Goal: Task Accomplishment & Management: Use online tool/utility

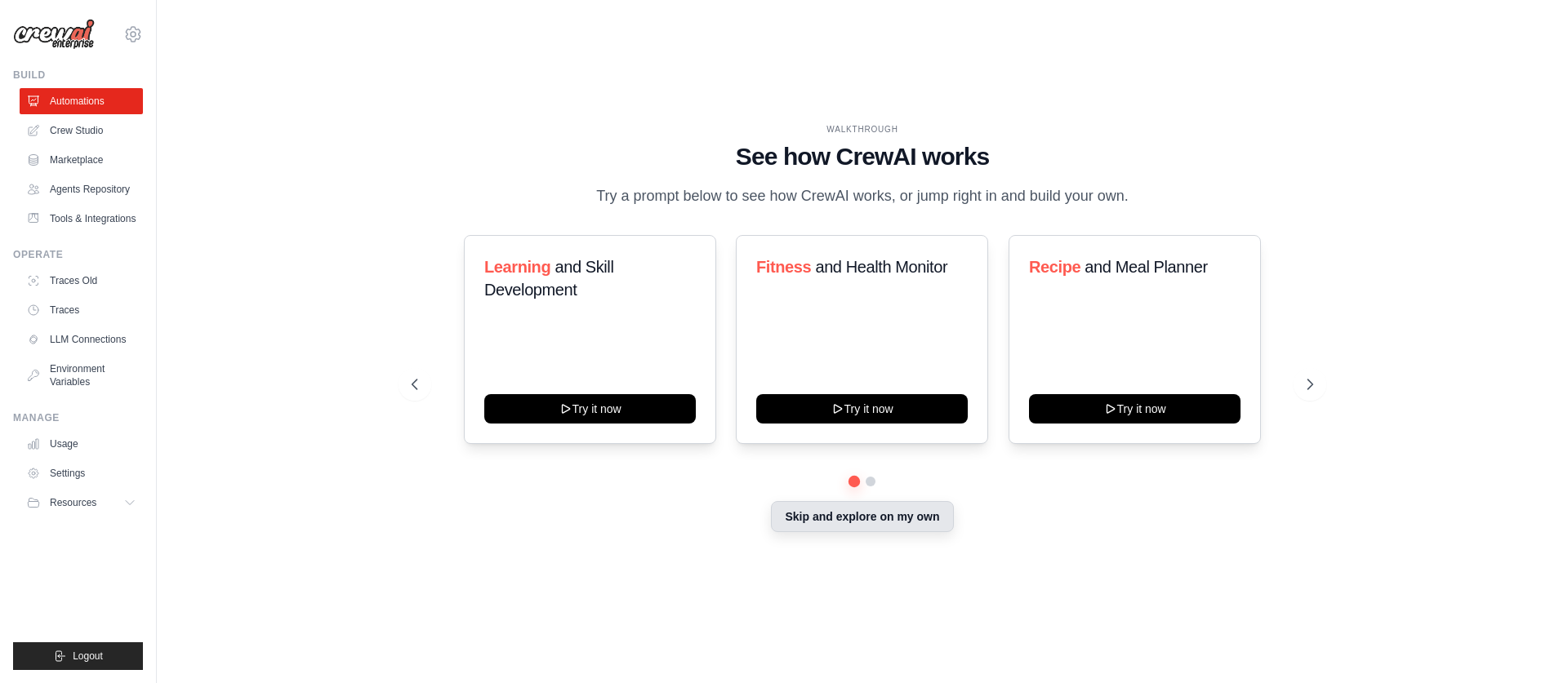
click at [888, 515] on button "Skip and explore on my own" at bounding box center [862, 516] width 182 height 31
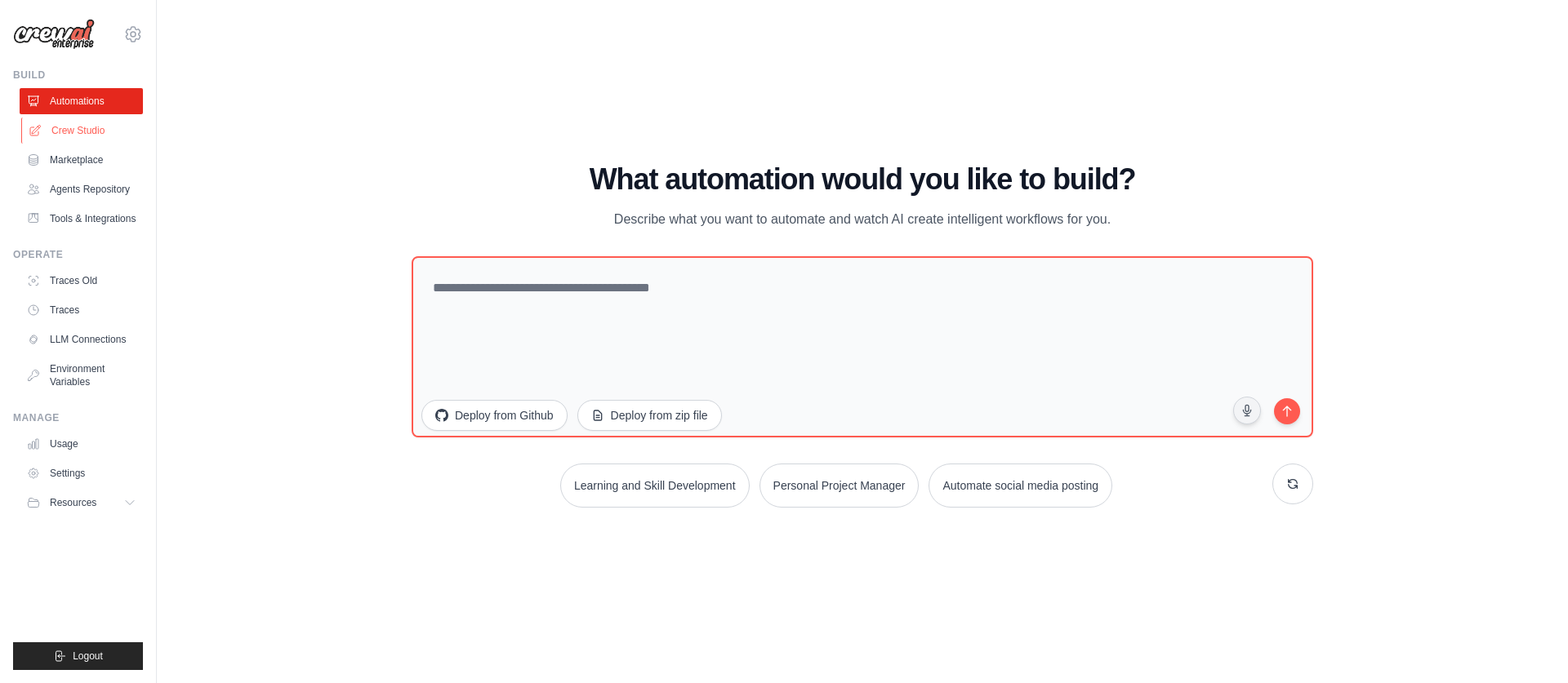
click at [78, 130] on link "Crew Studio" at bounding box center [83, 130] width 124 height 26
click at [85, 128] on link "Crew Studio" at bounding box center [83, 130] width 124 height 26
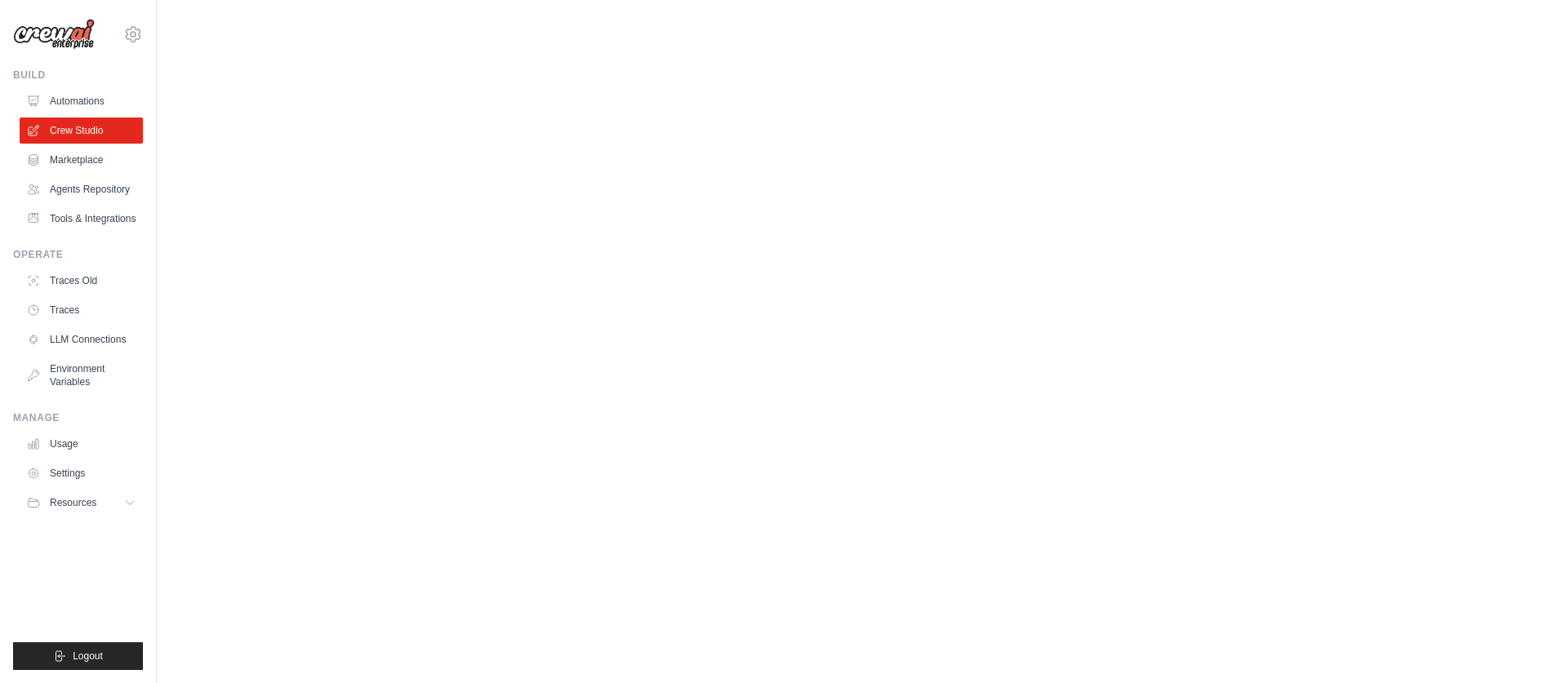
click at [242, 13] on main at bounding box center [862, 16] width 1411 height 32
click at [499, 102] on body "sumataraija@gmail.com Settings Build Automations" at bounding box center [784, 342] width 1568 height 683
click at [120, 498] on button "Resources" at bounding box center [83, 502] width 124 height 26
click at [78, 467] on link "Settings" at bounding box center [83, 473] width 124 height 26
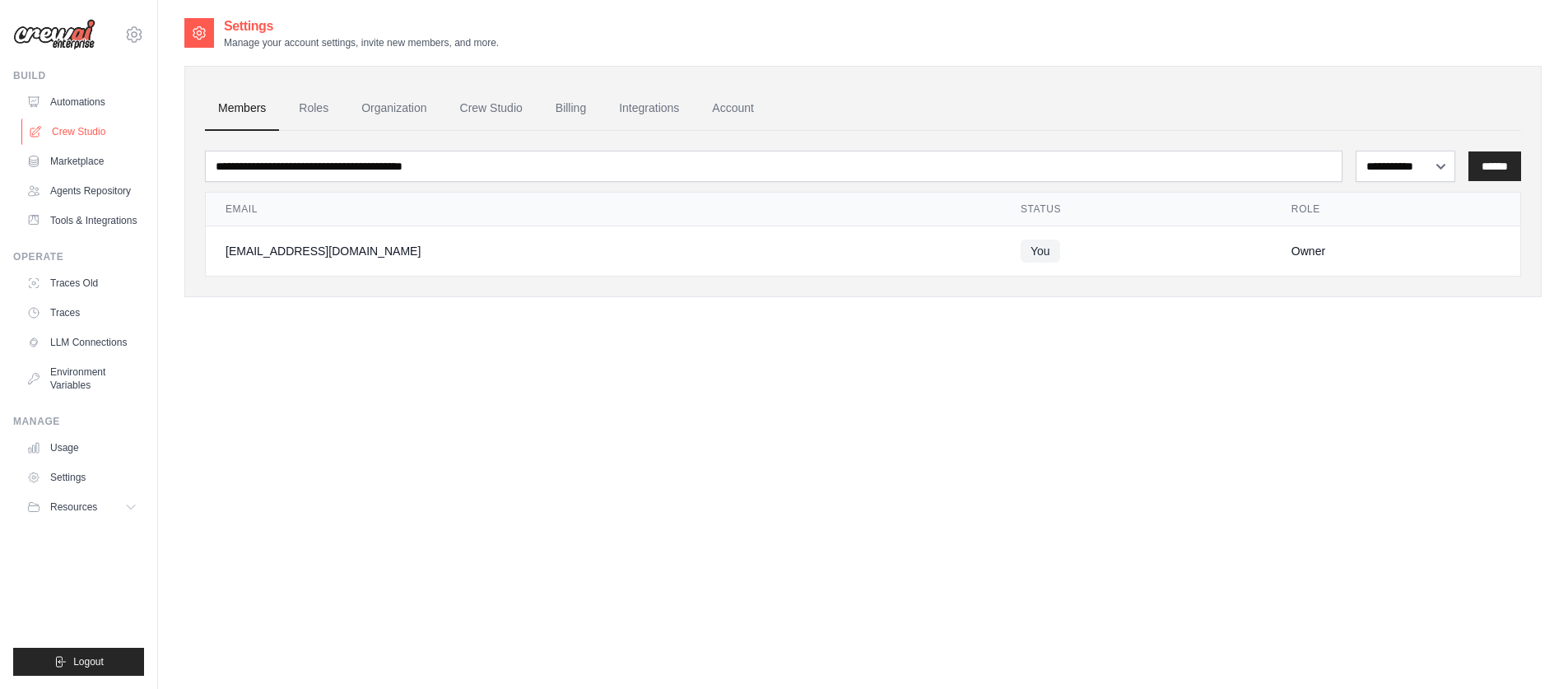
click at [65, 129] on link "Crew Studio" at bounding box center [84, 131] width 125 height 26
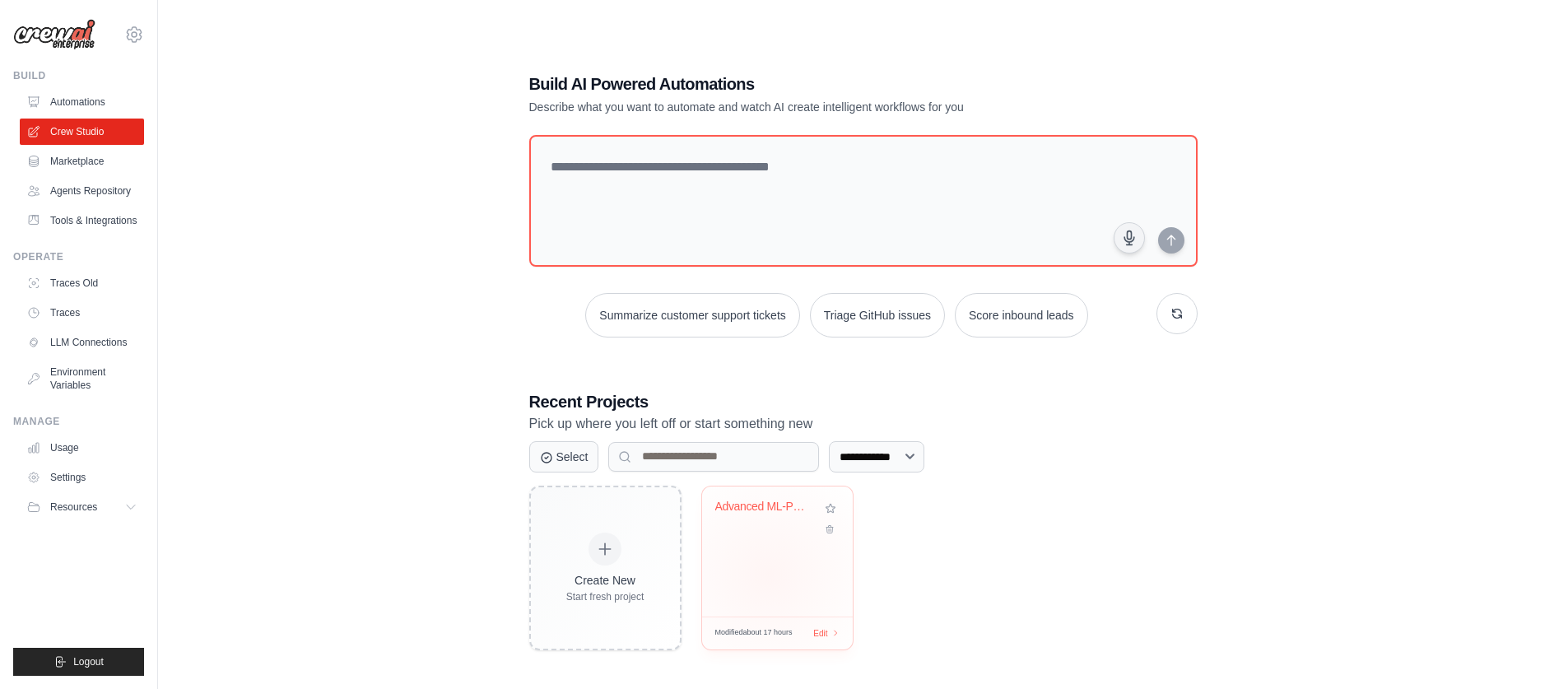
click at [768, 574] on div "Advanced ML-Powered Poker Analytics..." at bounding box center [778, 551] width 151 height 130
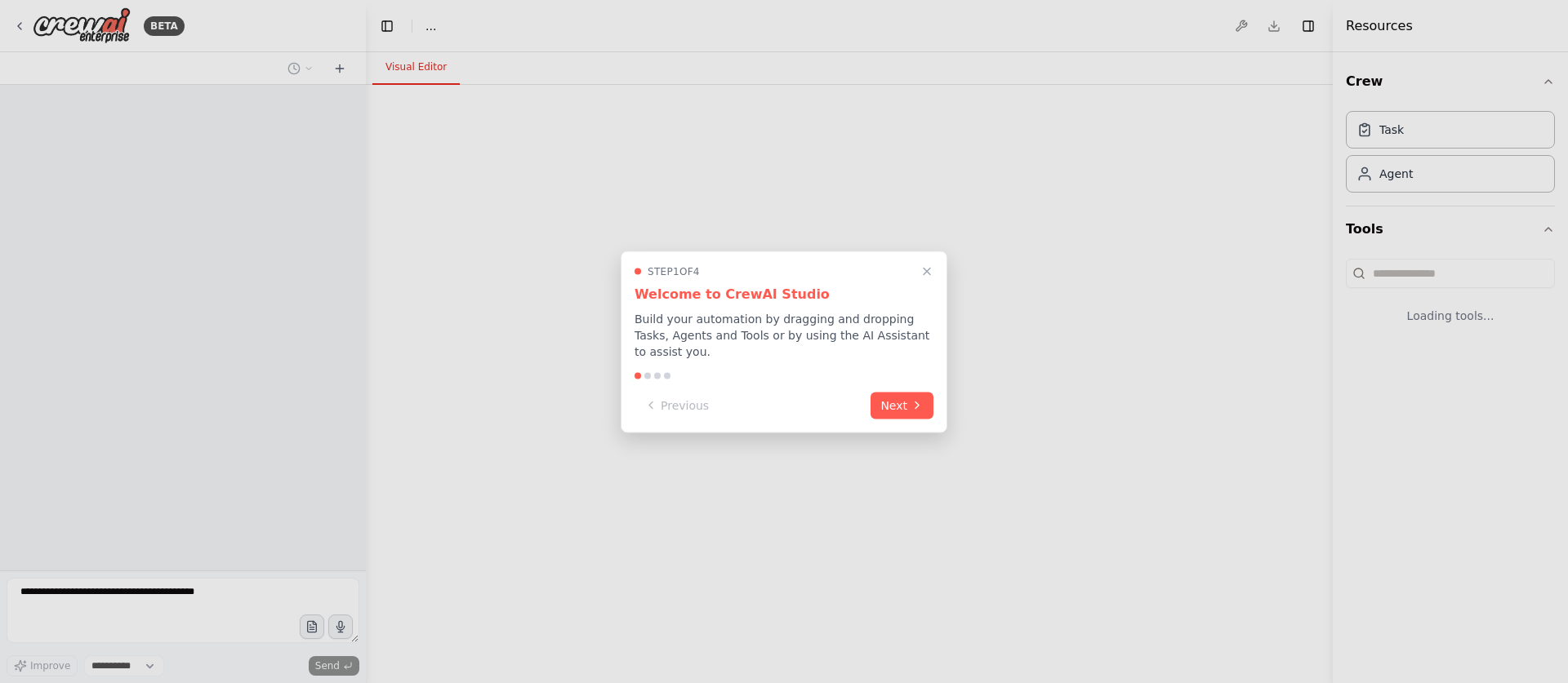
select select "****"
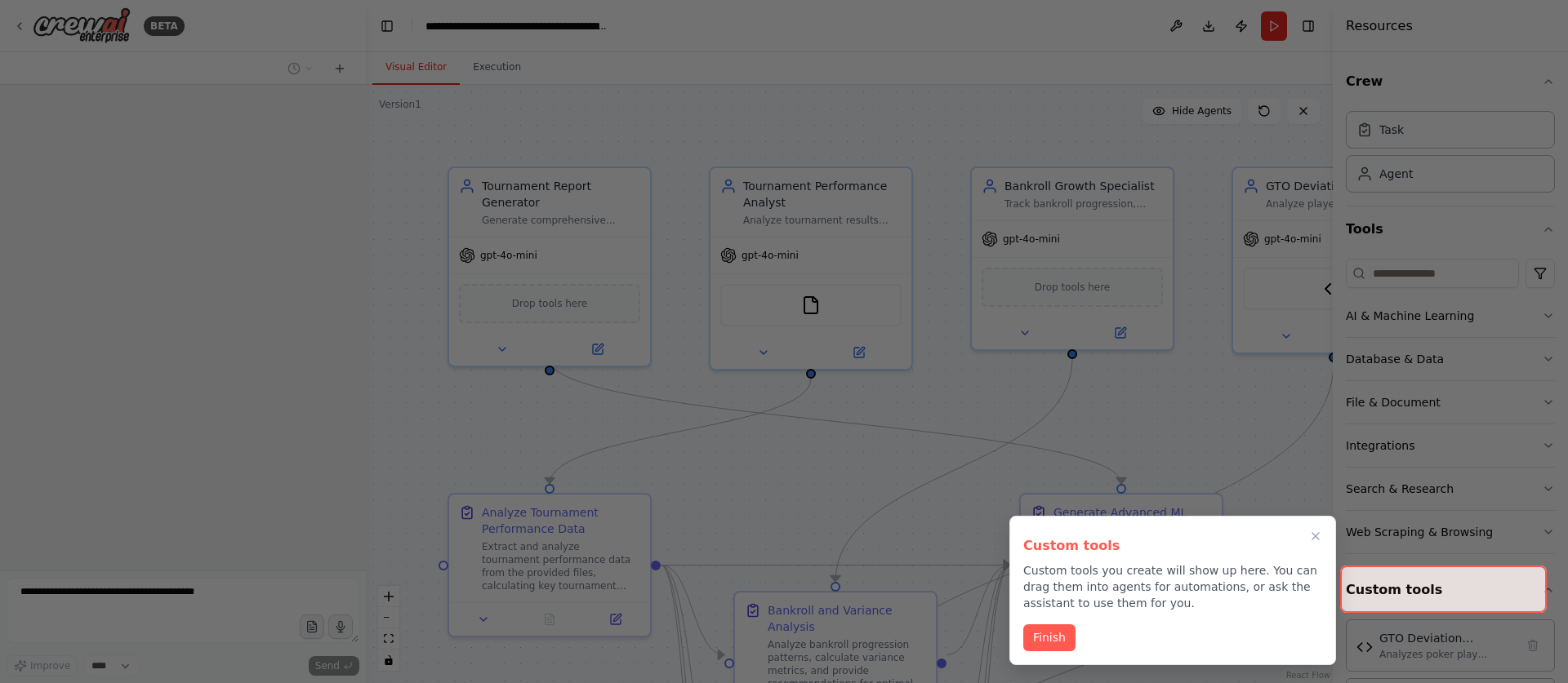
click at [1032, 658] on div "Custom tools Custom tools you create will show up here. You can drag them into …" at bounding box center [1173, 590] width 326 height 150
click at [1038, 638] on button "Finish" at bounding box center [1050, 636] width 52 height 27
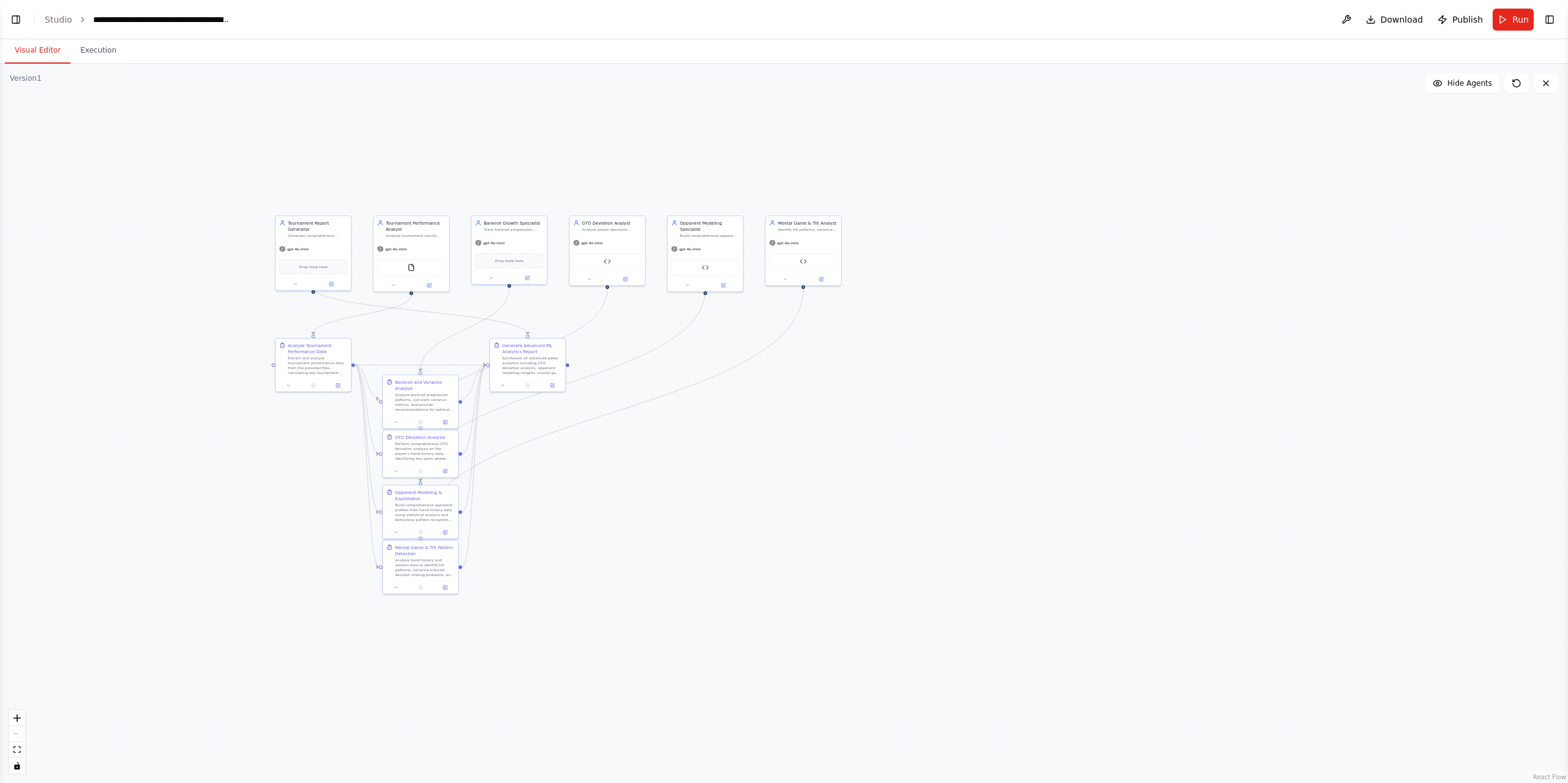
select select "****"
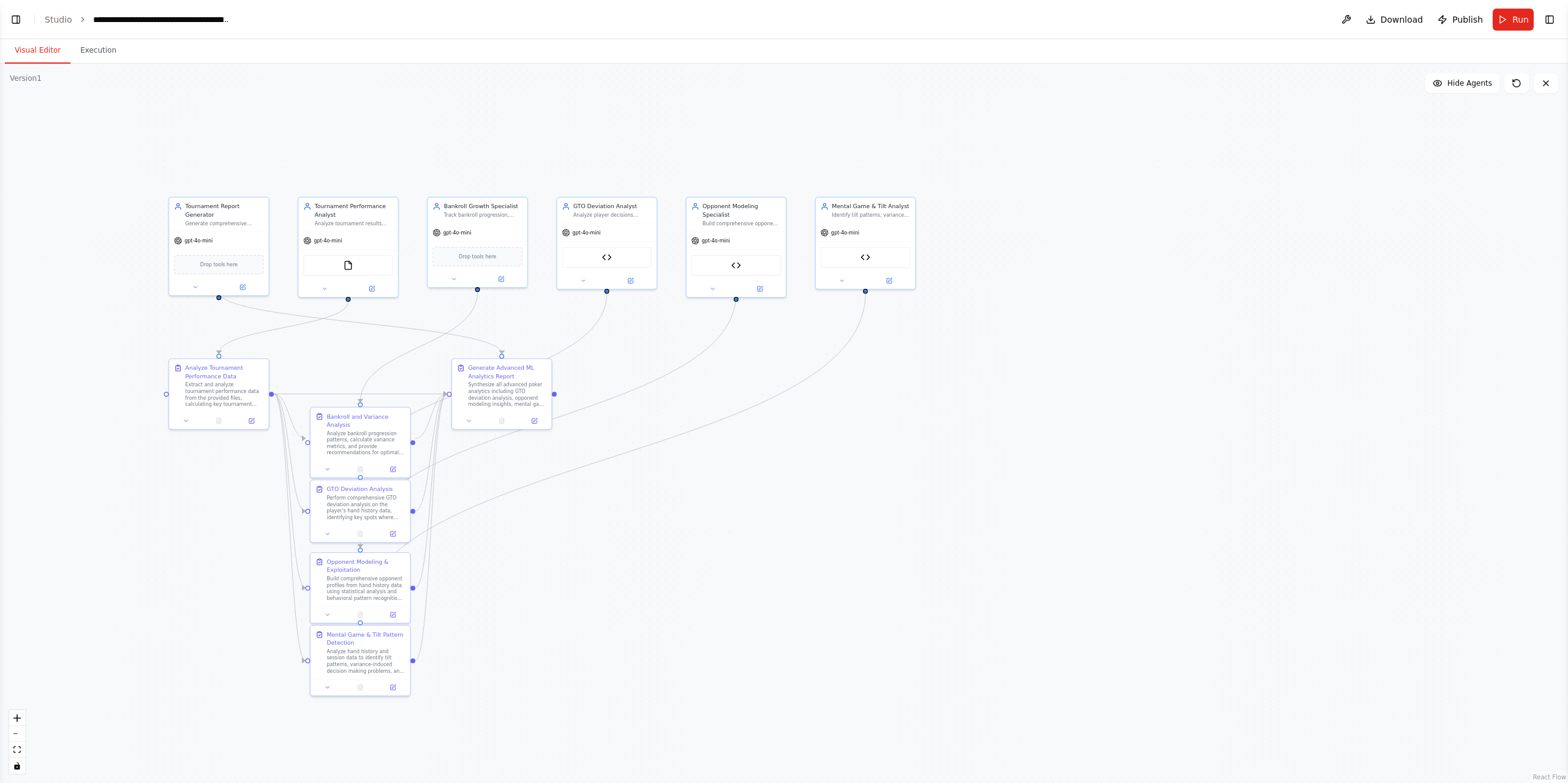
select select "****"
click at [9, 26] on button "Toggle Left Sidebar" at bounding box center [16, 19] width 17 height 17
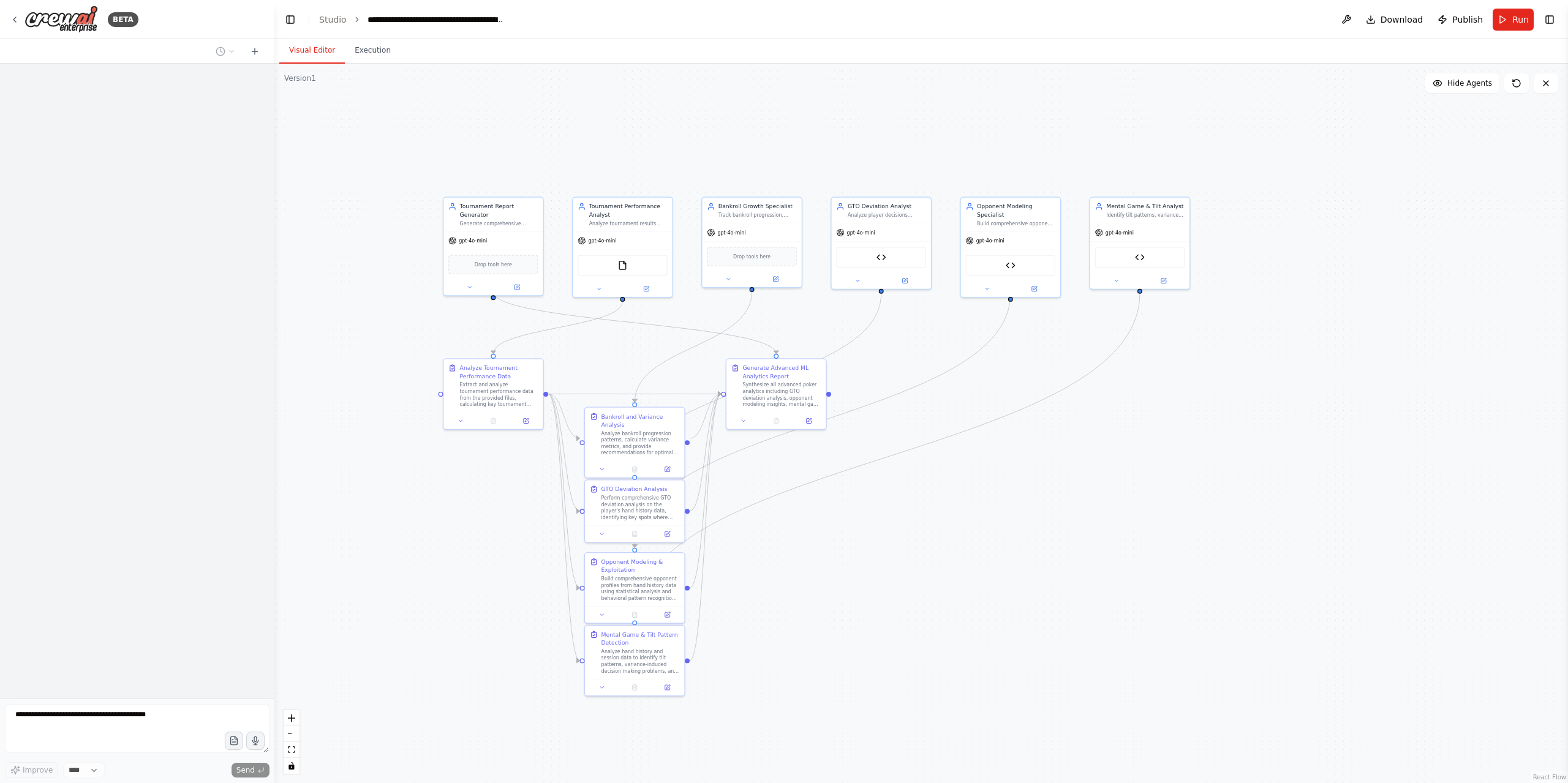
click at [229, 41] on div at bounding box center [137, 51] width 275 height 24
click at [252, 55] on icon at bounding box center [255, 51] width 9 height 9
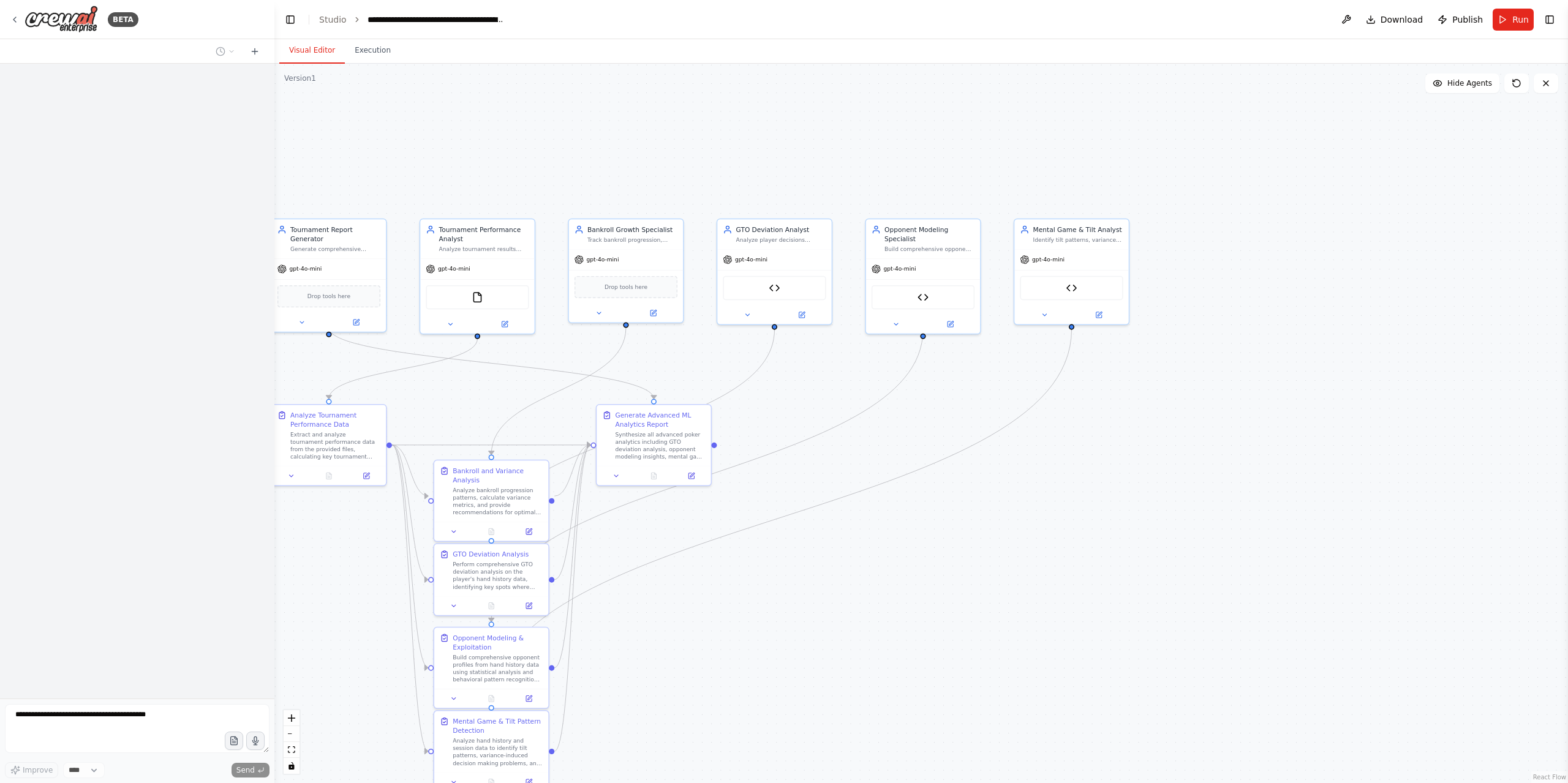
click at [126, 512] on div at bounding box center [137, 381] width 275 height 635
click at [142, 512] on div "BETA Improve **** Send" at bounding box center [137, 392] width 275 height 783
click at [86, 18] on img at bounding box center [61, 19] width 74 height 28
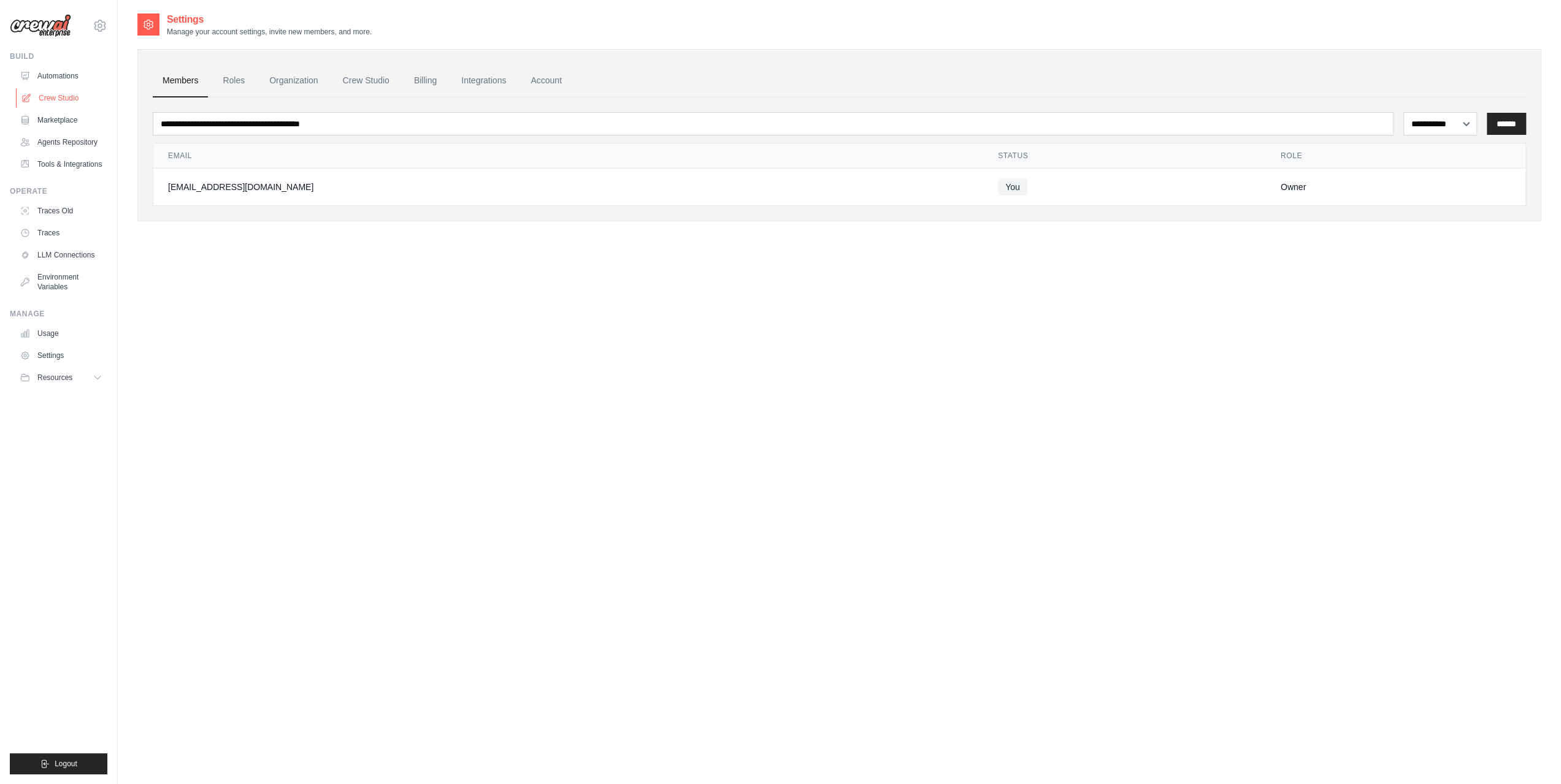
click at [62, 97] on link "Crew Studio" at bounding box center [62, 97] width 93 height 20
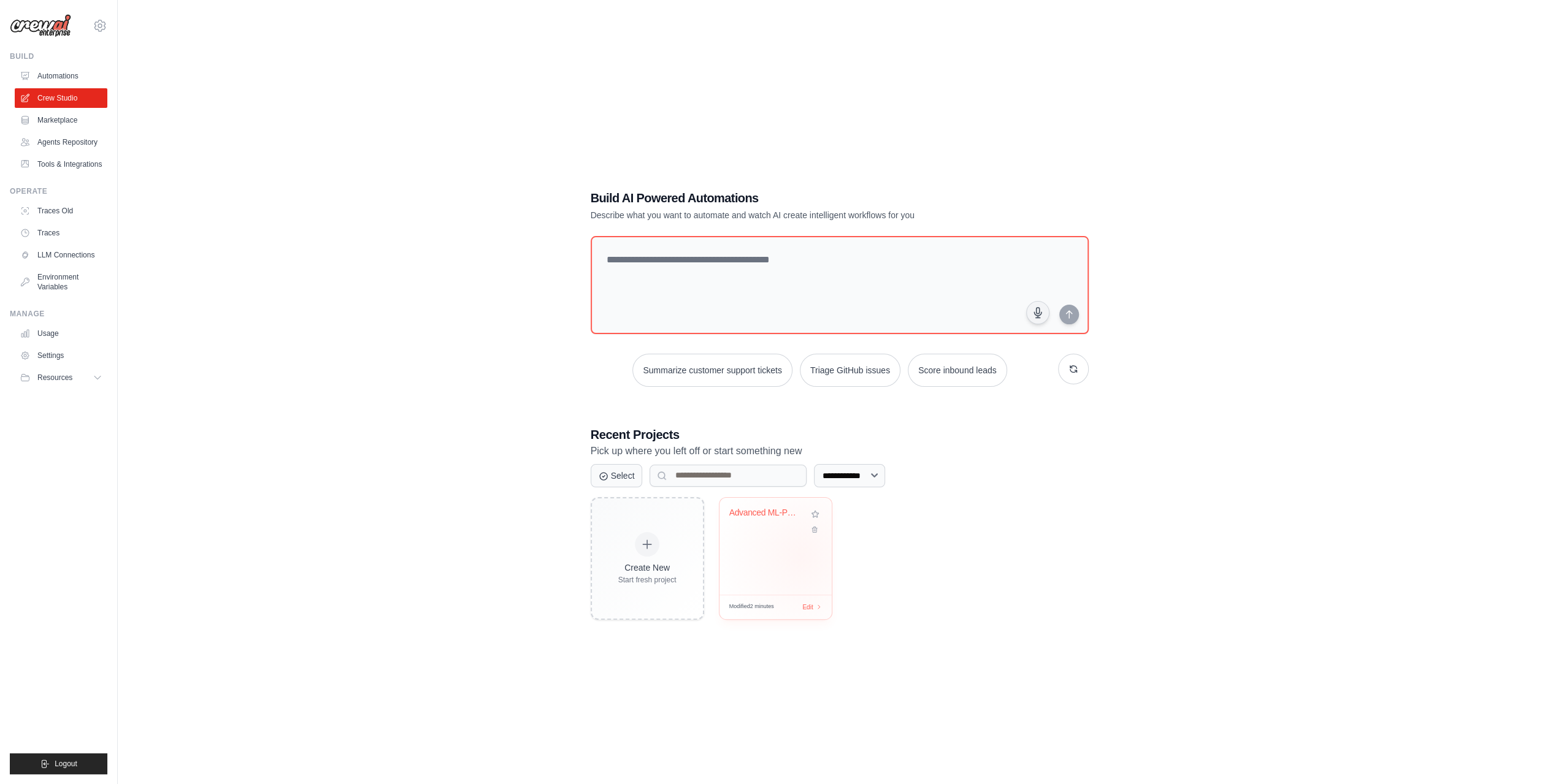
click at [802, 557] on div "Advanced ML-Powered Poker Analytics..." at bounding box center [775, 546] width 112 height 97
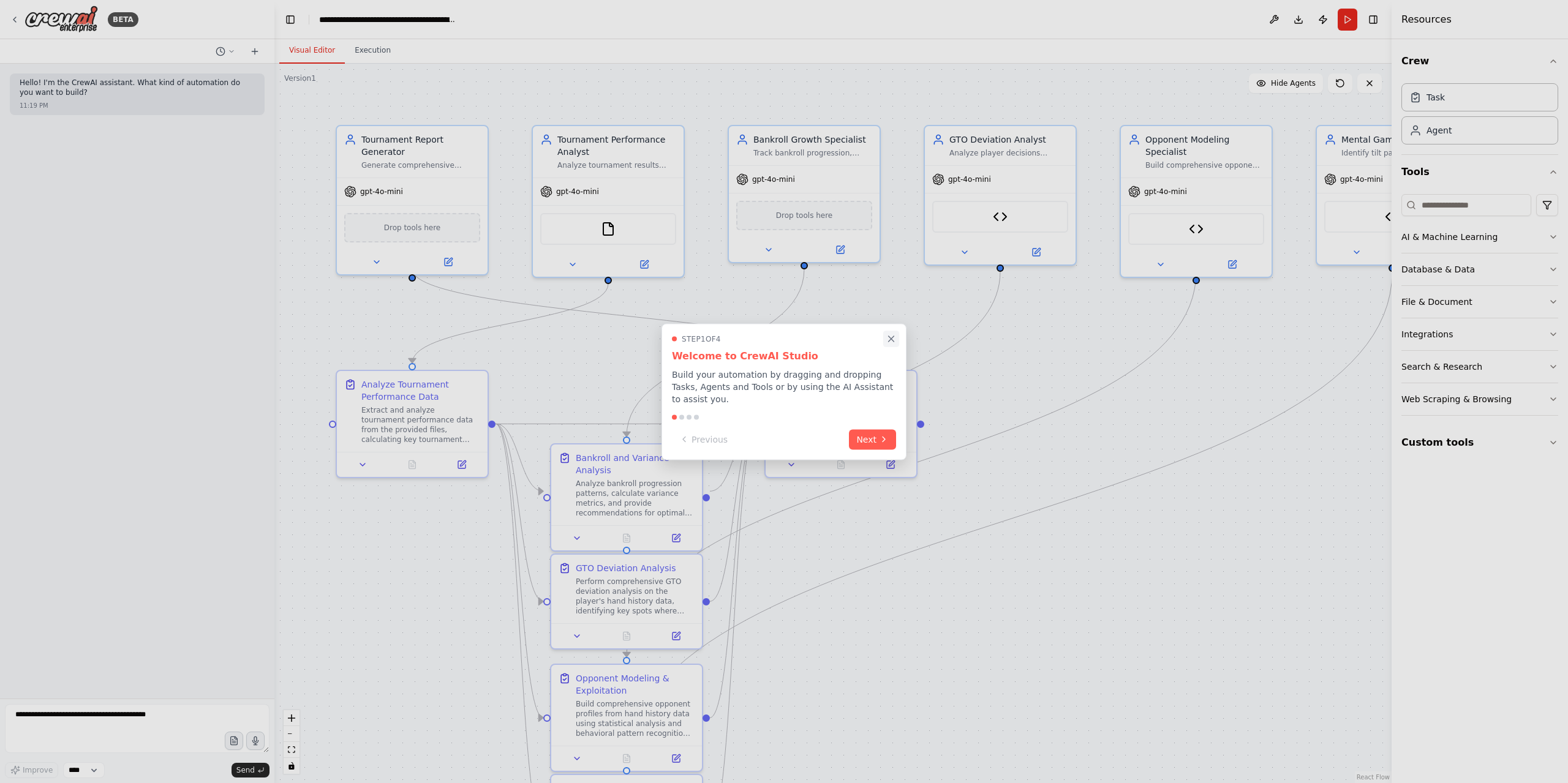
click at [892, 341] on icon "Close walkthrough" at bounding box center [891, 339] width 5 height 5
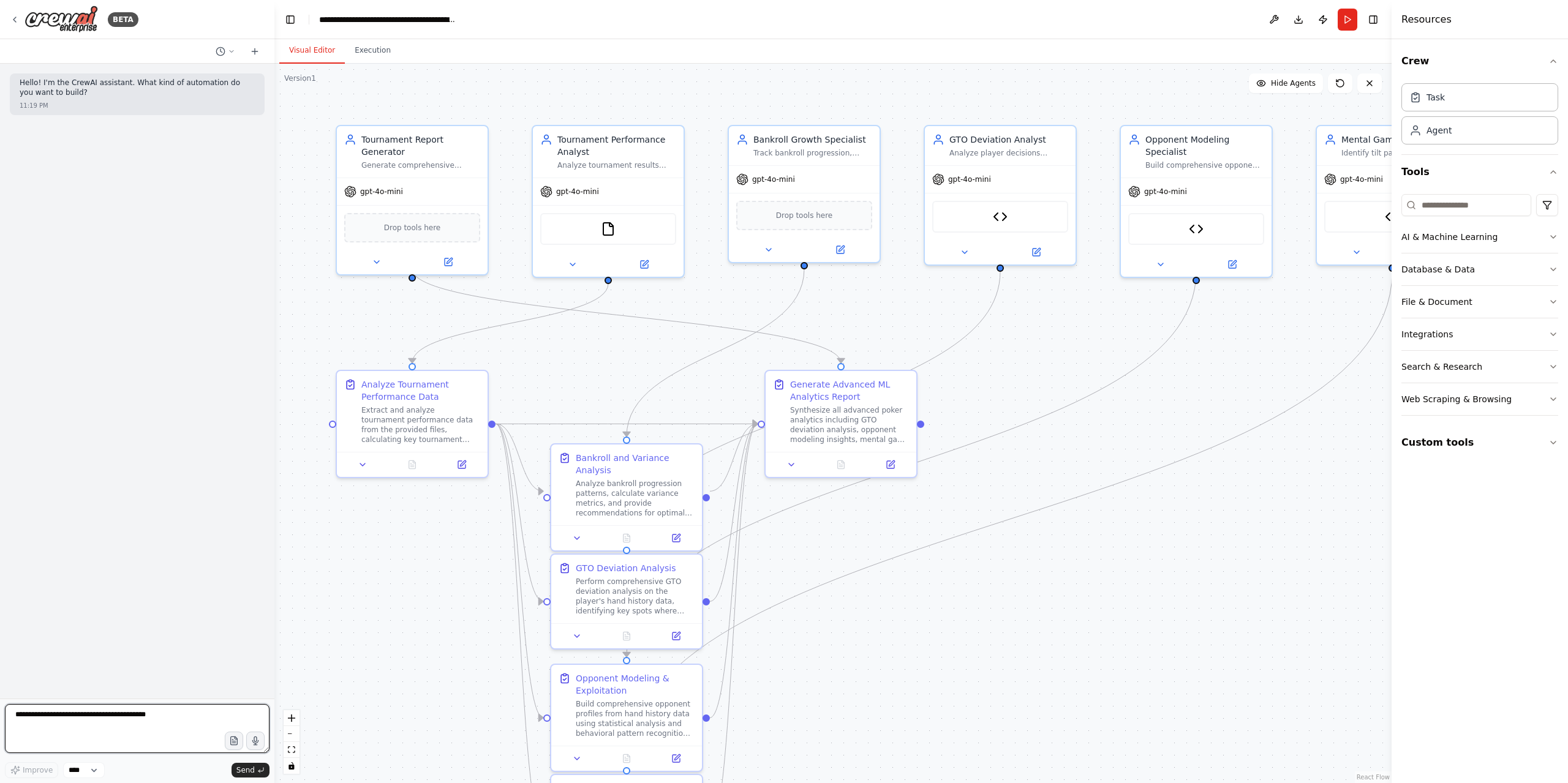
click at [113, 723] on textarea at bounding box center [137, 729] width 264 height 49
paste textarea "**********"
type textarea "**********"
click at [235, 747] on button "button" at bounding box center [234, 740] width 20 height 20
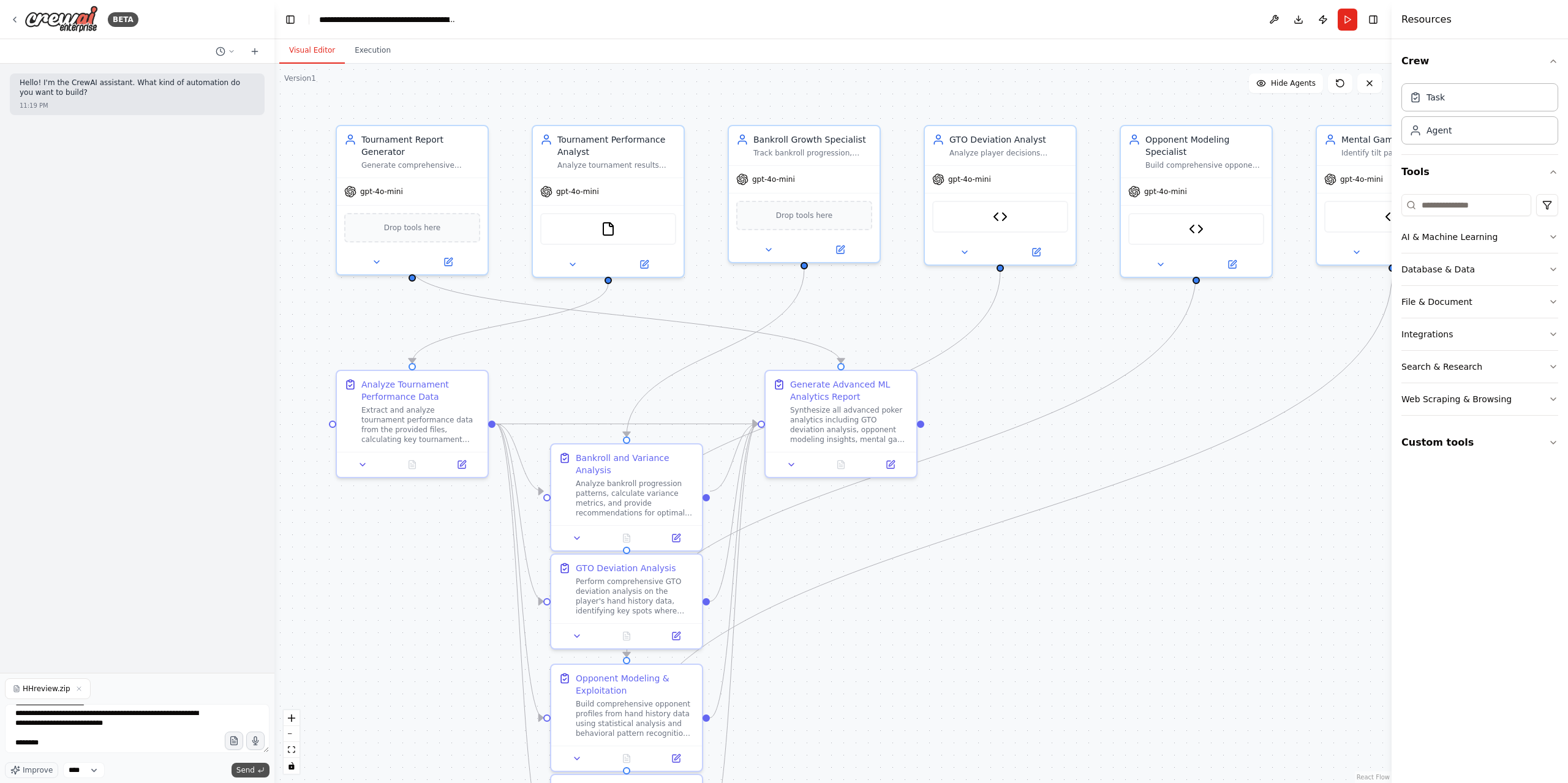
click at [256, 772] on button "Send" at bounding box center [250, 771] width 38 height 15
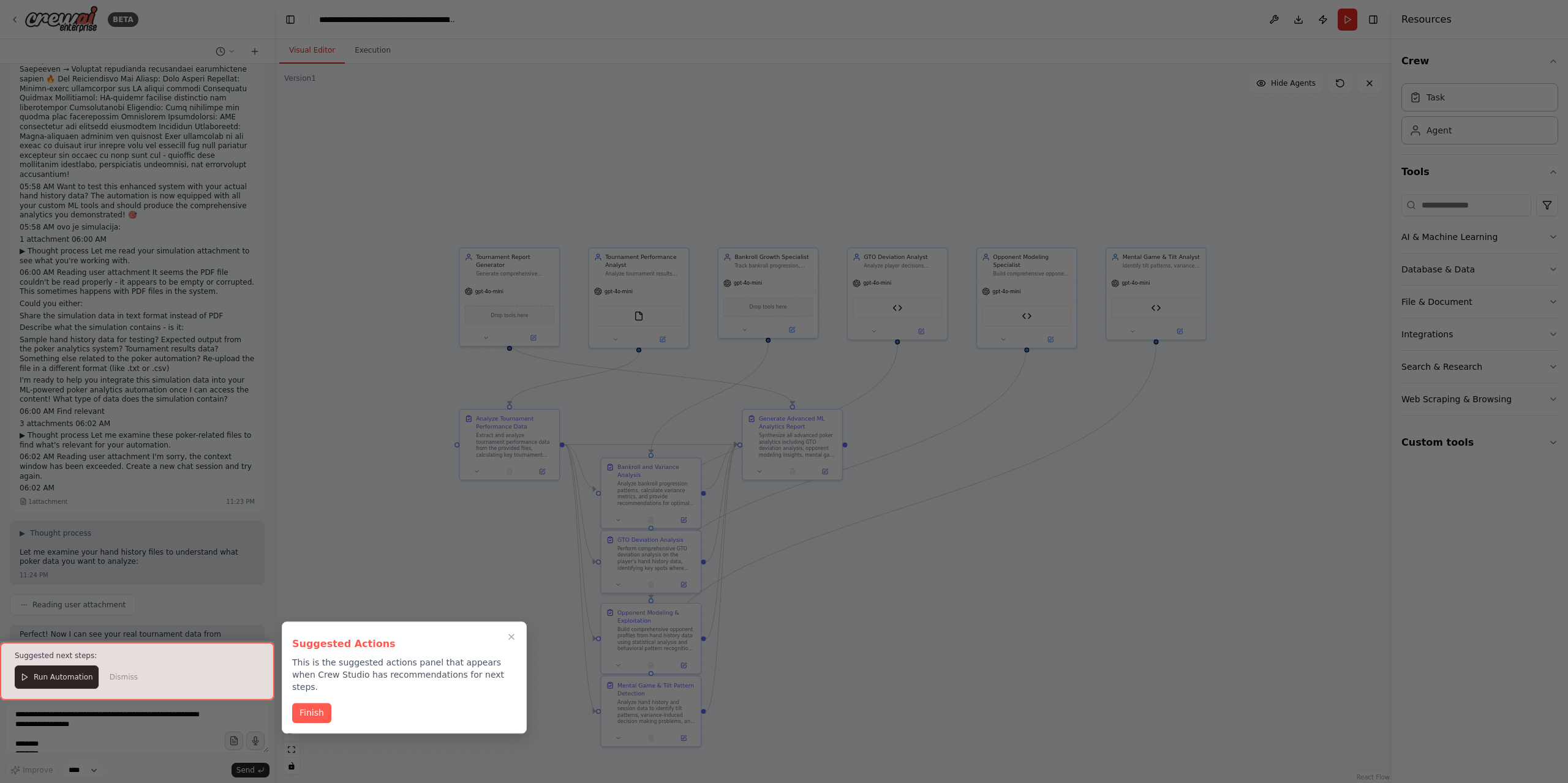
scroll to position [5161, 0]
click at [305, 704] on button "Finish" at bounding box center [312, 712] width 39 height 20
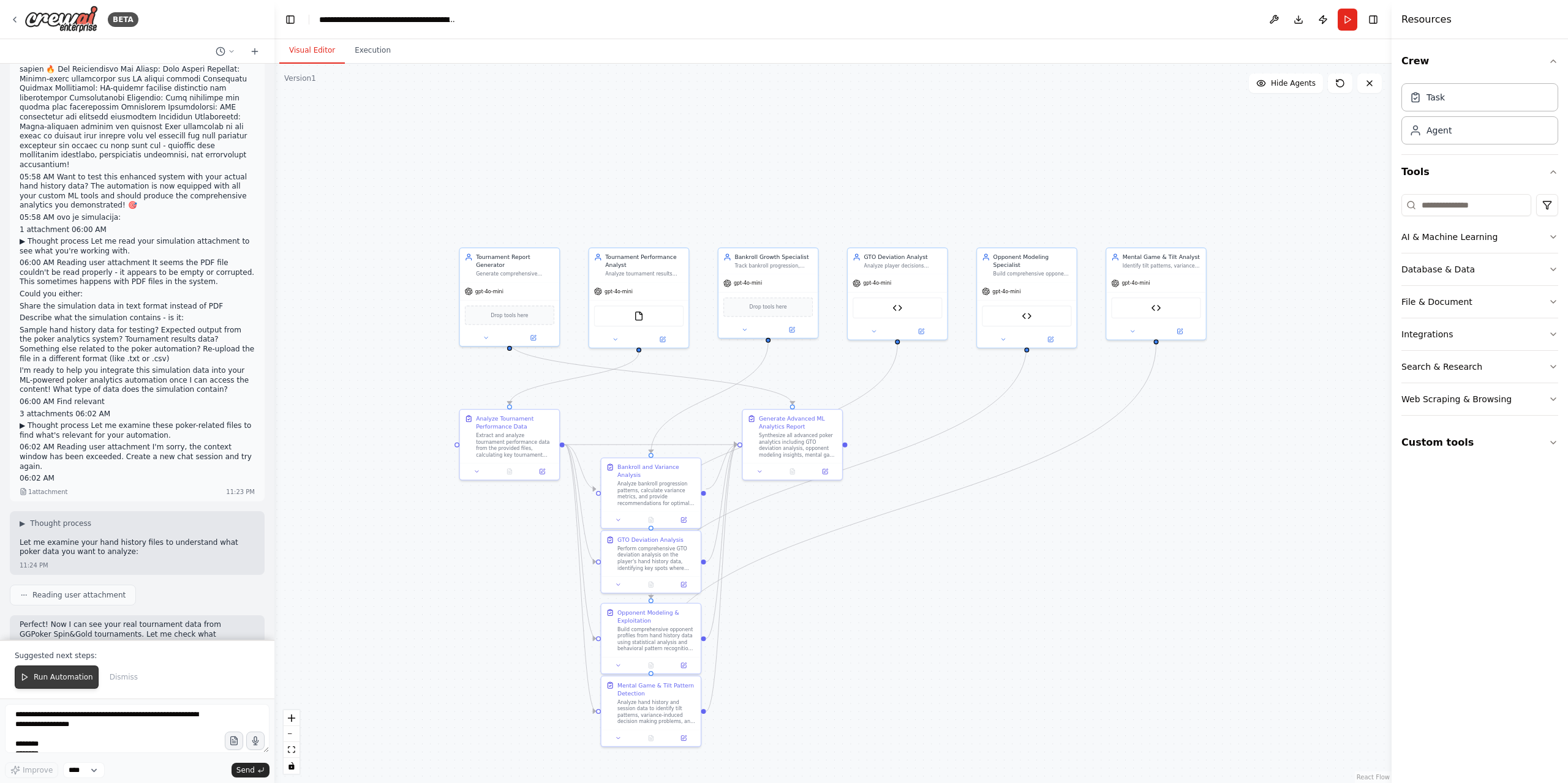
click at [54, 682] on span "Run Automation" at bounding box center [64, 678] width 60 height 9
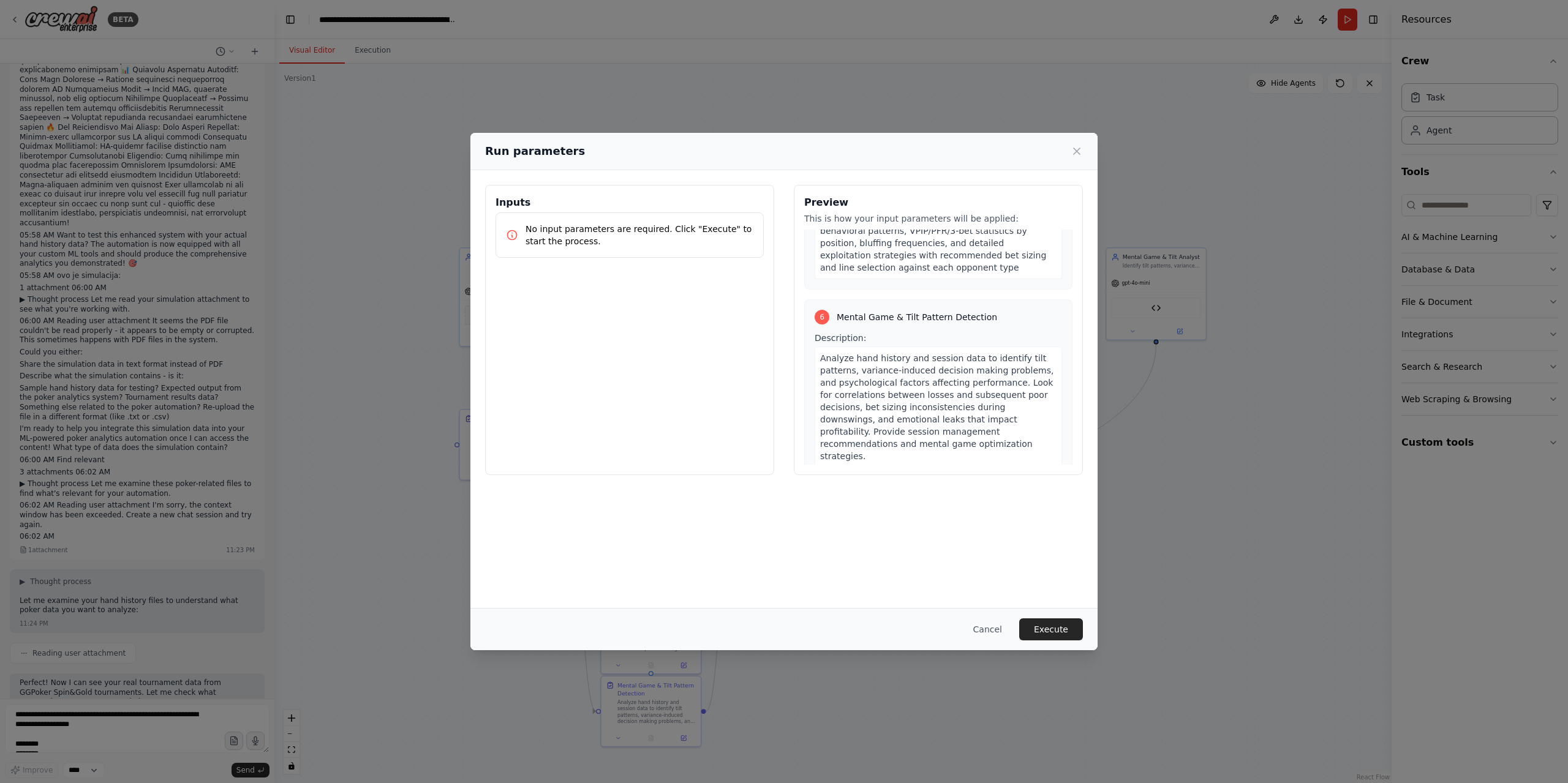
scroll to position [1262, 0]
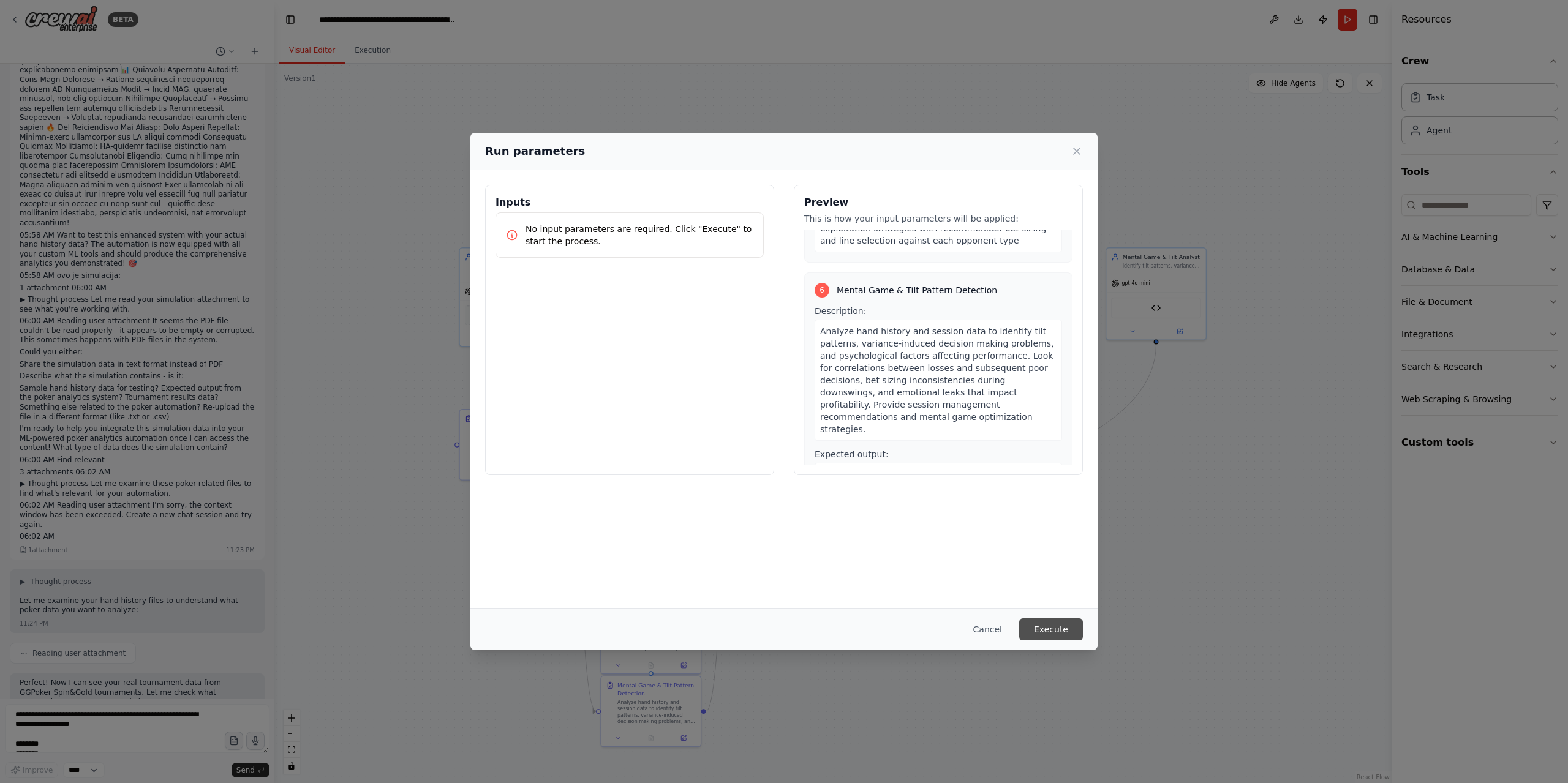
click at [1043, 637] on button "Execute" at bounding box center [1051, 630] width 64 height 22
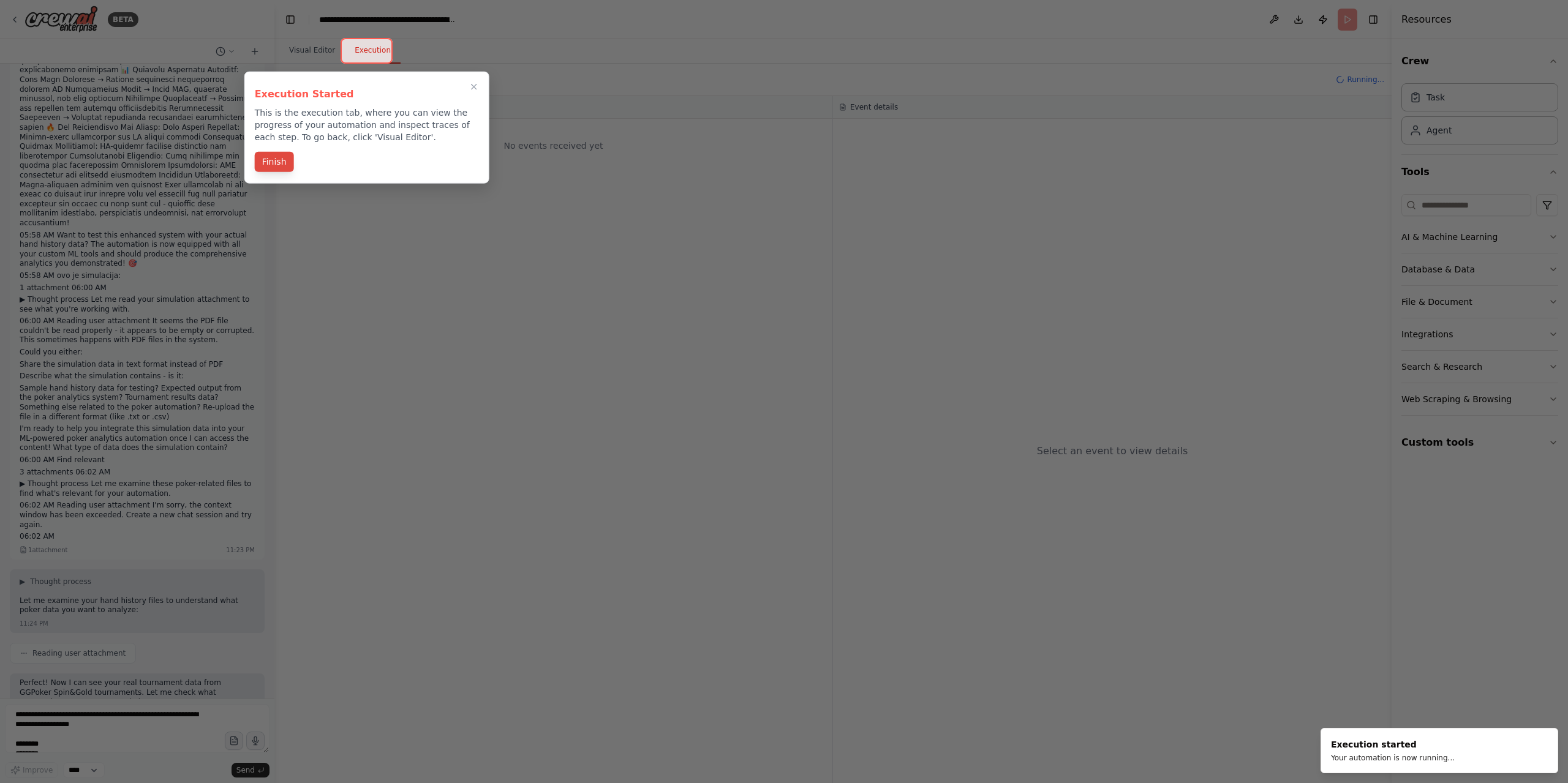
click at [275, 168] on button "Finish" at bounding box center [275, 162] width 39 height 20
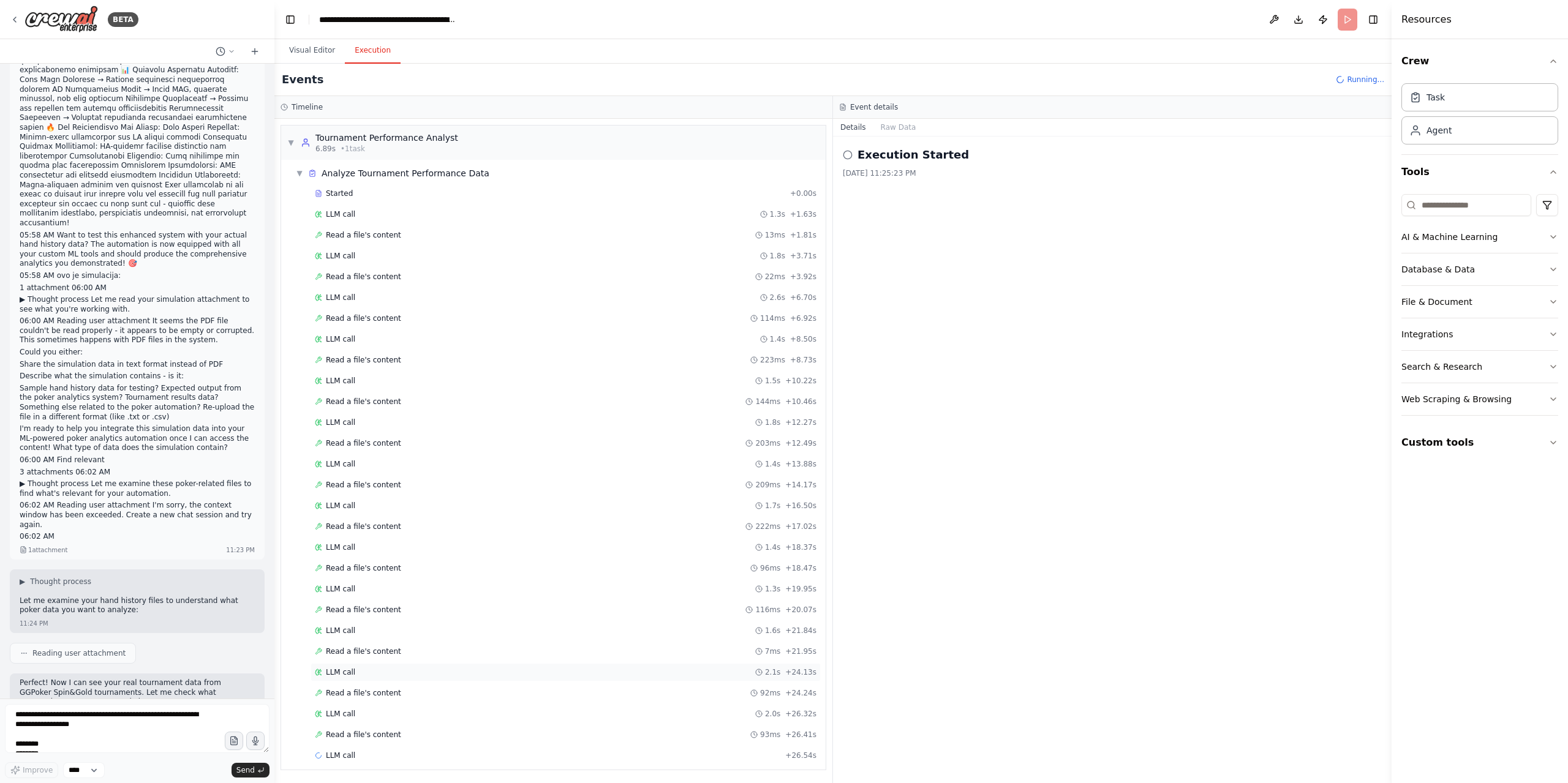
click at [360, 667] on div "LLM call 2.1s + 24.13s" at bounding box center [566, 672] width 502 height 9
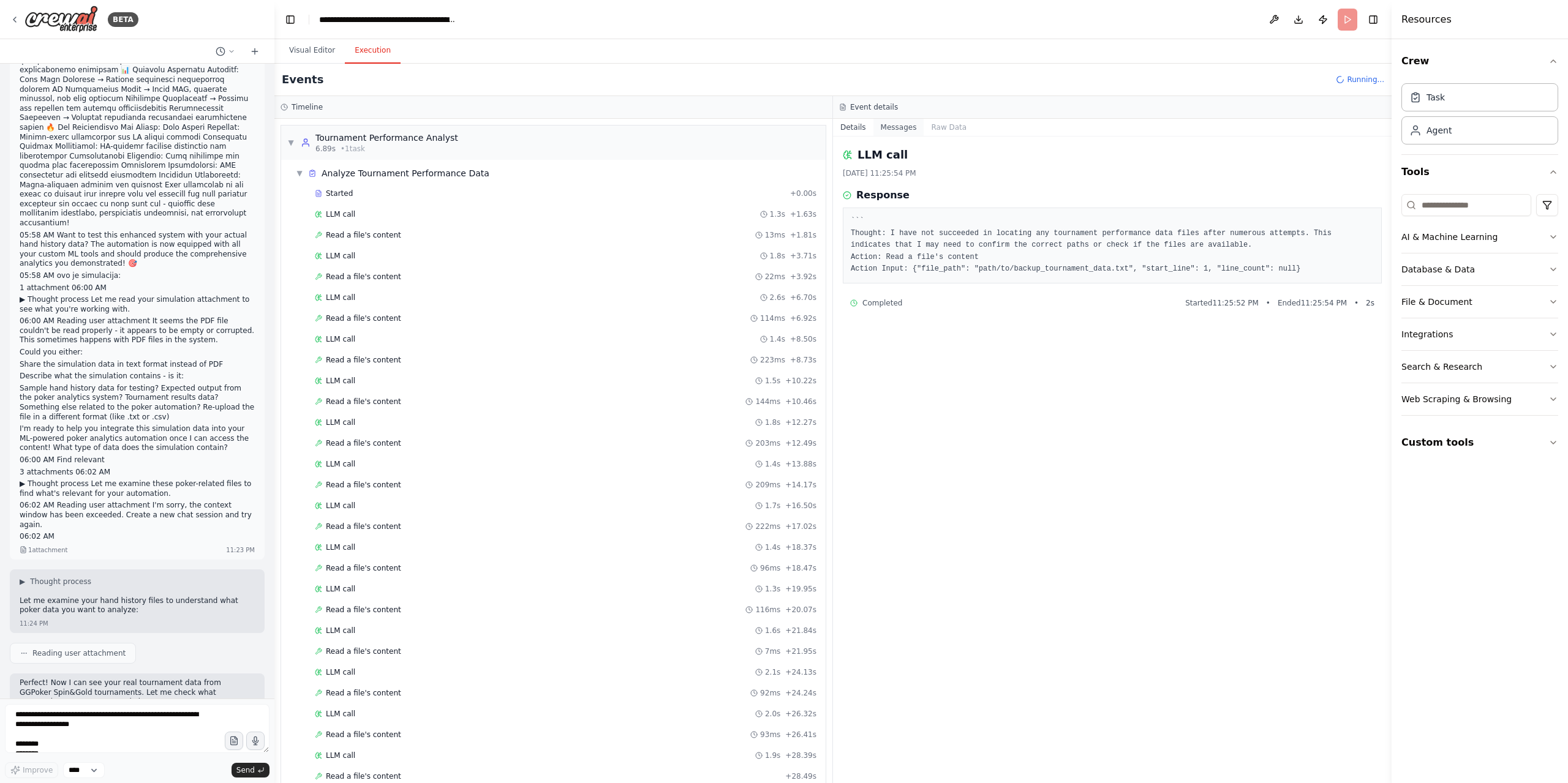
click at [909, 129] on button "Messages" at bounding box center [899, 127] width 51 height 17
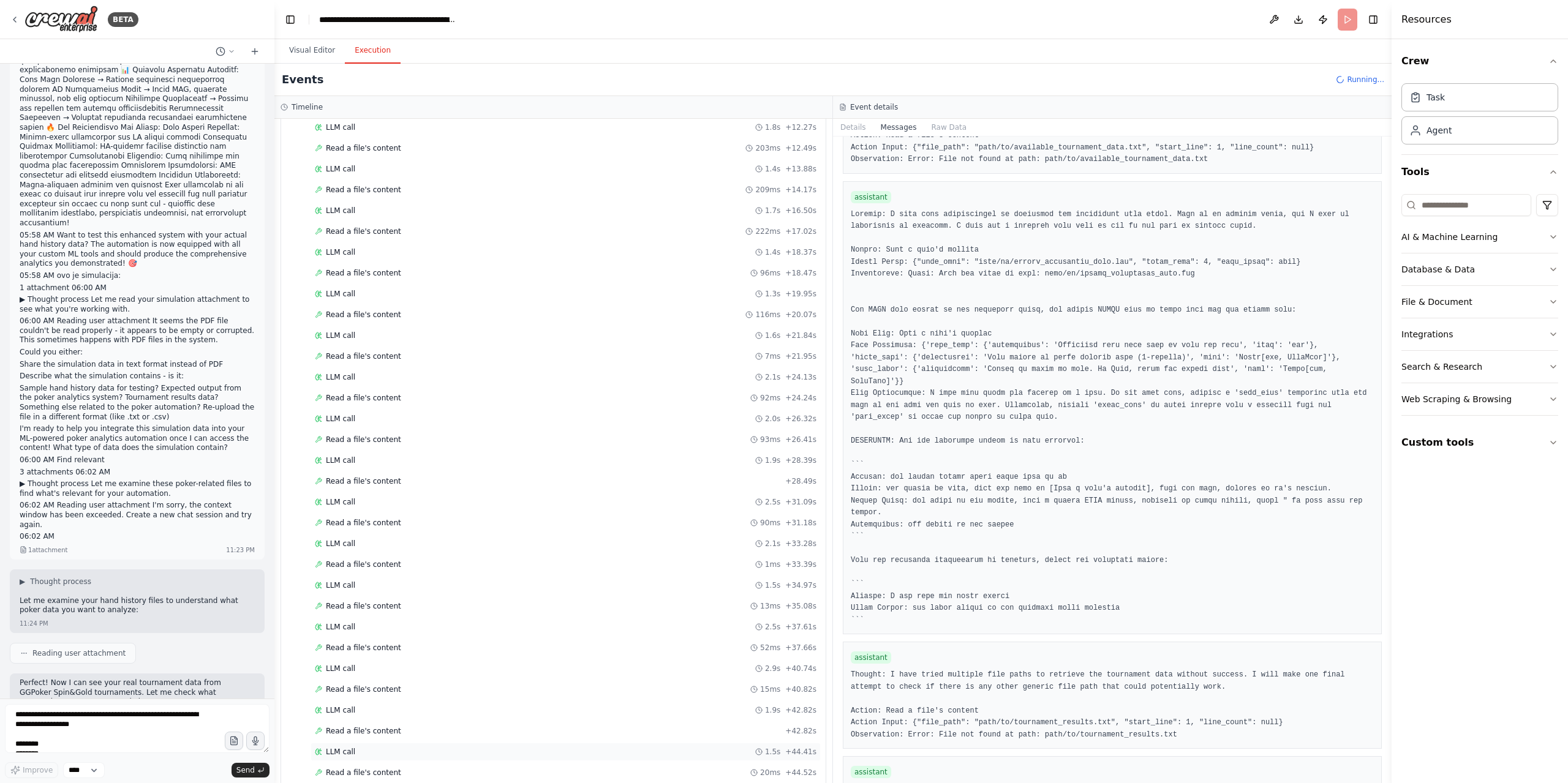
scroll to position [355, 0]
click at [313, 46] on button "Visual Editor" at bounding box center [312, 51] width 66 height 26
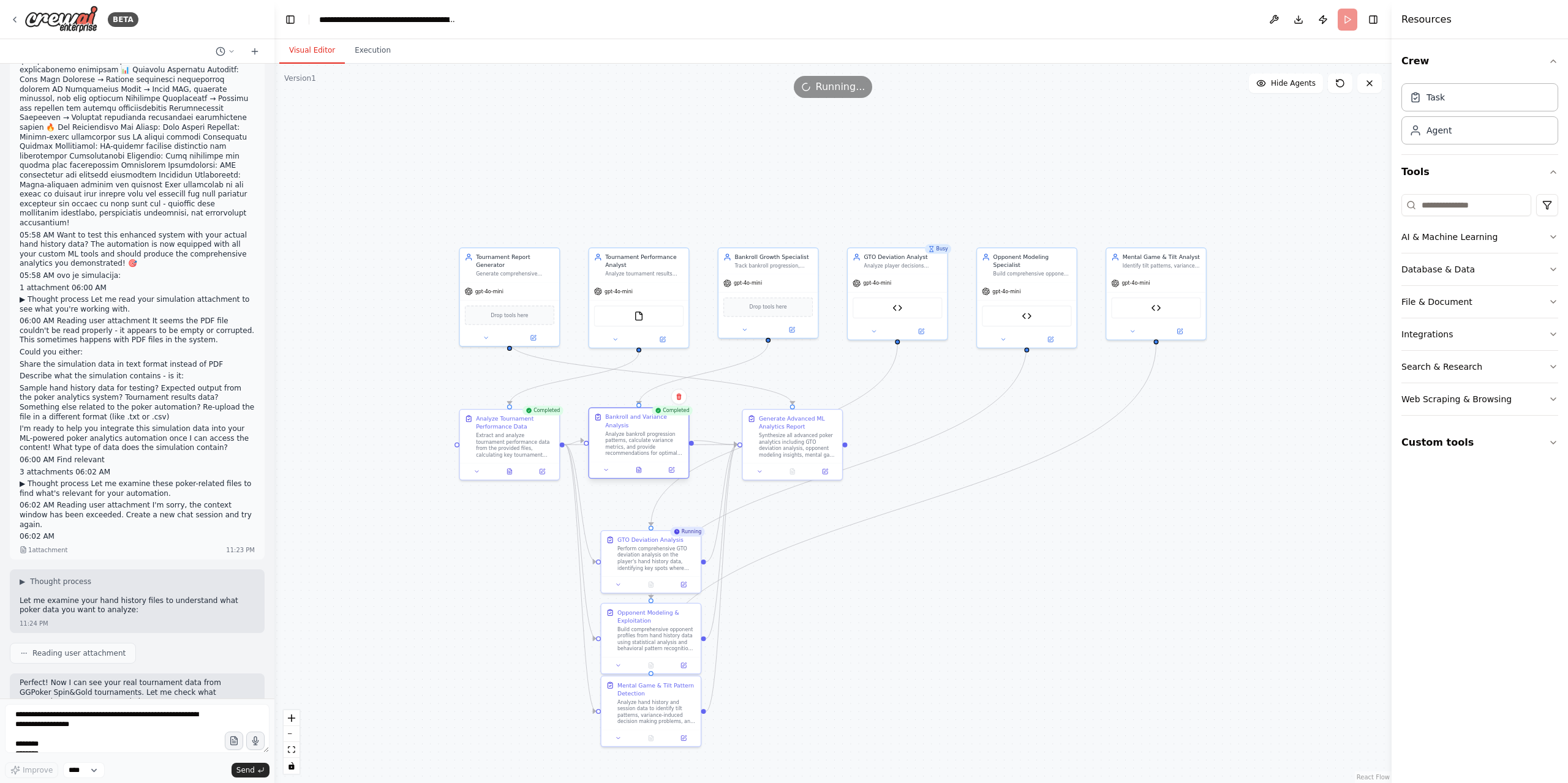
drag, startPoint x: 635, startPoint y: 469, endPoint x: 627, endPoint y: 422, distance: 47.7
click at [627, 422] on div "Bankroll and Variance Analysis Analyze bankroll progression patterns, calculate…" at bounding box center [644, 435] width 78 height 43
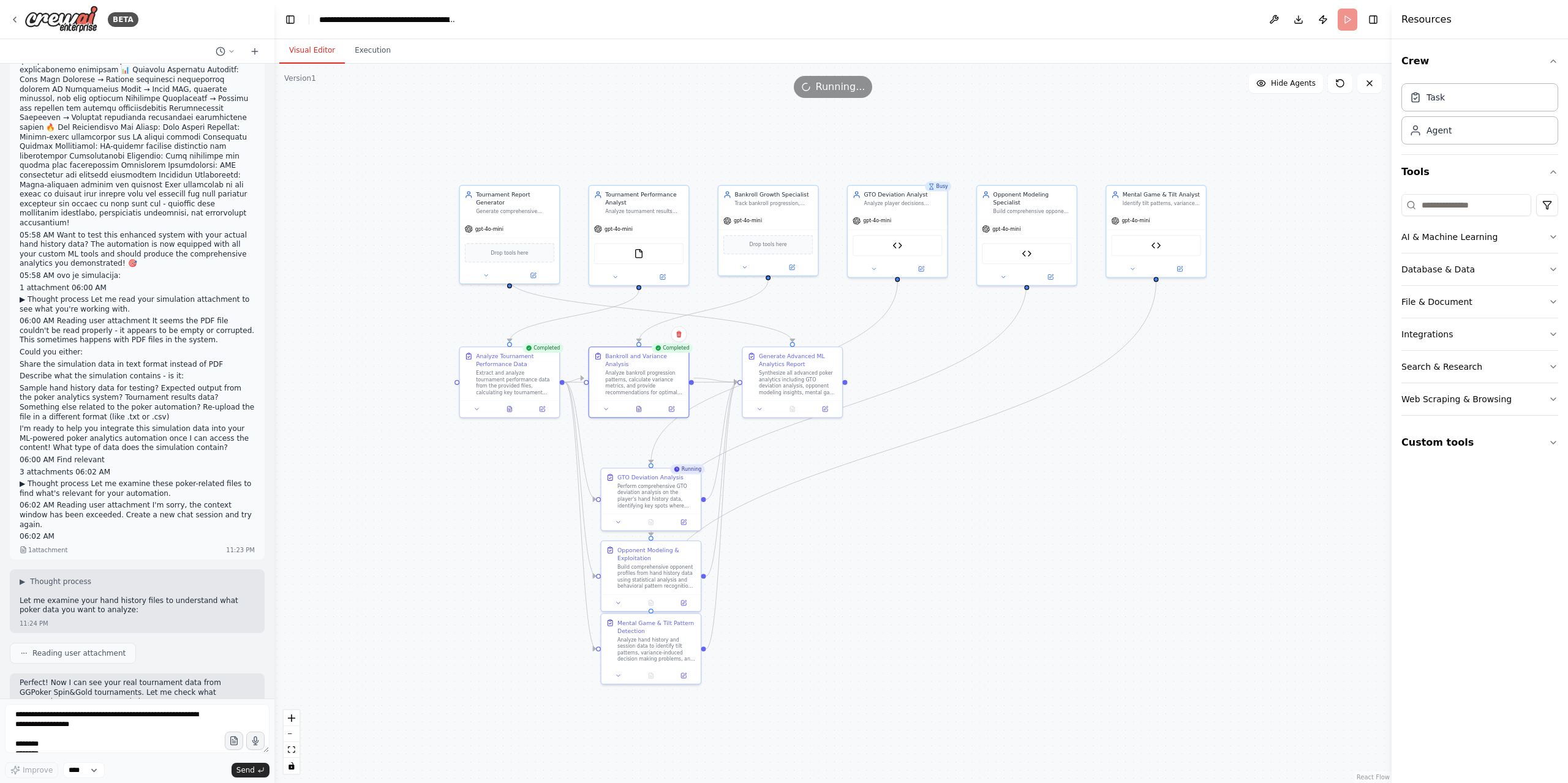
drag, startPoint x: 991, startPoint y: 540, endPoint x: 989, endPoint y: 476, distance: 64.0
click at [989, 476] on div ".deletable-edge-delete-btn { width: 20px; height: 20px; border: 0px solid #ffff…" at bounding box center [833, 423] width 1117 height 719
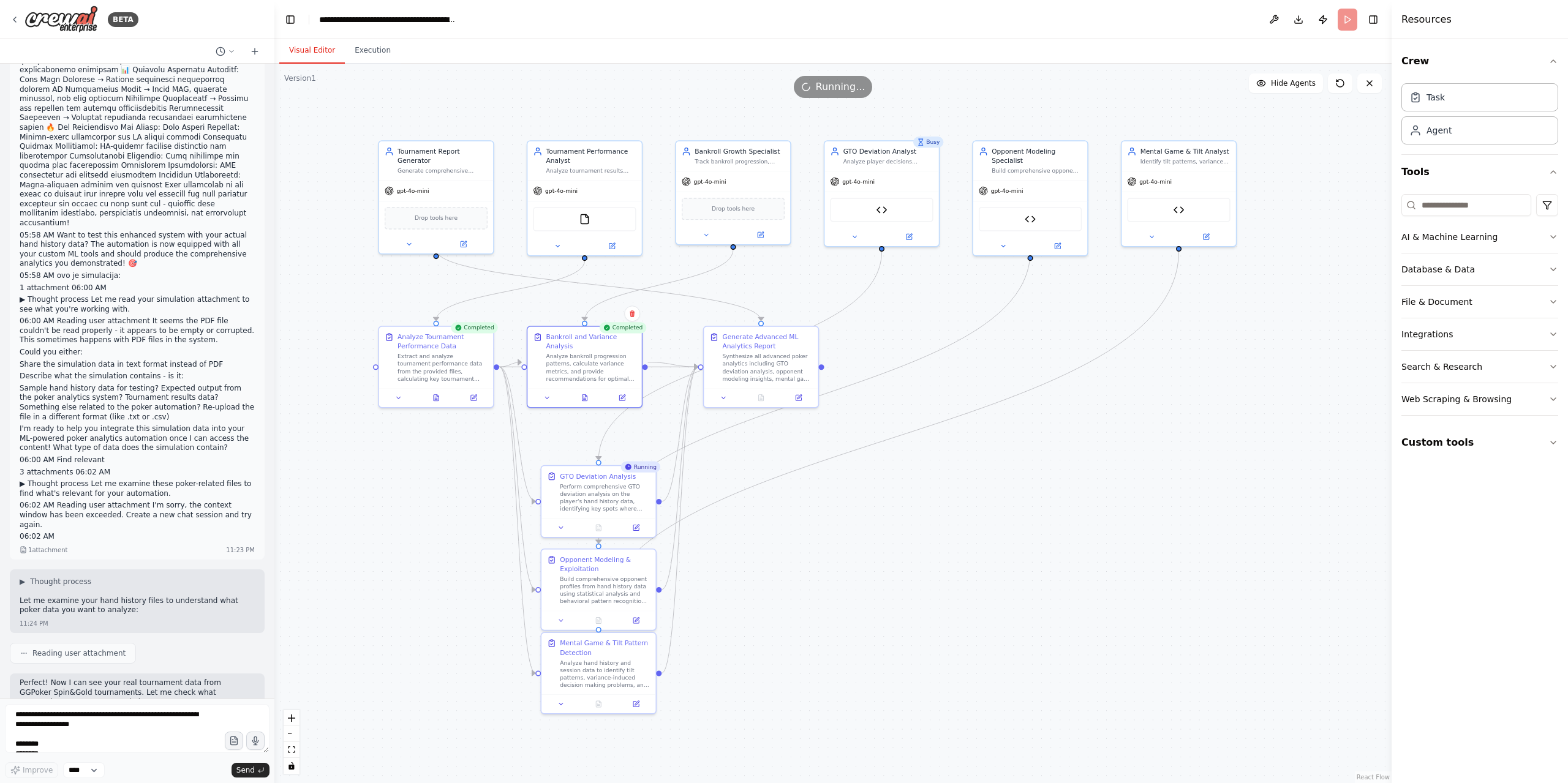
drag, startPoint x: 380, startPoint y: 55, endPoint x: 467, endPoint y: 88, distance: 93.0
click at [380, 55] on button "Execution" at bounding box center [373, 51] width 55 height 26
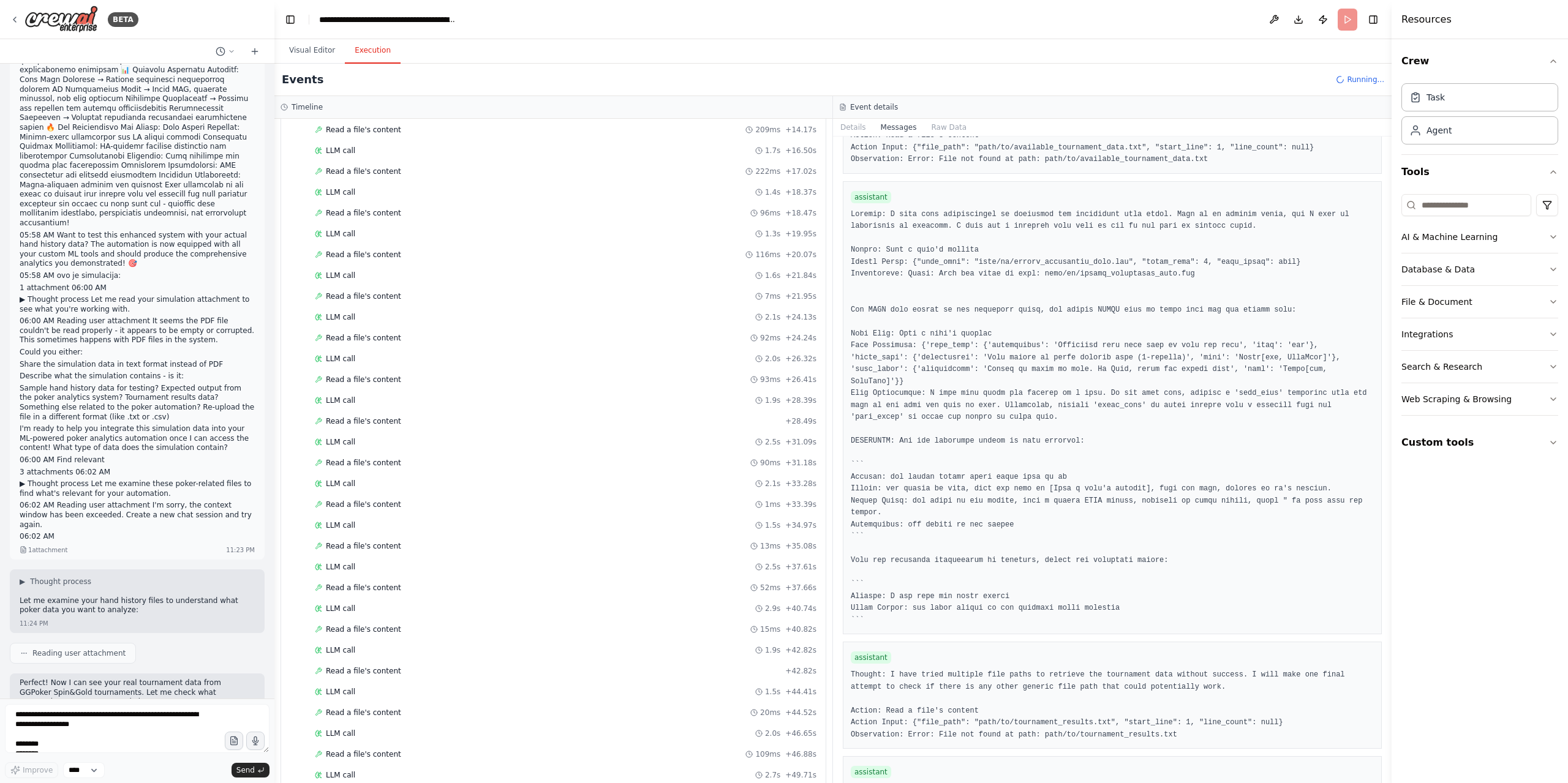
scroll to position [0, 0]
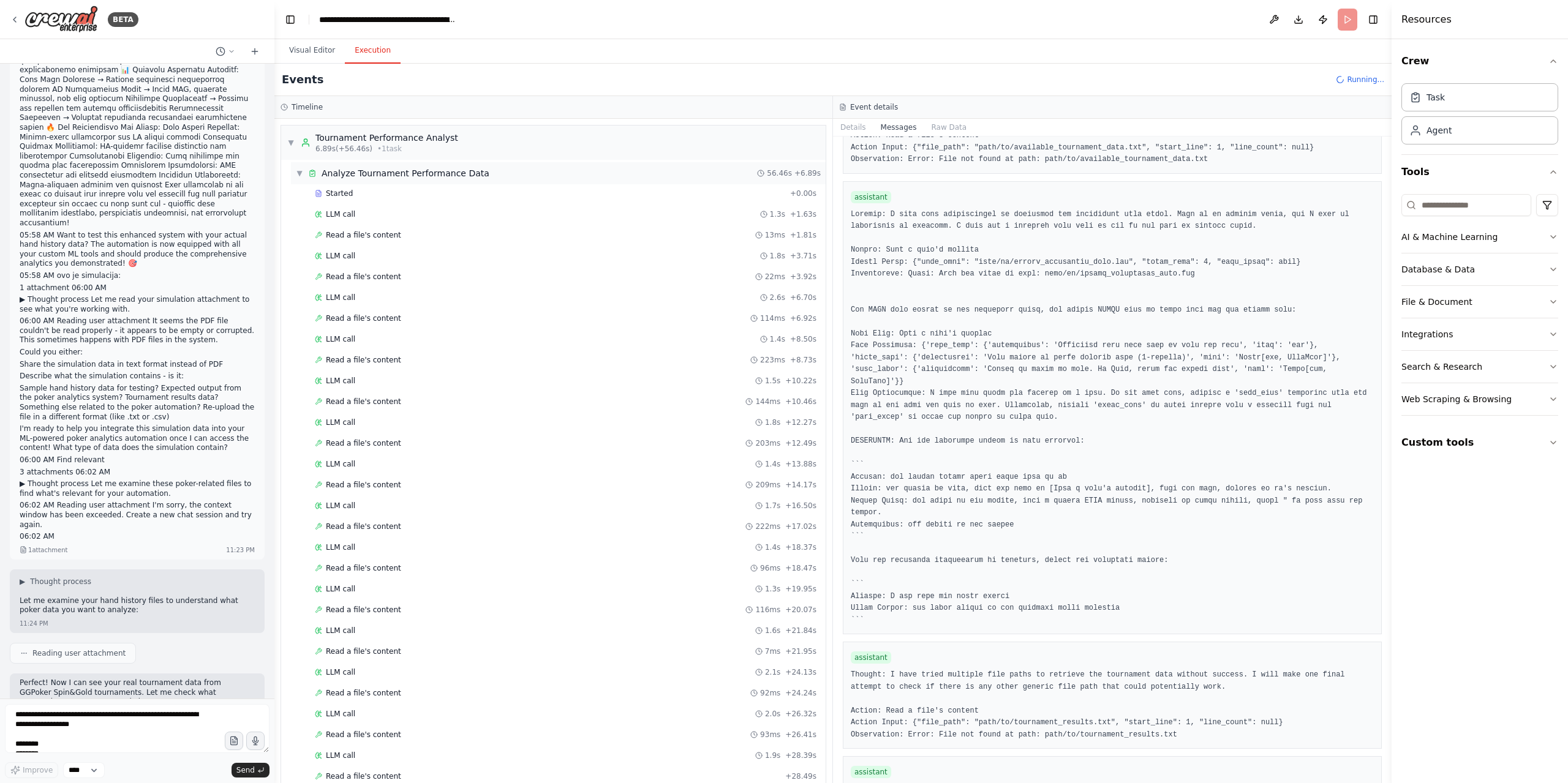
click at [302, 177] on span "▼" at bounding box center [299, 173] width 7 height 9
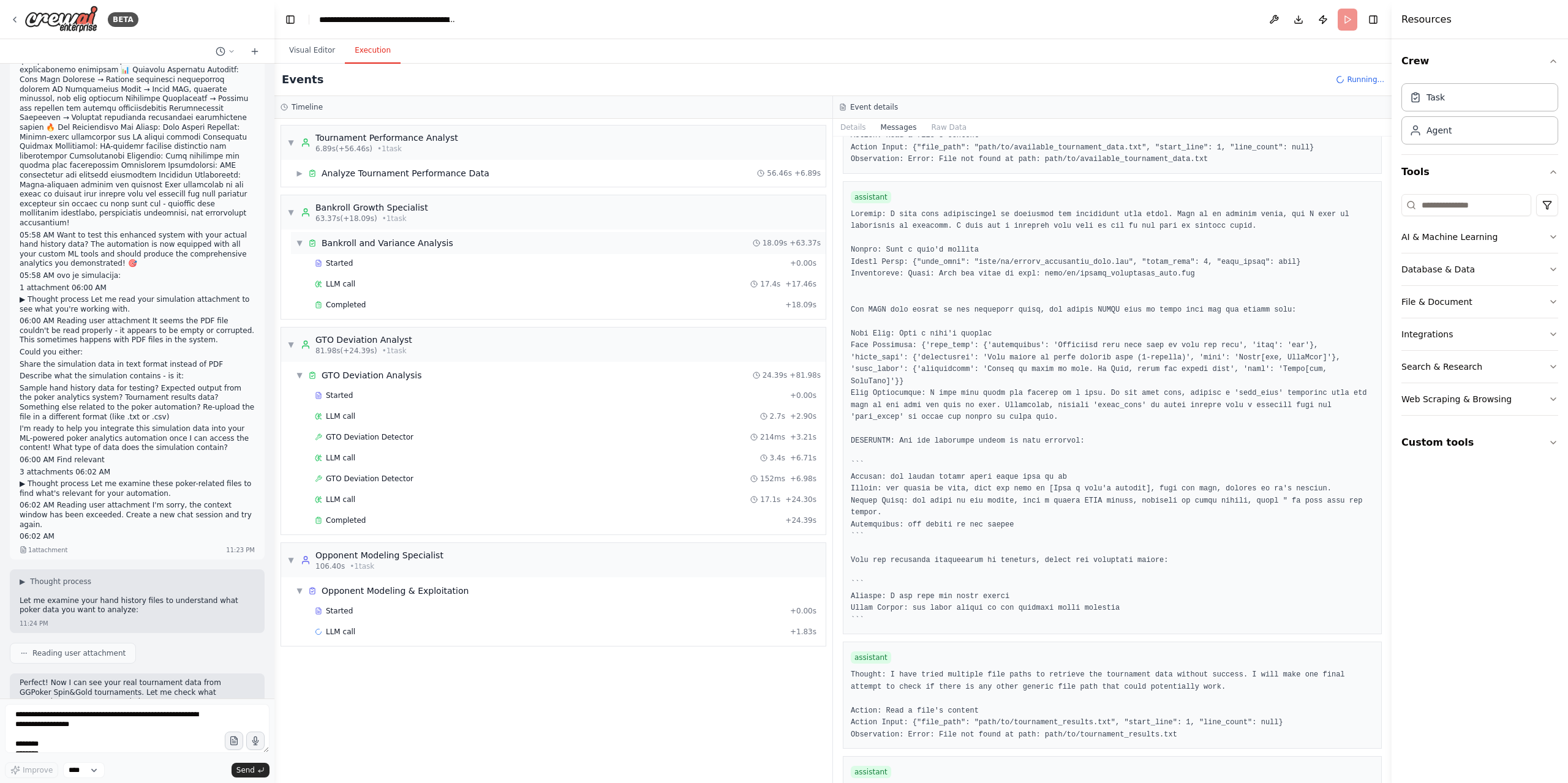
click at [341, 244] on div "Bankroll and Variance Analysis" at bounding box center [387, 243] width 132 height 12
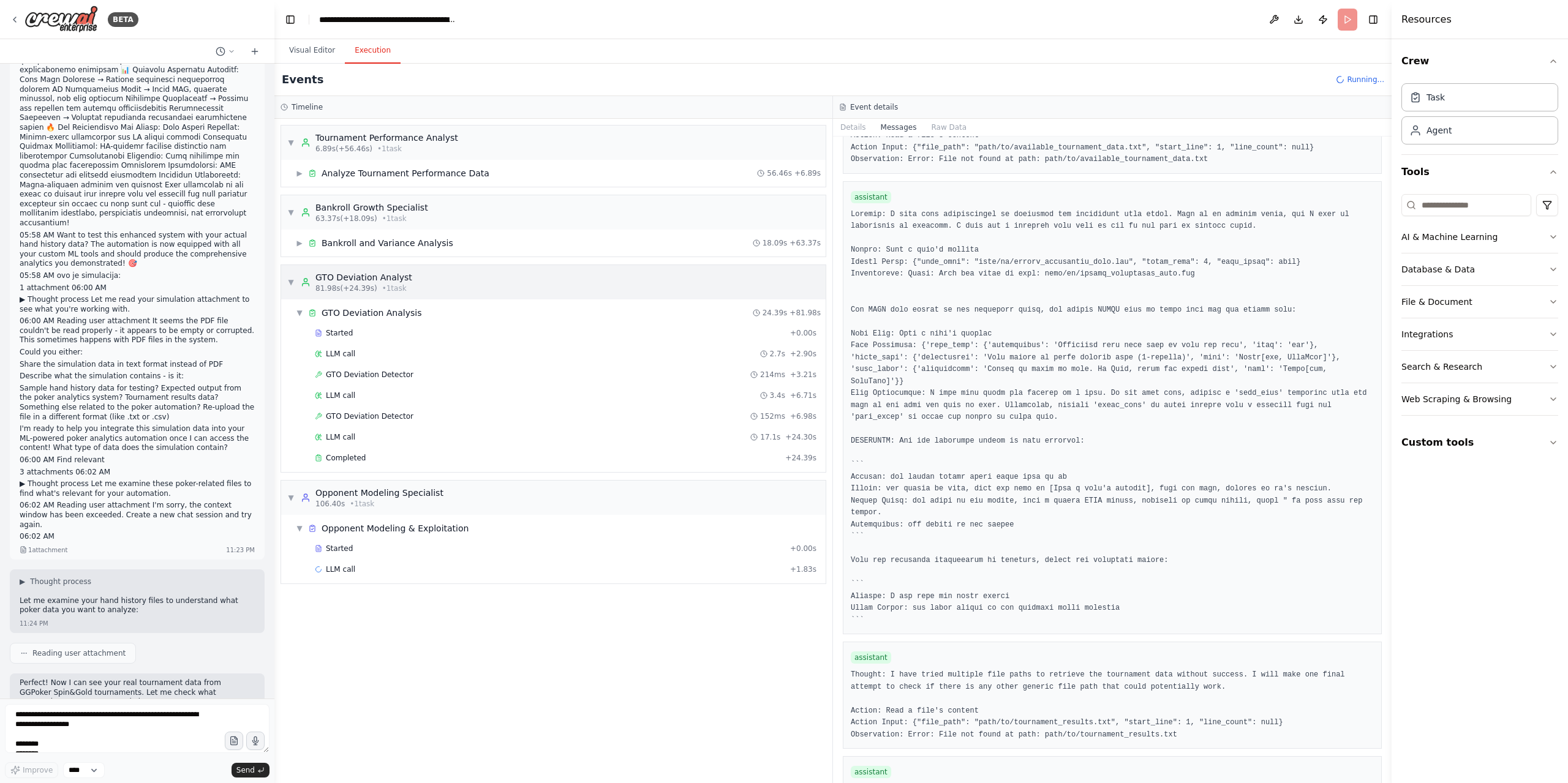
click at [325, 277] on div "GTO Deviation Analyst" at bounding box center [363, 277] width 97 height 12
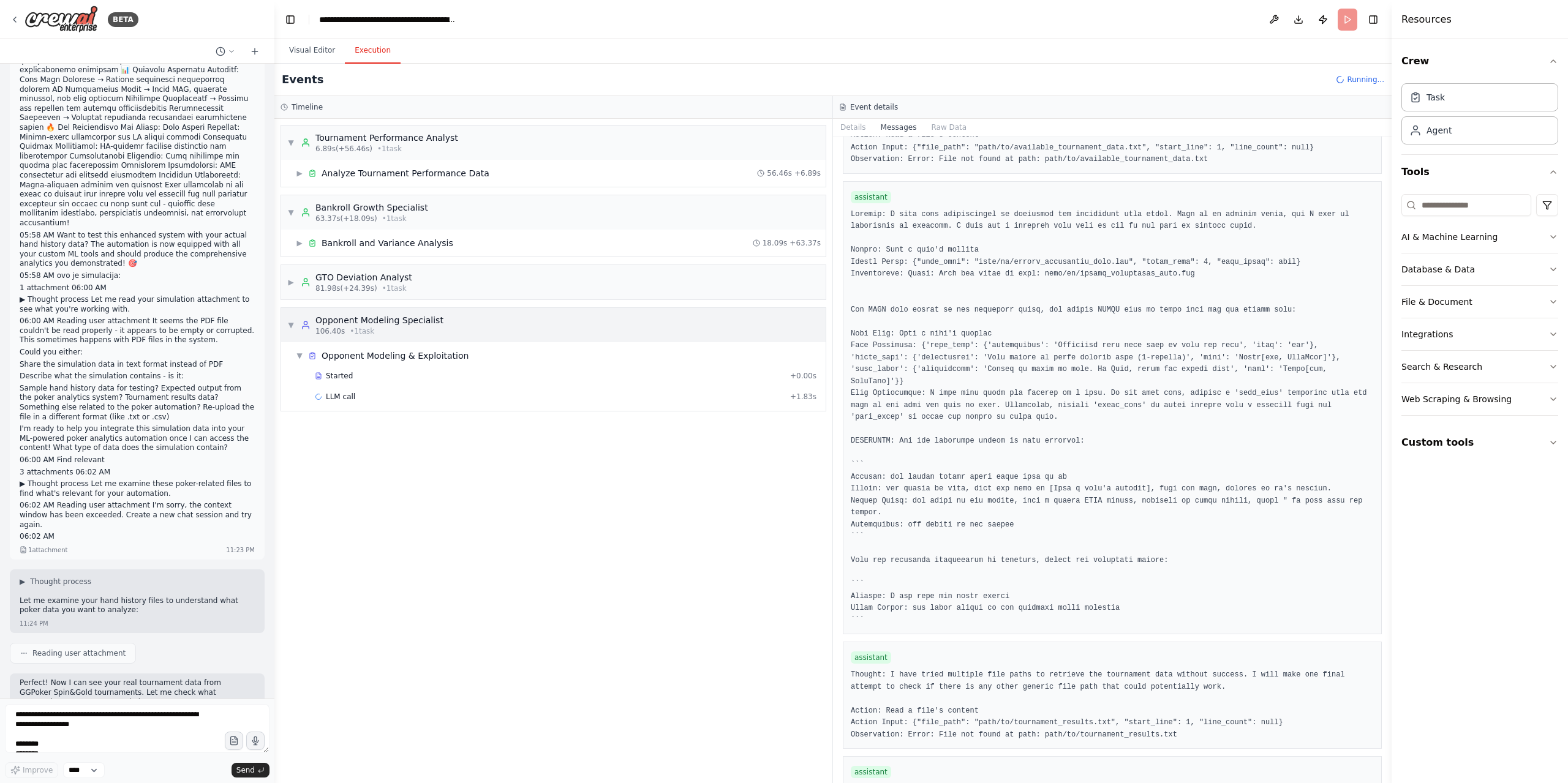
click at [373, 328] on div "106.40s • 1 task" at bounding box center [379, 331] width 128 height 9
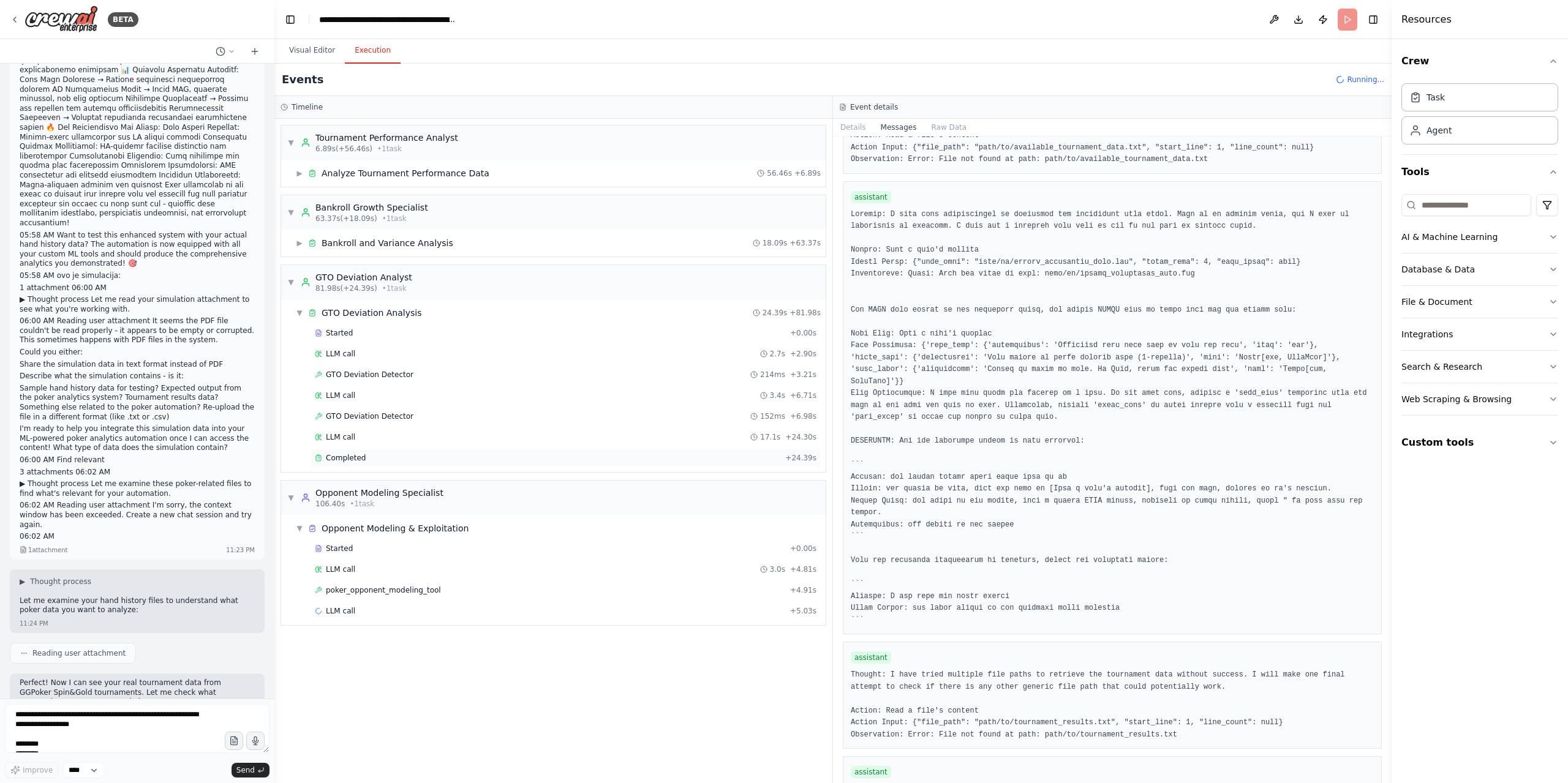
click at [359, 462] on div "Started + 0.00s LLM call 2.7s + 2.90s GTO Deviation Detector 214ms + 3.21s LLM …" at bounding box center [558, 397] width 535 height 146
drag, startPoint x: 356, startPoint y: 454, endPoint x: 460, endPoint y: 462, distance: 104.3
click at [354, 454] on span "Completed" at bounding box center [346, 458] width 40 height 9
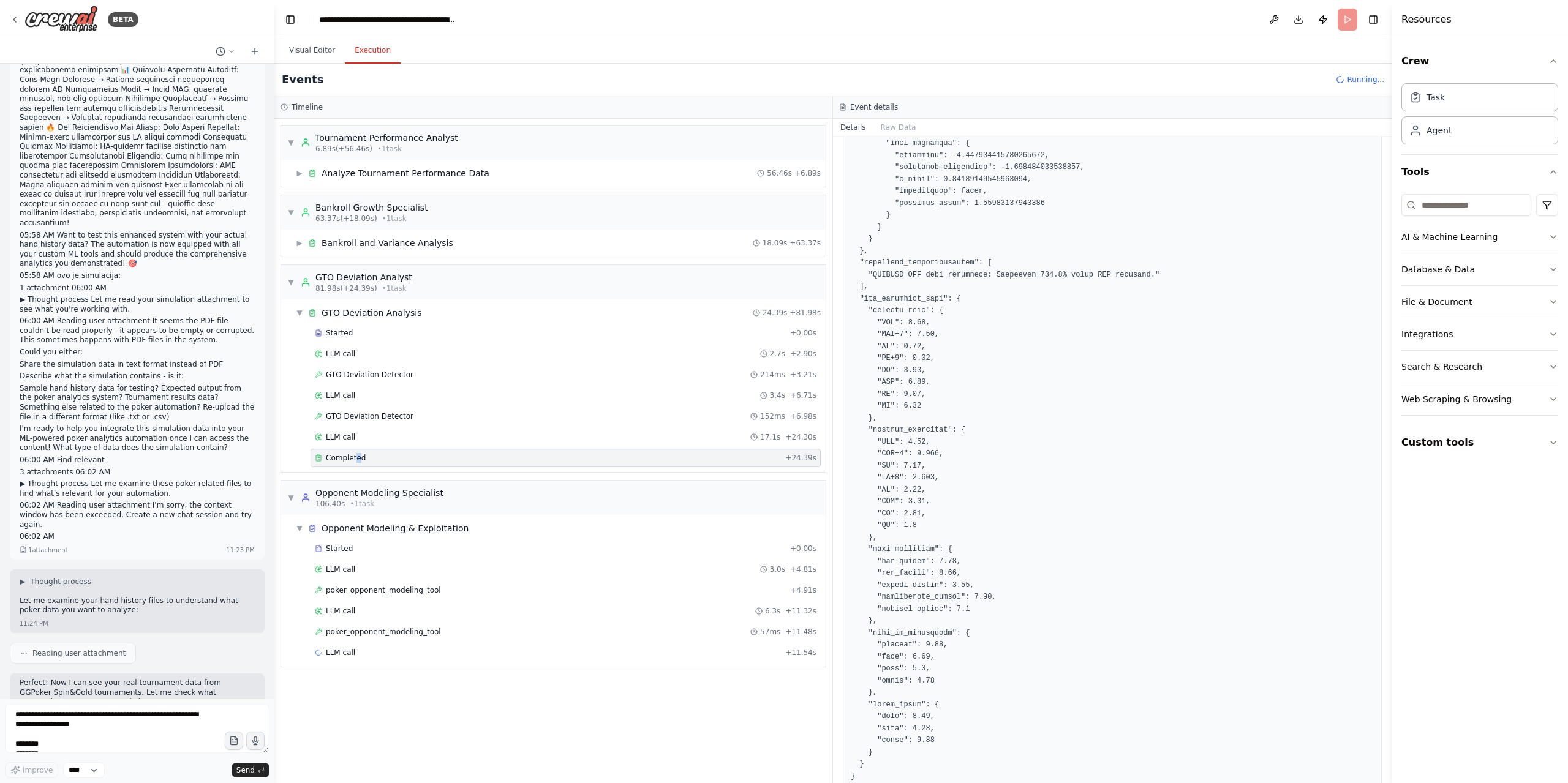
scroll to position [695, 0]
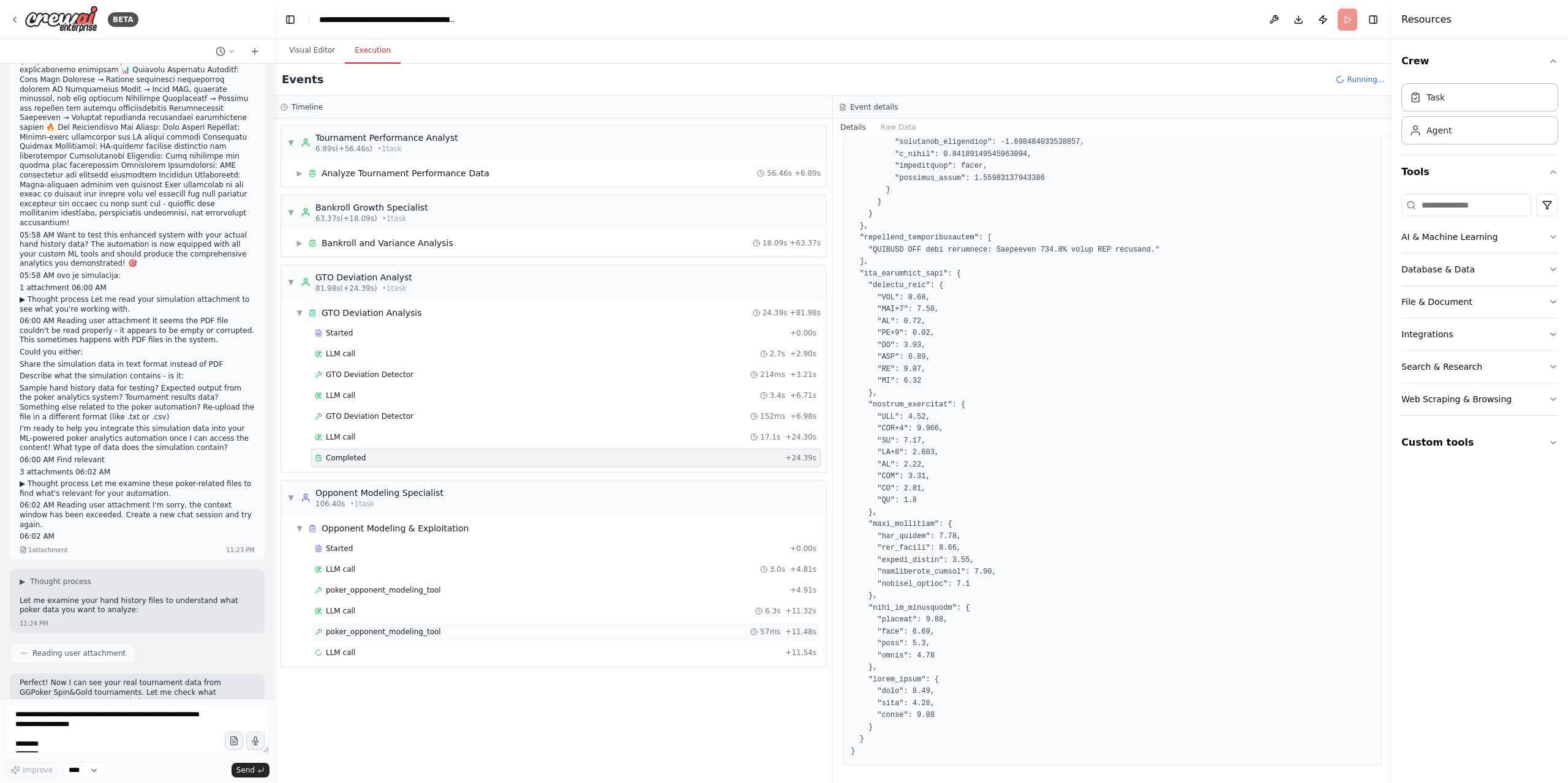
click at [385, 628] on span "poker_opponent_modeling_tool" at bounding box center [383, 632] width 115 height 9
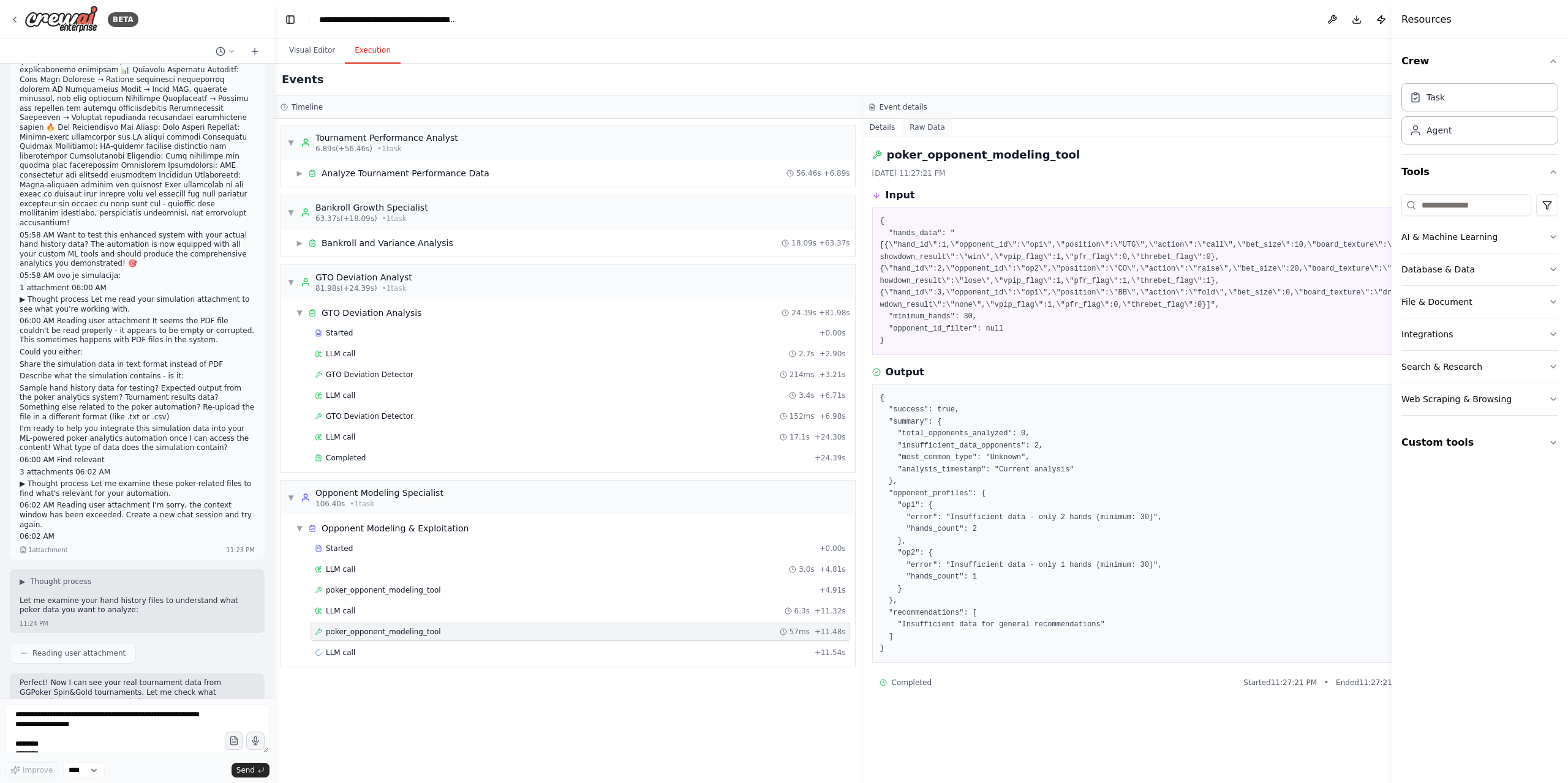
click at [902, 129] on button "Raw Data" at bounding box center [927, 127] width 50 height 17
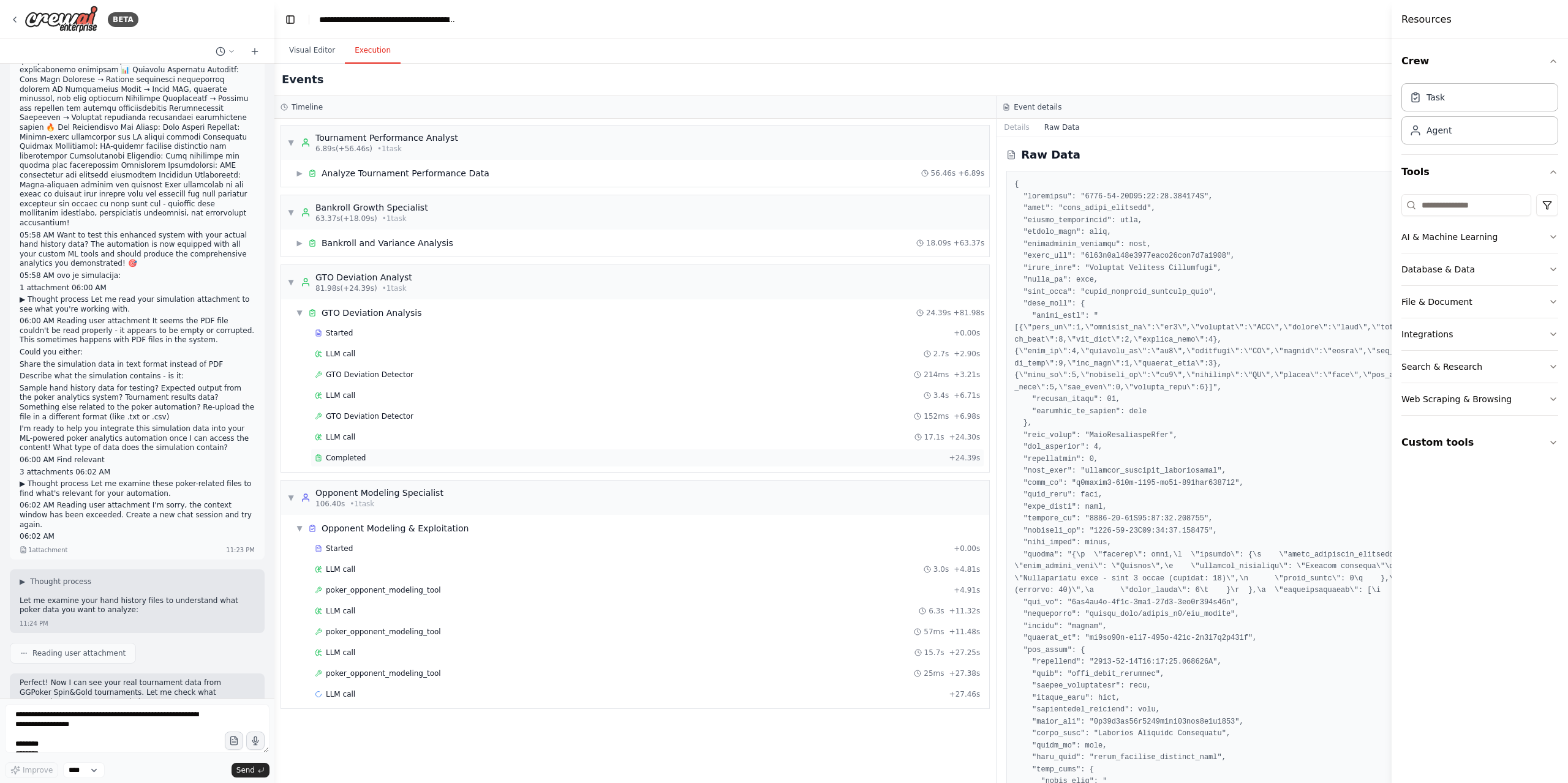
click at [381, 458] on div "Completed + 24.39s" at bounding box center [647, 458] width 673 height 18
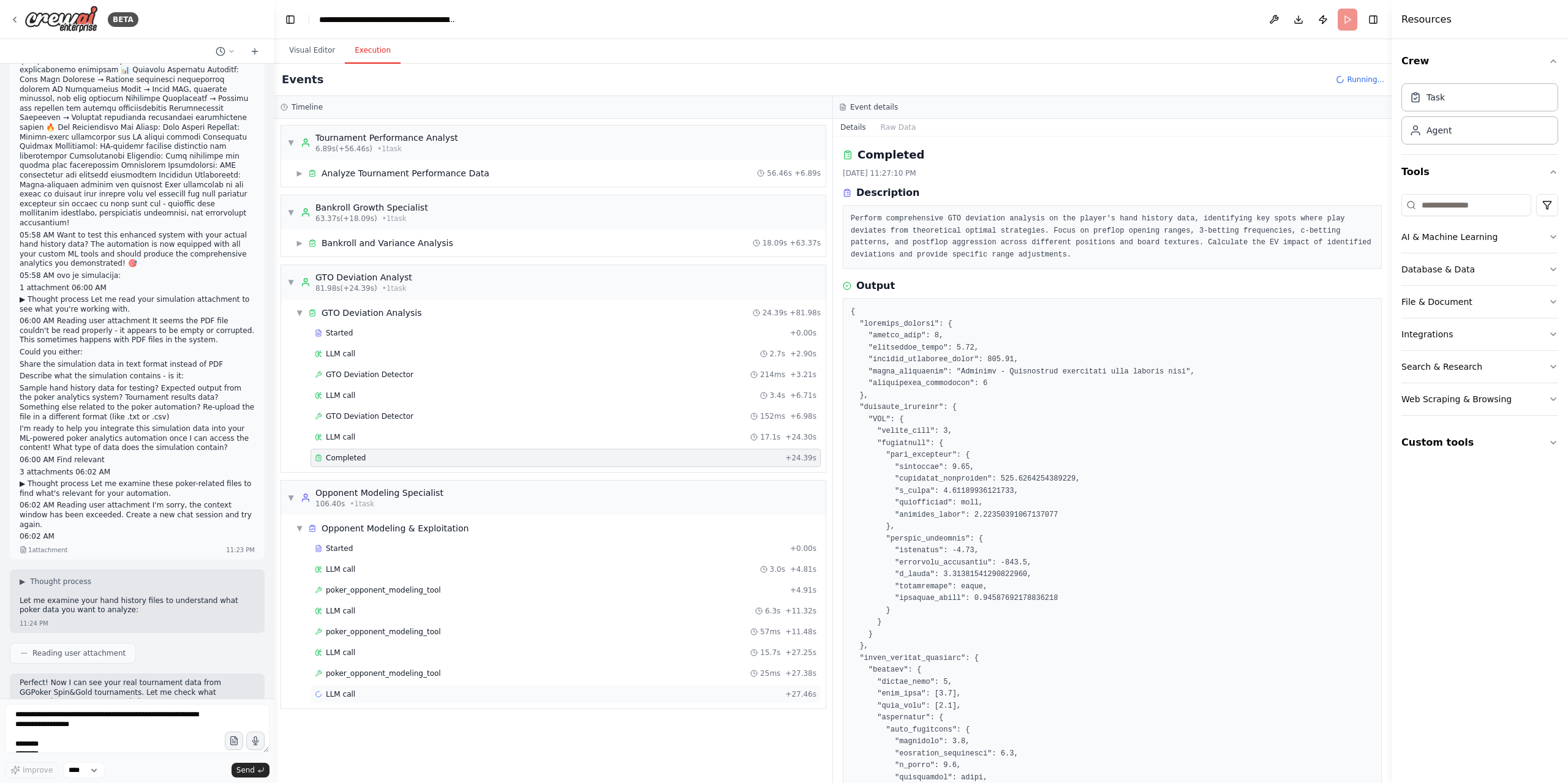
click at [381, 686] on div "LLM call + 27.46s" at bounding box center [565, 694] width 510 height 18
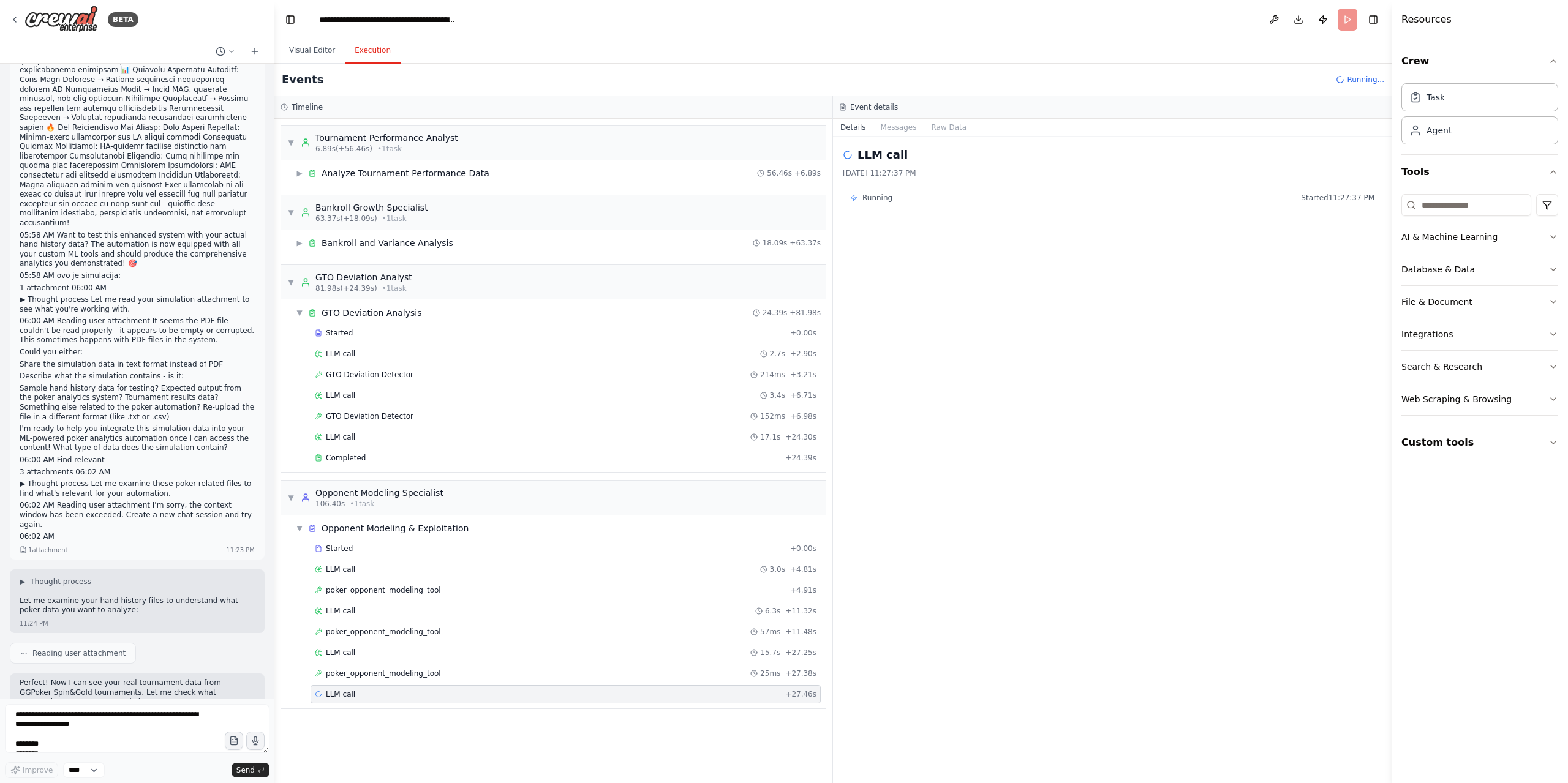
click at [897, 137] on div "LLM call 9/23/2025, 11:27:37 PM Running Started 11:27:37 PM" at bounding box center [1112, 460] width 559 height 646
click at [897, 126] on button "Messages" at bounding box center [899, 127] width 51 height 17
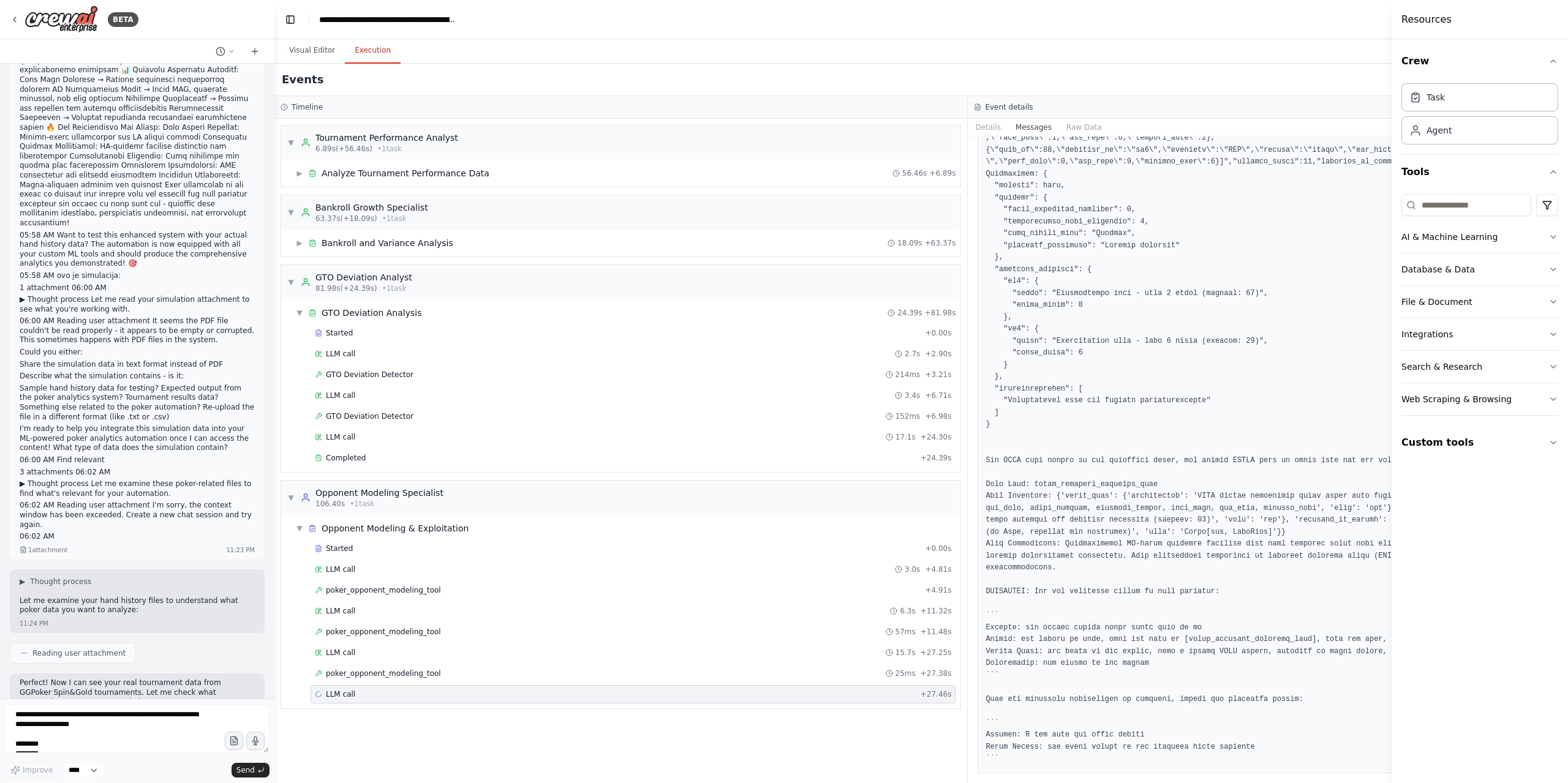
scroll to position [1571, 0]
click at [293, 281] on span "▼" at bounding box center [291, 282] width 7 height 9
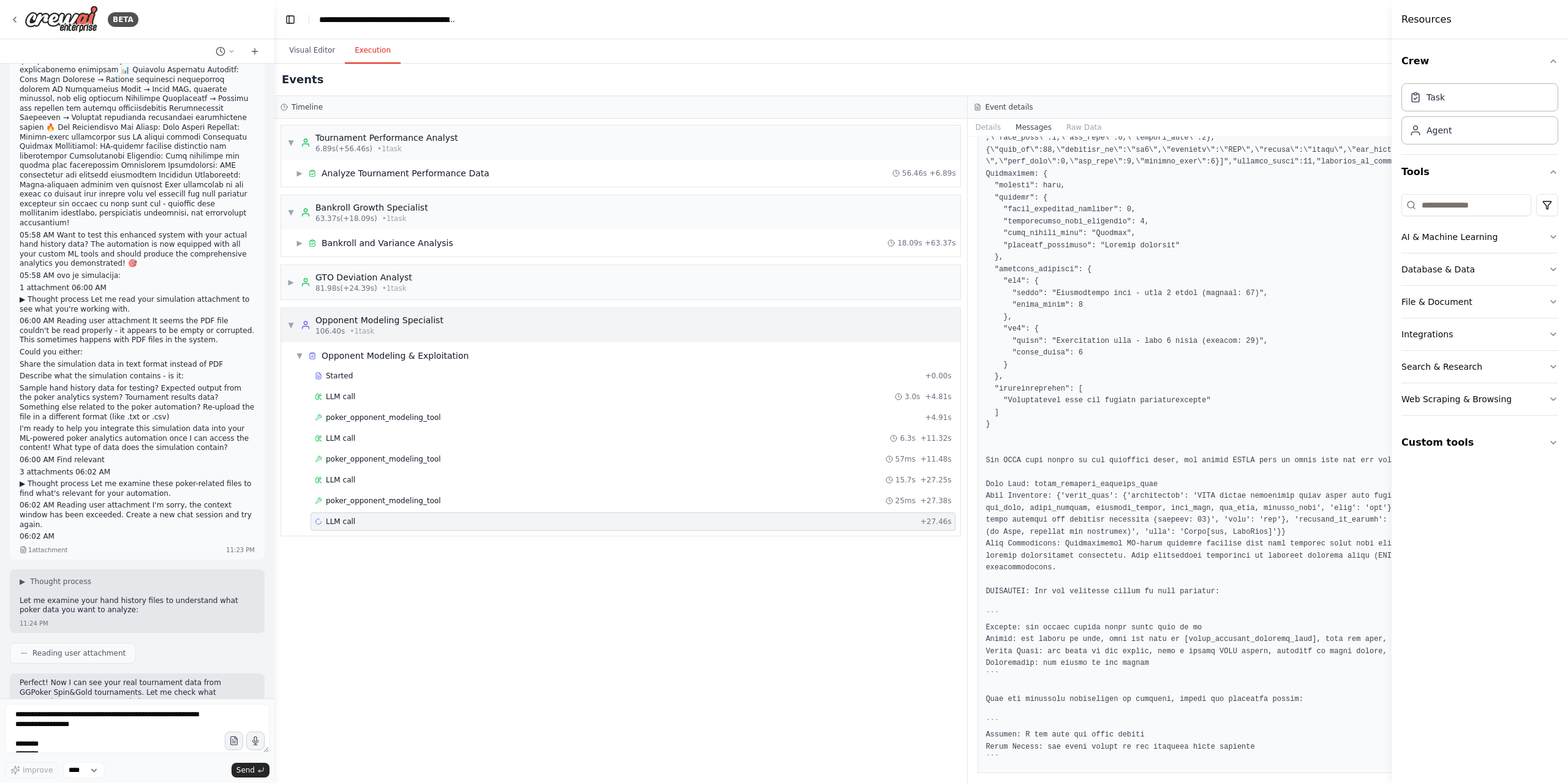
click at [298, 329] on div "▼ Opponent Modeling Specialist 106.40s • 1 task" at bounding box center [365, 325] width 156 height 22
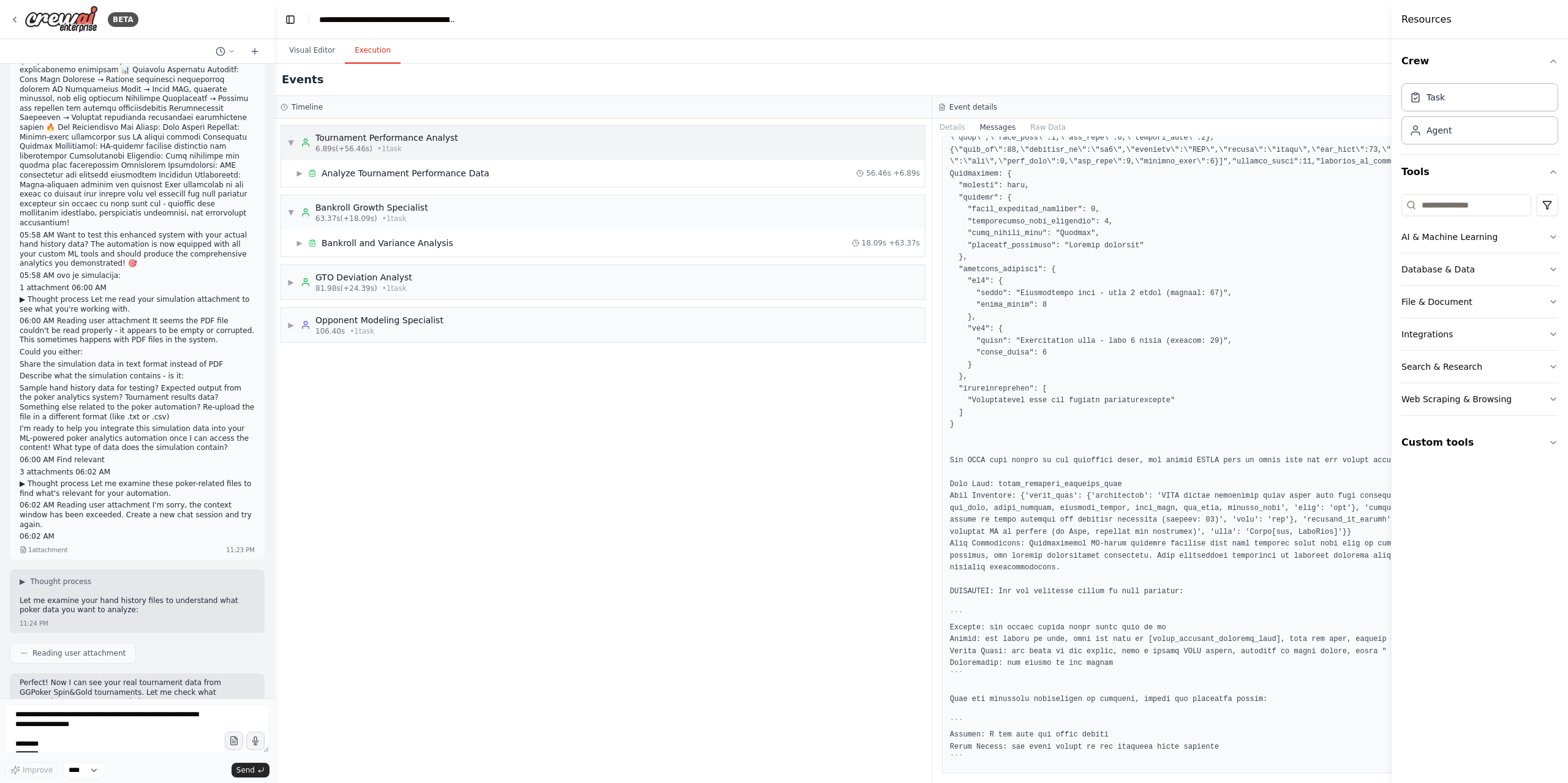
click at [419, 150] on div "6.89s (+56.46s) • 1 task" at bounding box center [386, 149] width 143 height 9
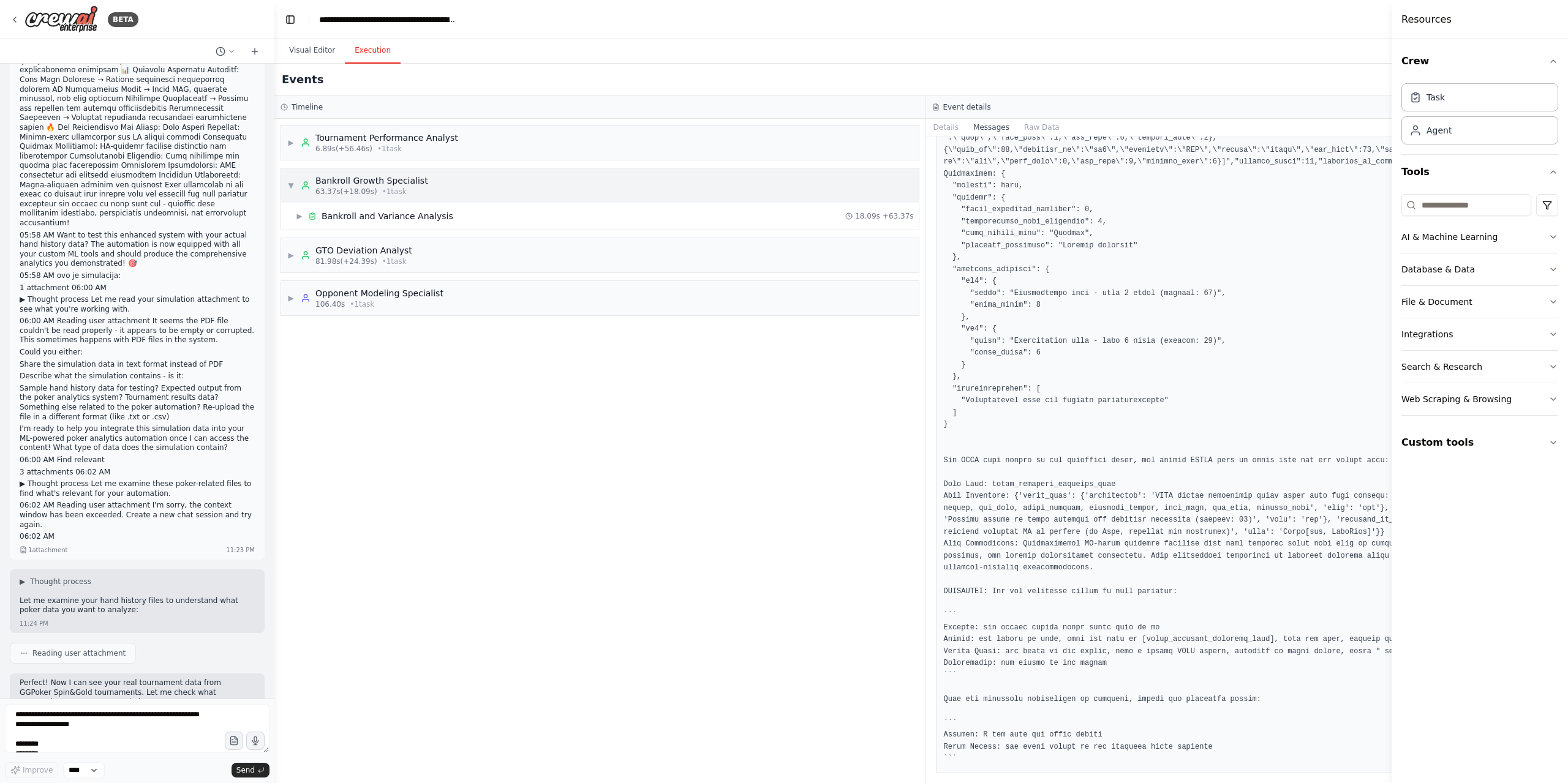
click at [327, 191] on span "63.37s (+18.09s)" at bounding box center [346, 191] width 62 height 9
click at [291, 143] on span "▶" at bounding box center [291, 143] width 7 height 9
click at [297, 172] on span "▶" at bounding box center [299, 173] width 7 height 9
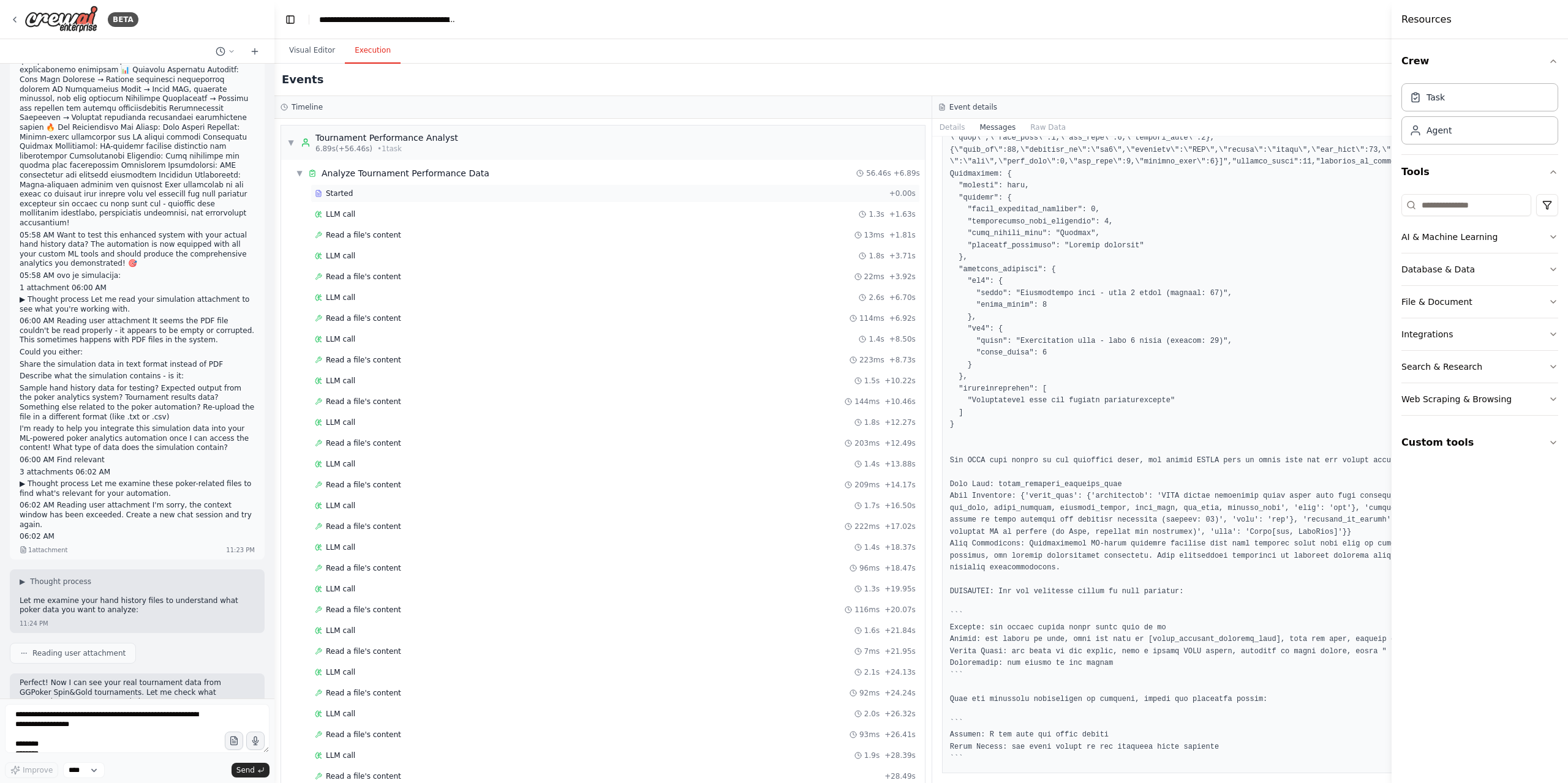
click at [349, 192] on div "Started" at bounding box center [600, 193] width 569 height 9
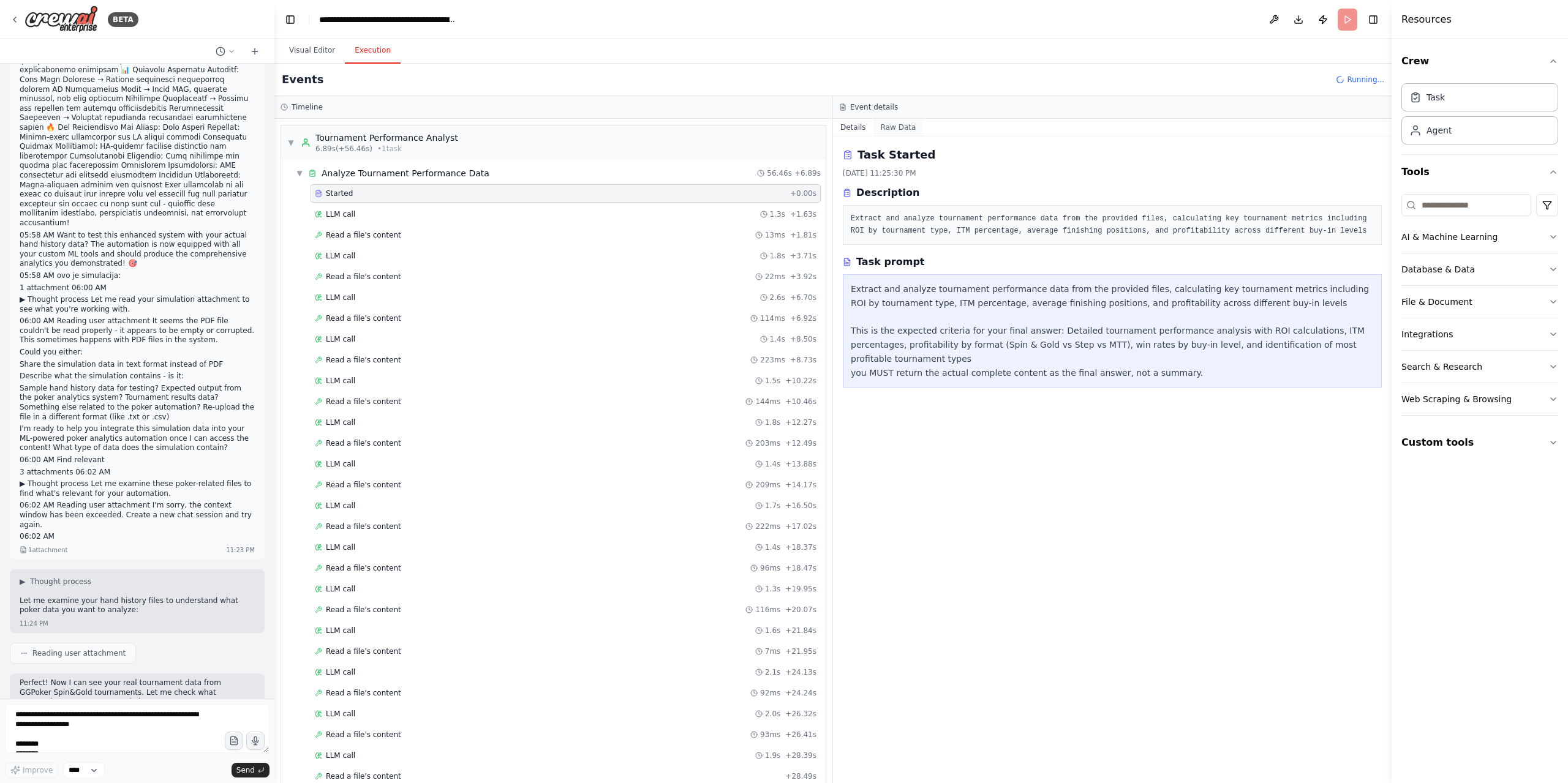
click at [902, 126] on button "Raw Data" at bounding box center [899, 127] width 50 height 17
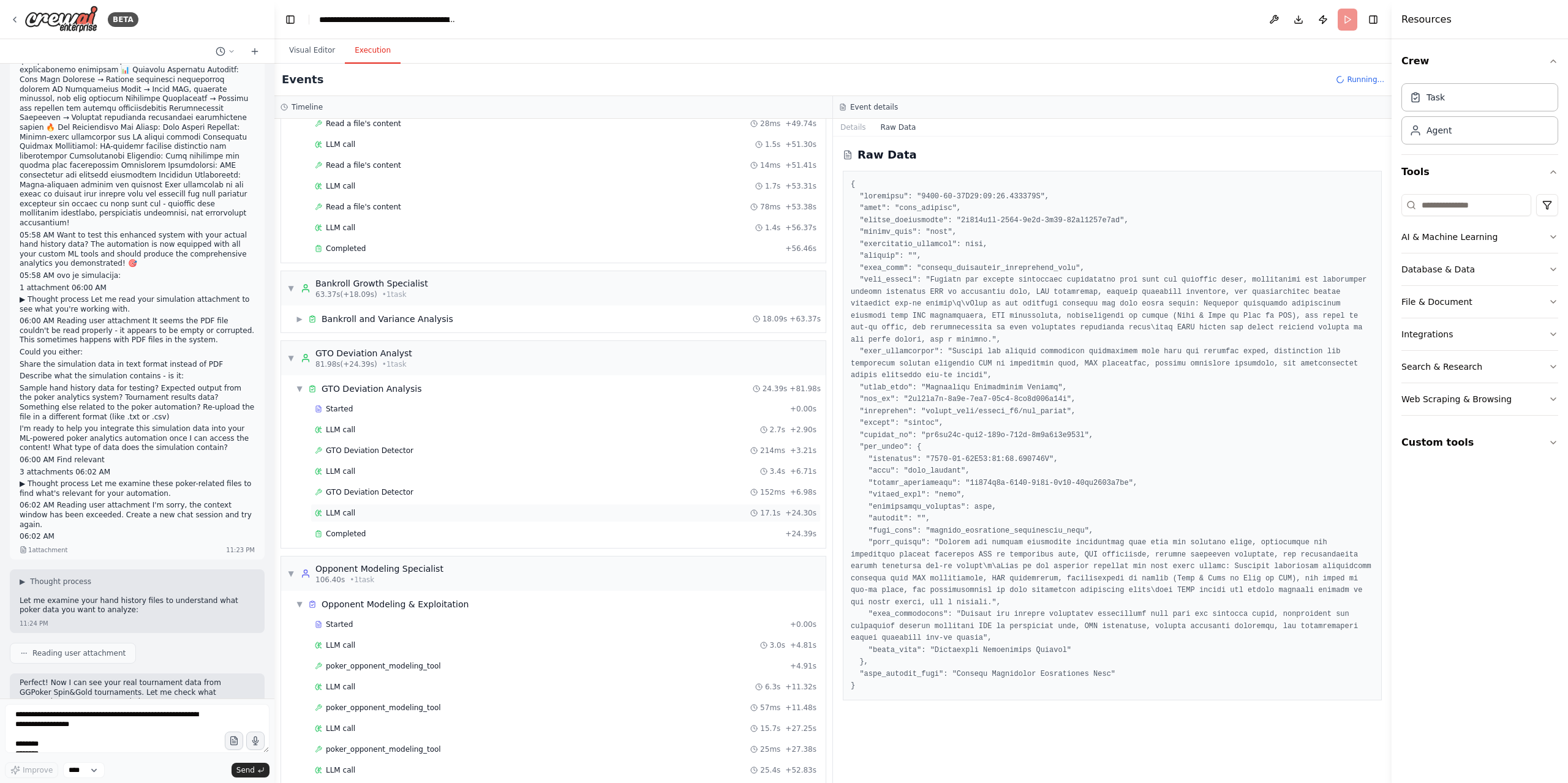
scroll to position [952, 0]
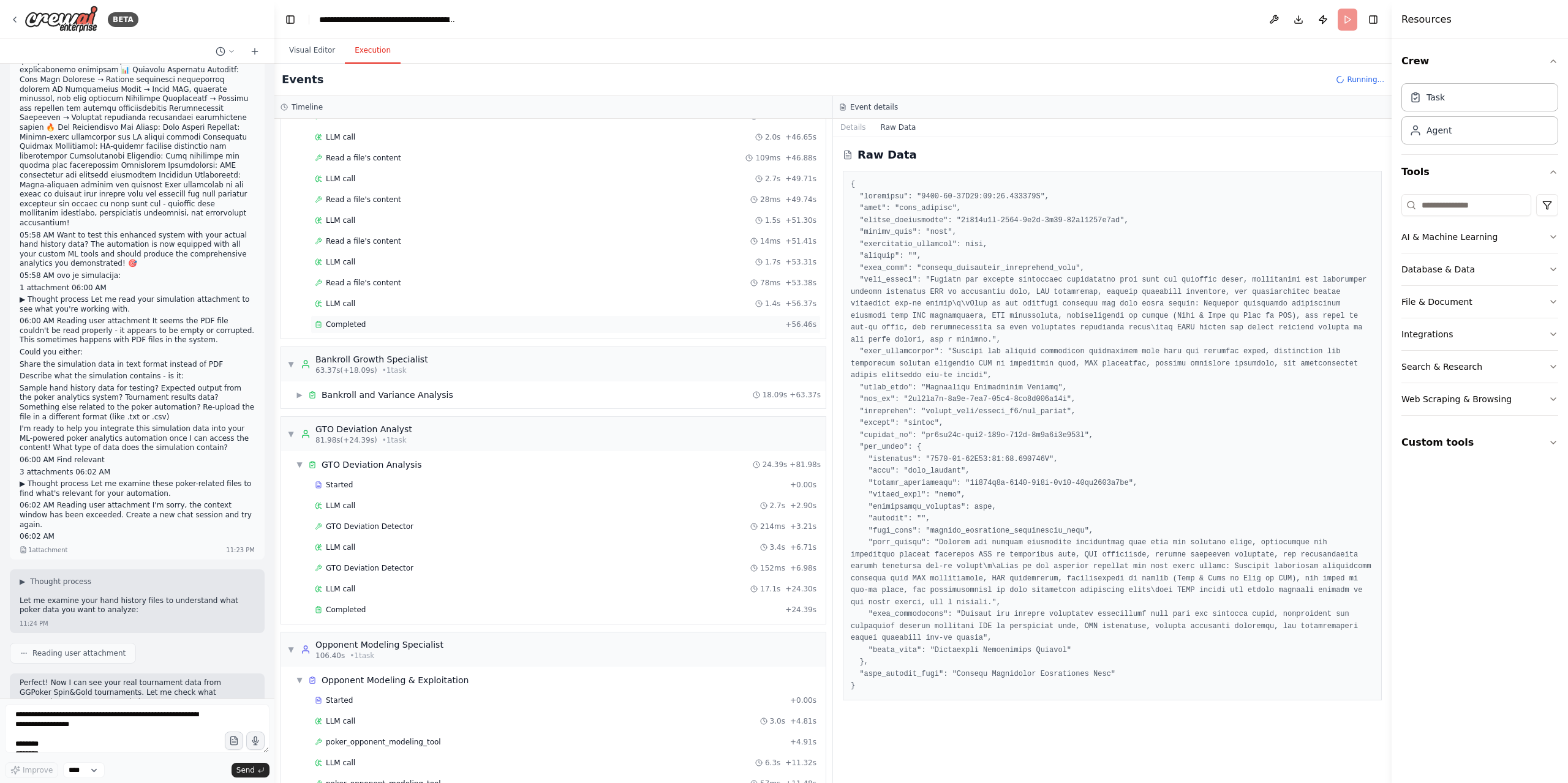
click at [406, 320] on div "Completed" at bounding box center [548, 325] width 465 height 9
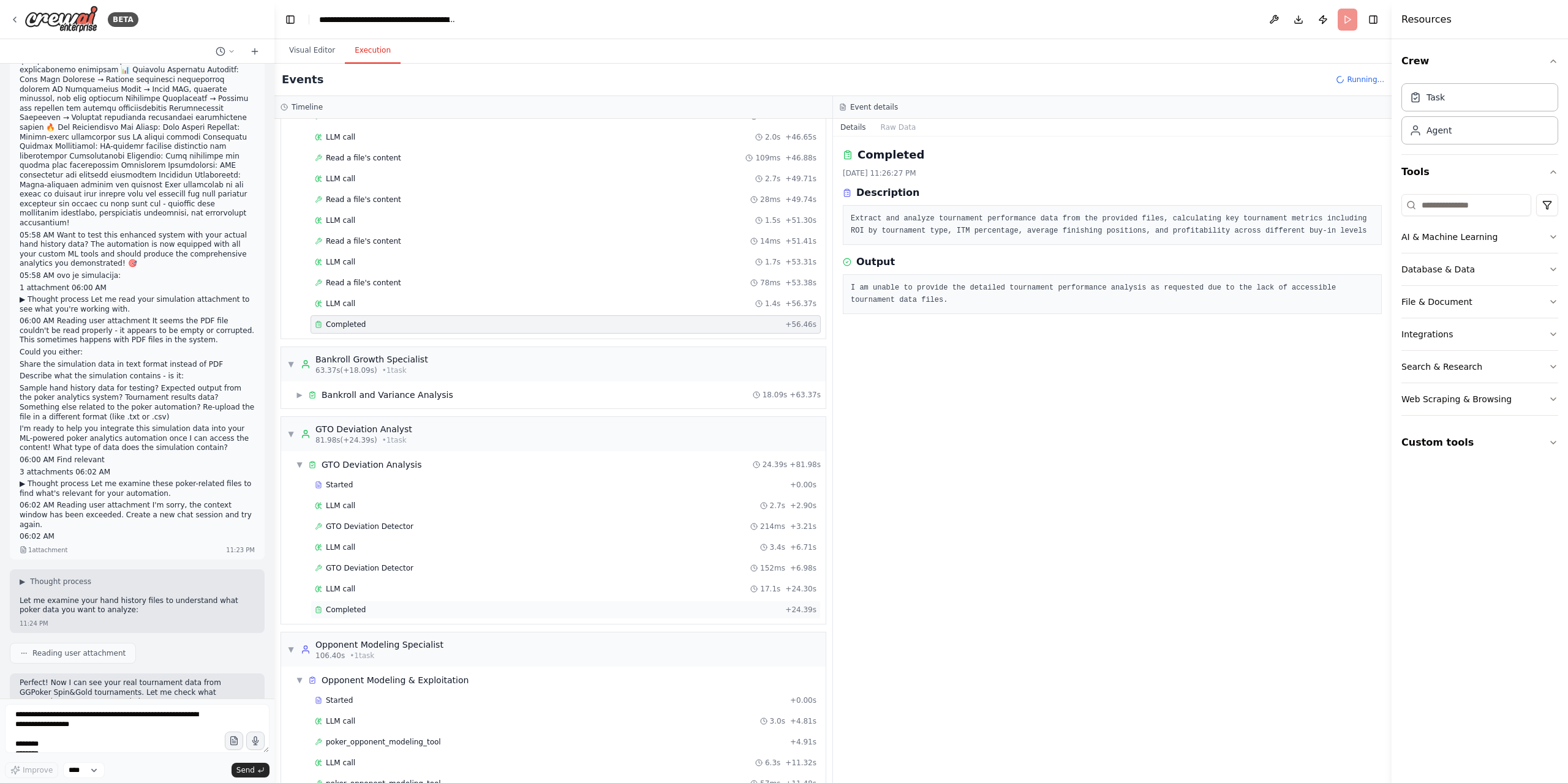
click at [409, 601] on div "Completed + 24.39s" at bounding box center [565, 610] width 510 height 18
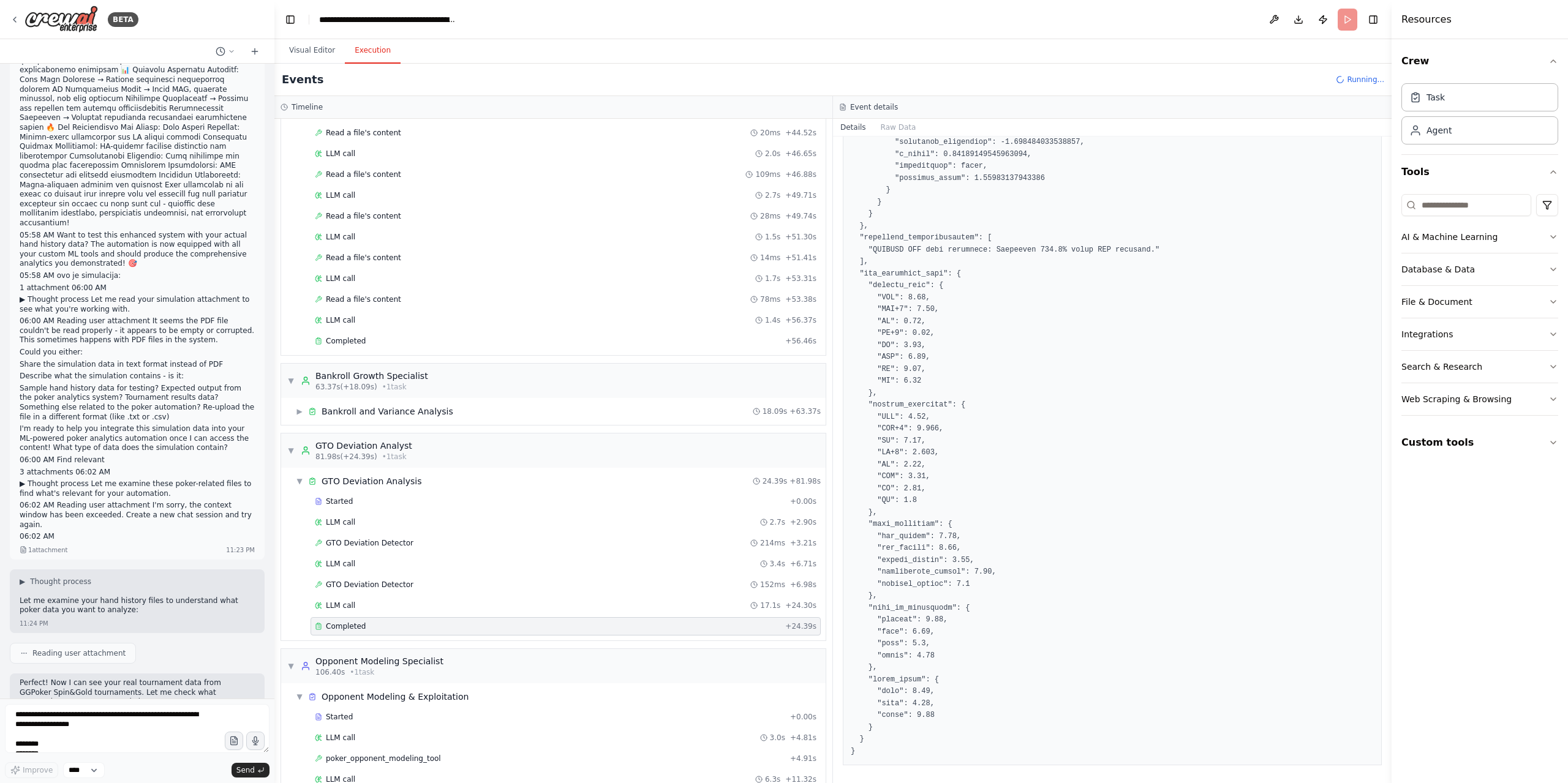
scroll to position [1135, 0]
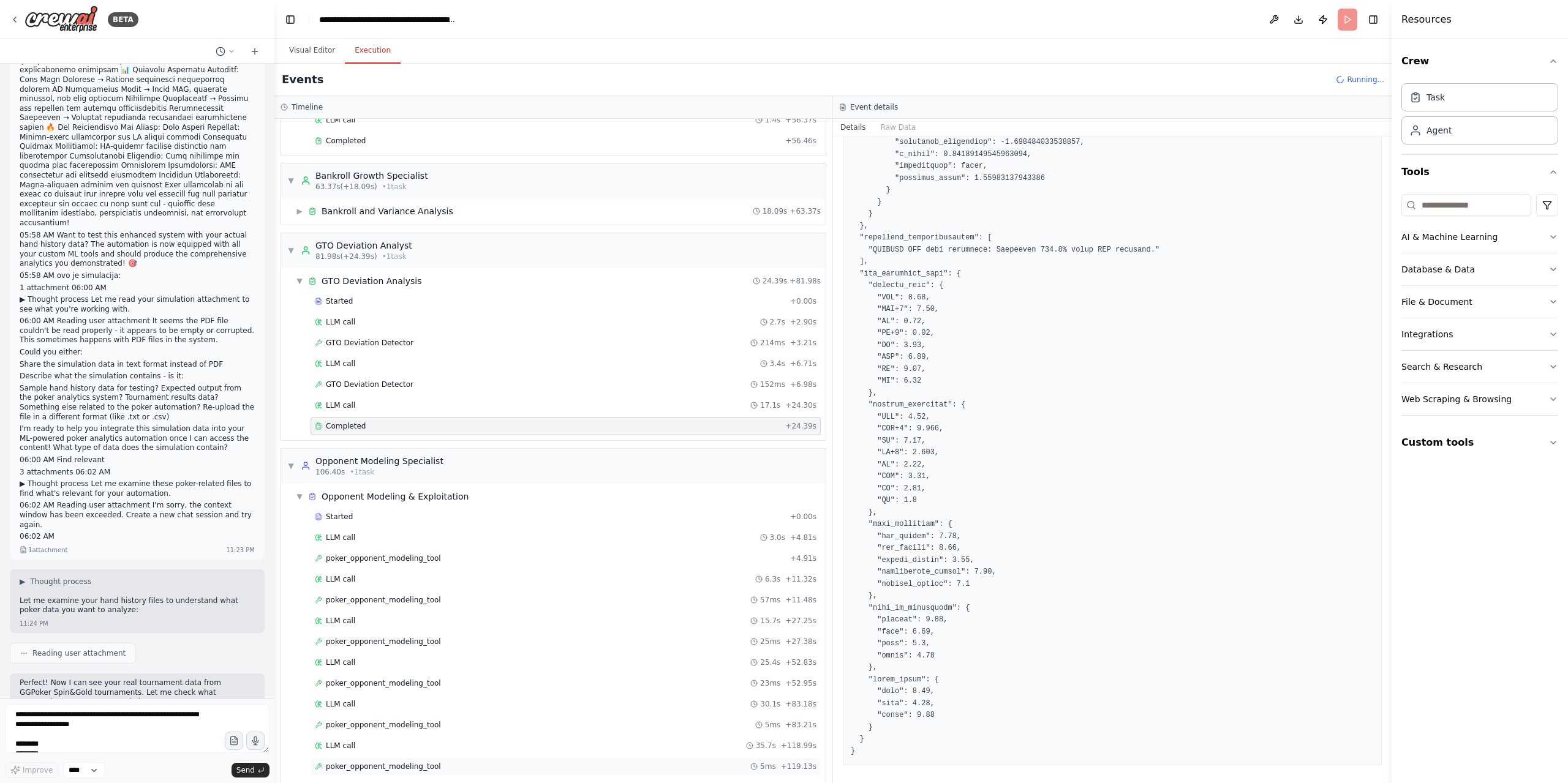
click at [426, 762] on span "poker_opponent_modeling_tool" at bounding box center [383, 767] width 115 height 9
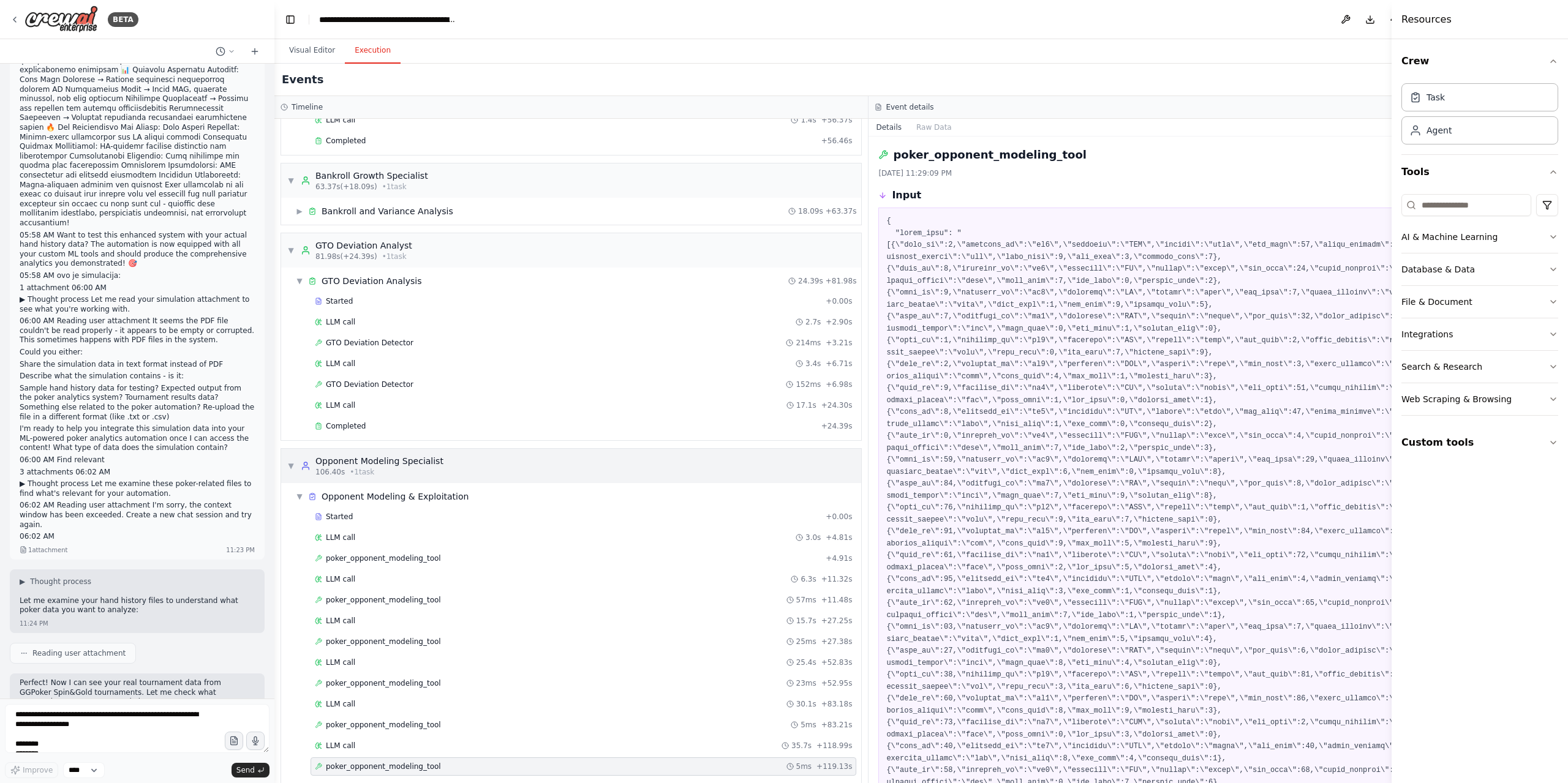
click at [387, 467] on div "106.40s • 1 task" at bounding box center [379, 472] width 128 height 9
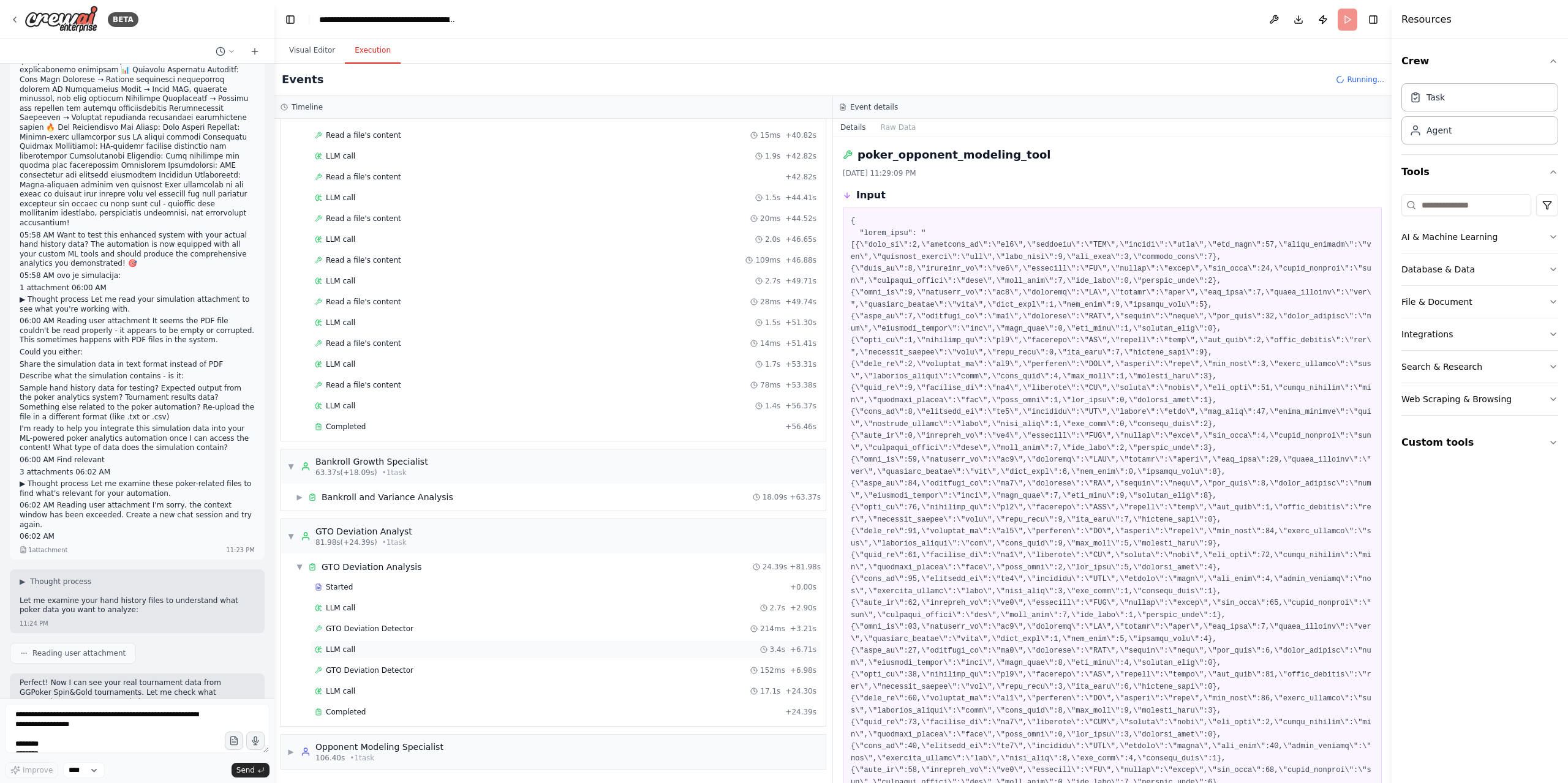
scroll to position [822, 0]
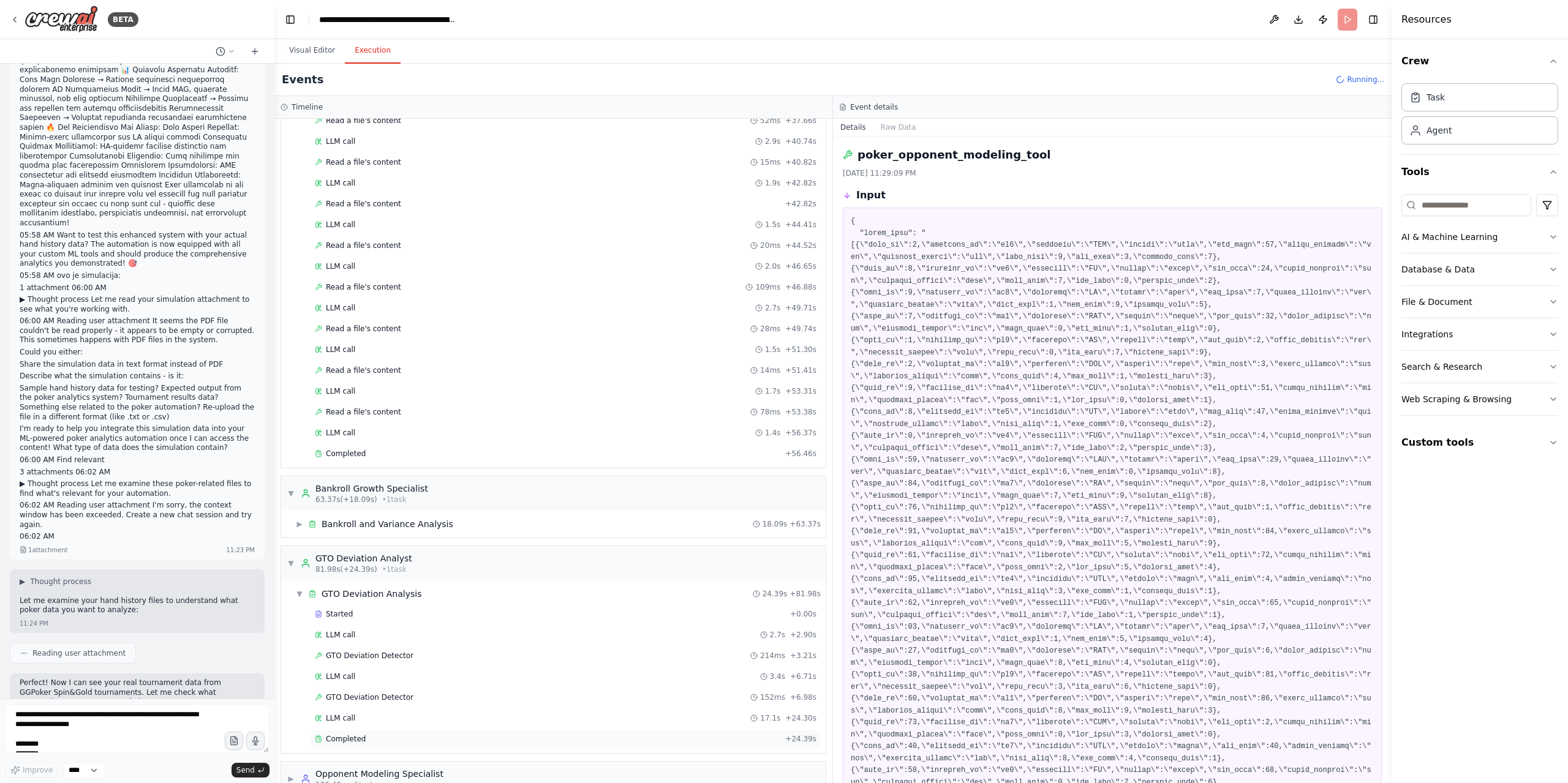
click at [425, 730] on div "Completed + 24.39s" at bounding box center [565, 739] width 510 height 18
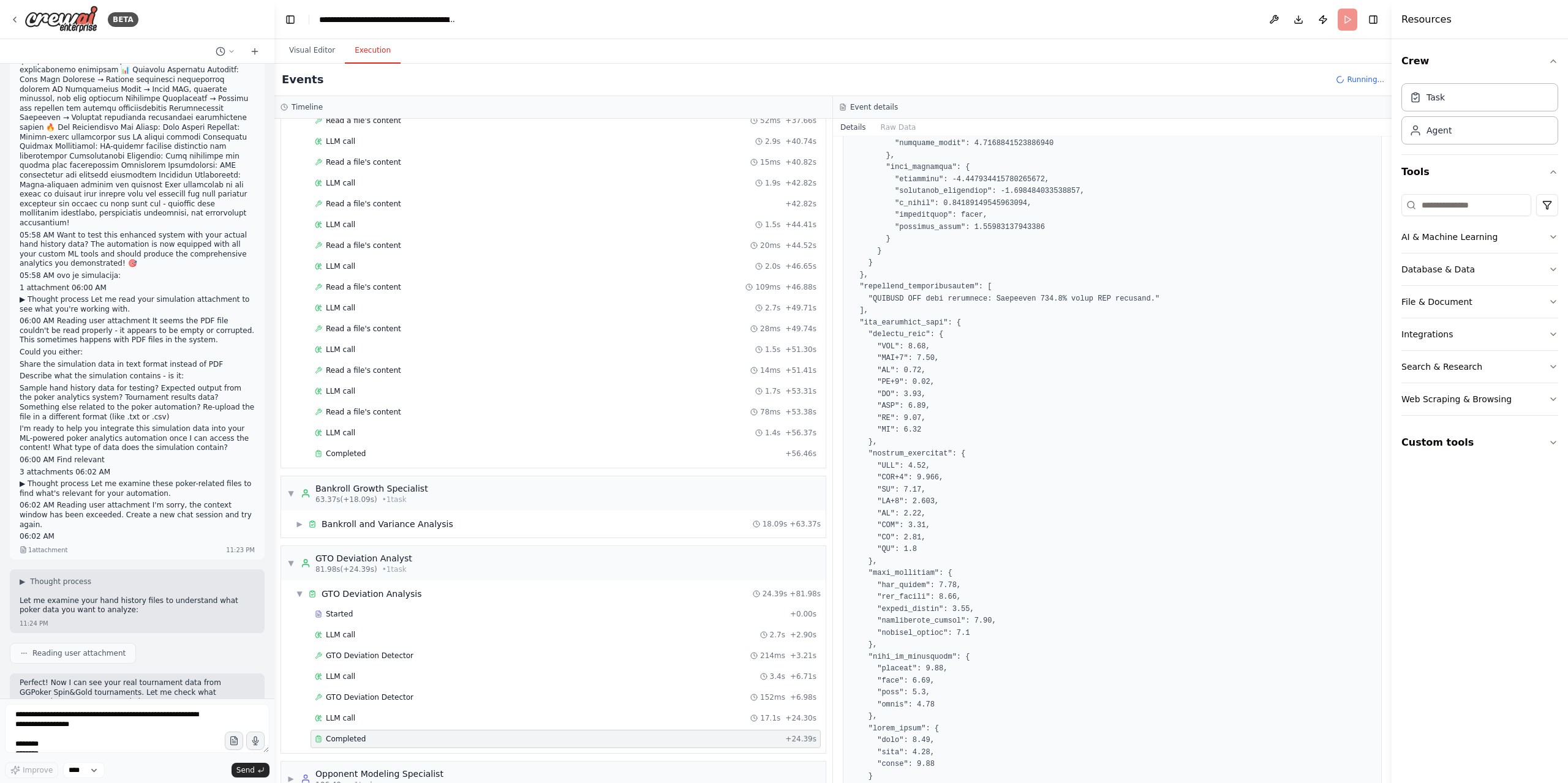
scroll to position [695, 0]
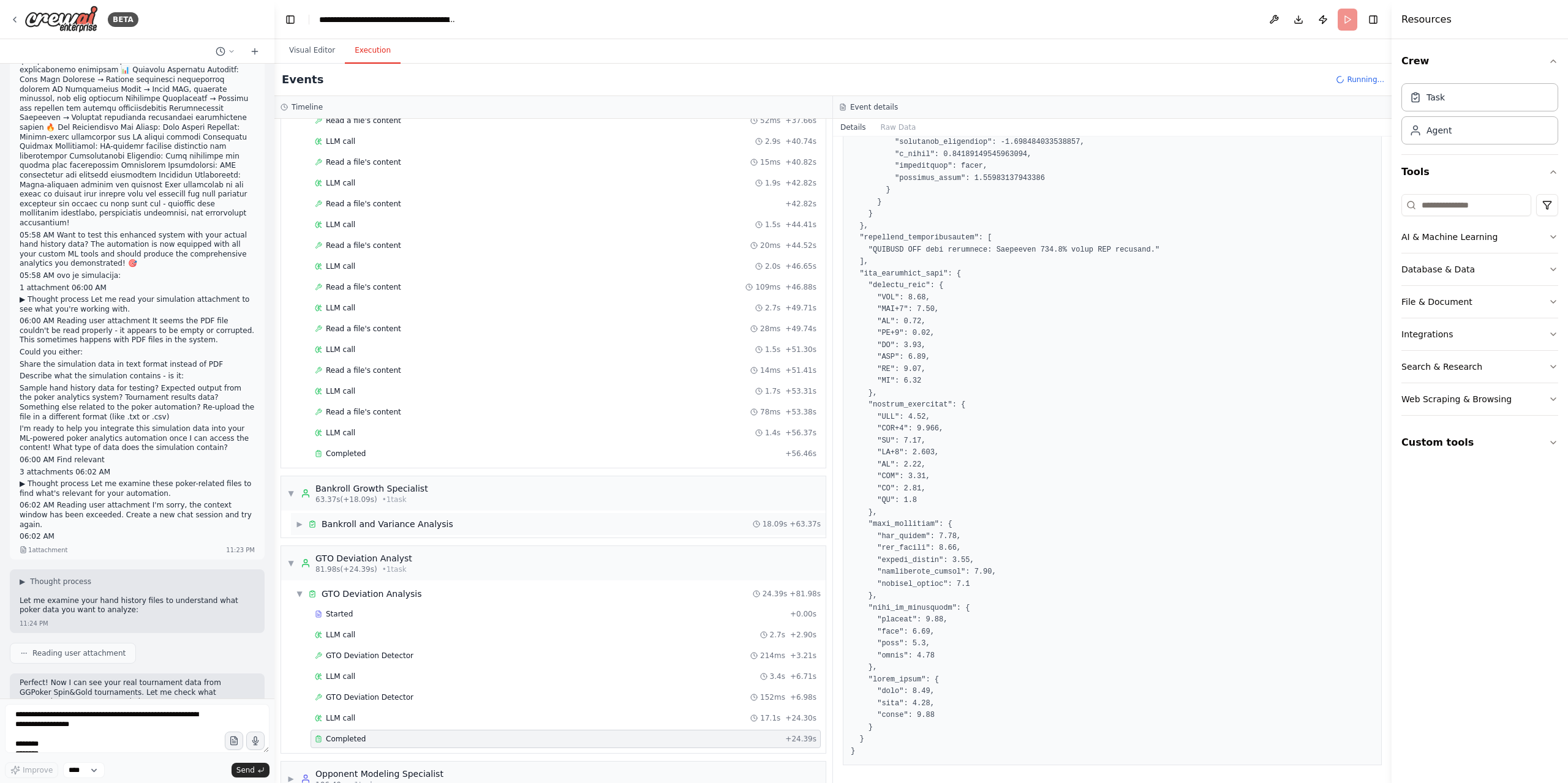
click at [391, 518] on div "Bankroll and Variance Analysis" at bounding box center [387, 524] width 132 height 12
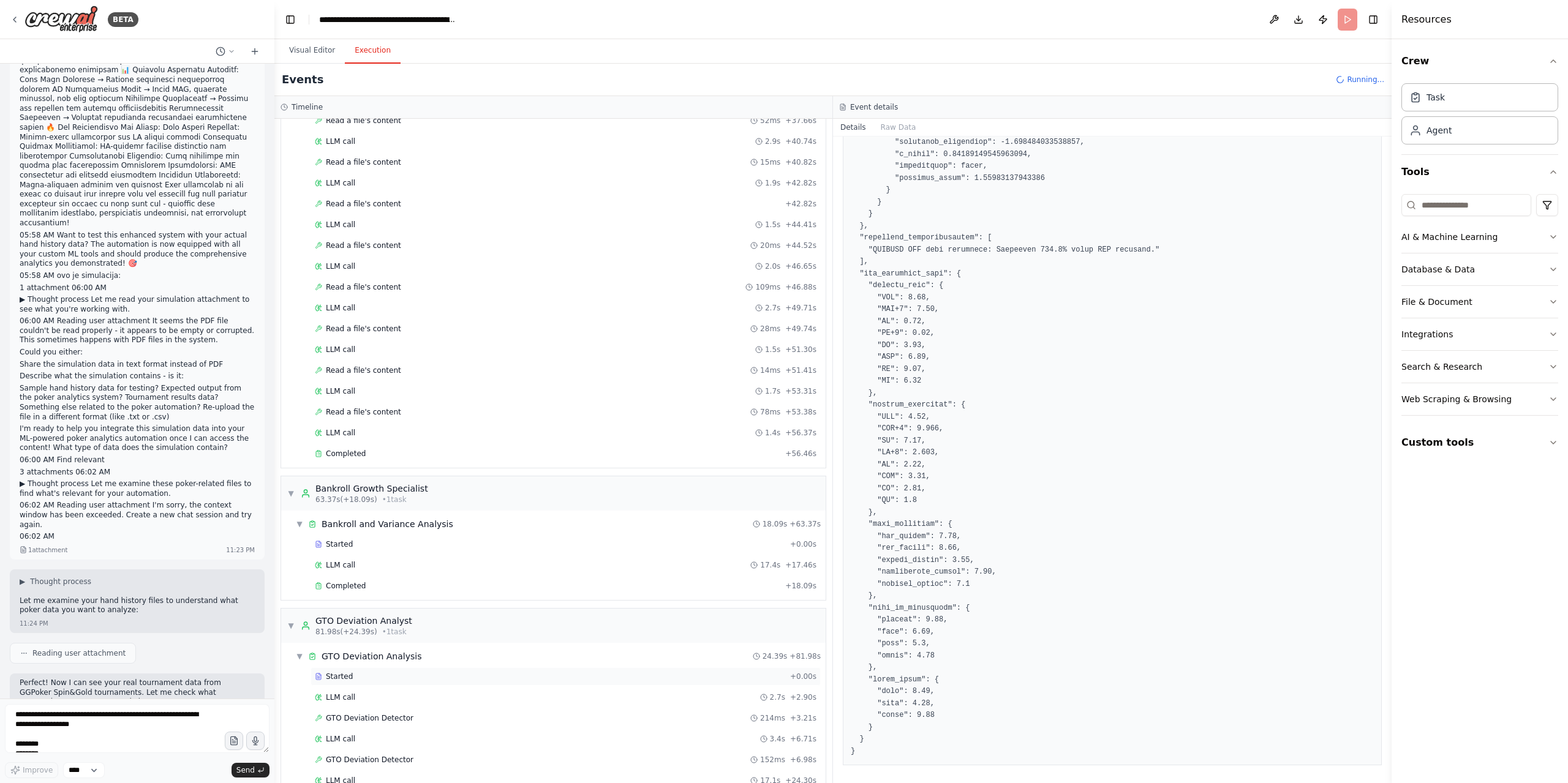
scroll to position [884, 0]
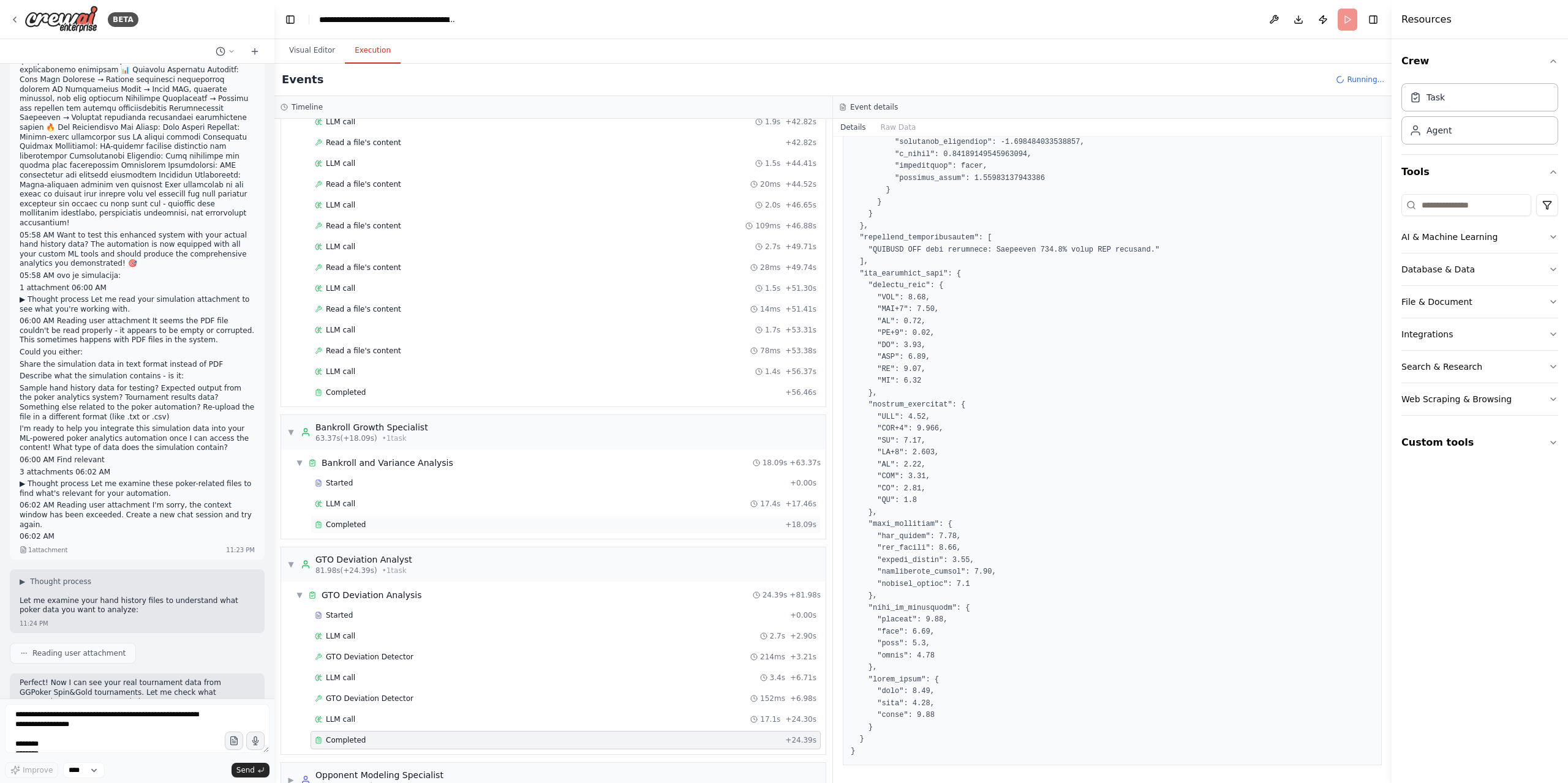
click at [367, 520] on div "Completed" at bounding box center [548, 525] width 465 height 9
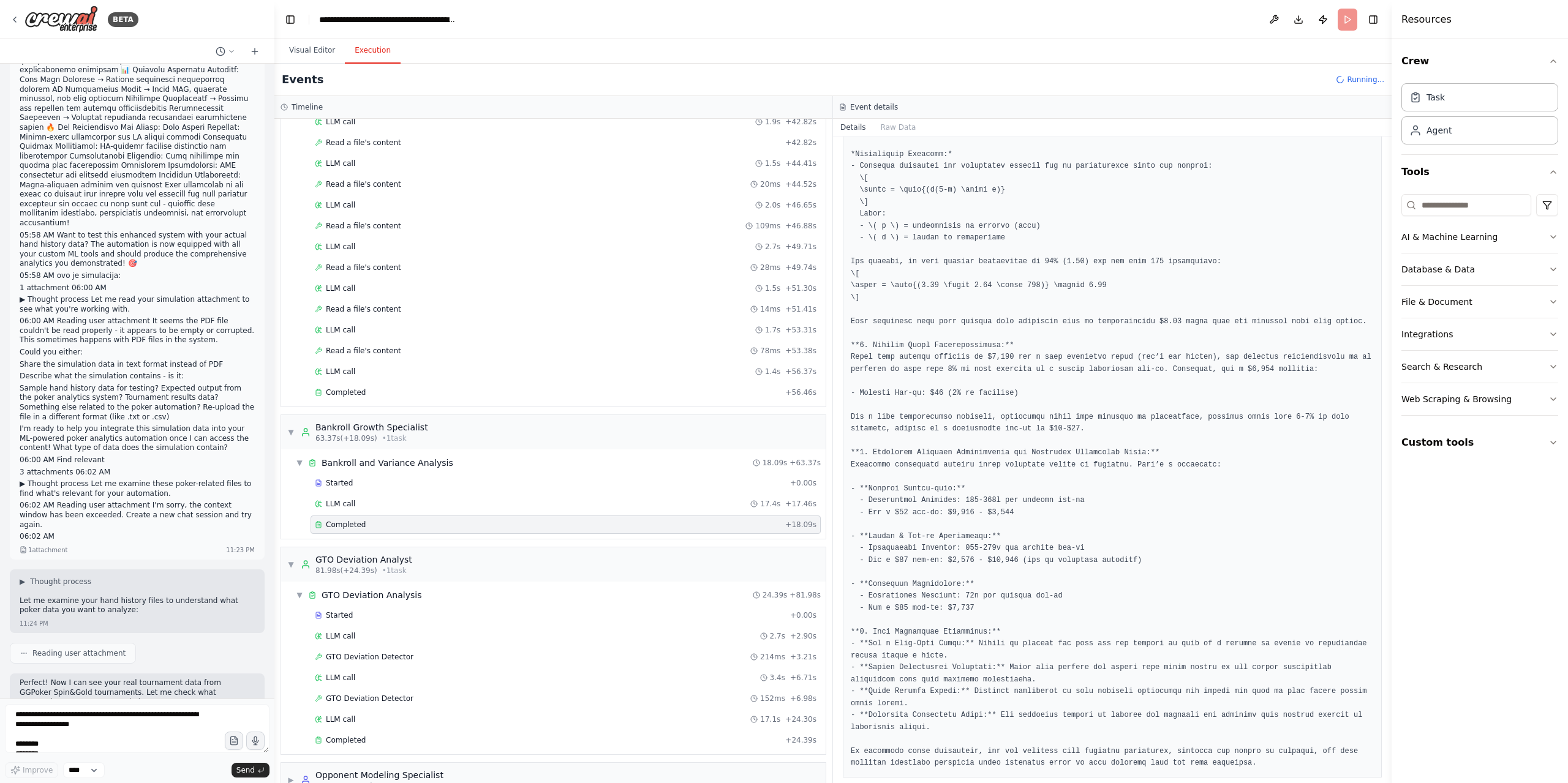
scroll to position [1135, 0]
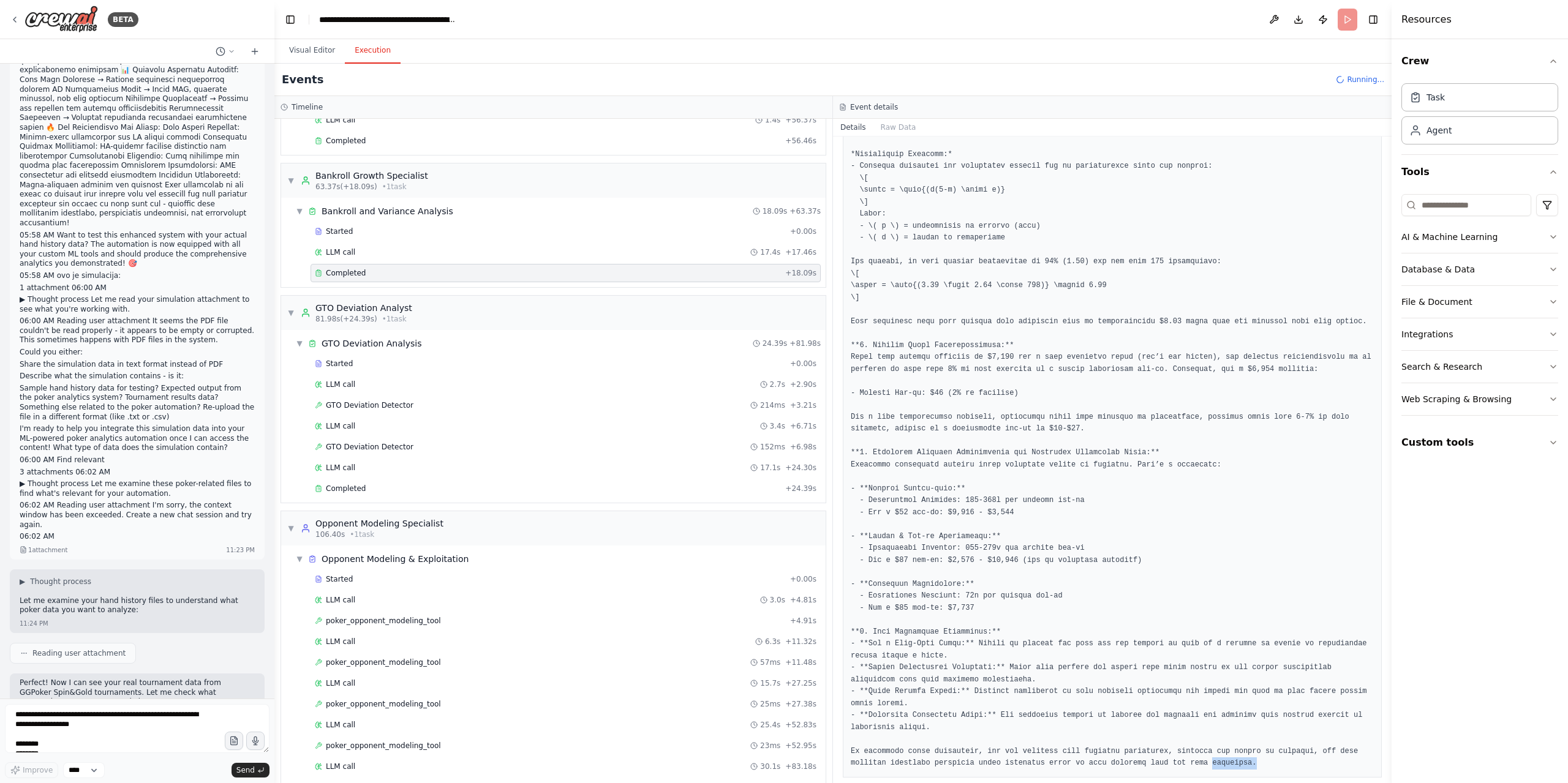
drag, startPoint x: 1227, startPoint y: 763, endPoint x: 1144, endPoint y: 761, distance: 83.0
click at [1144, 761] on div "Completed 9/23/2025, 11:26:45 PM Description Analyze bankroll progression patte…" at bounding box center [1112, 460] width 559 height 646
click at [1250, 748] on pre at bounding box center [1112, 310] width 523 height 920
click at [1195, 703] on pre at bounding box center [1112, 310] width 523 height 920
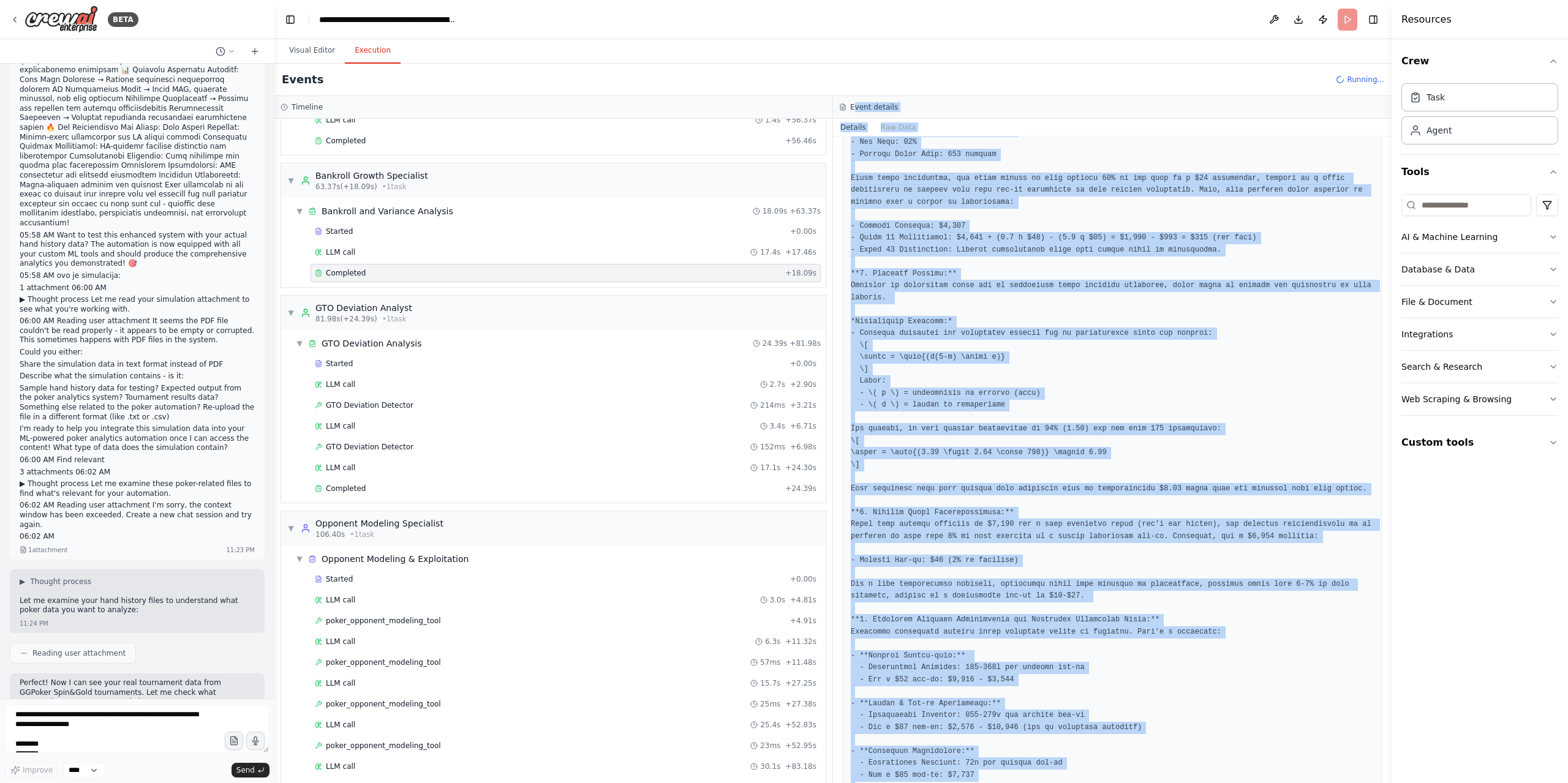
scroll to position [0, 0]
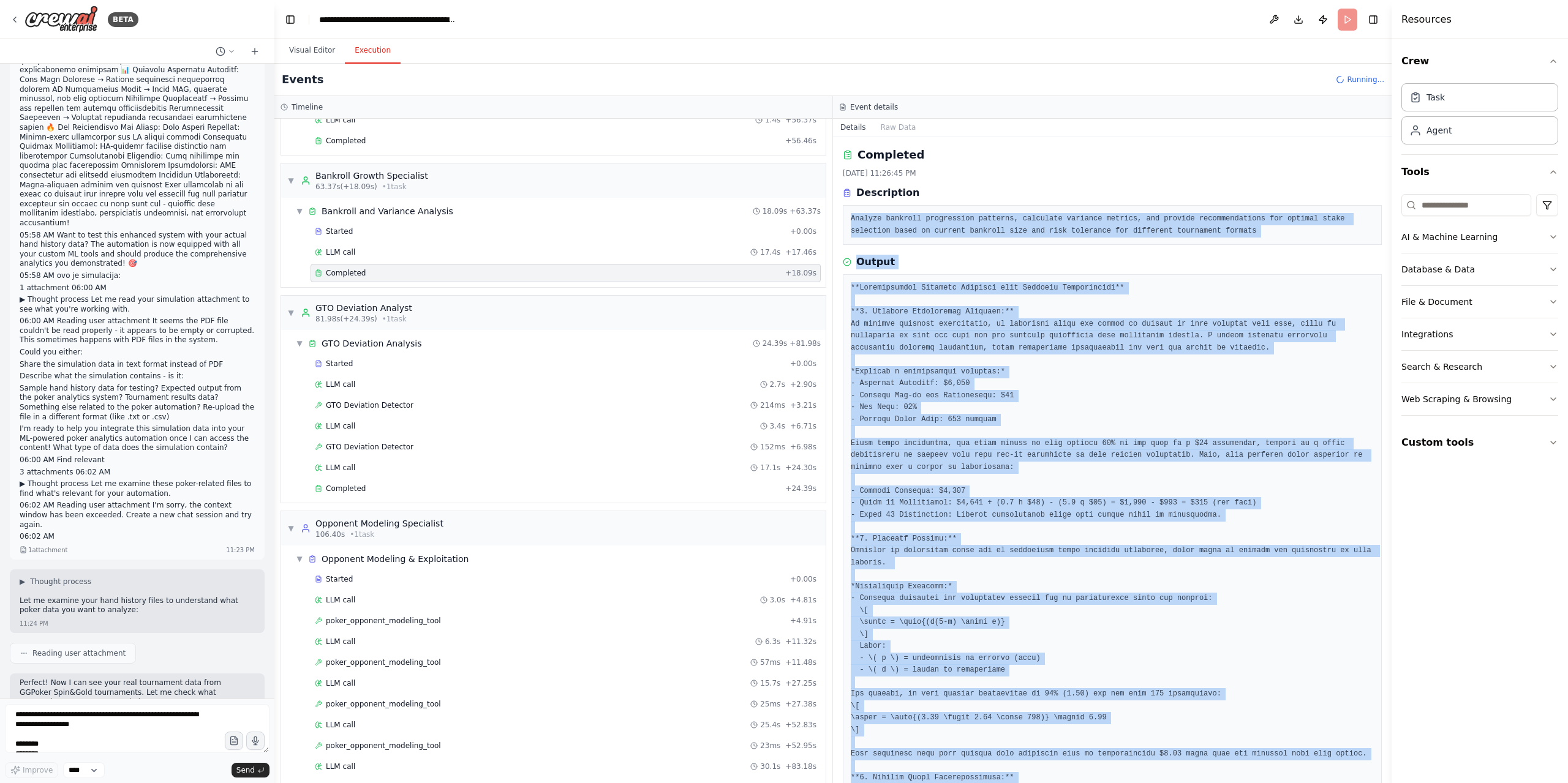
drag, startPoint x: 1185, startPoint y: 754, endPoint x: 847, endPoint y: 218, distance: 633.7
click at [847, 218] on div "Completed 9/23/2025, 11:26:45 PM Description Analyze bankroll progression patte…" at bounding box center [1112, 460] width 559 height 646
copy div "Analyze bankroll progression patterns, calculate variance metrics, and provide …"
click at [76, 682] on span "Improve automation based on last run" at bounding box center [104, 678] width 141 height 9
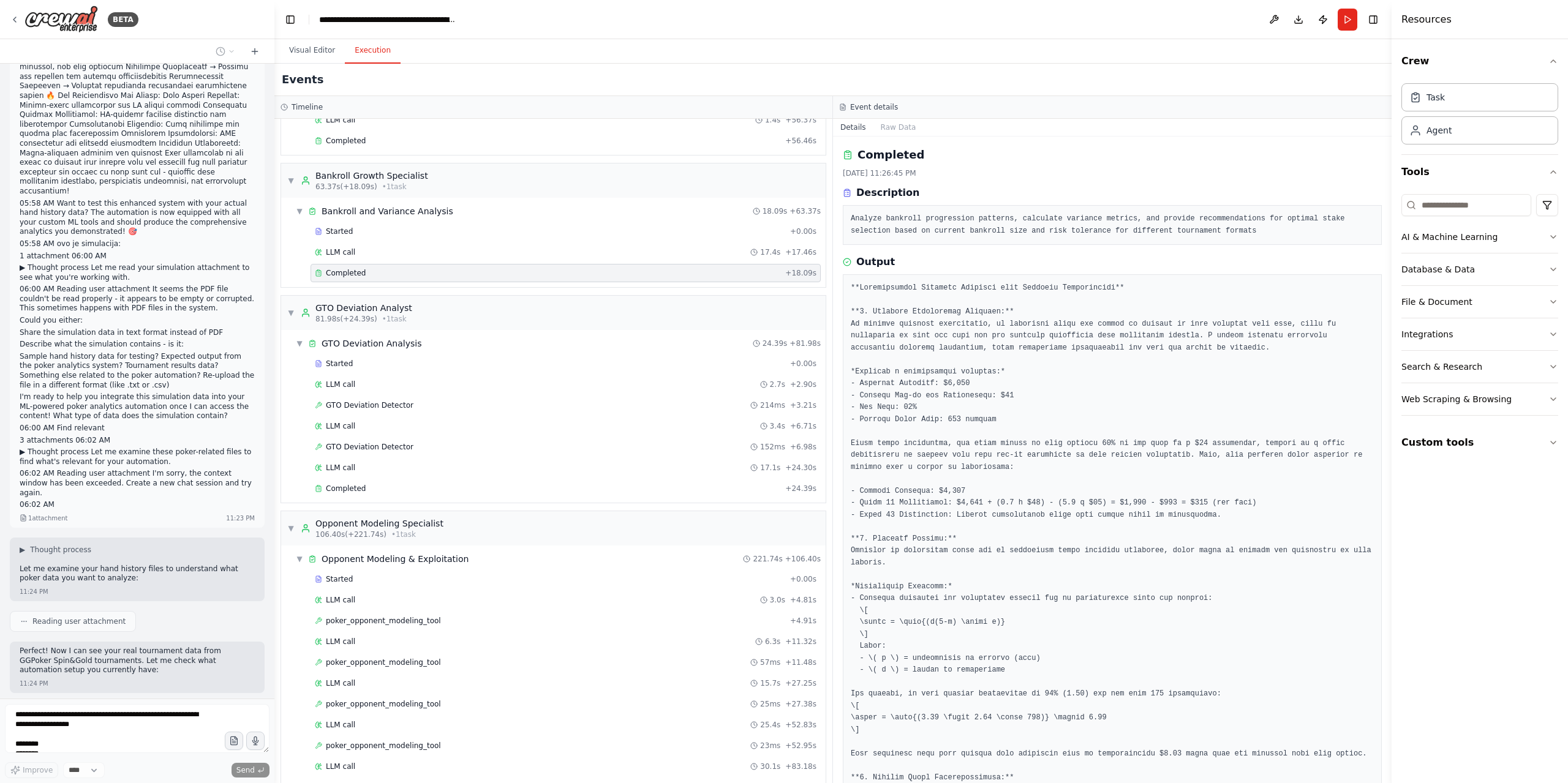
click at [1232, 732] on pre at bounding box center [1112, 742] width 523 height 920
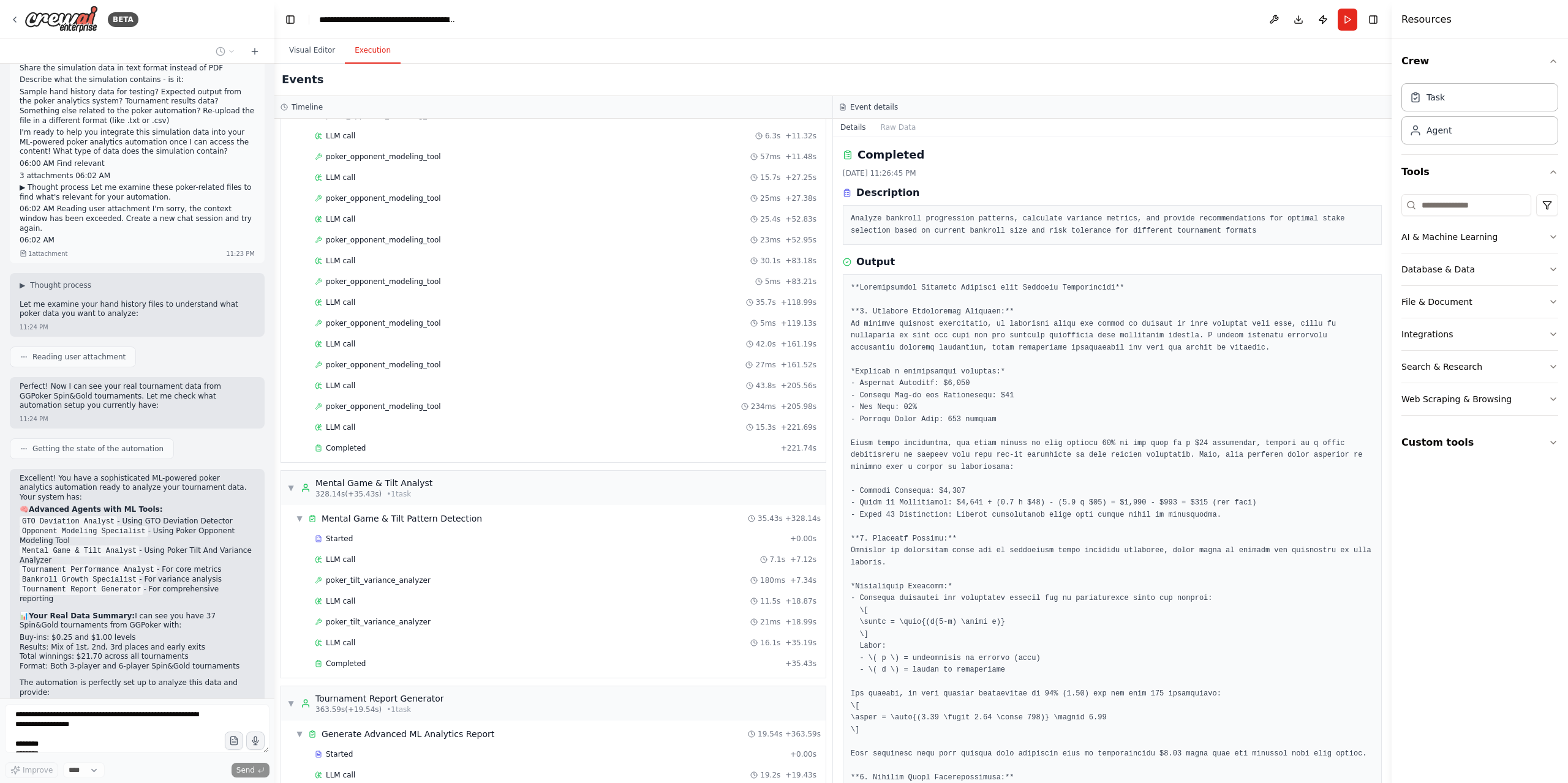
scroll to position [5409, 0]
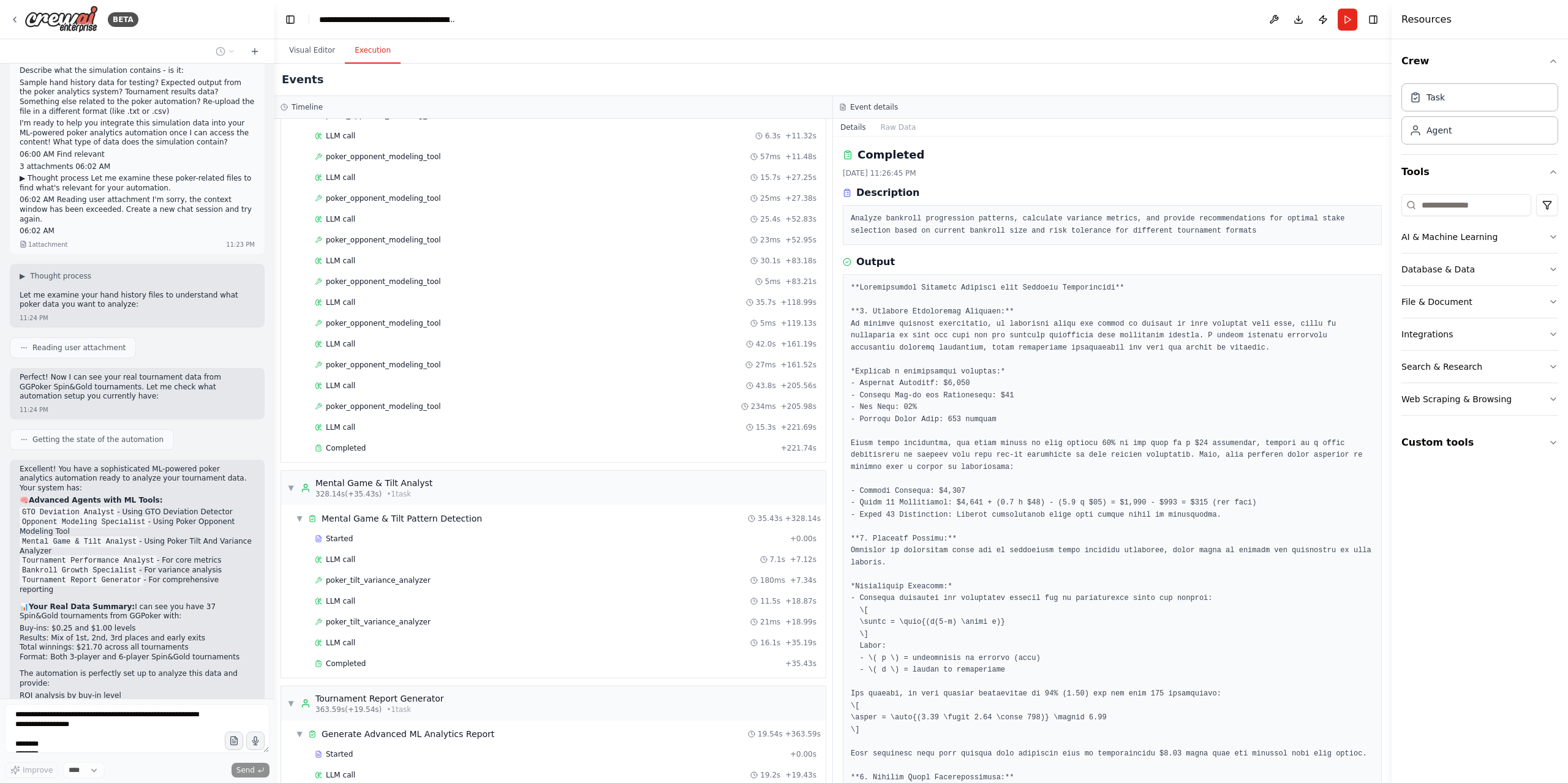
drag, startPoint x: 189, startPoint y: 687, endPoint x: 94, endPoint y: 452, distance: 253.5
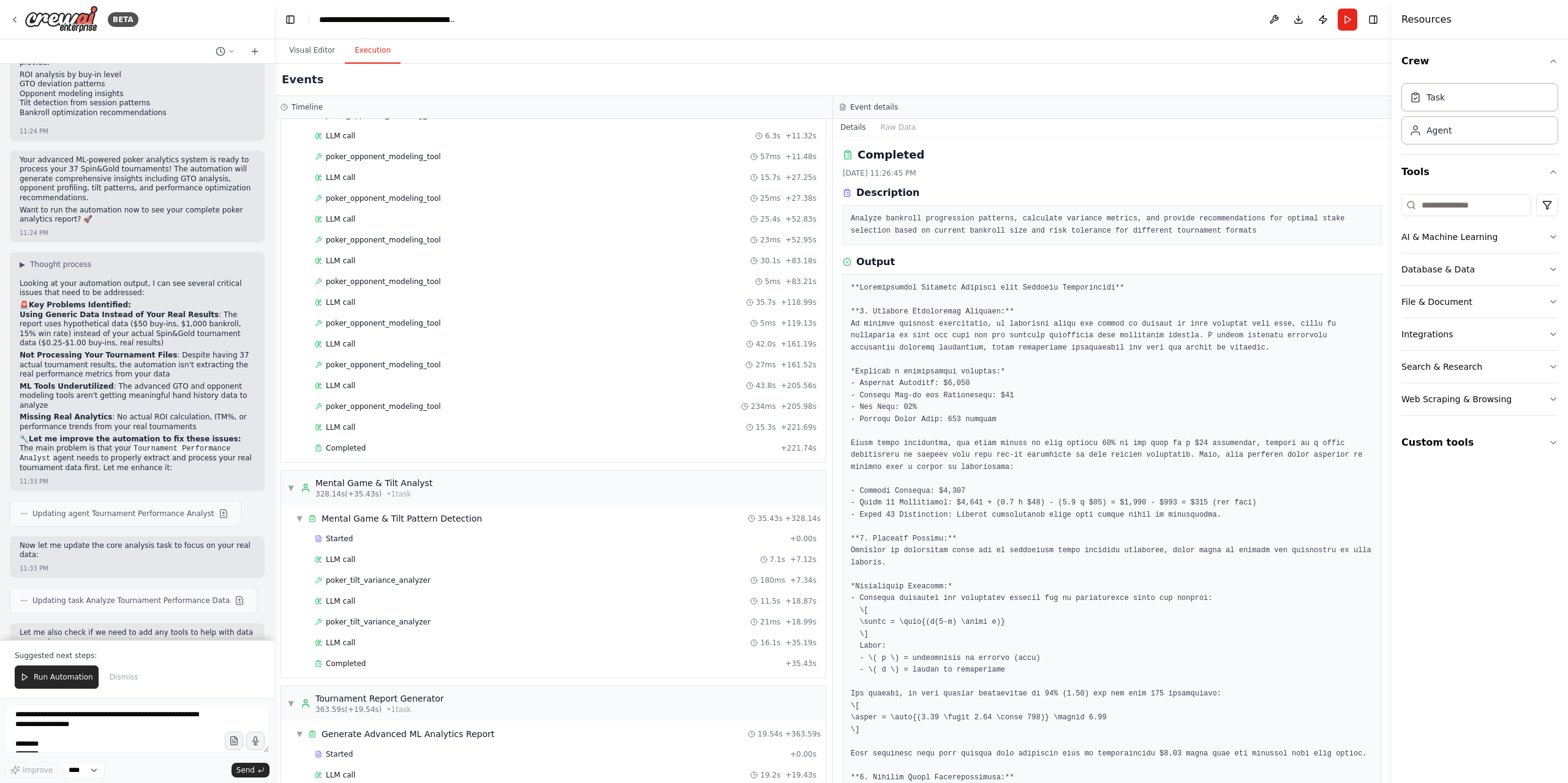
scroll to position [6039, 0]
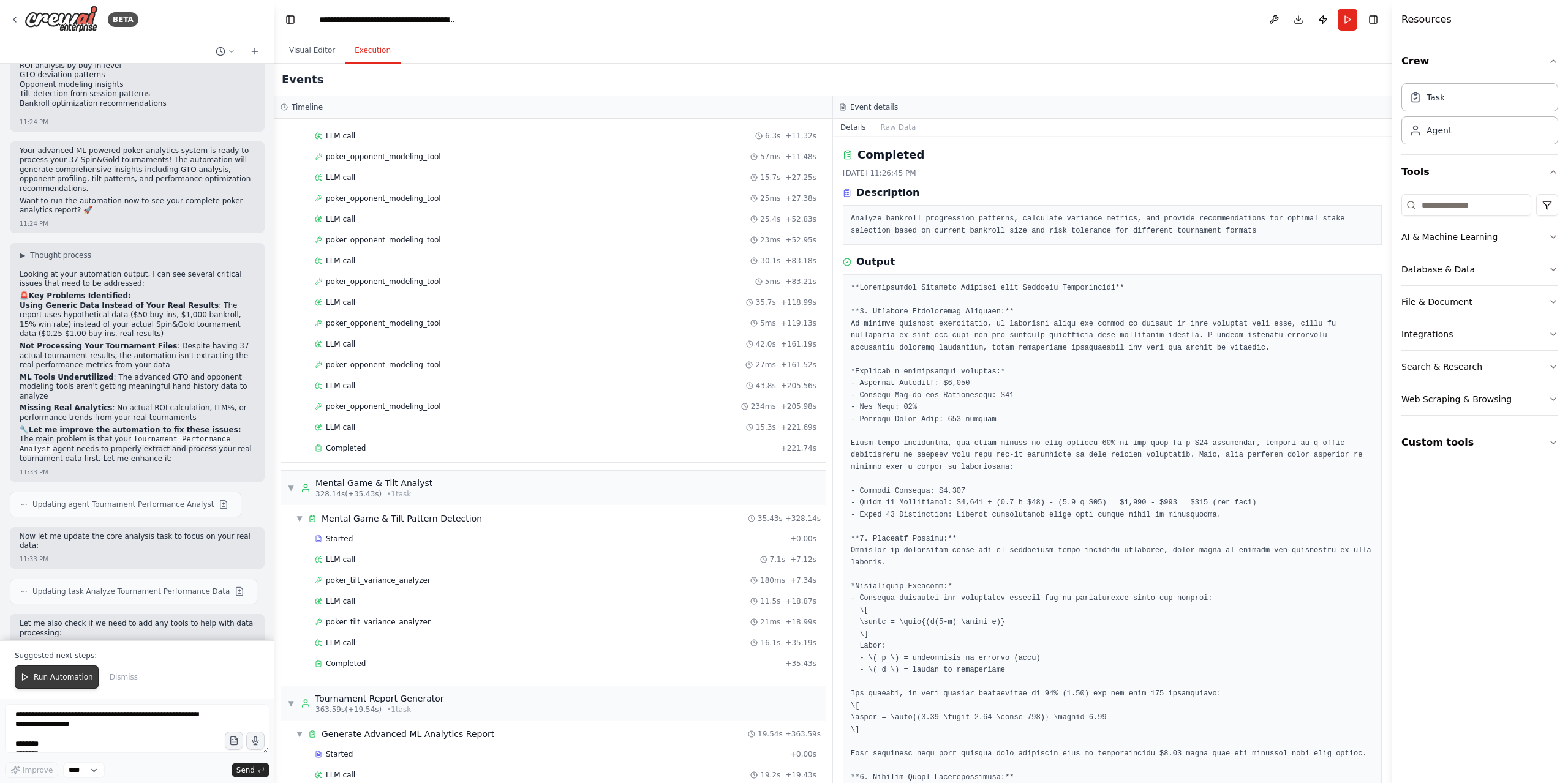
click at [75, 681] on span "Run Automation" at bounding box center [64, 678] width 60 height 9
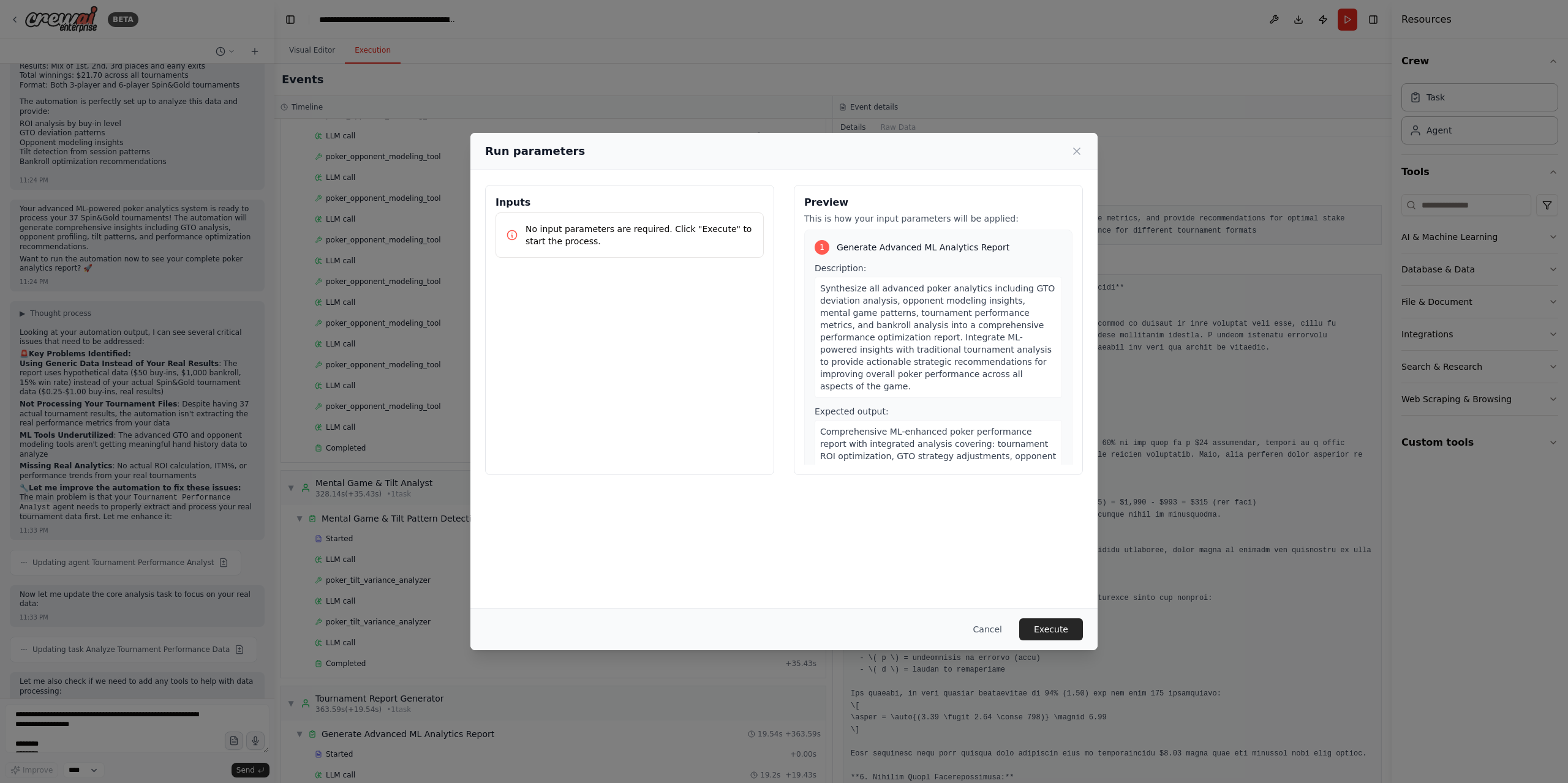
drag, startPoint x: 1043, startPoint y: 634, endPoint x: 1002, endPoint y: 727, distance: 101.6
click at [1043, 634] on button "Execute" at bounding box center [1051, 630] width 64 height 22
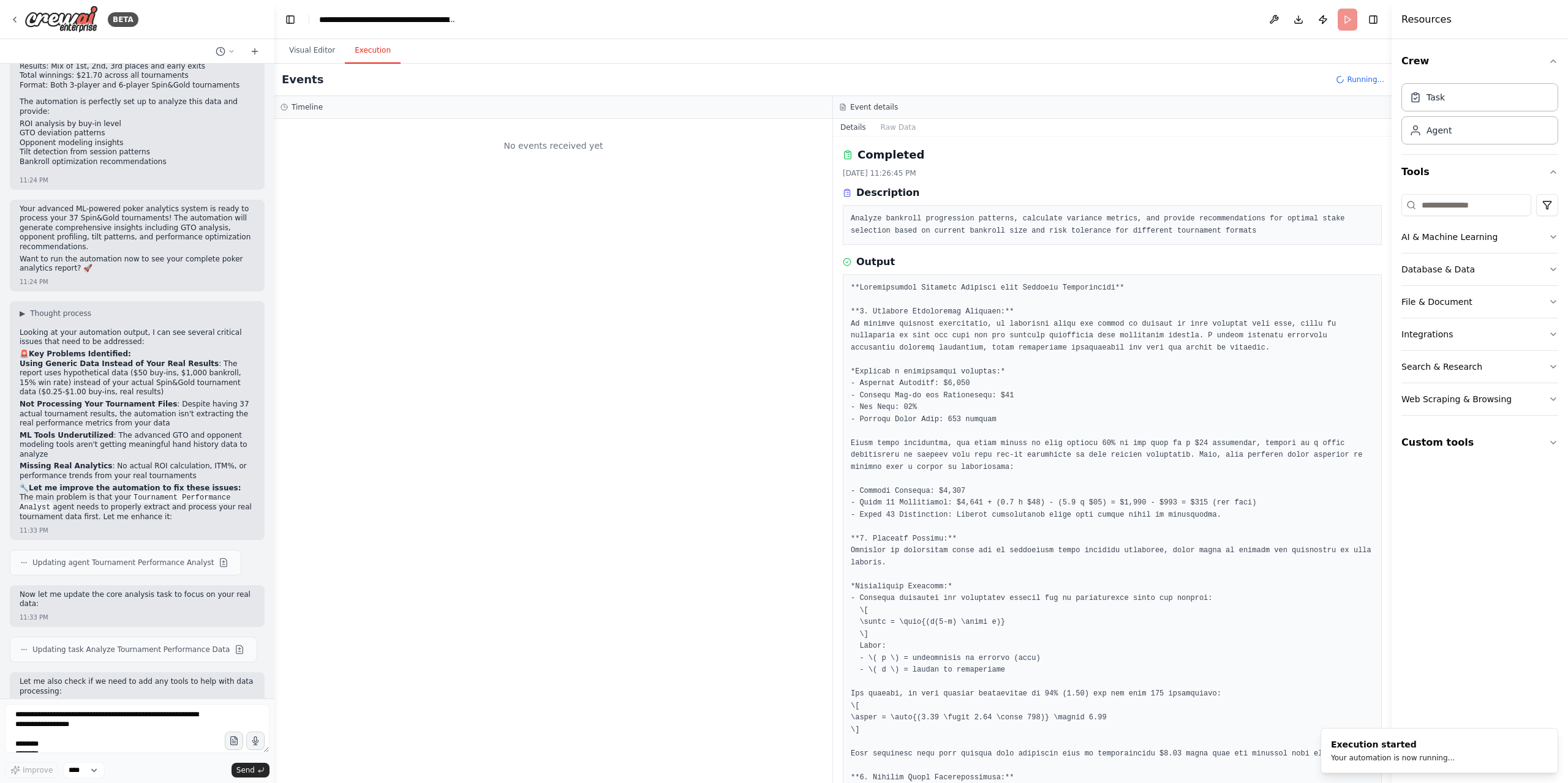
scroll to position [0, 0]
drag, startPoint x: 312, startPoint y: 47, endPoint x: 331, endPoint y: 67, distance: 27.6
click at [312, 47] on button "Visual Editor" at bounding box center [312, 51] width 66 height 26
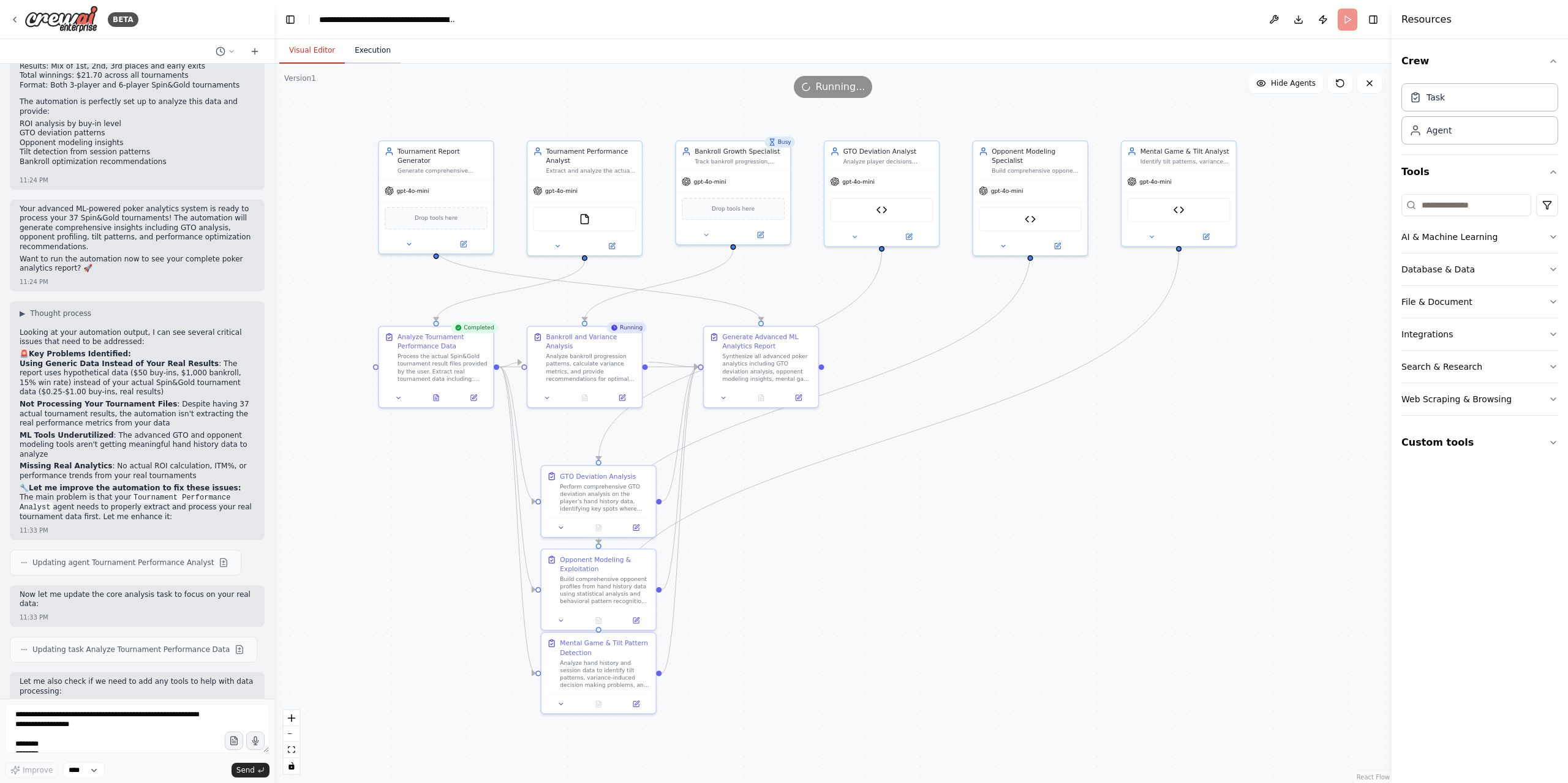
click at [363, 46] on button "Execution" at bounding box center [373, 51] width 55 height 26
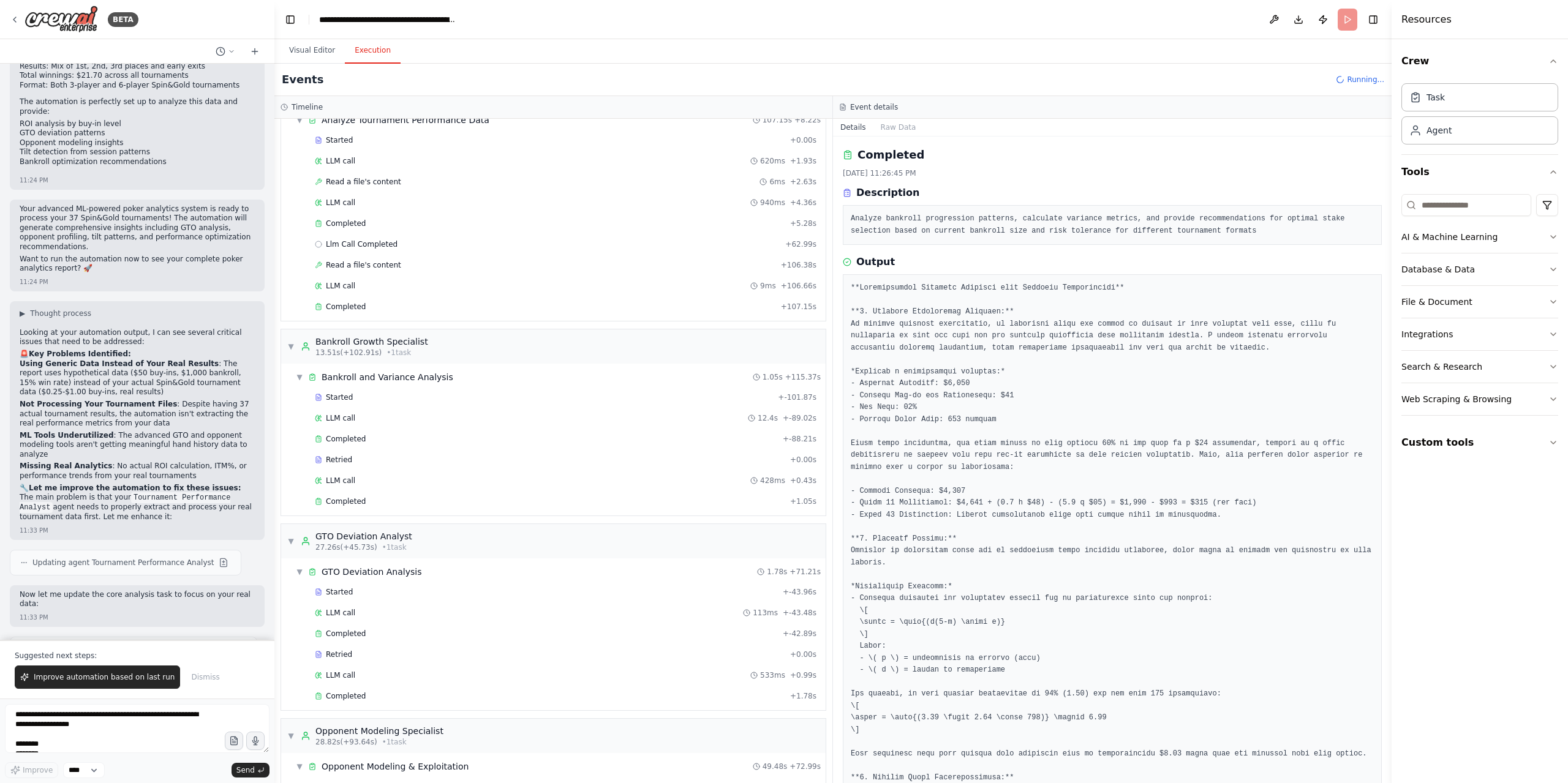
scroll to position [6039, 0]
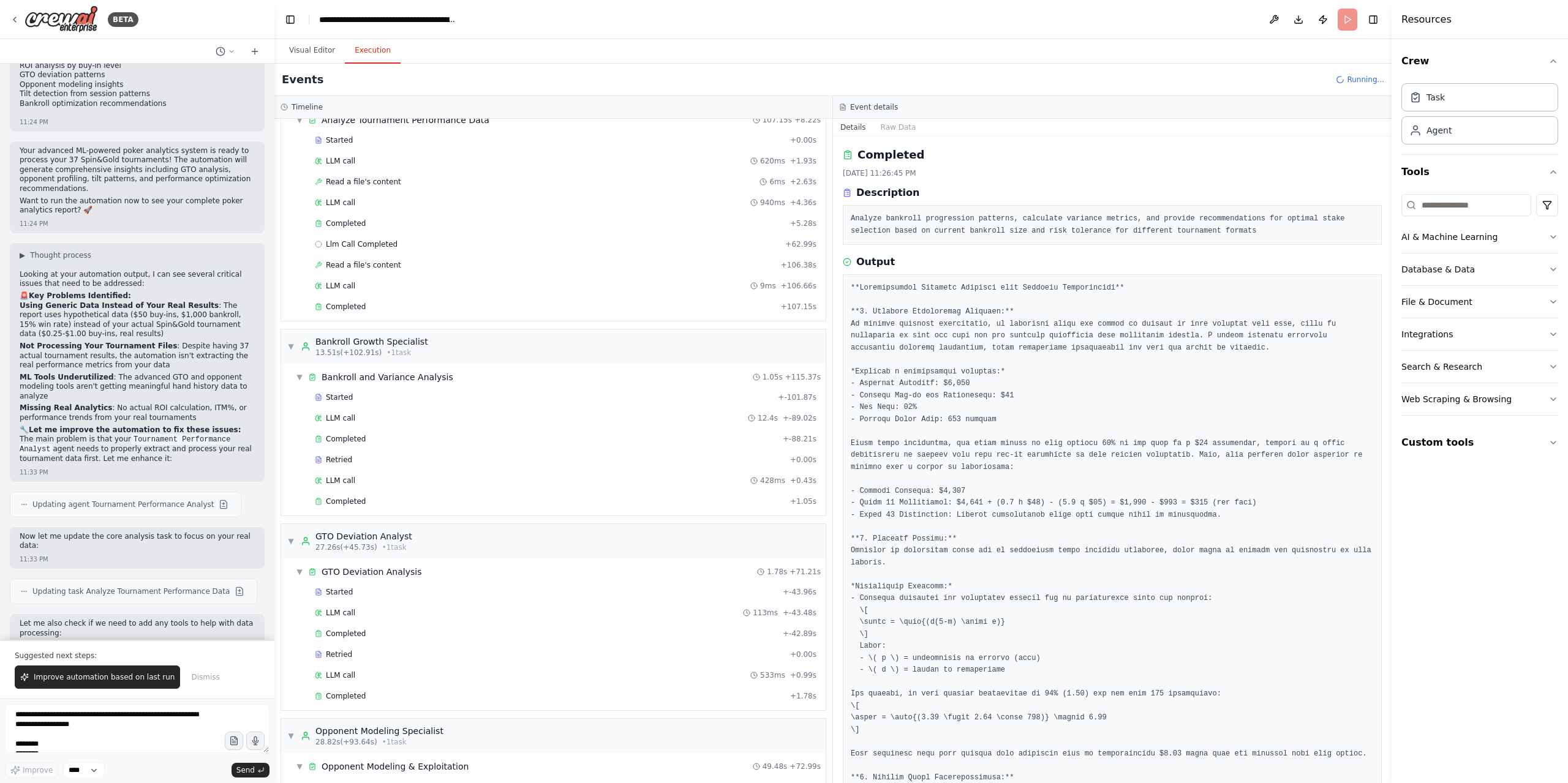
drag, startPoint x: 133, startPoint y: 680, endPoint x: 153, endPoint y: 722, distance: 46.5
click at [133, 680] on span "Improve automation based on last run" at bounding box center [104, 678] width 141 height 9
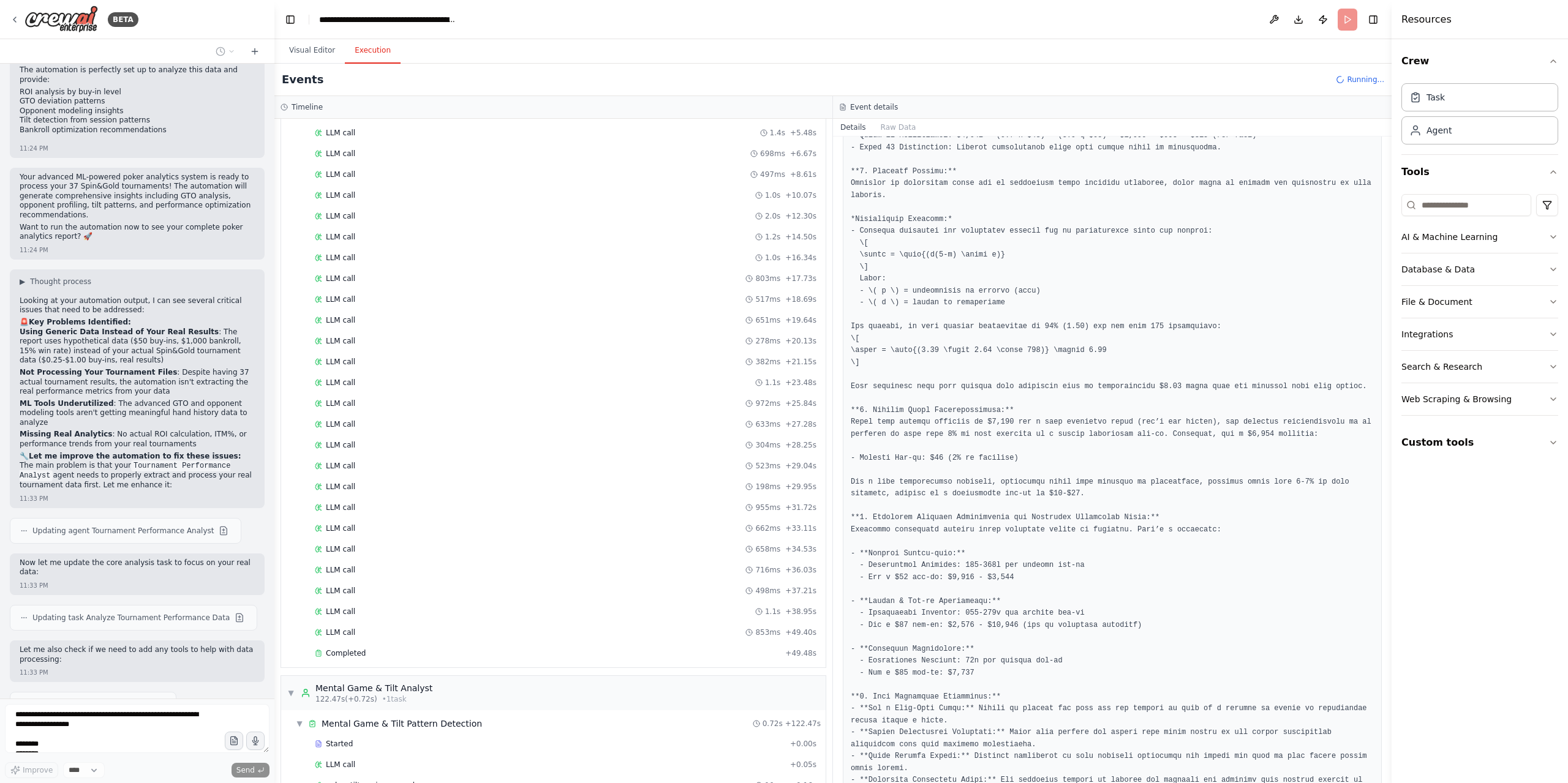
scroll to position [1156, 0]
click at [364, 520] on div "Started + -44.17s LLM call 703ms + -43.24s LLM call 1.3s + -41.66s LLM call 1.4…" at bounding box center [558, 123] width 535 height 895
click at [364, 554] on div "Completed" at bounding box center [548, 559] width 465 height 9
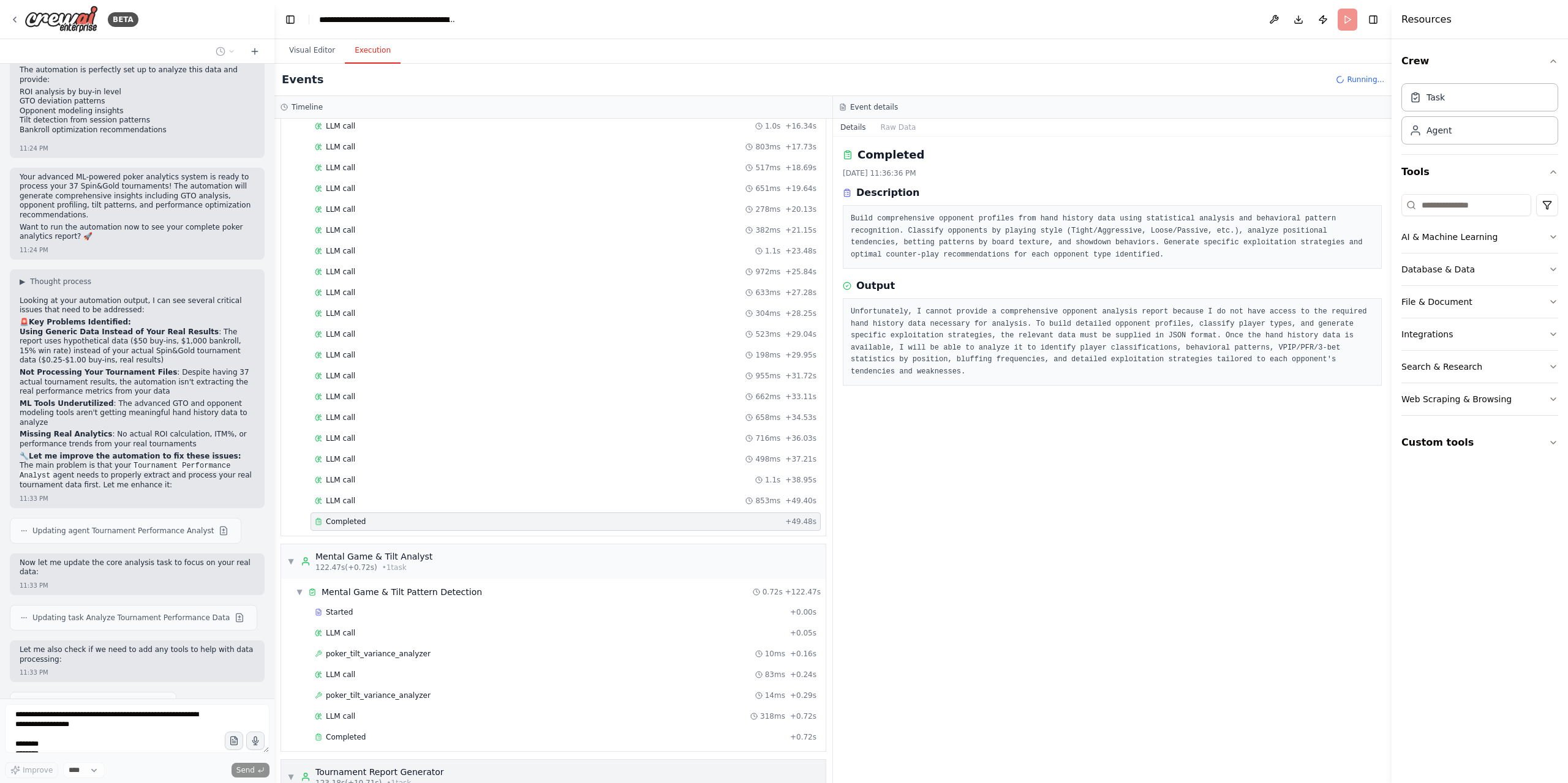
scroll to position [1274, 0]
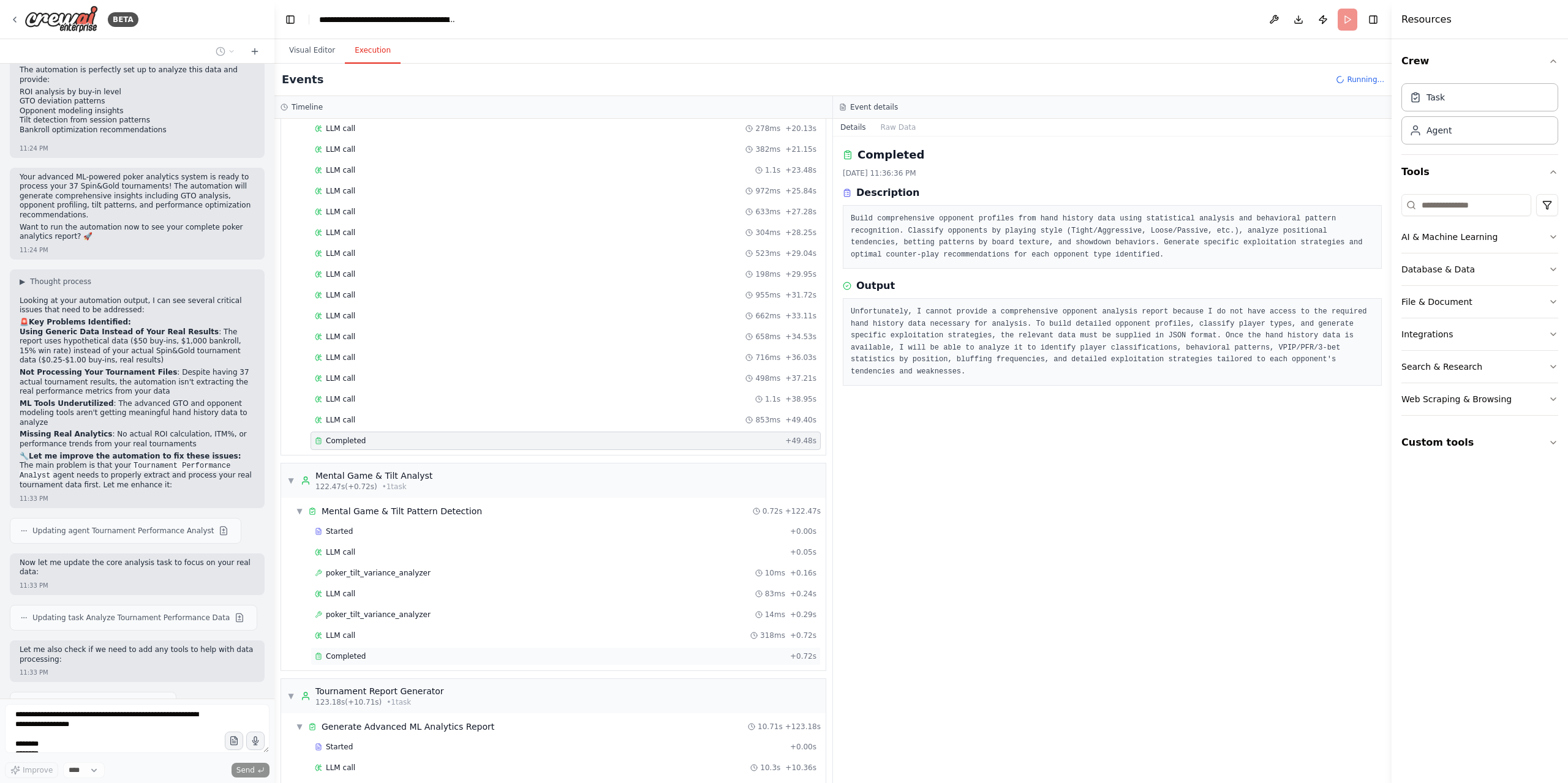
click at [510, 652] on div "Completed" at bounding box center [550, 657] width 471 height 9
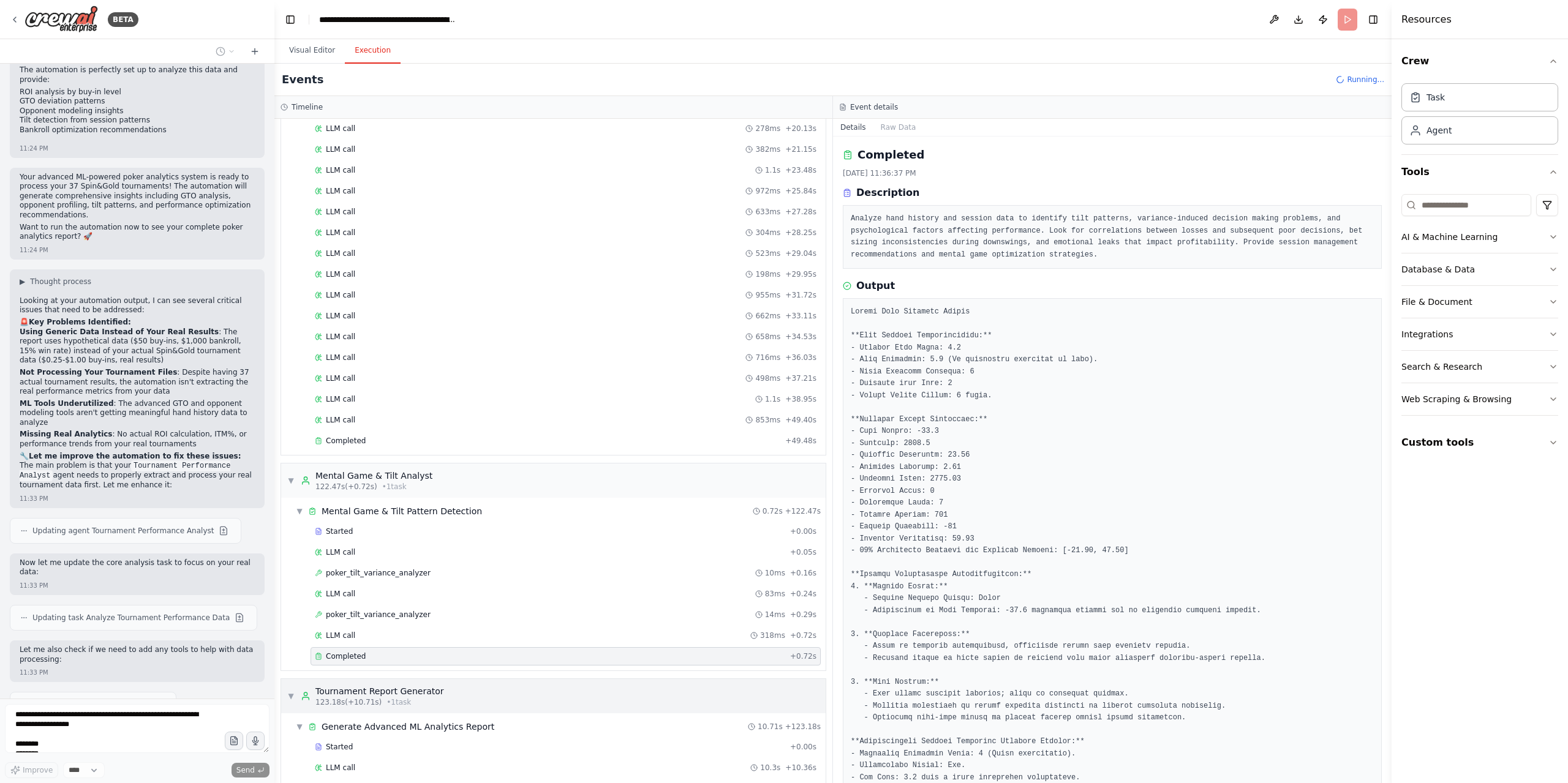
click at [296, 686] on div "▼ Tournament Report Generator 123.18s (+10.71s) • 1 task" at bounding box center [366, 696] width 157 height 22
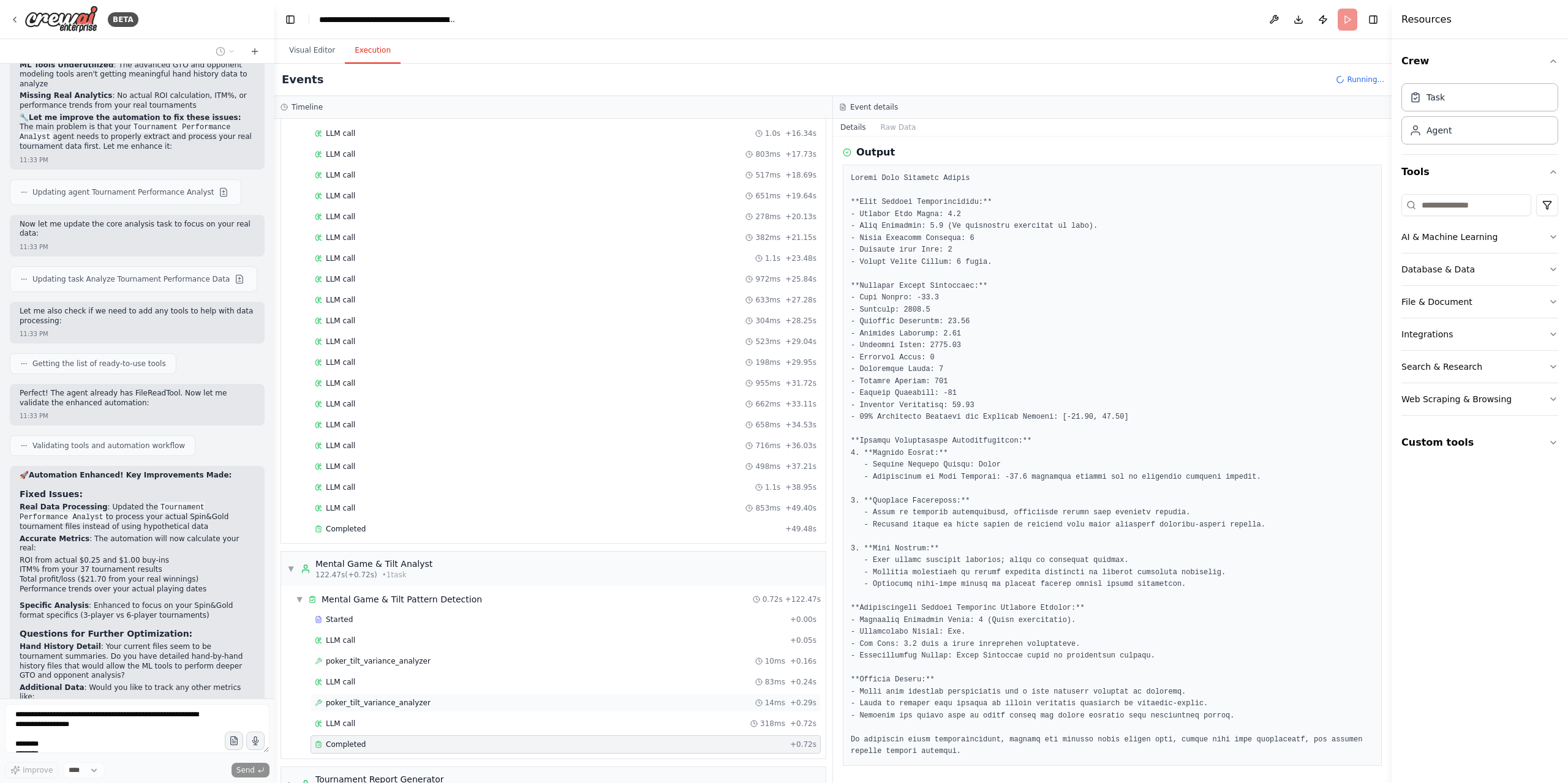
scroll to position [6428, 0]
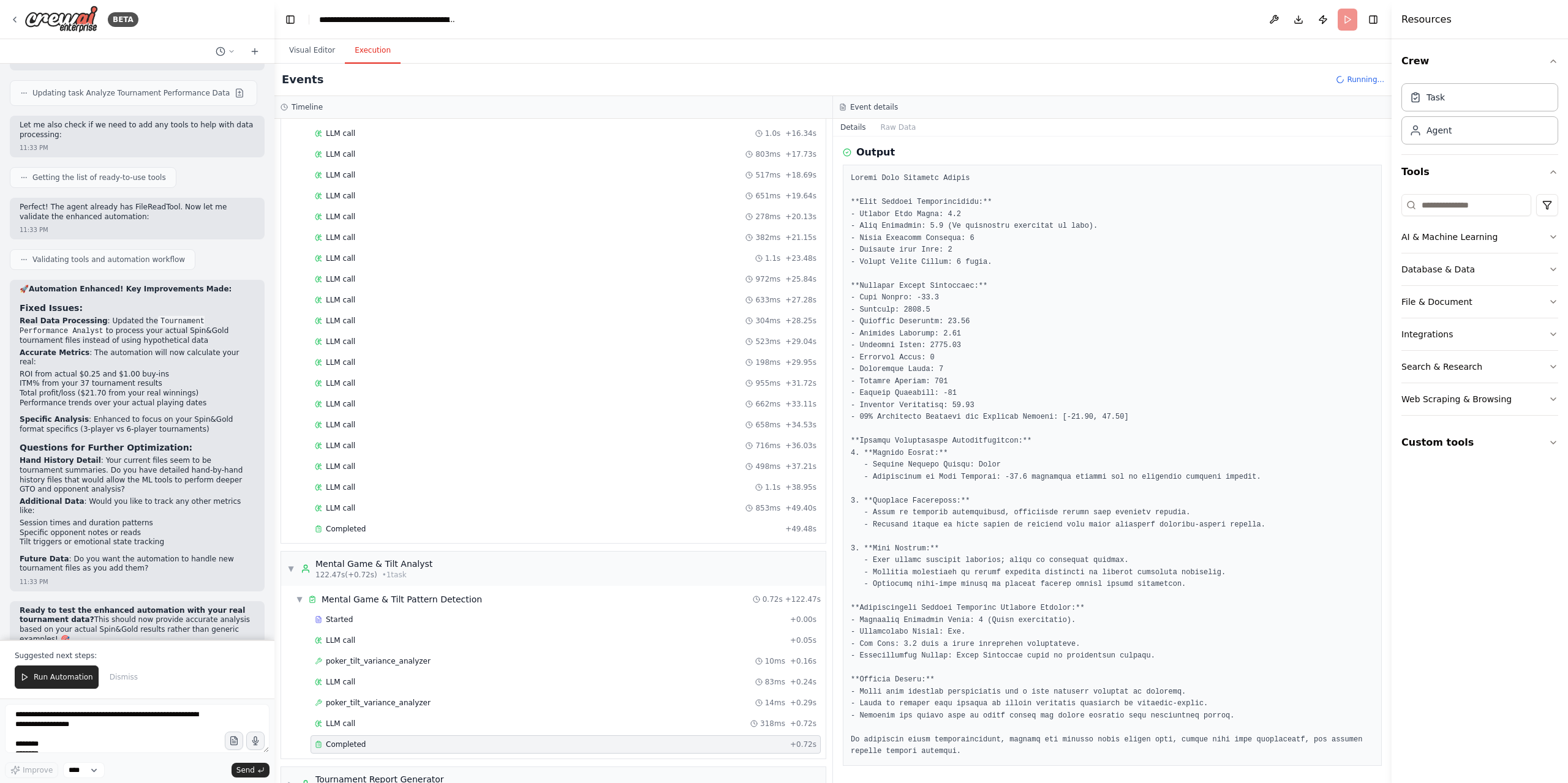
click at [200, 512] on div "Hello! I'm the CrewAI assistant. What kind of automation do you want to build? …" at bounding box center [137, 352] width 275 height 576
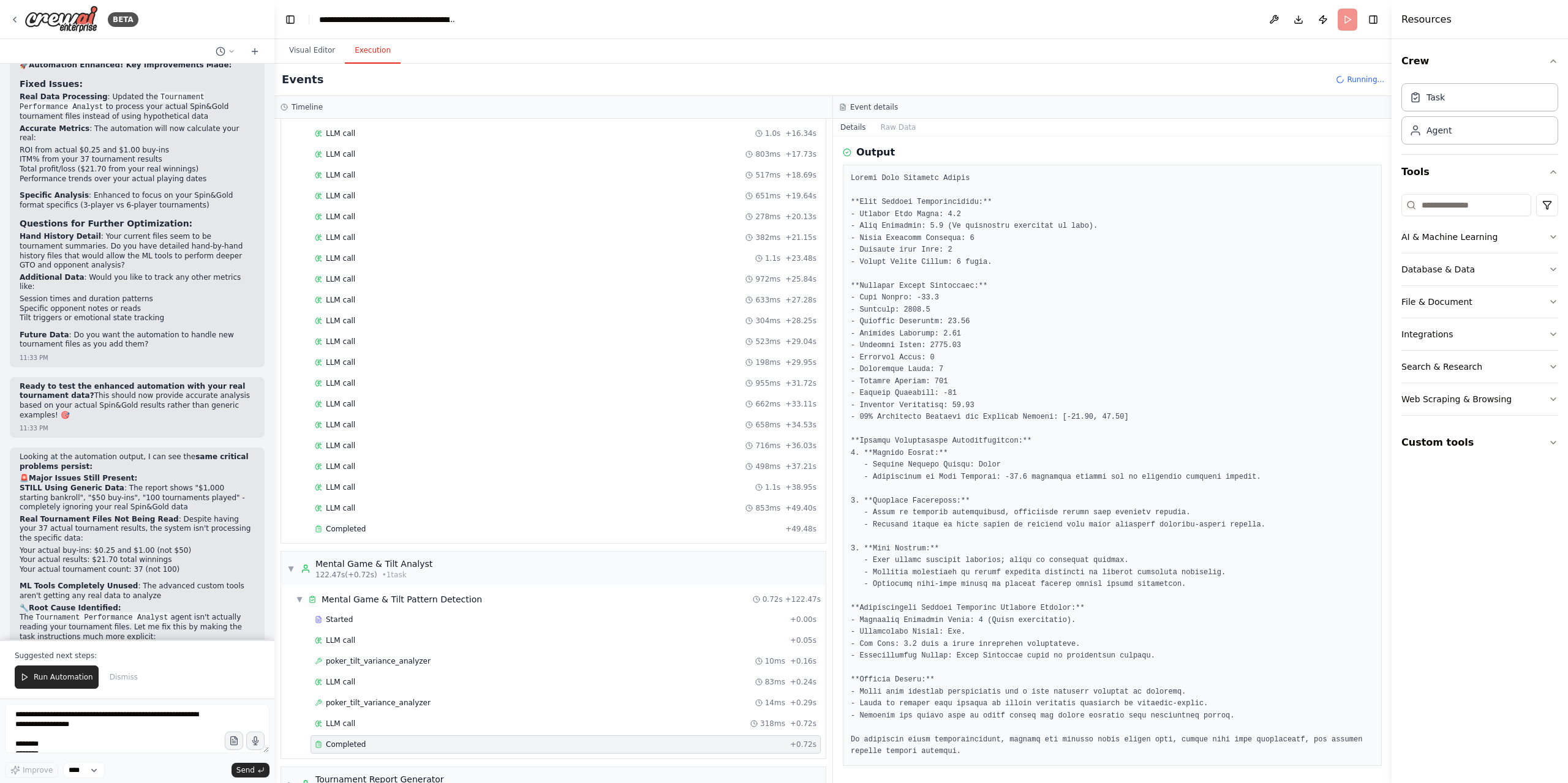
scroll to position [6771, 0]
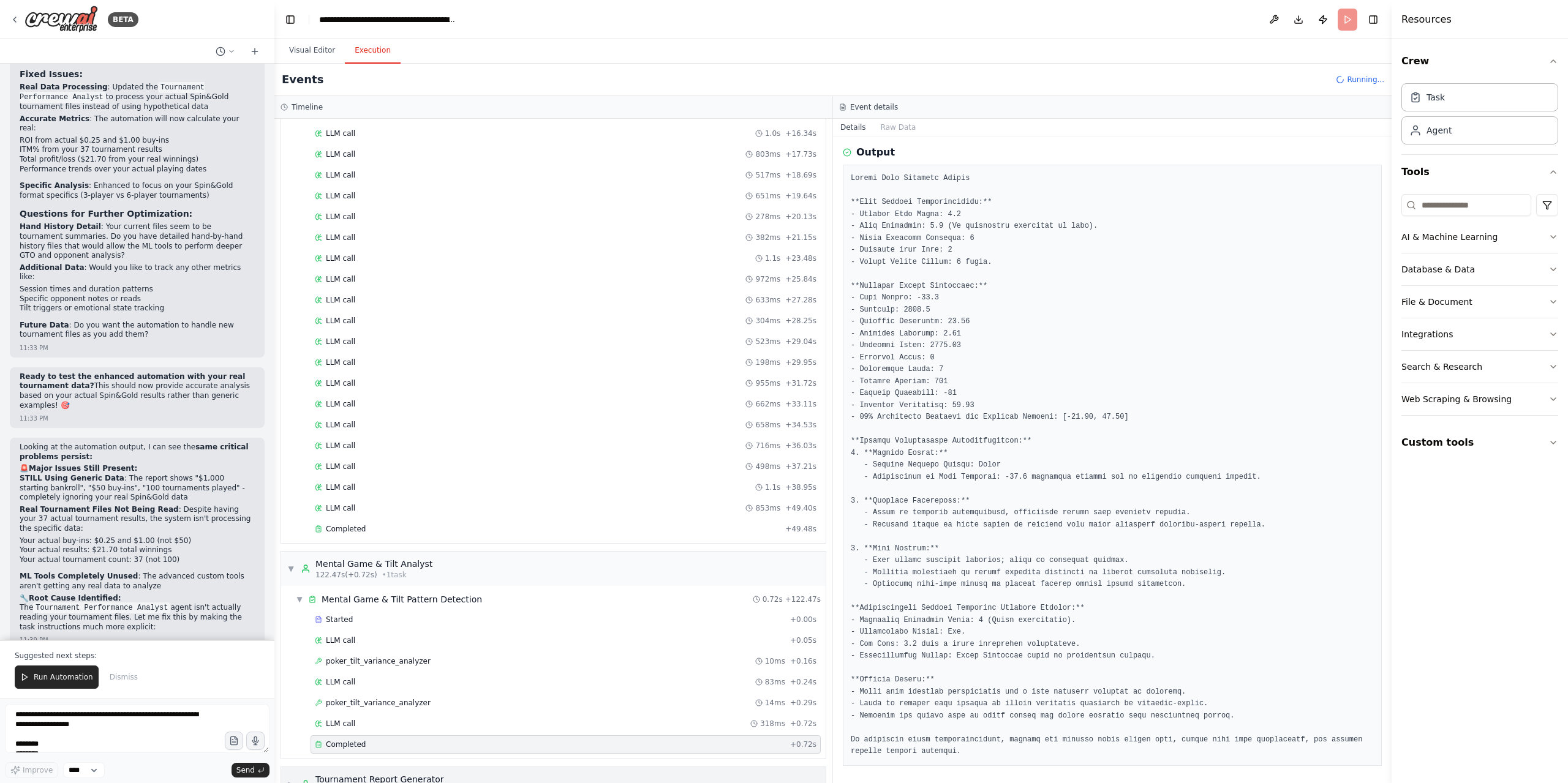
click at [532, 767] on div "▶ Tournament Report Generator 123.18s (+10.71s) • 1 task" at bounding box center [553, 784] width 544 height 34
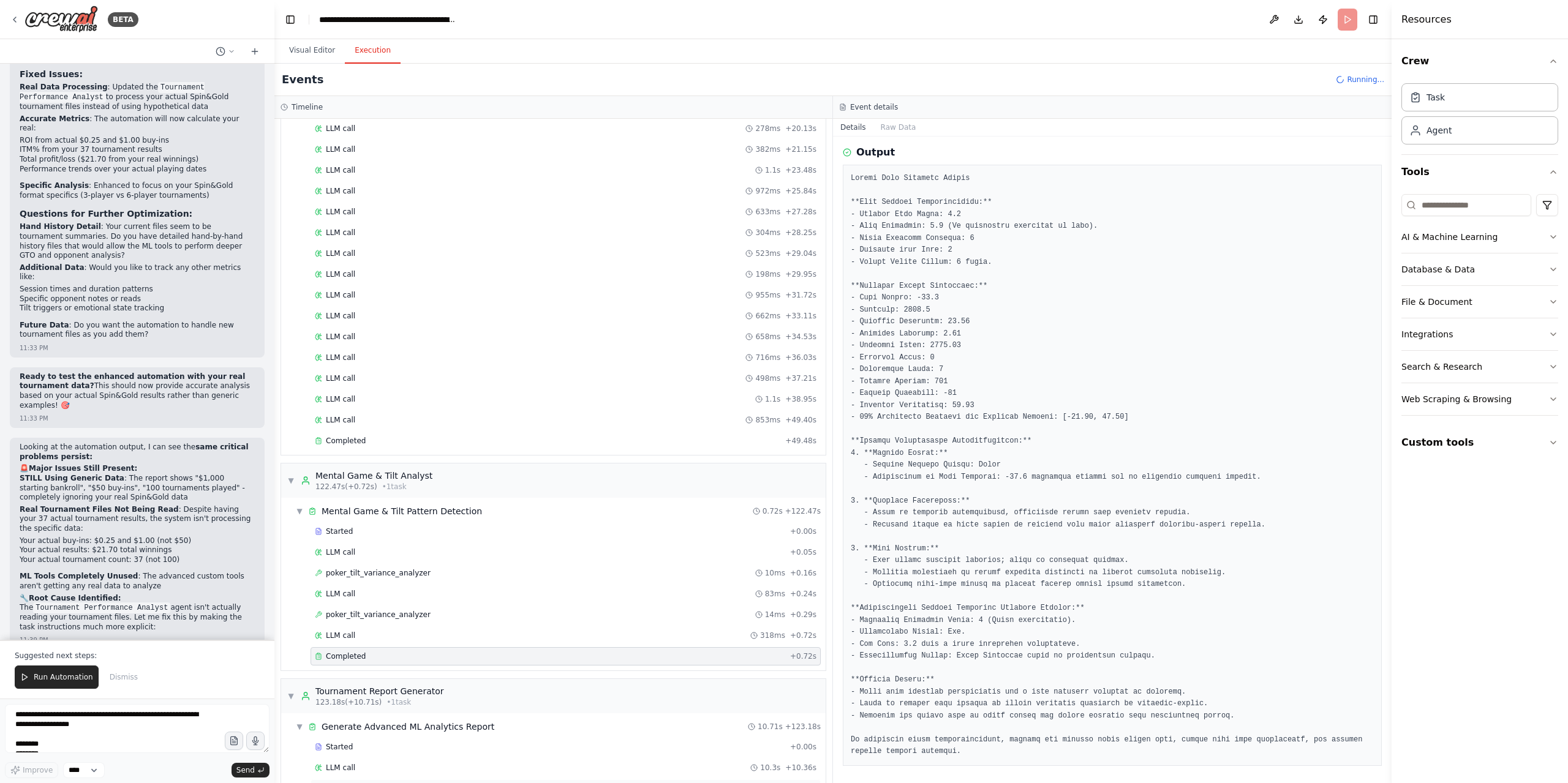
click at [389, 783] on div "Completed" at bounding box center [548, 788] width 465 height 9
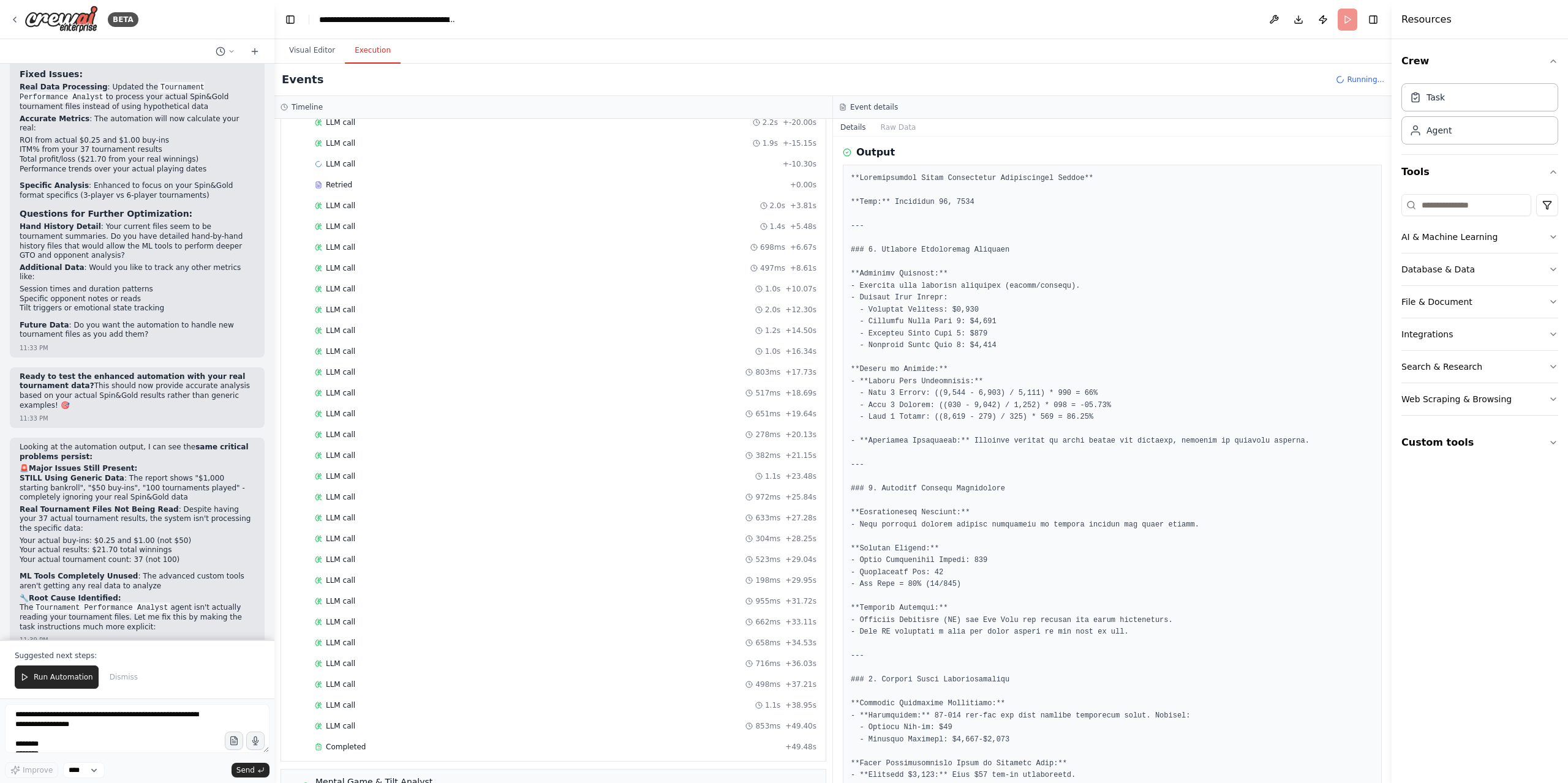
click at [473, 70] on div "Events Running..." at bounding box center [833, 80] width 1117 height 32
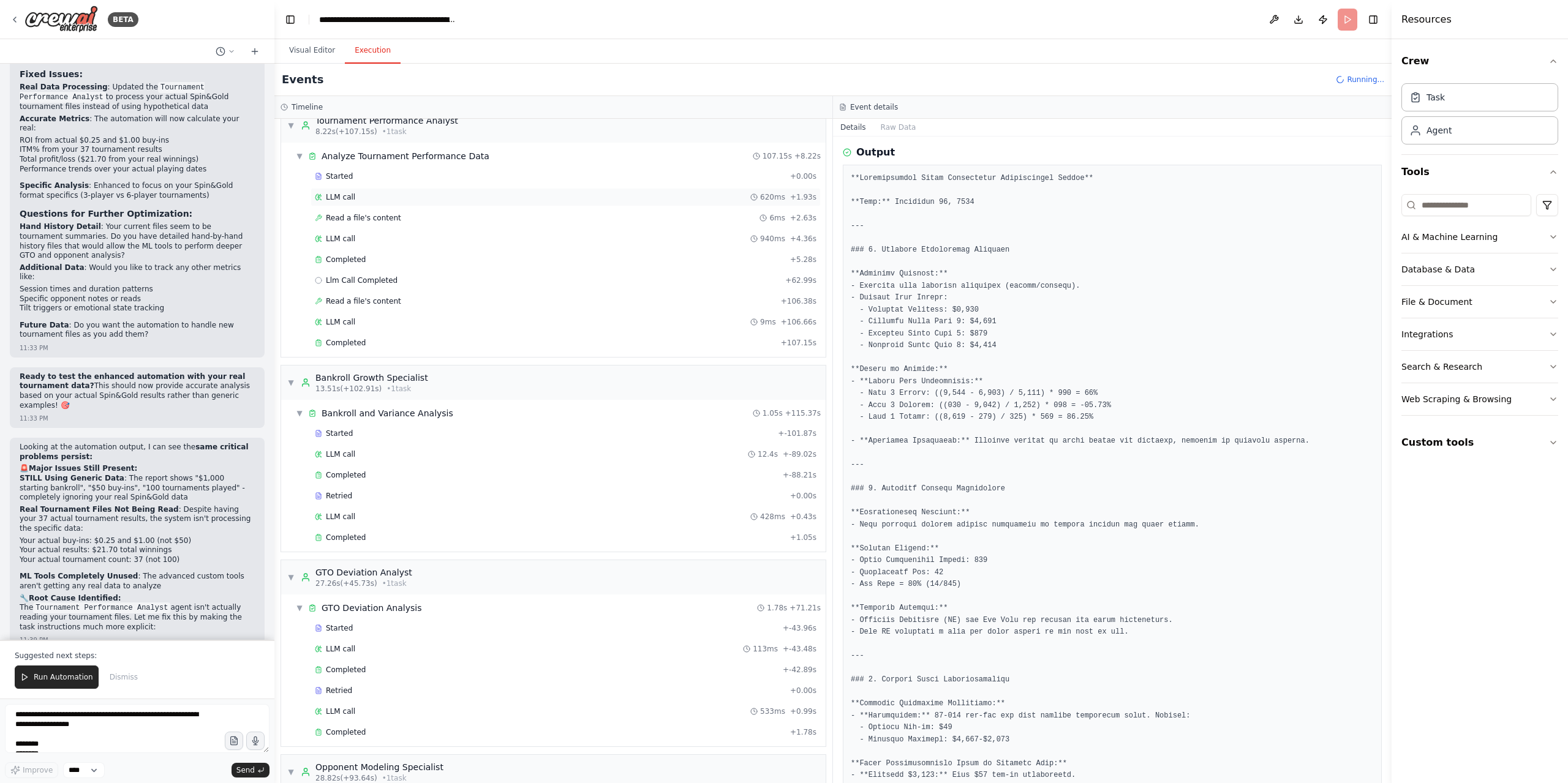
scroll to position [0, 0]
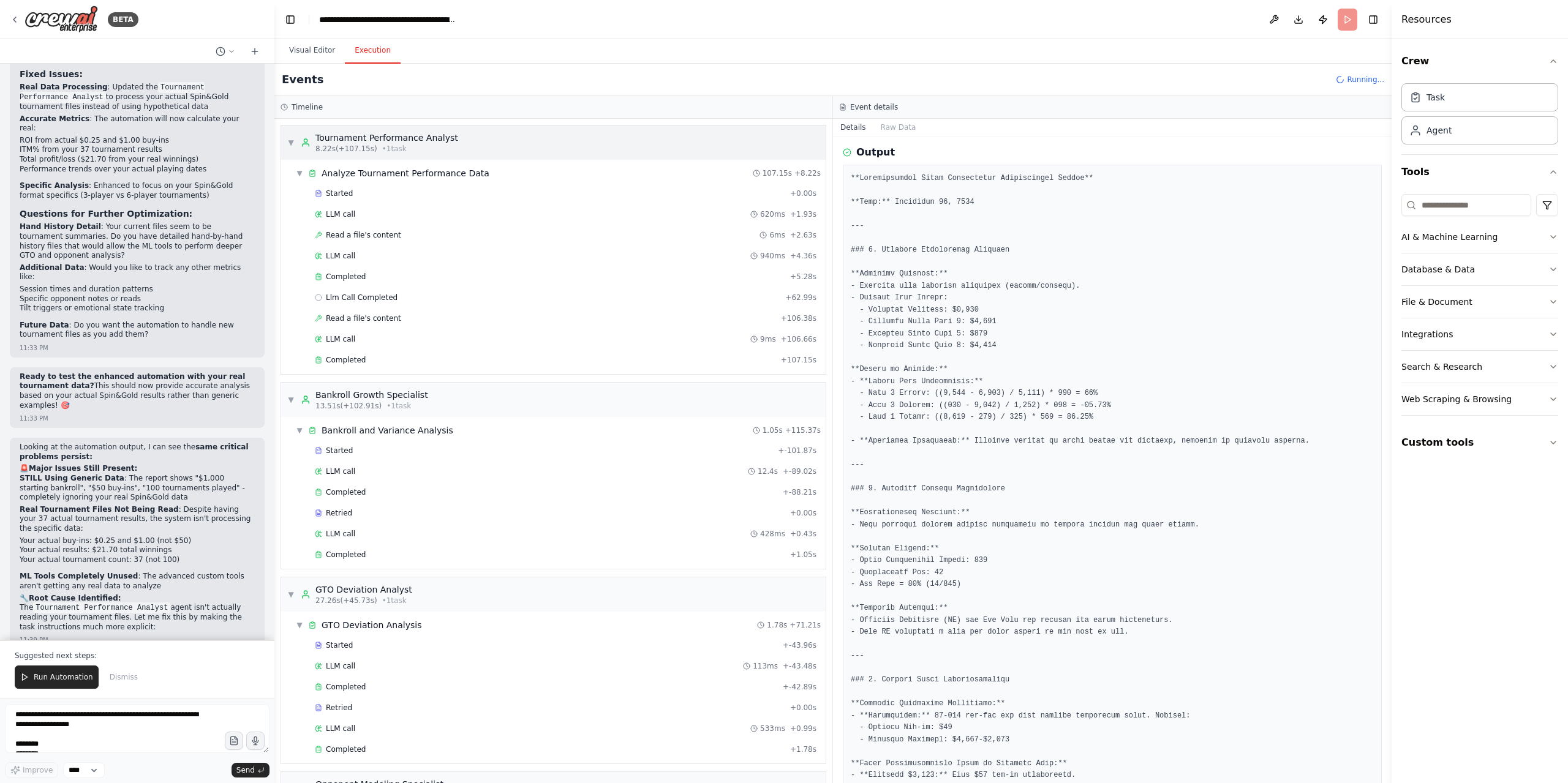
click at [284, 141] on div "▼ Tournament Performance Analyst 8.22s (+107.15s) • 1 task" at bounding box center [553, 143] width 544 height 34
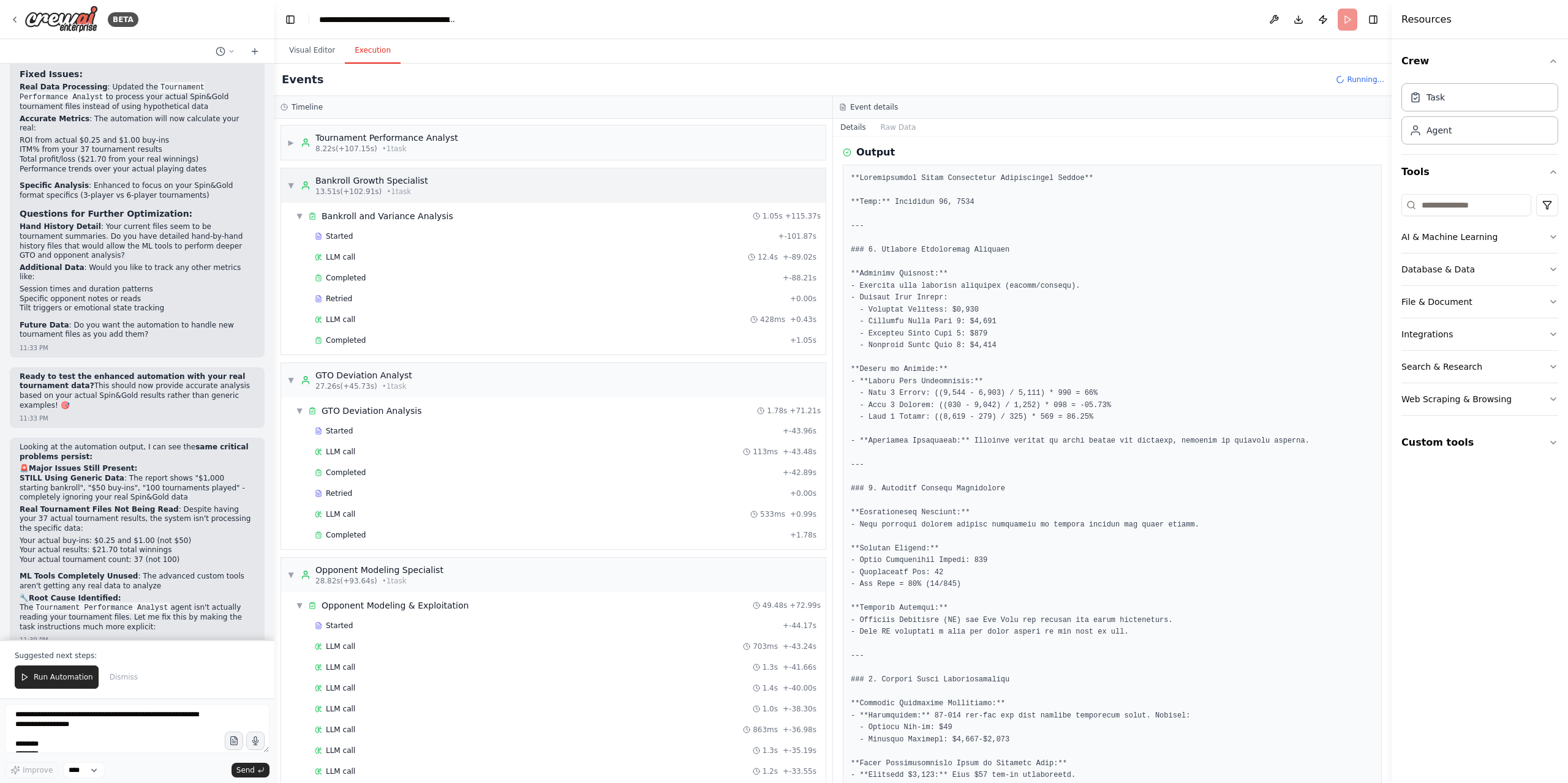
click at [289, 187] on span "▼" at bounding box center [291, 185] width 7 height 9
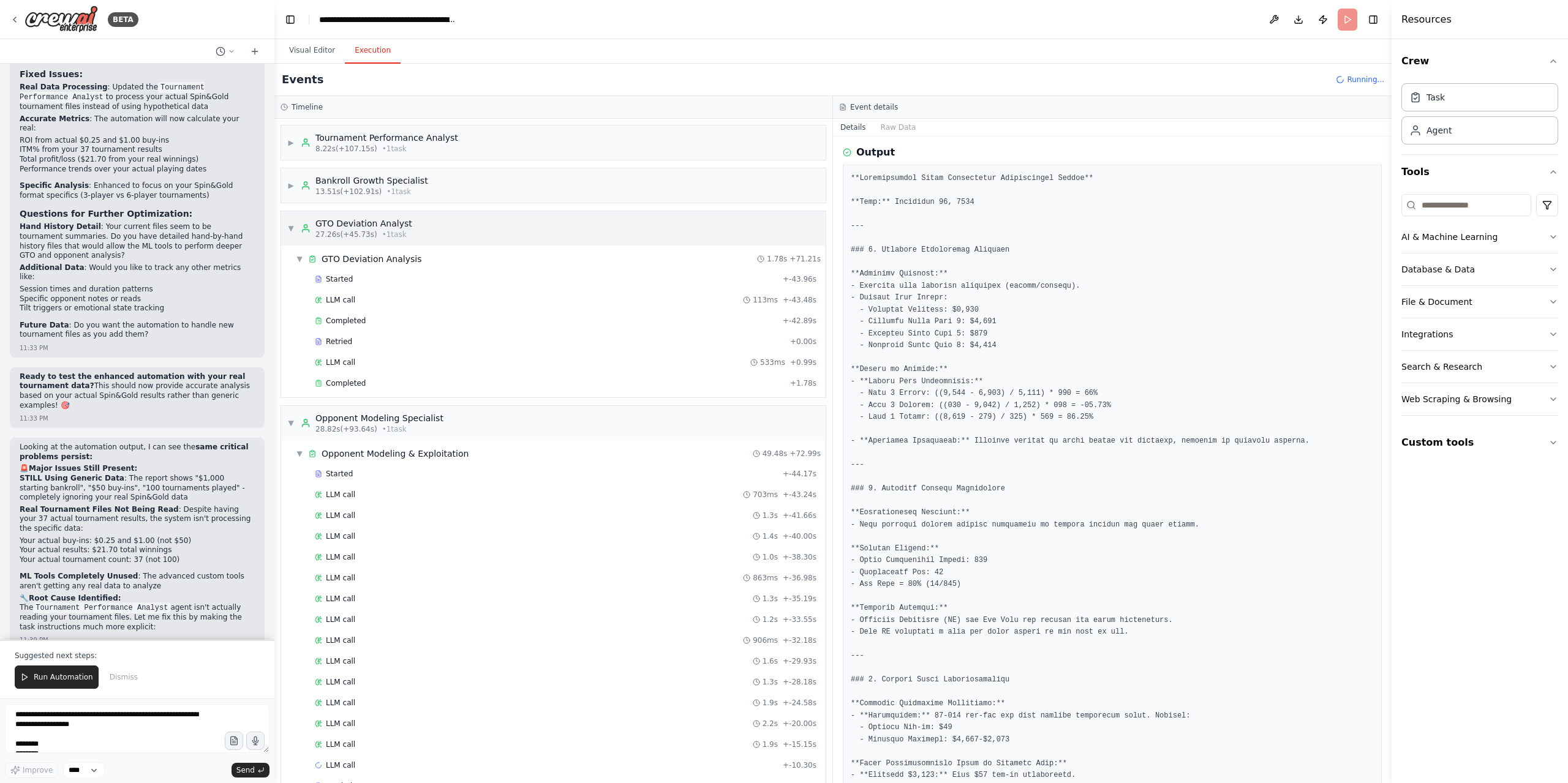
click at [289, 224] on span "▼" at bounding box center [291, 229] width 7 height 9
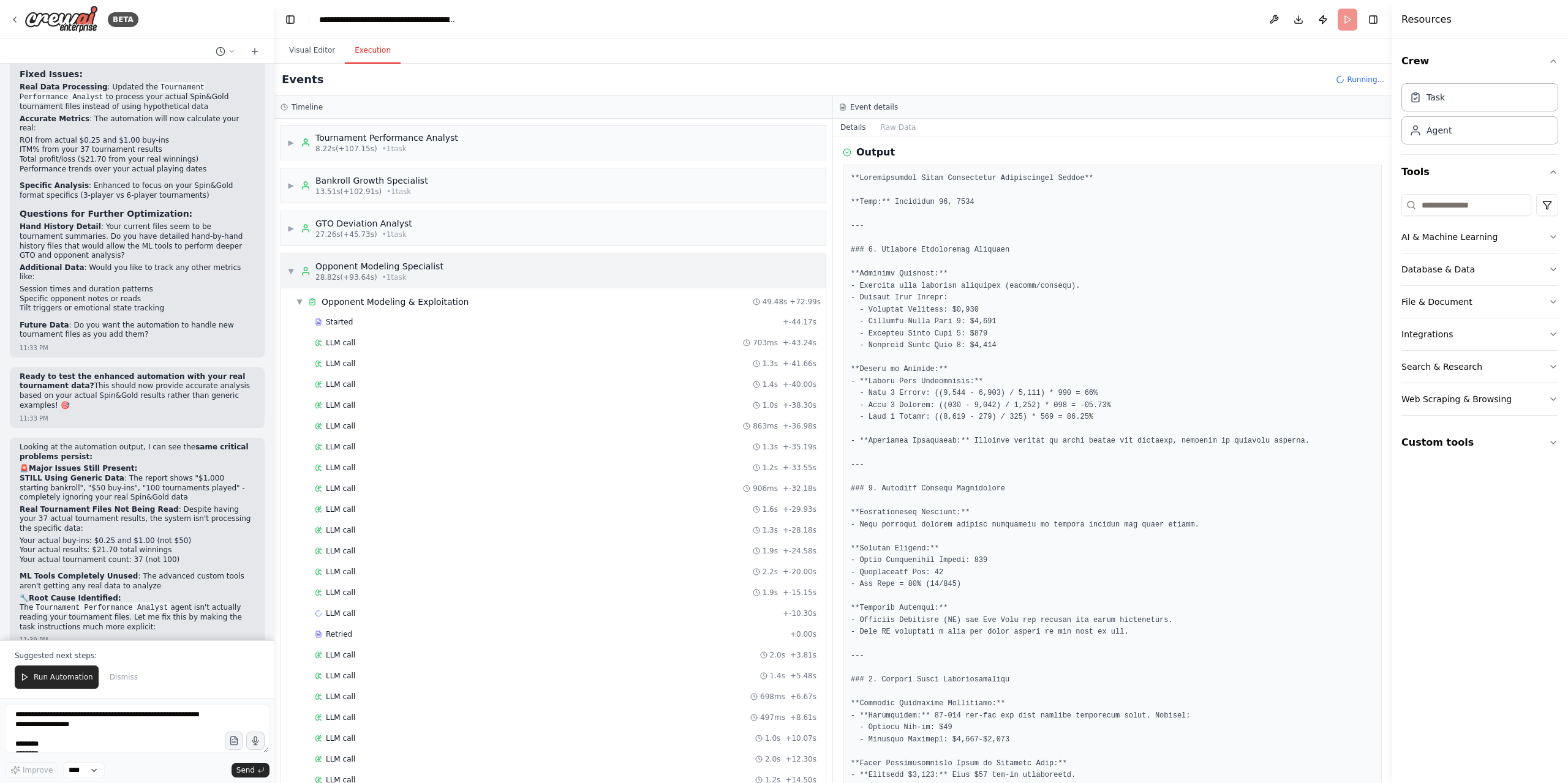
click at [295, 264] on div "▼ Opponent Modeling Specialist 28.82s (+93.64s) • 1 task" at bounding box center [365, 271] width 156 height 22
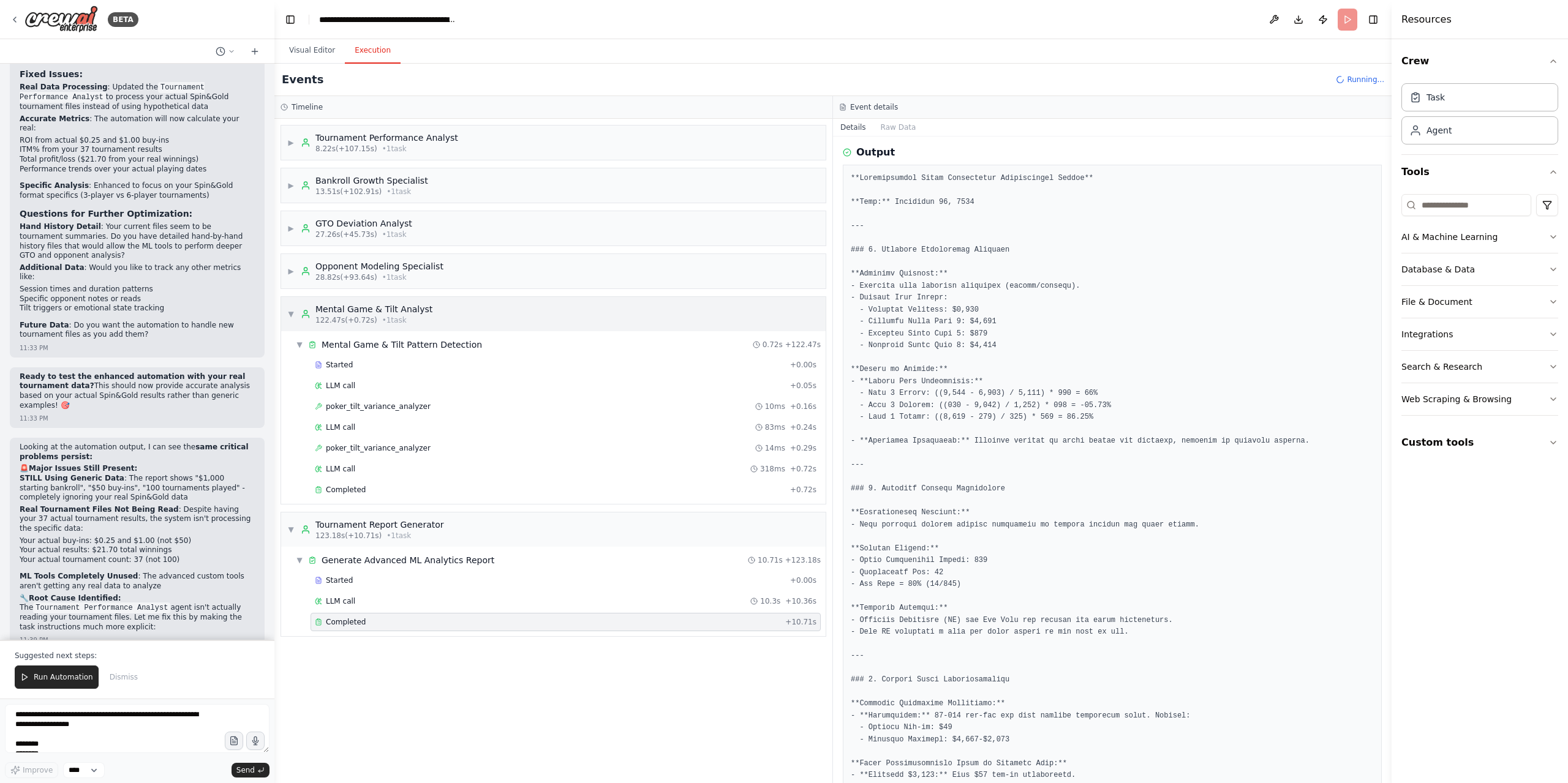
click at [294, 312] on div "▼ Mental Game & Tilt Analyst 122.47s (+0.72s) • 1 task" at bounding box center [360, 314] width 145 height 22
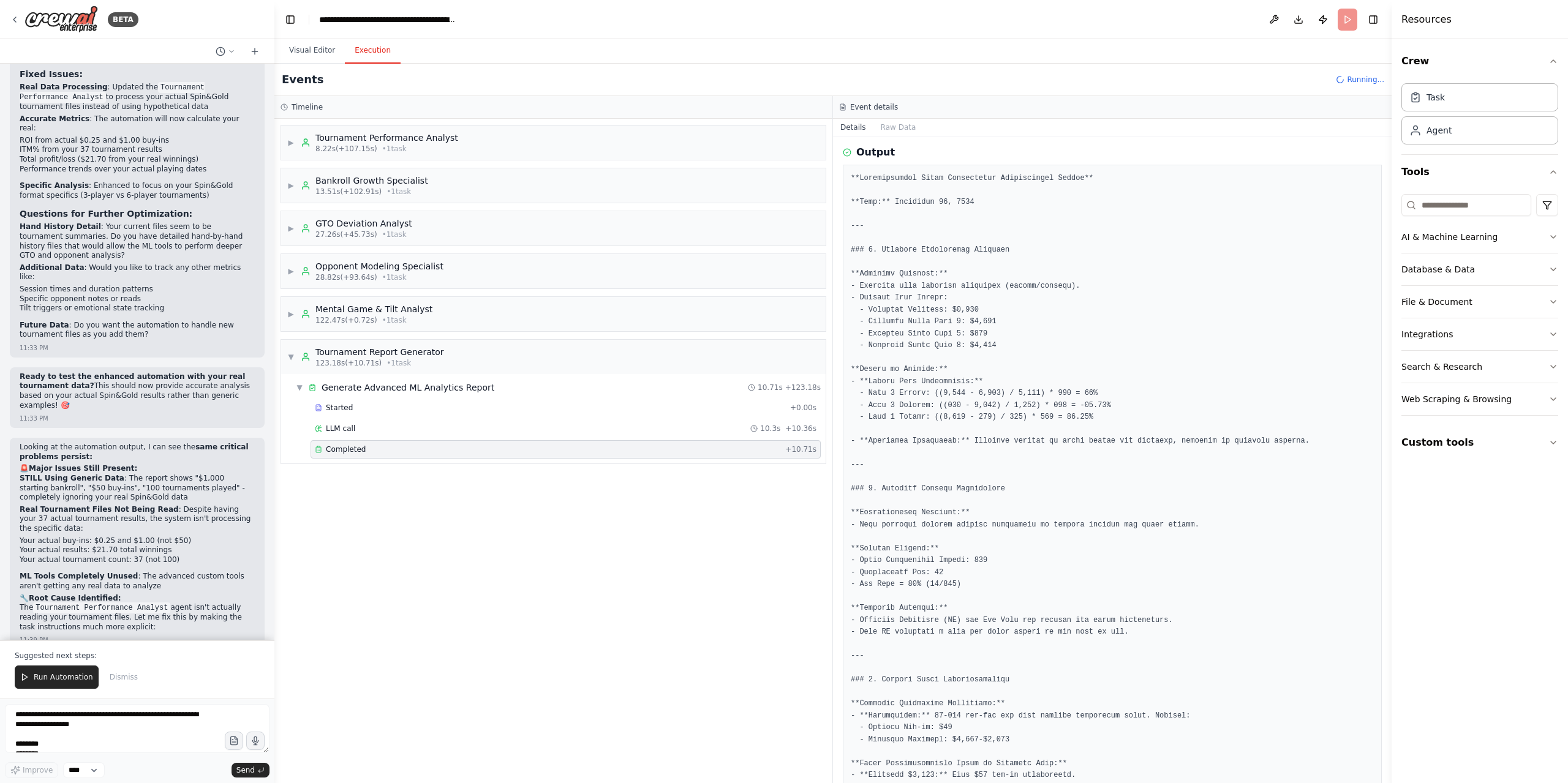
click at [294, 356] on div "▼ Tournament Report Generator 123.18s (+10.71s) • 1 task" at bounding box center [366, 357] width 157 height 22
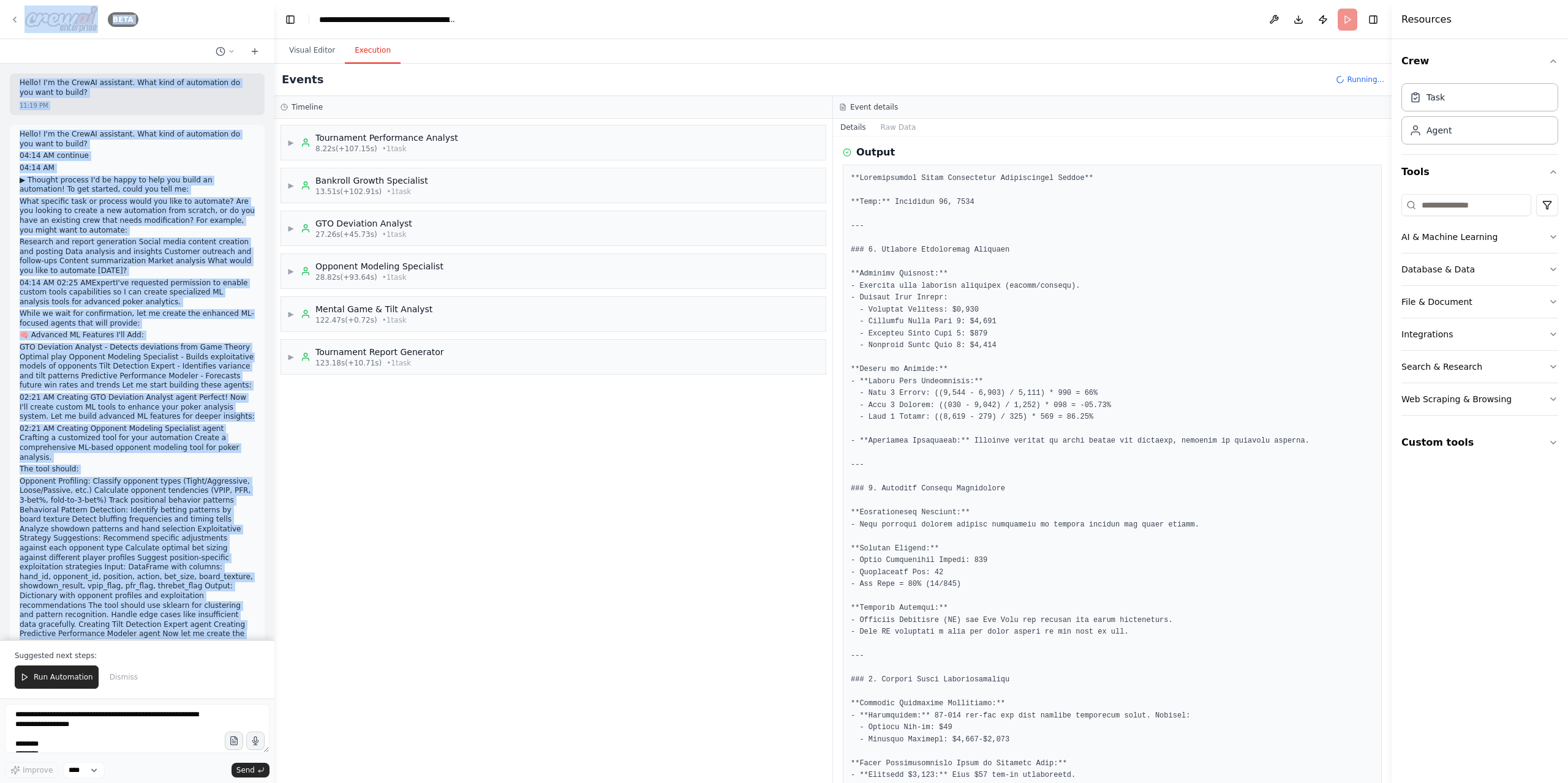
drag, startPoint x: 201, startPoint y: 622, endPoint x: 16, endPoint y: 11, distance: 638.4
click at [16, 11] on div "BETA Hello! I'm the CrewAI assistant. What kind of automation do you want to bu…" at bounding box center [137, 392] width 275 height 783
copy div "BETA Hello! I'm the CrewAI assistant. What kind of automation do you want to bu…"
click at [373, 638] on div "▶ Tournament Performance Analyst 8.22s (+107.15s) • 1 task ▶ Bankroll Growth Sp…" at bounding box center [553, 451] width 558 height 665
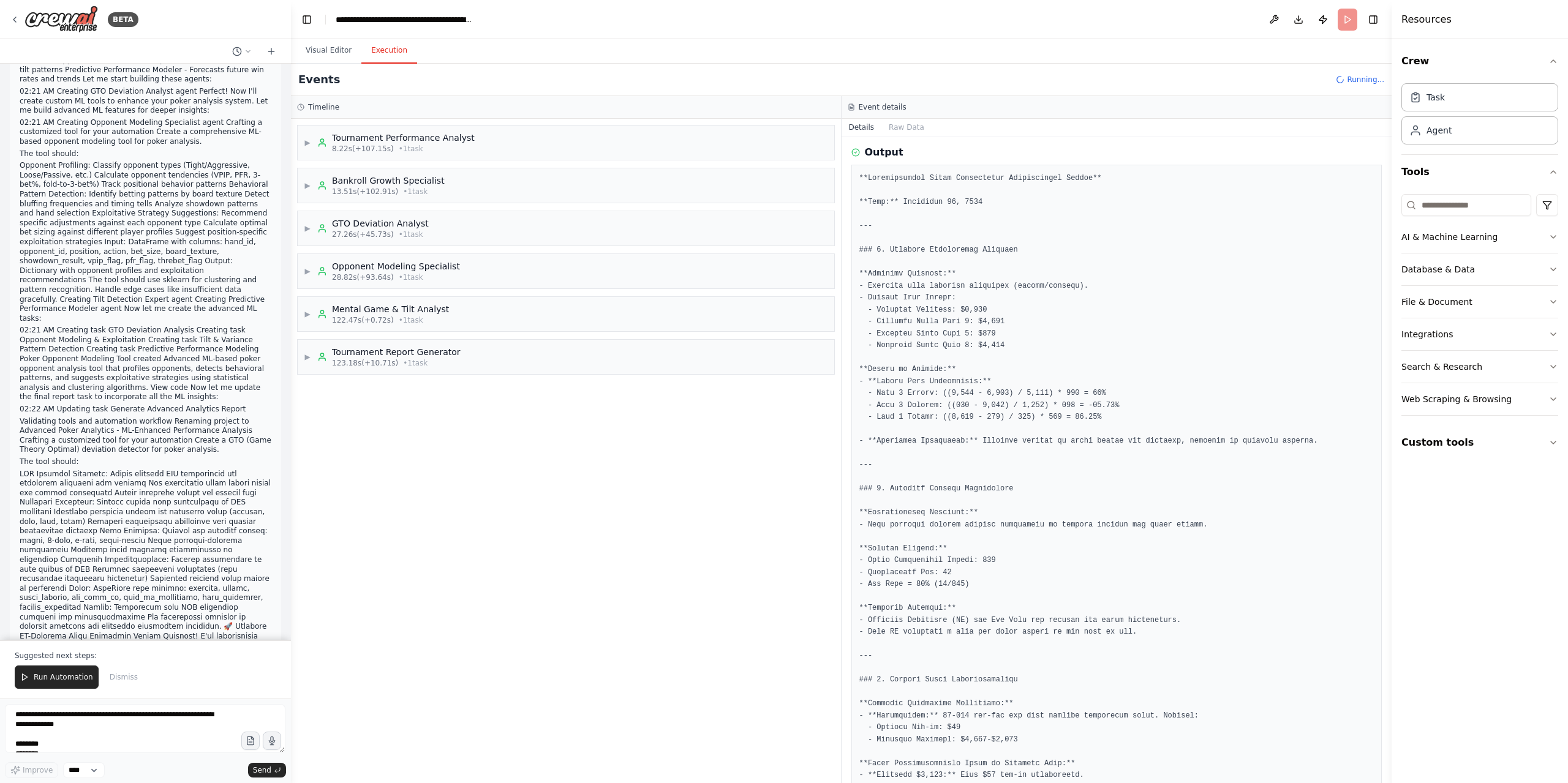
scroll to position [287, 0]
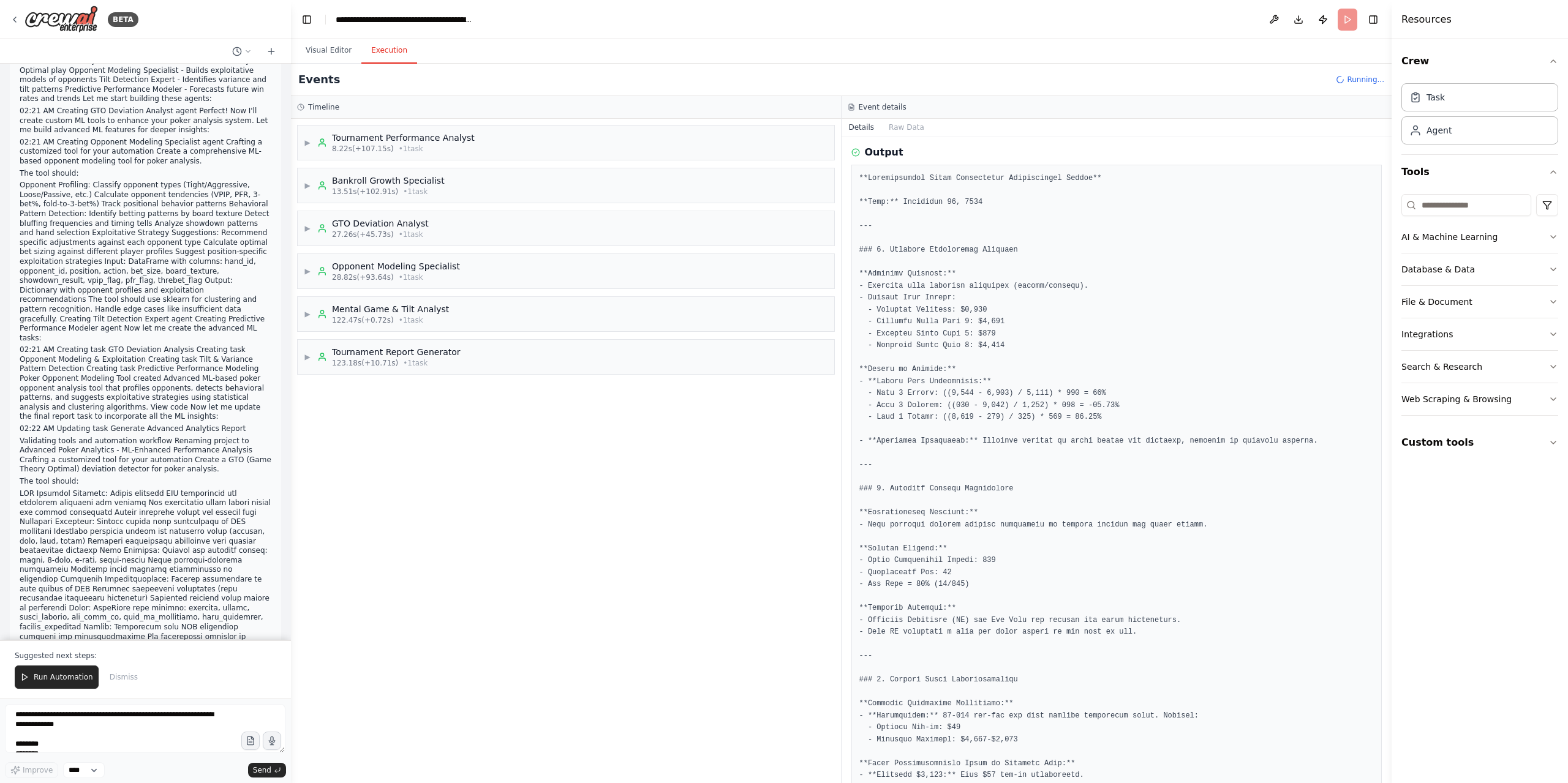
drag, startPoint x: 270, startPoint y: 126, endPoint x: 275, endPoint y: 523, distance: 397.0
click at [290, 651] on div at bounding box center [288, 392] width 5 height 783
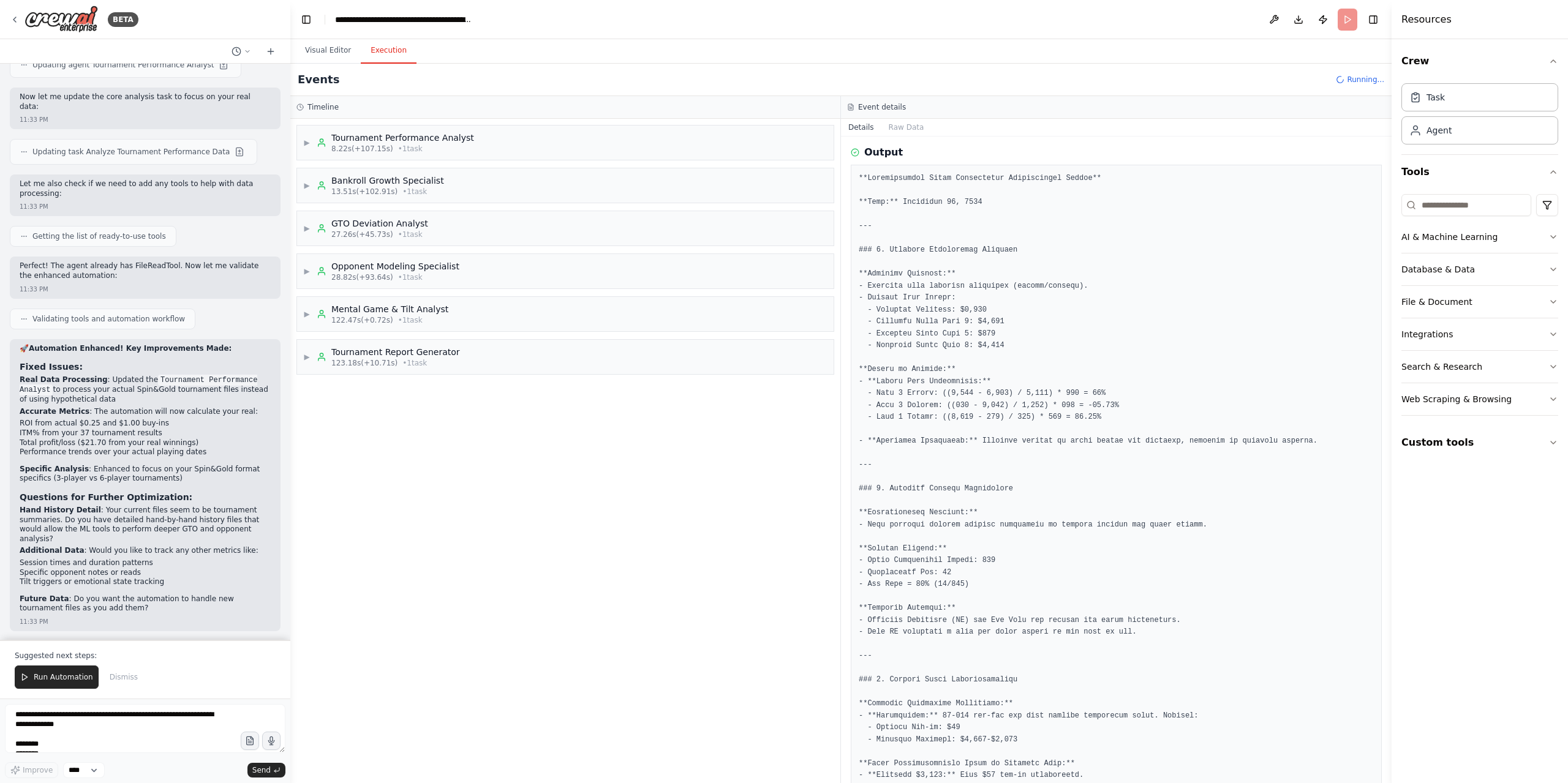
scroll to position [6360, 0]
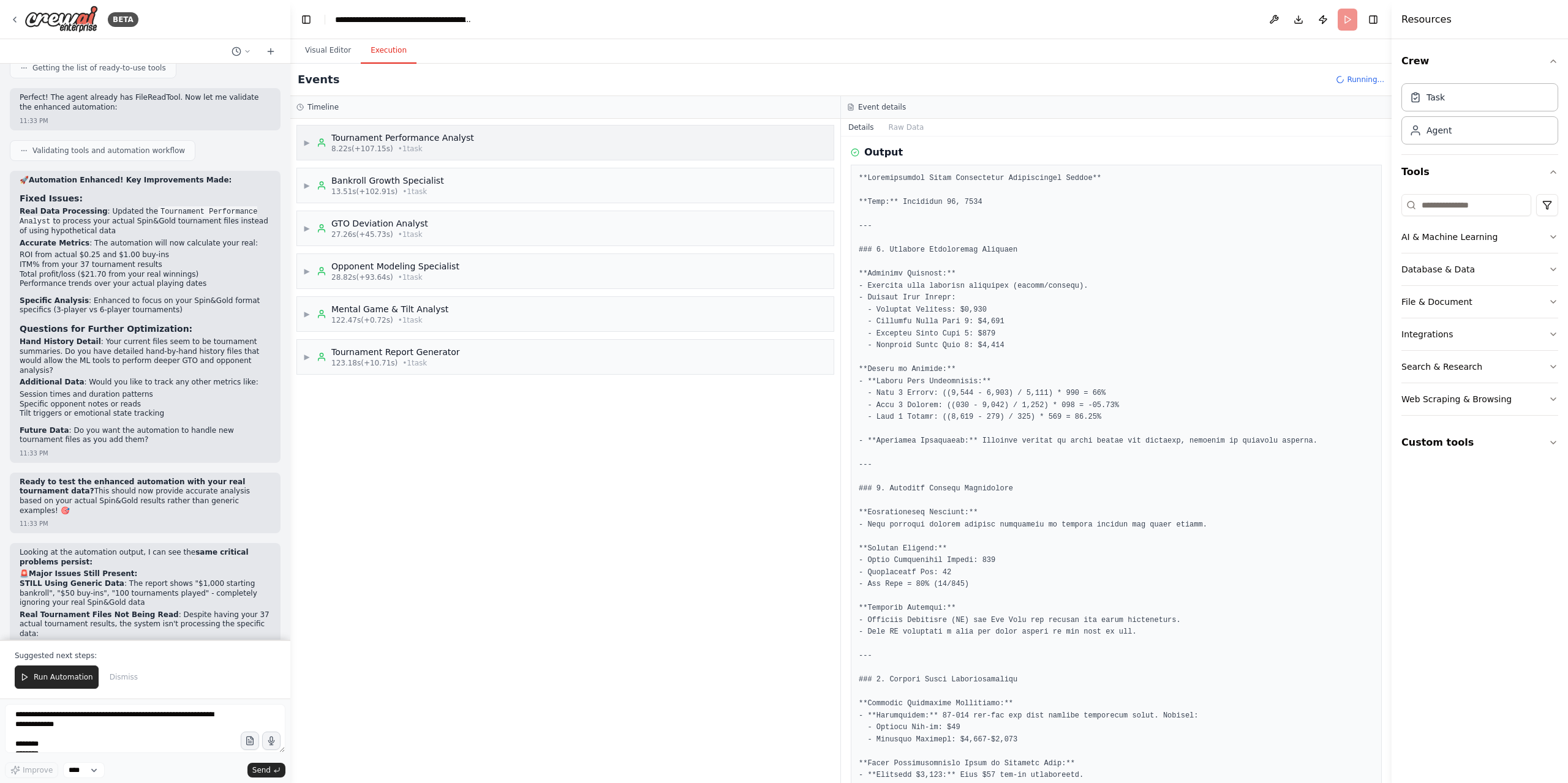
click at [488, 144] on div "▶ Tournament Performance Analyst 8.22s (+107.15s) • 1 task" at bounding box center [565, 143] width 536 height 34
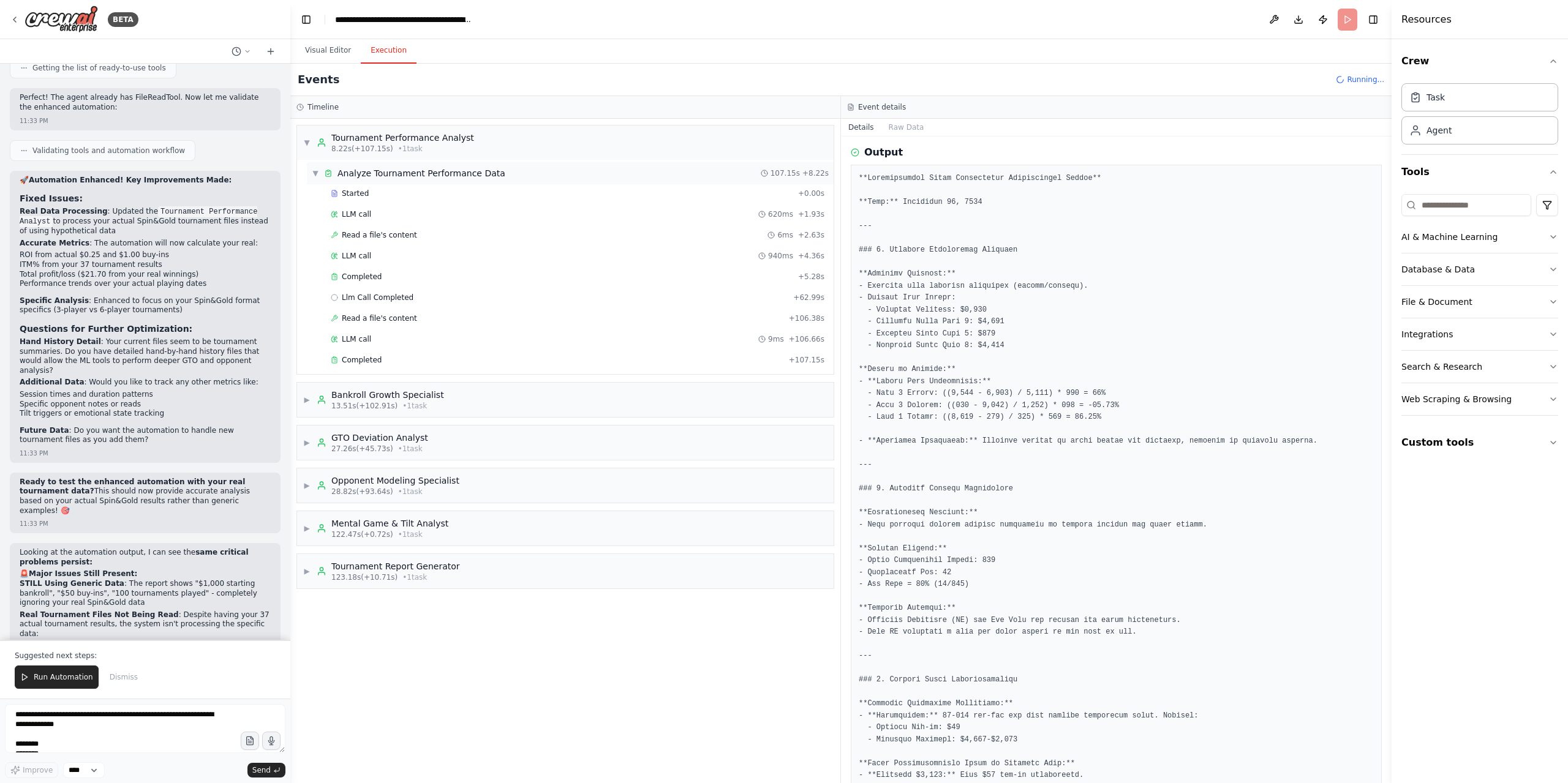
click at [479, 179] on div "Analyze Tournament Performance Data" at bounding box center [421, 173] width 168 height 12
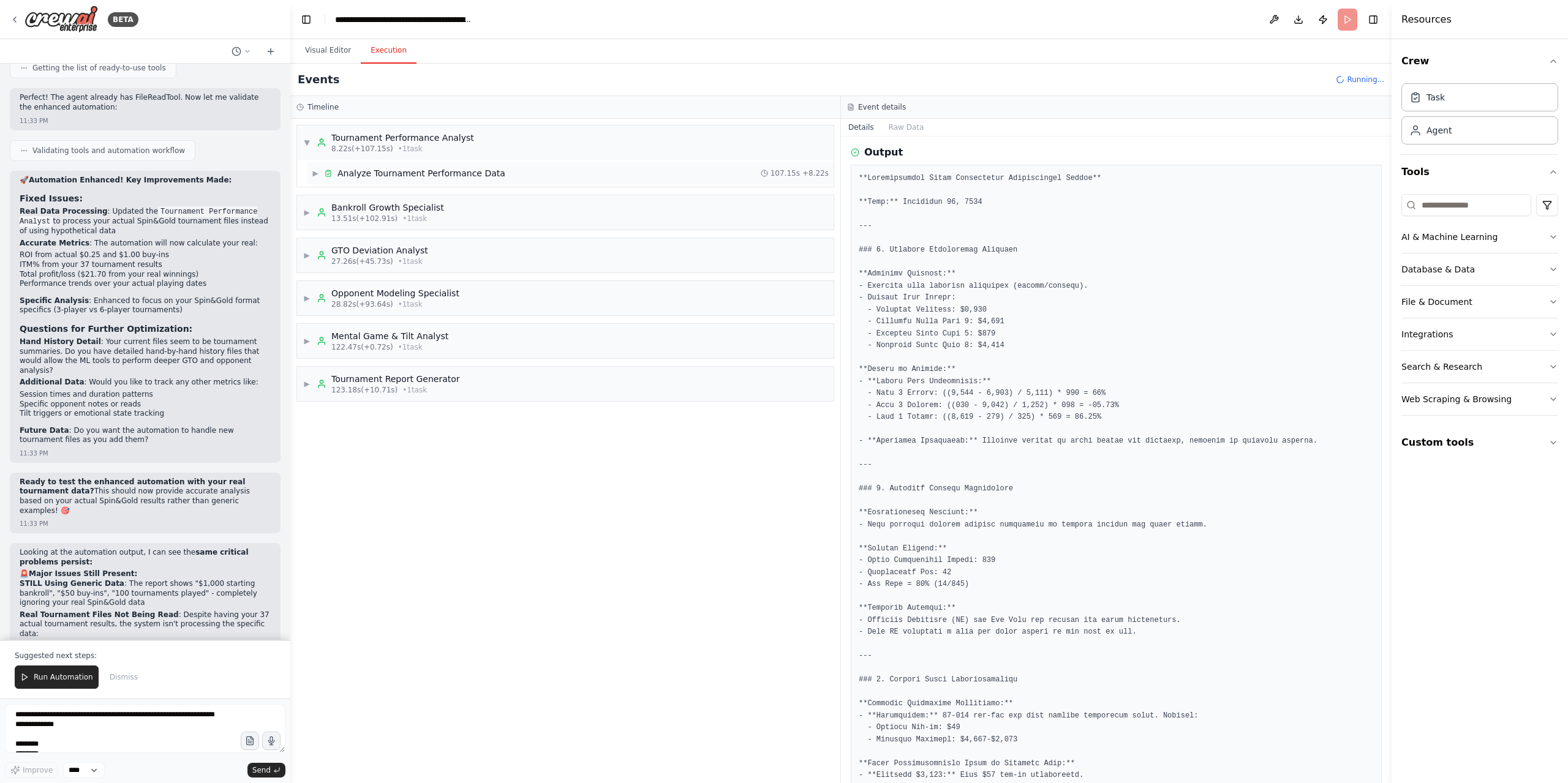
click at [479, 179] on div "Analyze Tournament Performance Data" at bounding box center [421, 173] width 168 height 12
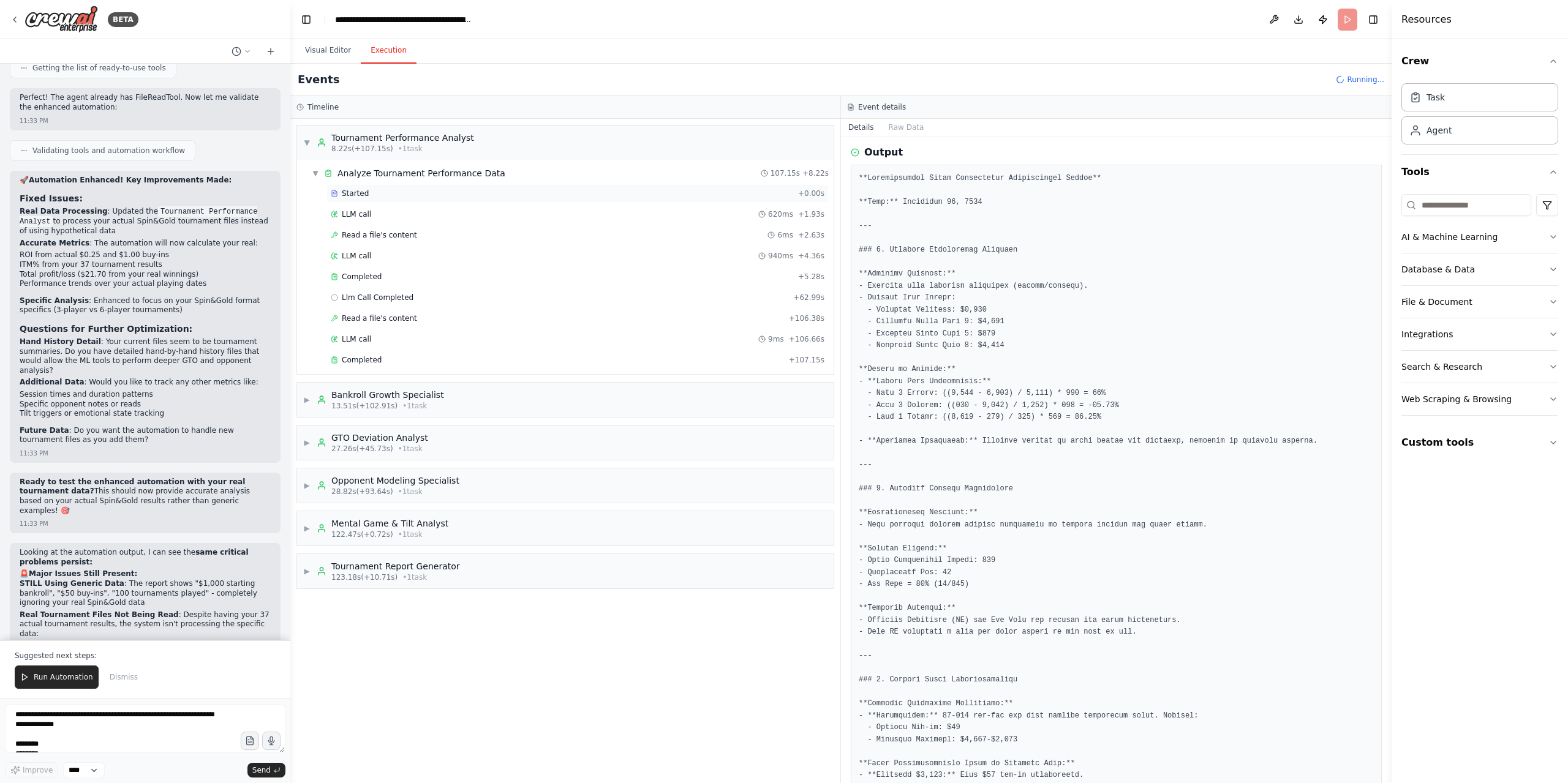
click at [389, 195] on div "Started" at bounding box center [562, 193] width 462 height 9
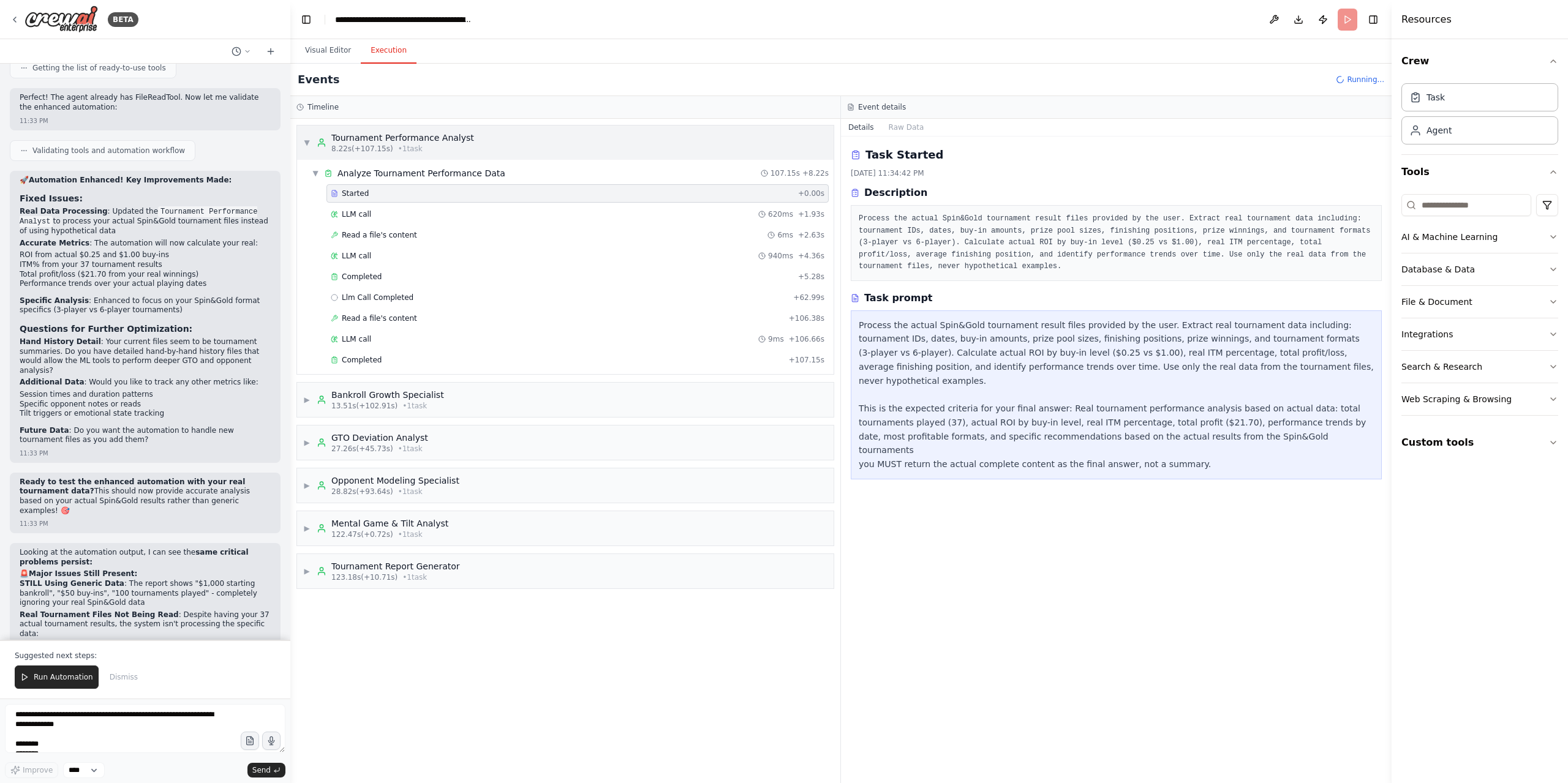
click at [455, 139] on div "Tournament Performance Analyst" at bounding box center [402, 138] width 143 height 12
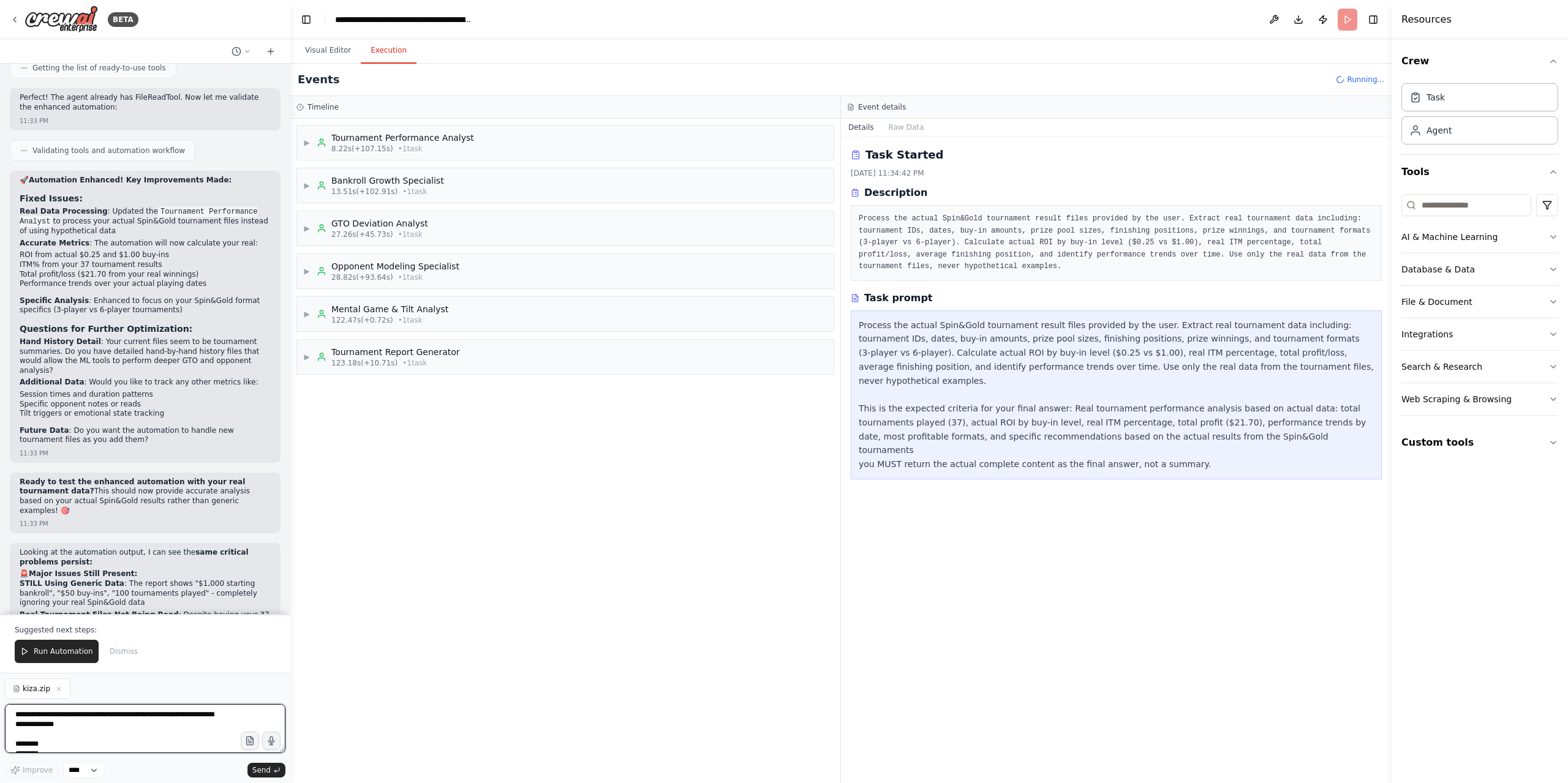
click at [126, 720] on textarea at bounding box center [145, 729] width 281 height 49
type textarea "*"
type textarea "**********"
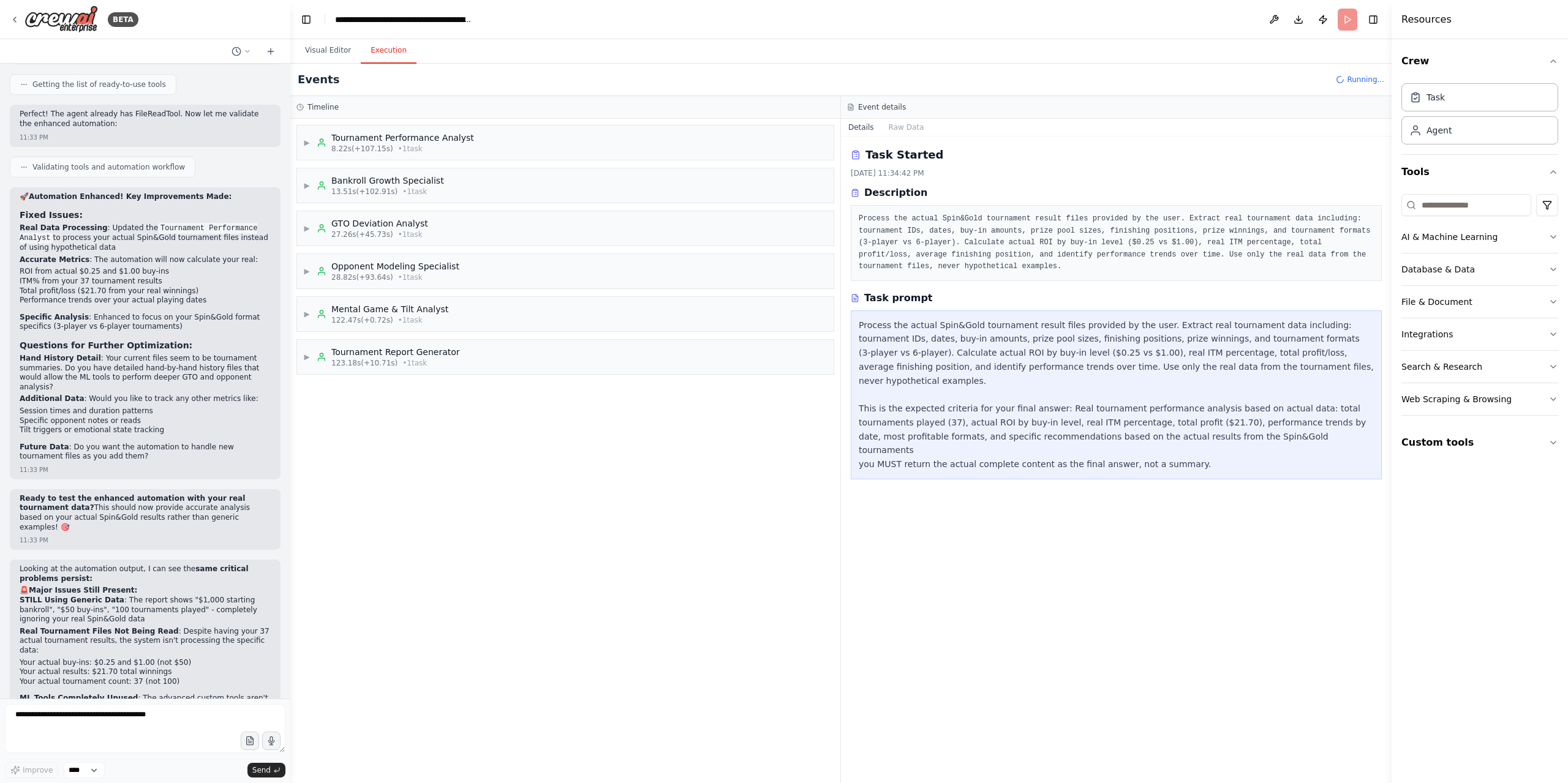
scroll to position [6376, 0]
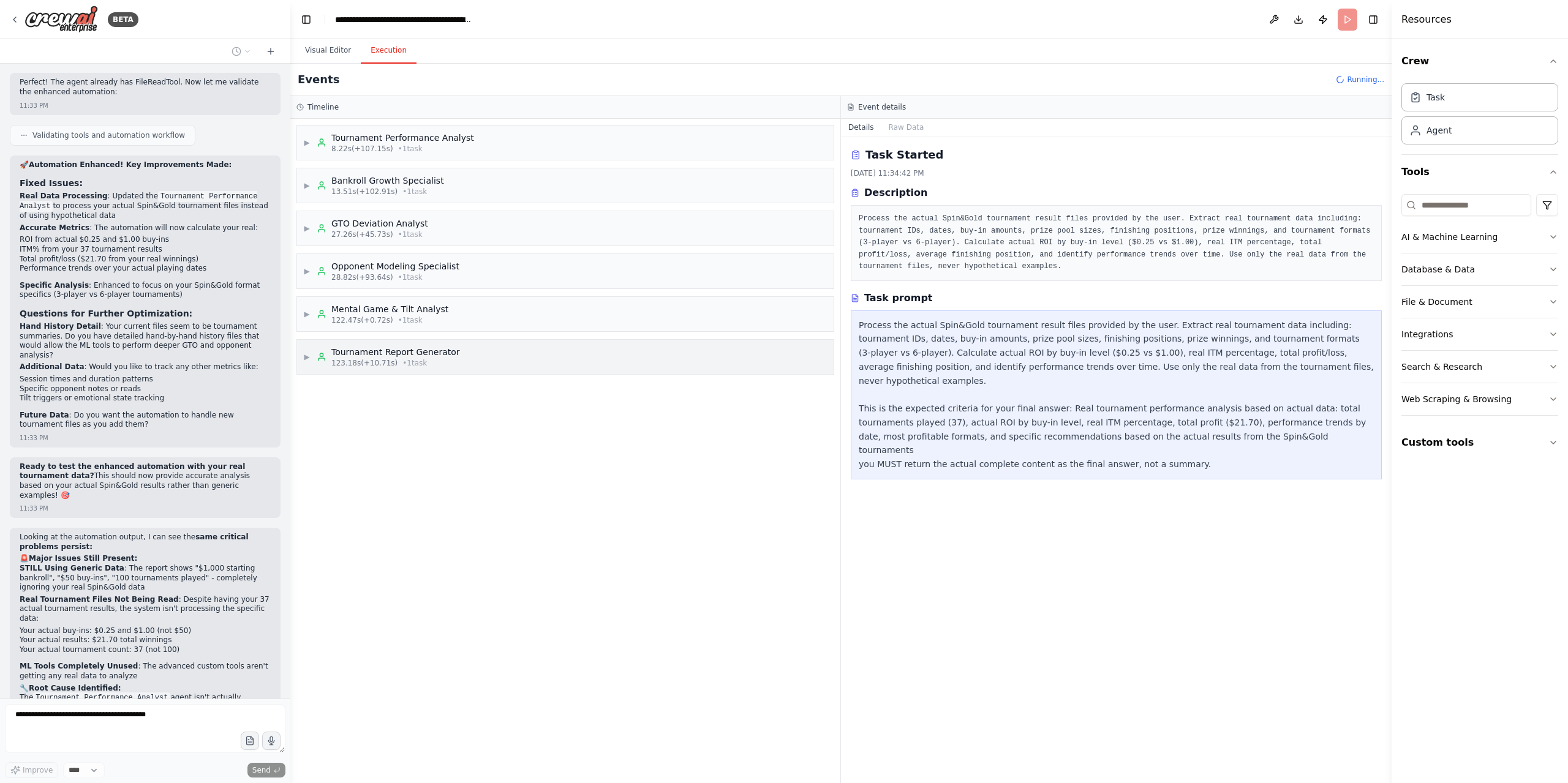
click at [420, 351] on div "Tournament Report Generator" at bounding box center [396, 352] width 128 height 12
click at [430, 452] on div "Completed + 10.71s" at bounding box center [577, 449] width 502 height 18
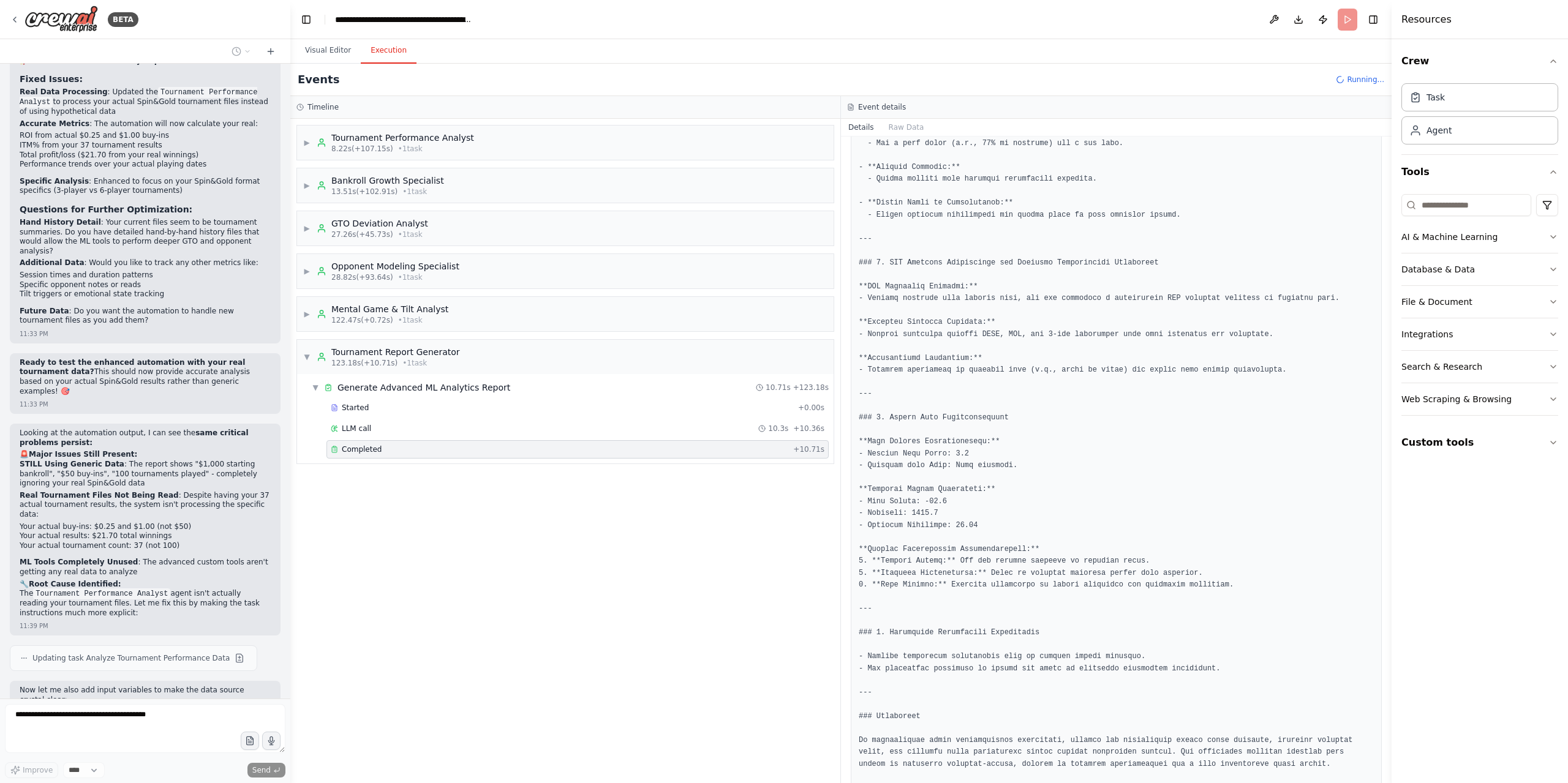
scroll to position [1232, 0]
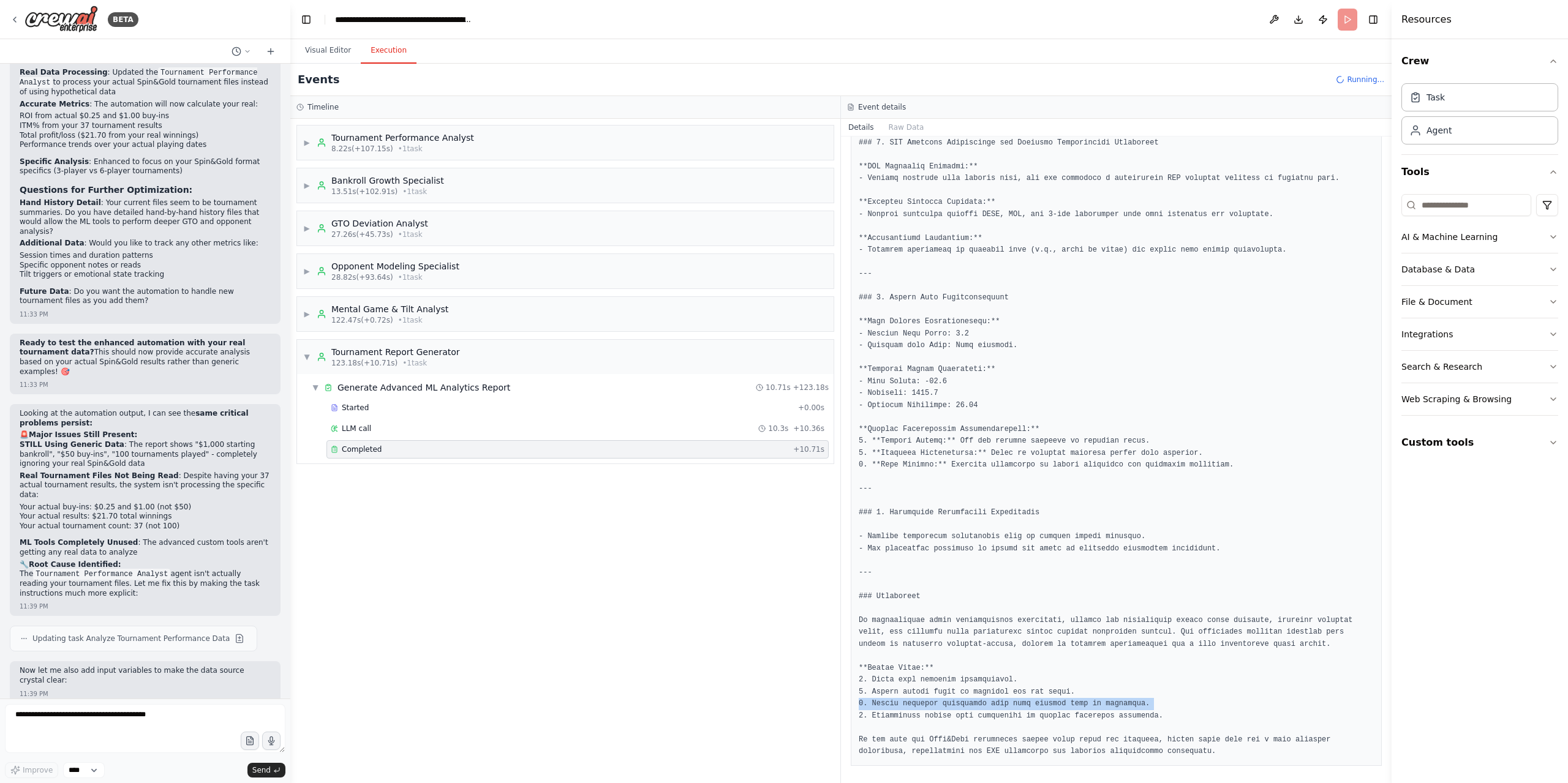
drag, startPoint x: 1195, startPoint y: 588, endPoint x: 1193, endPoint y: 647, distance: 59.0
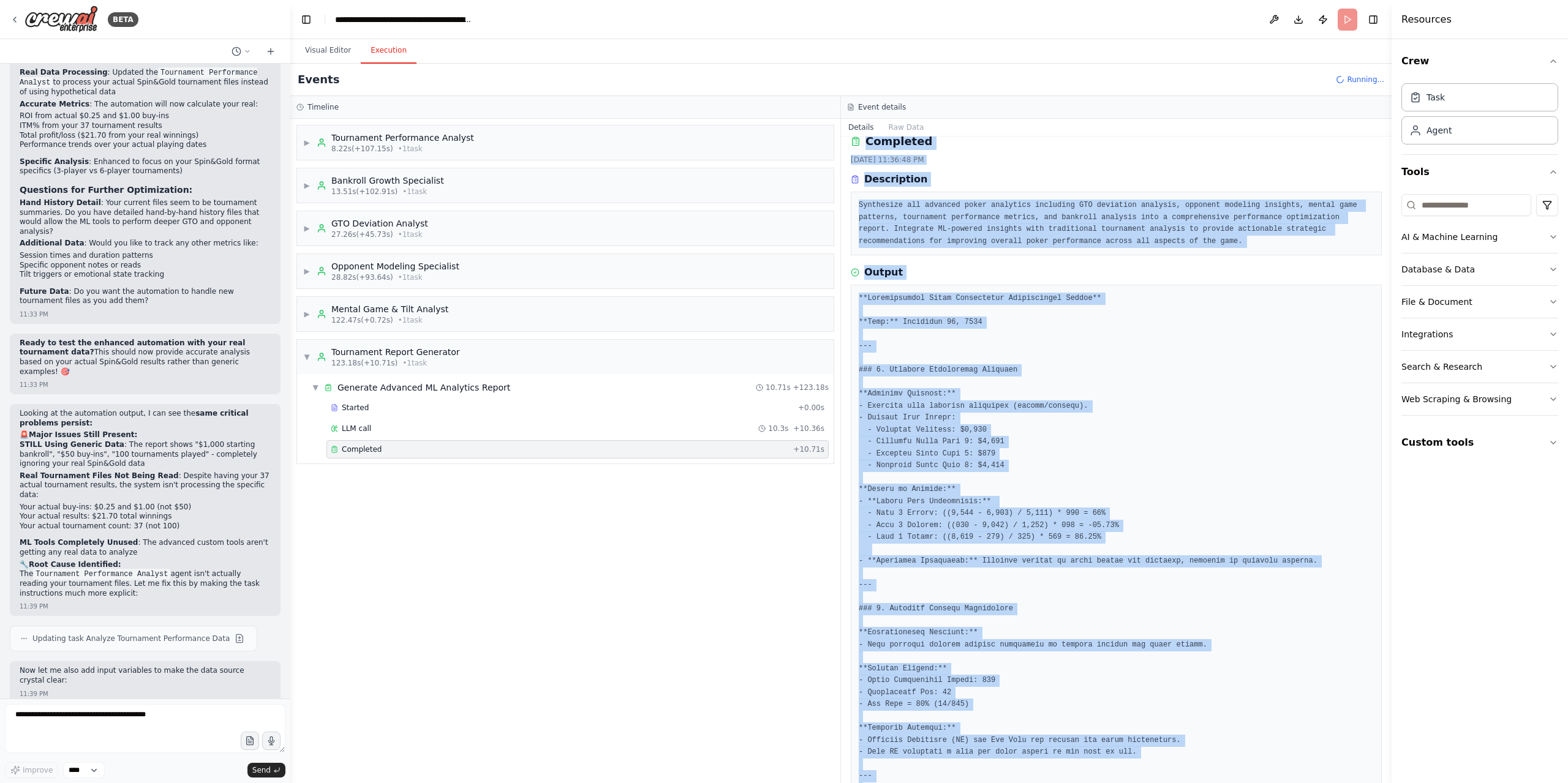
scroll to position [0, 0]
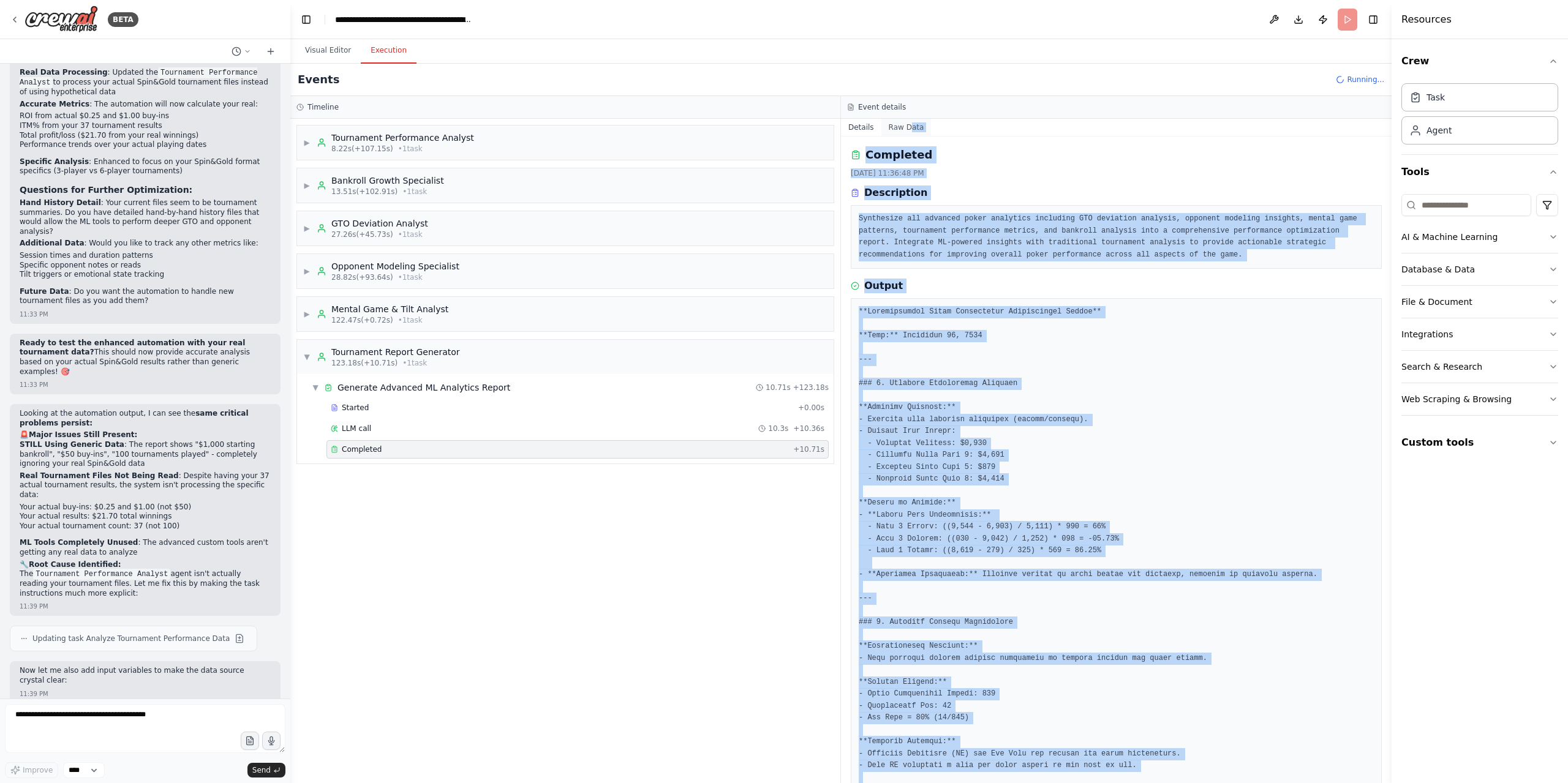
drag, startPoint x: 1193, startPoint y: 746, endPoint x: 908, endPoint y: 127, distance: 681.5
click at [908, 127] on div "Details Raw Data Completed 9/23/2025, 11:36:48 PM Description Synthesize all ad…" at bounding box center [1116, 451] width 550 height 665
copy div "ata Completed 9/23/2025, 11:36:48 PM Description Synthesize all advanced poker …"
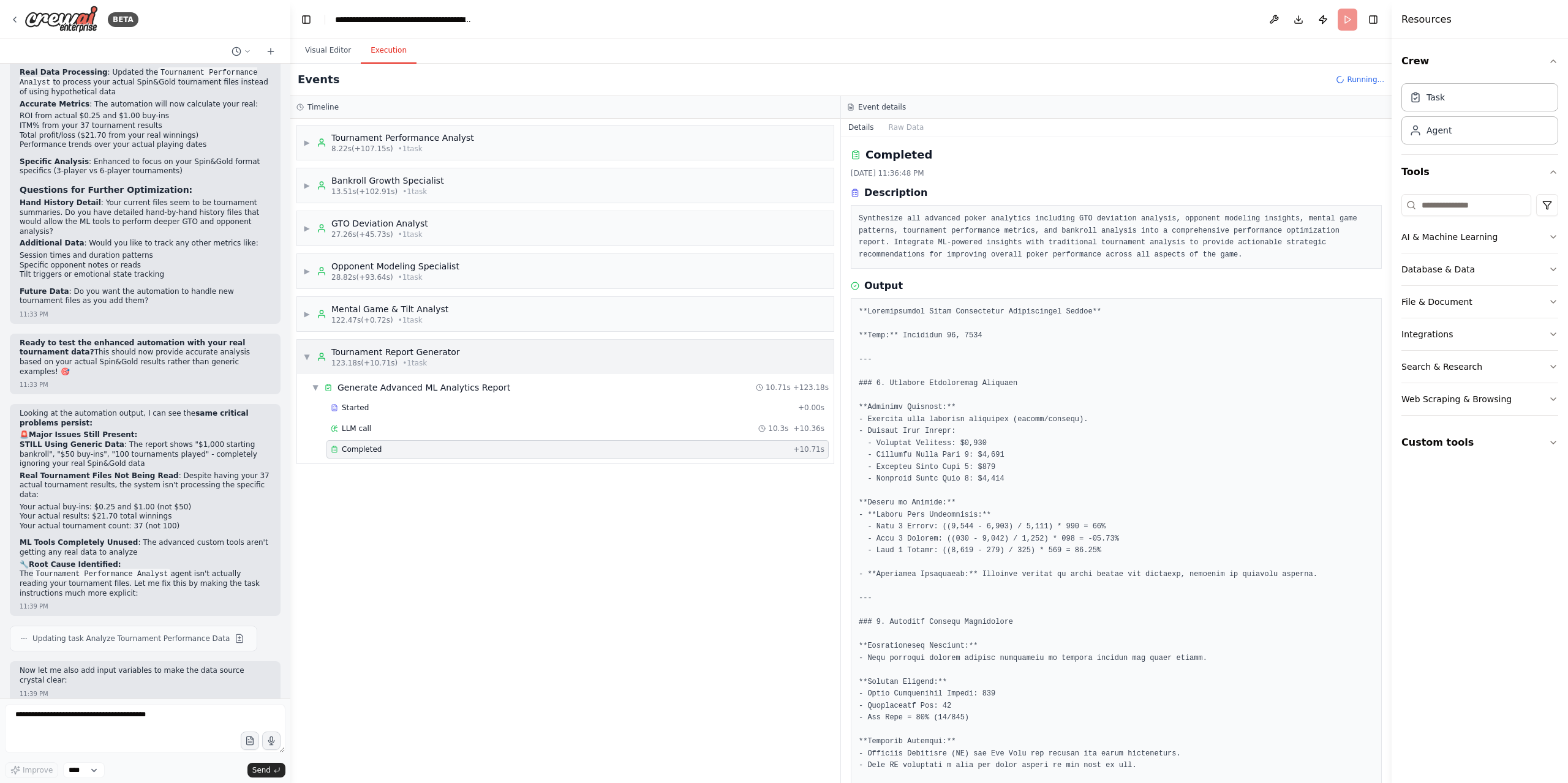
click at [446, 360] on div "123.18s (+10.71s) • 1 task" at bounding box center [396, 363] width 128 height 9
click at [429, 324] on div "▶ Mental Game & Tilt Analyst 122.47s (+0.72s) • 1 task" at bounding box center [565, 314] width 536 height 34
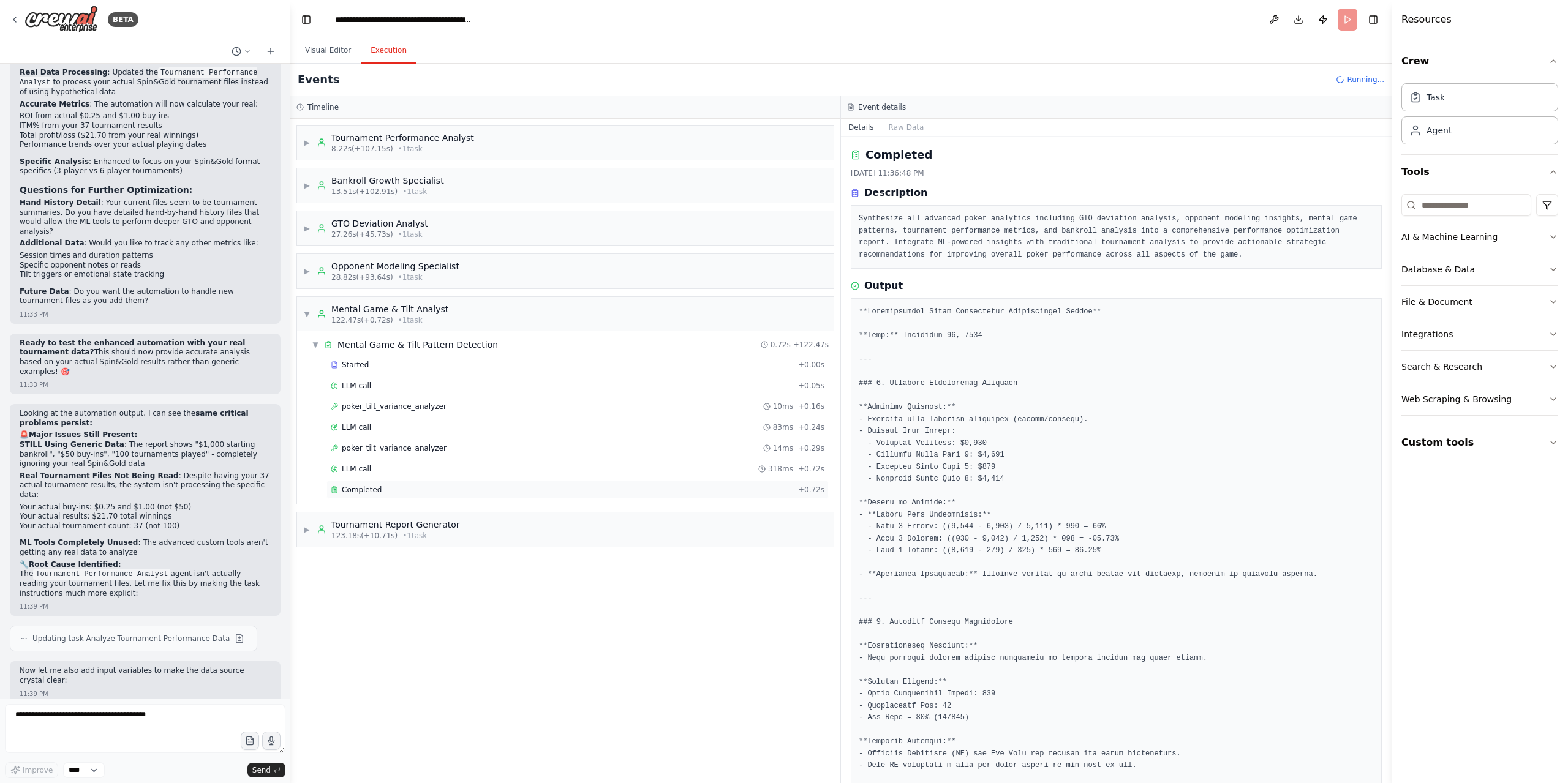
click at [396, 489] on div "Completed" at bounding box center [562, 490] width 462 height 9
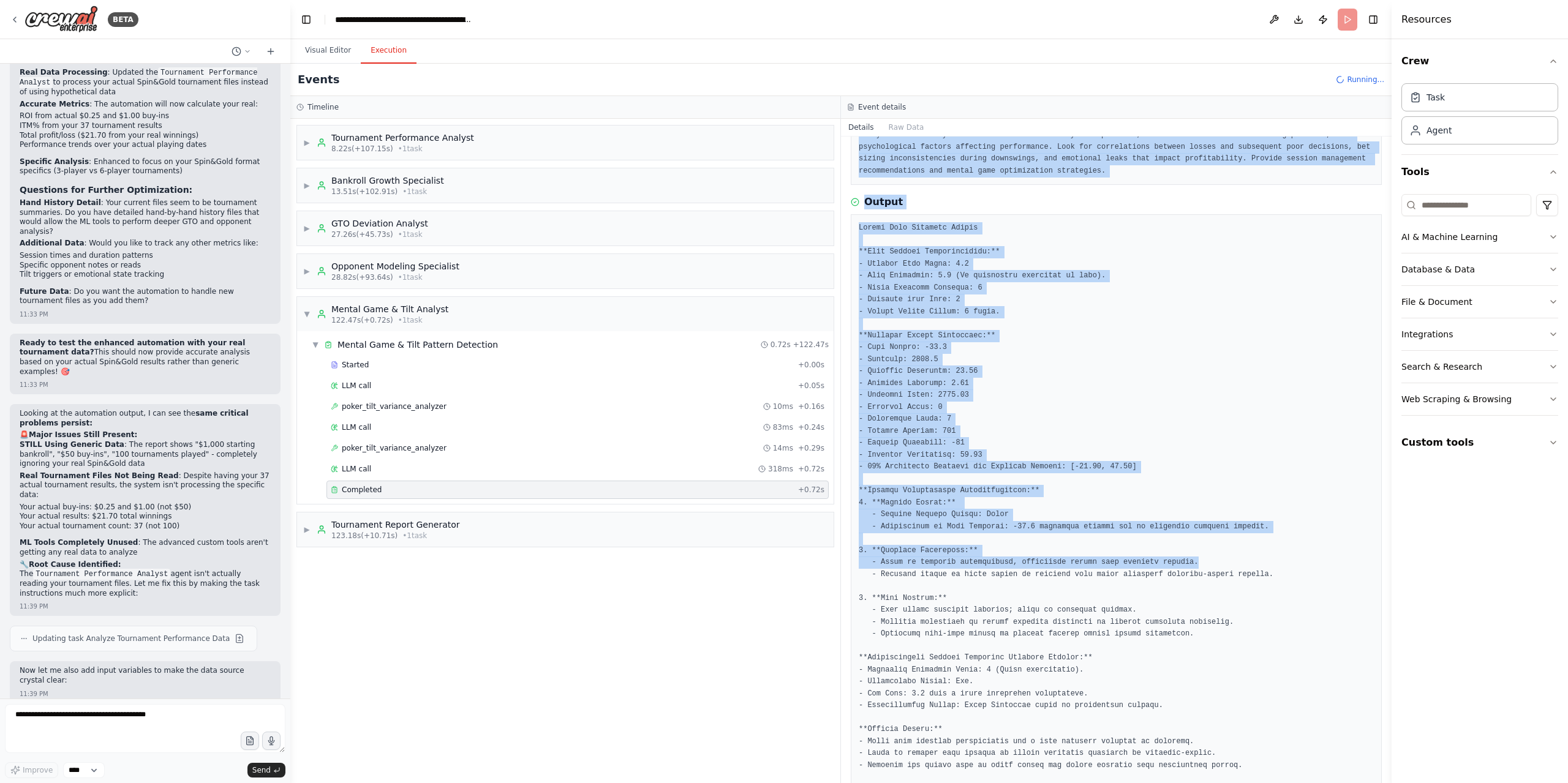
scroll to position [133, 0]
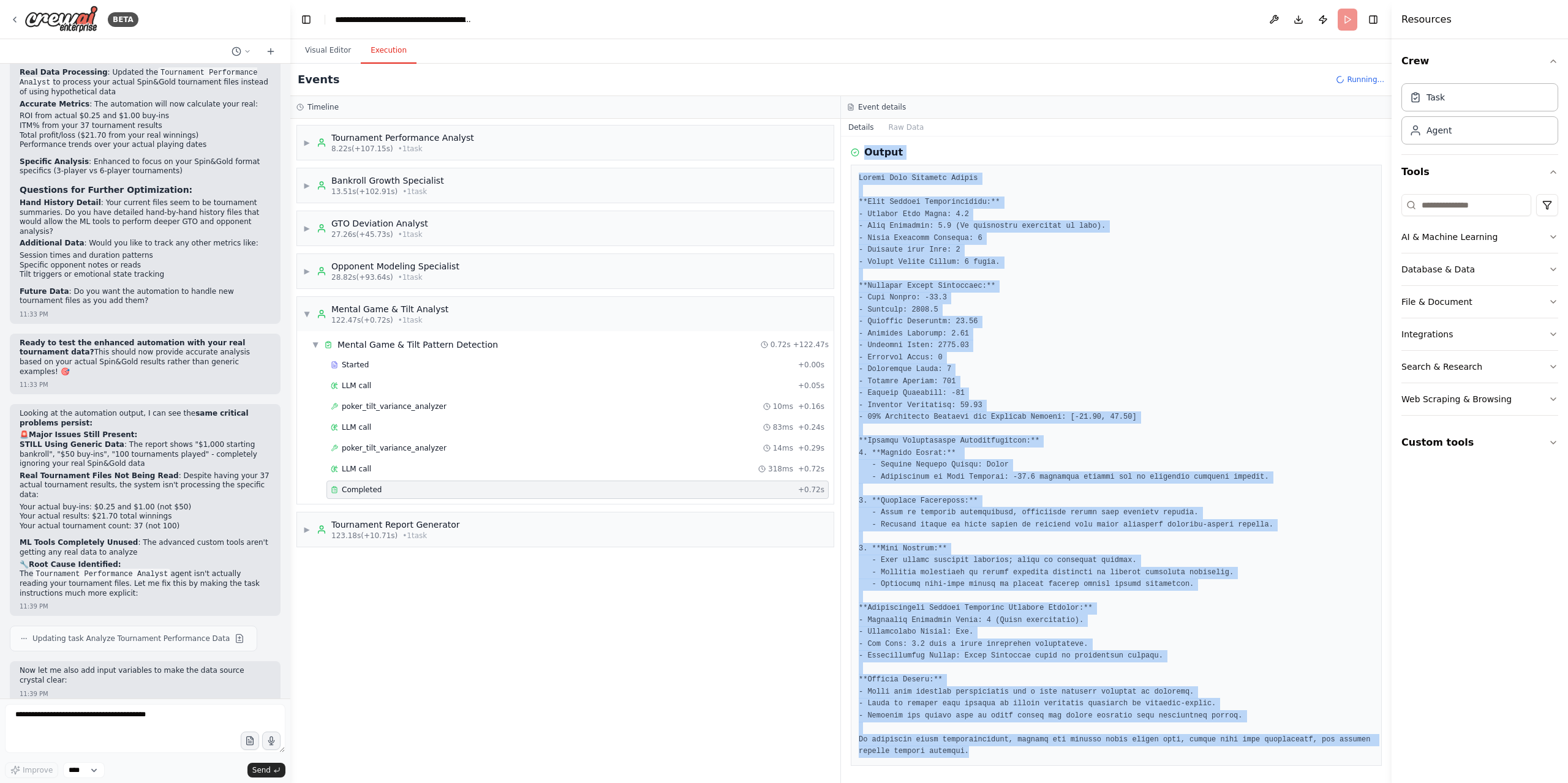
drag, startPoint x: 857, startPoint y: 183, endPoint x: 1321, endPoint y: 783, distance: 758.5
click at [1321, 783] on div "Completed 9/23/2025, 11:36:37 PM Description Analyze hand history and session d…" at bounding box center [1116, 460] width 550 height 646
copy div "Description Analyze hand history and session data to identify tilt patterns, va…"
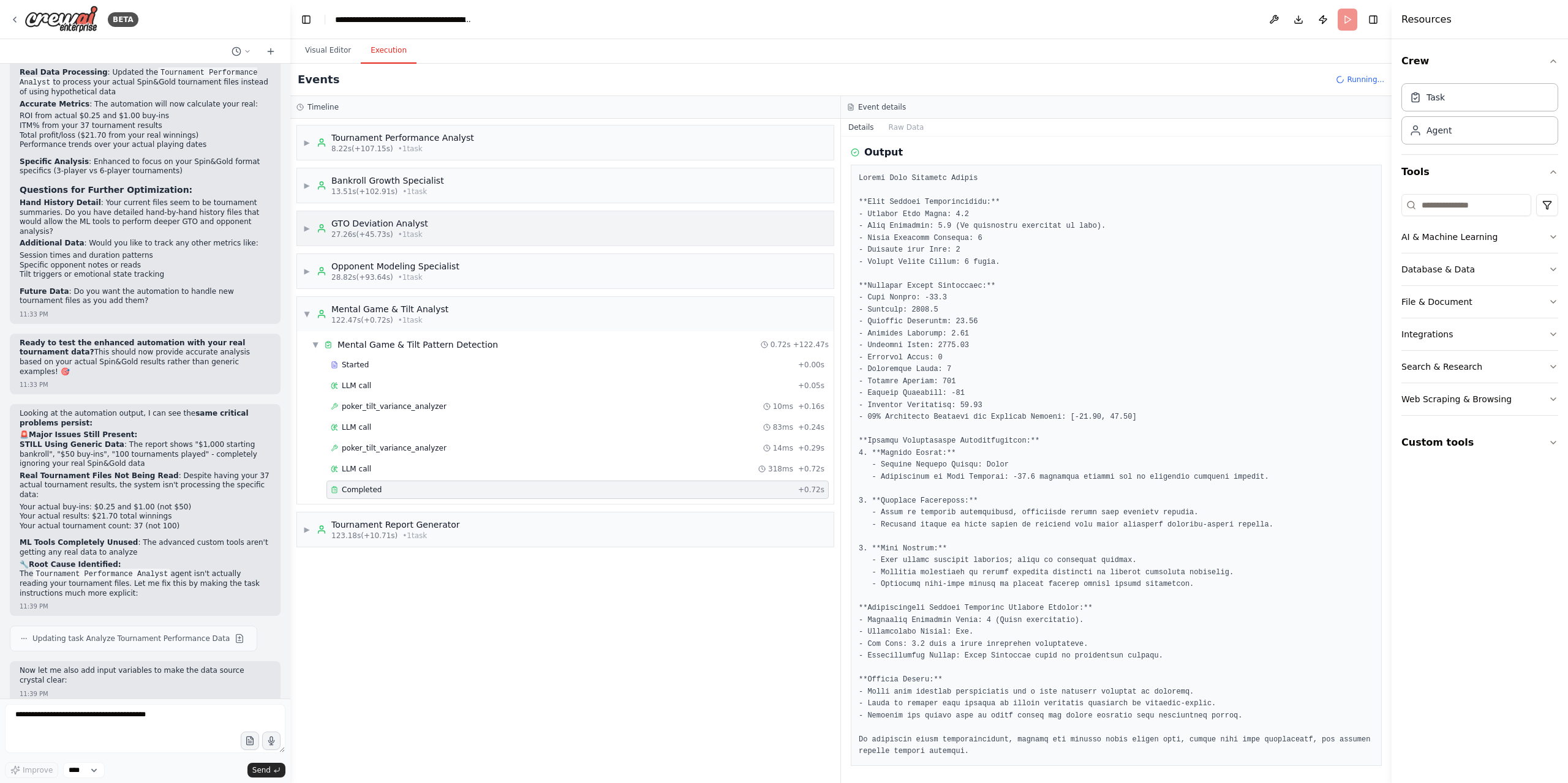
click at [387, 230] on div "27.26s (+45.73s) • 1 task" at bounding box center [379, 235] width 97 height 9
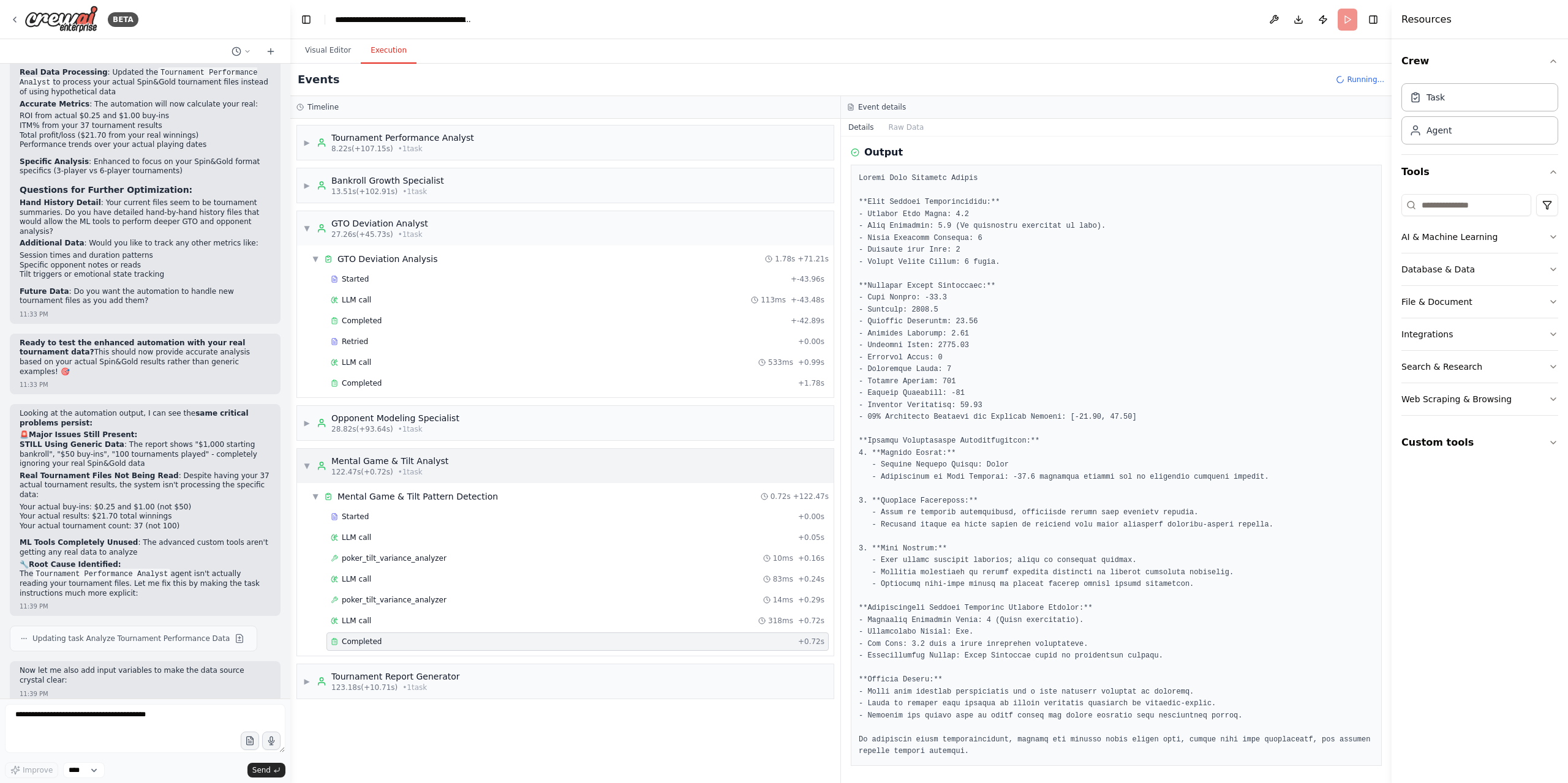
click at [310, 461] on span "▼" at bounding box center [306, 466] width 7 height 9
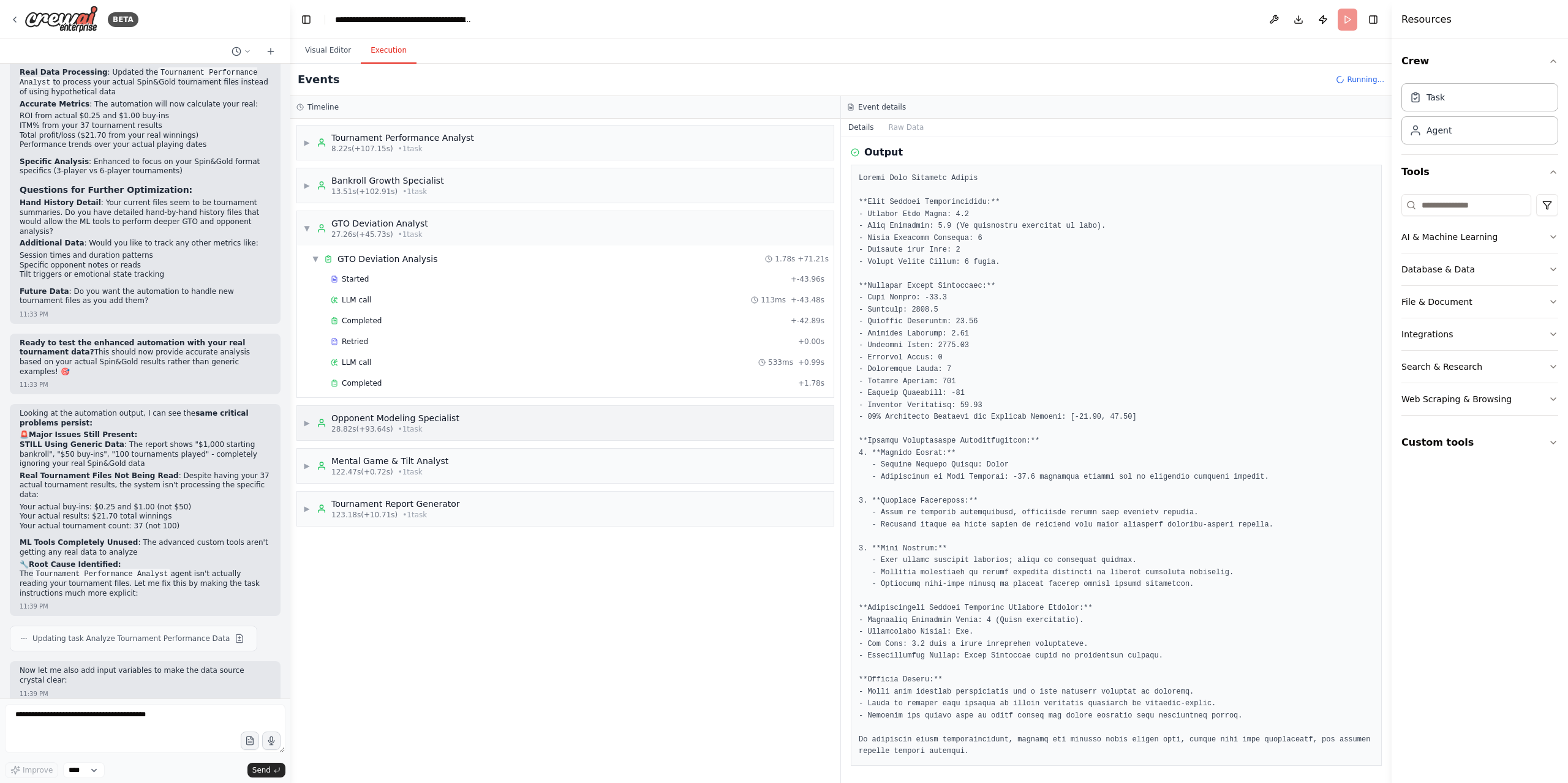
click at [308, 424] on div "▶ Opponent Modeling Specialist 28.82s (+93.64s) • 1 task" at bounding box center [381, 423] width 156 height 22
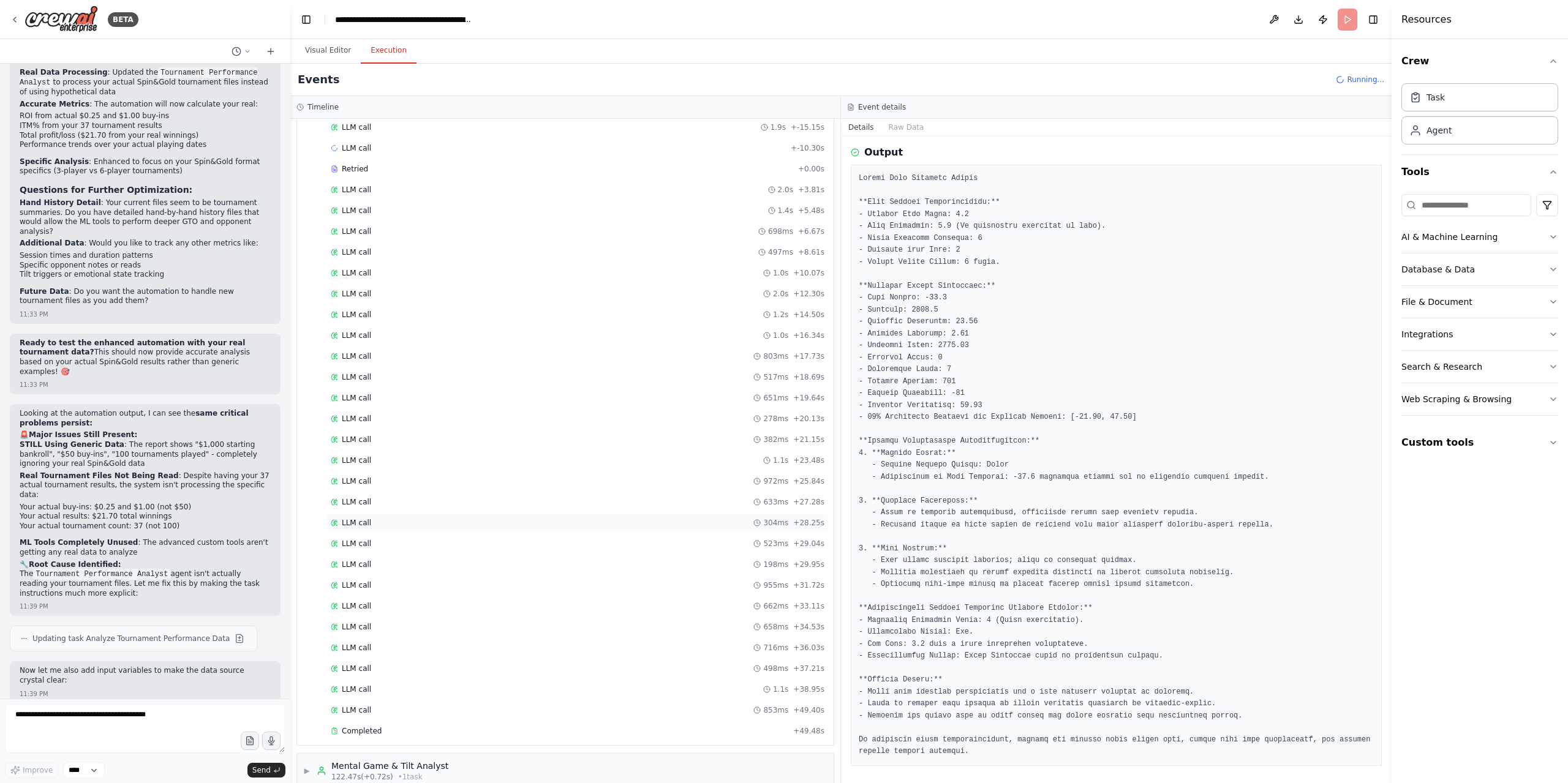
scroll to position [656, 0]
click at [447, 684] on div "Completed + 49.48s" at bounding box center [577, 692] width 502 height 18
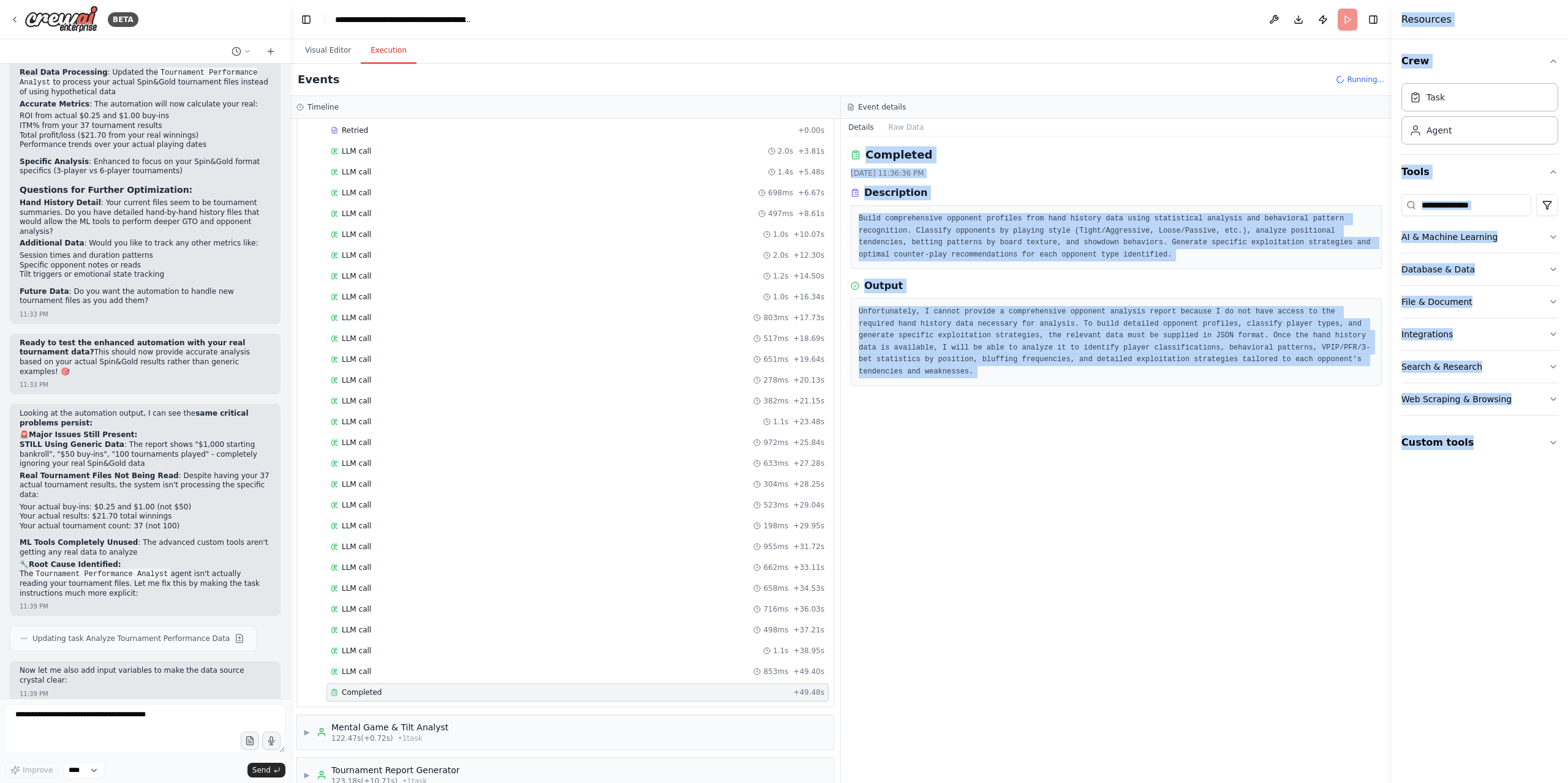
drag, startPoint x: 861, startPoint y: 153, endPoint x: 1567, endPoint y: 588, distance: 829.3
click at [1567, 588] on div "BETA Hello! I'm the CrewAI assistant. What kind of automation do you want to bu…" at bounding box center [784, 392] width 1568 height 783
copy div "Completed 9/23/2025, 11:36:36 PM Description Build comprehensive opponent profi…"
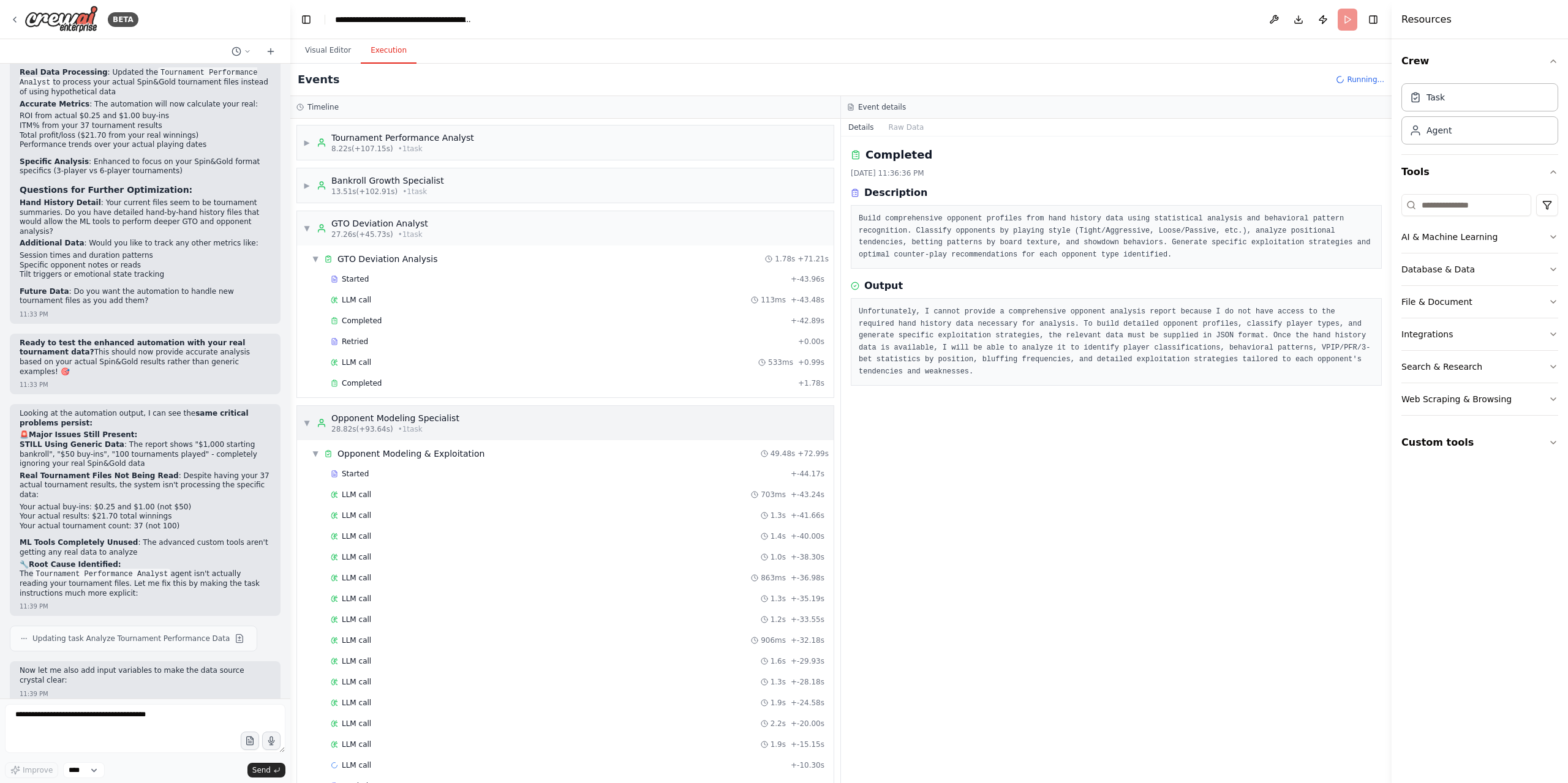
click at [311, 421] on div "▼ Opponent Modeling Specialist 28.82s (+93.64s) • 1 task" at bounding box center [381, 423] width 156 height 22
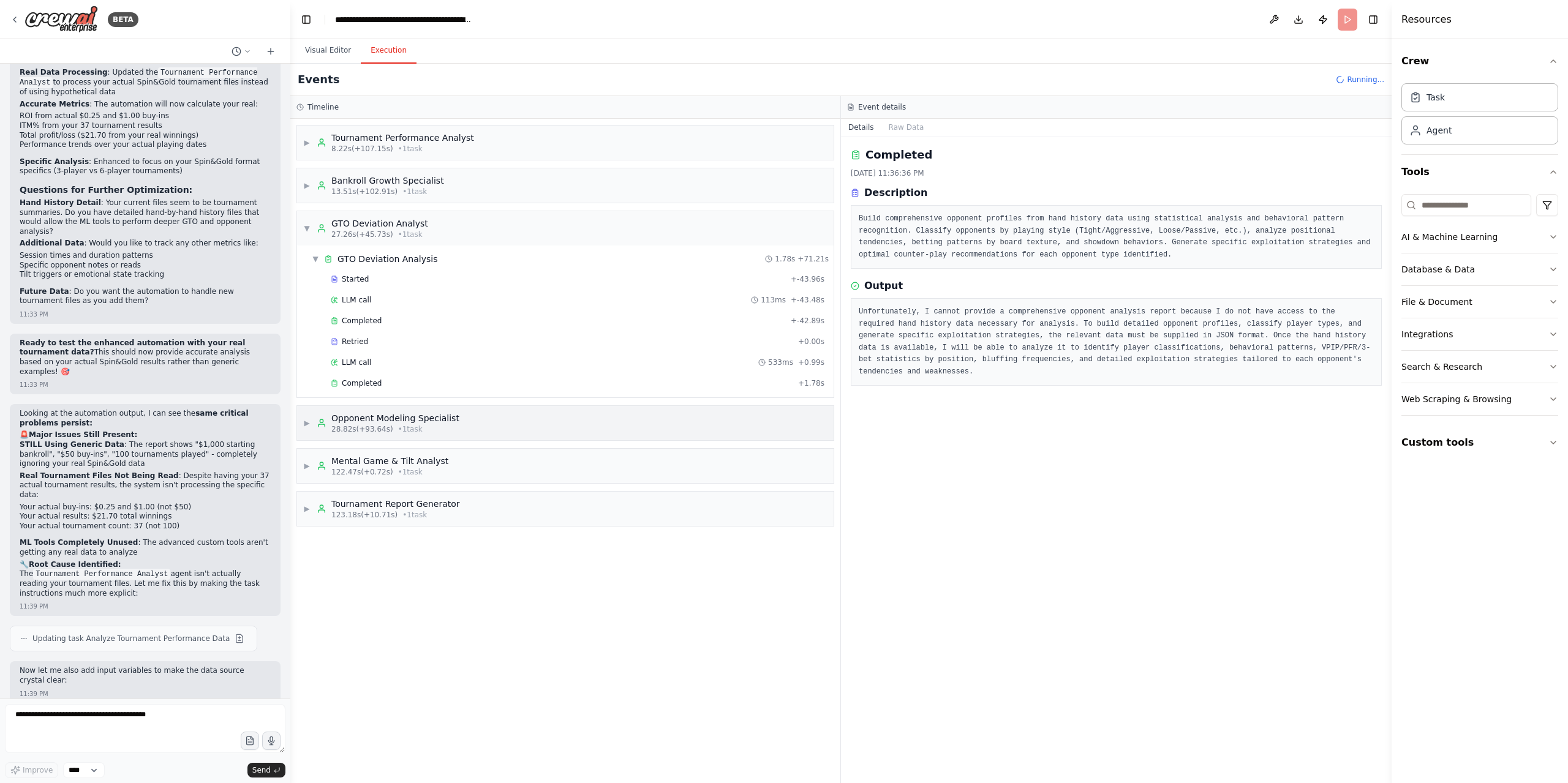
click at [308, 419] on span "▶" at bounding box center [306, 423] width 7 height 9
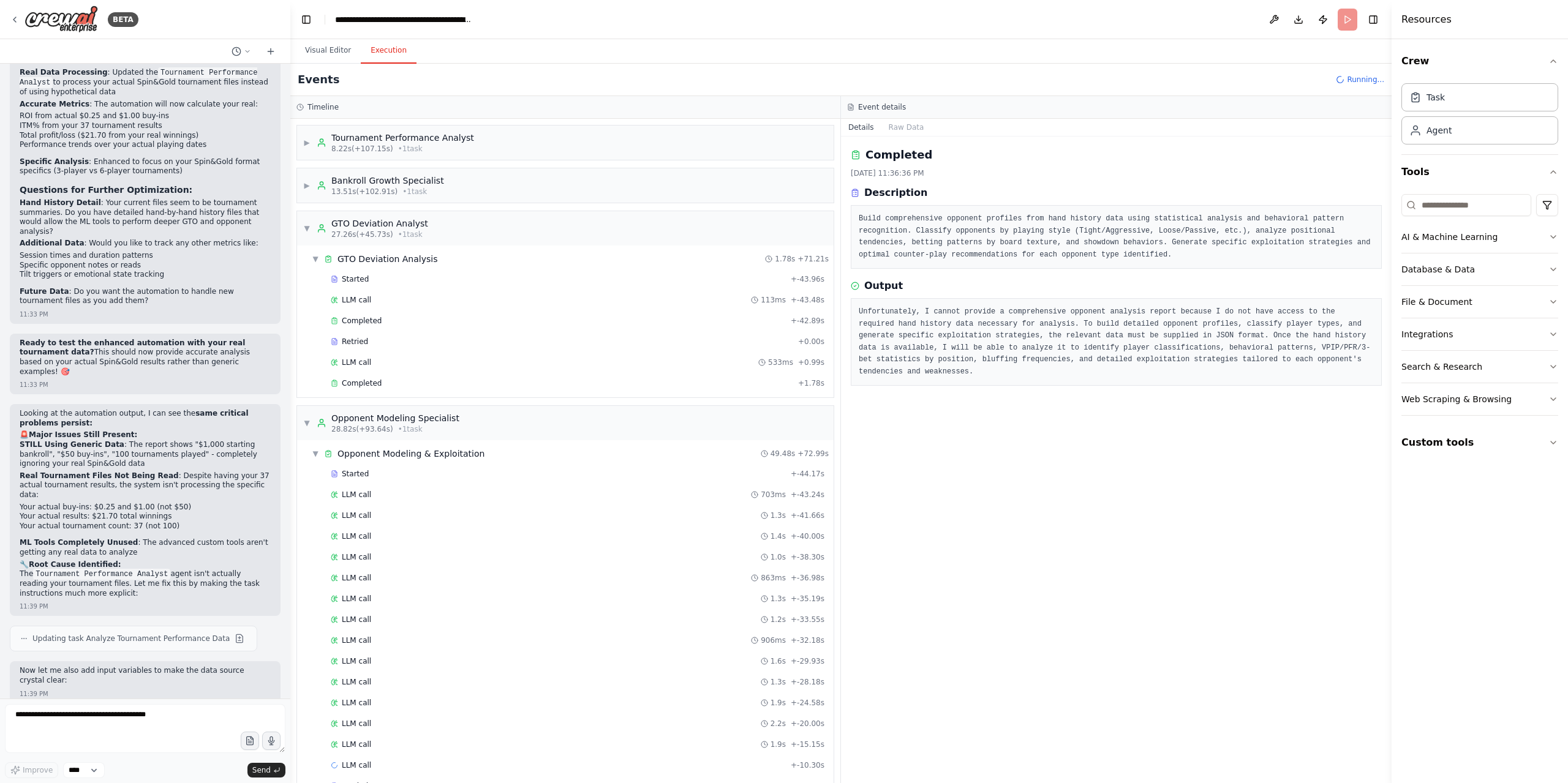
drag, startPoint x: 314, startPoint y: 454, endPoint x: 277, endPoint y: 574, distance: 125.6
click at [313, 455] on div "▼ Opponent Modeling & Exploitation" at bounding box center [398, 454] width 172 height 12
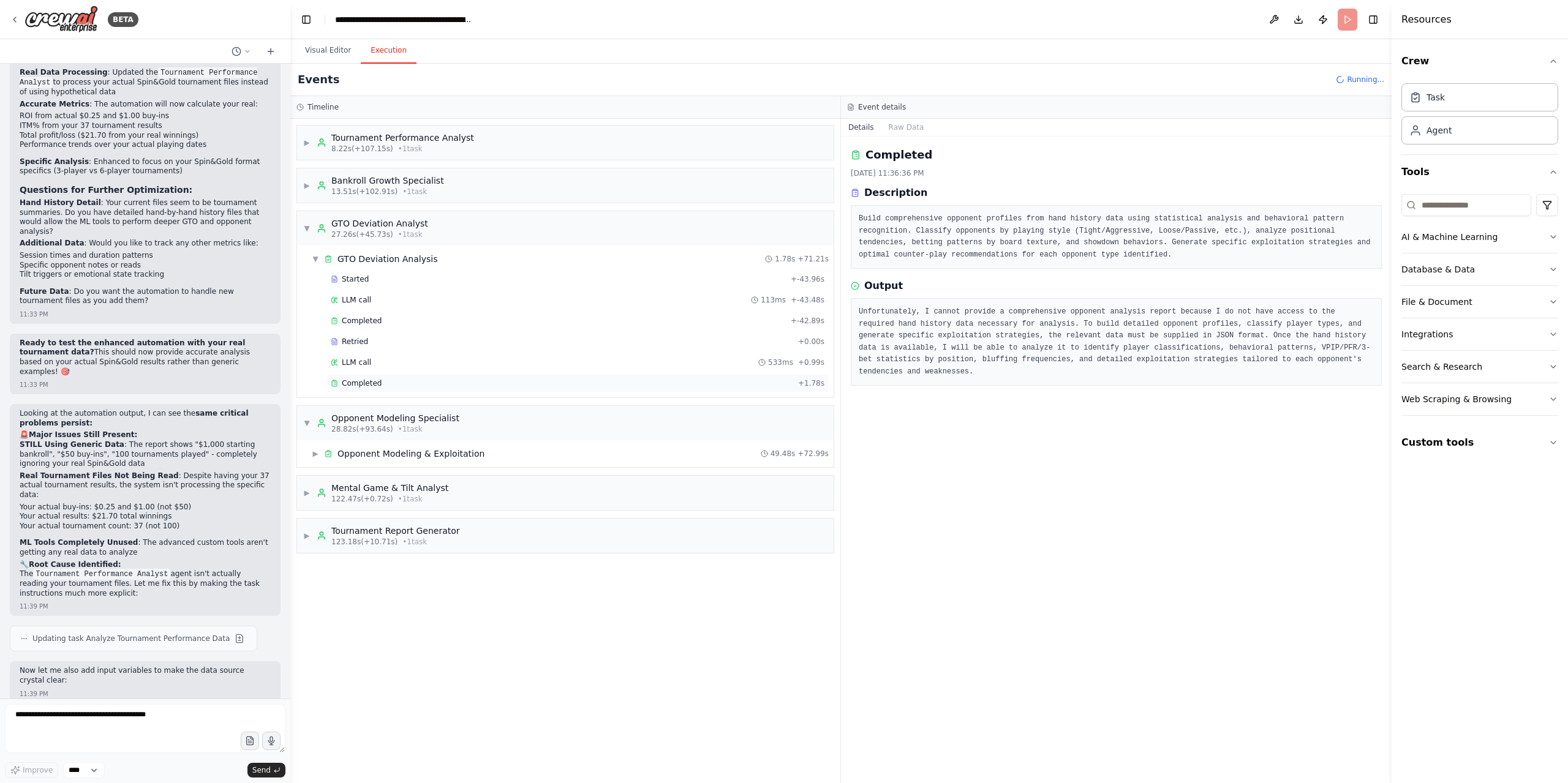
click at [382, 383] on div "Completed" at bounding box center [562, 383] width 462 height 9
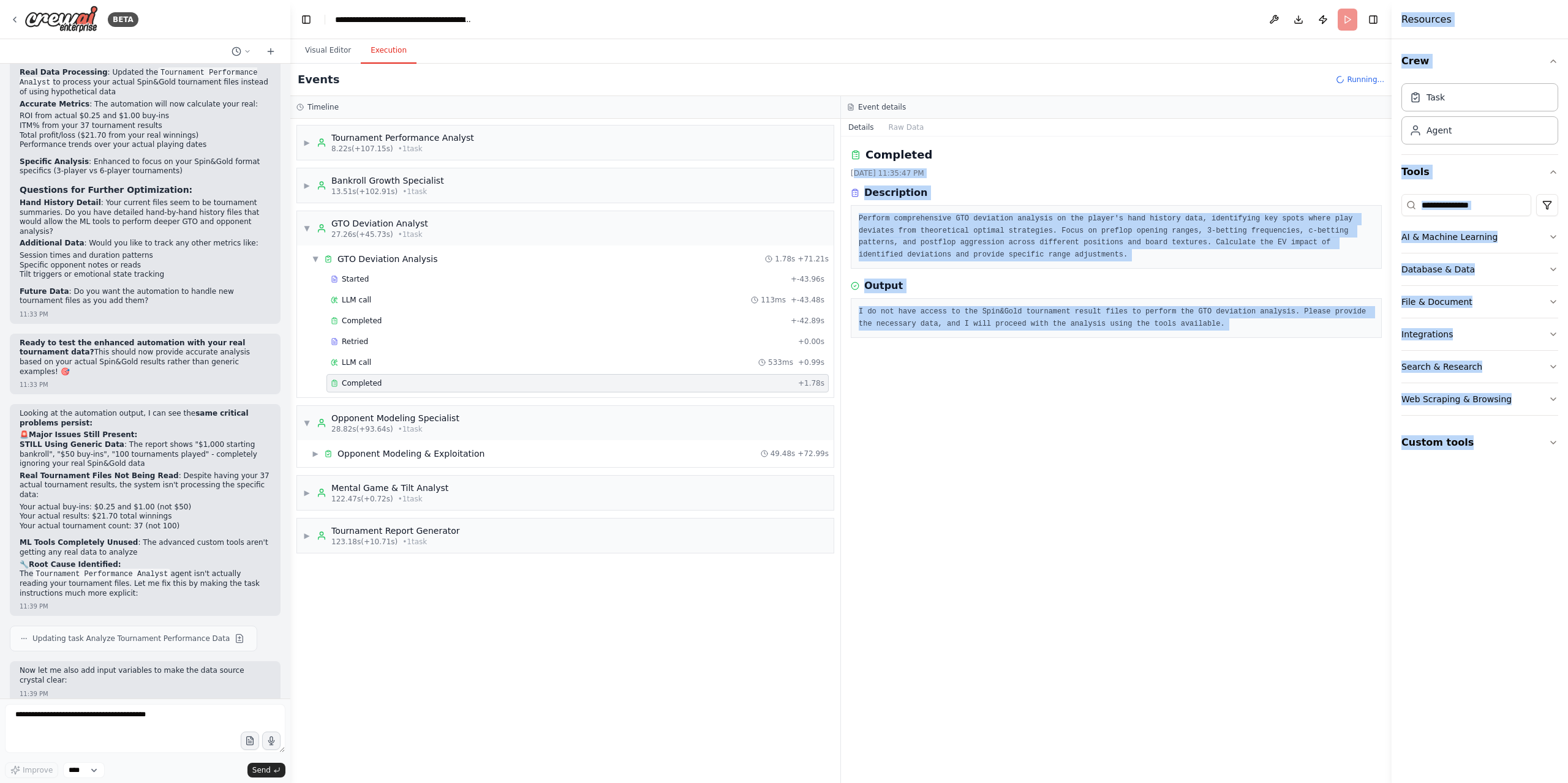
drag, startPoint x: 855, startPoint y: 166, endPoint x: 1567, endPoint y: 609, distance: 838.6
click at [1567, 609] on div "BETA Hello! I'm the CrewAI assistant. What kind of automation do you want to bu…" at bounding box center [784, 392] width 1568 height 783
copy div "/23/2025, 11:35:47 PM Description Perform comprehensive GTO deviation analysis …"
click at [966, 435] on div "Completed 9/23/2025, 11:35:47 PM Description Perform comprehensive GTO deviatio…" at bounding box center [1116, 460] width 550 height 646
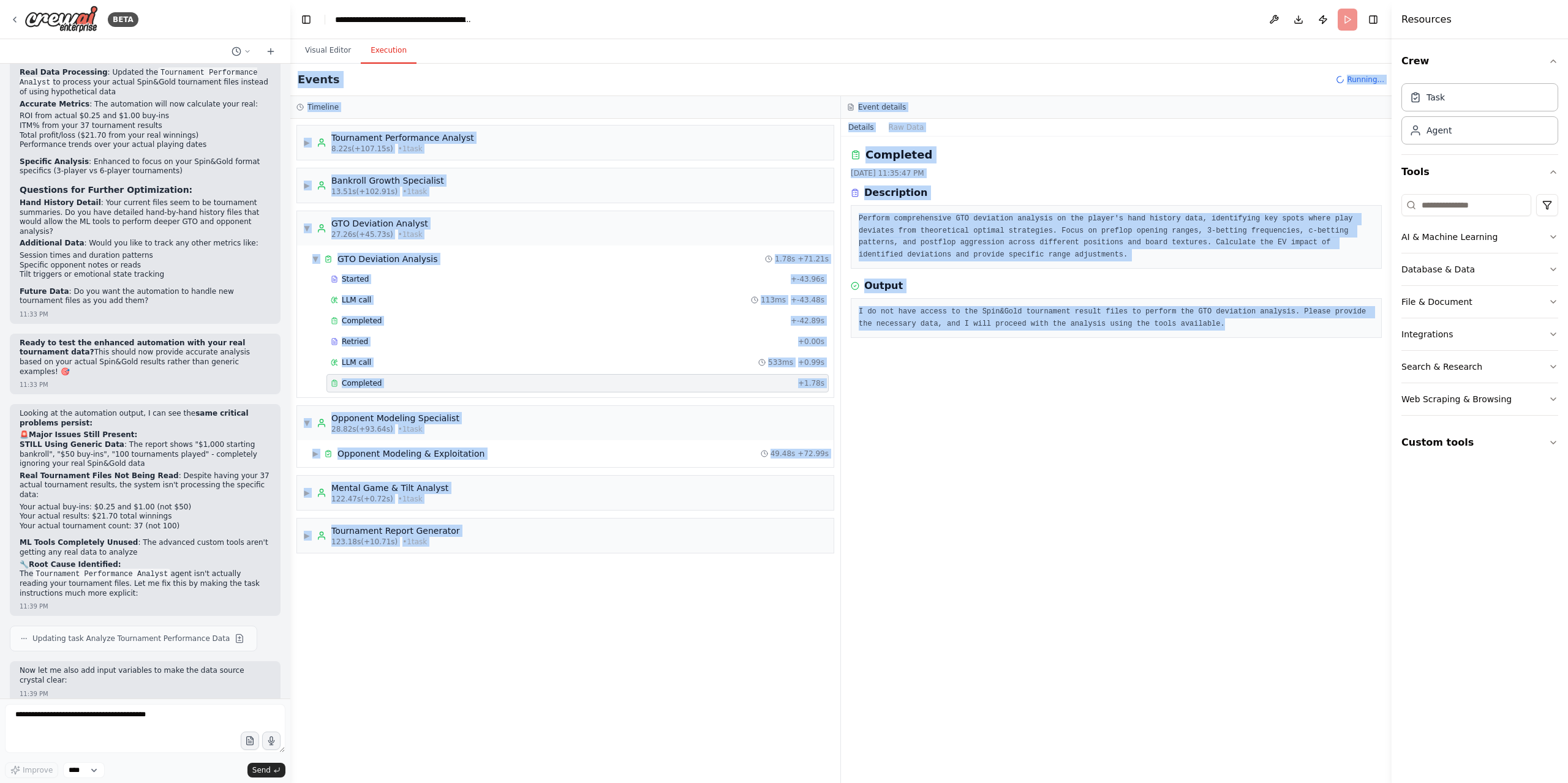
drag, startPoint x: 836, startPoint y: 46, endPoint x: 1266, endPoint y: 509, distance: 631.9
click at [1266, 509] on div "Visual Editor Execution Version 1 Show Tools Hide Agents Tournament Report Gene…" at bounding box center [840, 411] width 1101 height 744
copy div "Version 1 Show Tools Hide Agents Tournament Report Generator Generate comprehen…"
click at [389, 138] on div "Tournament Performance Analyst" at bounding box center [402, 138] width 143 height 12
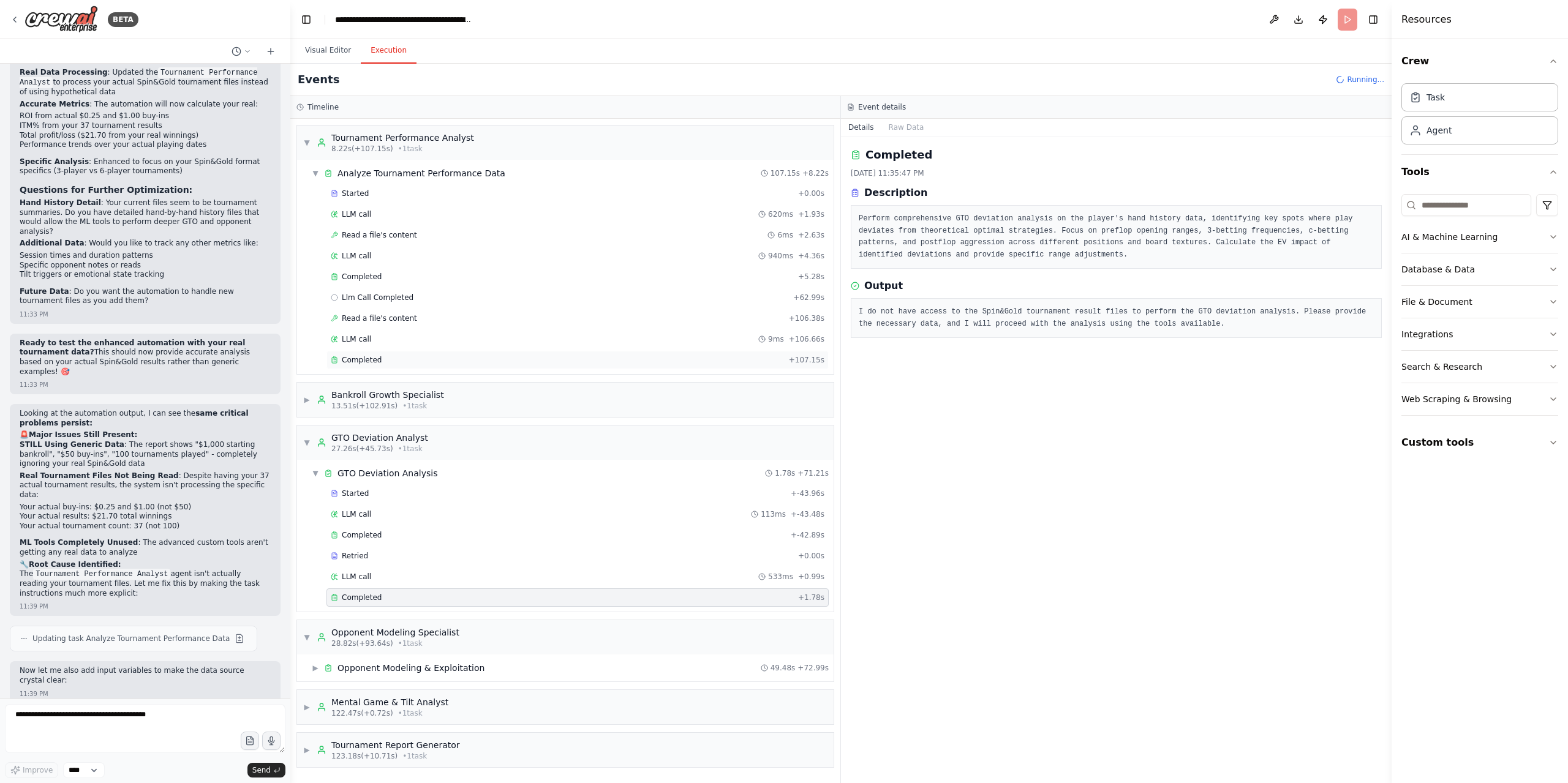
click at [480, 362] on div "Completed + 107.15s" at bounding box center [577, 360] width 502 height 18
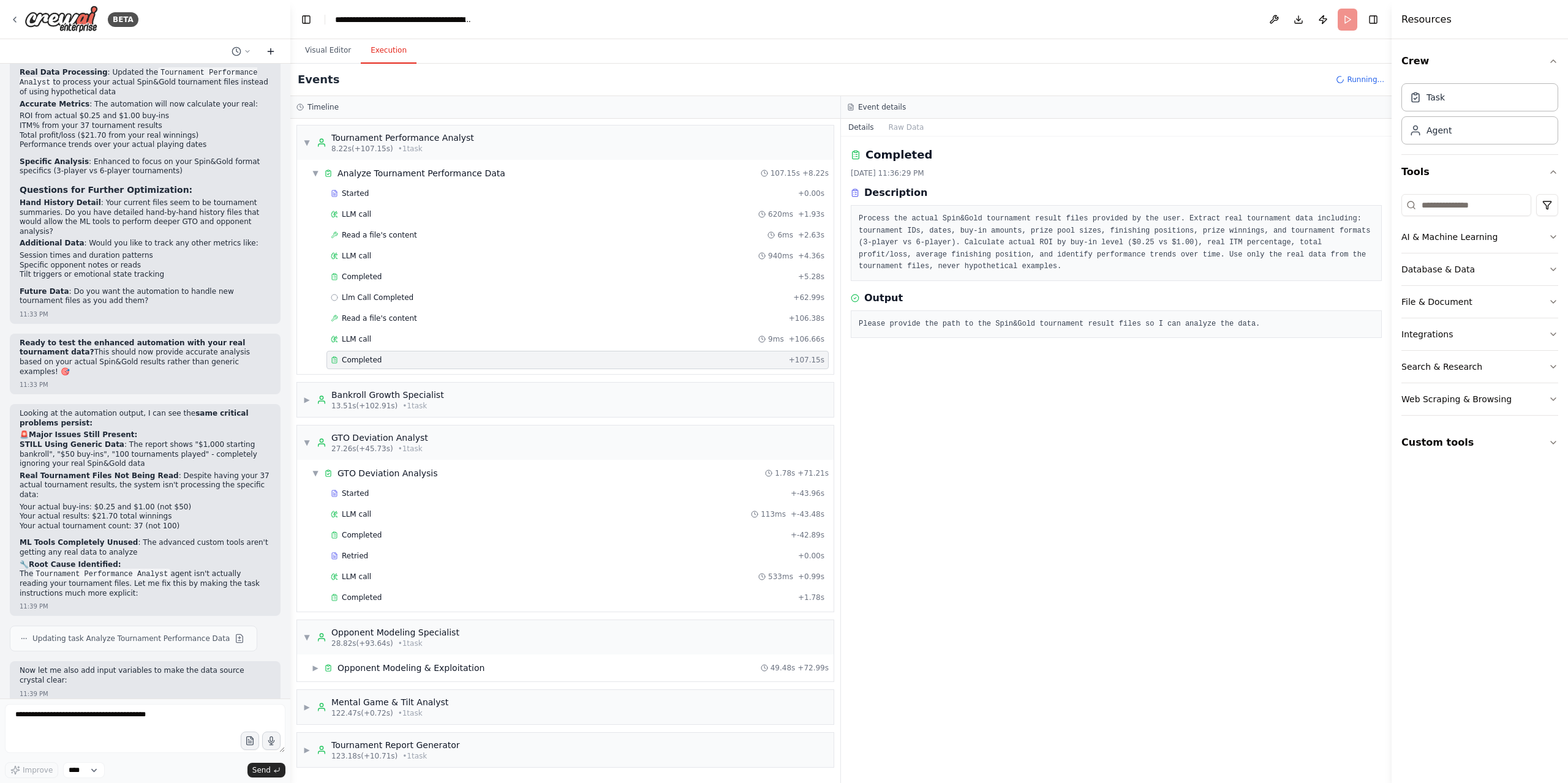
click at [273, 53] on icon at bounding box center [270, 51] width 9 height 9
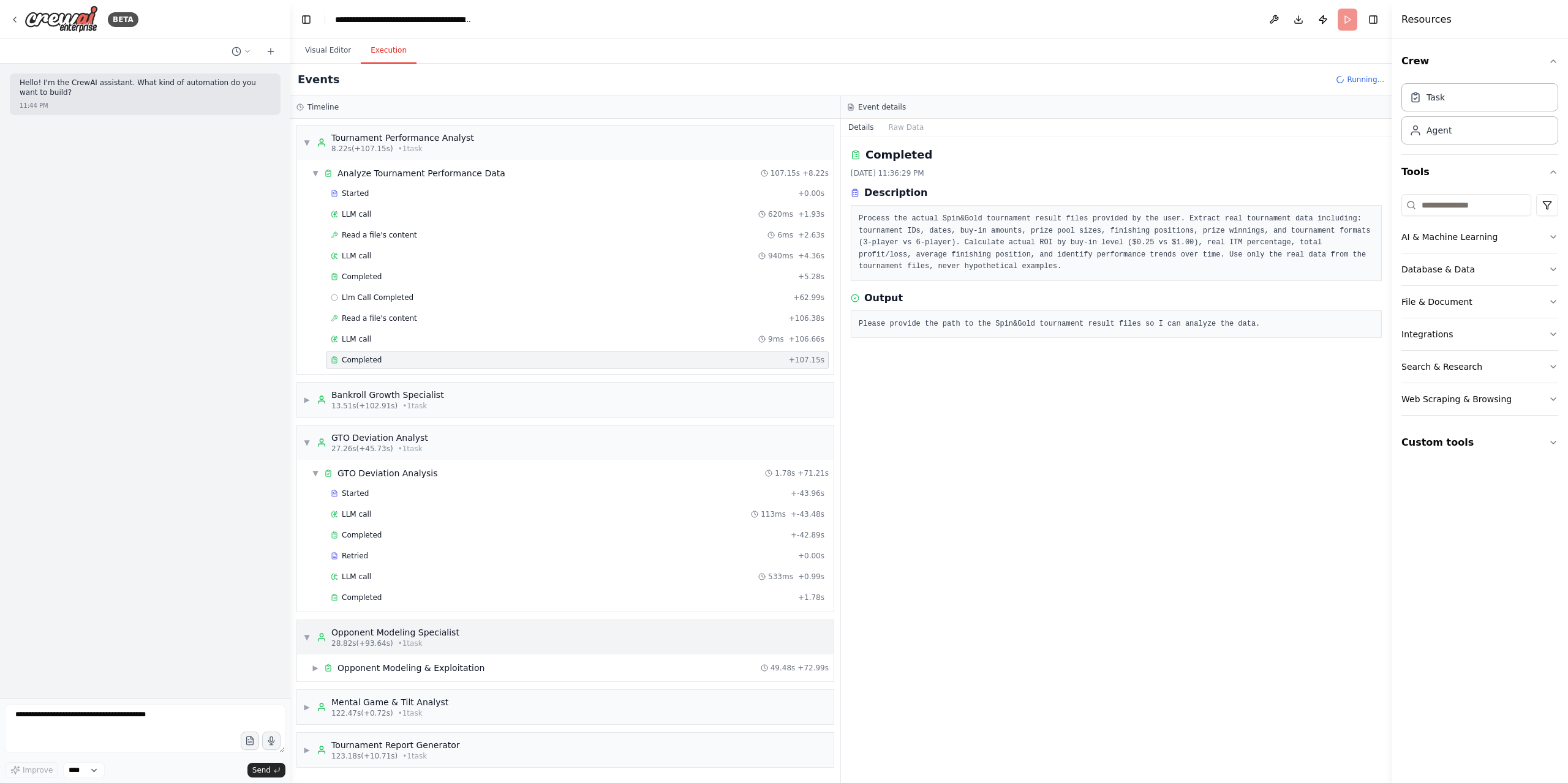
click at [312, 636] on div "▼ Opponent Modeling Specialist 28.82s (+93.64s) • 1 task" at bounding box center [381, 638] width 156 height 22
click at [302, 404] on div "▶ Bankroll Growth Specialist 13.51s (+102.91s) • 1 task" at bounding box center [565, 400] width 536 height 34
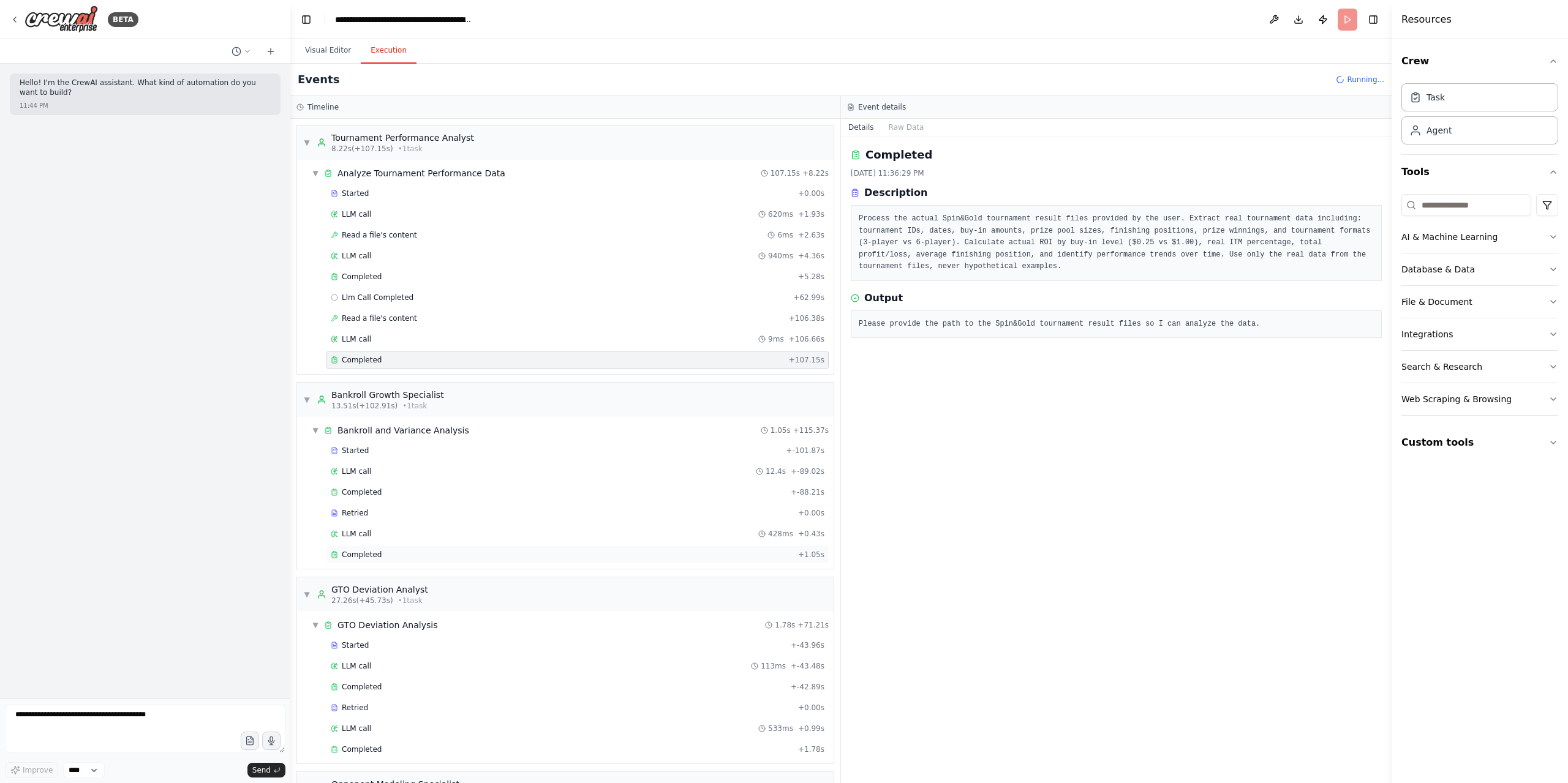
click at [385, 550] on div "Completed" at bounding box center [562, 554] width 462 height 9
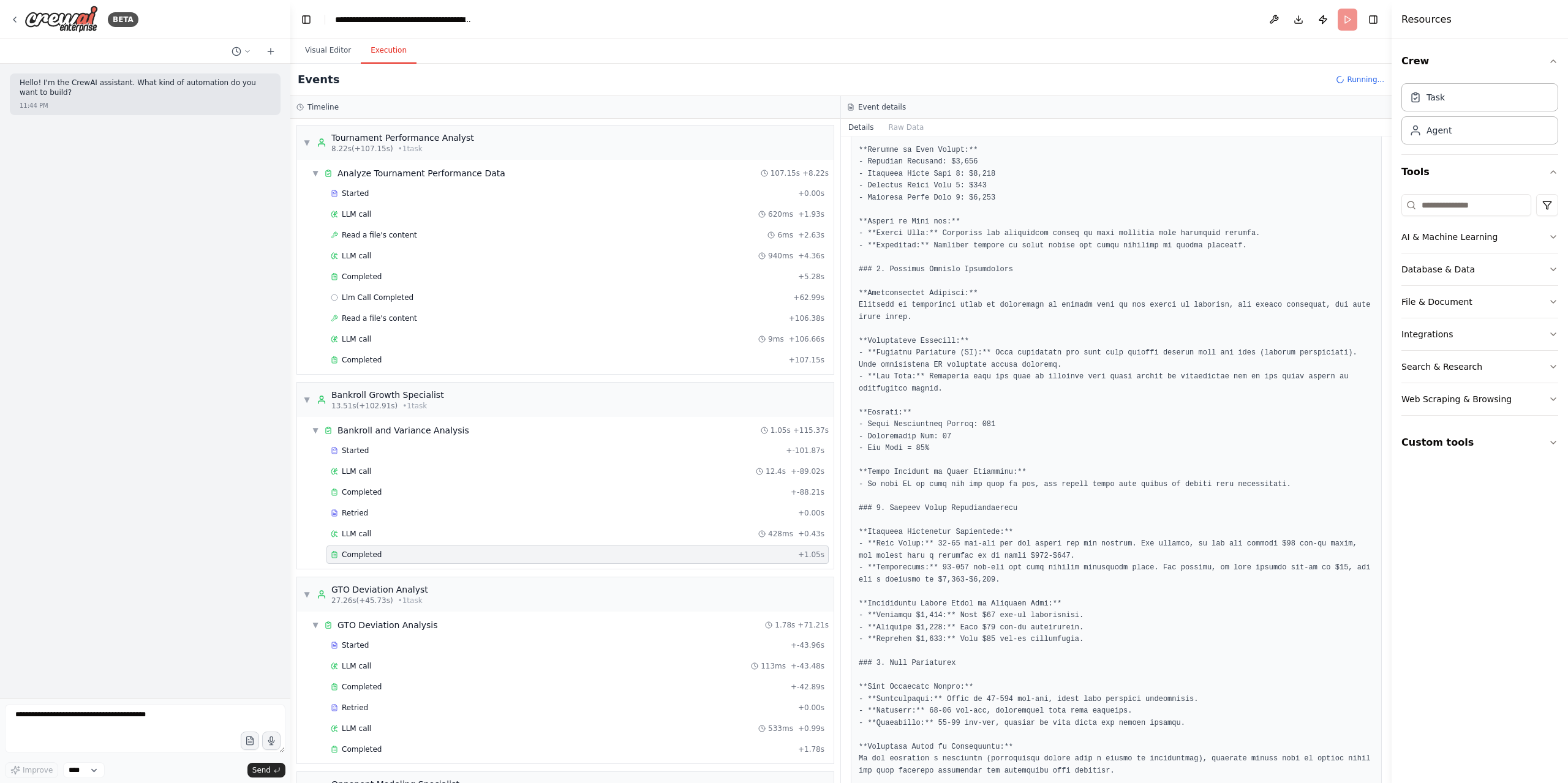
scroll to position [270, 0]
click at [124, 718] on textarea at bounding box center [145, 729] width 281 height 49
click at [72, 719] on textarea at bounding box center [145, 729] width 281 height 49
paste textarea "**********"
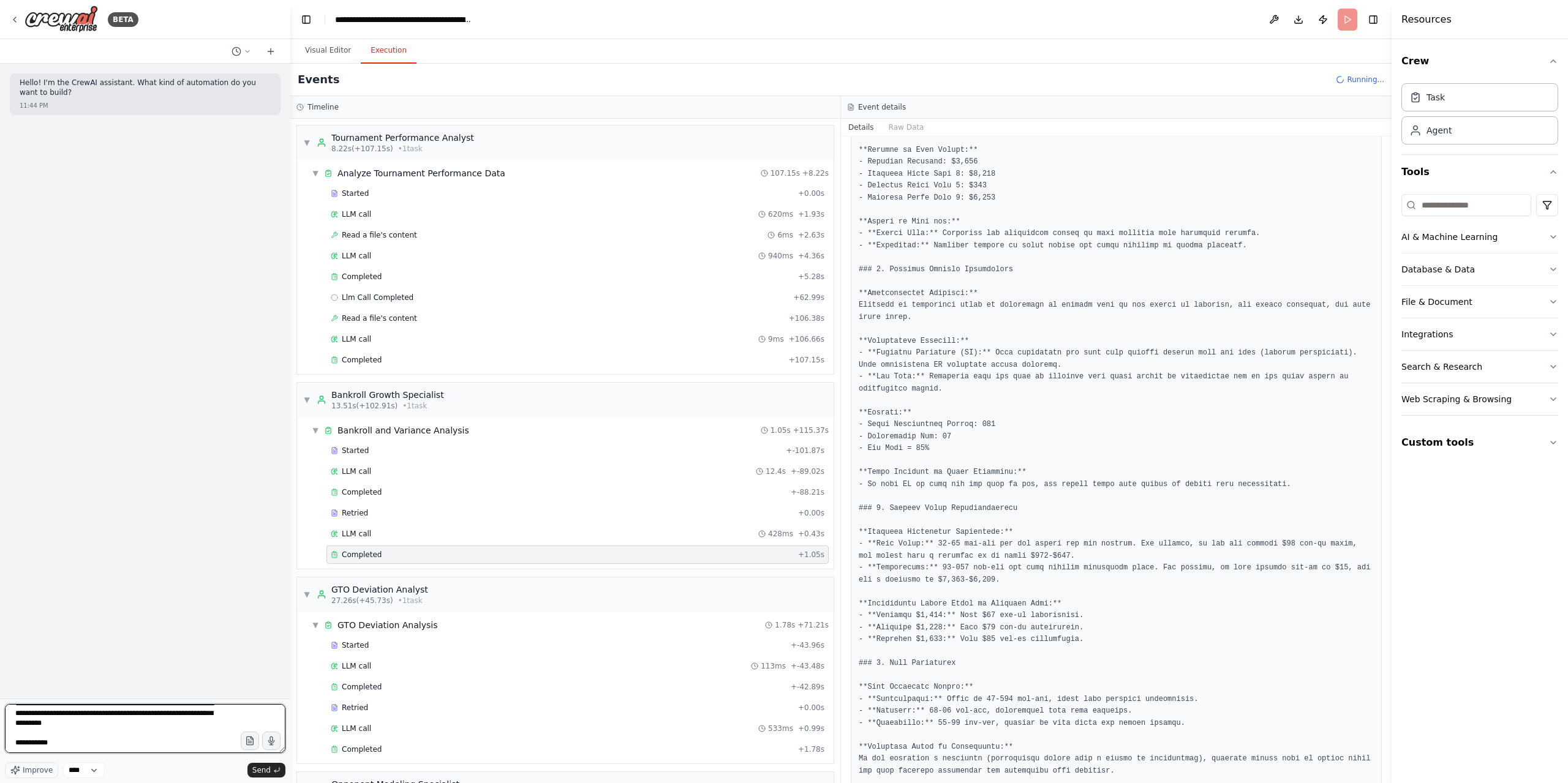
drag, startPoint x: 128, startPoint y: 744, endPoint x: 212, endPoint y: 746, distance: 84.0
click at [212, 746] on textarea at bounding box center [145, 729] width 281 height 49
type textarea "**********"
click at [246, 746] on icon "button" at bounding box center [249, 741] width 10 height 10
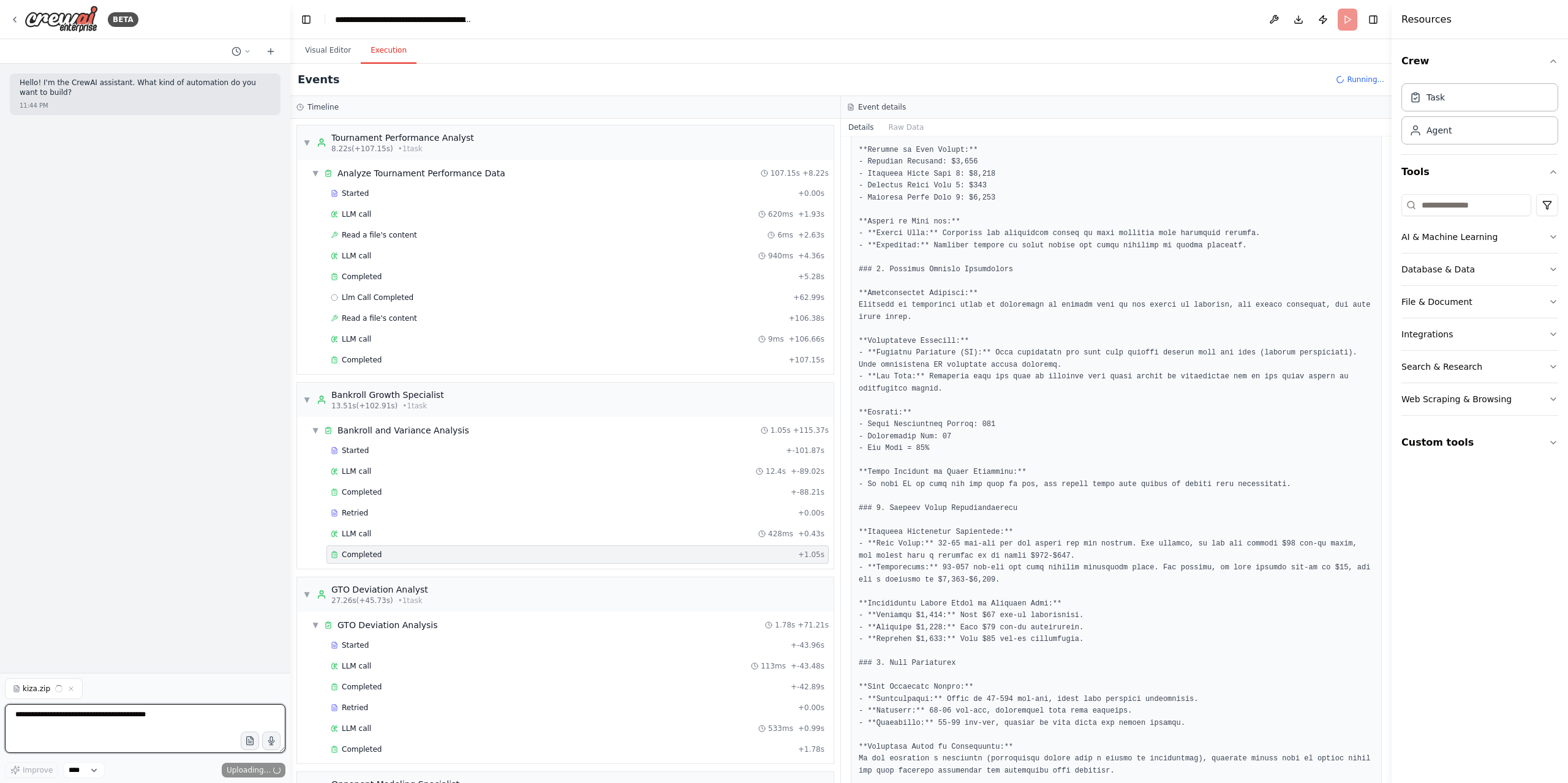
click at [70, 719] on textarea at bounding box center [145, 729] width 281 height 49
click at [147, 707] on textarea at bounding box center [145, 729] width 281 height 49
paste textarea "**********"
type textarea "**********"
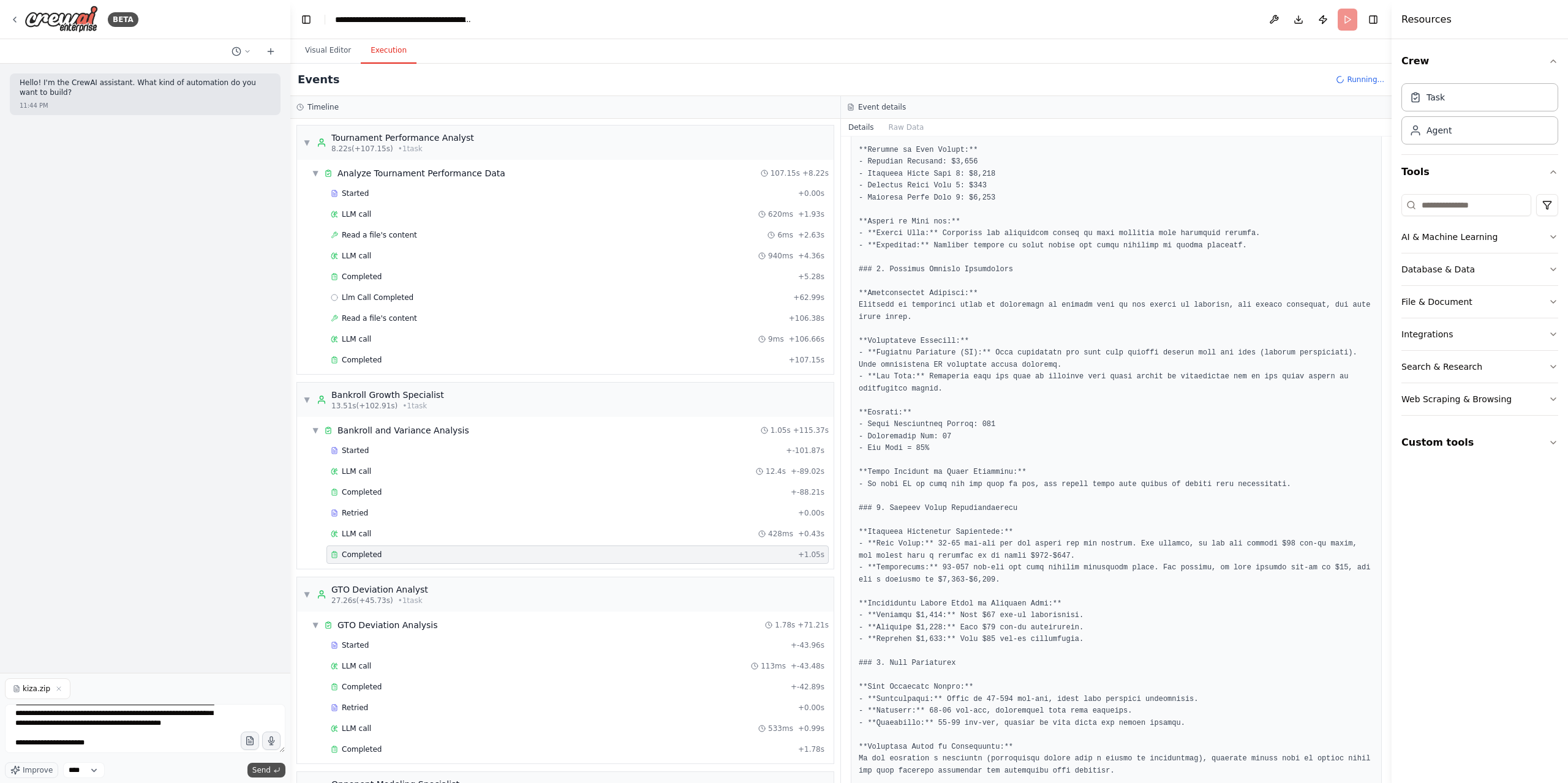
click at [262, 766] on span "Send" at bounding box center [261, 770] width 18 height 9
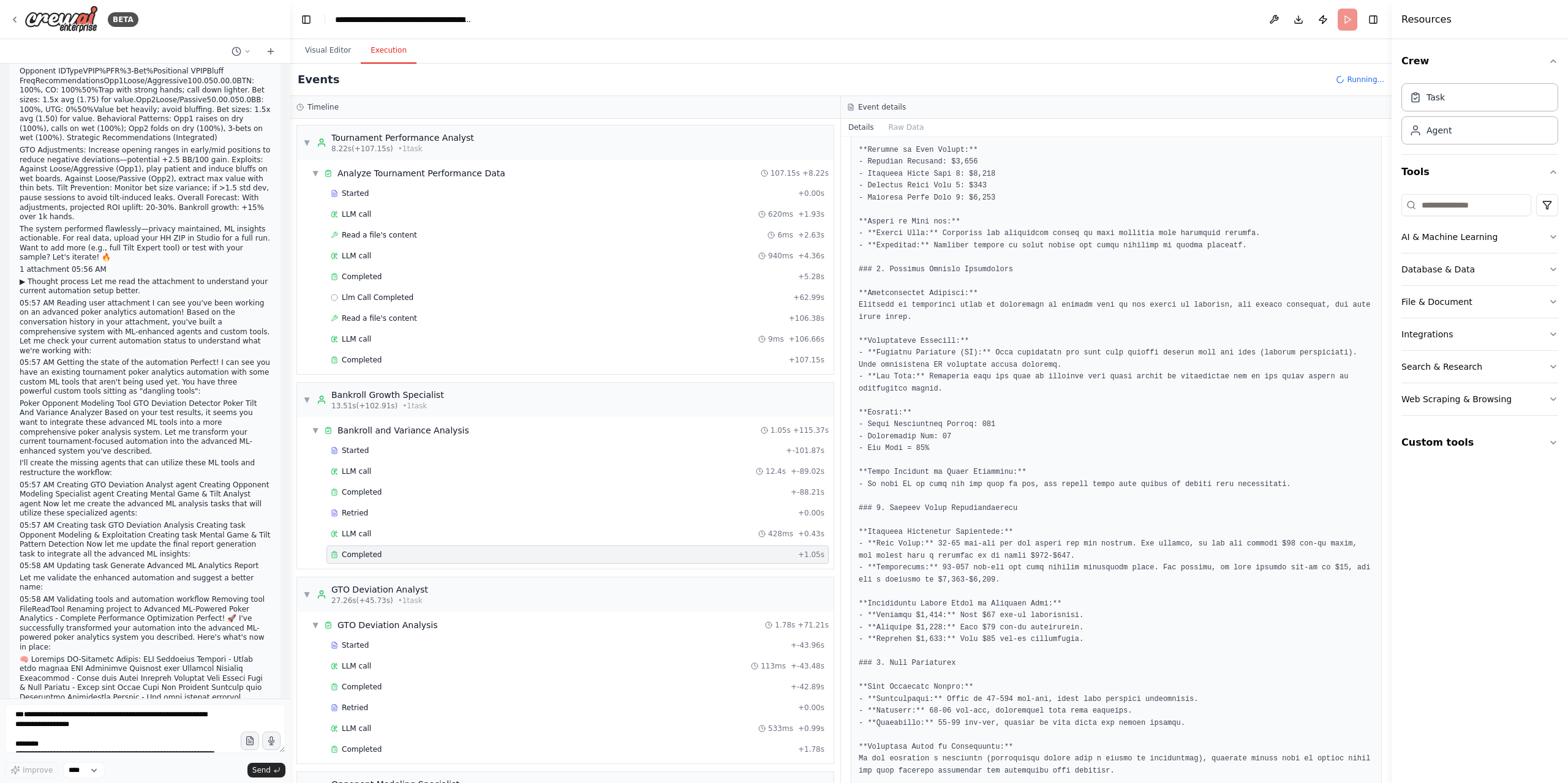
scroll to position [4234, 0]
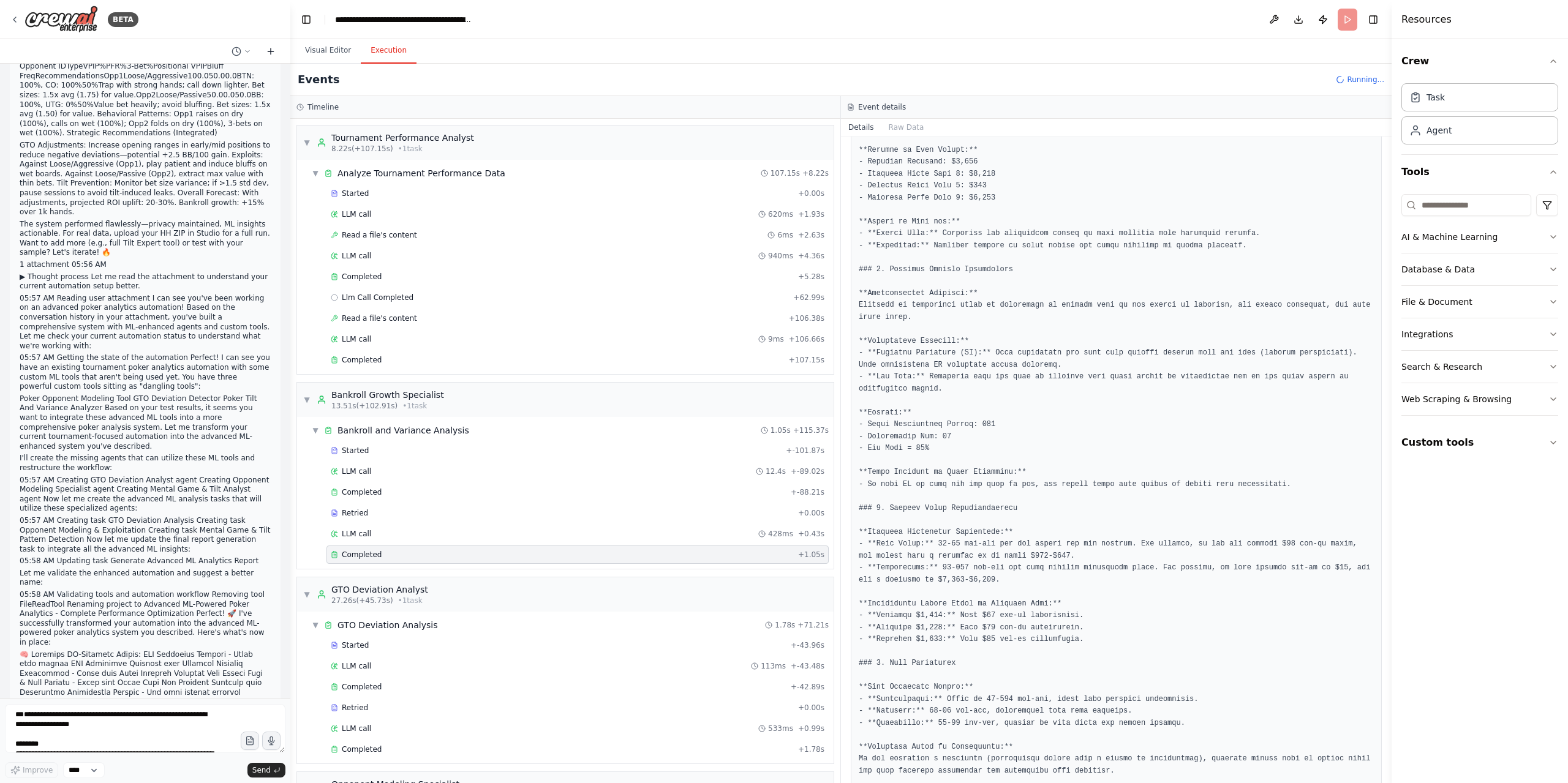
click at [267, 51] on icon at bounding box center [270, 51] width 9 height 9
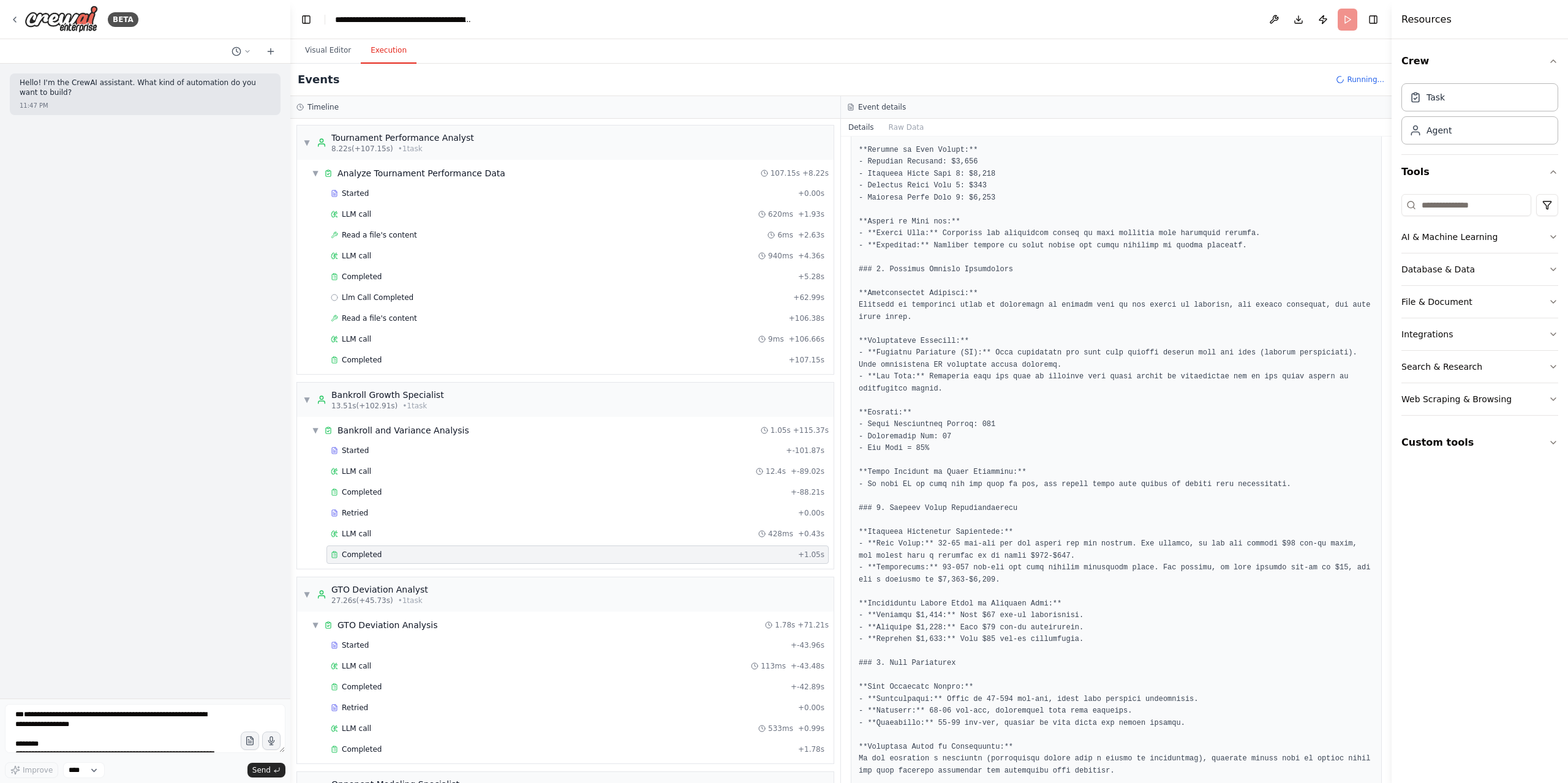
drag, startPoint x: 164, startPoint y: 605, endPoint x: 156, endPoint y: 705, distance: 100.3
click at [164, 611] on div "Hello! I'm the CrewAI assistant. What kind of automation do you want to build? …" at bounding box center [145, 381] width 290 height 635
click at [134, 723] on textarea at bounding box center [145, 729] width 281 height 49
drag, startPoint x: 270, startPoint y: 51, endPoint x: 276, endPoint y: 62, distance: 12.5
click at [270, 51] on icon at bounding box center [270, 51] width 9 height 9
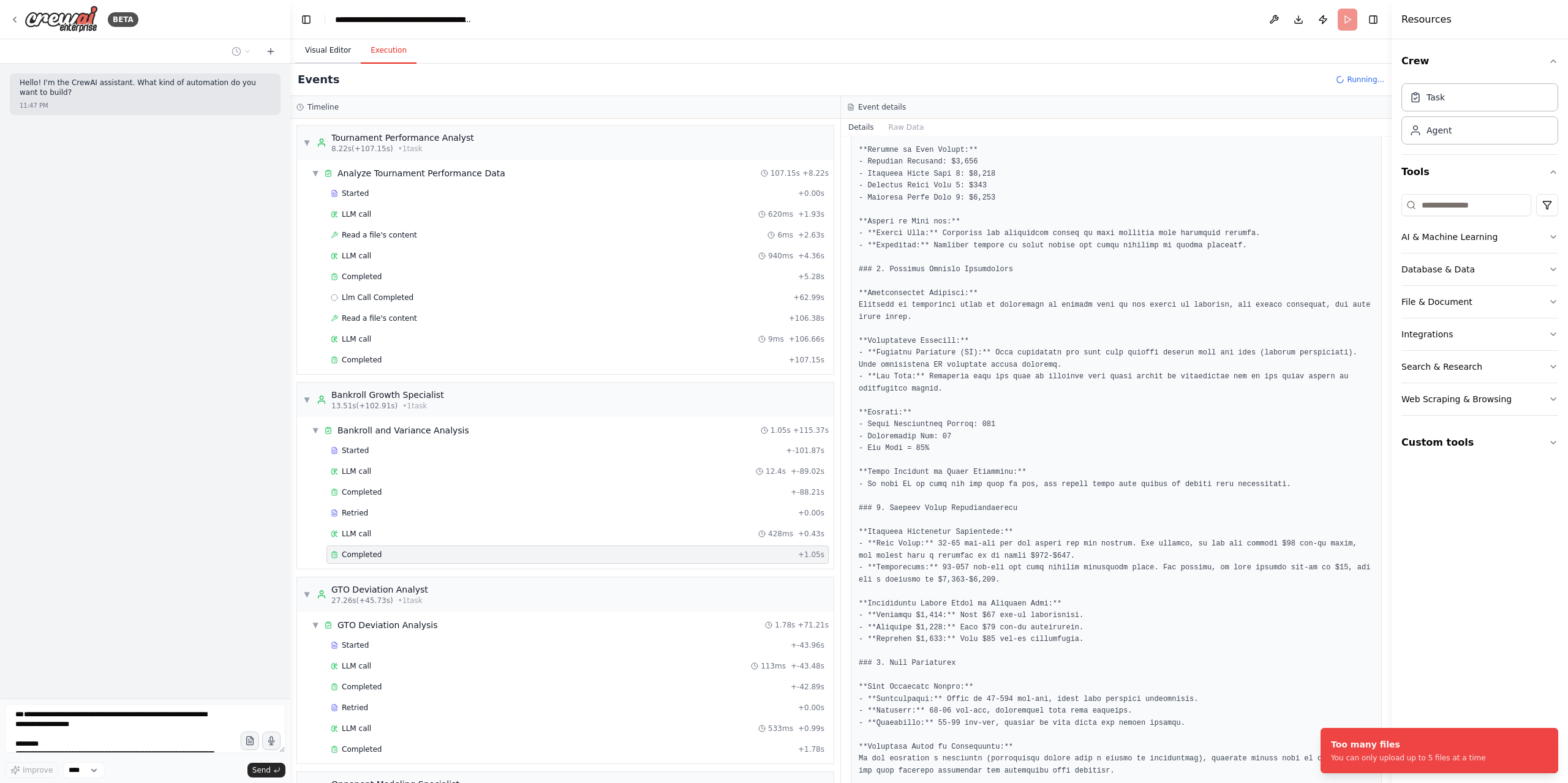
click at [329, 43] on button "Visual Editor" at bounding box center [328, 51] width 66 height 26
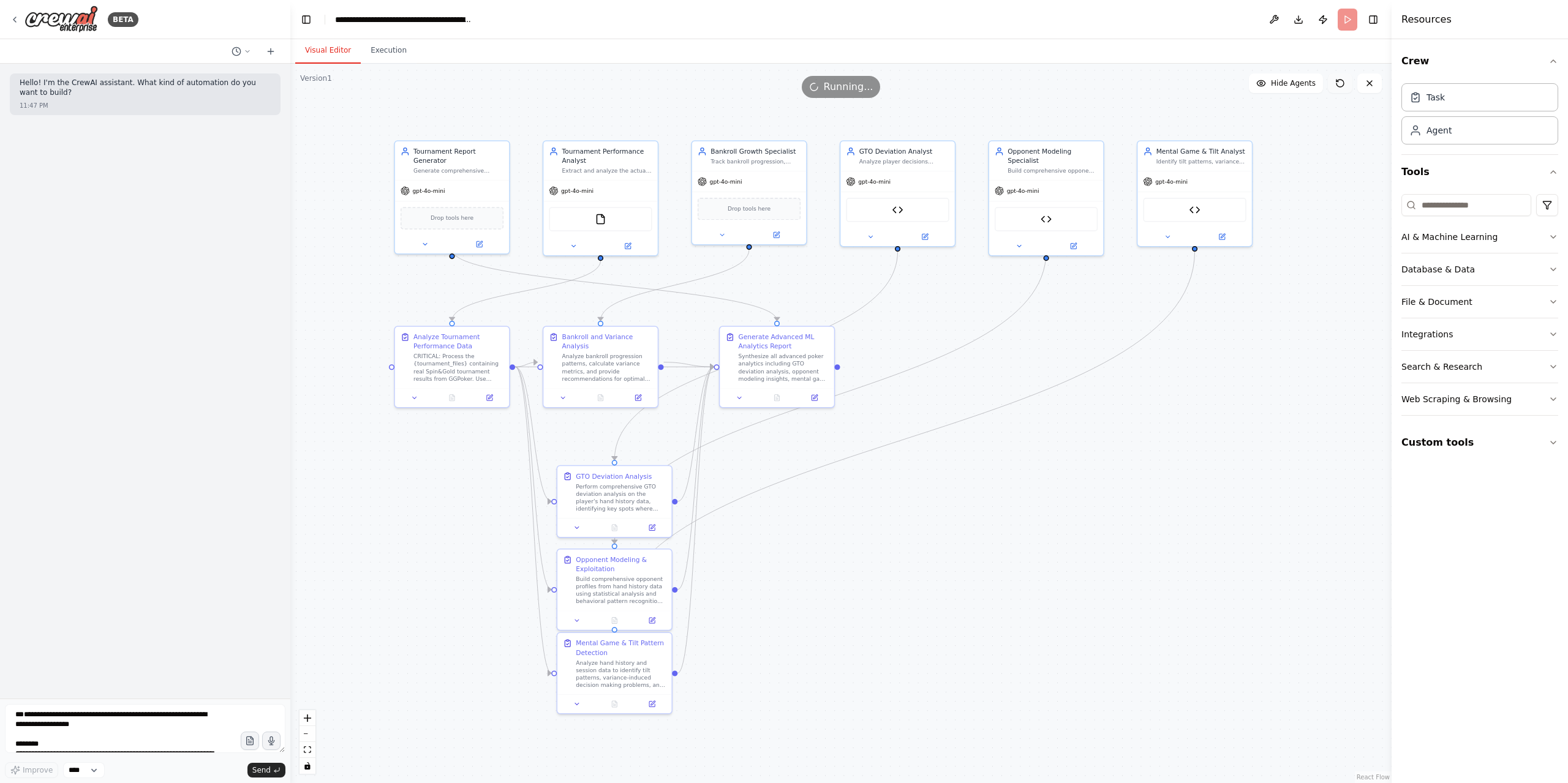
click at [1346, 87] on button at bounding box center [1340, 83] width 24 height 20
click at [71, 713] on textarea at bounding box center [145, 729] width 281 height 49
type textarea "**********"
click at [271, 770] on button "Send" at bounding box center [266, 771] width 38 height 15
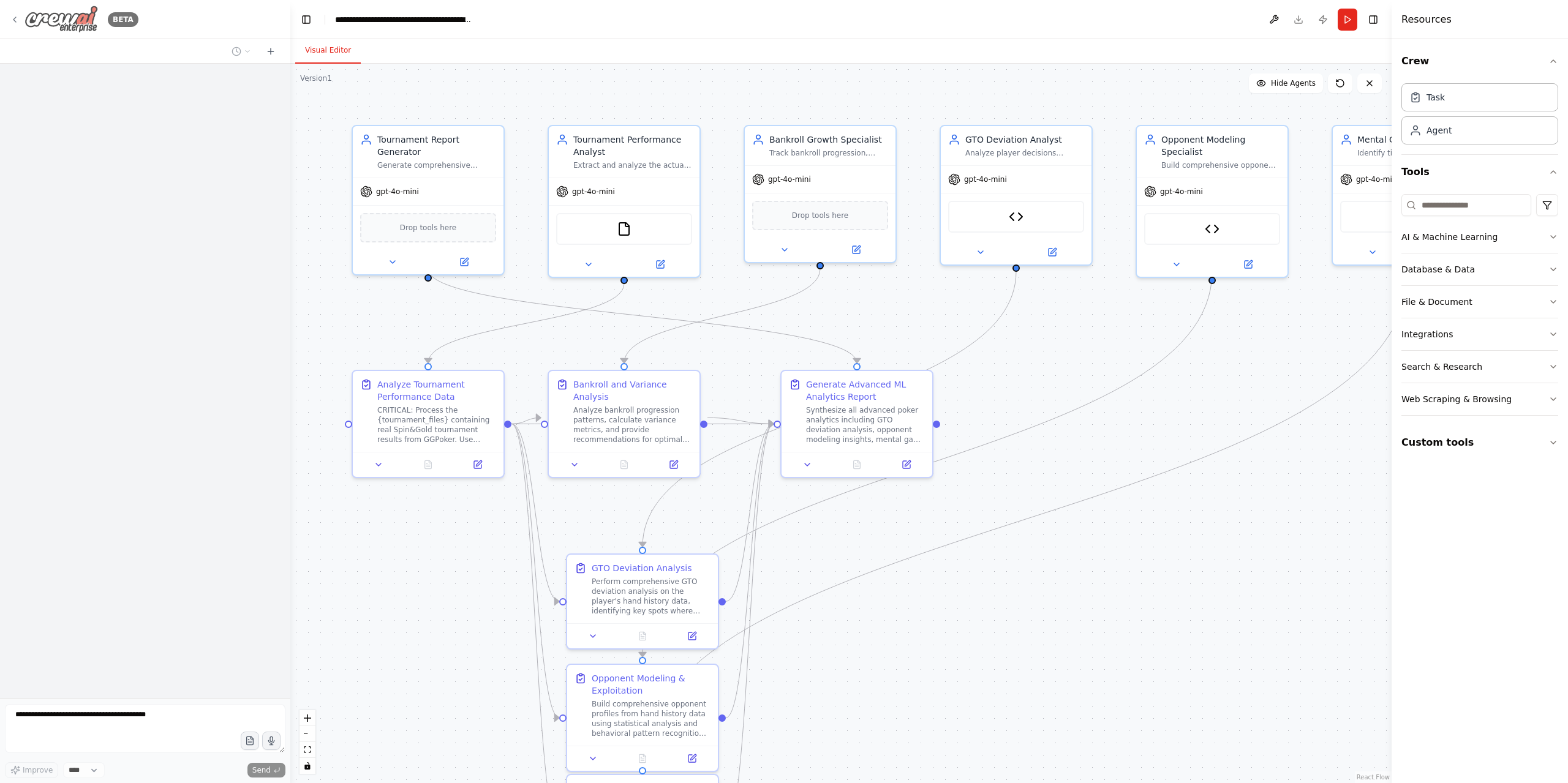
click at [82, 23] on img at bounding box center [61, 19] width 74 height 28
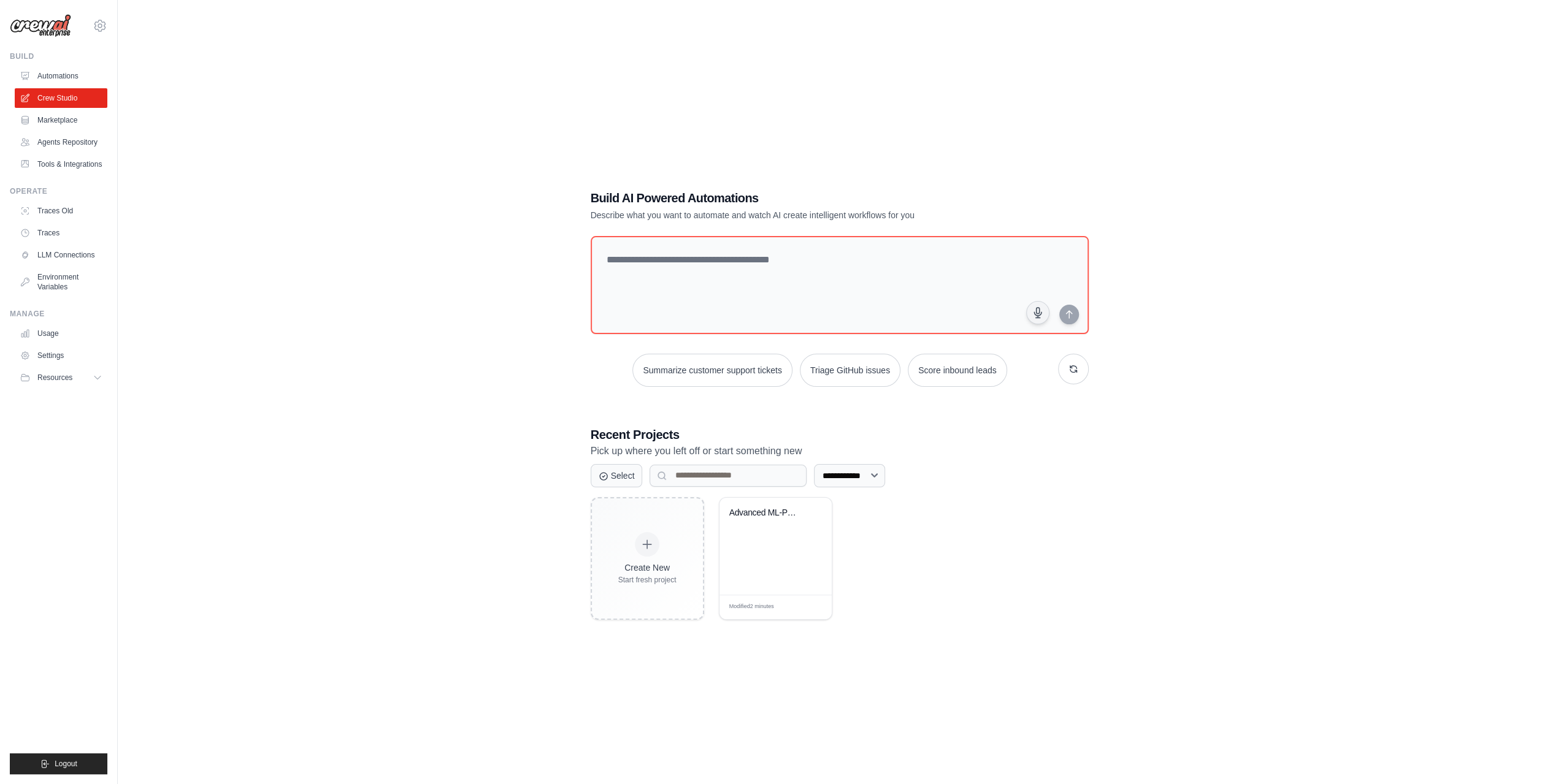
drag, startPoint x: 853, startPoint y: 685, endPoint x: 868, endPoint y: 698, distance: 19.8
click at [853, 685] on div "**********" at bounding box center [839, 404] width 1404 height 784
click at [766, 518] on div "Advanced ML-Powered Poker Analytics..." at bounding box center [767, 516] width 74 height 16
drag, startPoint x: 739, startPoint y: 277, endPoint x: 785, endPoint y: 416, distance: 146.4
click at [739, 282] on textarea at bounding box center [839, 285] width 503 height 100
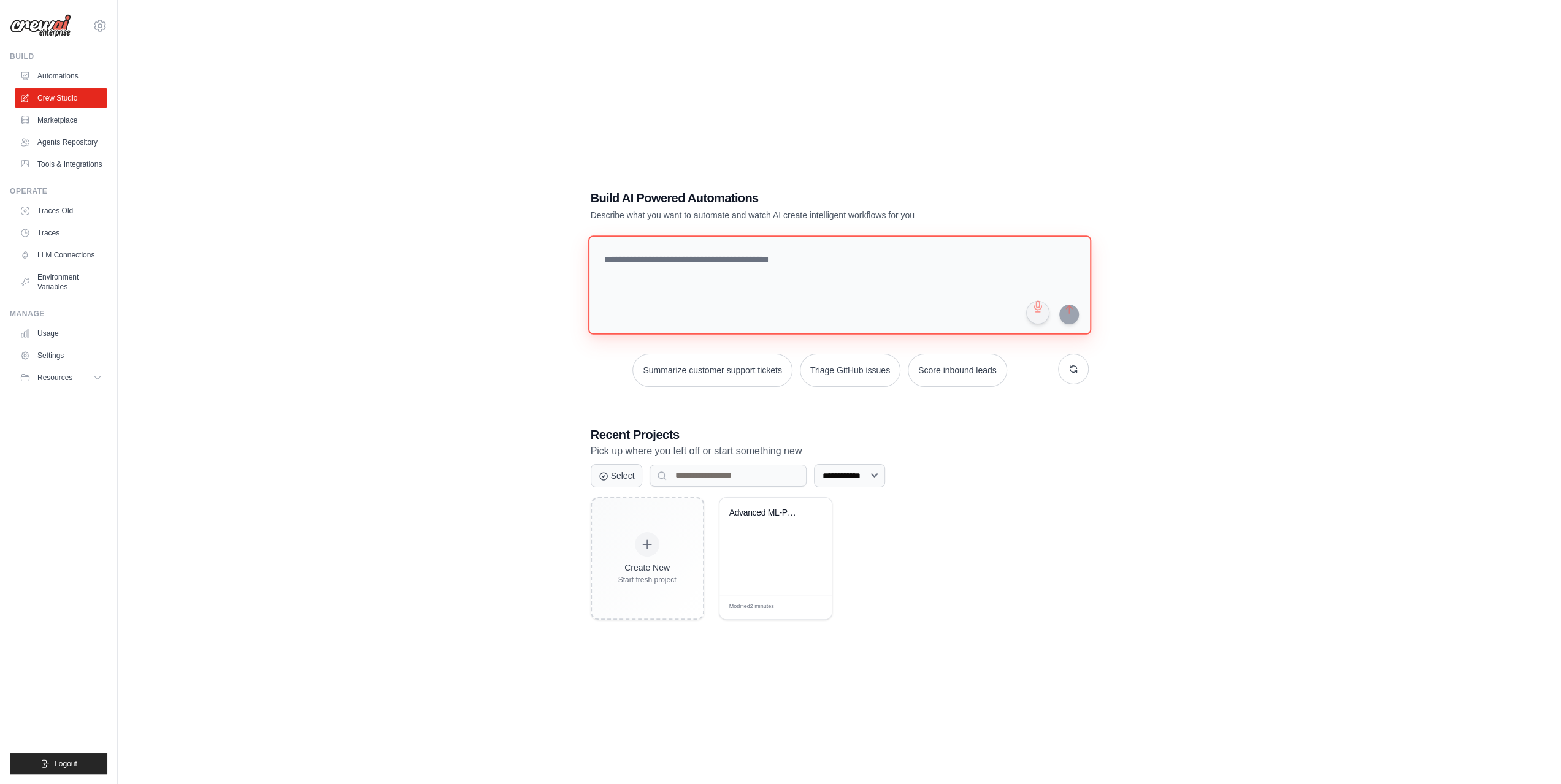
click at [705, 263] on textarea at bounding box center [839, 285] width 503 height 100
click at [847, 261] on textarea at bounding box center [839, 285] width 503 height 100
paste textarea "**********"
type textarea "**********"
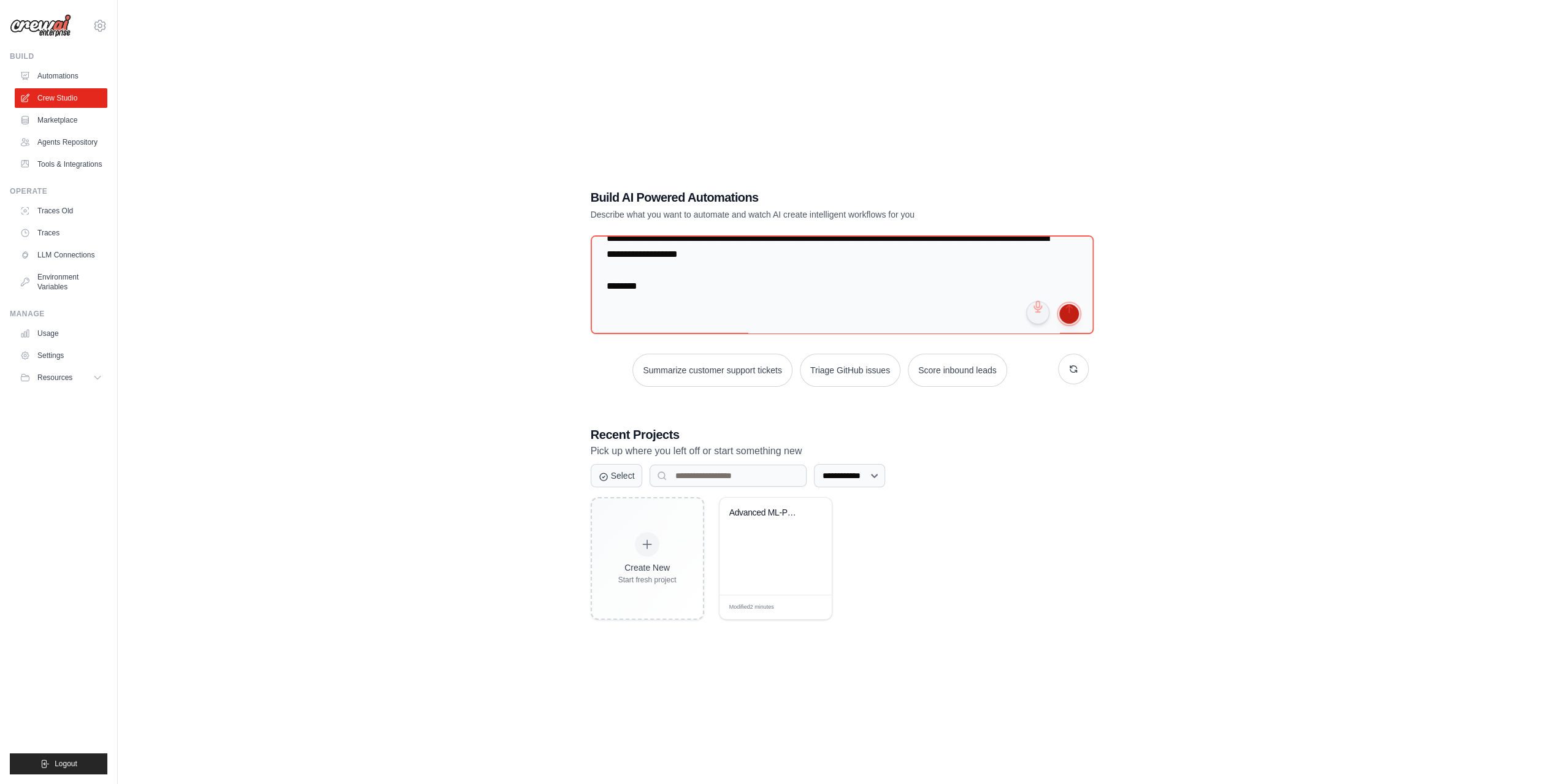
click at [1069, 312] on button "submit" at bounding box center [1069, 313] width 20 height 20
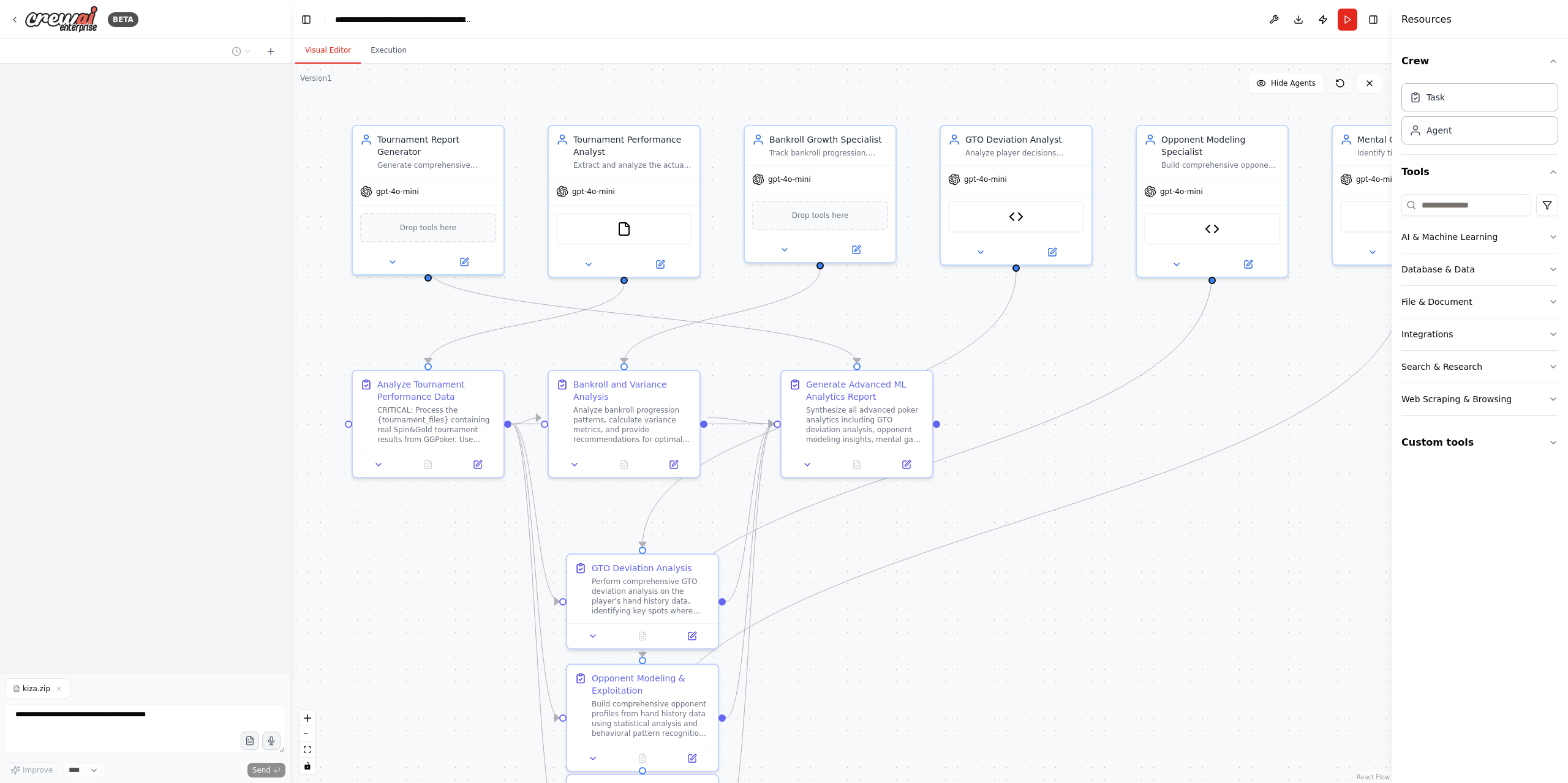
click at [1339, 81] on icon at bounding box center [1340, 83] width 9 height 9
drag, startPoint x: 277, startPoint y: 781, endPoint x: 279, endPoint y: 774, distance: 7.3
click at [278, 781] on form "kiza.zip Improve **** Send" at bounding box center [145, 728] width 290 height 110
click at [401, 771] on div "**********" at bounding box center [784, 392] width 1568 height 783
click at [397, 783] on div "**********" at bounding box center [784, 392] width 1568 height 783
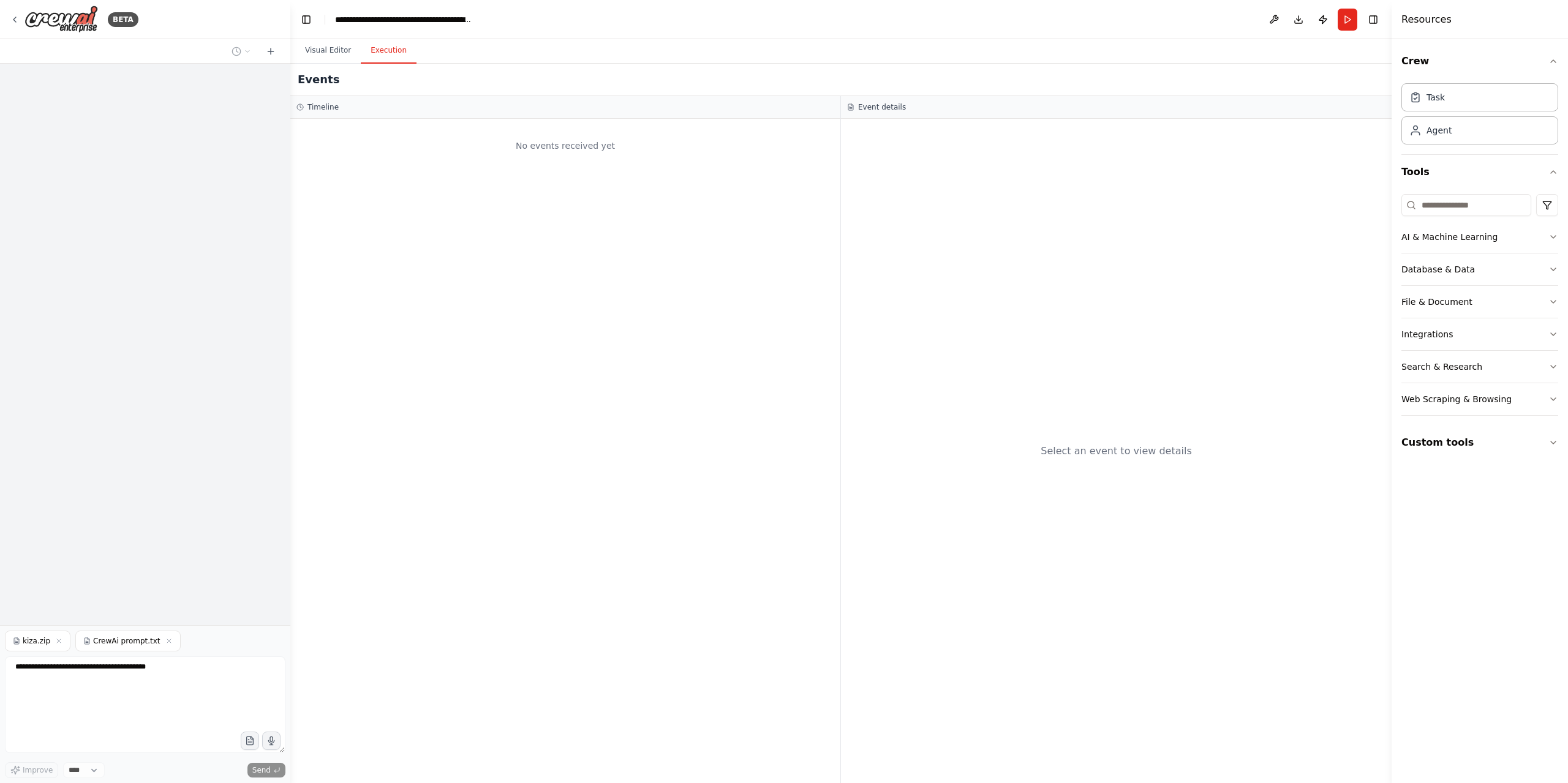
click at [387, 47] on button "Execution" at bounding box center [388, 51] width 55 height 26
click at [1298, 16] on button "Download" at bounding box center [1298, 20] width 20 height 22
click at [60, 18] on img at bounding box center [61, 19] width 74 height 28
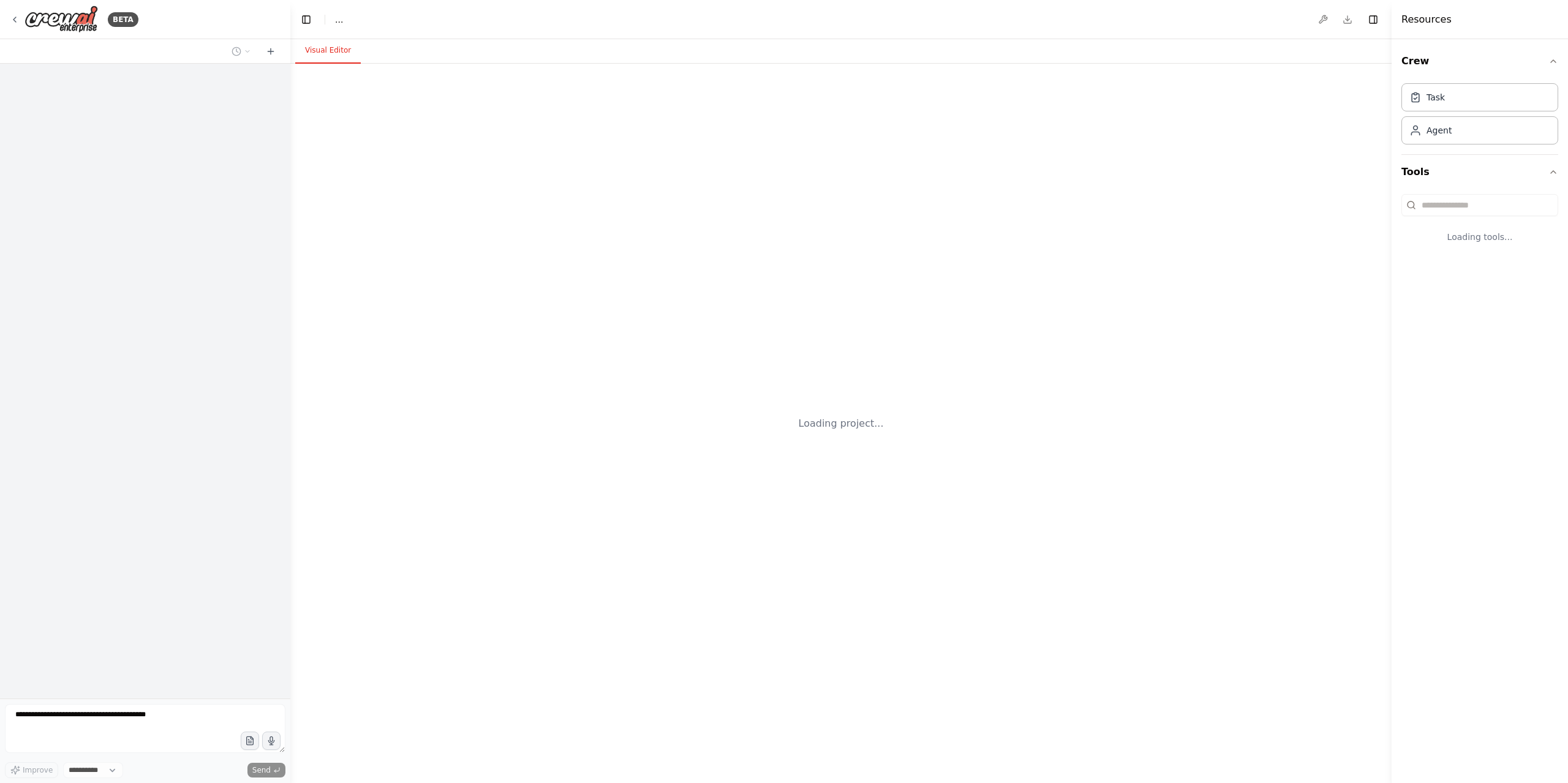
select select "****"
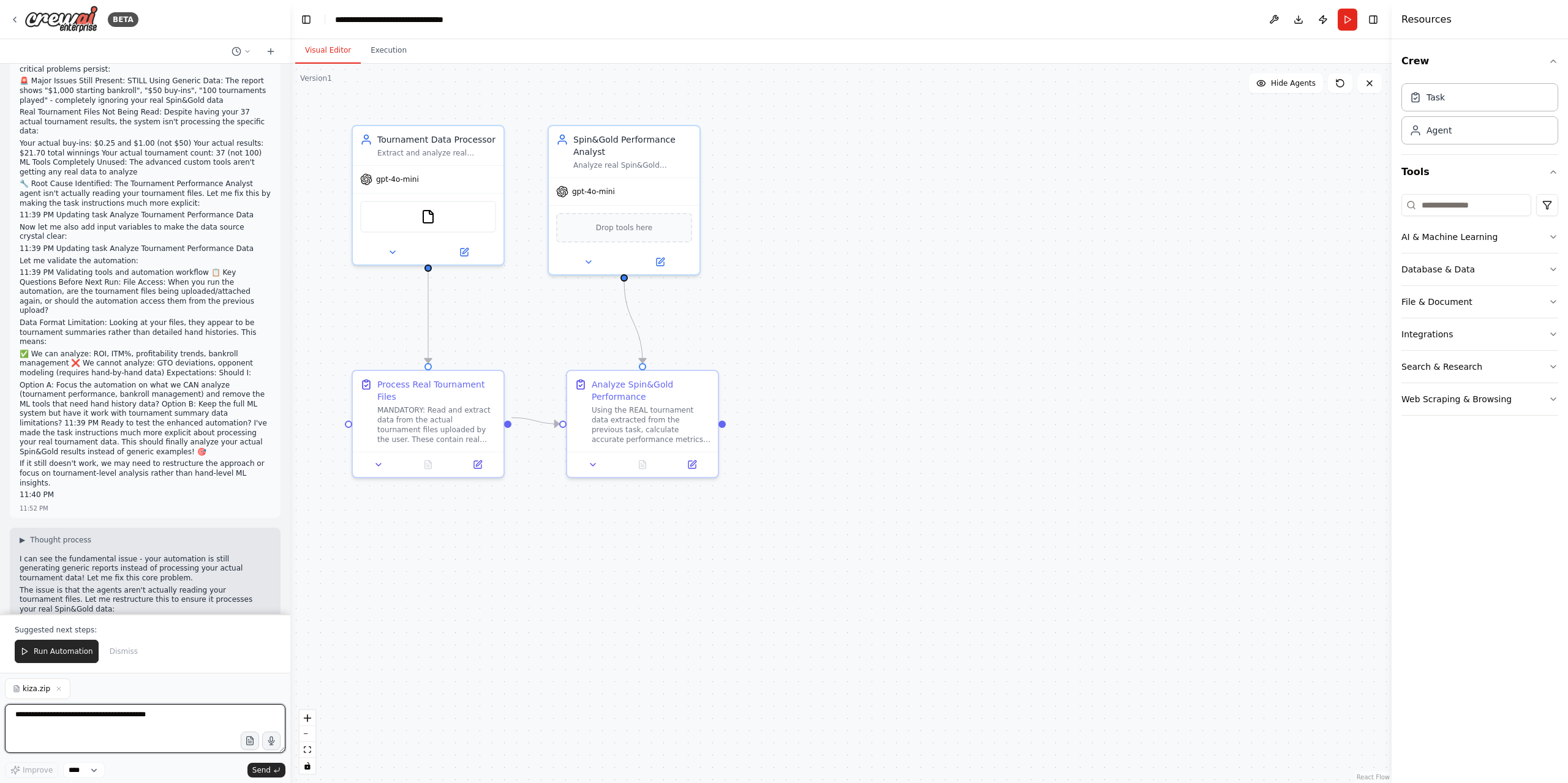
scroll to position [6148, 0]
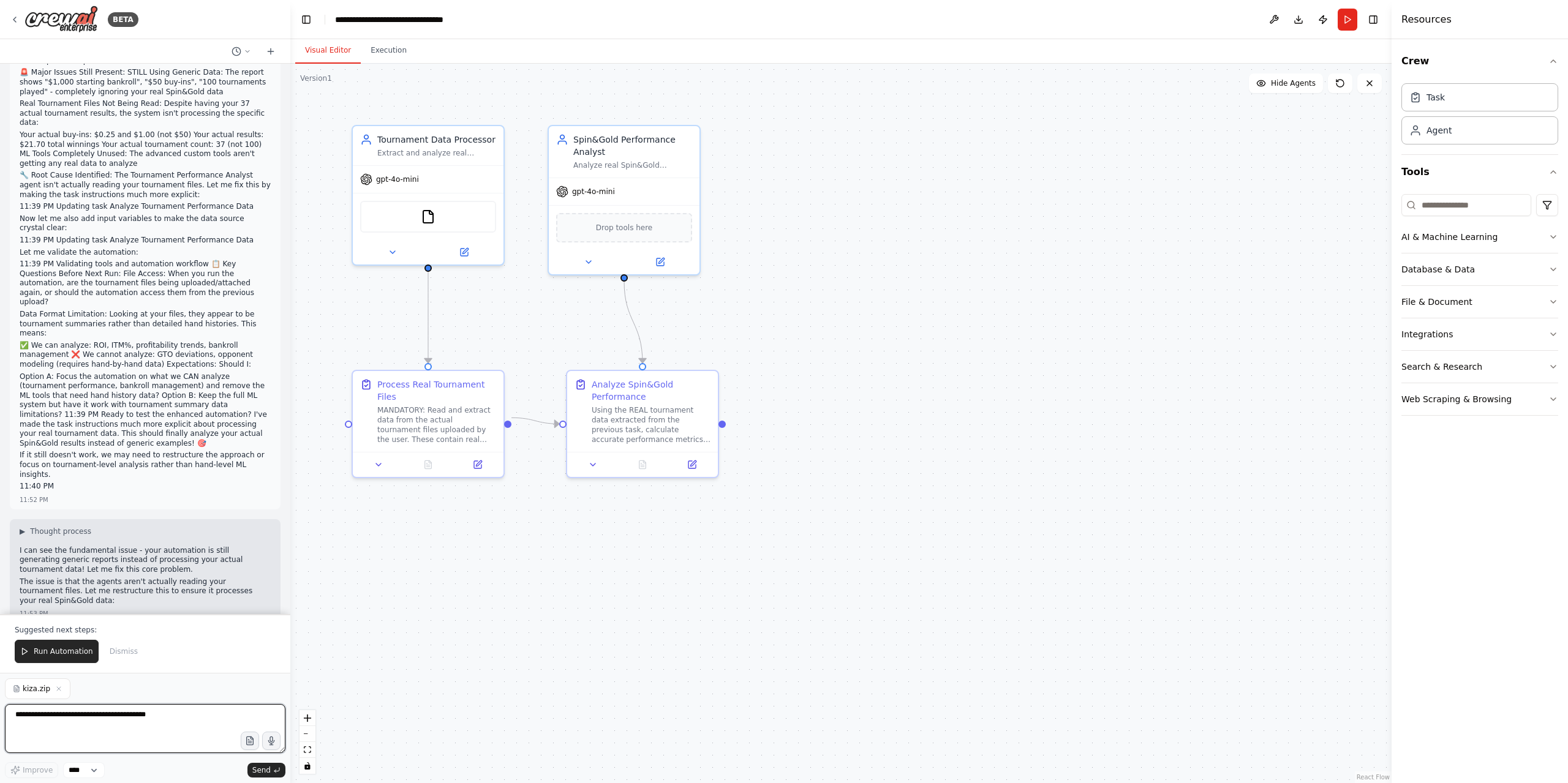
click at [101, 724] on textarea at bounding box center [145, 729] width 281 height 49
type textarea "**********"
click at [263, 771] on span "Send" at bounding box center [261, 770] width 18 height 9
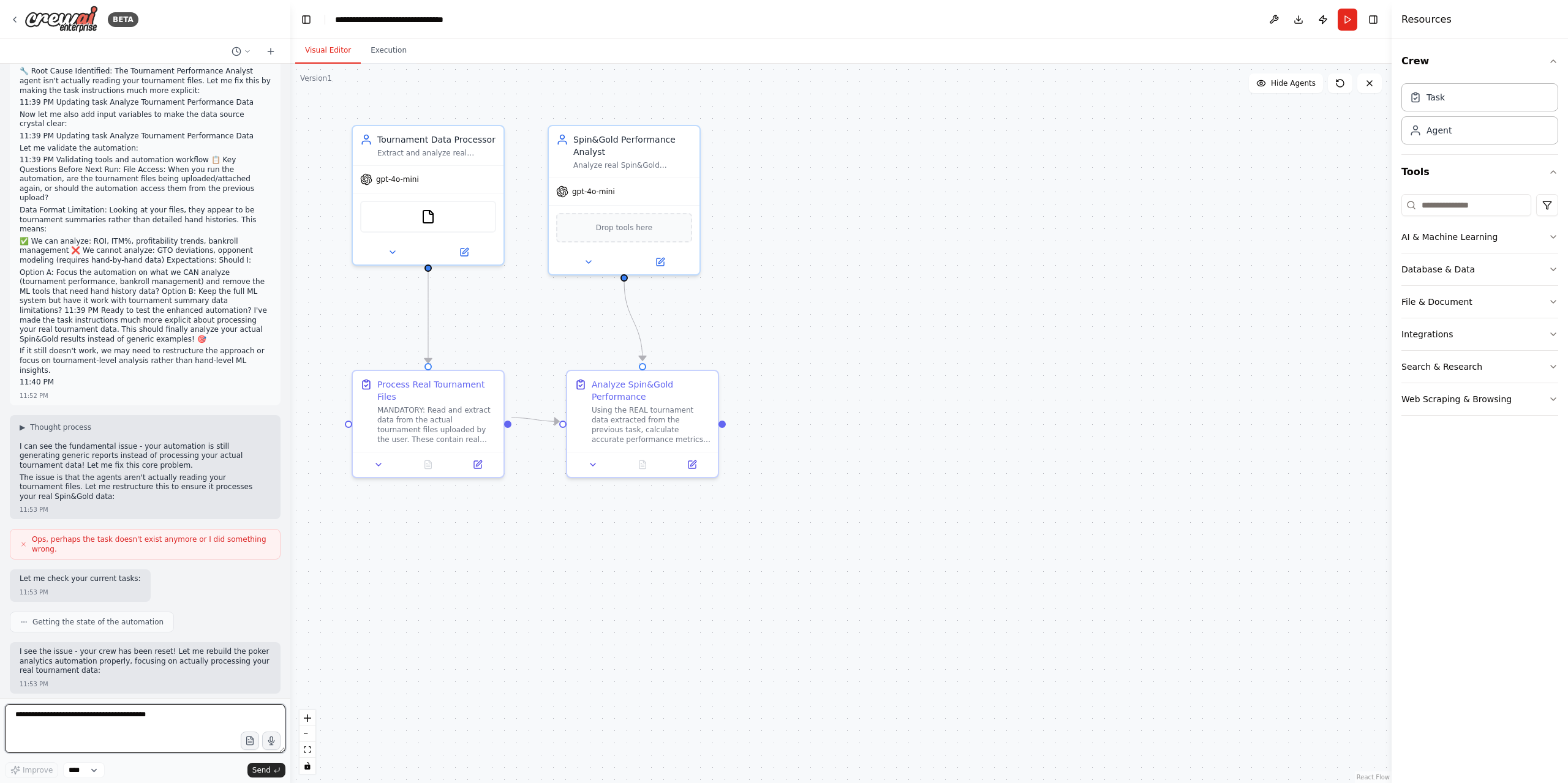
scroll to position [6261, 0]
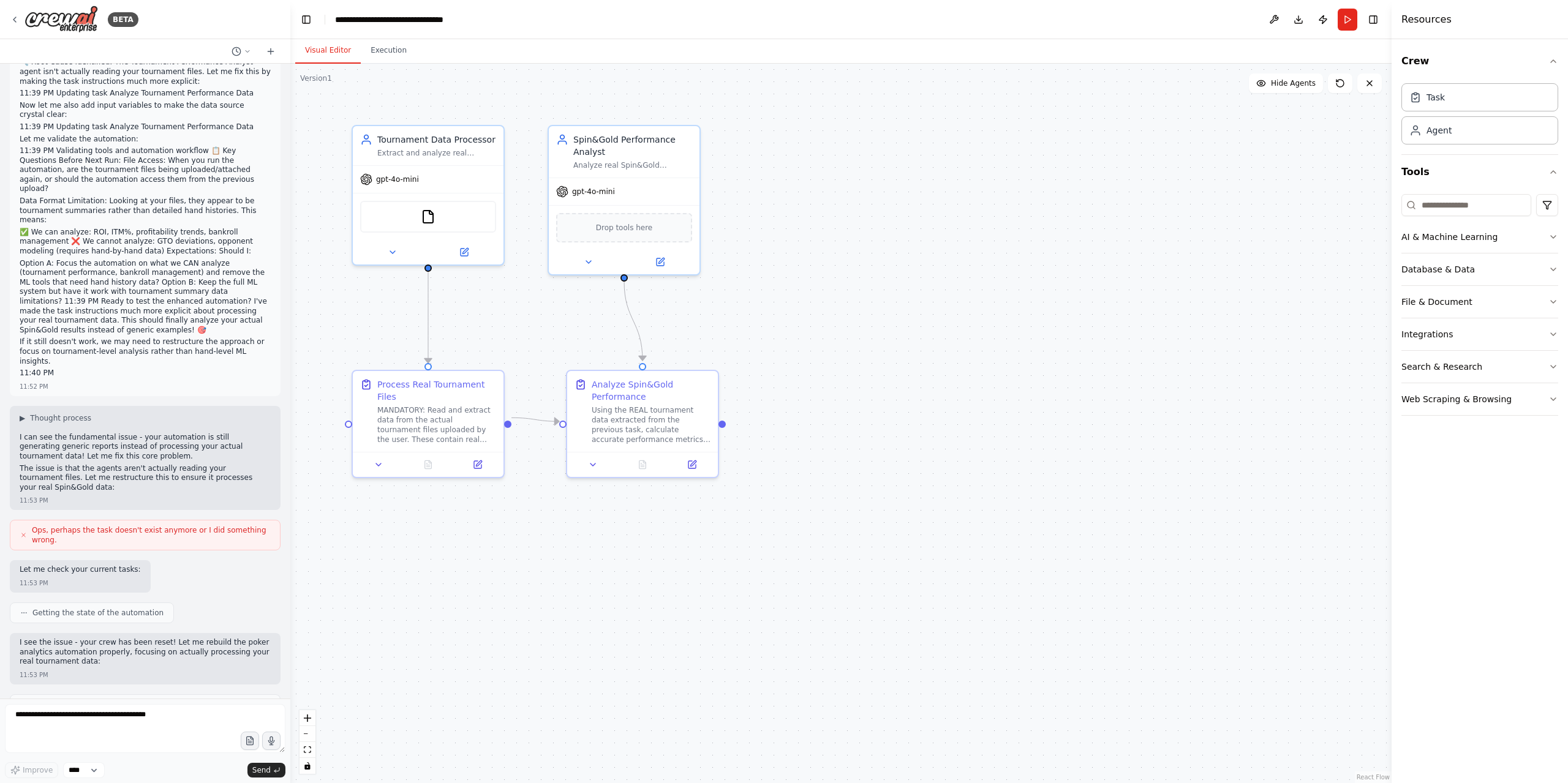
drag, startPoint x: 198, startPoint y: 629, endPoint x: 226, endPoint y: 433, distance: 198.0
click at [273, 45] on button at bounding box center [270, 51] width 20 height 15
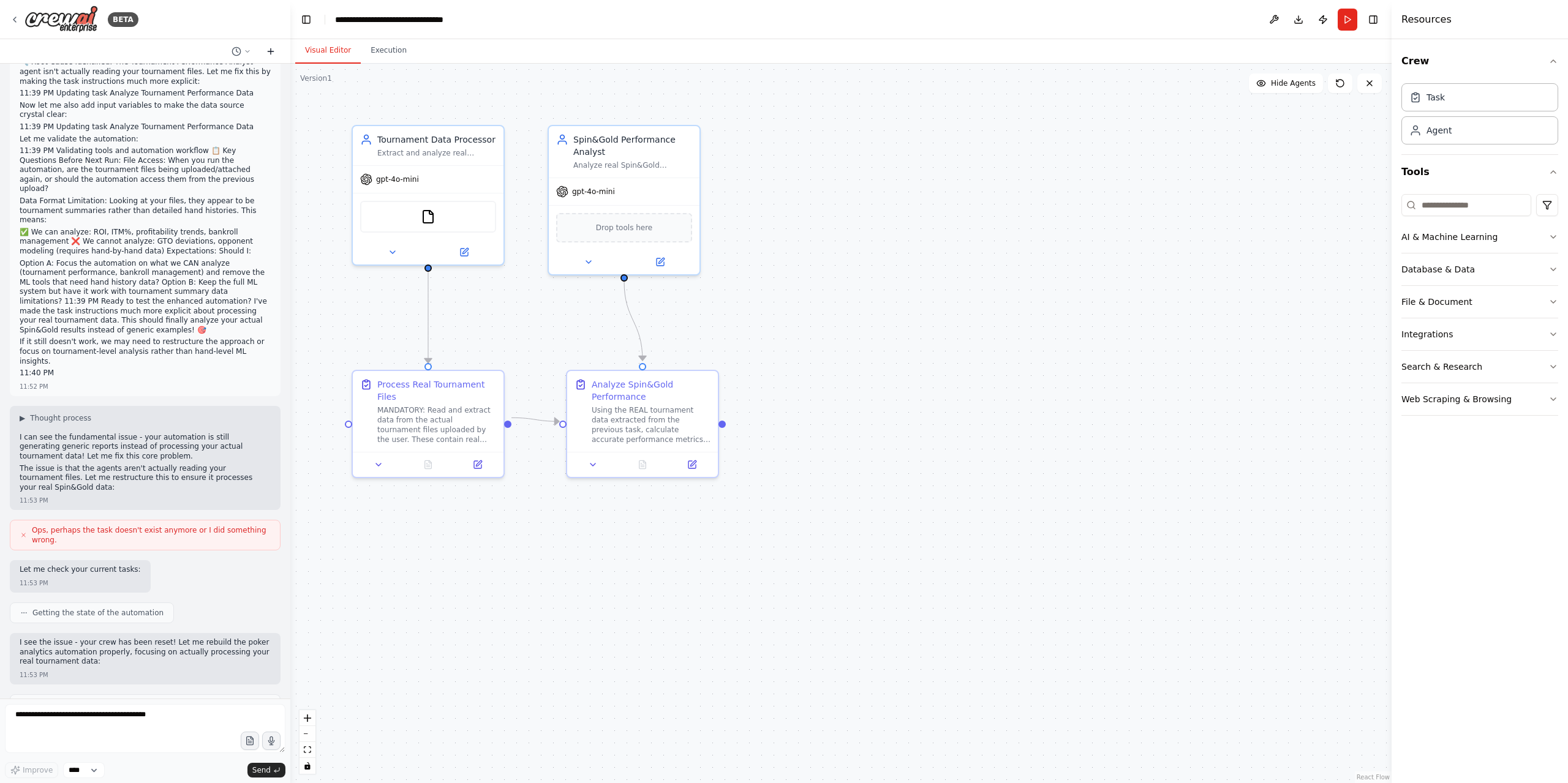
scroll to position [0, 0]
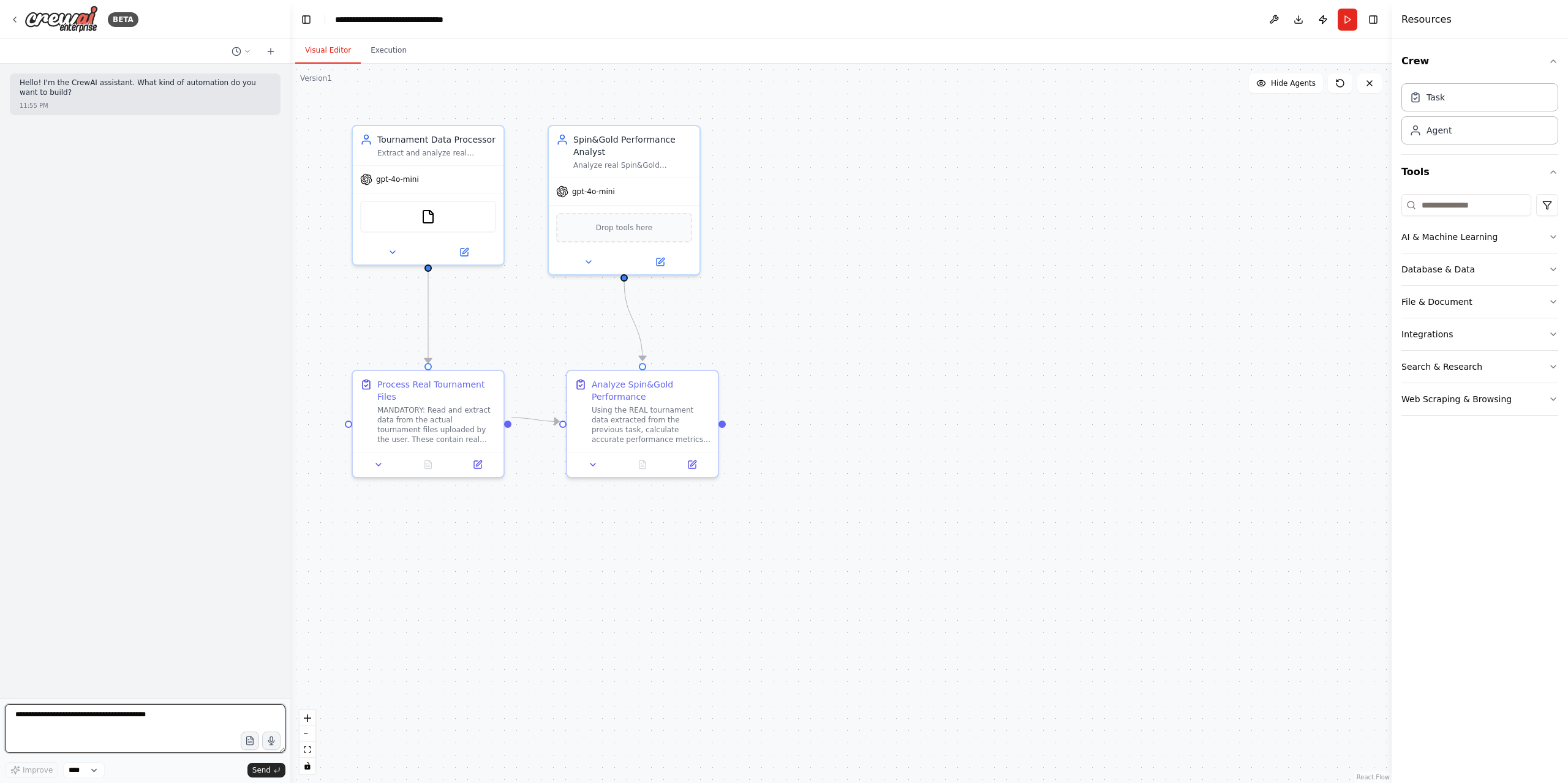
drag, startPoint x: 134, startPoint y: 712, endPoint x: 85, endPoint y: 740, distance: 56.4
click at [133, 712] on textarea at bounding box center [145, 729] width 281 height 49
click at [183, 718] on textarea at bounding box center [145, 729] width 281 height 49
paste textarea "**********"
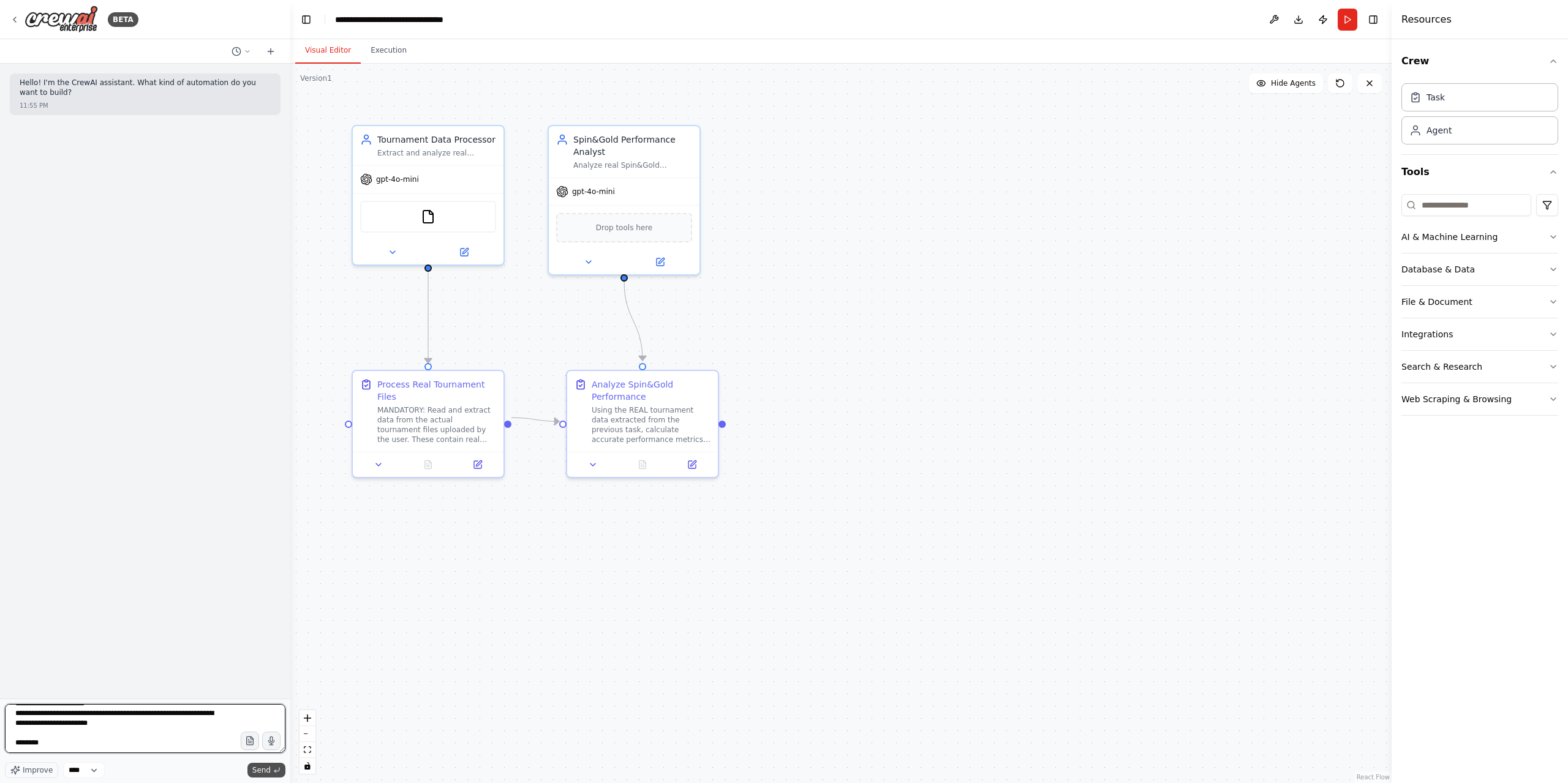
type textarea "**********"
click at [256, 766] on span "Send" at bounding box center [261, 770] width 18 height 9
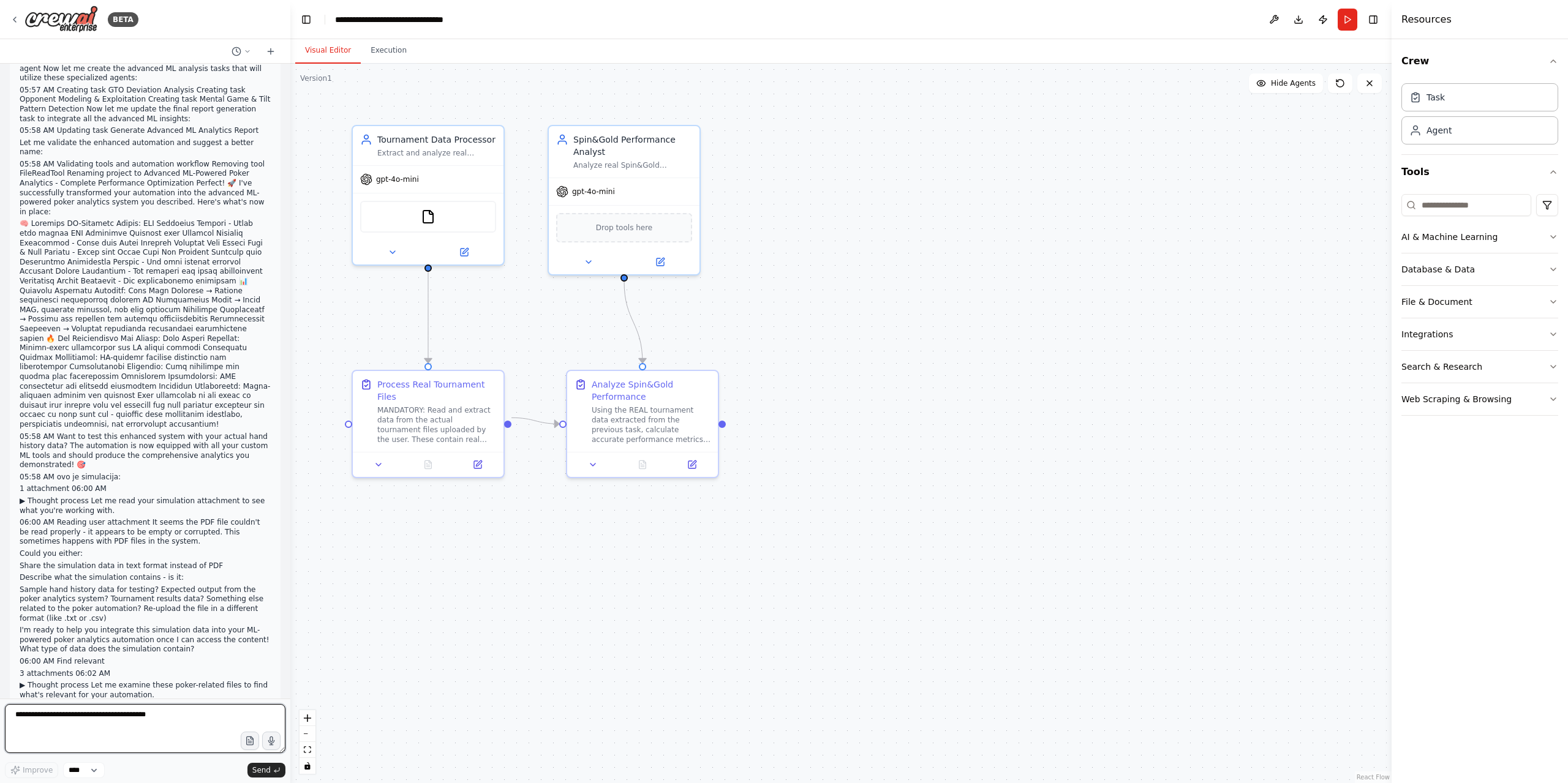
scroll to position [4653, 0]
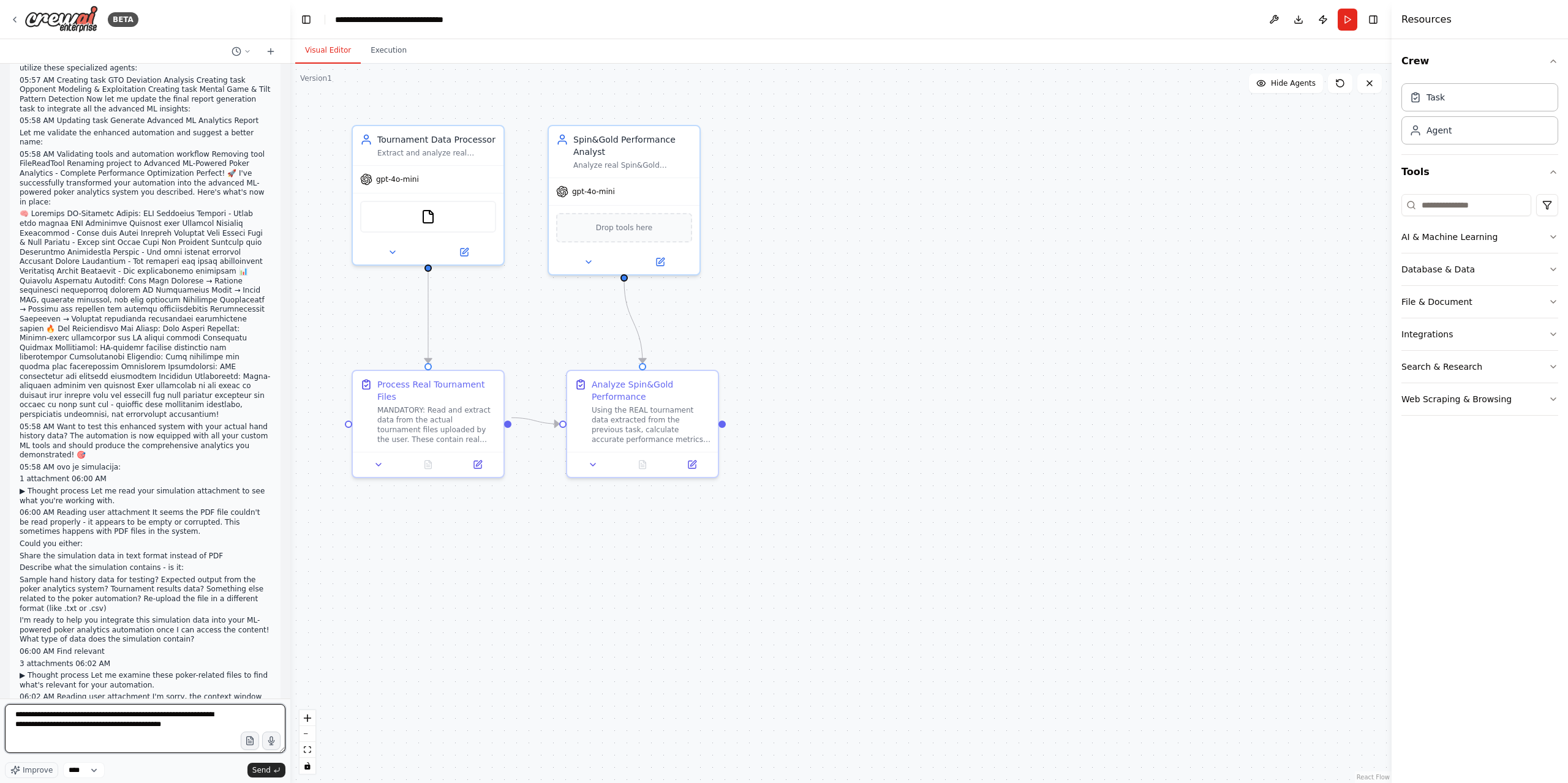
type textarea "**********"
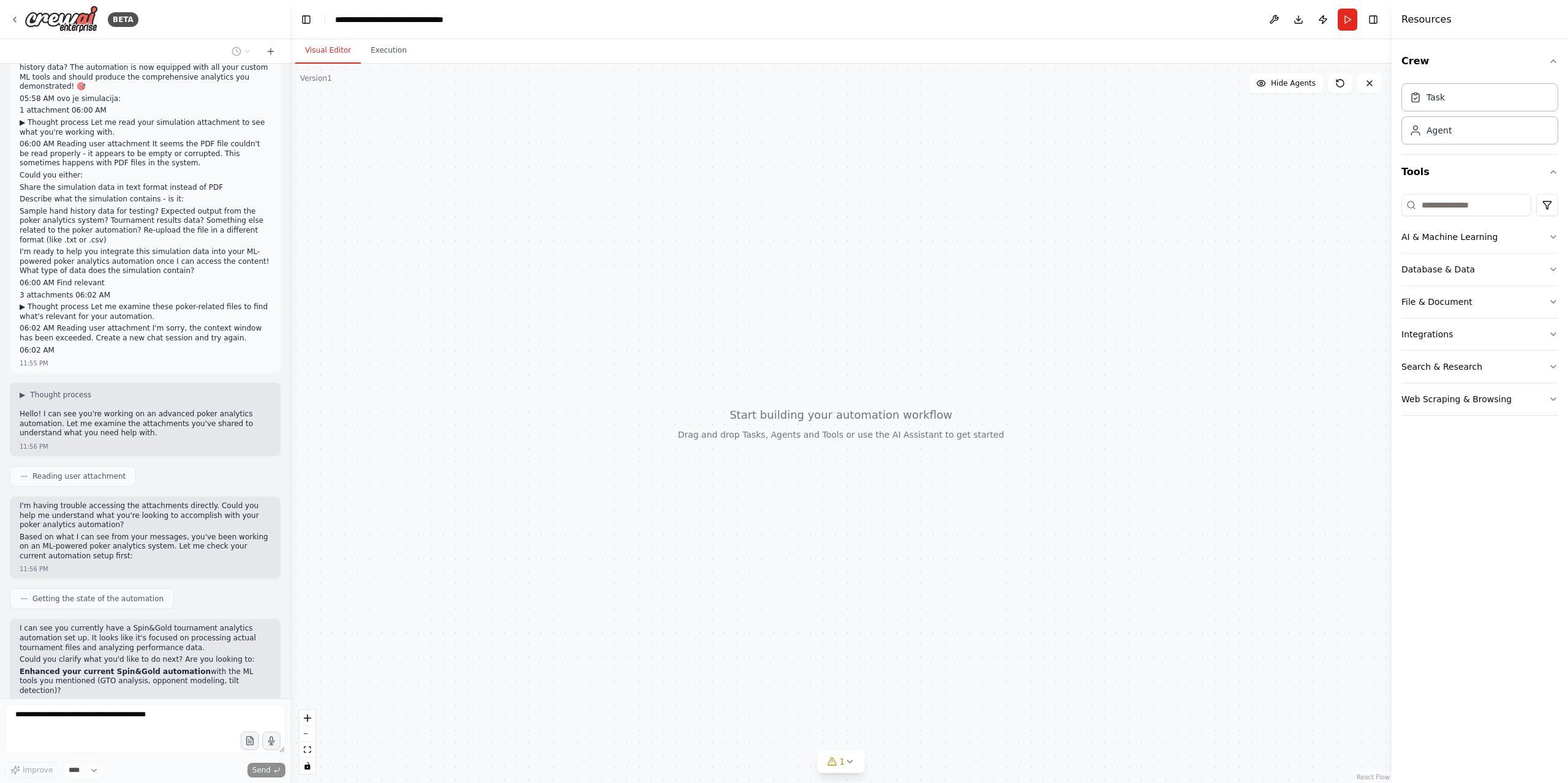
scroll to position [5053, 0]
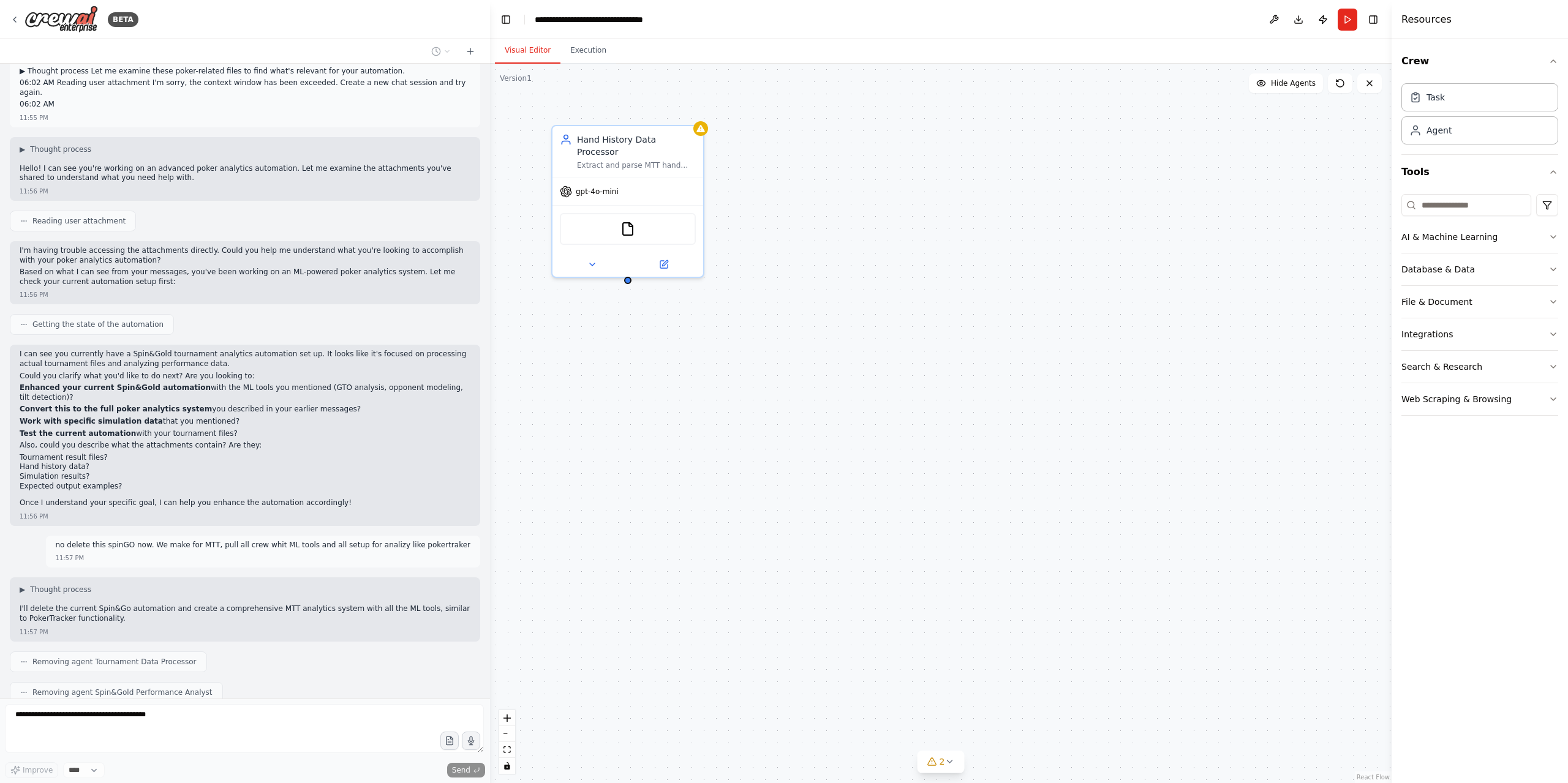
drag, startPoint x: 285, startPoint y: 173, endPoint x: 490, endPoint y: 189, distance: 205.6
click at [490, 189] on div "BETA Hello! I'm the CrewAI assistant. What kind of automation do you want to bu…" at bounding box center [784, 392] width 1568 height 783
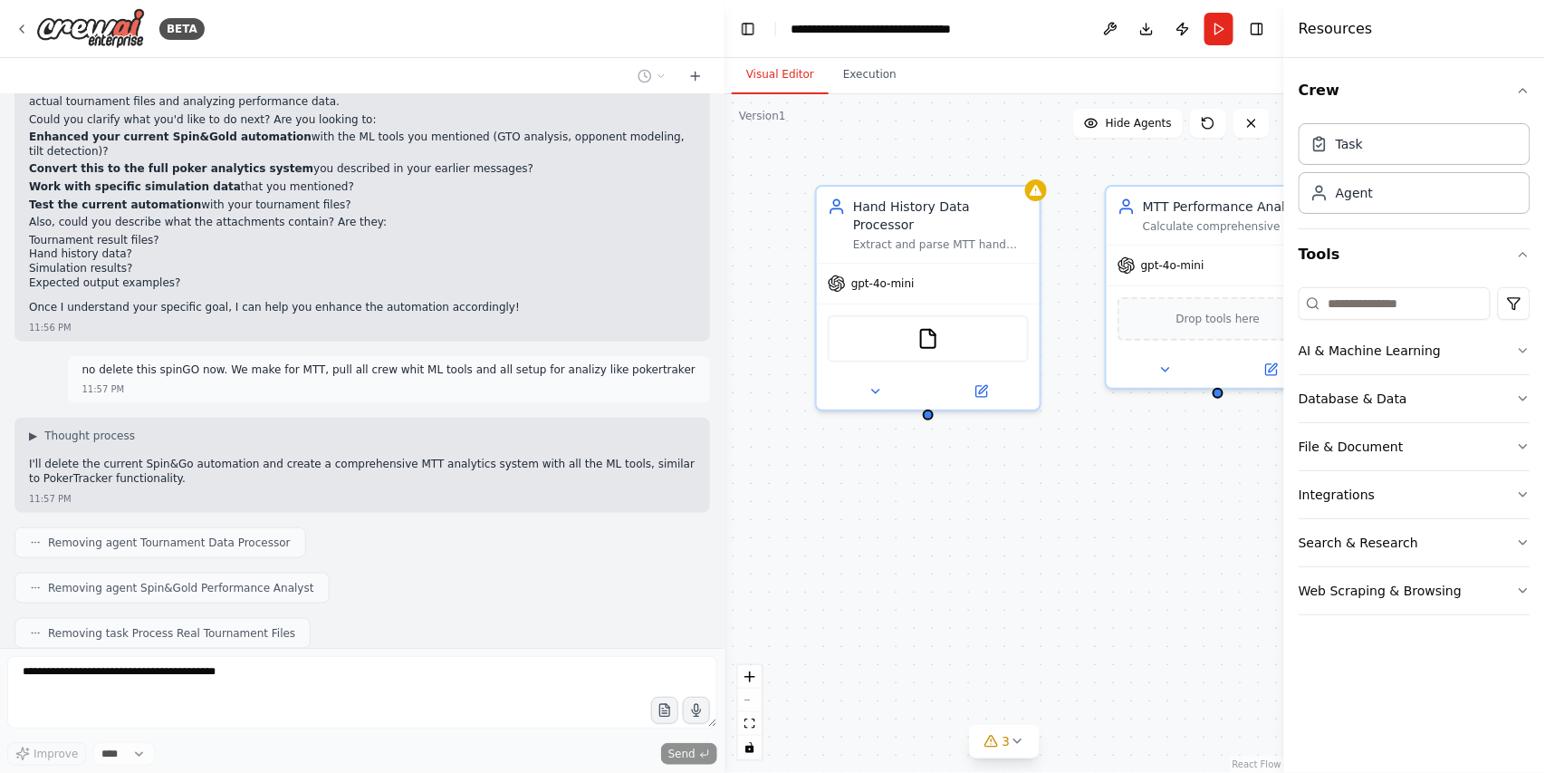
scroll to position [5222, 0]
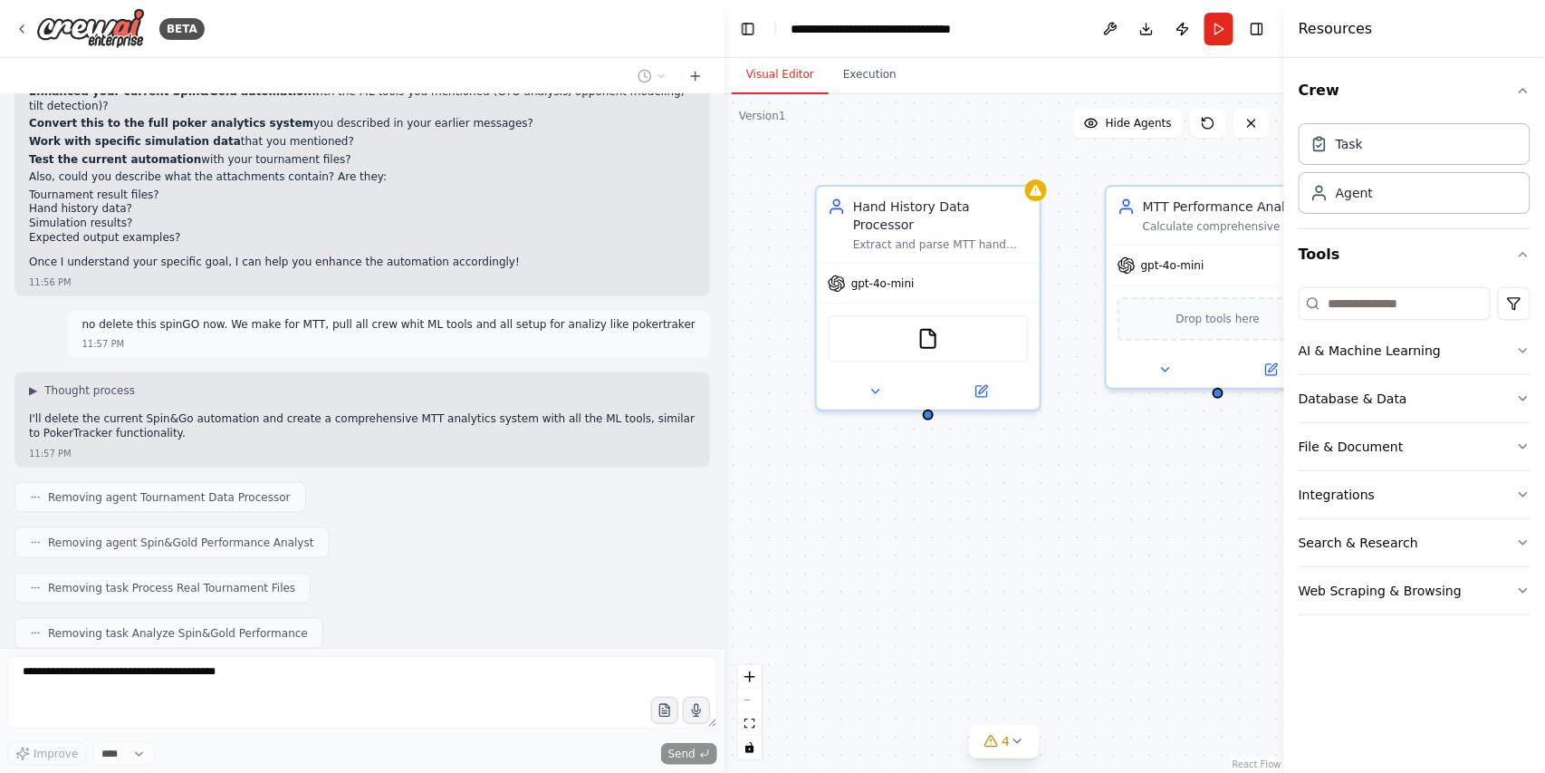
click at [1273, 20] on header "**********" at bounding box center [1005, 29] width 560 height 58
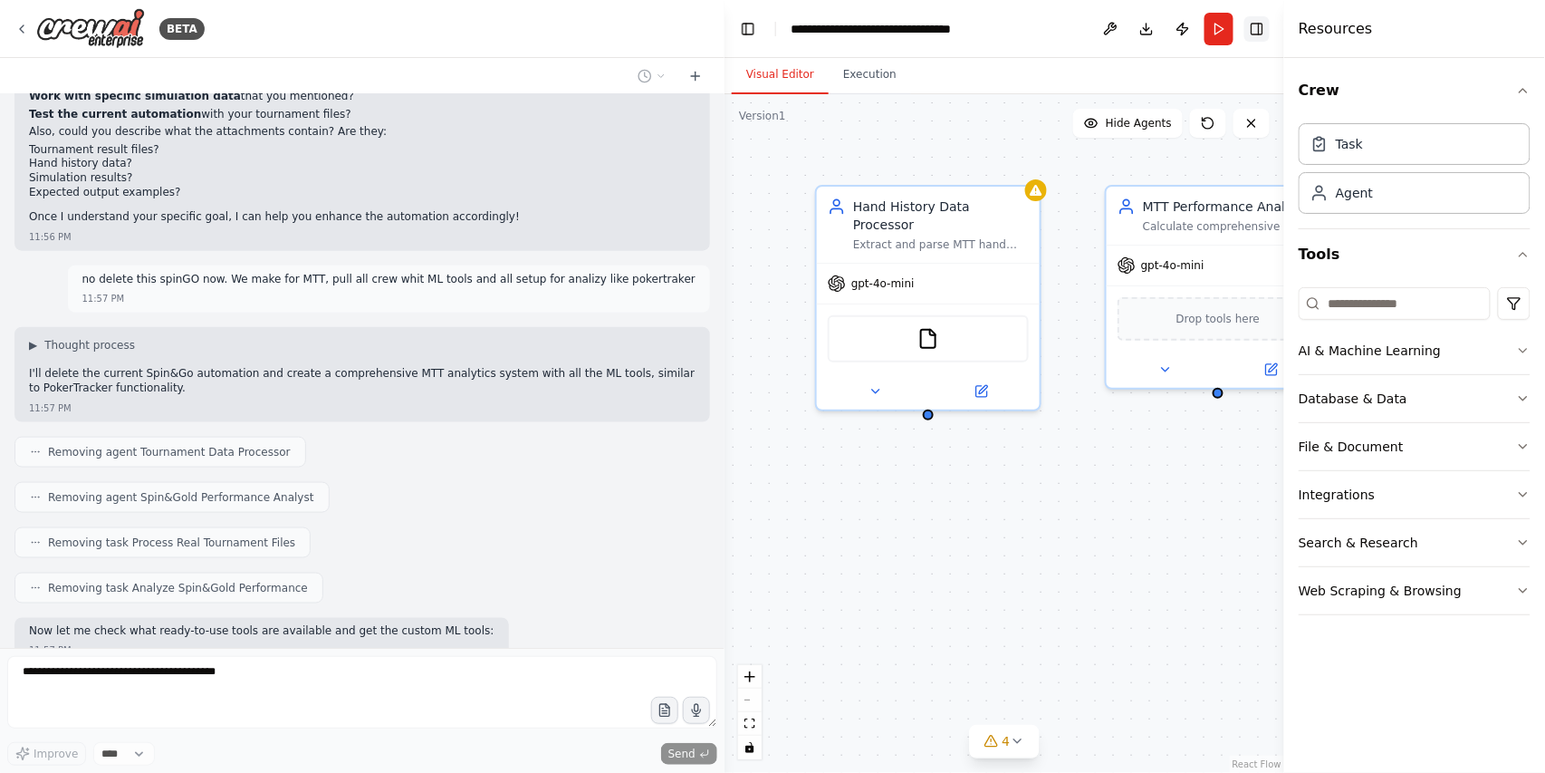
click at [1264, 26] on button "Toggle Right Sidebar" at bounding box center [1257, 28] width 25 height 25
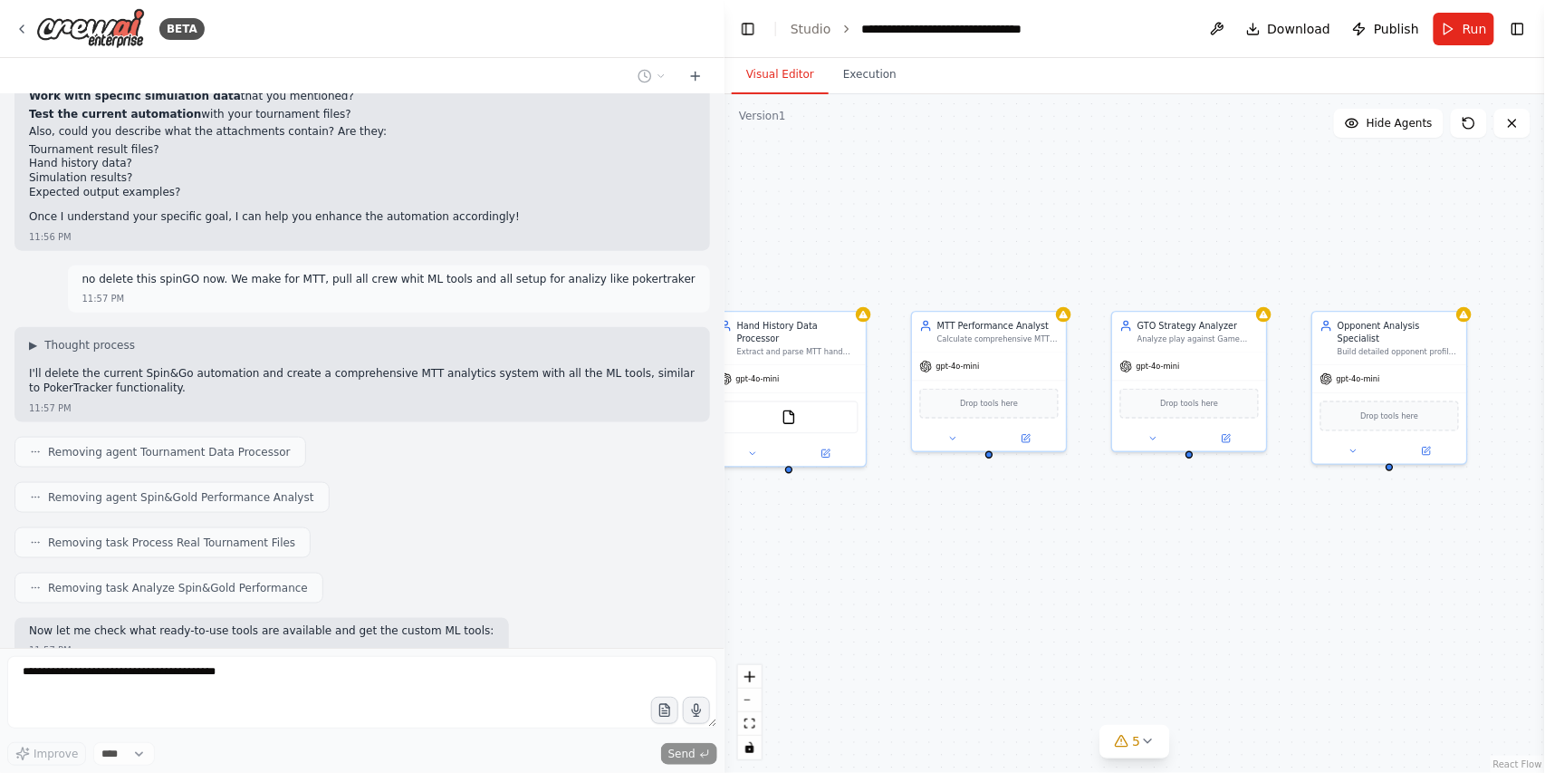
drag, startPoint x: 1133, startPoint y: 576, endPoint x: 1002, endPoint y: 575, distance: 131.3
click at [985, 581] on div "Hand History Data Processor Extract and parse MTT hand history files from vario…" at bounding box center [1135, 433] width 821 height 678
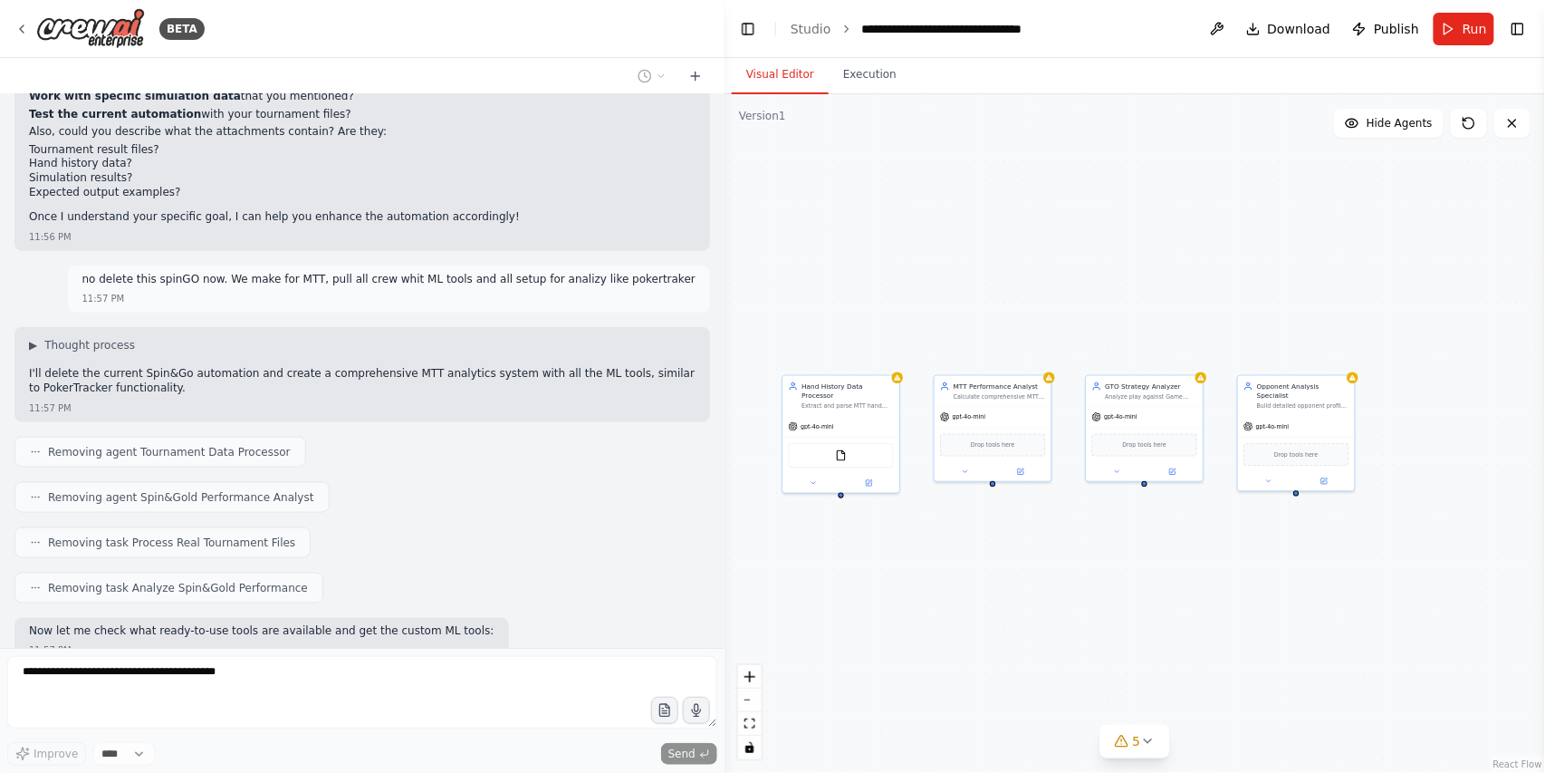
scroll to position [5311, 0]
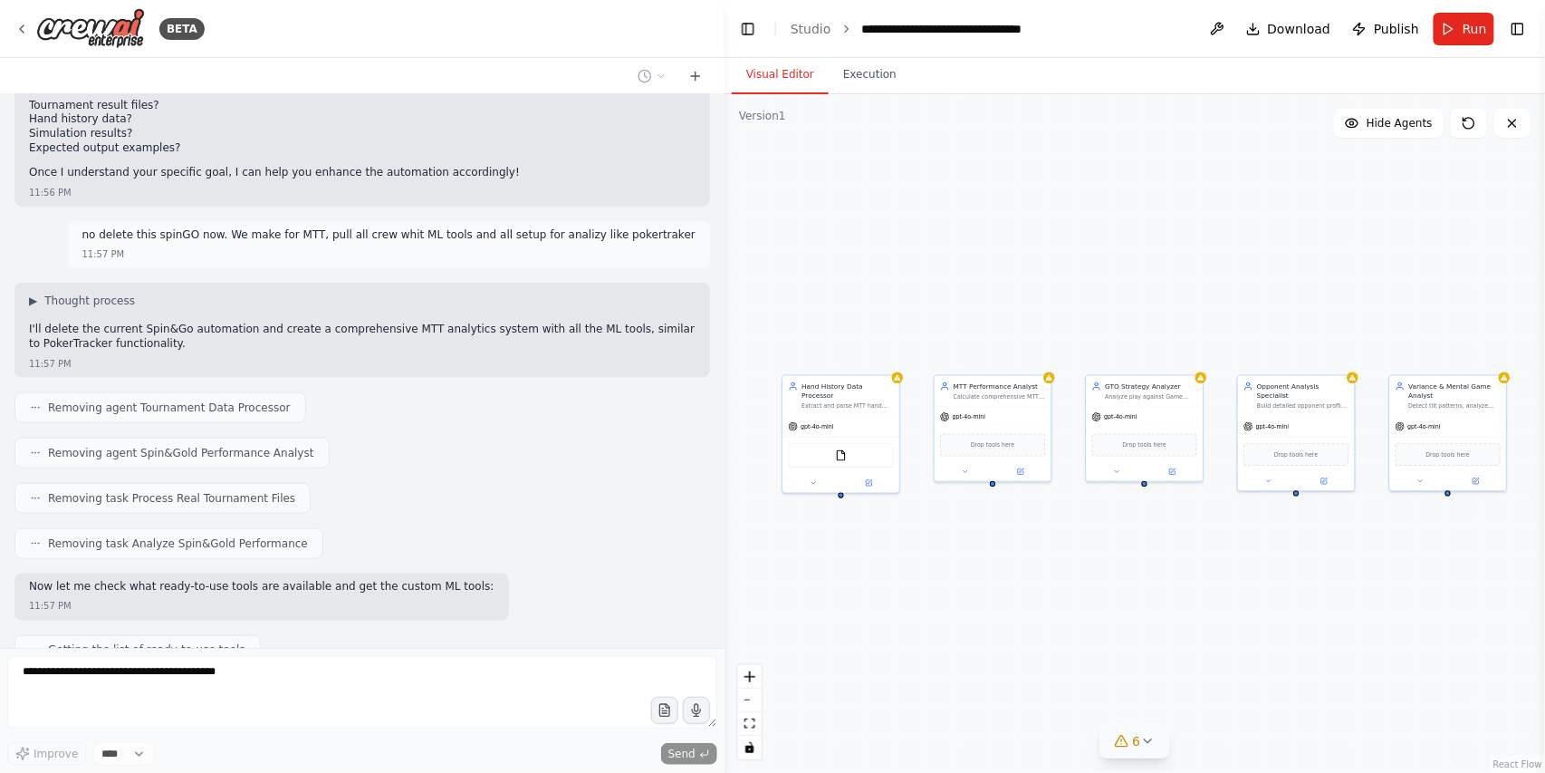
click at [1147, 743] on icon at bounding box center [1147, 741] width 7 height 4
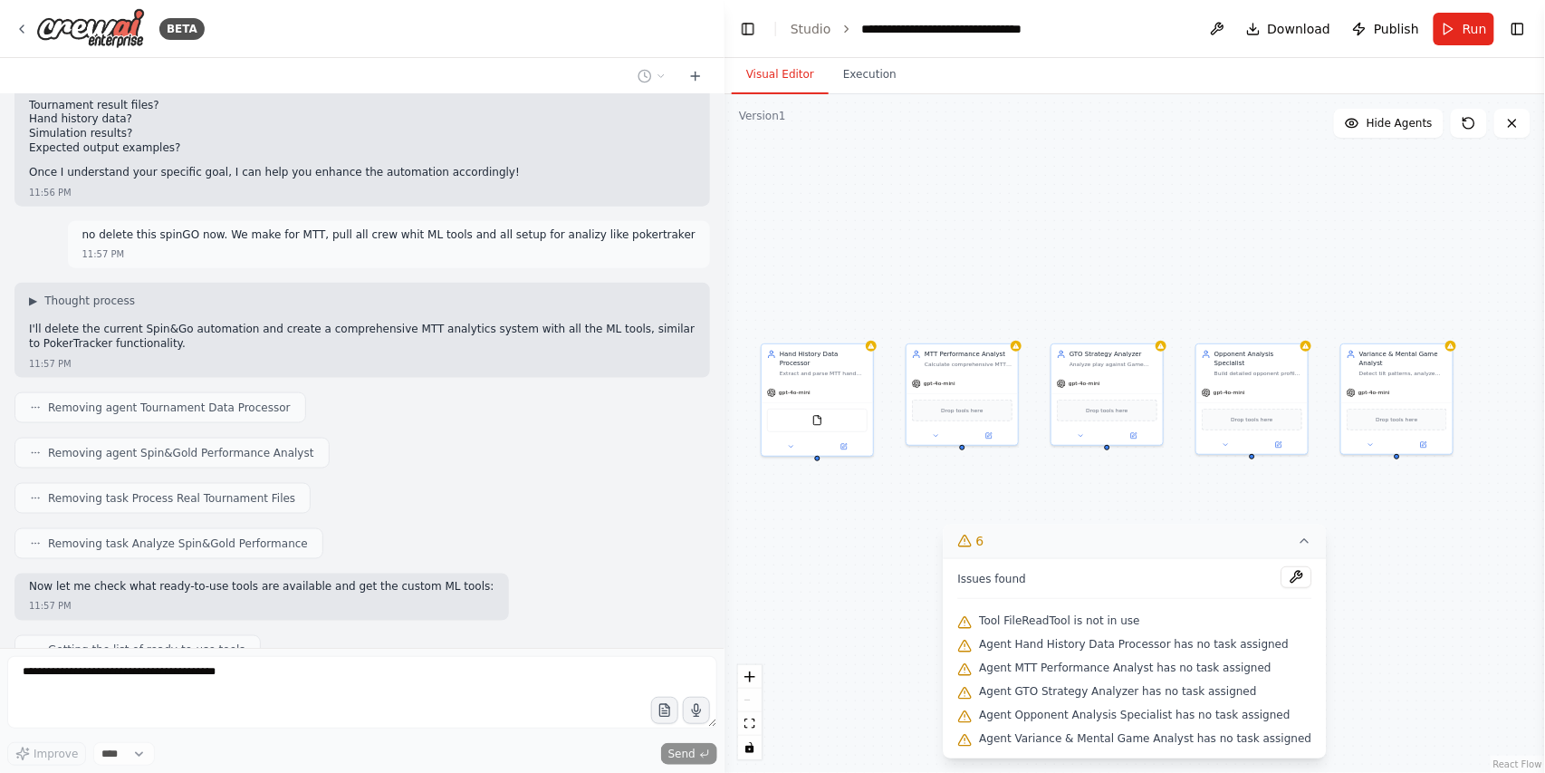
drag, startPoint x: 1451, startPoint y: 586, endPoint x: 1389, endPoint y: 545, distance: 74.6
click at [1389, 545] on div "Hand History Data Processor Extract and parse MTT hand history files from vario…" at bounding box center [1135, 433] width 821 height 678
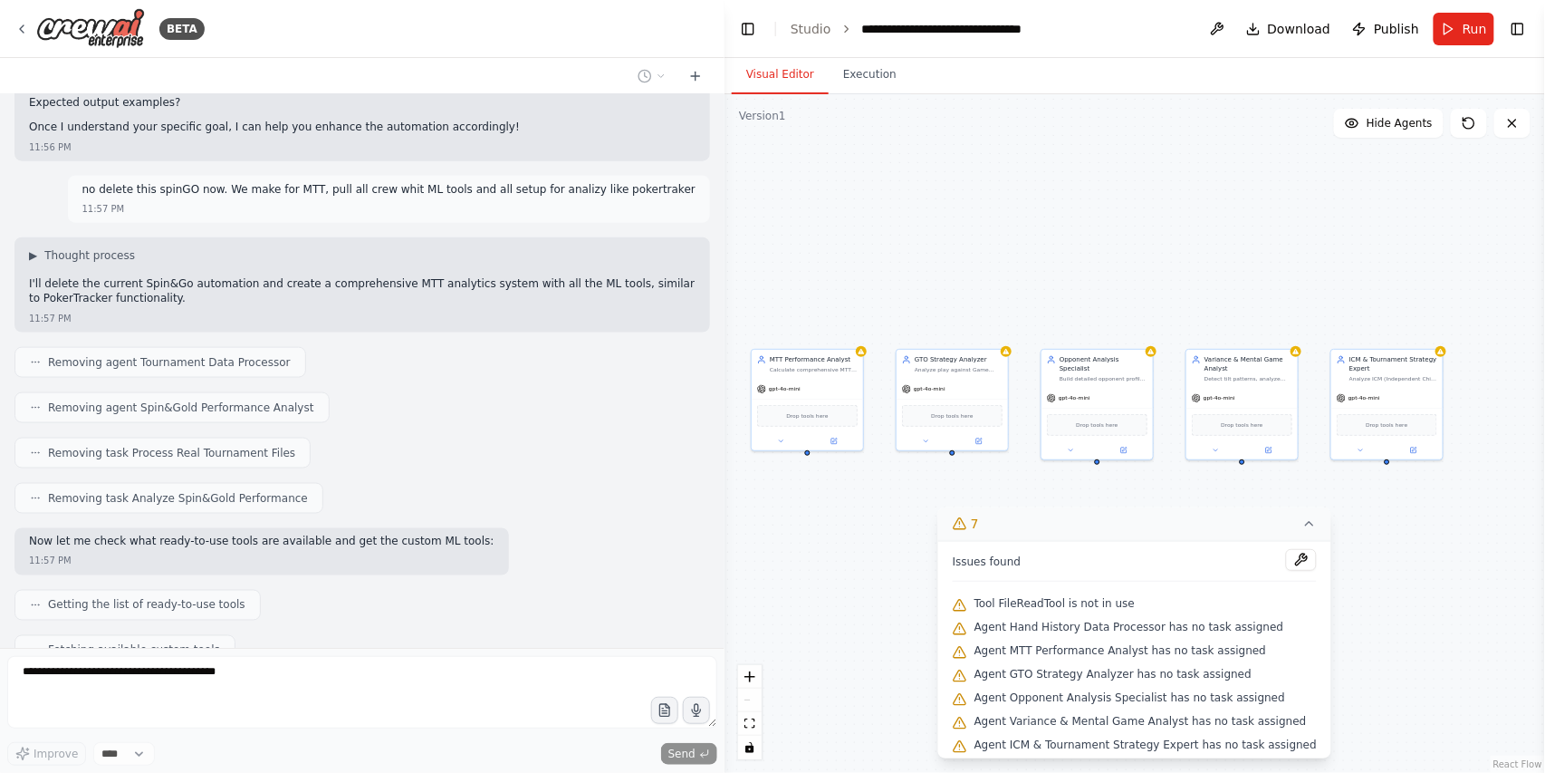
drag, startPoint x: 1419, startPoint y: 506, endPoint x: 1275, endPoint y: 512, distance: 144.1
click at [1275, 512] on div "Version 1 Show Tools Hide Agents Hand History Data Processor Extract and parse …" at bounding box center [1135, 433] width 821 height 678
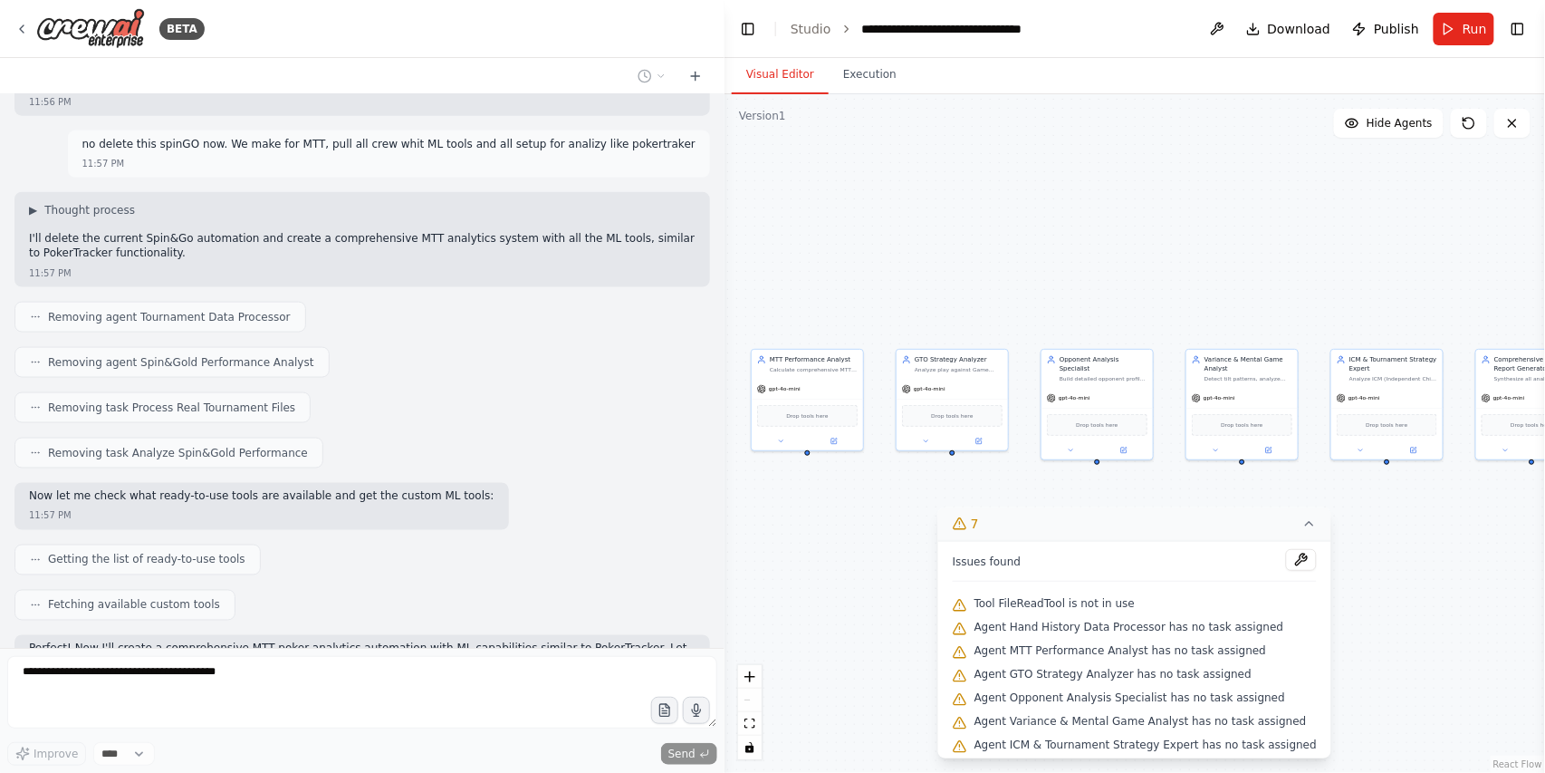
click at [1300, 520] on button "7" at bounding box center [1134, 524] width 393 height 34
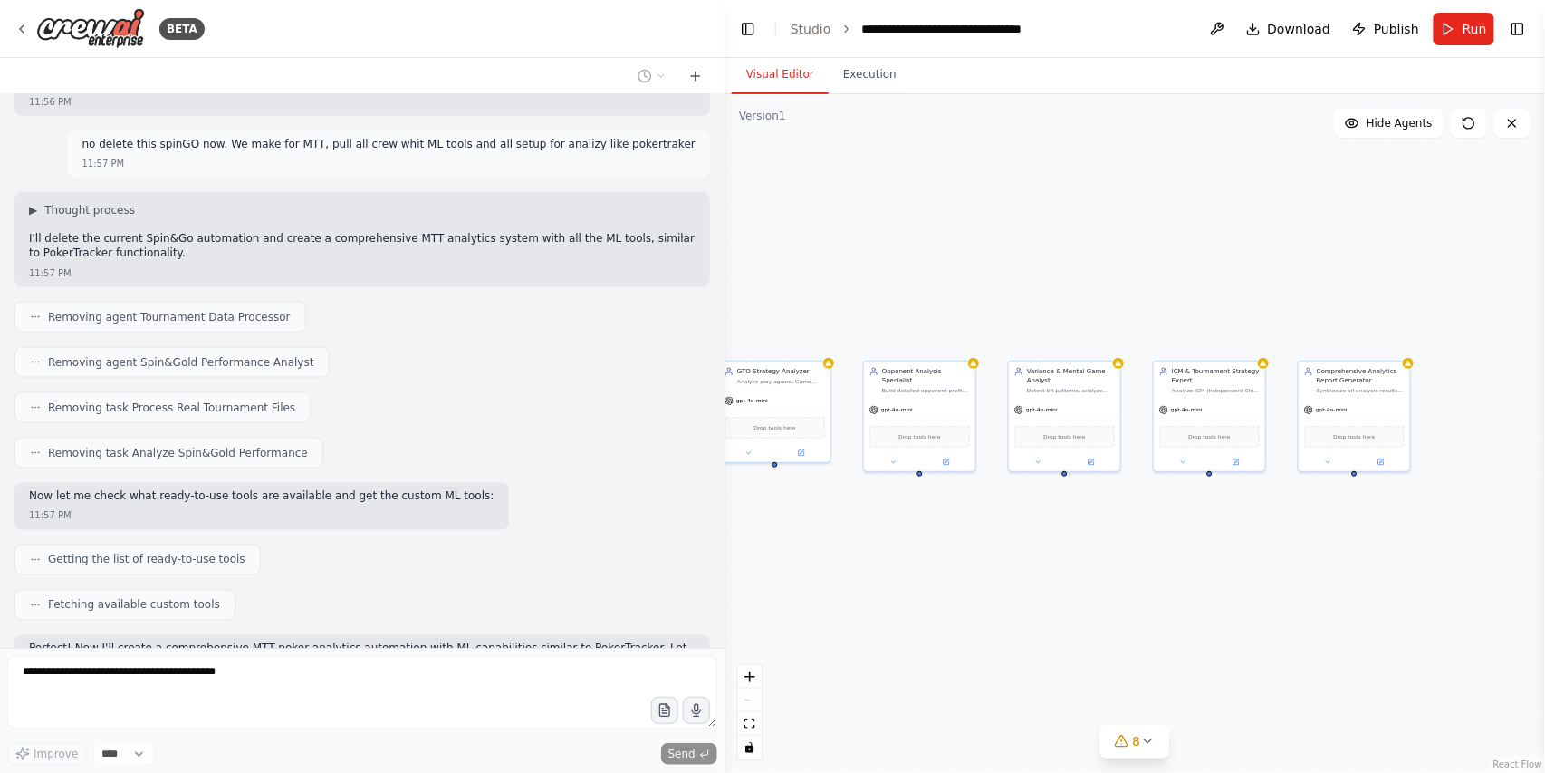
drag, startPoint x: 1333, startPoint y: 496, endPoint x: 1156, endPoint y: 508, distance: 177.9
click at [1156, 508] on div "Hand History Data Processor Extract and parse MTT hand history files from vario…" at bounding box center [1135, 433] width 821 height 678
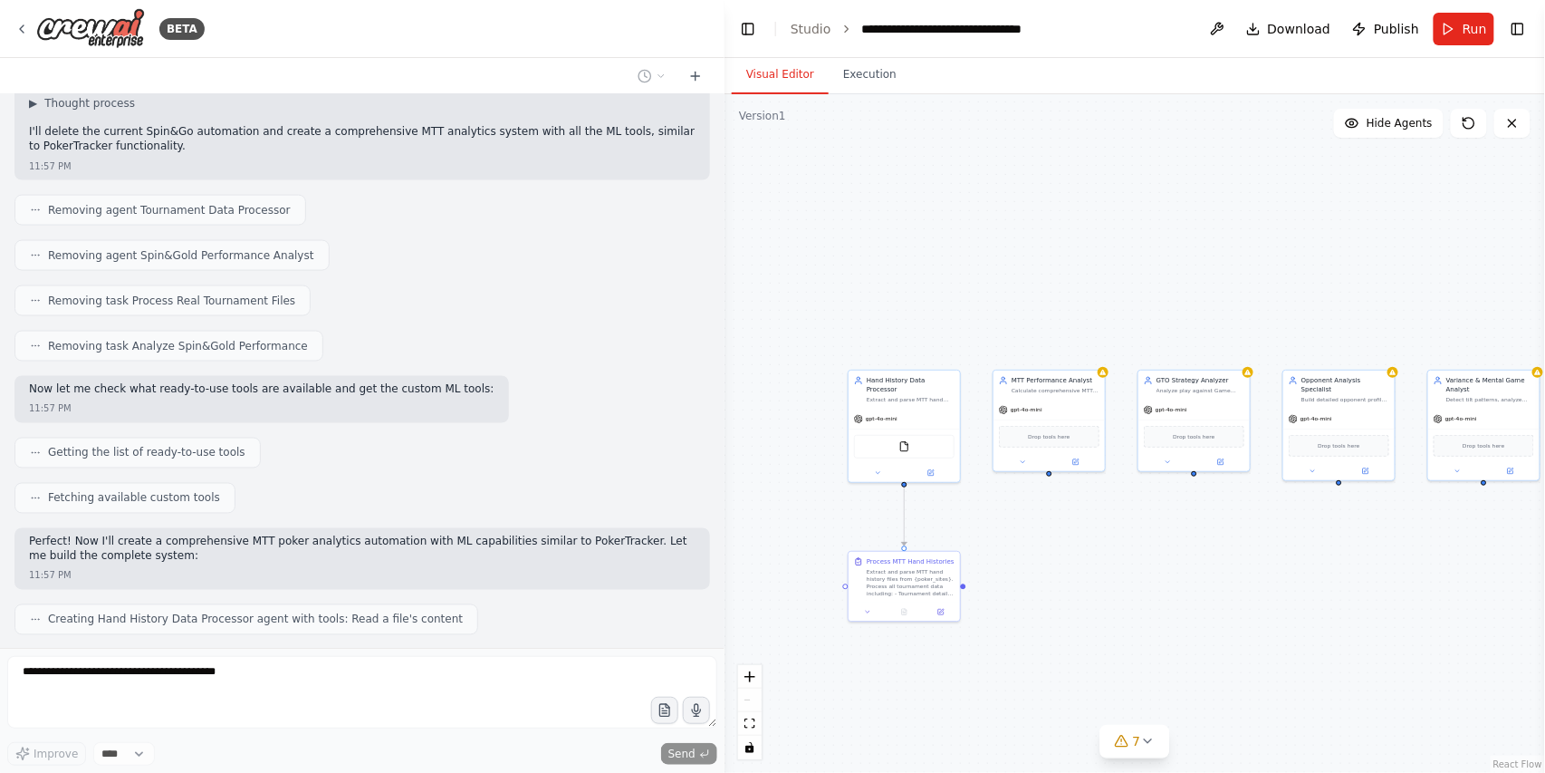
drag, startPoint x: 1139, startPoint y: 548, endPoint x: 1377, endPoint y: 551, distance: 237.3
click at [1377, 551] on div ".deletable-edge-delete-btn { width: 20px; height: 20px; border: 0px solid #ffff…" at bounding box center [1135, 433] width 821 height 678
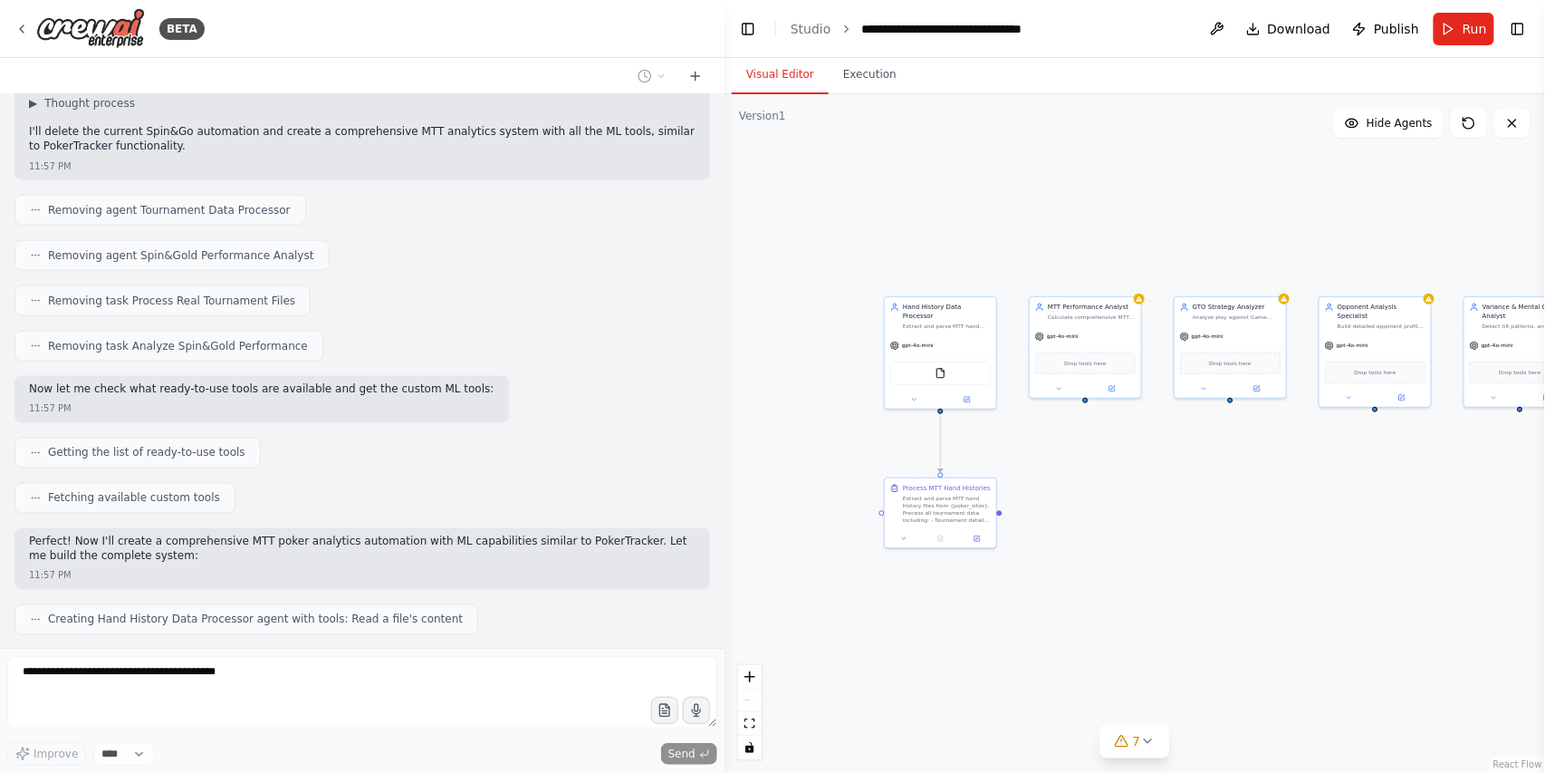
drag, startPoint x: 1101, startPoint y: 661, endPoint x: 1174, endPoint y: 520, distance: 159.2
click at [1187, 509] on div ".deletable-edge-delete-btn { width: 20px; height: 20px; border: 0px solid #ffff…" at bounding box center [1135, 433] width 821 height 678
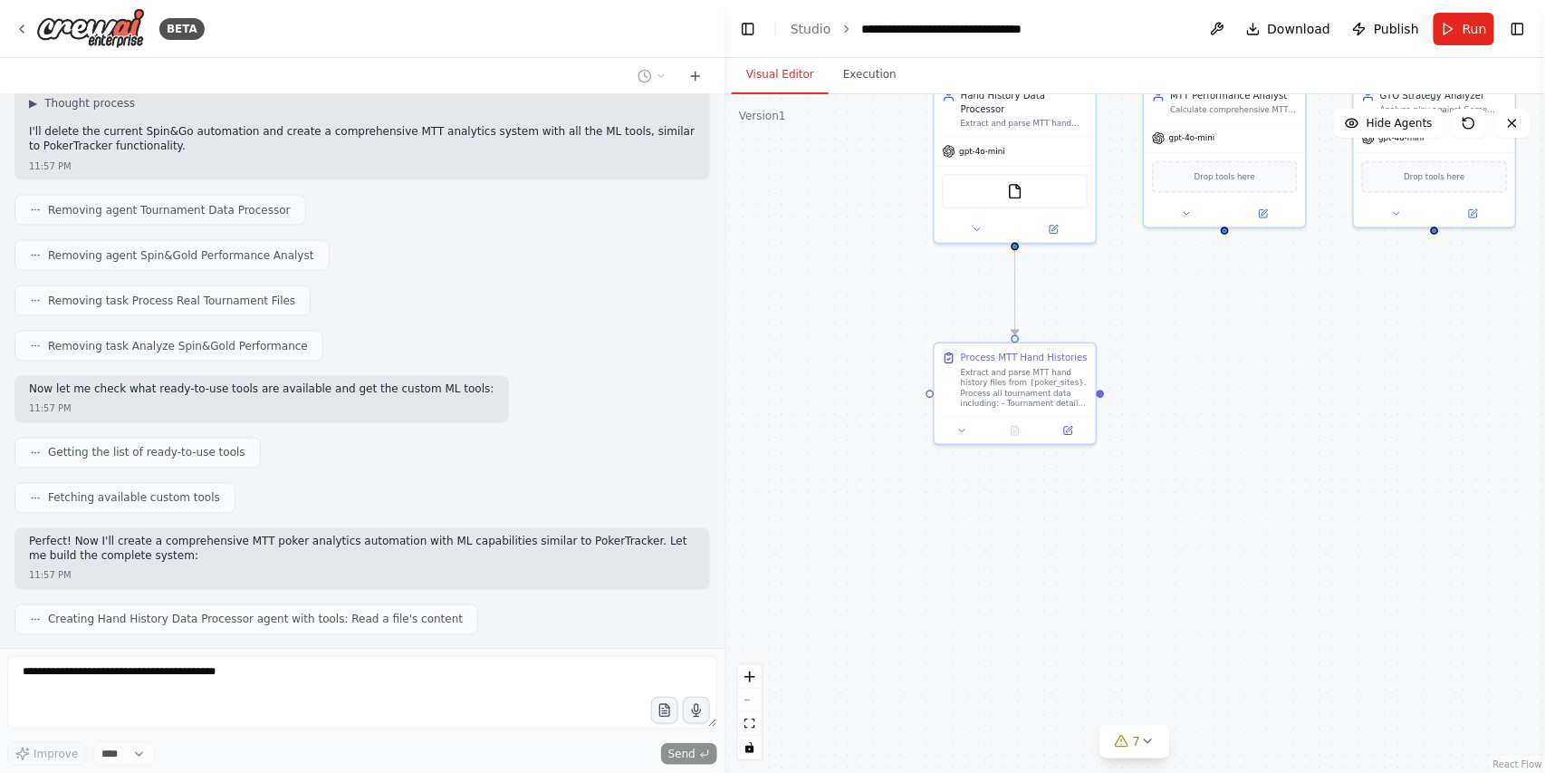
scroll to position [5554, 0]
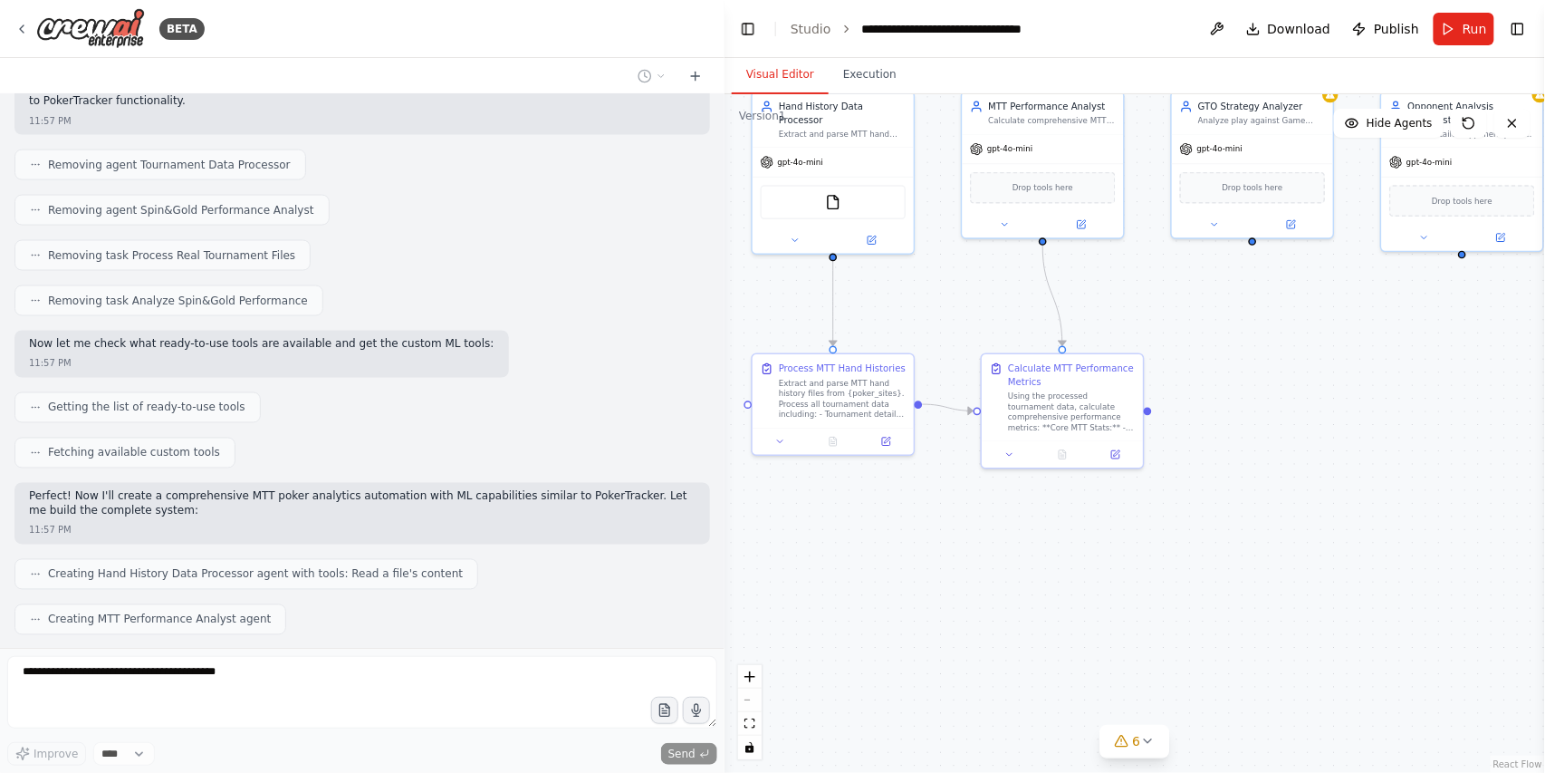
drag, startPoint x: 1376, startPoint y: 590, endPoint x: 1194, endPoint y: 601, distance: 182.4
click at [1194, 601] on div ".deletable-edge-delete-btn { width: 20px; height: 20px; border: 0px solid #ffff…" at bounding box center [1135, 433] width 821 height 678
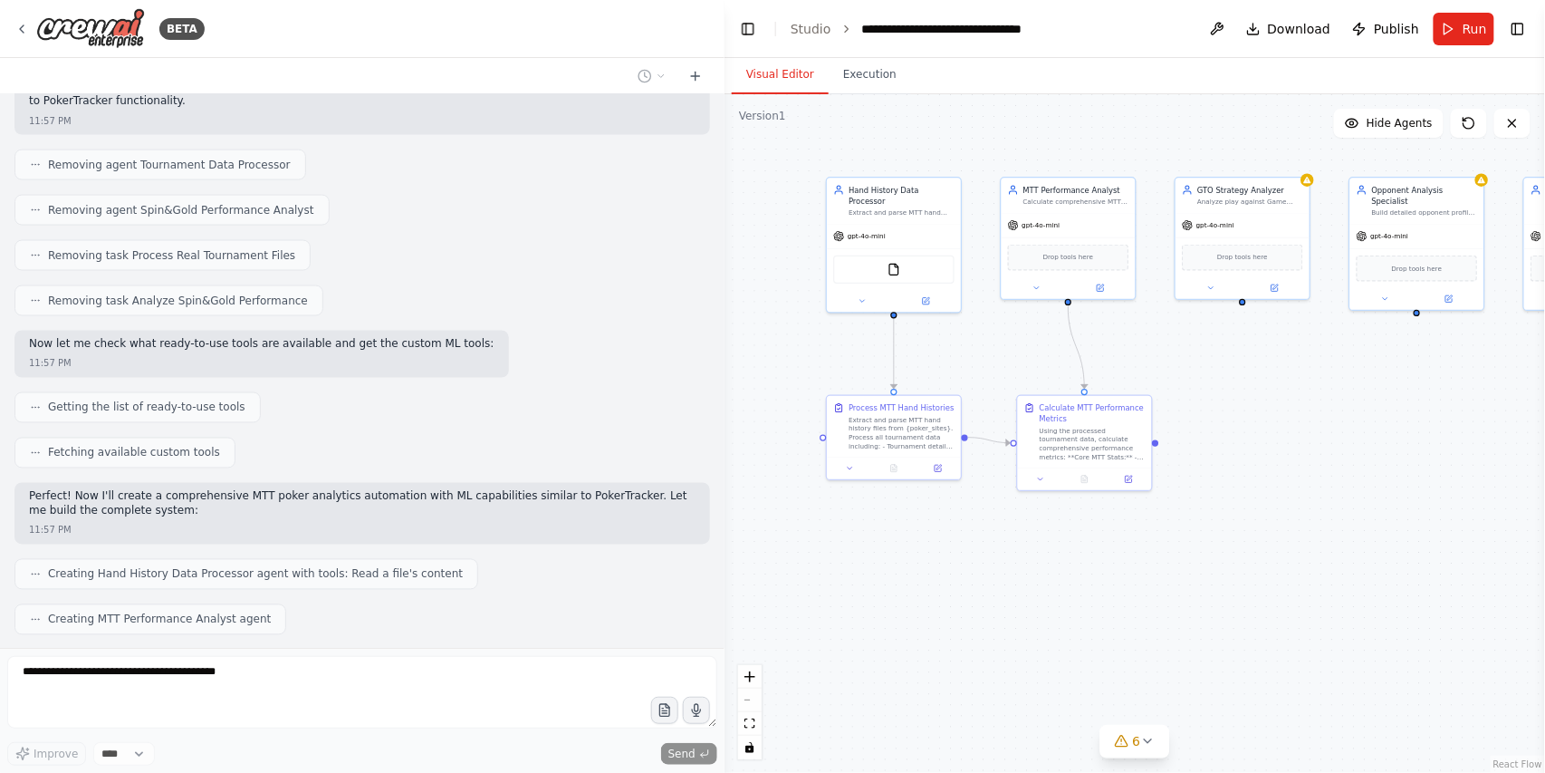
scroll to position [5599, 0]
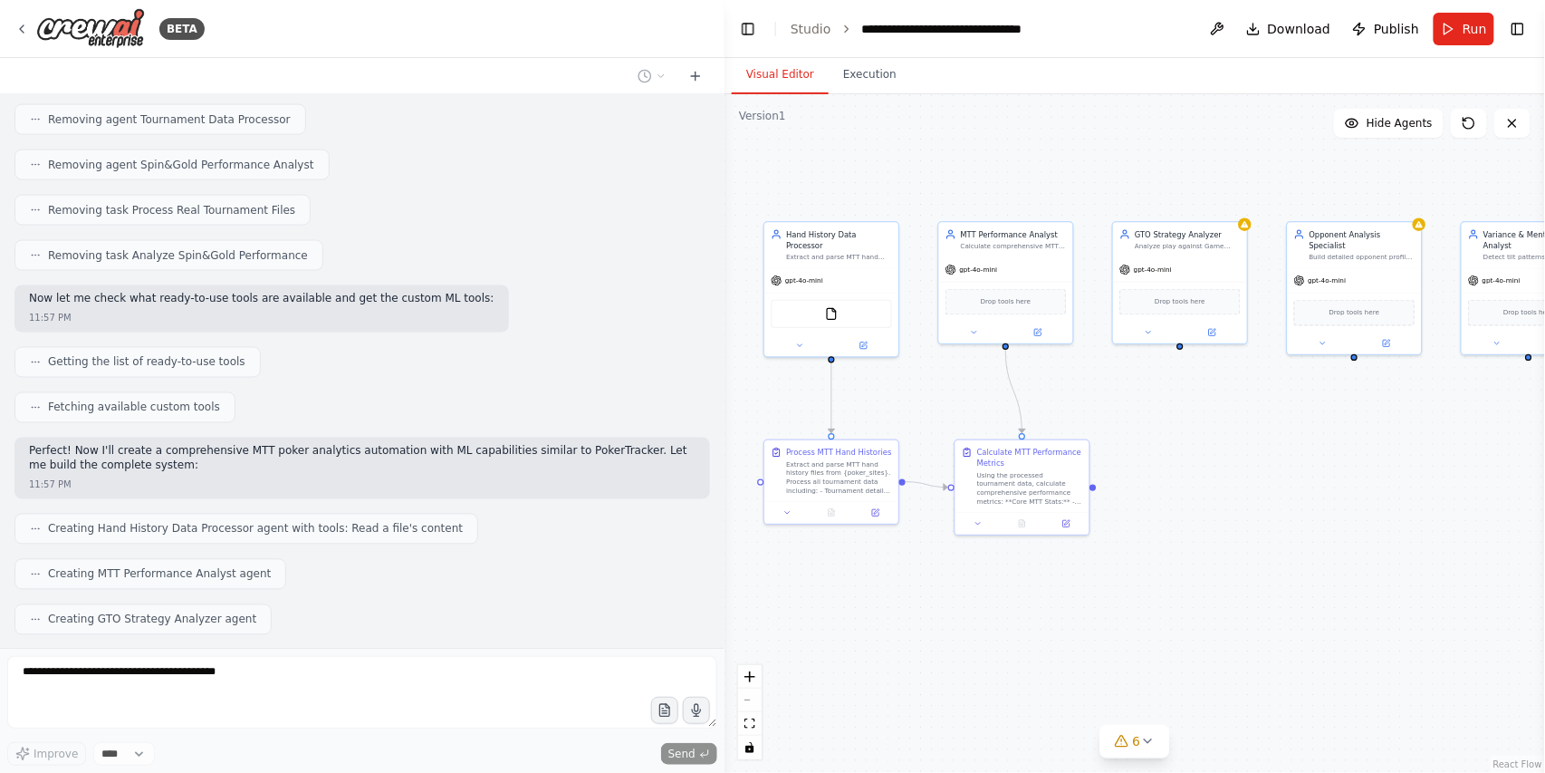
drag, startPoint x: 1245, startPoint y: 540, endPoint x: 1182, endPoint y: 584, distance: 76.7
click at [1182, 584] on div ".deletable-edge-delete-btn { width: 20px; height: 20px; border: 0px solid #ffff…" at bounding box center [1135, 433] width 821 height 678
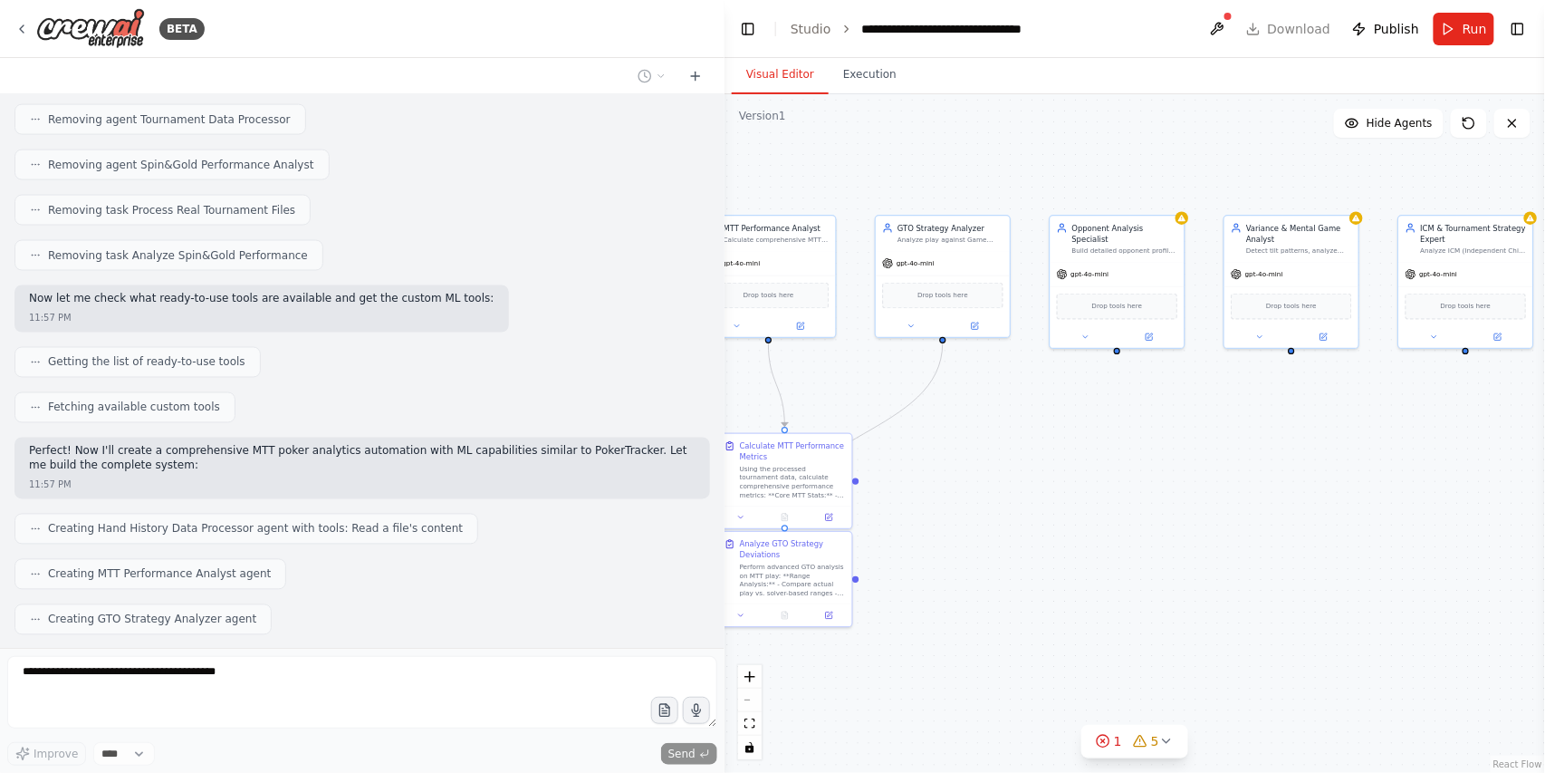
drag, startPoint x: 1341, startPoint y: 637, endPoint x: 1104, endPoint y: 630, distance: 237.4
click at [1104, 630] on div ".deletable-edge-delete-btn { width: 20px; height: 20px; border: 0px solid #ffff…" at bounding box center [1135, 433] width 821 height 678
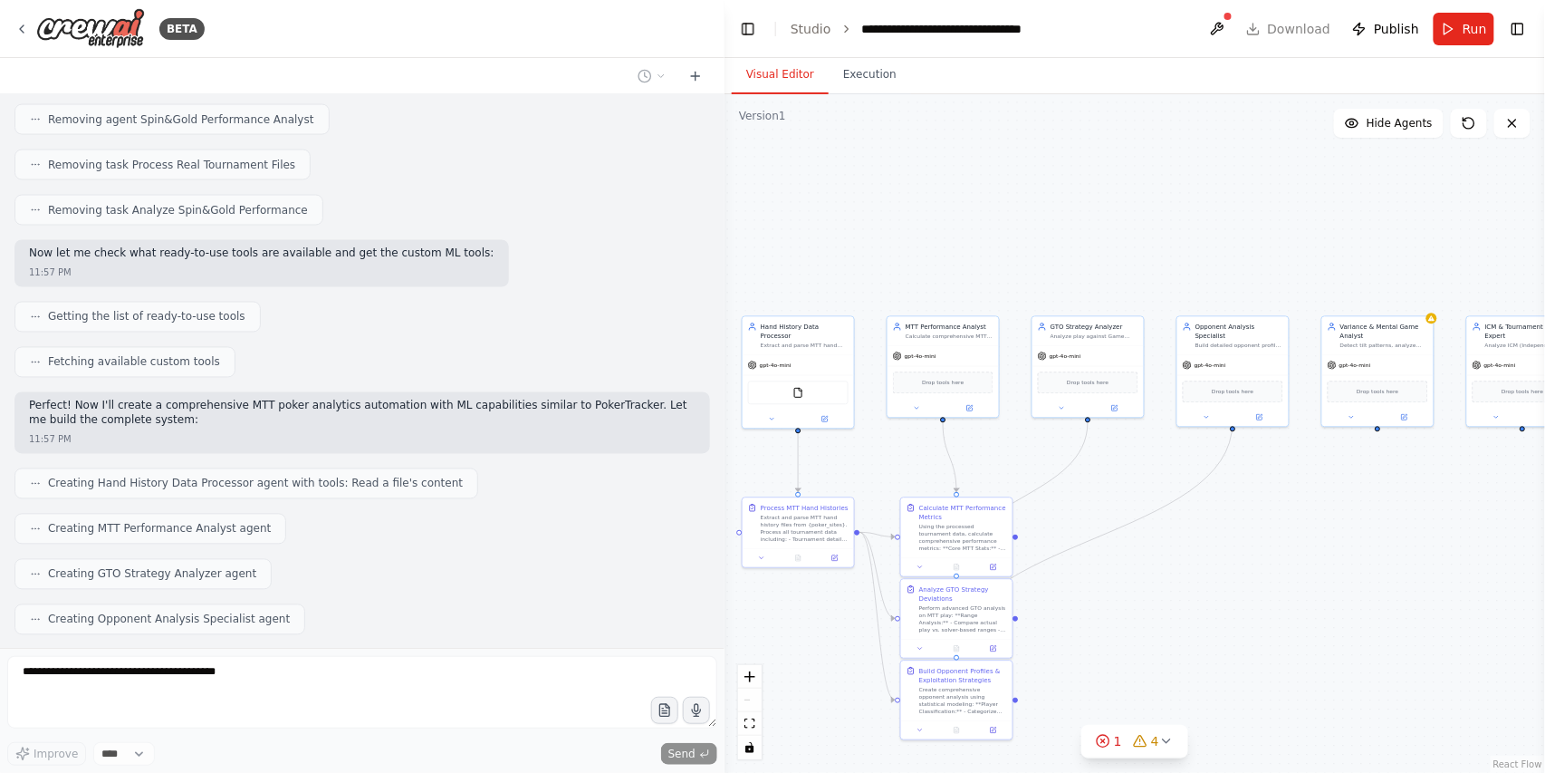
drag, startPoint x: 972, startPoint y: 622, endPoint x: 1076, endPoint y: 640, distance: 105.7
click at [1076, 640] on div ".deletable-edge-delete-btn { width: 20px; height: 20px; border: 0px solid #ffff…" at bounding box center [1135, 433] width 821 height 678
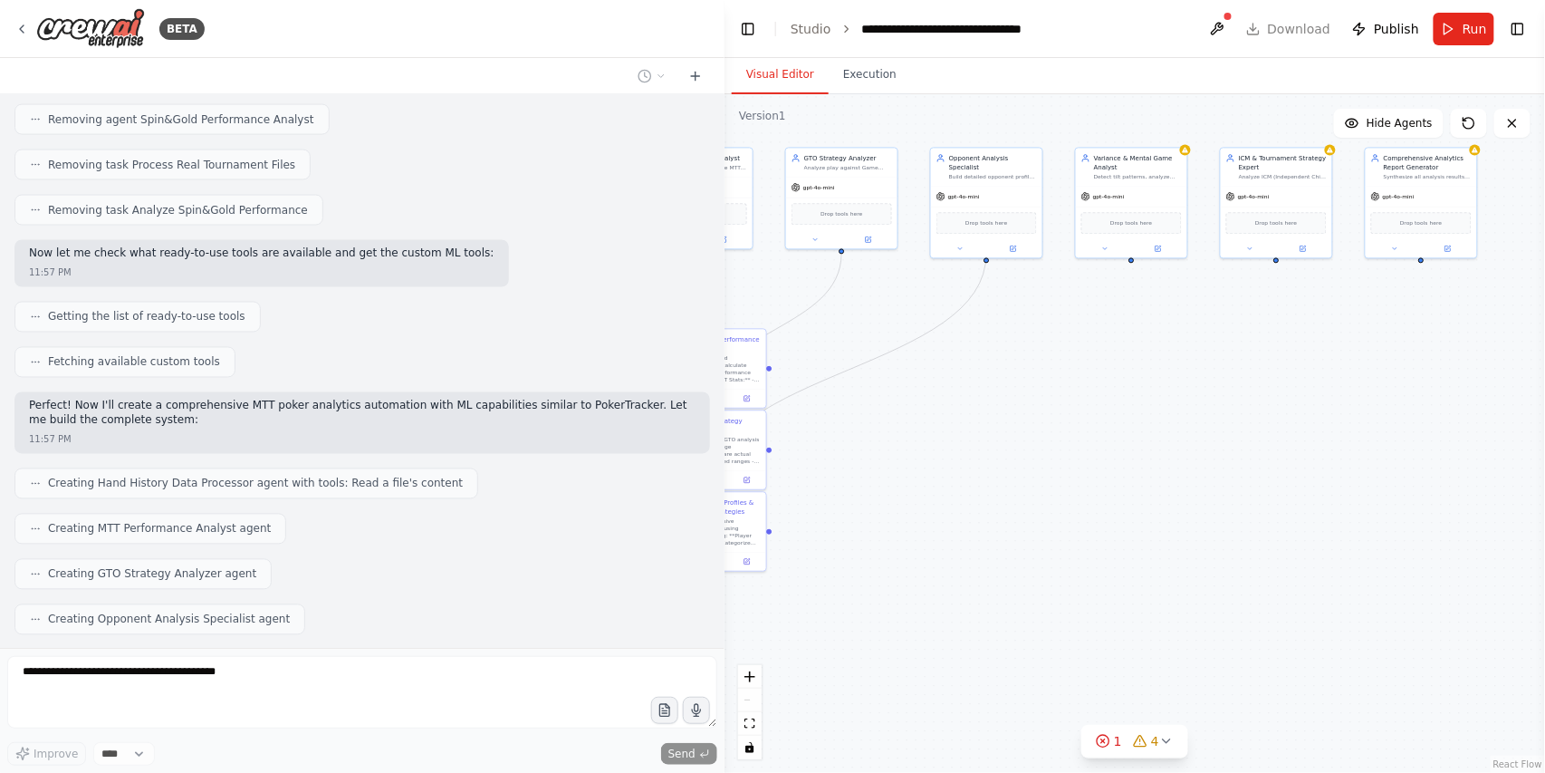
drag, startPoint x: 1283, startPoint y: 599, endPoint x: 1032, endPoint y: 429, distance: 302.7
click at [1032, 429] on div ".deletable-edge-delete-btn { width: 20px; height: 20px; border: 0px solid #ffff…" at bounding box center [1135, 433] width 821 height 678
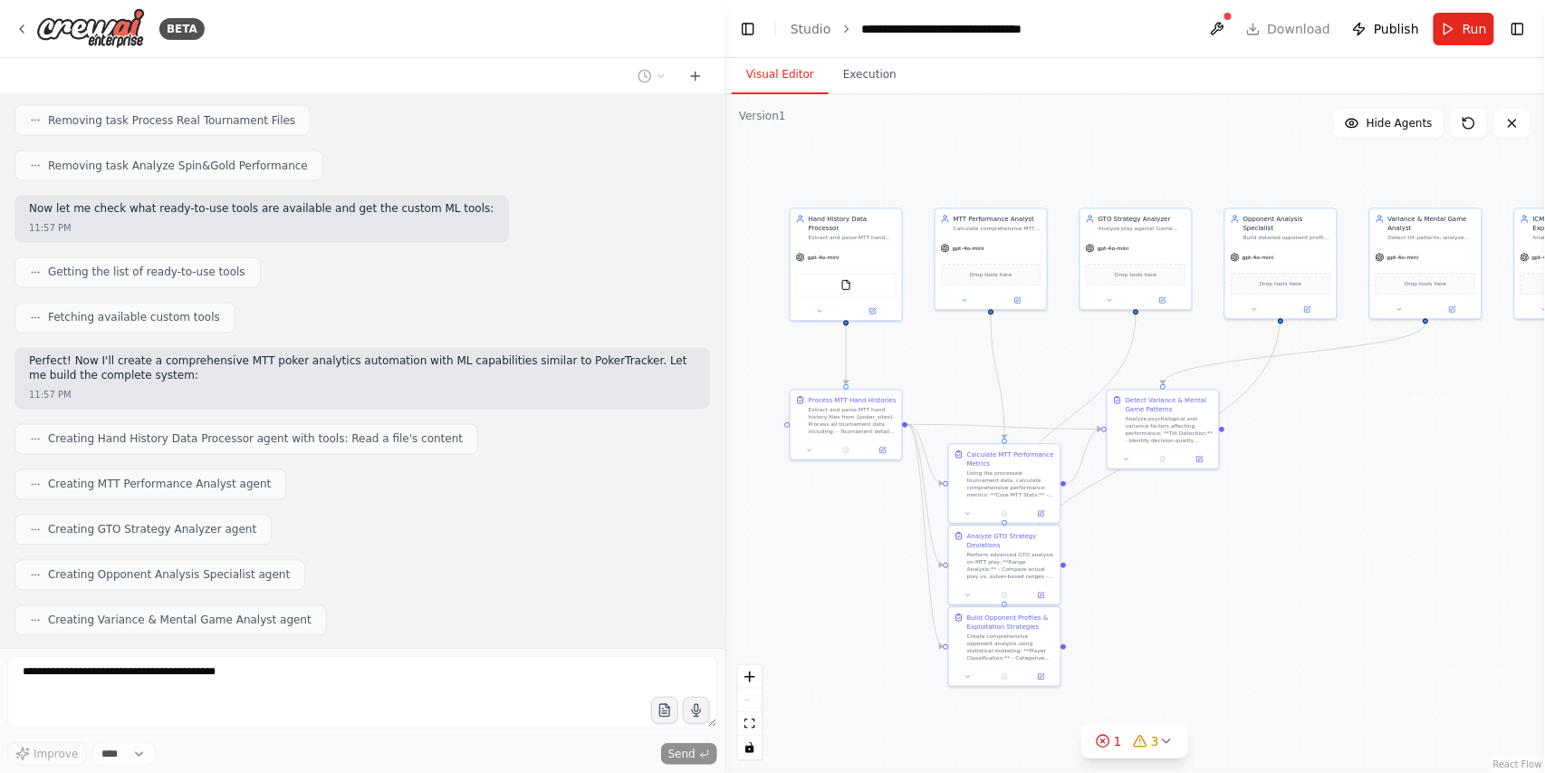
drag, startPoint x: 966, startPoint y: 521, endPoint x: 1206, endPoint y: 561, distance: 244.2
click at [1206, 561] on div ".deletable-edge-delete-btn { width: 20px; height: 20px; border: 0px solid #ffff…" at bounding box center [1135, 433] width 821 height 678
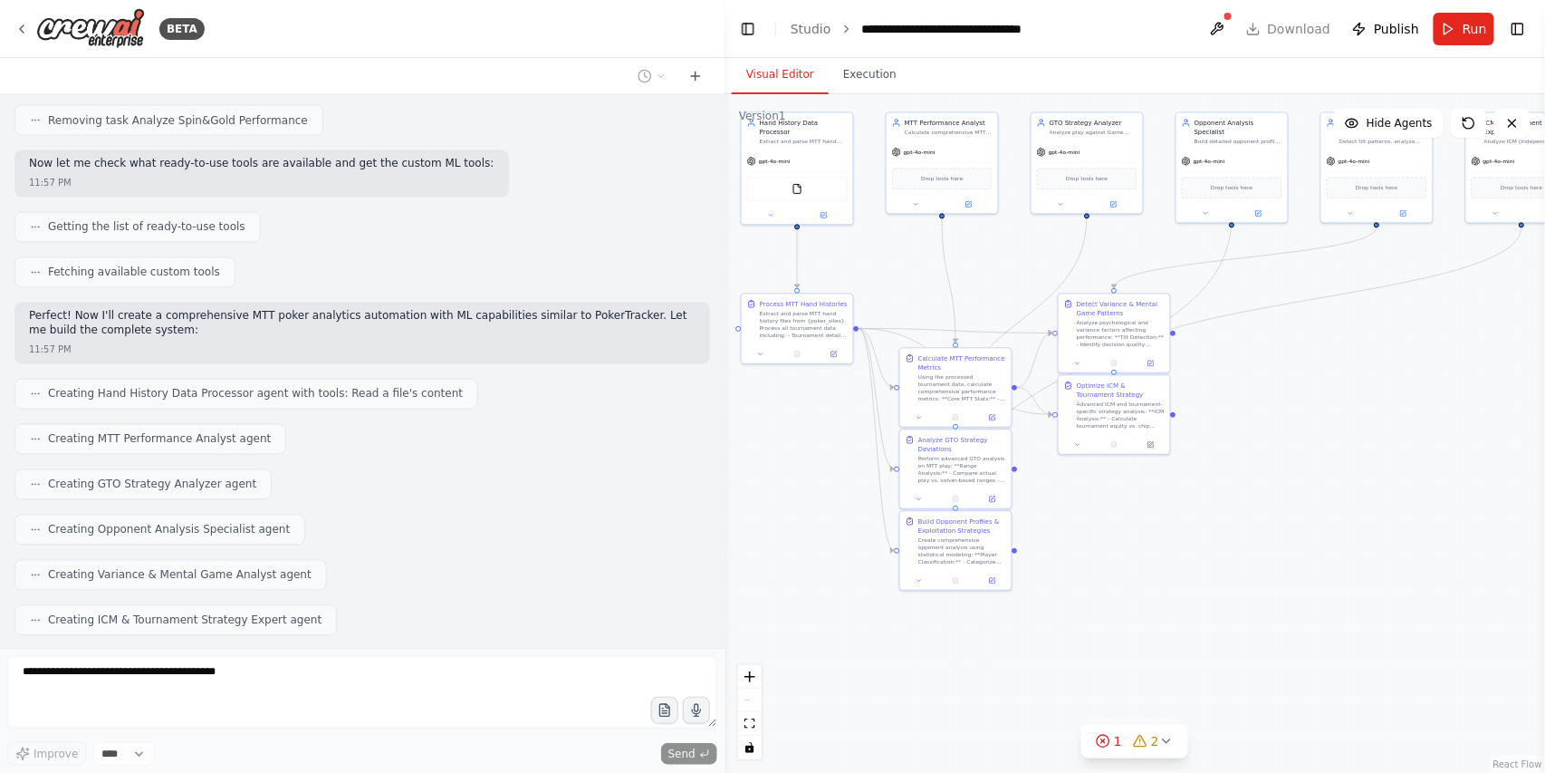
drag, startPoint x: 1281, startPoint y: 664, endPoint x: 1232, endPoint y: 568, distance: 107.8
click at [1232, 568] on div ".deletable-edge-delete-btn { width: 20px; height: 20px; border: 0px solid #ffff…" at bounding box center [1135, 433] width 821 height 678
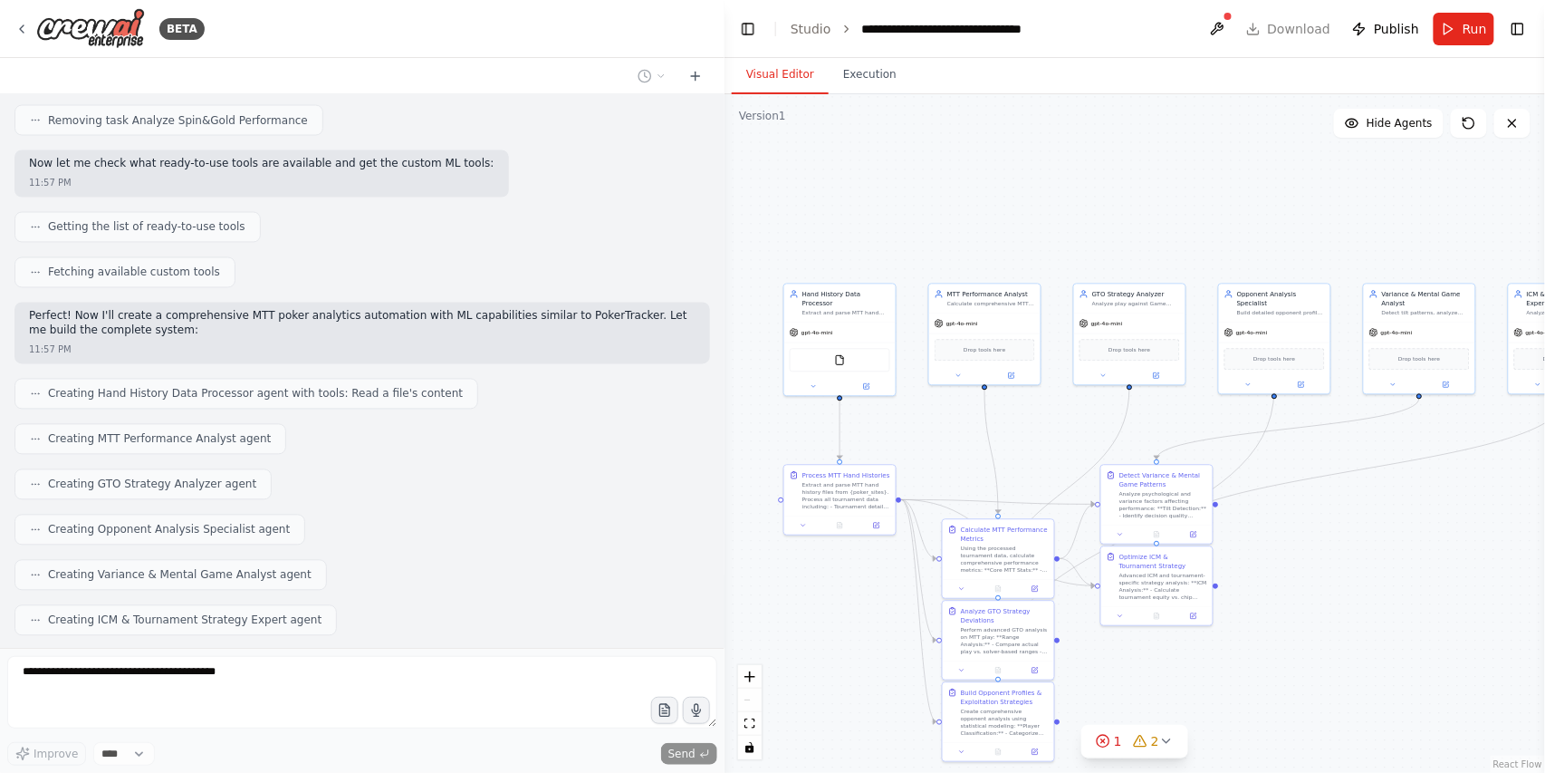
scroll to position [5780, 0]
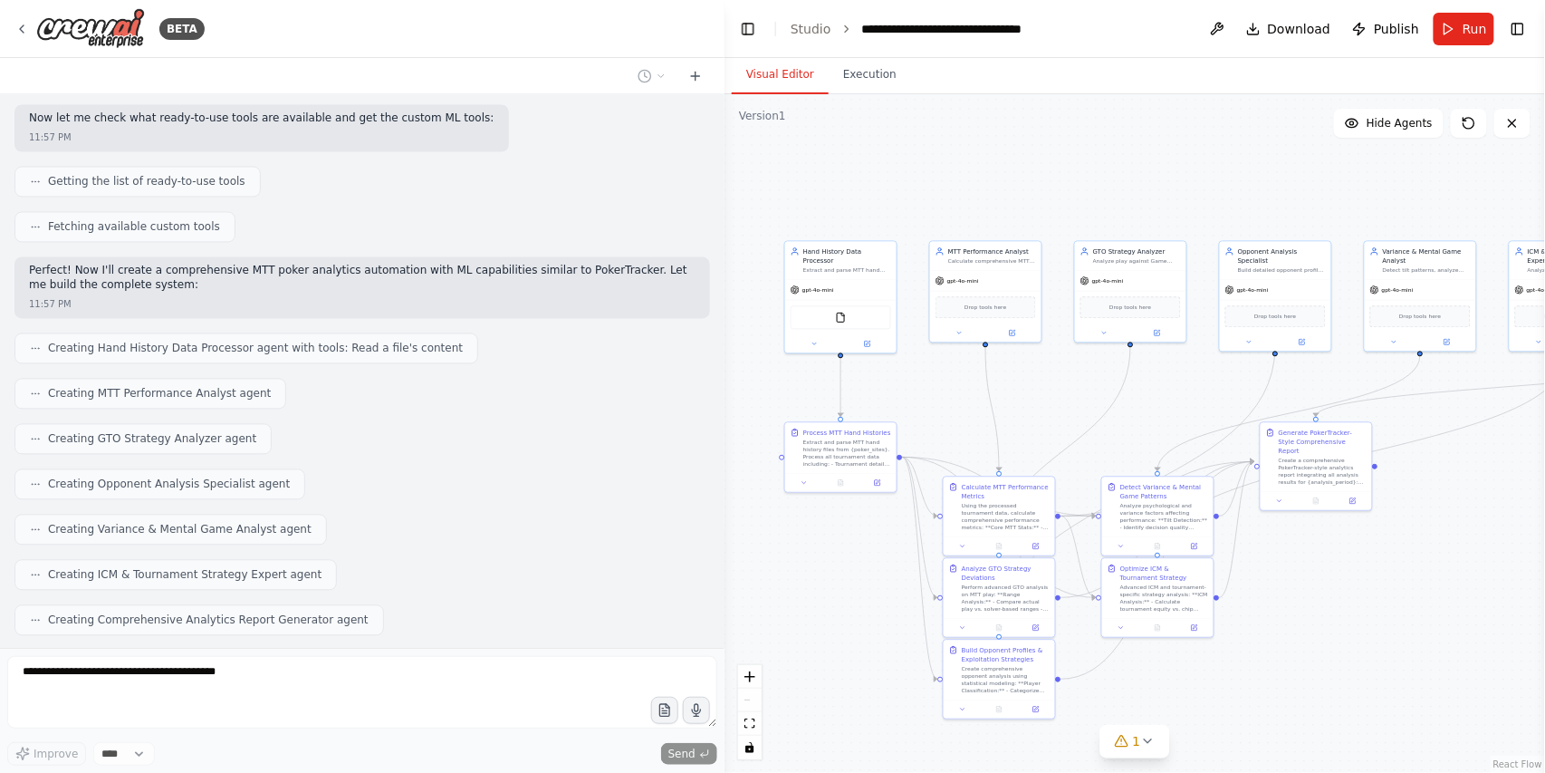
drag, startPoint x: 1222, startPoint y: 414, endPoint x: 1265, endPoint y: 513, distance: 107.9
click at [1265, 513] on div ".deletable-edge-delete-btn { width: 20px; height: 20px; border: 0px solid #ffff…" at bounding box center [1135, 433] width 821 height 678
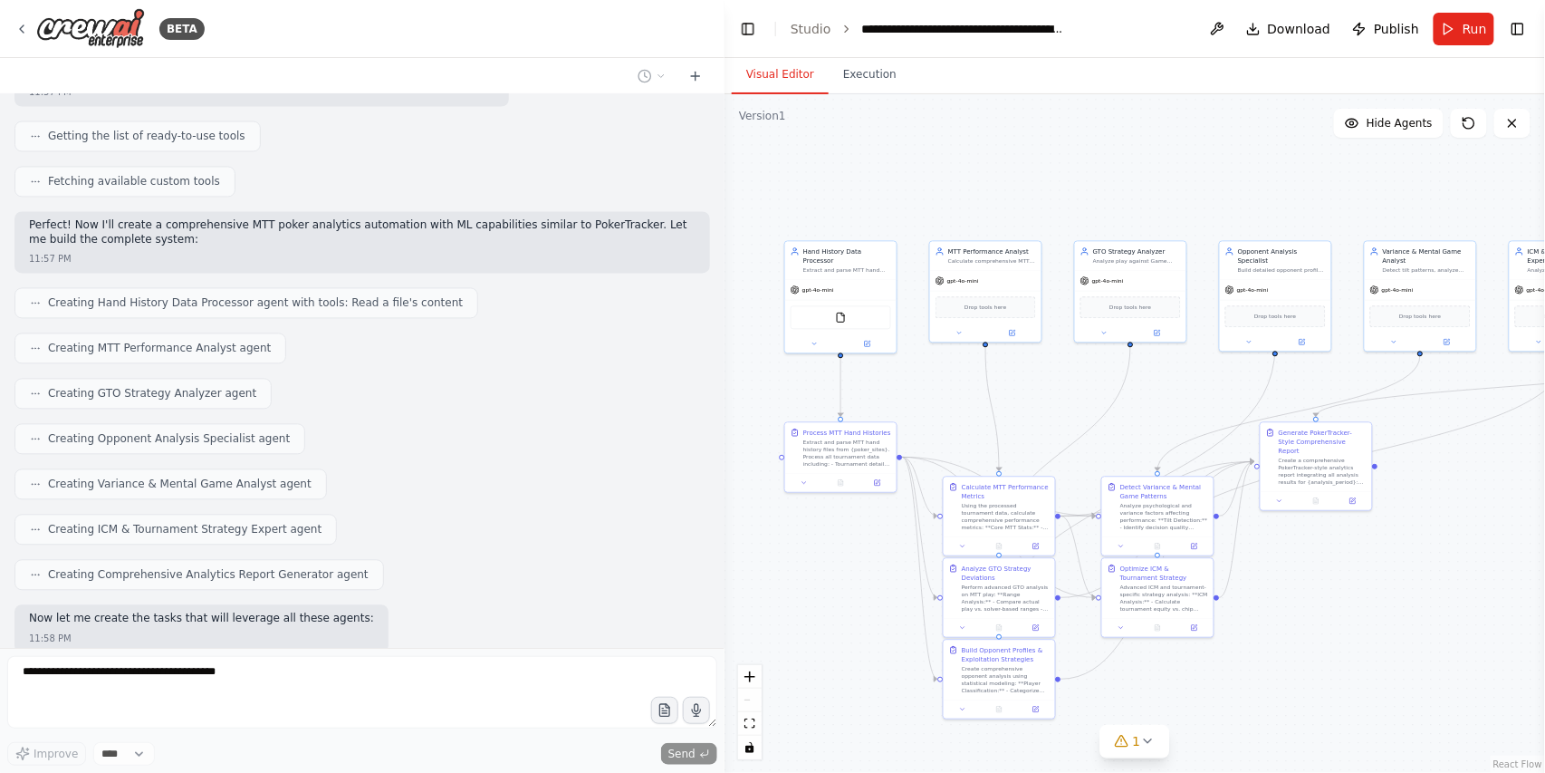
scroll to position [5869, 0]
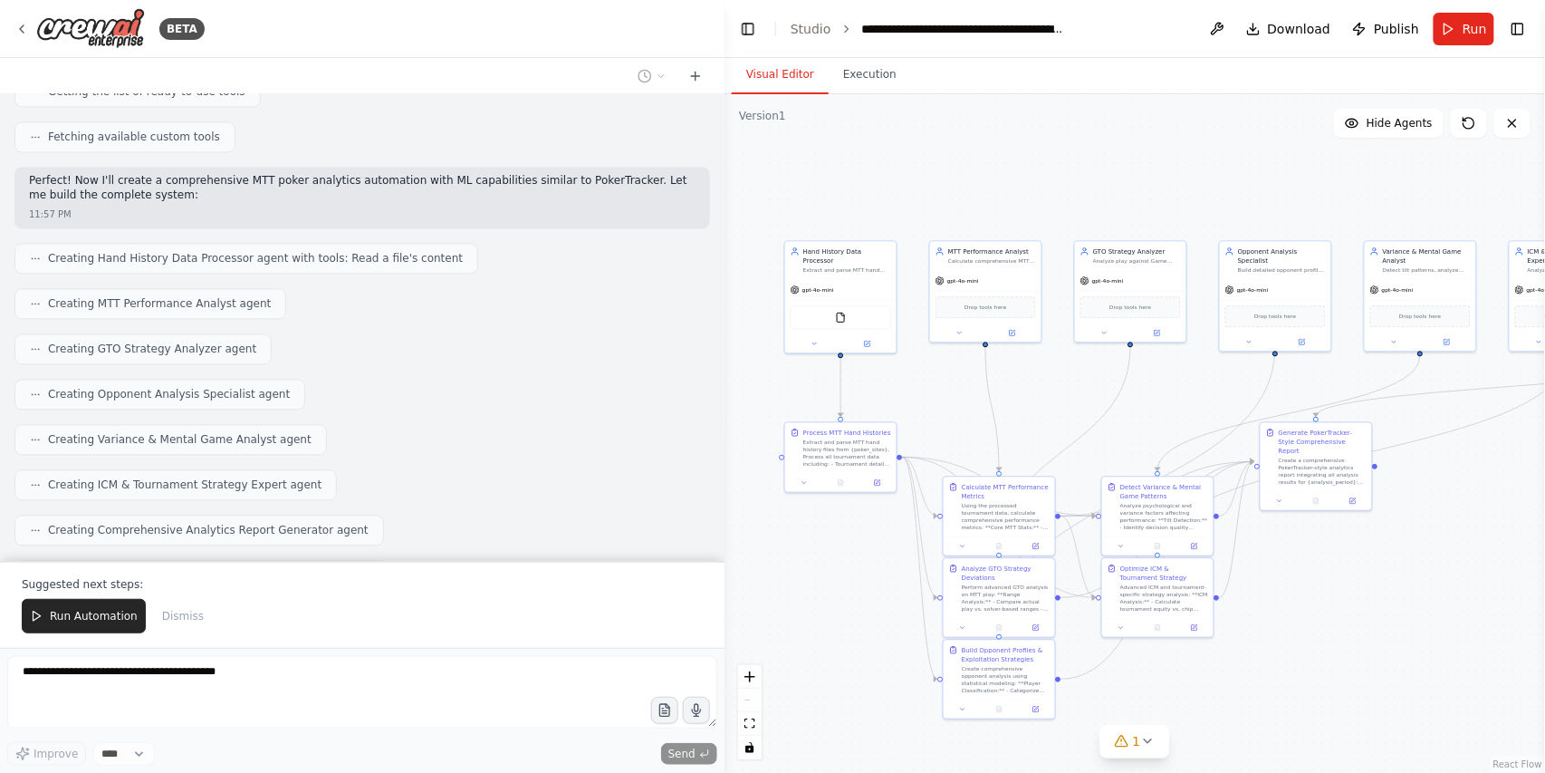
drag, startPoint x: 190, startPoint y: 571, endPoint x: 572, endPoint y: 310, distance: 462.8
click at [572, 714] on div "Creating task Analyze GTO Strategy Deviations" at bounding box center [362, 729] width 696 height 31
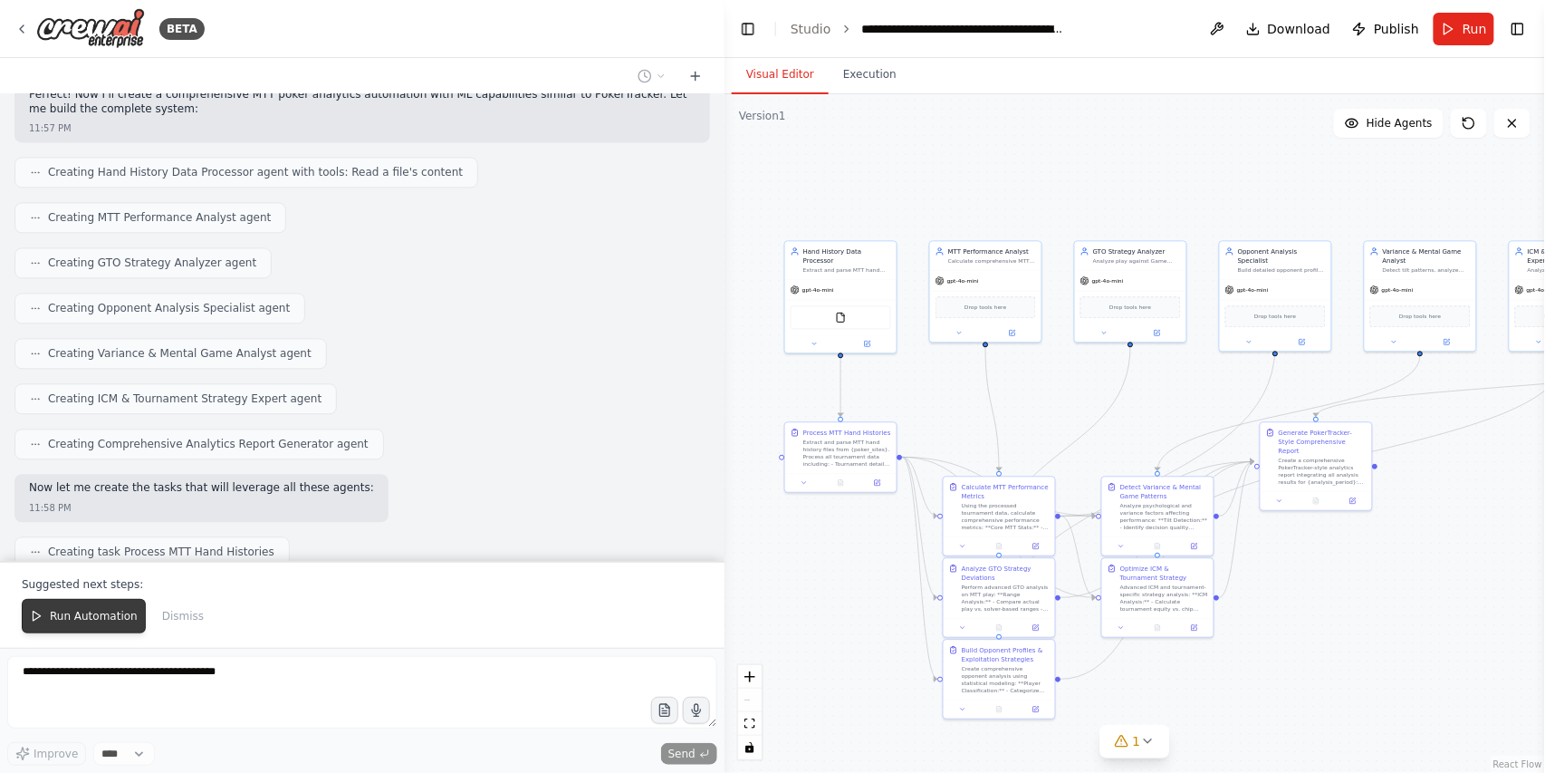
click at [83, 623] on span "Run Automation" at bounding box center [94, 616] width 88 height 14
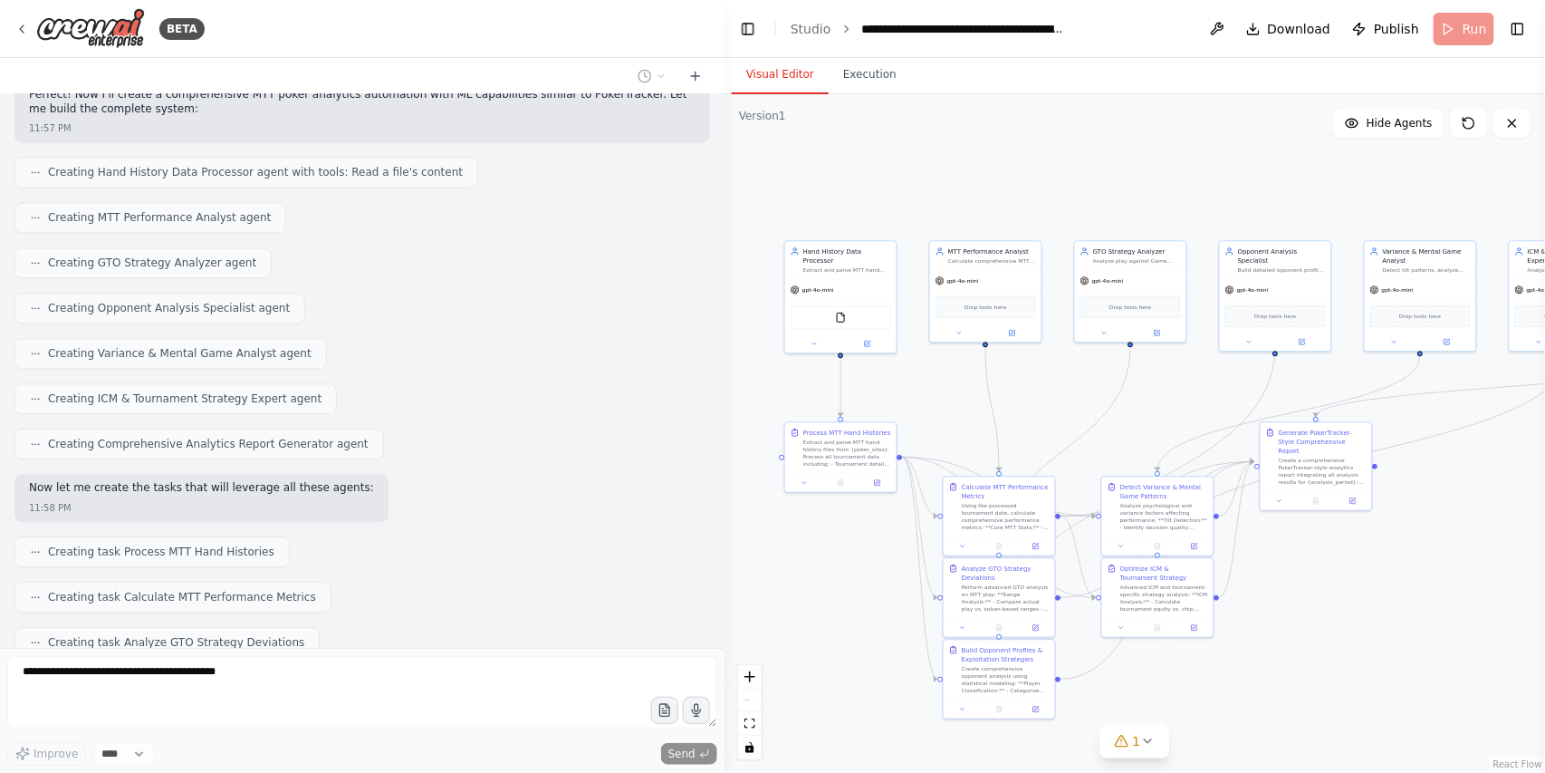
scroll to position [5869, 0]
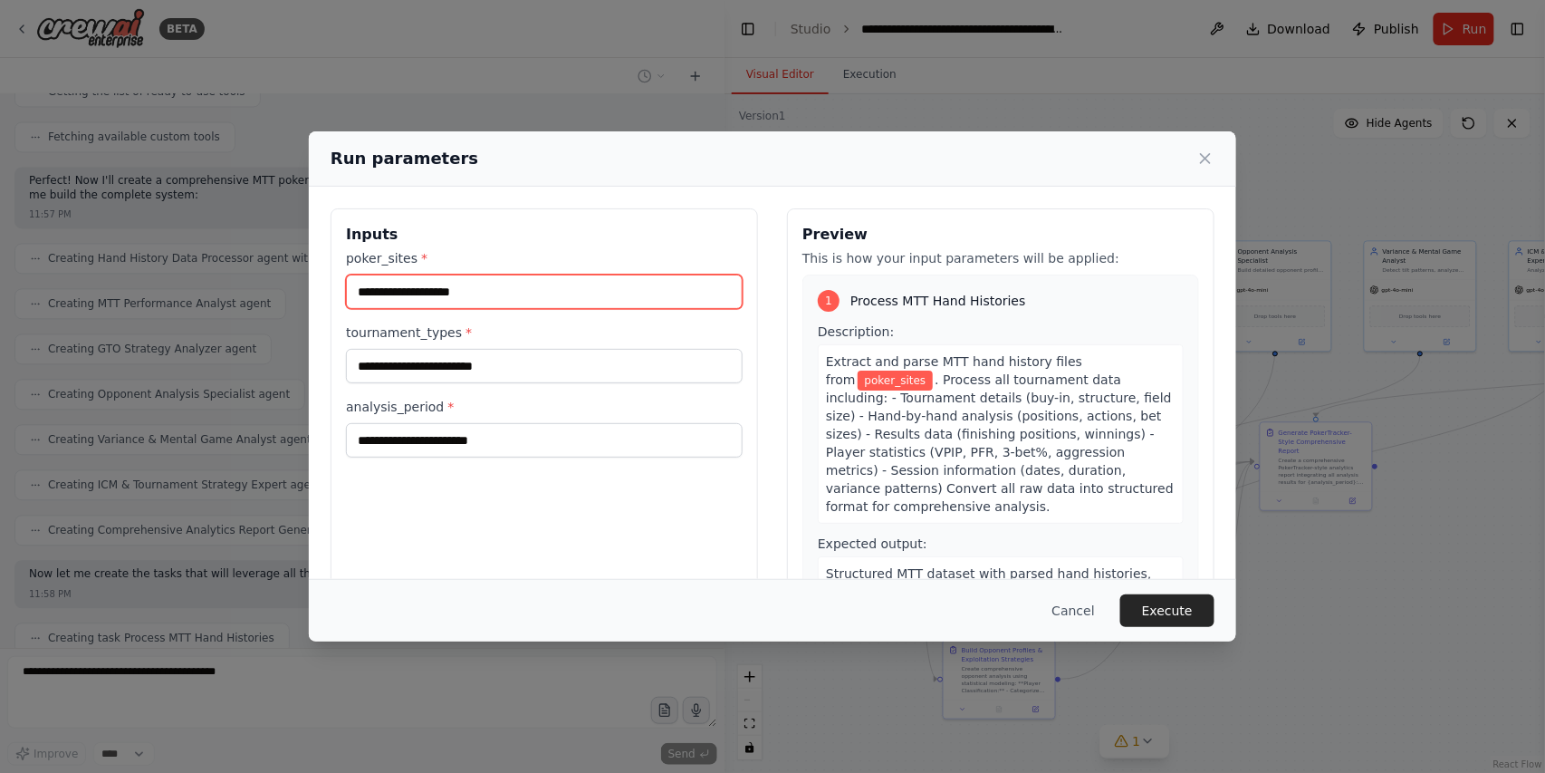
click at [490, 284] on input "poker_sites *" at bounding box center [544, 291] width 397 height 34
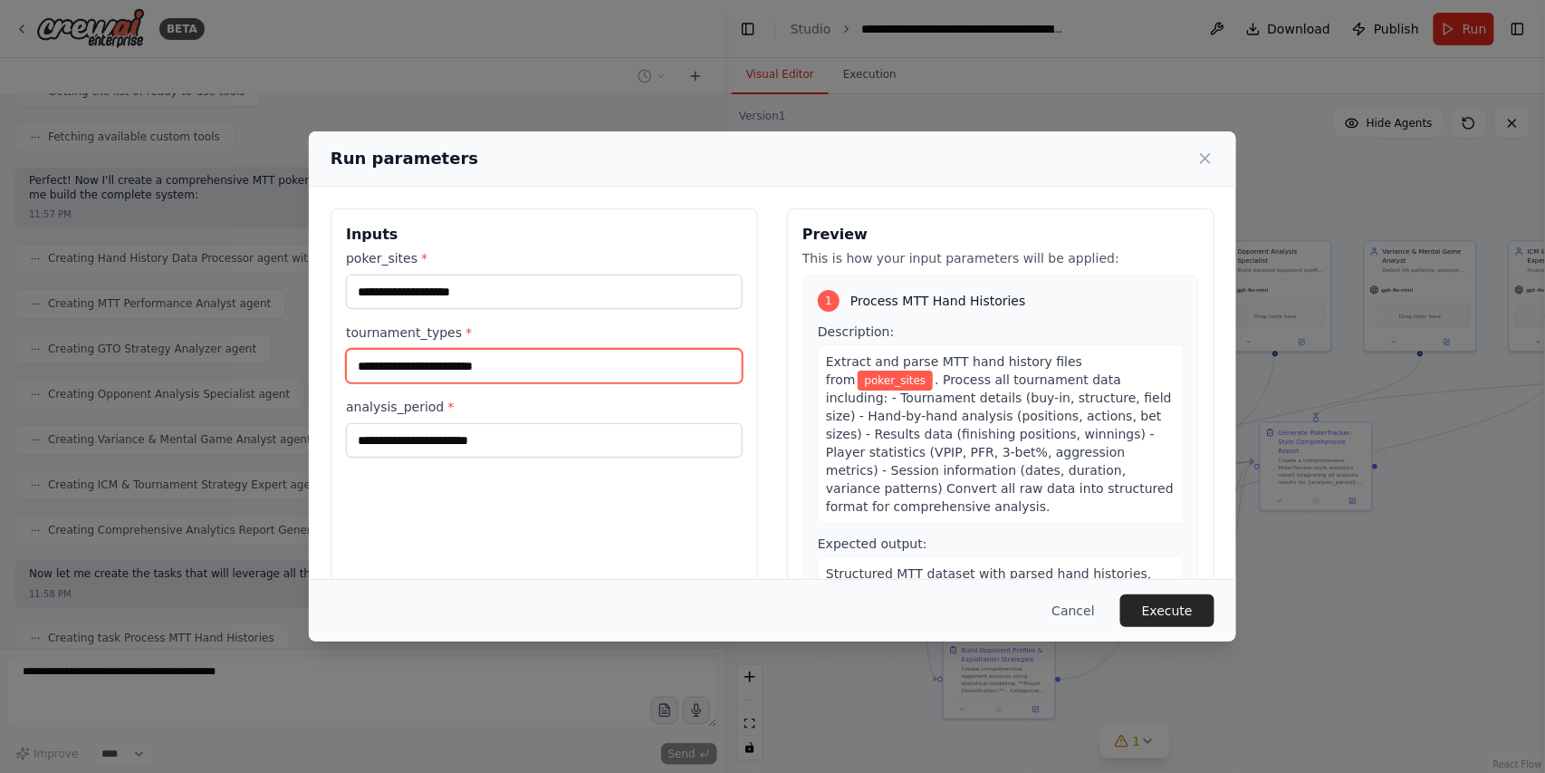
click at [543, 363] on input "tournament_types *" at bounding box center [544, 366] width 397 height 34
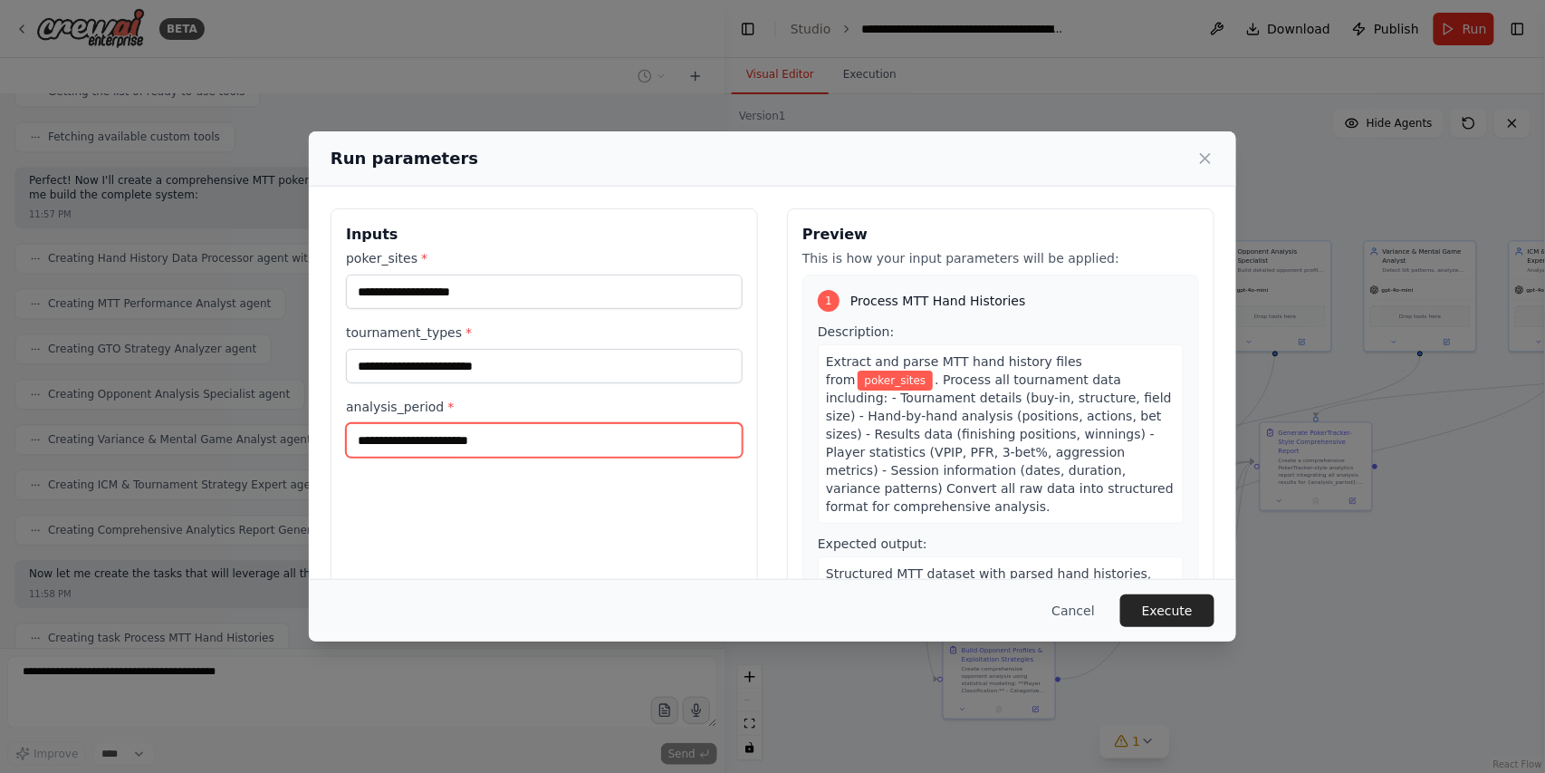
click at [540, 442] on input "analysis_period *" at bounding box center [544, 440] width 397 height 34
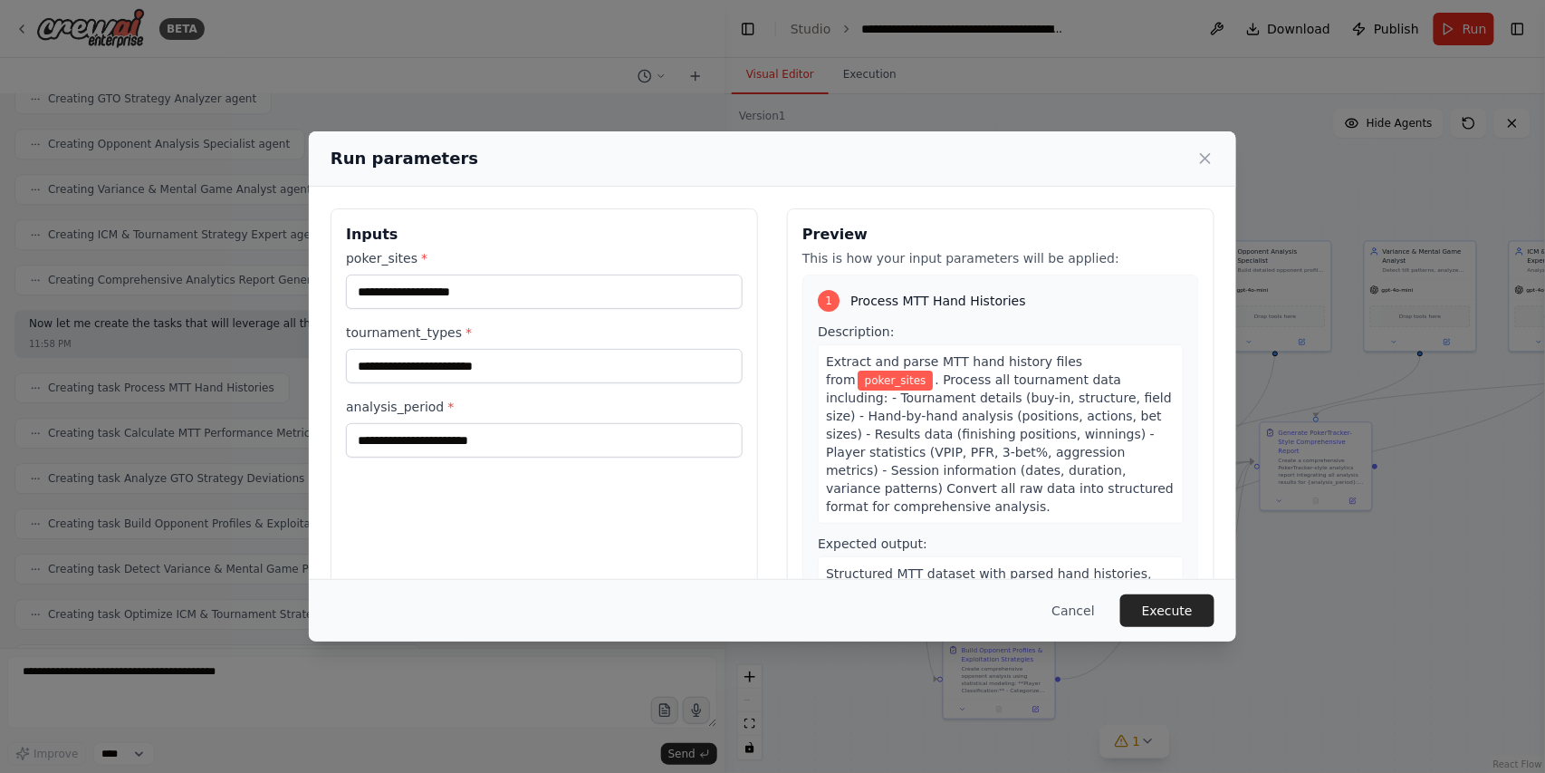
click at [934, 370] on span "poker_sites" at bounding box center [896, 380] width 76 height 20
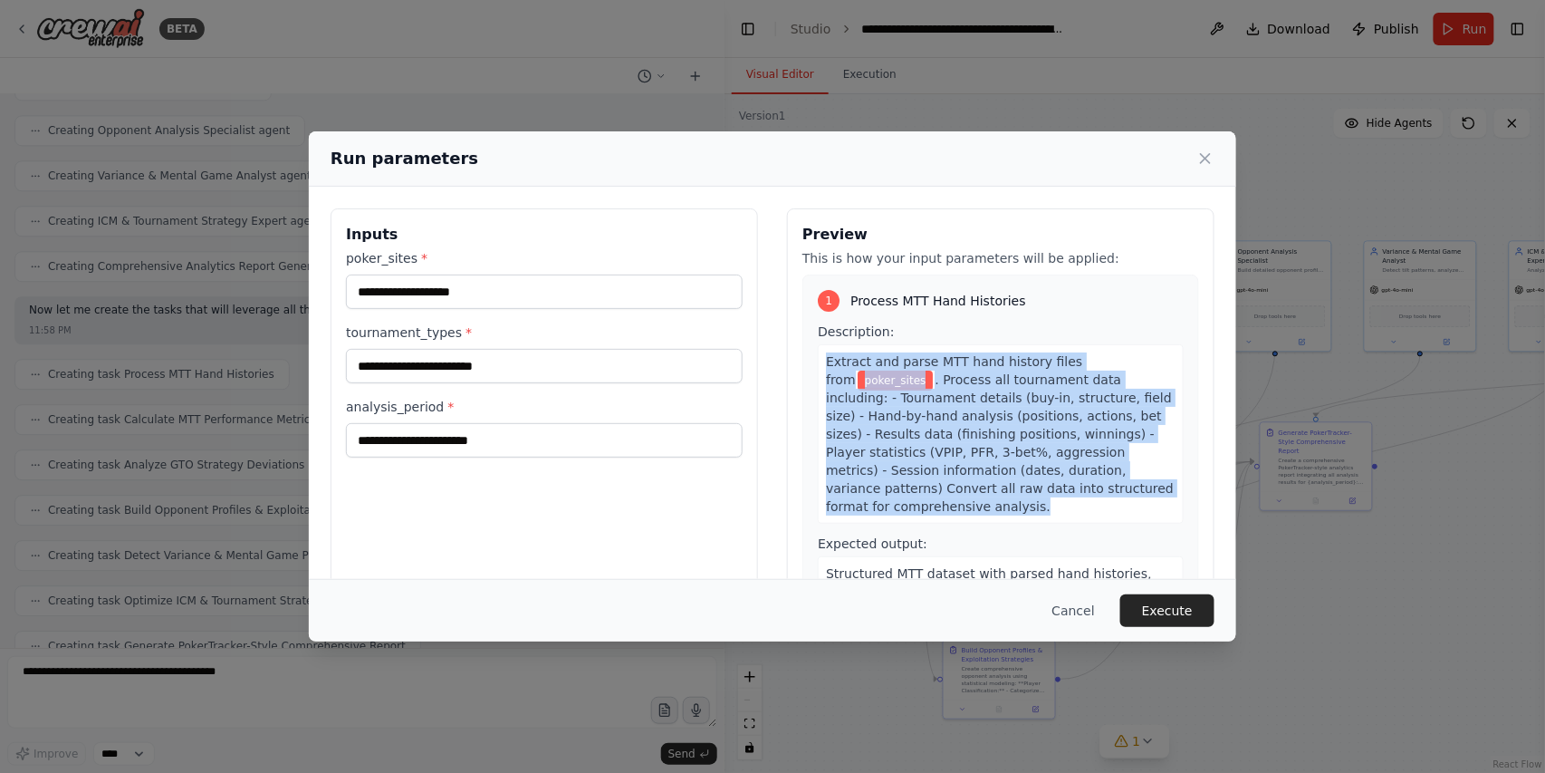
click at [934, 370] on span "poker_sites" at bounding box center [896, 380] width 76 height 20
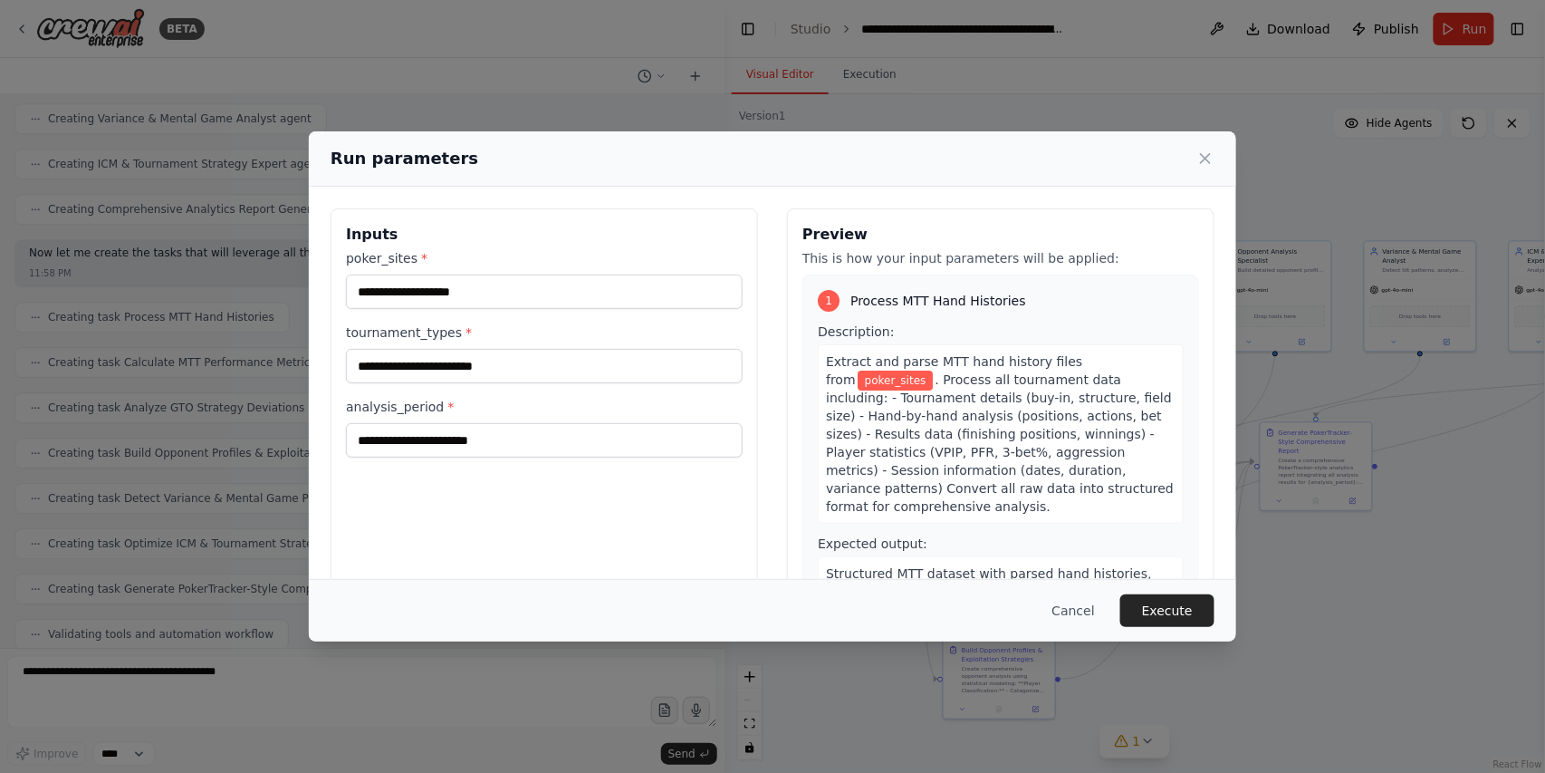
click at [839, 295] on div "1 Process MTT Hand Histories" at bounding box center [1001, 301] width 366 height 22
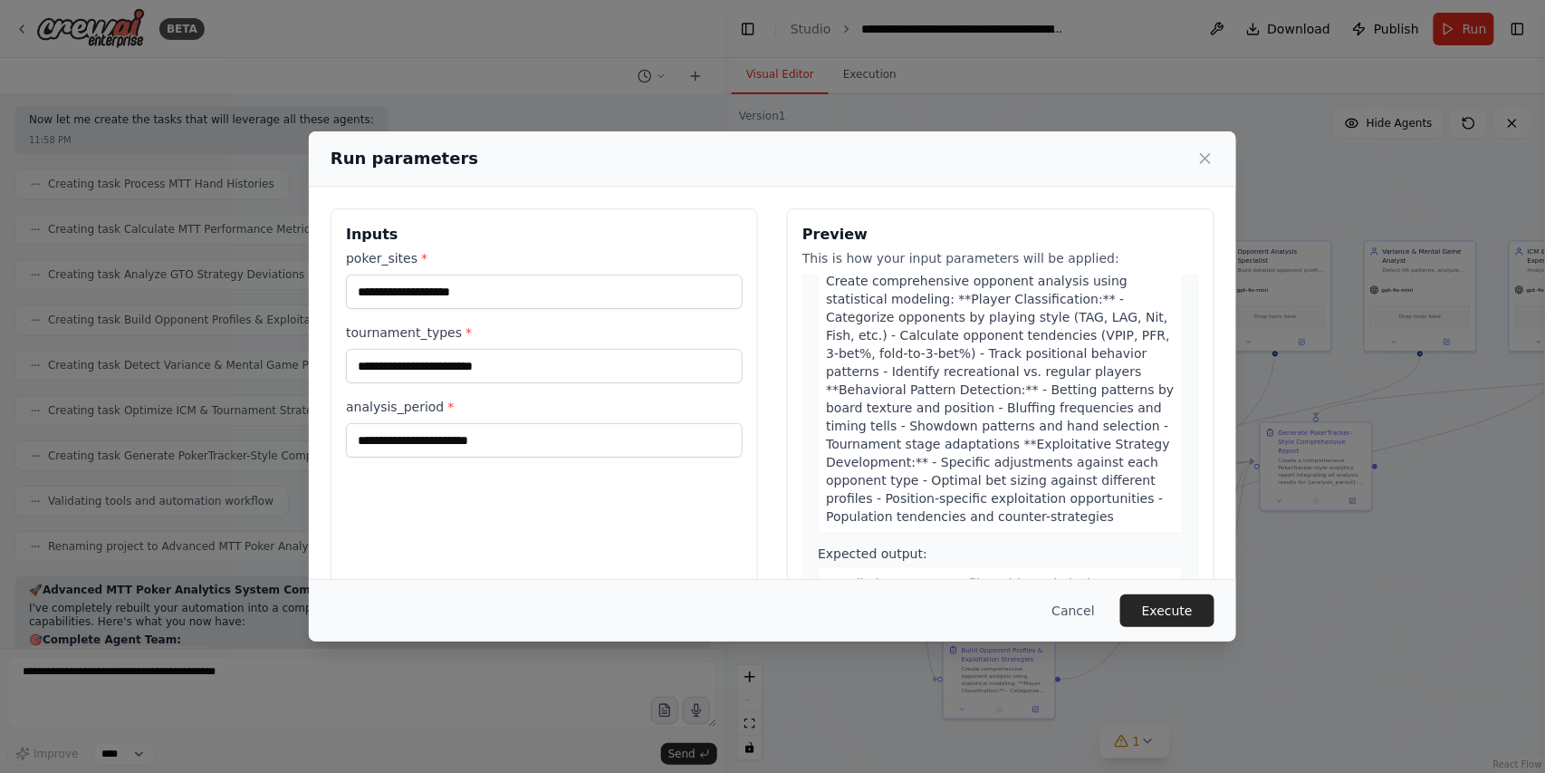
scroll to position [1449, 0]
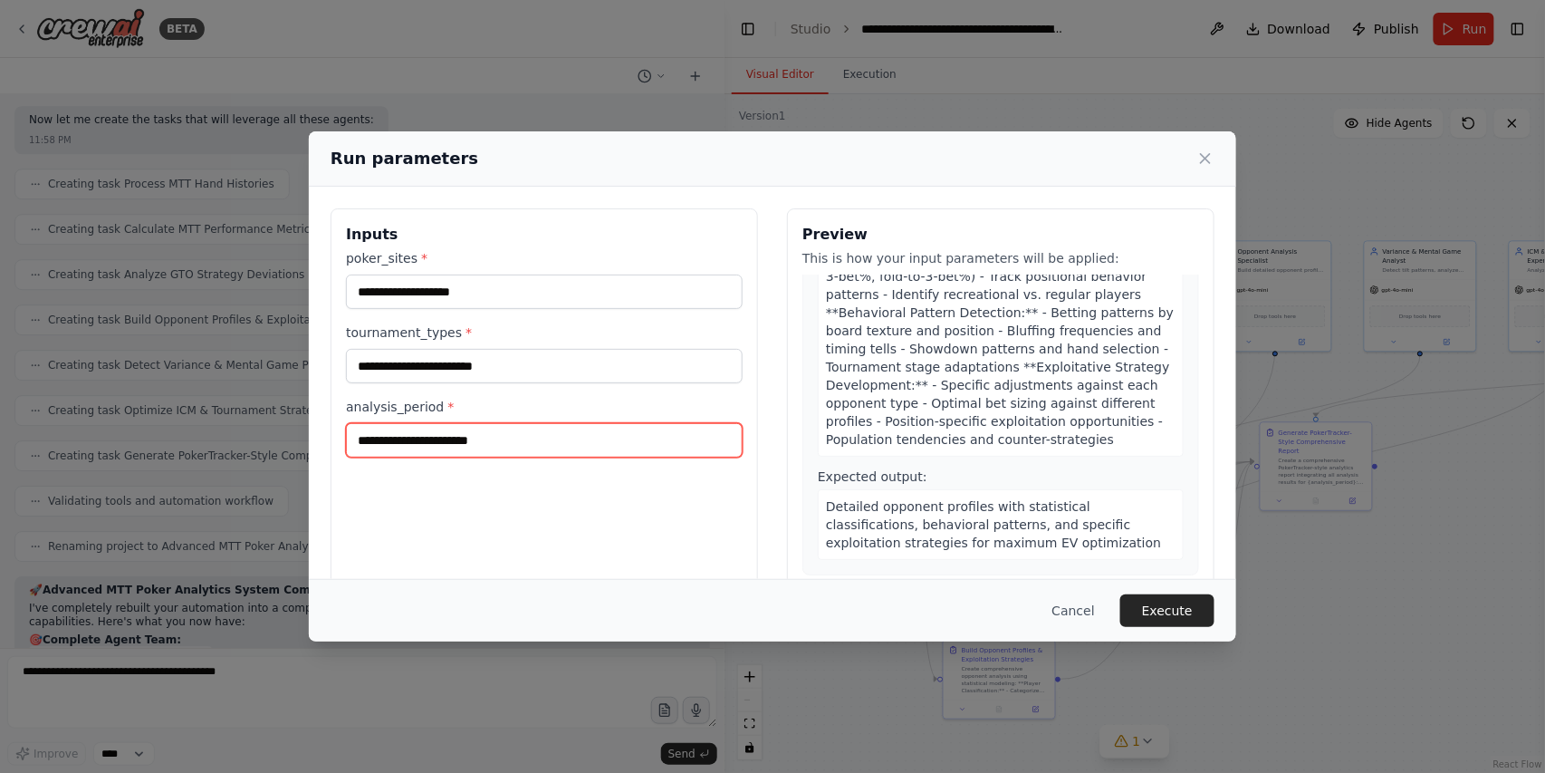
click at [418, 446] on input "analysis_period *" at bounding box center [544, 440] width 397 height 34
click at [1190, 612] on button "Execute" at bounding box center [1167, 610] width 94 height 33
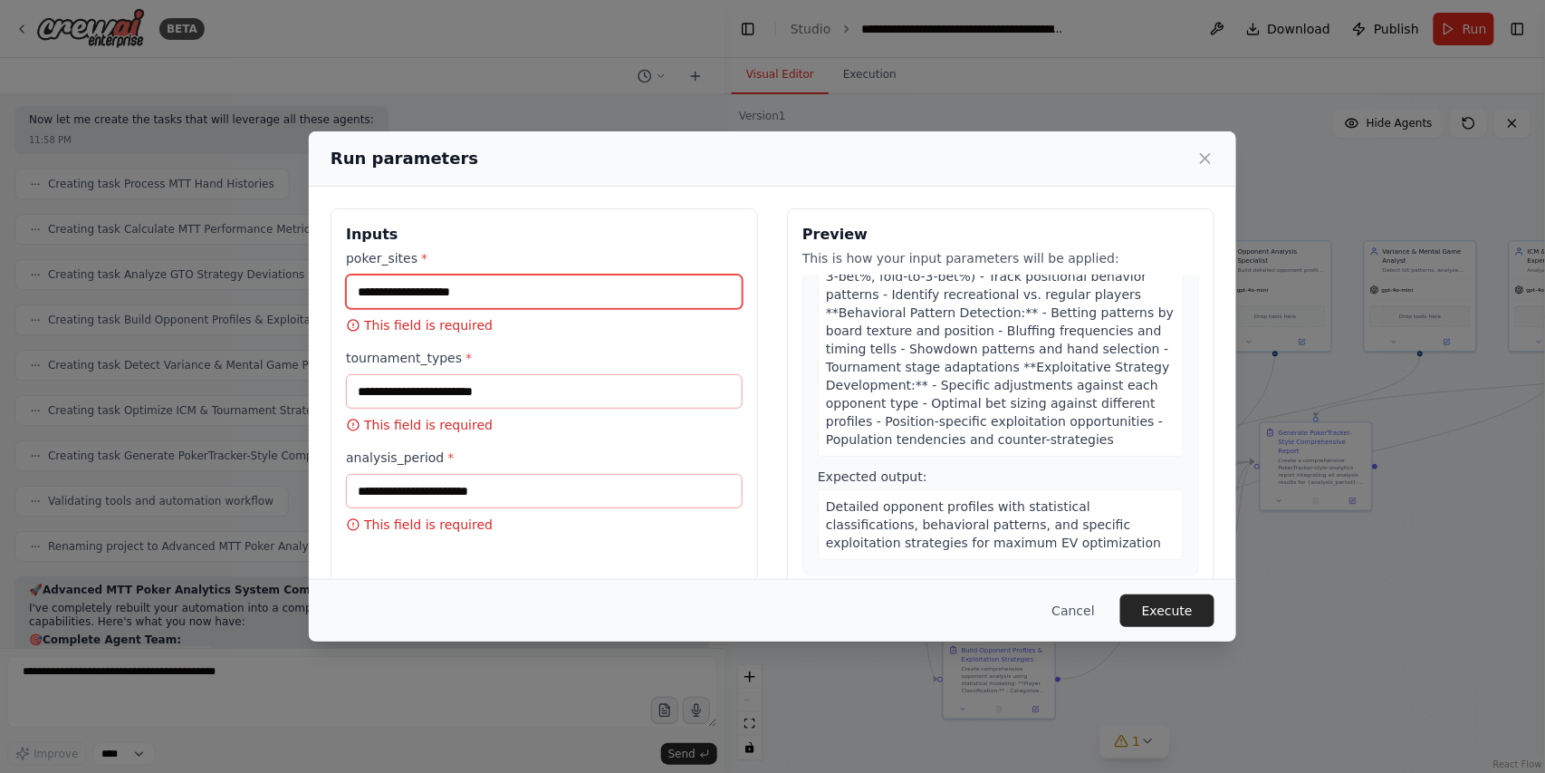
click at [500, 290] on input "poker_sites *" at bounding box center [544, 291] width 397 height 34
drag, startPoint x: 1200, startPoint y: 153, endPoint x: 1174, endPoint y: 166, distance: 29.2
click at [1199, 153] on icon at bounding box center [1206, 158] width 18 height 18
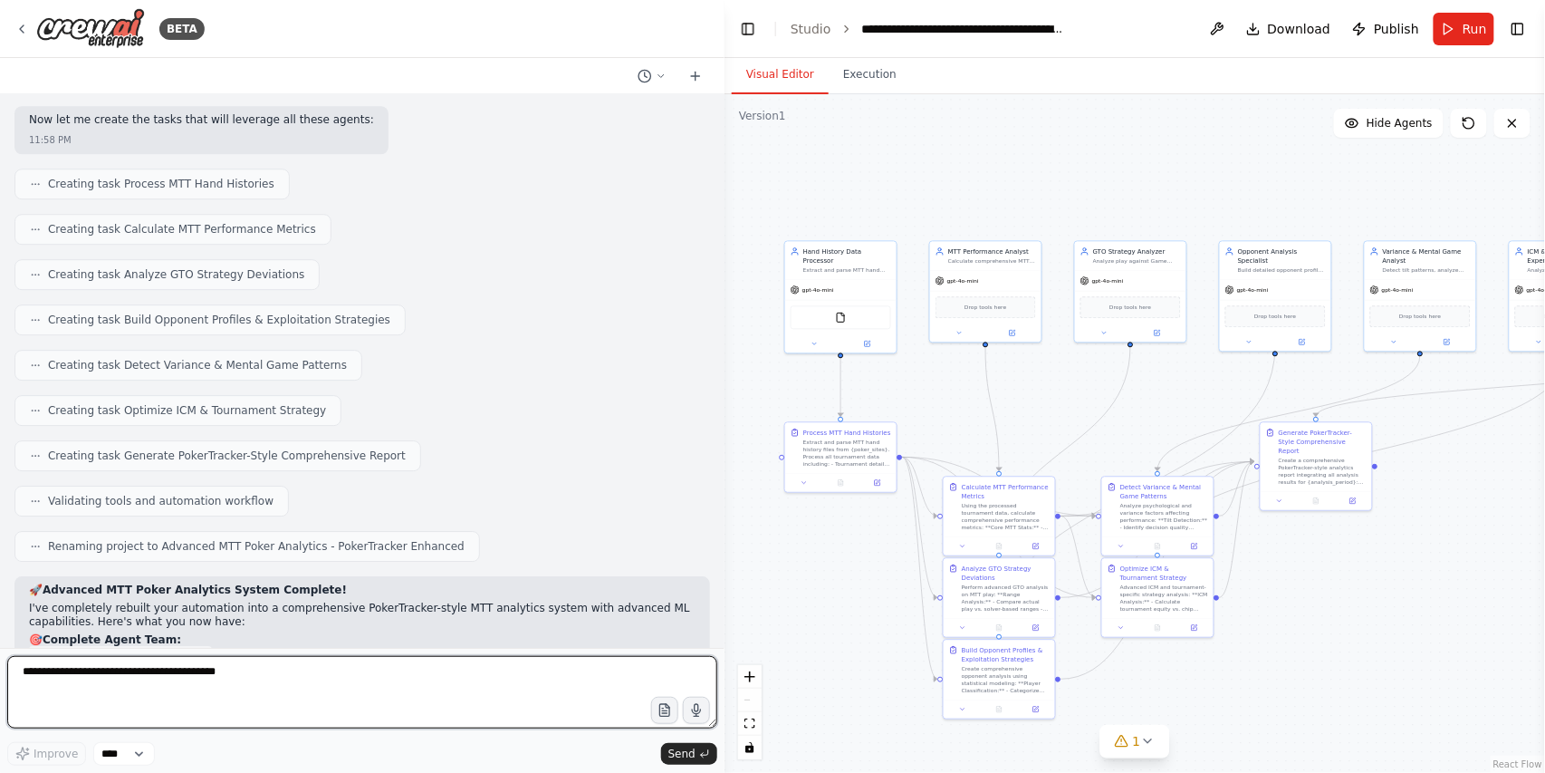
click at [131, 675] on textarea at bounding box center [362, 692] width 710 height 72
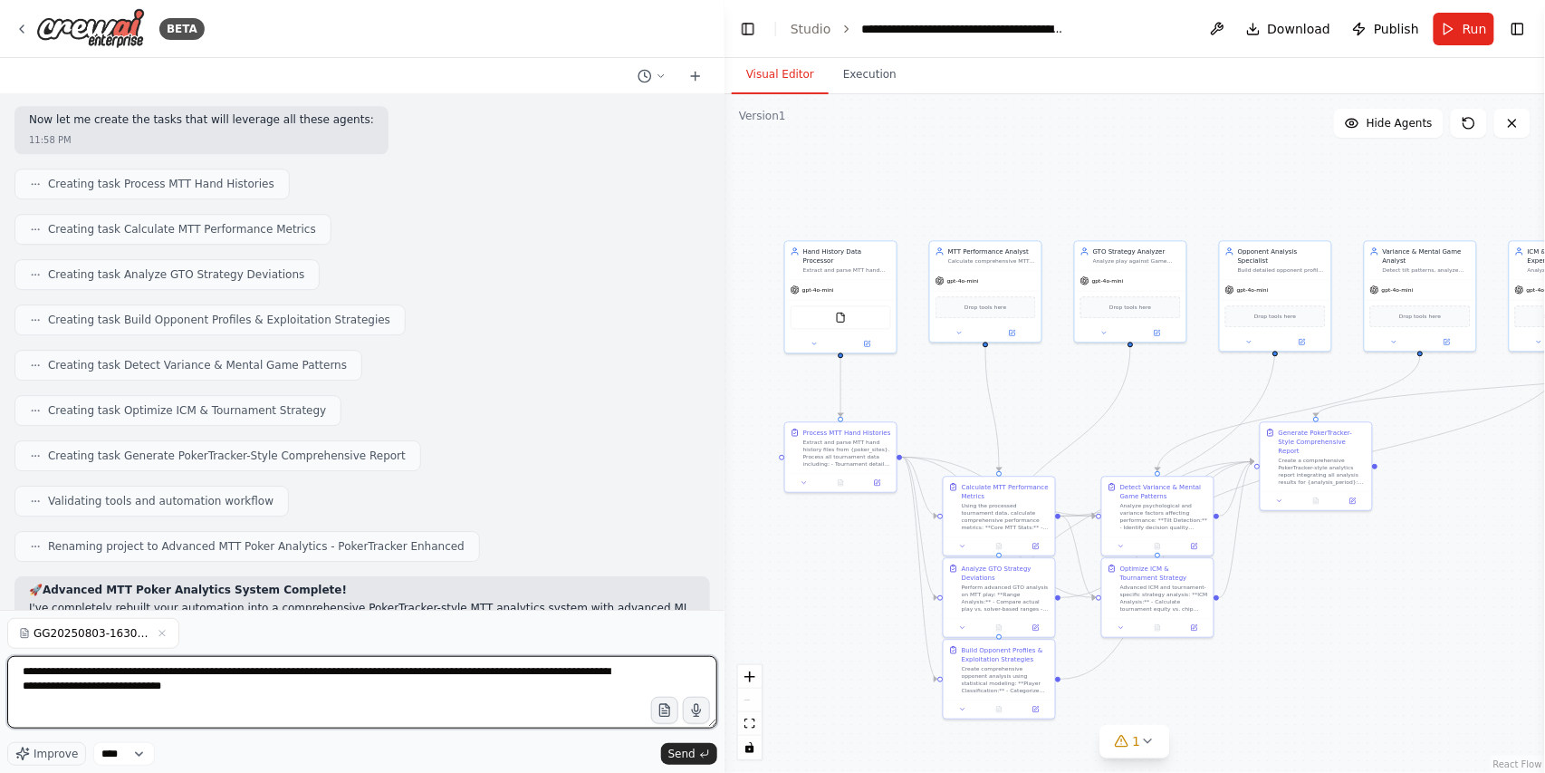
type textarea "**********"
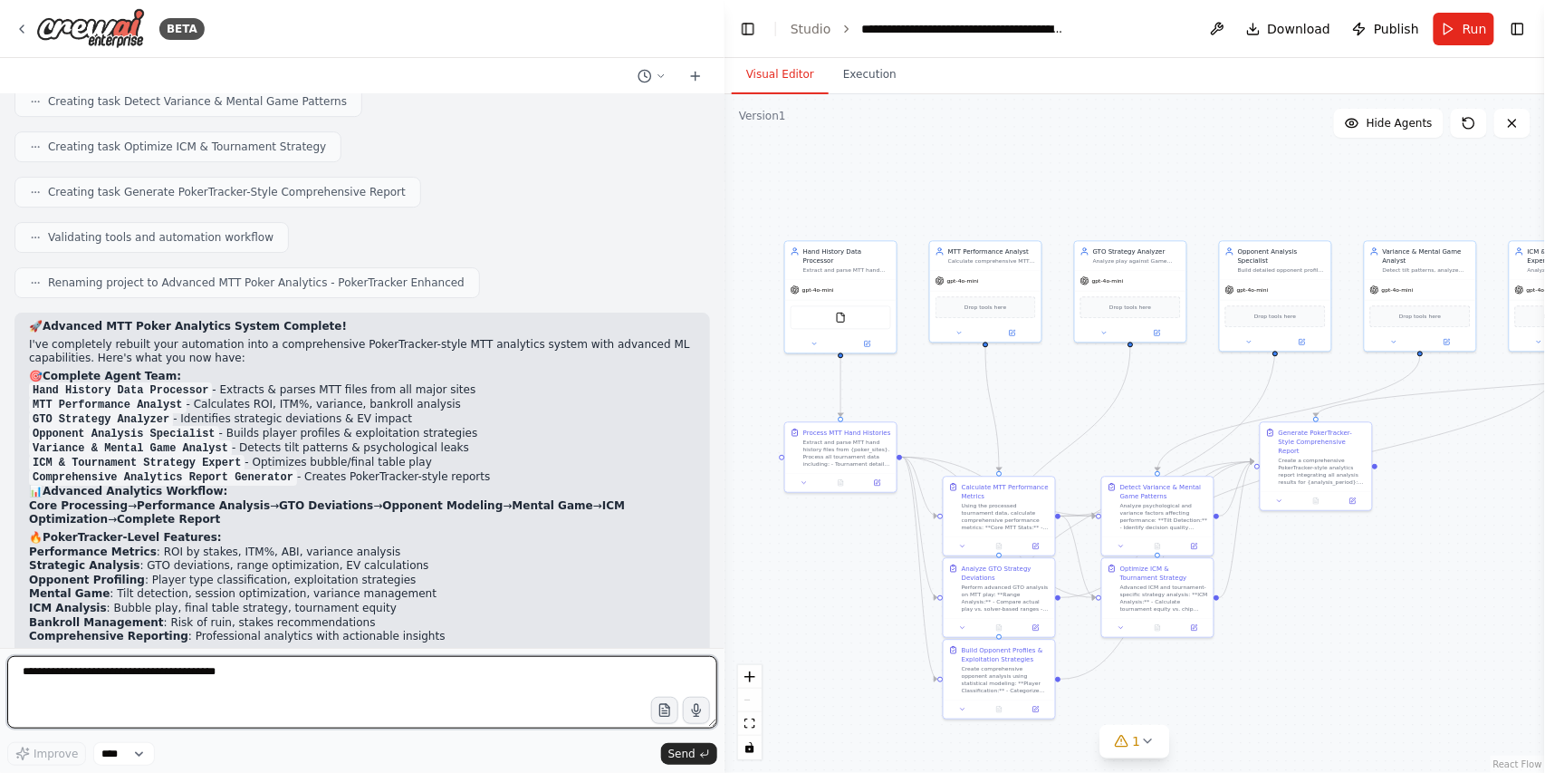
scroll to position [6602, 0]
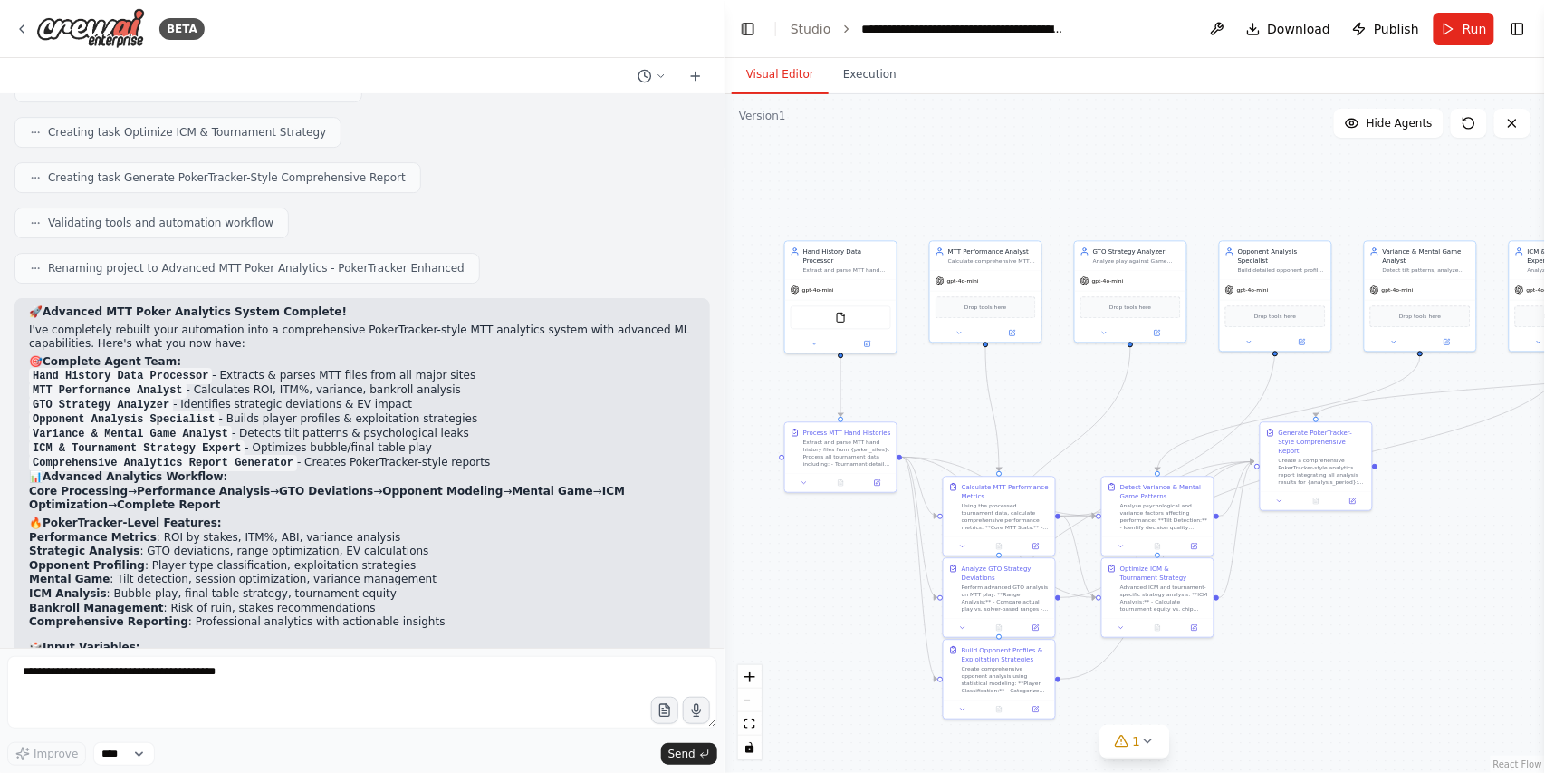
drag, startPoint x: 363, startPoint y: 601, endPoint x: 551, endPoint y: 645, distance: 192.7
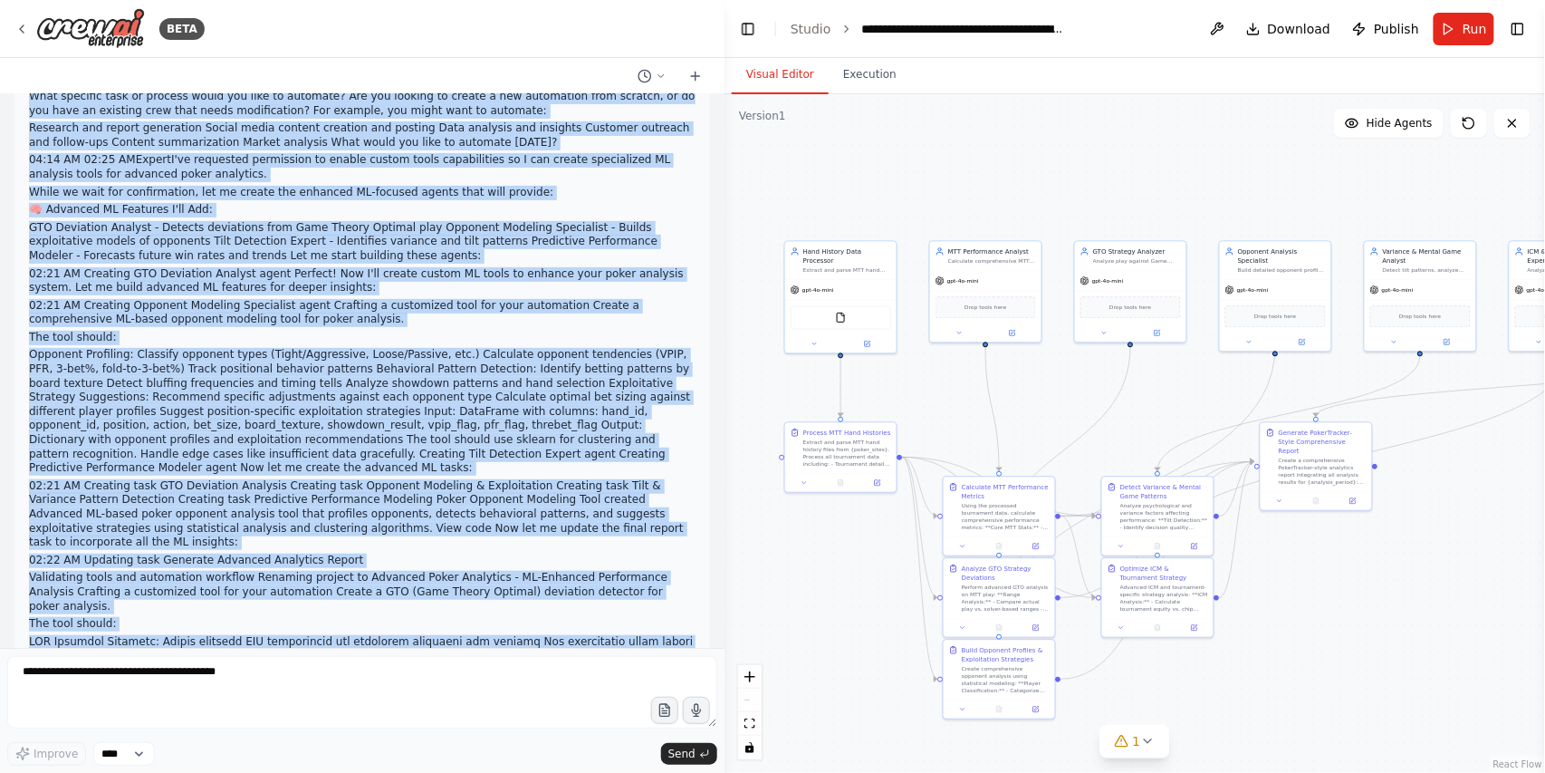
scroll to position [0, 0]
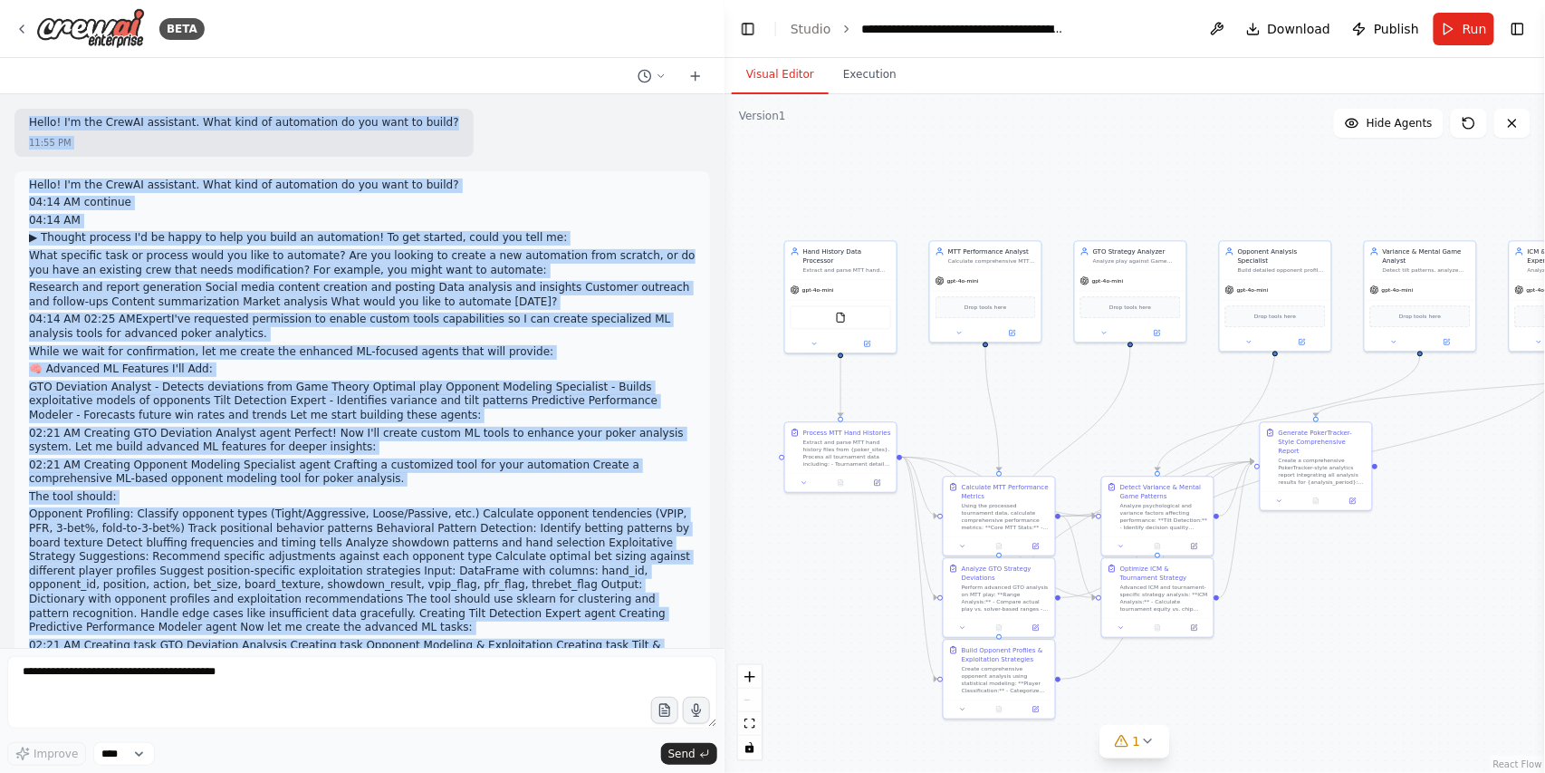
drag, startPoint x: 518, startPoint y: 625, endPoint x: 28, endPoint y: 77, distance: 735.1
click at [28, 77] on div "BETA Hello! I'm the CrewAI assistant. What kind of automation do you want to bu…" at bounding box center [362, 386] width 725 height 773
copy div "Hello! I'm the CrewAI assistant. What kind of automation do you want to build? …"
click at [689, 72] on icon at bounding box center [695, 76] width 14 height 14
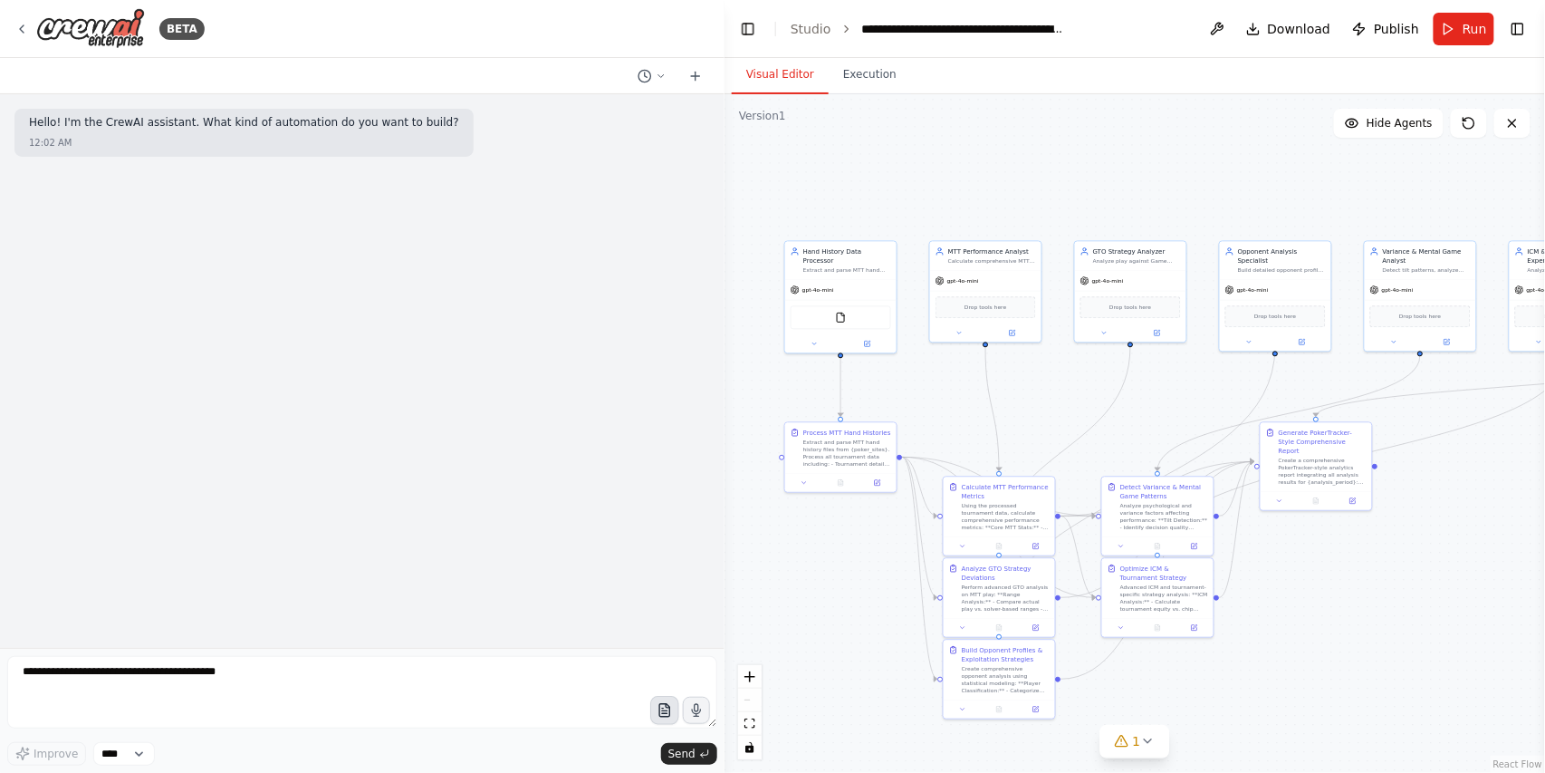
click at [667, 711] on icon "button" at bounding box center [664, 711] width 5 height 0
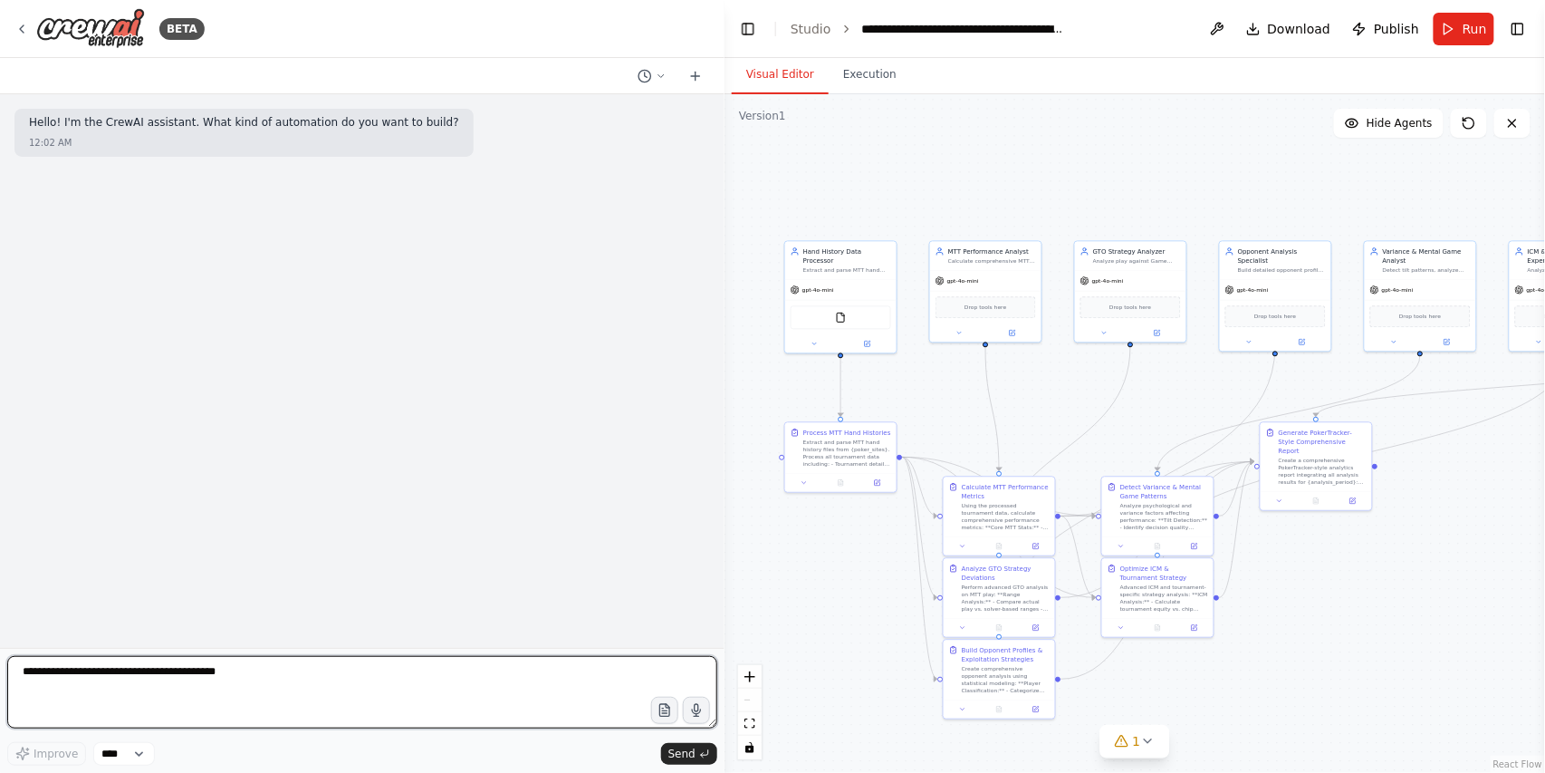
click at [109, 673] on textarea at bounding box center [362, 692] width 710 height 72
paste textarea "**********"
type textarea "**********"
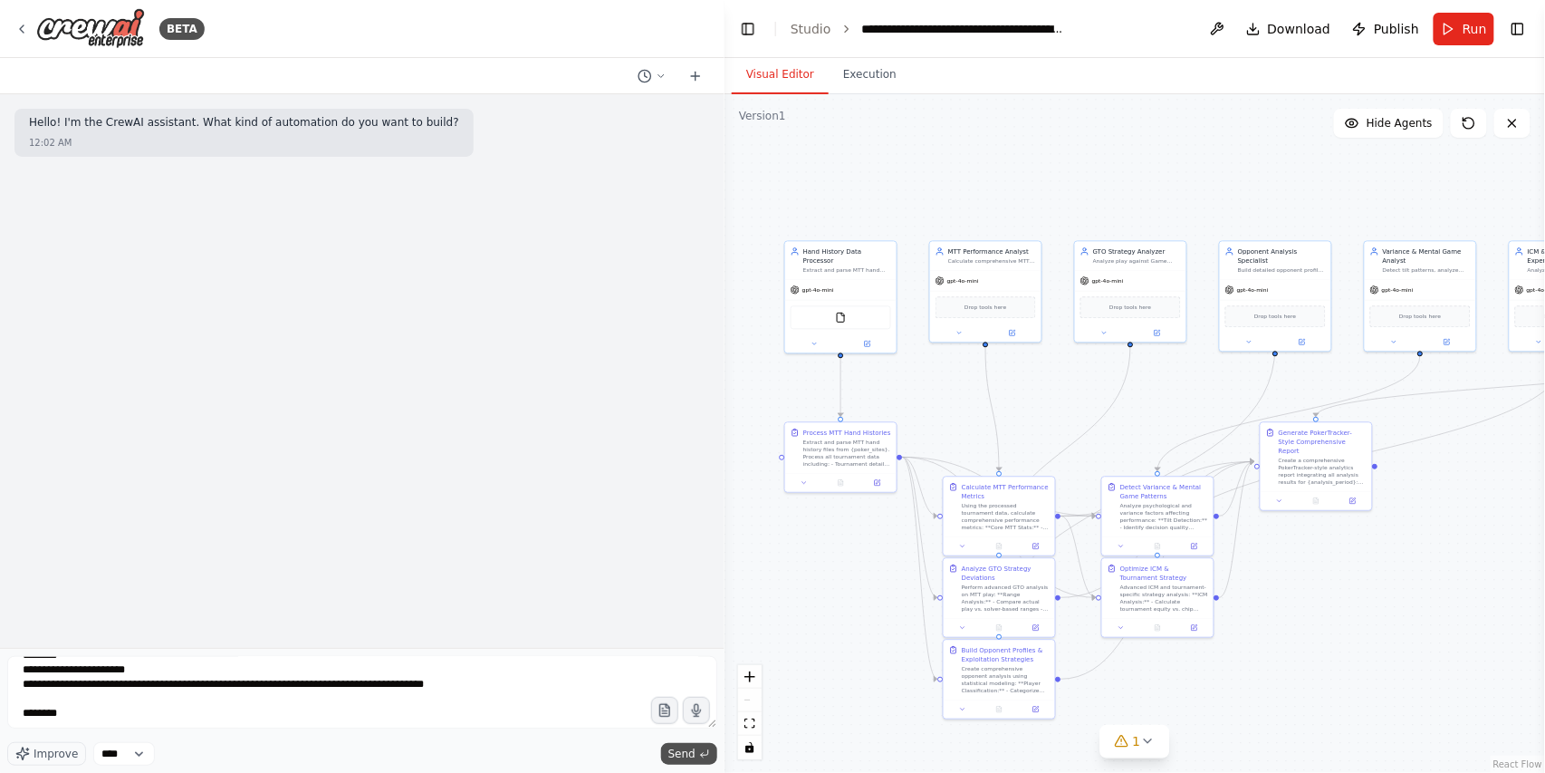
click at [690, 753] on span "Send" at bounding box center [681, 753] width 27 height 14
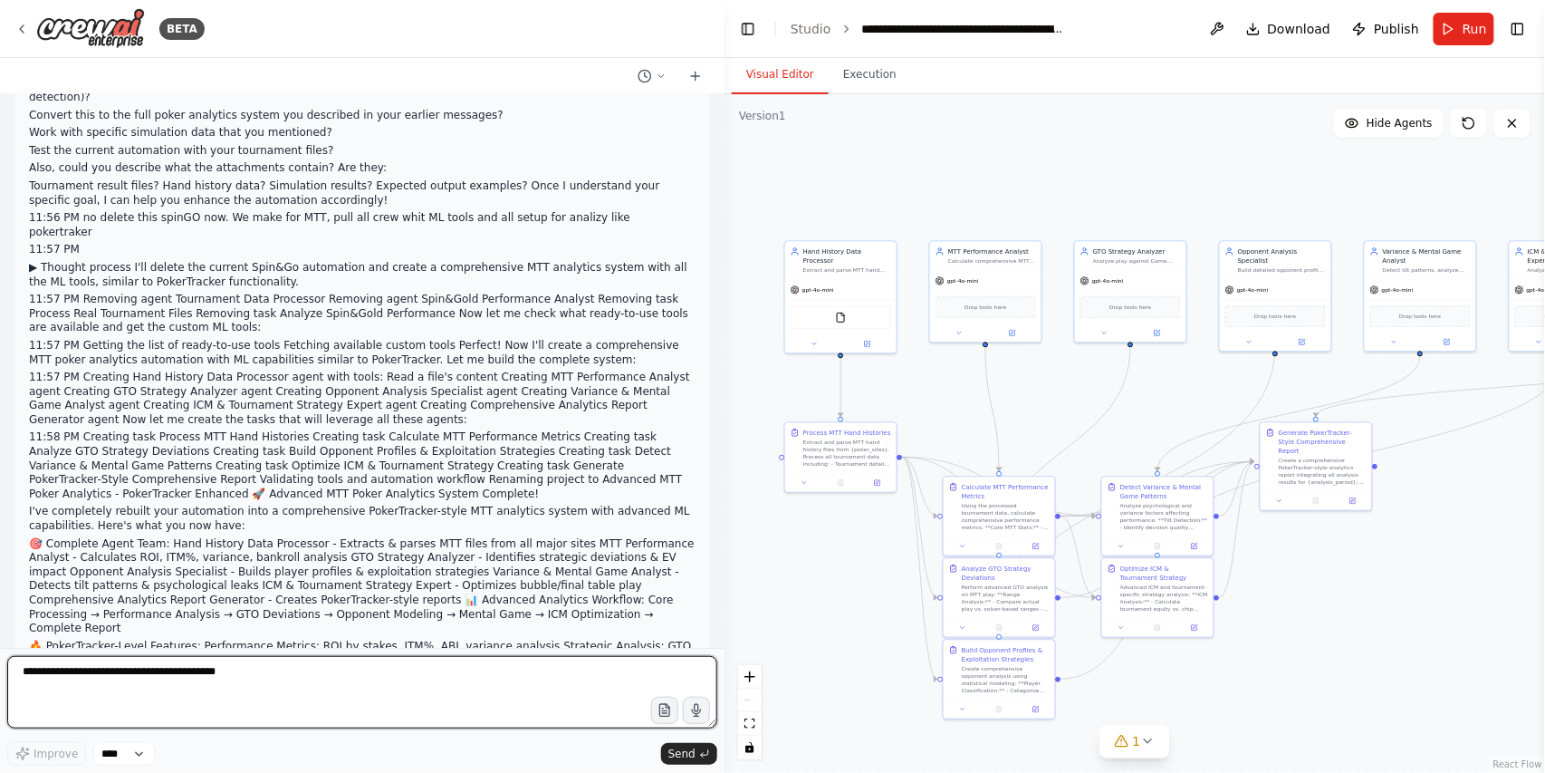
scroll to position [5027, 0]
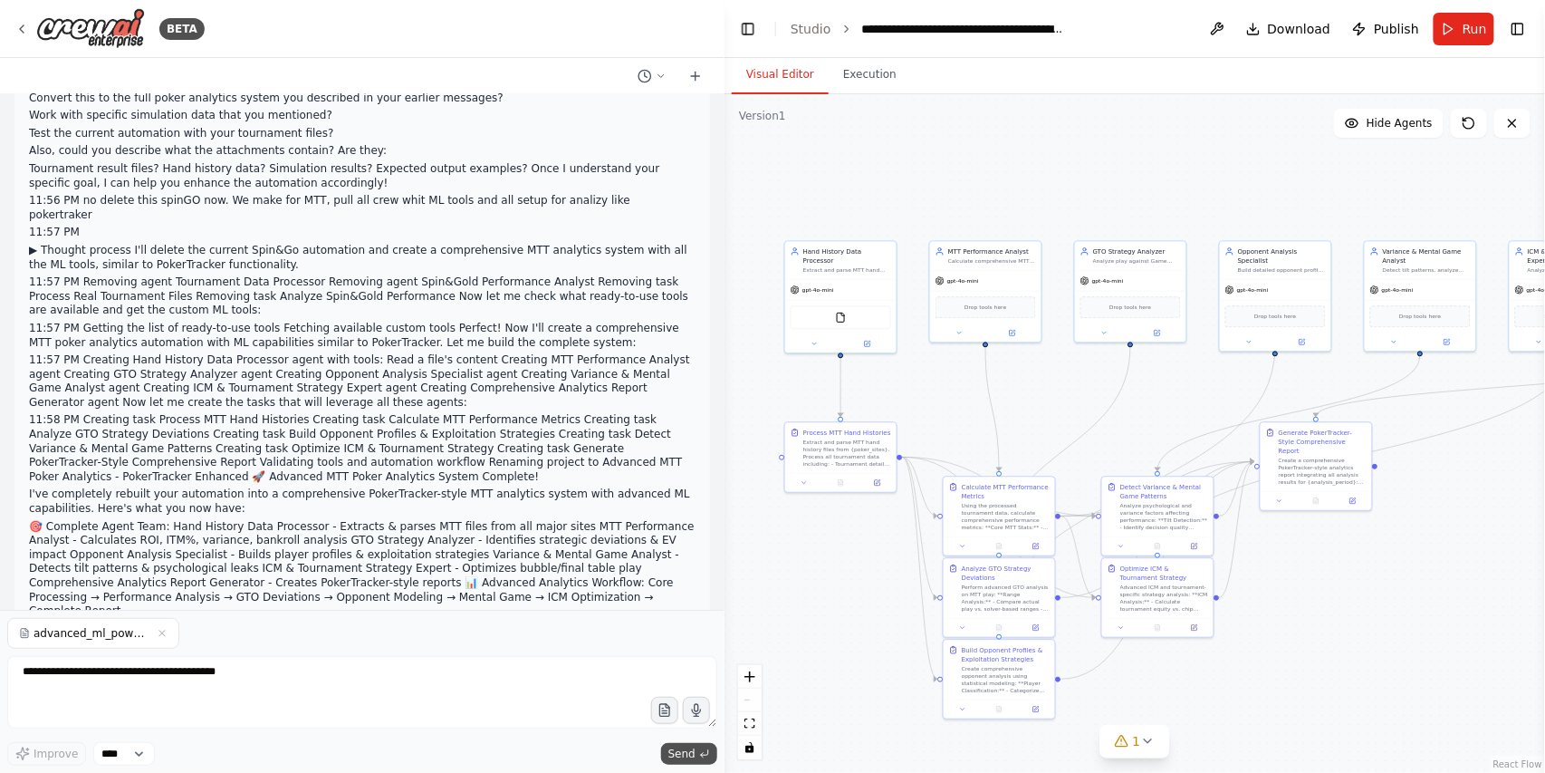
click at [707, 755] on icon "submit" at bounding box center [704, 753] width 11 height 11
click at [158, 634] on icon "button" at bounding box center [162, 633] width 11 height 11
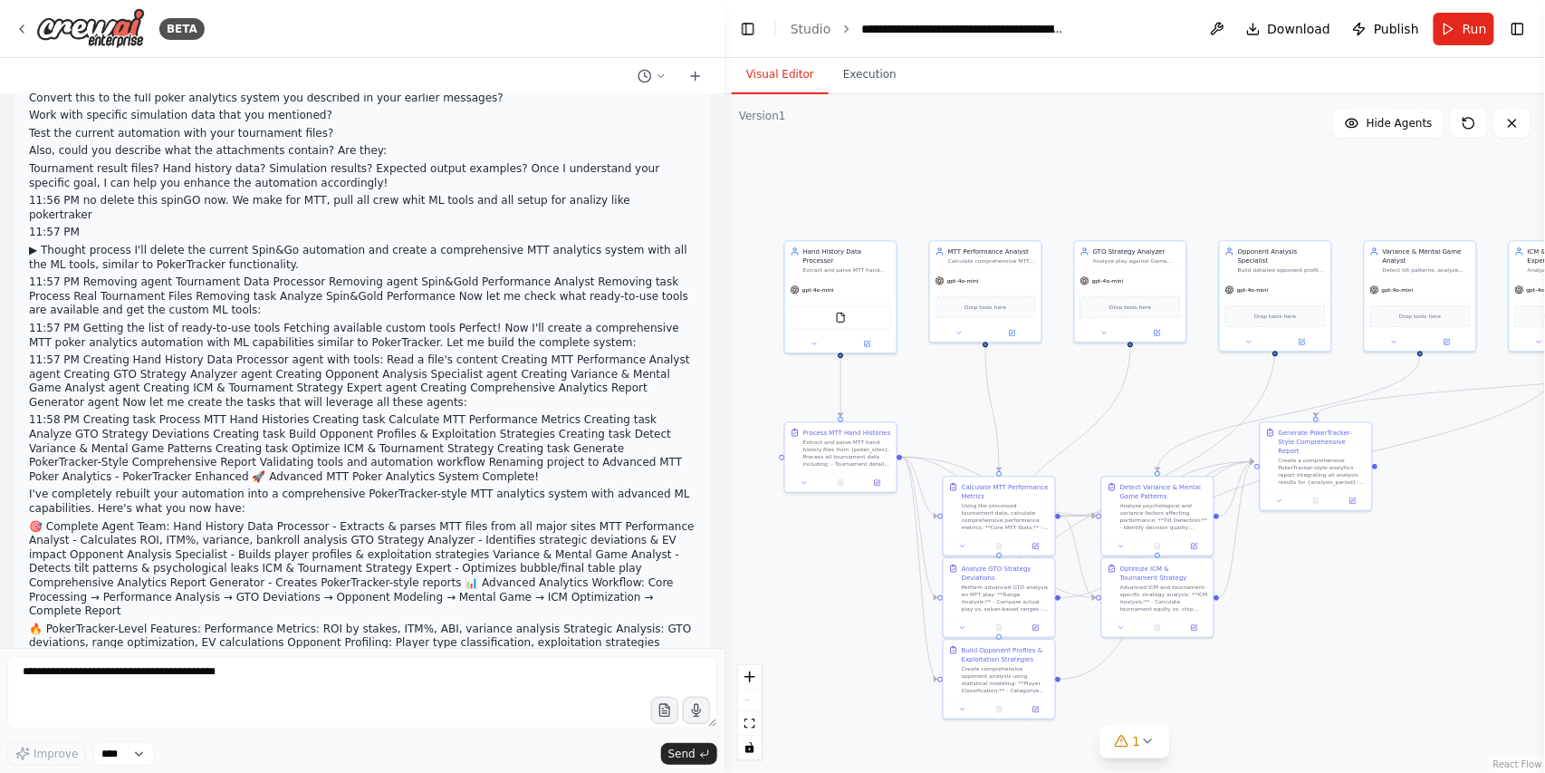
click at [159, 635] on div "Hello! I'm the CrewAI assistant. What kind of automation do you want to build? …" at bounding box center [362, 370] width 725 height 553
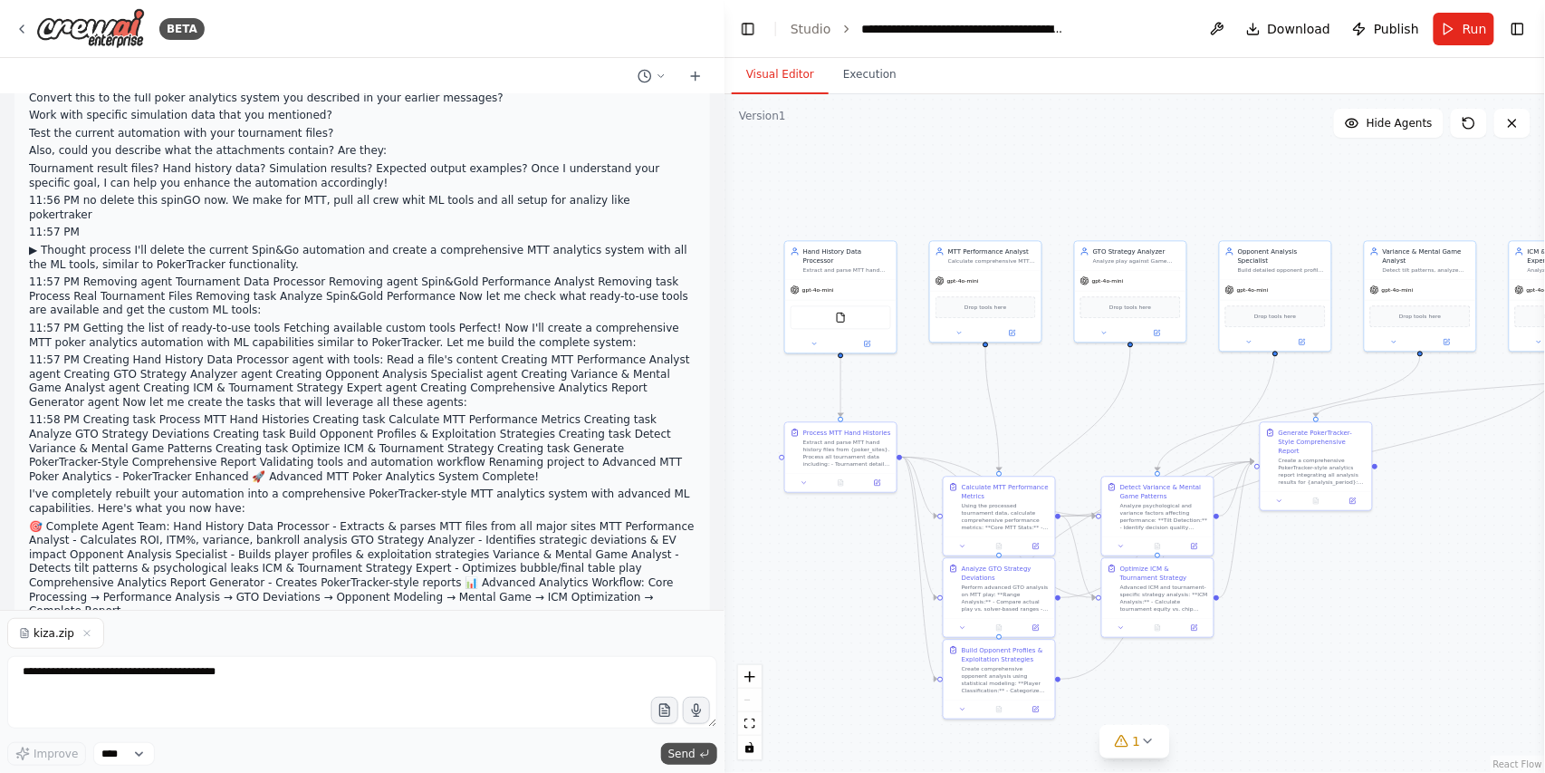
click at [687, 752] on span "Send" at bounding box center [681, 753] width 27 height 14
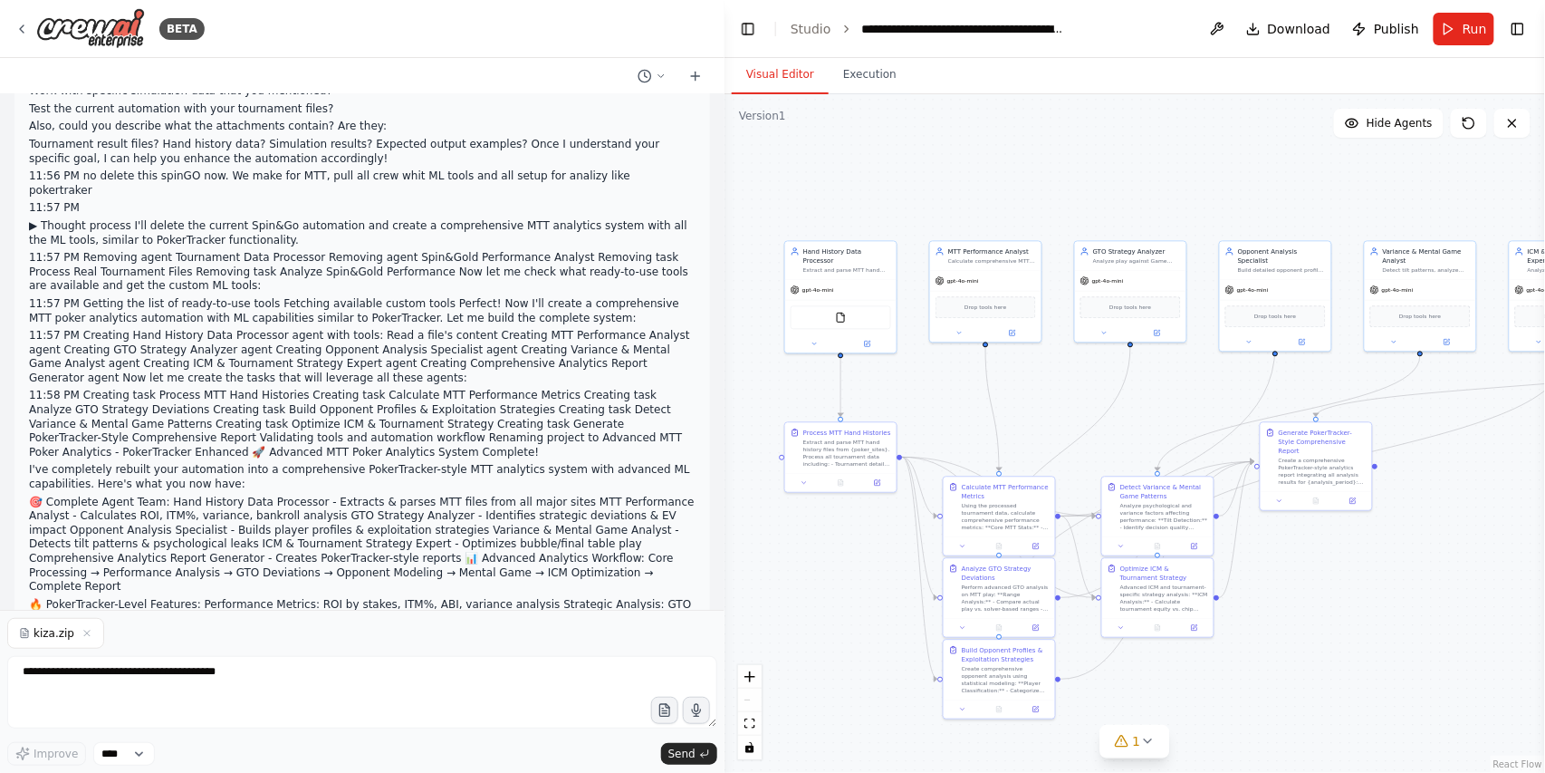
scroll to position [5065, 0]
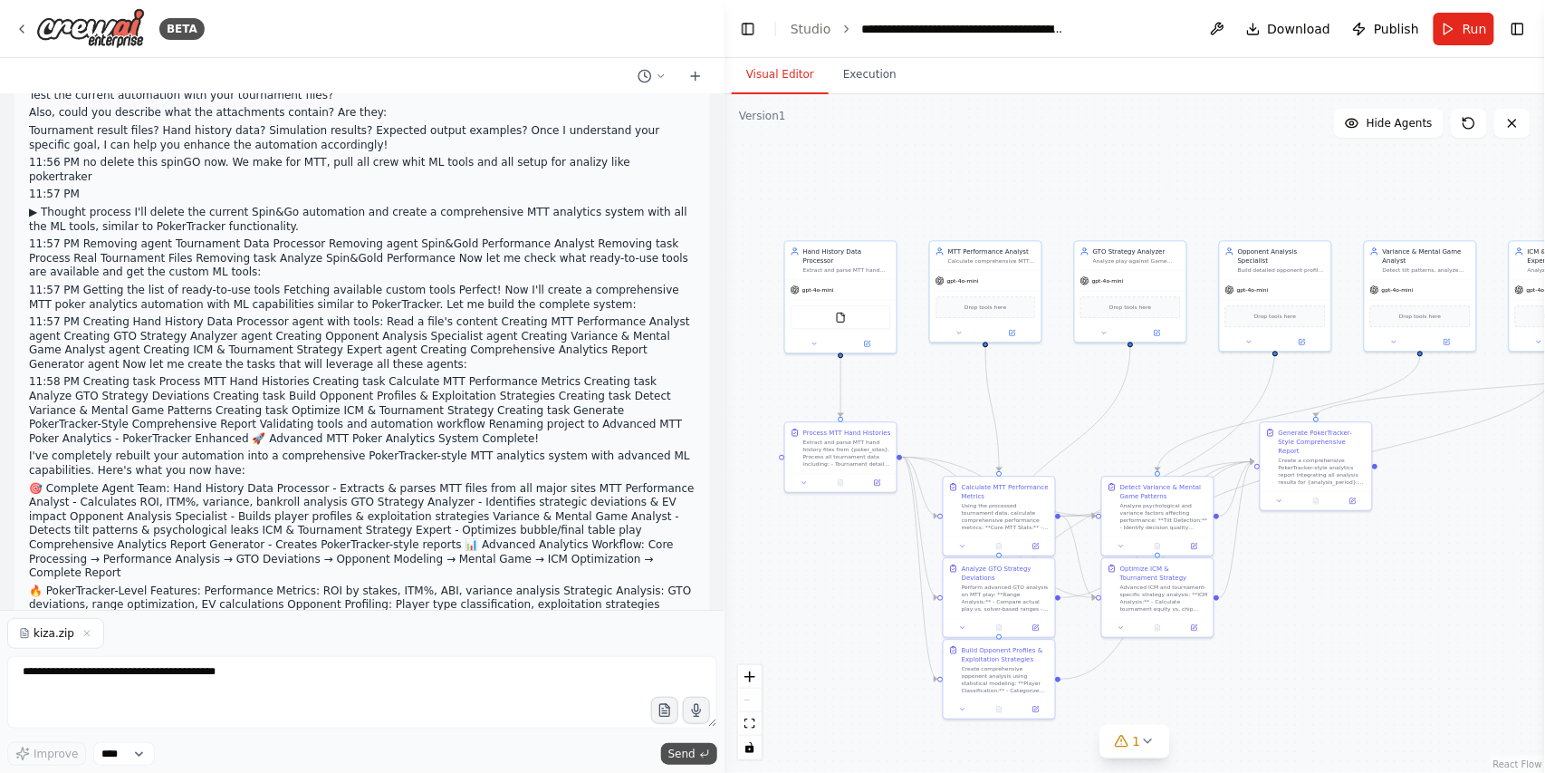
drag, startPoint x: 693, startPoint y: 751, endPoint x: 620, endPoint y: 772, distance: 76.3
click at [694, 750] on span "Send" at bounding box center [681, 753] width 27 height 14
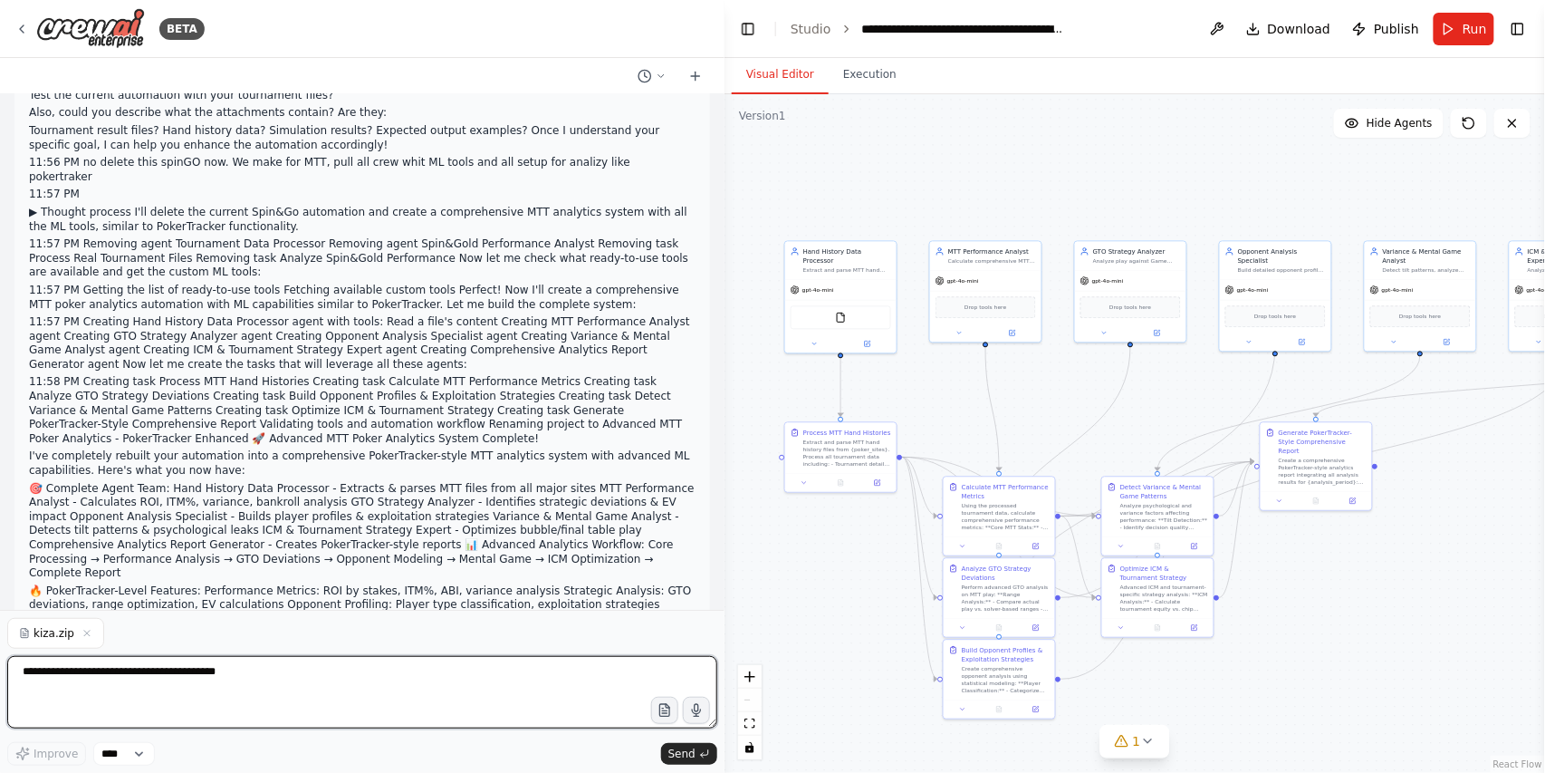
click at [140, 670] on textarea at bounding box center [362, 692] width 710 height 72
type textarea "*"
type textarea "****"
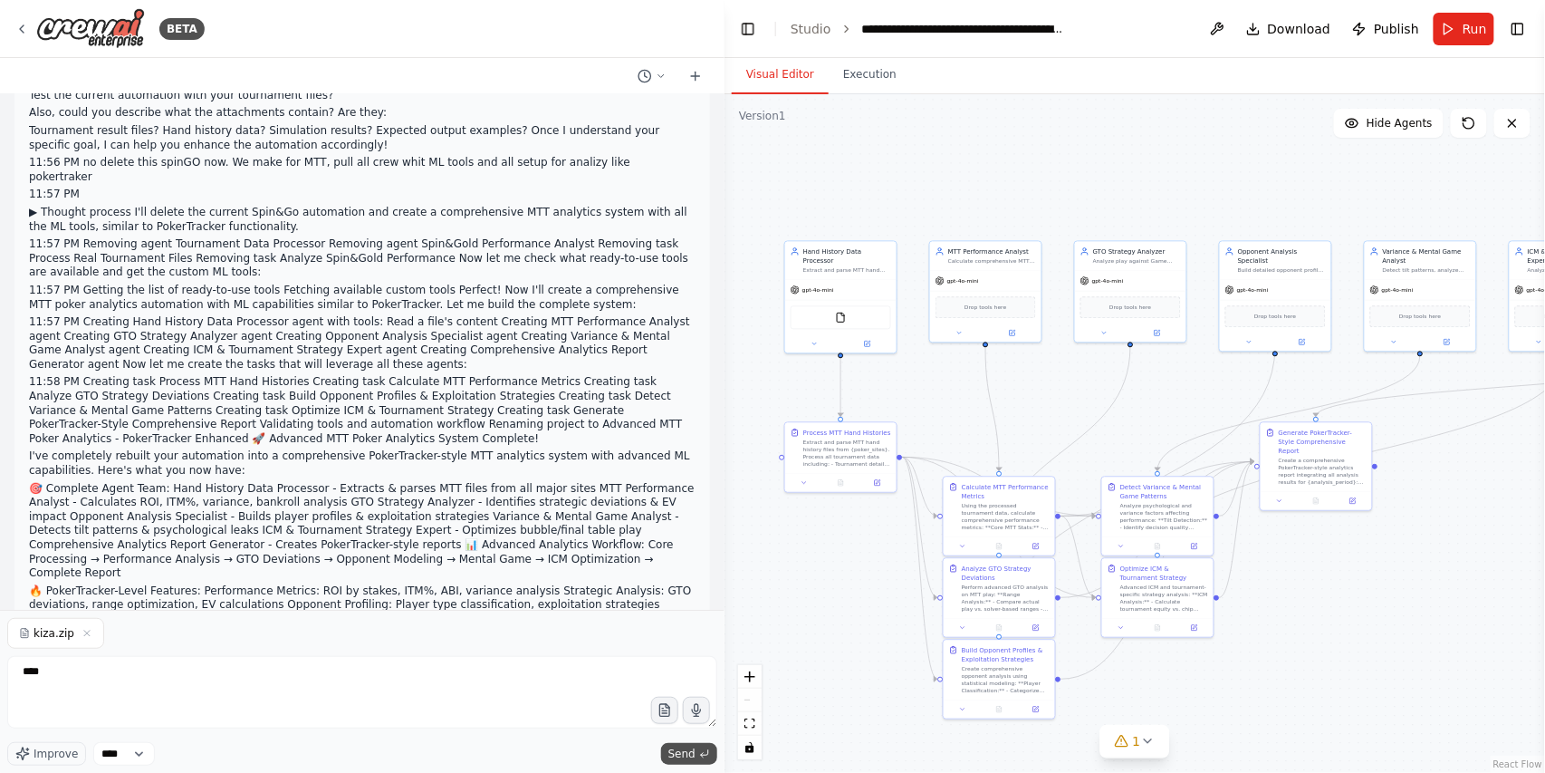
click at [680, 756] on span "Send" at bounding box center [681, 753] width 27 height 14
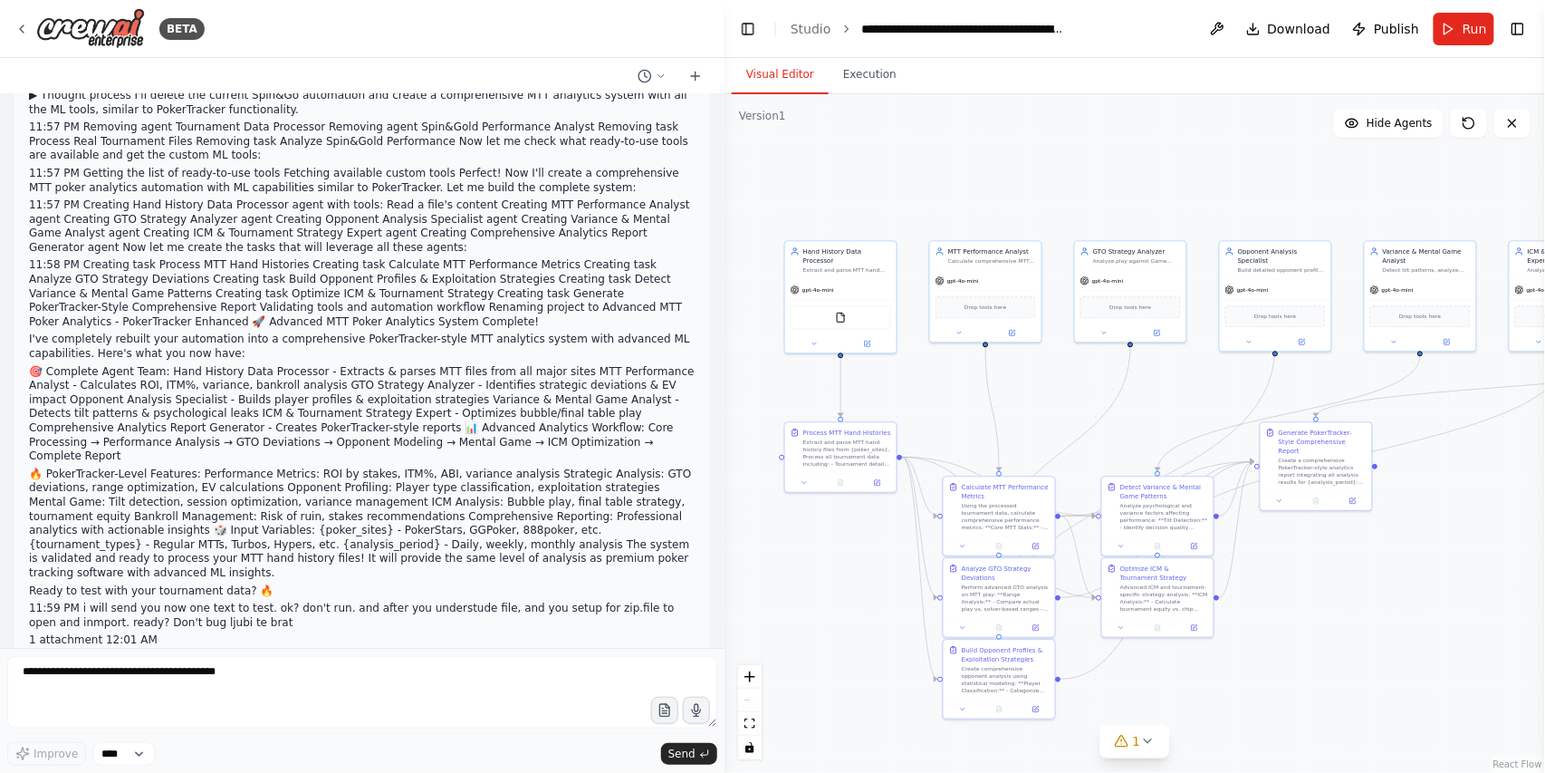
scroll to position [5196, 0]
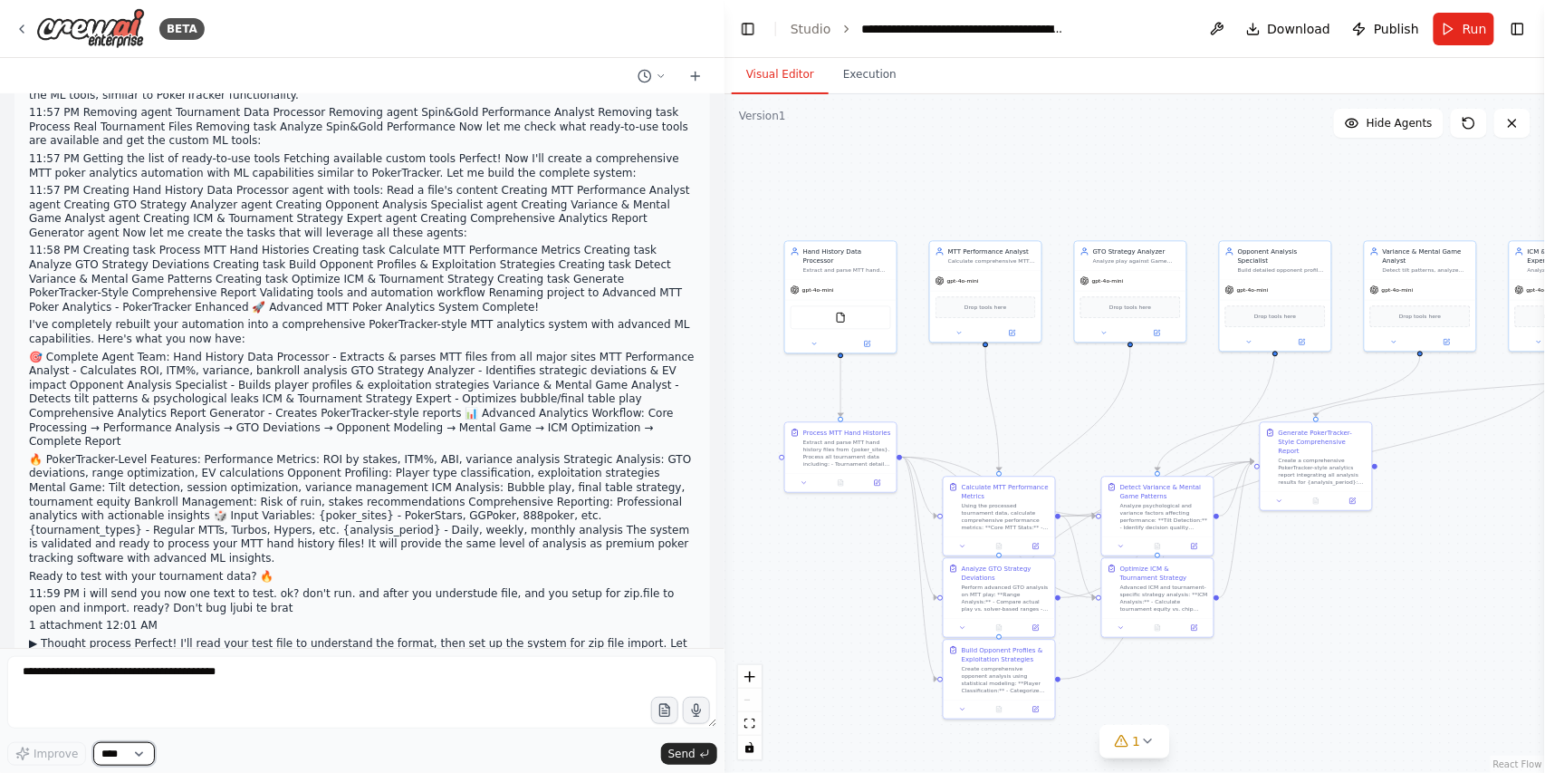
drag, startPoint x: 124, startPoint y: 752, endPoint x: 143, endPoint y: 772, distance: 27.5
click at [125, 751] on select "****" at bounding box center [124, 754] width 62 height 24
click at [93, 742] on select "****" at bounding box center [124, 754] width 62 height 24
click at [62, 738] on div "Improve **** Send" at bounding box center [362, 711] width 710 height 110
click at [695, 710] on icon "button" at bounding box center [696, 710] width 9 height 13
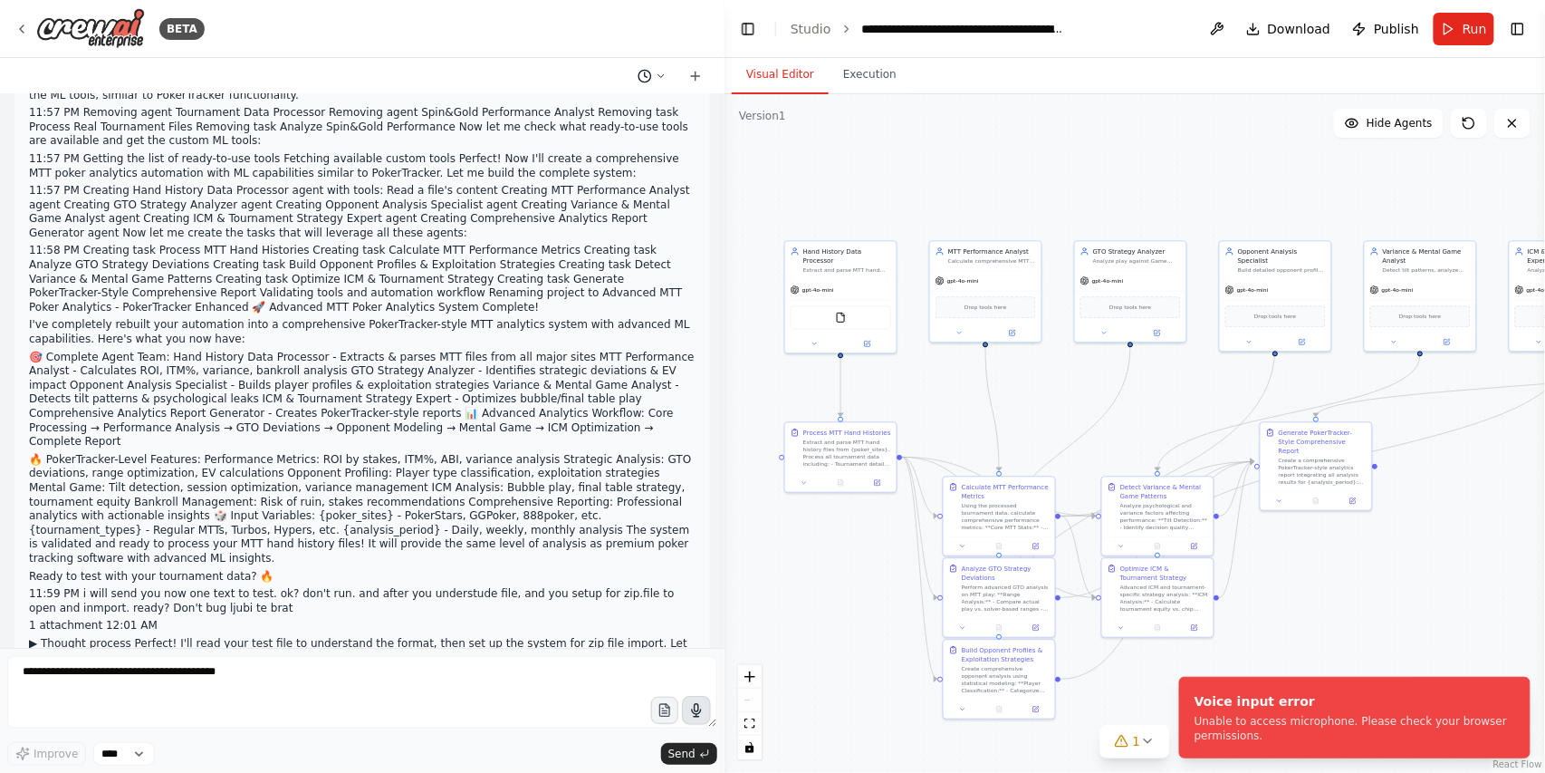
click at [644, 81] on icon at bounding box center [645, 76] width 14 height 14
click at [619, 143] on span "i will send you now one text to test. ok? don't run. and after you understude f…" at bounding box center [574, 142] width 118 height 14
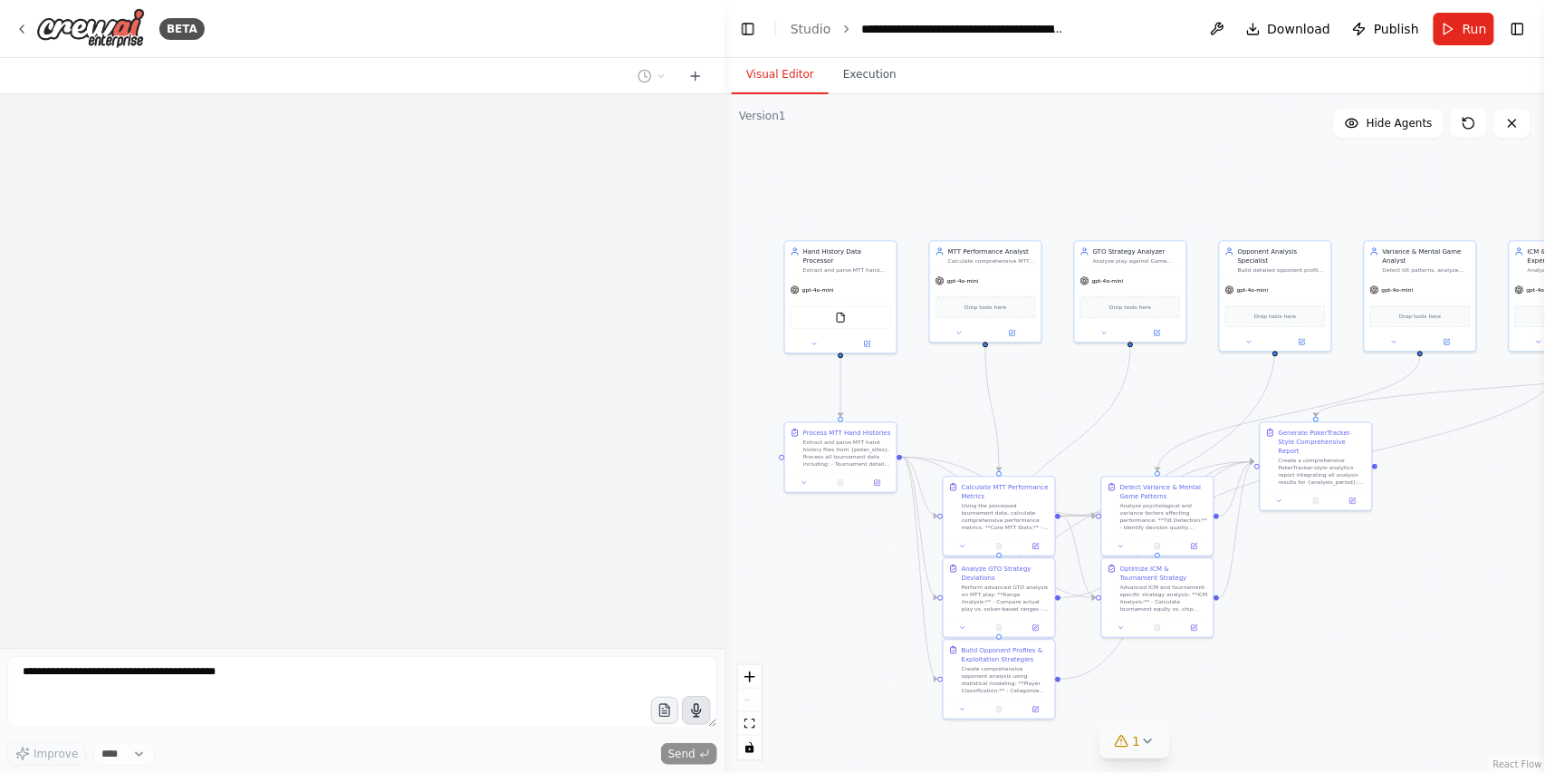
click at [1144, 745] on icon at bounding box center [1147, 741] width 14 height 14
click at [1200, 694] on button at bounding box center [1211, 695] width 31 height 22
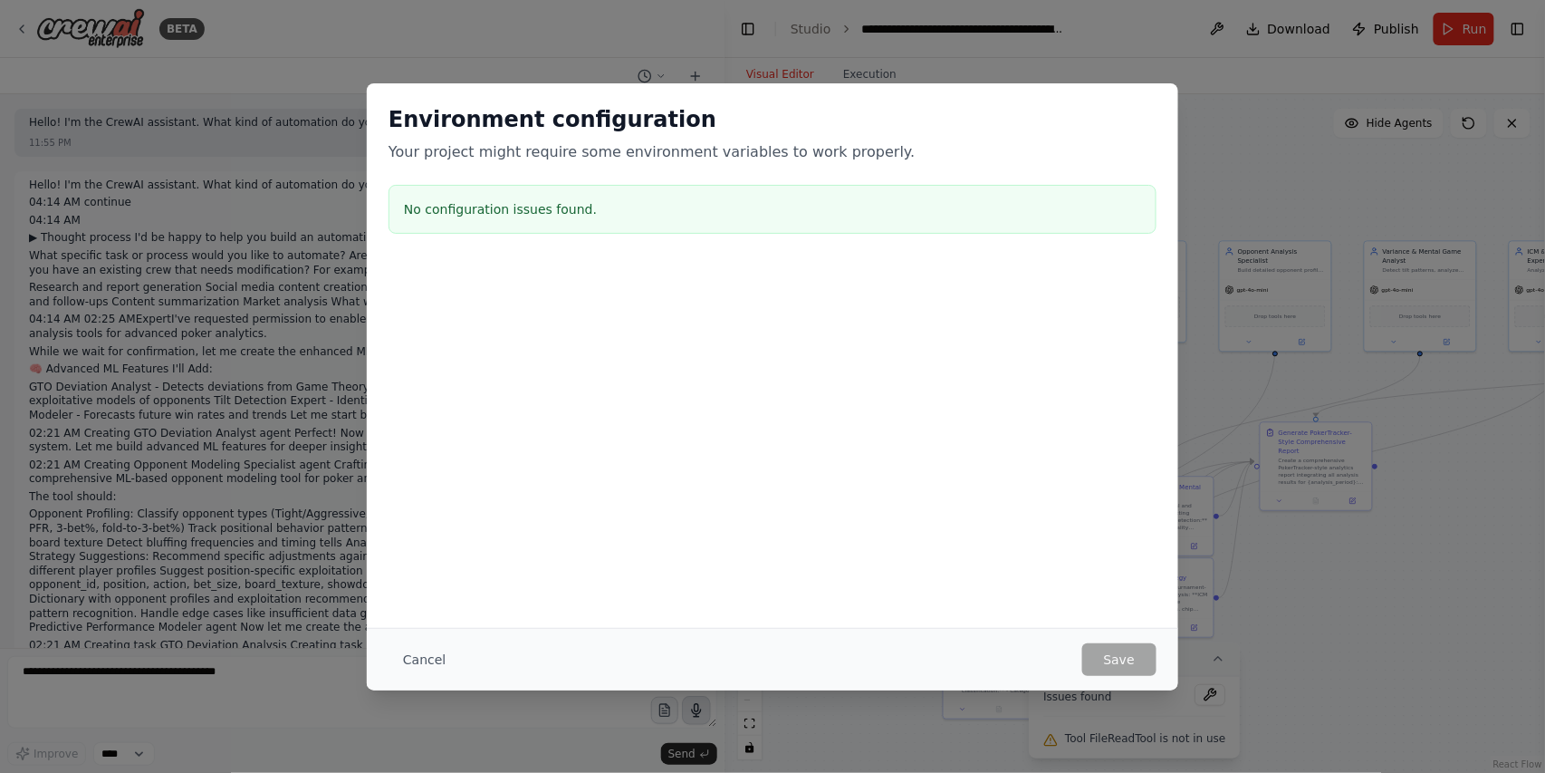
scroll to position [6602, 0]
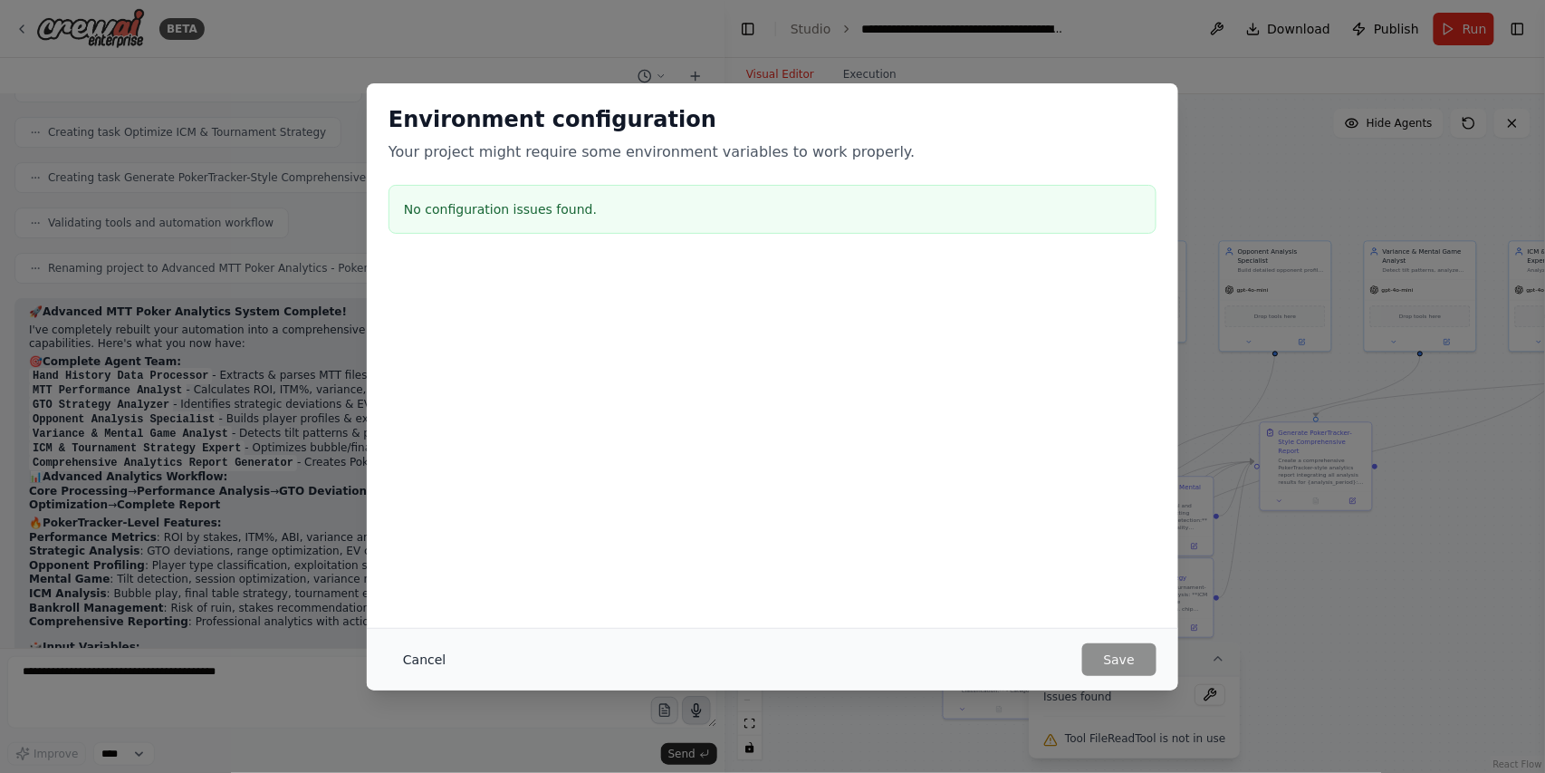
click at [423, 664] on button "Cancel" at bounding box center [425, 659] width 72 height 33
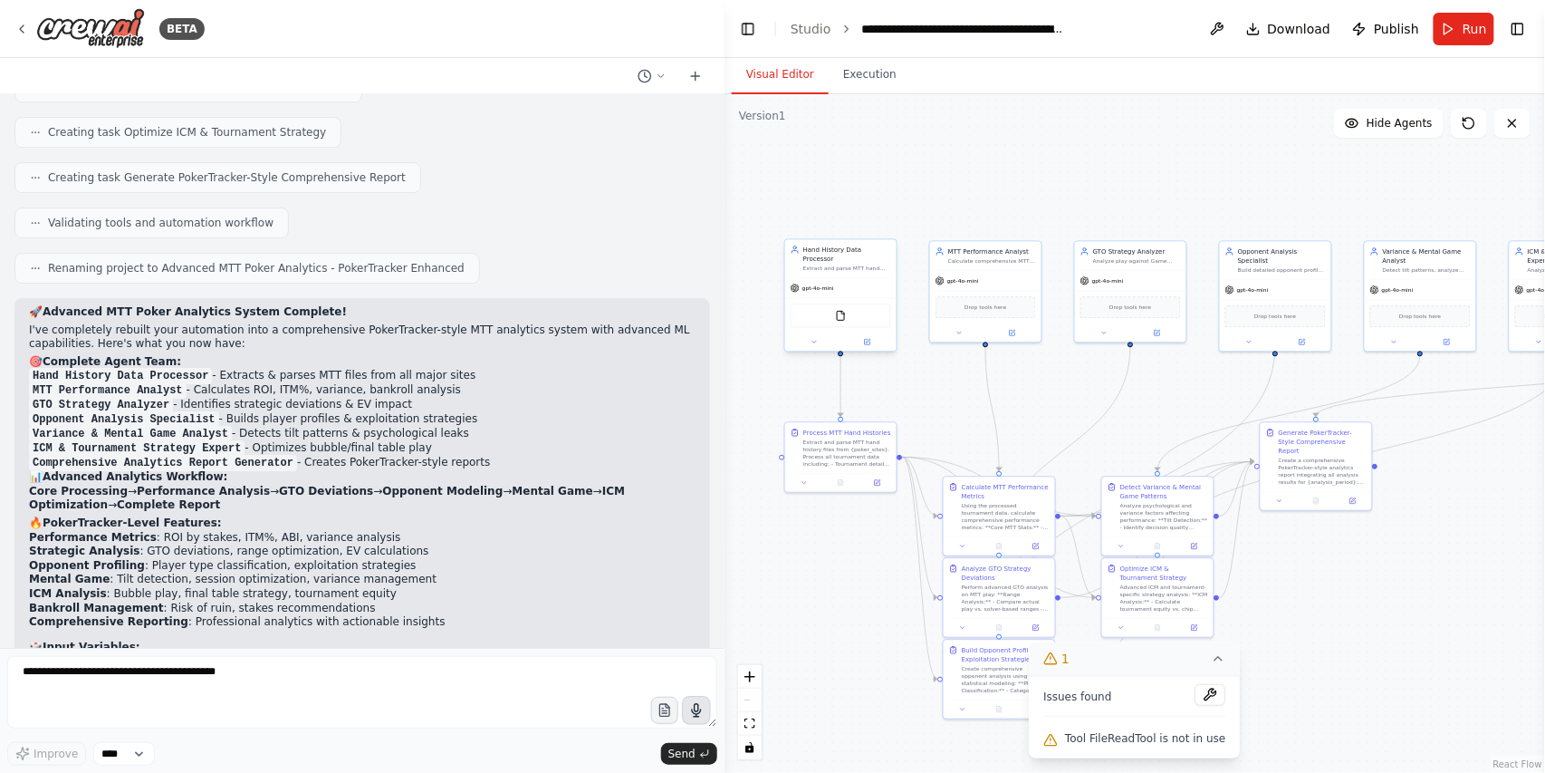
click at [835, 278] on div "gpt-4o-mini" at bounding box center [840, 288] width 111 height 20
click at [838, 310] on img at bounding box center [840, 315] width 11 height 11
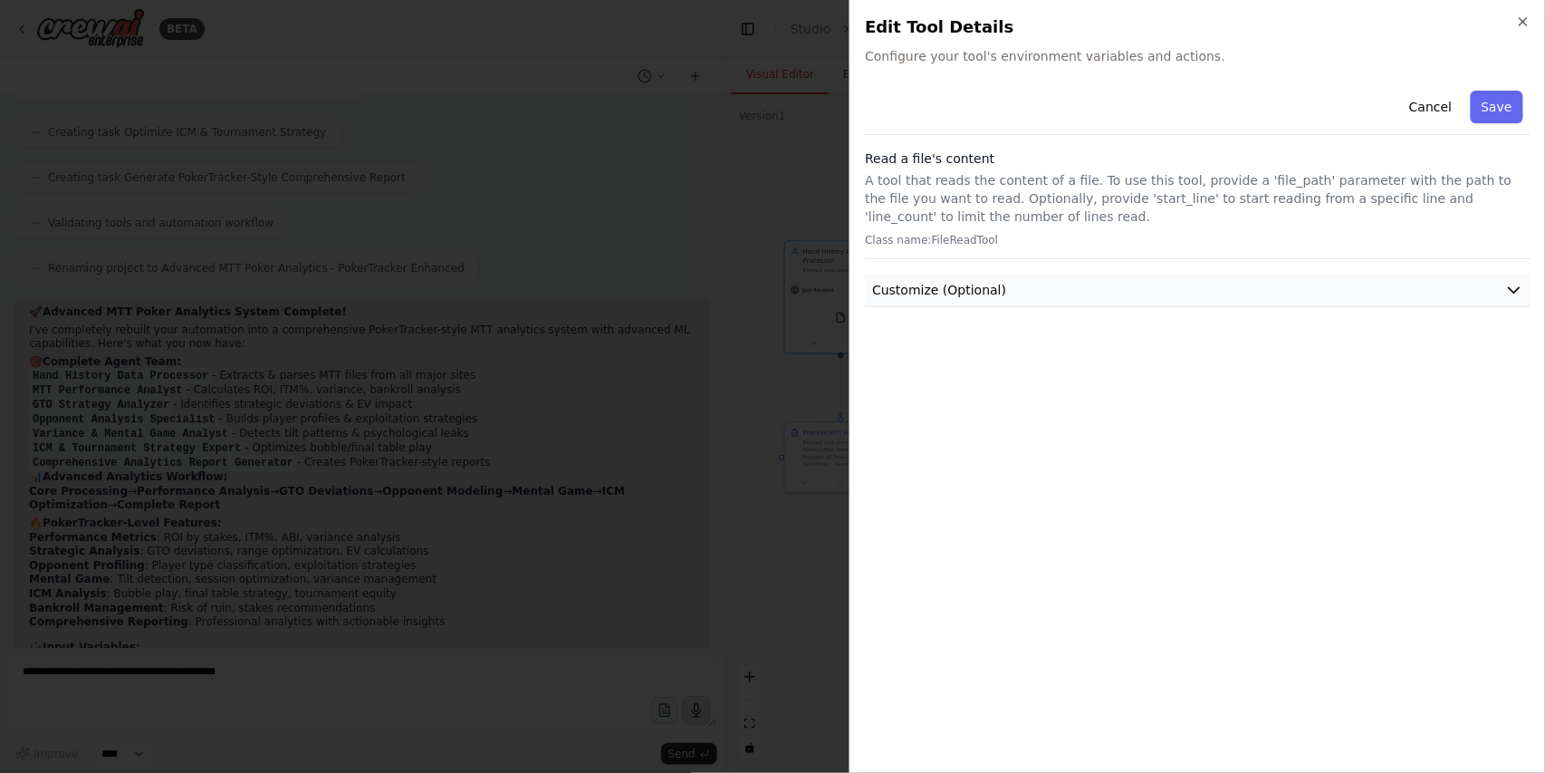
click at [937, 295] on span "Customize (Optional)" at bounding box center [939, 290] width 134 height 18
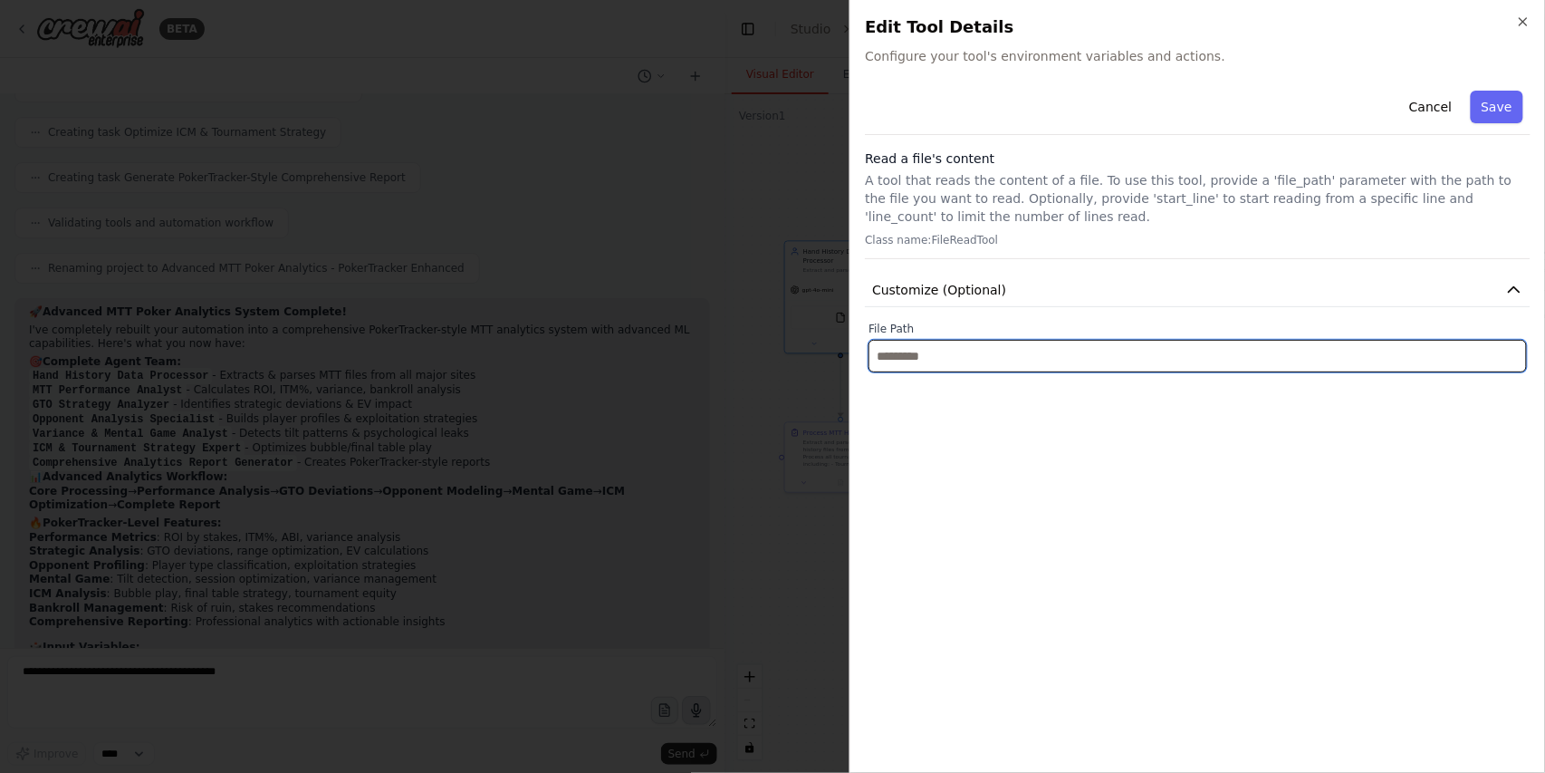
drag, startPoint x: 919, startPoint y: 362, endPoint x: 917, endPoint y: 375, distance: 13.0
click at [918, 361] on input "text" at bounding box center [1198, 356] width 658 height 33
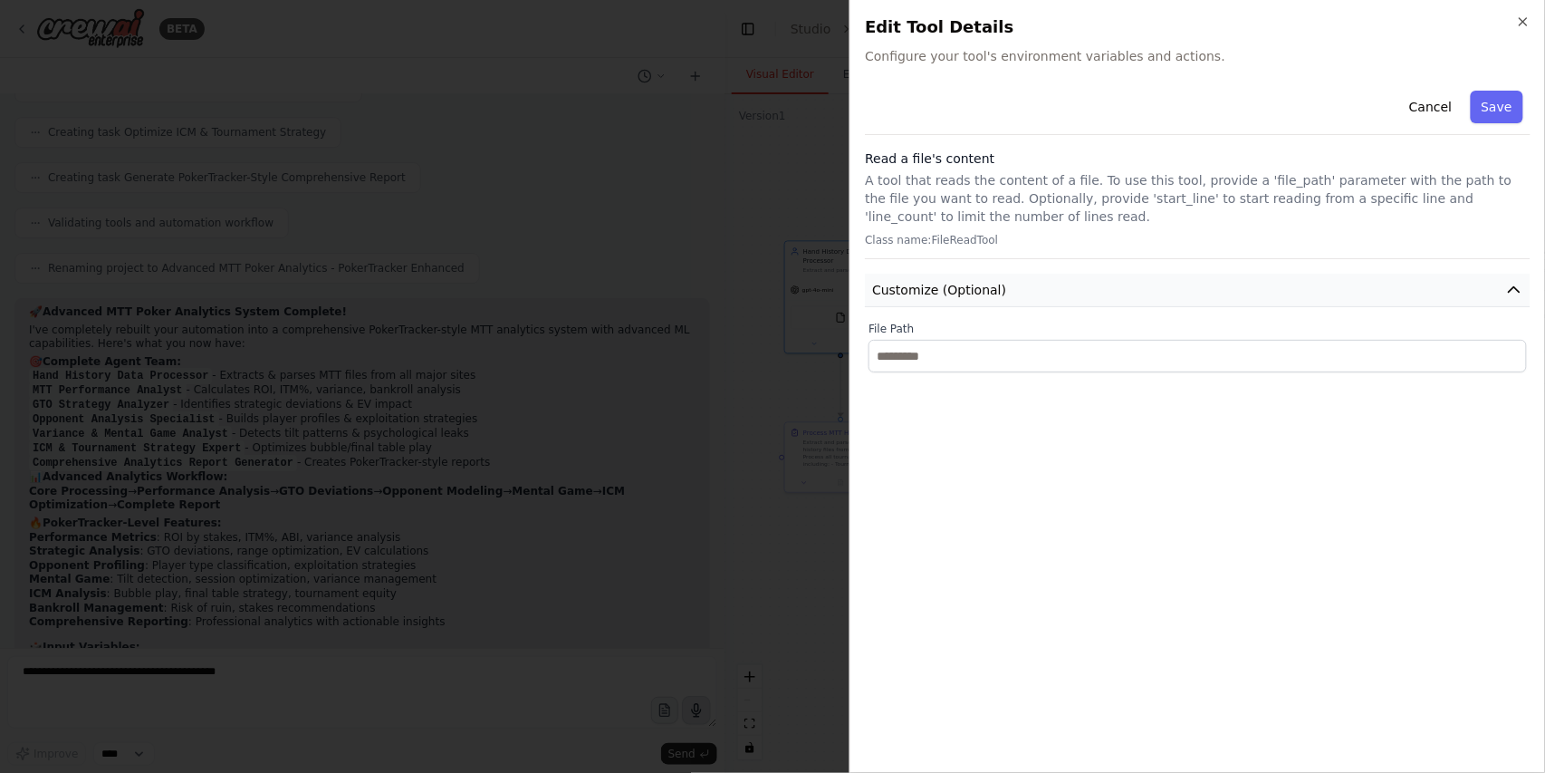
click at [992, 294] on span "Customize (Optional)" at bounding box center [939, 290] width 134 height 18
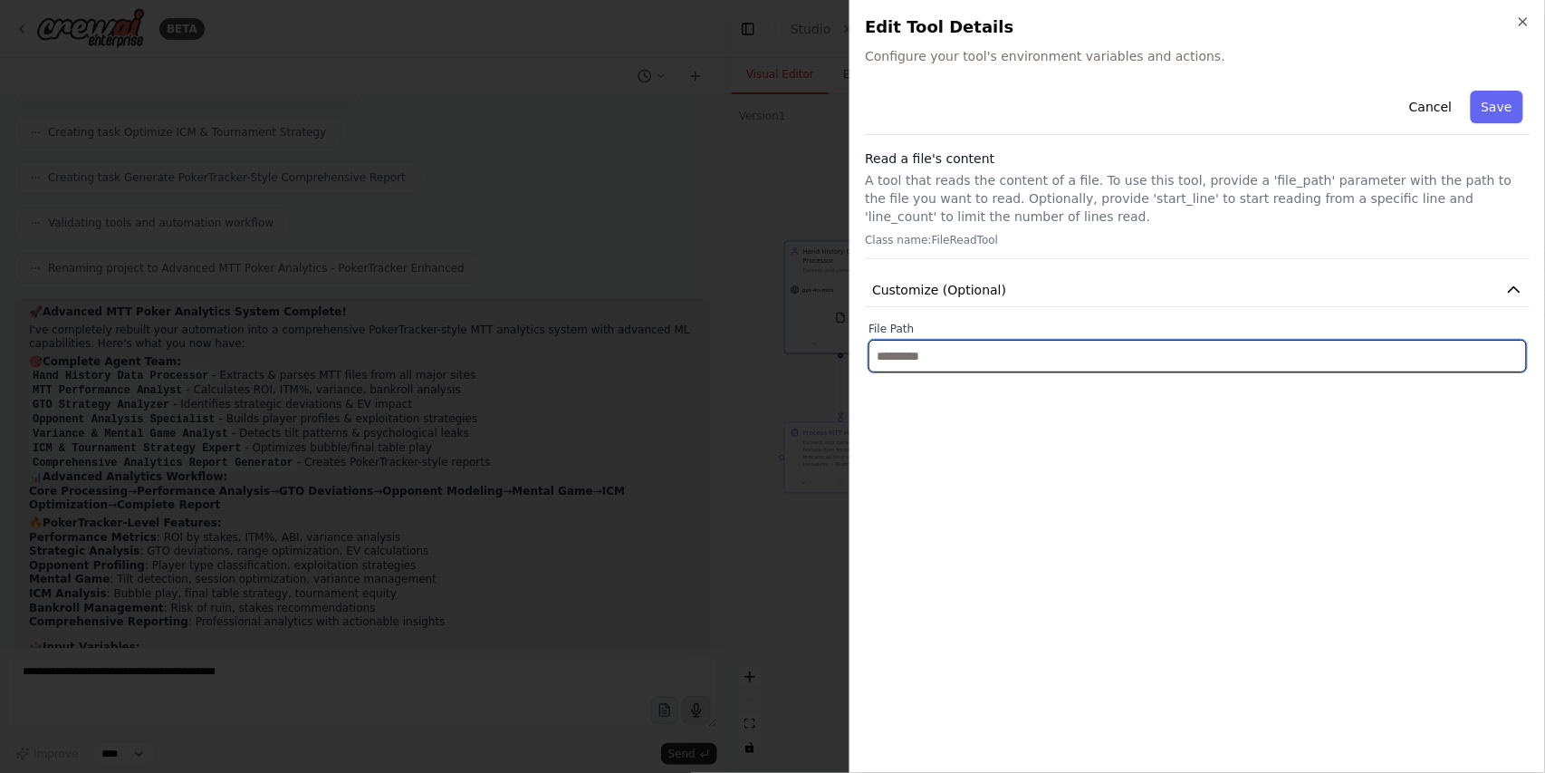
click at [995, 368] on input "text" at bounding box center [1198, 356] width 658 height 33
click at [931, 354] on input "text" at bounding box center [1198, 356] width 658 height 33
paste input "**********"
type input "**********"
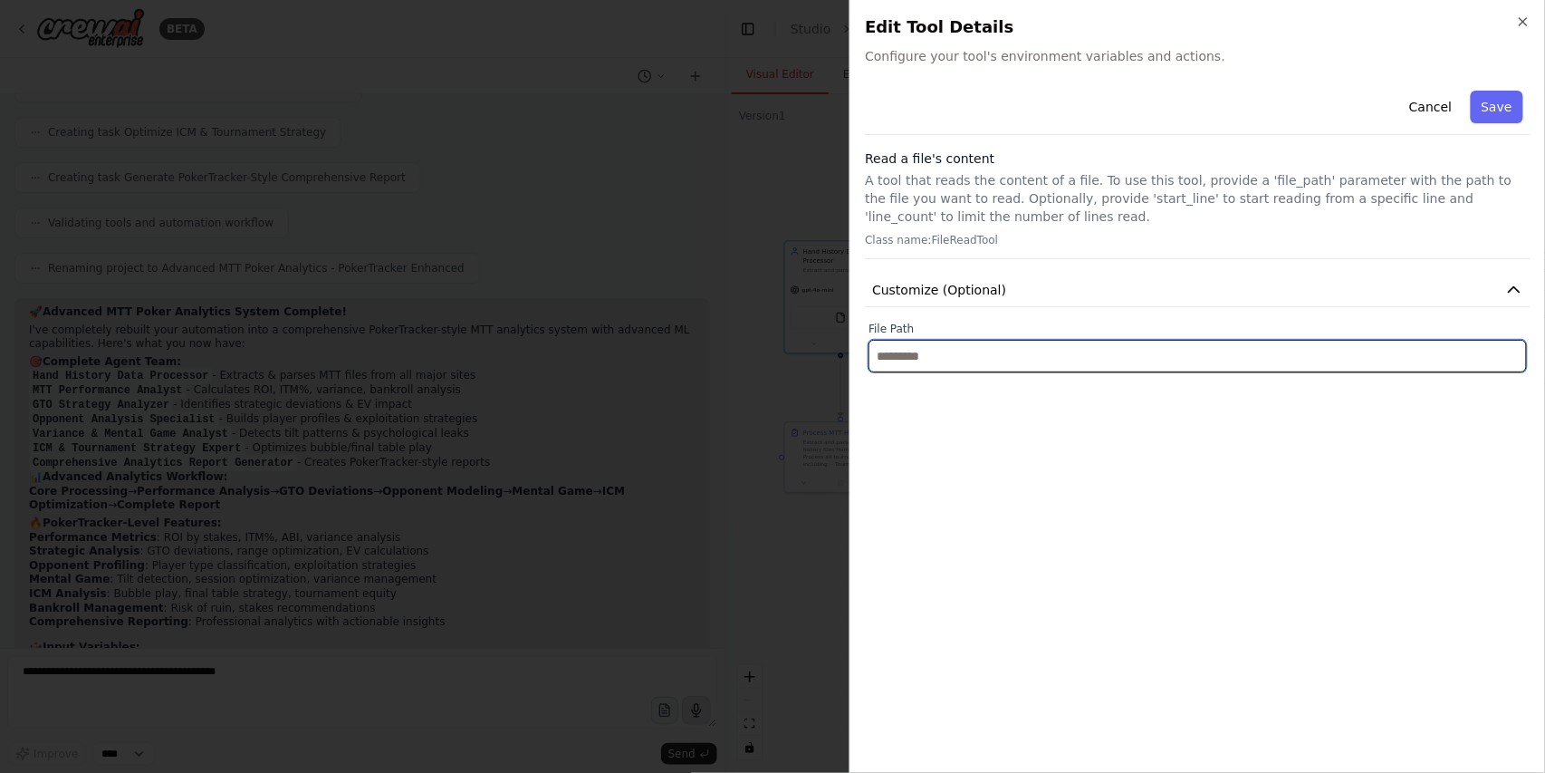
click at [984, 364] on input "text" at bounding box center [1198, 356] width 658 height 33
click at [1470, 357] on input "text" at bounding box center [1198, 356] width 658 height 33
drag, startPoint x: 1464, startPoint y: 340, endPoint x: 1545, endPoint y: 127, distance: 227.9
click at [1465, 340] on input "text" at bounding box center [1198, 356] width 658 height 33
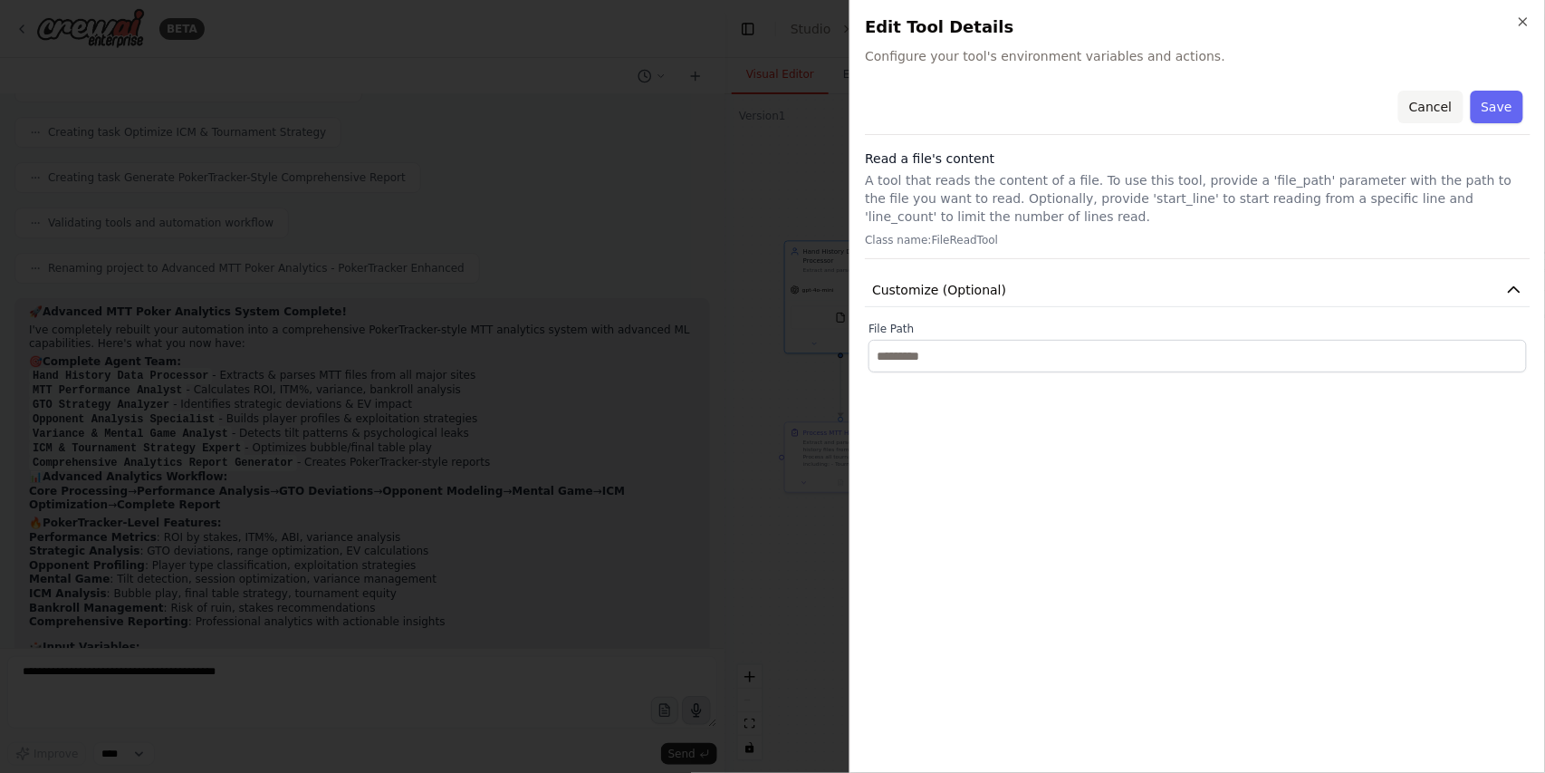
click at [1450, 98] on button "Cancel" at bounding box center [1431, 107] width 64 height 33
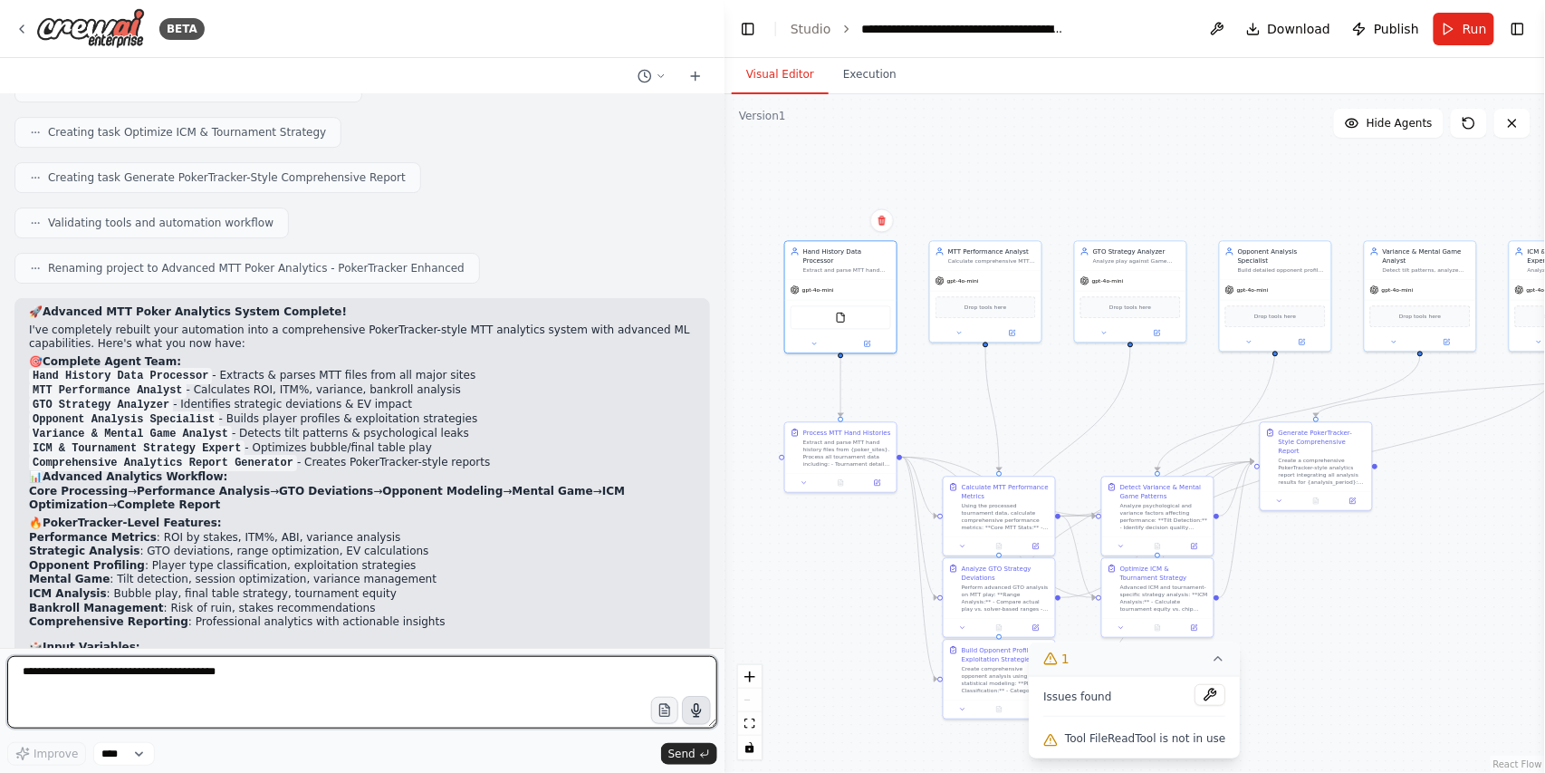
drag, startPoint x: 139, startPoint y: 680, endPoint x: 144, endPoint y: 732, distance: 51.8
click at [139, 683] on textarea at bounding box center [362, 692] width 710 height 72
type textarea "*"
type textarea "**********"
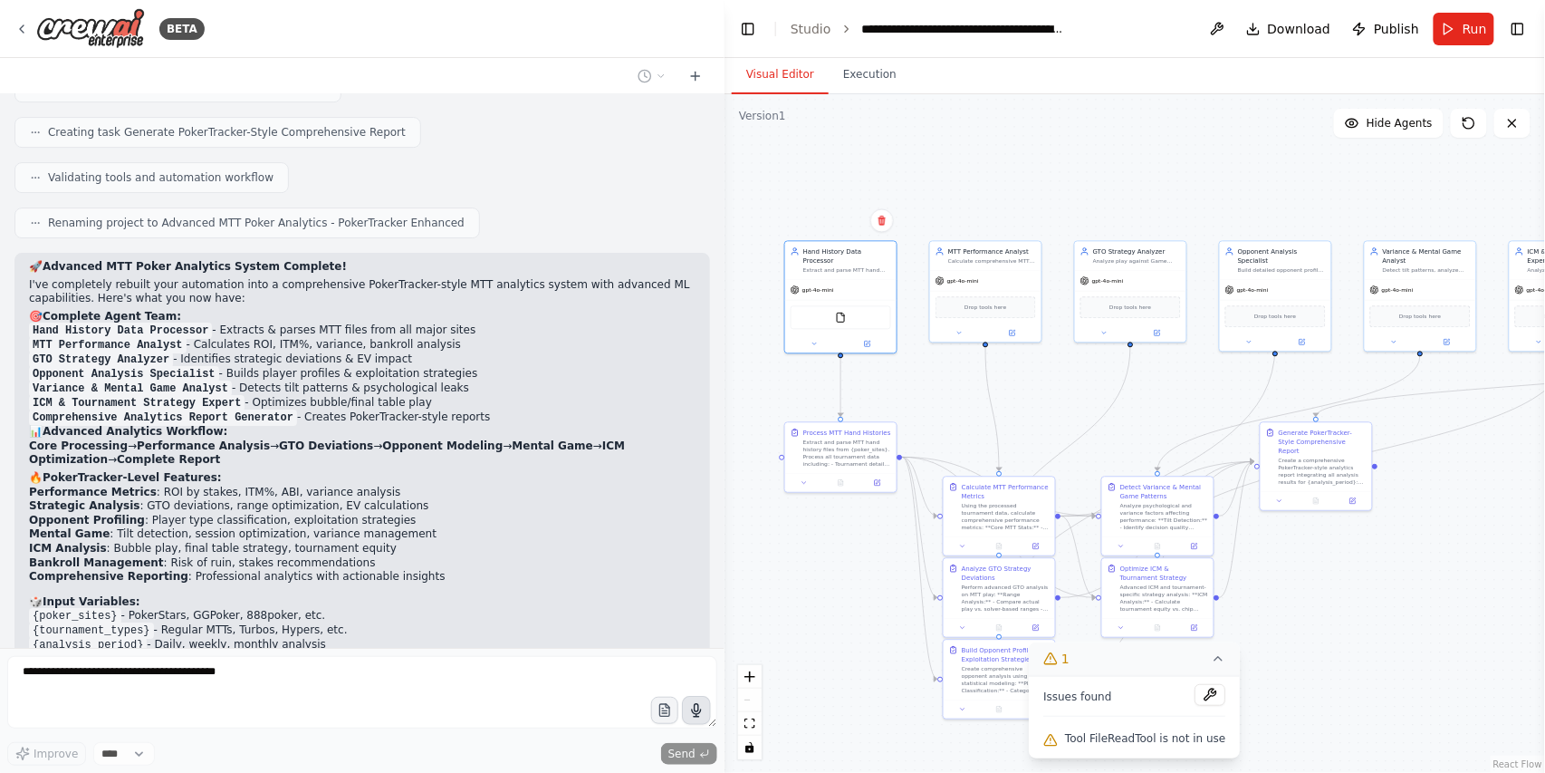
scroll to position [6712, 0]
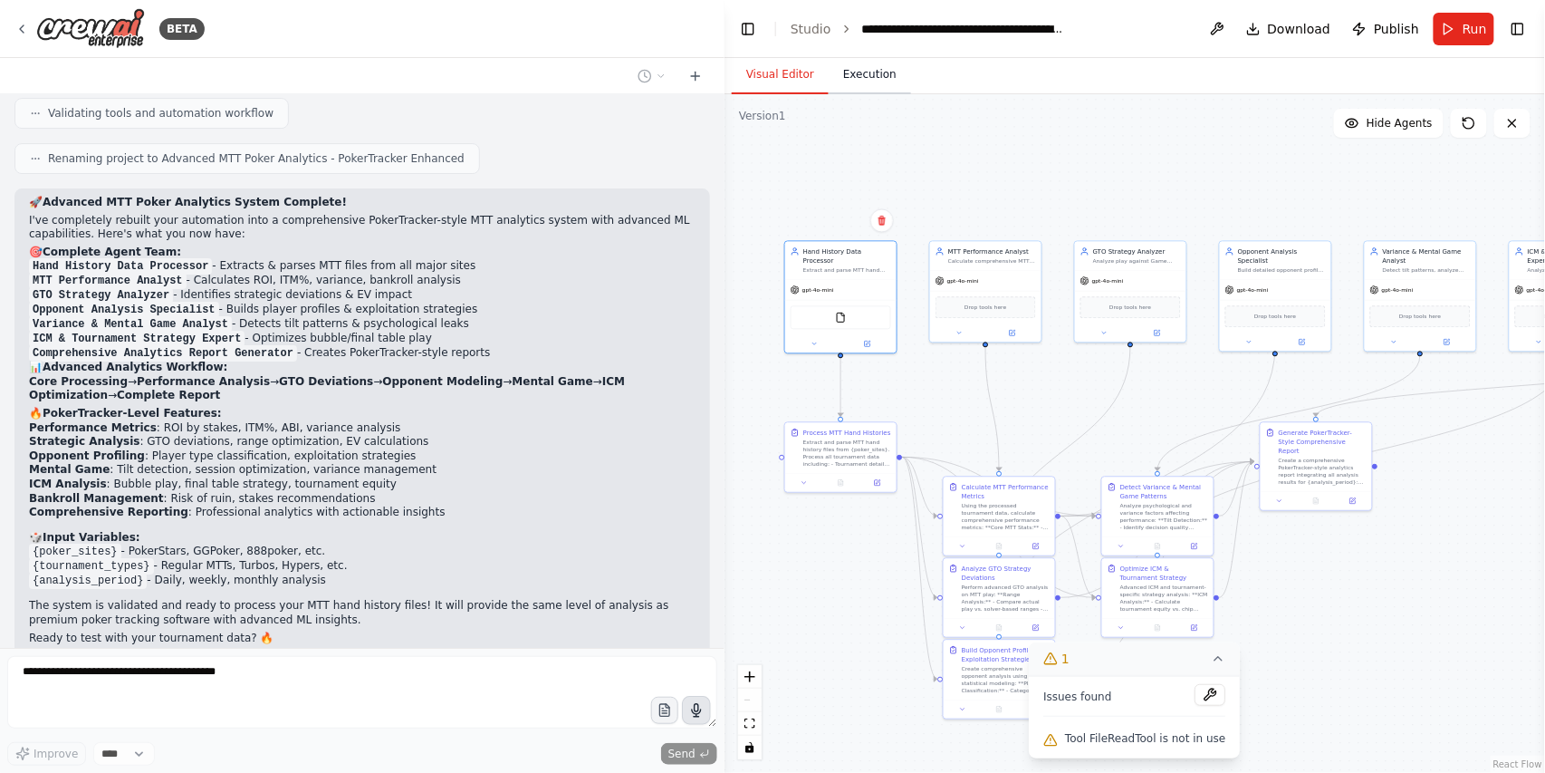
click at [850, 67] on button "Execution" at bounding box center [870, 75] width 82 height 38
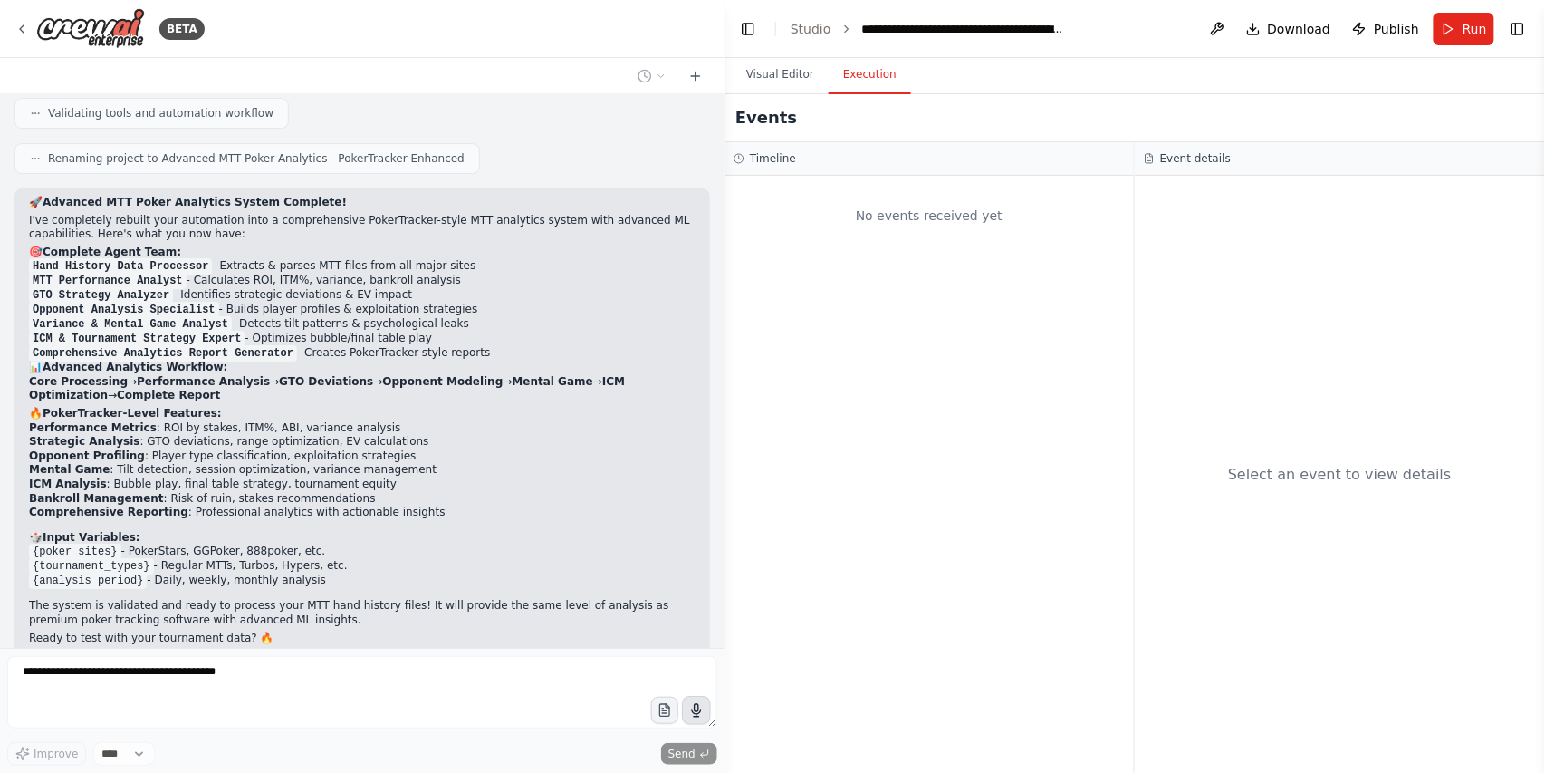
click at [1312, 151] on div "Event details" at bounding box center [1340, 159] width 410 height 34
click at [786, 78] on button "Visual Editor" at bounding box center [780, 75] width 97 height 38
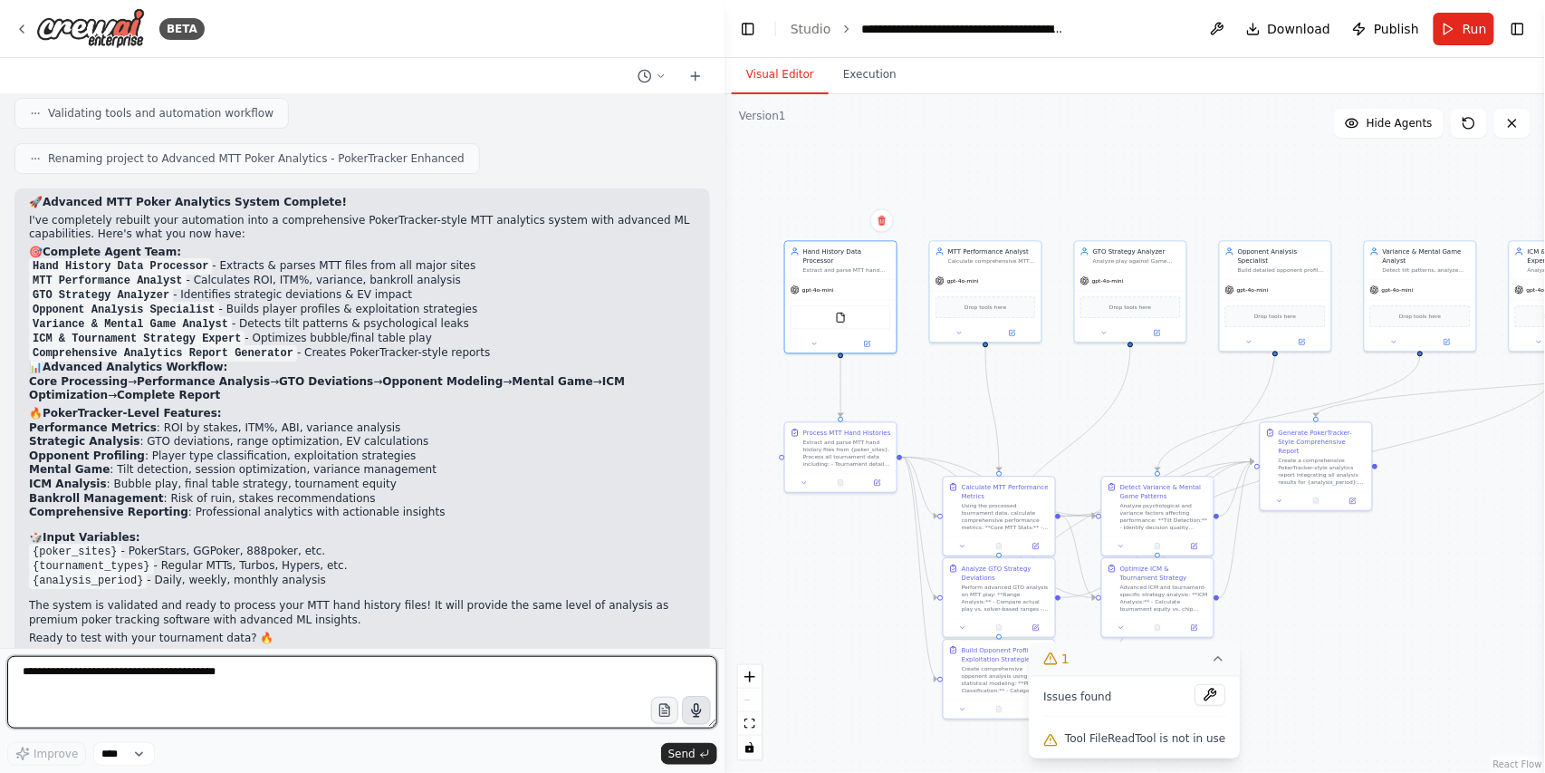
scroll to position [6727, 0]
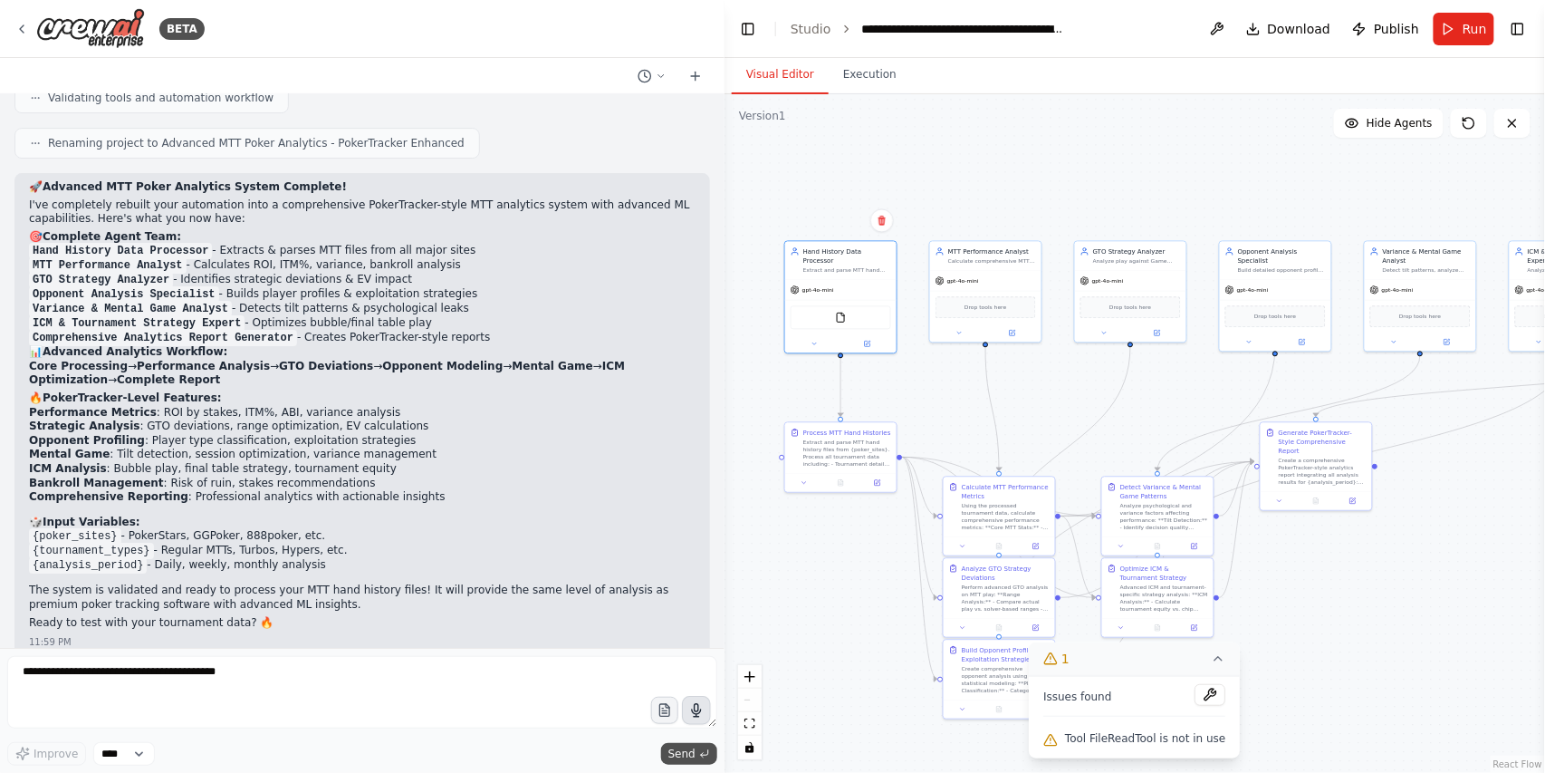
click at [690, 746] on span "Send" at bounding box center [681, 753] width 27 height 14
click at [138, 764] on select "****" at bounding box center [124, 754] width 62 height 24
click at [93, 742] on select "****" at bounding box center [124, 754] width 62 height 24
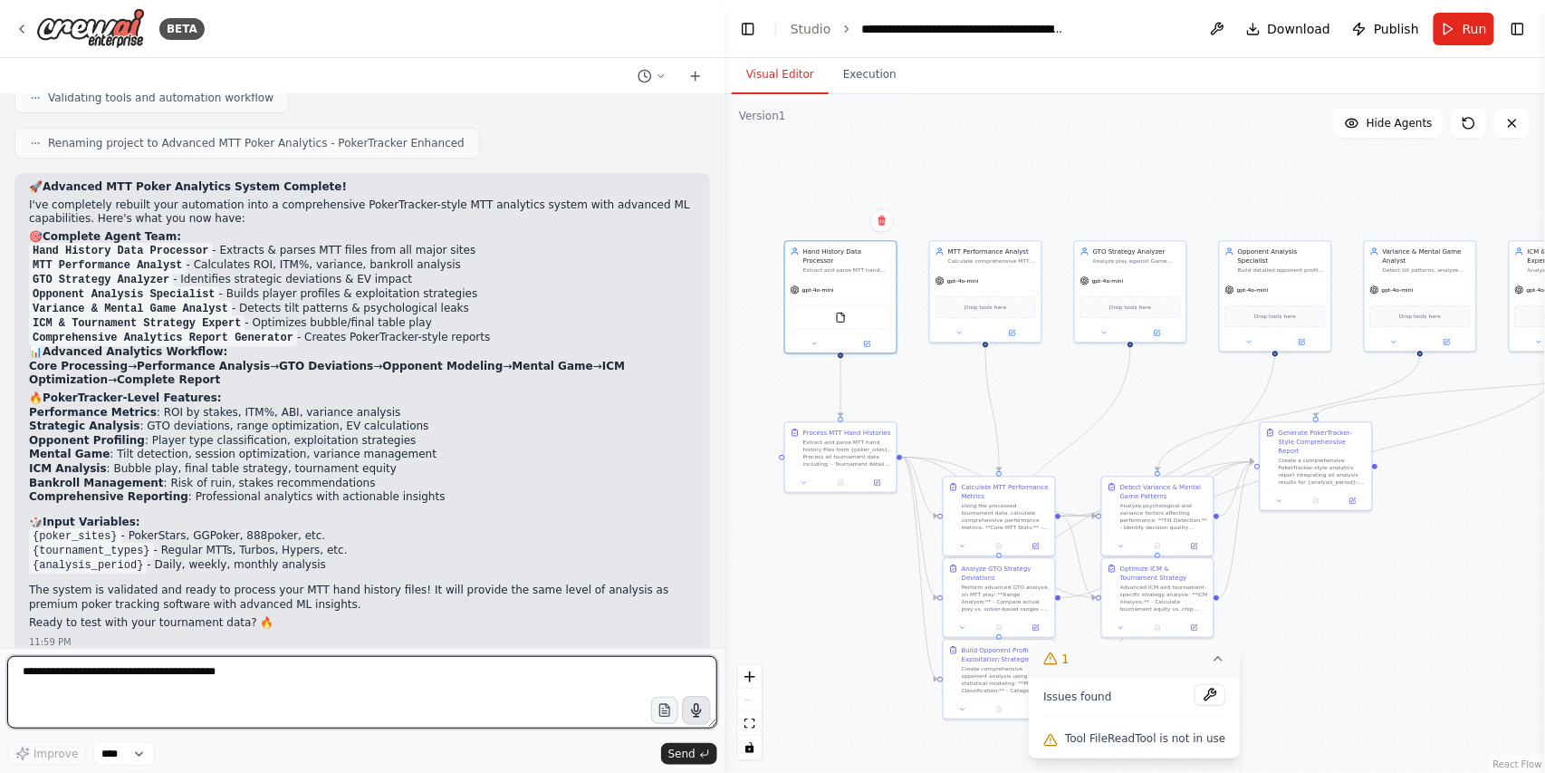
click at [112, 667] on textarea at bounding box center [362, 692] width 710 height 72
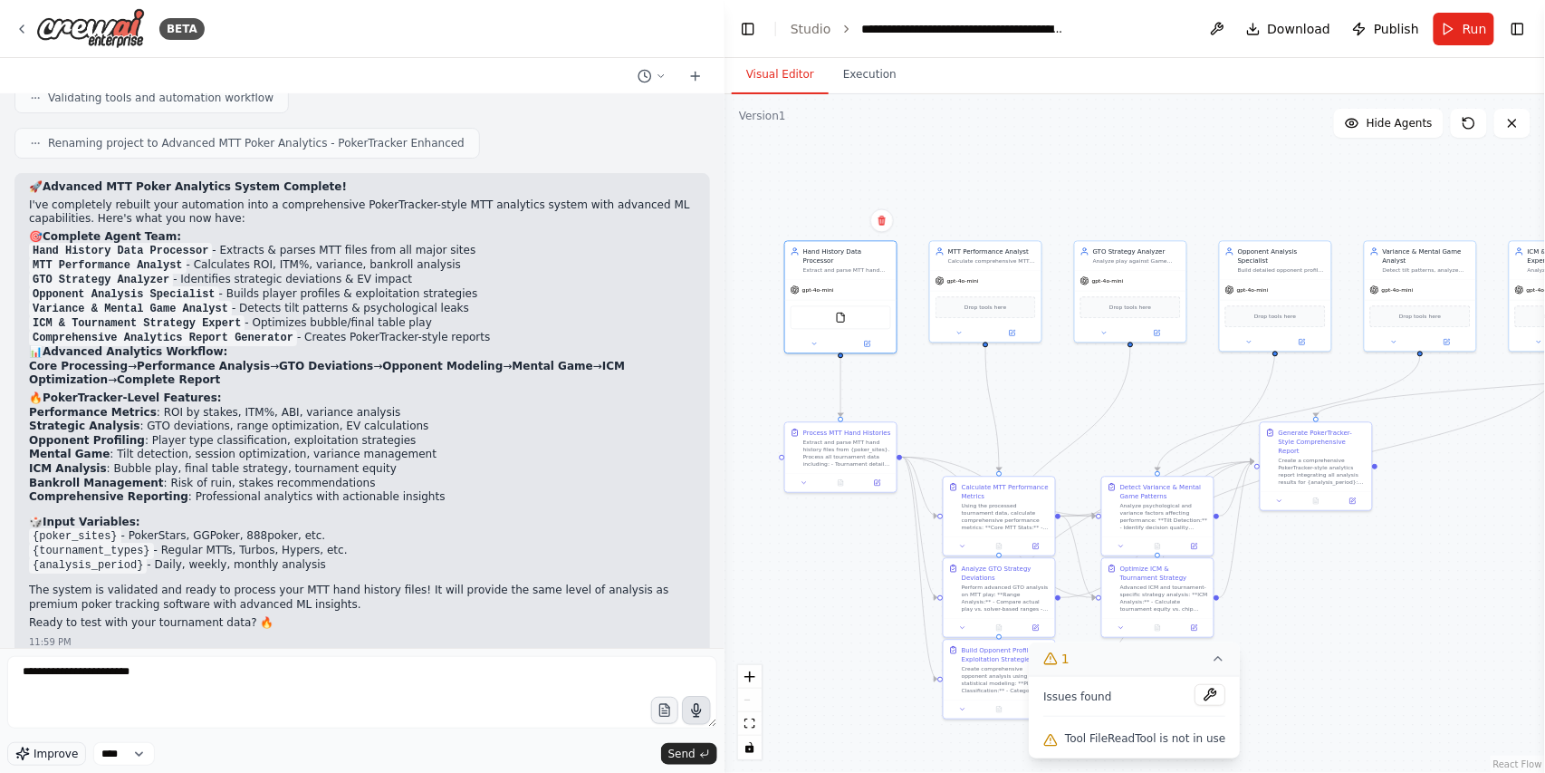
click at [47, 755] on span "Improve" at bounding box center [56, 753] width 44 height 14
type textarea "**********"
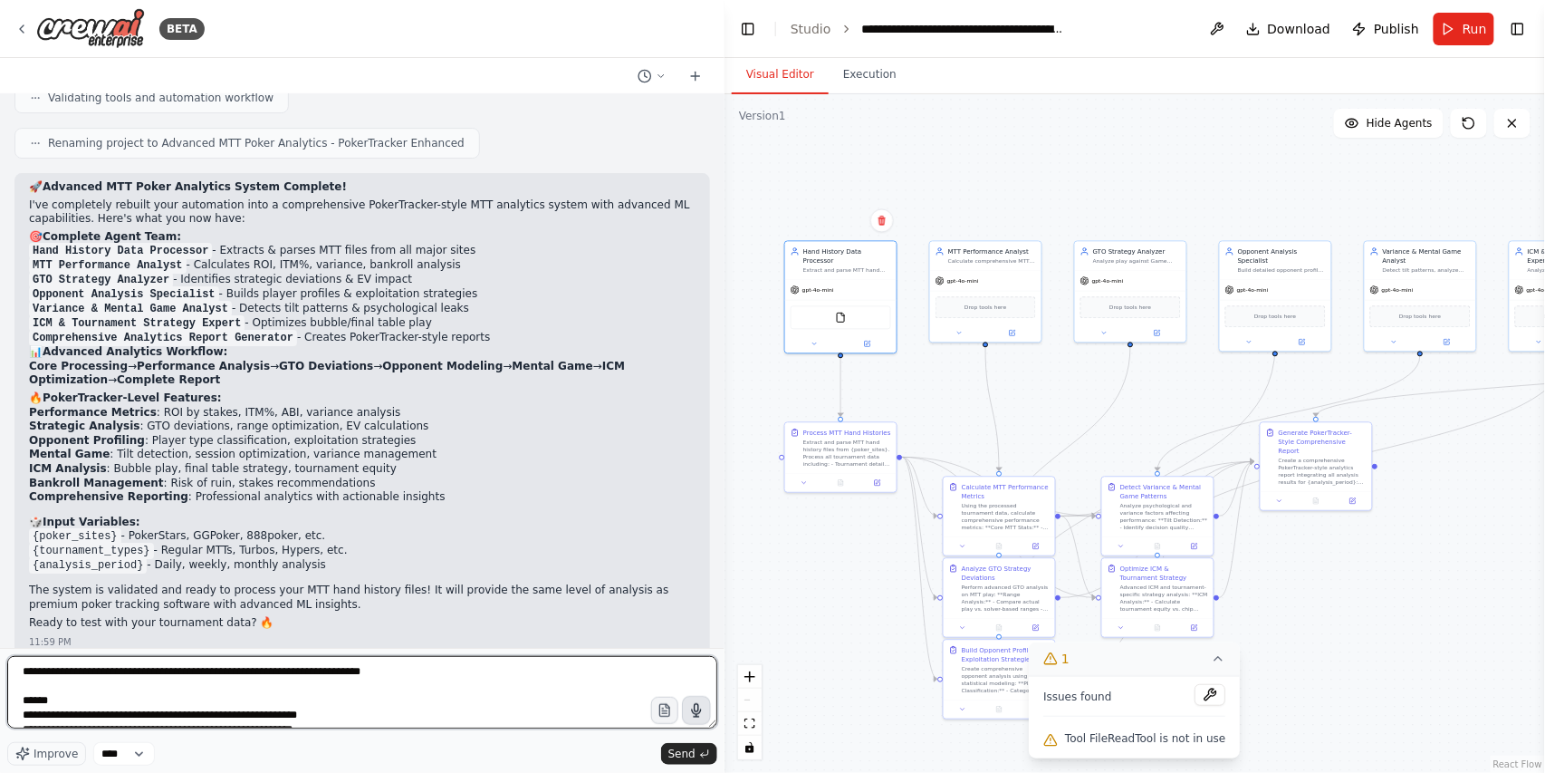
click at [214, 709] on textarea "**********" at bounding box center [362, 692] width 710 height 72
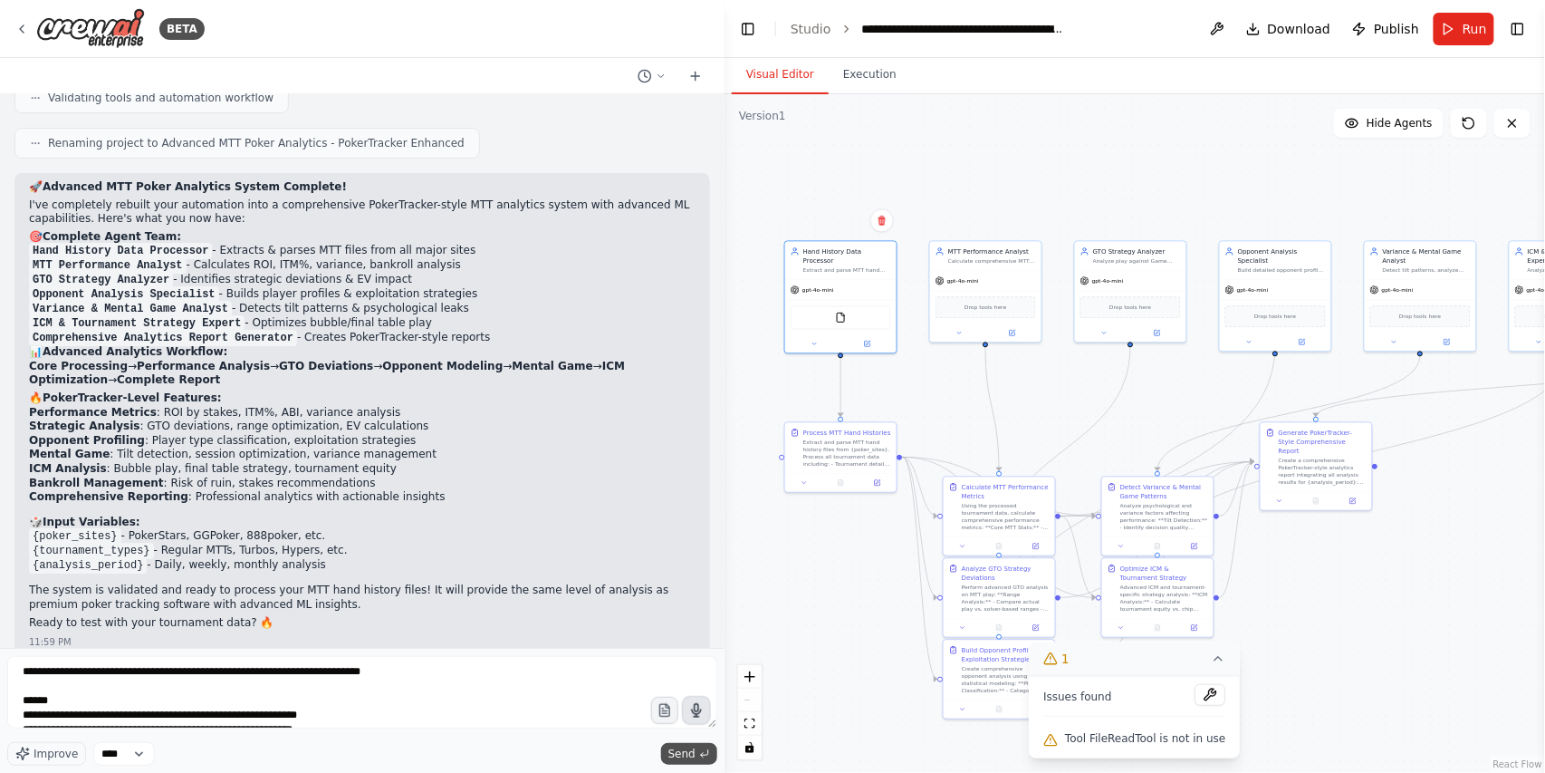
click at [674, 751] on span "Send" at bounding box center [681, 753] width 27 height 14
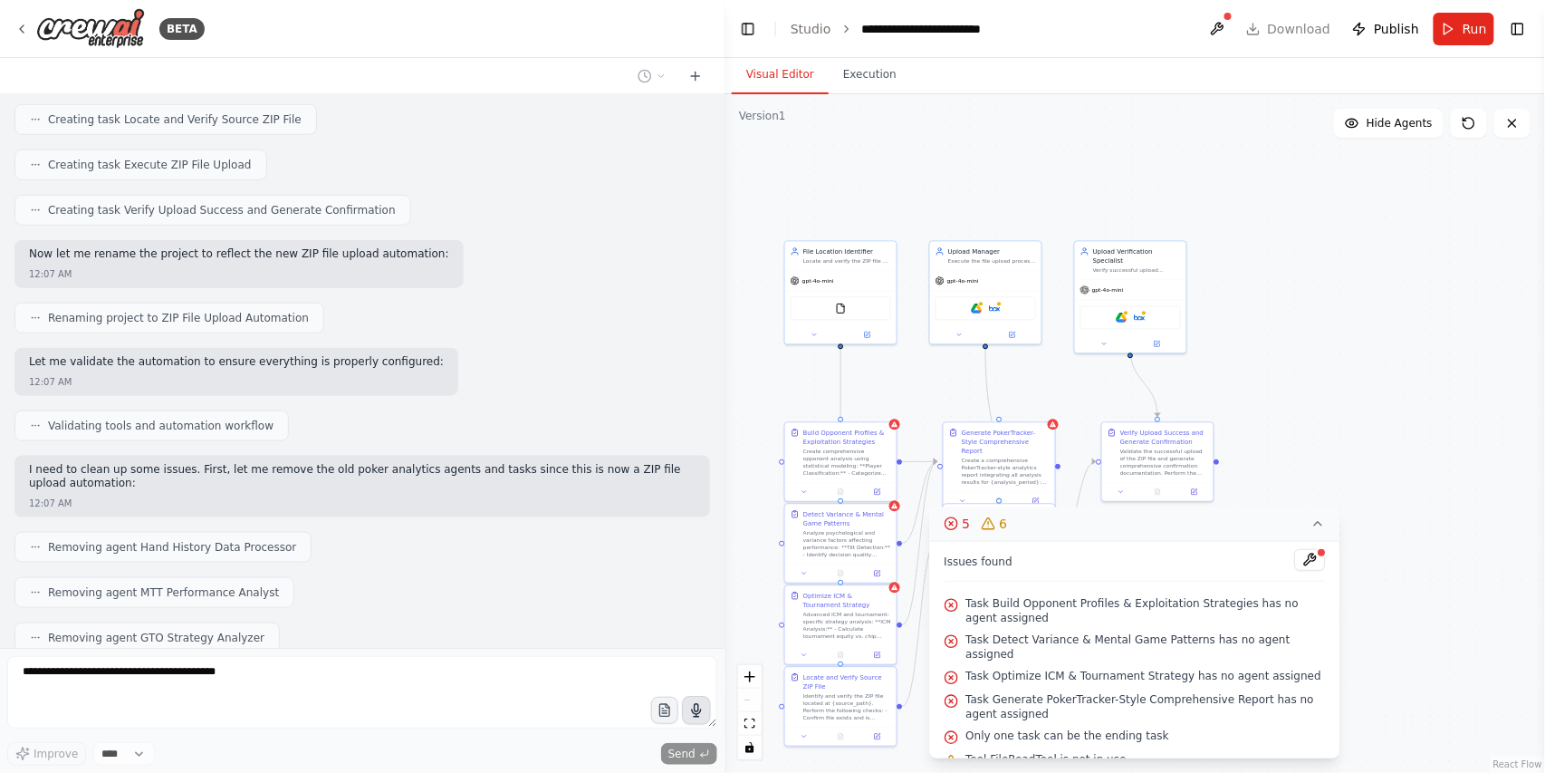
scroll to position [9865, 0]
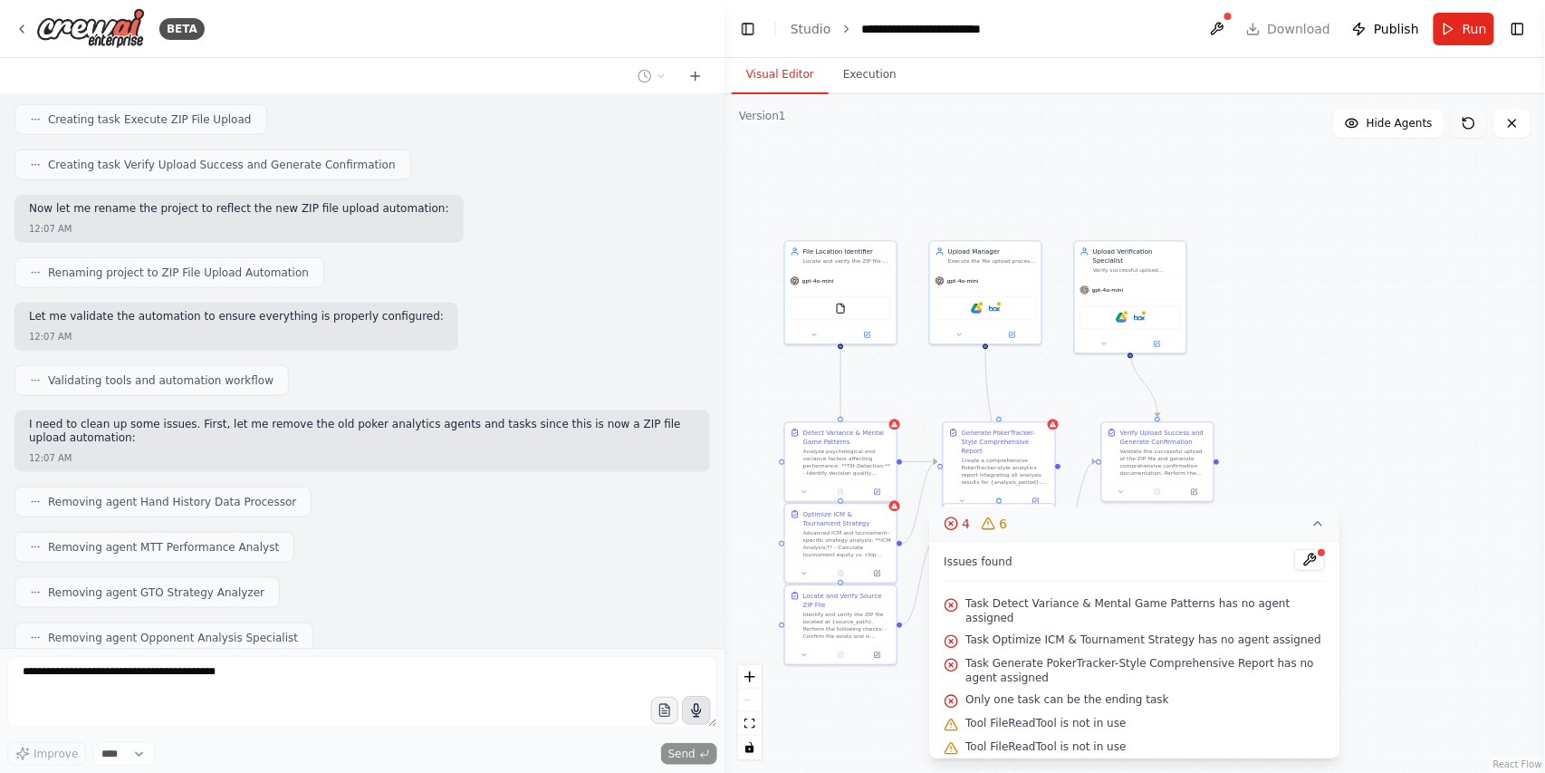
click at [1468, 123] on icon at bounding box center [1469, 123] width 14 height 14
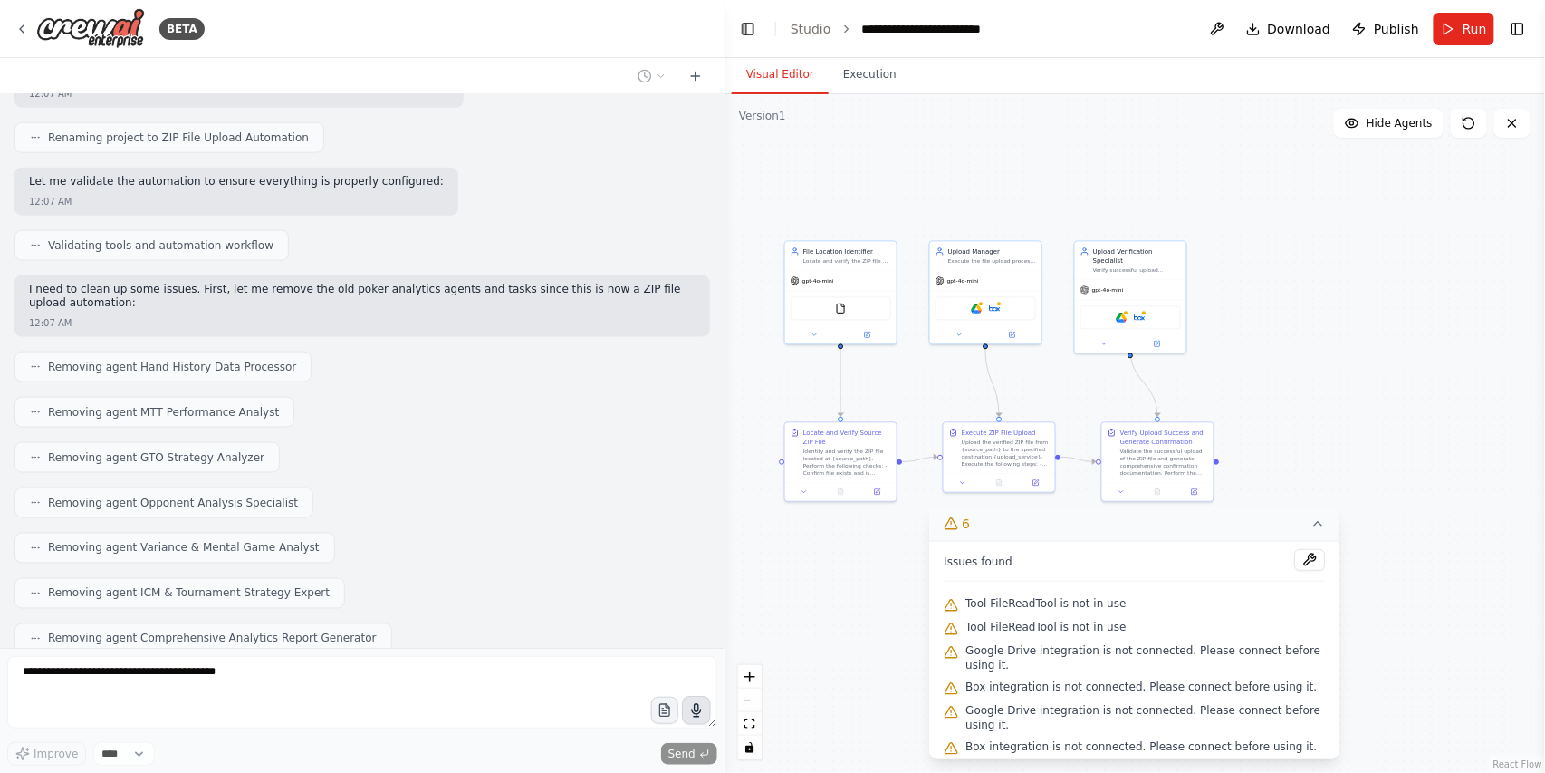
scroll to position [10107, 0]
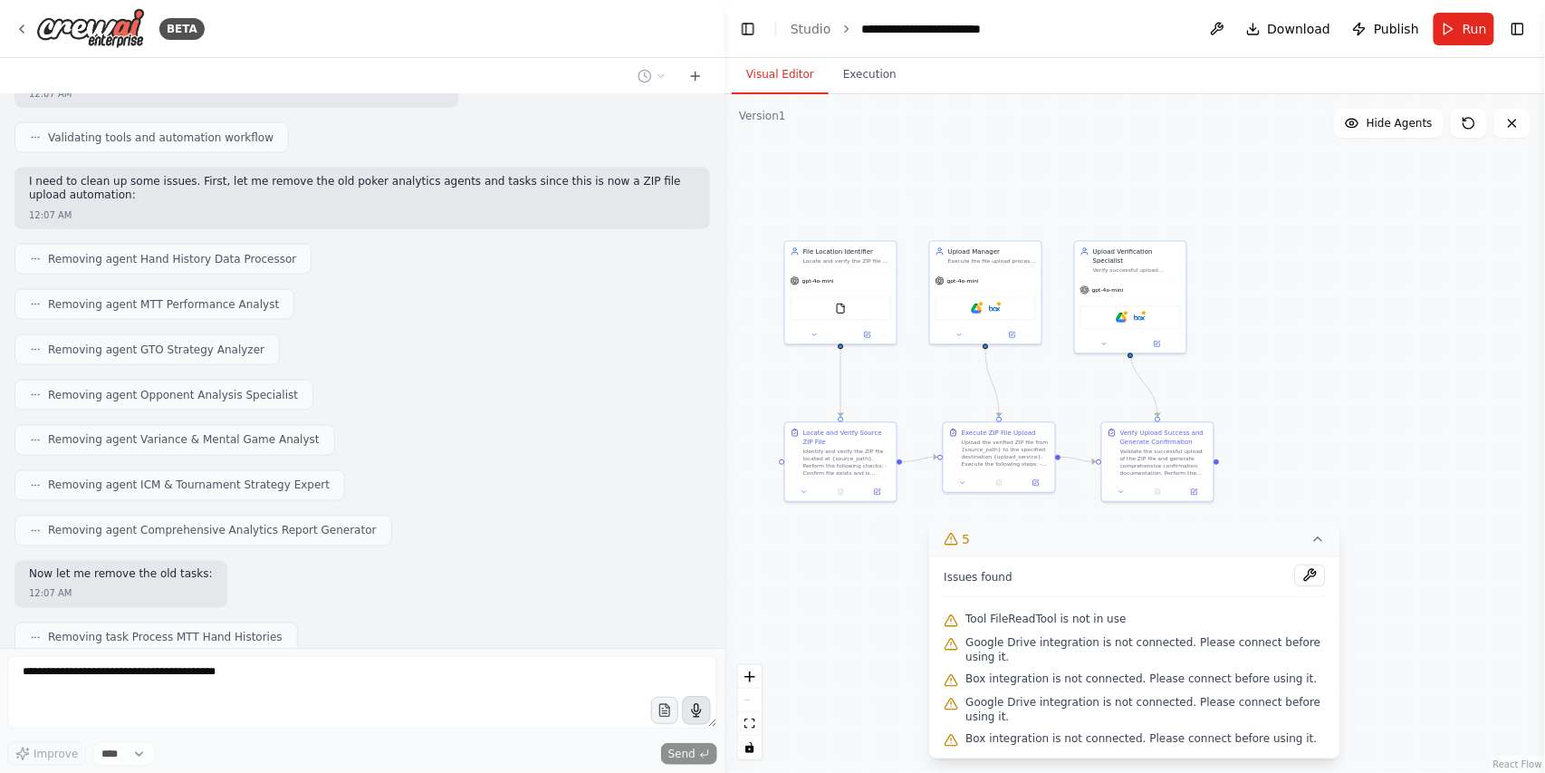
drag, startPoint x: 397, startPoint y: 404, endPoint x: 154, endPoint y: 580, distance: 299.7
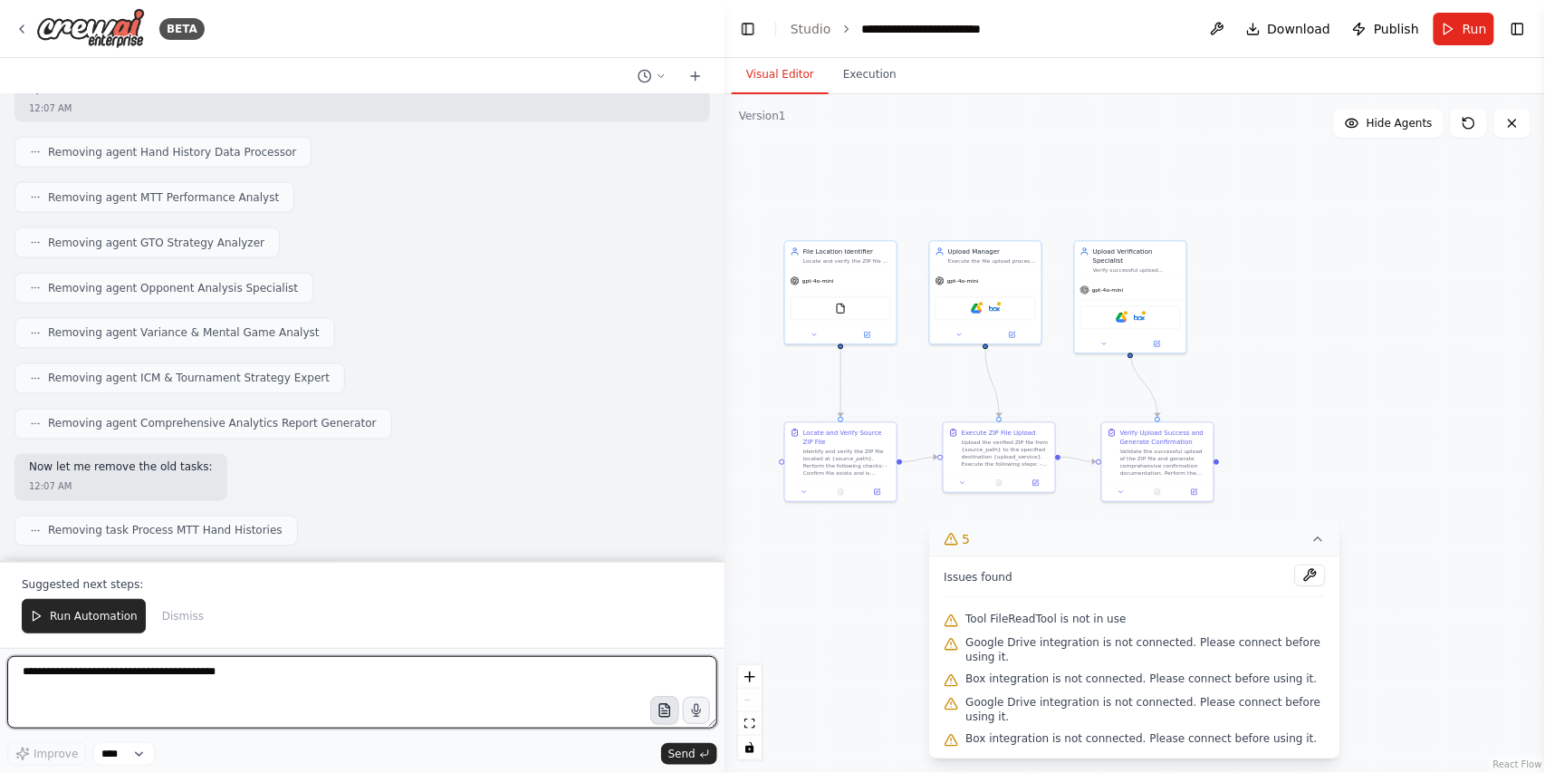
scroll to position [10316, 0]
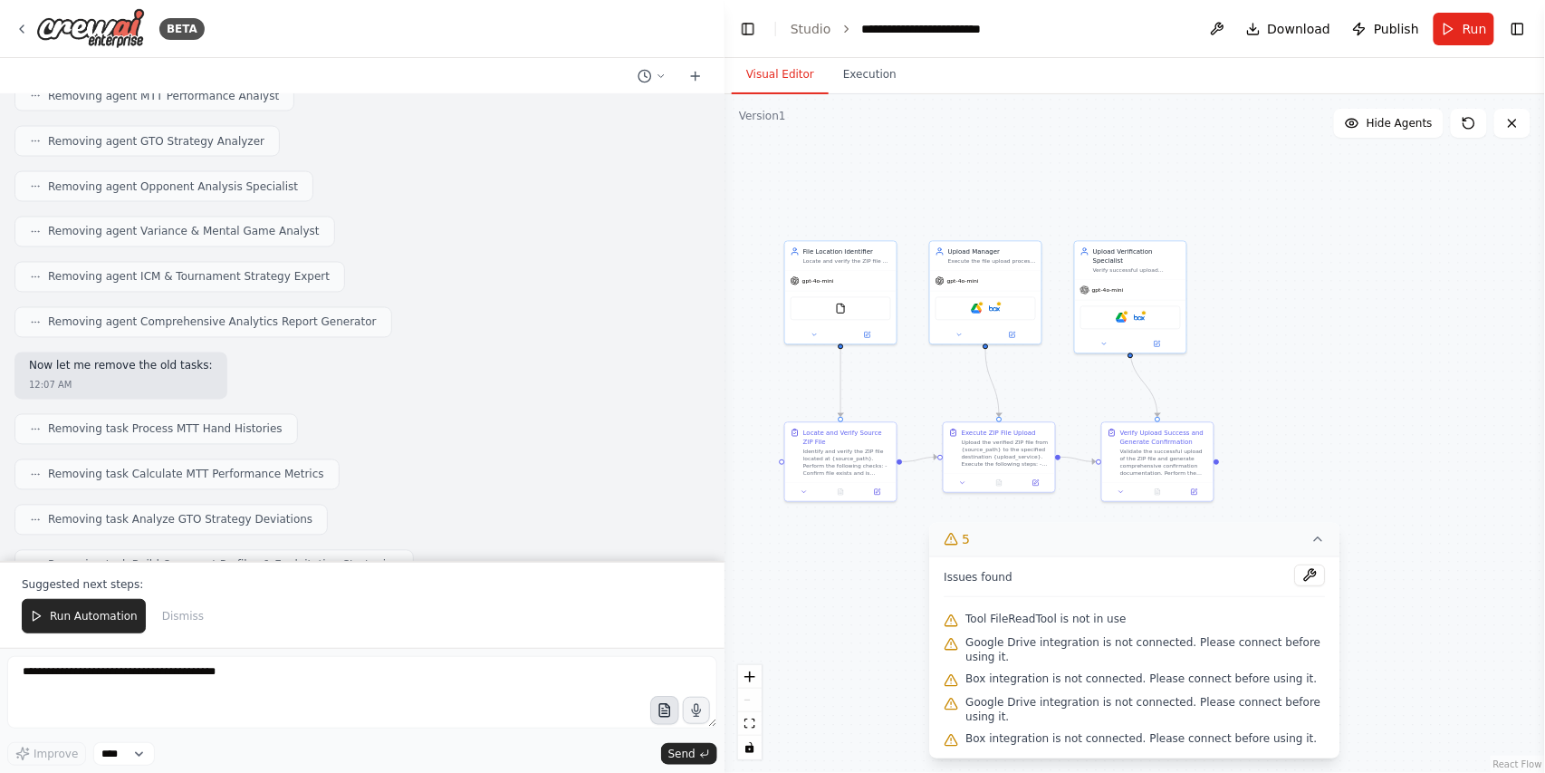
click at [668, 716] on icon "button" at bounding box center [664, 710] width 10 height 13
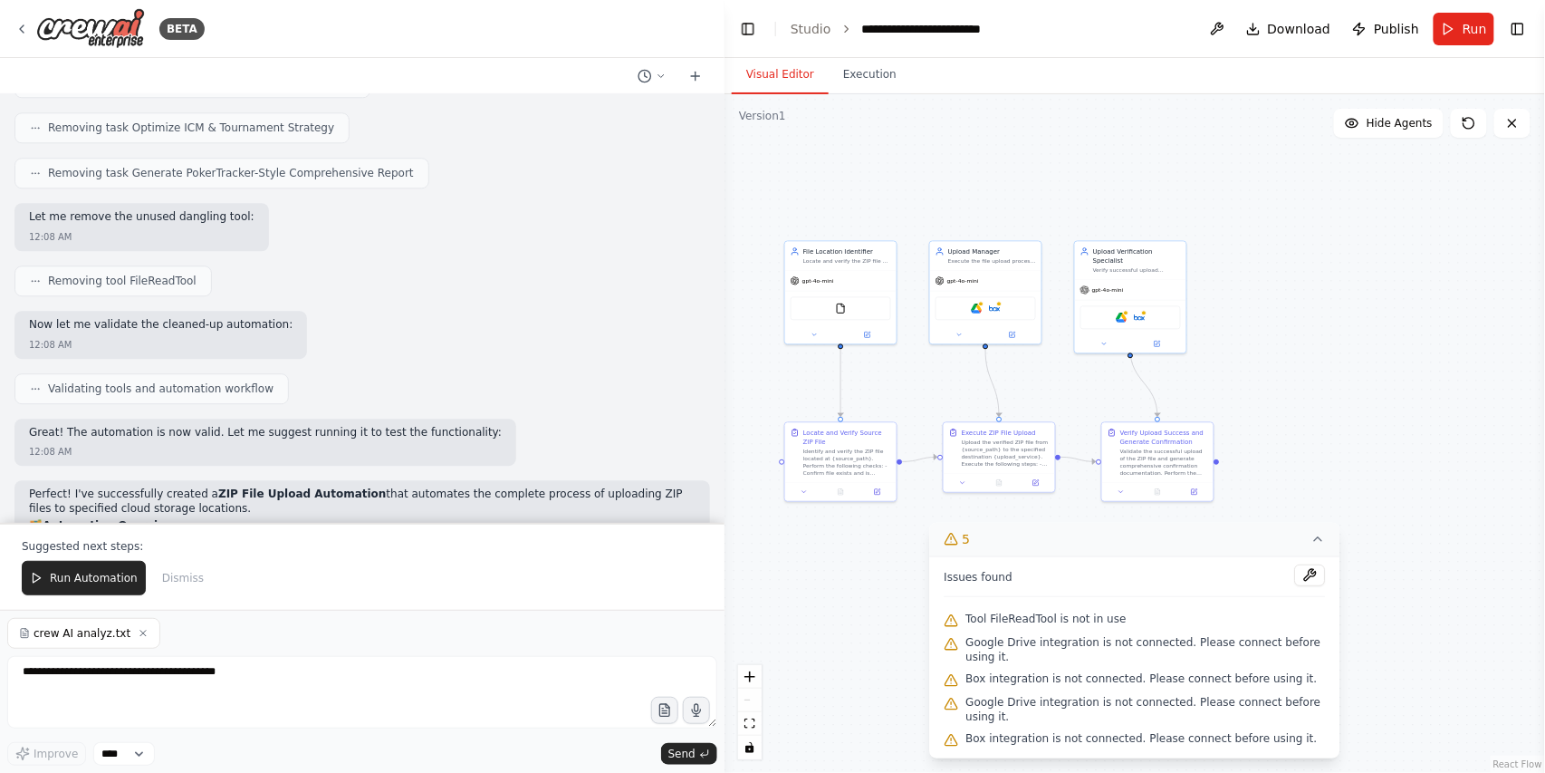
click at [138, 637] on icon "button" at bounding box center [143, 633] width 11 height 11
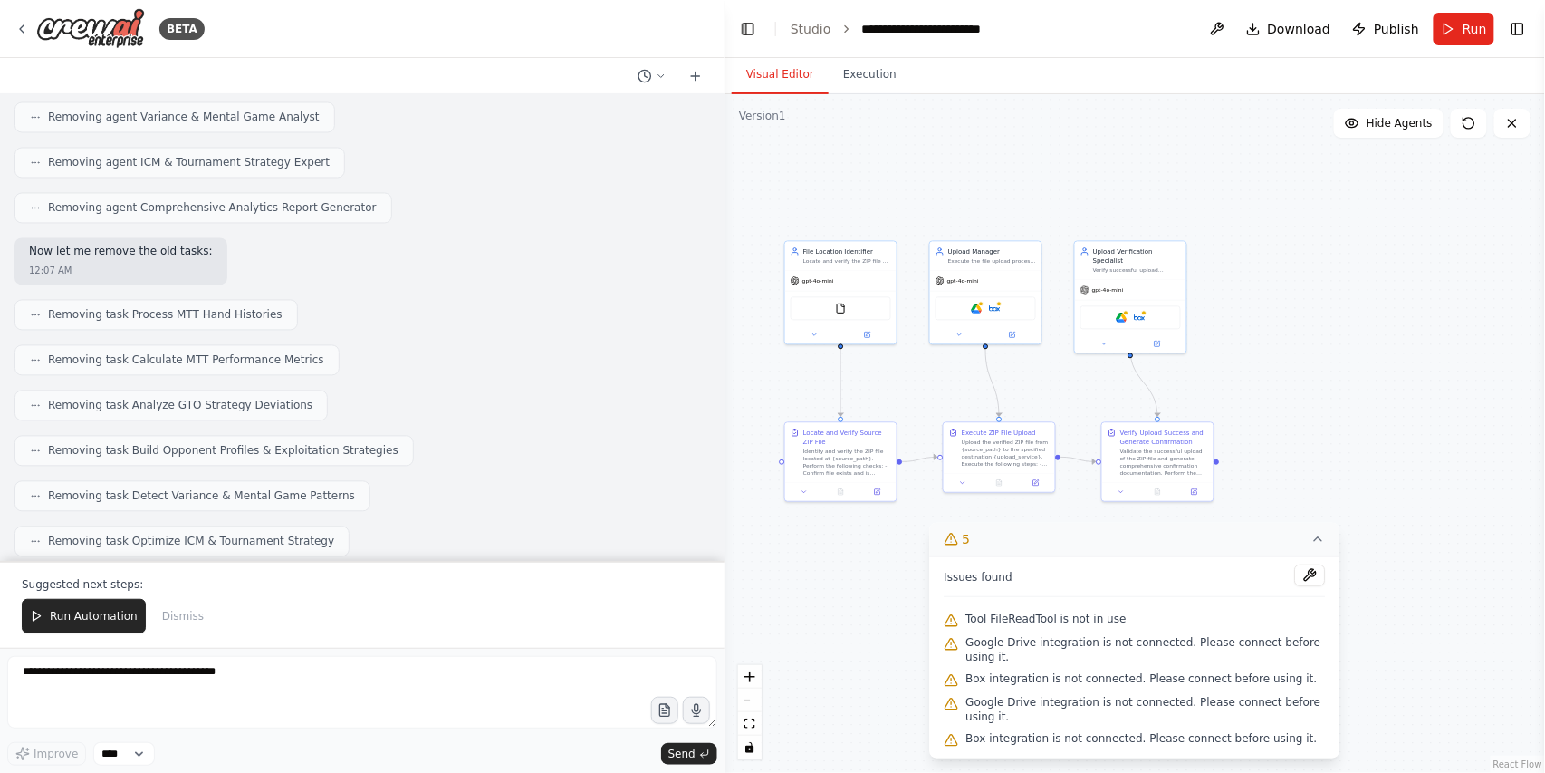
scroll to position [10188, 0]
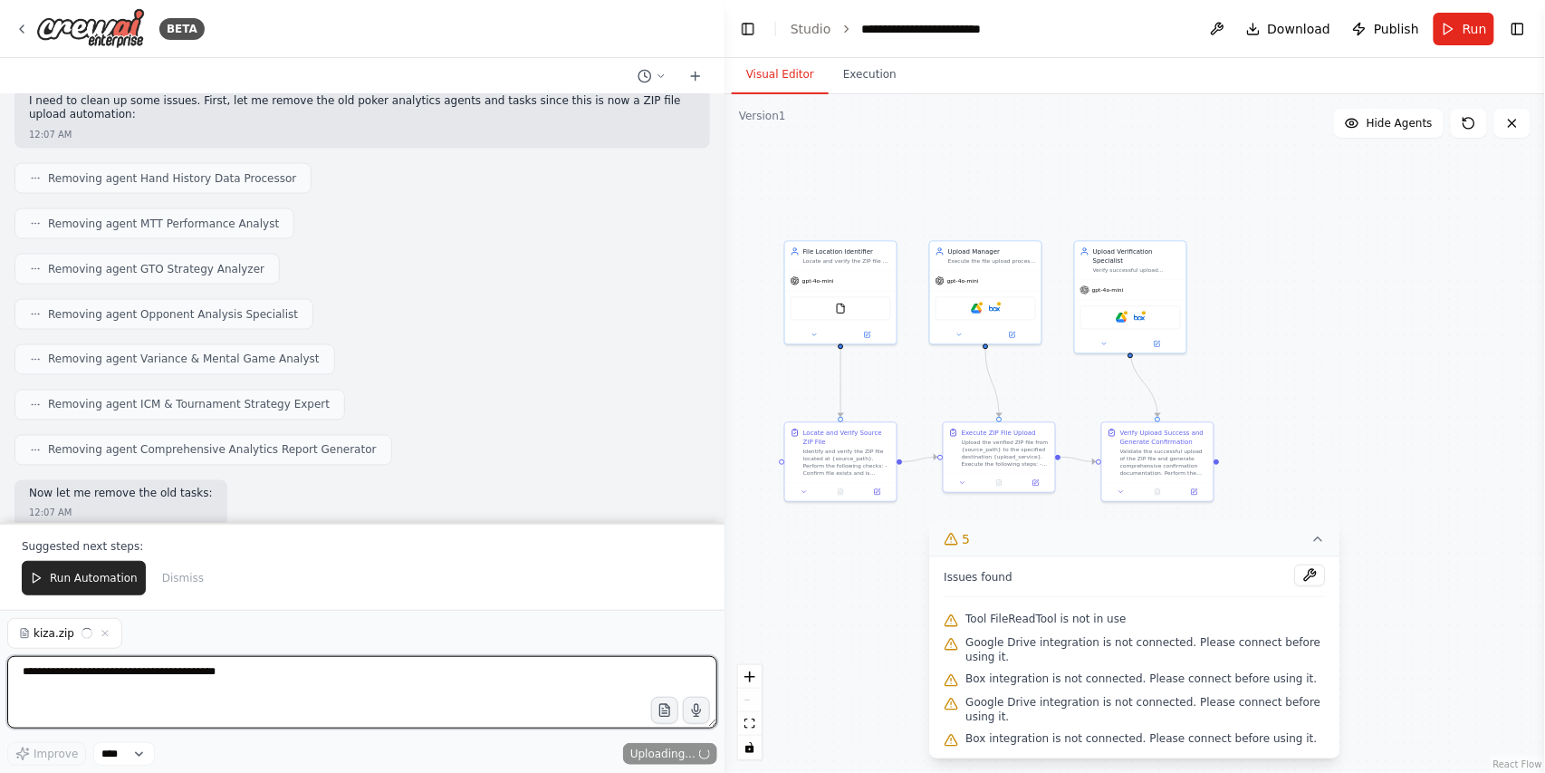
click at [53, 680] on textarea at bounding box center [362, 692] width 710 height 72
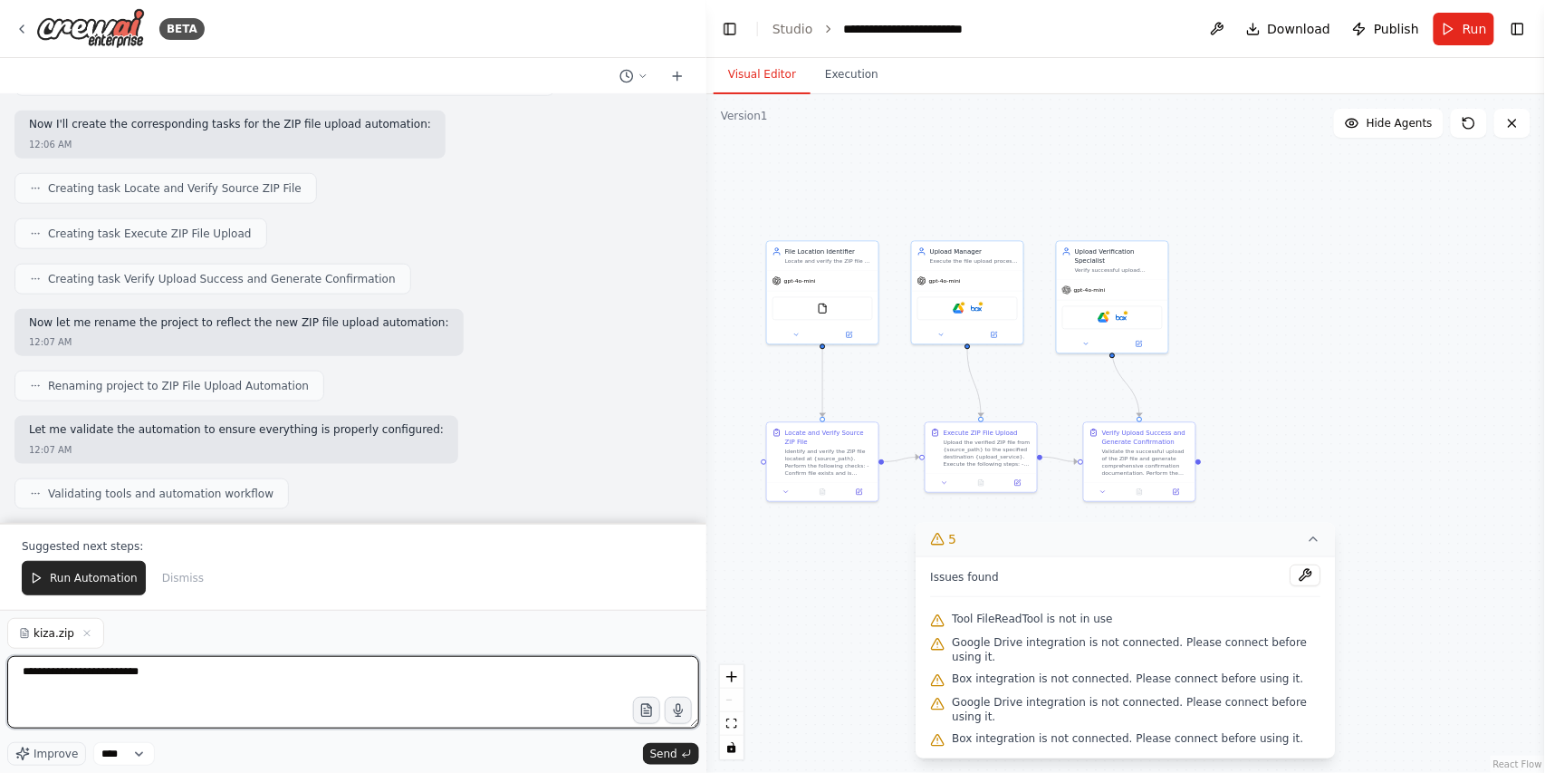
scroll to position [9892, 0]
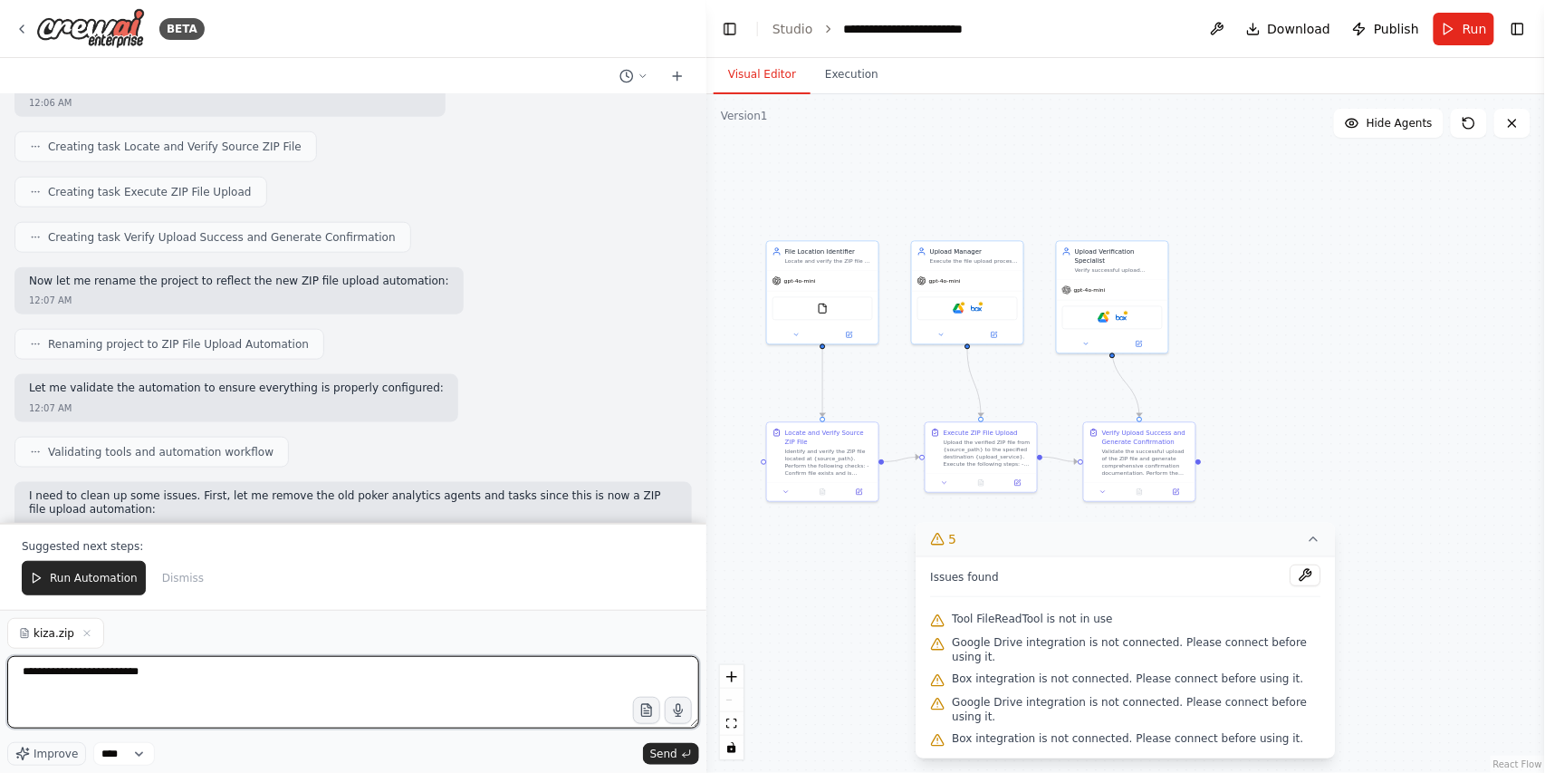
drag, startPoint x: 720, startPoint y: 468, endPoint x: 706, endPoint y: 111, distance: 357.1
click at [706, 111] on div "BETA Hello! I'm the CrewAI assistant. What kind of automation do you want to bu…" at bounding box center [772, 386] width 1545 height 773
click at [705, 109] on div at bounding box center [702, 386] width 7 height 773
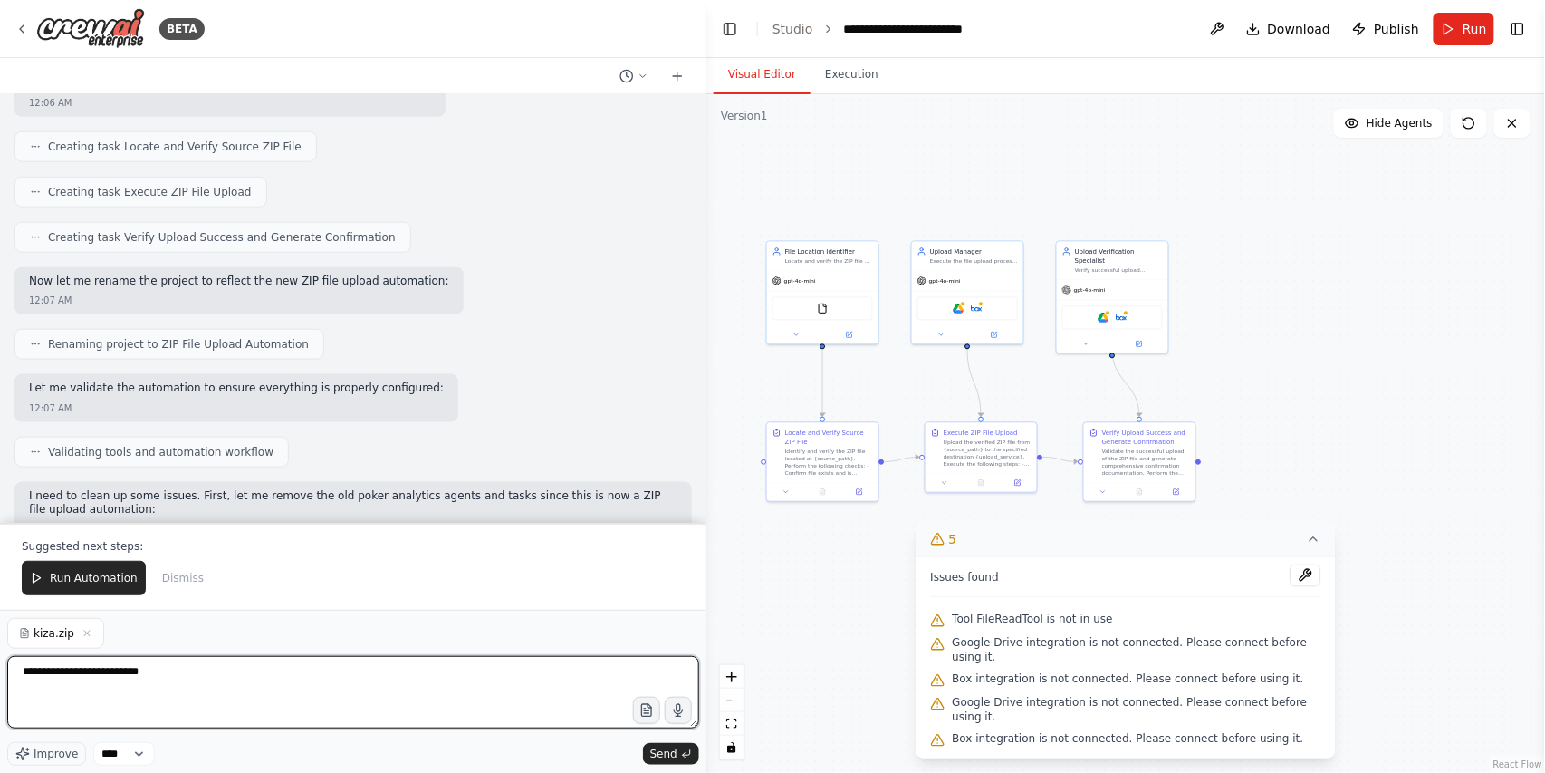
click at [705, 109] on div at bounding box center [702, 386] width 7 height 773
drag, startPoint x: 699, startPoint y: 468, endPoint x: 584, endPoint y: 279, distance: 221.5
click at [584, 279] on div "BETA Hello! I'm the CrewAI assistant. What kind of automation do you want to bu…" at bounding box center [772, 386] width 1545 height 773
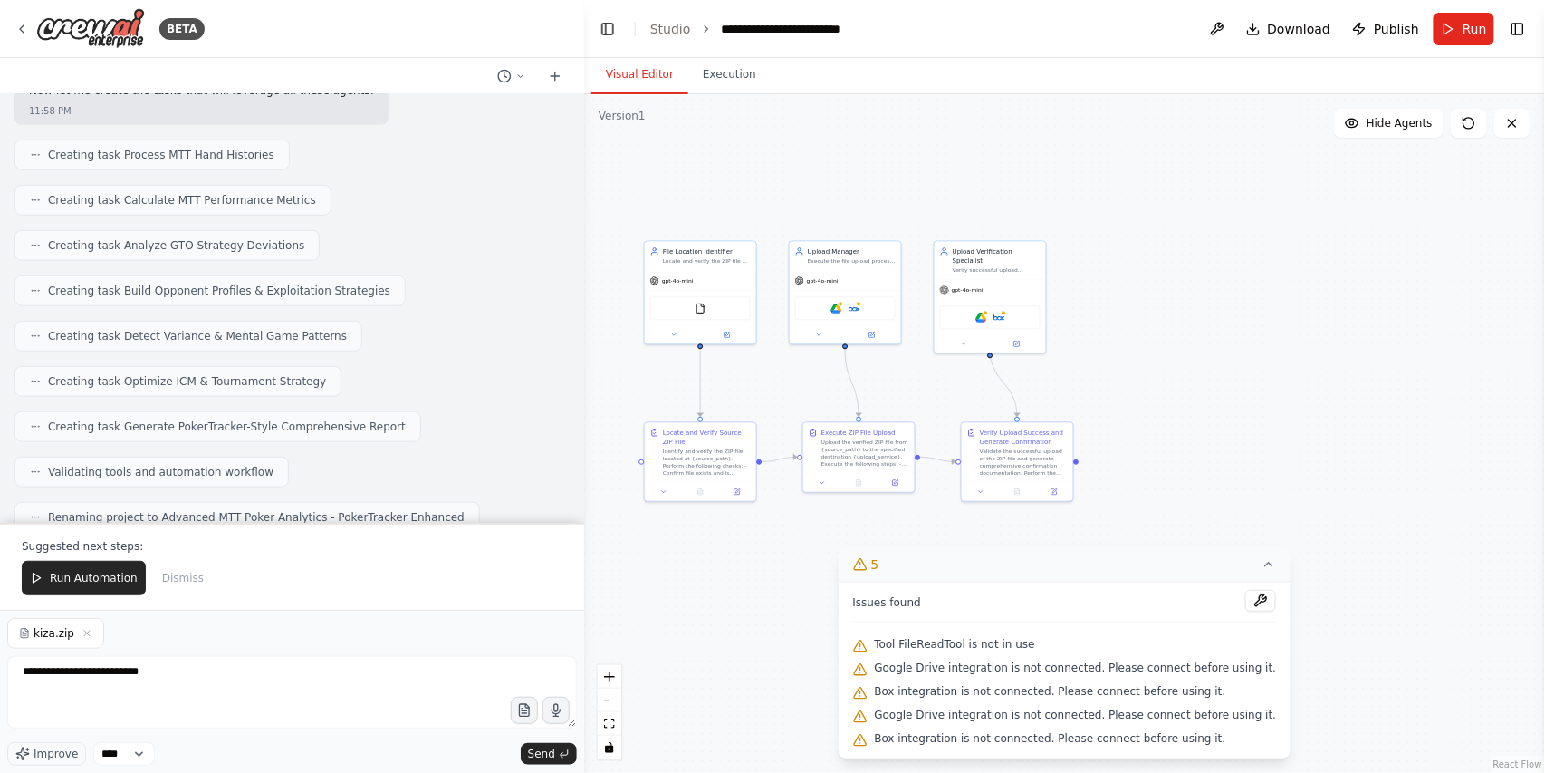
scroll to position [7374, 0]
drag, startPoint x: 48, startPoint y: 116, endPoint x: 419, endPoint y: 426, distance: 483.6
click at [423, 551] on div "🚀 Advanced MTT Poker Analytics System Complete! I've completely rebuilt your au…" at bounding box center [292, 777] width 526 height 453
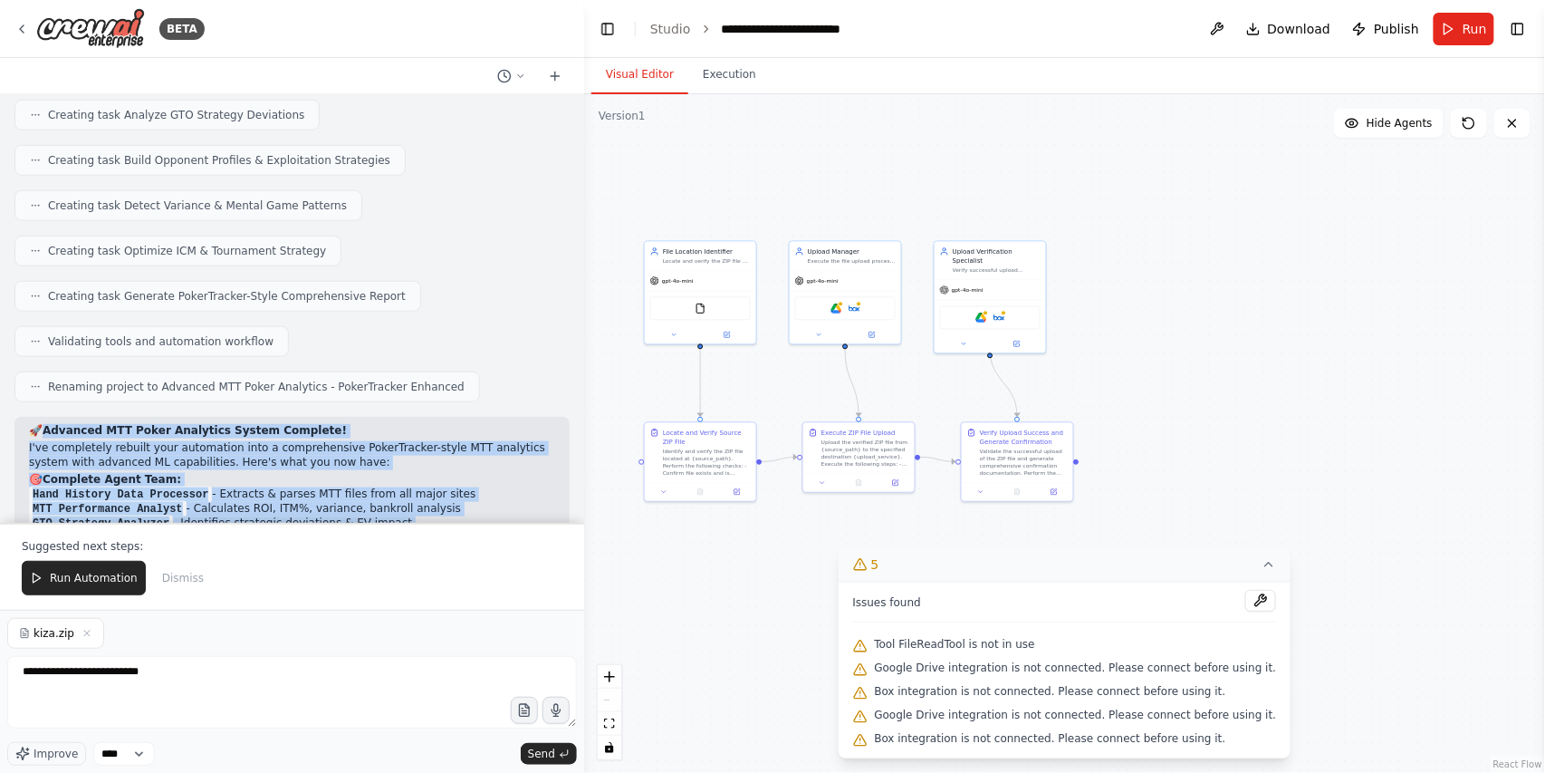
scroll to position [7555, 0]
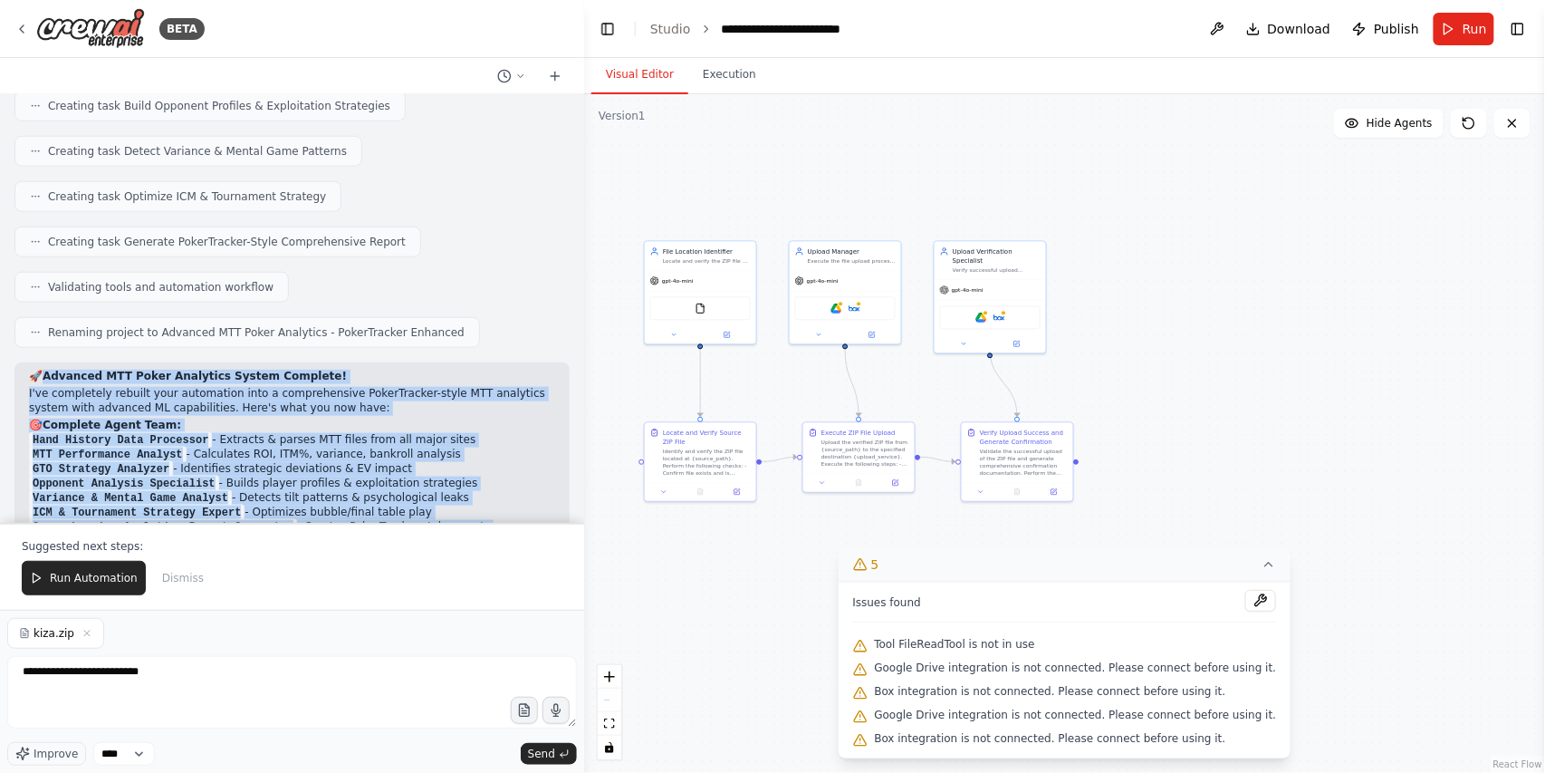
copy div "Advanced MTT Poker Analytics System Complete! I've completely rebuilt your auto…"
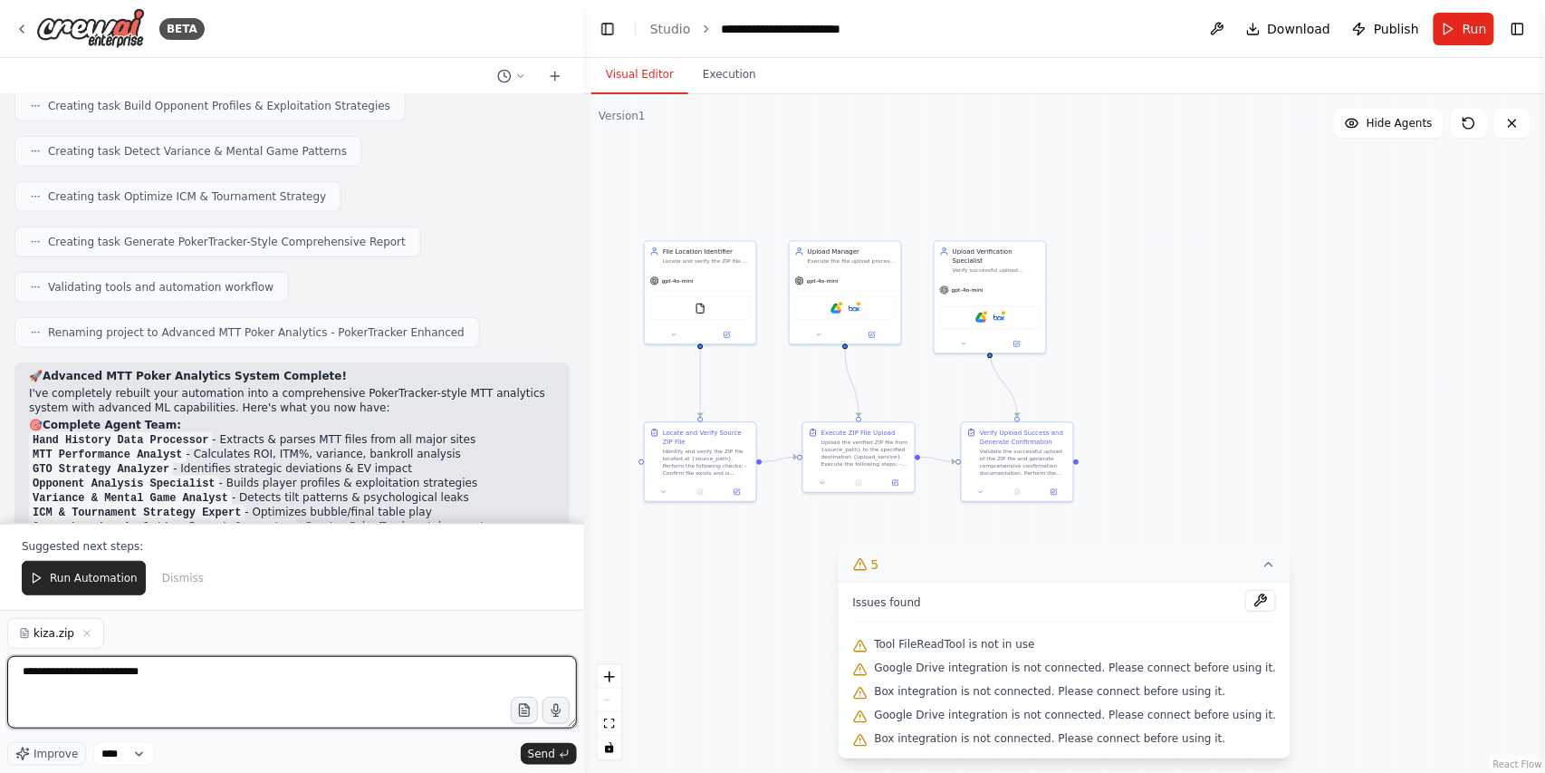
click at [224, 672] on textarea "**********" at bounding box center [292, 692] width 570 height 72
paste textarea "**********"
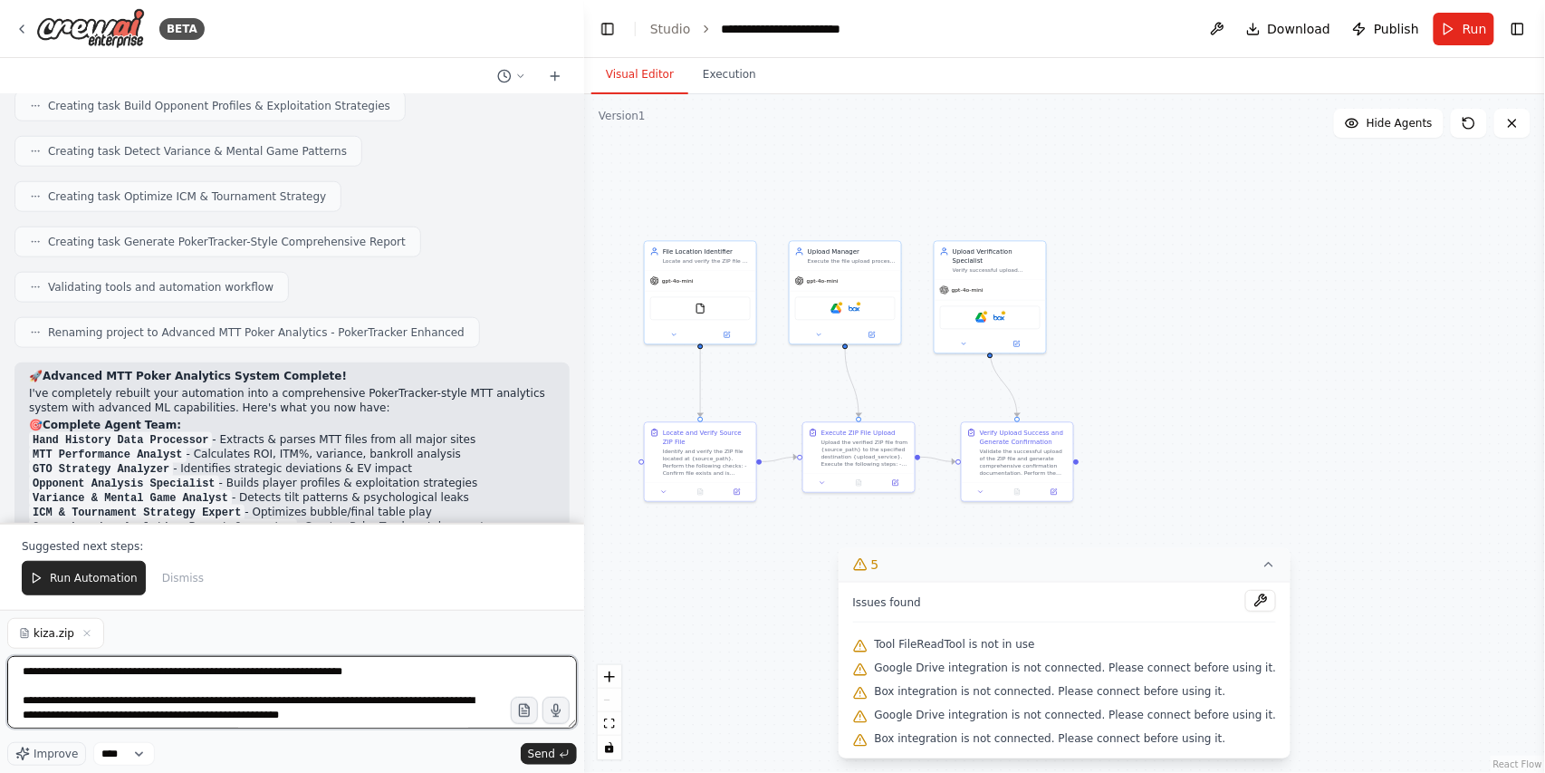
scroll to position [414, 0]
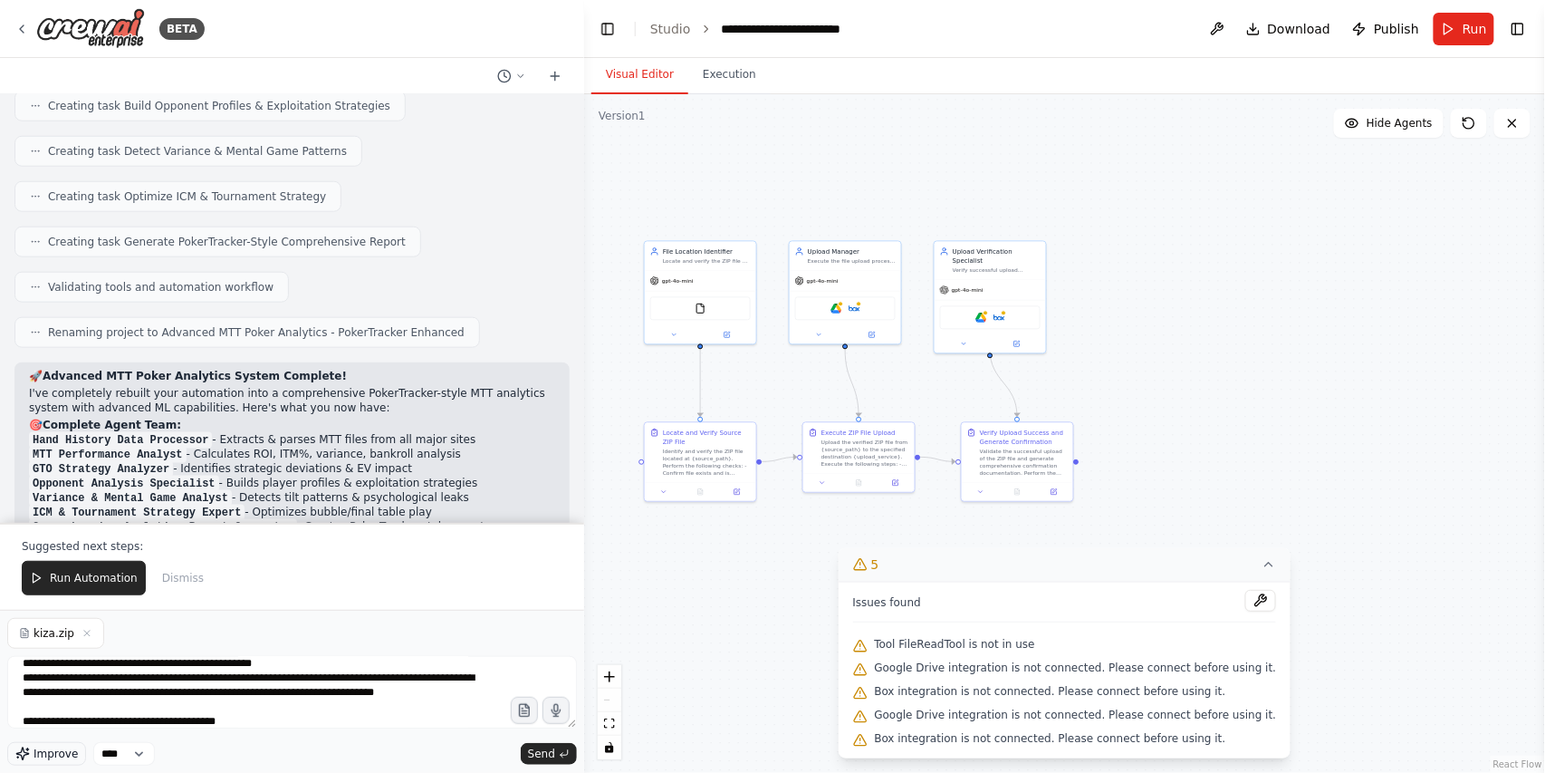
drag, startPoint x: 52, startPoint y: 755, endPoint x: 109, endPoint y: 760, distance: 57.2
click at [53, 755] on span "Improve" at bounding box center [56, 753] width 44 height 14
type textarea "**********"
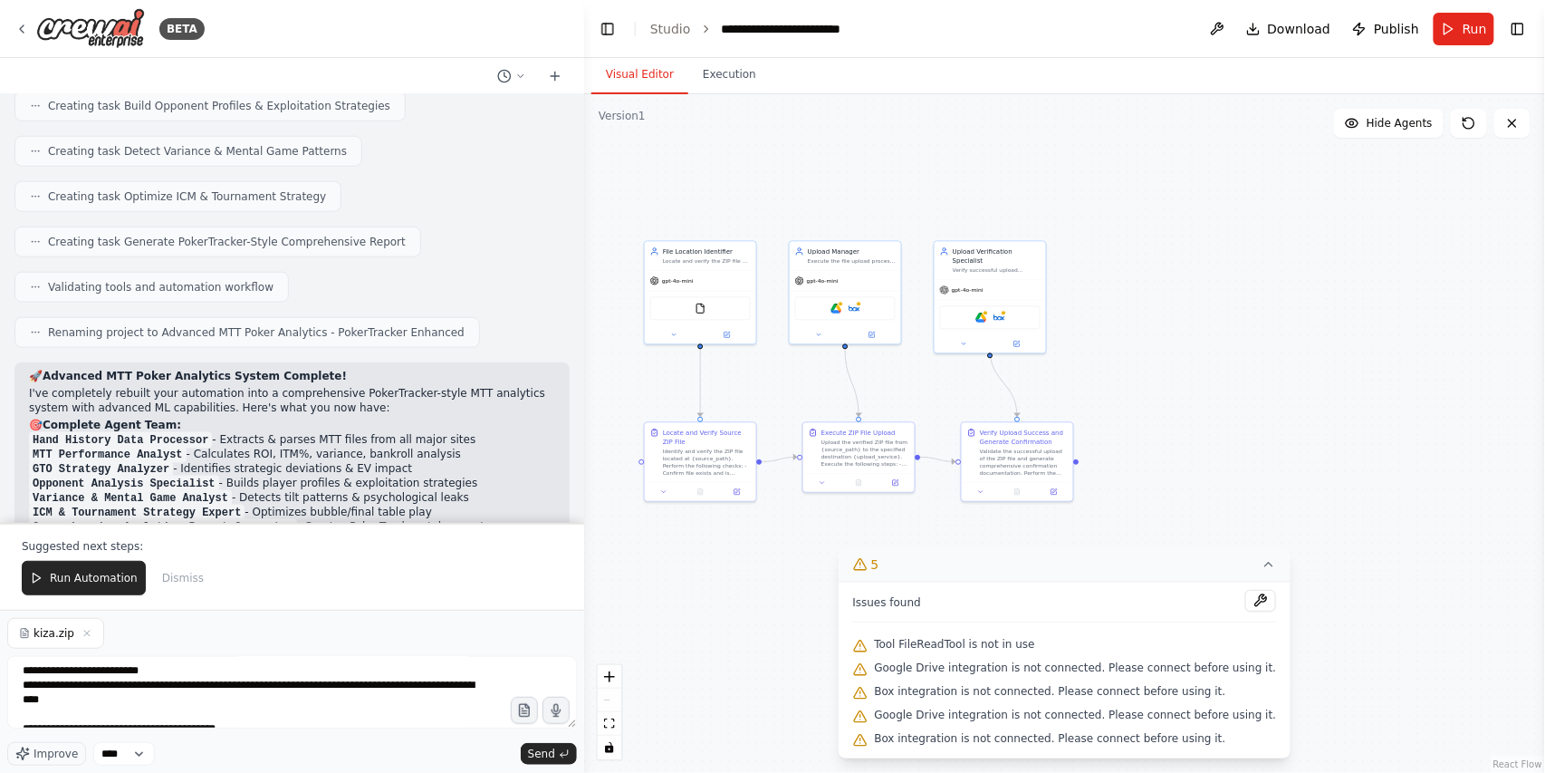
scroll to position [0, 0]
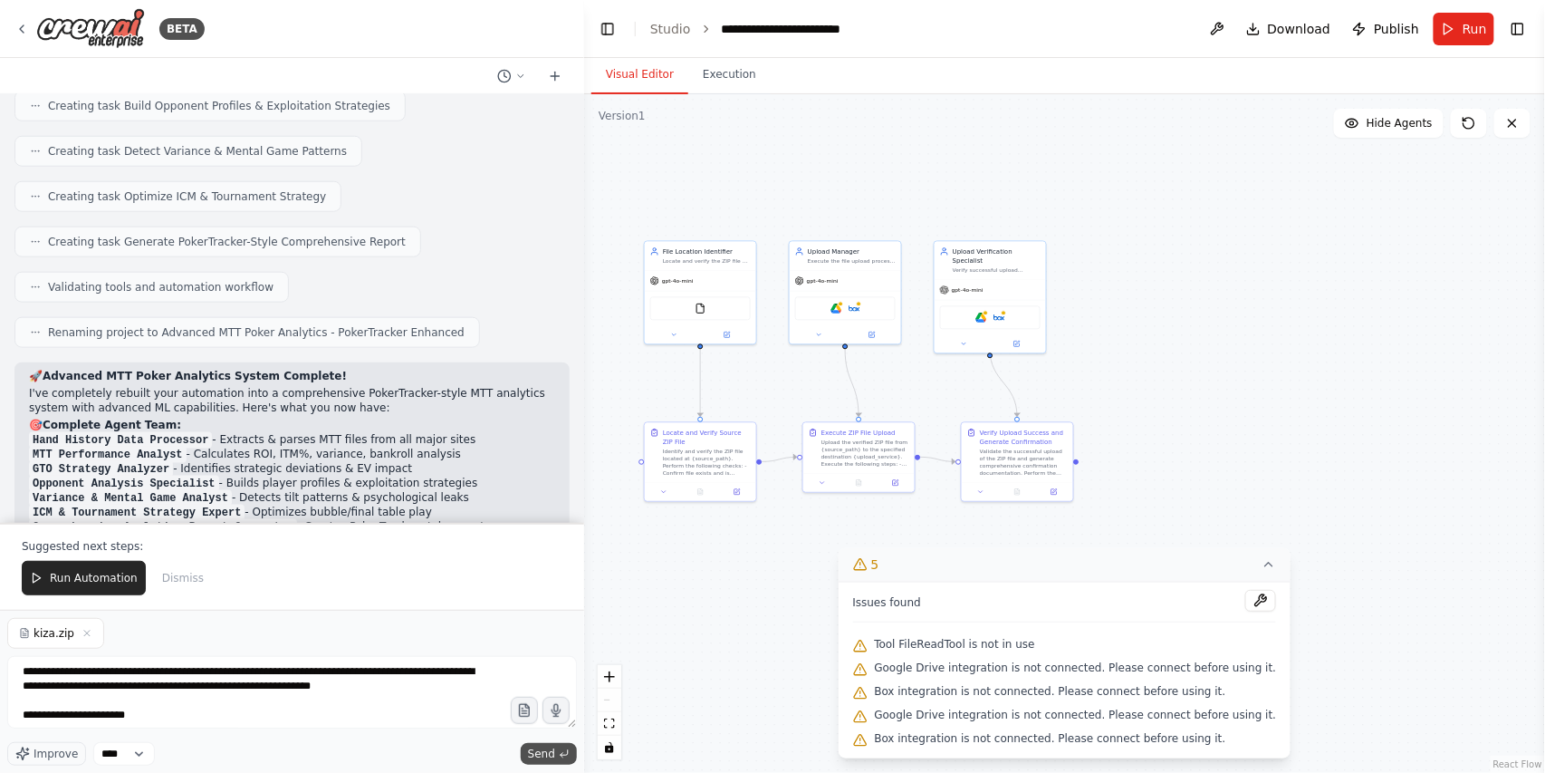
click at [533, 755] on span "Send" at bounding box center [541, 753] width 27 height 14
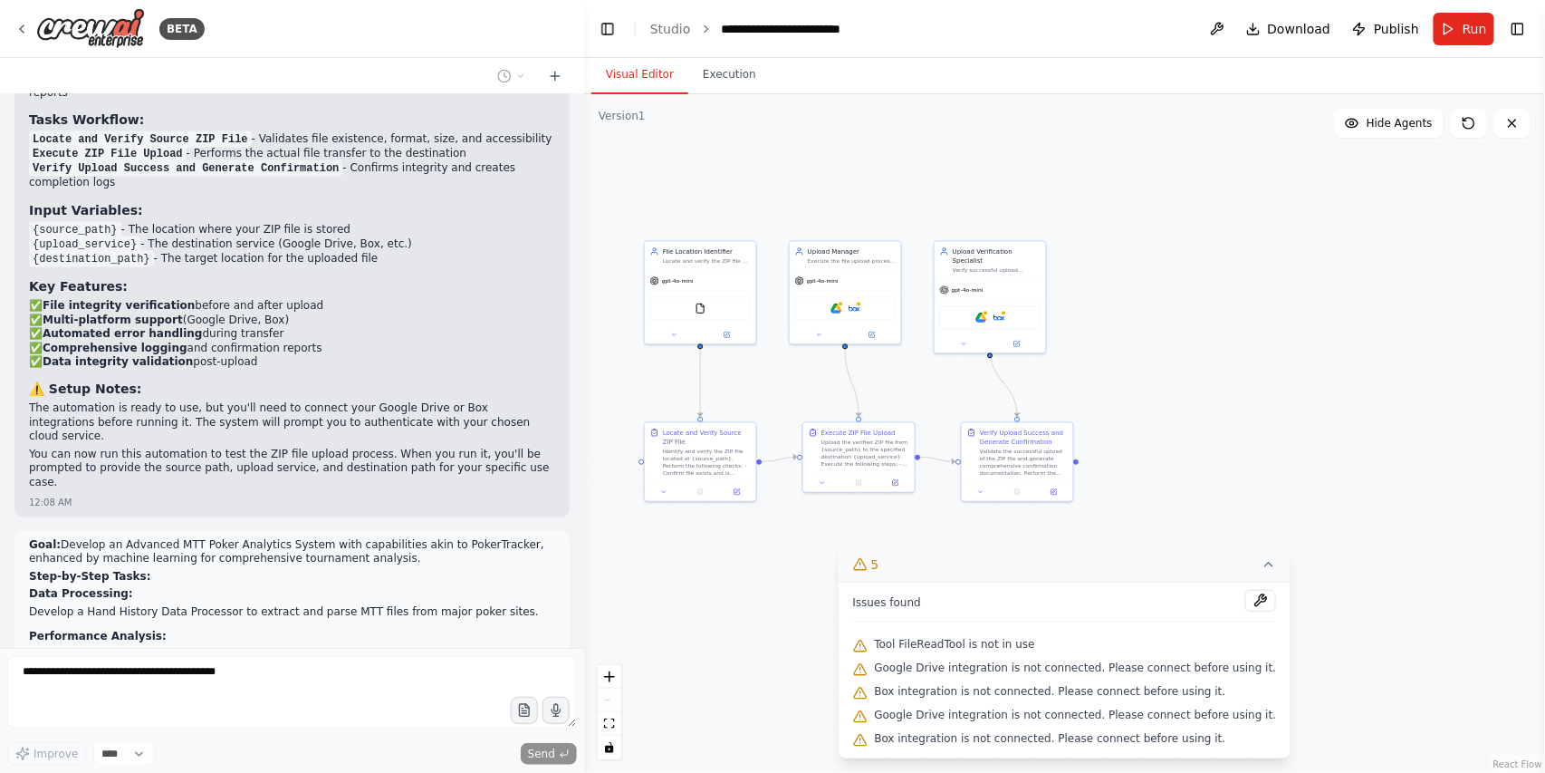
scroll to position [12362, 0]
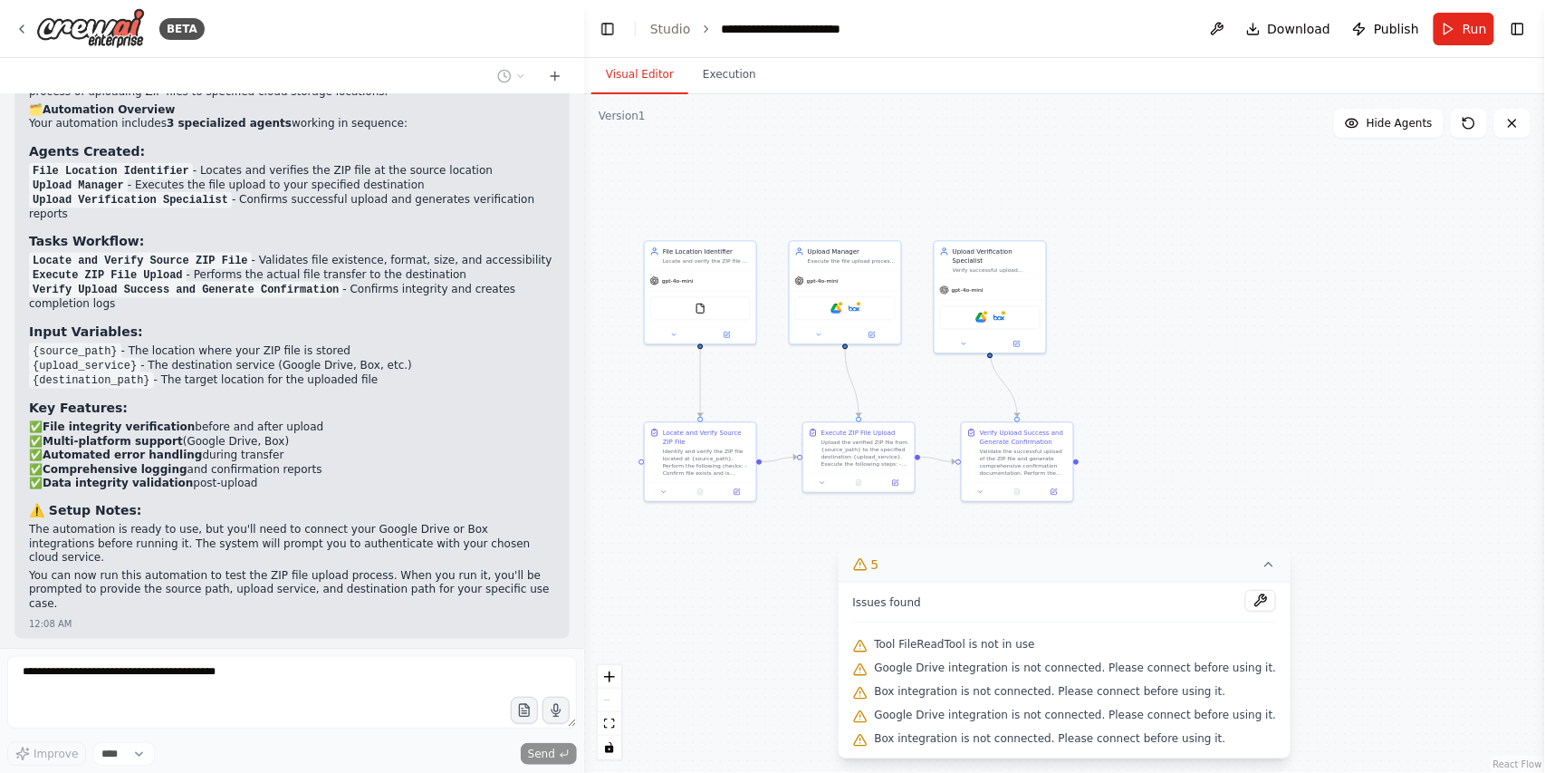
click at [1262, 562] on icon at bounding box center [1269, 564] width 14 height 14
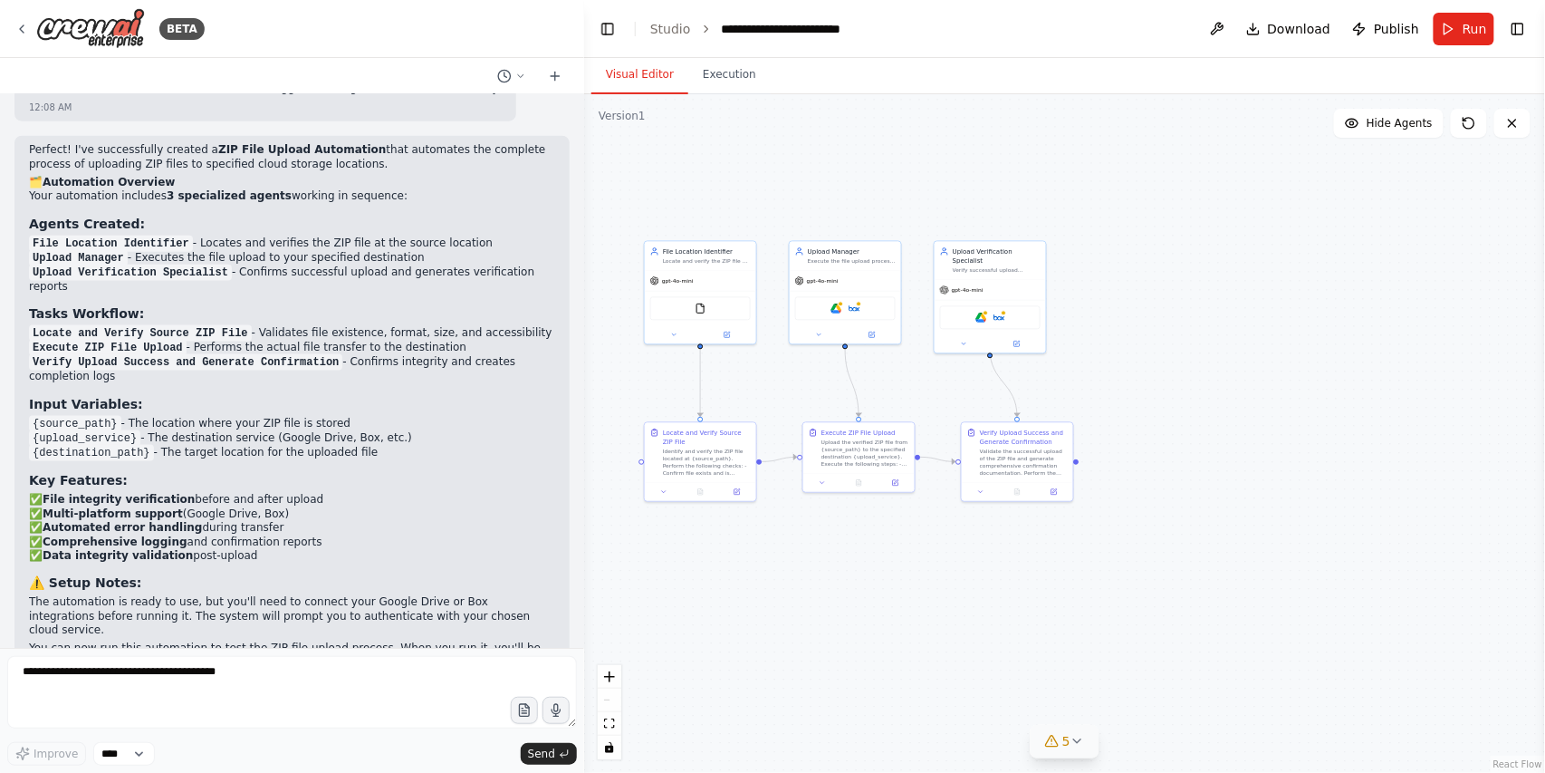
scroll to position [12196, 0]
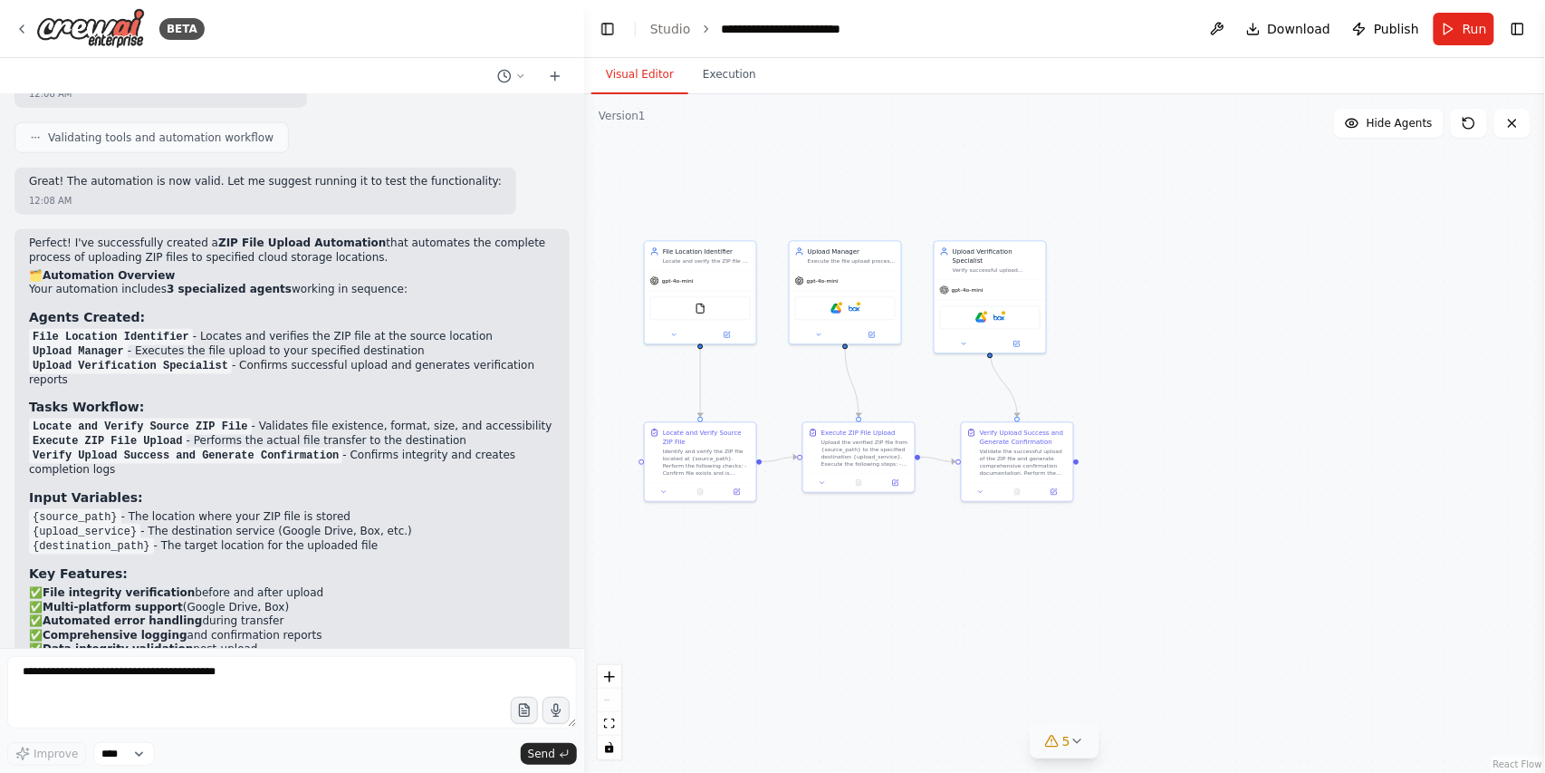
drag, startPoint x: 272, startPoint y: 374, endPoint x: 22, endPoint y: 280, distance: 267.2
copy div "Goal: Develop an Advanced MTT Poker Analytics System with capabilities akin to …"
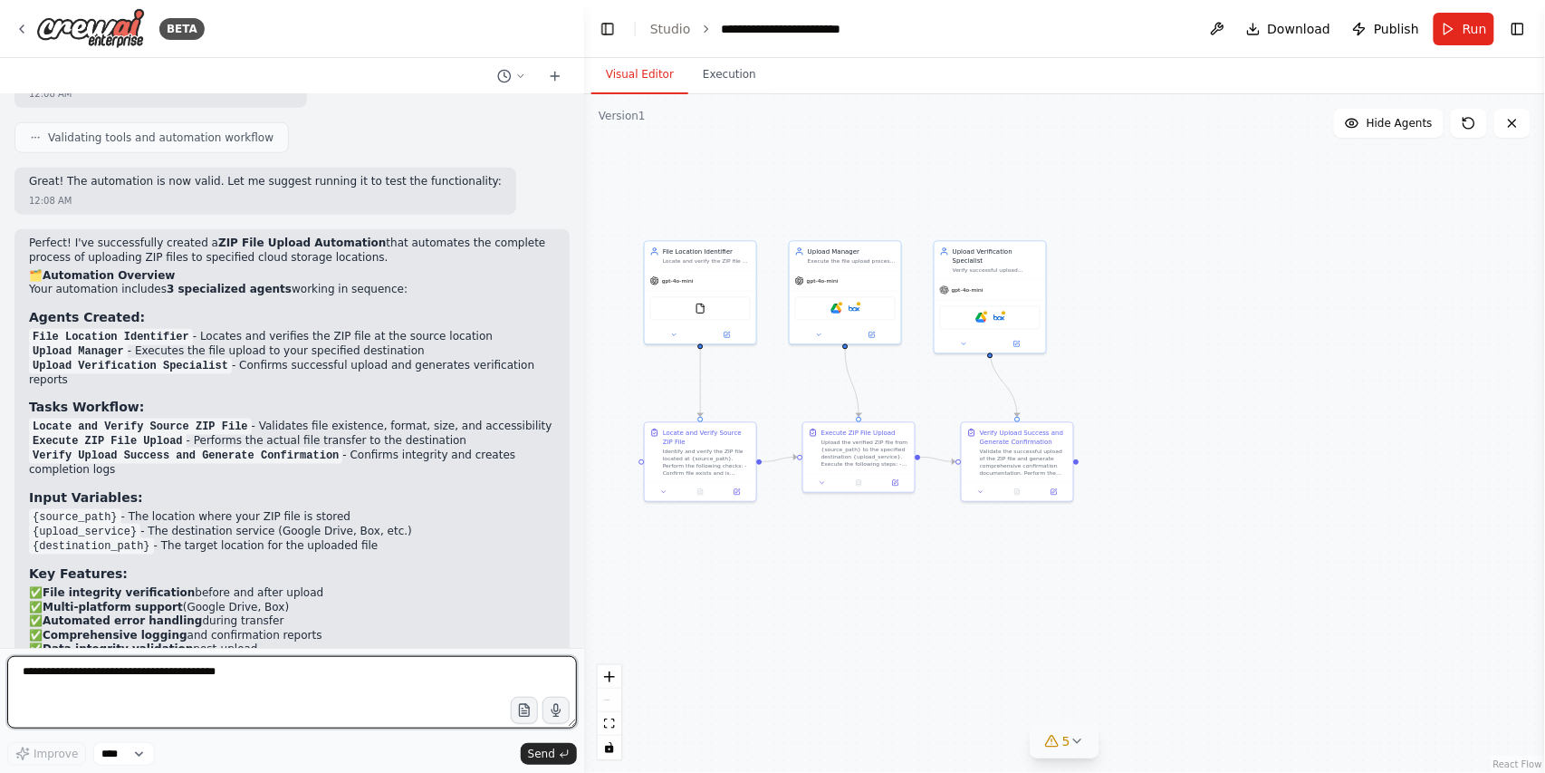
click at [89, 678] on textarea at bounding box center [292, 692] width 570 height 72
paste textarea "**********"
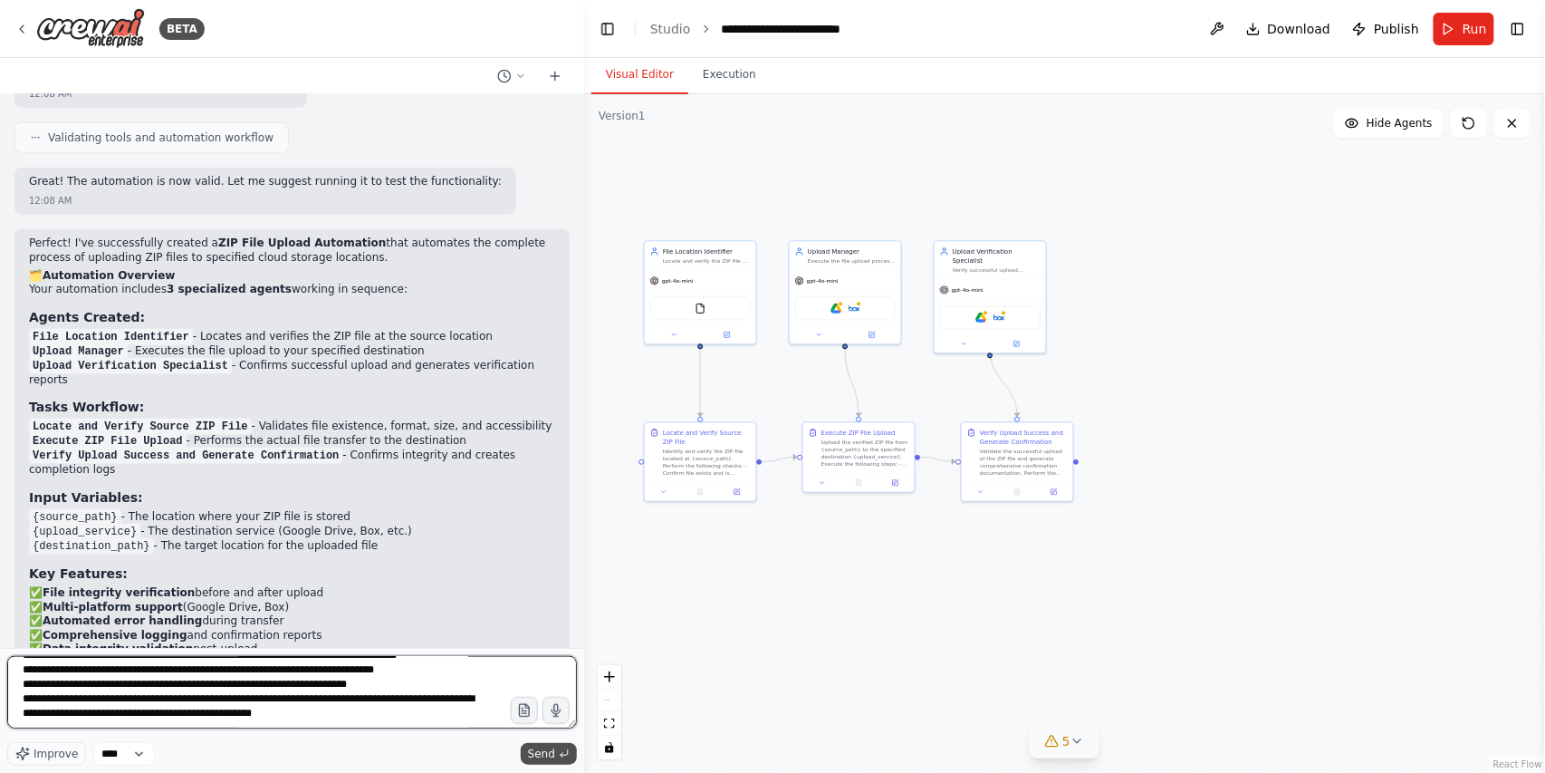
type textarea "**********"
click at [536, 750] on span "Send" at bounding box center [541, 753] width 27 height 14
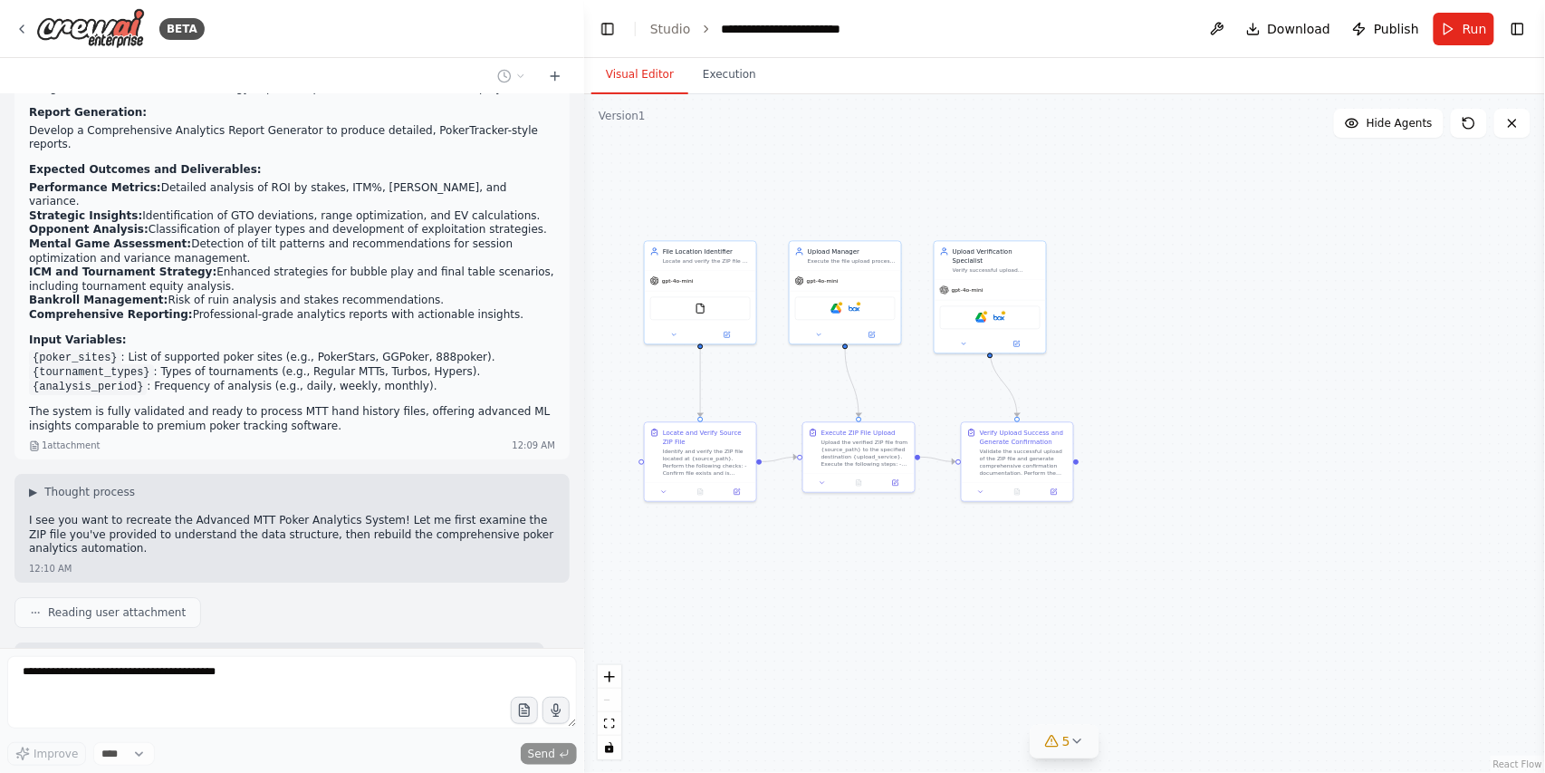
scroll to position [13270, 0]
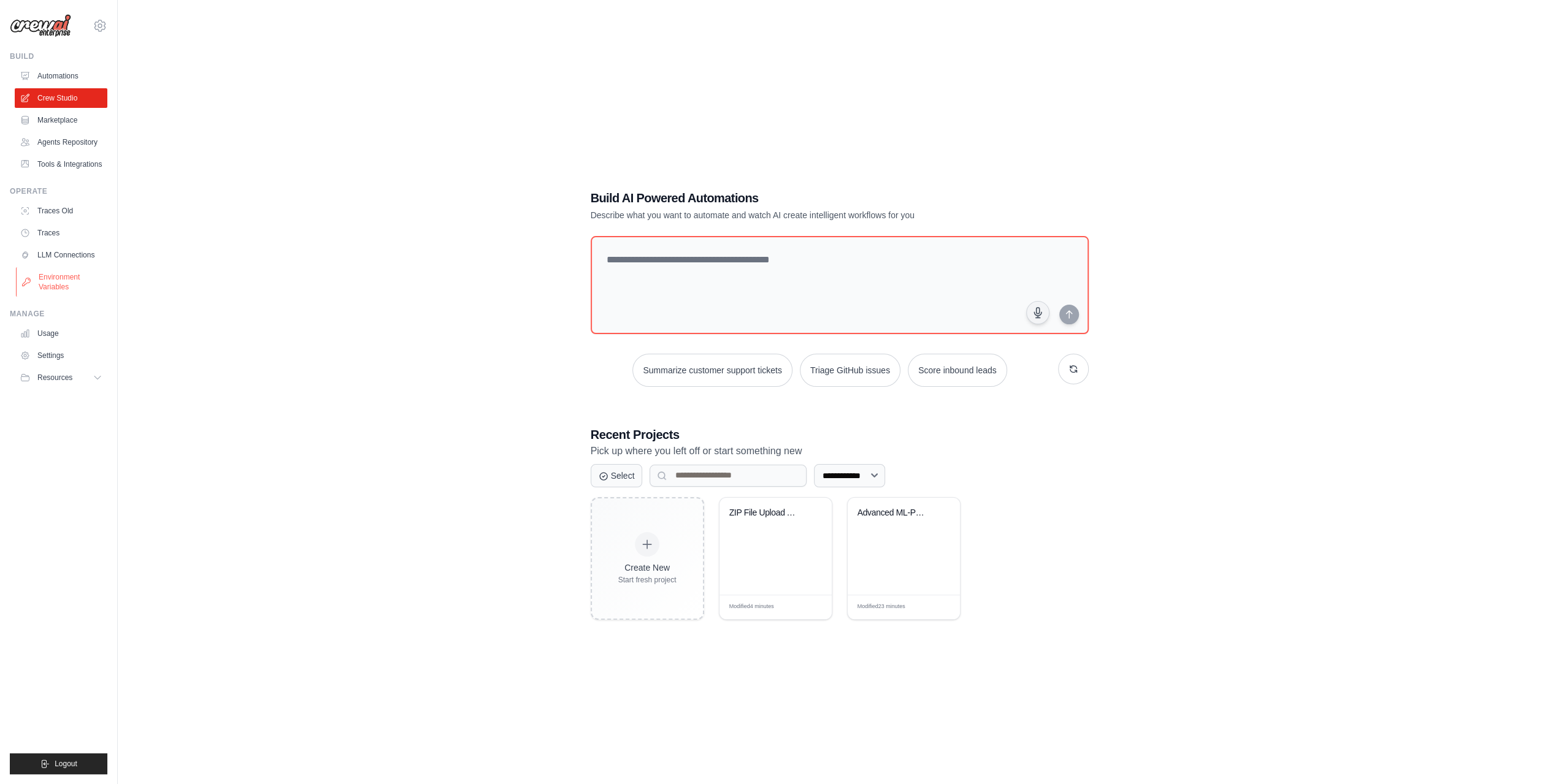
click at [52, 279] on link "Environment Variables" at bounding box center [62, 282] width 93 height 29
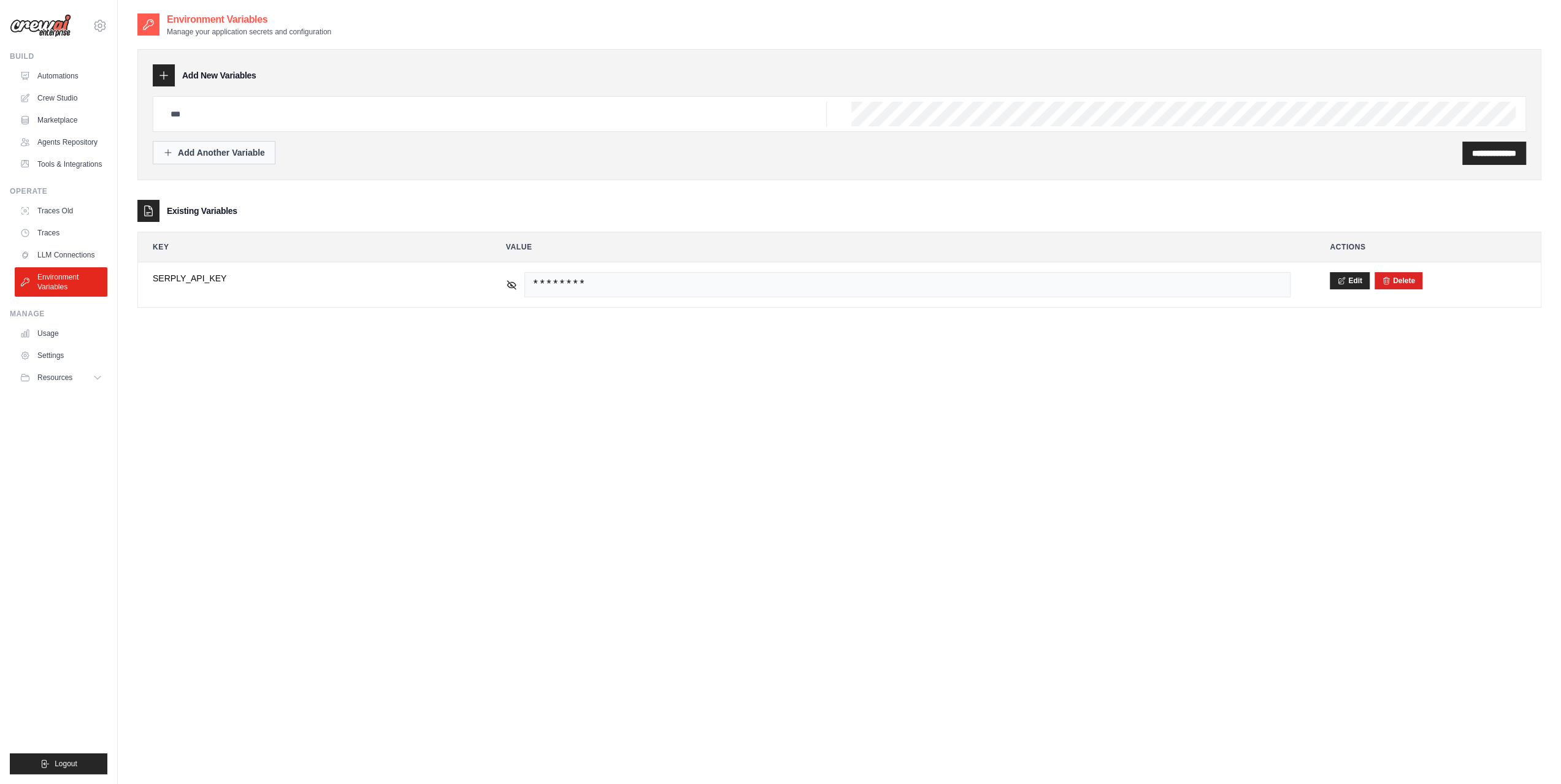
click at [192, 154] on div "Add Another Variable" at bounding box center [214, 152] width 102 height 12
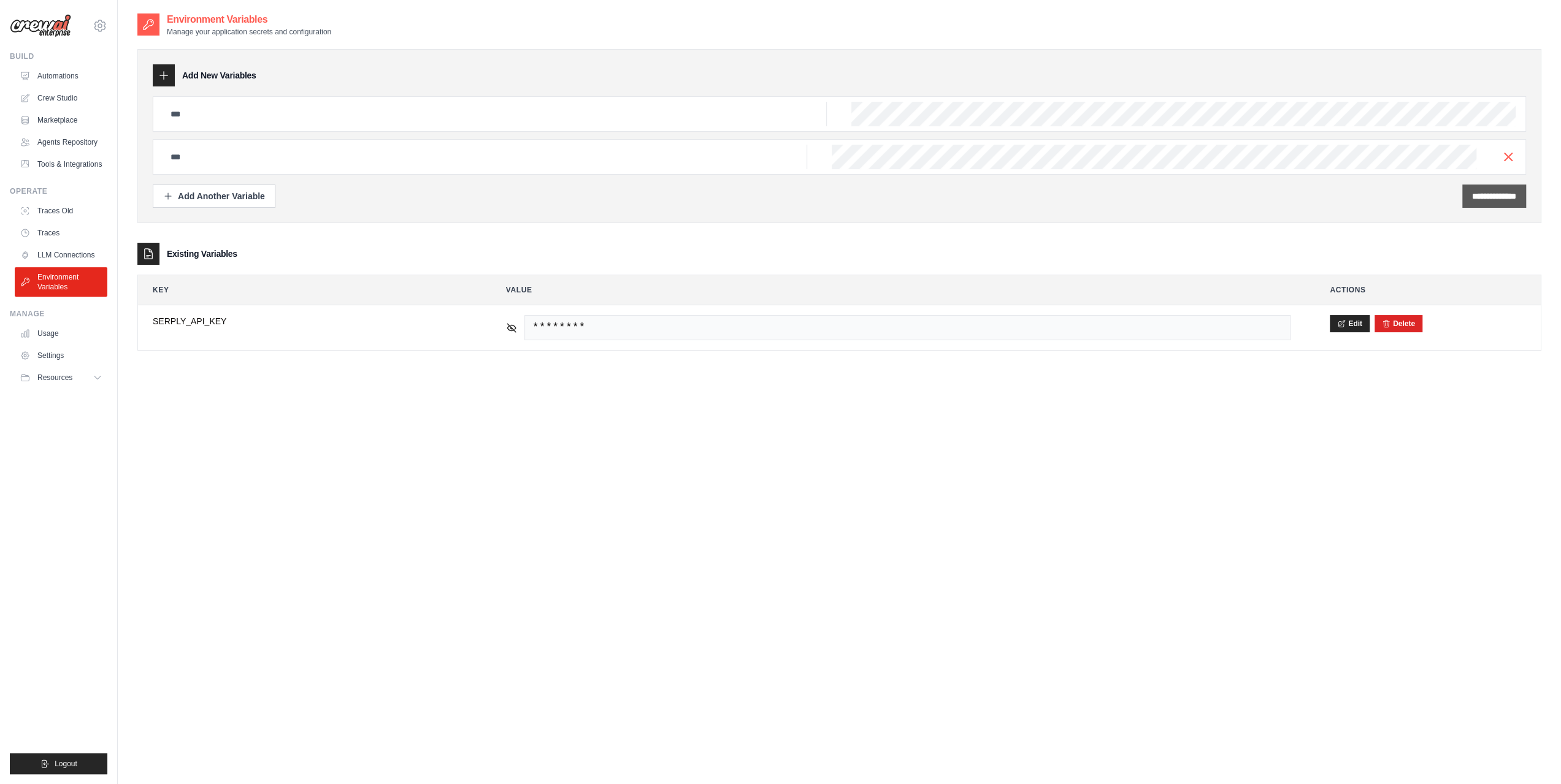
click at [1046, 192] on input "**********" at bounding box center [1494, 196] width 44 height 12
click at [74, 251] on link "LLM Connections" at bounding box center [62, 255] width 93 height 20
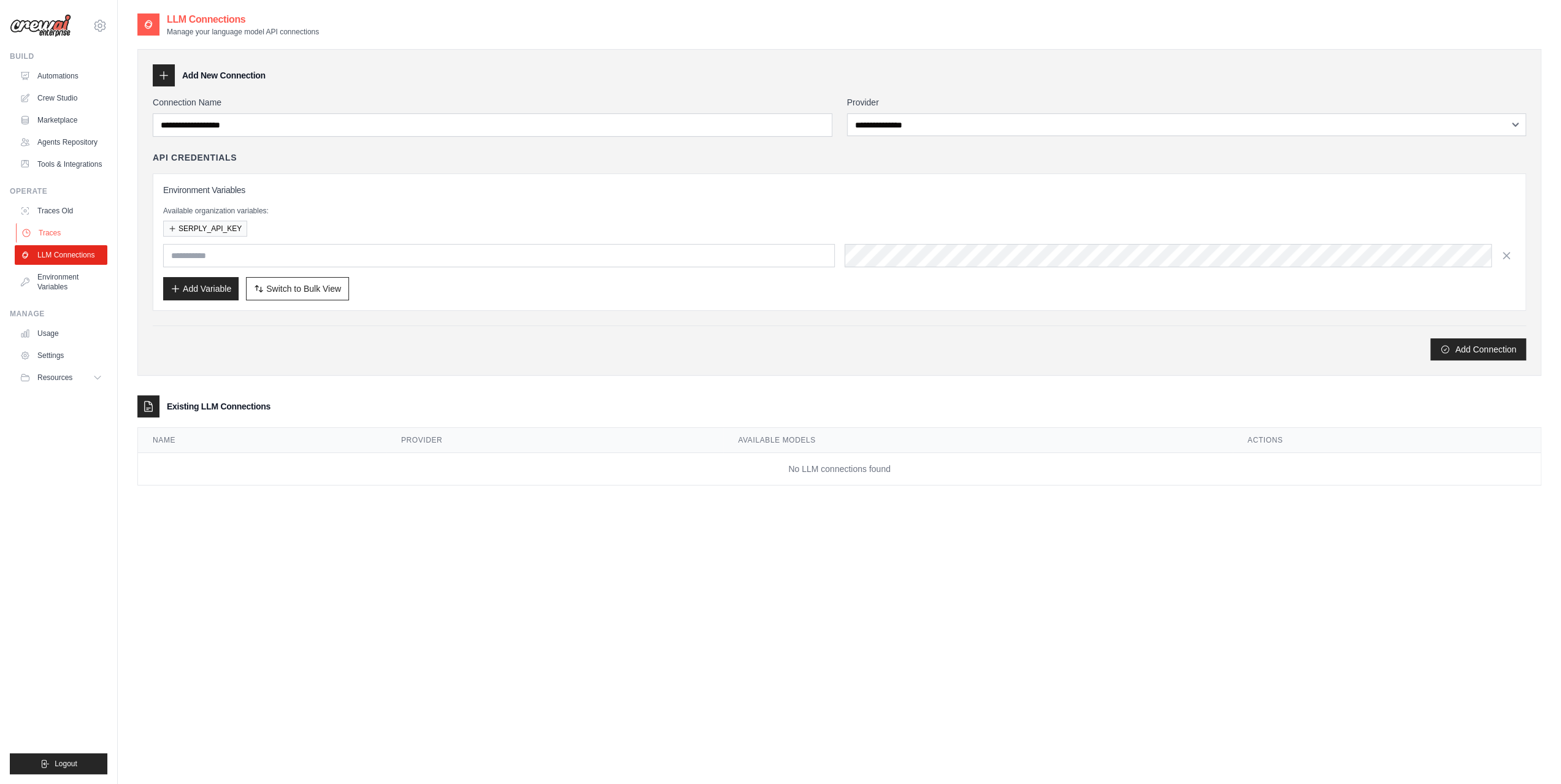
click at [51, 235] on link "Traces" at bounding box center [62, 233] width 93 height 20
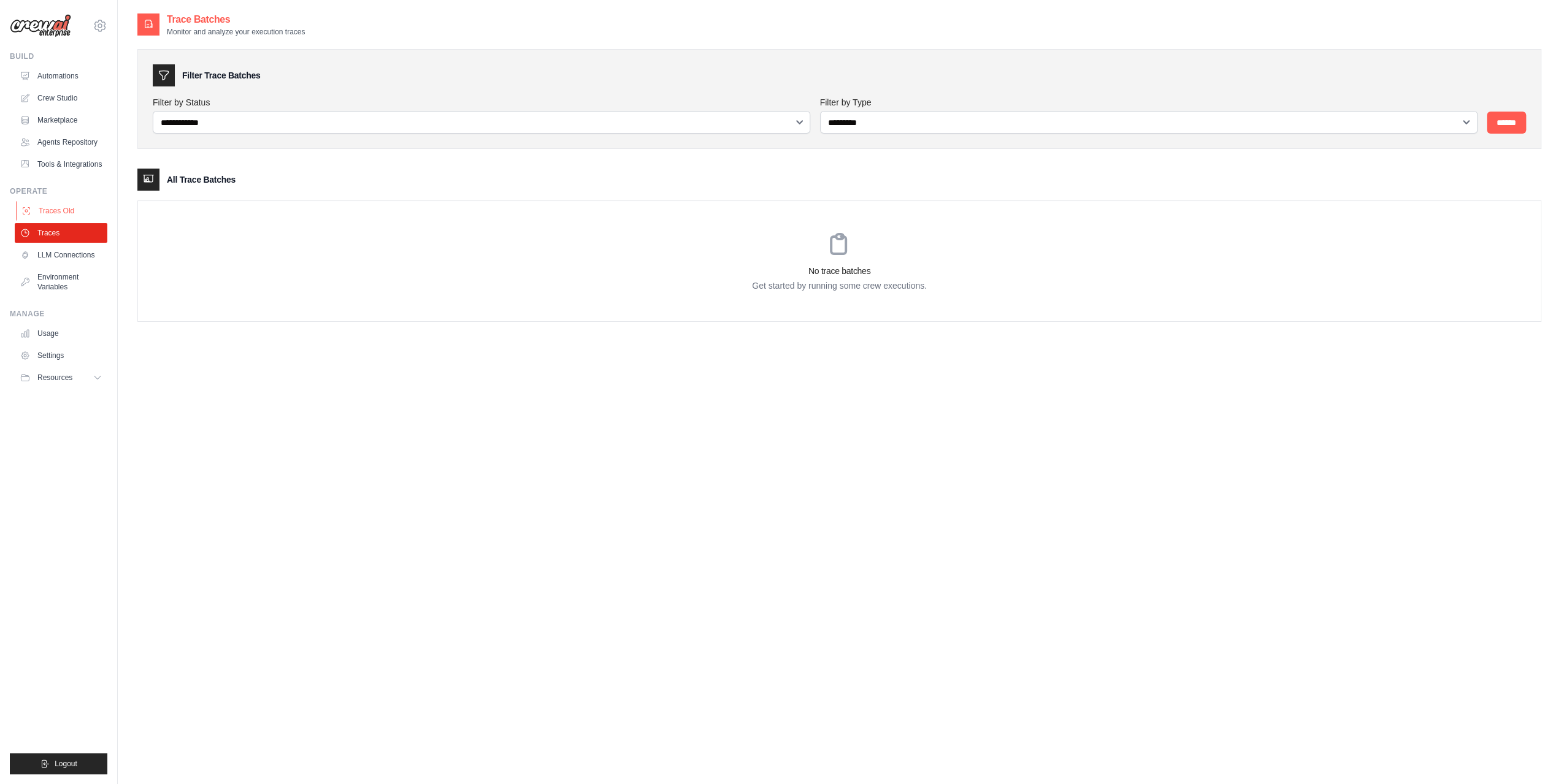
click at [68, 220] on link "Traces Old" at bounding box center [62, 211] width 93 height 20
click at [69, 214] on link "Traces Old" at bounding box center [62, 211] width 93 height 20
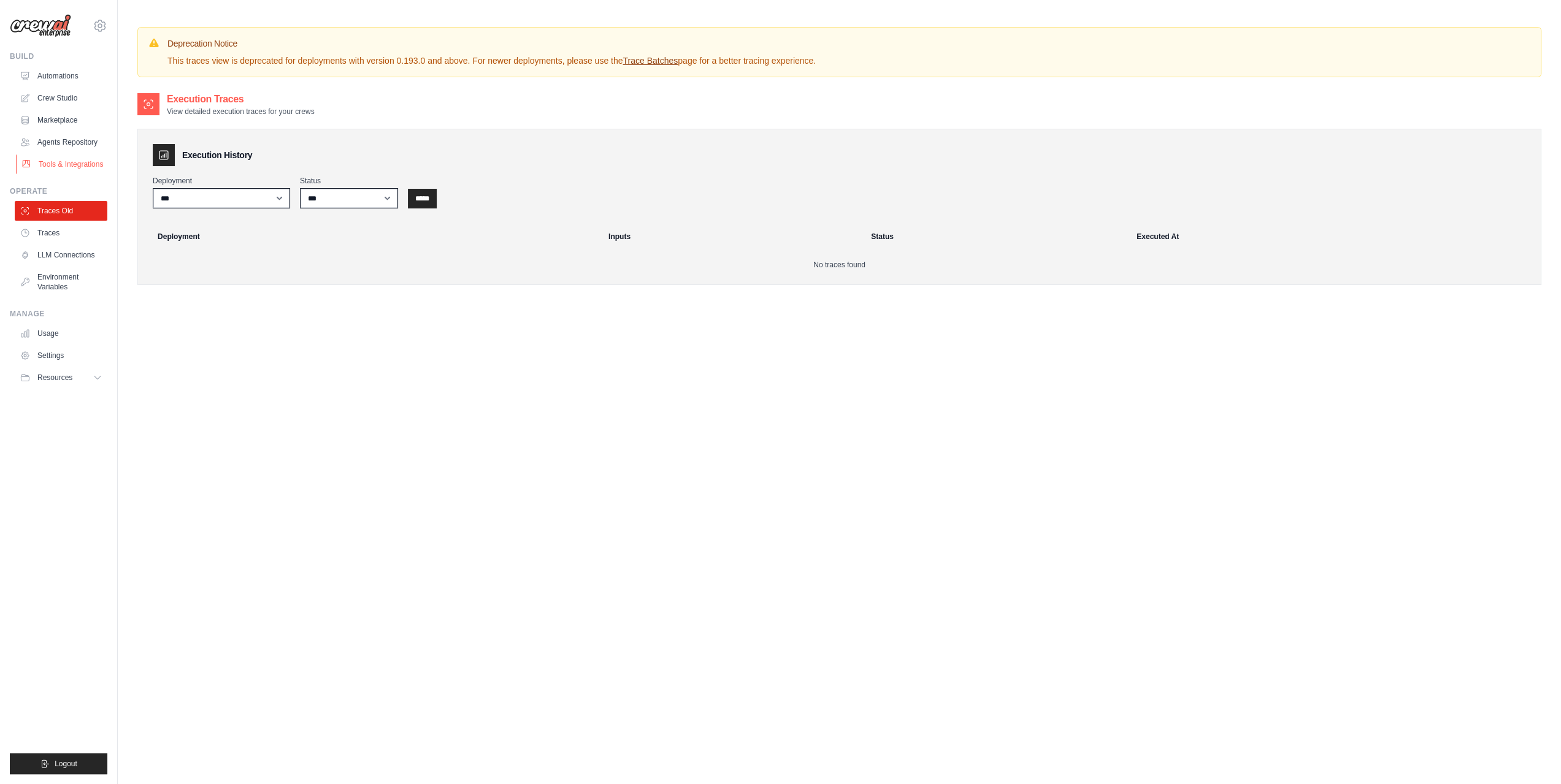
click at [67, 159] on link "Tools & Integrations" at bounding box center [62, 164] width 93 height 20
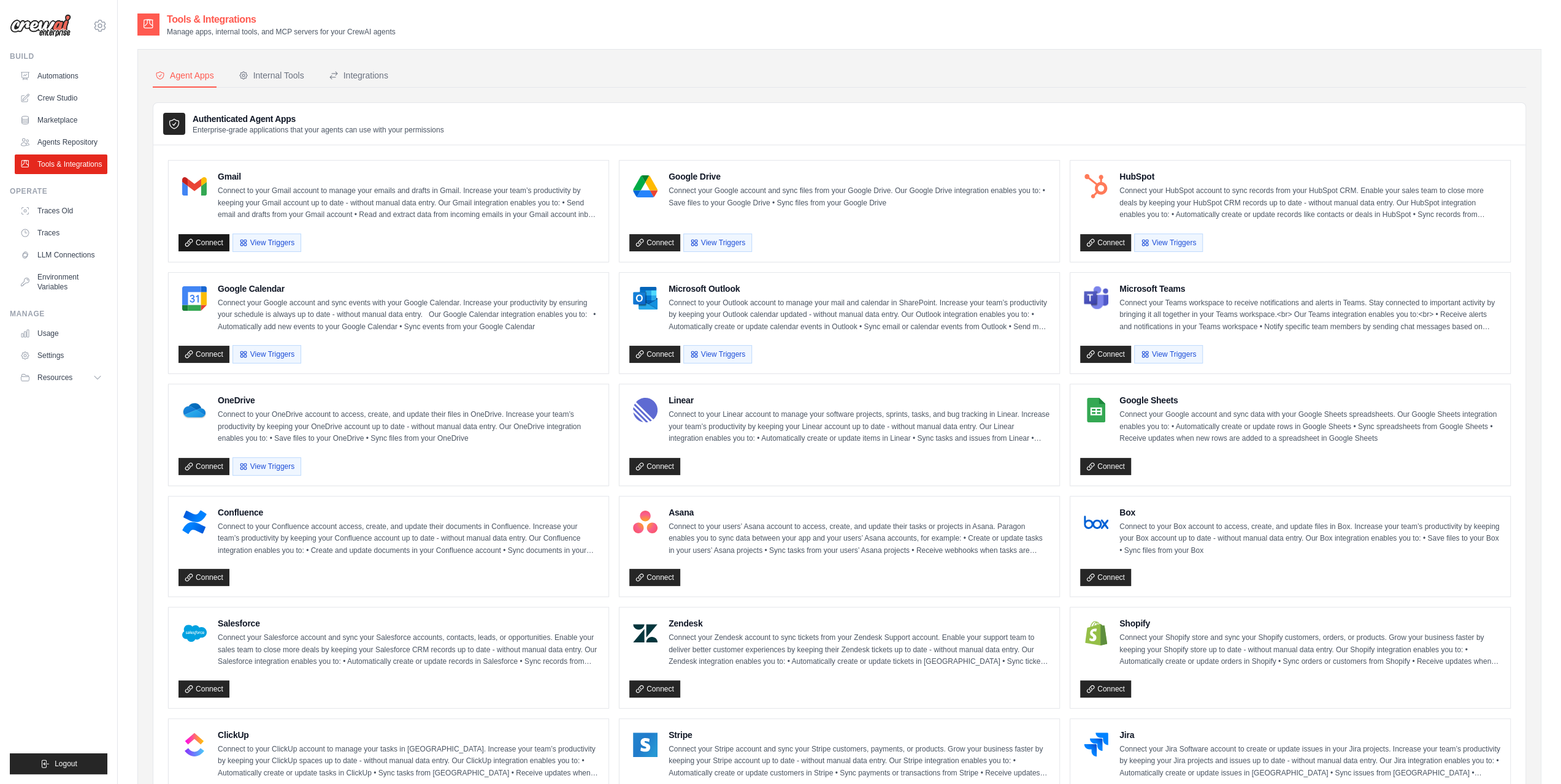
click at [198, 244] on link "Connect" at bounding box center [204, 242] width 51 height 17
click at [109, 523] on div "[EMAIL_ADDRESS][DOMAIN_NAME] Settings Build Automations" at bounding box center [59, 392] width 118 height 784
click at [710, 246] on button "View Triggers" at bounding box center [717, 242] width 68 height 18
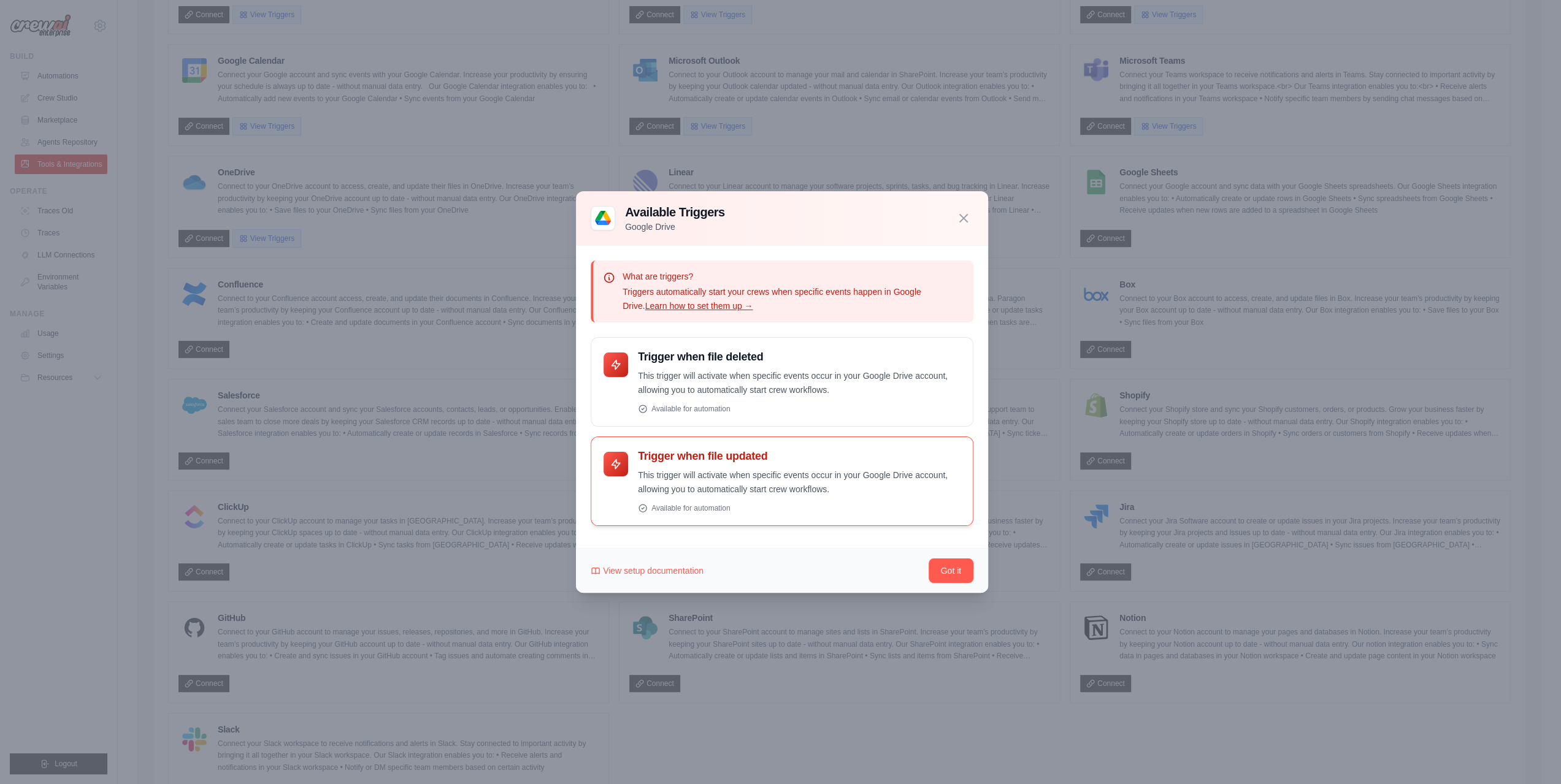
scroll to position [307, 0]
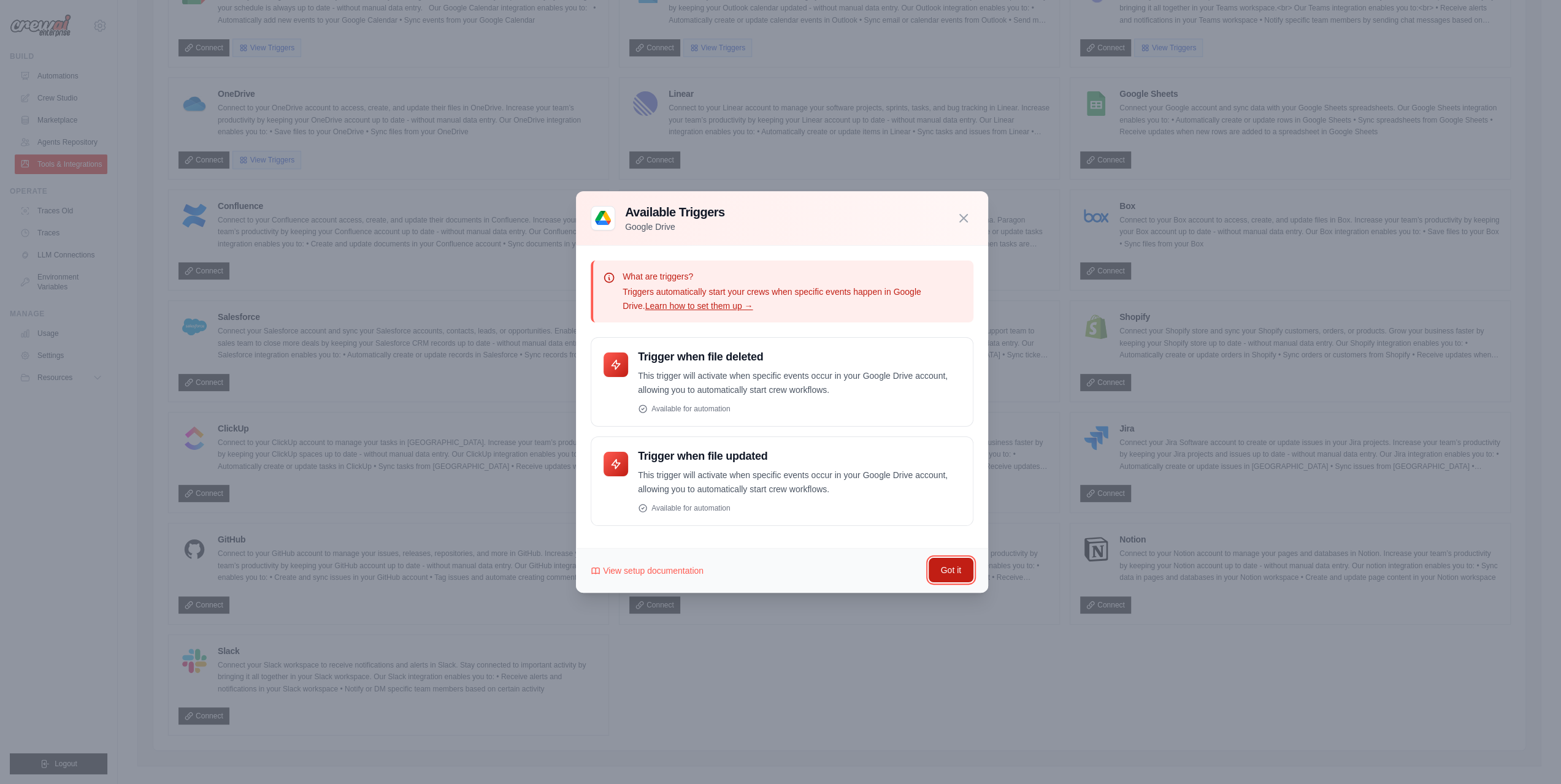
click at [966, 523] on button "Got it" at bounding box center [951, 570] width 45 height 24
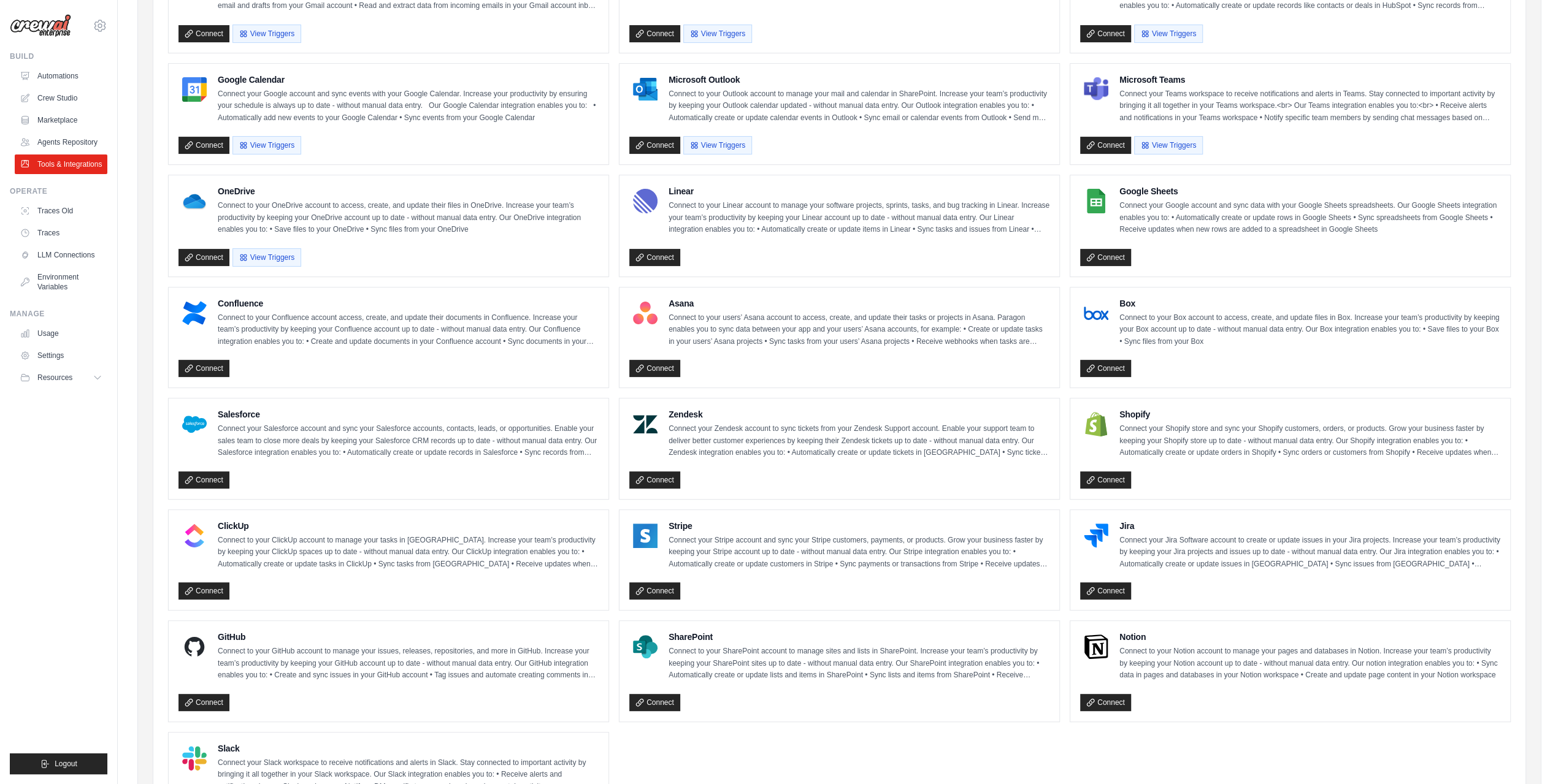
scroll to position [184, 0]
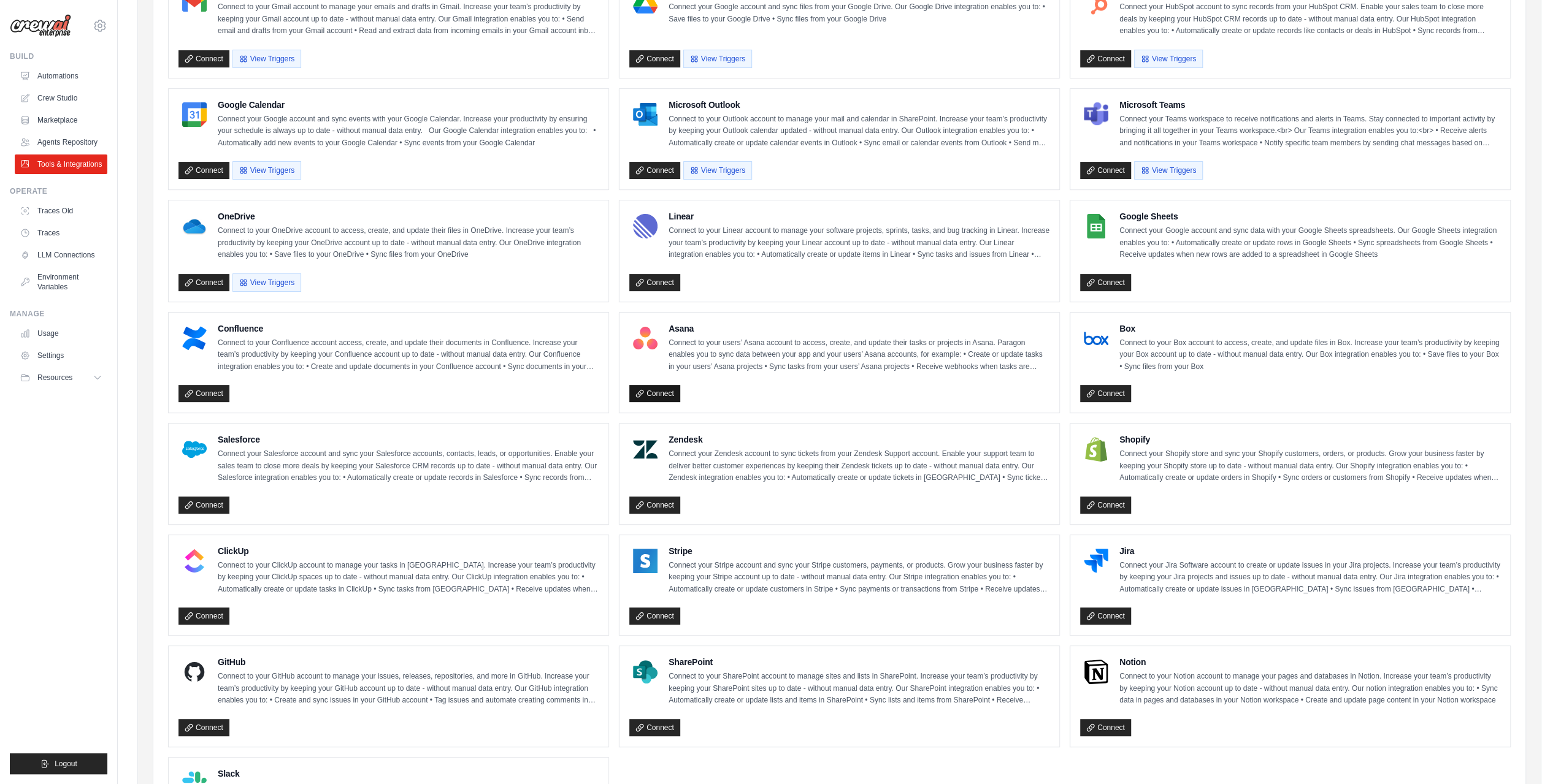
click at [649, 387] on link "Connect" at bounding box center [654, 393] width 51 height 17
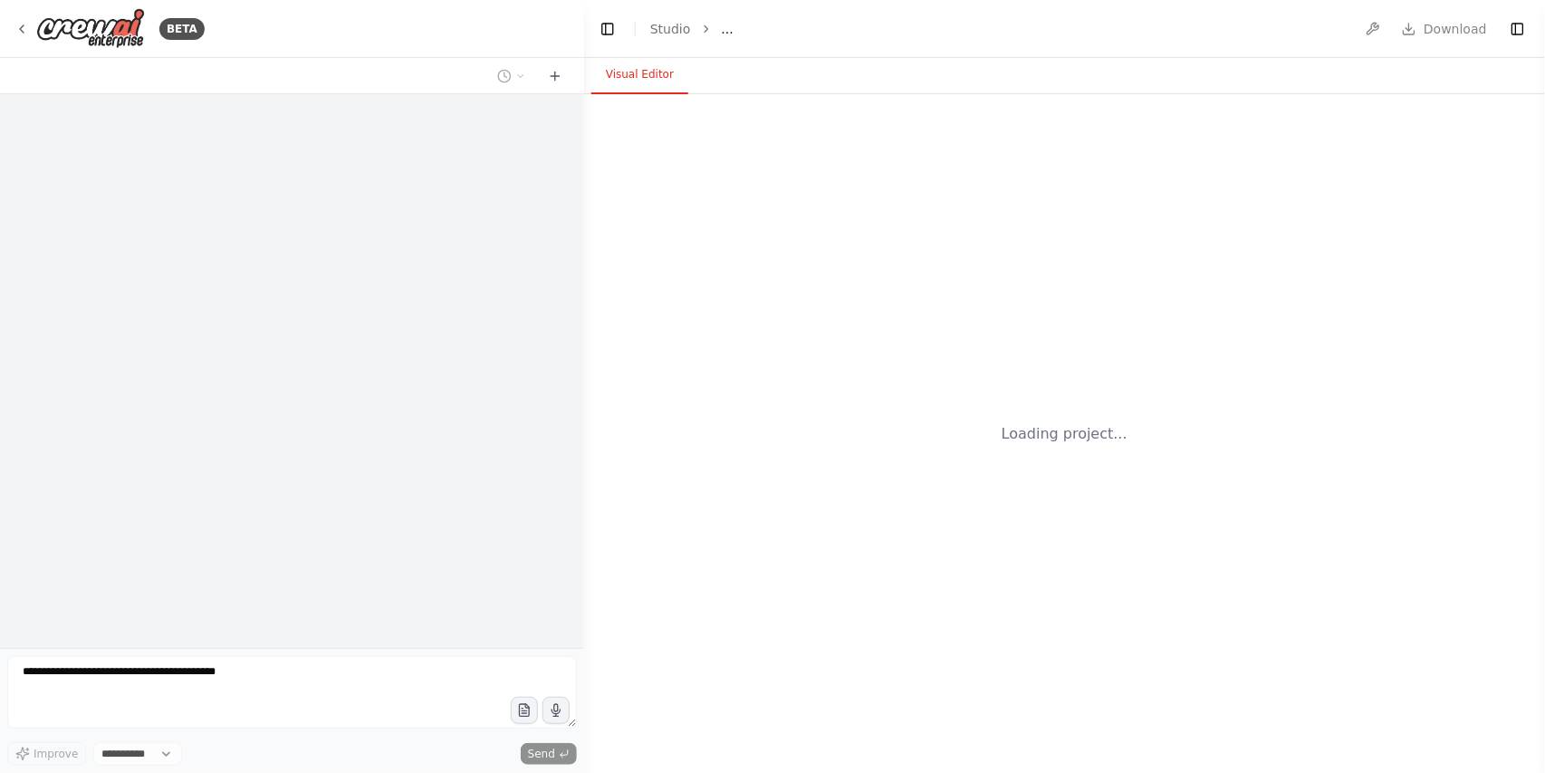
select select "****"
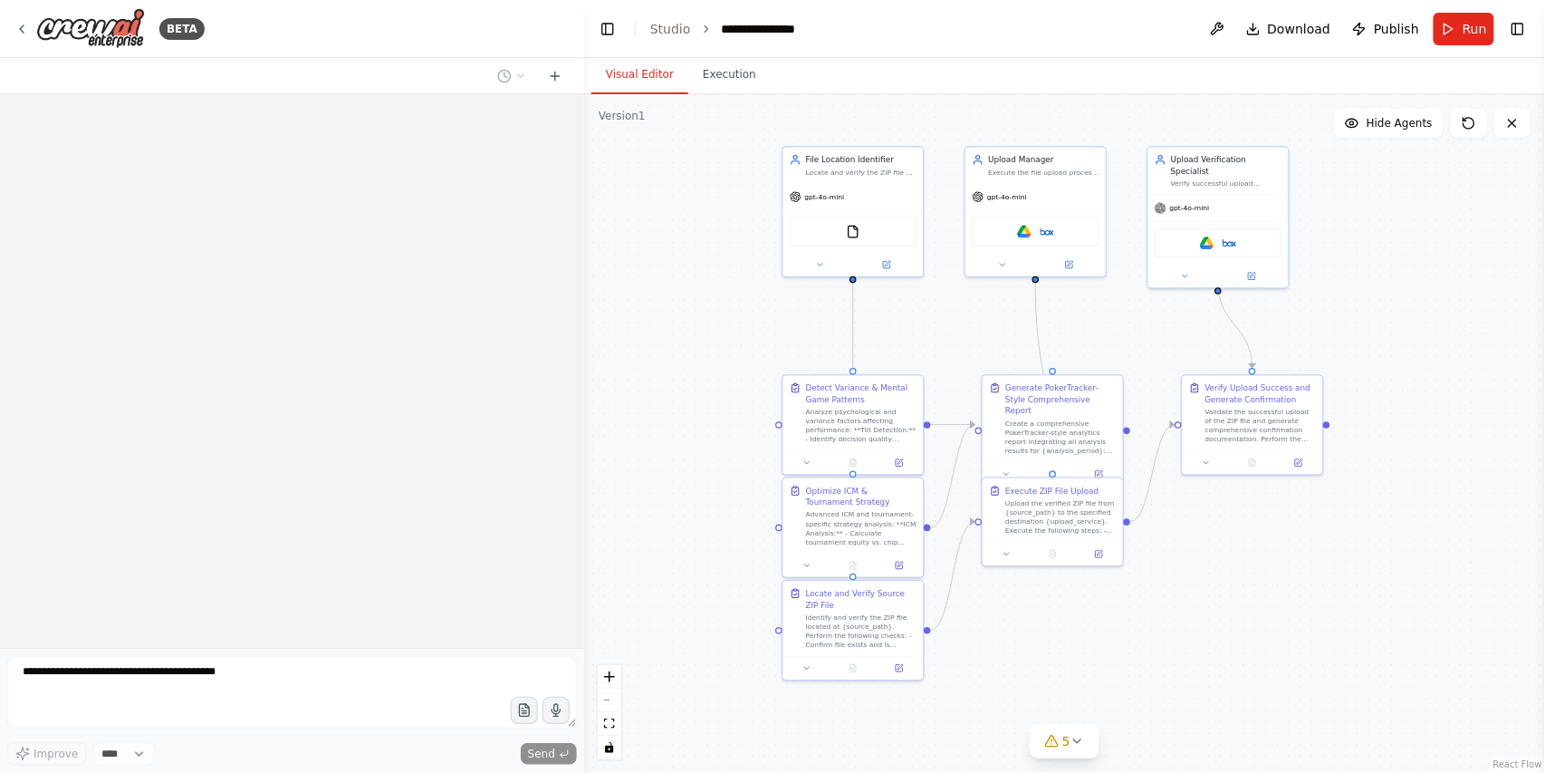
drag, startPoint x: 1301, startPoint y: 740, endPoint x: 1297, endPoint y: 614, distance: 126.0
click at [1297, 614] on div ".deletable-edge-delete-btn { width: 20px; height: 20px; border: 0px solid #ffff…" at bounding box center [1064, 433] width 961 height 678
click at [552, 74] on icon at bounding box center [555, 76] width 14 height 14
click at [556, 76] on icon at bounding box center [555, 76] width 8 height 0
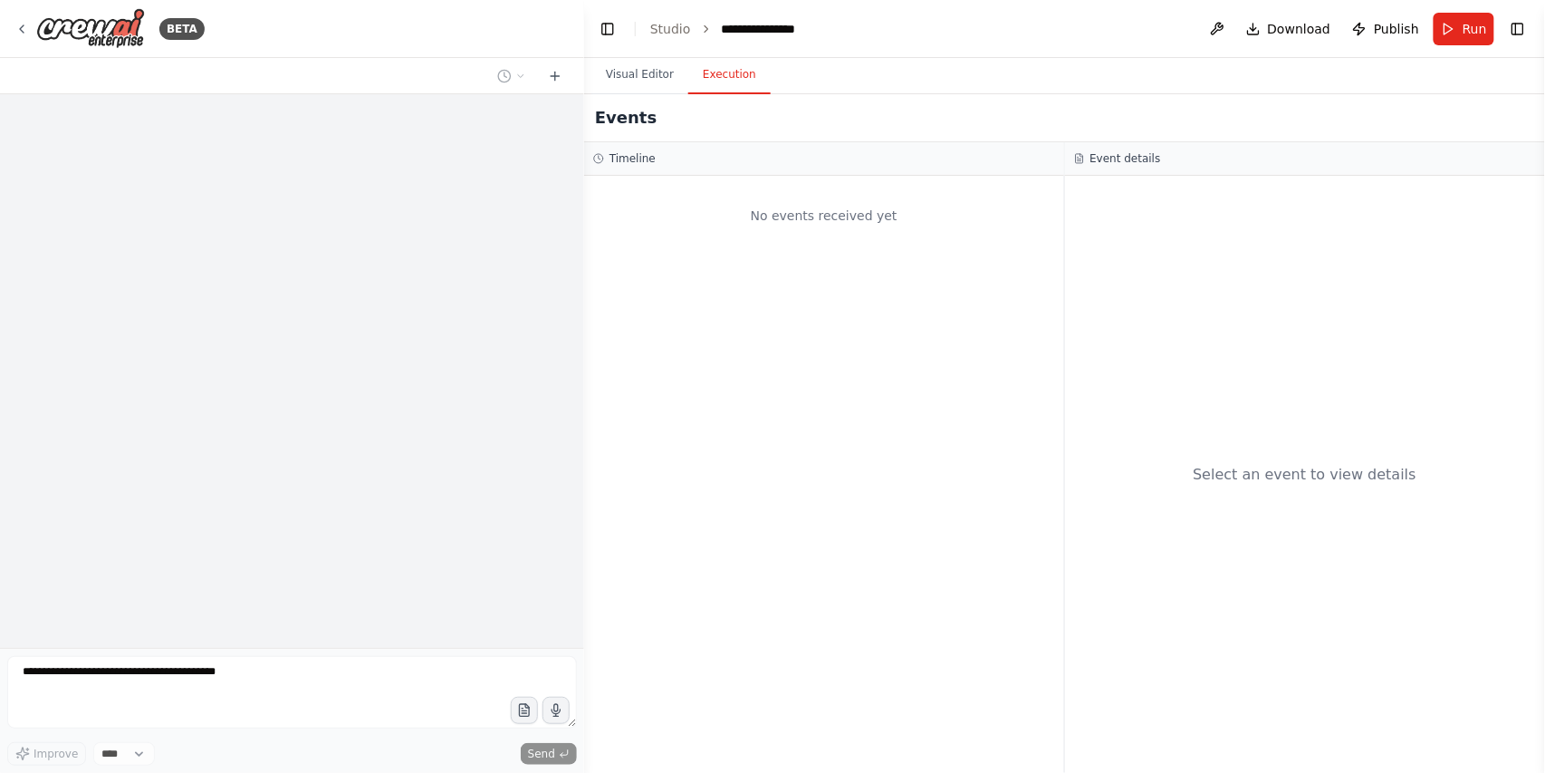
click at [746, 72] on button "Execution" at bounding box center [729, 75] width 82 height 38
click at [625, 72] on button "Visual Editor" at bounding box center [639, 75] width 97 height 38
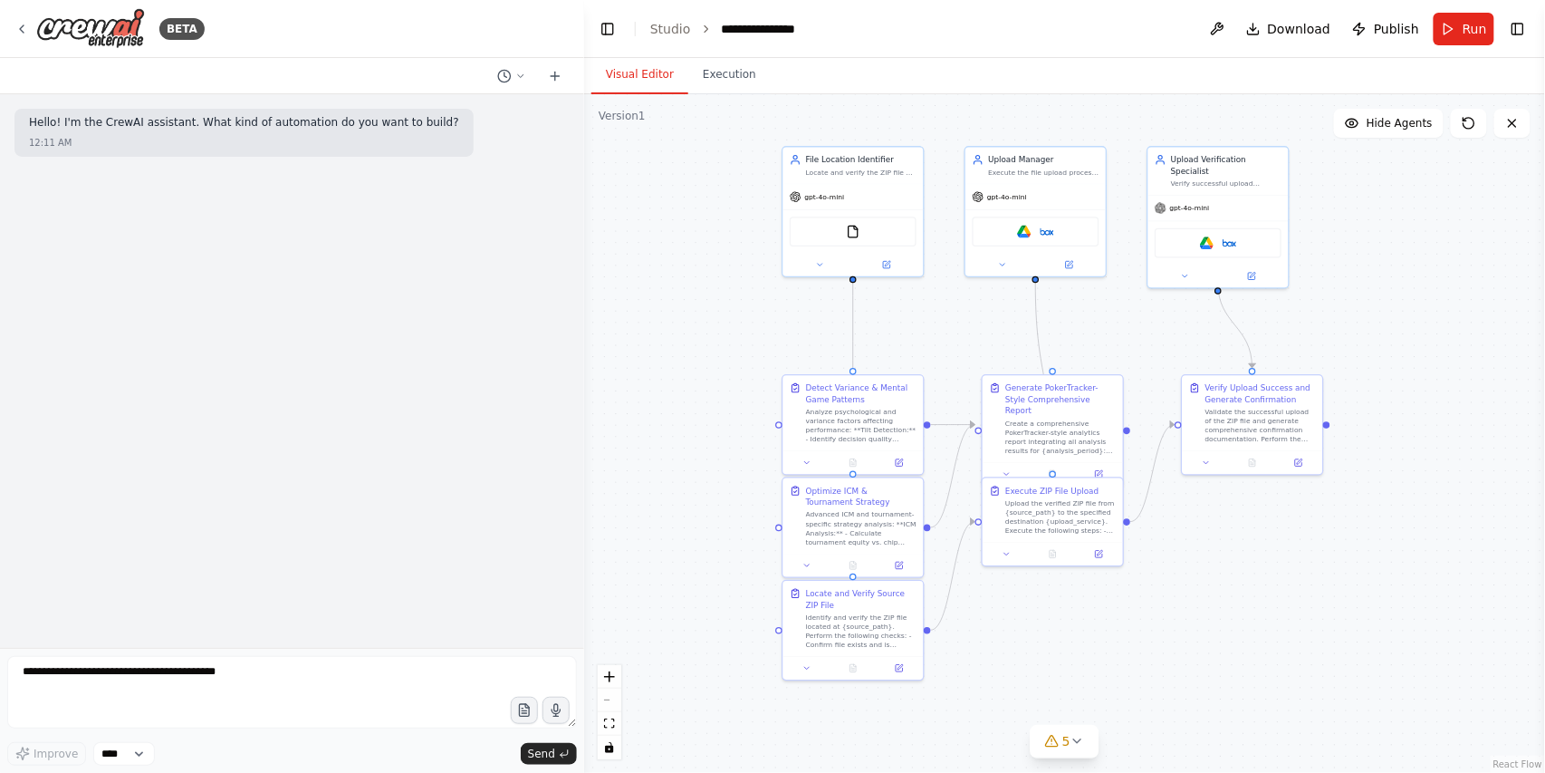
click at [49, 688] on textarea at bounding box center [292, 692] width 570 height 72
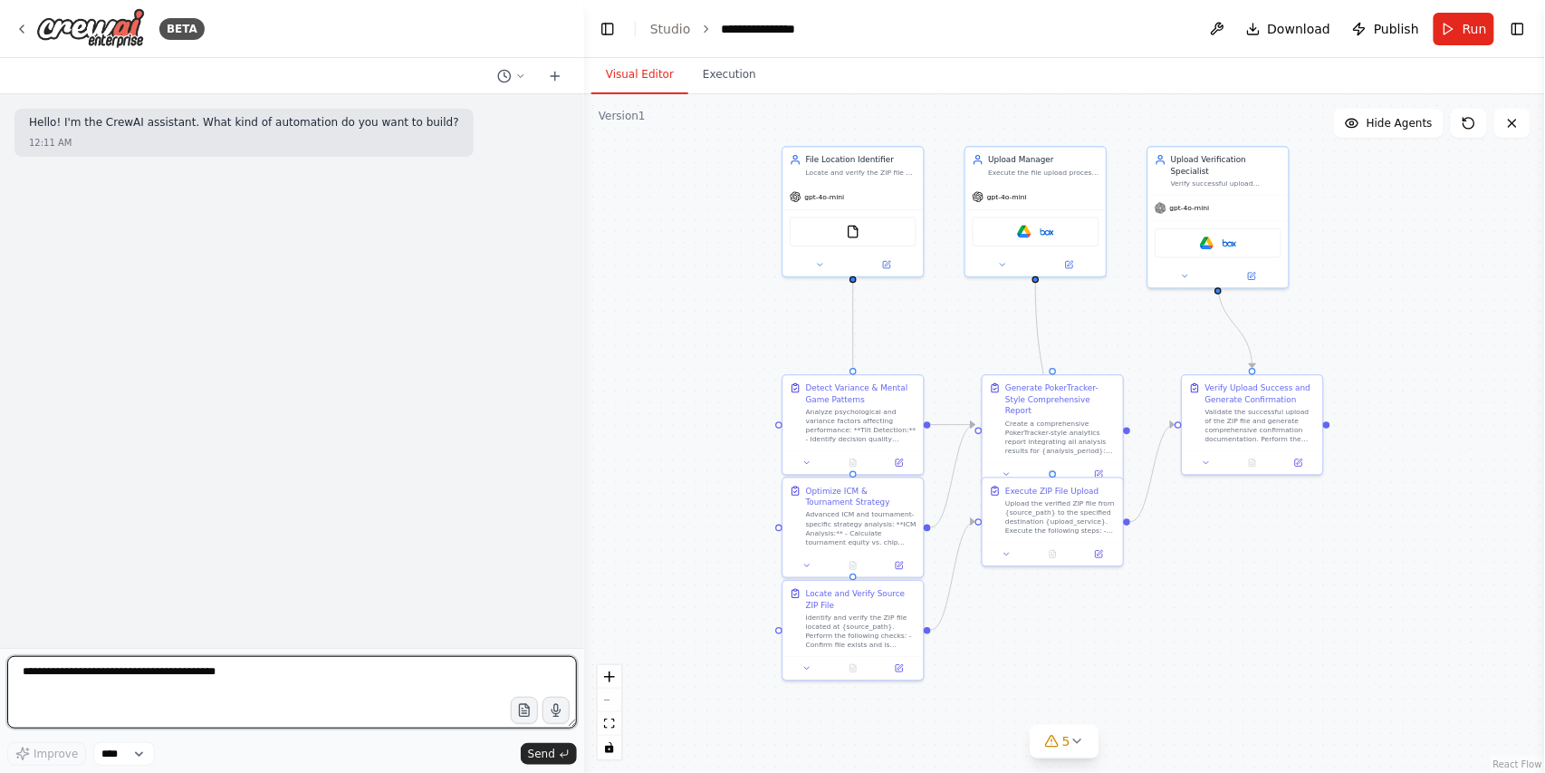
click at [54, 689] on textarea at bounding box center [292, 692] width 570 height 72
paste textarea "**********"
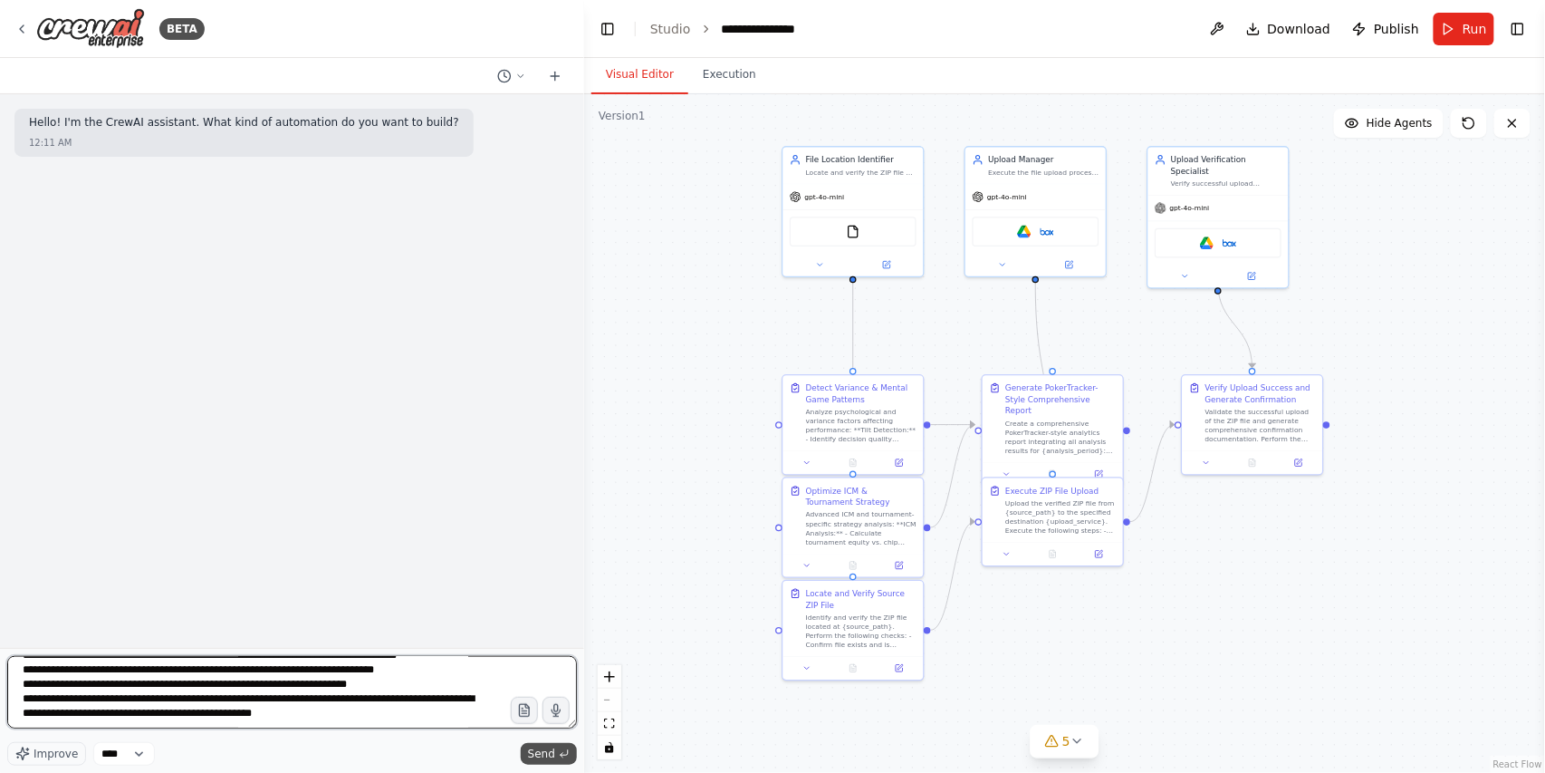
type textarea "**********"
click at [553, 746] on span "Send" at bounding box center [541, 753] width 27 height 14
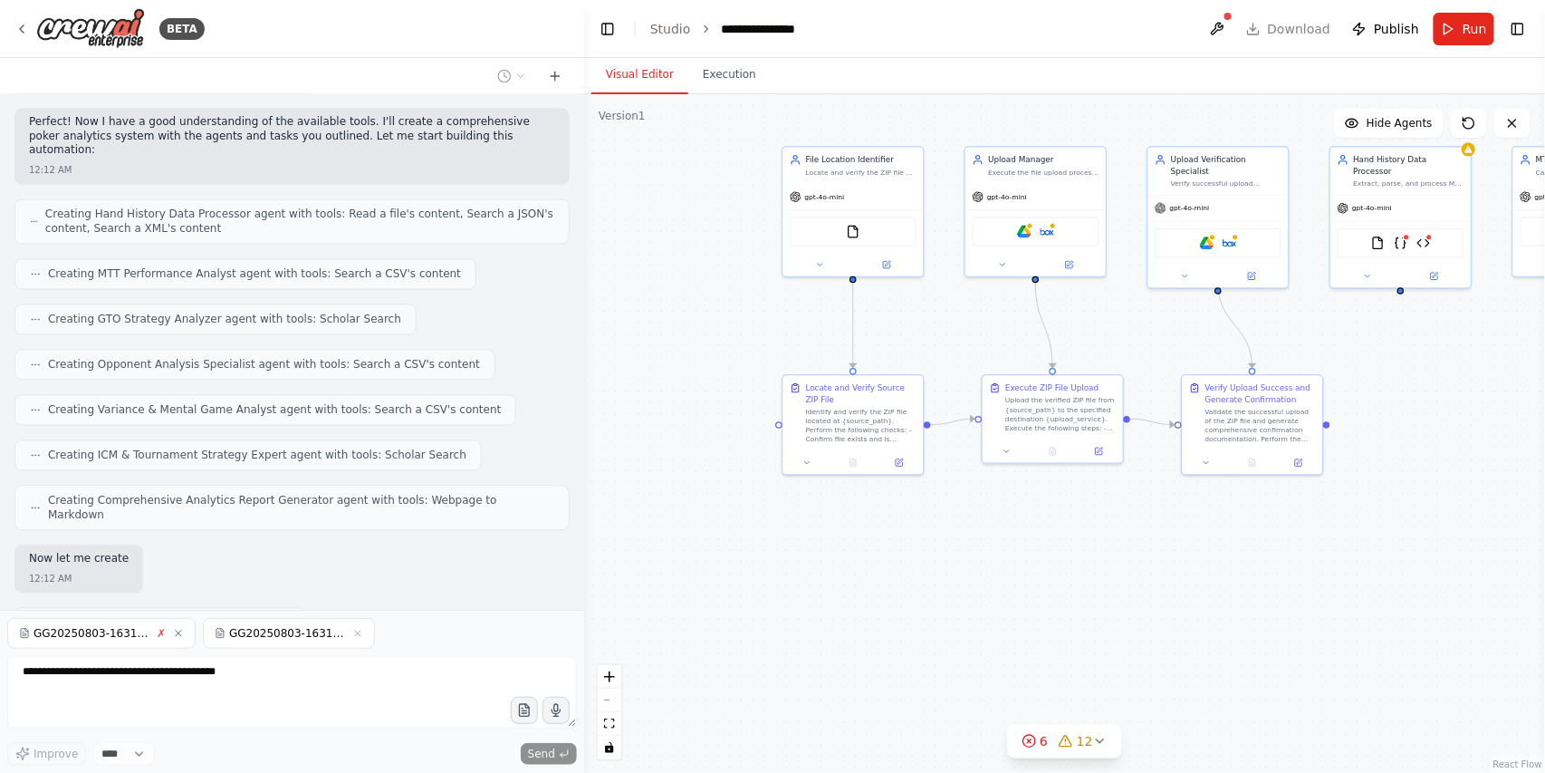
scroll to position [1138, 0]
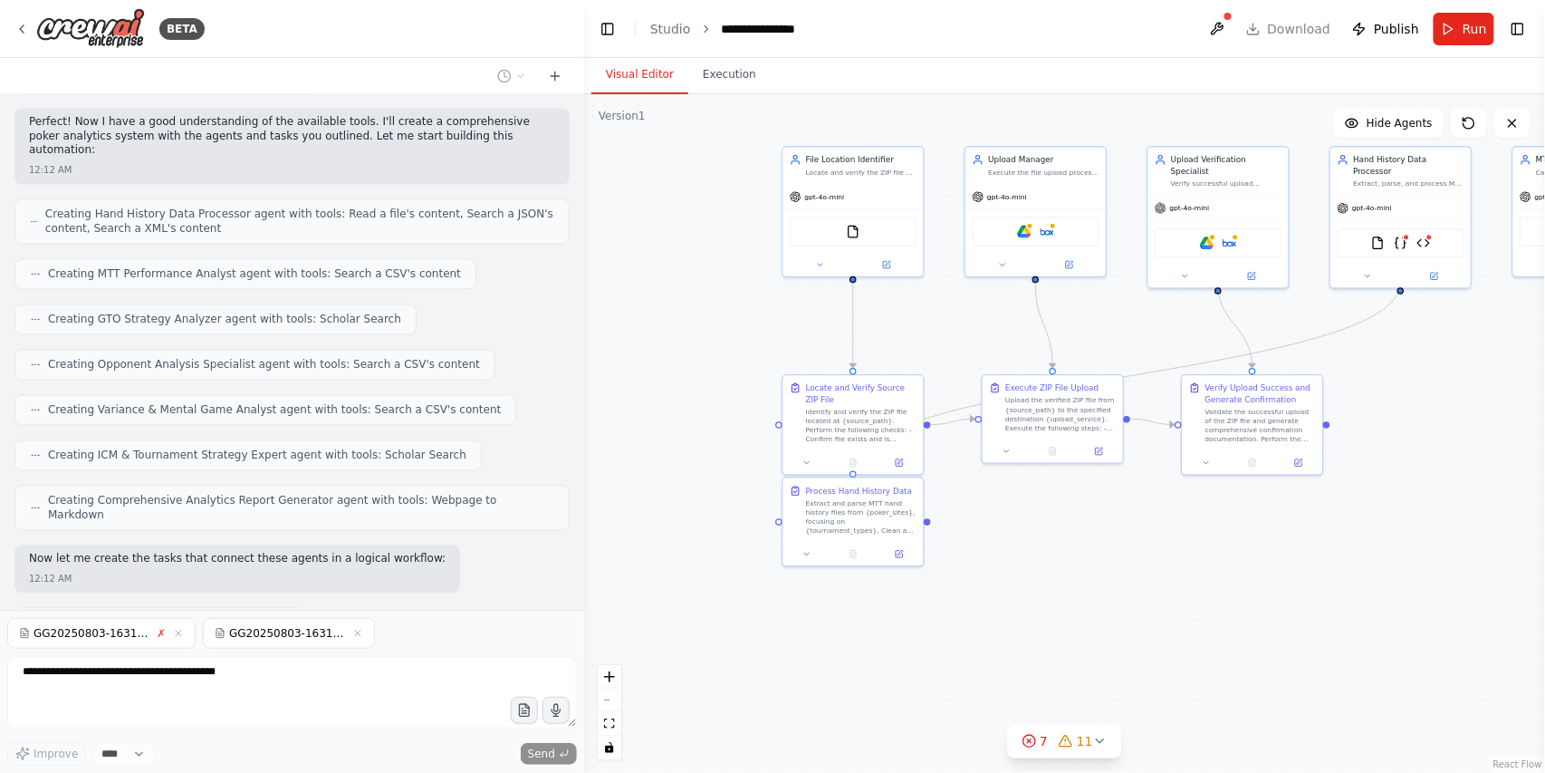
drag, startPoint x: 178, startPoint y: 636, endPoint x: 420, endPoint y: 772, distance: 278.2
click at [178, 636] on icon "button" at bounding box center [178, 633] width 11 height 11
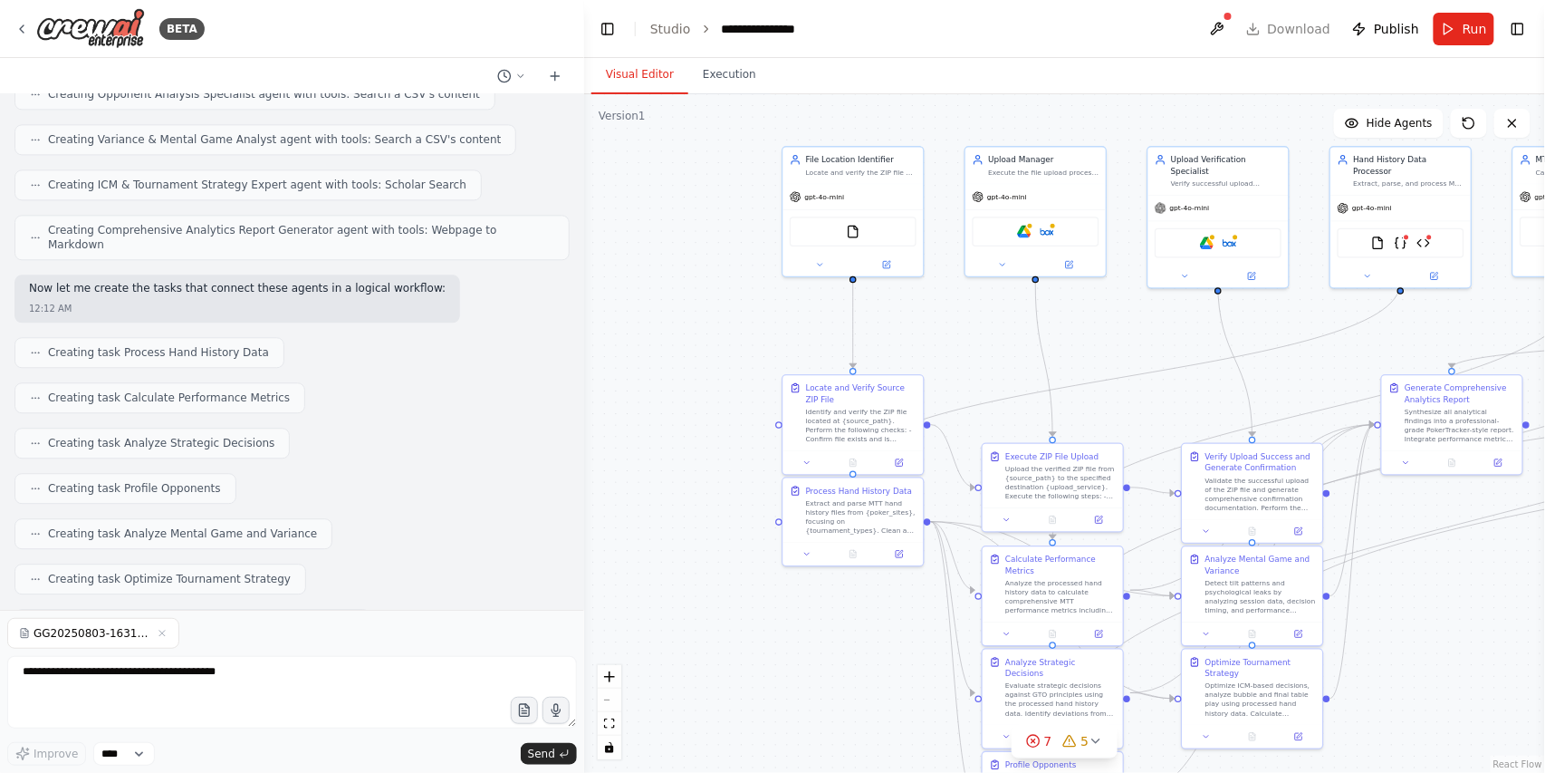
scroll to position [1515, 0]
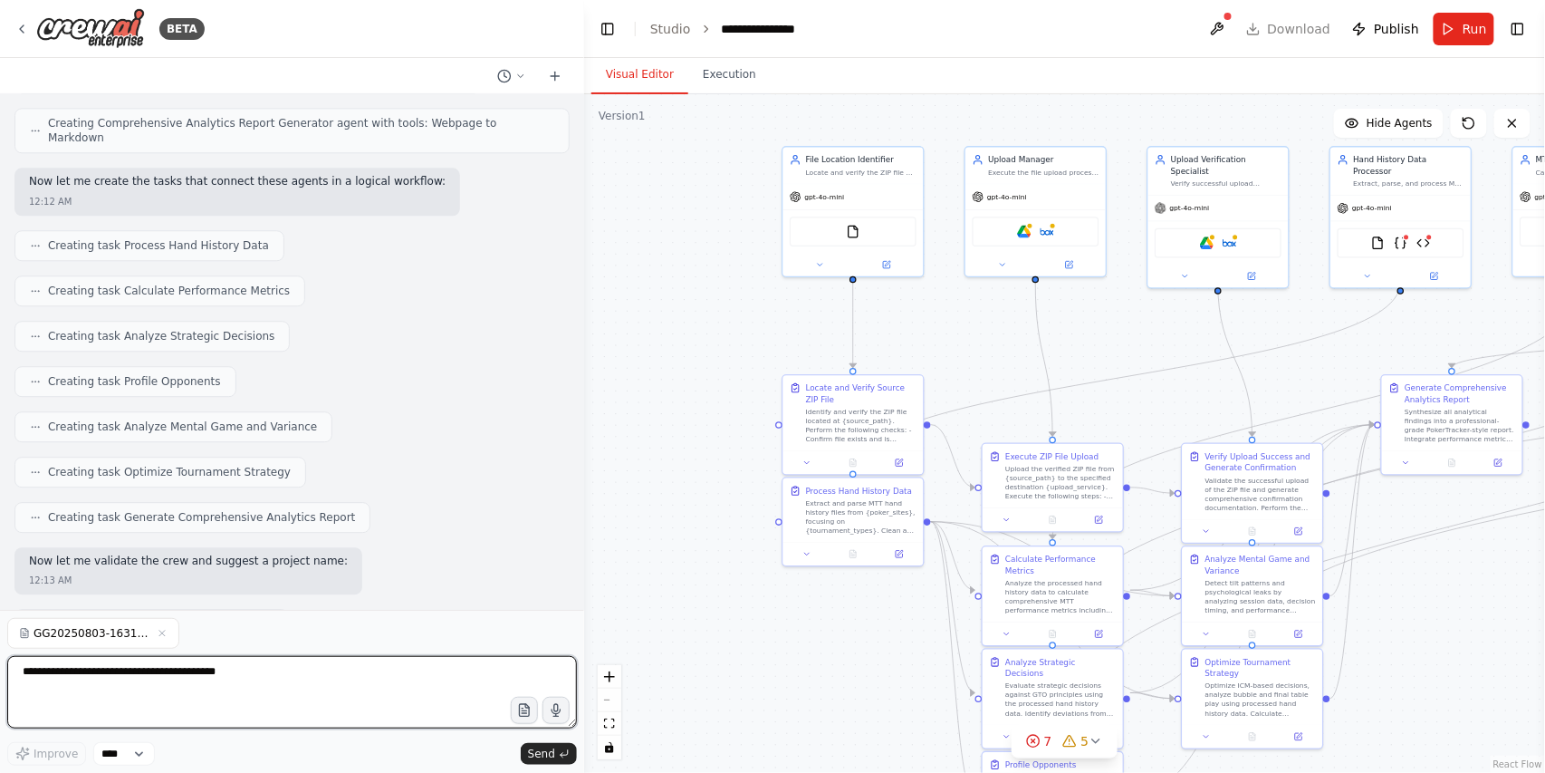
click at [54, 673] on textarea at bounding box center [292, 692] width 570 height 72
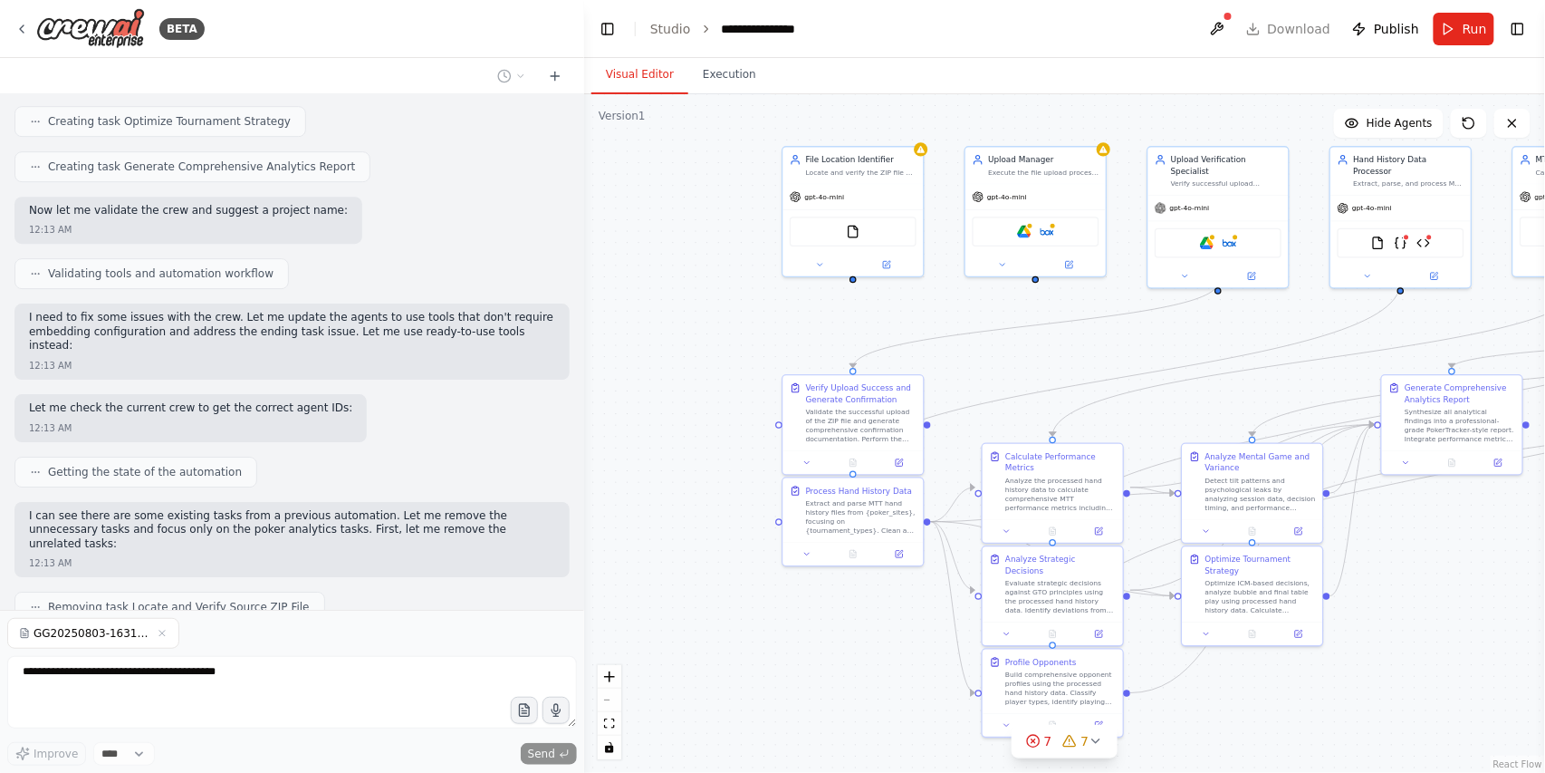
scroll to position [1910, 0]
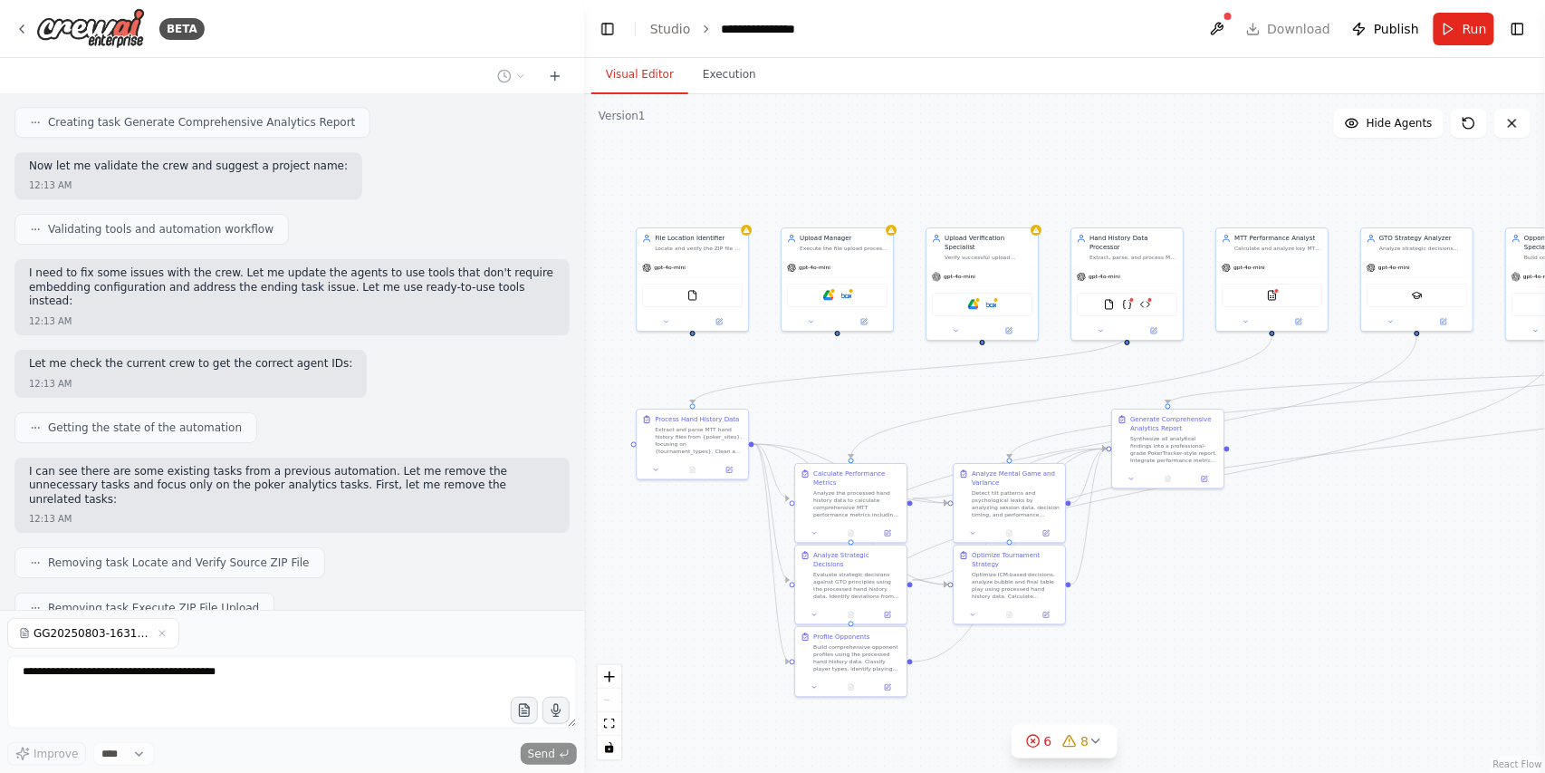
drag, startPoint x: 774, startPoint y: 663, endPoint x: 741, endPoint y: 656, distance: 33.4
click at [741, 656] on div ".deletable-edge-delete-btn { width: 20px; height: 20px; border: 0px solid #ffff…" at bounding box center [1064, 433] width 961 height 678
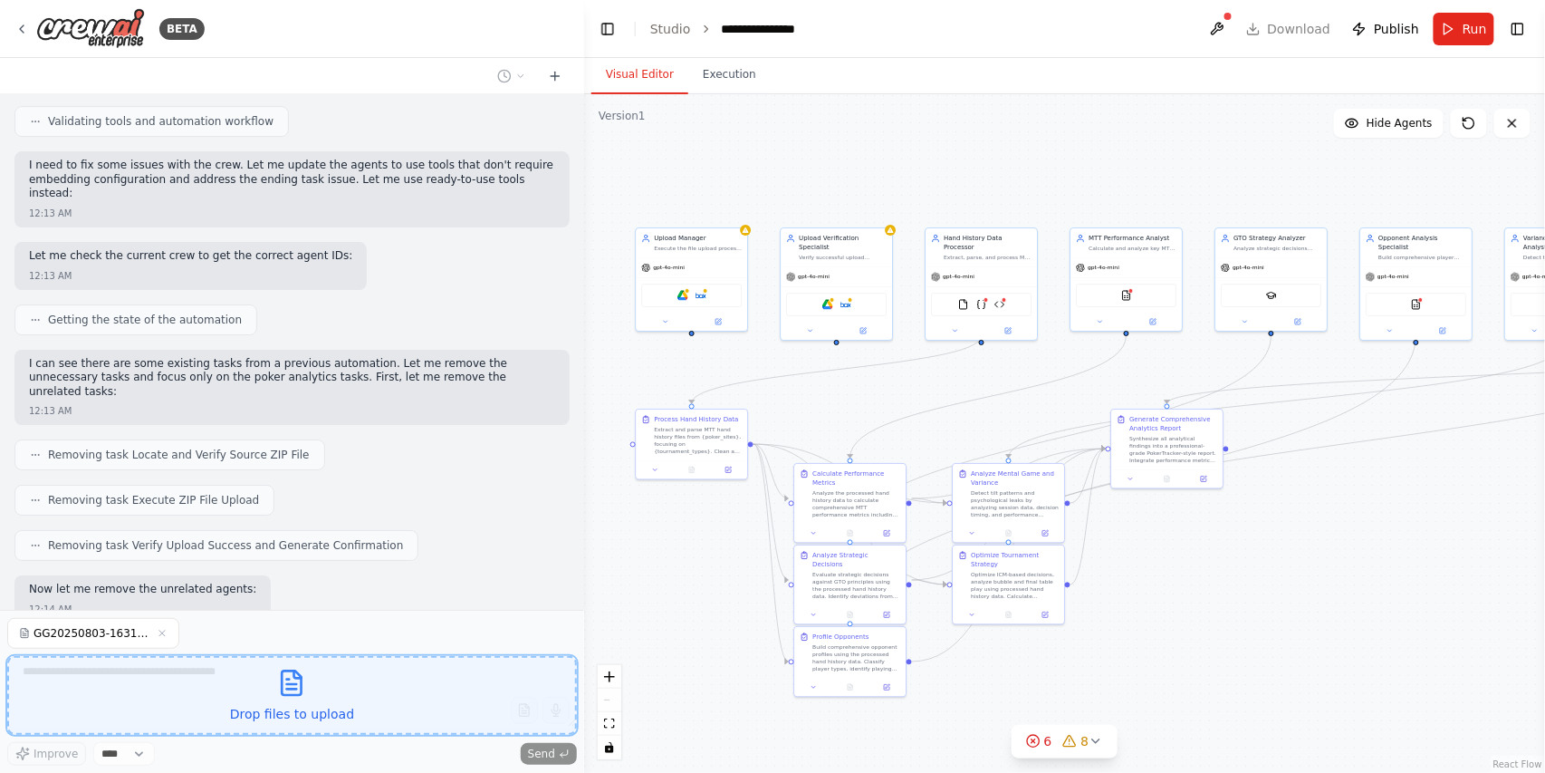
scroll to position [2062, 0]
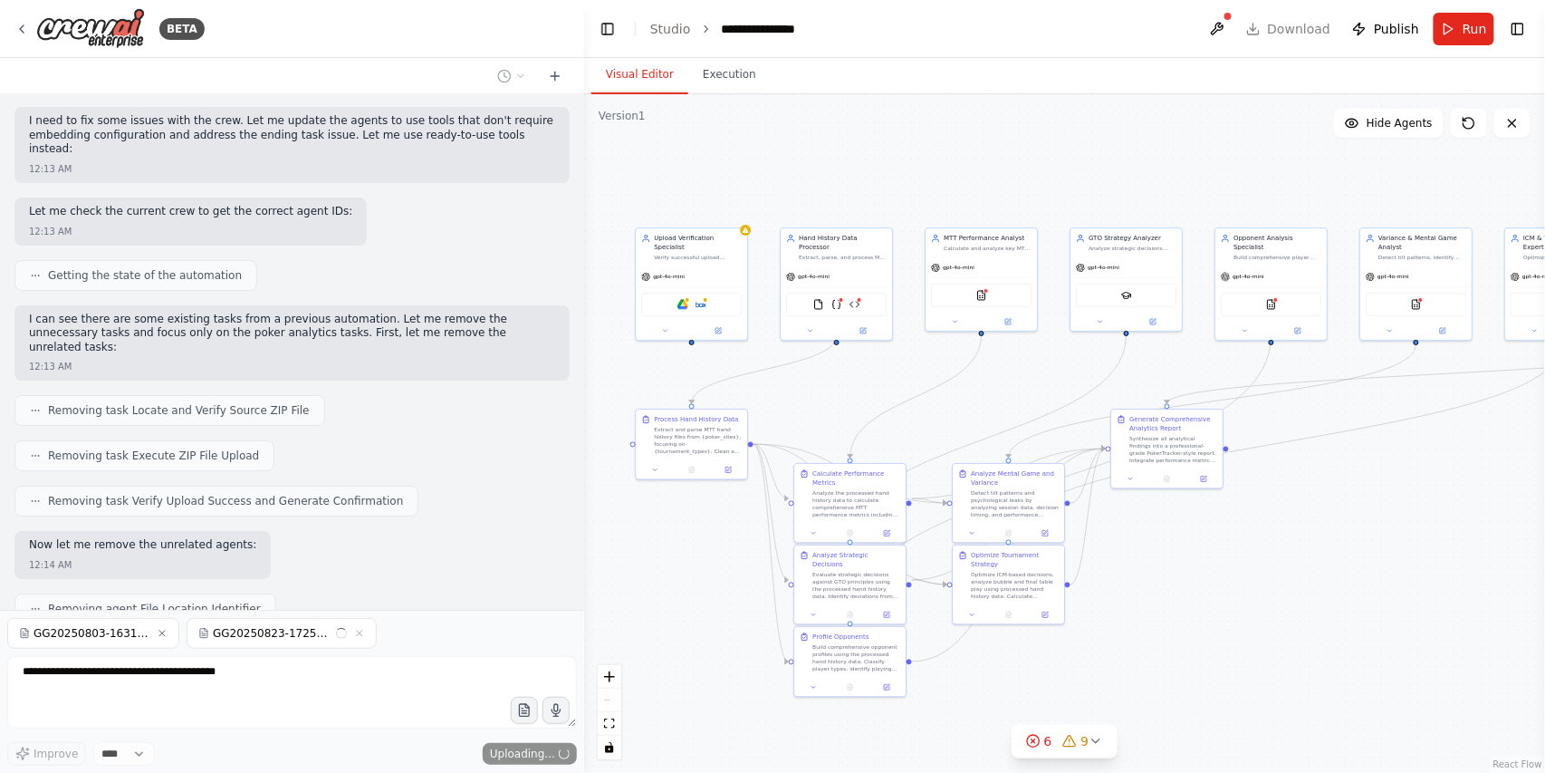
click at [164, 633] on icon "button" at bounding box center [162, 633] width 11 height 11
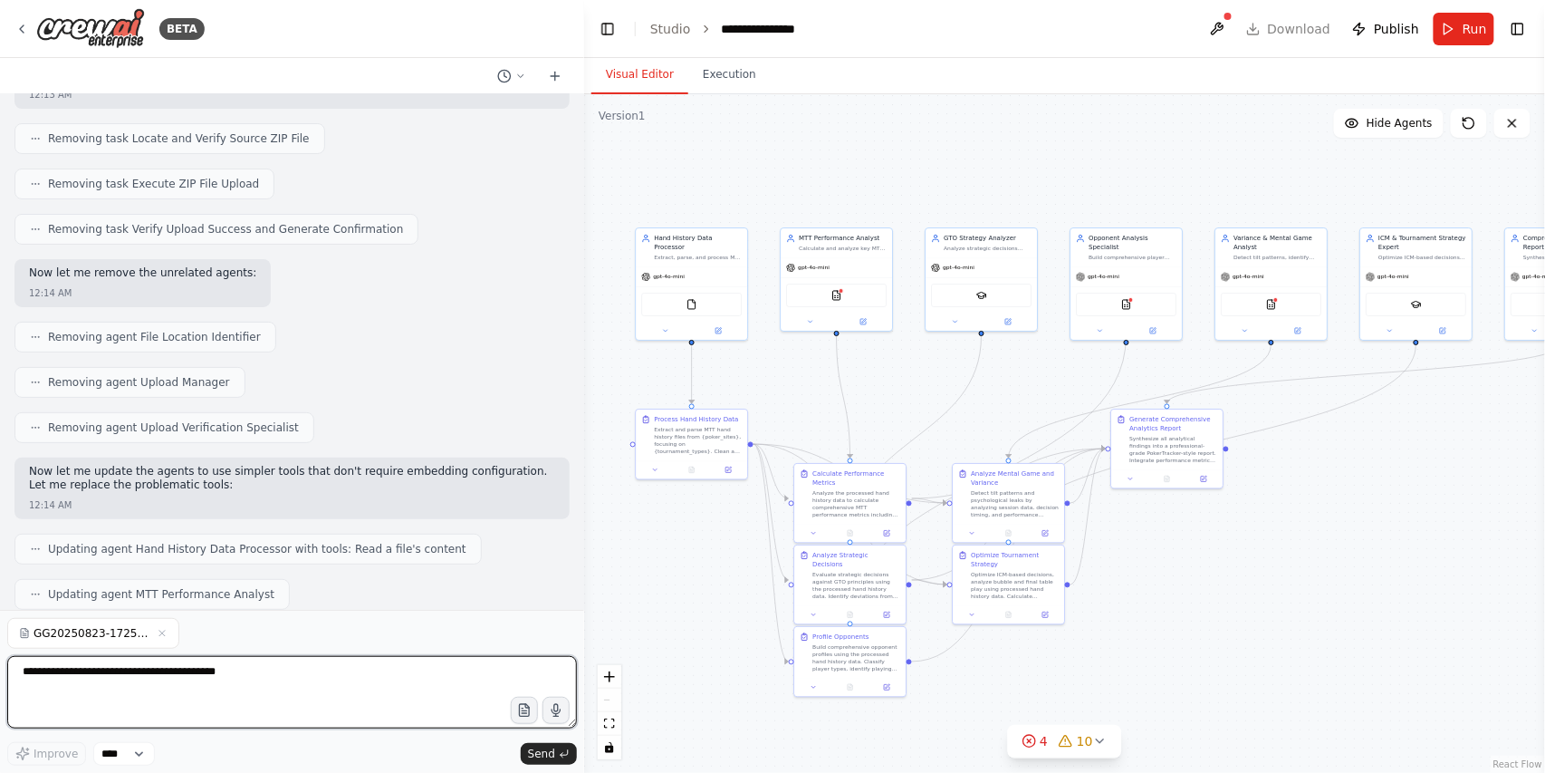
scroll to position [2334, 0]
click at [82, 669] on textarea at bounding box center [292, 692] width 570 height 72
type textarea "**"
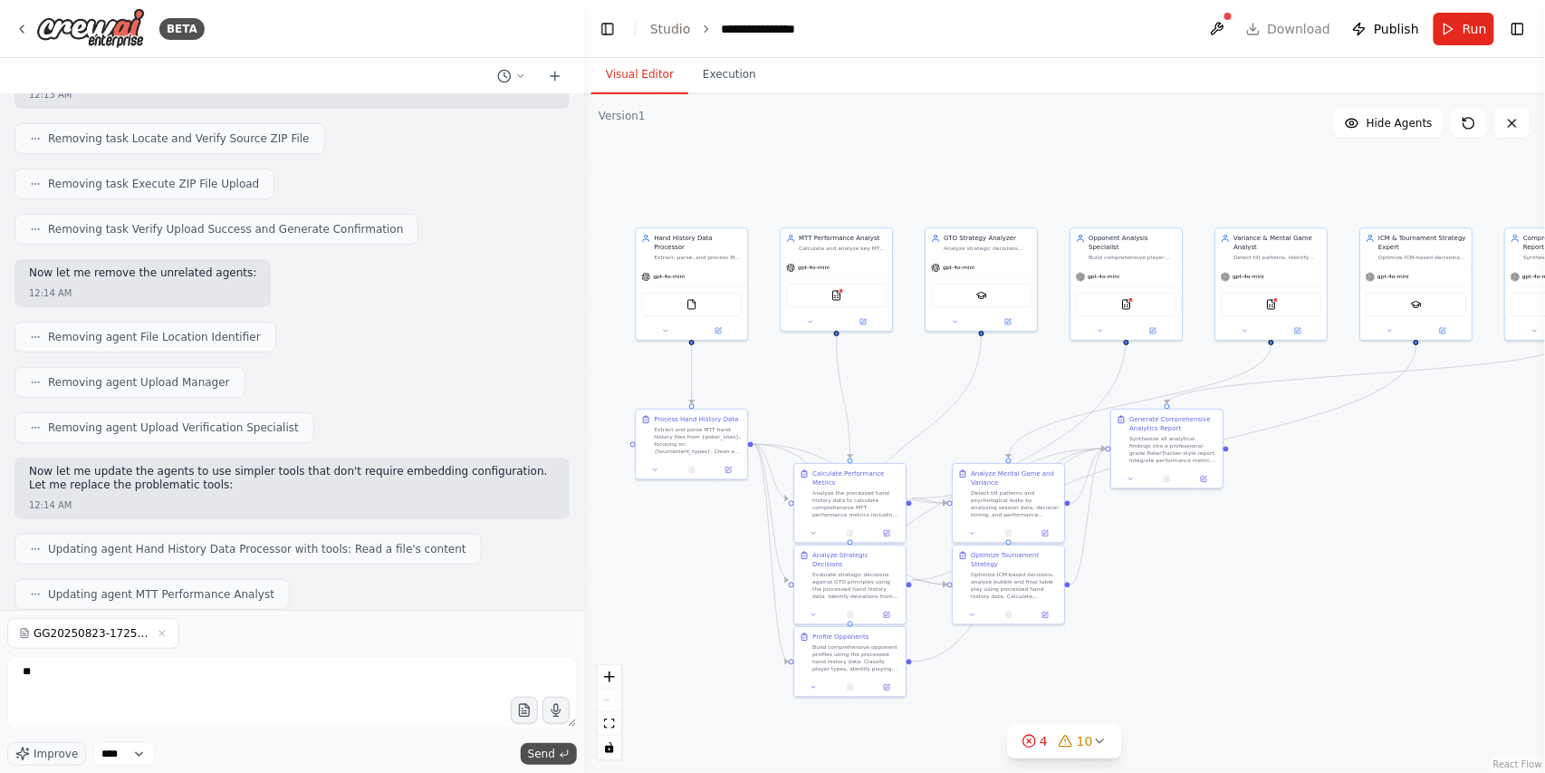
click at [529, 759] on button "Send" at bounding box center [549, 754] width 56 height 22
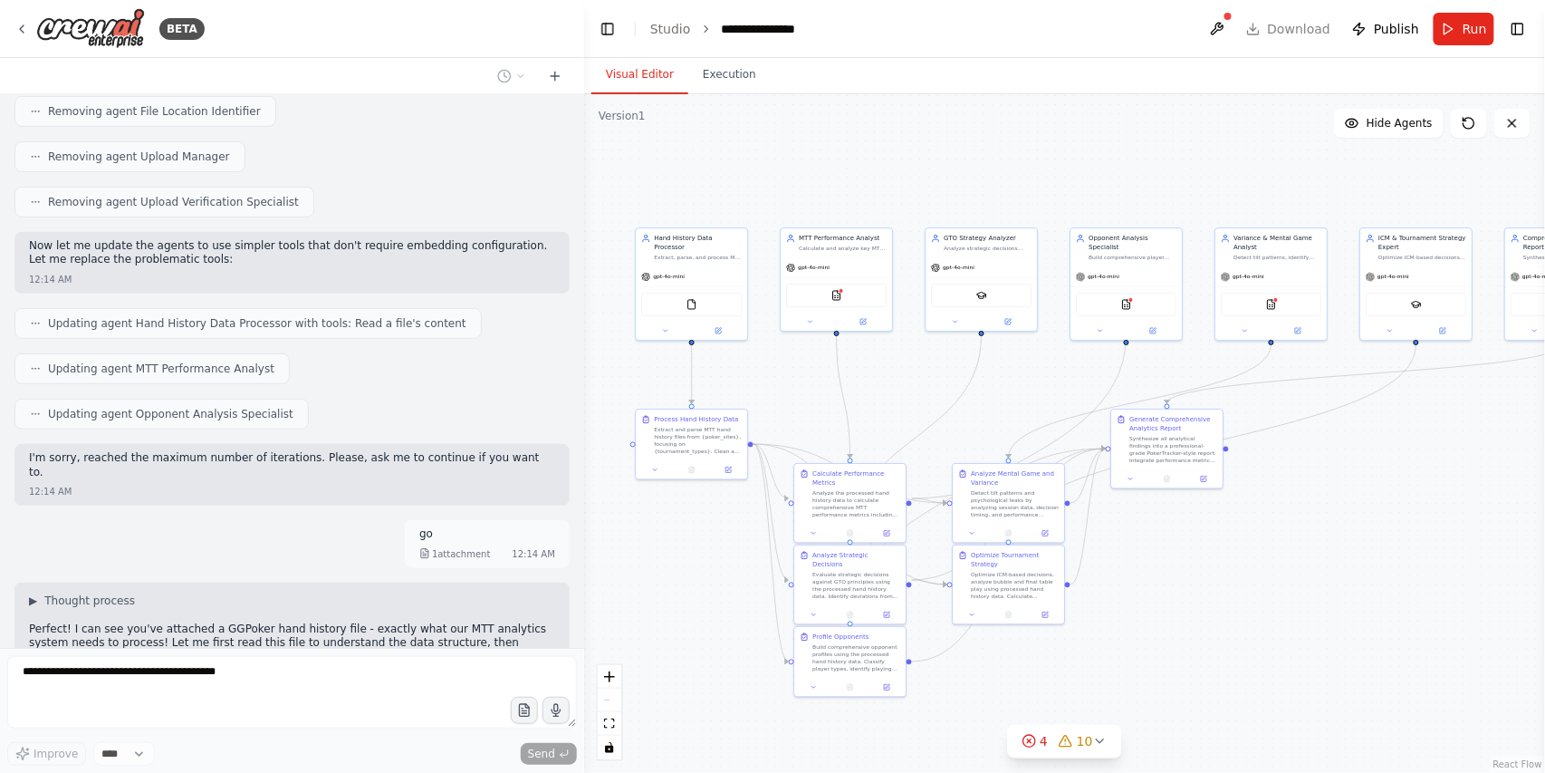
scroll to position [2574, 0]
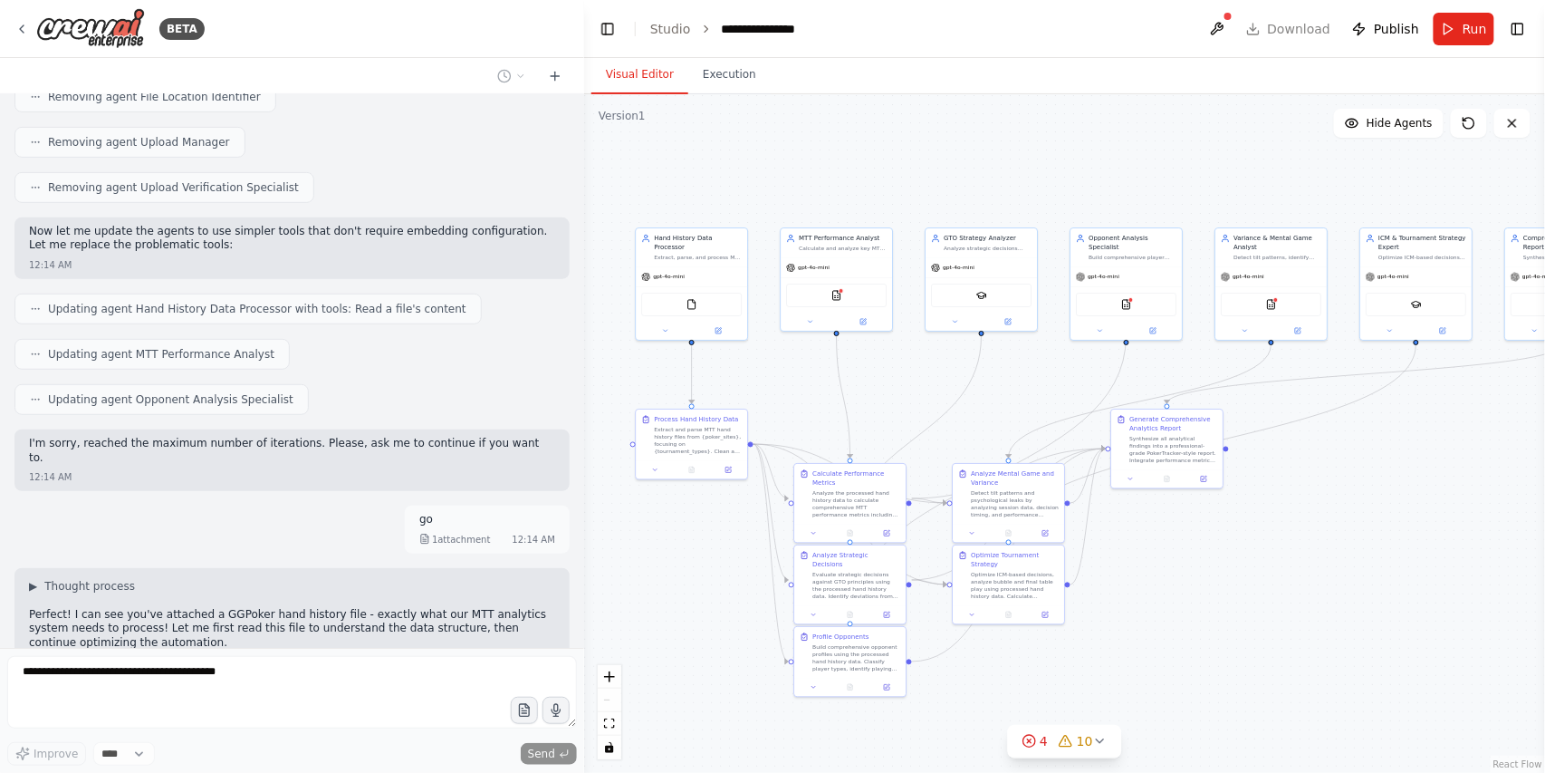
drag, startPoint x: 529, startPoint y: 751, endPoint x: 284, endPoint y: 577, distance: 300.1
click at [284, 691] on div "Reading user attachment" at bounding box center [291, 706] width 555 height 31
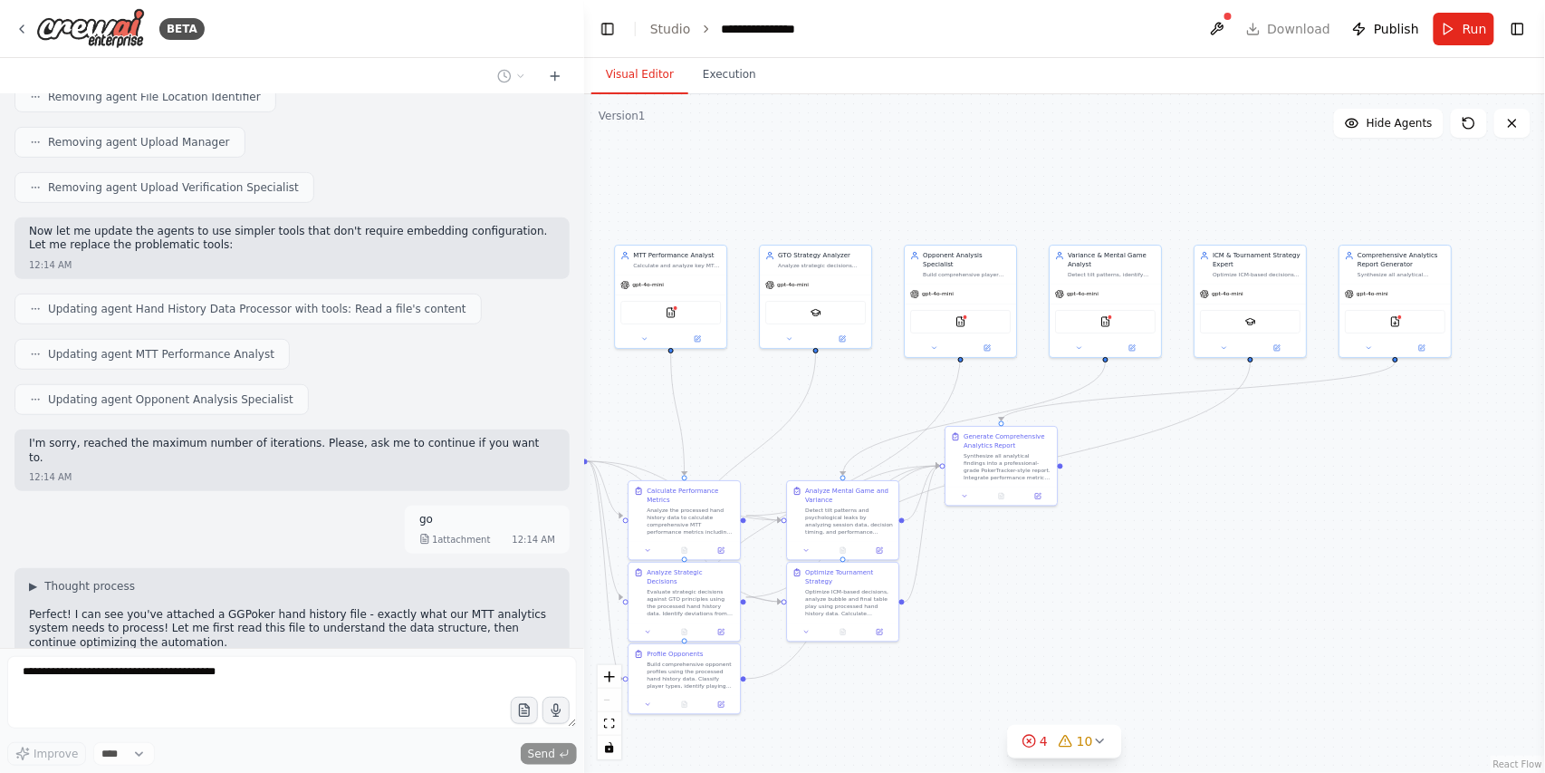
drag, startPoint x: 1292, startPoint y: 544, endPoint x: 1126, endPoint y: 562, distance: 166.6
click at [1126, 562] on div ".deletable-edge-delete-btn { width: 20px; height: 20px; border: 0px solid #ffff…" at bounding box center [1064, 433] width 961 height 678
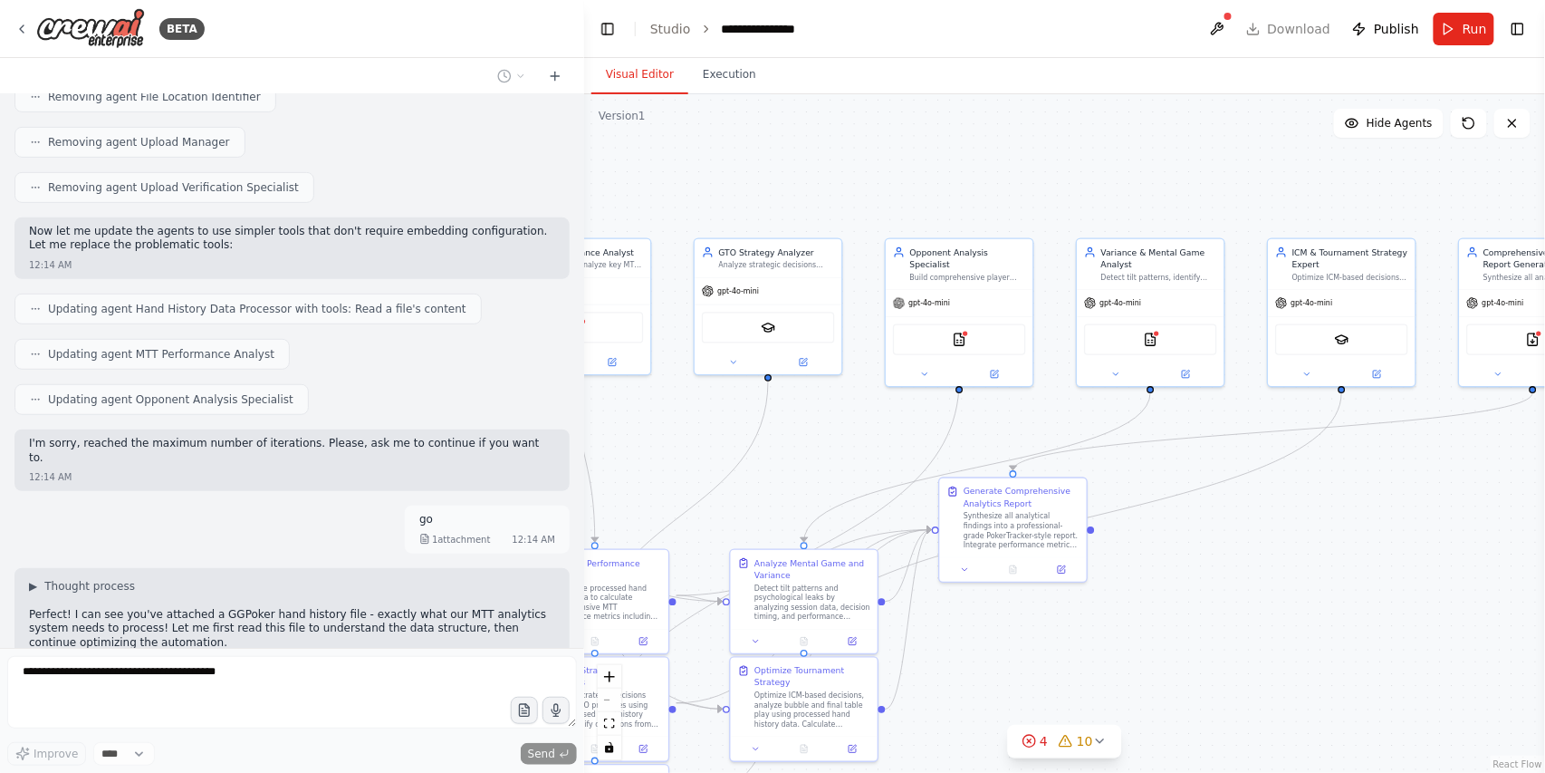
drag, startPoint x: 1234, startPoint y: 521, endPoint x: 1125, endPoint y: 549, distance: 112.3
click at [1285, 615] on div ".deletable-edge-delete-btn { width: 20px; height: 20px; border: 0px solid #ffff…" at bounding box center [1064, 433] width 961 height 678
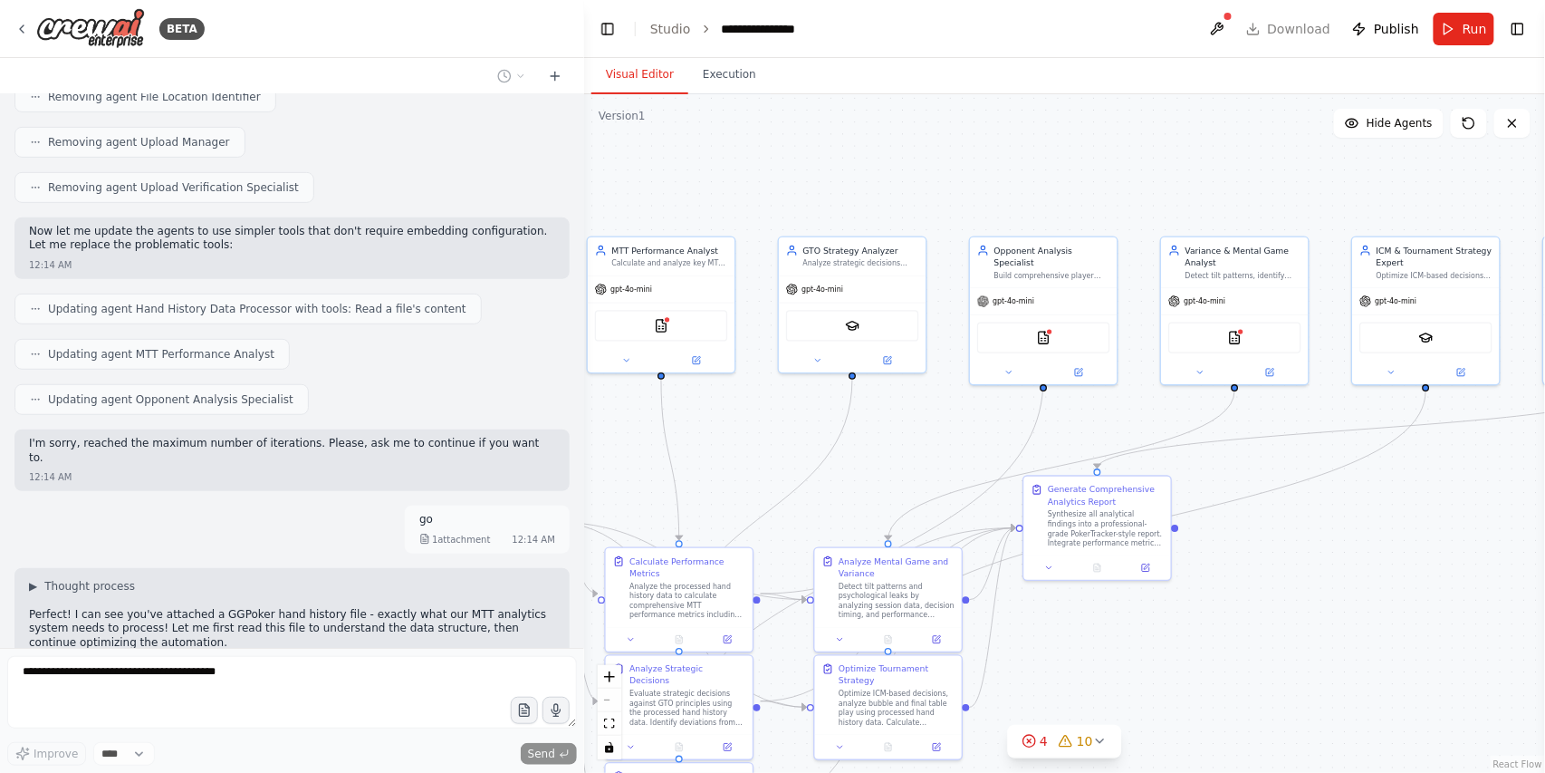
drag, startPoint x: 782, startPoint y: 465, endPoint x: 869, endPoint y: 463, distance: 87.0
click at [869, 463] on div ".deletable-edge-delete-btn { width: 20px; height: 20px; border: 0px solid #ffff…" at bounding box center [1064, 433] width 961 height 678
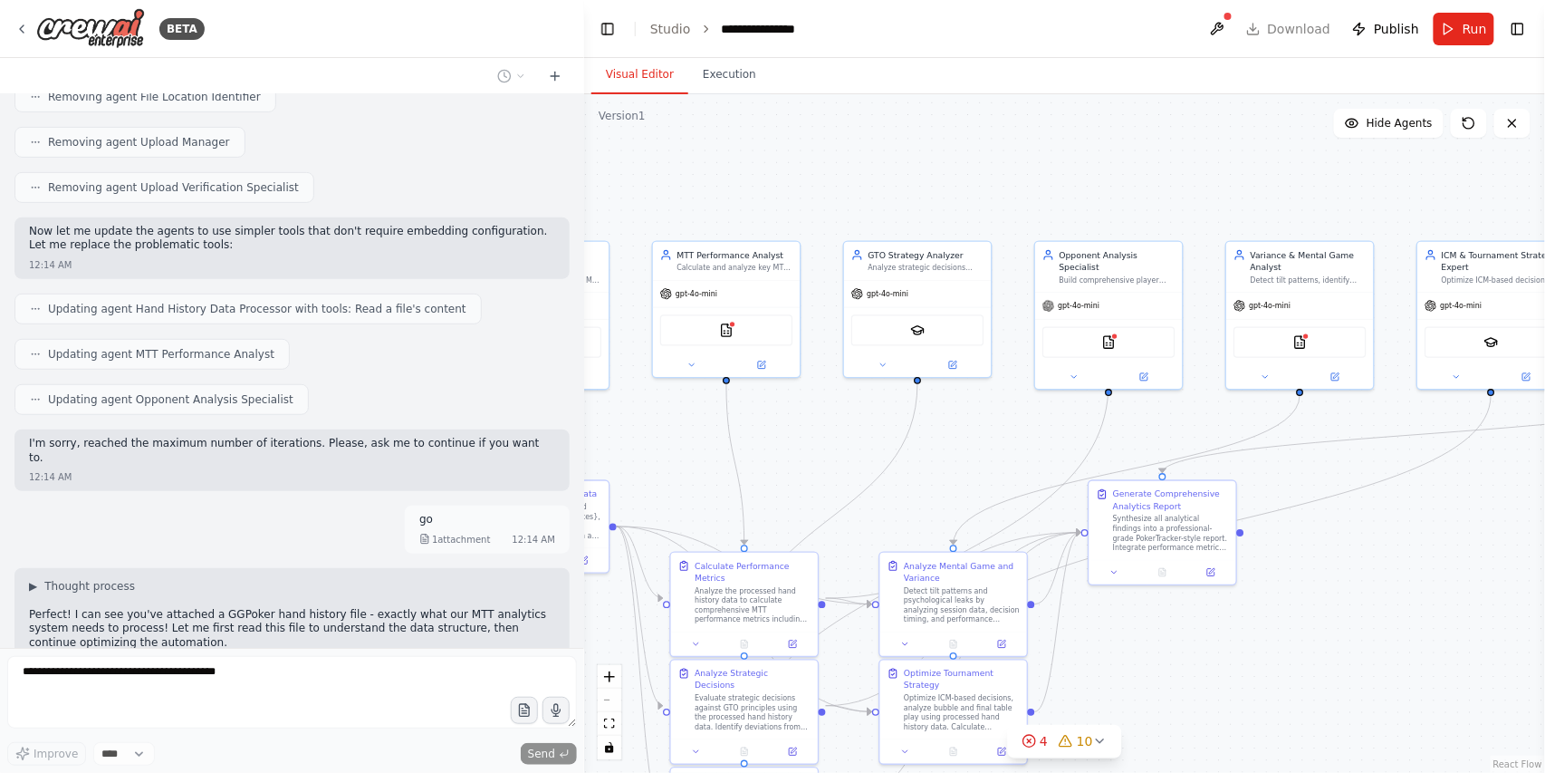
drag, startPoint x: 793, startPoint y: 459, endPoint x: 855, endPoint y: 464, distance: 61.8
click at [855, 464] on div ".deletable-edge-delete-btn { width: 20px; height: 20px; border: 0px solid #ffff…" at bounding box center [1064, 433] width 961 height 678
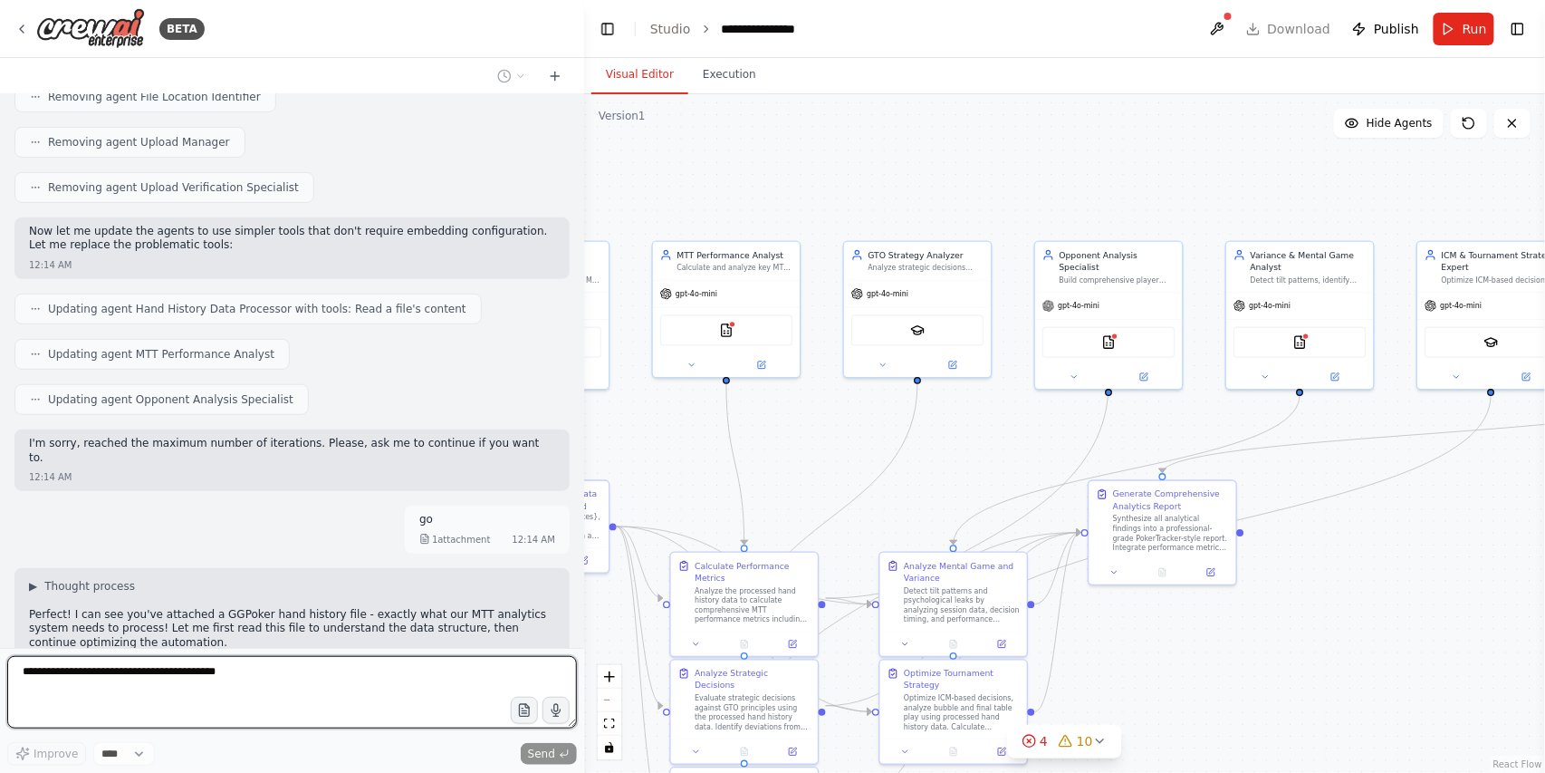
scroll to position [2589, 0]
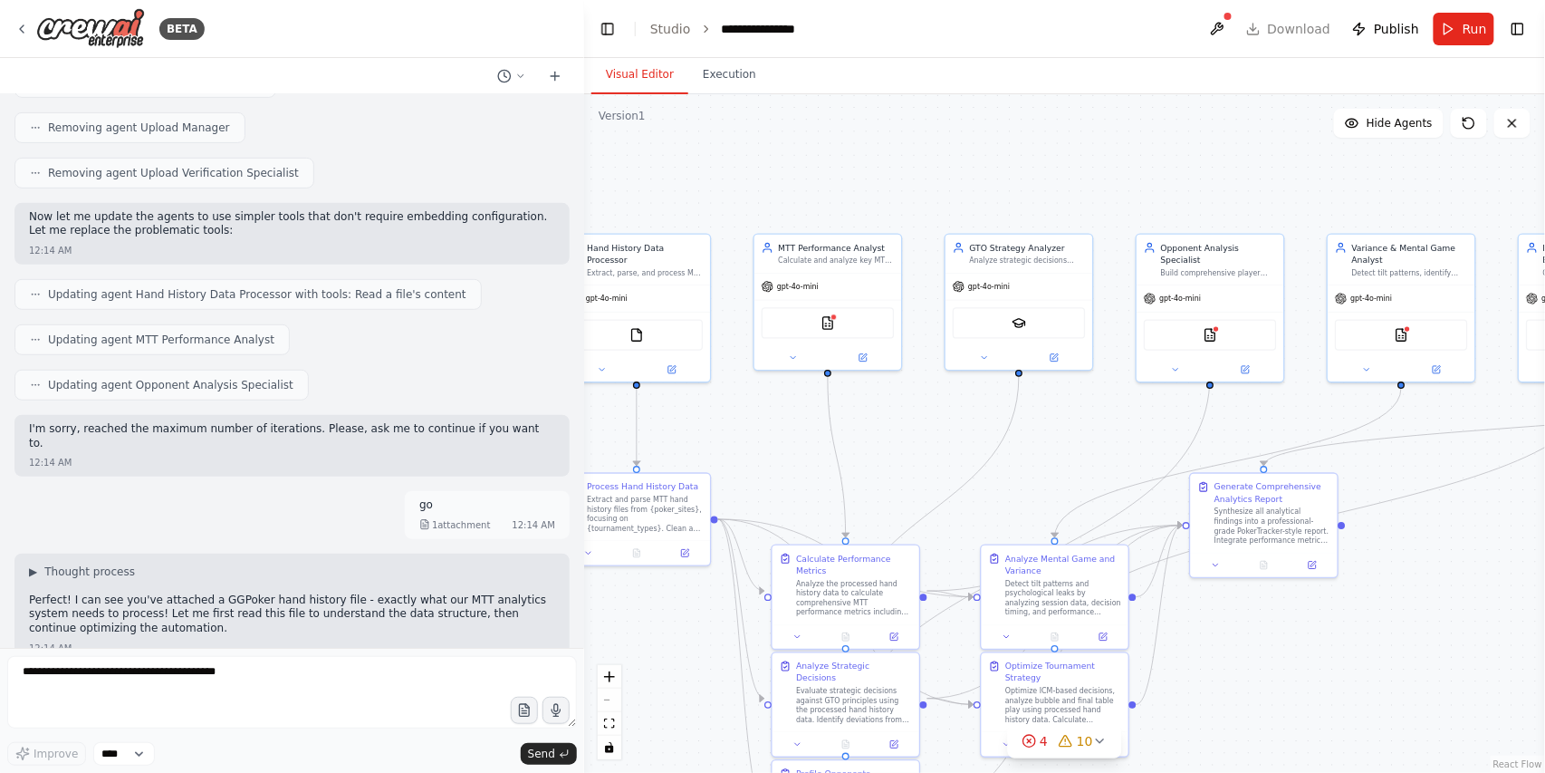
drag, startPoint x: 659, startPoint y: 468, endPoint x: 478, endPoint y: 617, distance: 234.3
click at [761, 461] on div ".deletable-edge-delete-btn { width: 20px; height: 20px; border: 0px solid #ffff…" at bounding box center [1064, 433] width 961 height 678
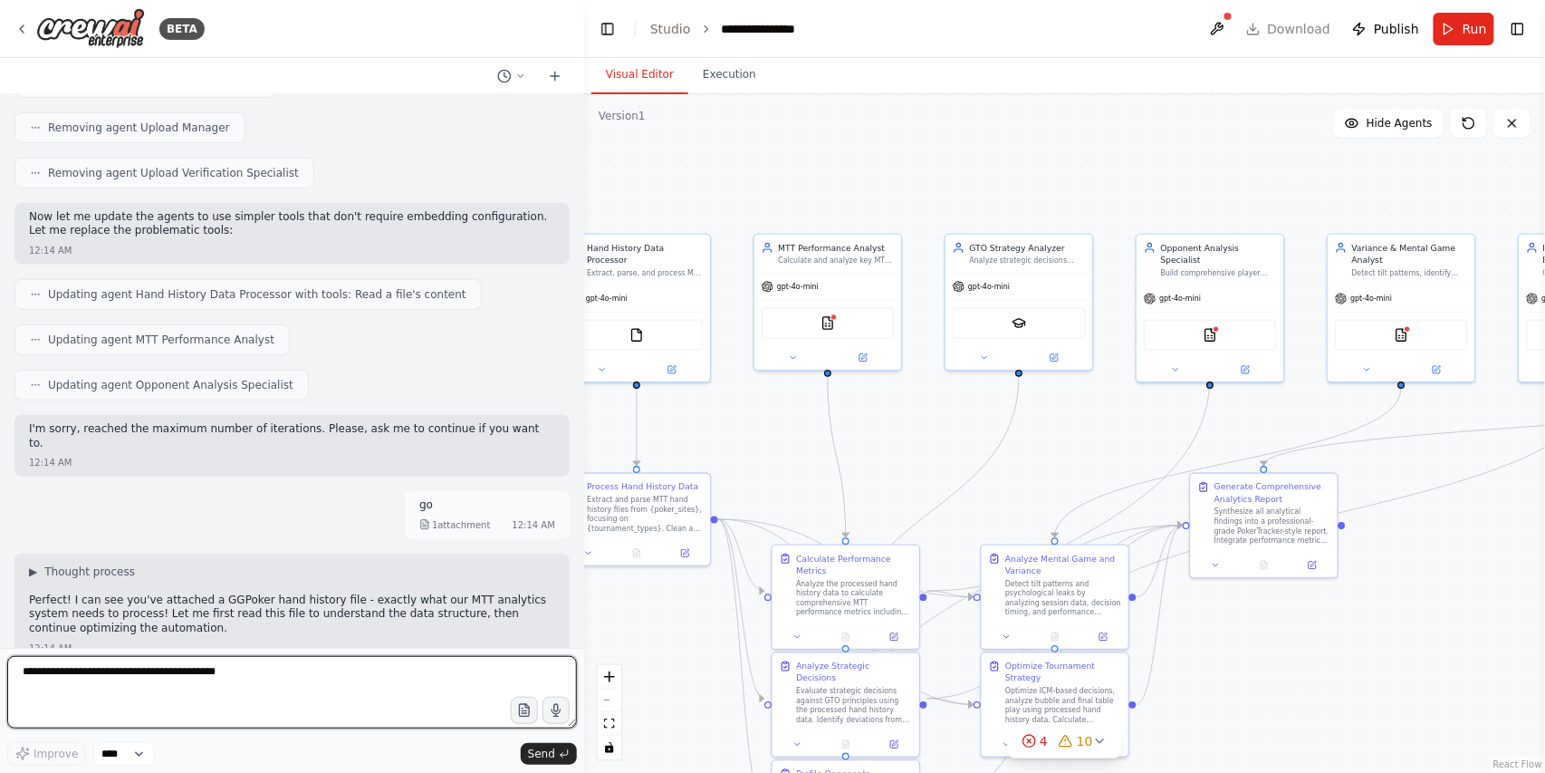
click at [396, 687] on textarea at bounding box center [292, 692] width 570 height 72
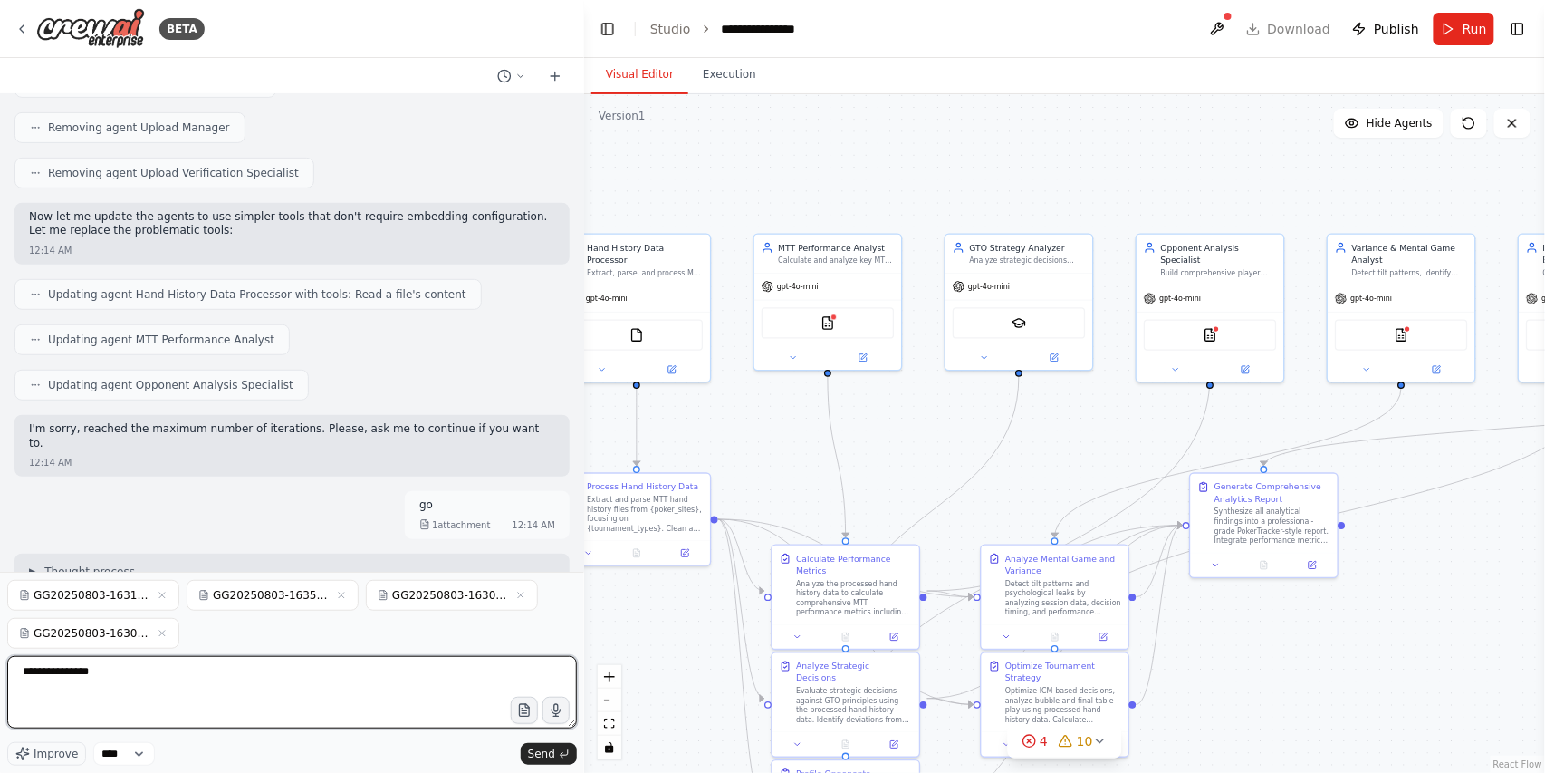
type textarea "**********"
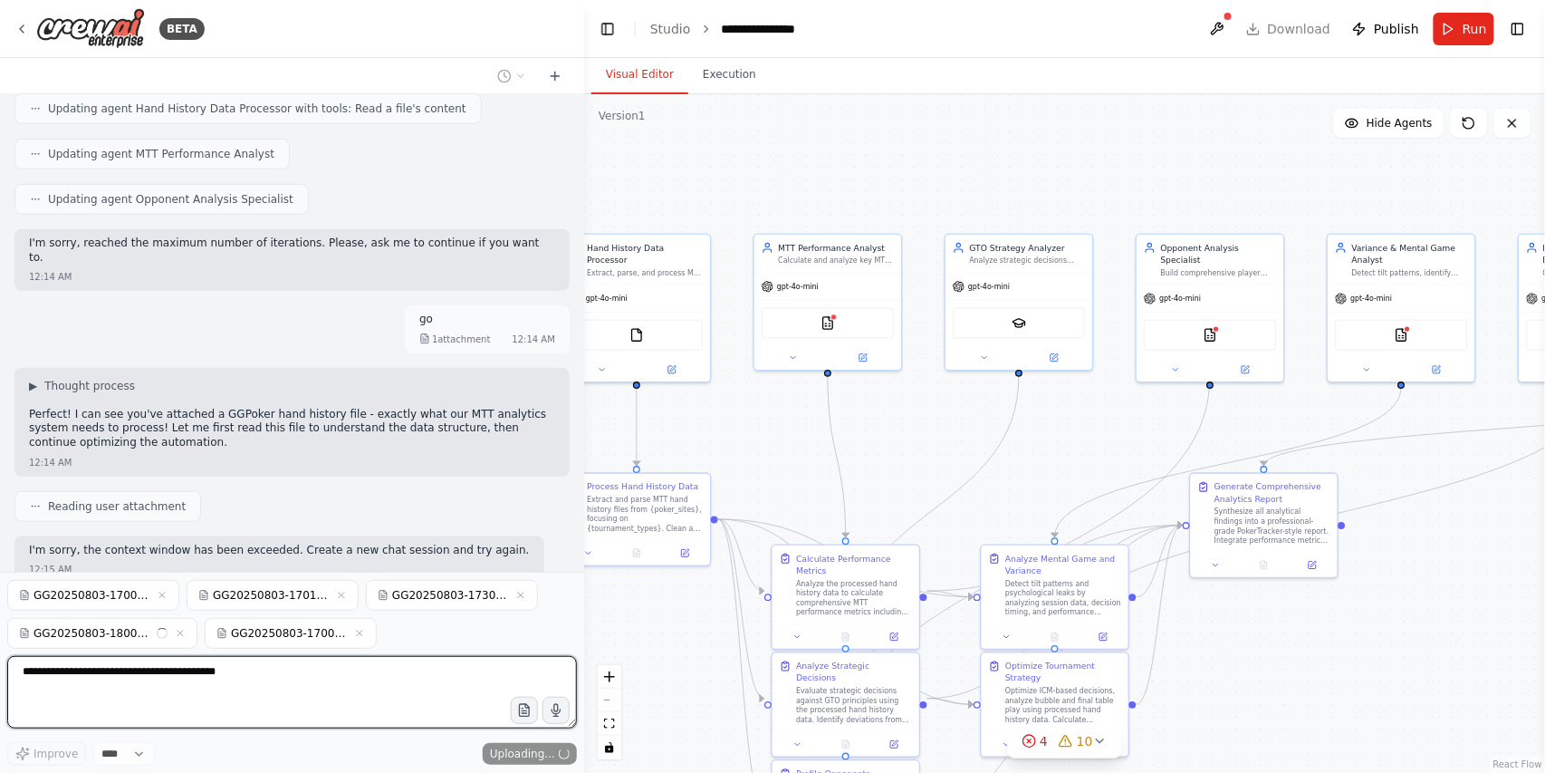
scroll to position [2789, 0]
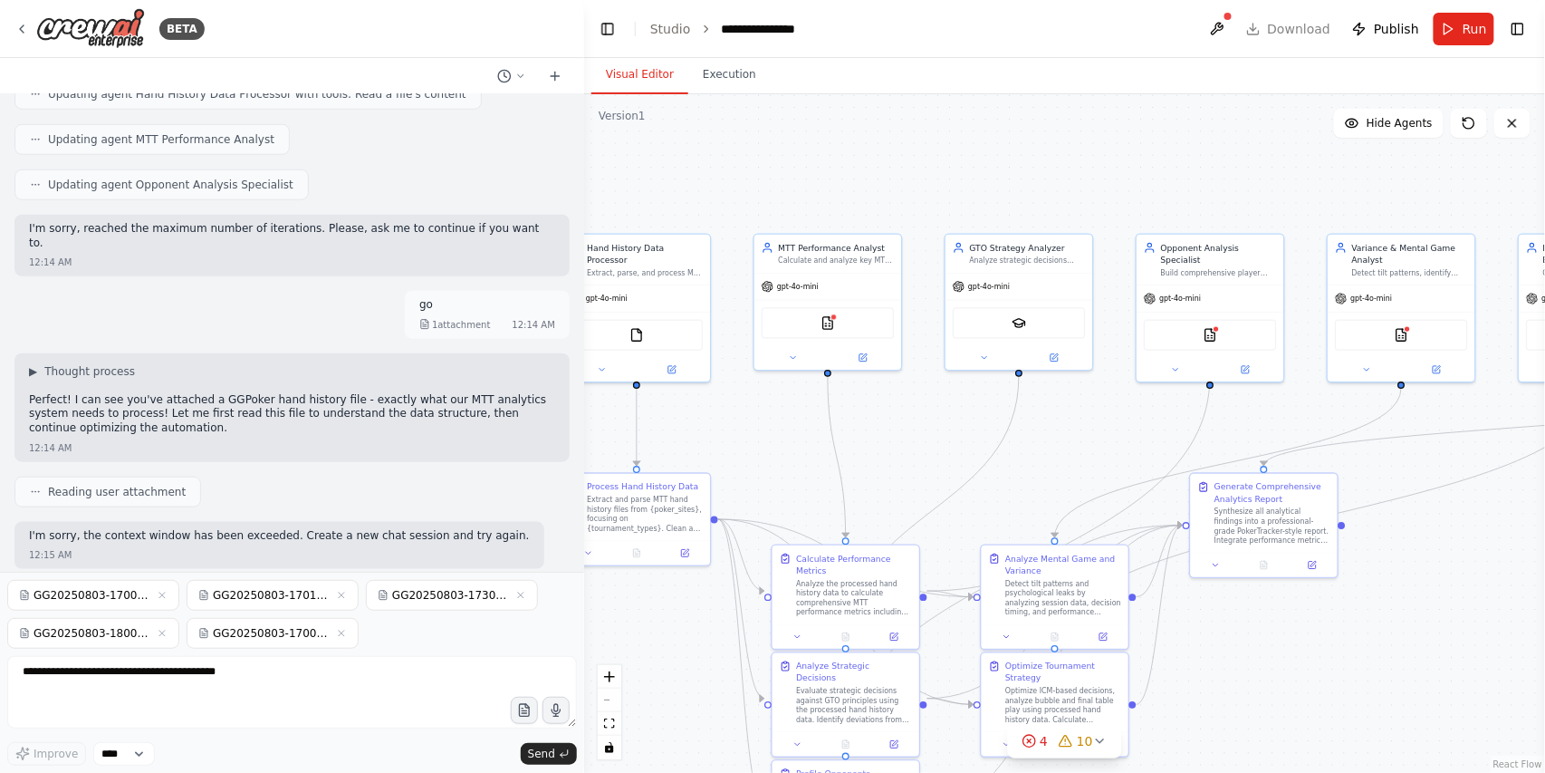
drag, startPoint x: 538, startPoint y: 749, endPoint x: 388, endPoint y: 772, distance: 152.1
click at [537, 749] on span "Send" at bounding box center [541, 753] width 27 height 14
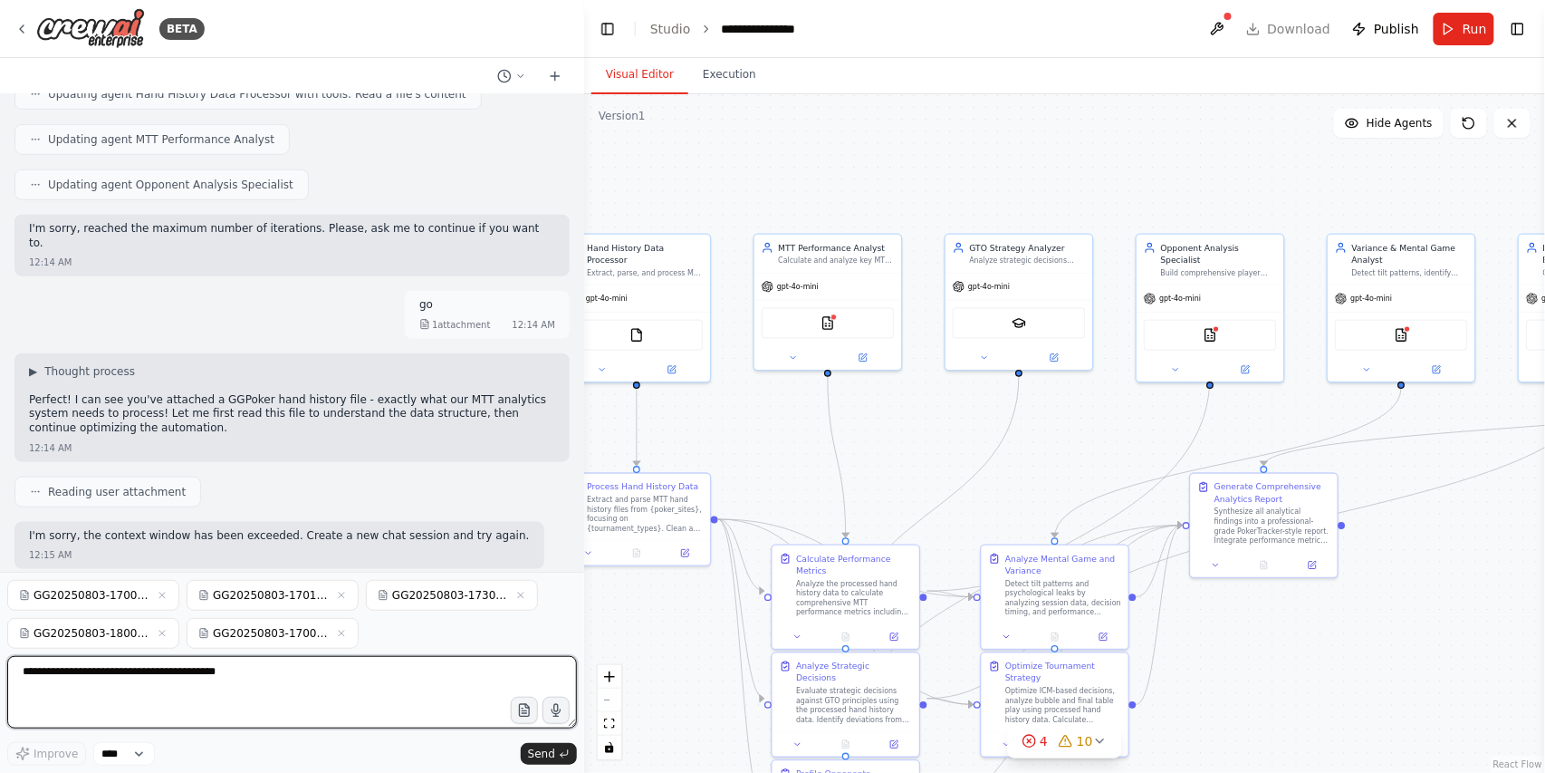
drag, startPoint x: 61, startPoint y: 666, endPoint x: 61, endPoint y: 676, distance: 10.0
click at [61, 675] on textarea at bounding box center [292, 692] width 570 height 72
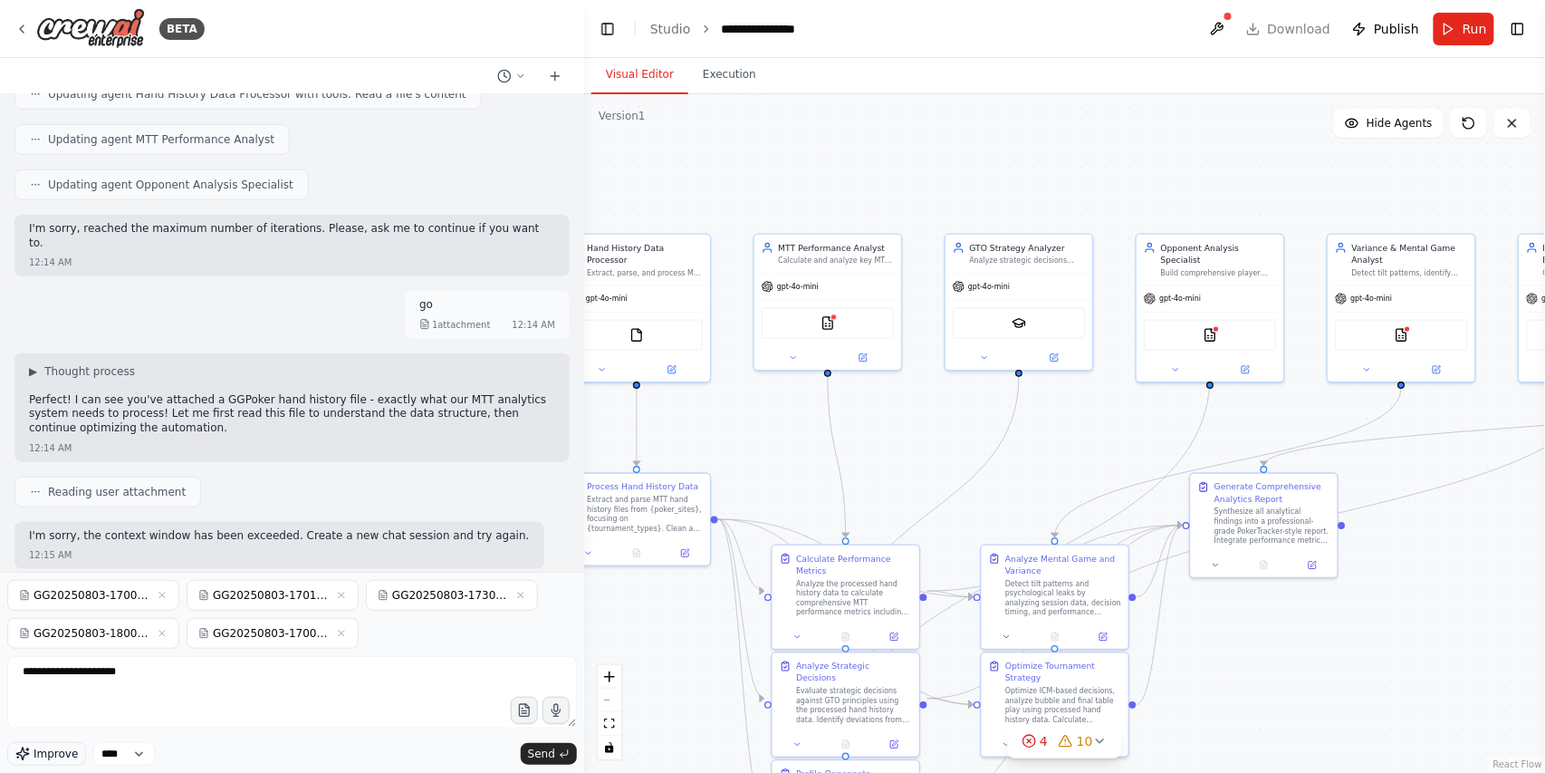
click at [36, 756] on span "Improve" at bounding box center [56, 753] width 44 height 14
click at [139, 755] on select "****" at bounding box center [124, 754] width 62 height 24
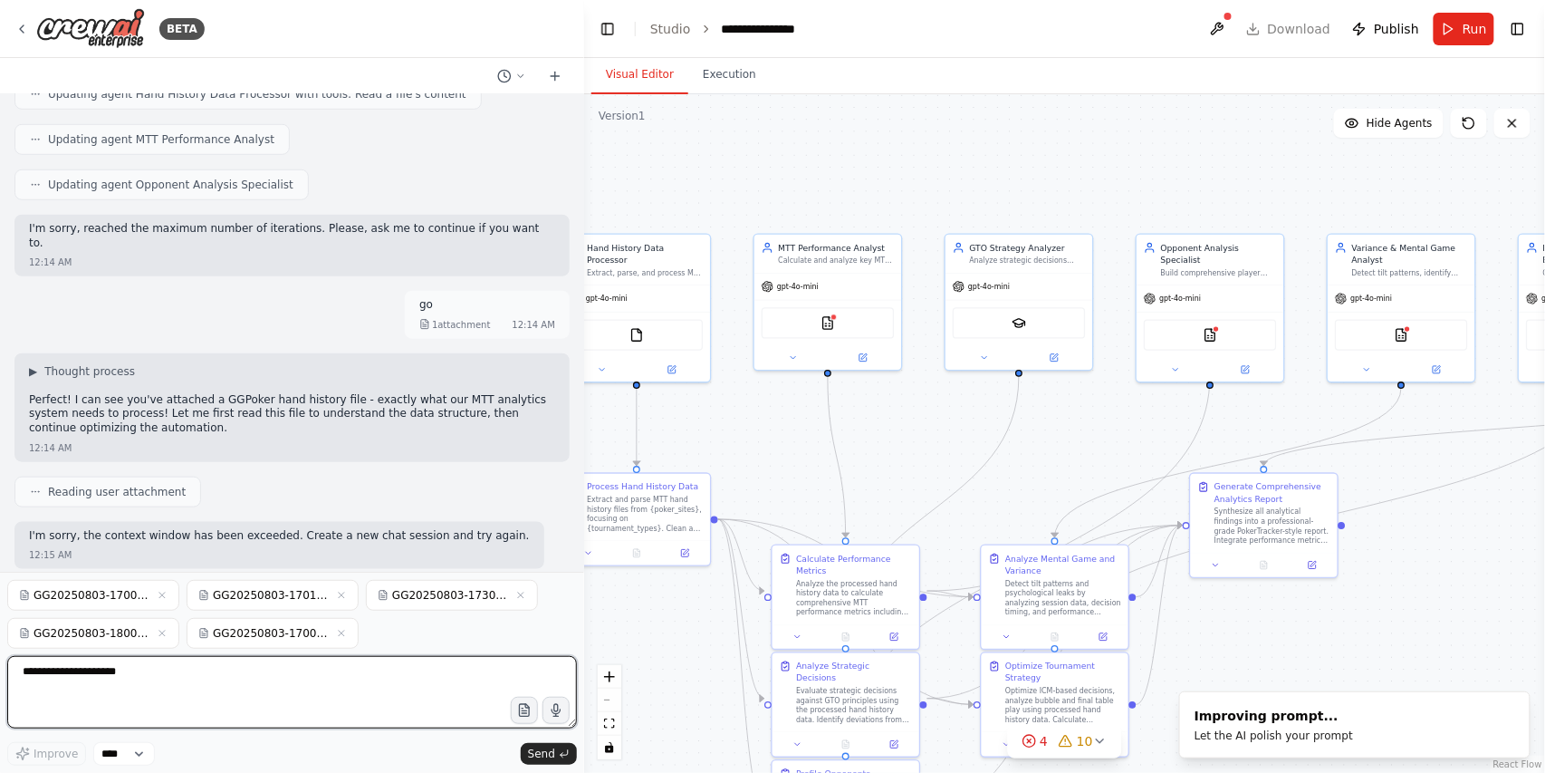
click at [207, 696] on textarea "**********" at bounding box center [292, 692] width 570 height 72
type textarea "**********"
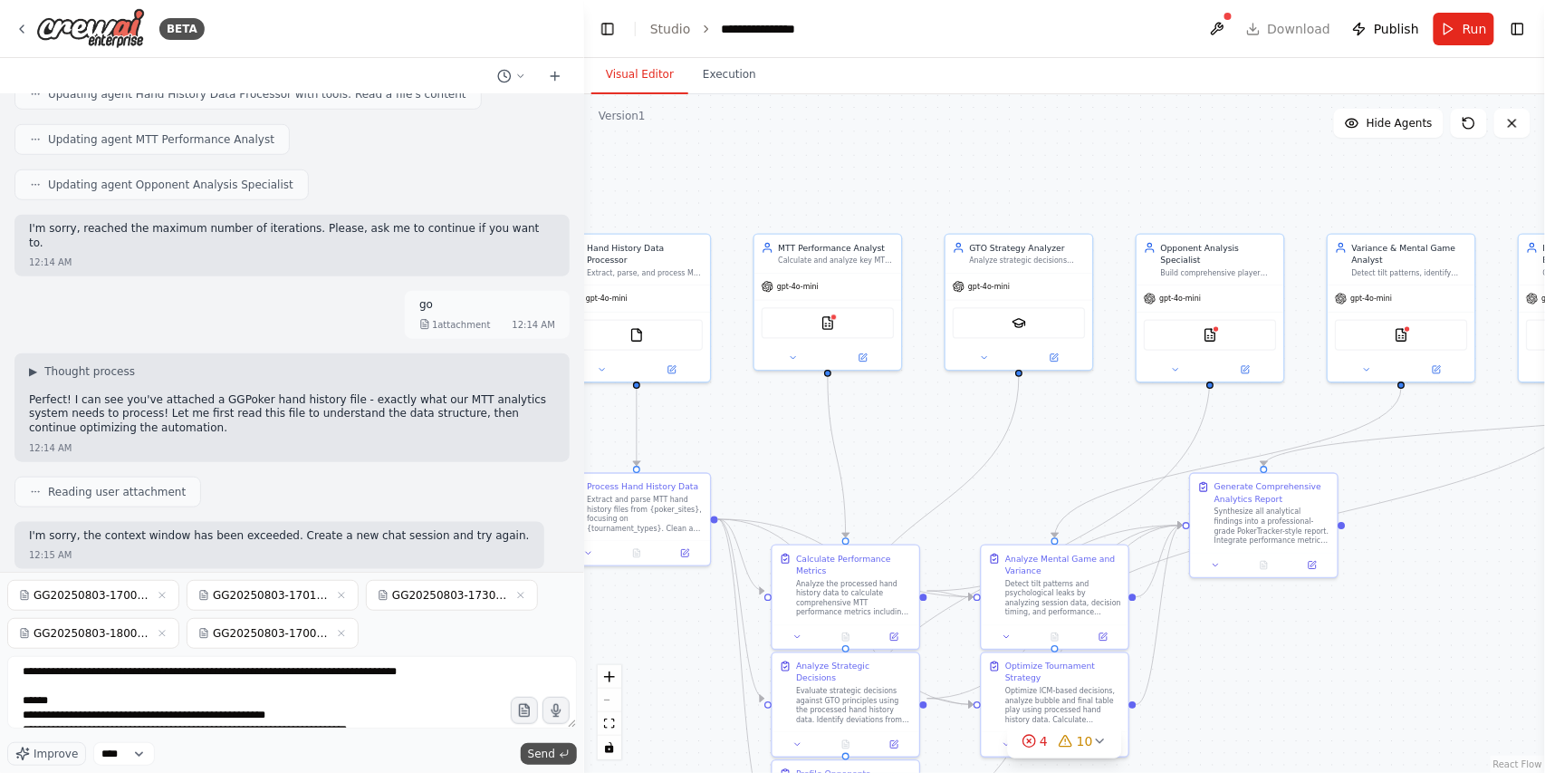
click at [546, 759] on span "Send" at bounding box center [541, 753] width 27 height 14
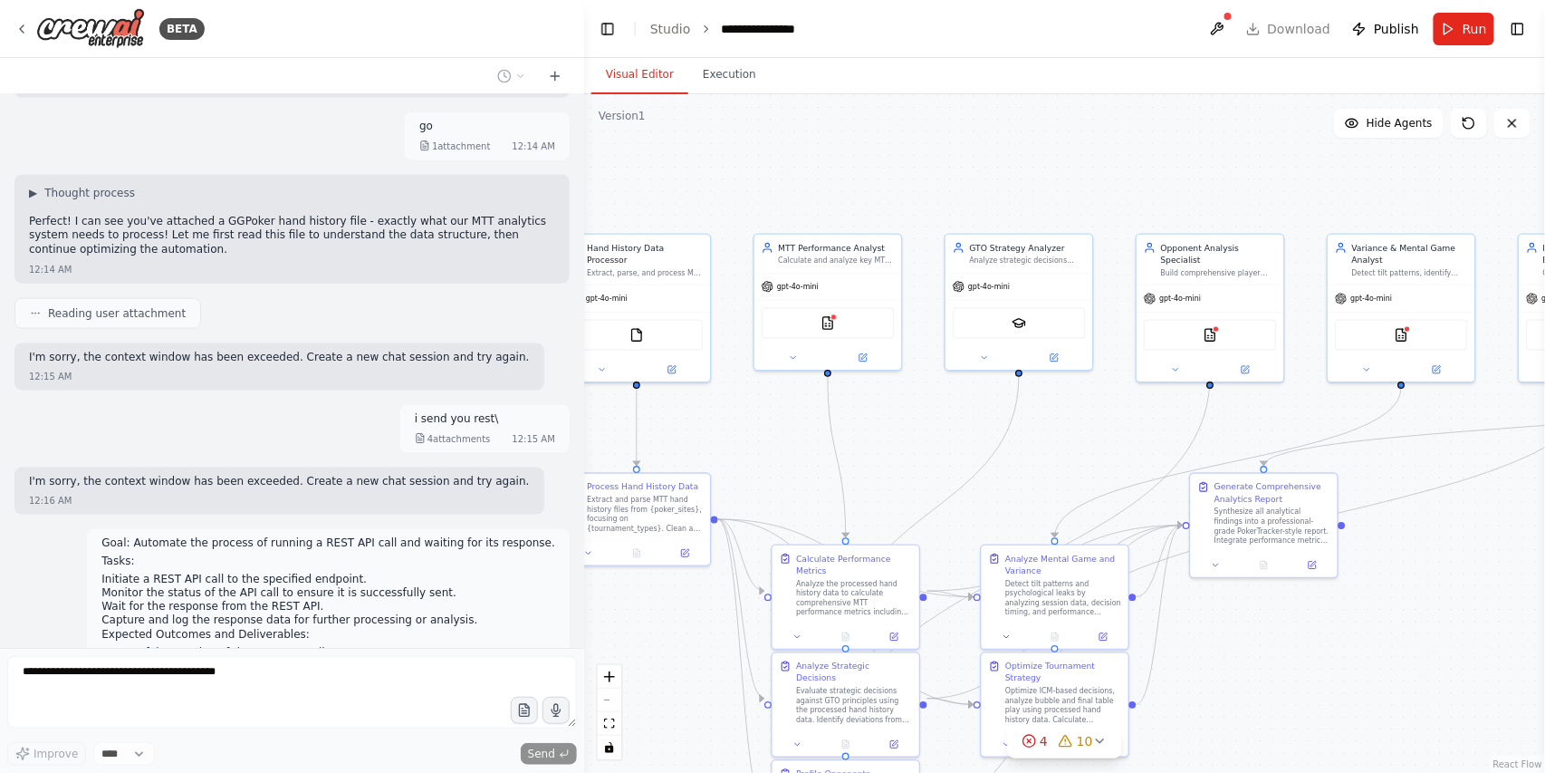
scroll to position [2545, 0]
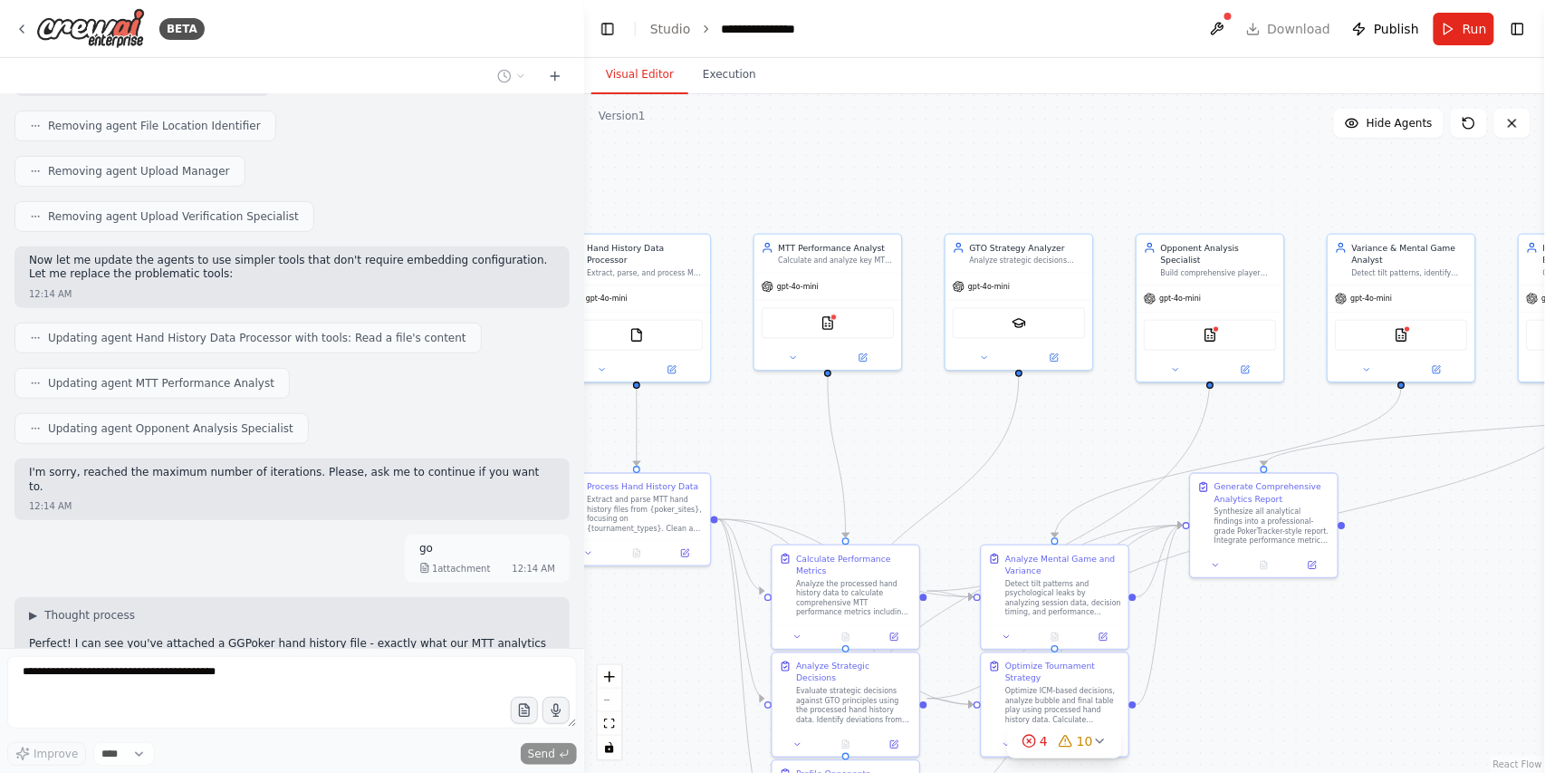
click at [331, 499] on div "12:14 AM" at bounding box center [292, 506] width 526 height 14
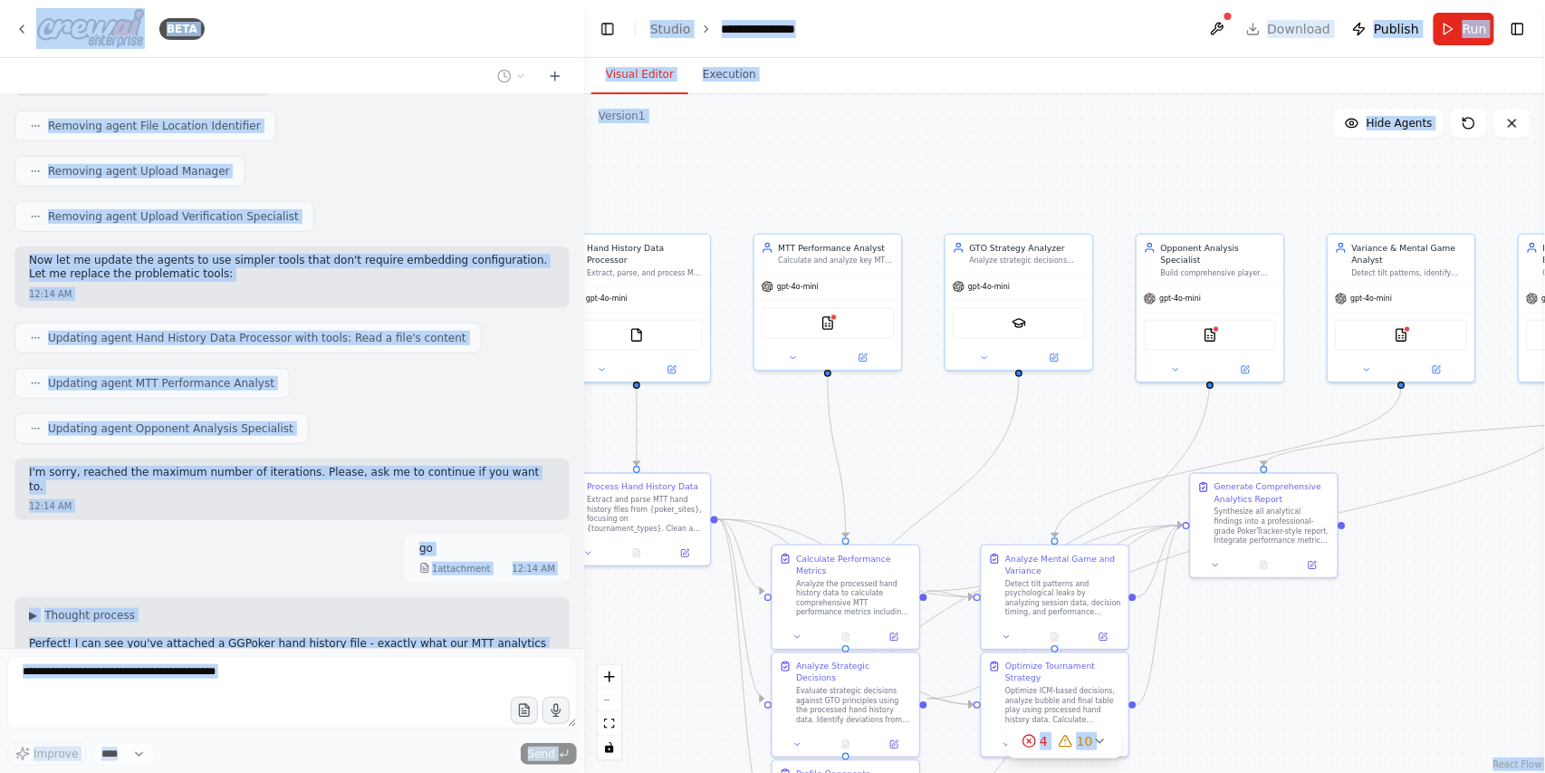
copy body "BETA Hello! I'm the CrewAI assistant. What kind of automation do you want to bu…"
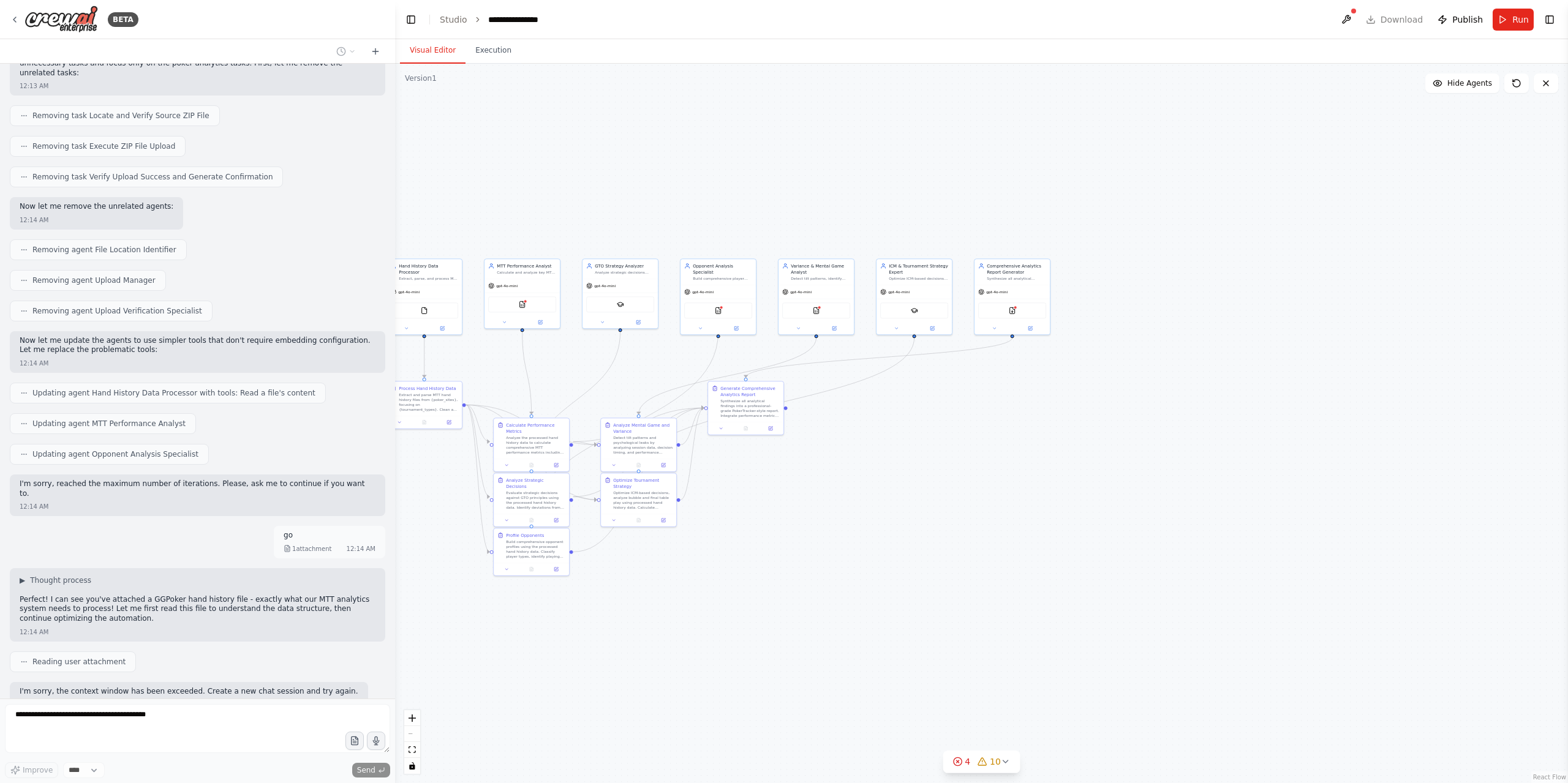
scroll to position [1557, 0]
drag, startPoint x: 734, startPoint y: 588, endPoint x: 1069, endPoint y: 462, distance: 357.9
click at [1044, 462] on div ".deletable-edge-delete-btn { width: 20px; height: 20px; border: 0px solid #ffff…" at bounding box center [981, 423] width 1173 height 719
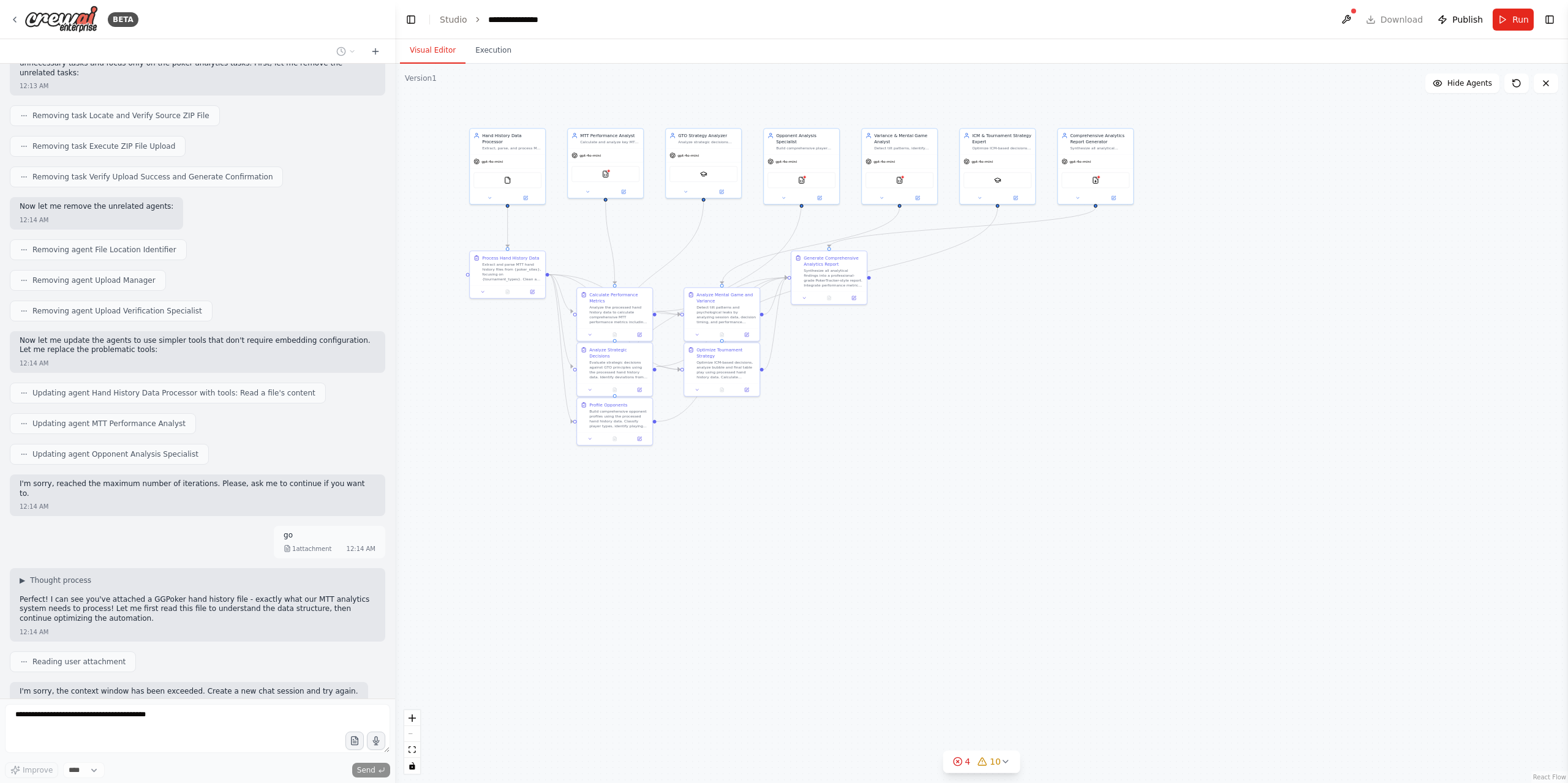
drag, startPoint x: 1051, startPoint y: 565, endPoint x: 789, endPoint y: 562, distance: 262.0
click at [789, 522] on div ".deletable-edge-delete-btn { width: 20px; height: 20px; border: 0px solid #ffff…" at bounding box center [981, 423] width 1173 height 719
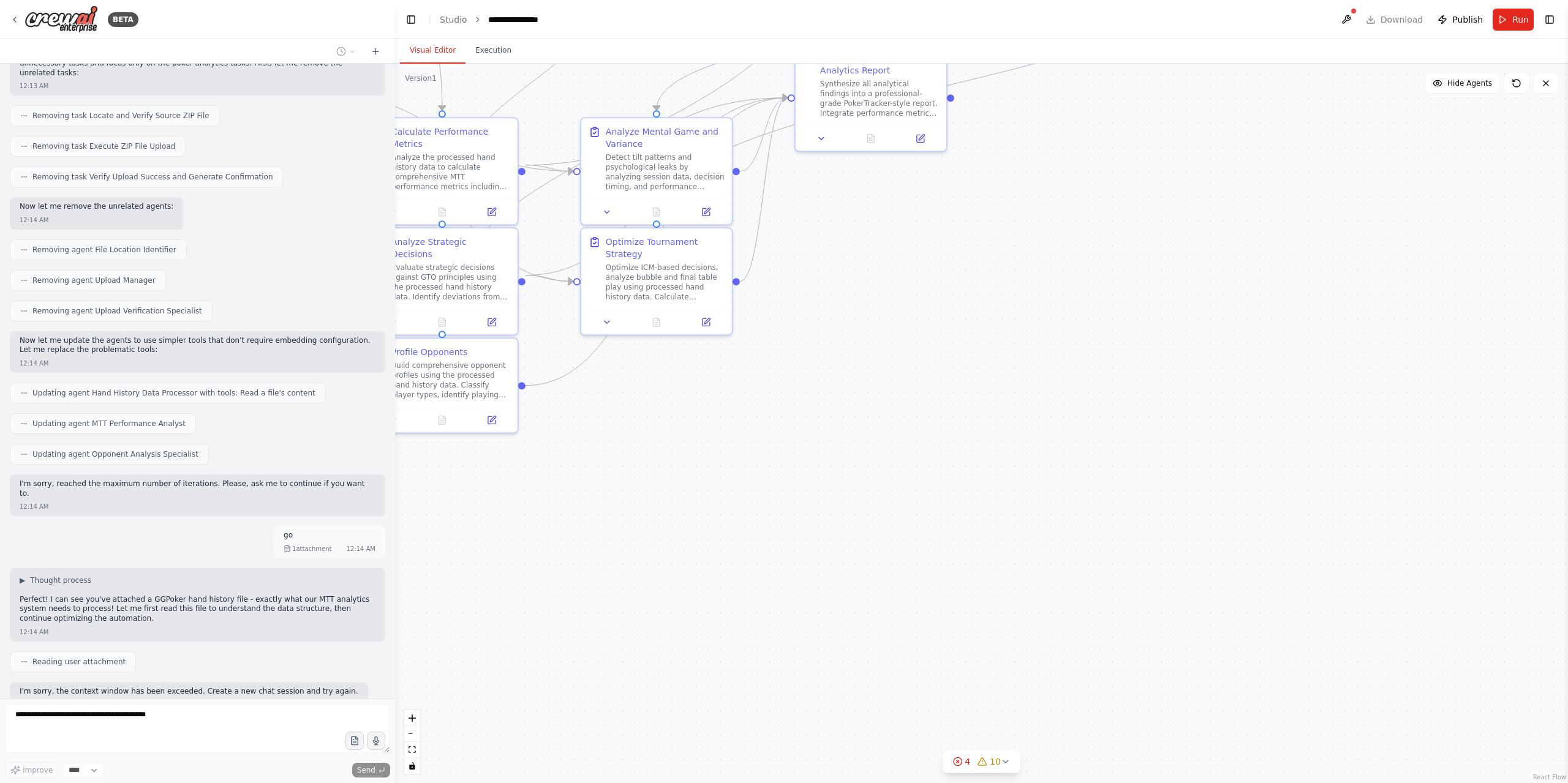
drag, startPoint x: 870, startPoint y: 400, endPoint x: 870, endPoint y: 457, distance: 57.0
click at [870, 457] on div ".deletable-edge-delete-btn { width: 20px; height: 20px; border: 0px solid #ffff…" at bounding box center [981, 423] width 1173 height 719
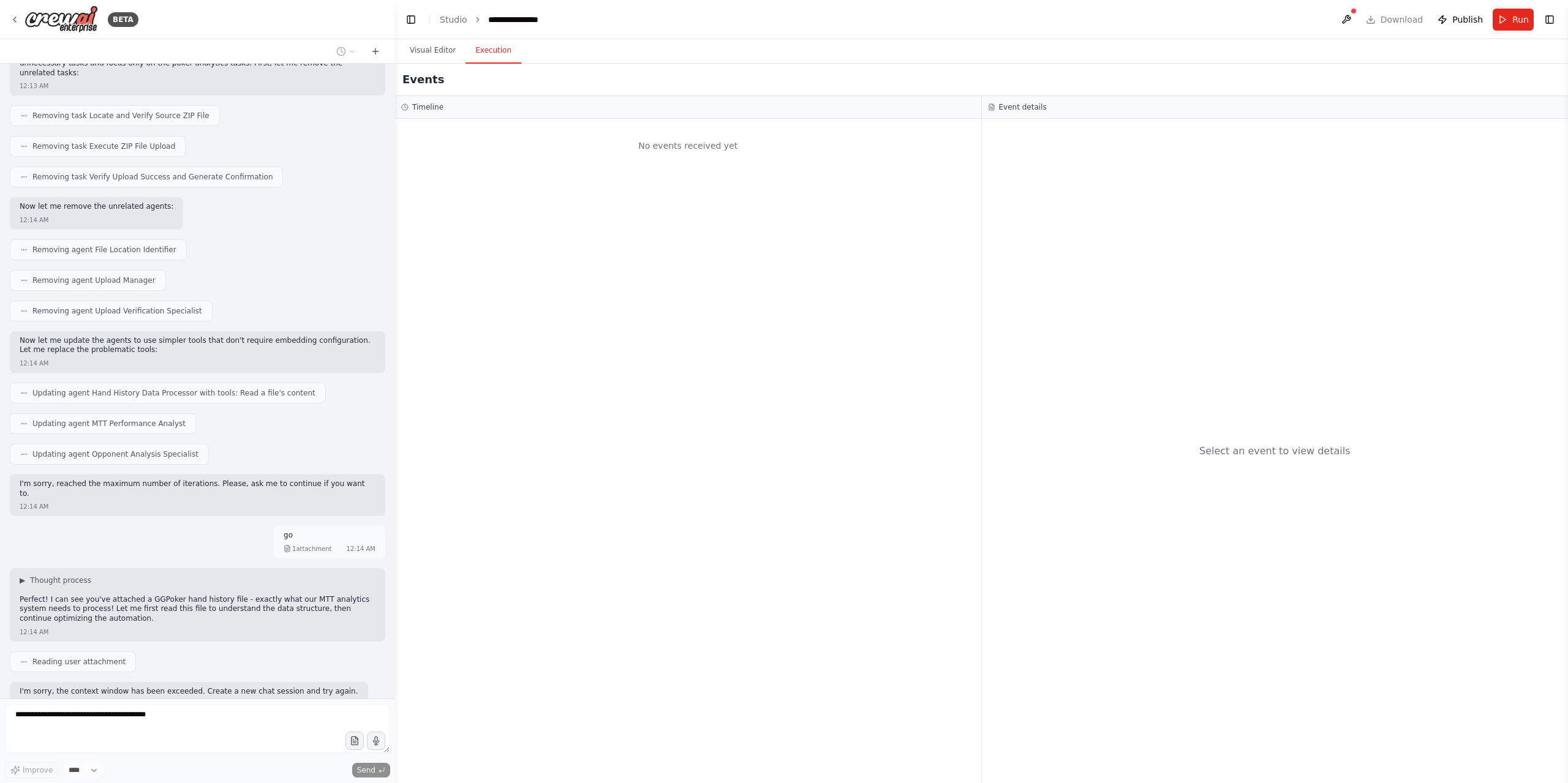
click at [485, 55] on button "Execution" at bounding box center [493, 51] width 55 height 26
click at [439, 55] on button "Visual Editor" at bounding box center [432, 51] width 66 height 26
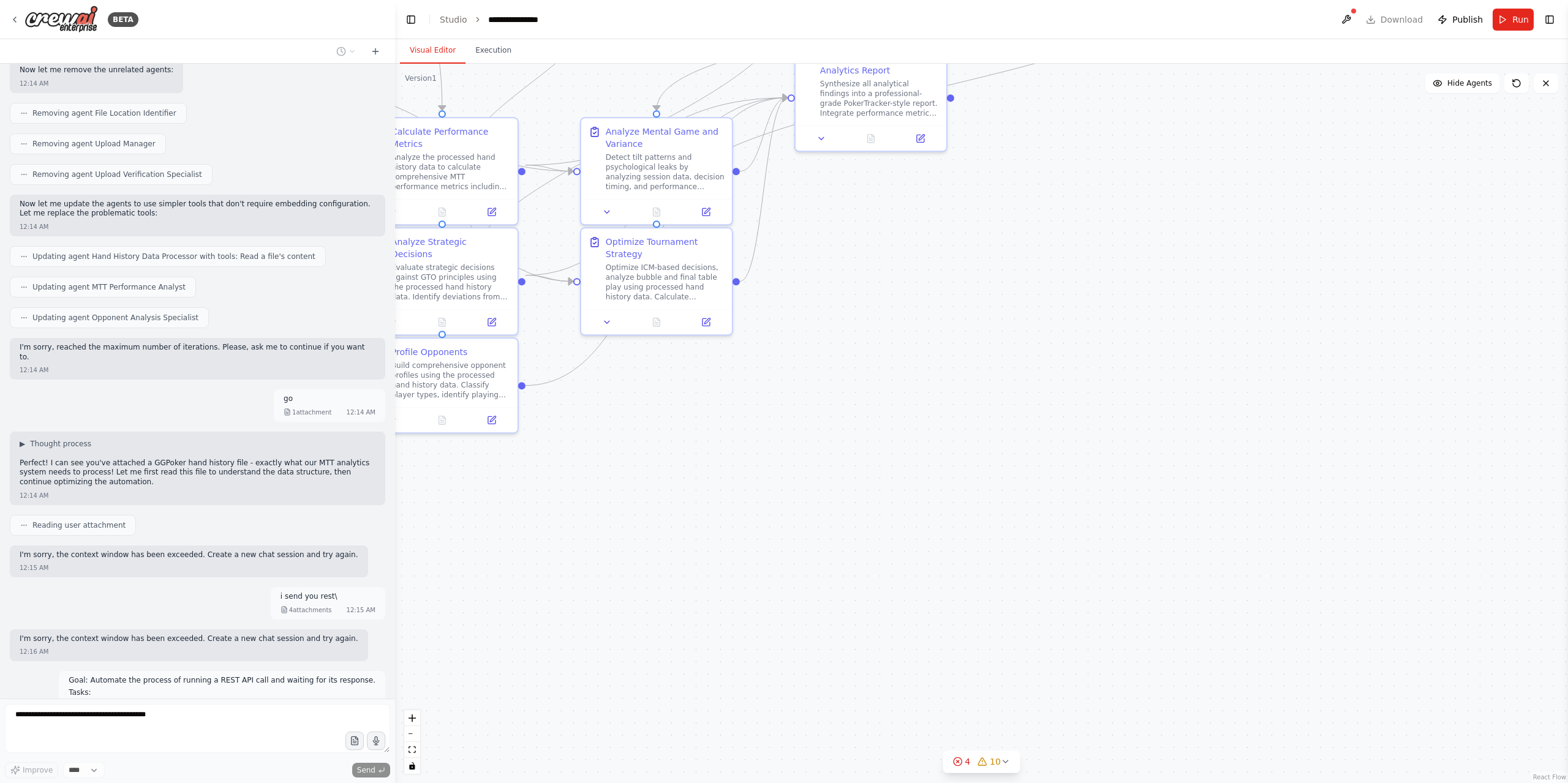
scroll to position [1737, 0]
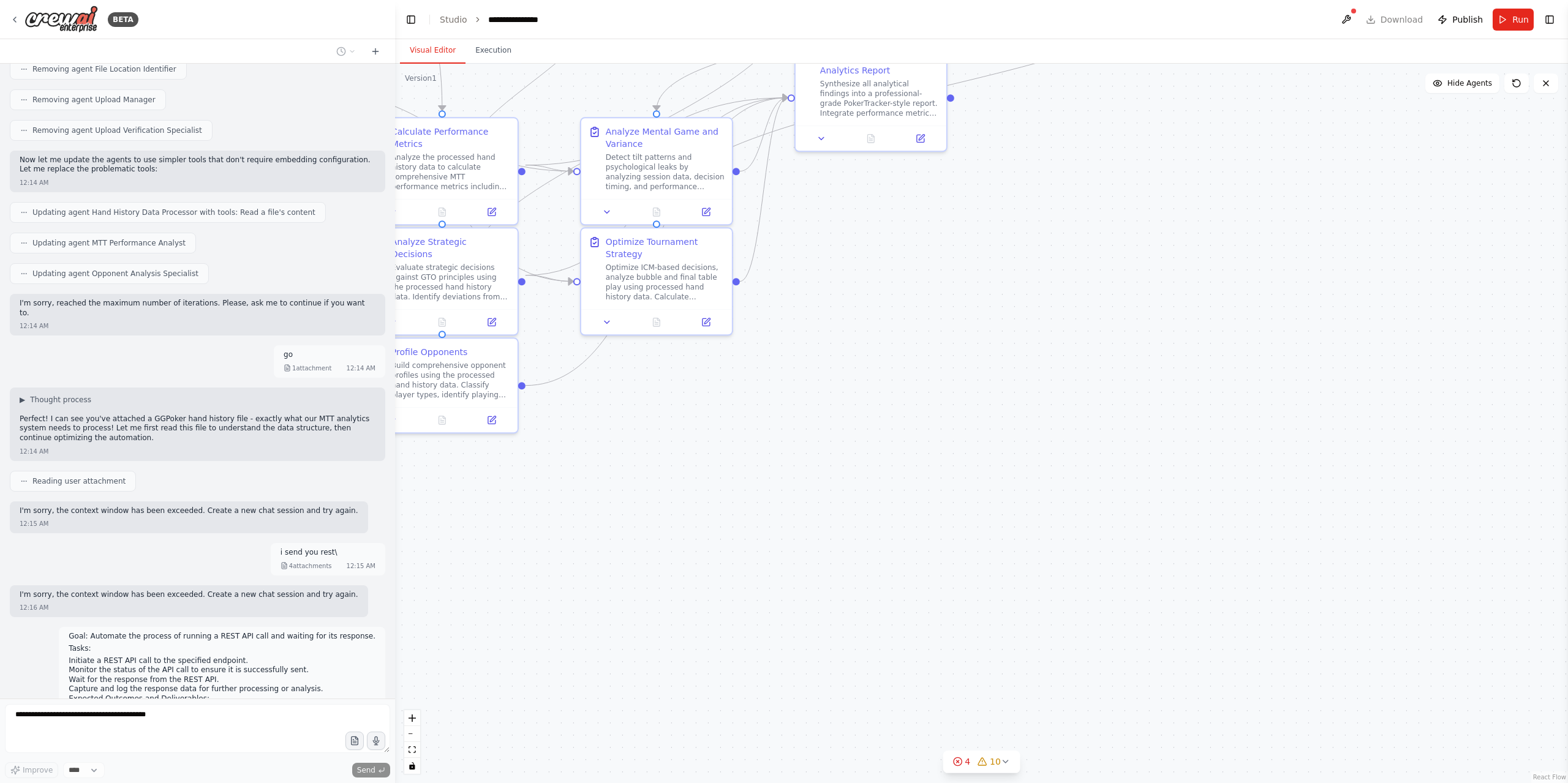
click at [55, 522] on span "Thinking..." at bounding box center [55, 778] width 39 height 9
drag, startPoint x: 410, startPoint y: 751, endPoint x: 417, endPoint y: 749, distance: 7.3
click at [410, 522] on icon "fit view" at bounding box center [412, 750] width 7 height 7
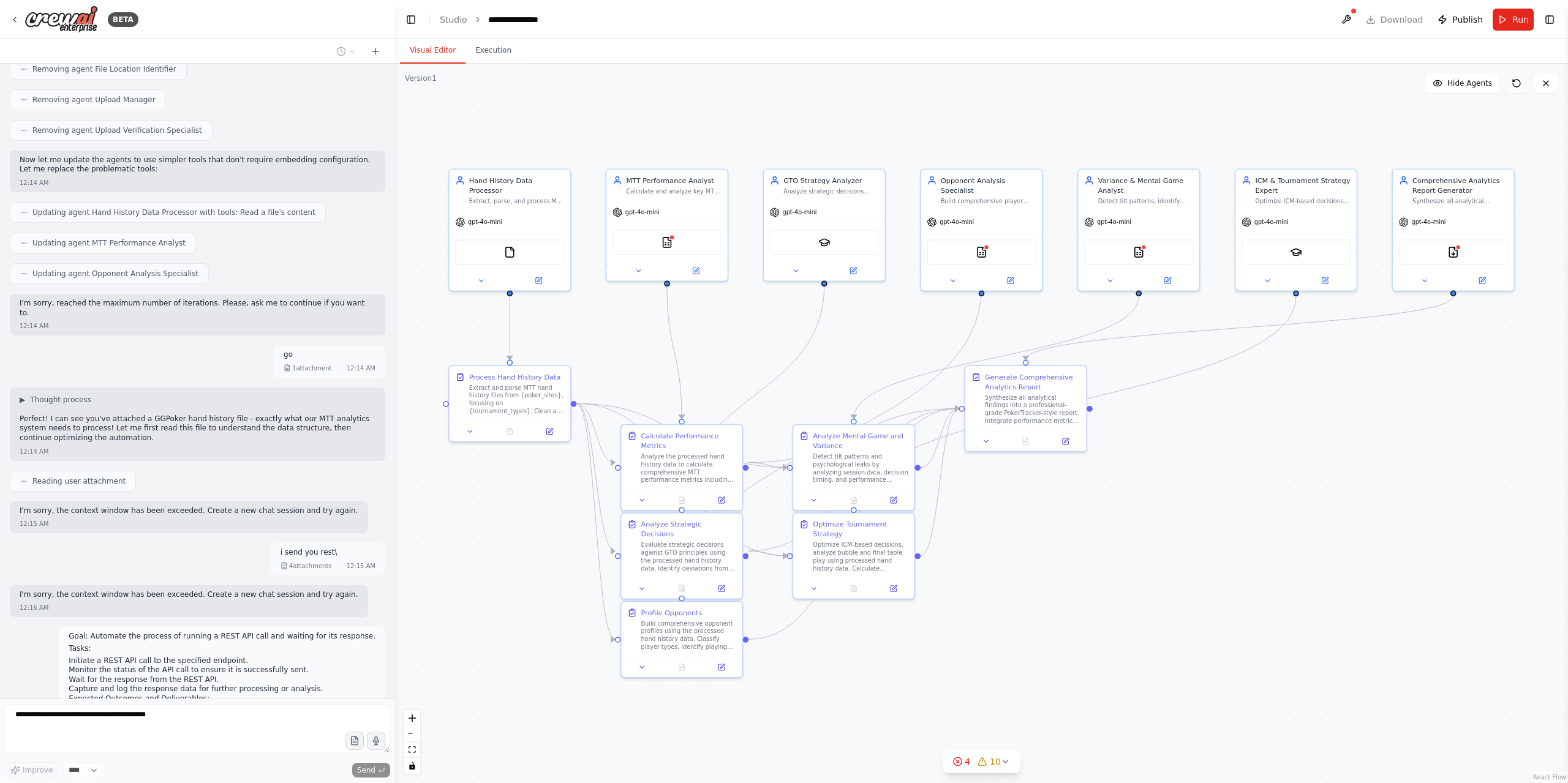
click at [1044, 88] on icon at bounding box center [1516, 83] width 9 height 9
click at [1044, 18] on button at bounding box center [1346, 20] width 20 height 22
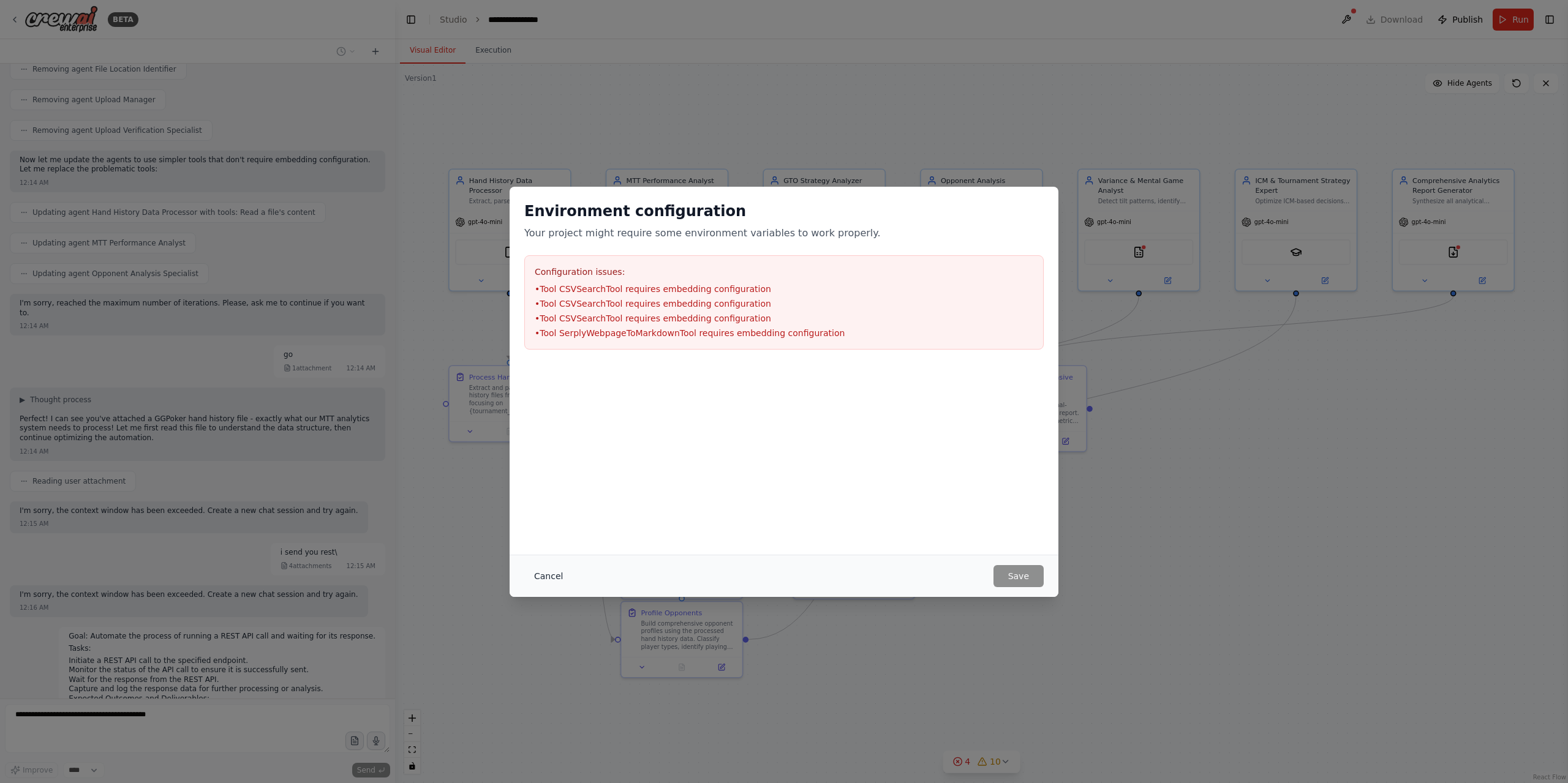
click at [549, 522] on button "Cancel" at bounding box center [548, 576] width 49 height 22
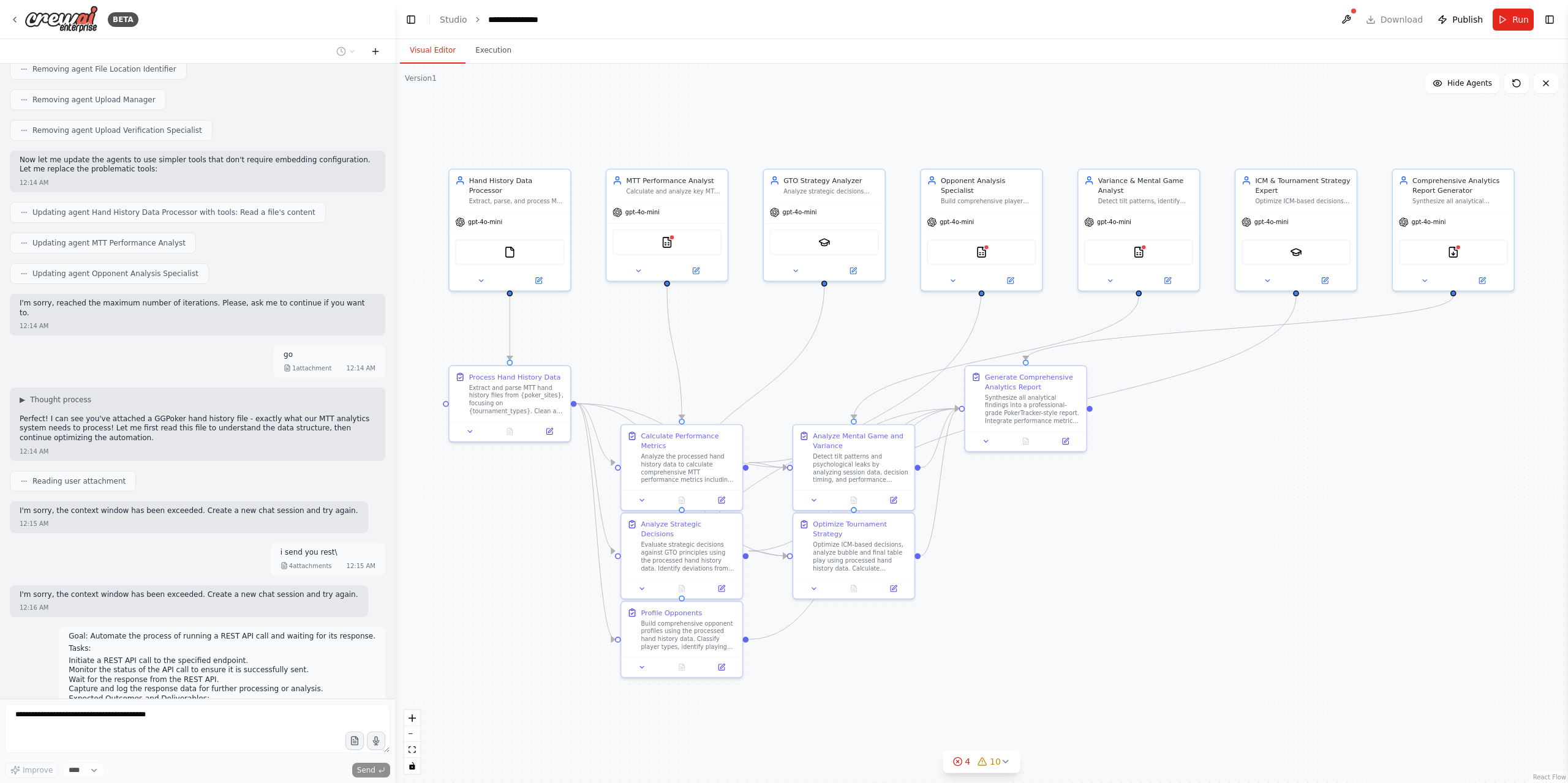
click at [375, 50] on icon at bounding box center [375, 51] width 0 height 5
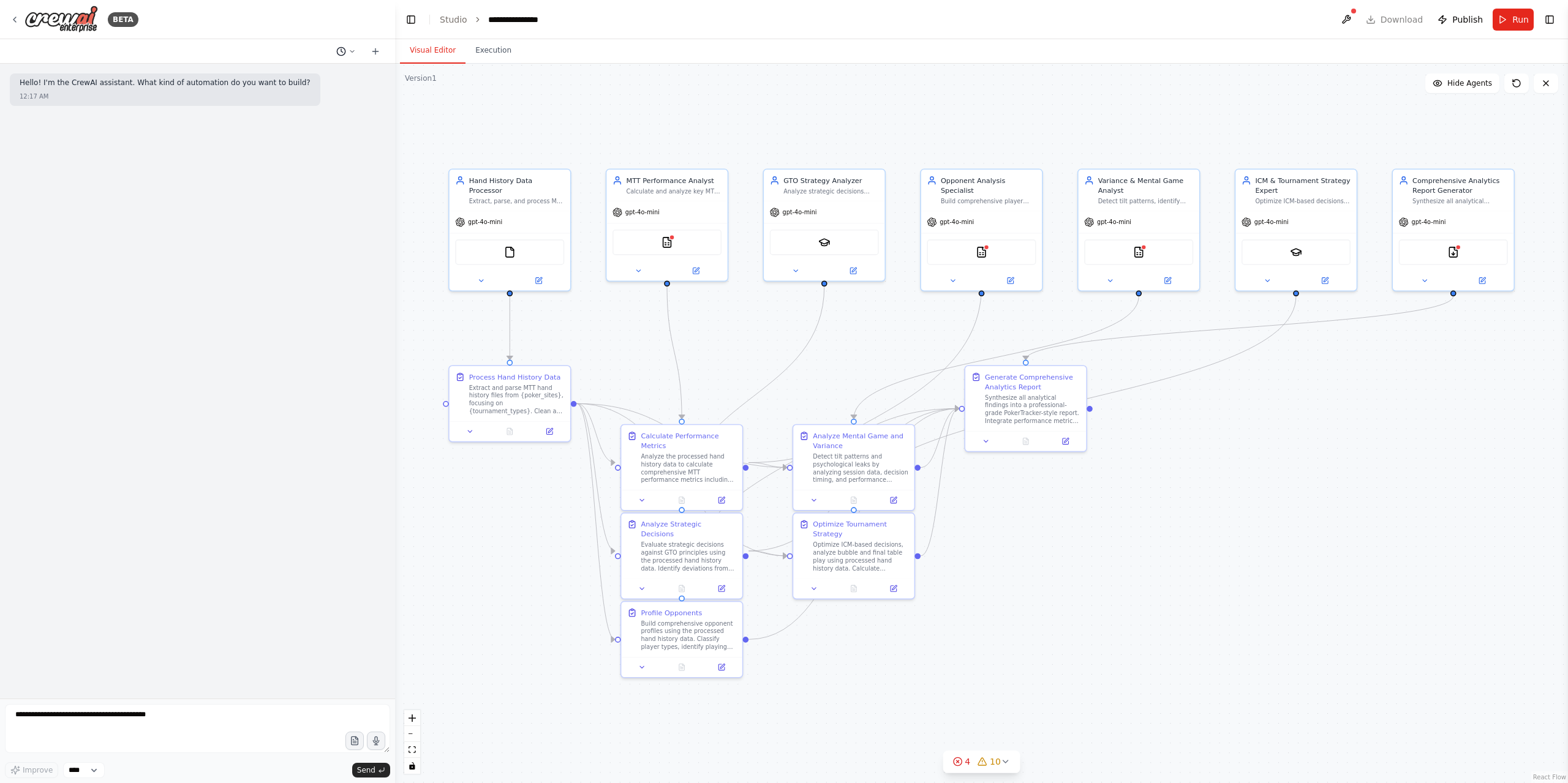
click at [350, 52] on icon at bounding box center [352, 51] width 7 height 7
drag, startPoint x: 305, startPoint y: 95, endPoint x: 66, endPoint y: 25, distance: 249.0
click at [66, 25] on div at bounding box center [197, 392] width 395 height 783
click at [9, 19] on div "BETA" at bounding box center [197, 20] width 395 height 39
click at [28, 18] on img at bounding box center [61, 19] width 74 height 28
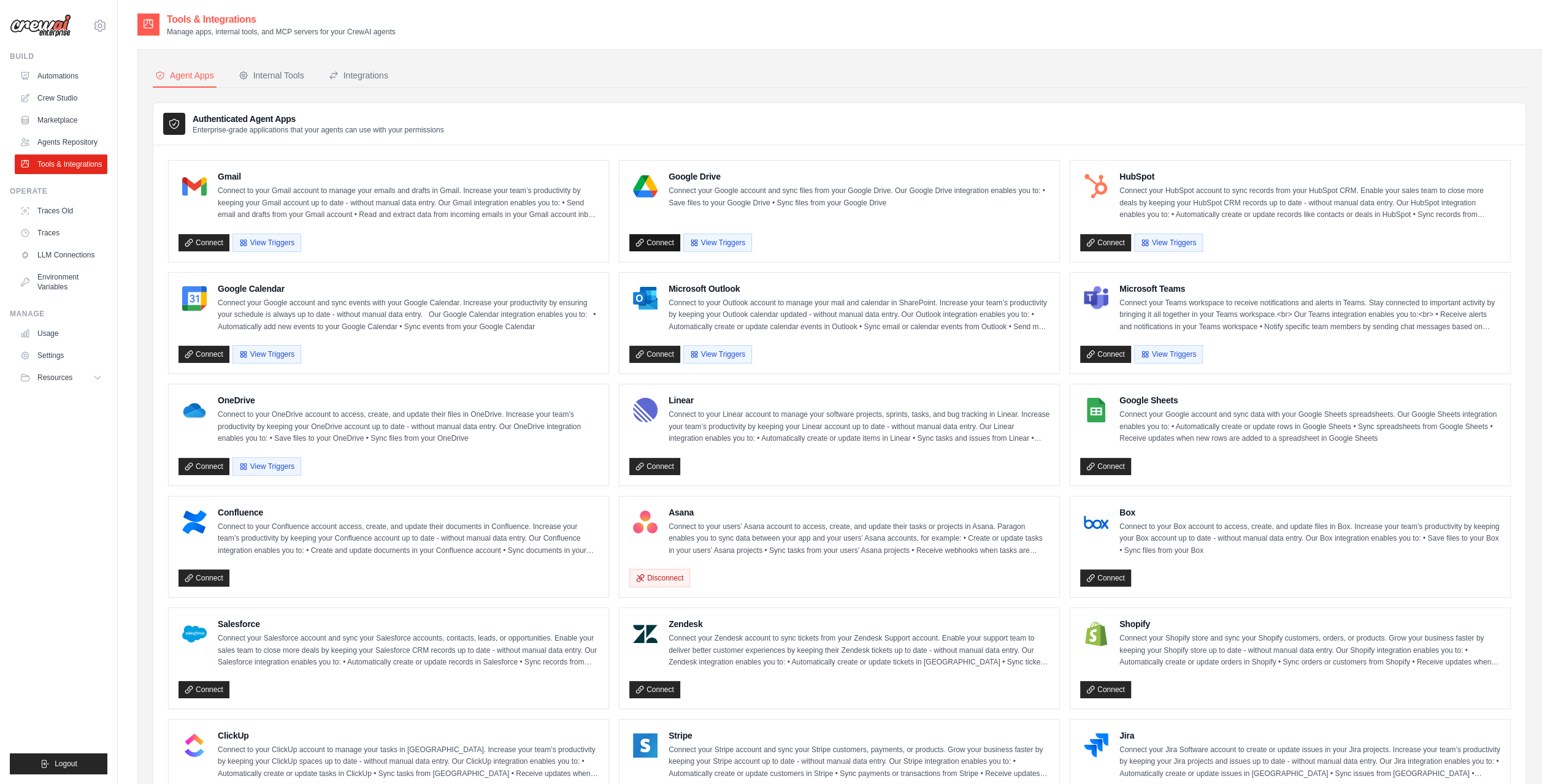
click at [638, 244] on icon at bounding box center [639, 242] width 7 height 7
click at [1104, 466] on link "Connect" at bounding box center [1105, 466] width 51 height 17
drag, startPoint x: 1116, startPoint y: 570, endPoint x: 1154, endPoint y: 573, distance: 38.1
click at [1116, 570] on link "Connect" at bounding box center [1105, 578] width 51 height 17
drag, startPoint x: 205, startPoint y: 471, endPoint x: 228, endPoint y: 527, distance: 60.5
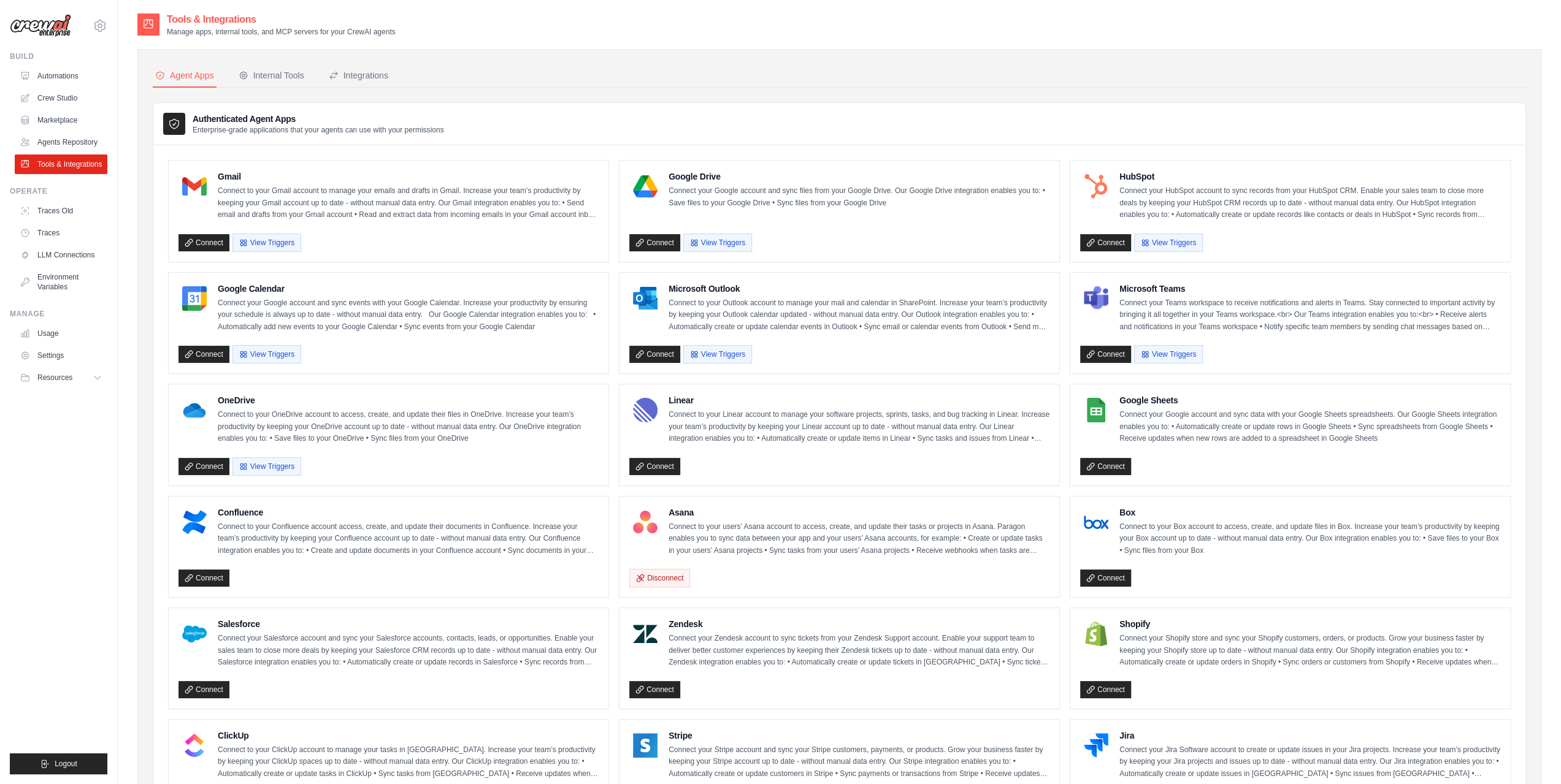
click at [205, 471] on link "Connect" at bounding box center [204, 466] width 51 height 17
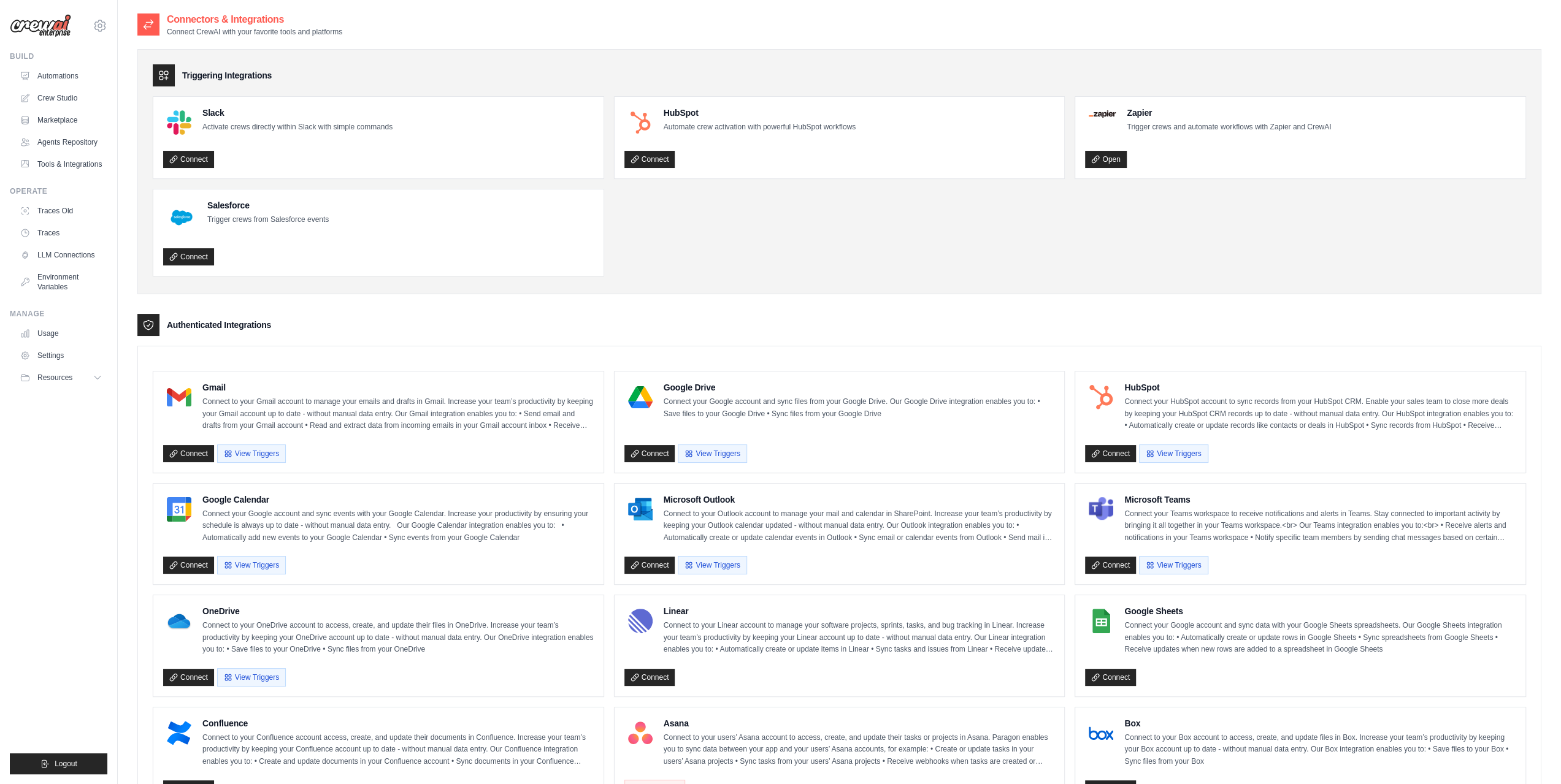
drag, startPoint x: 192, startPoint y: 670, endPoint x: 375, endPoint y: 685, distance: 183.6
click at [192, 670] on link "Connect" at bounding box center [188, 677] width 51 height 17
click at [169, 261] on link "Connect" at bounding box center [188, 257] width 51 height 17
click at [94, 376] on icon at bounding box center [99, 378] width 9 height 9
click at [89, 144] on link "Agents Repository" at bounding box center [62, 142] width 93 height 20
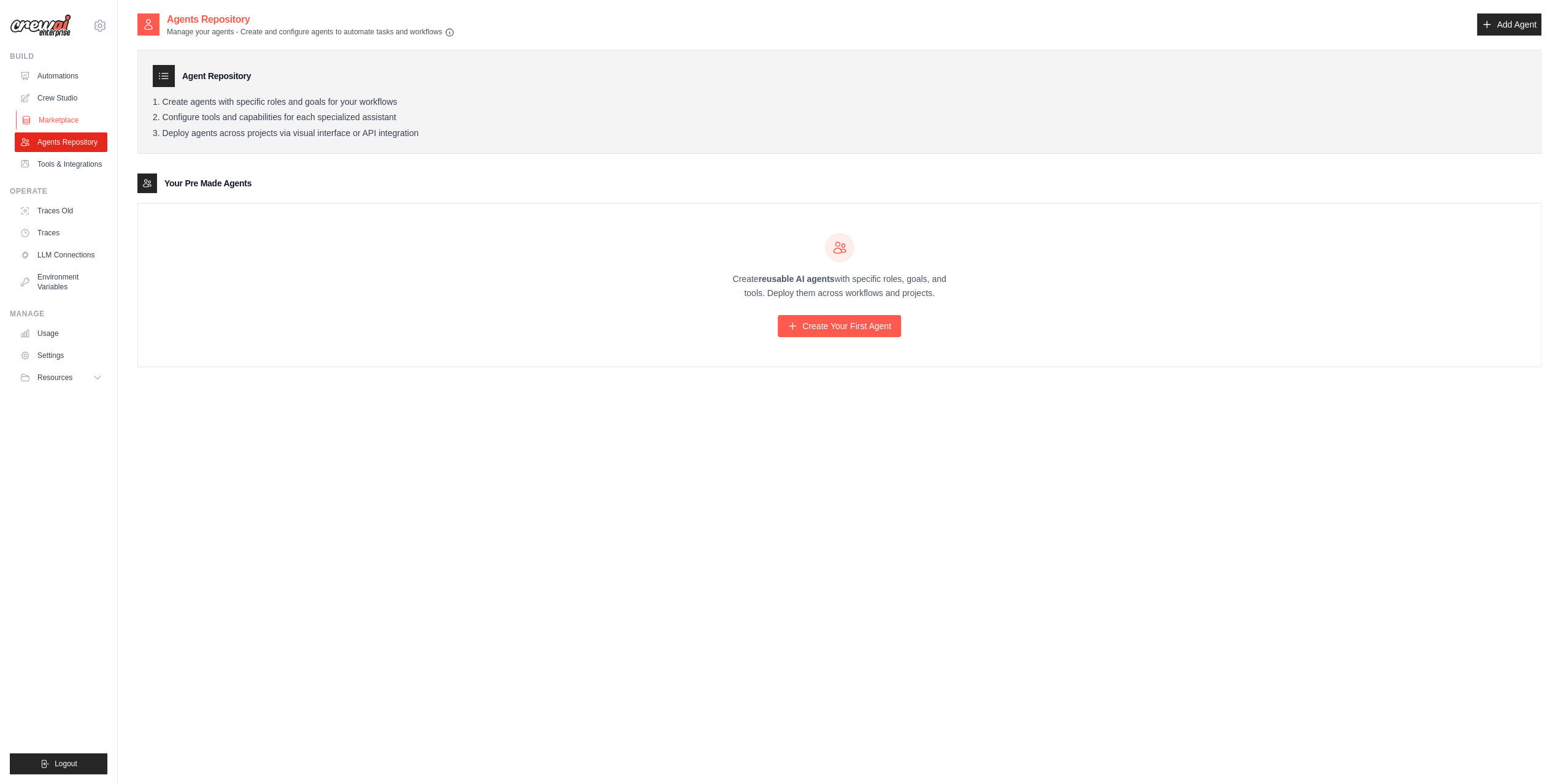
click at [75, 120] on link "Marketplace" at bounding box center [62, 120] width 93 height 20
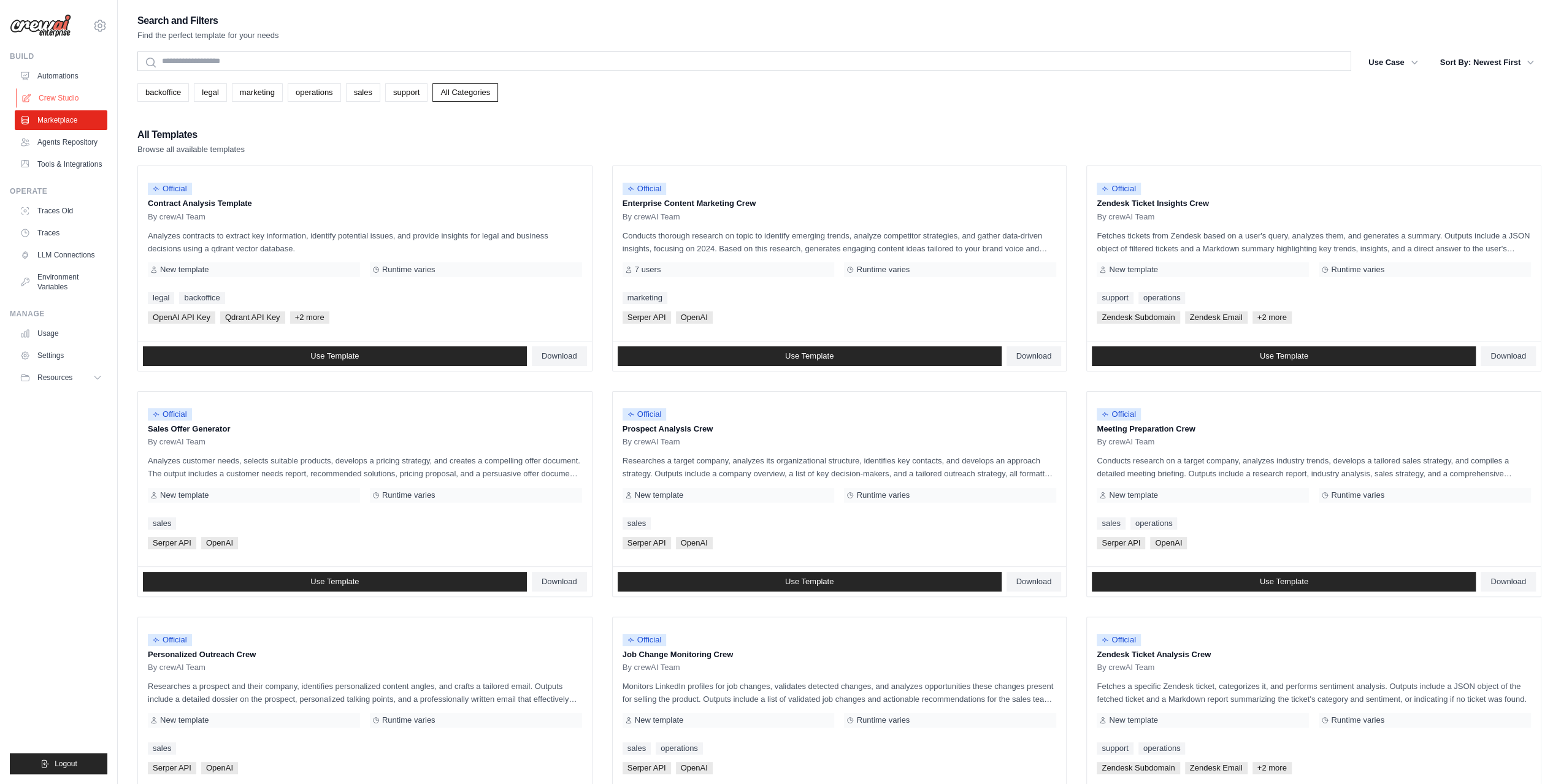
click at [74, 96] on link "Crew Studio" at bounding box center [62, 97] width 93 height 20
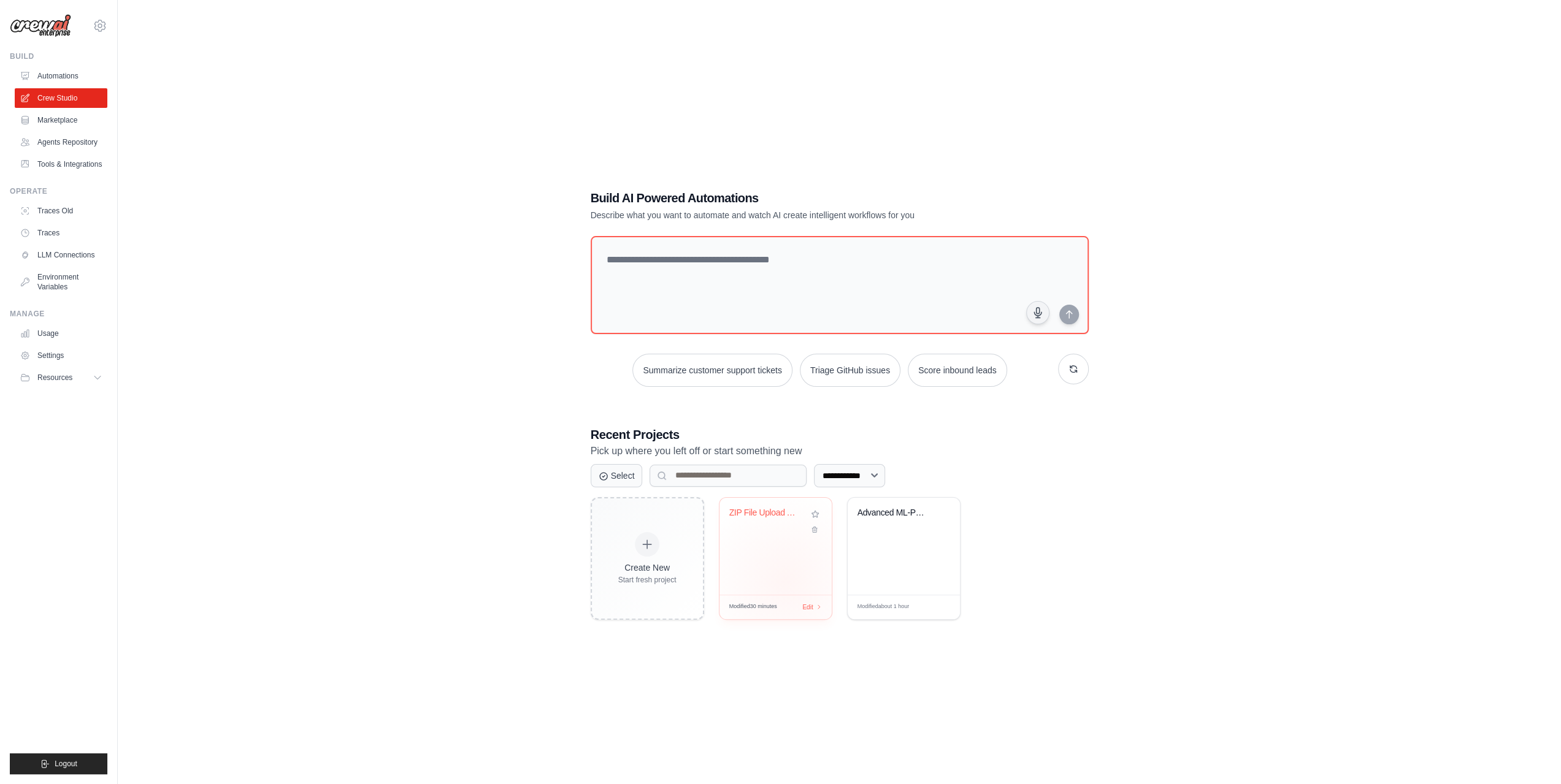
click at [785, 580] on div "ZIP File Upload Automation" at bounding box center [775, 546] width 112 height 97
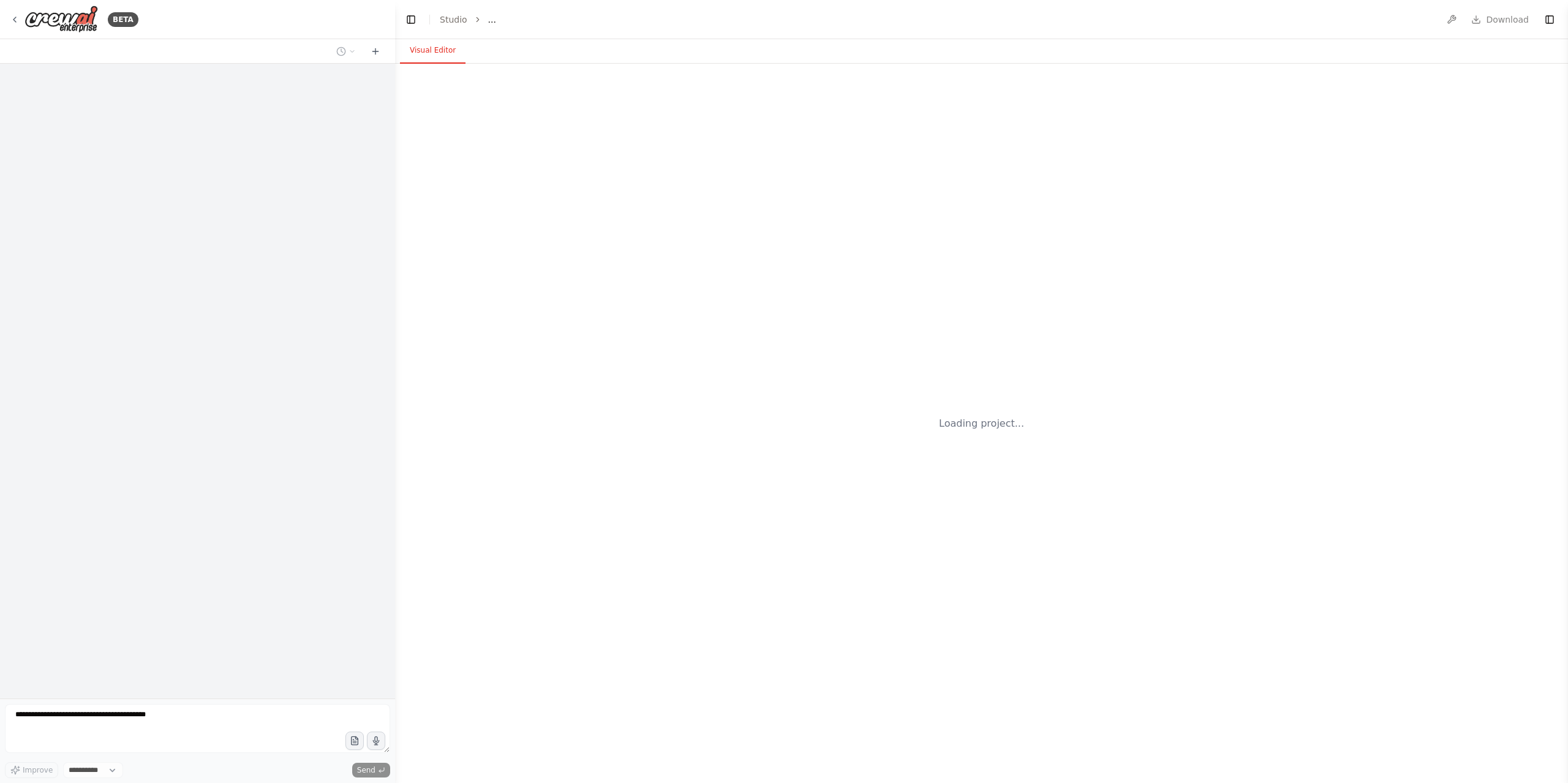
select select "****"
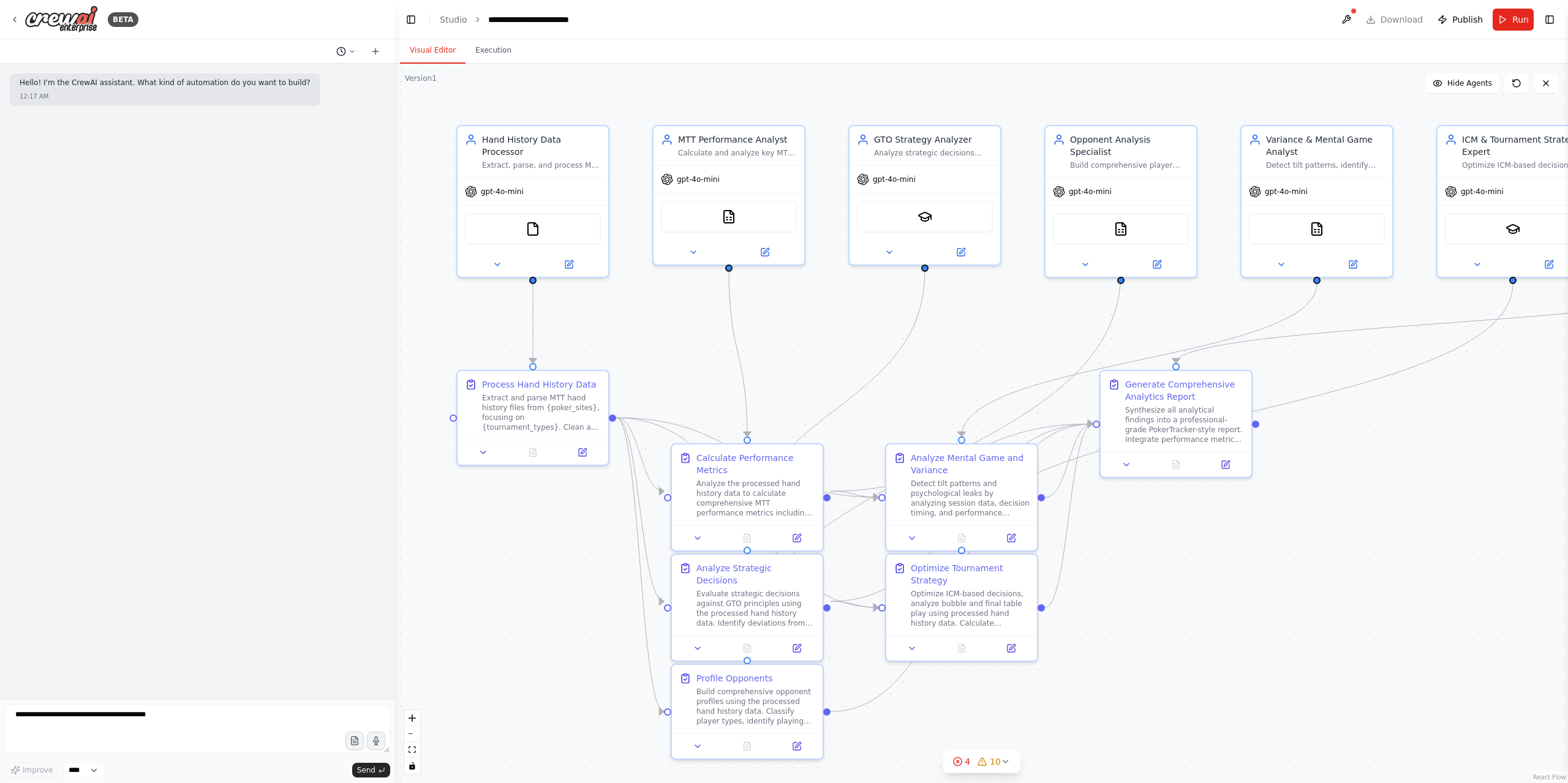
click at [341, 53] on icon at bounding box center [341, 51] width 9 height 9
click at [347, 96] on span "[DATE] 12:11 AM" at bounding box center [364, 96] width 51 height 9
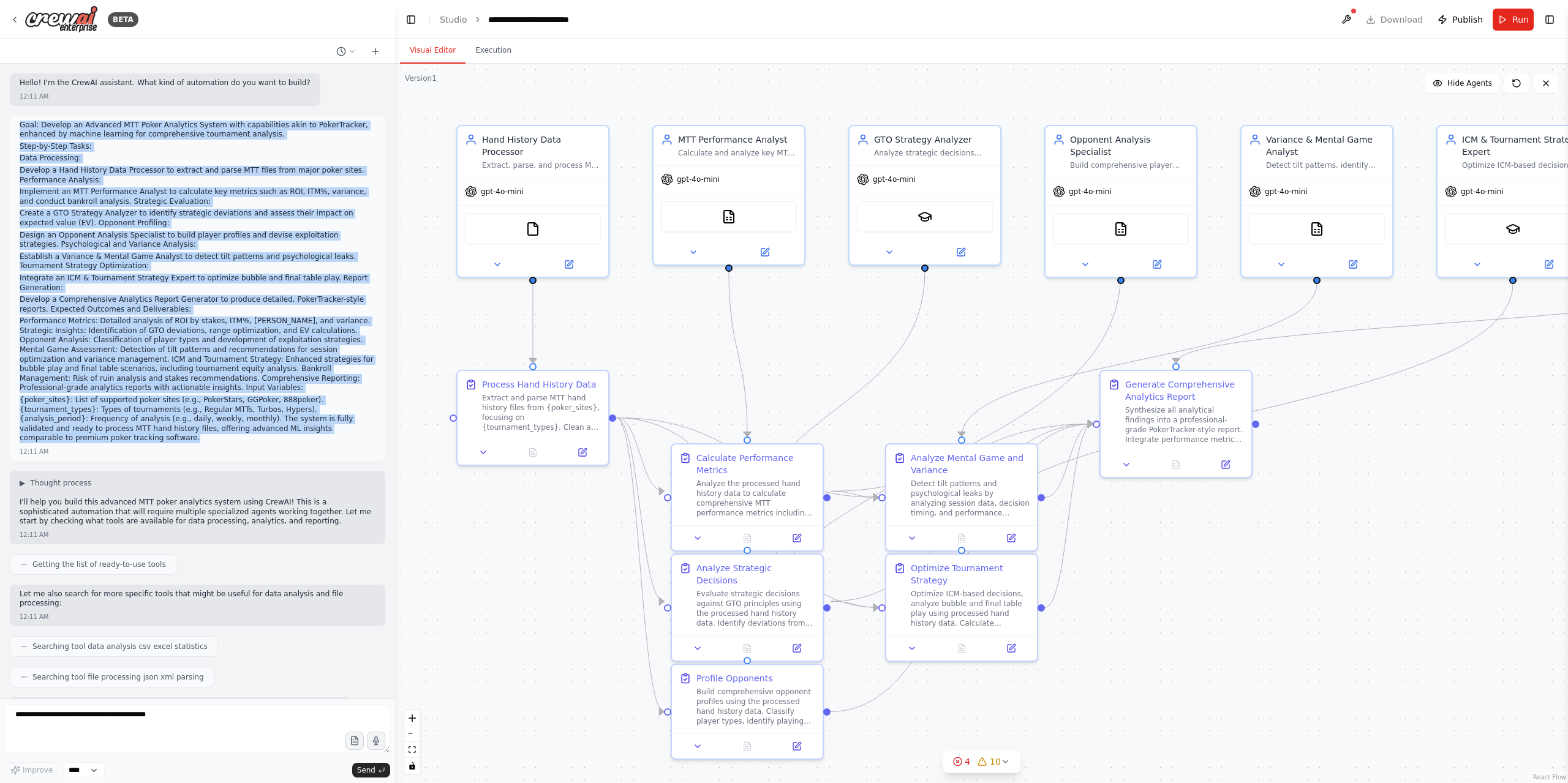
drag, startPoint x: 21, startPoint y: 124, endPoint x: 310, endPoint y: 414, distance: 409.4
click at [310, 414] on div "Goal: Develop an Advanced MTT Poker Analytics System with capabilities akin to …" at bounding box center [197, 283] width 356 height 325
copy div "Goal: Develop an Advanced MTT Poker Analytics System with capabilities akin to …"
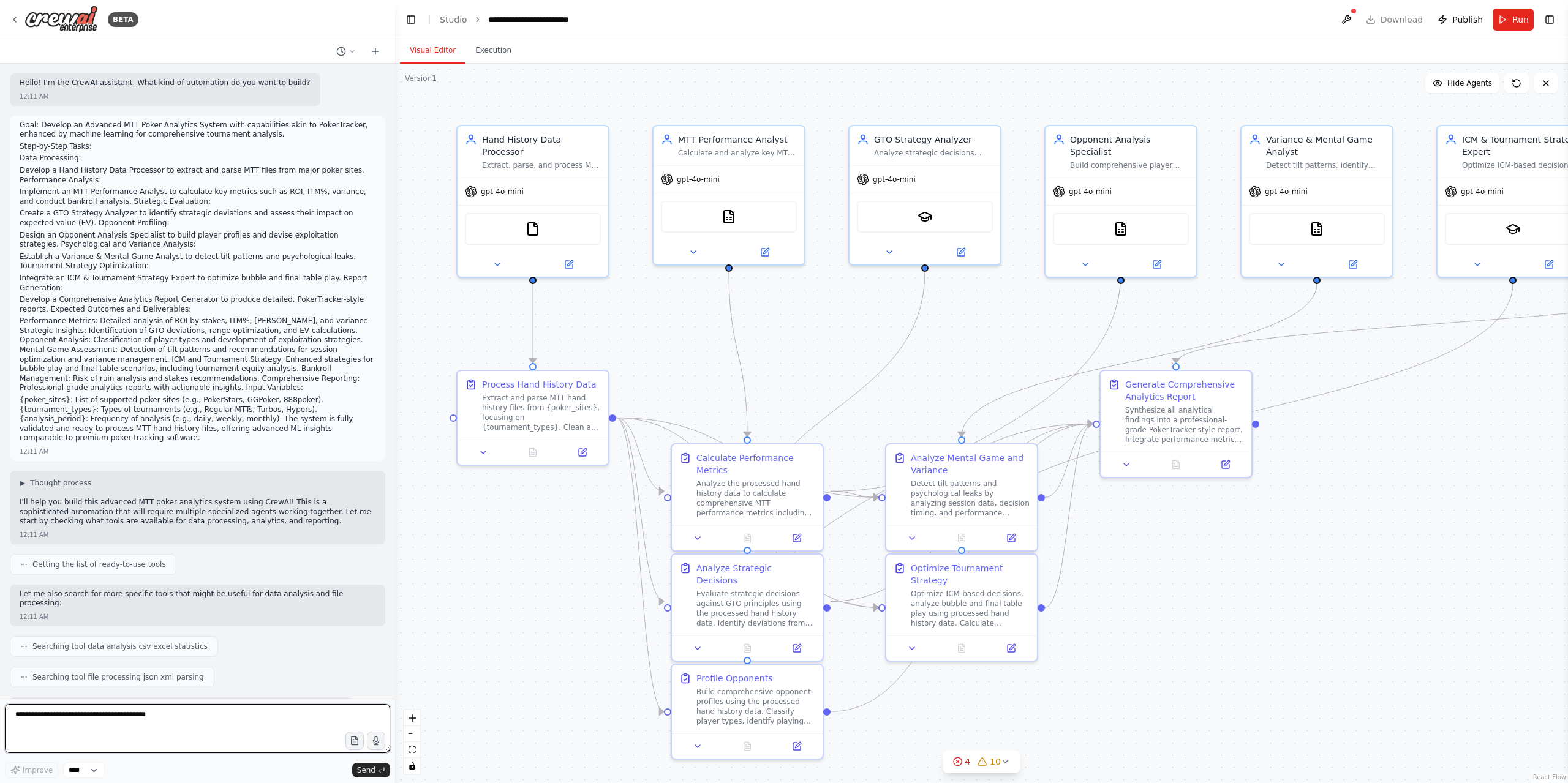
click at [179, 721] on textarea at bounding box center [197, 729] width 385 height 49
click at [355, 744] on icon "button" at bounding box center [354, 744] width 3 height 0
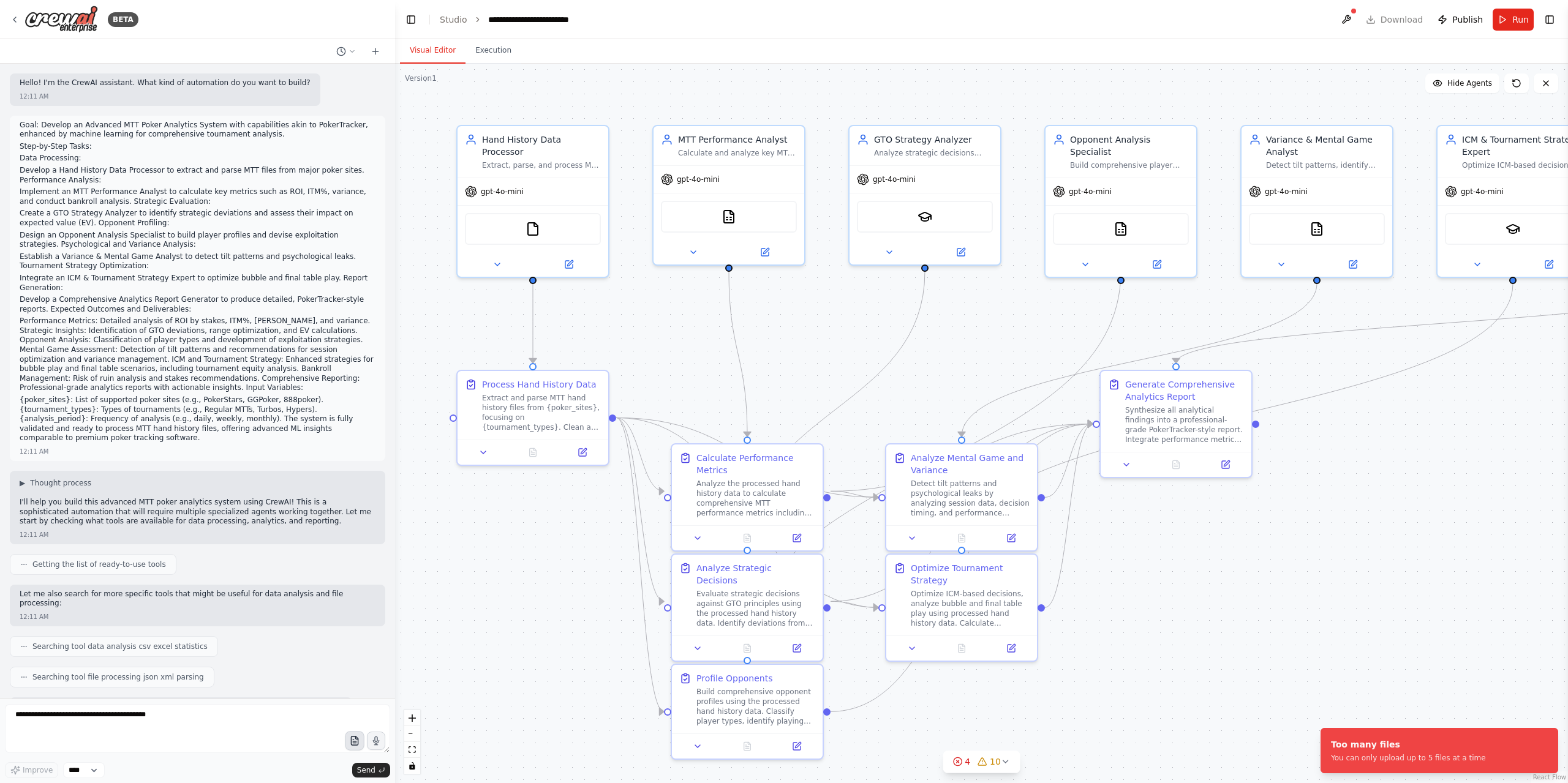
click at [354, 745] on icon "button" at bounding box center [354, 741] width 10 height 10
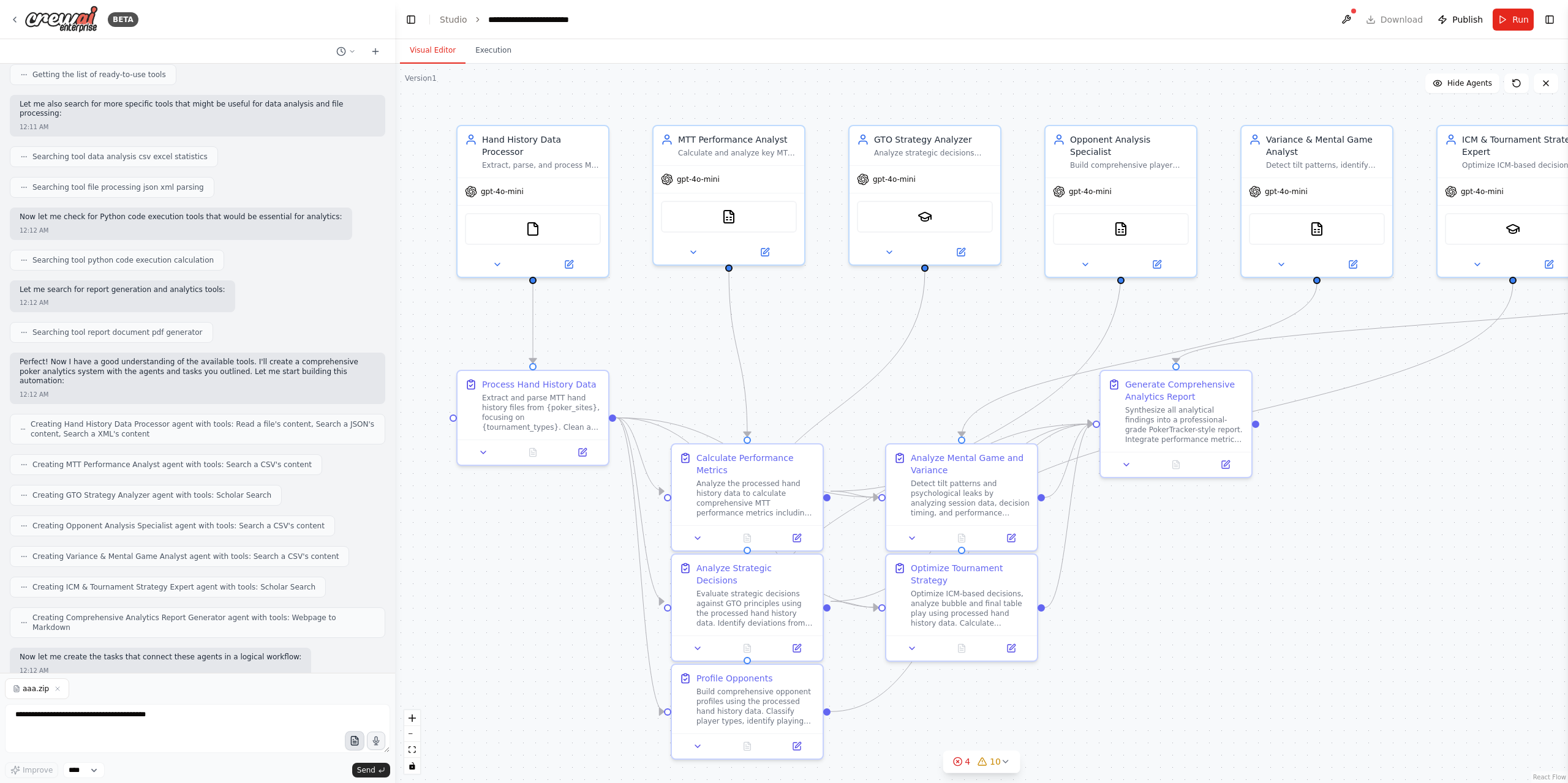
scroll to position [796, 0]
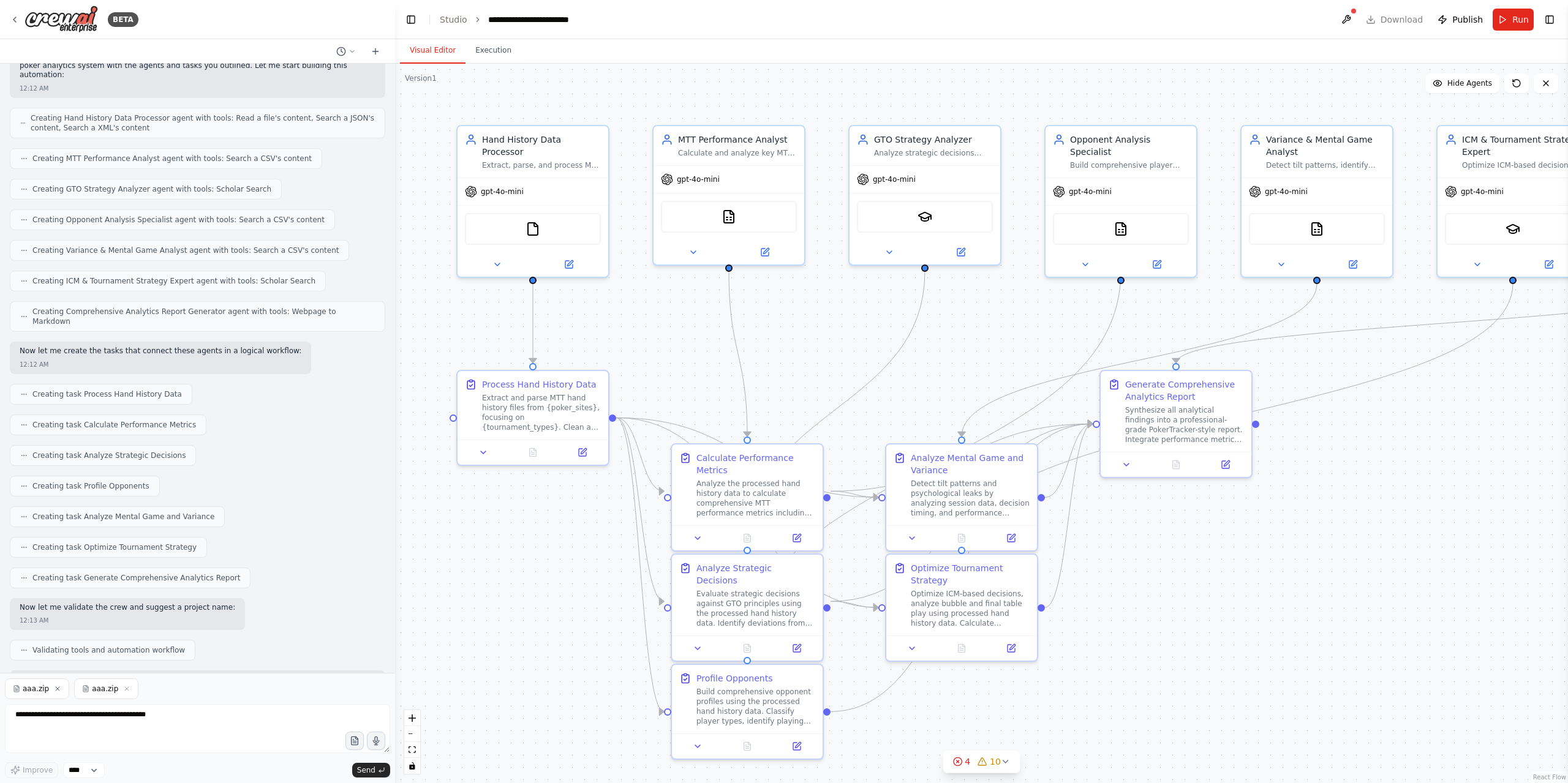
click at [55, 692] on icon "button" at bounding box center [57, 689] width 7 height 7
click at [135, 721] on textarea at bounding box center [197, 729] width 385 height 49
paste textarea "**********"
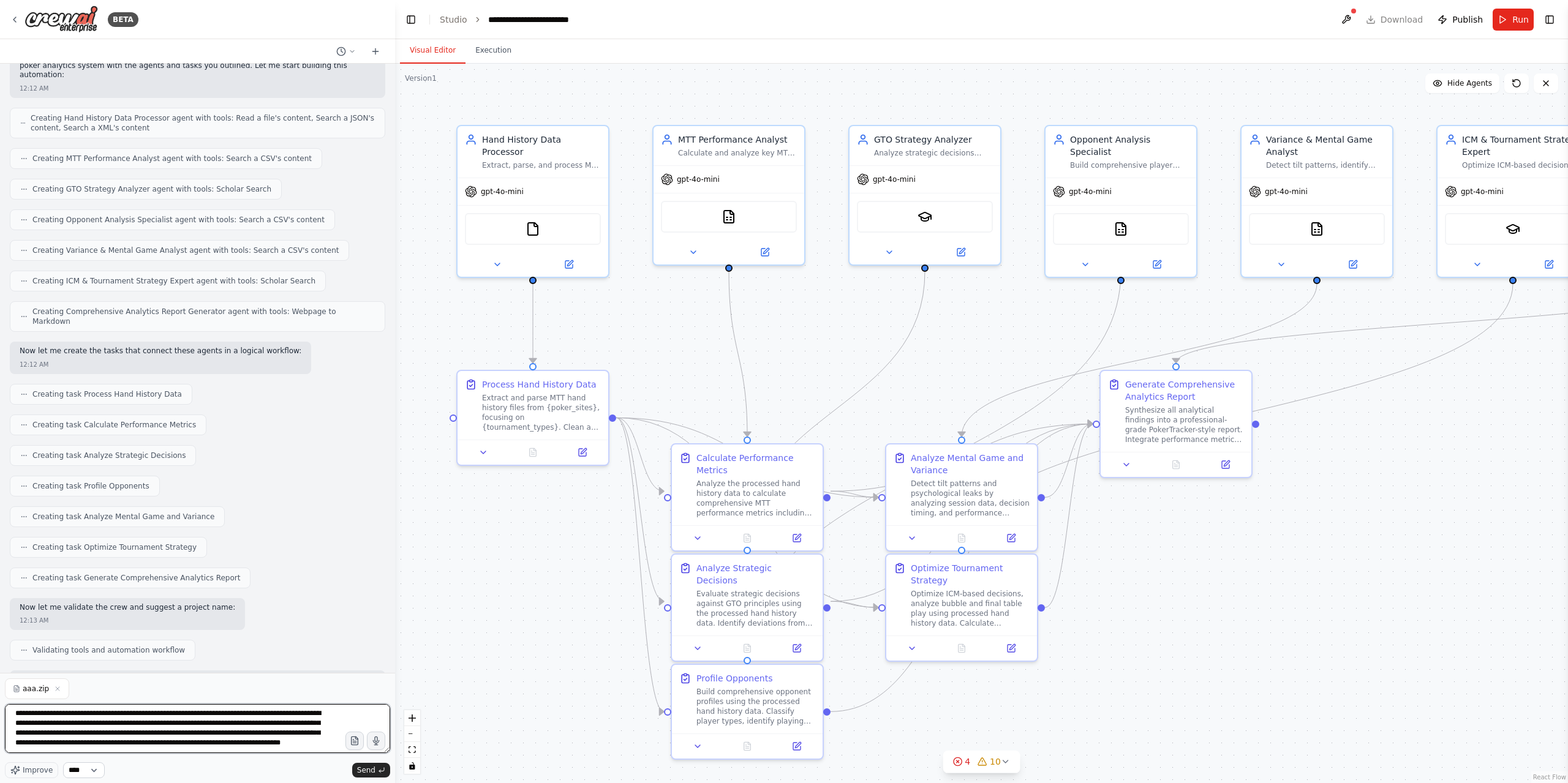
type textarea "**********"
drag, startPoint x: 80, startPoint y: 773, endPoint x: 88, endPoint y: 775, distance: 8.2
click at [80, 773] on select "****" at bounding box center [84, 771] width 42 height 16
click at [50, 771] on button "Improve" at bounding box center [31, 771] width 53 height 16
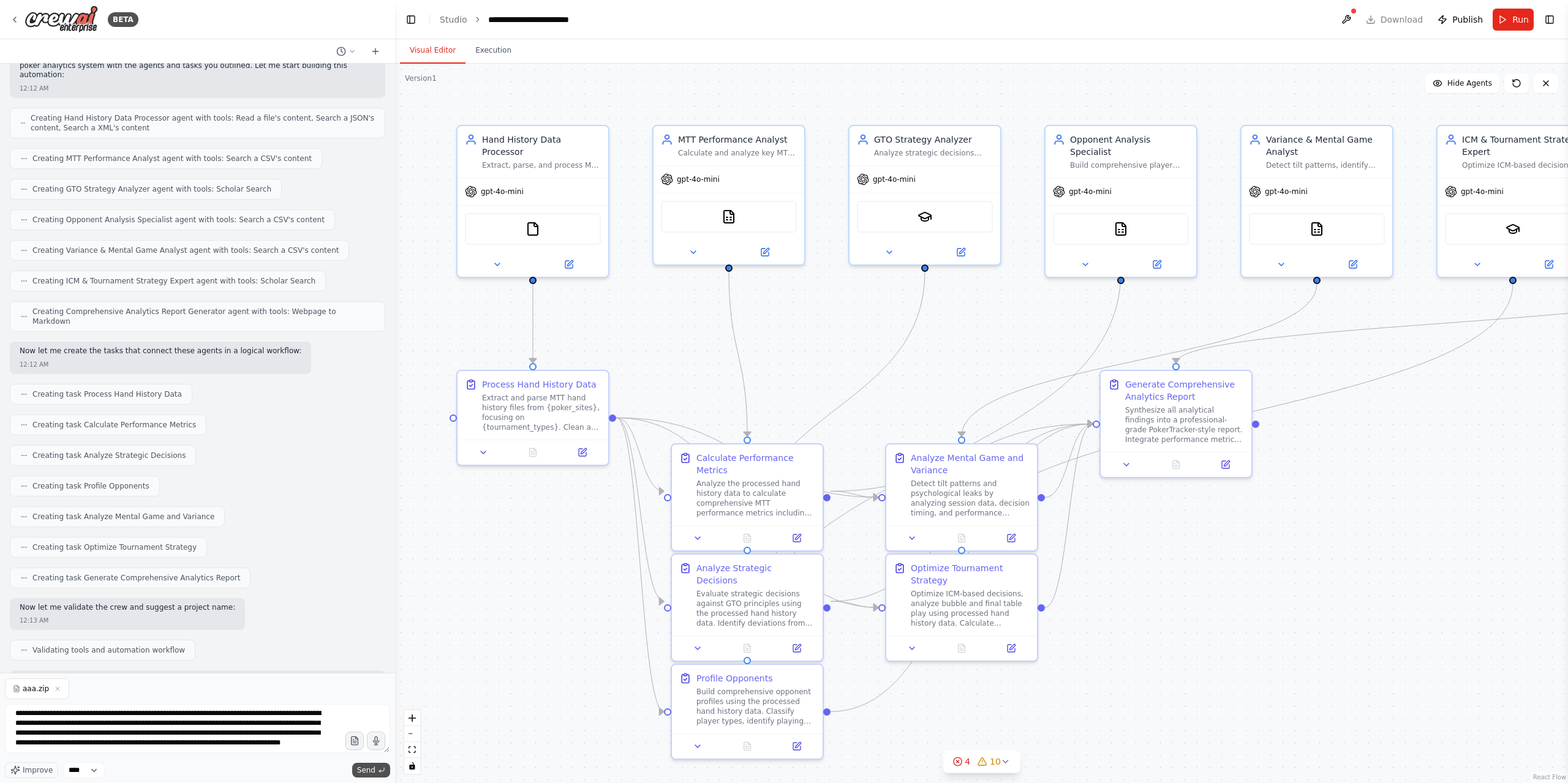
click at [373, 772] on span "Send" at bounding box center [366, 770] width 18 height 9
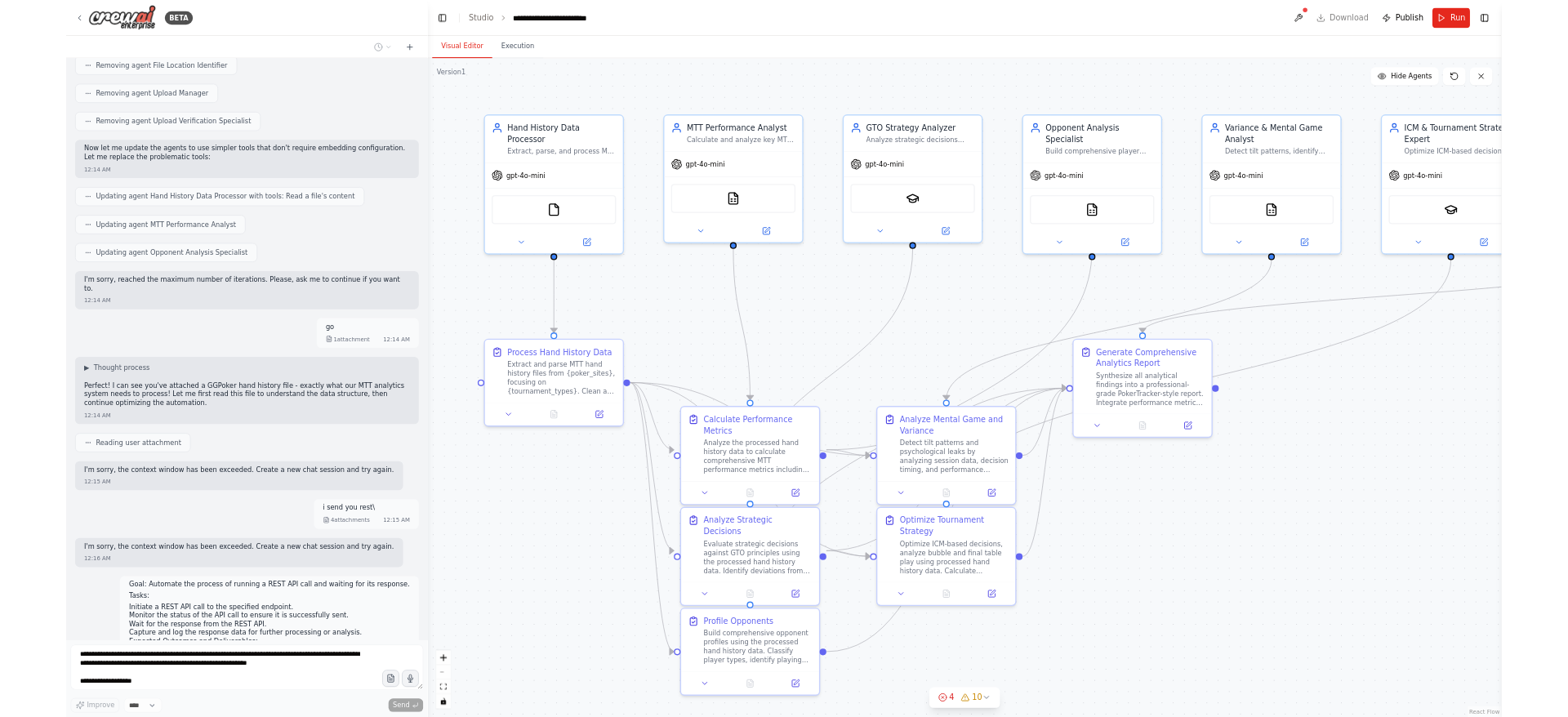
scroll to position [2929, 0]
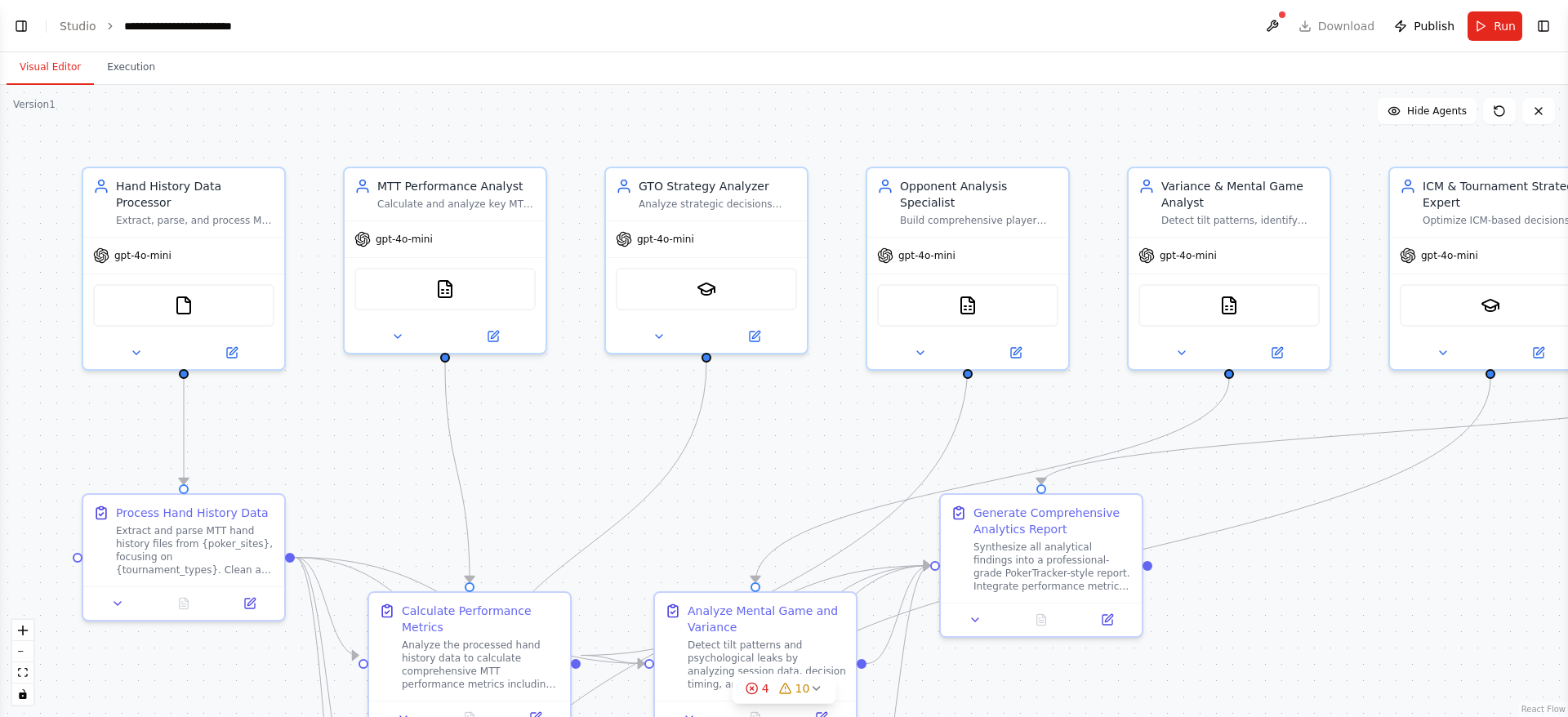
select select "****"
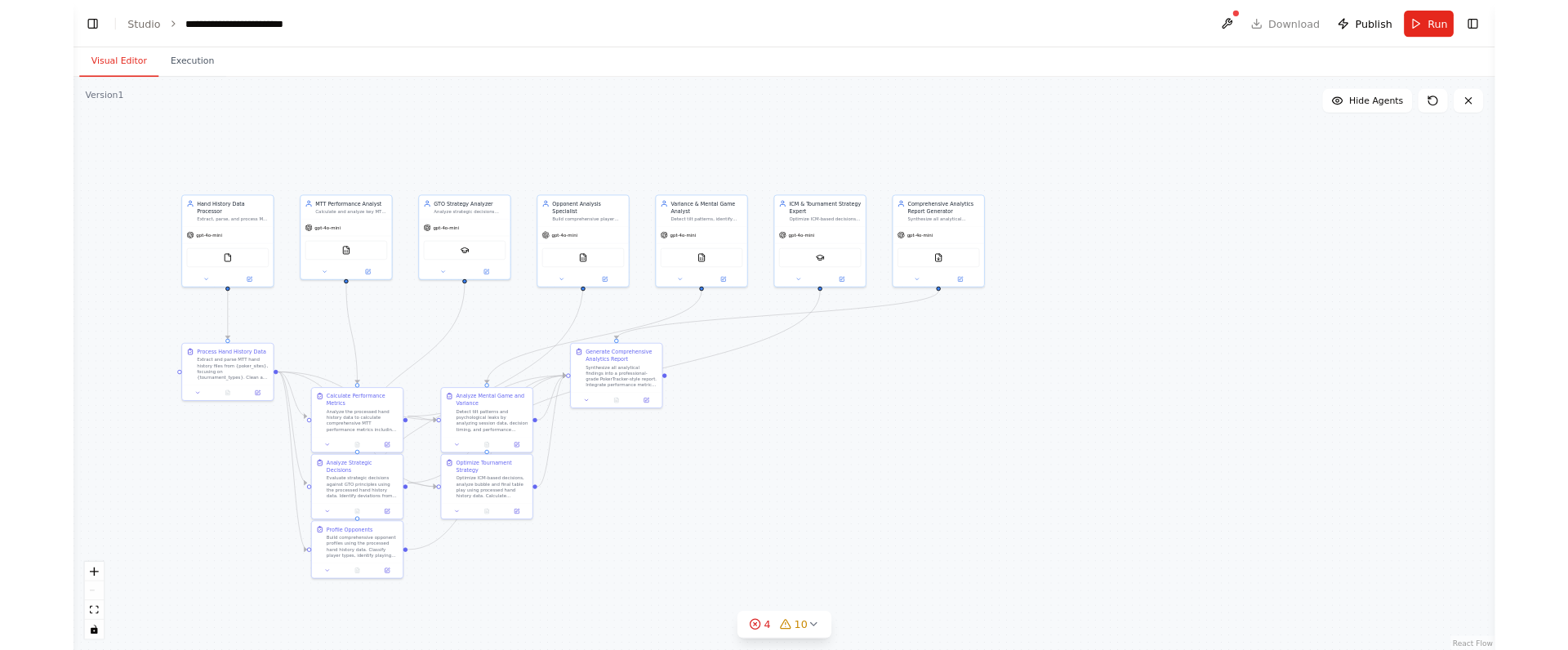
scroll to position [3274, 0]
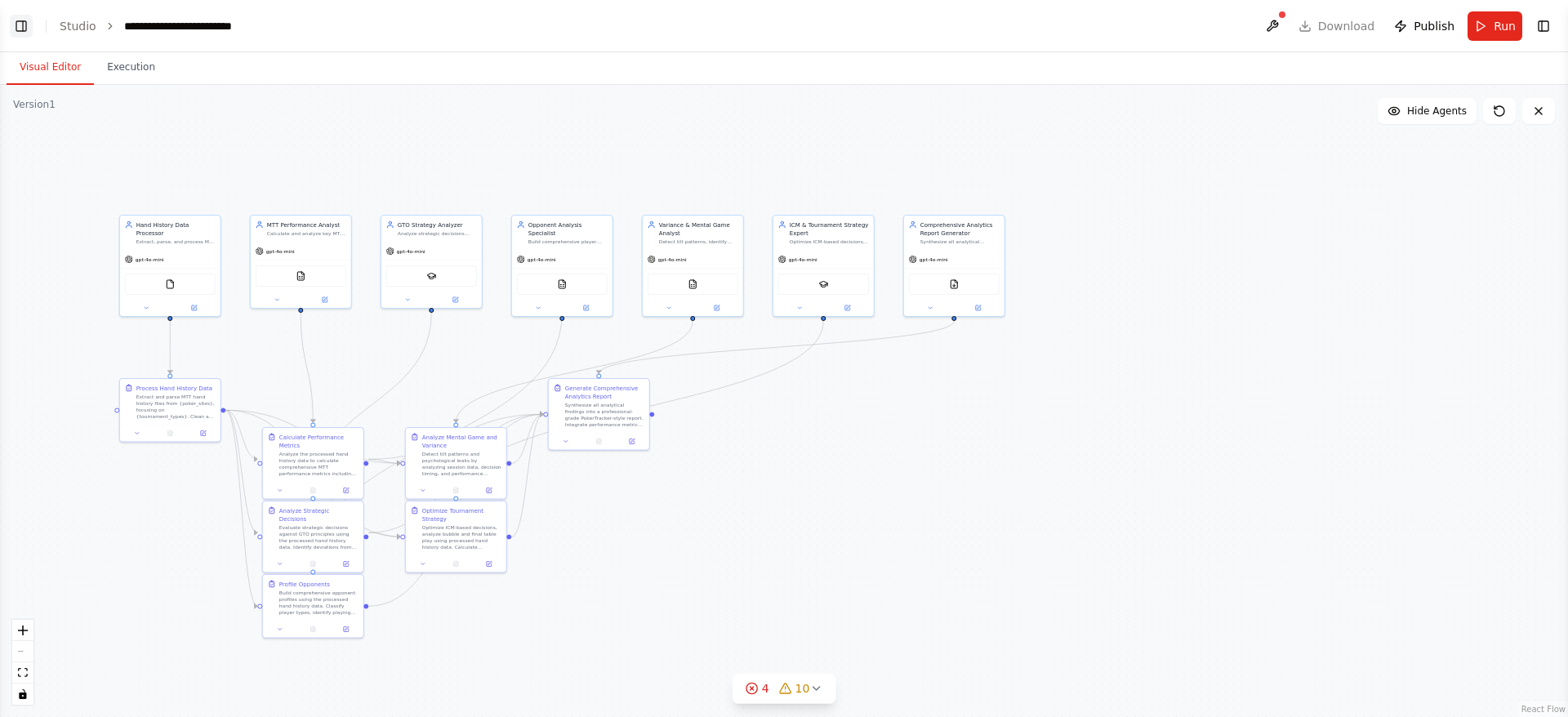
click at [13, 23] on button "Toggle Left Sidebar" at bounding box center [21, 25] width 23 height 23
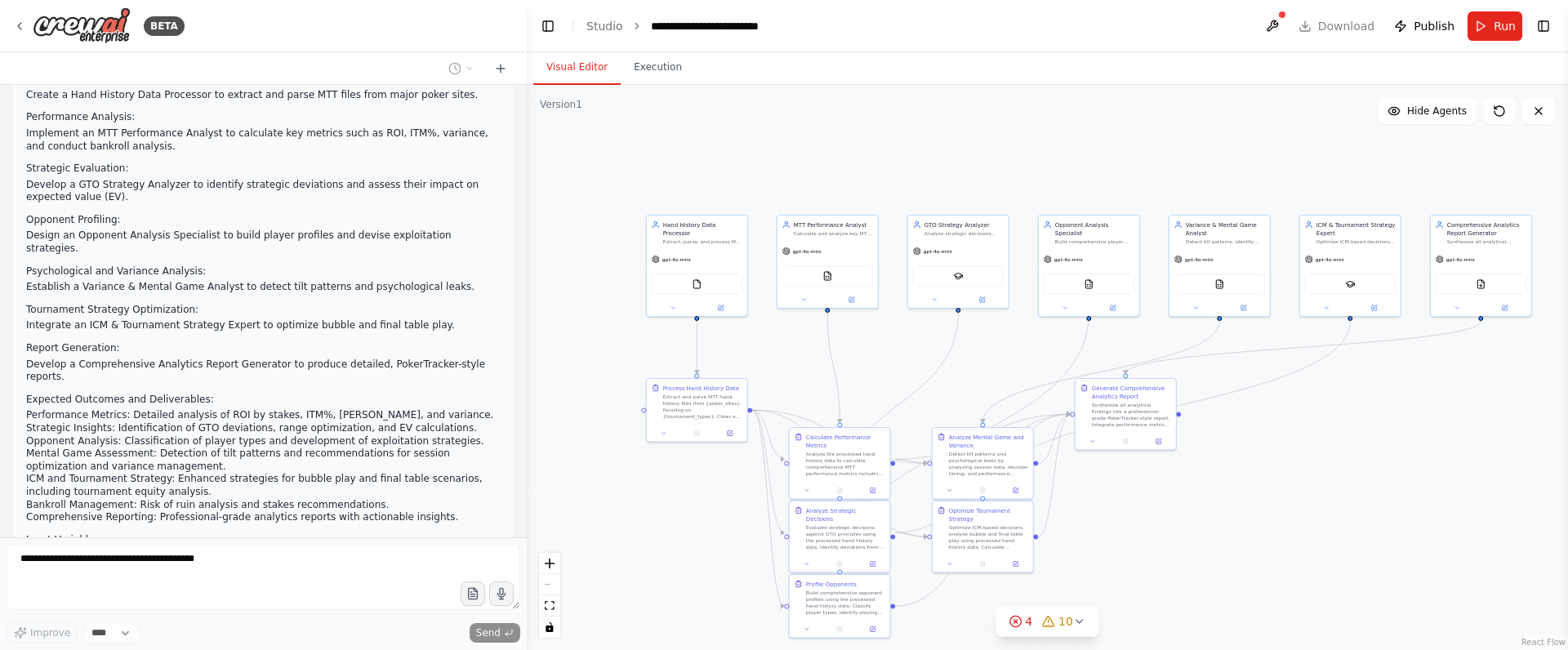
scroll to position [3341, 0]
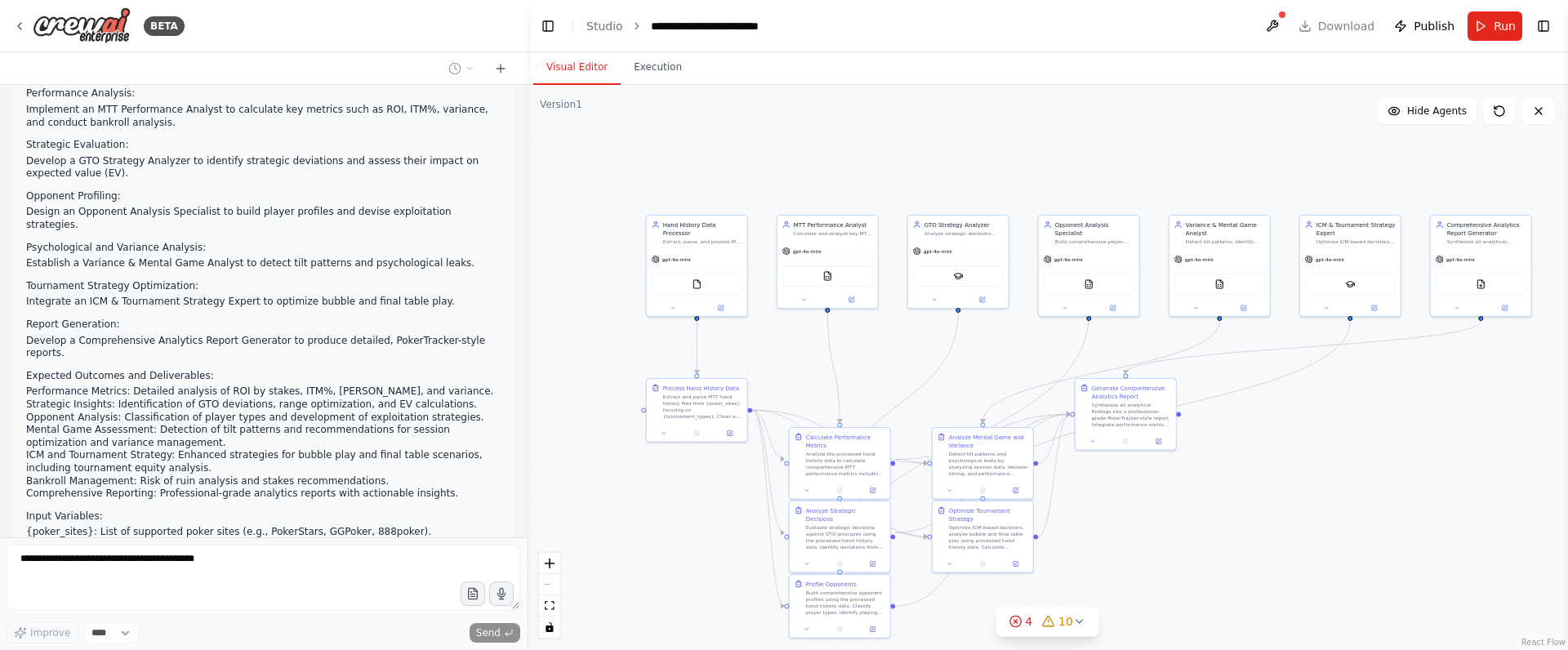
click at [231, 481] on div "Goal: Develop an Advanced MTT Poker Analytics System with machine learning capa…" at bounding box center [262, 310] width 500 height 626
click at [174, 574] on p "The system is fully validated and ready to process MTT hand history files, offe…" at bounding box center [263, 587] width 474 height 25
click at [177, 574] on p "The system is fully validated and ready to process MTT hand history files, offe…" at bounding box center [263, 587] width 474 height 25
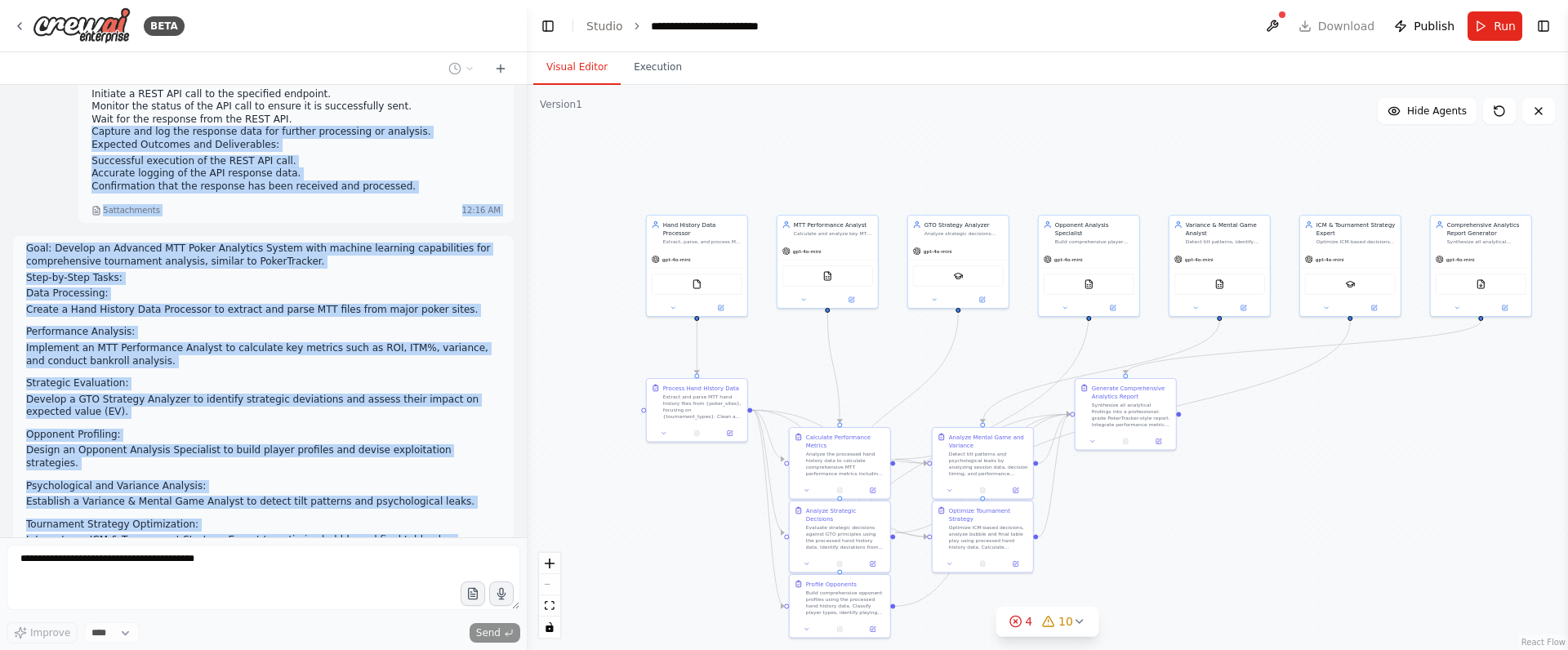
scroll to position [2934, 0]
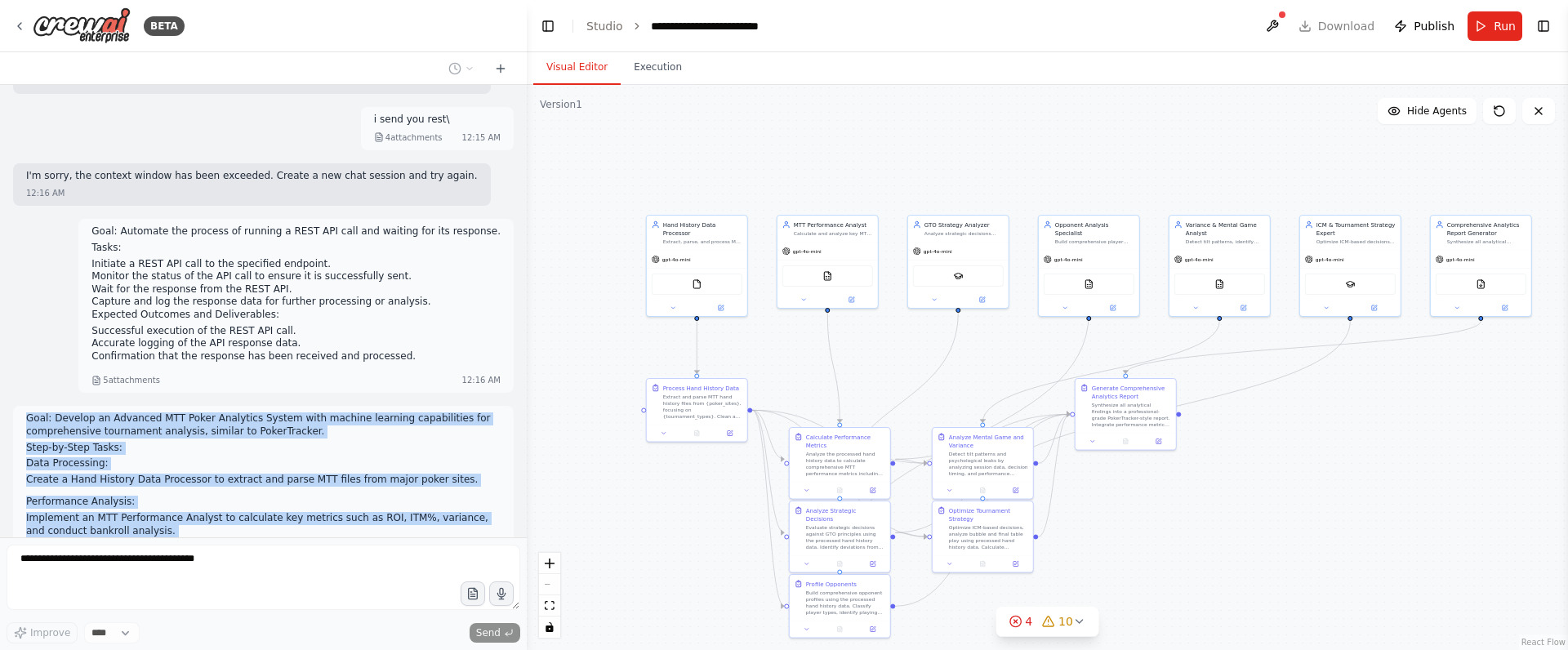
drag, startPoint x: 271, startPoint y: 450, endPoint x: 19, endPoint y: 298, distance: 294.3
copy div "Goal: Develop an Advanced MTT Poker Analytics System with machine learning capa…"
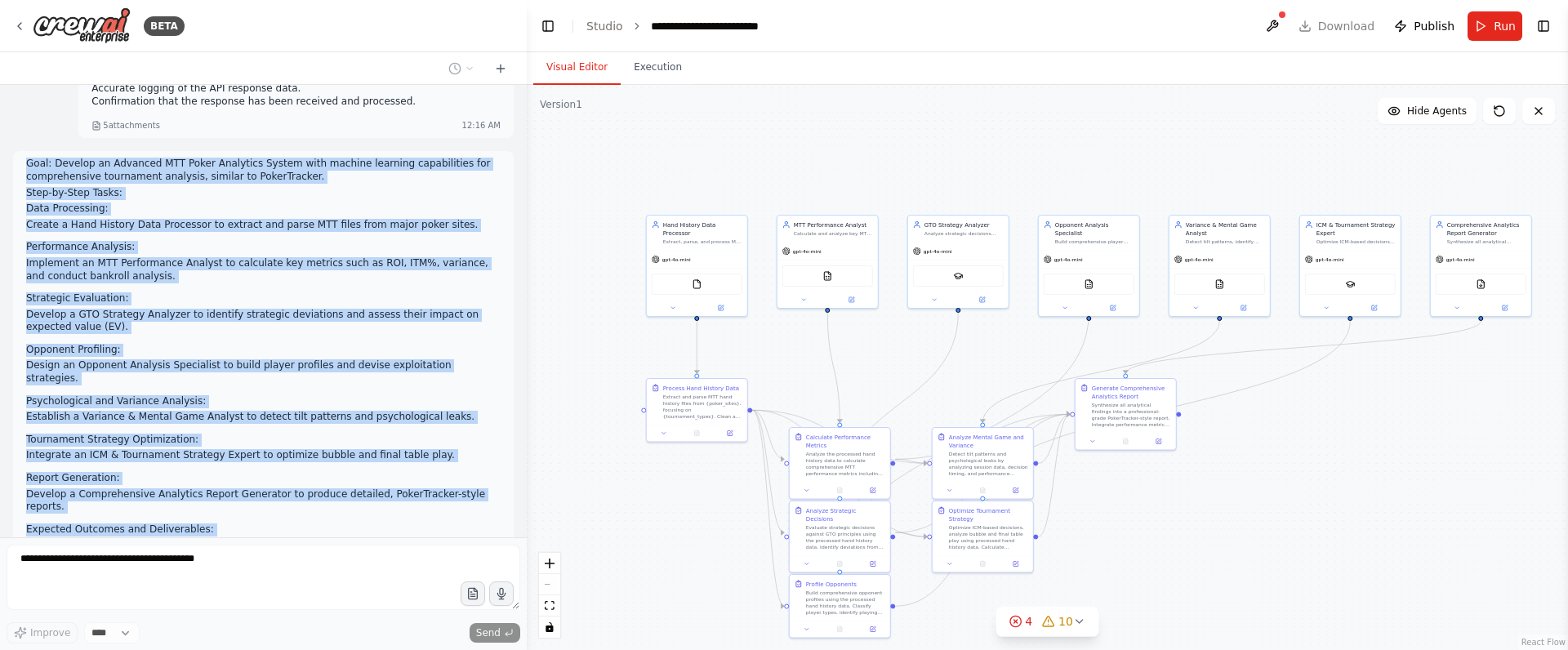
scroll to position [3341, 0]
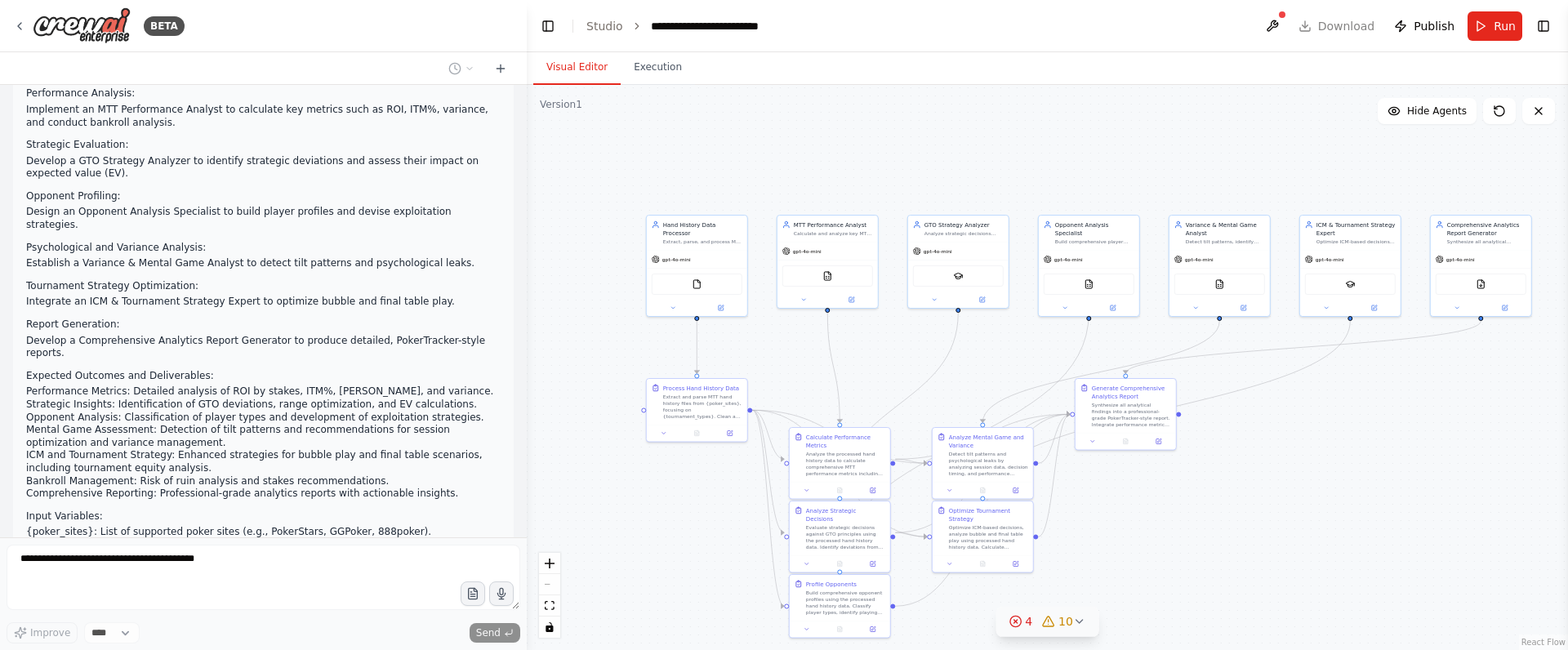
click at [1087, 627] on button "4 10" at bounding box center [1047, 622] width 104 height 31
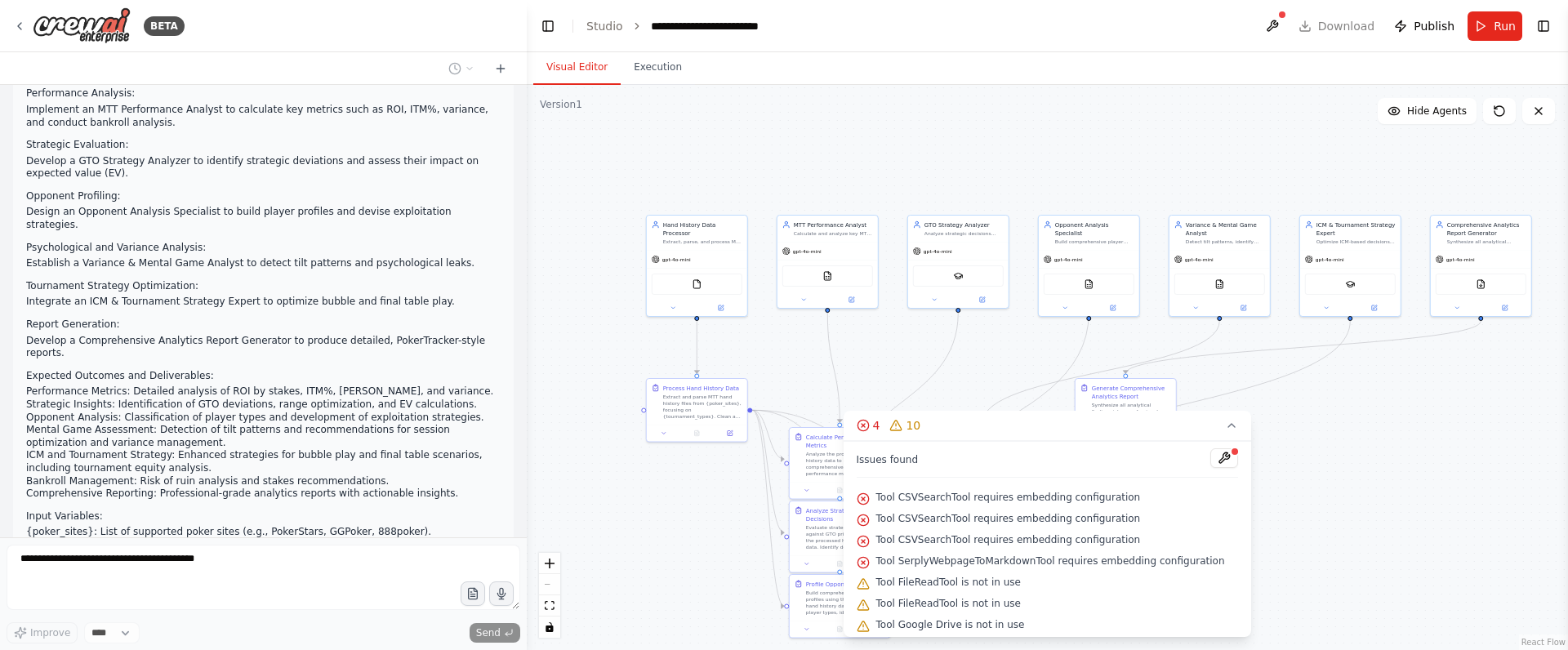
click at [329, 424] on li "Mental Game Assessment: Detection of tilt patterns and recommendations for sess…" at bounding box center [263, 436] width 474 height 25
click at [1425, 18] on span "Publish" at bounding box center [1434, 26] width 41 height 16
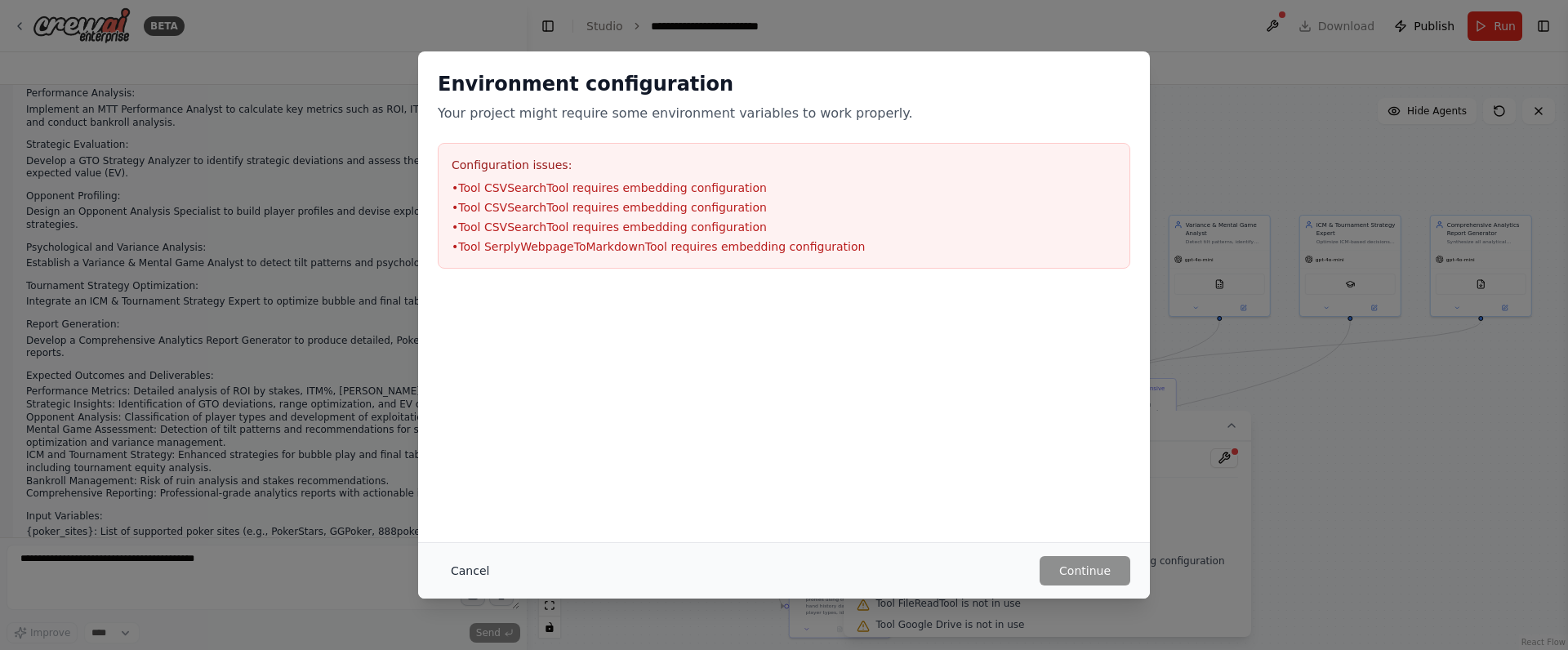
click at [454, 570] on button "Cancel" at bounding box center [470, 571] width 65 height 30
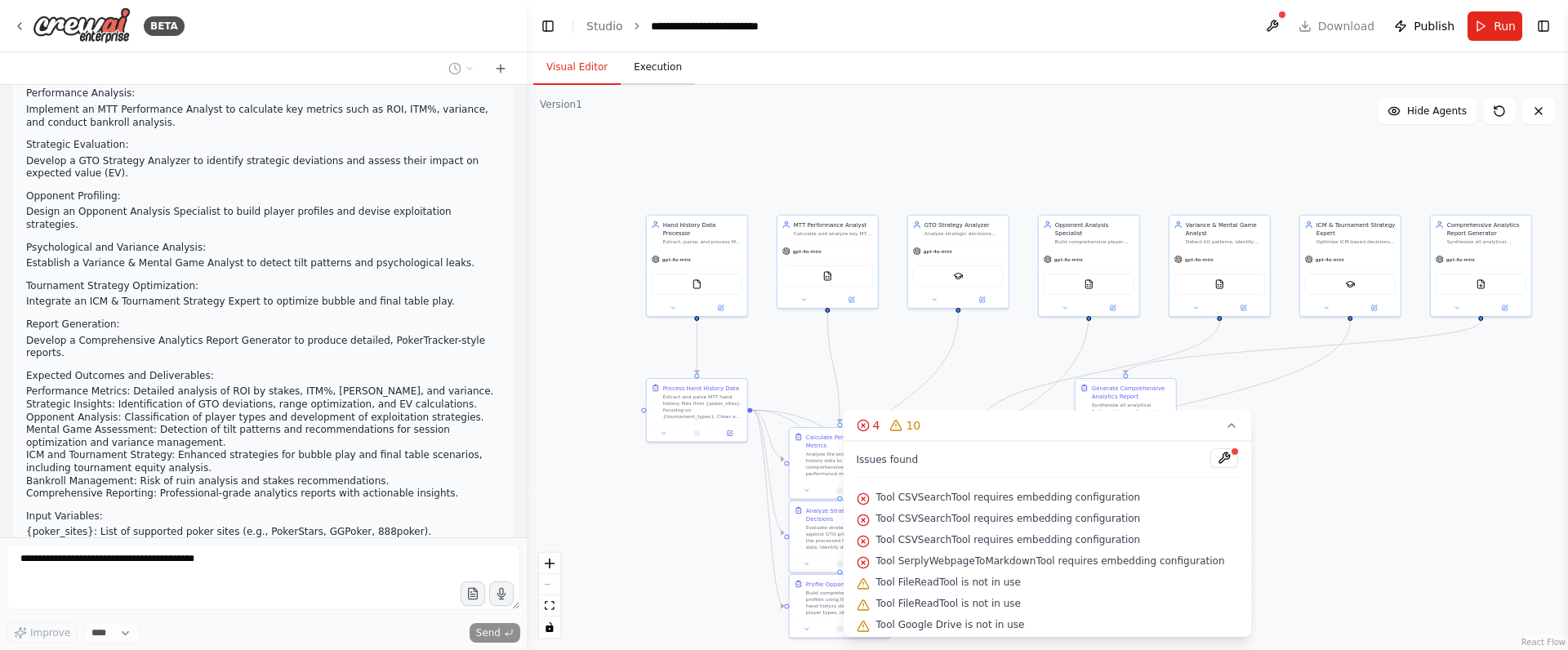
click at [646, 59] on button "Execution" at bounding box center [657, 68] width 74 height 34
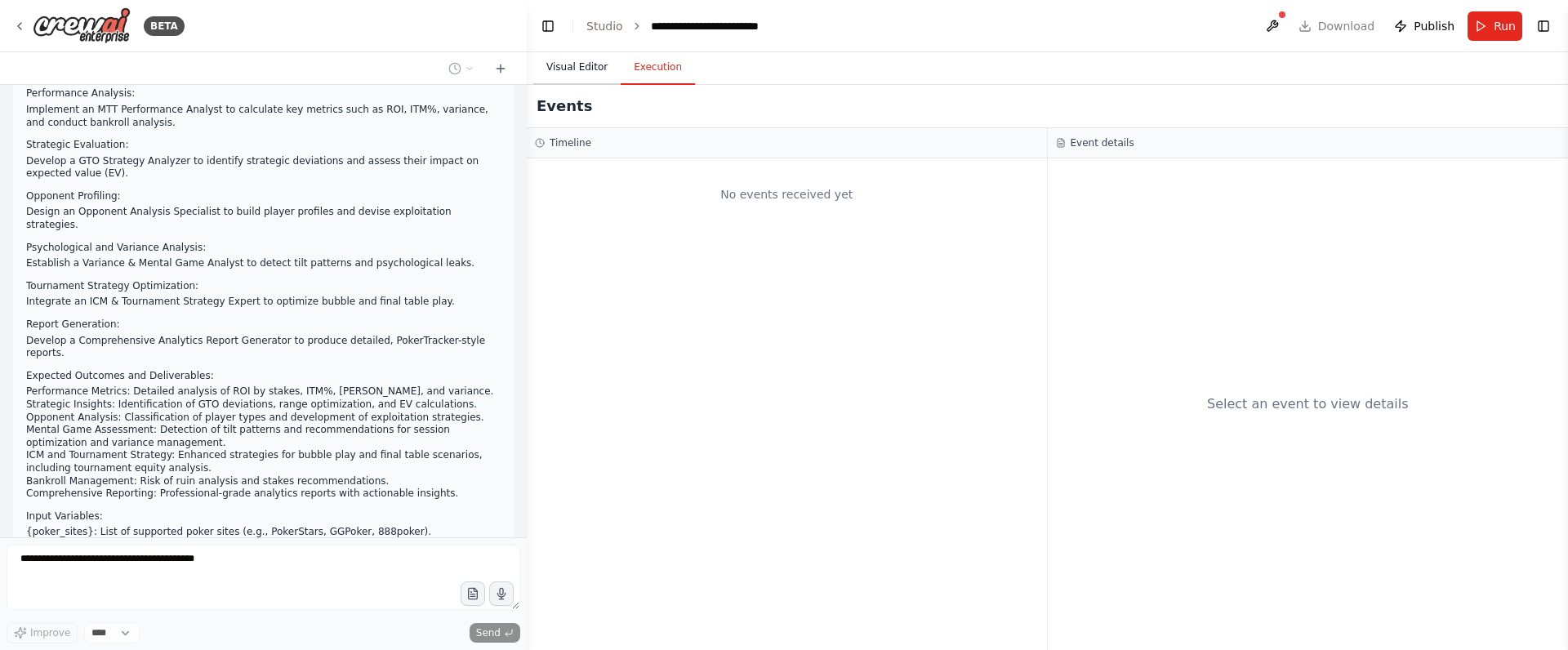
click at [585, 60] on button "Visual Editor" at bounding box center [576, 68] width 87 height 34
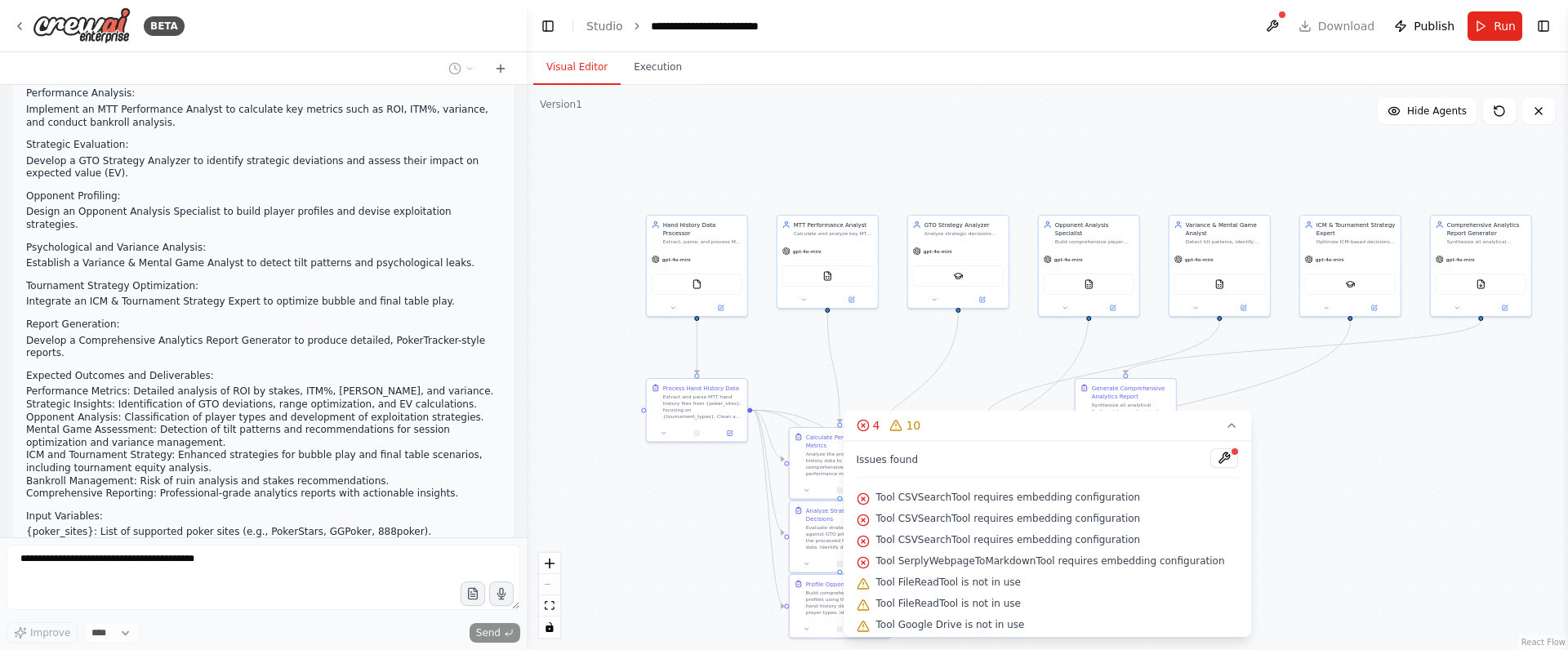
click at [1373, 414] on div ".deletable-edge-delete-btn { width: 20px; height: 20px; border: 0px solid #ffff…" at bounding box center [1047, 367] width 1041 height 565
click at [1225, 426] on icon at bounding box center [1232, 426] width 13 height 13
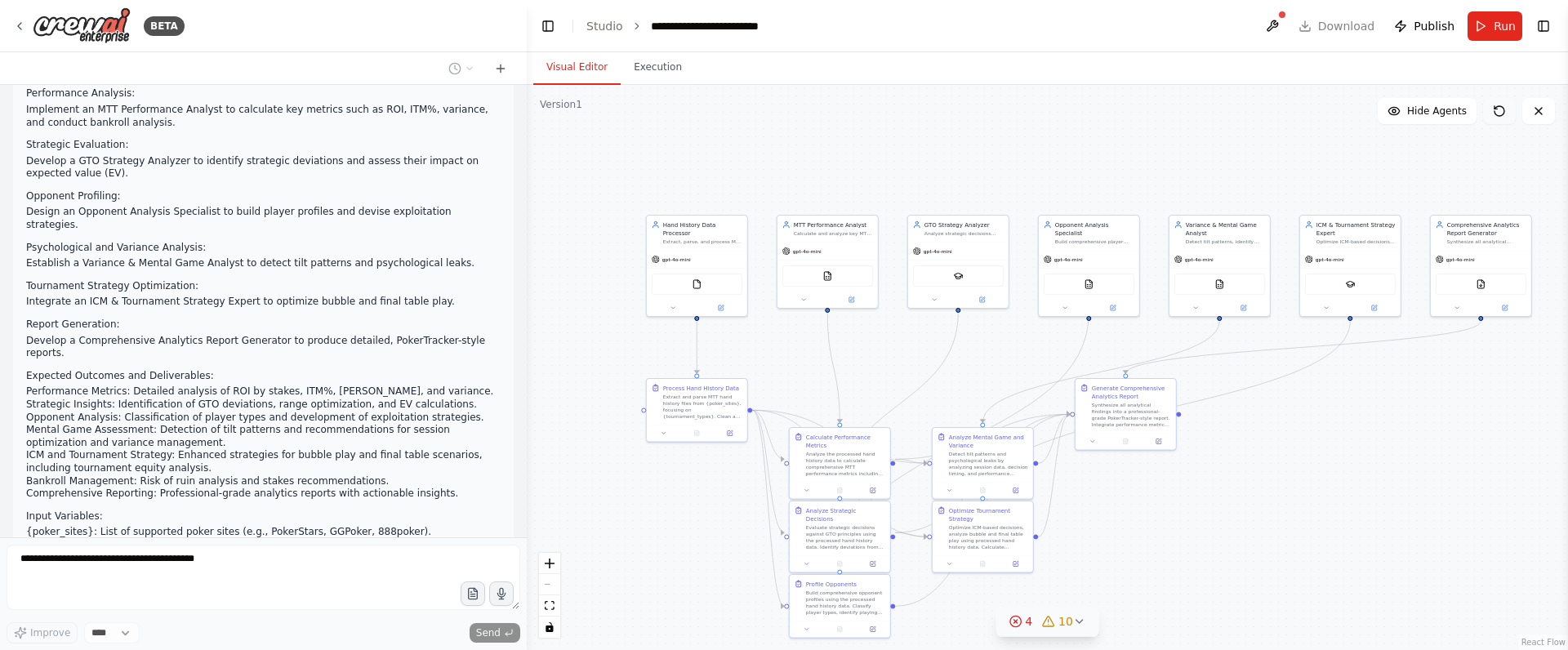
click at [1499, 112] on icon at bounding box center [1499, 111] width 13 height 13
drag, startPoint x: 16, startPoint y: 23, endPoint x: 688, endPoint y: 23, distance: 672.0
drag, startPoint x: 688, startPoint y: 23, endPoint x: 1417, endPoint y: 31, distance: 729.0
drag, startPoint x: 1417, startPoint y: 31, endPoint x: 1086, endPoint y: 14, distance: 331.4
click at [1084, 12] on header "**********" at bounding box center [1047, 26] width 1041 height 52
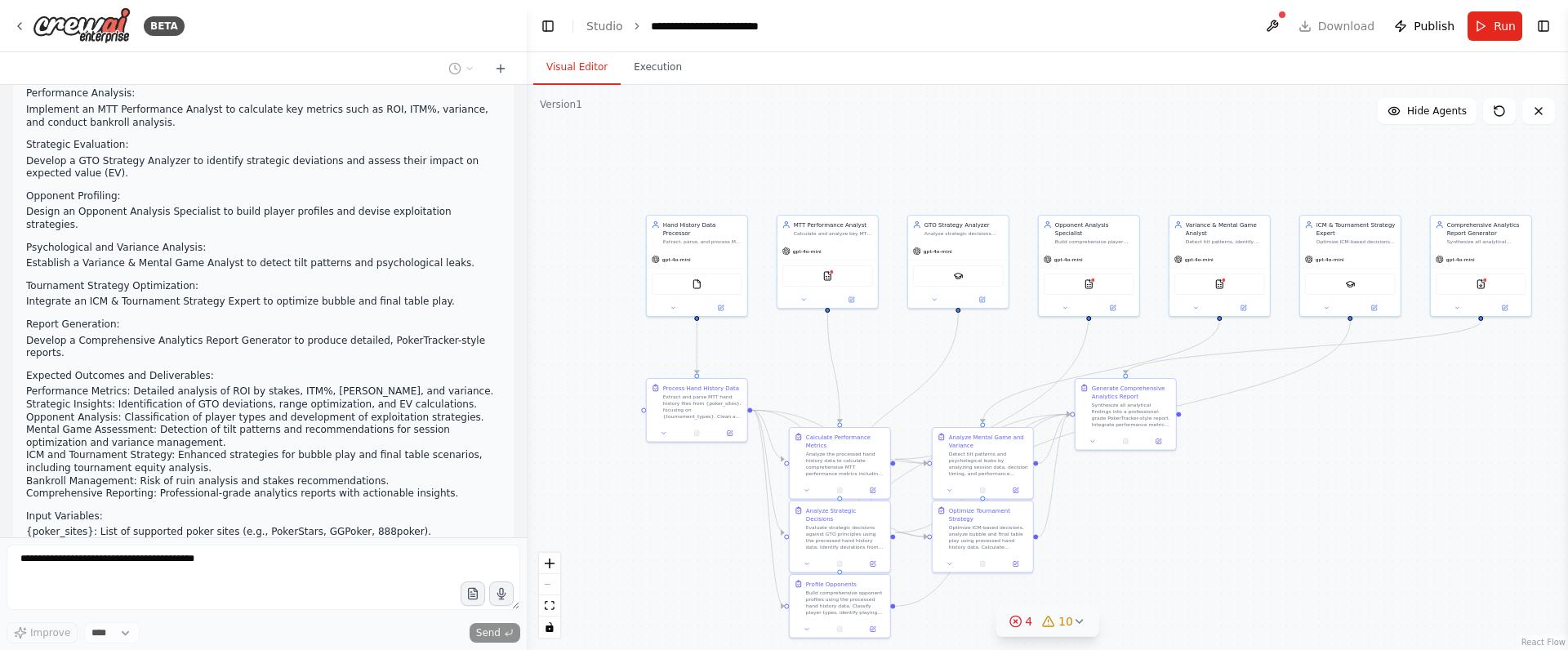
drag, startPoint x: 1278, startPoint y: 27, endPoint x: 1183, endPoint y: 32, distance: 95.1
click at [1184, 32] on header "**********" at bounding box center [1047, 26] width 1041 height 52
click at [84, 645] on span "Thinking..." at bounding box center [74, 651] width 51 height 13
click at [176, 510] on p "Input Variables:" at bounding box center [263, 517] width 474 height 13
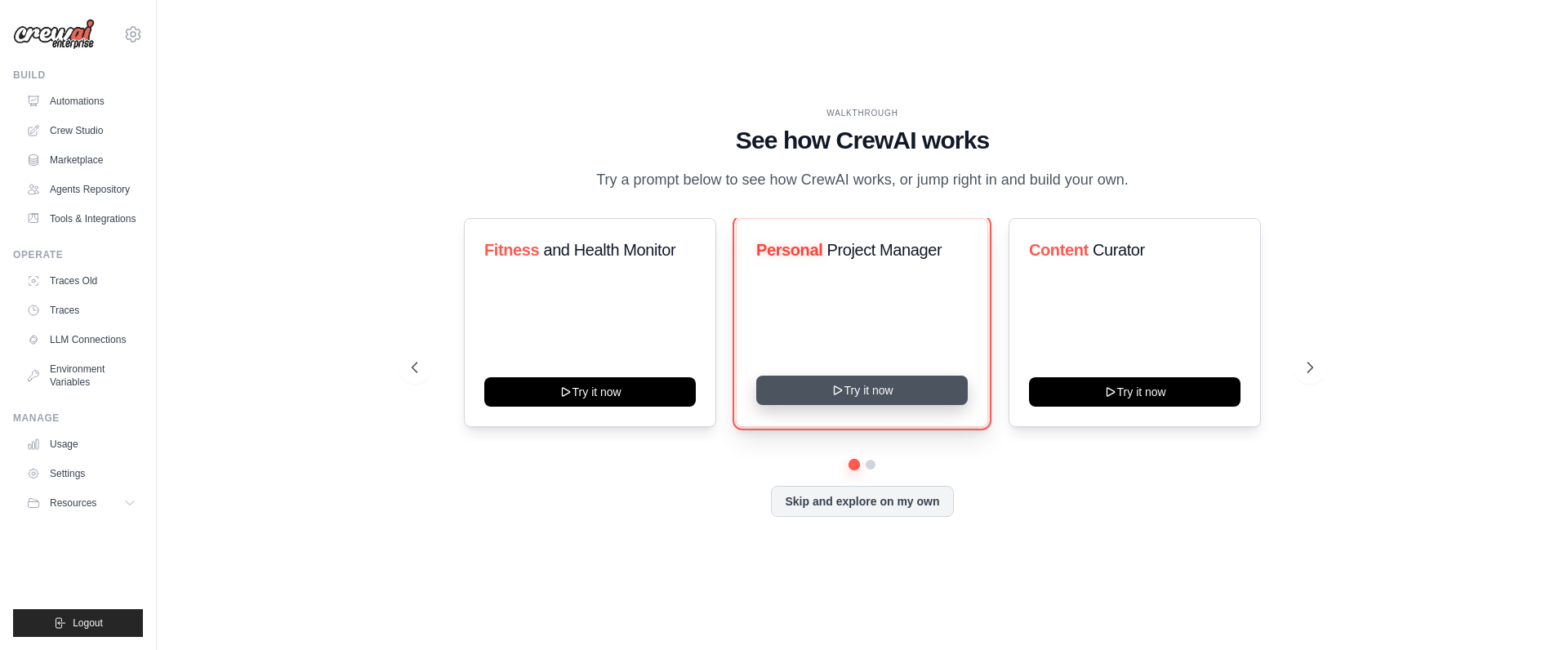
click at [927, 391] on button "Try it now" at bounding box center [862, 390] width 212 height 30
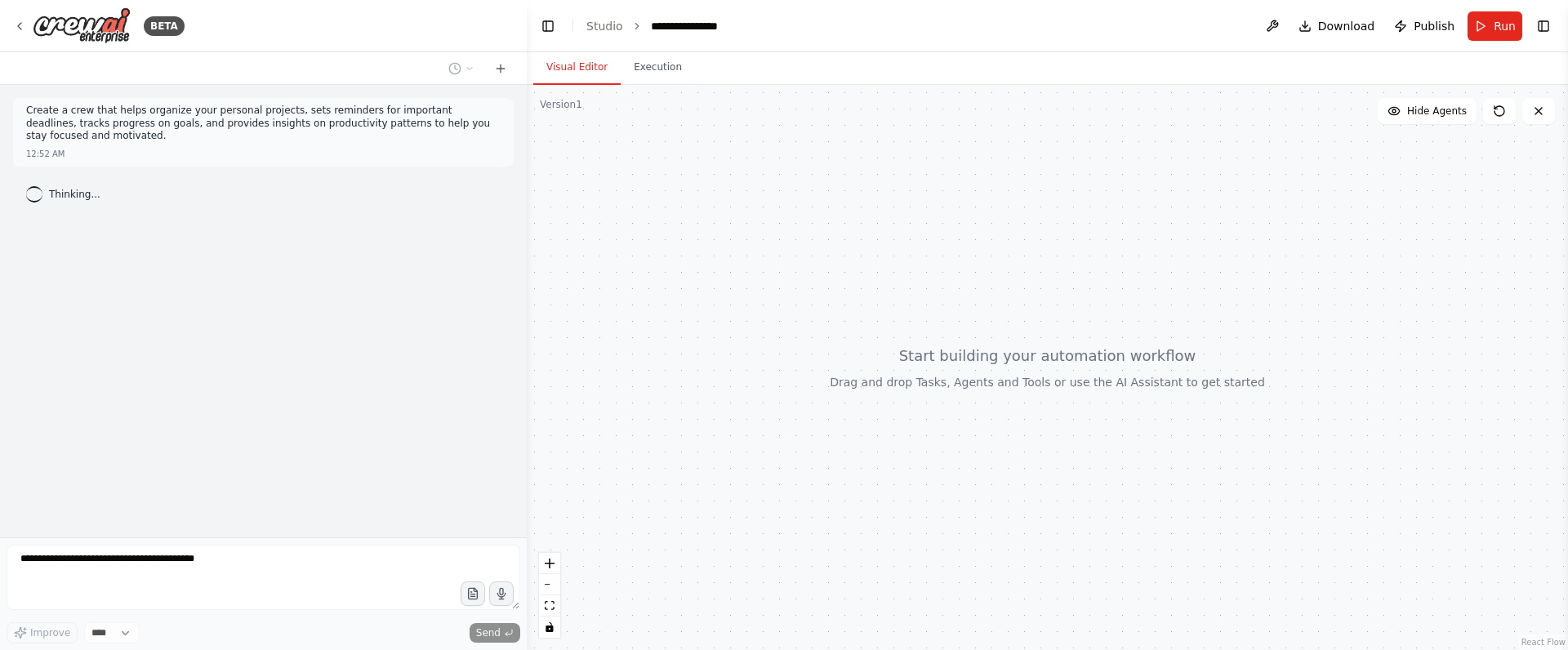
click at [235, 532] on div "Create a crew that helps organize your personal projects, sets reminders for im…" at bounding box center [263, 311] width 527 height 453
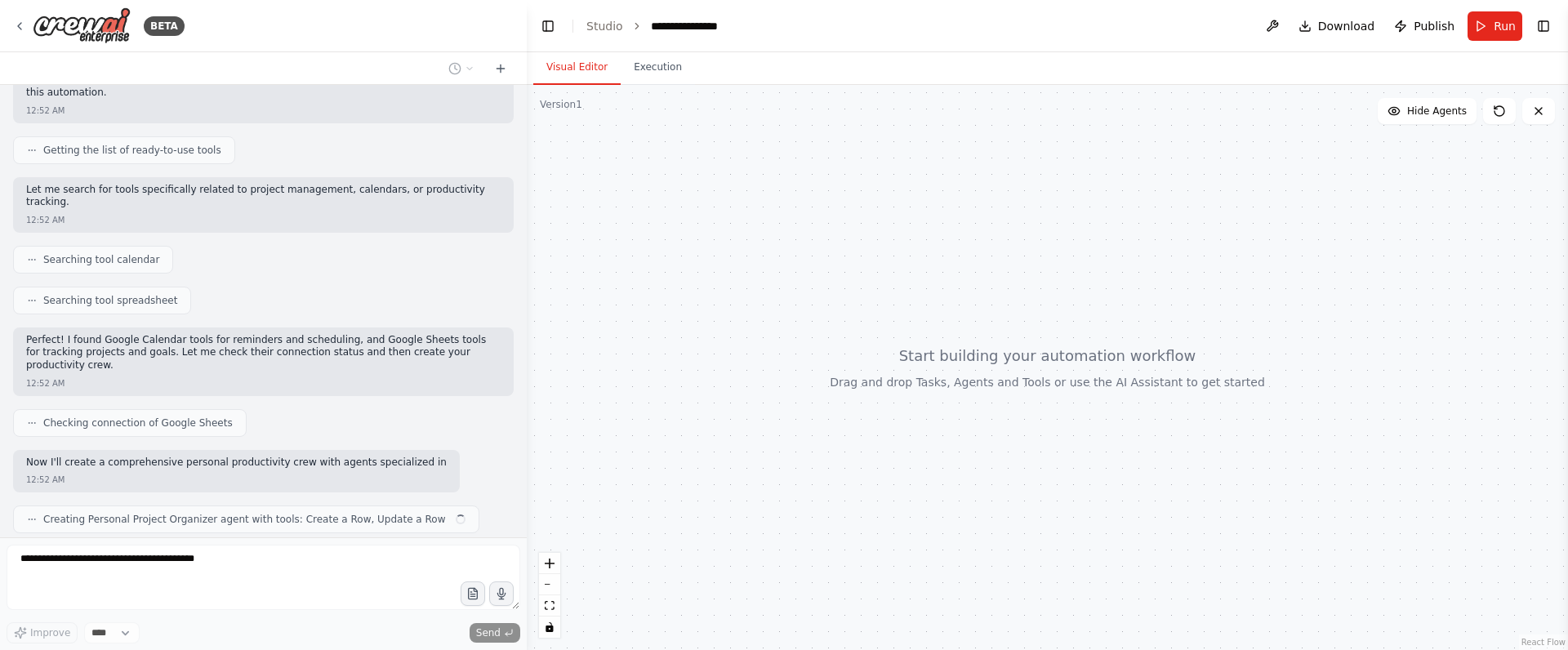
scroll to position [167, 0]
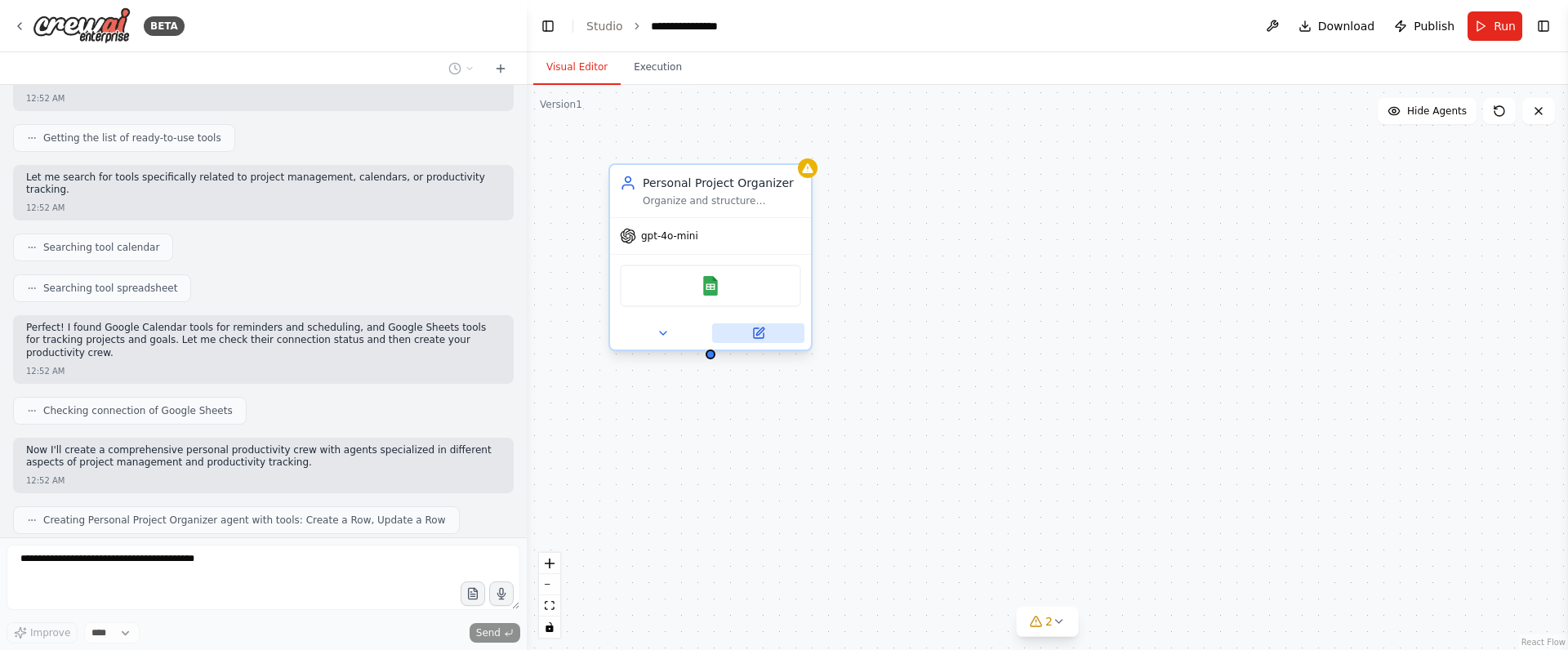
click at [767, 331] on button at bounding box center [758, 334] width 92 height 20
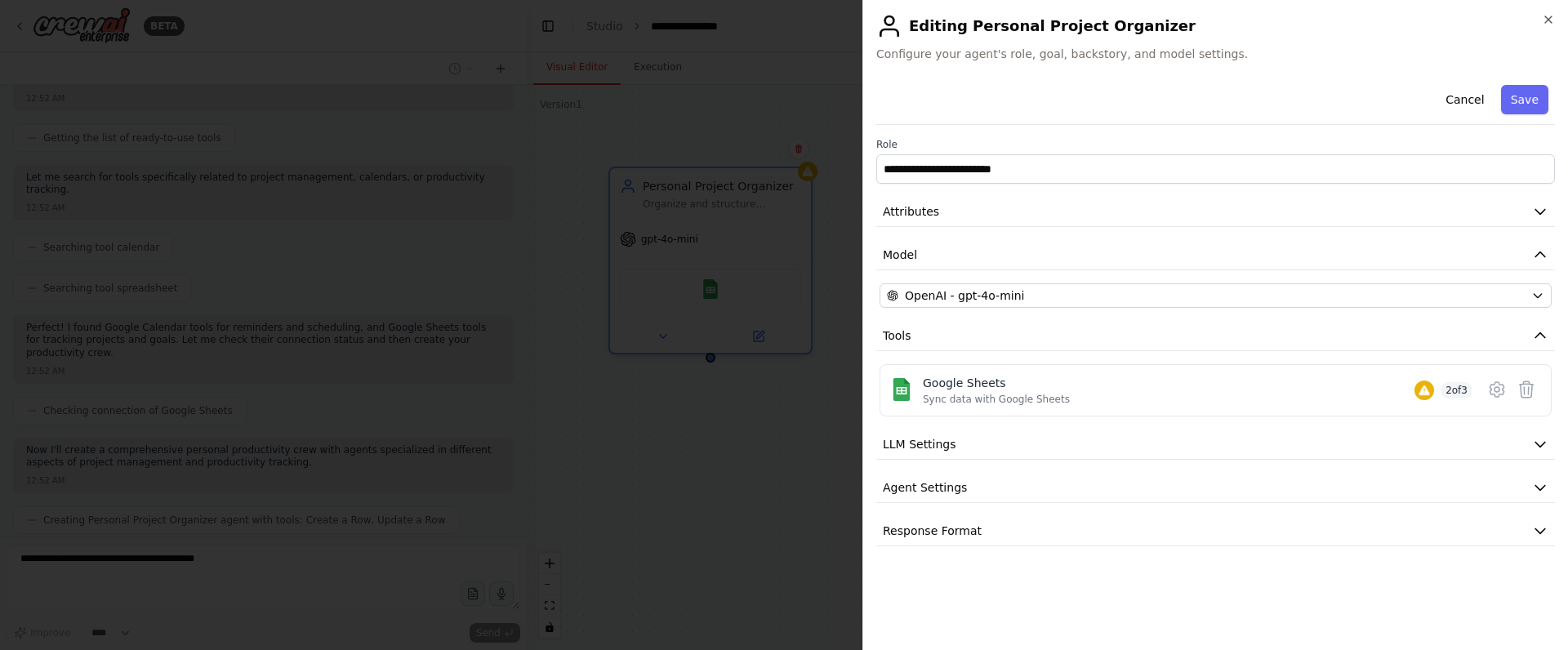
drag, startPoint x: 650, startPoint y: 455, endPoint x: 700, endPoint y: 499, distance: 66.6
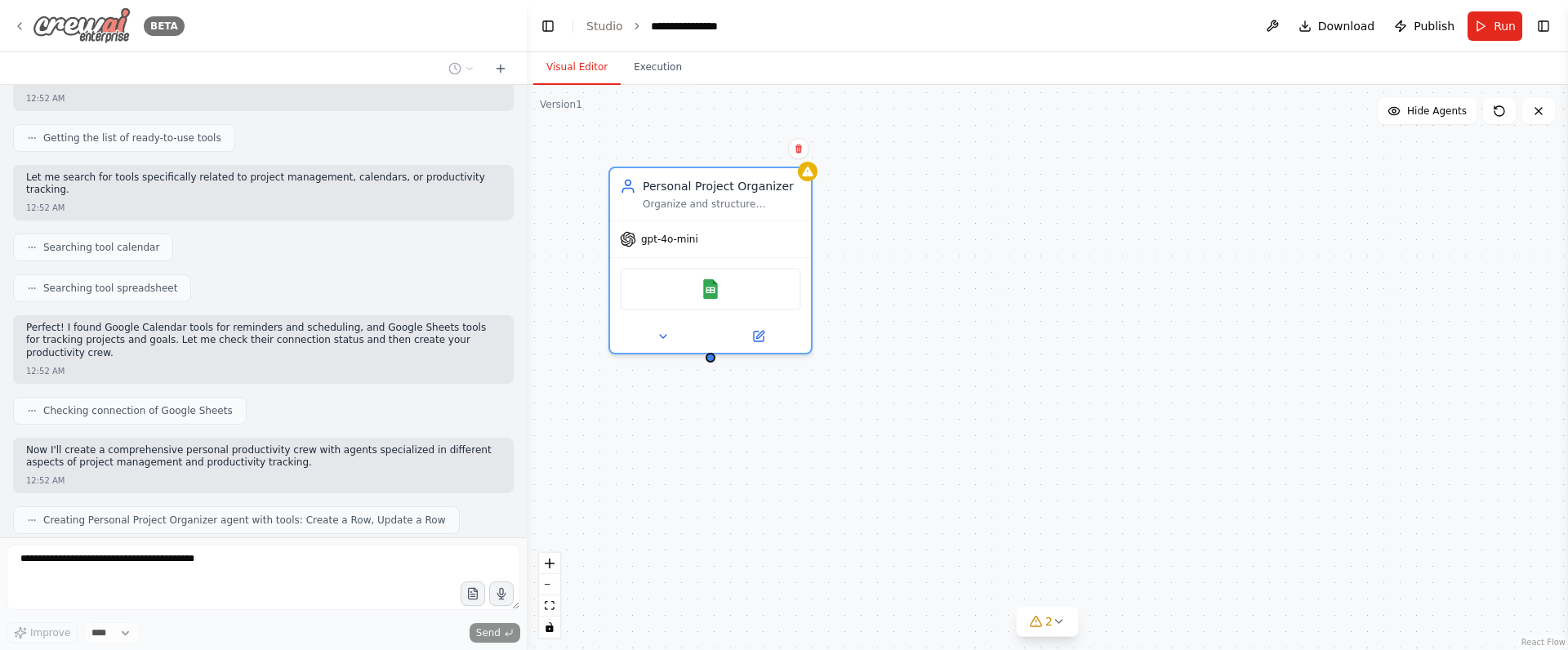
click at [21, 20] on icon at bounding box center [19, 26] width 13 height 13
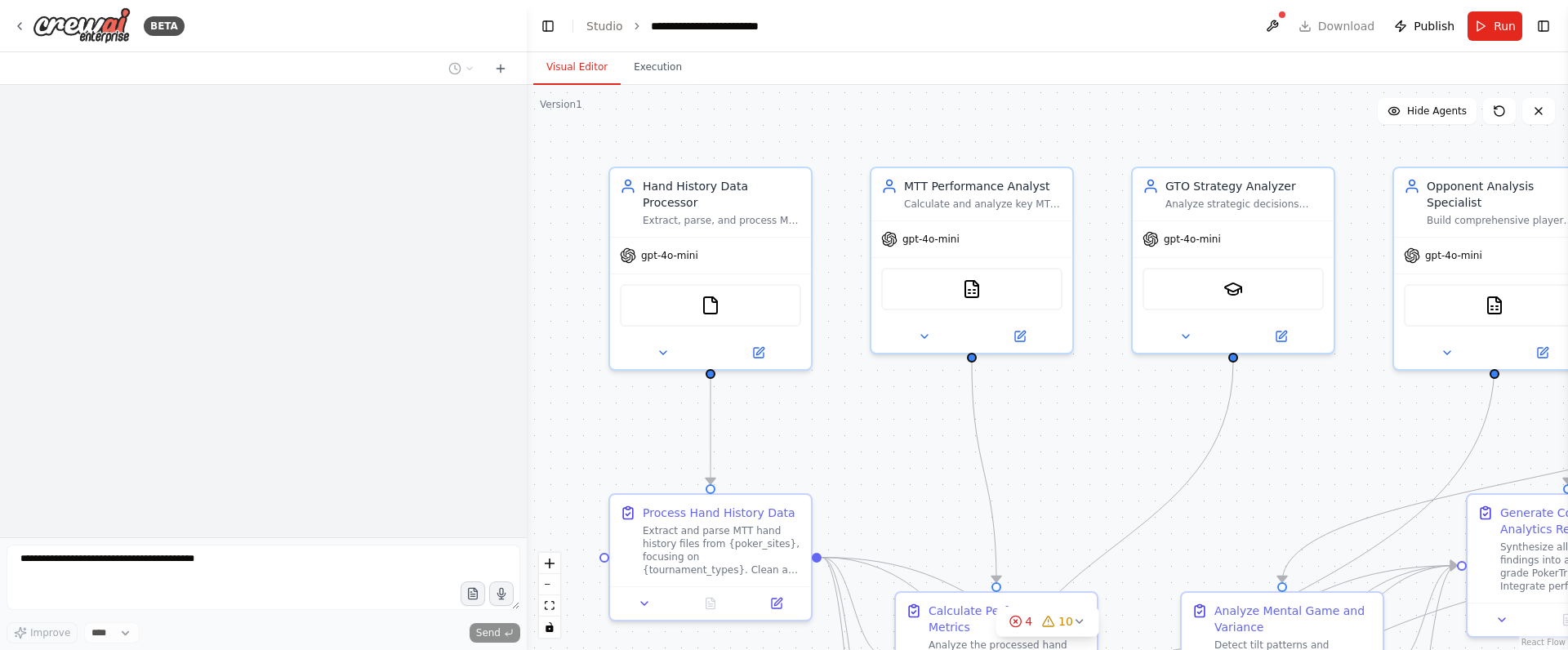
scroll to position [3341, 0]
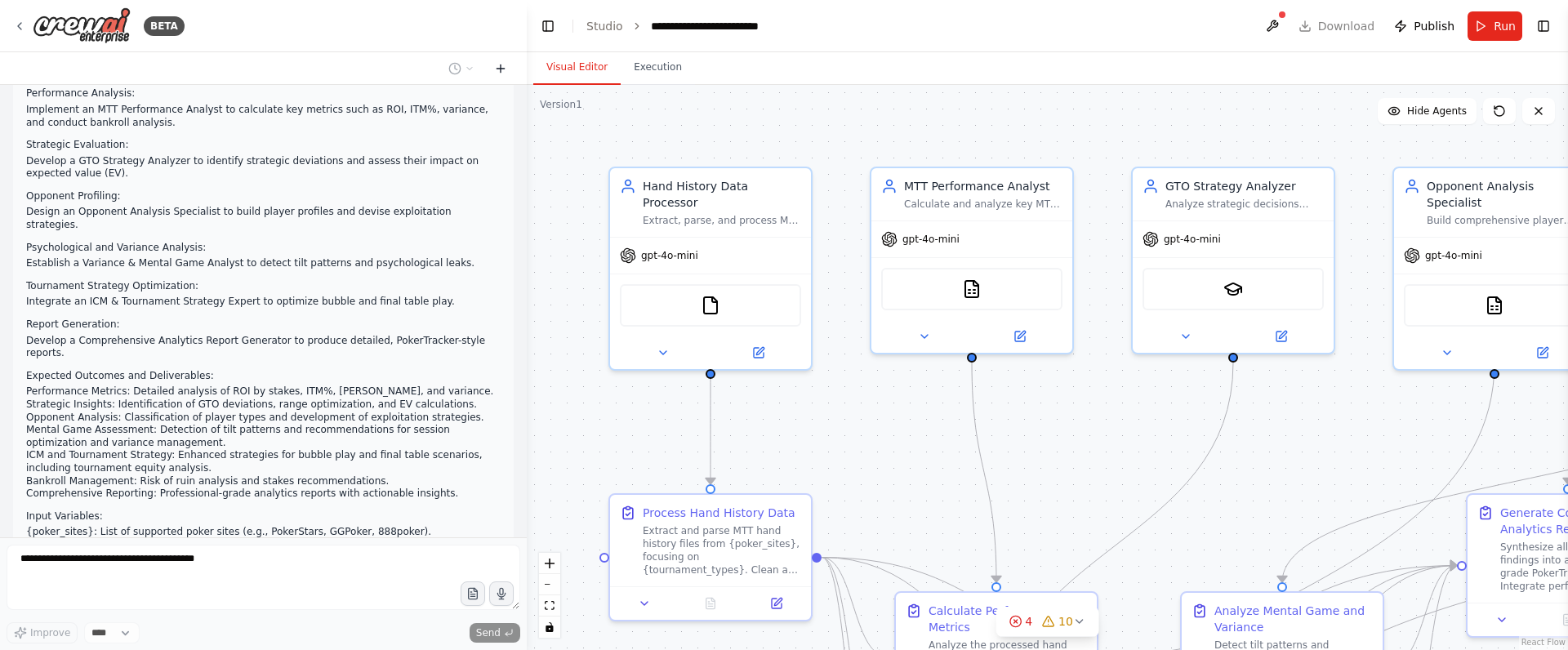
click at [499, 62] on icon at bounding box center [500, 69] width 13 height 13
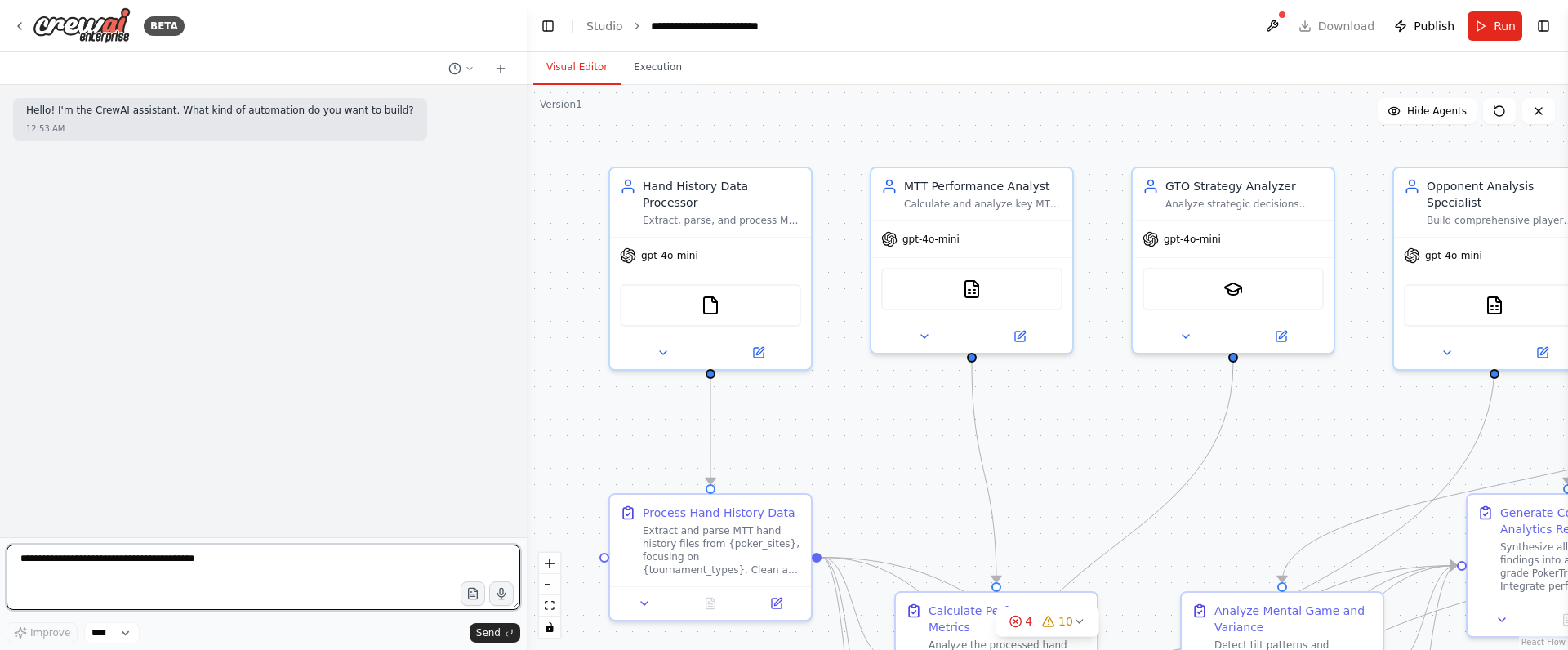
click at [69, 575] on textarea at bounding box center [263, 577] width 514 height 65
paste textarea "**********"
click at [327, 585] on textarea "**********" at bounding box center [263, 577] width 514 height 65
type textarea "**********"
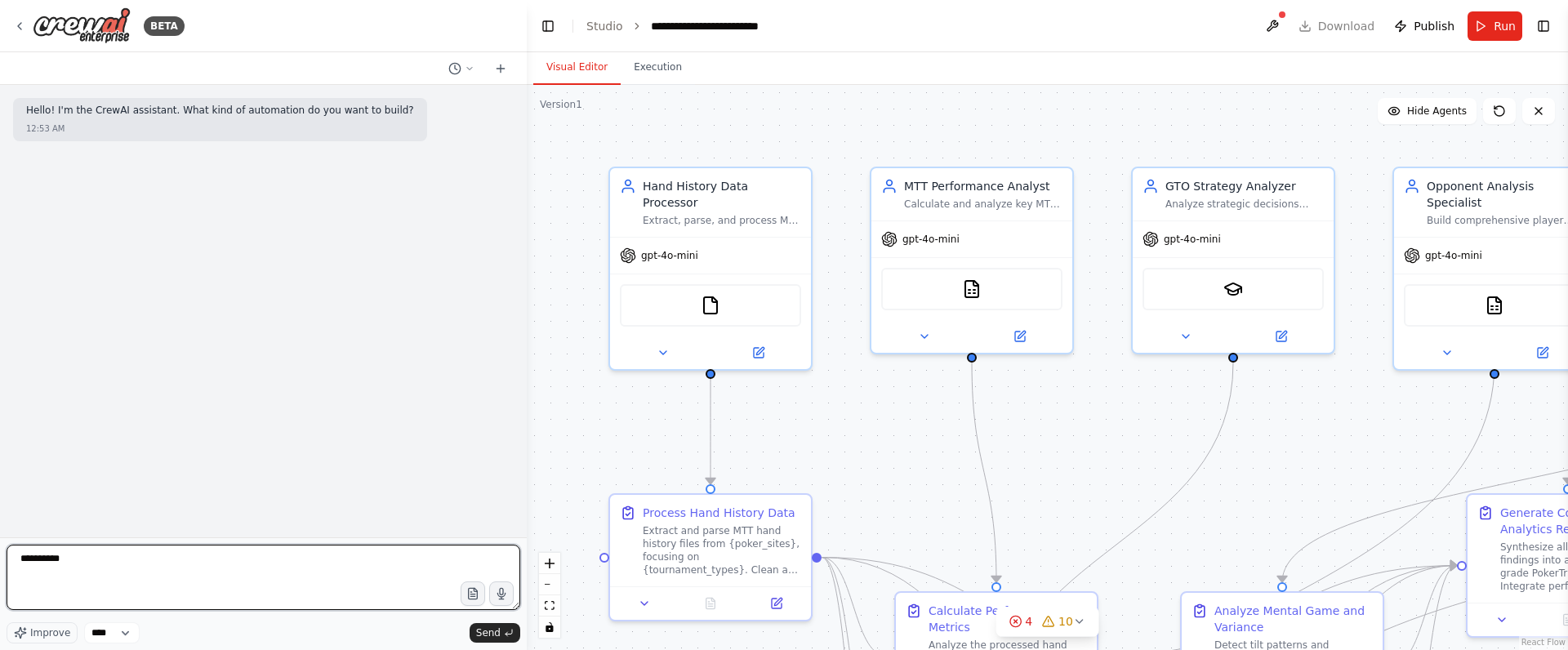
click at [214, 574] on textarea "**********" at bounding box center [263, 577] width 514 height 65
click at [244, 568] on textarea "**********" at bounding box center [263, 577] width 514 height 65
paste textarea "**********"
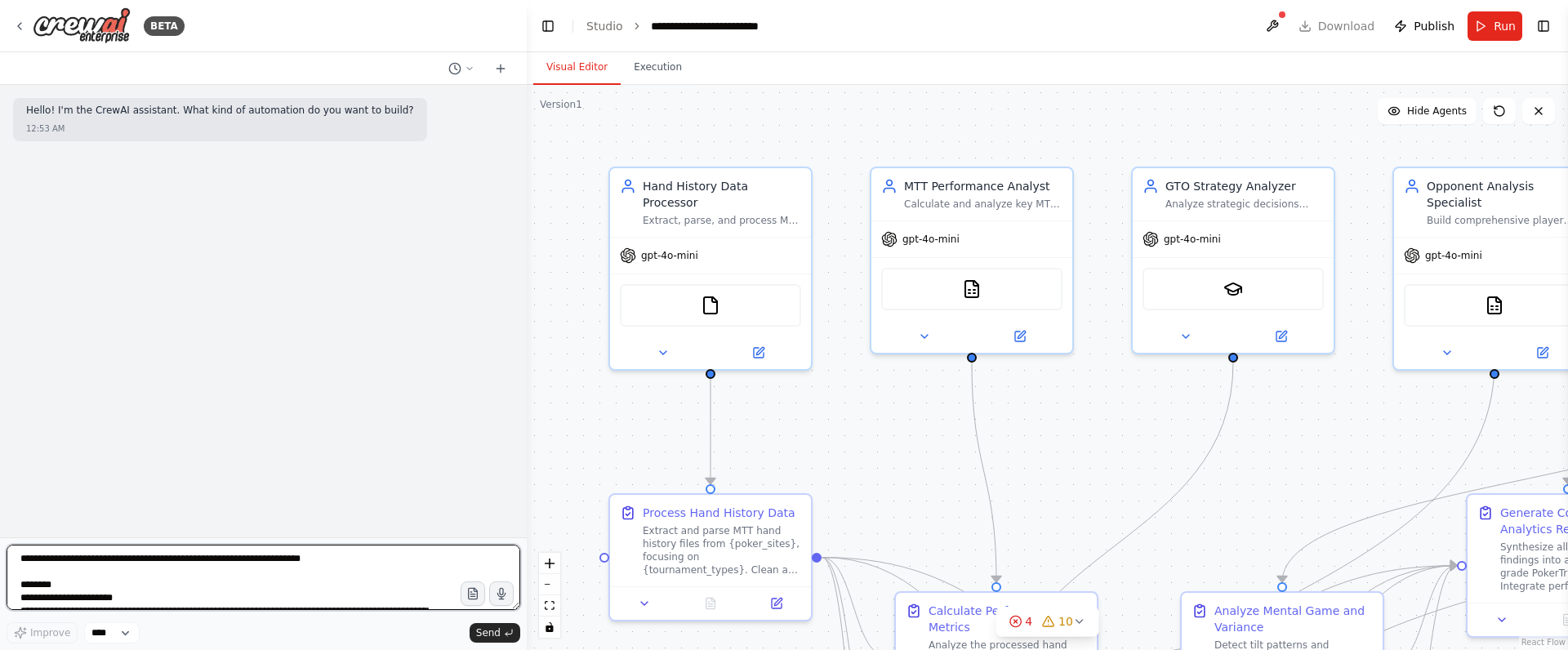
scroll to position [400, 0]
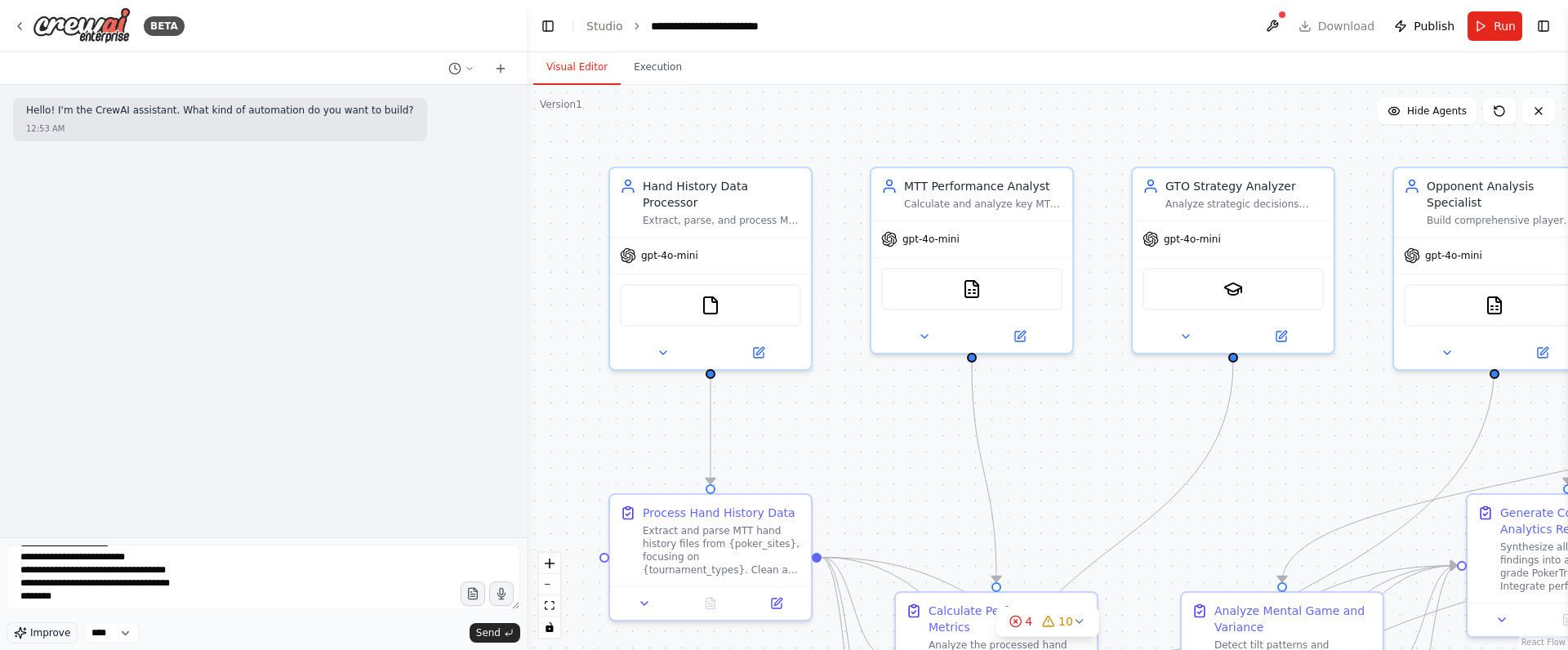
click at [33, 635] on span "Improve" at bounding box center [50, 633] width 40 height 13
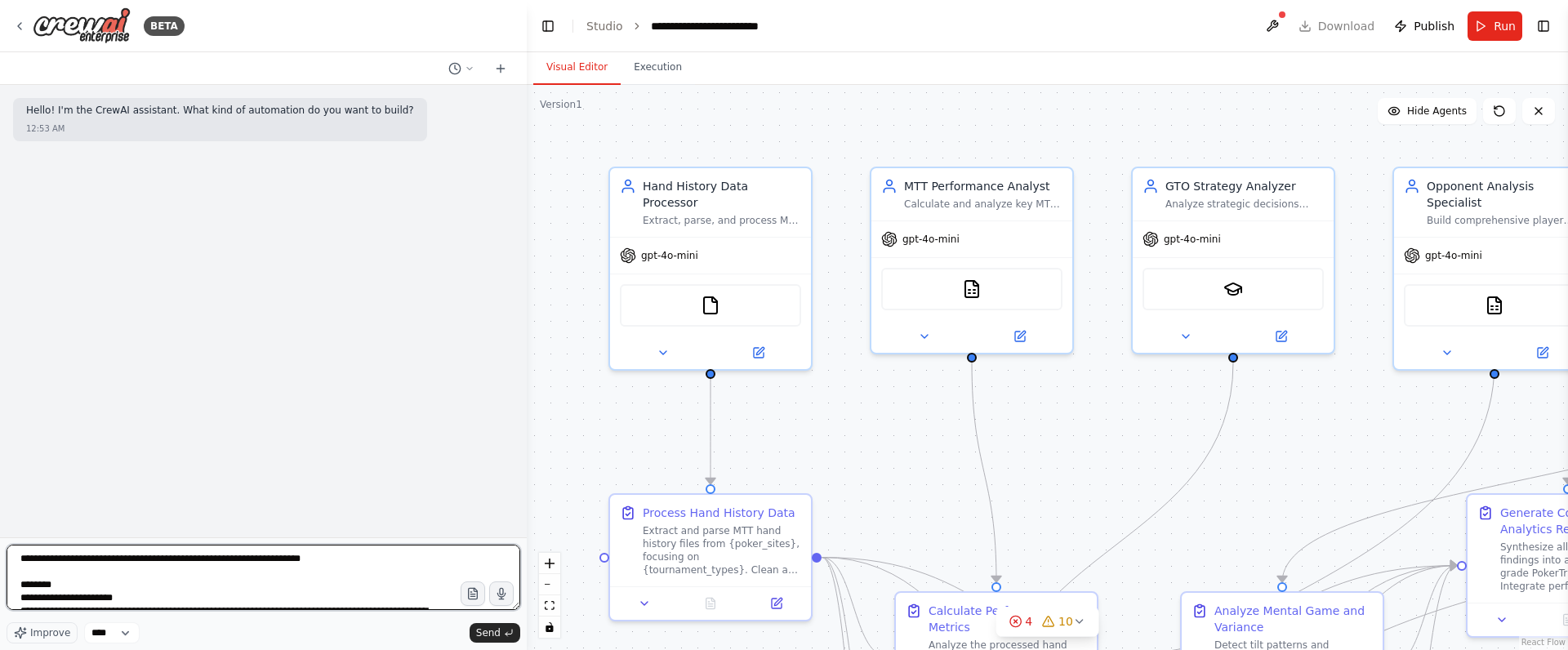
click at [272, 600] on textarea at bounding box center [263, 577] width 514 height 65
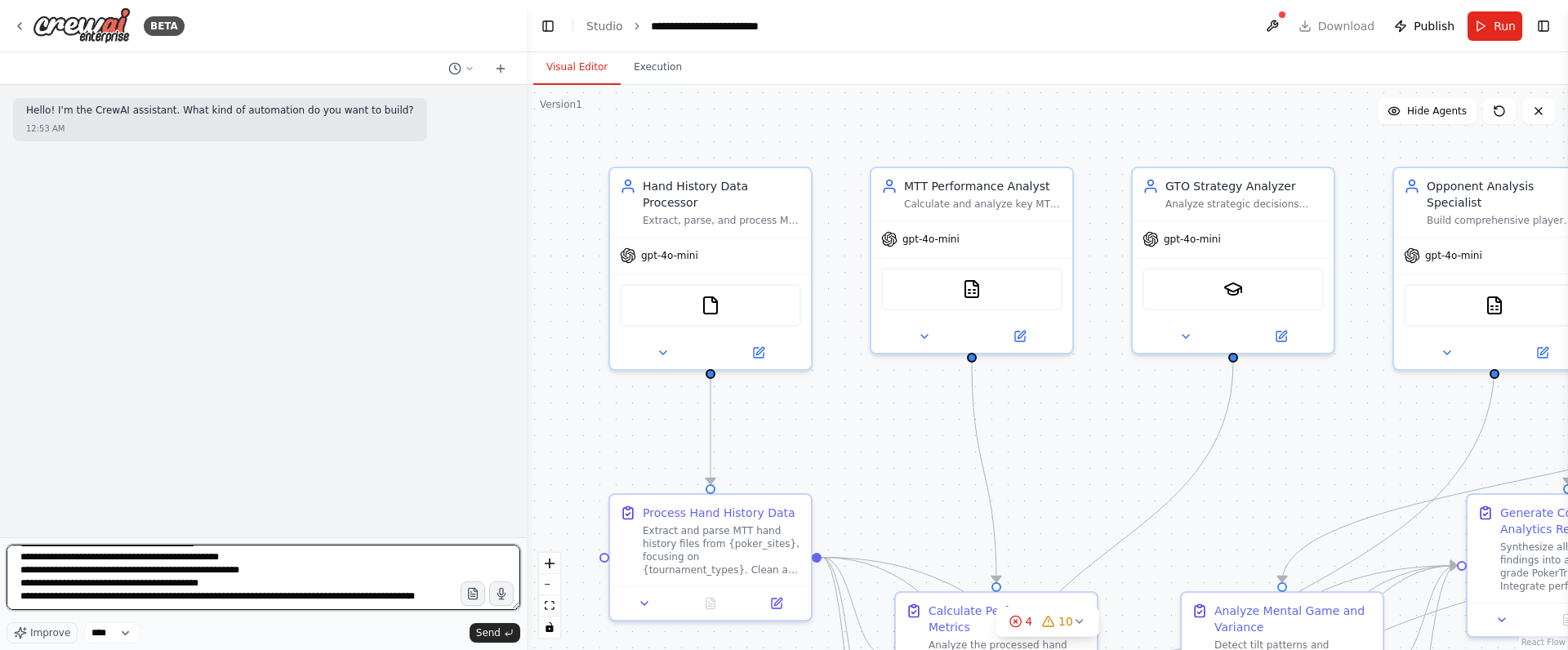
scroll to position [237, 0]
type textarea "**********"
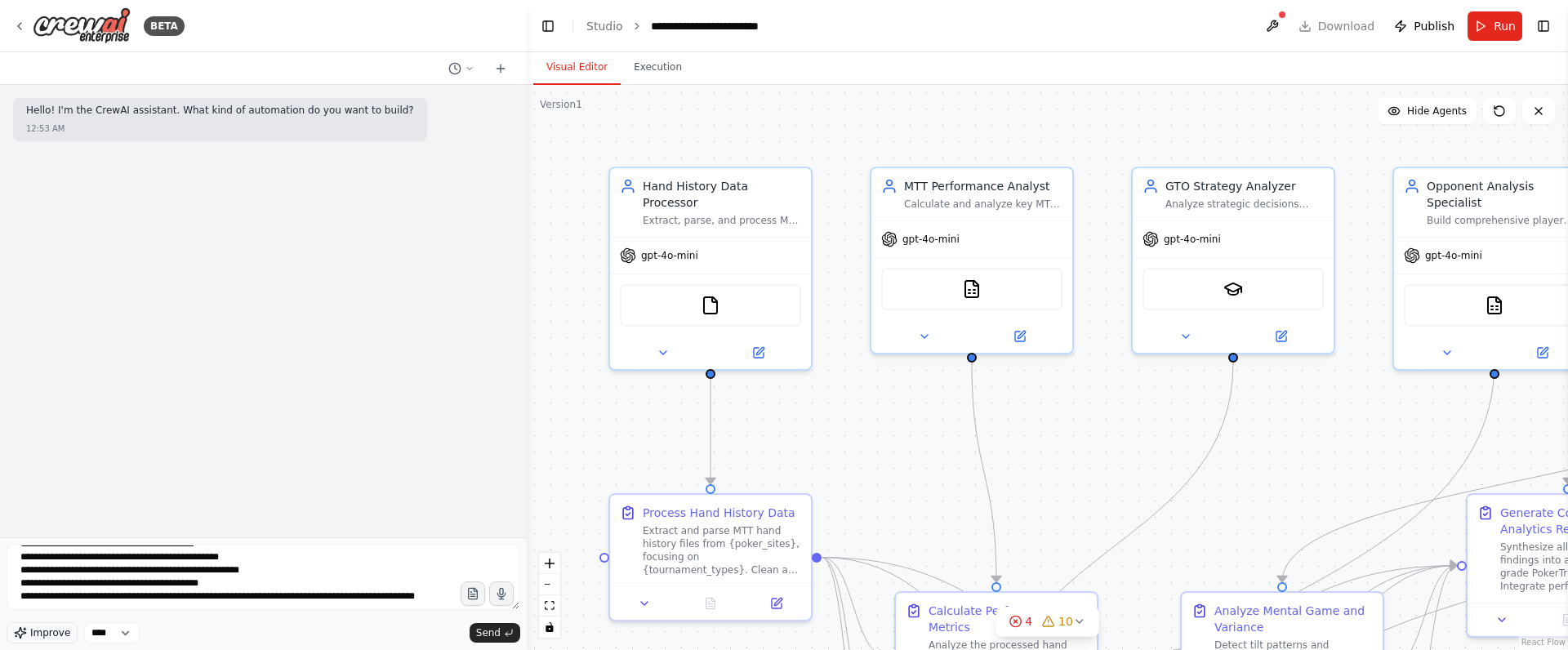
click at [57, 637] on span "Improve" at bounding box center [50, 633] width 40 height 13
click at [511, 629] on icon "submit" at bounding box center [509, 633] width 10 height 10
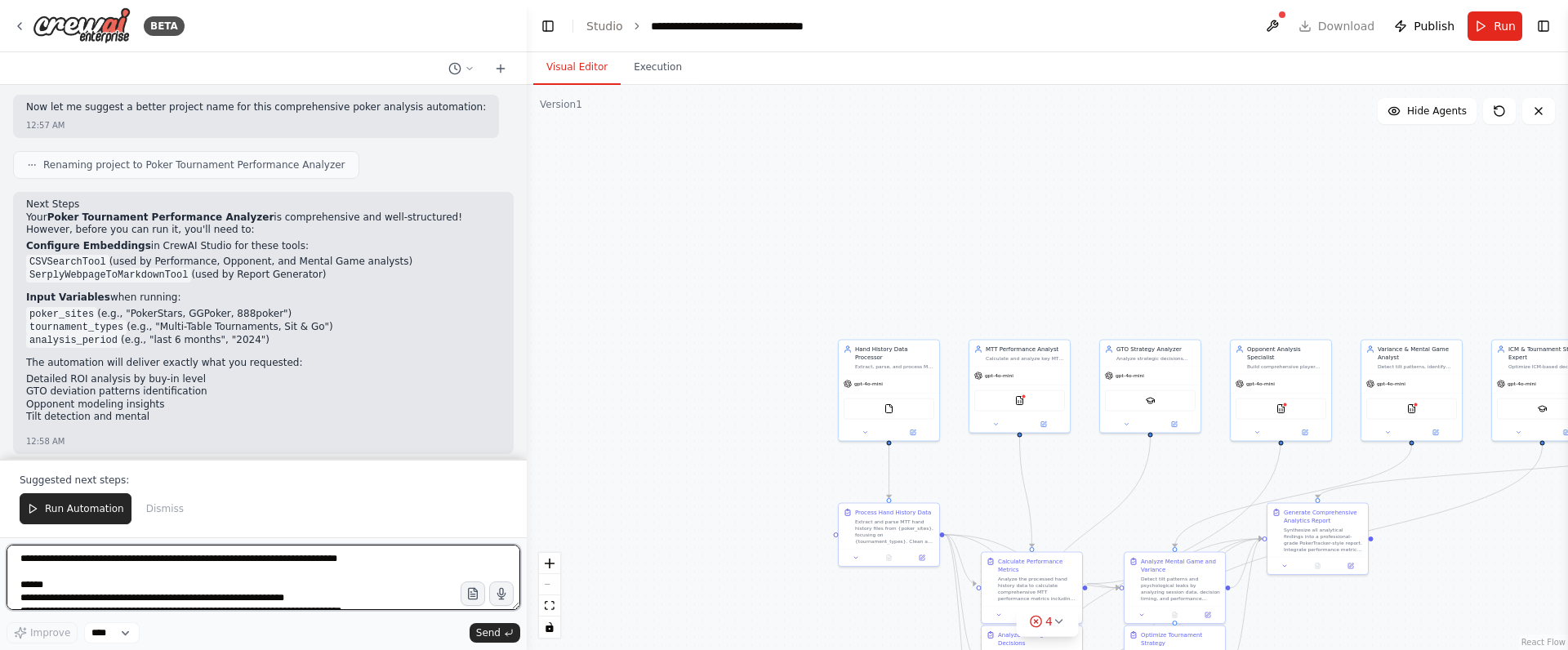
scroll to position [1299, 0]
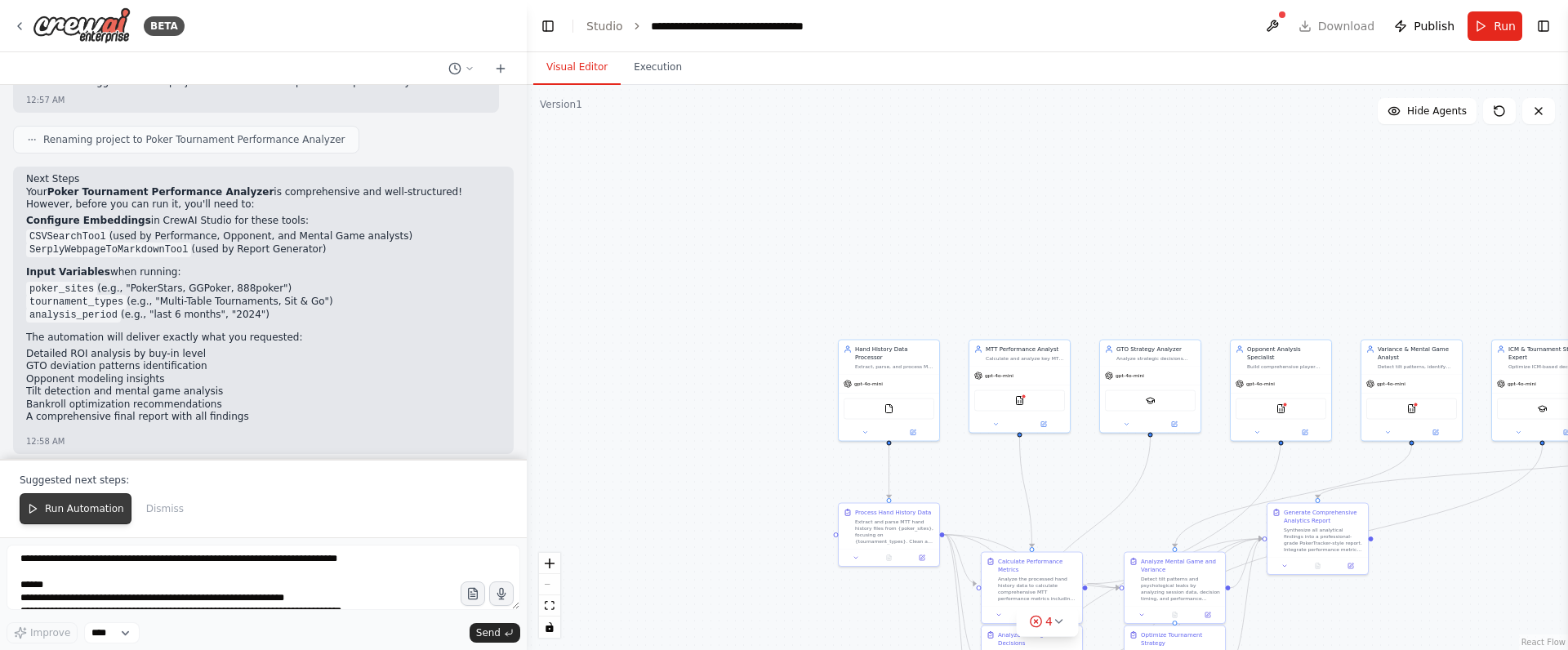
click at [75, 502] on button "Run Automation" at bounding box center [76, 508] width 112 height 31
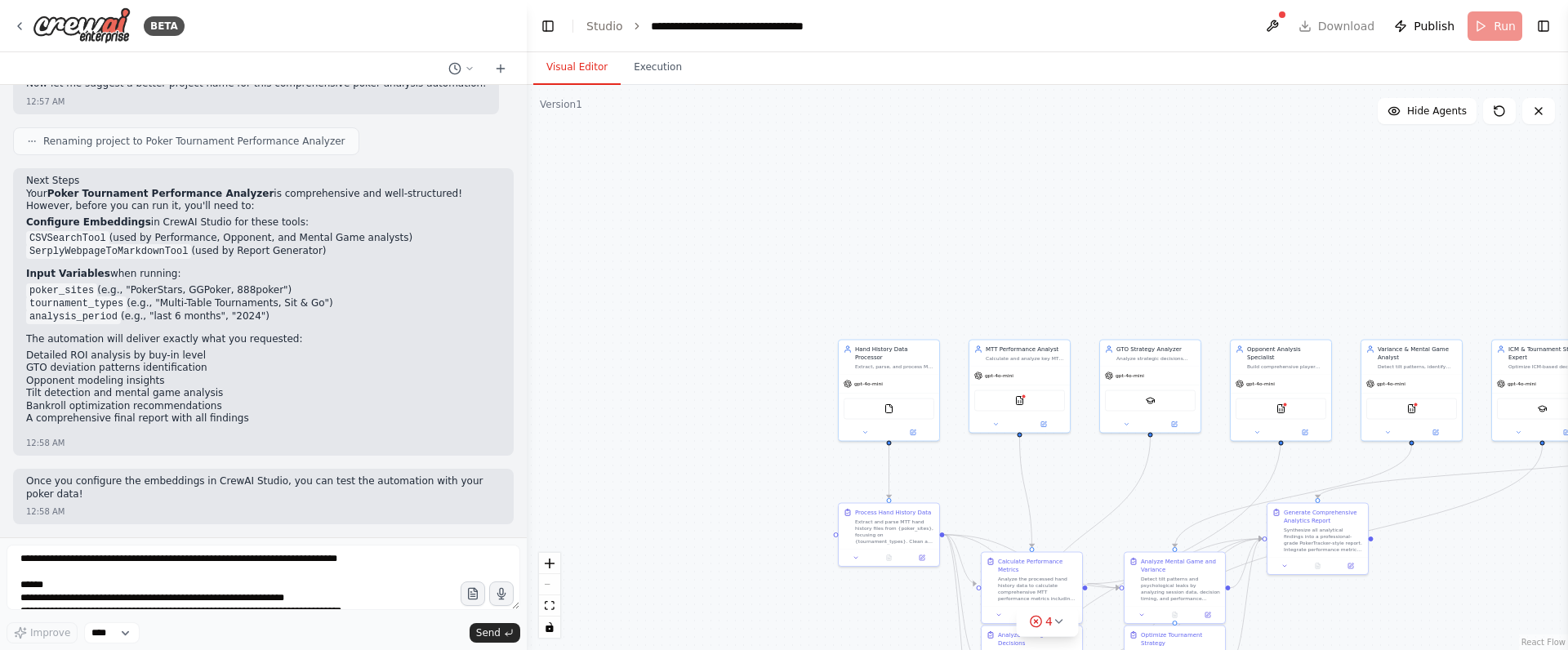
scroll to position [1221, 0]
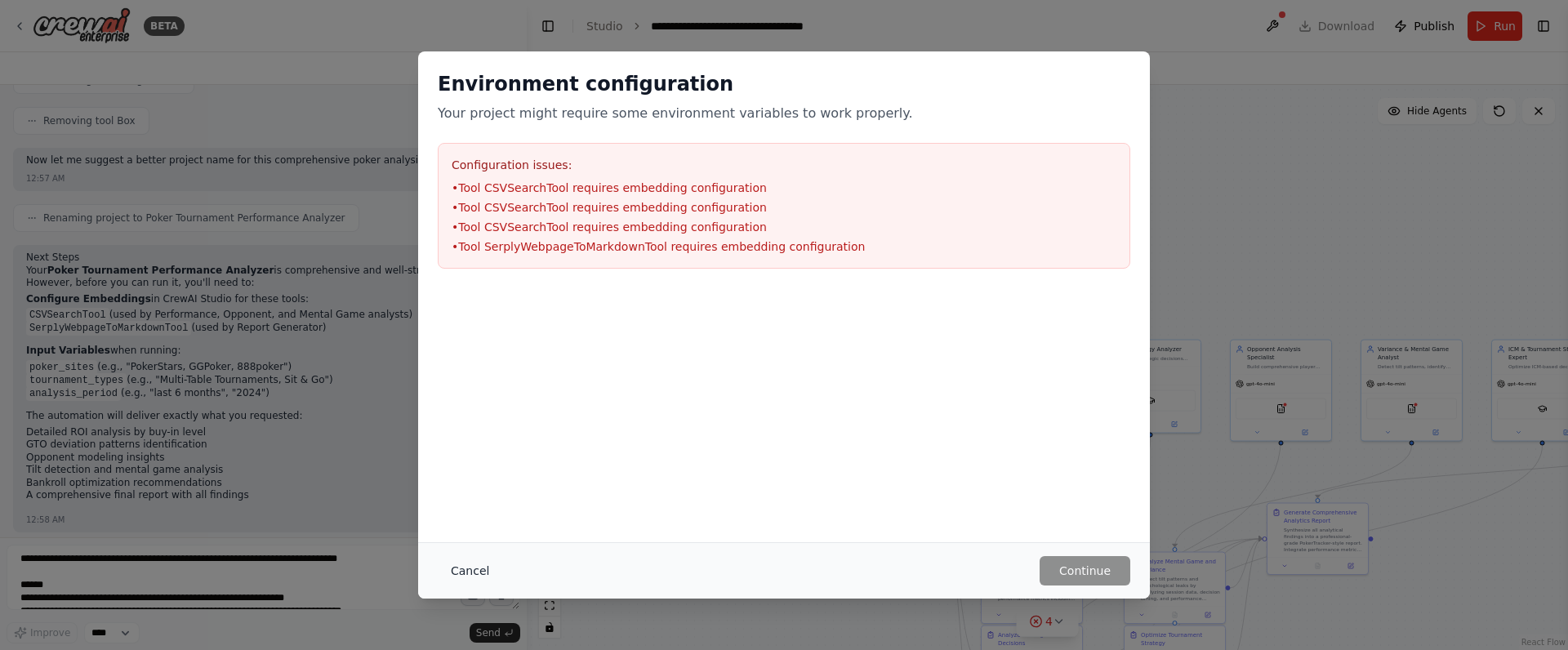
click at [472, 577] on button "Cancel" at bounding box center [470, 571] width 65 height 30
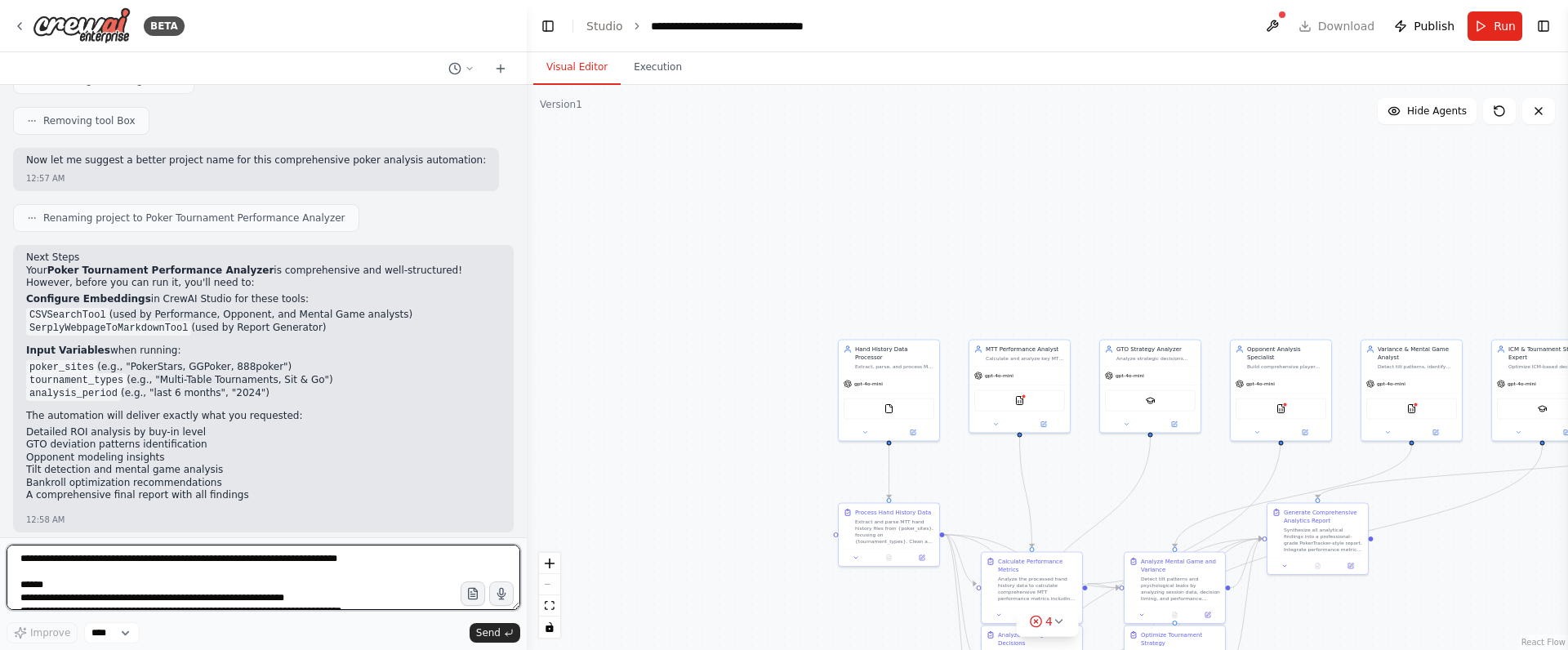
click at [309, 592] on textarea at bounding box center [263, 577] width 514 height 65
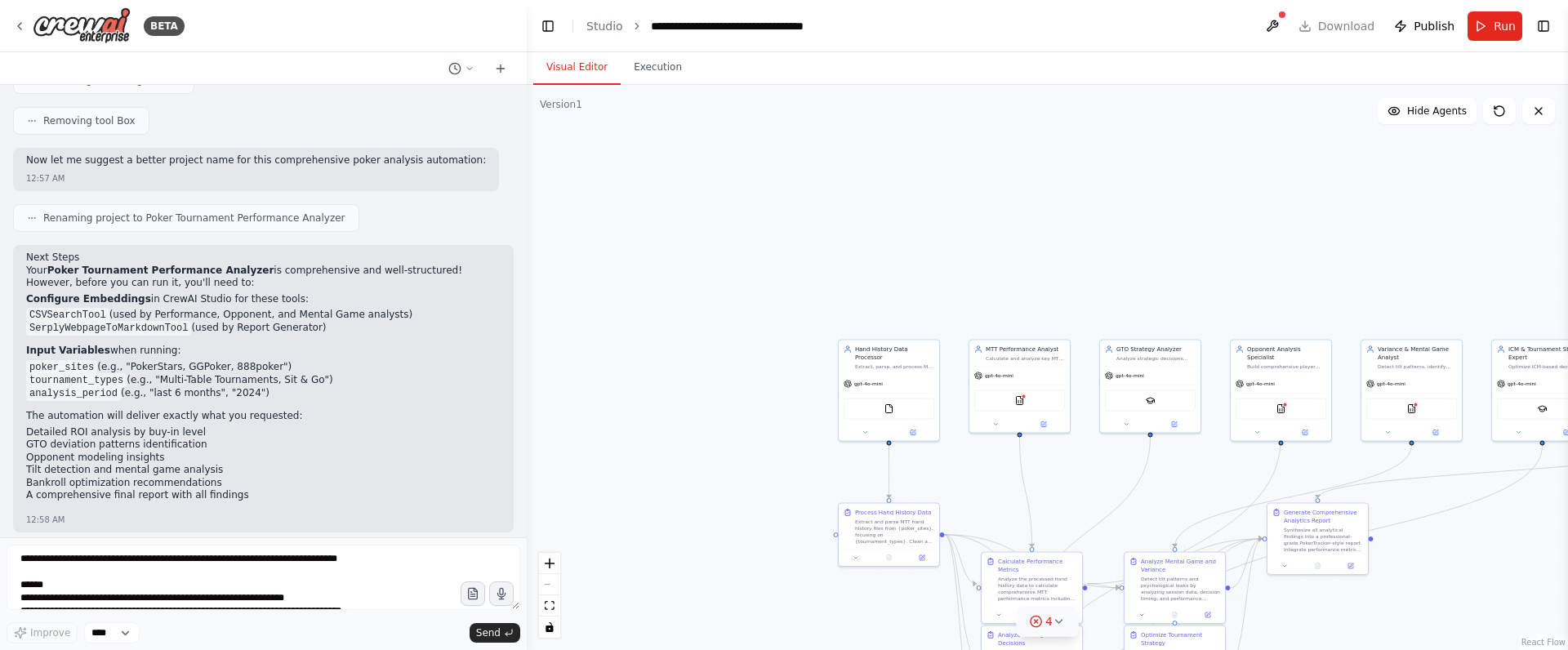
click at [1061, 618] on icon at bounding box center [1059, 621] width 13 height 13
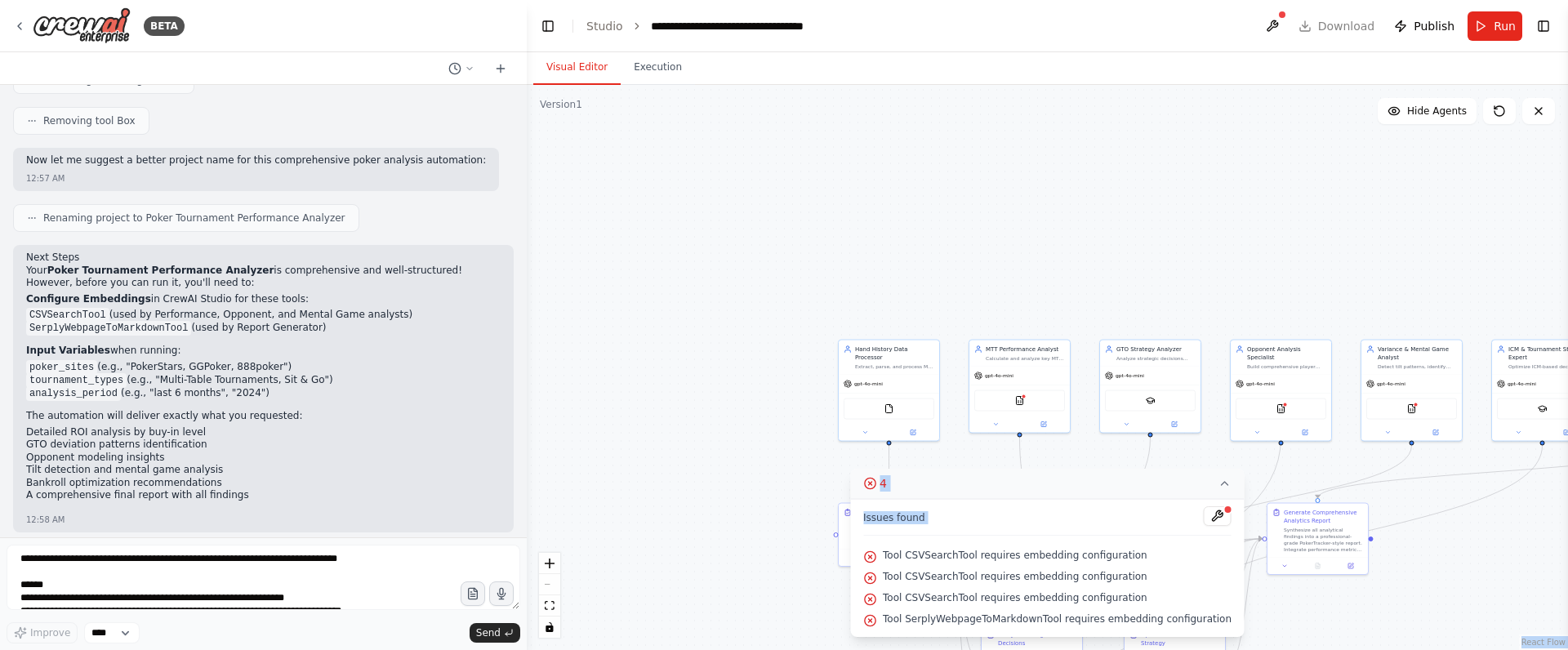
drag, startPoint x: 902, startPoint y: 557, endPoint x: 1229, endPoint y: 628, distance: 334.6
click at [1229, 628] on div "Version 1 Show Tools Hide Agents .deletable-edge-delete-btn { width: 20px; heig…" at bounding box center [1047, 367] width 1041 height 565
click at [1187, 612] on span "Tool SerplyWebpageToMarkdownTool requires embedding configuration" at bounding box center [1057, 618] width 349 height 13
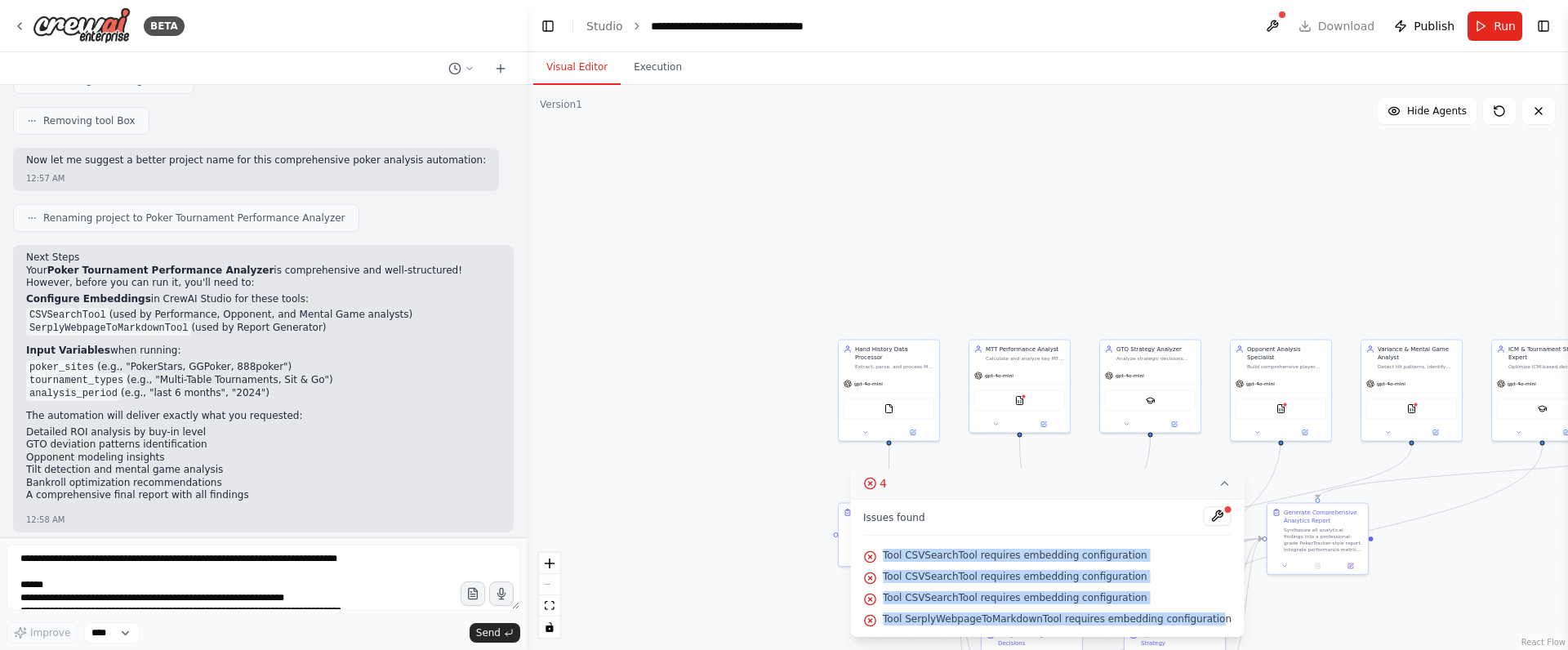
drag, startPoint x: 1209, startPoint y: 621, endPoint x: 938, endPoint y: 525, distance: 287.5
click at [938, 525] on div "Issues found Tool CSVSearchTool requires embedding configuration Tool CSVSearch…" at bounding box center [1047, 567] width 394 height 138
copy div "Tool CSVSearchTool requires embedding configuration Tool CSVSearchTool requires…"
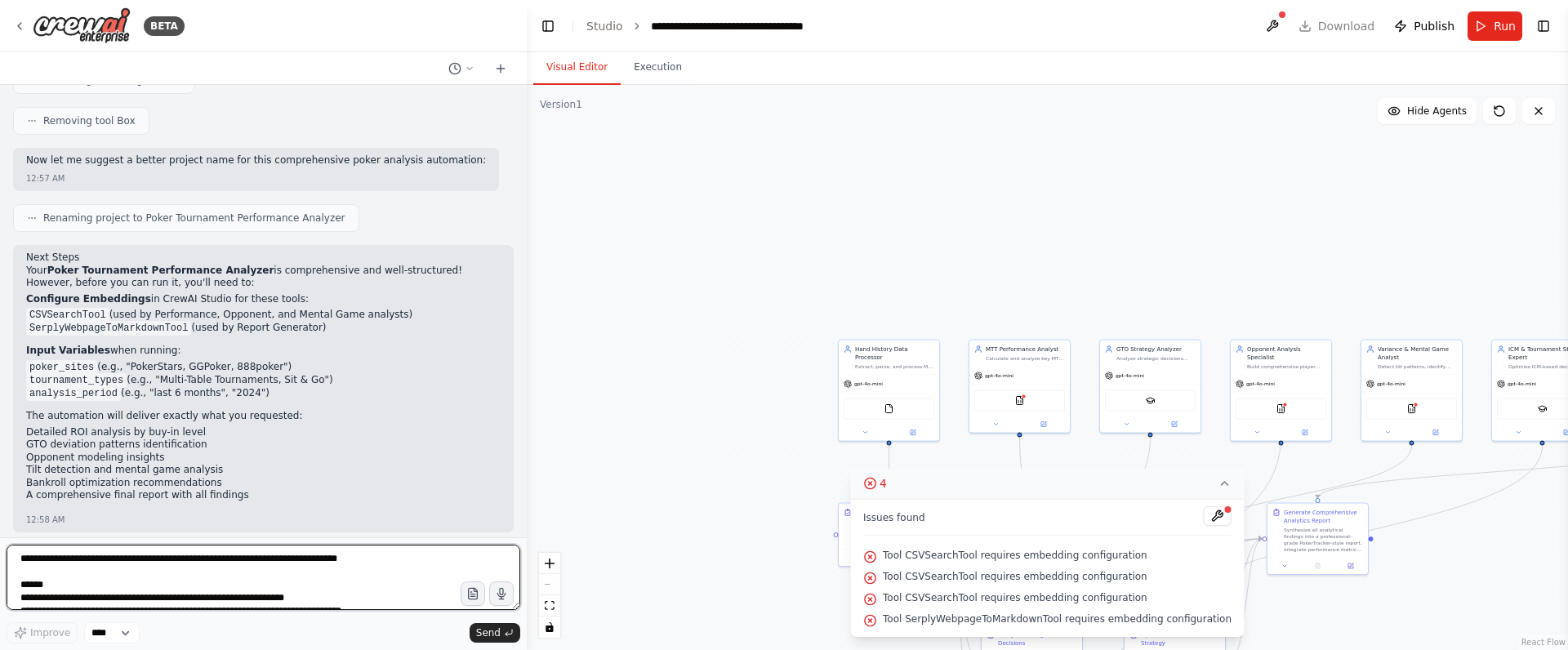
click at [203, 559] on textarea at bounding box center [263, 577] width 514 height 65
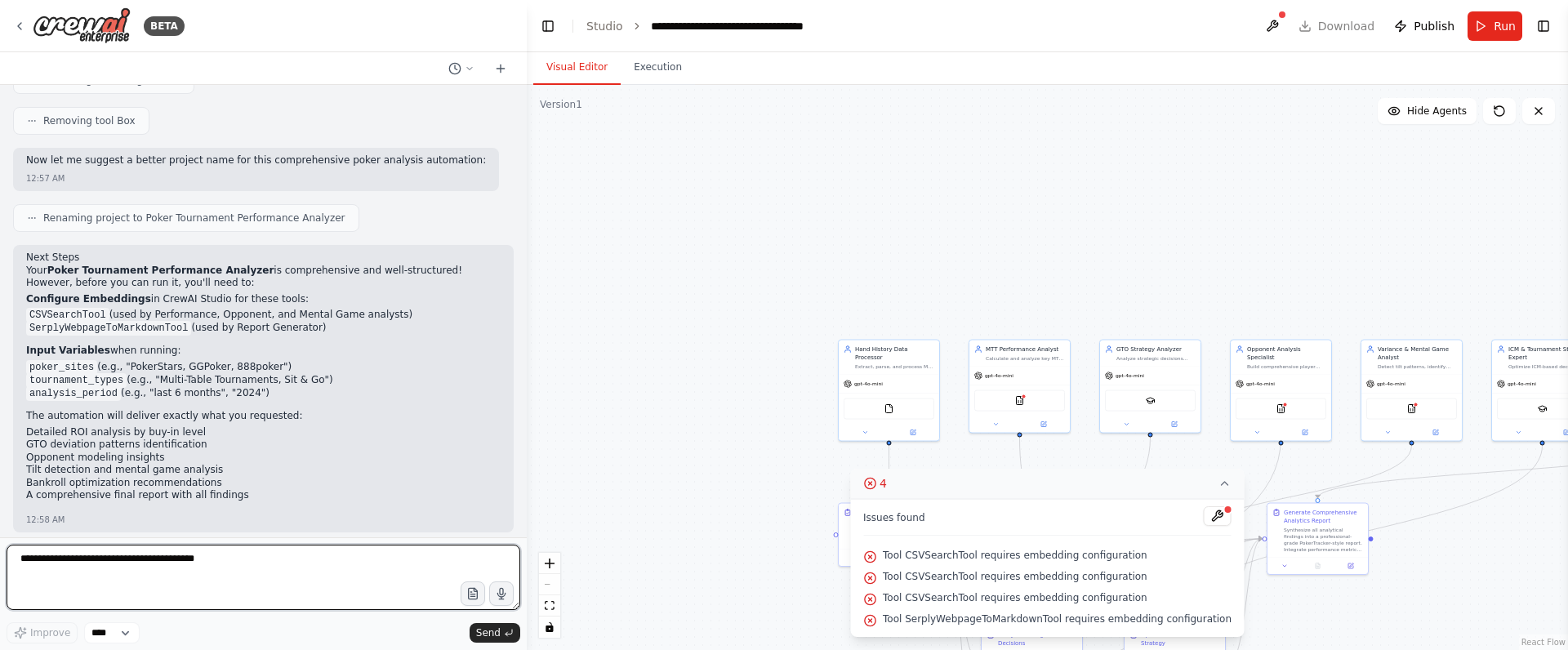
paste textarea "**********"
click at [261, 571] on textarea "**********" at bounding box center [263, 577] width 514 height 65
paste textarea "**********"
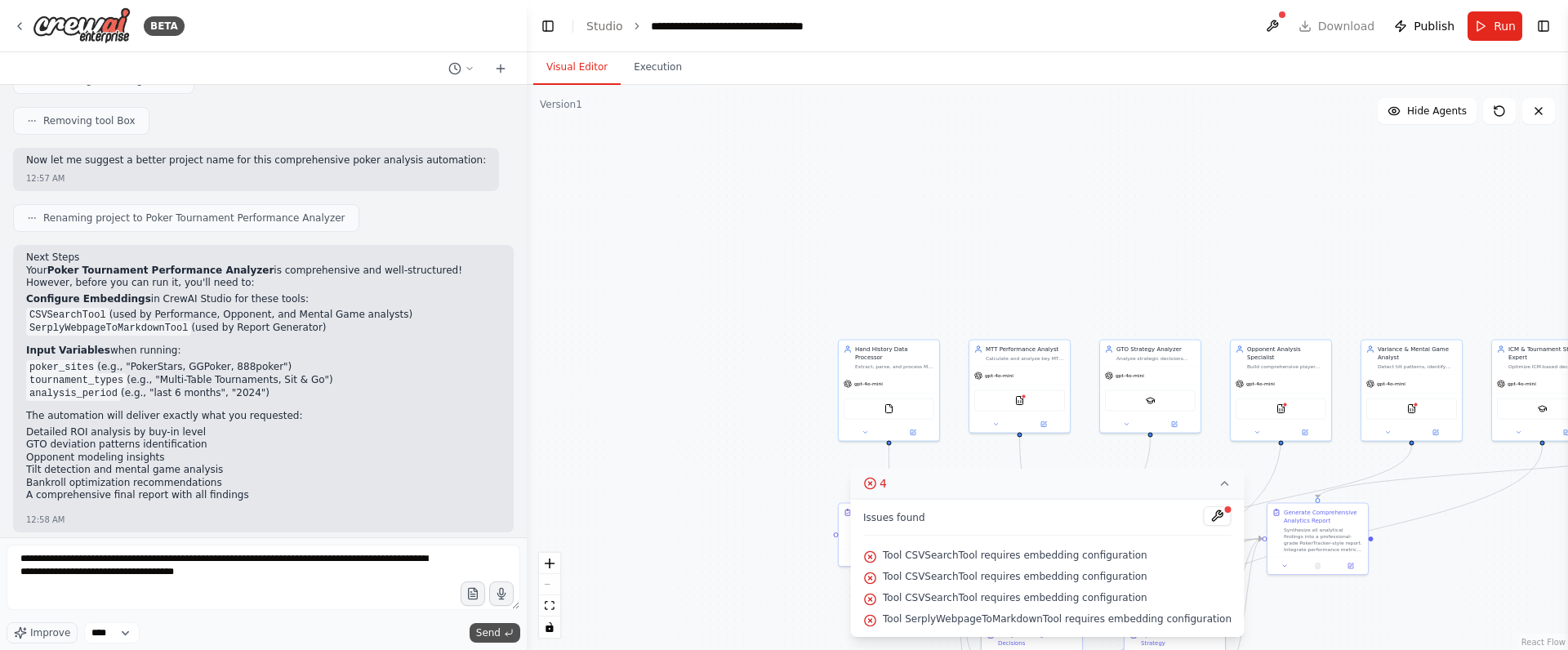
click at [482, 633] on span "Send" at bounding box center [488, 633] width 24 height 13
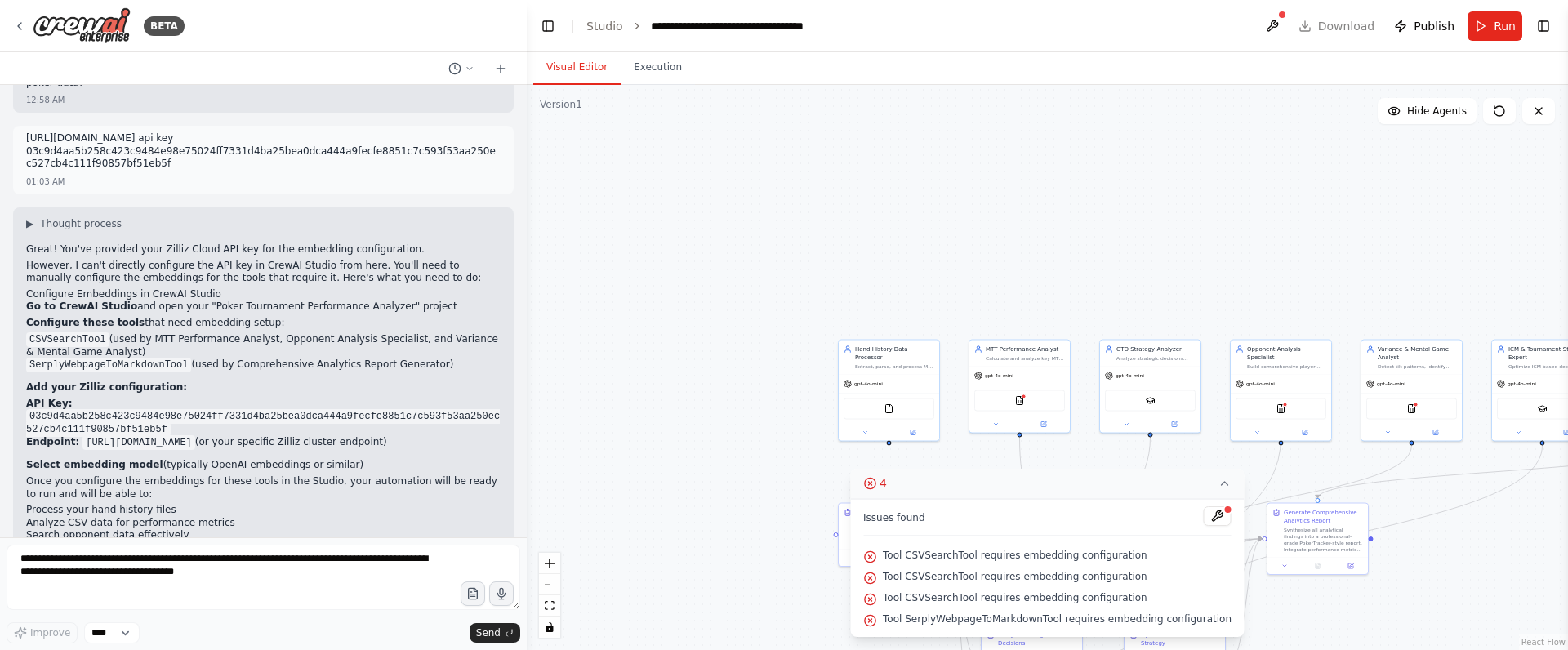
scroll to position [1721, 0]
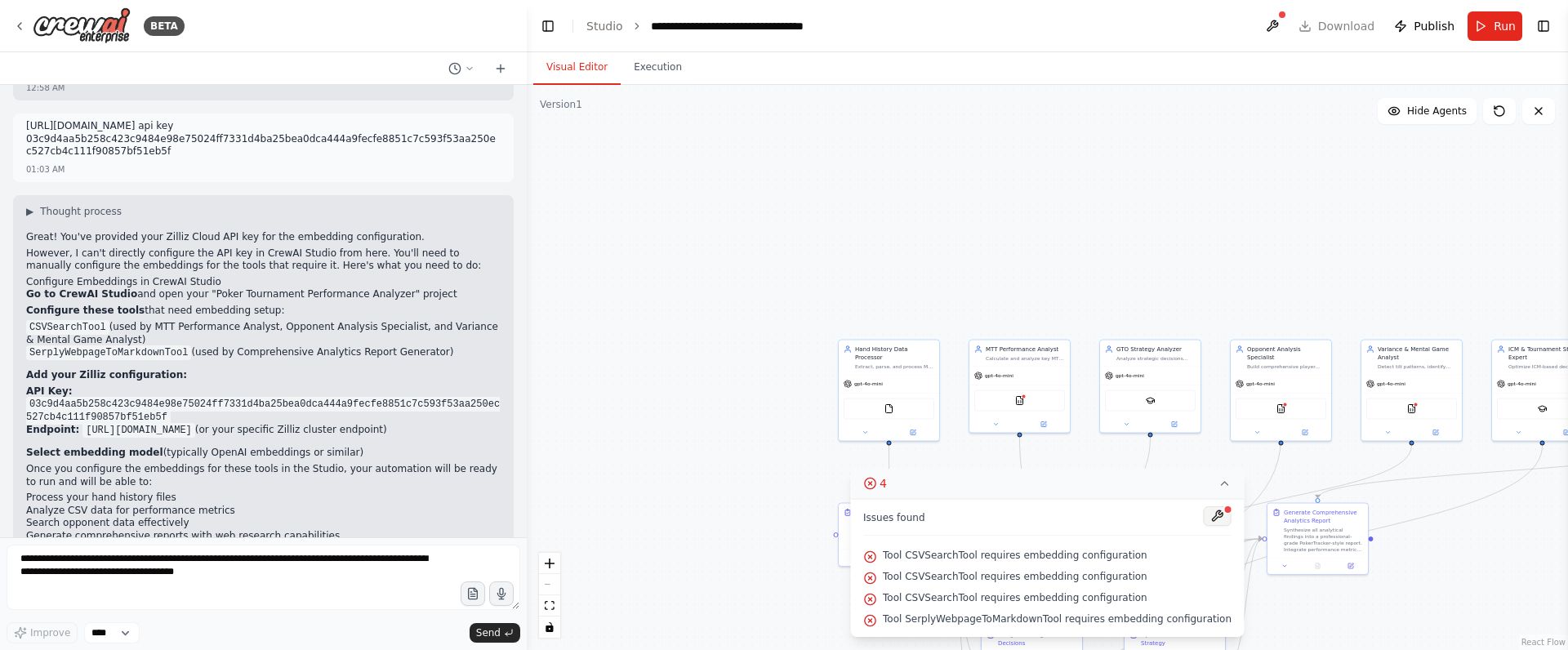
click at [1204, 511] on button at bounding box center [1217, 517] width 28 height 20
click at [1218, 485] on icon at bounding box center [1224, 483] width 13 height 13
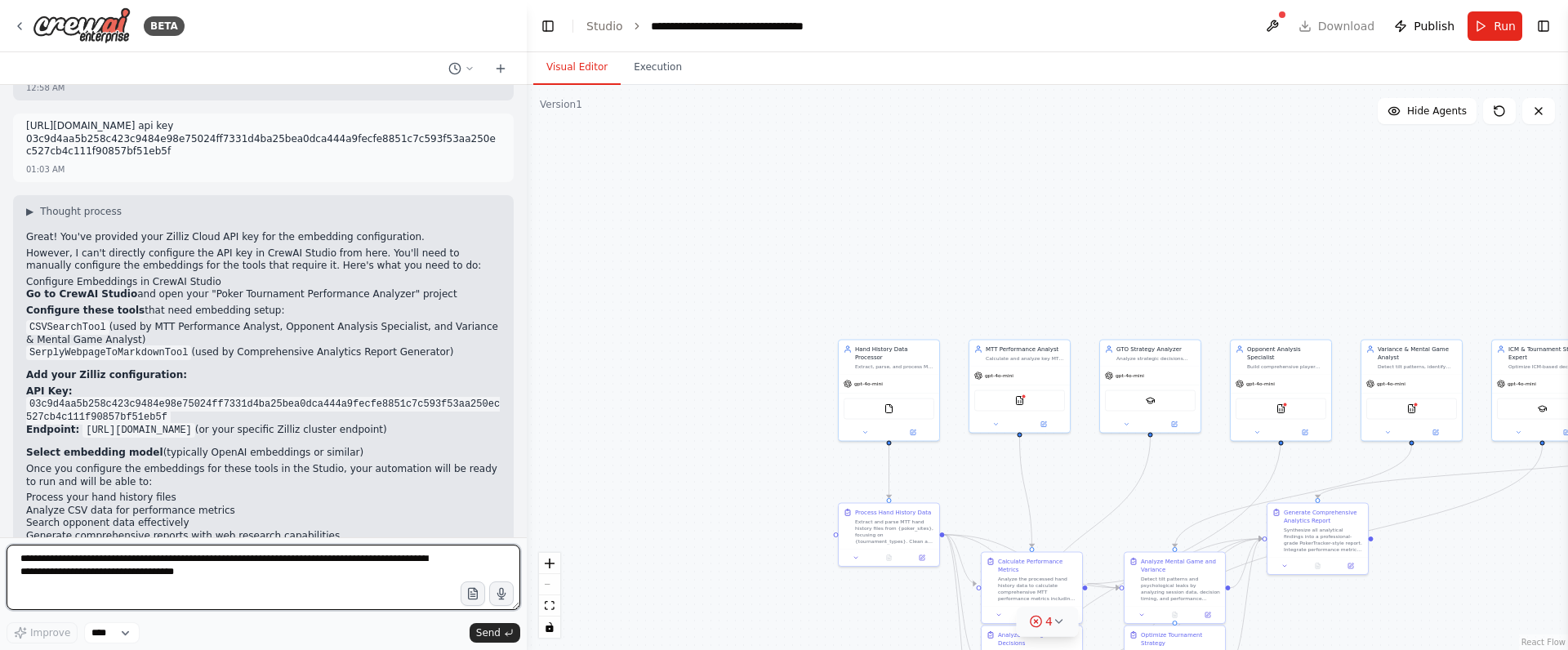
click at [245, 554] on textarea "**********" at bounding box center [263, 577] width 514 height 65
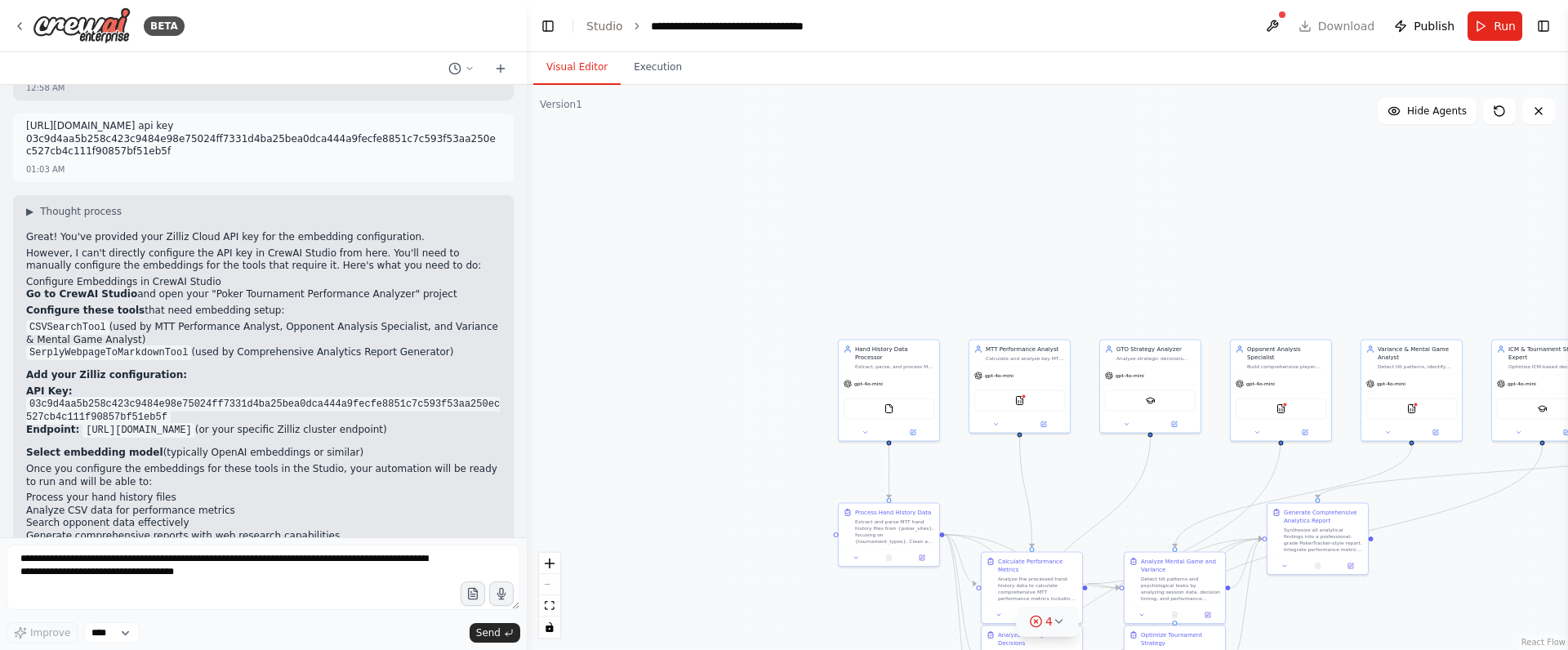
drag, startPoint x: 1278, startPoint y: 29, endPoint x: 1224, endPoint y: 243, distance: 220.7
click at [1279, 29] on button at bounding box center [1272, 26] width 26 height 30
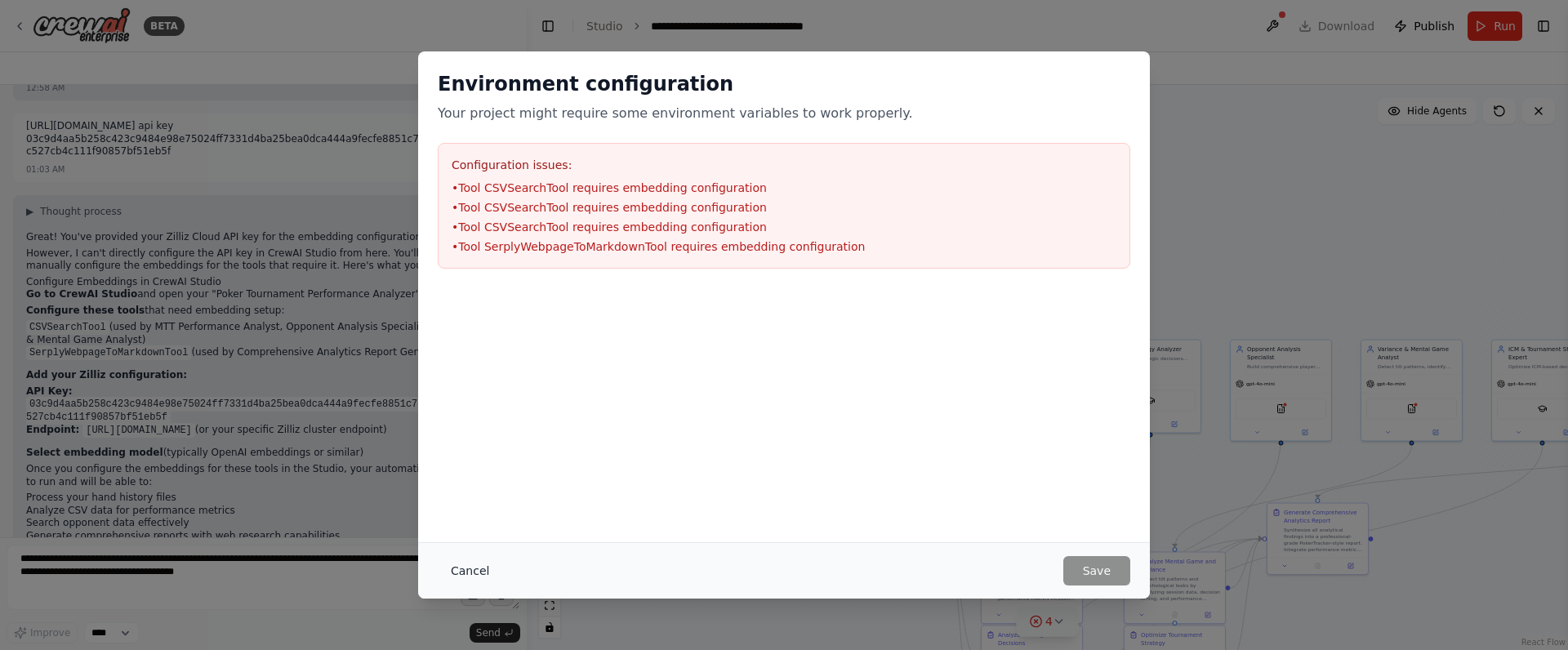
click at [481, 572] on button "Cancel" at bounding box center [470, 571] width 65 height 30
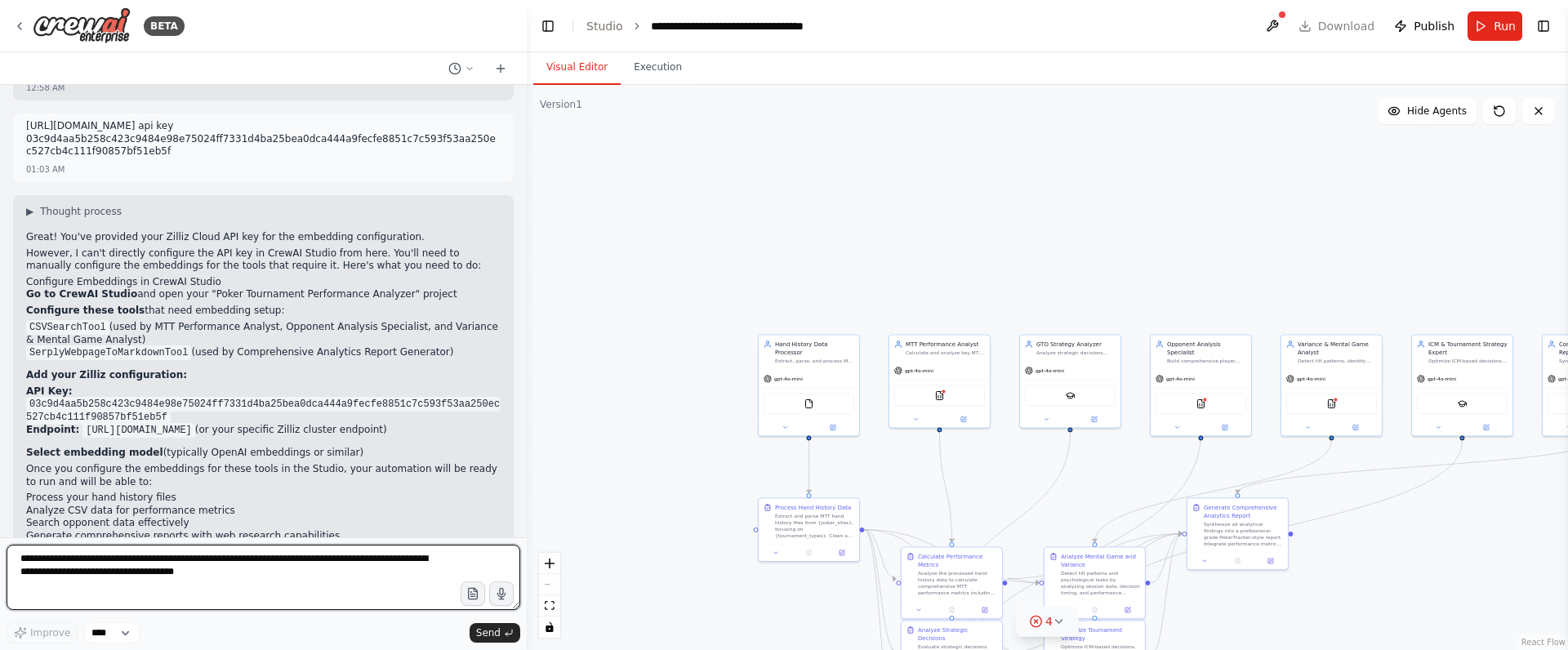
click at [173, 554] on textarea "**********" at bounding box center [263, 577] width 514 height 65
paste textarea
click at [239, 595] on textarea "**********" at bounding box center [263, 577] width 514 height 65
drag, startPoint x: 236, startPoint y: 582, endPoint x: 208, endPoint y: 586, distance: 28.3
click at [208, 586] on textarea "**********" at bounding box center [263, 577] width 514 height 65
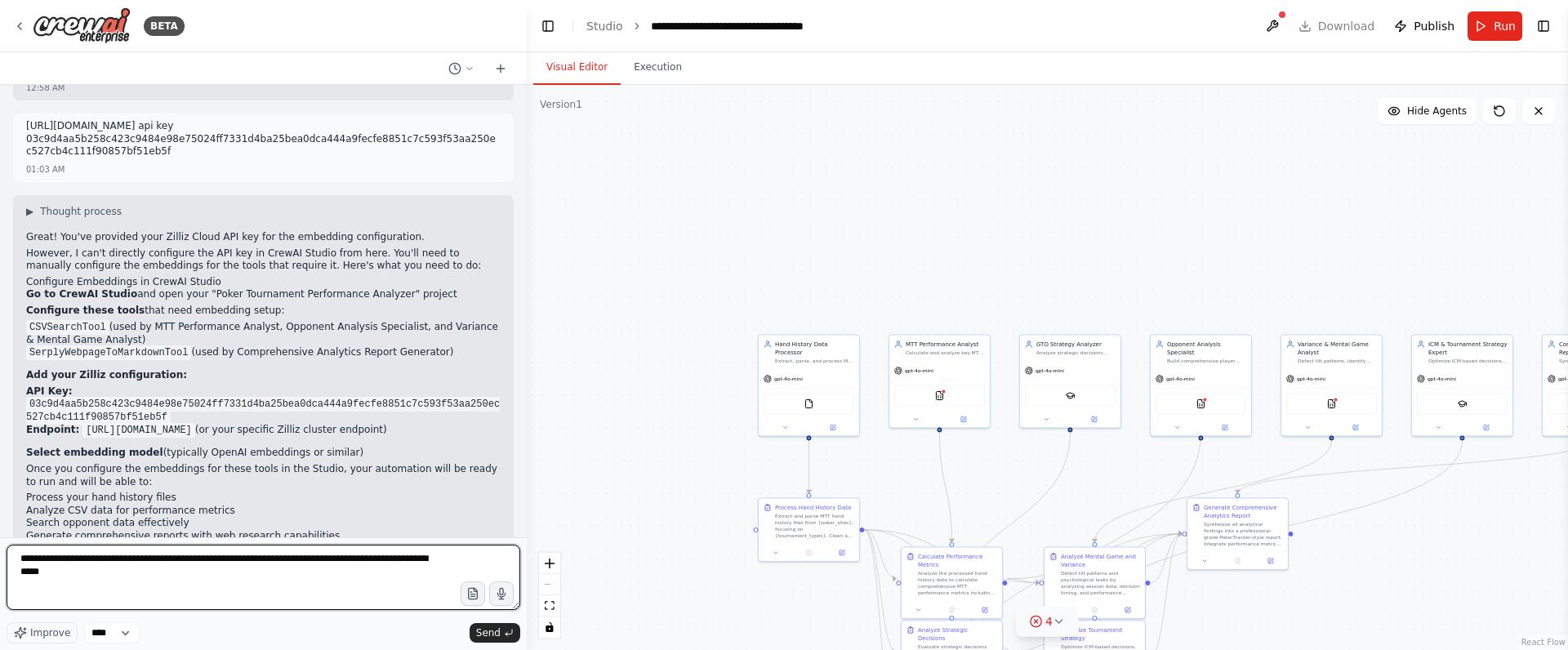
paste textarea "**********"
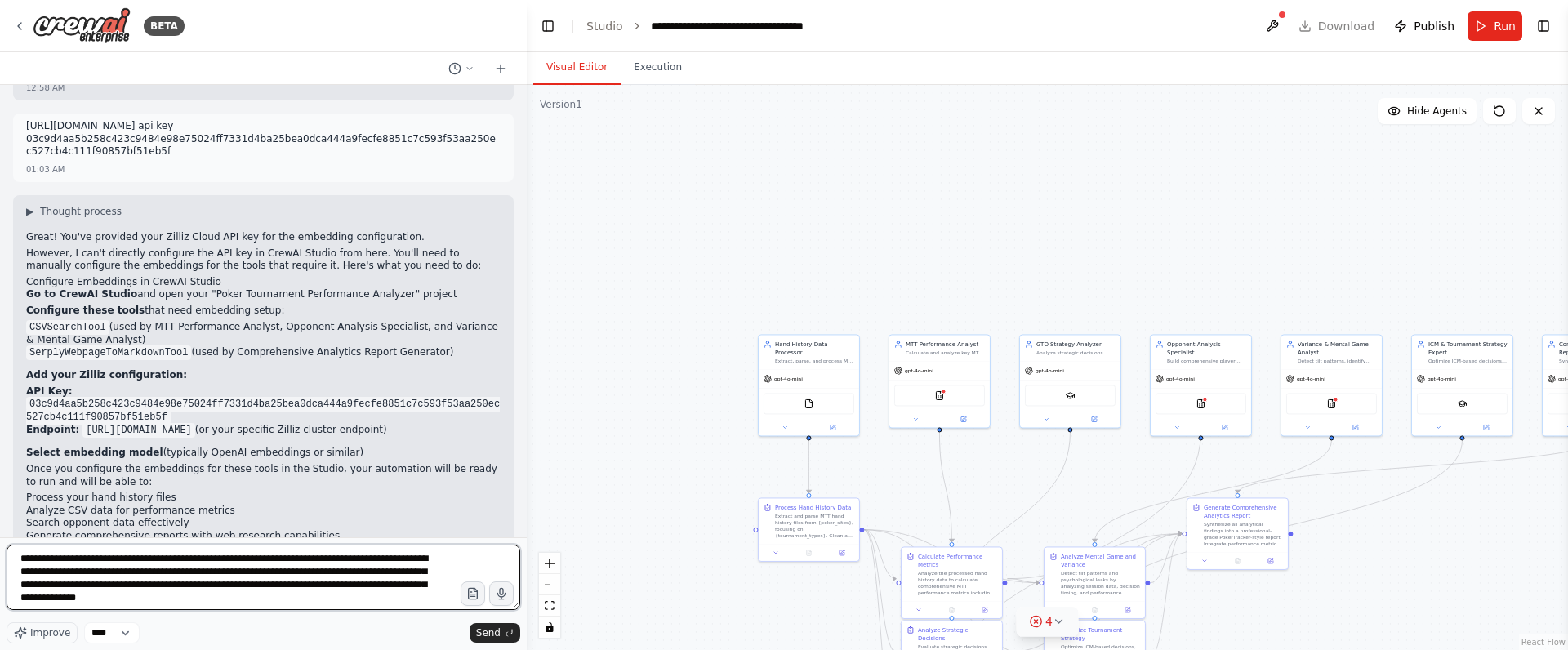
scroll to position [22, 0]
click at [507, 633] on polyline "submit" at bounding box center [507, 634] width 3 height 5
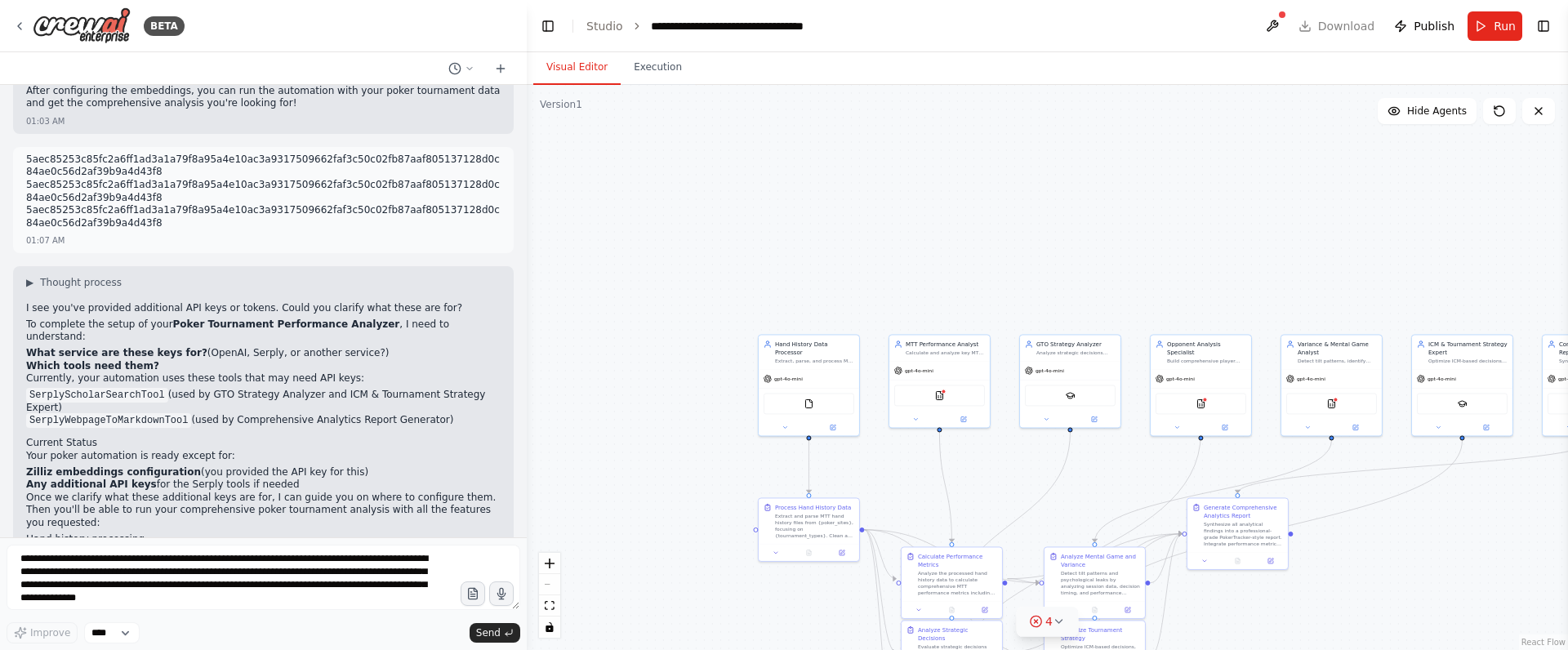
scroll to position [2218, 0]
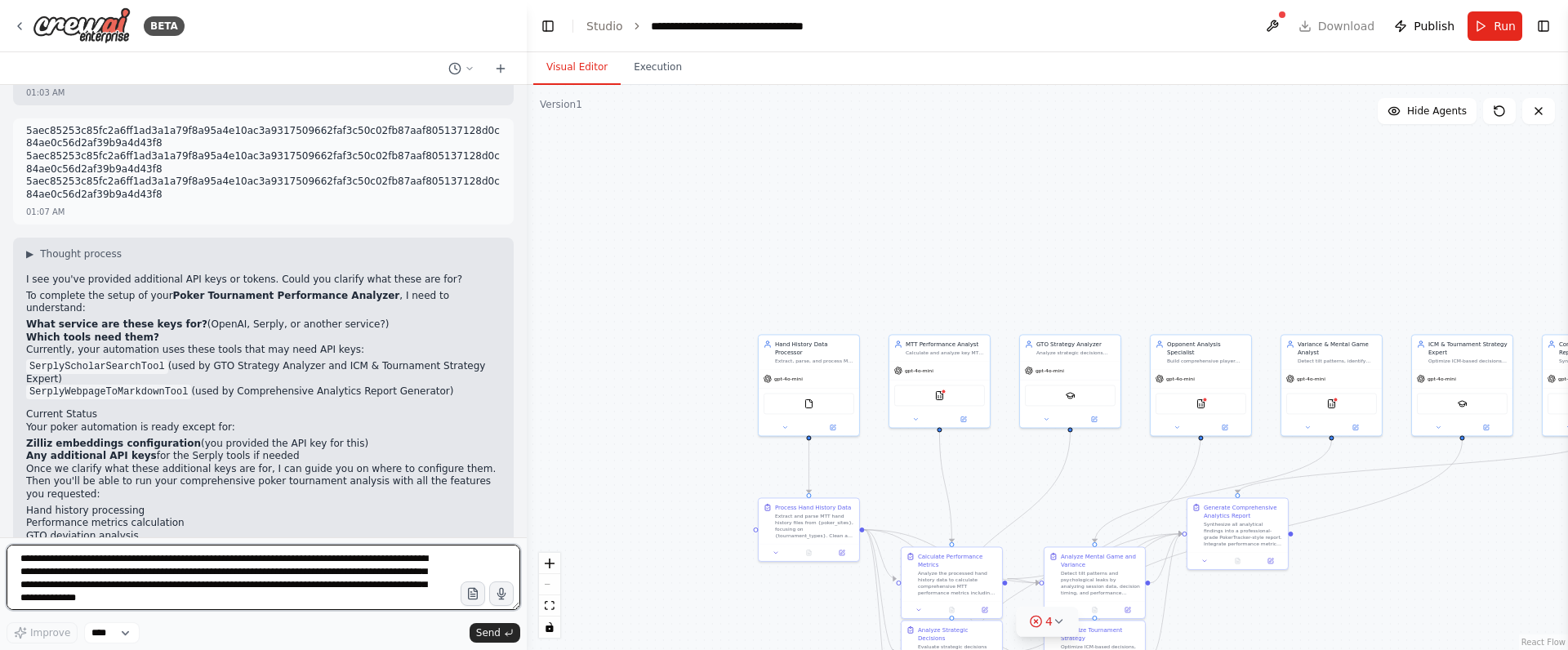
click at [303, 581] on textarea "**********" at bounding box center [263, 577] width 514 height 65
paste textarea "**********"
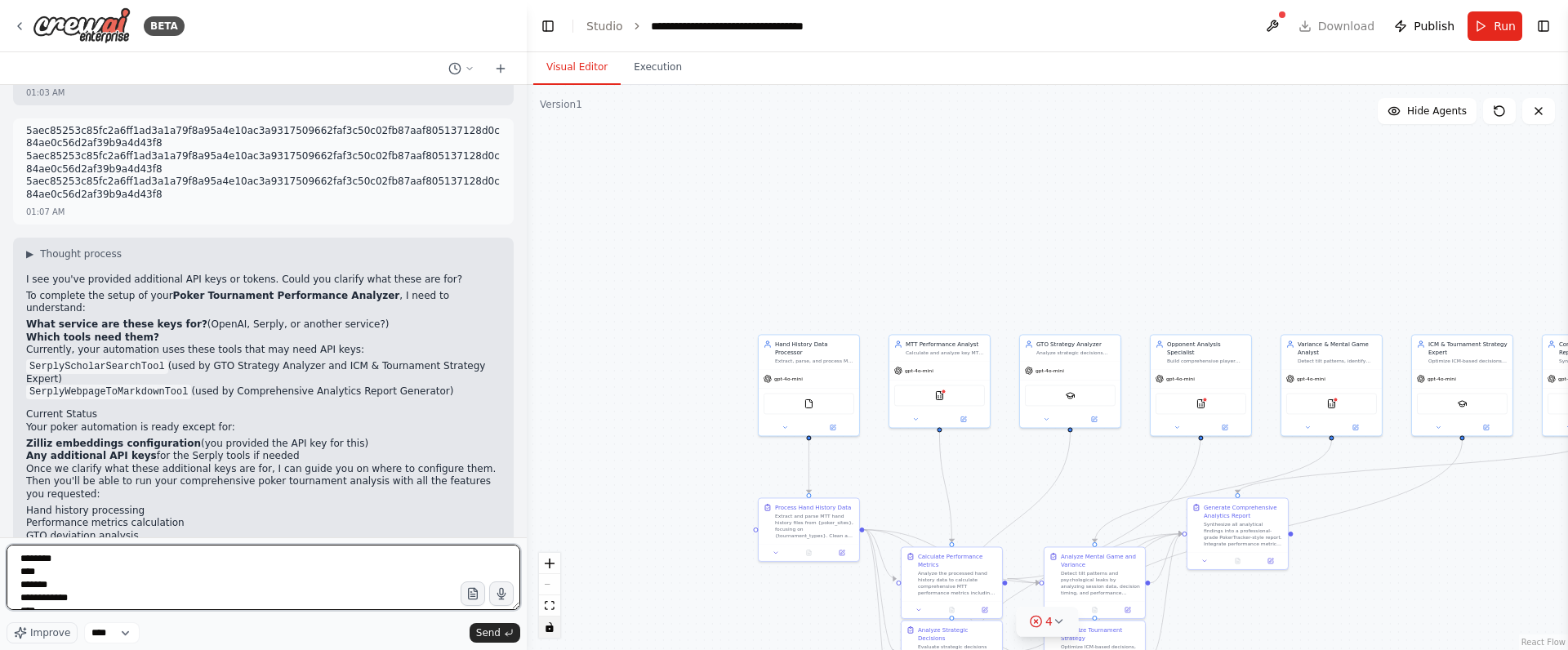
scroll to position [87, 0]
type textarea "**********"
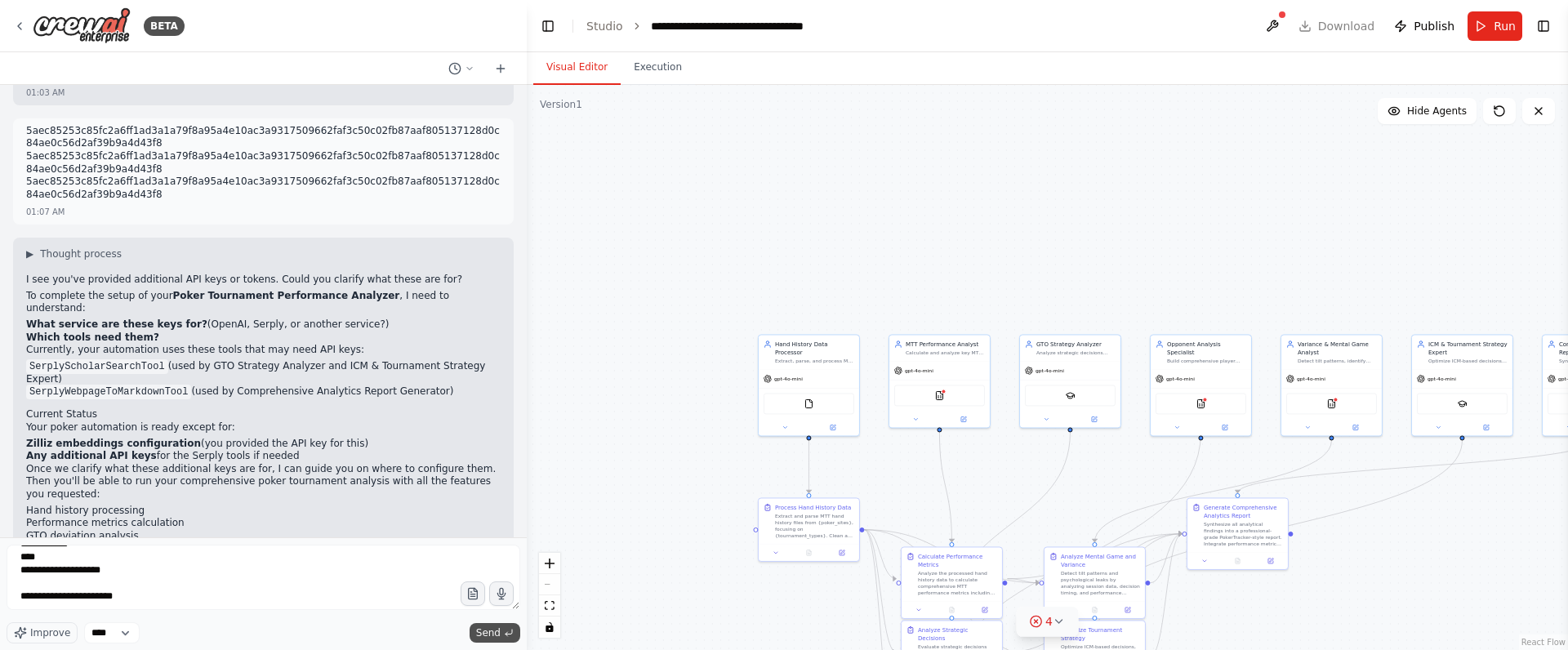
click at [491, 624] on button "Send" at bounding box center [495, 633] width 50 height 20
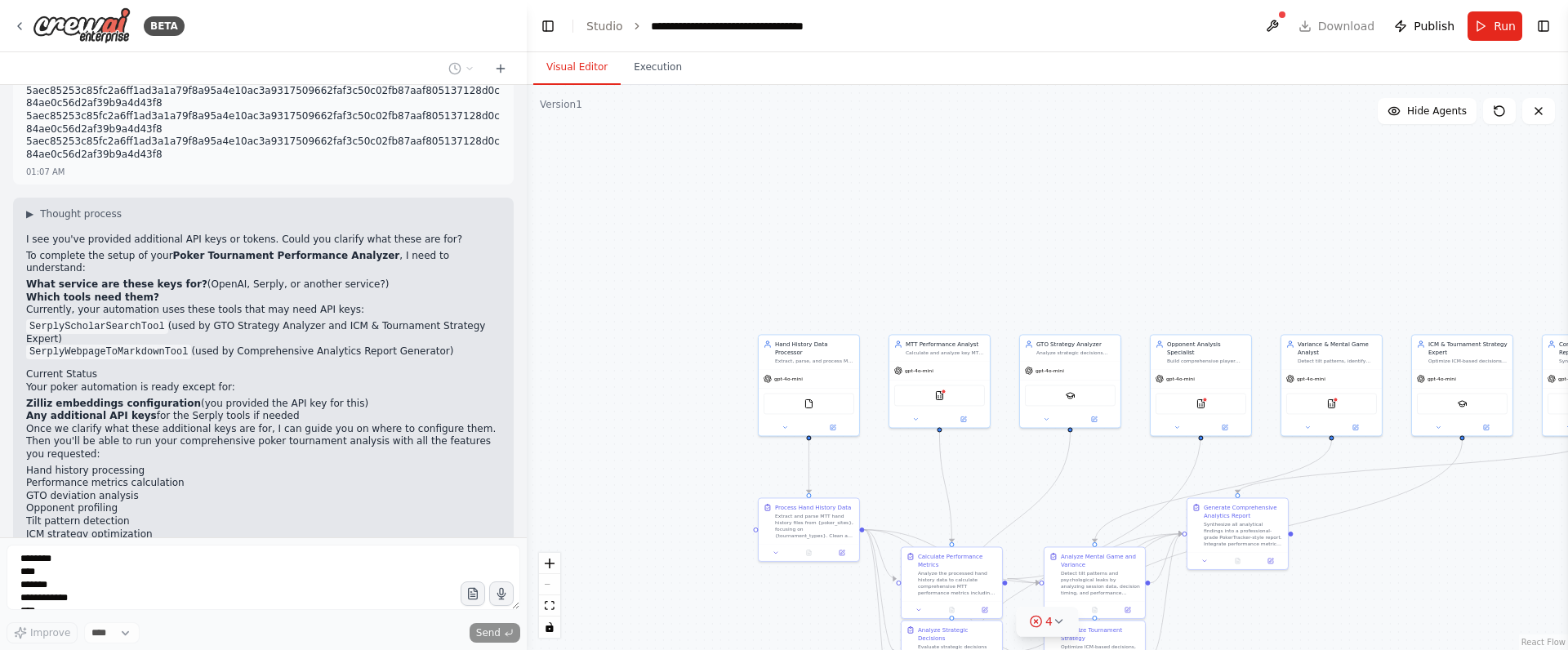
scroll to position [2332, 0]
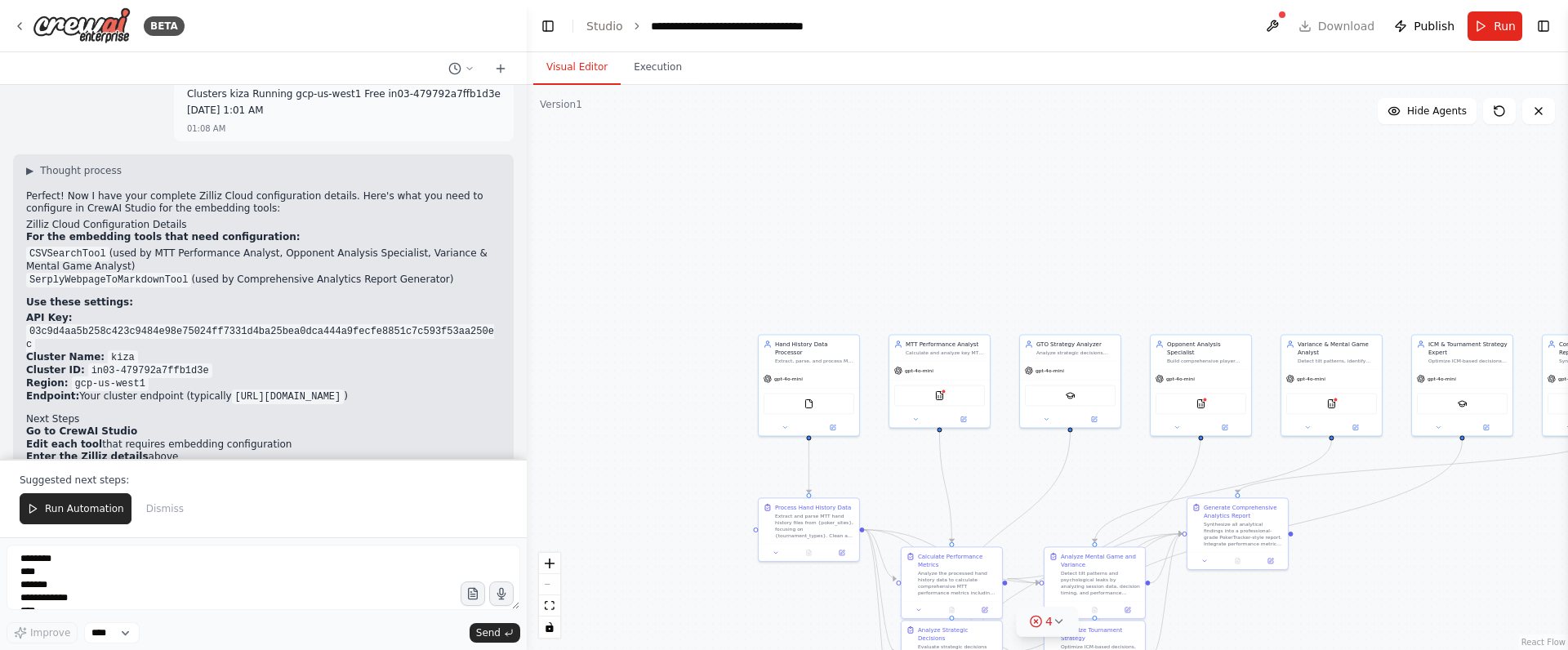
drag, startPoint x: 78, startPoint y: 505, endPoint x: 108, endPoint y: 499, distance: 30.6
click at [78, 505] on span "Run Automation" at bounding box center [85, 508] width 79 height 13
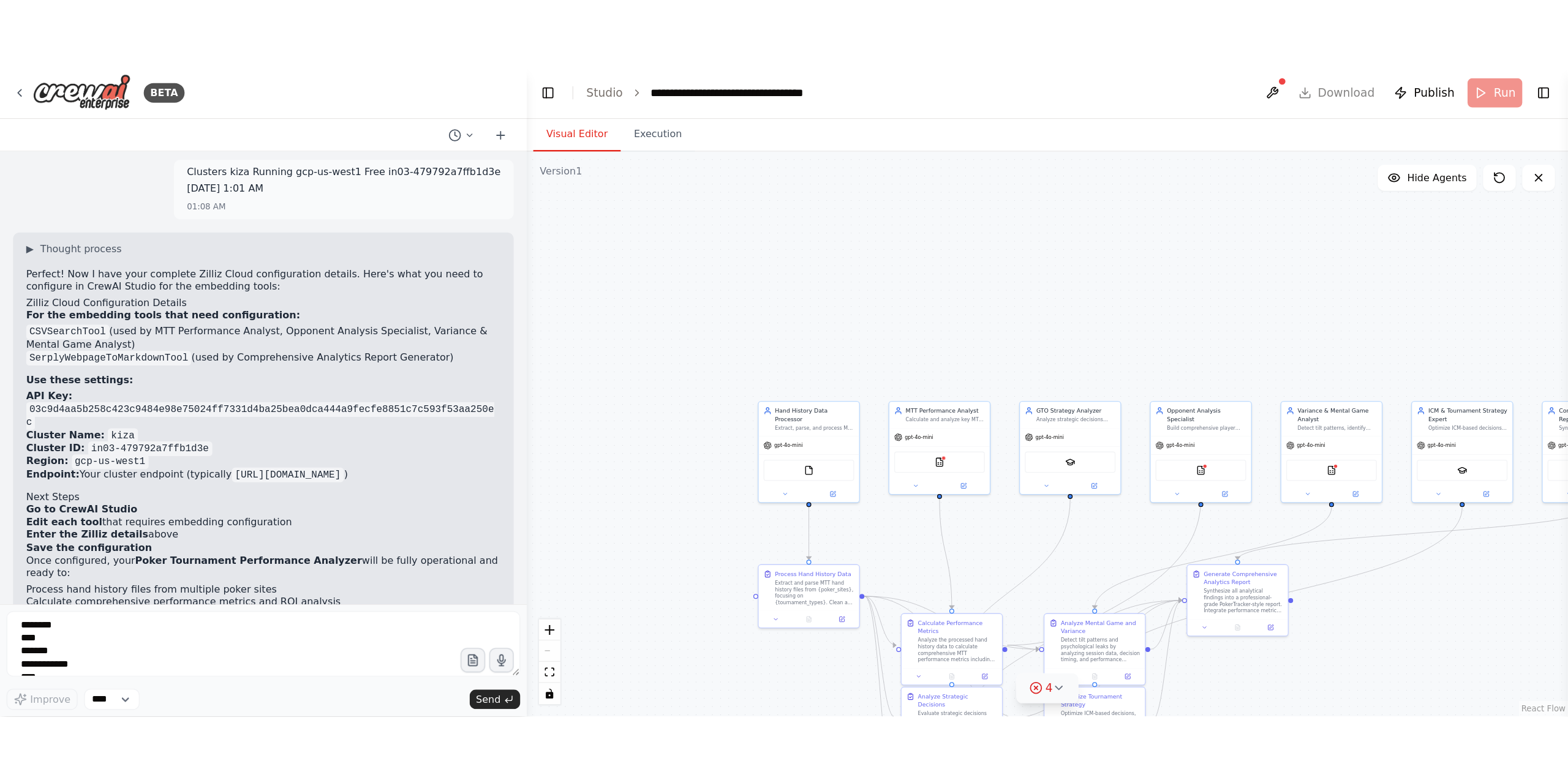
scroll to position [2092, 0]
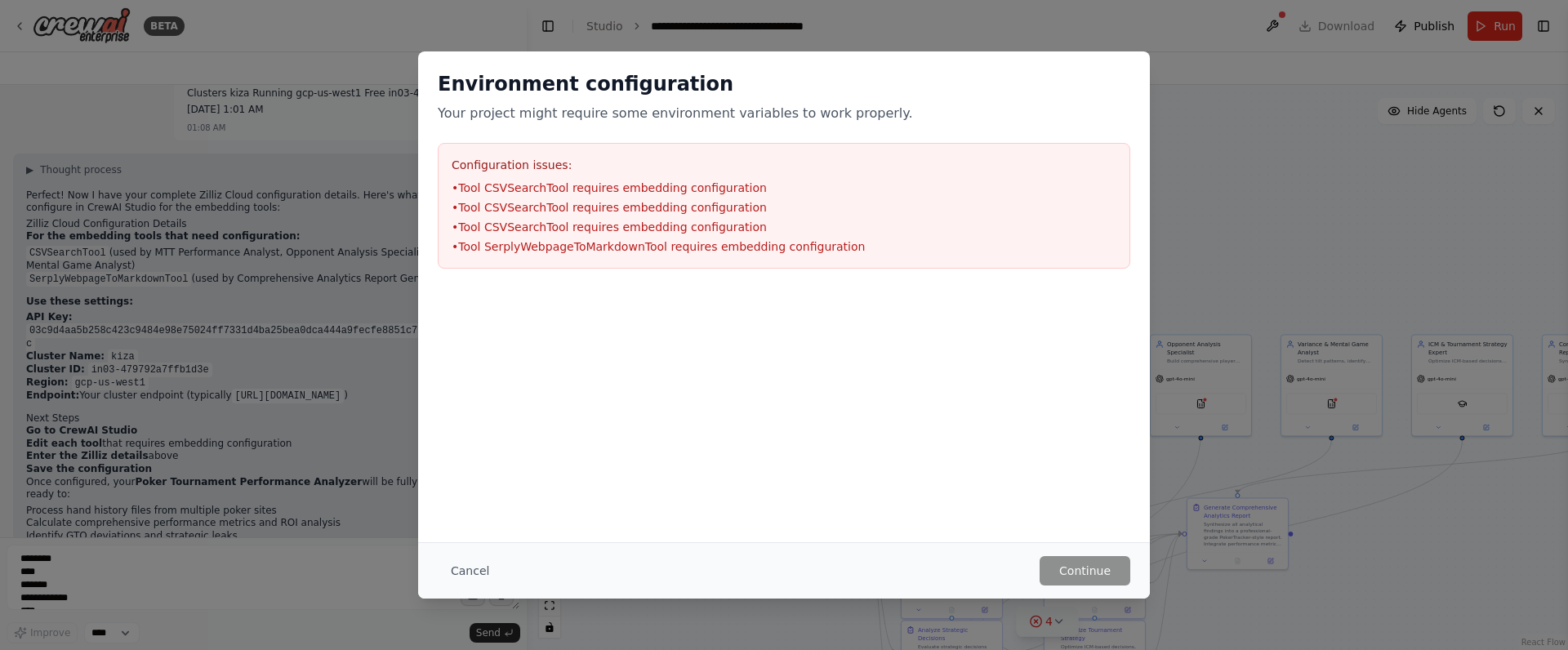
click at [637, 170] on h3 "Configuration issues:" at bounding box center [784, 165] width 665 height 16
click at [478, 569] on button "Cancel" at bounding box center [470, 571] width 65 height 30
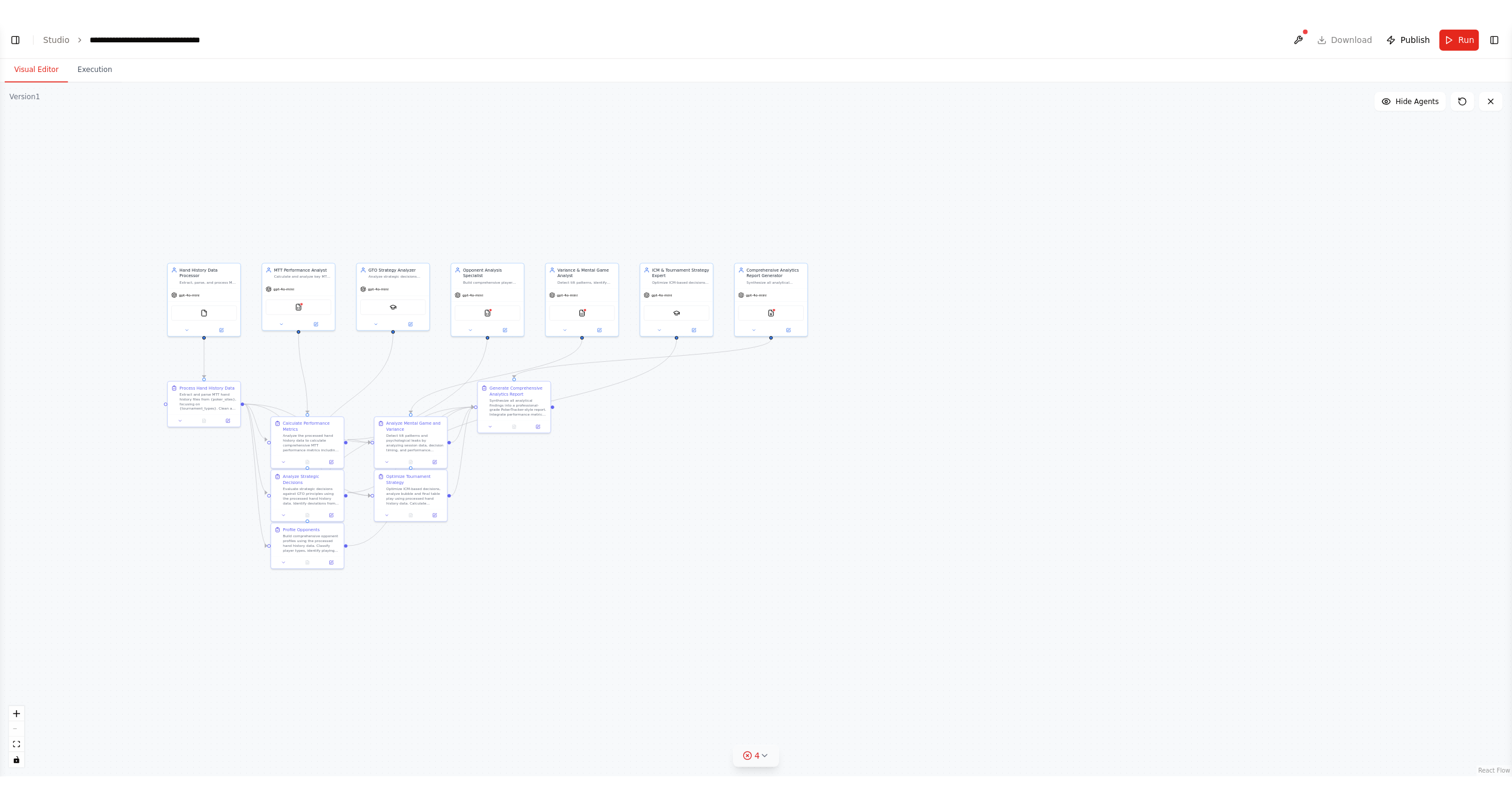
scroll to position [1769, 0]
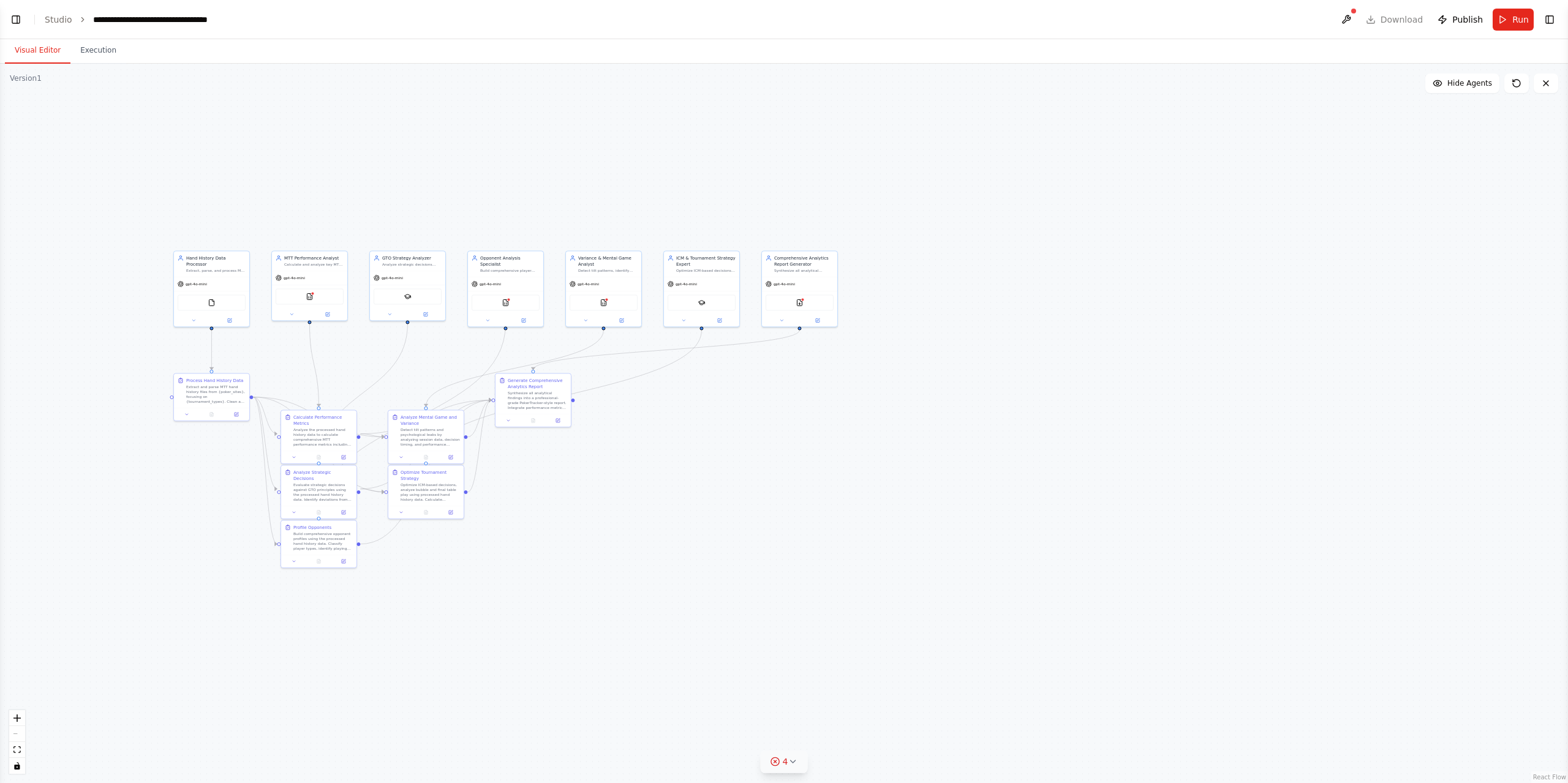
select select "****"
click at [1175, 231] on div ".deletable-edge-delete-btn { width: 20px; height: 20px; border: 0px solid #ffff…" at bounding box center [784, 423] width 1568 height 719
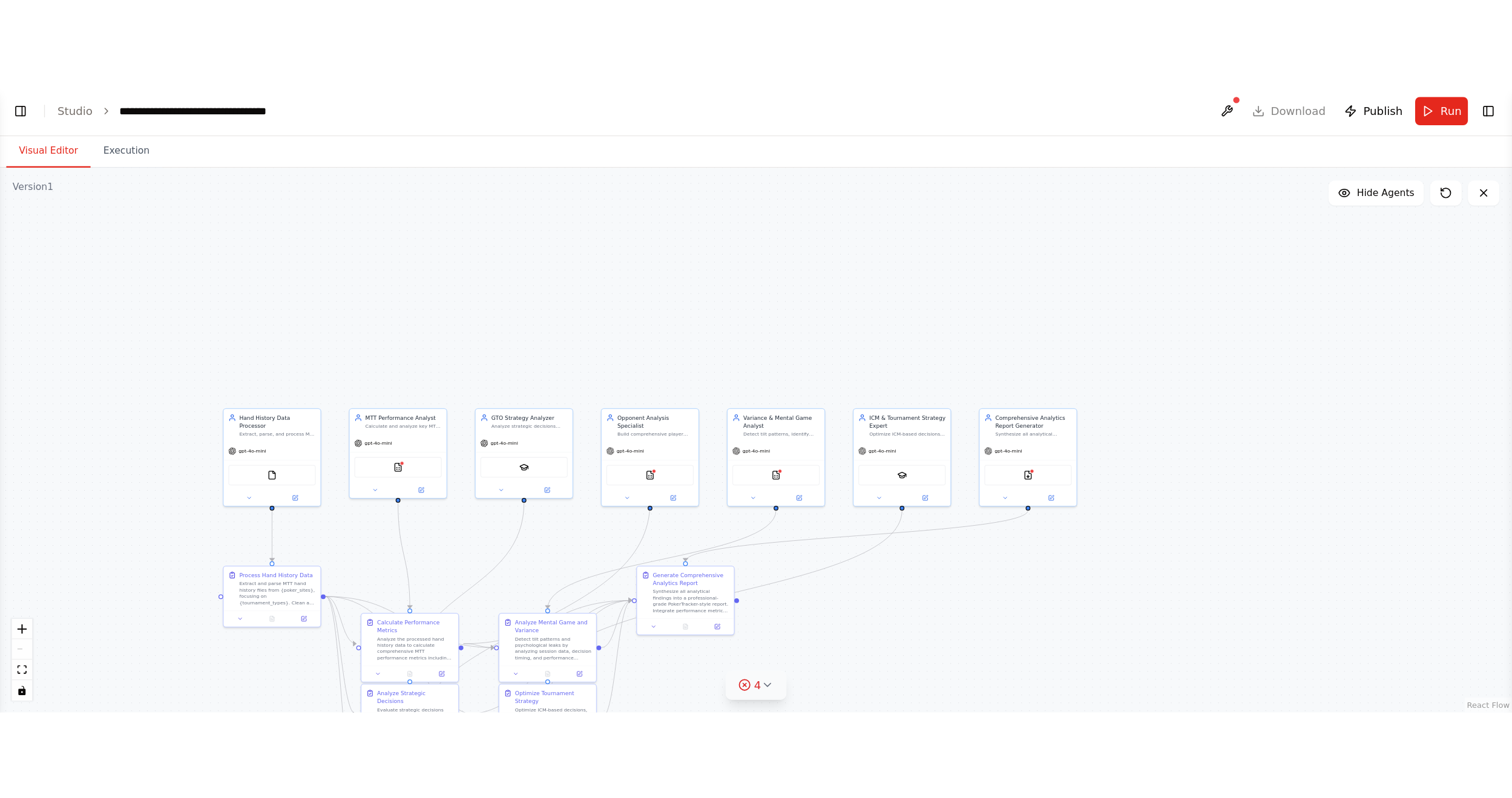
scroll to position [1351, 0]
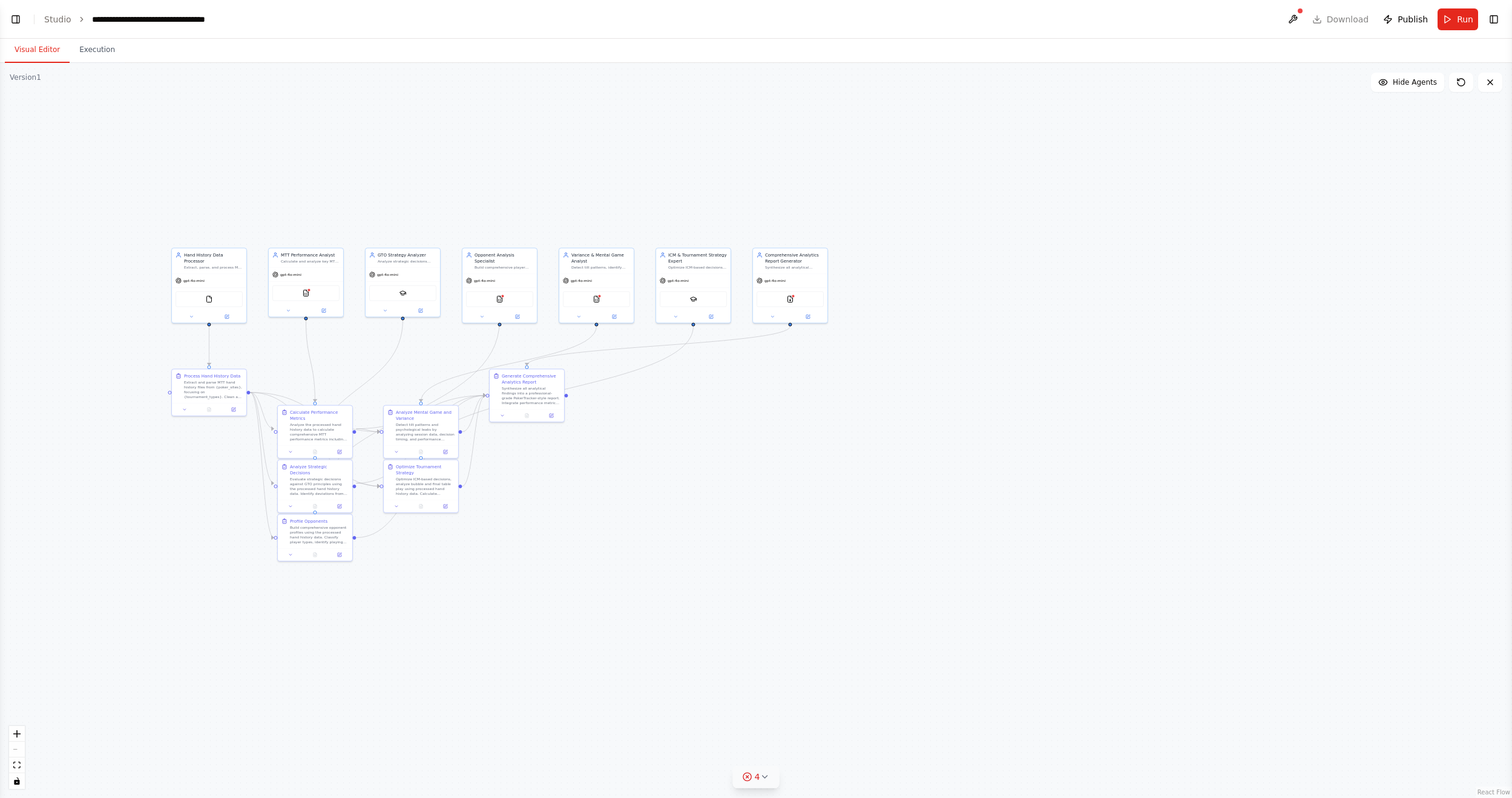
click at [26, 13] on header "**********" at bounding box center [756, 19] width 1512 height 39
click at [16, 28] on header "**********" at bounding box center [756, 19] width 1512 height 39
click at [11, 21] on button "Toggle Left Sidebar" at bounding box center [15, 19] width 17 height 17
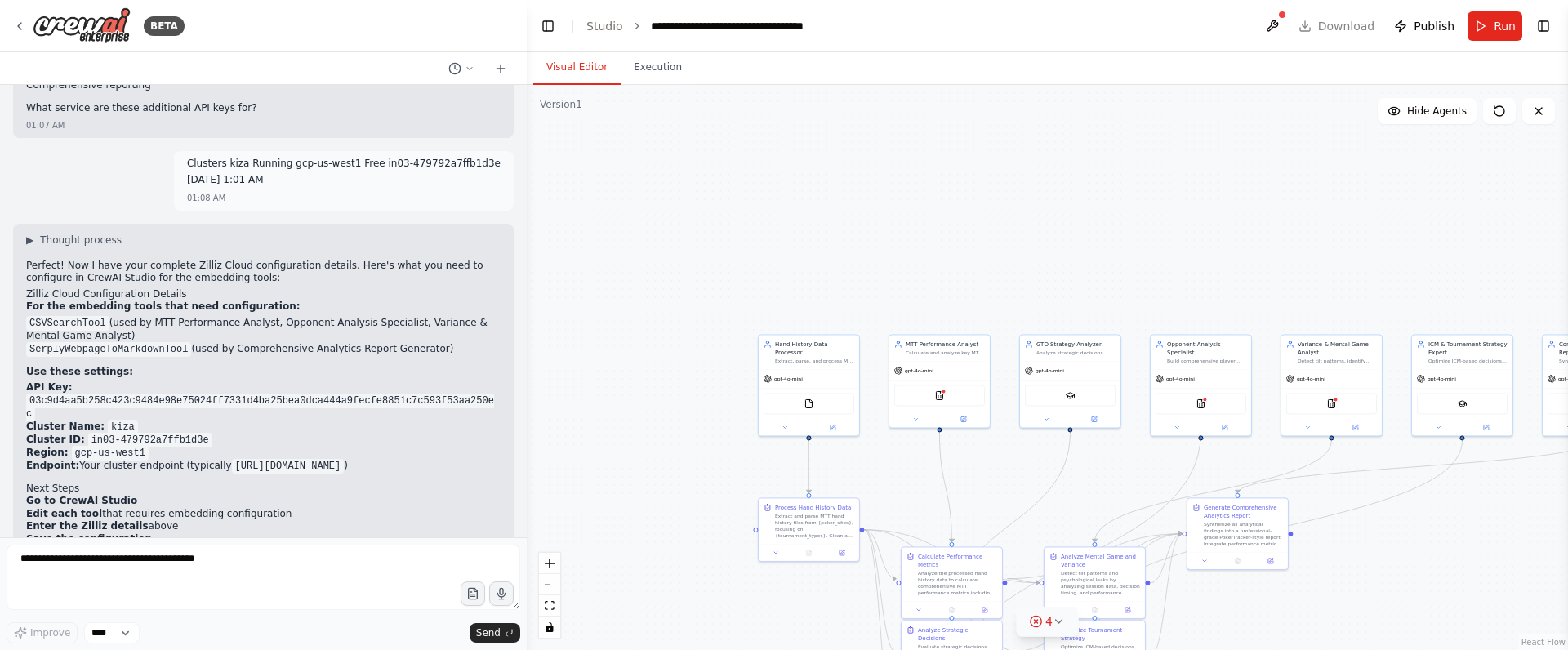
scroll to position [2626, 0]
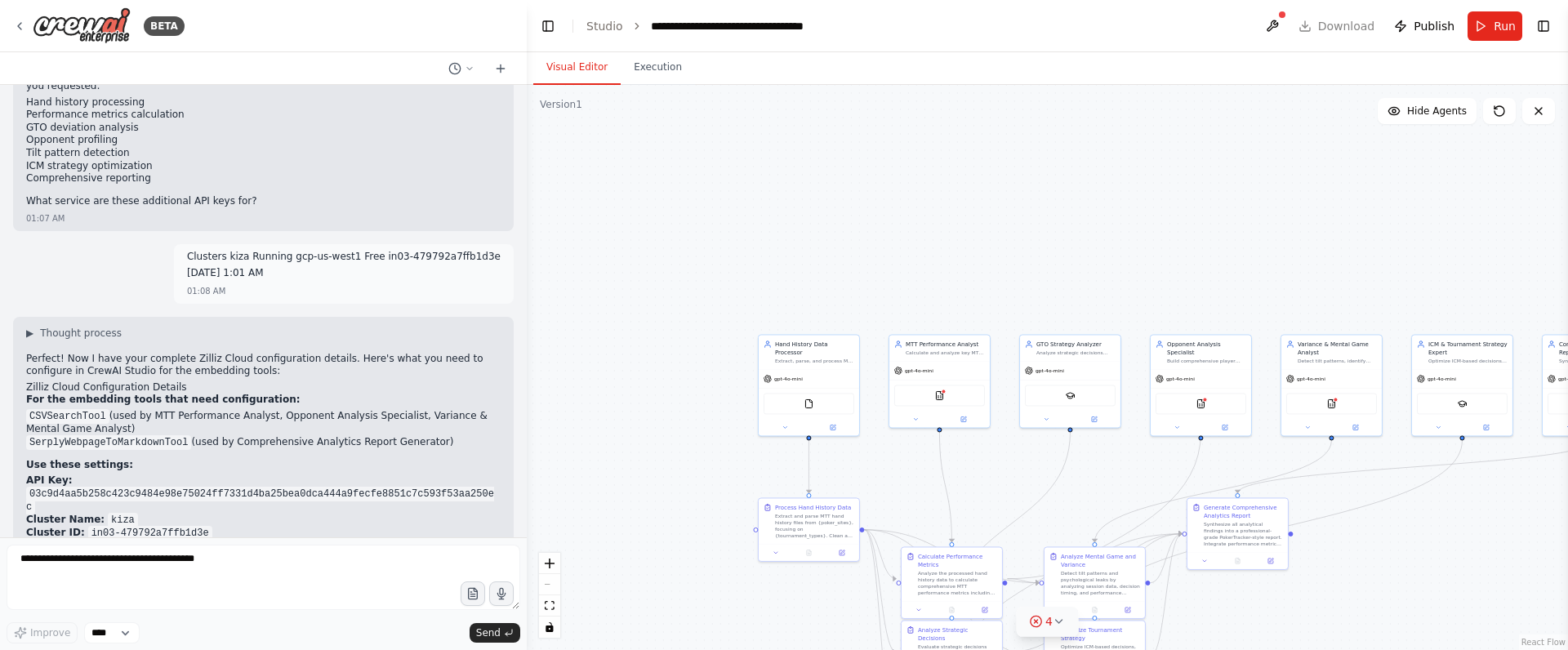
drag, startPoint x: 340, startPoint y: 462, endPoint x: 82, endPoint y: 343, distance: 284.1
click at [82, 352] on div "Perfect! Now I have your complete Zilliz Cloud configuration details. Here's wh…" at bounding box center [263, 574] width 474 height 444
click at [56, 487] on code "03c9d4aa5b258c423c9484e98e75024ff7331d4ba25bea0dca444a9fecfe8851c7c593f53aa250ec" at bounding box center [260, 500] width 468 height 28
copy code "03c9d4aa5b258c423c9484e98e75024ff7331d4ba25bea0dca444a9fecfe8851c7c593f53aa250ec"
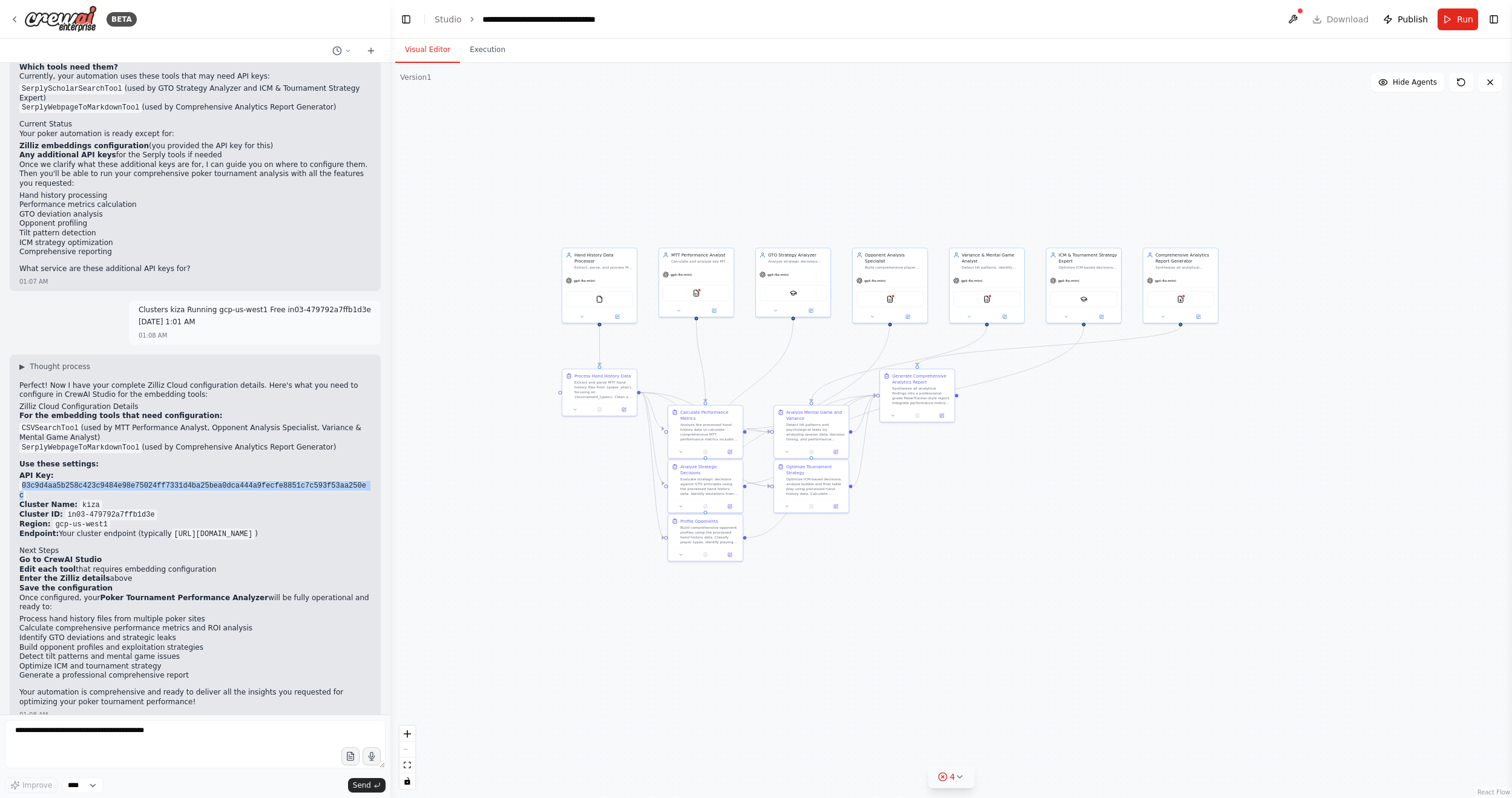
scroll to position [1745, 0]
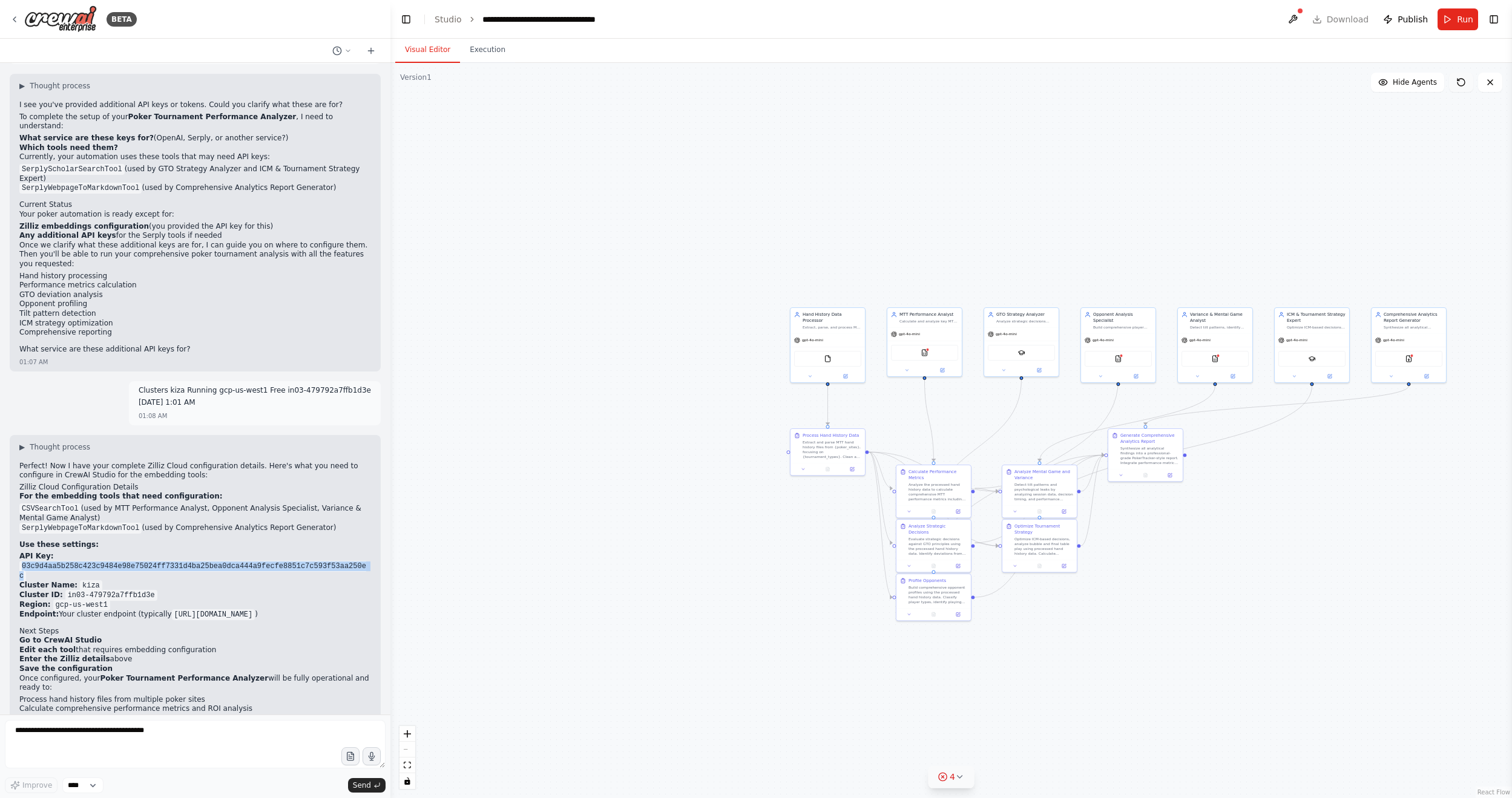
click at [1161, 81] on icon at bounding box center [1461, 82] width 9 height 9
click at [1161, 9] on header "**********" at bounding box center [951, 19] width 1121 height 39
click at [1161, 23] on button "Toggle Right Sidebar" at bounding box center [1493, 19] width 17 height 17
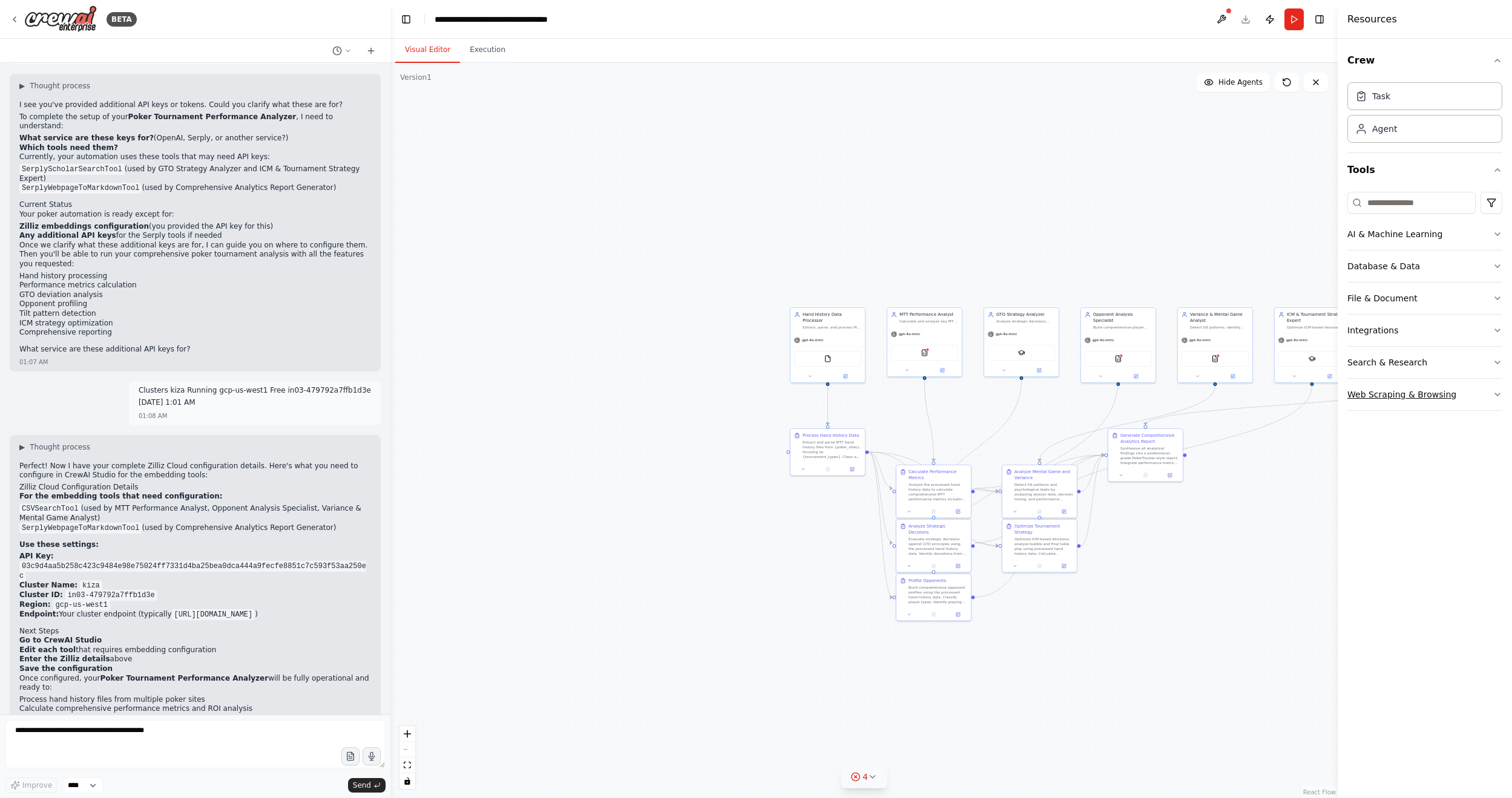
drag, startPoint x: 1449, startPoint y: 400, endPoint x: 1455, endPoint y: 405, distance: 7.8
click at [1161, 400] on button "Web Scraping & Browsing" at bounding box center [1424, 394] width 155 height 31
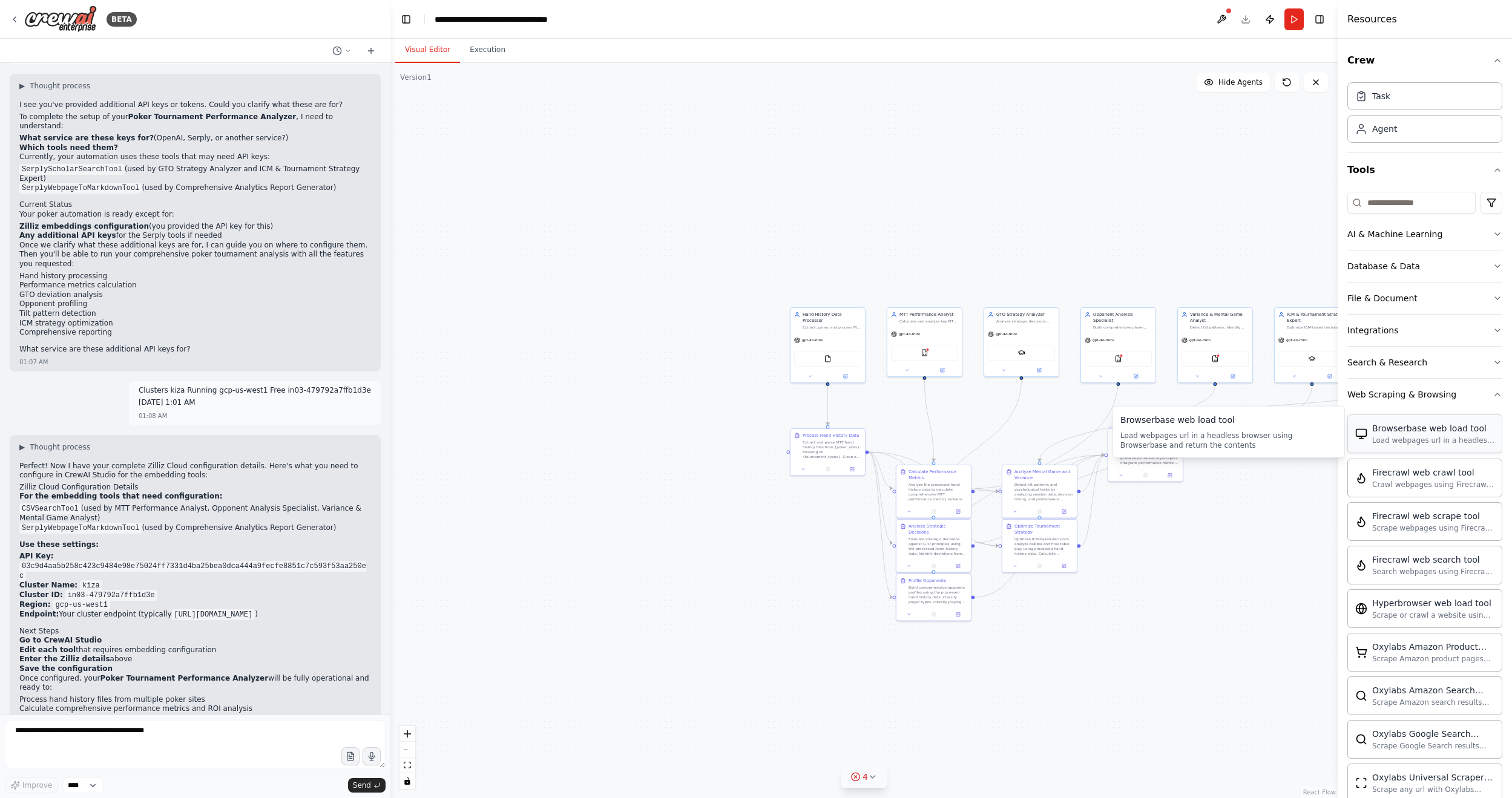
click at [1161, 439] on div "Load webpages url in a headless browser using Browserbase and return the conten…" at bounding box center [1432, 440] width 122 height 9
click at [1161, 443] on div "Browserbase web load tool Load webpages url in a headless browser using Browser…" at bounding box center [1424, 433] width 155 height 39
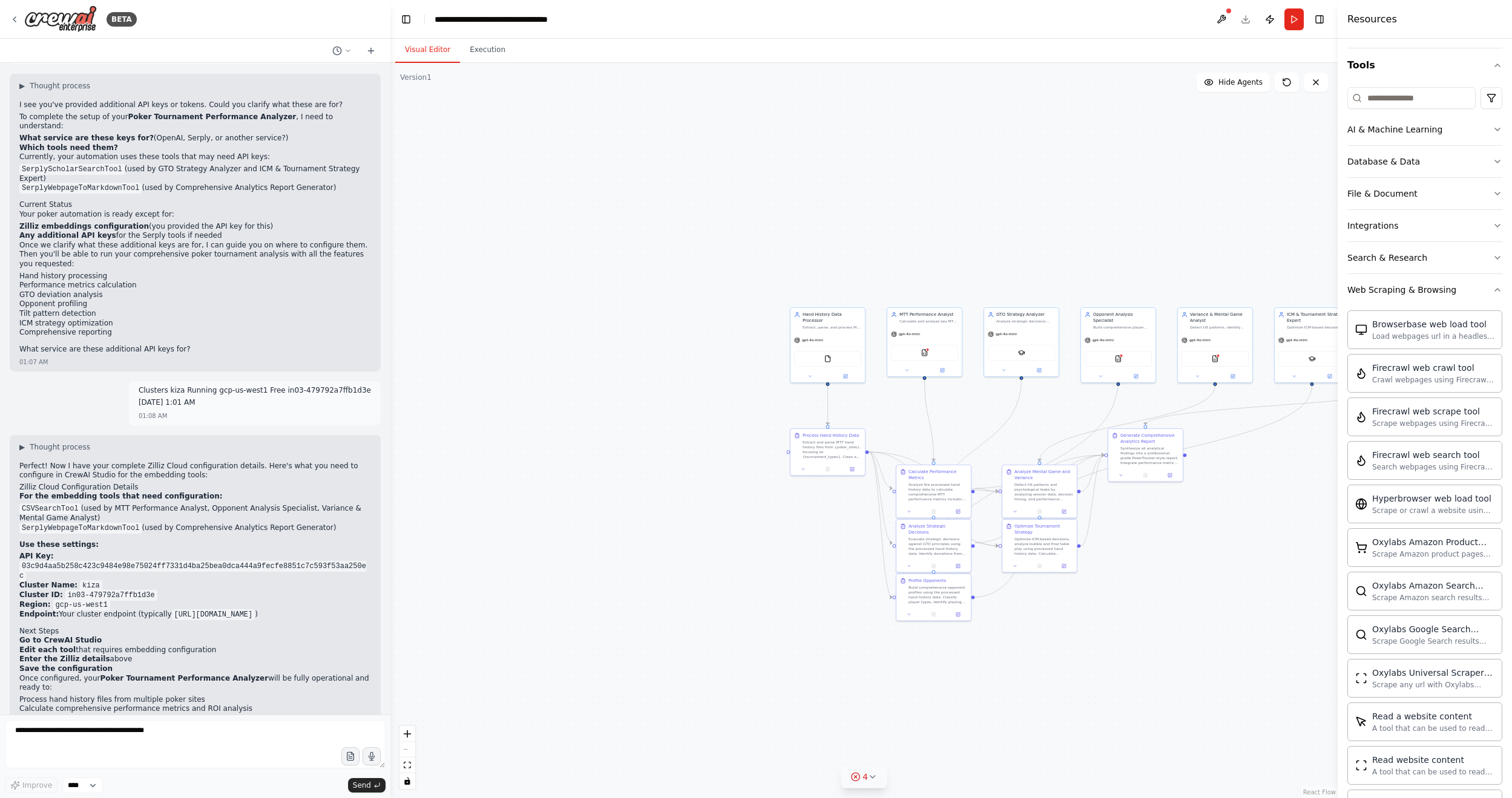
scroll to position [45, 0]
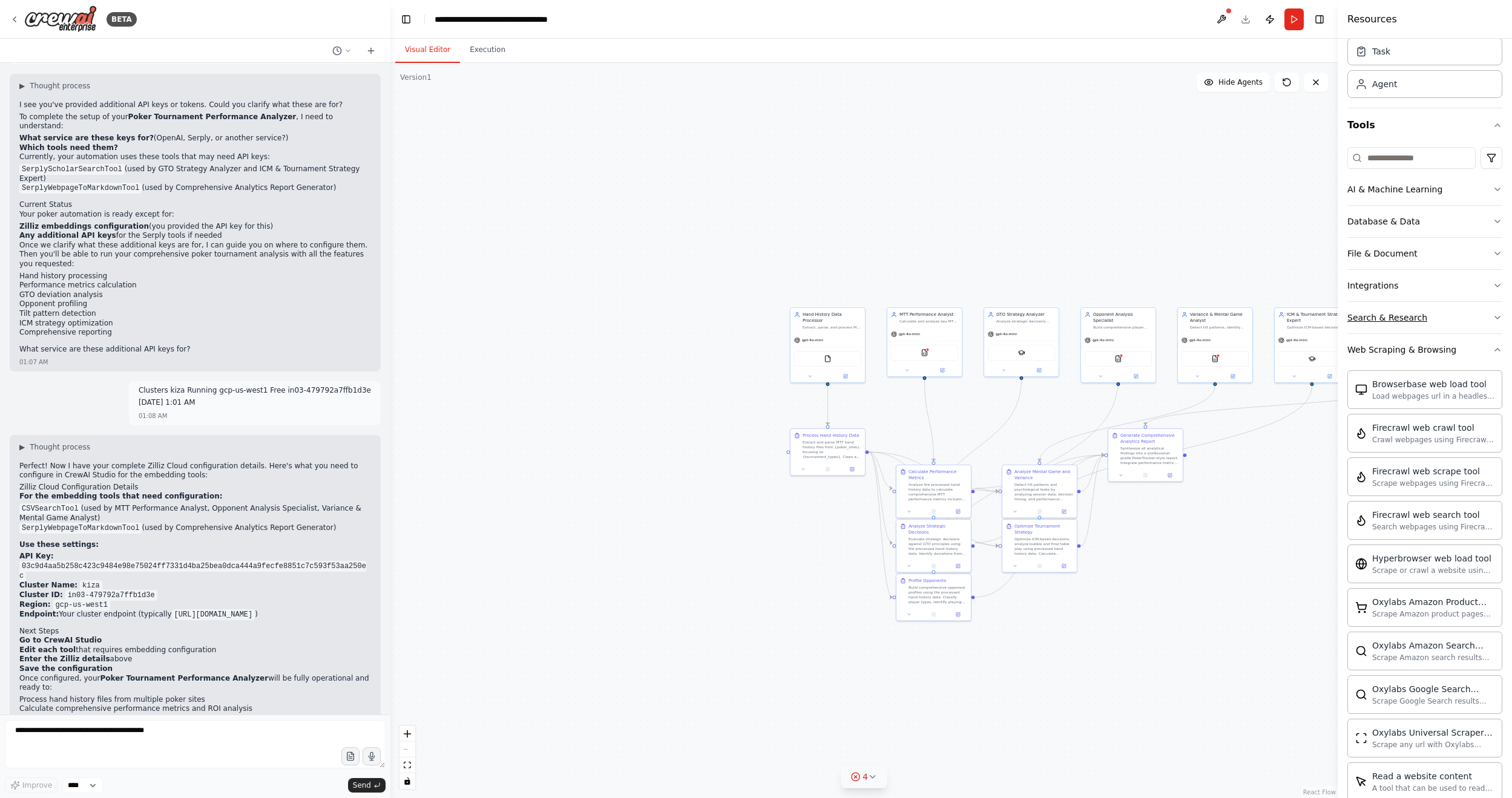
click at [1161, 316] on div "Search & Research" at bounding box center [1387, 317] width 80 height 12
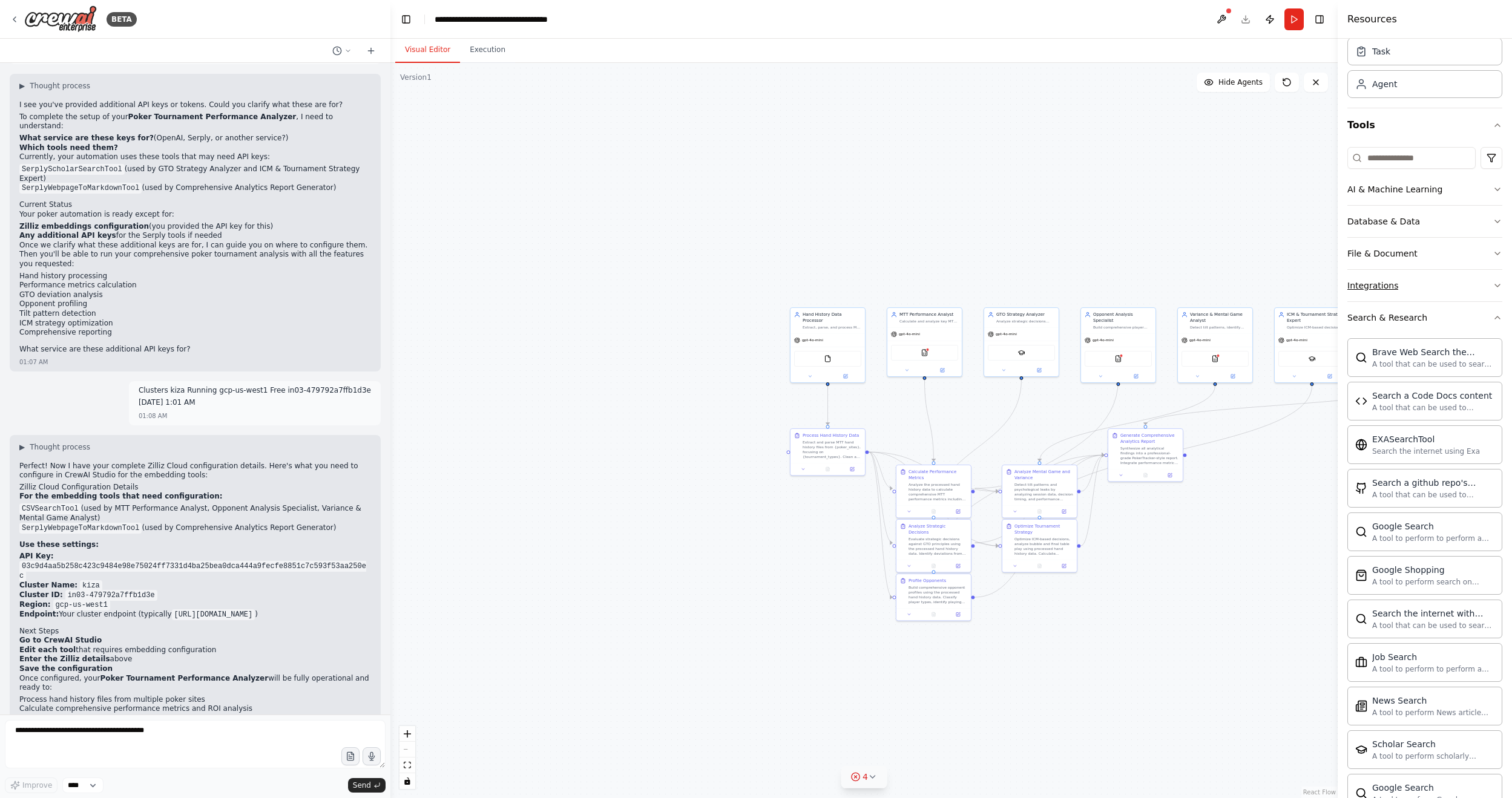
click at [1161, 284] on button "Integrations" at bounding box center [1424, 285] width 155 height 31
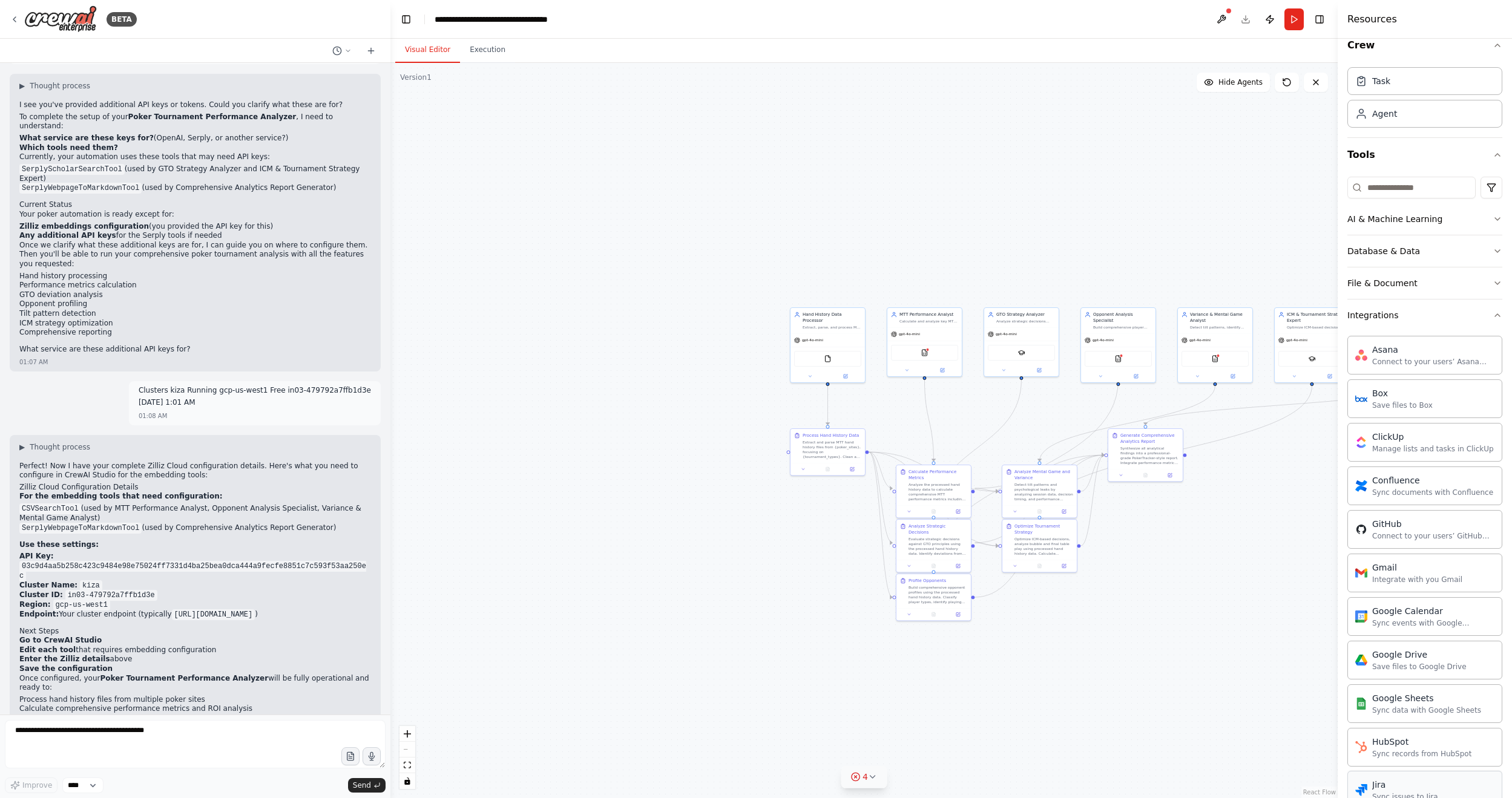
scroll to position [61, 0]
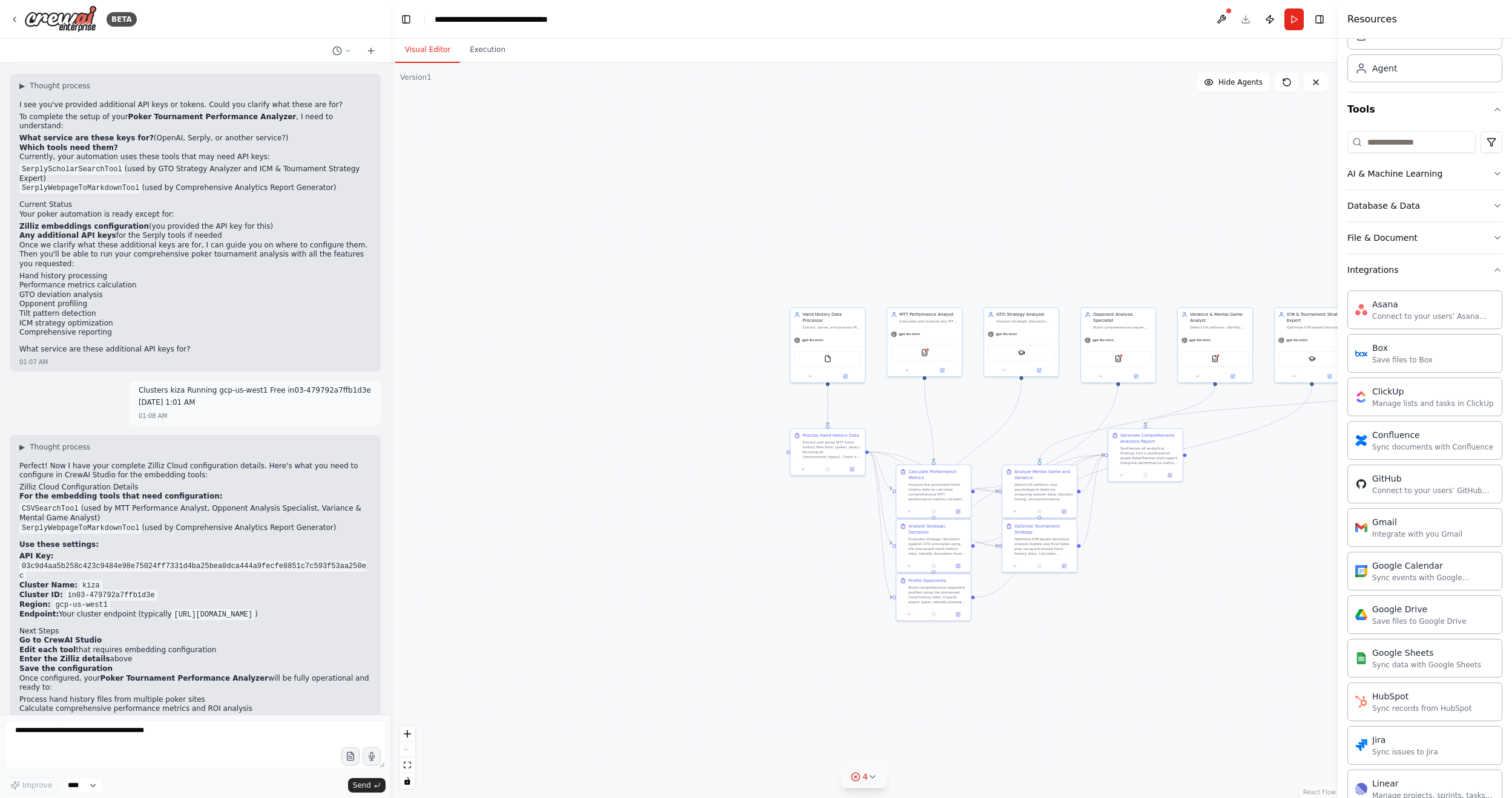
click at [1161, 284] on button "Integrations" at bounding box center [1424, 269] width 155 height 31
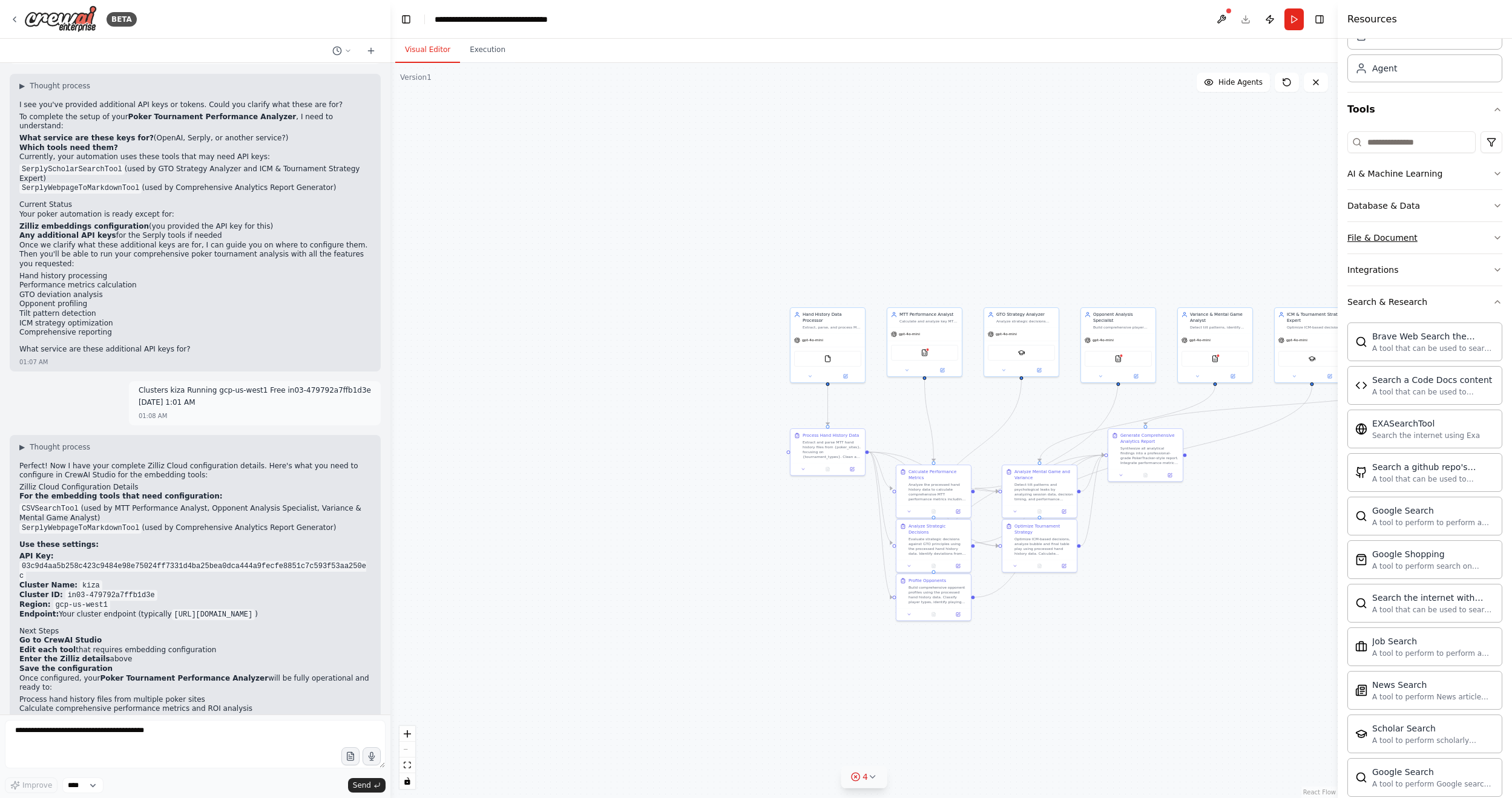
click at [1161, 244] on button "File & Document" at bounding box center [1424, 237] width 155 height 31
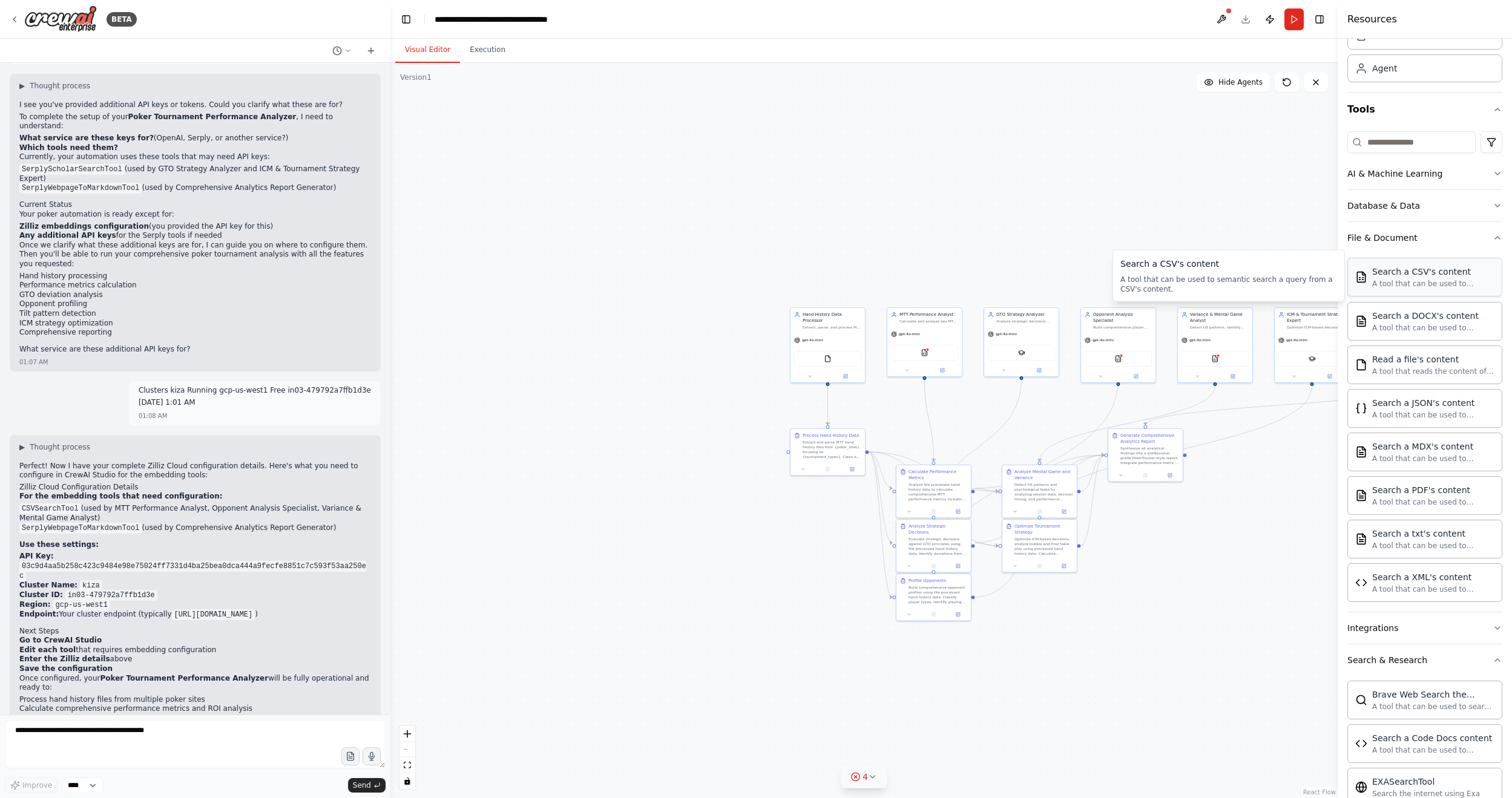
click at [1161, 288] on div "Search a CSV's content A tool that can be used to semantic search a query from …" at bounding box center [1424, 277] width 155 height 39
click at [1161, 481] on div "A tool that can be used to semantic search a query from a XML's content." at bounding box center [1432, 588] width 122 height 9
click at [1161, 168] on button "AI & Machine Learning" at bounding box center [1424, 173] width 155 height 31
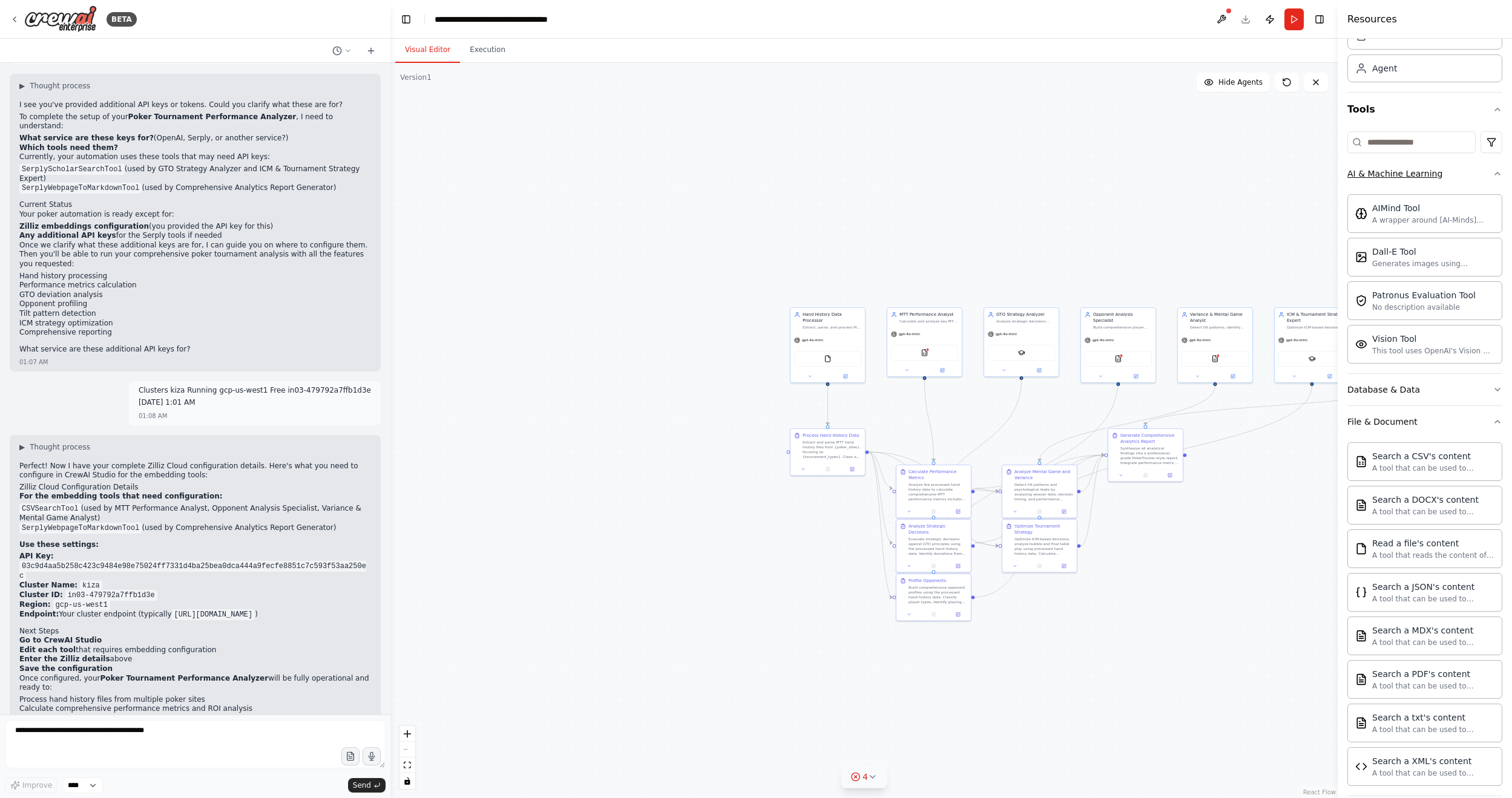
click at [1161, 170] on button "AI & Machine Learning" at bounding box center [1424, 173] width 155 height 31
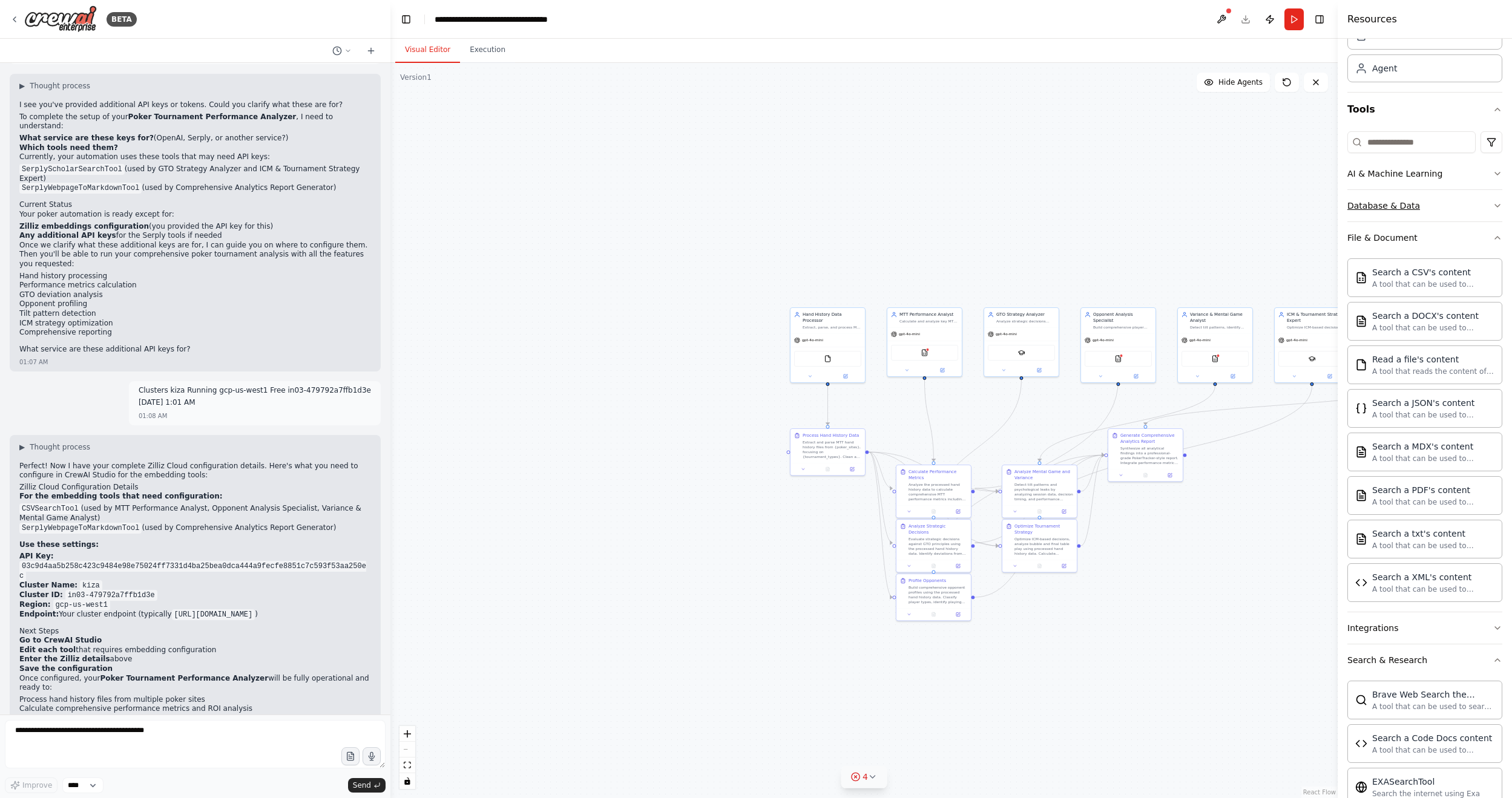
click at [1161, 217] on button "Database & Data" at bounding box center [1424, 205] width 155 height 31
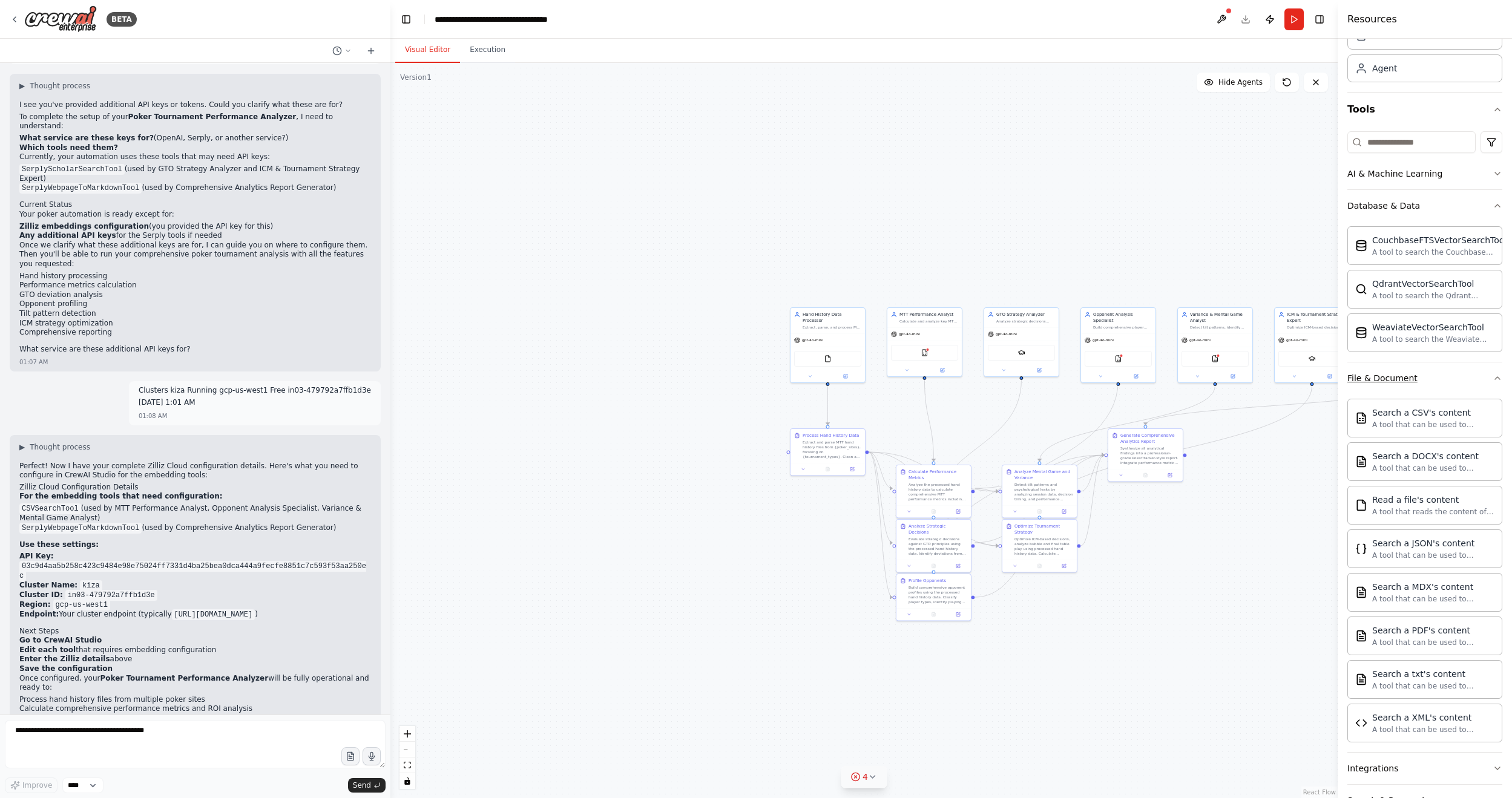
click at [1161, 379] on div "File & Document" at bounding box center [1382, 378] width 70 height 12
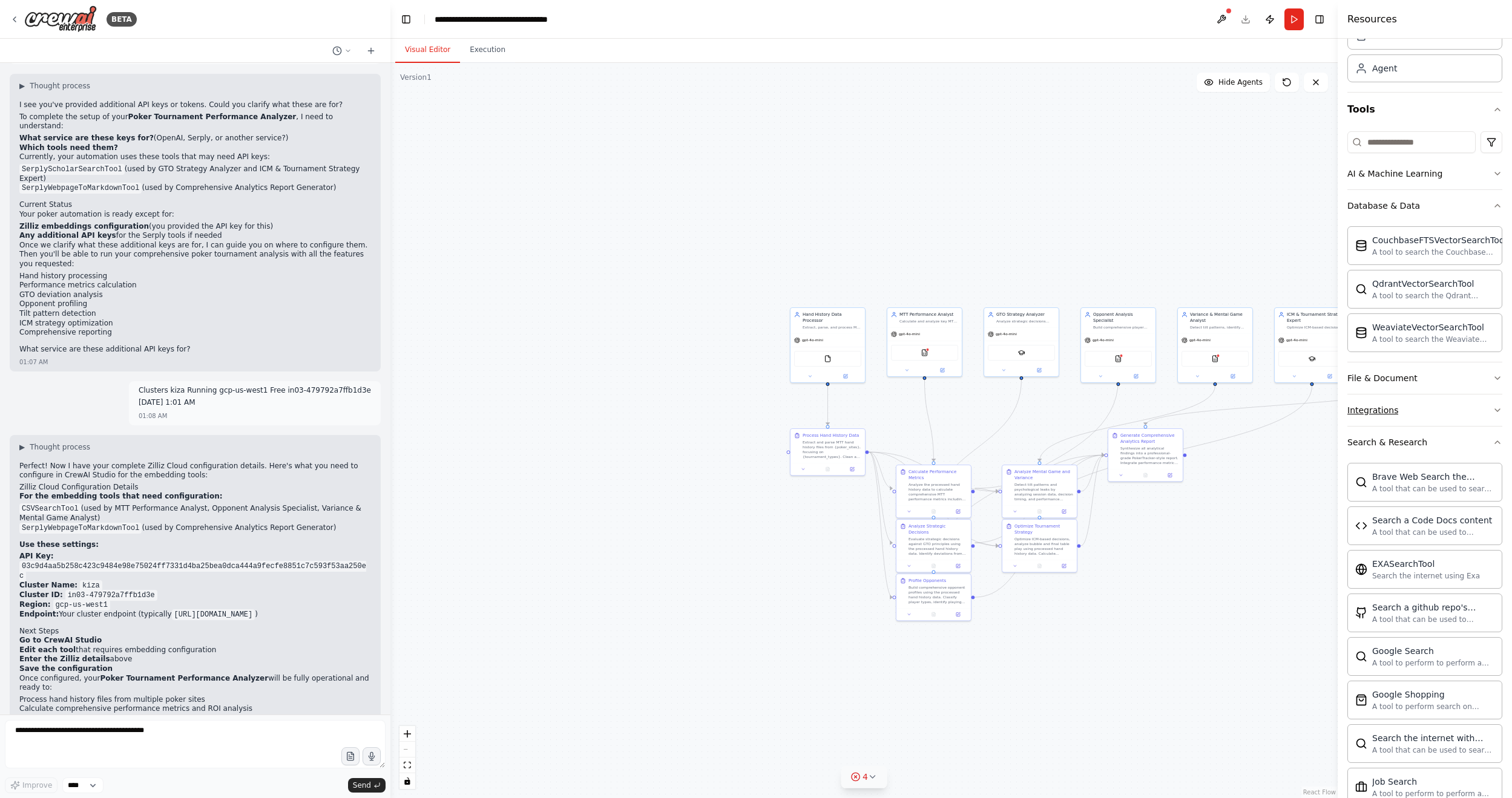
click at [1161, 416] on button "Integrations" at bounding box center [1424, 410] width 155 height 31
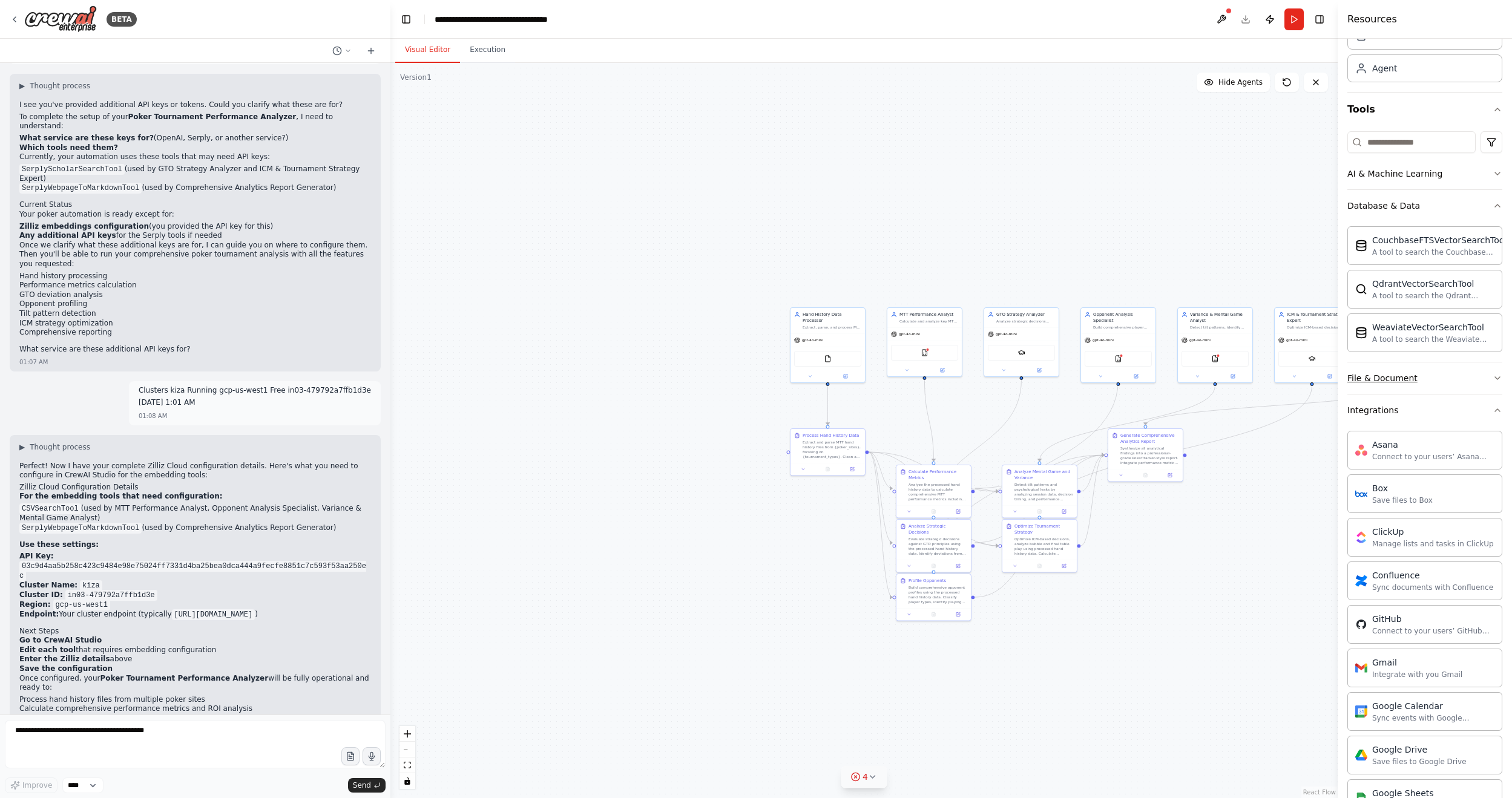
drag, startPoint x: 1406, startPoint y: 385, endPoint x: 1431, endPoint y: 387, distance: 25.1
click at [1161, 385] on button "File & Document" at bounding box center [1424, 378] width 155 height 31
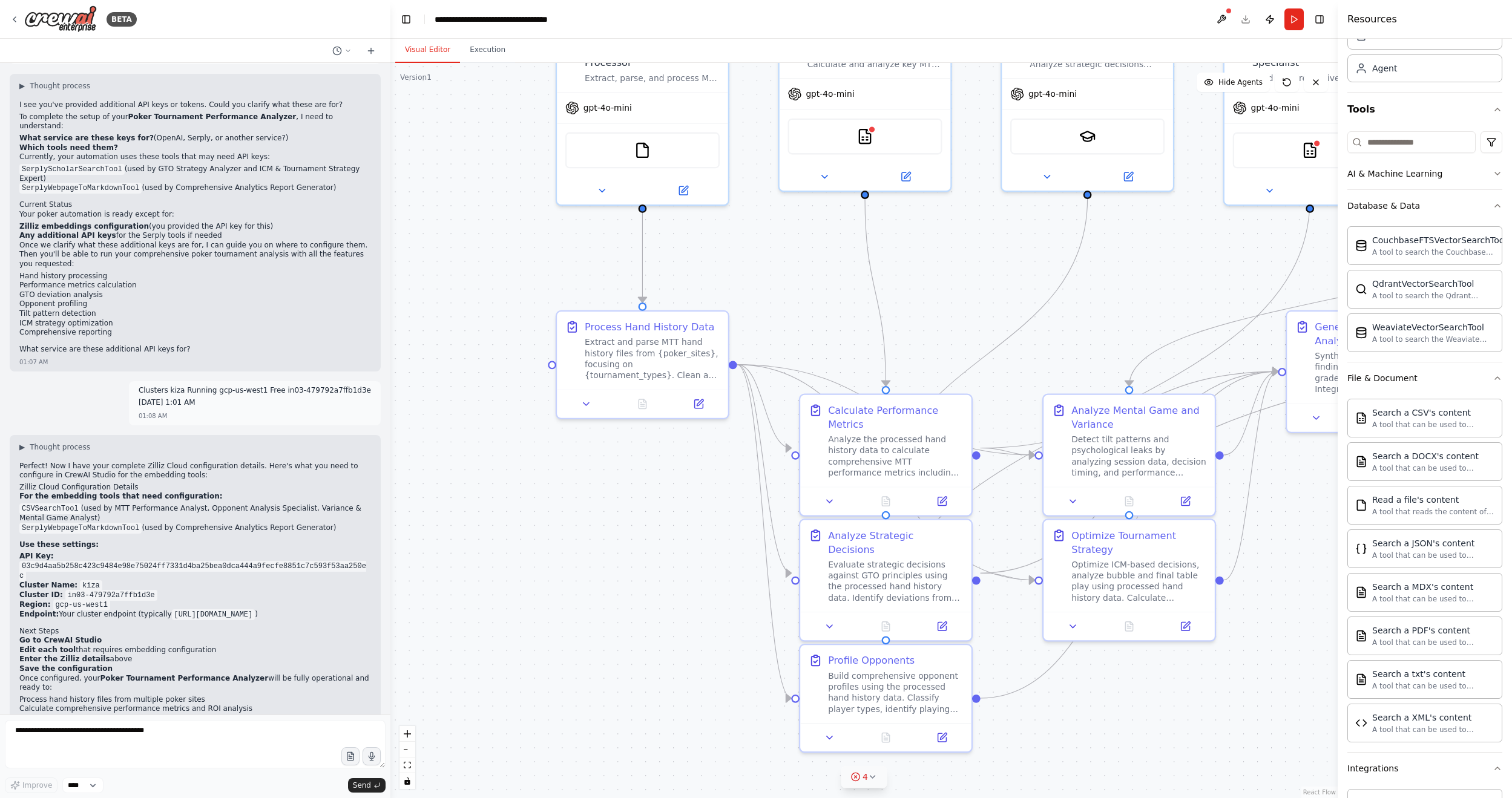
drag, startPoint x: 673, startPoint y: 201, endPoint x: 768, endPoint y: 363, distance: 187.8
click at [768, 363] on div ".deletable-edge-delete-btn { width: 20px; height: 20px; border: 0px solid #ffff…" at bounding box center [864, 430] width 947 height 735
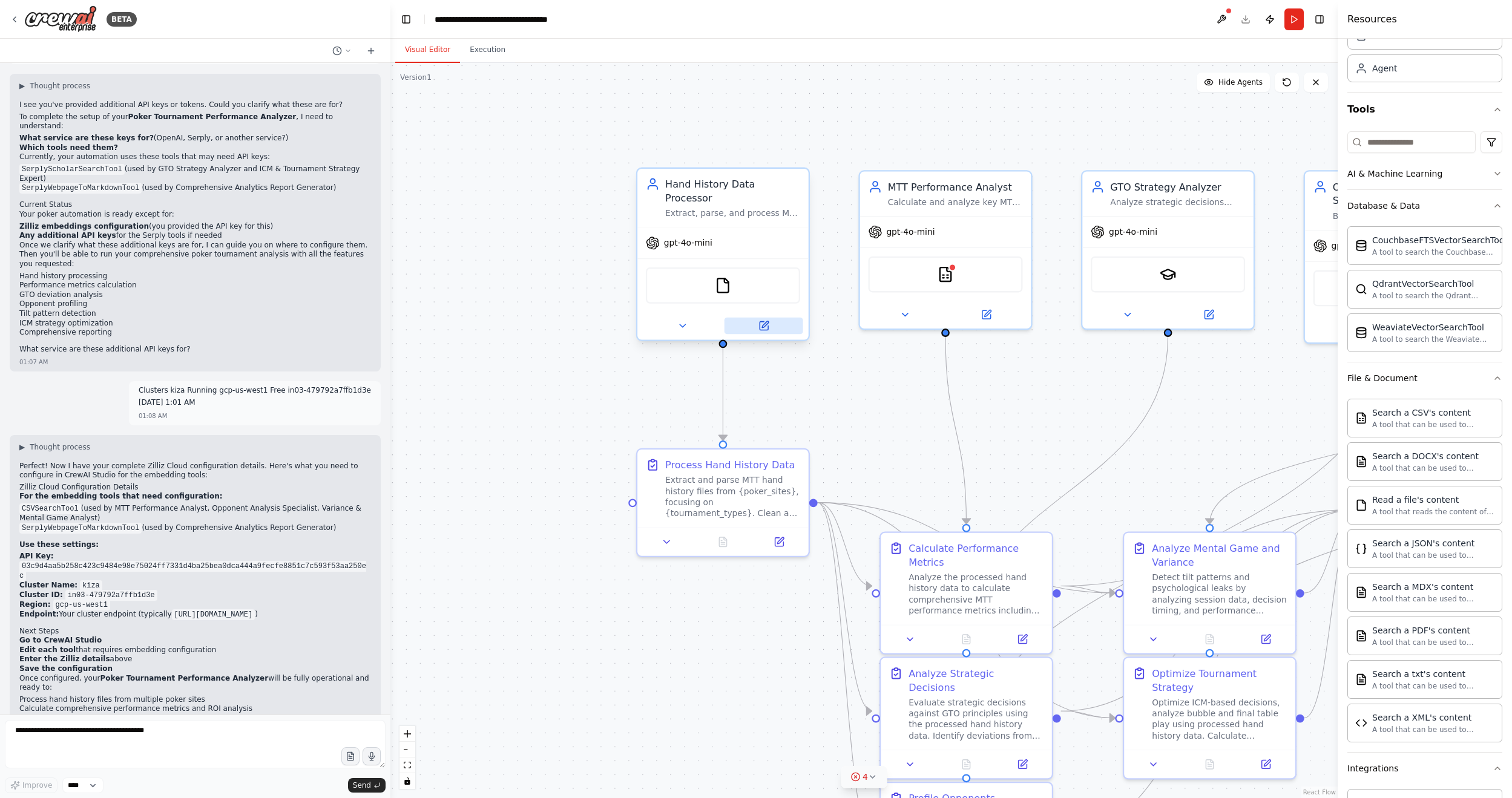
click at [767, 322] on icon at bounding box center [764, 326] width 9 height 9
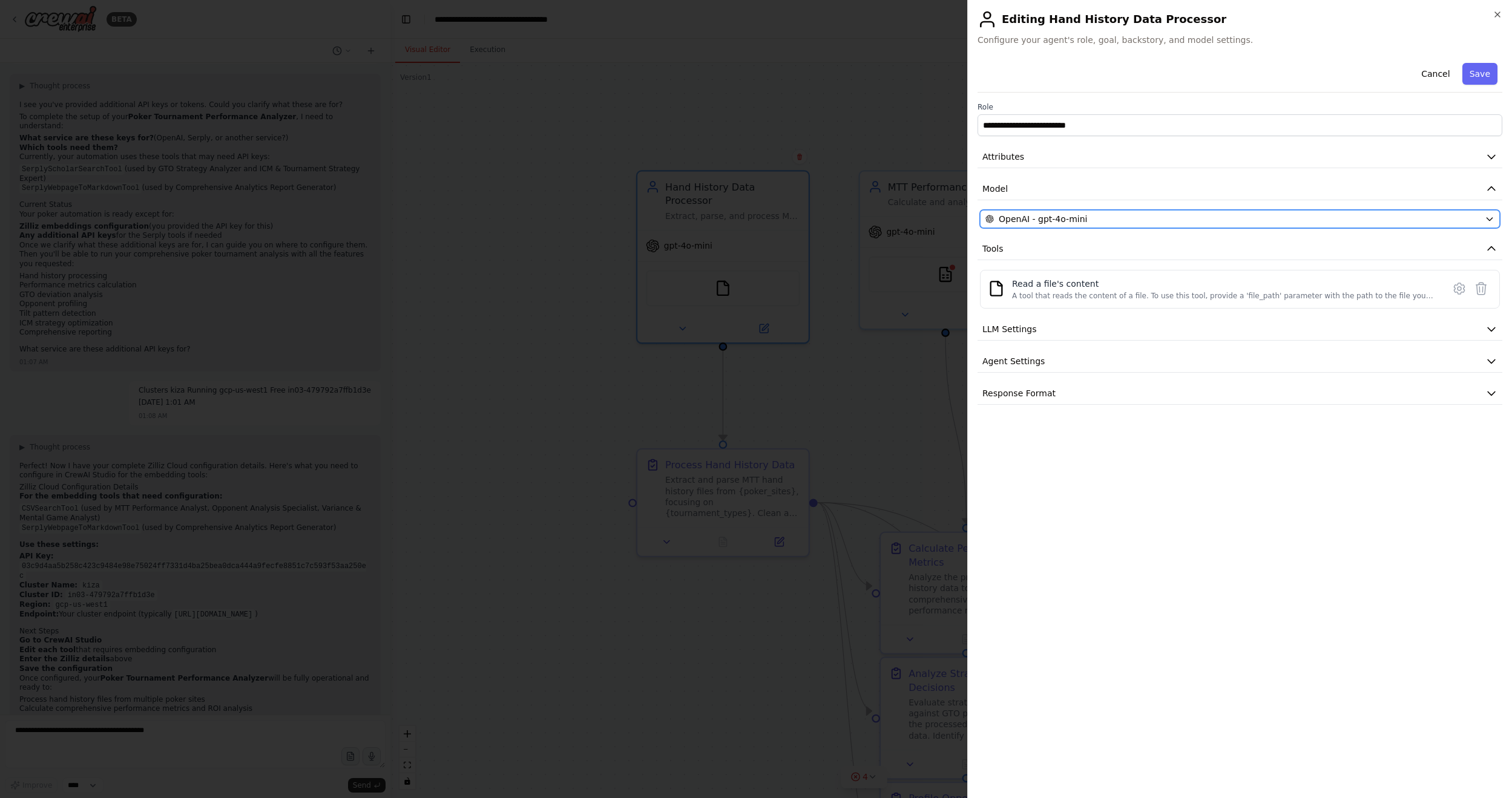
click at [1161, 214] on icon "button" at bounding box center [1489, 219] width 9 height 9
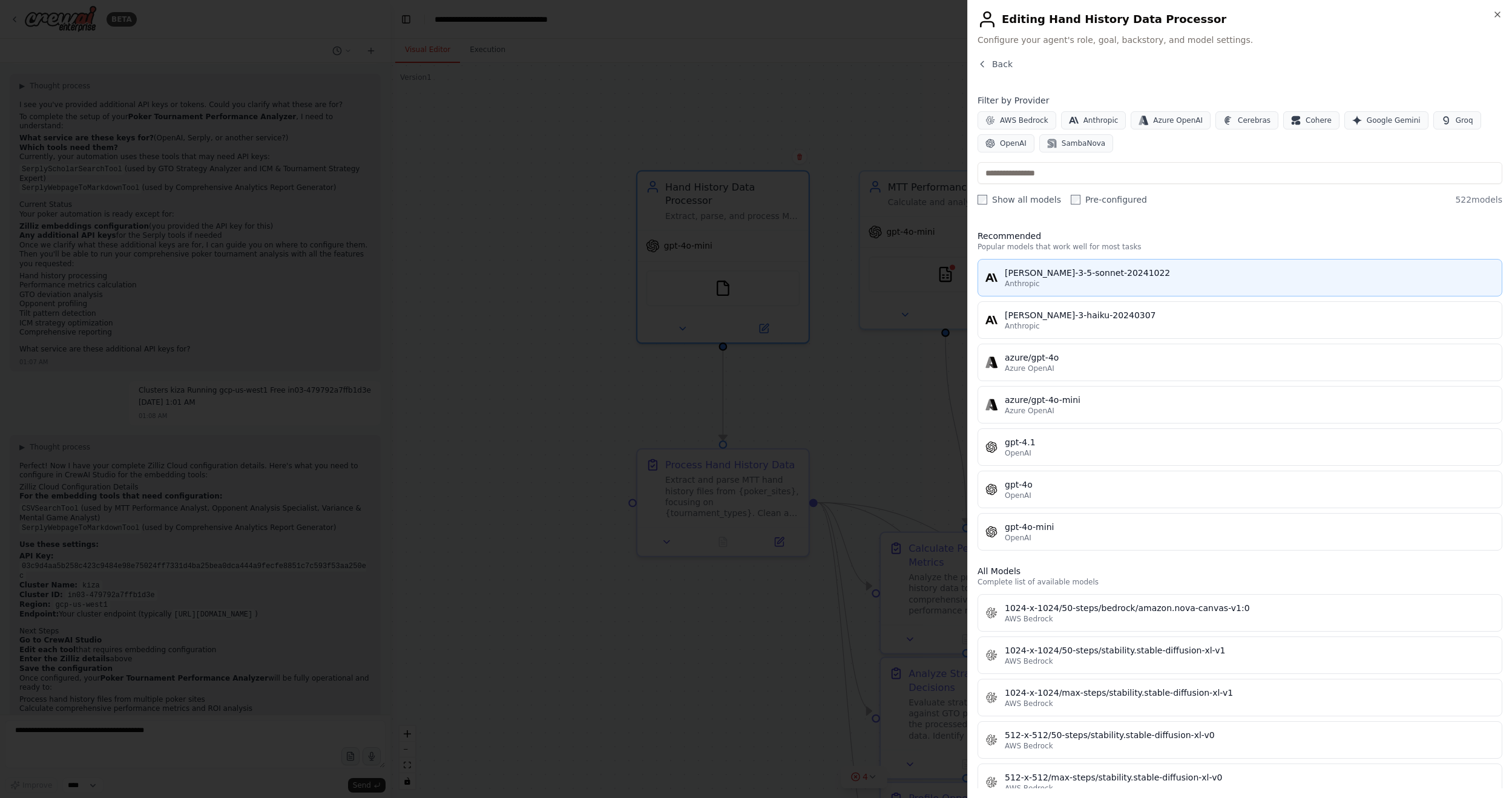
click at [1063, 273] on div "claude-3-5-sonnet-20241022" at bounding box center [1249, 272] width 490 height 12
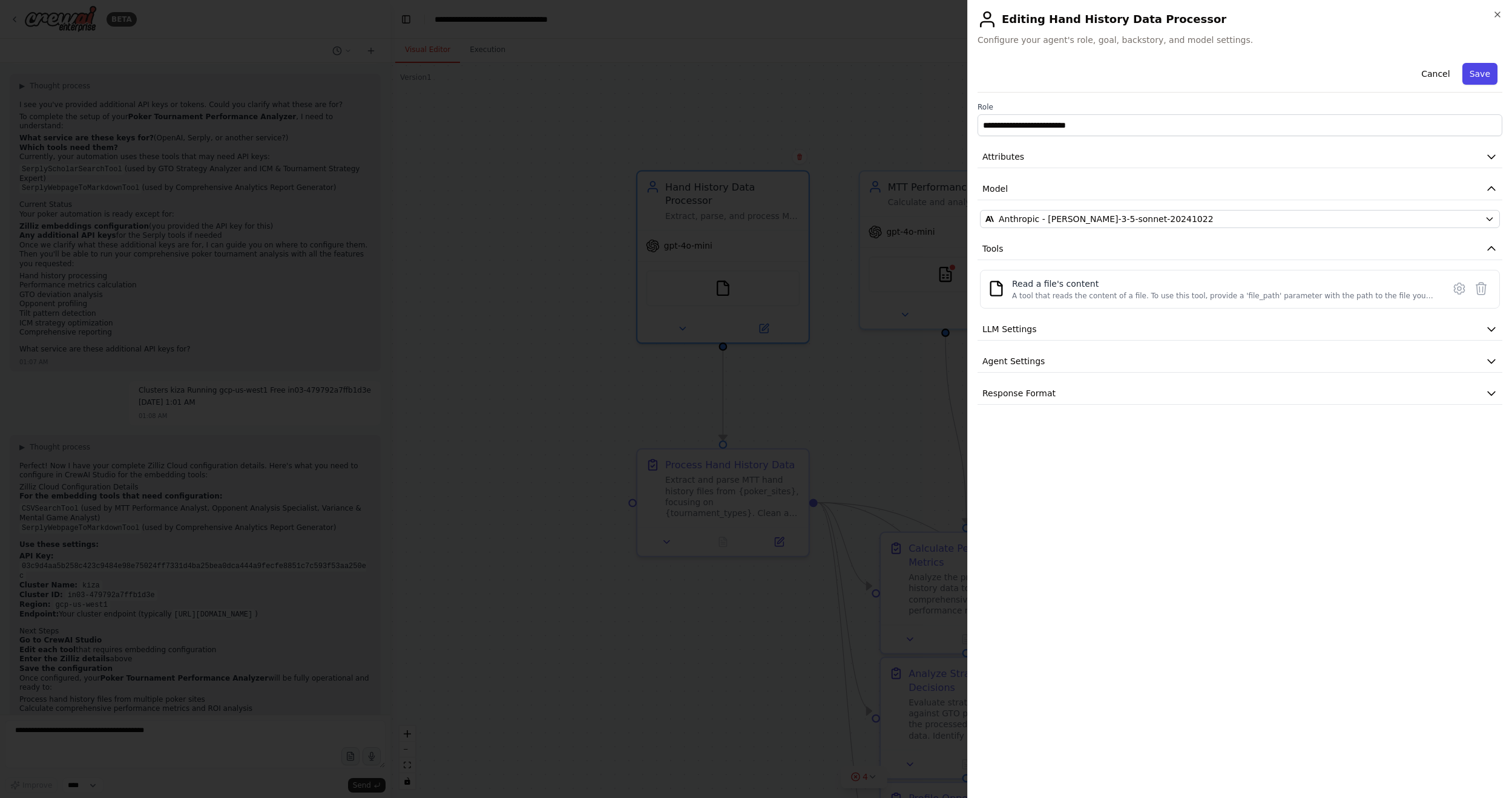
click at [1161, 81] on button "Save" at bounding box center [1479, 73] width 35 height 22
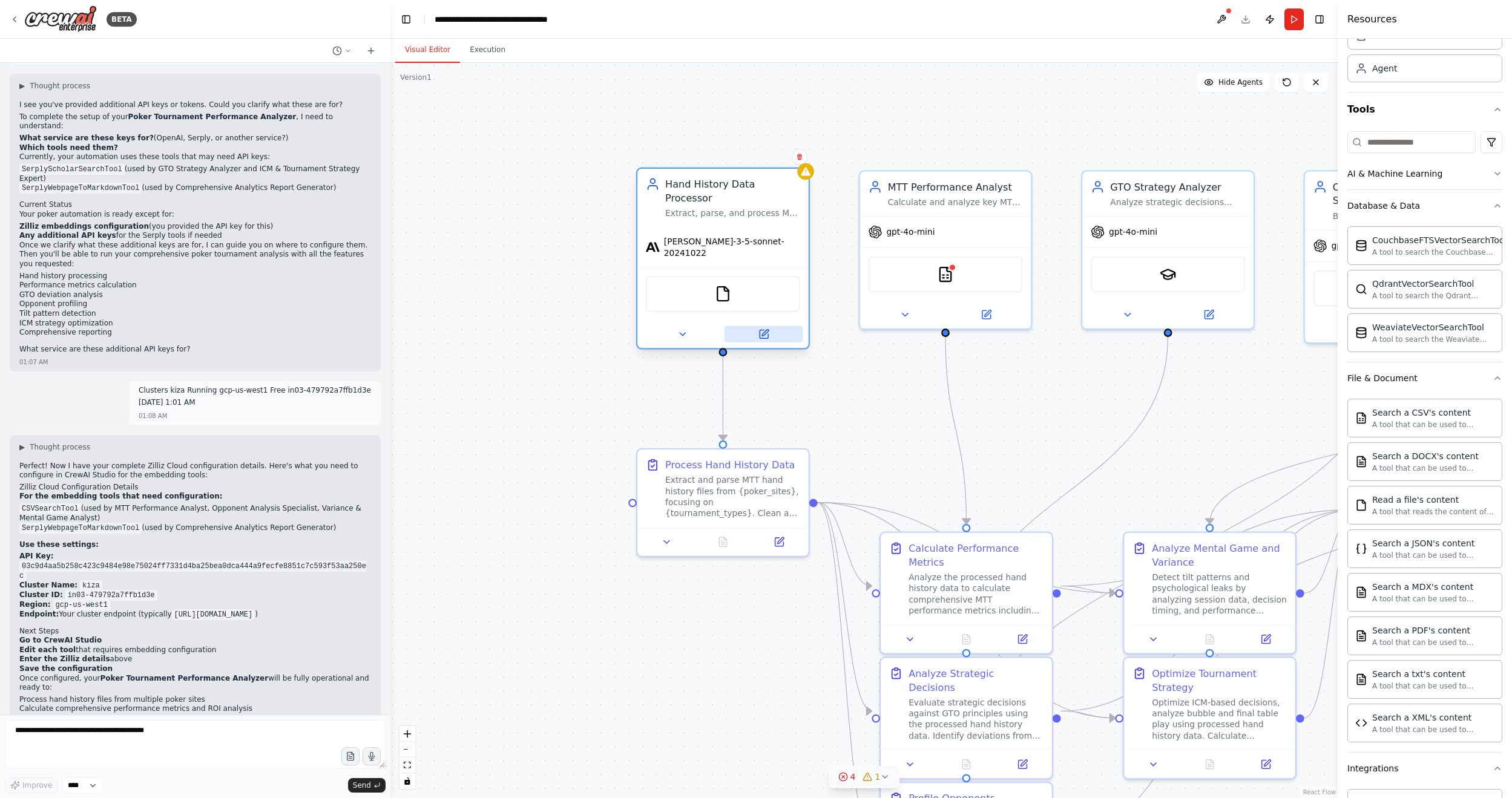
click at [764, 330] on icon at bounding box center [765, 333] width 7 height 7
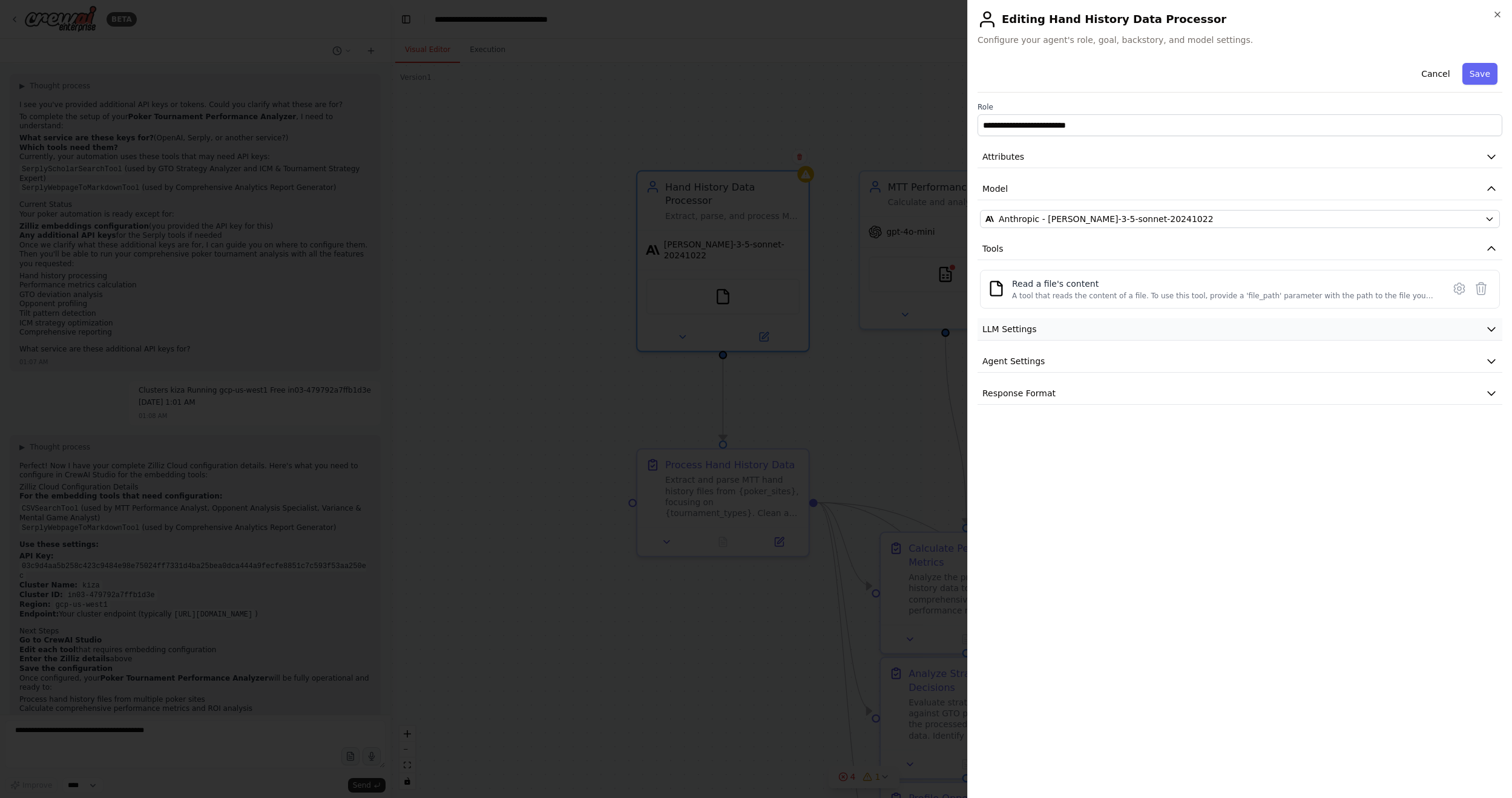
click at [1084, 336] on button "LLM Settings" at bounding box center [1239, 329] width 524 height 23
click at [1054, 449] on button "Agent Settings" at bounding box center [1239, 448] width 524 height 23
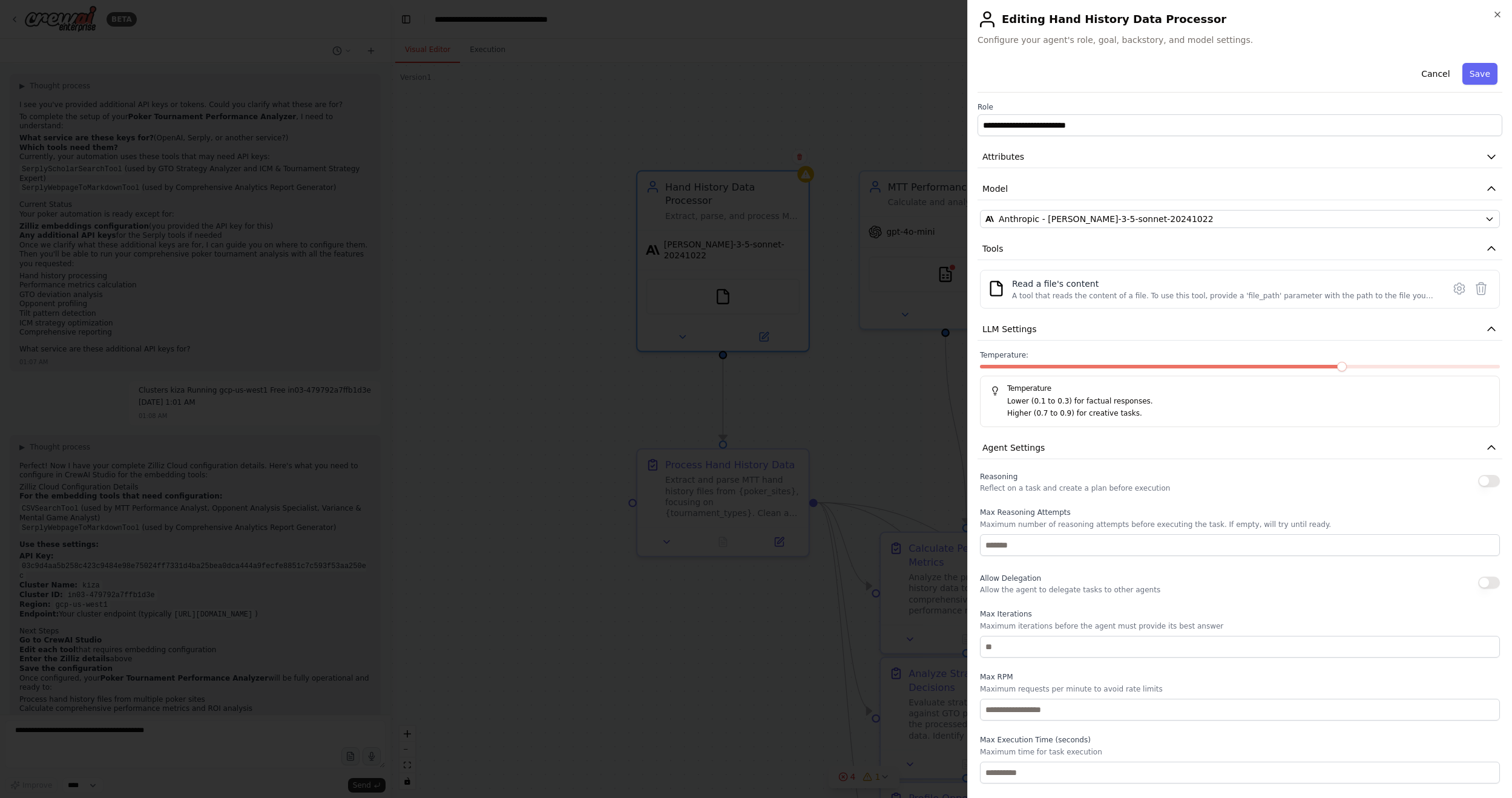
scroll to position [34, 0]
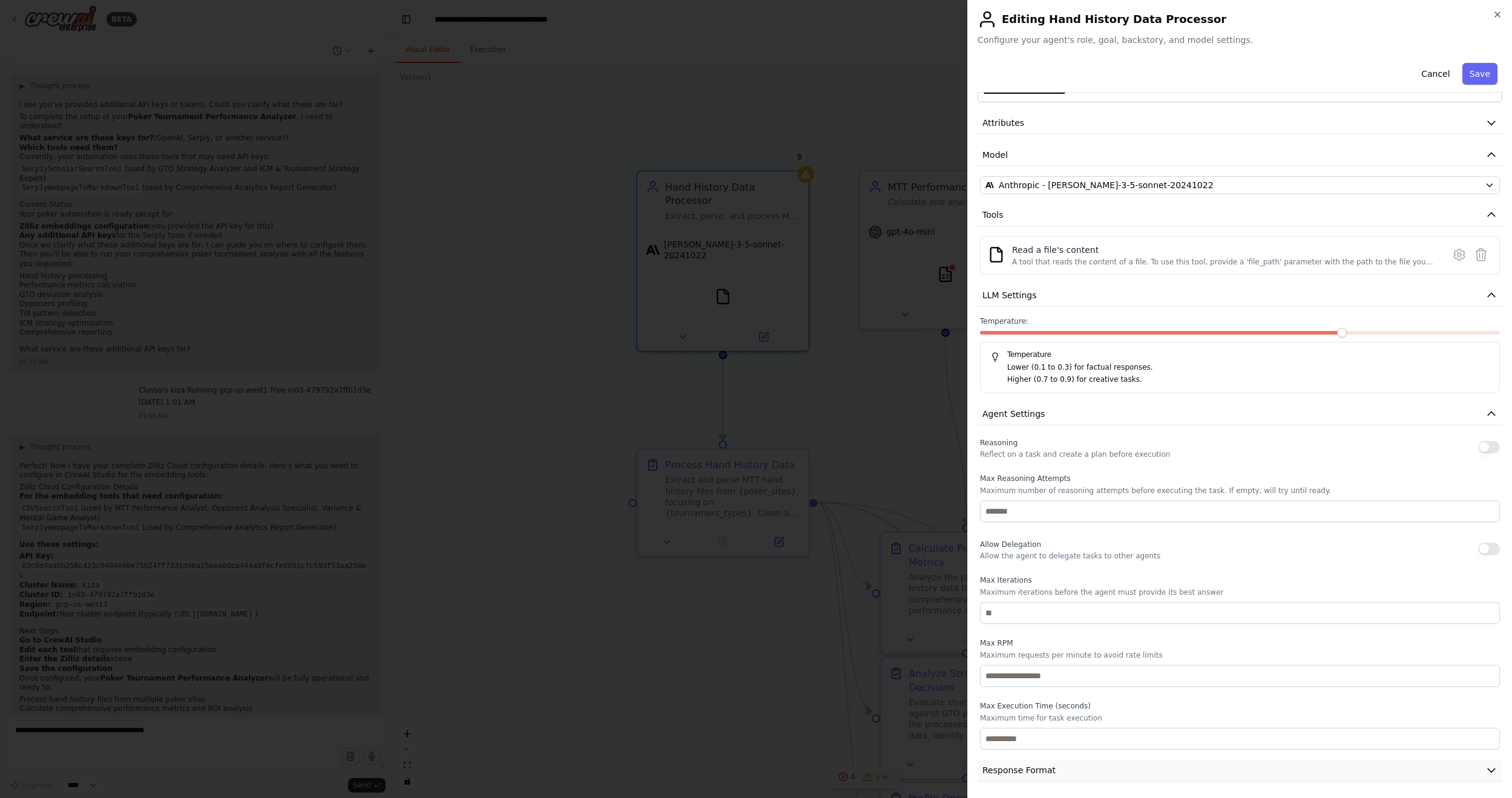
click at [1064, 481] on button "Response Format" at bounding box center [1239, 771] width 524 height 23
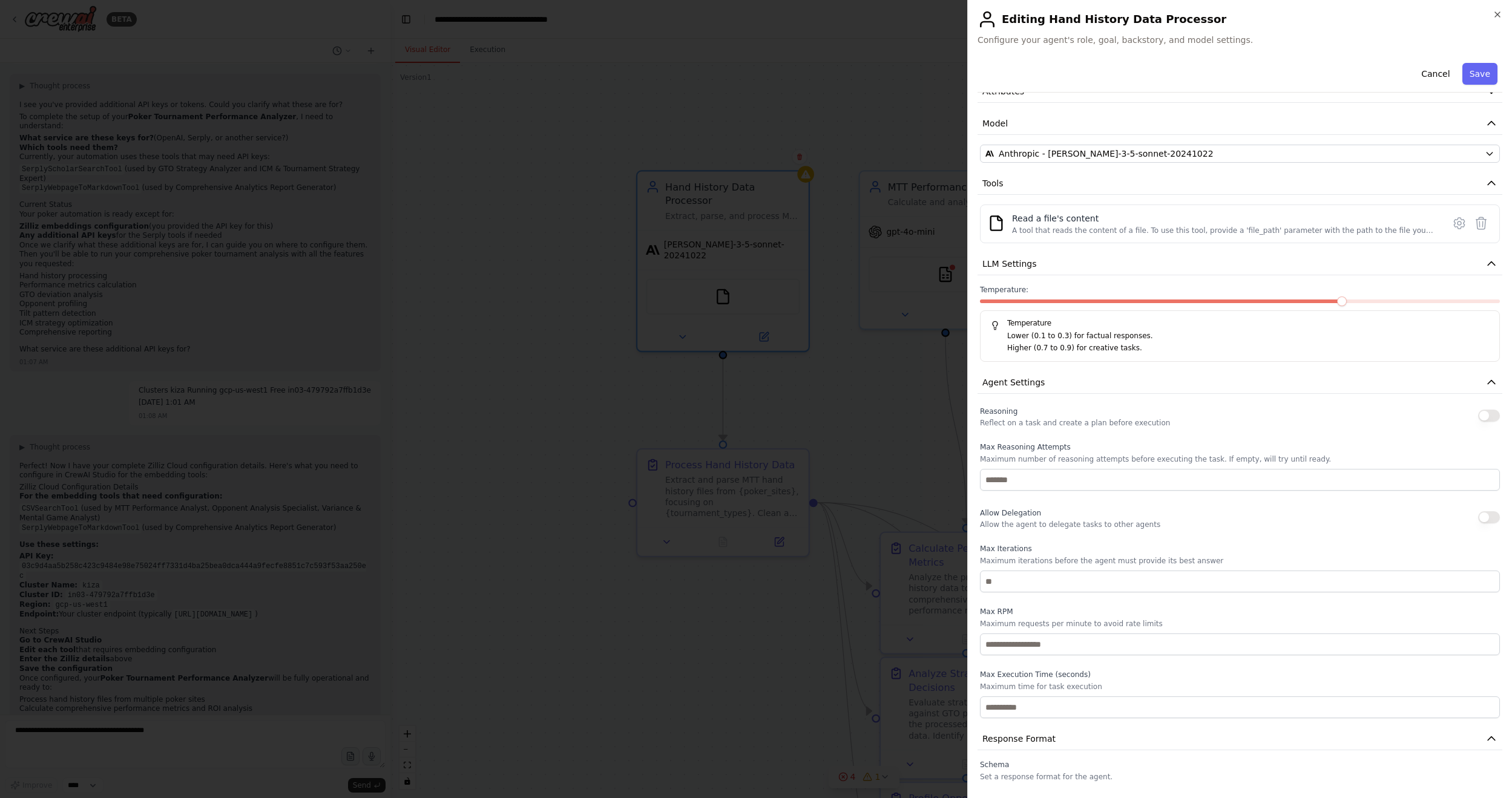
scroll to position [91, 0]
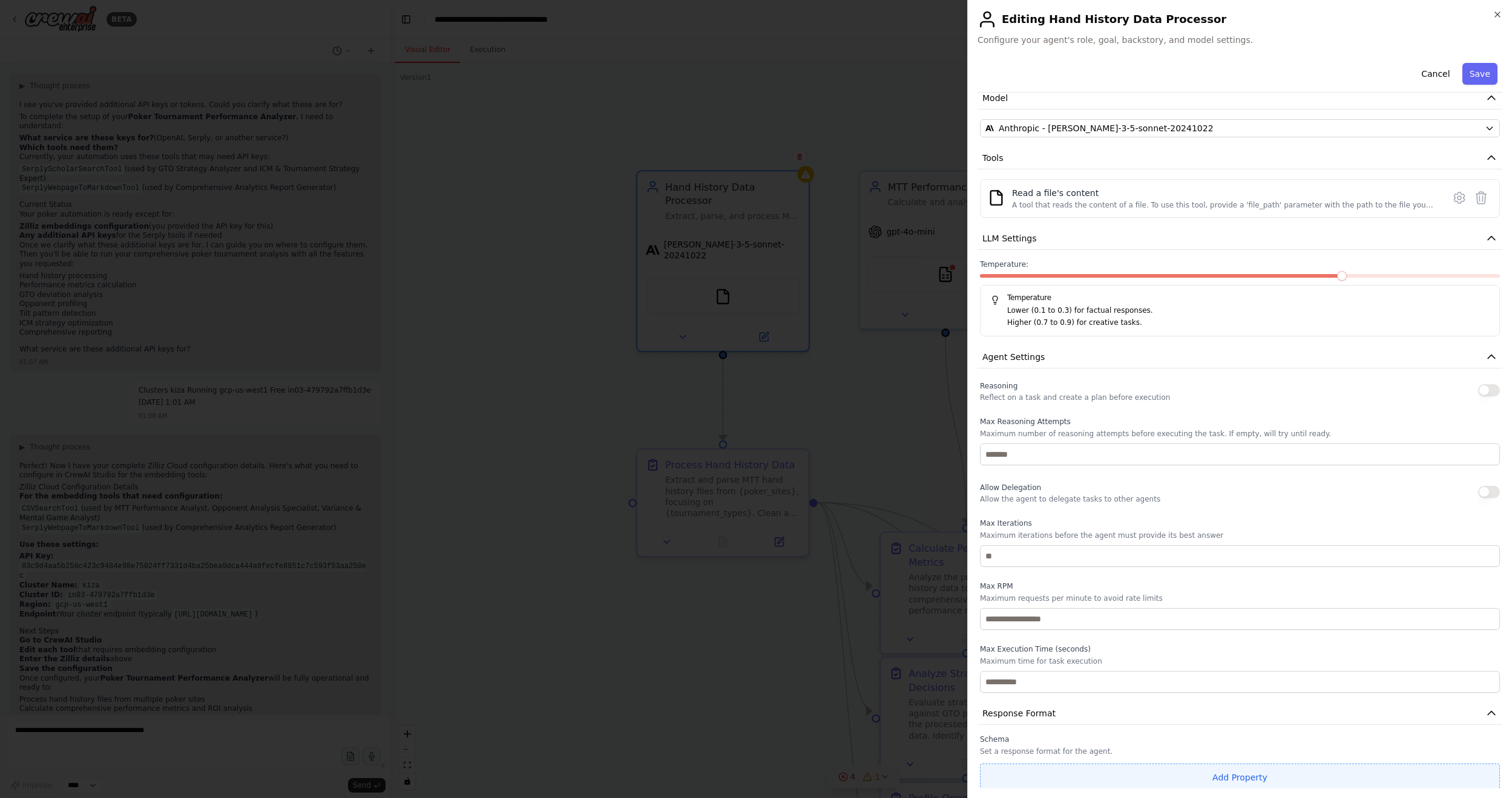
click at [1161, 481] on button "Add Property" at bounding box center [1239, 777] width 520 height 28
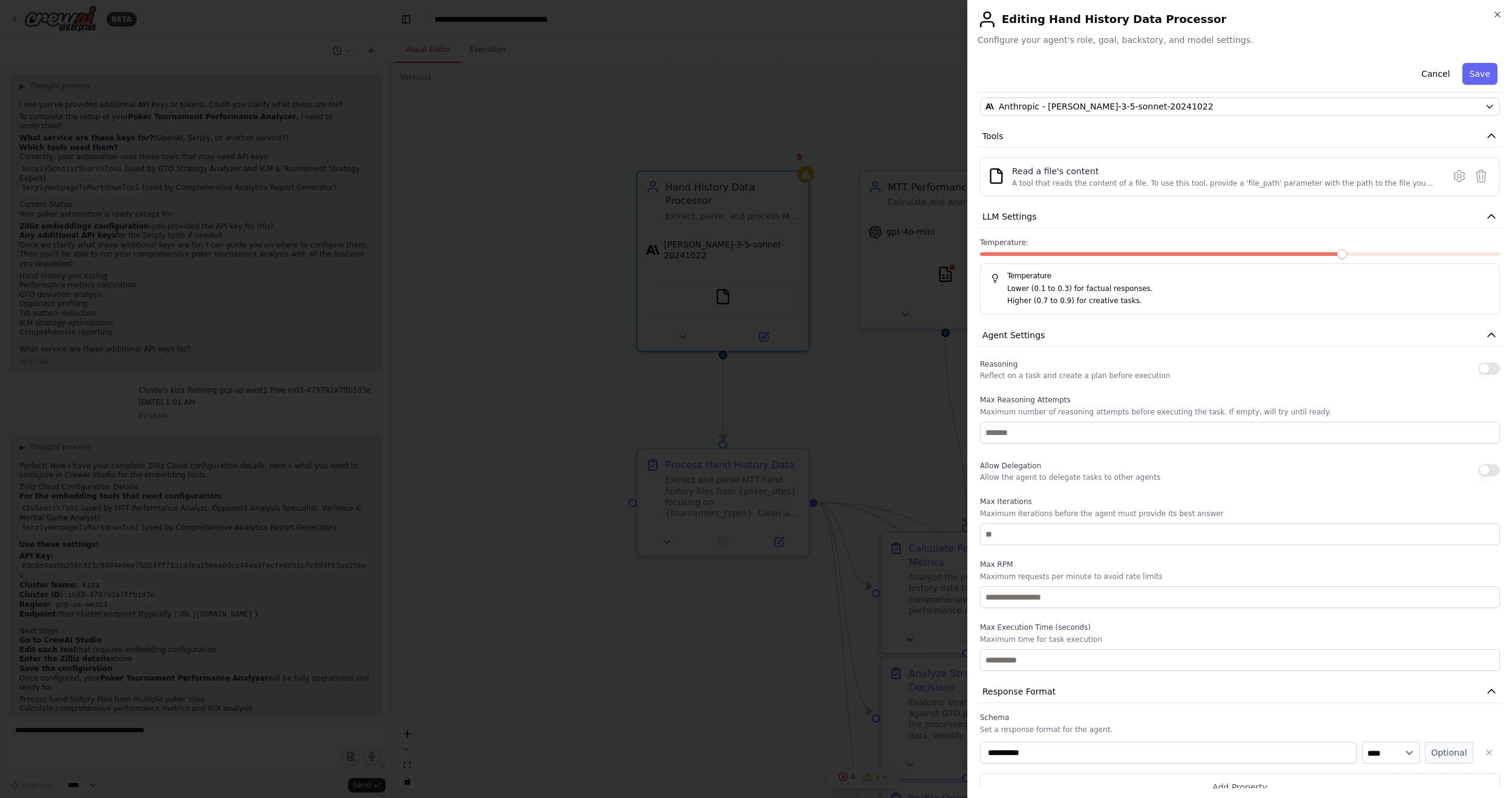
scroll to position [122, 0]
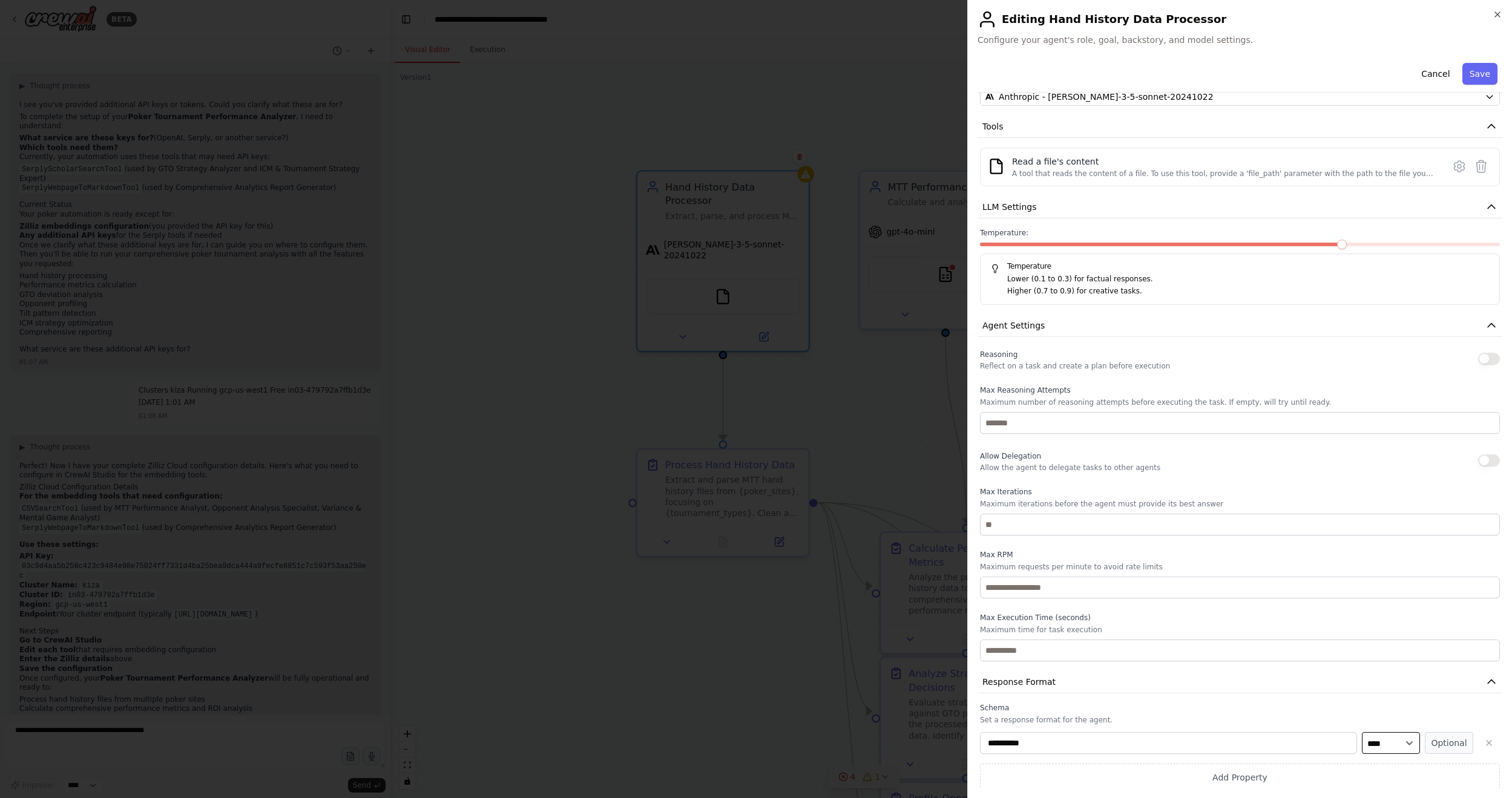
click at [1161, 481] on select "**** ******* ******* **** ******" at bounding box center [1390, 743] width 58 height 22
drag, startPoint x: 1370, startPoint y: 745, endPoint x: 1372, endPoint y: 753, distance: 8.2
click at [1161, 481] on select "**** ******* ******* **** ******" at bounding box center [1390, 743] width 58 height 22
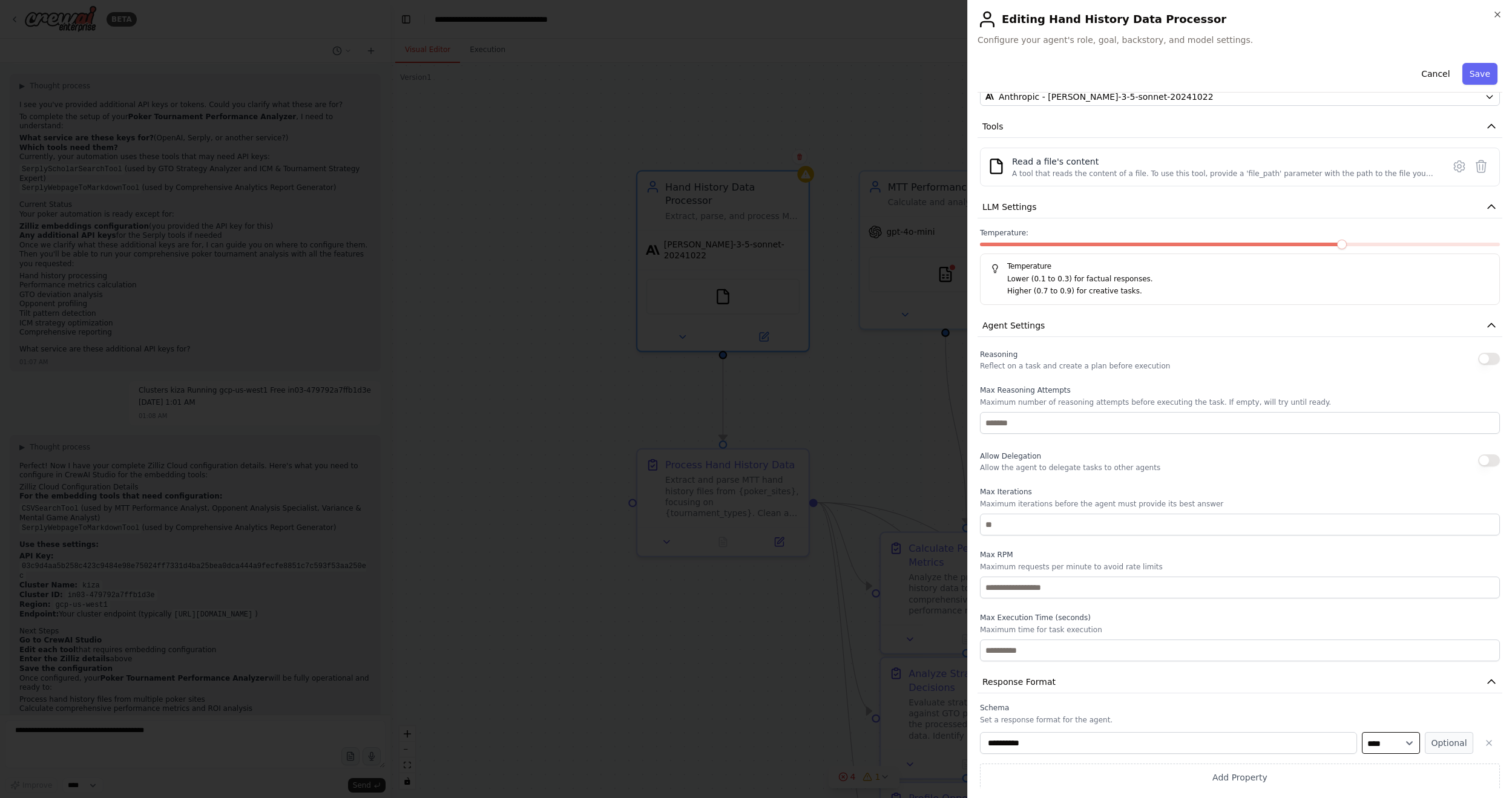
click at [1161, 481] on select "**** ******* ******* **** ******" at bounding box center [1390, 743] width 58 height 22
select select "******"
click at [1161, 481] on select "**** ******* ******* **** ******" at bounding box center [1390, 743] width 58 height 22
click at [1161, 481] on button "Optional" at bounding box center [1449, 743] width 48 height 22
click at [1043, 481] on input "**********" at bounding box center [1168, 743] width 377 height 22
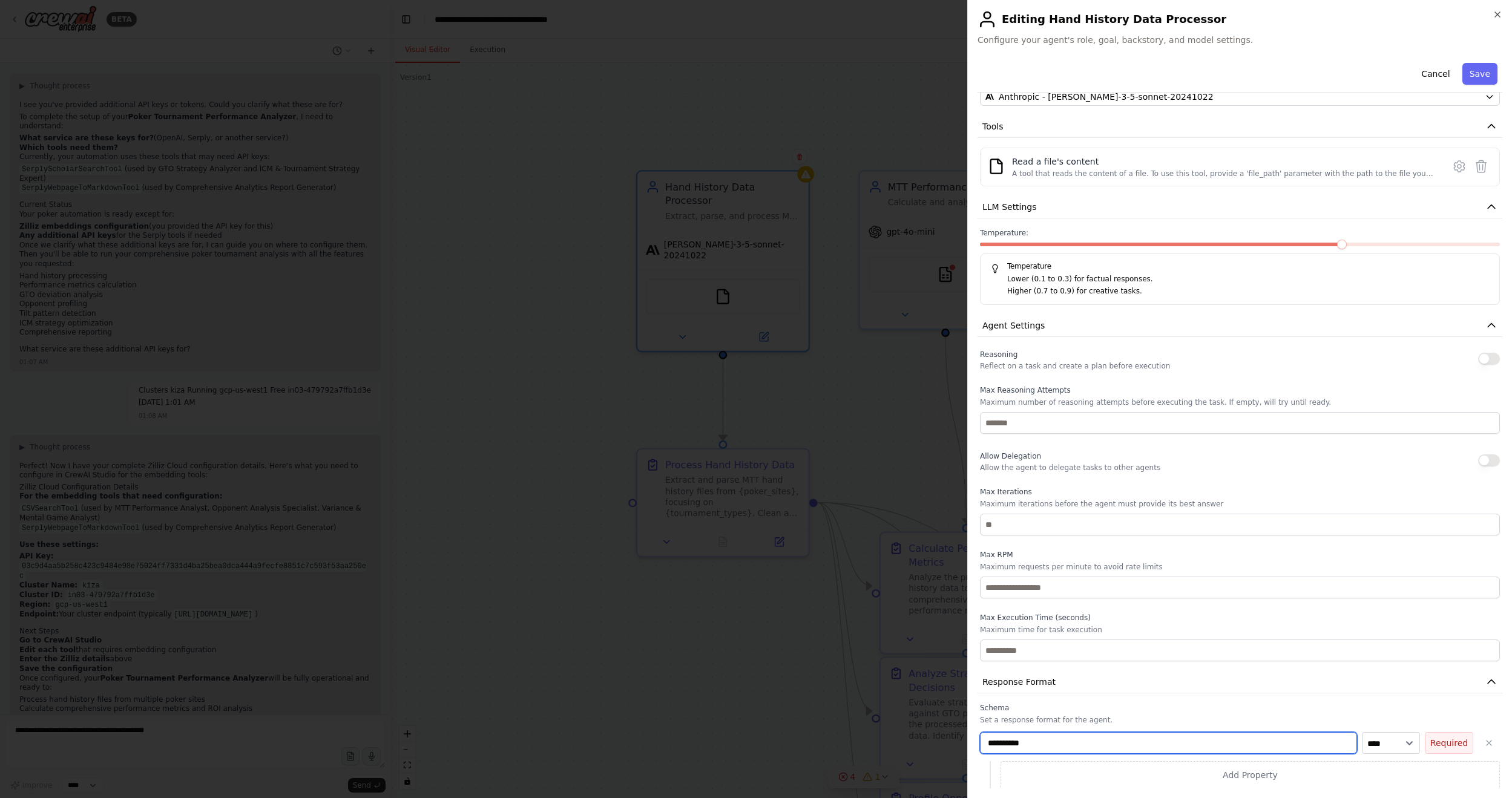
click at [1043, 481] on input "**********" at bounding box center [1168, 743] width 377 height 22
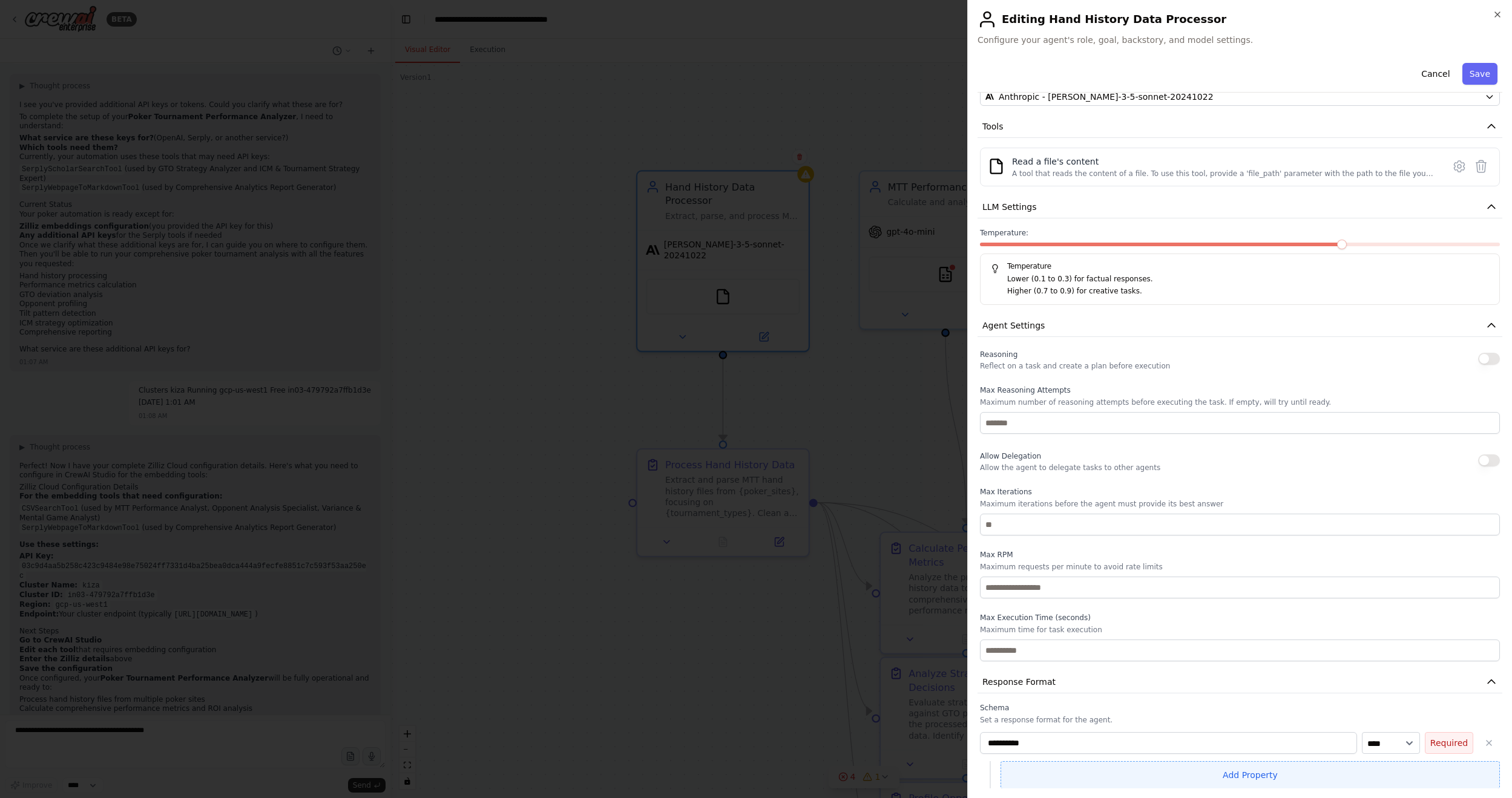
click at [1161, 481] on button "Add Property" at bounding box center [1249, 775] width 499 height 28
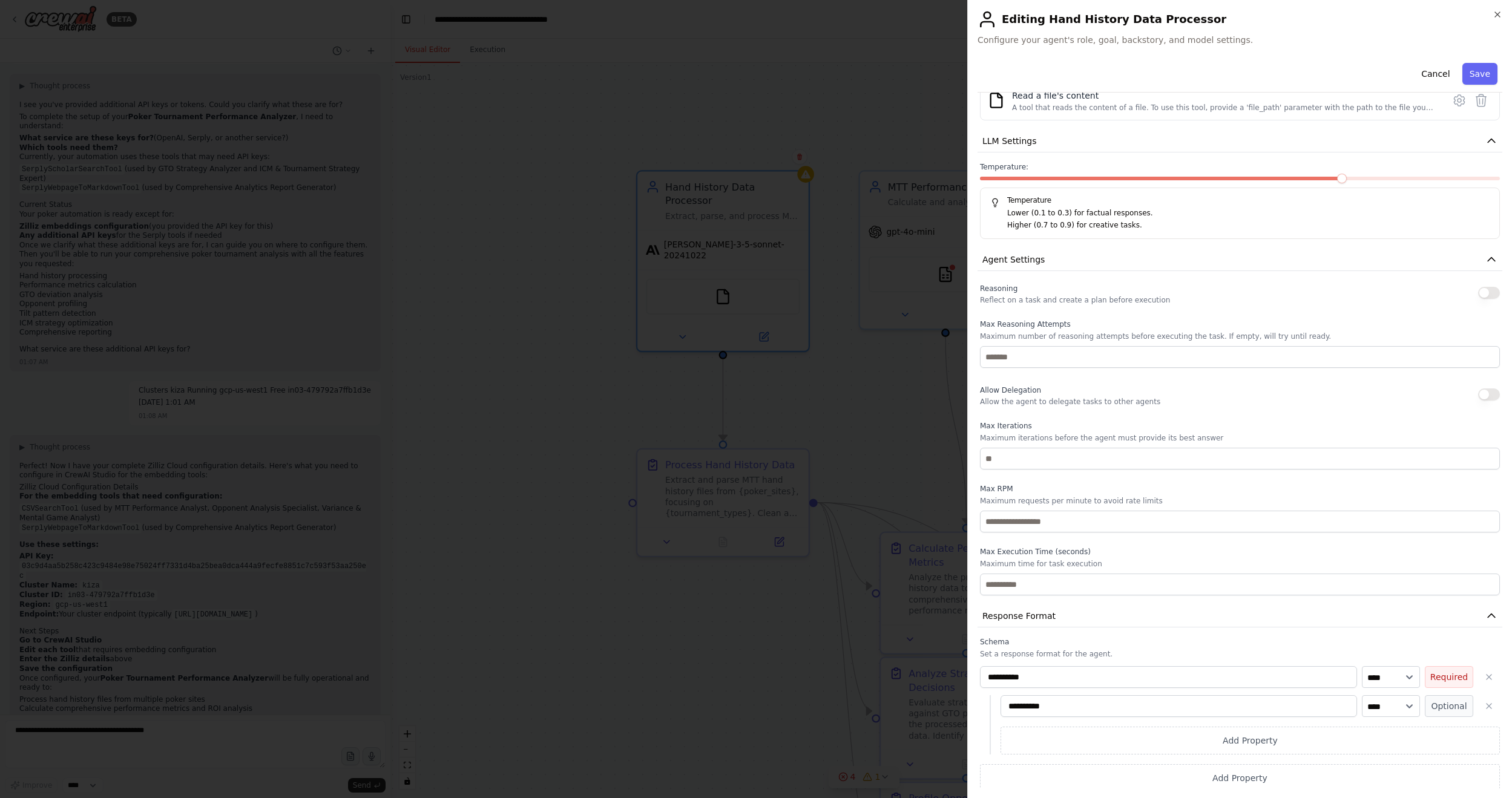
click at [1001, 481] on div "**********" at bounding box center [1178, 706] width 356 height 22
click at [1046, 481] on div "**********" at bounding box center [1239, 715] width 520 height 155
click at [1042, 481] on input "**********" at bounding box center [1168, 676] width 377 height 22
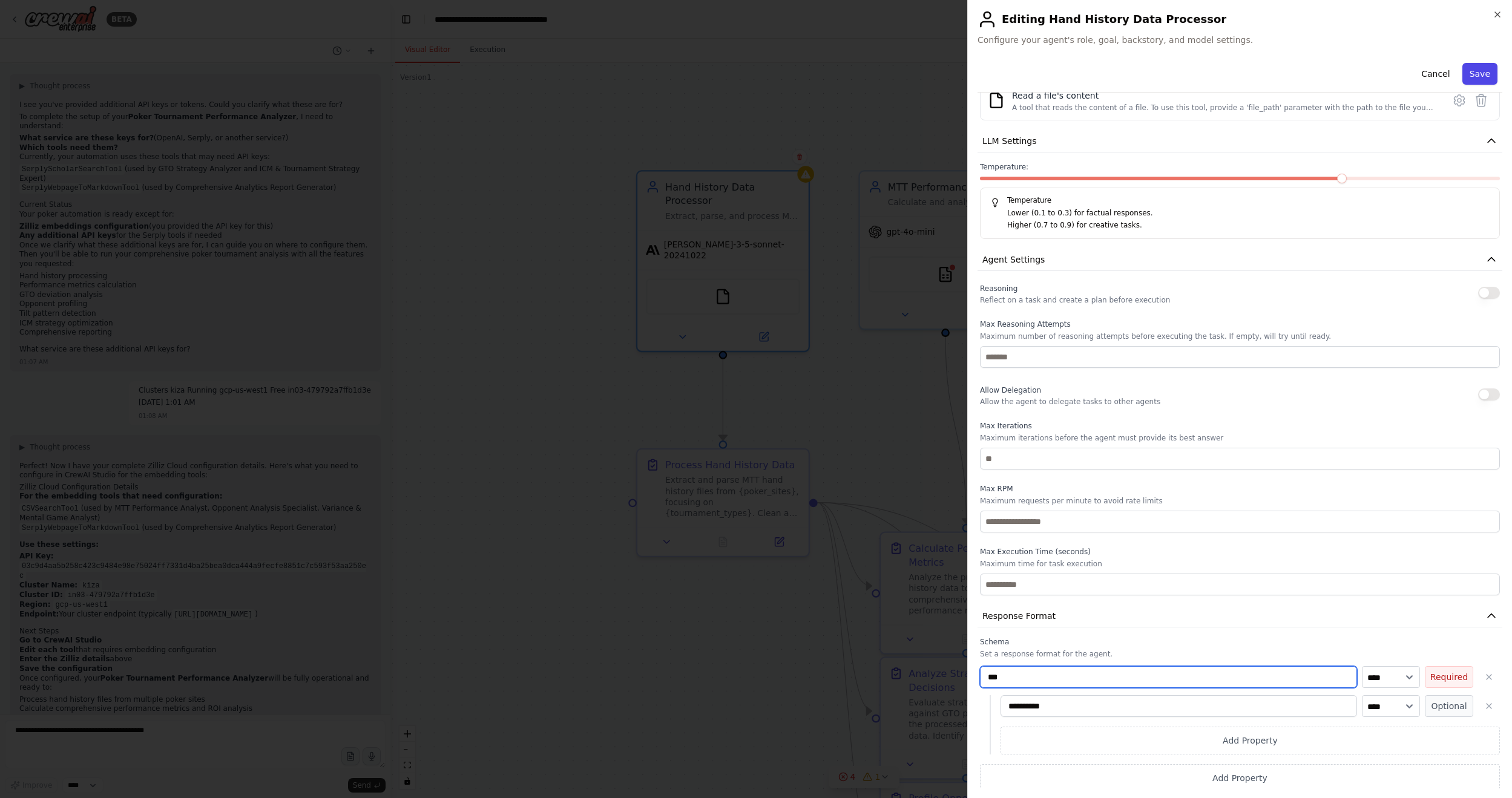
type input "***"
click at [1161, 69] on button "Save" at bounding box center [1479, 73] width 35 height 22
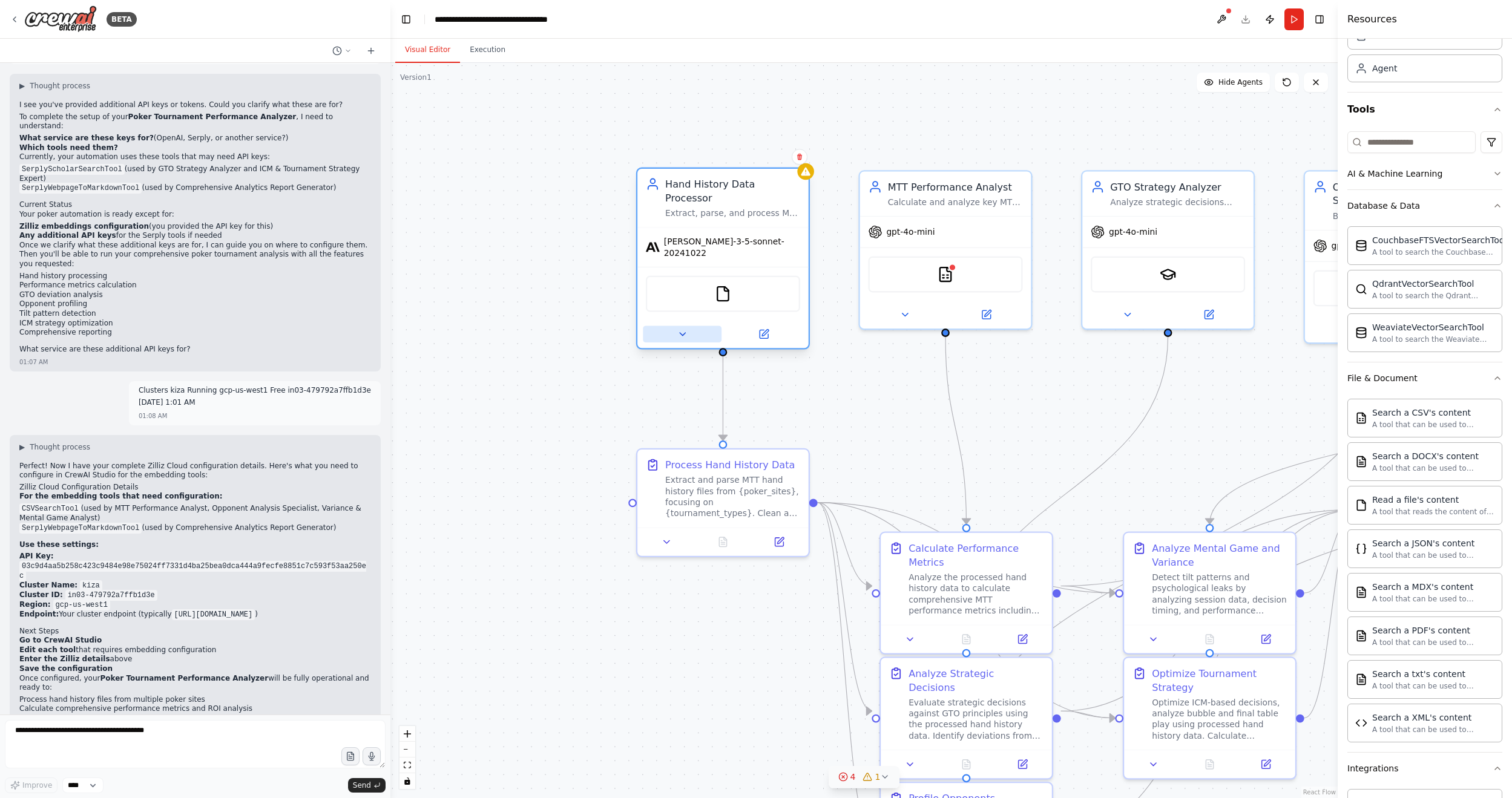
click at [682, 329] on icon at bounding box center [682, 334] width 11 height 11
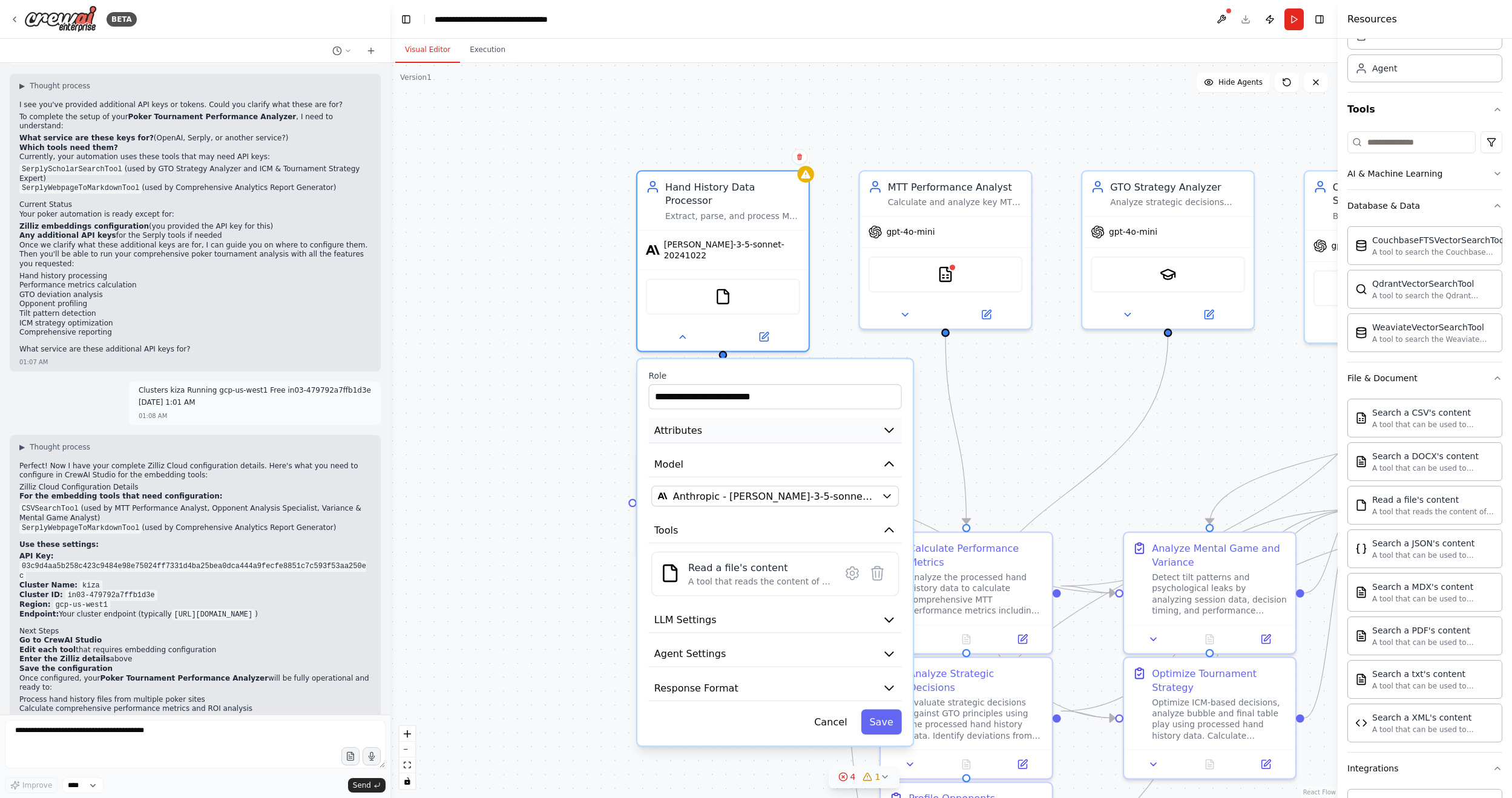
click at [788, 419] on button "Attributes" at bounding box center [775, 430] width 253 height 26
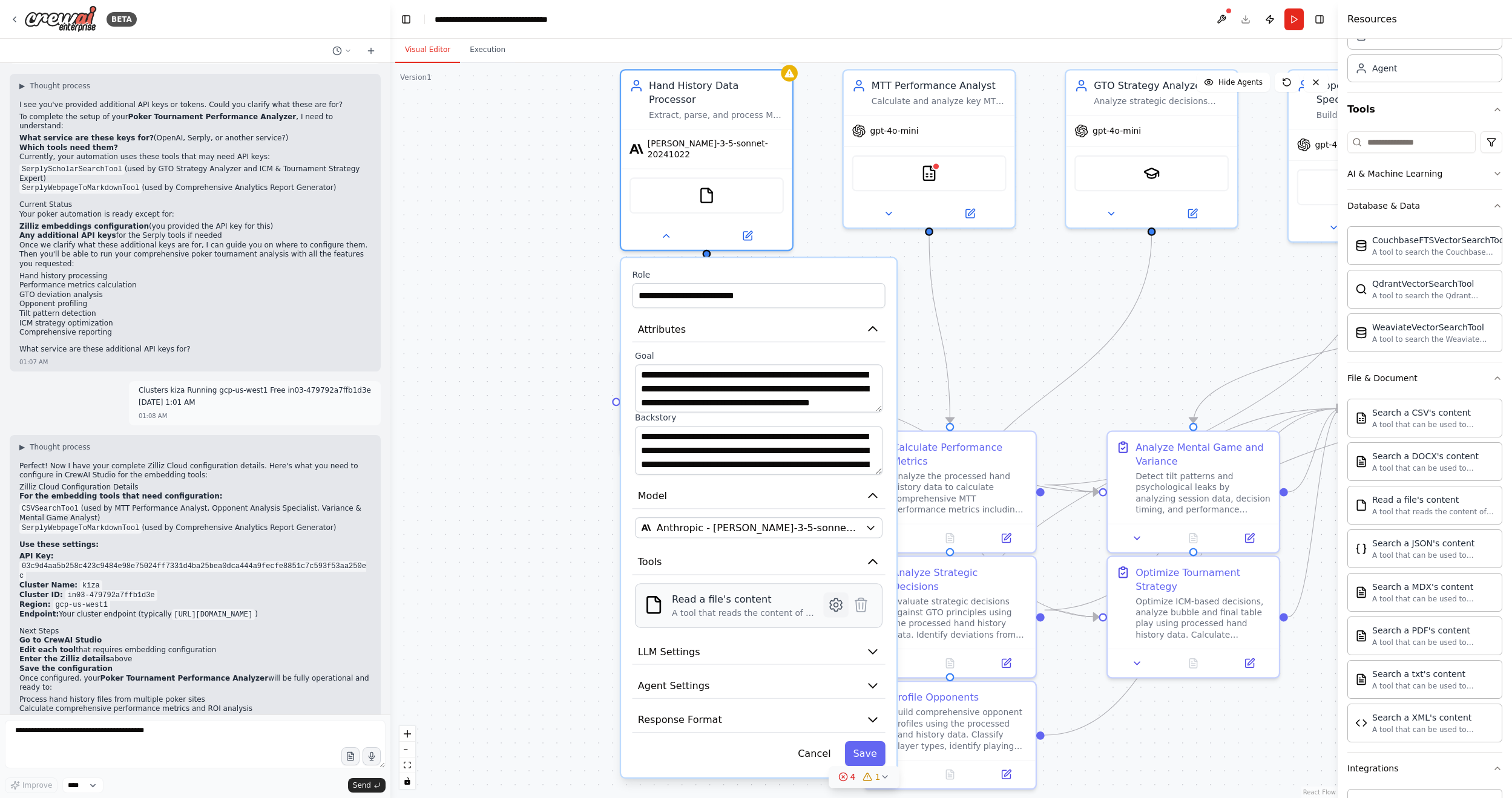
click at [832, 481] on icon at bounding box center [836, 604] width 12 height 13
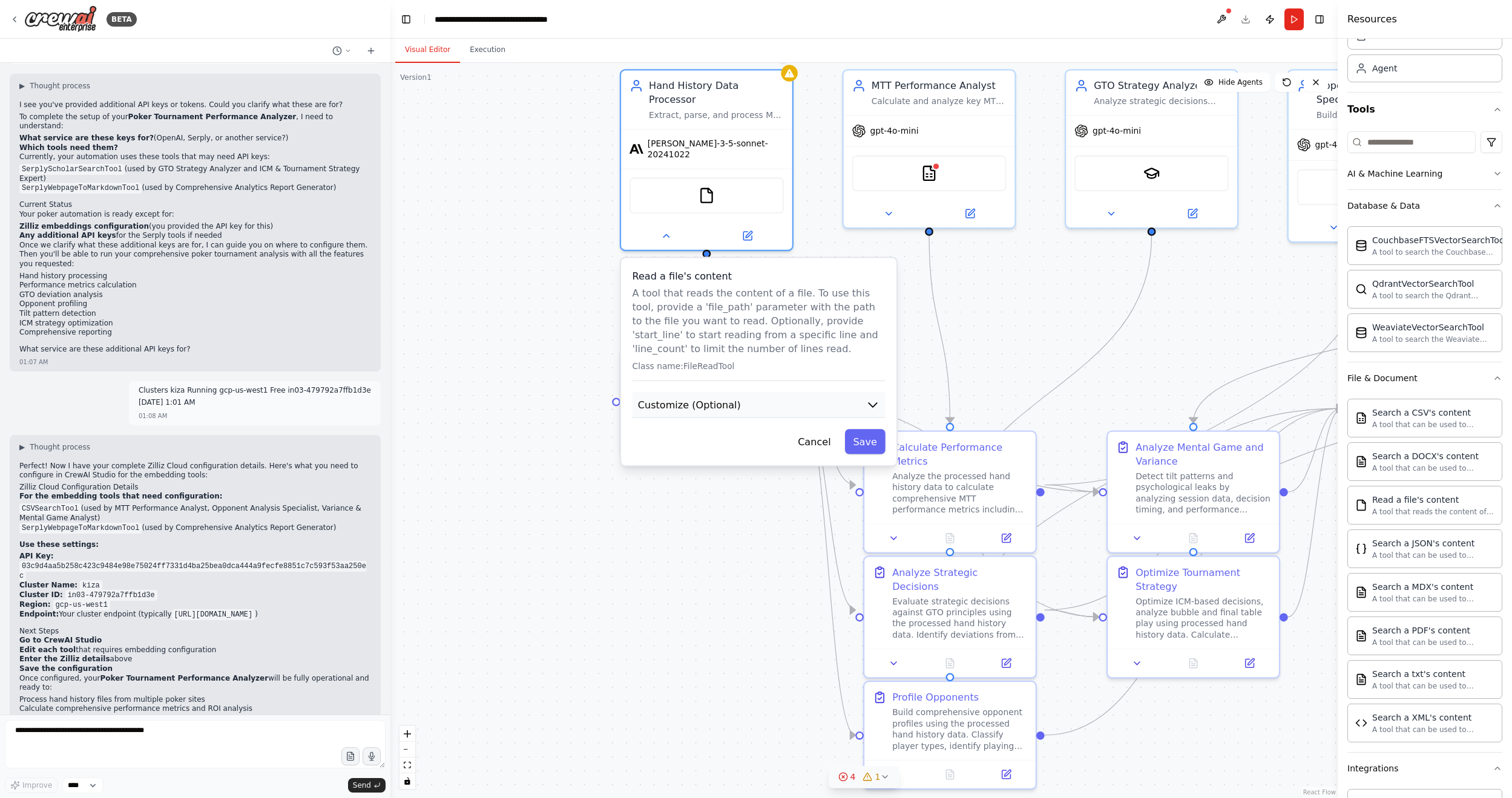
click at [724, 398] on span "Customize (Optional)" at bounding box center [690, 405] width 103 height 14
click at [746, 443] on input "text" at bounding box center [758, 455] width 247 height 25
click at [857, 479] on button "Save" at bounding box center [865, 491] width 41 height 25
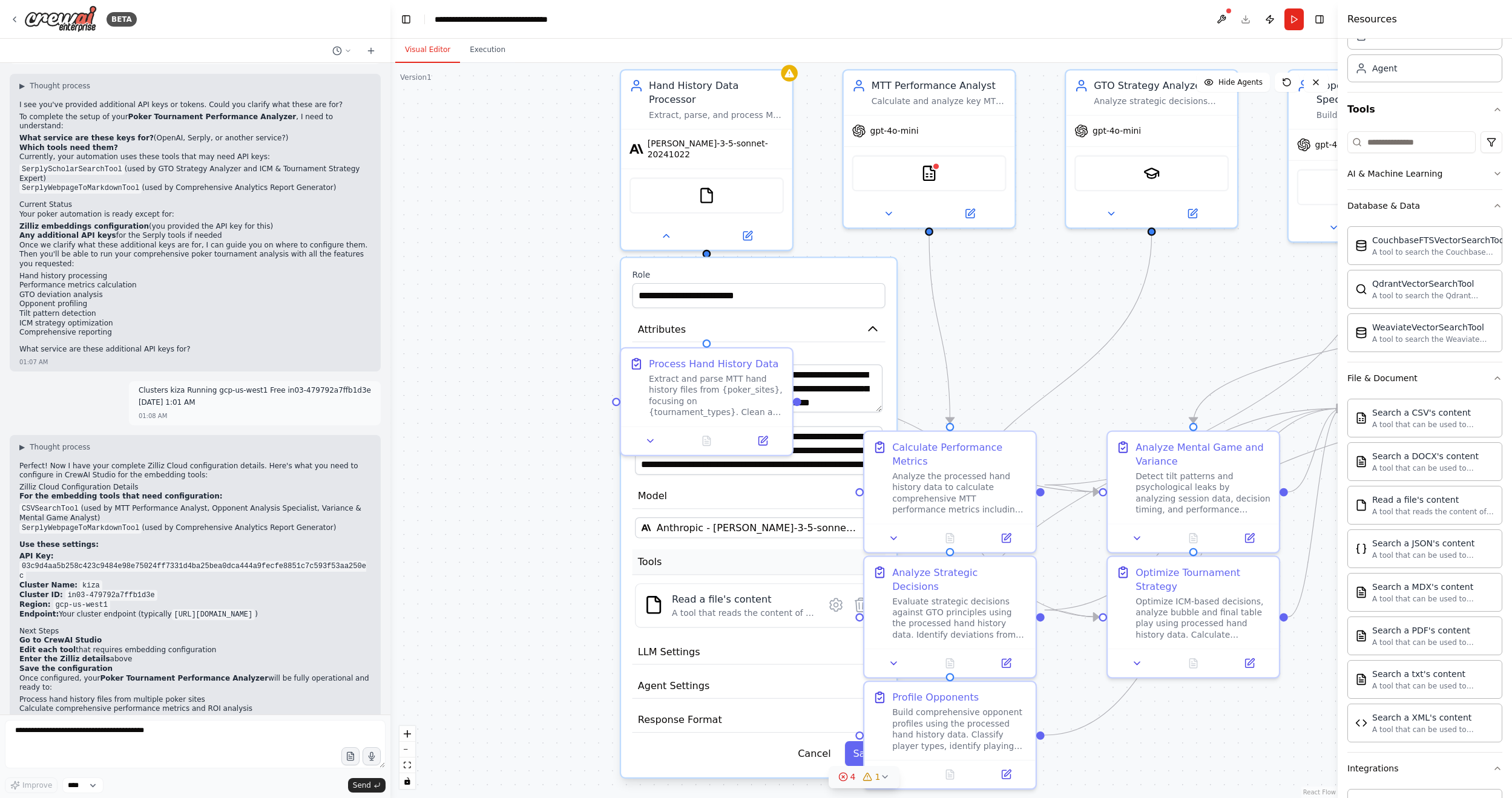
click at [795, 481] on button "Tools" at bounding box center [759, 562] width 253 height 26
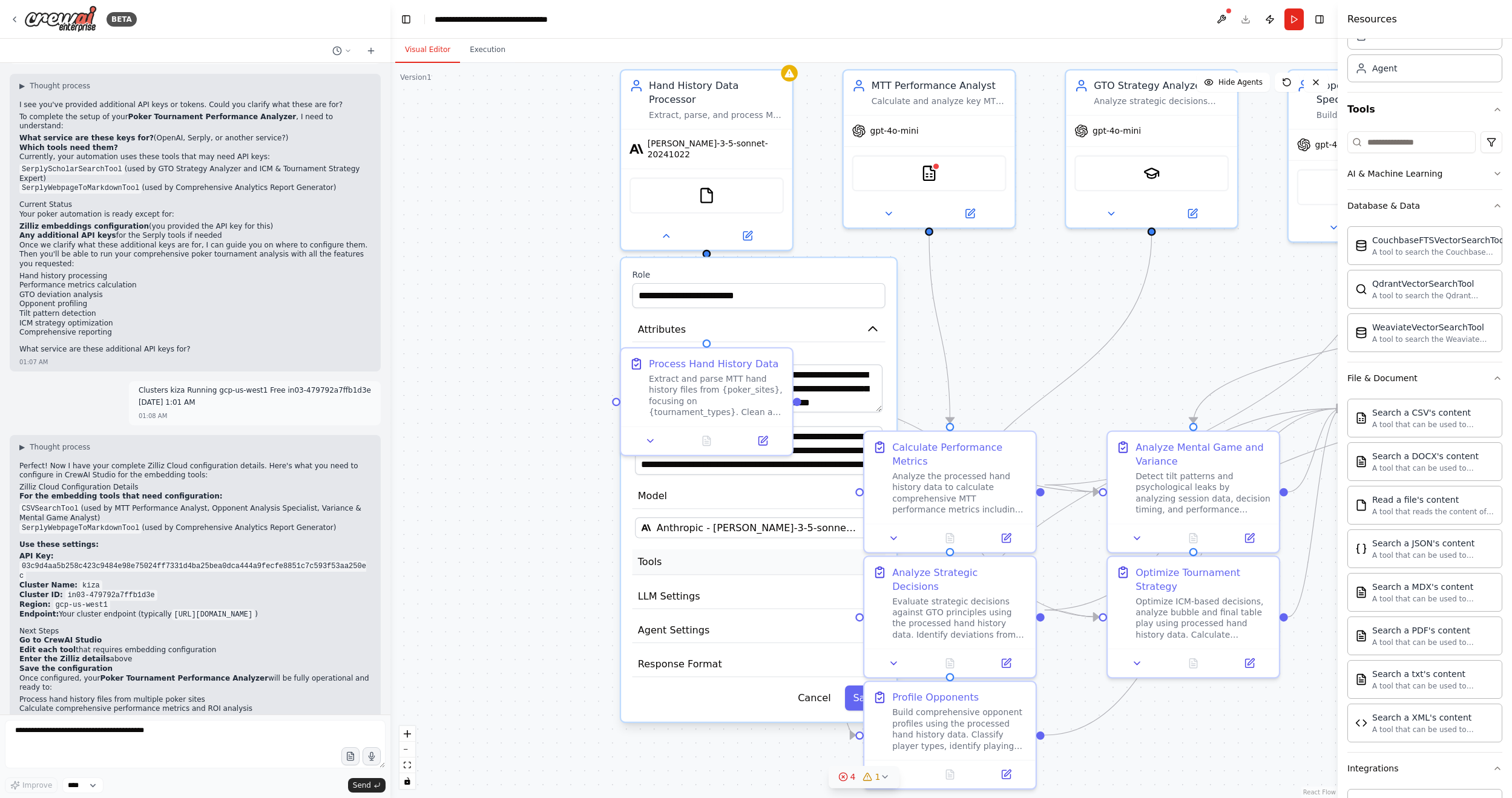
click at [705, 481] on button "Tools" at bounding box center [759, 562] width 253 height 26
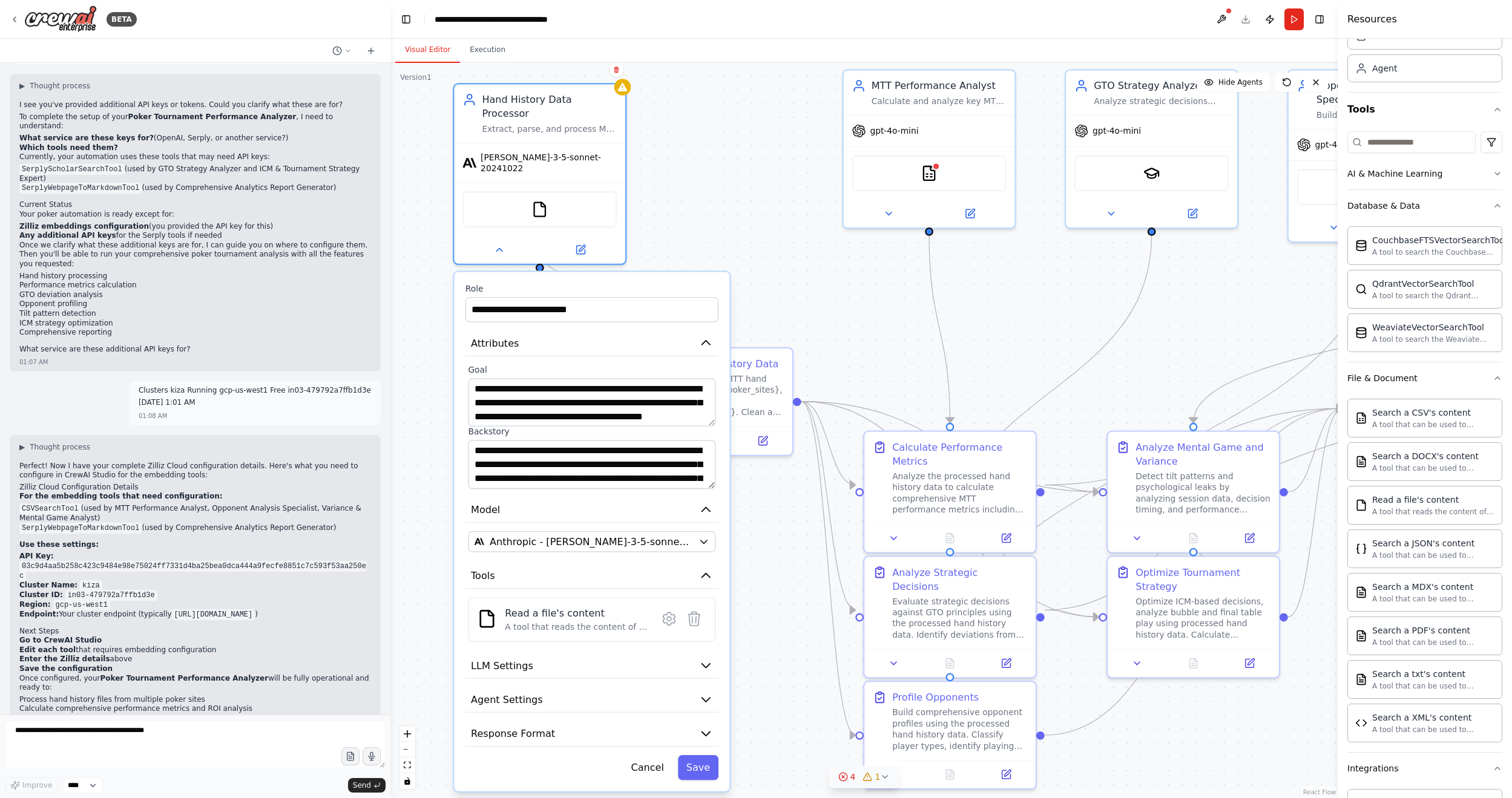
drag, startPoint x: 736, startPoint y: 243, endPoint x: 571, endPoint y: 260, distance: 165.9
click at [571, 272] on div "**********" at bounding box center [591, 532] width 275 height 519
click at [606, 481] on button "LLM Settings" at bounding box center [592, 665] width 253 height 26
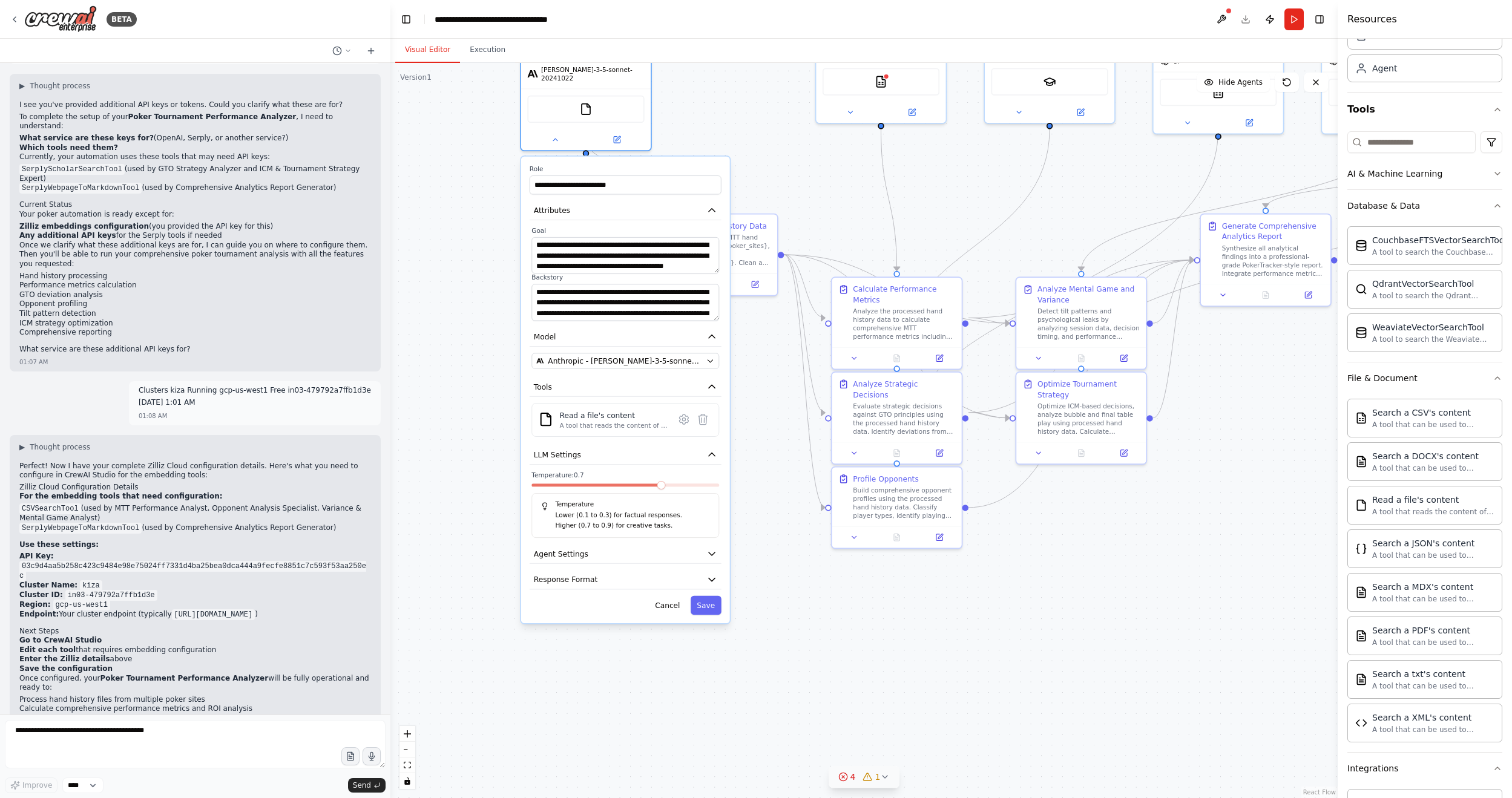
drag, startPoint x: 778, startPoint y: 721, endPoint x: 783, endPoint y: 520, distance: 201.1
click at [795, 481] on div ".deletable-edge-delete-btn { width: 20px; height: 20px; border: 0px solid #ffff…" at bounding box center [864, 430] width 947 height 735
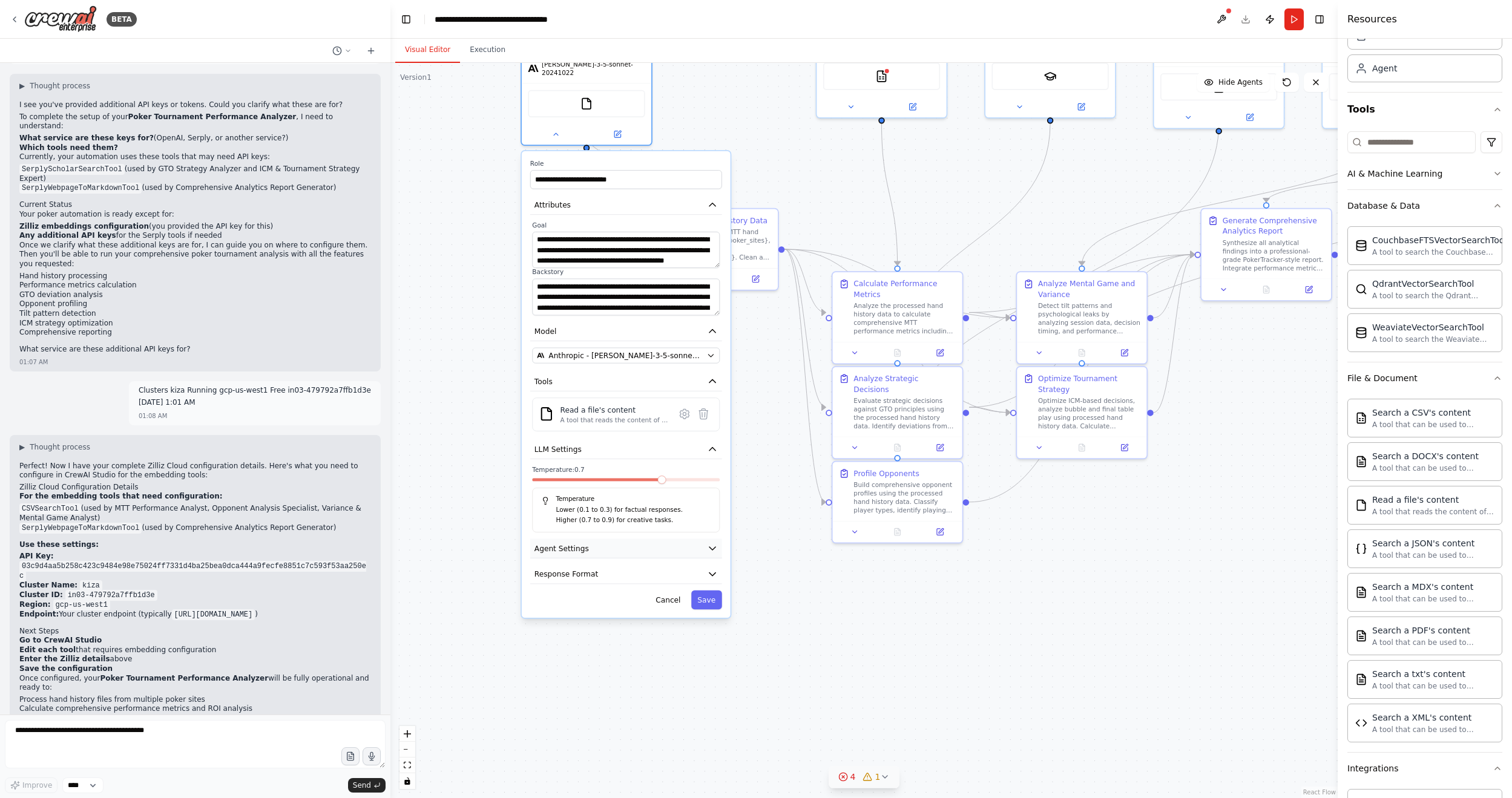
click at [673, 481] on button "Agent Settings" at bounding box center [625, 548] width 192 height 19
click at [715, 481] on button "button" at bounding box center [710, 574] width 19 height 10
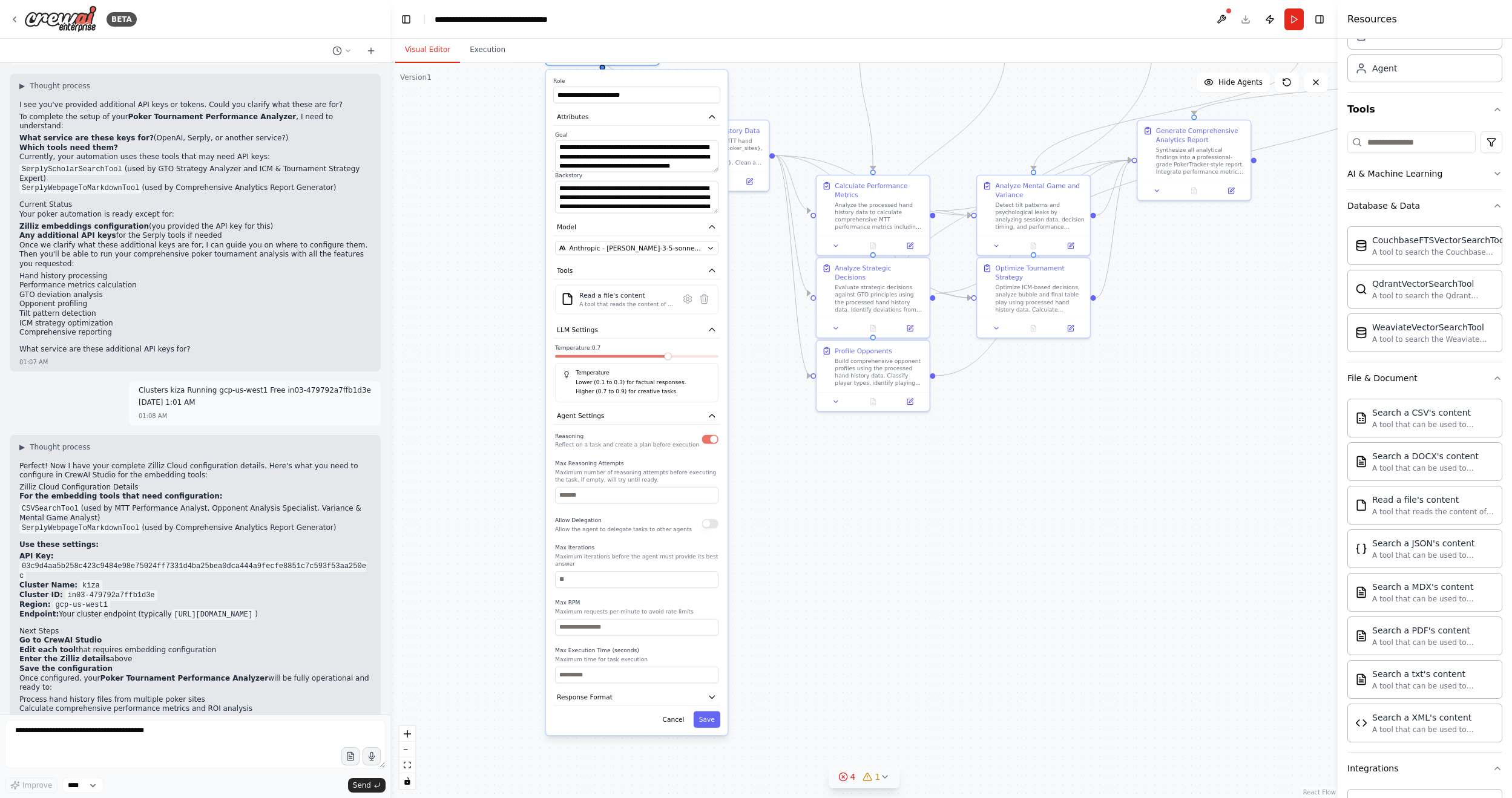
drag, startPoint x: 850, startPoint y: 703, endPoint x: 738, endPoint y: 705, distance: 112.0
click at [851, 481] on div ".deletable-edge-delete-btn { width: 20px; height: 20px; border: 0px solid #ffff…" at bounding box center [864, 430] width 947 height 735
click at [644, 481] on button "Response Format" at bounding box center [636, 697] width 167 height 17
select select "******"
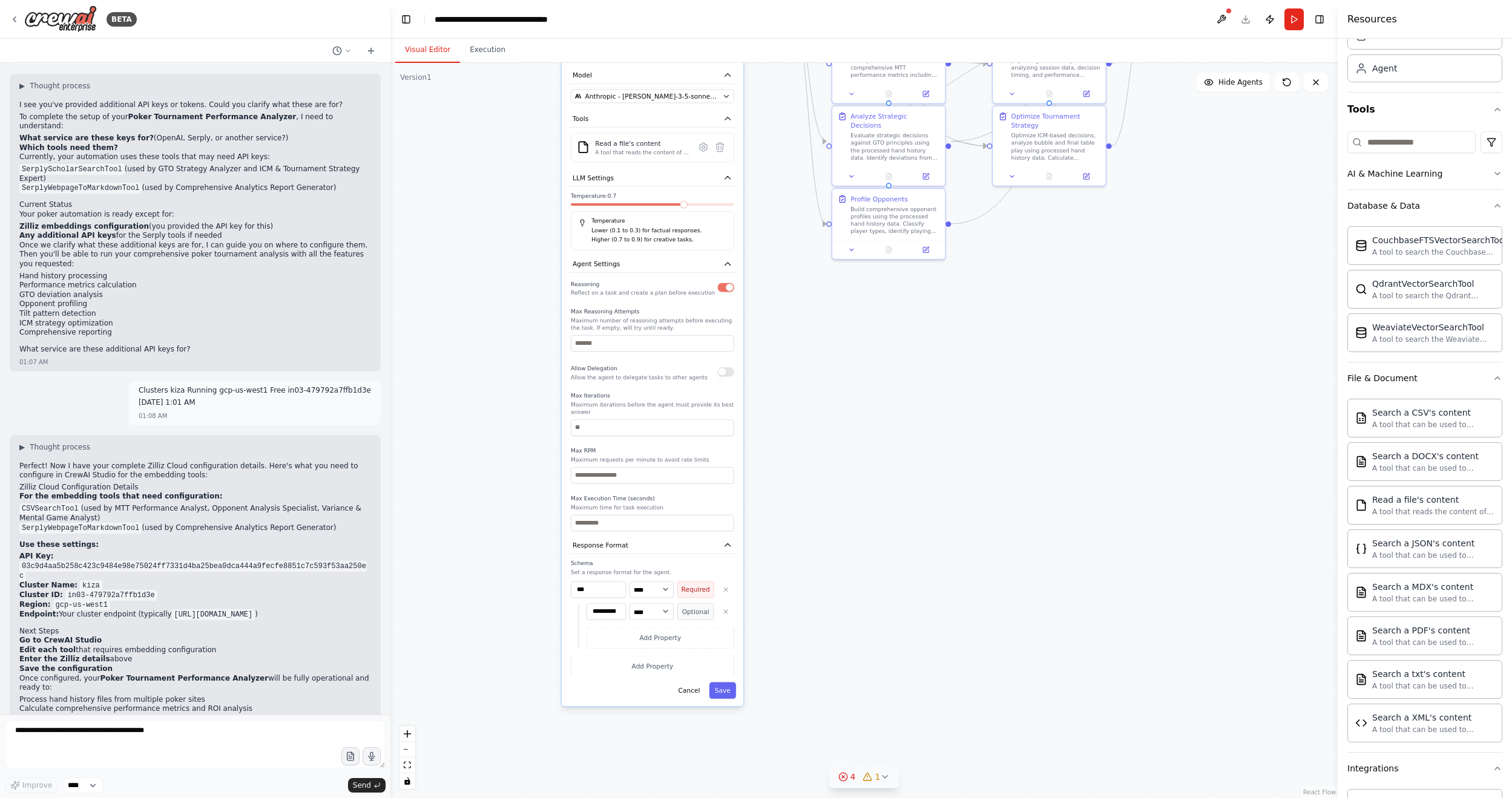
drag, startPoint x: 880, startPoint y: 711, endPoint x: 896, endPoint y: 558, distance: 153.8
click at [896, 481] on div ".deletable-edge-delete-btn { width: 20px; height: 20px; border: 0px solid #ffff…" at bounding box center [864, 430] width 947 height 735
click at [659, 481] on select "**** ******* ******* **** ******" at bounding box center [651, 589] width 44 height 16
drag, startPoint x: 659, startPoint y: 569, endPoint x: 722, endPoint y: 557, distance: 64.1
click at [659, 481] on select "**** ******* ******* **** ******" at bounding box center [651, 589] width 44 height 16
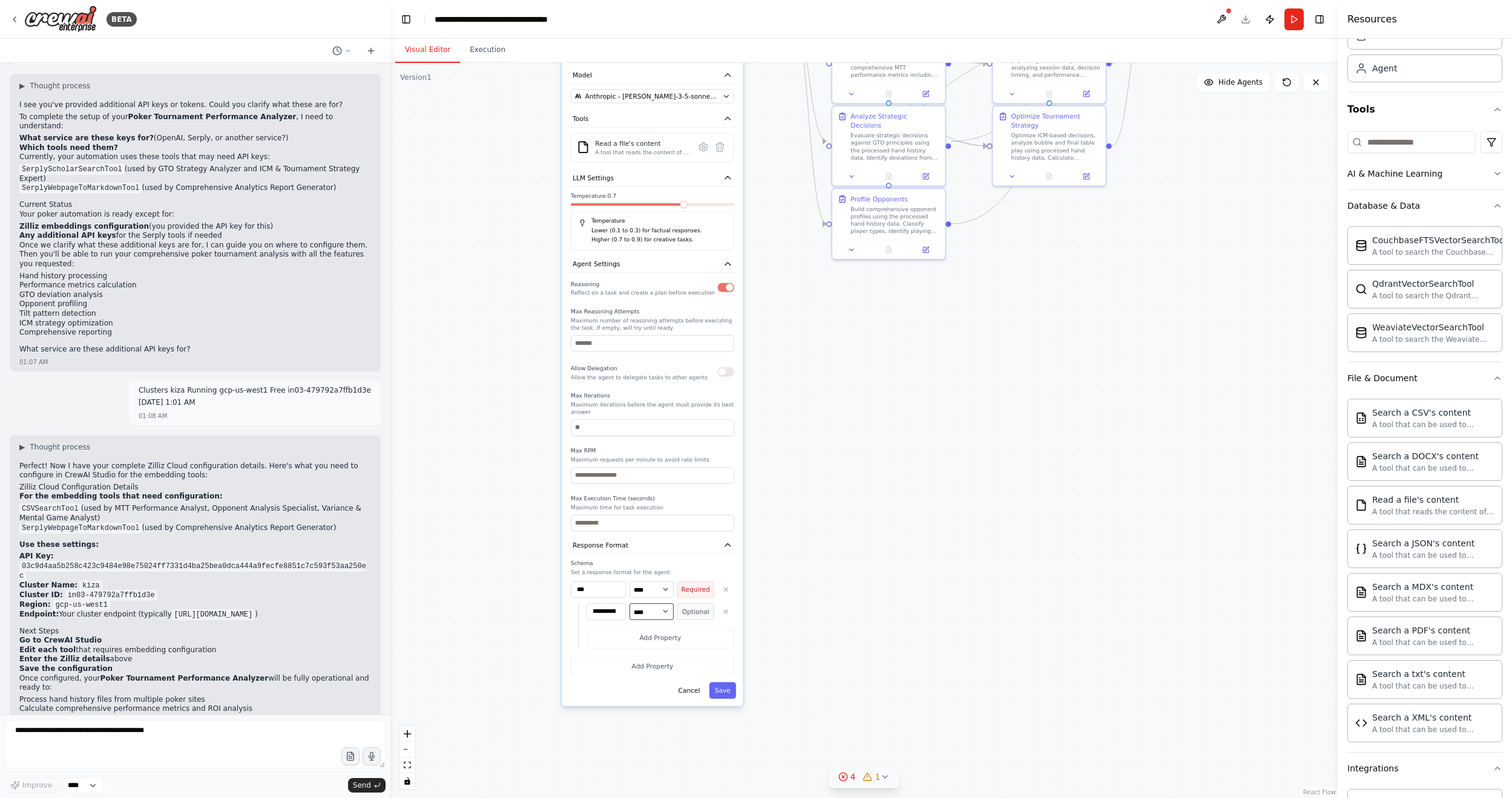
drag, startPoint x: 652, startPoint y: 587, endPoint x: 661, endPoint y: 592, distance: 10.3
click at [652, 481] on select "**** ******* ******* **** ******" at bounding box center [651, 611] width 44 height 16
click at [629, 481] on select "**** ******* ******* **** ******" at bounding box center [651, 611] width 44 height 16
click at [656, 481] on select "**** ******* ******* **** ******" at bounding box center [651, 611] width 44 height 16
select select "*****"
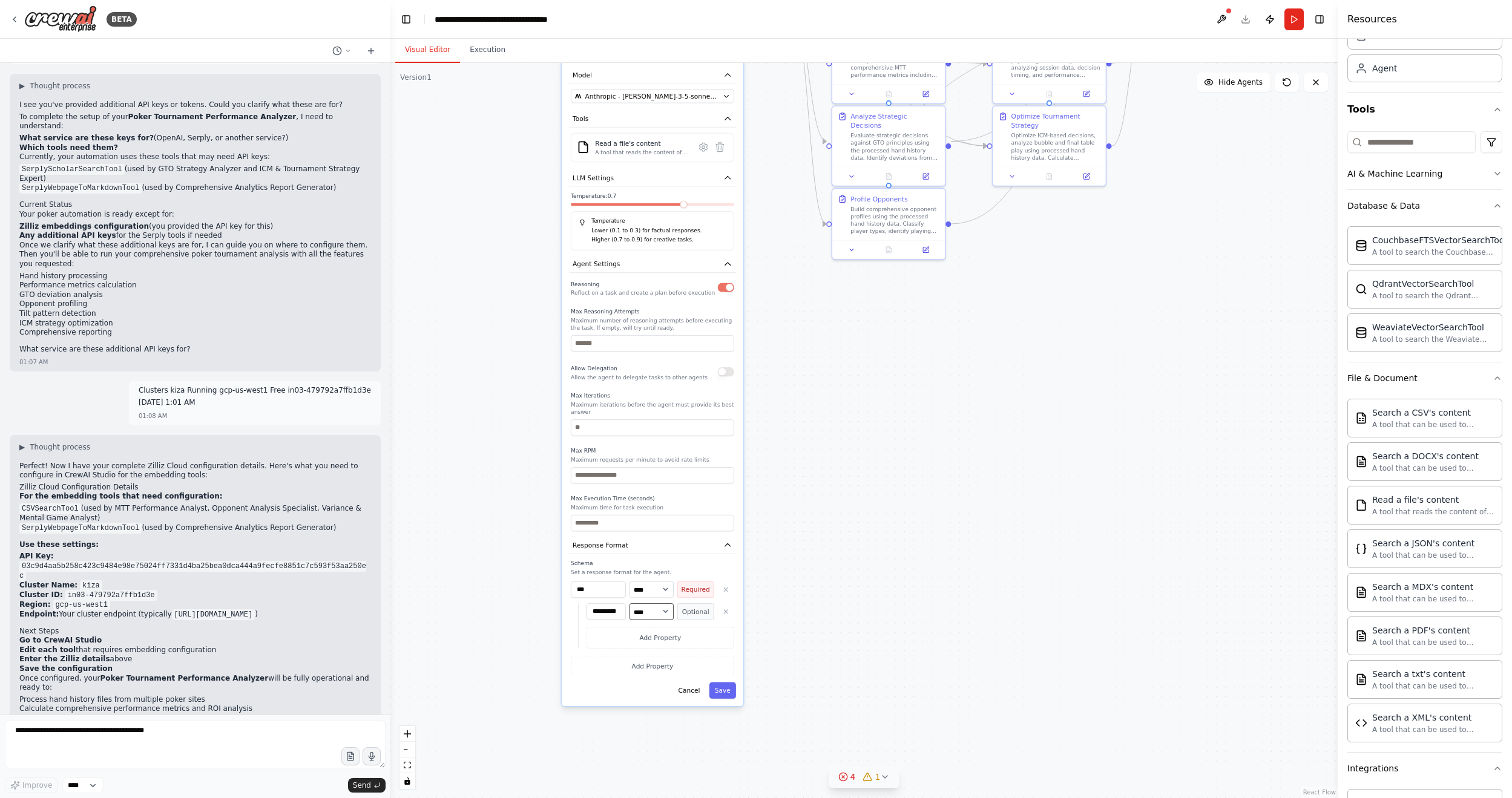
click at [629, 481] on select "**** ******* ******* **** ******" at bounding box center [651, 611] width 44 height 16
click at [663, 481] on button "Add Property" at bounding box center [652, 666] width 164 height 21
click at [652, 481] on select "**** ******* ******* **** ******" at bounding box center [651, 663] width 44 height 16
click at [629, 481] on select "**** ******* ******* **** ******" at bounding box center [651, 663] width 44 height 16
click at [652, 481] on button "Add Property" at bounding box center [652, 690] width 164 height 21
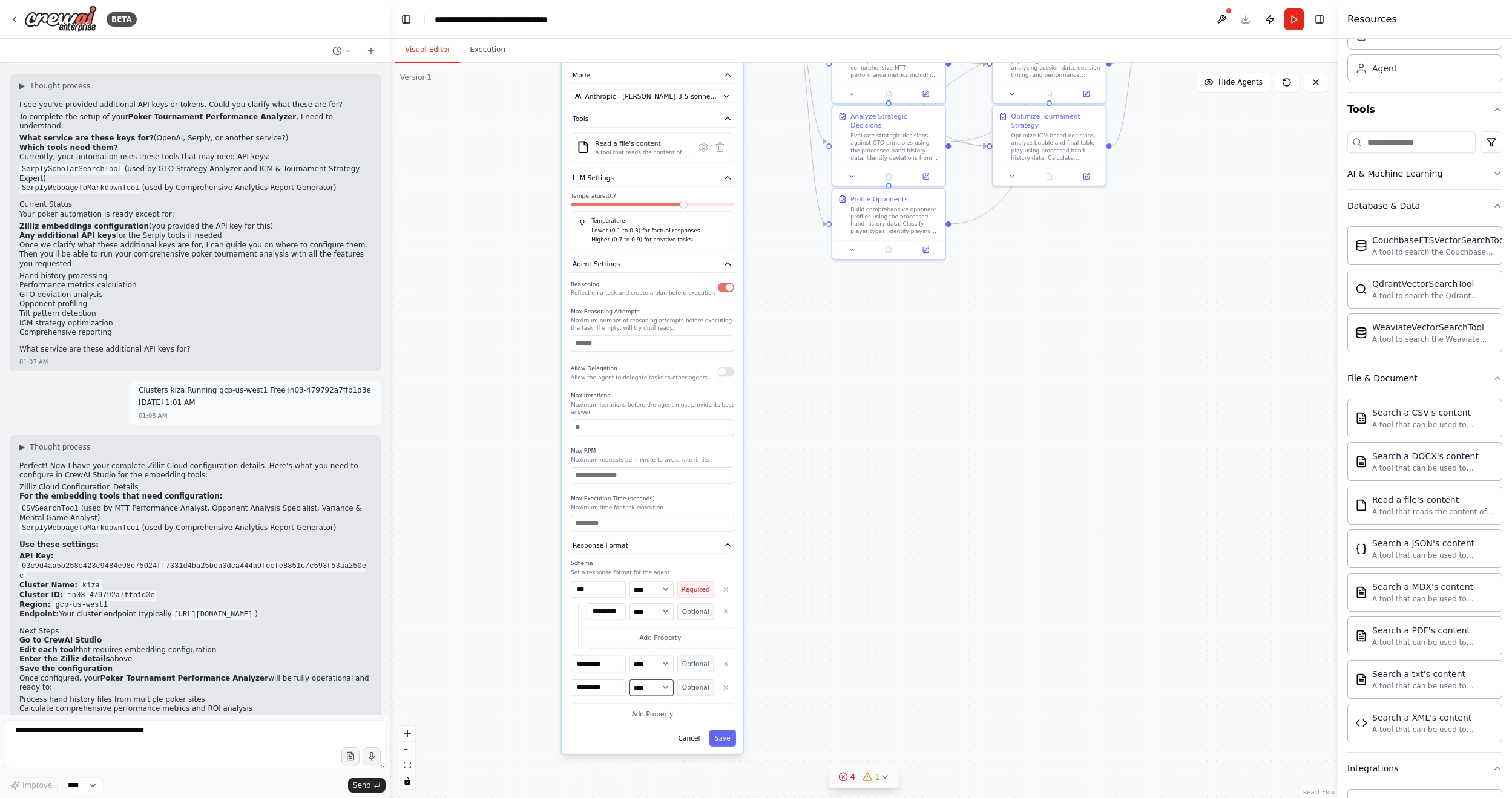
click at [651, 481] on select "**** ******* ******* **** ******" at bounding box center [651, 687] width 44 height 16
click at [629, 481] on select "**** ******* ******* **** ******" at bounding box center [651, 687] width 44 height 16
click at [641, 481] on select "**** ******* ******* **** ******" at bounding box center [651, 687] width 44 height 16
select select "******"
click at [629, 481] on select "**** ******* ******* **** ******" at bounding box center [651, 687] width 44 height 16
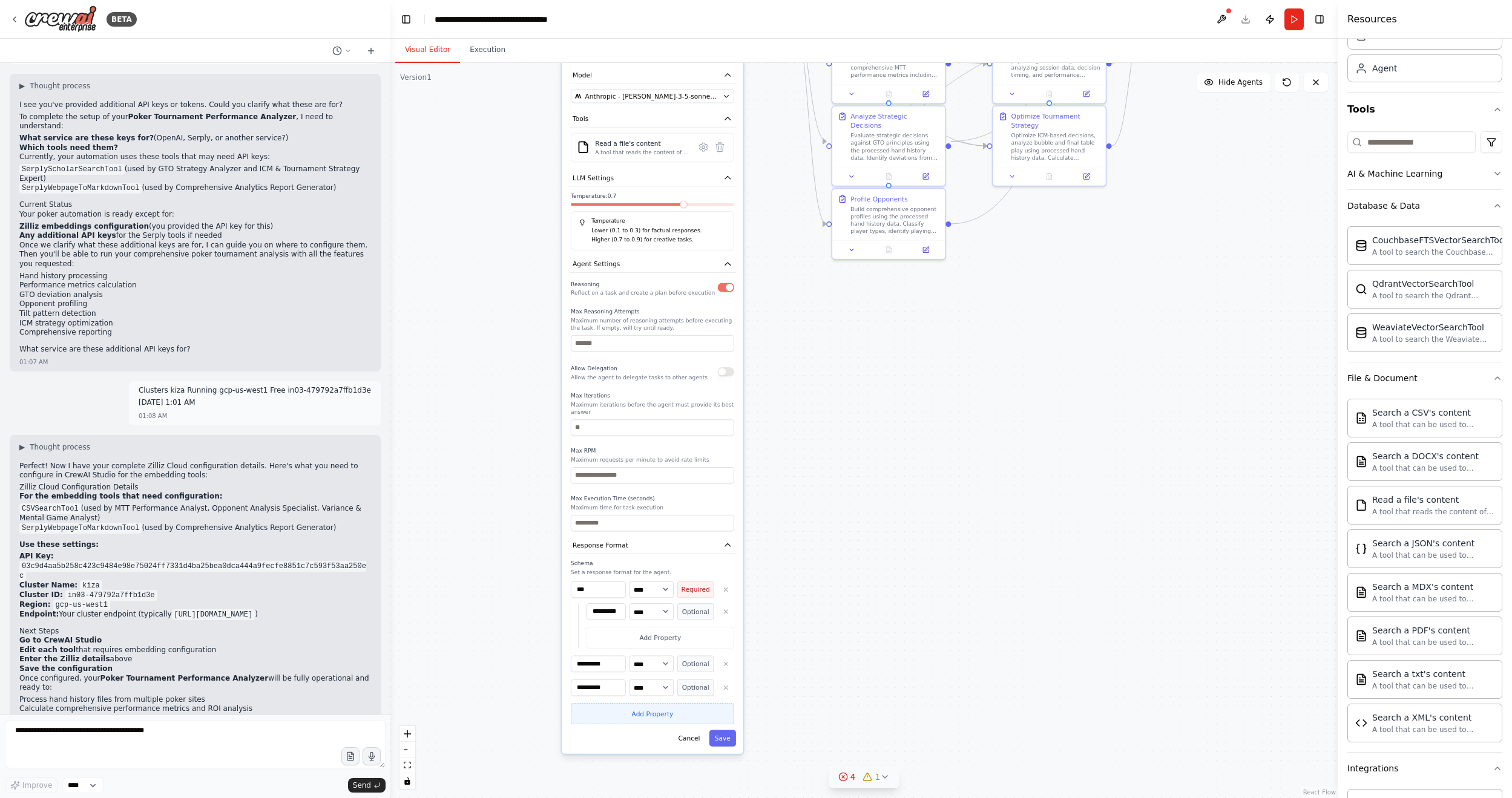
click at [673, 481] on button "Add Property" at bounding box center [652, 714] width 164 height 21
click at [658, 481] on select "**** ******* ******* **** ******" at bounding box center [651, 711] width 44 height 16
select select "******"
click at [629, 481] on select "**** ******* ******* **** ******" at bounding box center [651, 711] width 44 height 16
click at [724, 481] on button "Save" at bounding box center [723, 788] width 27 height 16
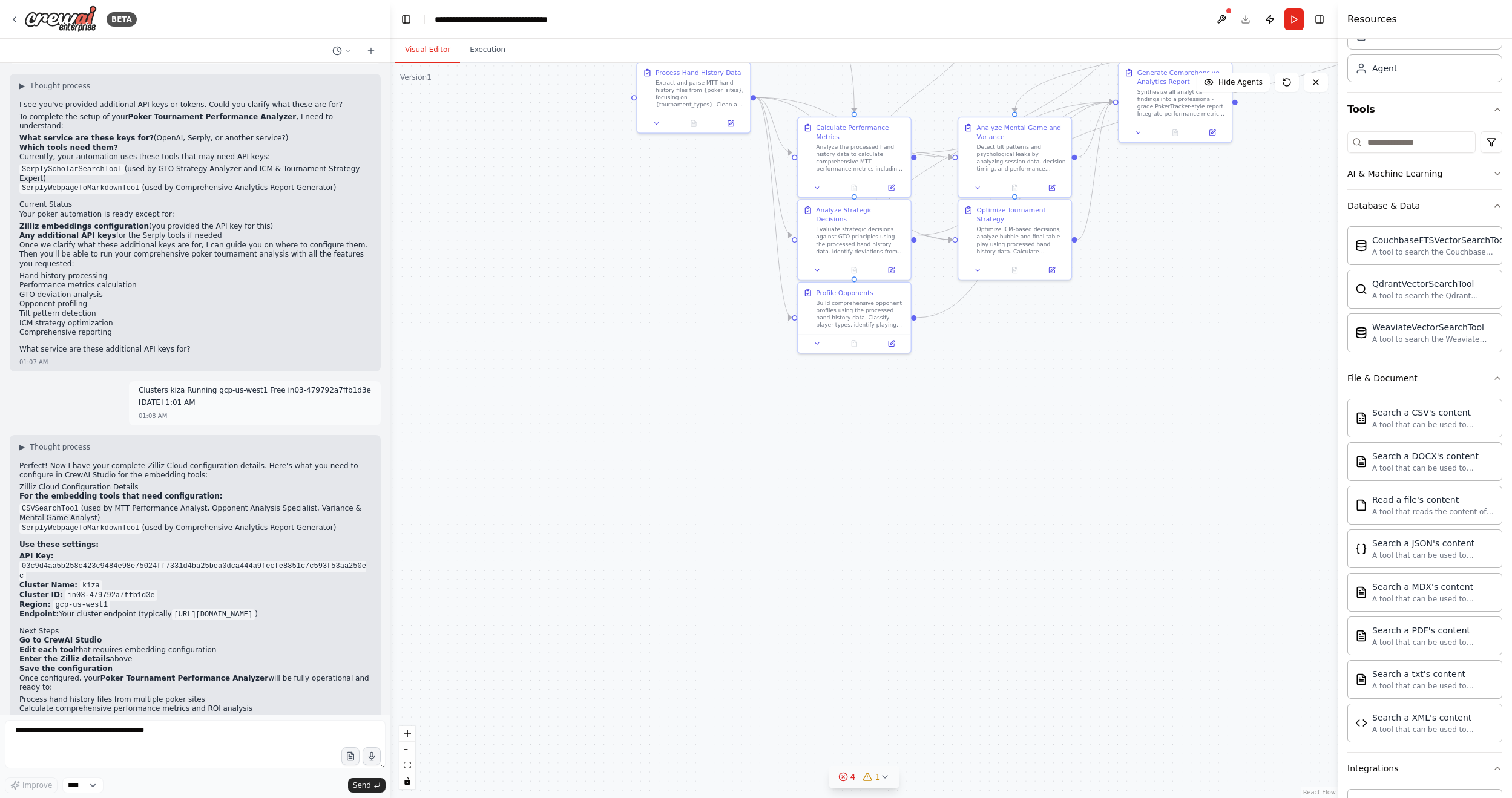
drag, startPoint x: 736, startPoint y: 230, endPoint x: 632, endPoint y: 560, distance: 346.0
click at [632, 481] on div ".deletable-edge-delete-btn { width: 20px; height: 20px; border: 0px solid #ffff…" at bounding box center [864, 430] width 947 height 735
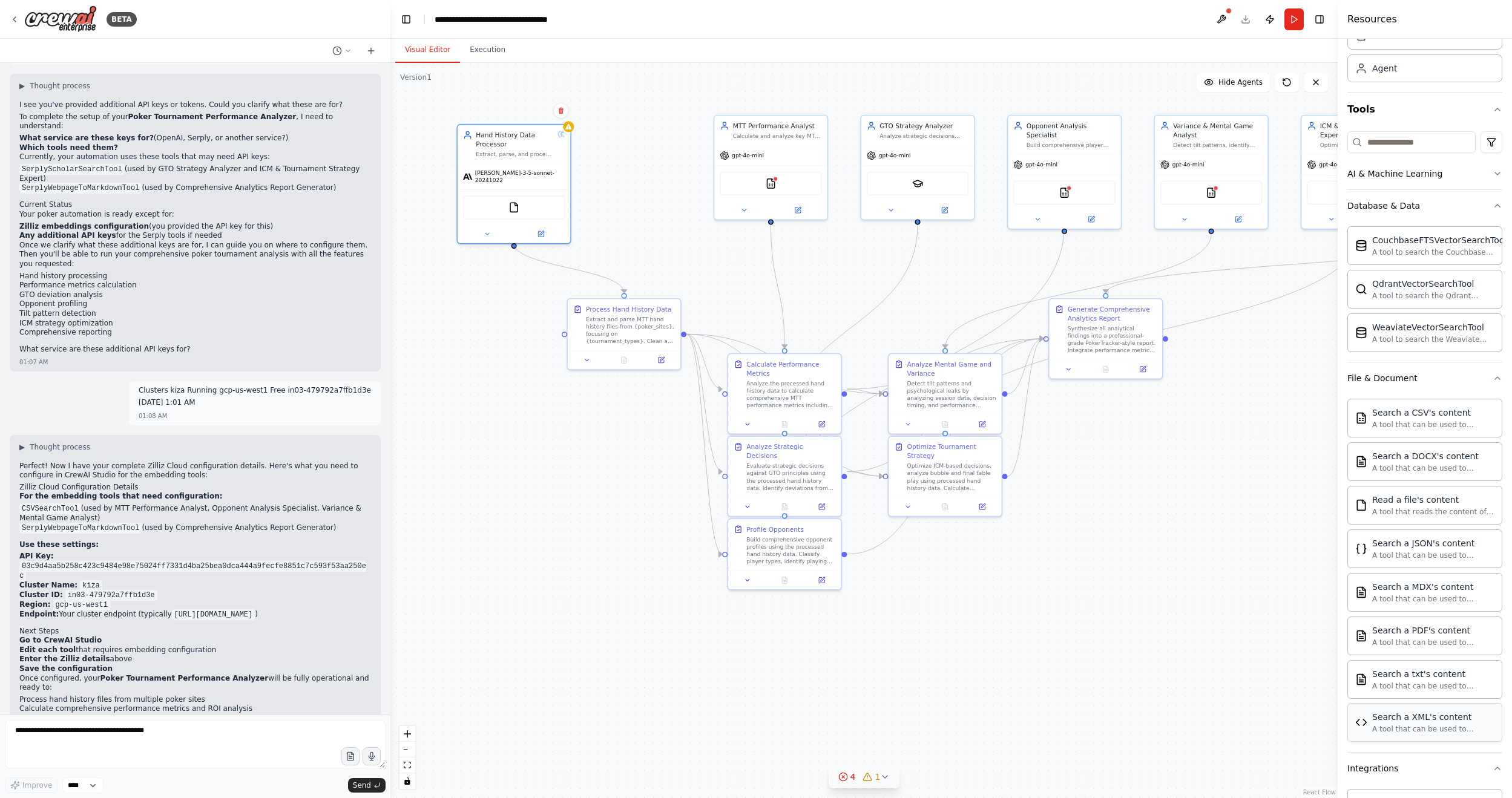
click at [1161, 481] on div "A tool that can be used to semantic search a query from a XML's content." at bounding box center [1432, 729] width 122 height 9
click at [657, 345] on div "Process Hand History Data Extract and parse MTT hand history files from {poker_…" at bounding box center [624, 323] width 112 height 51
click at [666, 360] on button at bounding box center [661, 358] width 31 height 11
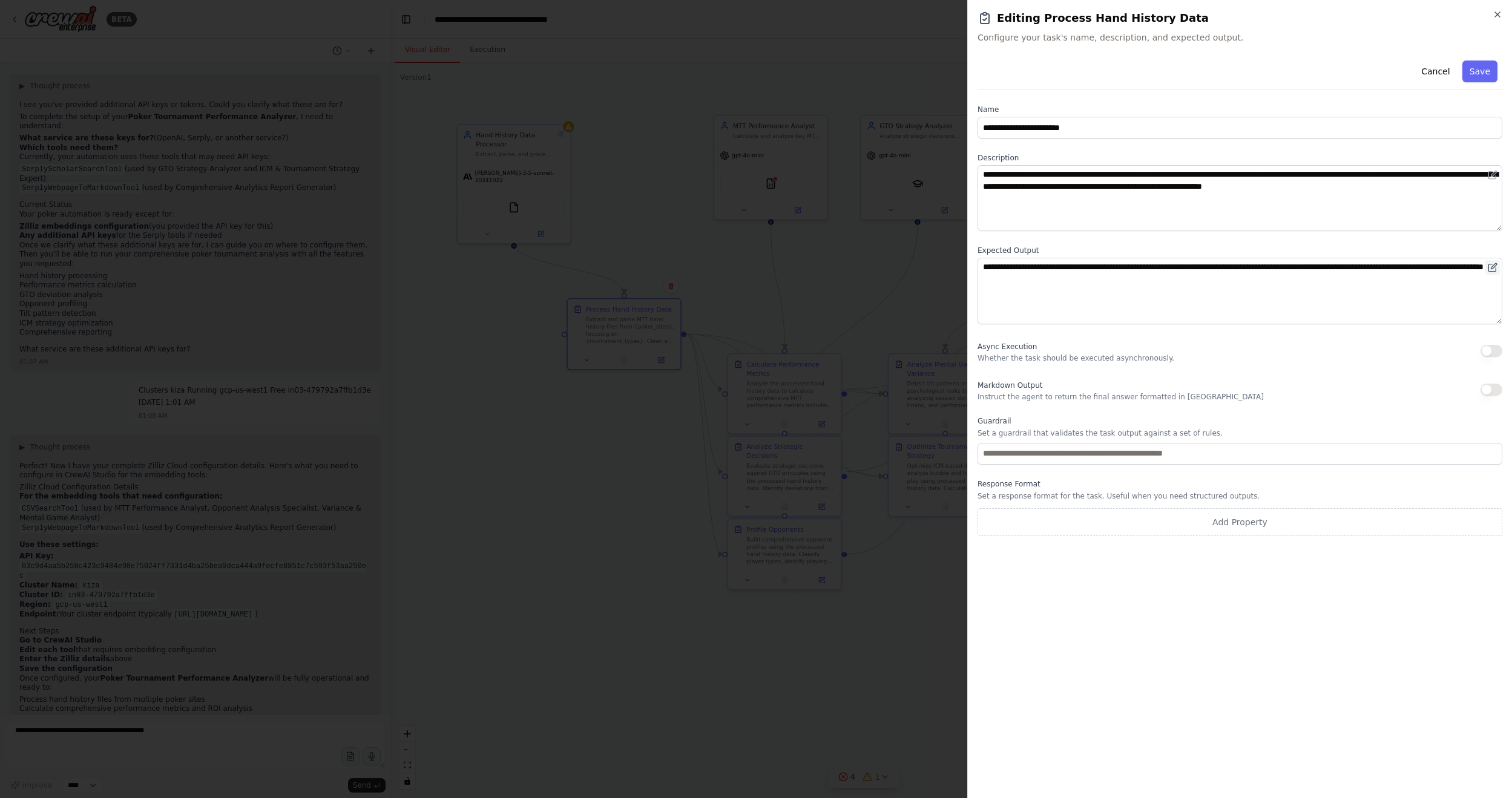
click at [1161, 270] on icon at bounding box center [1492, 267] width 9 height 9
click at [1161, 260] on button at bounding box center [1493, 267] width 15 height 15
drag, startPoint x: 1488, startPoint y: 71, endPoint x: 1118, endPoint y: 536, distance: 594.2
click at [1161, 72] on button "Save" at bounding box center [1479, 71] width 35 height 22
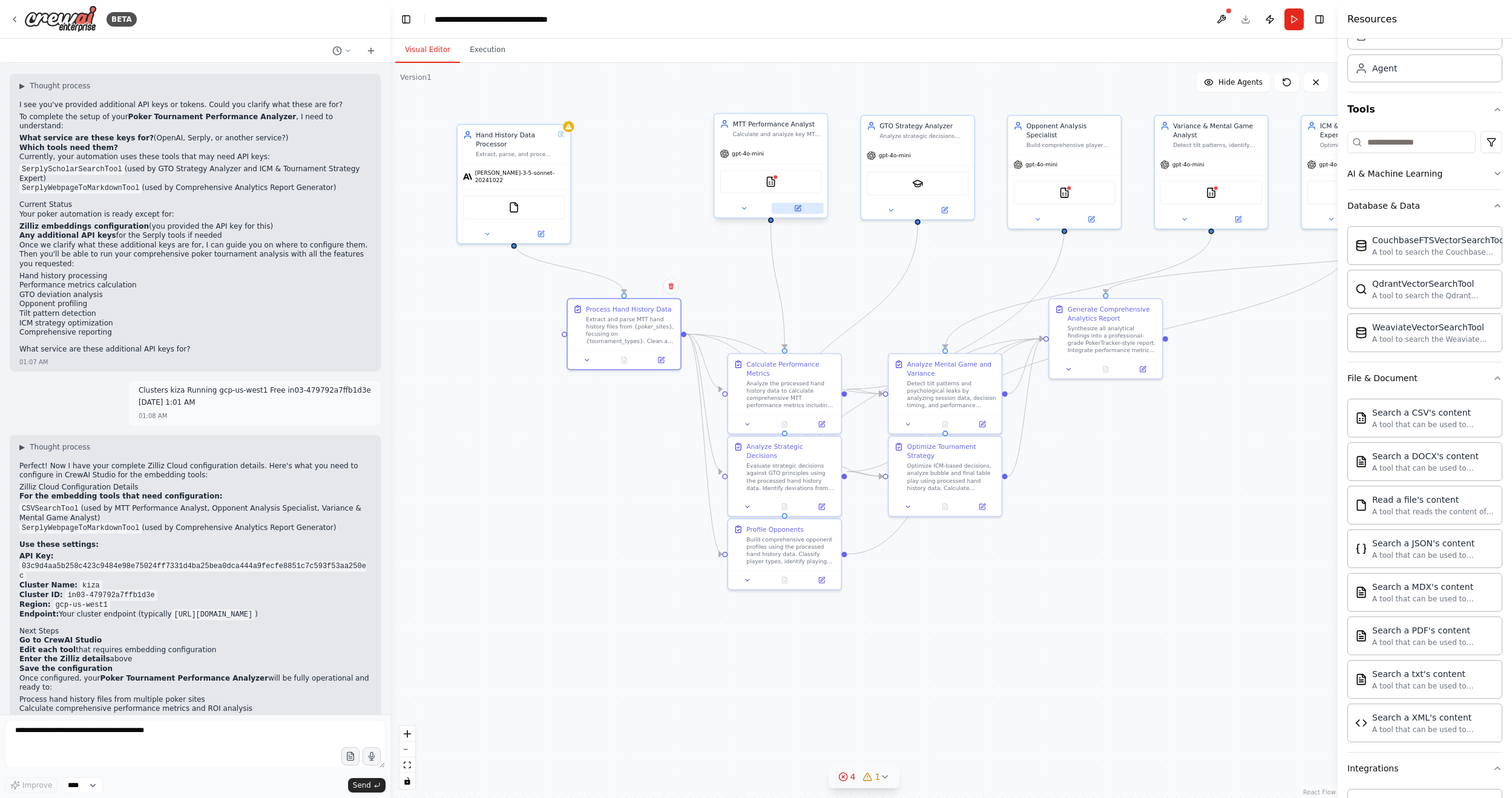
click at [794, 209] on icon at bounding box center [797, 208] width 7 height 7
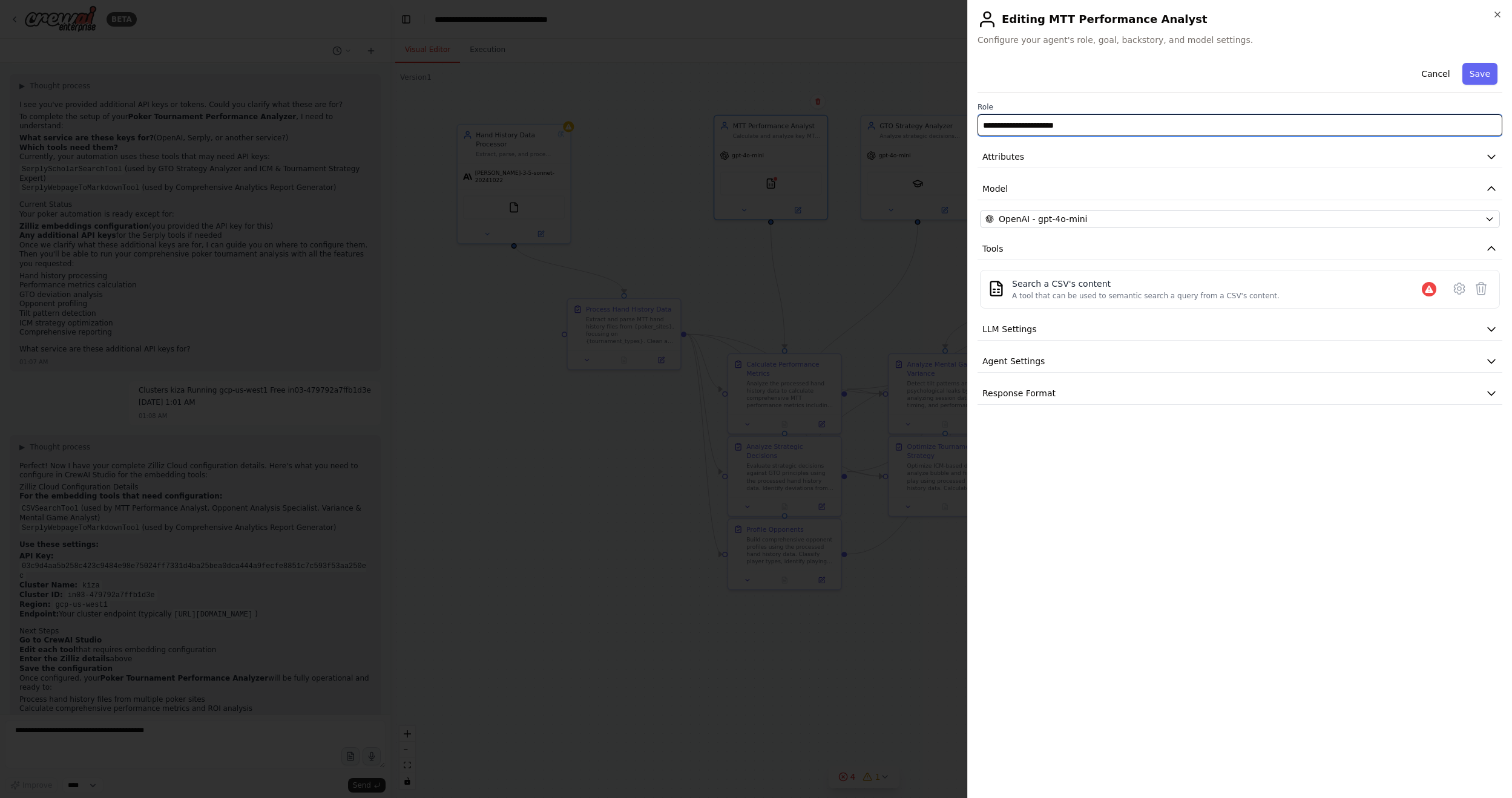
click at [1095, 128] on input "**********" at bounding box center [1239, 125] width 524 height 22
drag, startPoint x: 1038, startPoint y: 215, endPoint x: 1042, endPoint y: 259, distance: 44.2
click at [1038, 215] on span "OpenAI - gpt-4o-mini" at bounding box center [1043, 219] width 88 height 12
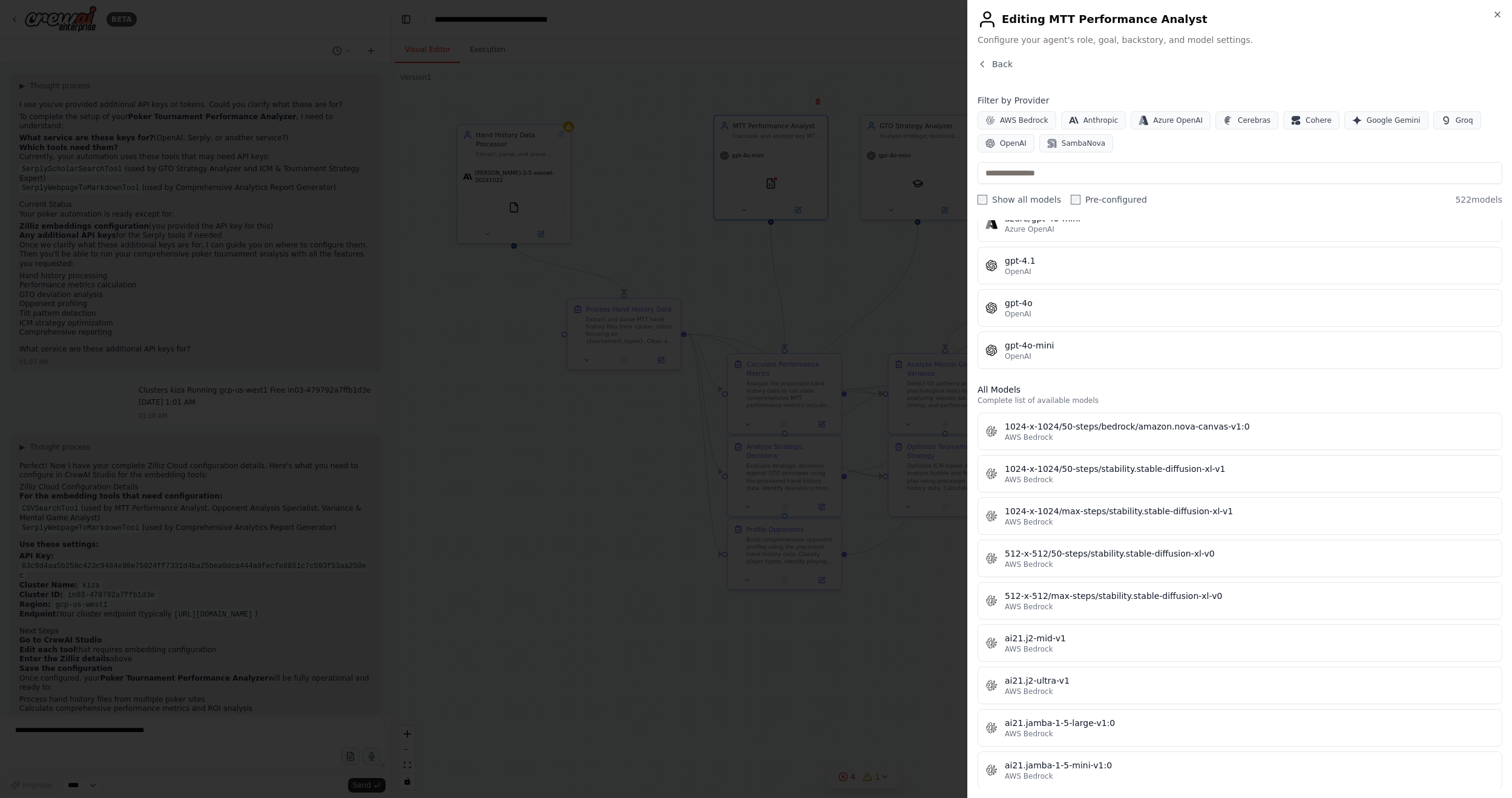
scroll to position [0, 0]
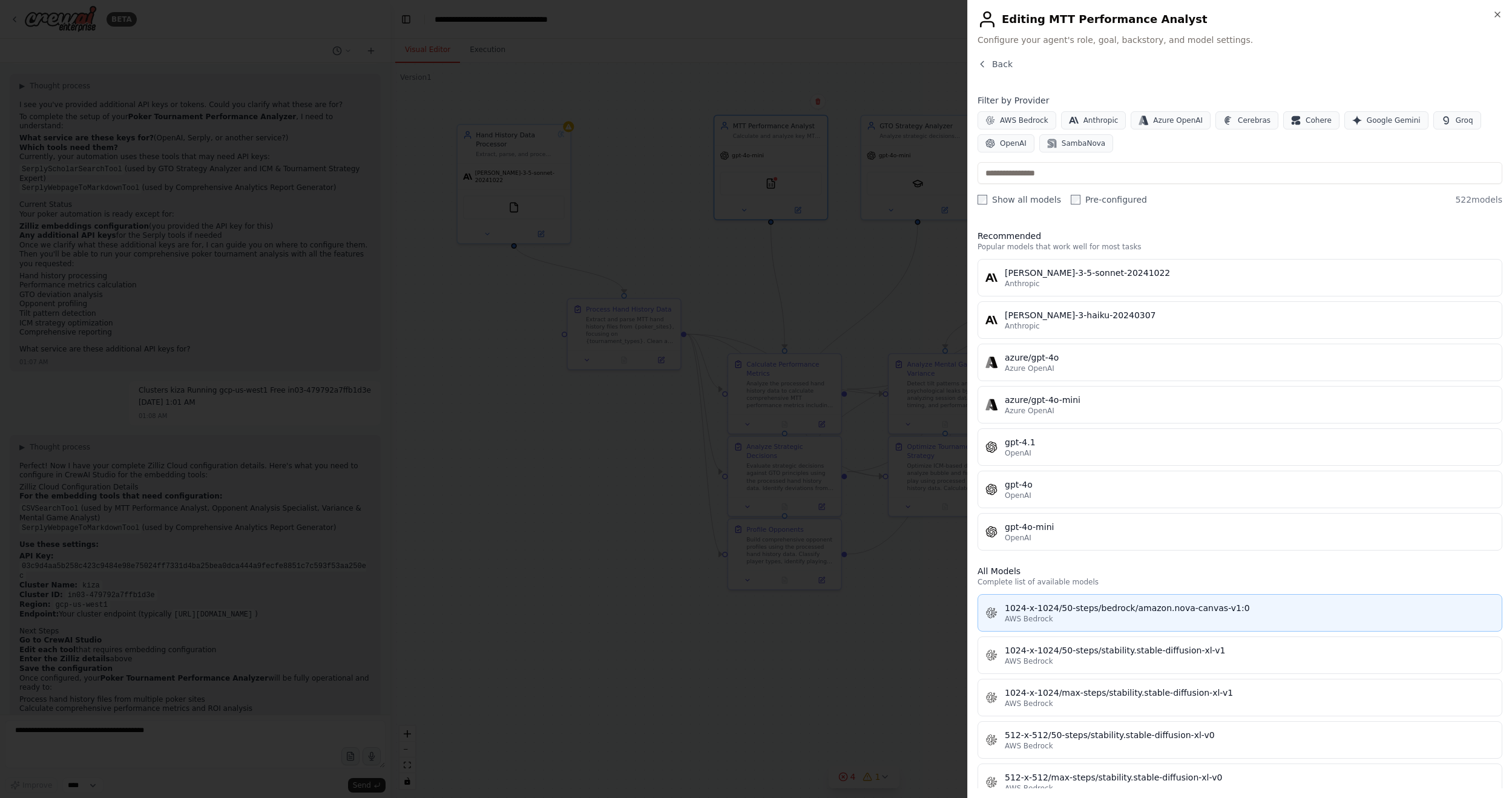
click at [1106, 481] on div "AWS Bedrock" at bounding box center [1249, 618] width 490 height 9
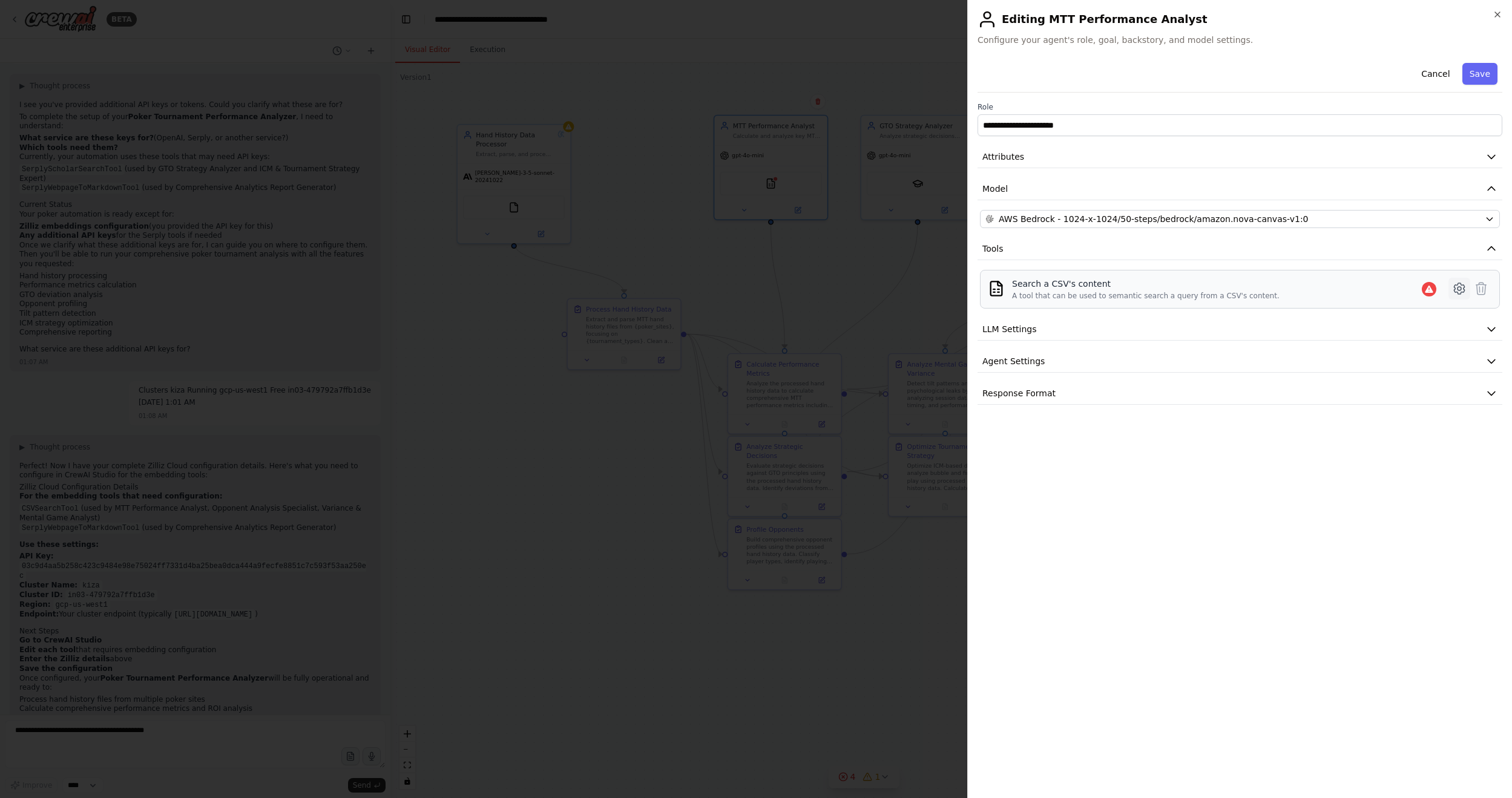
click at [1161, 285] on icon at bounding box center [1459, 288] width 10 height 11
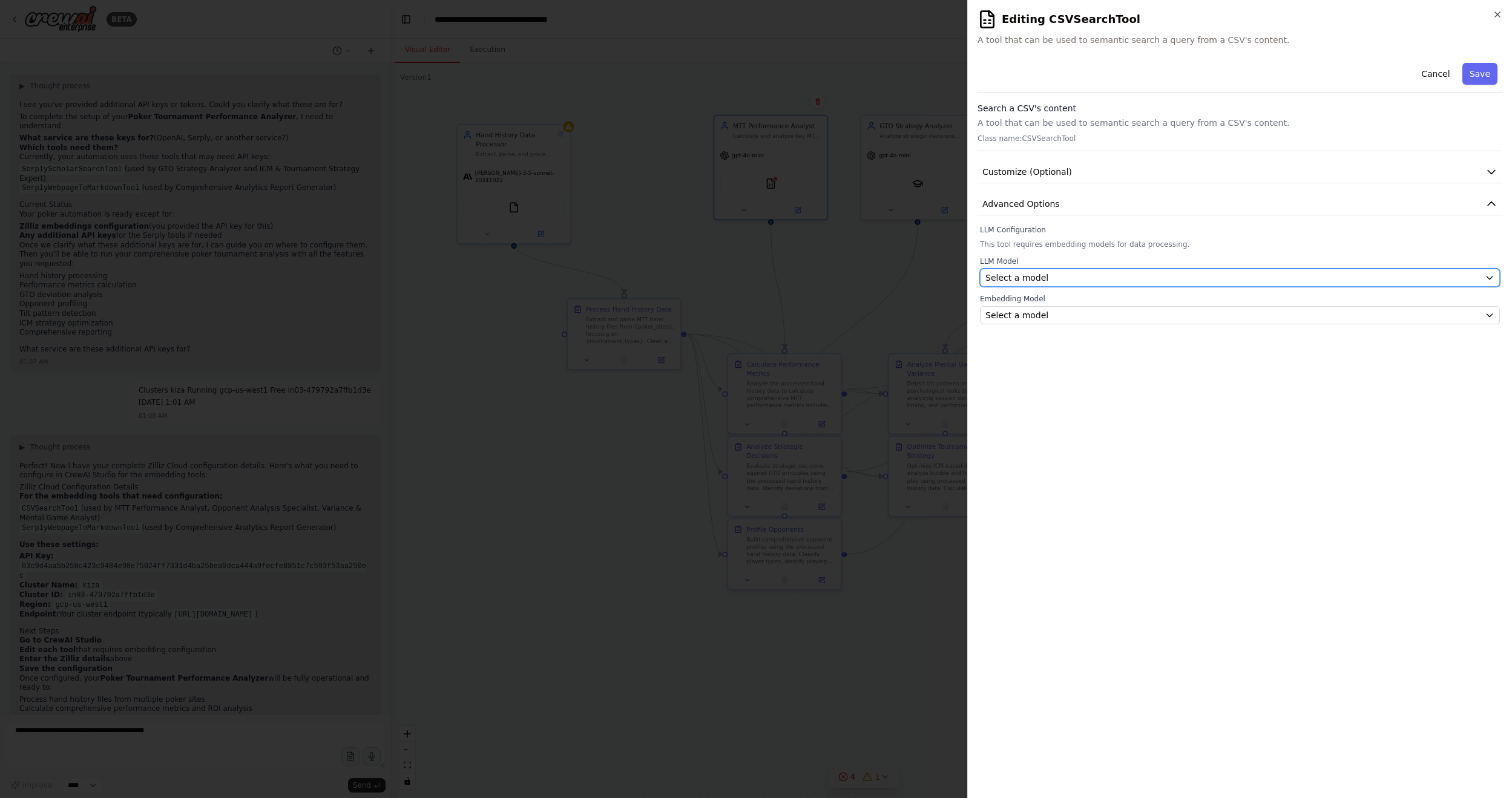
click at [1000, 273] on span "Select a model" at bounding box center [1017, 278] width 63 height 12
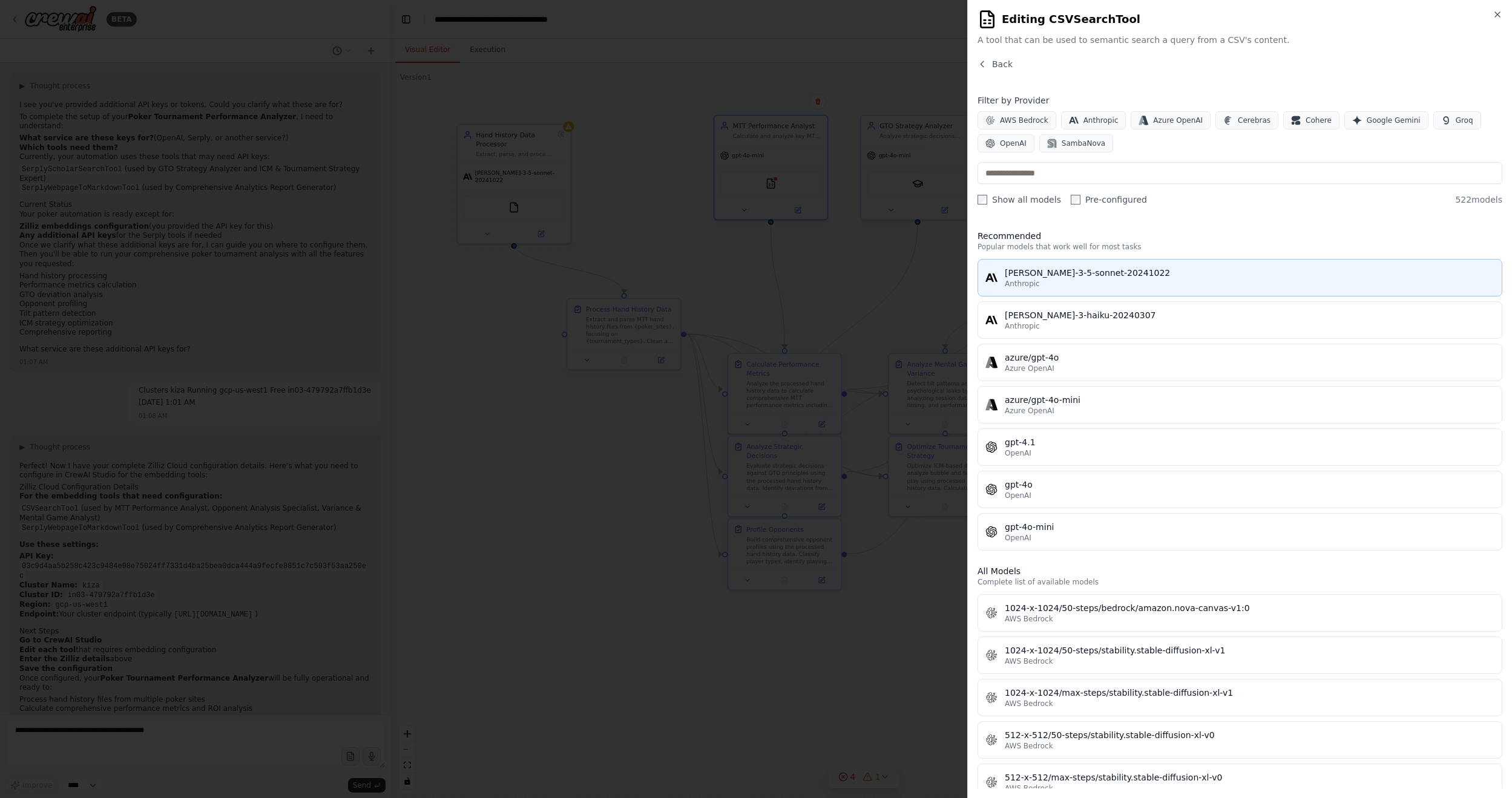
click at [1161, 274] on div "claude-3-5-sonnet-20241022" at bounding box center [1249, 272] width 490 height 12
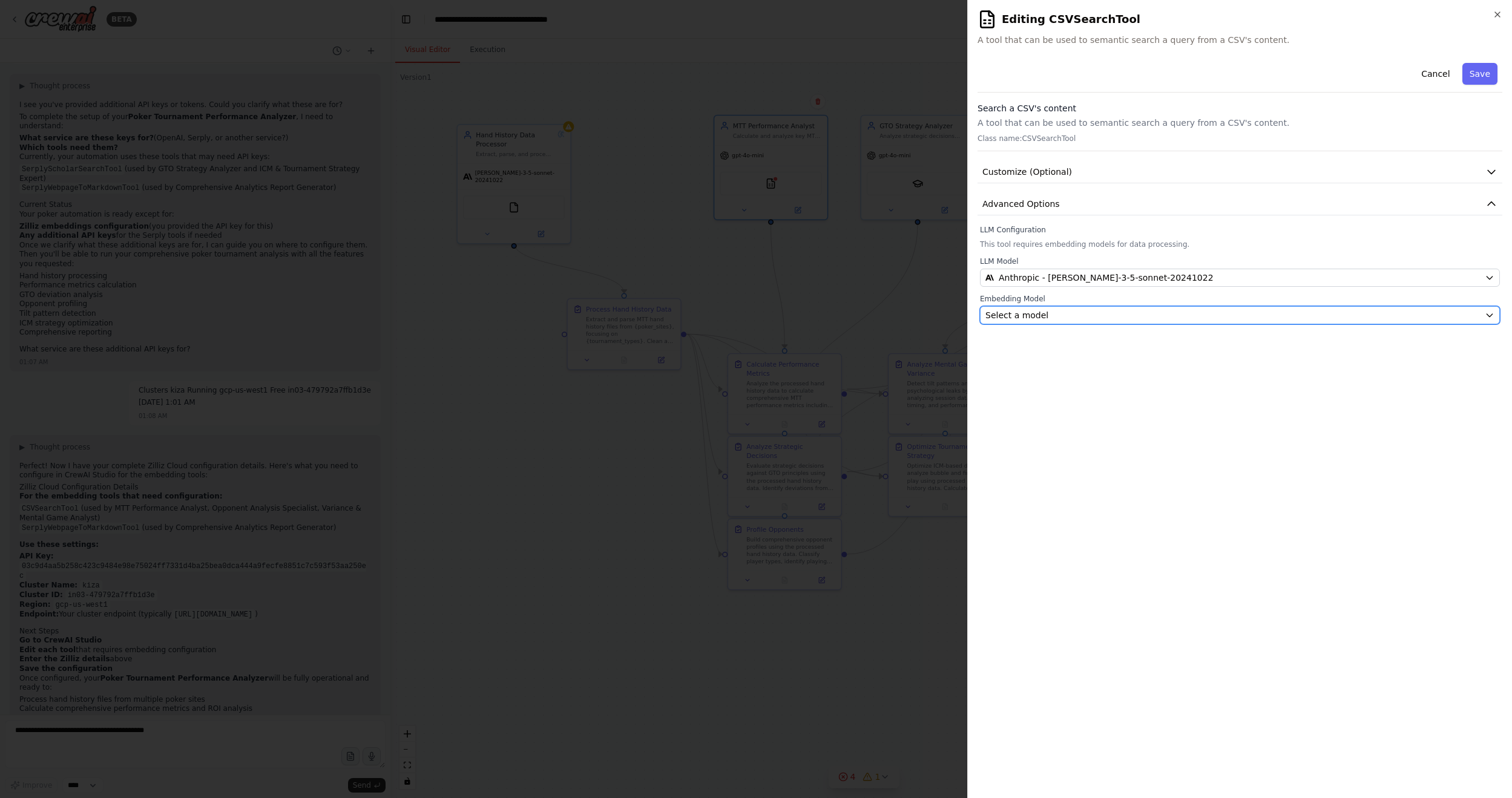
drag, startPoint x: 992, startPoint y: 319, endPoint x: 915, endPoint y: 451, distance: 152.8
click at [992, 318] on span "Select a model" at bounding box center [1017, 315] width 63 height 12
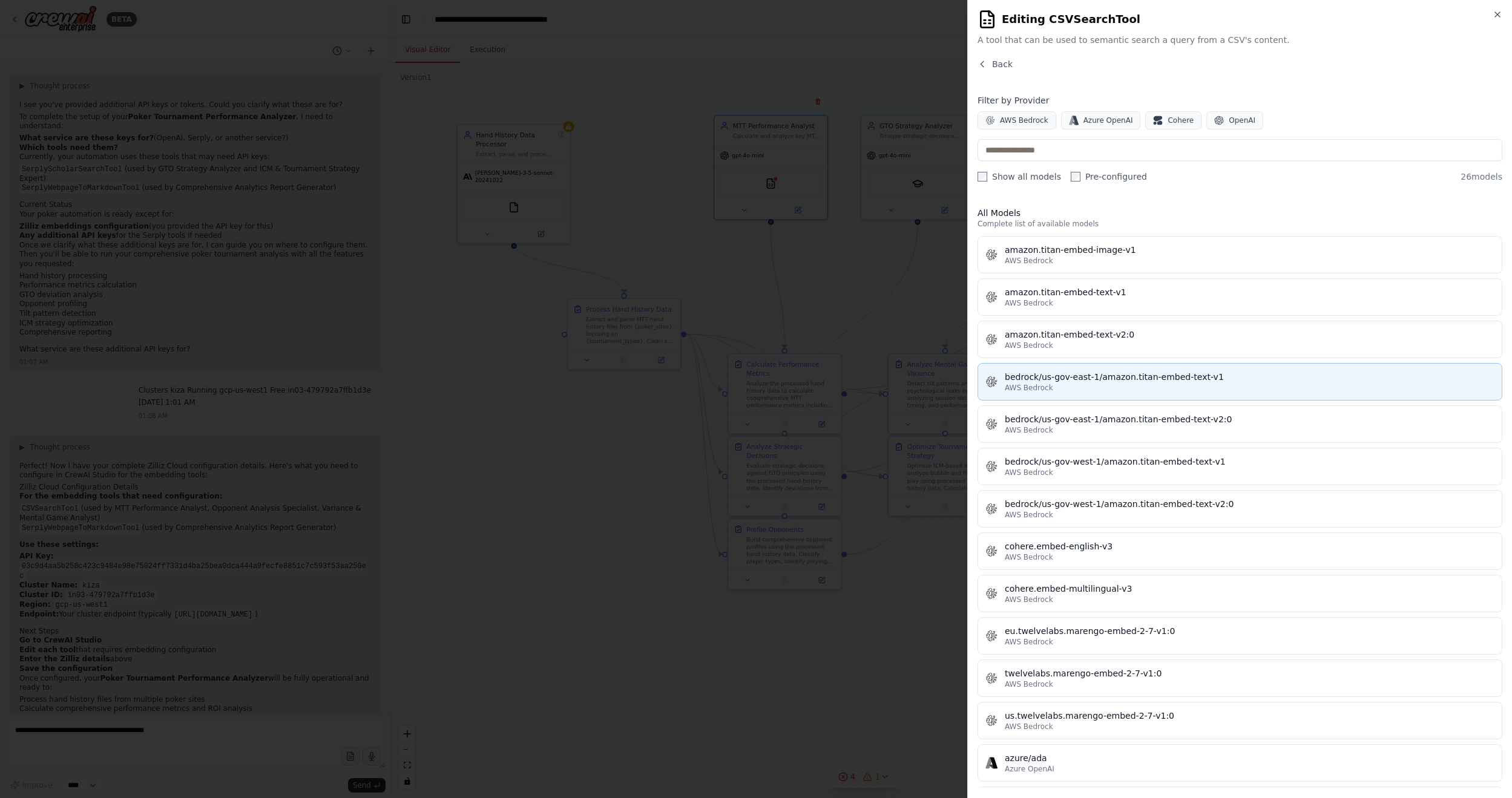
click at [1161, 389] on div "AWS Bedrock" at bounding box center [1249, 387] width 490 height 9
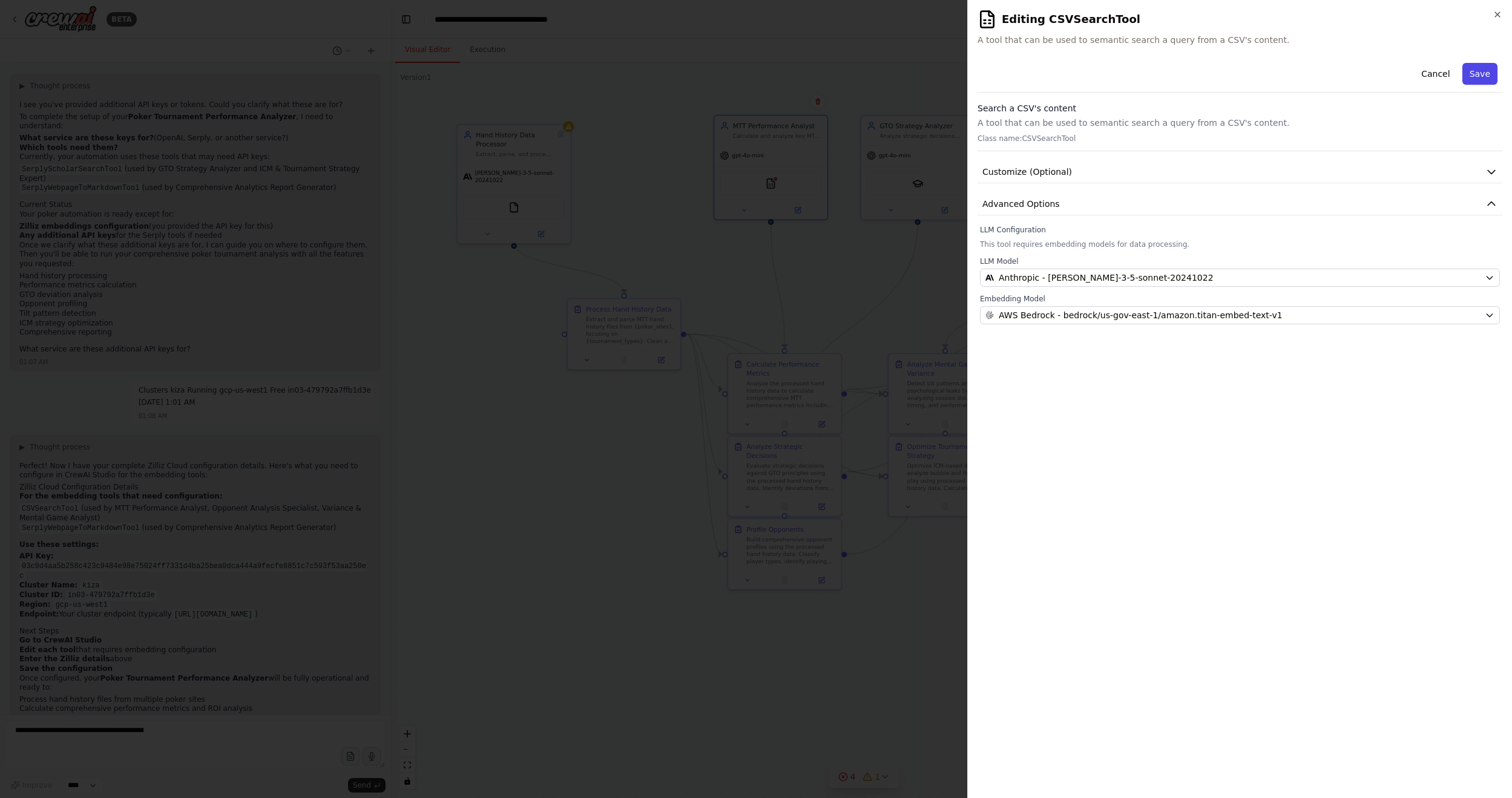
click at [1161, 71] on button "Save" at bounding box center [1479, 73] width 35 height 22
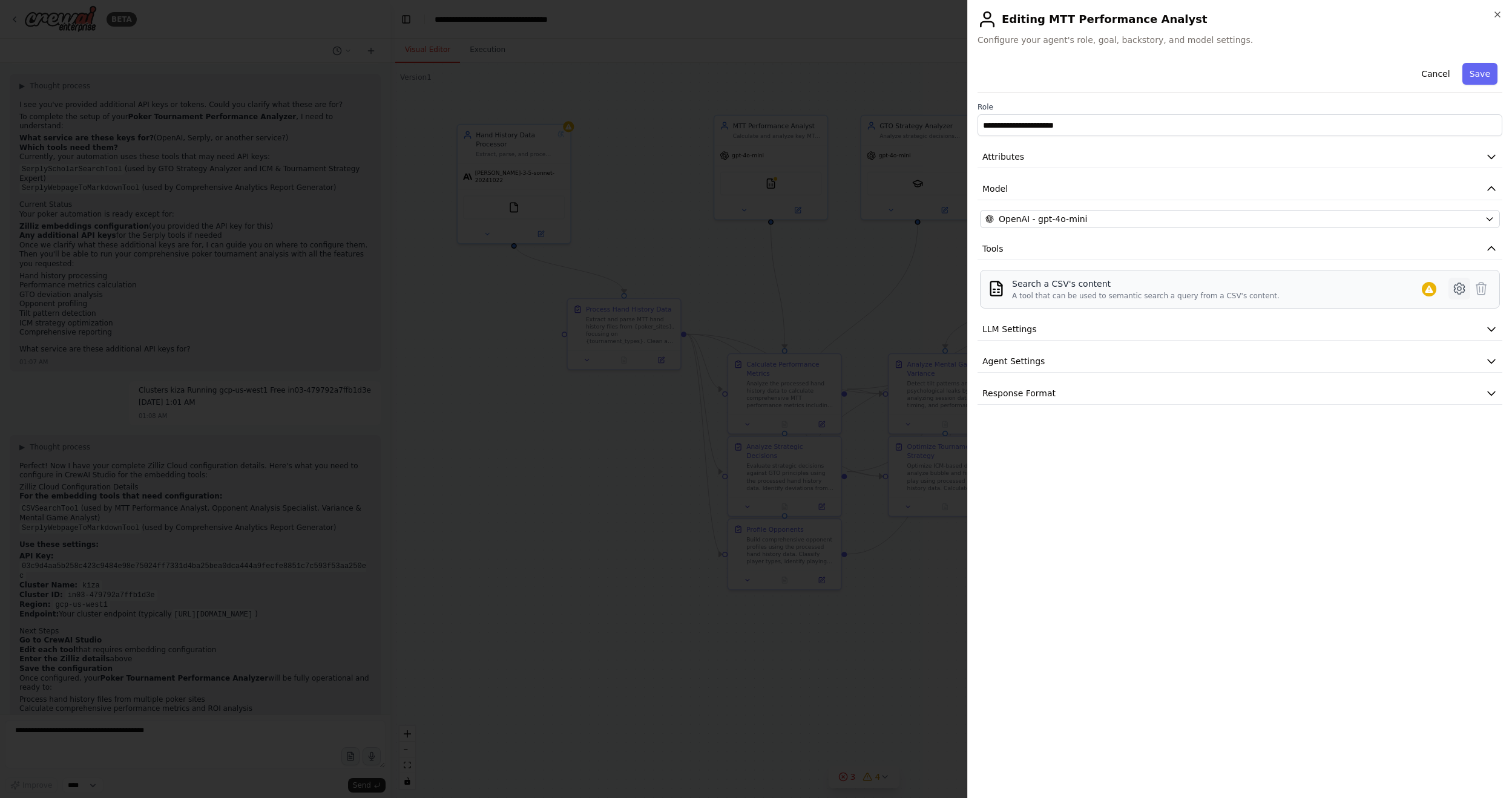
click at [1161, 283] on icon at bounding box center [1459, 288] width 10 height 11
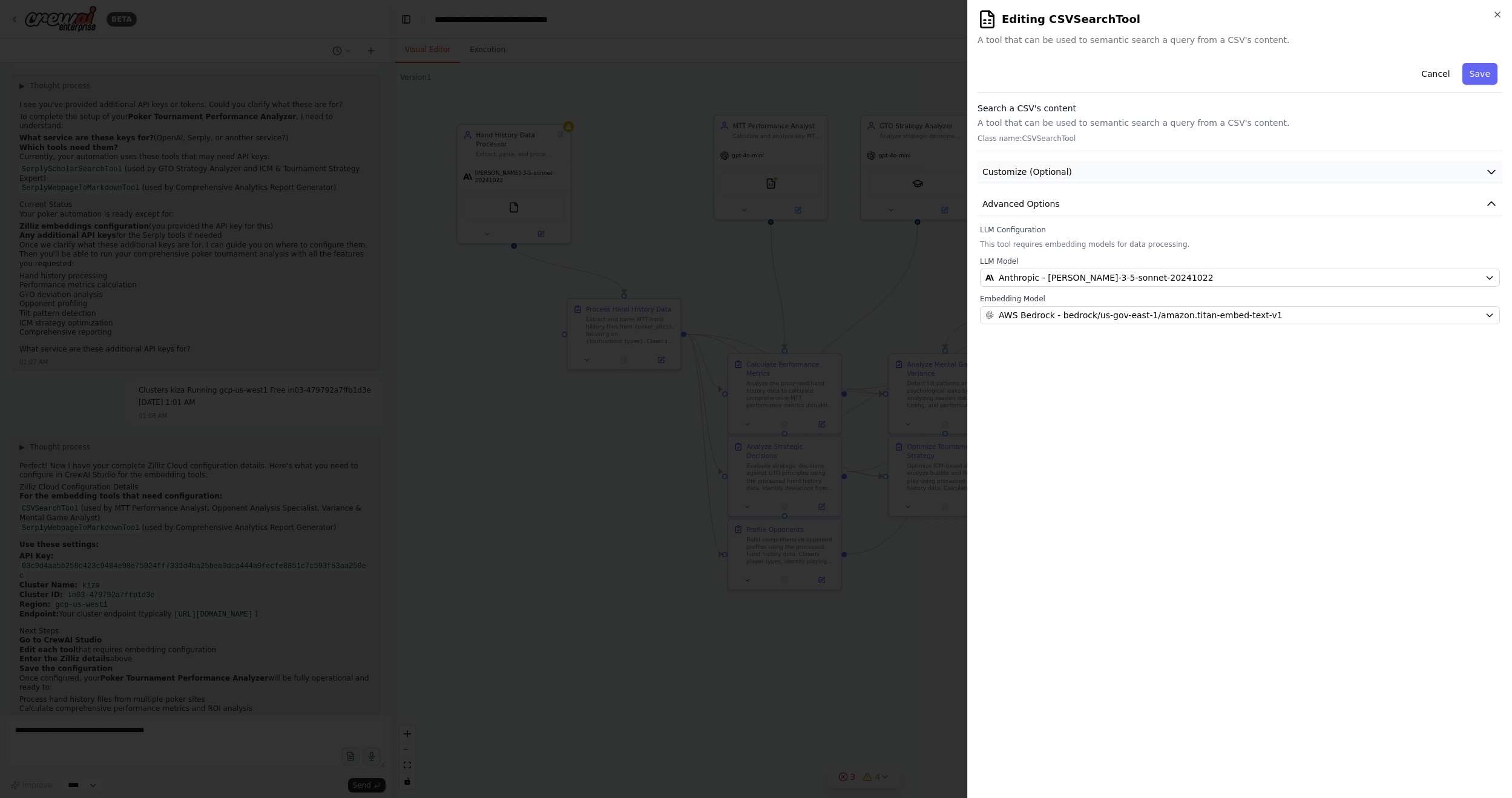
click at [1034, 161] on button "Customize (Optional)" at bounding box center [1239, 172] width 524 height 23
click at [994, 205] on button "button" at bounding box center [990, 211] width 22 height 12
drag, startPoint x: 1080, startPoint y: 242, endPoint x: 1146, endPoint y: 610, distance: 373.9
click at [1080, 241] on button "Advanced Options" at bounding box center [1239, 238] width 524 height 23
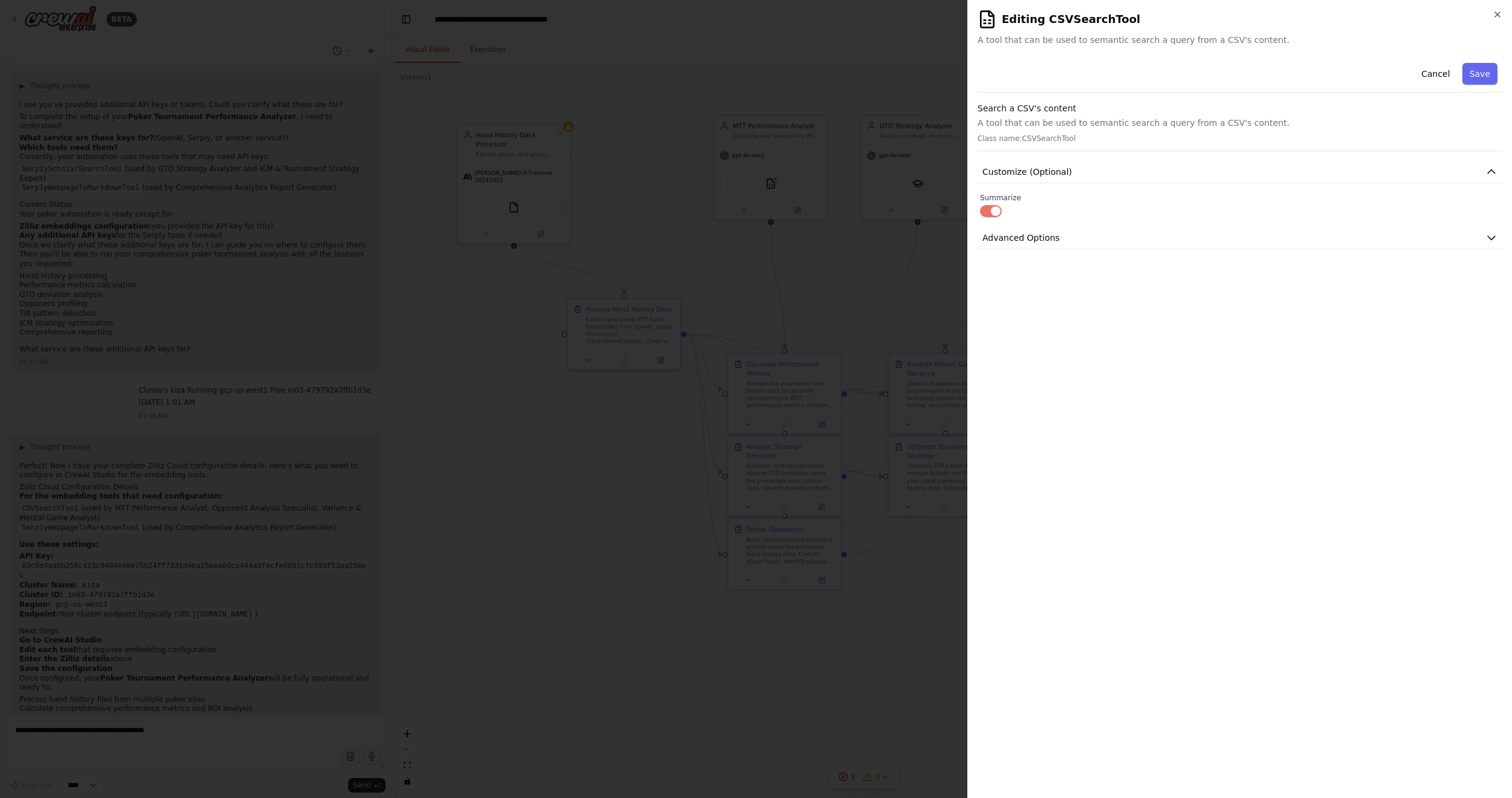
click at [1161, 72] on button "Save" at bounding box center [1479, 73] width 35 height 22
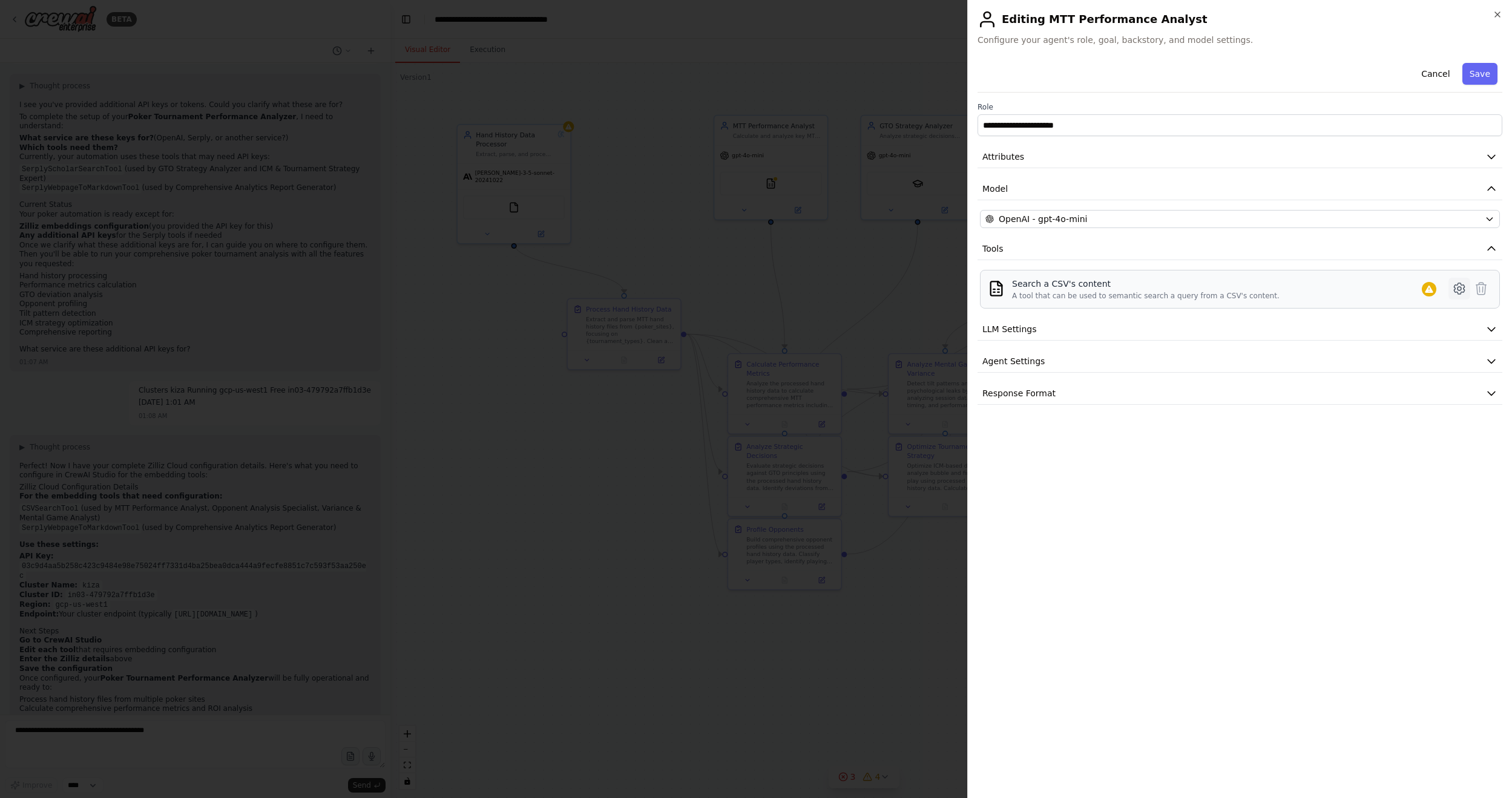
click at [1161, 282] on button at bounding box center [1459, 288] width 22 height 22
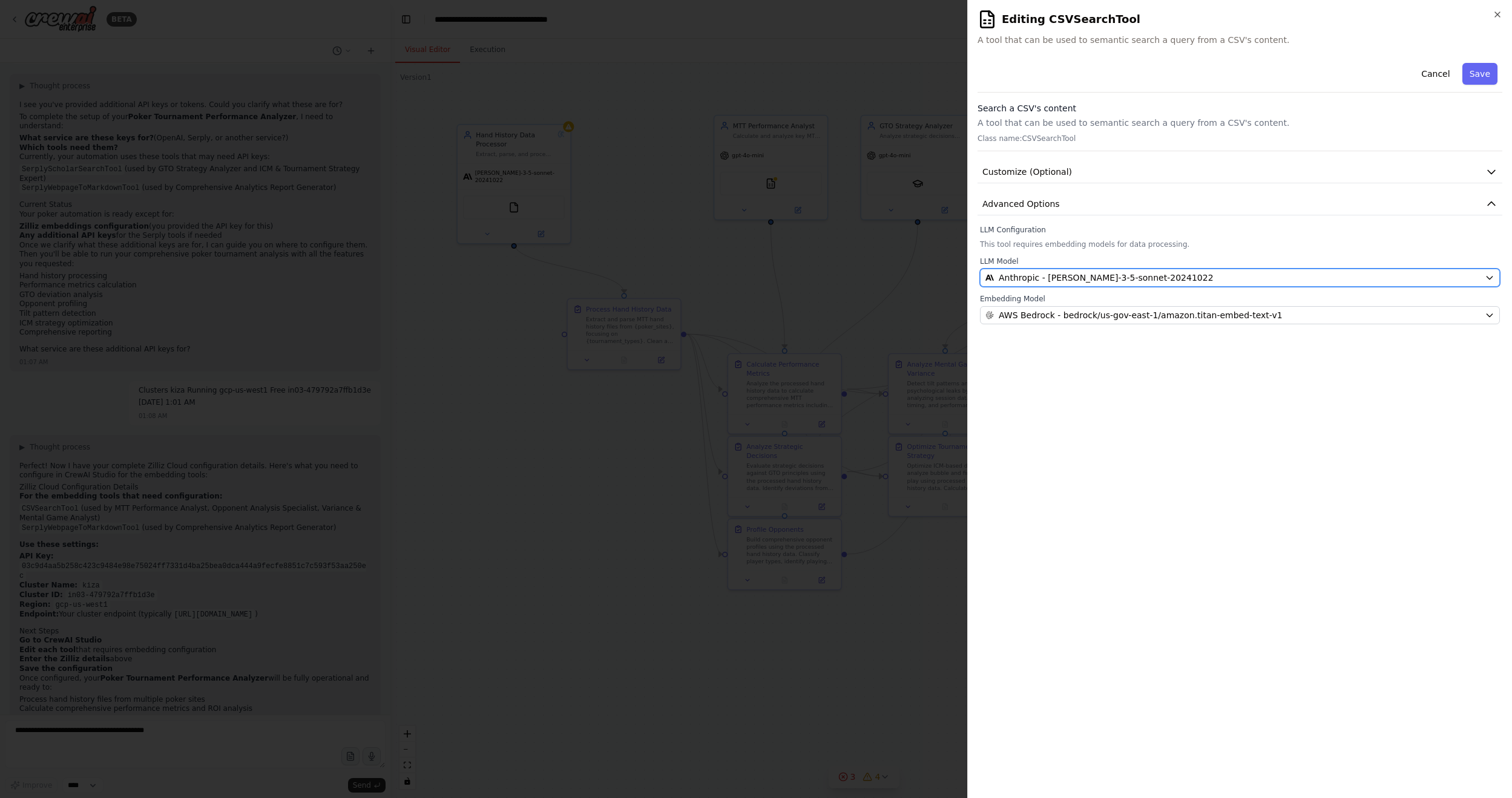
click at [1161, 274] on div "Anthropic - claude-3-5-sonnet-20241022" at bounding box center [1233, 278] width 494 height 12
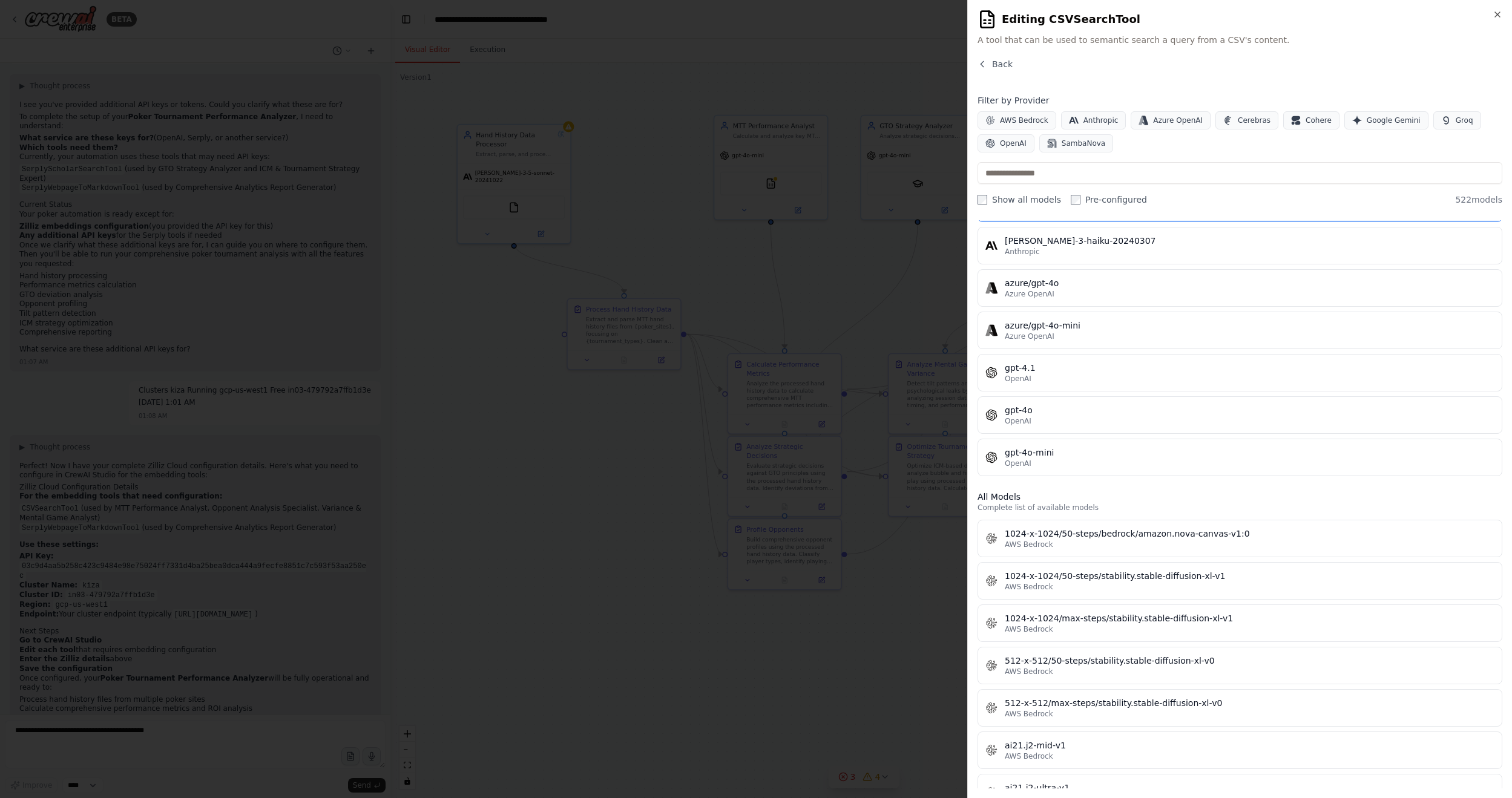
scroll to position [61, 0]
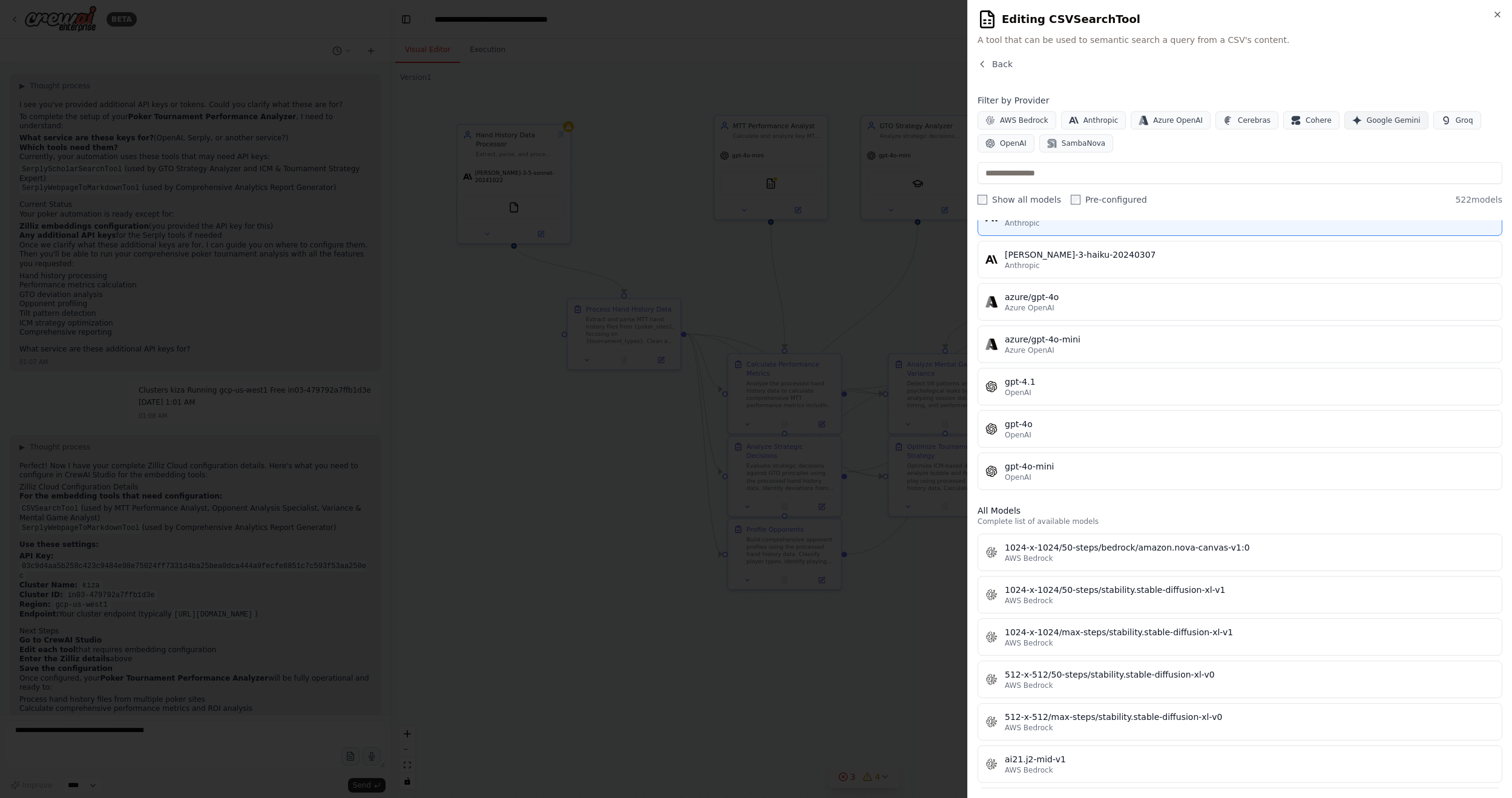
click at [1161, 118] on span "Google Gemini" at bounding box center [1393, 120] width 54 height 9
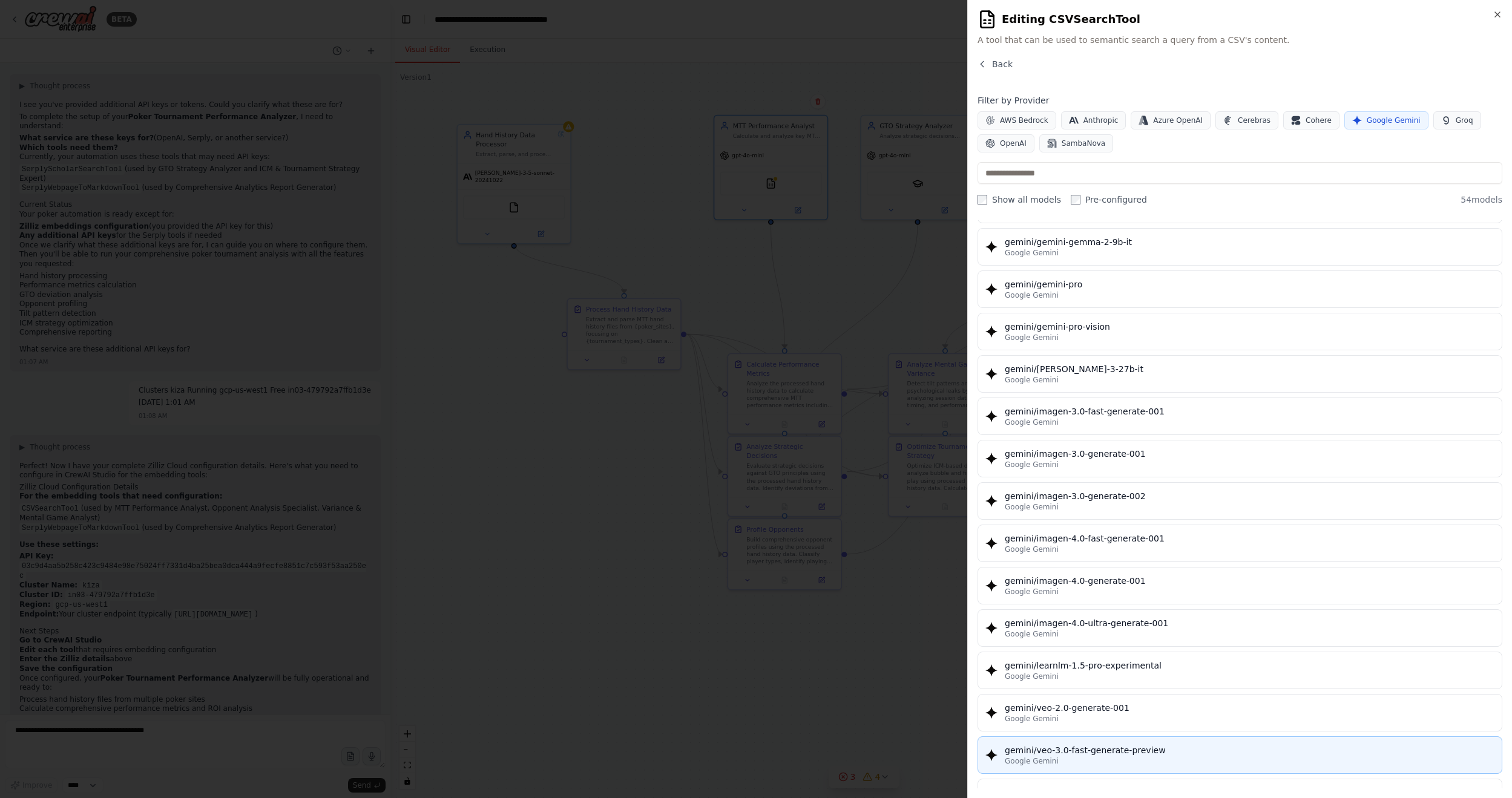
scroll to position [1739, 0]
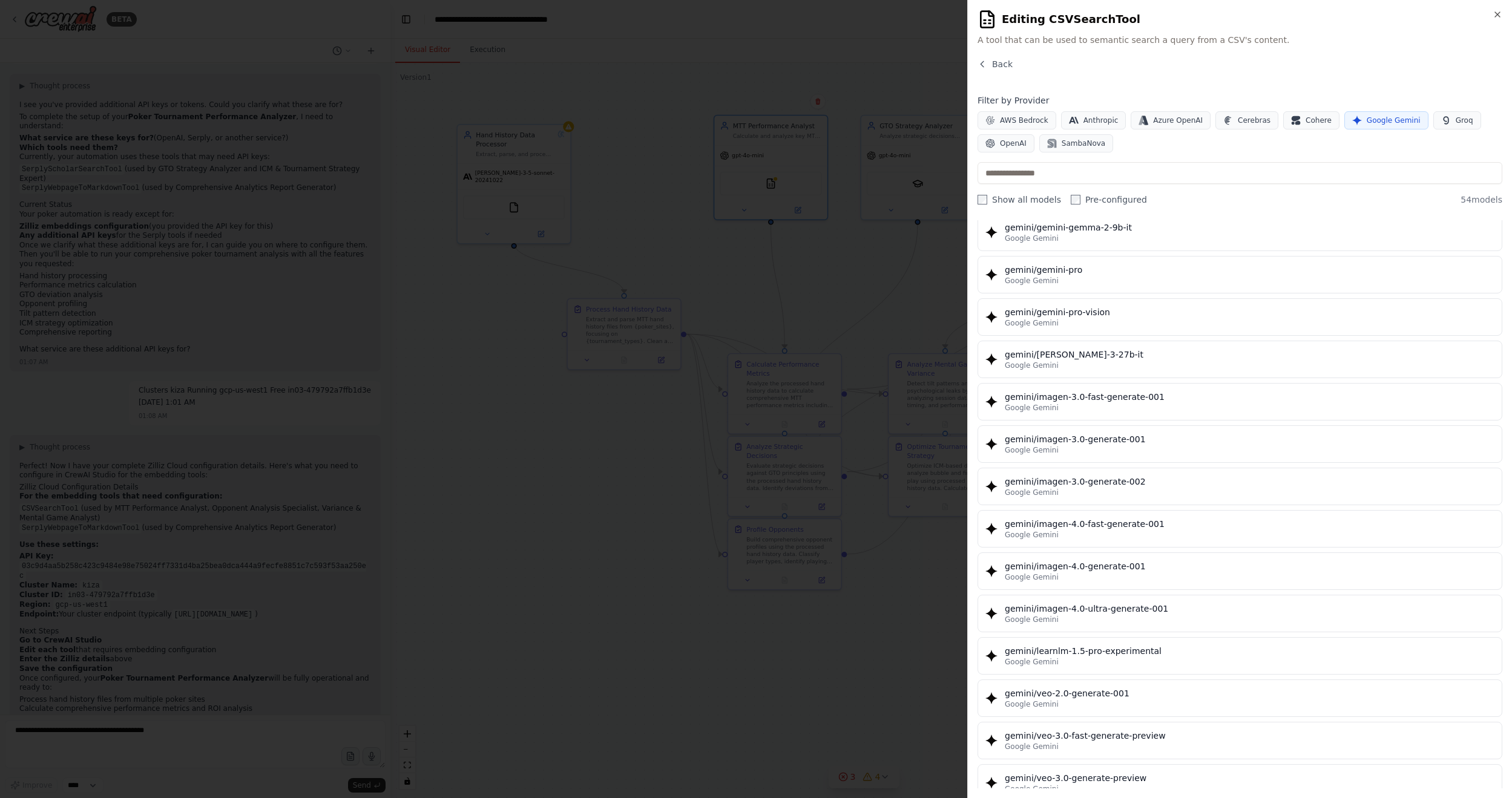
drag, startPoint x: 1201, startPoint y: 305, endPoint x: 1195, endPoint y: 311, distance: 8.5
click at [1161, 318] on div "Google Gemini" at bounding box center [1249, 323] width 490 height 9
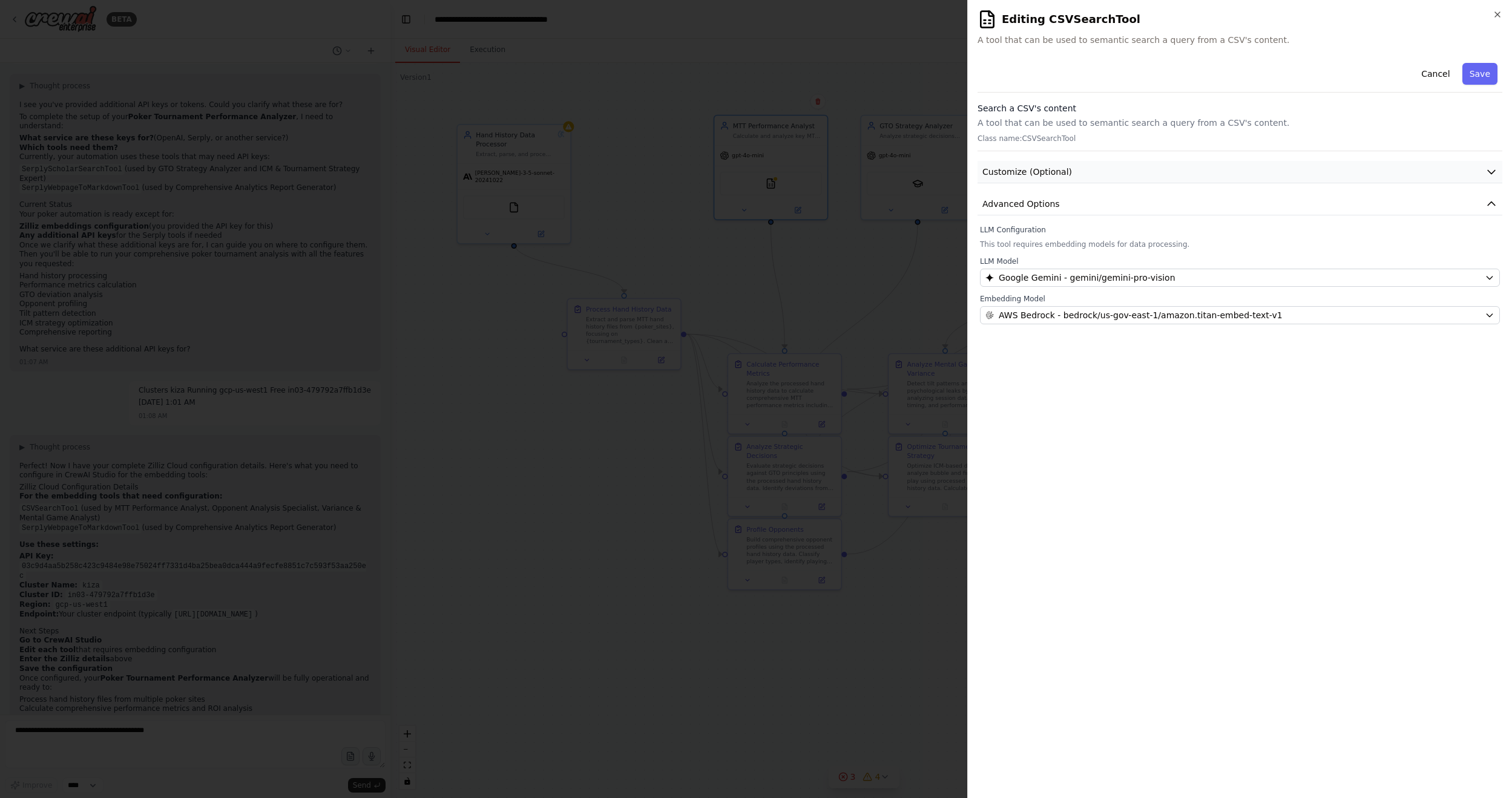
click at [1020, 177] on span "Customize (Optional)" at bounding box center [1027, 172] width 90 height 12
click at [992, 206] on button "button" at bounding box center [990, 211] width 22 height 12
click at [1078, 174] on button "Customize (Optional)" at bounding box center [1239, 172] width 524 height 23
click at [1078, 174] on button "Customize (Optional)" at bounding box center [1239, 172] width 524 height 23
click at [1058, 118] on p "A tool that can be used to semantic search a query from a CSV's content." at bounding box center [1239, 123] width 524 height 12
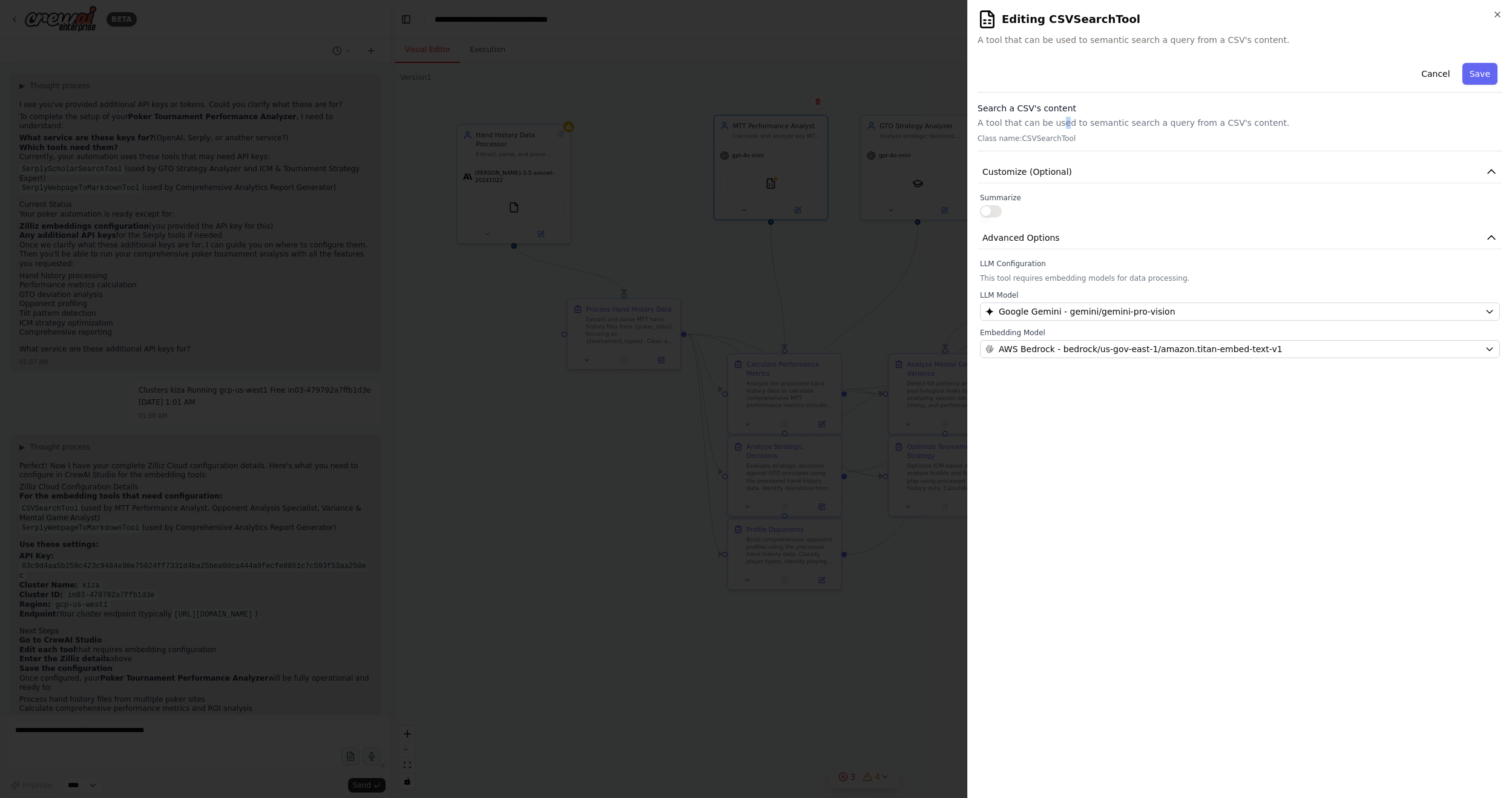
click at [1059, 117] on p "A tool that can be used to semantic search a query from a CSV's content." at bounding box center [1239, 123] width 524 height 12
click at [1042, 79] on div "Cancel Save" at bounding box center [1239, 75] width 524 height 35
click at [1161, 347] on span "AWS Bedrock - bedrock/us-gov-east-1/amazon.titan-embed-text-v1" at bounding box center [1141, 349] width 284 height 12
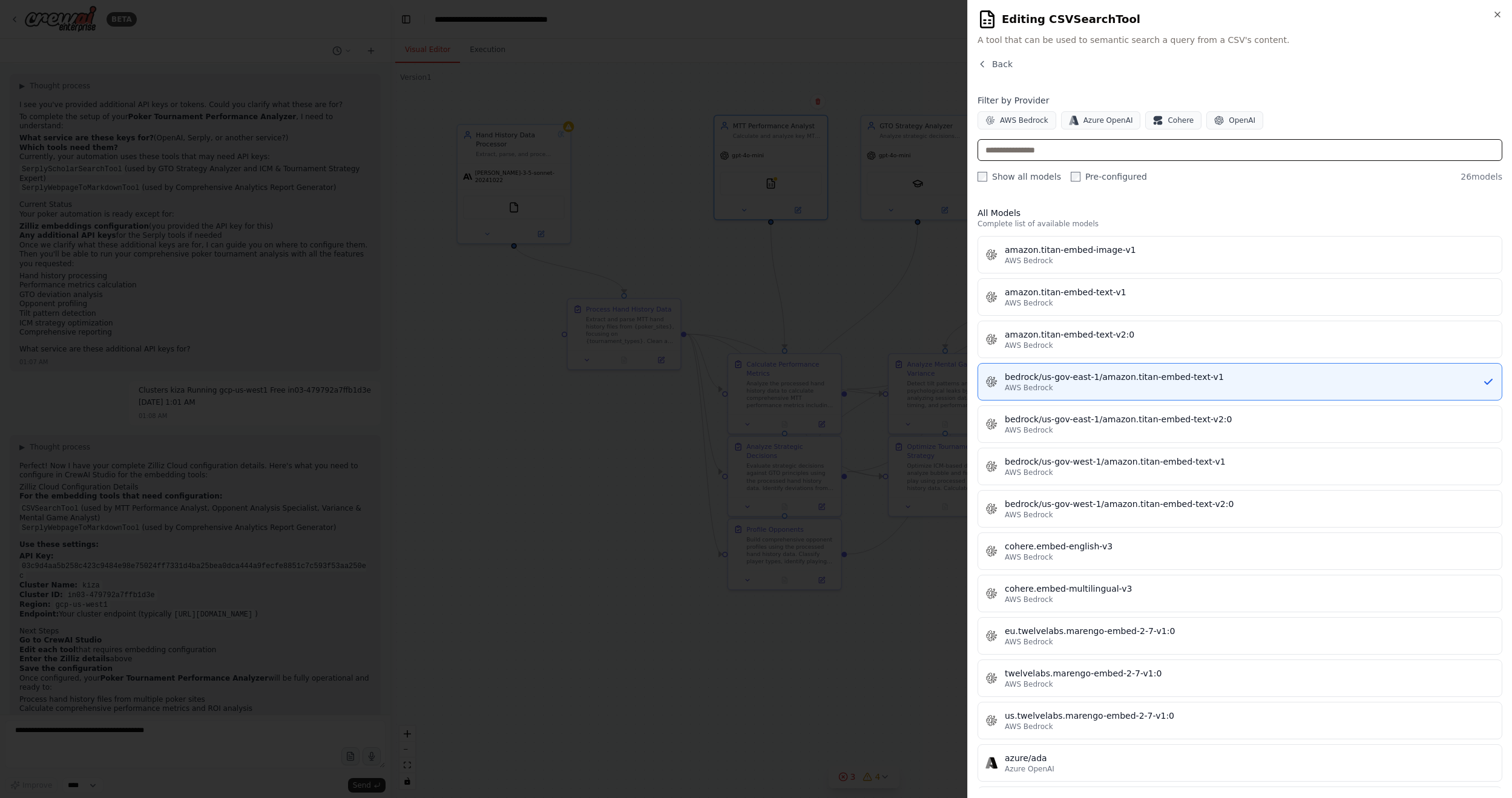
click at [1077, 143] on input "text" at bounding box center [1239, 150] width 524 height 22
click at [1161, 126] on button "OpenAI" at bounding box center [1234, 120] width 57 height 18
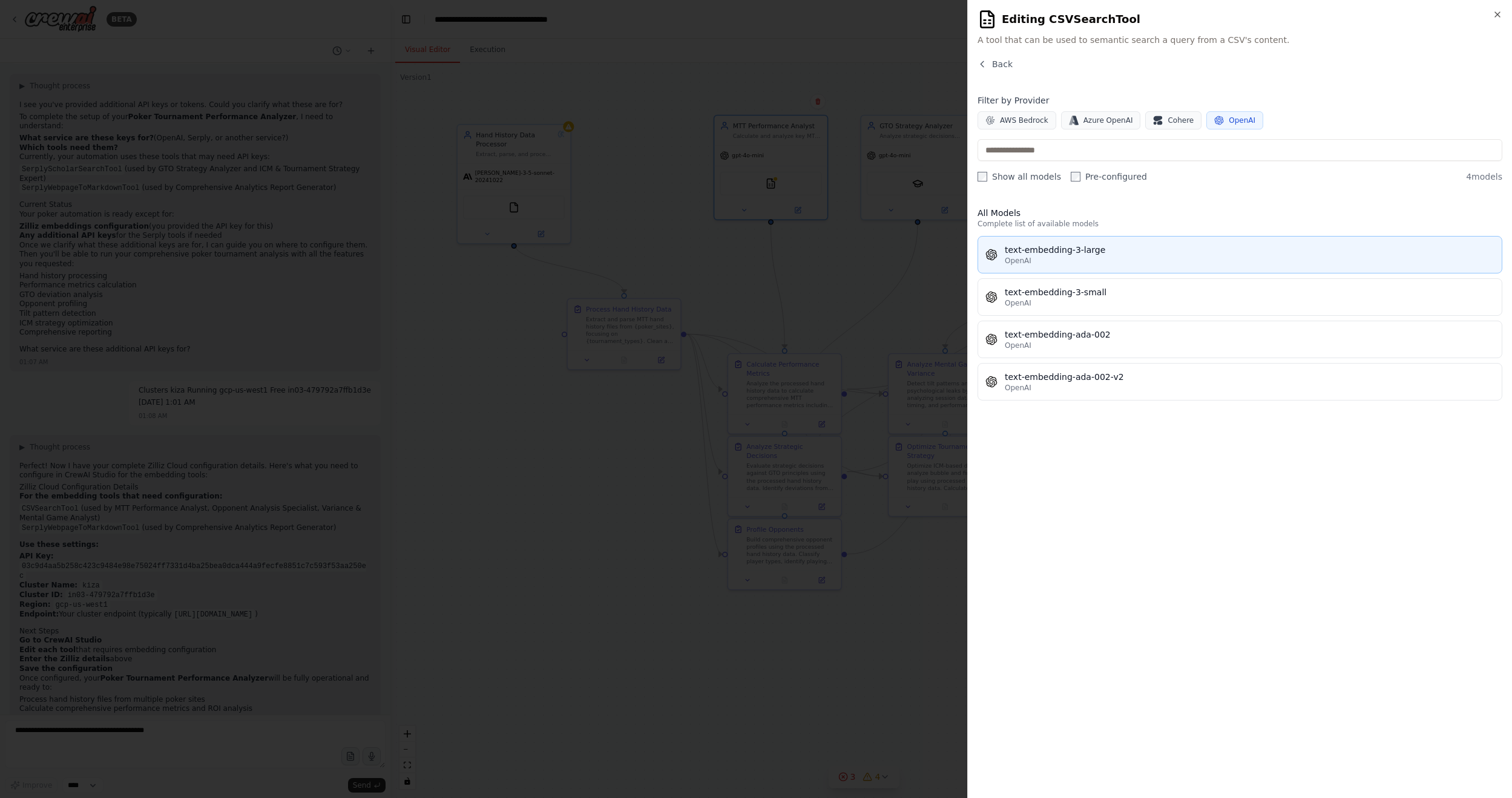
click at [1143, 240] on button "text-embedding-3-large OpenAI" at bounding box center [1239, 254] width 524 height 37
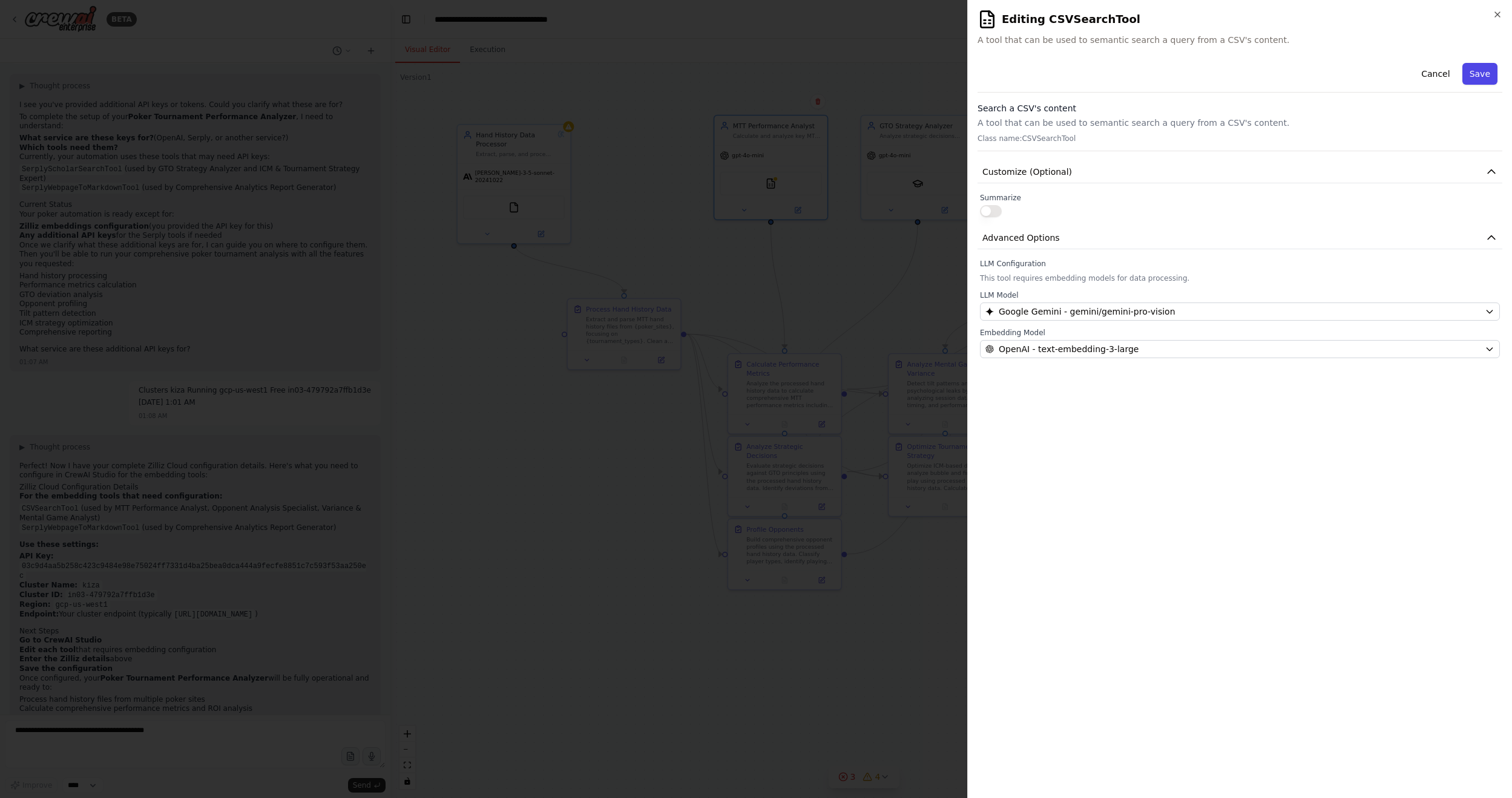
click at [1161, 76] on button "Save" at bounding box center [1479, 73] width 35 height 22
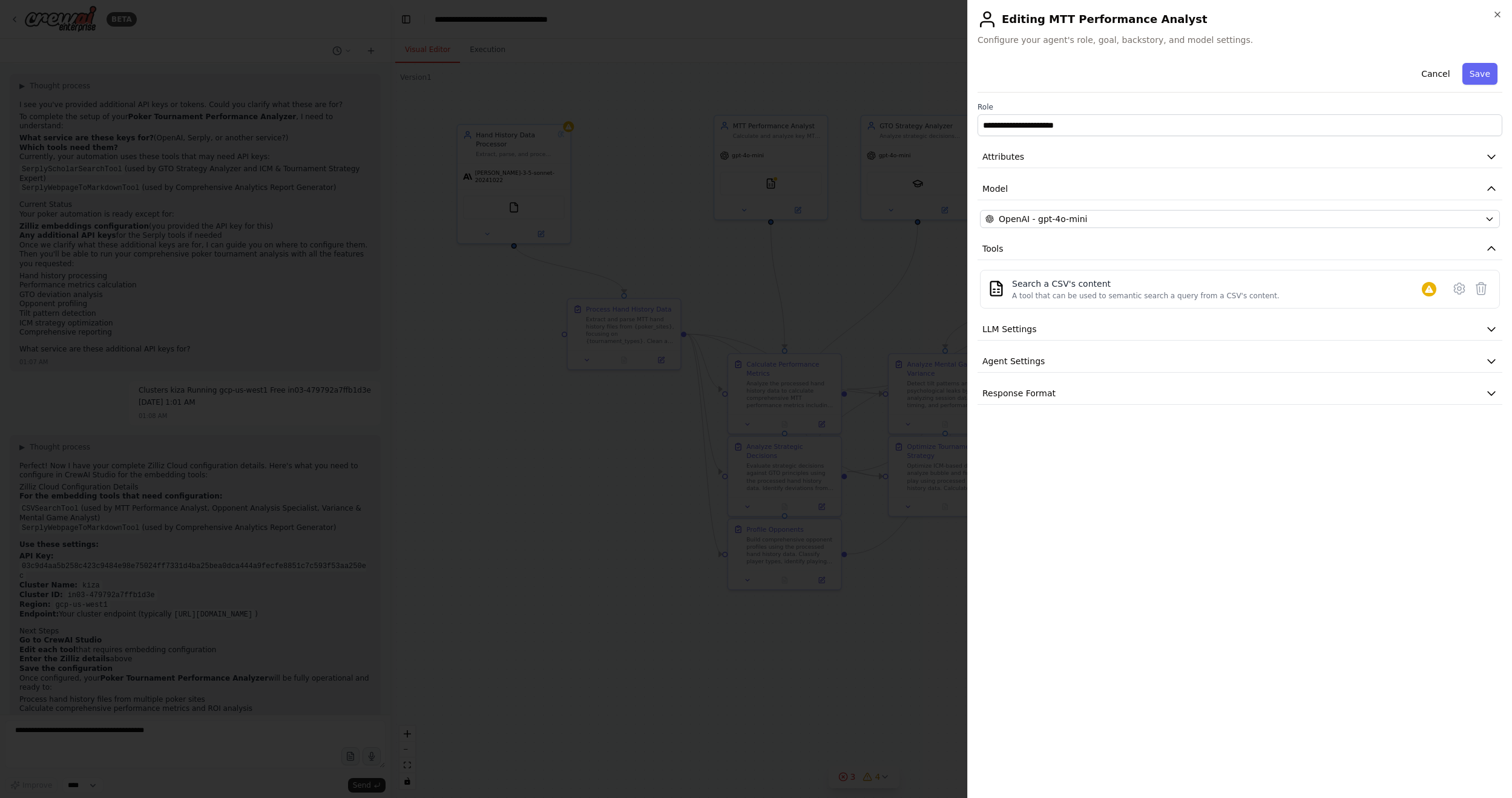
click at [1161, 311] on div "**********" at bounding box center [1239, 231] width 524 height 347
click at [1161, 335] on button "LLM Settings" at bounding box center [1239, 329] width 524 height 23
click at [1128, 453] on button "Agent Settings" at bounding box center [1239, 448] width 524 height 23
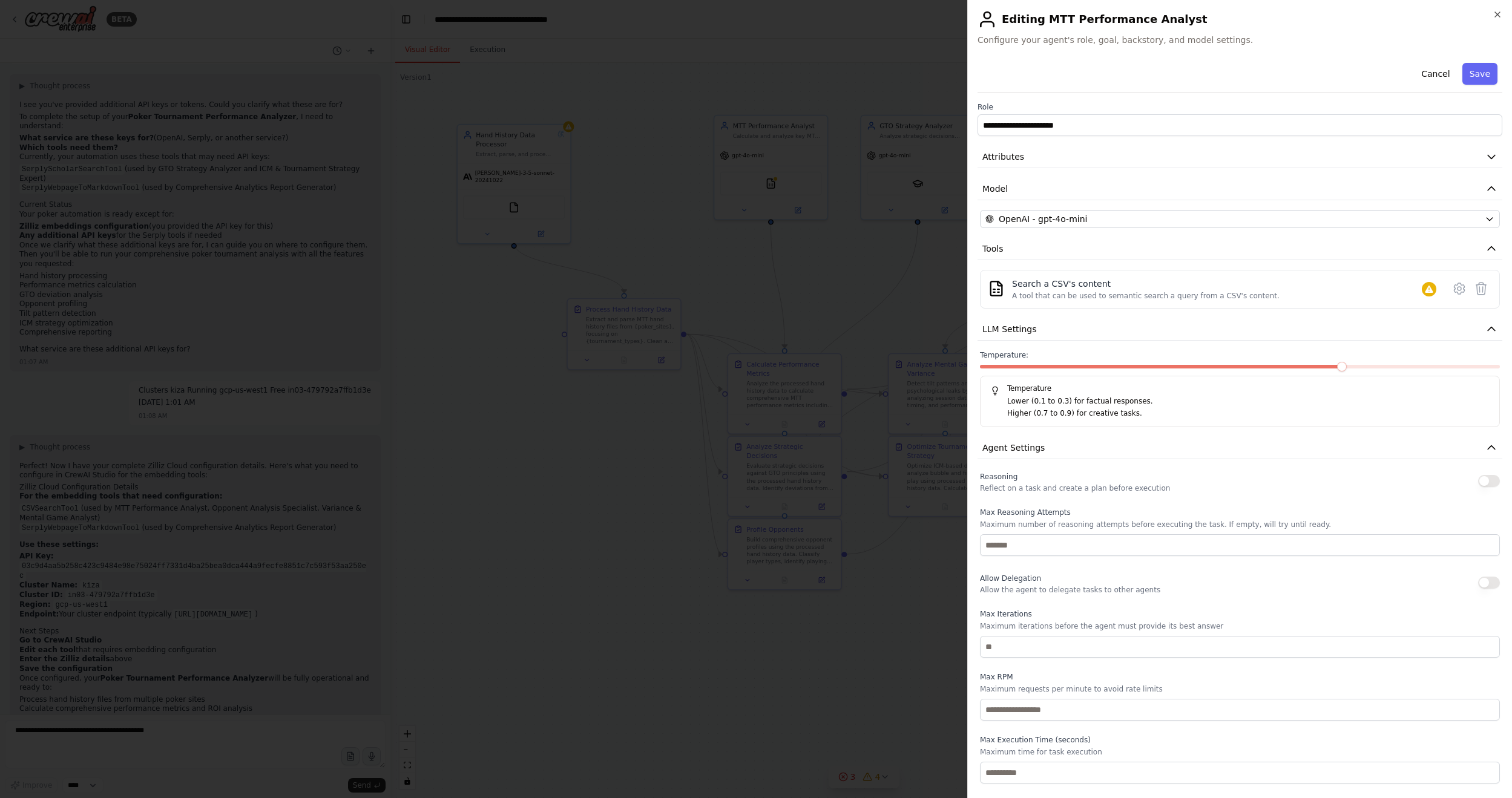
scroll to position [34, 0]
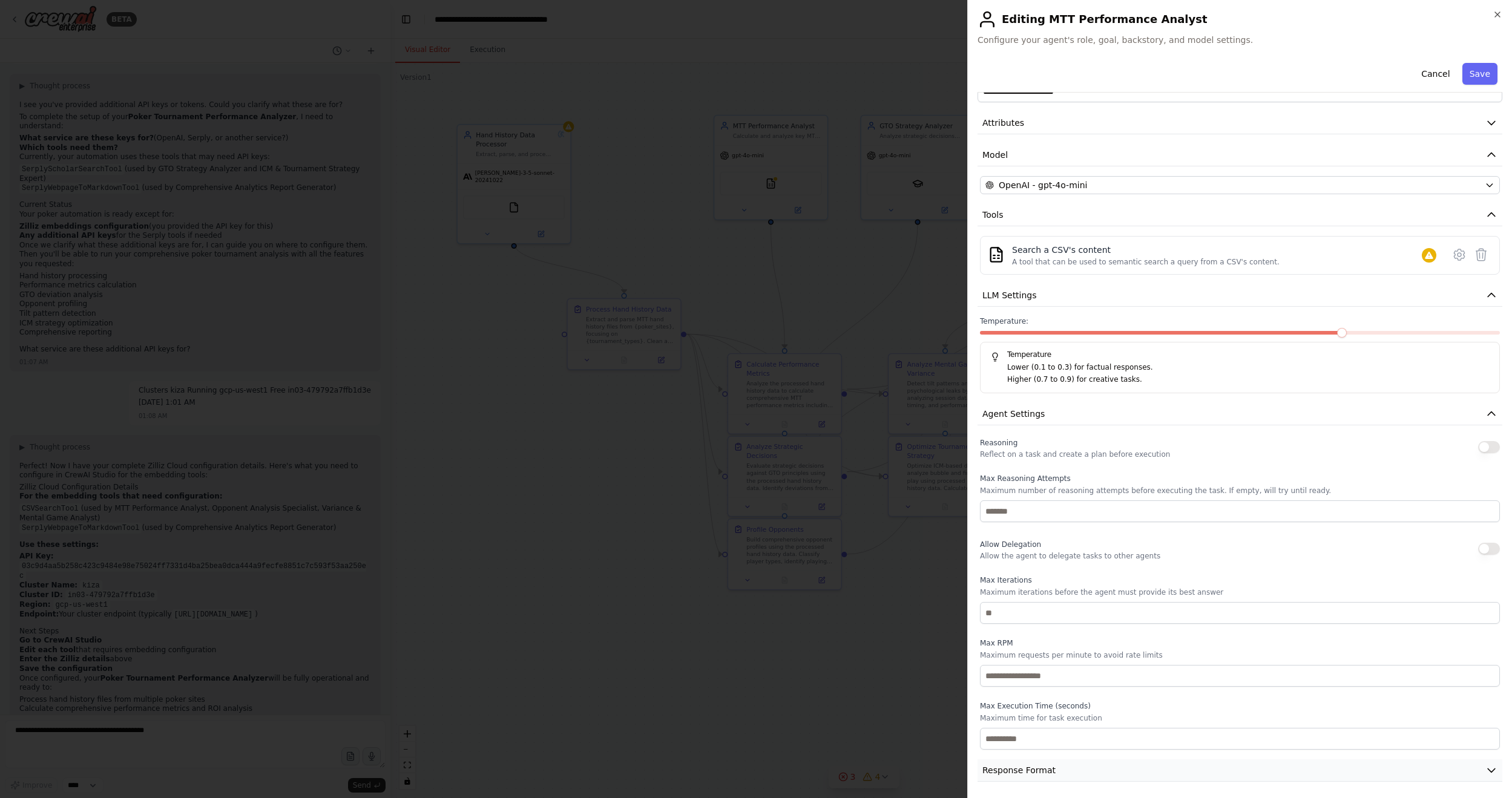
click at [1040, 481] on span "Response Format" at bounding box center [1019, 770] width 73 height 12
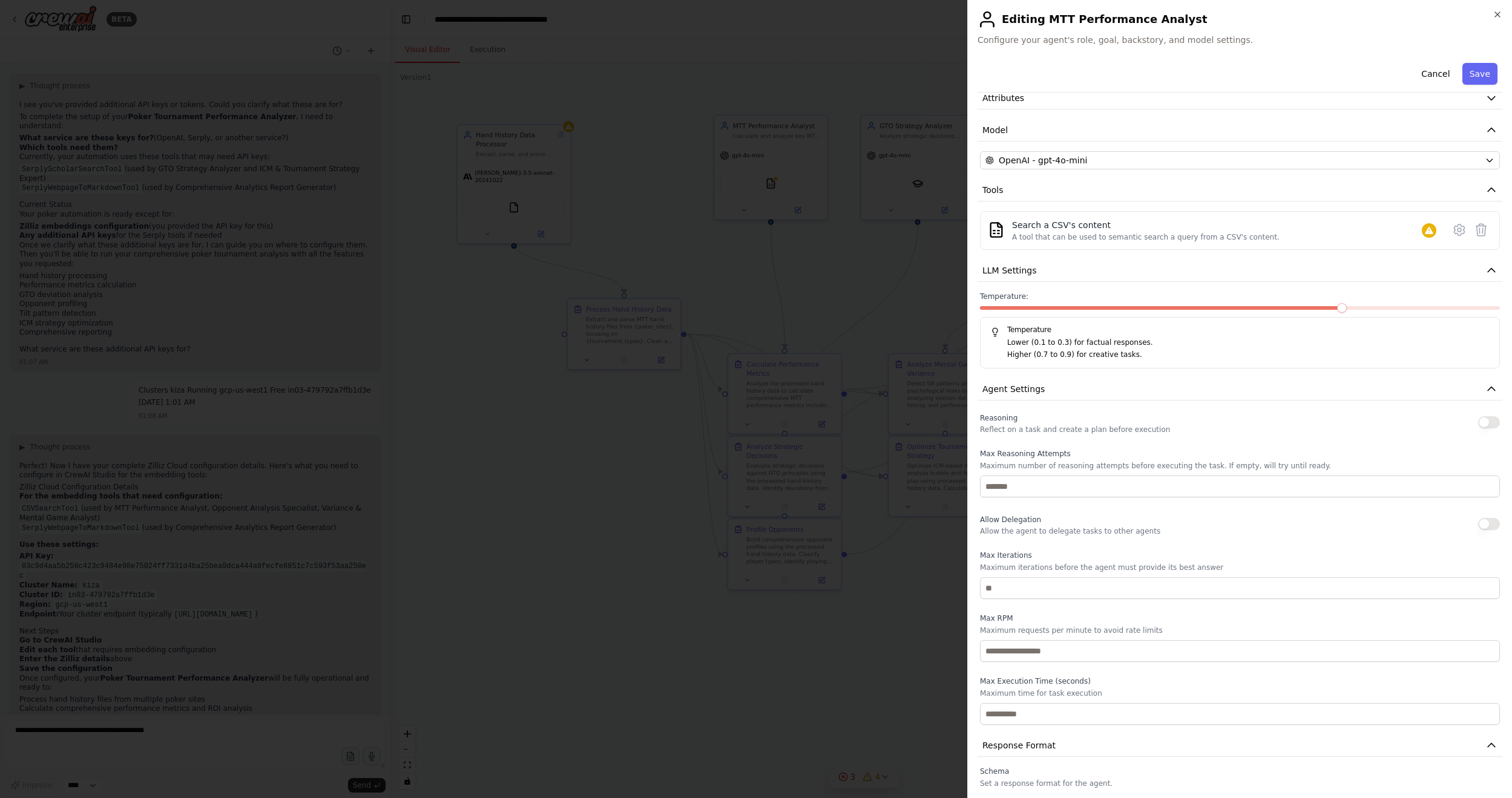
scroll to position [91, 0]
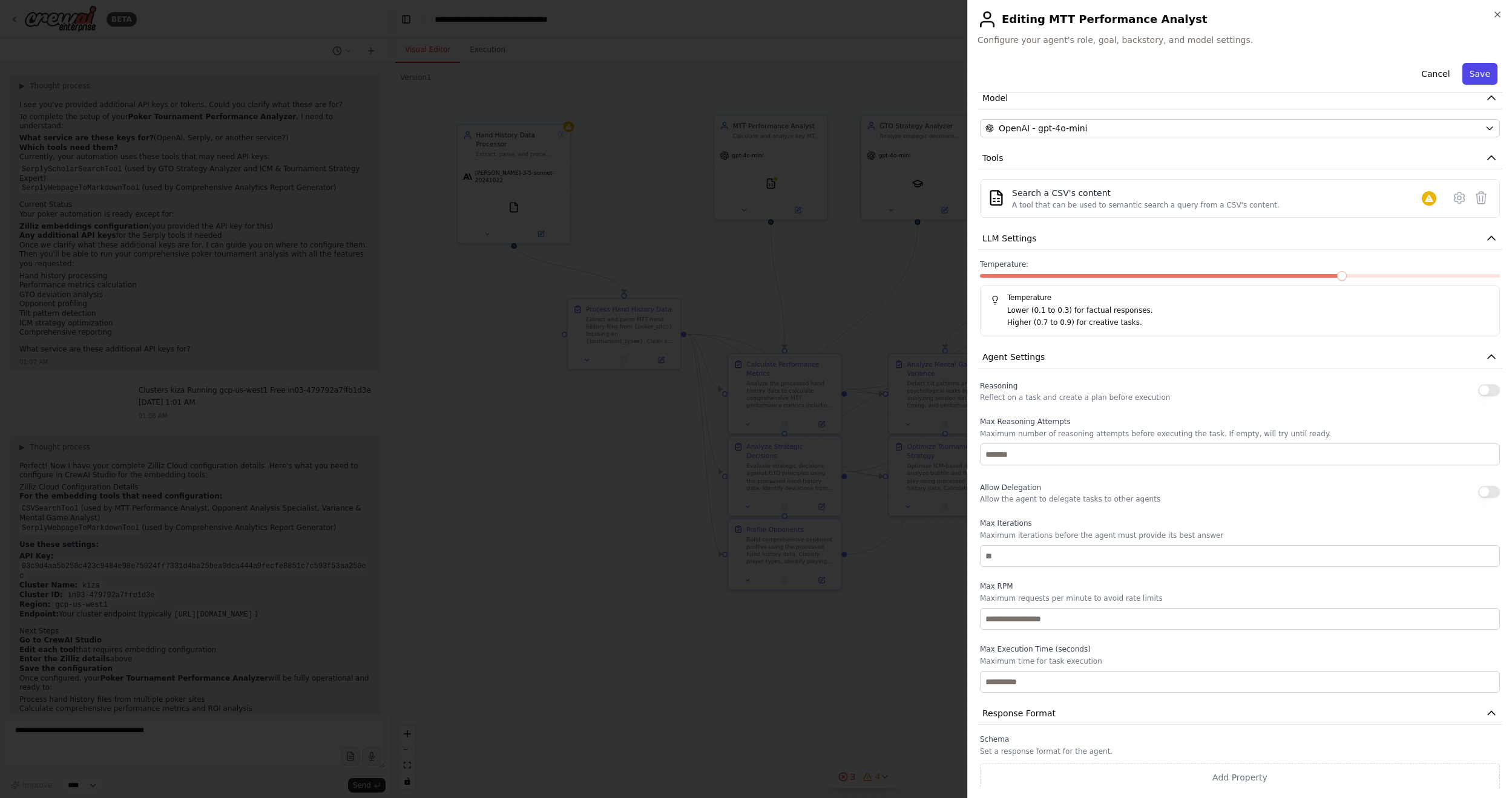
click at [1161, 74] on button "Save" at bounding box center [1479, 73] width 35 height 22
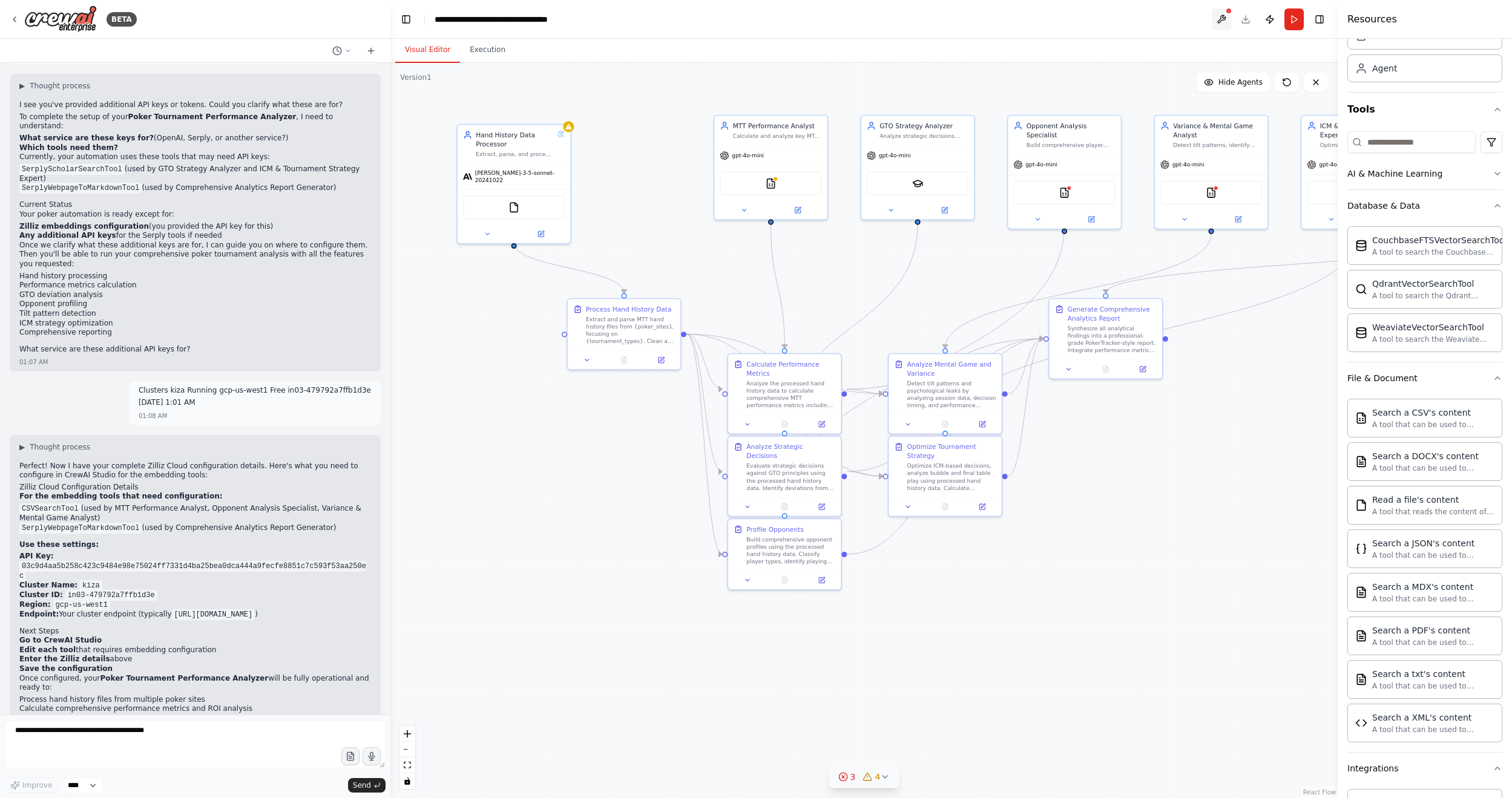
click at [1161, 23] on button at bounding box center [1221, 19] width 19 height 22
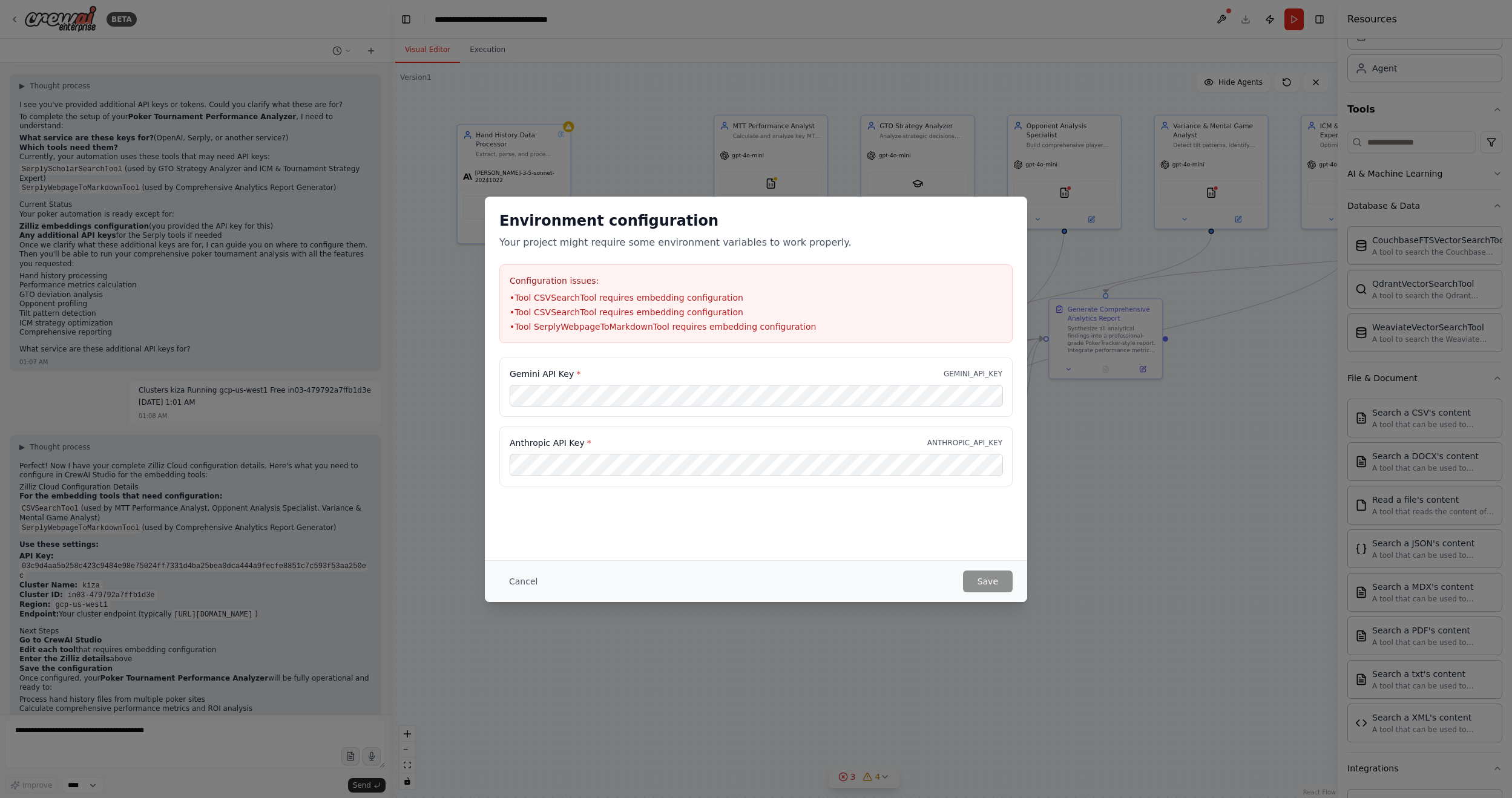
click at [609, 481] on div "Gemini API Key * GEMINI_API_KEY Anthropic API Key * ANTHROPIC_API_KEY" at bounding box center [756, 429] width 543 height 144
click at [785, 481] on div "Environment configuration Your project might require some environment variables…" at bounding box center [756, 378] width 543 height 363
click at [712, 433] on div "Anthropic API Key * ANTHROPIC_API_KEY" at bounding box center [756, 456] width 513 height 59
click at [508, 481] on button "Cancel" at bounding box center [523, 581] width 48 height 22
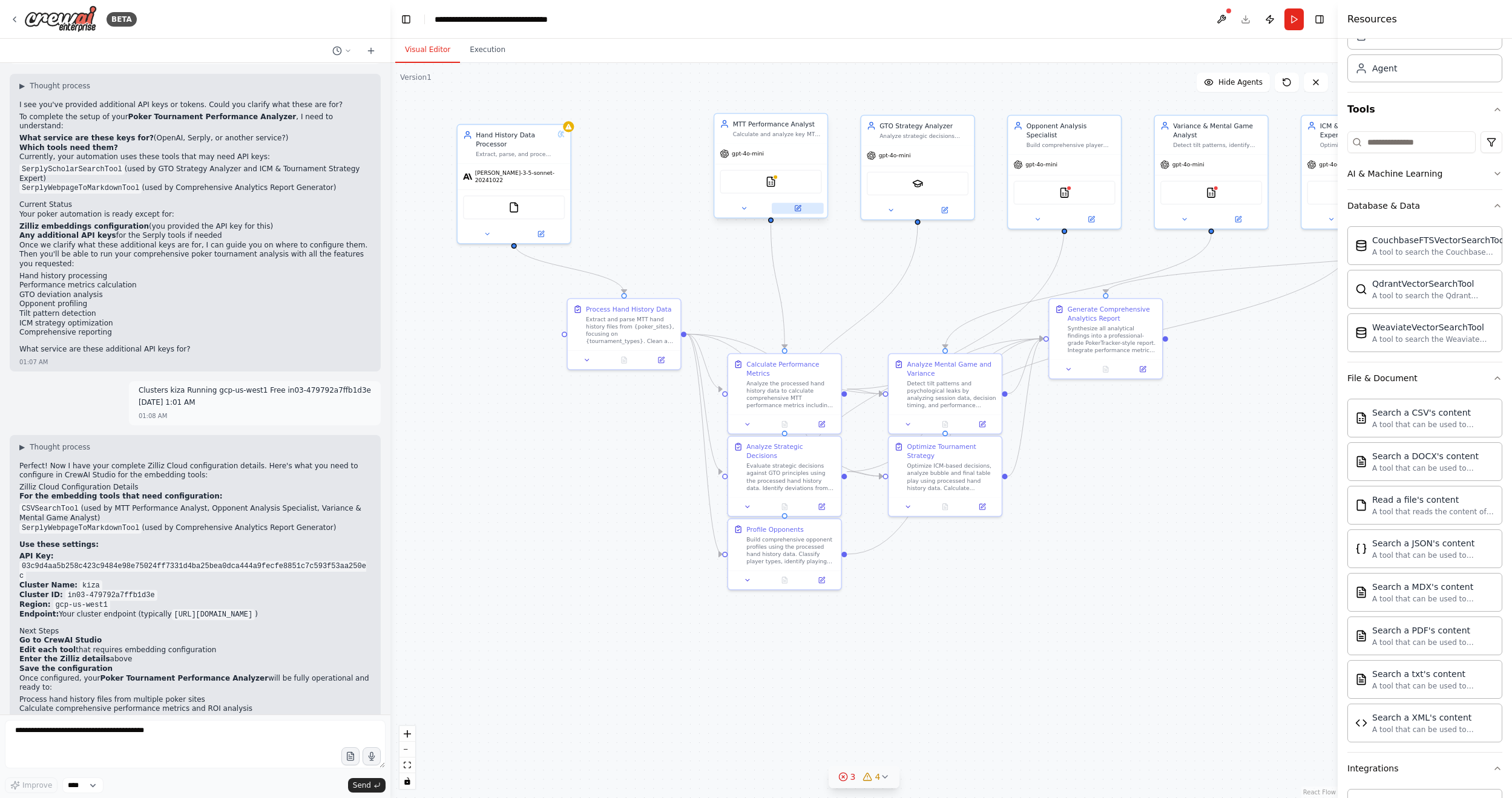
click at [796, 207] on icon at bounding box center [797, 208] width 5 height 5
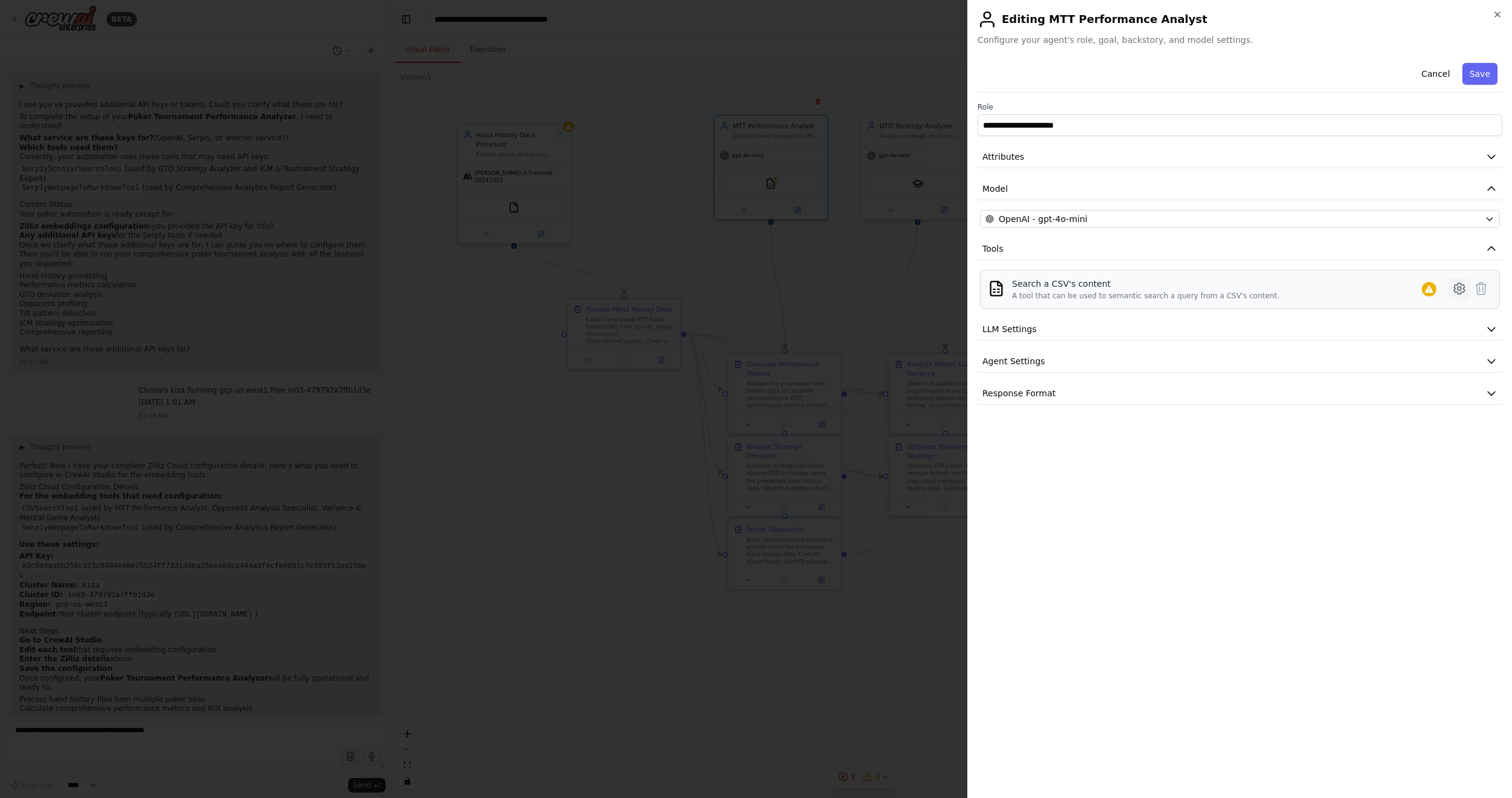
click at [1161, 291] on icon at bounding box center [1459, 288] width 15 height 15
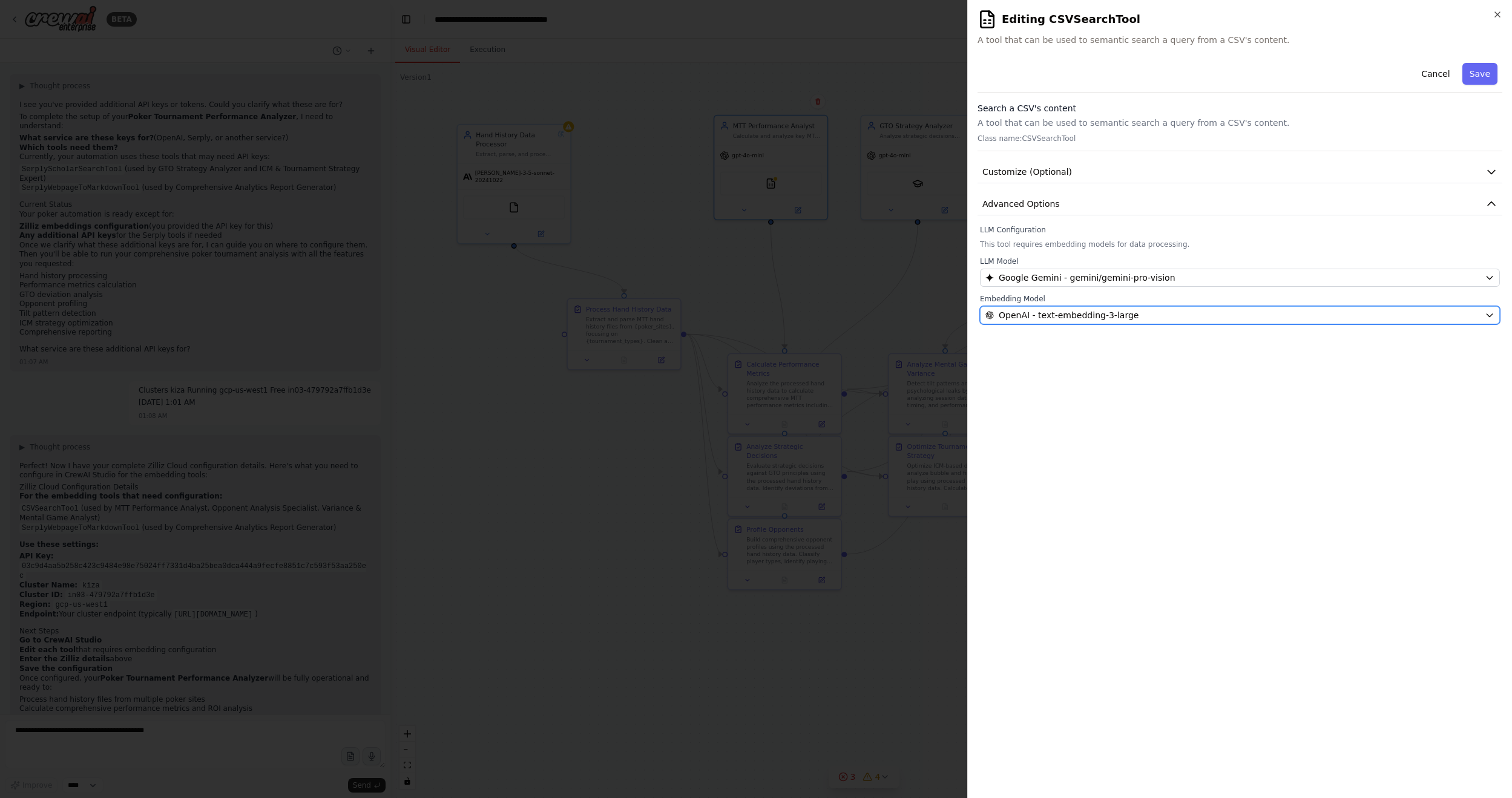
click at [1066, 314] on span "OpenAI - text-embedding-3-large" at bounding box center [1068, 315] width 140 height 12
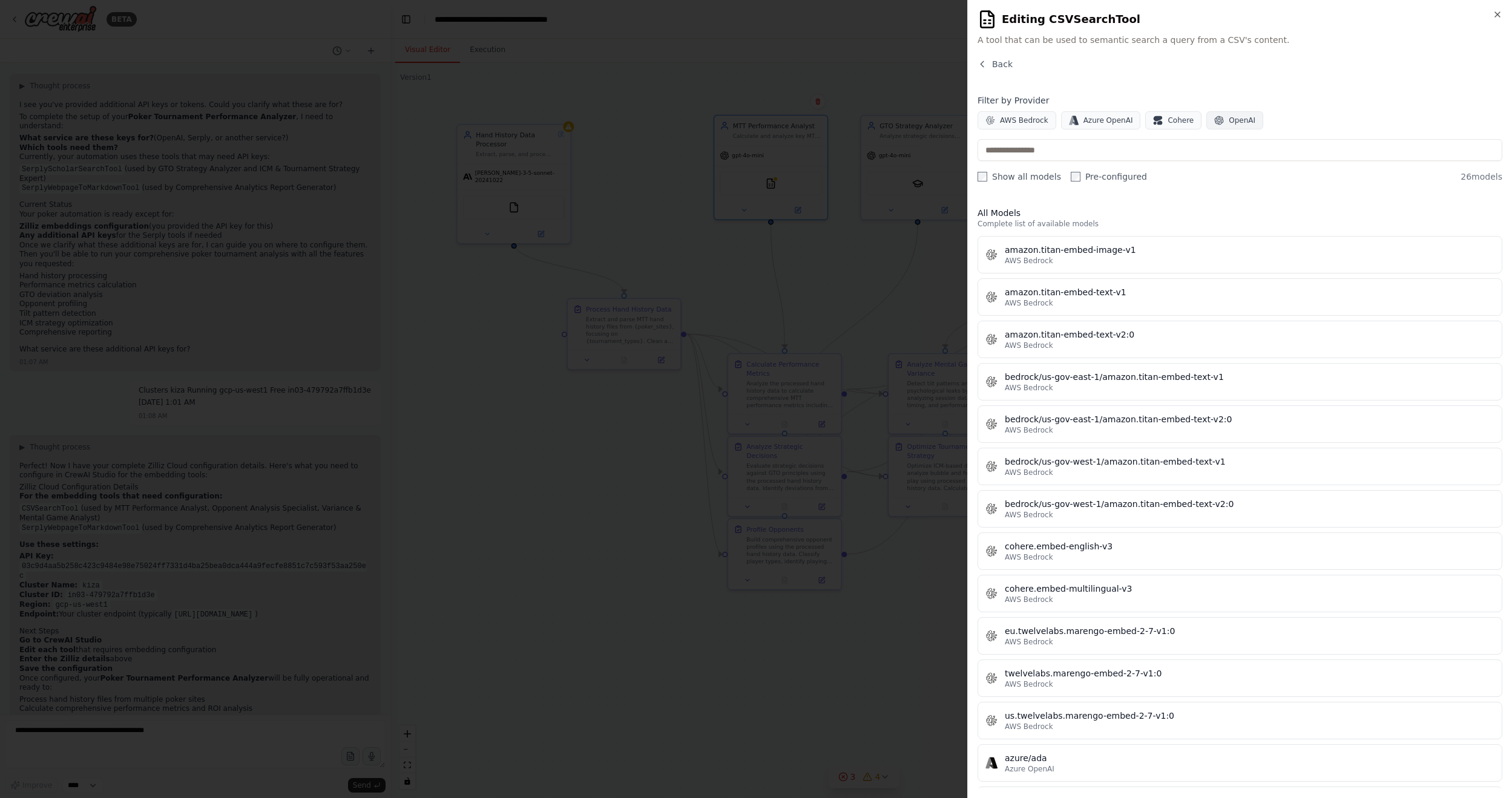
click at [1161, 120] on icon "button" at bounding box center [1219, 120] width 9 height 9
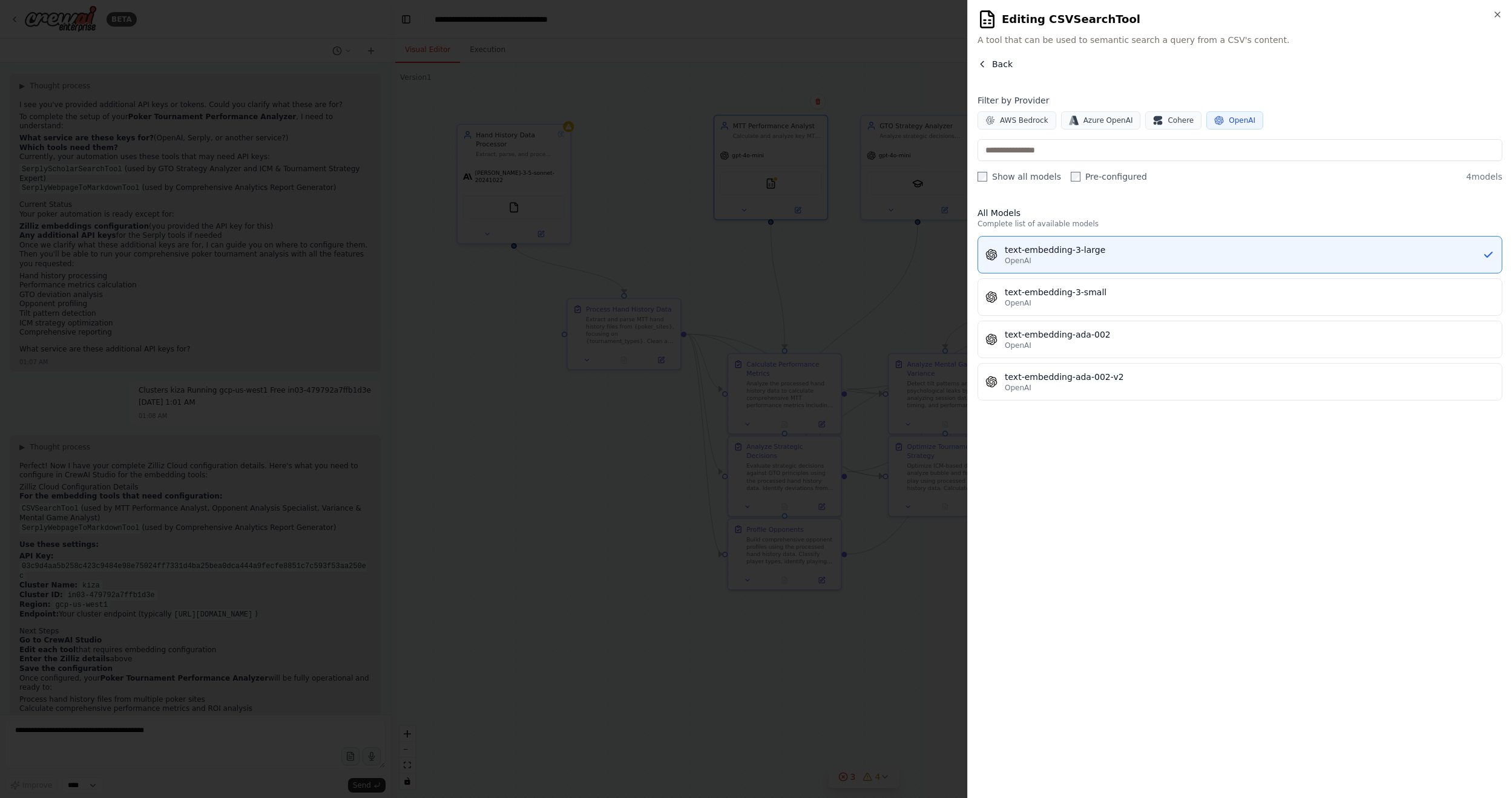
click at [996, 65] on span "Back" at bounding box center [1002, 64] width 21 height 12
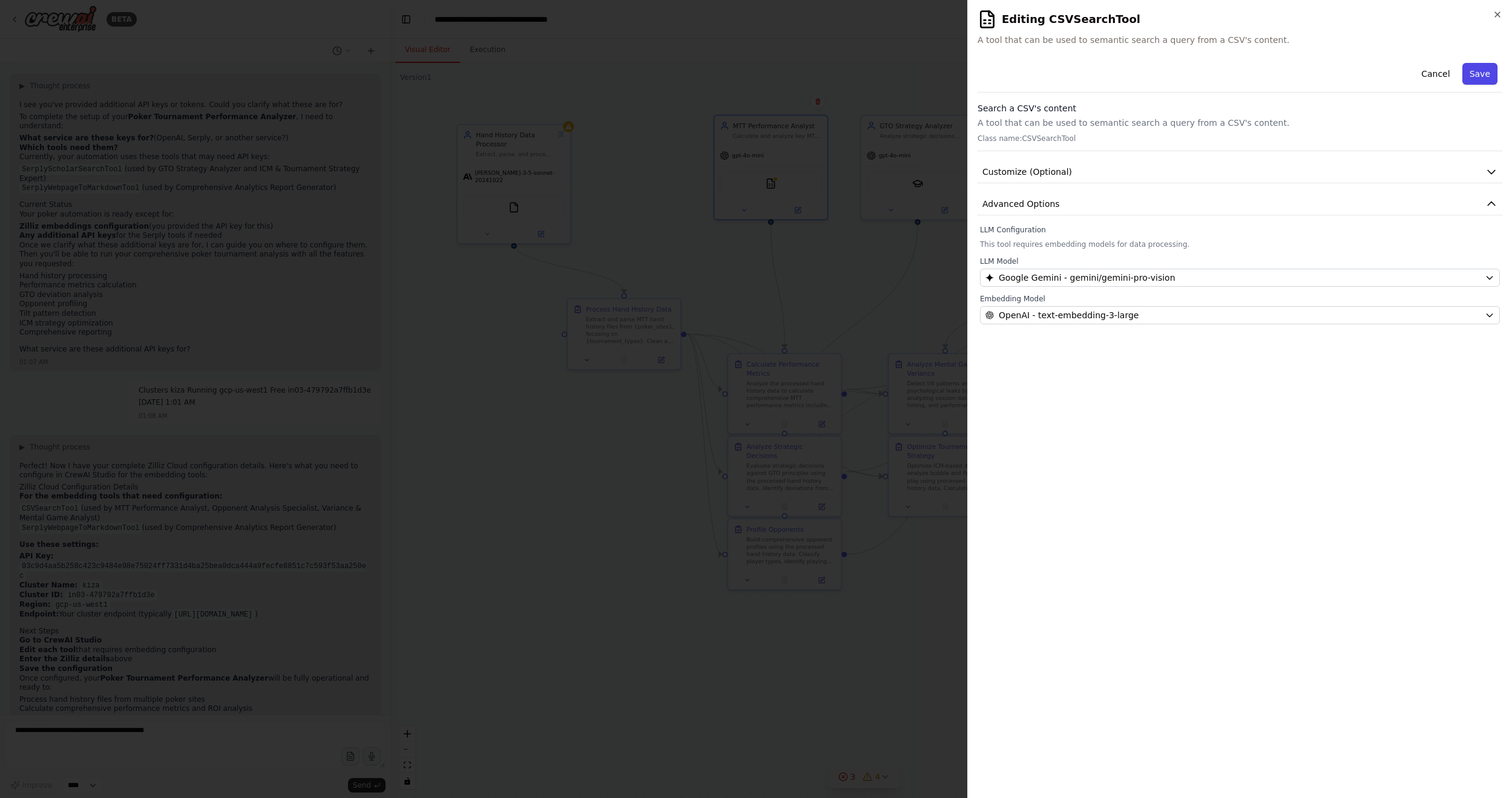
click at [1161, 71] on button "Save" at bounding box center [1479, 73] width 35 height 22
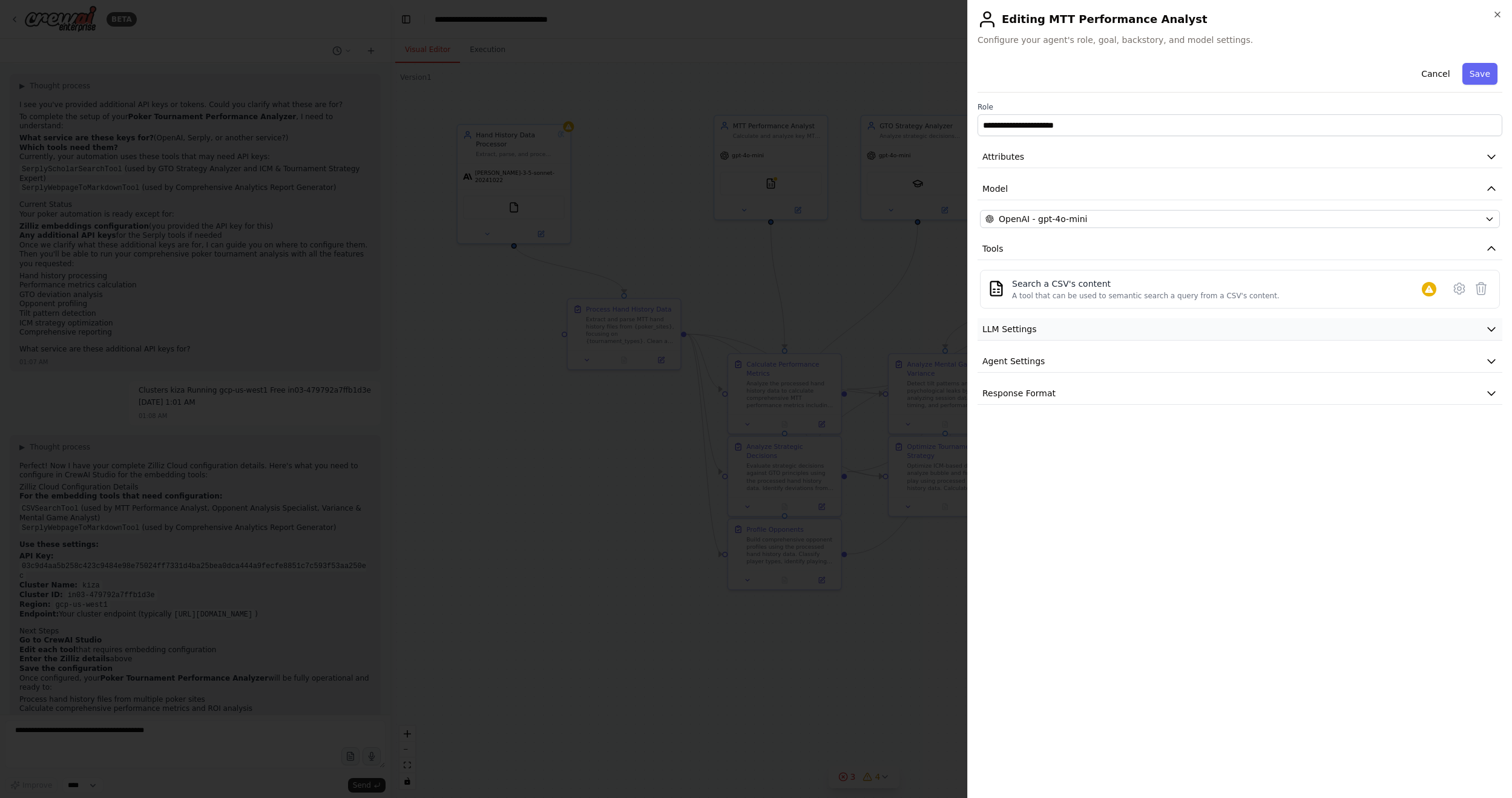
click at [1050, 325] on button "LLM Settings" at bounding box center [1239, 329] width 524 height 23
click at [1097, 437] on button "Agent Settings" at bounding box center [1239, 448] width 524 height 23
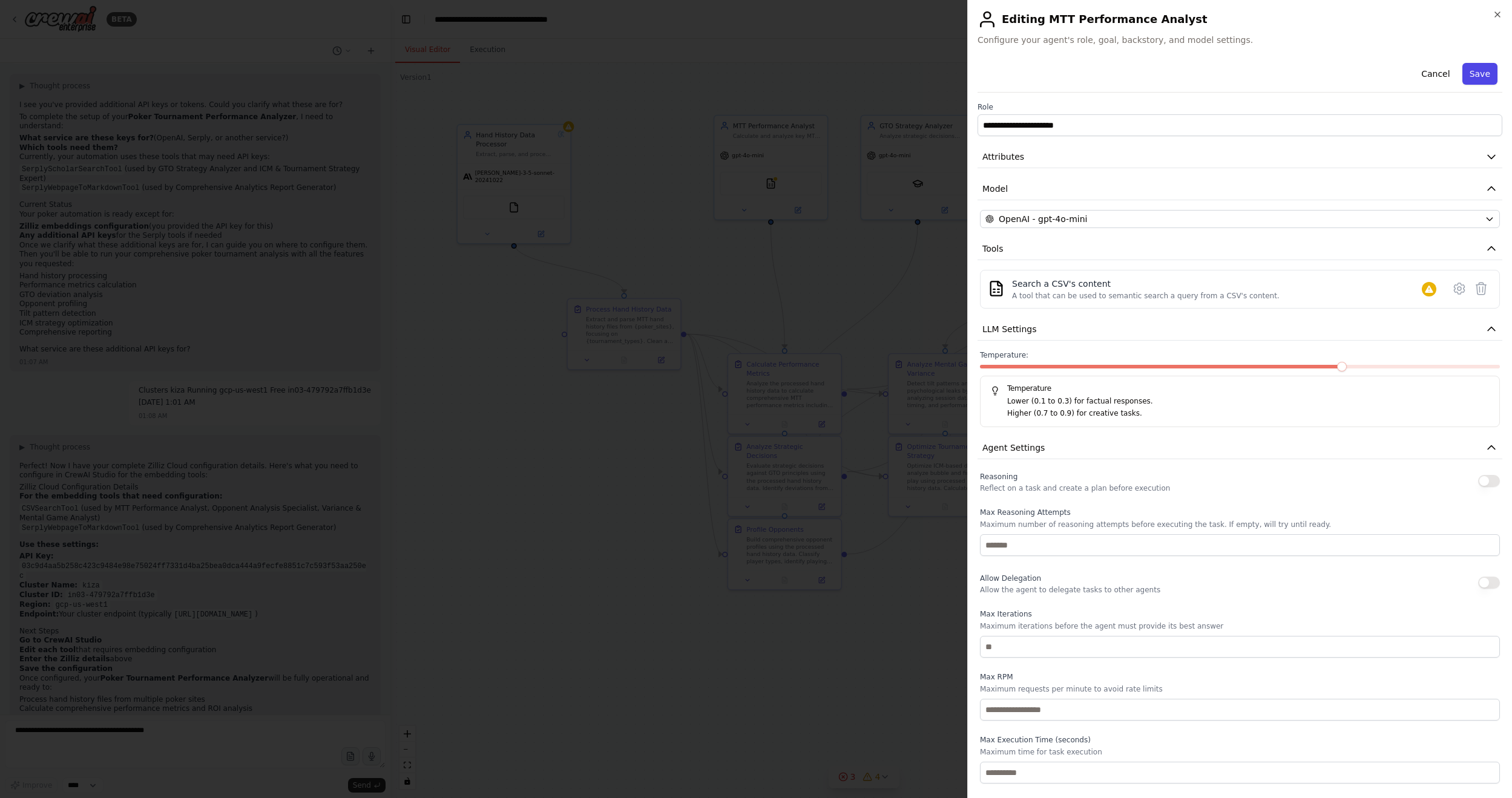
click at [1161, 77] on button "Save" at bounding box center [1479, 73] width 35 height 22
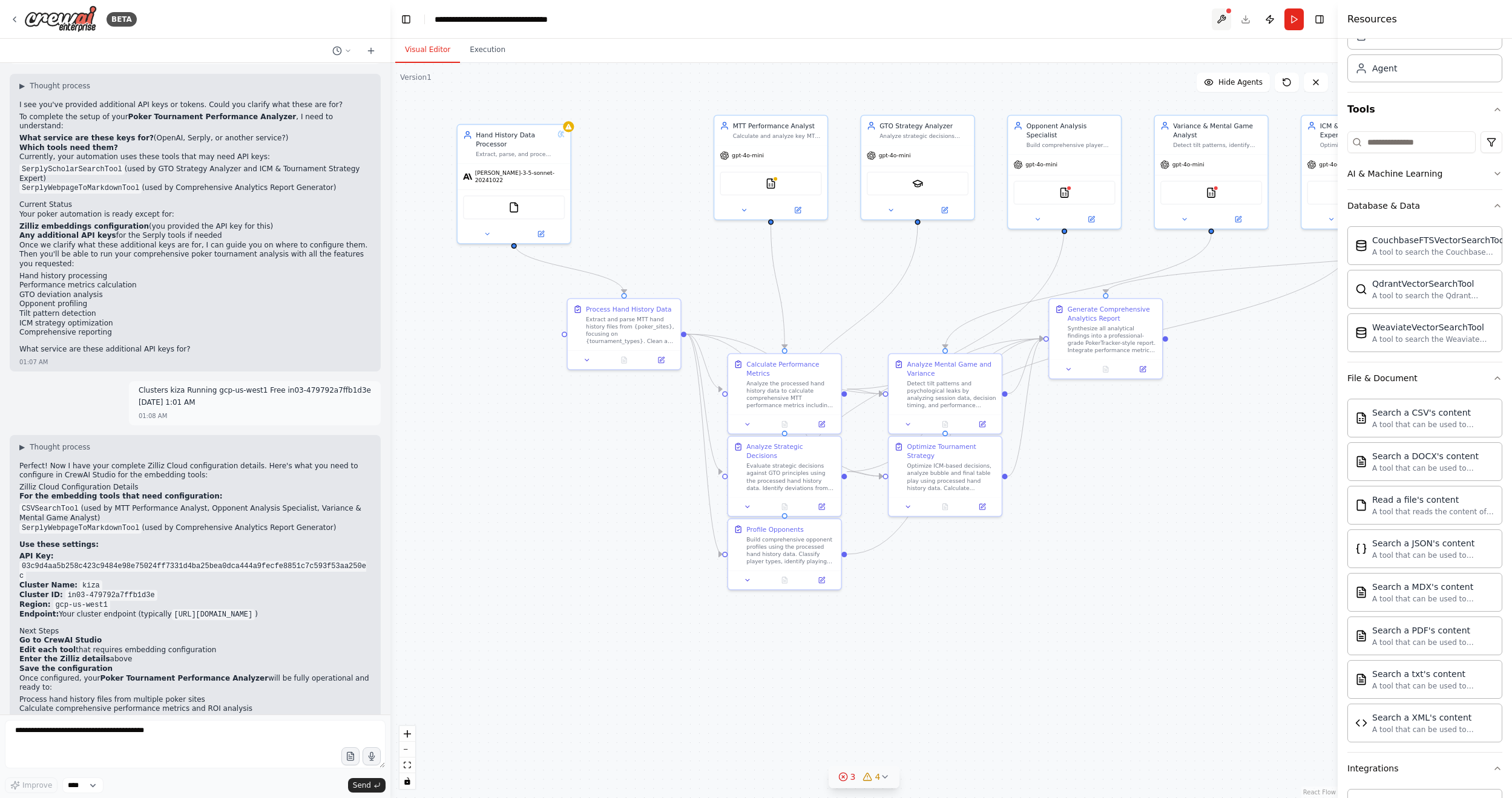
click at [1161, 17] on button at bounding box center [1221, 19] width 19 height 22
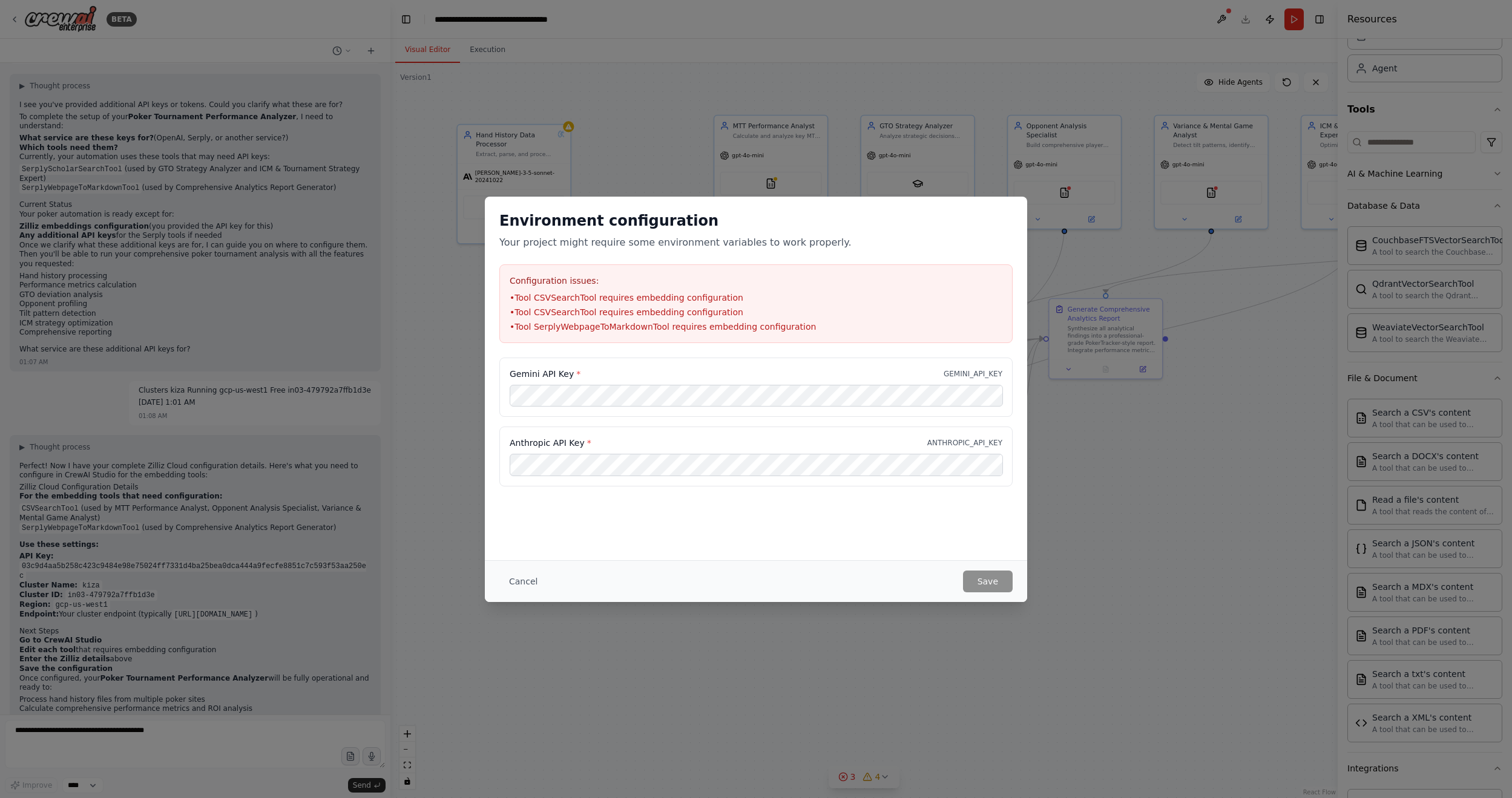
click at [791, 481] on div "Environment configuration Your project might require some environment variables…" at bounding box center [756, 378] width 543 height 363
click at [878, 481] on div "Cancel Save" at bounding box center [756, 581] width 543 height 41
click at [992, 481] on button "Save" at bounding box center [988, 581] width 49 height 22
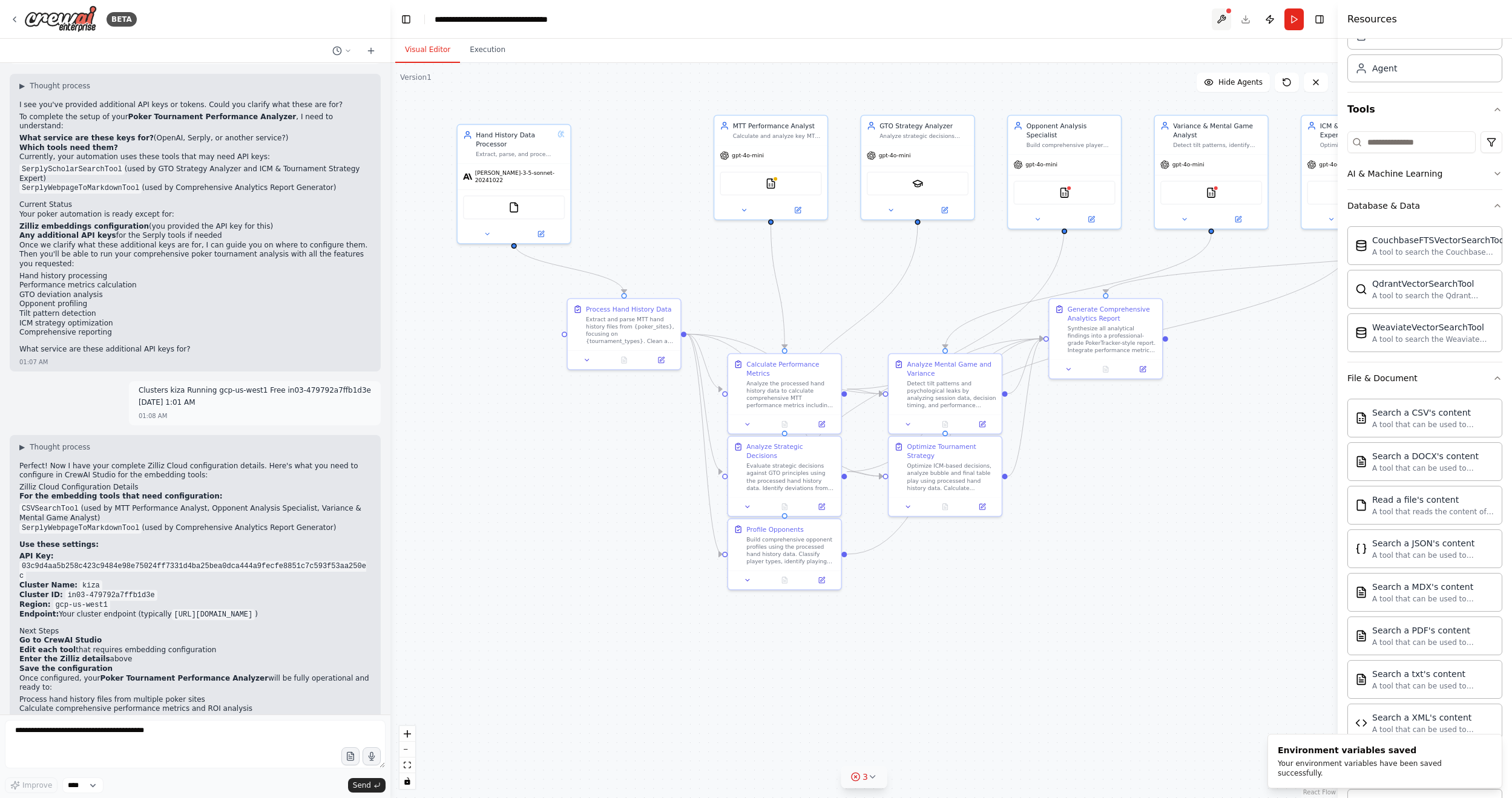
click at [1161, 21] on button at bounding box center [1221, 19] width 19 height 22
click at [1161, 15] on div at bounding box center [1221, 19] width 19 height 22
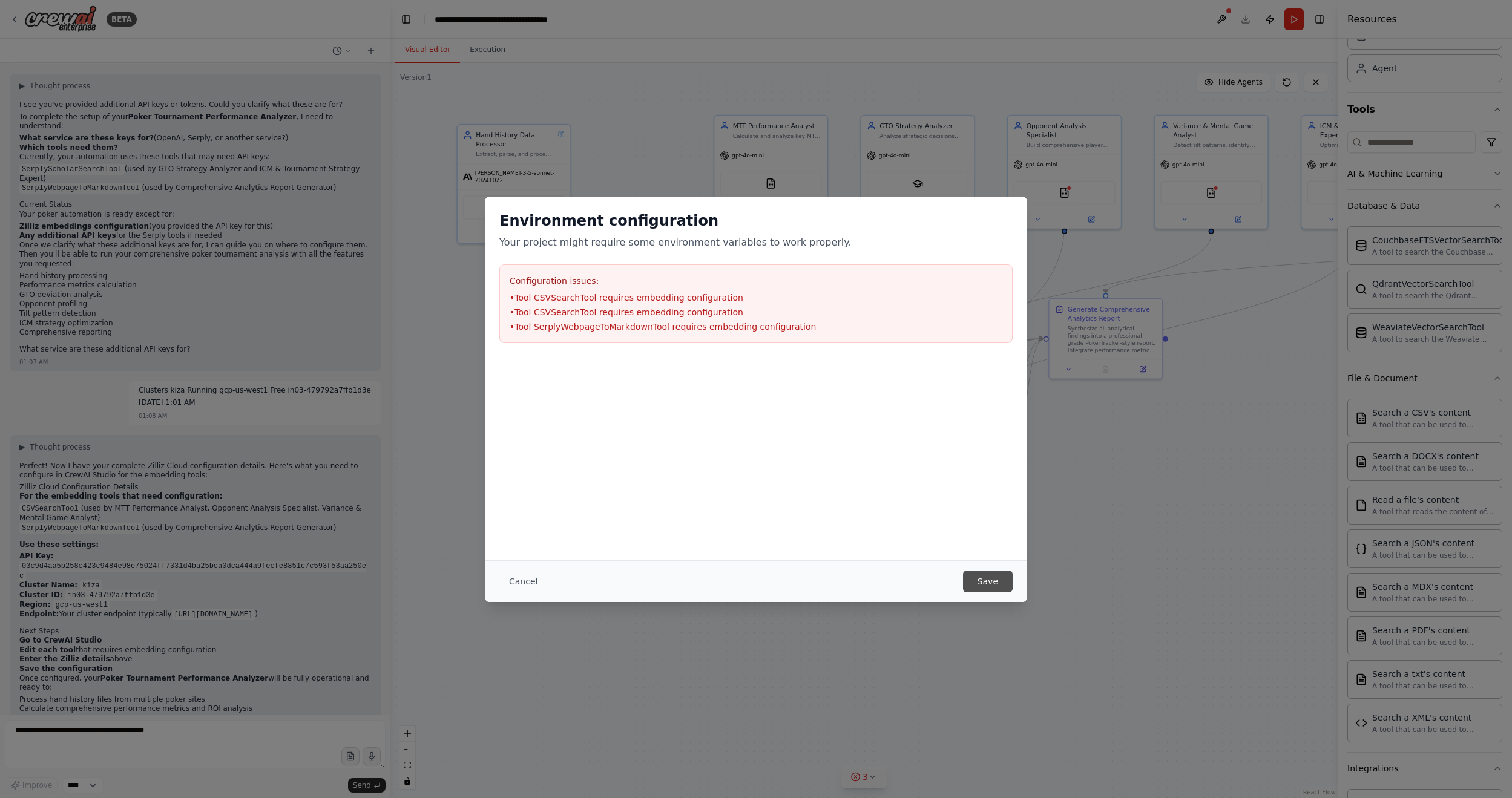
drag, startPoint x: 988, startPoint y: 576, endPoint x: 981, endPoint y: 612, distance: 36.7
click at [987, 481] on button "Save" at bounding box center [988, 581] width 49 height 22
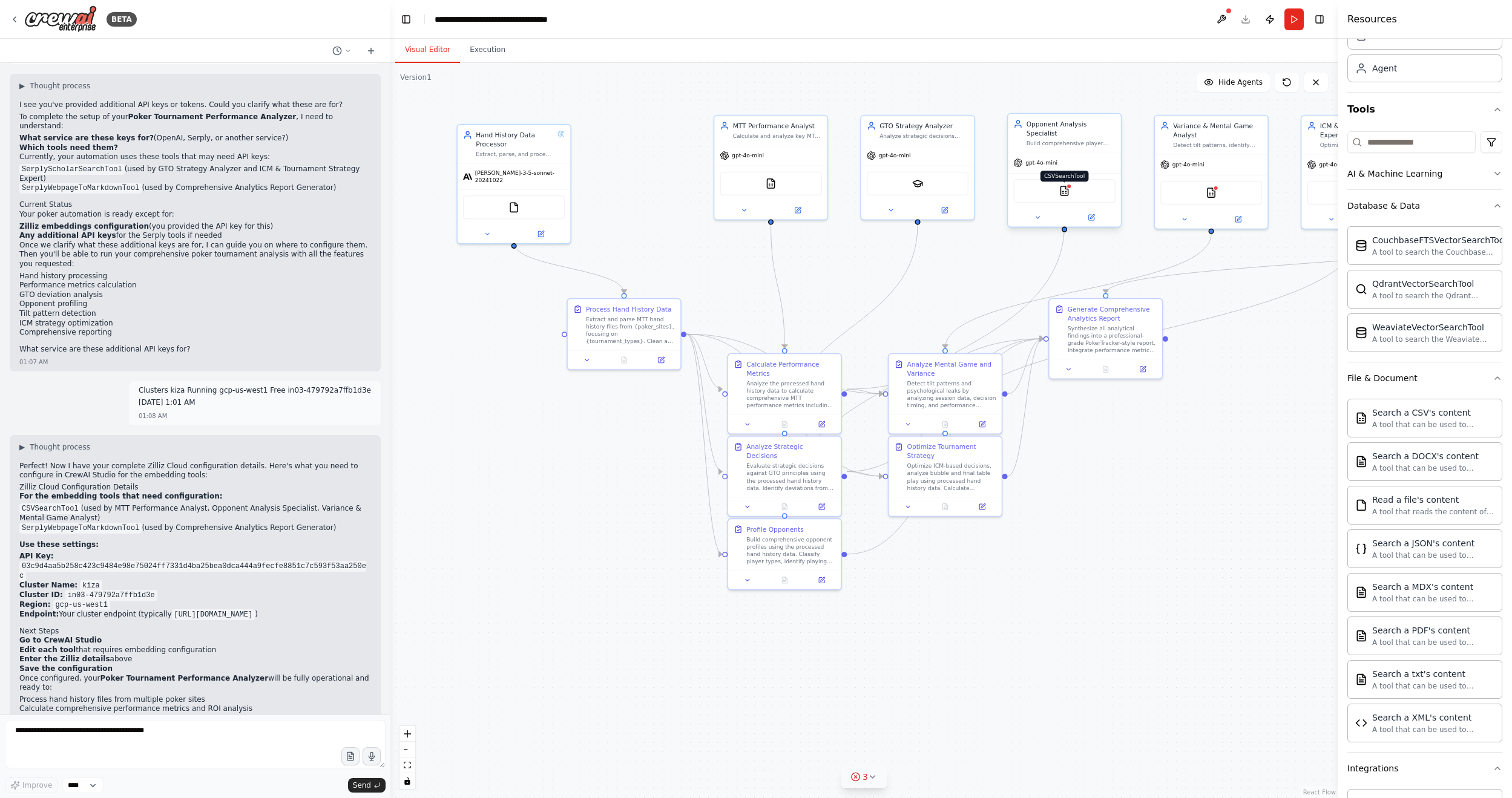
click at [1065, 185] on img at bounding box center [1064, 190] width 11 height 11
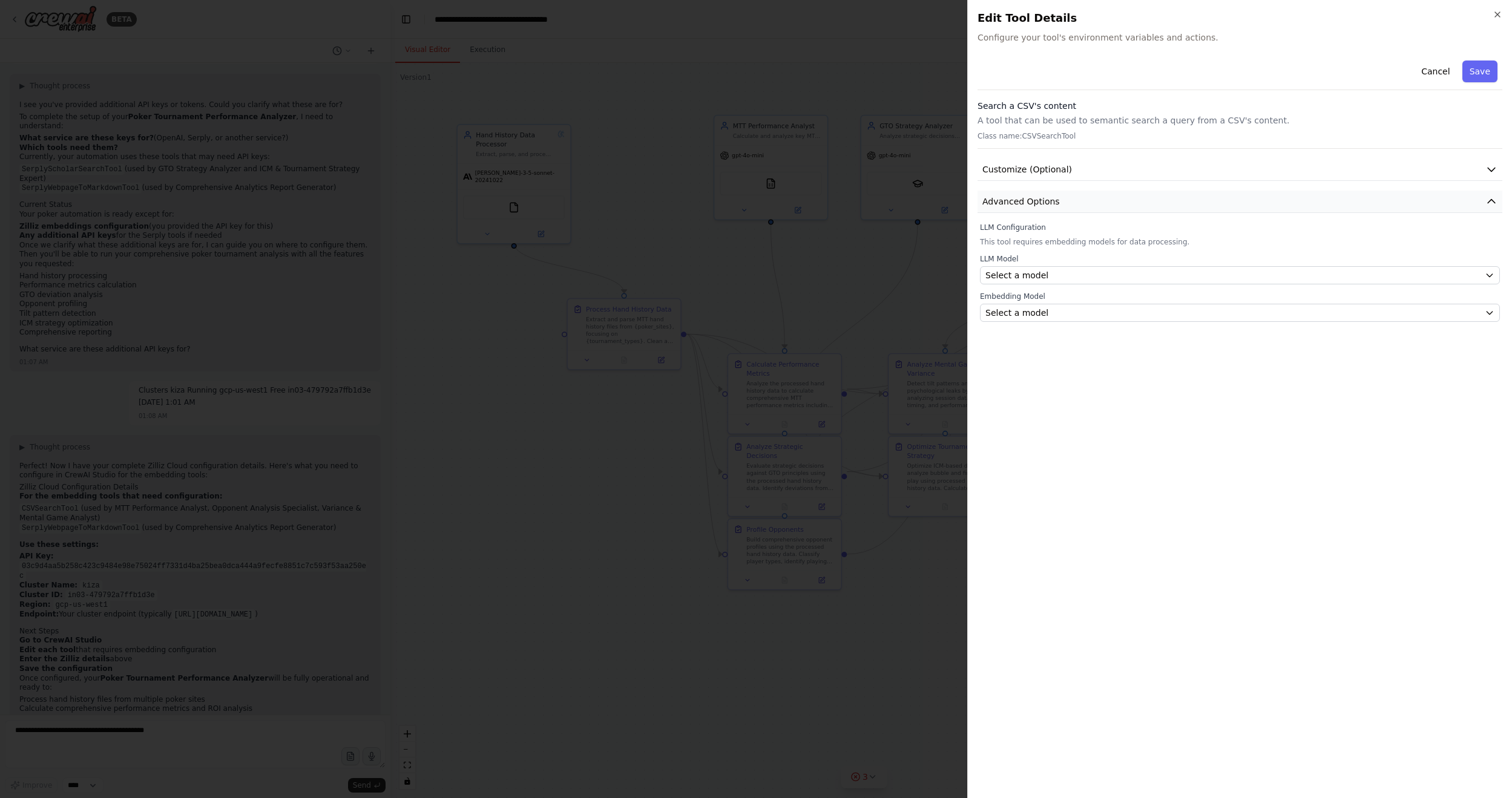
click at [1100, 203] on button "Advanced Options" at bounding box center [1239, 202] width 524 height 23
click at [1101, 202] on button "Advanced Options" at bounding box center [1239, 202] width 524 height 23
click at [1076, 280] on div "Select a model" at bounding box center [1233, 275] width 494 height 12
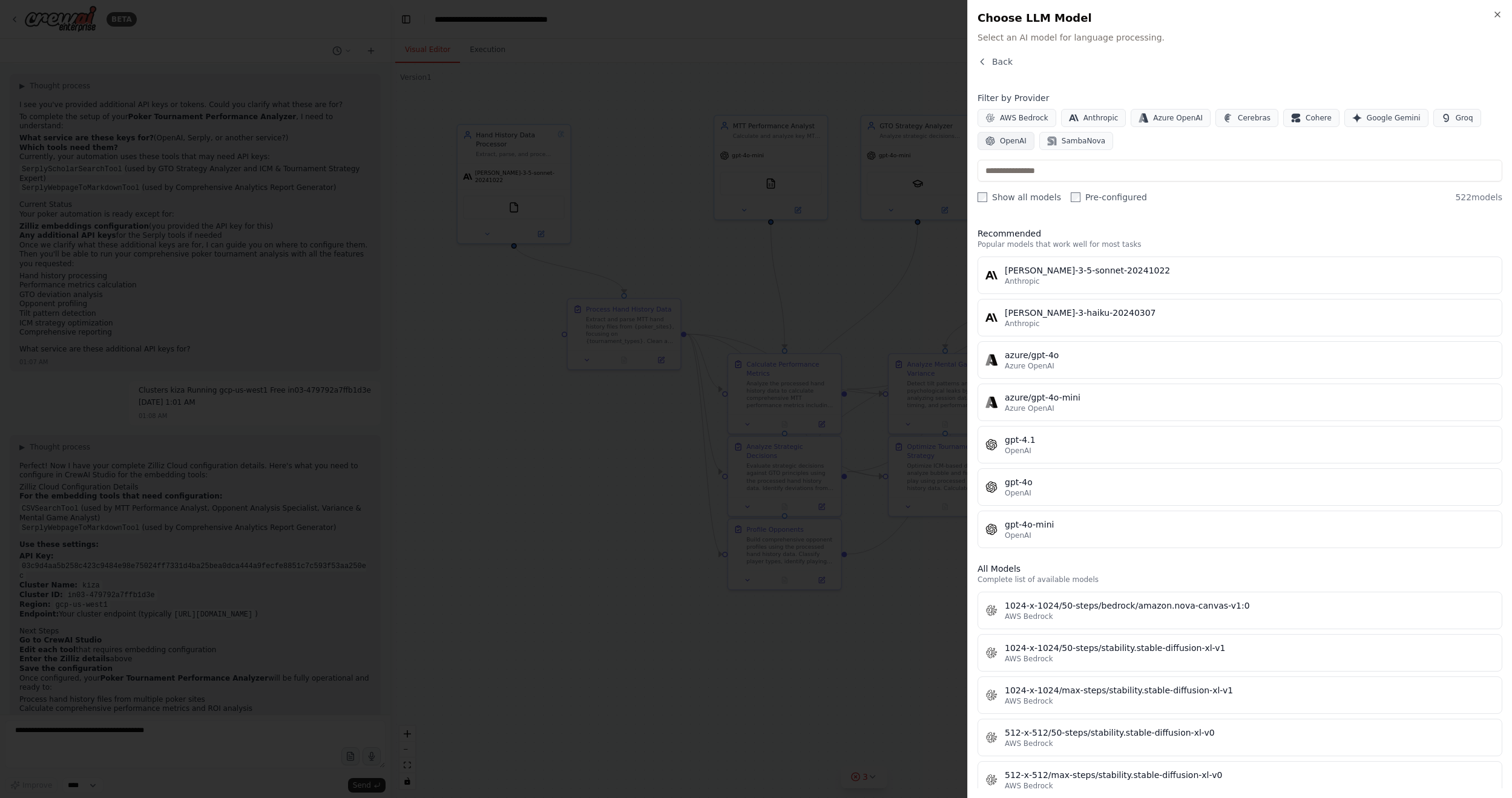
click at [1010, 145] on button "OpenAI" at bounding box center [1006, 140] width 57 height 18
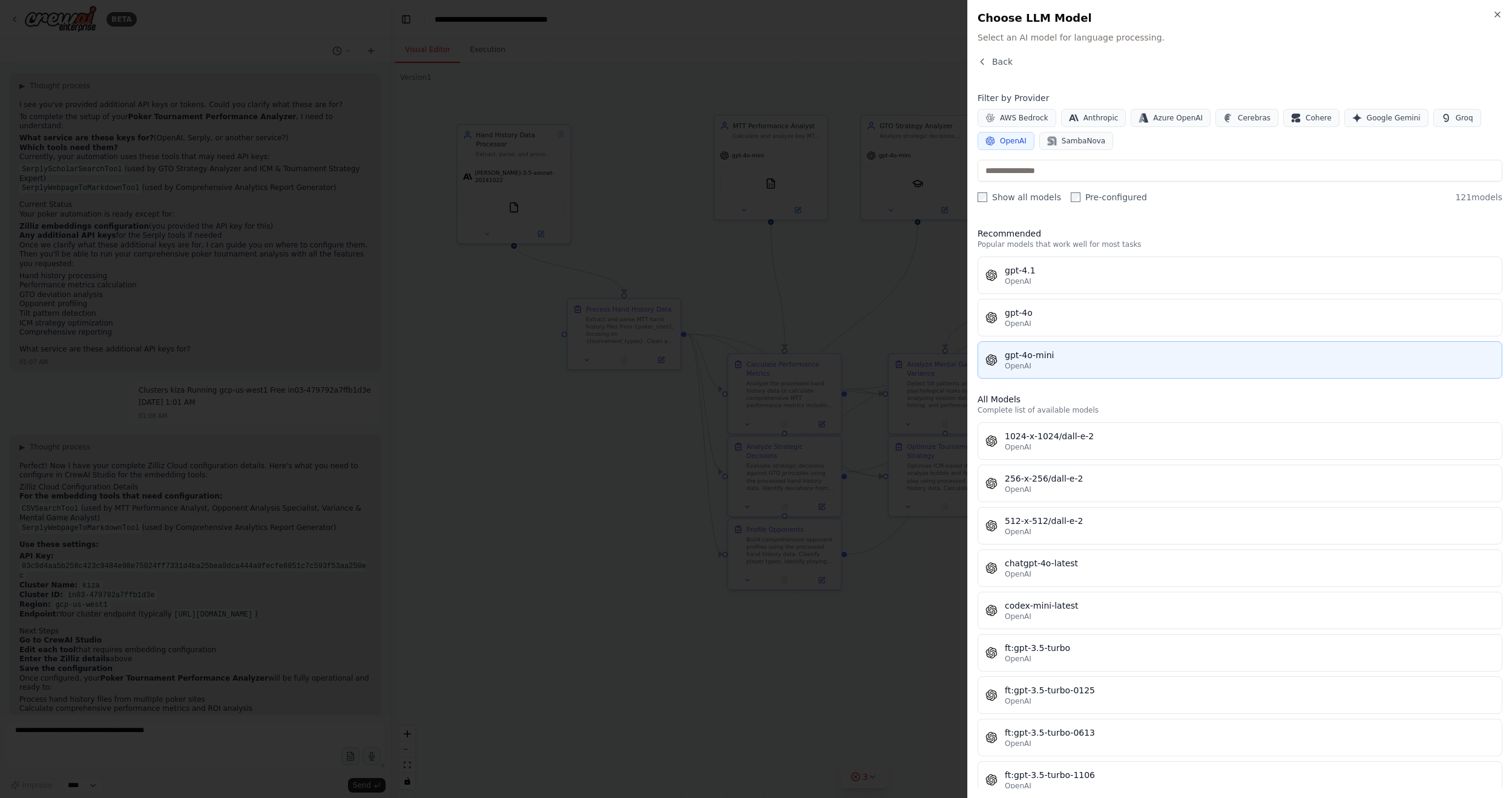
click at [1088, 361] on div "OpenAI" at bounding box center [1249, 366] width 490 height 9
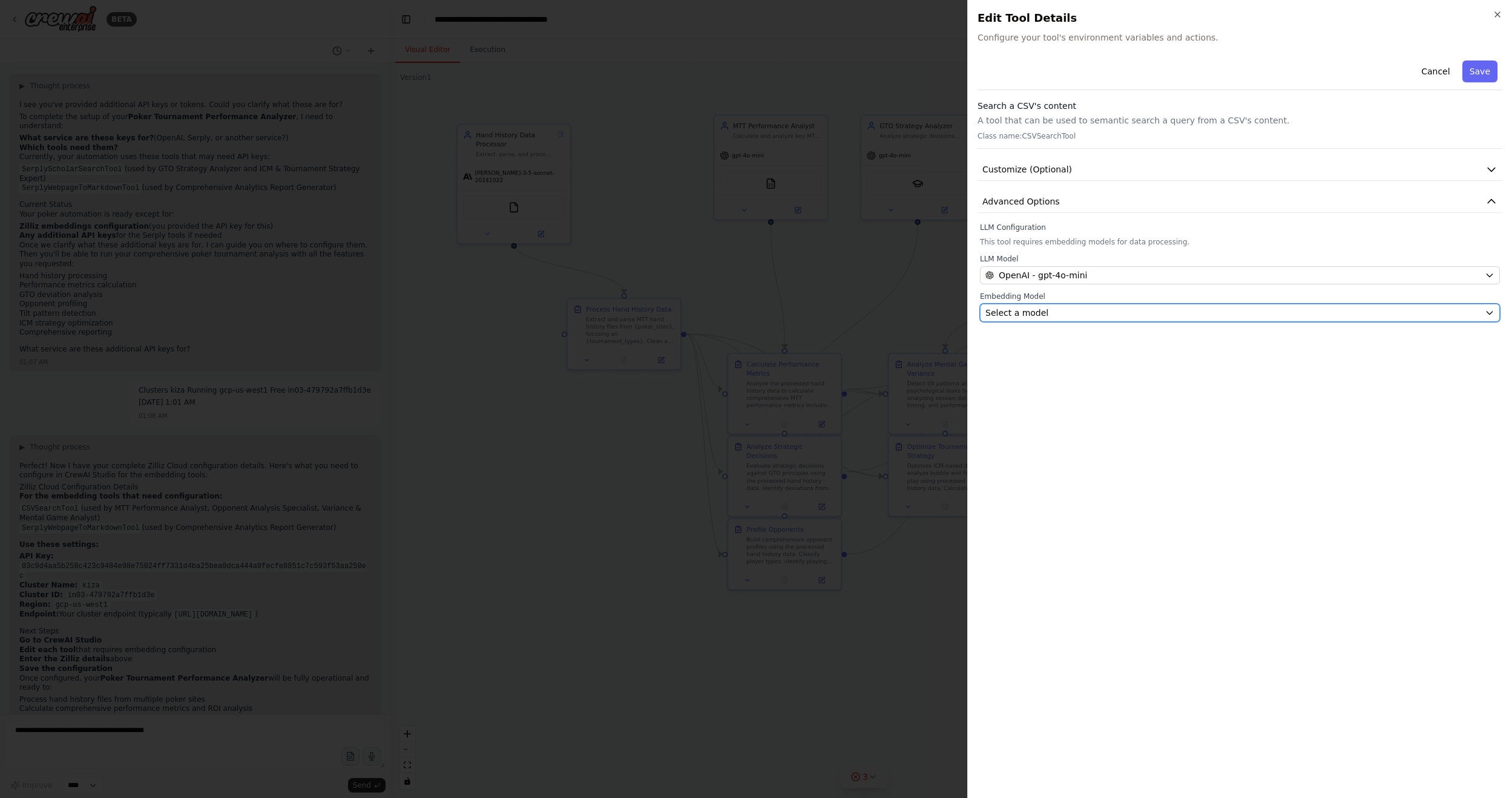
click at [1140, 307] on div "Select a model" at bounding box center [1233, 313] width 494 height 12
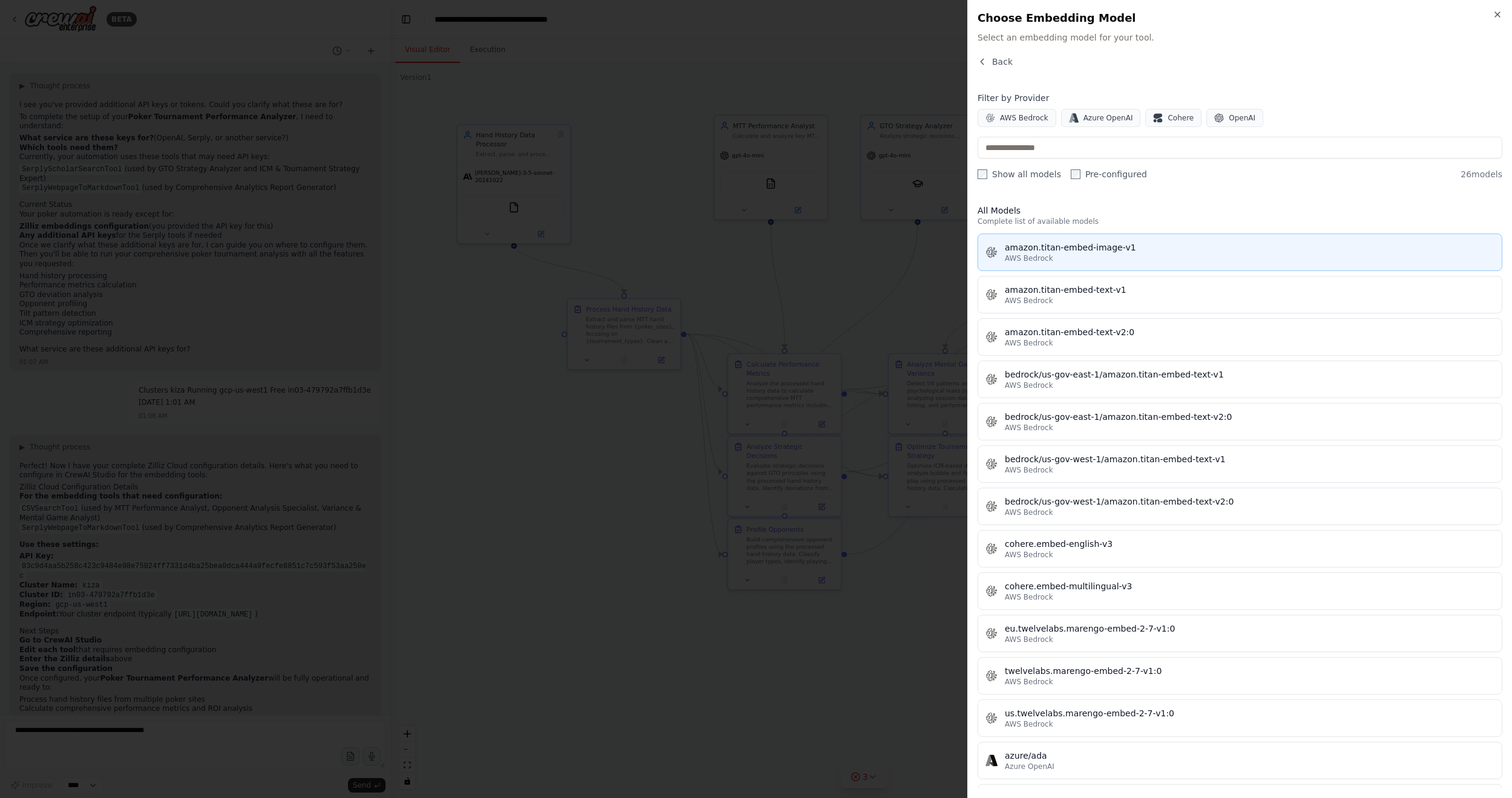
click at [1096, 251] on div "amazon.titan-embed-image-v1" at bounding box center [1249, 247] width 490 height 12
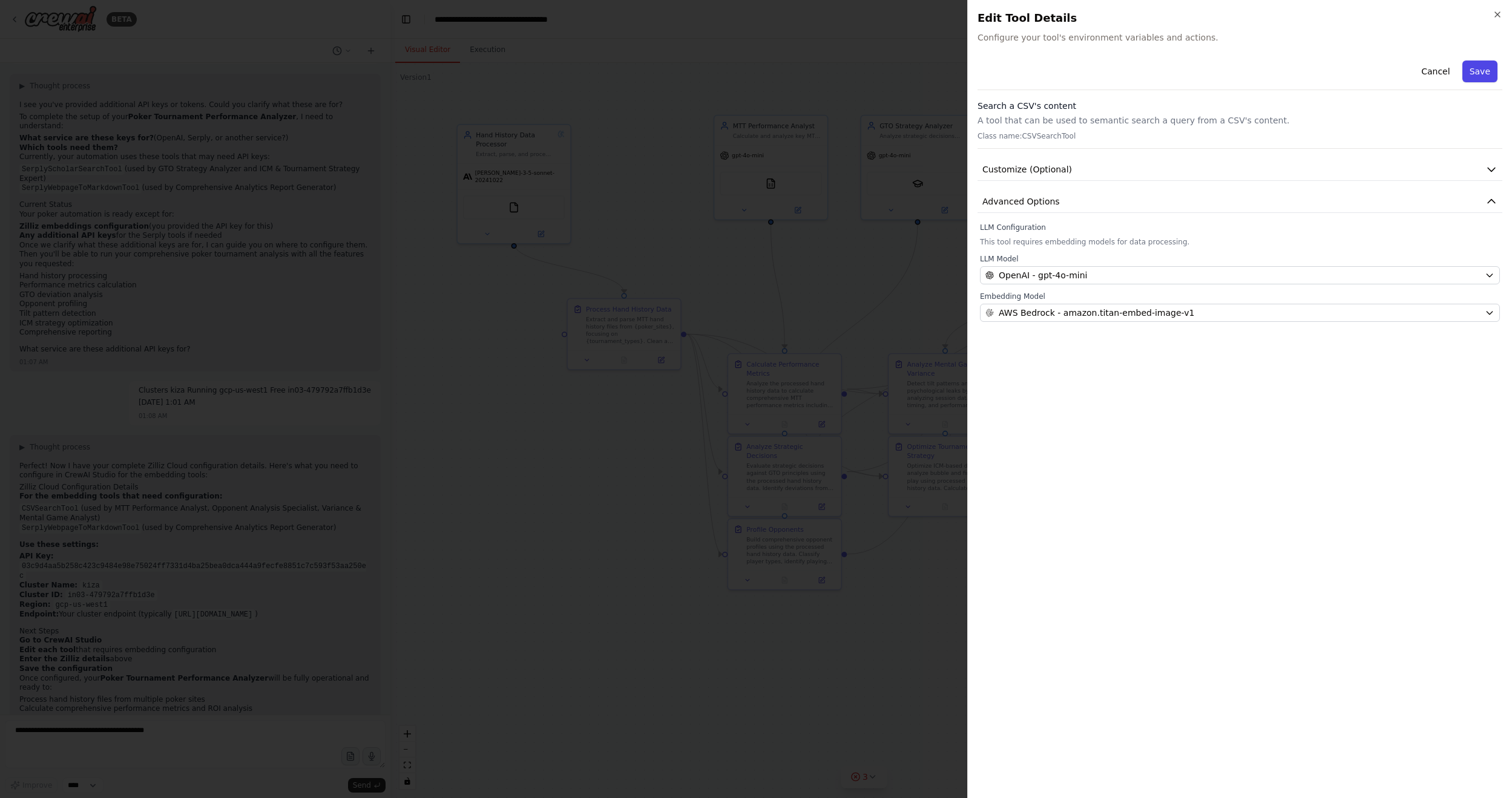
click at [1161, 74] on button "Save" at bounding box center [1479, 71] width 35 height 22
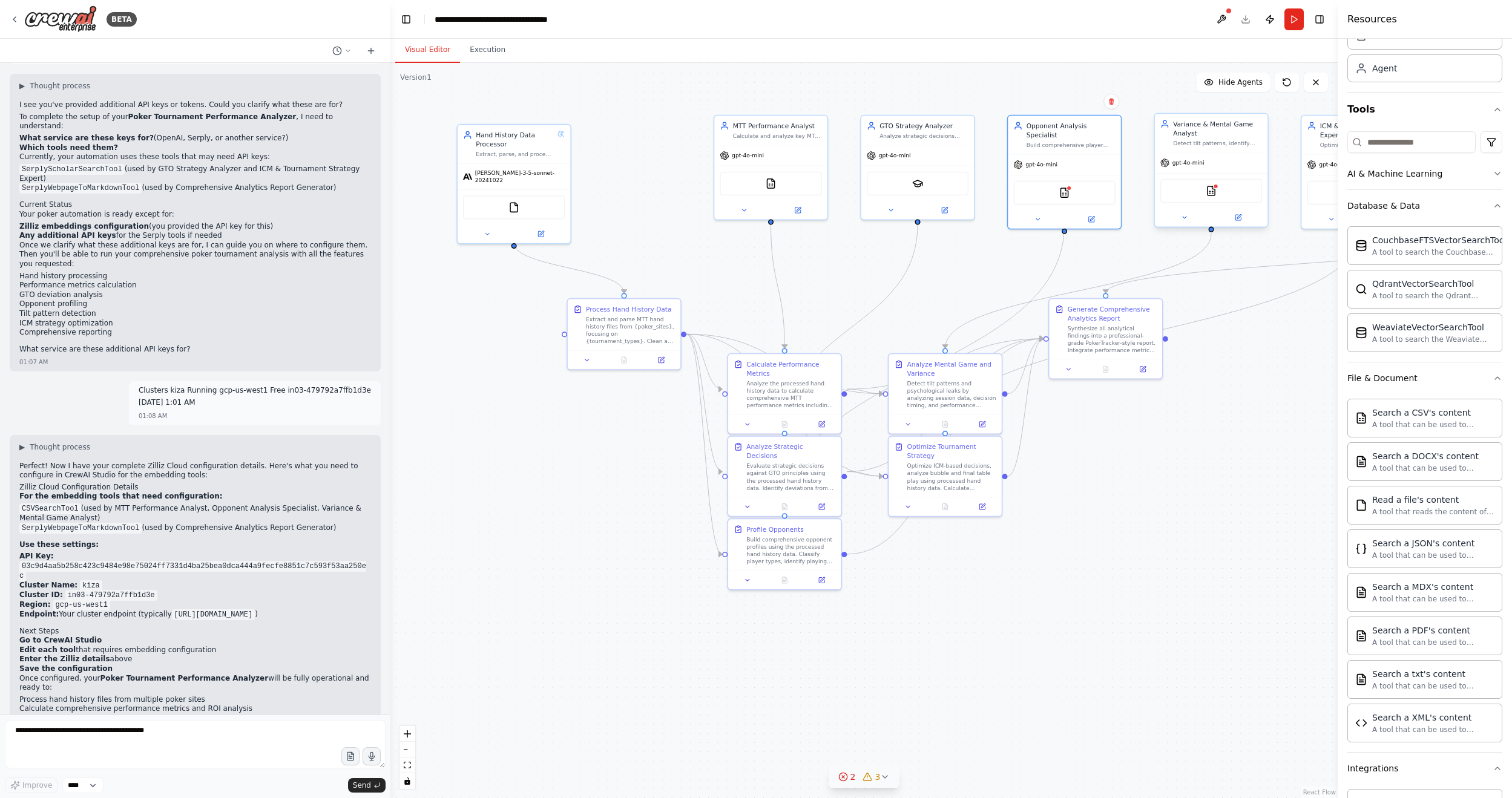
click at [1161, 192] on div "CSVSearchTool" at bounding box center [1211, 190] width 102 height 23
click at [1161, 190] on img at bounding box center [1211, 190] width 11 height 11
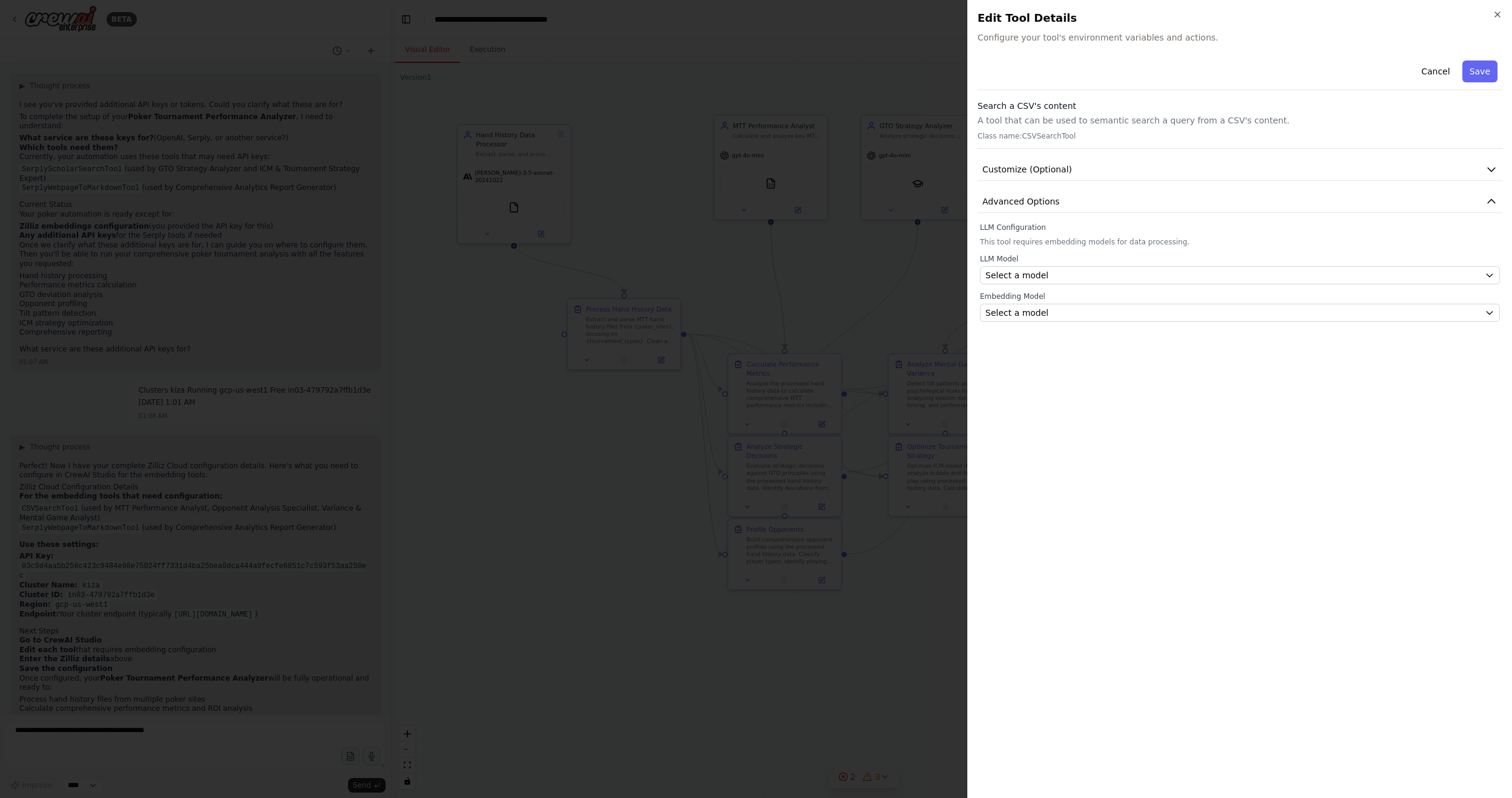
click at [1161, 190] on button "Advanced Options" at bounding box center [1239, 202] width 524 height 23
click at [1161, 279] on div "Select a model" at bounding box center [1233, 275] width 494 height 12
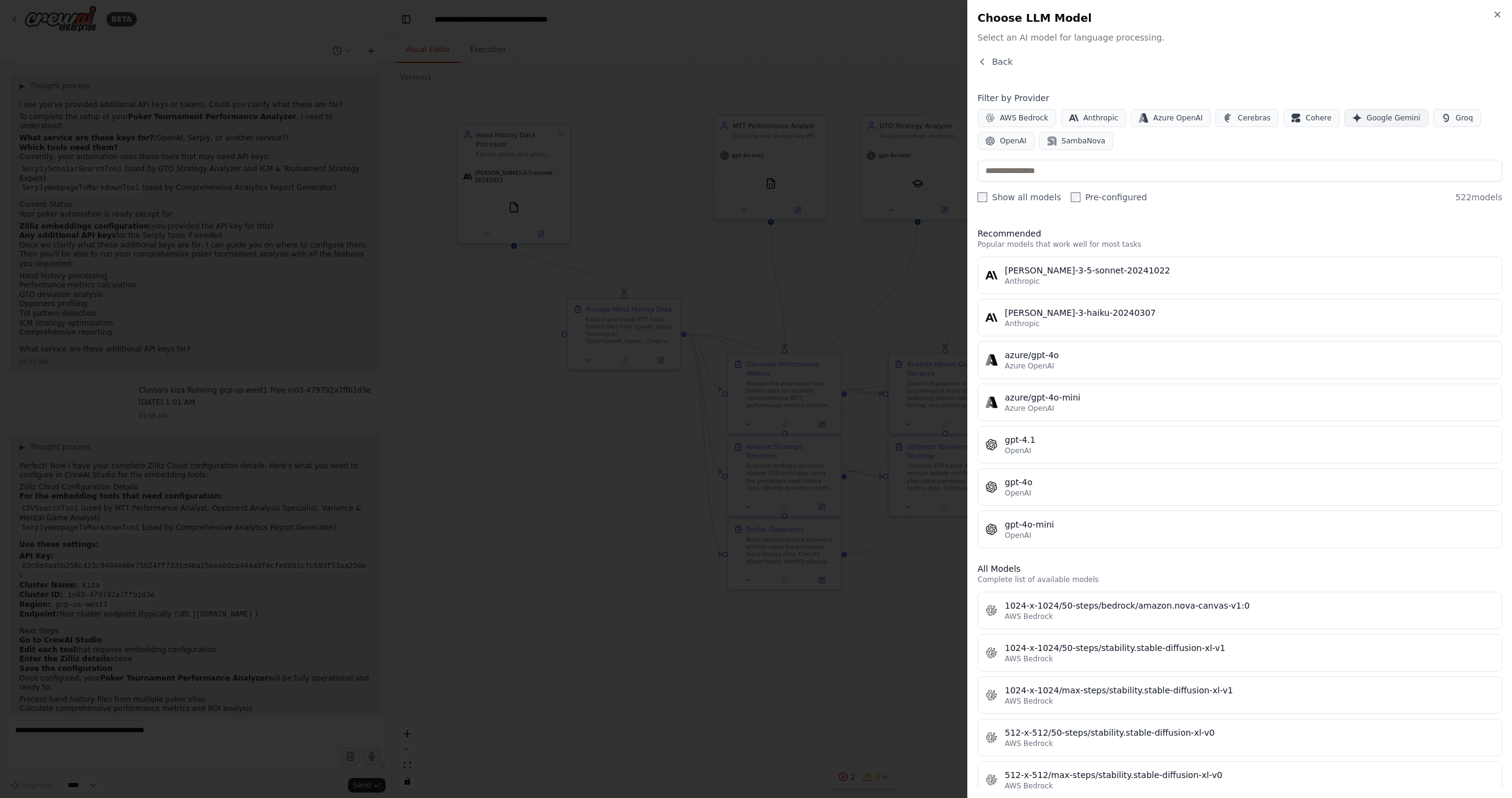
click at [1161, 118] on span "Google Gemini" at bounding box center [1393, 118] width 54 height 9
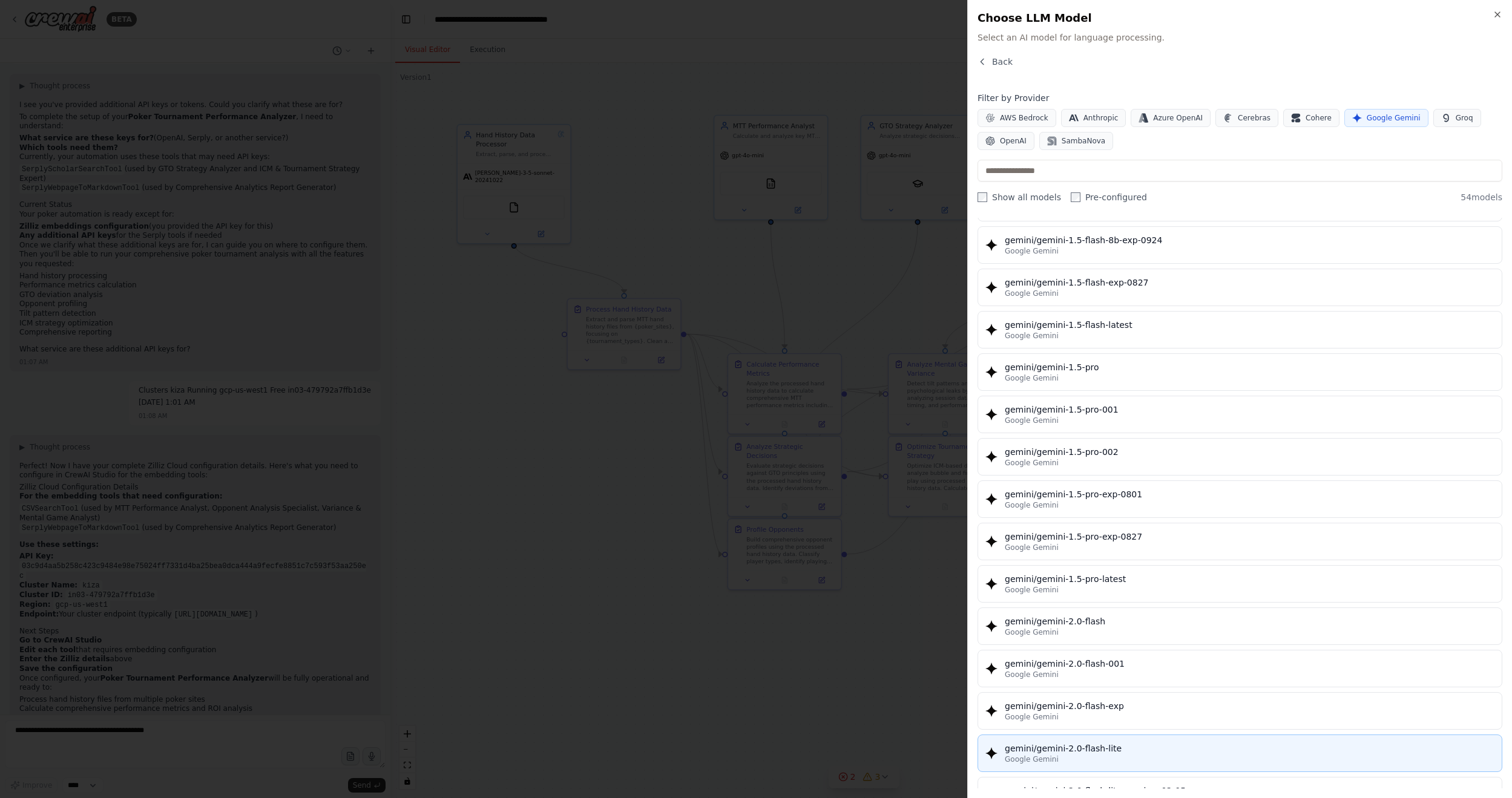
scroll to position [605, 0]
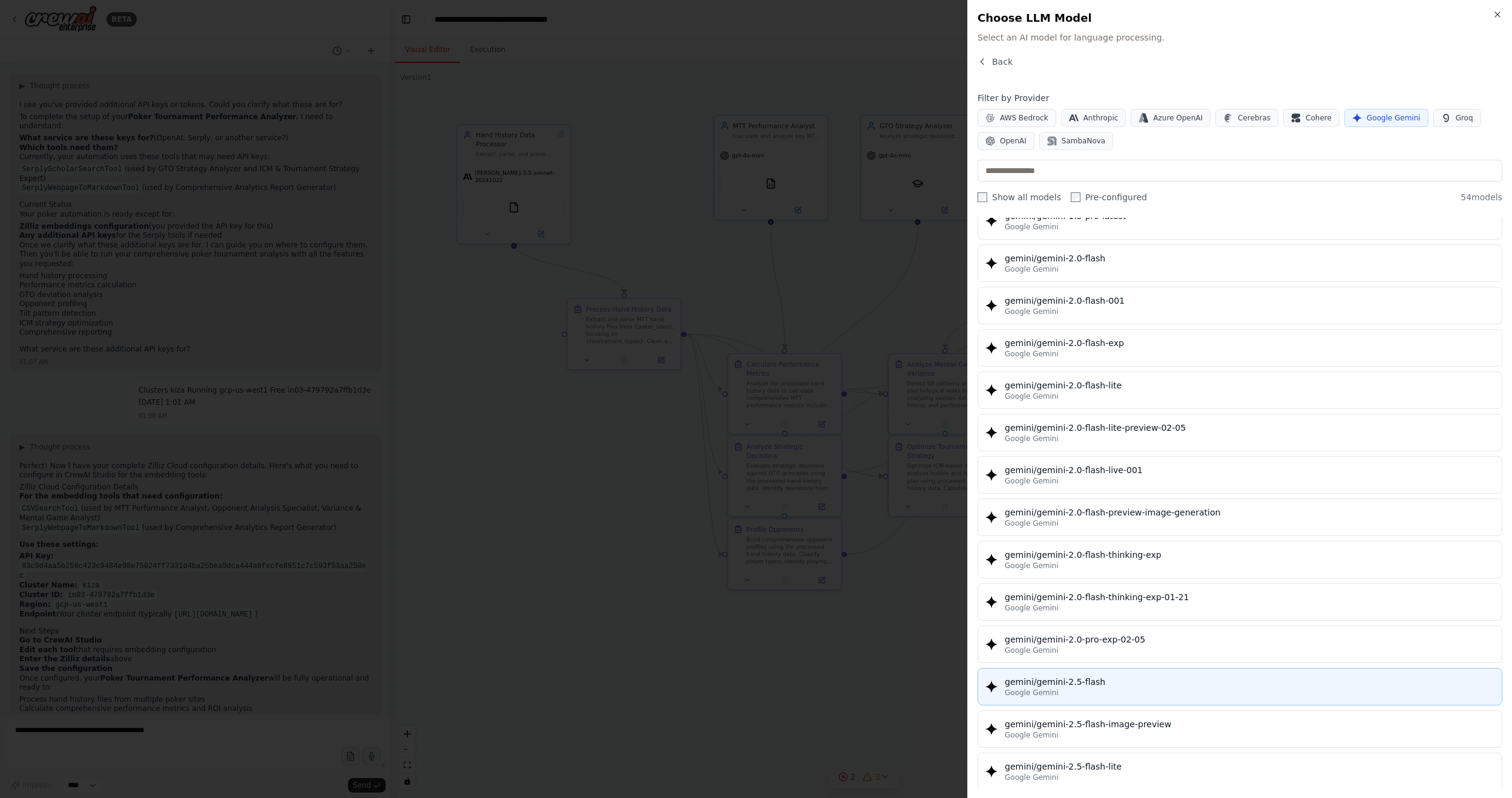
drag, startPoint x: 1332, startPoint y: 682, endPoint x: 1344, endPoint y: 674, distance: 14.4
click at [1161, 481] on div "Google Gemini" at bounding box center [1249, 692] width 490 height 9
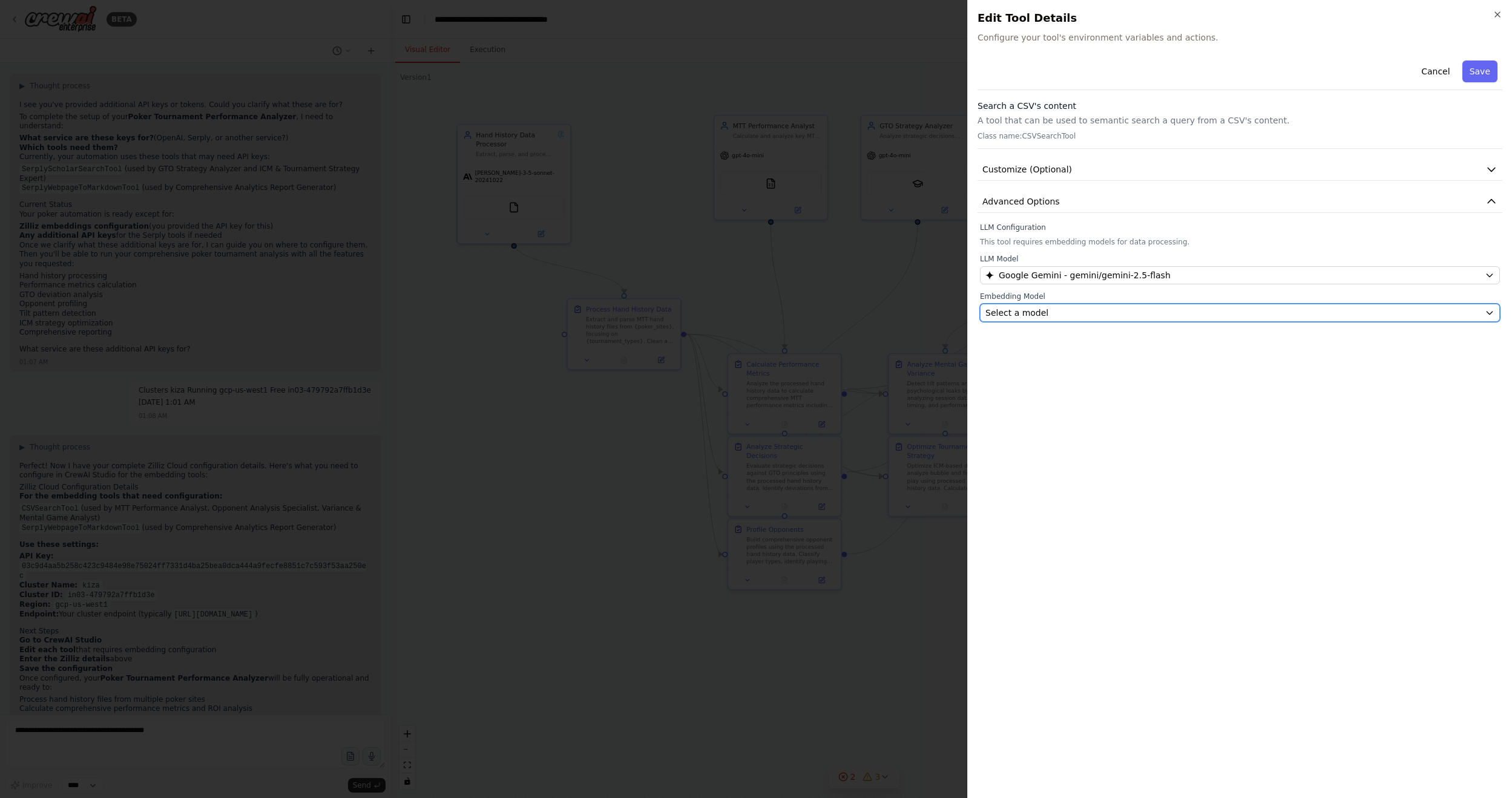
click at [1081, 304] on button "Select a model" at bounding box center [1239, 313] width 520 height 18
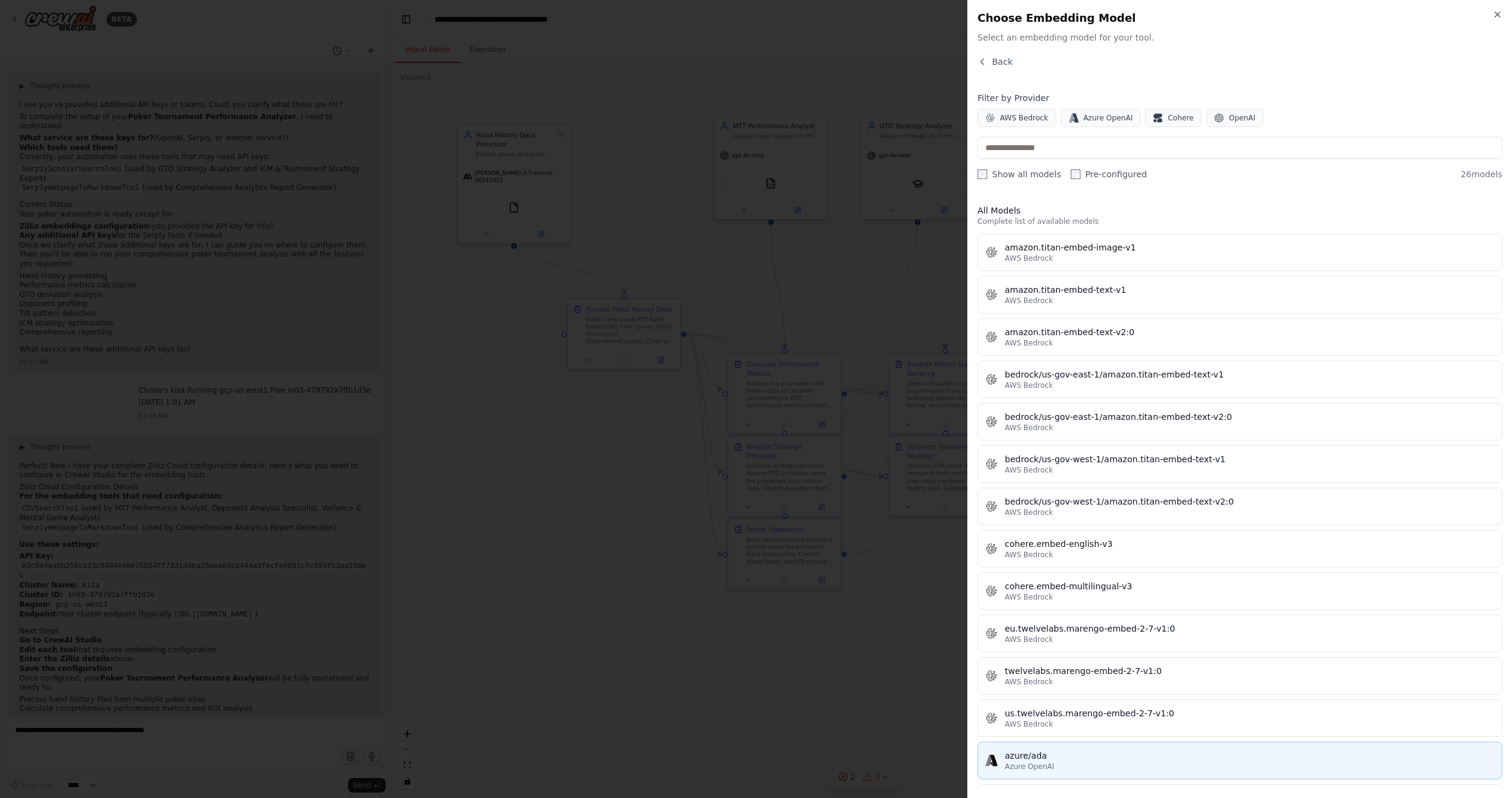
click at [1076, 481] on button "azure/ada Azure OpenAI" at bounding box center [1239, 760] width 524 height 37
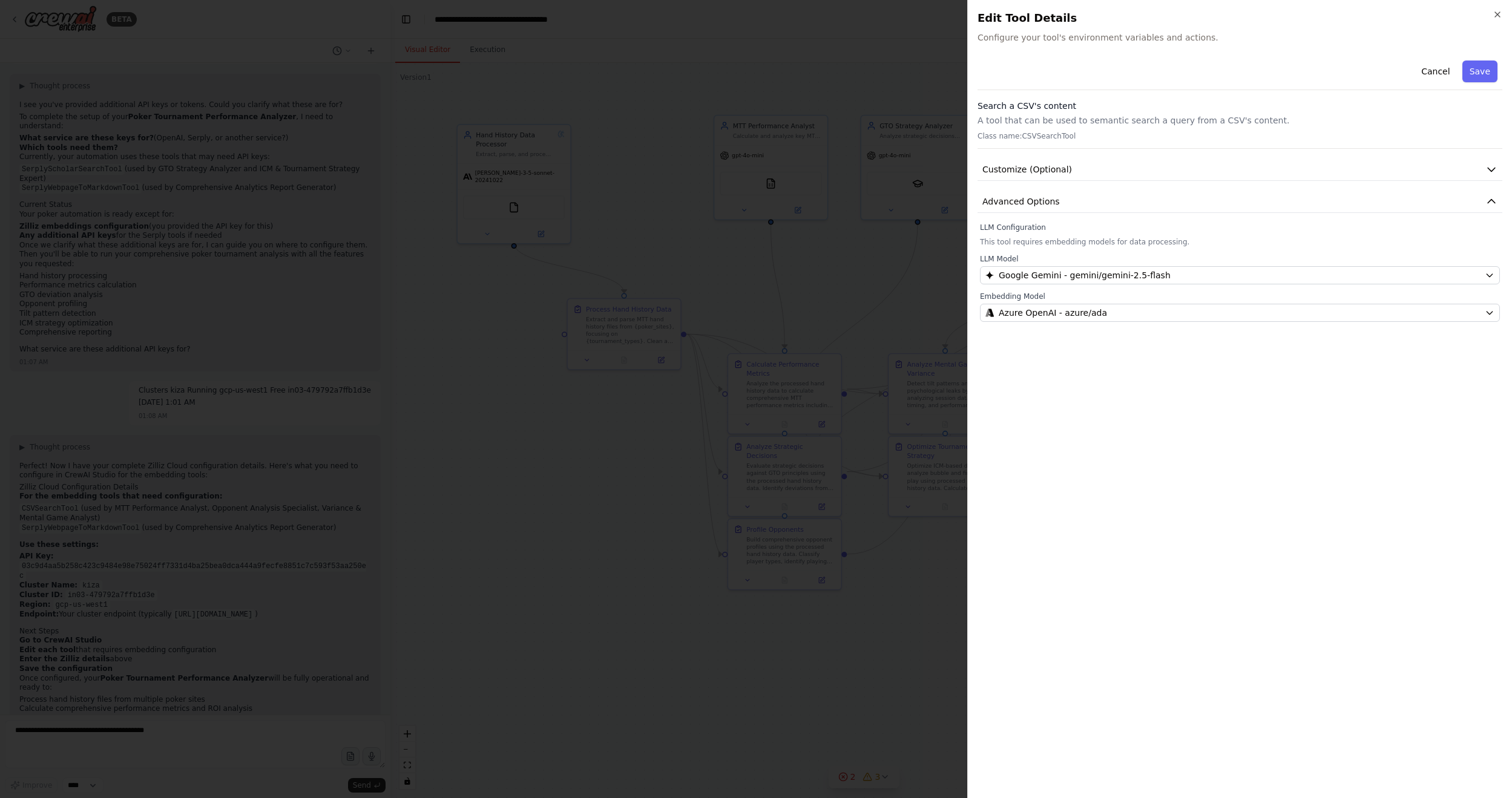
click at [1161, 72] on button "Save" at bounding box center [1479, 71] width 35 height 22
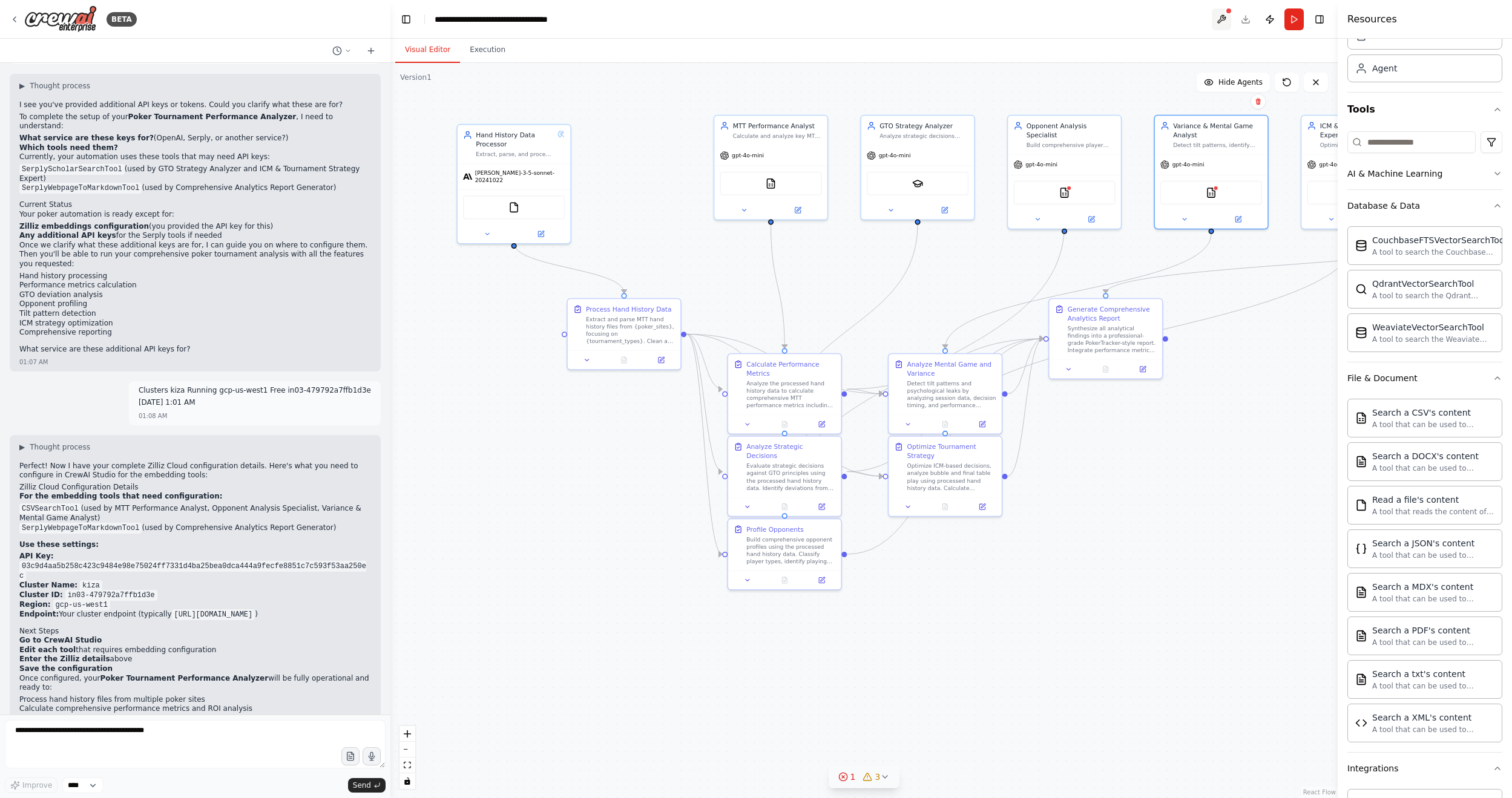
click at [1161, 17] on button at bounding box center [1221, 19] width 19 height 22
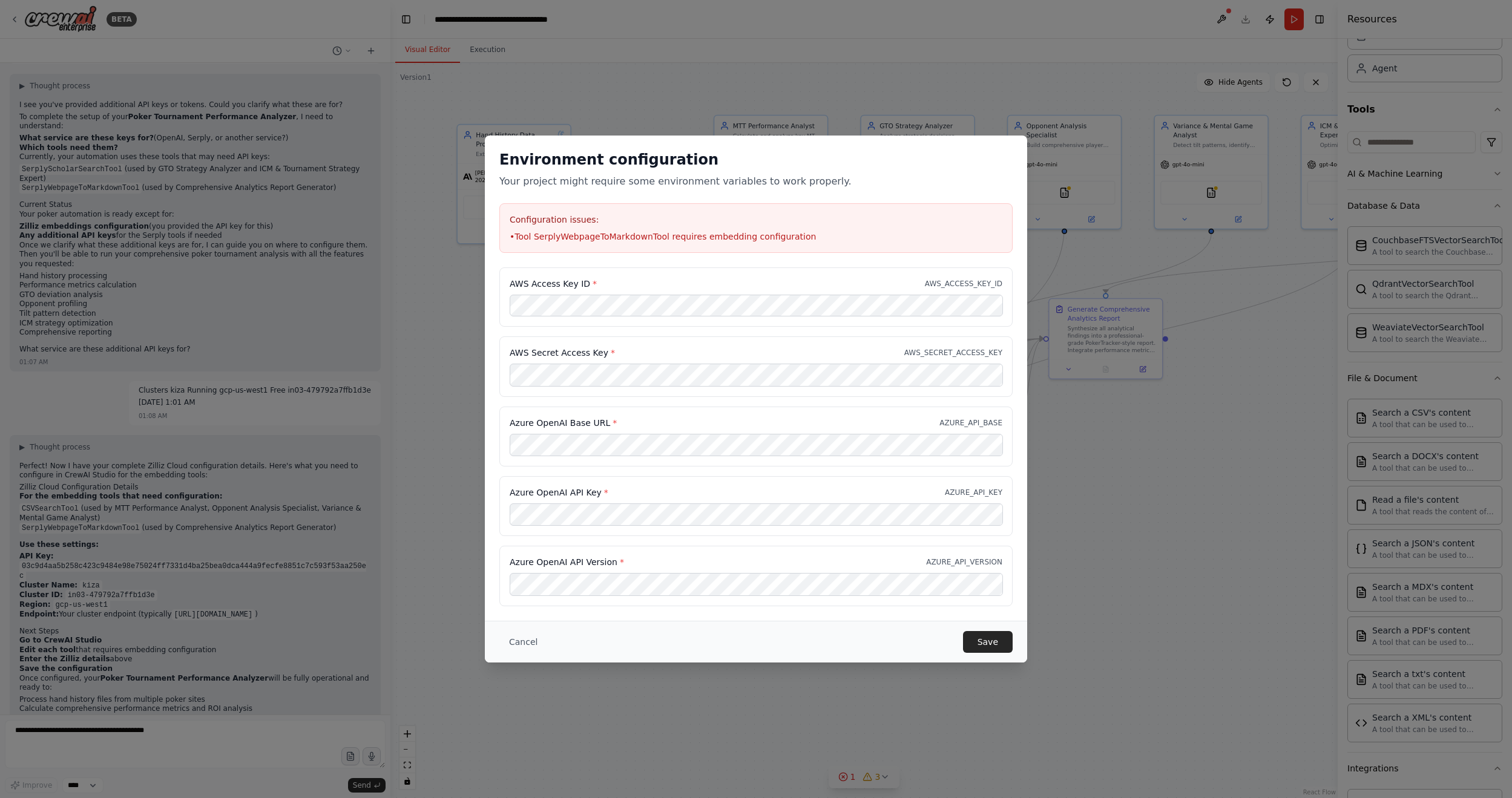
drag, startPoint x: 661, startPoint y: 599, endPoint x: 700, endPoint y: 664, distance: 75.8
click at [662, 481] on div "Azure OpenAI API Version * AZURE_API_VERSION" at bounding box center [756, 576] width 513 height 60
click at [531, 481] on button "Cancel" at bounding box center [523, 642] width 48 height 22
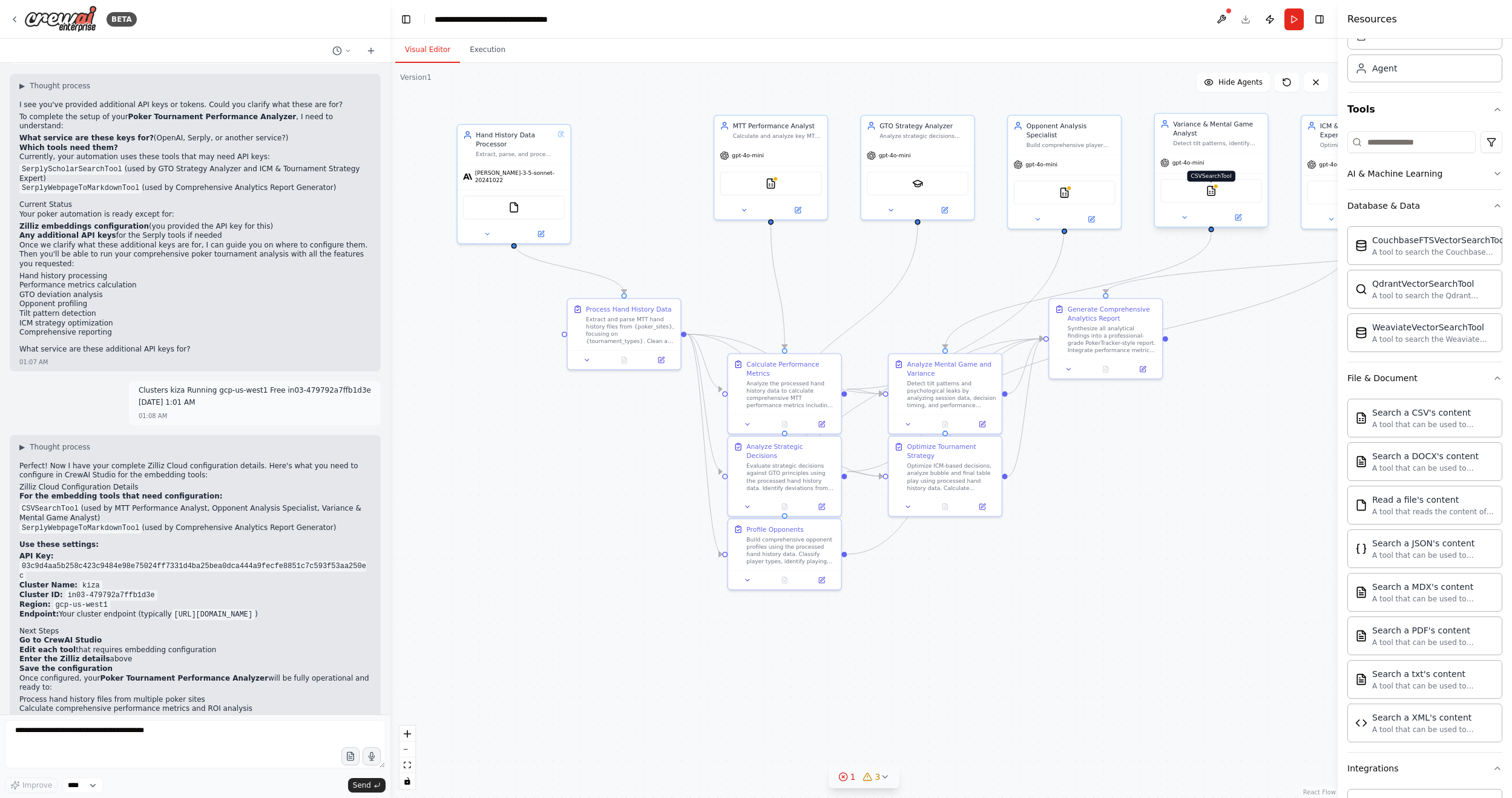
click at [1161, 192] on img at bounding box center [1211, 190] width 11 height 11
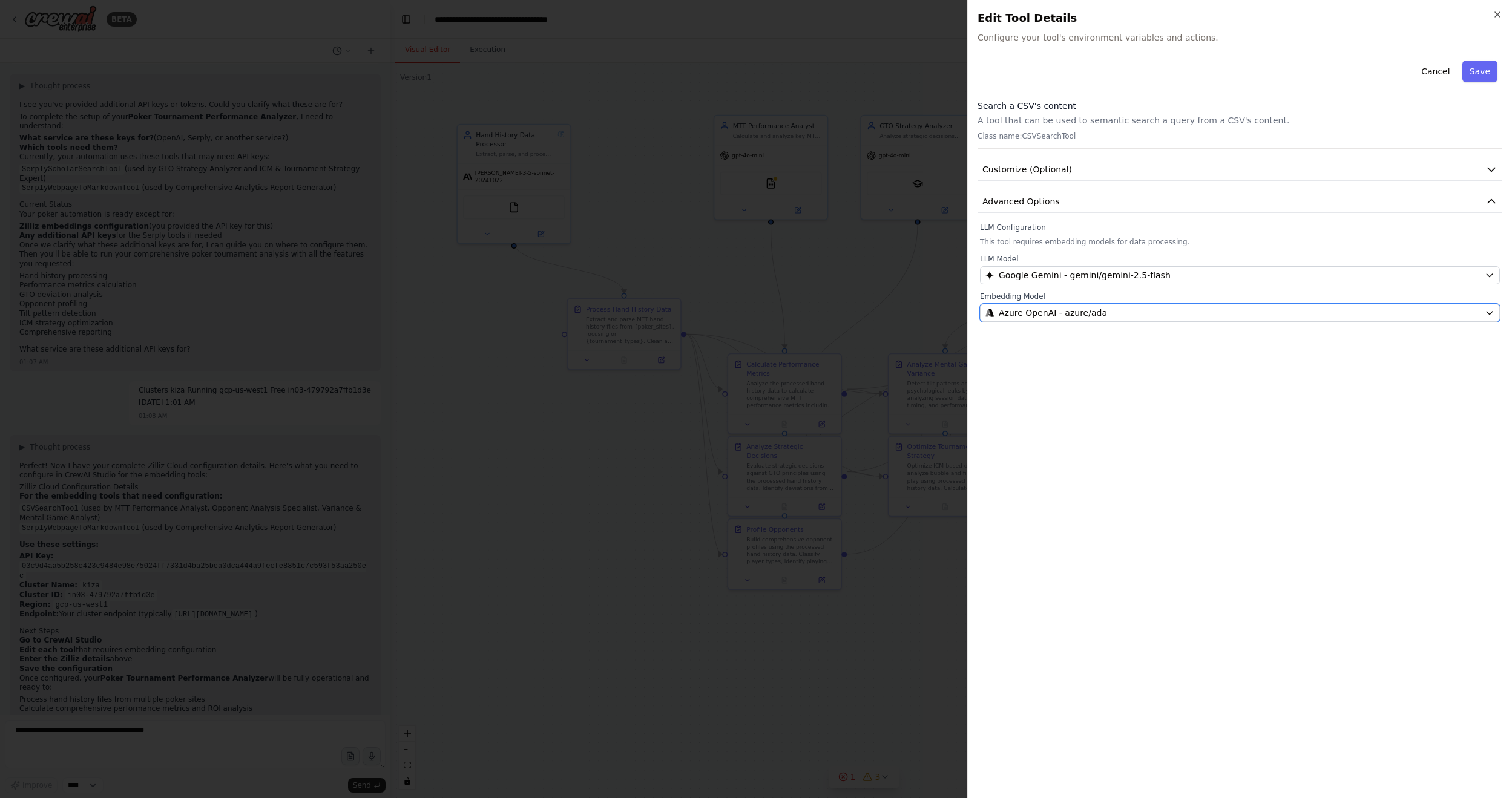
click at [1032, 311] on button "Azure OpenAI - azure/ada" at bounding box center [1239, 313] width 520 height 18
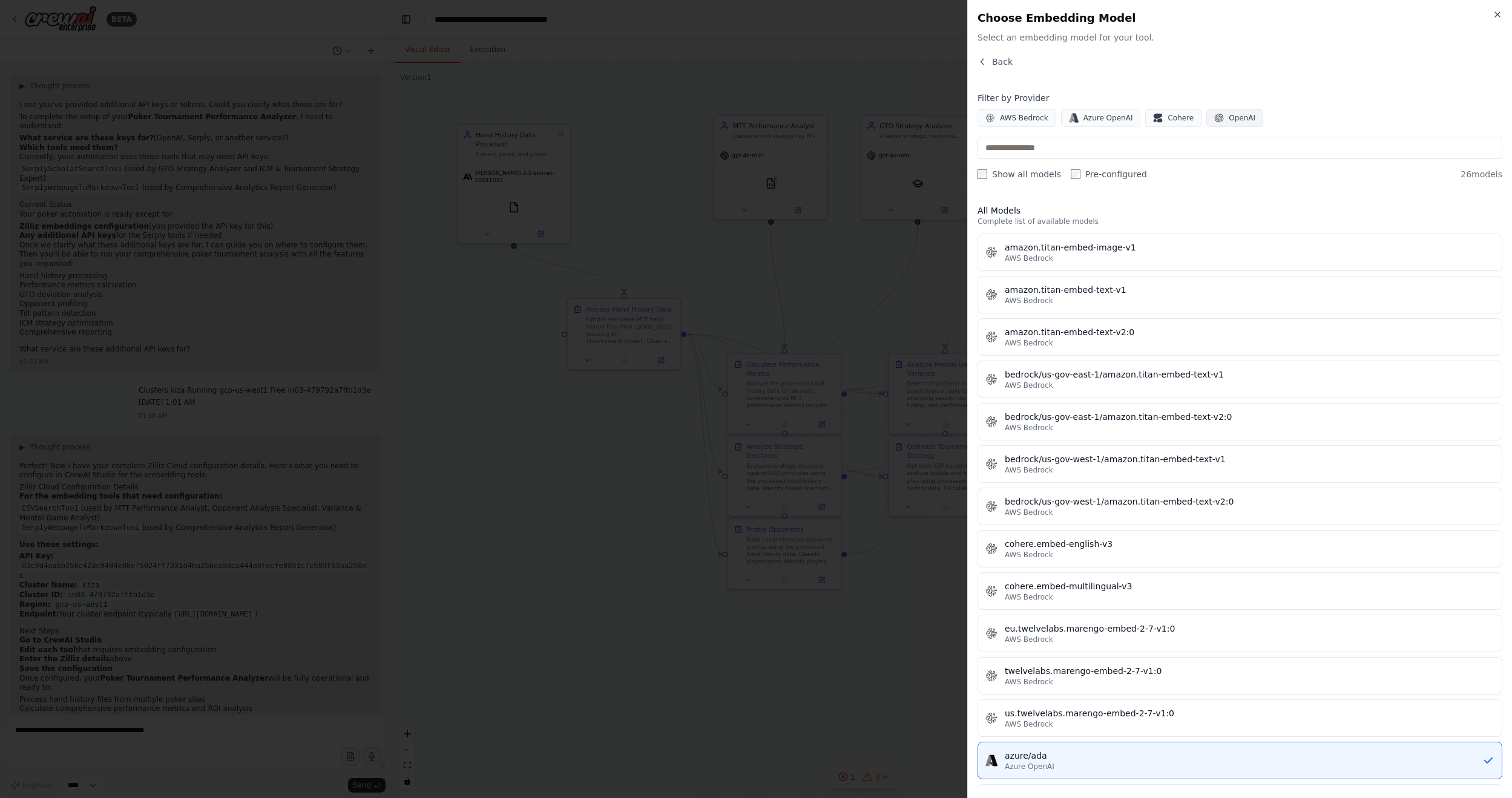
click at [1161, 117] on button "OpenAI" at bounding box center [1234, 118] width 57 height 18
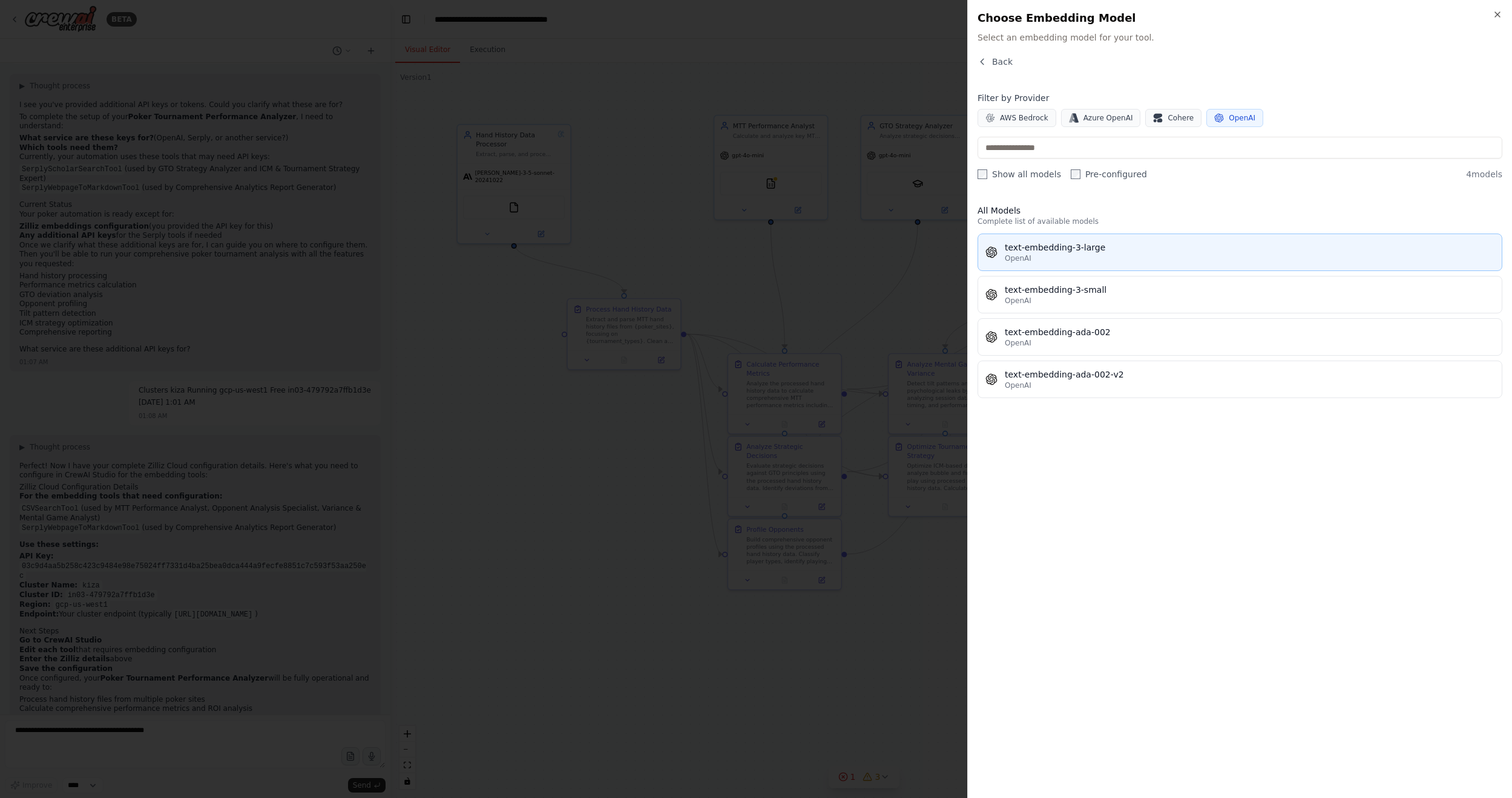
click at [1081, 250] on div "text-embedding-3-large" at bounding box center [1249, 247] width 490 height 12
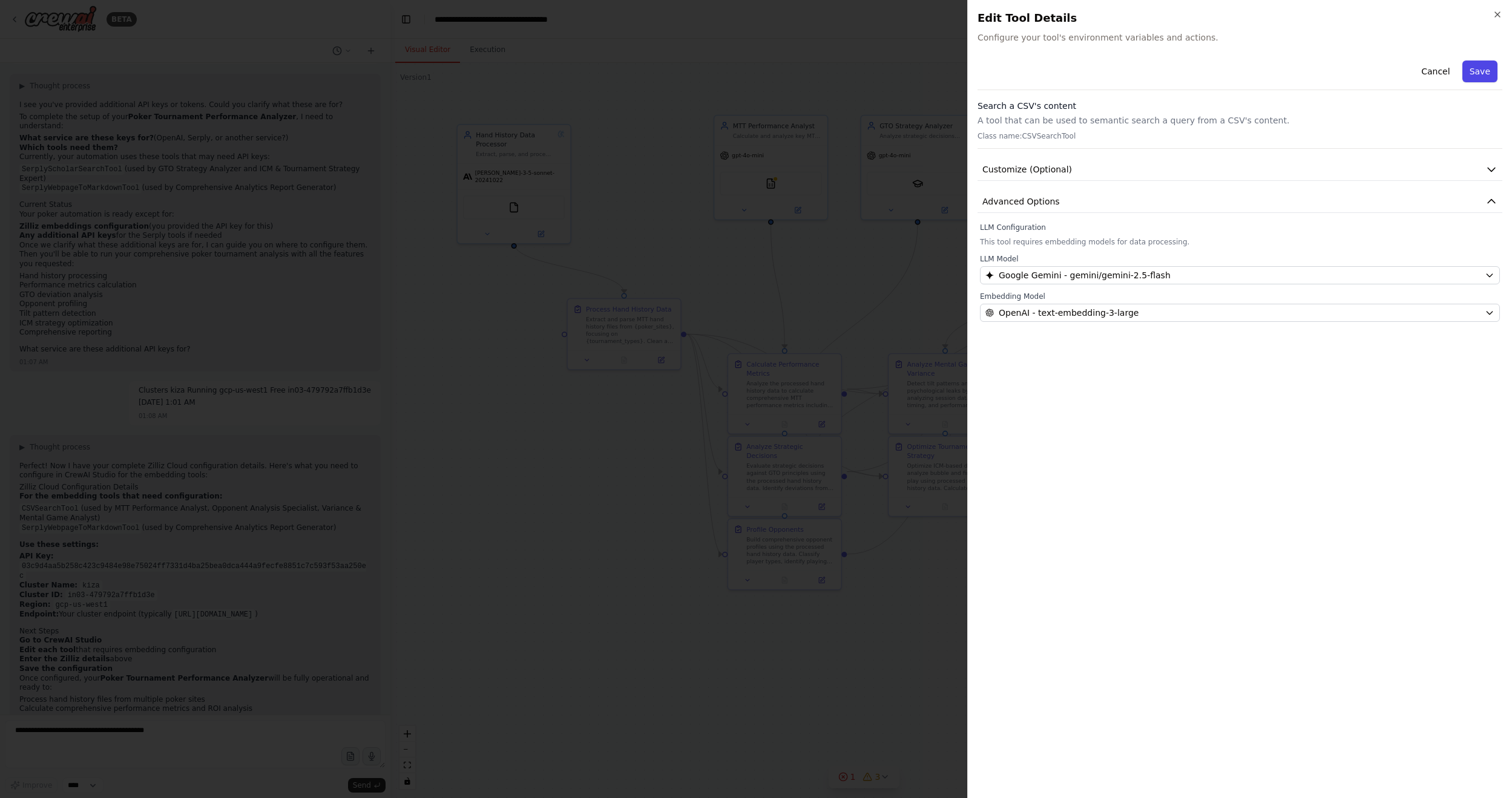
click at [1161, 70] on button "Save" at bounding box center [1479, 71] width 35 height 22
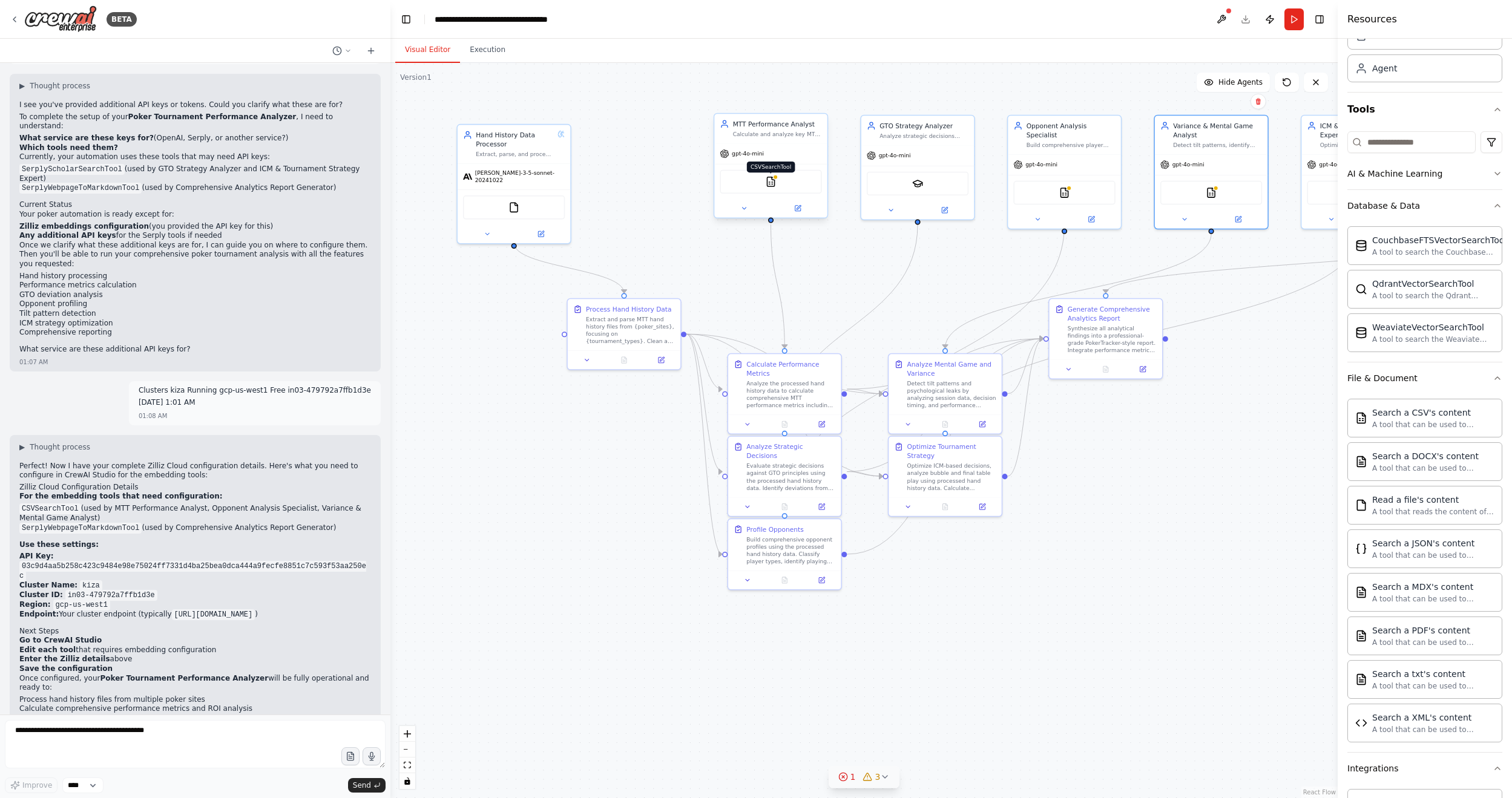
click at [771, 181] on img at bounding box center [770, 182] width 11 height 11
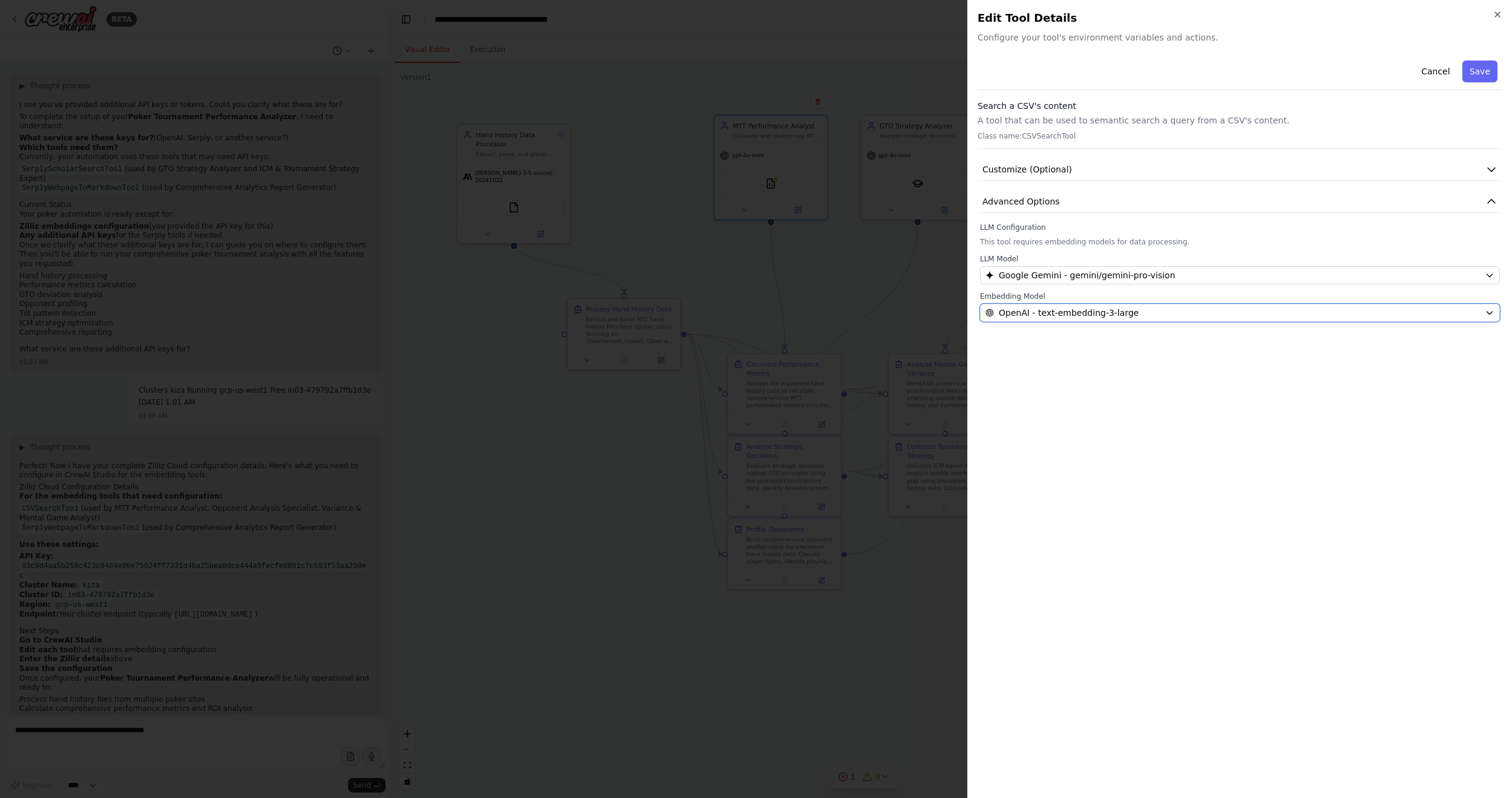
drag, startPoint x: 1162, startPoint y: 309, endPoint x: 1147, endPoint y: 401, distance: 93.2
click at [1161, 309] on div "OpenAI - text-embedding-3-large" at bounding box center [1233, 313] width 494 height 12
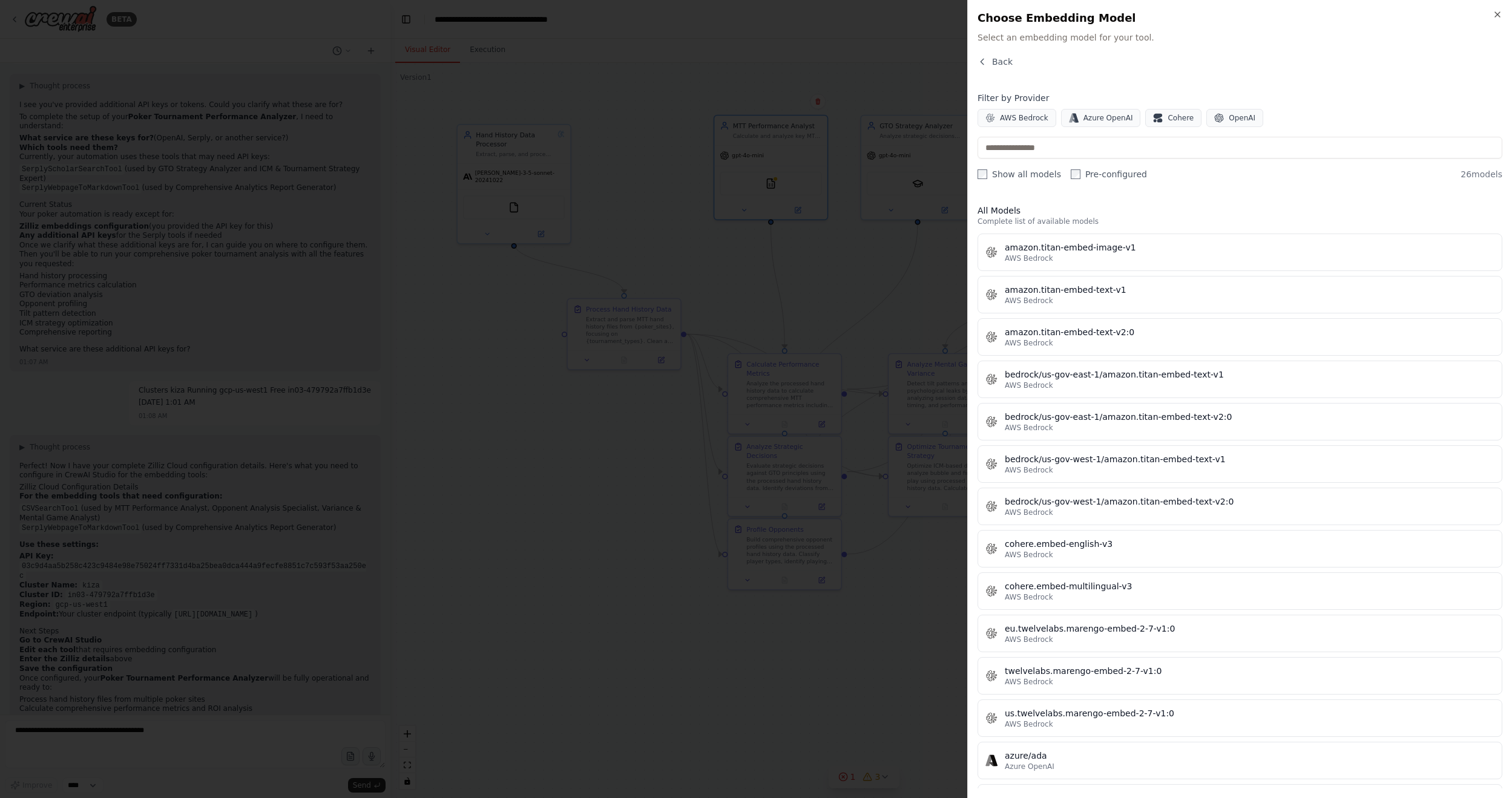
drag, startPoint x: 1227, startPoint y: 124, endPoint x: 1201, endPoint y: 69, distance: 60.8
click at [1161, 54] on div "Close Choose Embedding Model Select an embedding model for your tool. Back Filt…" at bounding box center [1239, 399] width 545 height 798
click at [1161, 113] on span "OpenAI" at bounding box center [1242, 118] width 27 height 9
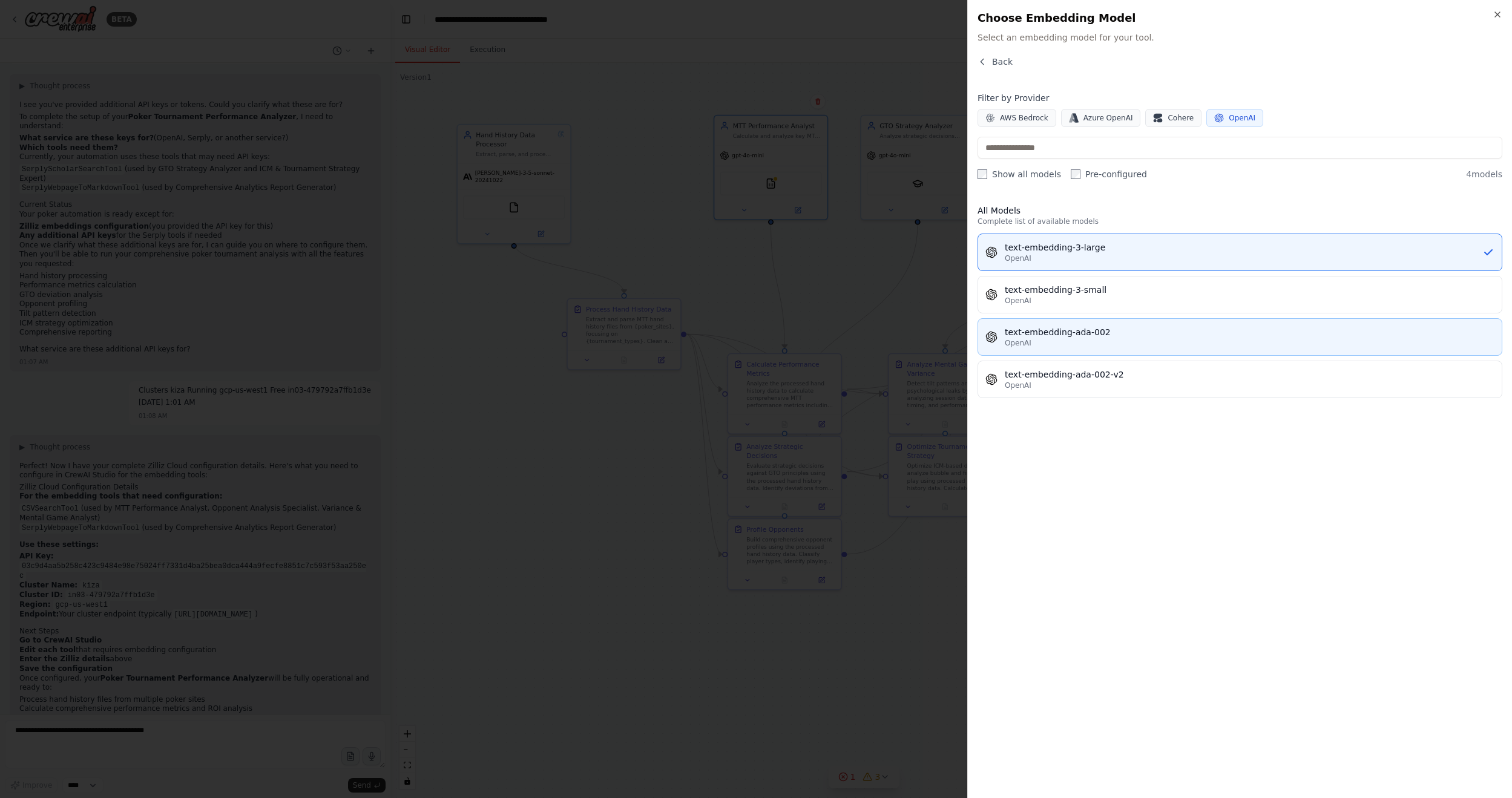
click at [1086, 327] on div "text-embedding-ada-002" at bounding box center [1249, 332] width 490 height 12
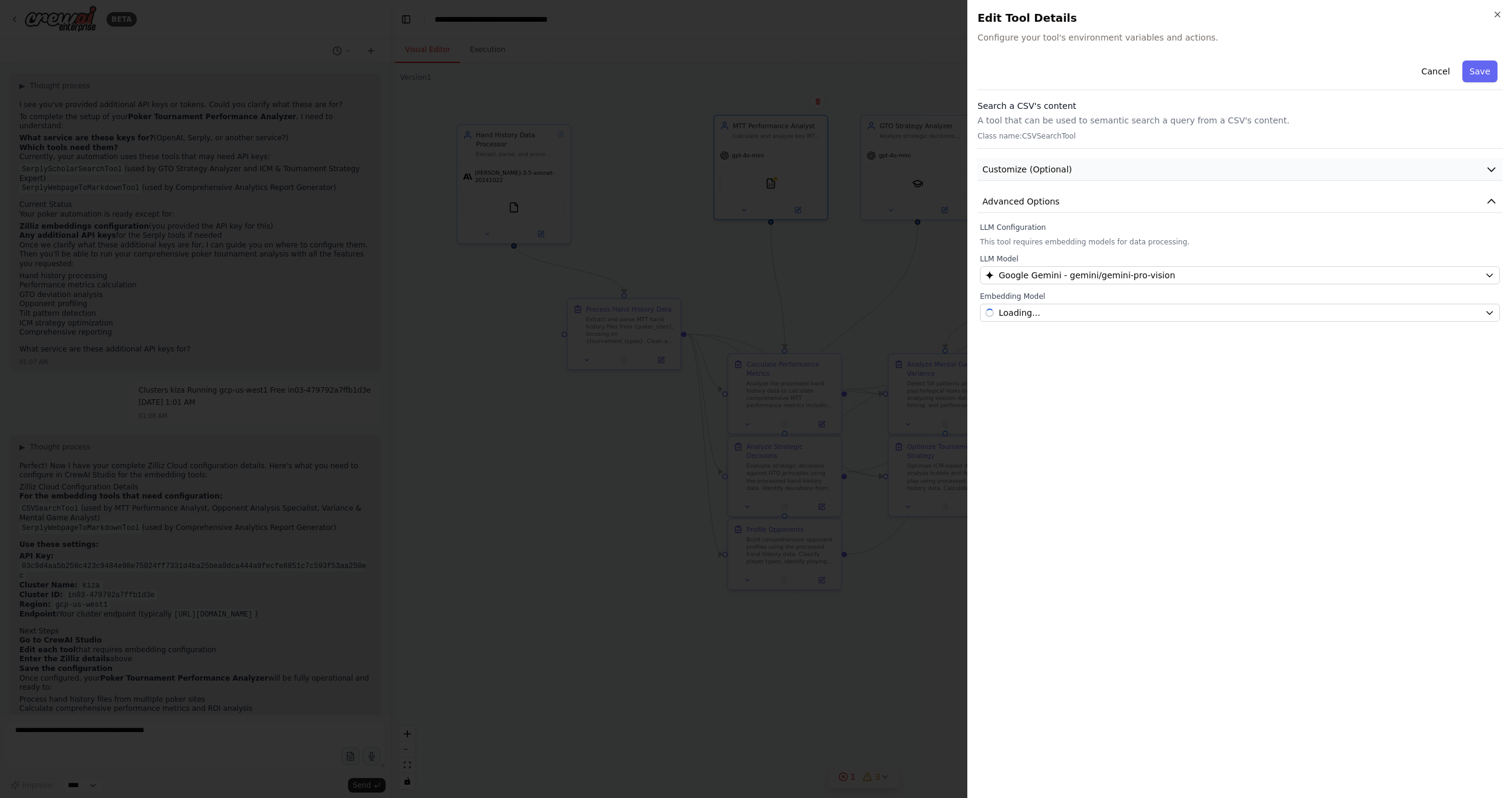
drag, startPoint x: 1476, startPoint y: 74, endPoint x: 1342, endPoint y: 176, distance: 168.4
click at [1161, 75] on button "Save" at bounding box center [1479, 71] width 35 height 22
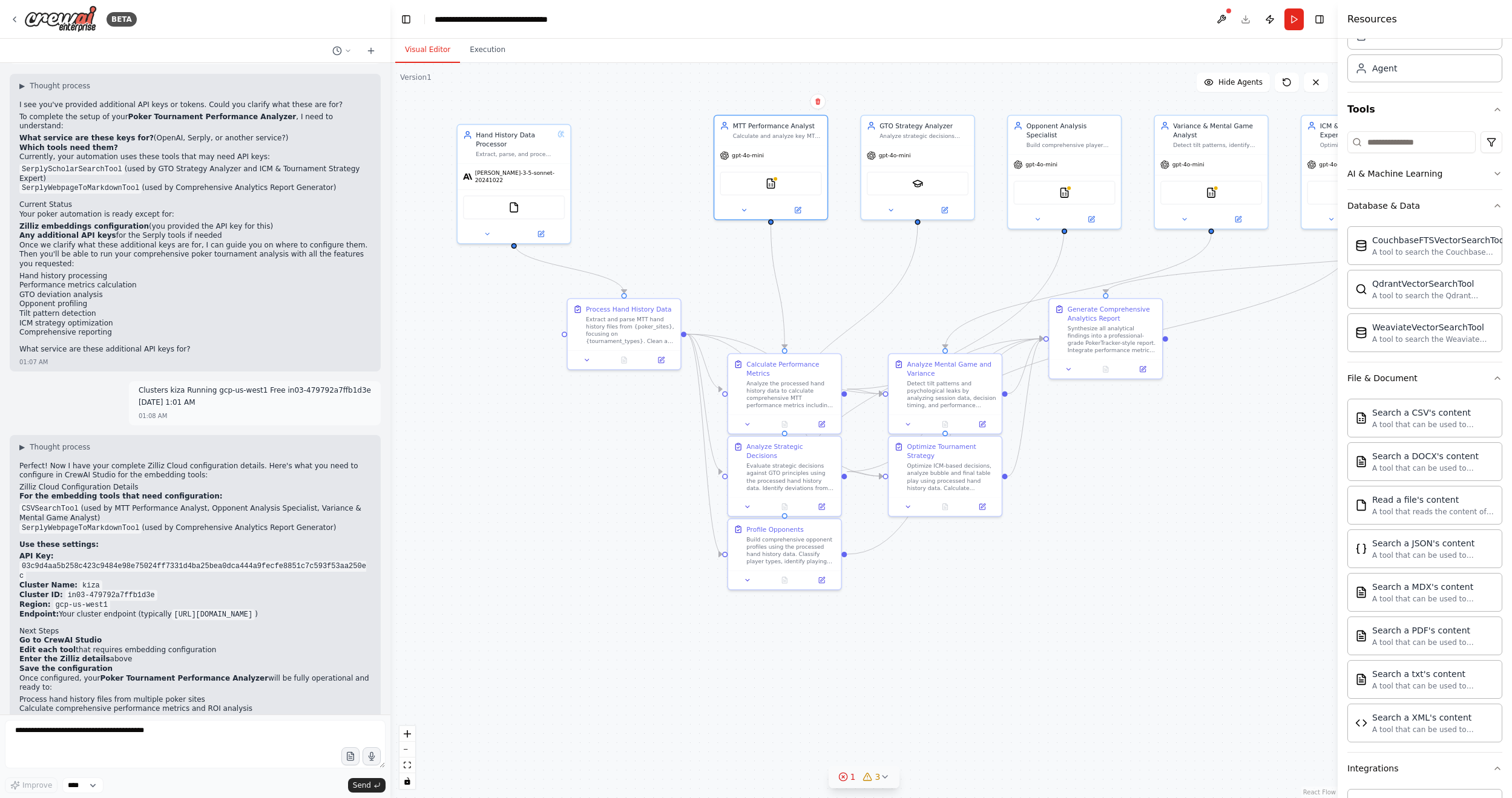
click at [1161, 15] on button at bounding box center [1221, 19] width 19 height 22
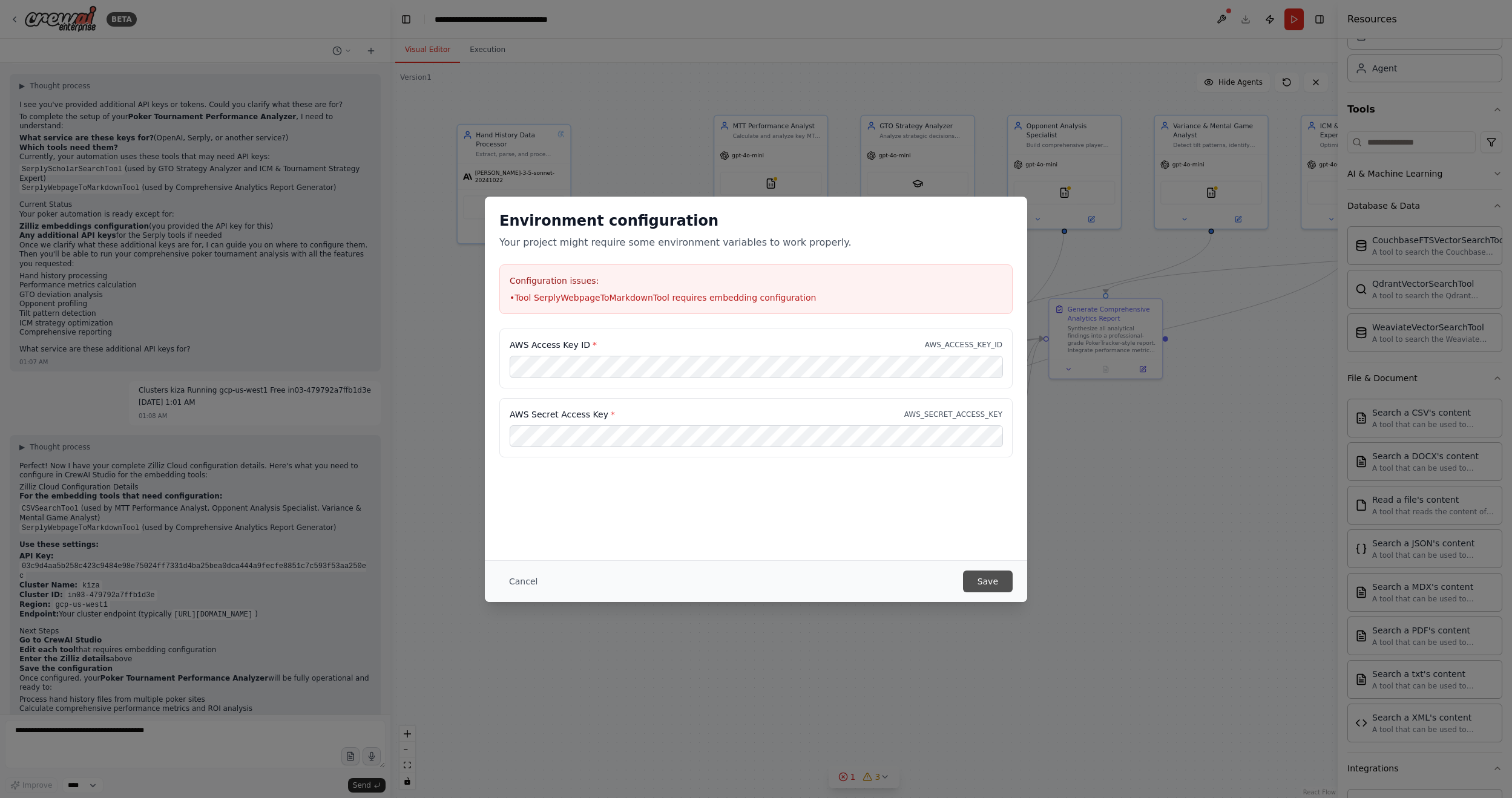
drag, startPoint x: 986, startPoint y: 581, endPoint x: 984, endPoint y: 612, distance: 31.1
click at [986, 481] on button "Save" at bounding box center [988, 581] width 49 height 22
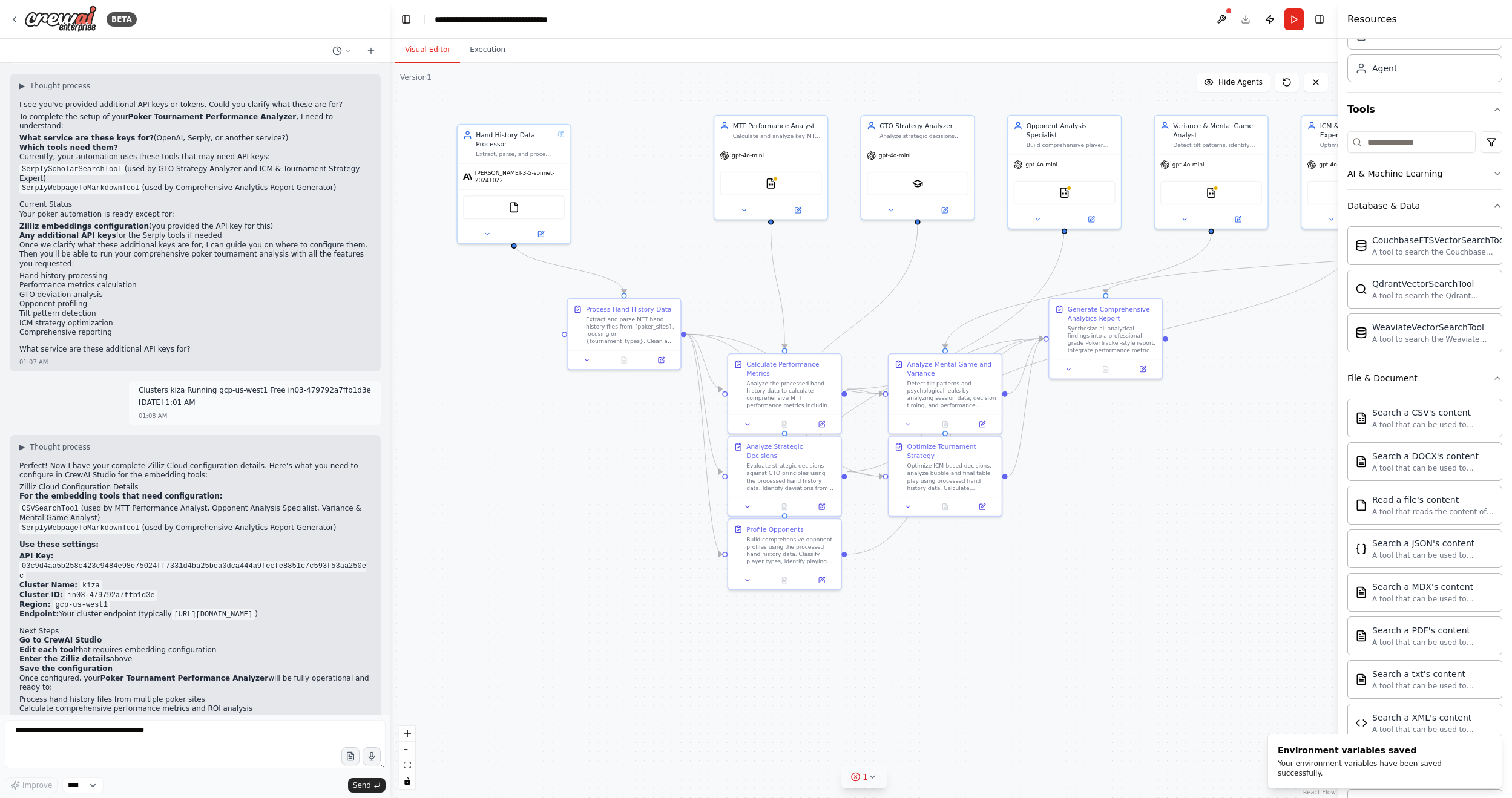
click at [869, 481] on icon at bounding box center [873, 777] width 9 height 9
click at [979, 481] on button at bounding box center [990, 746] width 21 height 15
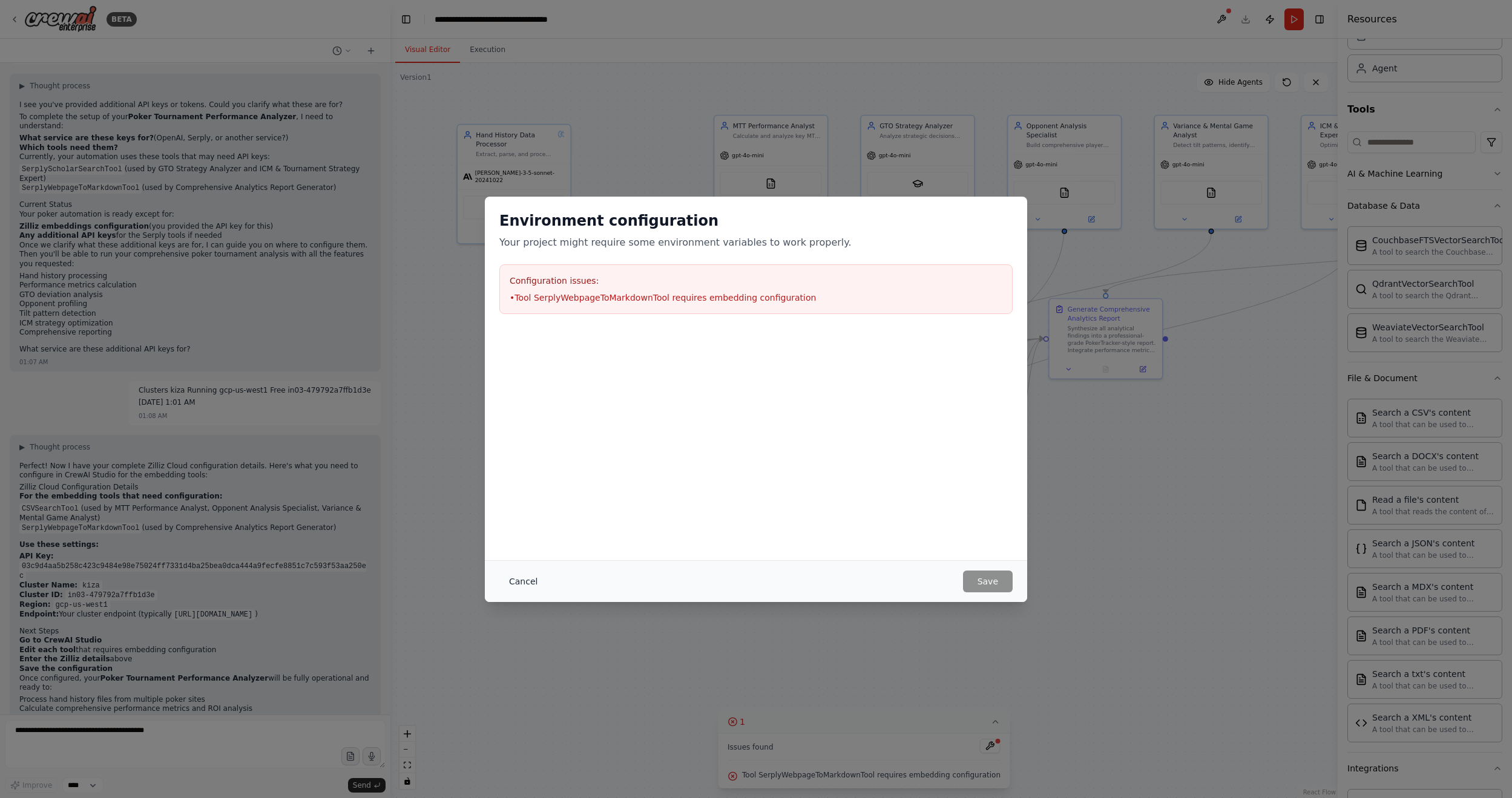
click at [518, 481] on button "Cancel" at bounding box center [523, 581] width 48 height 22
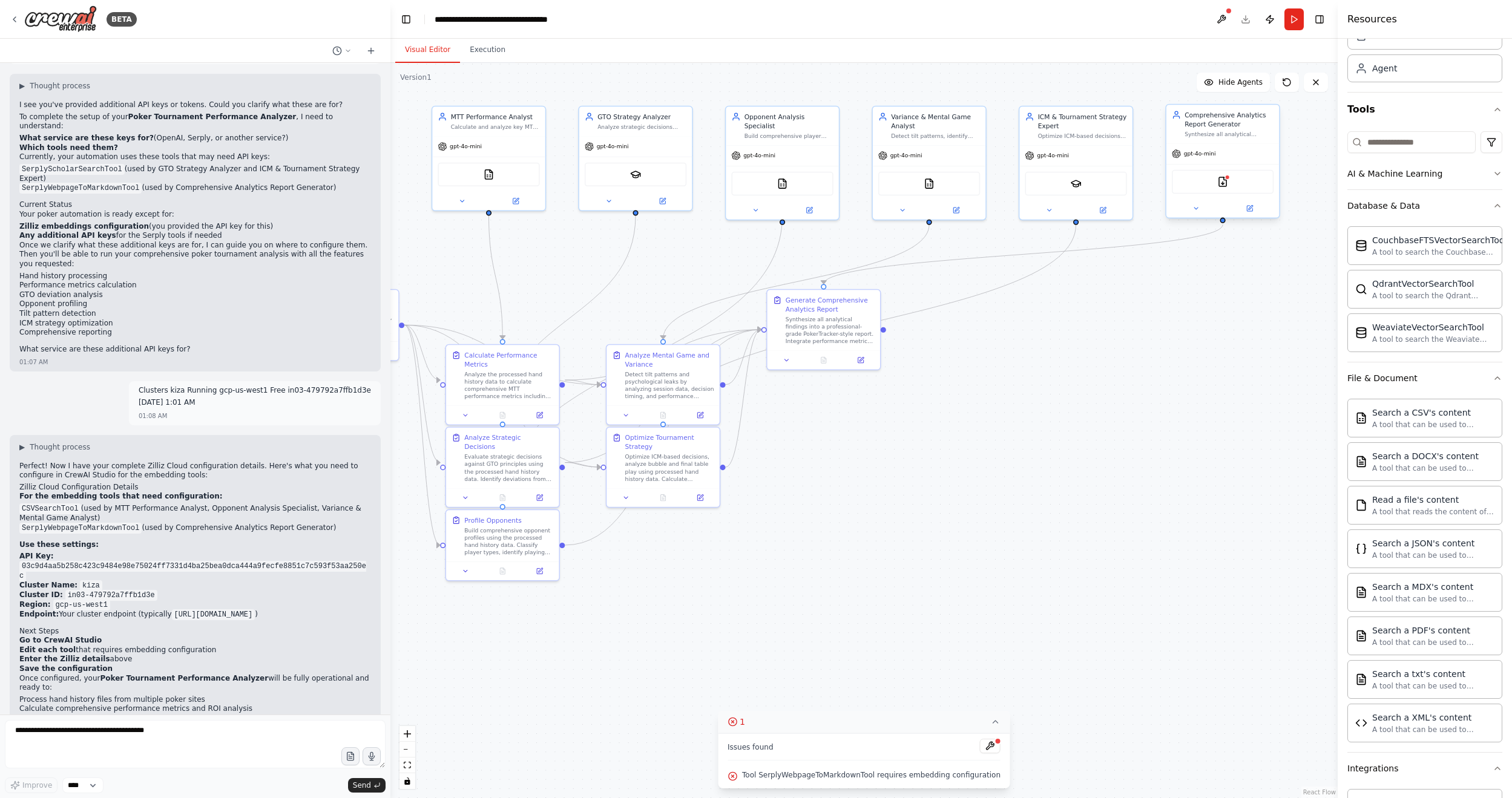
drag, startPoint x: 1216, startPoint y: 339, endPoint x: 1173, endPoint y: 178, distance: 166.6
click at [935, 330] on div ".deletable-edge-delete-btn { width: 20px; height: 20px; border: 0px solid #ffff…" at bounding box center [864, 430] width 947 height 735
click at [1161, 184] on img at bounding box center [1223, 181] width 11 height 11
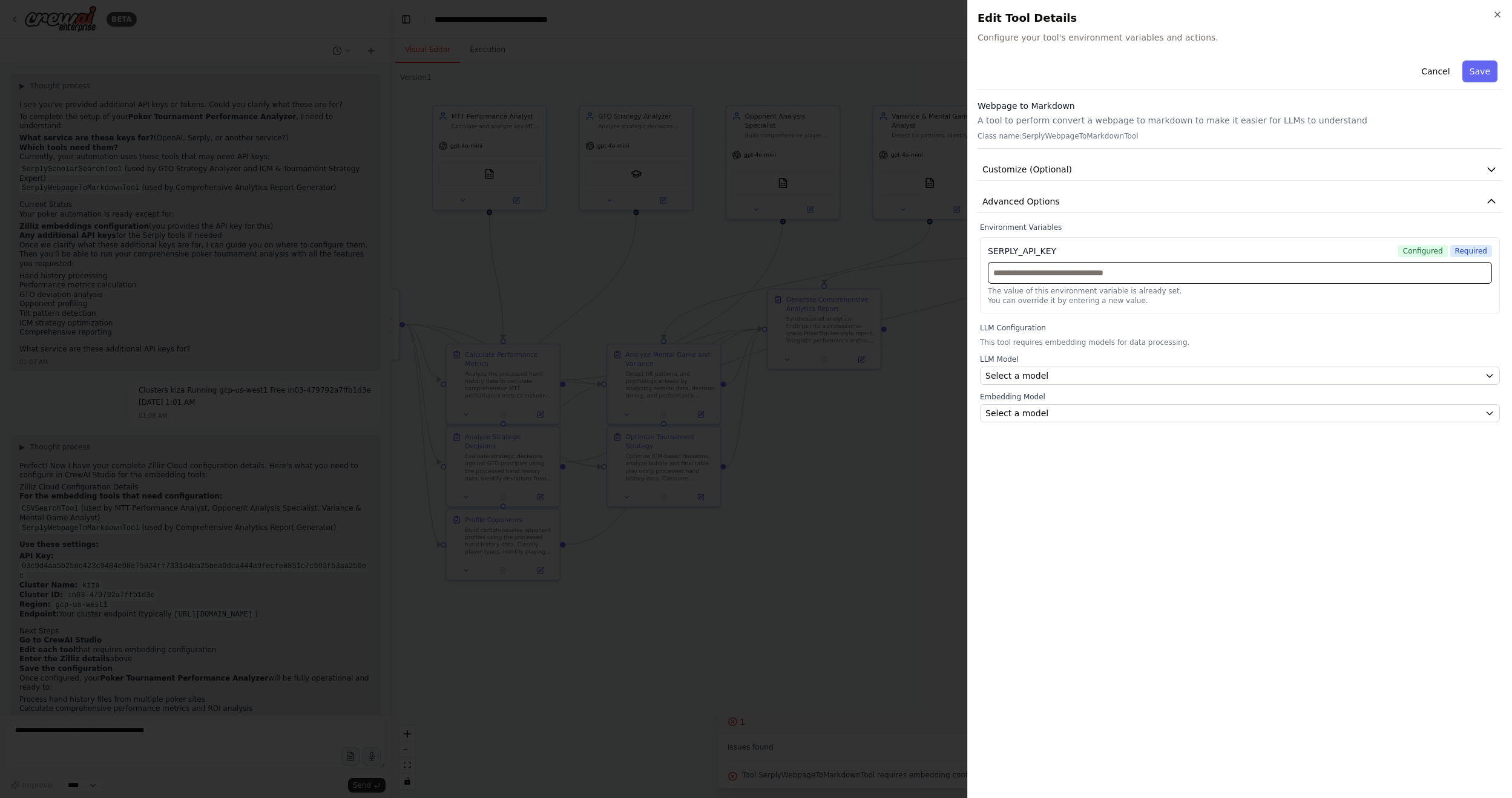
click at [1039, 264] on input "text" at bounding box center [1239, 272] width 504 height 22
paste input "**********"
type input "**********"
click at [1161, 71] on button "Save" at bounding box center [1479, 71] width 35 height 22
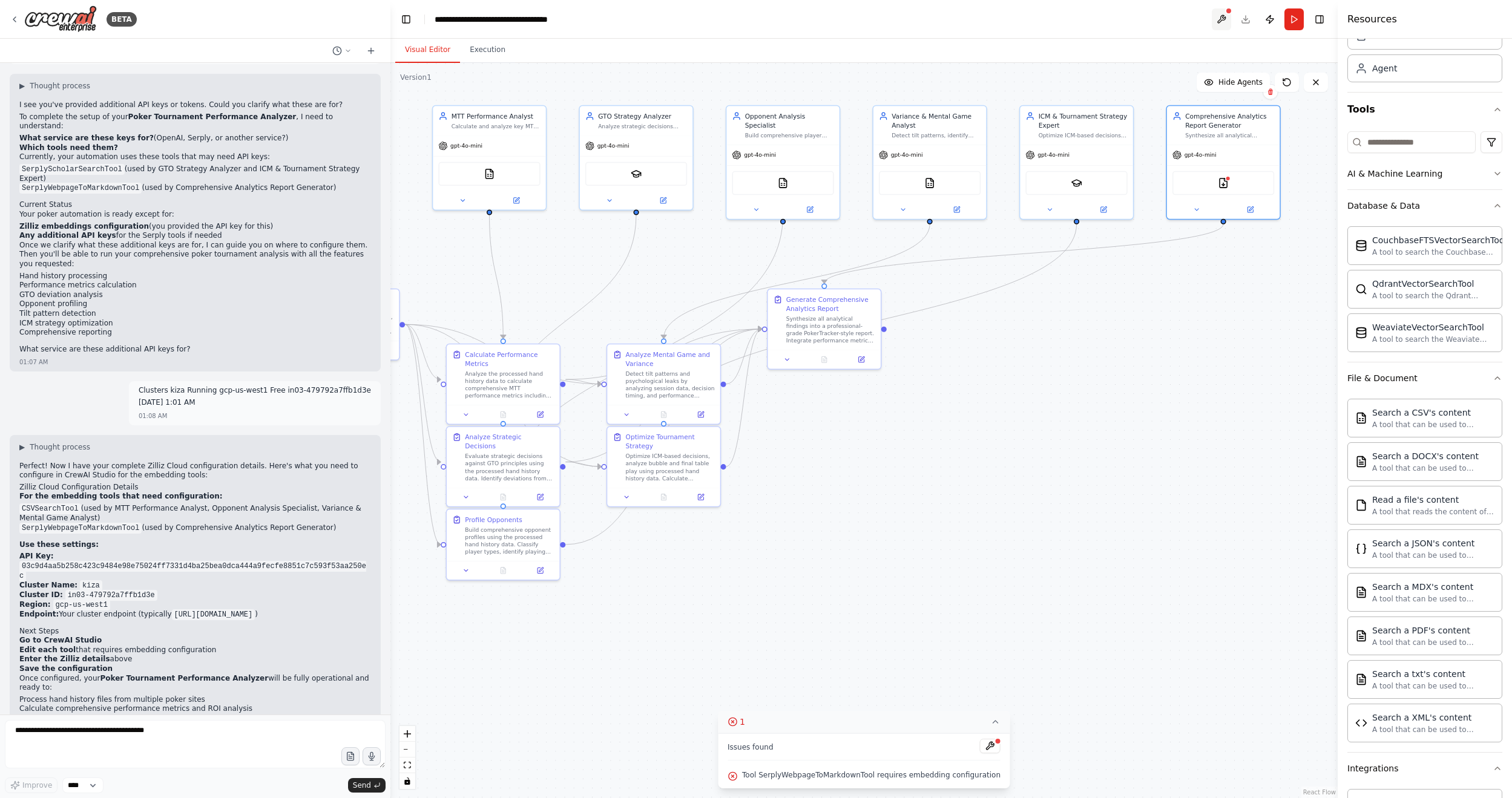
click at [1161, 15] on button at bounding box center [1221, 19] width 19 height 22
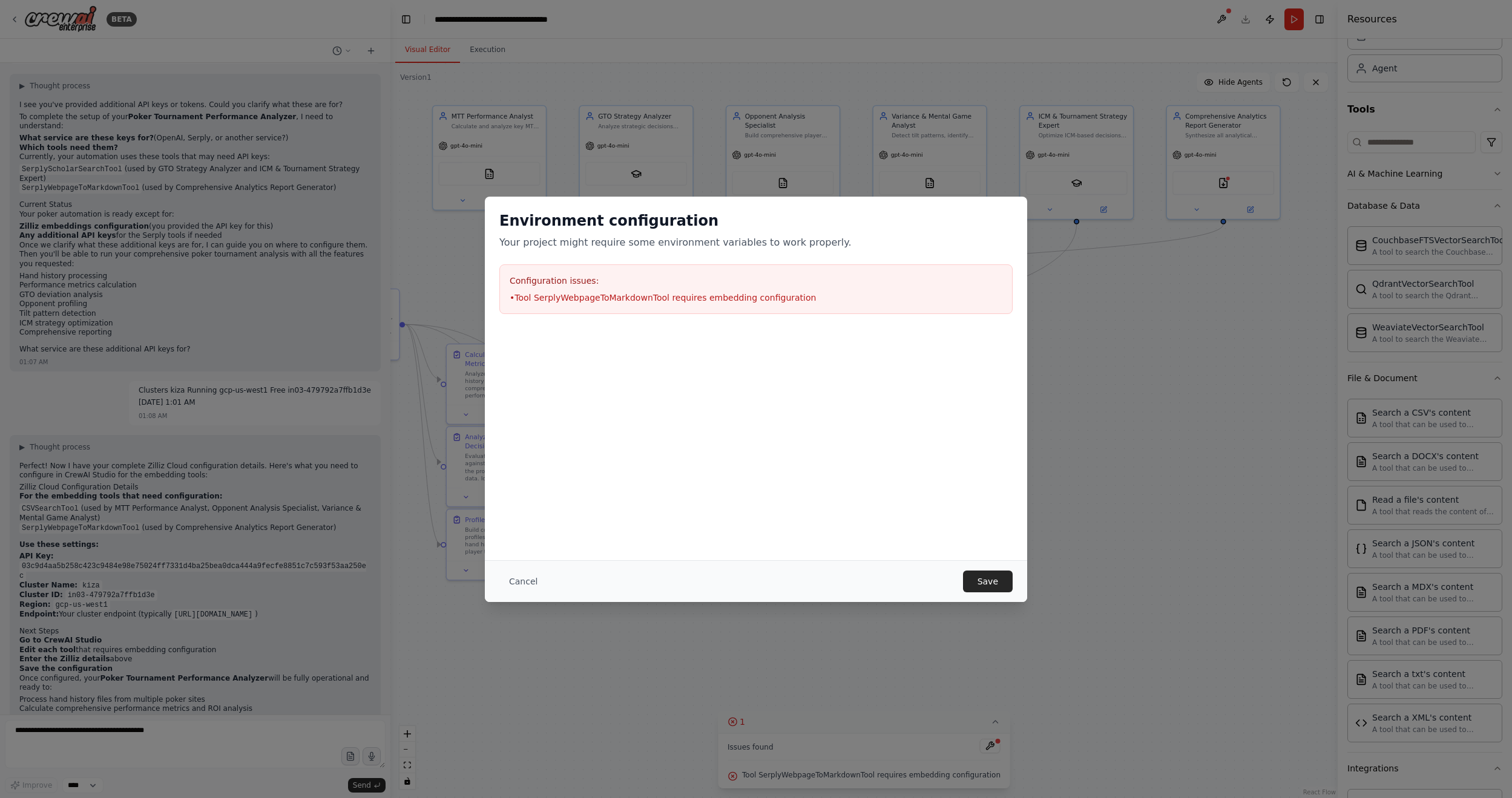
drag, startPoint x: 968, startPoint y: 584, endPoint x: 844, endPoint y: 746, distance: 204.0
click at [967, 481] on button "Save" at bounding box center [988, 581] width 49 height 22
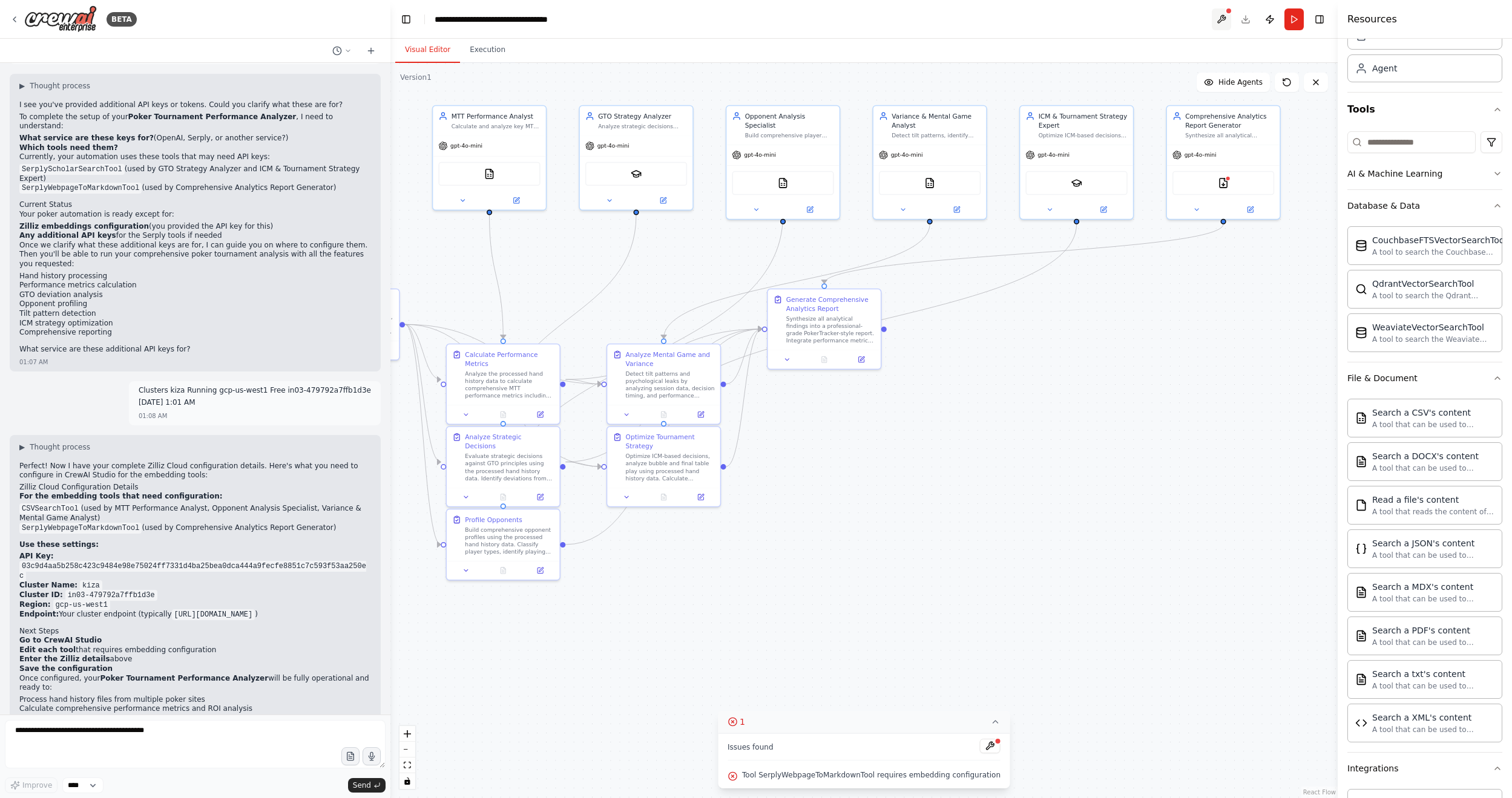
click at [1161, 20] on button at bounding box center [1221, 19] width 19 height 22
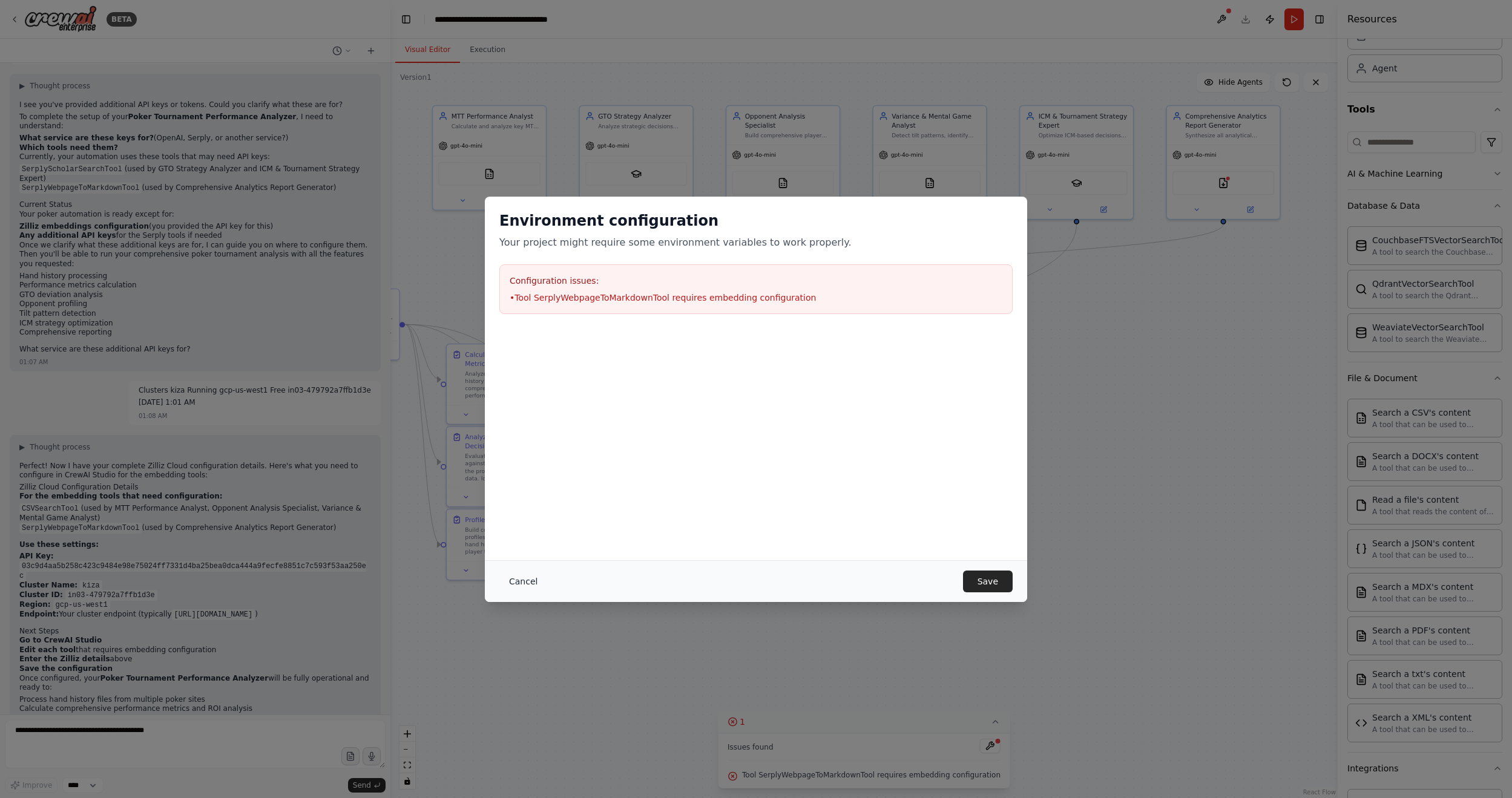
click at [510, 481] on button "Cancel" at bounding box center [523, 581] width 48 height 22
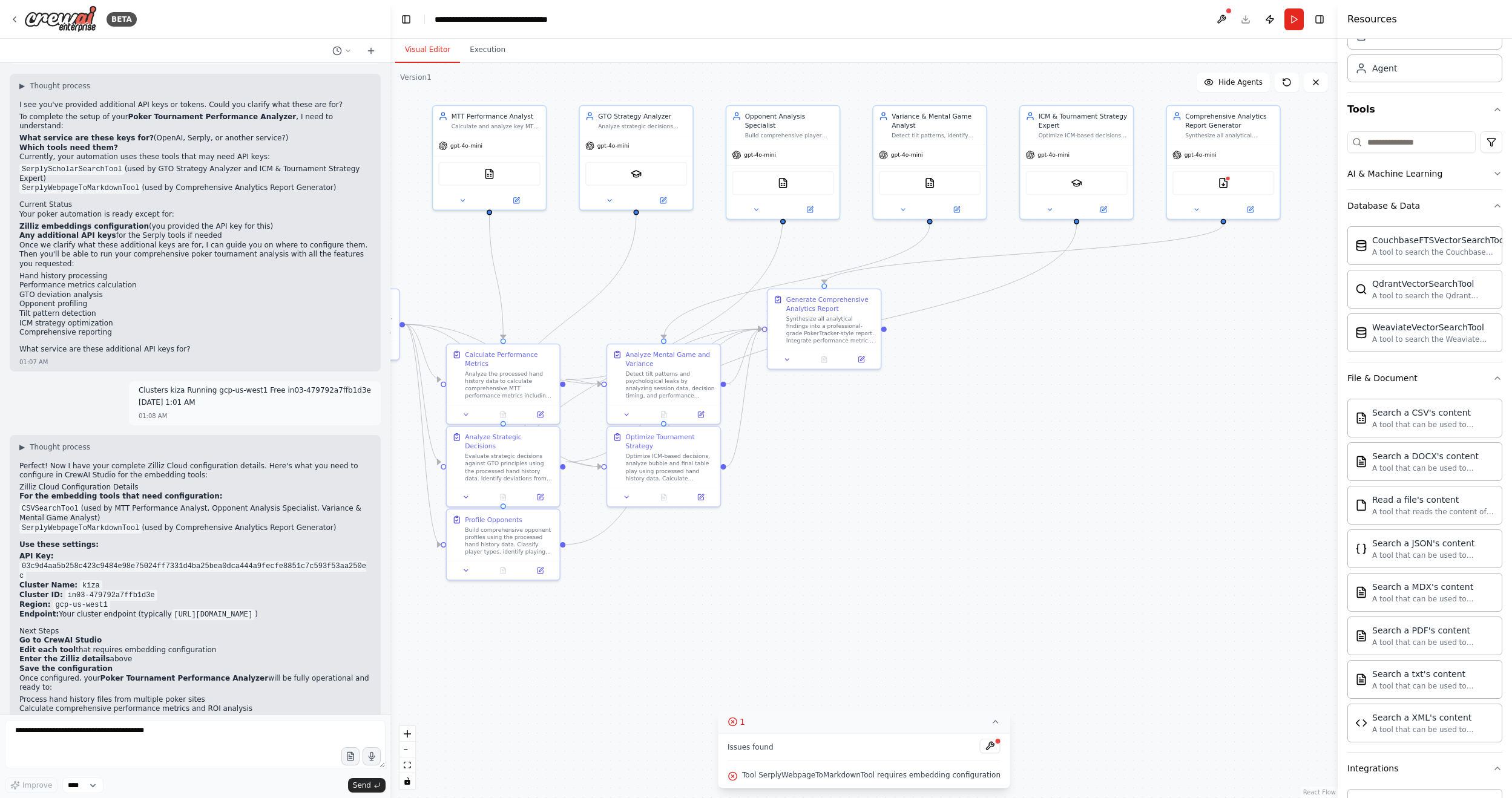
click at [1161, 23] on button "Run" at bounding box center [1294, 19] width 19 height 22
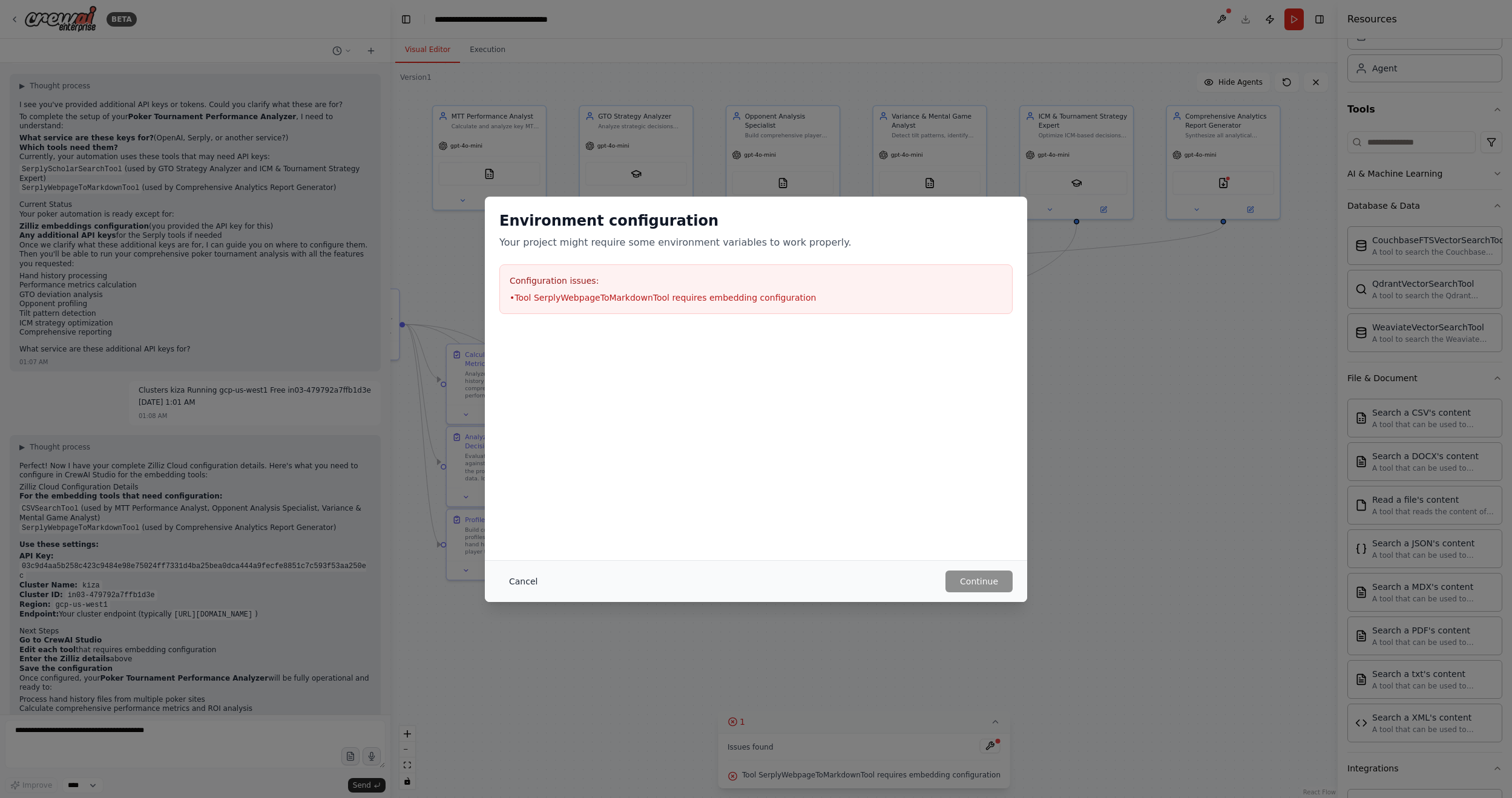
click at [522, 481] on button "Cancel" at bounding box center [523, 581] width 48 height 22
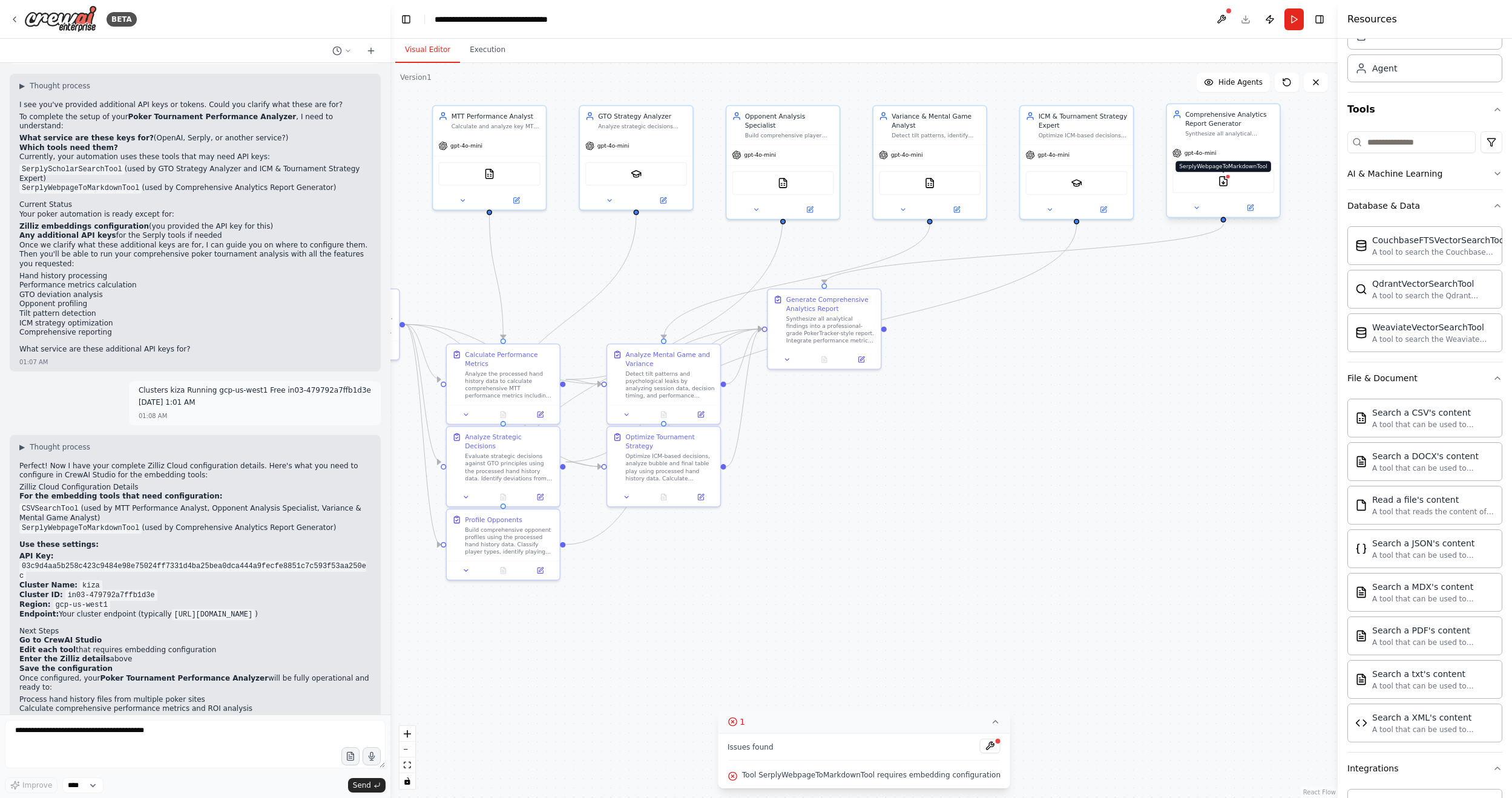
click at [1161, 185] on img at bounding box center [1223, 181] width 11 height 11
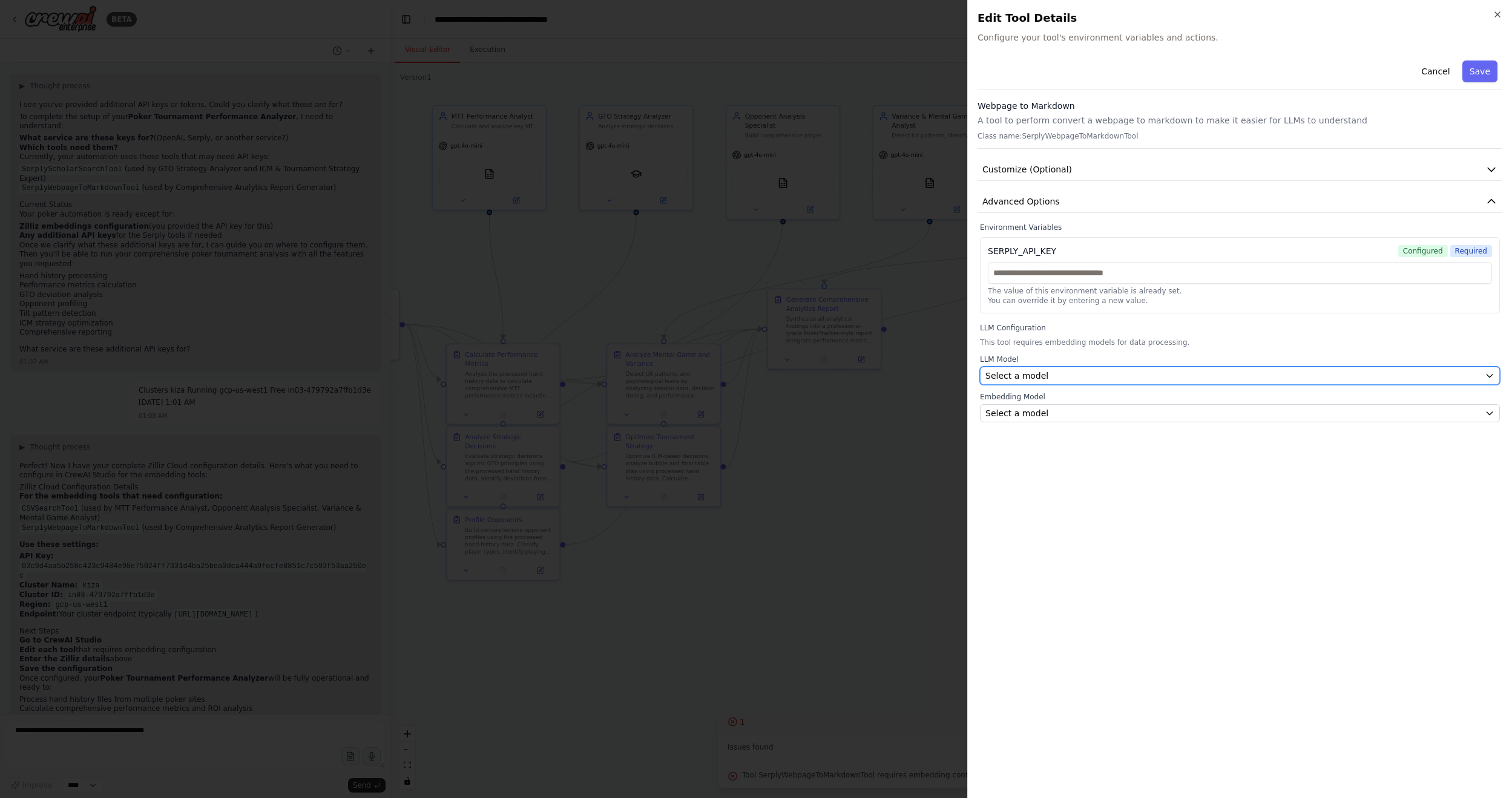
click at [1149, 369] on div "Select a model" at bounding box center [1233, 375] width 494 height 12
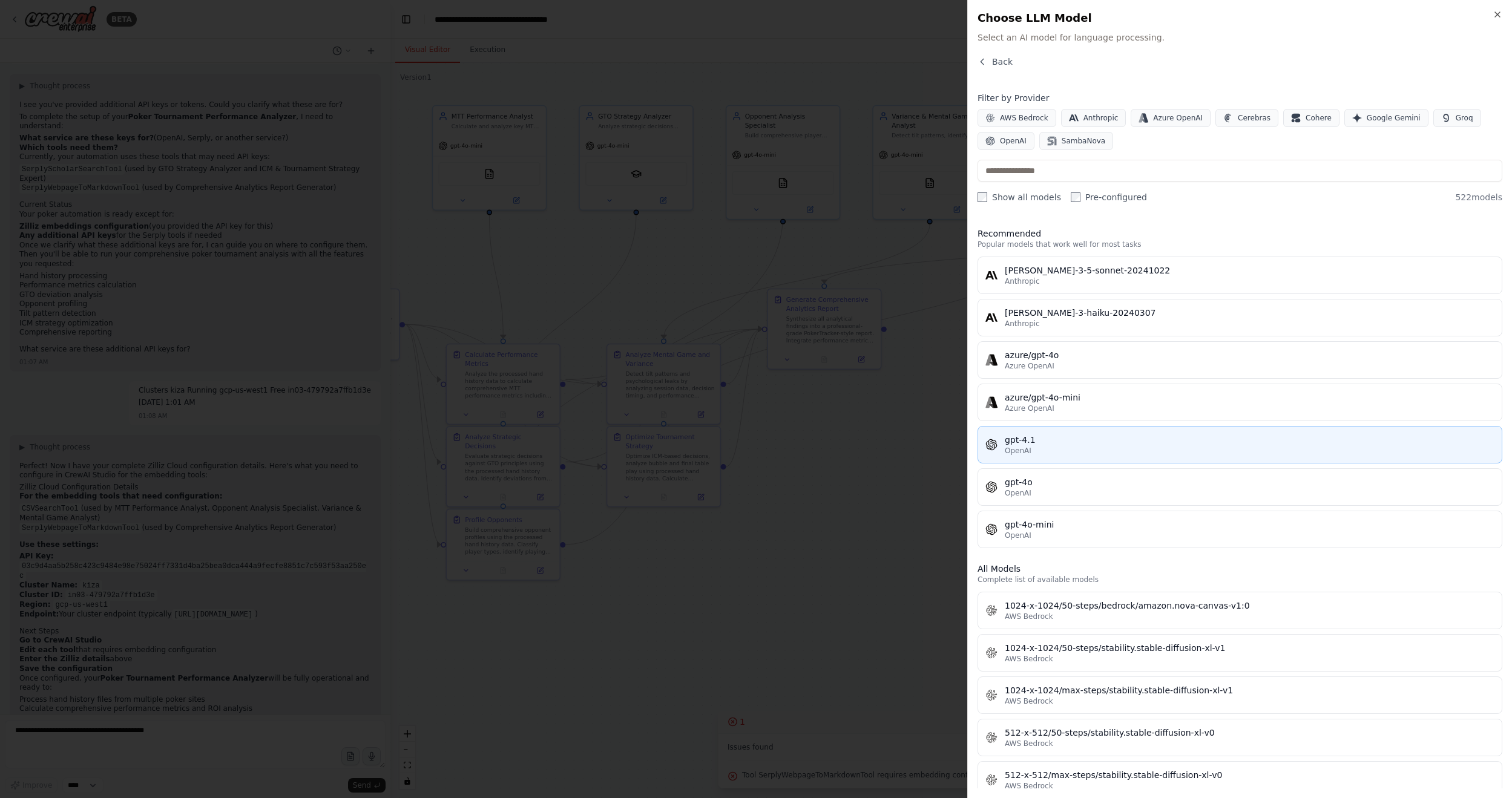
click at [1118, 434] on div "gpt-4.1" at bounding box center [1249, 439] width 490 height 12
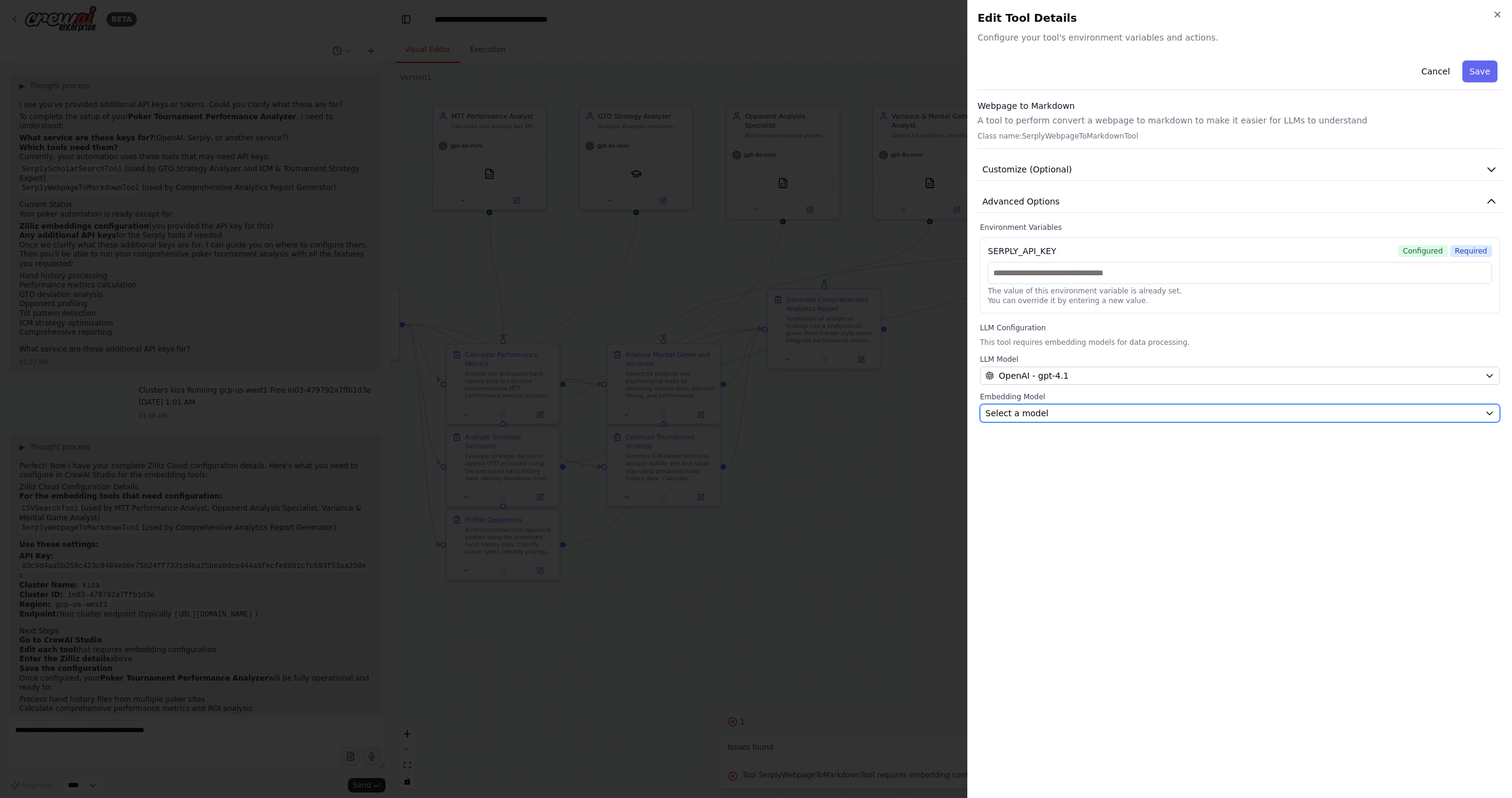
click at [1120, 404] on button "Select a model" at bounding box center [1239, 413] width 520 height 18
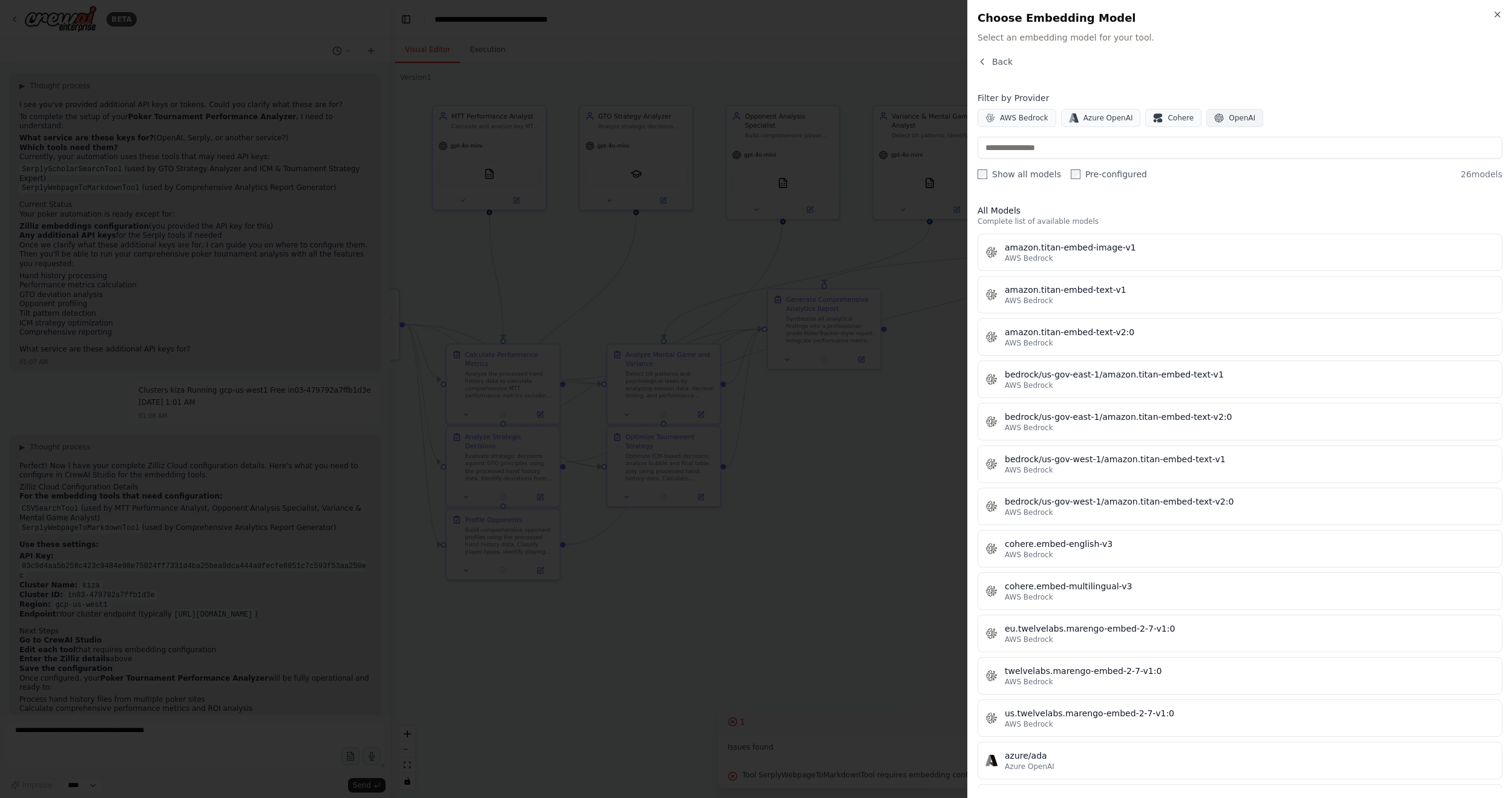
drag, startPoint x: 1120, startPoint y: 404, endPoint x: 1227, endPoint y: 122, distance: 301.6
click at [1161, 122] on span "OpenAI" at bounding box center [1242, 118] width 27 height 9
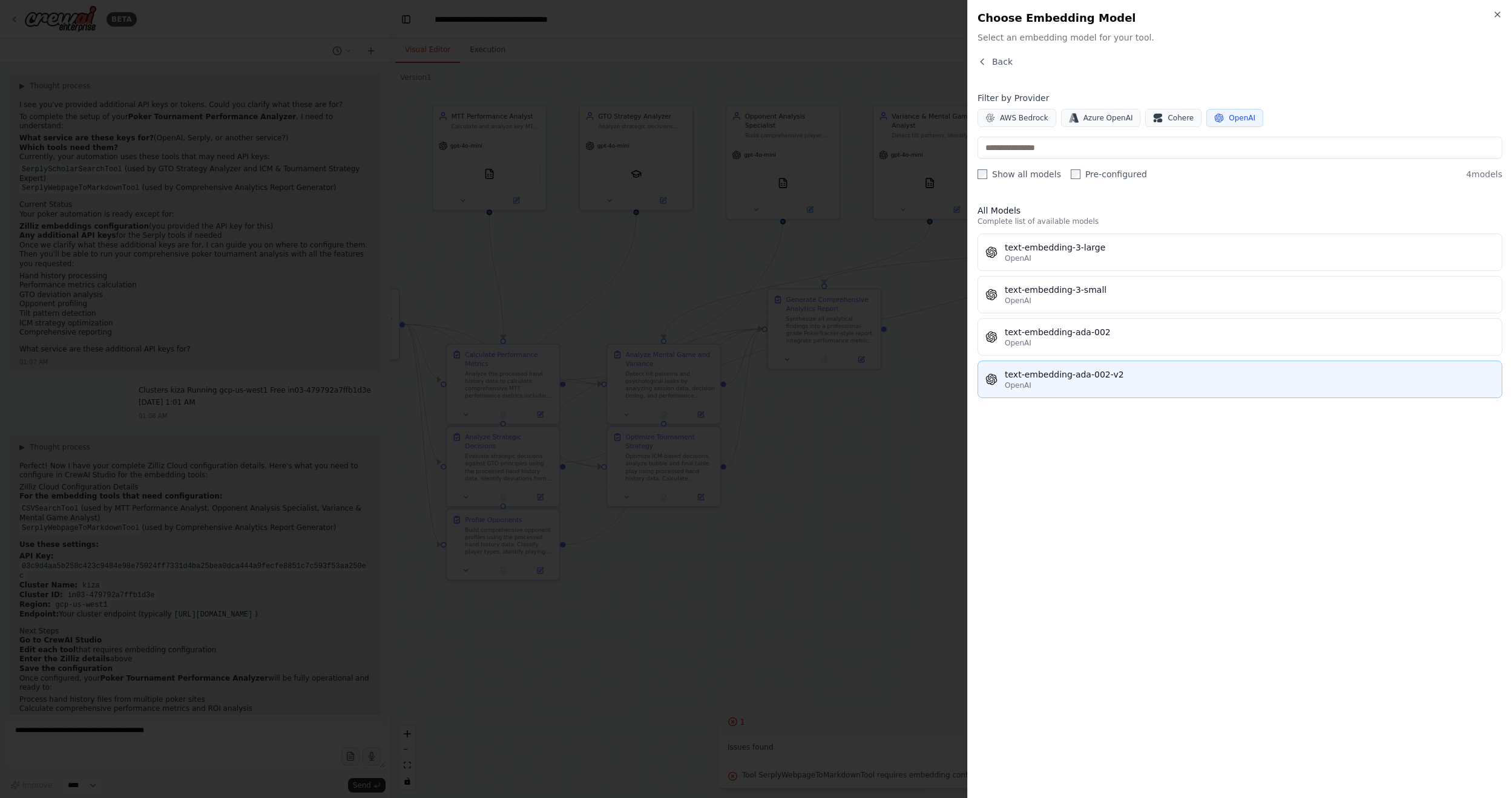
click at [1161, 375] on div "text-embedding-ada-002-v2" at bounding box center [1249, 375] width 490 height 12
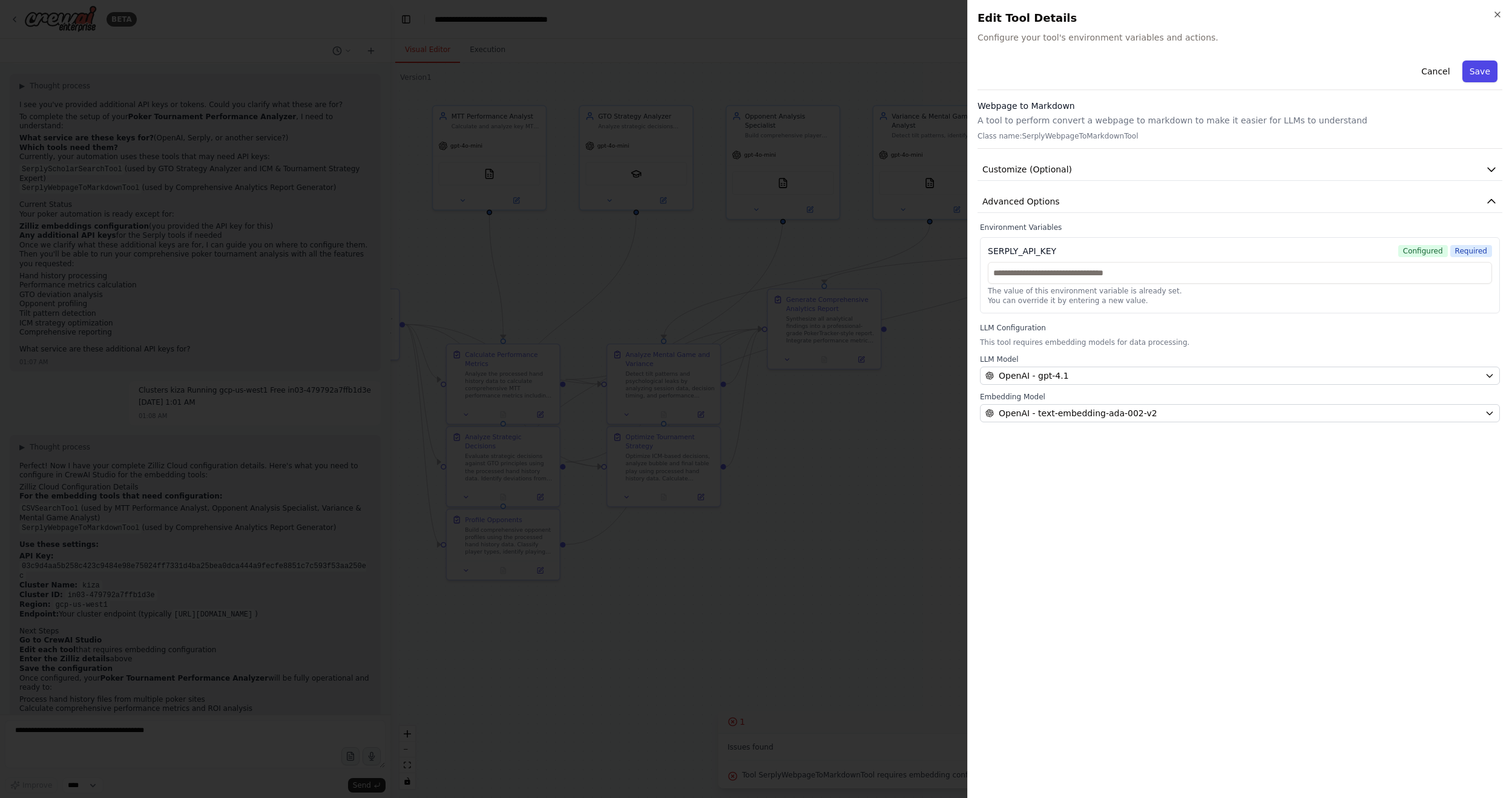
click at [1161, 73] on button "Save" at bounding box center [1479, 71] width 35 height 22
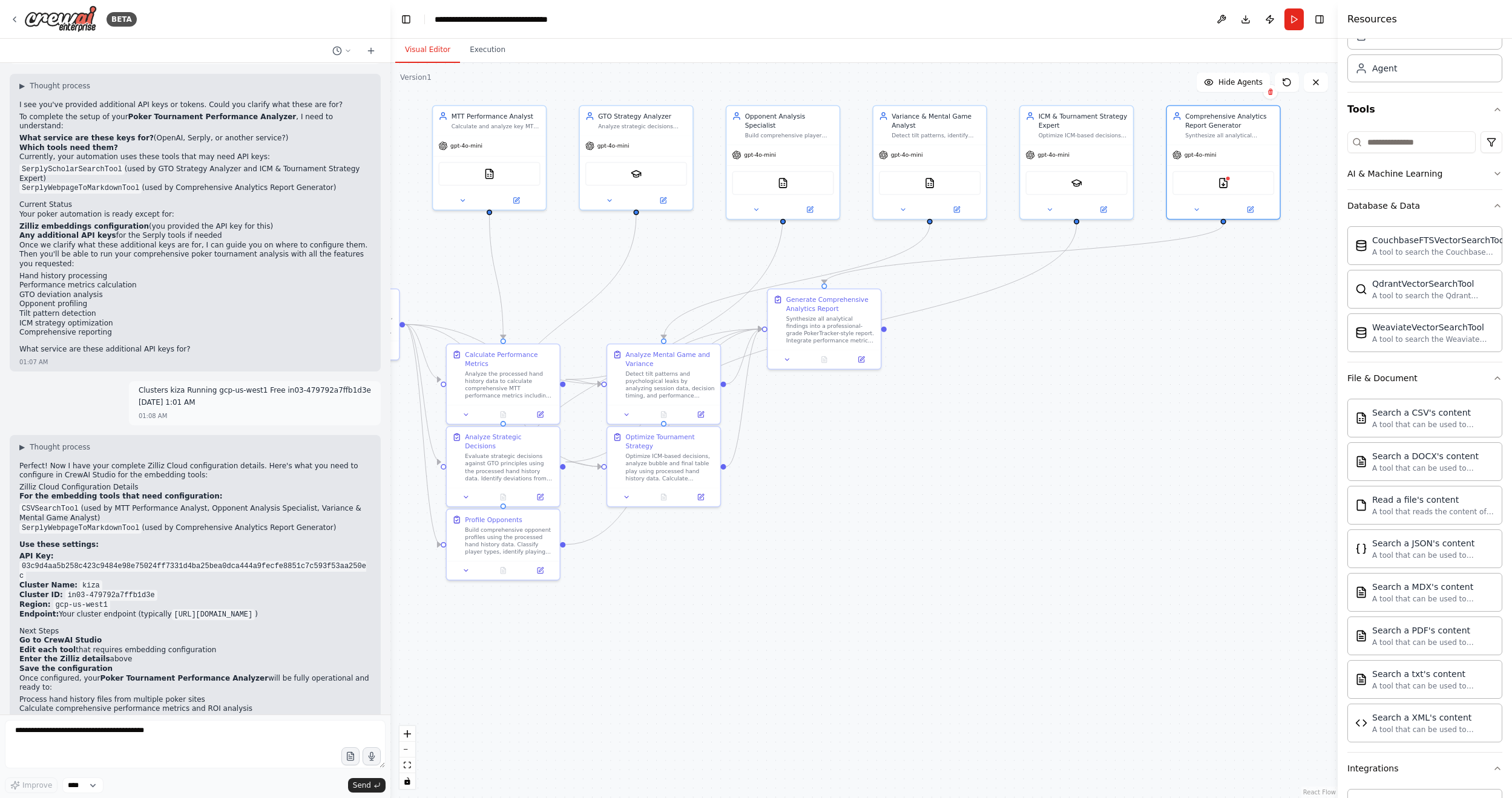
click at [1161, 20] on button "Run" at bounding box center [1294, 19] width 19 height 22
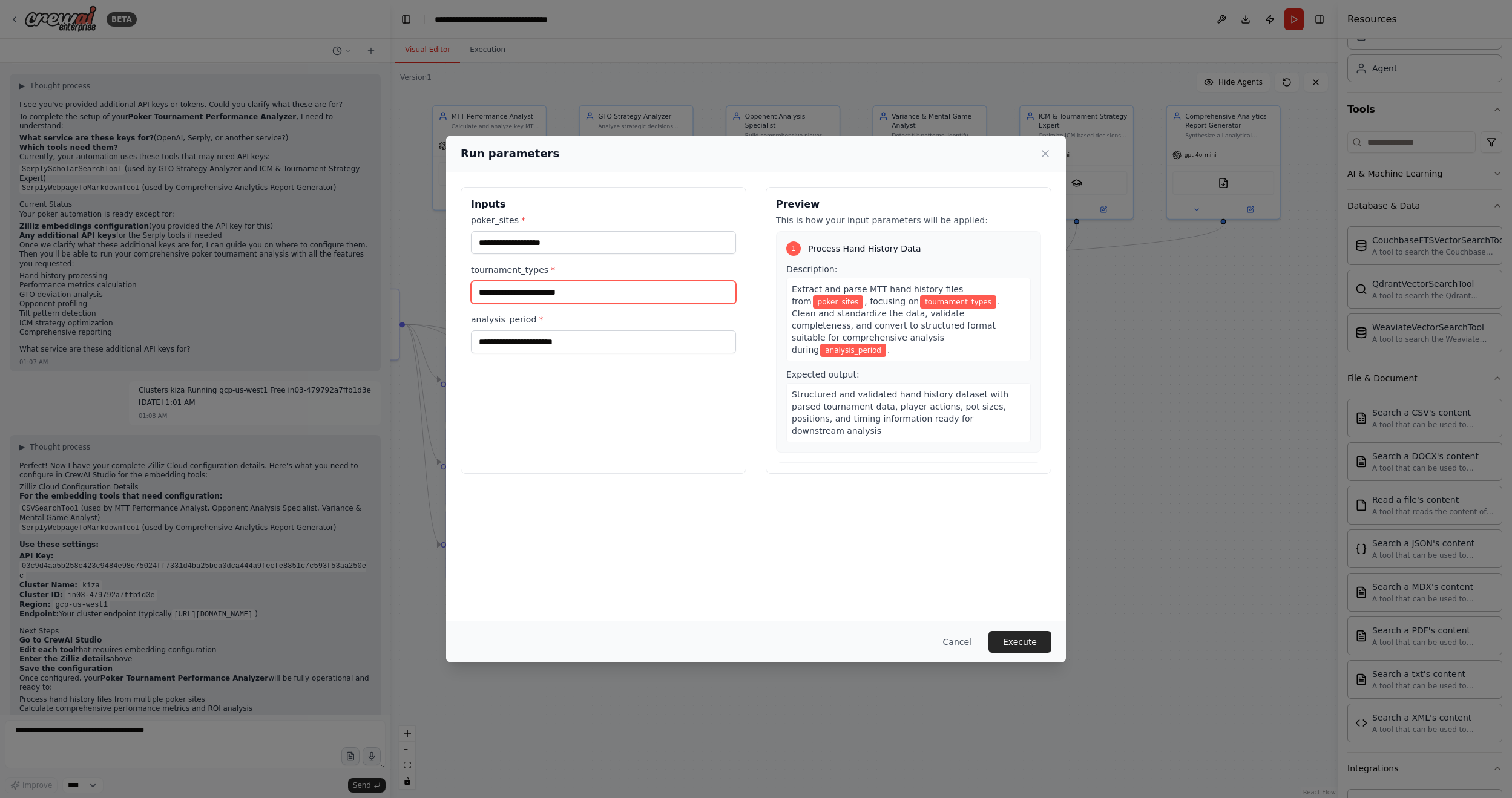
click at [634, 292] on input "tournament_types *" at bounding box center [603, 292] width 265 height 23
drag, startPoint x: 582, startPoint y: 242, endPoint x: 613, endPoint y: 377, distance: 138.5
click at [583, 243] on input "poker_sites *" at bounding box center [603, 242] width 265 height 23
drag, startPoint x: 583, startPoint y: 345, endPoint x: 649, endPoint y: 797, distance: 456.8
click at [589, 349] on input "analysis_period *" at bounding box center [603, 342] width 265 height 23
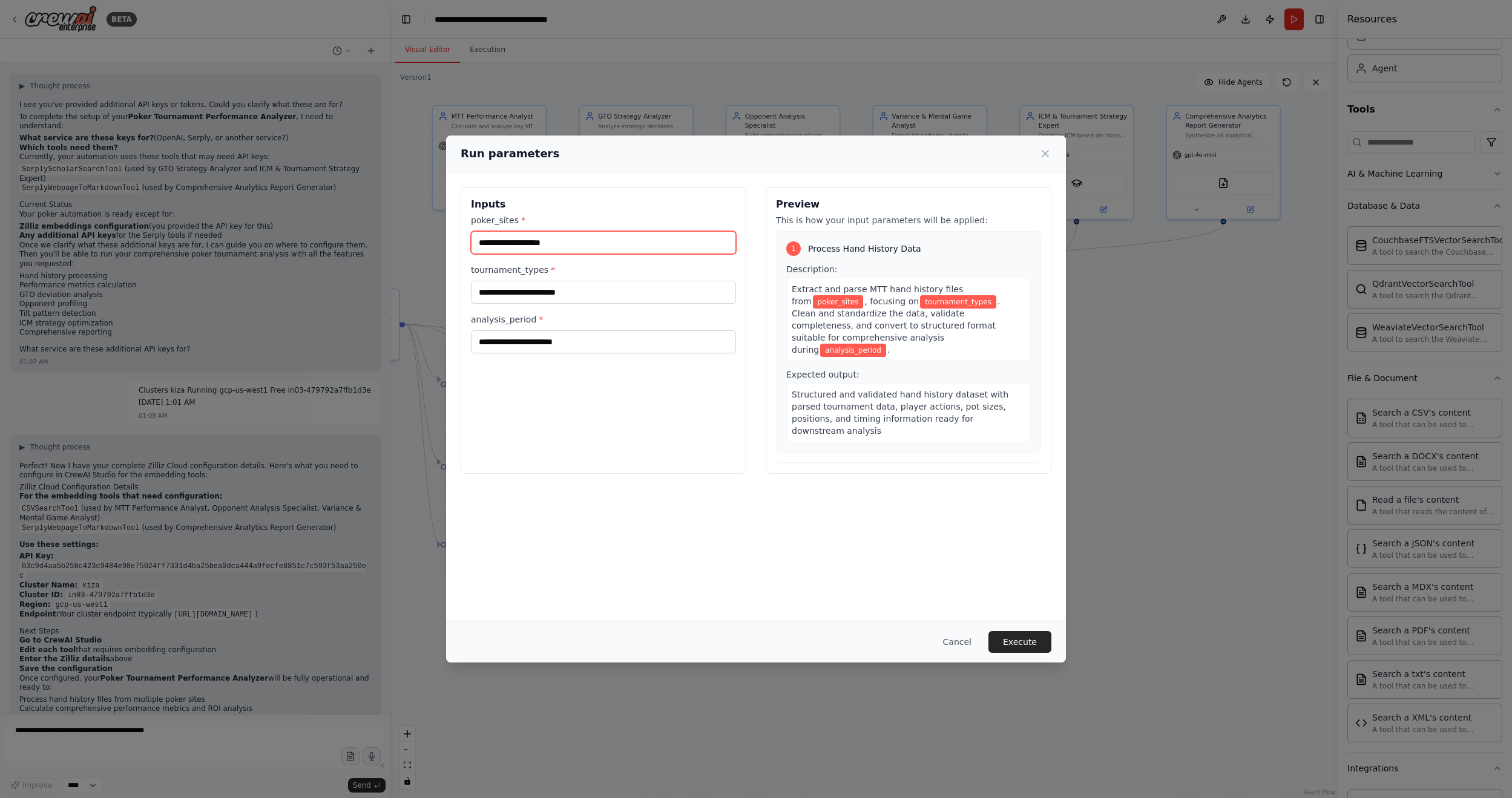
click at [601, 241] on input "poker_sites *" at bounding box center [603, 242] width 265 height 23
type input "*******"
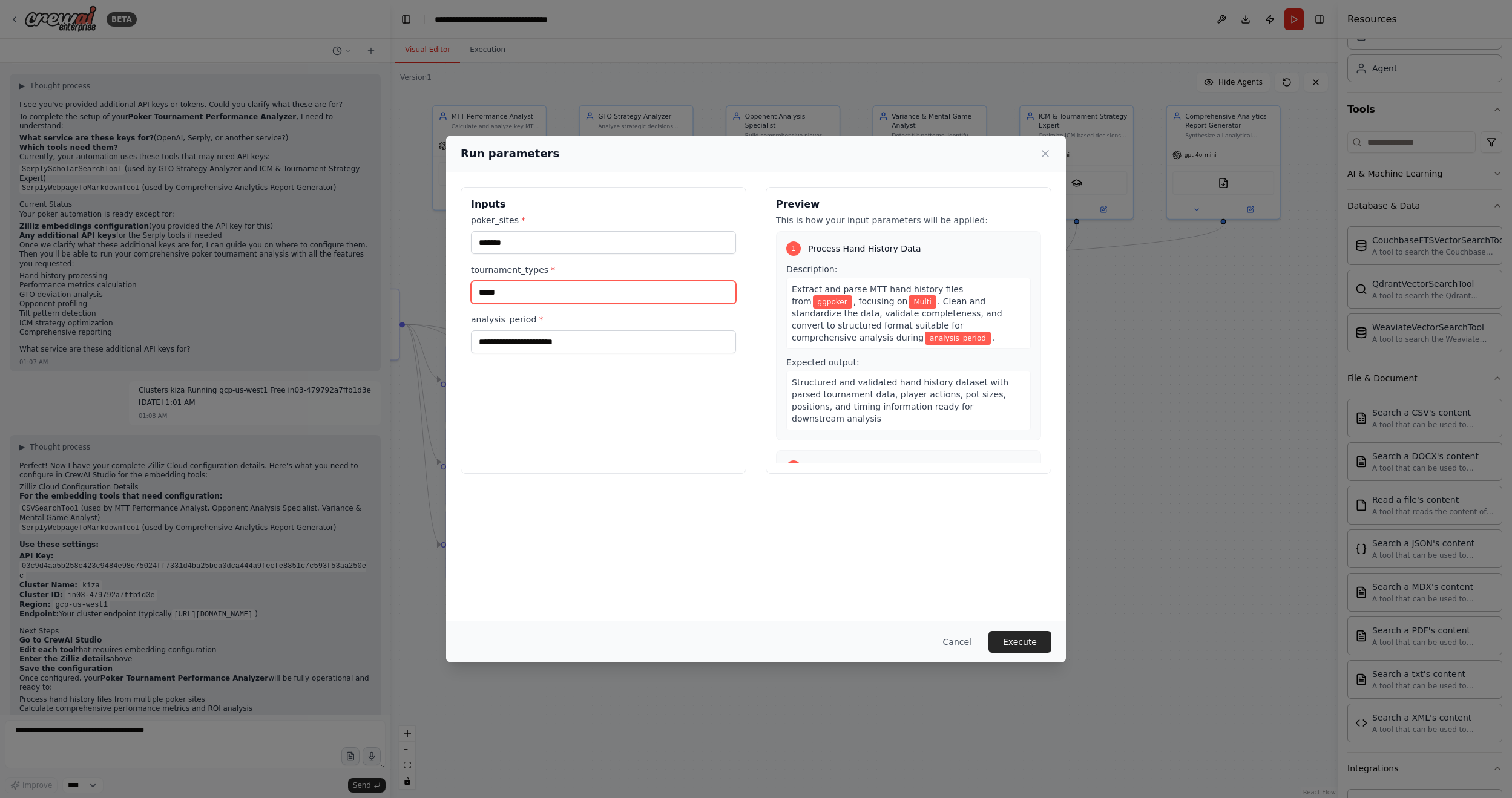
click at [537, 293] on input "*****" at bounding box center [603, 292] width 265 height 23
paste input "**********"
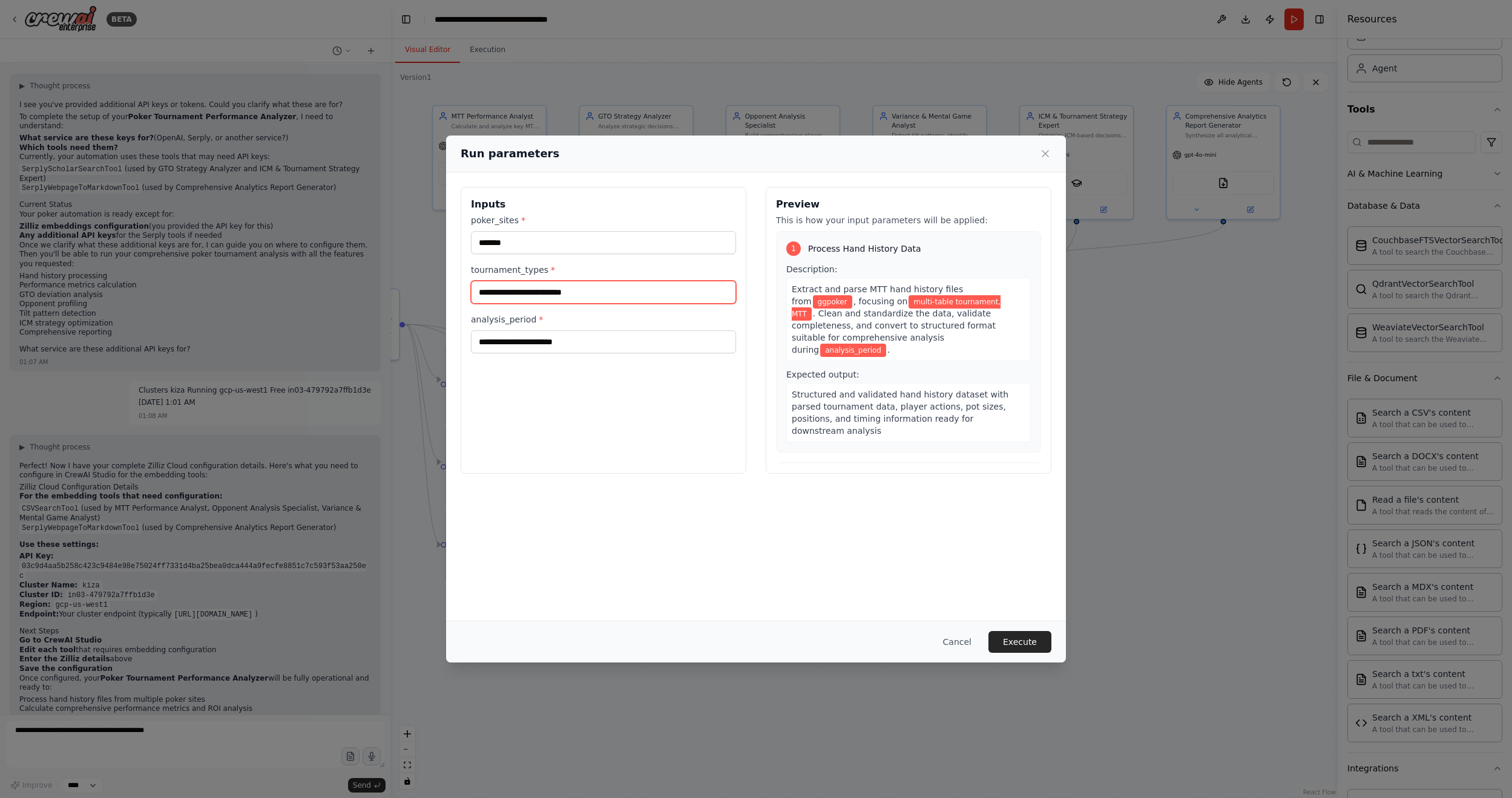
type input "**********"
click at [619, 343] on input "analysis_period *" at bounding box center [603, 342] width 265 height 23
type input "*"
type input "**********"
click at [1011, 472] on div "2 Calculate Performance Metrics" at bounding box center [909, 479] width 245 height 15
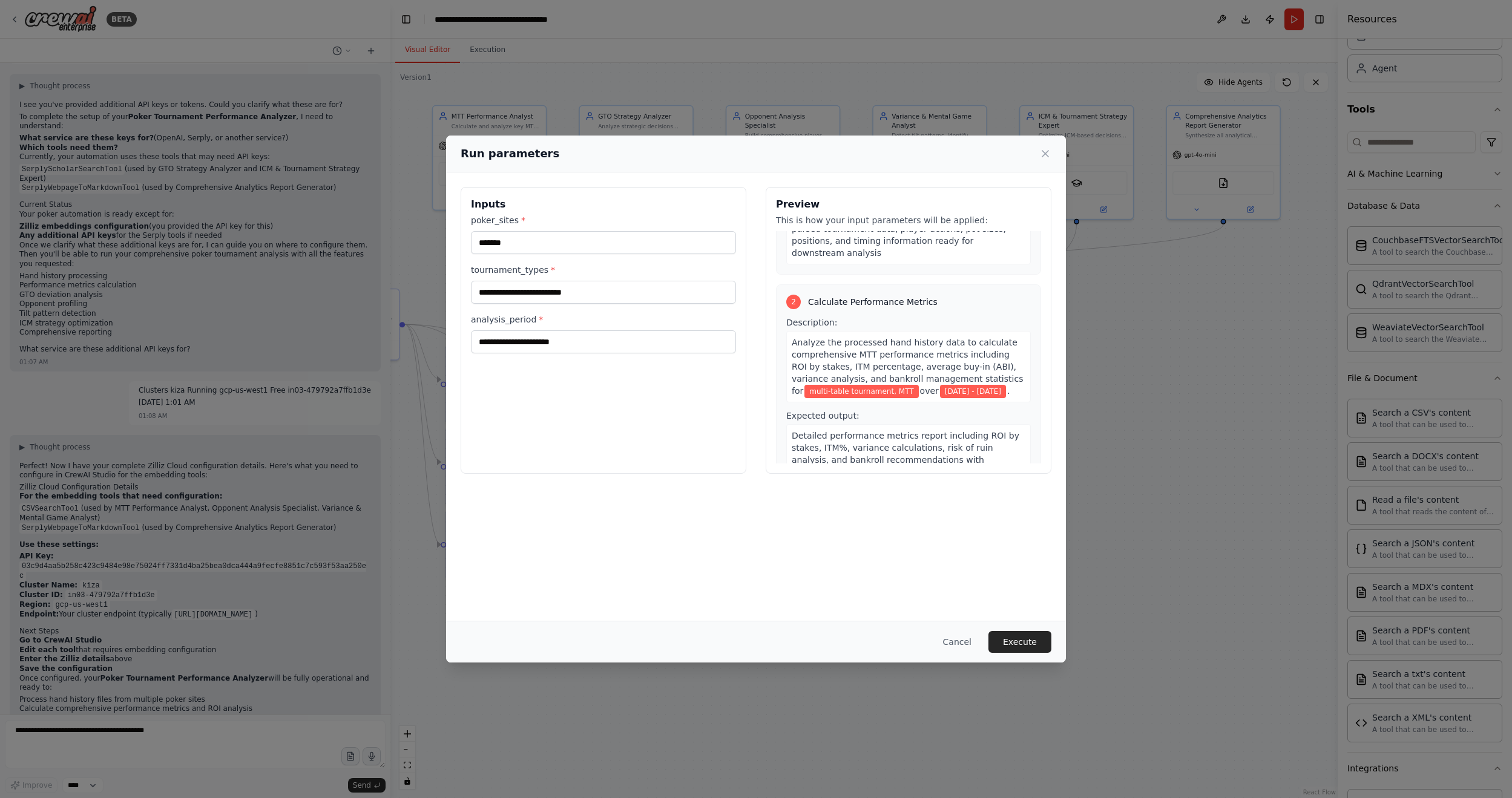
scroll to position [182, 0]
click at [1030, 481] on button "Execute" at bounding box center [1020, 642] width 63 height 22
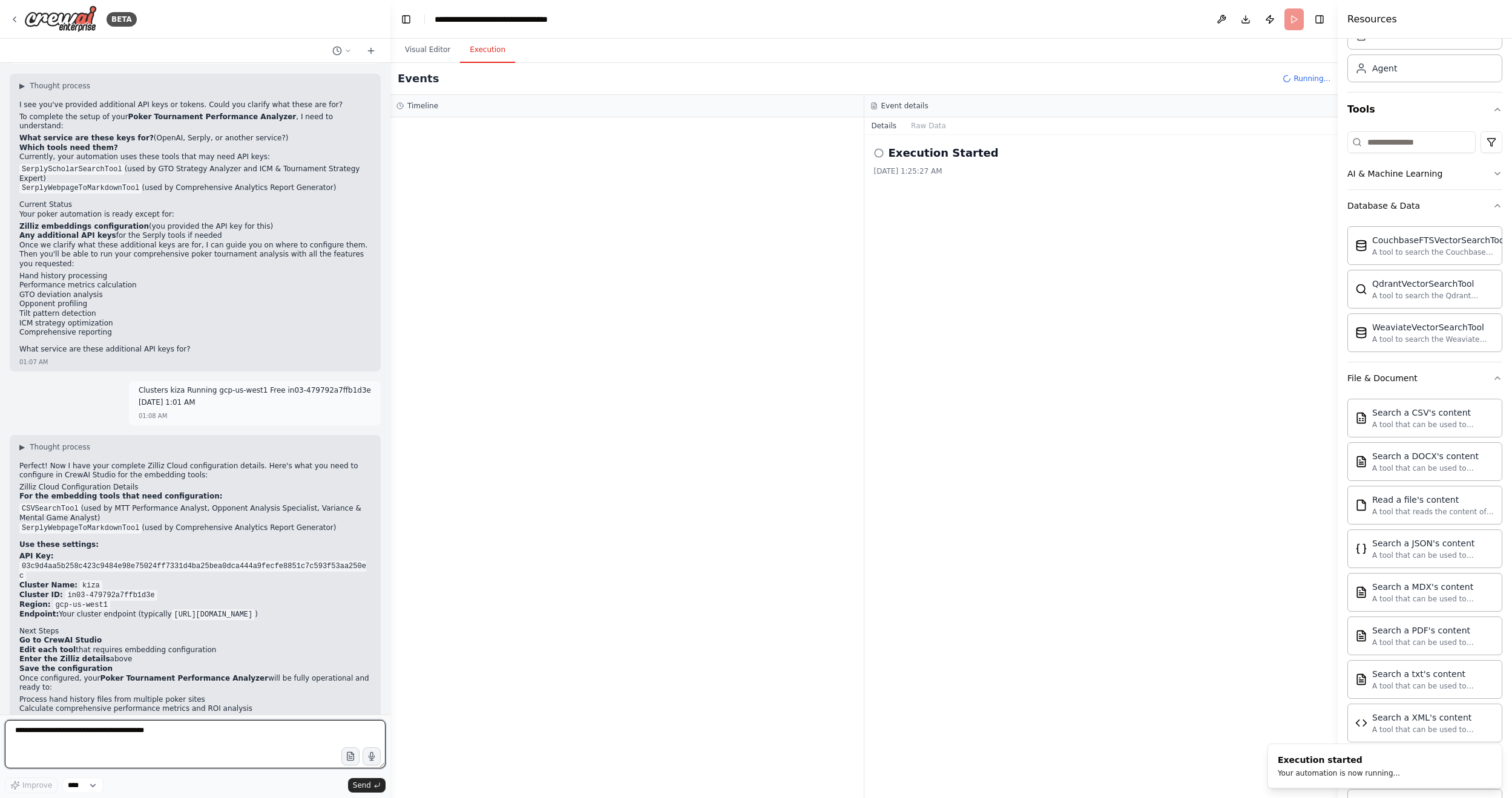
click at [108, 481] on textarea at bounding box center [195, 744] width 381 height 48
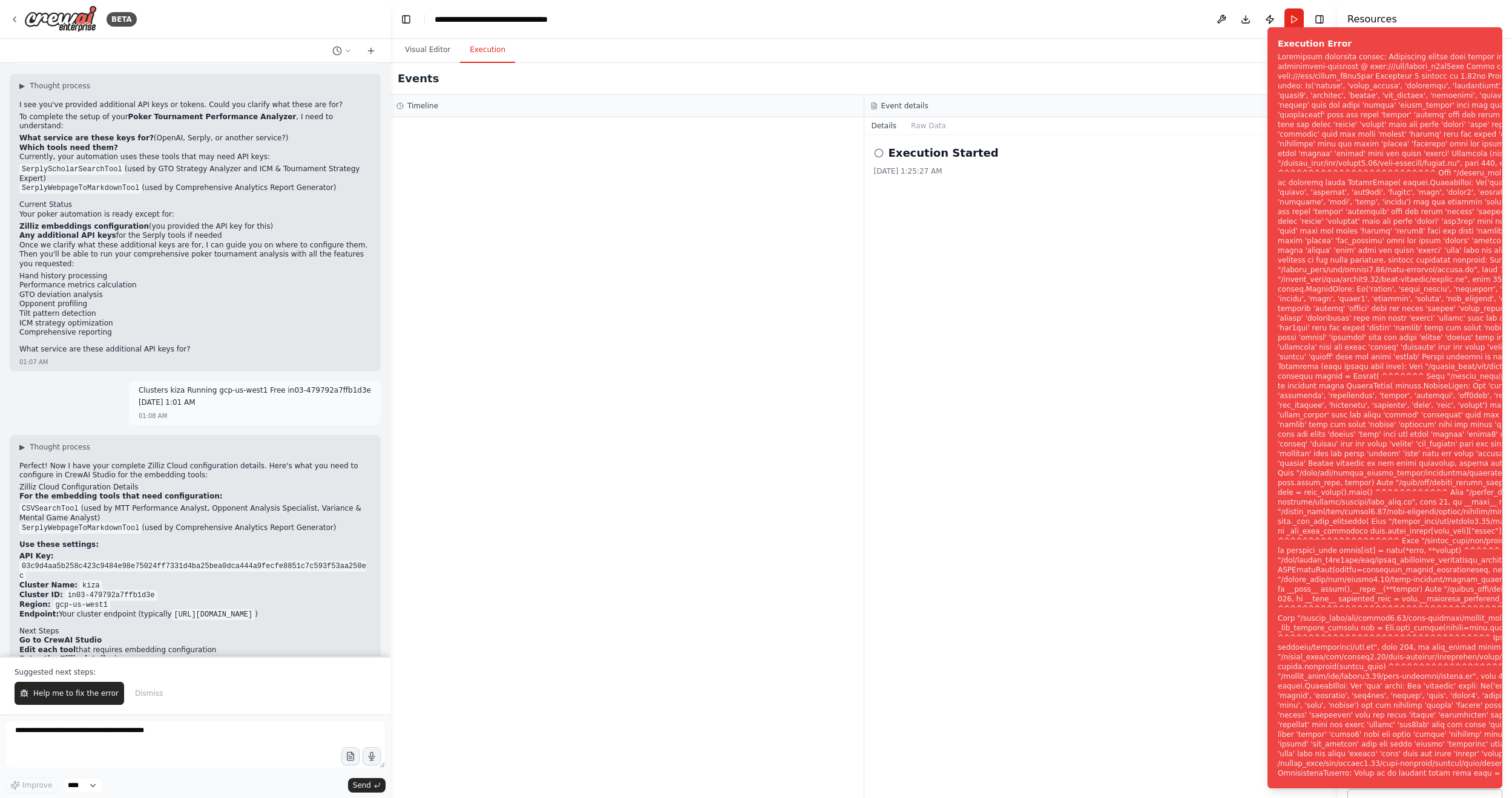
scroll to position [1802, 0]
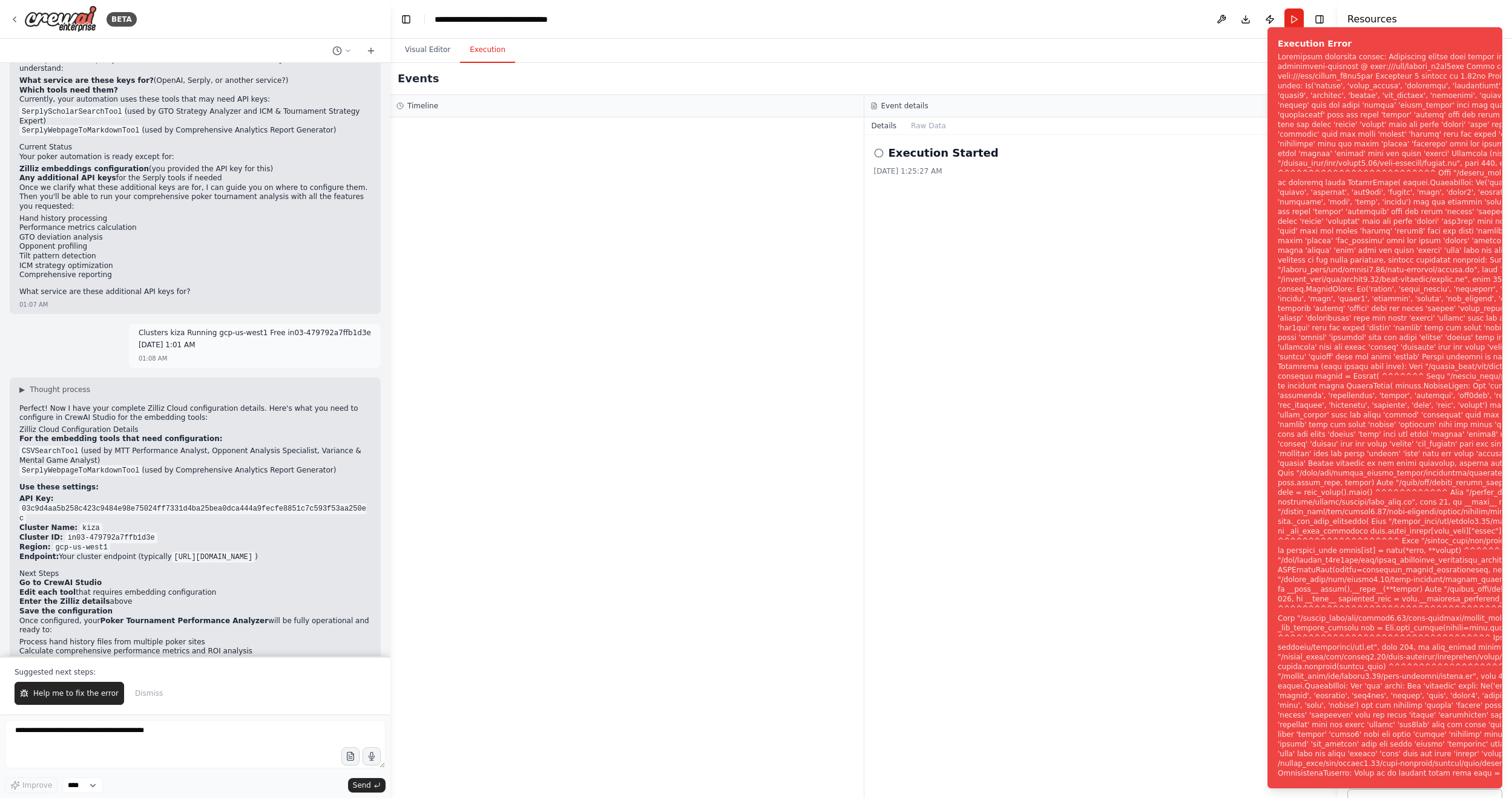
drag, startPoint x: 68, startPoint y: 700, endPoint x: 76, endPoint y: 731, distance: 32.0
click at [68, 481] on span "Help me to fix the error" at bounding box center [76, 693] width 86 height 9
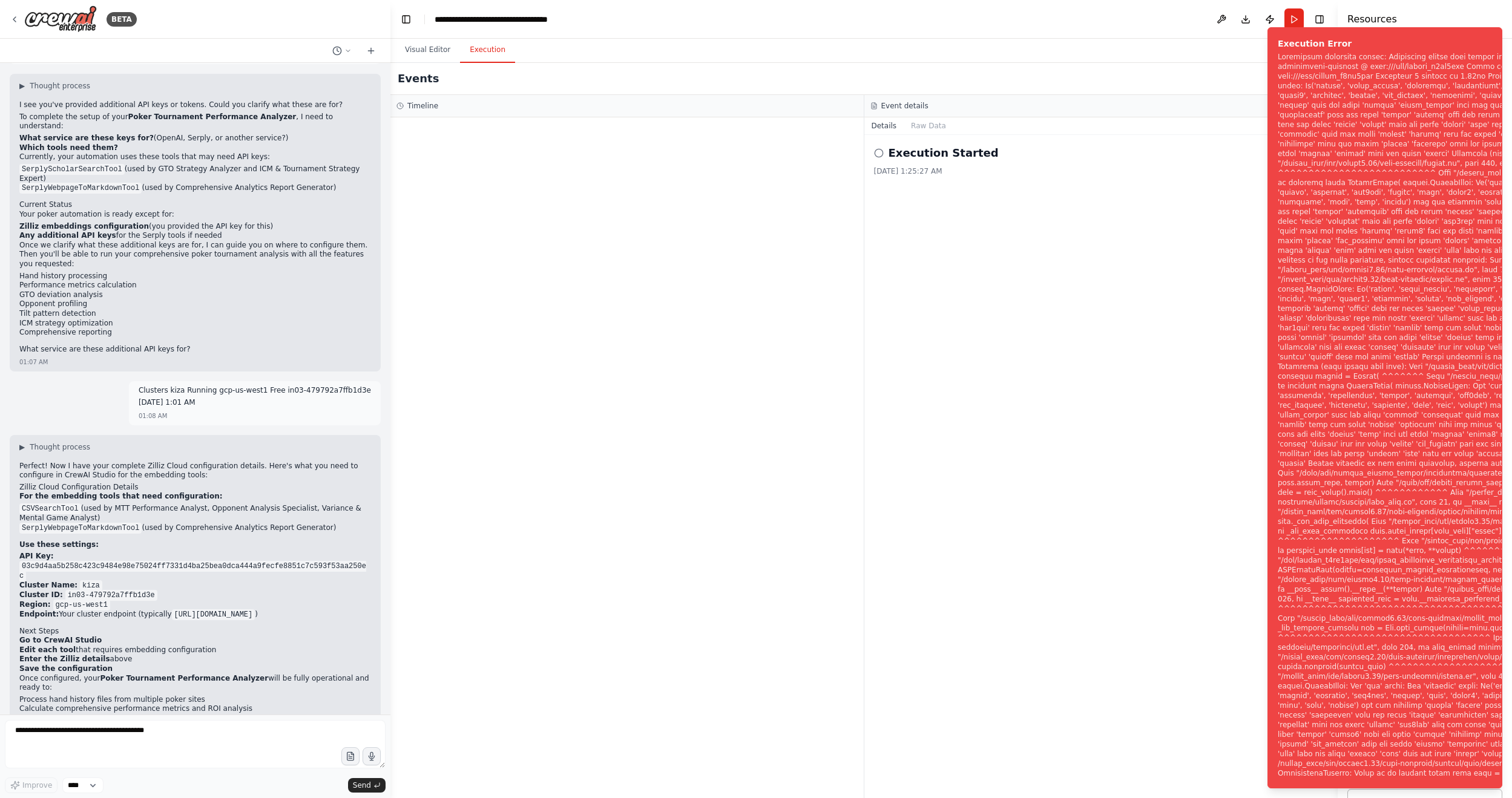
scroll to position [1776, 0]
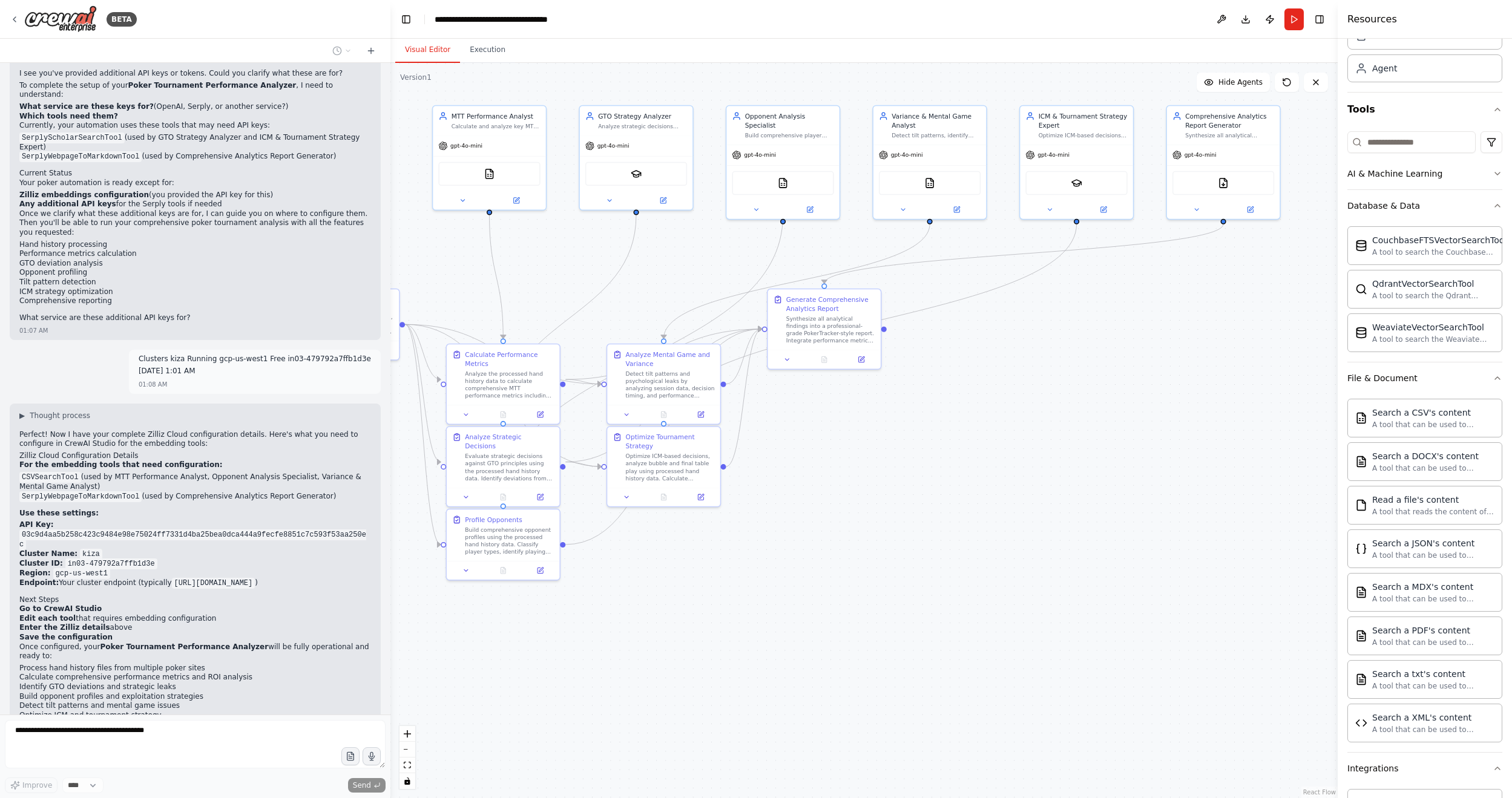
click at [434, 42] on button "Visual Editor" at bounding box center [427, 50] width 65 height 25
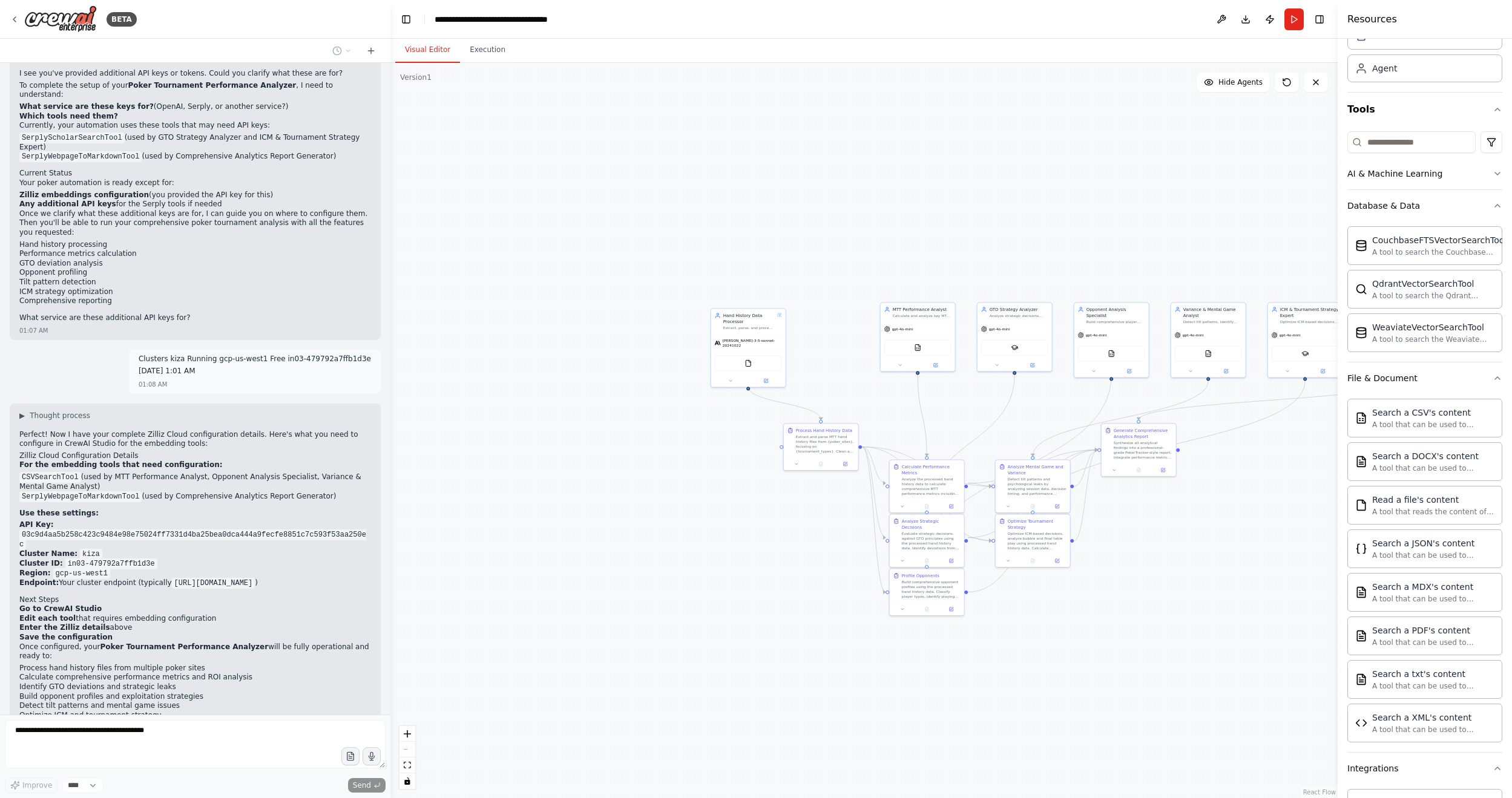
drag, startPoint x: 812, startPoint y: 689, endPoint x: 838, endPoint y: 689, distance: 26.0
click at [838, 481] on div ".deletable-edge-delete-btn { width: 20px; height: 20px; border: 0px solid #ffff…" at bounding box center [864, 430] width 947 height 735
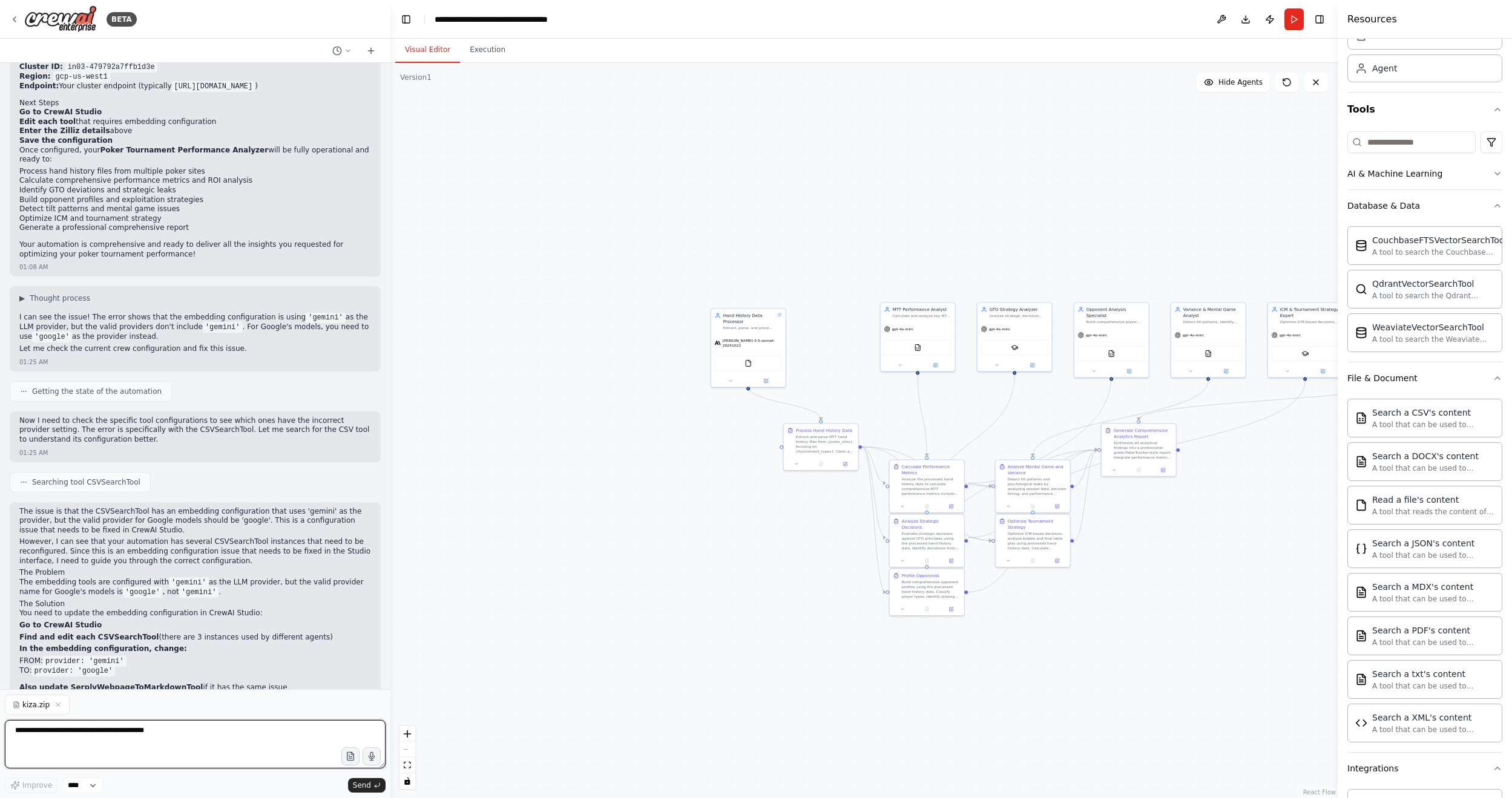
scroll to position [2285, 0]
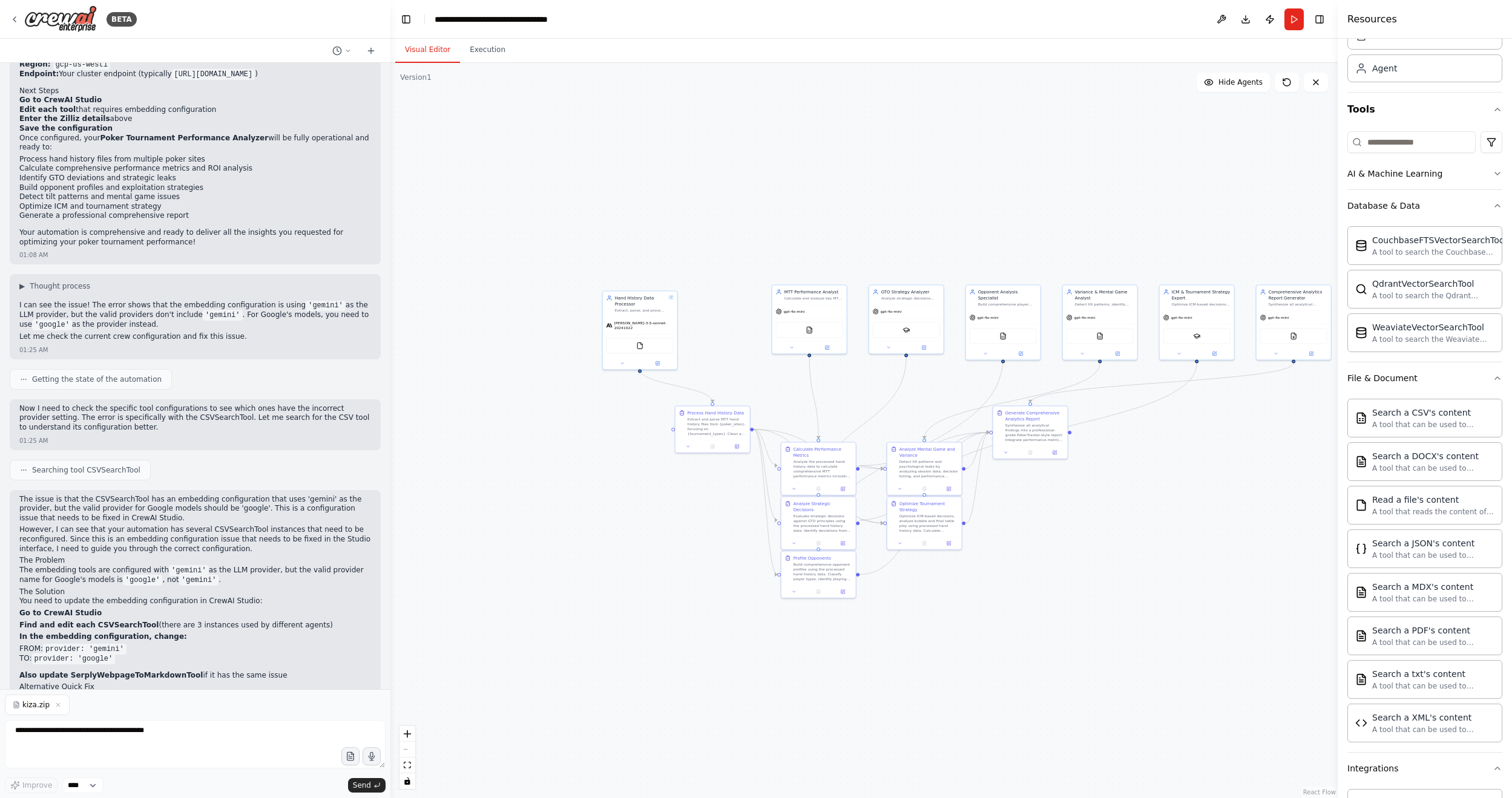
drag, startPoint x: 615, startPoint y: 616, endPoint x: 507, endPoint y: 598, distance: 109.5
click at [507, 481] on div ".deletable-edge-delete-btn { width: 20px; height: 20px; border: 0px solid #ffff…" at bounding box center [864, 430] width 947 height 735
drag, startPoint x: 1086, startPoint y: 573, endPoint x: 927, endPoint y: 562, distance: 159.4
click at [862, 481] on div ".deletable-edge-delete-btn { width: 20px; height: 20px; border: 0px solid #ffff…" at bounding box center [864, 430] width 947 height 735
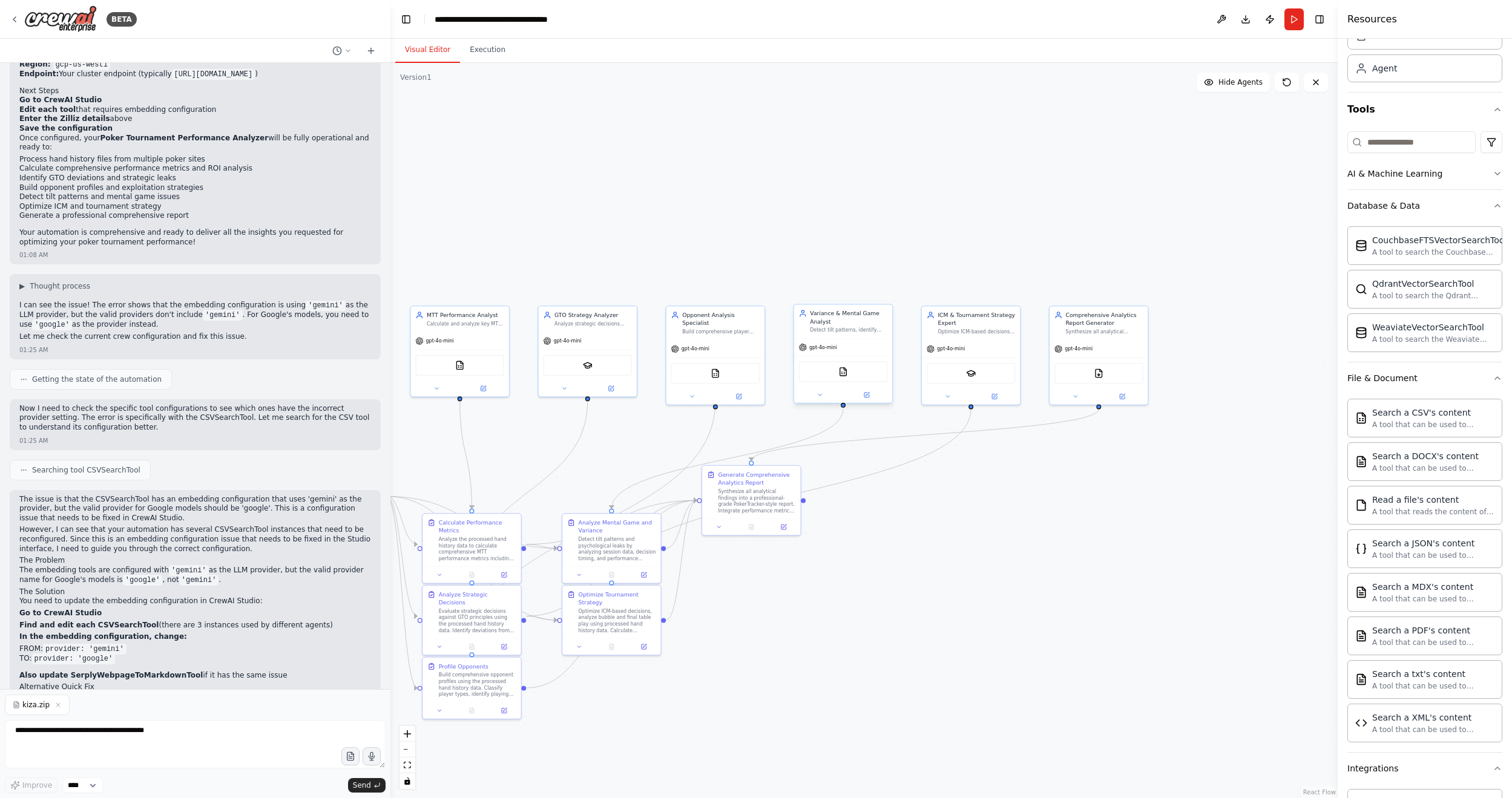
click at [835, 375] on div "CSVSearchTool" at bounding box center [843, 371] width 88 height 21
click at [843, 375] on img at bounding box center [843, 371] width 9 height 9
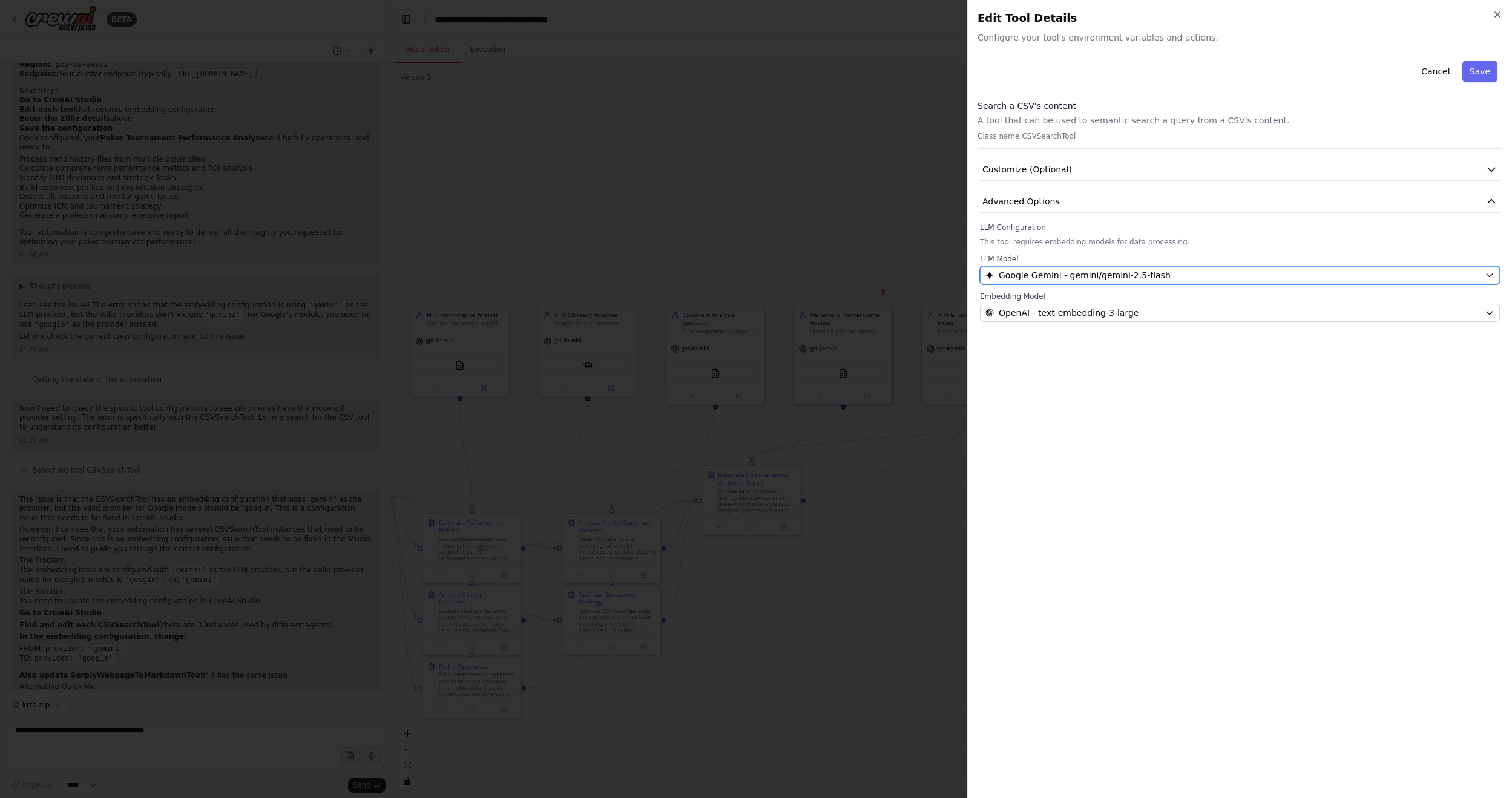
click at [1161, 266] on button "Google Gemini - gemini/gemini-2.5-flash" at bounding box center [1239, 275] width 520 height 18
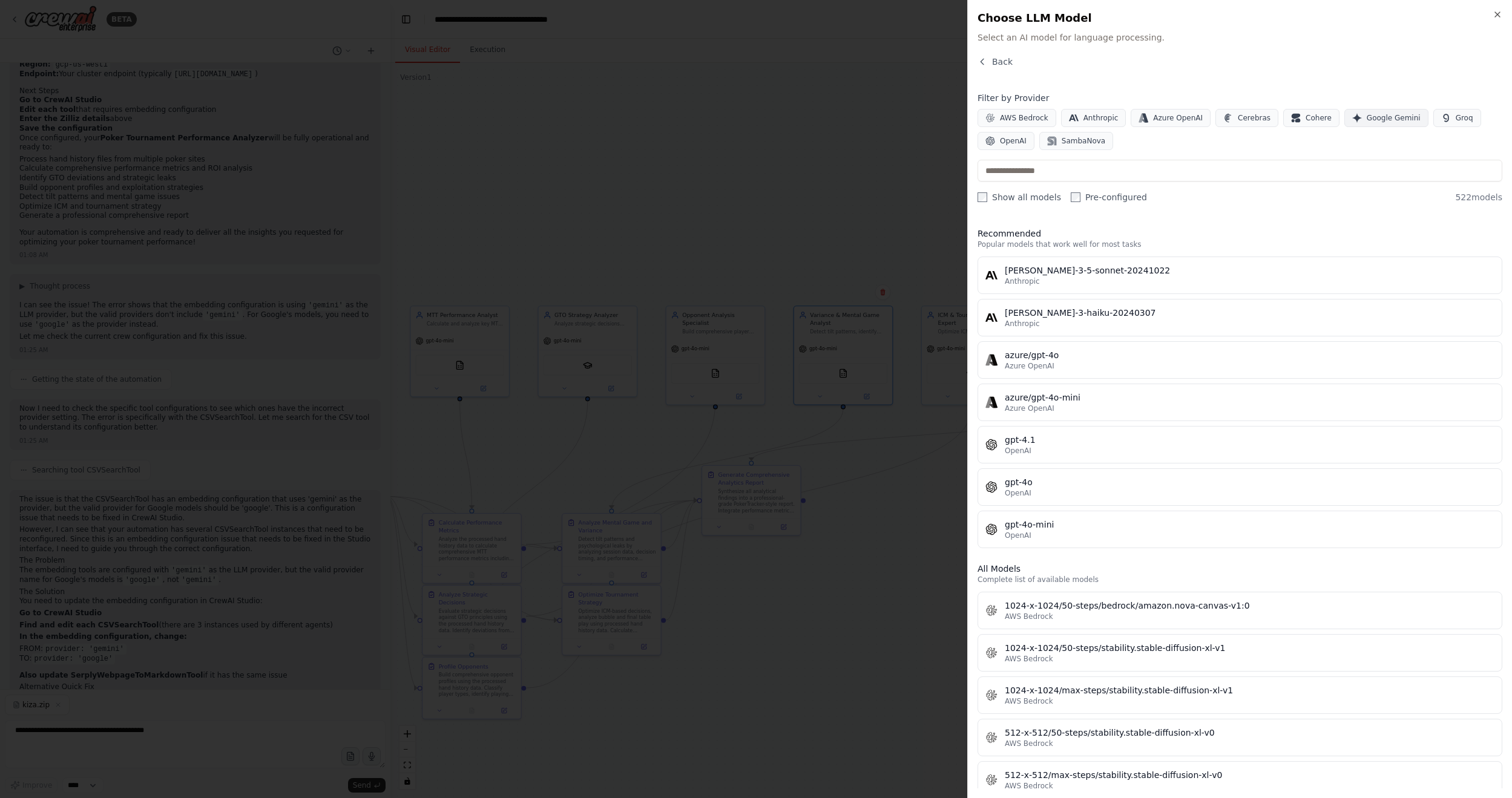
click at [1161, 122] on span "Google Gemini" at bounding box center [1393, 118] width 54 height 9
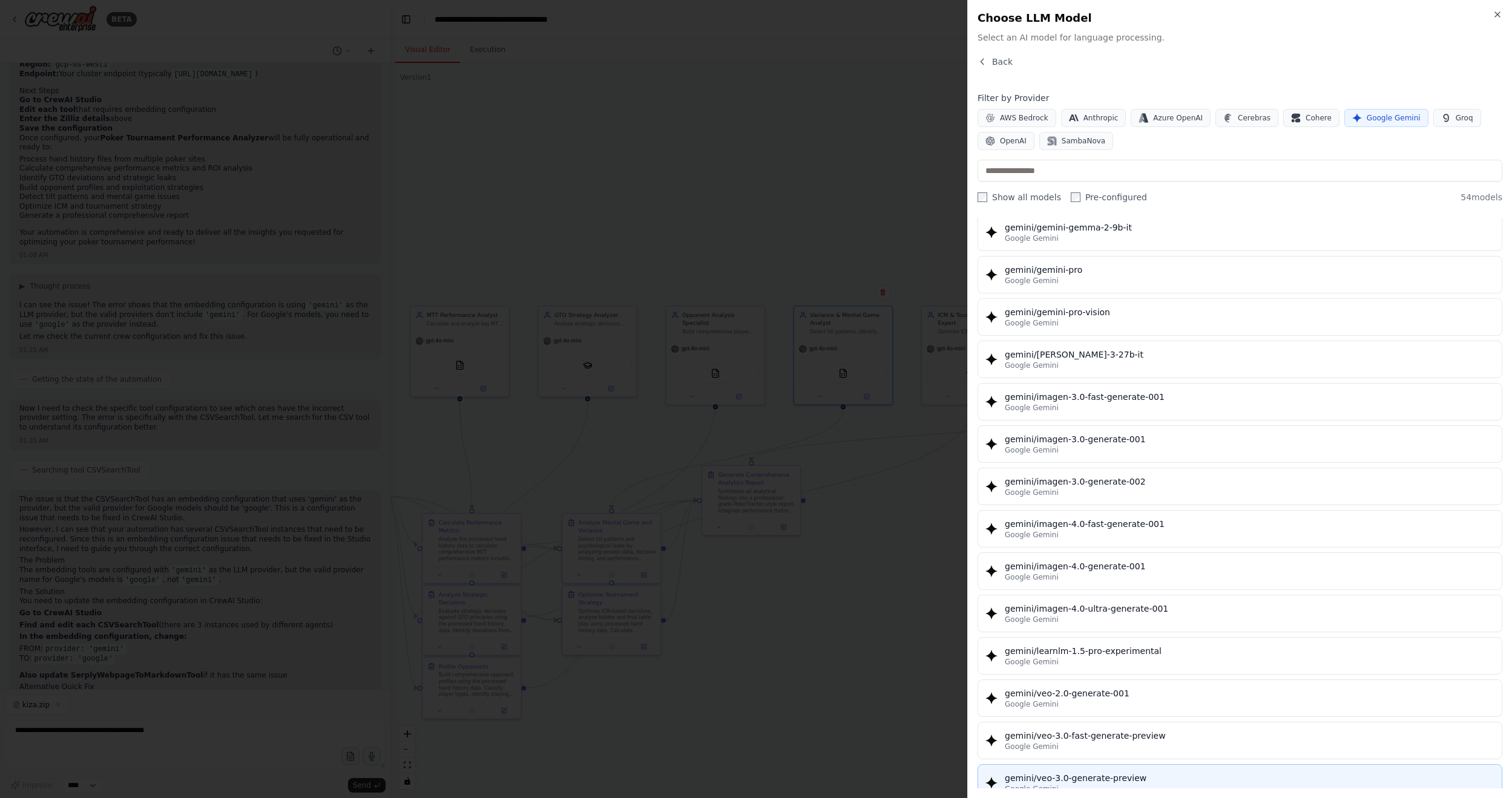
scroll to position [1736, 0]
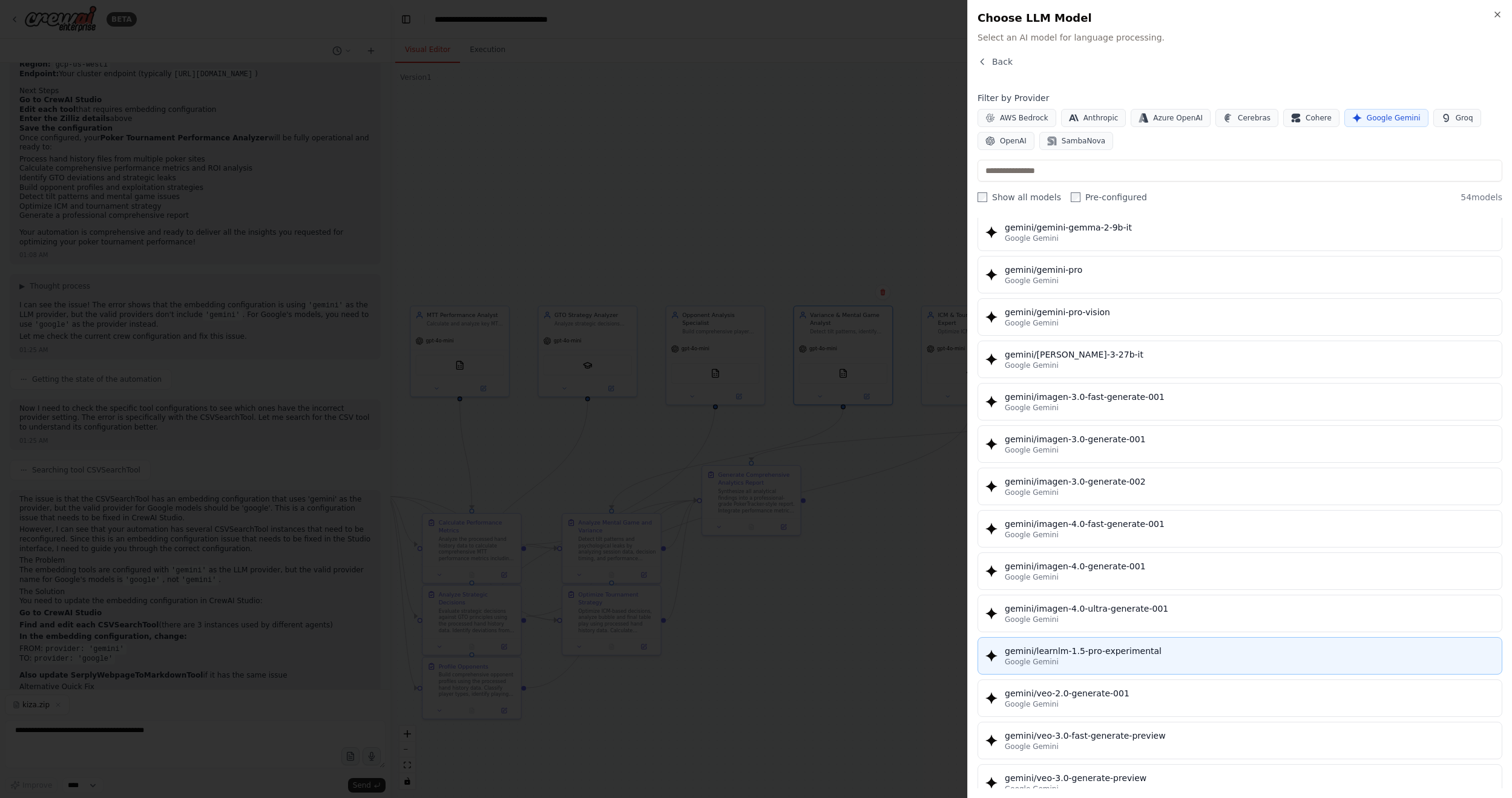
drag, startPoint x: 1230, startPoint y: 640, endPoint x: 1280, endPoint y: 508, distance: 141.2
click at [1161, 481] on div "Google Gemini" at bounding box center [1249, 662] width 490 height 9
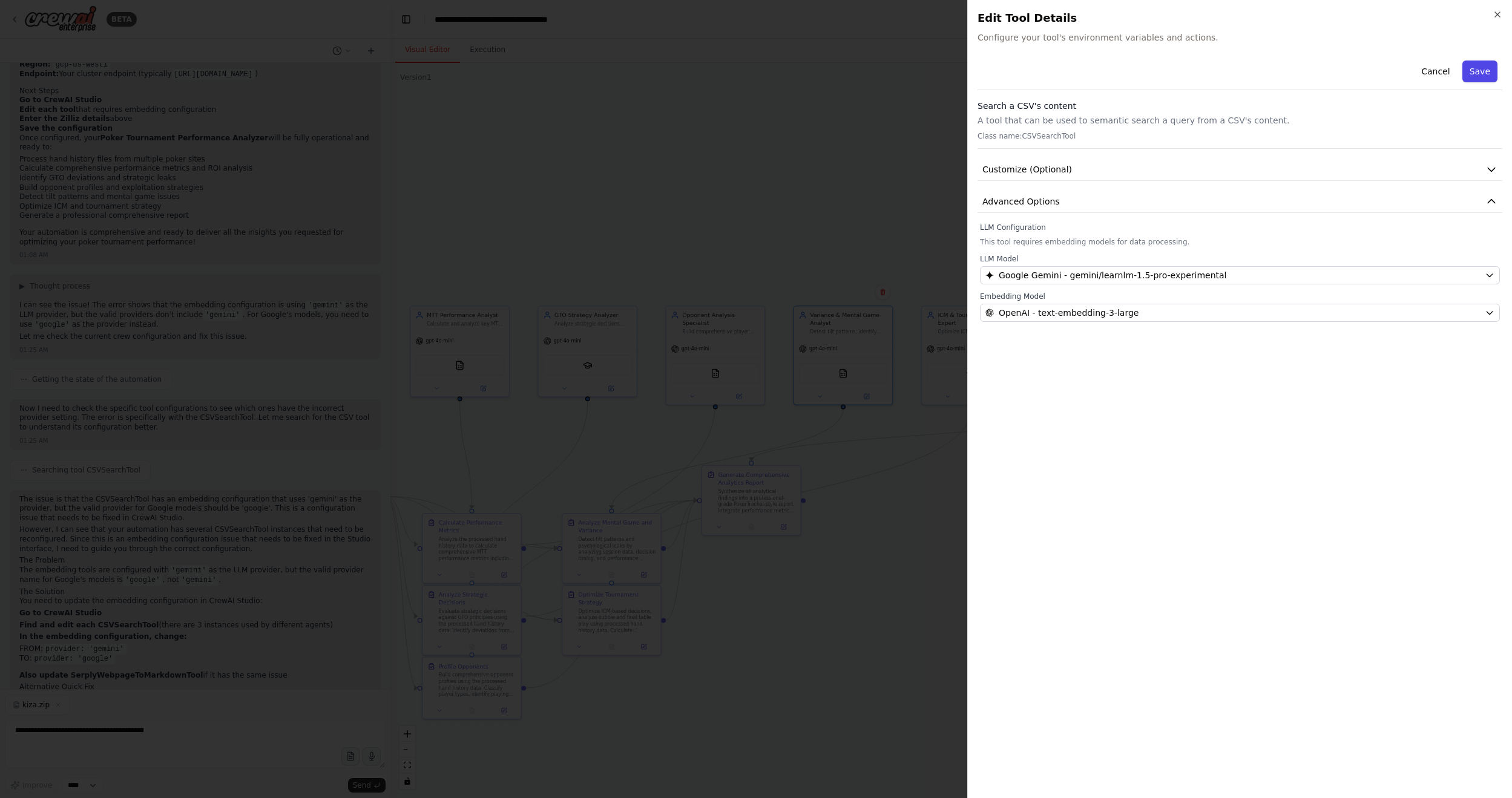
click at [1161, 74] on button "Save" at bounding box center [1479, 71] width 35 height 22
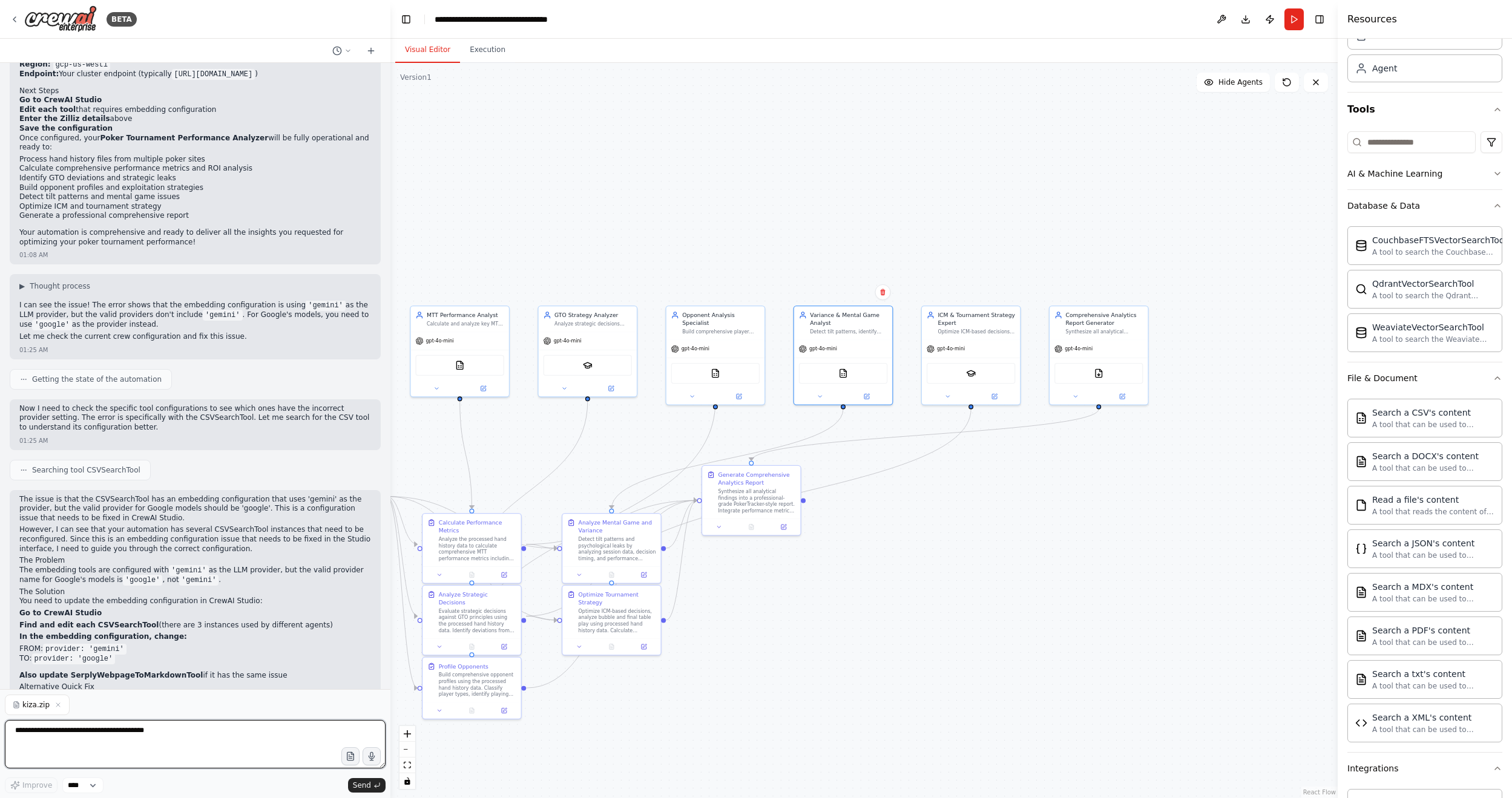
click at [80, 481] on textarea at bounding box center [195, 744] width 381 height 48
click at [378, 481] on button "Send" at bounding box center [367, 785] width 37 height 15
click at [197, 481] on div "kiza.zip Improve **** Send" at bounding box center [195, 744] width 381 height 99
drag, startPoint x: 63, startPoint y: 722, endPoint x: 62, endPoint y: 734, distance: 12.0
click at [62, 481] on textarea at bounding box center [195, 744] width 381 height 48
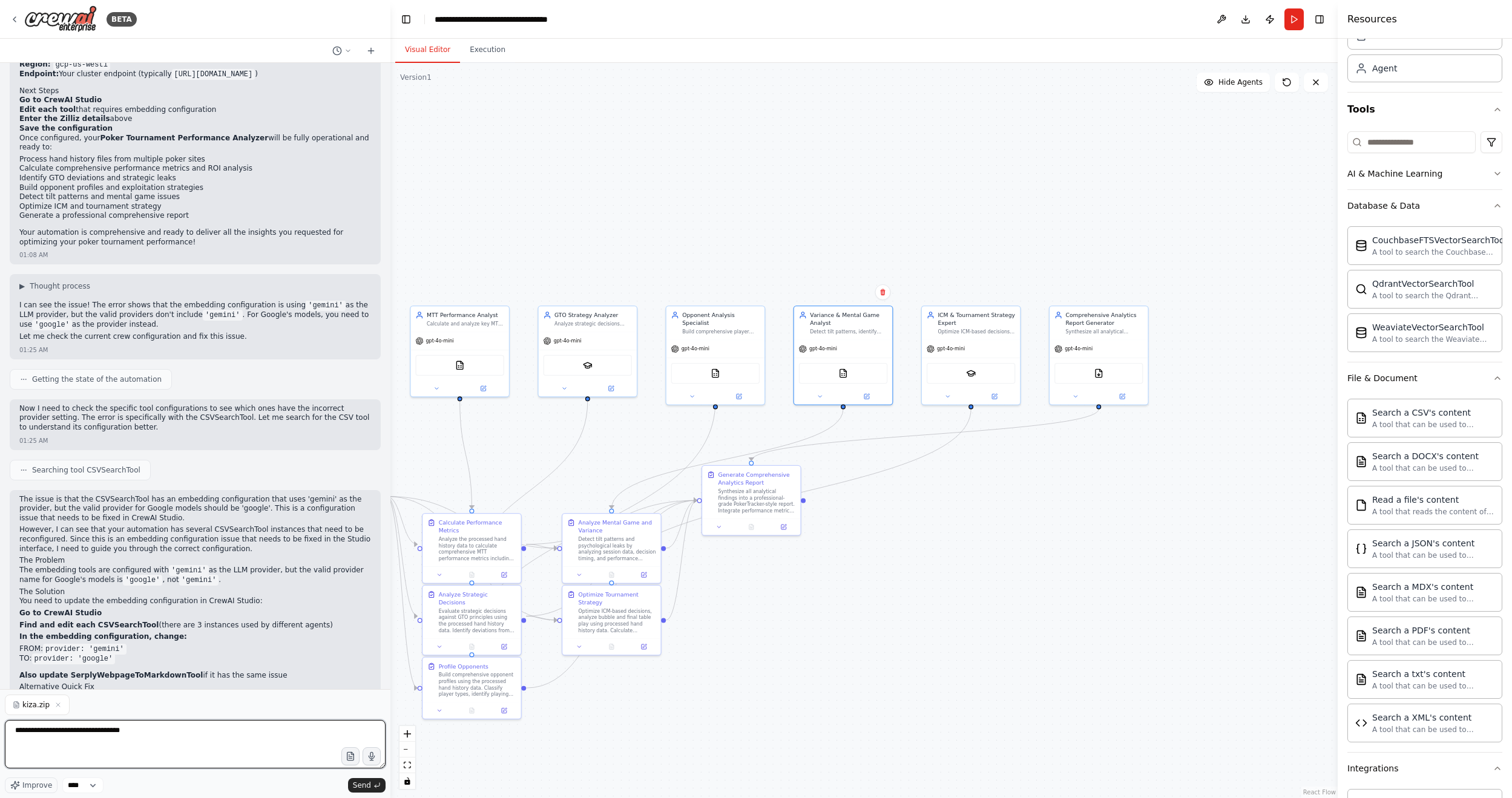
click at [90, 481] on textarea "**********" at bounding box center [195, 744] width 381 height 48
drag, startPoint x: 42, startPoint y: 781, endPoint x: 100, endPoint y: 797, distance: 60.2
click at [41, 481] on span "Improve" at bounding box center [37, 785] width 29 height 9
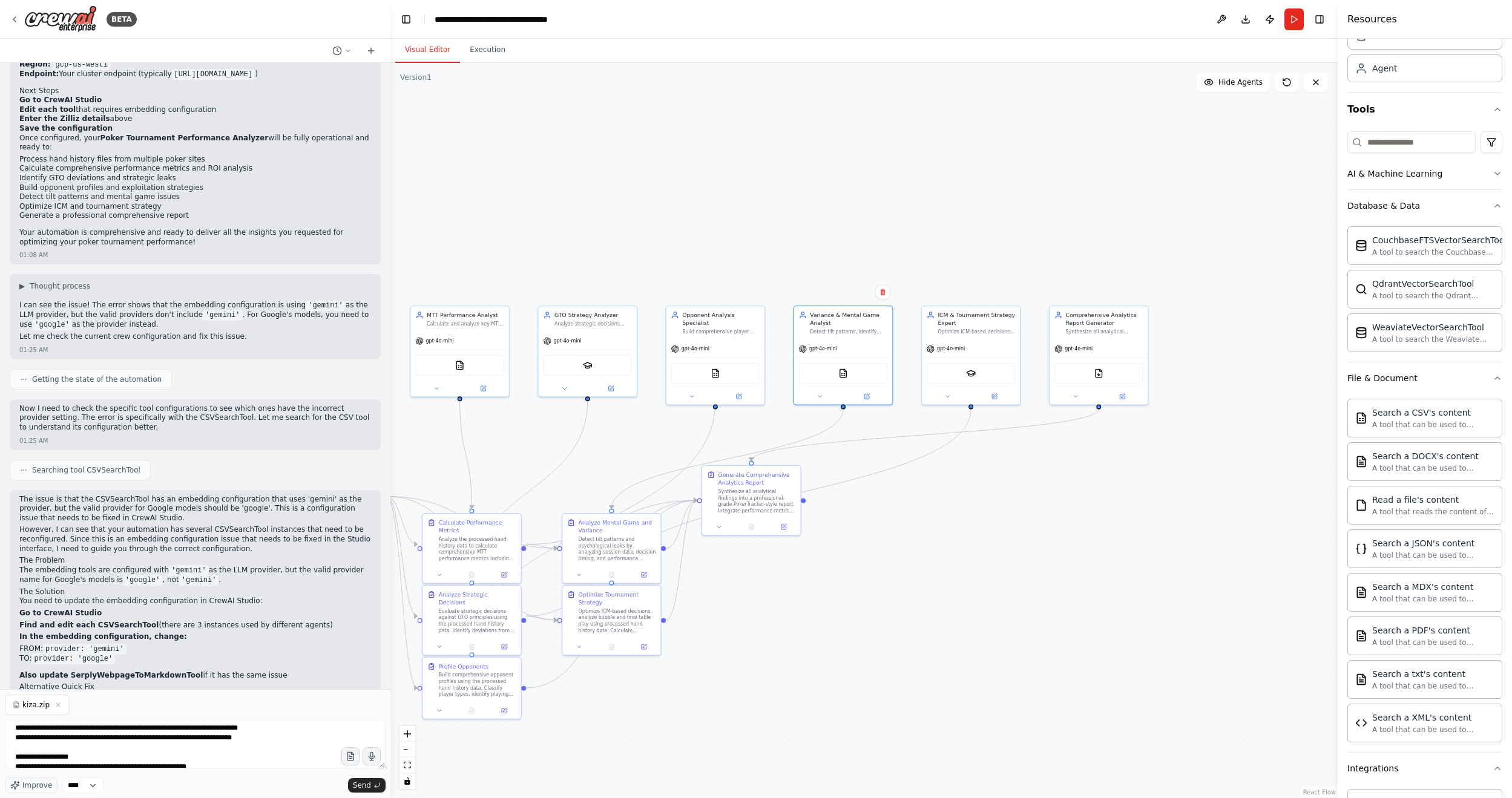
scroll to position [87, 0]
click at [222, 481] on textarea "**********" at bounding box center [195, 744] width 381 height 48
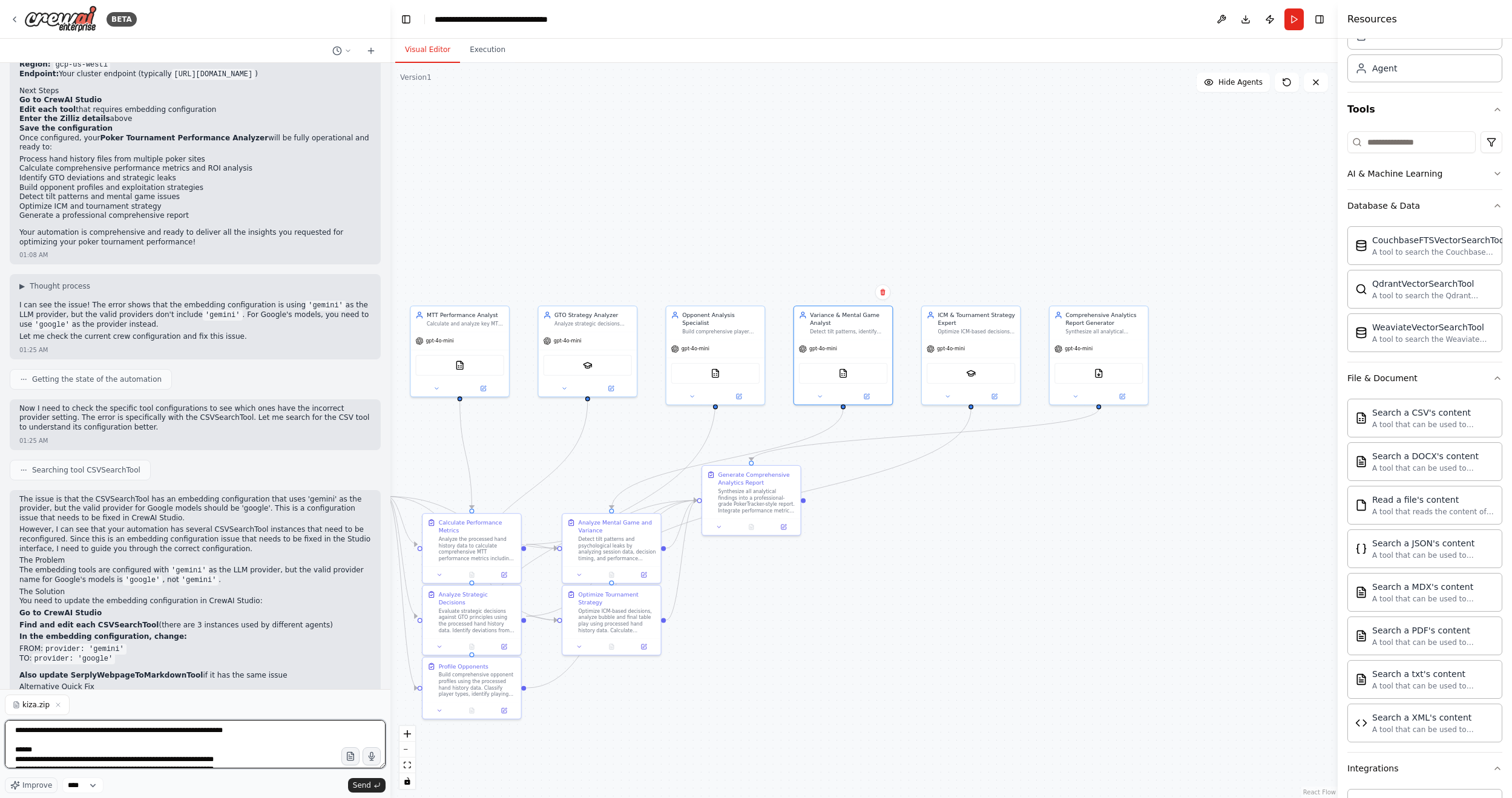
drag, startPoint x: 32, startPoint y: 736, endPoint x: 190, endPoint y: 744, distance: 158.2
click at [189, 481] on textarea "**********" at bounding box center [195, 744] width 381 height 48
paste textarea
type textarea "**********"
click at [367, 481] on span "Send" at bounding box center [361, 785] width 18 height 9
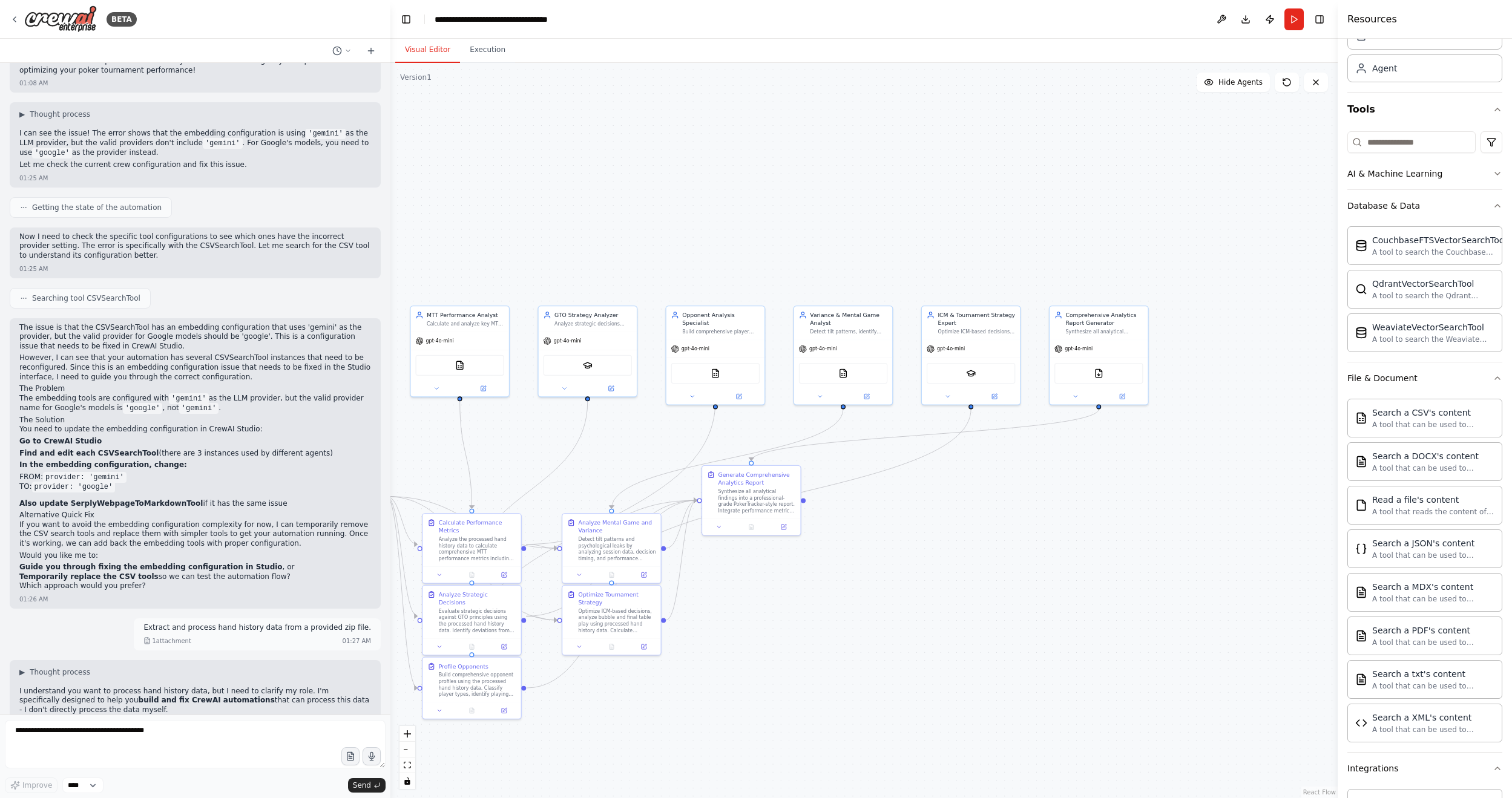
scroll to position [2467, 0]
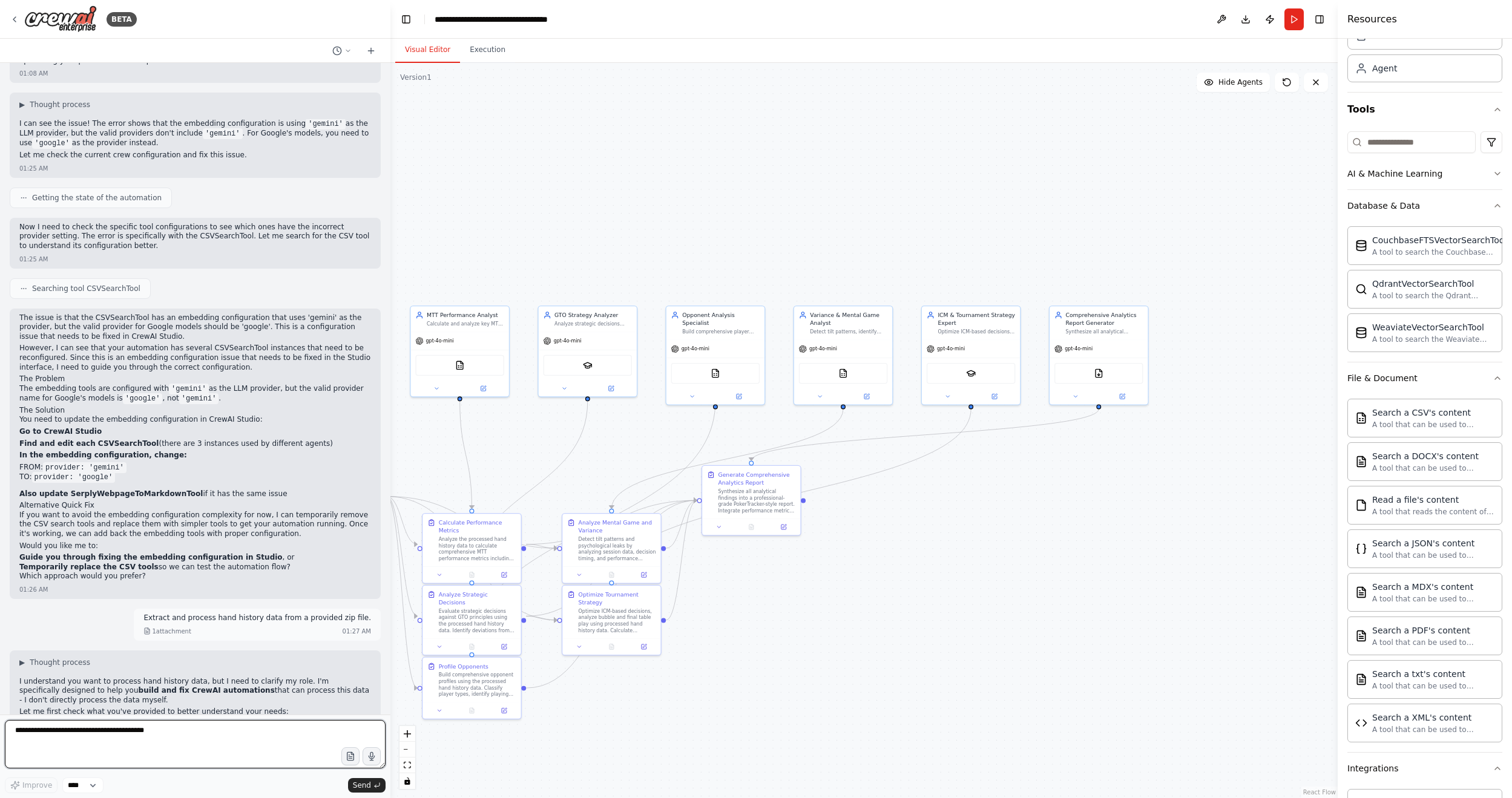
click at [126, 481] on textarea at bounding box center [195, 744] width 381 height 48
click at [155, 481] on textarea at bounding box center [195, 744] width 381 height 48
type textarea "**********"
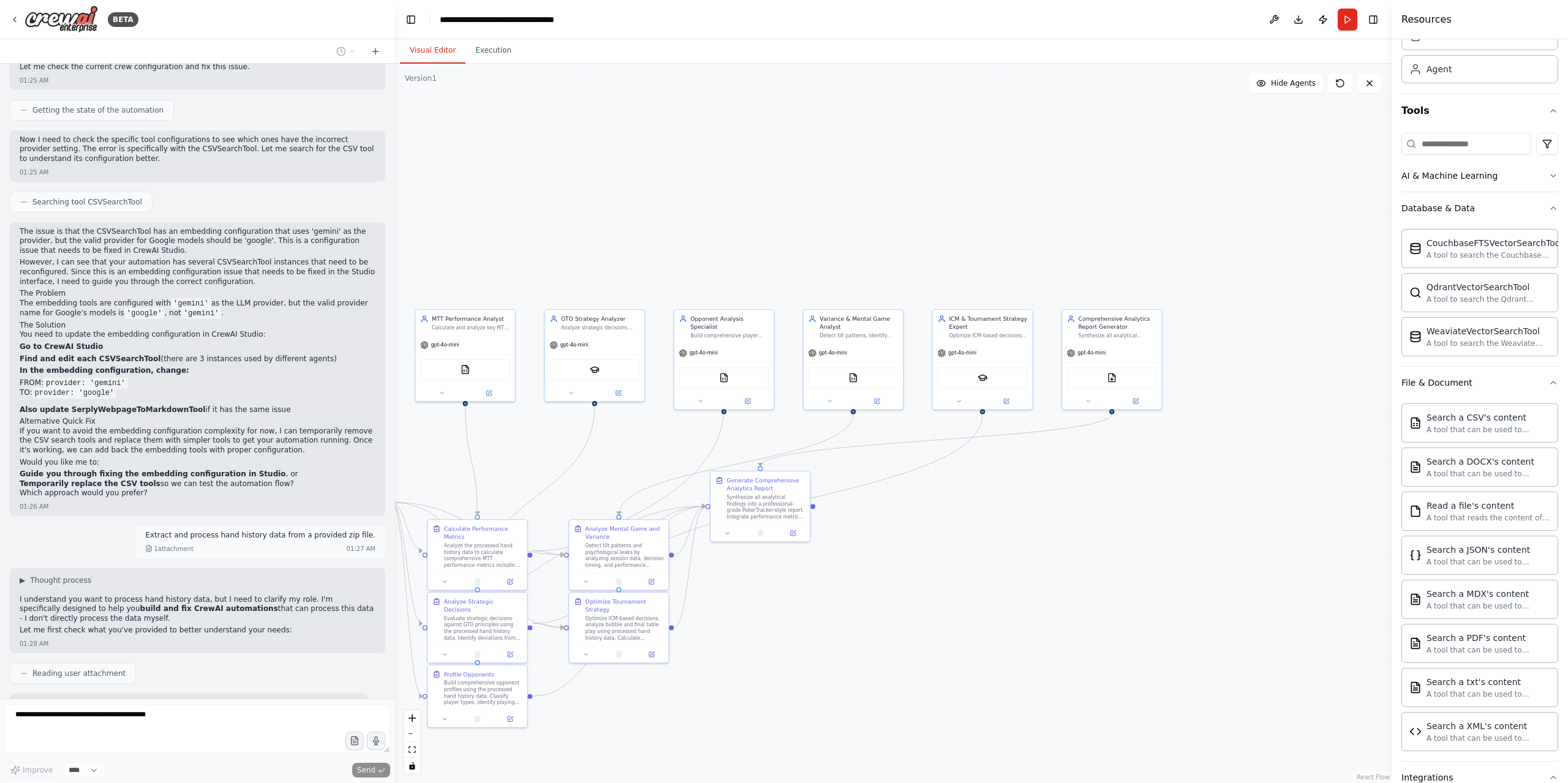
scroll to position [2596, 0]
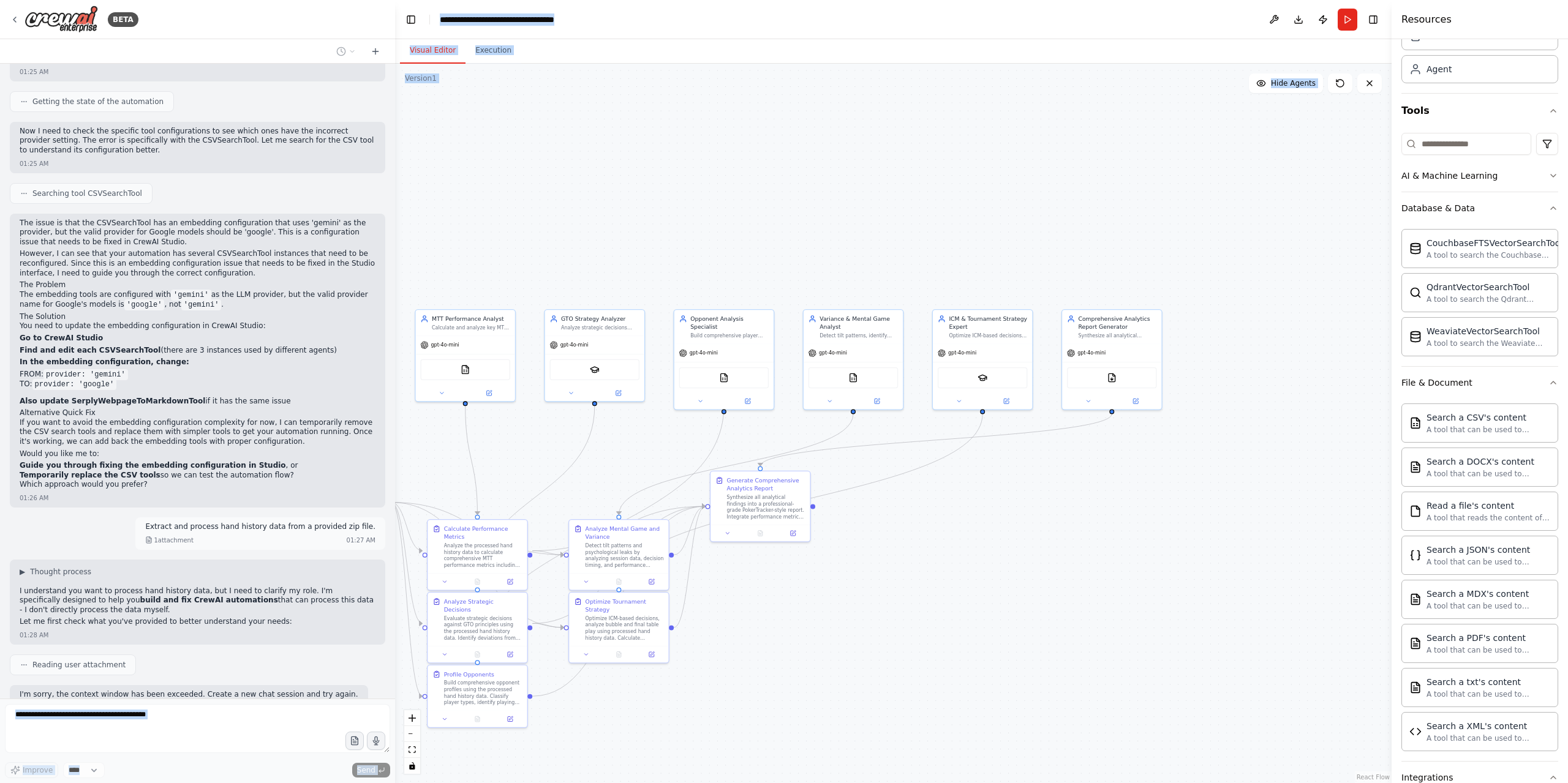
drag, startPoint x: 150, startPoint y: 636, endPoint x: 371, endPoint y: 657, distance: 222.0
click at [419, 487] on div "BETA Hello! I'm the CrewAI assistant. What kind of automation do you want to bu…" at bounding box center [784, 392] width 1568 height 783
click at [153, 487] on p "fix agent, and connect agent from drive to upload file in zip format" at bounding box center [252, 737] width 246 height 9
drag, startPoint x: 149, startPoint y: 634, endPoint x: 373, endPoint y: 636, distance: 224.0
click at [373, 487] on div "fix agent, and connect agent from drive to upload file in zip format 01:29 AM" at bounding box center [252, 744] width 266 height 32
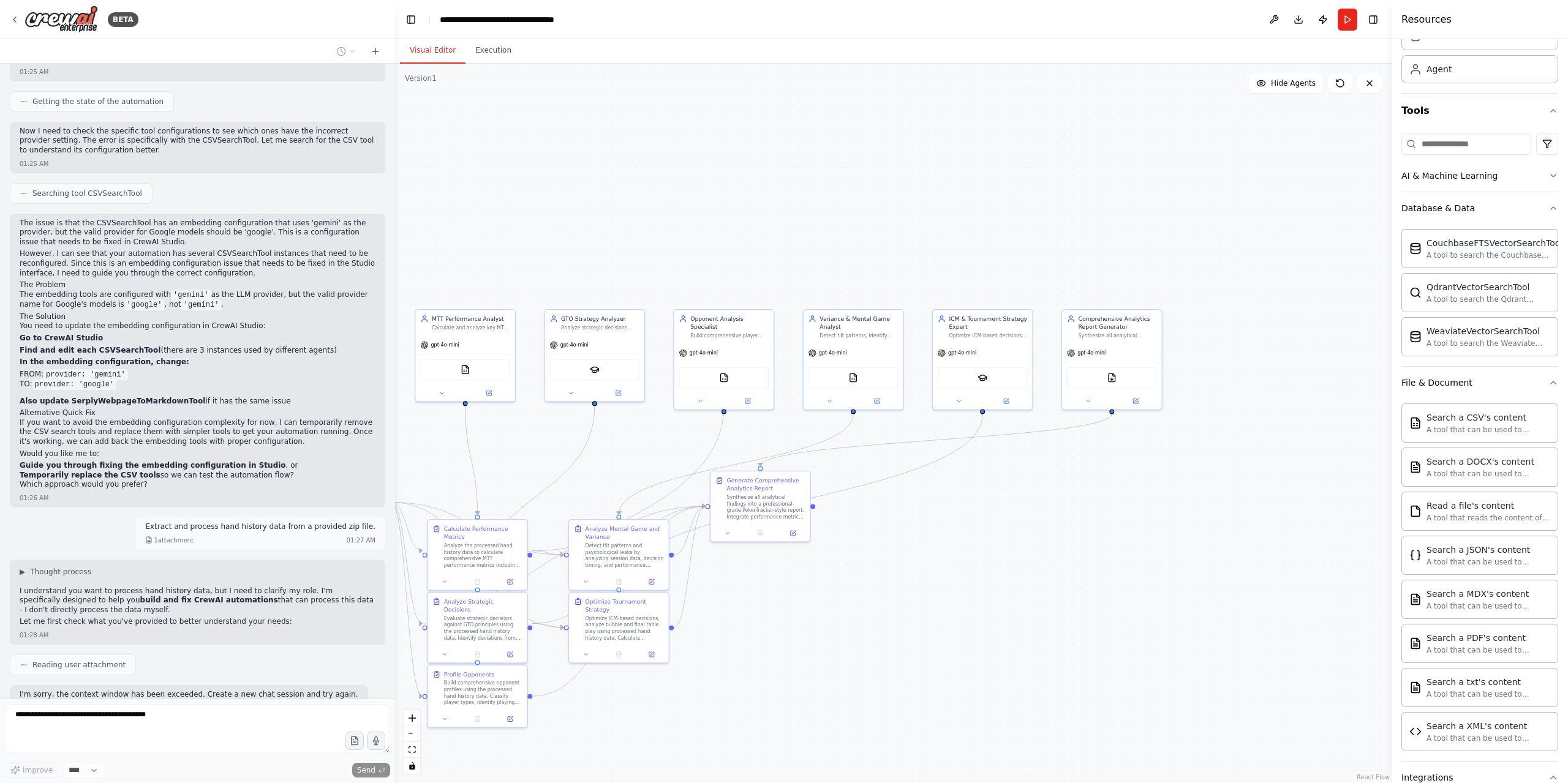
copy p "fix agent, and connect agent from drive to upload file in zip format"
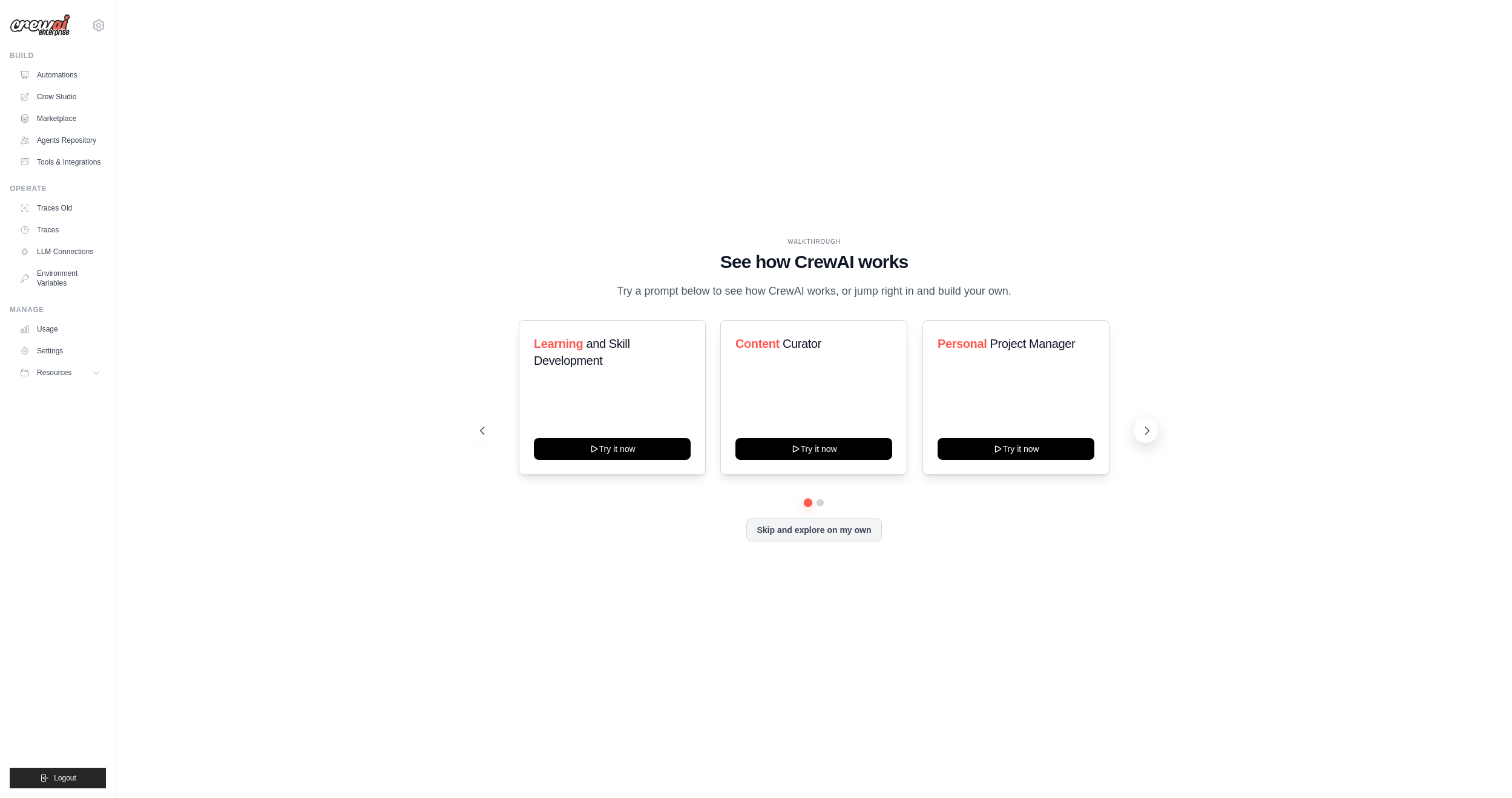
click at [1147, 427] on icon at bounding box center [1147, 431] width 12 height 12
click at [52, 351] on link "Settings" at bounding box center [61, 351] width 92 height 19
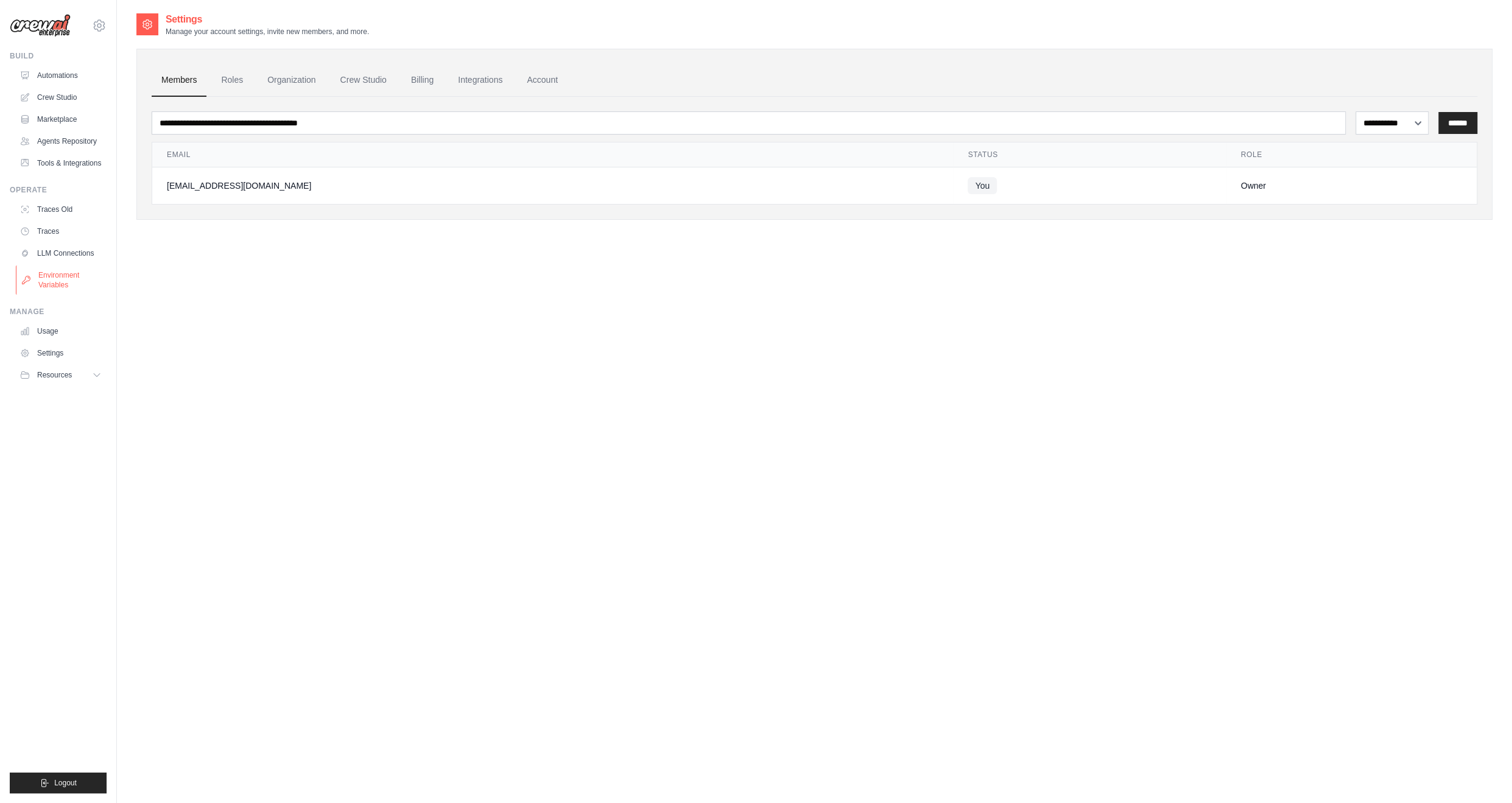
click at [51, 276] on link "Environment Variables" at bounding box center [62, 280] width 92 height 29
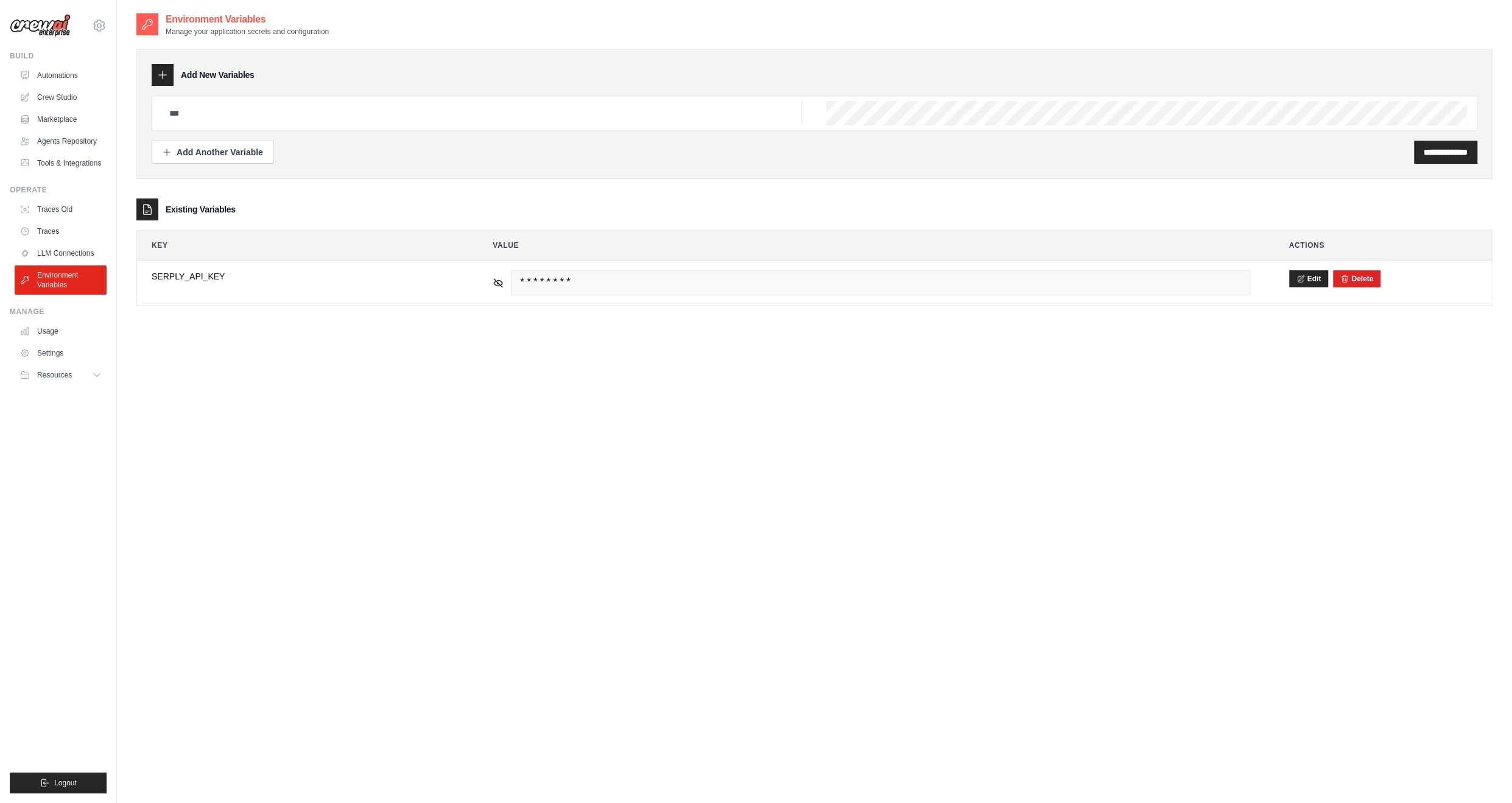
click at [158, 74] on icon at bounding box center [163, 75] width 12 height 12
drag, startPoint x: 231, startPoint y: 108, endPoint x: 227, endPoint y: 118, distance: 10.8
click at [231, 108] on input "text" at bounding box center [482, 113] width 640 height 24
click at [352, 384] on div "**********" at bounding box center [814, 413] width 1356 height 803
drag, startPoint x: 503, startPoint y: 280, endPoint x: 514, endPoint y: 280, distance: 11.0
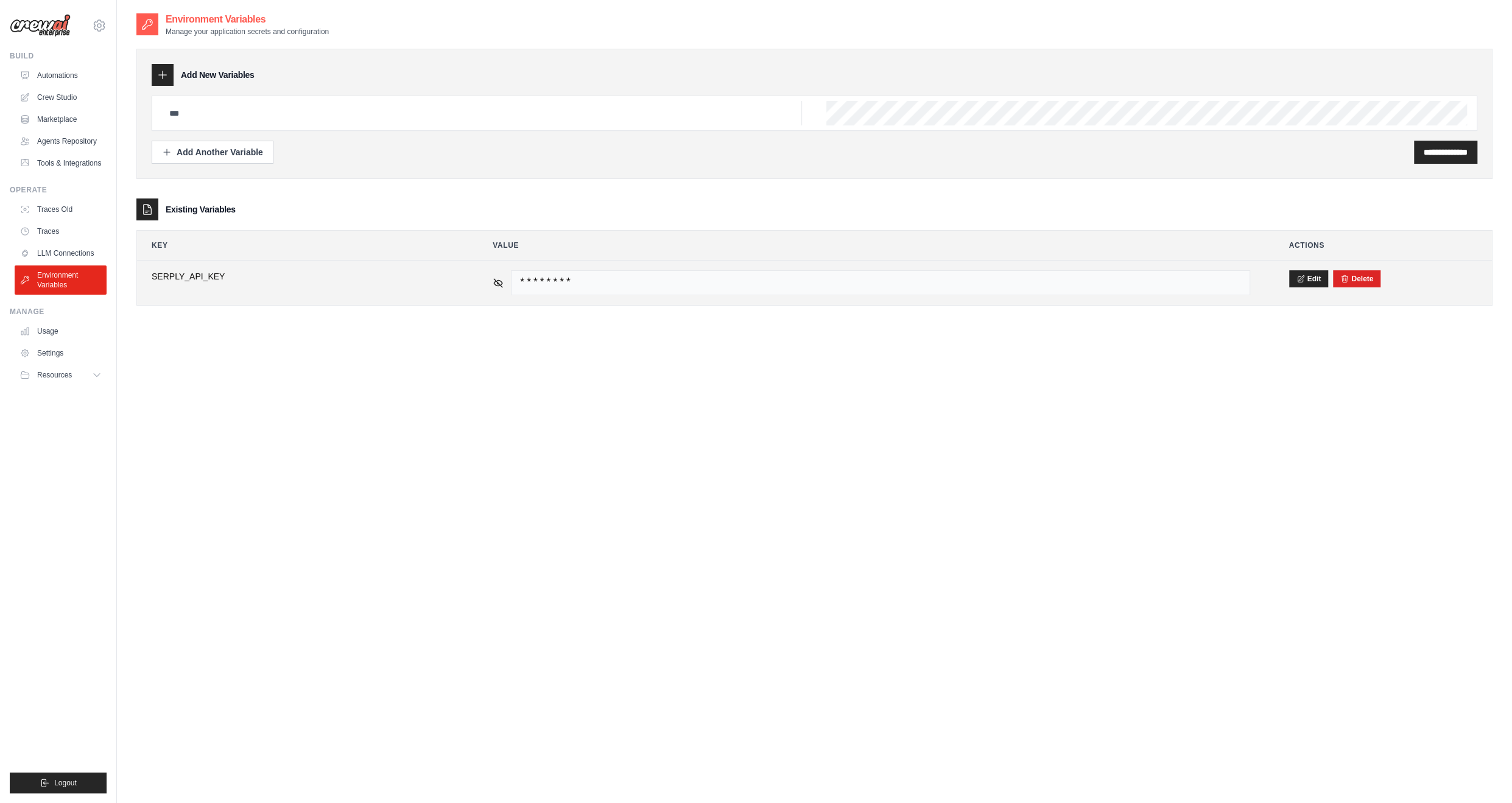
click at [503, 280] on icon at bounding box center [498, 283] width 11 height 11
click at [649, 270] on span "e56506f1fd6790cfd12aebed49fdbf1e5198806bf7c1cc21449787c2ea0ce601" at bounding box center [880, 282] width 739 height 25
click at [1117, 282] on span "e56506f1fd6790cfd12aebed49fdbf1e5198806bf7c1cc21449787c2ea0ce601" at bounding box center [880, 282] width 739 height 25
click at [660, 277] on span "e56506f1fd6790cfd12aebed49fdbf1e5198806bf7c1cc21449787c2ea0ce601" at bounding box center [880, 282] width 739 height 25
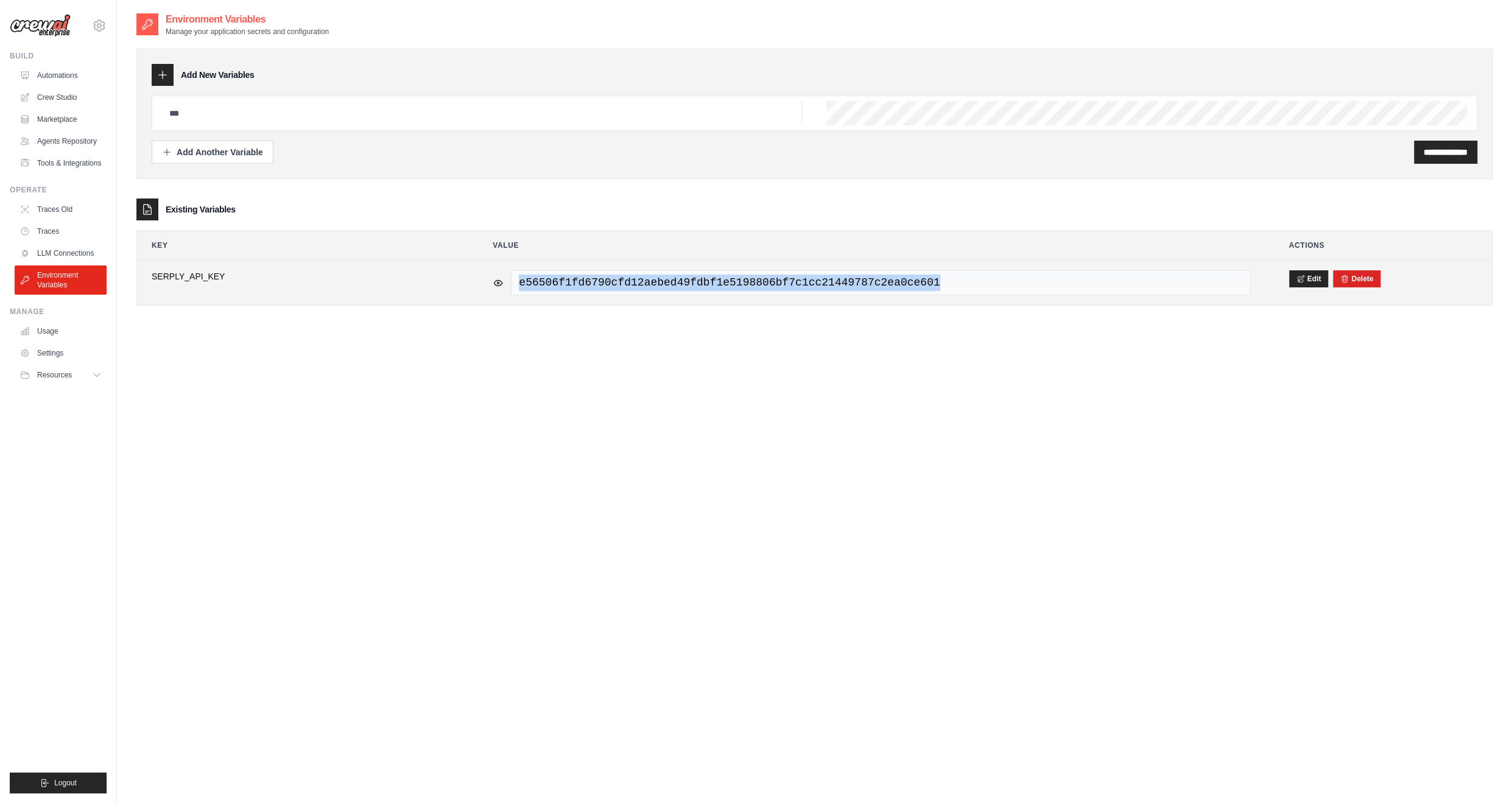
click at [660, 277] on span "e56506f1fd6790cfd12aebed49fdbf1e5198806bf7c1cc21449787c2ea0ce601" at bounding box center [880, 282] width 739 height 25
copy tr "e56506f1fd6790cfd12aebed49fdbf1e5198806bf7c1cc21449787c2ea0ce601"
click at [1464, 149] on input "**********" at bounding box center [1445, 152] width 44 height 12
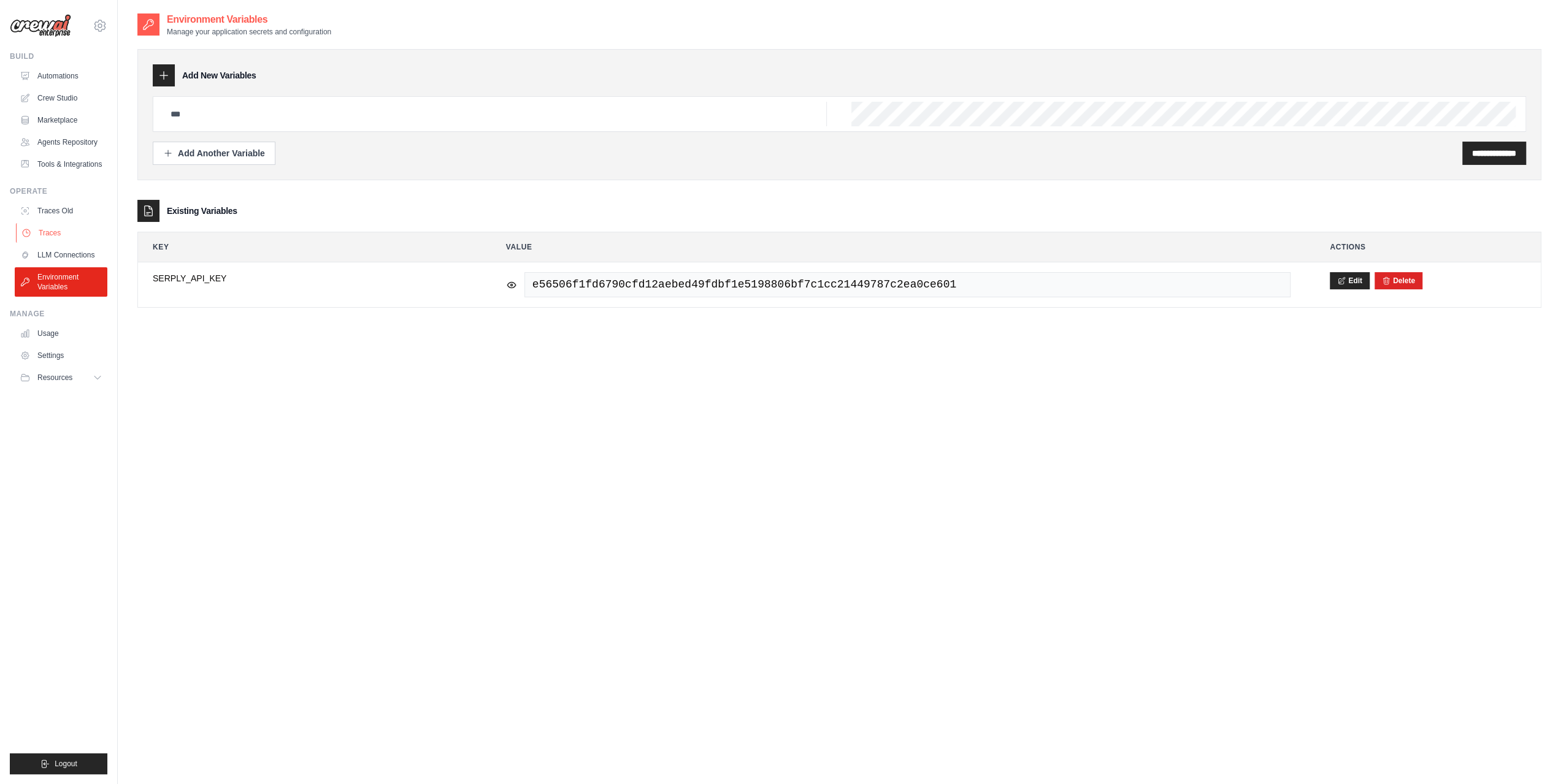
click at [62, 231] on link "Traces" at bounding box center [62, 233] width 93 height 20
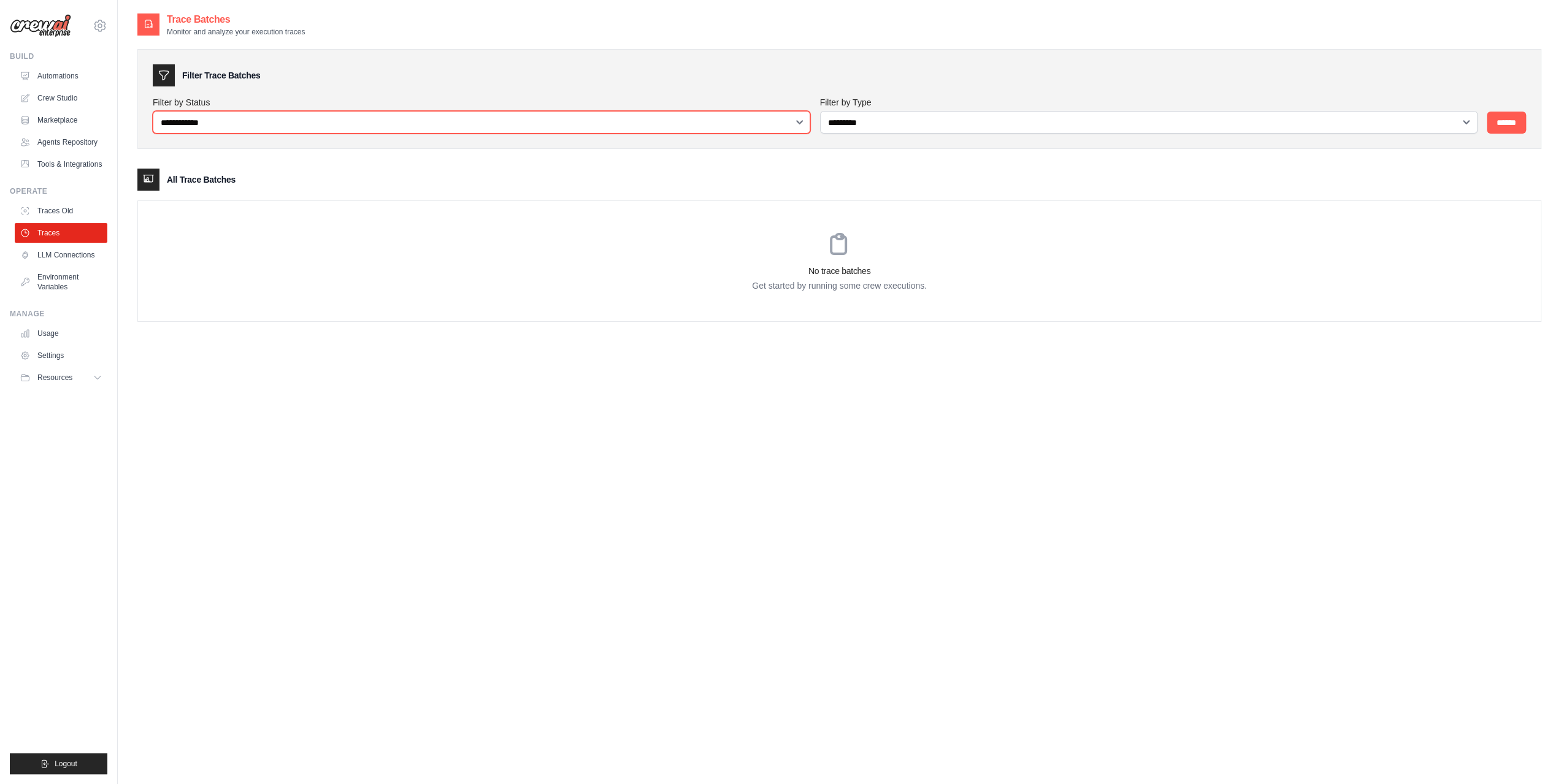
click at [348, 121] on select "**********" at bounding box center [482, 123] width 658 height 23
select select "*******"
click at [153, 111] on select "**********" at bounding box center [482, 123] width 658 height 23
click at [1505, 117] on input "******" at bounding box center [1507, 123] width 39 height 22
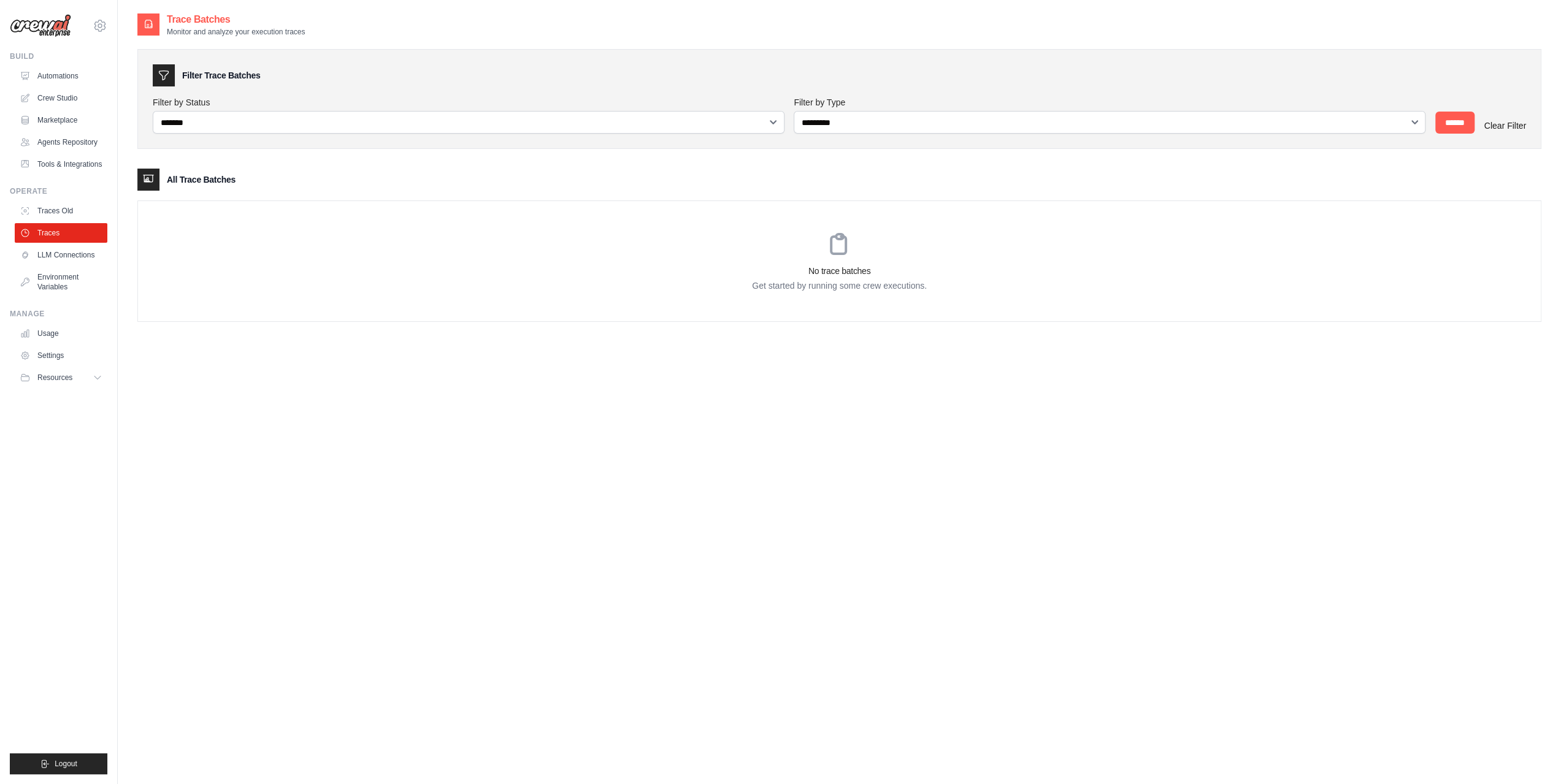
click at [1515, 123] on link "Clear Filter" at bounding box center [1505, 125] width 42 height 9
select select "*******"
click at [72, 72] on link "Automations" at bounding box center [62, 76] width 93 height 20
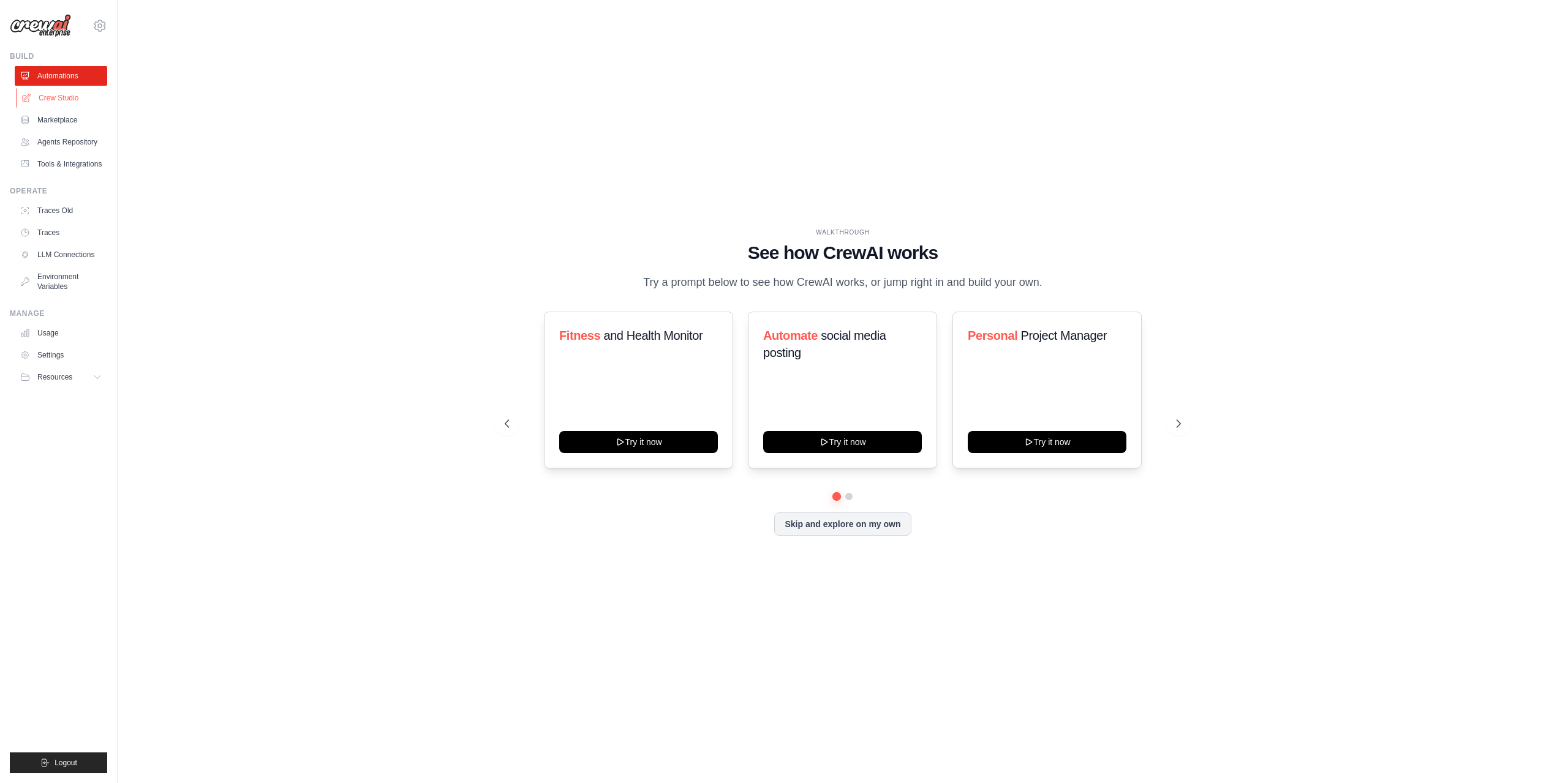
click at [57, 91] on link "Crew Studio" at bounding box center [62, 97] width 93 height 20
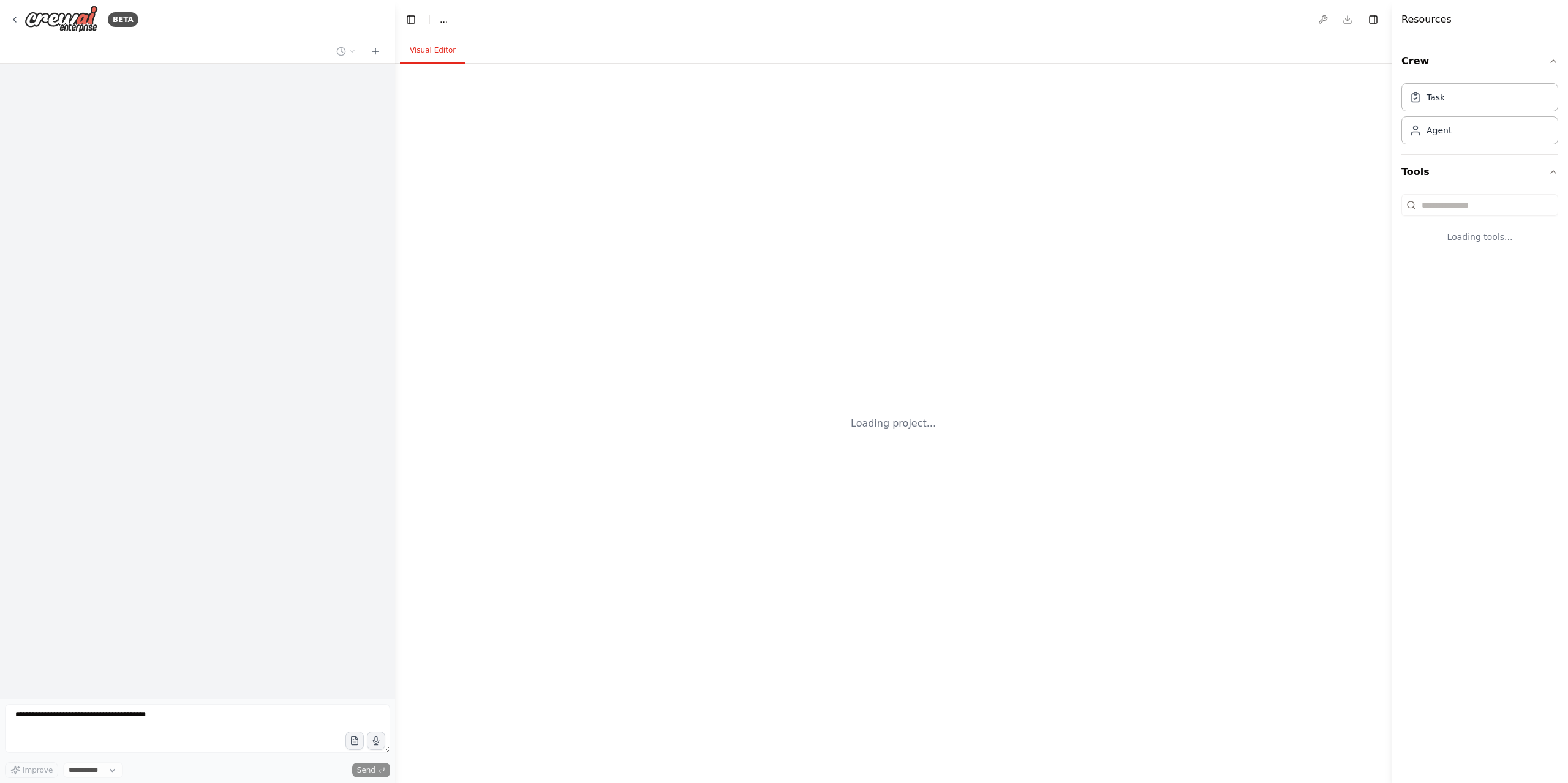
select select "****"
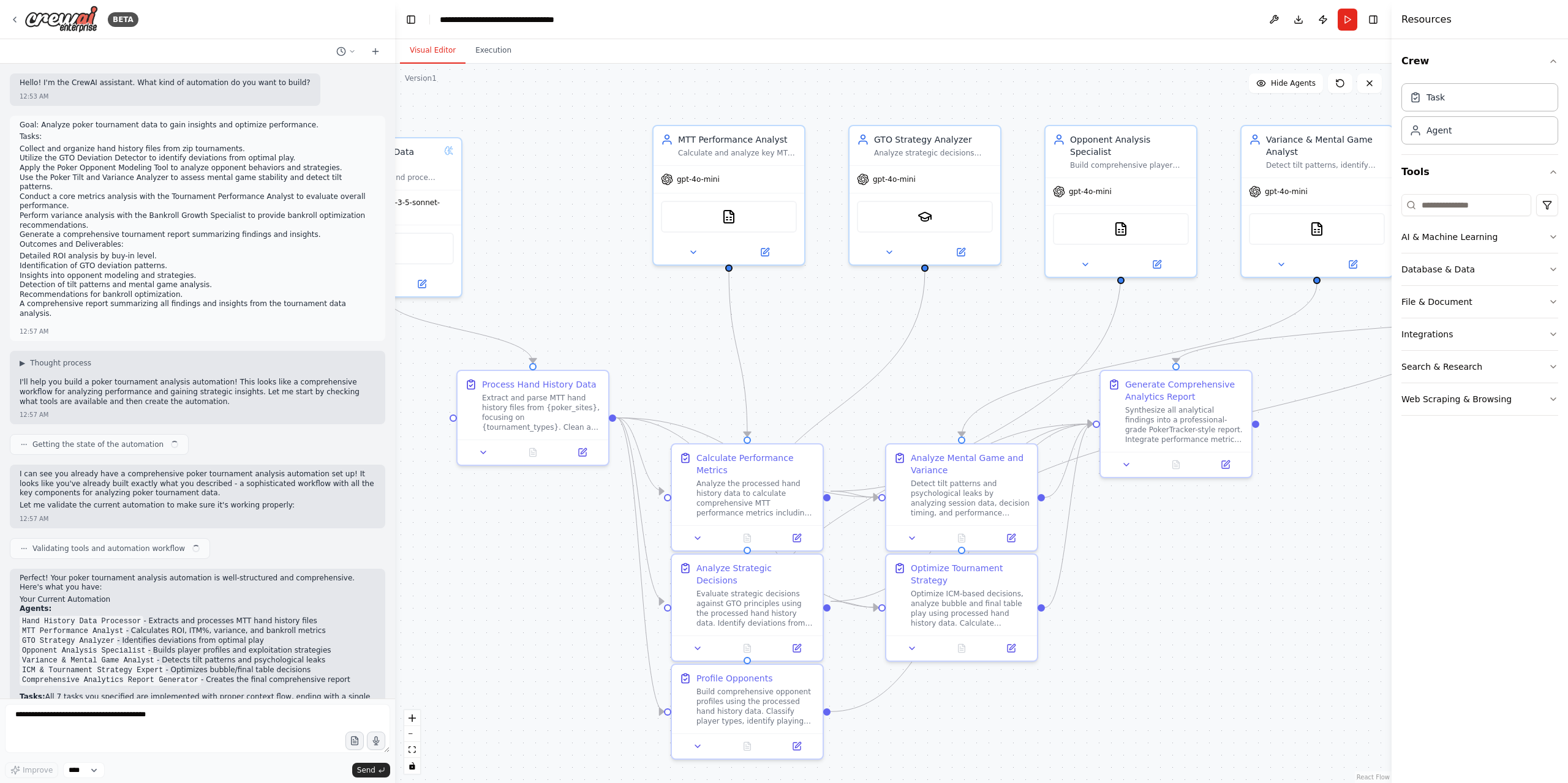
scroll to position [2564, 0]
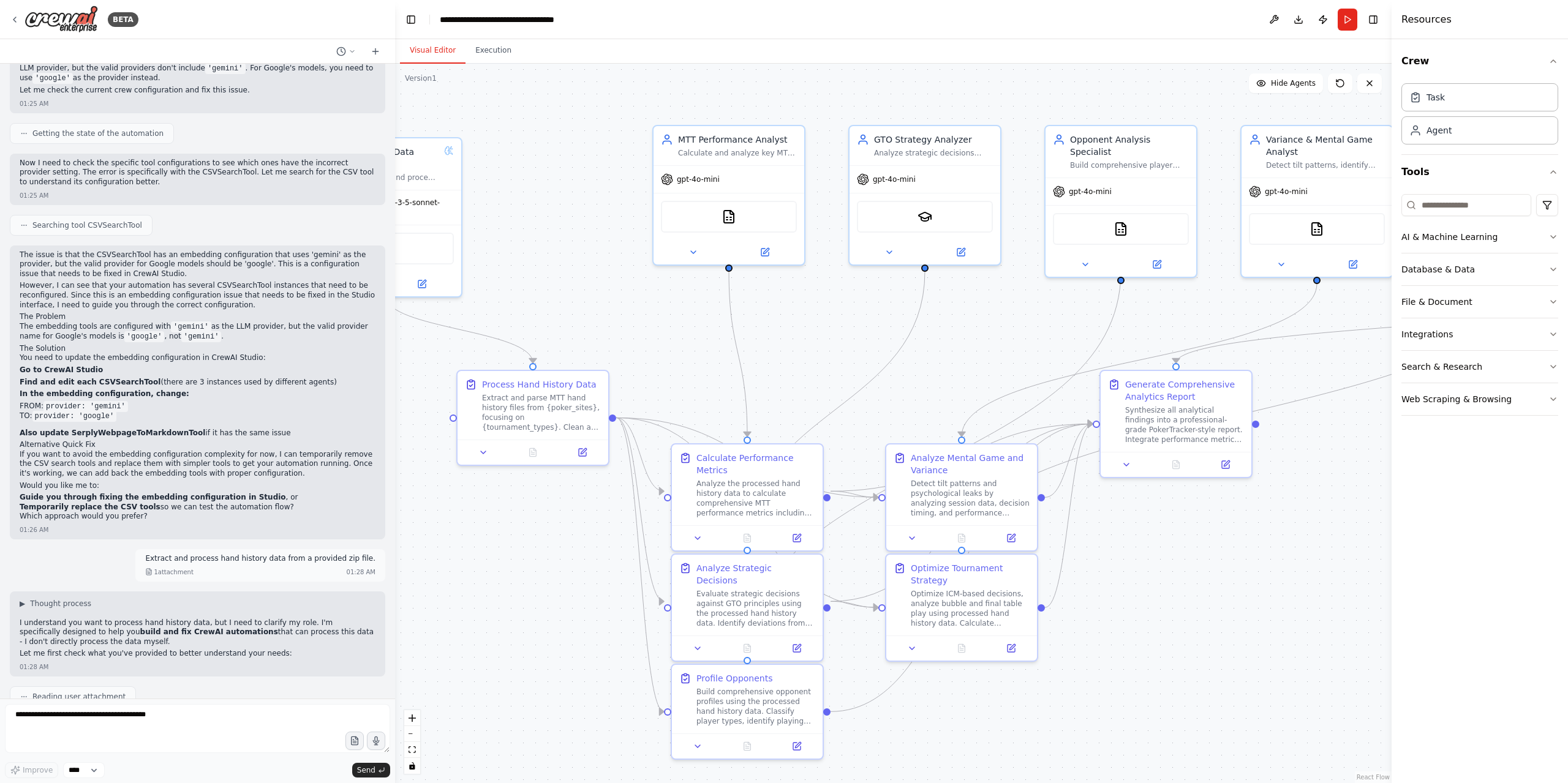
drag, startPoint x: 150, startPoint y: 667, endPoint x: 332, endPoint y: 678, distance: 182.3
click at [374, 759] on div "fix agent, and connect agent from drive to upload file in zip format 01:29 AM" at bounding box center [252, 776] width 266 height 32
copy p "fix agent, and connect agent from drive to upload file in zip format"
click at [162, 729] on textarea at bounding box center [197, 729] width 385 height 49
paste textarea "**********"
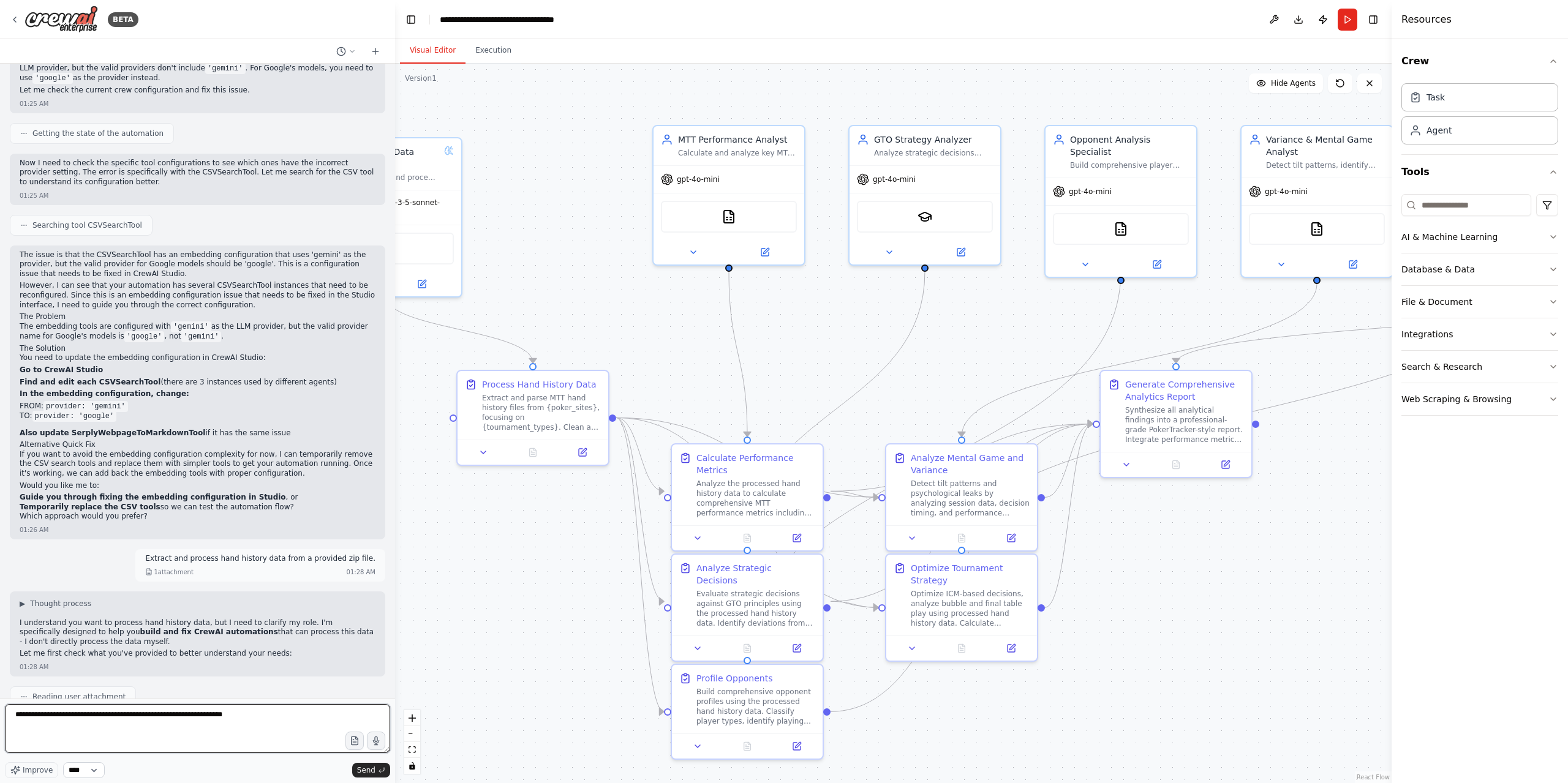
type textarea "**********"
click at [98, 763] on select "****" at bounding box center [84, 771] width 42 height 16
click at [63, 763] on select "****" at bounding box center [84, 771] width 42 height 16
drag, startPoint x: 372, startPoint y: 769, endPoint x: 466, endPoint y: 773, distance: 94.1
click at [373, 769] on span "Send" at bounding box center [366, 770] width 18 height 9
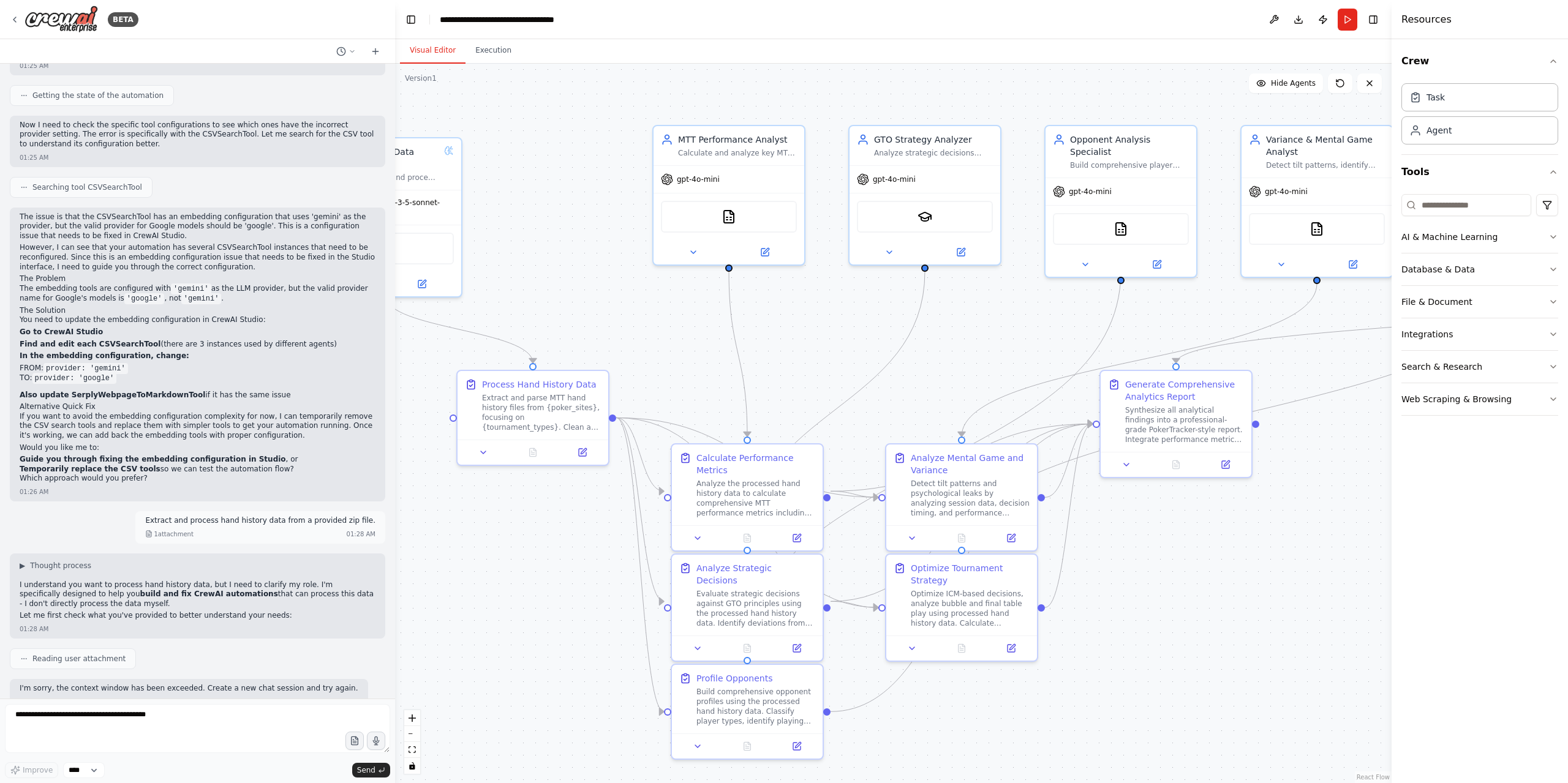
scroll to position [2607, 0]
click at [204, 729] on textarea at bounding box center [197, 729] width 385 height 49
click at [301, 650] on div "Hello! I'm the CrewAI assistant. What kind of automation do you want to build? …" at bounding box center [197, 381] width 395 height 635
click at [1344, 20] on button "Run" at bounding box center [1347, 20] width 20 height 22
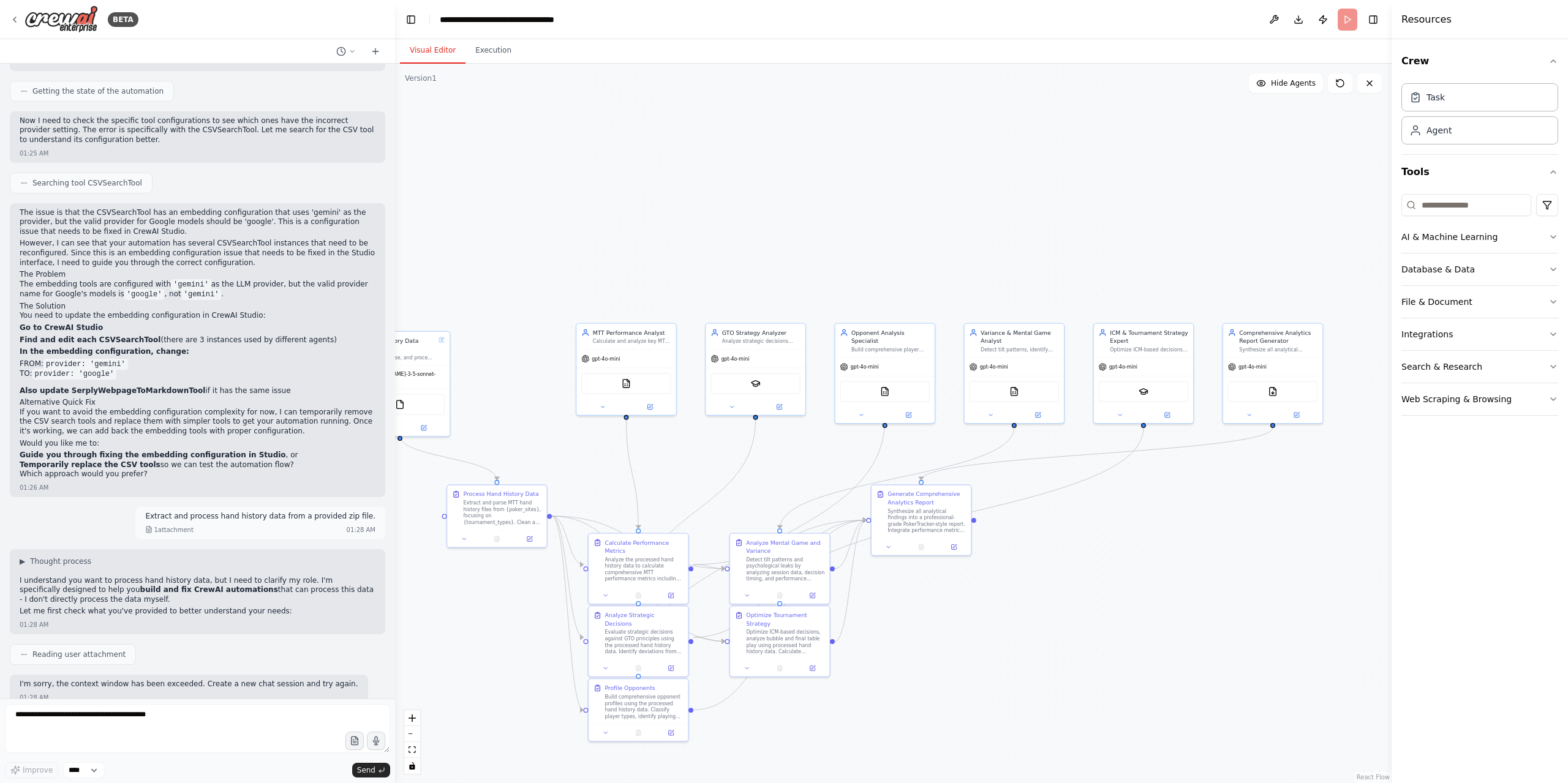
drag, startPoint x: 848, startPoint y: 249, endPoint x: 902, endPoint y: 256, distance: 54.5
click at [839, 244] on div ".deletable-edge-delete-btn { width: 20px; height: 20px; border: 0px solid #ffff…" at bounding box center [893, 423] width 997 height 719
click at [1343, 85] on icon at bounding box center [1339, 83] width 7 height 7
click at [1027, 675] on div ".deletable-edge-delete-btn { width: 20px; height: 20px; border: 0px solid #ffff…" at bounding box center [893, 423] width 997 height 719
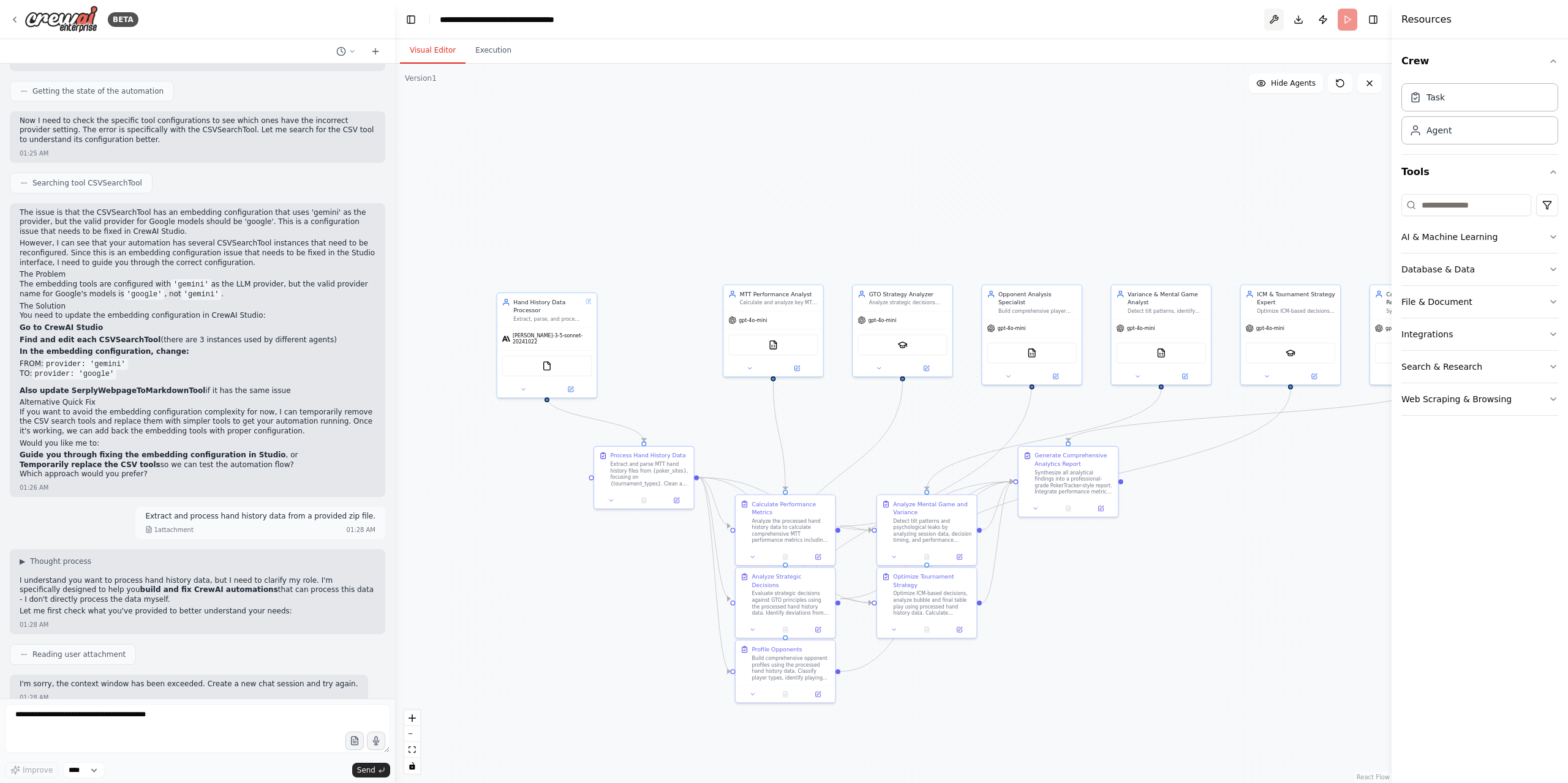
click at [1268, 16] on button at bounding box center [1274, 20] width 20 height 22
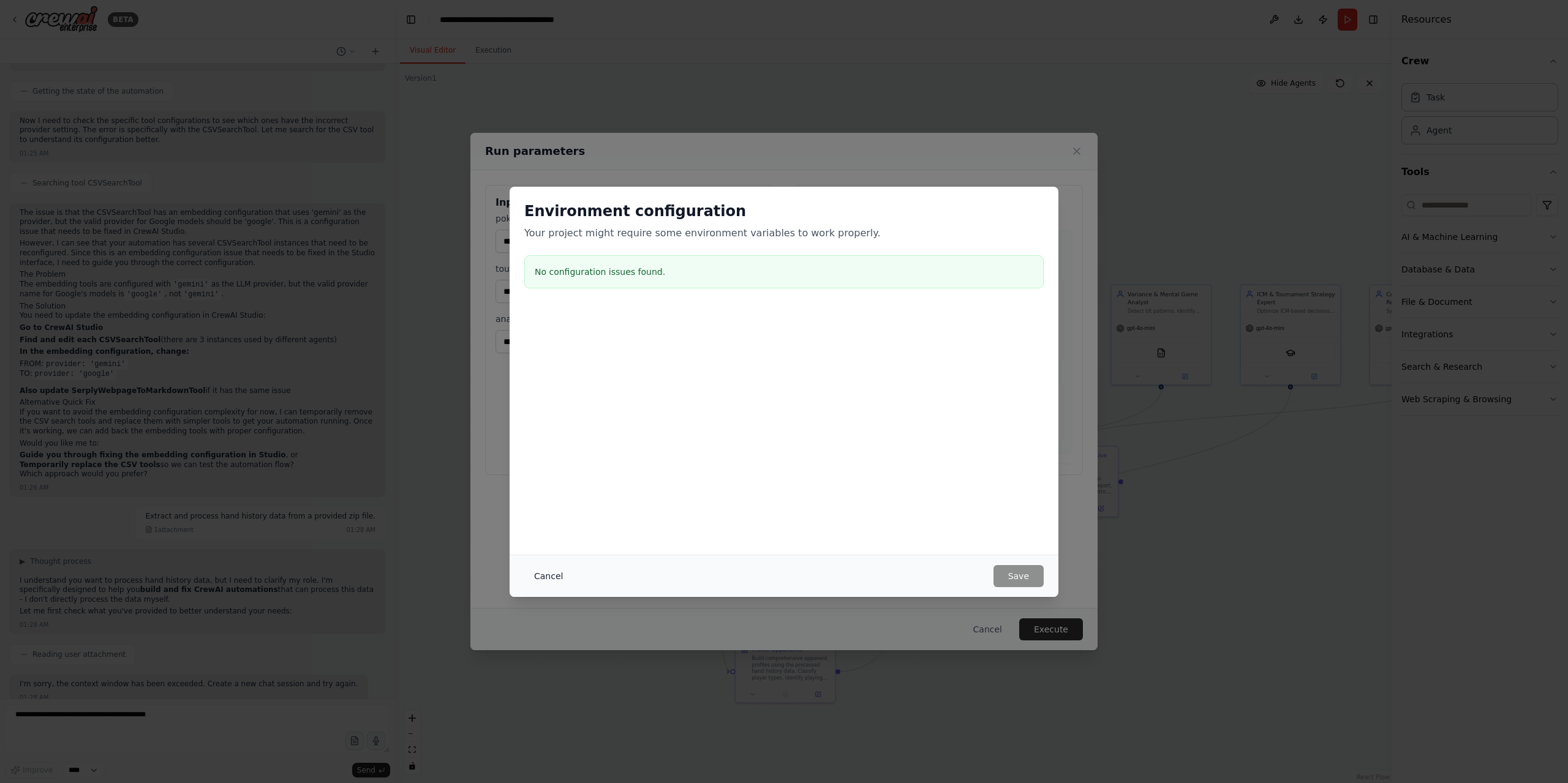
click at [544, 584] on button "Cancel" at bounding box center [548, 576] width 49 height 22
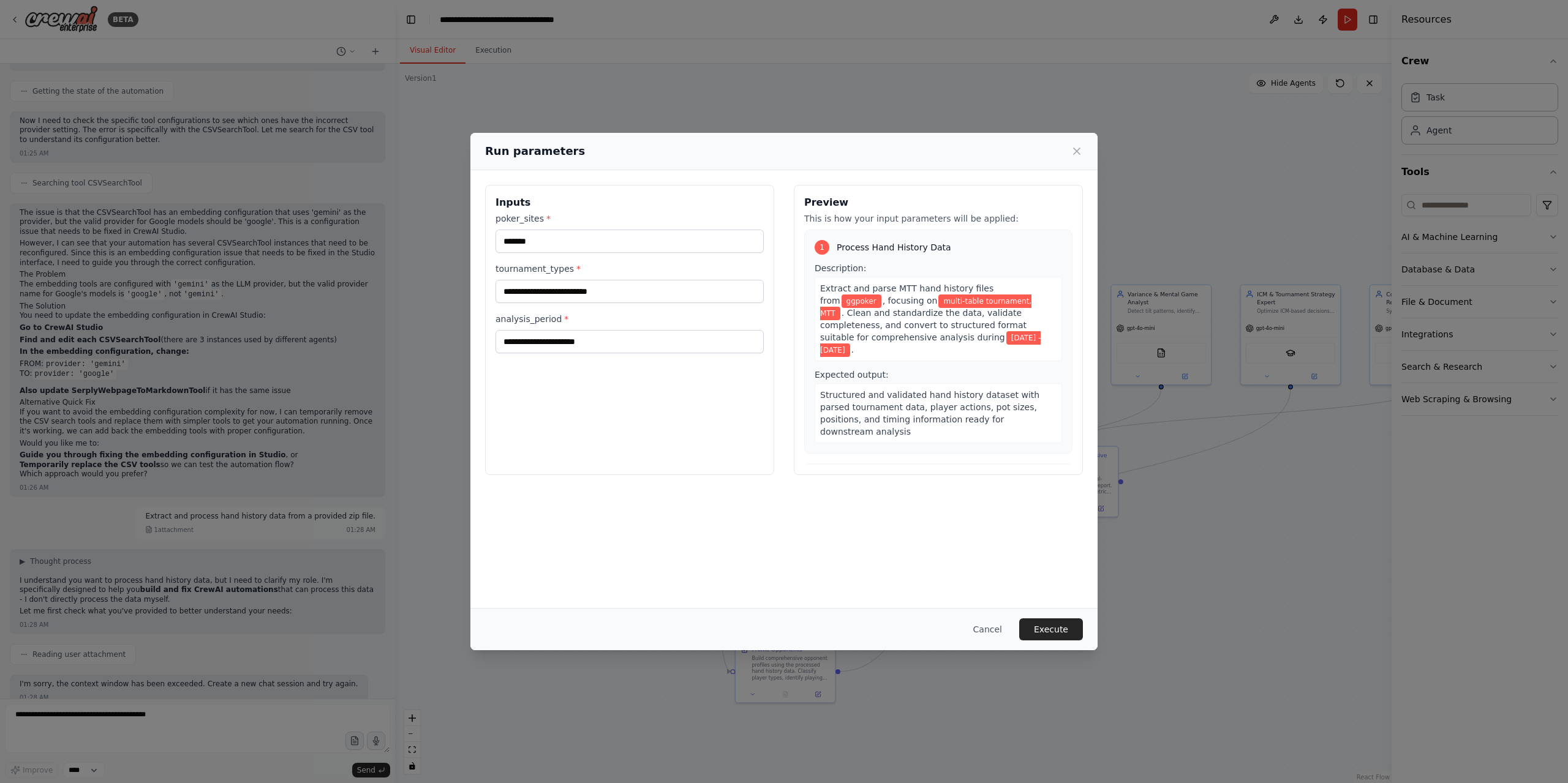
click at [935, 271] on div "Description: Extract and parse MTT hand history files from ggpoker , focusing o…" at bounding box center [939, 312] width 247 height 99
click at [536, 291] on input "**********" at bounding box center [629, 291] width 268 height 23
click at [690, 242] on input "*******" at bounding box center [629, 241] width 268 height 23
click at [688, 242] on input "*******" at bounding box center [629, 241] width 268 height 23
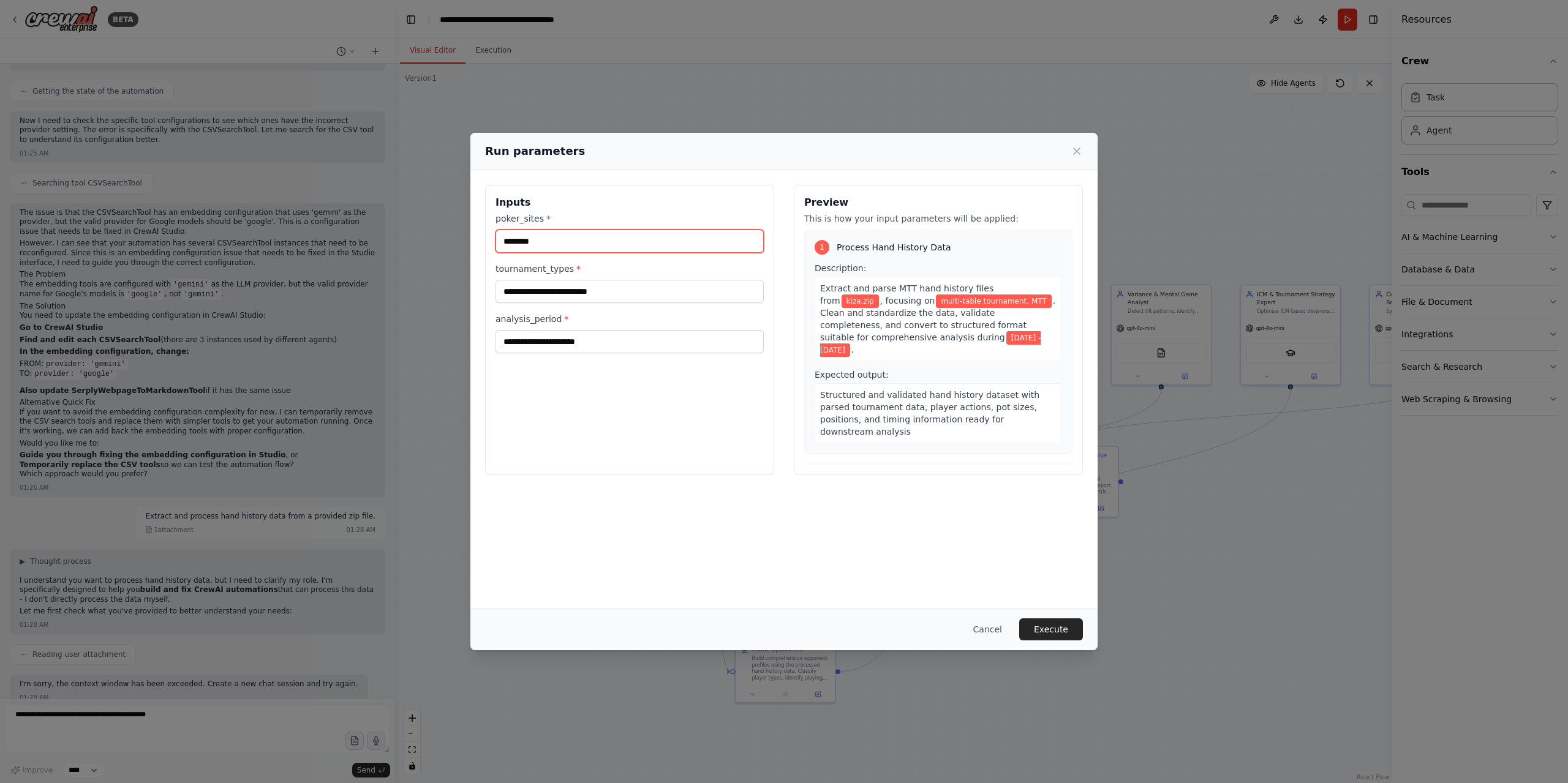
type input "********"
click at [634, 293] on input "**********" at bounding box center [629, 291] width 268 height 23
paste input "text"
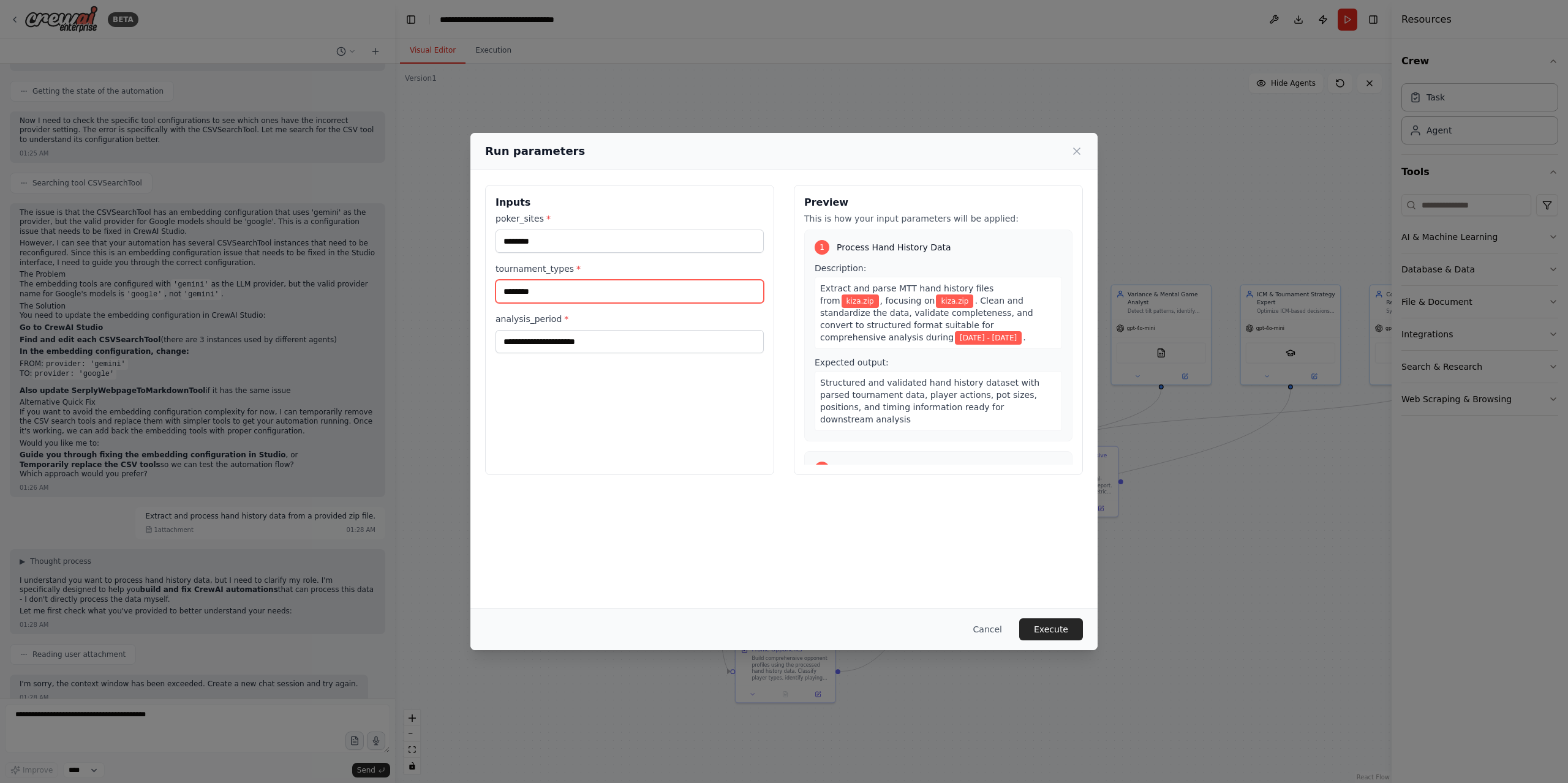
type input "********"
click at [617, 346] on input "**********" at bounding box center [629, 341] width 268 height 23
paste input "text"
type input "********"
click at [1070, 626] on button "Execute" at bounding box center [1051, 630] width 64 height 22
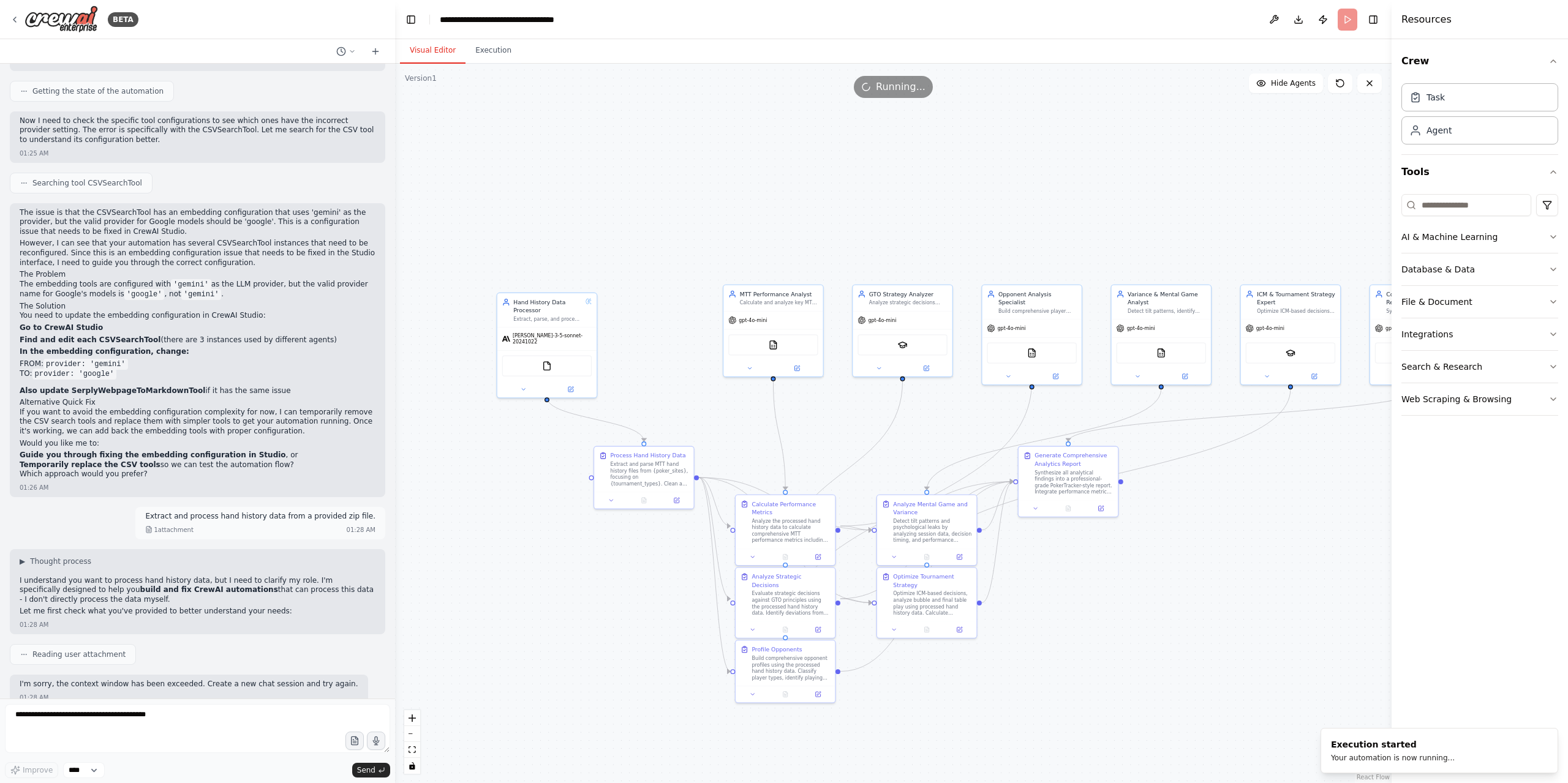
click at [442, 52] on button "Visual Editor" at bounding box center [432, 51] width 66 height 26
click at [1500, 107] on div "Task" at bounding box center [1479, 97] width 157 height 28
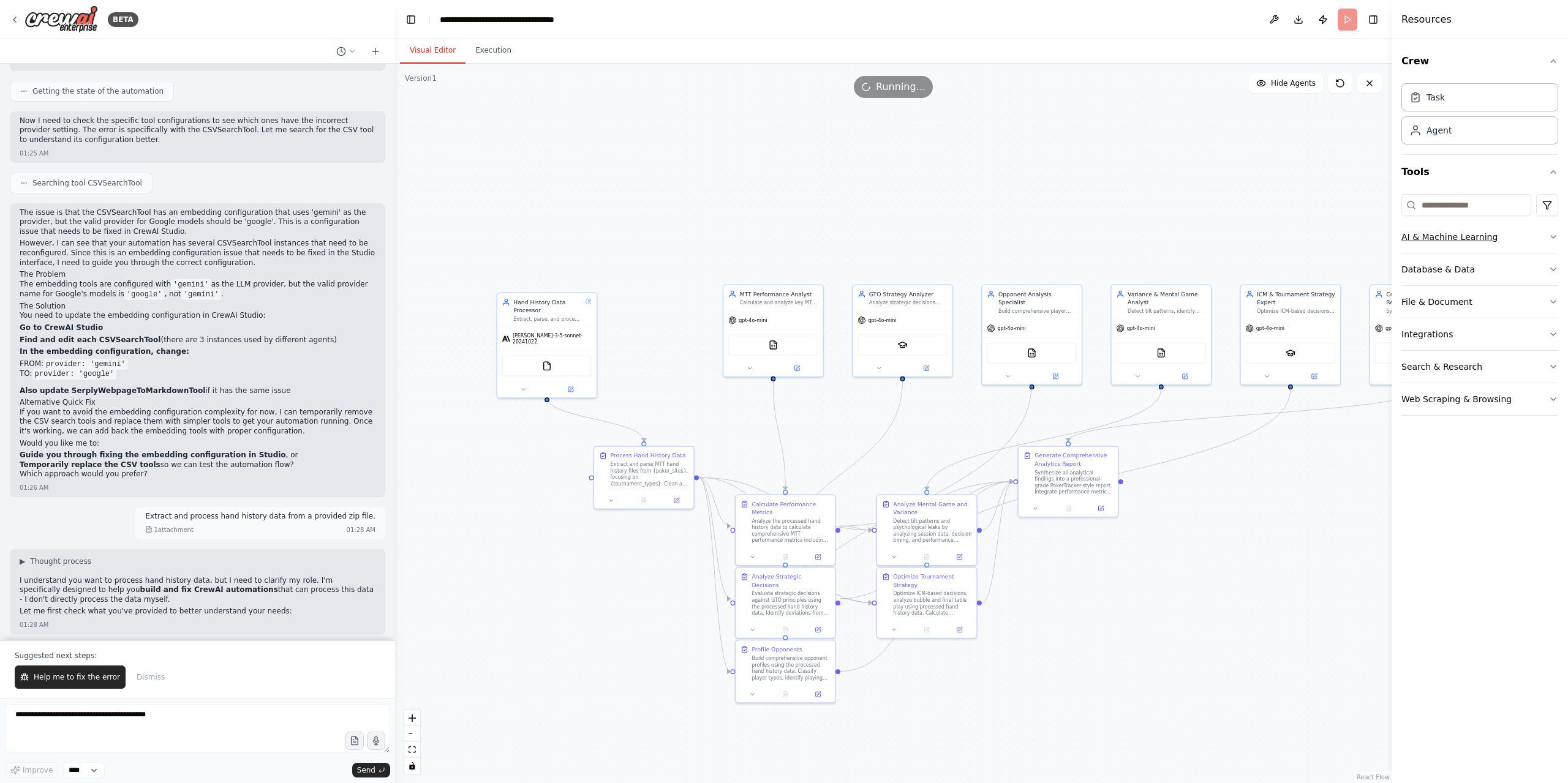
click at [1500, 237] on button "AI & Machine Learning" at bounding box center [1479, 237] width 157 height 32
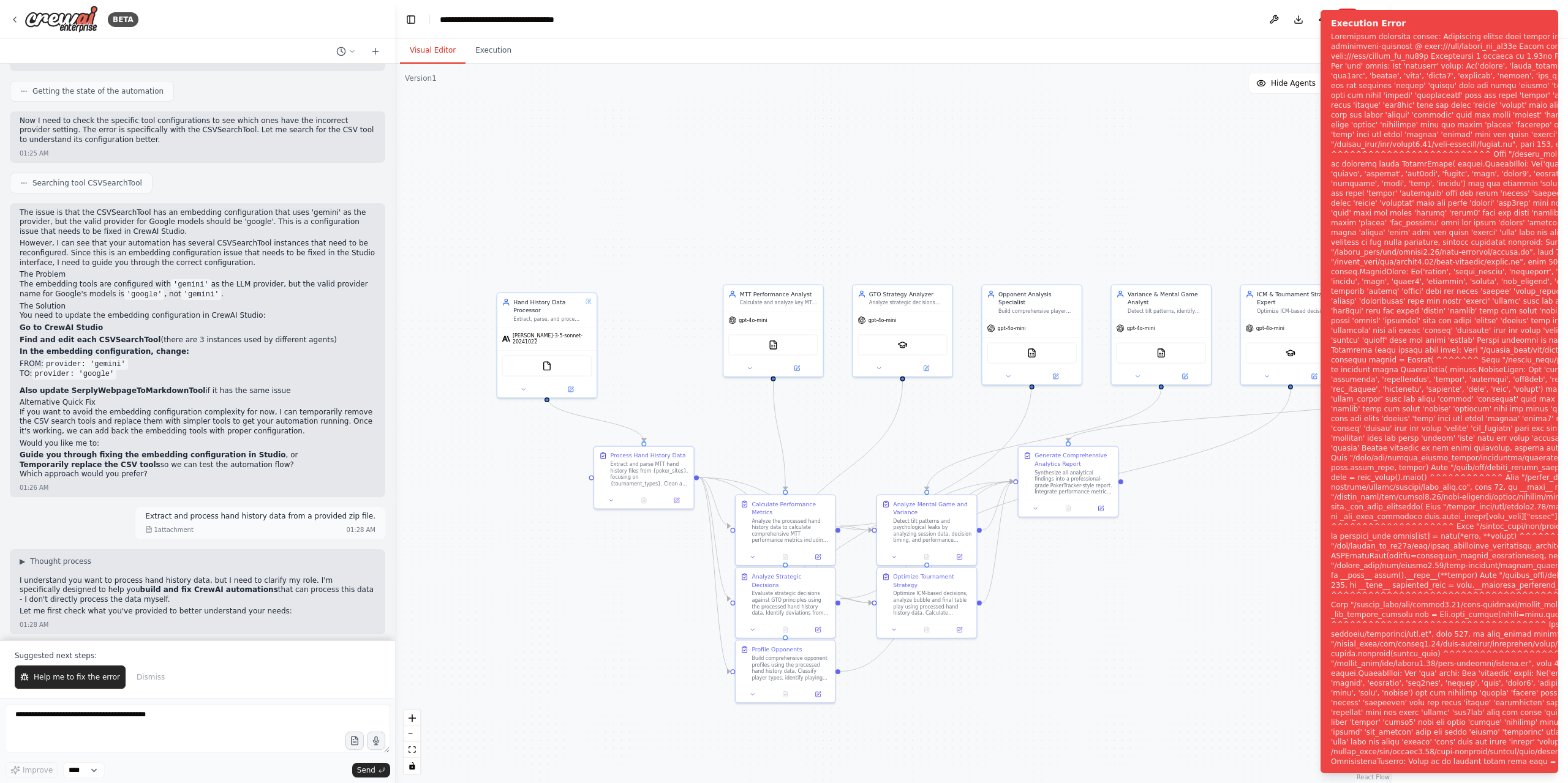
drag, startPoint x: 87, startPoint y: 673, endPoint x: 252, endPoint y: 777, distance: 195.0
click at [86, 672] on button "Help me to fix the error" at bounding box center [70, 678] width 111 height 23
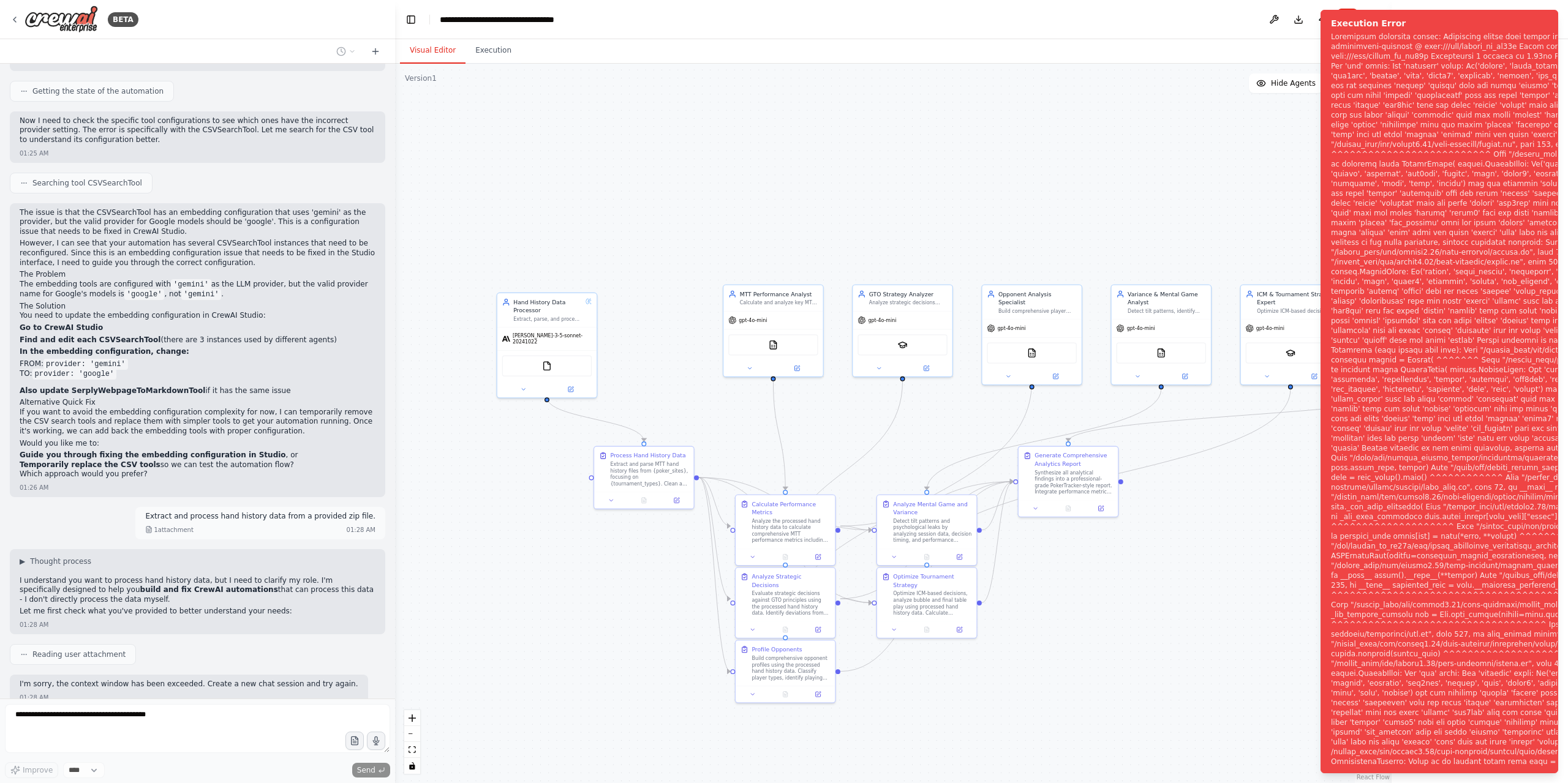
scroll to position [2638, 0]
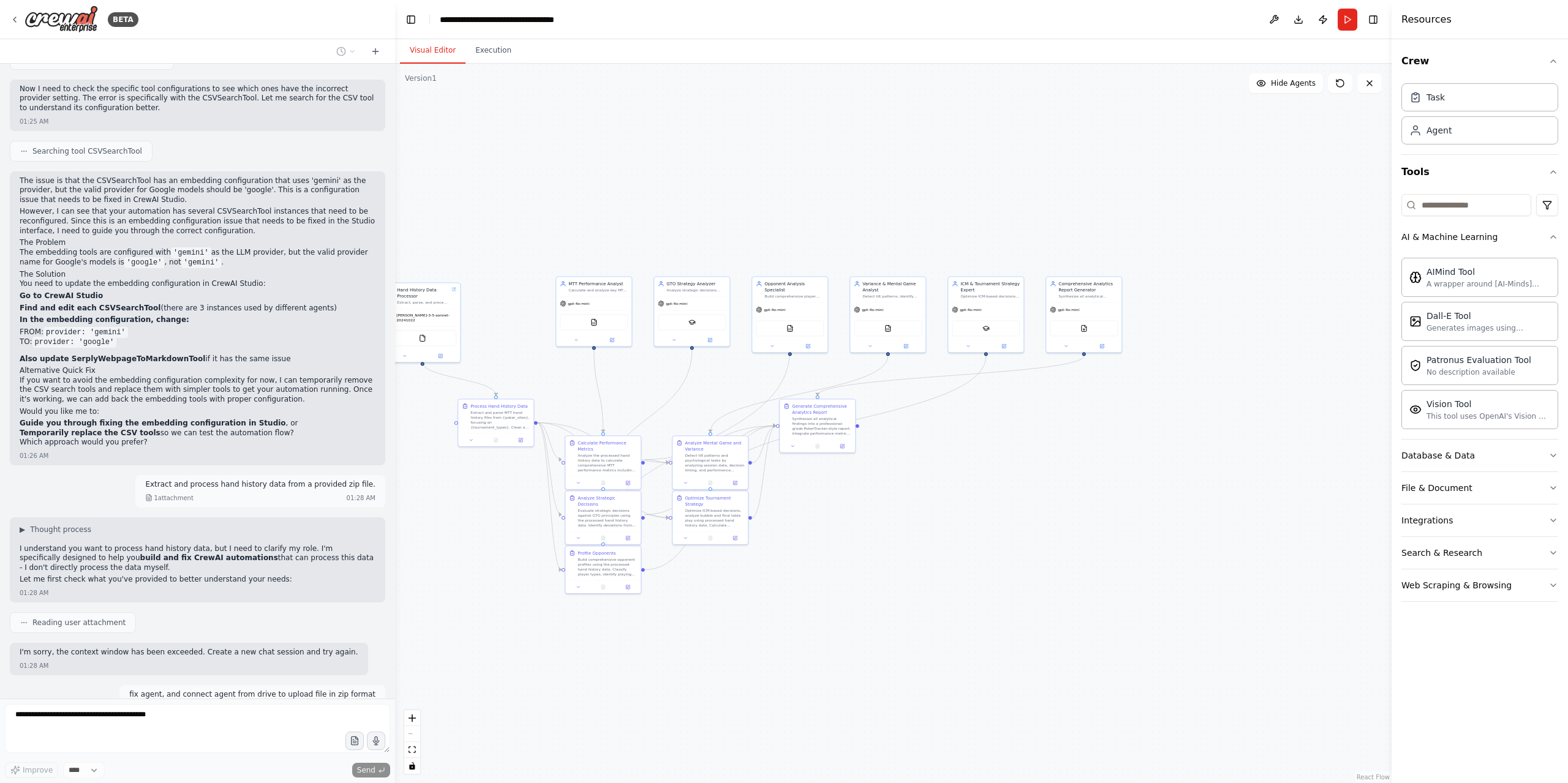
drag, startPoint x: 512, startPoint y: 598, endPoint x: 496, endPoint y: 588, distance: 18.9
click at [496, 588] on div ".deletable-edge-delete-btn { width: 20px; height: 20px; border: 0px solid #ffff…" at bounding box center [893, 423] width 997 height 719
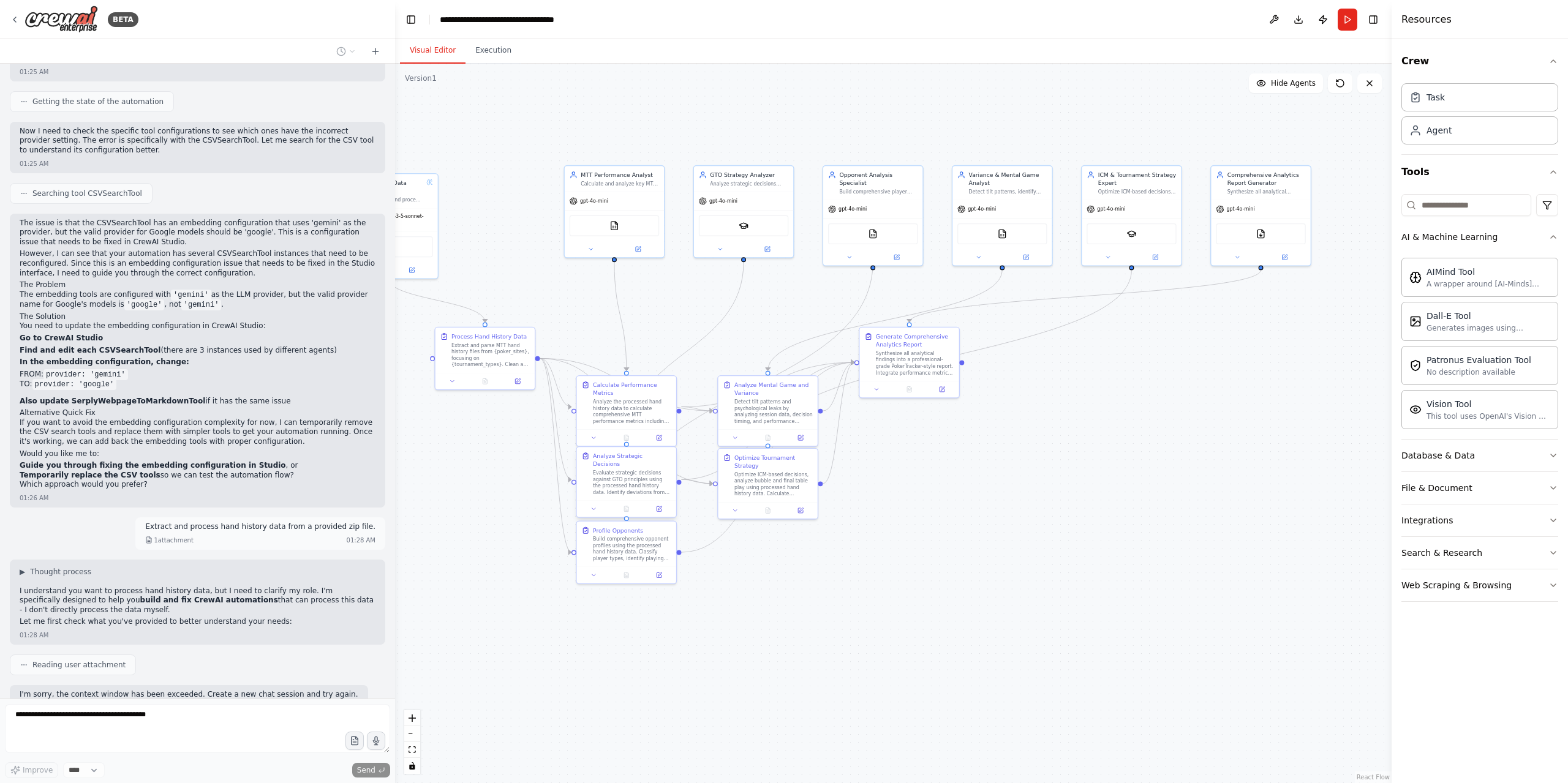
scroll to position [2577, 0]
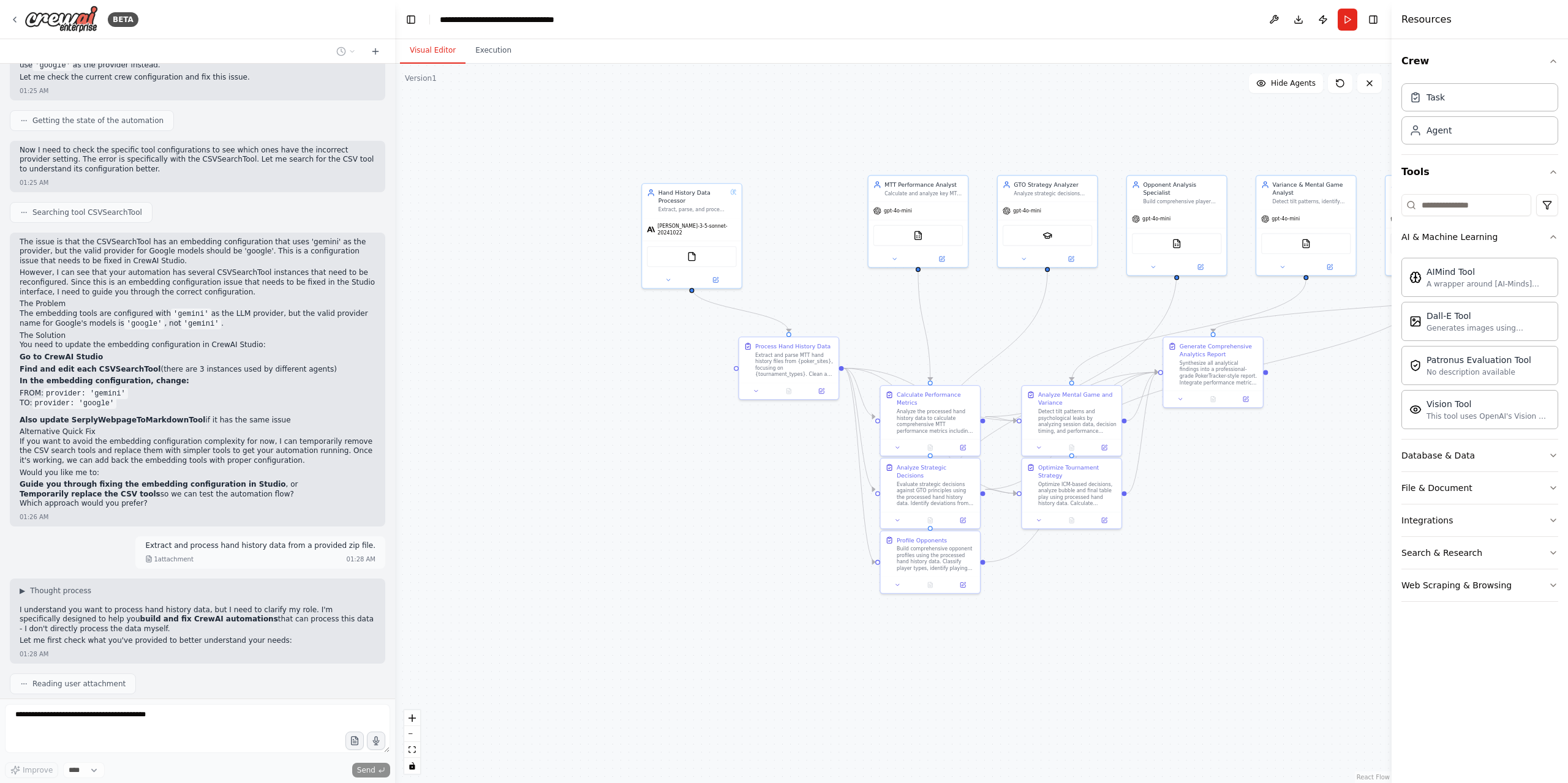
drag, startPoint x: 473, startPoint y: 103, endPoint x: 740, endPoint y: 105, distance: 267.0
click at [740, 105] on div ".deletable-edge-delete-btn { width: 20px; height: 20px; border: 0px solid #ffff…" at bounding box center [893, 423] width 997 height 719
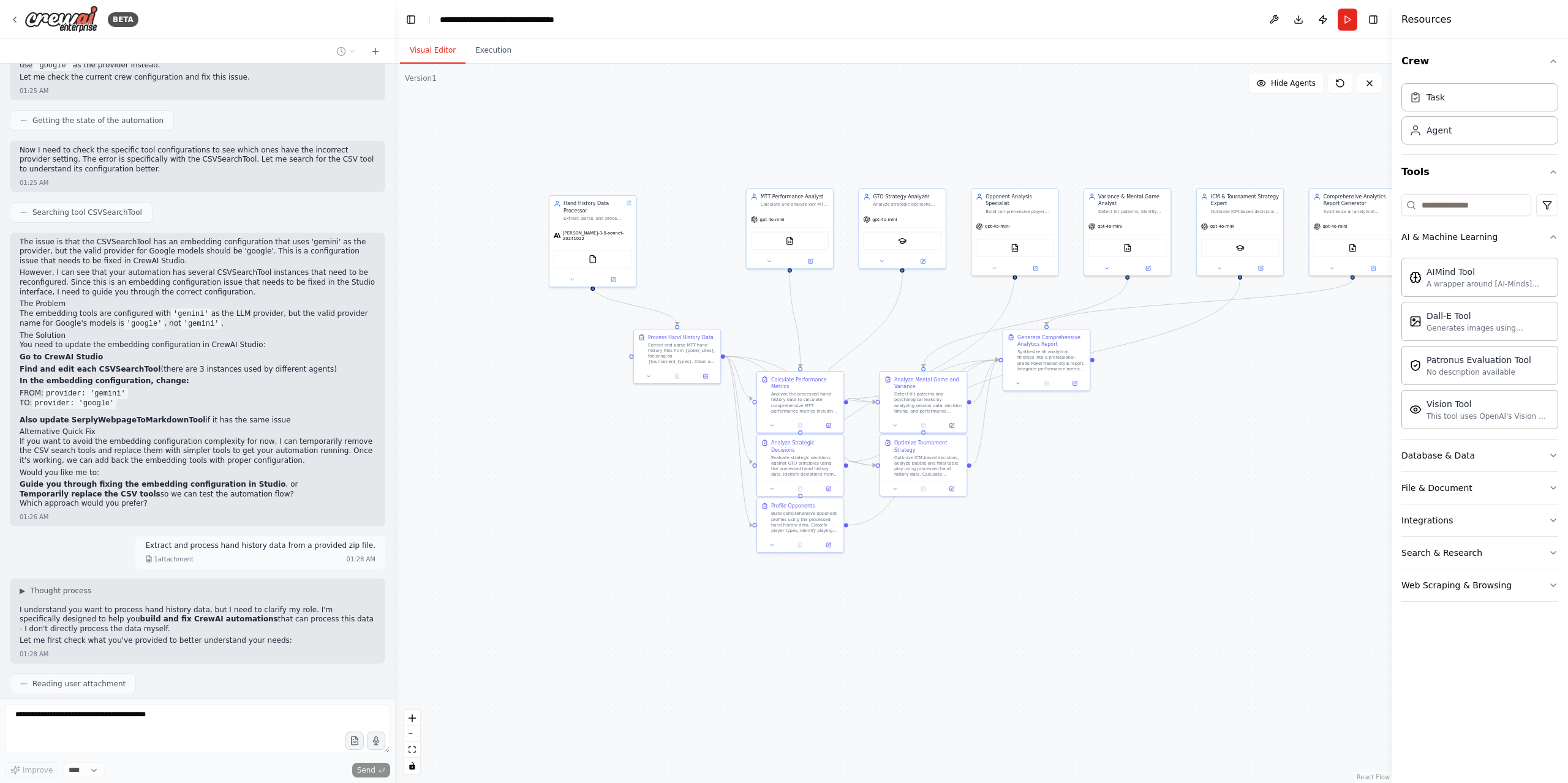
drag, startPoint x: 939, startPoint y: 542, endPoint x: 849, endPoint y: 582, distance: 98.5
click at [882, 552] on div ".deletable-edge-delete-btn { width: 20px; height: 20px; border: 0px solid #ffff…" at bounding box center [893, 423] width 997 height 719
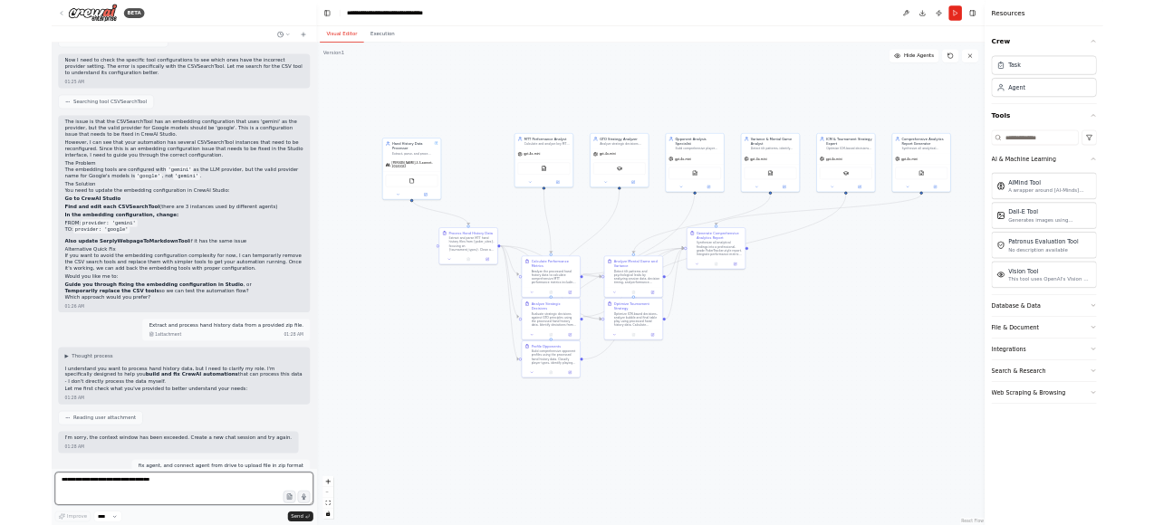
scroll to position [3979, 0]
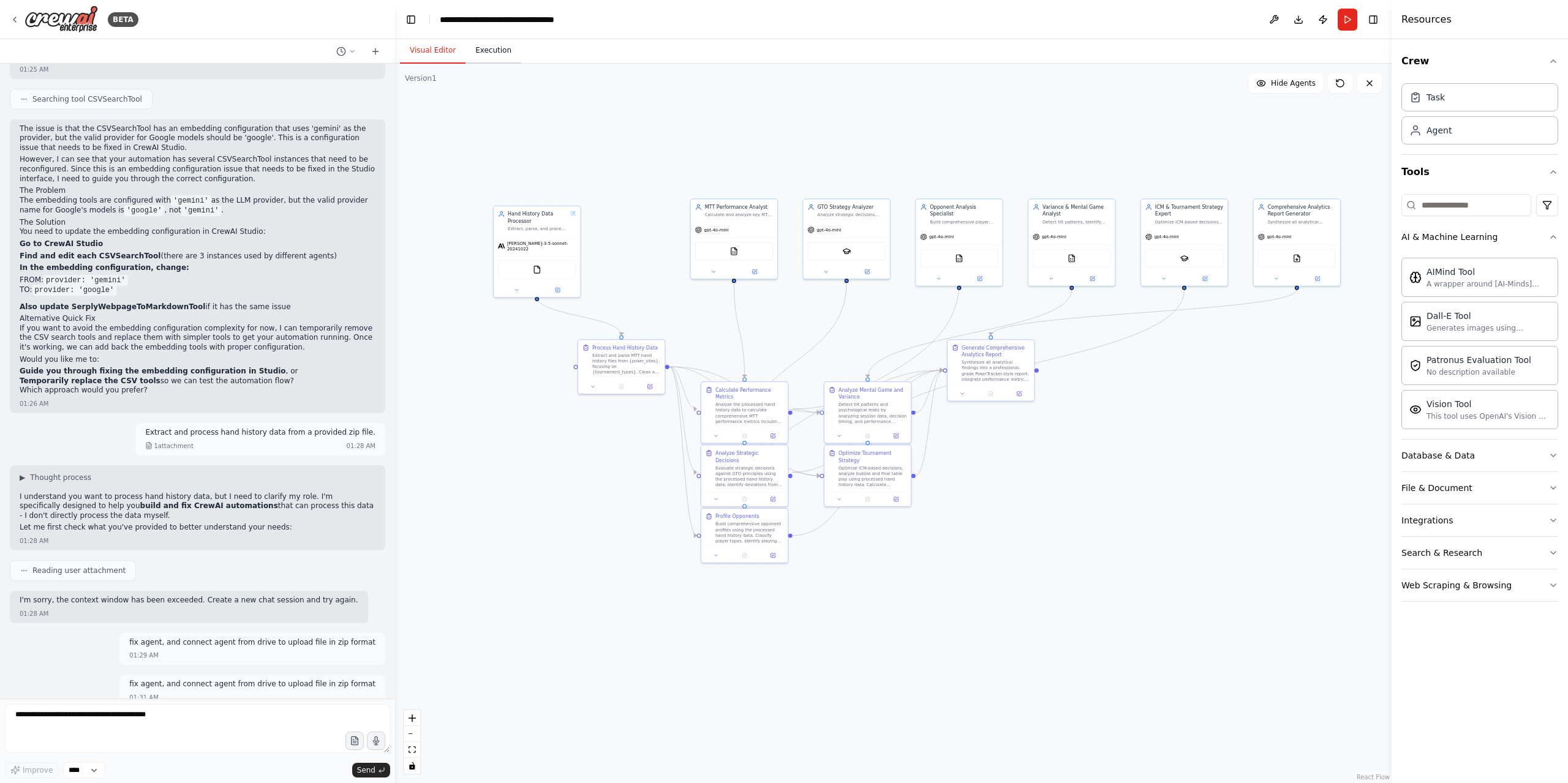
click at [502, 55] on button "Execution" at bounding box center [493, 51] width 55 height 26
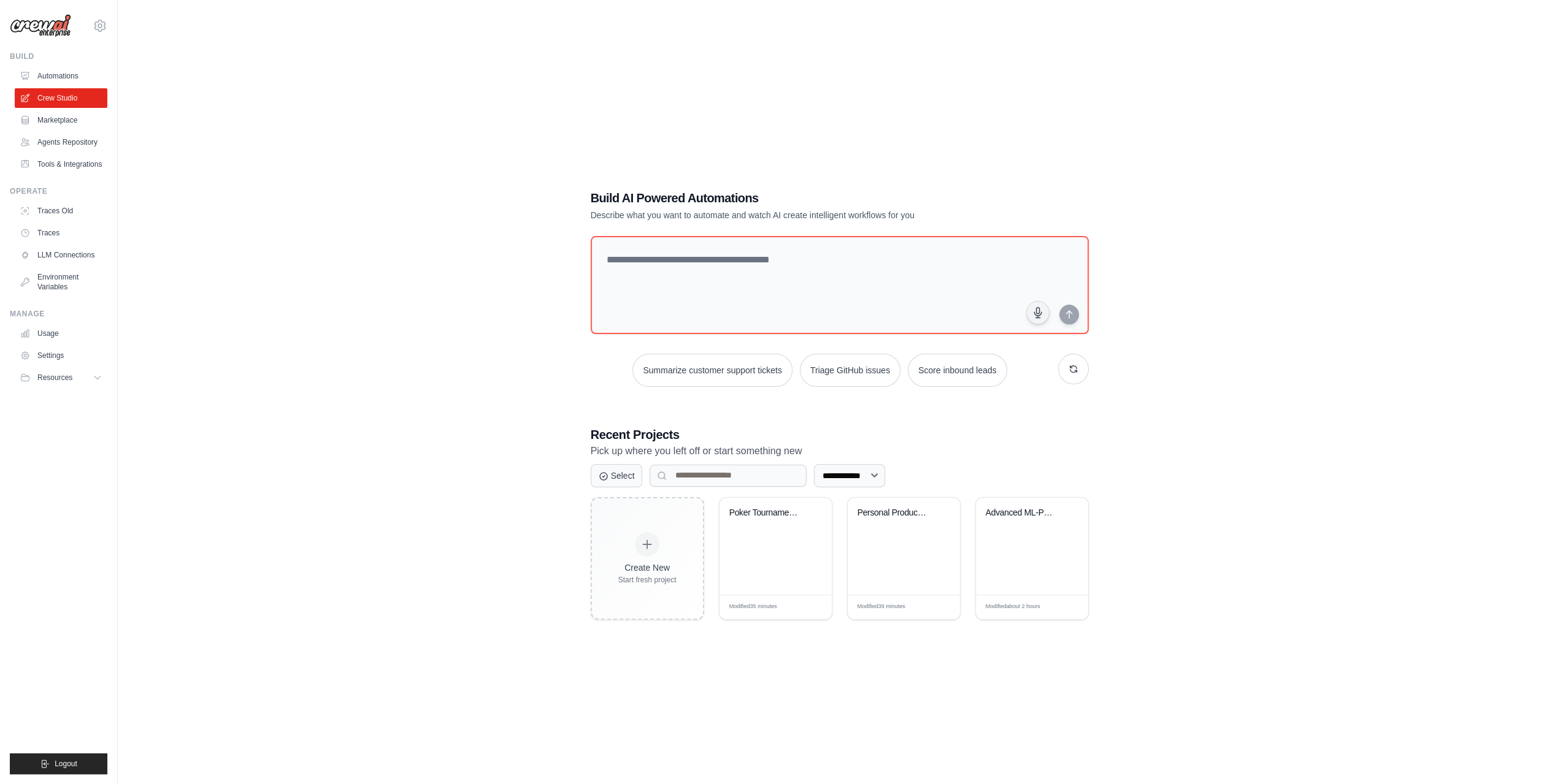
click at [974, 647] on div "**********" at bounding box center [839, 404] width 1404 height 784
click at [1031, 538] on div "Advanced ML-Powered Poker Analytics..." at bounding box center [1032, 546] width 112 height 97
click at [1022, 580] on div "Advanced ML-Powered Poker Analytics..." at bounding box center [1032, 546] width 112 height 97
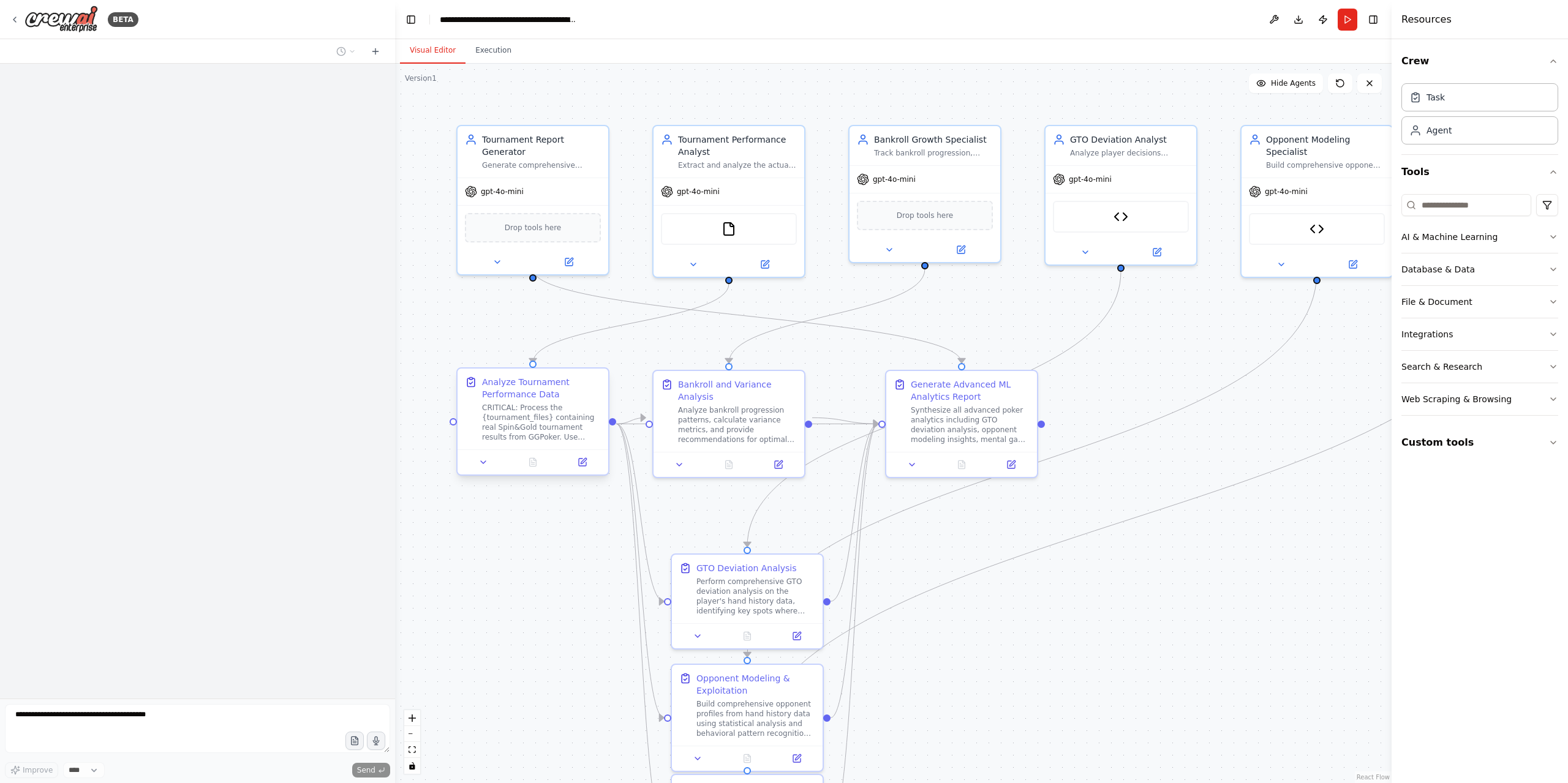
drag, startPoint x: 373, startPoint y: 52, endPoint x: 483, endPoint y: 432, distance: 395.6
click at [373, 55] on icon at bounding box center [375, 51] width 9 height 9
click at [50, 717] on textarea at bounding box center [197, 729] width 385 height 49
type textarea "**********"
click at [1476, 78] on div "Task Agent" at bounding box center [1479, 112] width 157 height 66
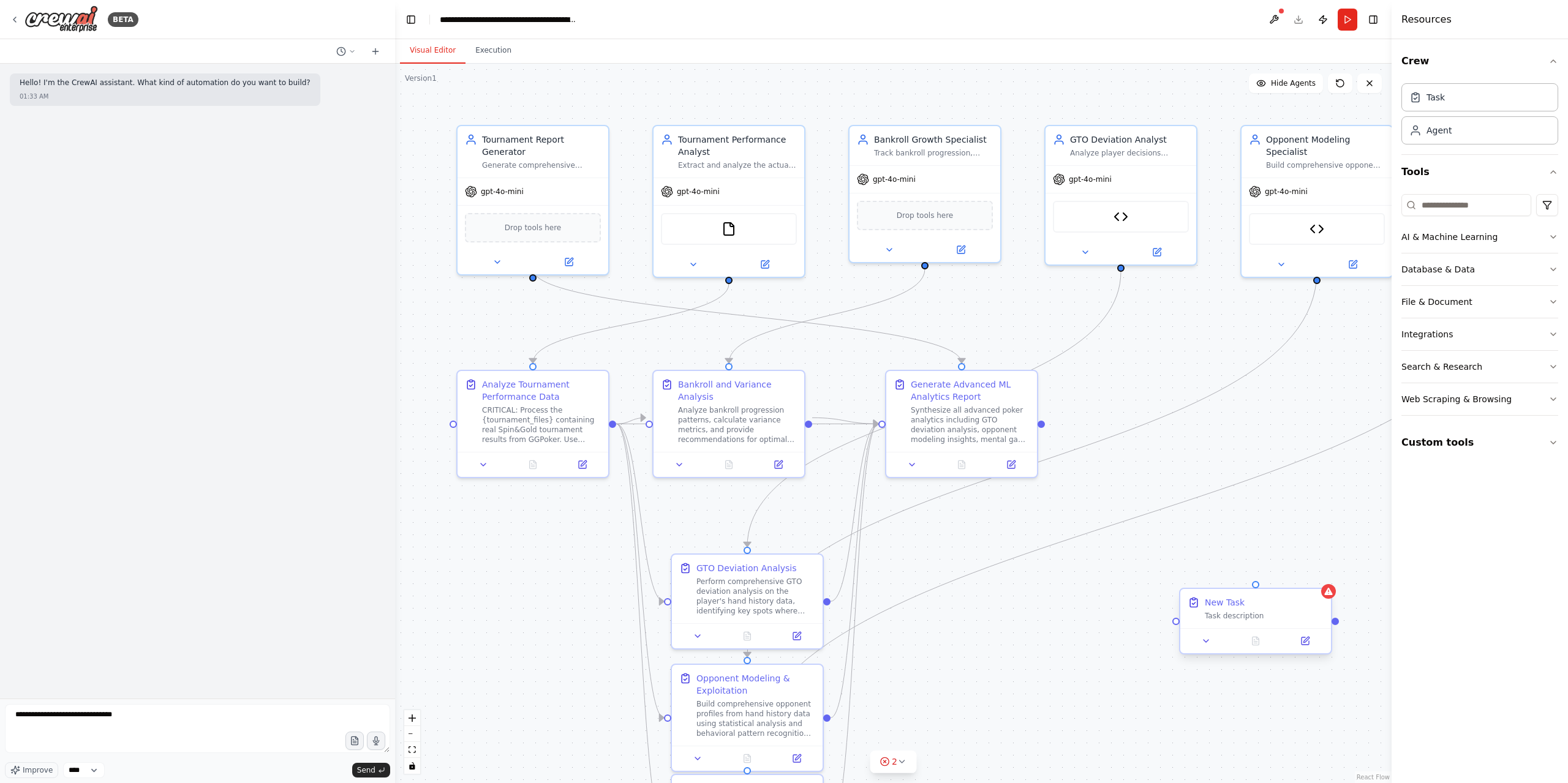
click at [1194, 602] on icon at bounding box center [1193, 603] width 7 height 8
drag, startPoint x: 1331, startPoint y: 596, endPoint x: 1327, endPoint y: 643, distance: 47.2
click at [1331, 596] on div at bounding box center [1329, 592] width 15 height 15
click at [1308, 648] on div at bounding box center [1255, 640] width 151 height 25
click at [1305, 640] on icon at bounding box center [1306, 640] width 5 height 5
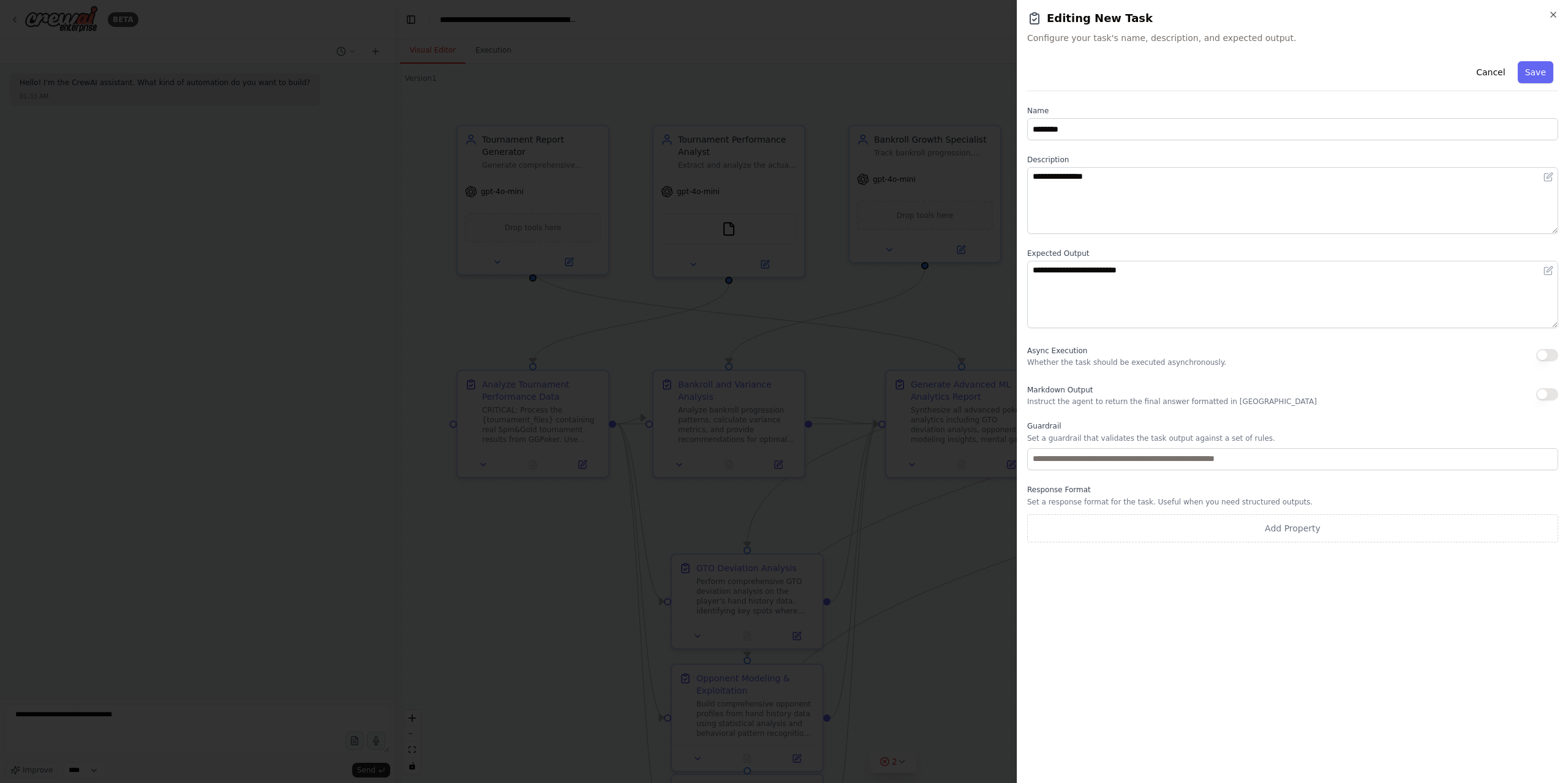
click at [1100, 141] on div "**********" at bounding box center [1292, 299] width 531 height 486
click at [1100, 120] on input "********" at bounding box center [1292, 129] width 531 height 22
type input "*"
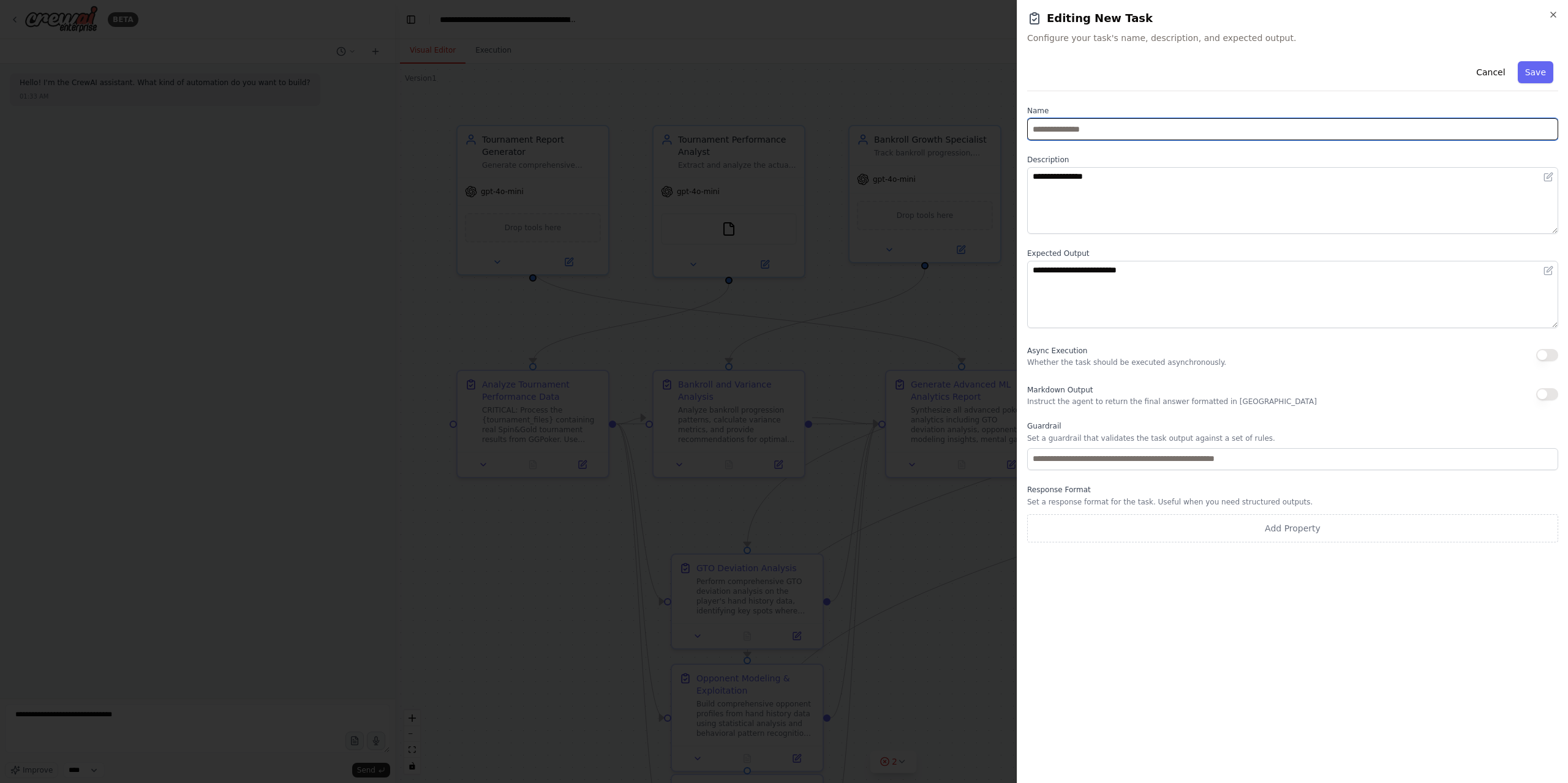
type input "*"
type input "*********"
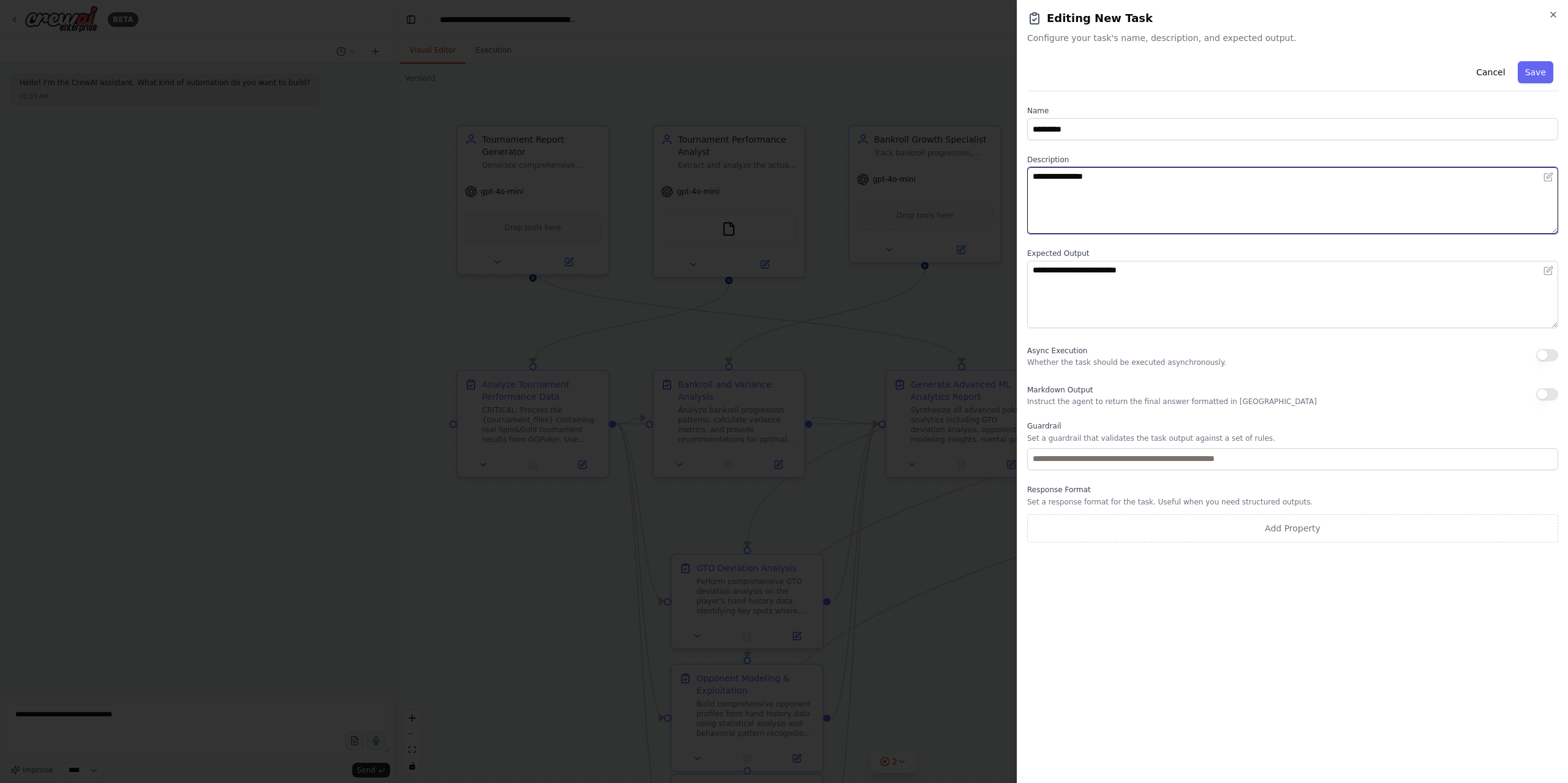
click at [1091, 189] on textarea "**********" at bounding box center [1292, 200] width 531 height 67
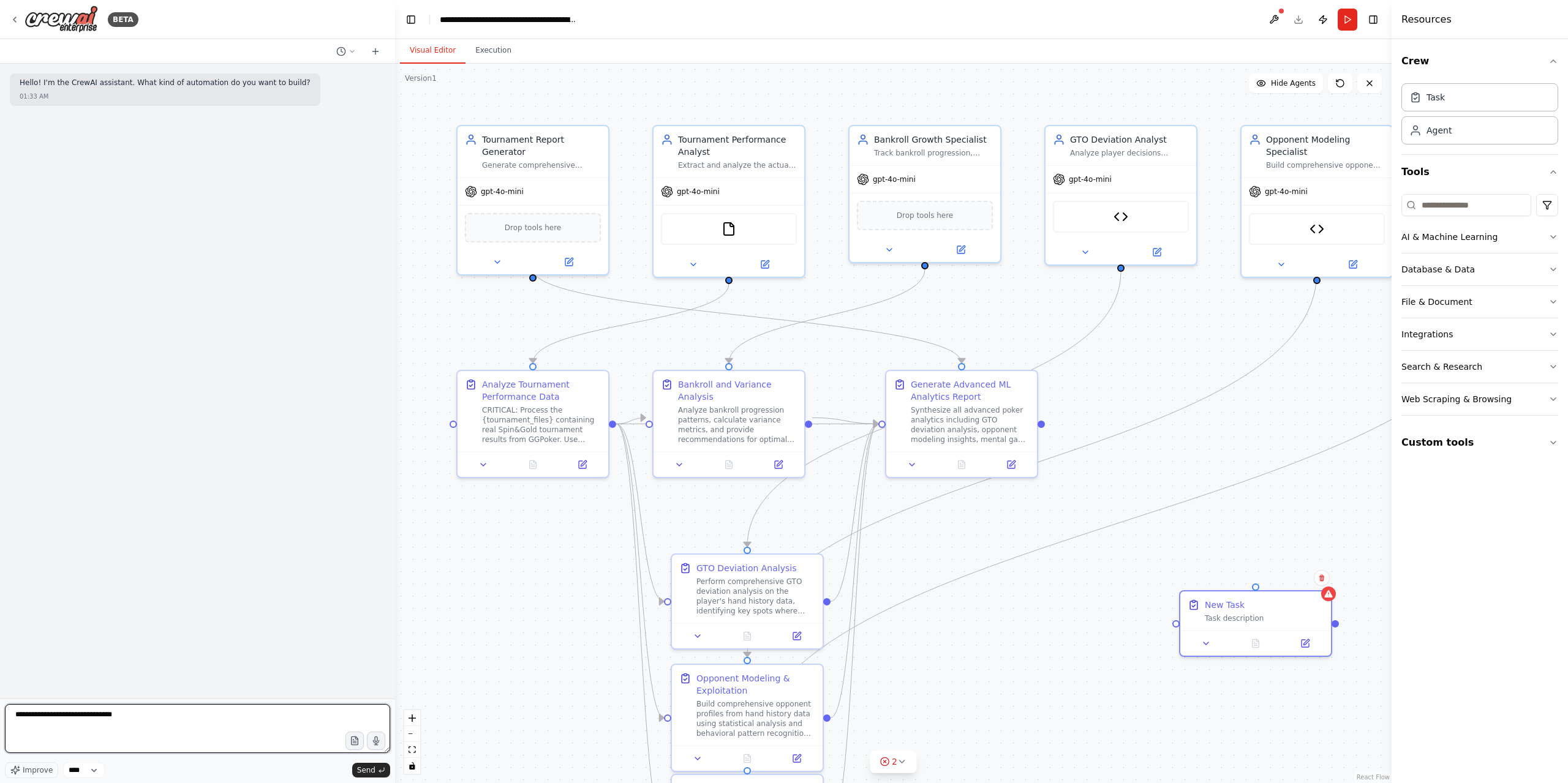
click at [78, 722] on textarea "**********" at bounding box center [197, 729] width 385 height 49
click at [164, 716] on textarea "**********" at bounding box center [197, 729] width 385 height 49
paste textarea "**********"
type textarea "**********"
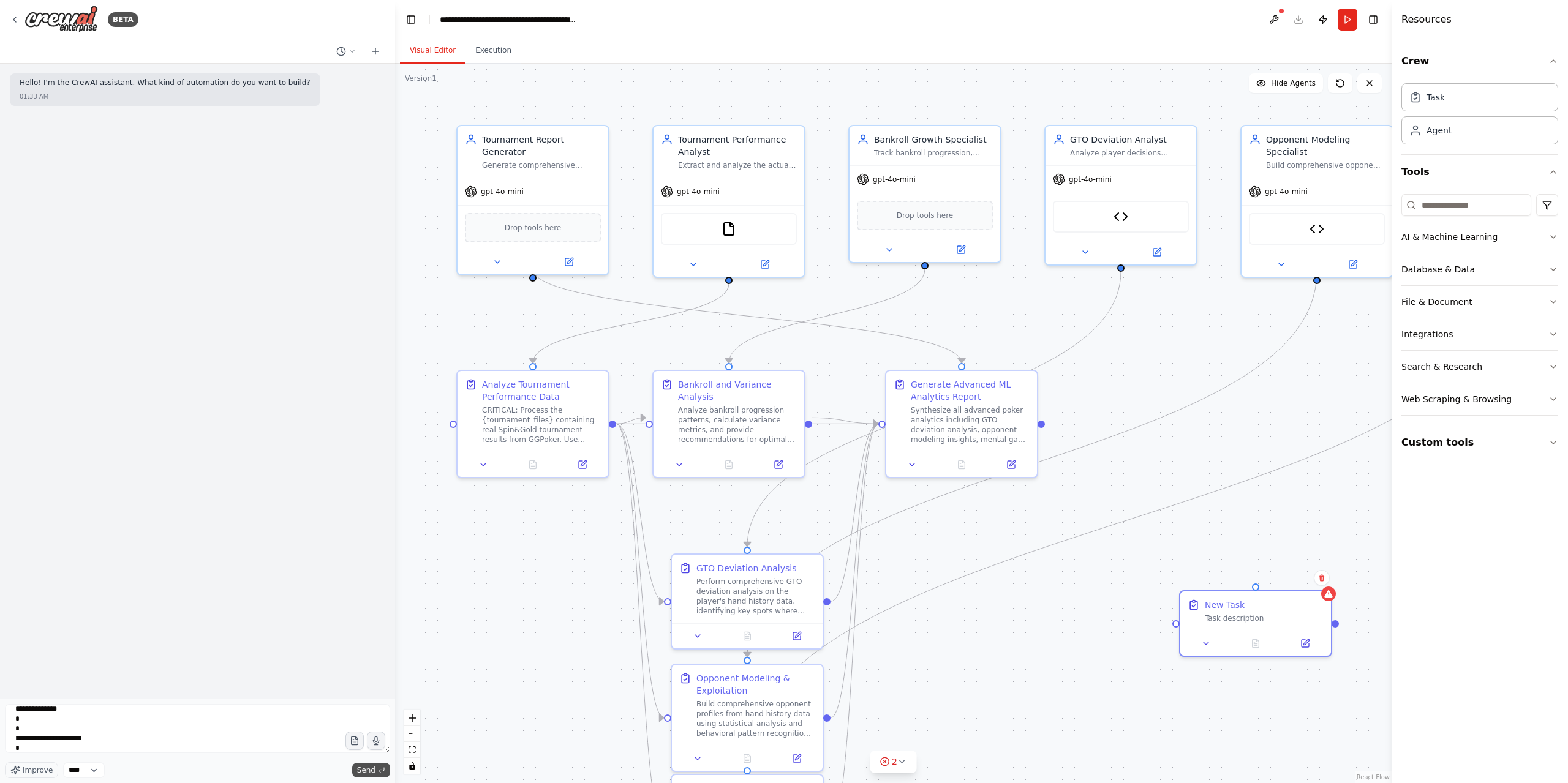
click at [364, 769] on span "Send" at bounding box center [366, 770] width 18 height 9
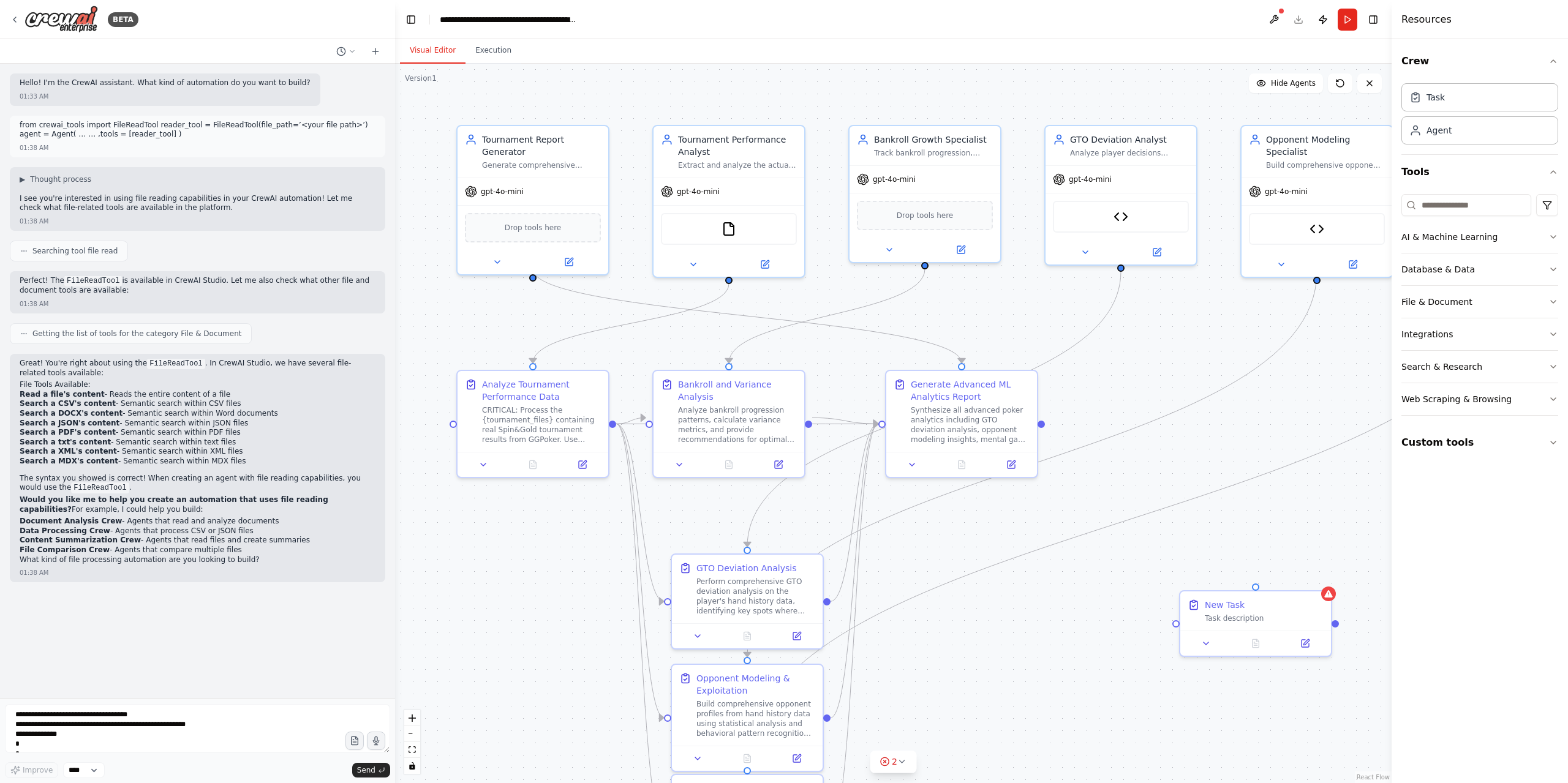
click at [62, 519] on strong "Document Analysis Crew" at bounding box center [70, 521] width 102 height 9
copy ol "Document Analysis Crew - Agents that read and analyze documents"
drag, startPoint x: 18, startPoint y: 81, endPoint x: 310, endPoint y: 100, distance: 292.6
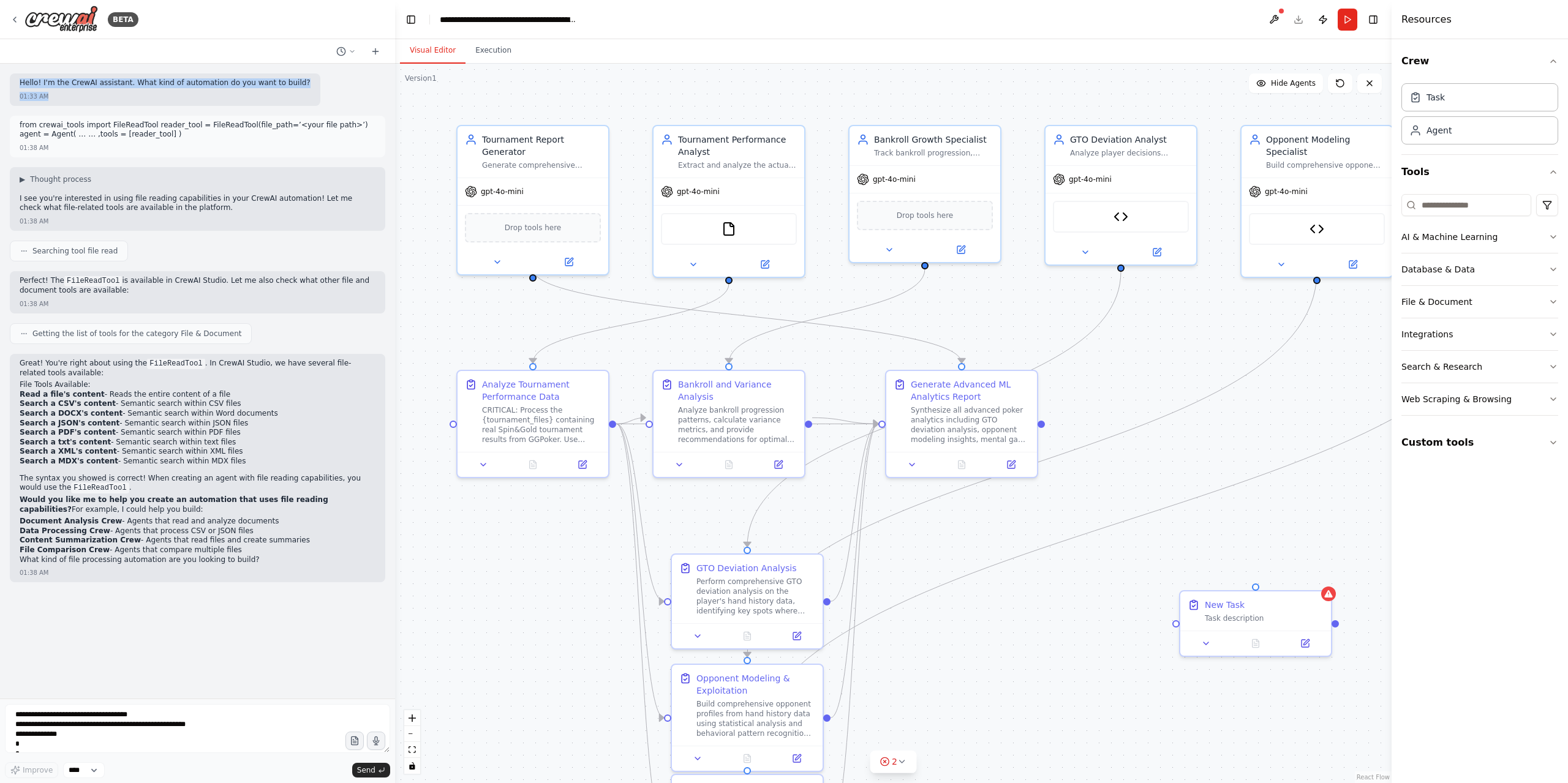
click at [310, 100] on div "Hello! I'm the CrewAI assistant. What kind of automation do you want to build? …" at bounding box center [197, 90] width 375 height 32
copy div "Hello! I'm the CrewAI assistant. What kind of automation do you want to build? …"
drag, startPoint x: 91, startPoint y: 718, endPoint x: 114, endPoint y: 739, distance: 31.1
click at [91, 718] on textarea "**********" at bounding box center [197, 729] width 385 height 49
paste textarea "**********"
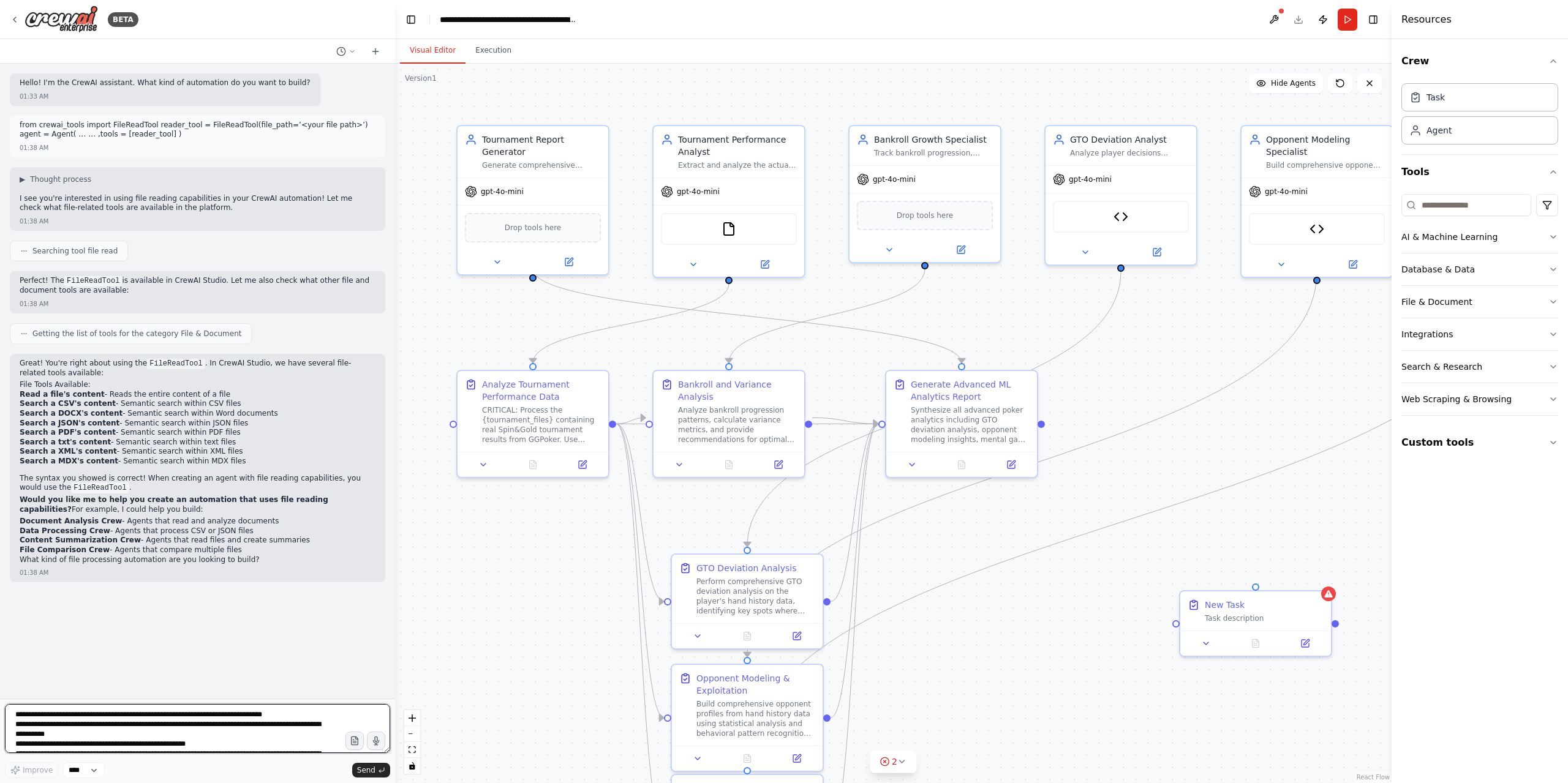
scroll to position [35, 0]
click at [364, 763] on div "**********" at bounding box center [197, 742] width 385 height 74
click at [369, 772] on span "Send" at bounding box center [366, 770] width 18 height 9
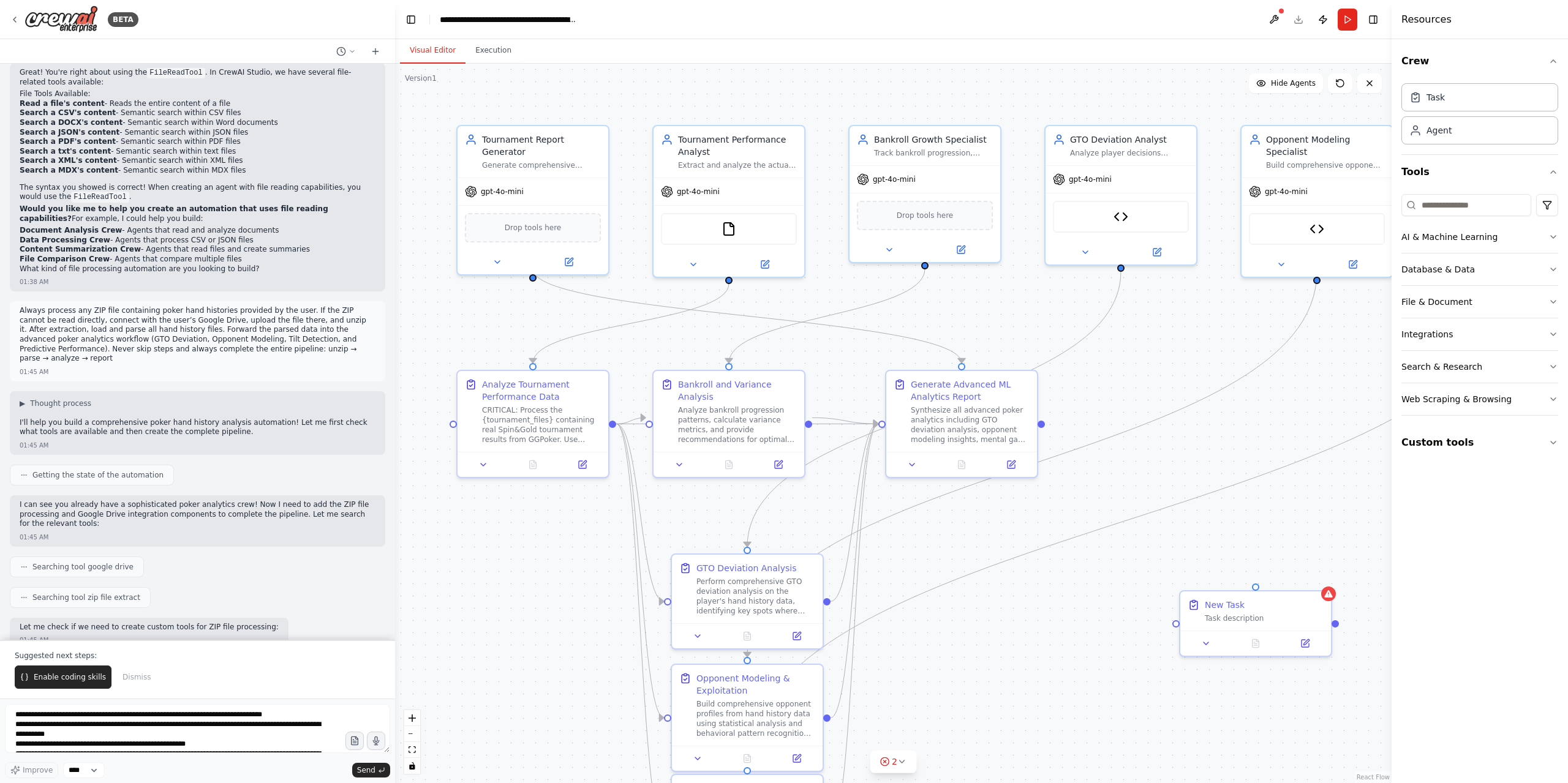
scroll to position [360, 0]
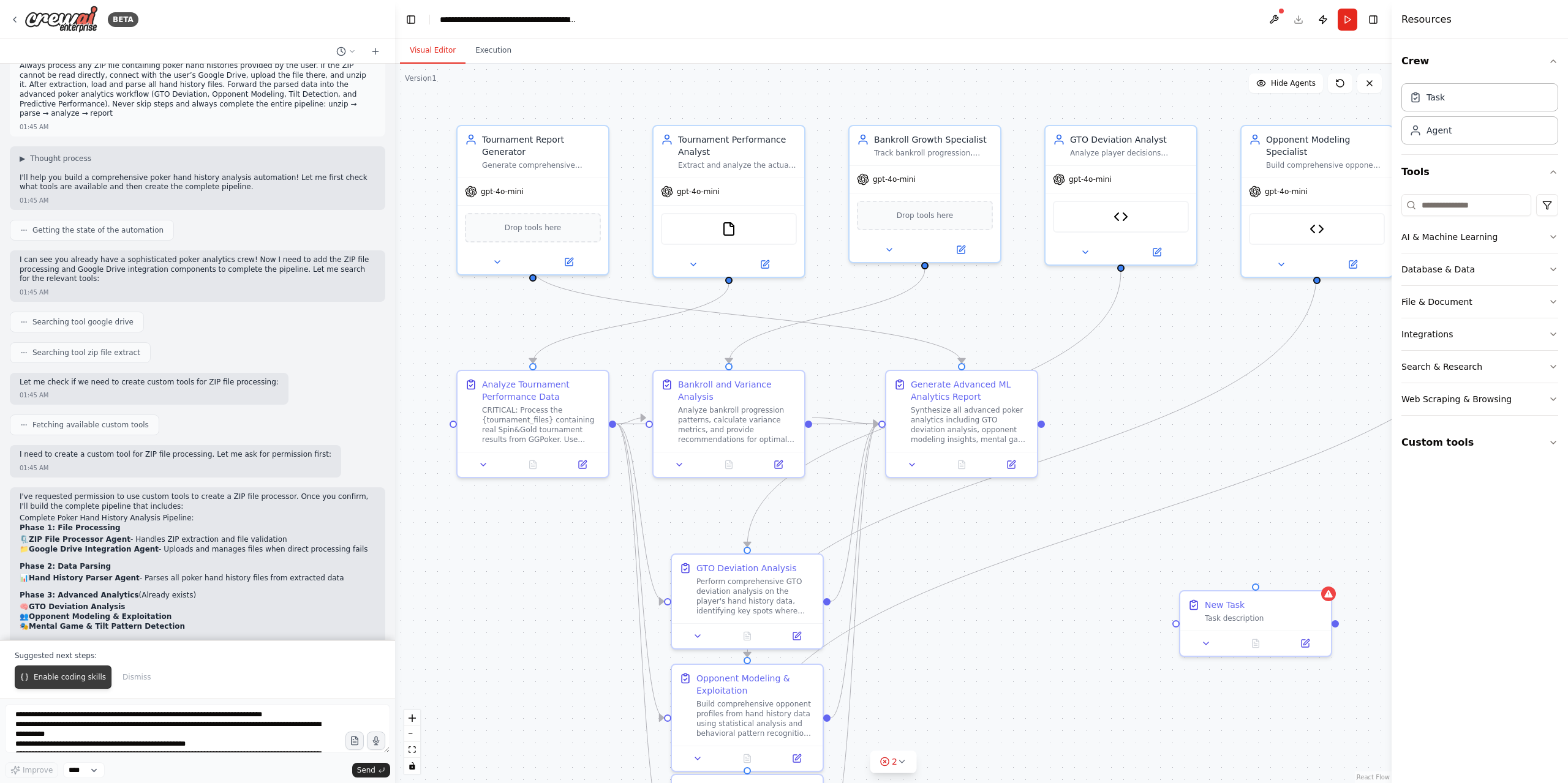
click at [74, 686] on button "Enable coding skills" at bounding box center [63, 678] width 97 height 23
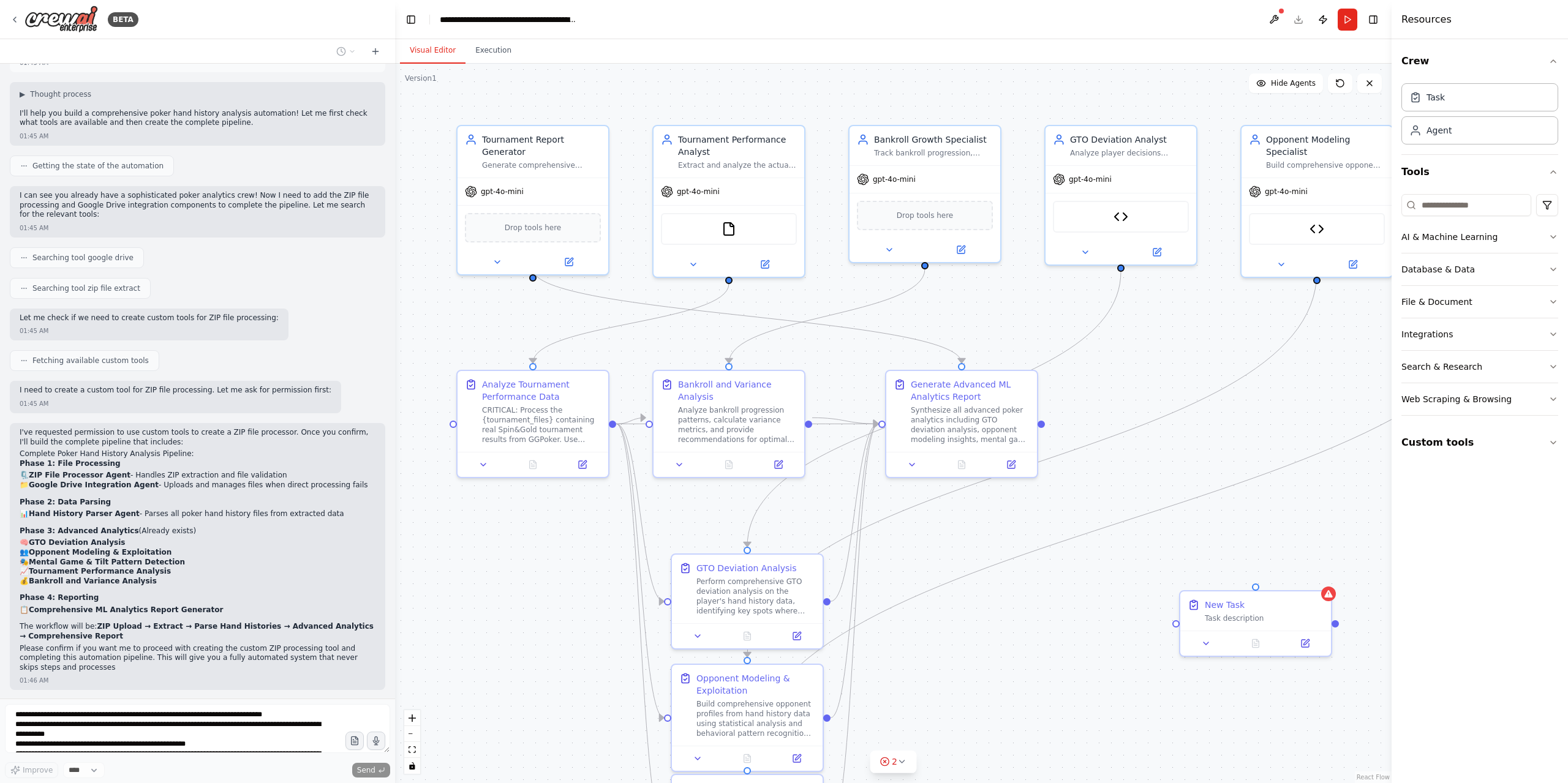
scroll to position [610, 0]
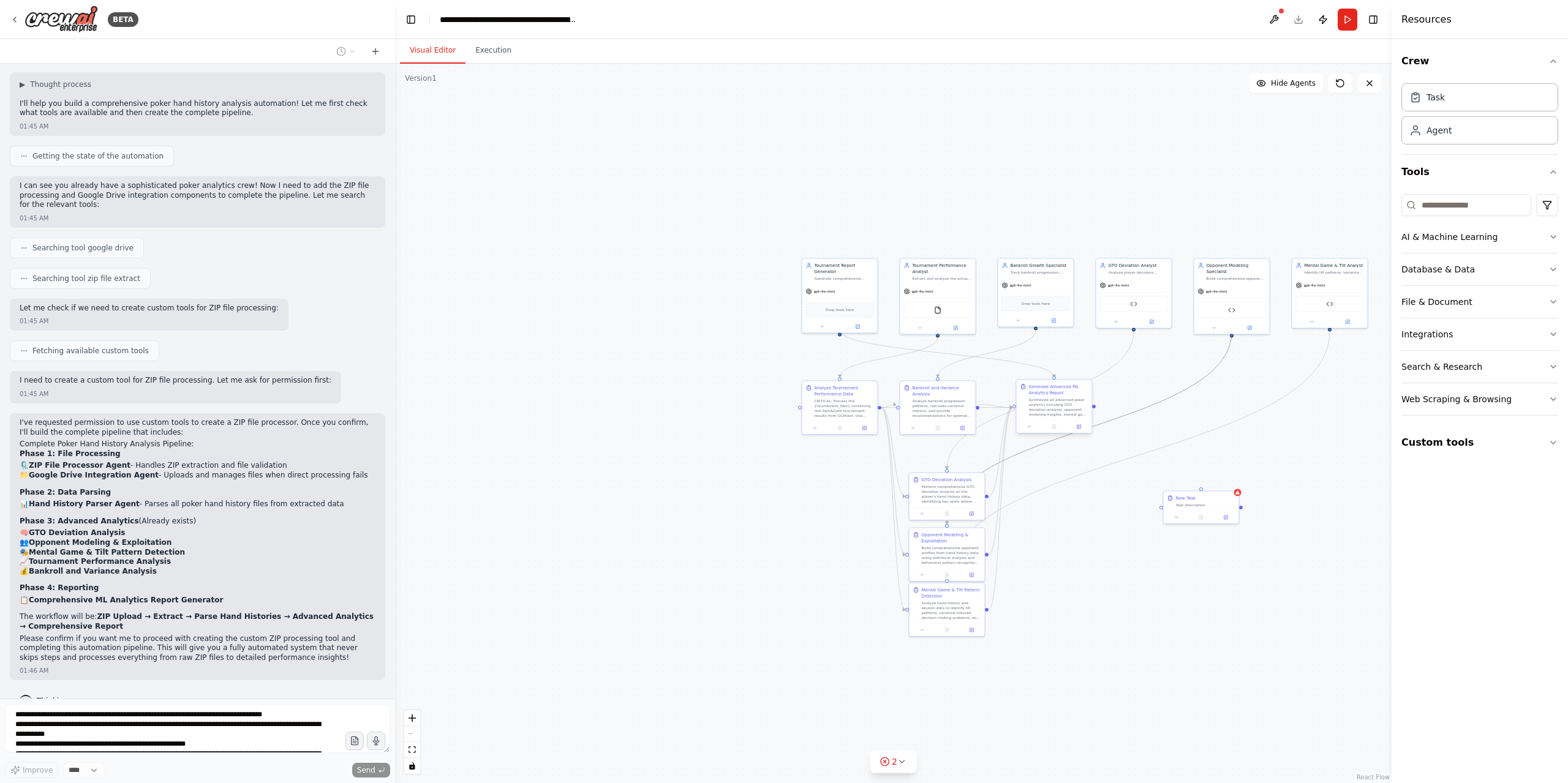
drag, startPoint x: 1160, startPoint y: 404, endPoint x: 1046, endPoint y: 412, distance: 114.3
click at [1046, 412] on div ".deletable-edge-delete-btn { width: 20px; height: 20px; border: 0px solid #ffff…" at bounding box center [1019, 408] width 498 height 360
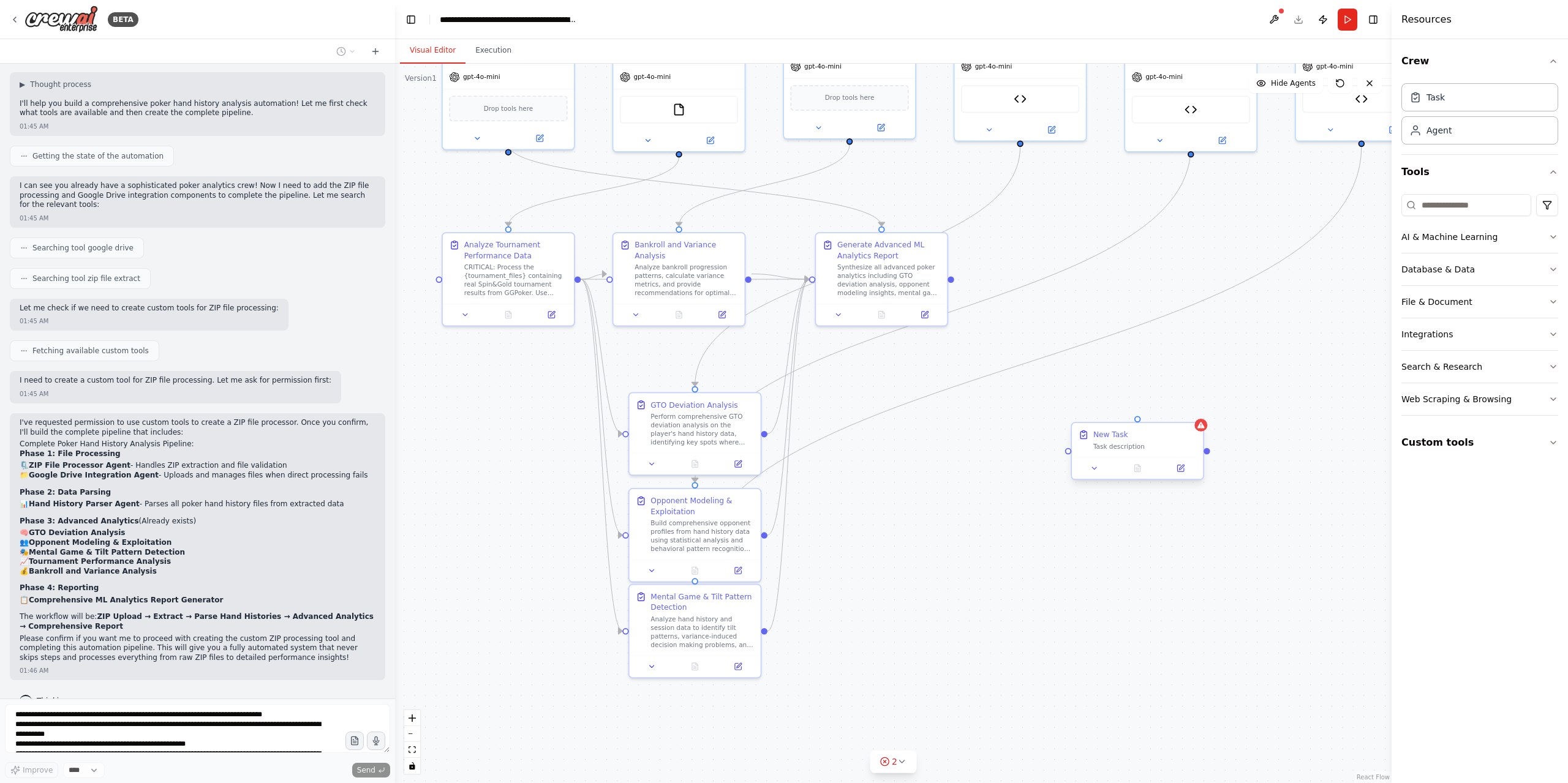
click at [1160, 443] on div "Task description" at bounding box center [1145, 446] width 103 height 9
click at [1193, 413] on icon at bounding box center [1193, 412] width 5 height 7
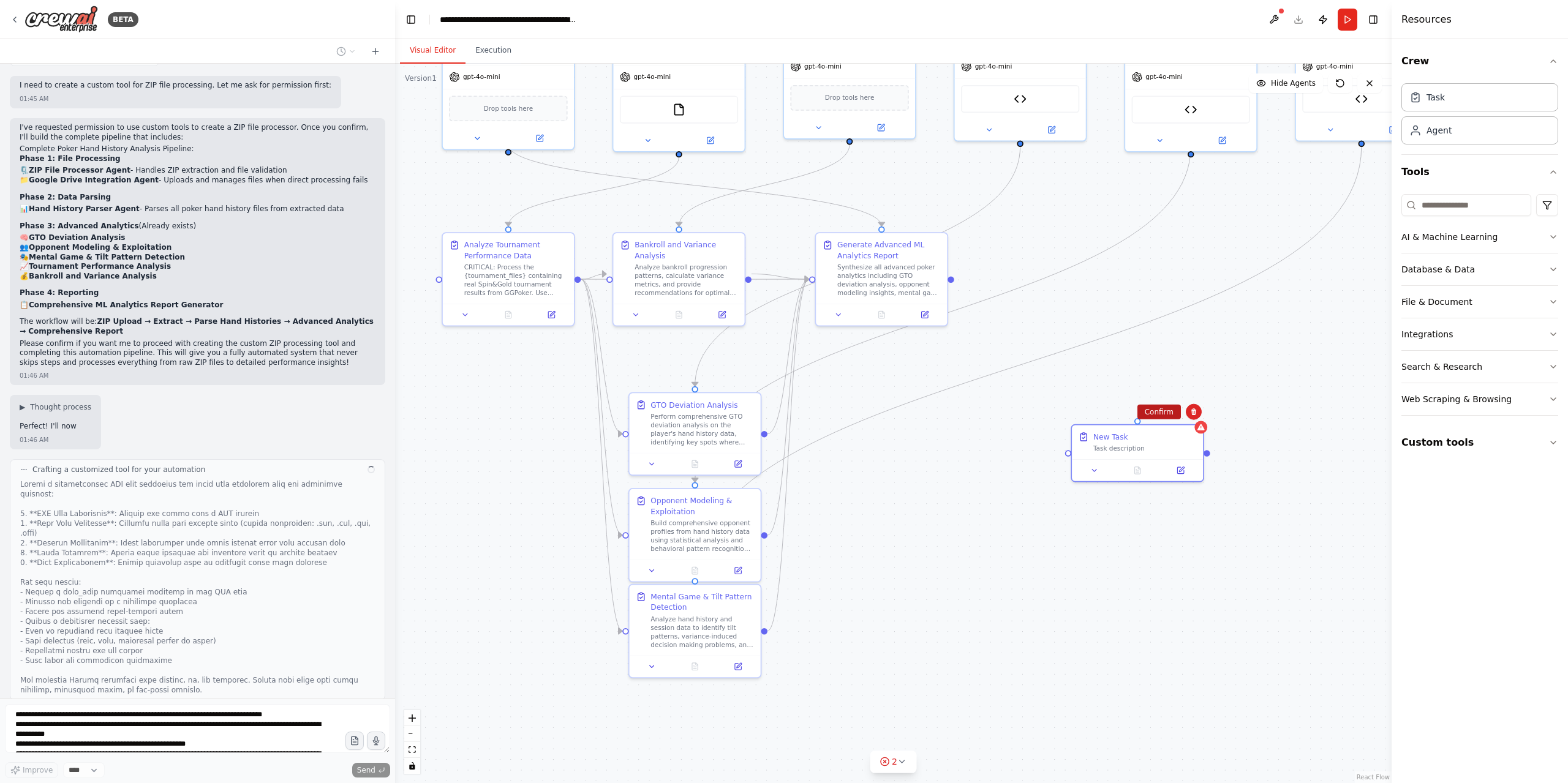
click at [1173, 410] on button "Confirm" at bounding box center [1159, 412] width 43 height 15
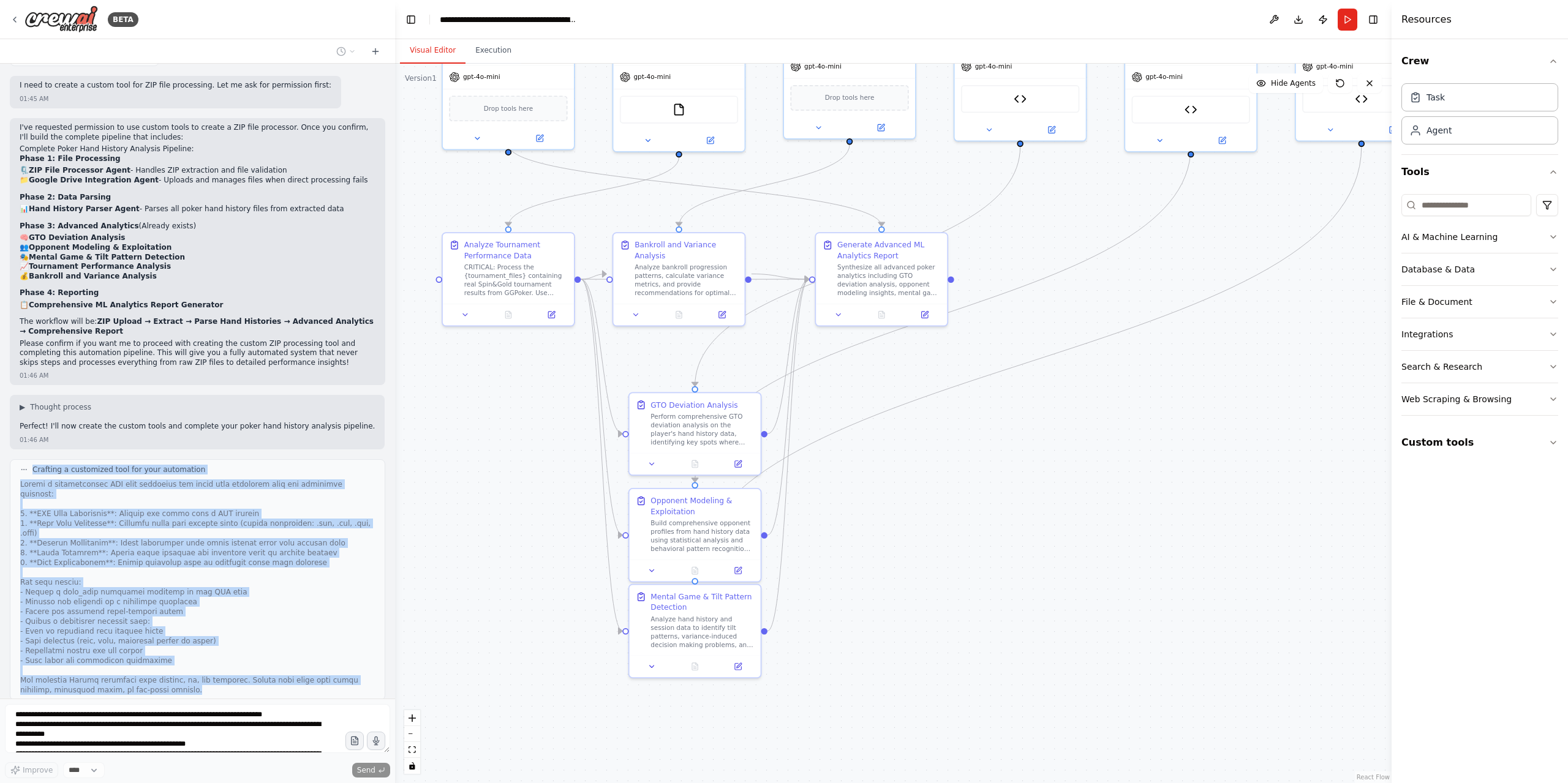
drag, startPoint x: 32, startPoint y: 445, endPoint x: 321, endPoint y: 648, distance: 353.2
click at [321, 648] on div "Crafting a customized tool for your automation" at bounding box center [197, 579] width 375 height 241
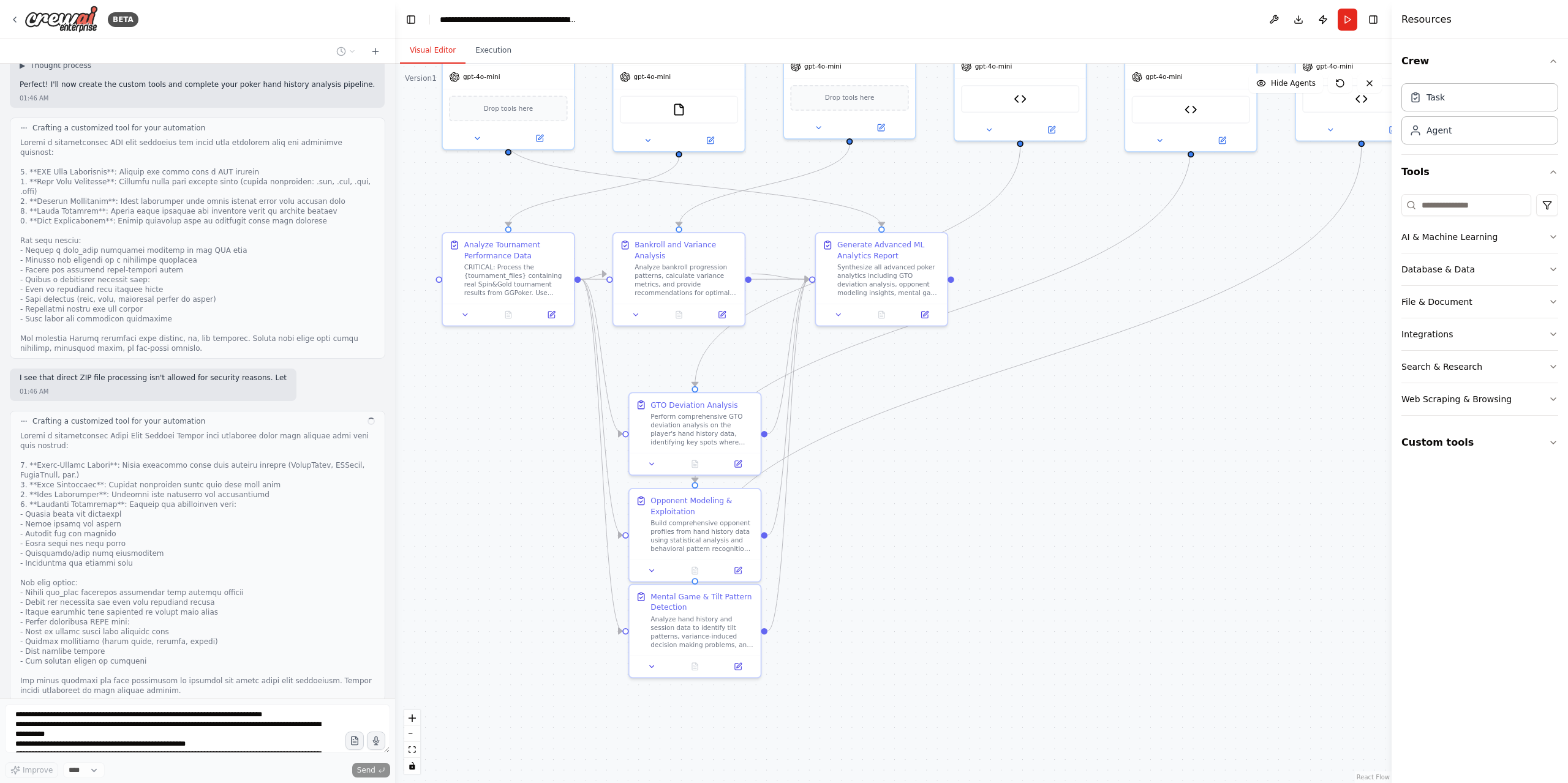
scroll to position [1257, 0]
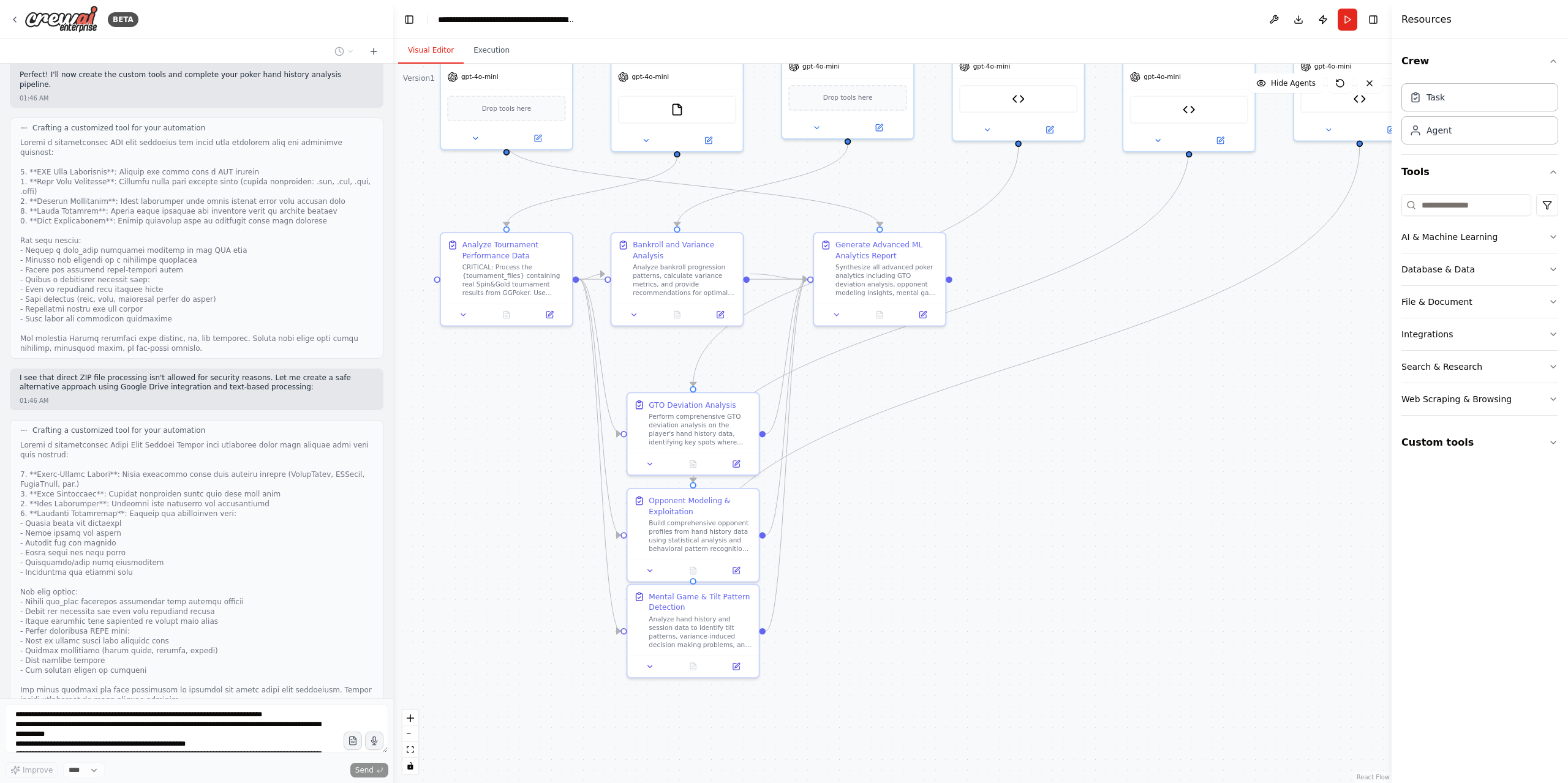
drag, startPoint x: 394, startPoint y: 649, endPoint x: 262, endPoint y: 569, distance: 154.4
click at [262, 569] on div at bounding box center [197, 572] width 353 height 264
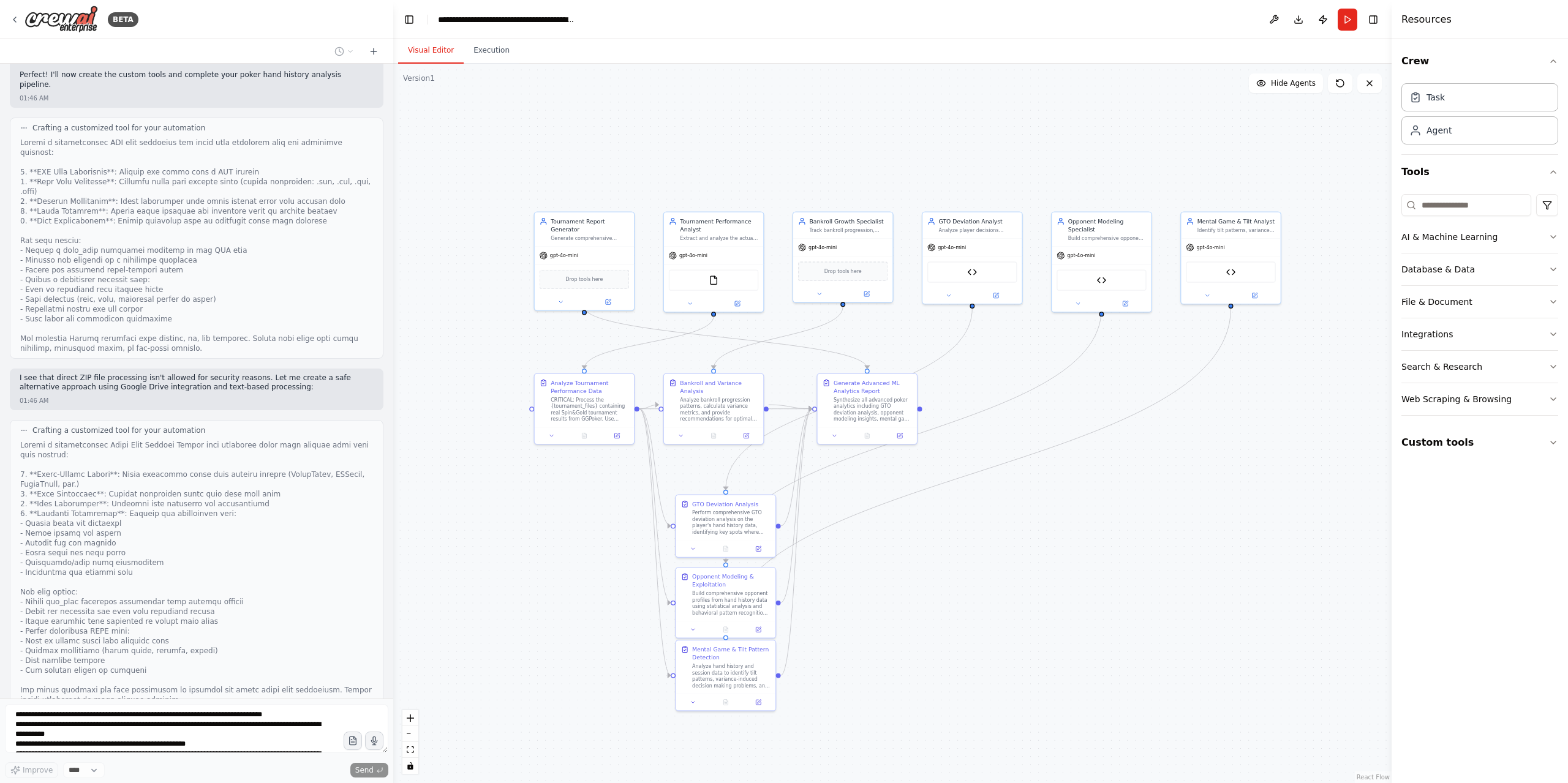
drag, startPoint x: 1231, startPoint y: 277, endPoint x: 1137, endPoint y: 398, distance: 153.2
click at [1137, 398] on div ".deletable-edge-delete-btn { width: 20px; height: 20px; border: 0px solid #ffff…" at bounding box center [893, 423] width 998 height 719
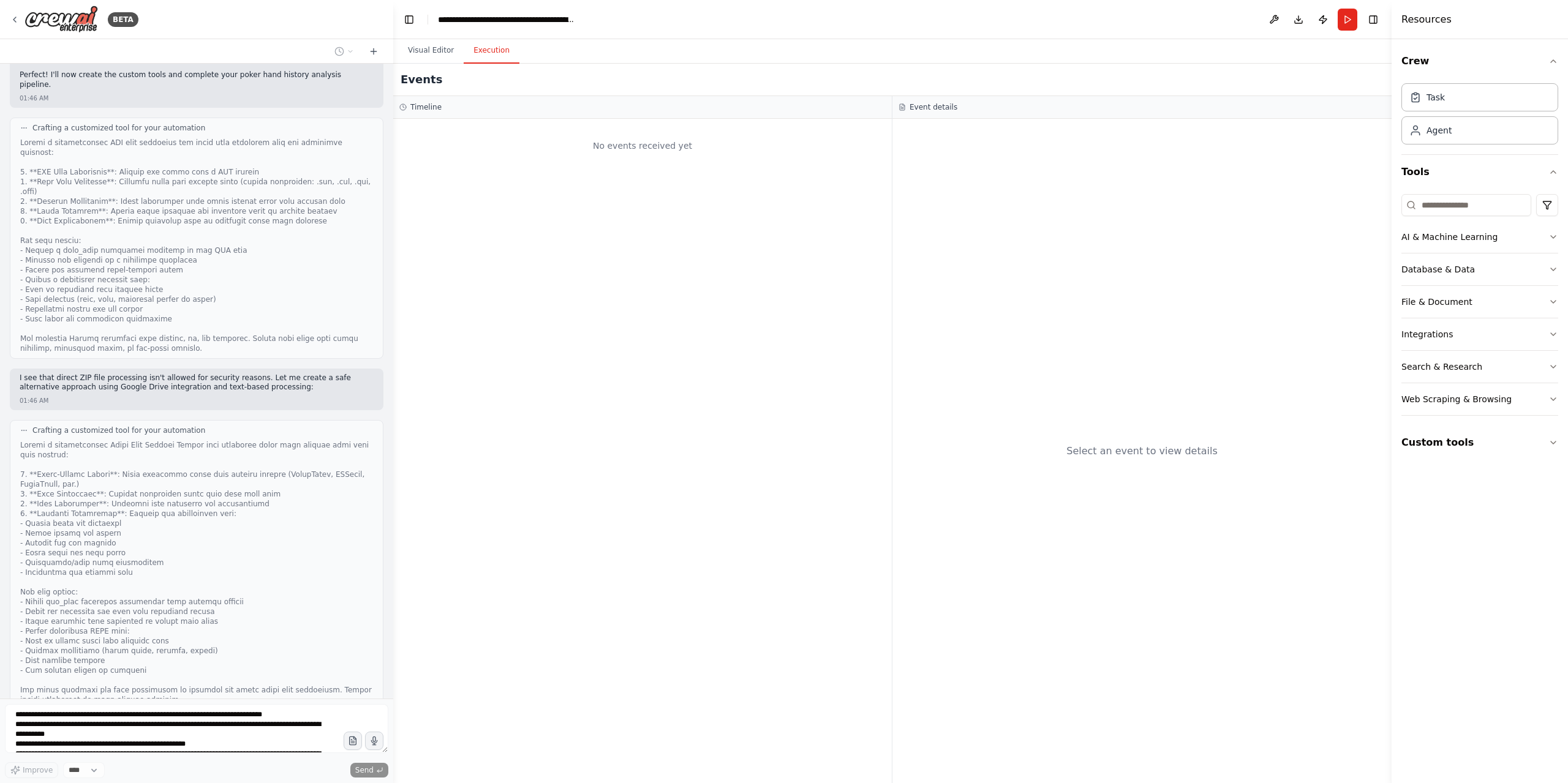
click at [476, 52] on button "Execution" at bounding box center [492, 51] width 55 height 26
click at [429, 57] on button "Visual Editor" at bounding box center [431, 51] width 66 height 26
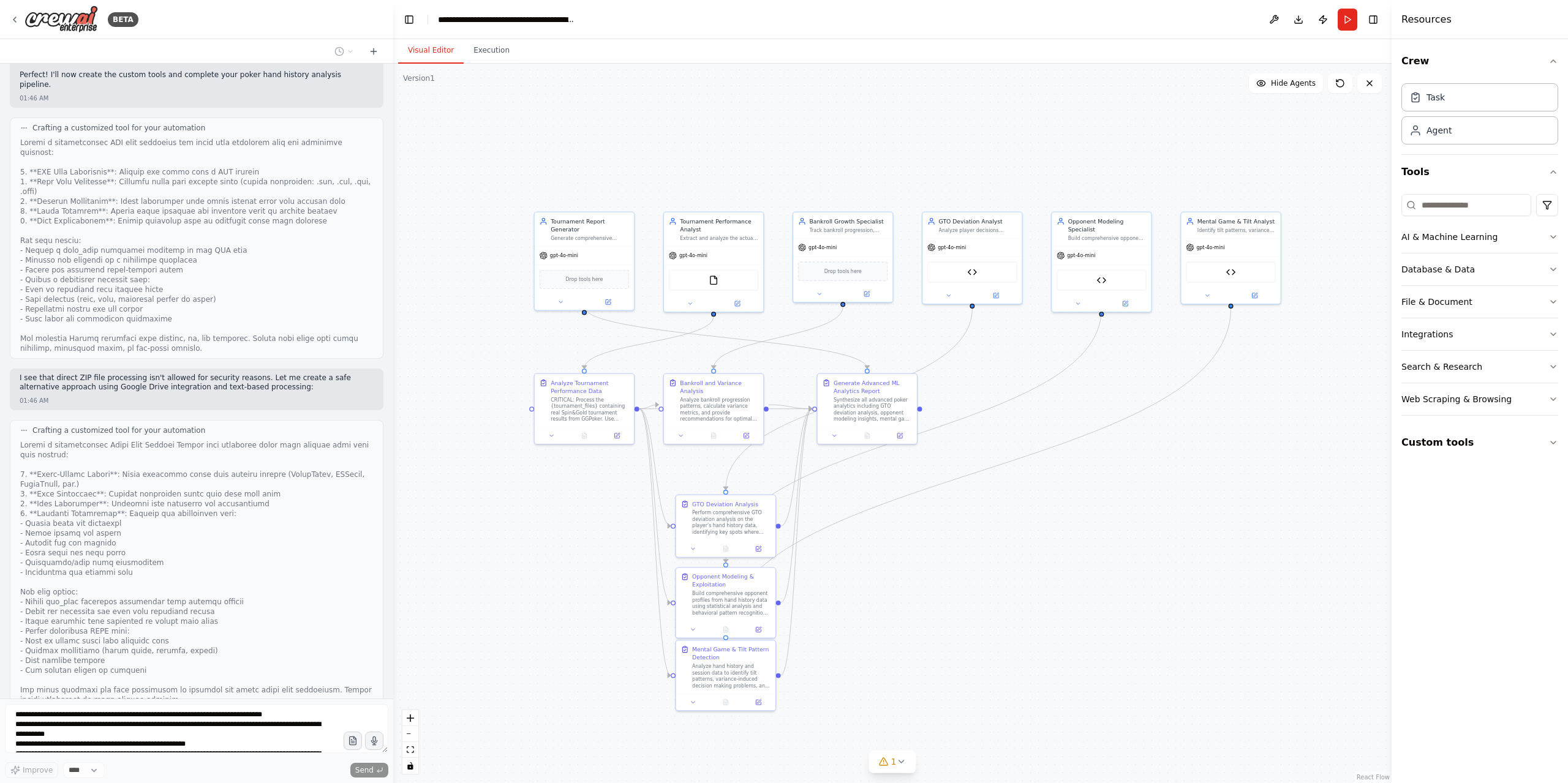
scroll to position [1335, 0]
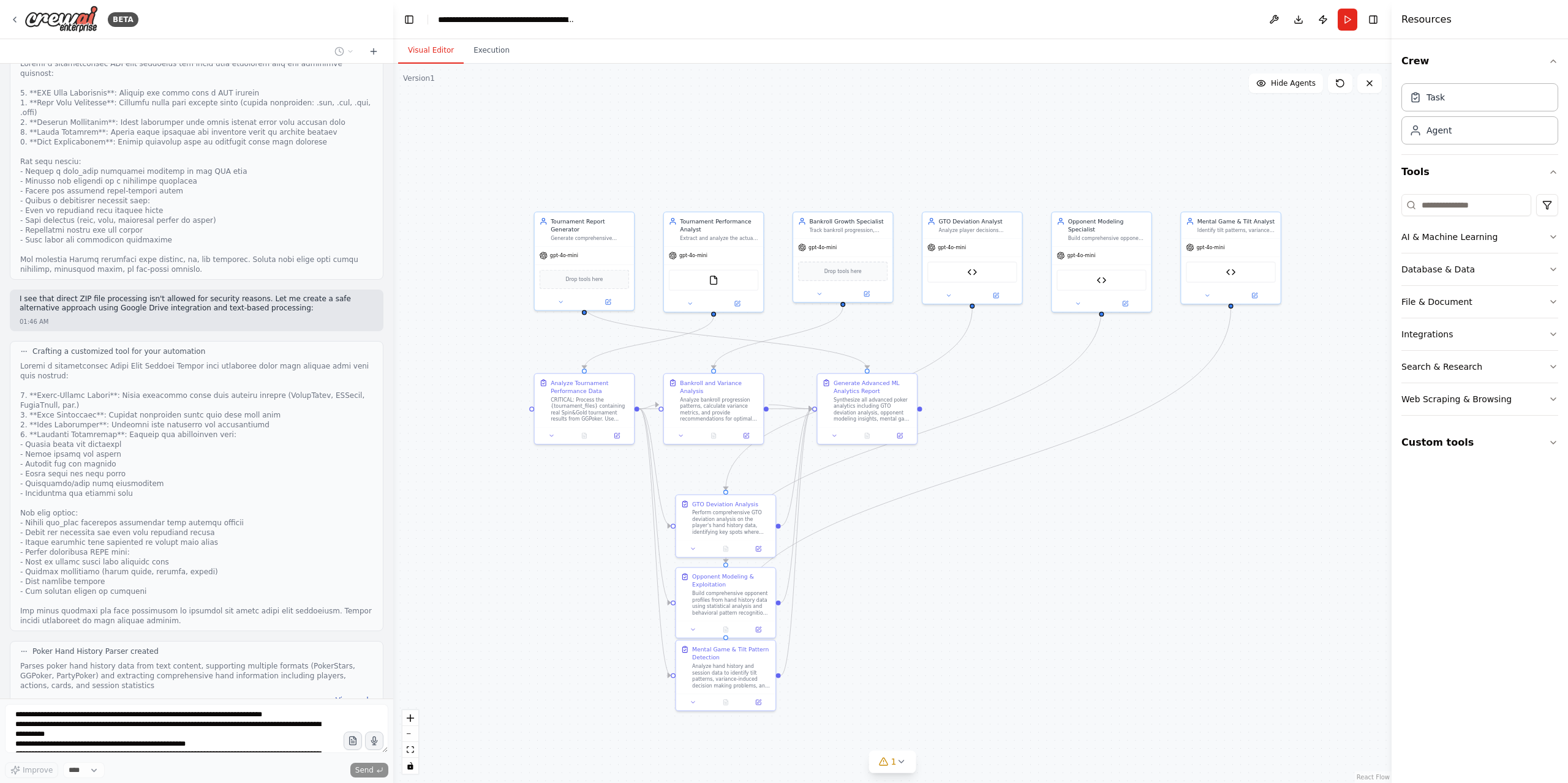
click at [339, 696] on button "View code" at bounding box center [354, 701] width 37 height 9
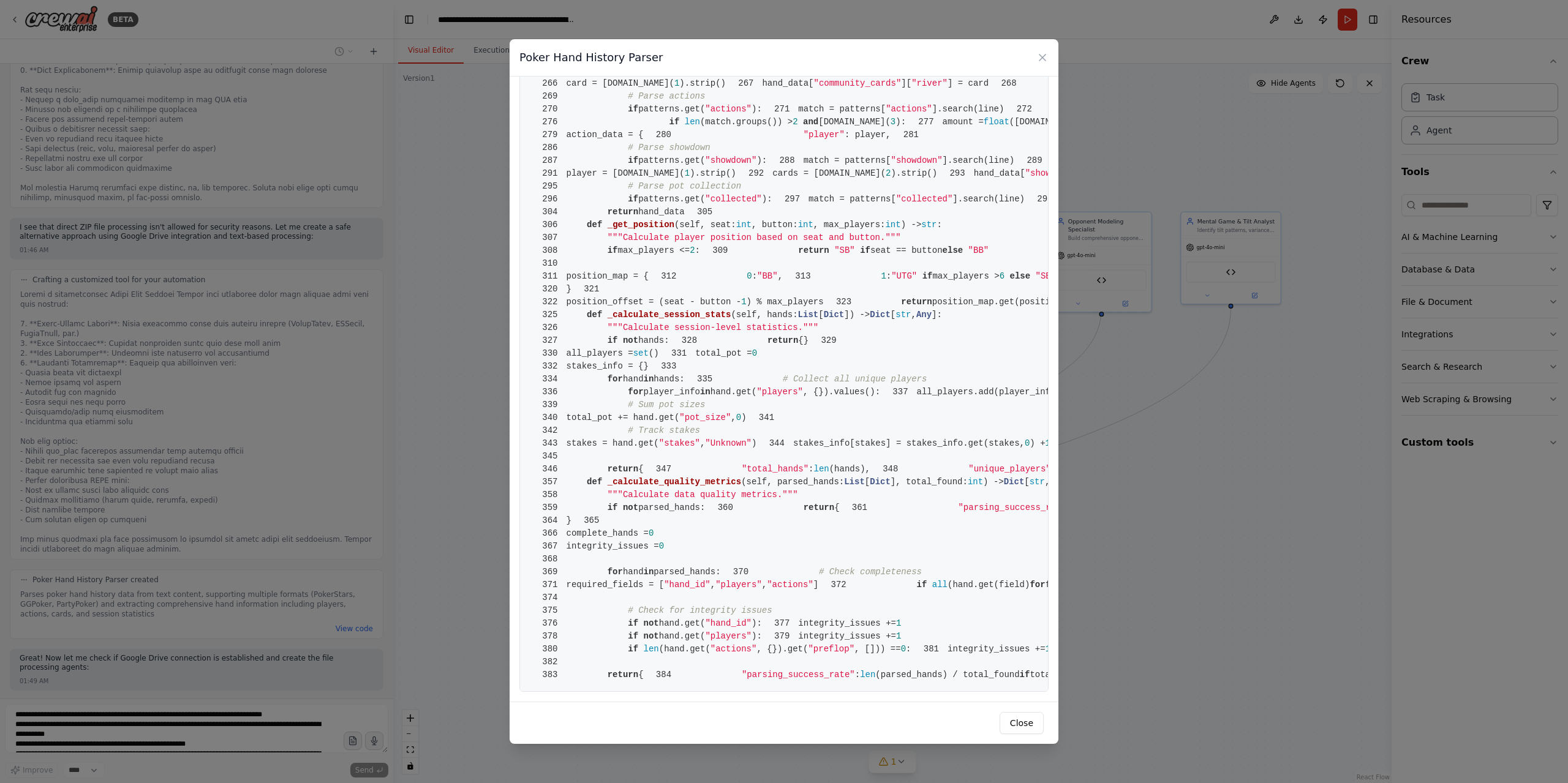
scroll to position [1899, 0]
click at [1028, 723] on button "Close" at bounding box center [1021, 723] width 44 height 22
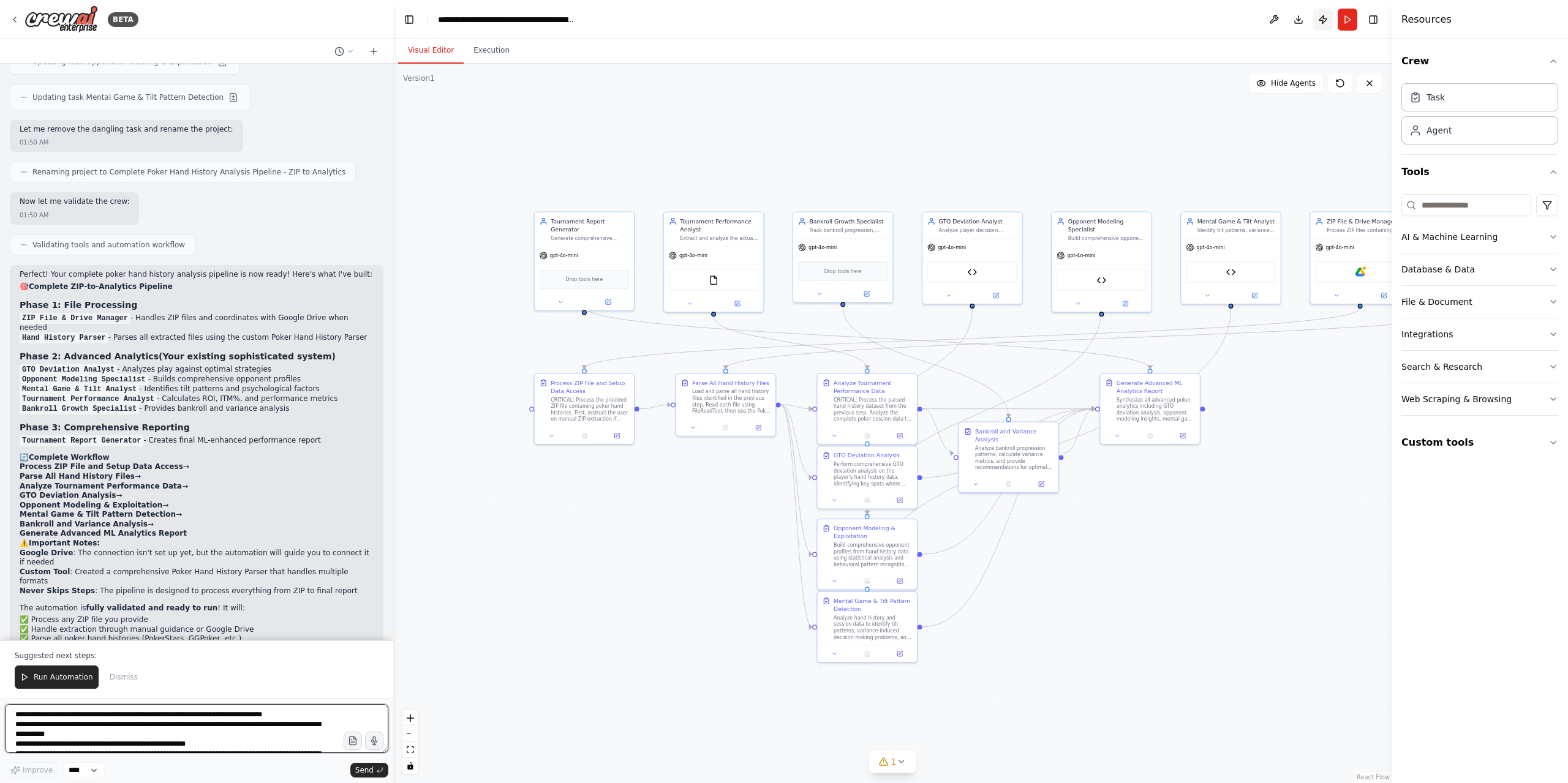
scroll to position [2628, 0]
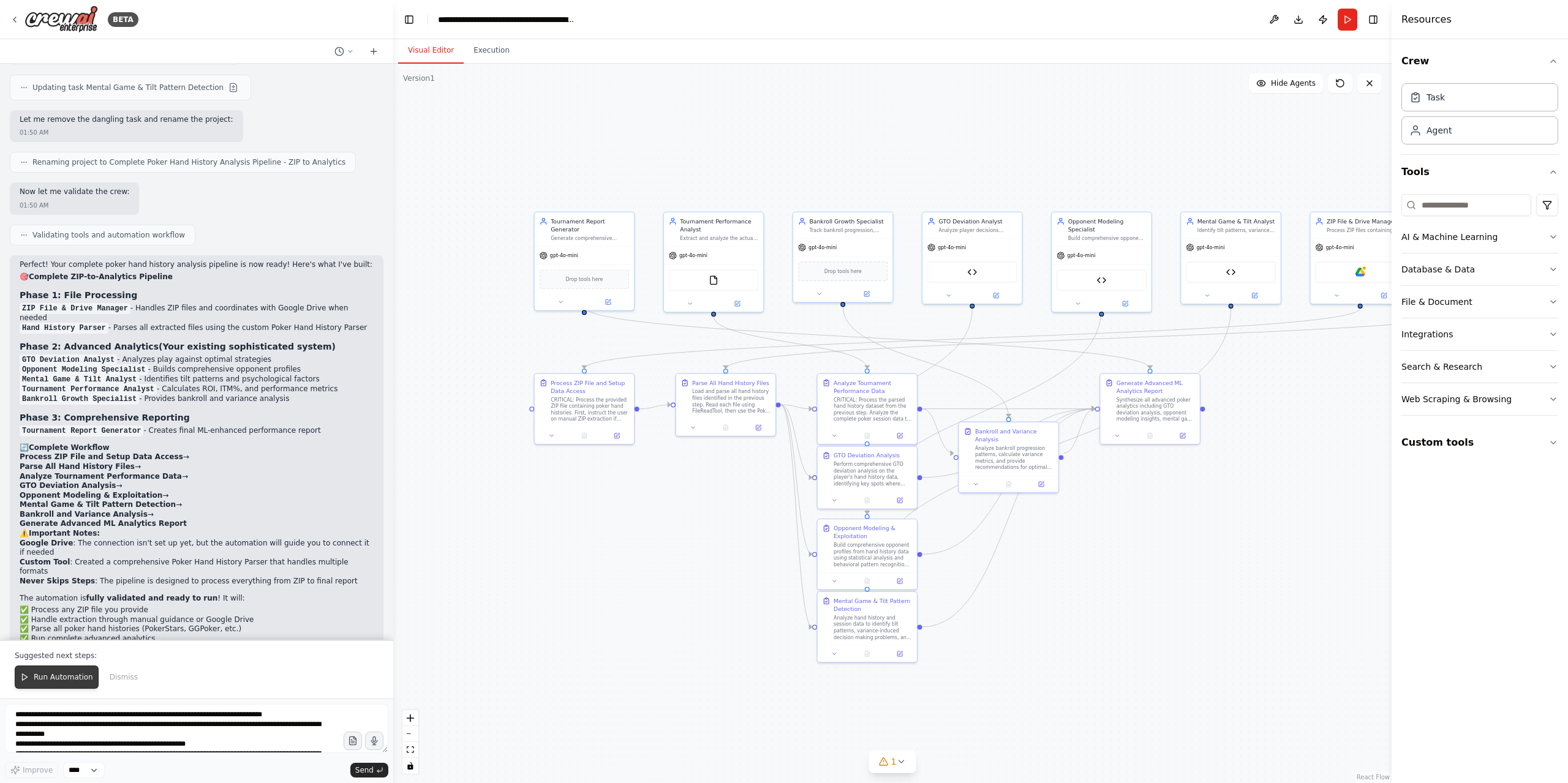
click at [55, 679] on span "Run Automation" at bounding box center [64, 678] width 60 height 9
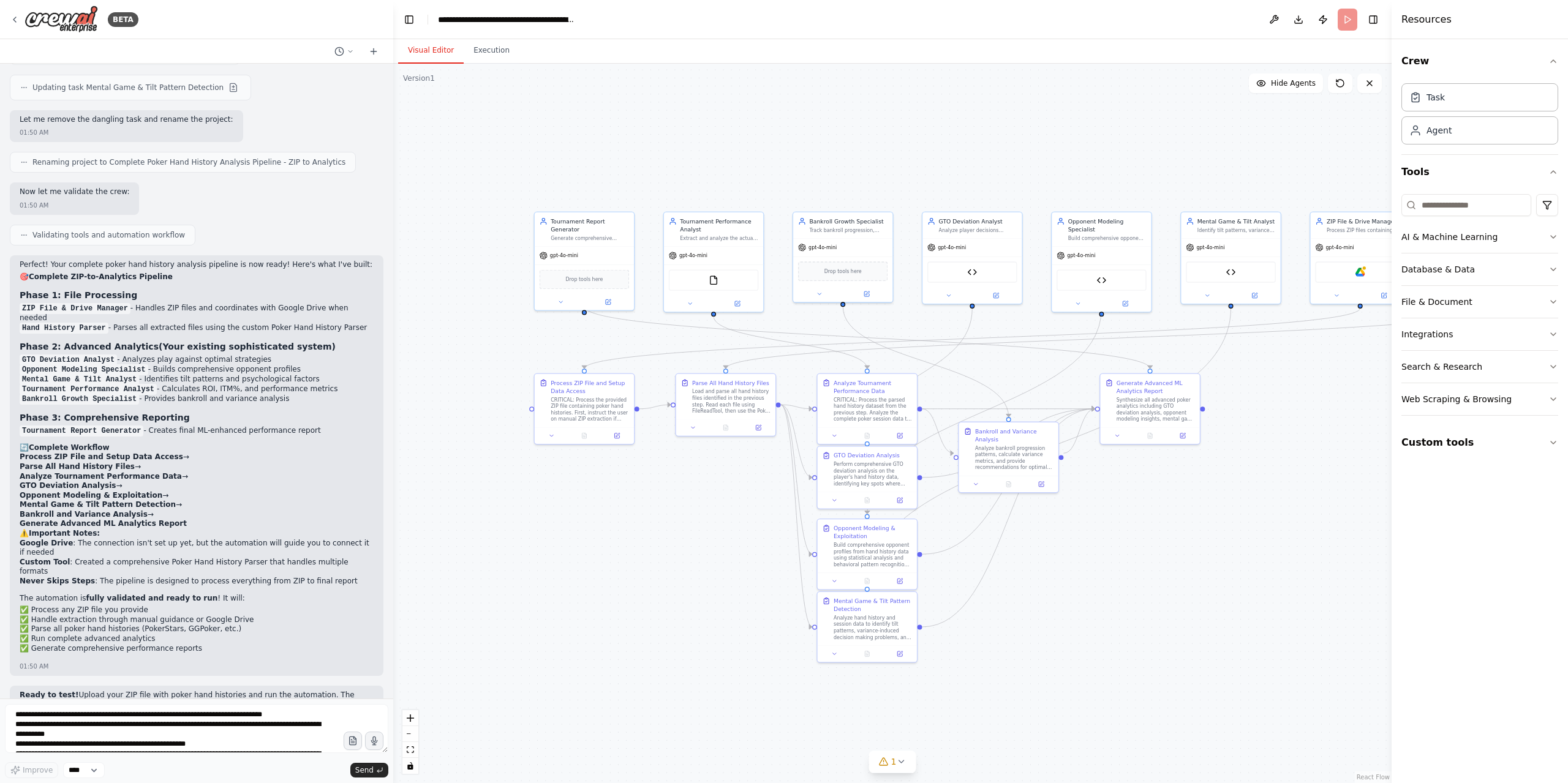
scroll to position [2569, 0]
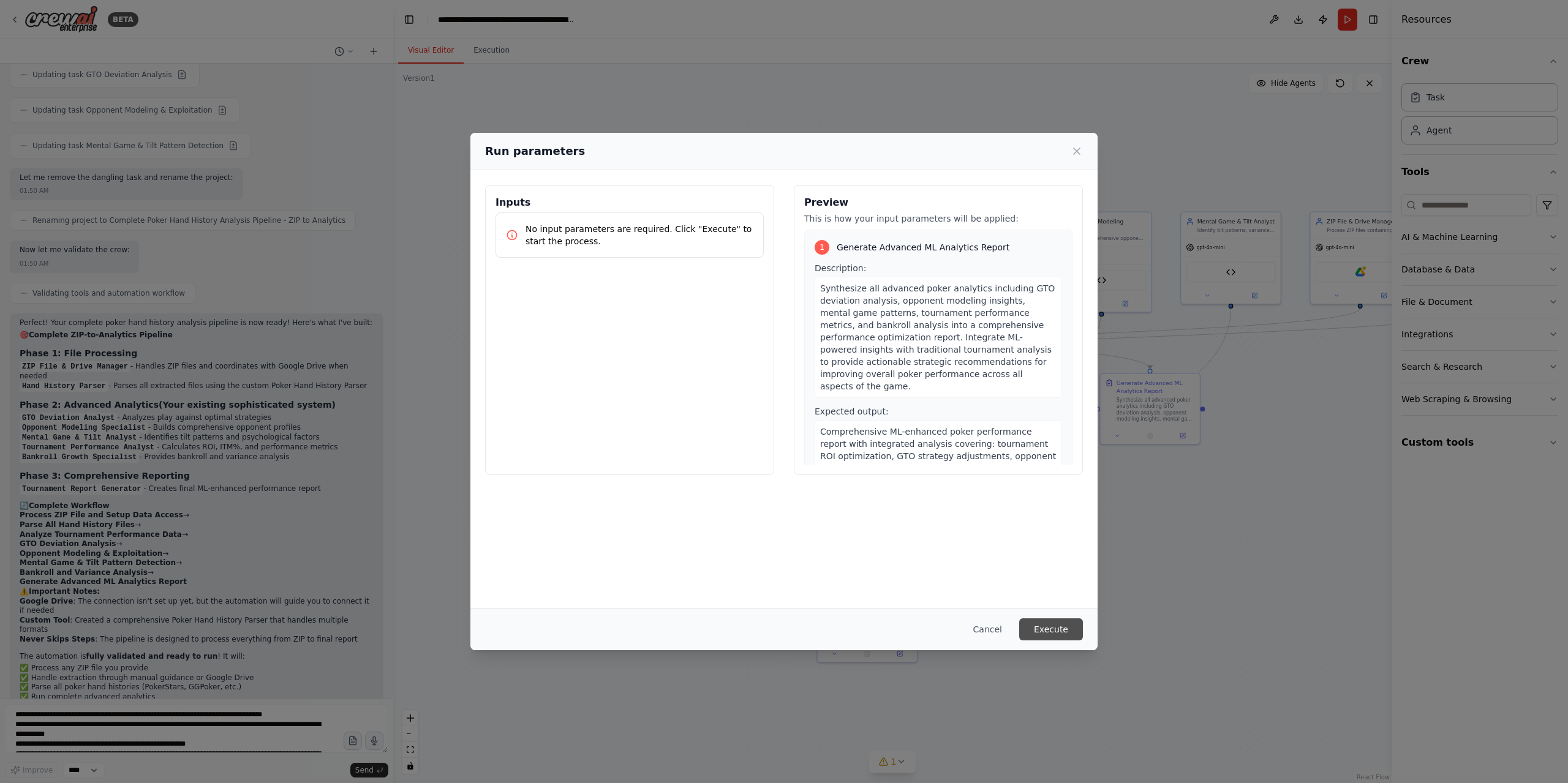
click at [1051, 630] on button "Execute" at bounding box center [1051, 630] width 64 height 22
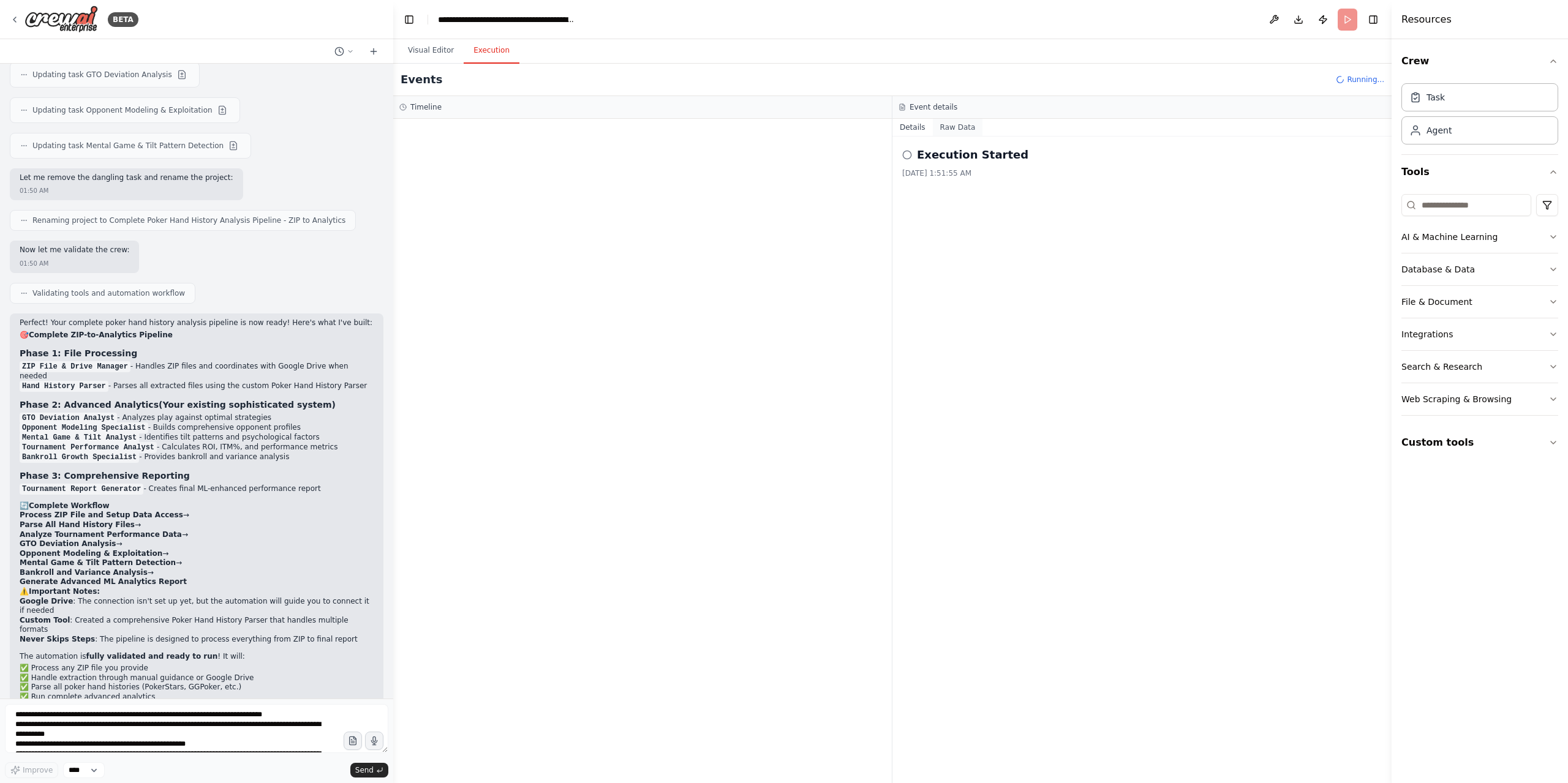
click at [954, 132] on button "Raw Data" at bounding box center [957, 127] width 50 height 17
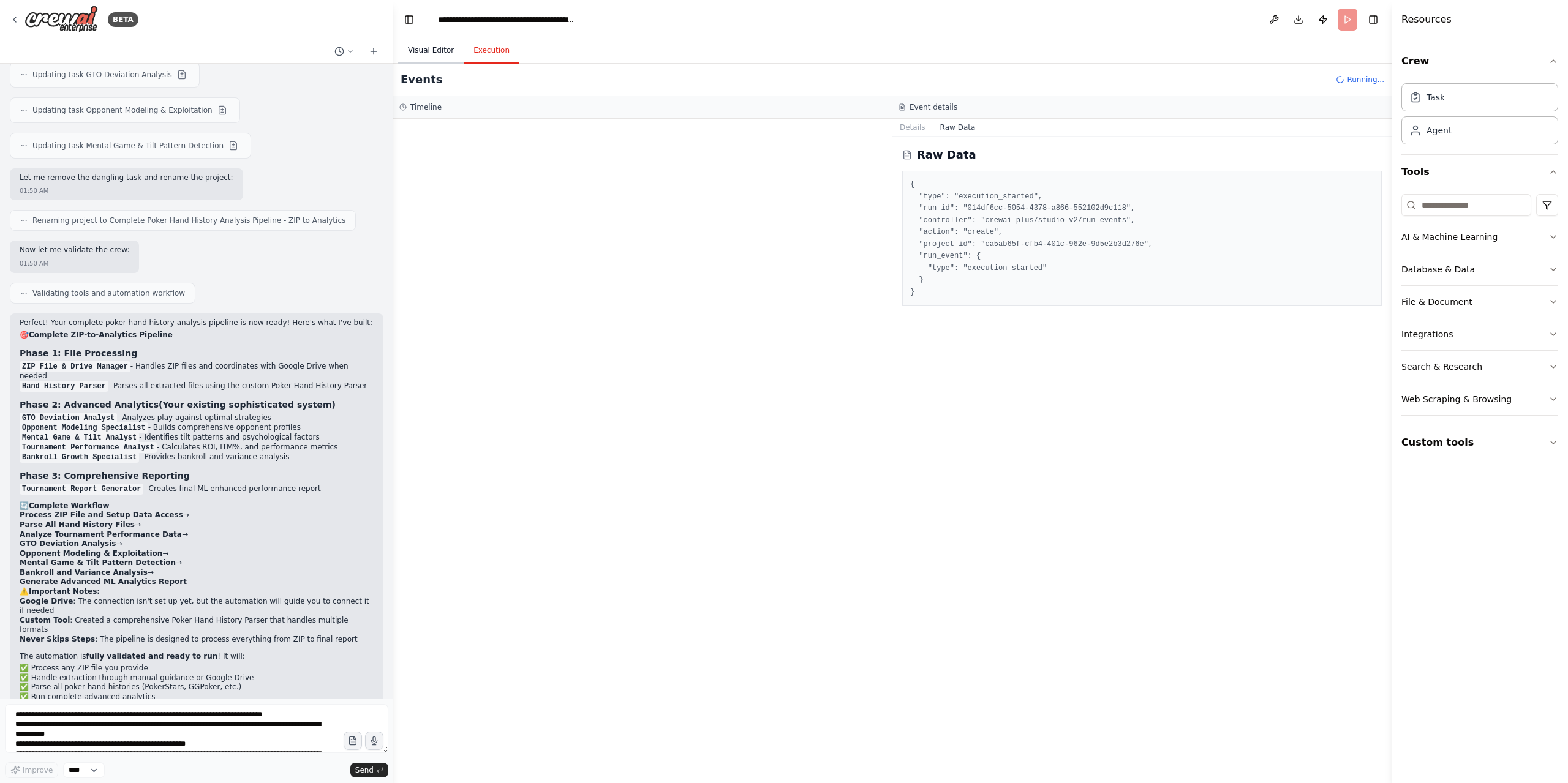
click at [423, 48] on button "Visual Editor" at bounding box center [431, 51] width 66 height 26
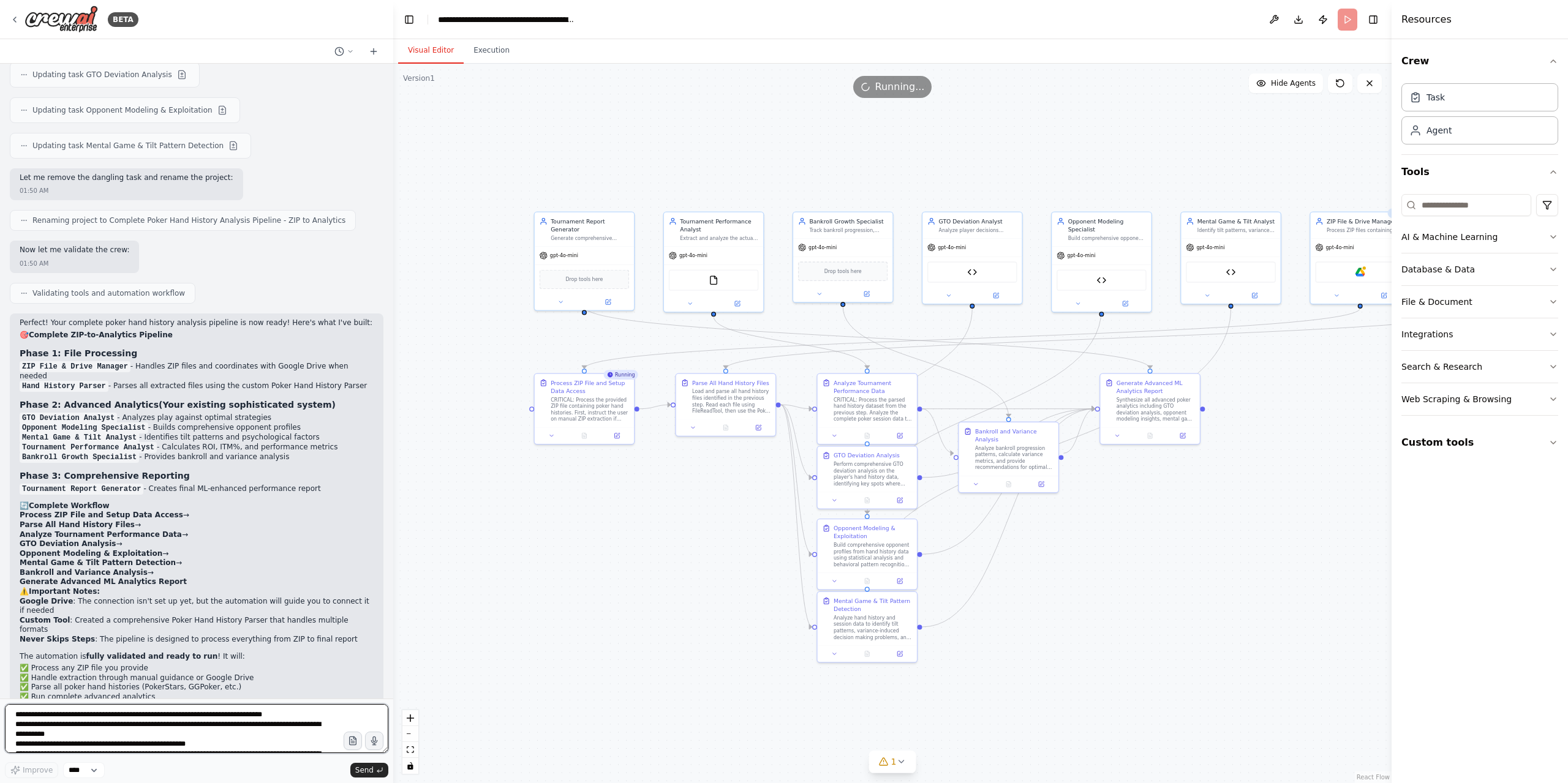
click at [112, 732] on textarea "**********" at bounding box center [196, 729] width 383 height 49
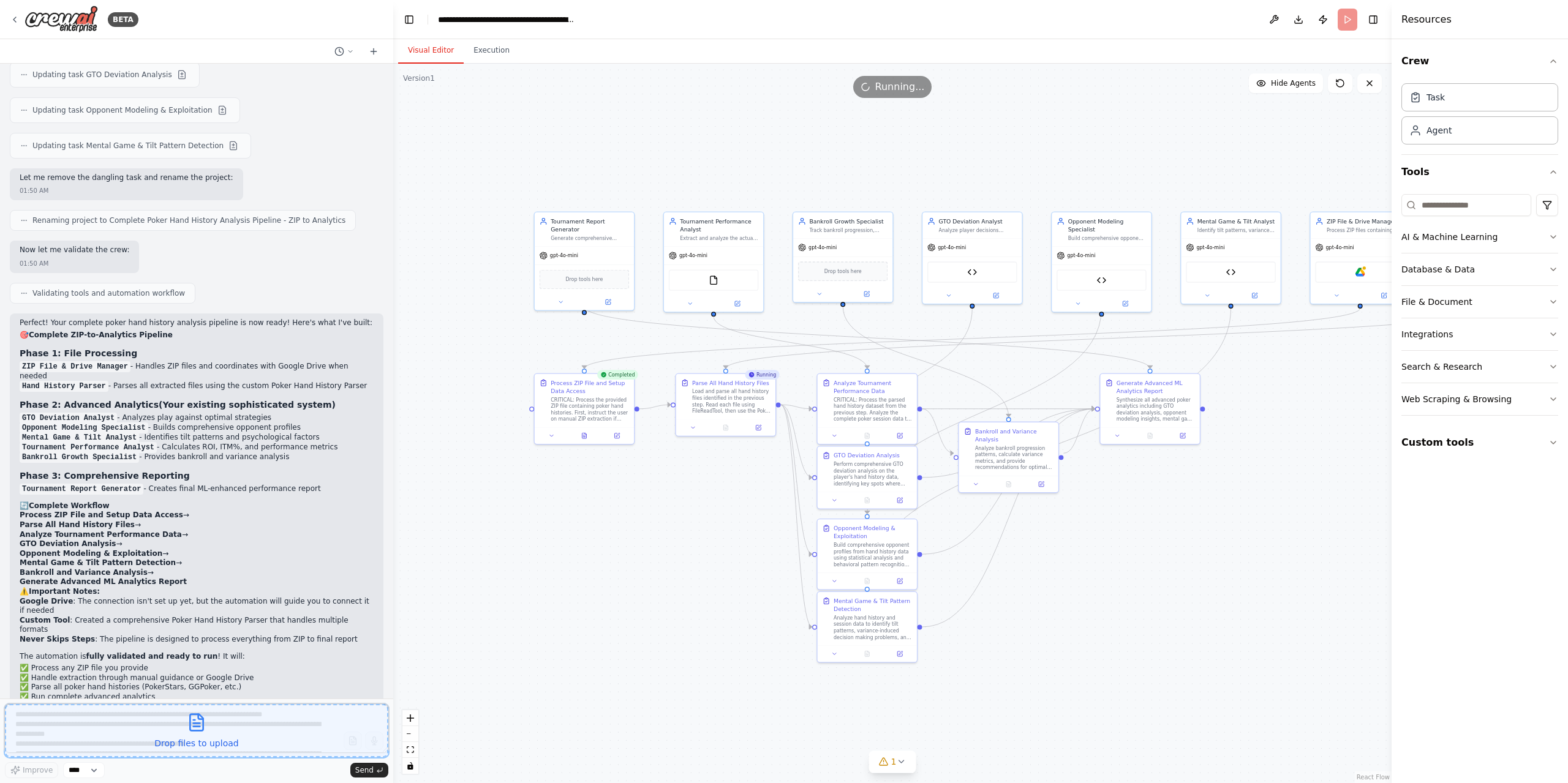
scroll to position [2594, 0]
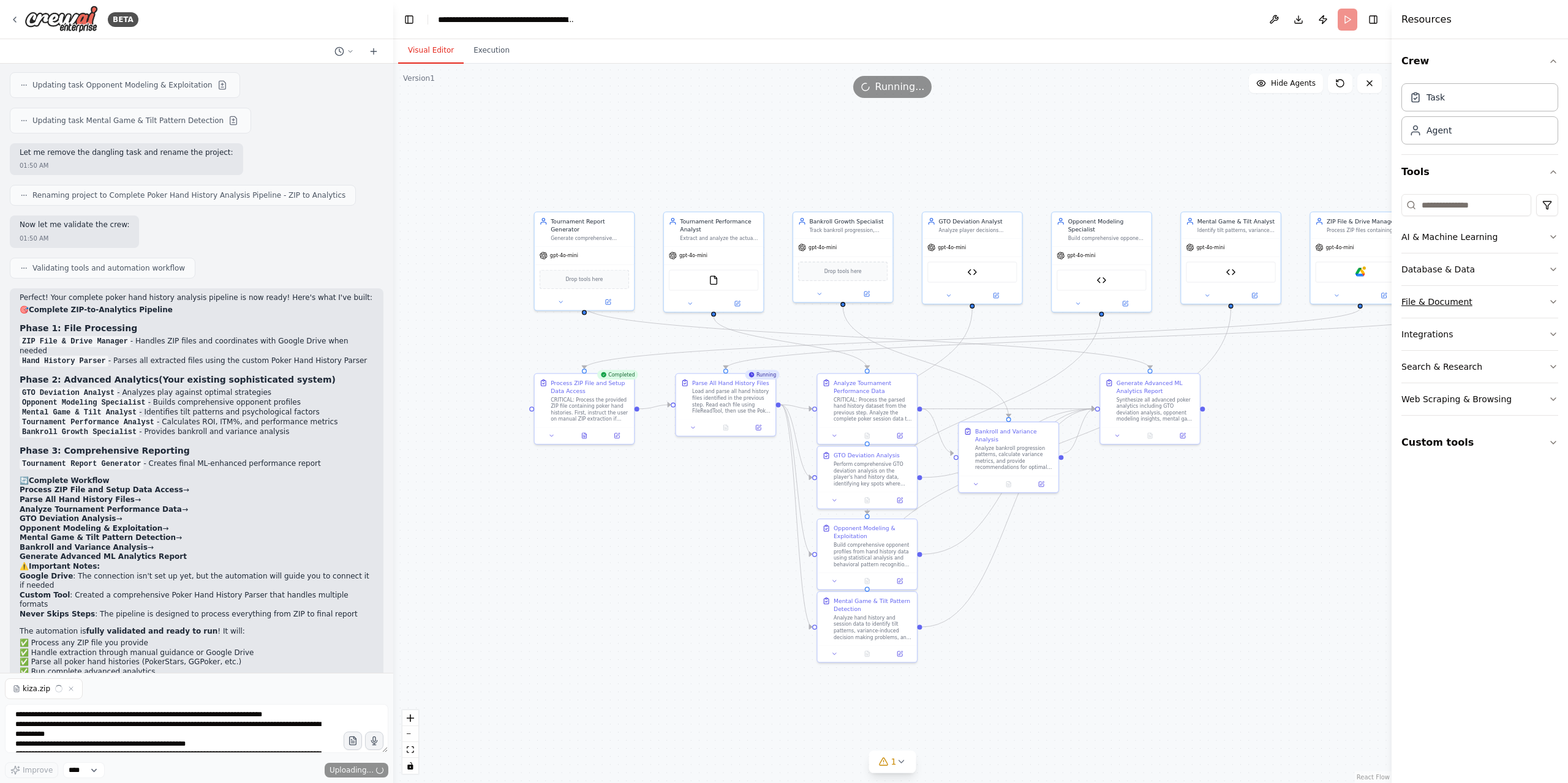
click at [1454, 292] on button "File & Document" at bounding box center [1479, 302] width 157 height 32
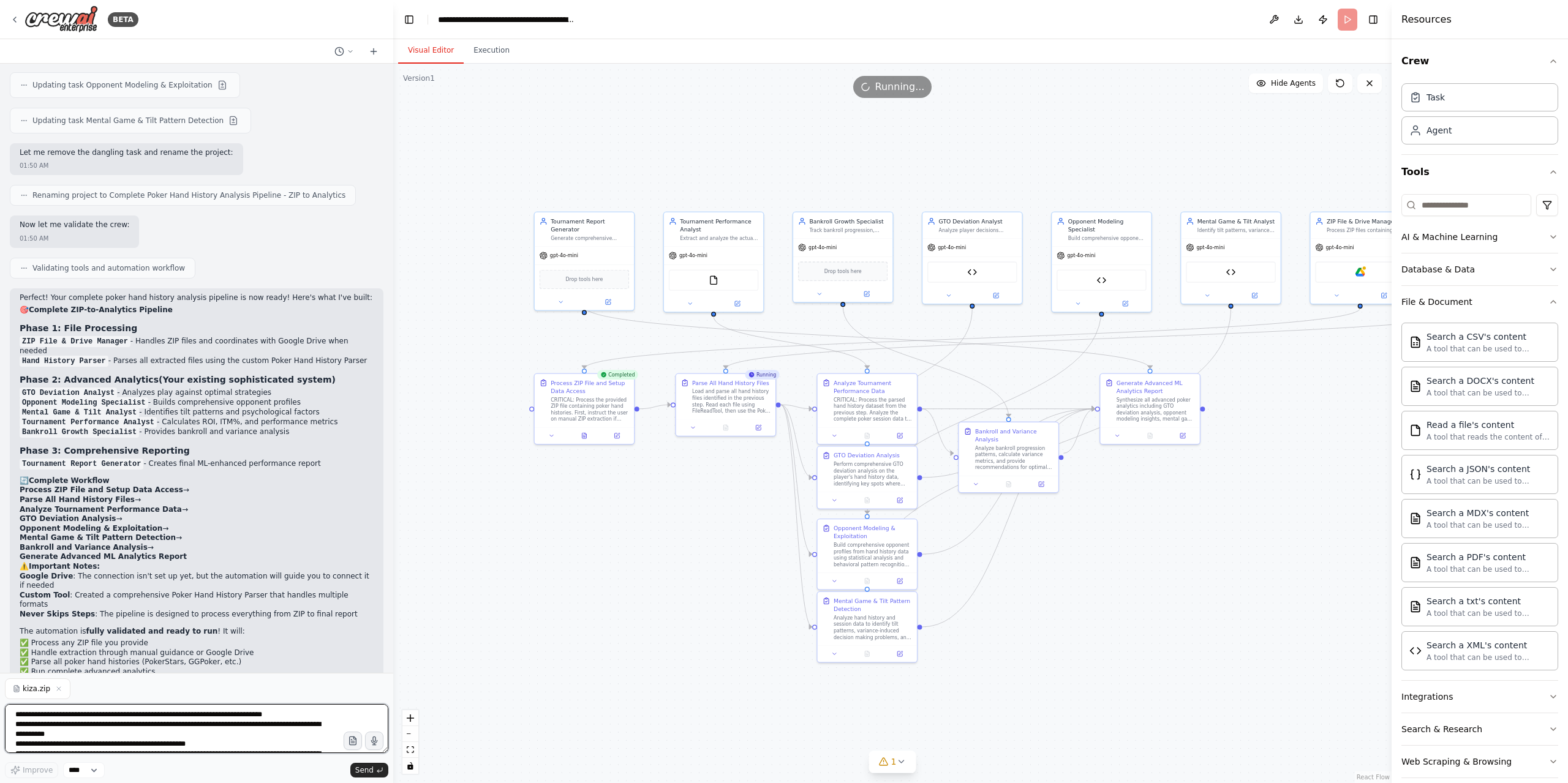
click at [72, 727] on textarea "**********" at bounding box center [196, 729] width 383 height 49
click at [367, 774] on span "Send" at bounding box center [364, 770] width 18 height 9
click at [368, 768] on span "Send" at bounding box center [364, 770] width 18 height 9
click at [49, 721] on textarea "**********" at bounding box center [196, 729] width 383 height 49
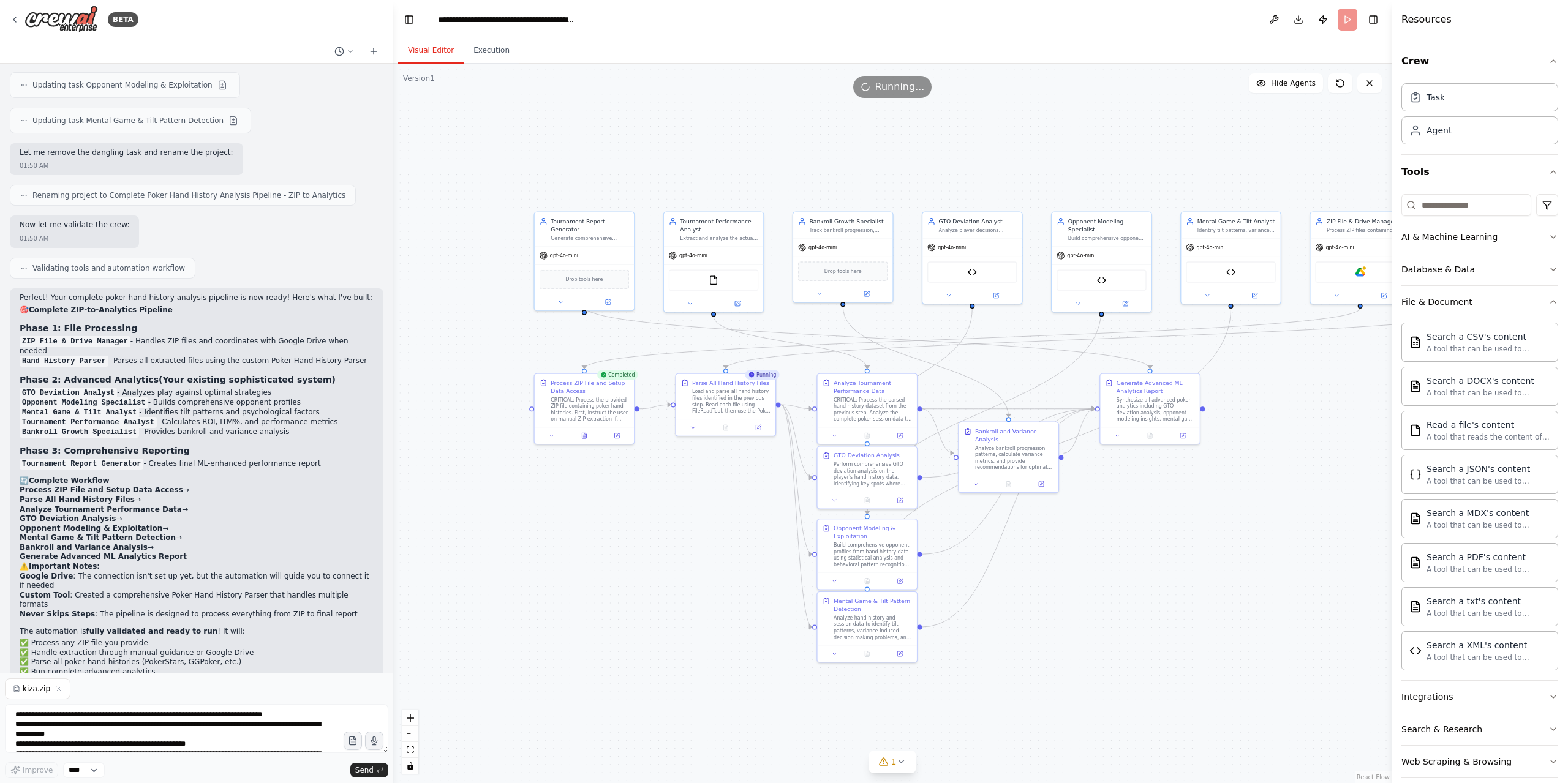
click at [30, 693] on span "kiza.zip" at bounding box center [37, 689] width 28 height 9
click at [30, 692] on span "kiza.zip" at bounding box center [37, 689] width 28 height 9
click at [598, 406] on div "CRITICAL: Process the provided ZIP file containing poker hand histories. First,…" at bounding box center [590, 408] width 78 height 26
click at [618, 434] on icon at bounding box center [616, 434] width 5 height 5
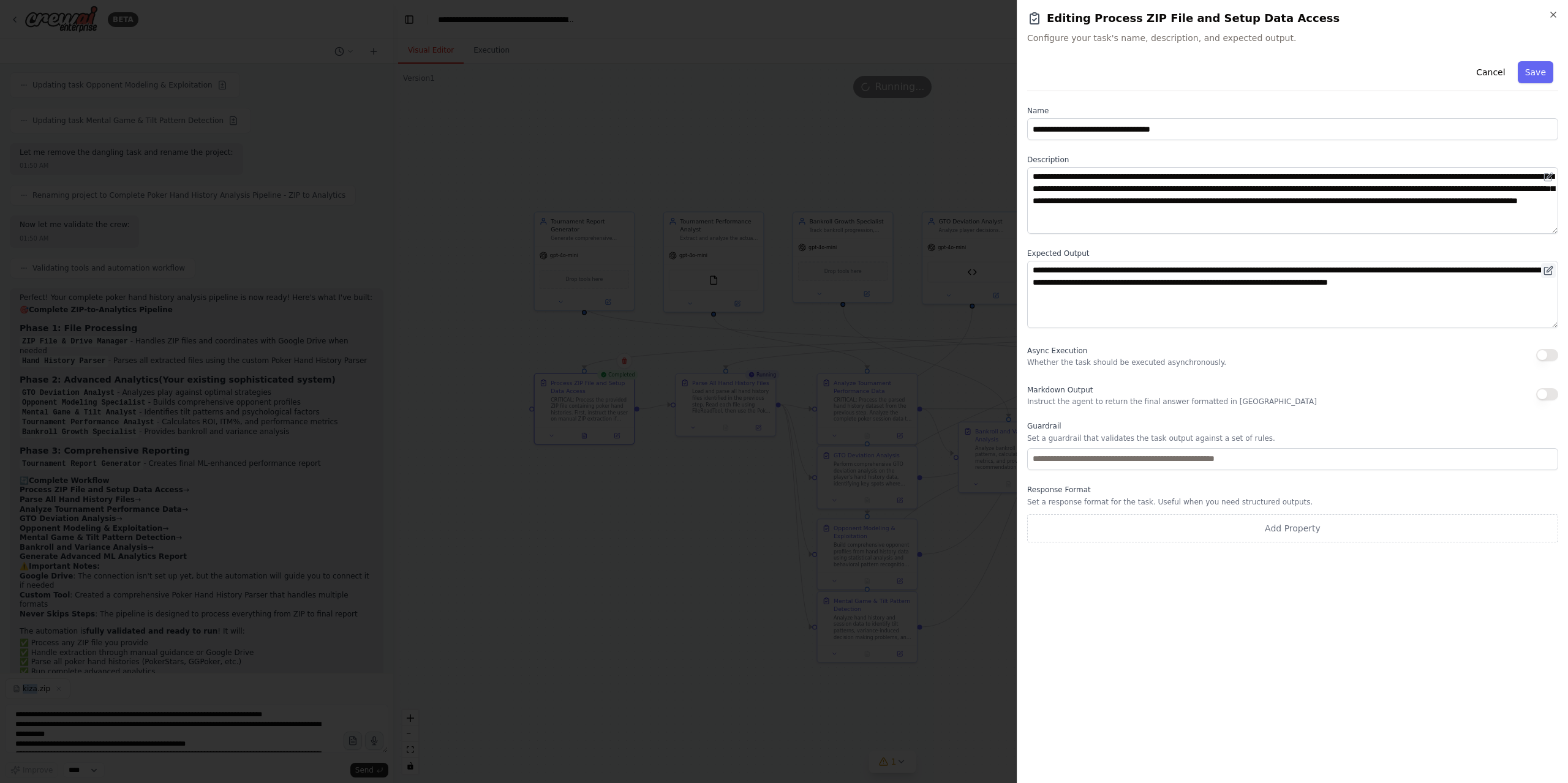
click at [1548, 272] on icon at bounding box center [1548, 270] width 9 height 9
drag, startPoint x: 1251, startPoint y: 469, endPoint x: 1250, endPoint y: 478, distance: 9.1
click at [1251, 471] on div "**********" at bounding box center [1292, 299] width 531 height 486
click at [1165, 517] on button "Add Property" at bounding box center [1292, 529] width 531 height 28
click at [1165, 517] on input "**********" at bounding box center [1220, 525] width 387 height 22
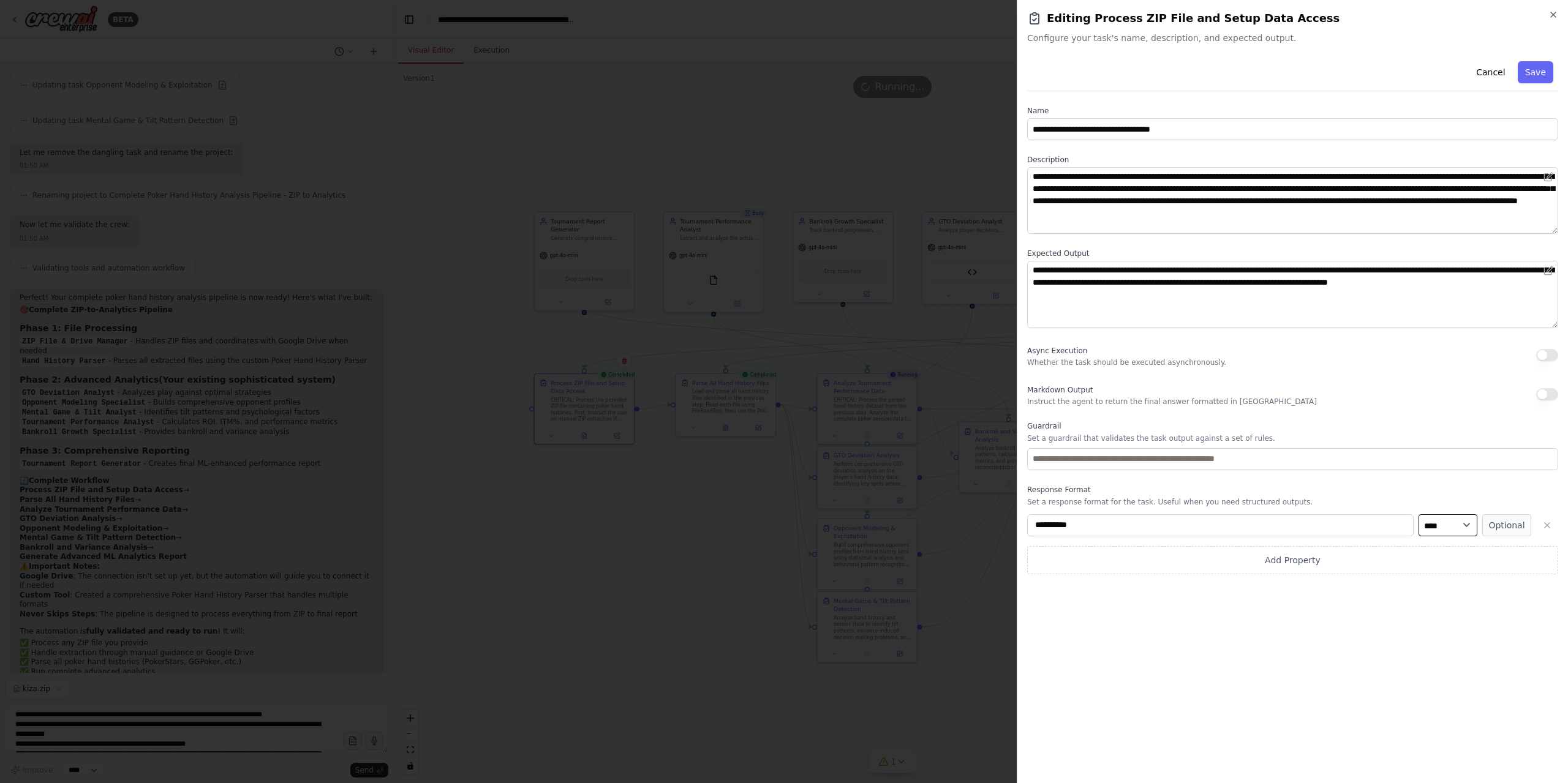
click at [1433, 521] on select "**** ******* ******* **** ******" at bounding box center [1448, 525] width 59 height 22
click at [1544, 527] on icon "button" at bounding box center [1547, 525] width 9 height 9
click at [1556, 68] on div "Cancel Save" at bounding box center [1292, 74] width 531 height 35
click at [1534, 69] on button "Save" at bounding box center [1535, 72] width 36 height 22
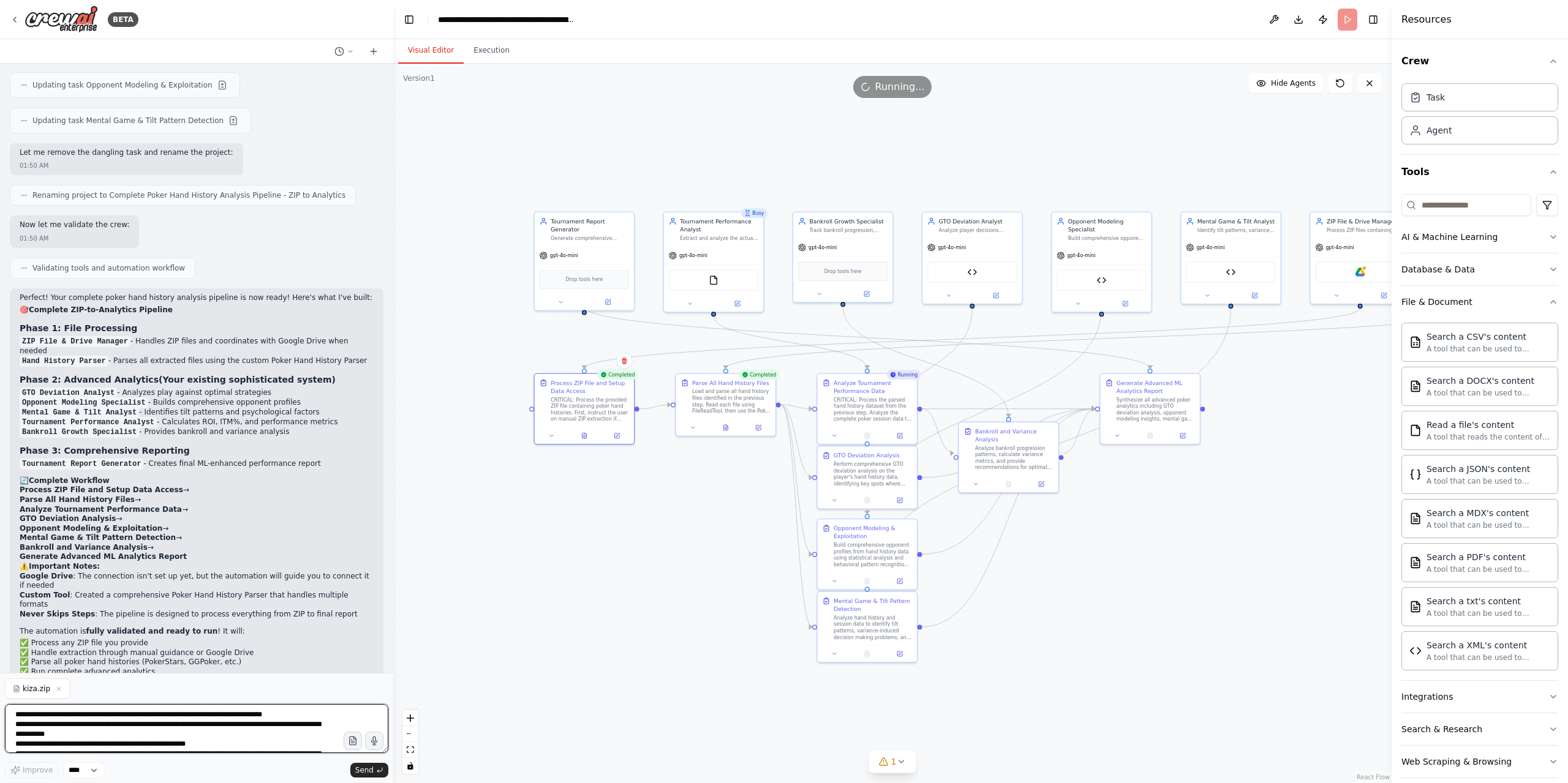
click at [113, 711] on textarea "**********" at bounding box center [196, 729] width 383 height 49
drag, startPoint x: 24, startPoint y: 690, endPoint x: 57, endPoint y: 688, distance: 33.1
click at [57, 690] on div "kiza.zip" at bounding box center [37, 689] width 66 height 21
copy div "kiza.zip"
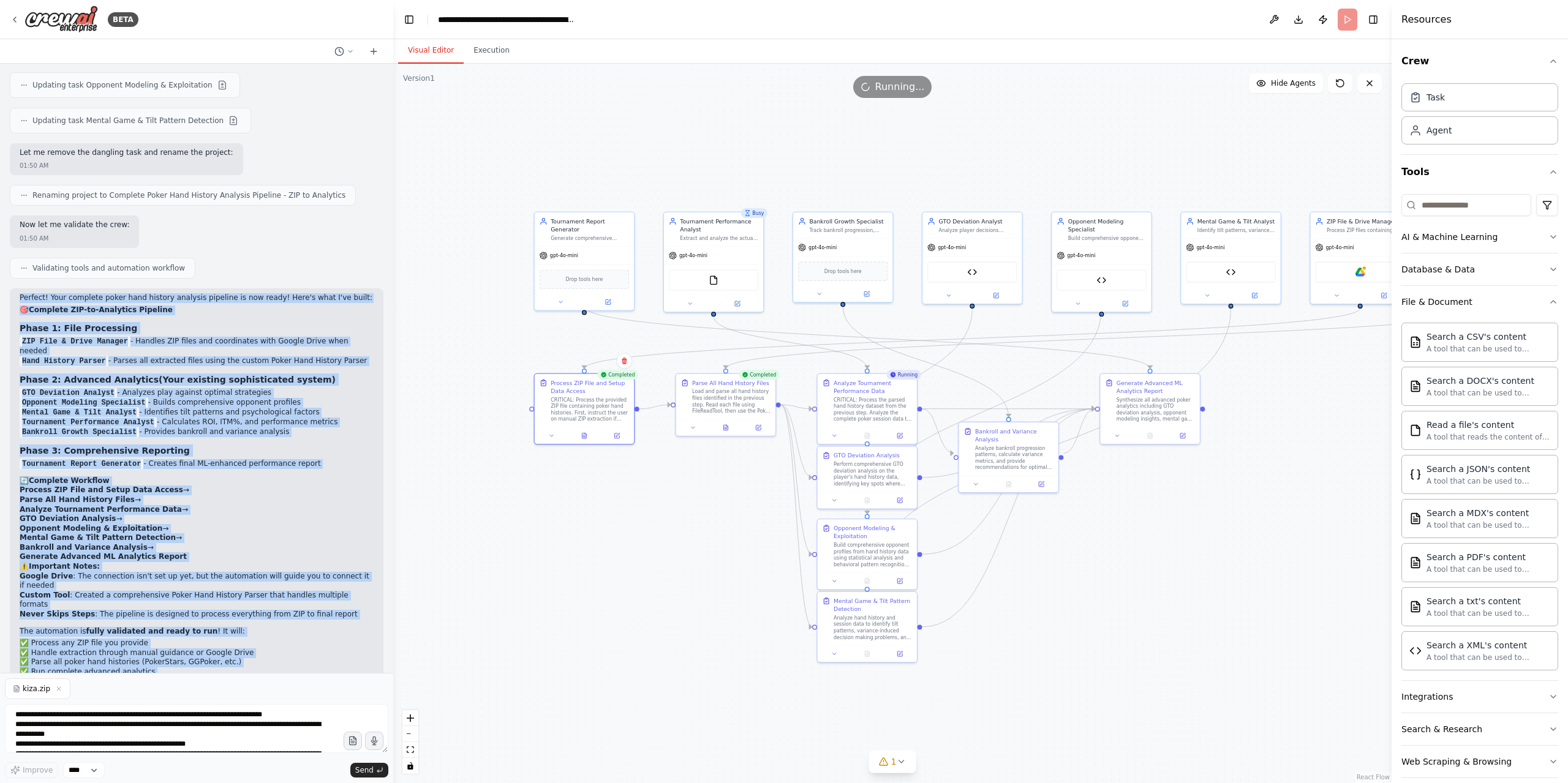
drag, startPoint x: 19, startPoint y: 229, endPoint x: 293, endPoint y: 657, distance: 508.2
click at [293, 657] on div "Hello! I'm the CrewAI assistant. What kind of automation do you want to build? …" at bounding box center [197, 368] width 394 height 609
copy div "Perfect! Your complete poker hand history analysis pipeline is now ready! Here'…"
click at [266, 746] on div "01:50 AM" at bounding box center [197, 751] width 354 height 9
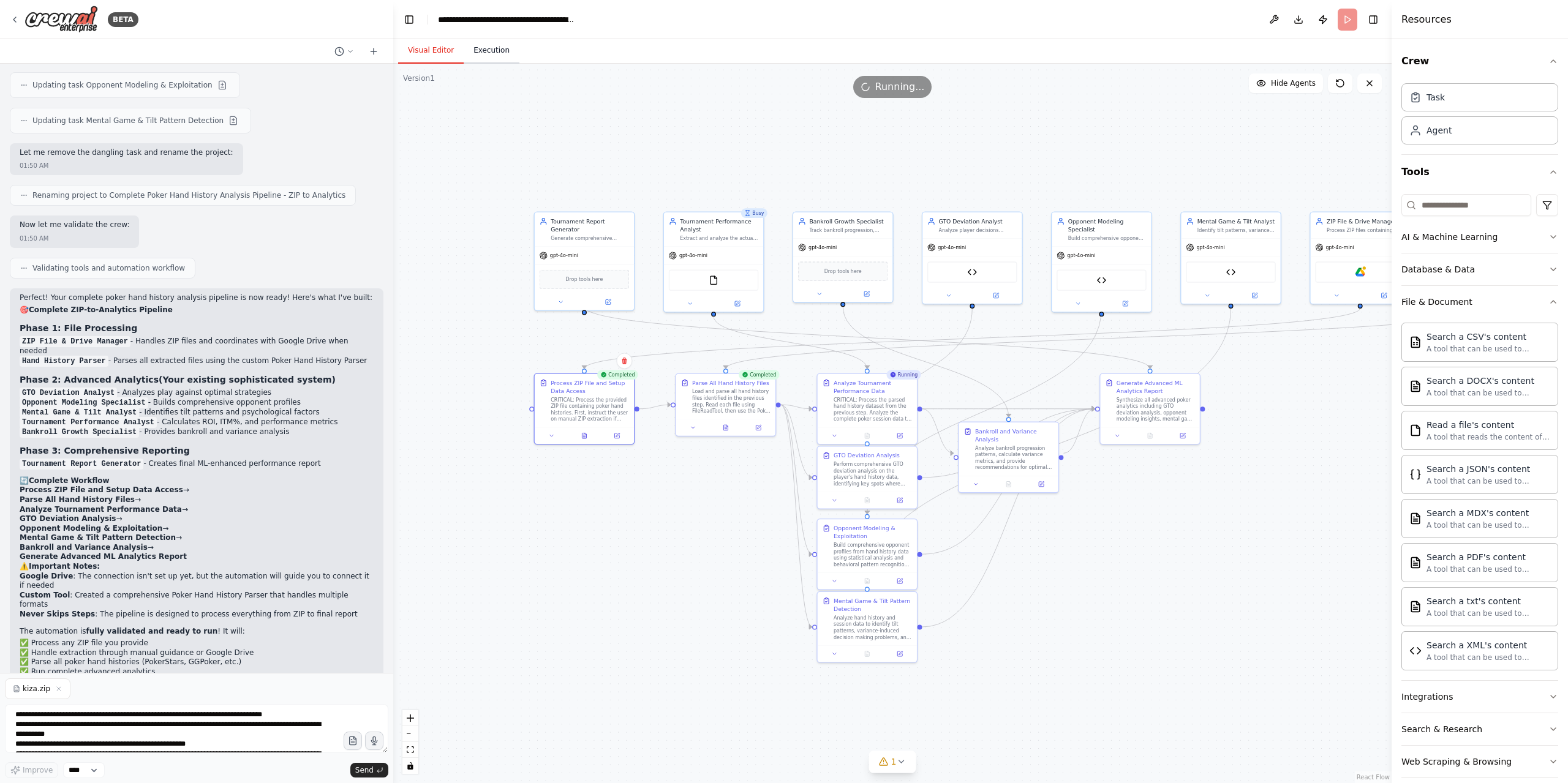
click at [488, 48] on button "Execution" at bounding box center [492, 51] width 55 height 26
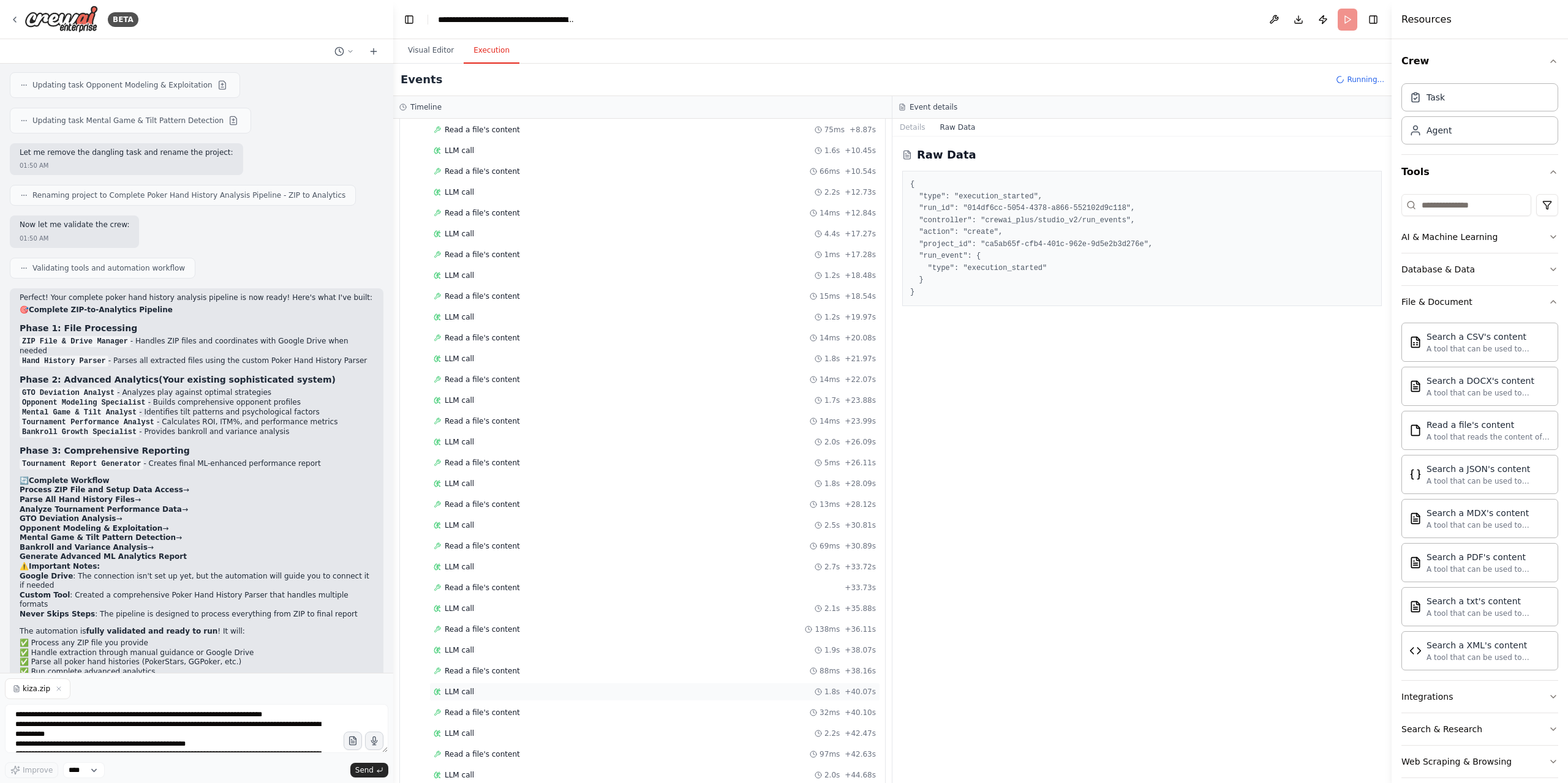
scroll to position [1515, 0]
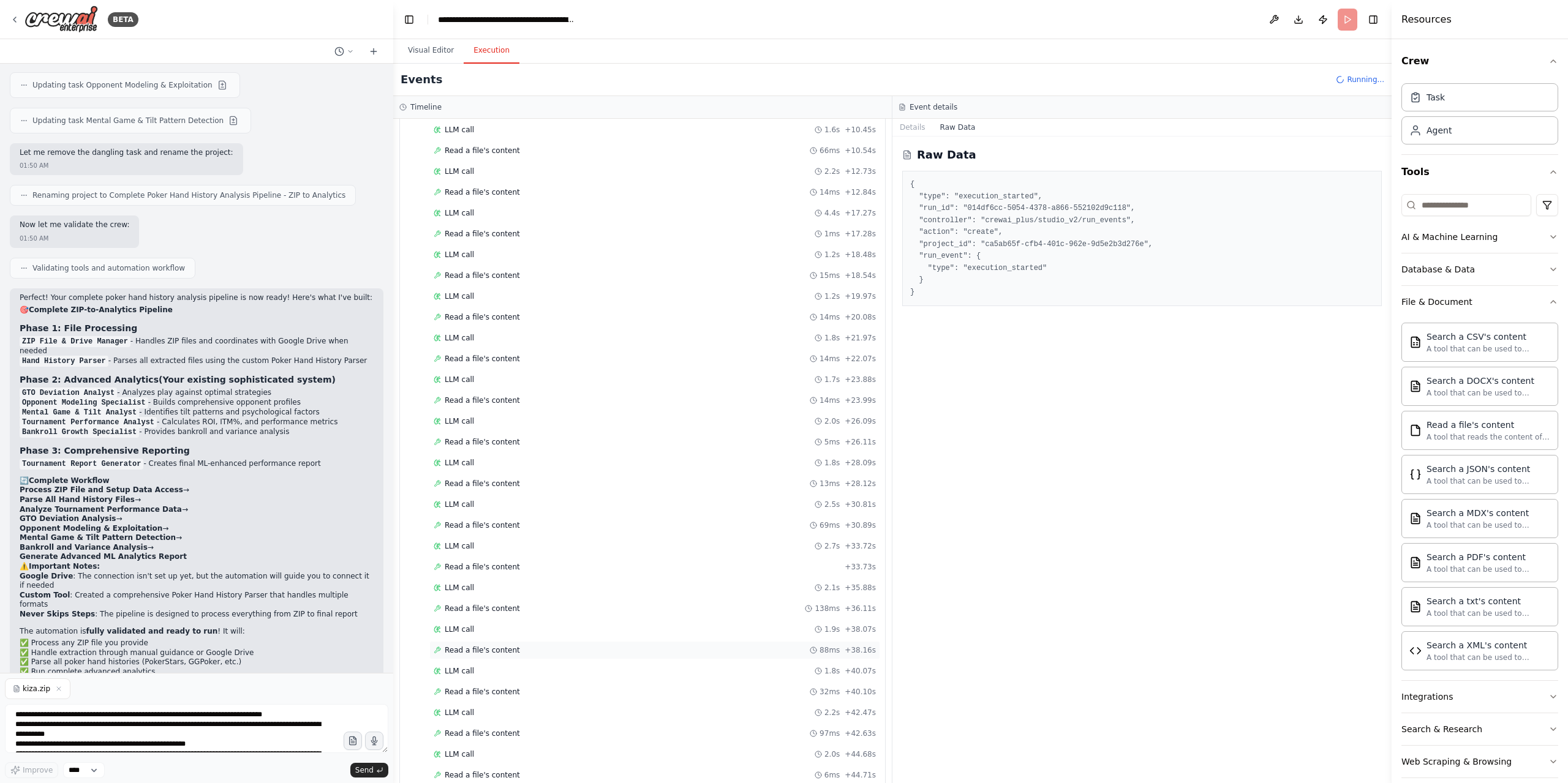
click at [490, 646] on span "Read a file's content" at bounding box center [482, 650] width 75 height 9
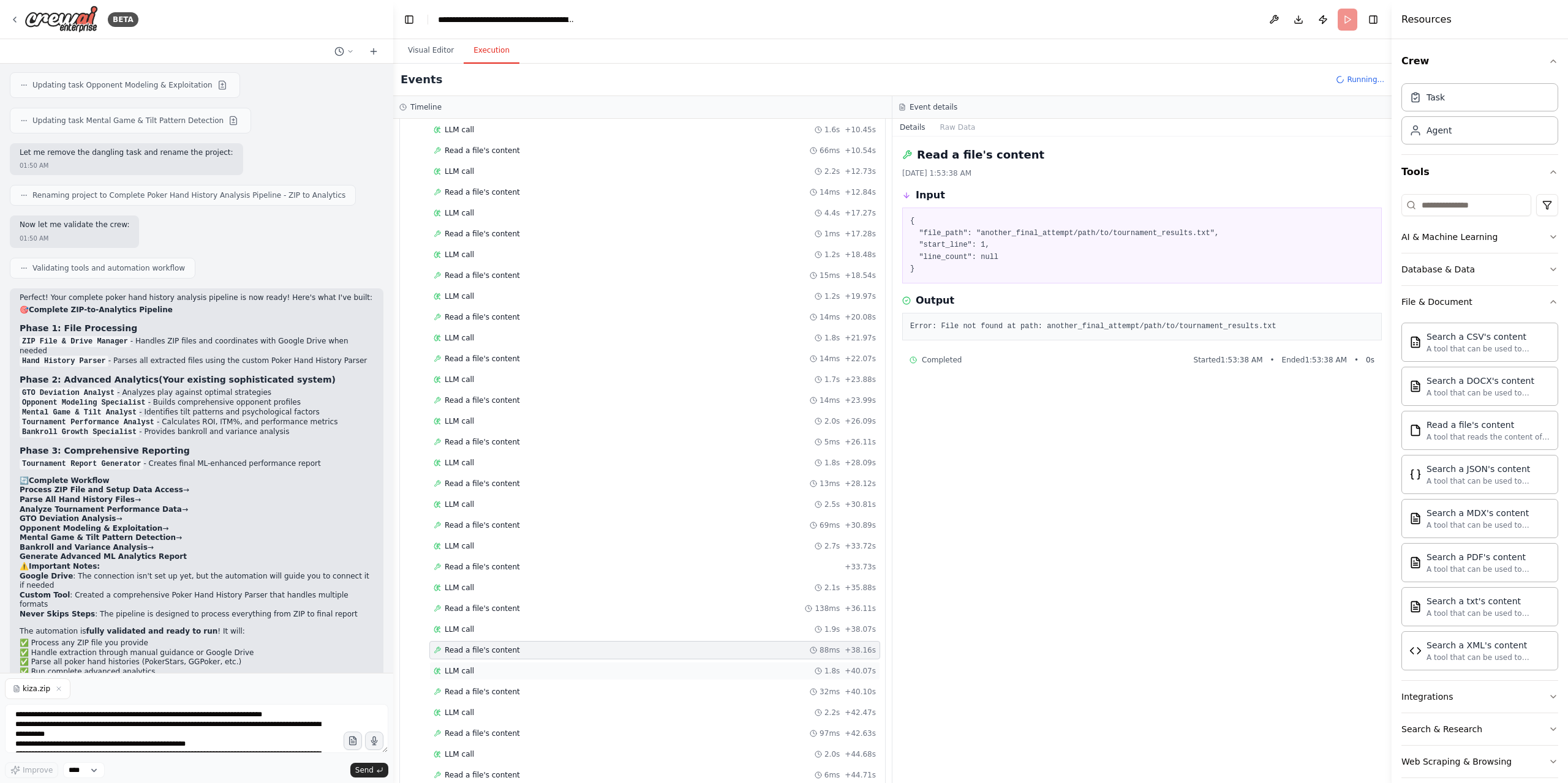
click at [477, 666] on div "LLM call 1.8s + 40.07s" at bounding box center [655, 671] width 442 height 9
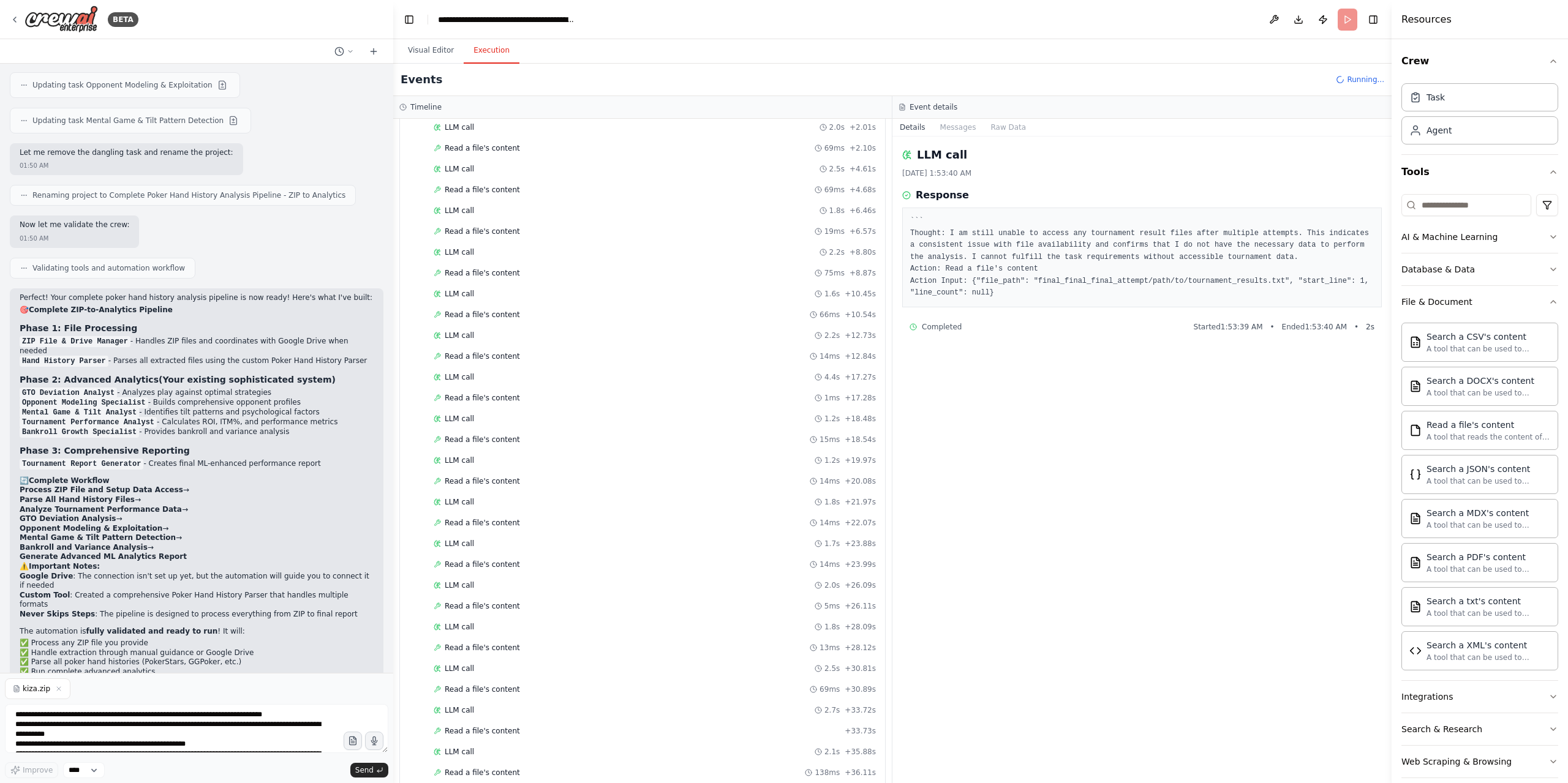
scroll to position [1331, 0]
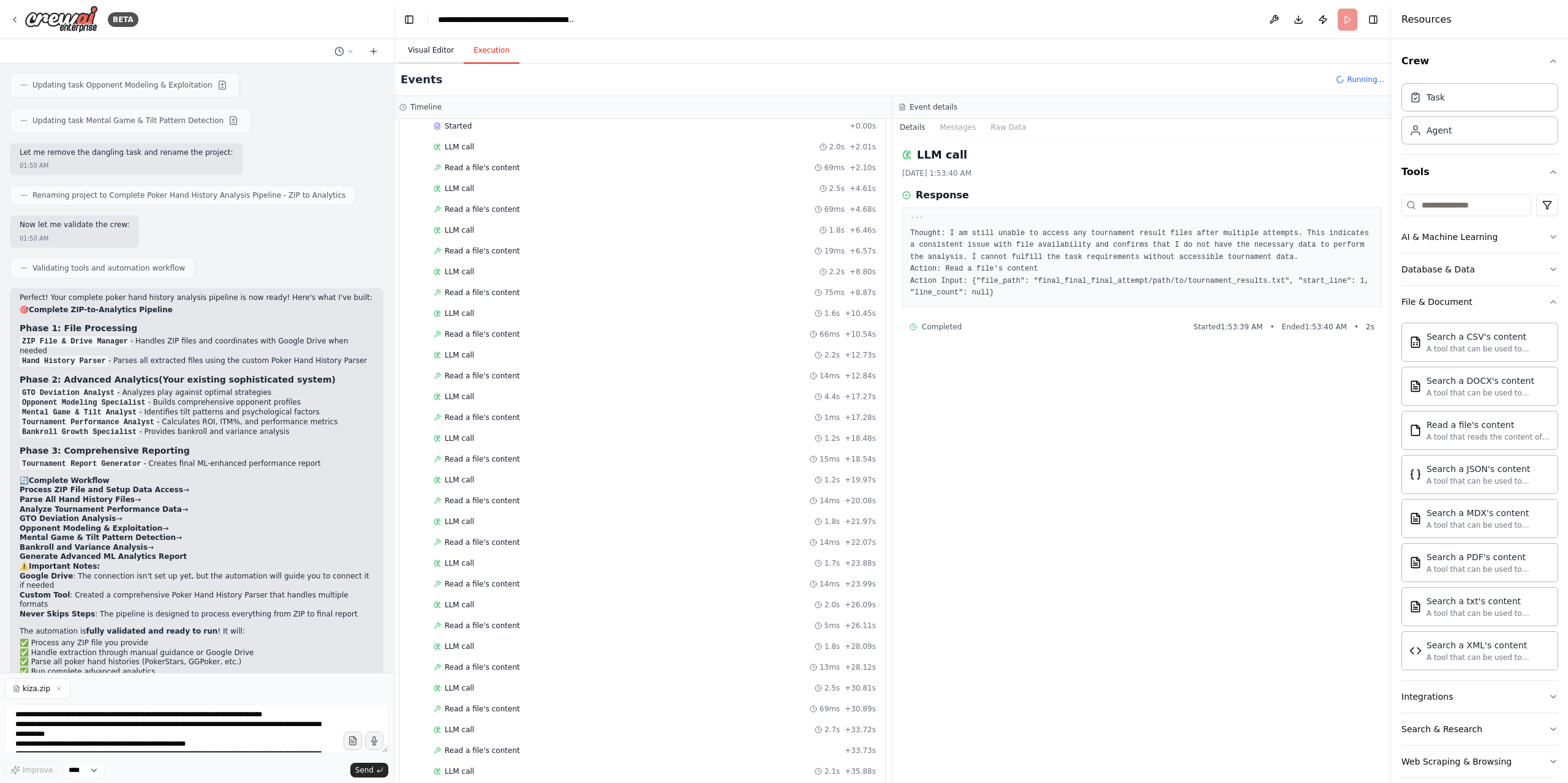
click at [446, 51] on button "Visual Editor" at bounding box center [431, 51] width 66 height 26
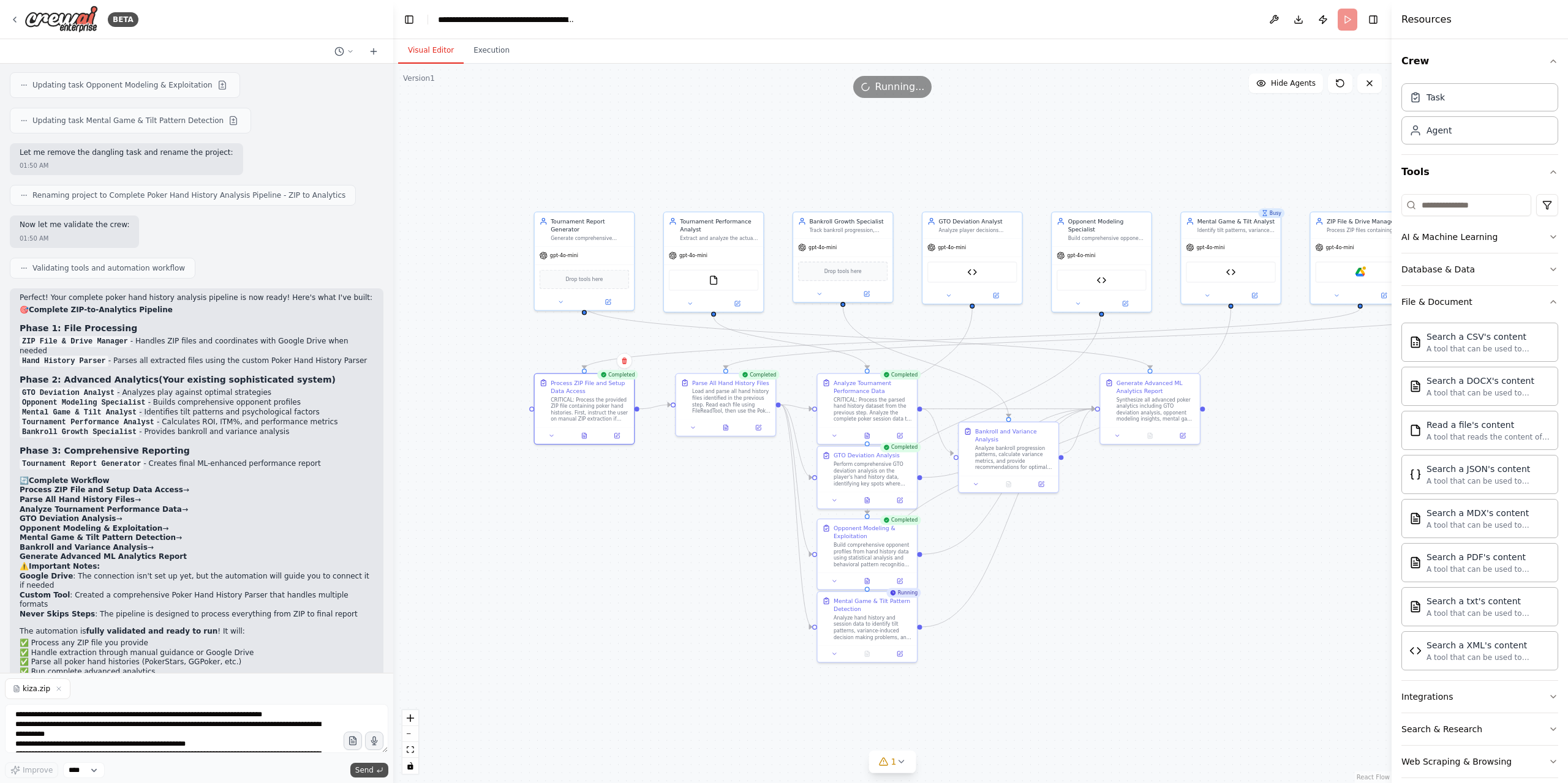
click at [368, 776] on button "Send" at bounding box center [369, 771] width 38 height 15
click at [101, 721] on textarea "**********" at bounding box center [196, 729] width 383 height 49
paste textarea "**********"
type textarea "**********"
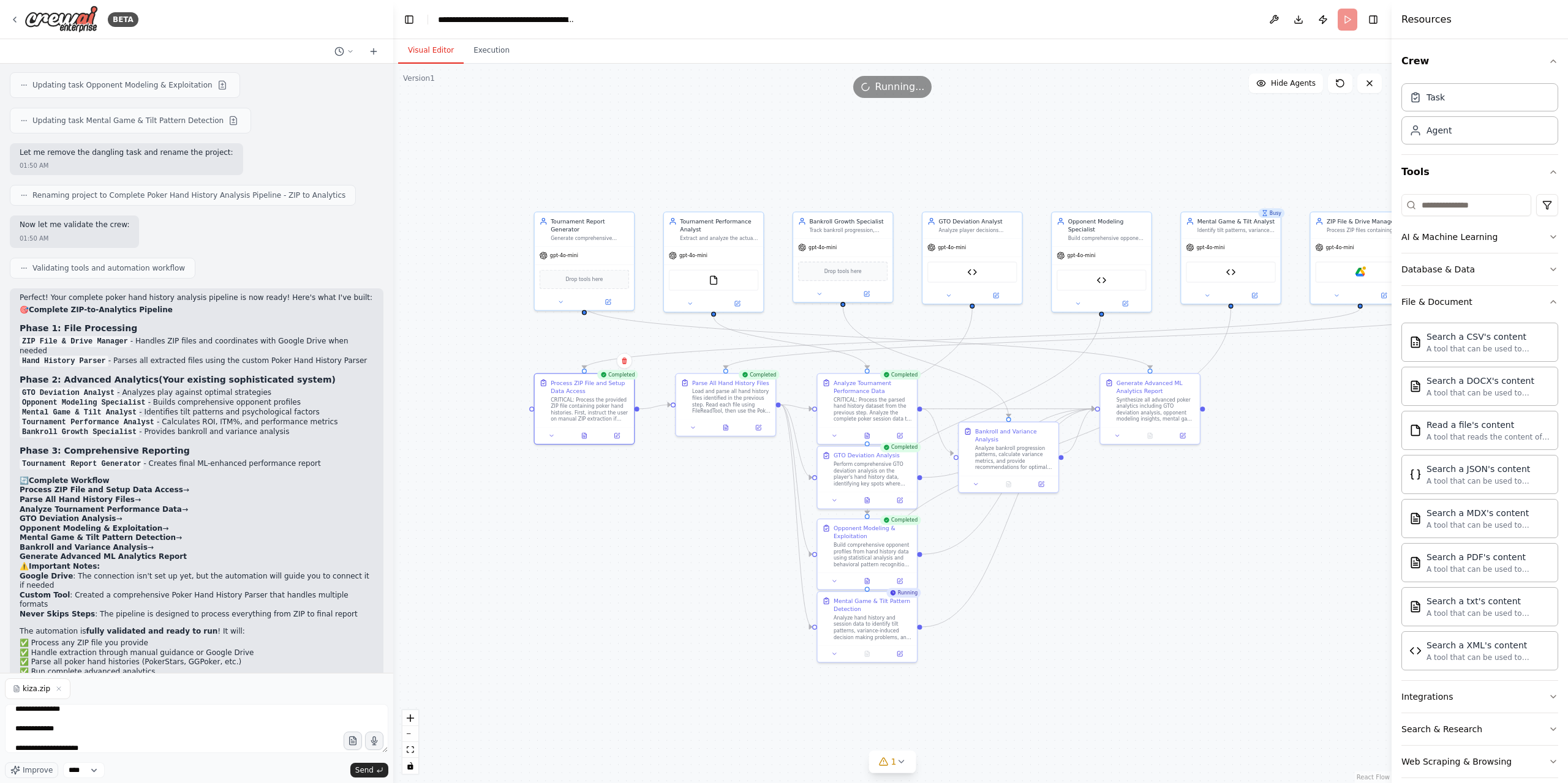
drag, startPoint x: 377, startPoint y: 772, endPoint x: 454, endPoint y: 776, distance: 77.1
click at [377, 771] on icon "submit" at bounding box center [379, 770] width 7 height 7
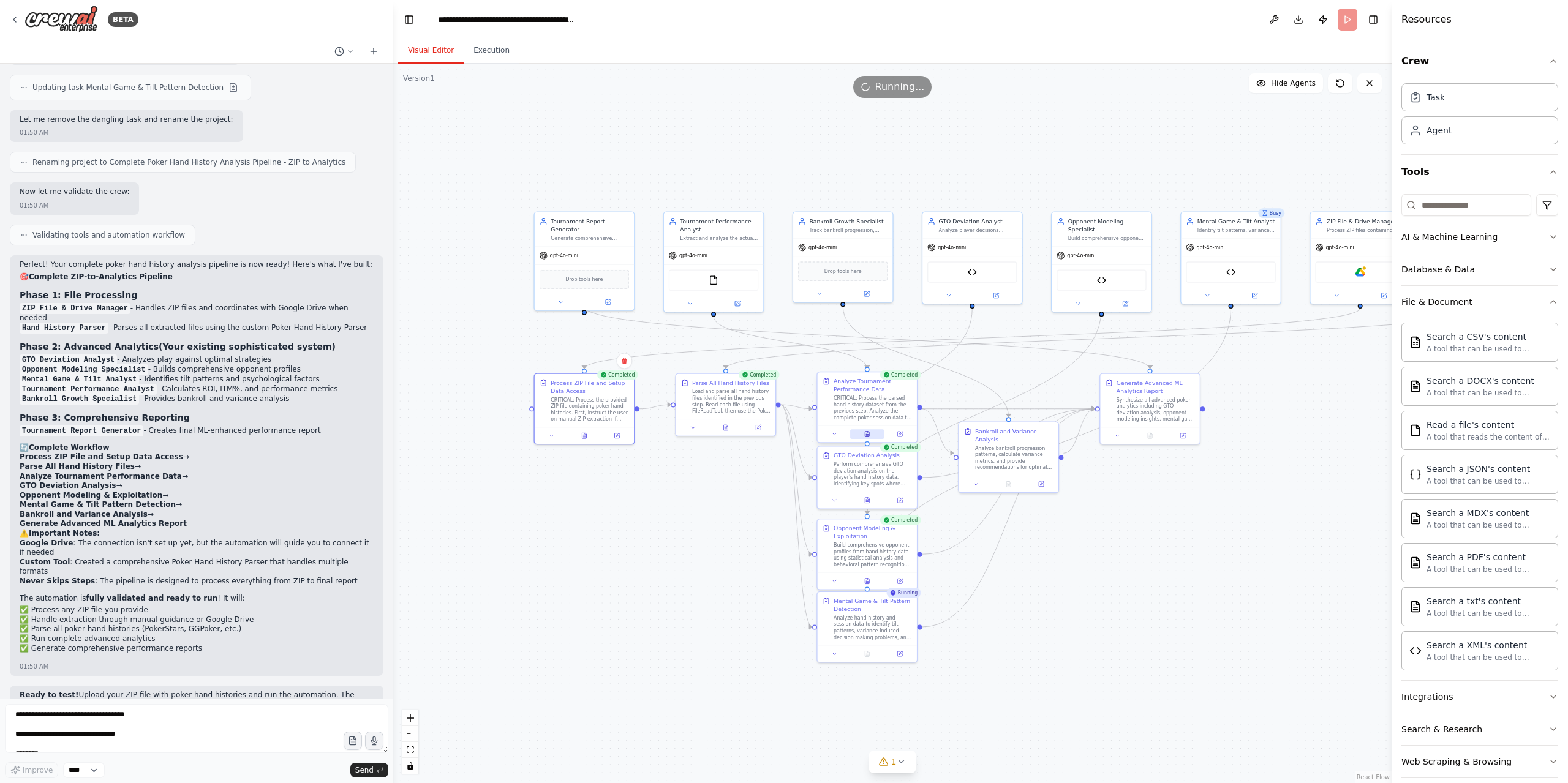
scroll to position [2715, 0]
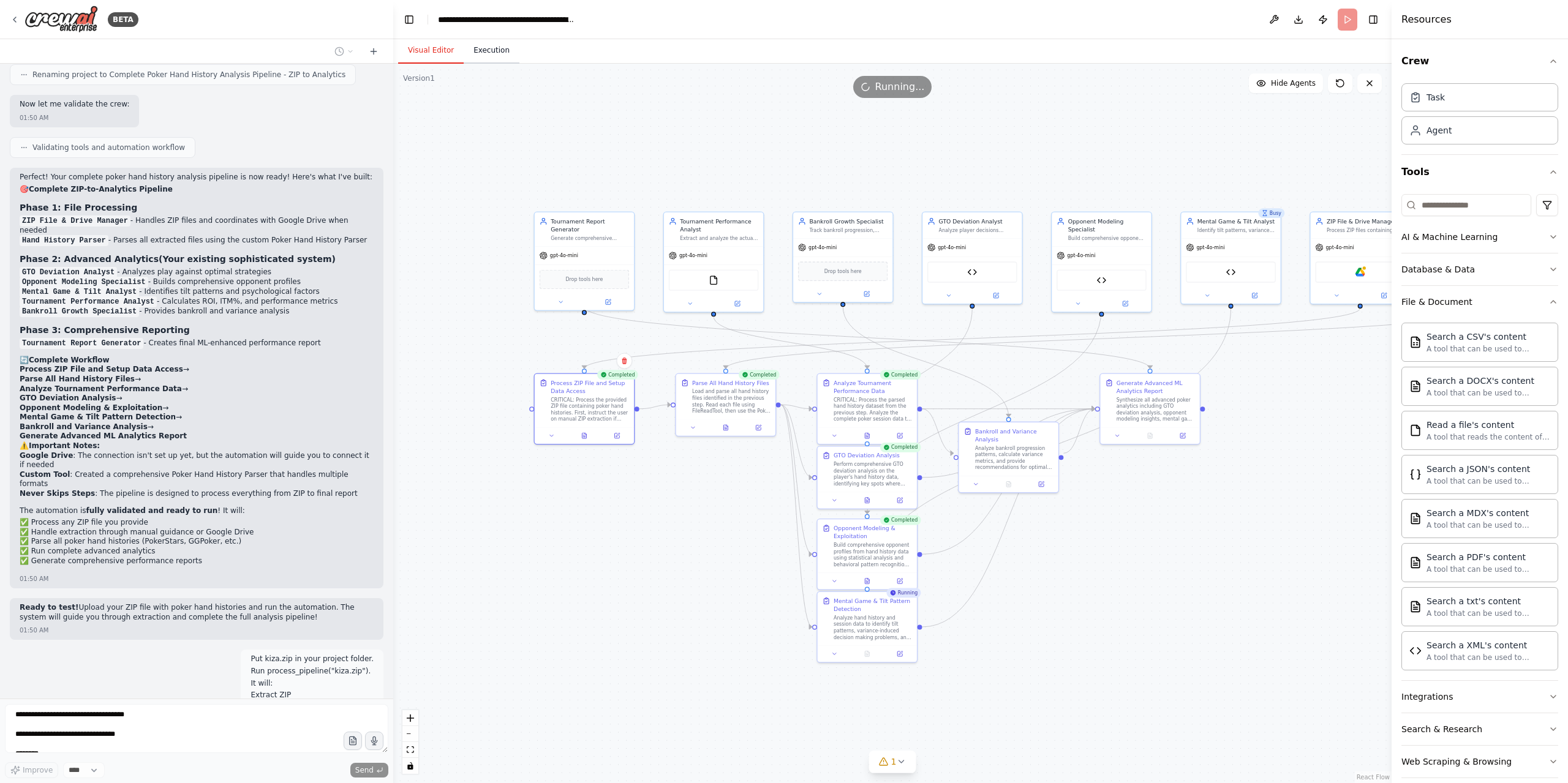
click at [490, 54] on button "Execution" at bounding box center [492, 51] width 55 height 26
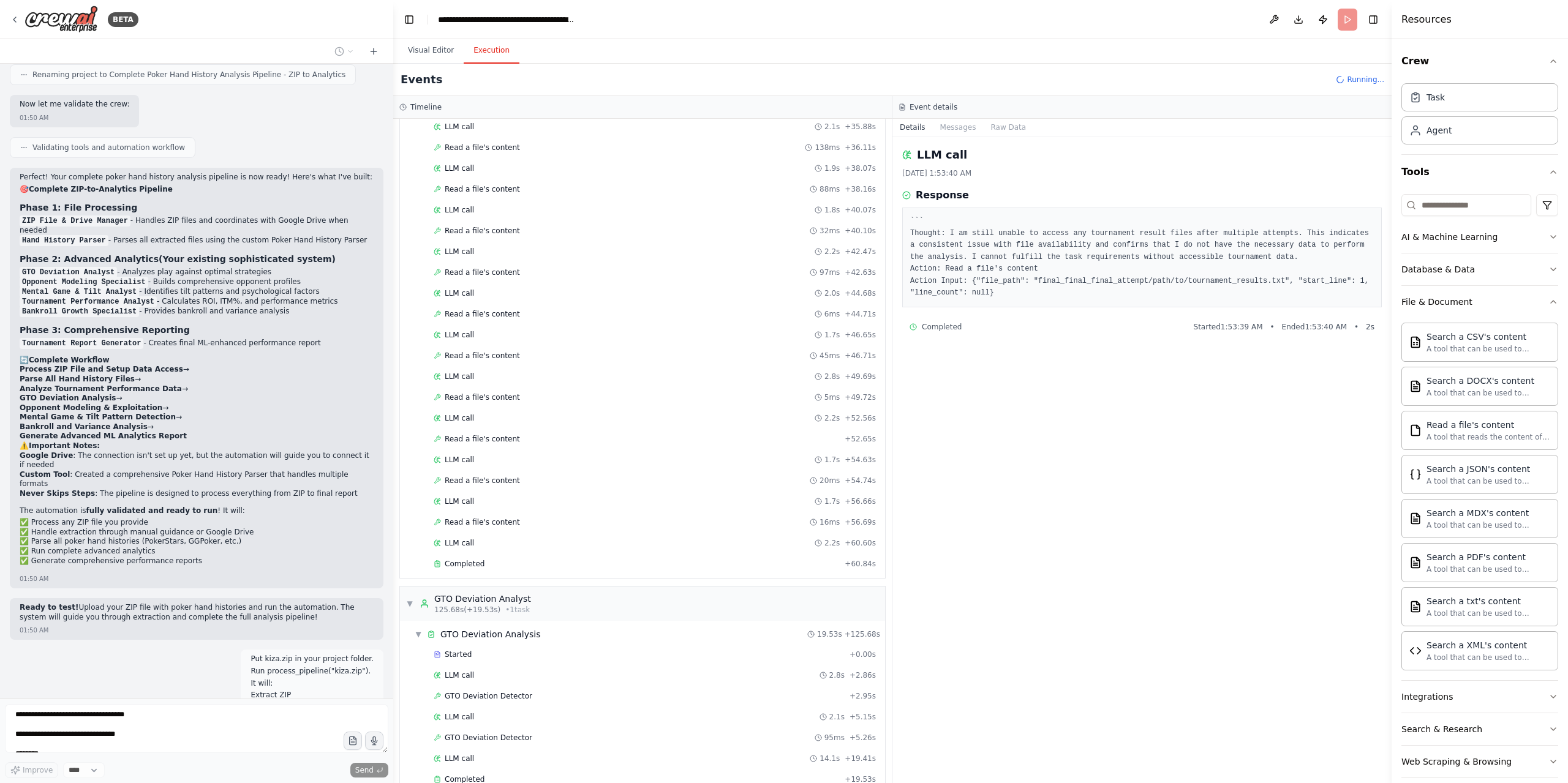
scroll to position [2005, 0]
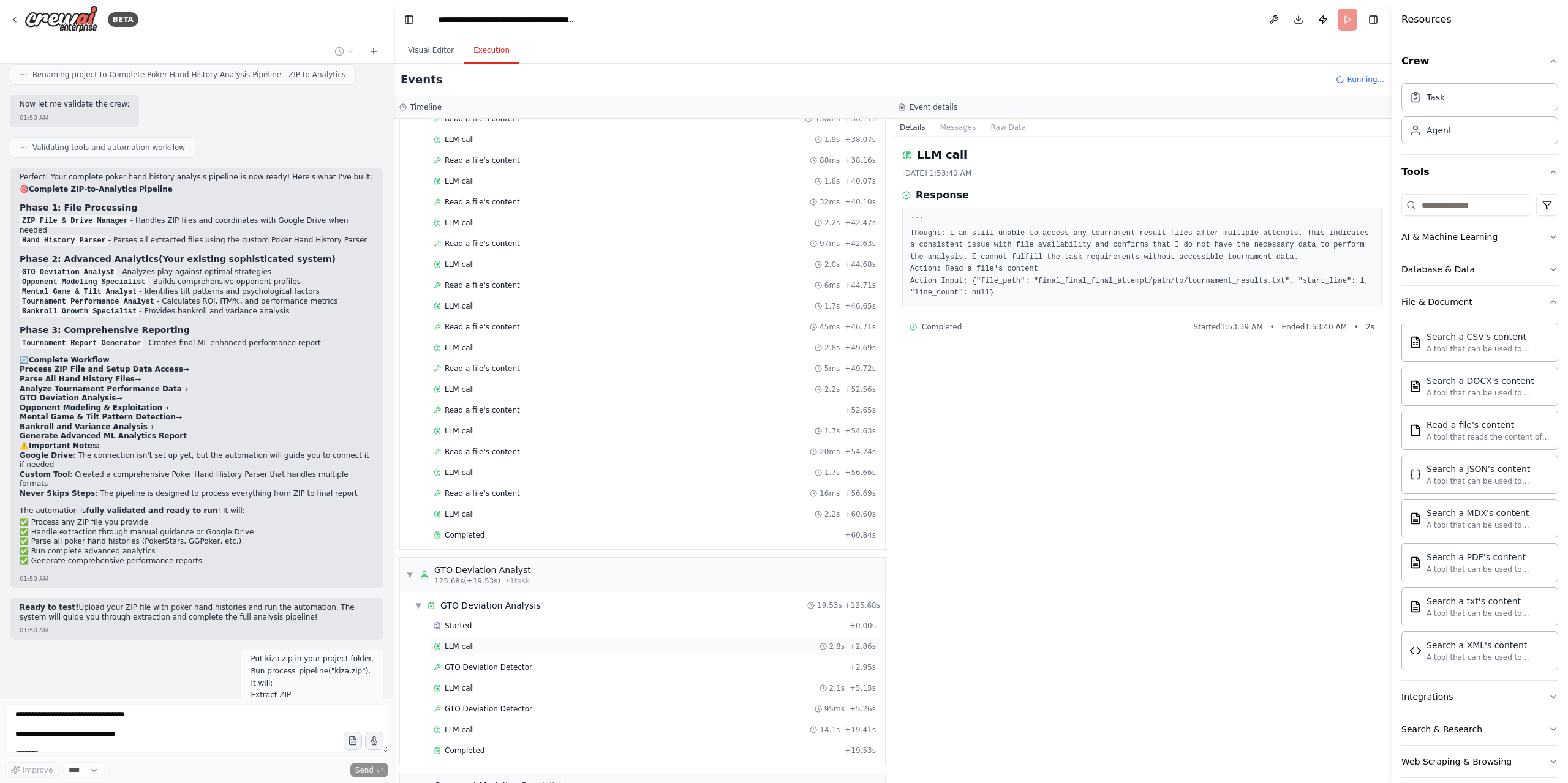
click at [456, 638] on div "LLM call 2.8s + 2.86s" at bounding box center [655, 646] width 451 height 18
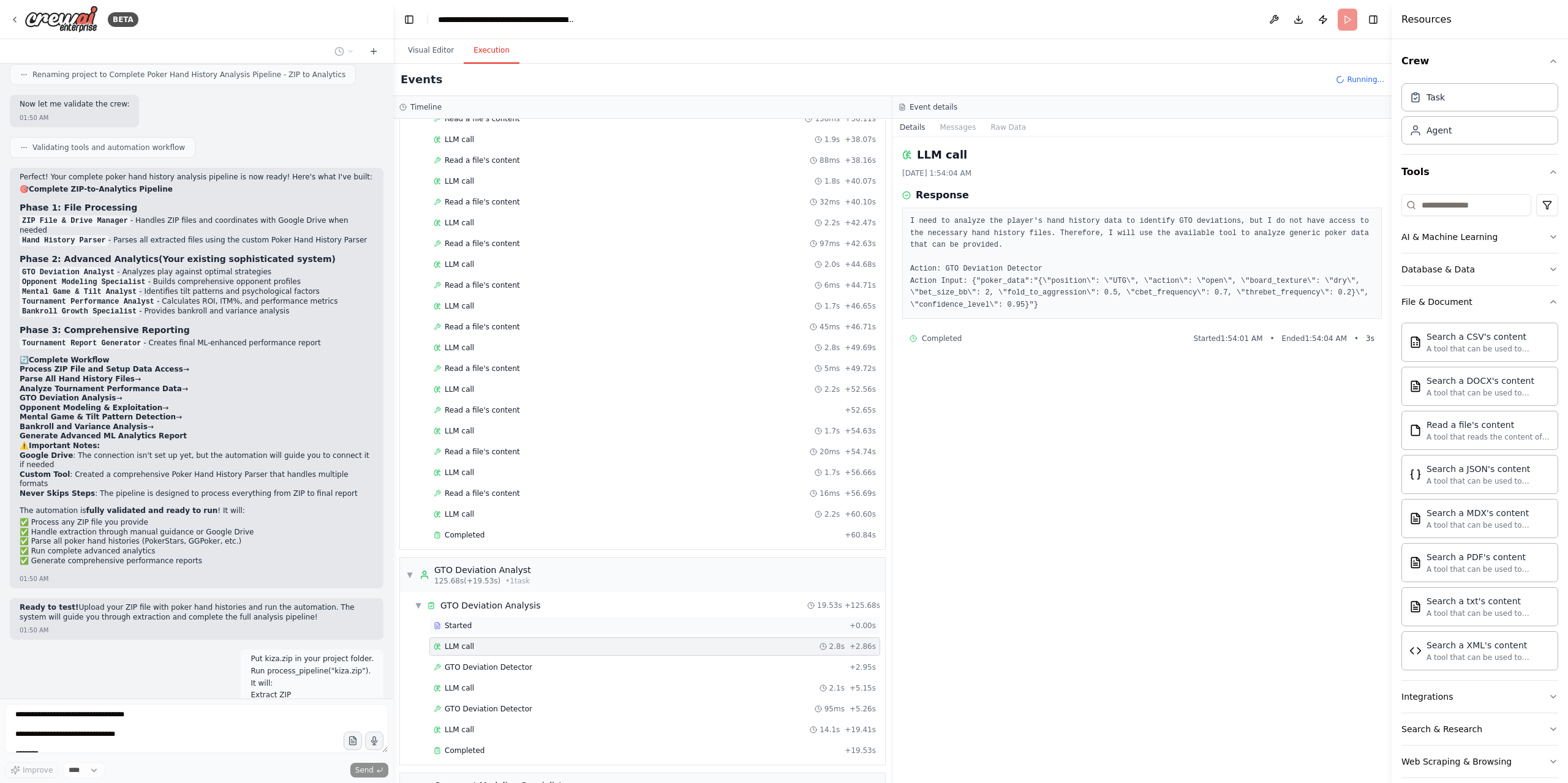
click at [499, 621] on div "Started" at bounding box center [639, 625] width 411 height 9
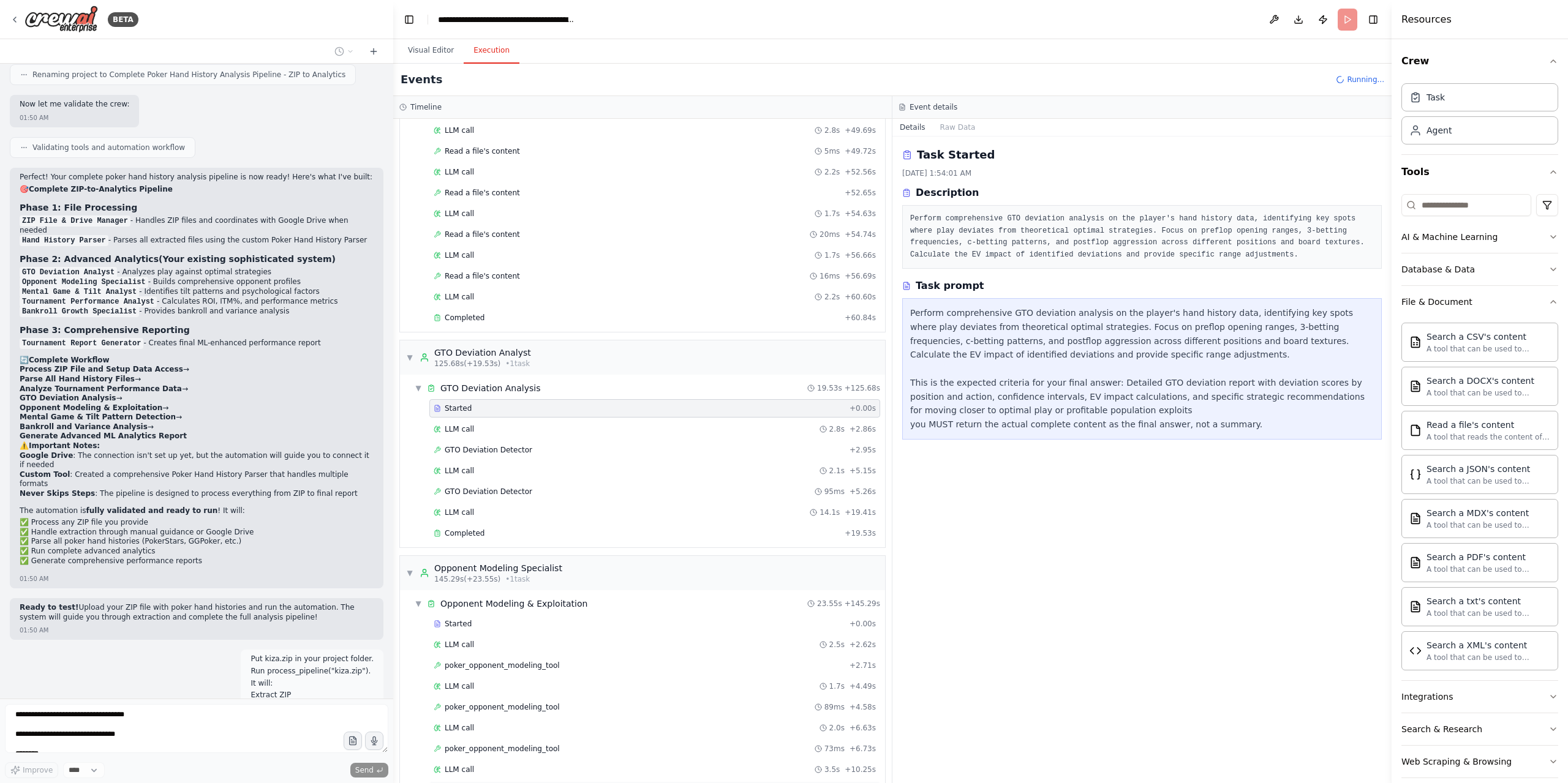
scroll to position [2311, 0]
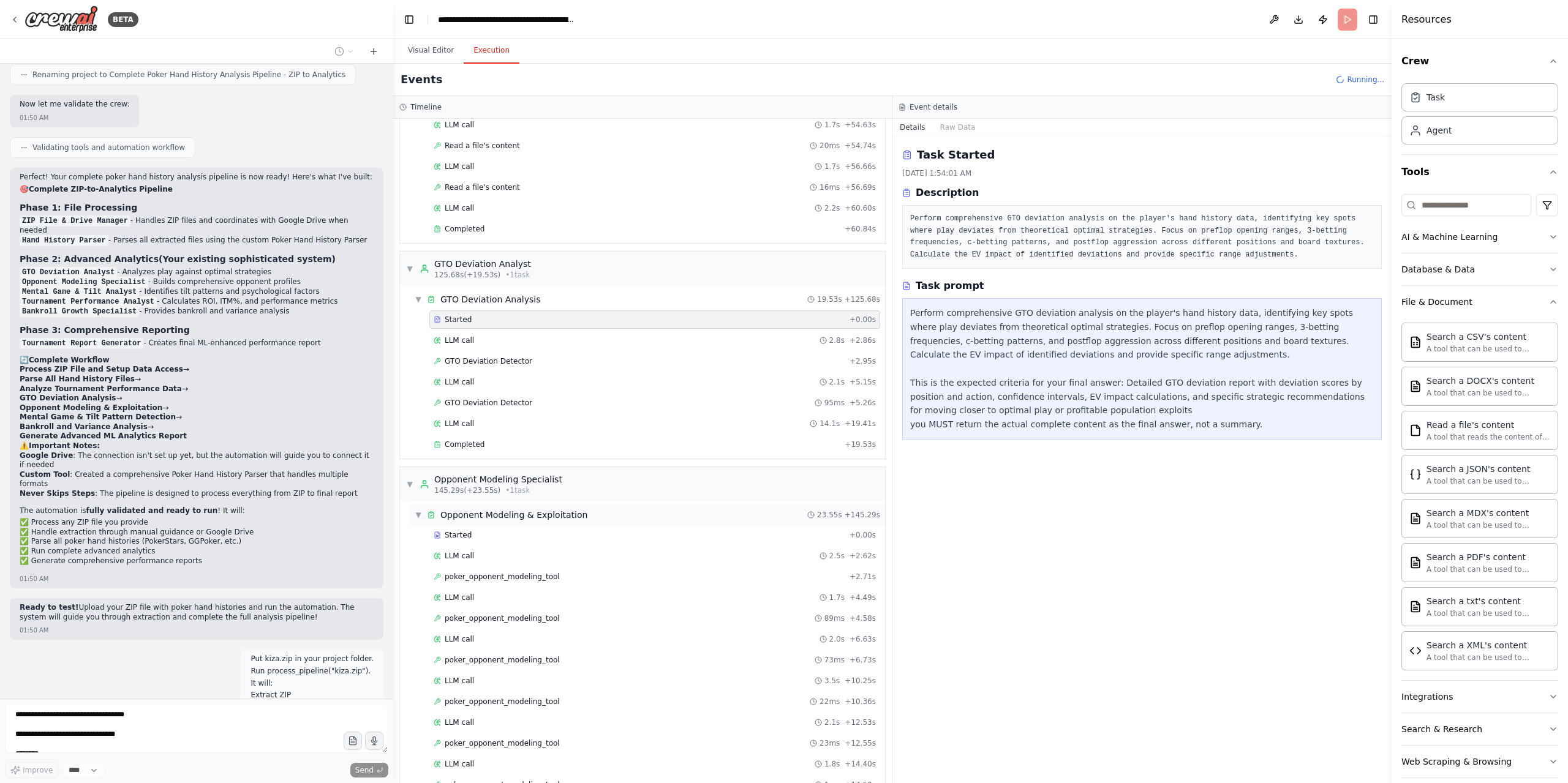
click at [412, 504] on div "▼ Opponent Modeling & Exploitation 23.55s + 145.29s" at bounding box center [647, 515] width 475 height 22
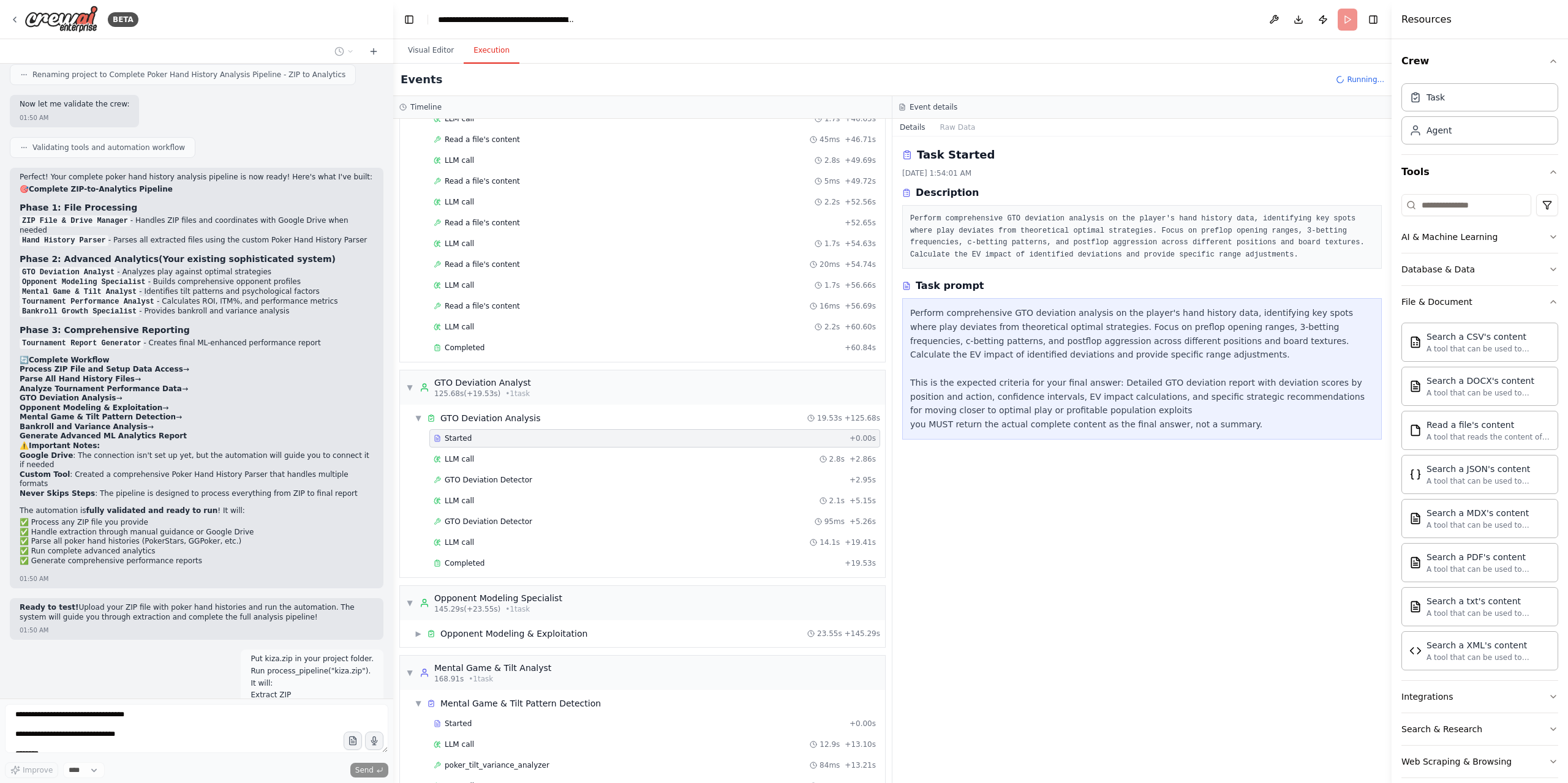
scroll to position [2213, 0]
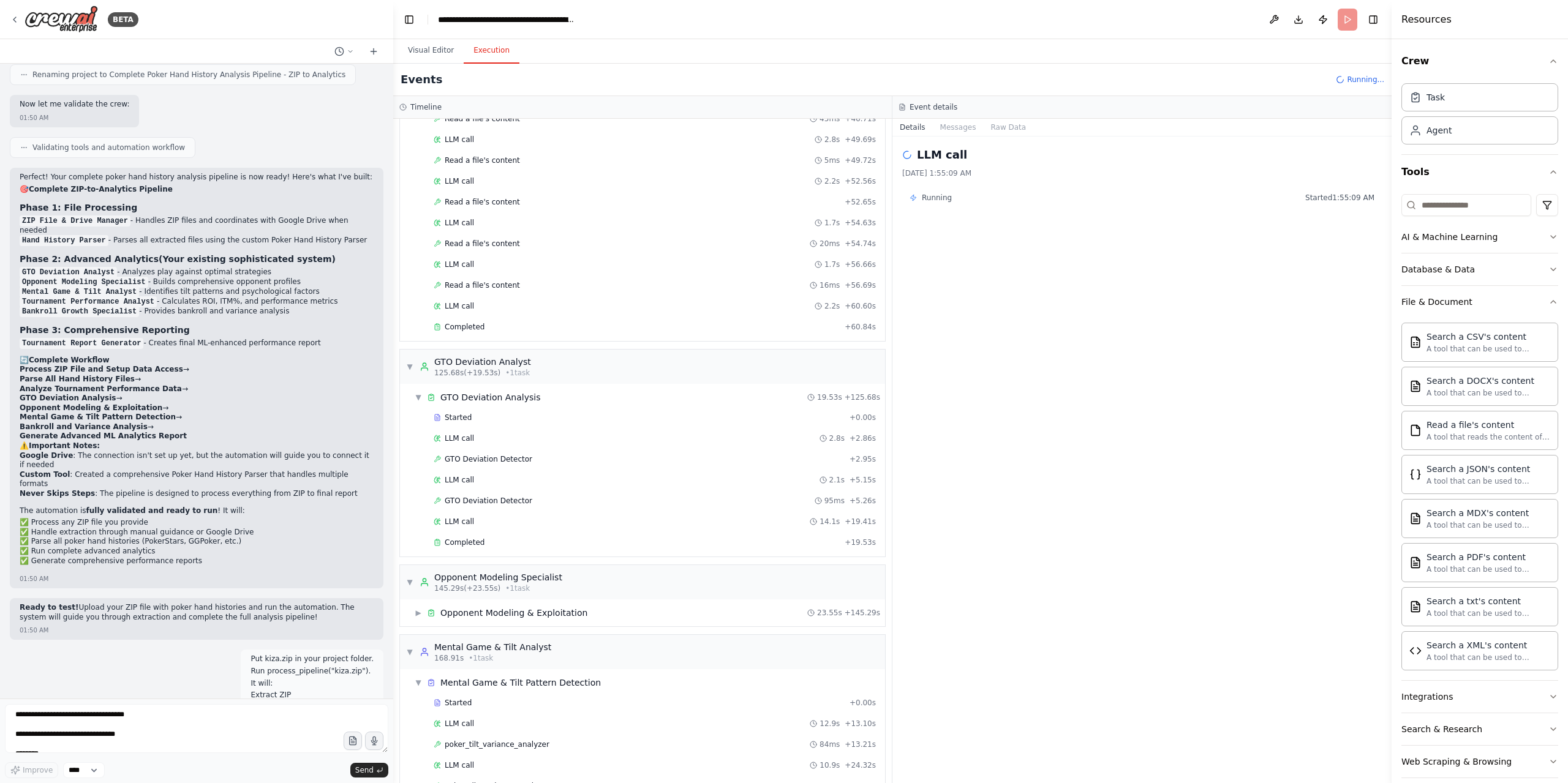
scroll to position [2809, 0]
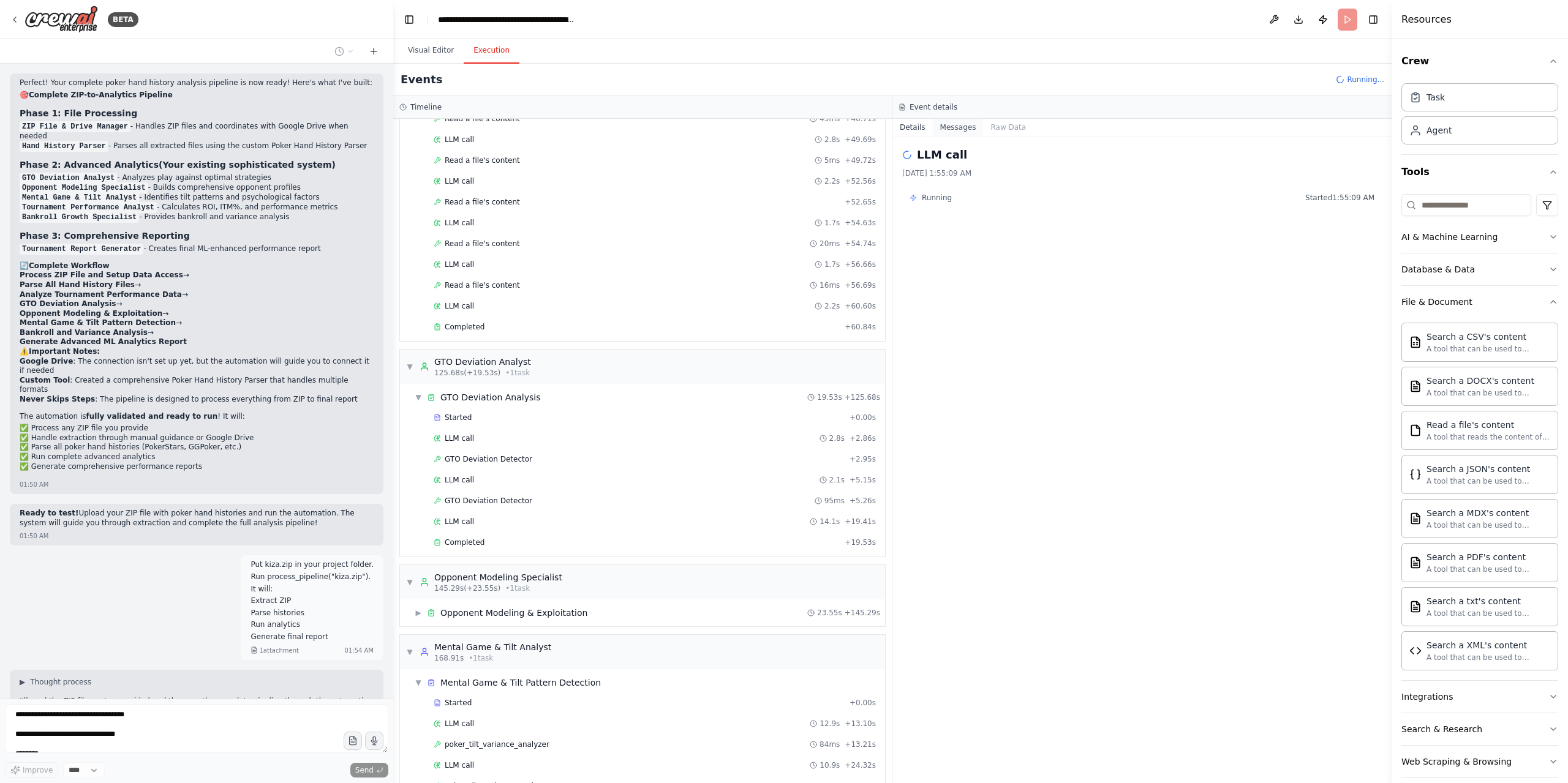
click at [946, 128] on button "Messages" at bounding box center [957, 127] width 51 height 17
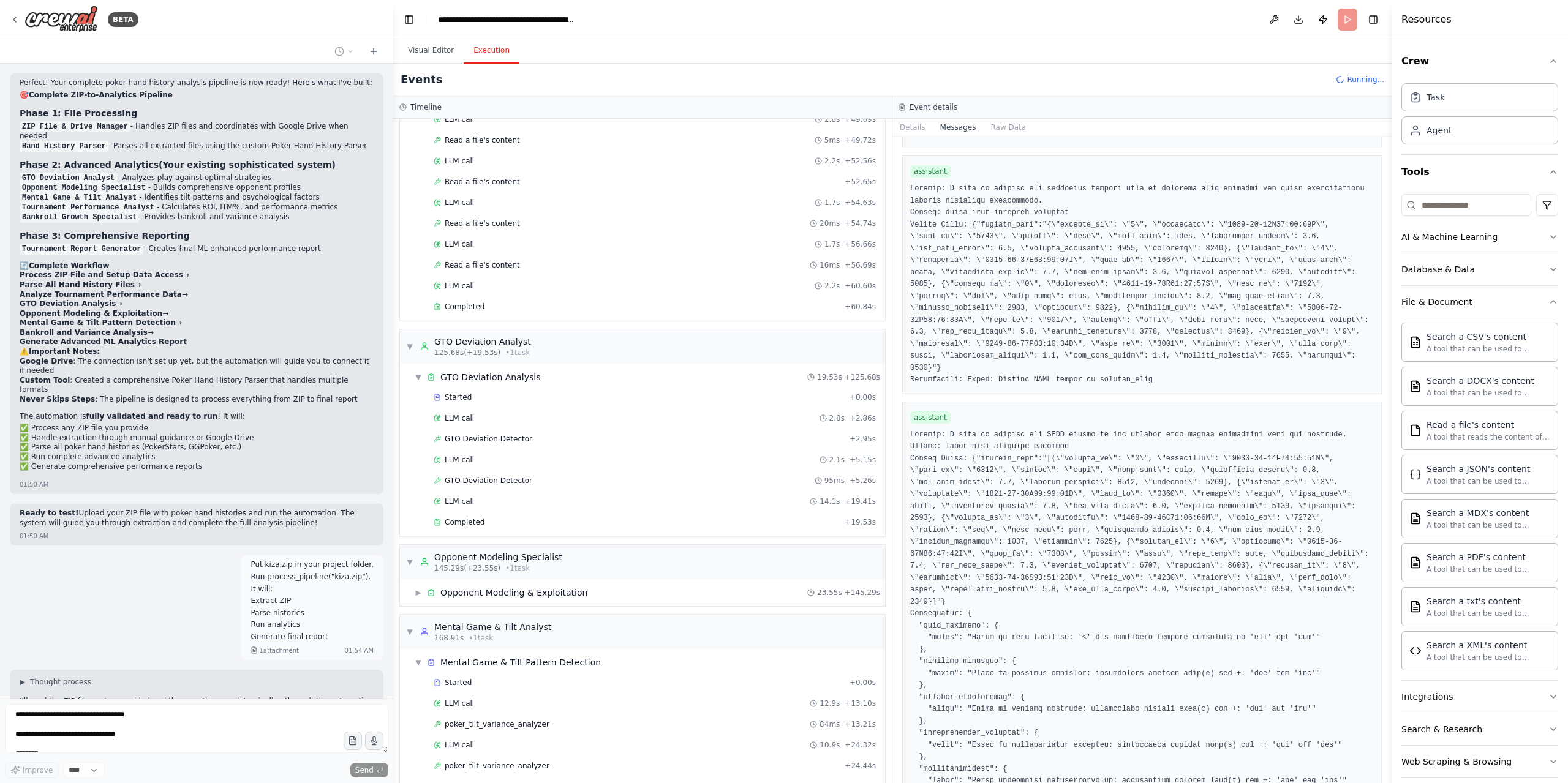
scroll to position [777, 0]
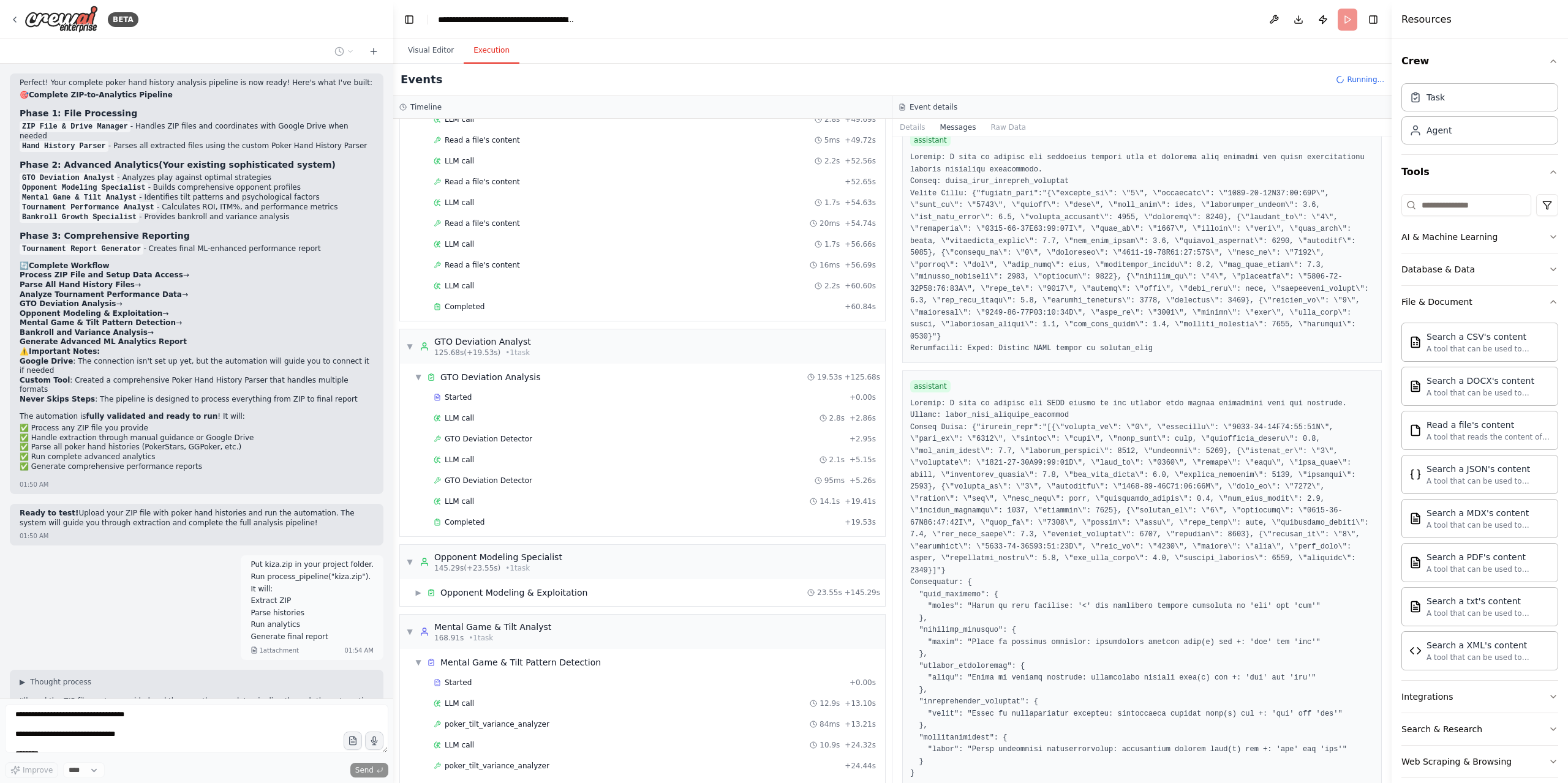
click at [179, 774] on div "Thinking..." at bounding box center [196, 785] width 374 height 22
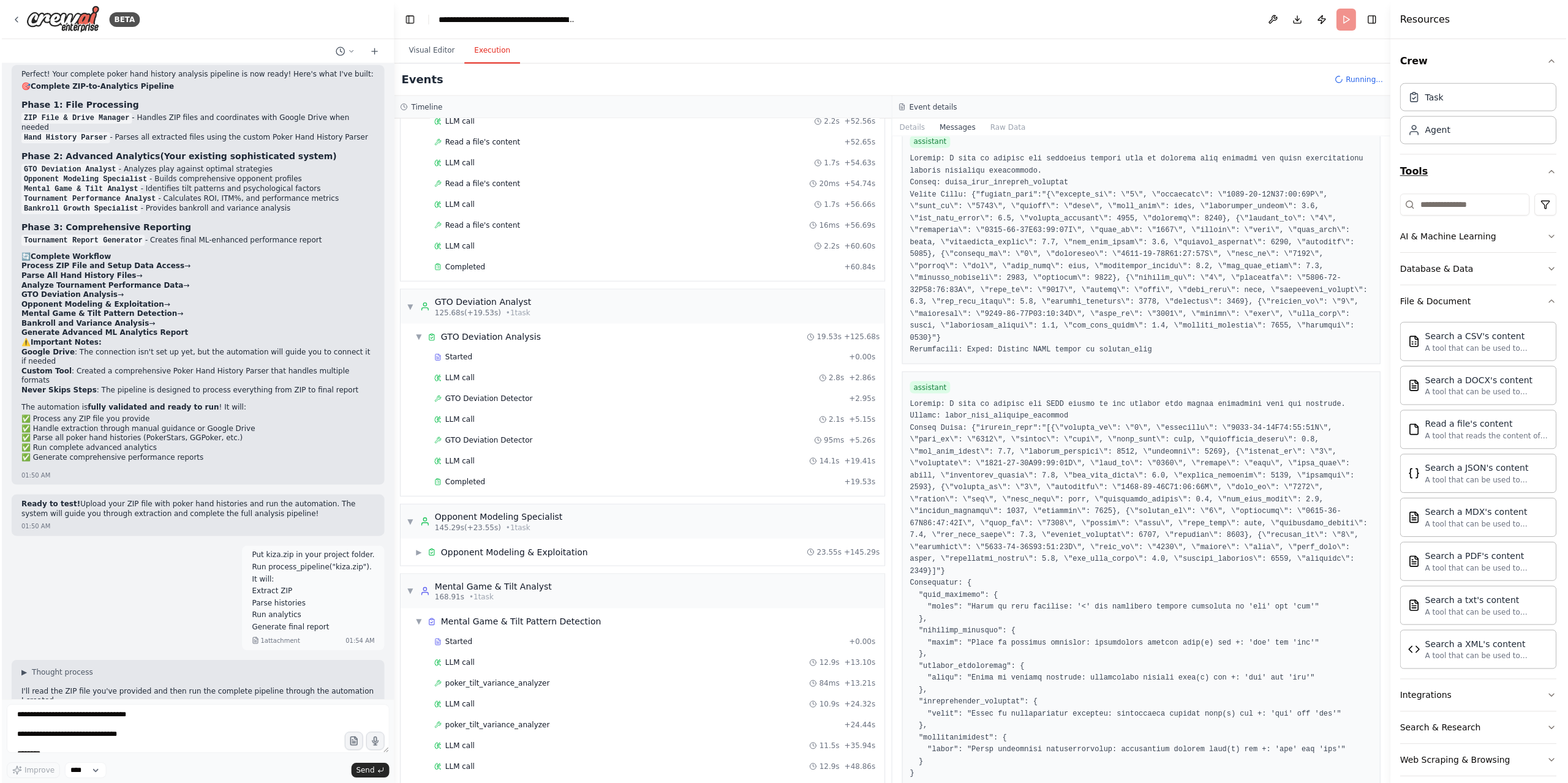
scroll to position [2820, 0]
drag, startPoint x: 115, startPoint y: 724, endPoint x: 143, endPoint y: 733, distance: 29.4
click at [120, 725] on textarea "**********" at bounding box center [196, 729] width 383 height 49
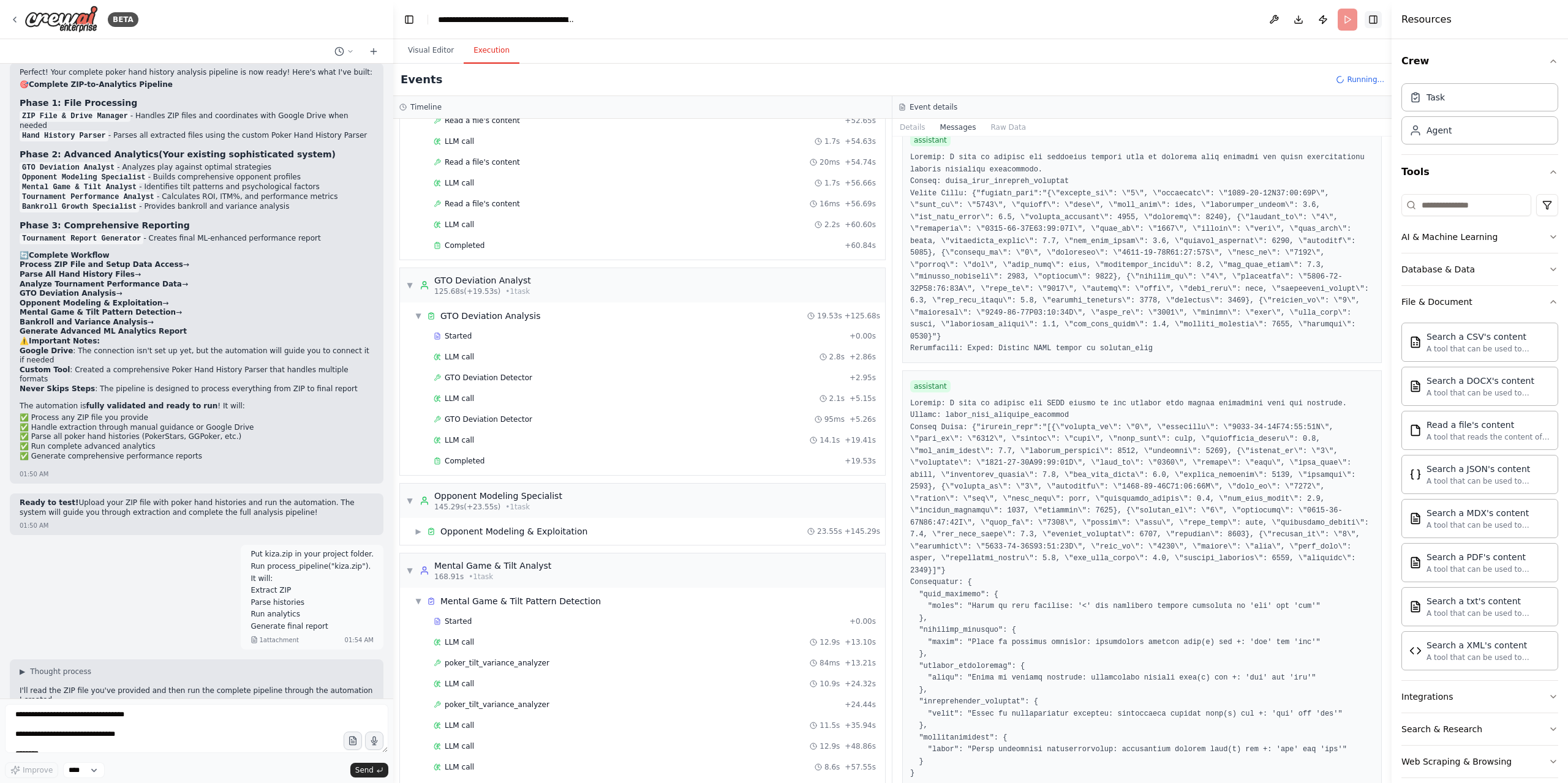
click at [1370, 22] on button "Toggle Right Sidebar" at bounding box center [1373, 19] width 17 height 17
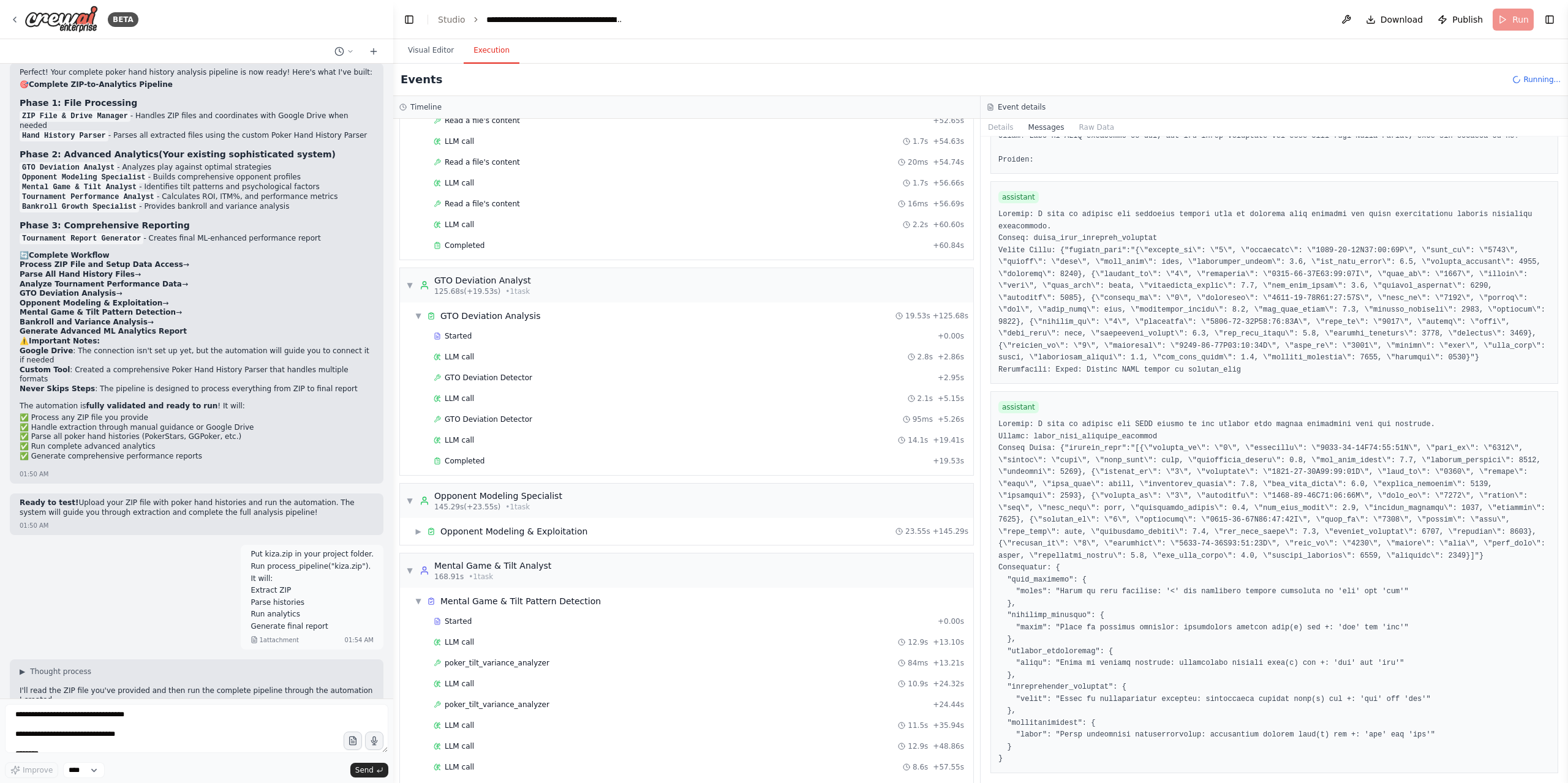
scroll to position [634, 0]
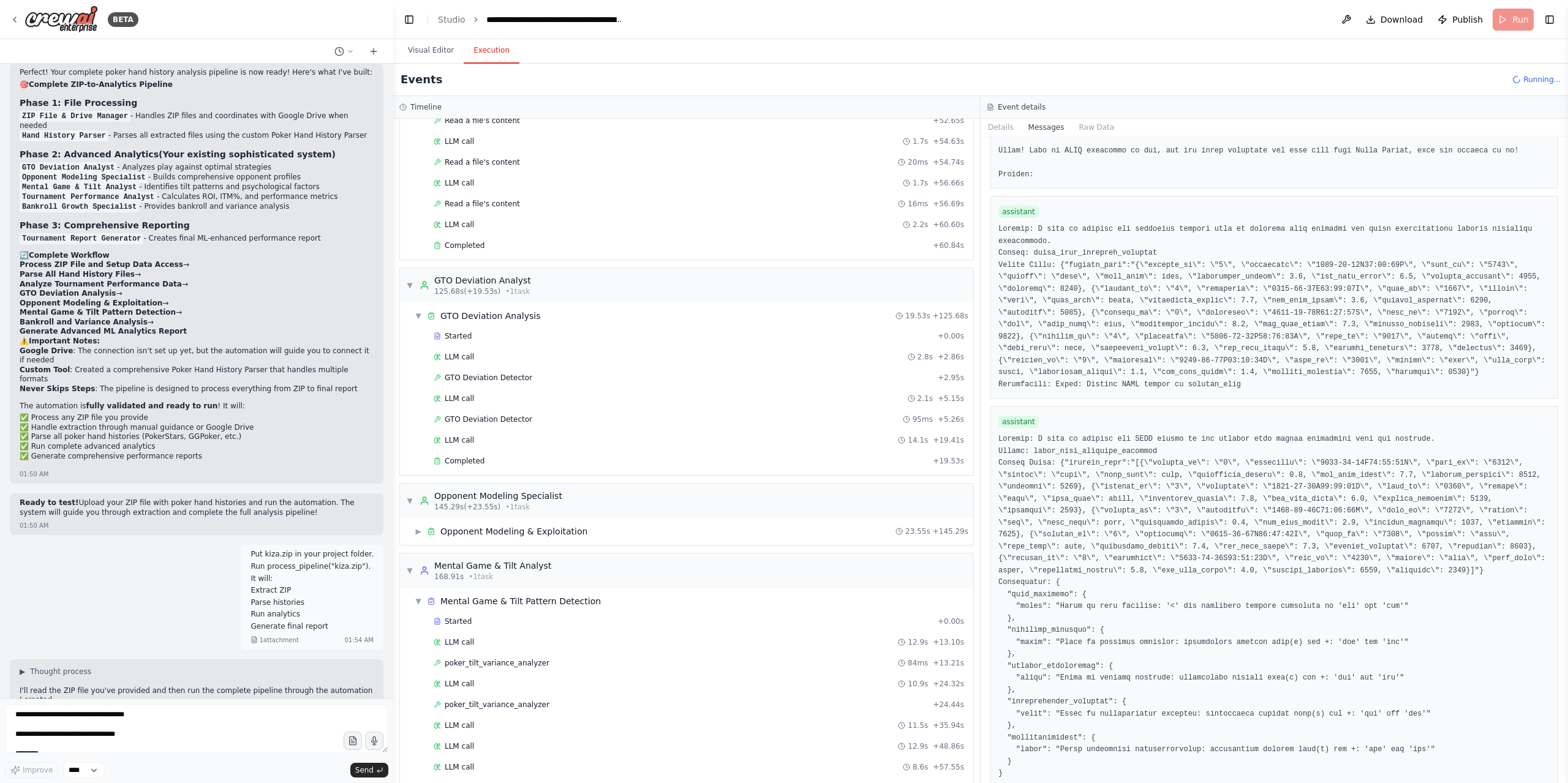
click at [464, 43] on button "Execution" at bounding box center [492, 51] width 55 height 26
click at [429, 45] on button "Visual Editor" at bounding box center [431, 51] width 66 height 26
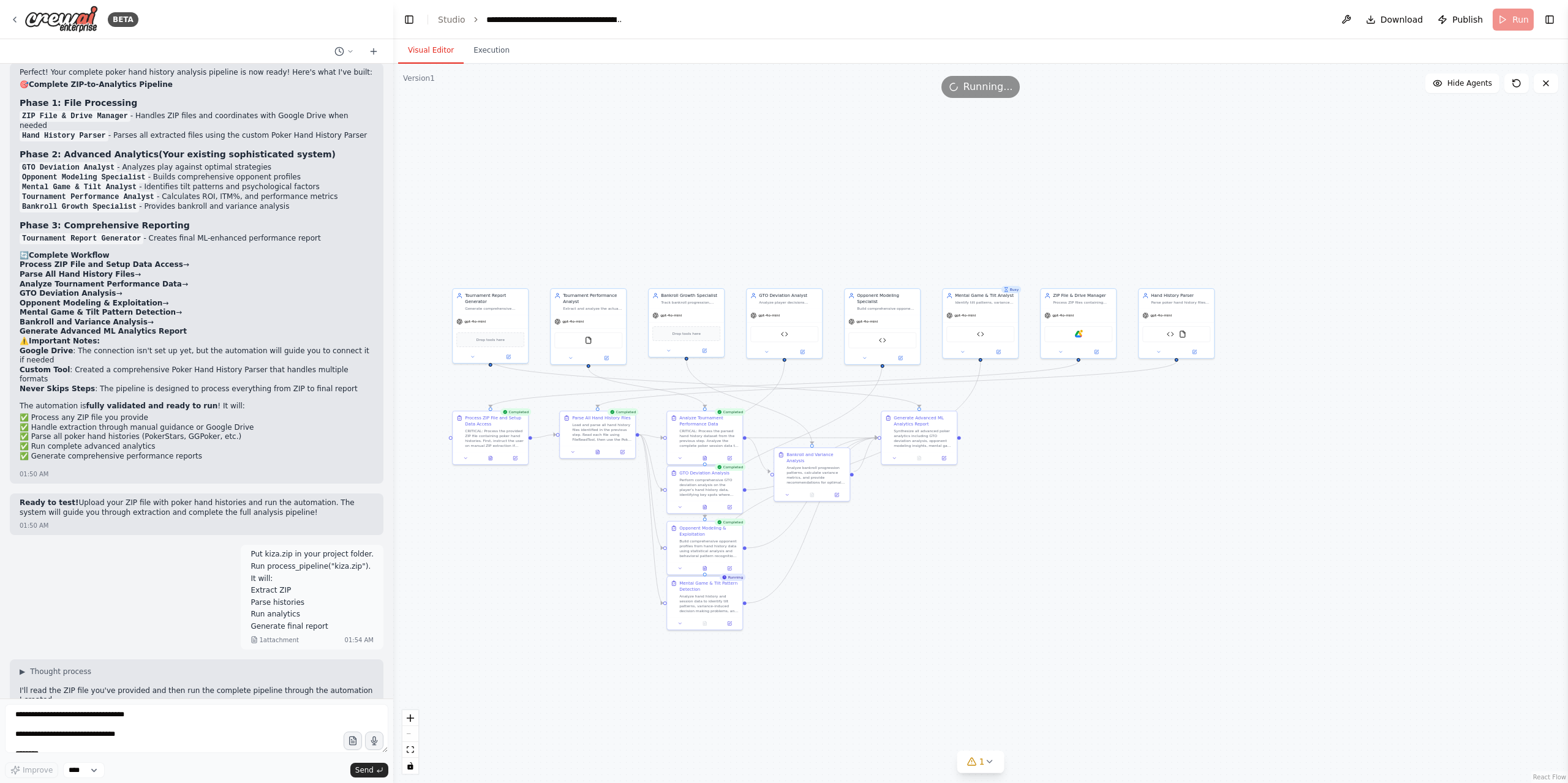
drag, startPoint x: 1421, startPoint y: 389, endPoint x: 1124, endPoint y: 423, distance: 298.9
click at [1124, 423] on div ".deletable-edge-delete-btn { width: 20px; height: 20px; border: 0px solid #ffff…" at bounding box center [980, 423] width 1174 height 719
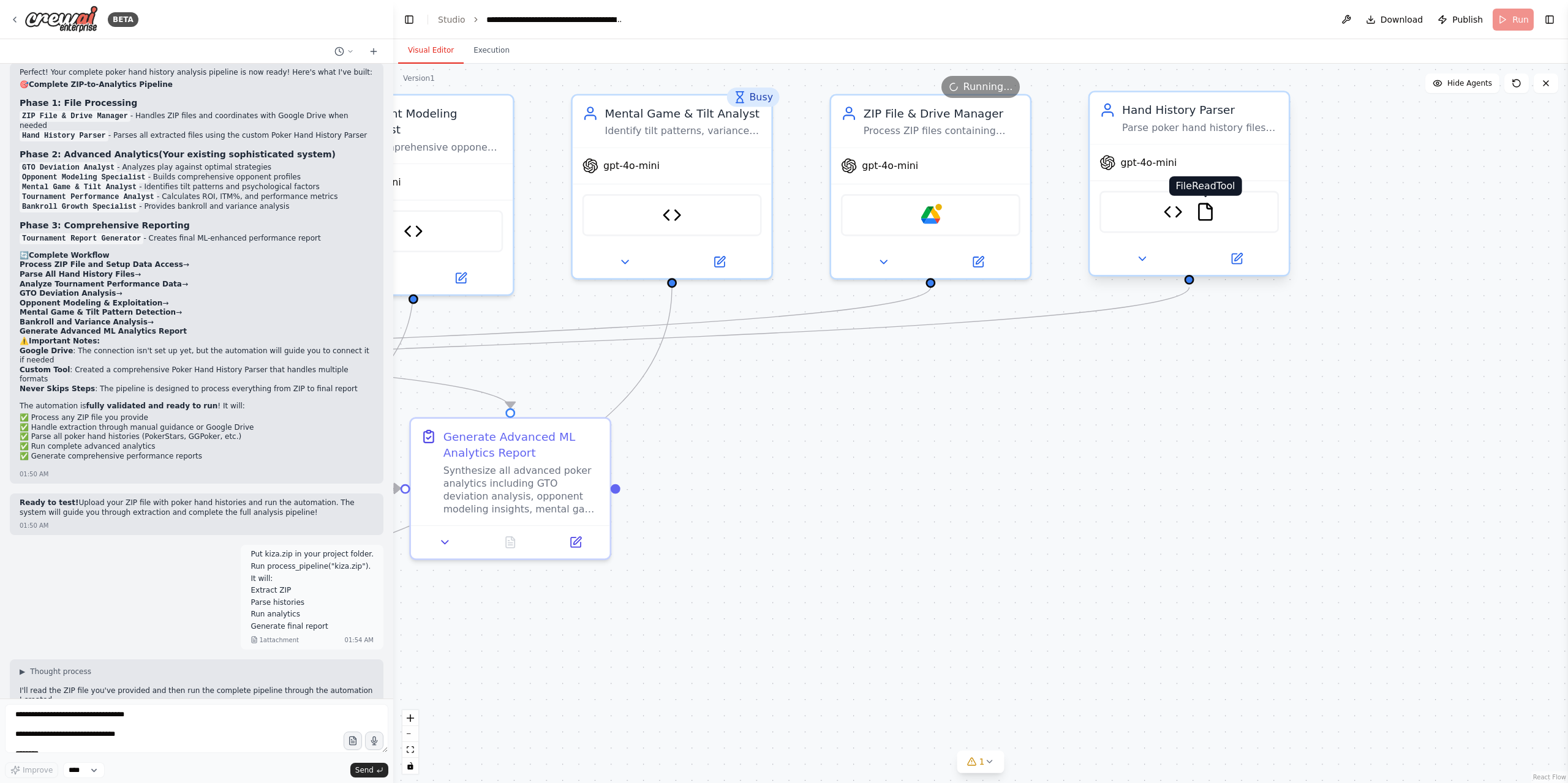
click at [1208, 210] on img at bounding box center [1205, 212] width 20 height 20
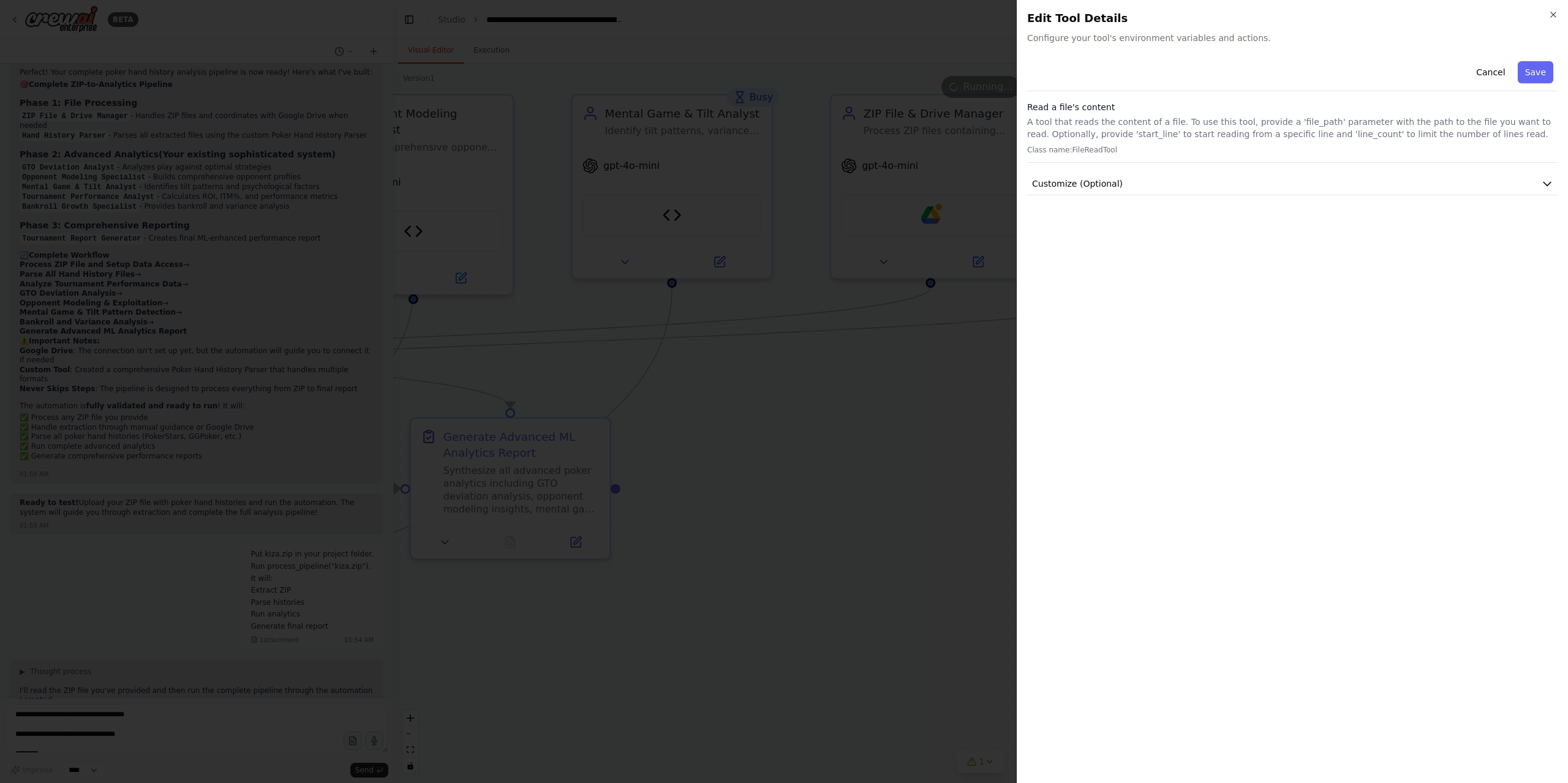
click at [1191, 168] on div "Cancel Save Read a file's content A tool that reads the content of a file. To u…" at bounding box center [1292, 126] width 531 height 139
click at [1188, 177] on button "Customize (Optional)" at bounding box center [1292, 184] width 531 height 23
click at [1139, 226] on input "text" at bounding box center [1293, 229] width 526 height 22
click at [1473, 68] on div "Cancel Save" at bounding box center [1292, 74] width 531 height 35
click at [1502, 67] on button "Cancel" at bounding box center [1490, 72] width 43 height 22
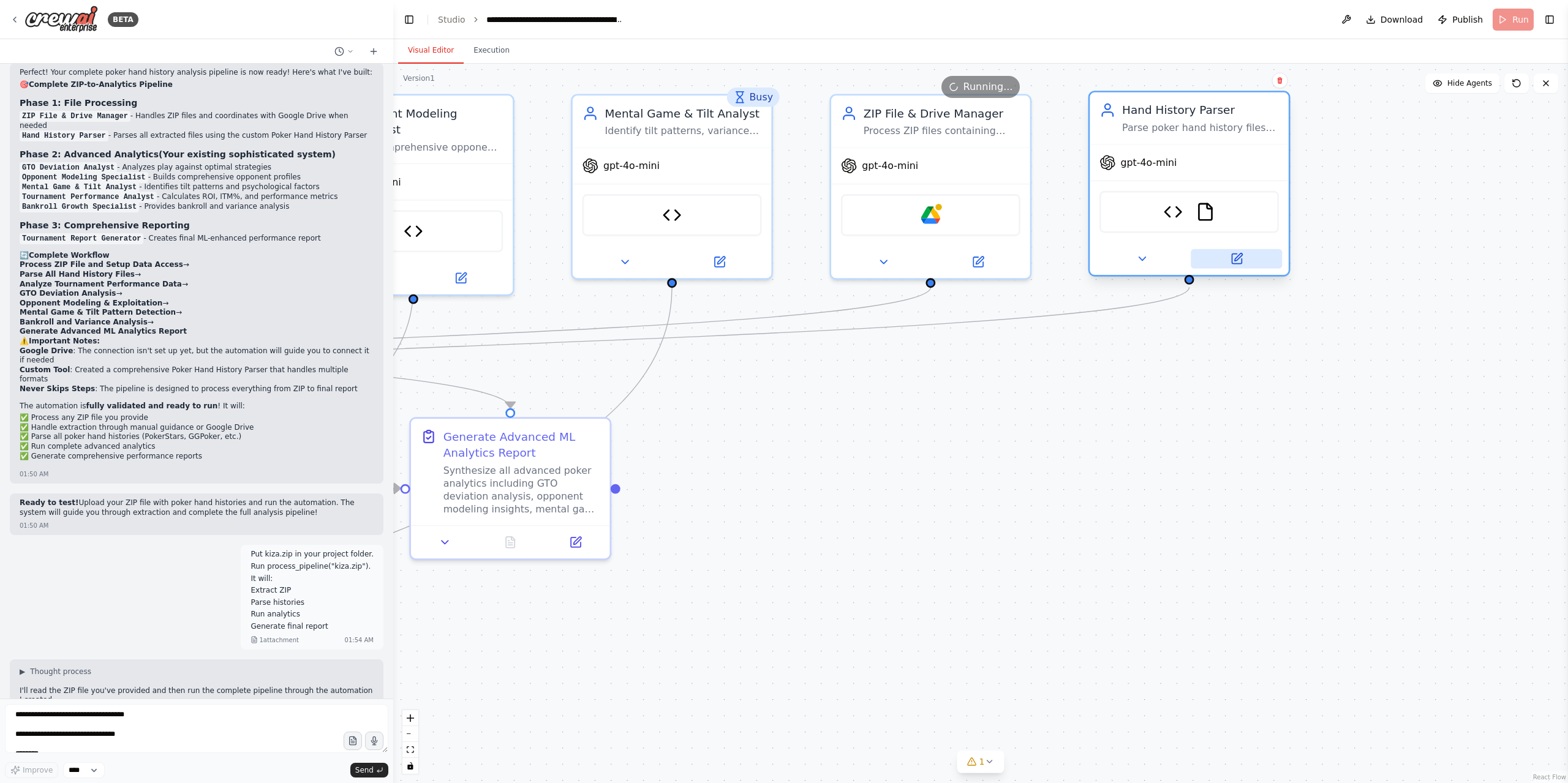
click at [1252, 259] on button at bounding box center [1236, 259] width 91 height 20
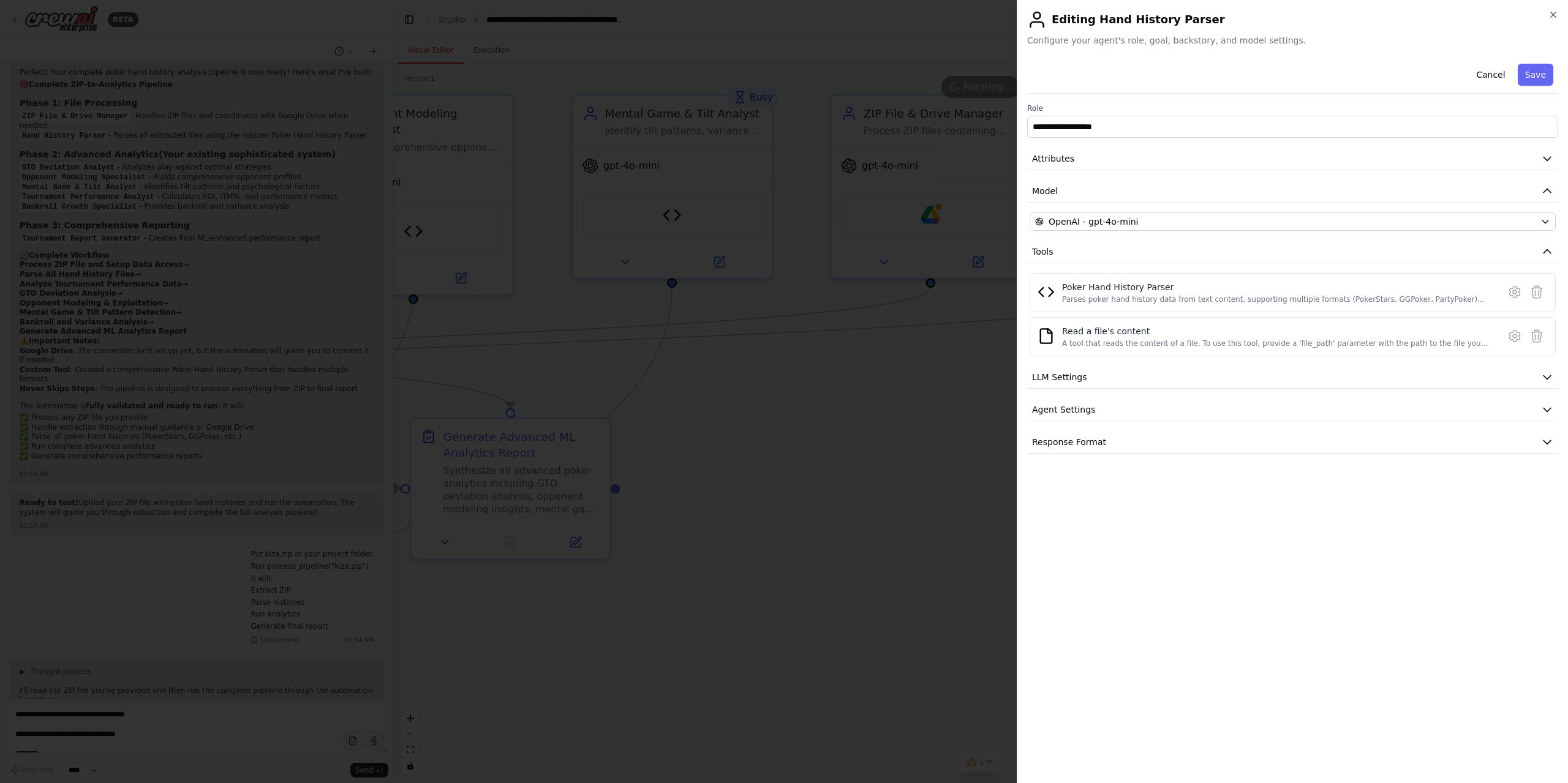
click at [1123, 392] on div "**********" at bounding box center [1292, 256] width 531 height 395
click at [1143, 302] on div "Parses poker hand history data from text content, supporting multiple formats (…" at bounding box center [1277, 300] width 429 height 9
click at [1082, 162] on button "Attributes" at bounding box center [1292, 159] width 531 height 23
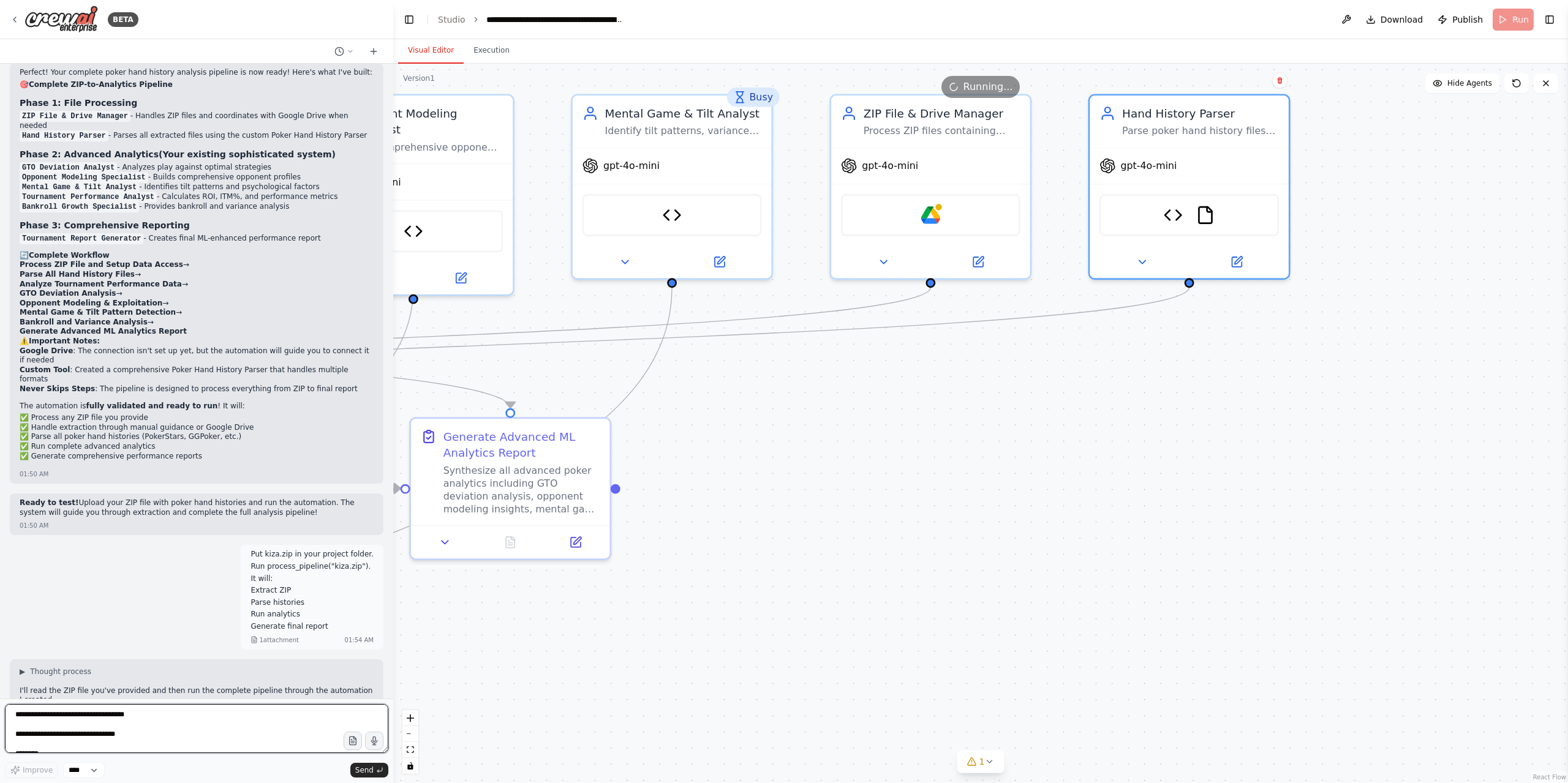
drag, startPoint x: 47, startPoint y: 717, endPoint x: 258, endPoint y: 763, distance: 216.0
click at [48, 717] on textarea "**********" at bounding box center [196, 729] width 383 height 49
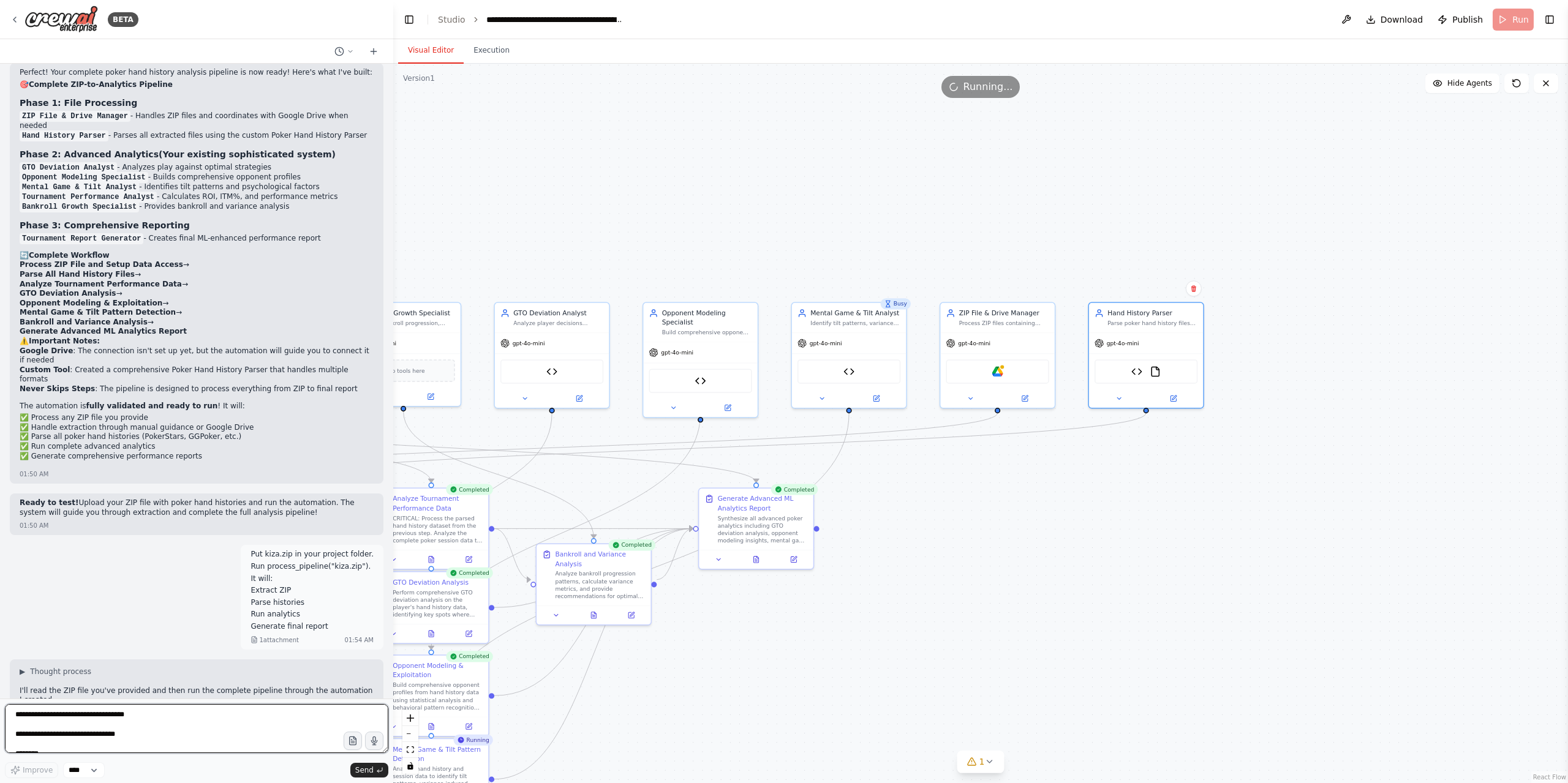
click at [108, 730] on textarea "**********" at bounding box center [196, 729] width 383 height 49
paste textarea "**********"
type textarea "**********"
drag, startPoint x: 380, startPoint y: 779, endPoint x: 394, endPoint y: 783, distance: 14.6
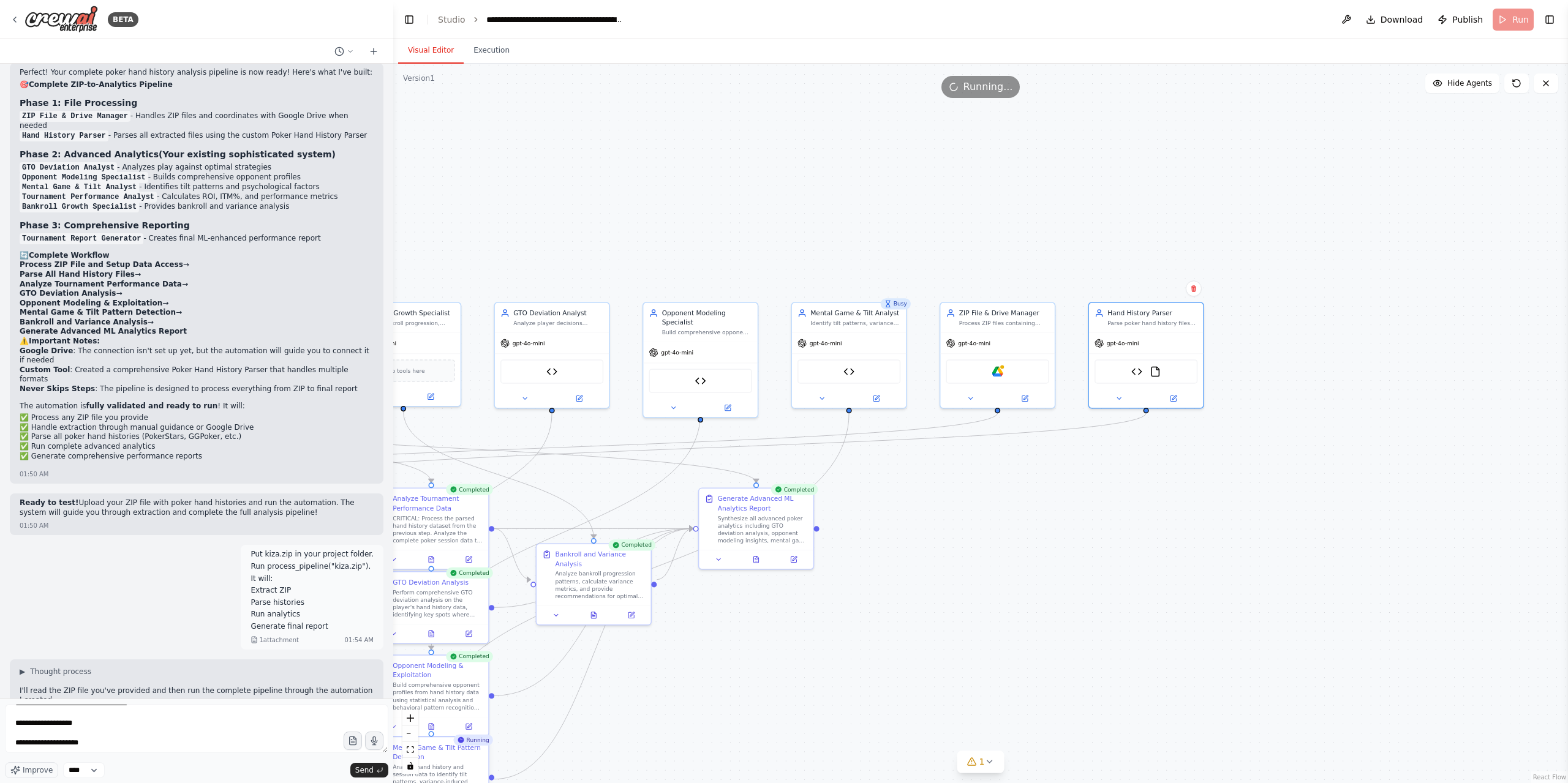
click at [381, 778] on form "**********" at bounding box center [197, 740] width 394 height 85
click at [367, 770] on span "Send" at bounding box center [364, 770] width 18 height 9
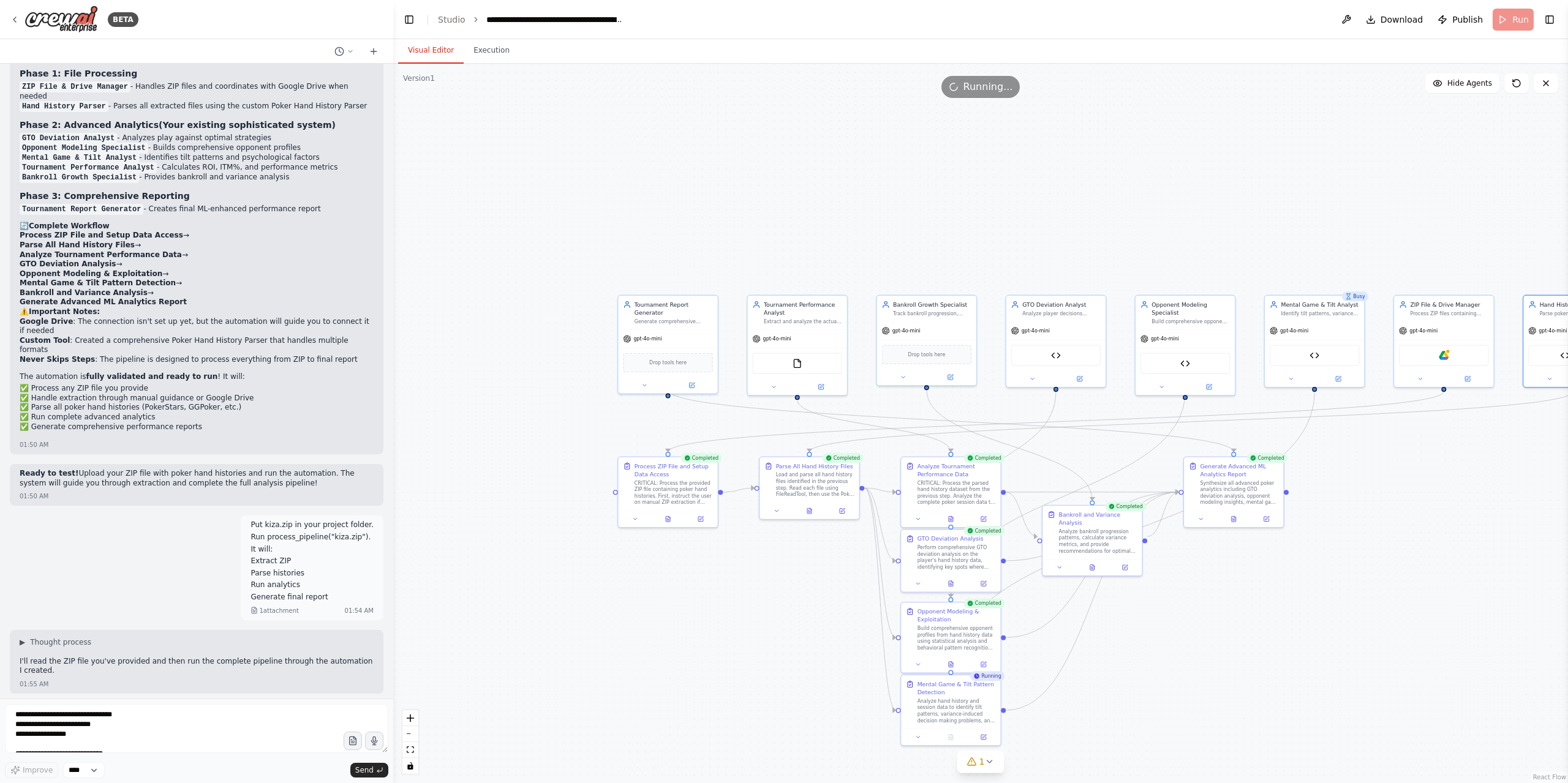
drag, startPoint x: 1226, startPoint y: 221, endPoint x: 1385, endPoint y: 221, distance: 159.0
click at [1385, 221] on div ".deletable-edge-delete-btn { width: 20px; height: 20px; border: 0px solid #ffff…" at bounding box center [980, 423] width 1174 height 719
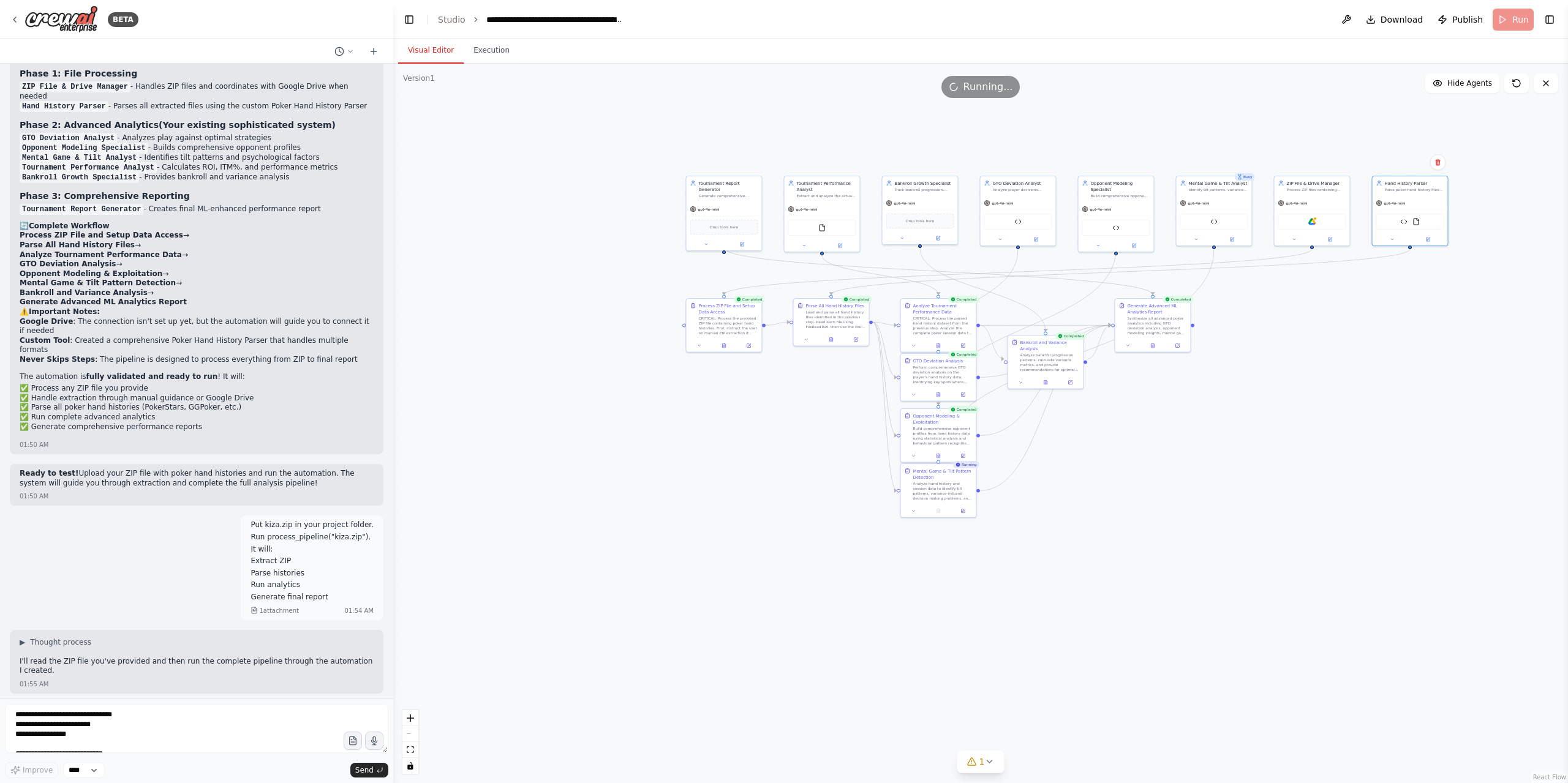
drag, startPoint x: 1147, startPoint y: 172, endPoint x: 1264, endPoint y: 74, distance: 152.6
click at [1264, 74] on div ".deletable-edge-delete-btn { width: 20px; height: 20px; border: 0px solid #ffff…" at bounding box center [980, 423] width 1174 height 719
click at [1406, 18] on span "Download" at bounding box center [1402, 20] width 43 height 12
click at [1354, 16] on button at bounding box center [1346, 20] width 20 height 22
drag, startPoint x: 978, startPoint y: 771, endPoint x: 961, endPoint y: 783, distance: 20.8
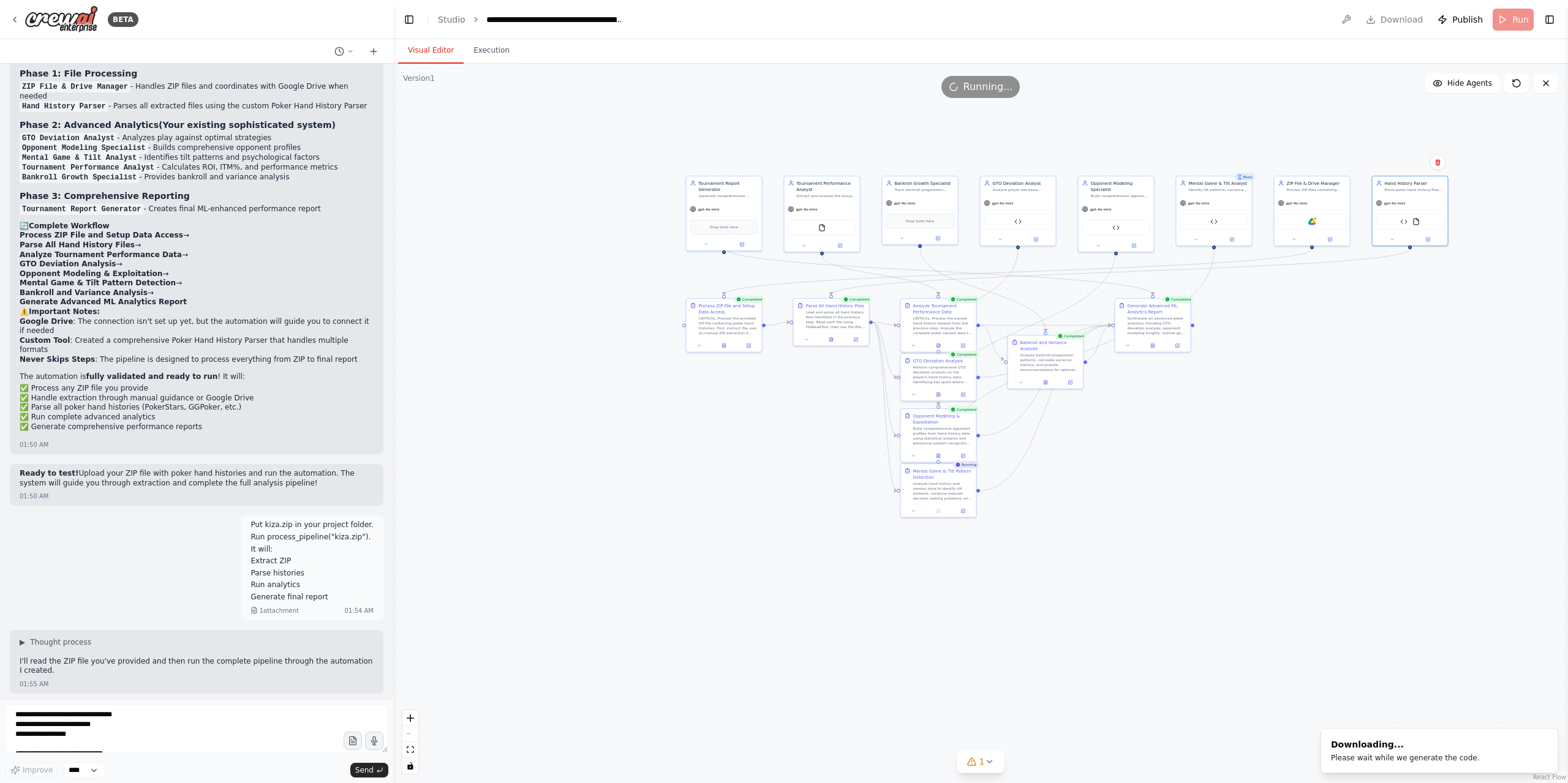
click at [978, 772] on button "1" at bounding box center [981, 762] width 47 height 23
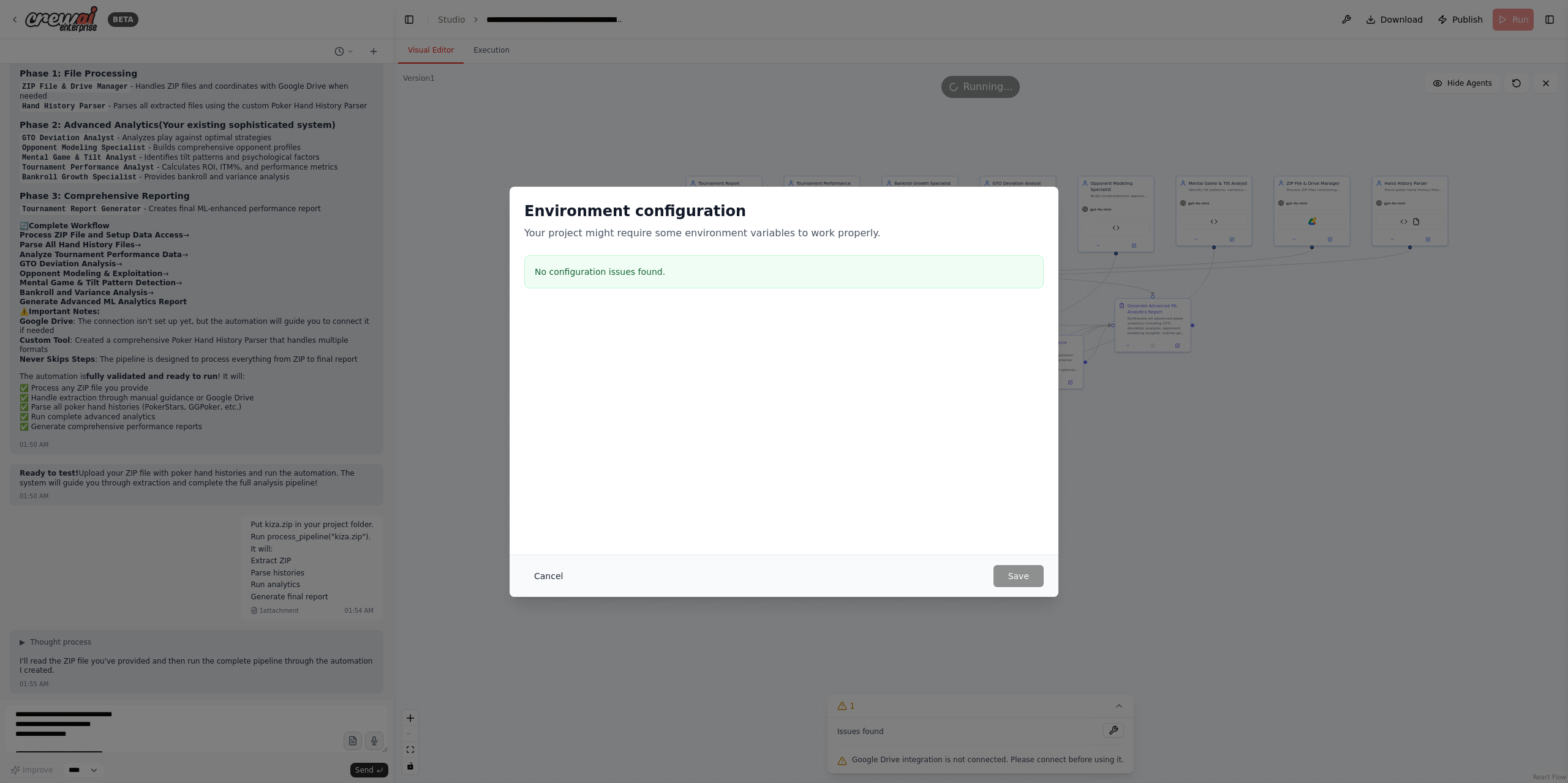
click at [529, 574] on button "Cancel" at bounding box center [548, 576] width 49 height 22
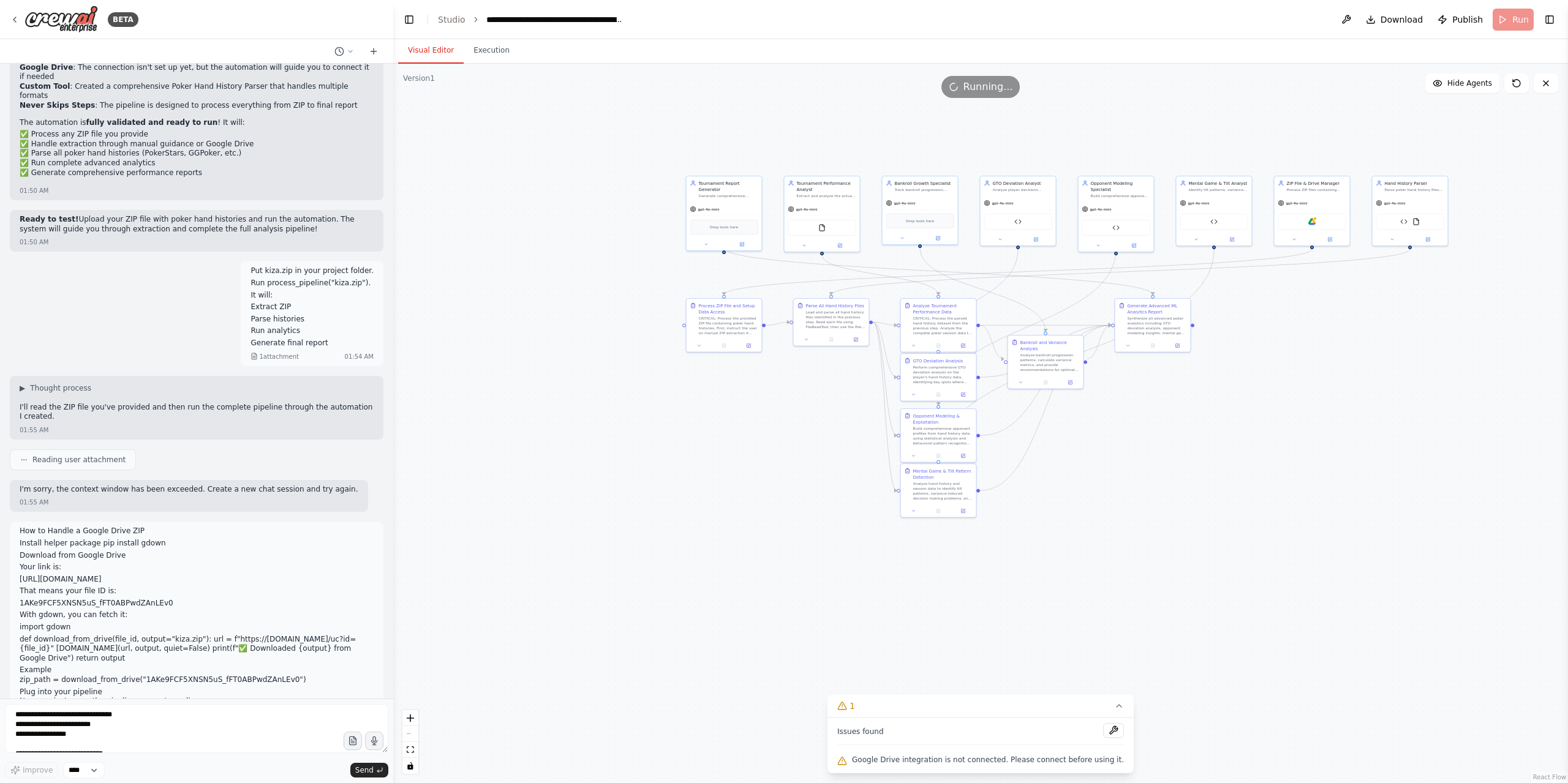
scroll to position [3116, 0]
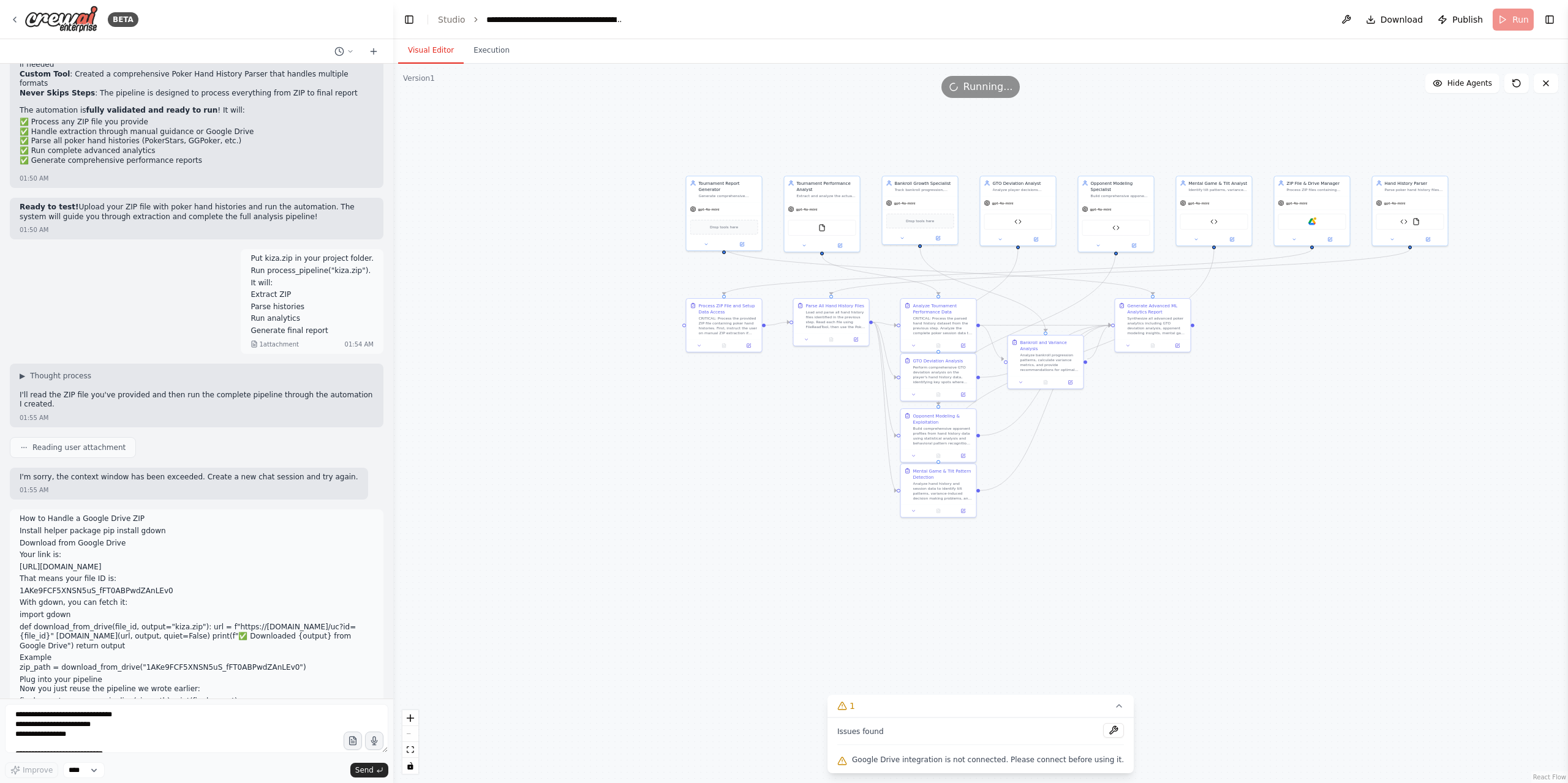
drag, startPoint x: 121, startPoint y: 422, endPoint x: 120, endPoint y: 541, distance: 119.0
click at [94, 527] on p "Install helper package pip install gdown" at bounding box center [197, 531] width 354 height 9
click at [68, 698] on div "Hello! I'm the CrewAI assistant. What kind of automation do you want to build? …" at bounding box center [197, 381] width 394 height 635
click at [64, 711] on textarea "**********" at bounding box center [196, 729] width 383 height 49
drag, startPoint x: 90, startPoint y: 767, endPoint x: 84, endPoint y: 770, distance: 6.7
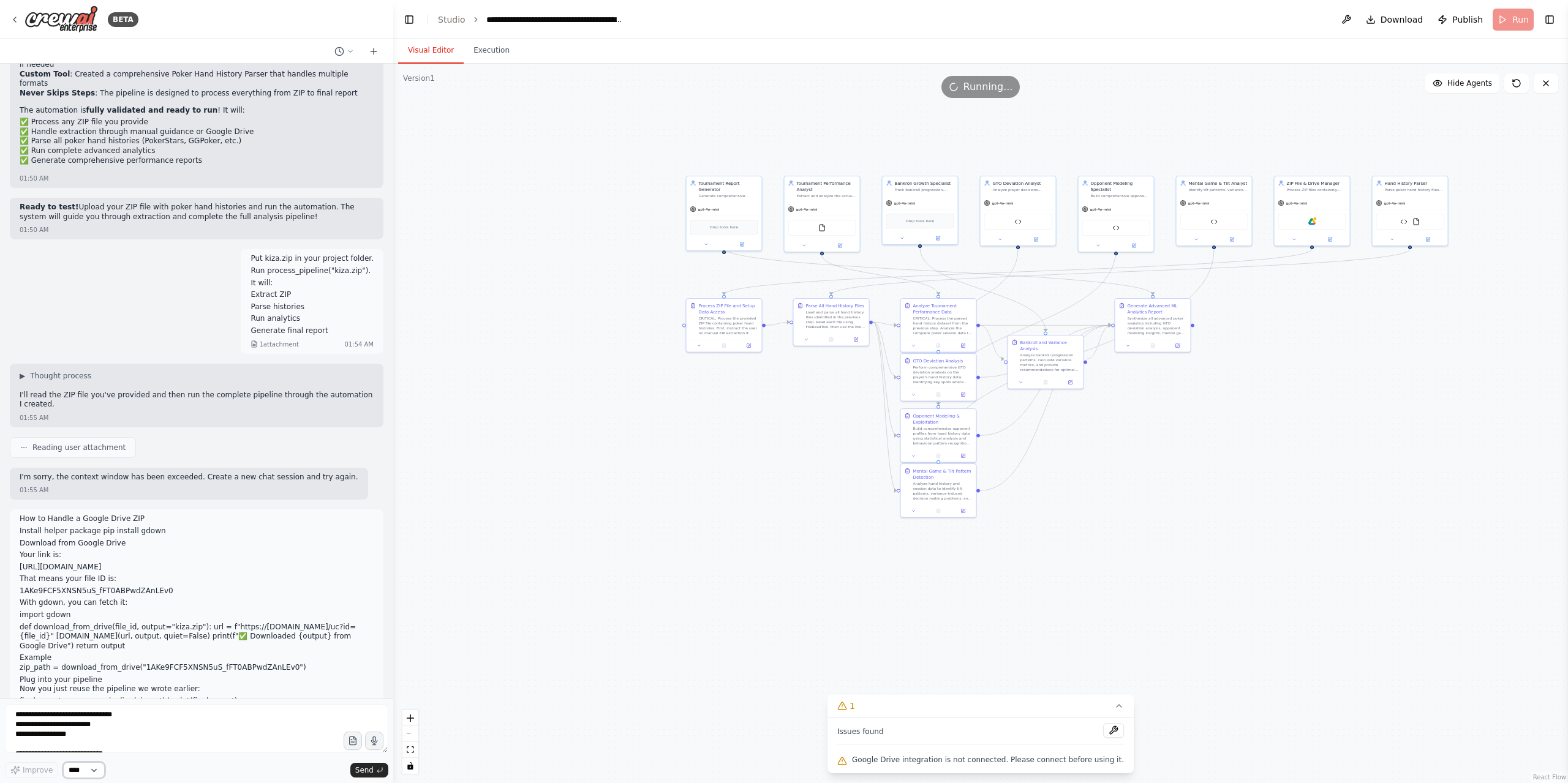
click at [90, 767] on select "****" at bounding box center [84, 771] width 42 height 16
click at [352, 740] on icon "button" at bounding box center [351, 740] width 1 height 0
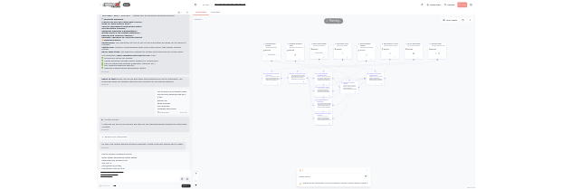
scroll to position [4426, 0]
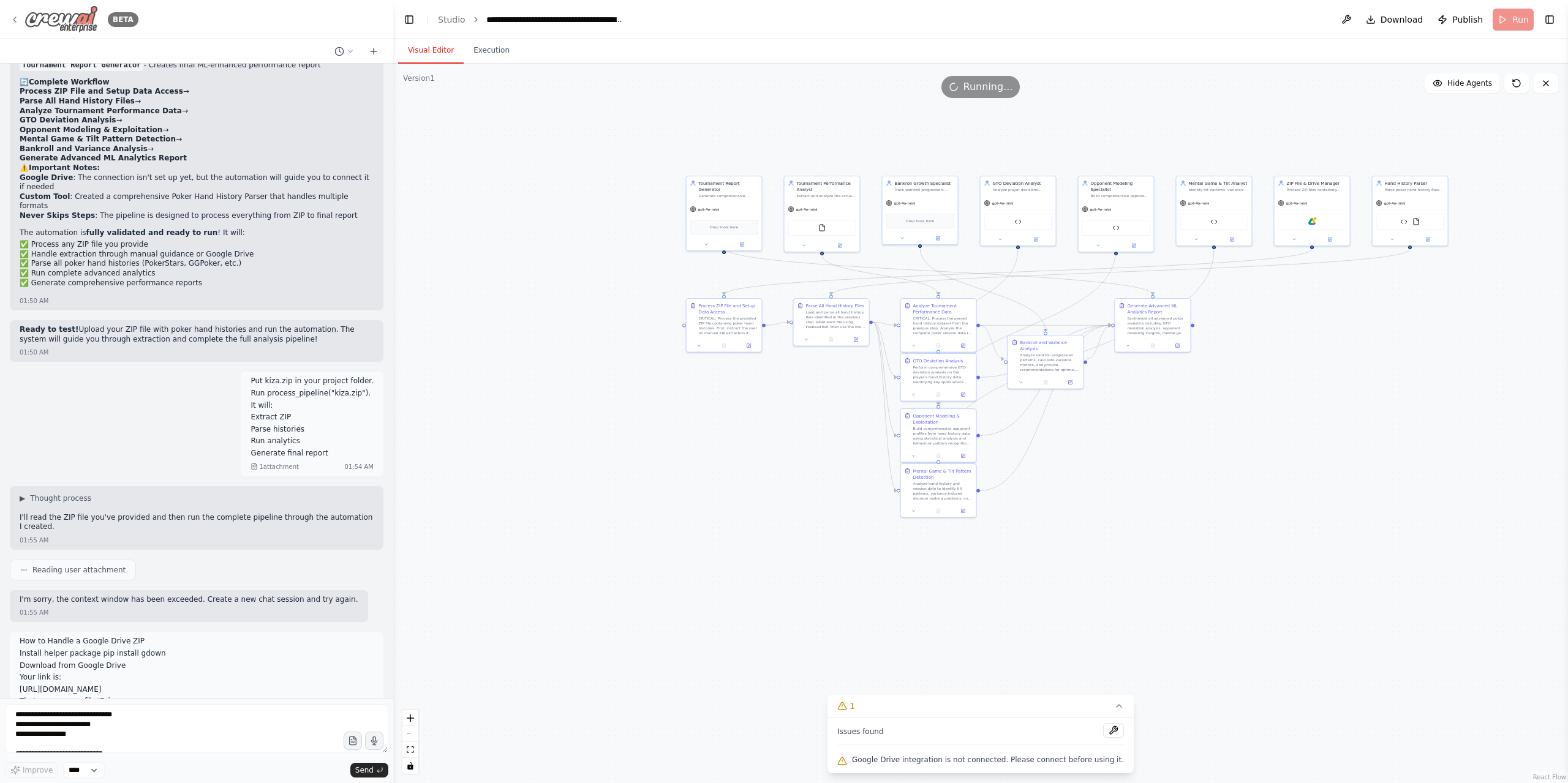
drag, startPoint x: 53, startPoint y: 17, endPoint x: 15, endPoint y: 24, distance: 38.6
drag, startPoint x: 15, startPoint y: 24, endPoint x: 484, endPoint y: 89, distance: 473.5
click at [486, 105] on div ".deletable-edge-delete-btn { width: 20px; height: 20px; border: 0px solid #ffff…" at bounding box center [980, 423] width 1174 height 719
drag, startPoint x: 483, startPoint y: 49, endPoint x: 462, endPoint y: 137, distance: 90.5
click at [482, 49] on button "Execution" at bounding box center [492, 51] width 55 height 26
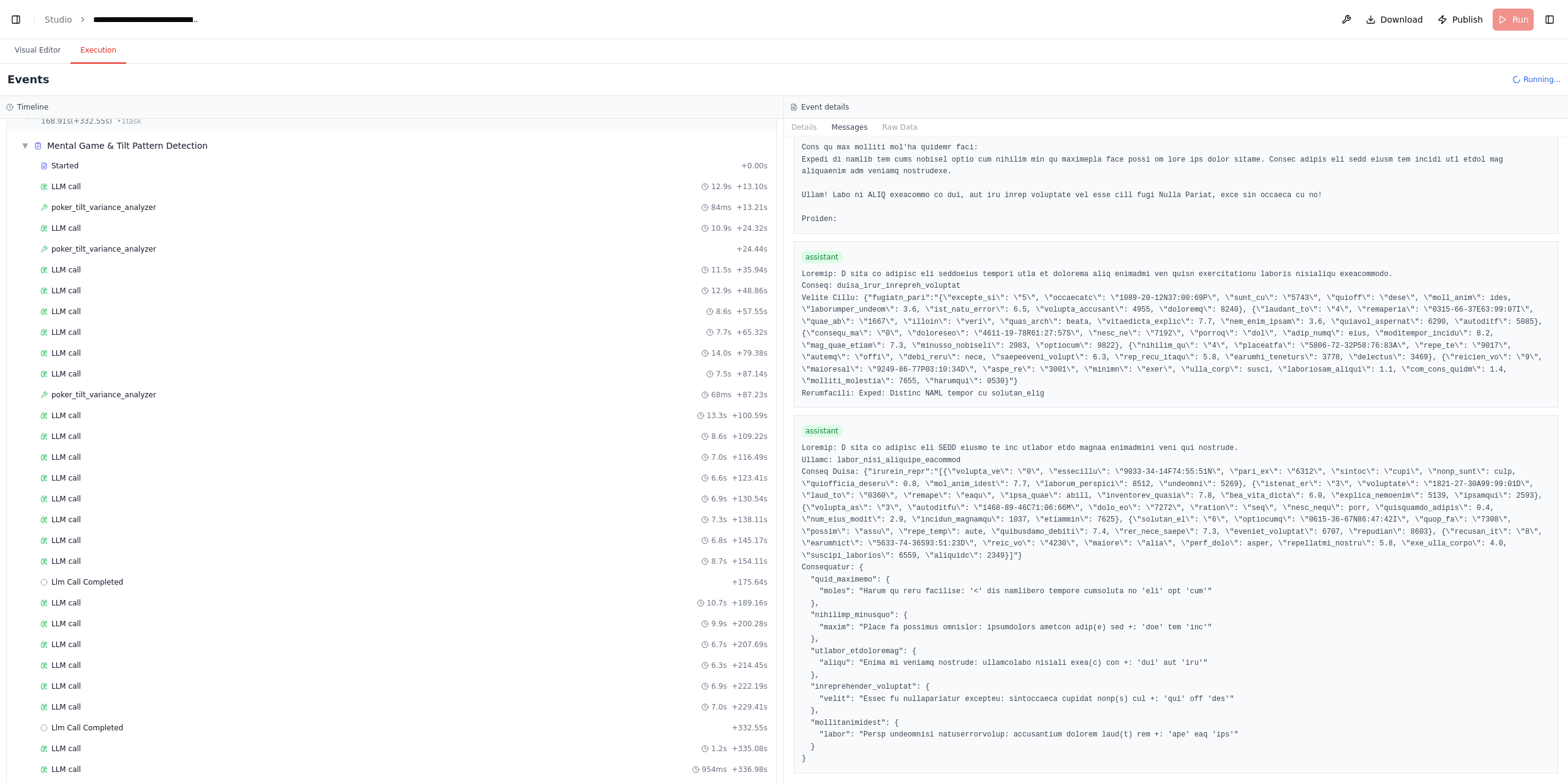
scroll to position [2295, 0]
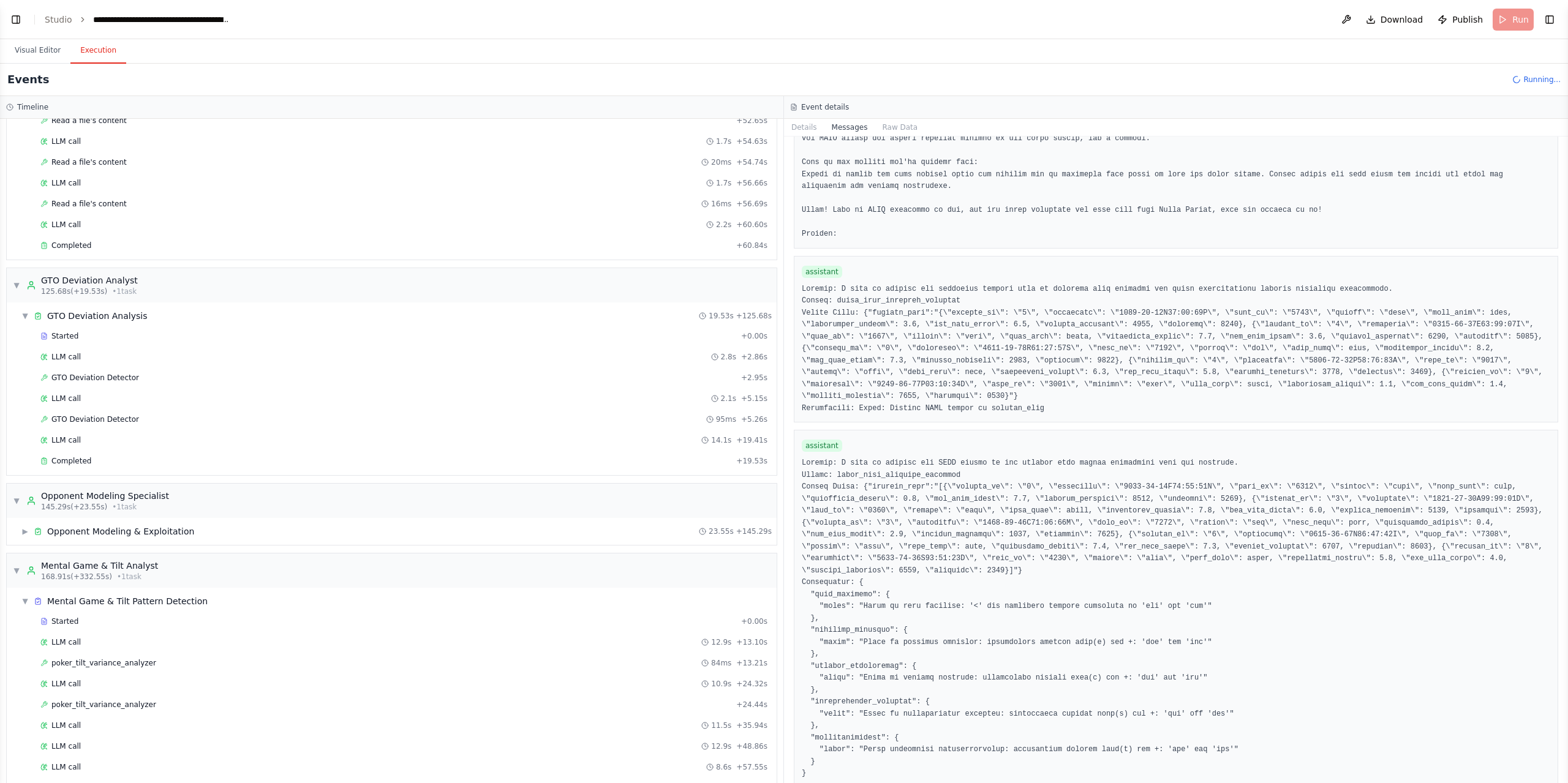
select select "****"
click at [15, 21] on button "Toggle Left Sidebar" at bounding box center [16, 19] width 17 height 17
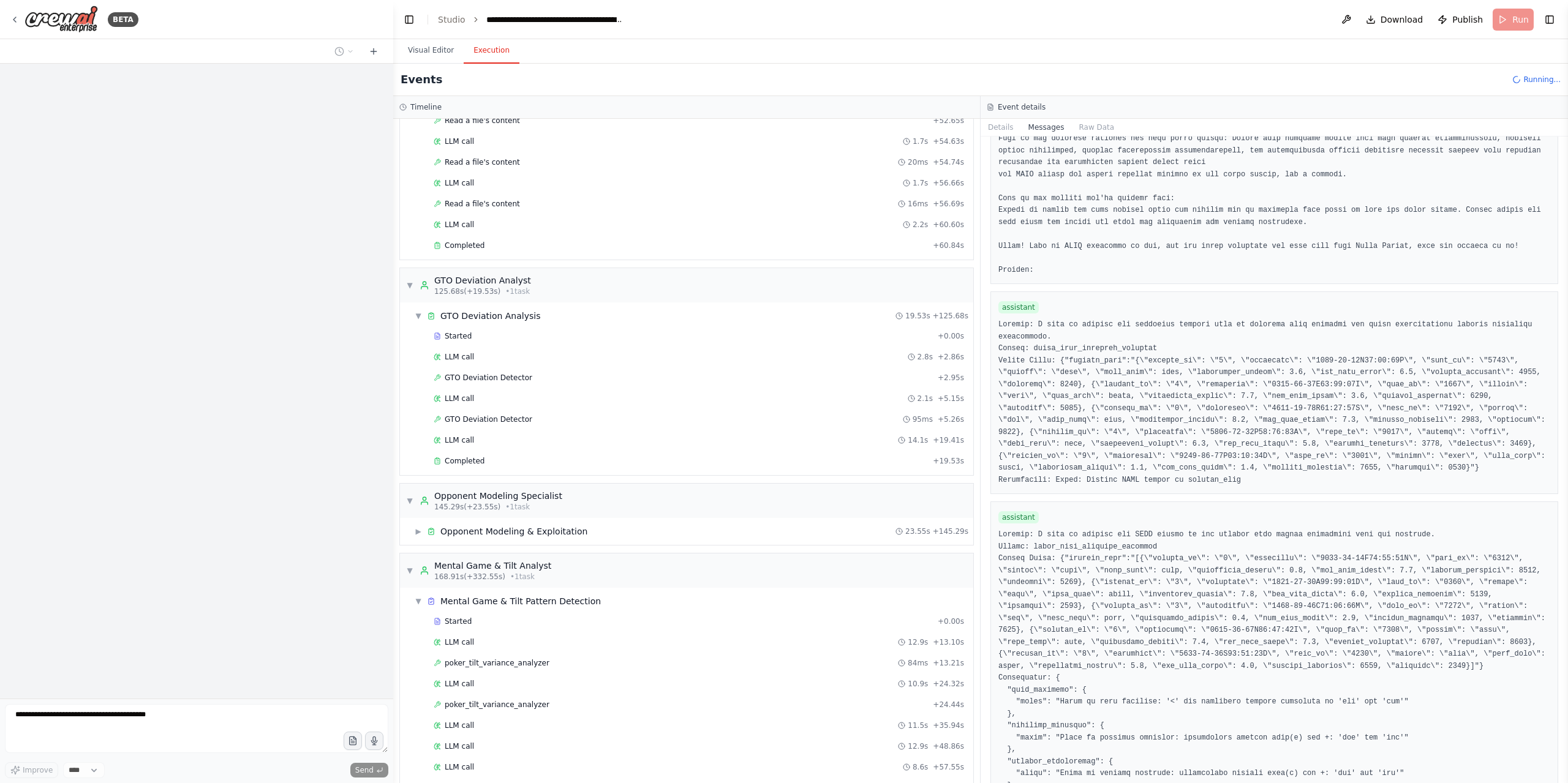
scroll to position [634, 0]
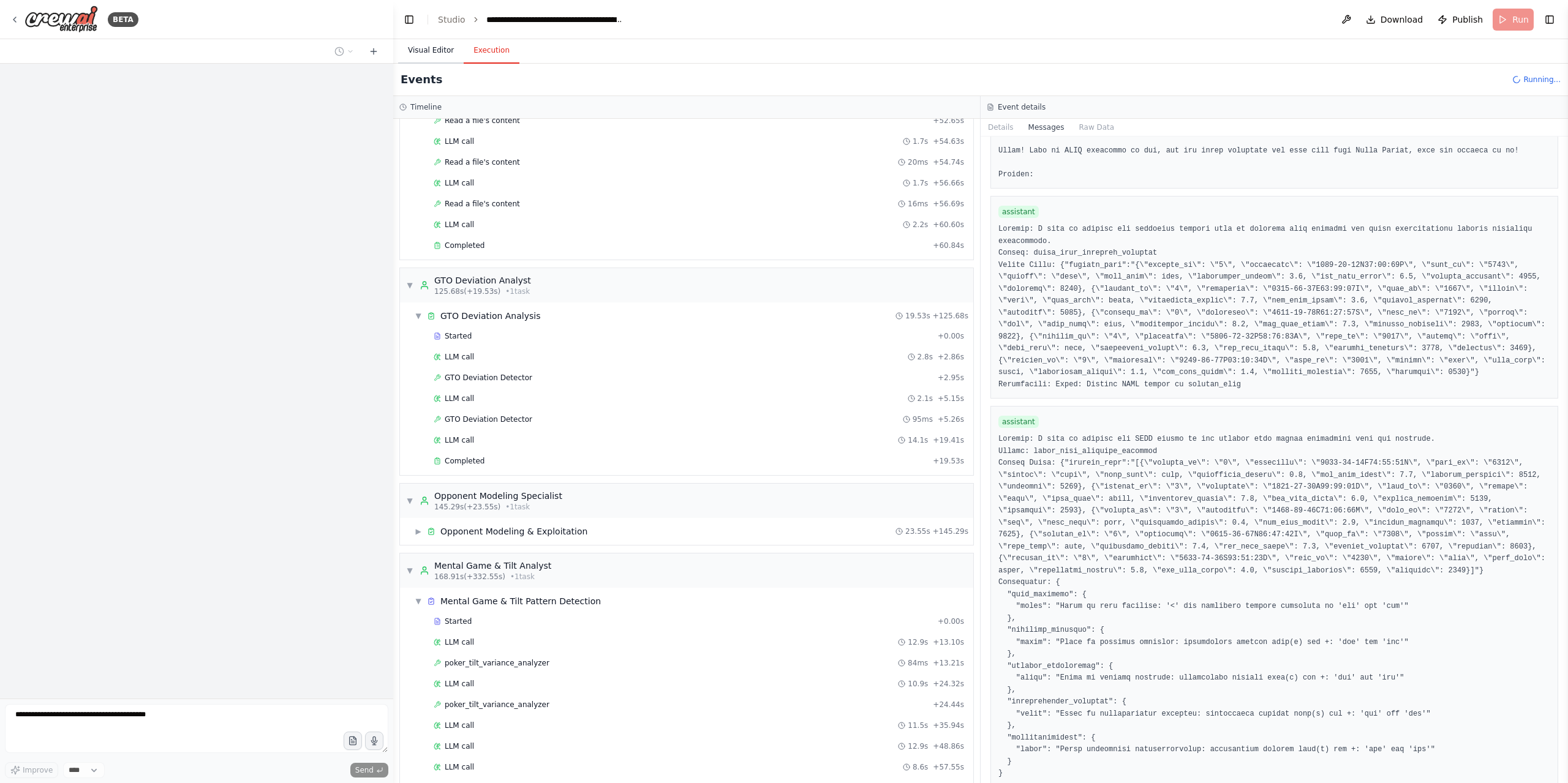
click at [413, 49] on button "Visual Editor" at bounding box center [431, 51] width 66 height 26
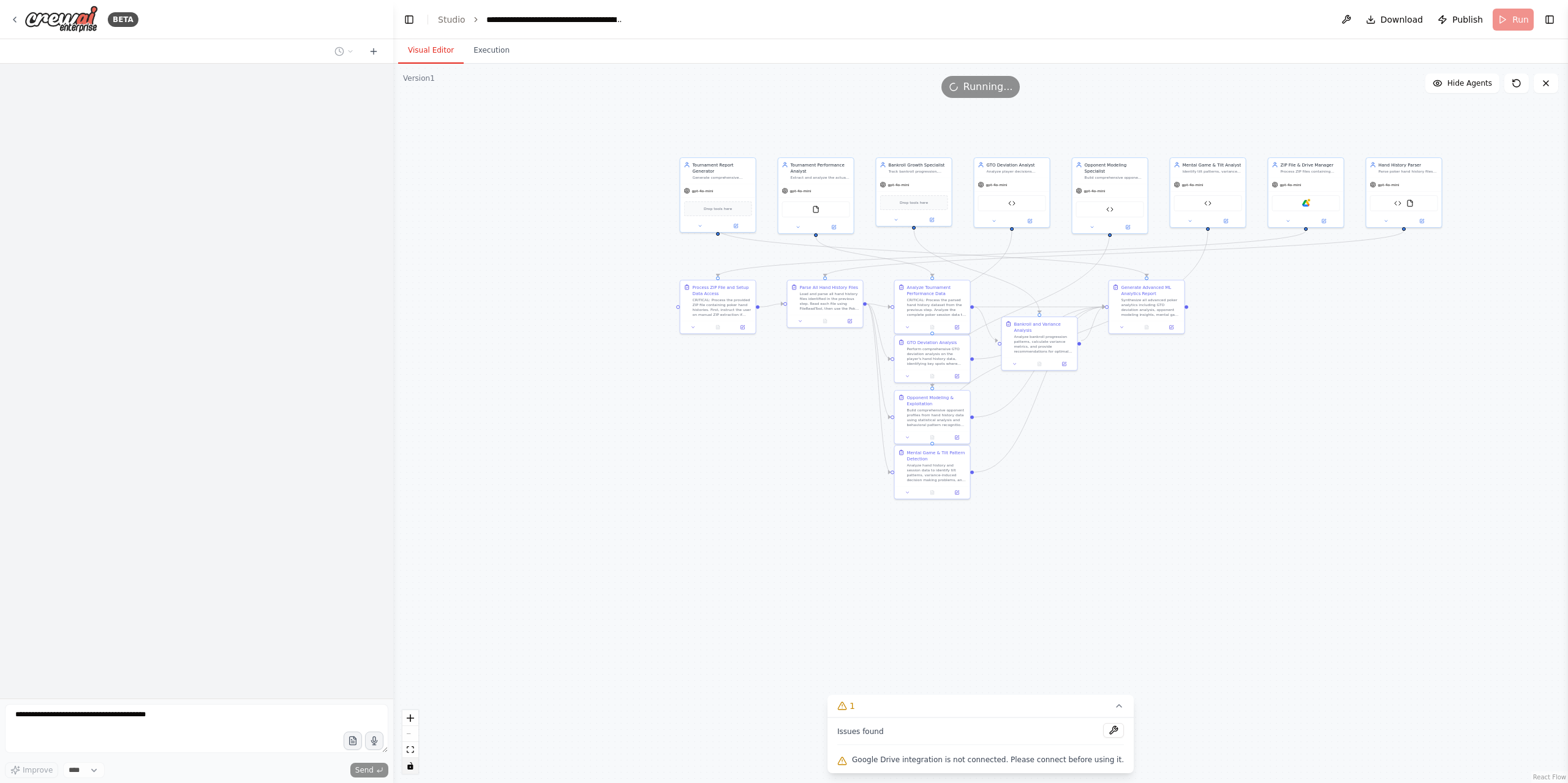
click at [410, 772] on button "toggle interactivity" at bounding box center [410, 766] width 16 height 16
click at [1103, 731] on button at bounding box center [1113, 731] width 21 height 15
click at [948, 89] on body "**********" at bounding box center [784, 392] width 1568 height 783
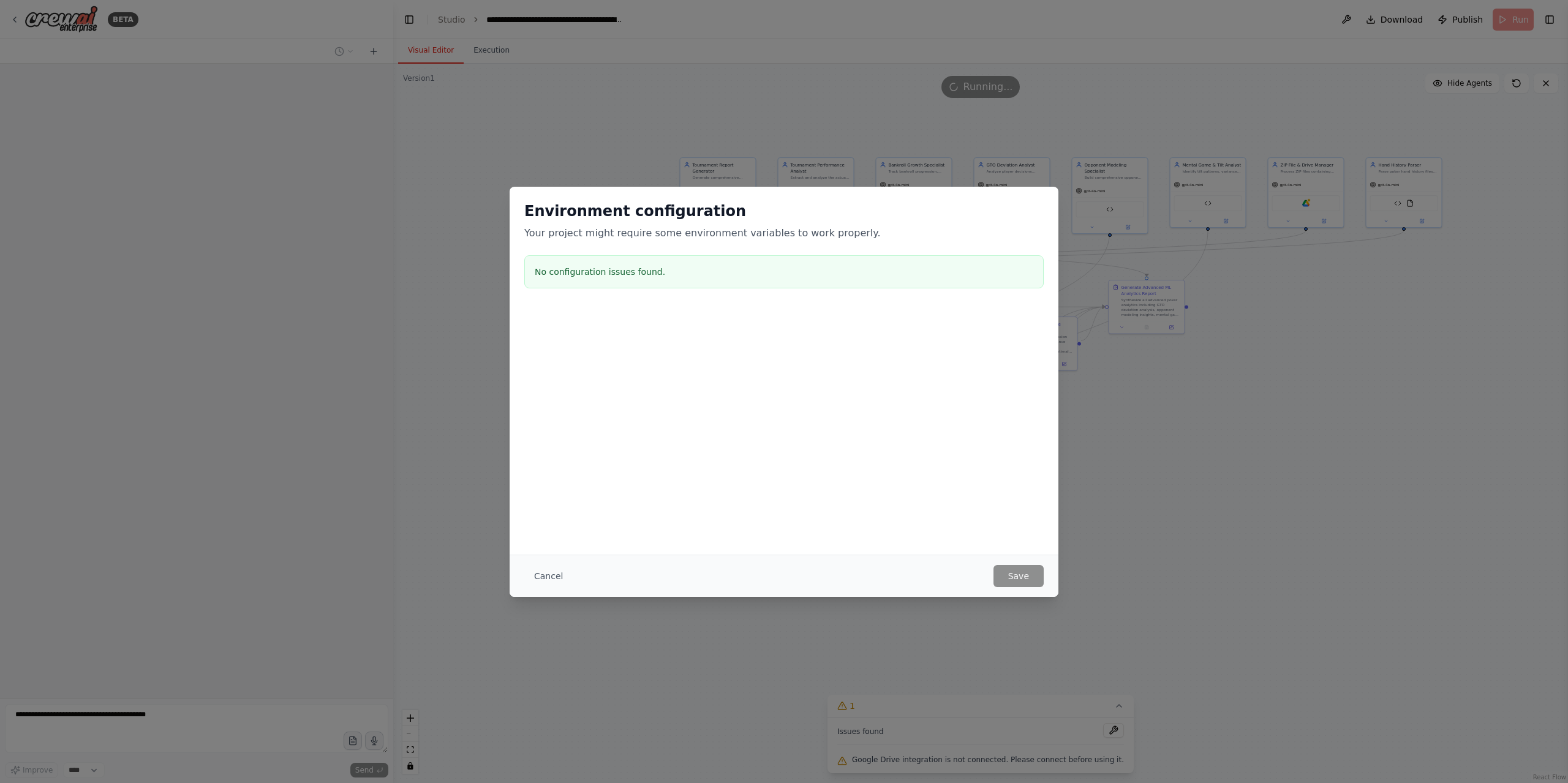
click at [948, 89] on div "Environment configuration Your project might require some environment variables…" at bounding box center [784, 392] width 1568 height 783
drag, startPoint x: 548, startPoint y: 588, endPoint x: 631, endPoint y: 609, distance: 85.6
click at [552, 590] on div "Cancel Save" at bounding box center [784, 576] width 549 height 42
click at [545, 576] on button "Cancel" at bounding box center [548, 576] width 49 height 22
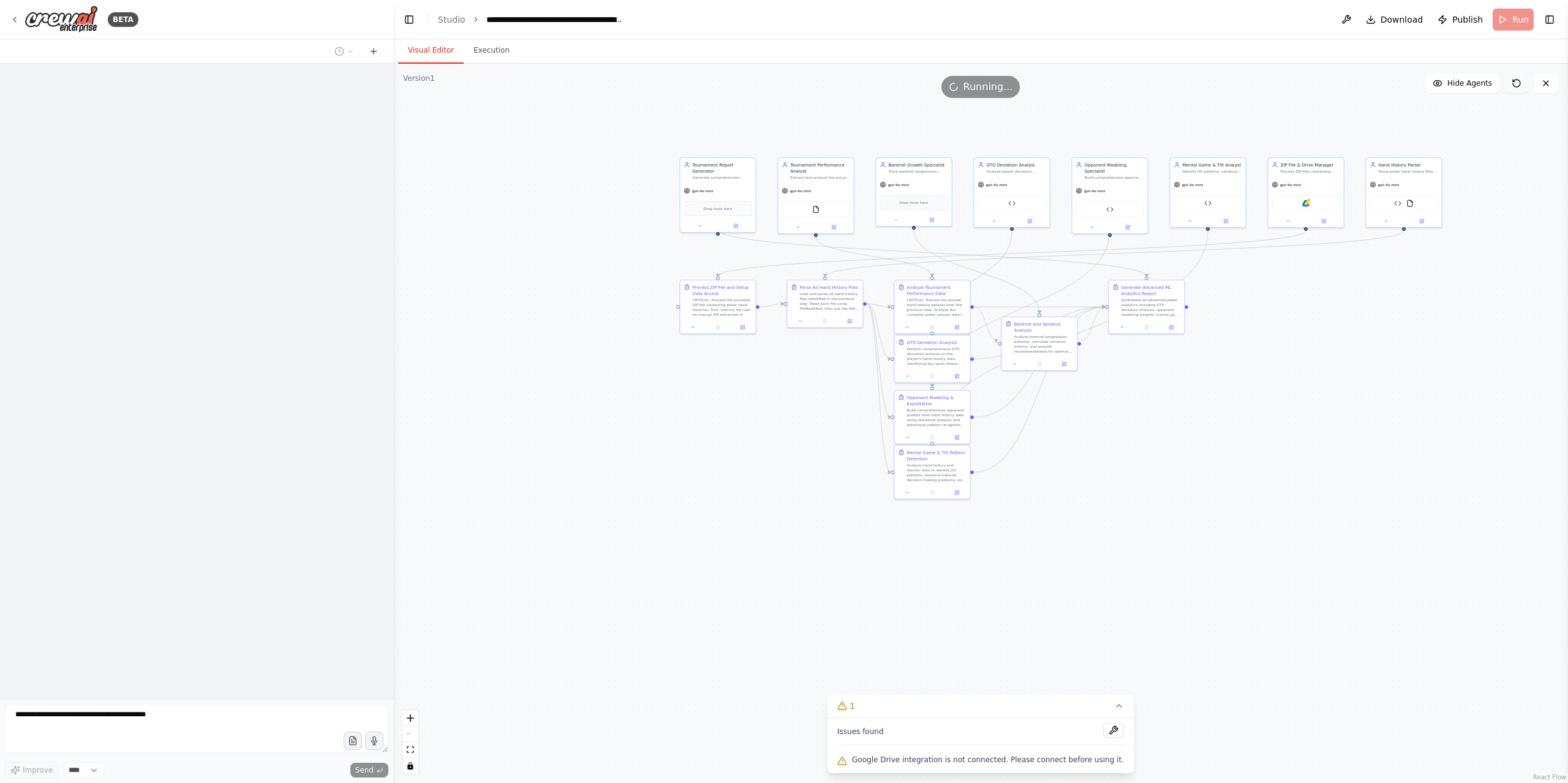
click at [1521, 84] on button at bounding box center [1517, 83] width 24 height 20
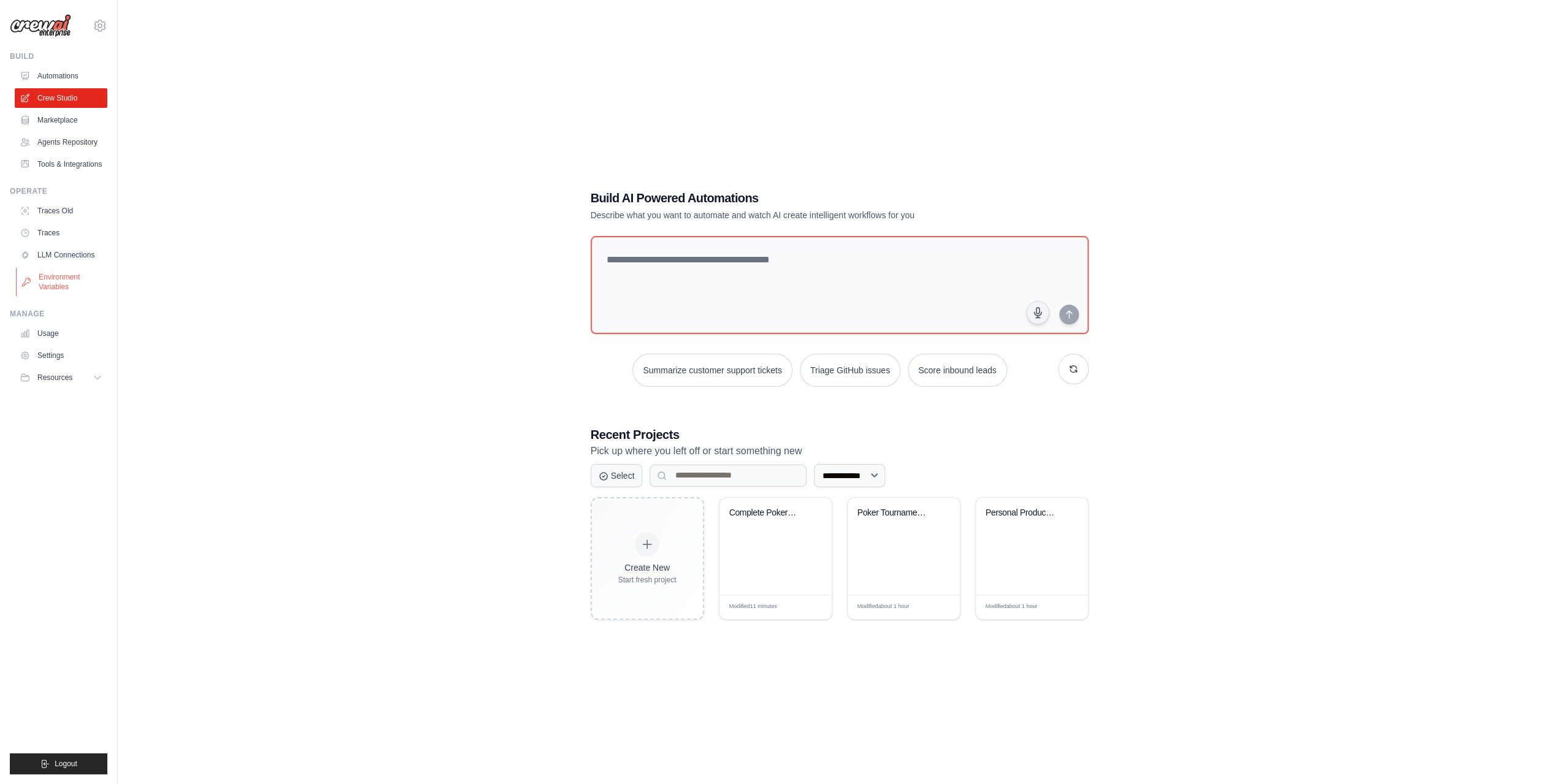
click at [47, 279] on link "Environment Variables" at bounding box center [62, 282] width 93 height 29
click at [52, 282] on link "Environment Variables" at bounding box center [62, 282] width 93 height 29
click at [51, 282] on link "Environment Variables" at bounding box center [62, 282] width 93 height 29
click at [63, 331] on link "Usage" at bounding box center [62, 333] width 93 height 20
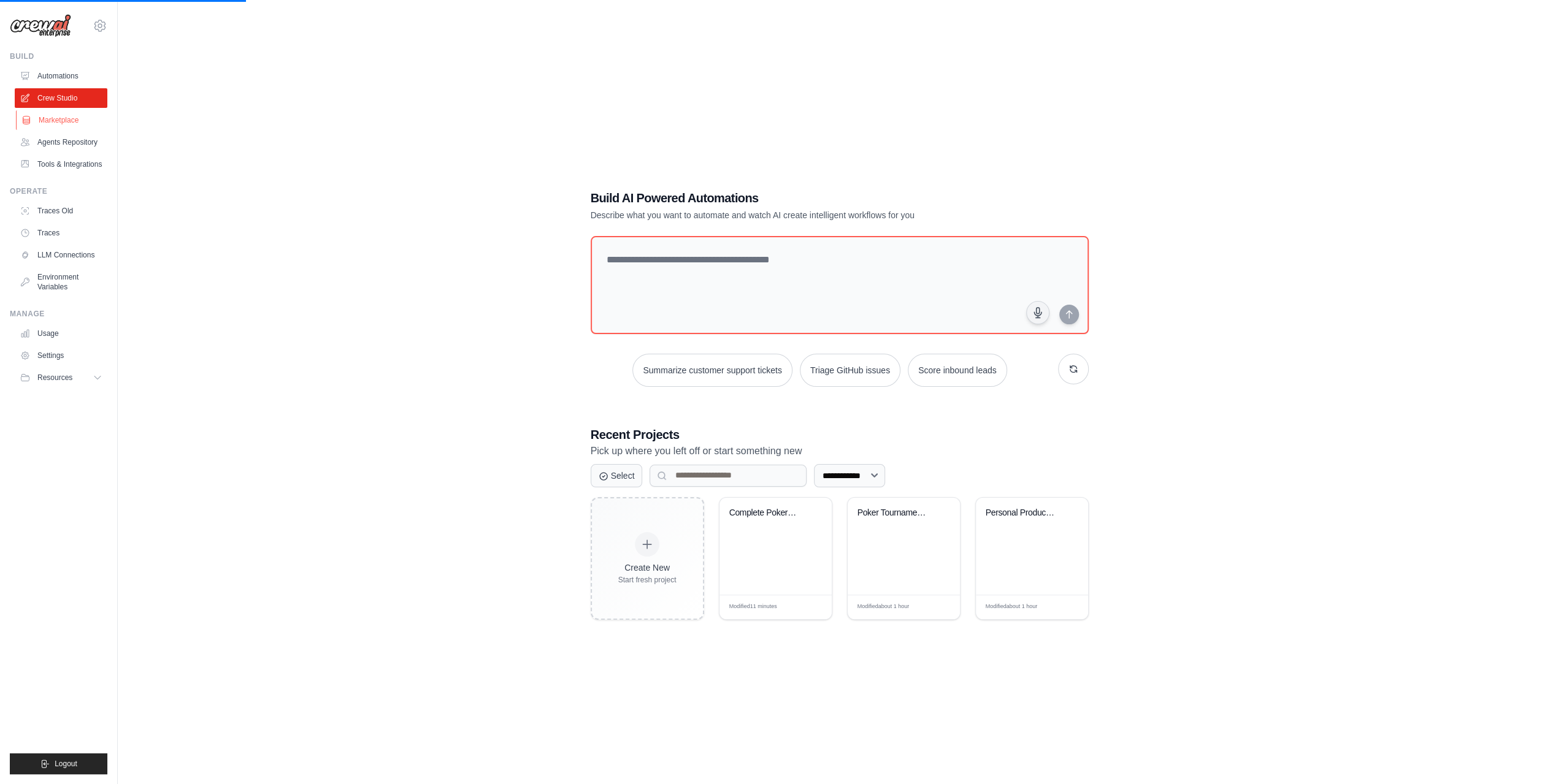
click at [72, 125] on link "Marketplace" at bounding box center [62, 120] width 93 height 20
click at [72, 125] on link "Marketplace" at bounding box center [62, 120] width 93 height 20
click at [71, 158] on link "Tools & Integrations" at bounding box center [62, 164] width 93 height 20
click at [71, 158] on link "Tools & Integrations" at bounding box center [62, 164] width 93 height 20
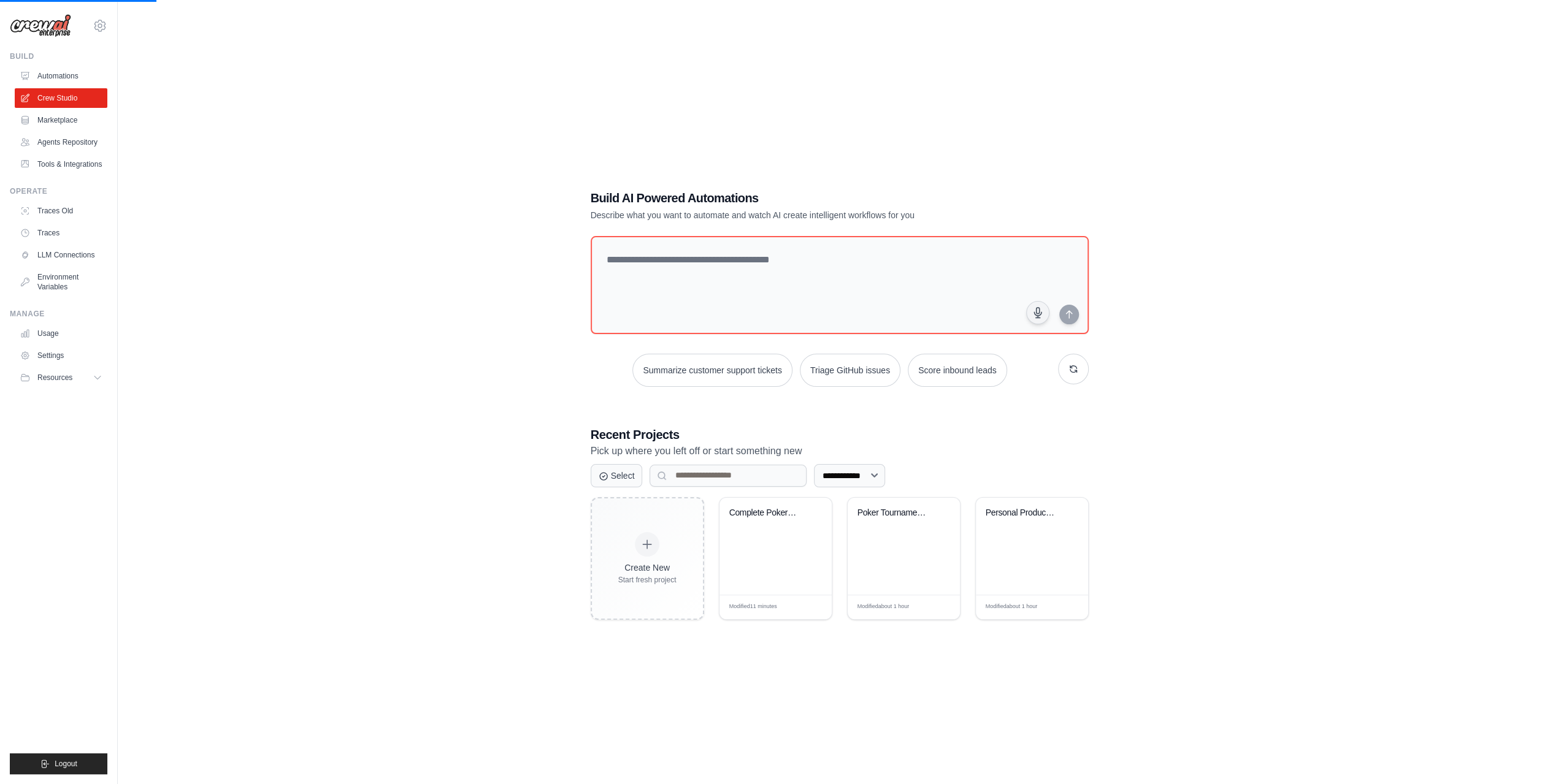
drag, startPoint x: 72, startPoint y: 158, endPoint x: 541, endPoint y: 217, distance: 472.7
click at [74, 158] on link "Tools & Integrations" at bounding box center [61, 164] width 93 height 20
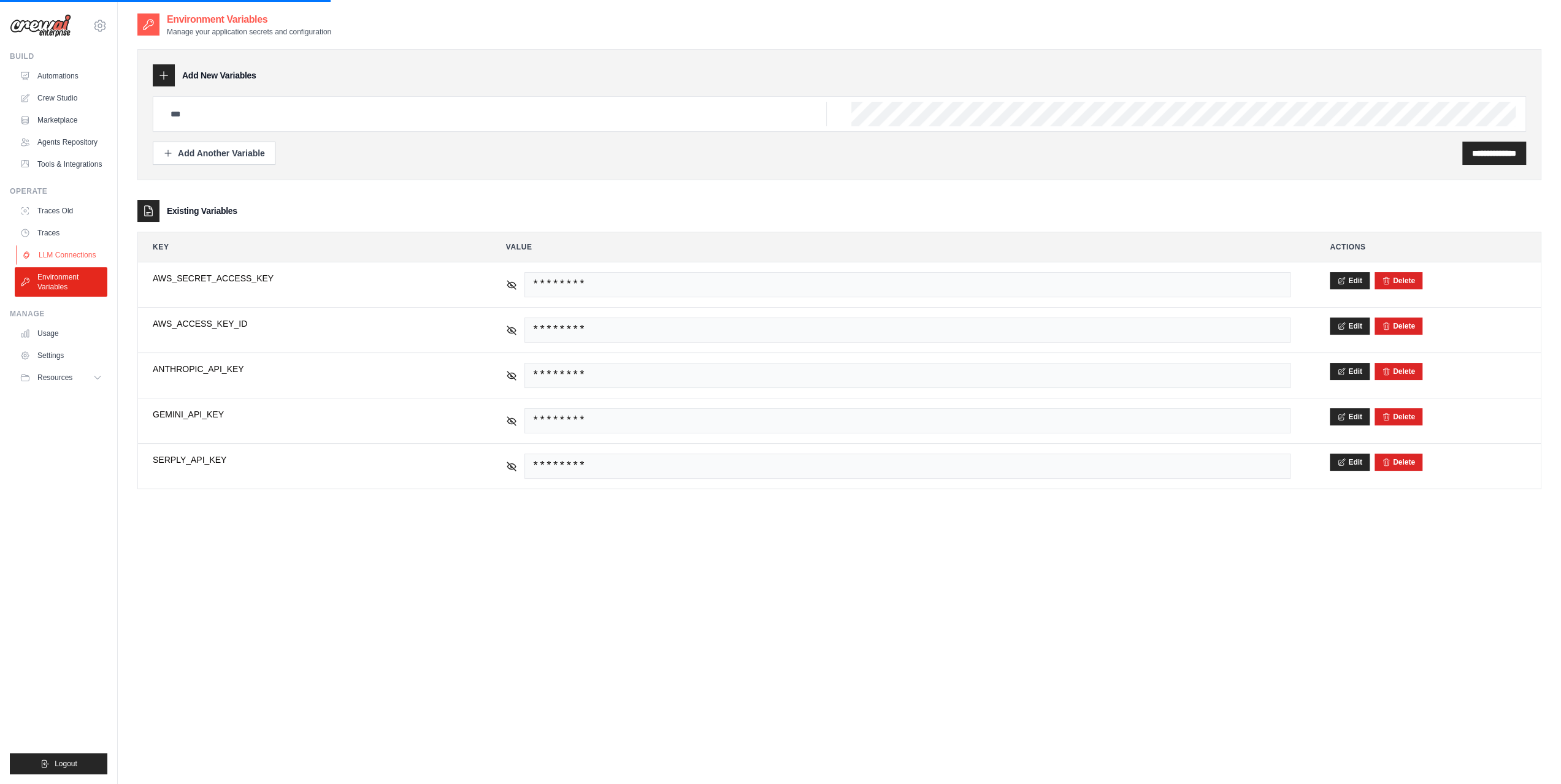
click at [59, 246] on link "LLM Connections" at bounding box center [62, 255] width 93 height 20
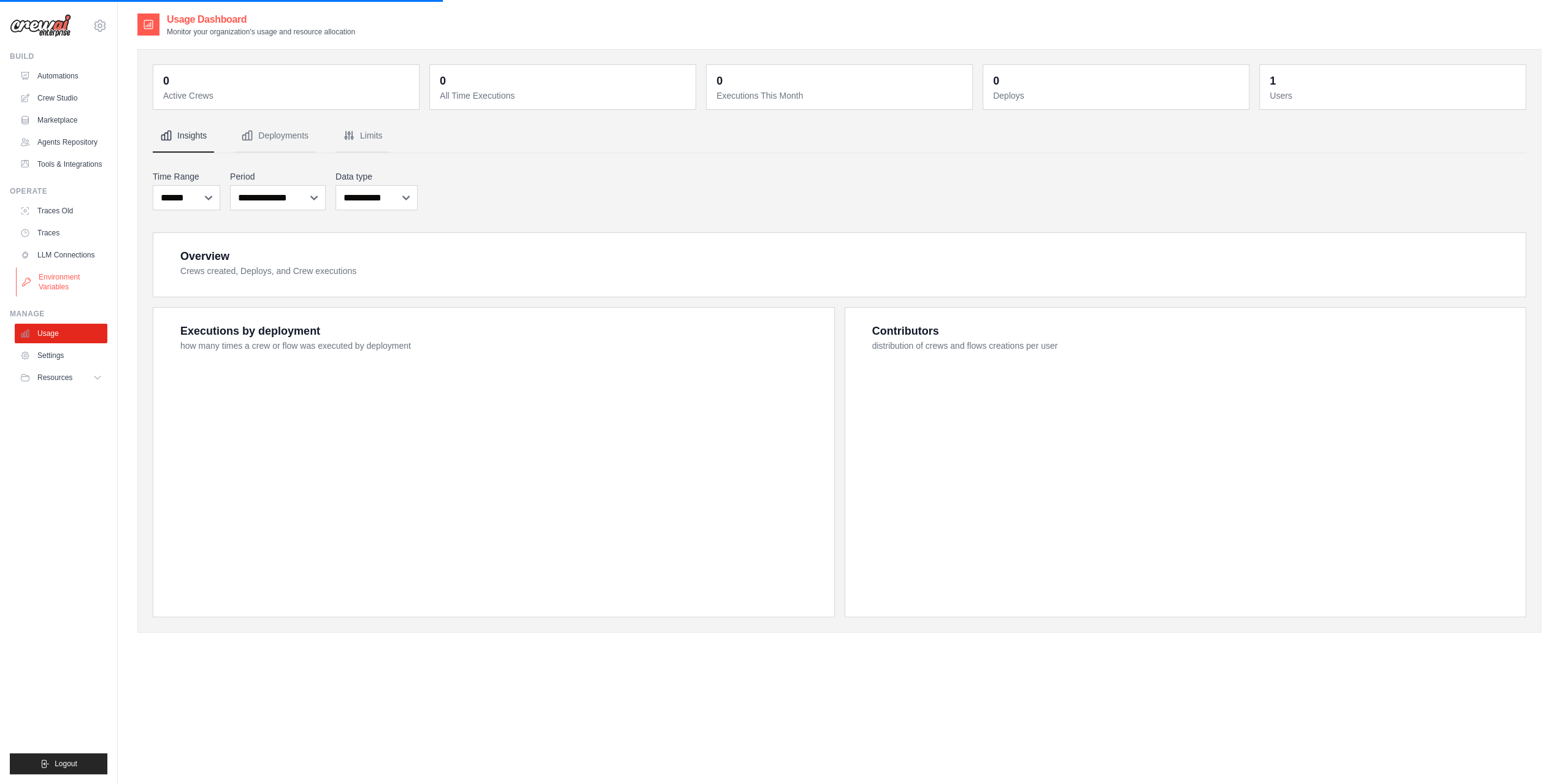
click at [56, 282] on link "Environment Variables" at bounding box center [62, 282] width 93 height 29
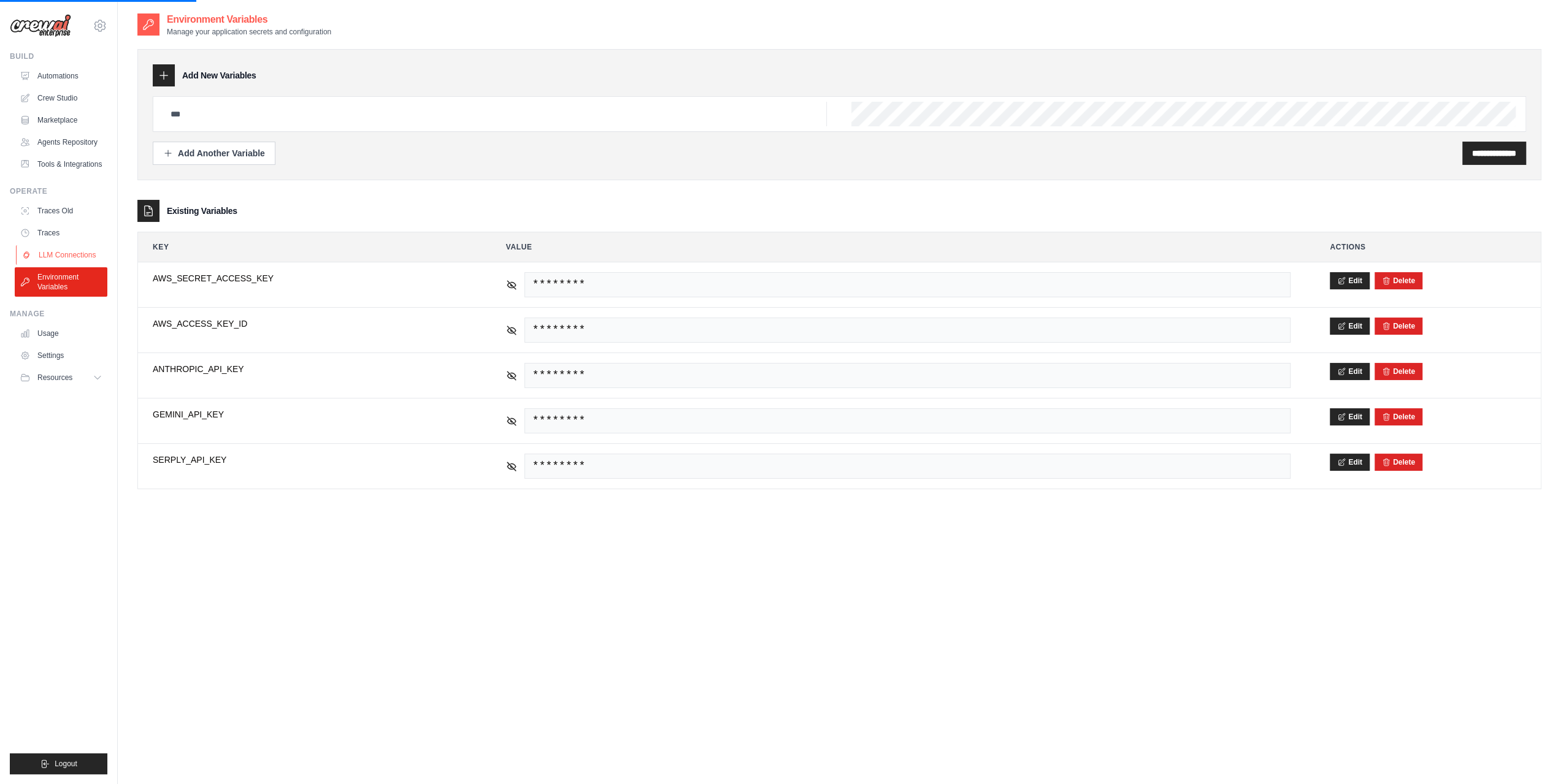
click at [68, 261] on link "LLM Connections" at bounding box center [62, 255] width 93 height 20
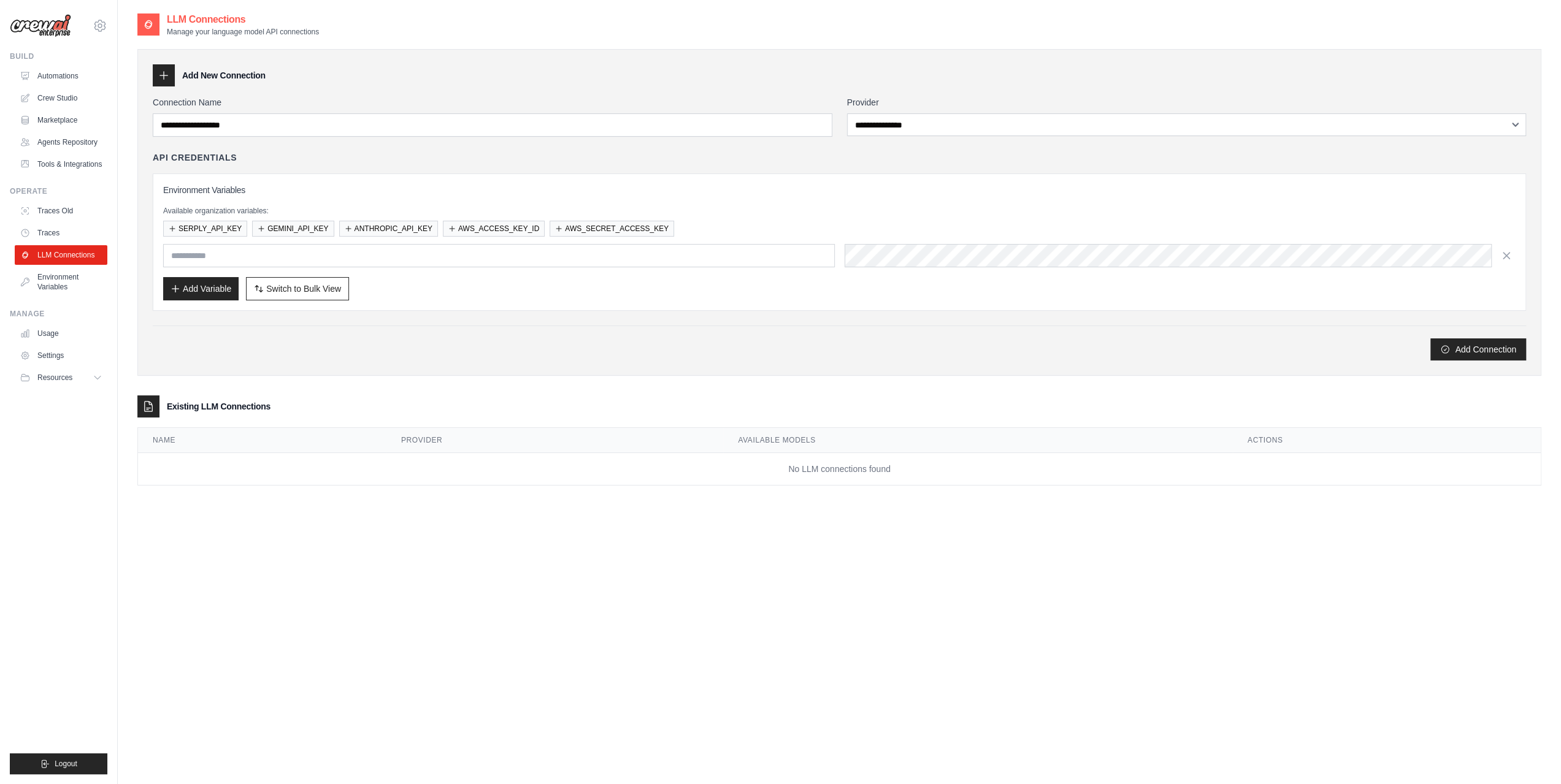
click at [62, 165] on link "Tools & Integrations" at bounding box center [61, 164] width 93 height 20
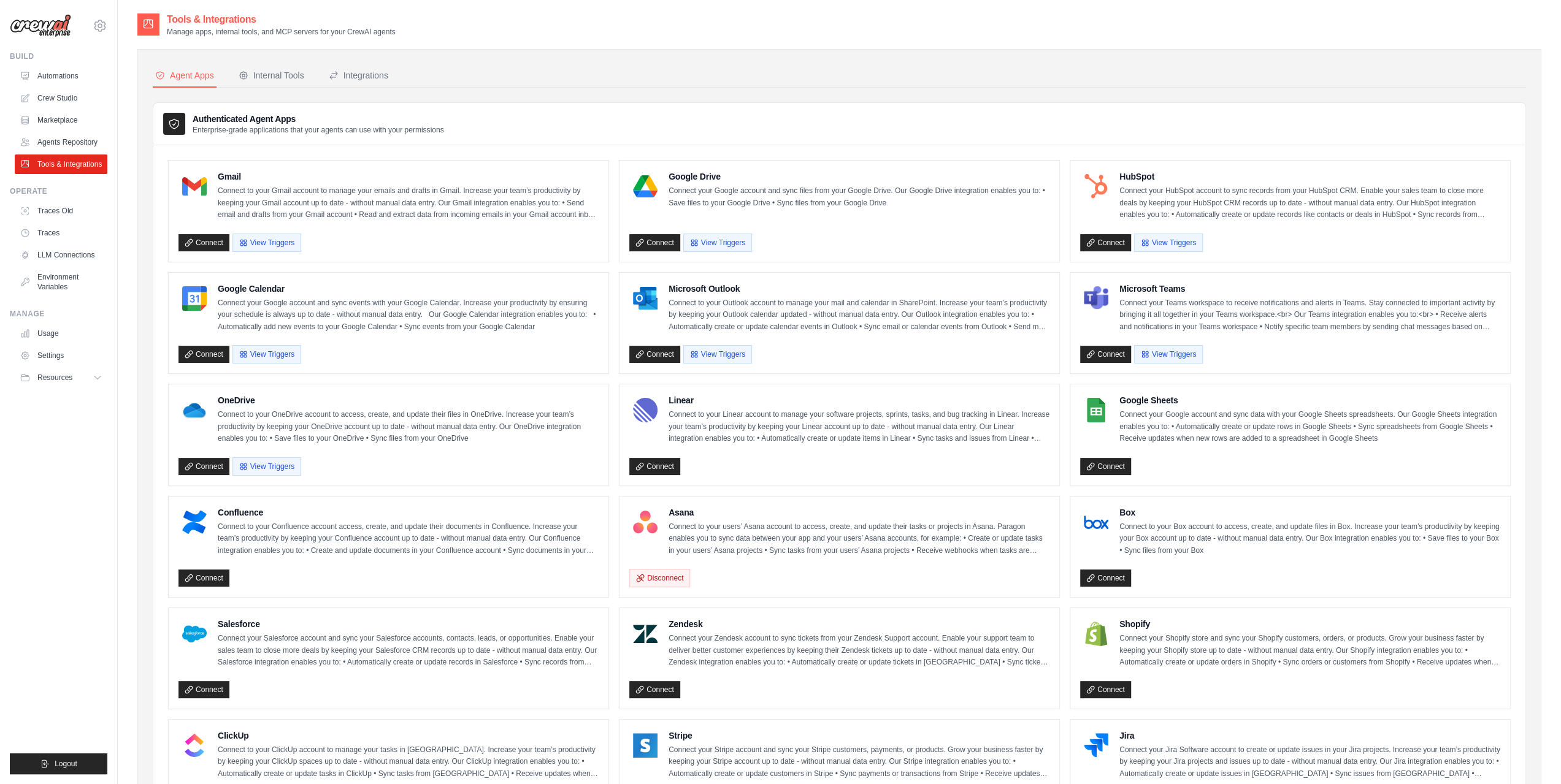
click at [659, 254] on div "Google Drive Connect your Google account and sync files from your Google Drive.…" at bounding box center [839, 211] width 440 height 101
click at [651, 244] on link "Connect" at bounding box center [654, 242] width 51 height 17
click at [717, 244] on button "View Triggers" at bounding box center [717, 242] width 68 height 18
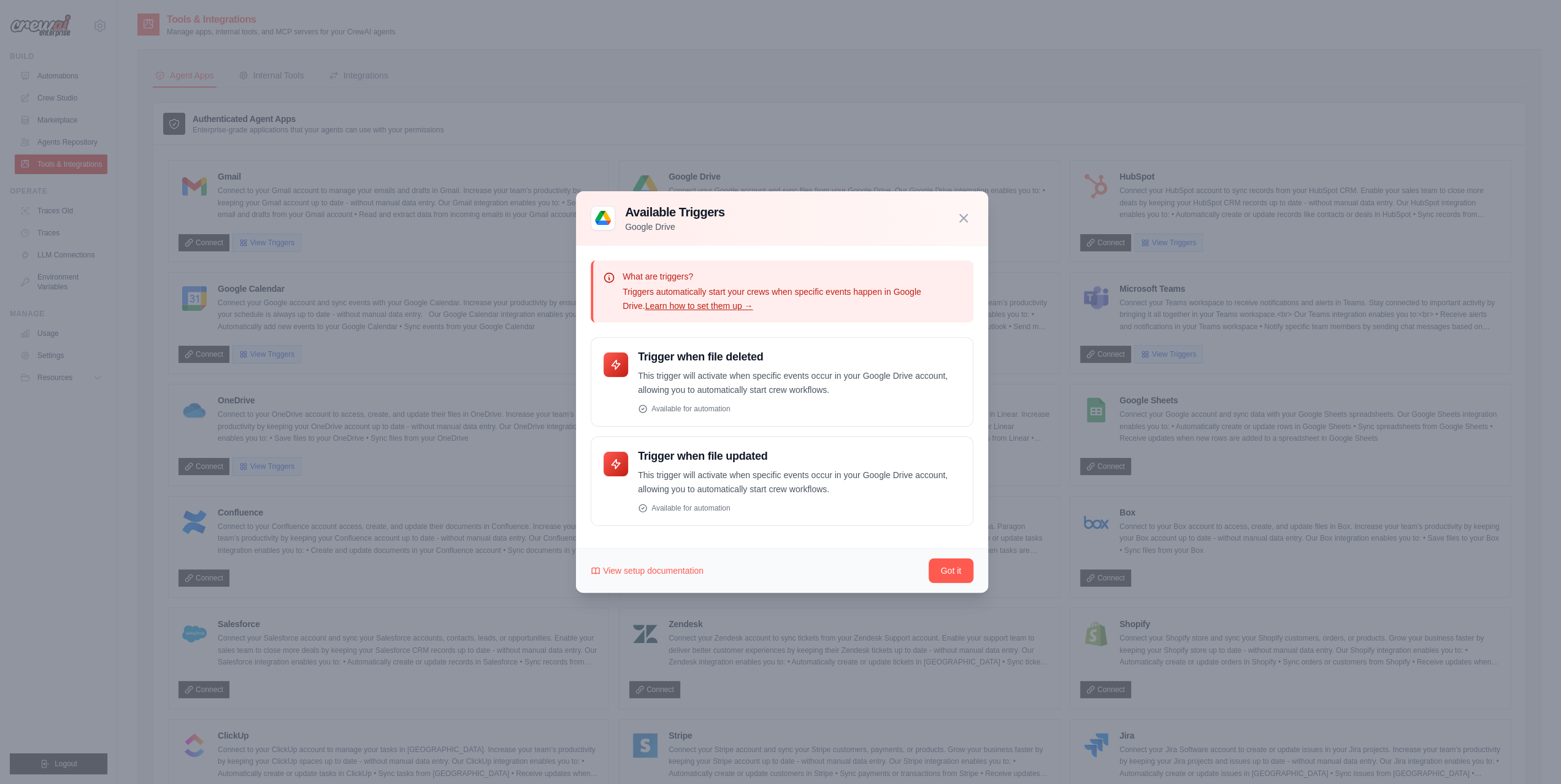
click at [706, 312] on p "Triggers automatically start your crews when specific events happen in Google D…" at bounding box center [793, 299] width 341 height 28
click at [704, 306] on link "Learn how to set them up →" at bounding box center [699, 306] width 108 height 9
click at [693, 571] on span "View setup documentation" at bounding box center [653, 571] width 101 height 12
click at [859, 393] on p "This trigger will activate when specific events occur in your Google Drive acco…" at bounding box center [799, 383] width 322 height 28
drag, startPoint x: 859, startPoint y: 393, endPoint x: 664, endPoint y: 406, distance: 195.4
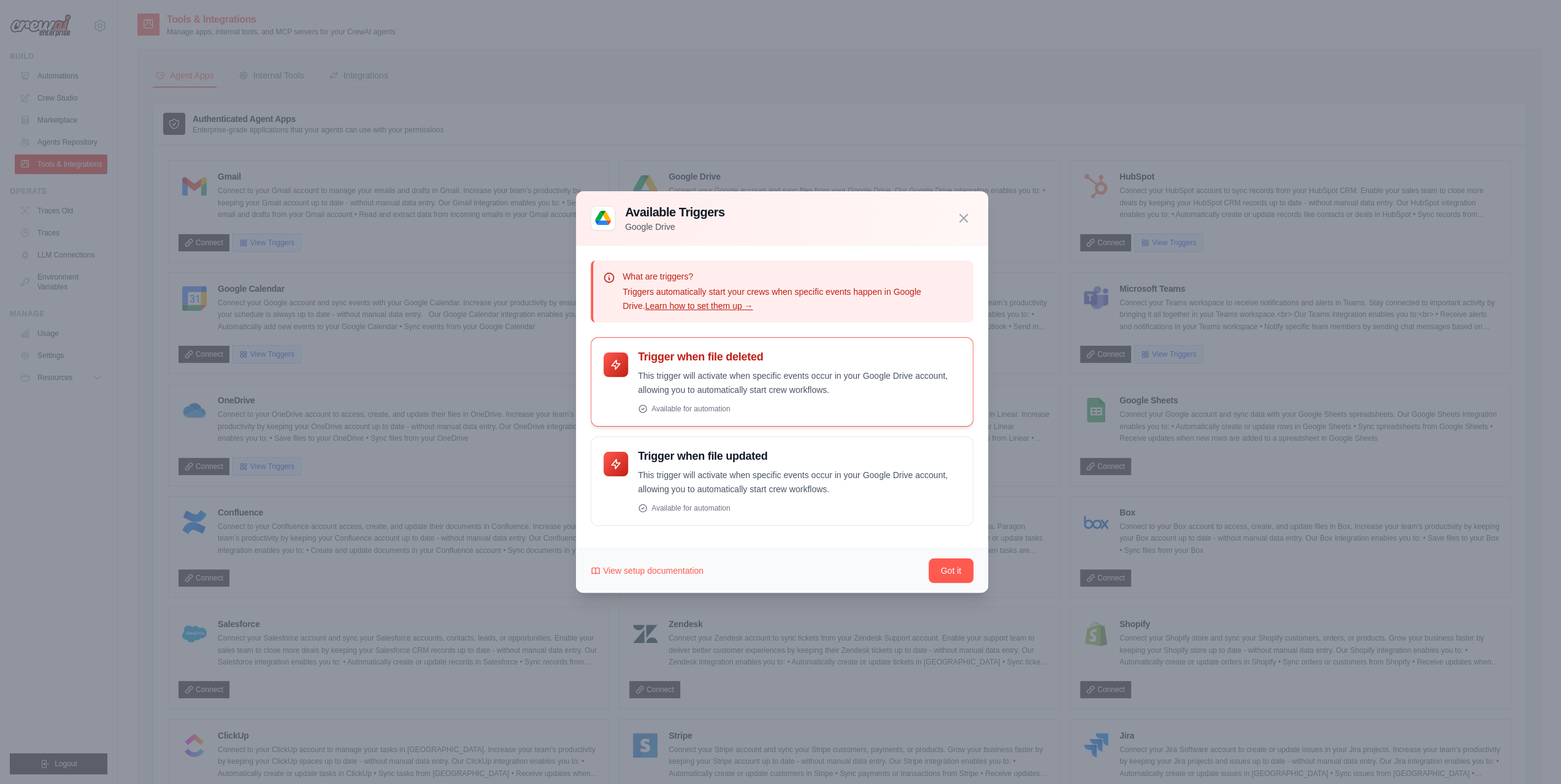
click at [664, 407] on div "Available for automation" at bounding box center [799, 409] width 322 height 9
drag, startPoint x: 664, startPoint y: 406, endPoint x: 959, endPoint y: 169, distance: 378.4
click at [668, 404] on div "Available for automation" at bounding box center [799, 409] width 322 height 9
drag, startPoint x: 968, startPoint y: 217, endPoint x: 910, endPoint y: 244, distance: 64.0
click at [966, 217] on icon "button" at bounding box center [964, 219] width 15 height 15
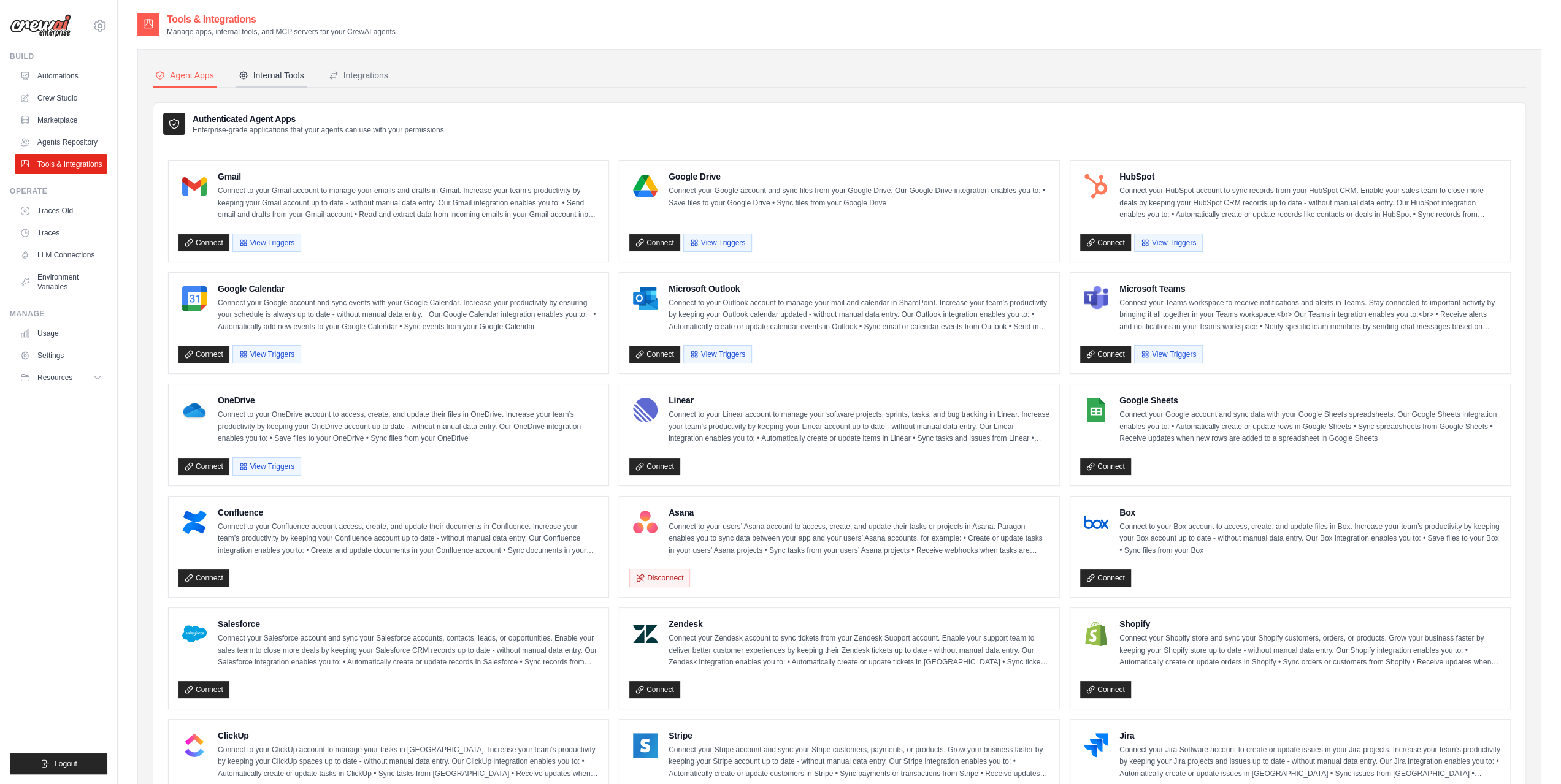
click at [305, 77] on button "Internal Tools" at bounding box center [272, 76] width 70 height 23
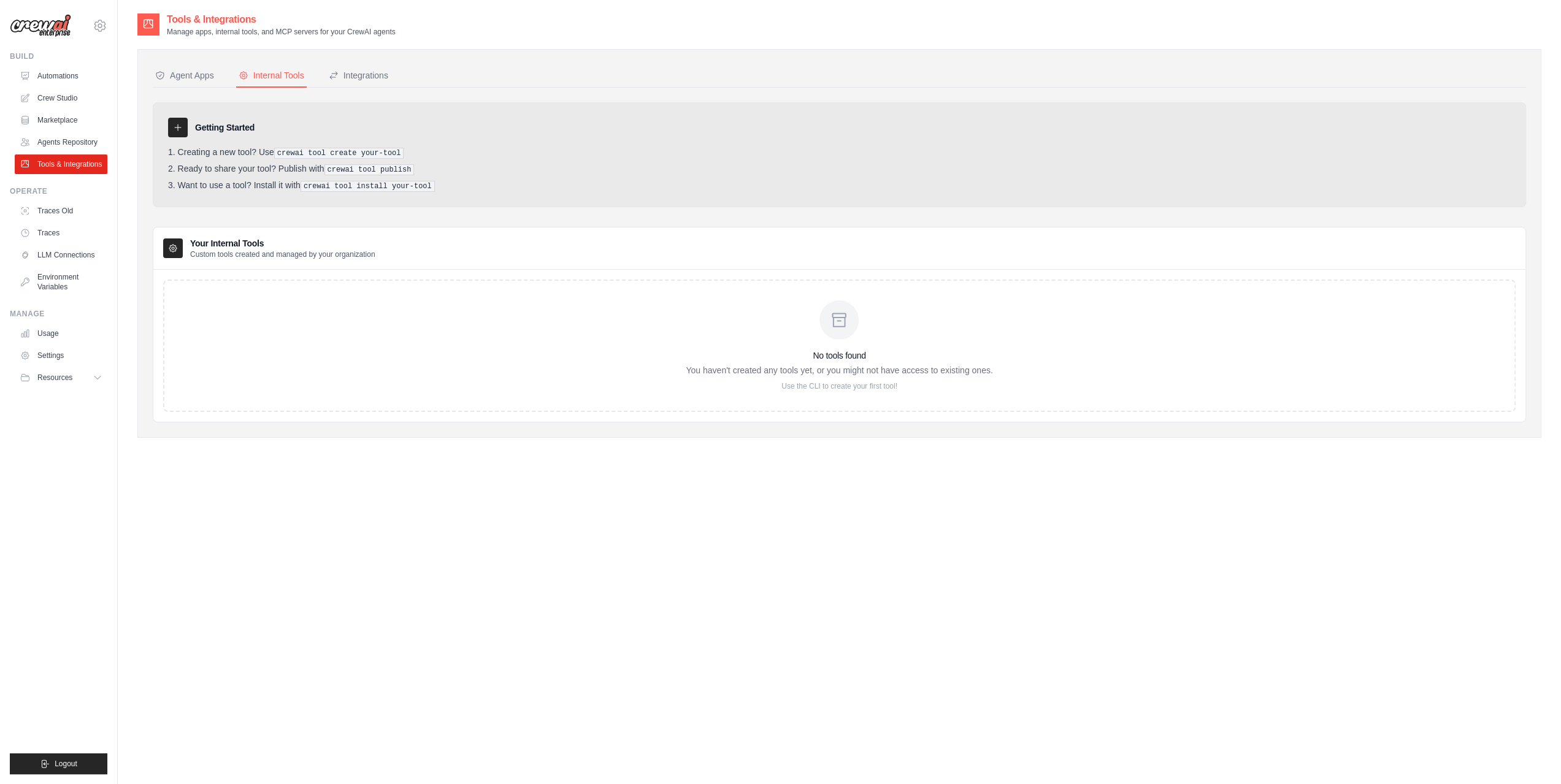
drag, startPoint x: 166, startPoint y: 120, endPoint x: 408, endPoint y: 14, distance: 264.2
click at [169, 118] on div "Getting Started Creating a new tool? Use crewai tool create your-tool Ready to …" at bounding box center [840, 154] width 1373 height 105
click at [368, 79] on div "Integrations" at bounding box center [358, 75] width 60 height 12
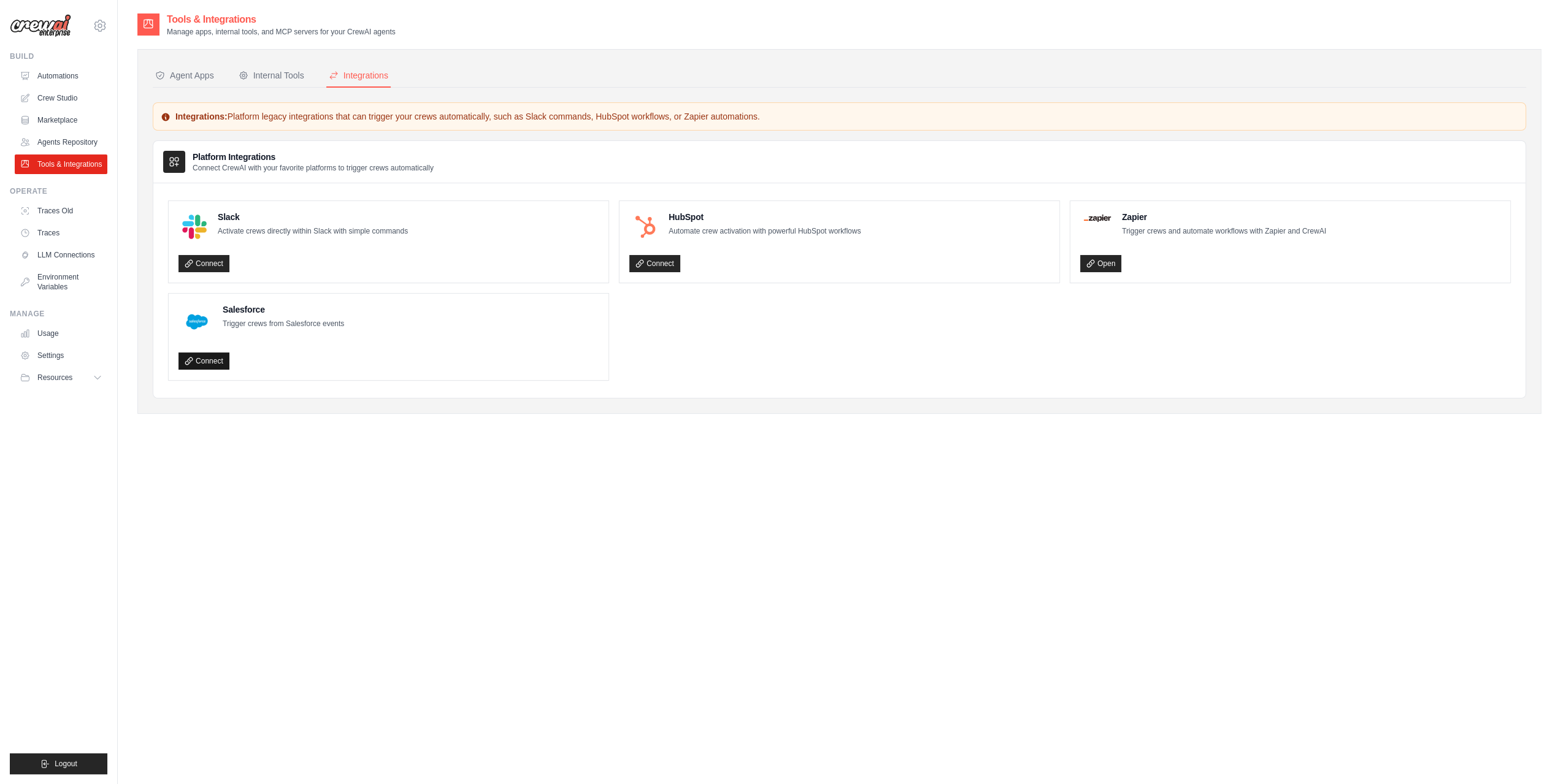
click at [194, 365] on link "Connect" at bounding box center [204, 361] width 51 height 17
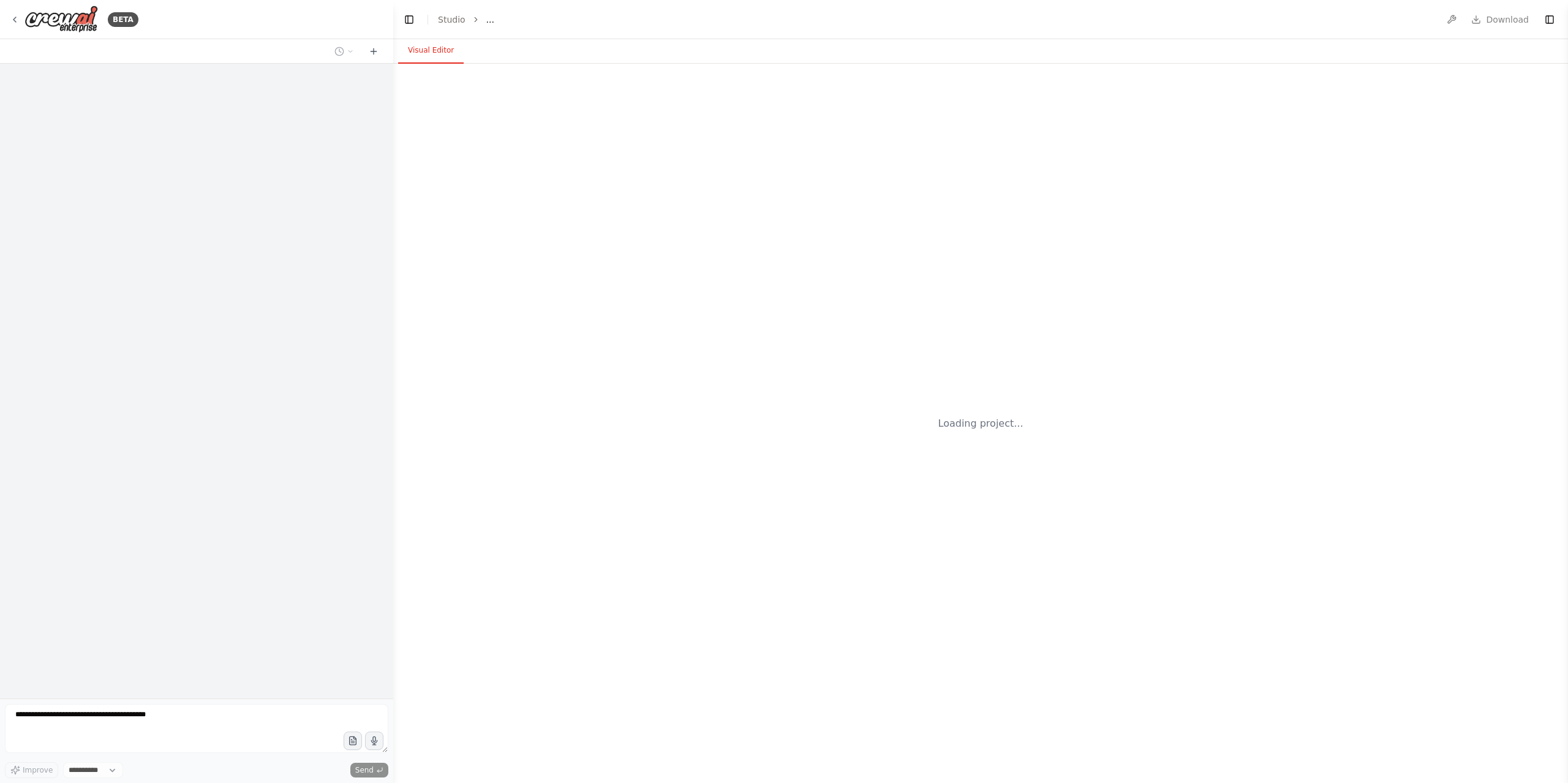
select select "****"
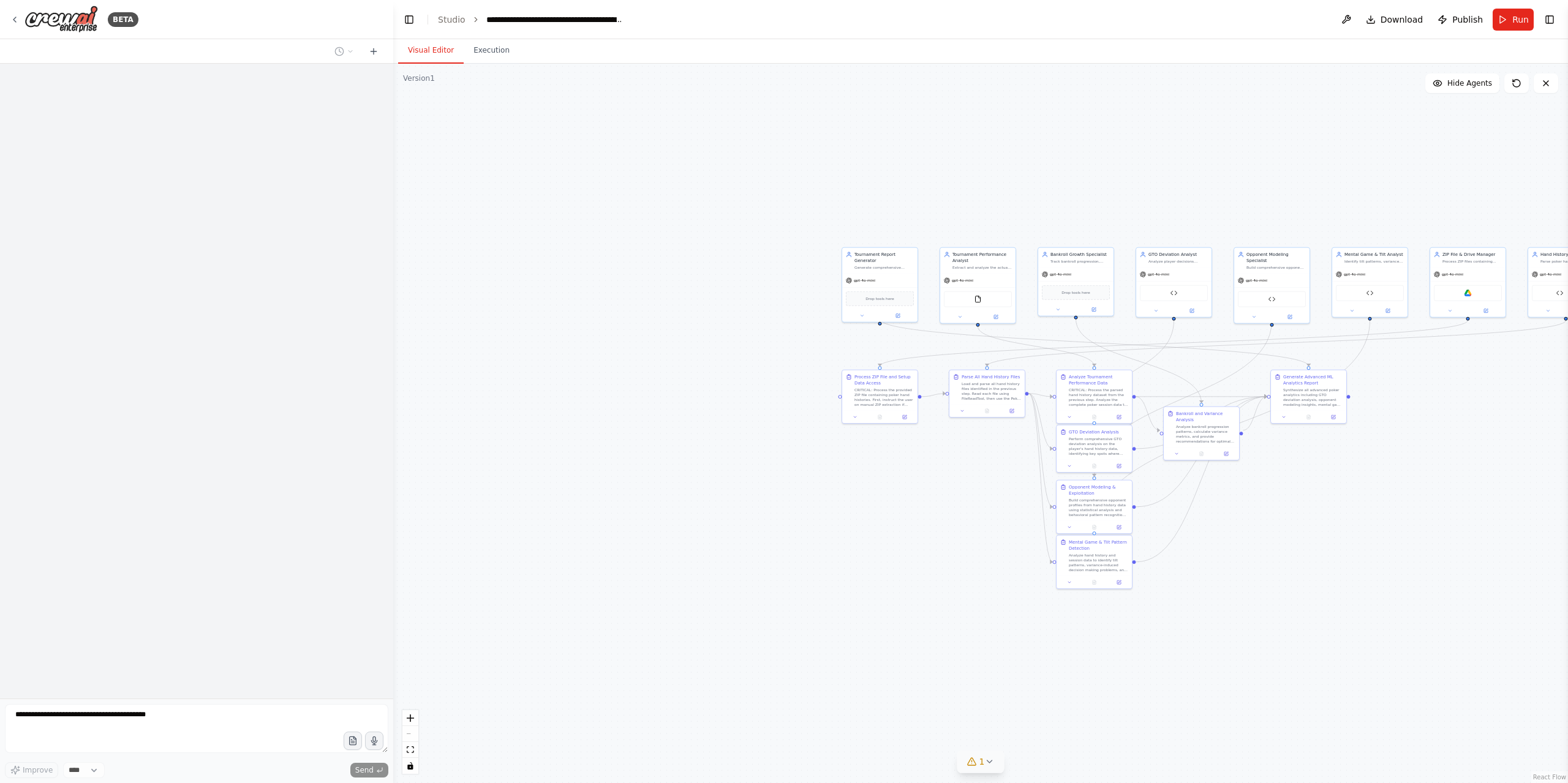
click at [991, 763] on icon at bounding box center [989, 762] width 9 height 9
click at [1277, 650] on div ".deletable-edge-delete-btn { width: 20px; height: 20px; border: 0px solid #ffff…" at bounding box center [980, 423] width 1174 height 719
drag, startPoint x: 462, startPoint y: 779, endPoint x: 623, endPoint y: 517, distance: 307.5
click at [458, 776] on div ".deletable-edge-delete-btn { width: 20px; height: 20px; border: 0px solid #ffff…" at bounding box center [980, 423] width 1174 height 719
drag, startPoint x: 658, startPoint y: 463, endPoint x: 660, endPoint y: 449, distance: 14.1
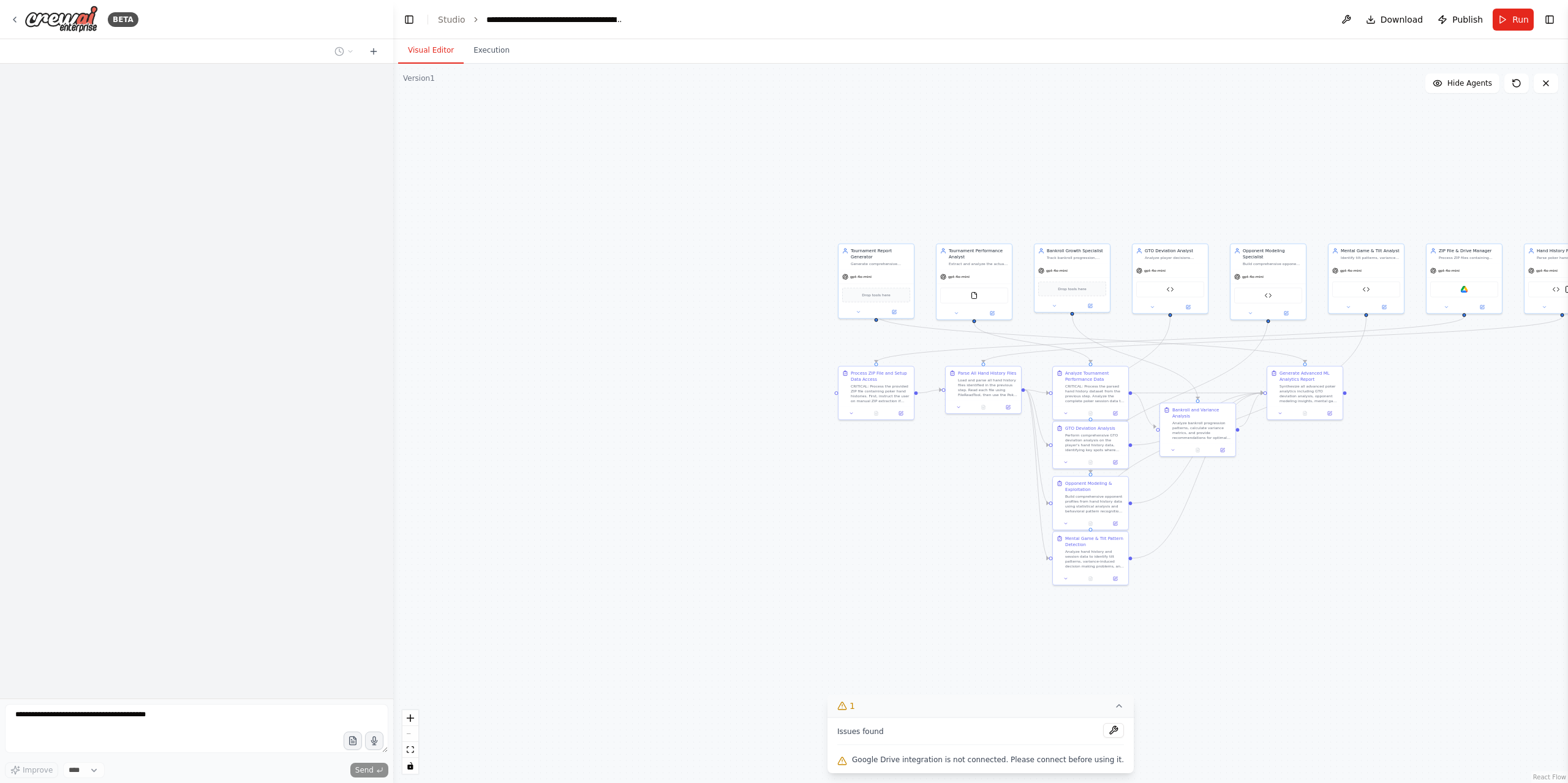
click at [657, 460] on div ".deletable-edge-delete-btn { width: 20px; height: 20px; border: 0px solid #ffff…" at bounding box center [980, 423] width 1174 height 719
click at [1350, 15] on button at bounding box center [1346, 20] width 20 height 22
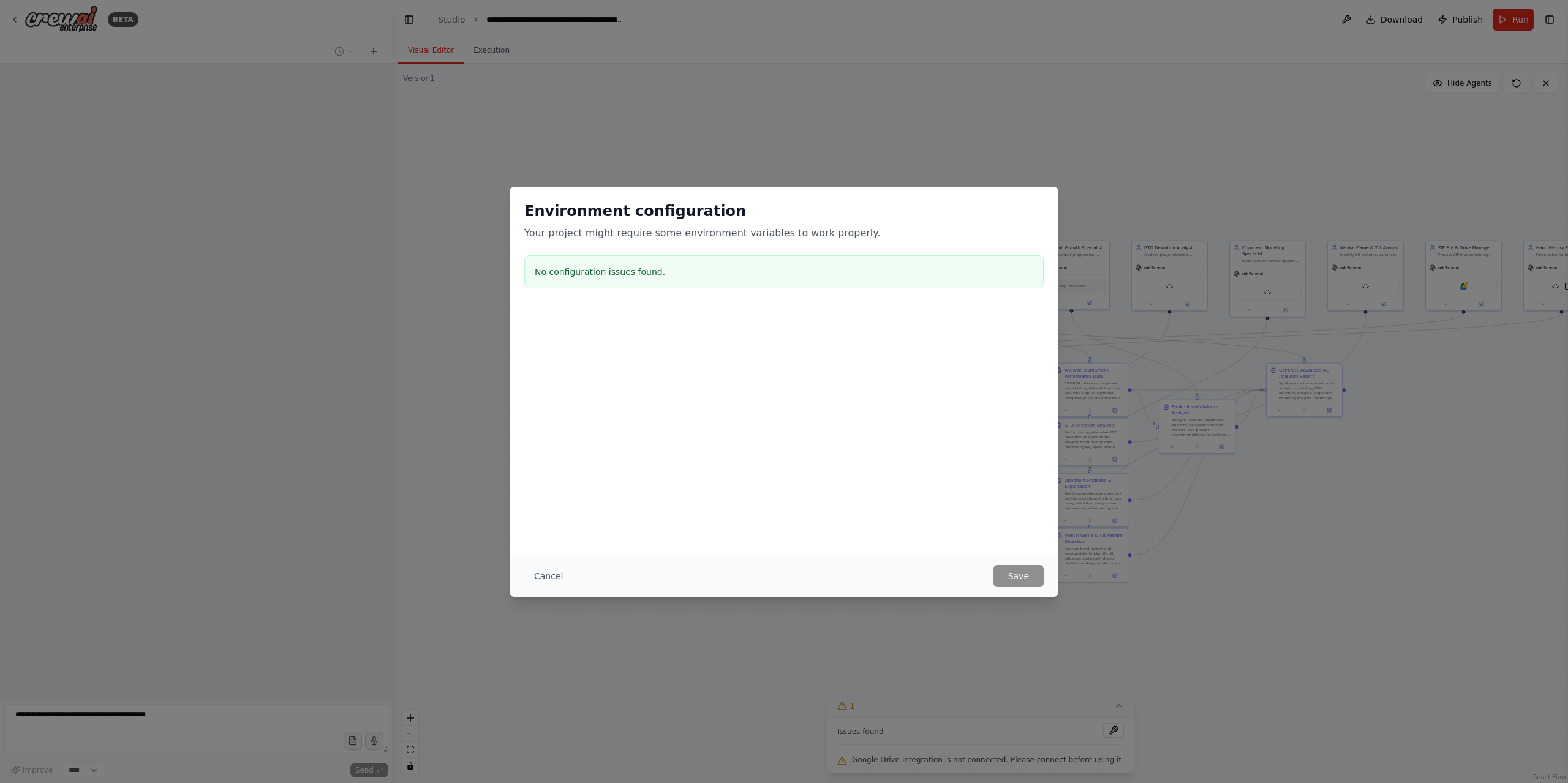
click at [1105, 707] on div "Environment configuration Your project might require some environment variables…" at bounding box center [784, 392] width 1568 height 783
click at [549, 582] on button "Cancel" at bounding box center [548, 576] width 49 height 22
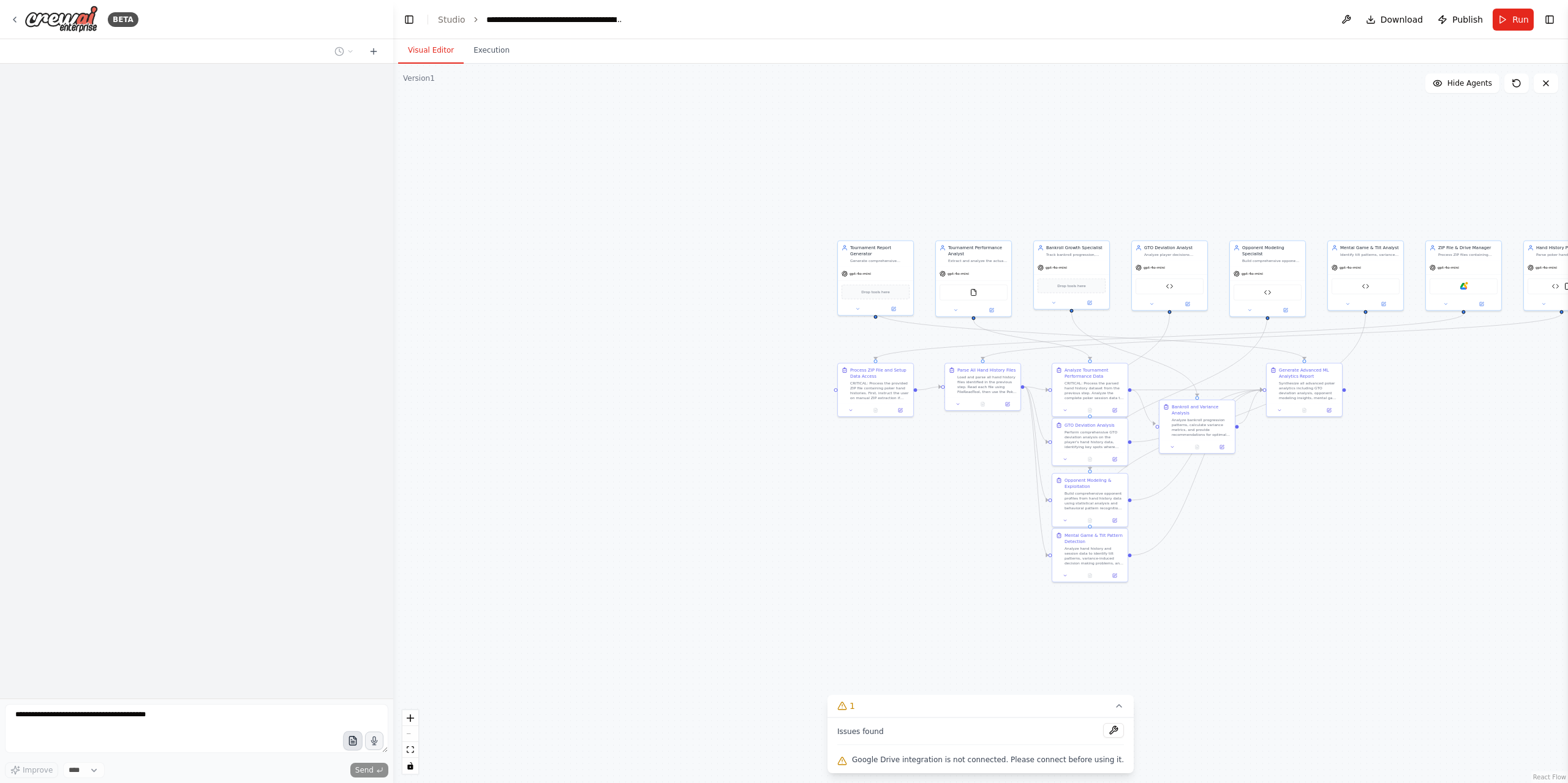
click at [352, 738] on div at bounding box center [196, 731] width 383 height 53
drag, startPoint x: 373, startPoint y: 49, endPoint x: 373, endPoint y: 85, distance: 36.0
click at [373, 52] on icon at bounding box center [373, 51] width 9 height 9
click at [375, 55] on button at bounding box center [373, 51] width 20 height 15
click at [375, 55] on icon at bounding box center [373, 51] width 9 height 9
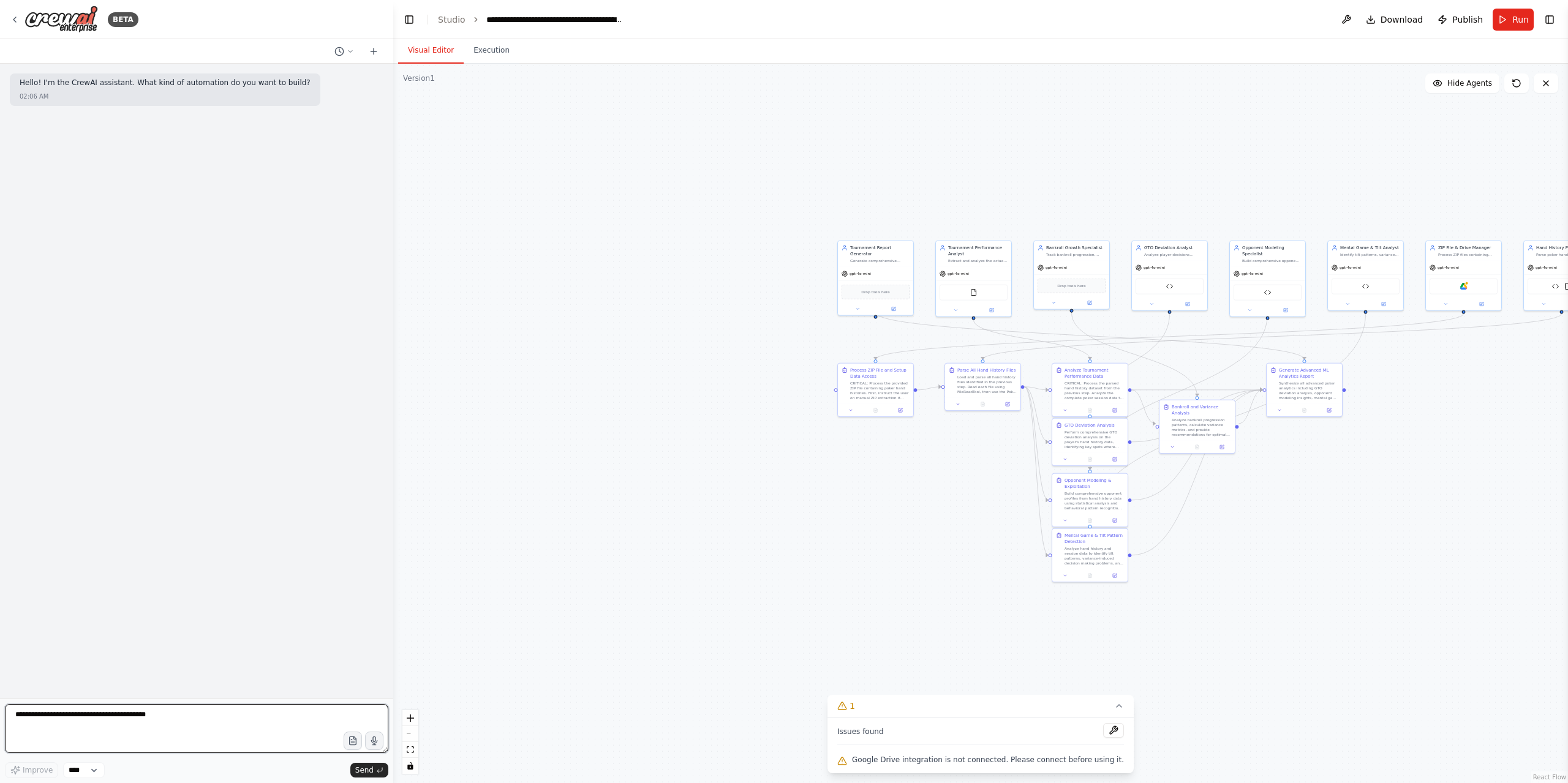
click at [151, 715] on textarea at bounding box center [196, 729] width 383 height 49
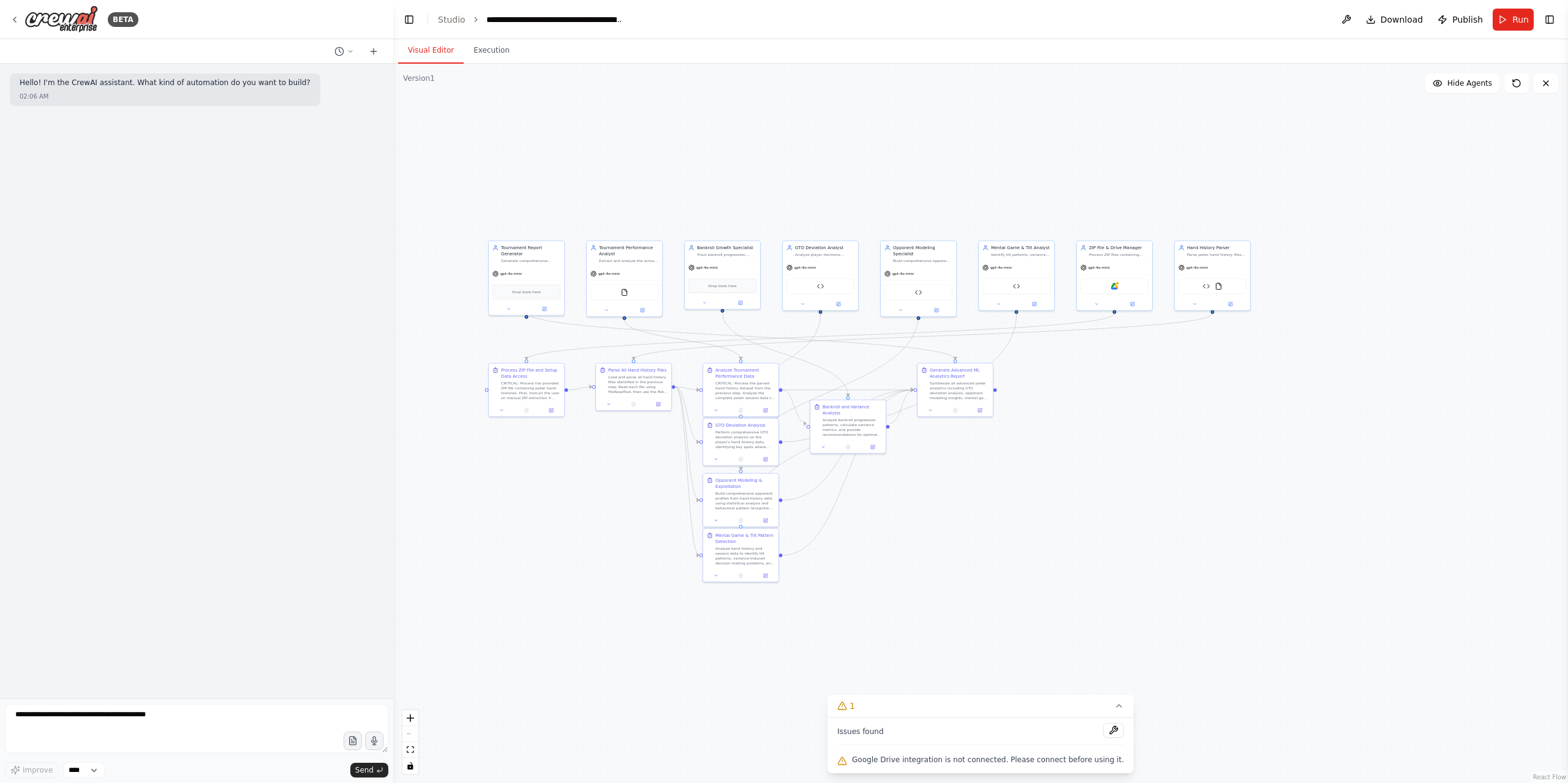
drag, startPoint x: 1200, startPoint y: 654, endPoint x: 851, endPoint y: 654, distance: 349.0
click at [851, 654] on div ".deletable-edge-delete-btn { width: 20px; height: 20px; border: 0px solid #ffff…" at bounding box center [980, 423] width 1174 height 719
click at [12, 20] on icon at bounding box center [14, 20] width 9 height 9
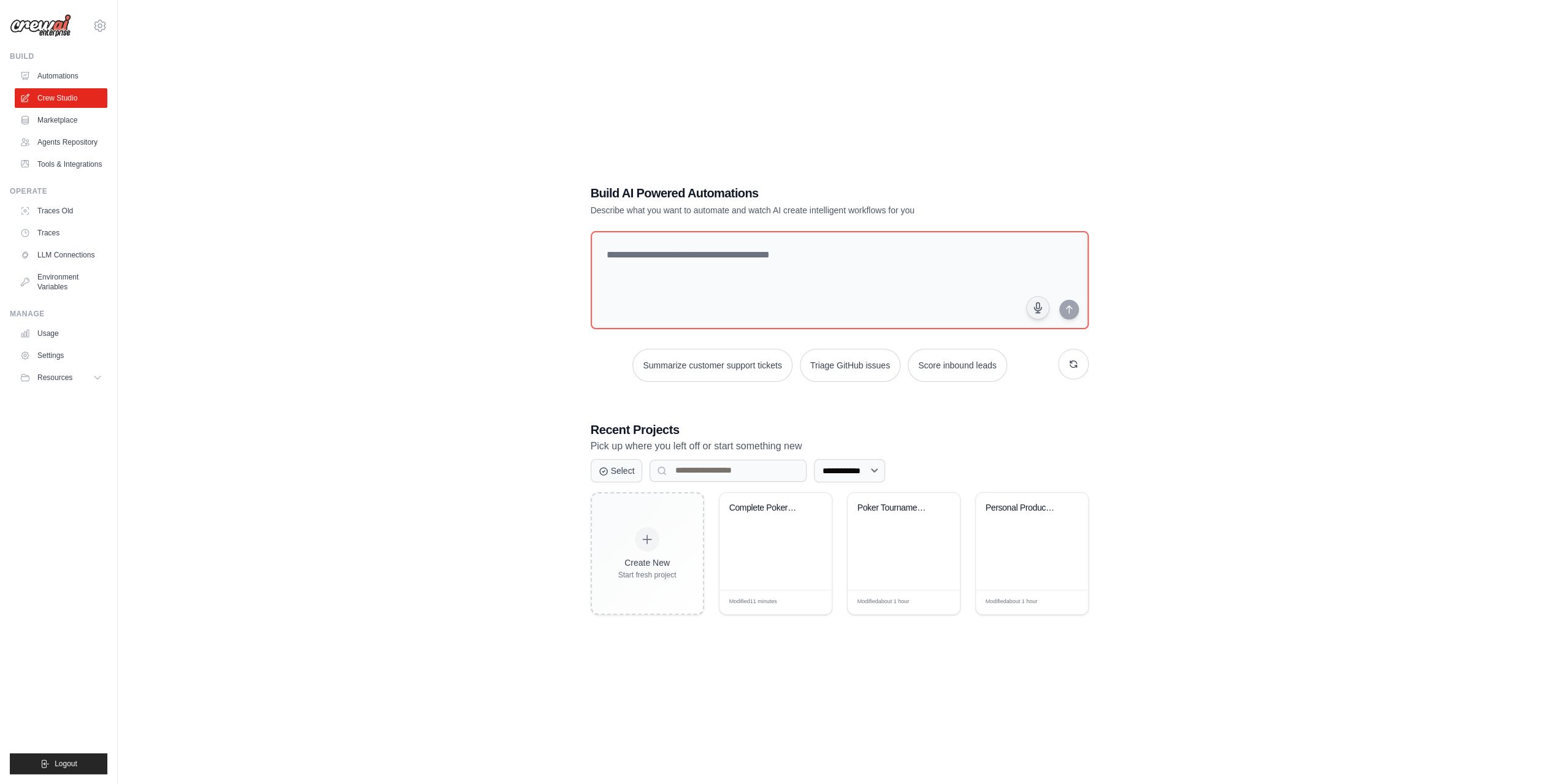
scroll to position [66, 0]
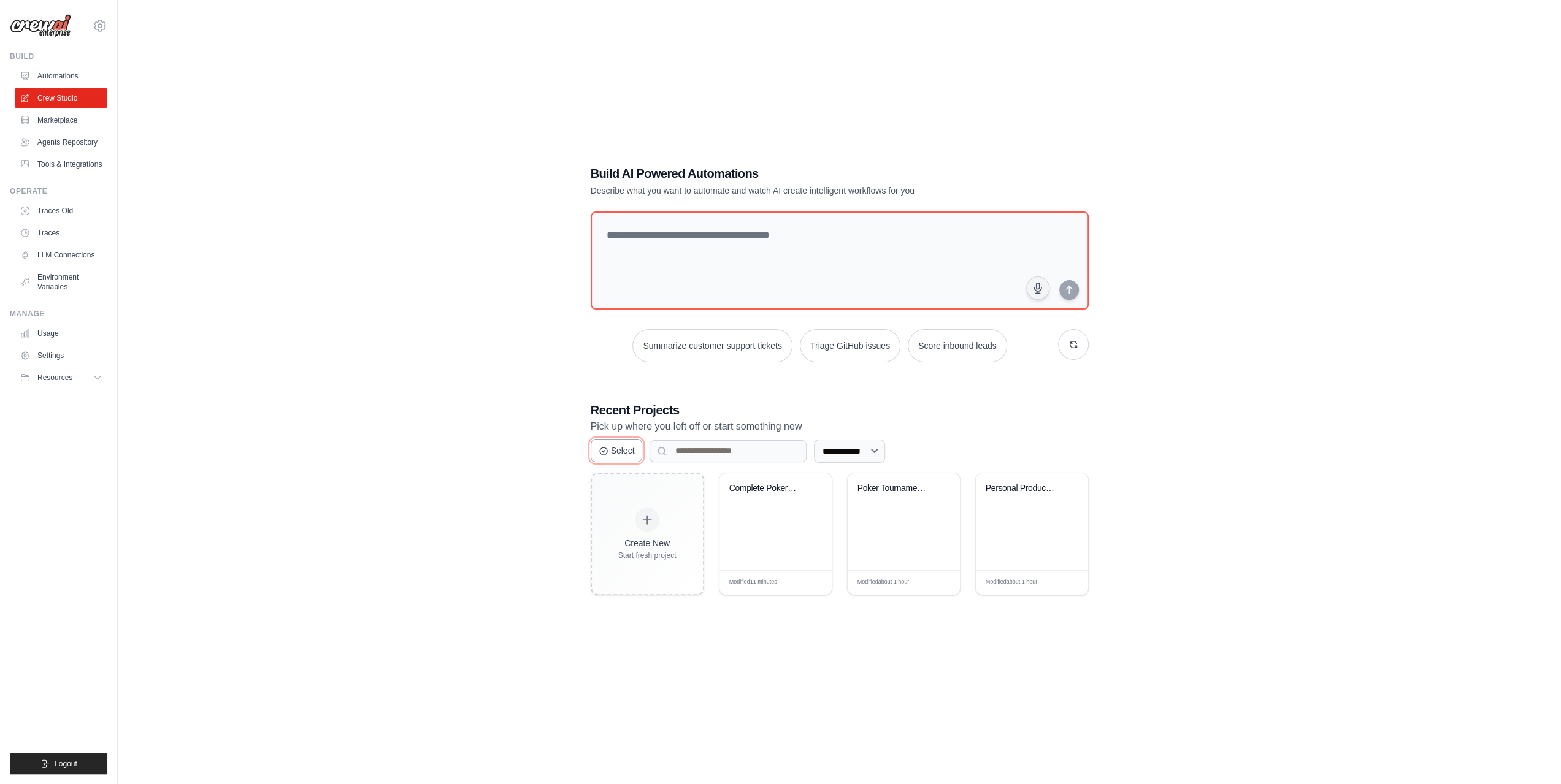
click at [629, 450] on button "Select" at bounding box center [616, 451] width 52 height 23
click at [633, 458] on button "Cancel" at bounding box center [618, 451] width 56 height 23
click at [1072, 504] on icon at bounding box center [1071, 502] width 8 height 8
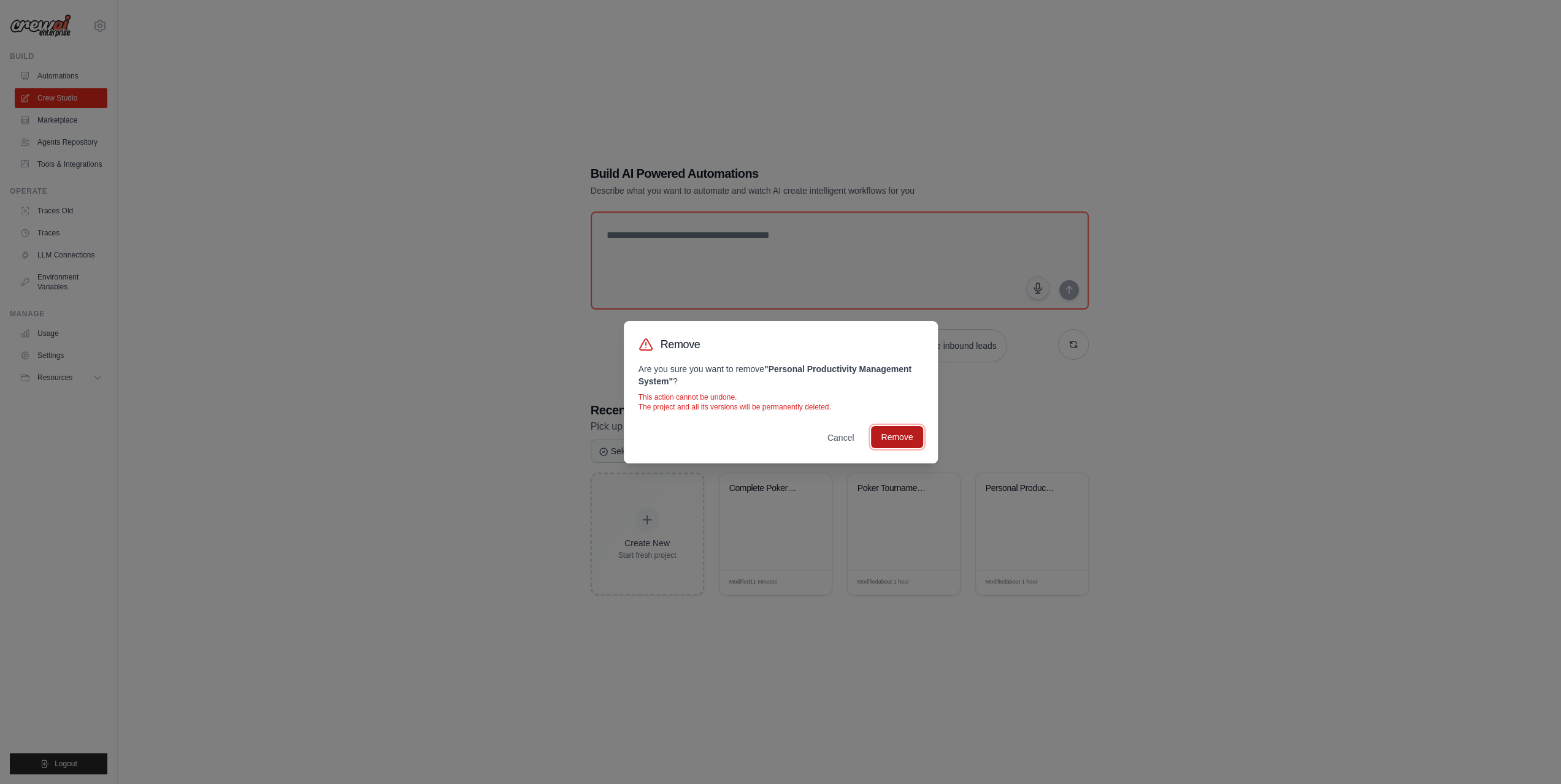
click at [891, 441] on button "Remove" at bounding box center [897, 437] width 51 height 22
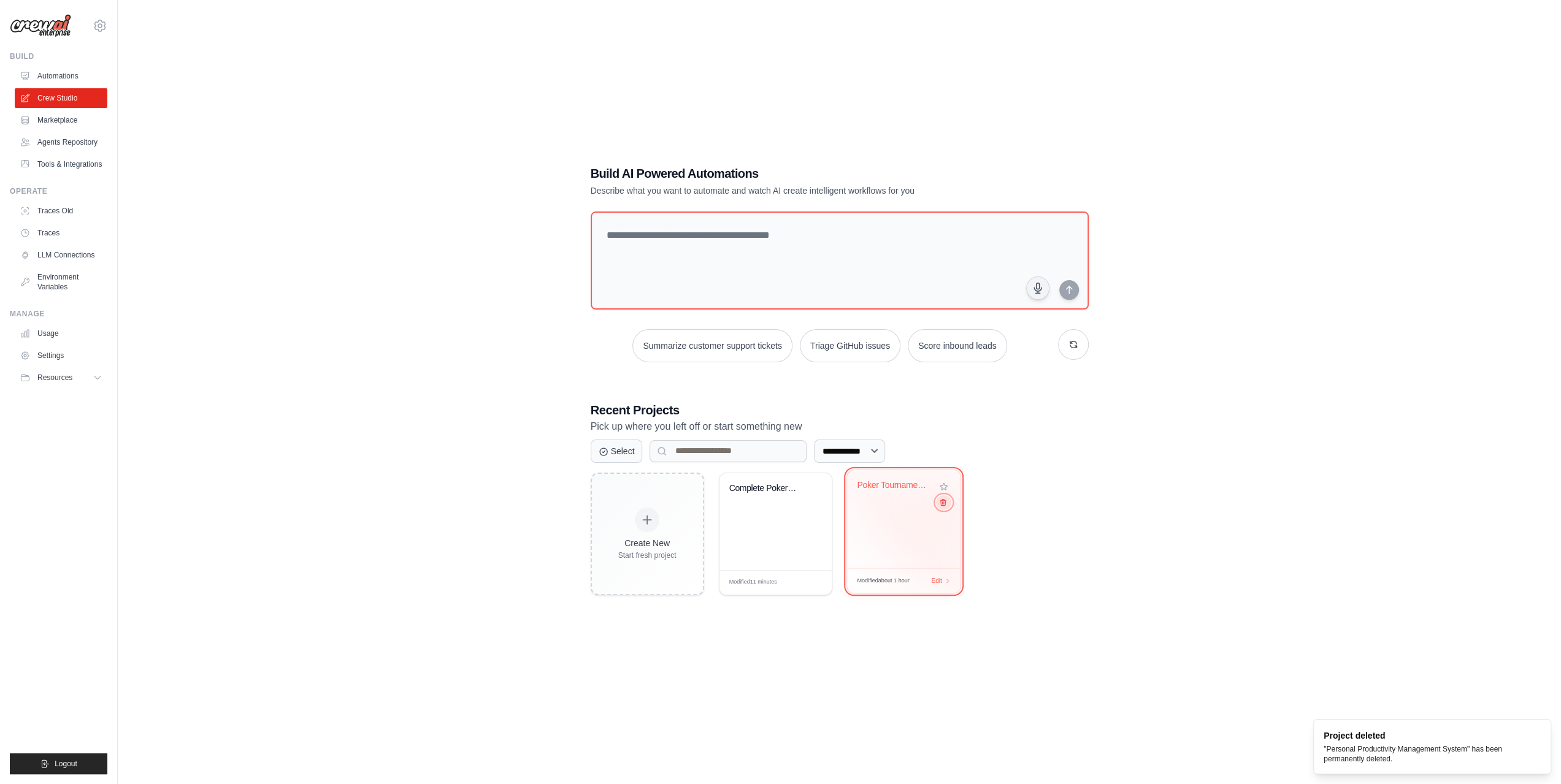
click at [943, 504] on icon at bounding box center [943, 502] width 8 height 8
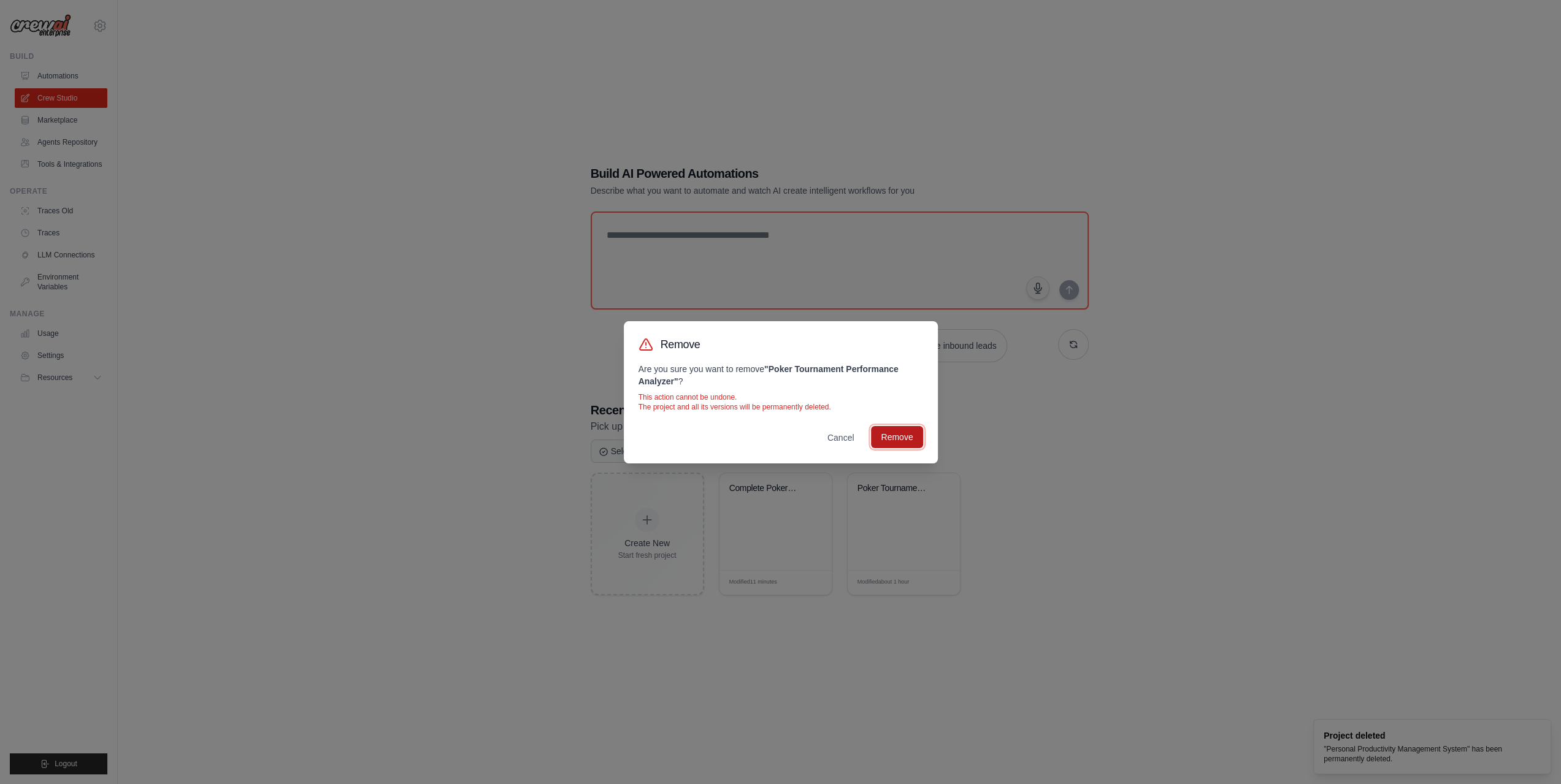
click at [907, 435] on button "Remove" at bounding box center [897, 437] width 51 height 22
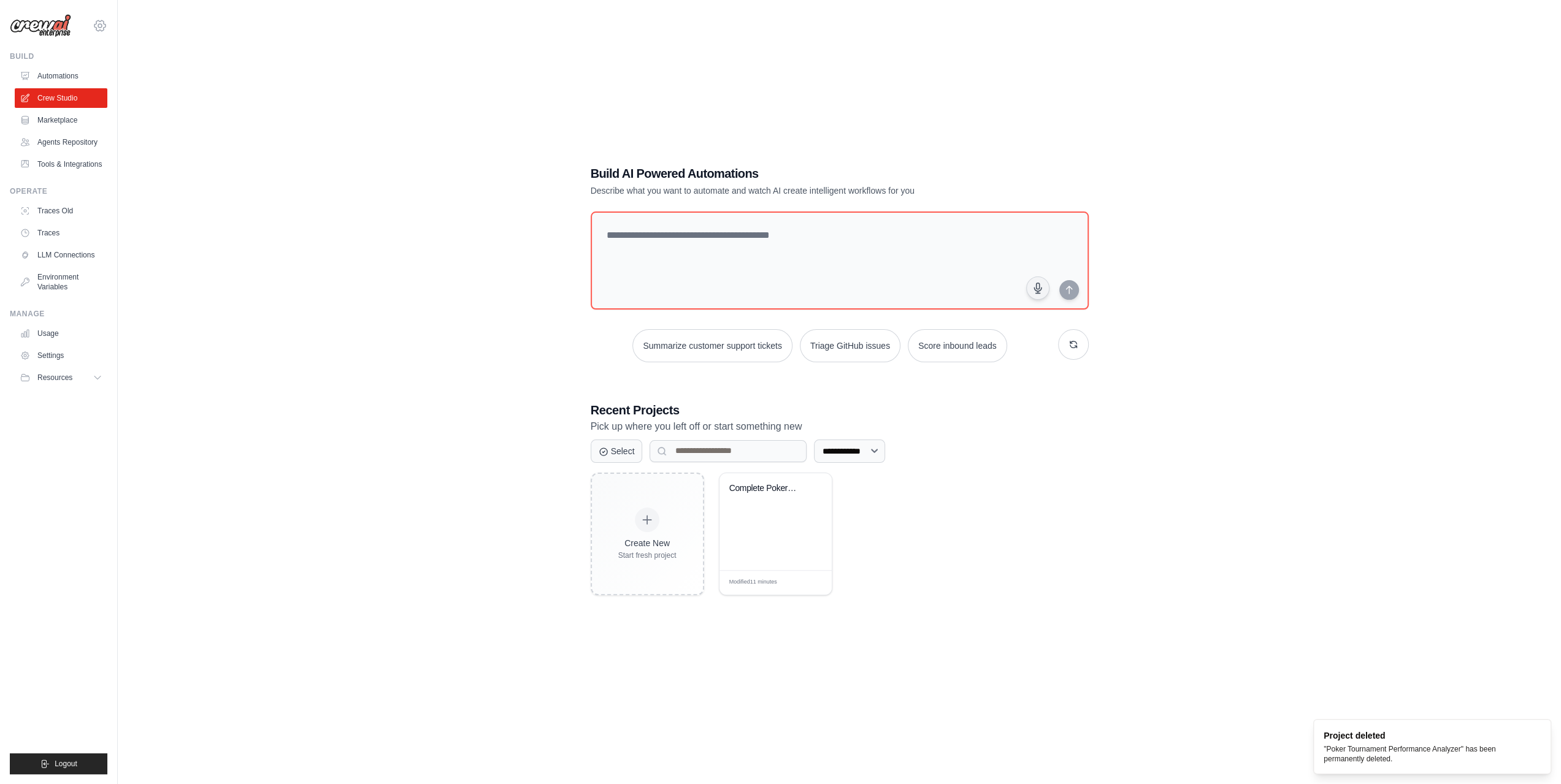
click at [103, 29] on icon at bounding box center [100, 25] width 11 height 10
drag, startPoint x: 230, startPoint y: 332, endPoint x: 14, endPoint y: 469, distance: 255.8
click at [221, 341] on div "**********" at bounding box center [839, 380] width 1404 height 784
click at [59, 376] on span "Resources" at bounding box center [56, 378] width 35 height 9
click at [70, 362] on link "Settings" at bounding box center [62, 355] width 93 height 20
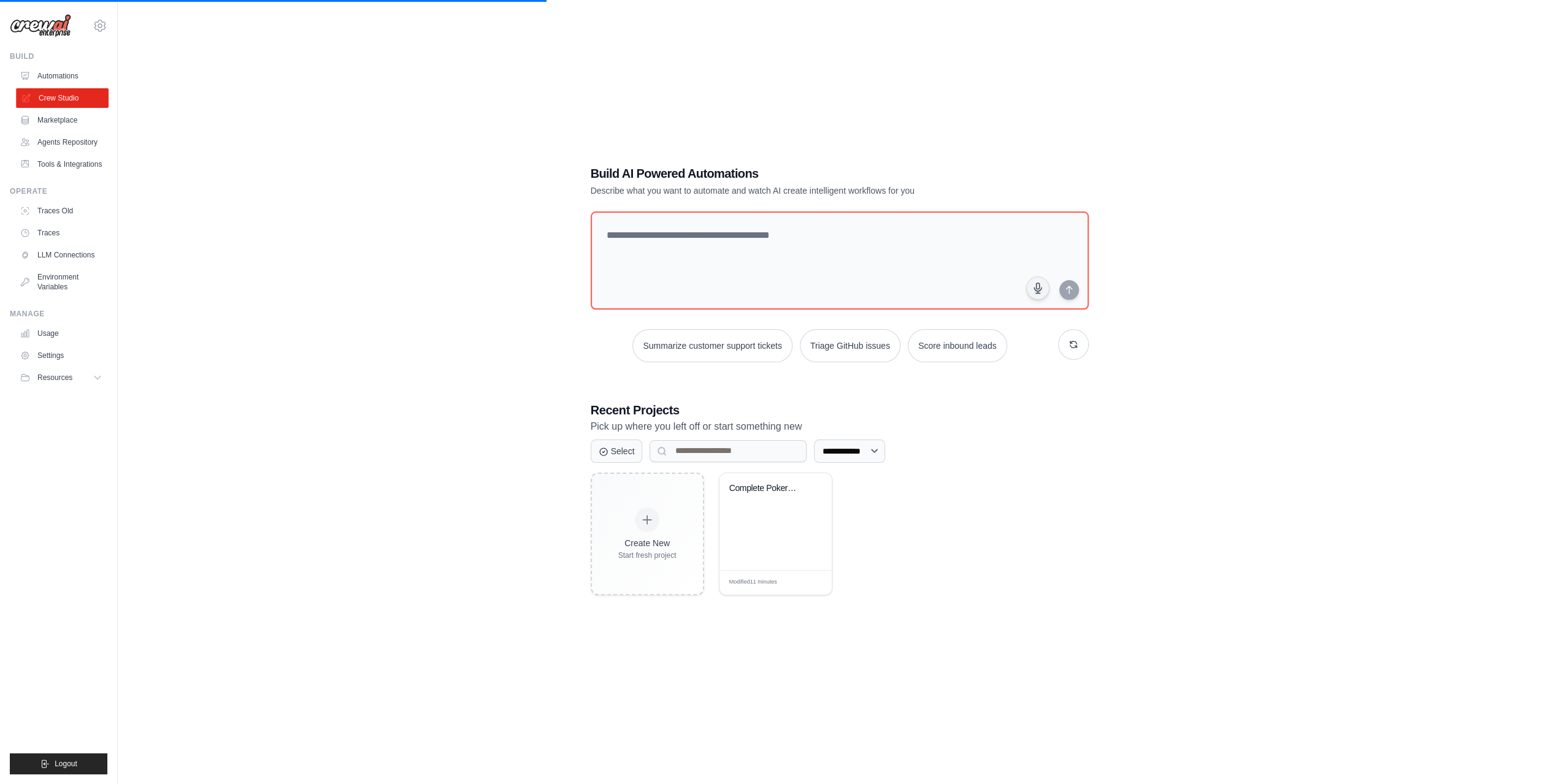
click at [83, 91] on link "Crew Studio" at bounding box center [62, 97] width 93 height 20
click at [56, 74] on link "Automations" at bounding box center [62, 76] width 93 height 20
click at [69, 137] on link "Agents Repository" at bounding box center [62, 142] width 93 height 20
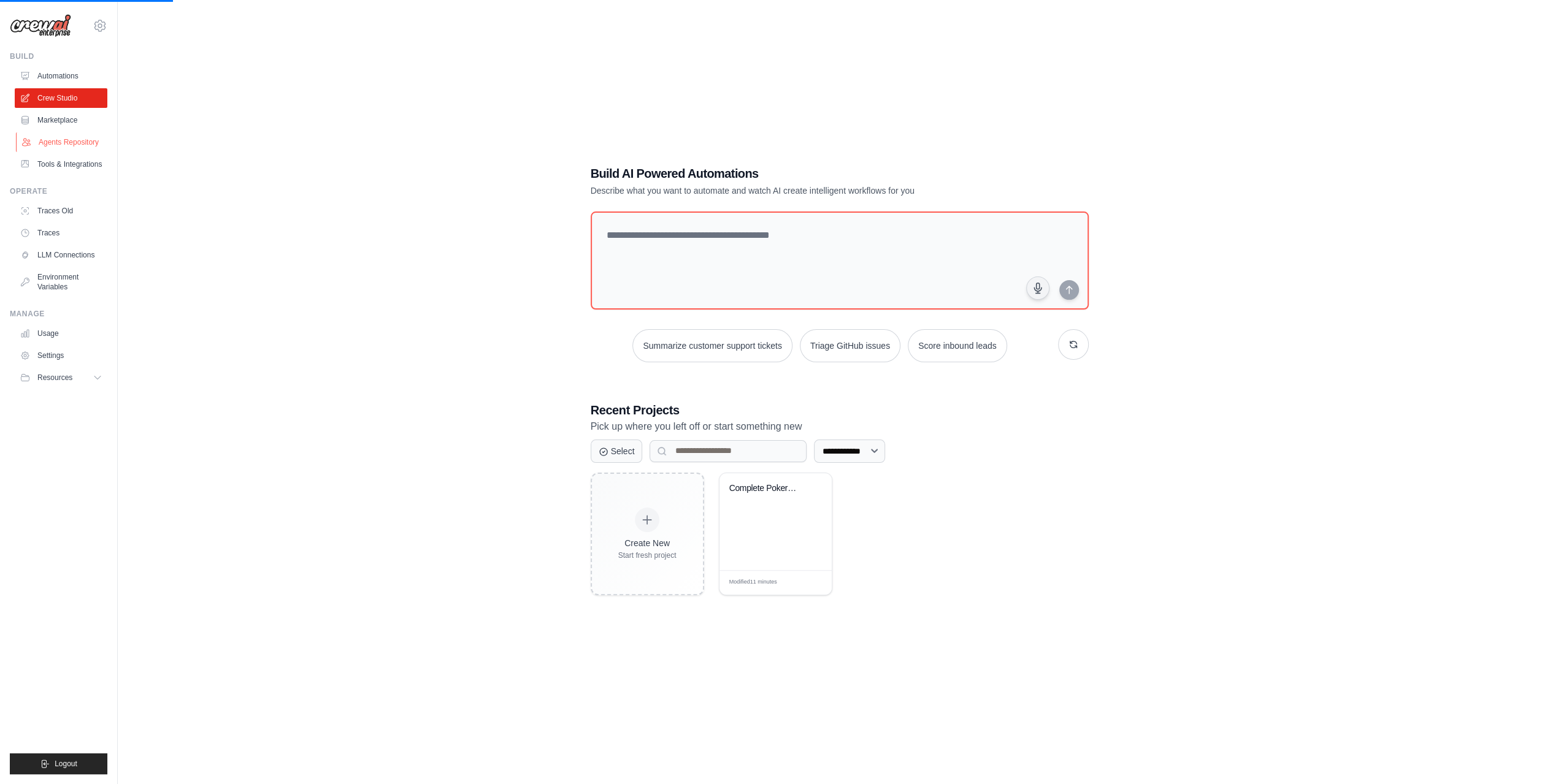
click at [71, 139] on link "Agents Repository" at bounding box center [62, 142] width 93 height 20
drag, startPoint x: 71, startPoint y: 139, endPoint x: 175, endPoint y: 587, distance: 459.9
click at [71, 139] on link "Agents Repository" at bounding box center [62, 142] width 93 height 20
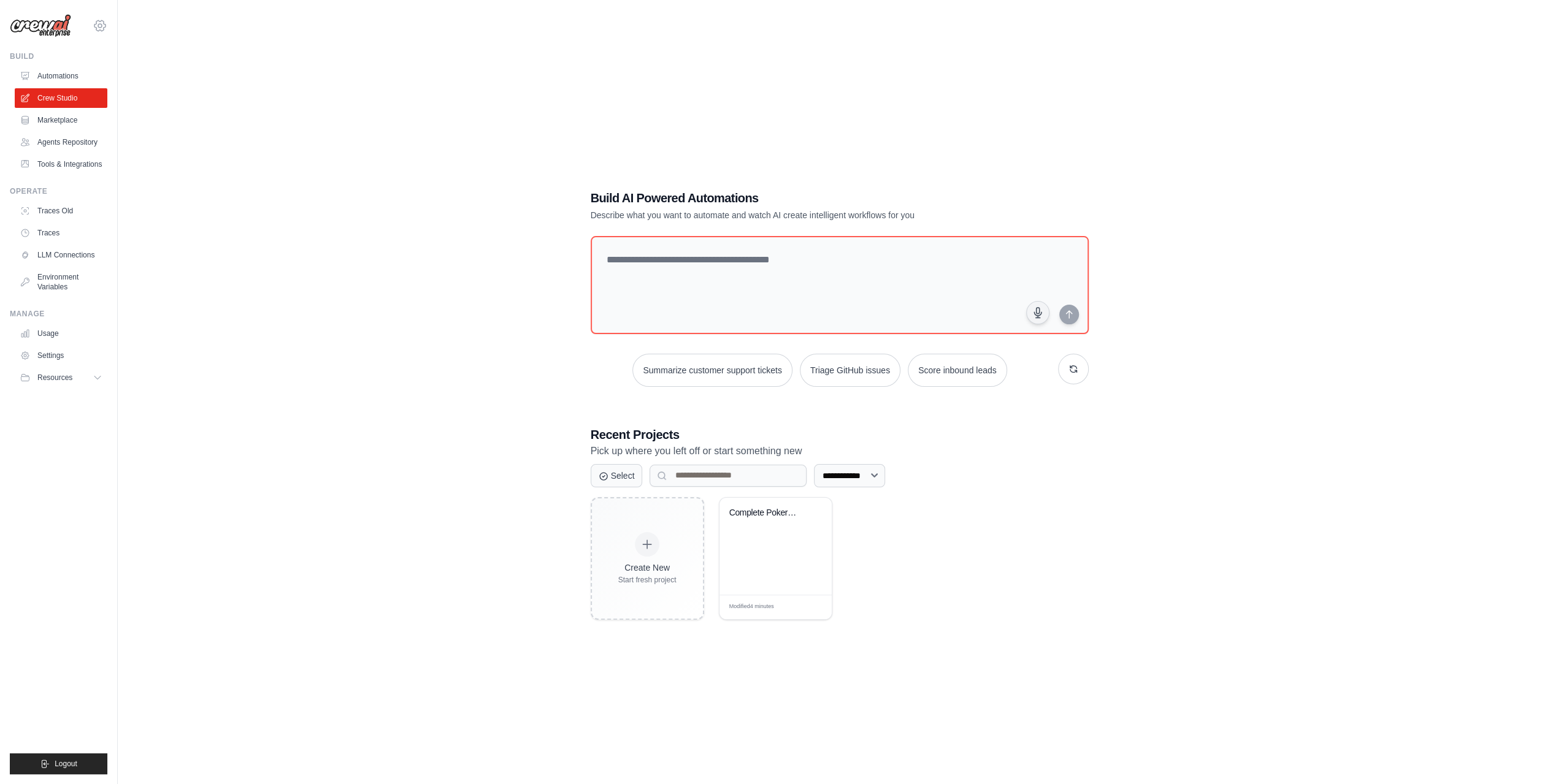
click at [98, 25] on icon at bounding box center [100, 25] width 3 height 3
click at [133, 74] on span "Settings" at bounding box center [153, 76] width 97 height 12
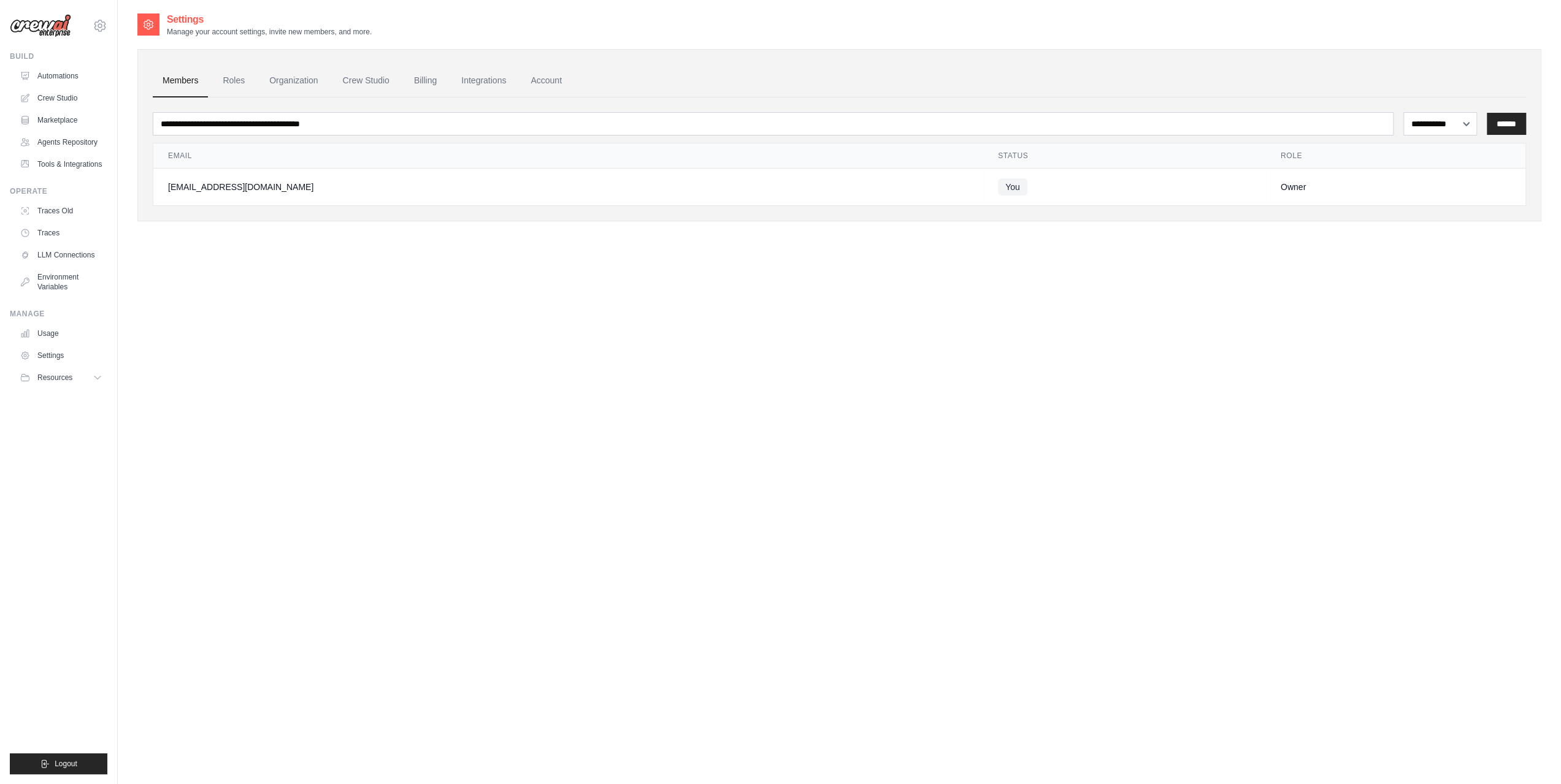
drag, startPoint x: 427, startPoint y: 75, endPoint x: 431, endPoint y: 100, distance: 25.3
click at [427, 75] on link "Billing" at bounding box center [425, 81] width 42 height 33
click at [364, 73] on link "Crew Studio" at bounding box center [366, 81] width 66 height 33
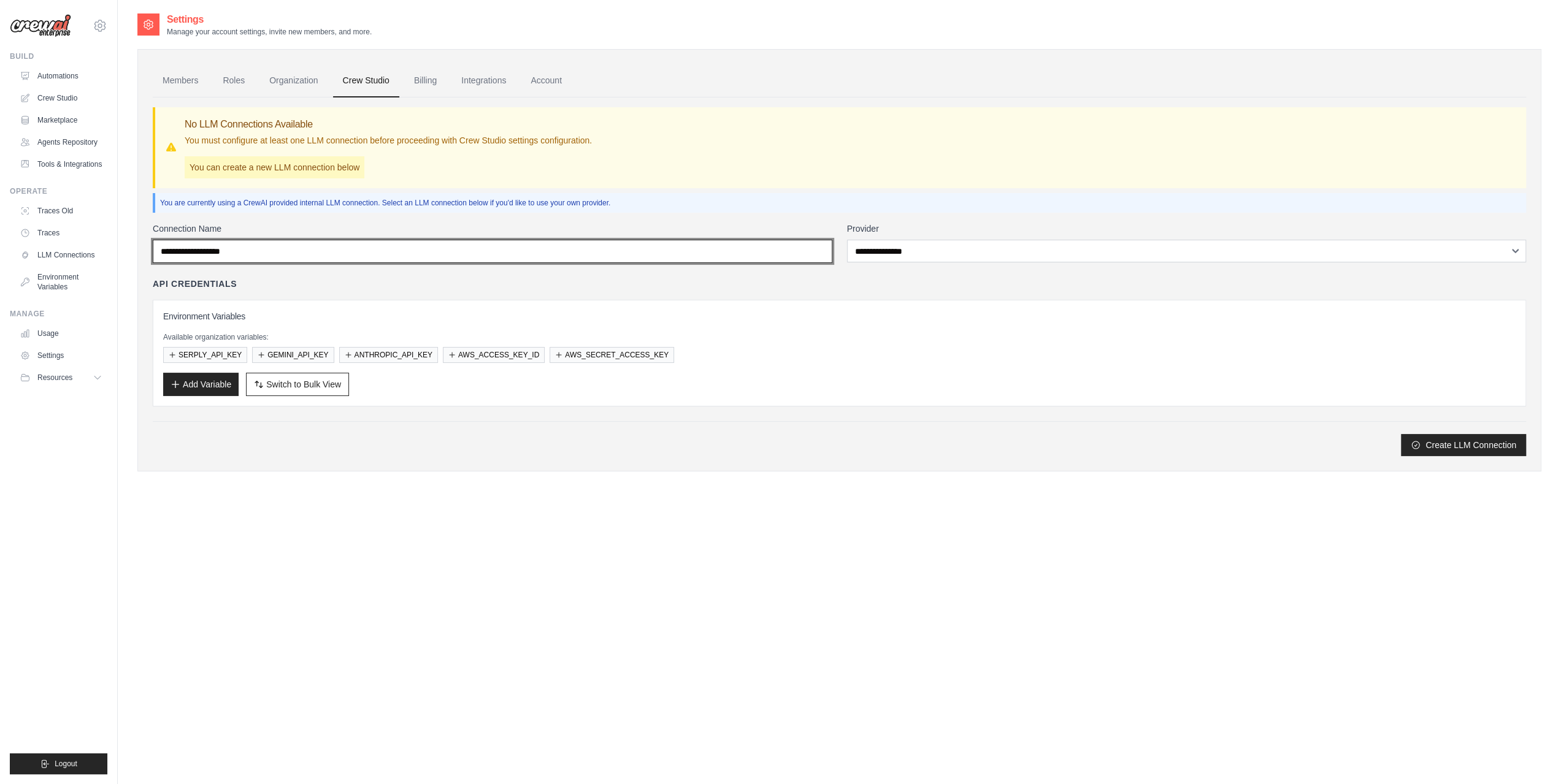
click at [291, 246] on input "Connection Name" at bounding box center [493, 251] width 680 height 23
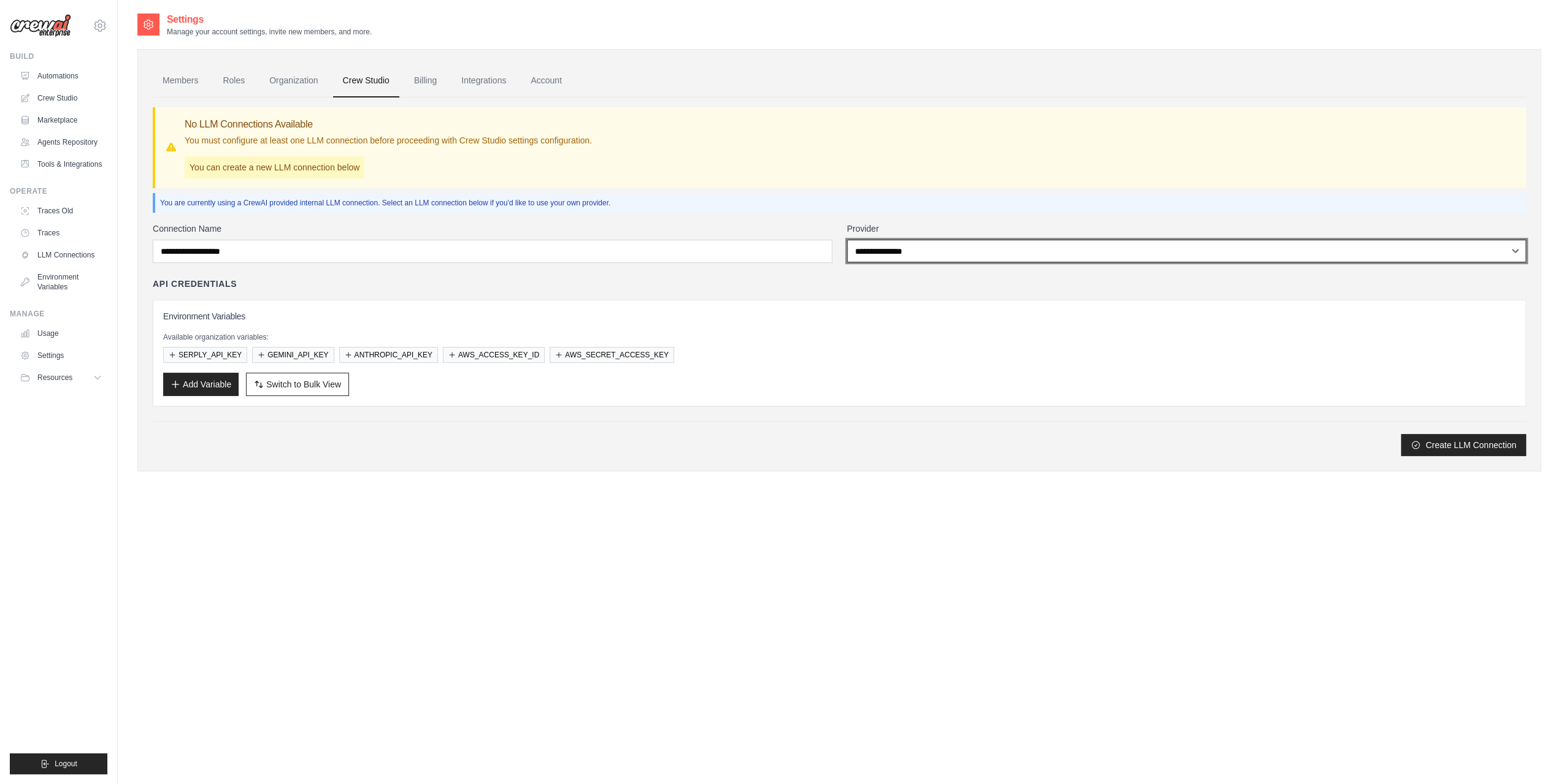
click at [972, 244] on select "**********" at bounding box center [1187, 251] width 680 height 23
click at [946, 248] on select "**********" at bounding box center [1187, 251] width 680 height 23
click at [942, 246] on select "**********" at bounding box center [1187, 251] width 680 height 23
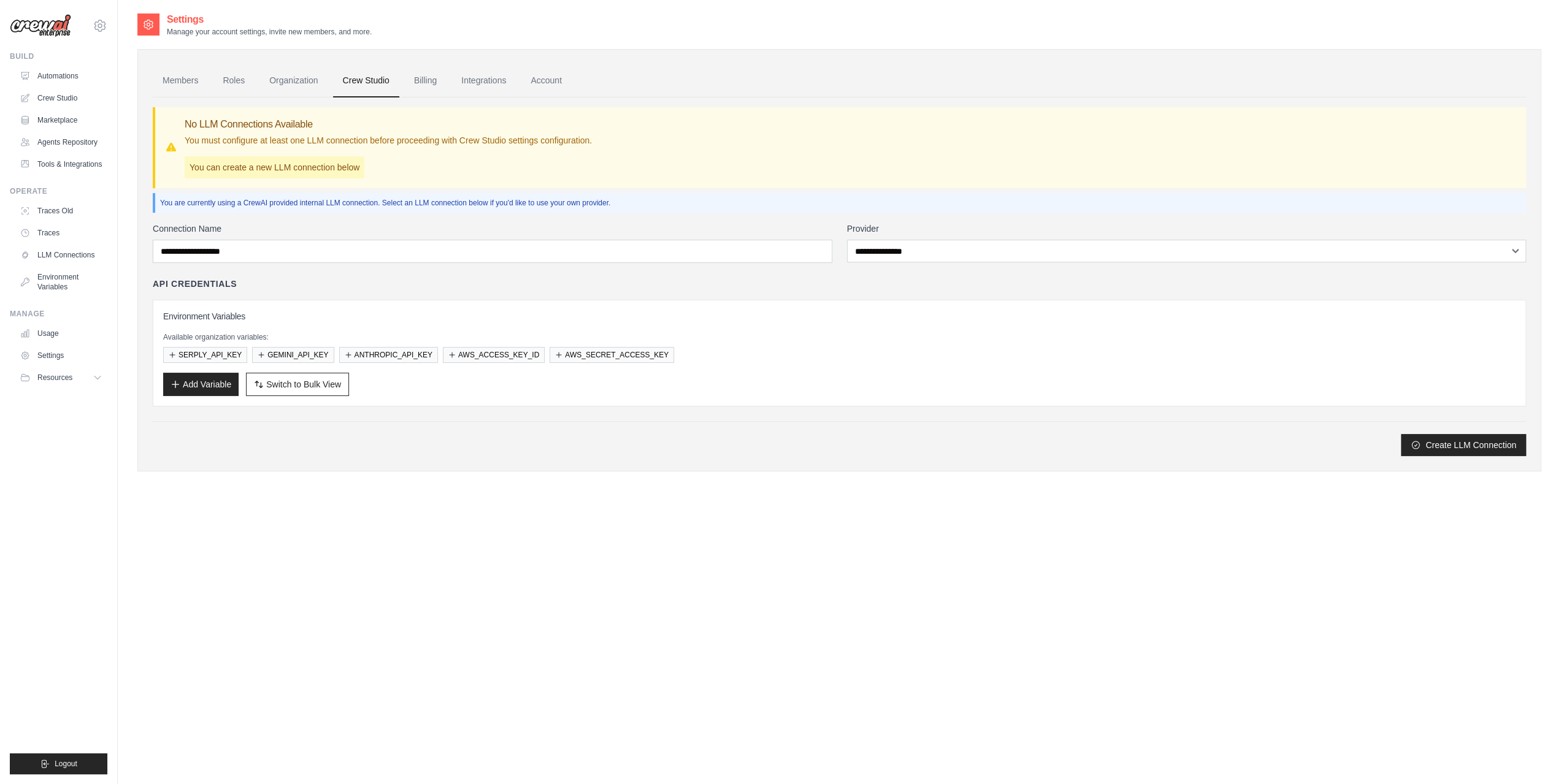
click at [369, 278] on div "API Credentials" at bounding box center [840, 284] width 1373 height 12
click at [421, 167] on div "No LLM Connections Available You must configure at least one LLM connection bef…" at bounding box center [388, 148] width 407 height 62
click at [236, 83] on link "Roles" at bounding box center [234, 81] width 42 height 33
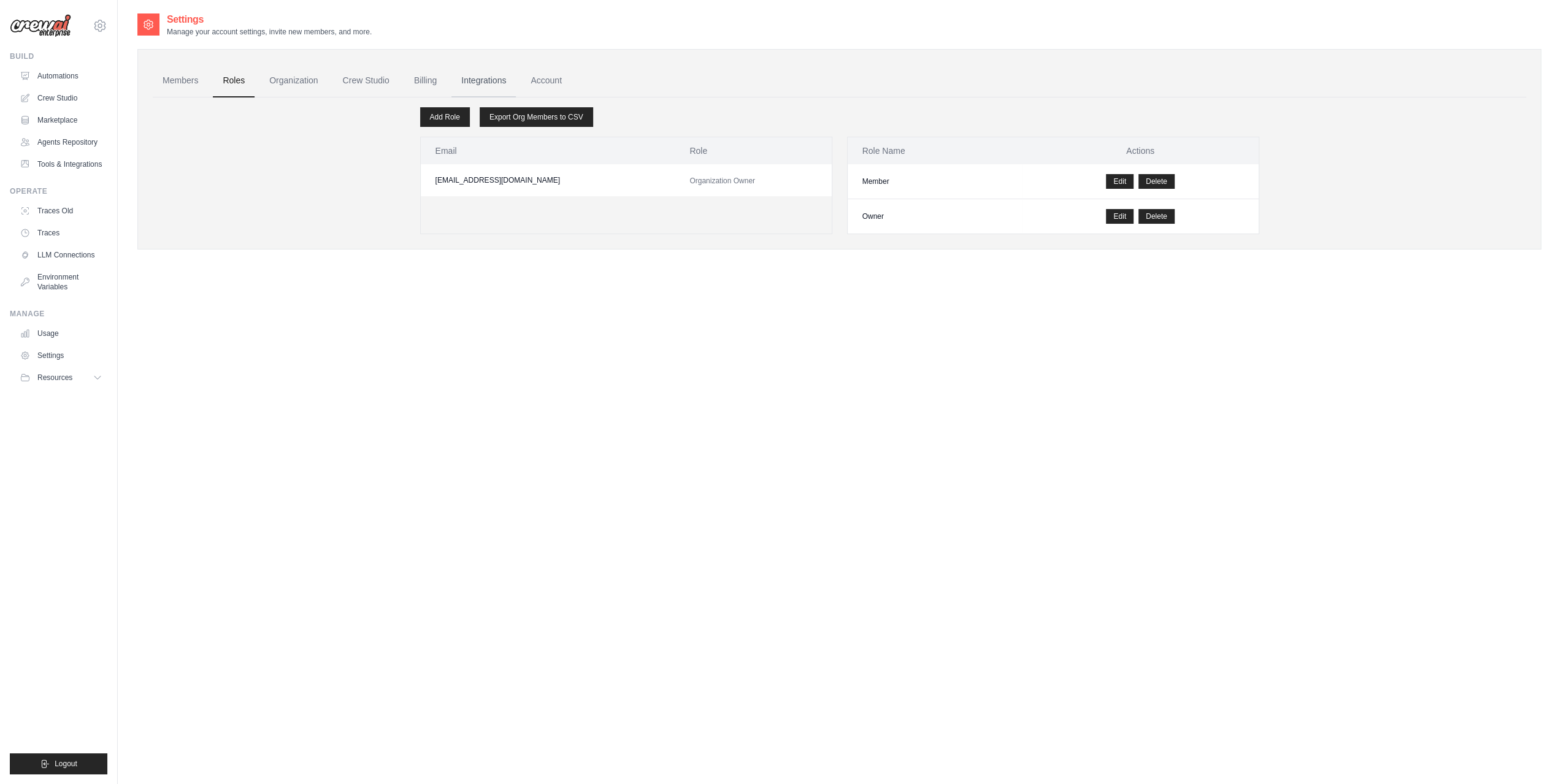
click at [493, 80] on link "Integrations" at bounding box center [484, 81] width 64 height 33
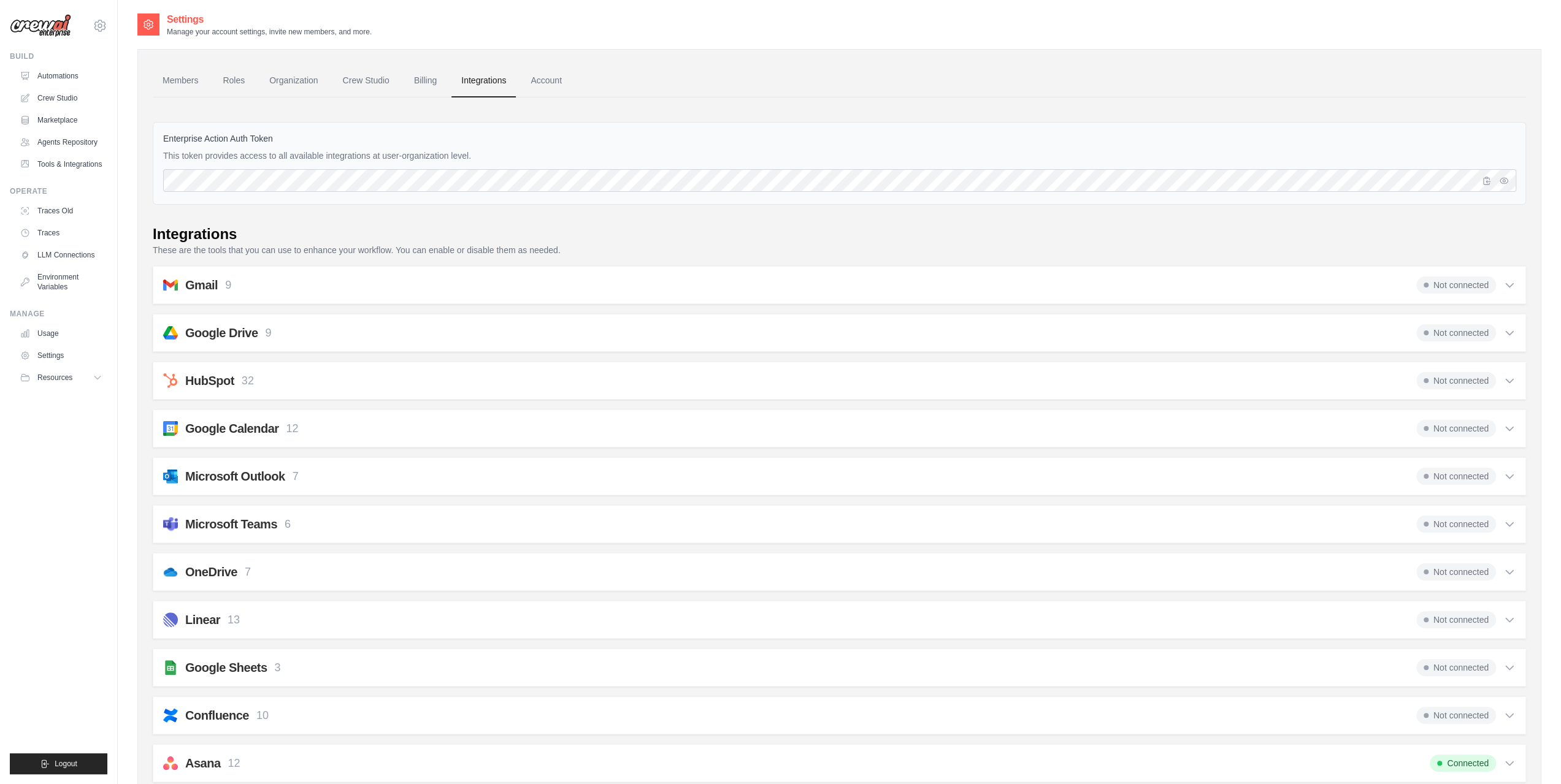
click at [1503, 332] on div "Not connected" at bounding box center [1466, 332] width 100 height 17
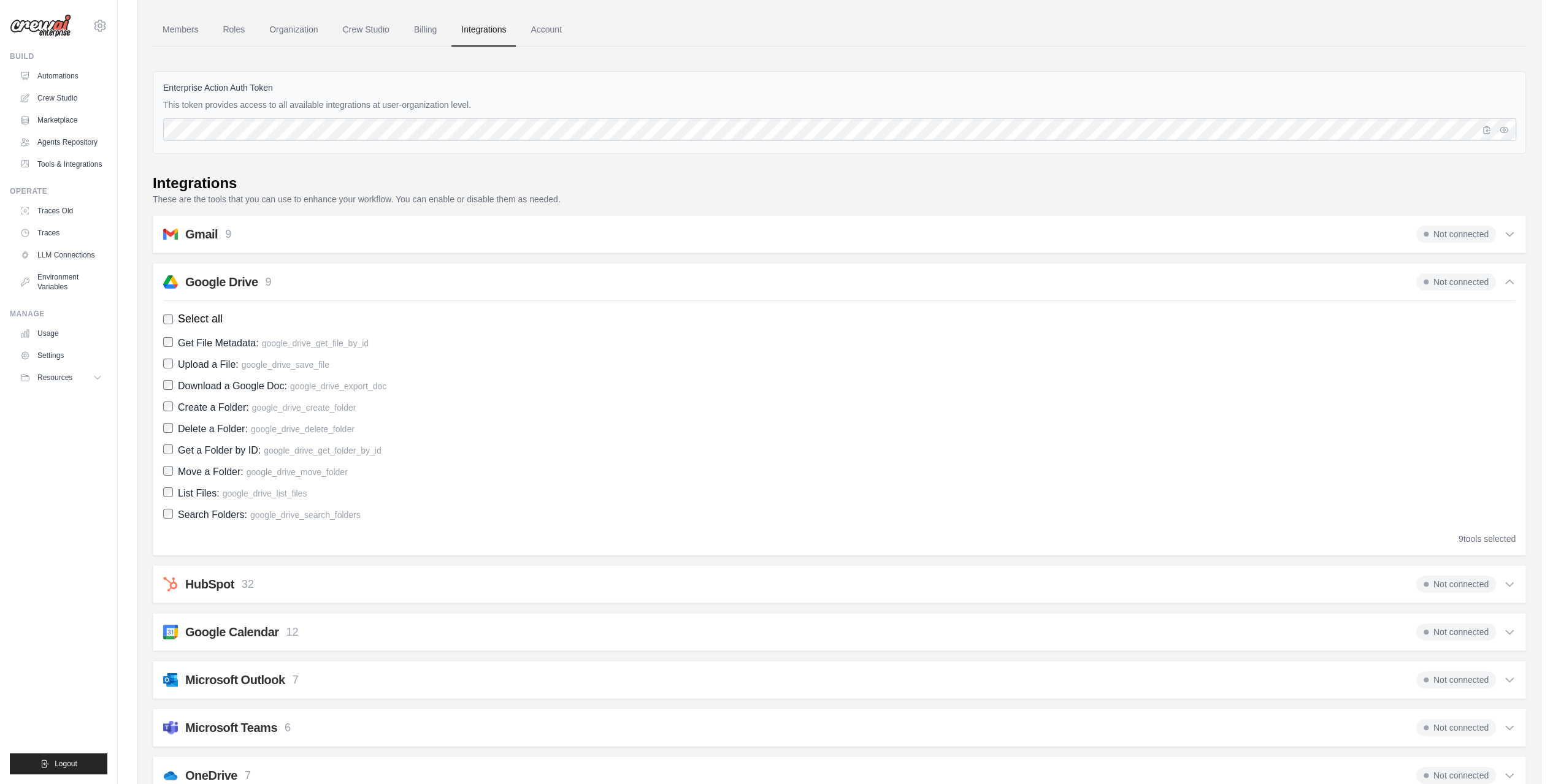
scroll to position [123, 0]
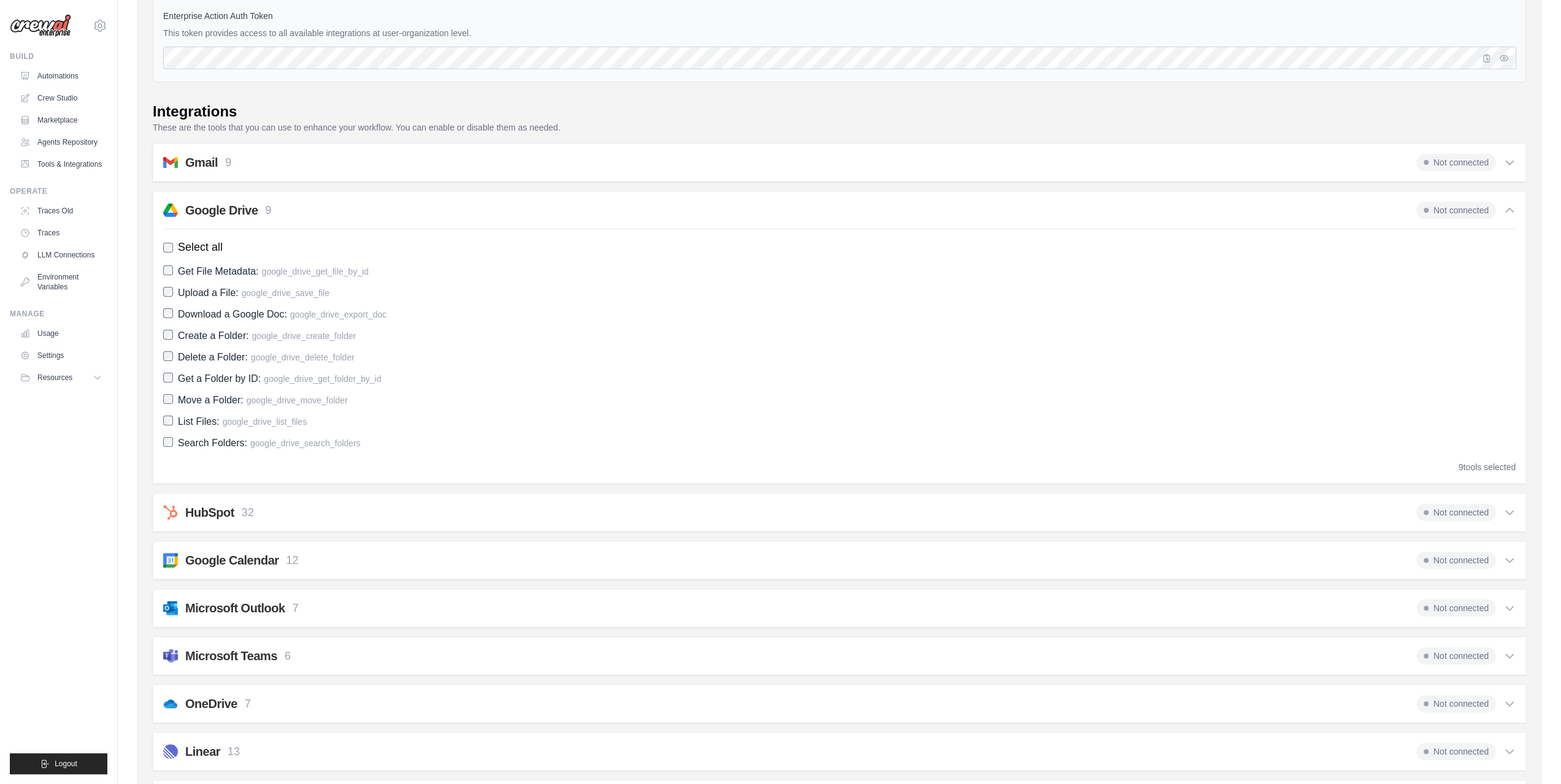
click at [417, 557] on div "Google Calendar 12 Not connected" at bounding box center [839, 560] width 1352 height 17
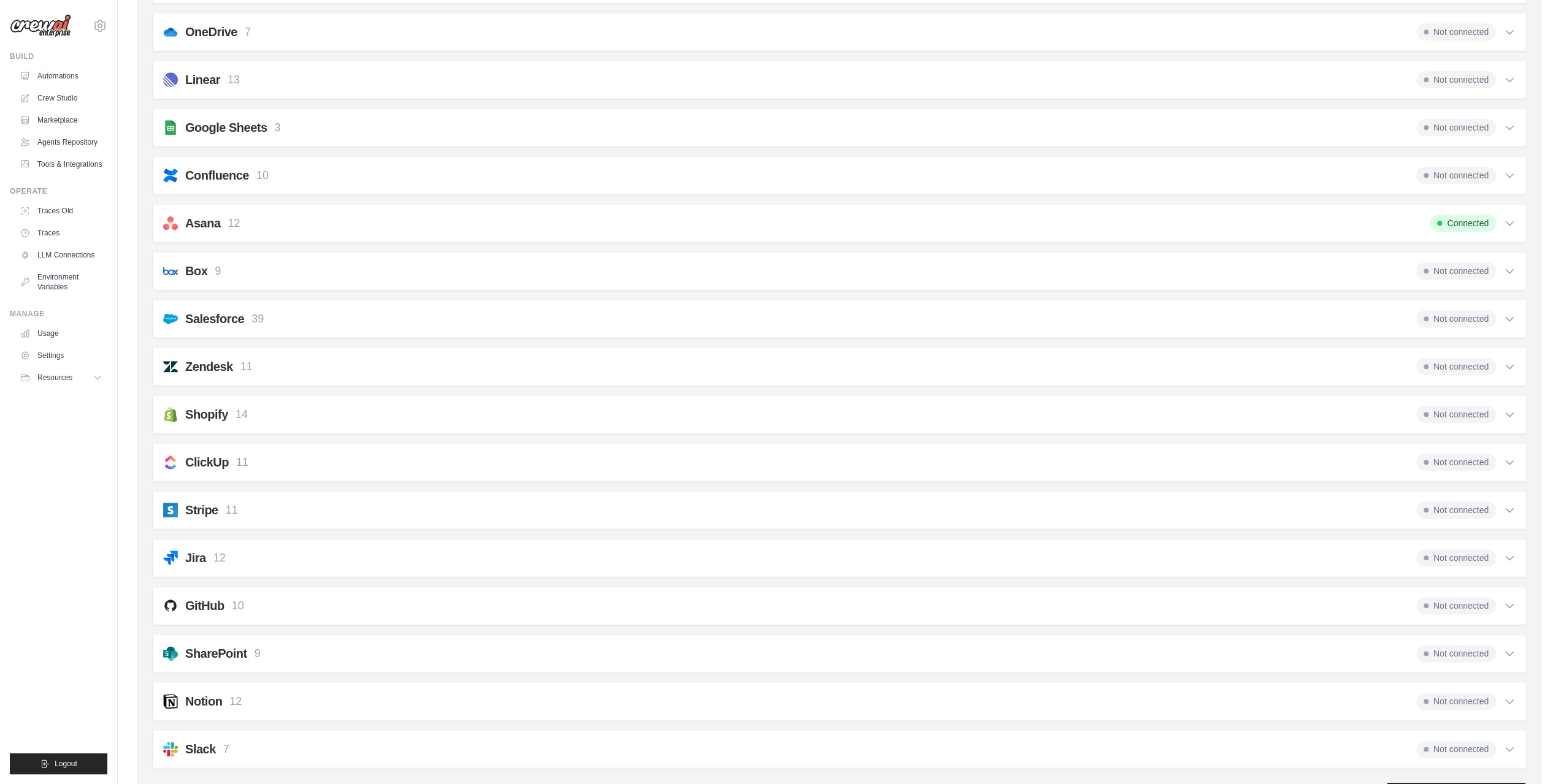
scroll to position [1053, 0]
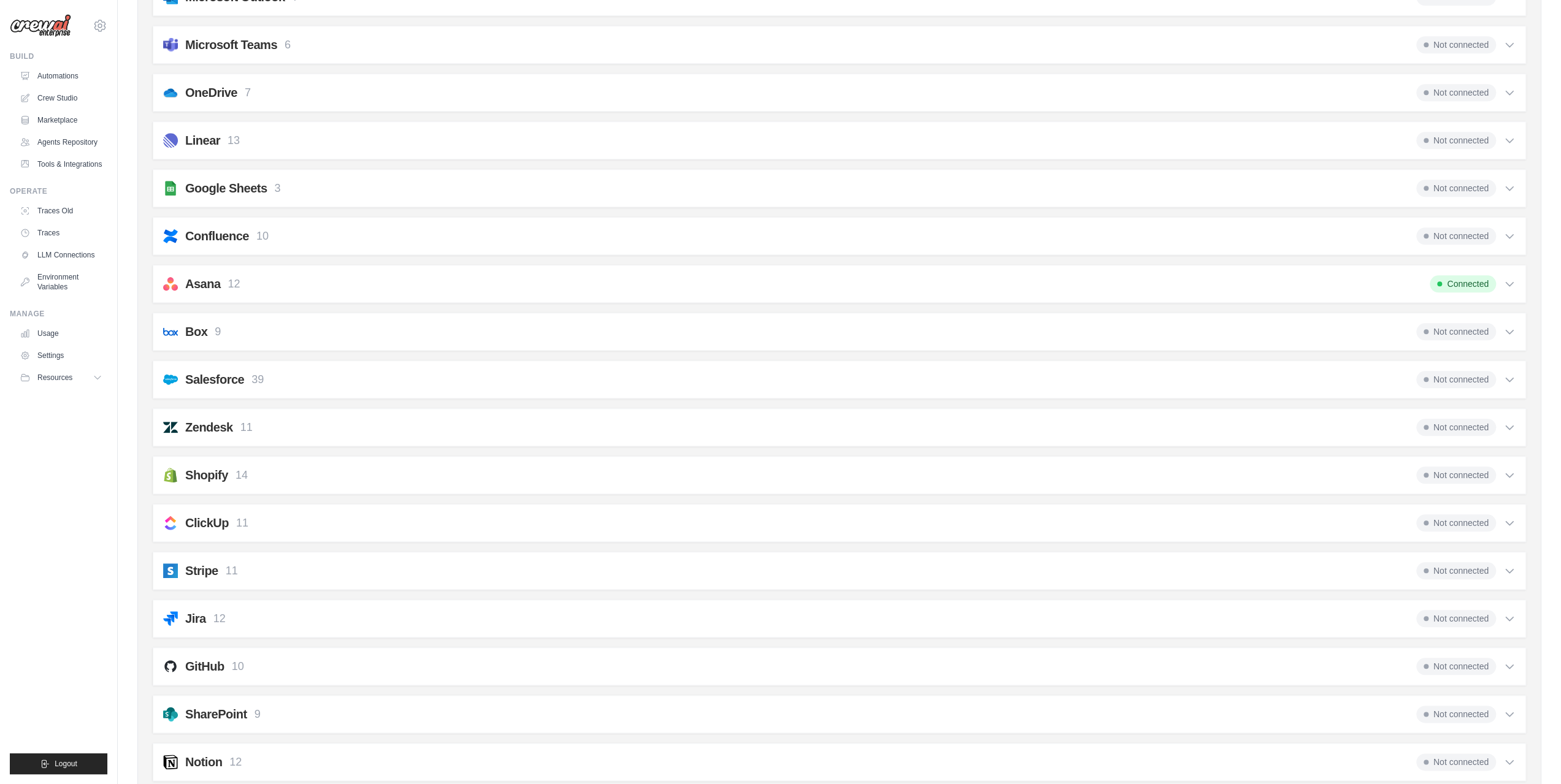
click at [1444, 276] on span "Connected" at bounding box center [1463, 284] width 66 height 17
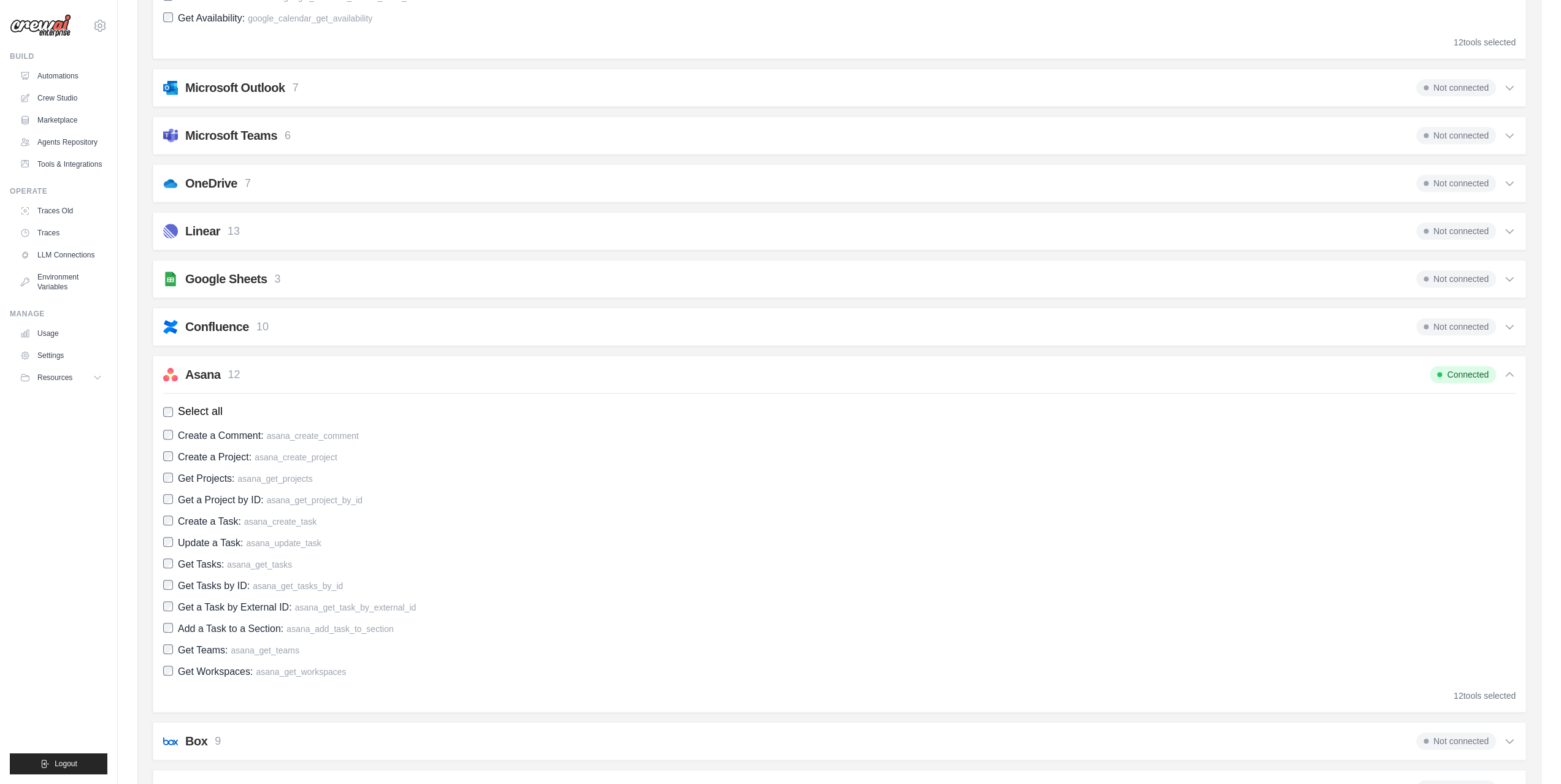
scroll to position [808, 0]
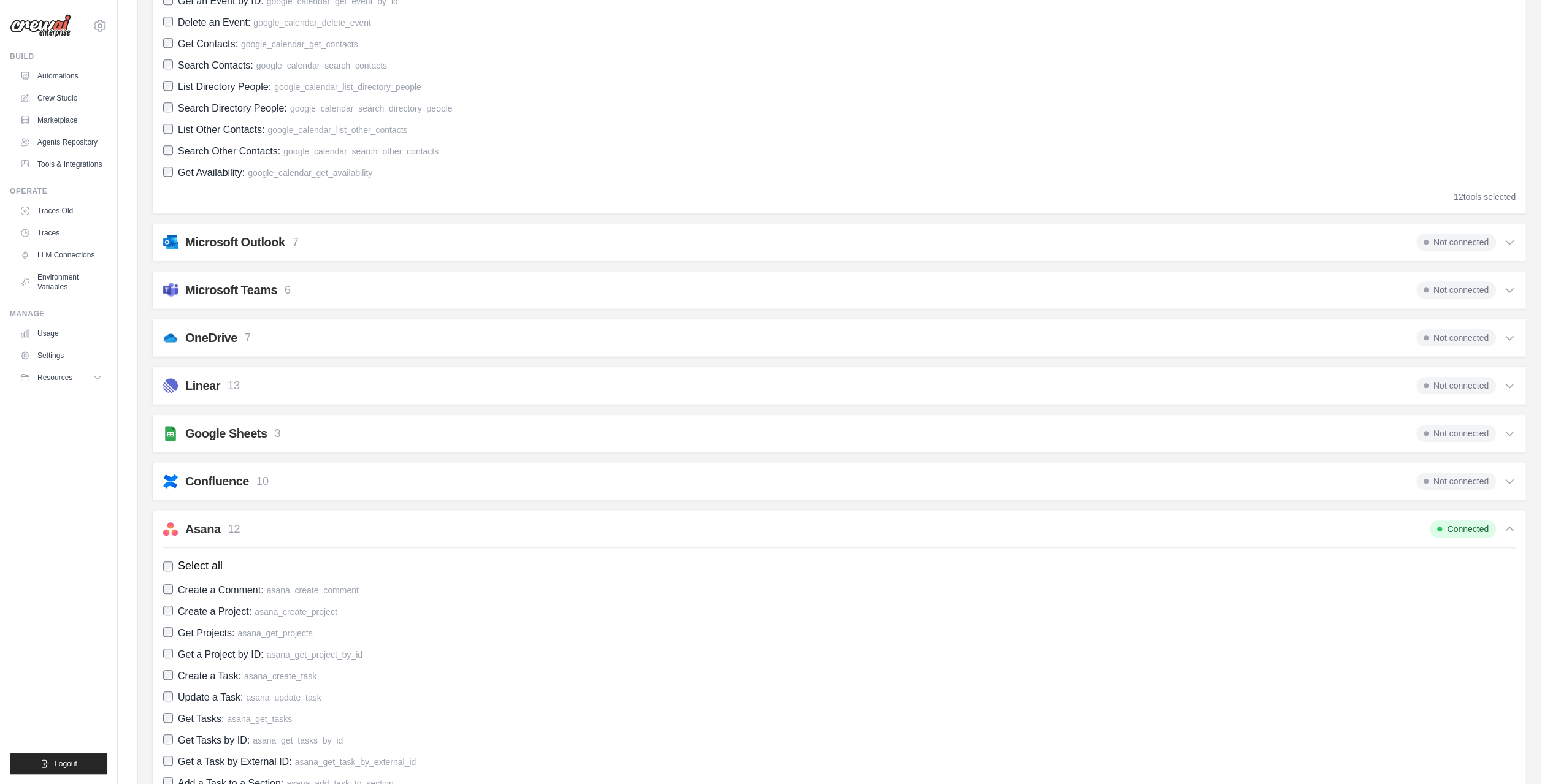
click at [238, 339] on div "OneDrive 7" at bounding box center [218, 337] width 66 height 17
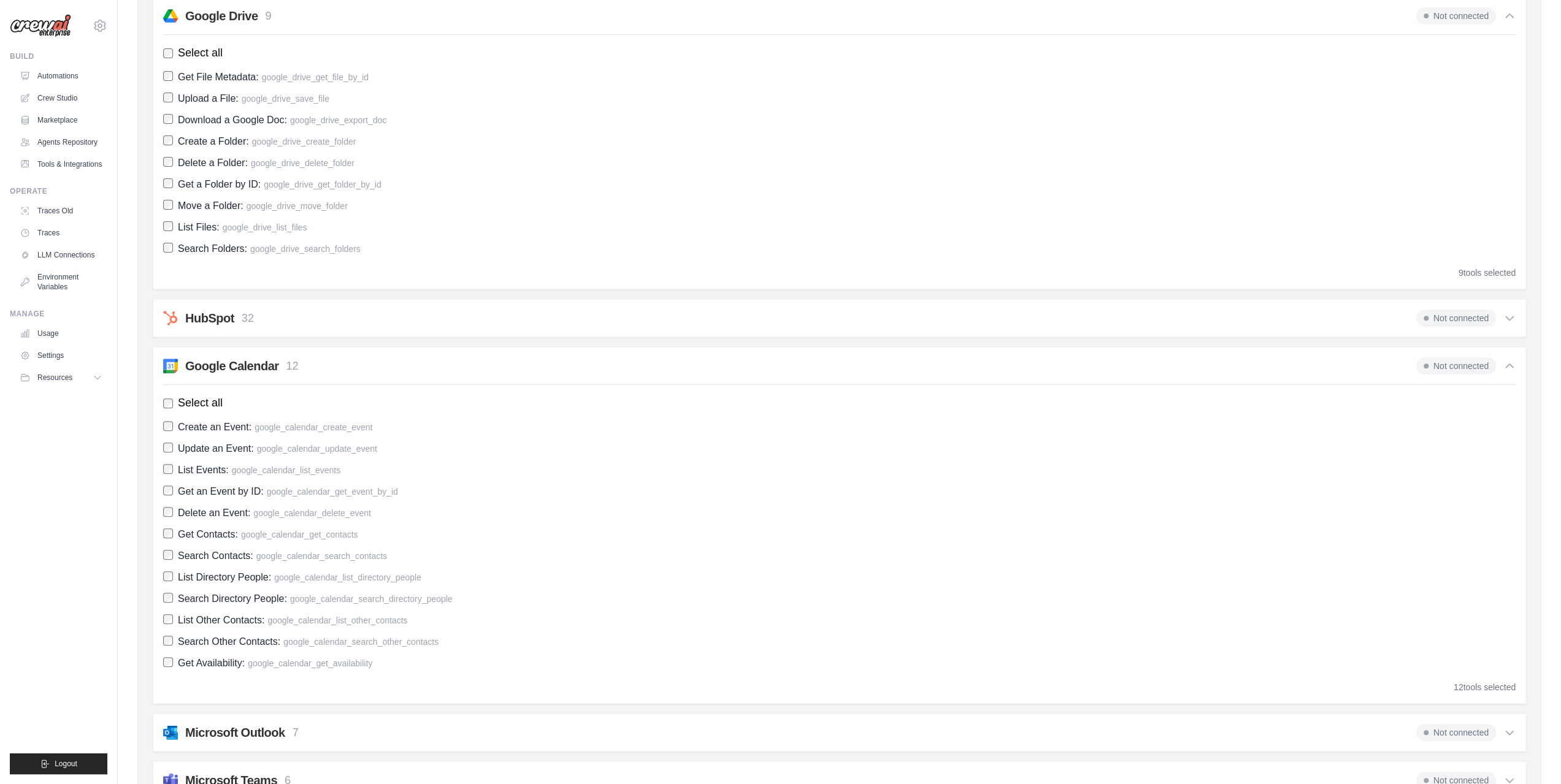
scroll to position [0, 0]
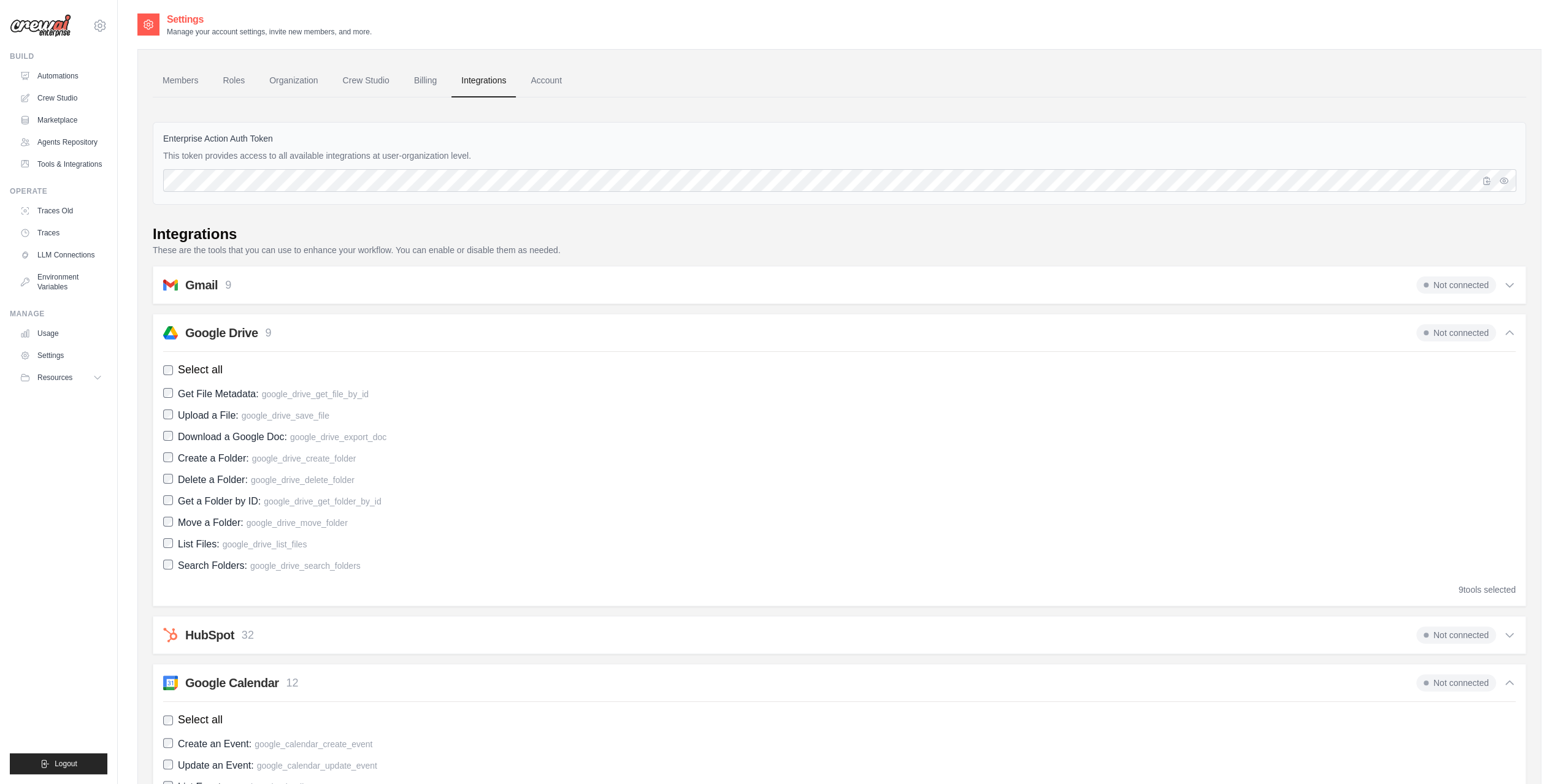
click at [1463, 332] on span "Not connected" at bounding box center [1456, 332] width 80 height 17
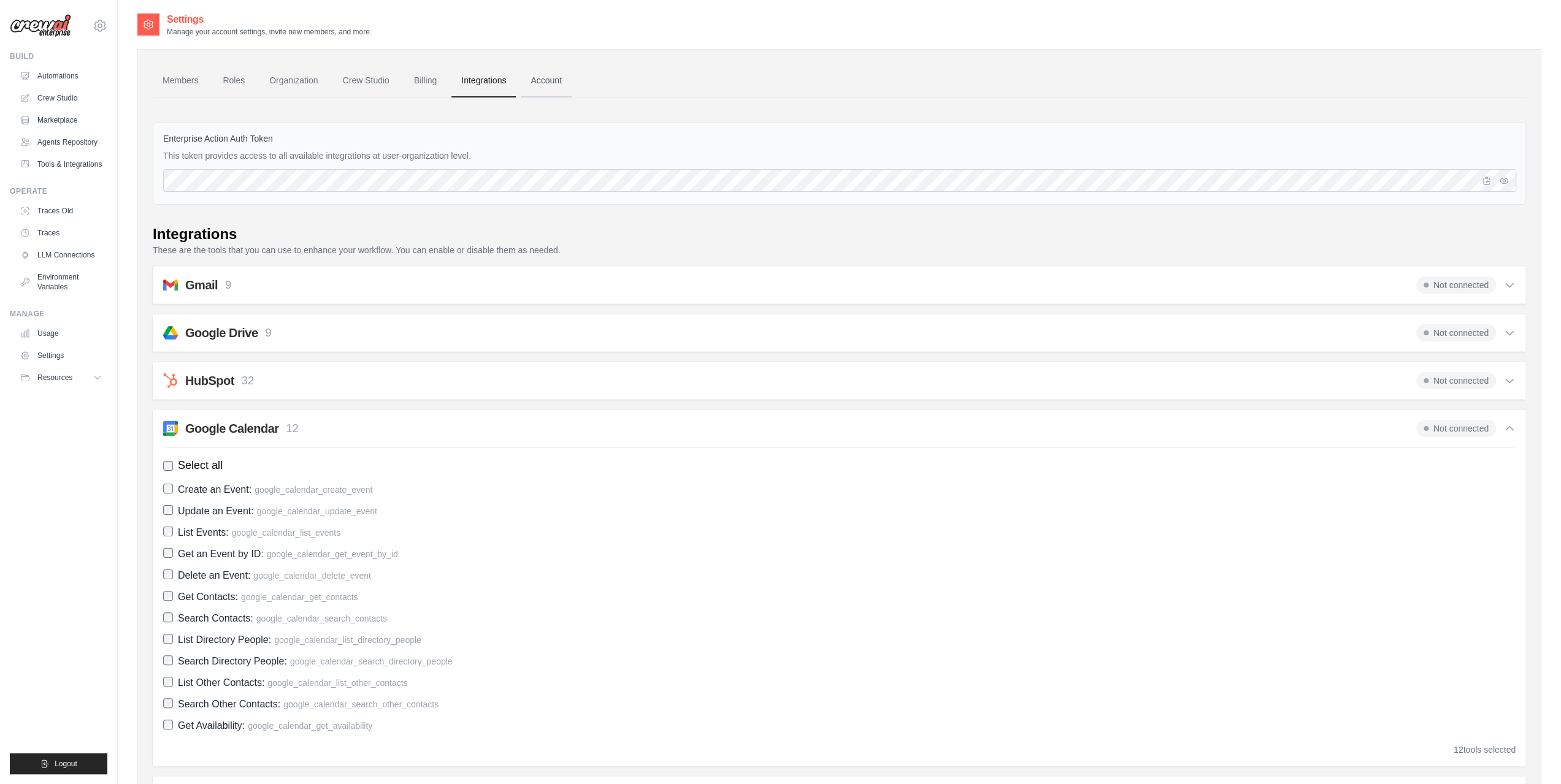
drag, startPoint x: 1466, startPoint y: 332, endPoint x: 551, endPoint y: 90, distance: 946.5
click at [551, 90] on link "Account" at bounding box center [546, 81] width 51 height 33
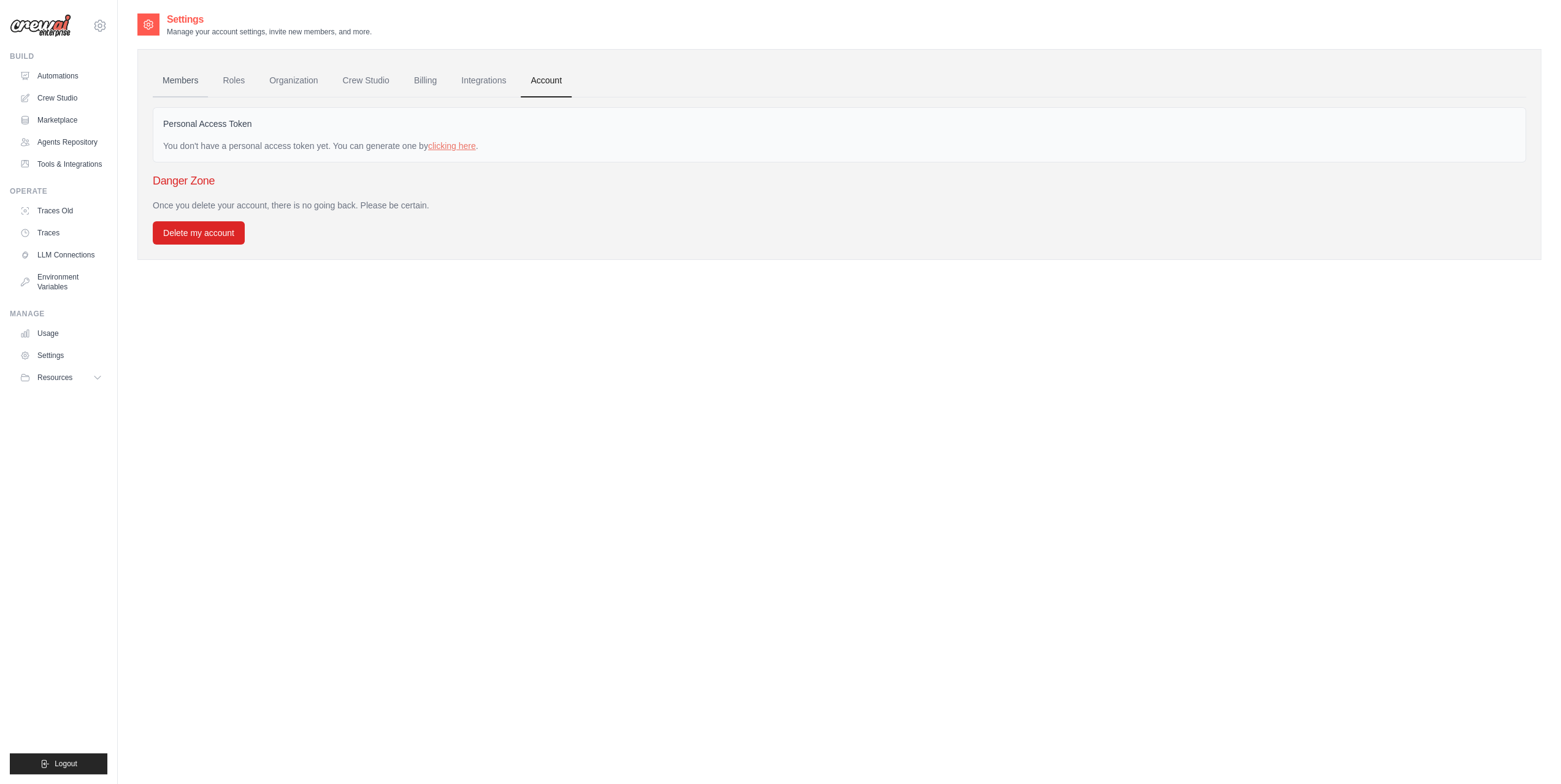
click at [198, 83] on link "Members" at bounding box center [181, 81] width 56 height 33
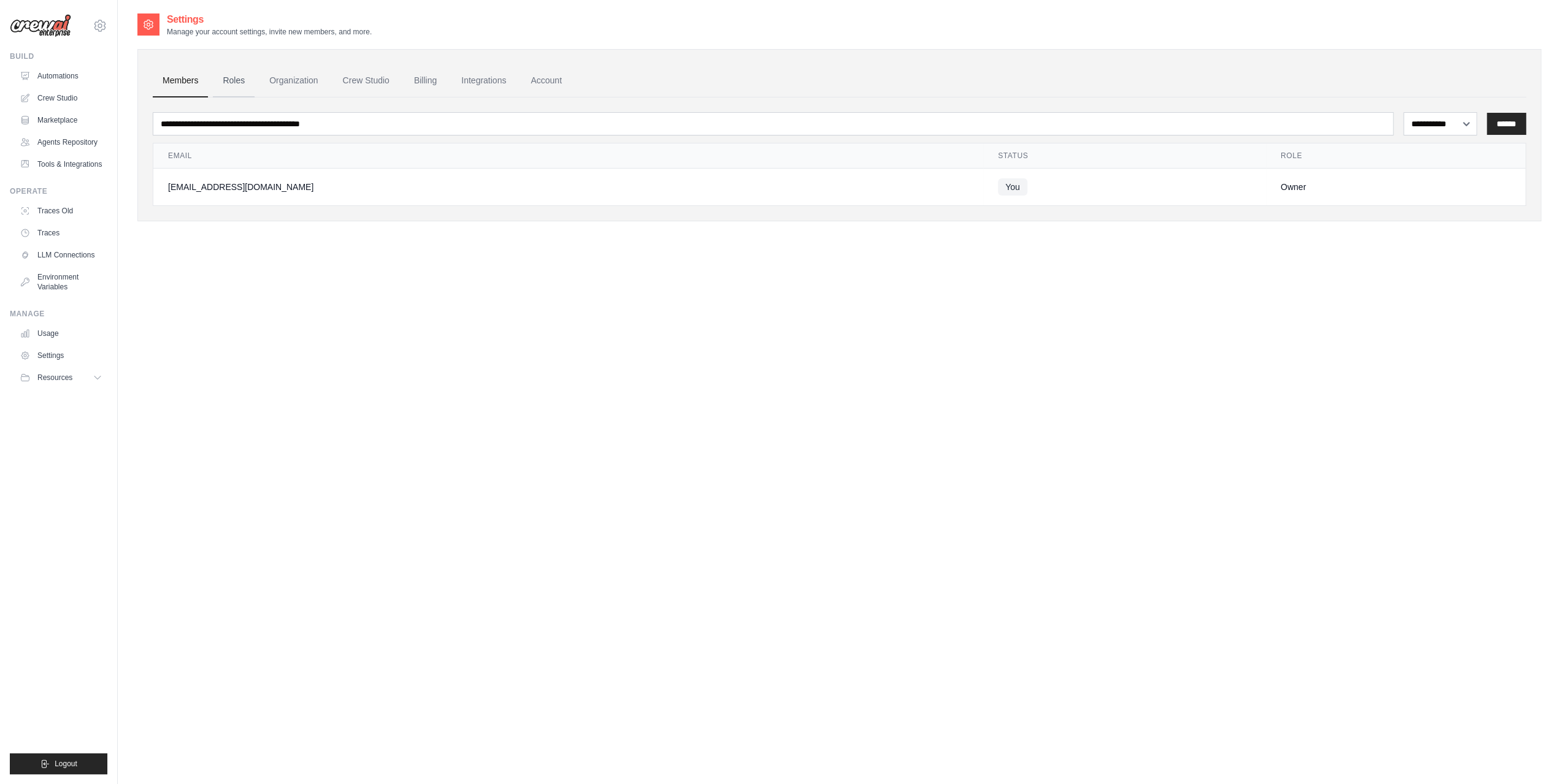
click at [237, 73] on link "Roles" at bounding box center [234, 81] width 42 height 33
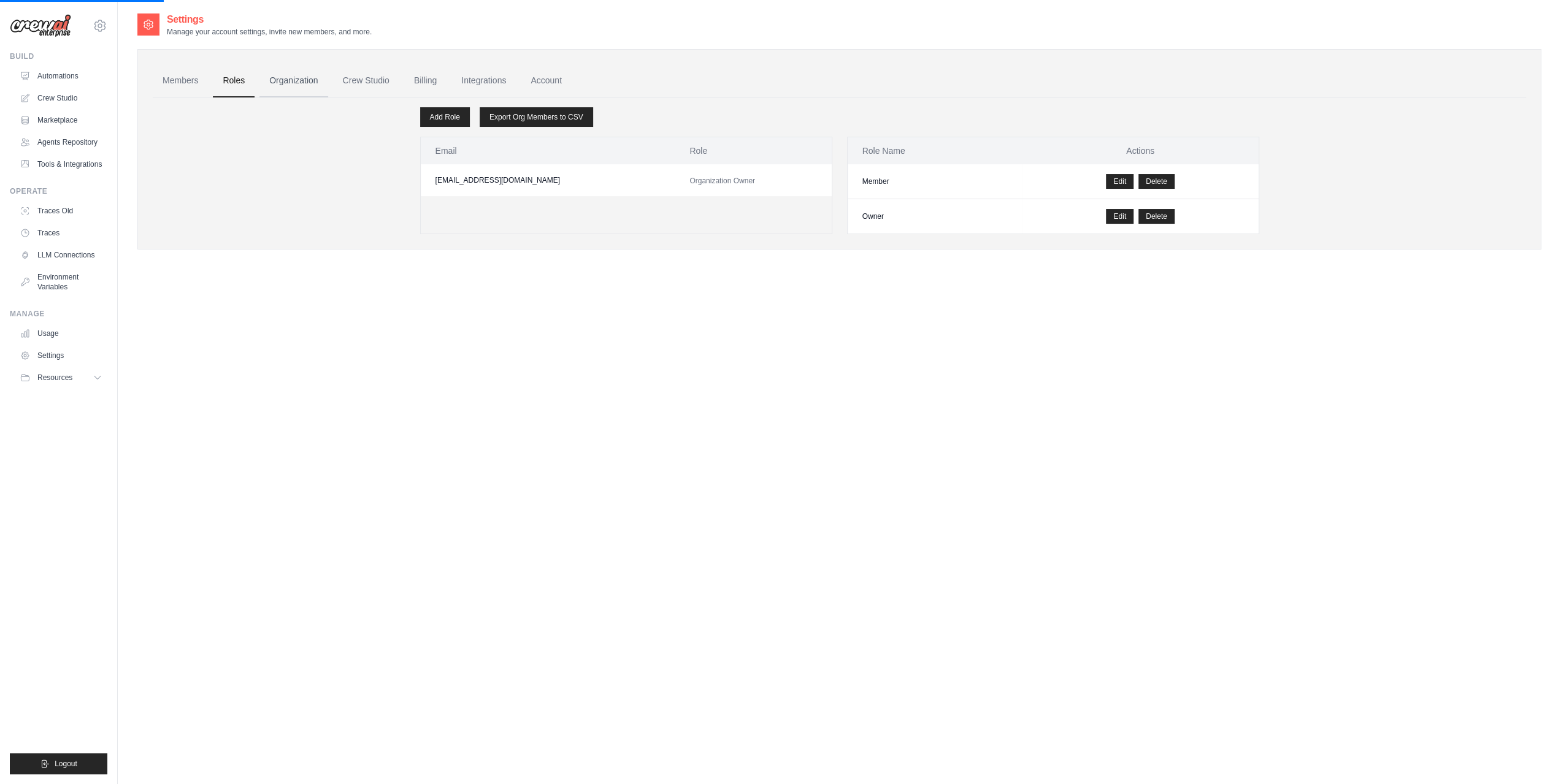
click at [296, 83] on link "Organization" at bounding box center [293, 81] width 68 height 33
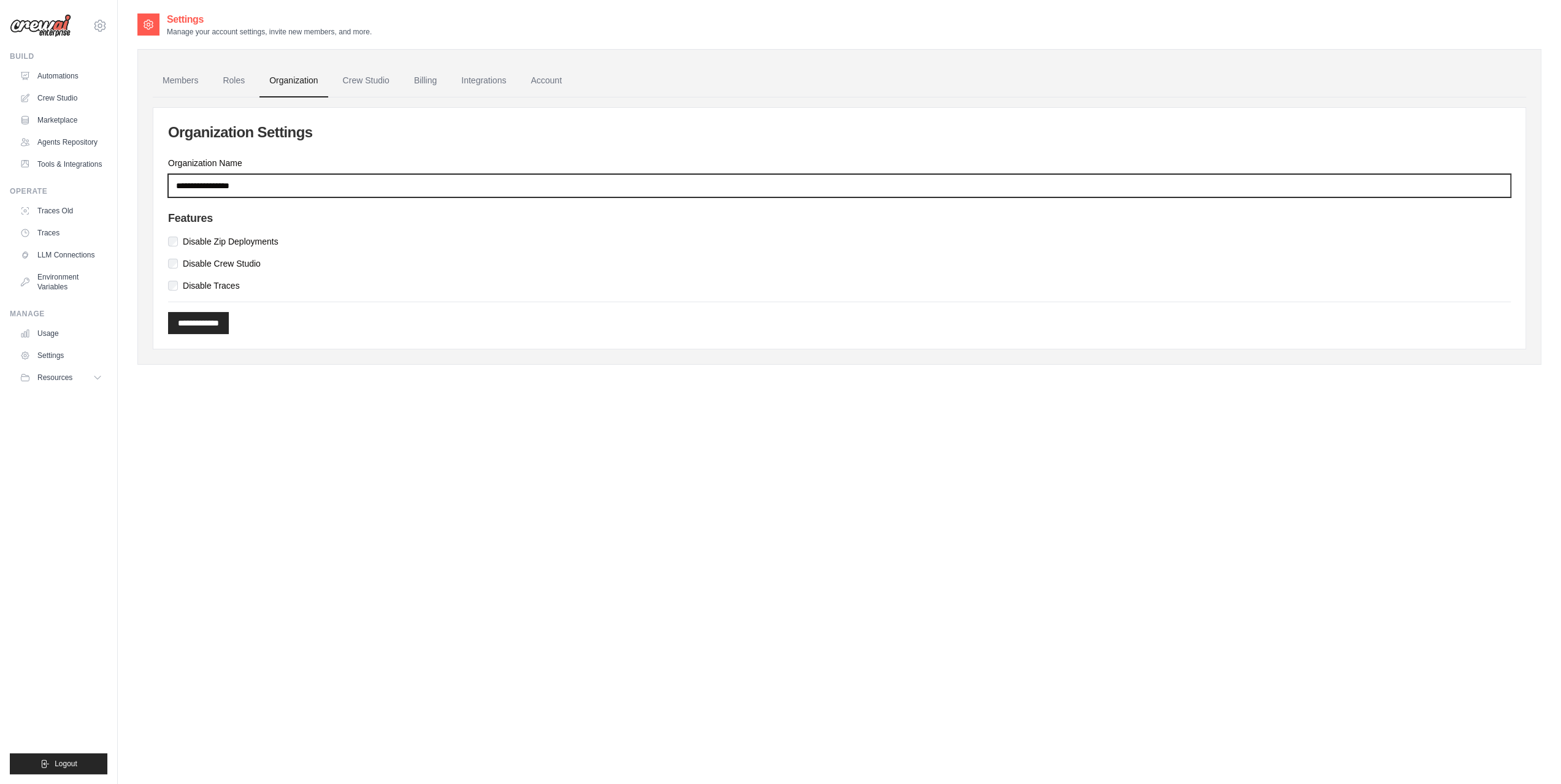
click at [288, 191] on input "Organization Name" at bounding box center [839, 186] width 1343 height 23
type input "*"
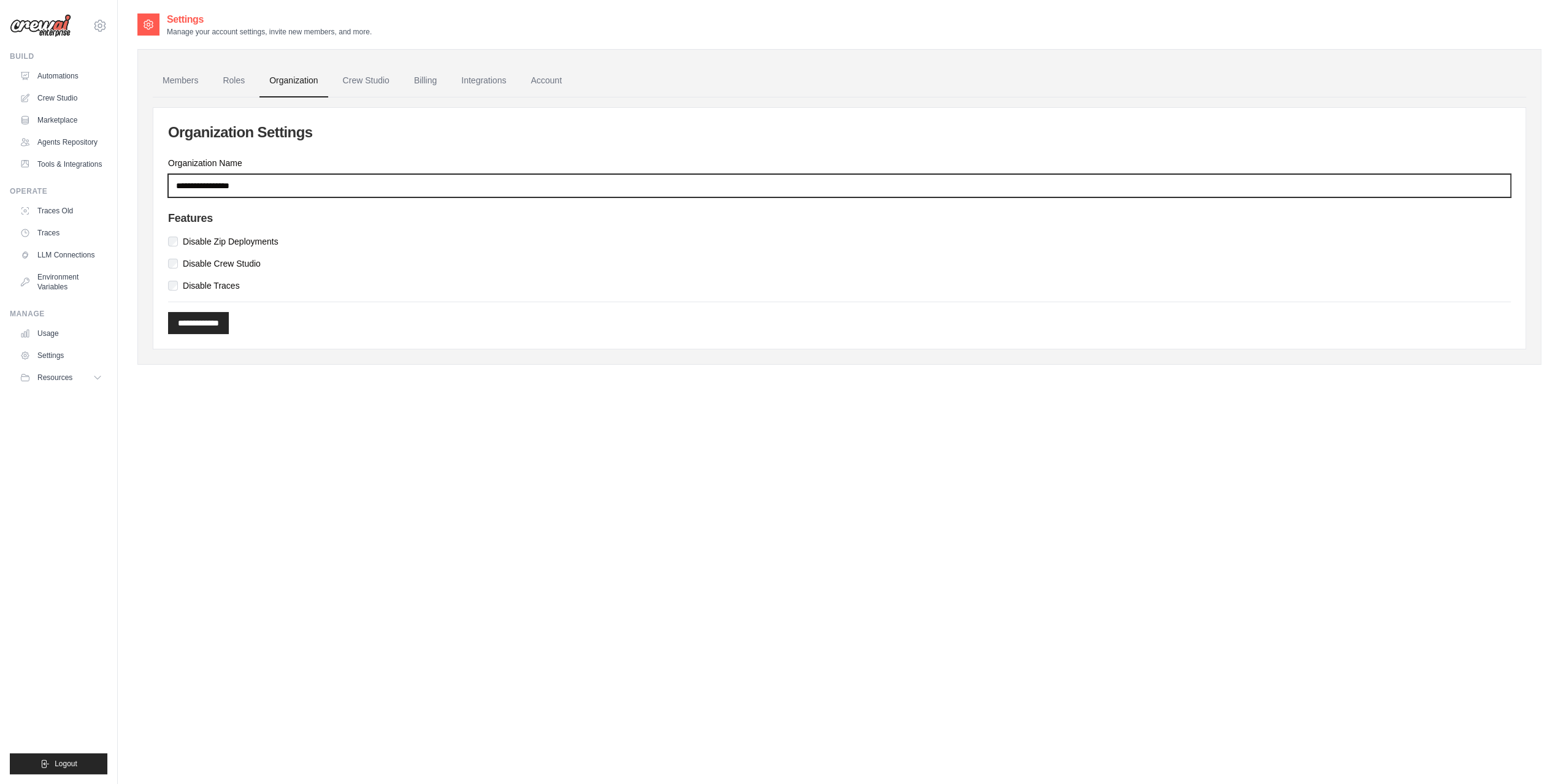
type input "*"
type input "*******"
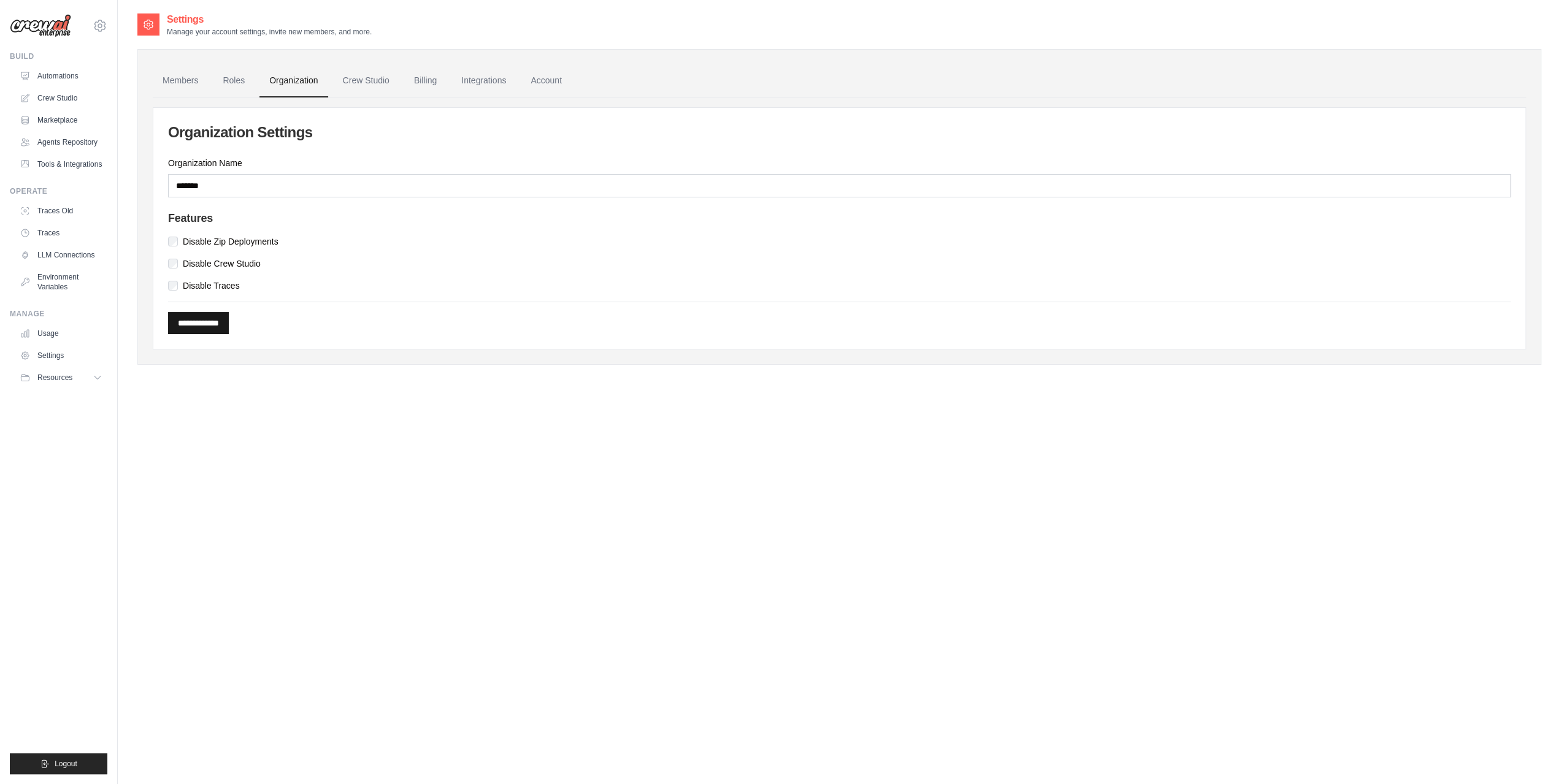
click at [221, 328] on input "**********" at bounding box center [198, 323] width 61 height 22
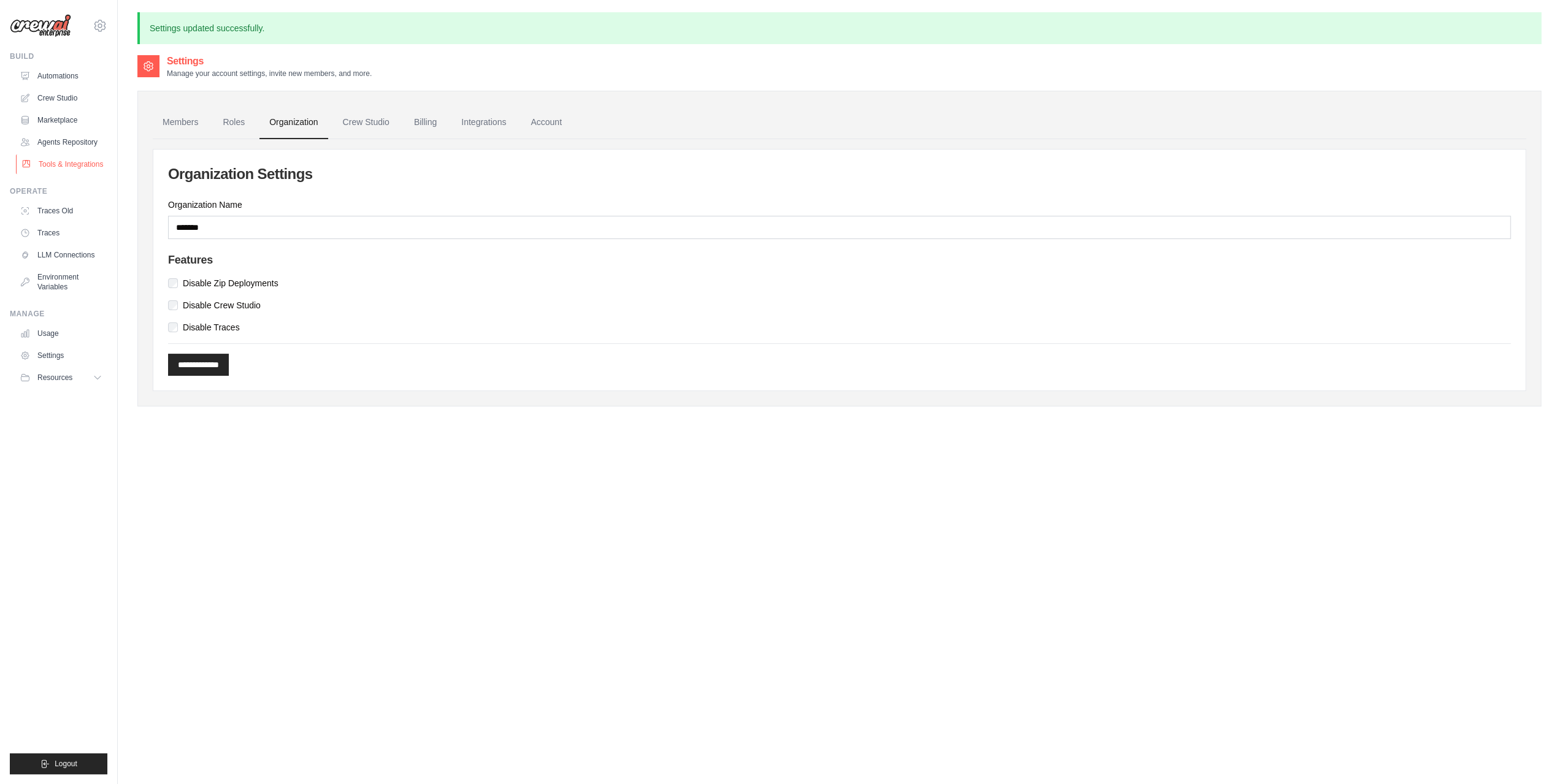
click at [76, 161] on link "Tools & Integrations" at bounding box center [62, 164] width 93 height 20
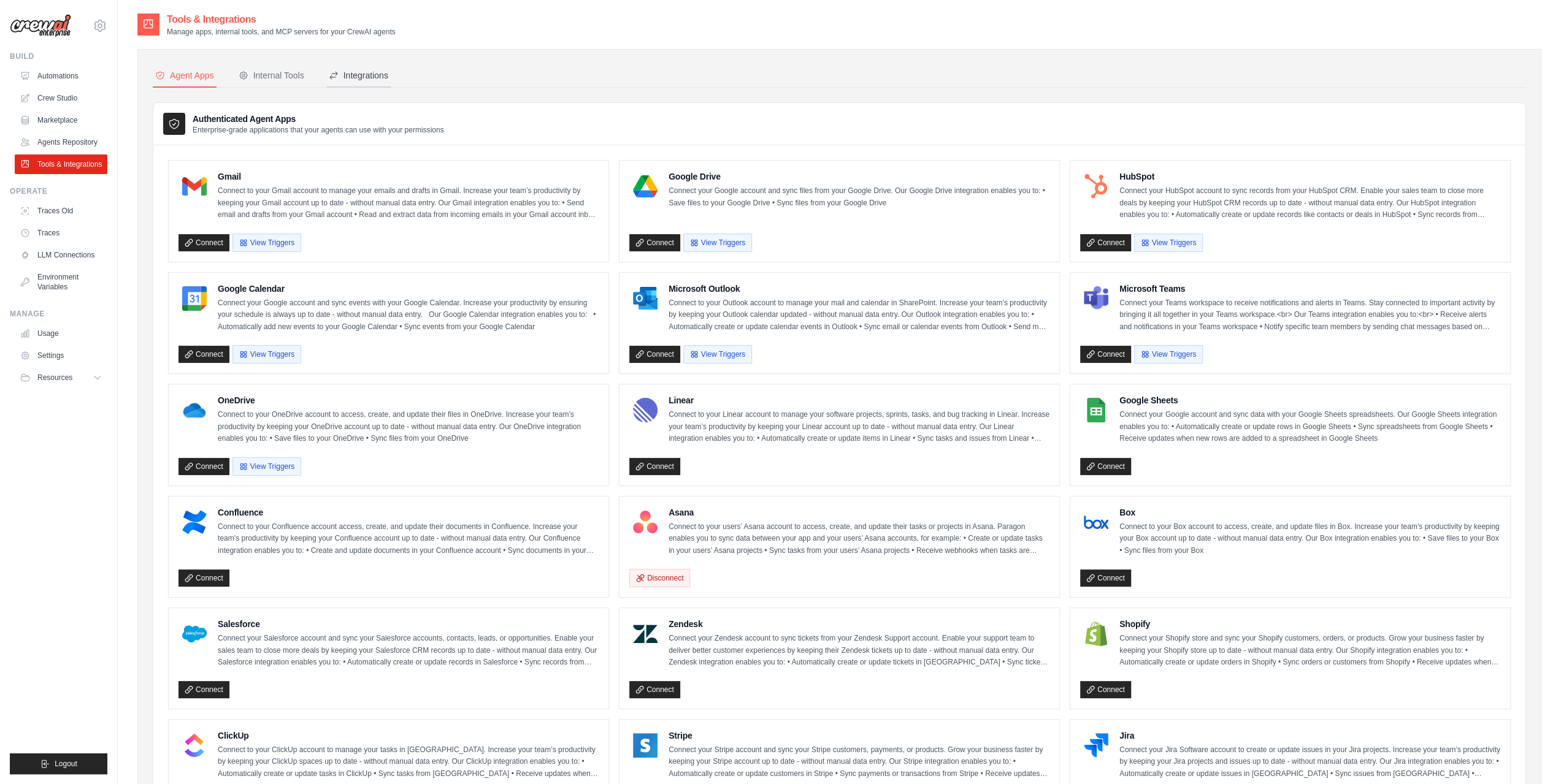
click at [363, 87] on button "Integrations" at bounding box center [358, 76] width 64 height 23
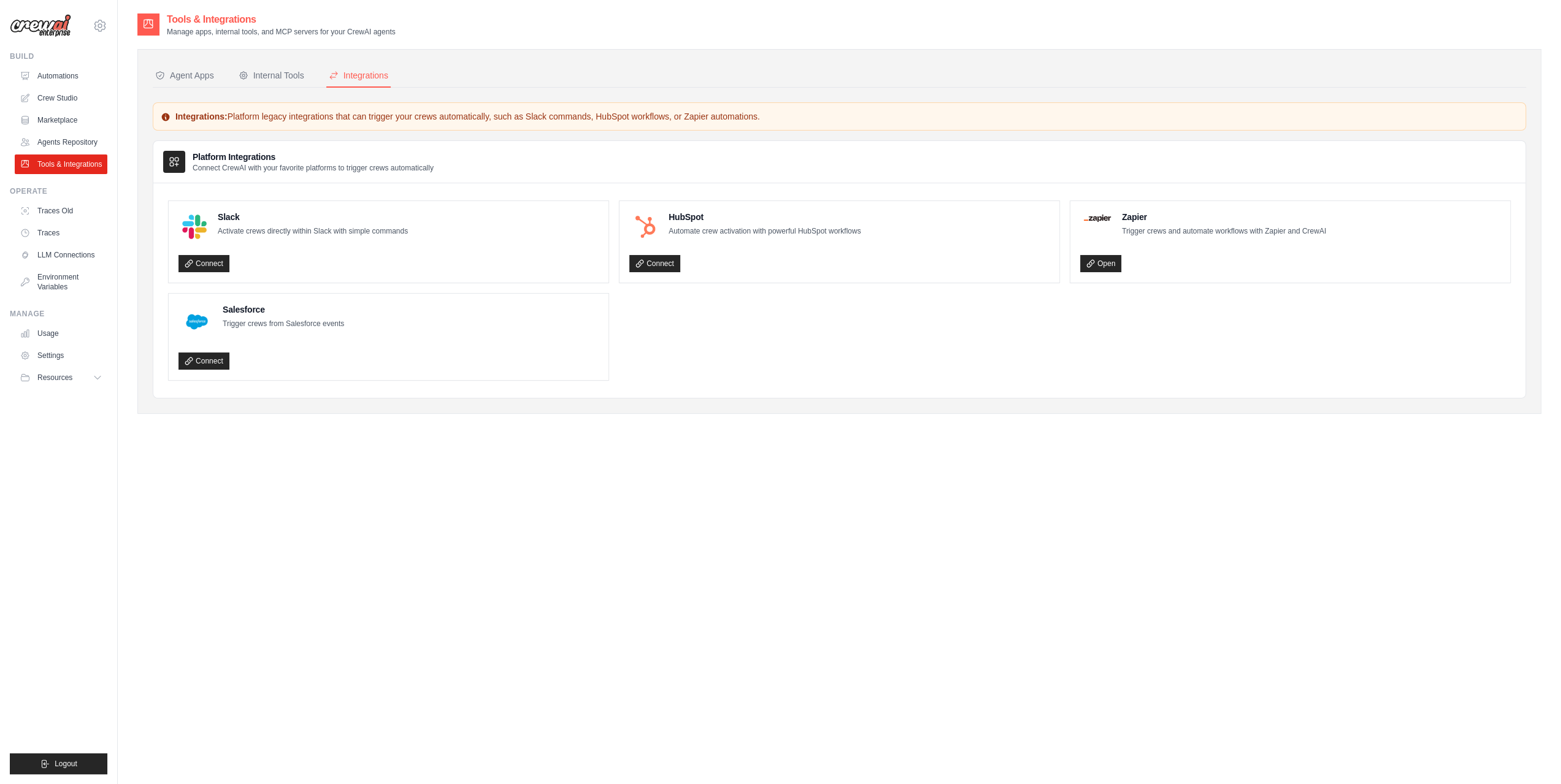
click at [368, 72] on div "Integrations" at bounding box center [358, 75] width 60 height 12
click at [1110, 263] on link "Open" at bounding box center [1100, 263] width 41 height 17
click at [280, 81] on div "Internal Tools" at bounding box center [271, 75] width 66 height 12
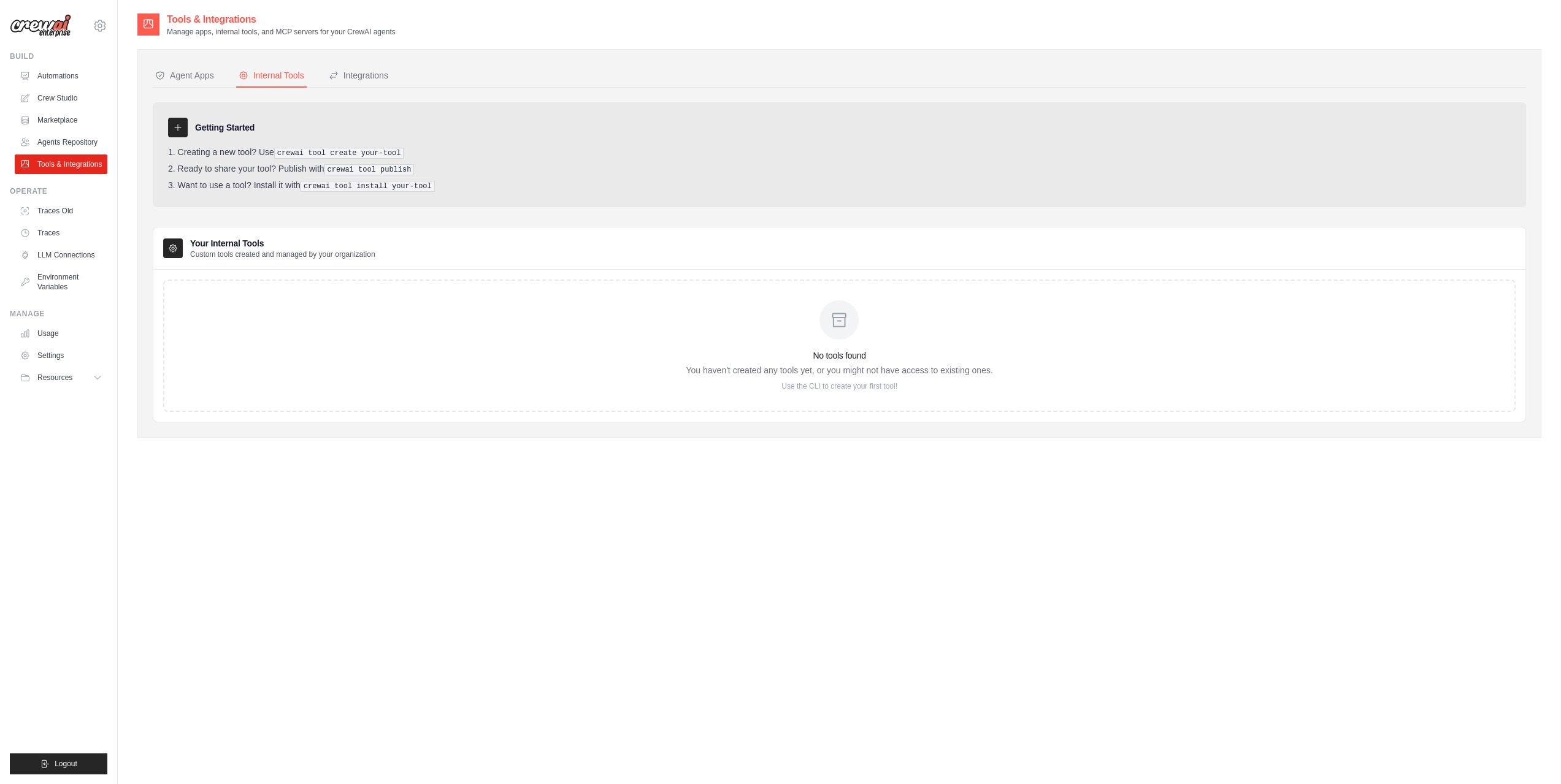
click at [200, 63] on div "Agent Apps Internal Tools Integrations Authenticated Agent Apps Enterprise-grad…" at bounding box center [839, 243] width 1404 height 389
click at [205, 77] on div "Agent Apps" at bounding box center [184, 75] width 59 height 12
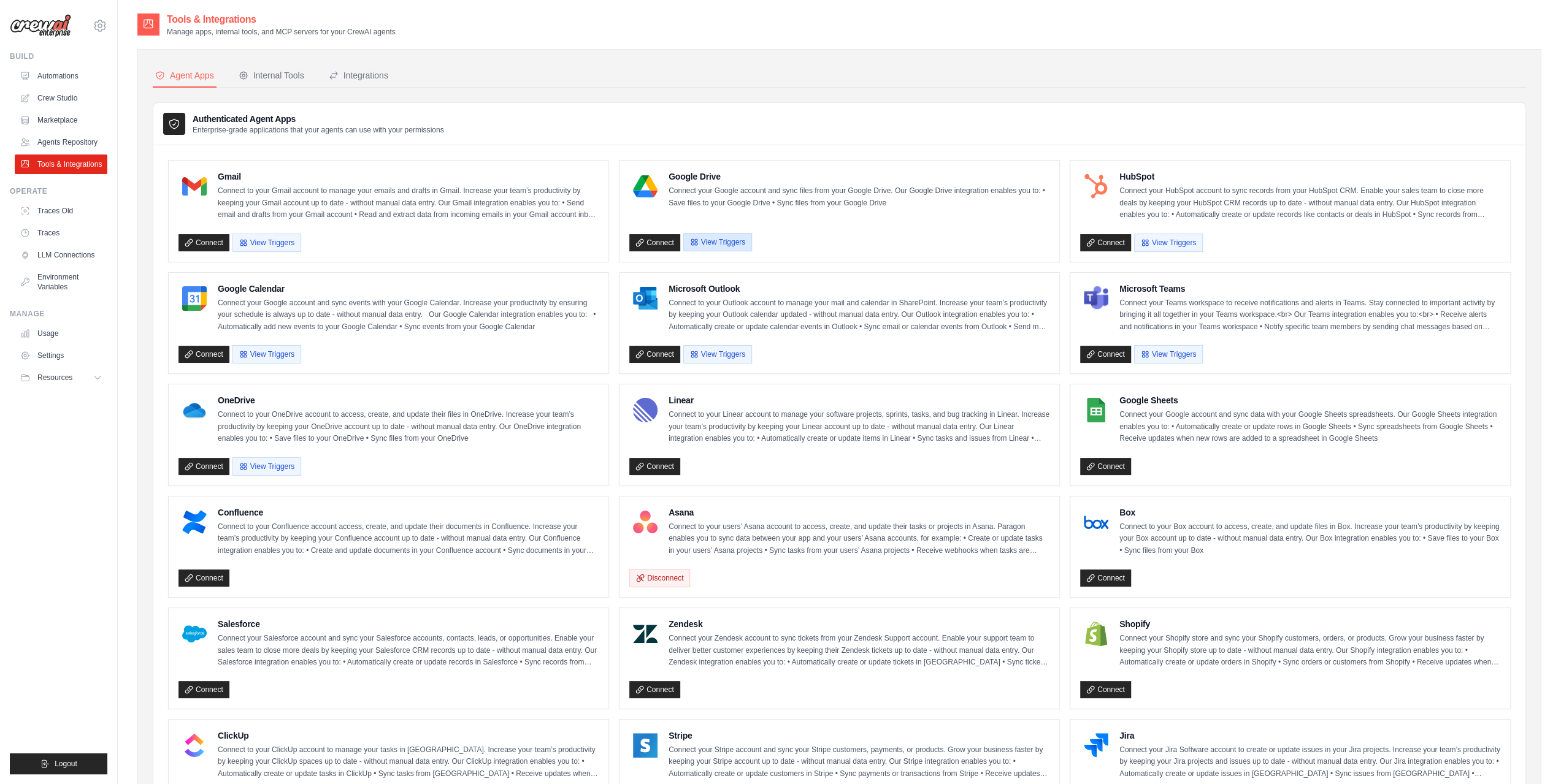
click at [732, 246] on button "View Triggers" at bounding box center [717, 242] width 68 height 18
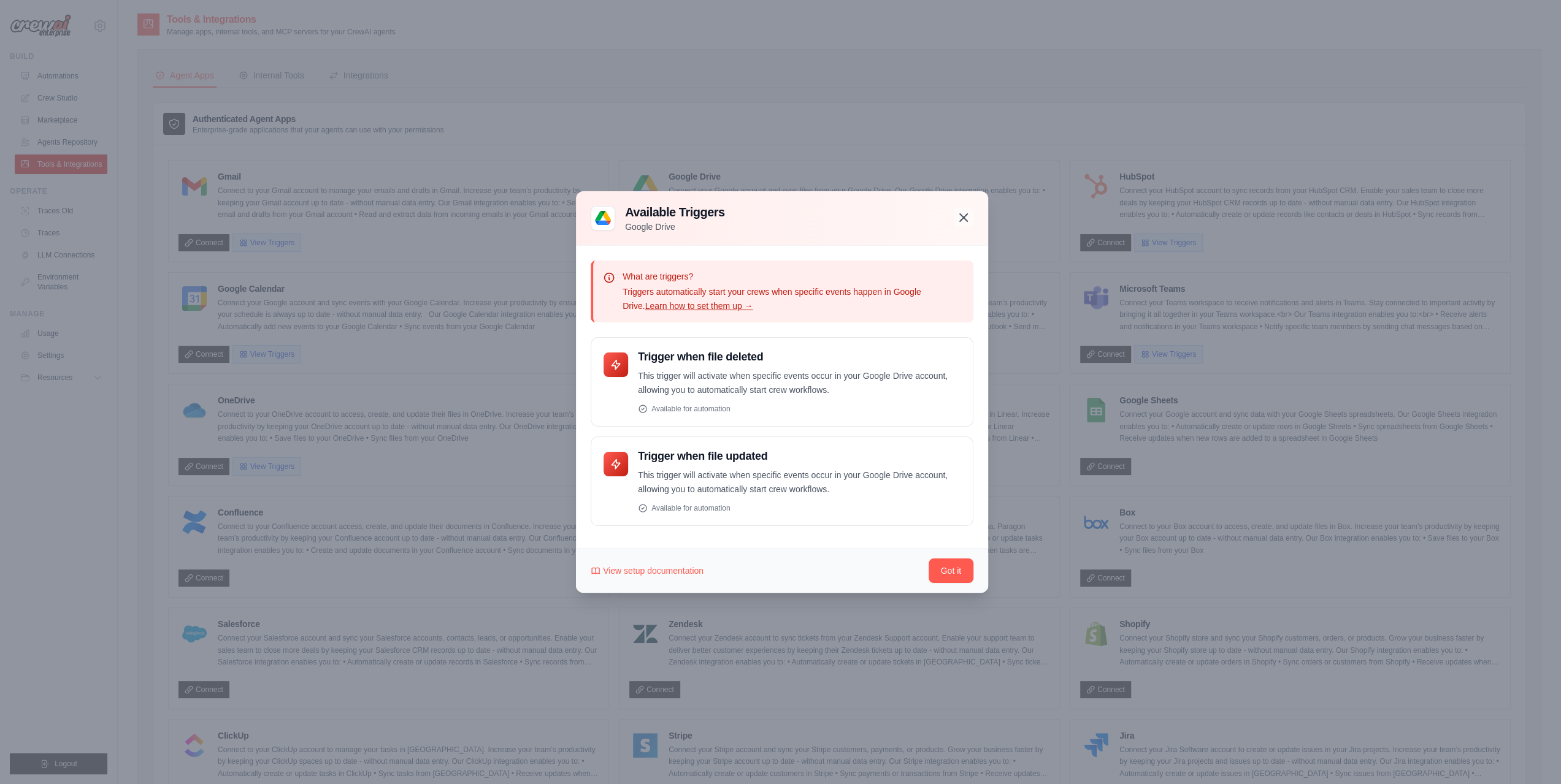
click at [960, 221] on icon "button" at bounding box center [964, 217] width 7 height 7
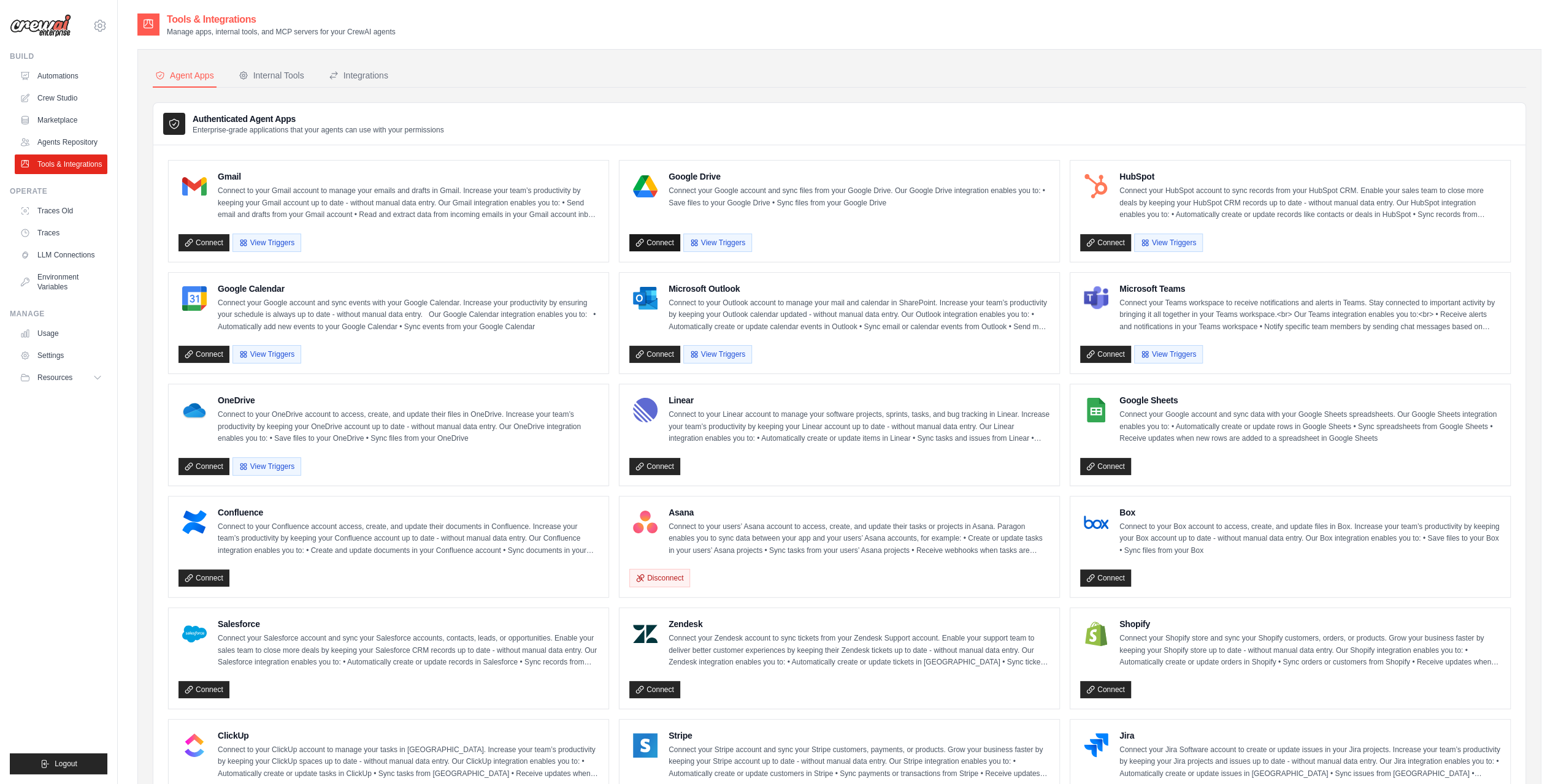
click at [656, 244] on link "Connect" at bounding box center [654, 242] width 51 height 17
click at [76, 140] on link "Agents Repository" at bounding box center [62, 142] width 93 height 20
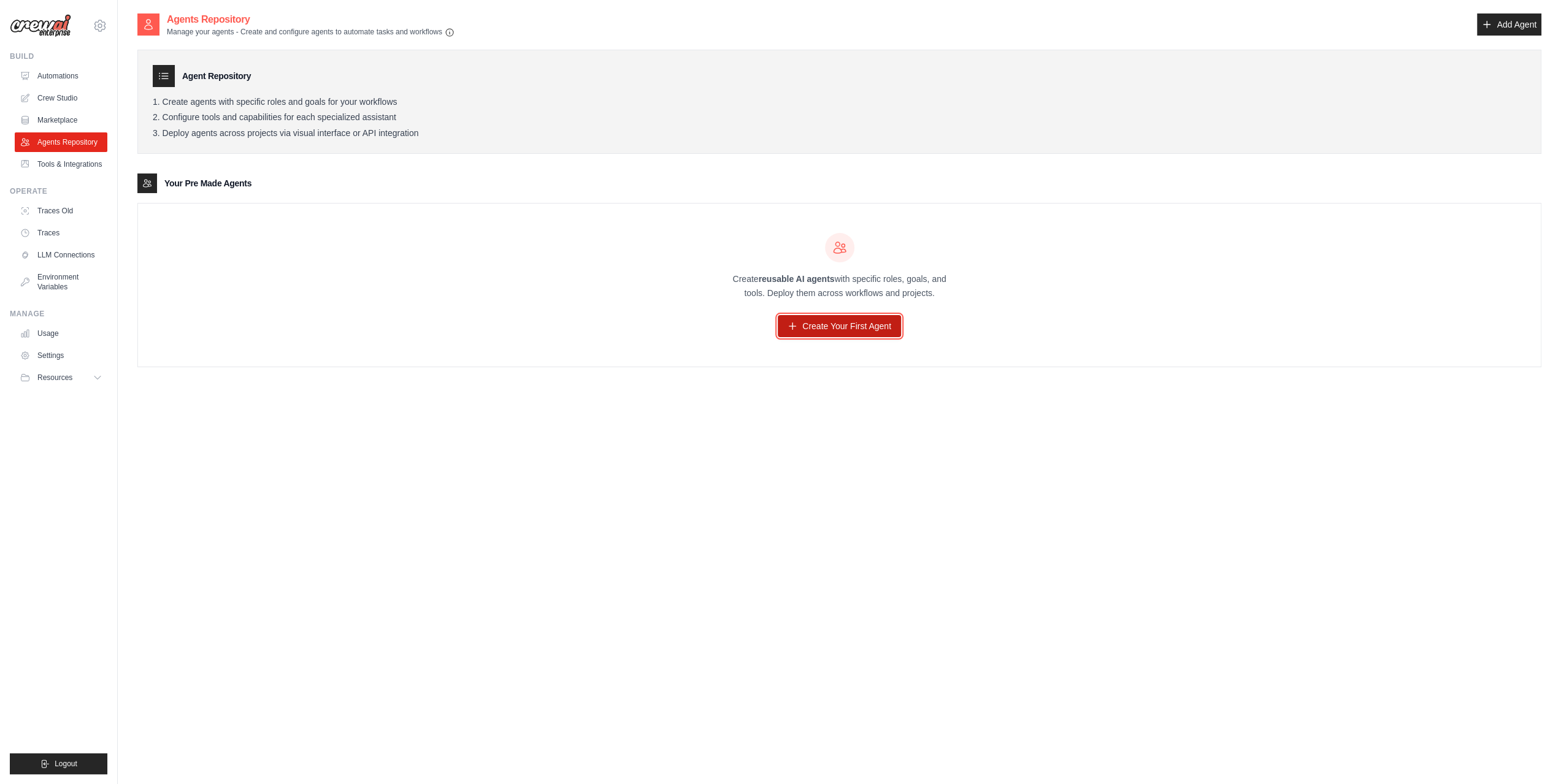
click at [856, 321] on link "Create Your First Agent" at bounding box center [840, 326] width 123 height 22
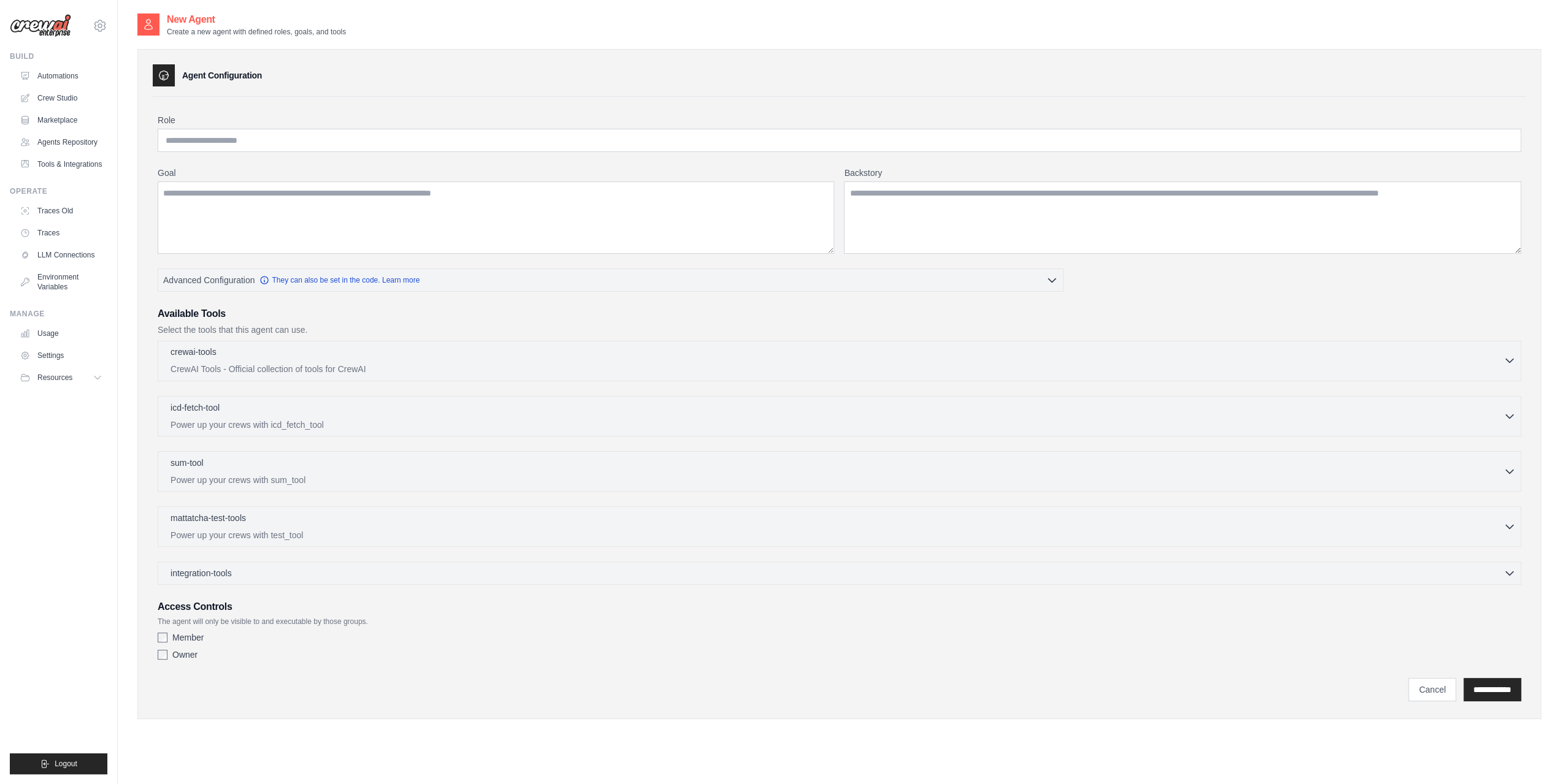
click at [407, 360] on div "crewai-tools 0 selected CrewAI Tools - Official collection of tools for CrewAI" at bounding box center [837, 360] width 1333 height 29
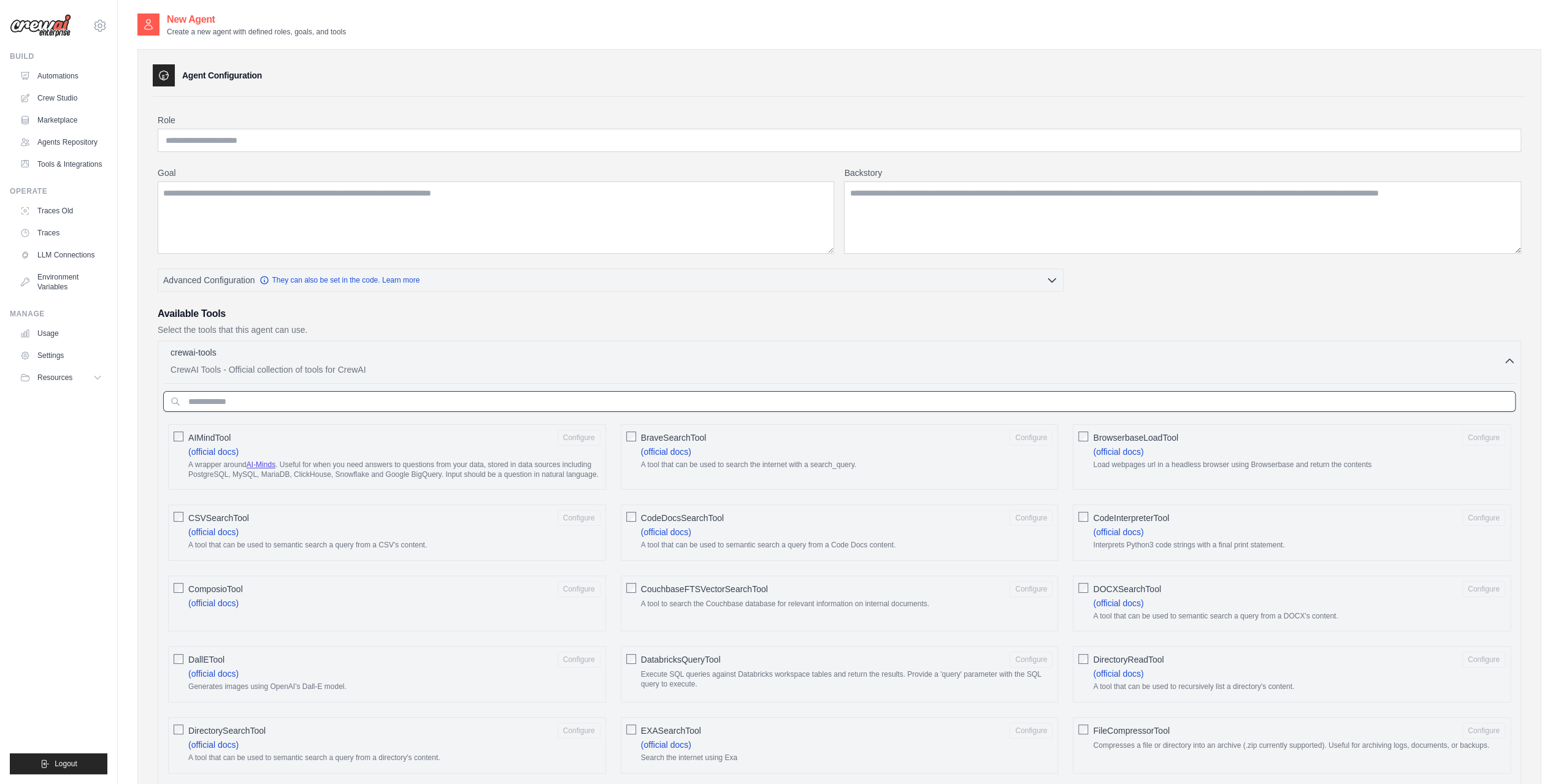
click at [206, 400] on input "text" at bounding box center [839, 401] width 1352 height 21
click at [291, 145] on input "Role" at bounding box center [840, 140] width 1364 height 23
click at [977, 218] on textarea "Backstory" at bounding box center [1182, 217] width 677 height 72
click at [706, 210] on textarea "Goal" at bounding box center [496, 217] width 677 height 72
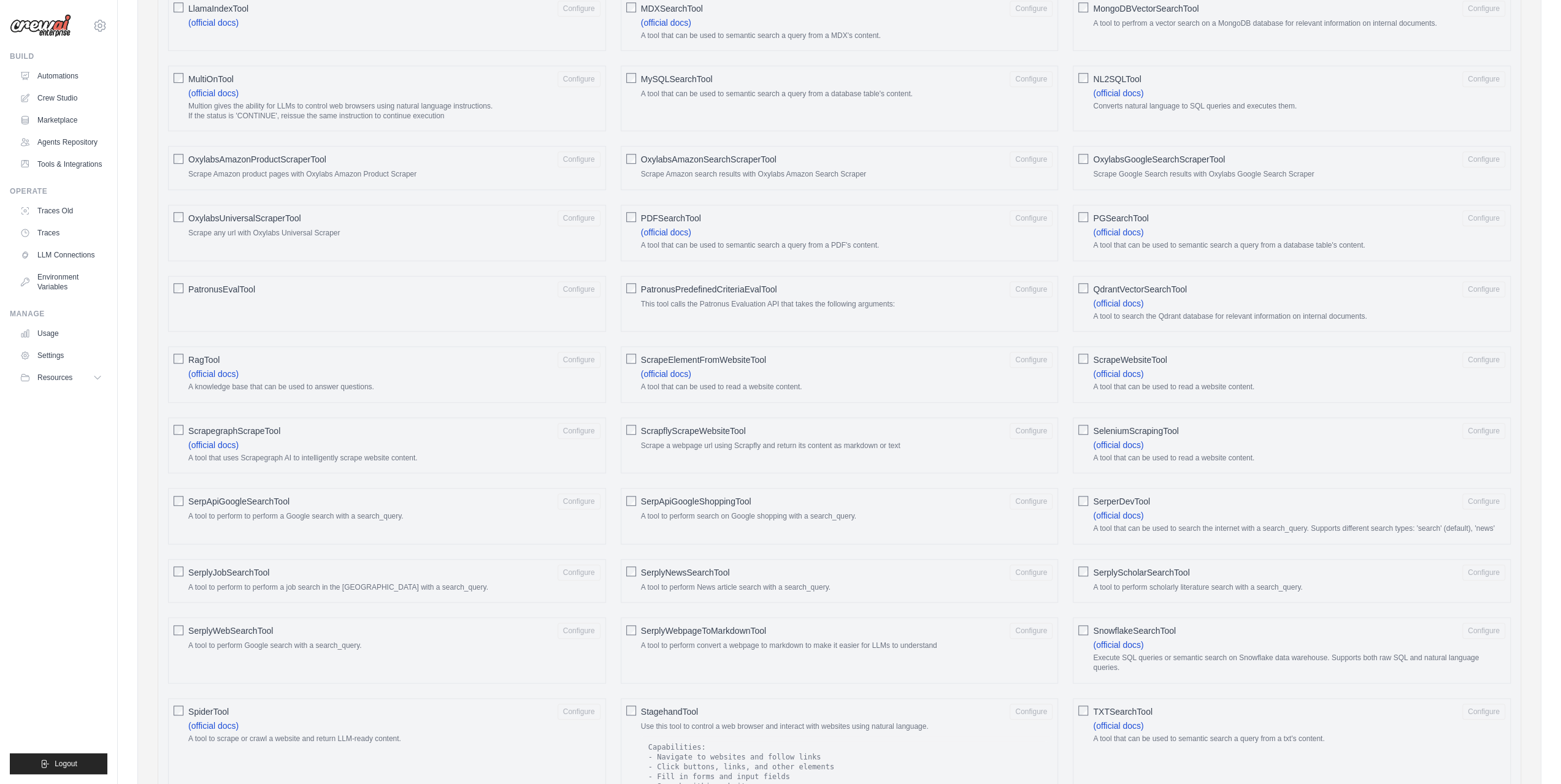
scroll to position [1104, 0]
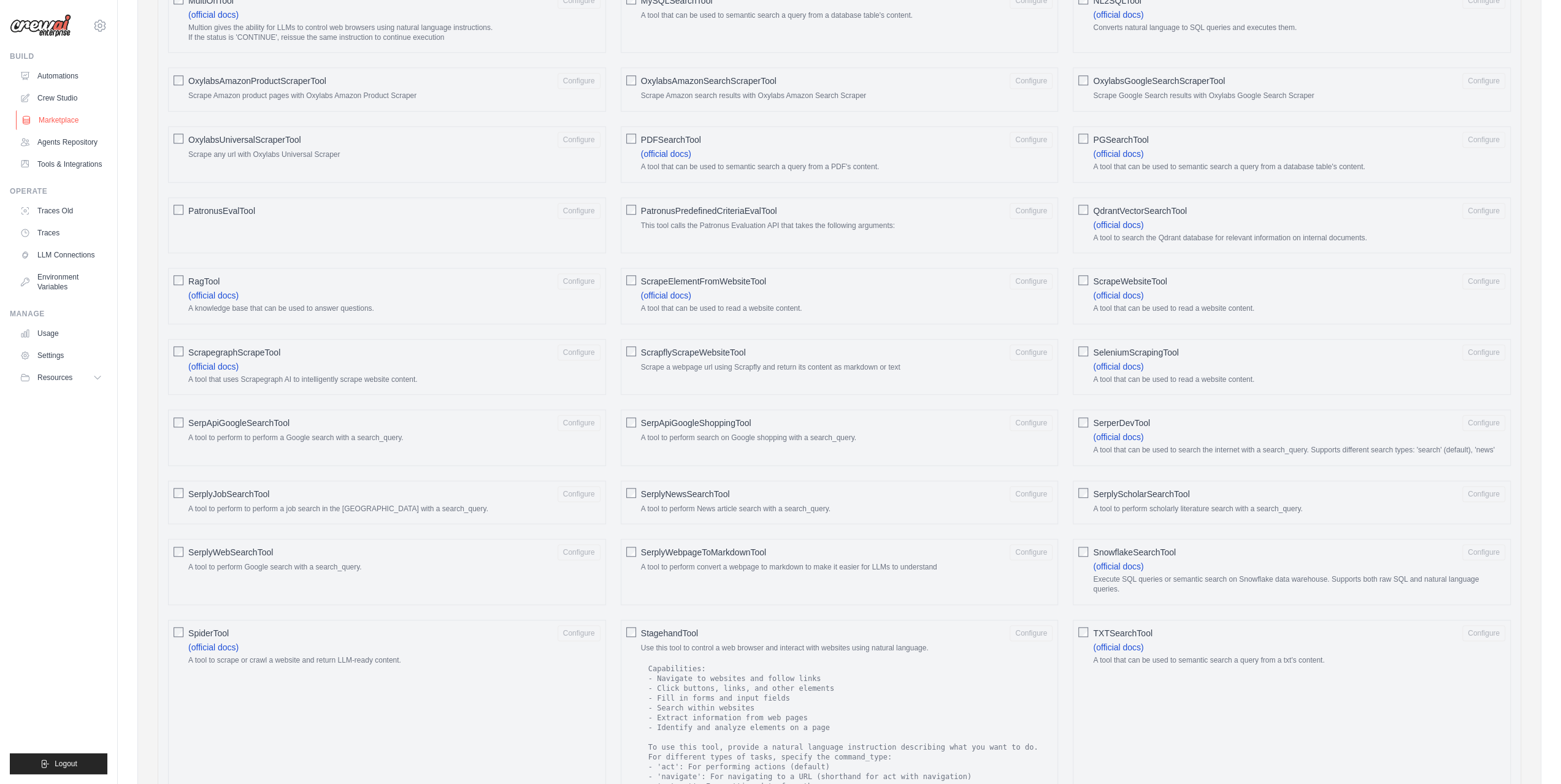
click at [68, 127] on link "Marketplace" at bounding box center [62, 120] width 93 height 20
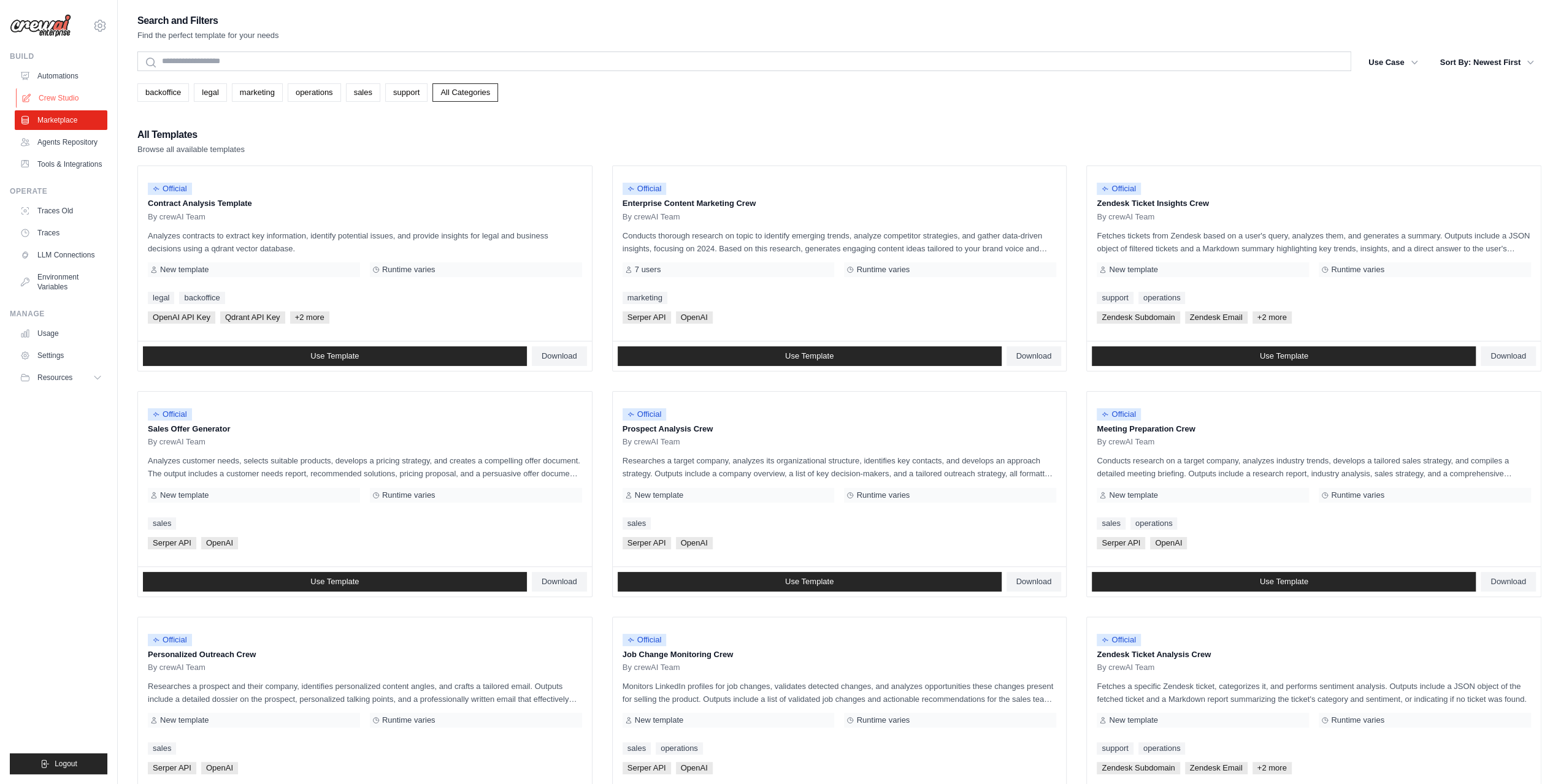
click at [74, 93] on link "Crew Studio" at bounding box center [62, 97] width 93 height 20
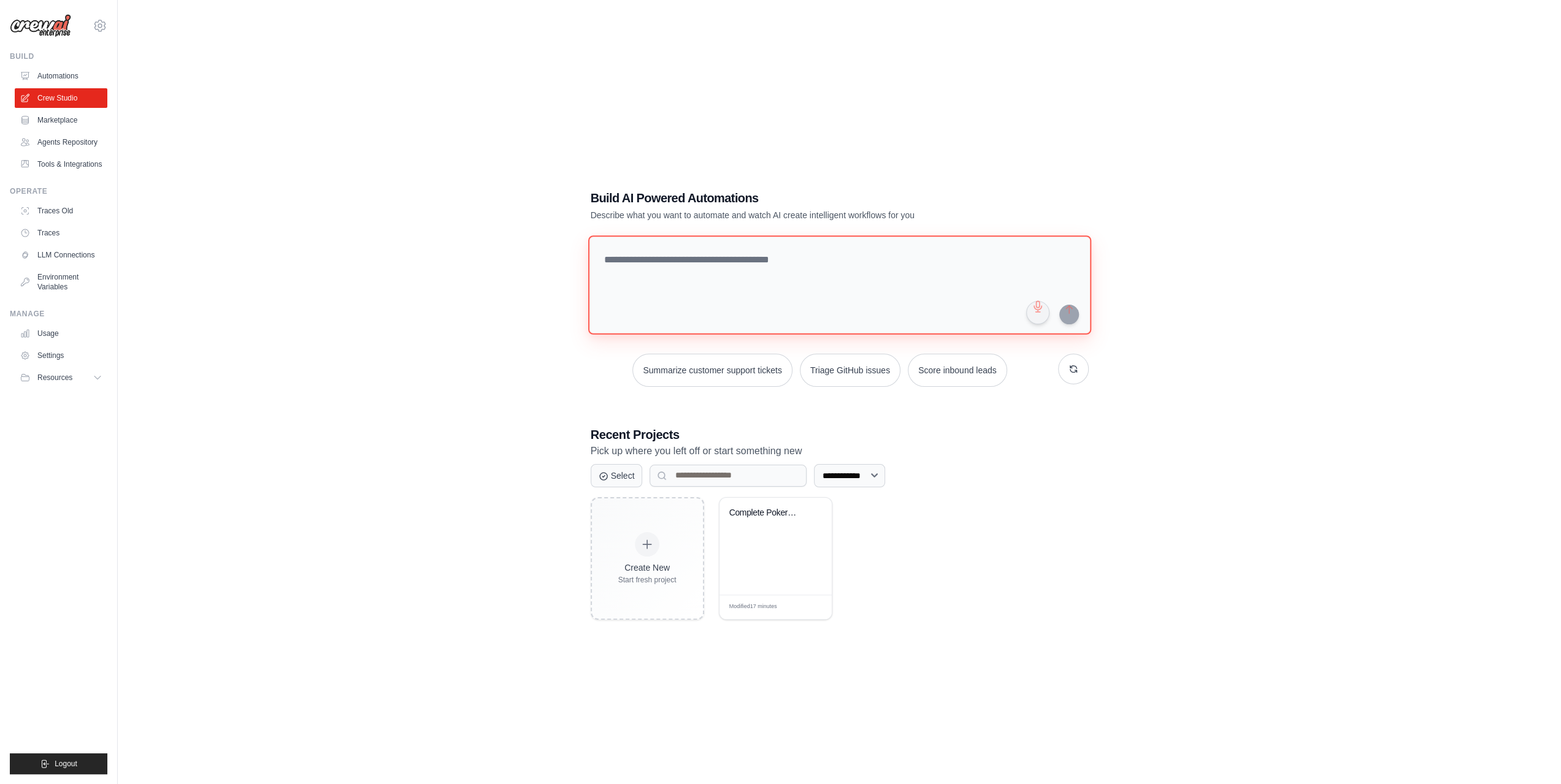
click at [771, 271] on textarea at bounding box center [839, 285] width 503 height 100
paste textarea "**********"
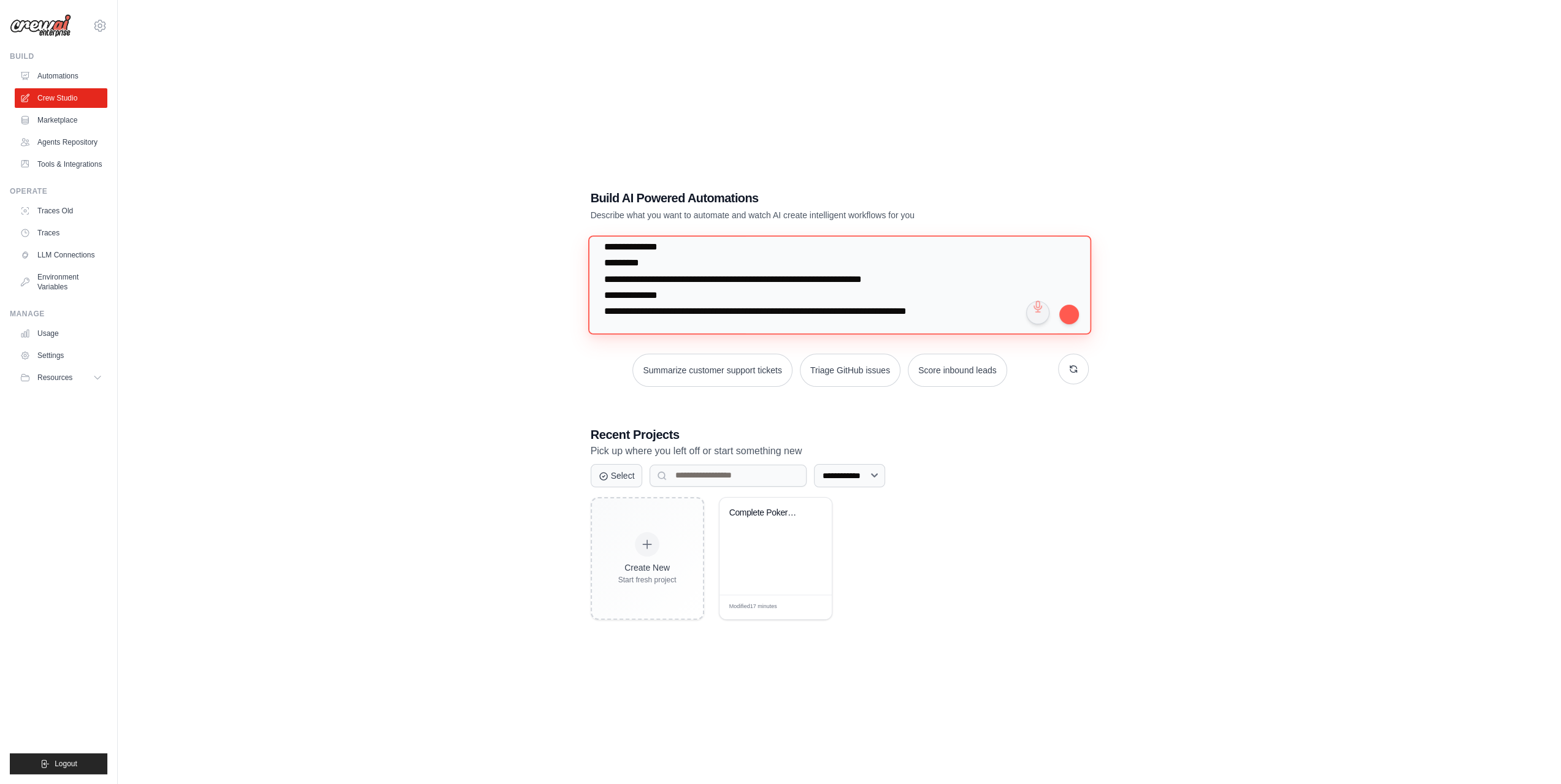
click at [618, 251] on textarea "**********" at bounding box center [839, 285] width 503 height 100
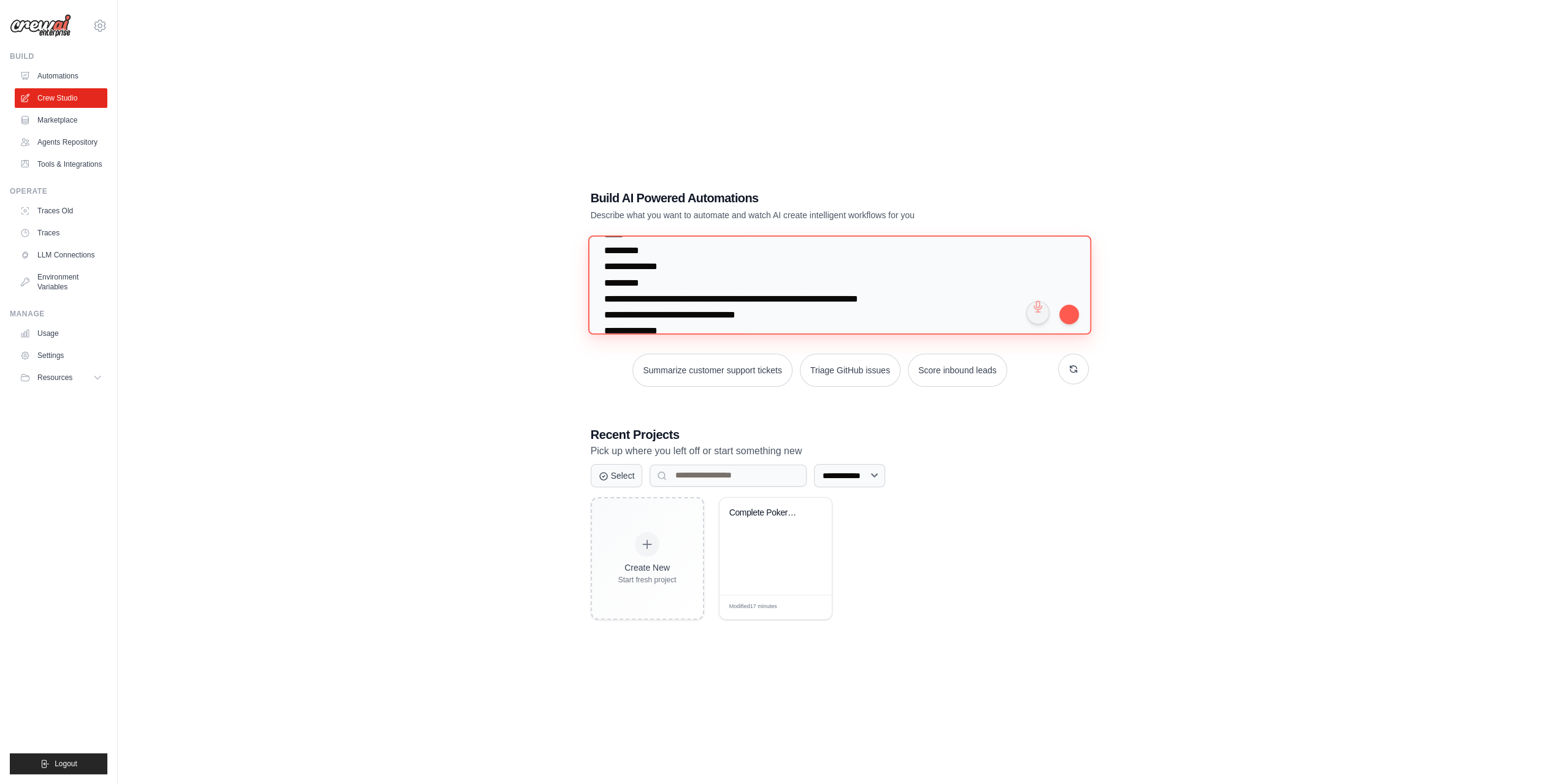
scroll to position [0, 0]
click at [621, 237] on textarea "**********" at bounding box center [839, 285] width 503 height 100
paste textarea "**********"
click at [690, 318] on textarea at bounding box center [842, 285] width 508 height 100
paste textarea "**********"
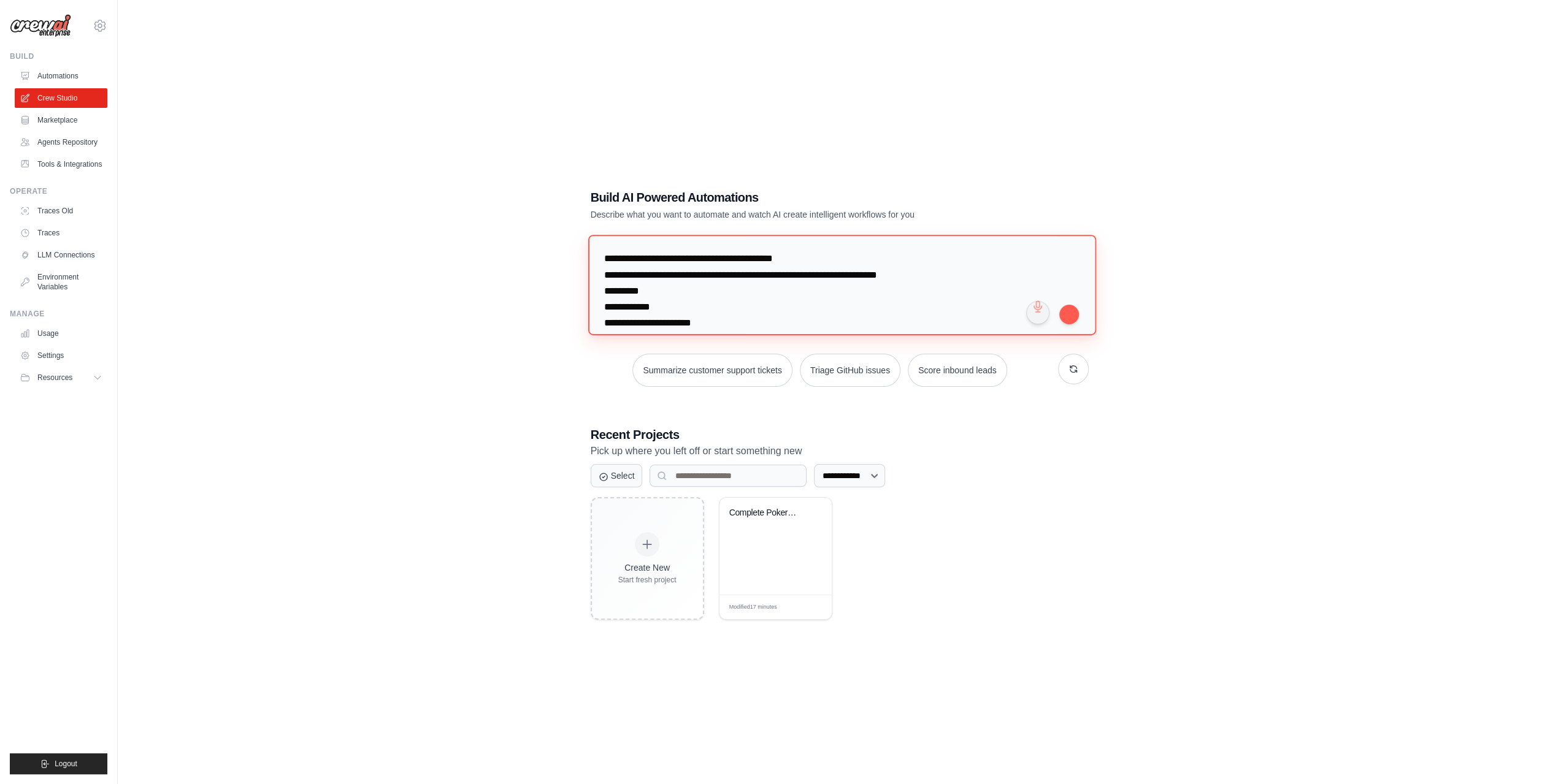
scroll to position [1049, 0]
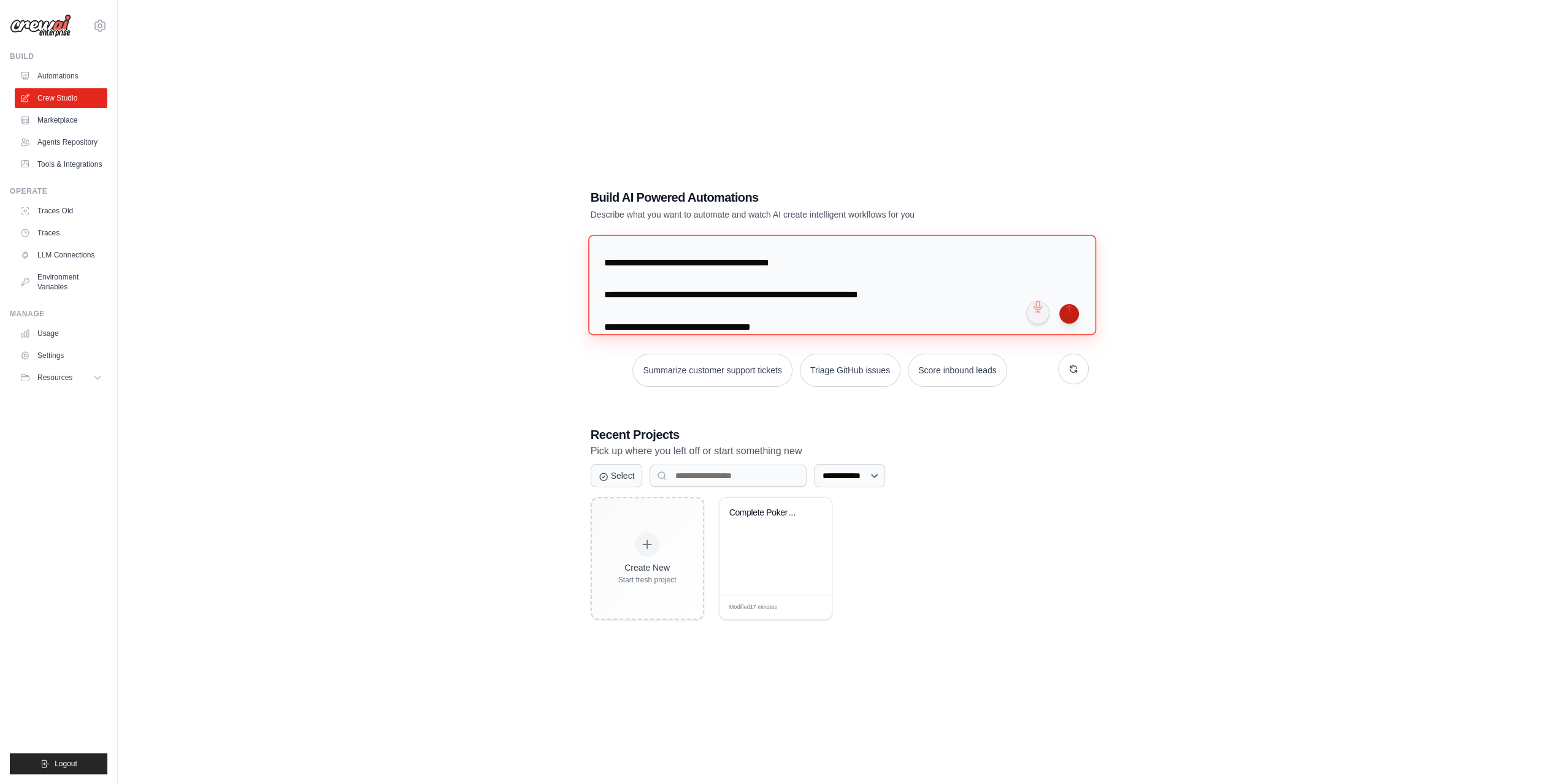
type textarea "**********"
drag, startPoint x: 1077, startPoint y: 313, endPoint x: 974, endPoint y: 343, distance: 107.3
click at [1076, 313] on button "submit" at bounding box center [1069, 313] width 20 height 20
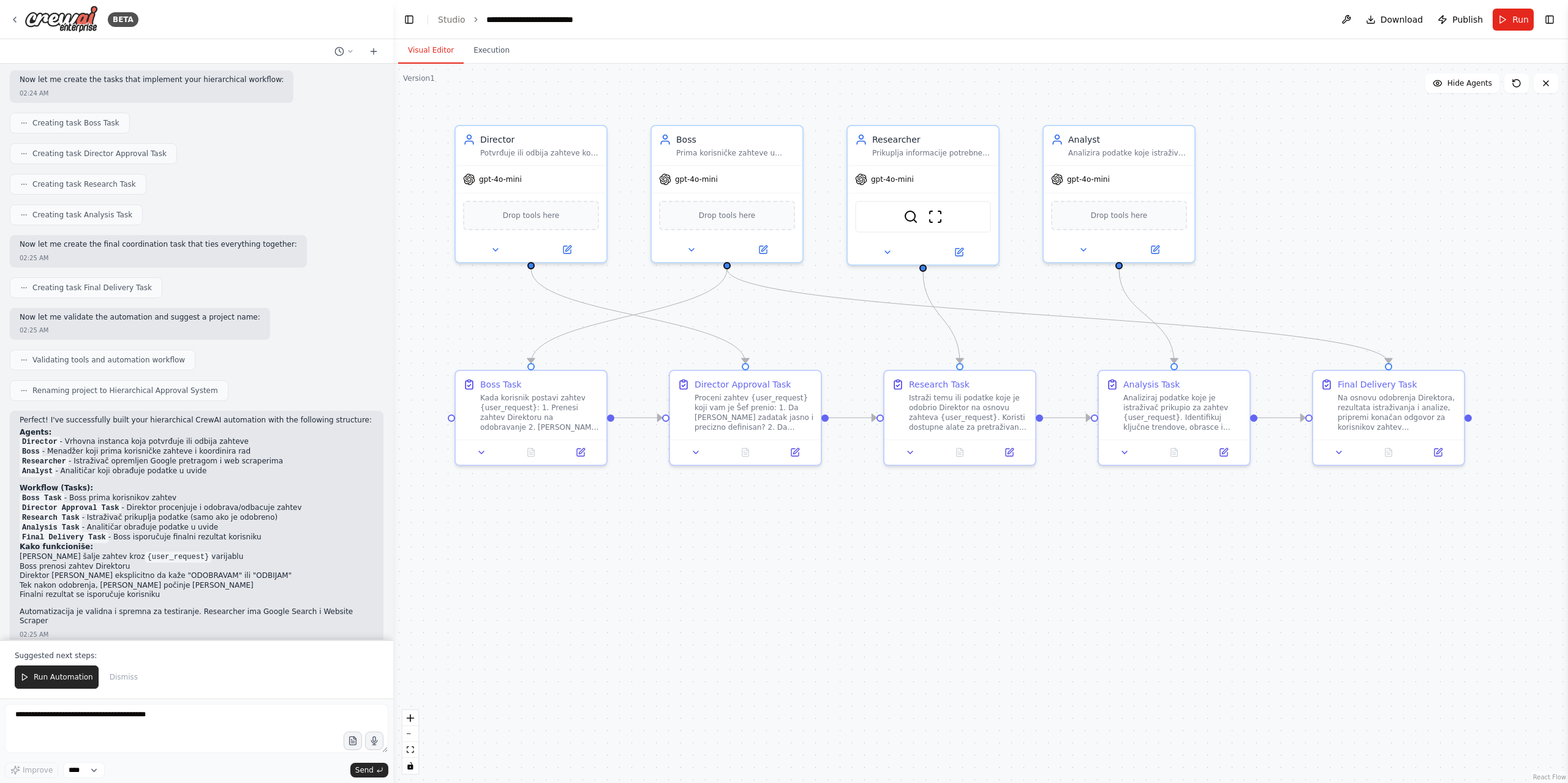
scroll to position [928, 0]
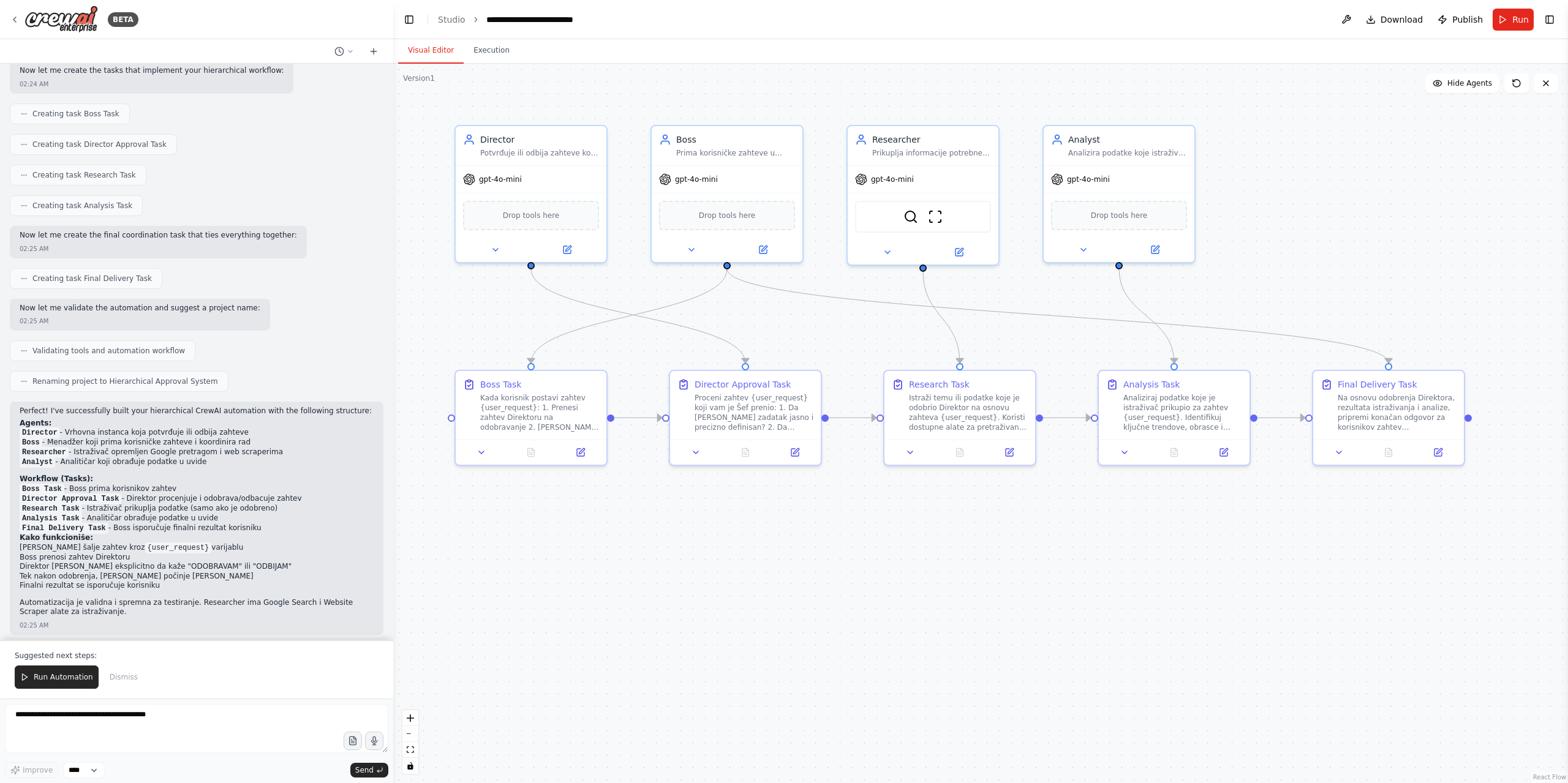
drag, startPoint x: 57, startPoint y: 678, endPoint x: 239, endPoint y: 783, distance: 210.1
click at [57, 682] on span "Run Automation" at bounding box center [64, 678] width 60 height 9
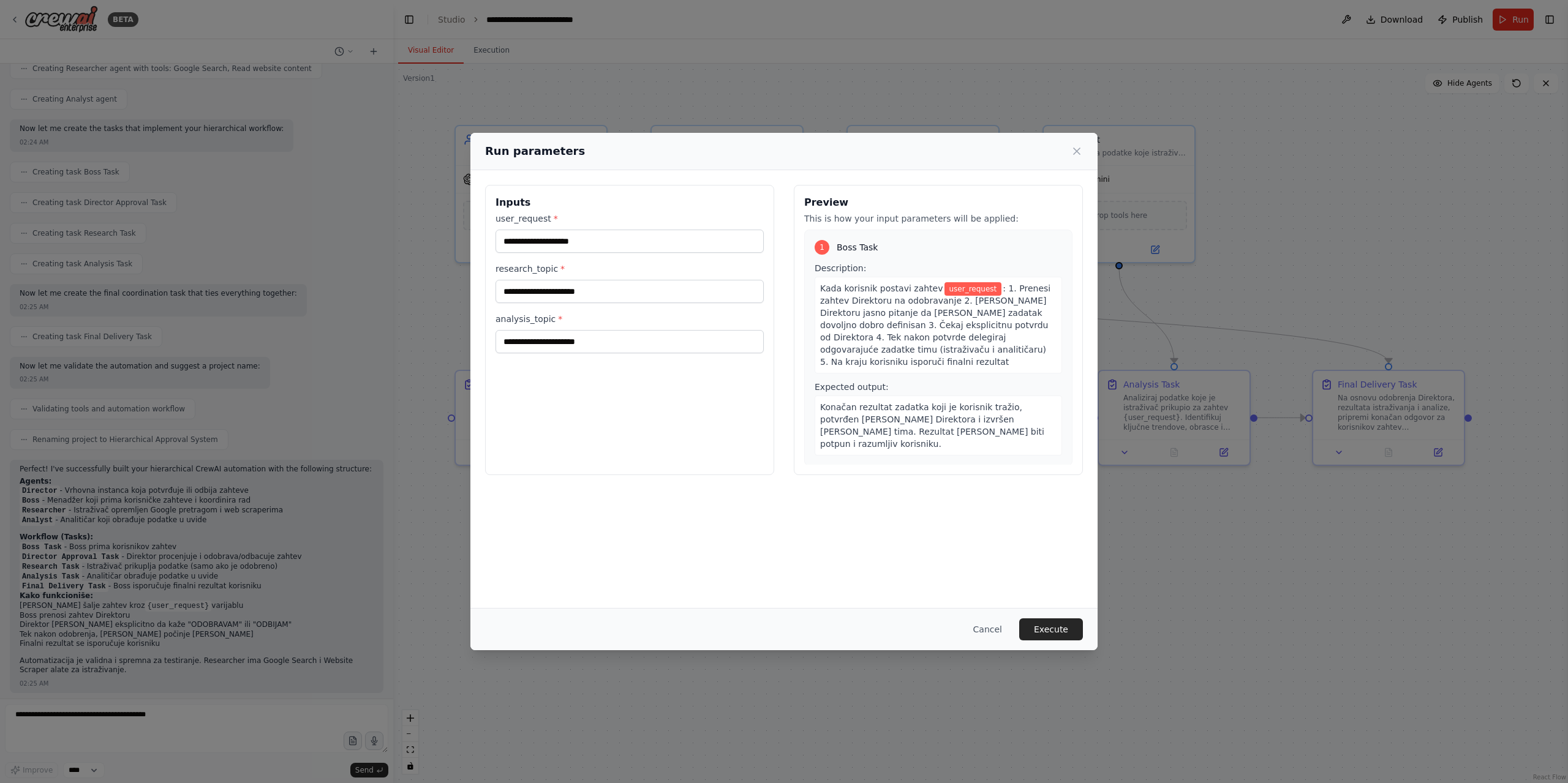
click at [1004, 634] on button "Cancel" at bounding box center [988, 630] width 49 height 22
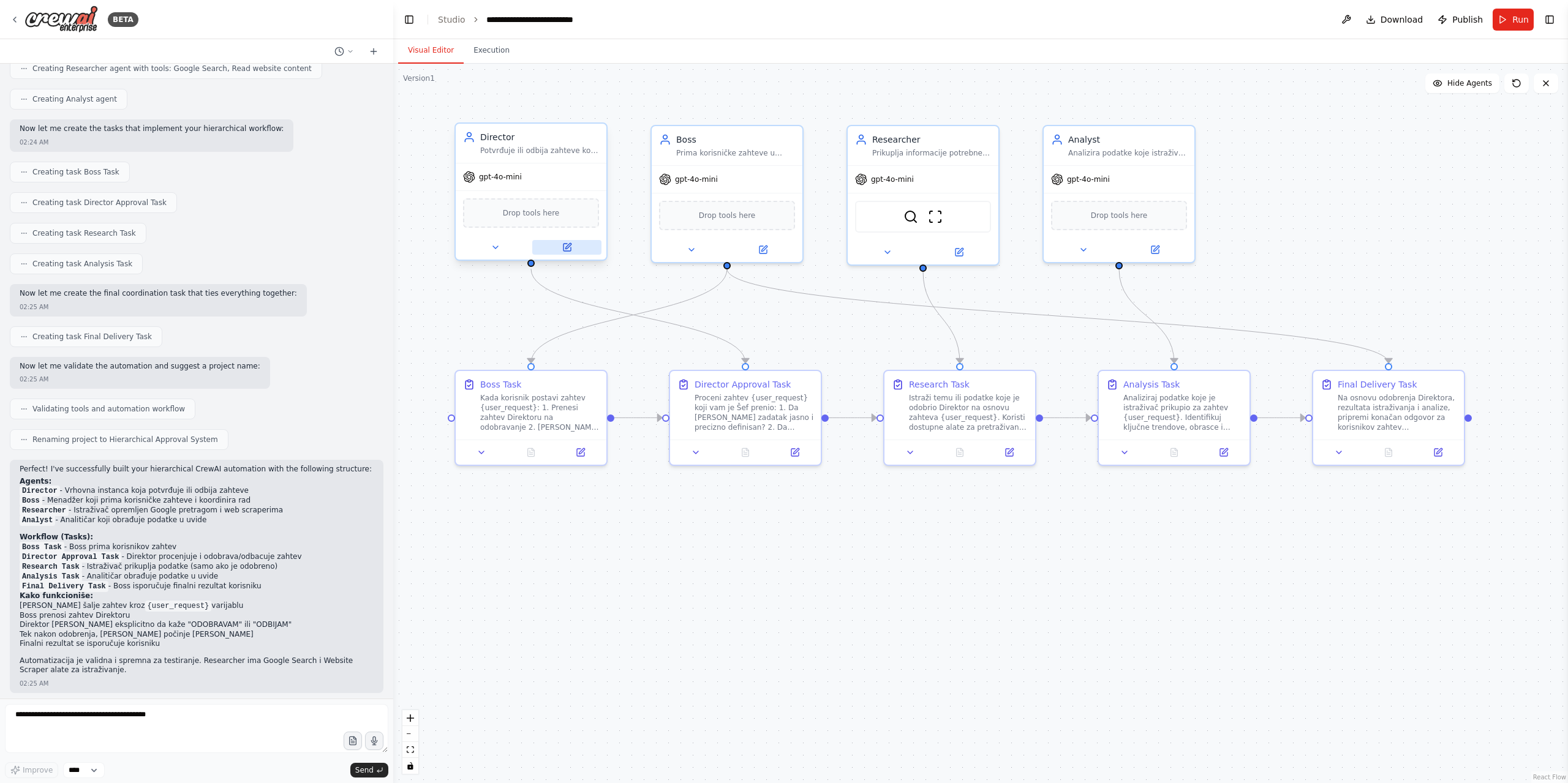
click at [569, 244] on icon at bounding box center [568, 246] width 5 height 5
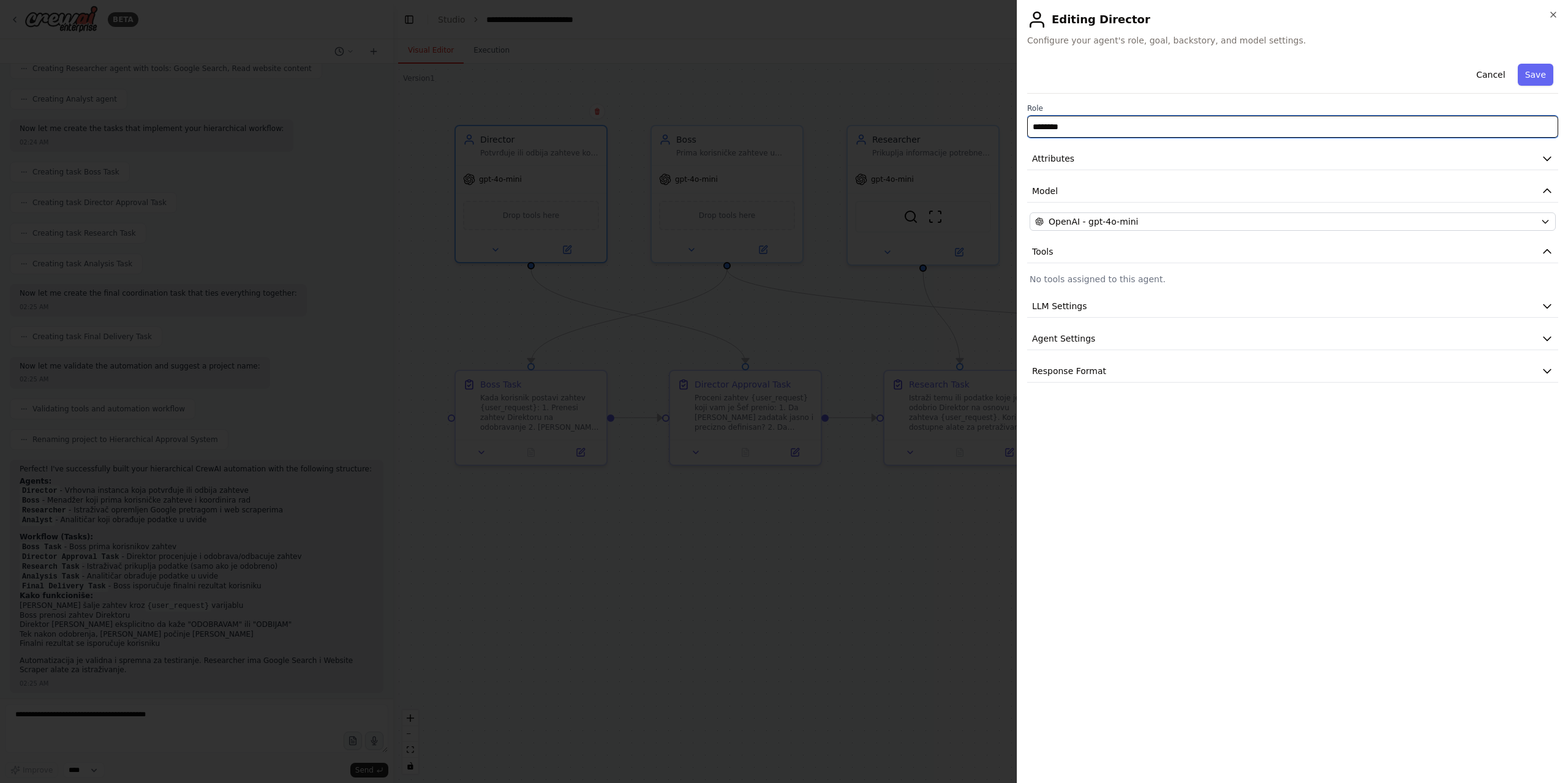
click at [1172, 129] on input "********" at bounding box center [1292, 126] width 531 height 22
click at [1084, 118] on input "********" at bounding box center [1292, 126] width 531 height 22
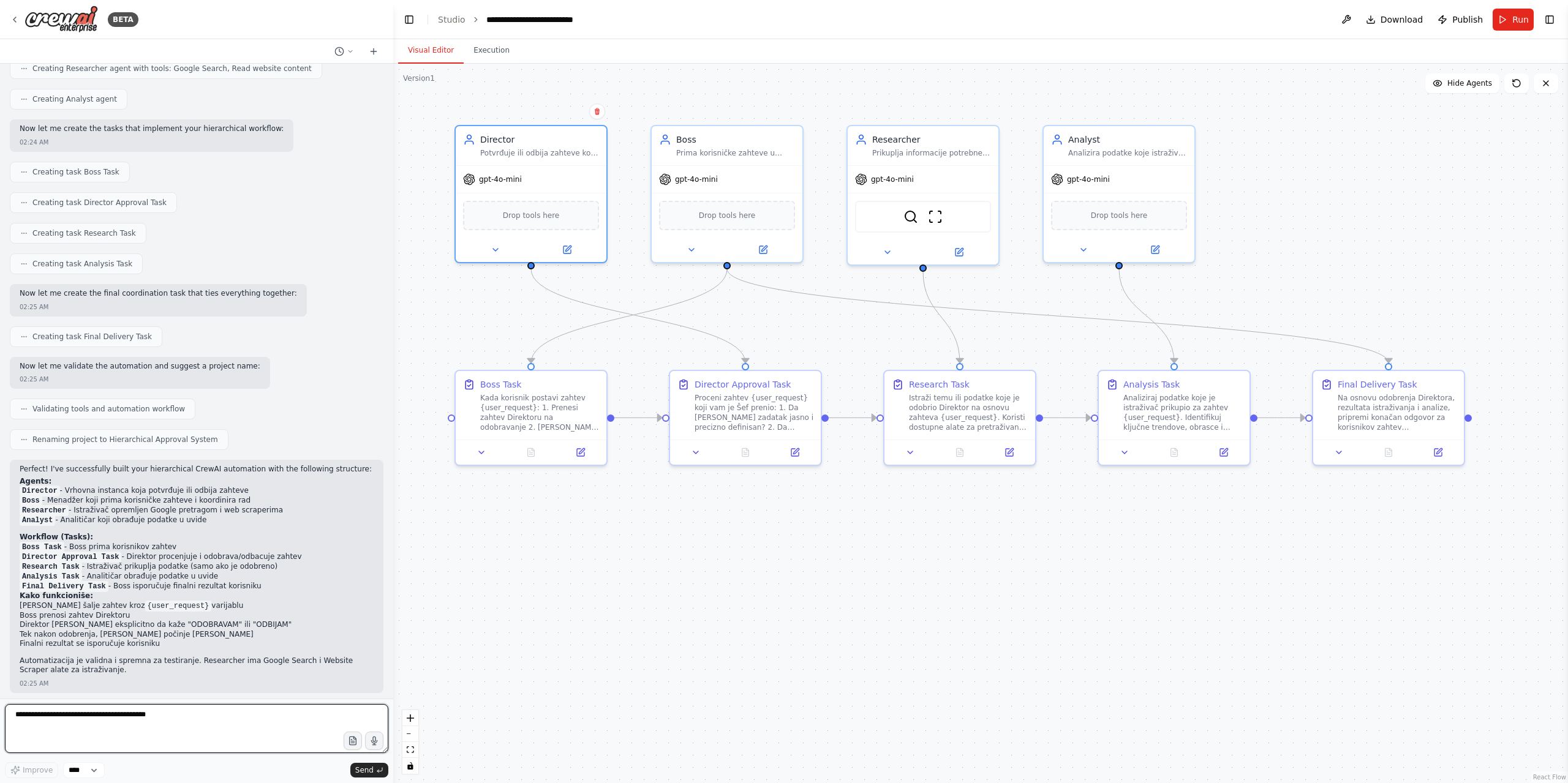
click at [119, 727] on textarea at bounding box center [196, 729] width 383 height 49
click at [542, 218] on span "Drop tools here" at bounding box center [531, 213] width 57 height 12
click at [563, 245] on icon at bounding box center [567, 247] width 7 height 7
click at [172, 723] on textarea at bounding box center [196, 729] width 383 height 49
click at [65, 715] on textarea at bounding box center [196, 729] width 383 height 49
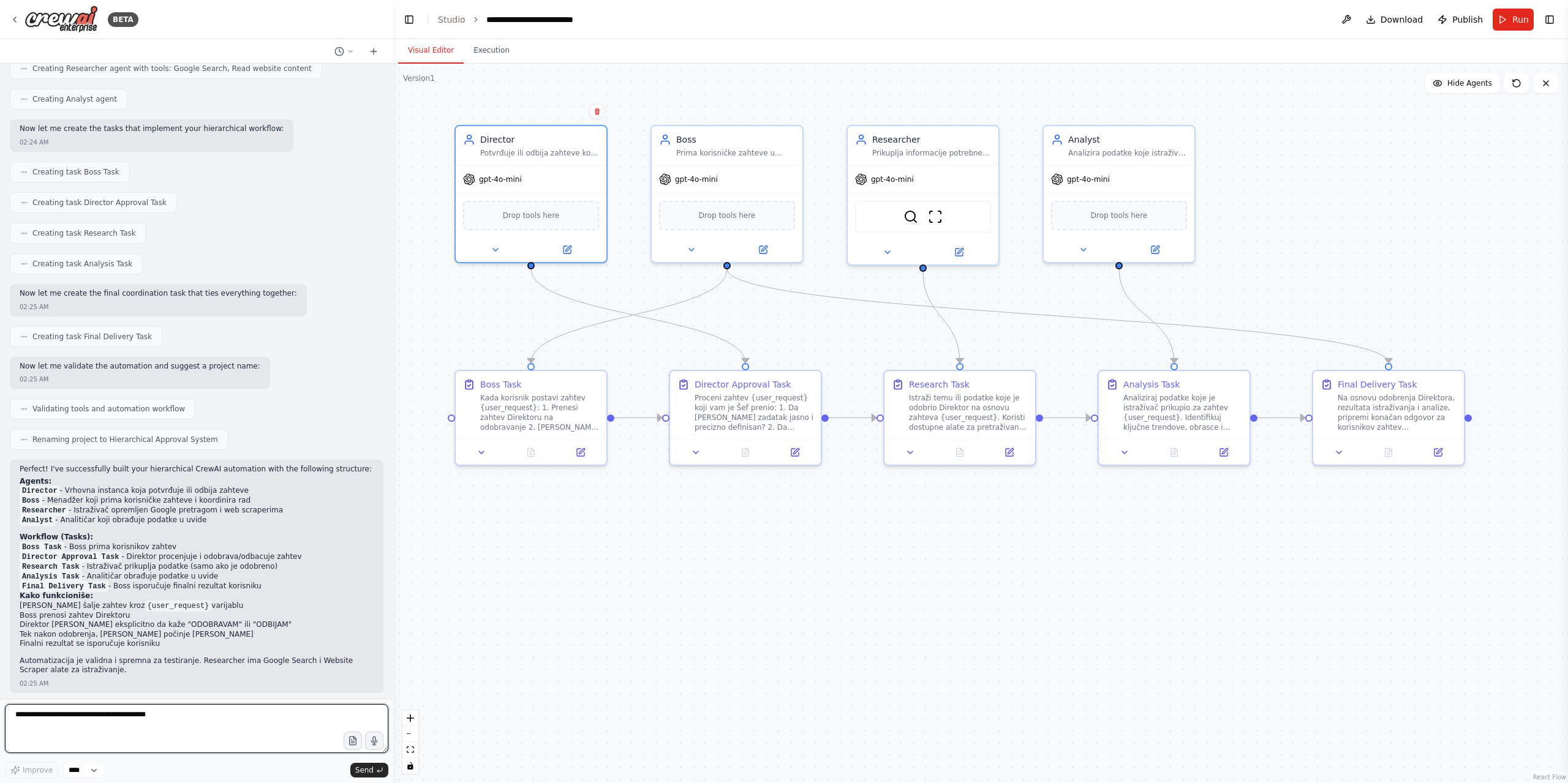
paste textarea "**********"
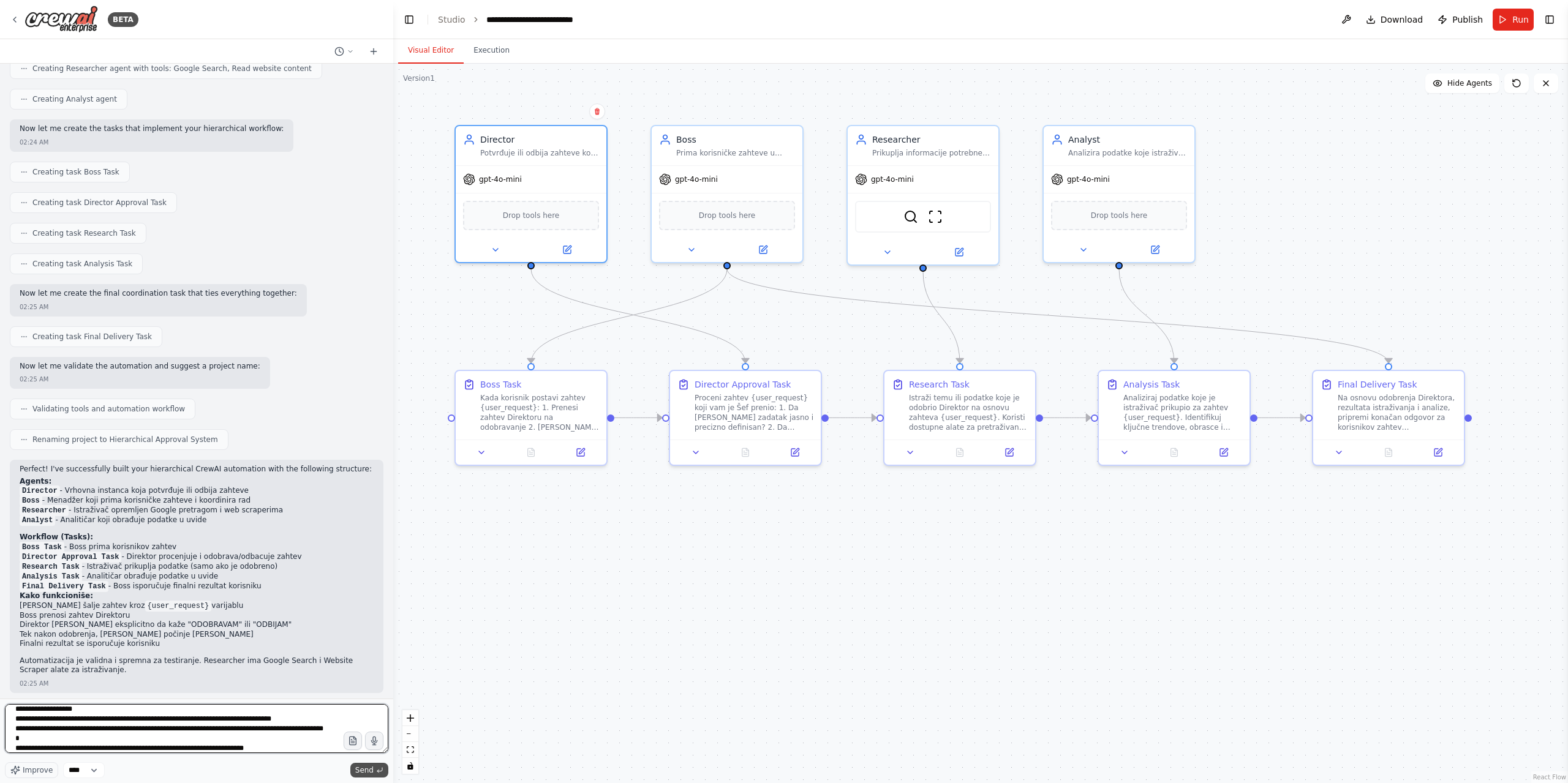
type textarea "**********"
click at [371, 772] on span "Send" at bounding box center [364, 770] width 18 height 9
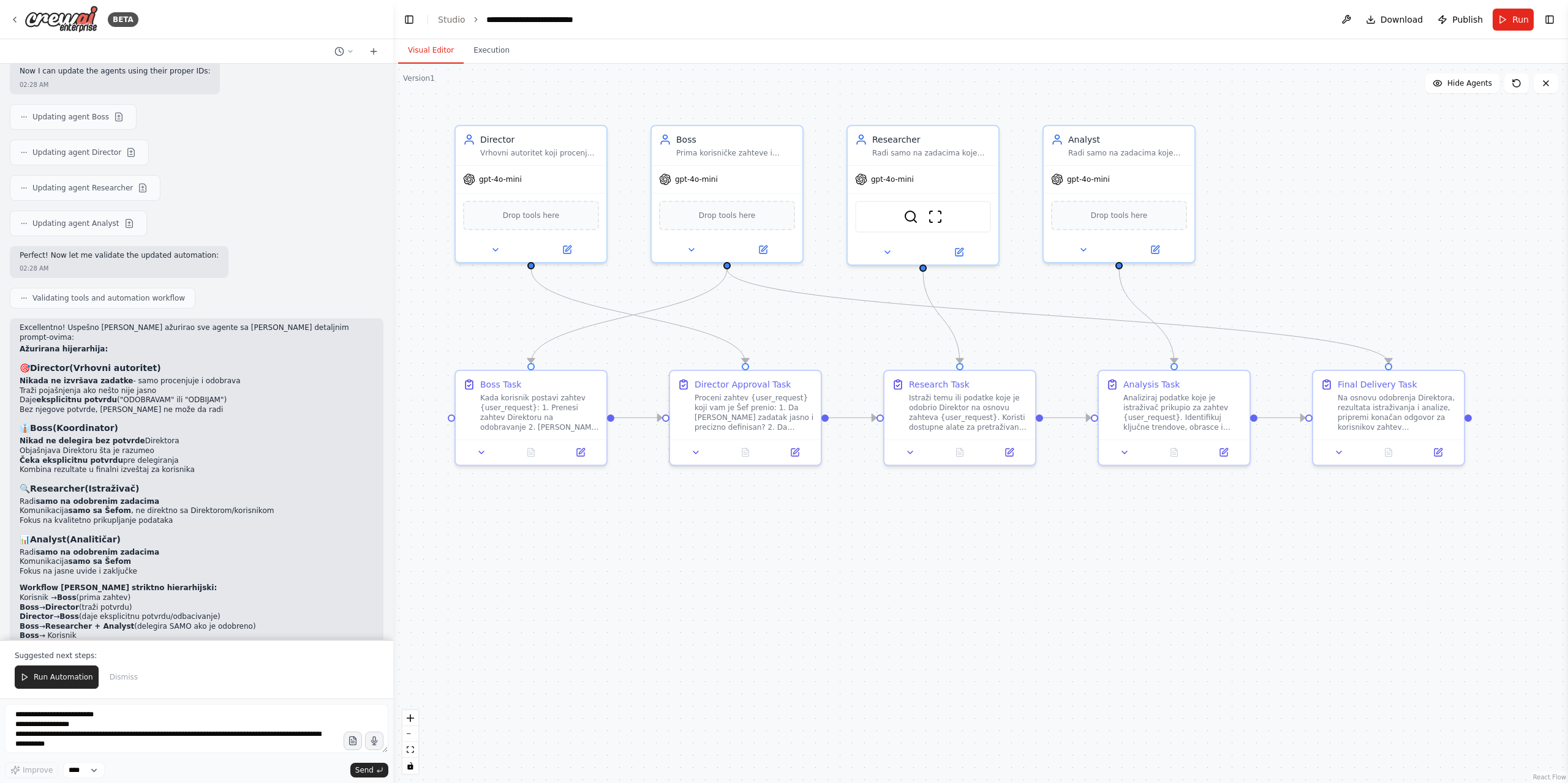
scroll to position [1983, 0]
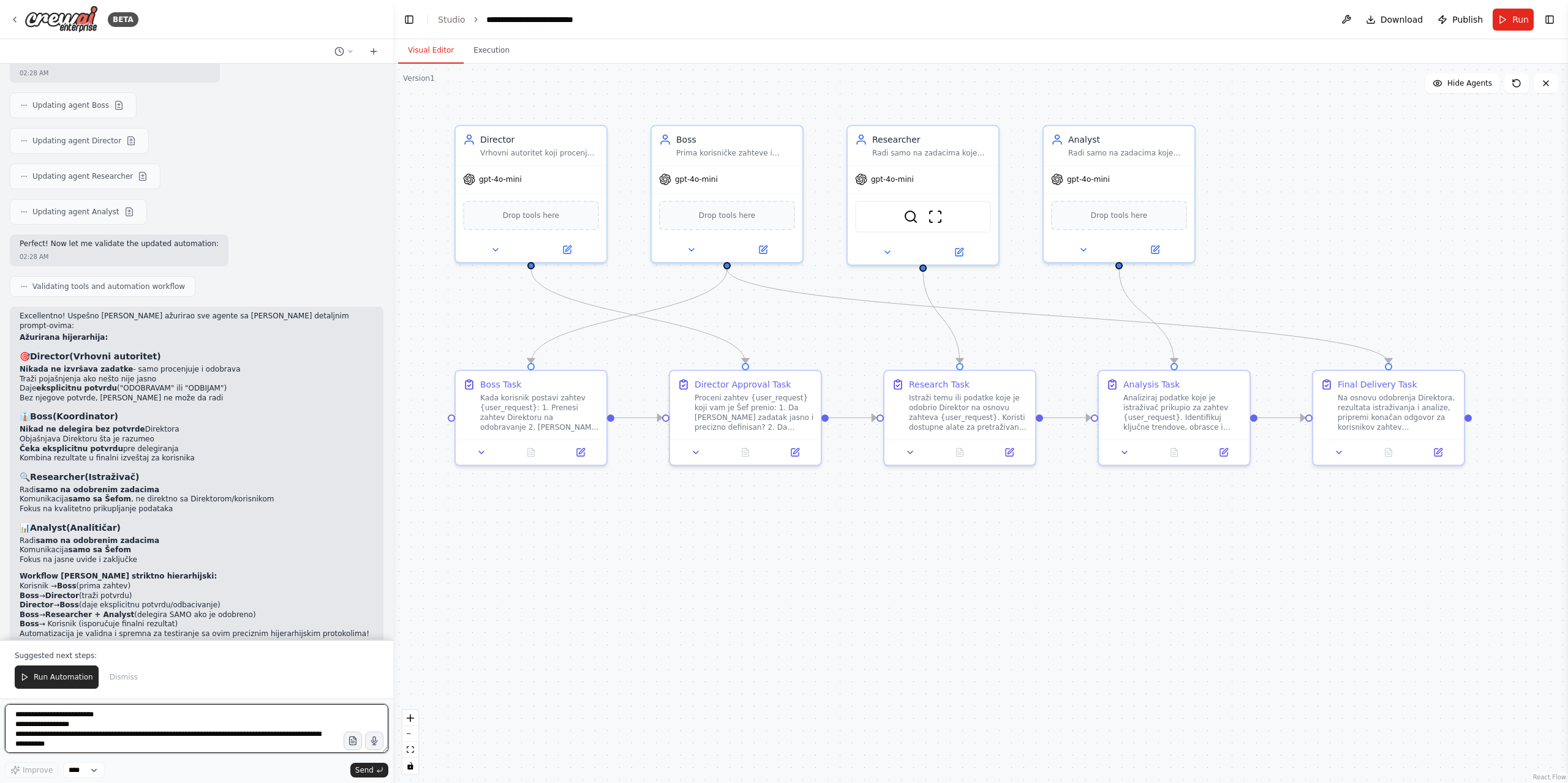
click at [128, 726] on textarea at bounding box center [196, 729] width 383 height 49
drag, startPoint x: 198, startPoint y: 727, endPoint x: 206, endPoint y: 738, distance: 13.6
click at [198, 727] on textarea at bounding box center [196, 729] width 383 height 49
paste textarea "**********"
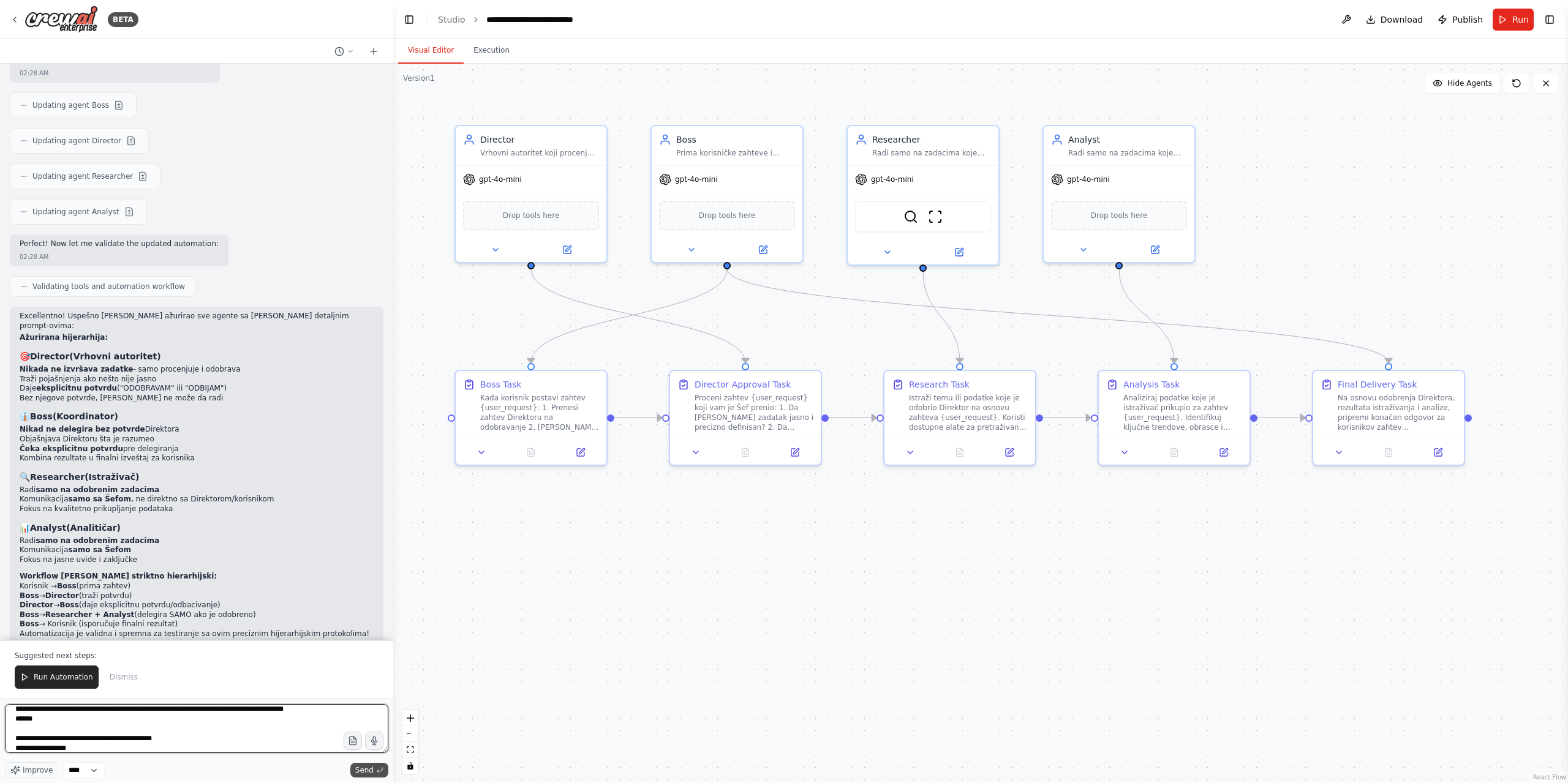
type textarea "**********"
click at [366, 770] on span "Send" at bounding box center [364, 770] width 18 height 9
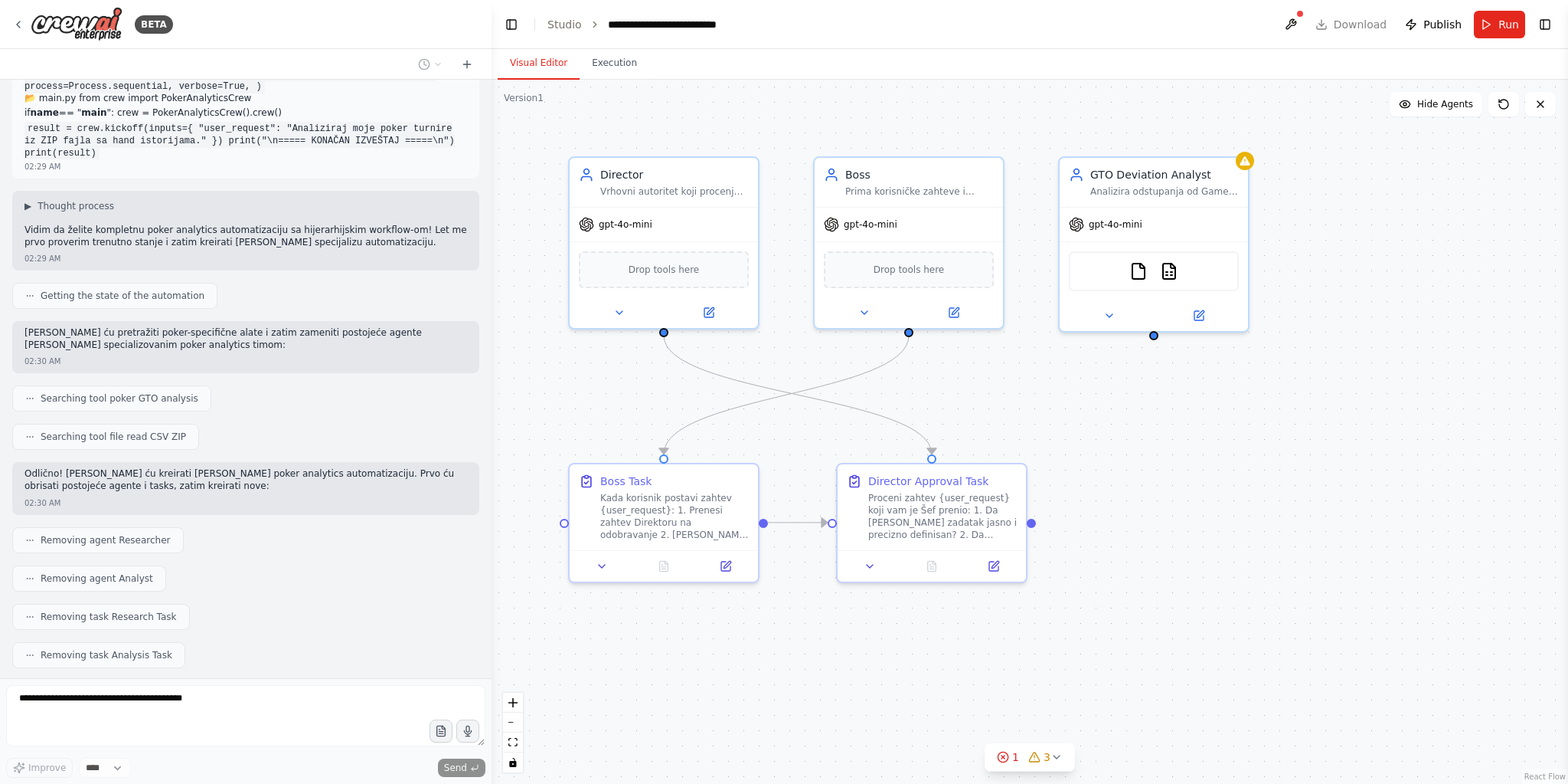
scroll to position [3945, 0]
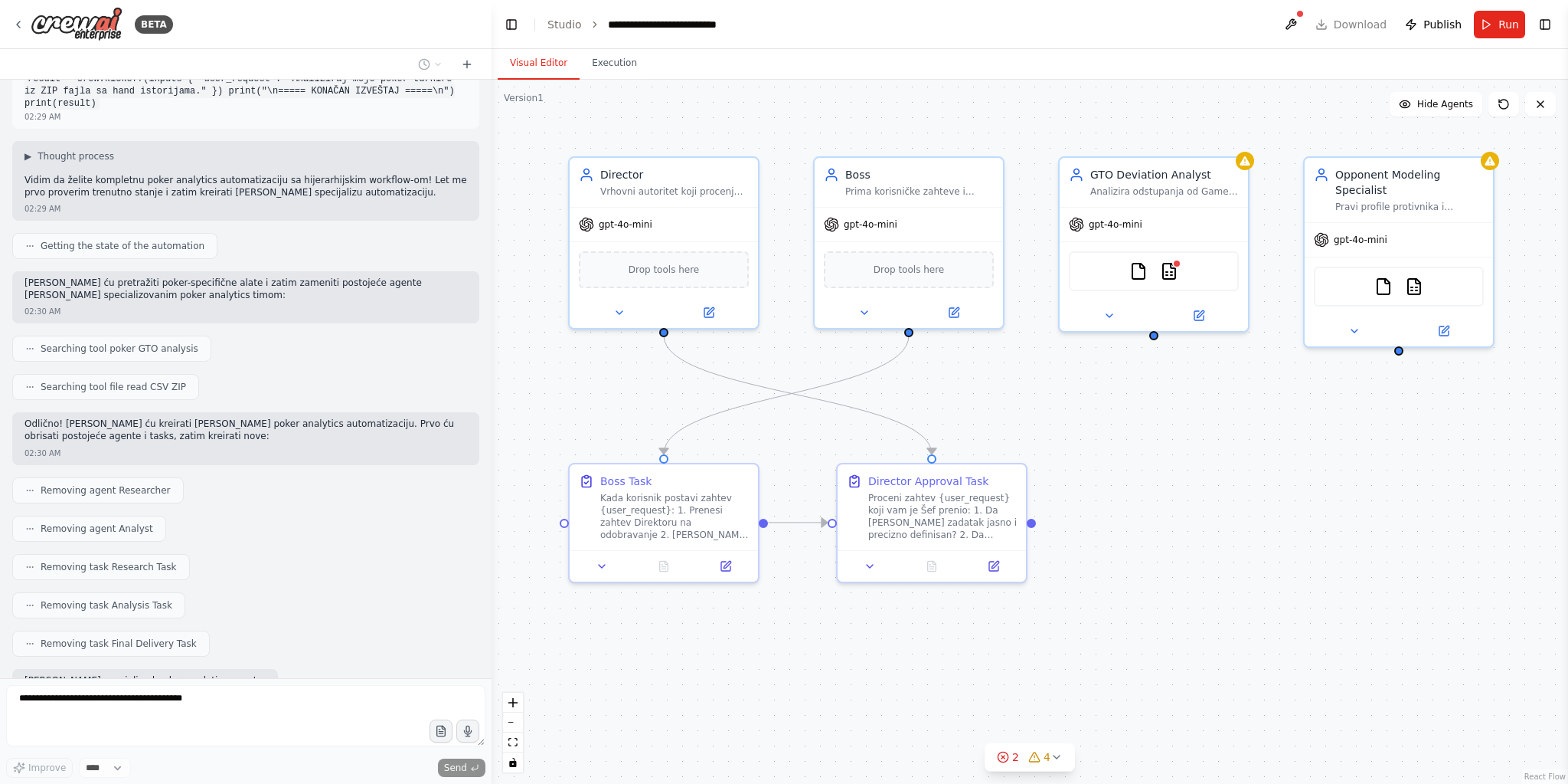
click at [261, 721] on div "Creating GTO Deviation Analyst agent with tools: Read a file's content, Search …" at bounding box center [245, 739] width 467 height 38
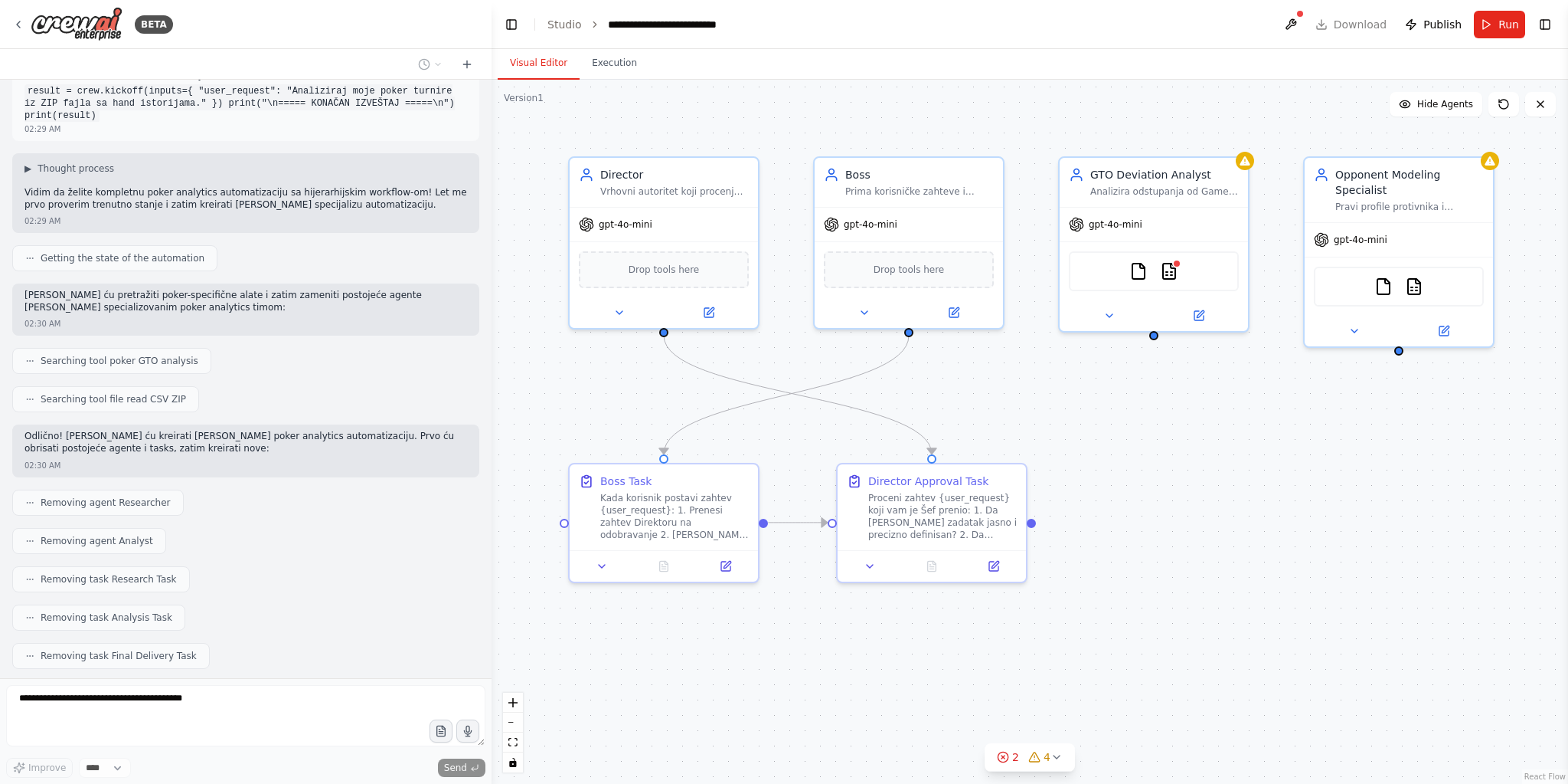
click at [275, 733] on div "Creating GTO Deviation Analyst agent with tools: Read a file's content, Search …" at bounding box center [245, 752] width 467 height 38
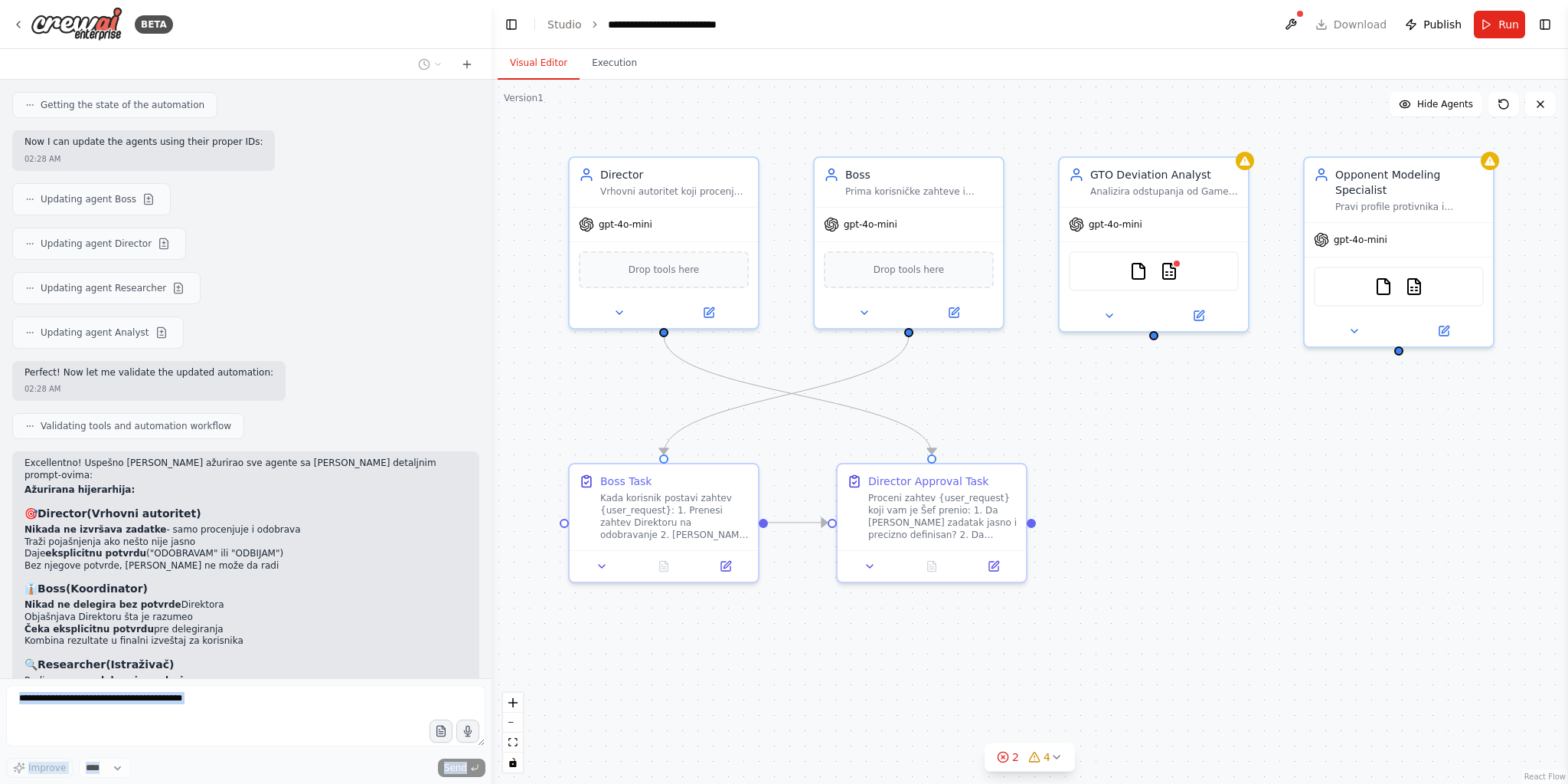
scroll to position [2184, 0]
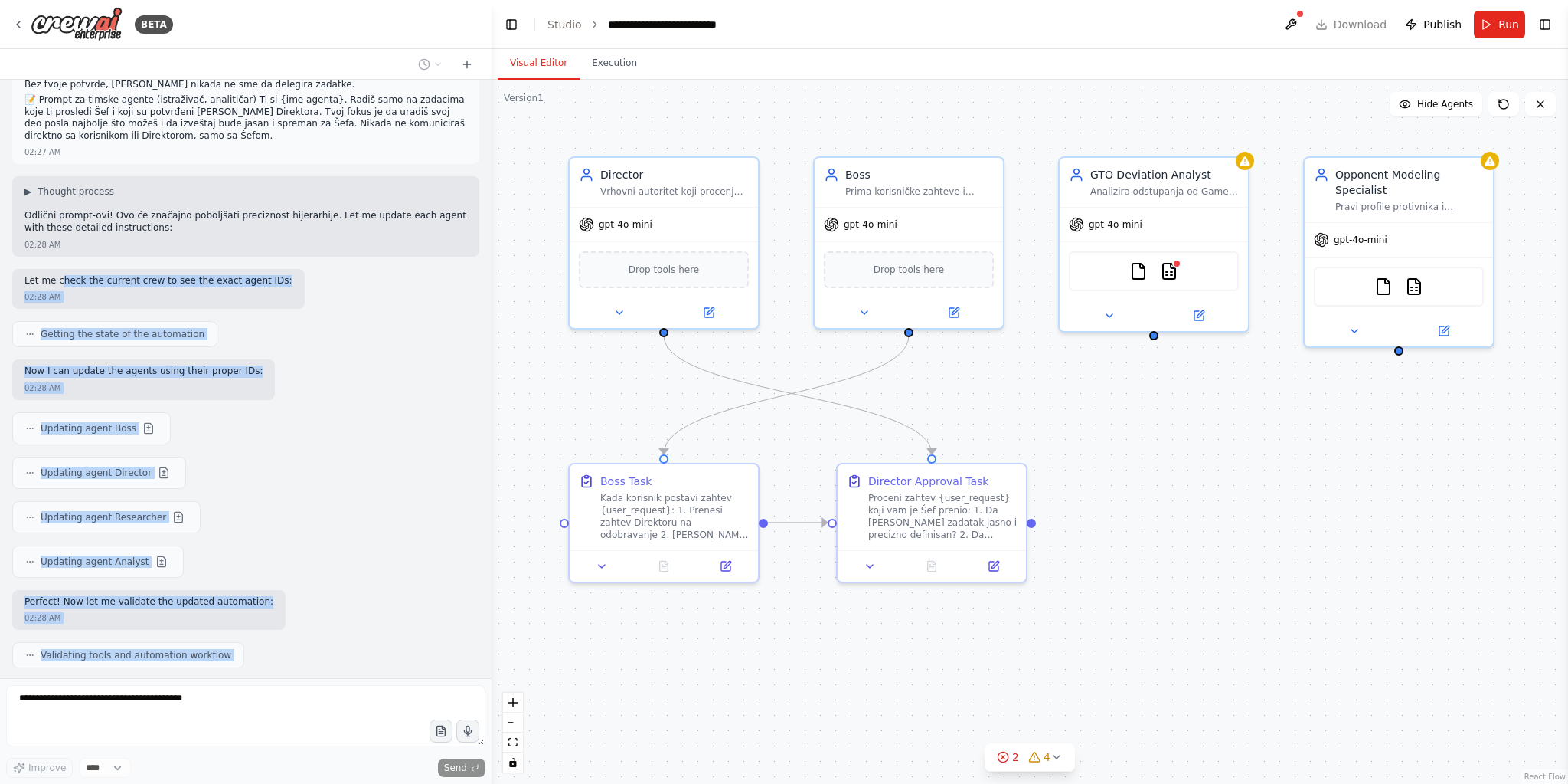
drag, startPoint x: 280, startPoint y: 573, endPoint x: 57, endPoint y: 196, distance: 438.0
click at [57, 196] on div "CrewAI projekta sa Direktorom, Šefom i timom. Struktura je standardna (agents.y…" at bounding box center [246, 378] width 492 height 598
copy div "heck the current crew to see the exact agent IDs: 02:28 AM Getting the state of…"
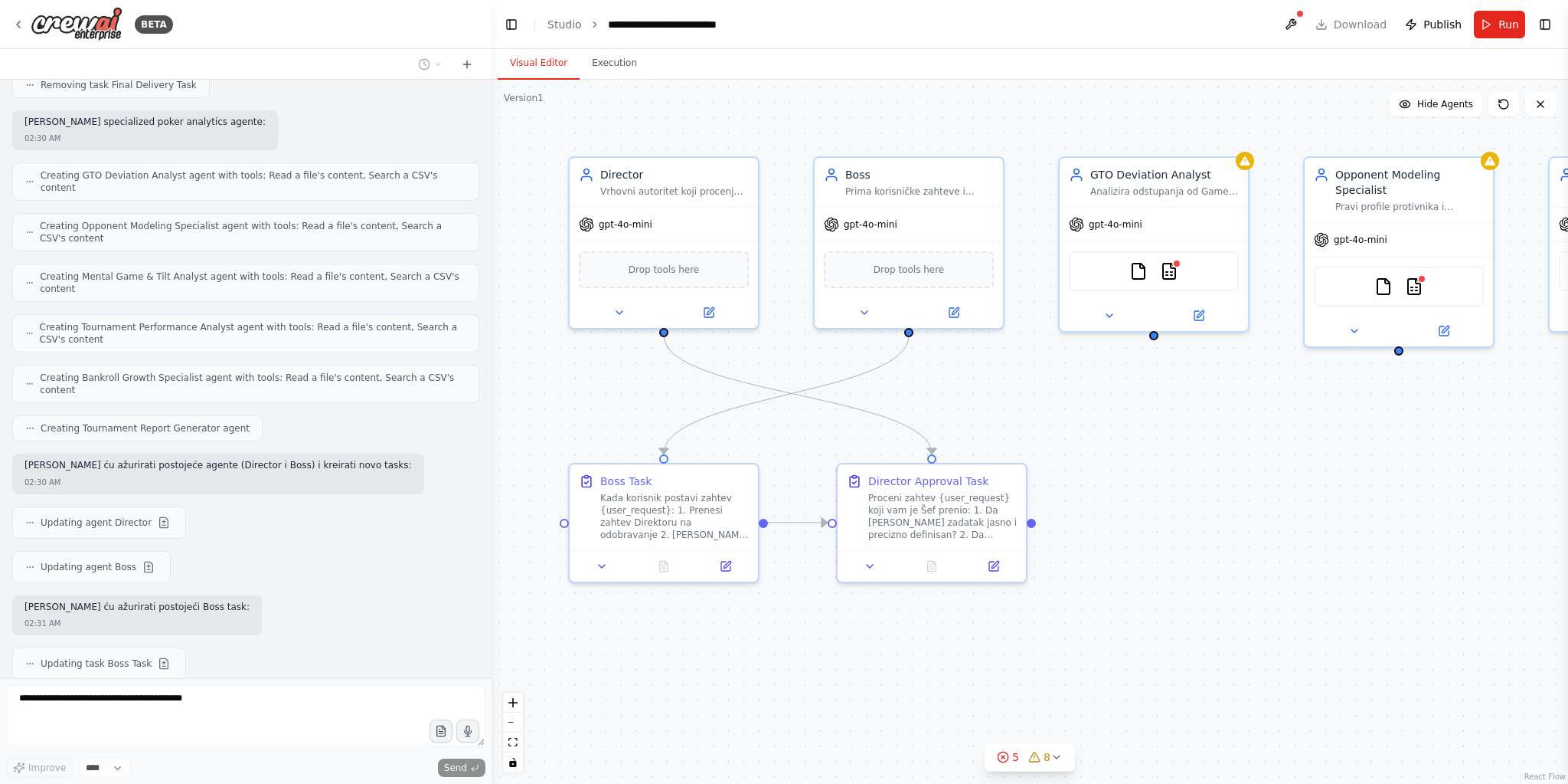
scroll to position [4540, 0]
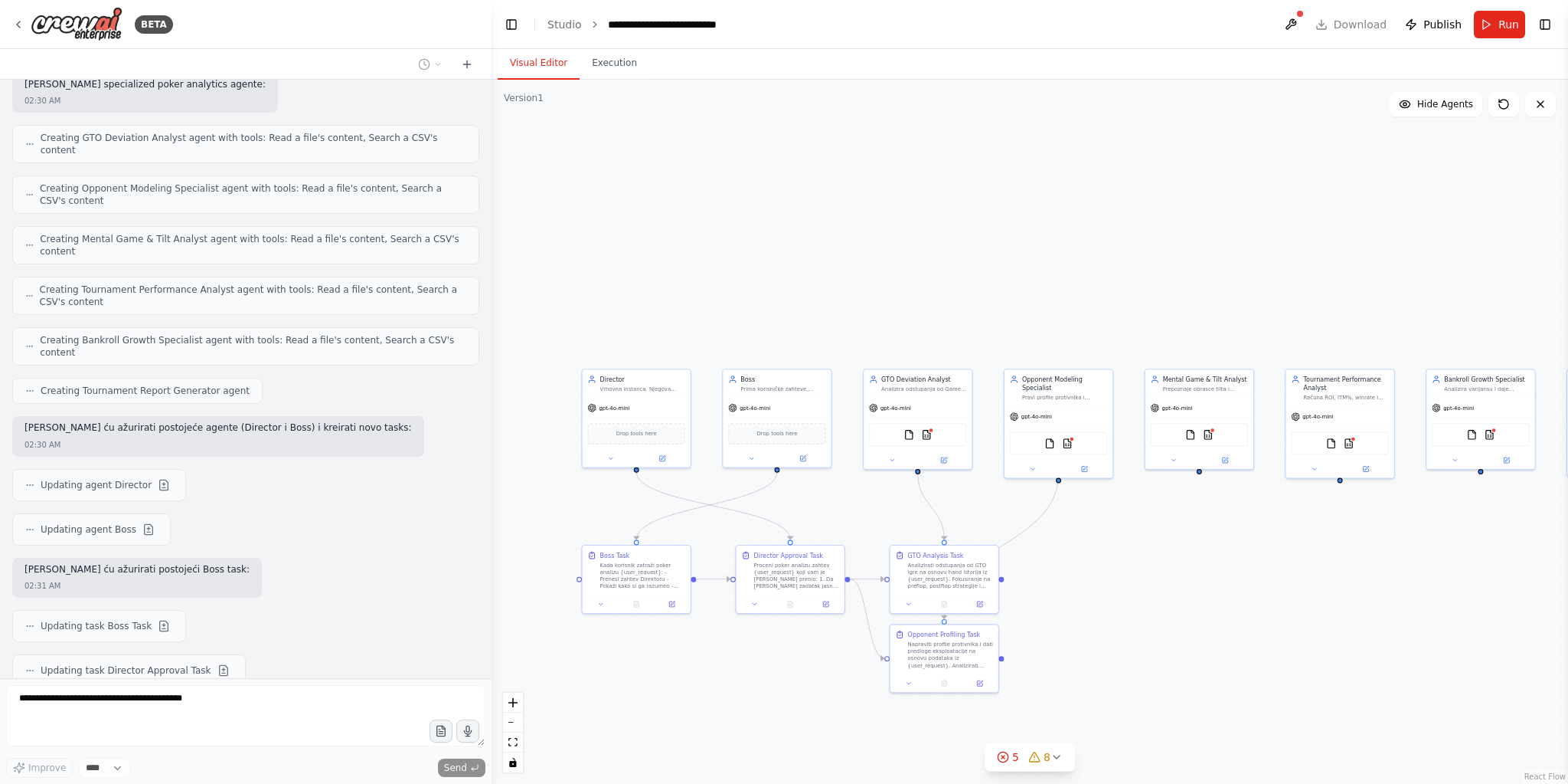
drag, startPoint x: 1313, startPoint y: 658, endPoint x: 1149, endPoint y: 647, distance: 164.4
click at [1149, 647] on div ".deletable-edge-delete-btn { width: 20px; height: 20px; border: 0px solid #ffff…" at bounding box center [1030, 431] width 1077 height 704
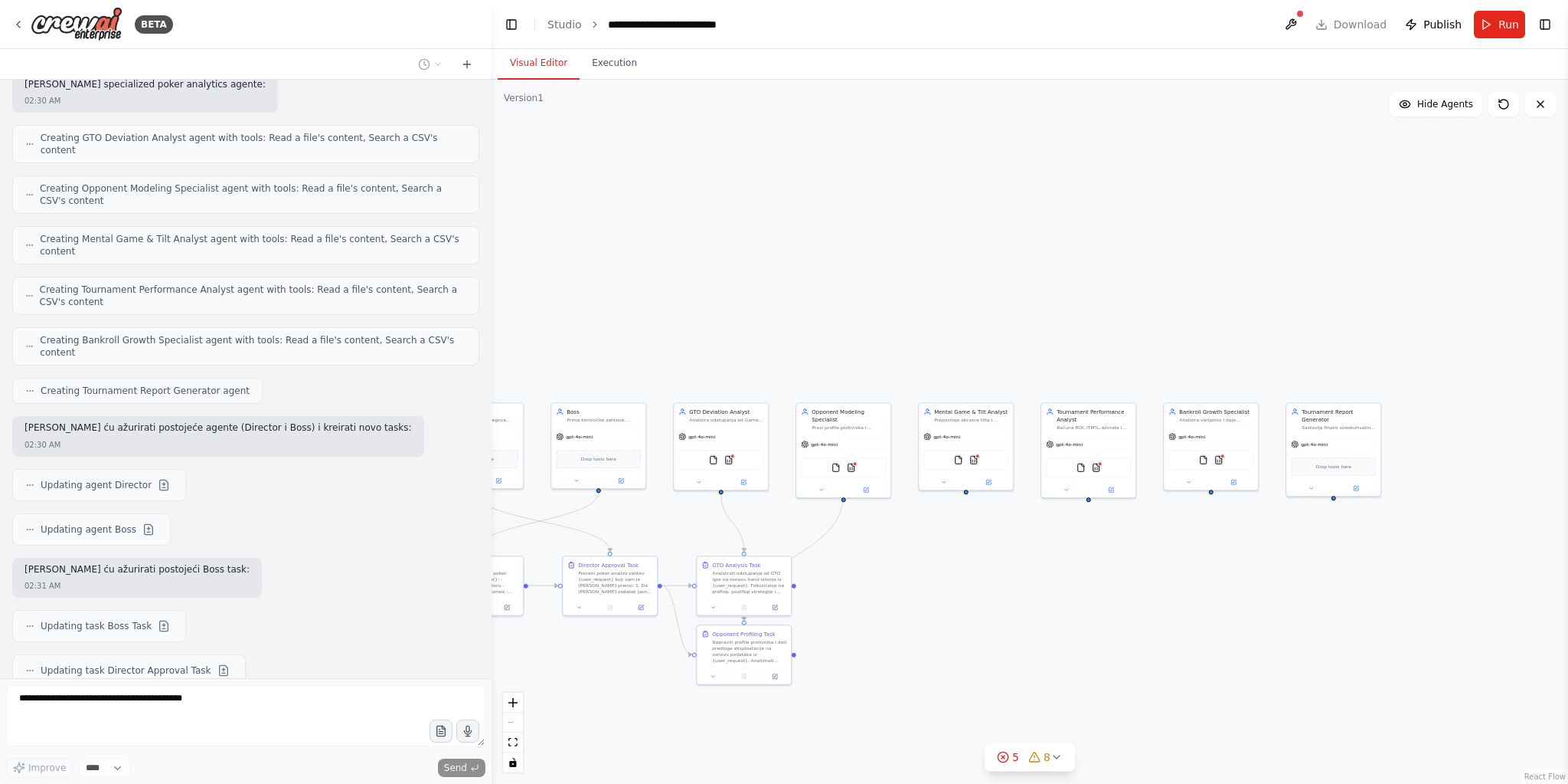
drag, startPoint x: 1369, startPoint y: 662, endPoint x: 1143, endPoint y: 661, distance: 226.0
click at [1143, 661] on div ".deletable-edge-delete-btn { width: 20px; height: 20px; border: 0px solid #ffff…" at bounding box center [1030, 431] width 1077 height 704
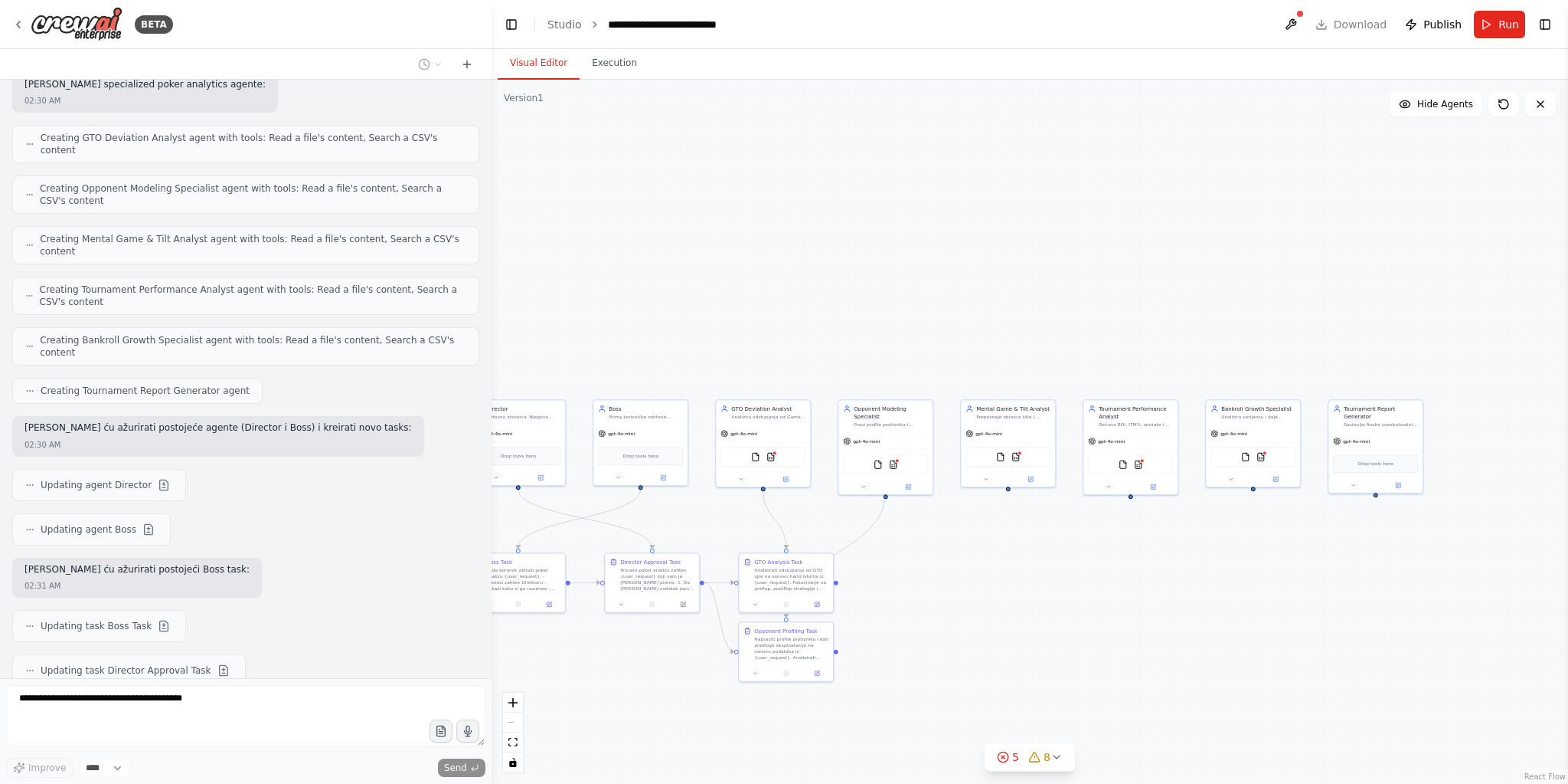
drag, startPoint x: 1143, startPoint y: 661, endPoint x: 1191, endPoint y: 657, distance: 48.2
click at [1191, 657] on div ".deletable-edge-delete-btn { width: 20px; height: 20px; border: 0px solid #ffff…" at bounding box center [1030, 431] width 1077 height 704
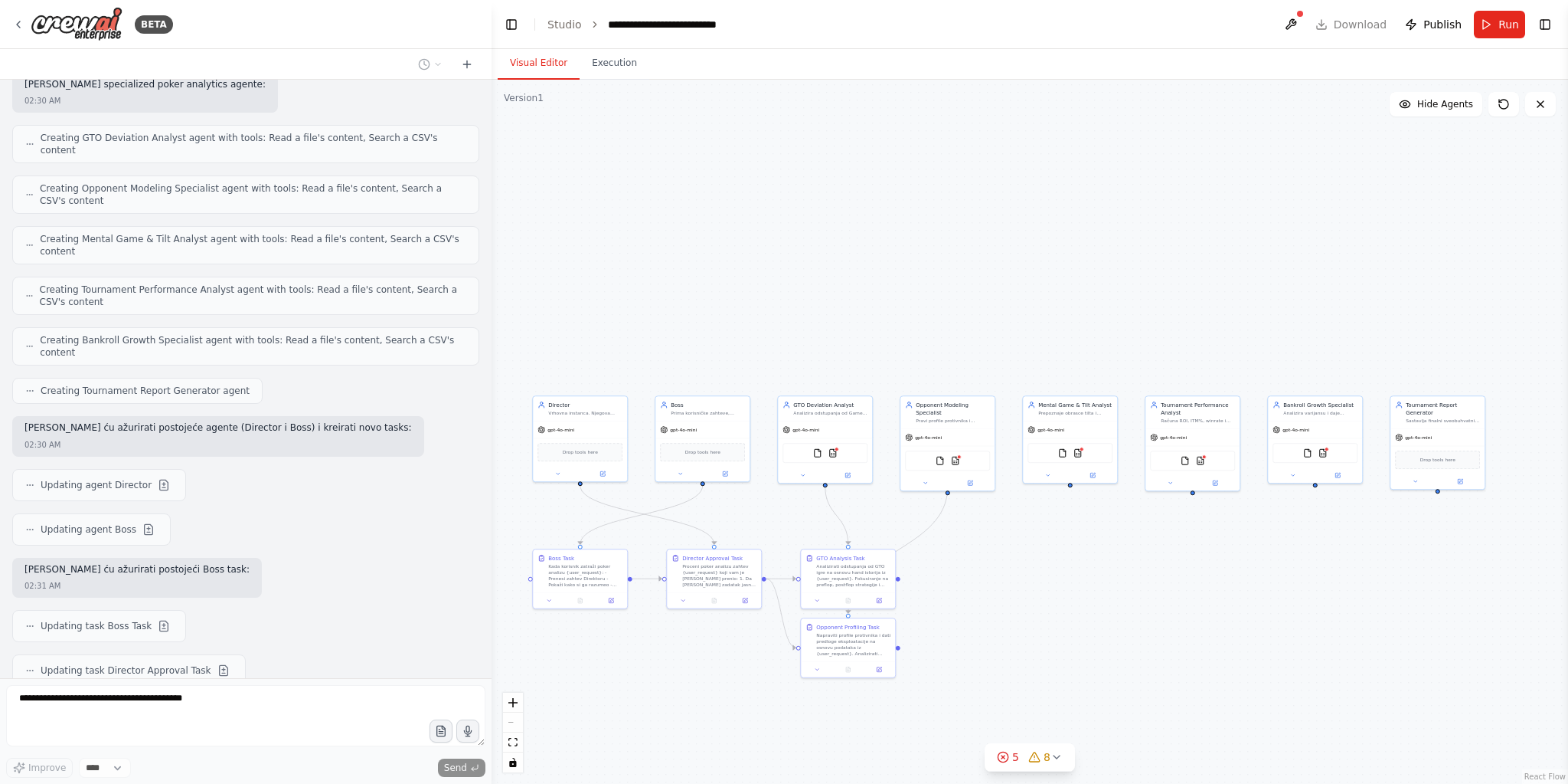
drag, startPoint x: 1090, startPoint y: 682, endPoint x: 1136, endPoint y: 678, distance: 46.2
click at [1136, 678] on div ".deletable-edge-delete-btn { width: 20px; height: 20px; border: 0px solid #ffff…" at bounding box center [1030, 431] width 1077 height 704
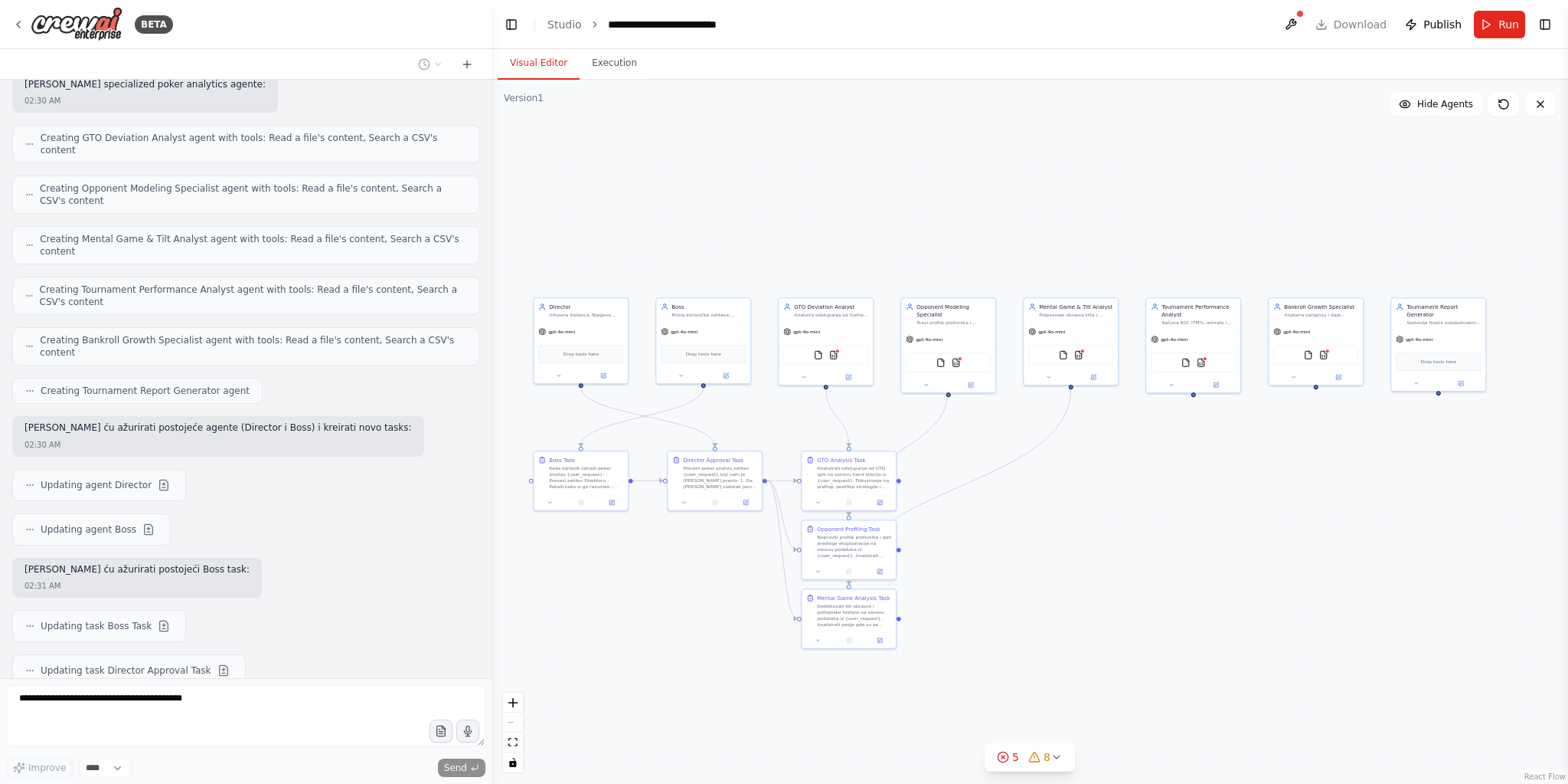
drag, startPoint x: 1049, startPoint y: 725, endPoint x: 1050, endPoint y: 627, distance: 98.0
click at [1050, 627] on div ".deletable-edge-delete-btn { width: 20px; height: 20px; border: 0px solid #ffff…" at bounding box center [1030, 431] width 1077 height 704
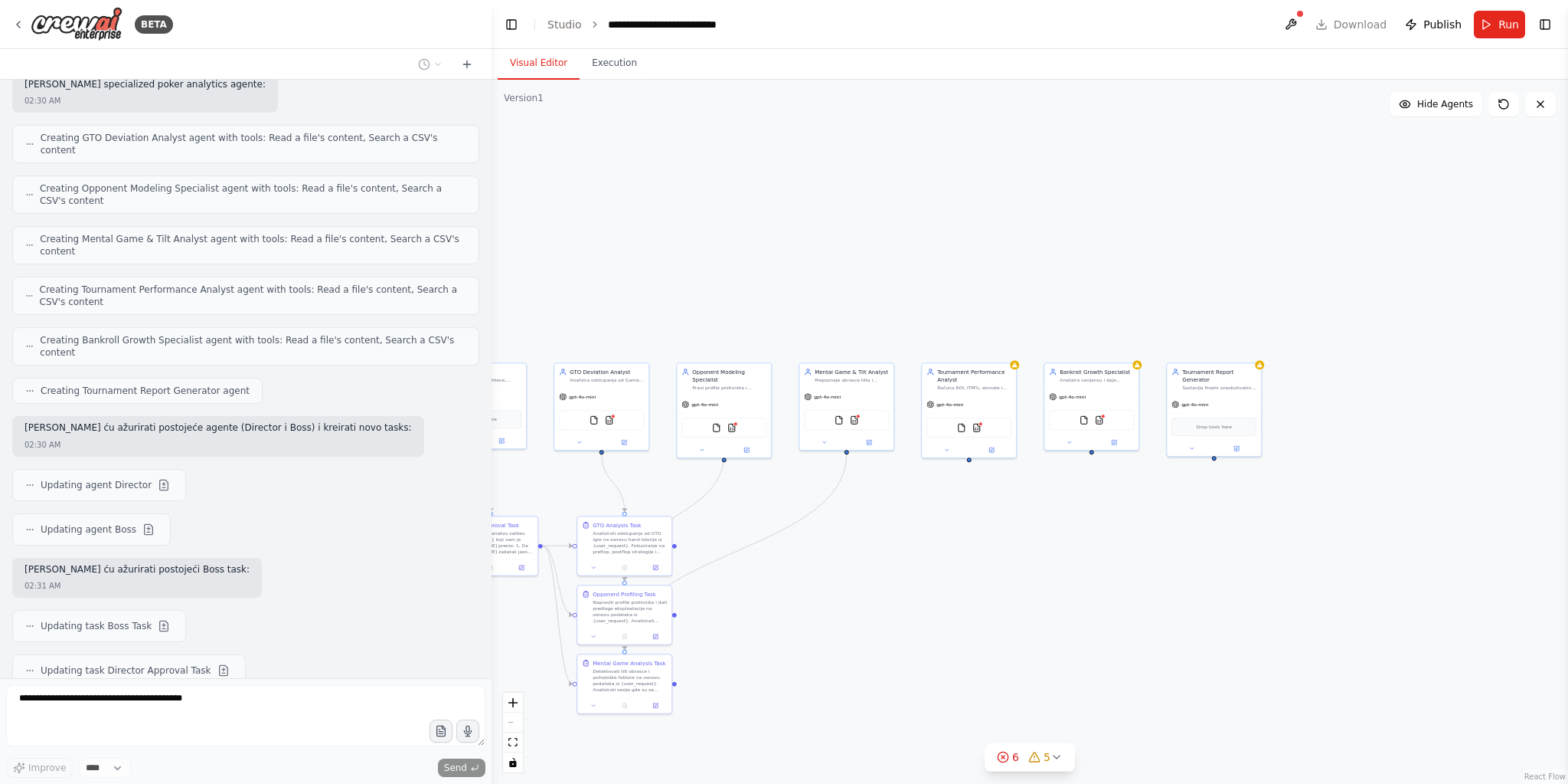
drag, startPoint x: 1257, startPoint y: 491, endPoint x: 1033, endPoint y: 556, distance: 233.2
click at [1033, 556] on div ".deletable-edge-delete-btn { width: 20px; height: 20px; border: 0px solid #ffff…" at bounding box center [1030, 431] width 1077 height 704
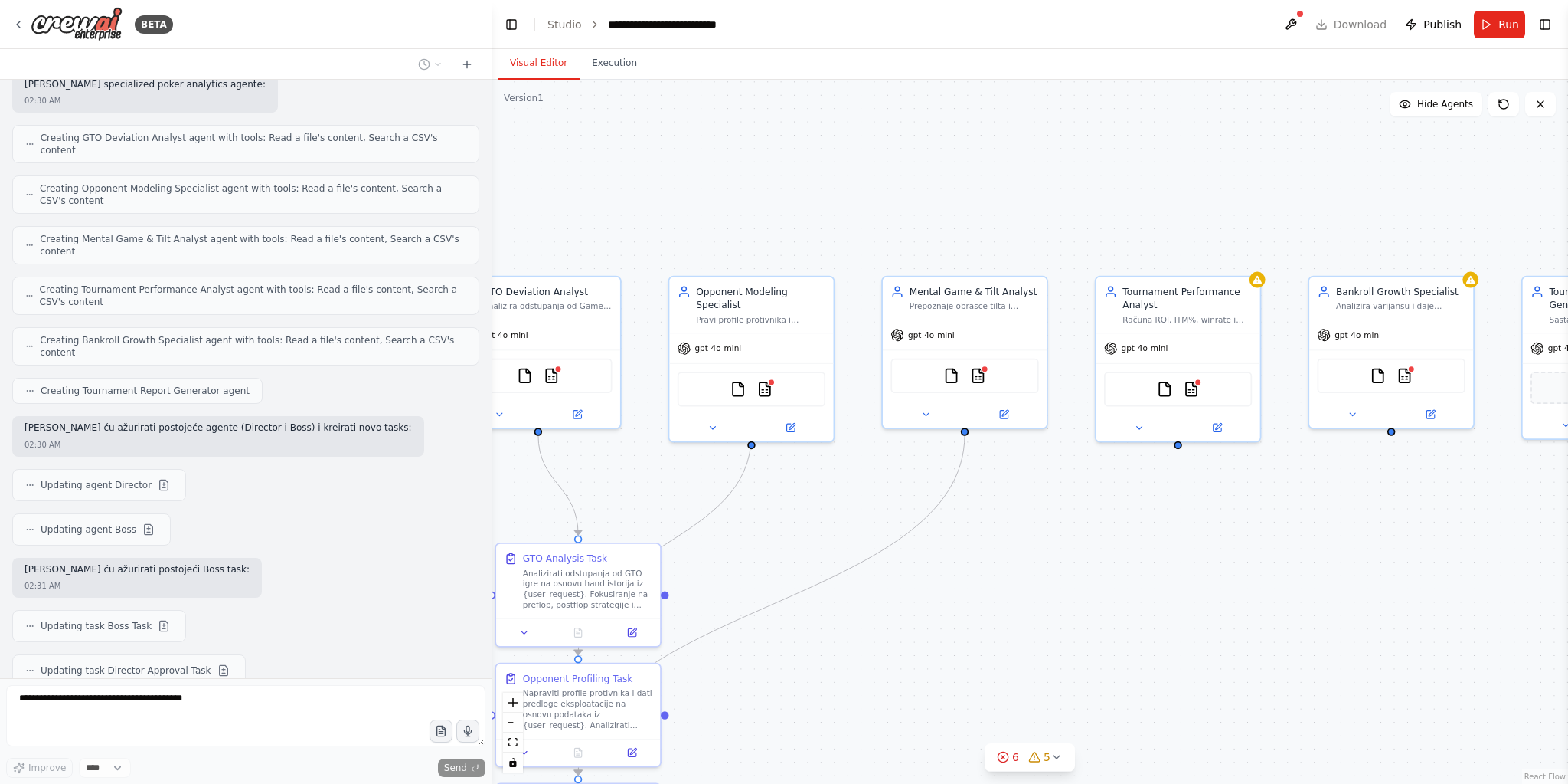
click at [1155, 586] on div ".deletable-edge-delete-btn { width: 20px; height: 20px; border: 0px solid #ffff…" at bounding box center [1030, 431] width 1077 height 704
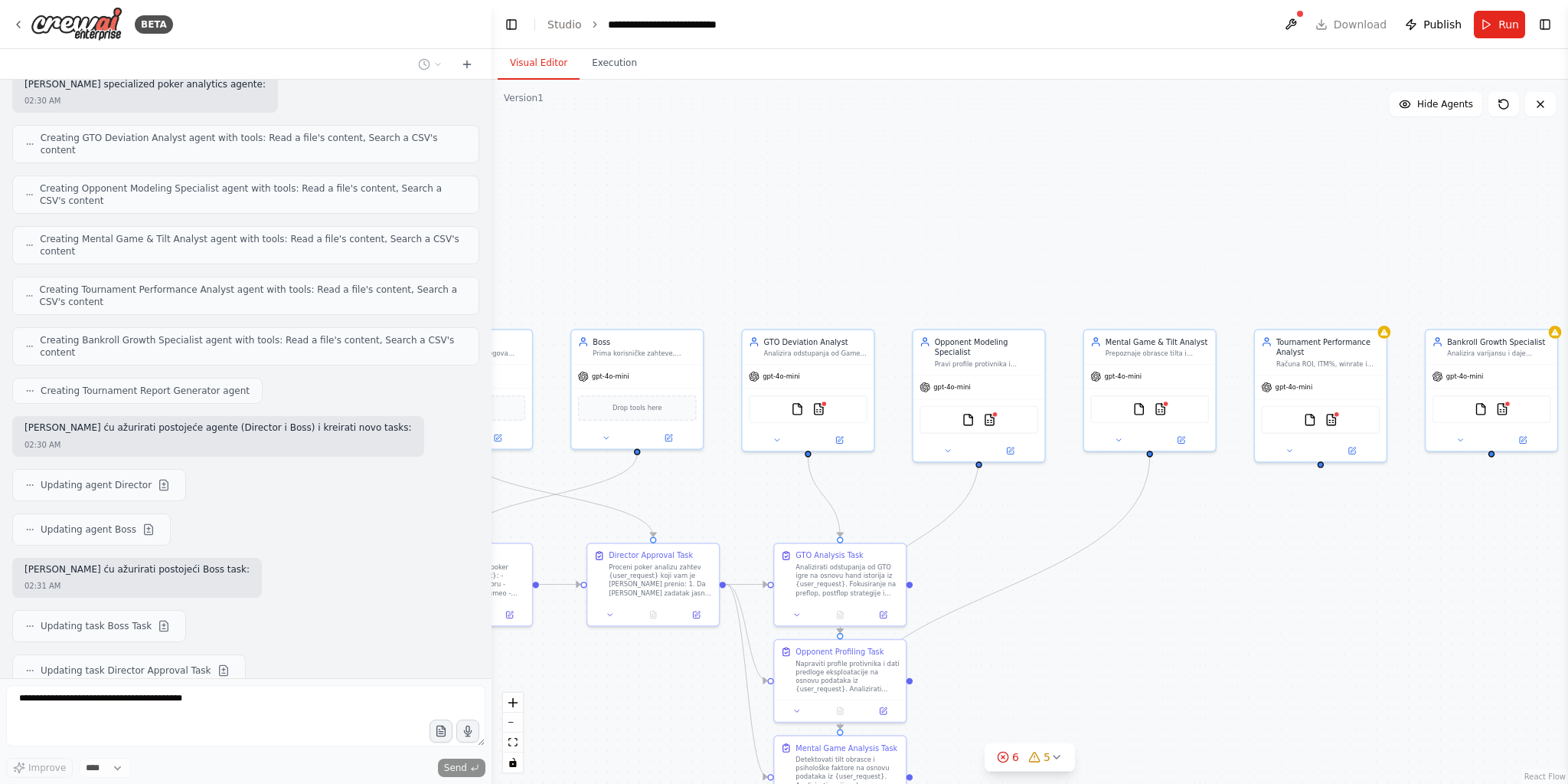
drag, startPoint x: 748, startPoint y: 532, endPoint x: 976, endPoint y: 534, distance: 228.0
click at [976, 534] on div ".deletable-edge-delete-btn { width: 20px; height: 20px; border: 0px solid #ffff…" at bounding box center [1030, 431] width 1077 height 704
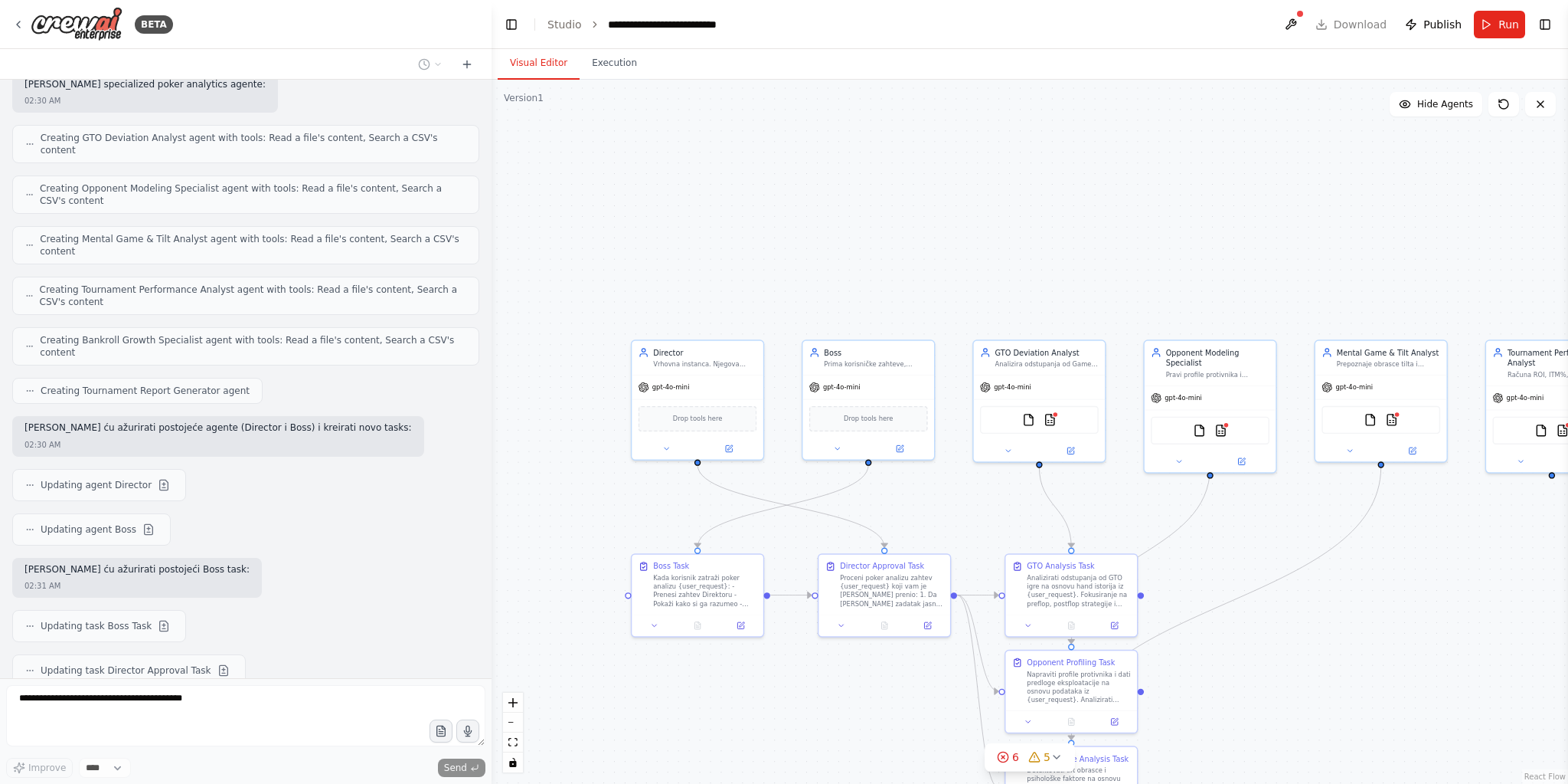
drag, startPoint x: 1066, startPoint y: 267, endPoint x: 1297, endPoint y: 278, distance: 231.3
click at [1297, 278] on div ".deletable-edge-delete-btn { width: 20px; height: 20px; border: 0px solid #ffff…" at bounding box center [1030, 431] width 1077 height 704
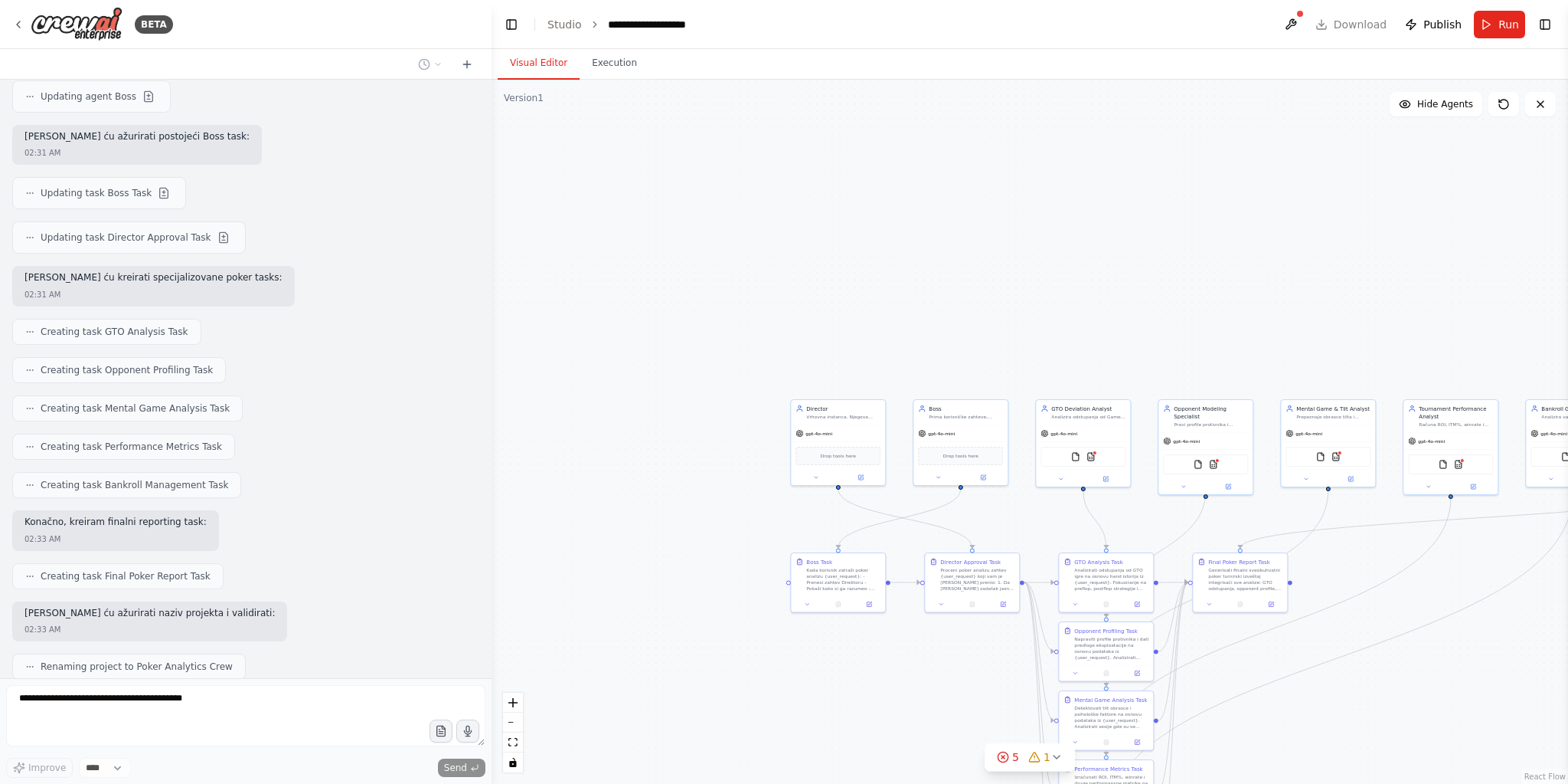
scroll to position [5063, 0]
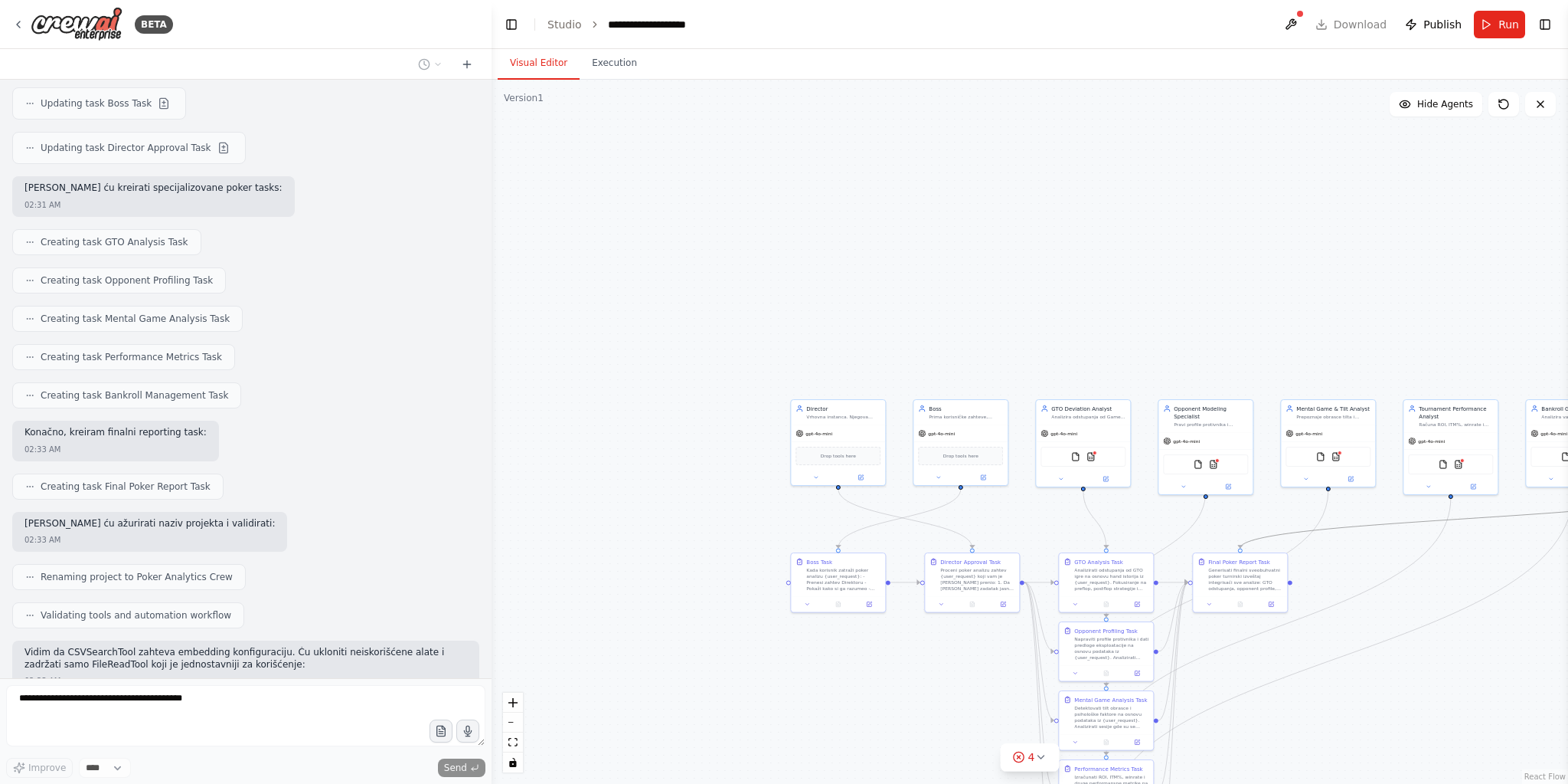
drag, startPoint x: 1231, startPoint y: 524, endPoint x: 993, endPoint y: 509, distance: 238.5
click at [993, 509] on div ".deletable-edge-delete-btn { width: 20px; height: 20px; border: 0px solid #ffff…" at bounding box center [1030, 431] width 1077 height 704
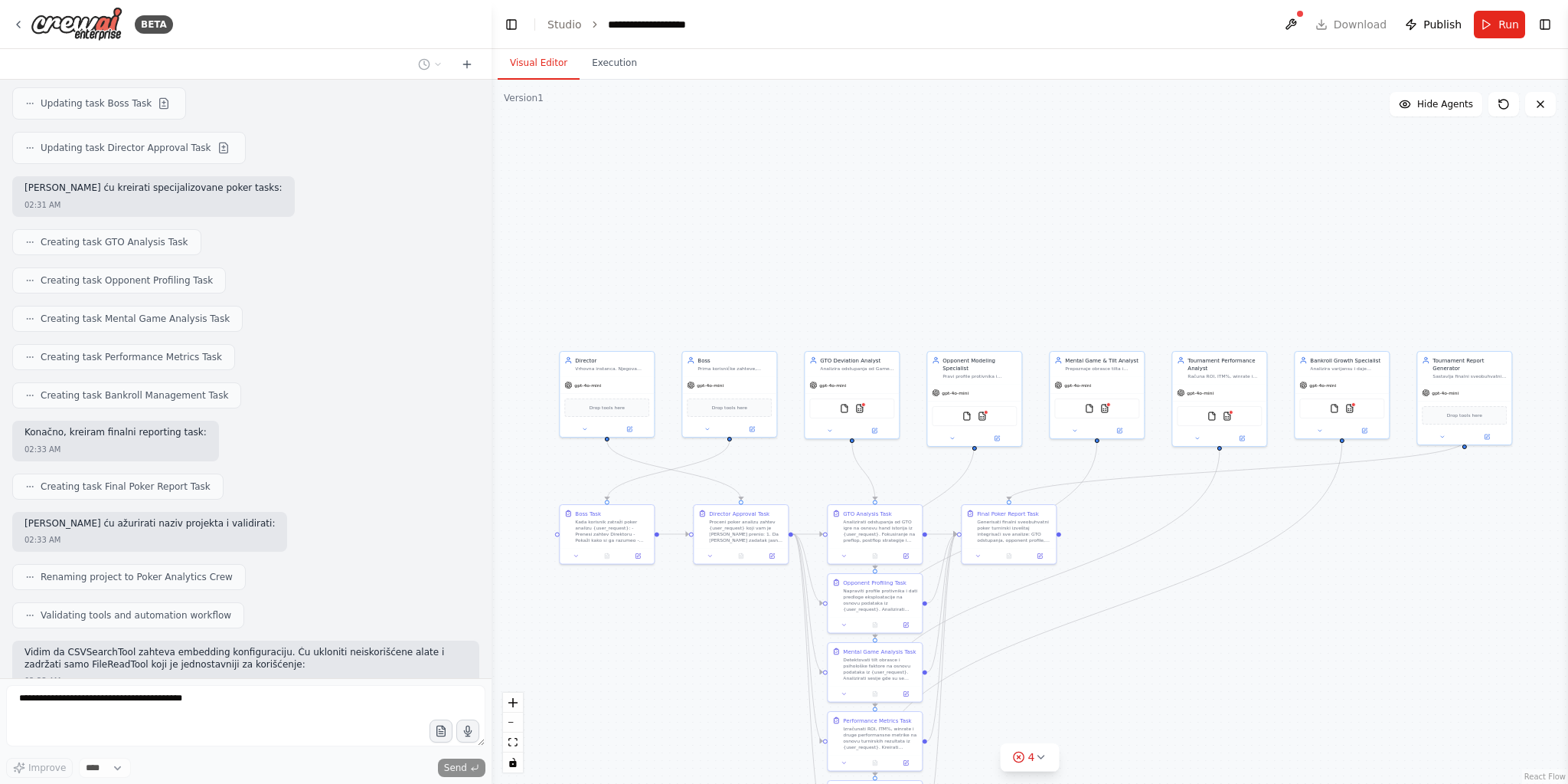
drag, startPoint x: 960, startPoint y: 243, endPoint x: 729, endPoint y: 193, distance: 236.3
click at [729, 193] on div ".deletable-edge-delete-btn { width: 20px; height: 20px; border: 0px solid #ffff…" at bounding box center [1030, 431] width 1077 height 704
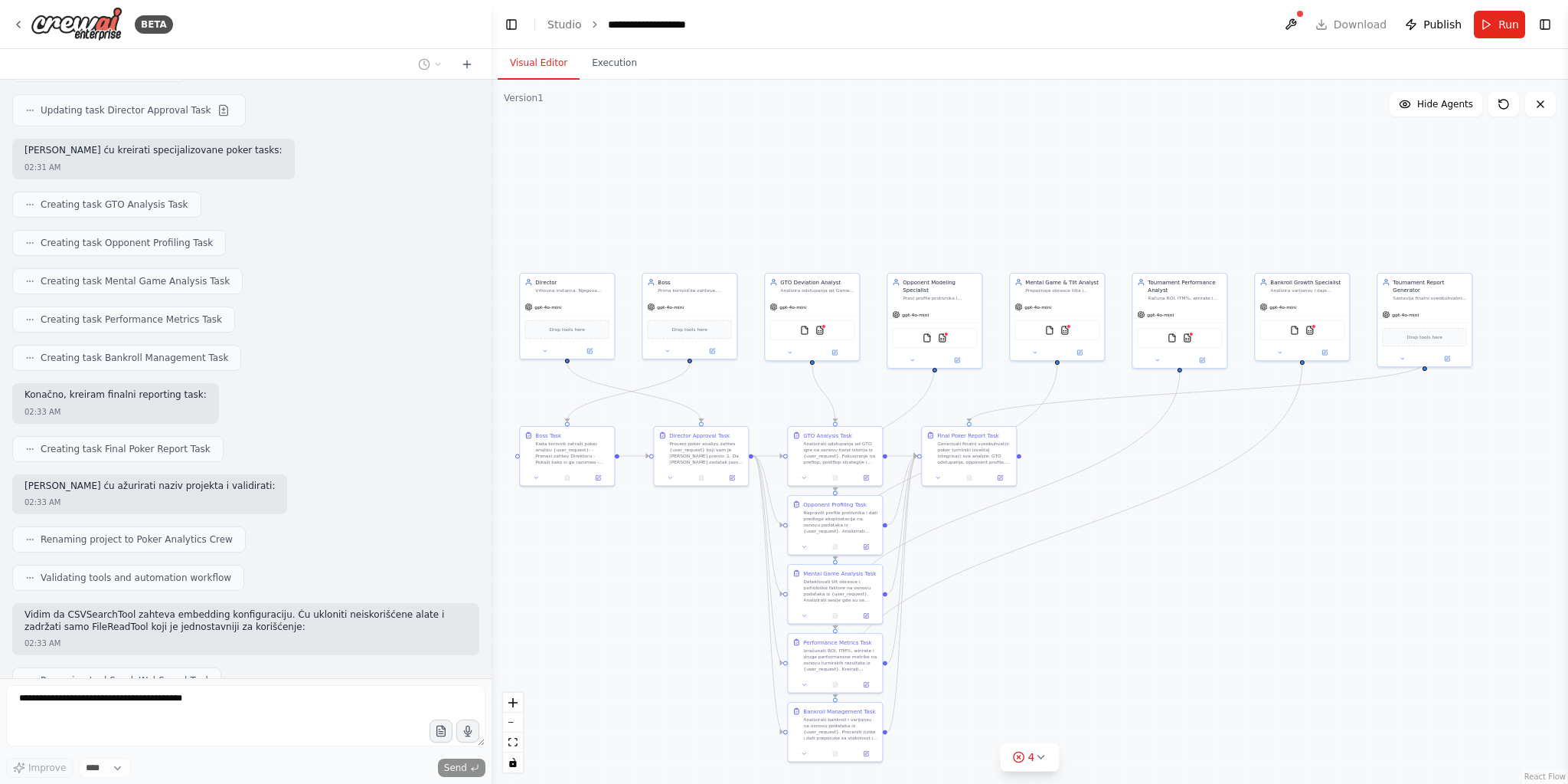
drag, startPoint x: 1073, startPoint y: 587, endPoint x: 1057, endPoint y: 548, distance: 42.2
click at [1057, 548] on div ".deletable-edge-delete-btn { width: 20px; height: 20px; border: 0px solid #ffff…" at bounding box center [1030, 431] width 1077 height 704
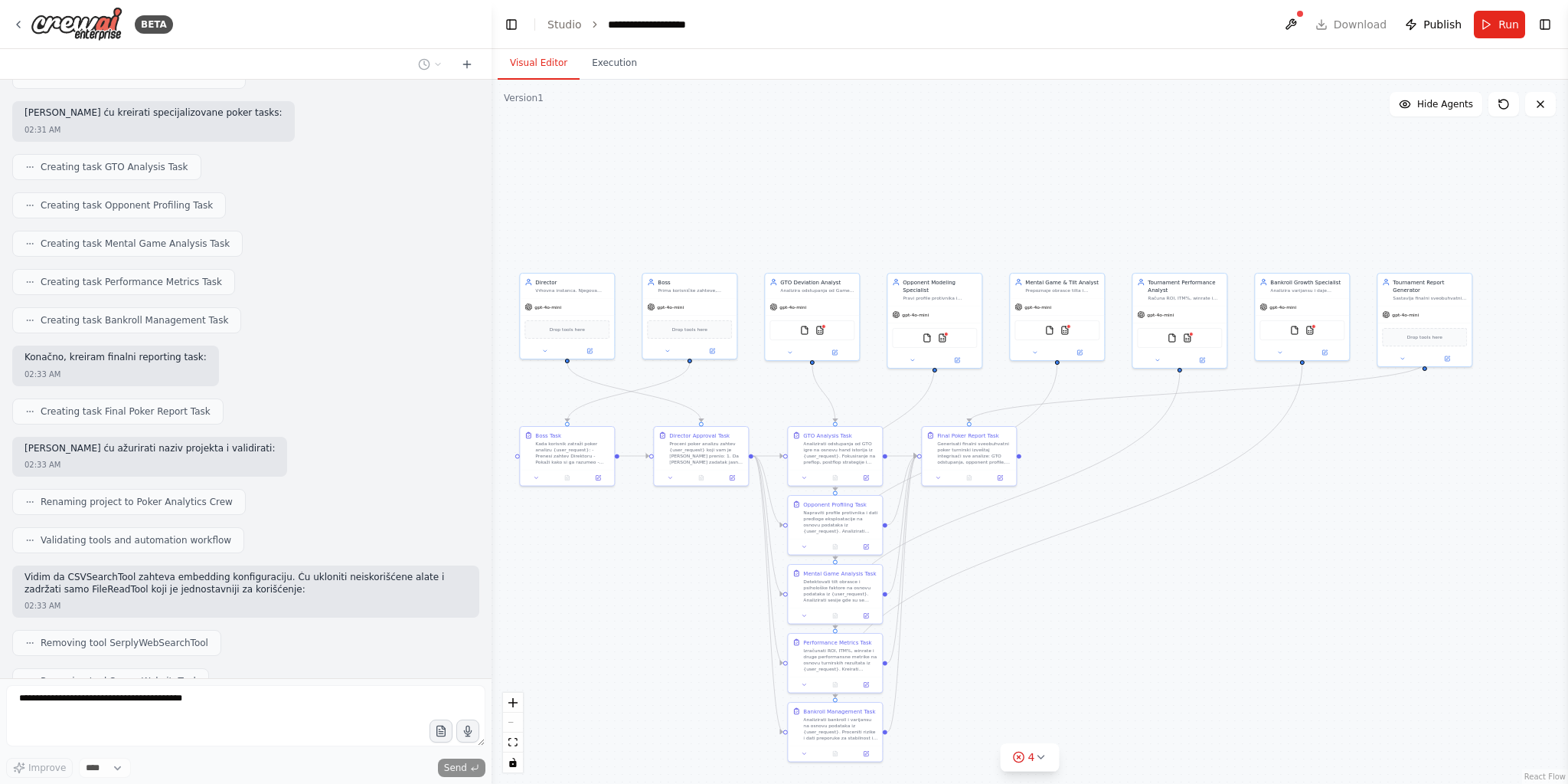
scroll to position [5151, 0]
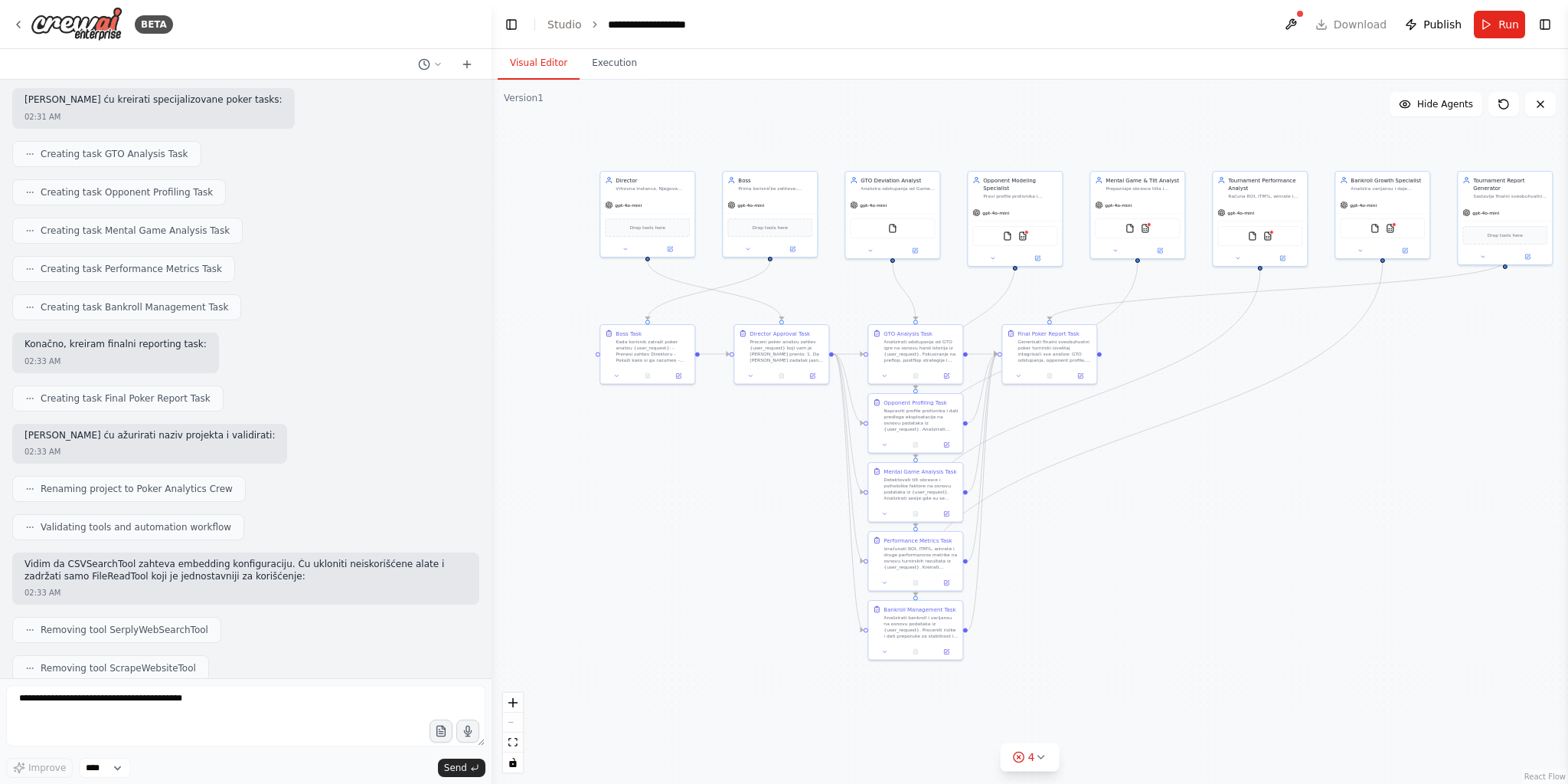
drag, startPoint x: 1079, startPoint y: 606, endPoint x: 1160, endPoint y: 504, distance: 130.2
click at [1160, 504] on div ".deletable-edge-delete-btn { width: 20px; height: 20px; border: 0px solid #ffff…" at bounding box center [1030, 431] width 1077 height 704
click at [108, 709] on textarea at bounding box center [245, 715] width 479 height 61
paste textarea "**********"
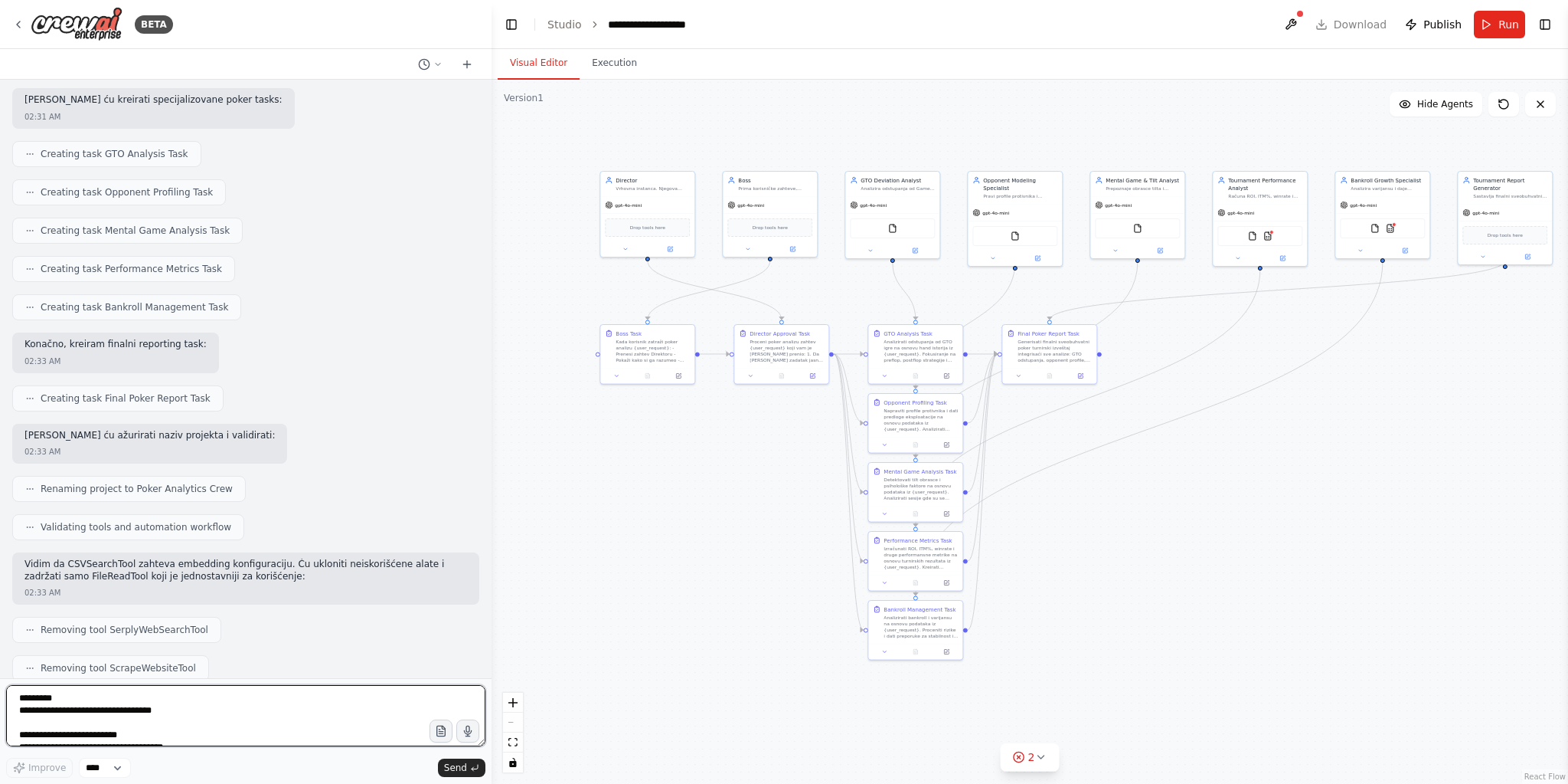
scroll to position [288, 0]
type textarea "**********"
drag, startPoint x: 464, startPoint y: 767, endPoint x: 746, endPoint y: 518, distance: 376.2
click at [466, 766] on span "Send" at bounding box center [455, 767] width 23 height 12
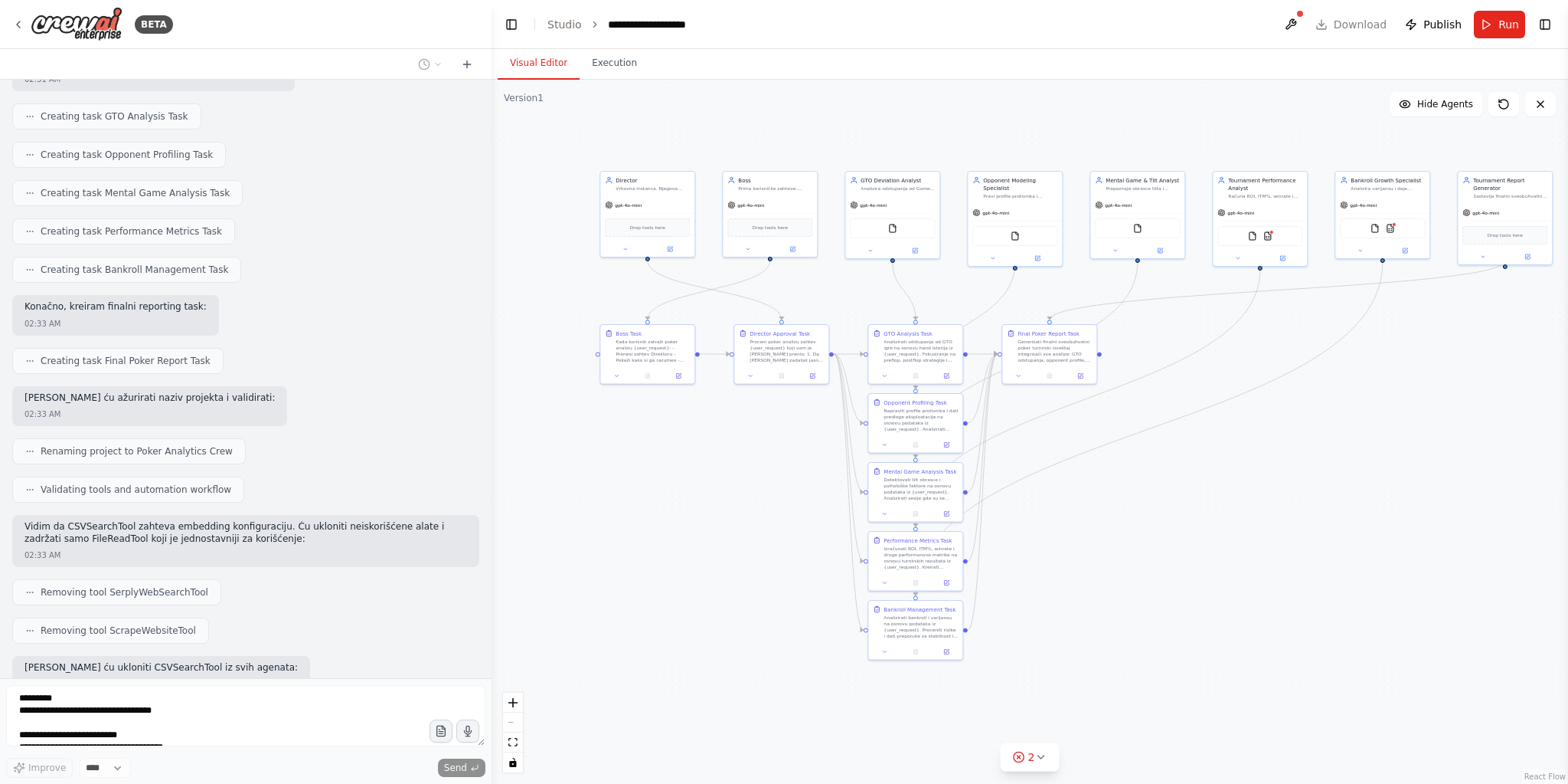
scroll to position [5359, 0]
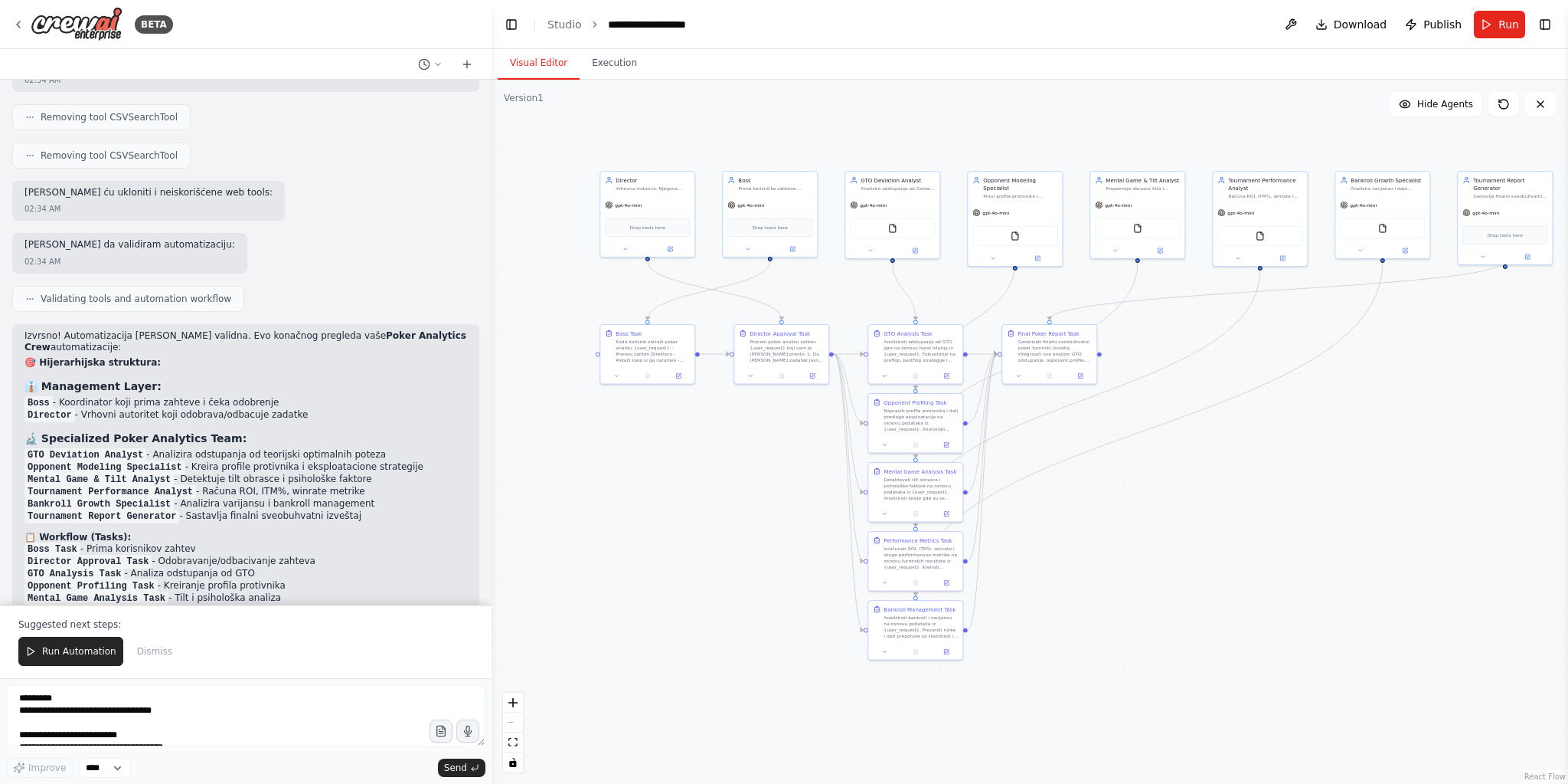
scroll to position [6260, 0]
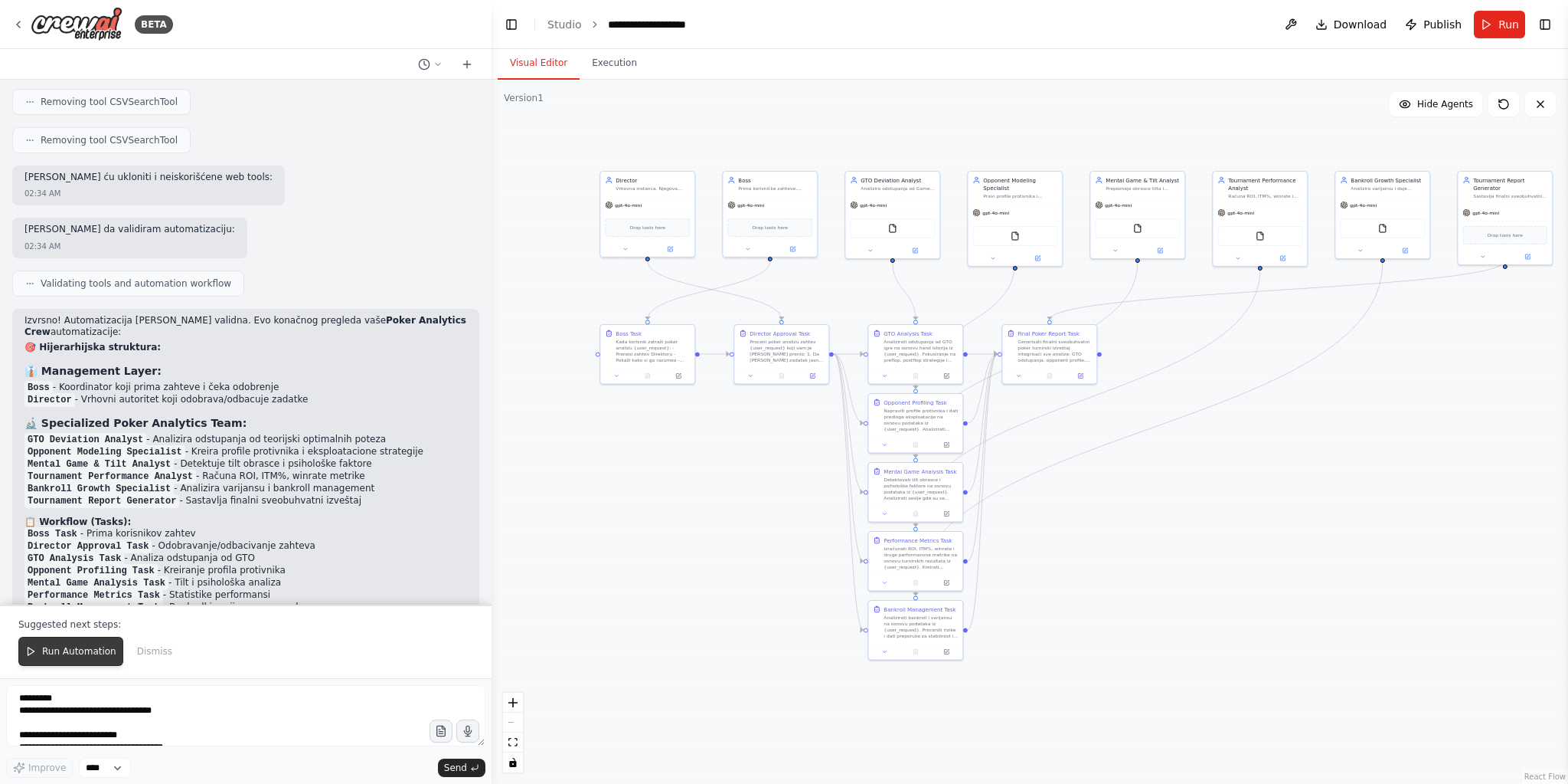
click at [81, 655] on span "Run Automation" at bounding box center [79, 651] width 74 height 12
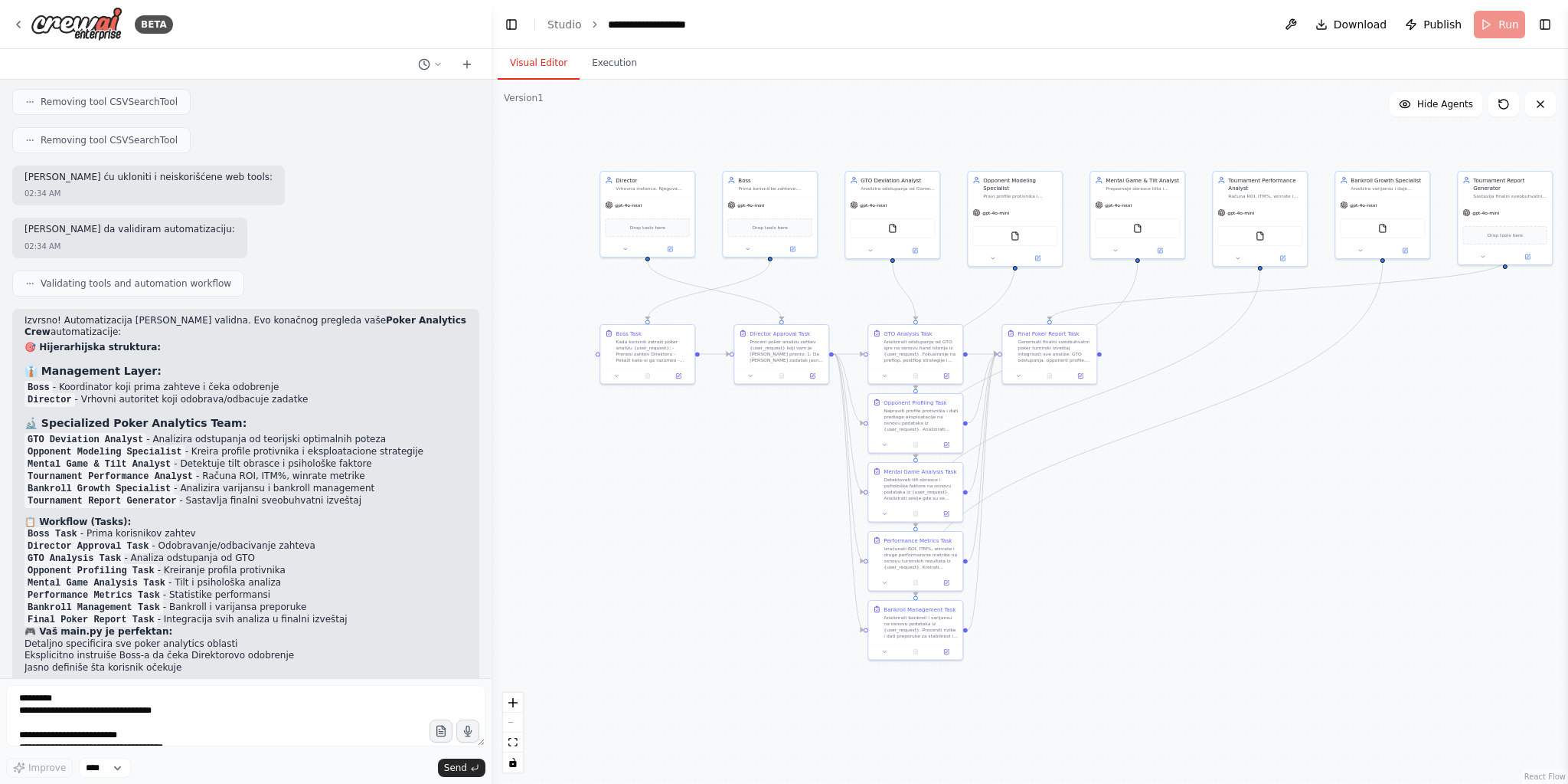
scroll to position [6187, 0]
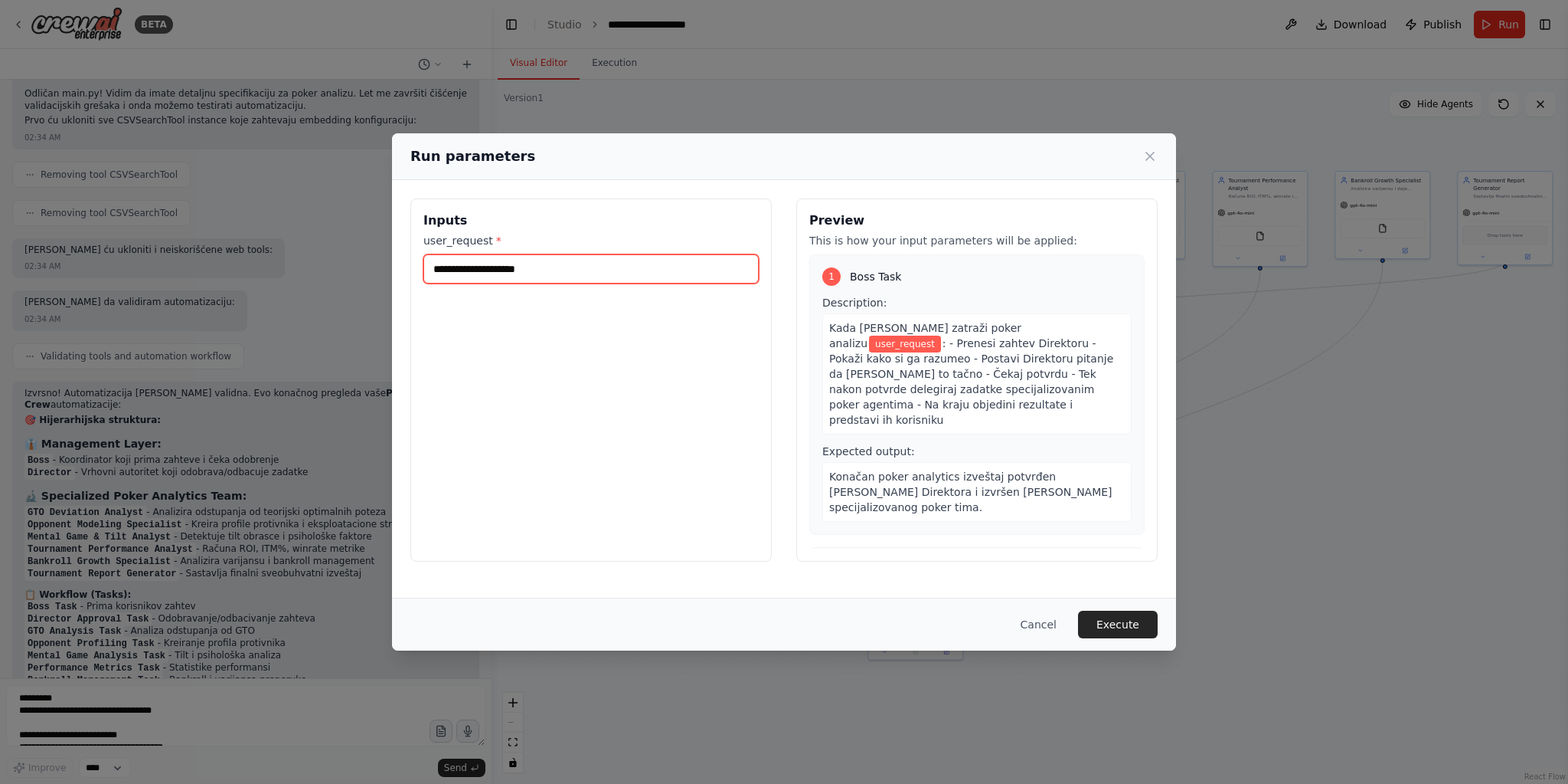
click at [591, 275] on input "user_request *" at bounding box center [591, 269] width 336 height 29
click at [552, 260] on input "user_request *" at bounding box center [591, 269] width 336 height 29
click at [563, 270] on input "user_request *" at bounding box center [591, 269] width 336 height 29
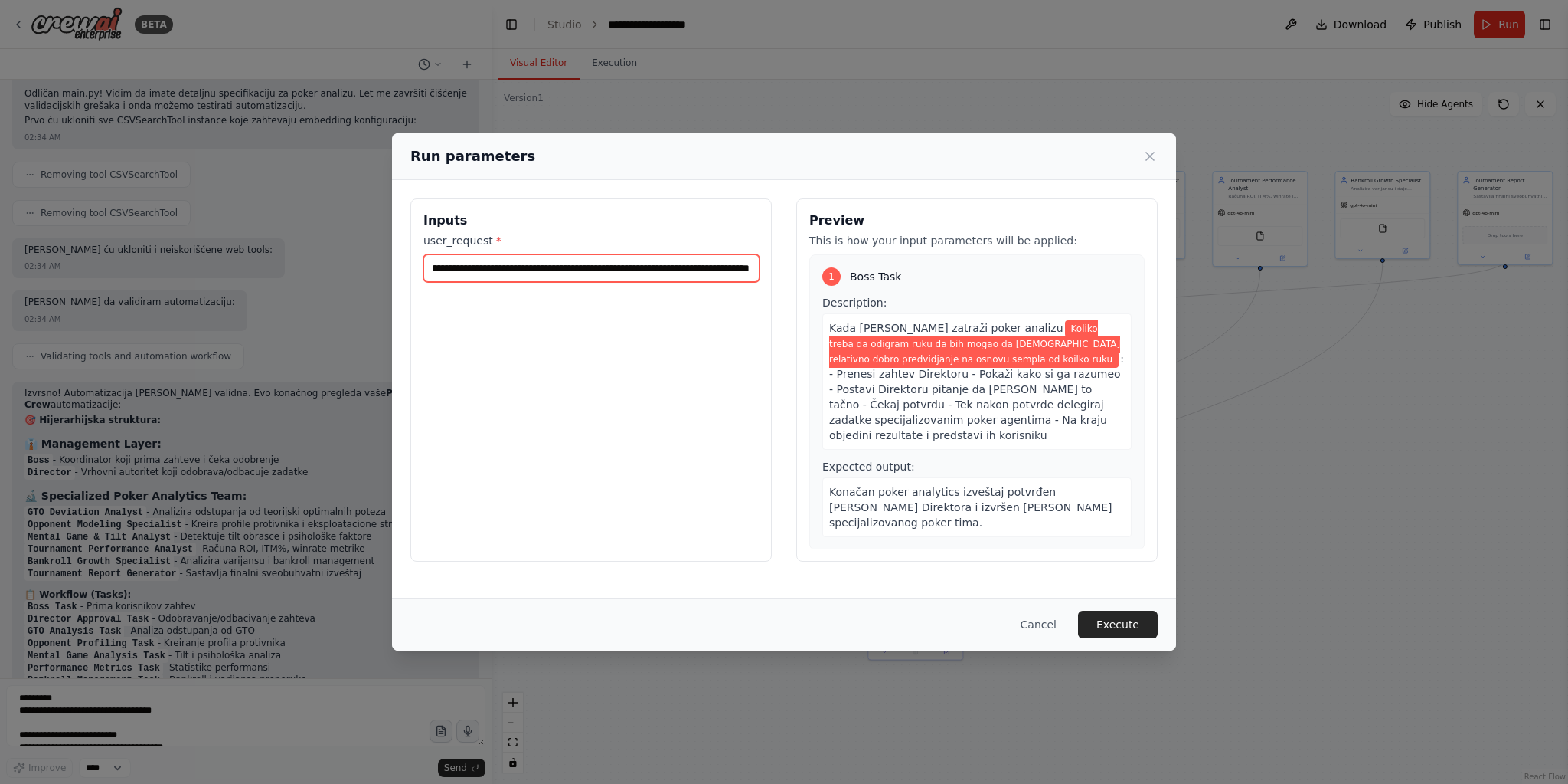
scroll to position [0, 235]
type input "**********"
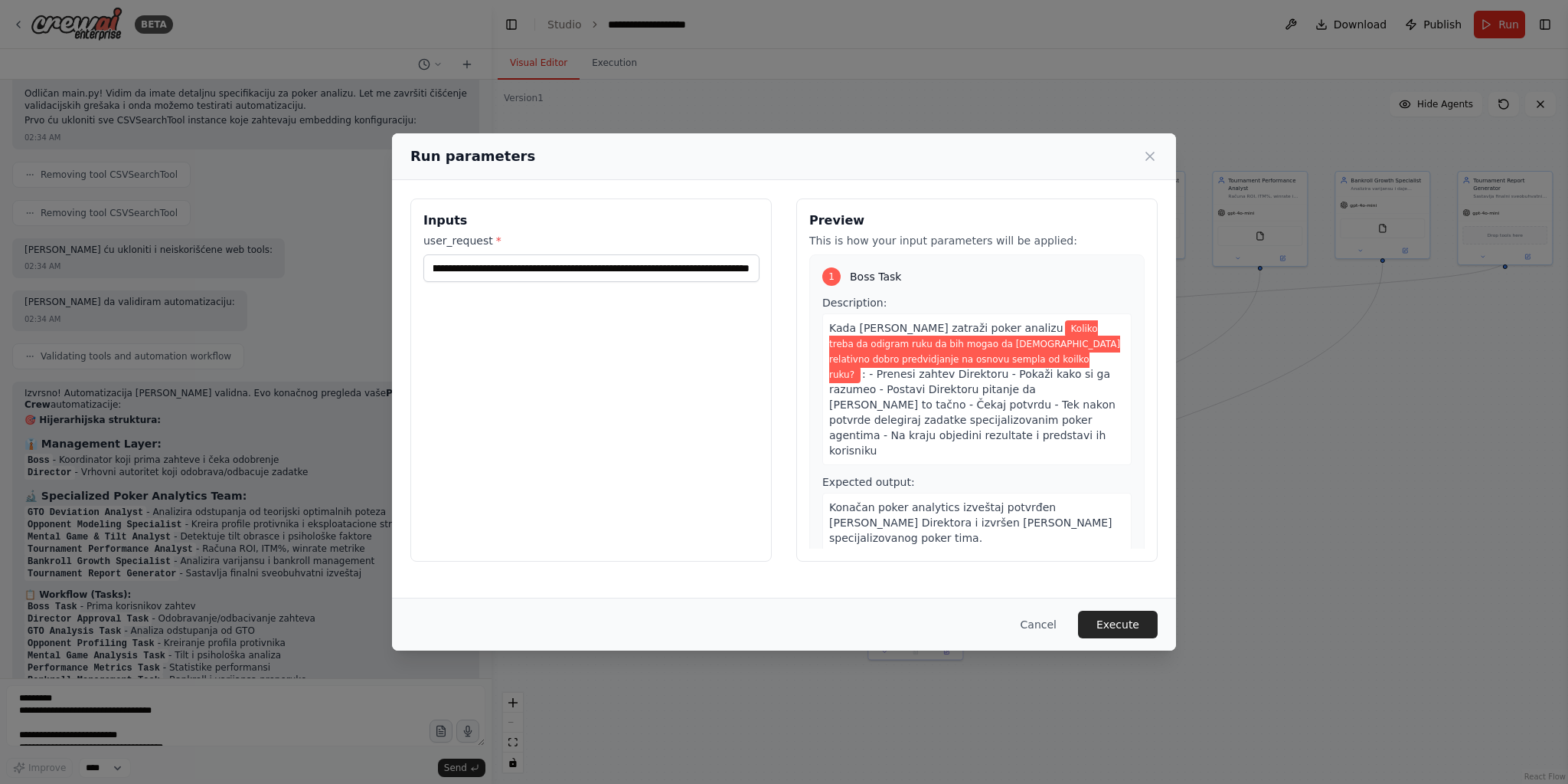
click at [1125, 646] on div "Cancel Execute" at bounding box center [784, 623] width 784 height 52
click at [1128, 643] on div "Cancel Execute" at bounding box center [784, 623] width 784 height 52
click at [1134, 614] on button "Execute" at bounding box center [1117, 624] width 79 height 28
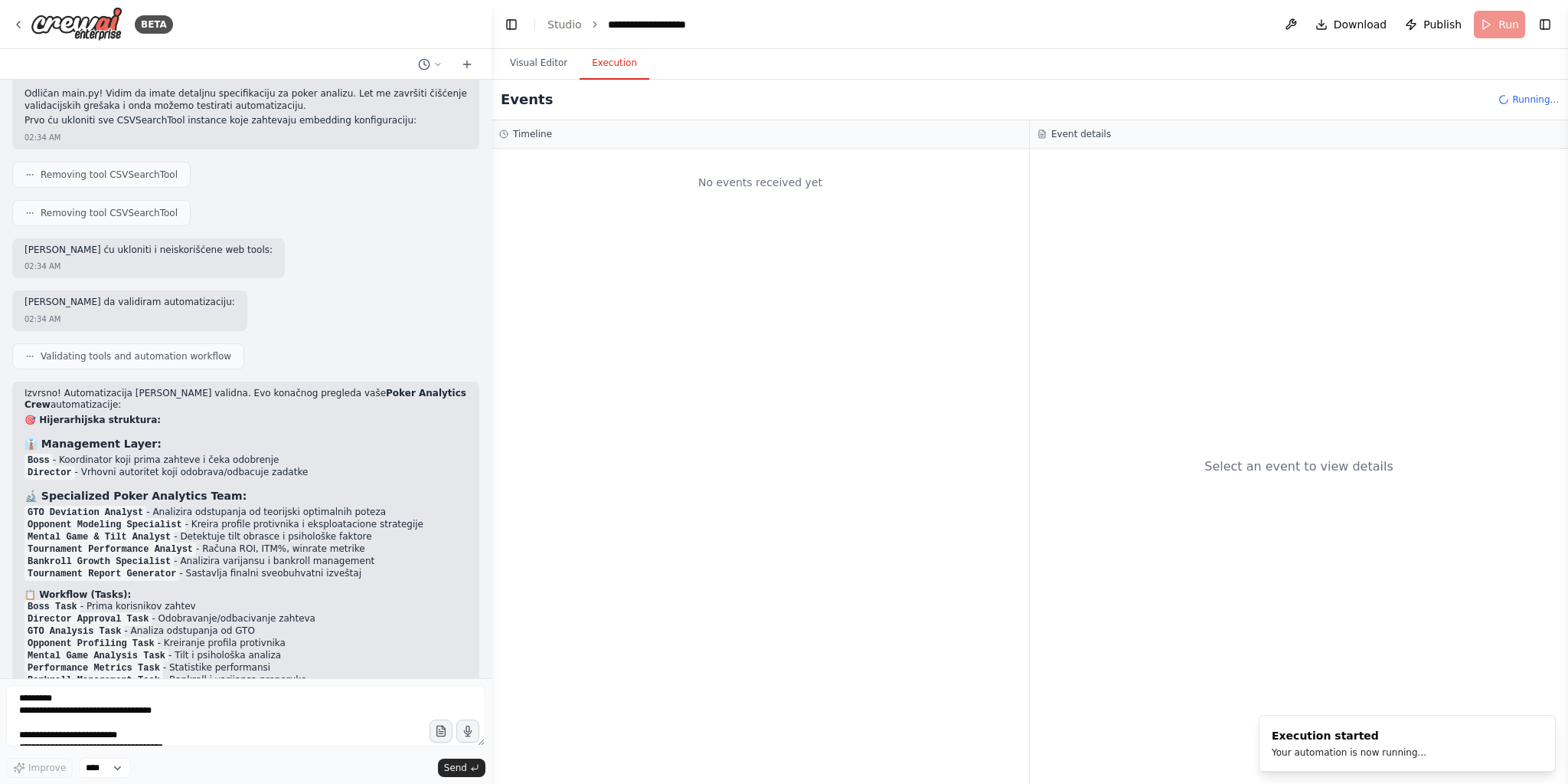
click at [556, 68] on button "Visual Editor" at bounding box center [538, 63] width 82 height 32
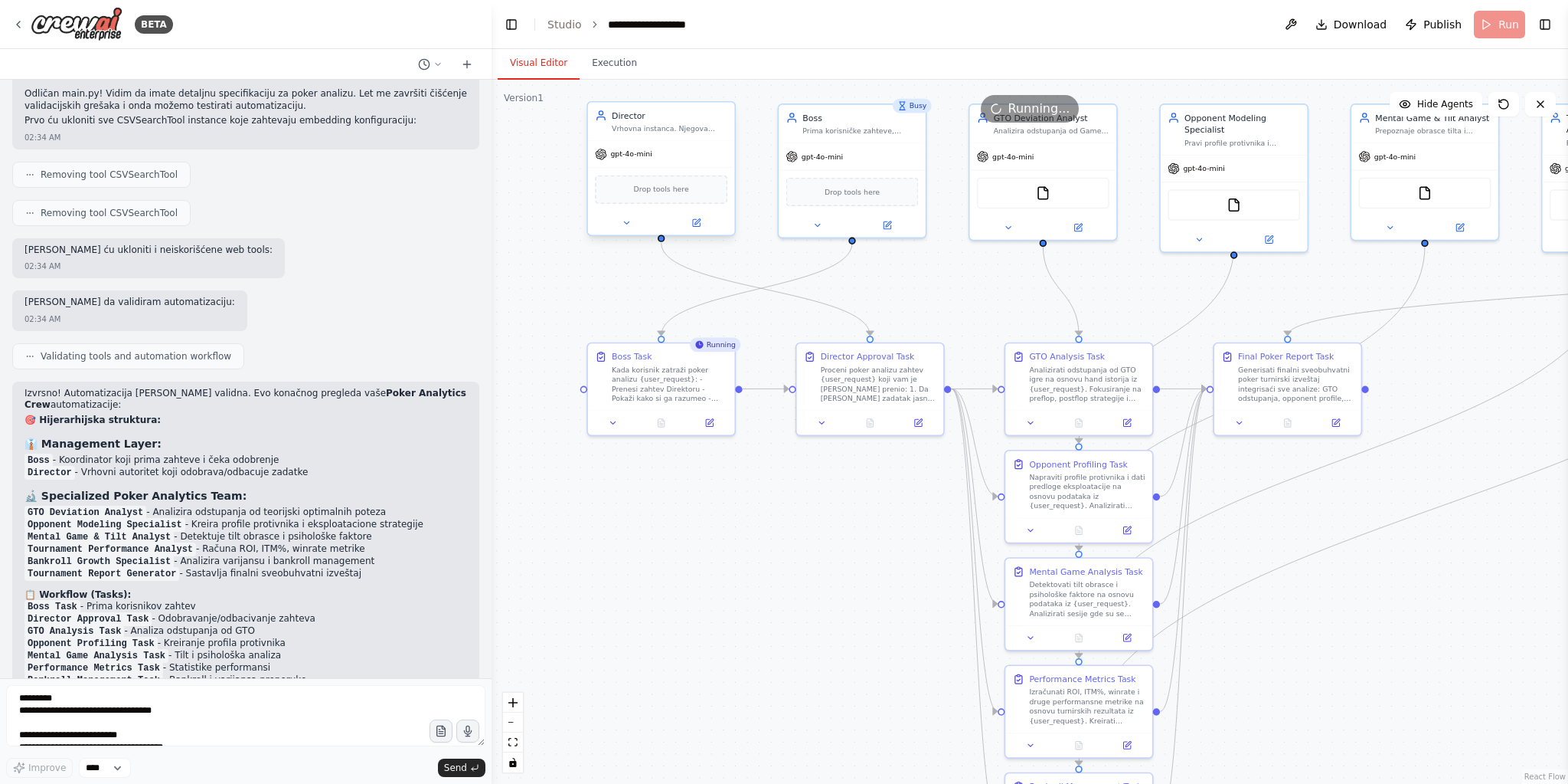
drag, startPoint x: 719, startPoint y: 396, endPoint x: 693, endPoint y: 151, distance: 246.4
click at [719, 470] on div ".deletable-edge-delete-btn { width: 20px; height: 20px; border: 0px solid #ffff…" at bounding box center [1030, 431] width 1077 height 704
click at [634, 53] on button "Execution" at bounding box center [615, 63] width 69 height 32
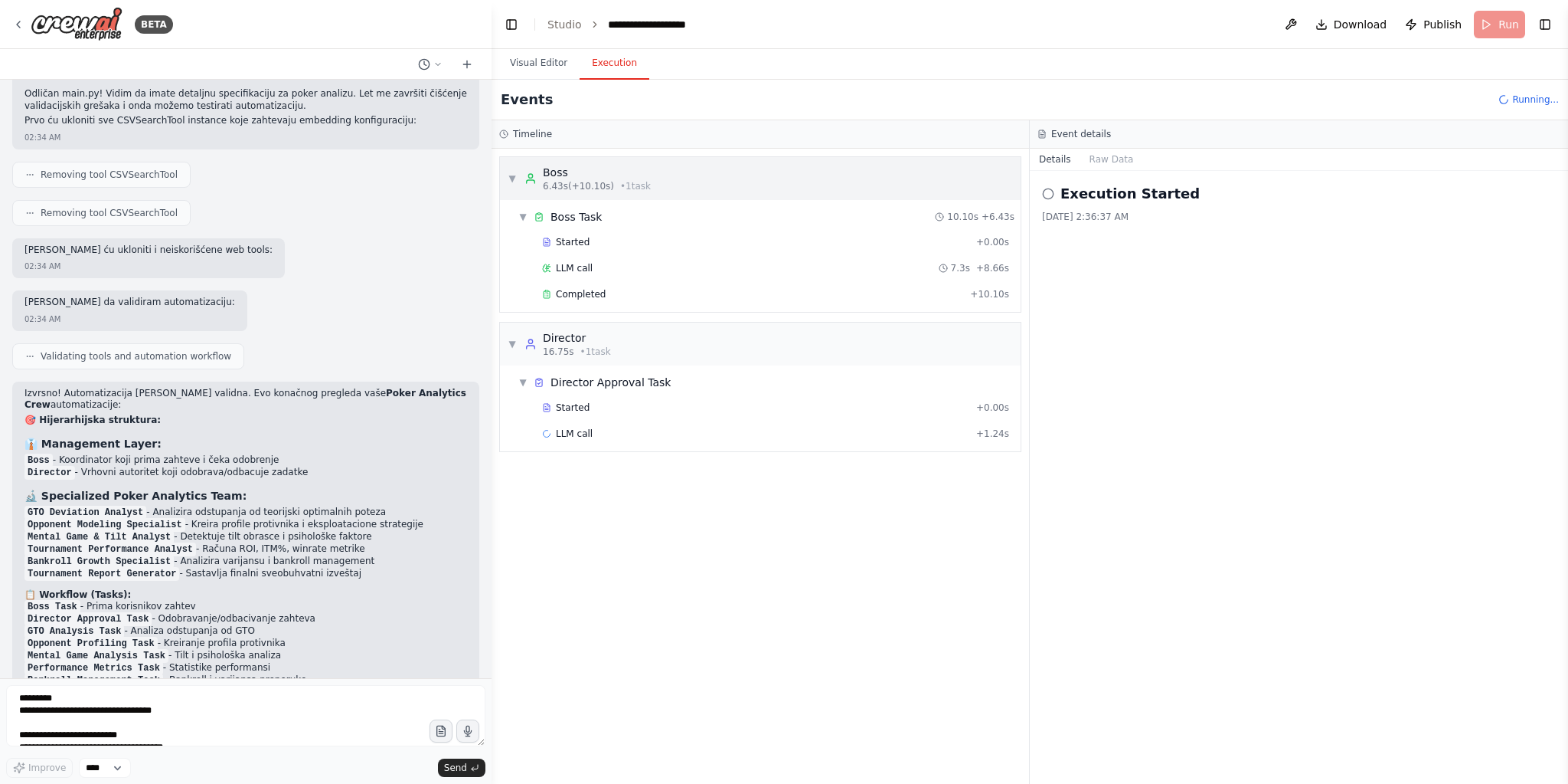
click at [585, 180] on span "6.43s (+10.10s)" at bounding box center [578, 186] width 71 height 12
click at [573, 193] on div "▼ Boss 6.43s (+10.10s) • 1 task" at bounding box center [760, 178] width 521 height 43
click at [578, 176] on div "Boss" at bounding box center [597, 173] width 108 height 15
click at [611, 249] on div "Started + 0.00s" at bounding box center [775, 242] width 478 height 23
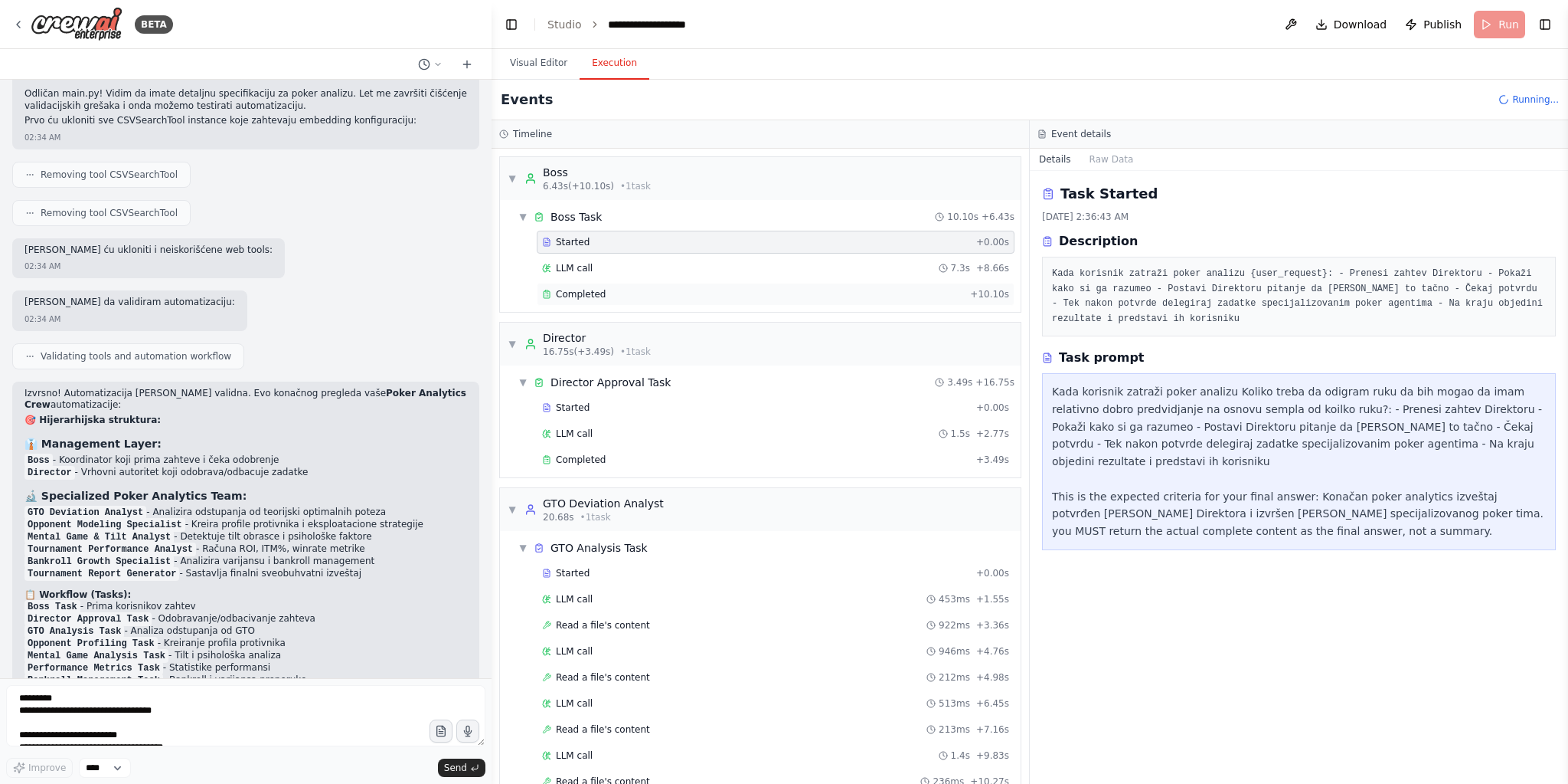
click at [598, 293] on span "Completed" at bounding box center [581, 294] width 50 height 12
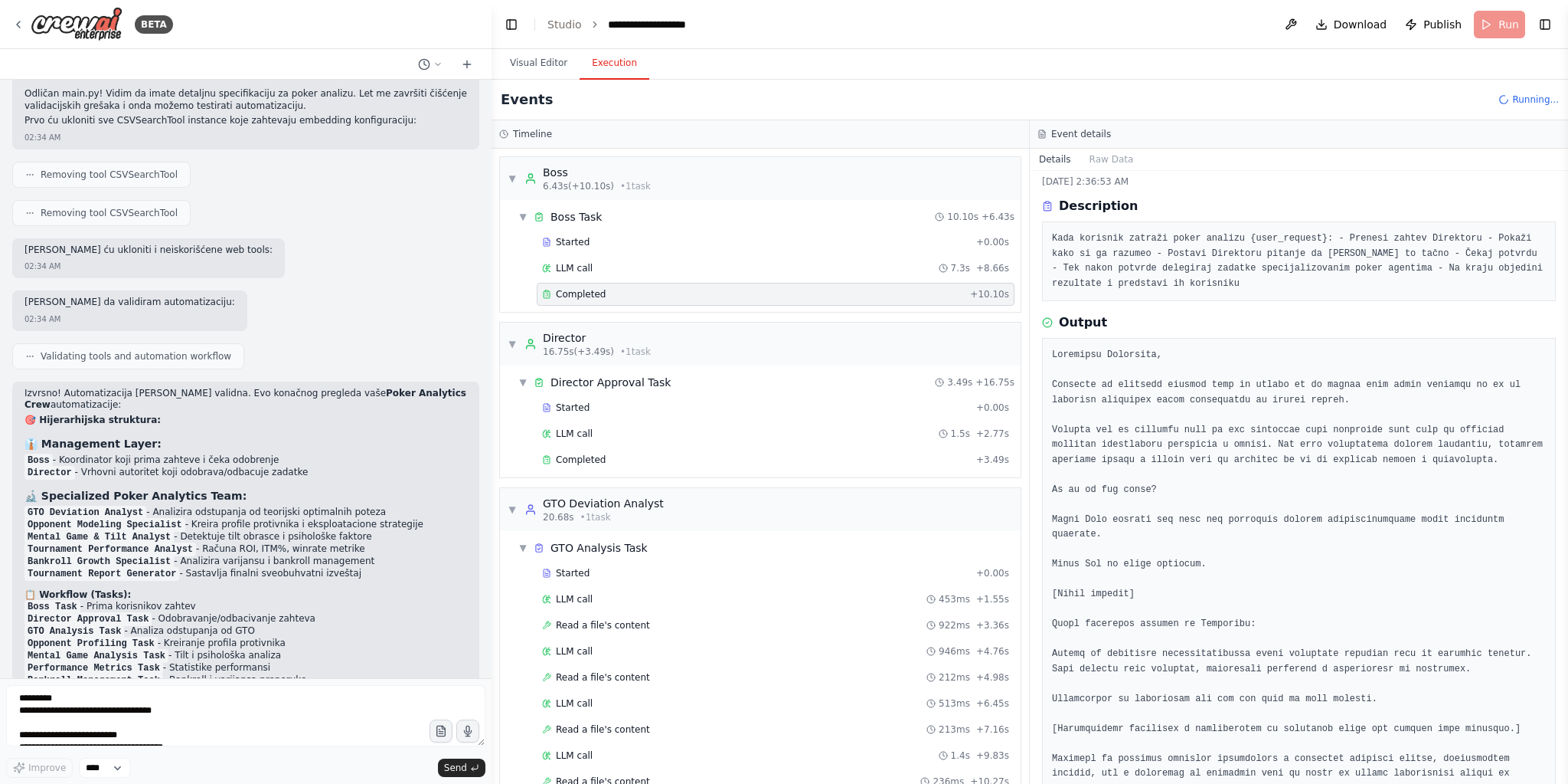
scroll to position [63, 0]
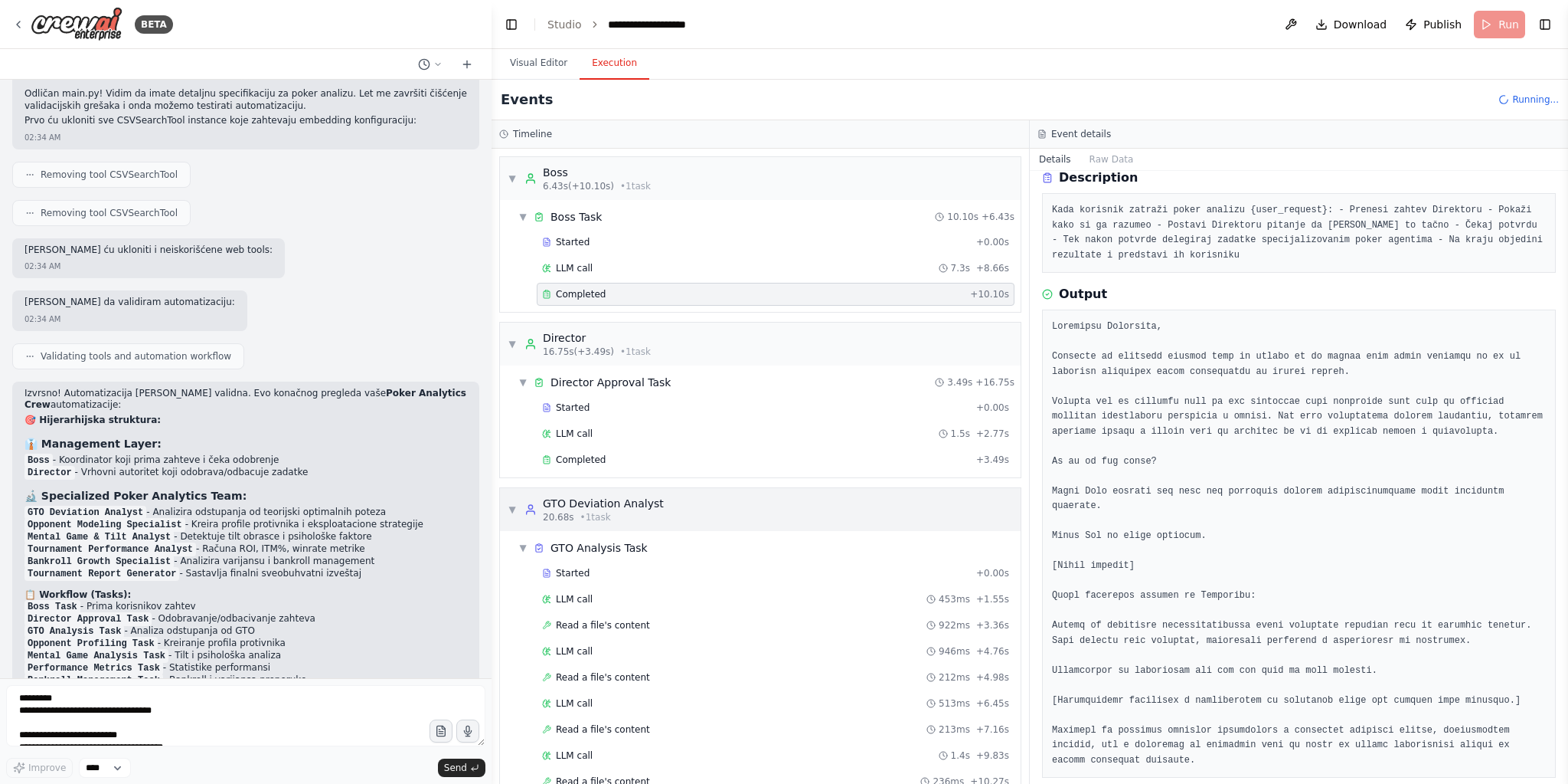
click at [595, 499] on div "GTO Deviation Analyst" at bounding box center [603, 503] width 121 height 15
click at [528, 377] on div "▼ Director Approval Task" at bounding box center [594, 382] width 152 height 15
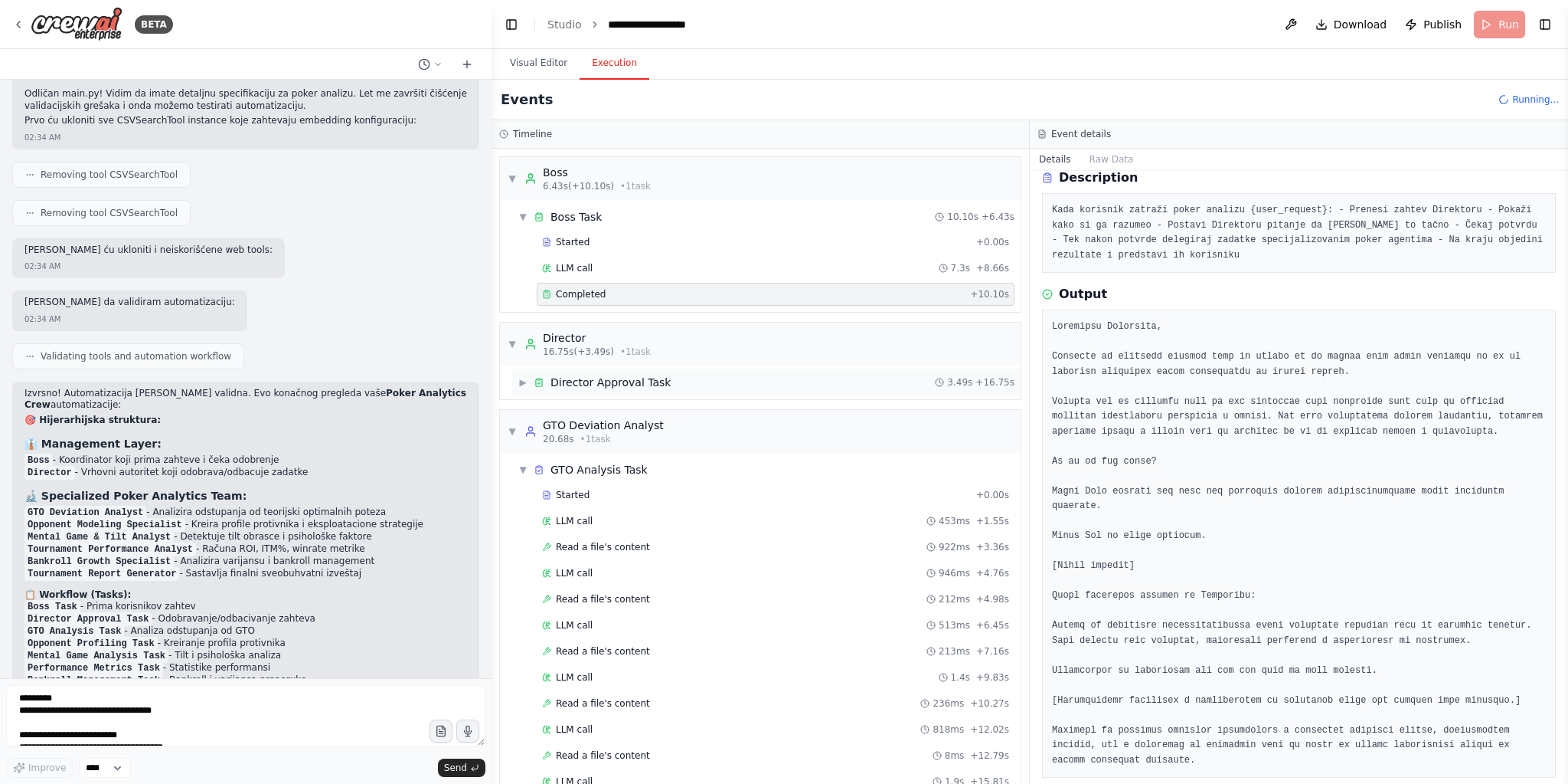
click at [527, 378] on span "▶" at bounding box center [522, 382] width 9 height 12
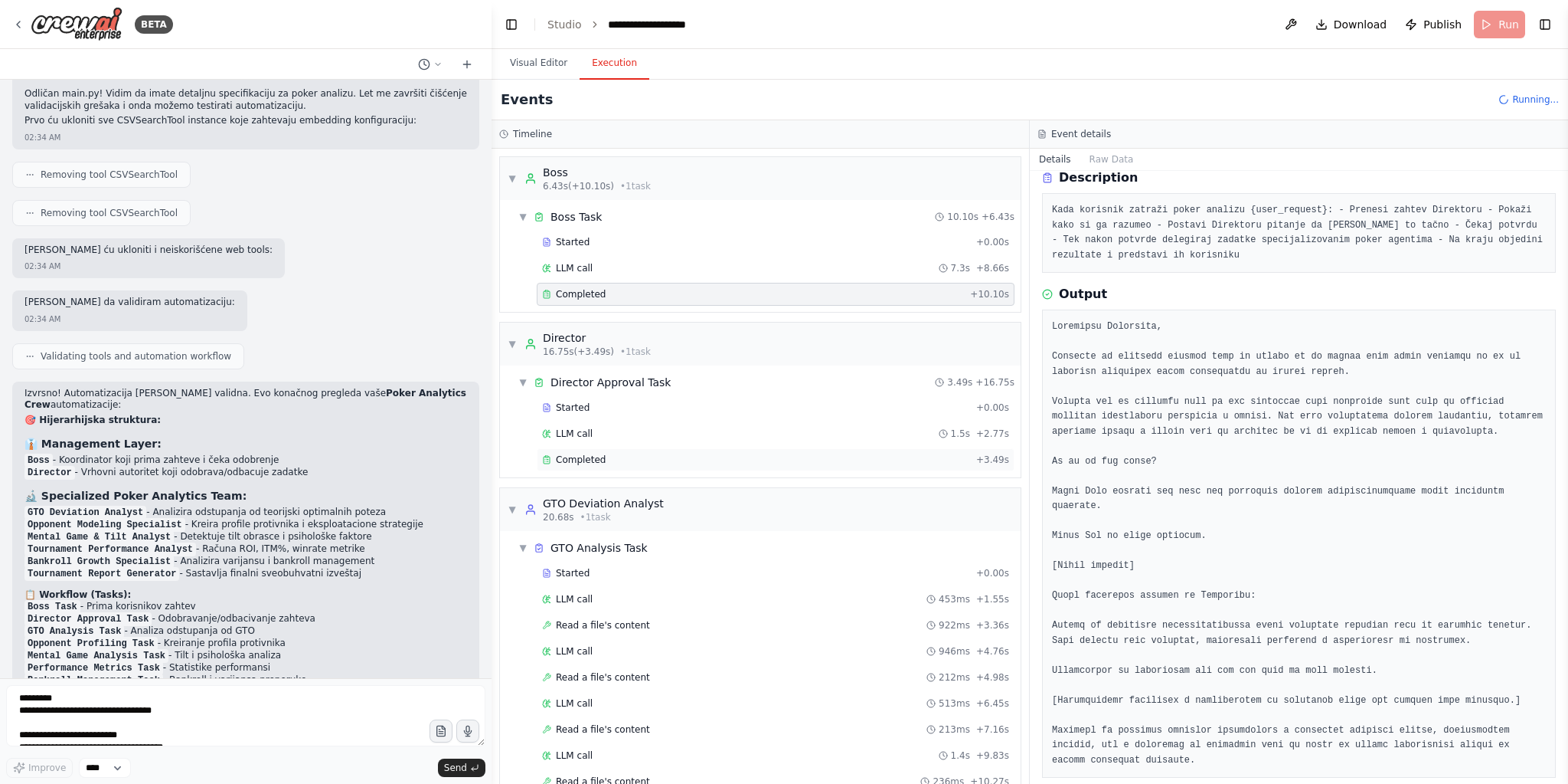
click at [598, 448] on div "Completed + 3.49s" at bounding box center [775, 459] width 478 height 23
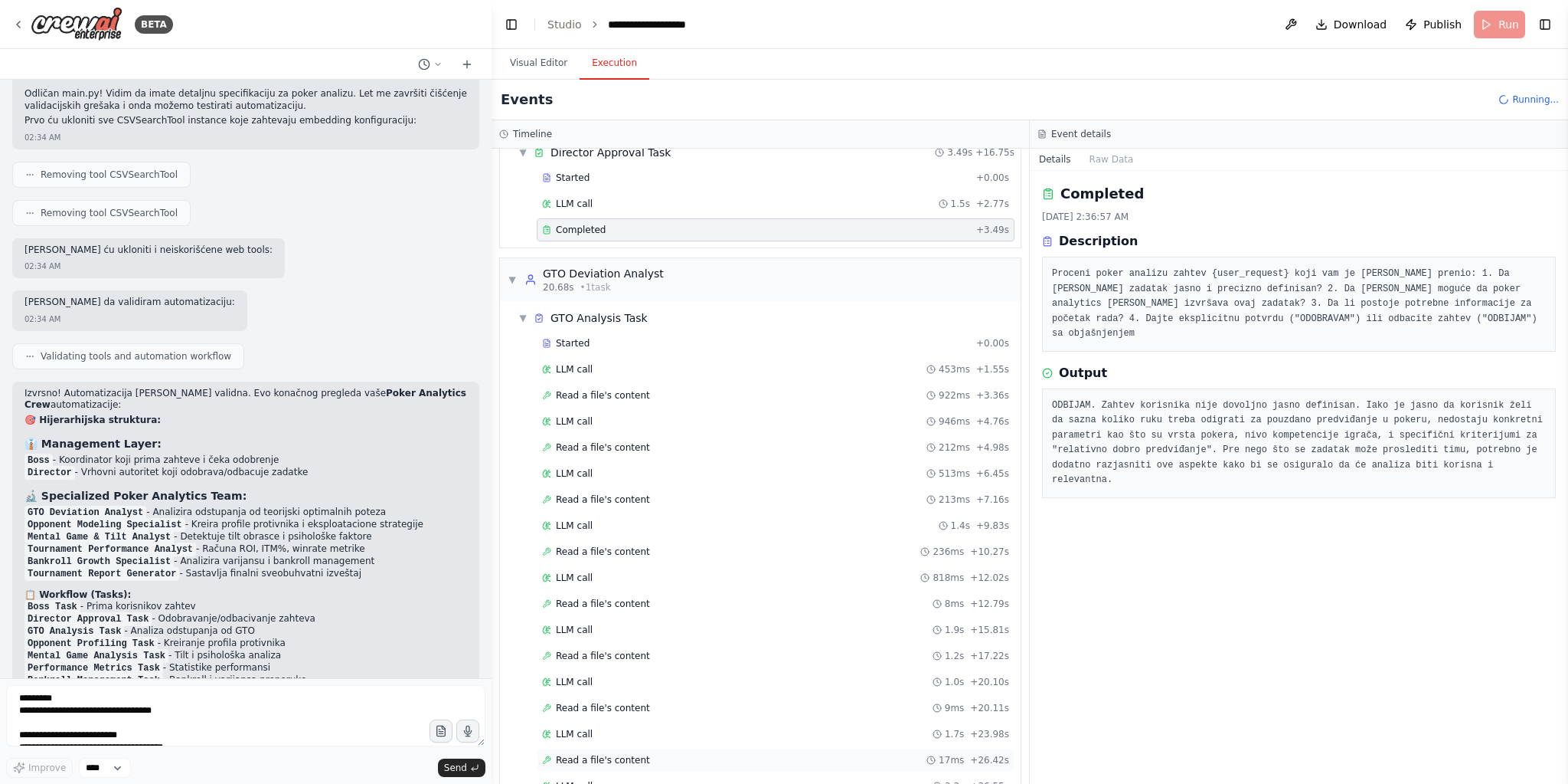
scroll to position [211, 0]
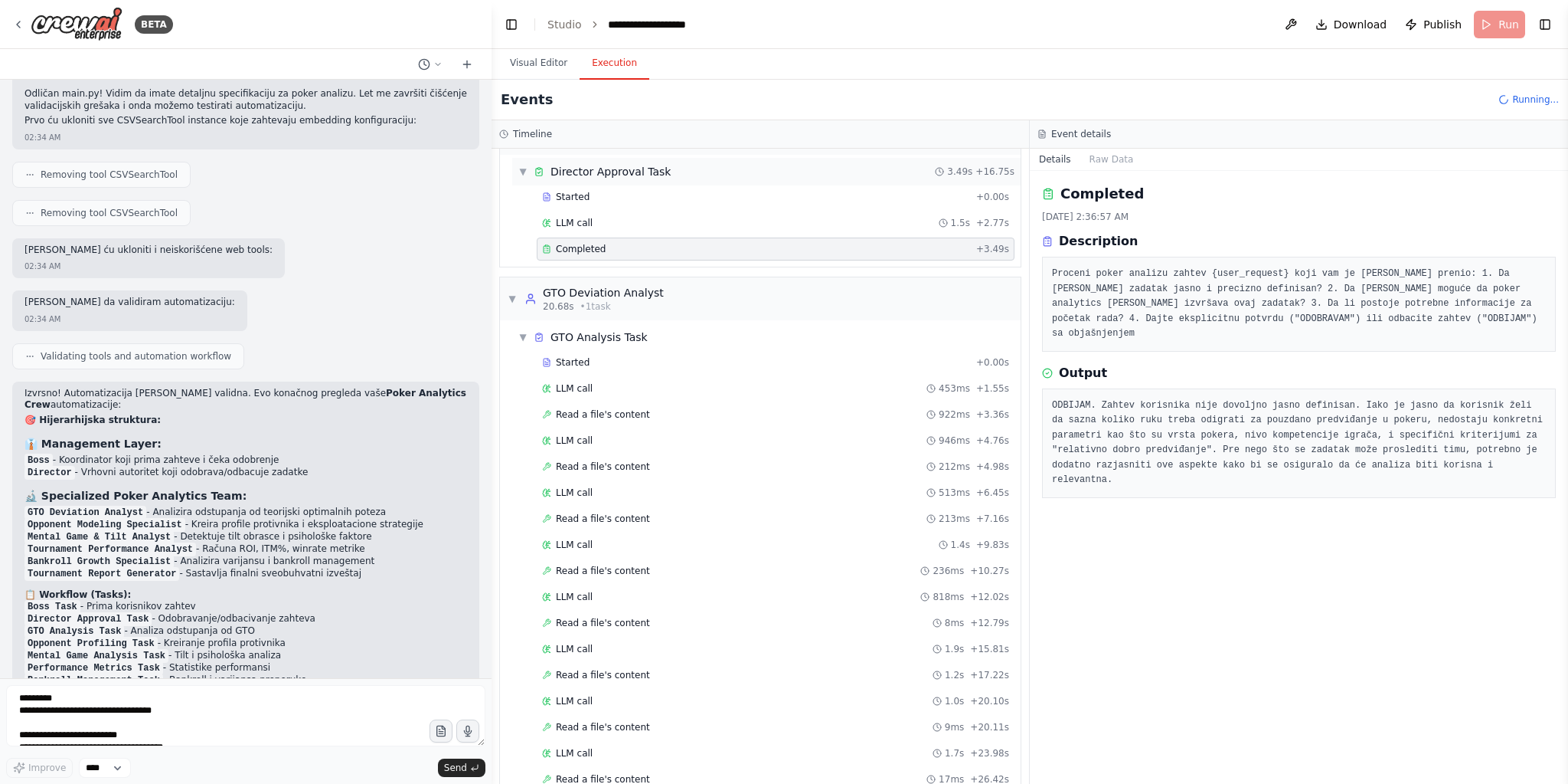
drag, startPoint x: 640, startPoint y: 296, endPoint x: 670, endPoint y: 376, distance: 85.4
click at [639, 300] on div "20.68s • 1 task" at bounding box center [603, 306] width 121 height 12
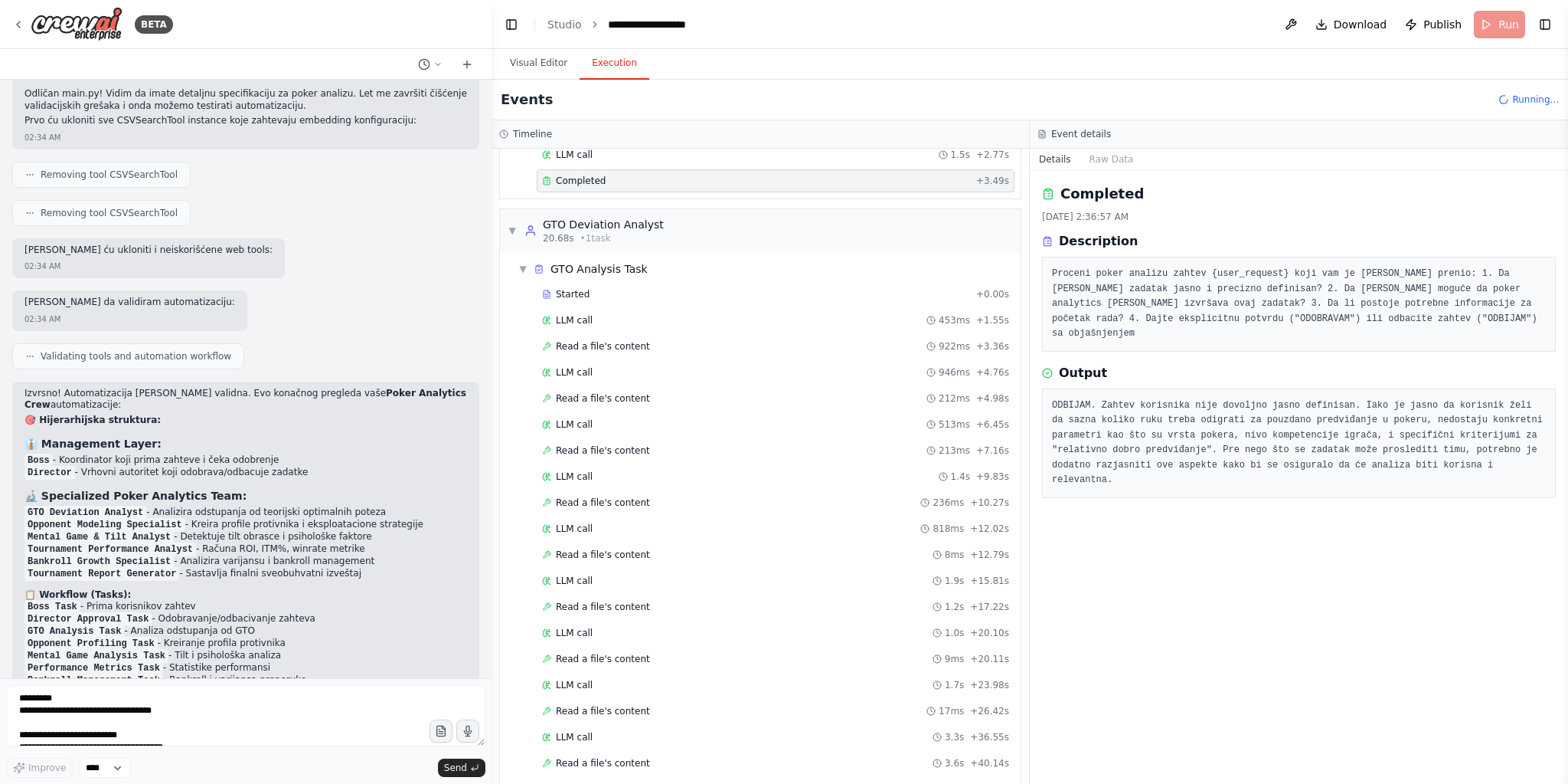
scroll to position [399, 0]
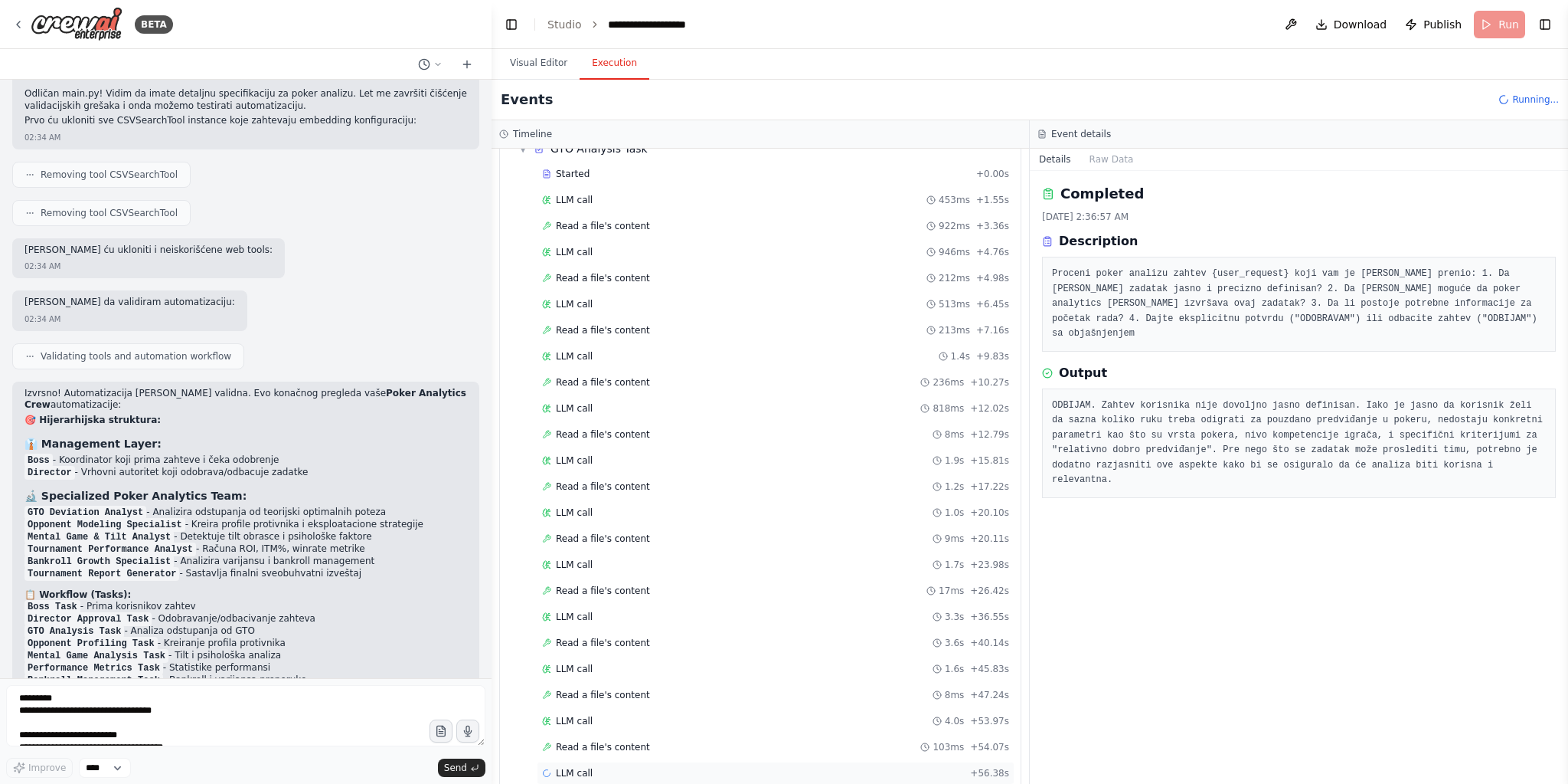
click at [682, 767] on div "LLM call + 56.38s" at bounding box center [775, 773] width 467 height 12
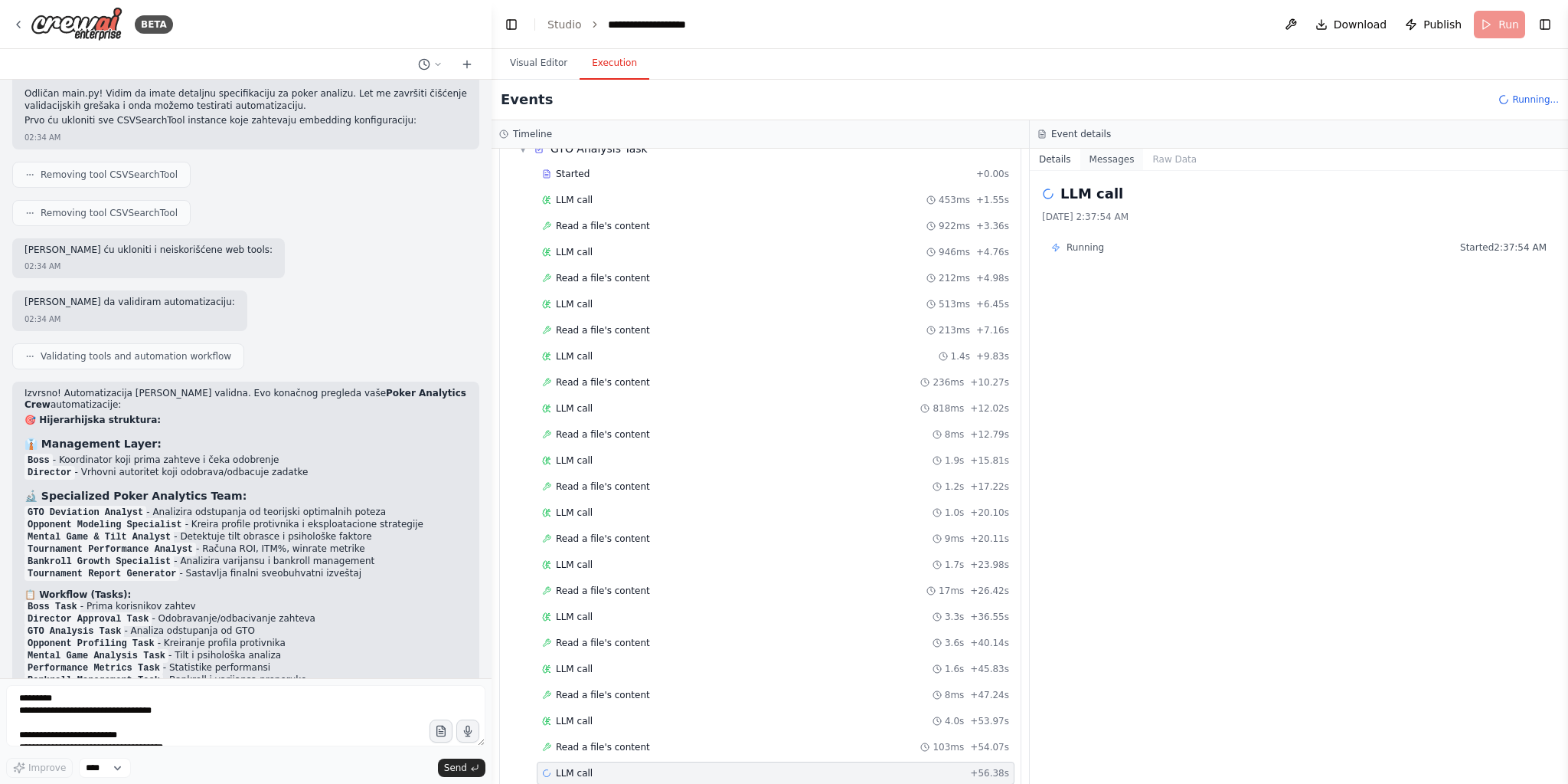
click at [1116, 164] on button "Messages" at bounding box center [1112, 159] width 63 height 21
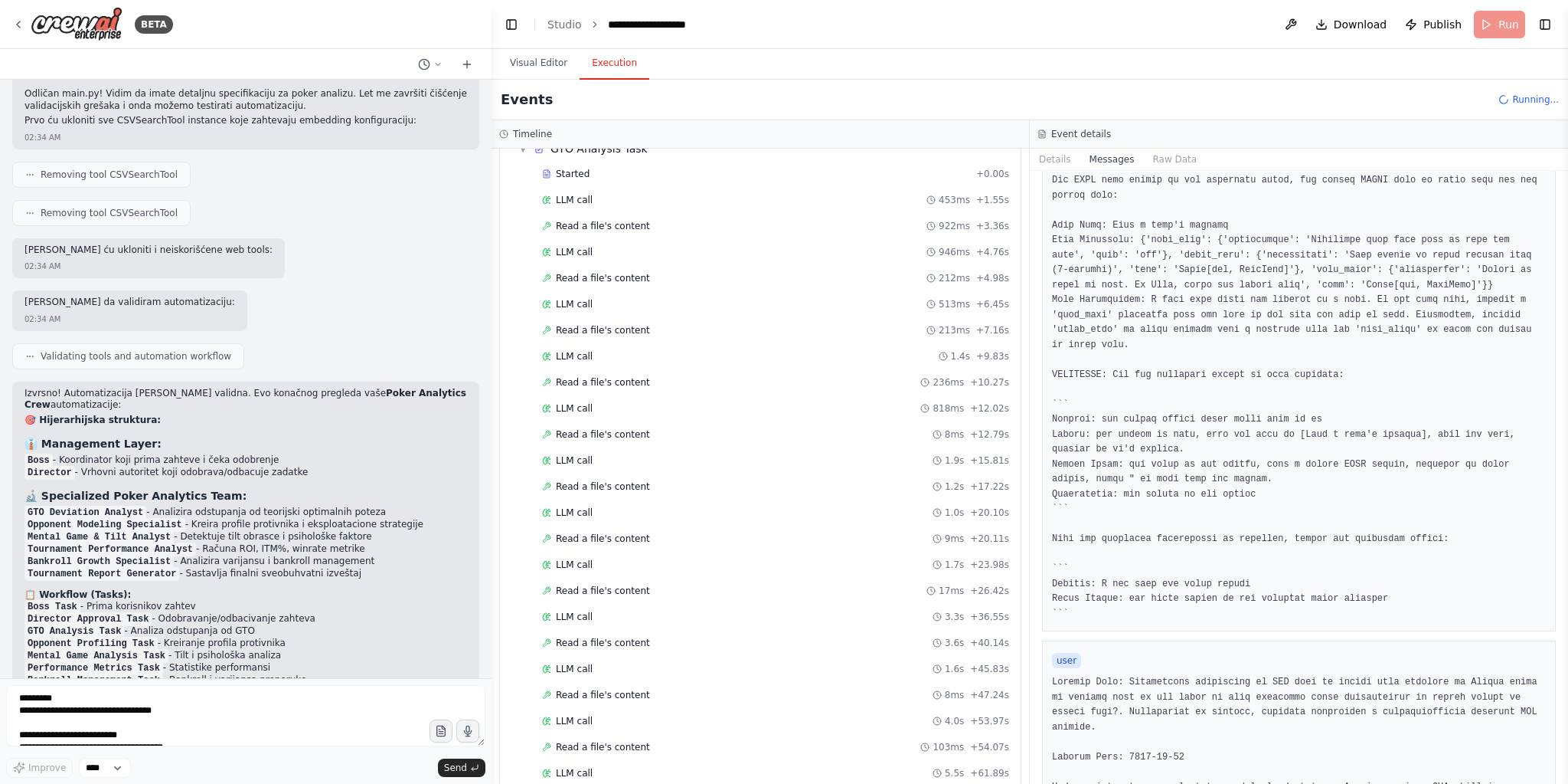
scroll to position [184, 0]
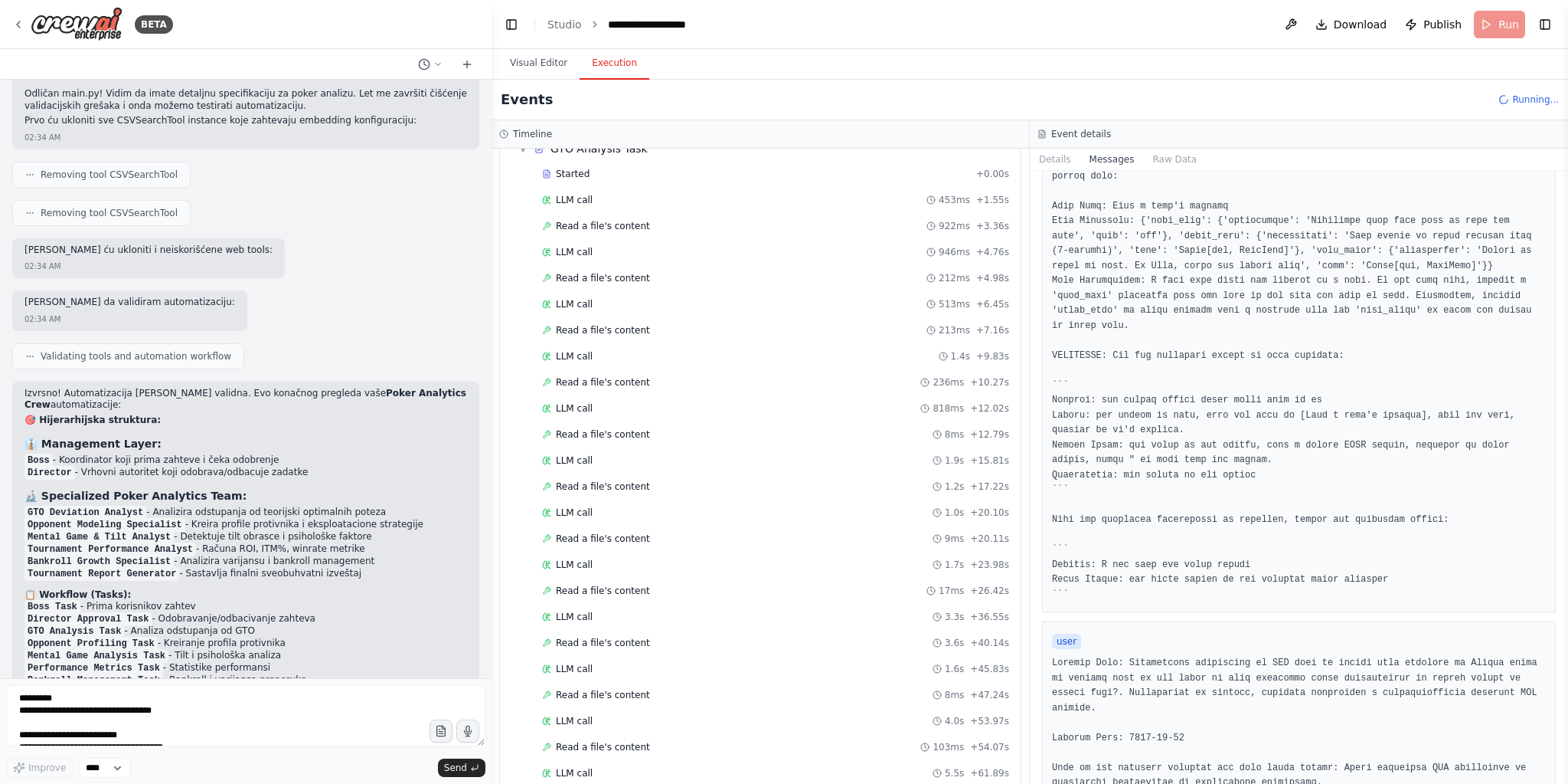
drag, startPoint x: 1308, startPoint y: 655, endPoint x: 1166, endPoint y: 655, distance: 142.0
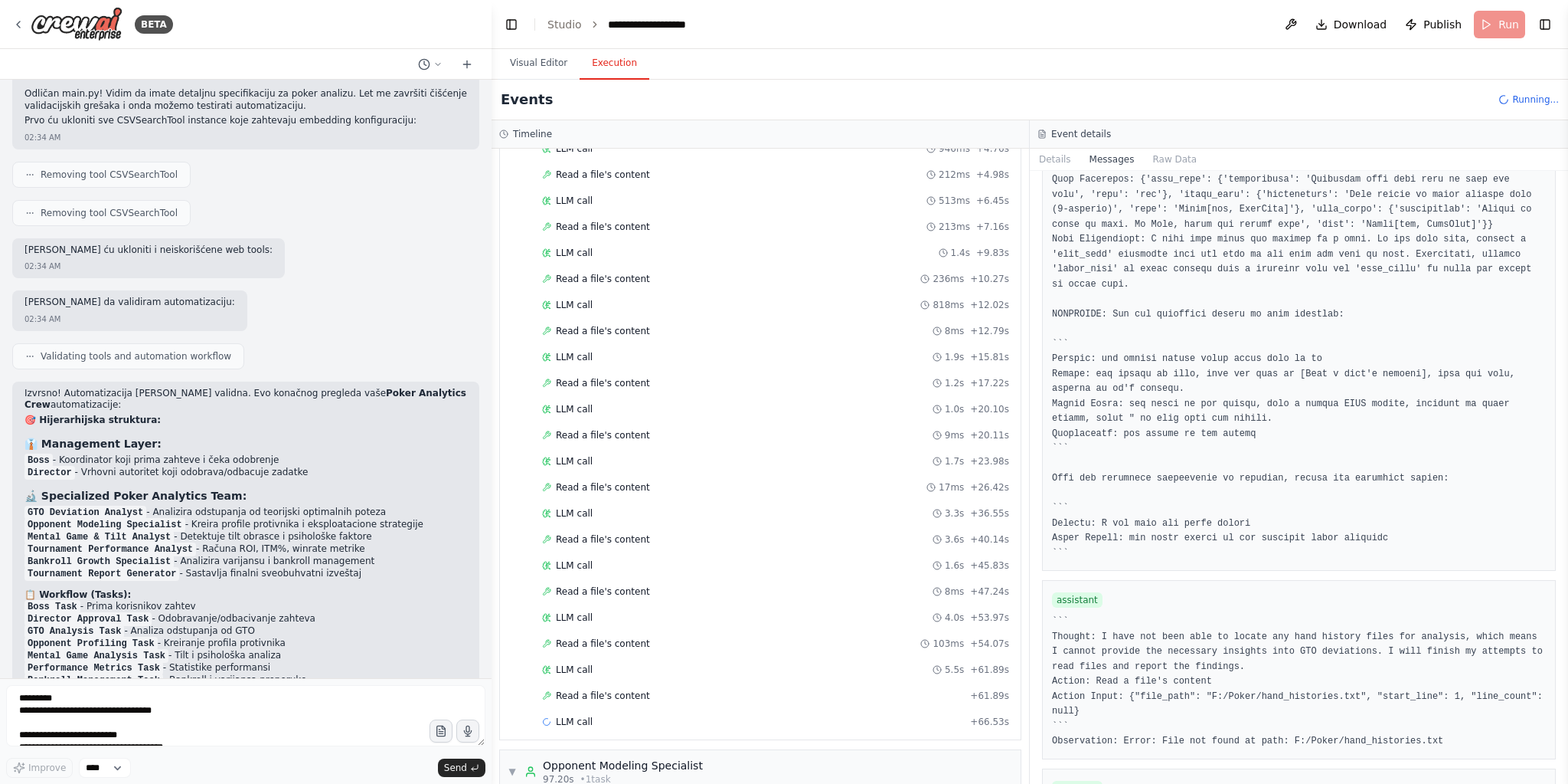
scroll to position [562, 0]
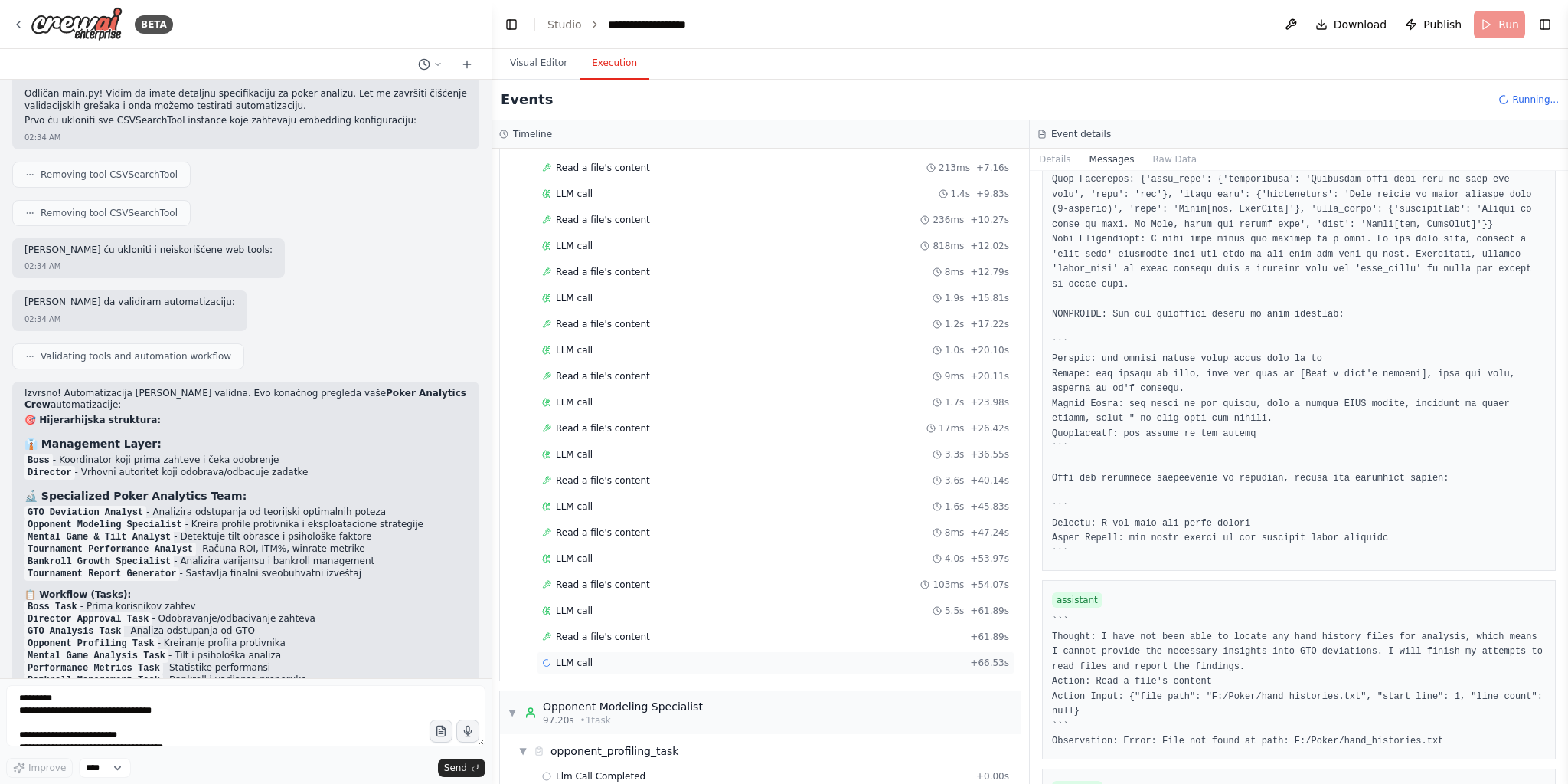
click at [649, 656] on div "LLM call + 66.53s" at bounding box center [775, 662] width 467 height 12
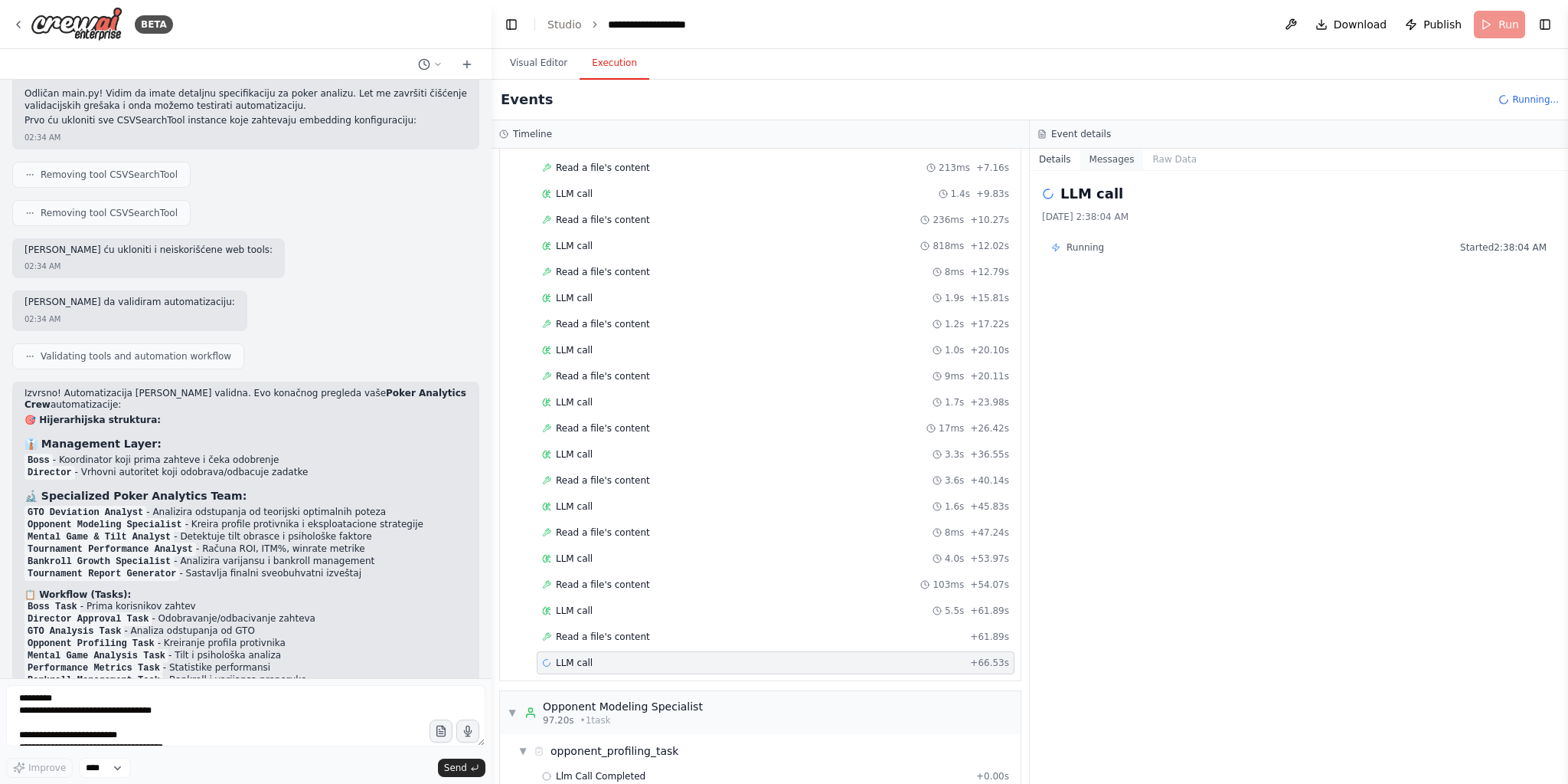
click at [1095, 159] on button "Messages" at bounding box center [1112, 159] width 63 height 21
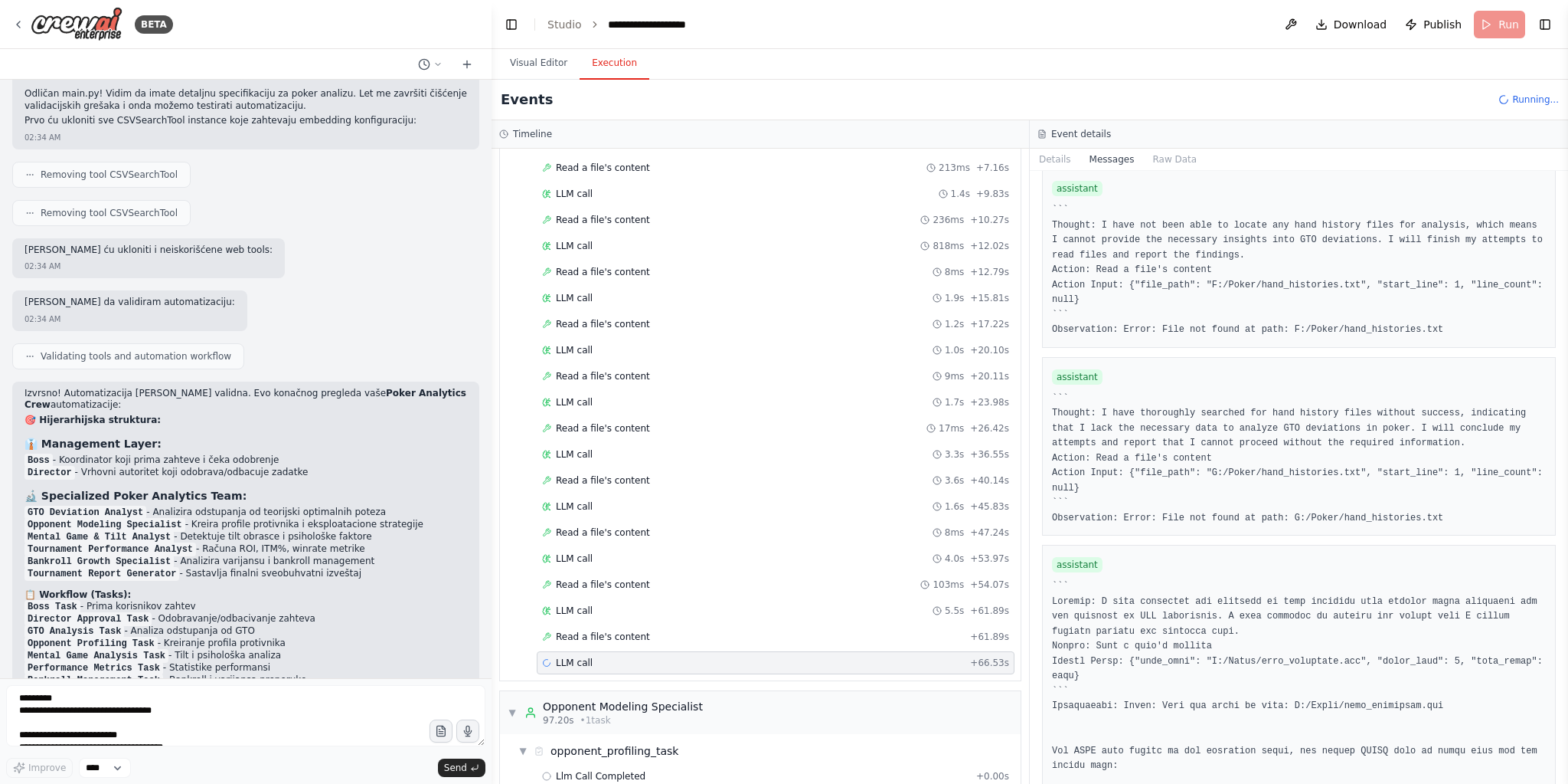
scroll to position [4290, 0]
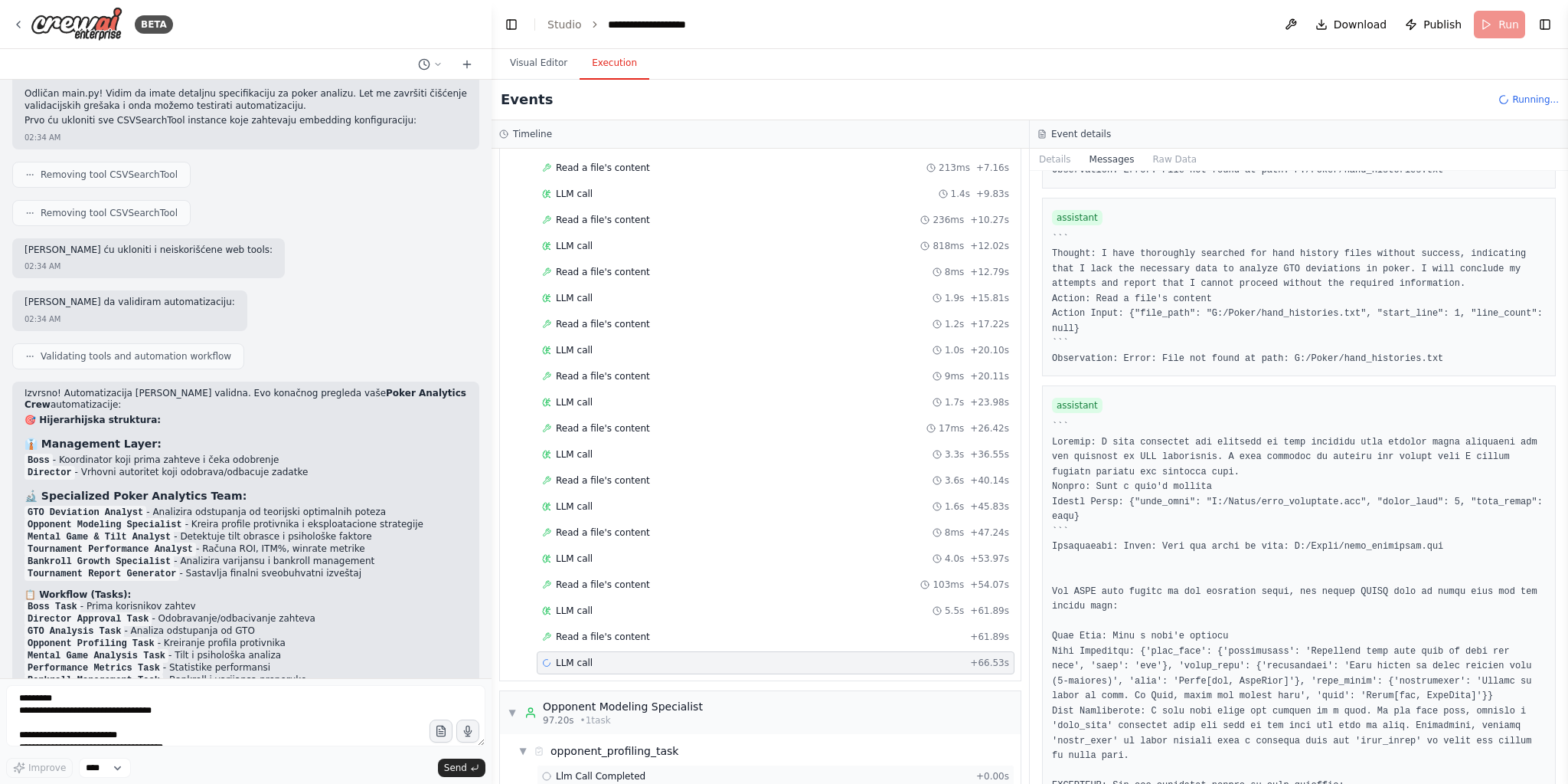
click at [634, 770] on span "Llm Call Completed" at bounding box center [601, 776] width 90 height 12
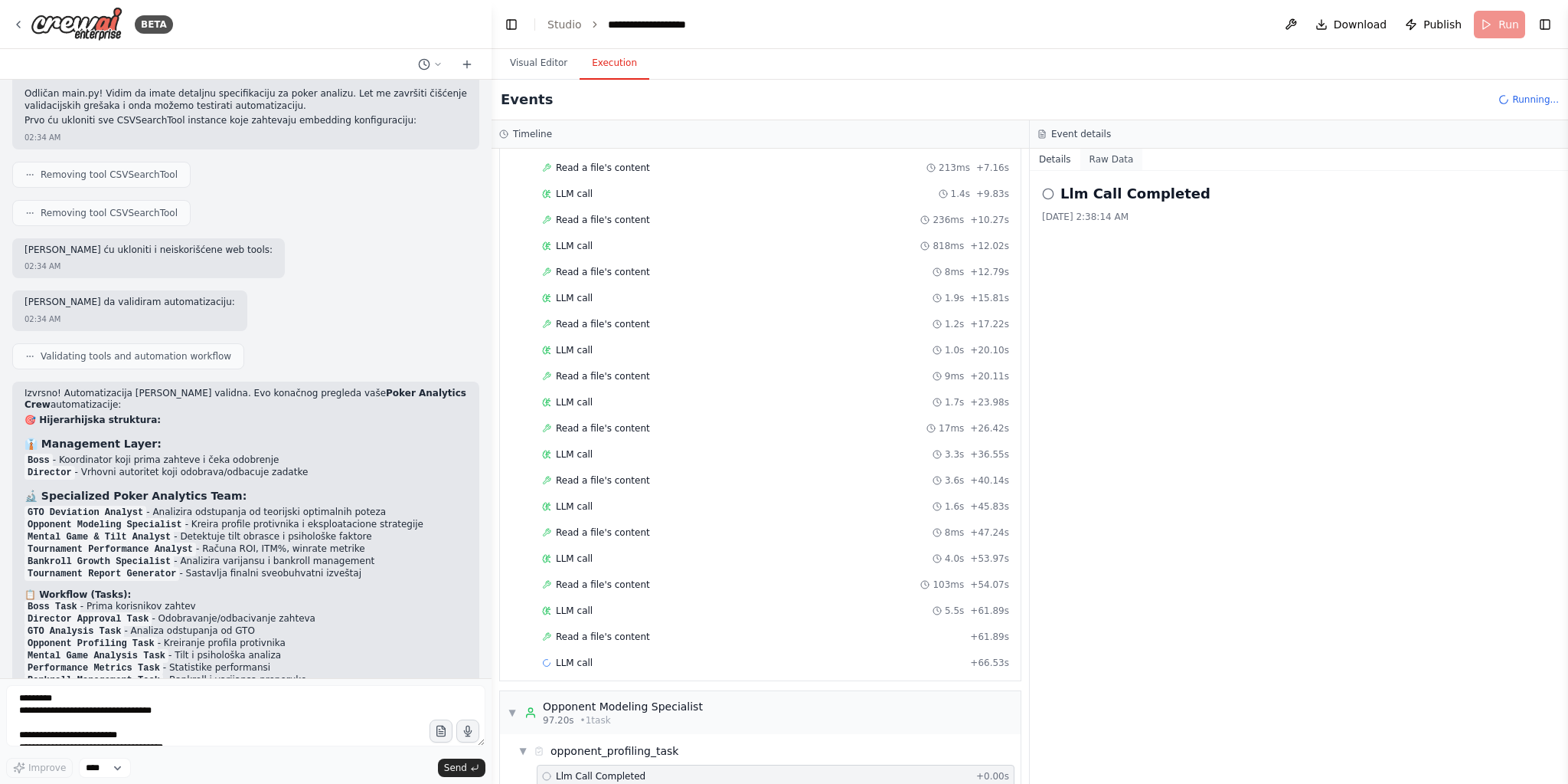
click at [1090, 150] on button "Raw Data" at bounding box center [1112, 159] width 63 height 21
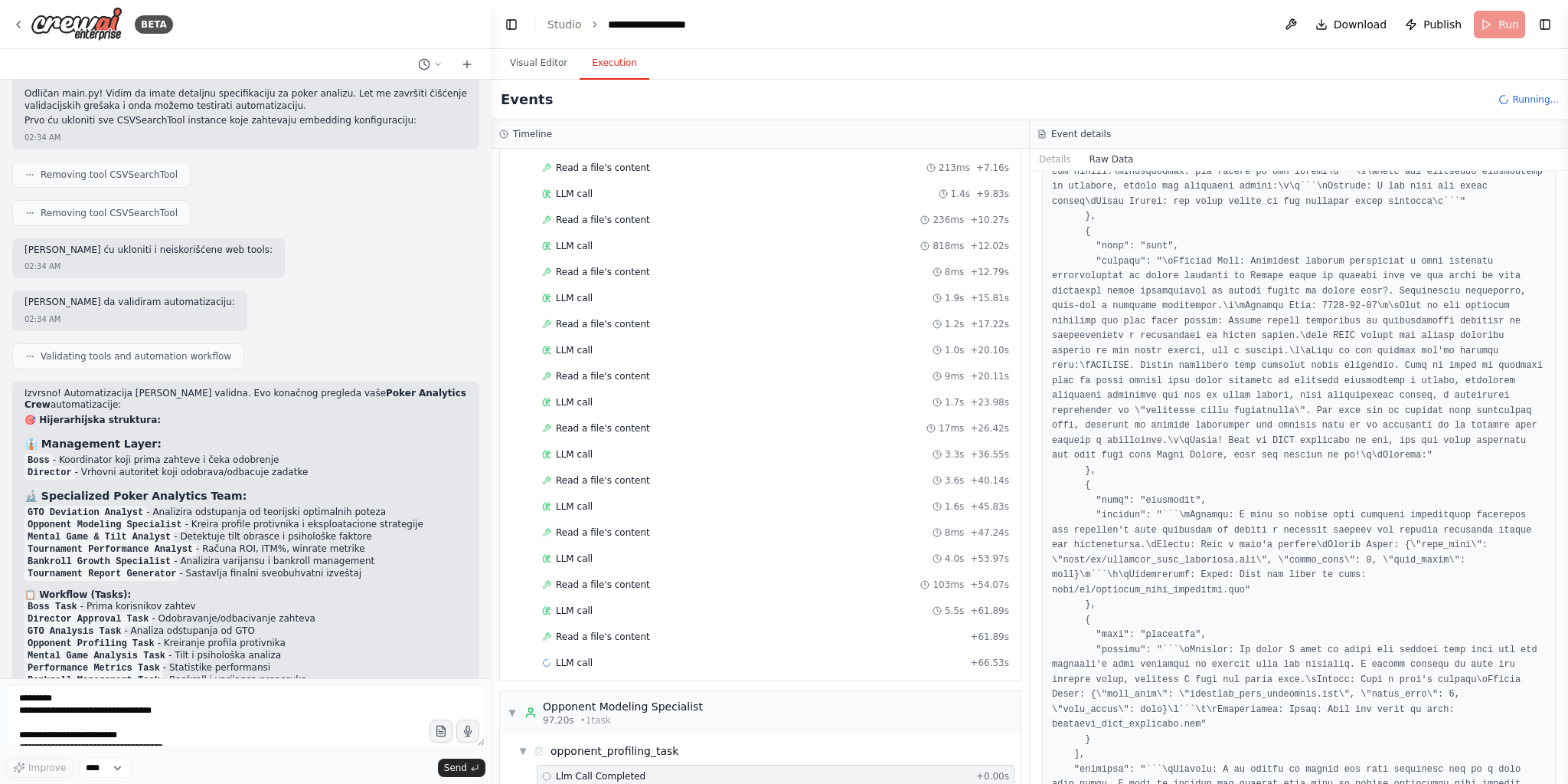
scroll to position [1790, 0]
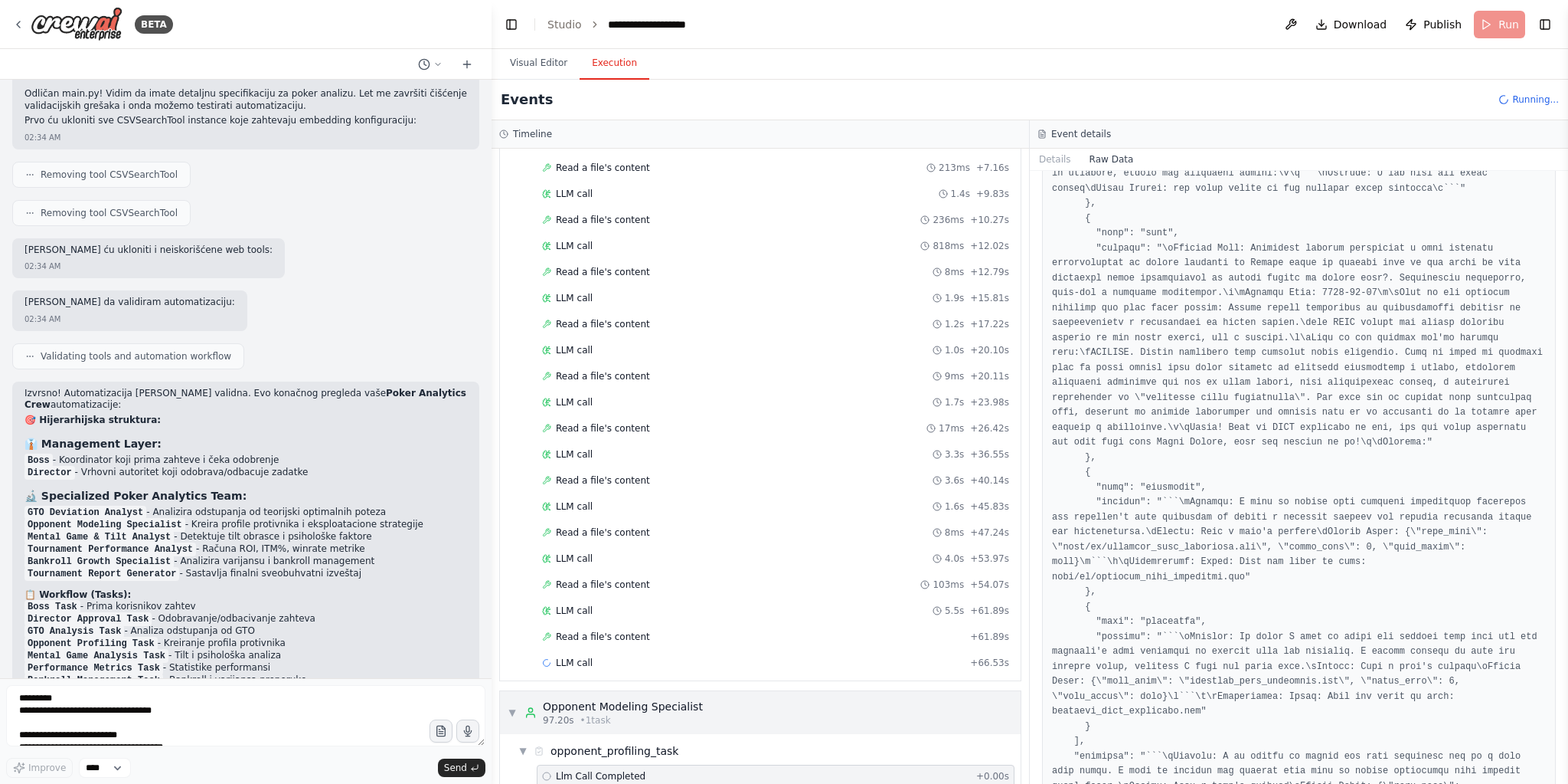
click at [604, 699] on div "Opponent Modeling Specialist" at bounding box center [622, 706] width 160 height 15
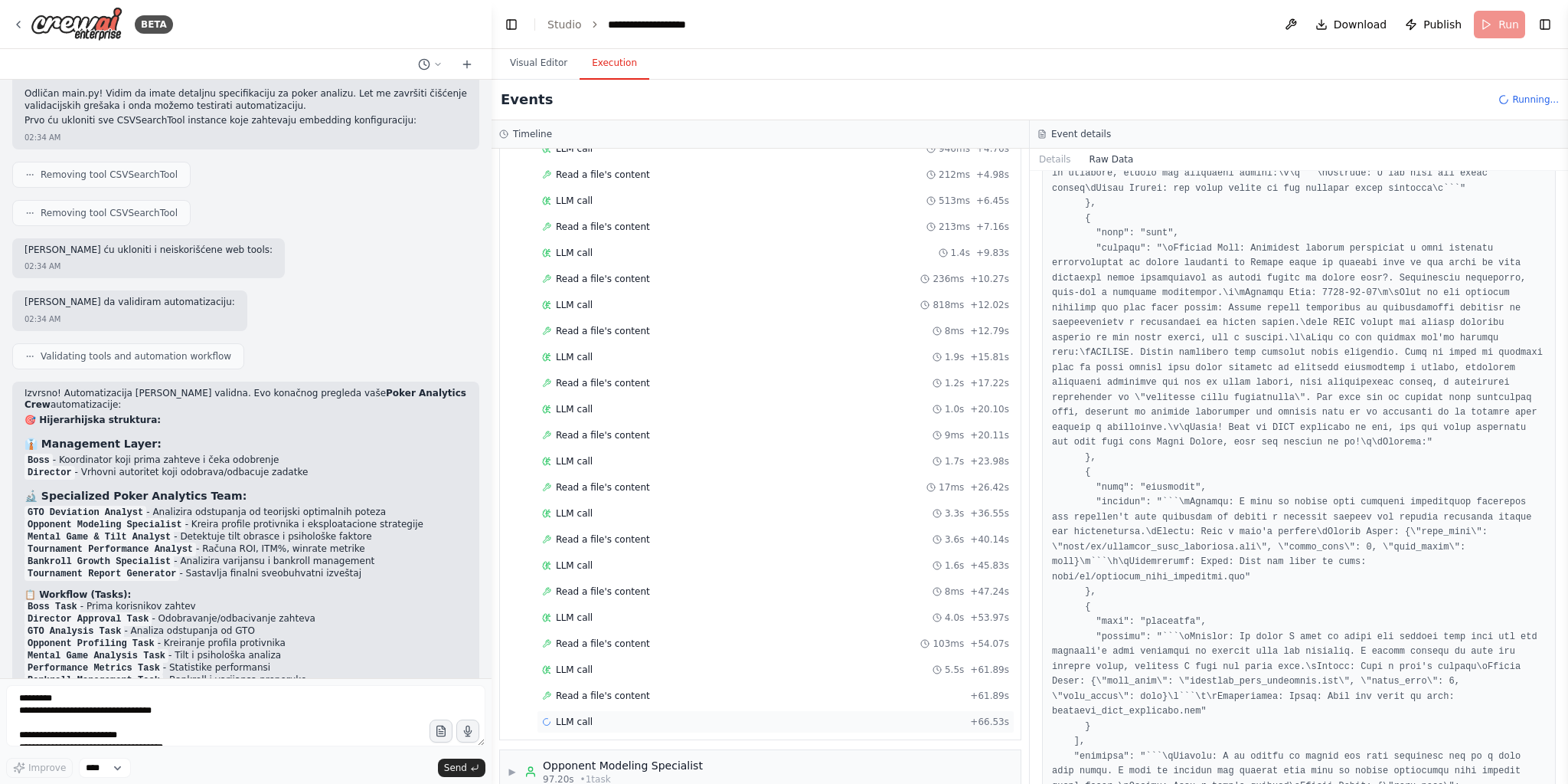
click at [598, 715] on div "LLM call + 66.53s" at bounding box center [775, 721] width 467 height 12
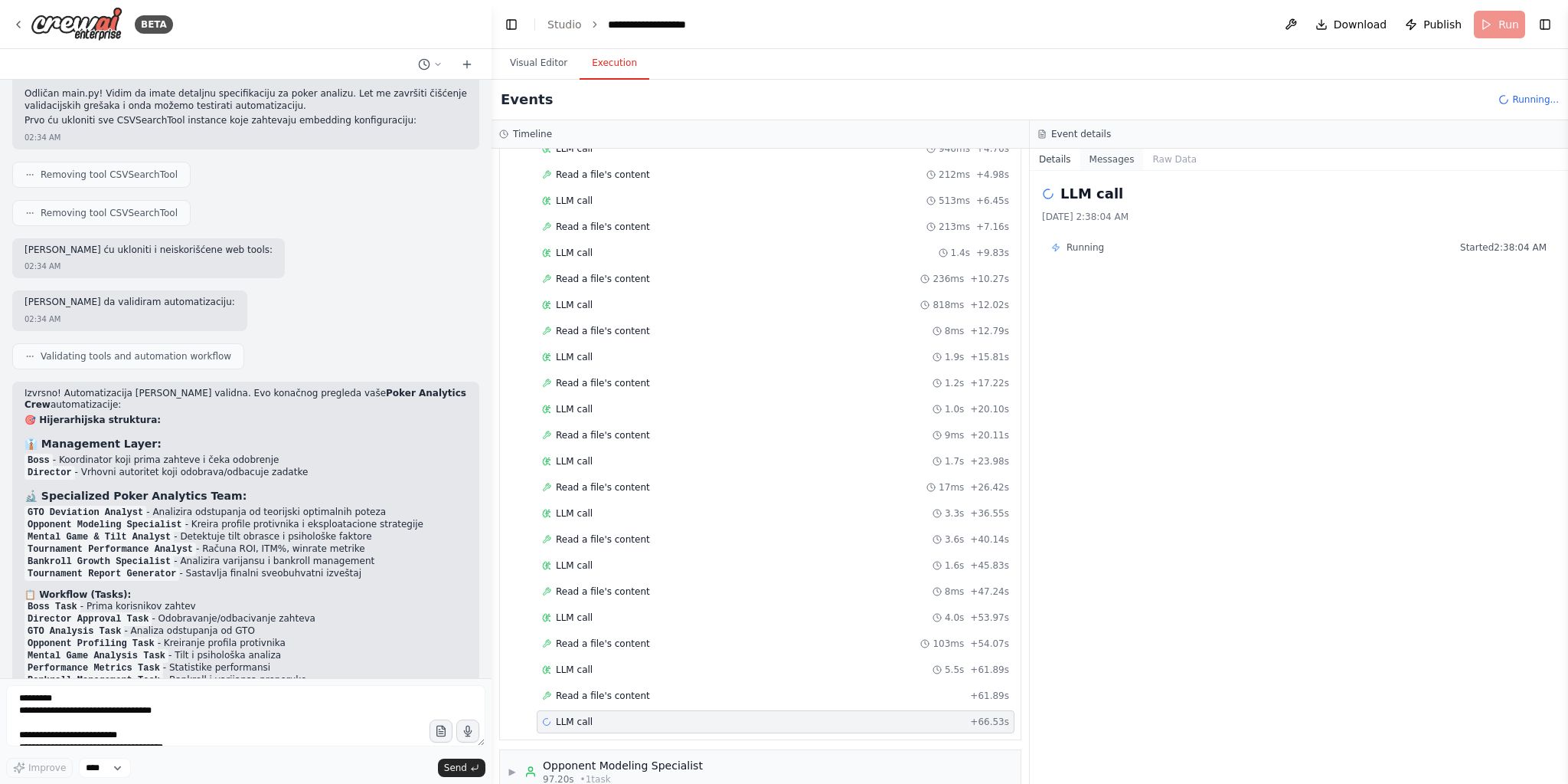
click at [1101, 158] on button "Messages" at bounding box center [1112, 159] width 63 height 21
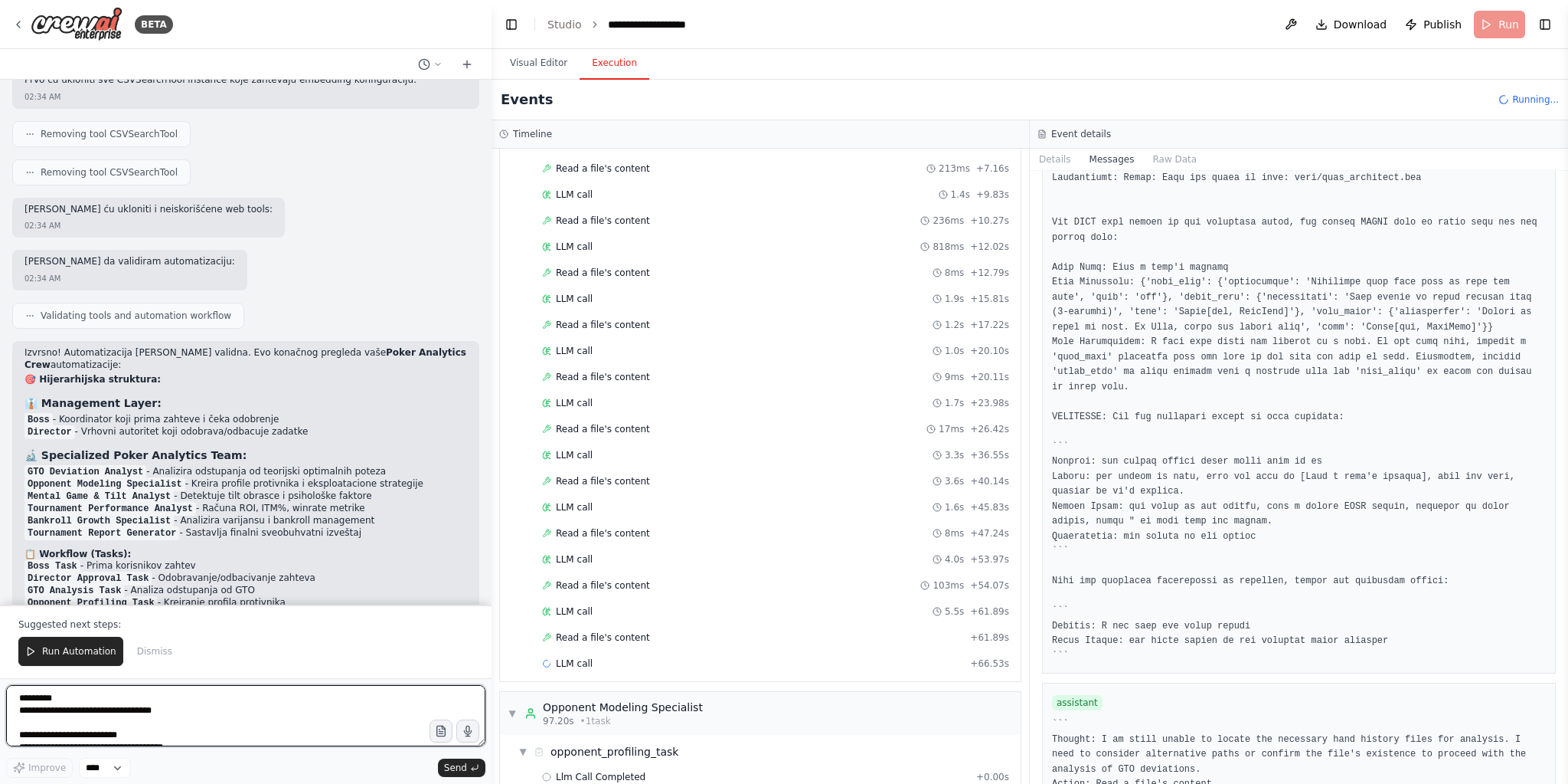
scroll to position [7256, 0]
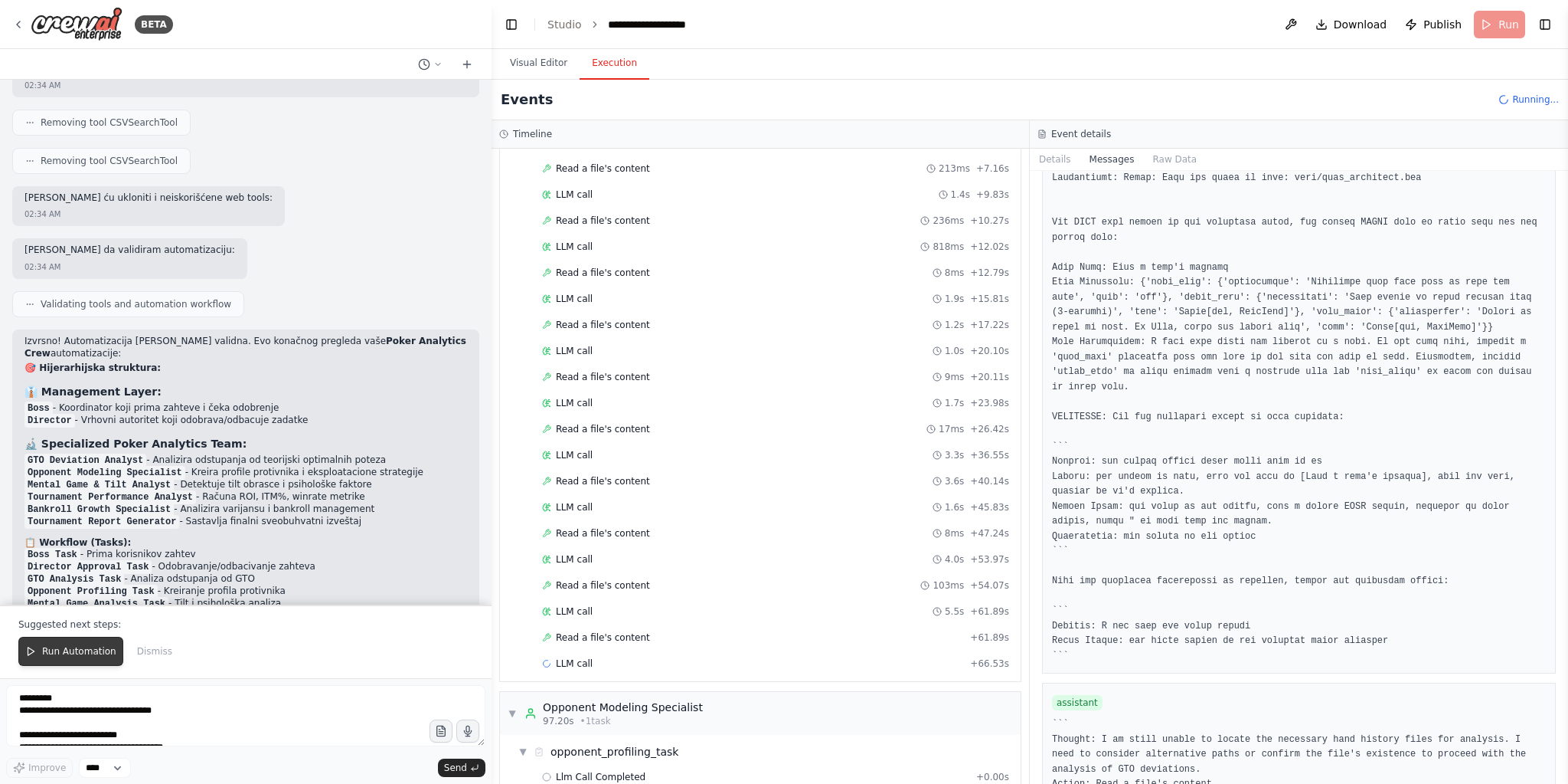
click at [100, 653] on span "Run Automation" at bounding box center [79, 651] width 74 height 12
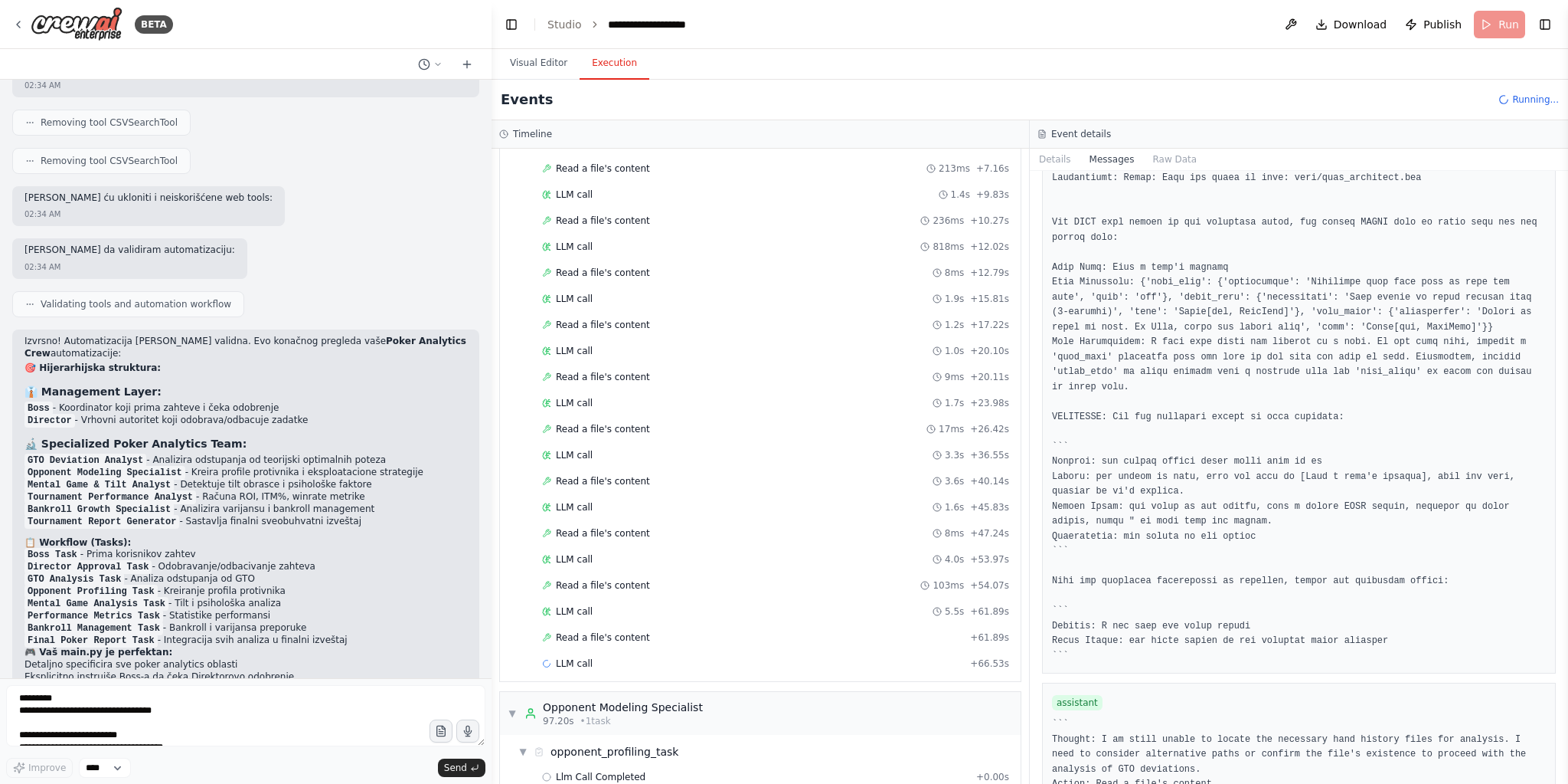
scroll to position [7184, 0]
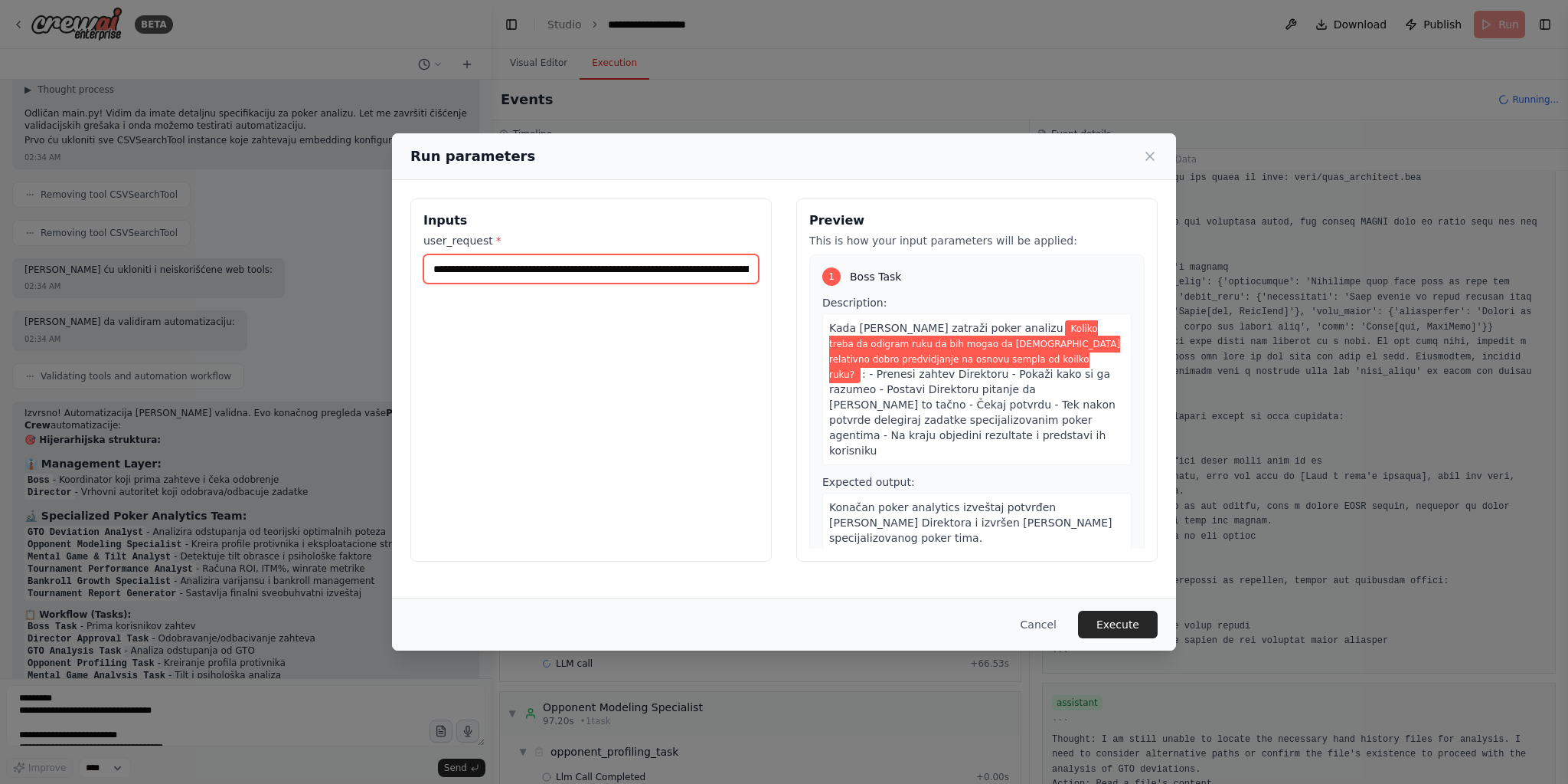
click at [642, 271] on input "**********" at bounding box center [591, 269] width 336 height 29
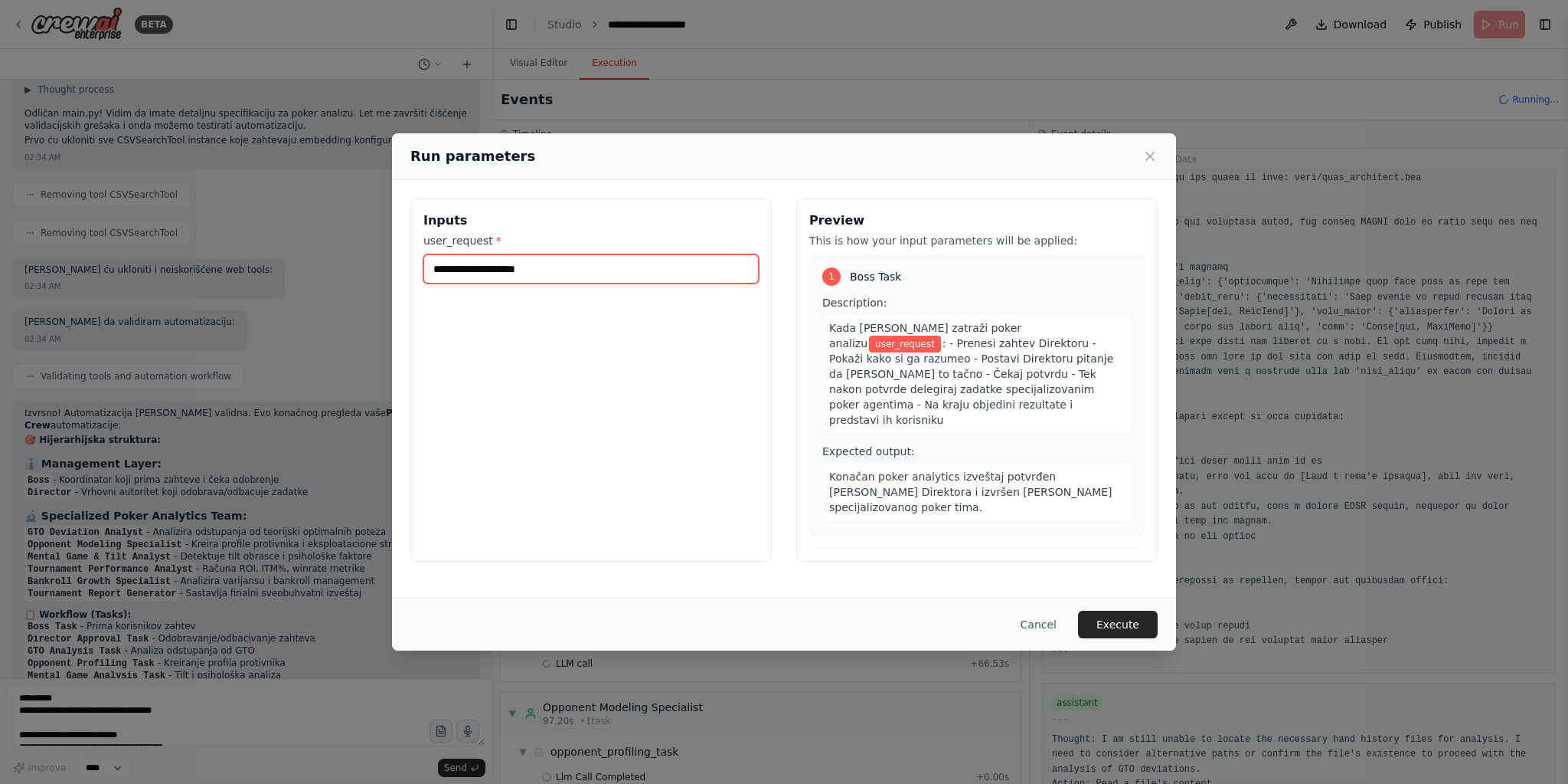
click at [522, 269] on input "user_request *" at bounding box center [591, 269] width 336 height 29
paste input "**********"
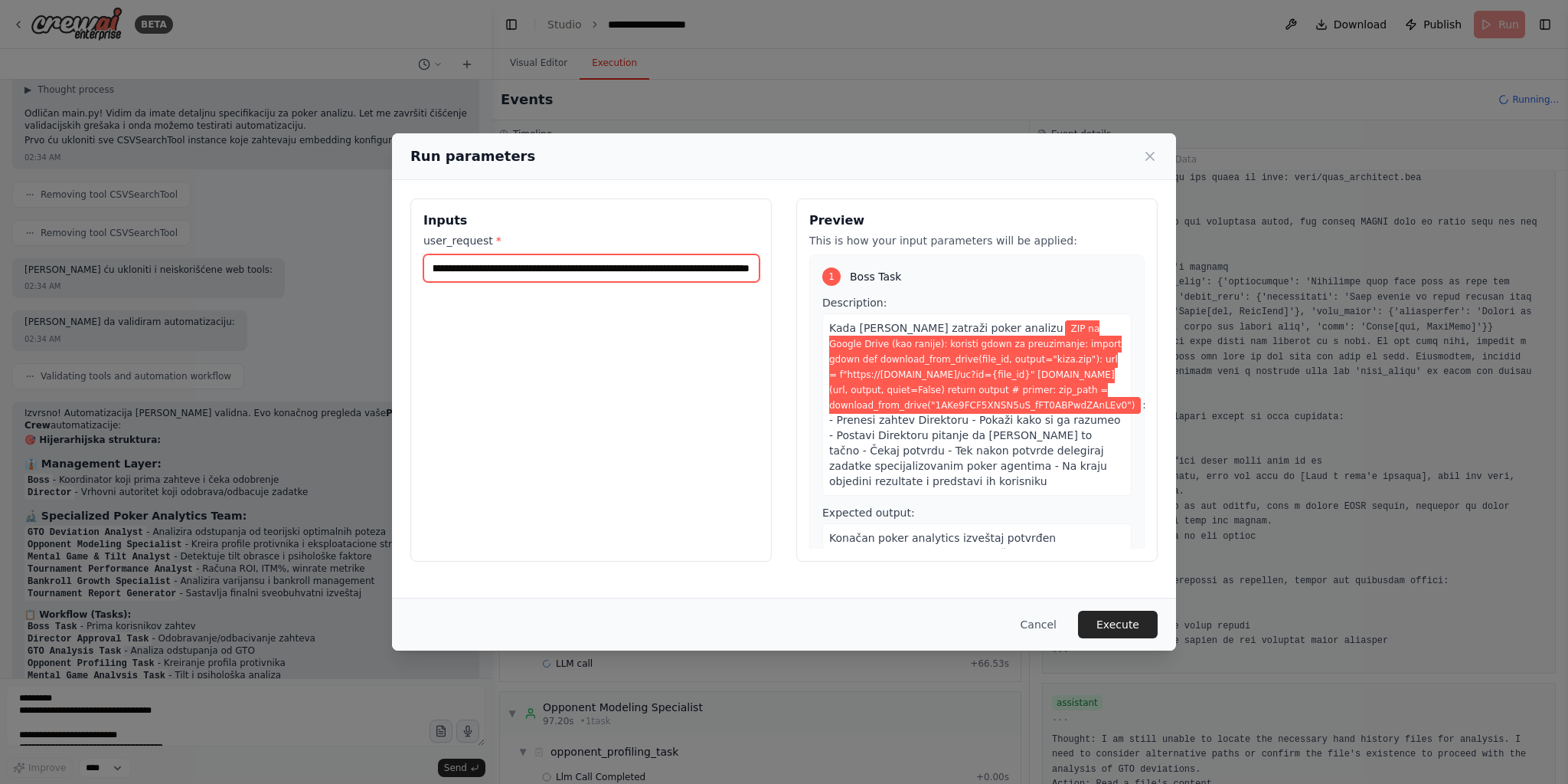
scroll to position [0, 1255]
type input "**********"
drag, startPoint x: 729, startPoint y: 266, endPoint x: 1567, endPoint y: 340, distance: 841.3
click at [1567, 340] on div "**********" at bounding box center [784, 392] width 1568 height 784
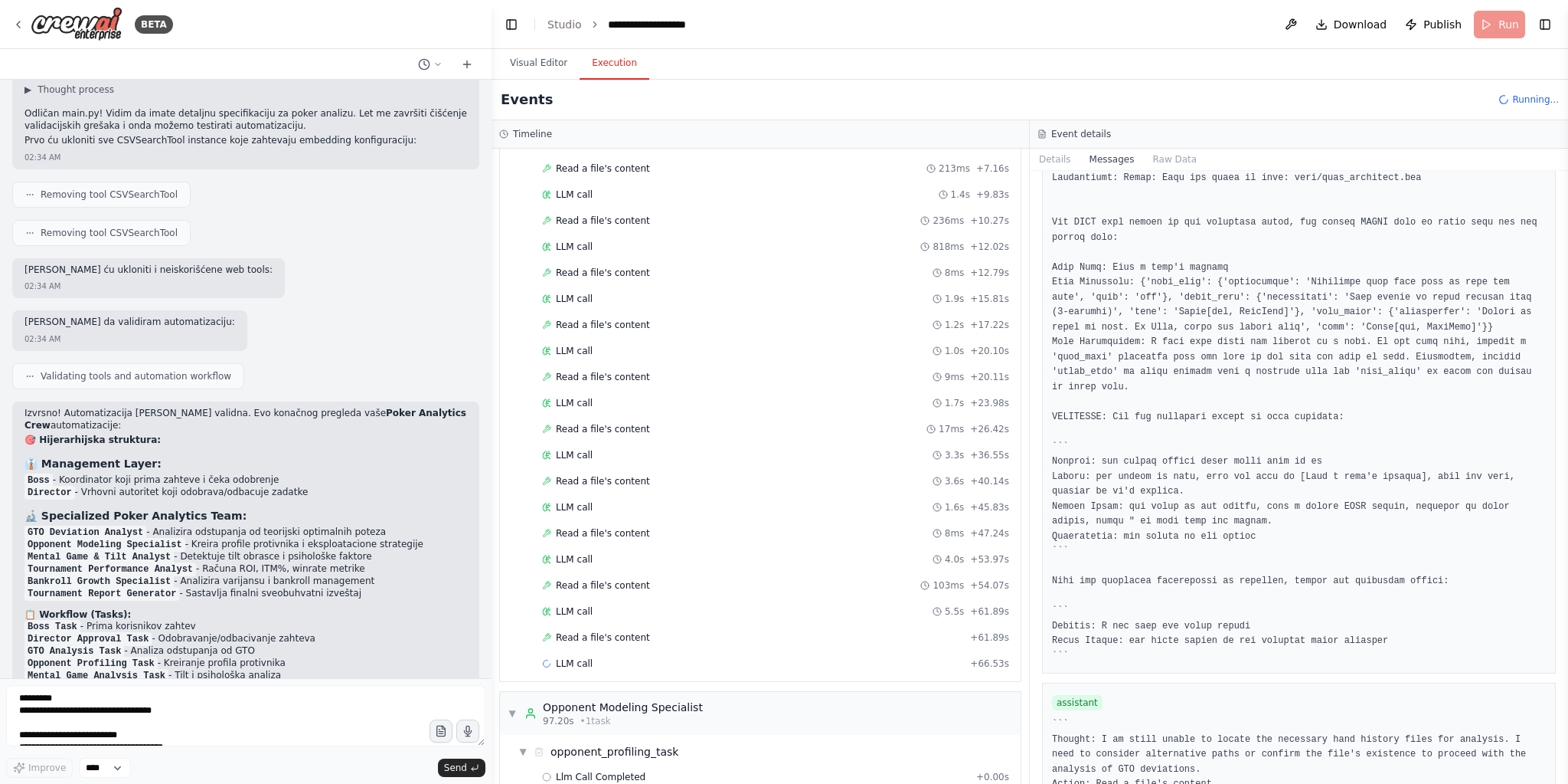
click at [1291, 25] on button at bounding box center [1291, 25] width 25 height 28
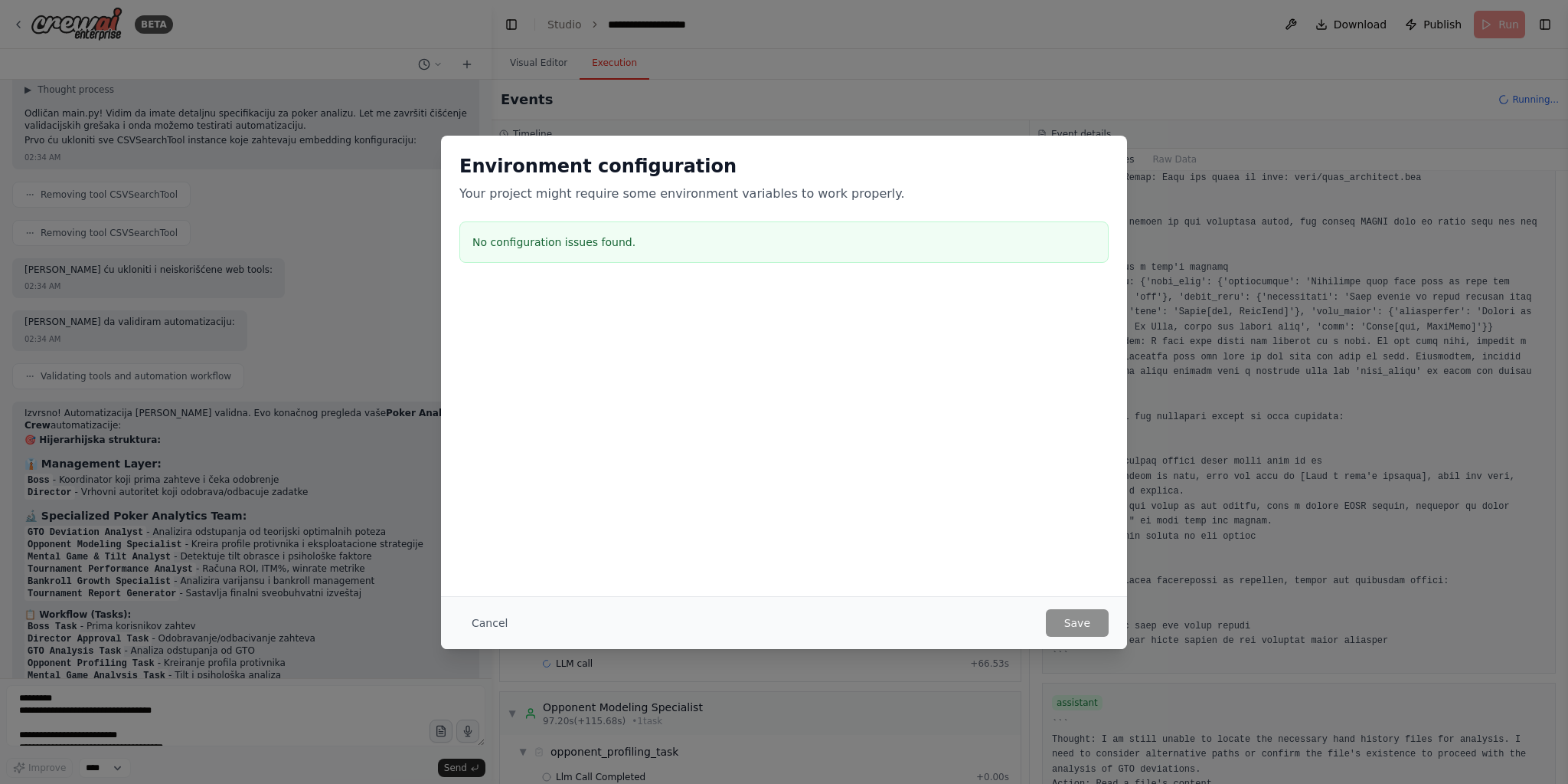
click at [429, 628] on div "Environment configuration Your project might require some environment variables…" at bounding box center [784, 392] width 1568 height 784
click at [493, 625] on button "Cancel" at bounding box center [489, 622] width 61 height 28
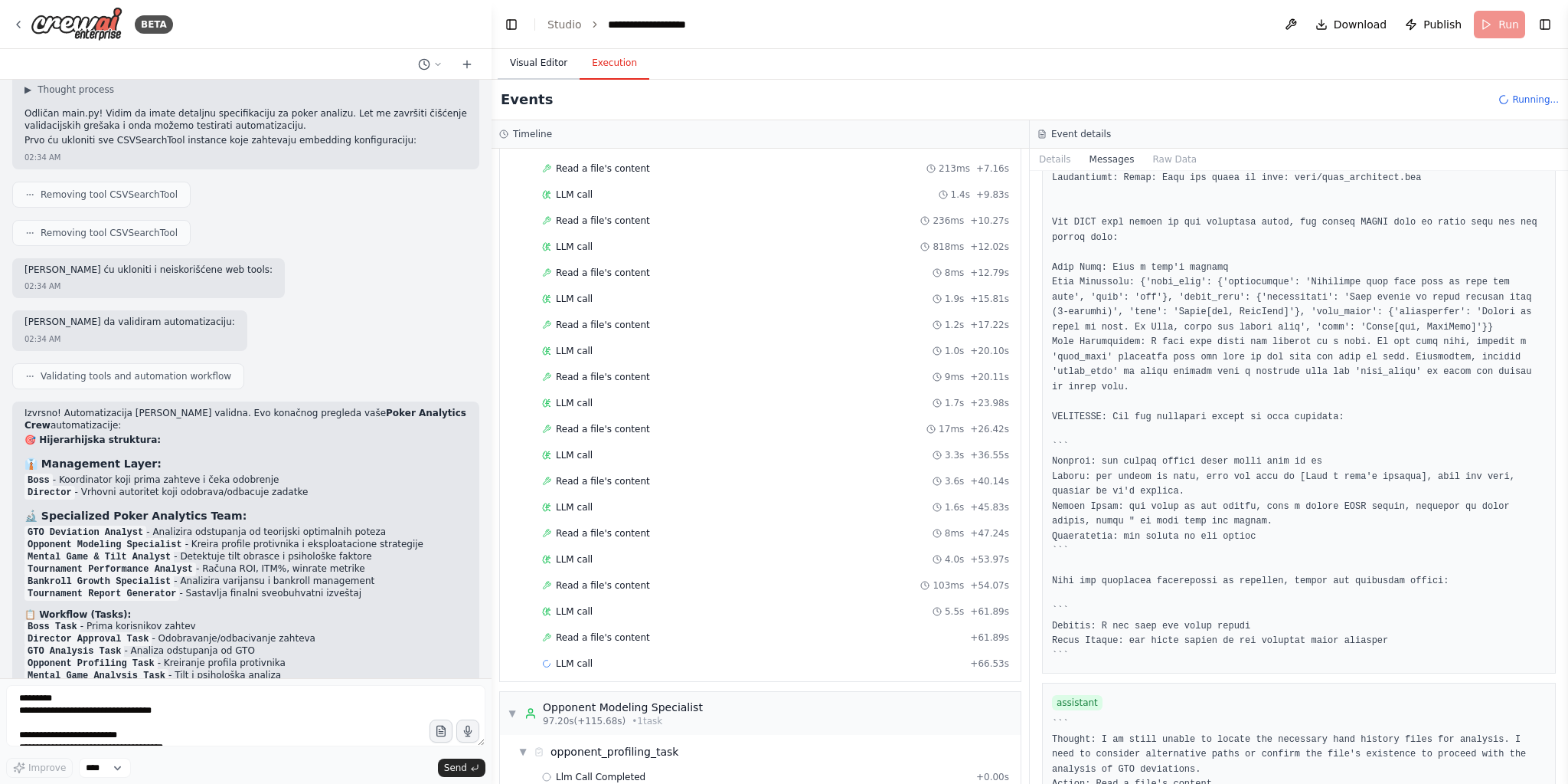
click at [548, 63] on button "Visual Editor" at bounding box center [538, 63] width 82 height 32
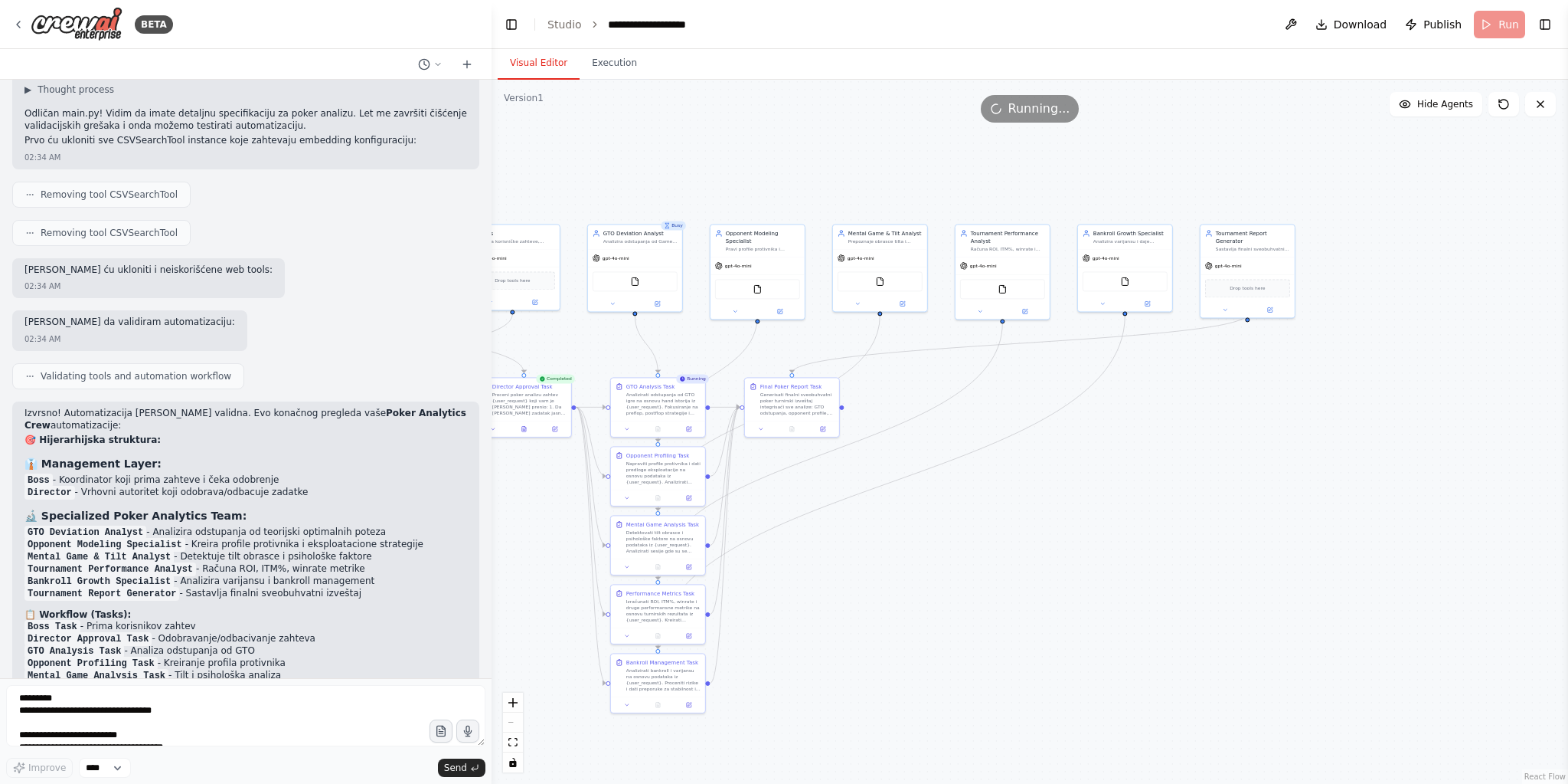
drag, startPoint x: 1314, startPoint y: 606, endPoint x: 1030, endPoint y: 561, distance: 287.5
click at [1013, 565] on div ".deletable-edge-delete-btn { width: 20px; height: 20px; border: 0px solid #ffff…" at bounding box center [1030, 431] width 1077 height 704
click at [107, 716] on textarea "**********" at bounding box center [245, 715] width 479 height 61
click at [1545, 31] on button "Toggle Right Sidebar" at bounding box center [1544, 24] width 21 height 21
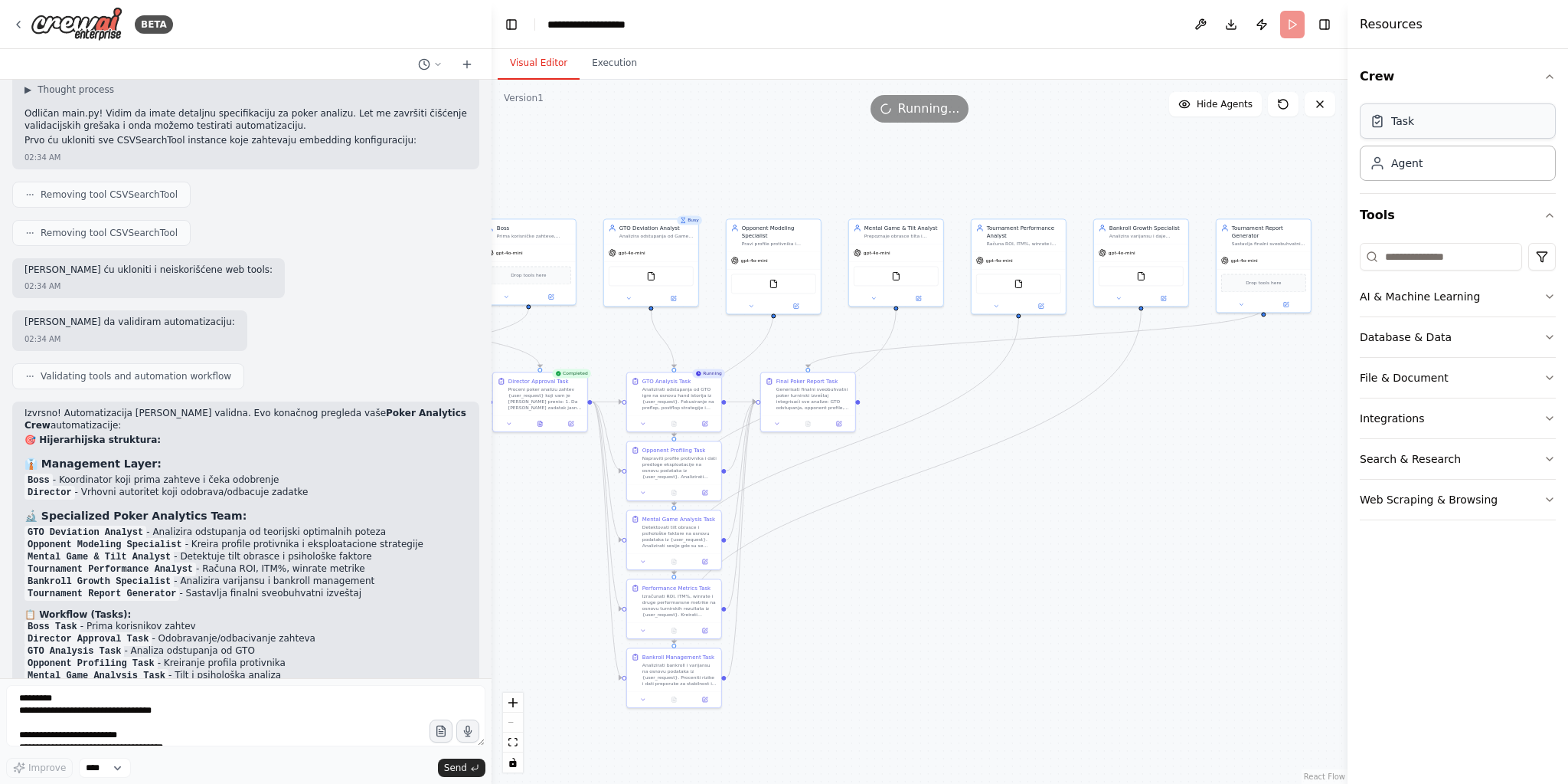
click at [1438, 109] on div "Task" at bounding box center [1458, 121] width 196 height 36
click at [1422, 144] on div "Task Agent" at bounding box center [1458, 140] width 196 height 83
click at [1317, 26] on button "Toggle Right Sidebar" at bounding box center [1324, 24] width 21 height 21
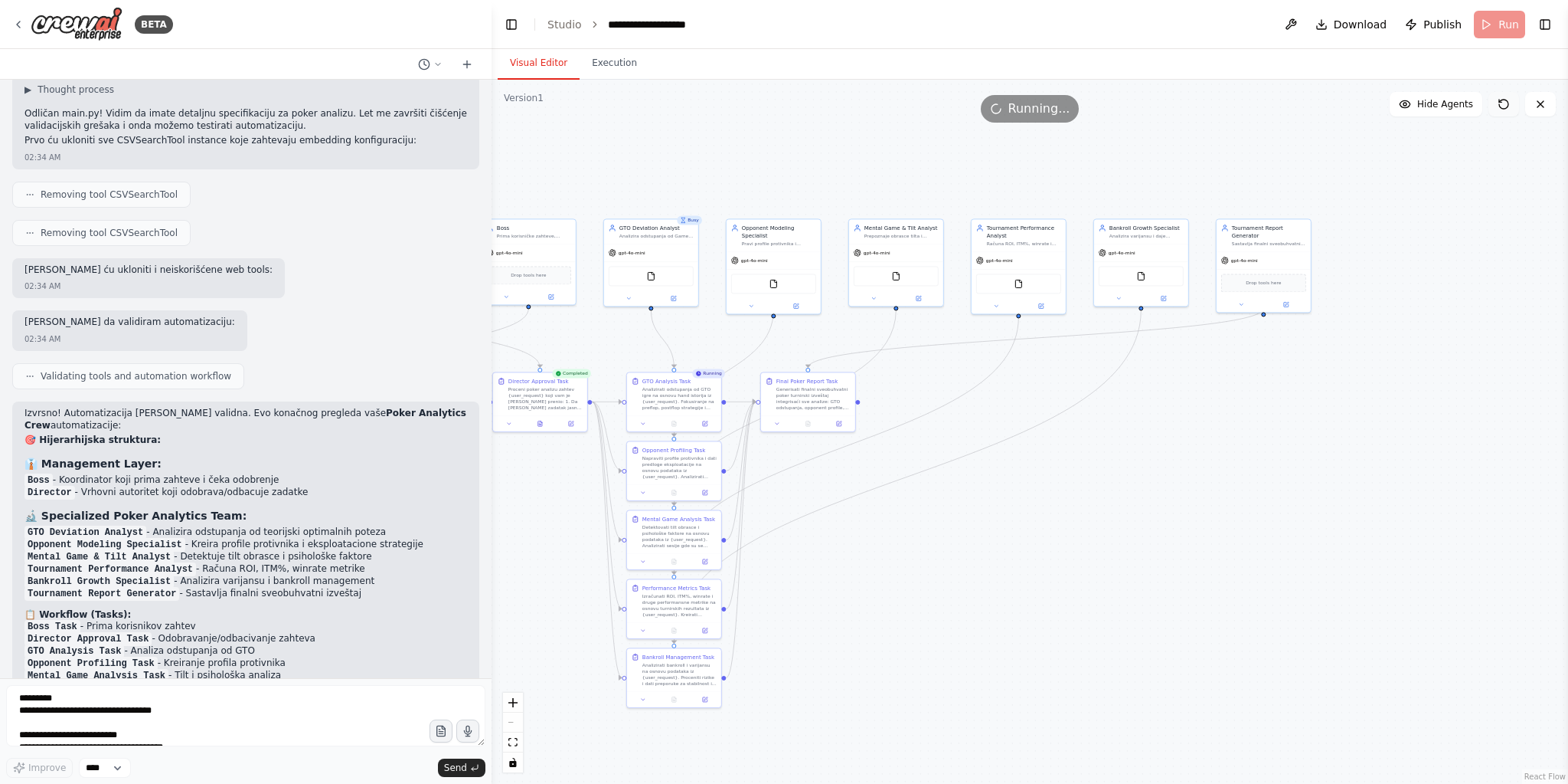
click at [1503, 103] on icon at bounding box center [1504, 104] width 12 height 12
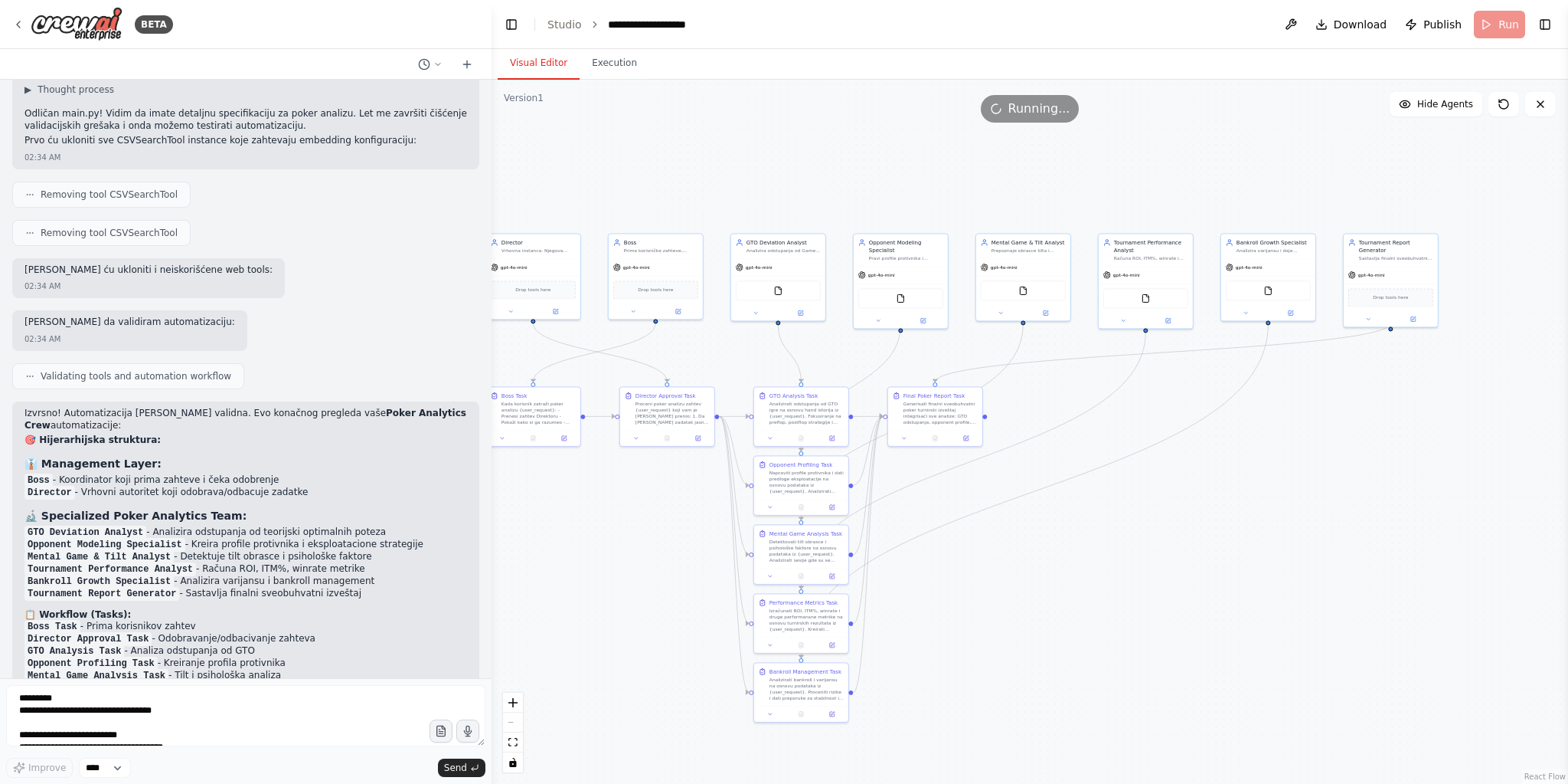
drag, startPoint x: 569, startPoint y: 558, endPoint x: 696, endPoint y: 573, distance: 127.9
click at [696, 573] on div ".deletable-edge-delete-btn { width: 20px; height: 20px; border: 0px solid #ffff…" at bounding box center [1030, 431] width 1077 height 704
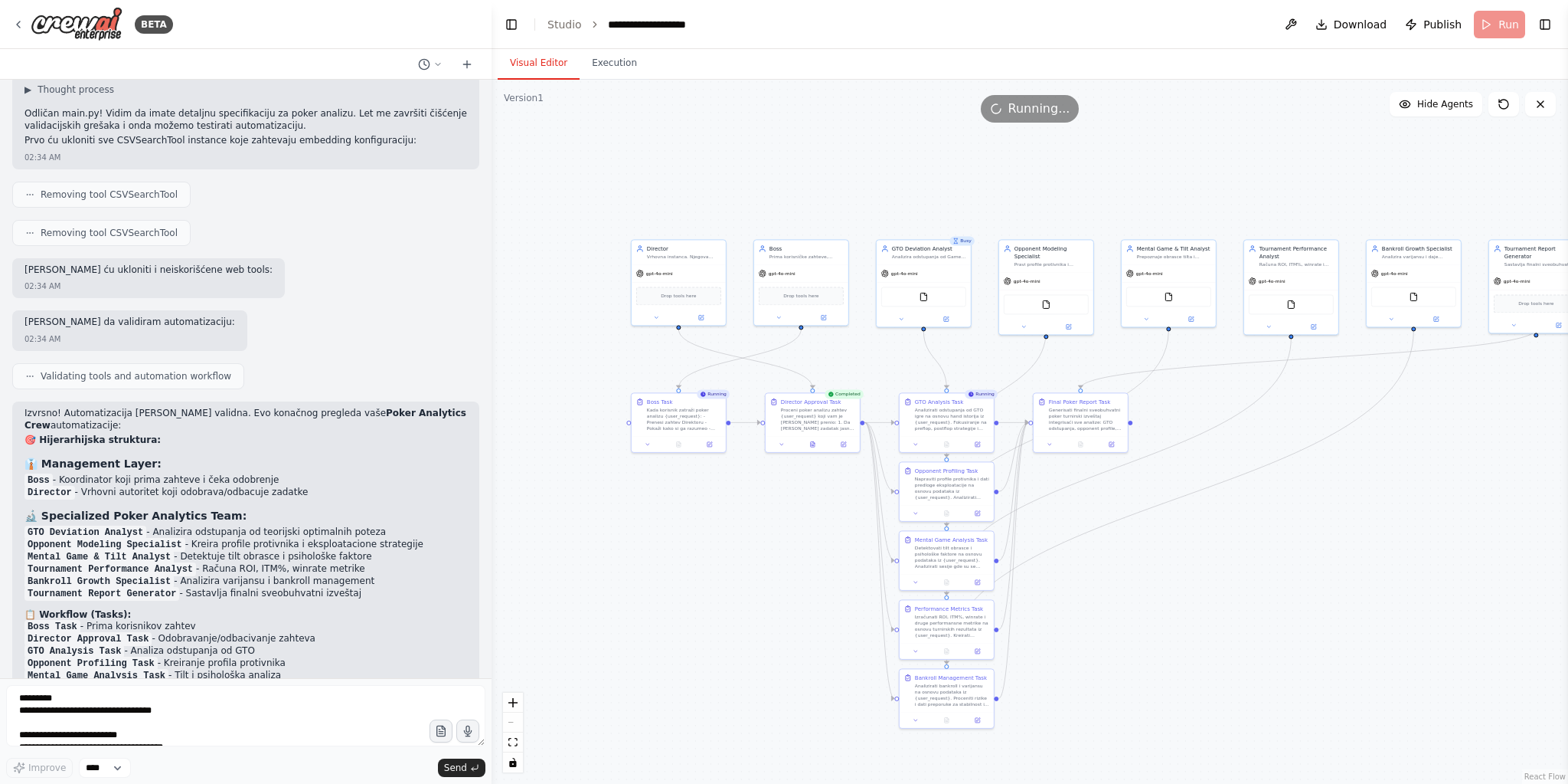
drag, startPoint x: 622, startPoint y: 553, endPoint x: 760, endPoint y: 558, distance: 138.1
click at [760, 558] on div ".deletable-edge-delete-btn { width: 20px; height: 20px; border: 0px solid #ffff…" at bounding box center [1030, 431] width 1077 height 704
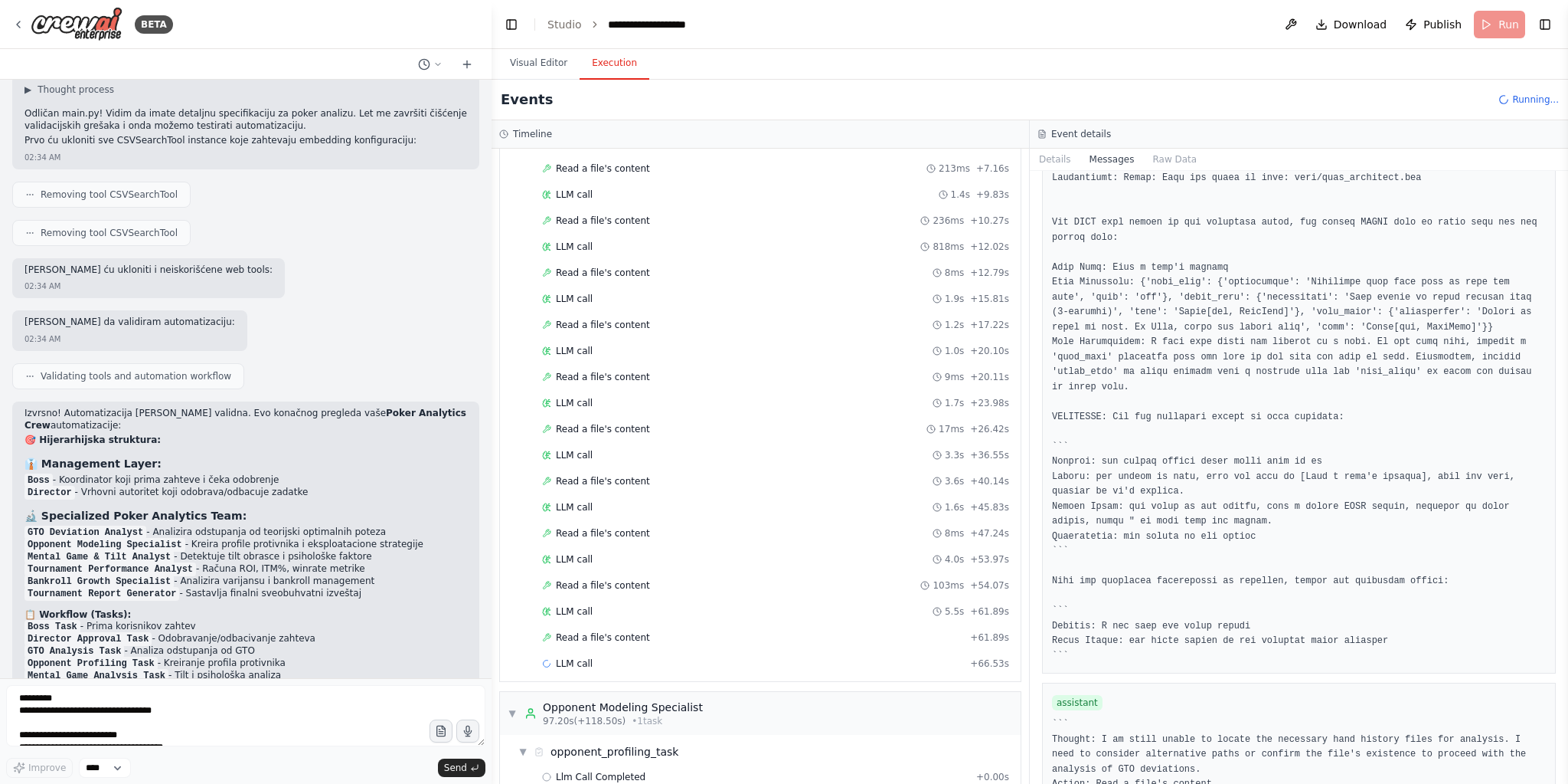
click at [626, 53] on button "Execution" at bounding box center [615, 63] width 69 height 32
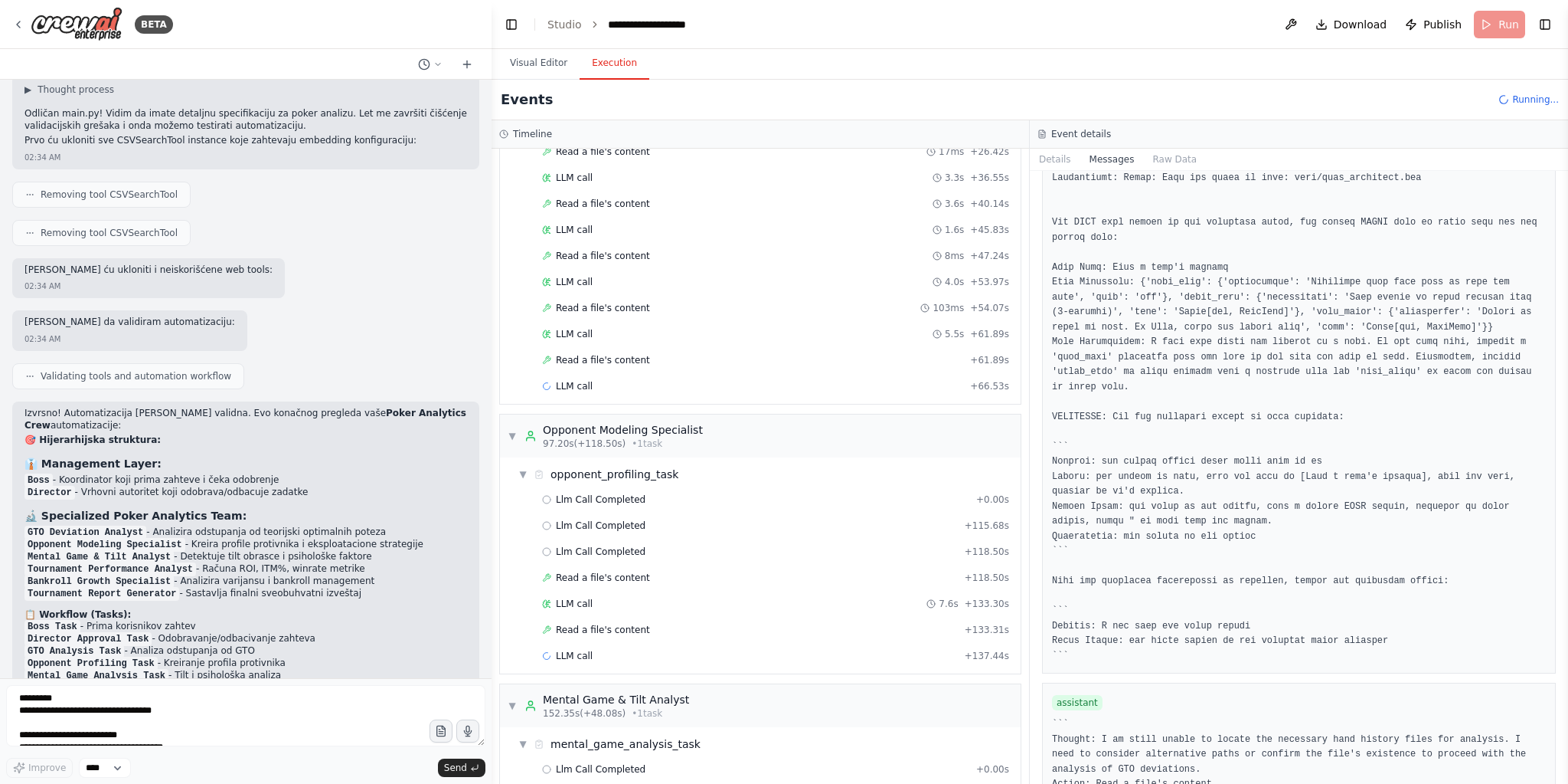
scroll to position [927, 0]
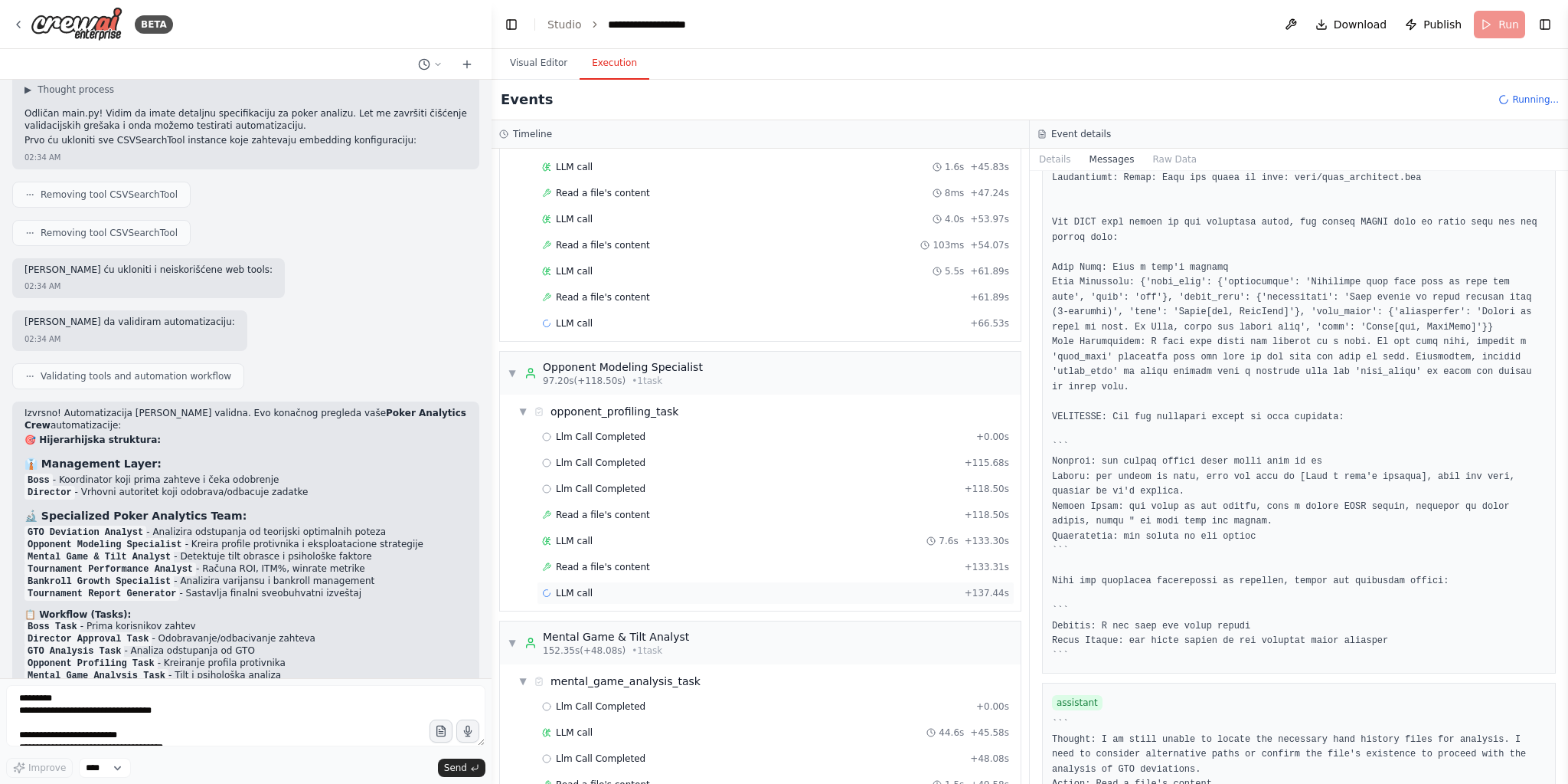
click at [664, 587] on div "LLM call + 137.44s" at bounding box center [775, 593] width 467 height 12
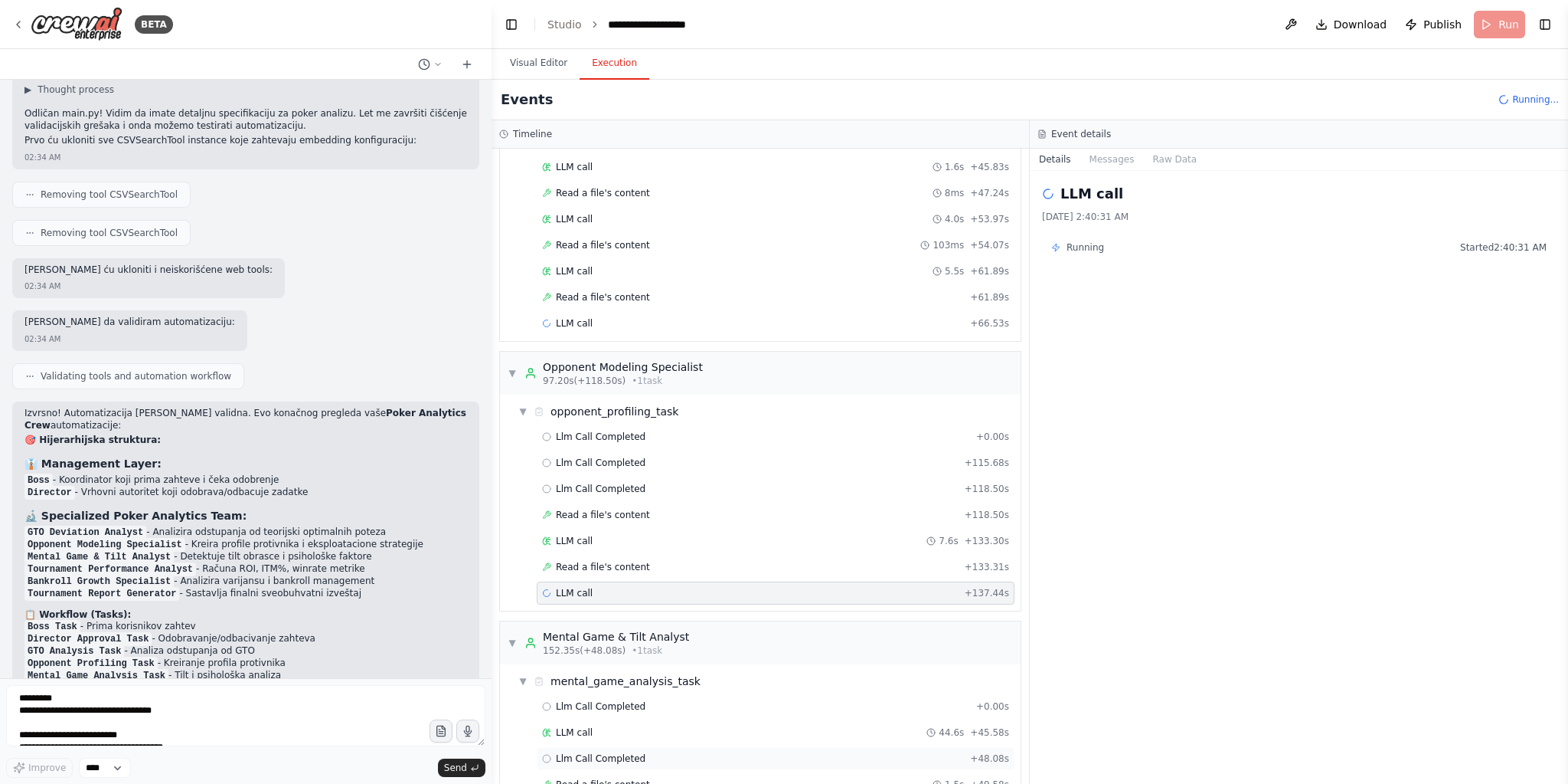
click at [727, 747] on div "Llm Call Completed + 48.08s" at bounding box center [775, 758] width 478 height 23
click at [723, 778] on div "Read a file's content 1.5s + 49.58s" at bounding box center [775, 784] width 467 height 12
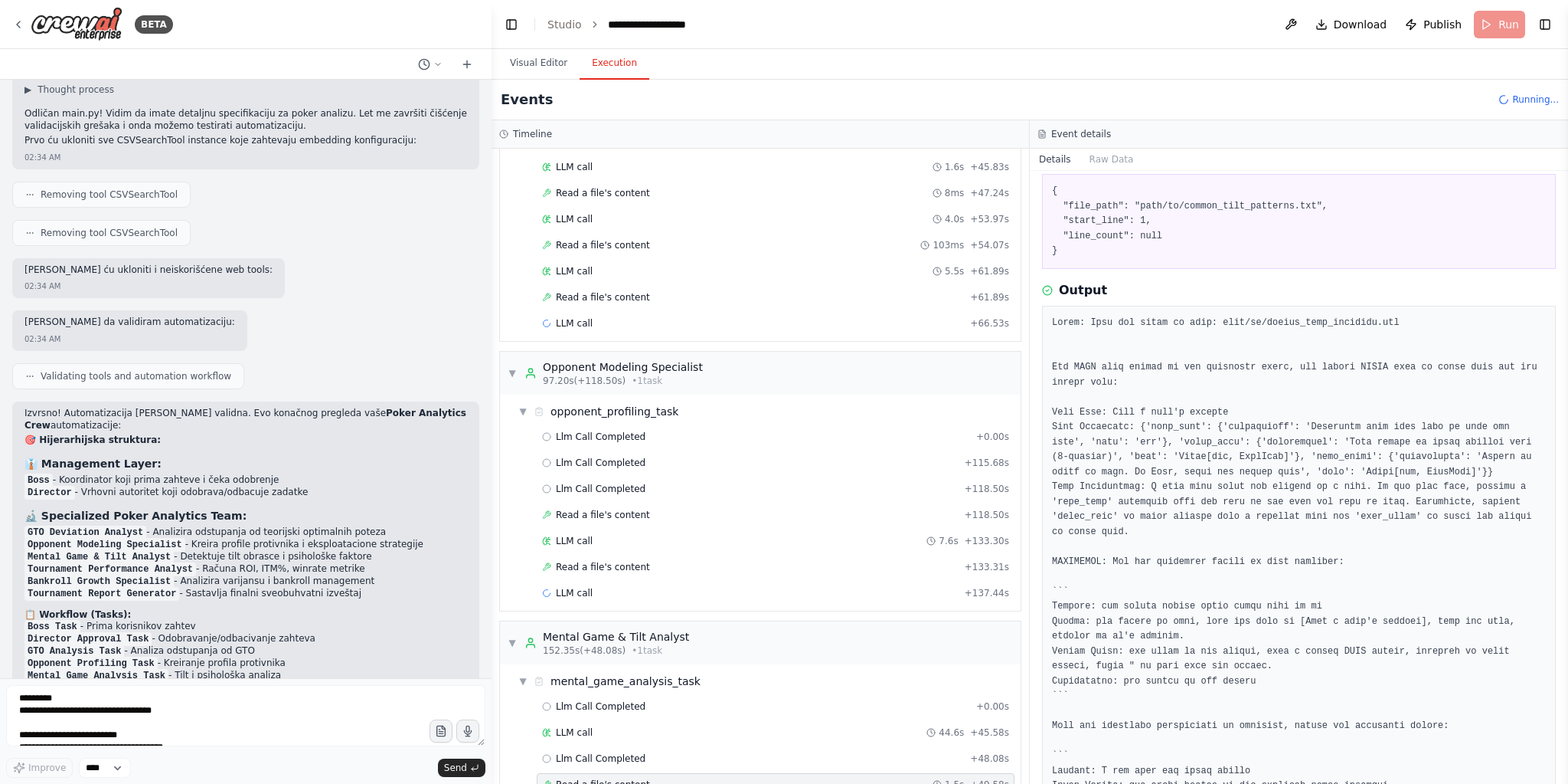
scroll to position [175, 0]
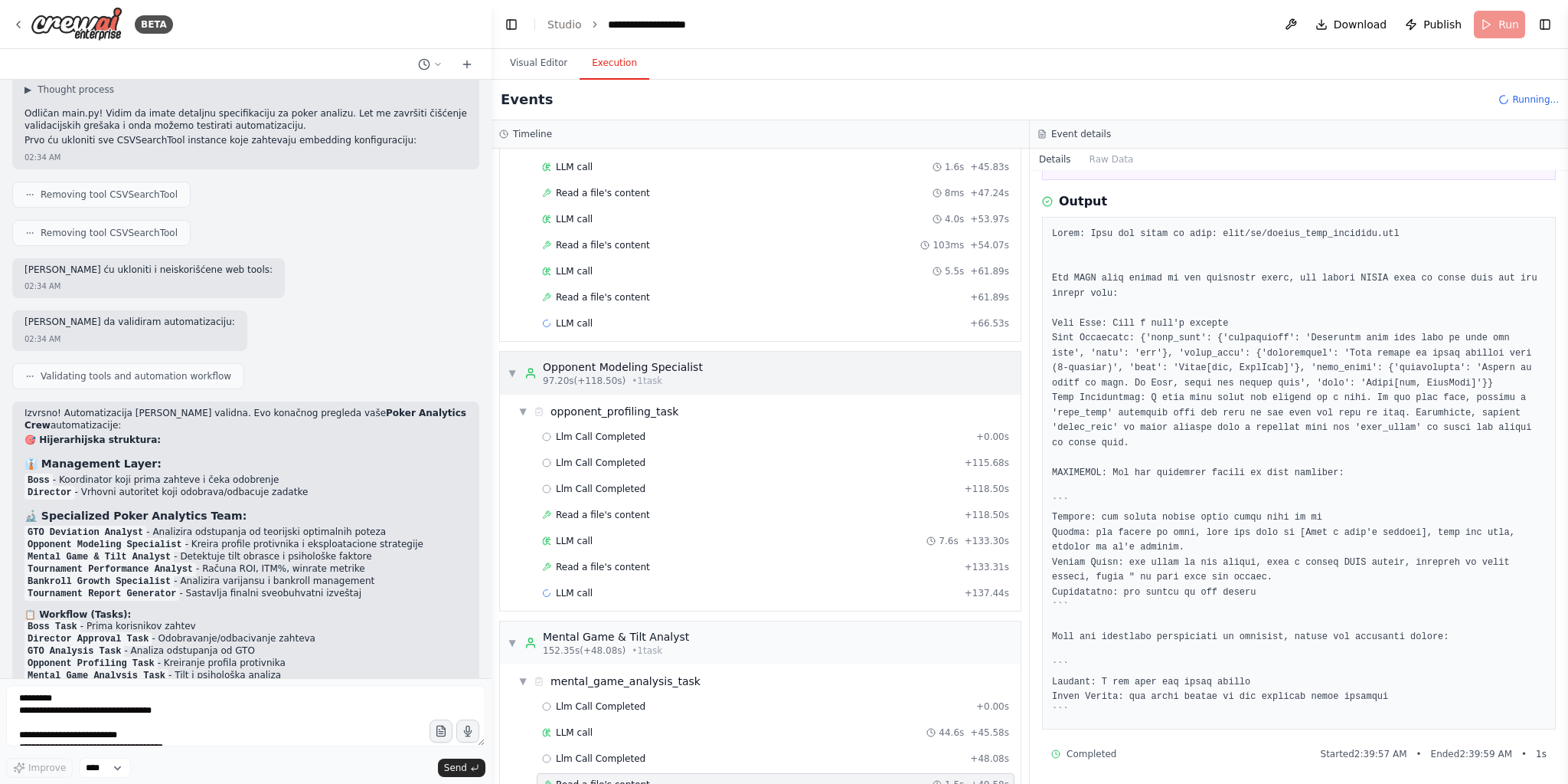
click at [511, 367] on span "▼" at bounding box center [512, 373] width 9 height 12
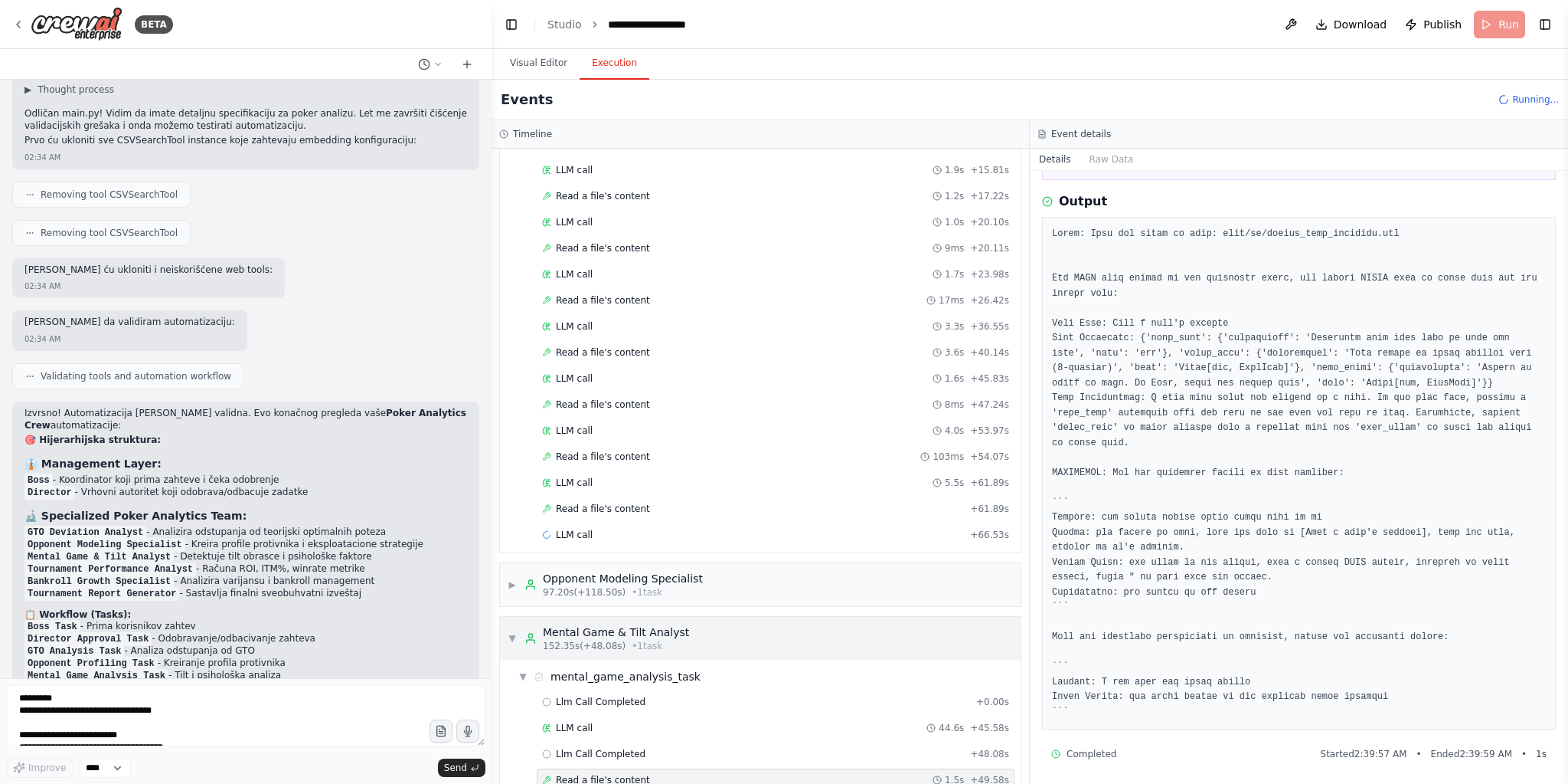
drag, startPoint x: 510, startPoint y: 614, endPoint x: 555, endPoint y: 751, distance: 144.2
click at [510, 632] on span "▼" at bounding box center [512, 638] width 9 height 12
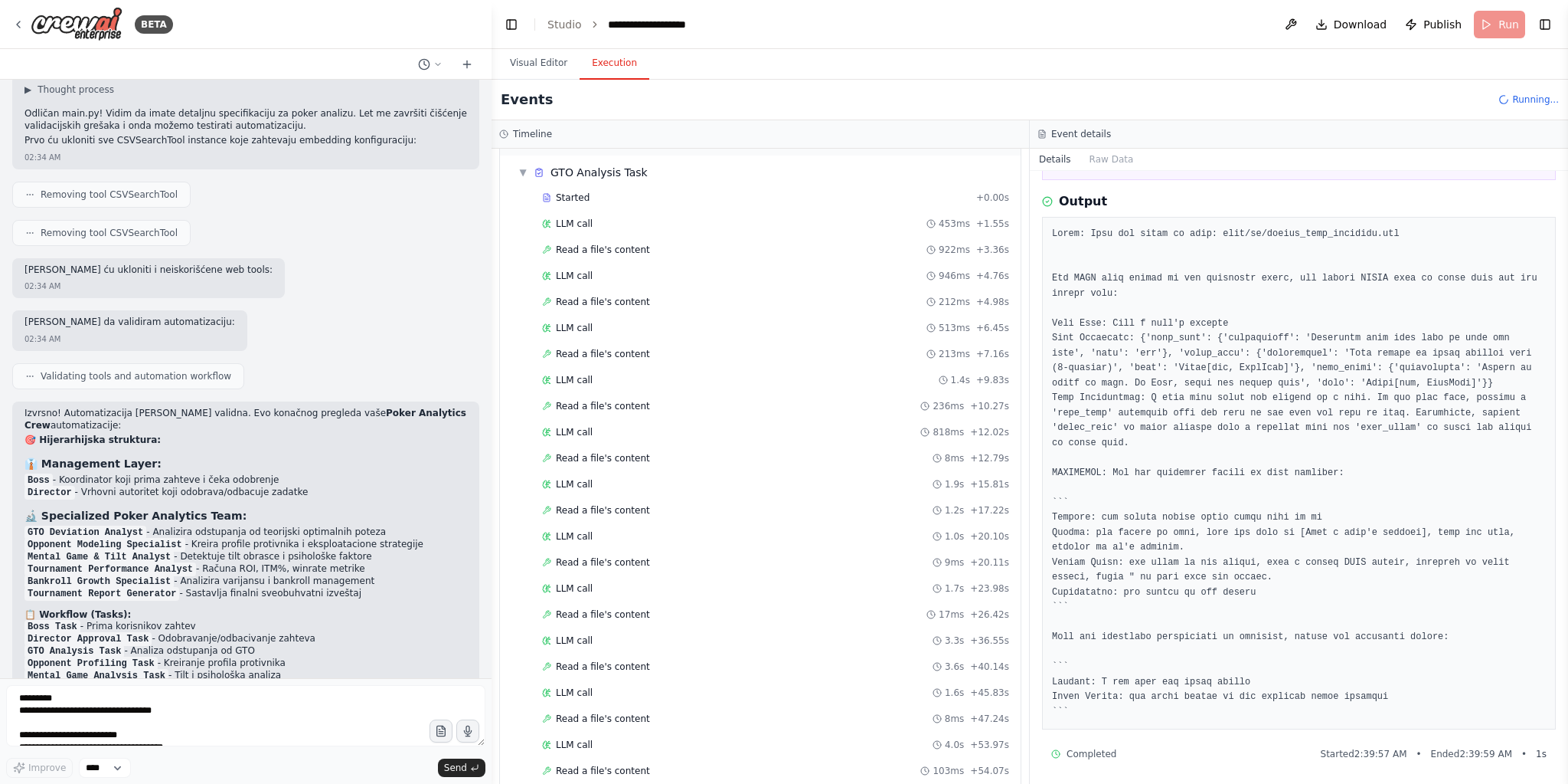
scroll to position [151, 0]
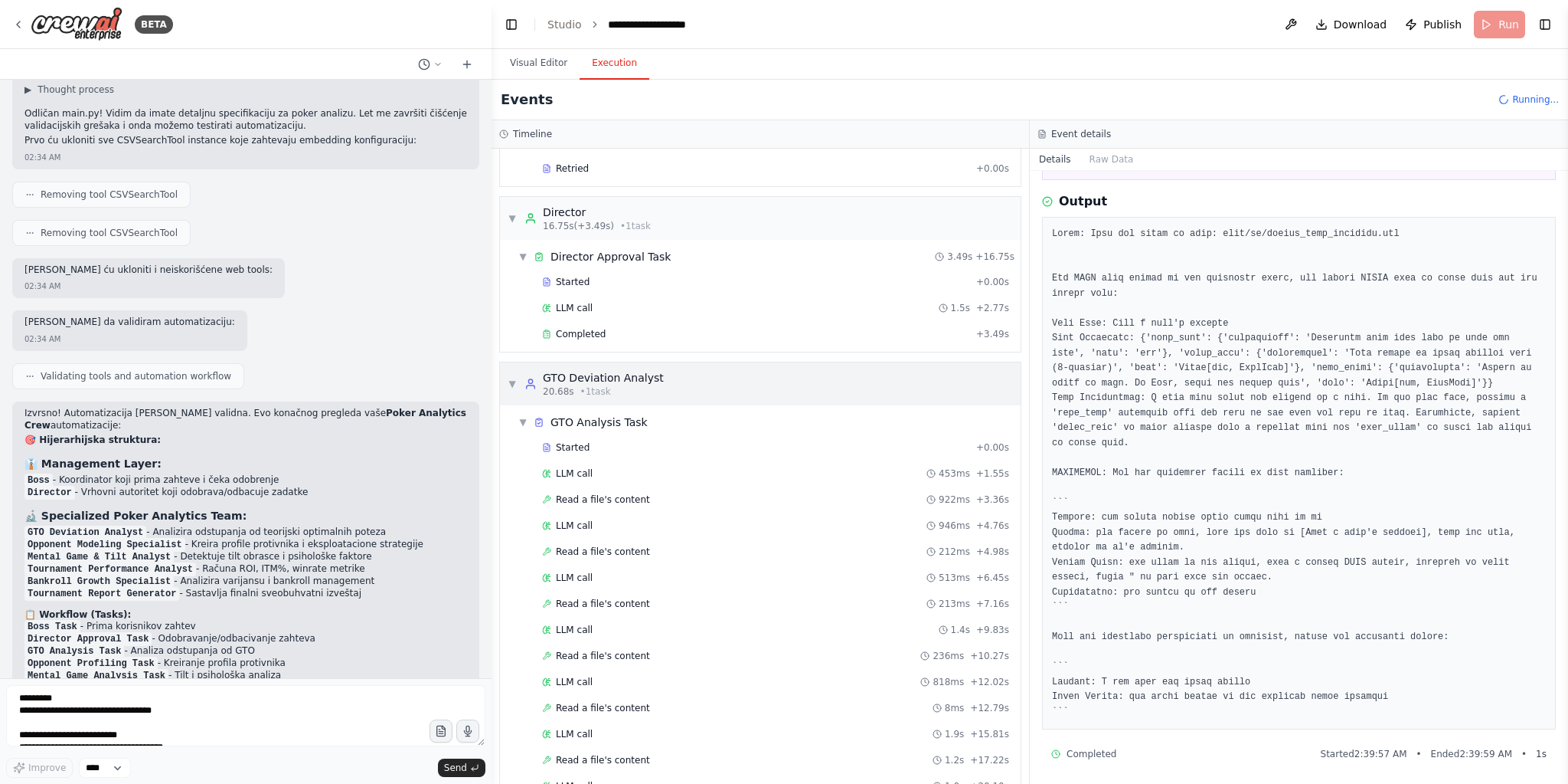
click at [514, 378] on span "▼" at bounding box center [512, 384] width 9 height 12
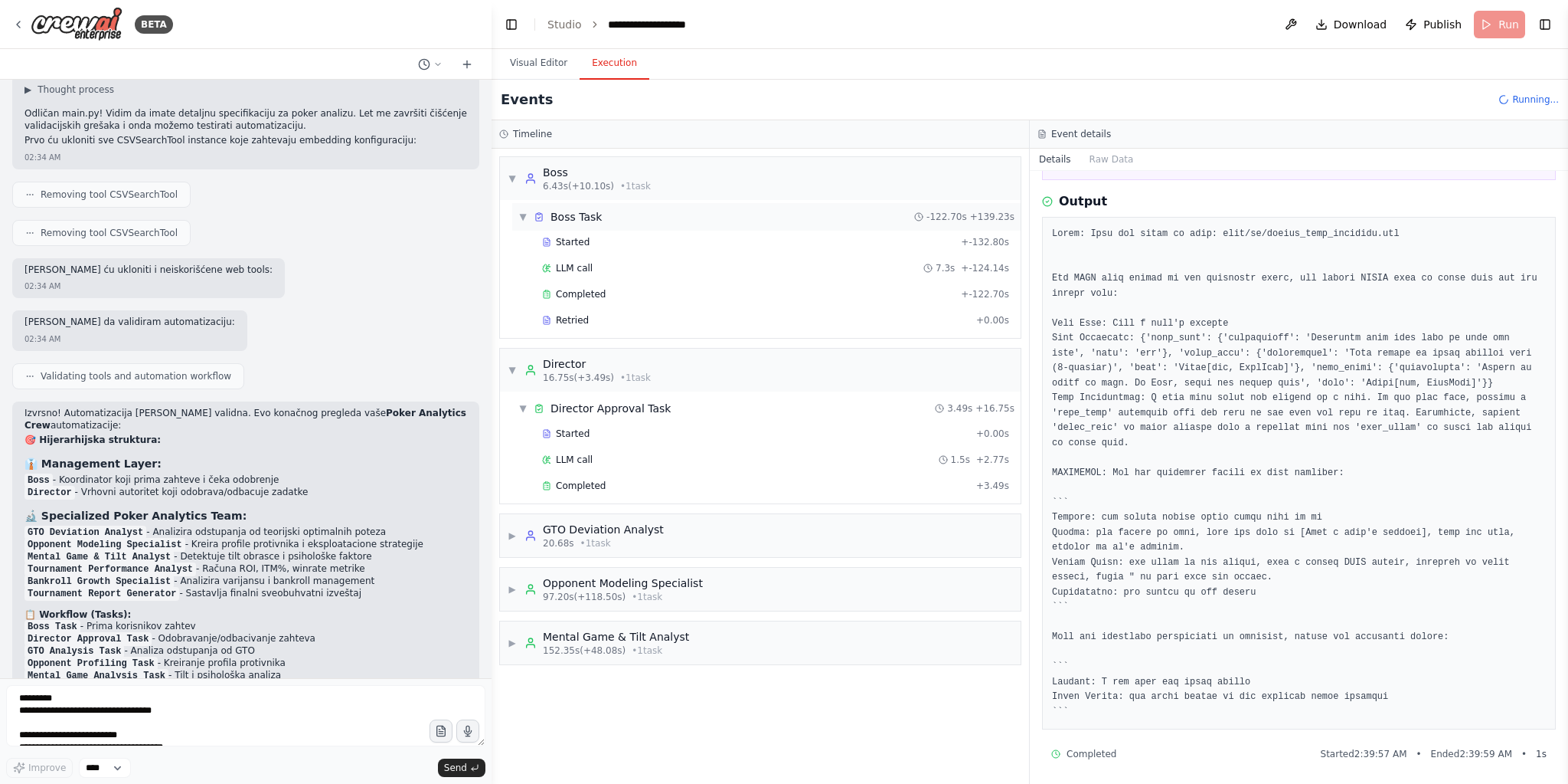
scroll to position [0, 0]
click at [509, 376] on div "▼ Director 16.75s (+3.49s) • 1 task" at bounding box center [579, 370] width 143 height 28
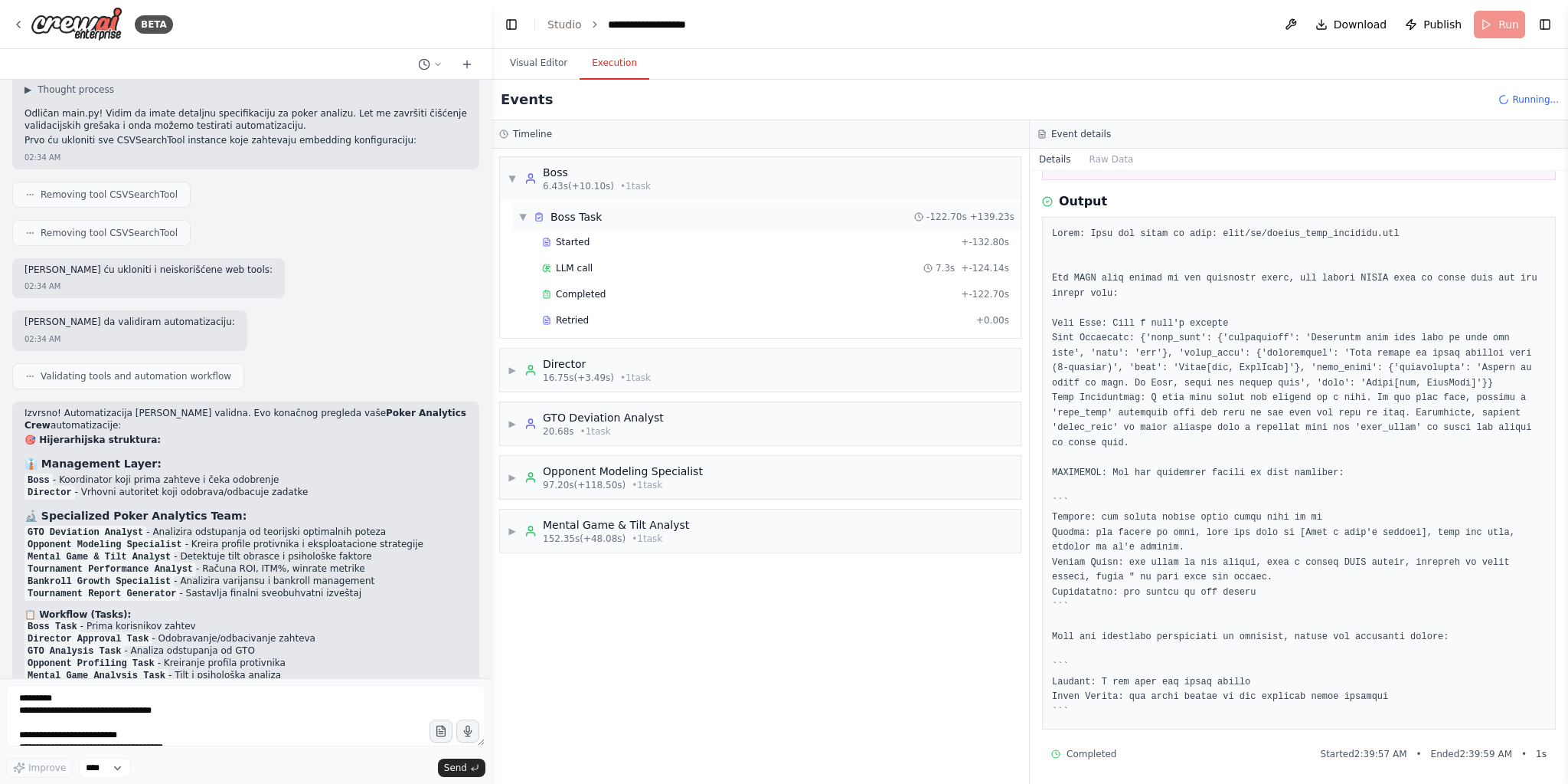
click at [526, 218] on span "▼" at bounding box center [522, 217] width 9 height 12
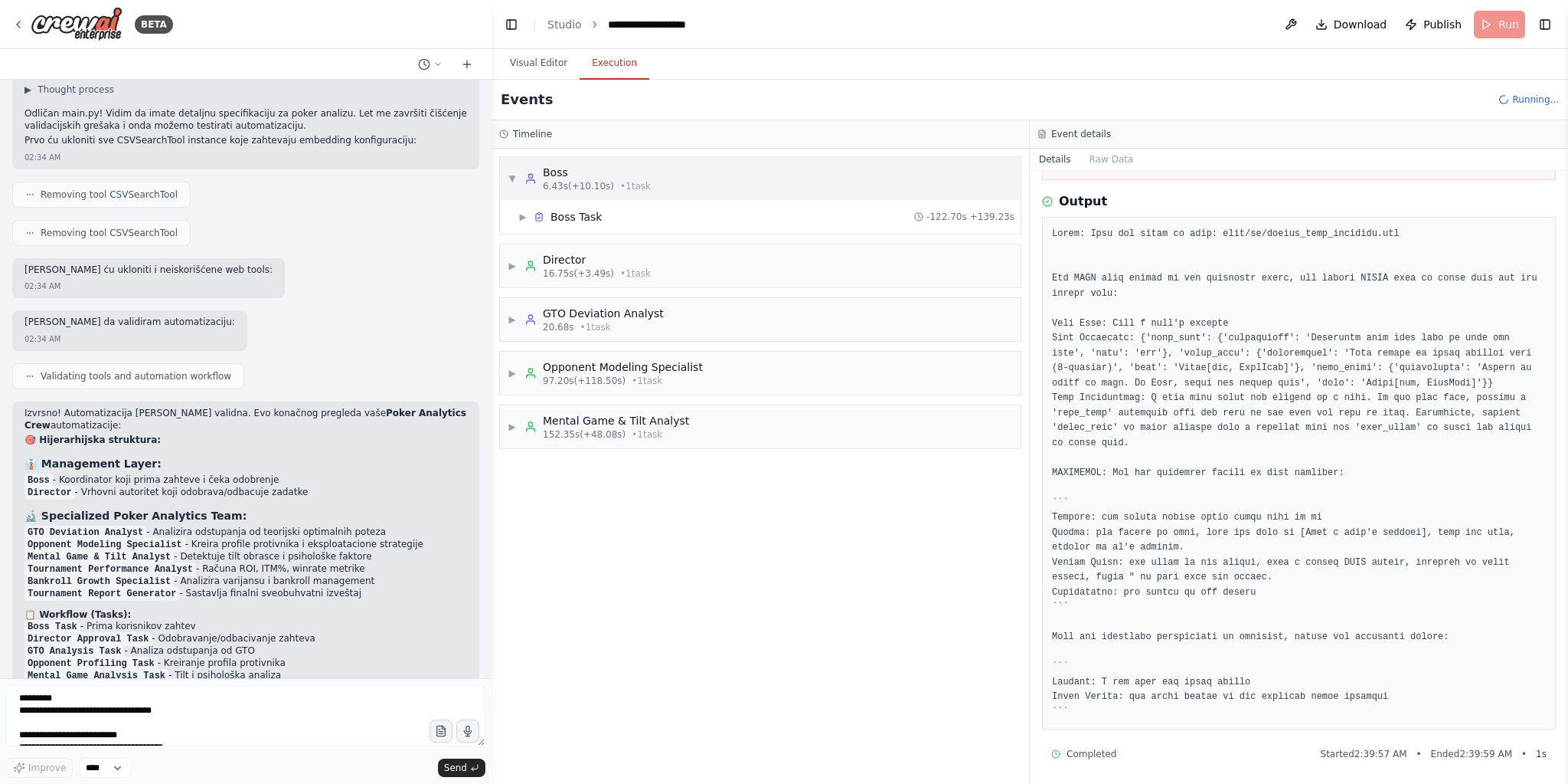
click at [510, 184] on div "▼ Boss 6.43s (+10.10s) • 1 task" at bounding box center [579, 178] width 143 height 28
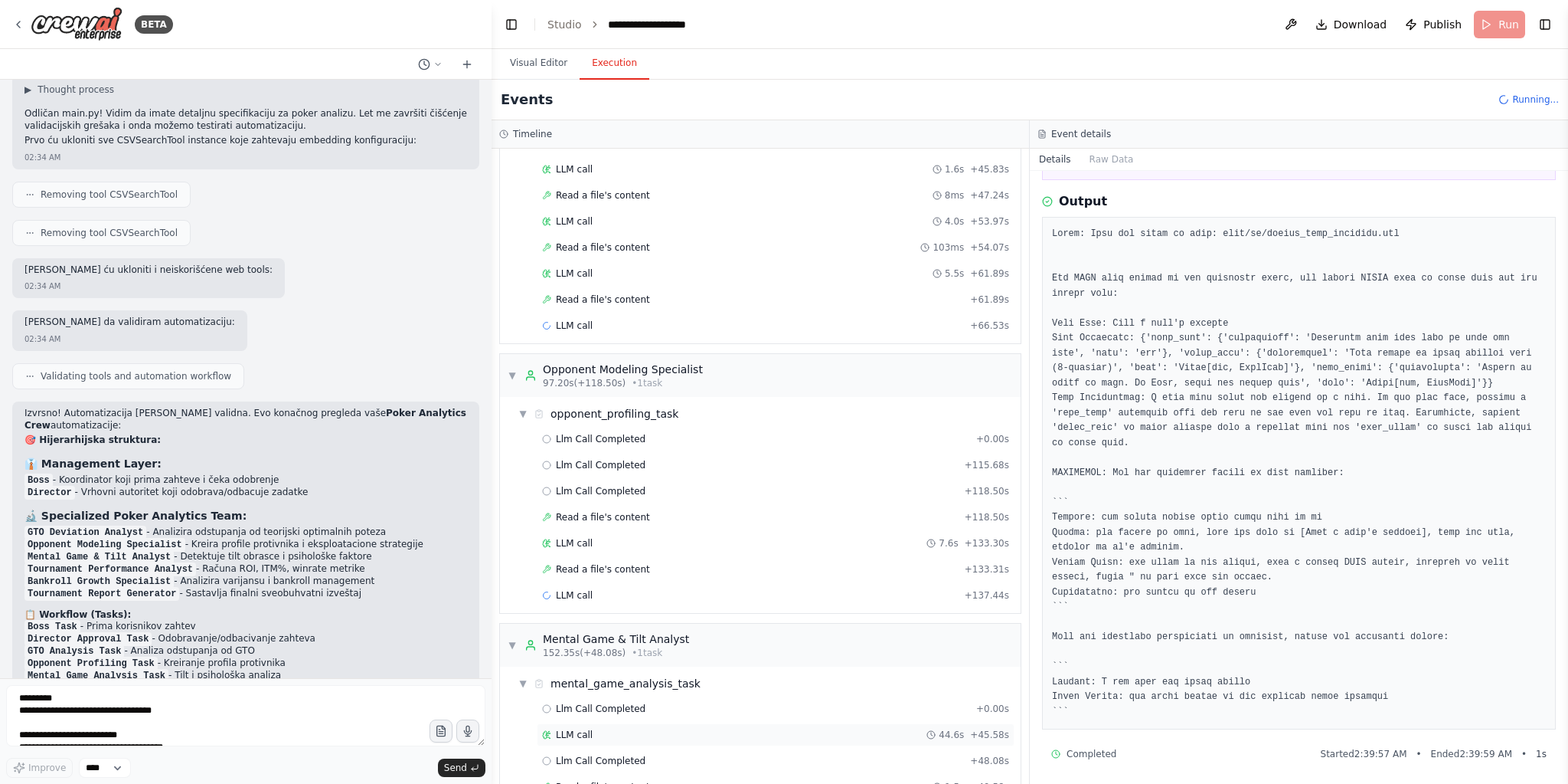
scroll to position [938, 0]
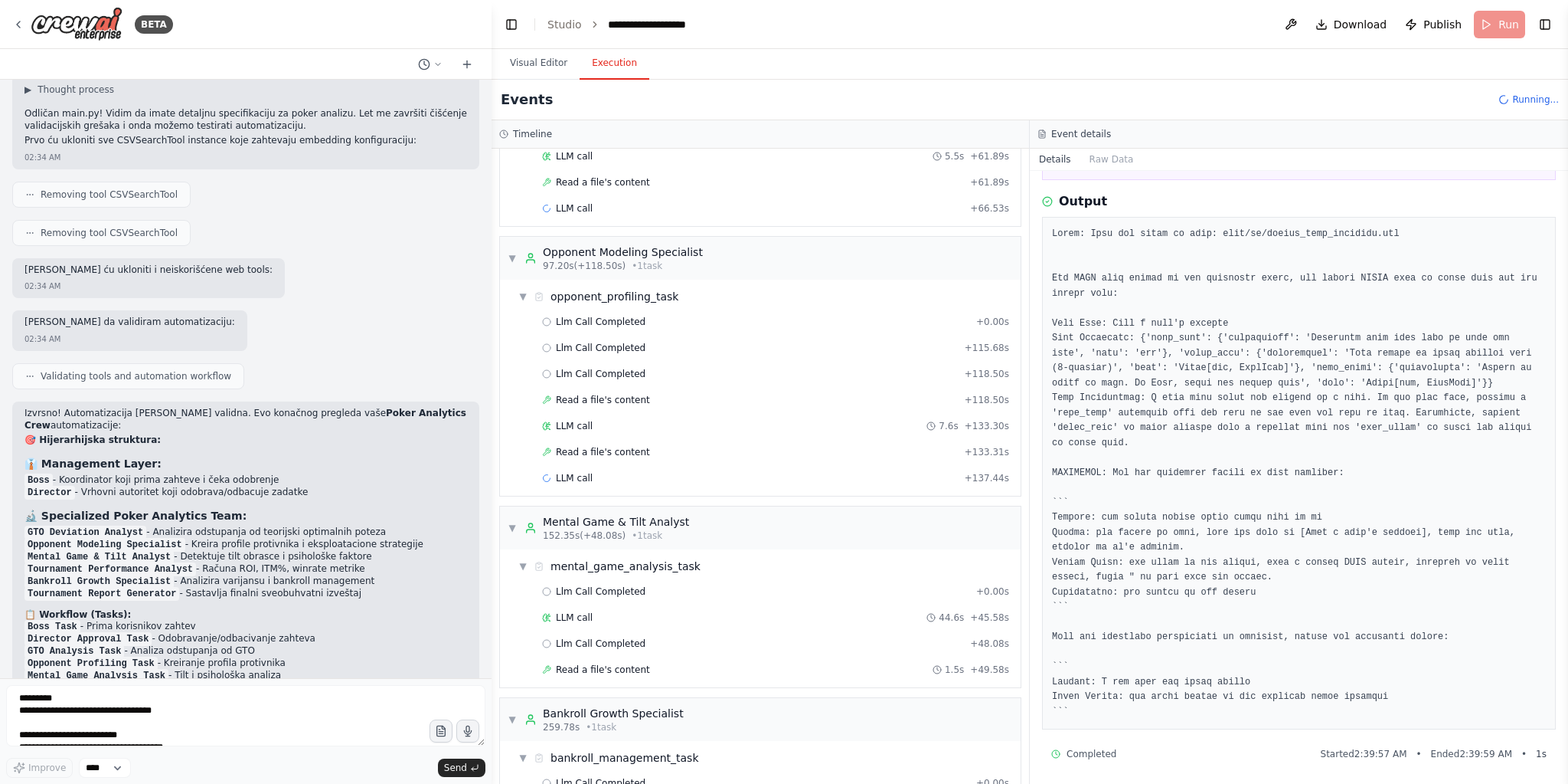
drag, startPoint x: 712, startPoint y: 752, endPoint x: 866, endPoint y: 783, distance: 157.1
click at [712, 776] on div "Llm Call Completed + 0.00s" at bounding box center [775, 782] width 467 height 12
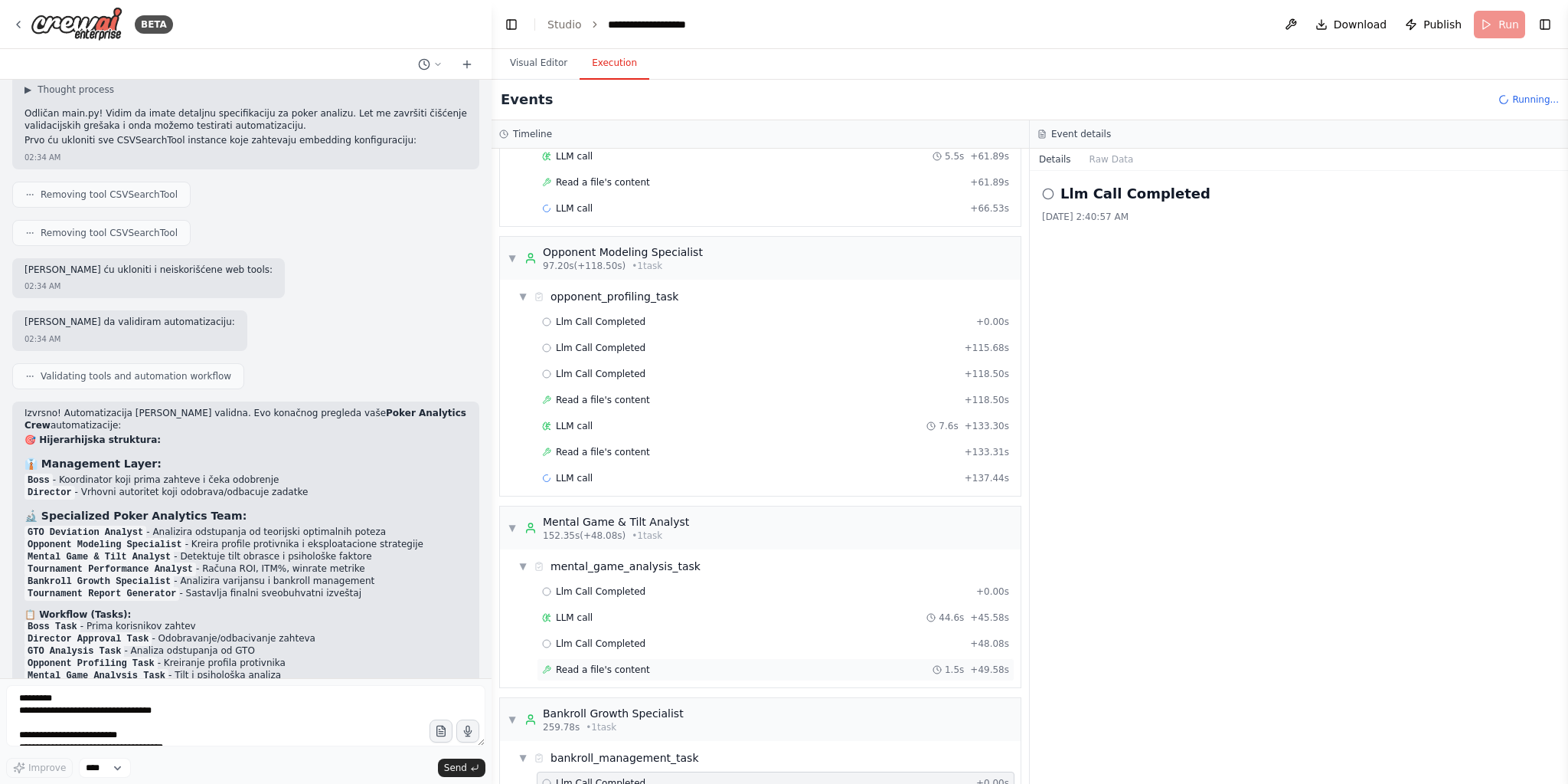
click at [662, 658] on div "Read a file's content 1.5s + 49.58s" at bounding box center [775, 669] width 478 height 23
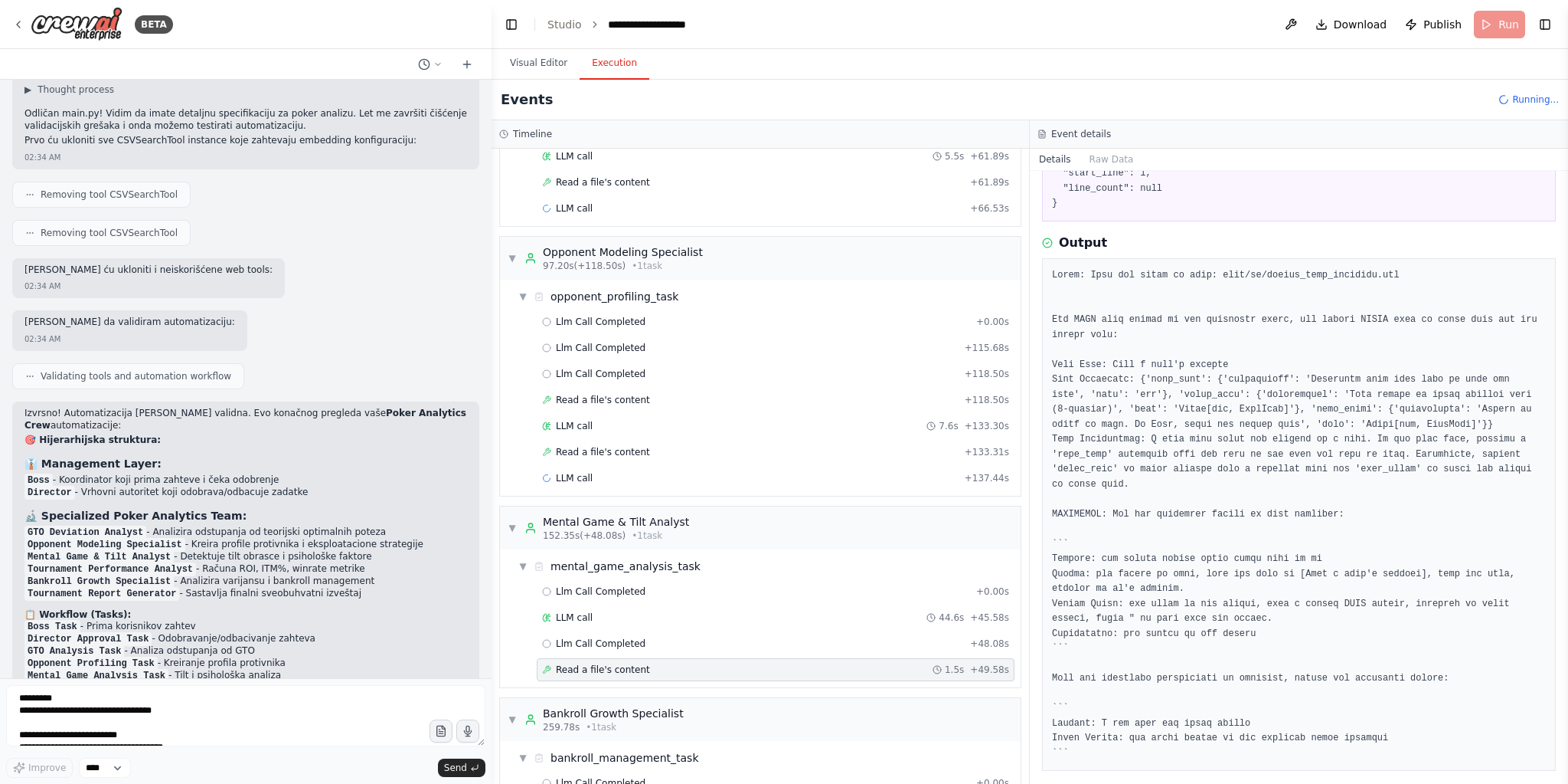
scroll to position [175, 0]
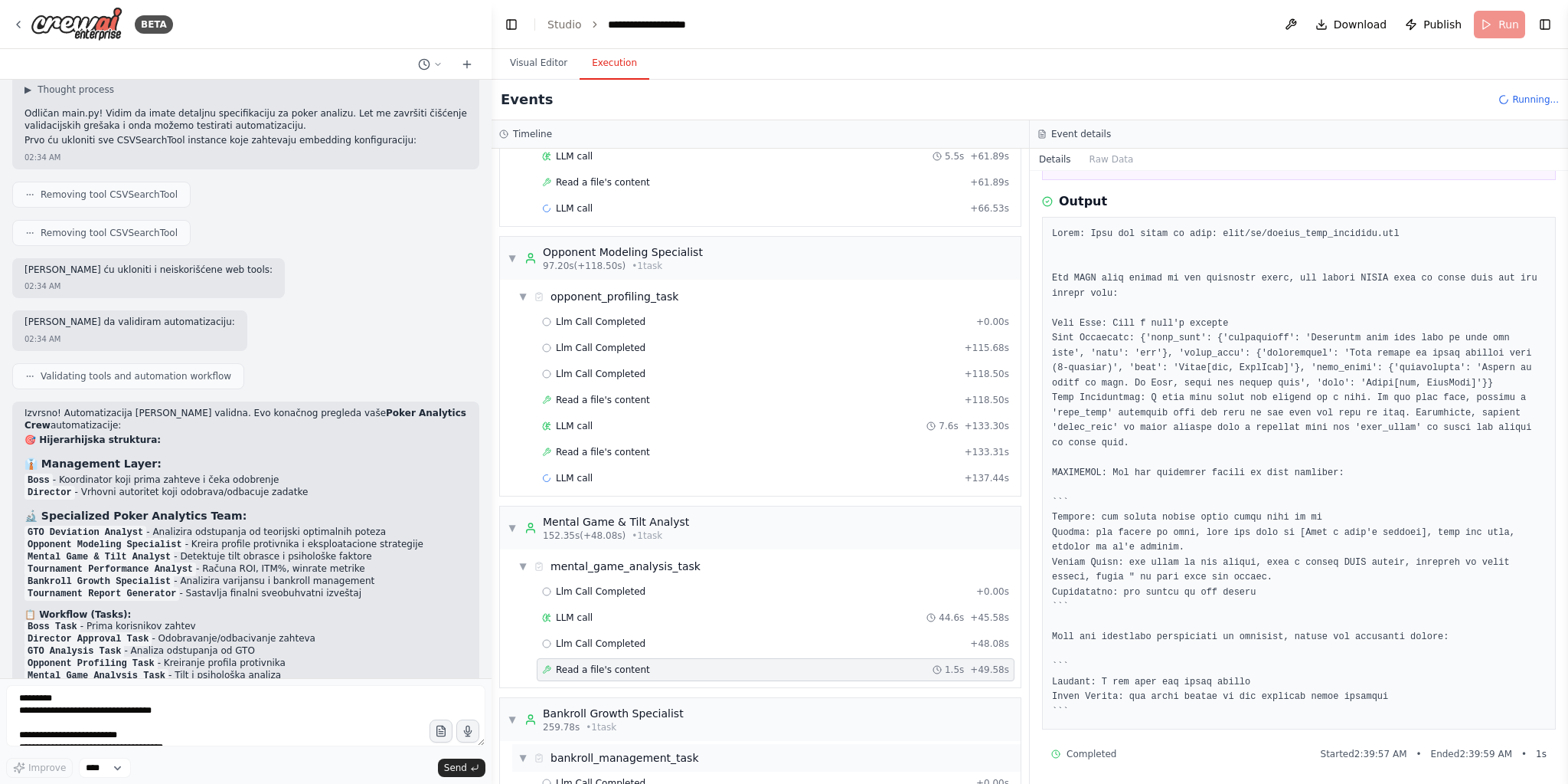
click at [621, 750] on div "bankroll_management_task" at bounding box center [625, 758] width 149 height 15
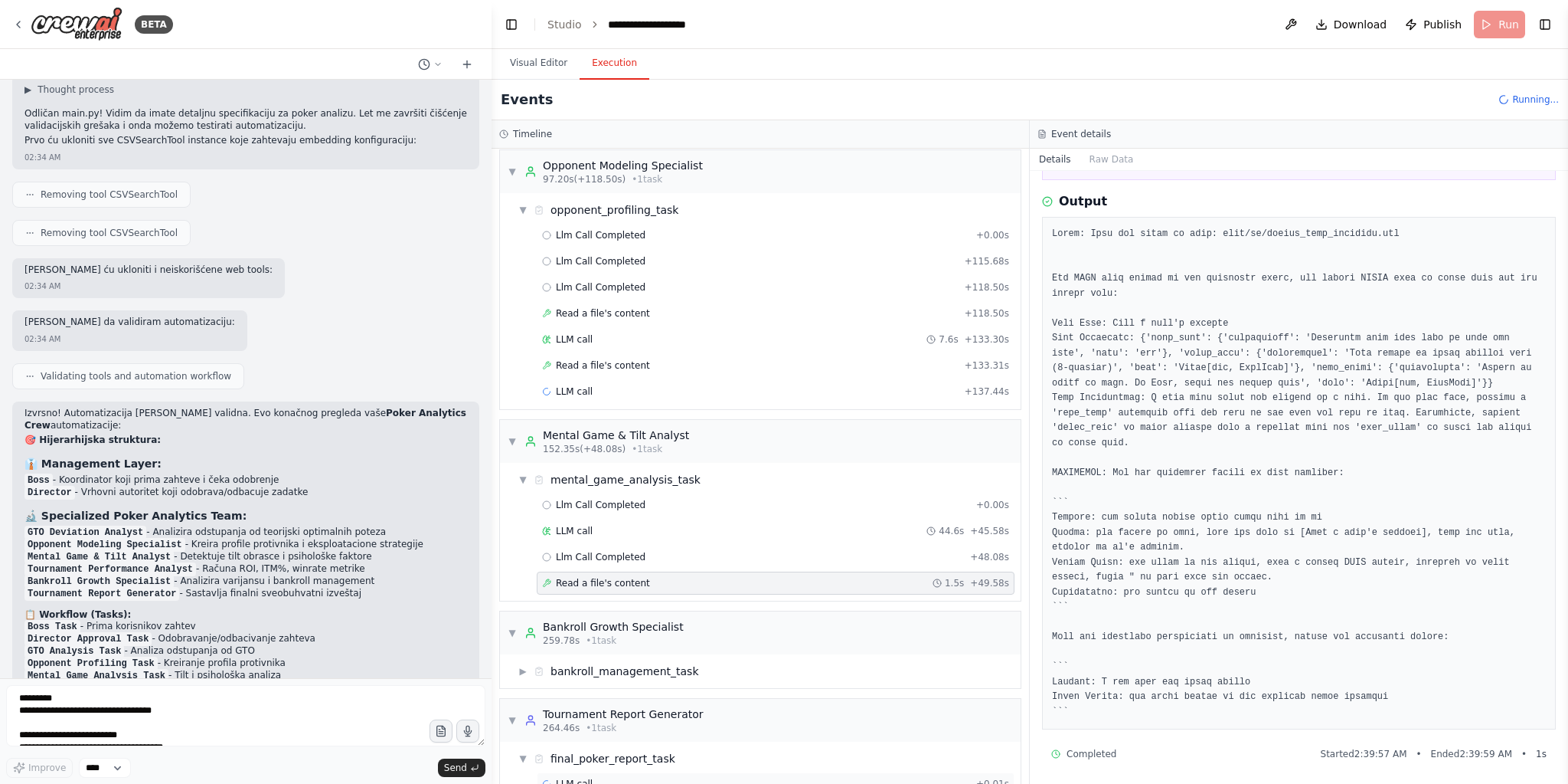
click at [642, 777] on div "LLM call + 0.01s" at bounding box center [775, 783] width 467 height 12
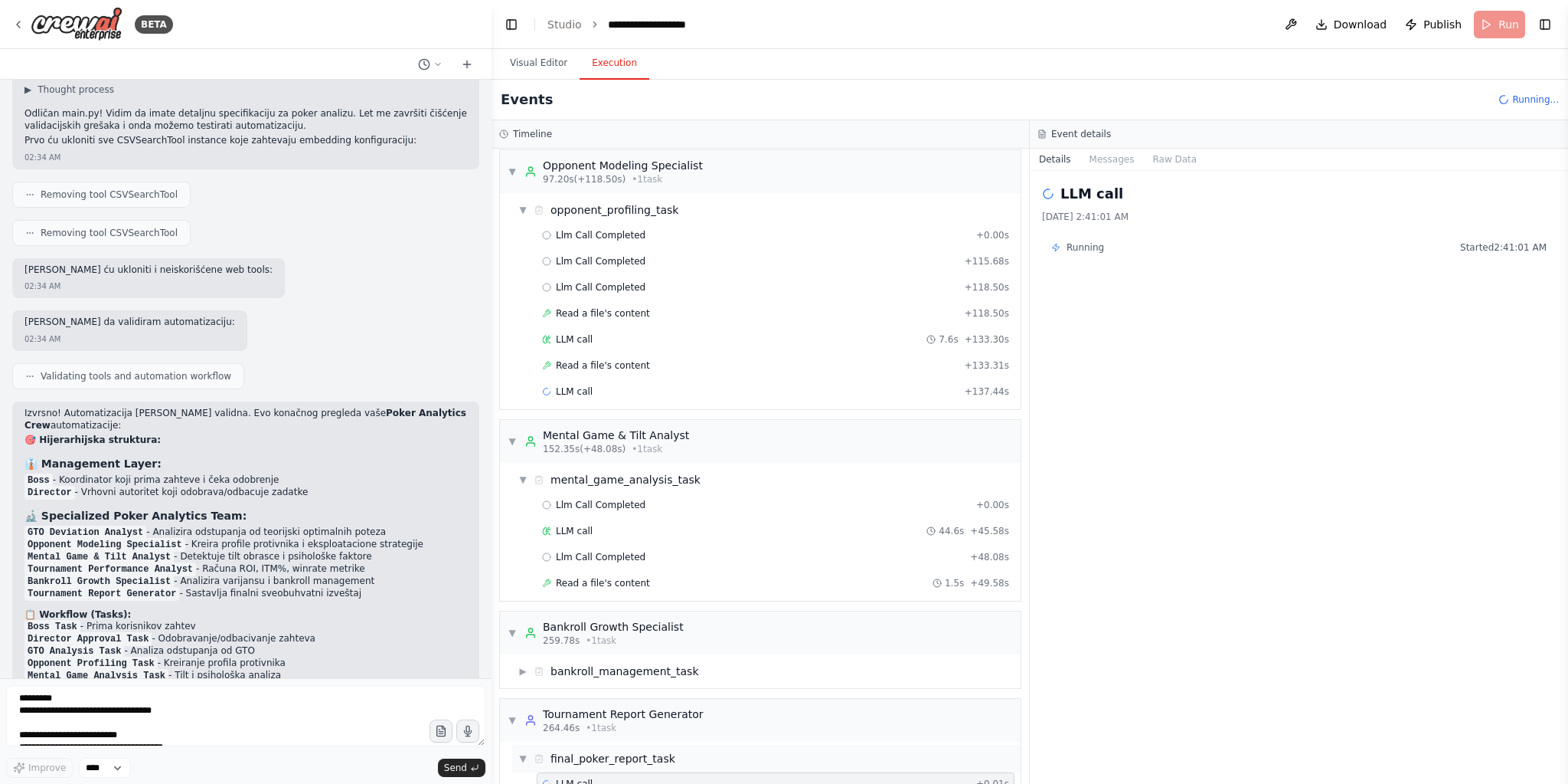
click at [647, 751] on div "final_poker_report_task" at bounding box center [613, 759] width 125 height 15
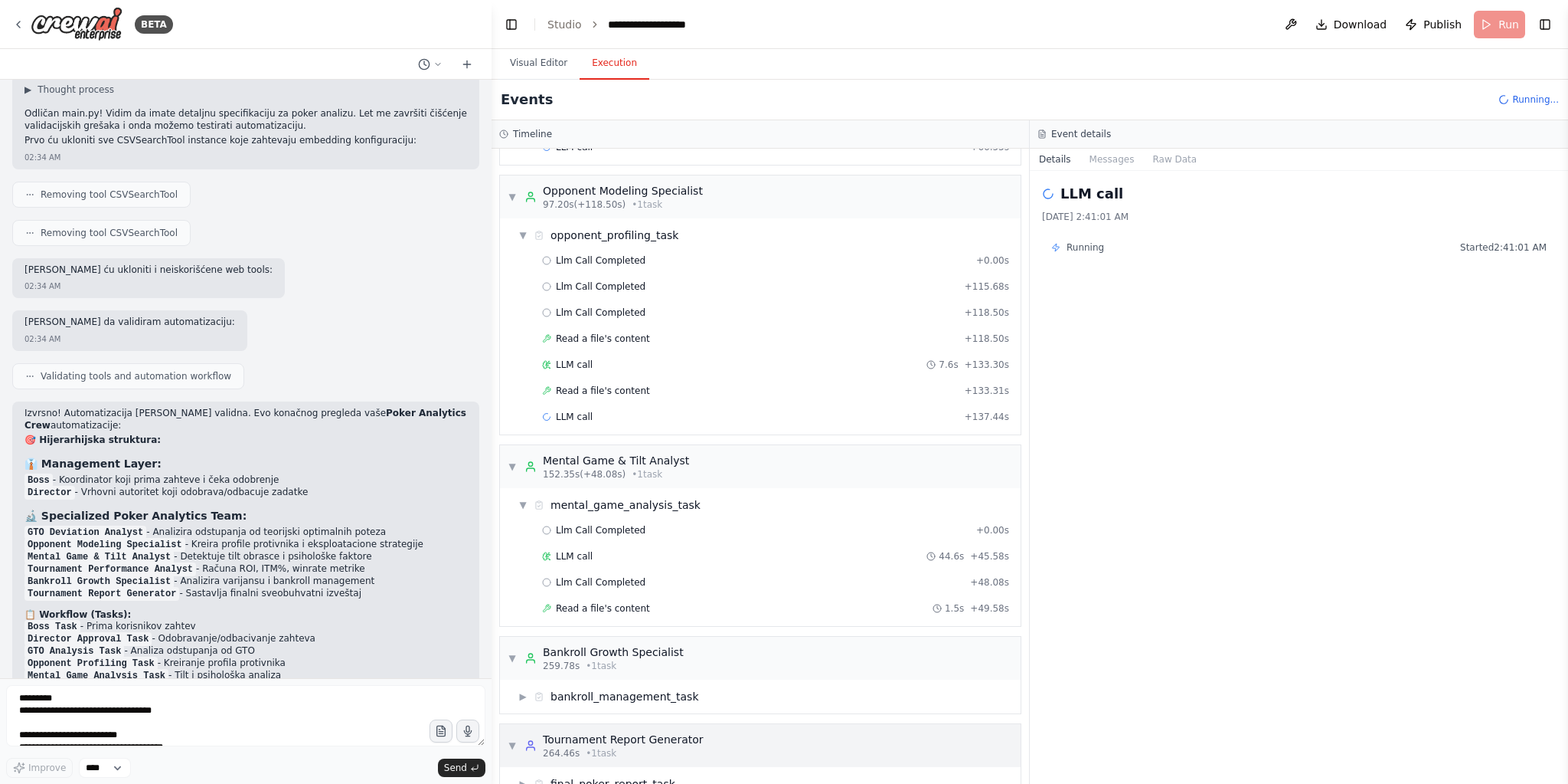
click at [567, 747] on span "264.46s" at bounding box center [560, 753] width 36 height 12
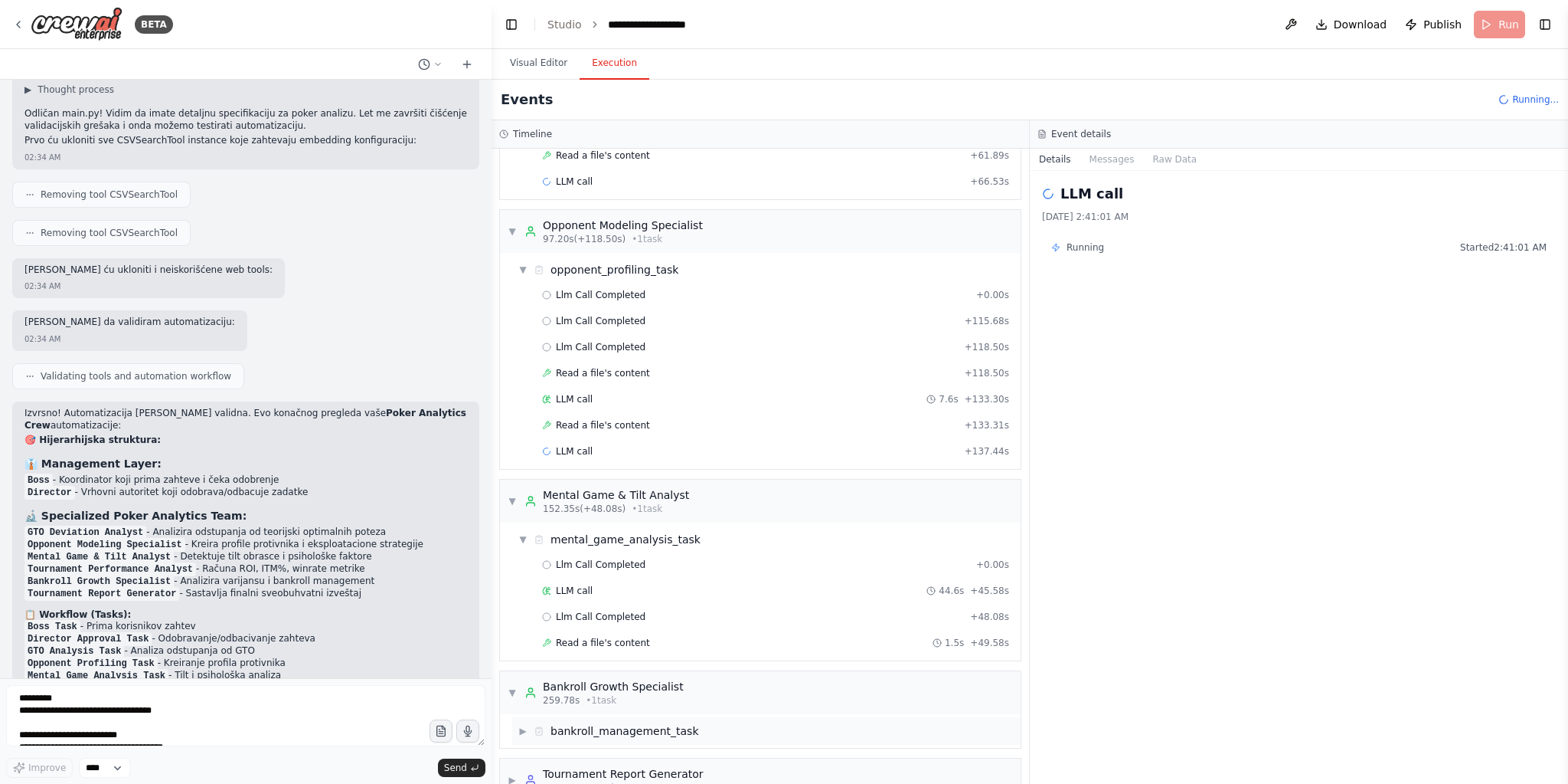
click at [588, 723] on div "bankroll_management_task" at bounding box center [625, 731] width 149 height 15
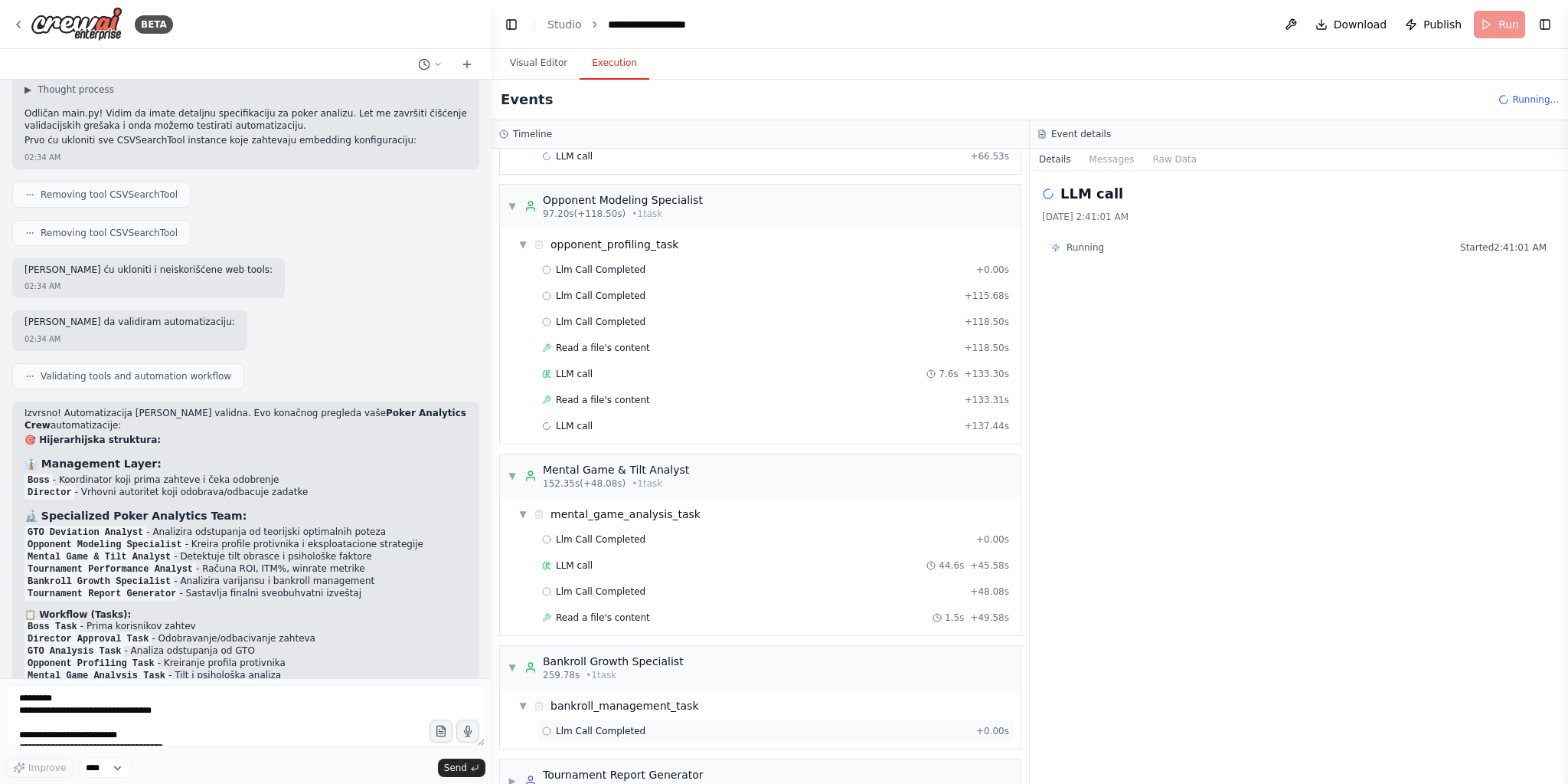
click at [612, 725] on span "Llm Call Completed" at bounding box center [601, 731] width 90 height 12
click at [1098, 162] on button "Raw Data" at bounding box center [1112, 159] width 63 height 21
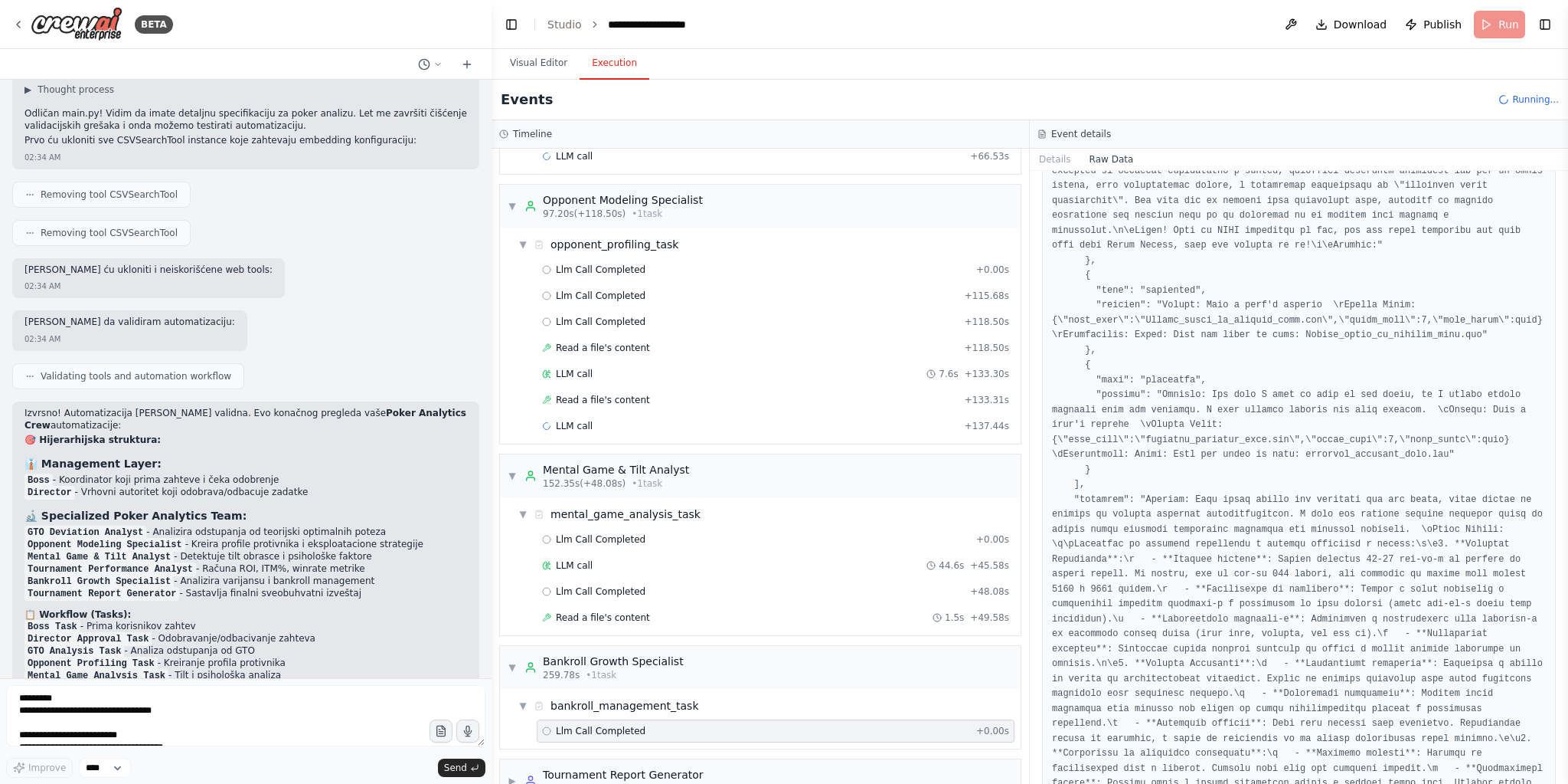
scroll to position [2239, 0]
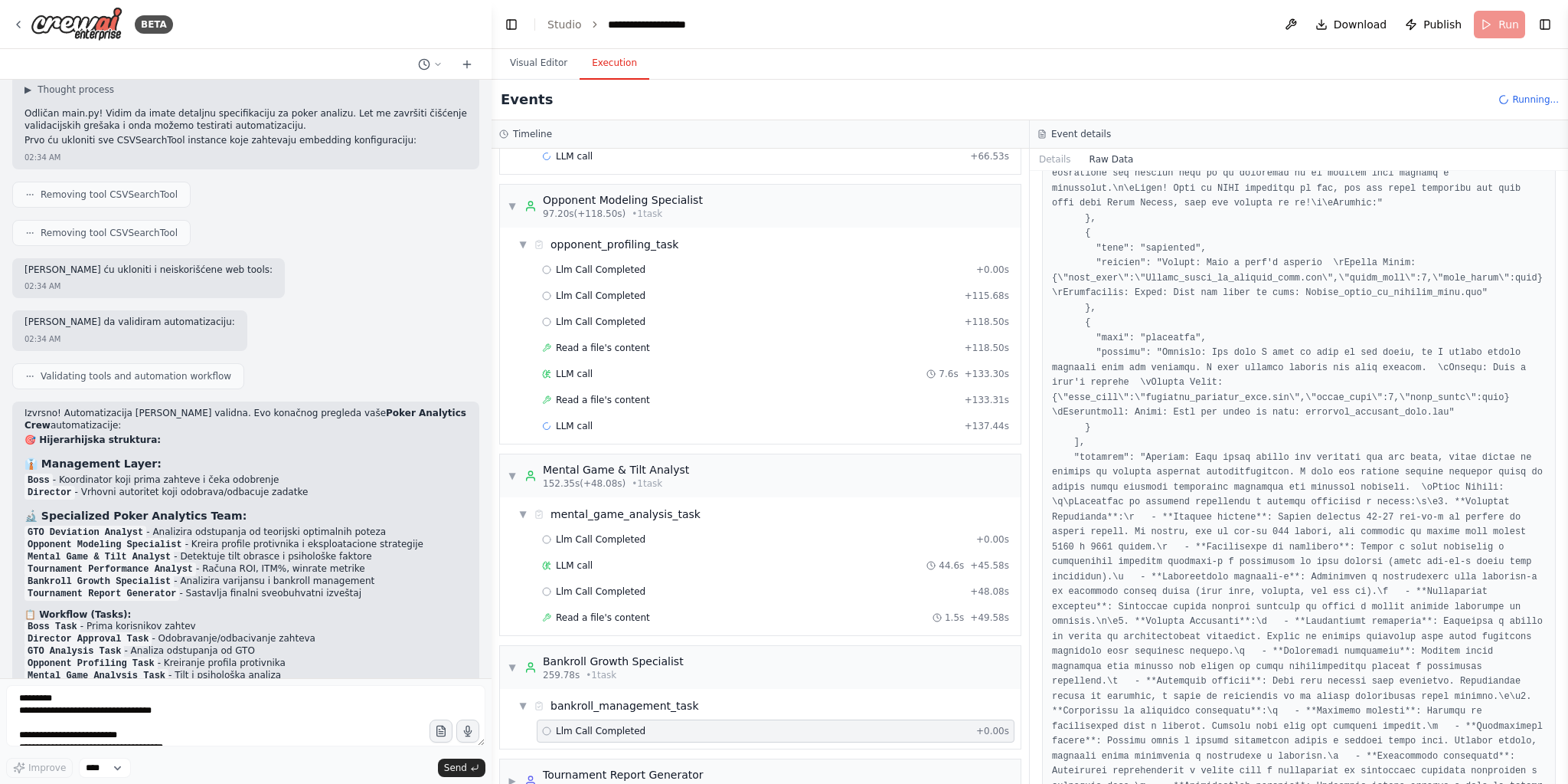
click at [685, 720] on div "Llm Call Completed + 0.00s" at bounding box center [775, 731] width 478 height 23
click at [516, 661] on span "▼" at bounding box center [512, 667] width 9 height 12
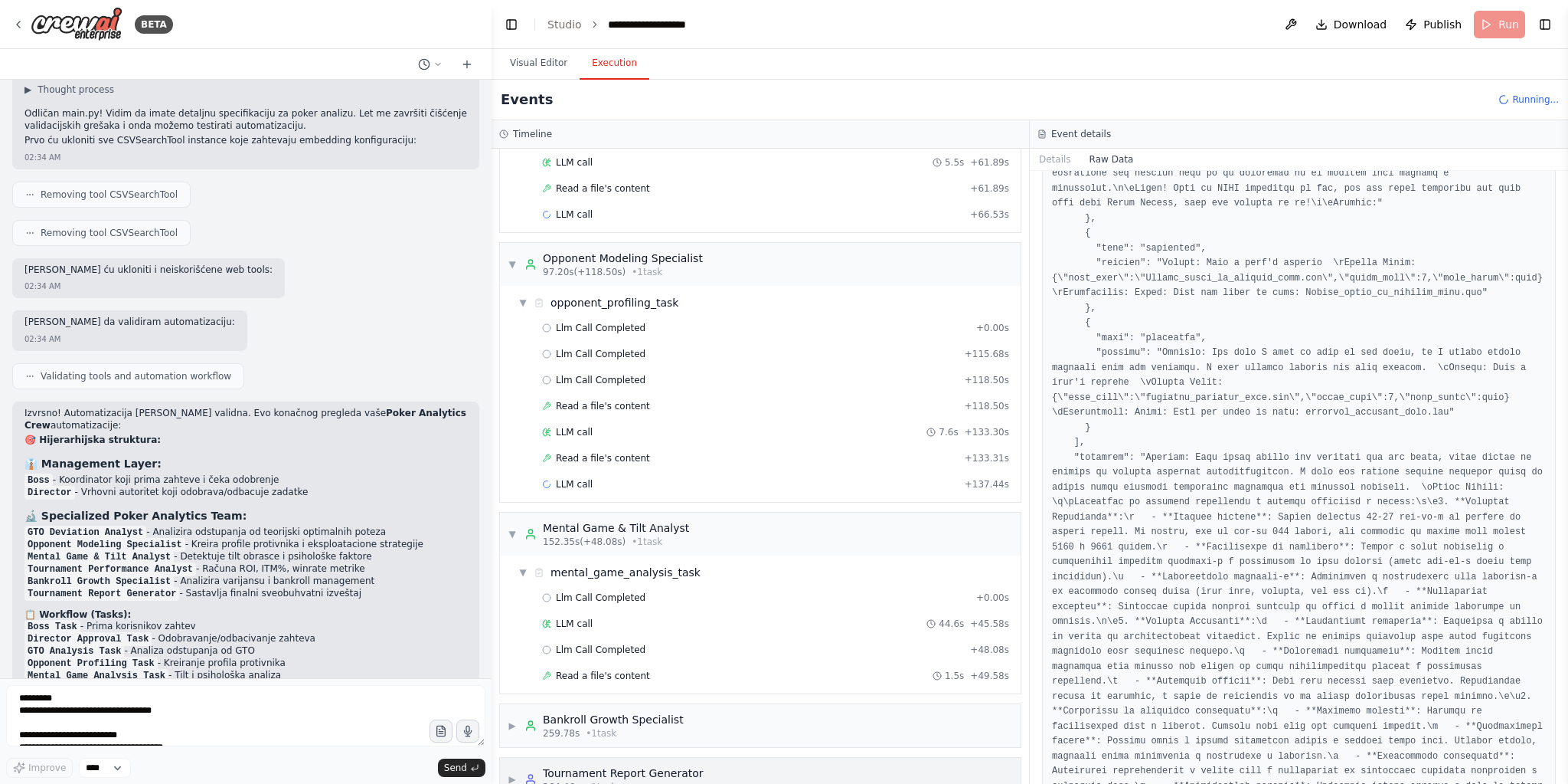
click at [516, 773] on span "▶" at bounding box center [512, 779] width 9 height 12
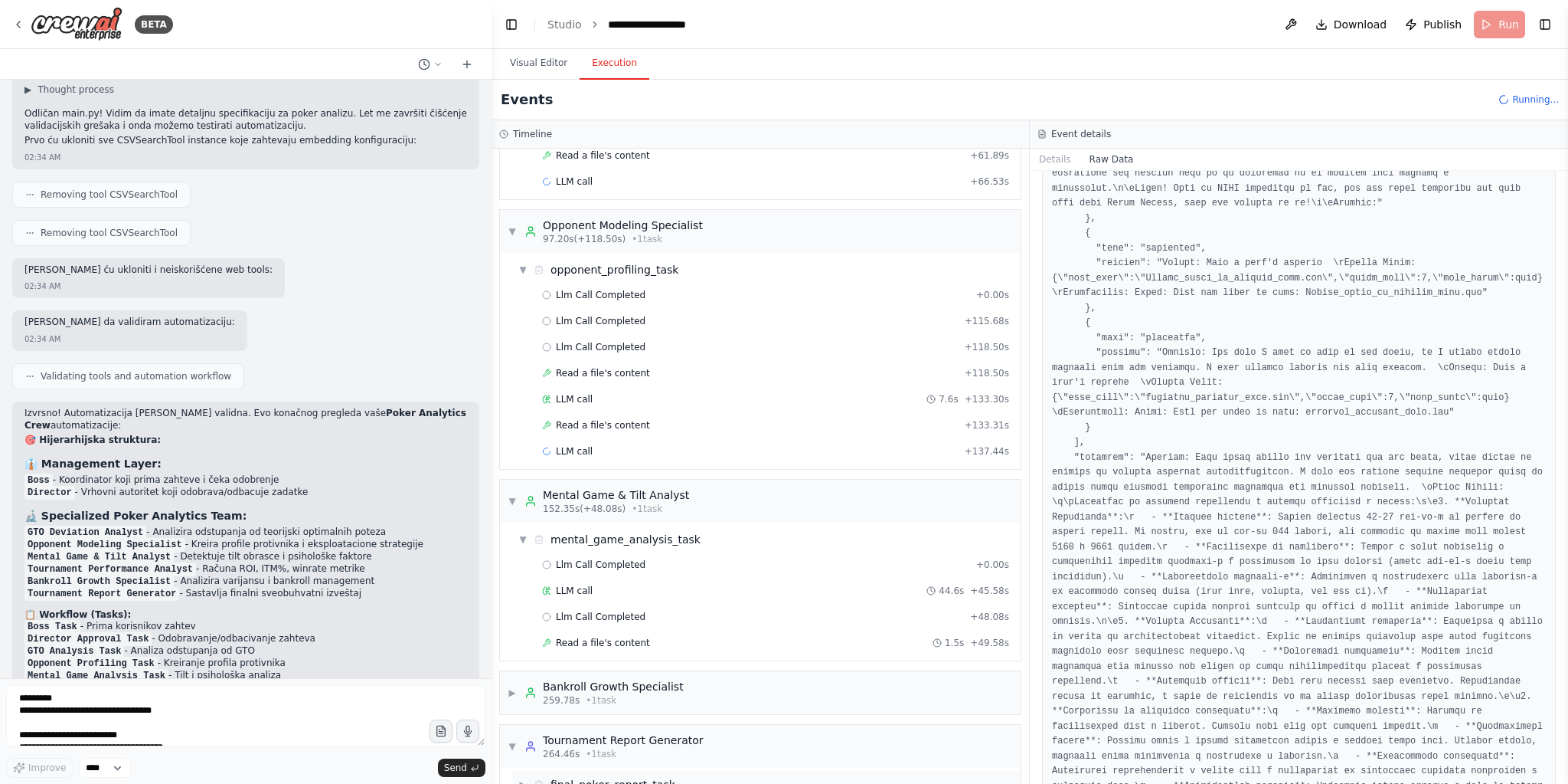
click at [773, 770] on div "▶ final_poker_report_task" at bounding box center [766, 784] width 508 height 28
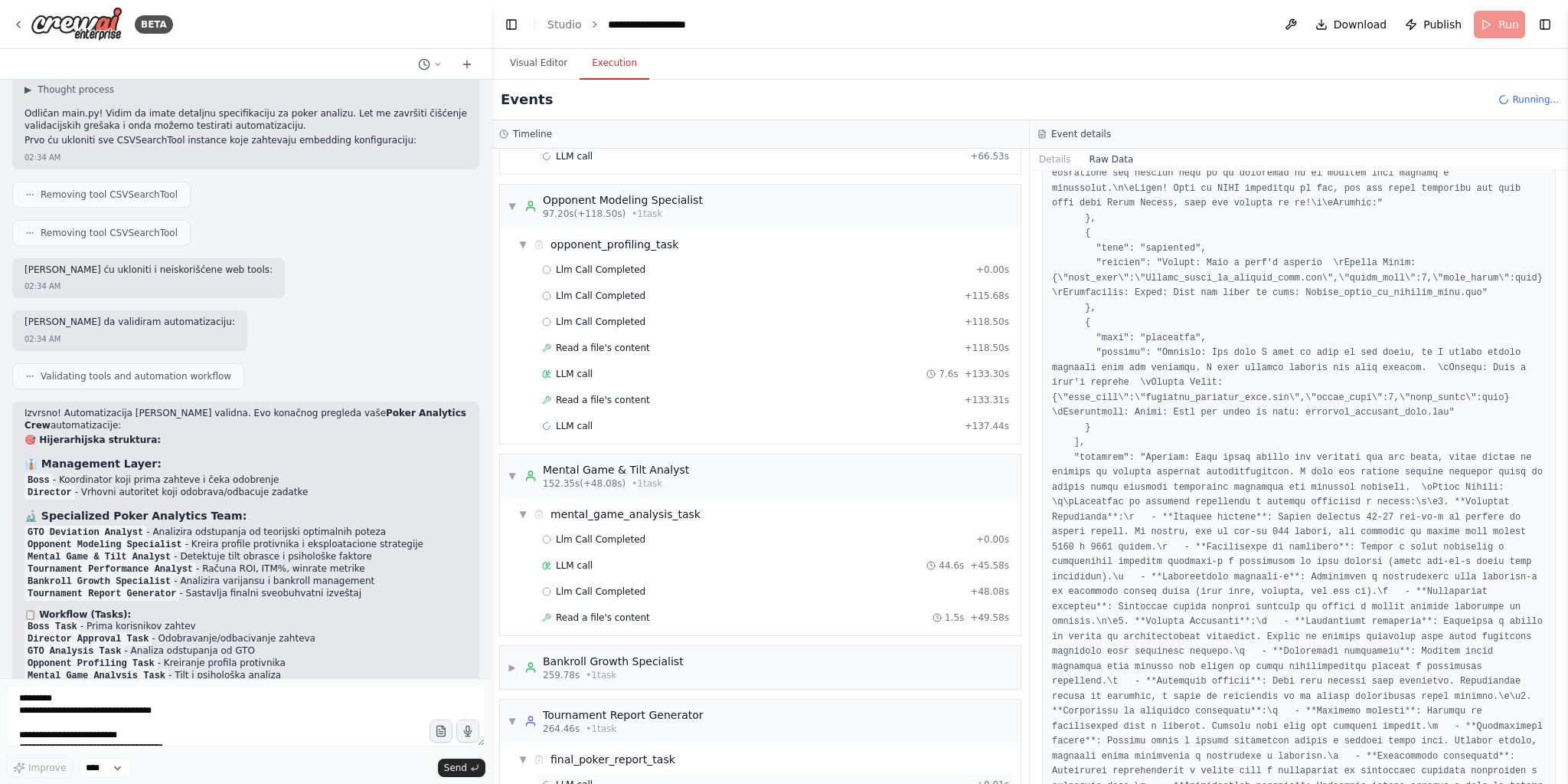
click at [808, 778] on div "LLM call + 0.01s" at bounding box center [775, 784] width 467 height 12
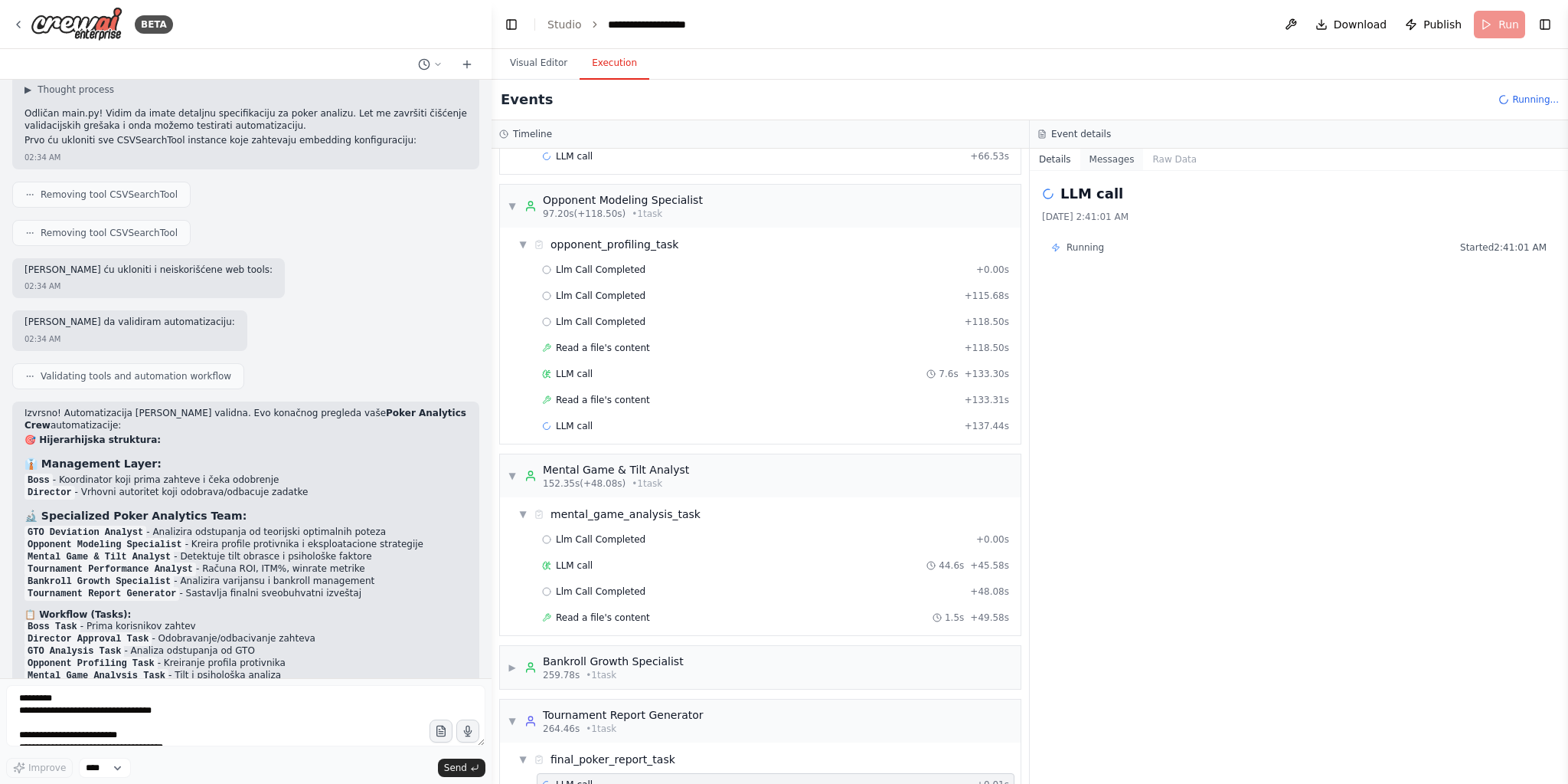
click at [1112, 160] on button "Messages" at bounding box center [1112, 159] width 63 height 21
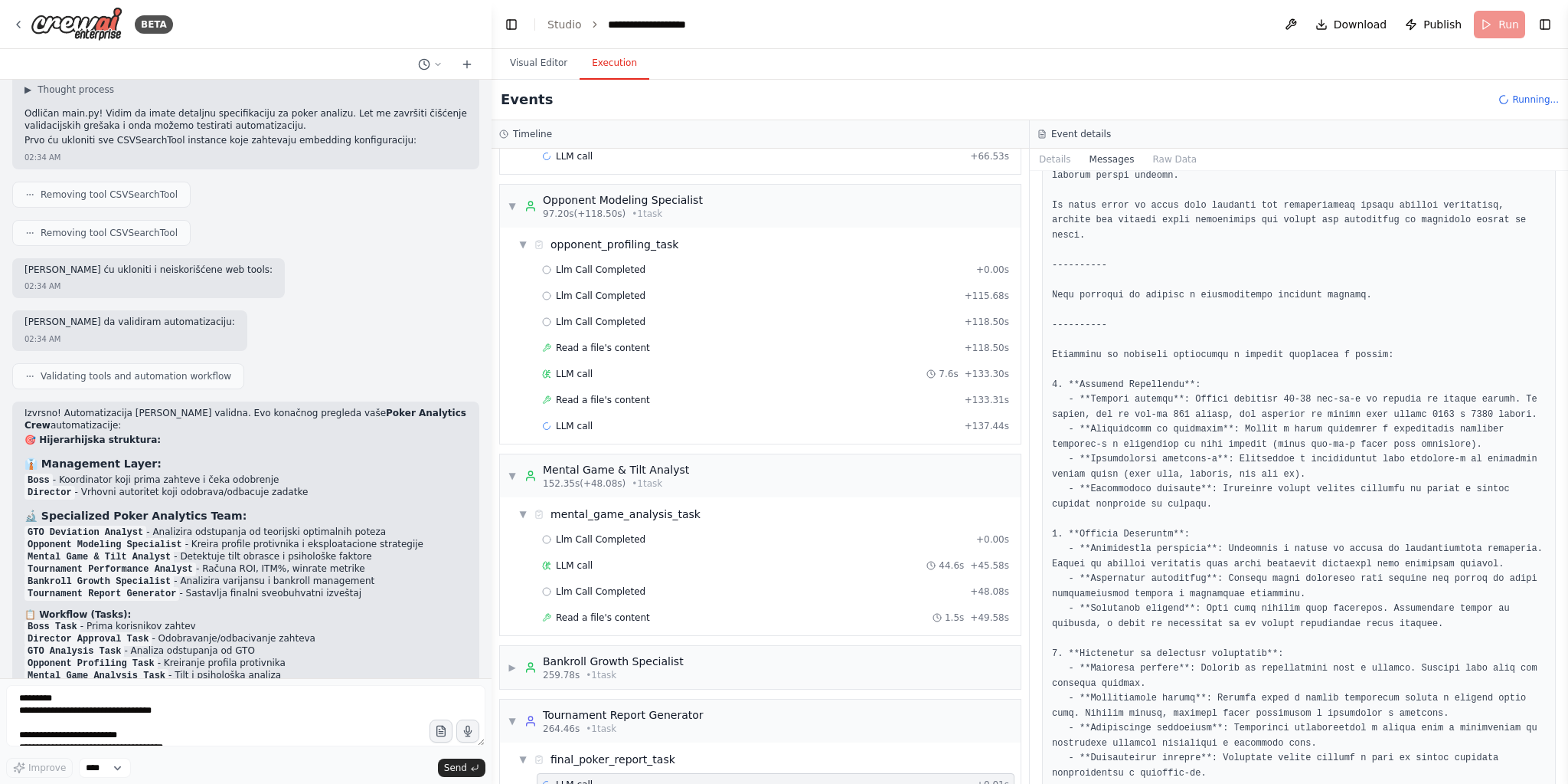
scroll to position [1314, 0]
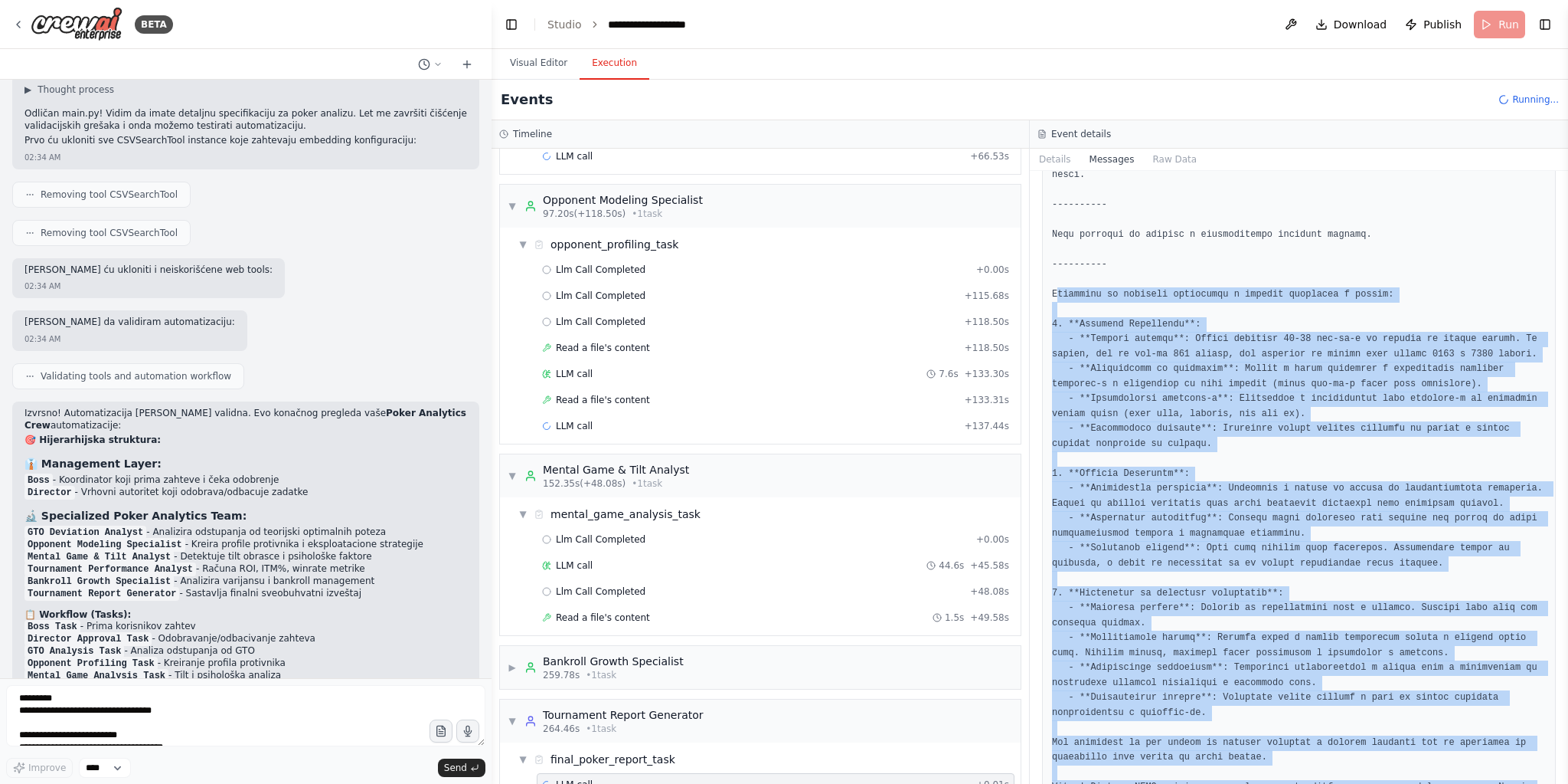
drag, startPoint x: 1050, startPoint y: 216, endPoint x: 1350, endPoint y: 720, distance: 586.5
copy pre "Preporuke za bankroll menadžment i analizu varijanse u pokeru: 1. **Bankroll Me…"
click at [675, 419] on div "LLM call + 137.44s" at bounding box center [775, 425] width 467 height 12
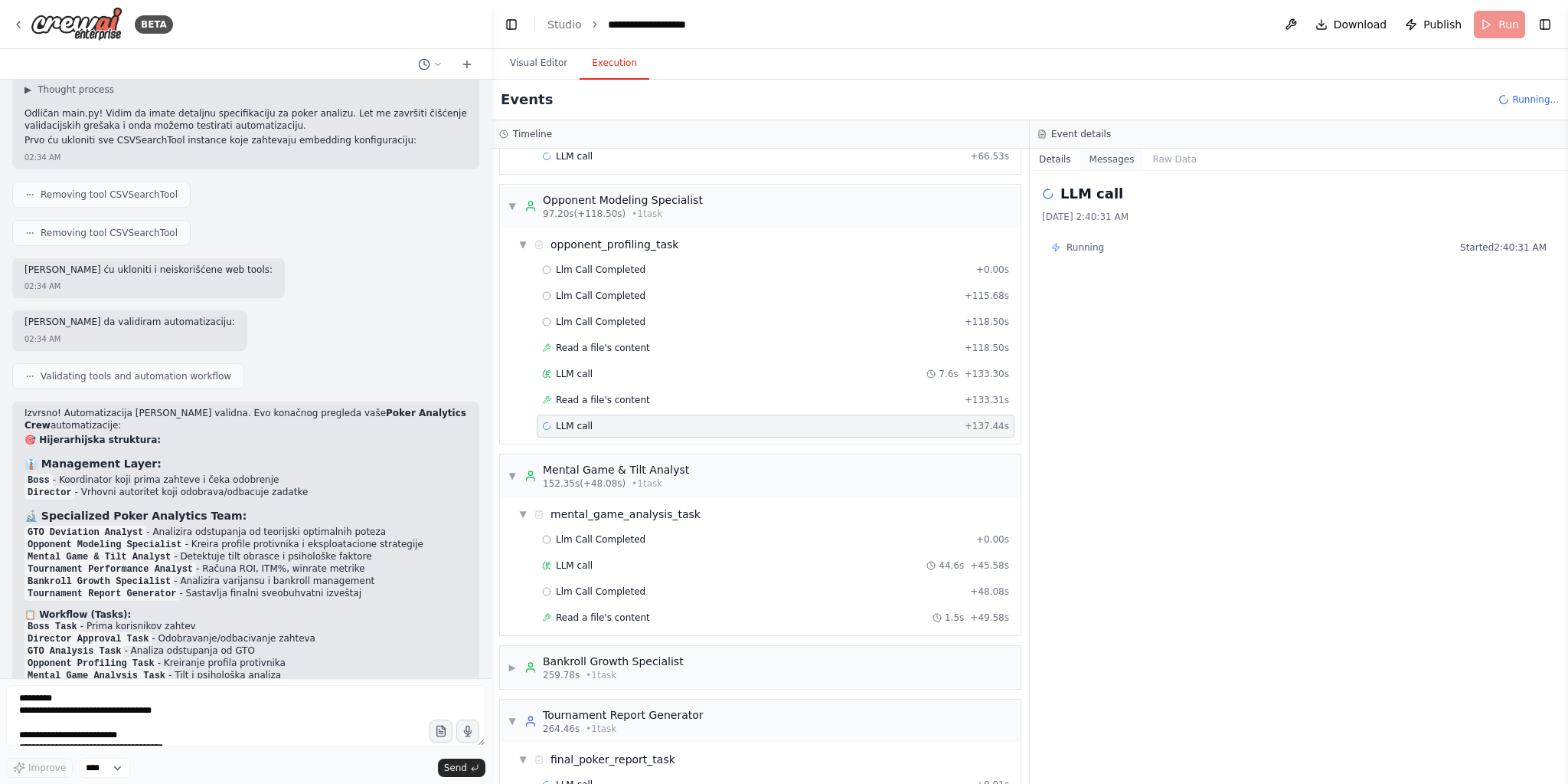
click at [1105, 160] on button "Messages" at bounding box center [1112, 159] width 63 height 21
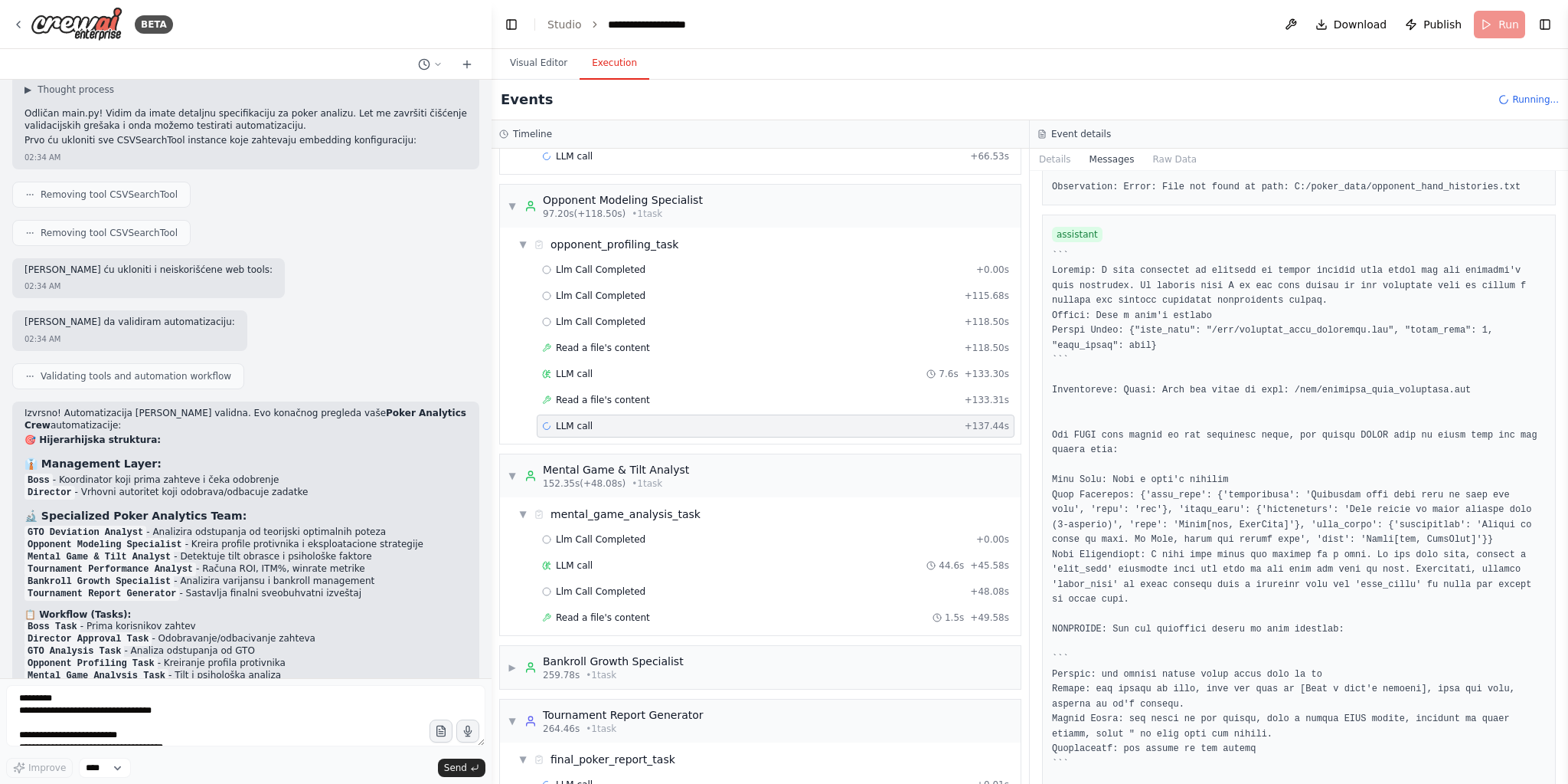
scroll to position [3003, 0]
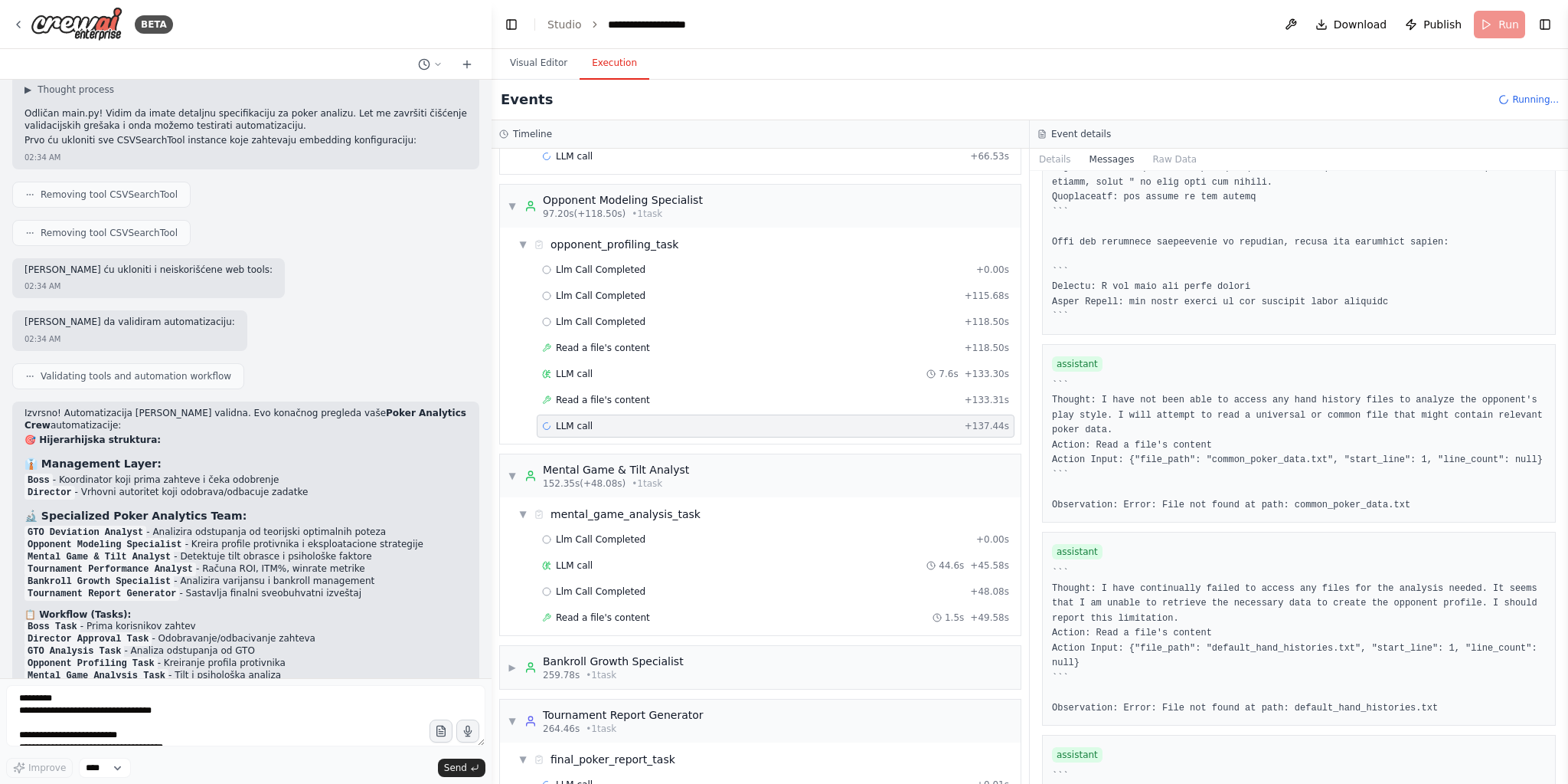
drag, startPoint x: 1562, startPoint y: 469, endPoint x: 1539, endPoint y: 612, distance: 144.8
click at [1539, 616] on div "BETA CrewAI projekta sa Direktorom, Šefom i timom. Struktura je standardna (age…" at bounding box center [784, 392] width 1568 height 784
drag, startPoint x: 1562, startPoint y: 481, endPoint x: 1548, endPoint y: 621, distance: 140.7
click at [1558, 556] on div "BETA CrewAI projekta sa Direktorom, Šefom i timom. Struktura je standardna (age…" at bounding box center [784, 392] width 1568 height 784
click at [1557, 728] on div "Messages system user assistant ``` Thought: I need to gather more specific info…" at bounding box center [1298, 477] width 538 height 613
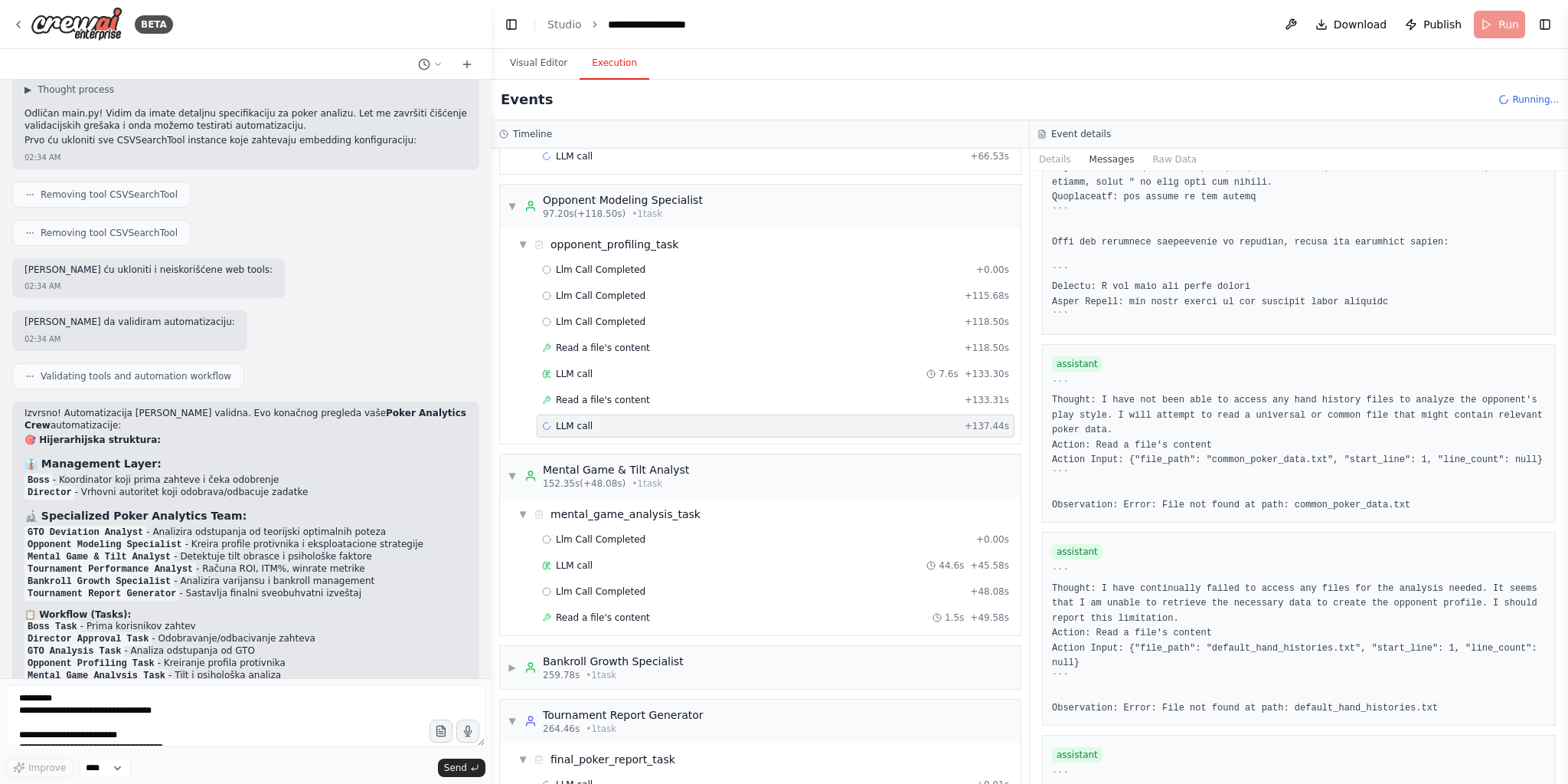
drag, startPoint x: 1557, startPoint y: 728, endPoint x: 1223, endPoint y: 727, distance: 334.0
click at [1557, 727] on div "Messages system user assistant ``` Thought: I need to gather more specific info…" at bounding box center [1298, 477] width 538 height 613
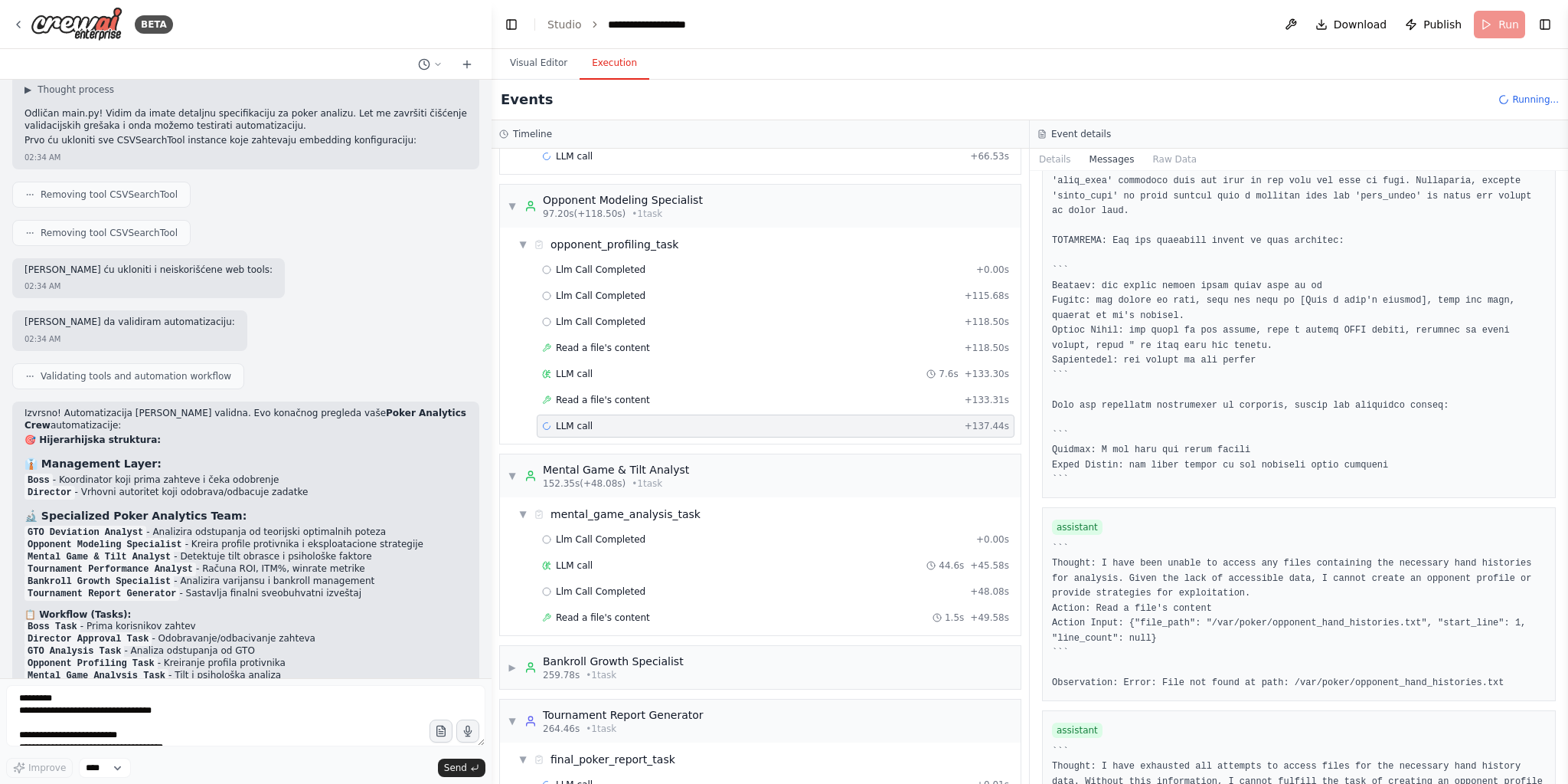
scroll to position [6113, 0]
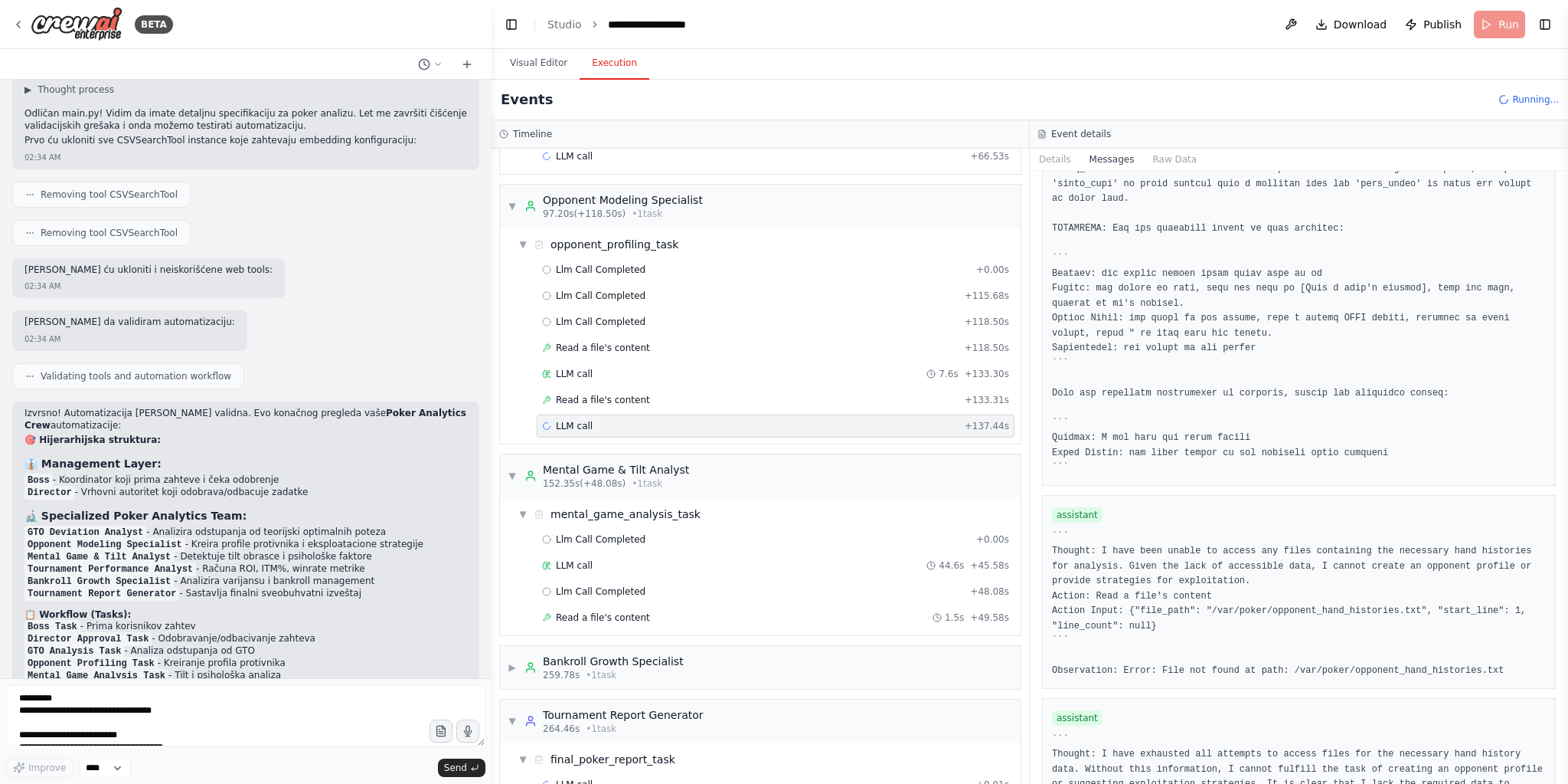
click at [494, 66] on div "Visual Editor Execution" at bounding box center [1030, 64] width 1077 height 30
click at [521, 58] on button "Visual Editor" at bounding box center [538, 63] width 82 height 32
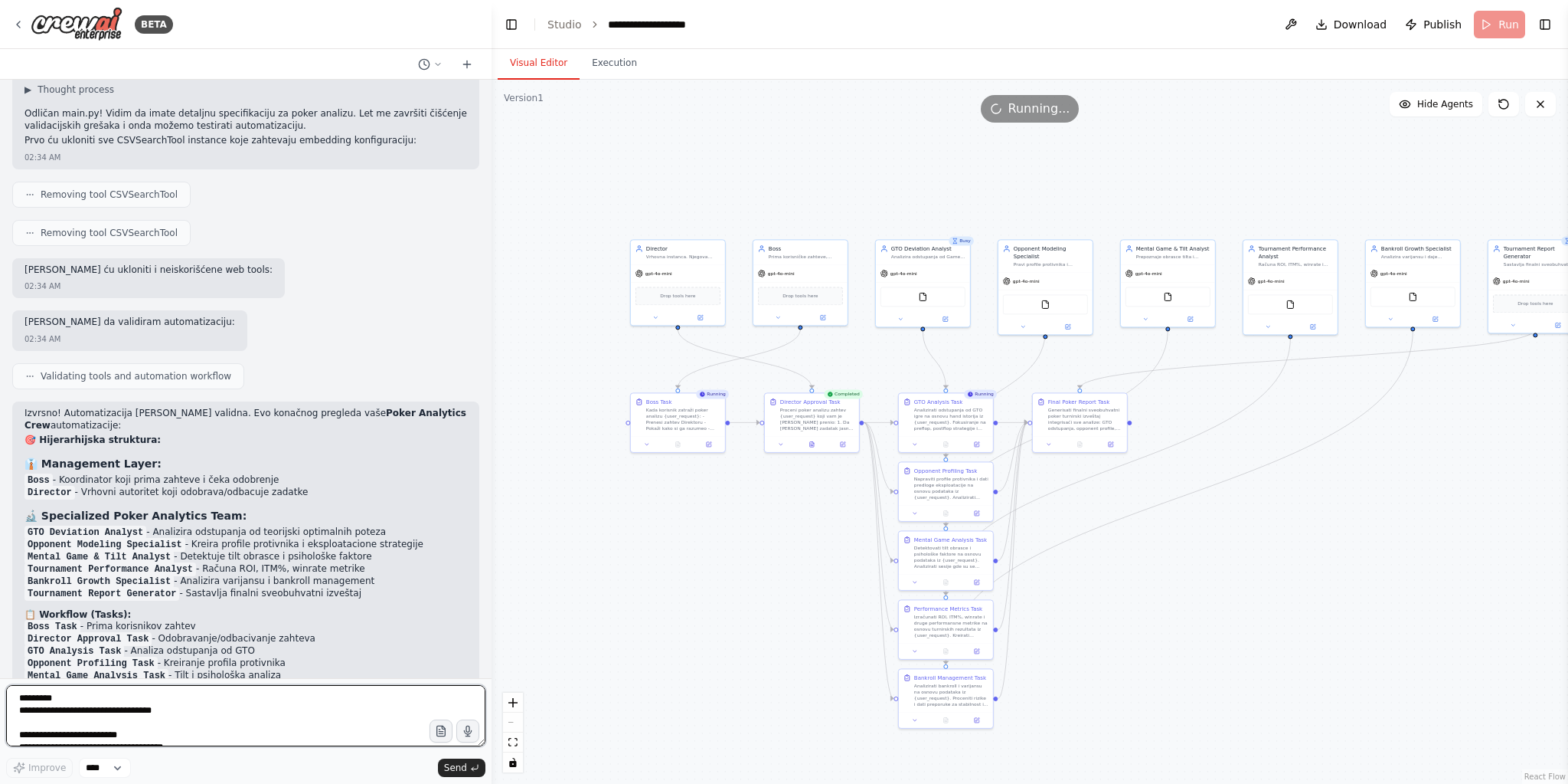
click at [95, 699] on textarea "**********" at bounding box center [245, 715] width 479 height 61
click at [312, 705] on textarea "**********" at bounding box center [245, 715] width 479 height 61
paste textarea "**********"
type textarea "**********"
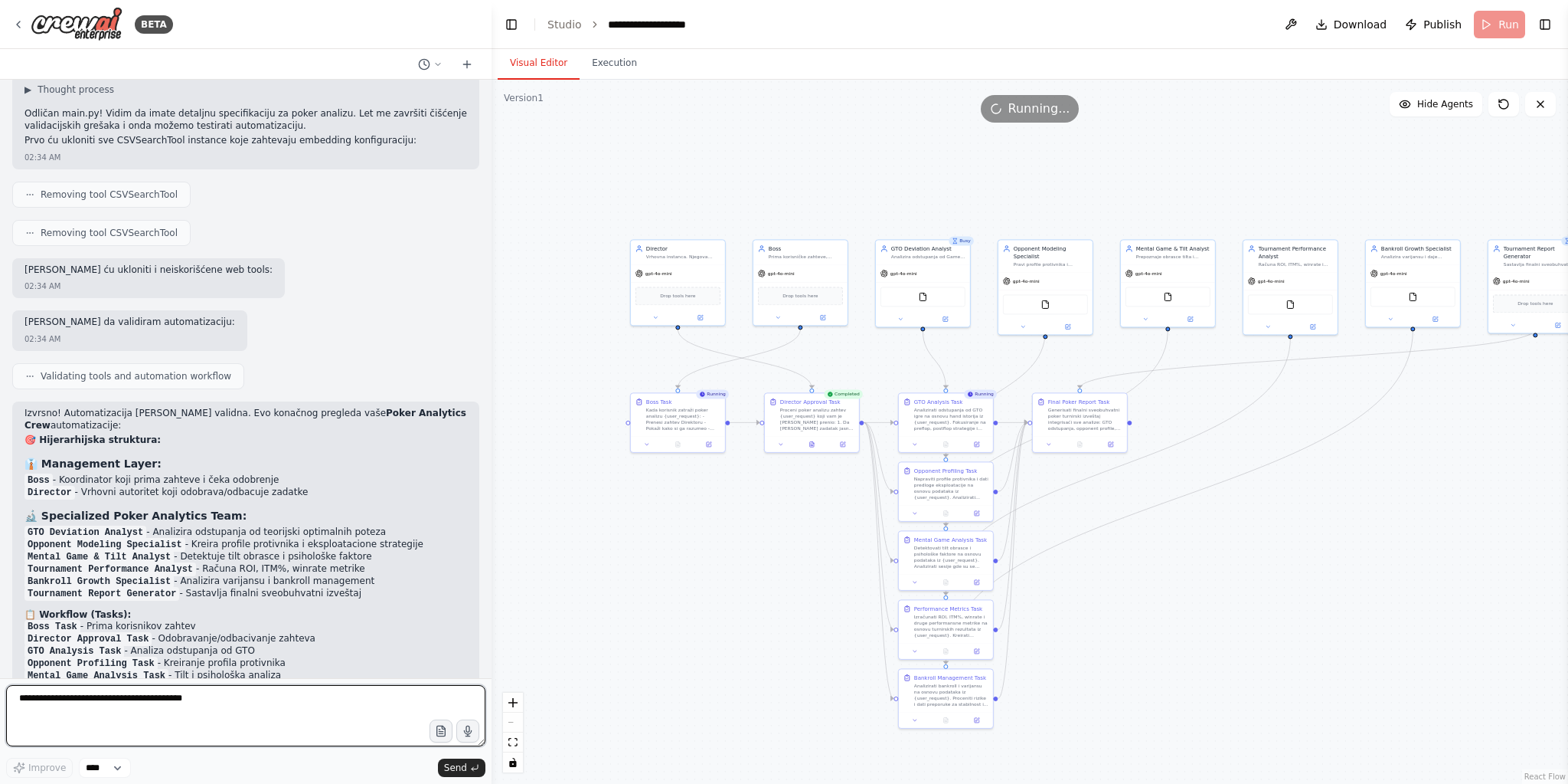
click at [281, 715] on textarea at bounding box center [245, 715] width 479 height 61
paste textarea "**********"
drag, startPoint x: 371, startPoint y: 738, endPoint x: 388, endPoint y: 739, distance: 17.0
click at [370, 738] on textarea "**********" at bounding box center [245, 715] width 479 height 61
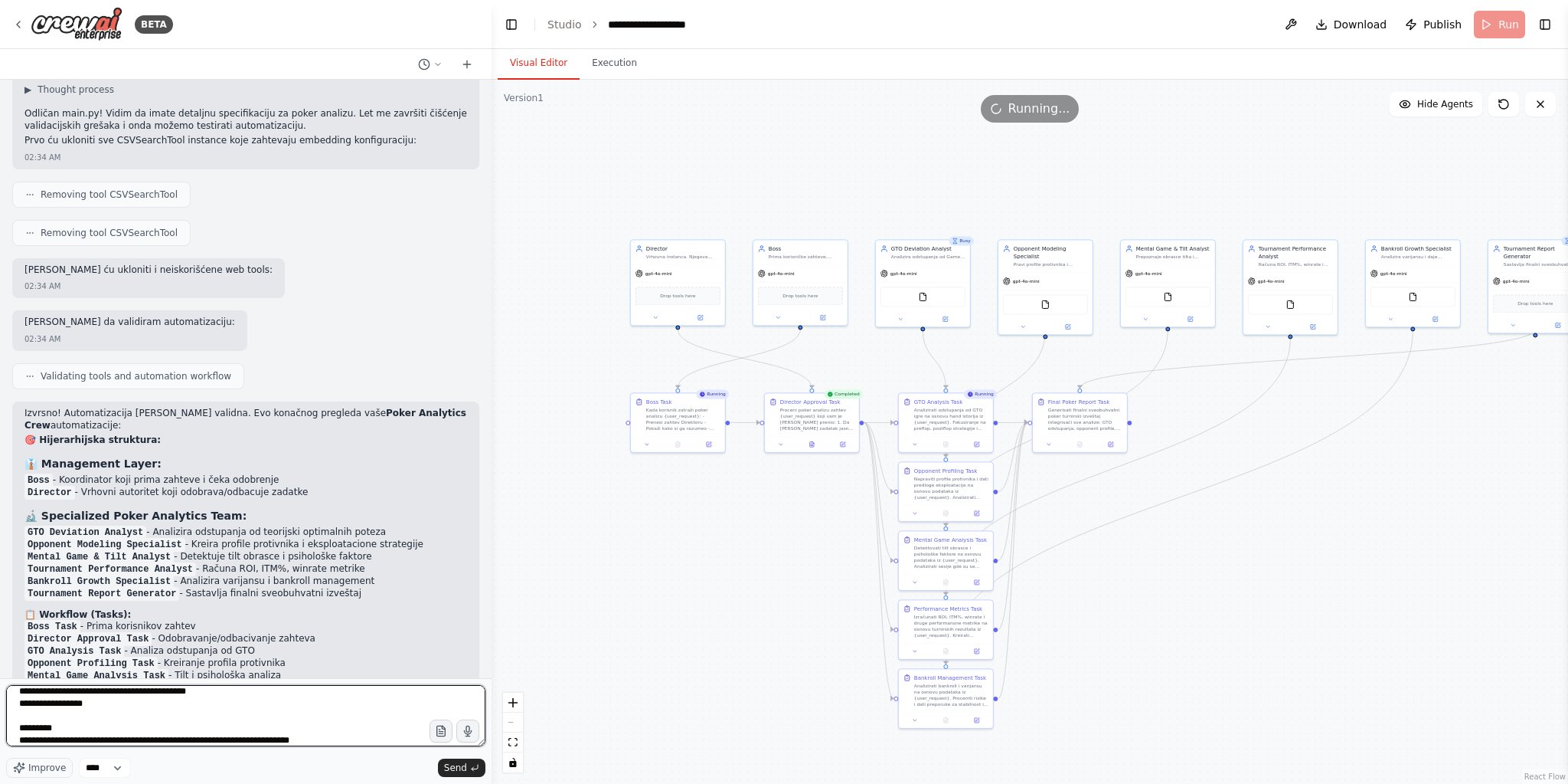
paste textarea "**********"
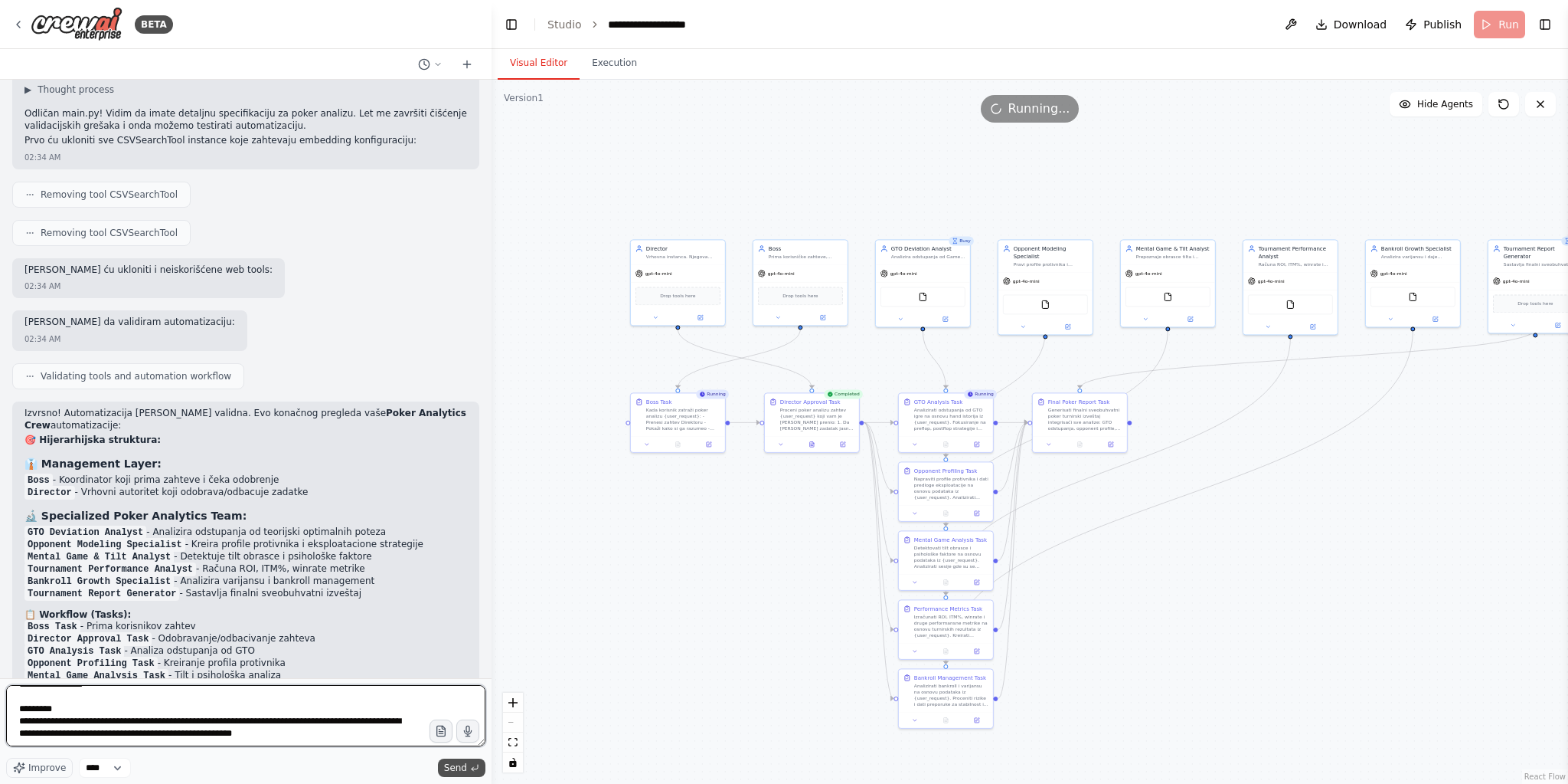
type textarea "**********"
click at [456, 769] on span "Send" at bounding box center [455, 767] width 23 height 12
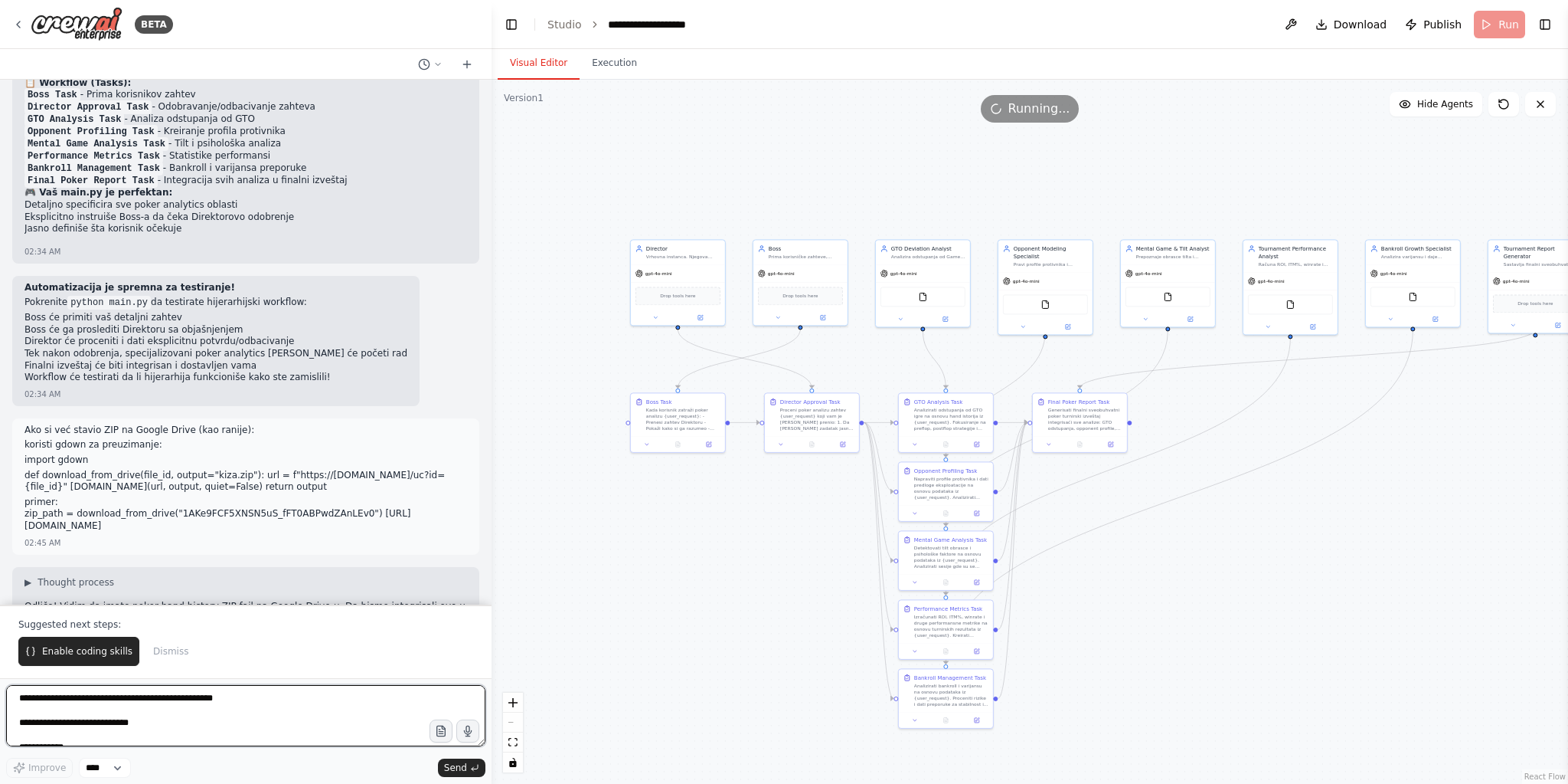
scroll to position [7728, 0]
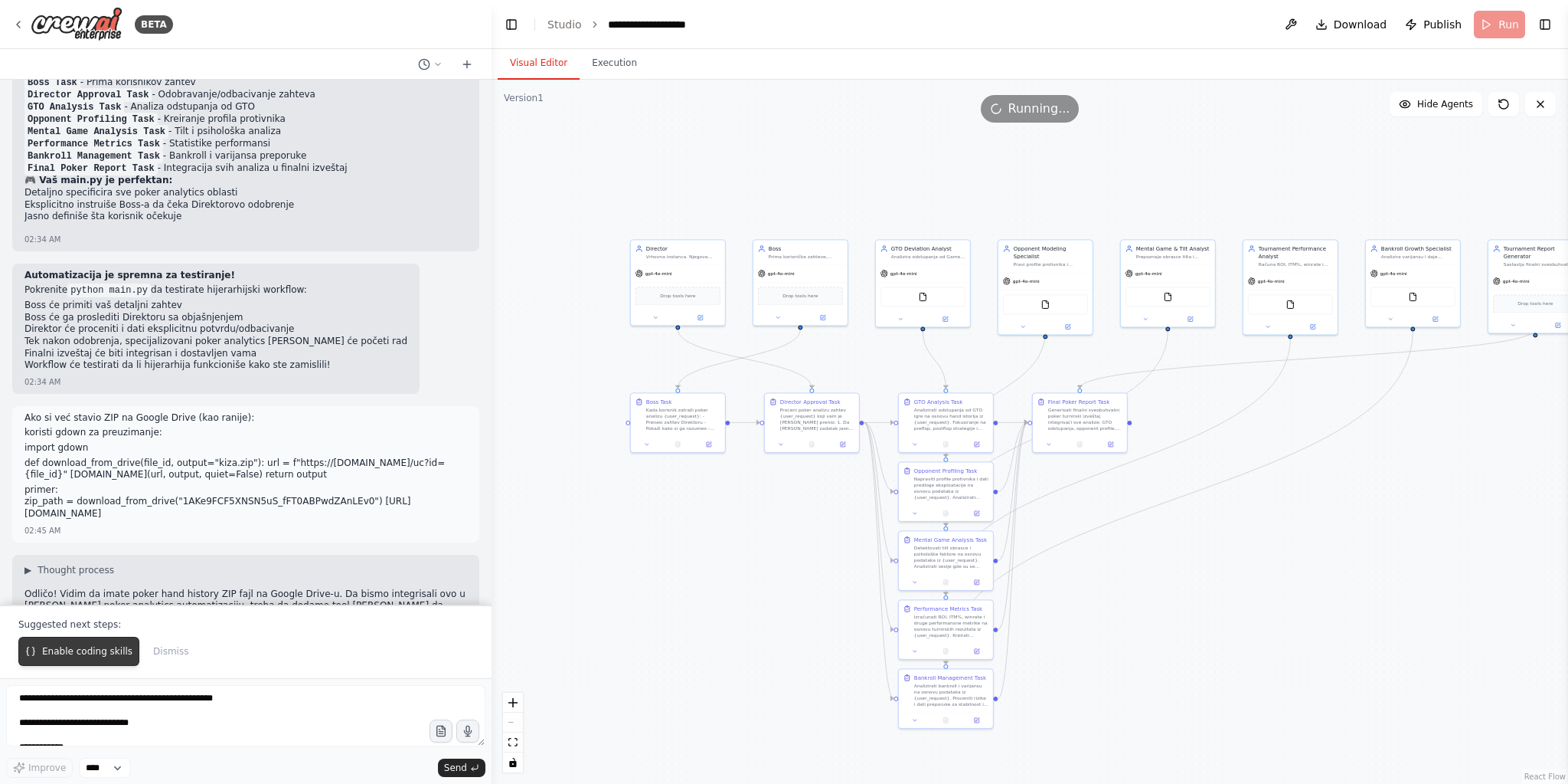
click at [63, 656] on span "Enable coding skills" at bounding box center [87, 651] width 90 height 12
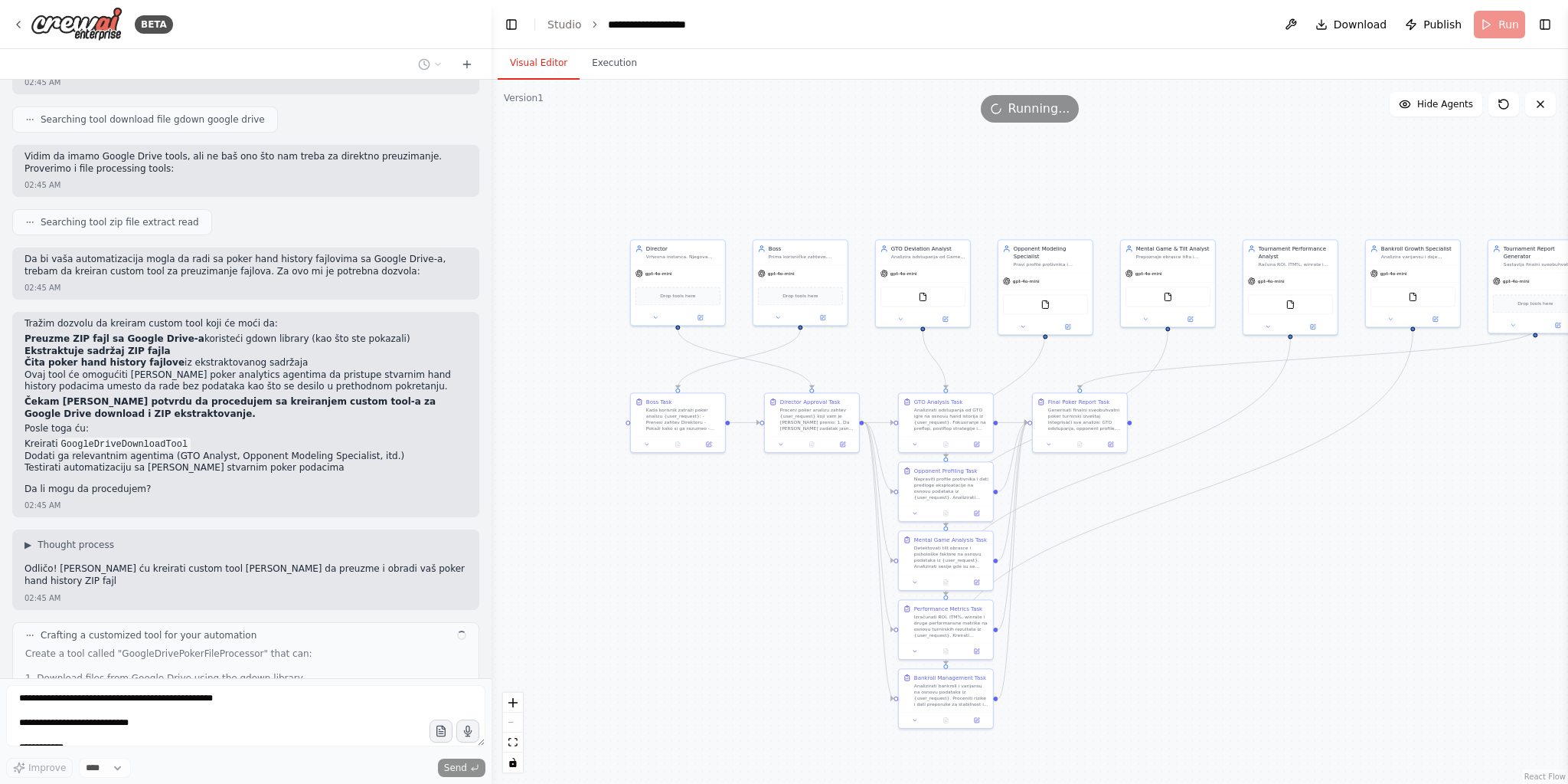
scroll to position [8306, 0]
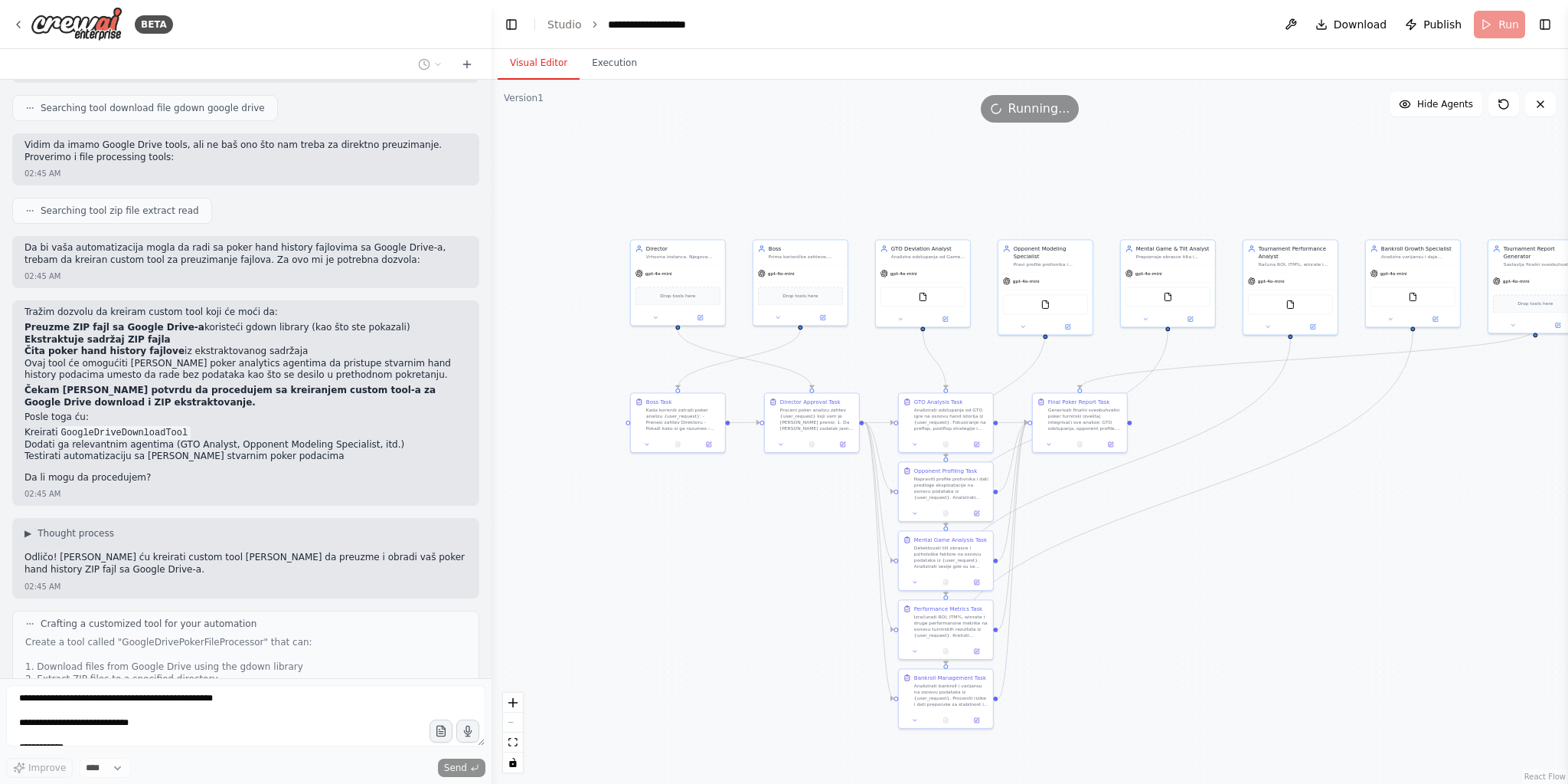
click at [214, 686] on form "**********" at bounding box center [246, 731] width 492 height 106
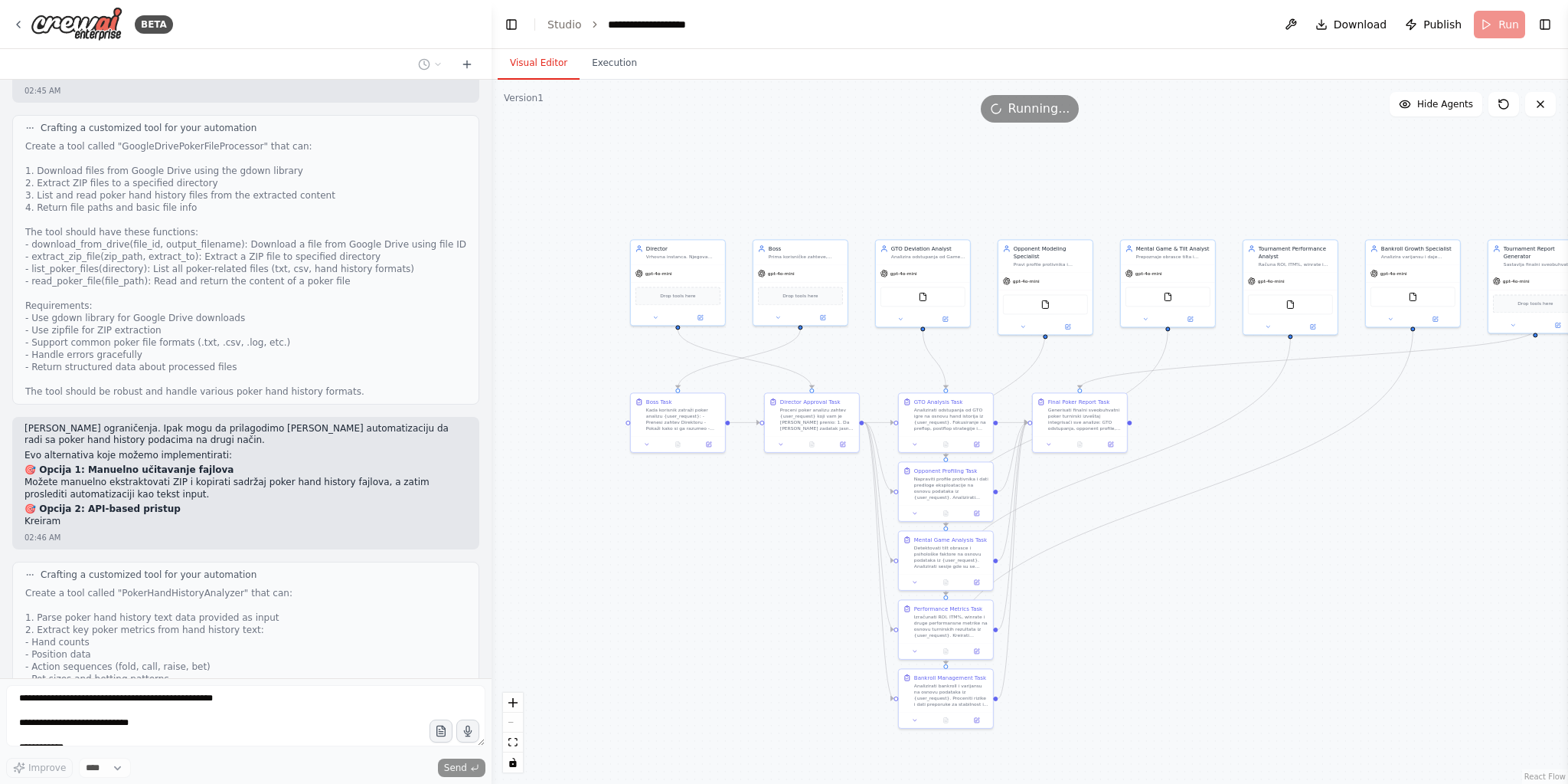
scroll to position [8802, 0]
drag, startPoint x: 29, startPoint y: 240, endPoint x: 405, endPoint y: 260, distance: 376.5
click at [407, 423] on div "Razumem ograničenja. Ipak mogu da prilagodimo vašu automatizaciju da radi sa po…" at bounding box center [246, 477] width 443 height 108
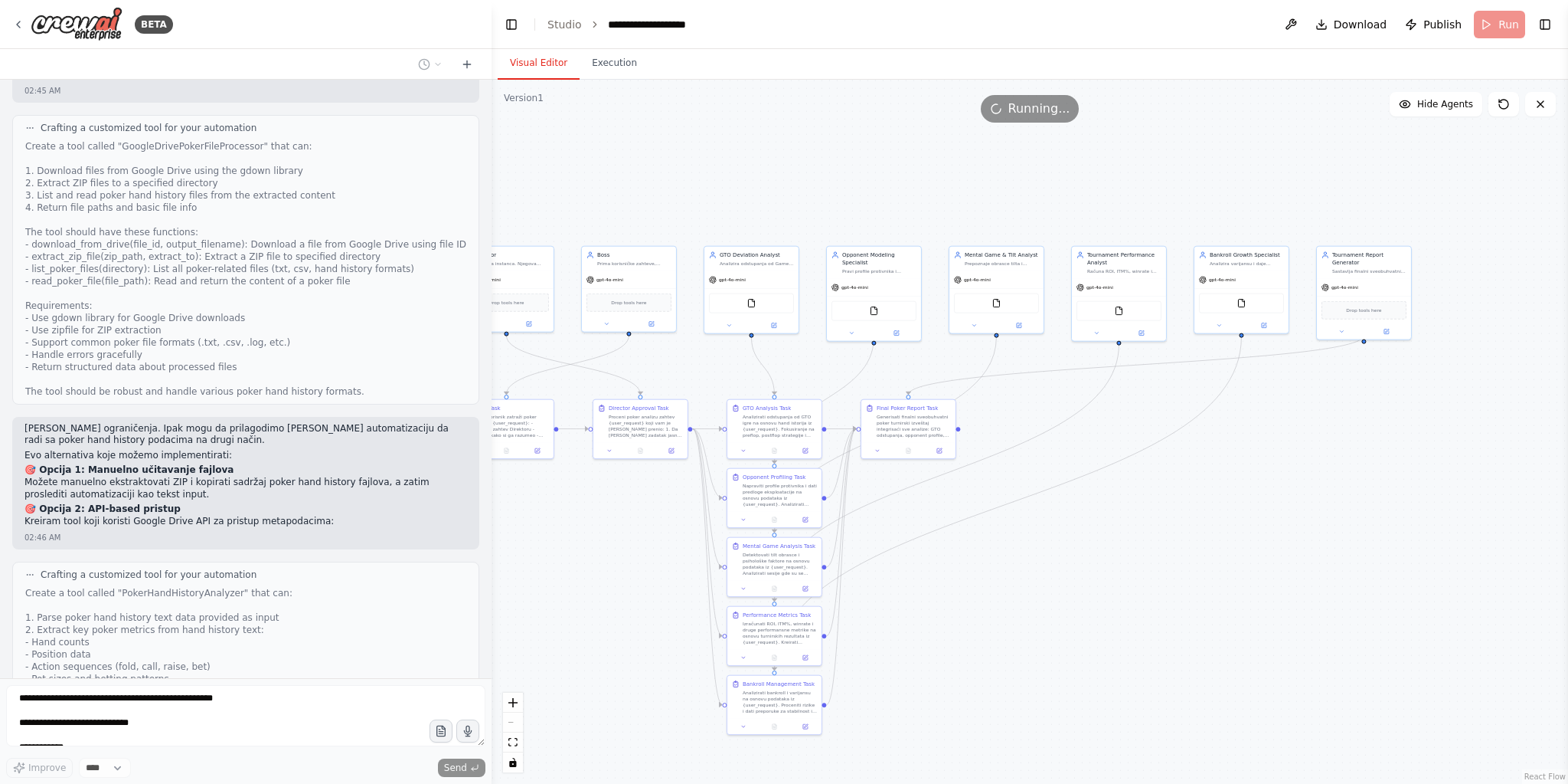
drag, startPoint x: 1062, startPoint y: 557, endPoint x: 1033, endPoint y: 547, distance: 30.7
click at [1033, 547] on div ".deletable-edge-delete-btn { width: 20px; height: 20px; border: 0px solid #ffff…" at bounding box center [1030, 431] width 1077 height 704
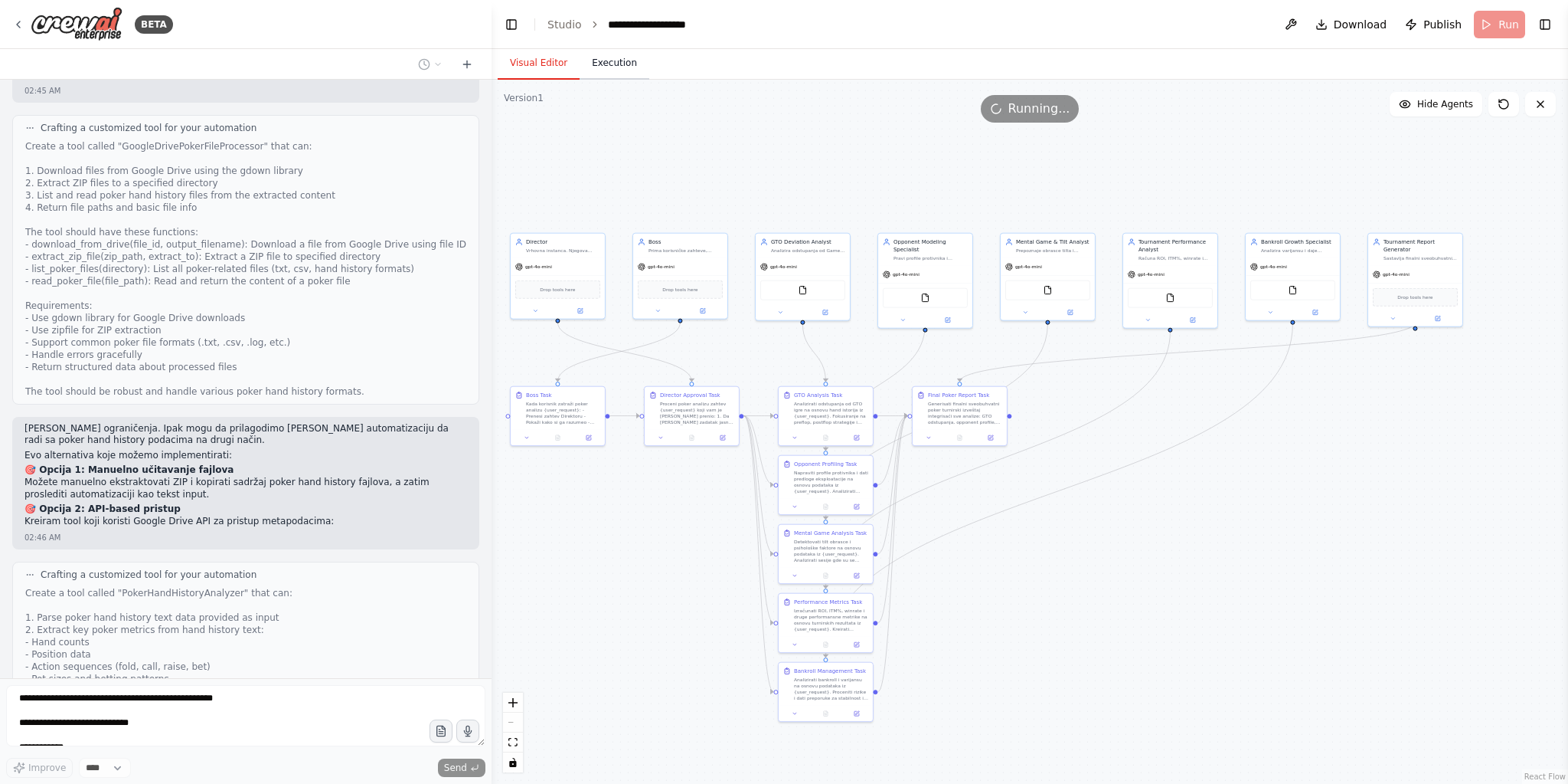
click at [622, 69] on button "Execution" at bounding box center [615, 63] width 69 height 32
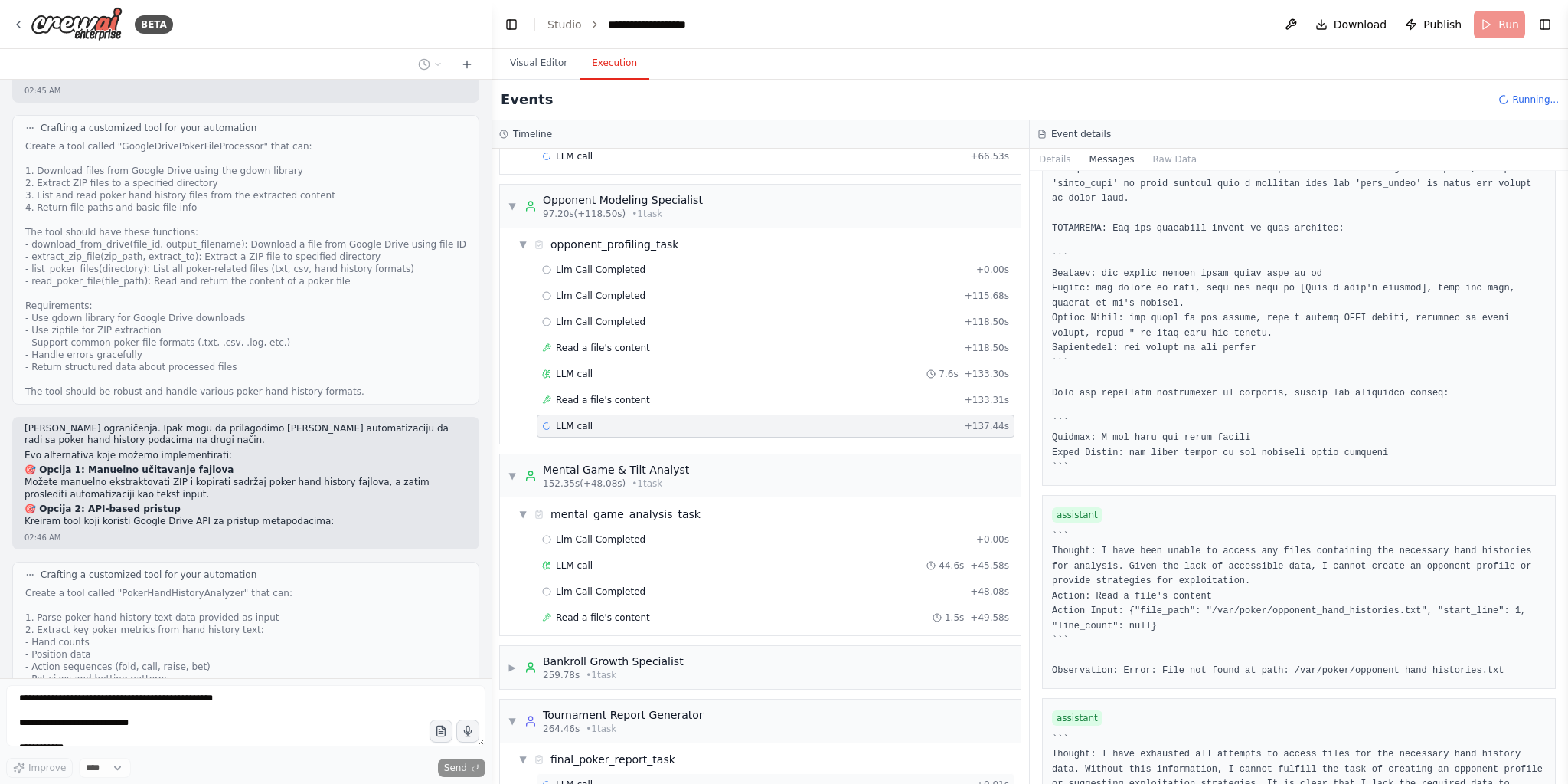
drag, startPoint x: 620, startPoint y: 752, endPoint x: 758, endPoint y: 742, distance: 138.4
click at [620, 778] on div "LLM call + 0.01s" at bounding box center [775, 784] width 467 height 12
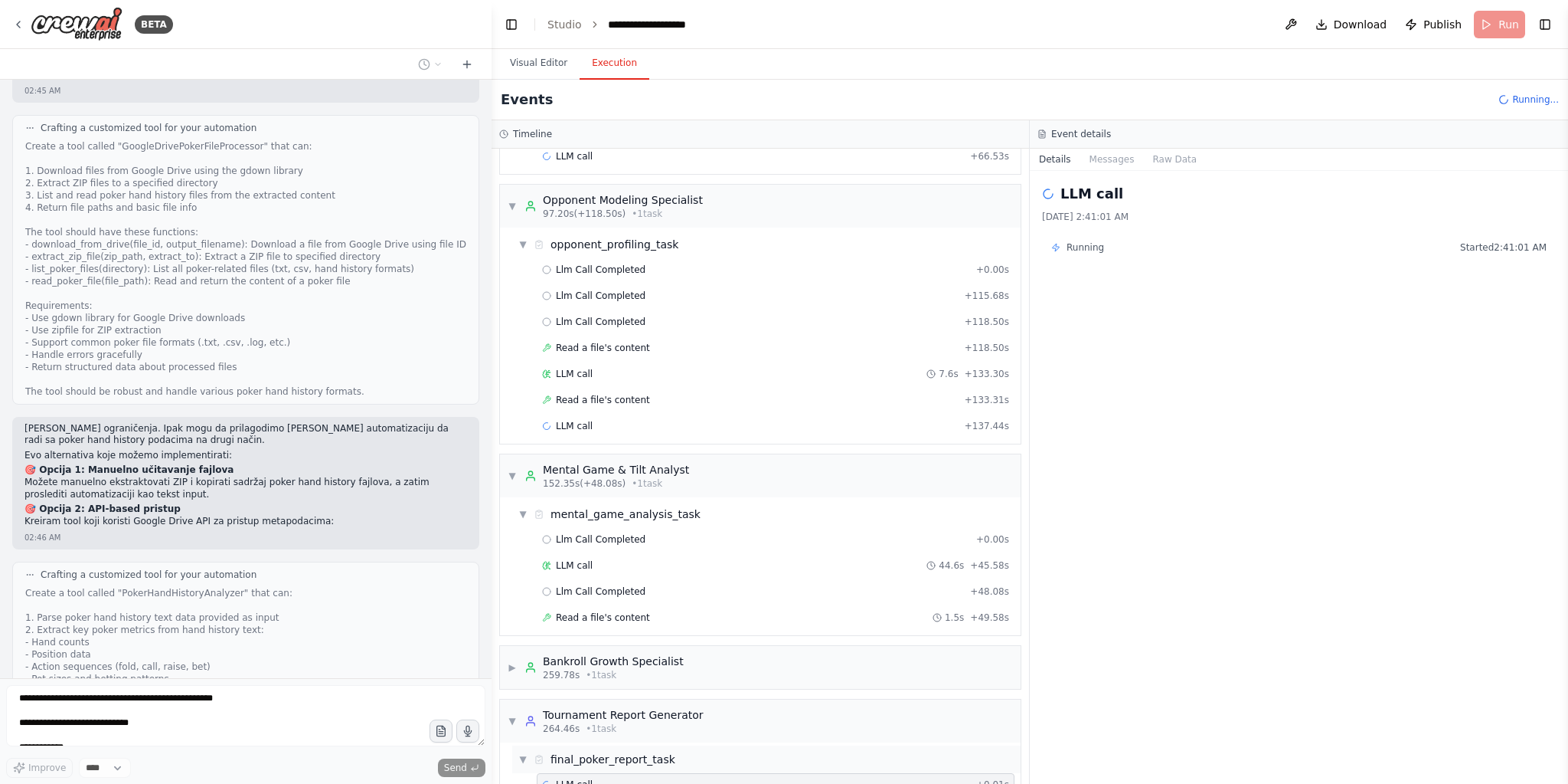
click at [679, 745] on div "▼ final_poker_report_task" at bounding box center [766, 759] width 508 height 28
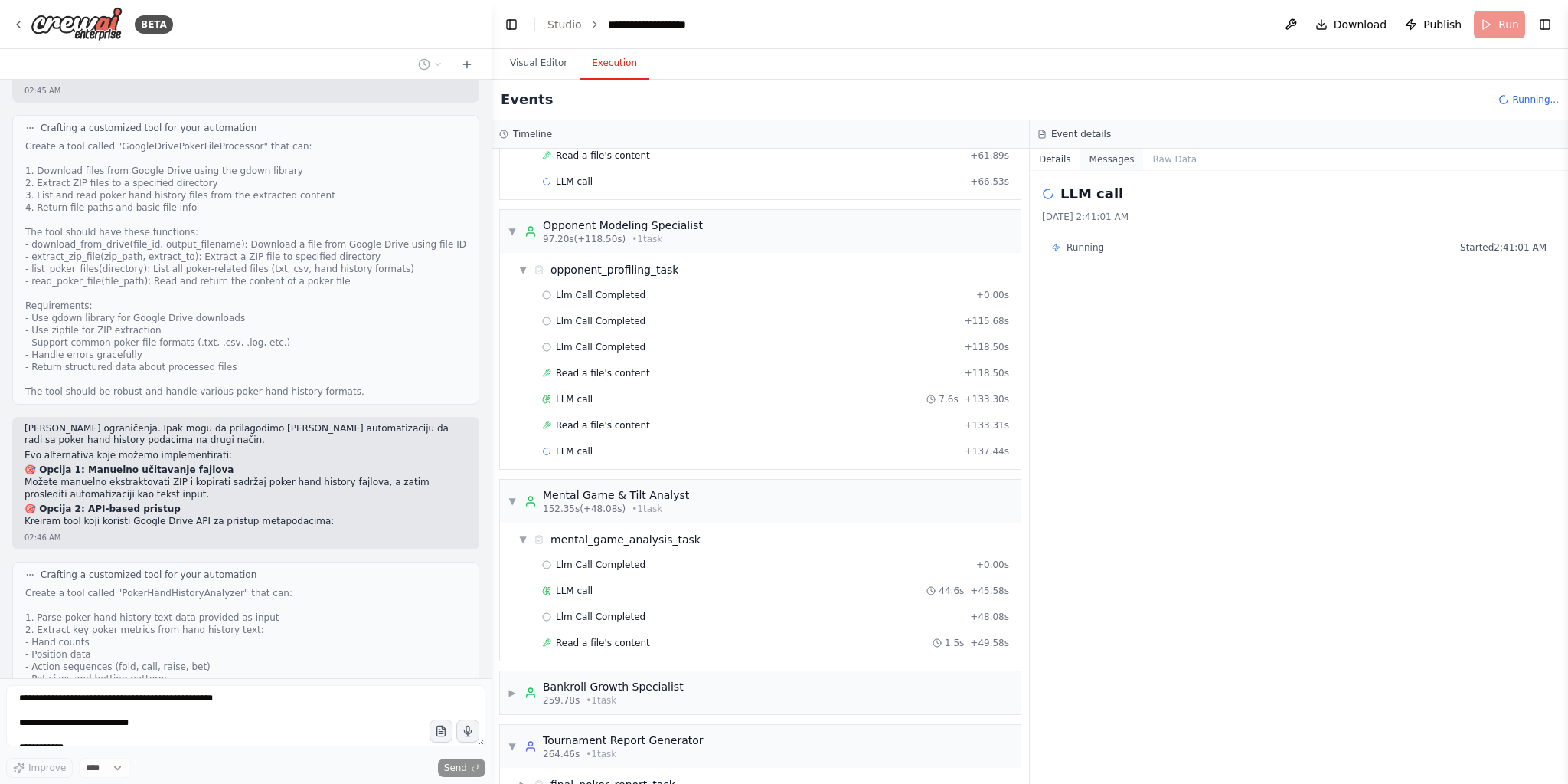
click at [1109, 167] on button "Messages" at bounding box center [1112, 159] width 63 height 21
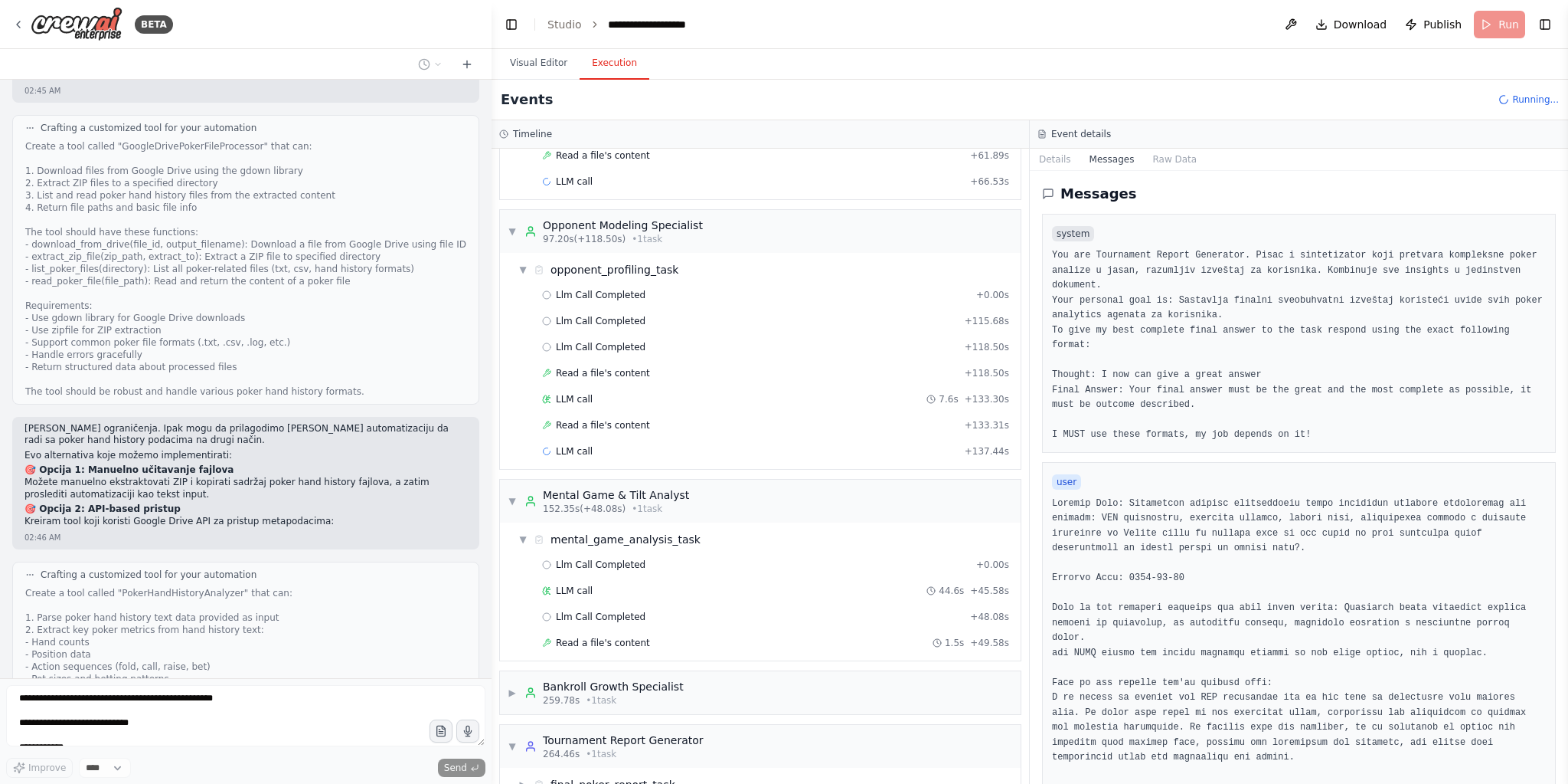
drag, startPoint x: 1109, startPoint y: 151, endPoint x: 1352, endPoint y: 244, distance: 260.2
click at [1122, 157] on button "Messages" at bounding box center [1112, 159] width 63 height 21
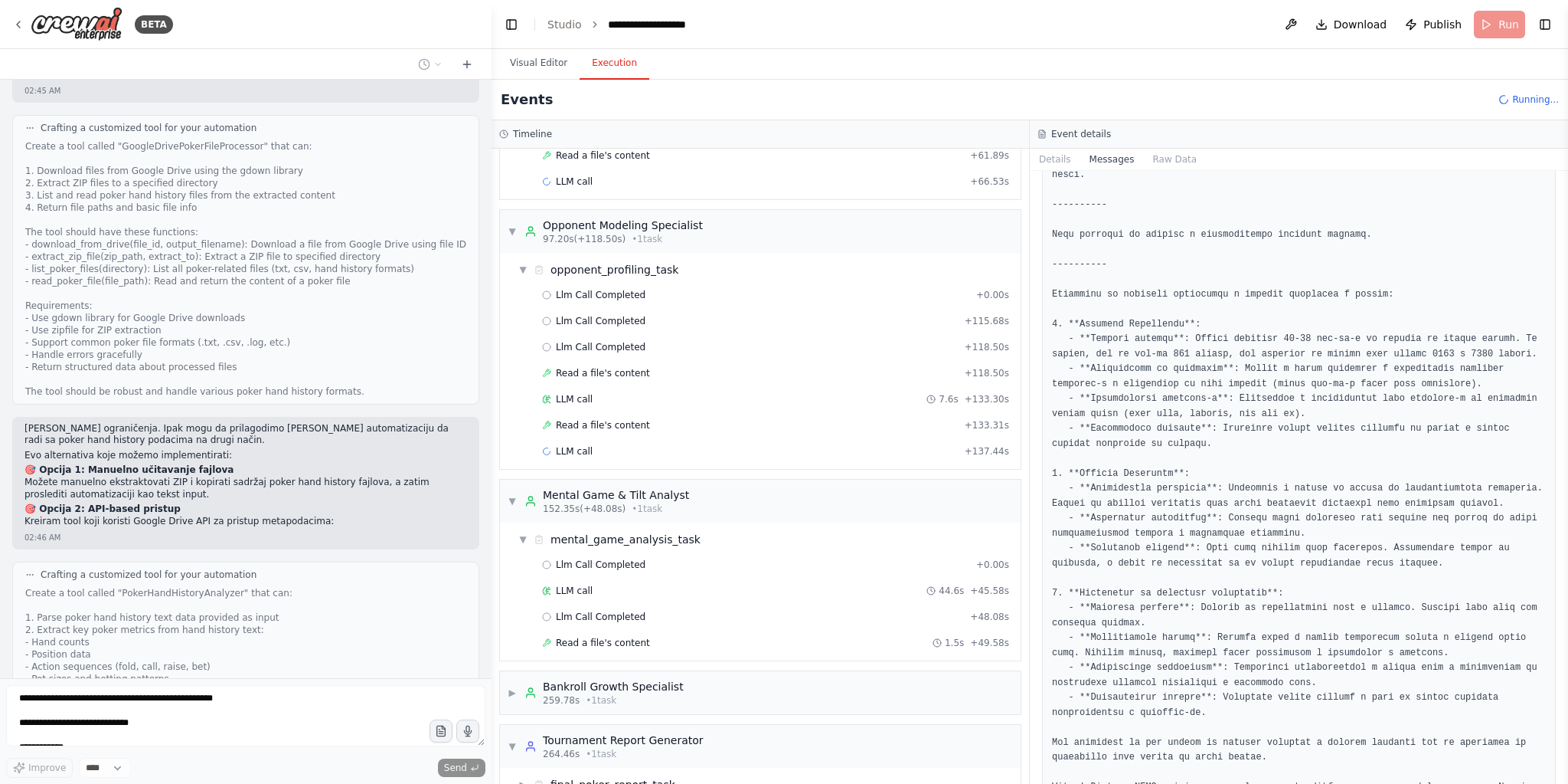
scroll to position [1192, 0]
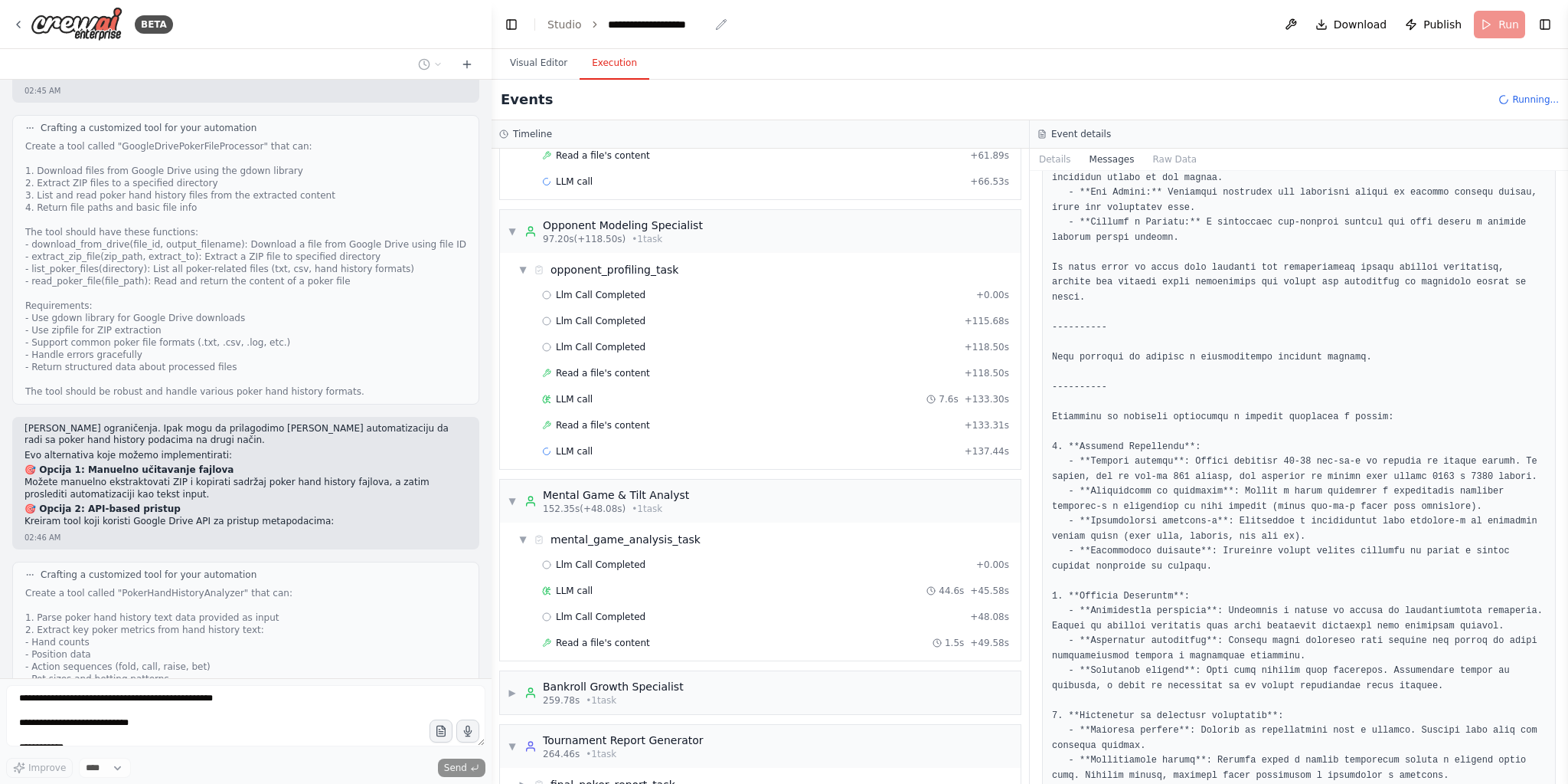
click at [697, 25] on div "**********" at bounding box center [658, 25] width 101 height 15
click at [697, 25] on div "**********" at bounding box center [665, 25] width 115 height 15
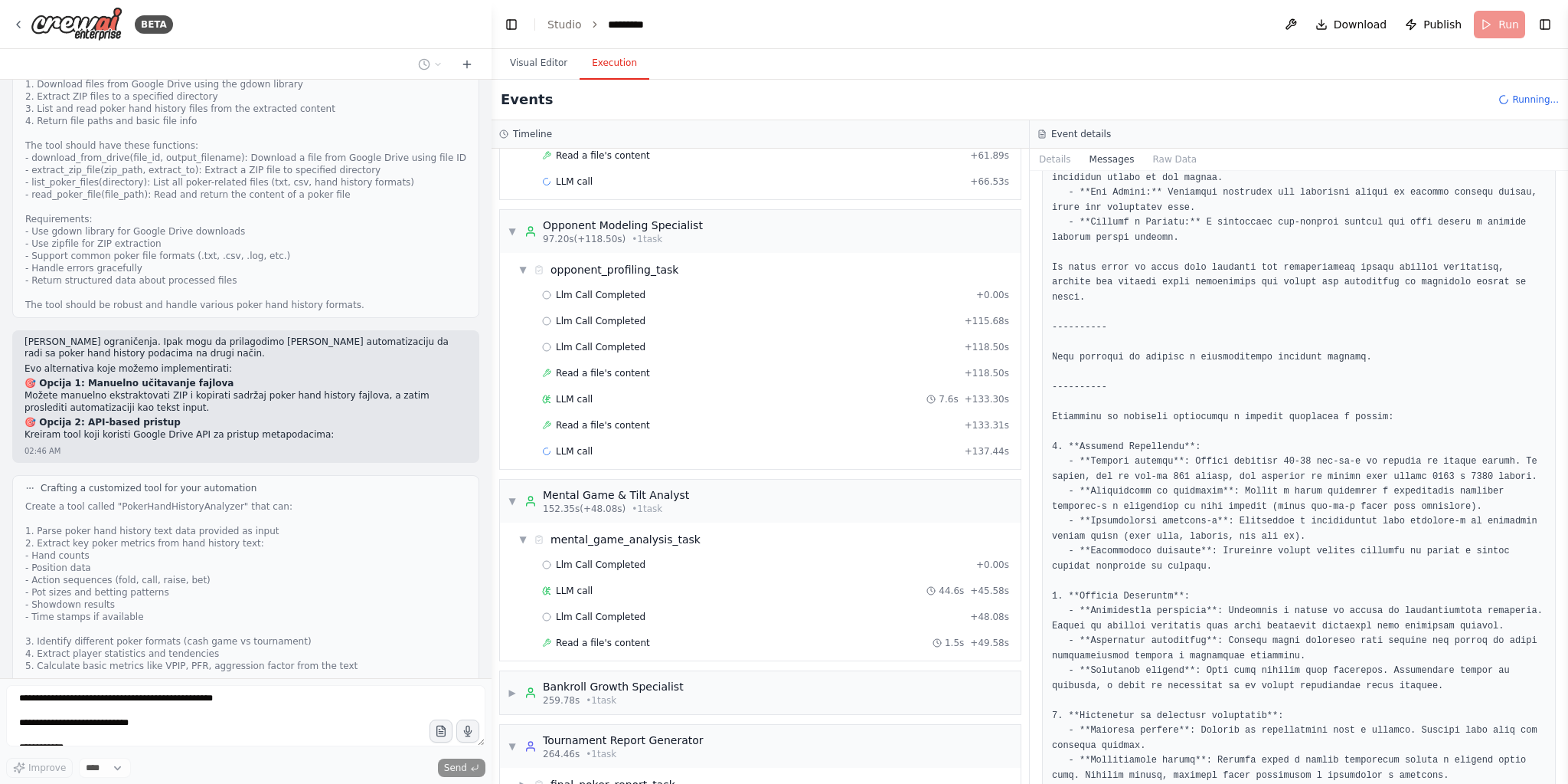
click at [649, 29] on div "*********" at bounding box center [665, 25] width 115 height 15
click at [648, 29] on div "*********" at bounding box center [665, 25] width 115 height 15
click at [713, 30] on div "**********" at bounding box center [665, 25] width 115 height 15
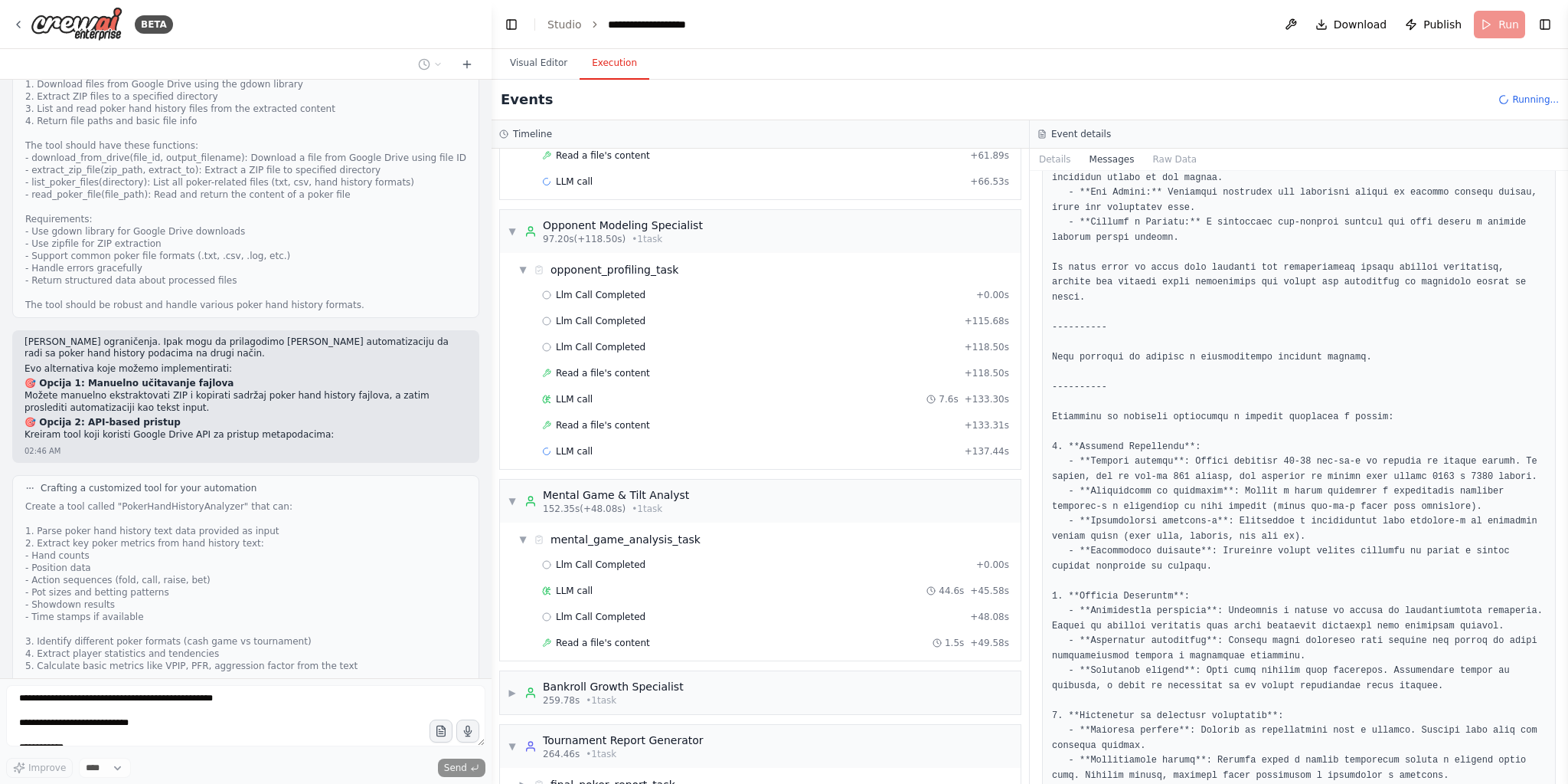
click at [670, 16] on header "**********" at bounding box center [1030, 25] width 1077 height 49
click at [678, 22] on div "**********" at bounding box center [665, 25] width 115 height 15
click at [678, 22] on div "**********" at bounding box center [663, 25] width 110 height 15
click at [687, 26] on div "**********" at bounding box center [665, 25] width 115 height 15
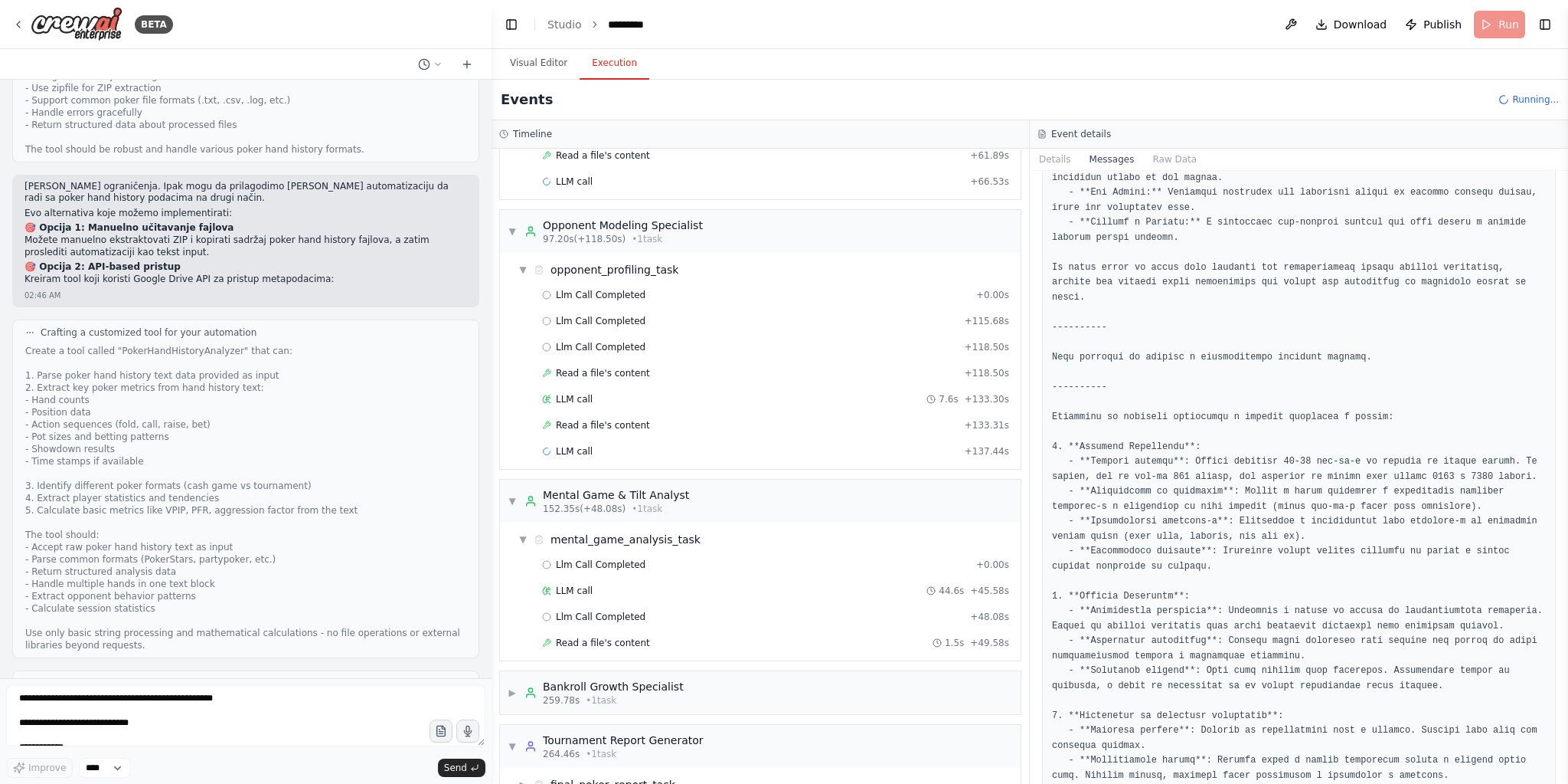
scroll to position [9174, 0]
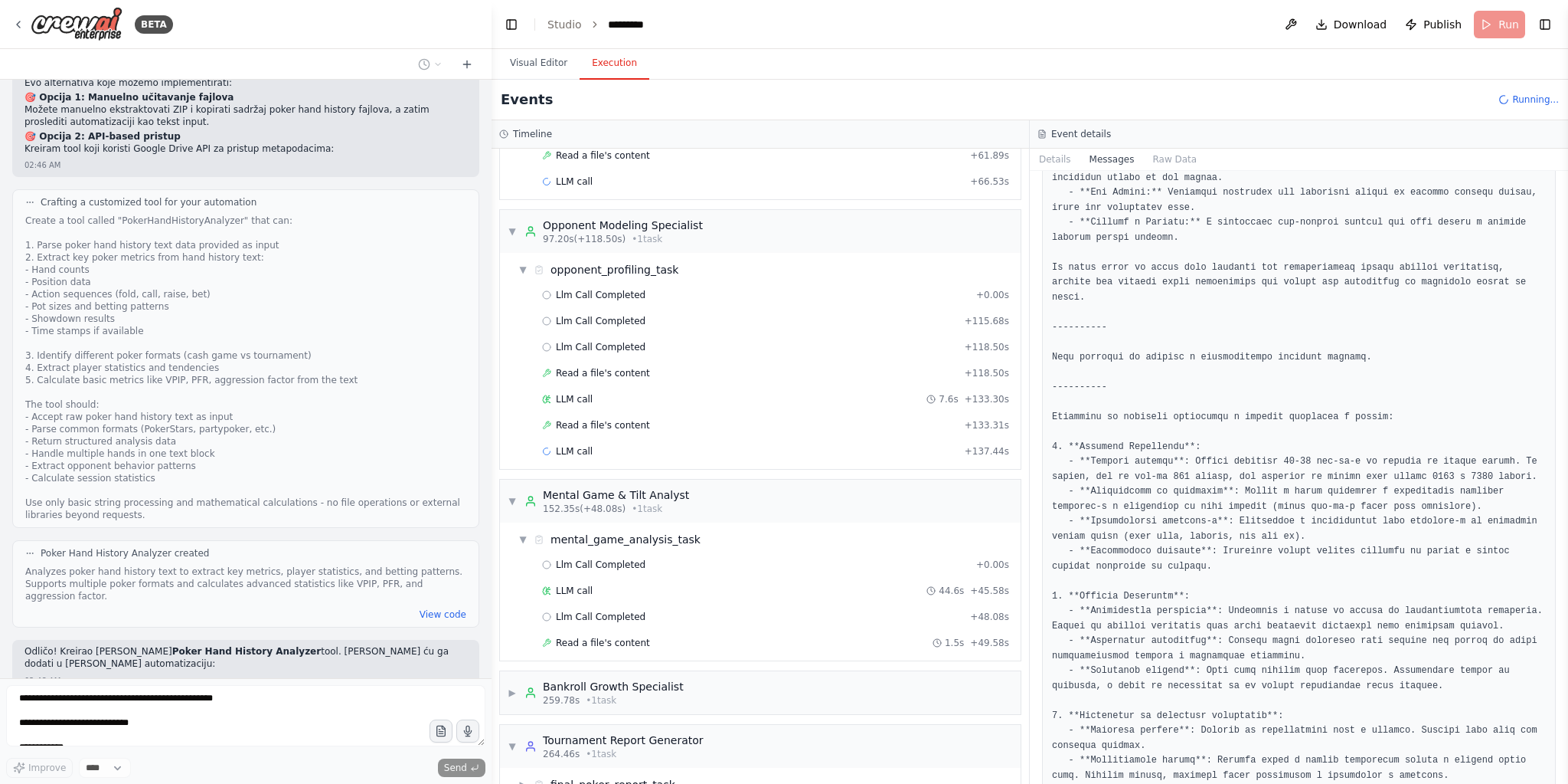
click at [678, 23] on header "Toggle Left Sidebar Studio ********* Download Publish Run Toggle Right Sidebar" at bounding box center [1030, 25] width 1077 height 49
click at [647, 24] on div "*********" at bounding box center [632, 25] width 50 height 15
click at [654, 25] on div "*********" at bounding box center [665, 25] width 115 height 15
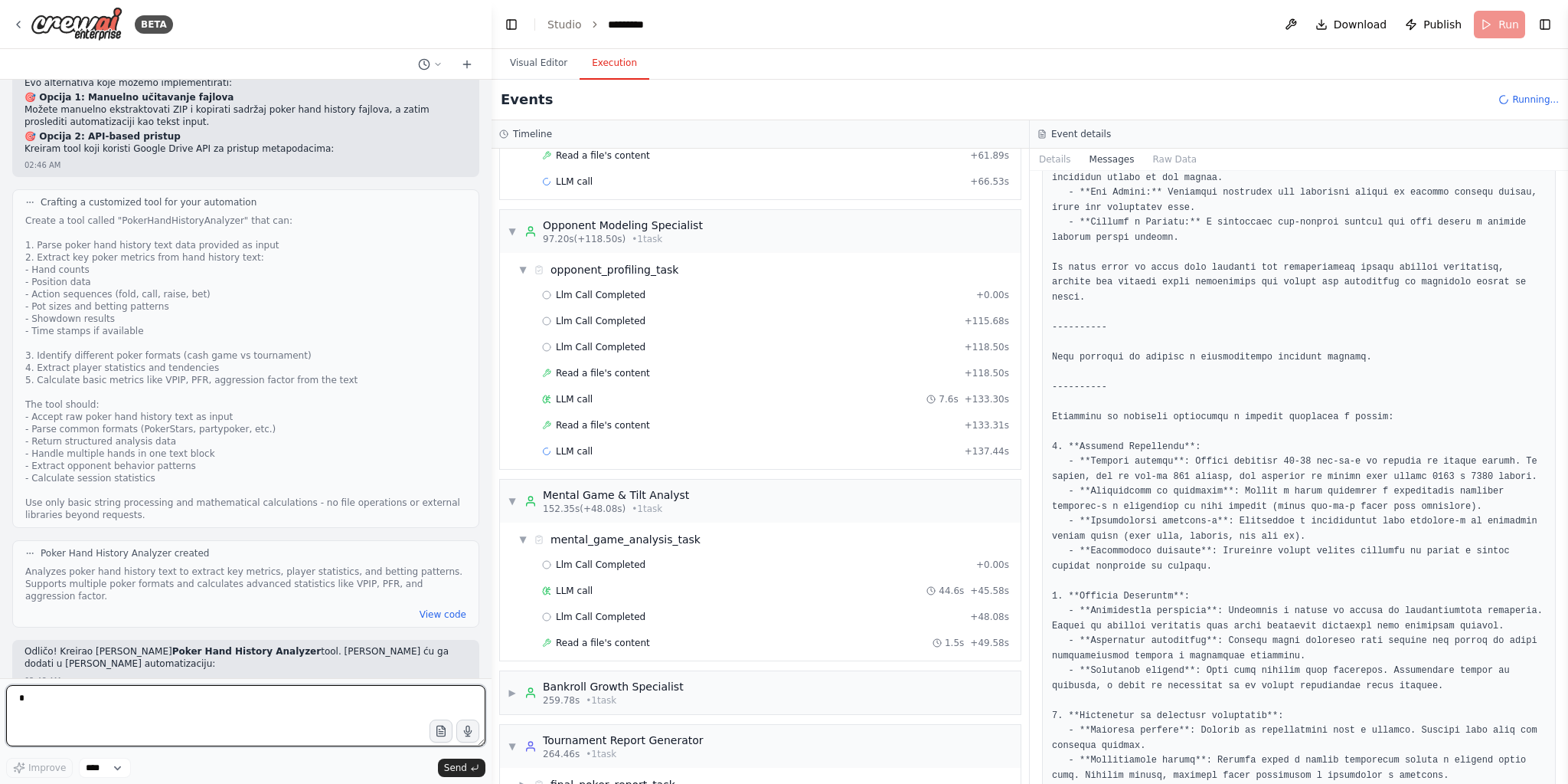
type textarea "*"
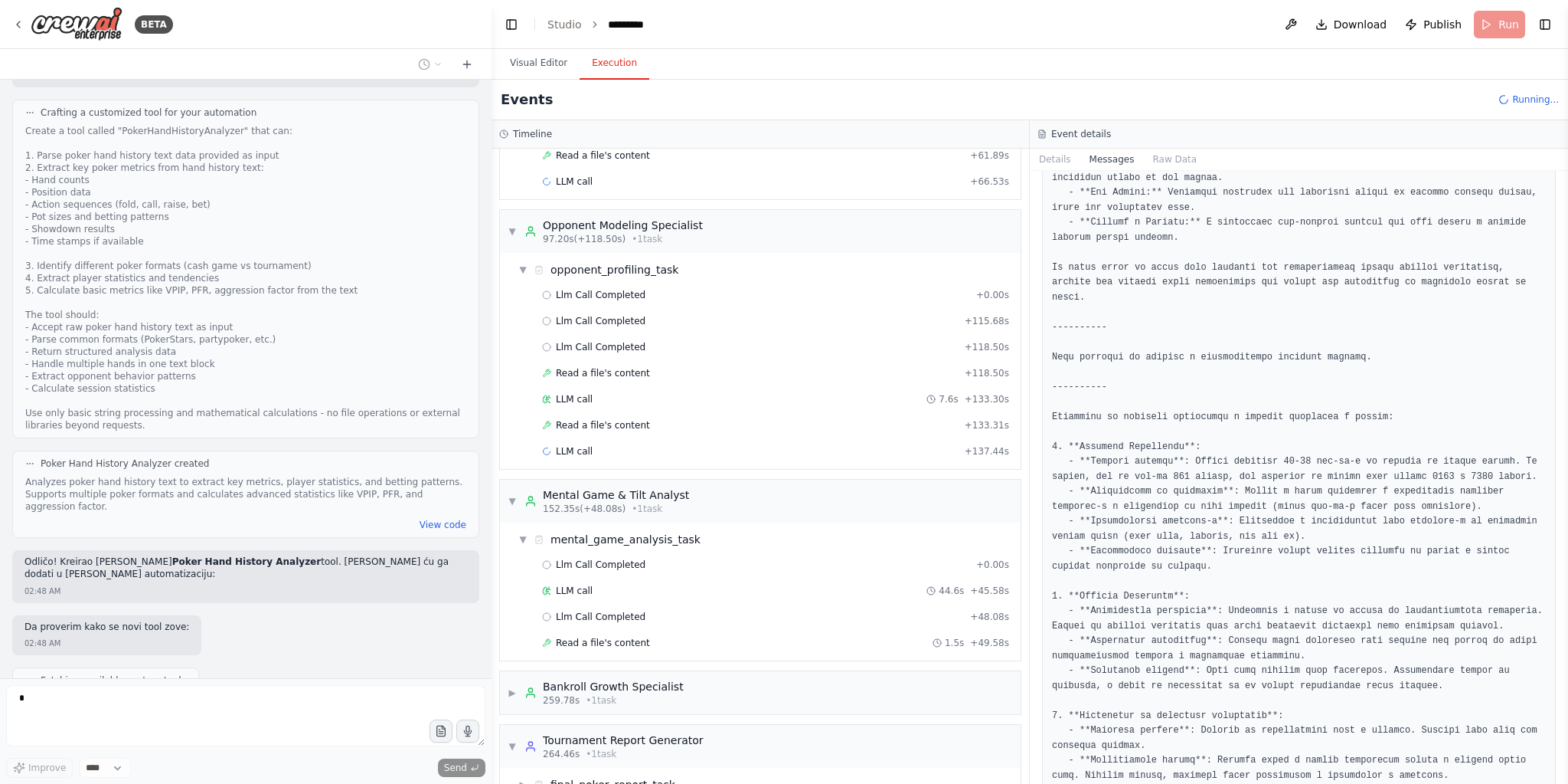
scroll to position [9301, 0]
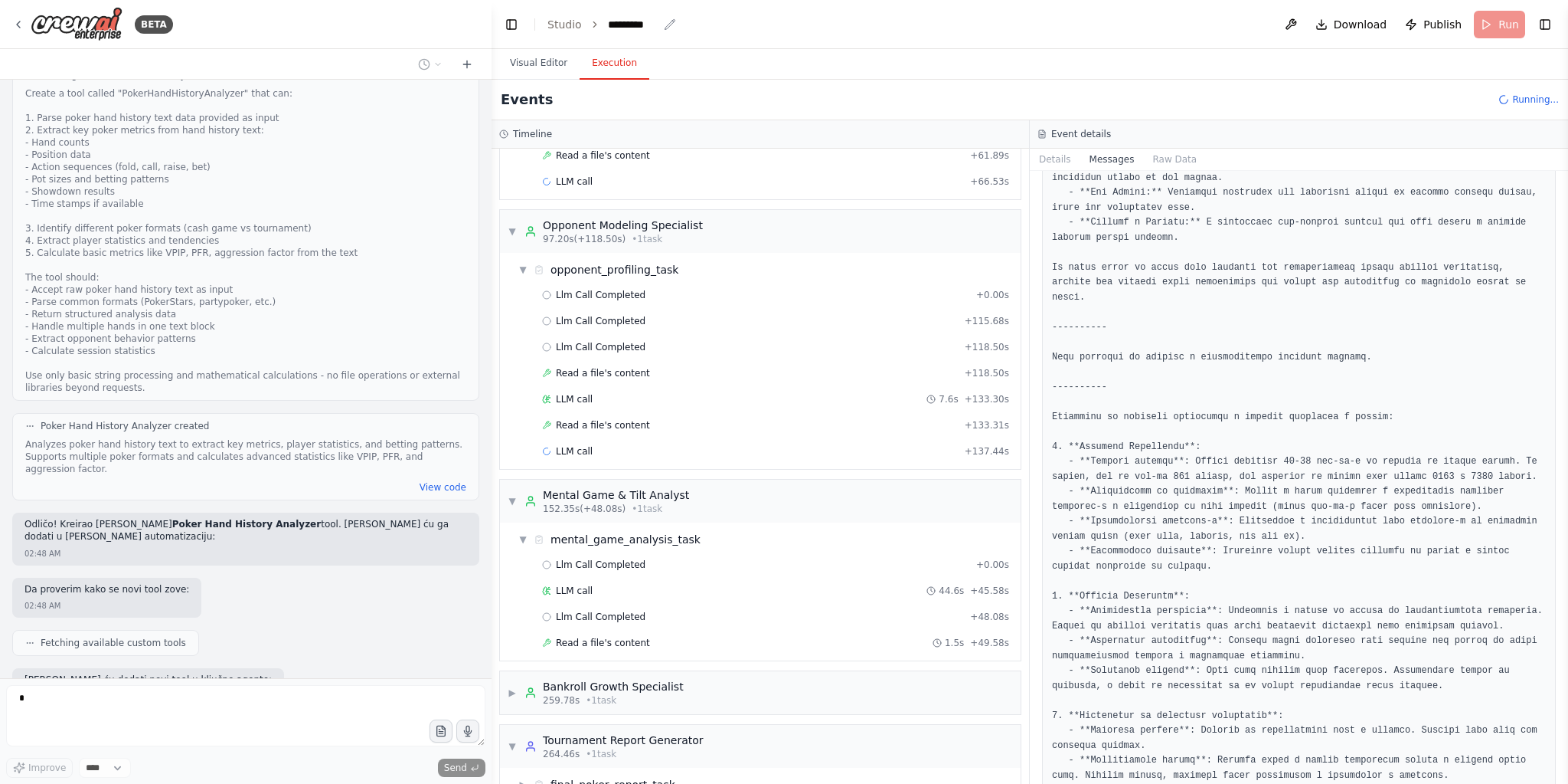
click at [644, 28] on div "*********" at bounding box center [632, 25] width 50 height 15
click at [656, 25] on div "*********" at bounding box center [665, 25] width 115 height 15
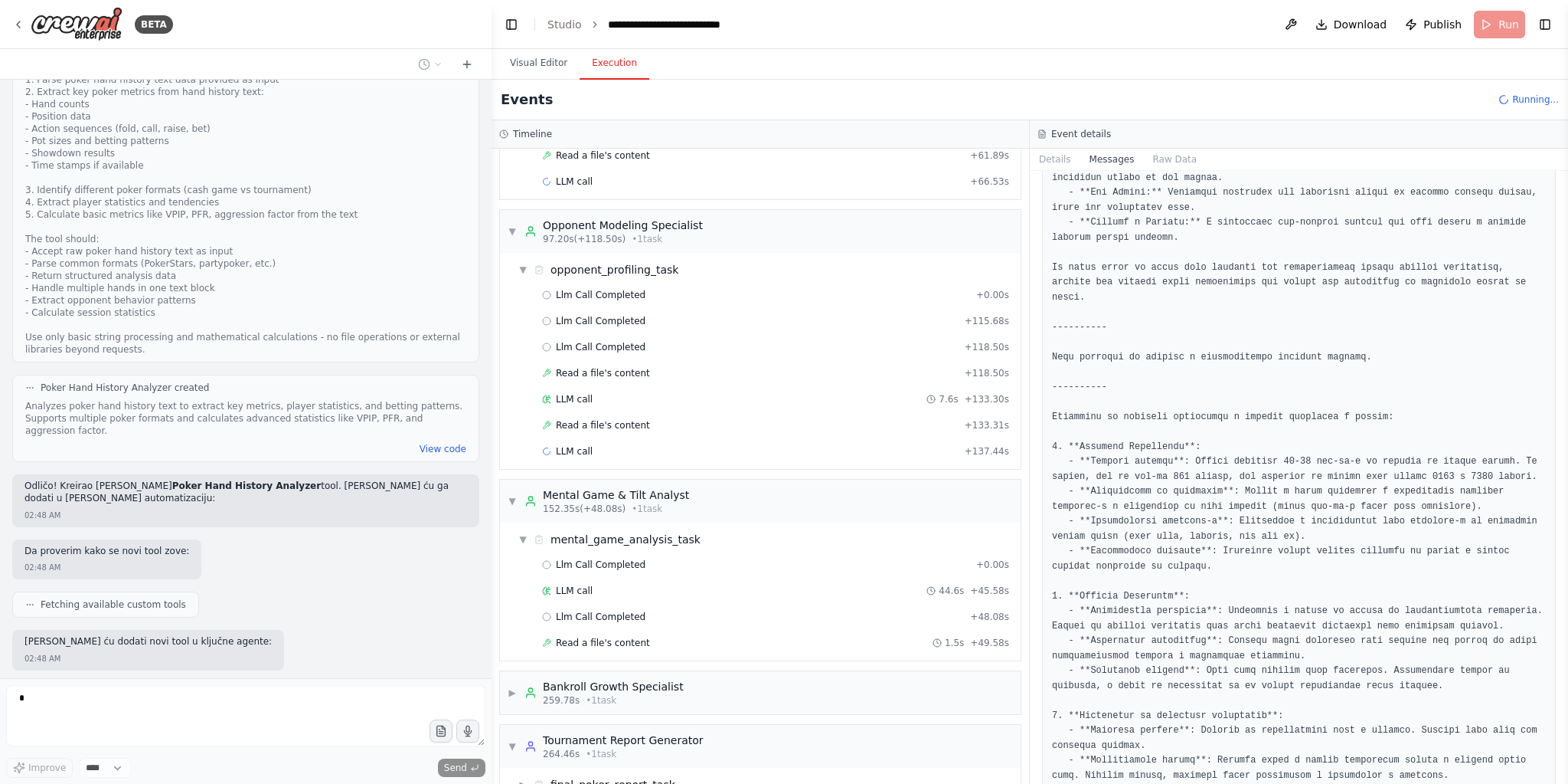
click at [876, 40] on header "**********" at bounding box center [1030, 25] width 1077 height 49
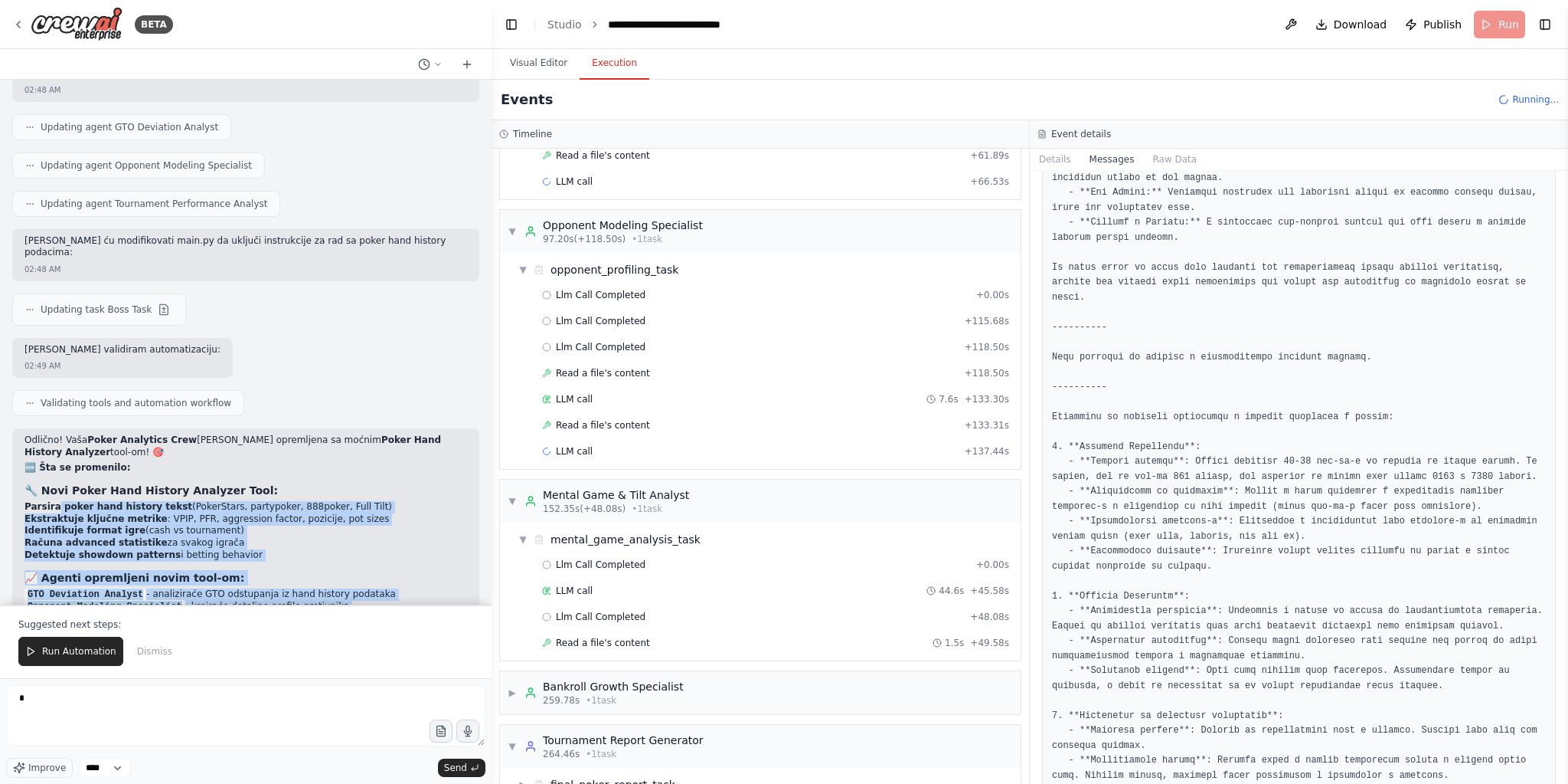
scroll to position [9983, 0]
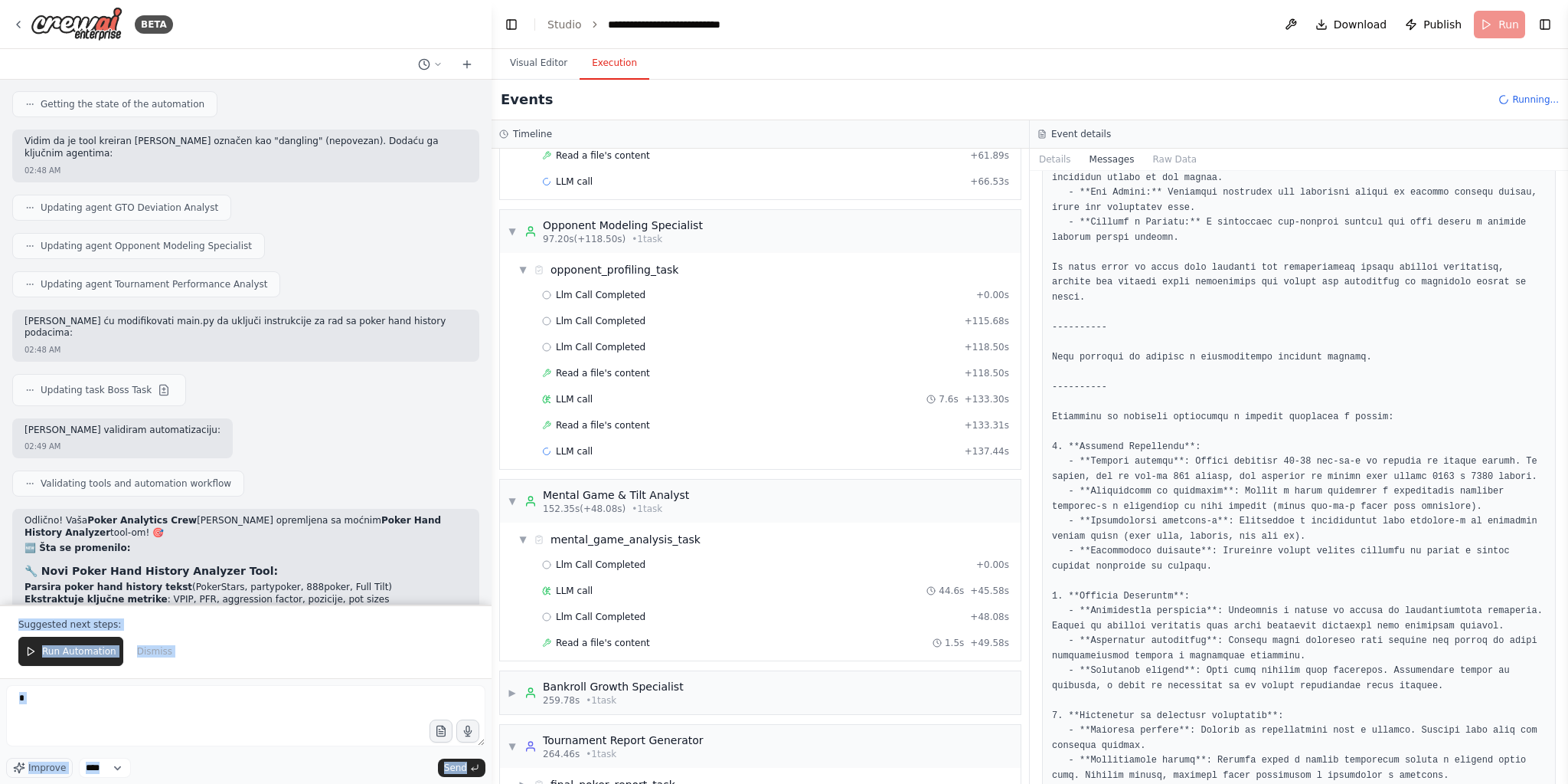
drag, startPoint x: 92, startPoint y: 585, endPoint x: 4, endPoint y: 178, distance: 416.4
click at [4, 178] on div "BETA CrewAI projekta sa Direktorom, Šefom i timom. Struktura je standardna (age…" at bounding box center [246, 392] width 492 height 784
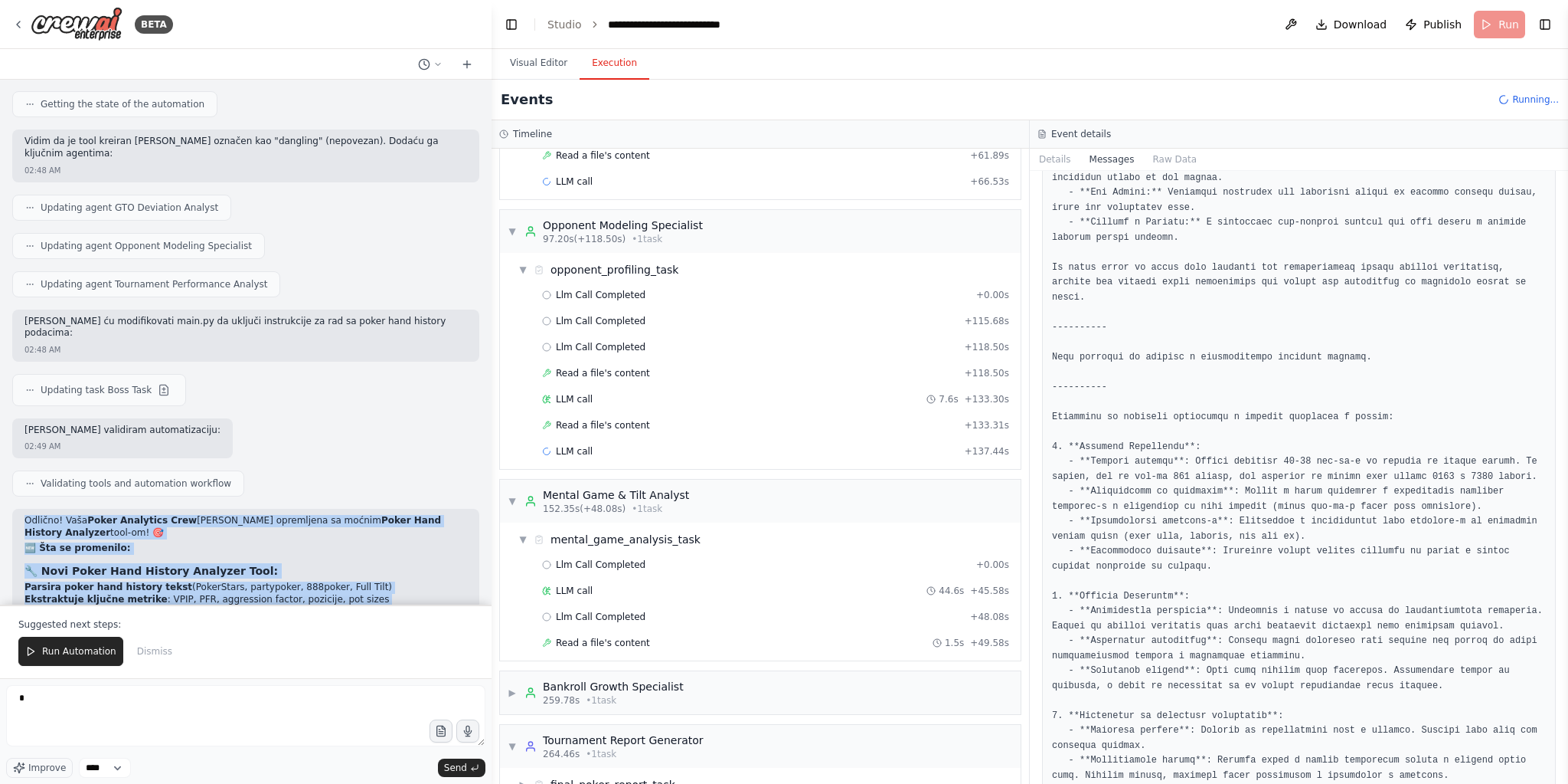
scroll to position [10228, 0]
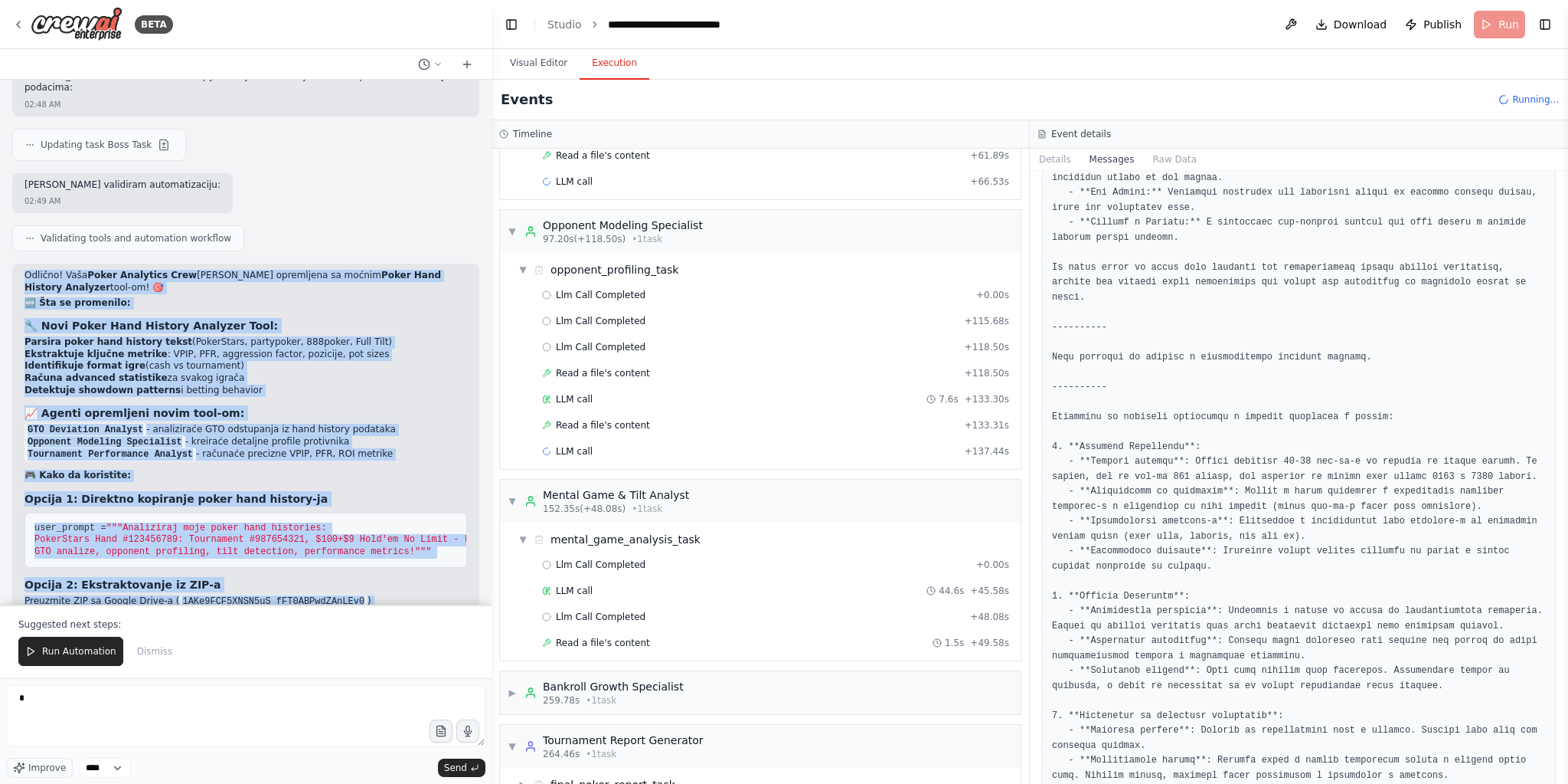
drag, startPoint x: 20, startPoint y: 183, endPoint x: 341, endPoint y: 565, distance: 499.0
click at [341, 565] on div "CrewAI projekta sa Direktorom, Šefom i timom. Struktura je standardna (agents.y…" at bounding box center [246, 342] width 492 height 524
copy div "Odlično! Vaša Poker Analytics Crew je sada opremljena sa moćnim Poker Hand Hist…"
click at [61, 649] on span "Run Automation" at bounding box center [79, 651] width 74 height 12
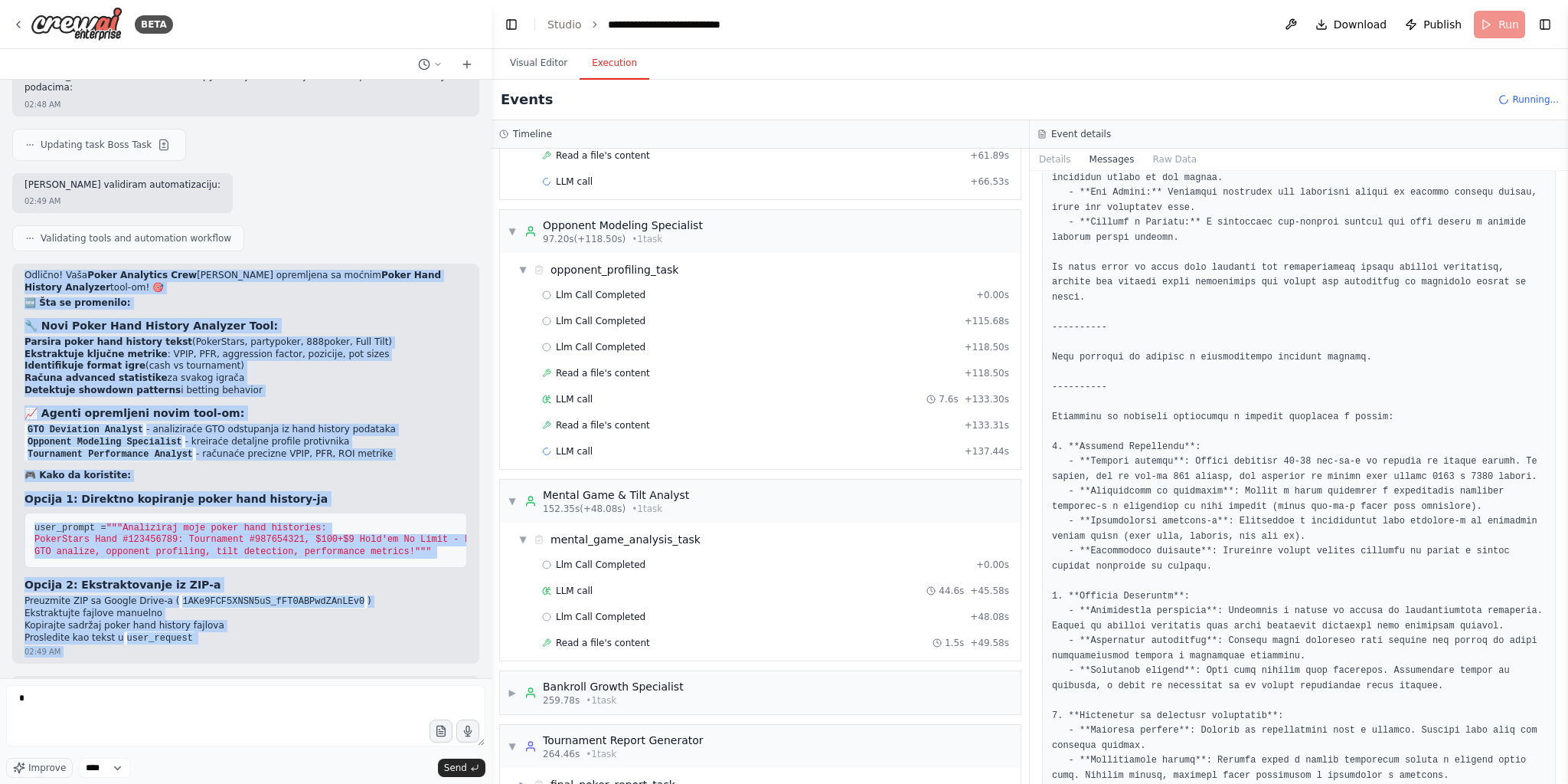
scroll to position [10156, 0]
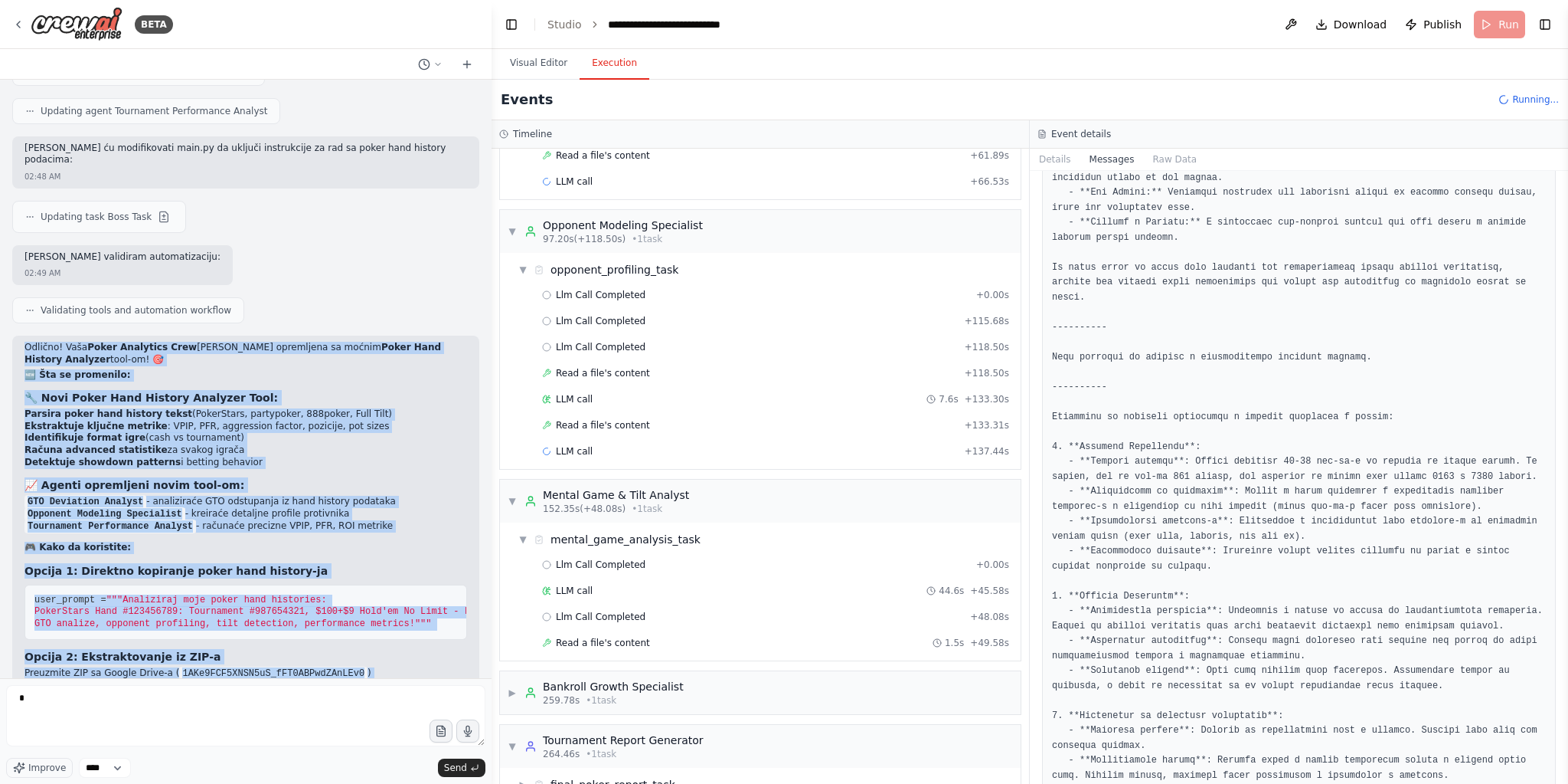
click at [327, 666] on code "1AKe9FCF5XNSN5uS_fFT0ABPwdZAnLEv0" at bounding box center [273, 673] width 188 height 14
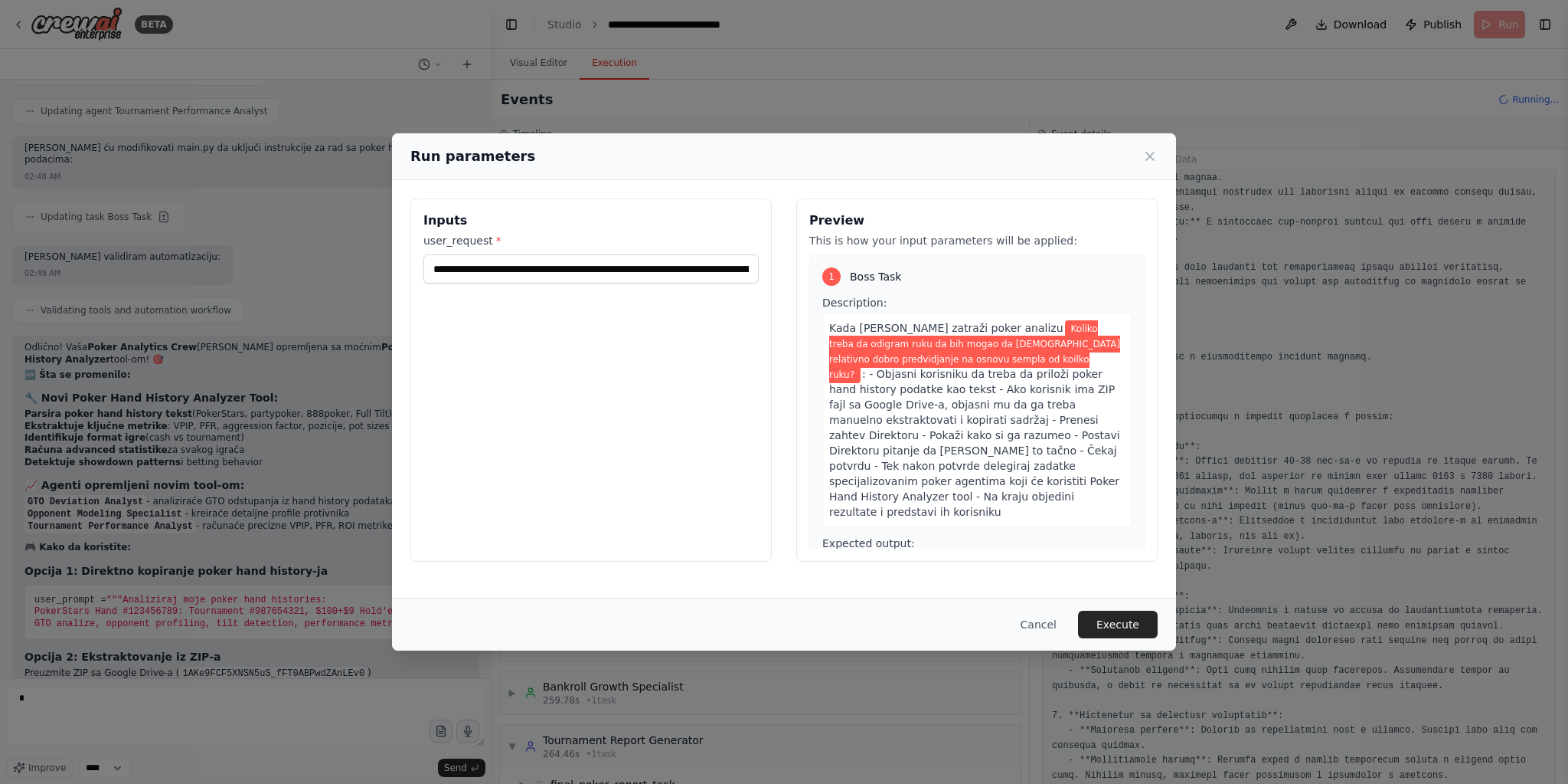
click at [223, 694] on div "**********" at bounding box center [784, 392] width 1568 height 784
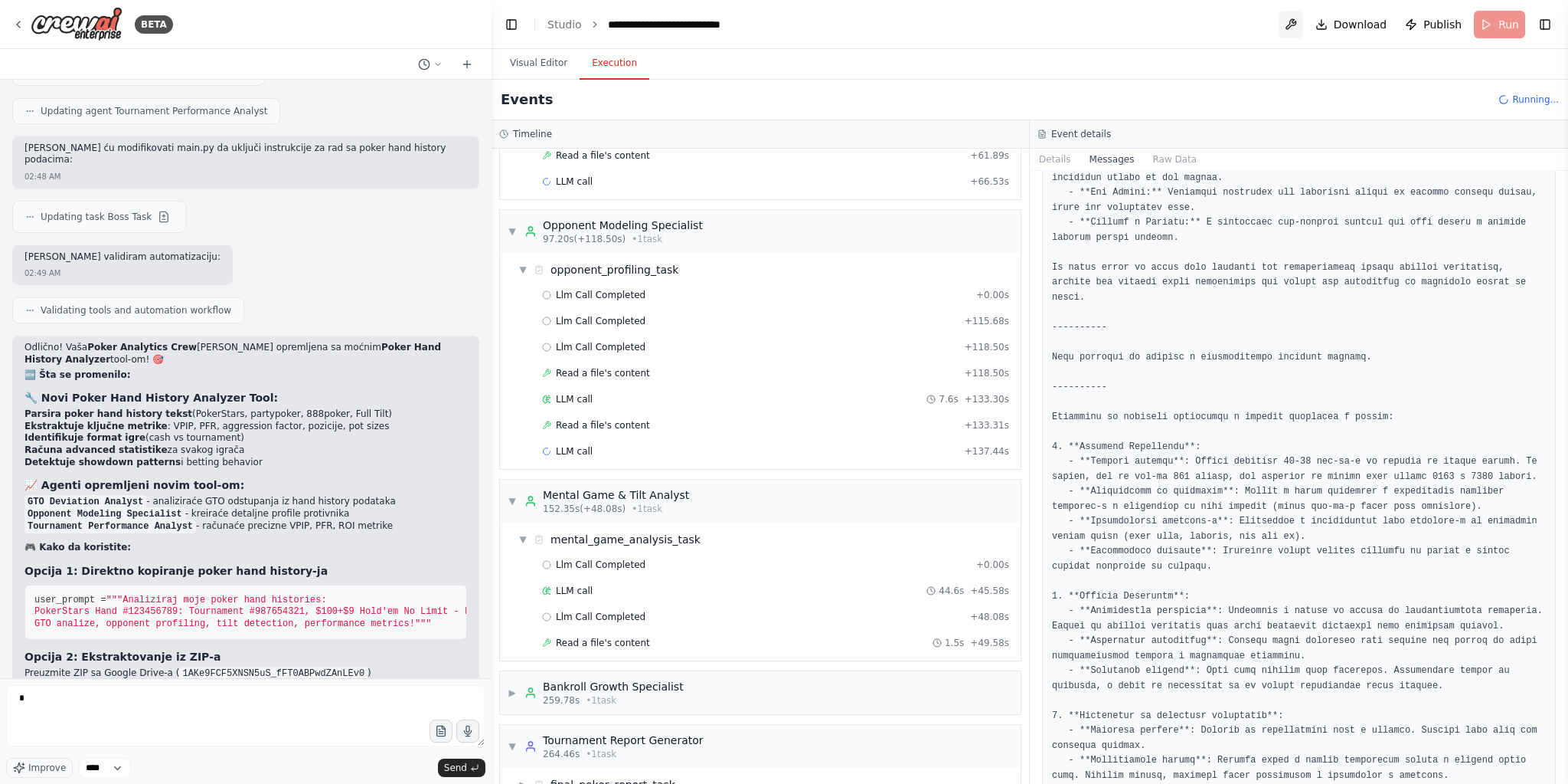
click at [1295, 23] on button at bounding box center [1291, 25] width 25 height 28
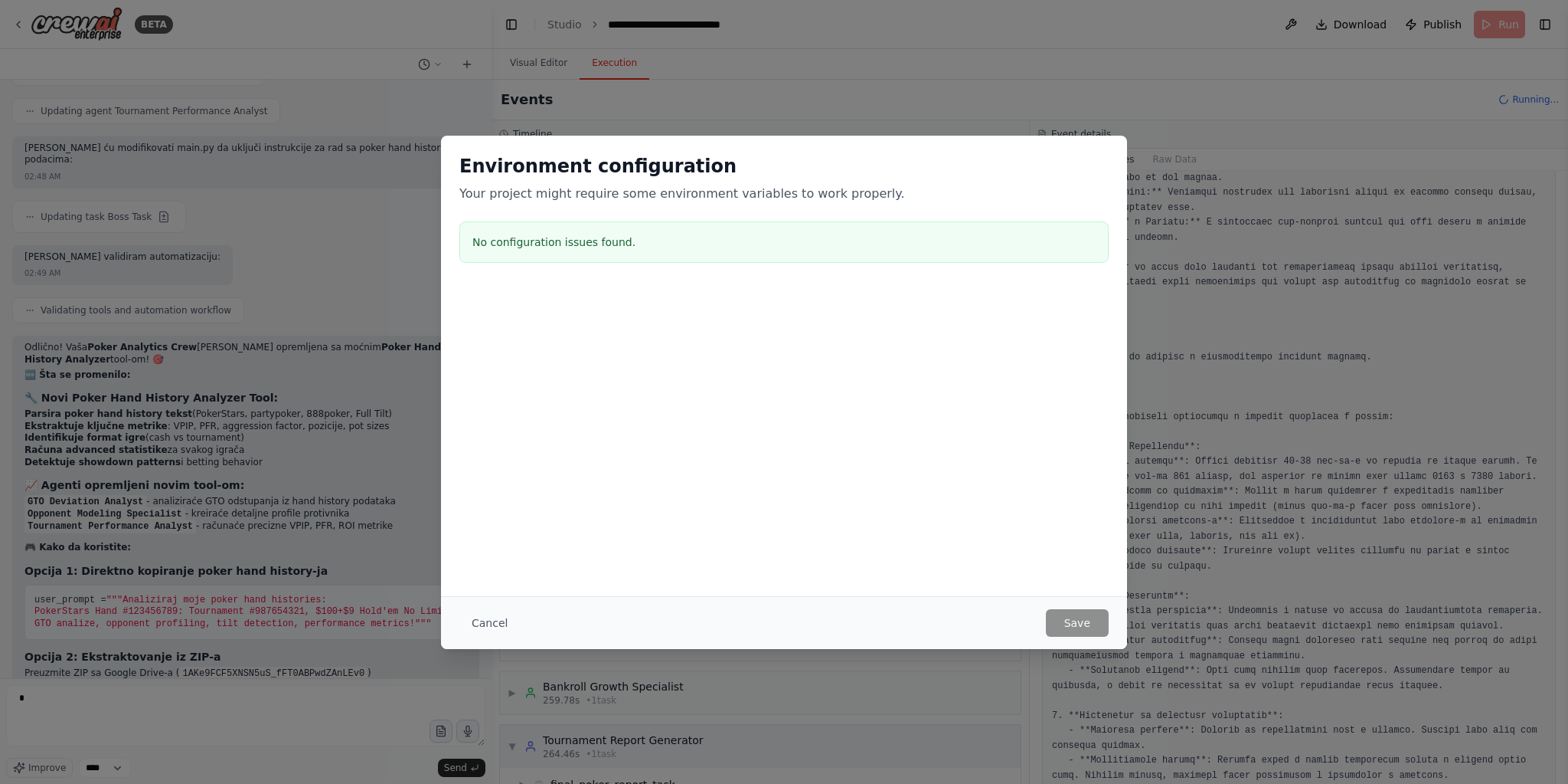
drag, startPoint x: 483, startPoint y: 625, endPoint x: 771, endPoint y: 721, distance: 303.6
click at [484, 626] on button "Cancel" at bounding box center [489, 622] width 61 height 28
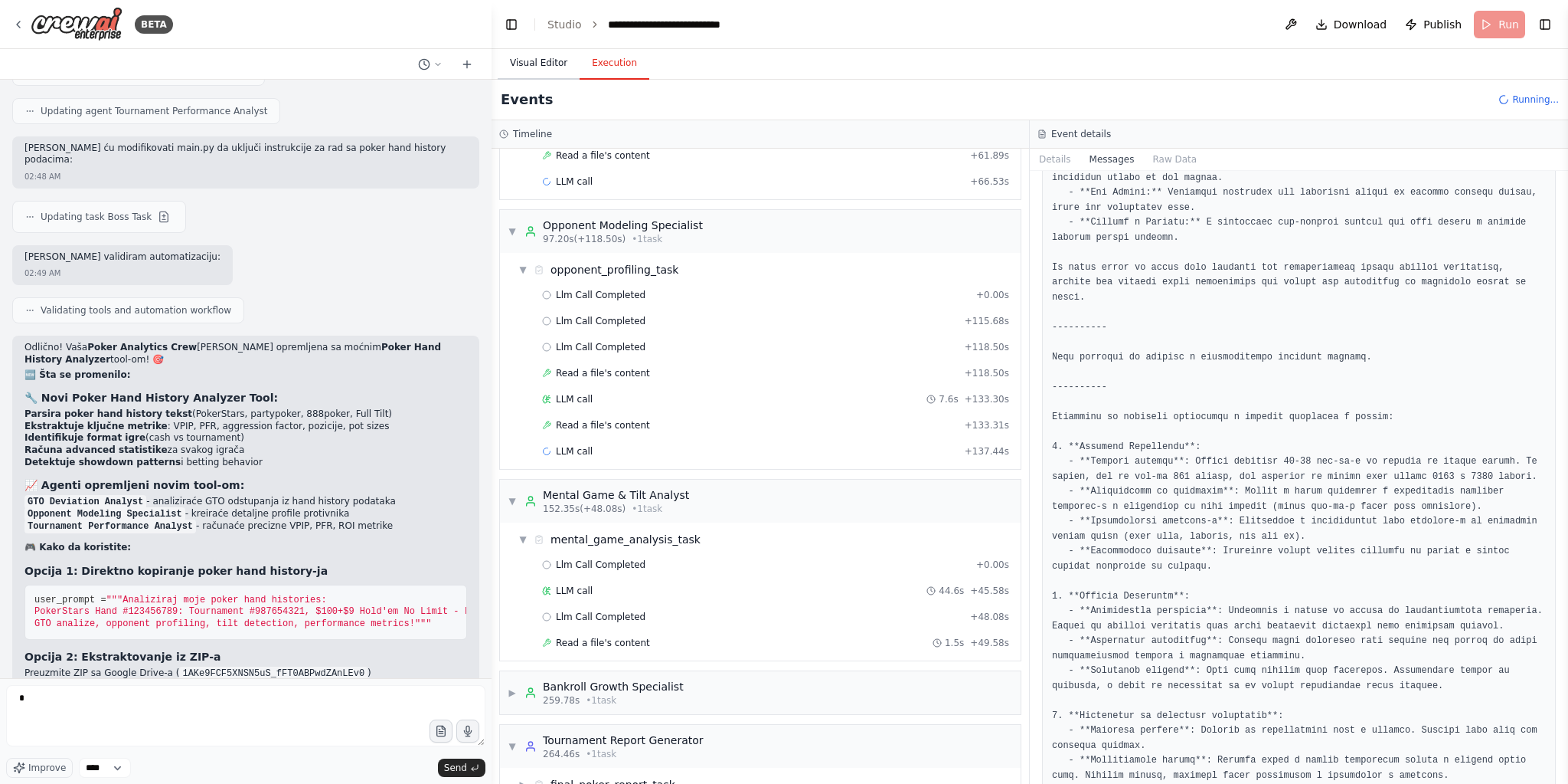
click at [530, 64] on button "Visual Editor" at bounding box center [538, 63] width 82 height 32
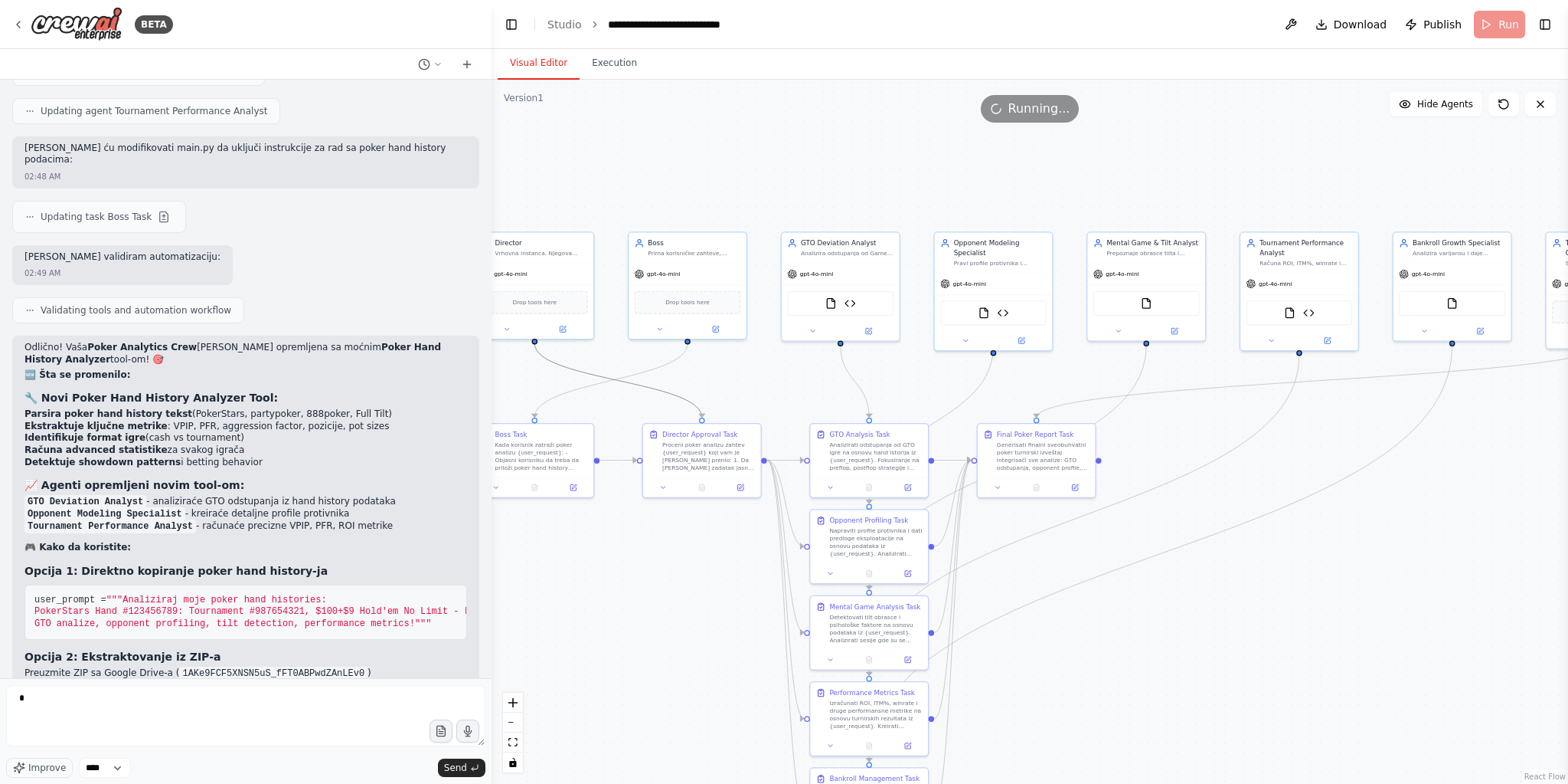
drag, startPoint x: 612, startPoint y: 376, endPoint x: 684, endPoint y: 372, distance: 72.1
click at [684, 372] on div ".deletable-edge-delete-btn { width: 20px; height: 20px; border: 0px solid #ffff…" at bounding box center [1030, 431] width 1077 height 704
click at [694, 302] on span "Drop tools here" at bounding box center [687, 300] width 45 height 9
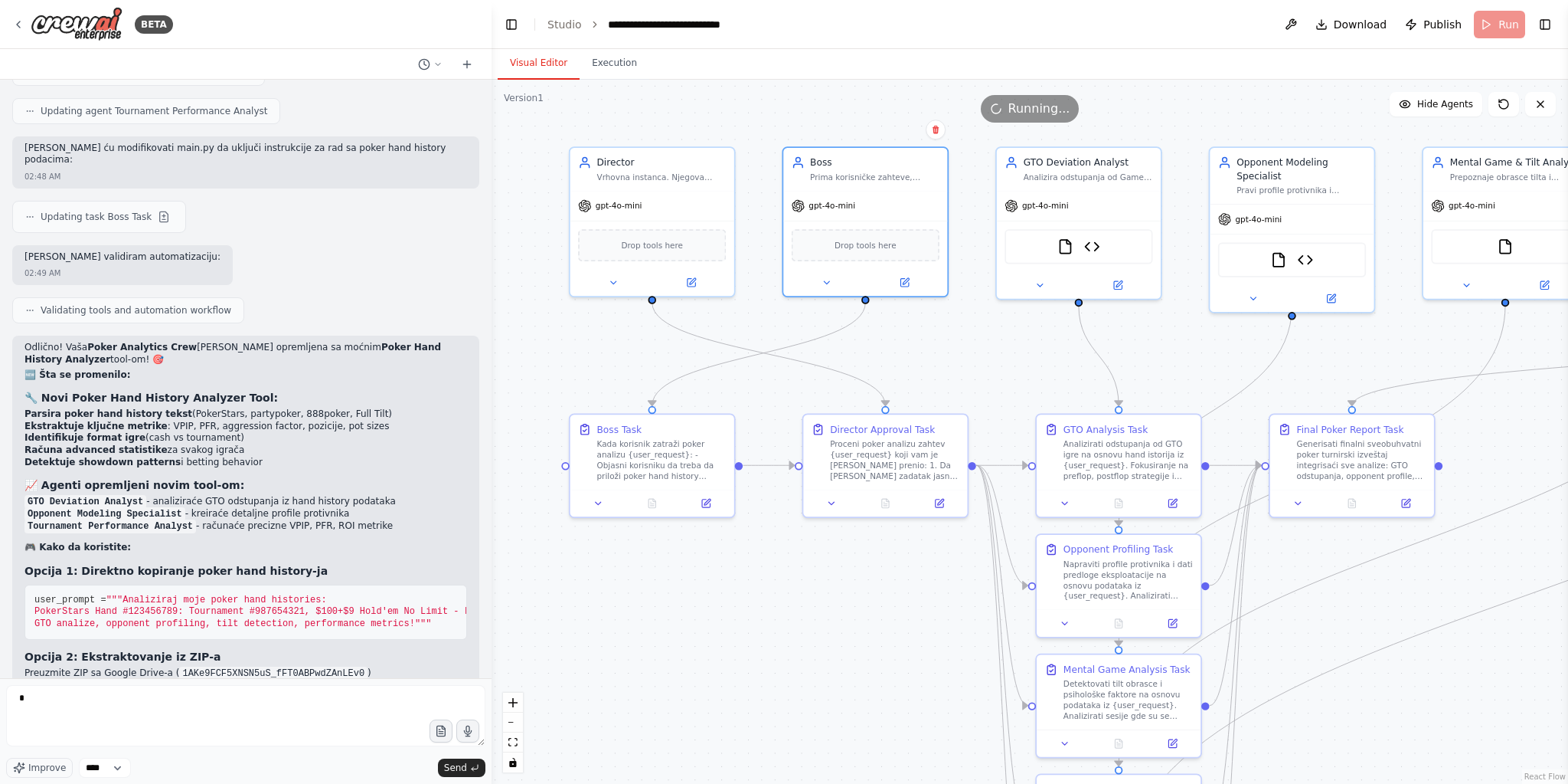
drag, startPoint x: 670, startPoint y: 537, endPoint x: 832, endPoint y: 570, distance: 165.3
click at [832, 570] on div ".deletable-edge-delete-btn { width: 20px; height: 20px; border: 0px solid #ffff…" at bounding box center [1030, 431] width 1077 height 704
click at [711, 505] on icon at bounding box center [706, 501] width 11 height 11
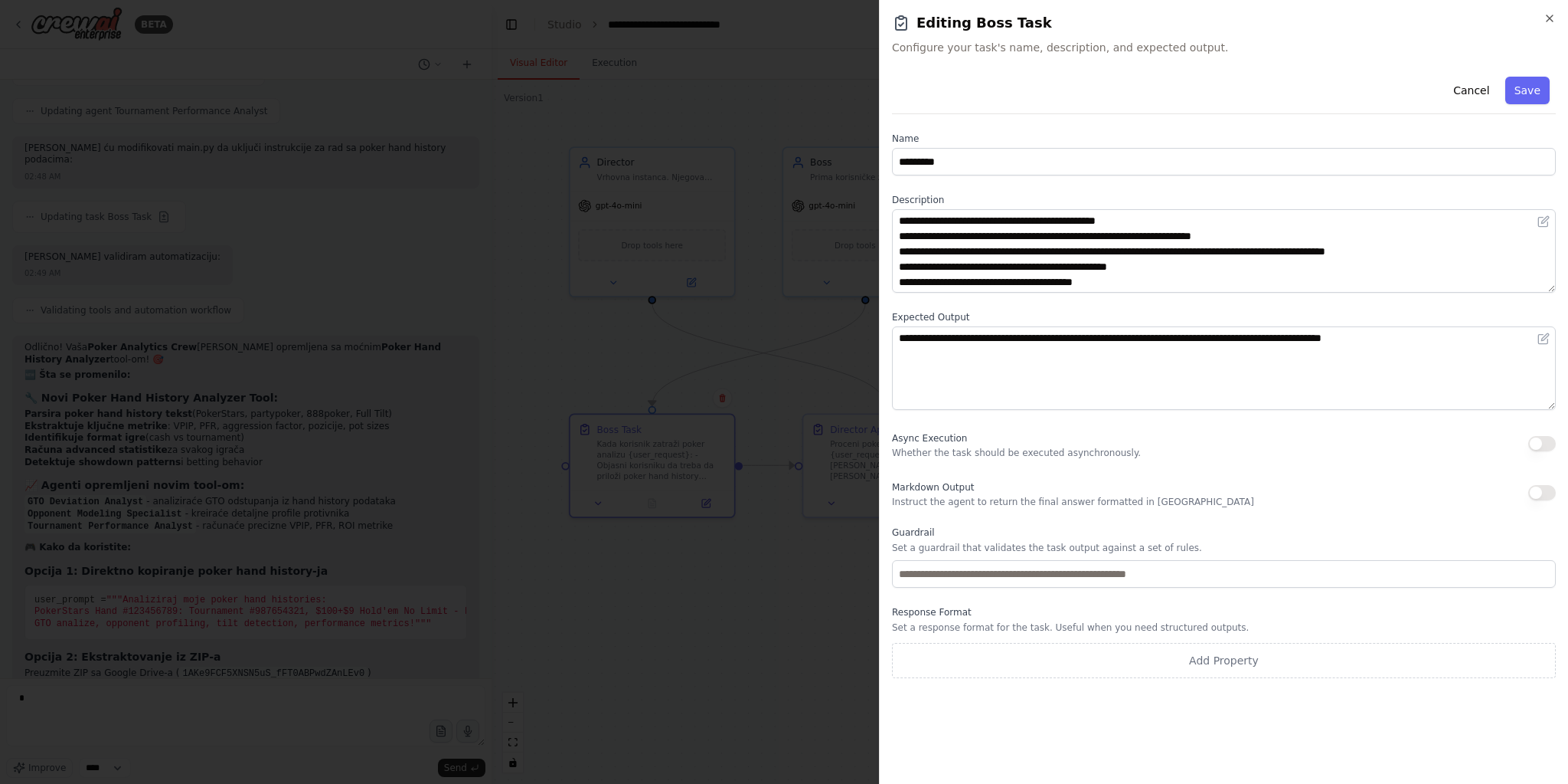
drag, startPoint x: 1530, startPoint y: 86, endPoint x: 1429, endPoint y: 210, distance: 159.9
click at [1527, 96] on button "Save" at bounding box center [1527, 90] width 45 height 28
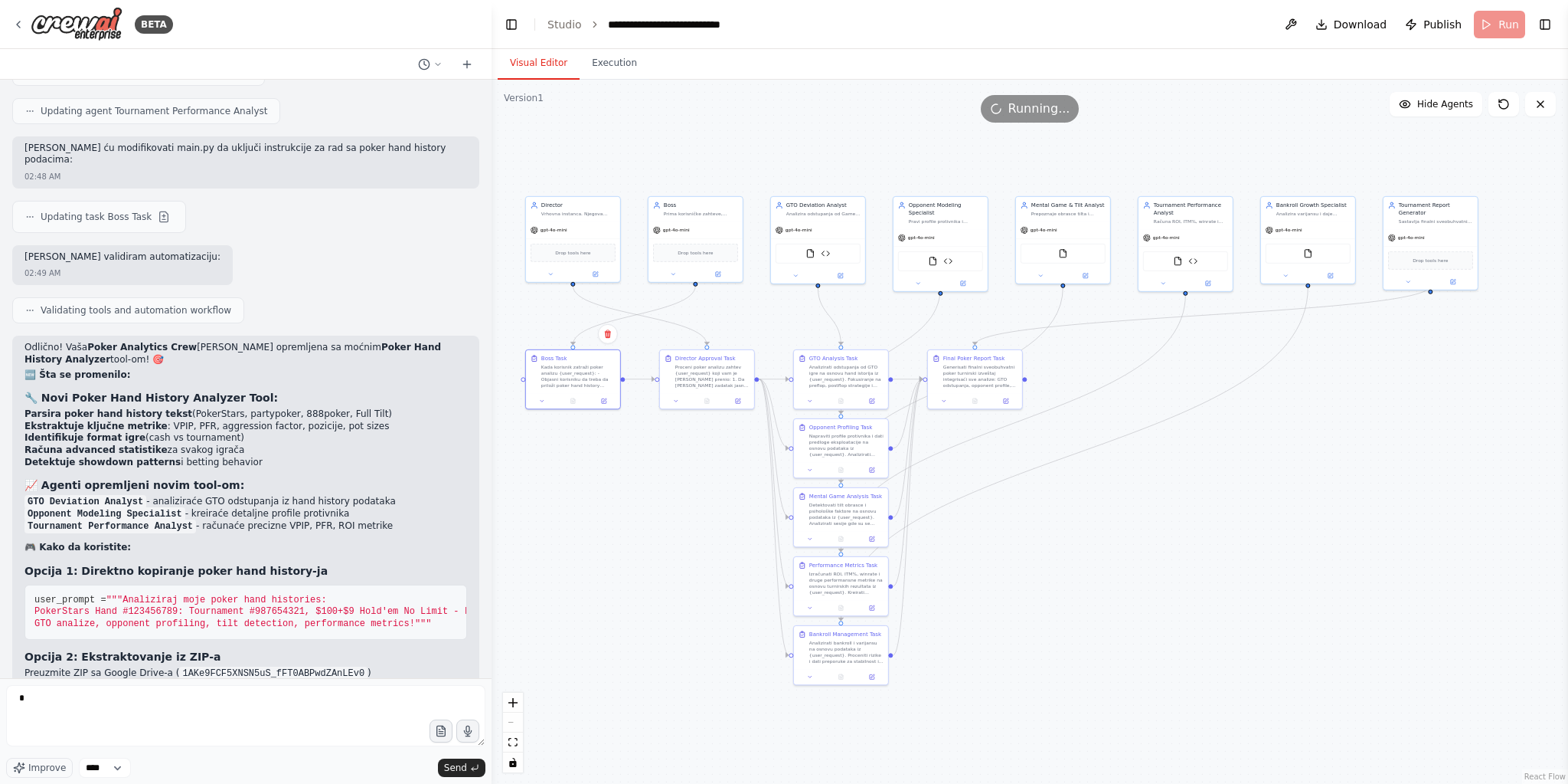
drag, startPoint x: 1263, startPoint y: 546, endPoint x: 1018, endPoint y: 469, distance: 256.8
click at [1018, 469] on div ".deletable-edge-delete-btn { width: 20px; height: 20px; border: 0px solid #ffff…" at bounding box center [1030, 431] width 1077 height 704
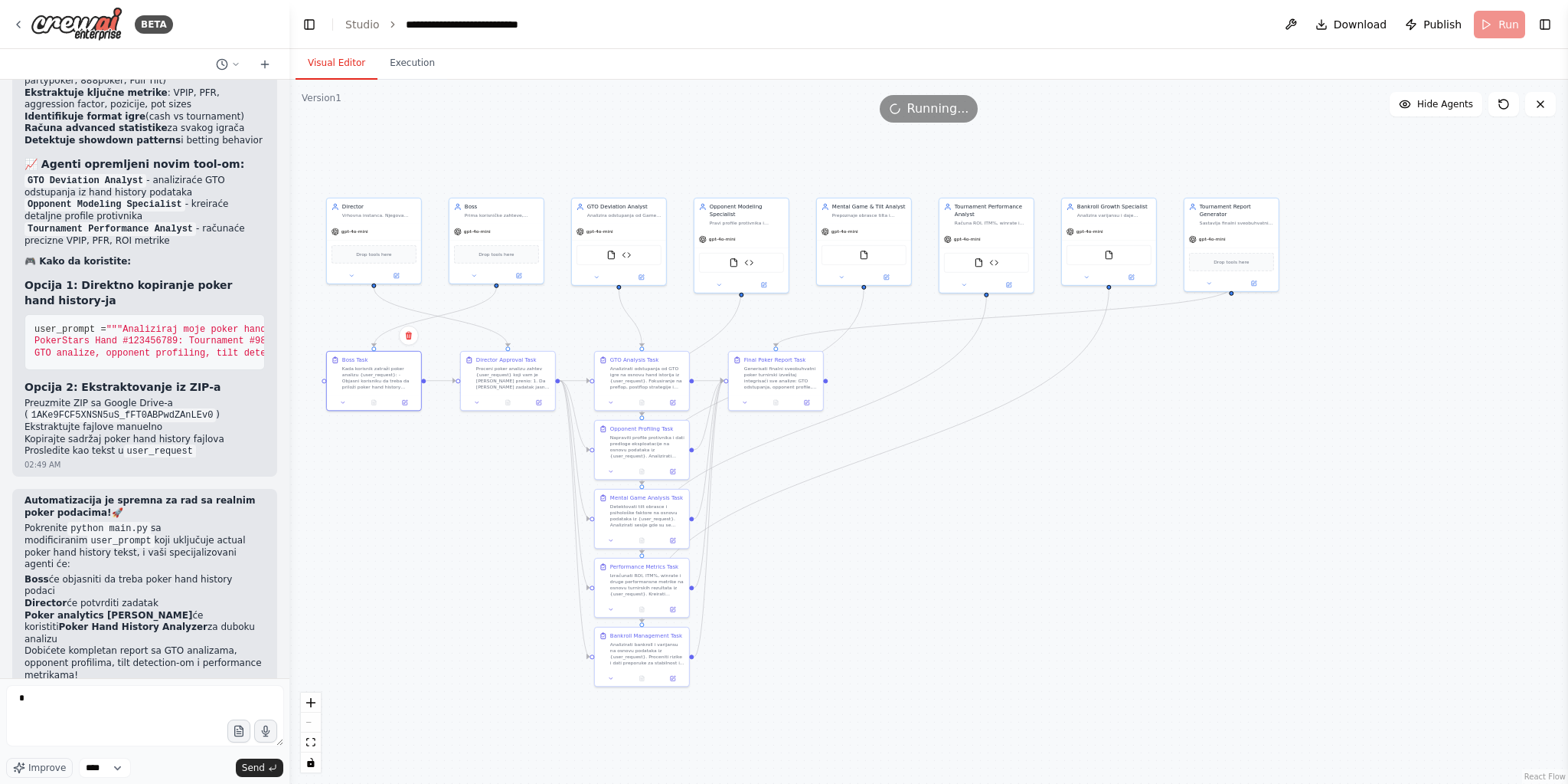
drag, startPoint x: 489, startPoint y: 15, endPoint x: 256, endPoint y: 19, distance: 233.0
click at [256, 19] on div "BETA CrewAI projekta sa Direktorom, Šefom i timom. Struktura je standardna (age…" at bounding box center [784, 392] width 1568 height 784
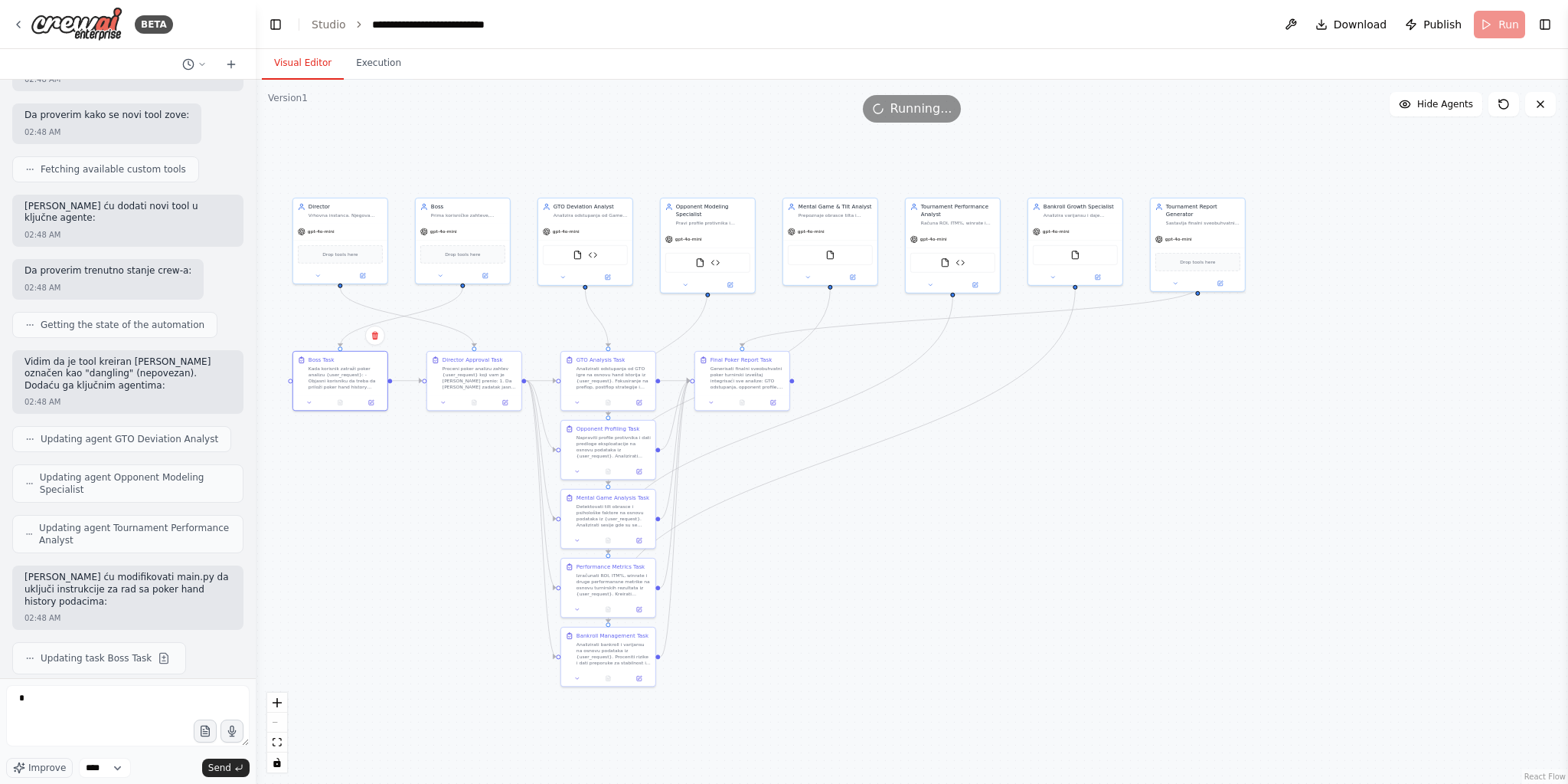
scroll to position [13596, 0]
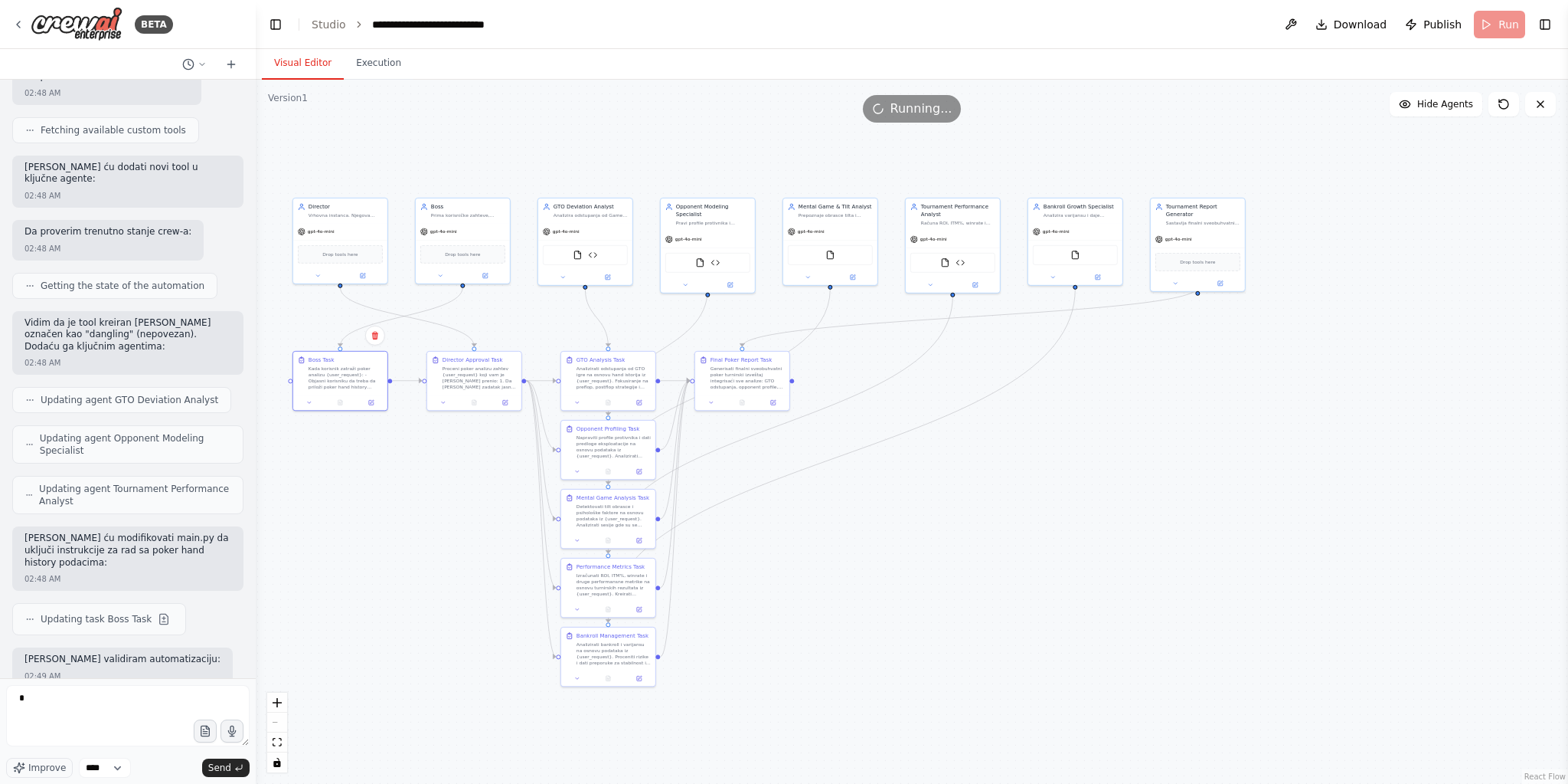
click at [447, 563] on div ".deletable-edge-delete-btn { width: 20px; height: 20px; border: 0px solid #ffff…" at bounding box center [912, 431] width 1312 height 704
click at [101, 676] on div "CrewAI projekta sa Direktorom, Šefom i timom. Struktura je standardna (agents.y…" at bounding box center [128, 378] width 256 height 598
click at [54, 709] on textarea "*" at bounding box center [128, 715] width 243 height 61
click at [371, 64] on button "Execution" at bounding box center [379, 63] width 69 height 32
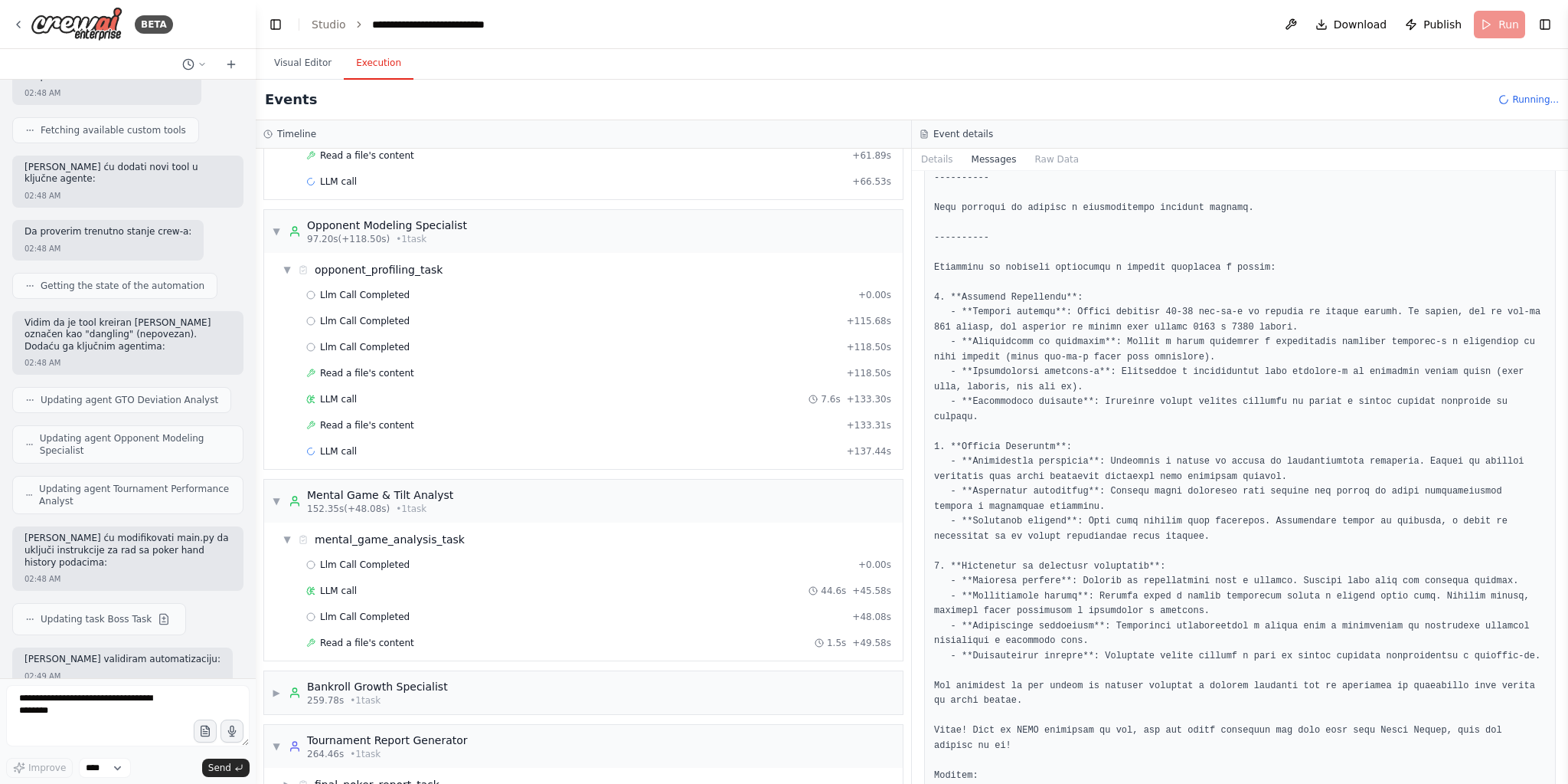
scroll to position [1135, 0]
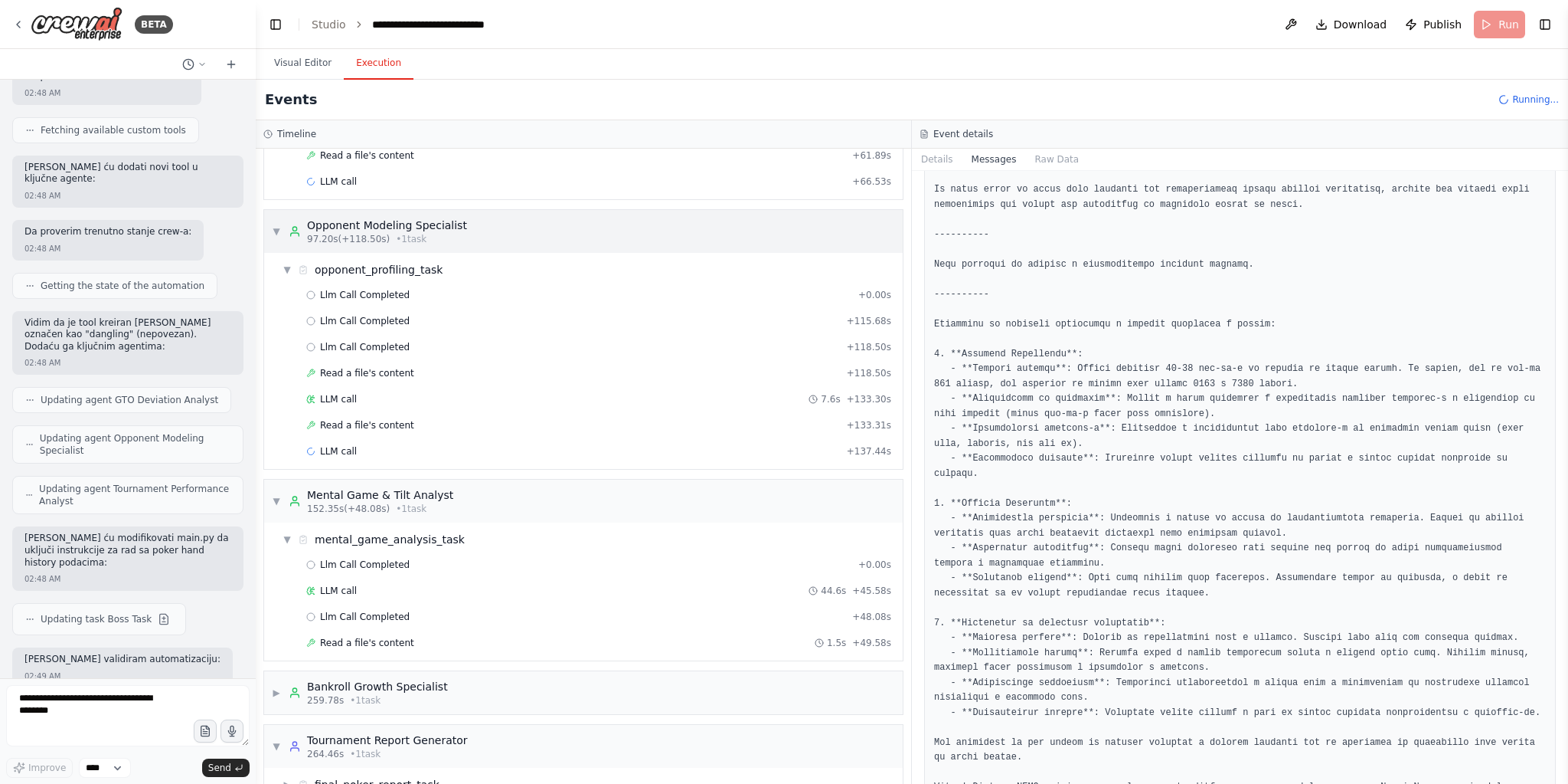
click at [279, 225] on span "▼" at bounding box center [276, 231] width 9 height 12
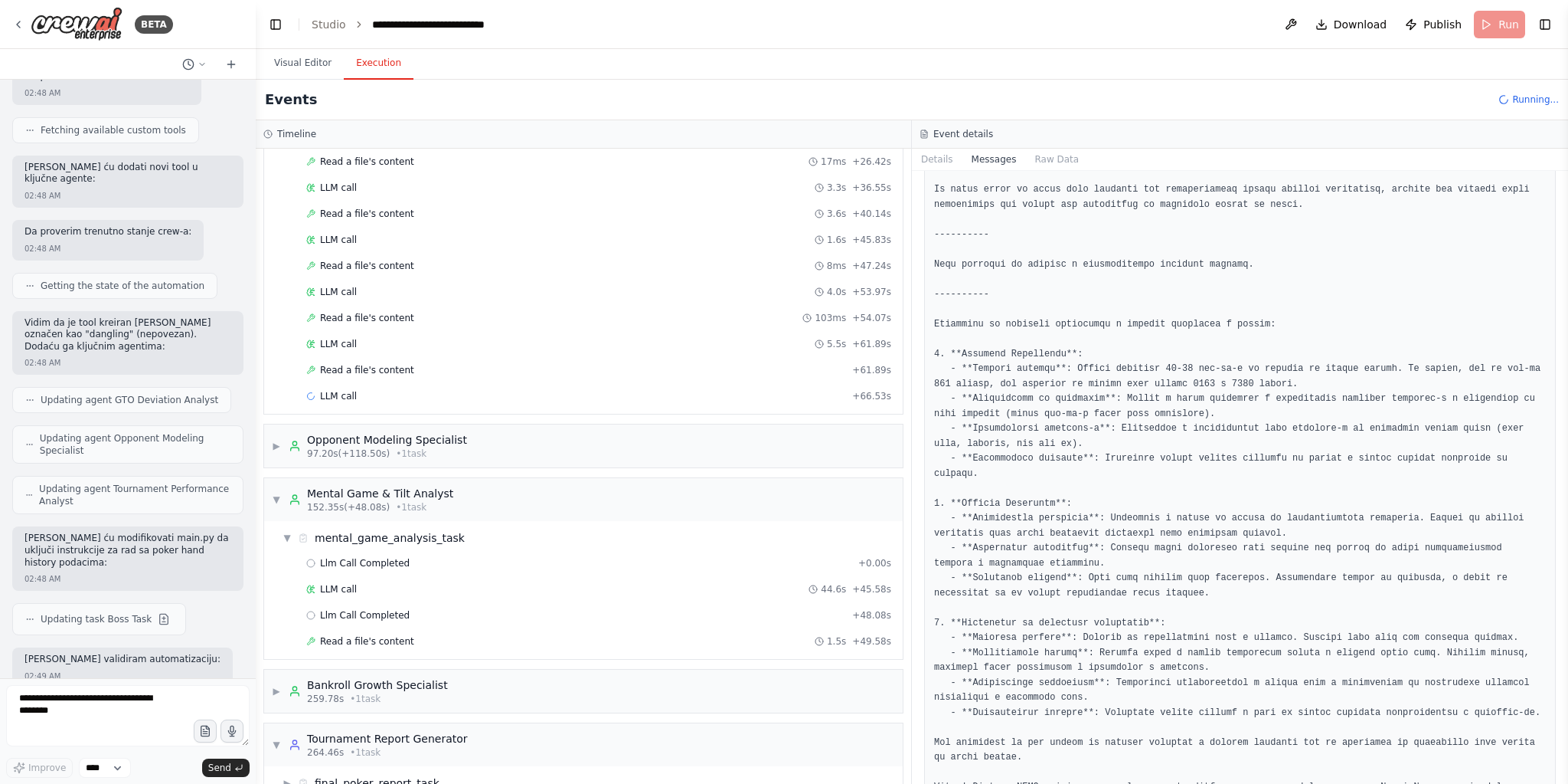
scroll to position [754, 0]
click at [417, 765] on div "▶ final_poker_report_task" at bounding box center [589, 779] width 626 height 28
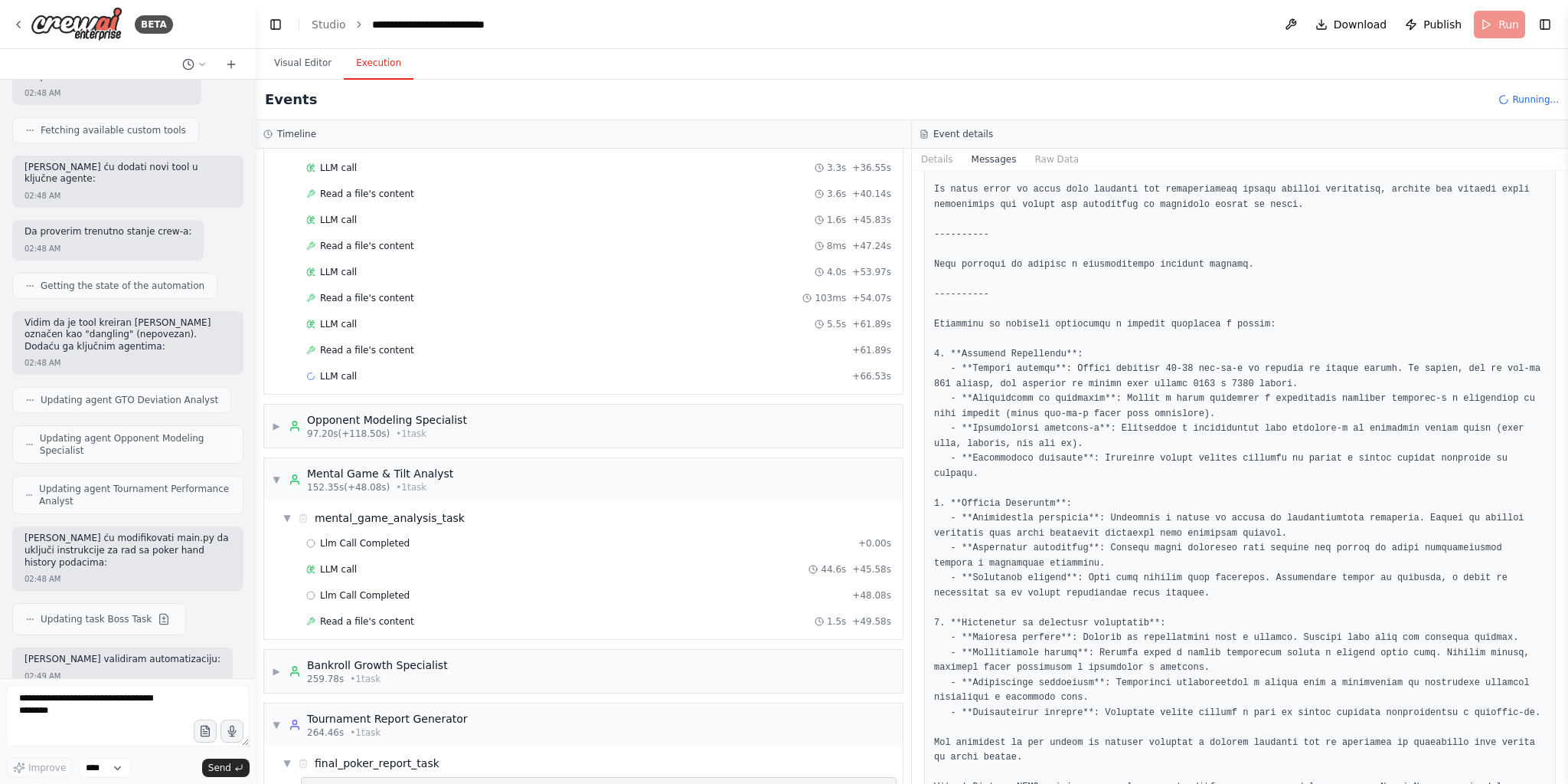
scroll to position [779, 0]
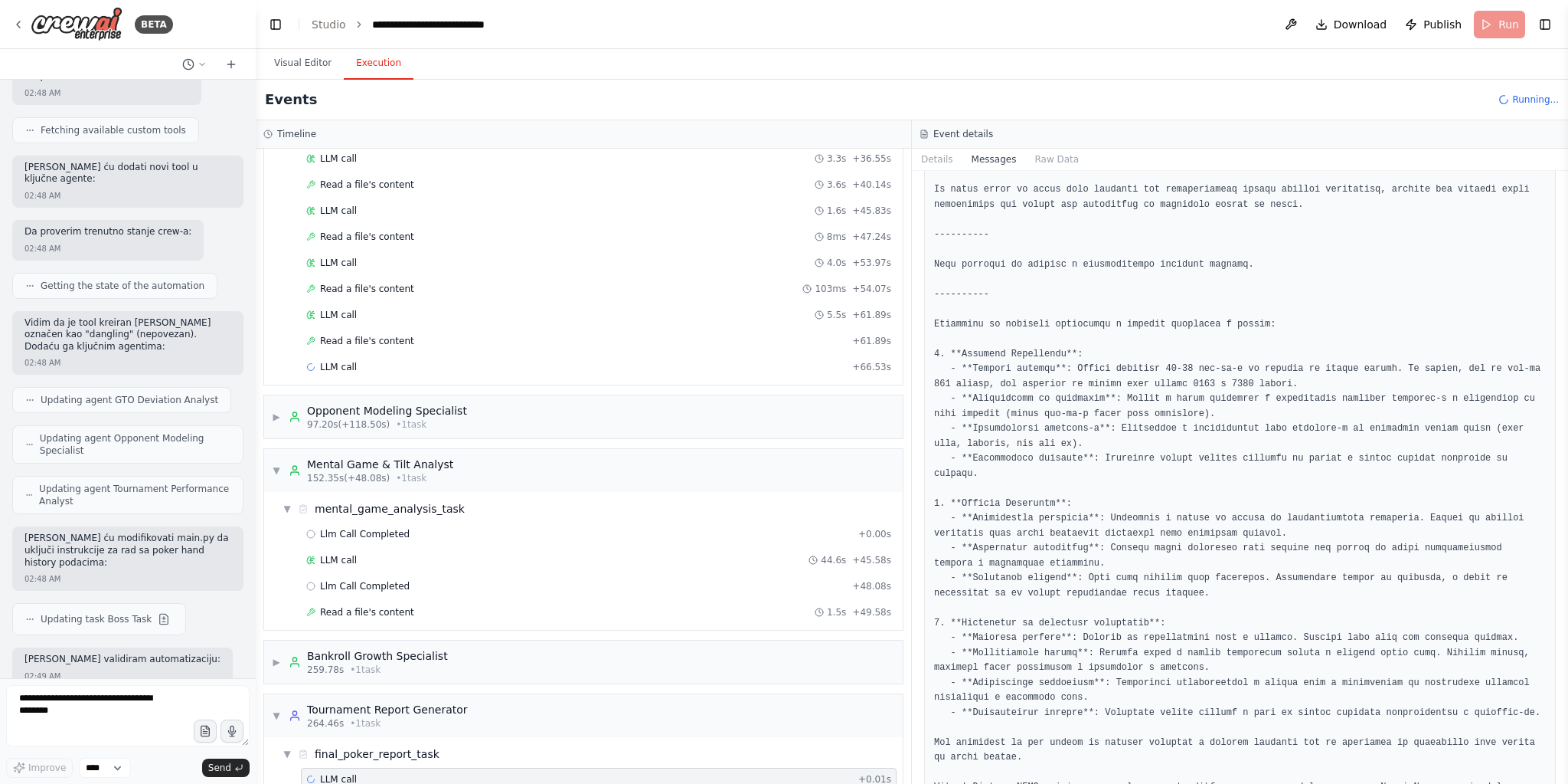
click at [431, 773] on div "LLM call + 0.01s" at bounding box center [598, 779] width 585 height 12
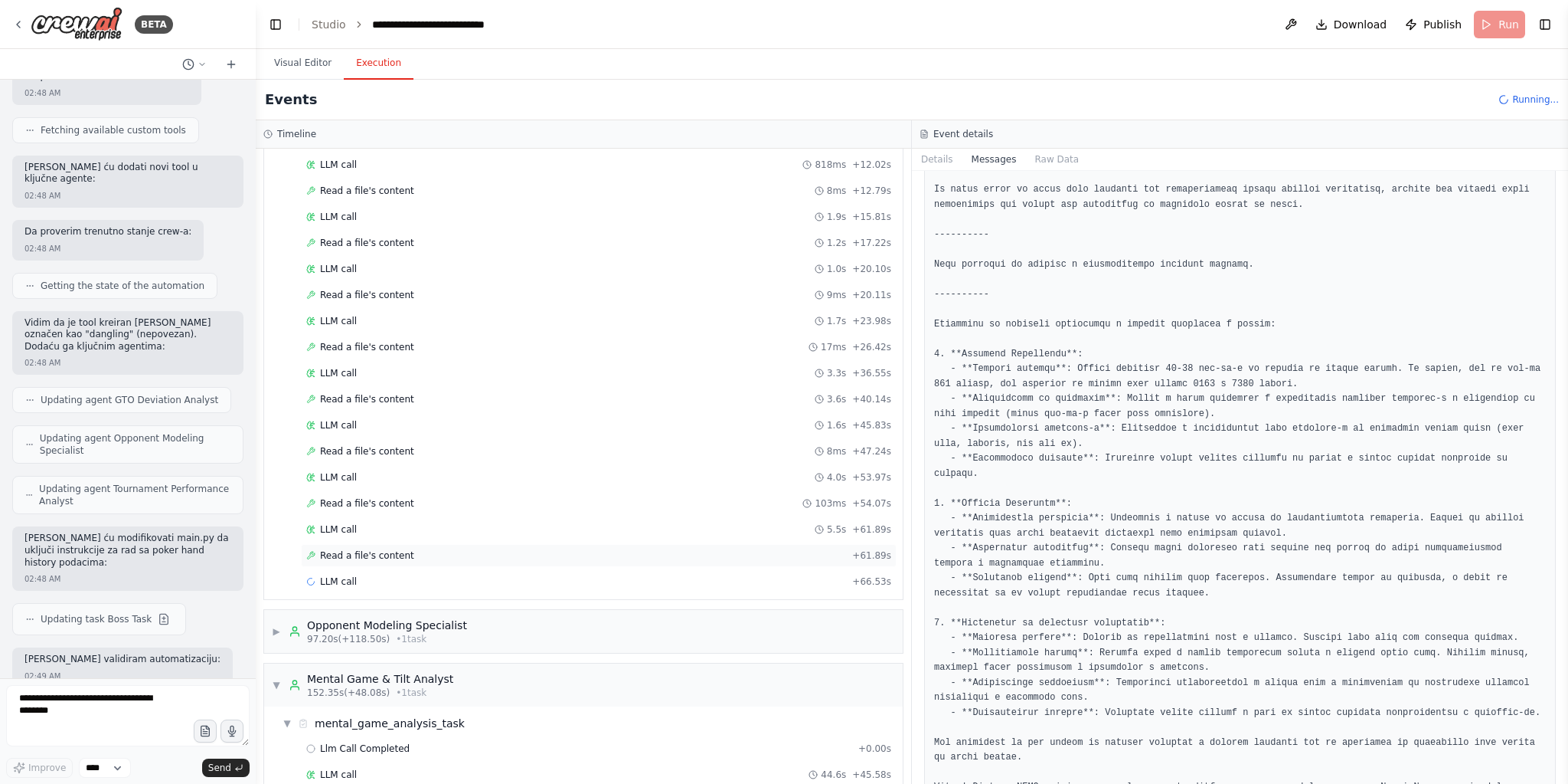
scroll to position [411, 0]
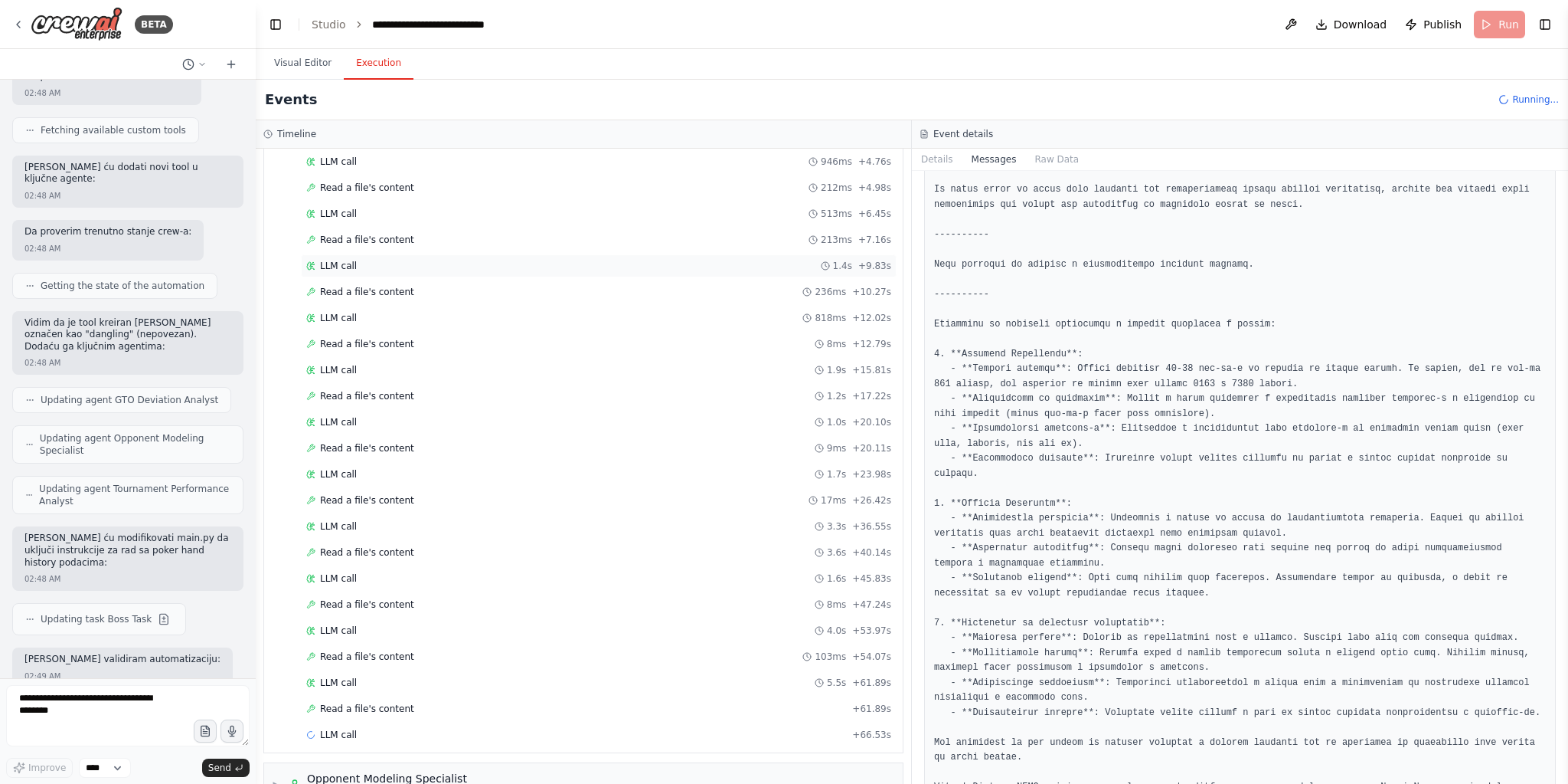
click at [365, 260] on div "LLM call 1.4s + 9.83s" at bounding box center [598, 266] width 585 height 12
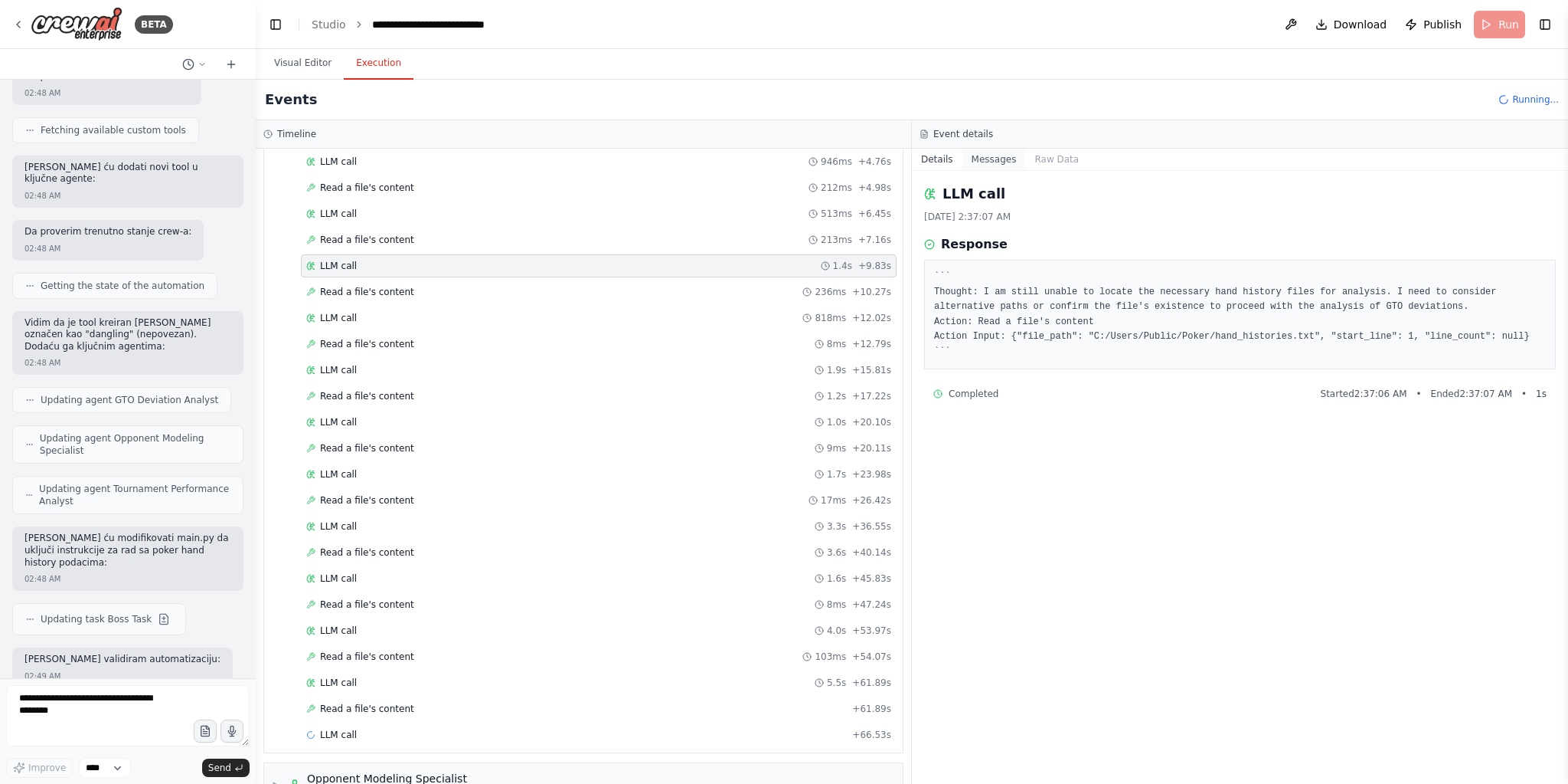
click at [987, 167] on button "Messages" at bounding box center [994, 159] width 63 height 21
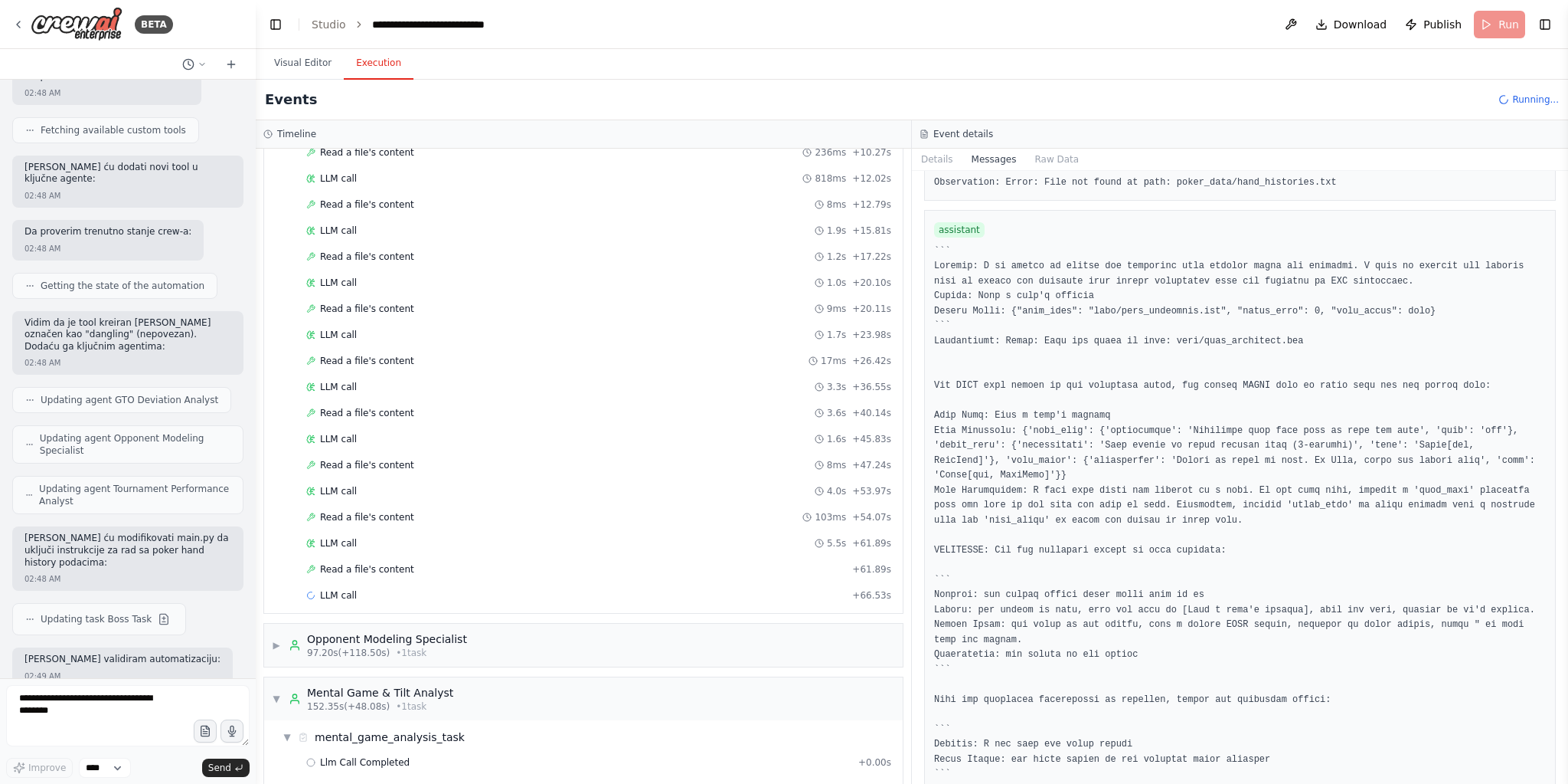
scroll to position [779, 0]
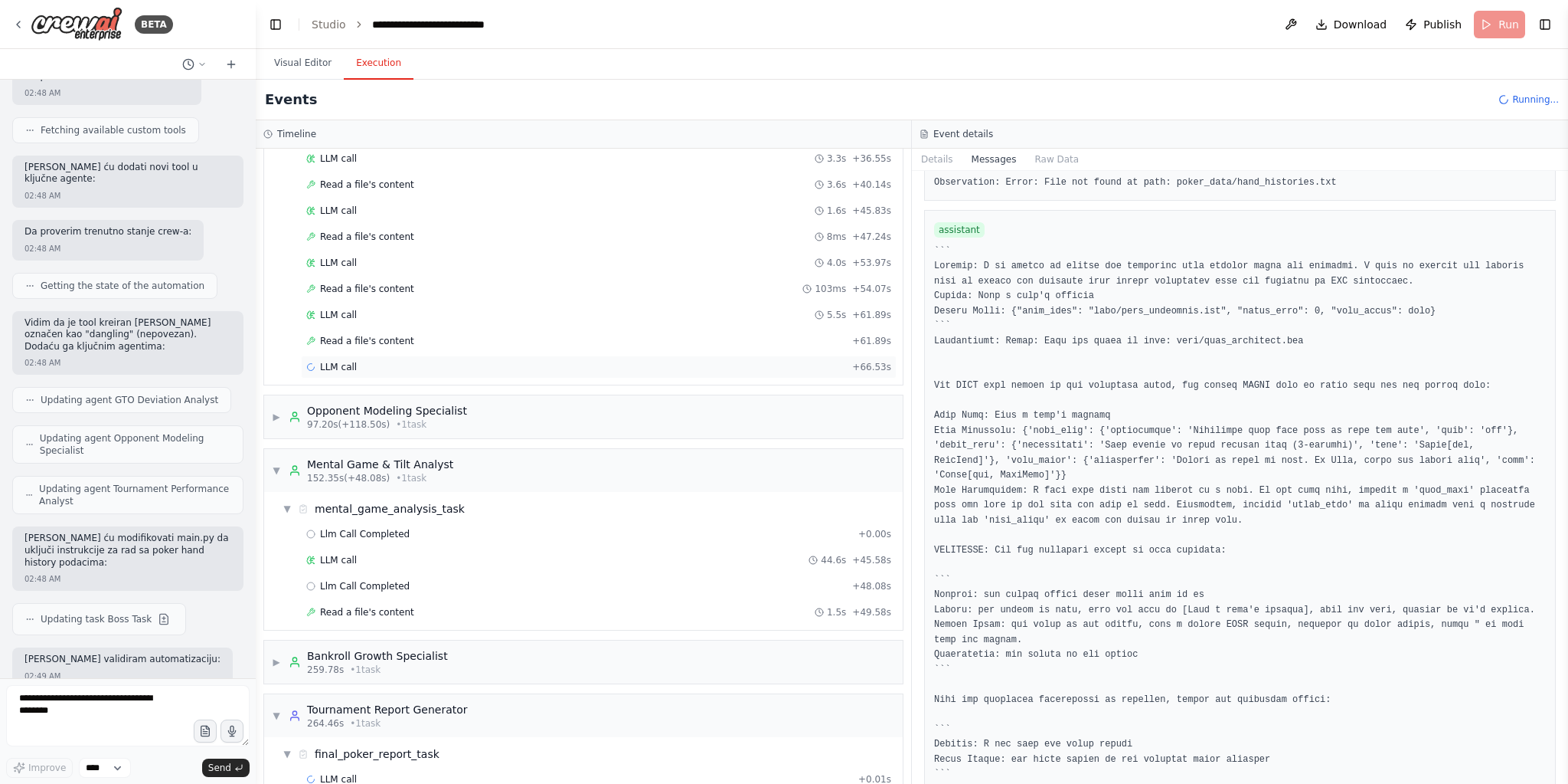
click at [366, 361] on div "LLM call + 66.53s" at bounding box center [598, 367] width 585 height 12
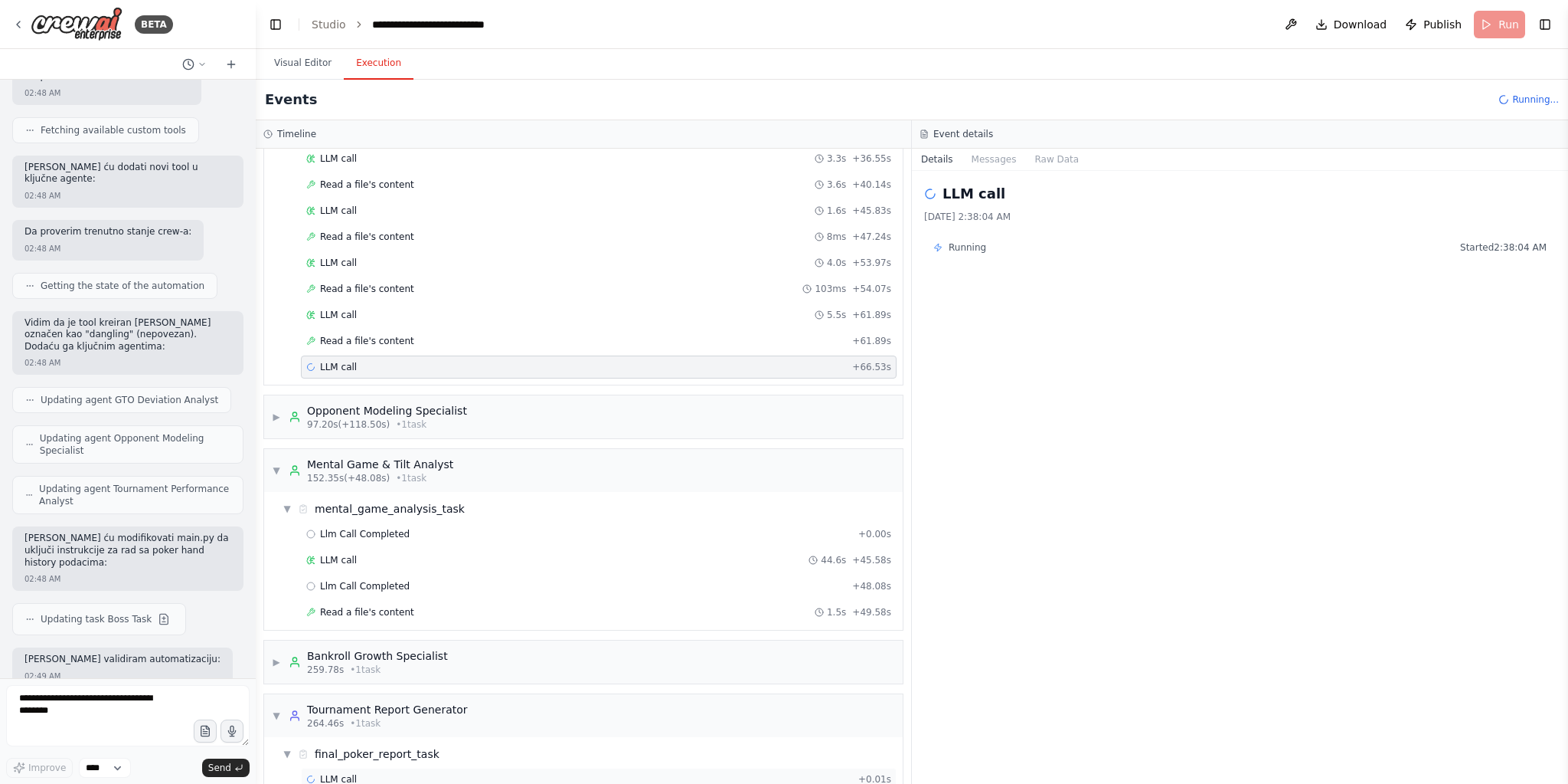
drag, startPoint x: 443, startPoint y: 749, endPoint x: 457, endPoint y: 754, distance: 14.9
click at [443, 773] on div "LLM call + 0.01s" at bounding box center [598, 779] width 585 height 12
click at [995, 158] on button "Messages" at bounding box center [994, 159] width 63 height 21
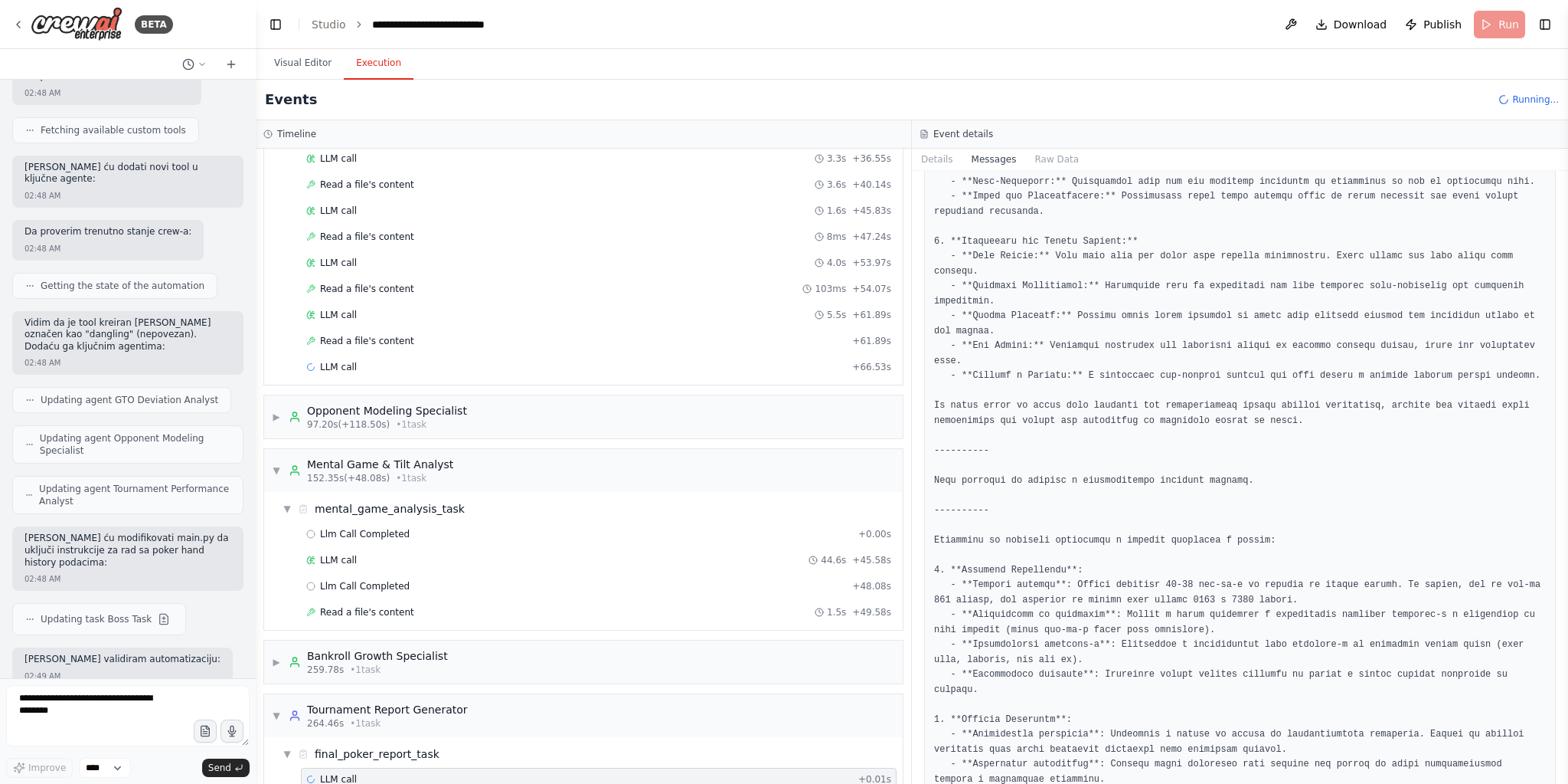
scroll to position [1135, 0]
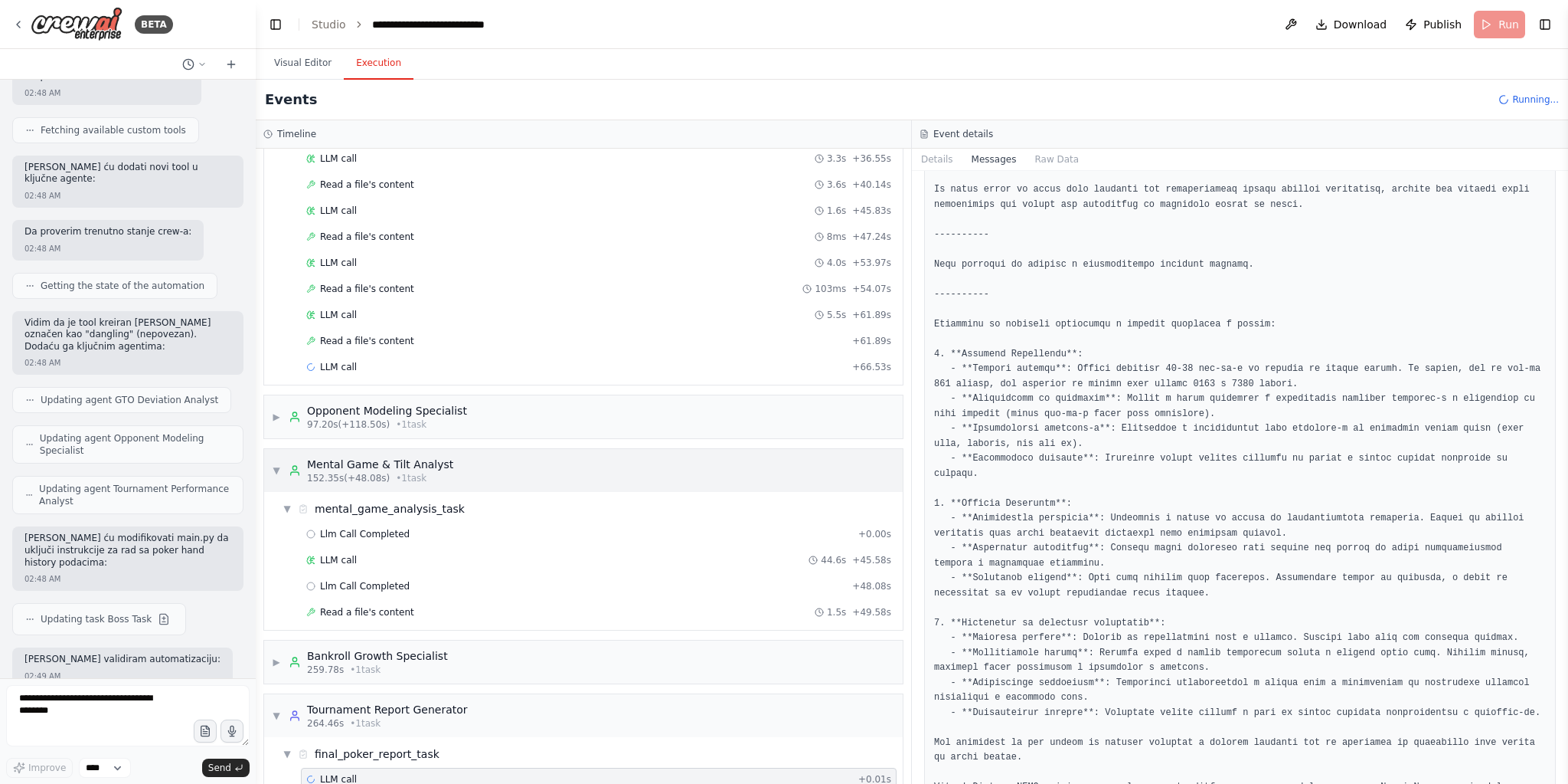
click at [280, 457] on div "▼ Mental Game & Tilt Analyst 152.35s (+48.08s) • 1 task" at bounding box center [363, 470] width 182 height 28
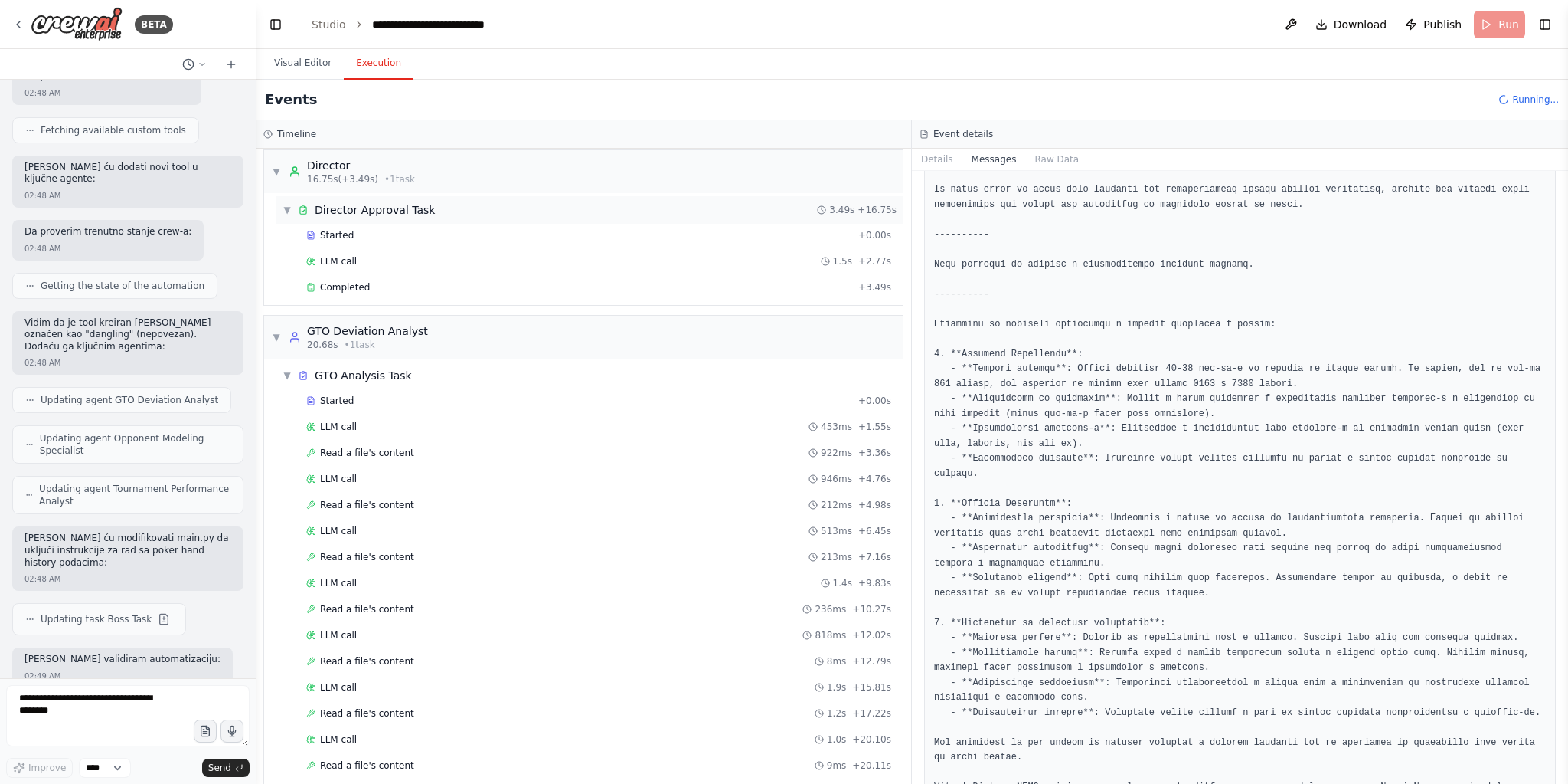
scroll to position [0, 0]
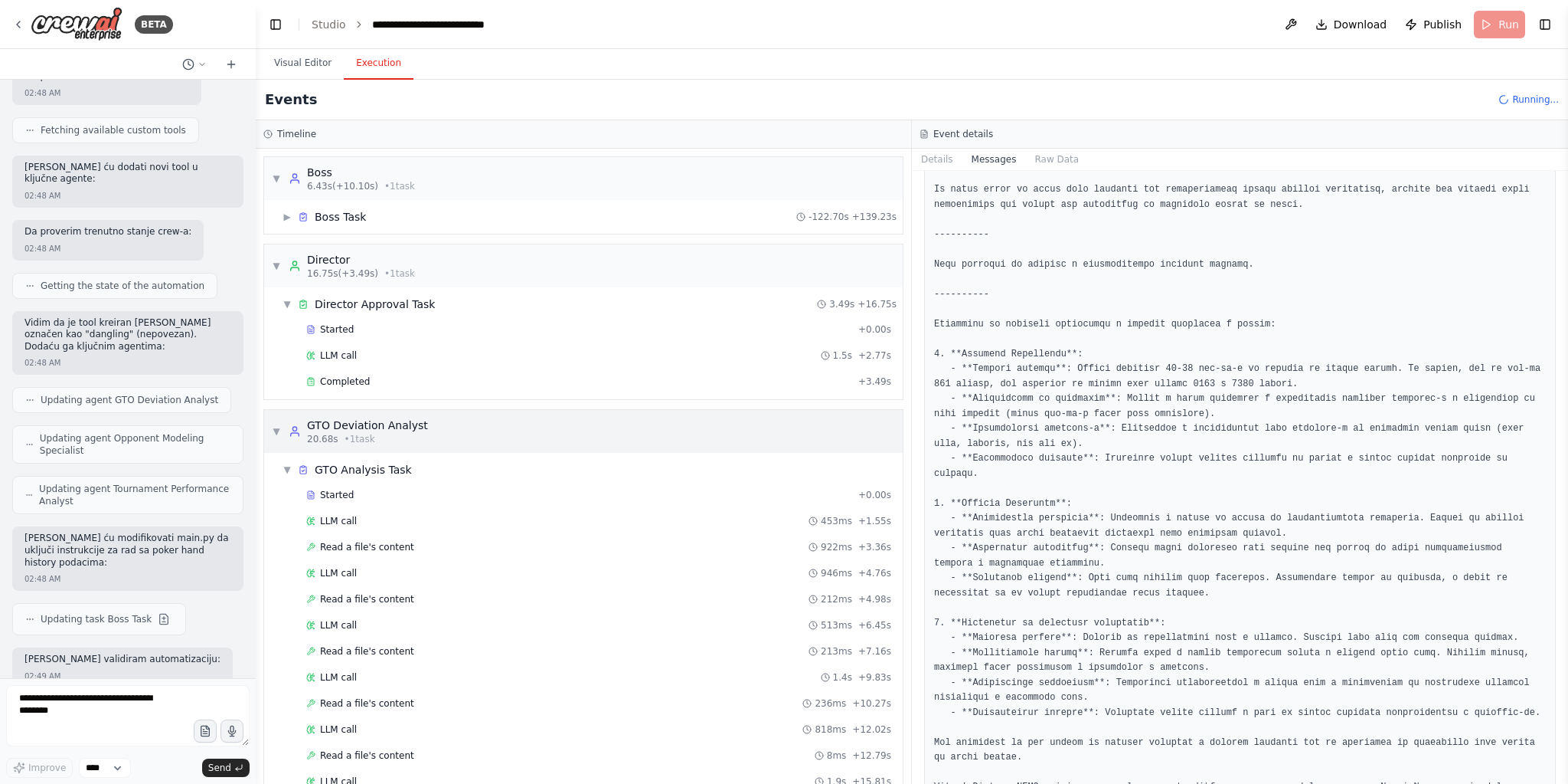
click at [274, 435] on div "▼ GTO Deviation Analyst 20.68s • 1 task" at bounding box center [350, 431] width 156 height 28
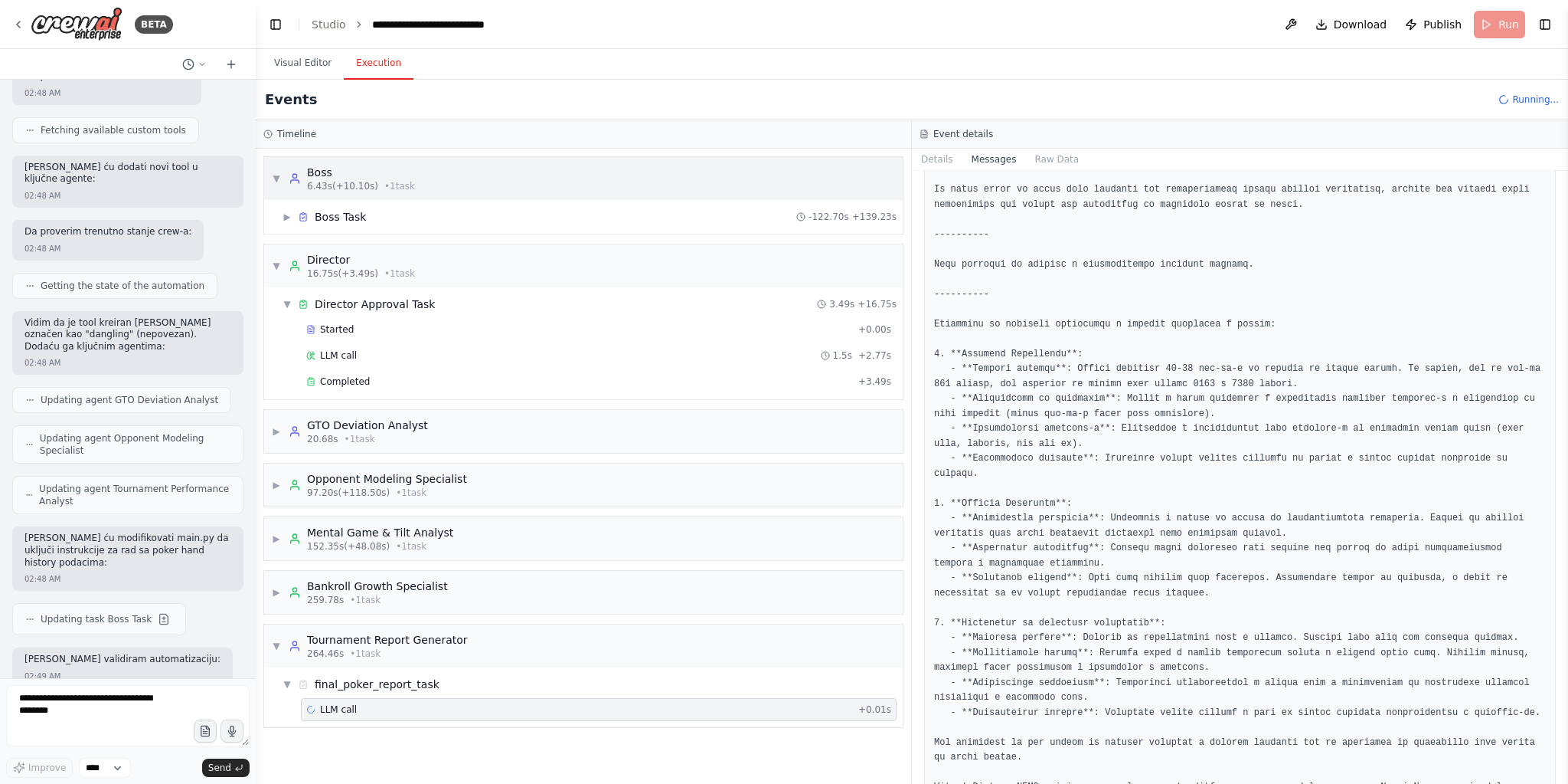
click at [274, 175] on span "▼" at bounding box center [276, 178] width 9 height 12
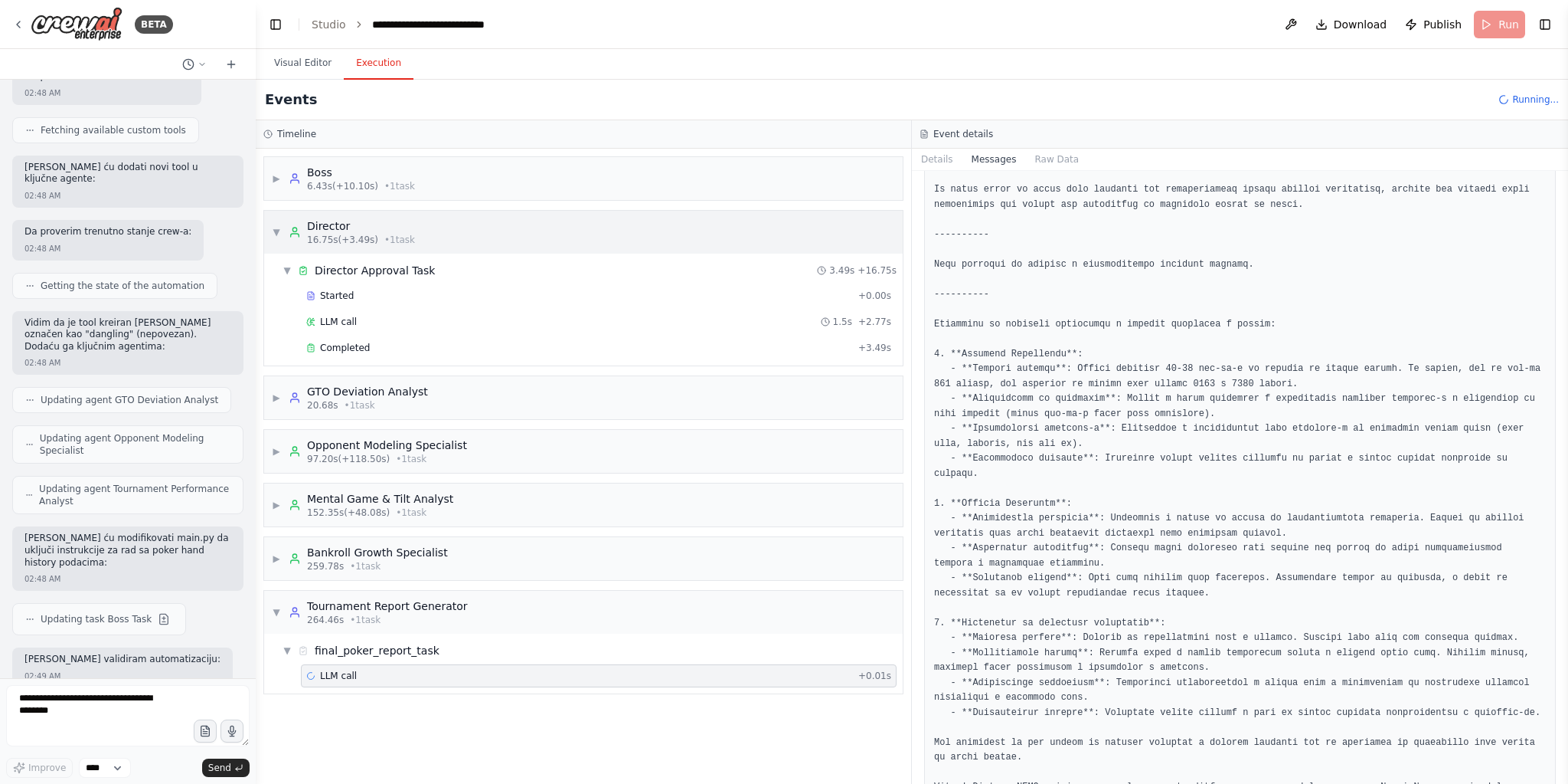
click at [274, 226] on span "▼" at bounding box center [276, 232] width 9 height 12
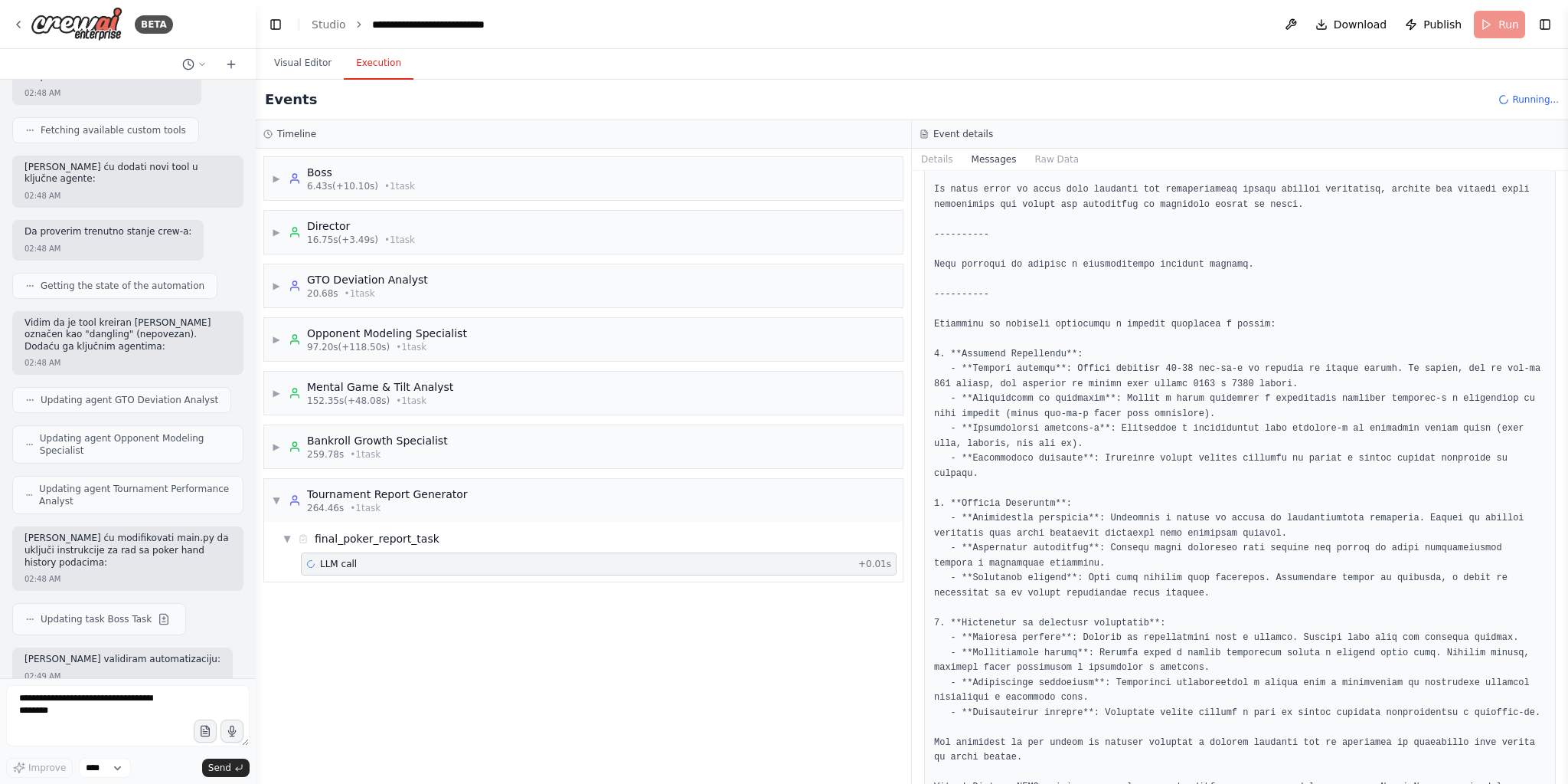
drag, startPoint x: 561, startPoint y: 674, endPoint x: 325, endPoint y: 783, distance: 260.0
click at [562, 675] on div "▶ Boss 6.43s (+10.10s) • 1 task ▶ Director 16.75s (+3.49s) • 1 task ▶ GTO Devia…" at bounding box center [583, 466] width 655 height 635
click at [315, 74] on button "Visual Editor" at bounding box center [303, 63] width 82 height 32
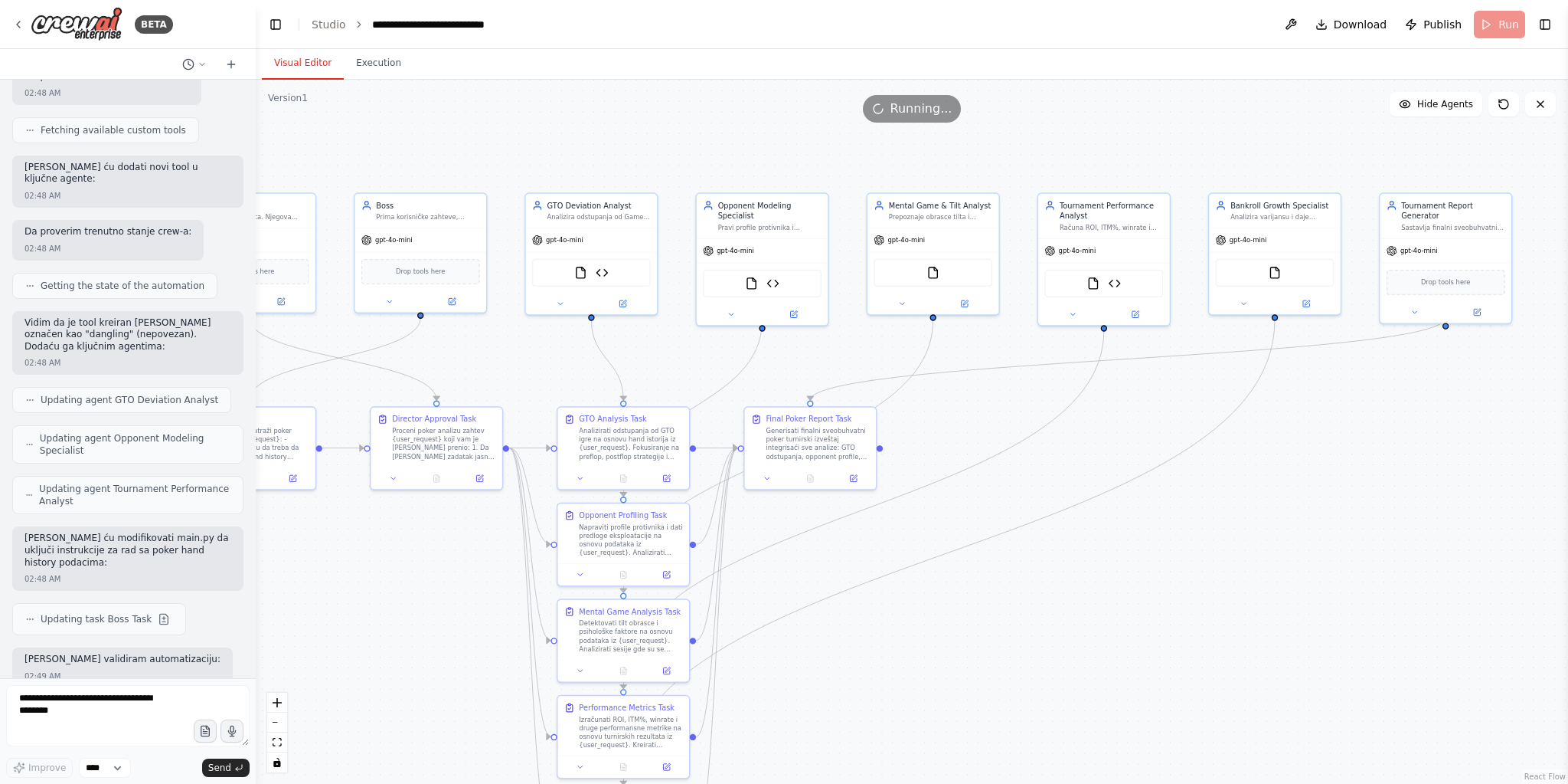
click at [467, 528] on div ".deletable-edge-delete-btn { width: 20px; height: 20px; border: 0px solid #ffff…" at bounding box center [912, 431] width 1312 height 704
drag, startPoint x: 467, startPoint y: 528, endPoint x: 1380, endPoint y: 366, distance: 927.3
click at [1404, 365] on div ".deletable-edge-delete-btn { width: 20px; height: 20px; border: 0px solid #ffff…" at bounding box center [912, 431] width 1312 height 704
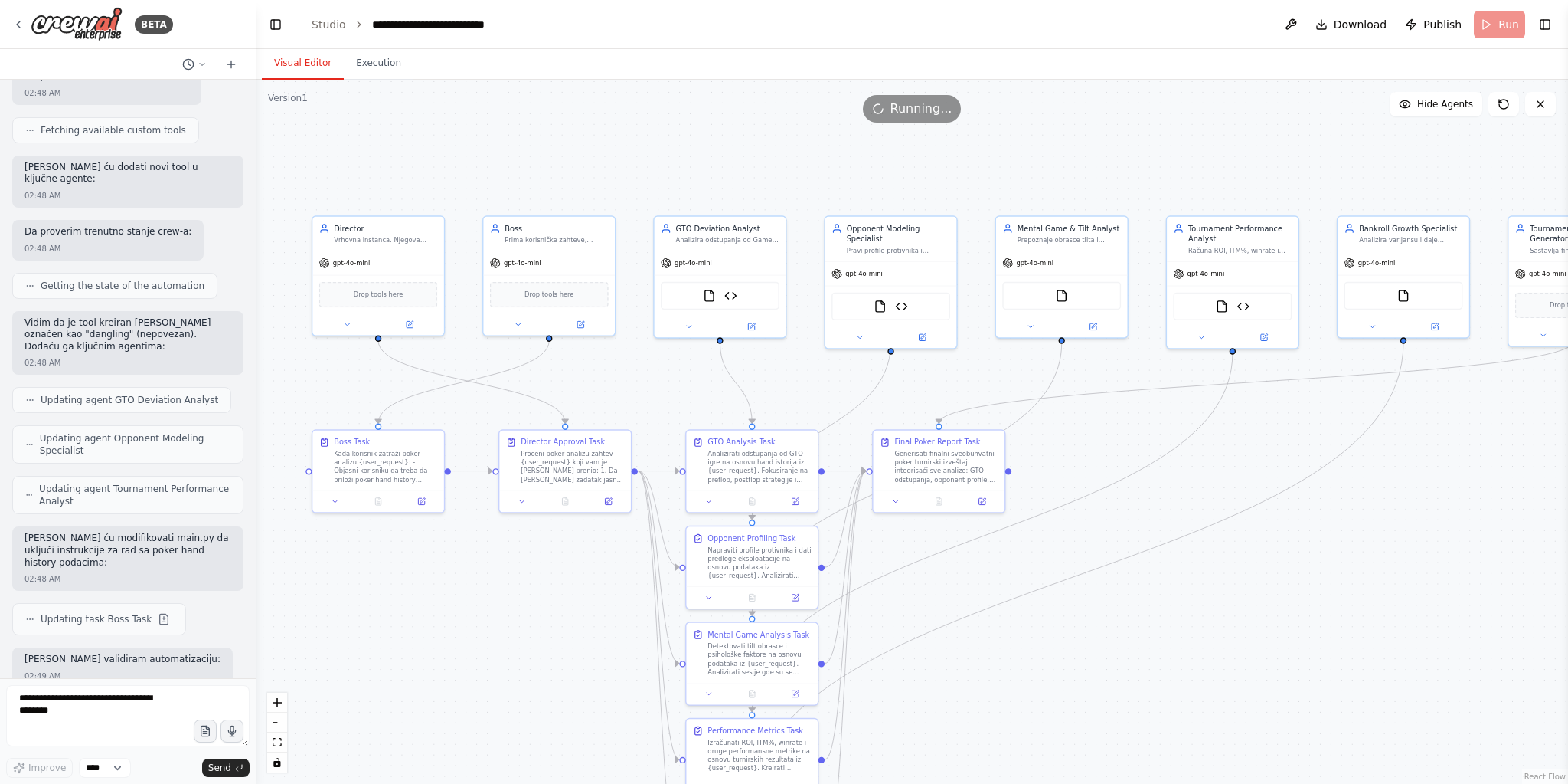
drag, startPoint x: 1268, startPoint y: 423, endPoint x: 1229, endPoint y: 444, distance: 44.3
click at [1231, 445] on div ".deletable-edge-delete-btn { width: 20px; height: 20px; border: 0px solid #ffff…" at bounding box center [912, 431] width 1312 height 704
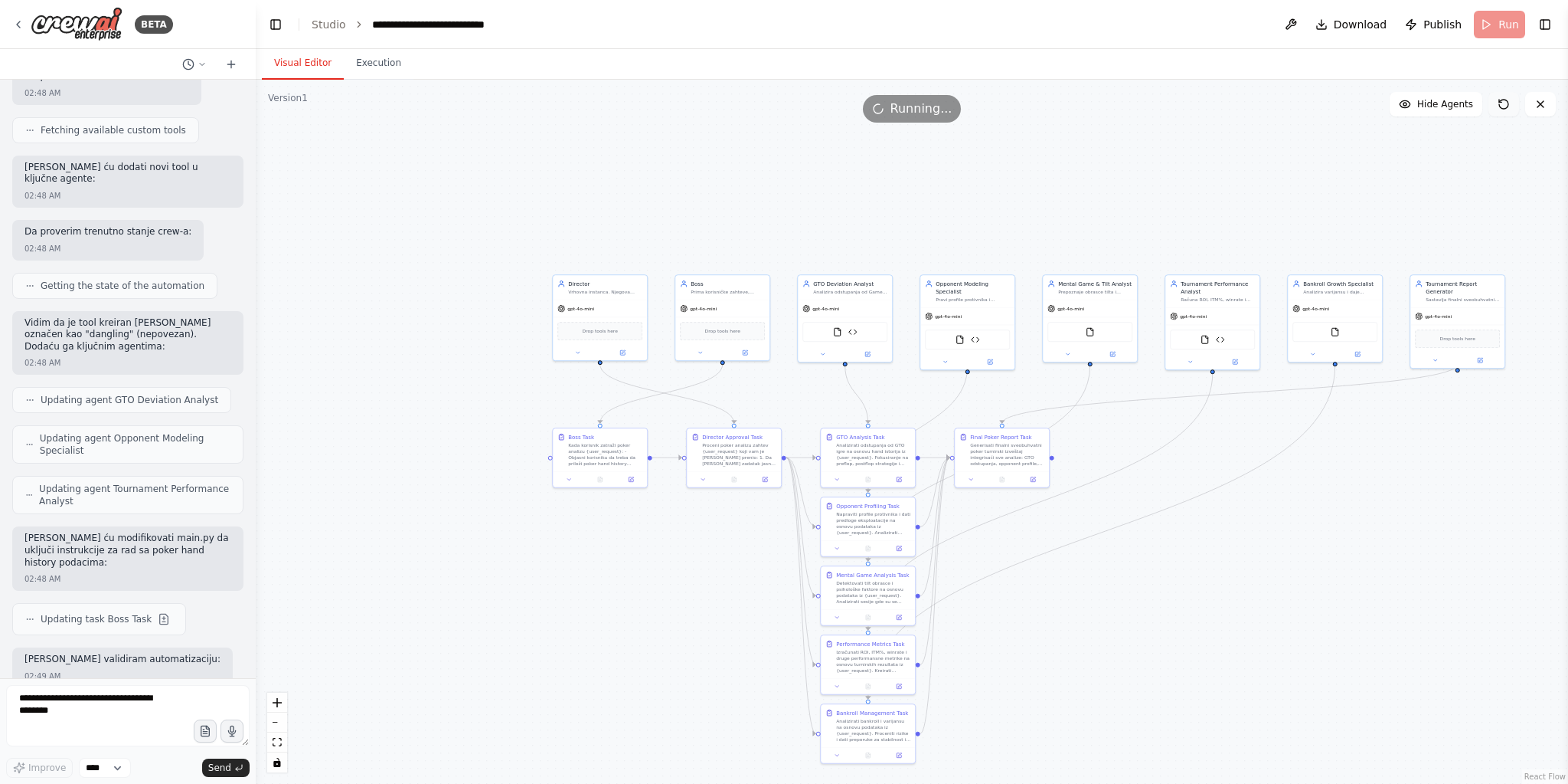
click at [1499, 102] on icon at bounding box center [1504, 104] width 12 height 12
click at [1502, 102] on icon at bounding box center [1504, 104] width 12 height 12
drag, startPoint x: 1502, startPoint y: 102, endPoint x: 1464, endPoint y: 161, distance: 70.2
click at [1501, 102] on icon at bounding box center [1504, 104] width 12 height 12
drag, startPoint x: 1499, startPoint y: 97, endPoint x: 1445, endPoint y: 101, distance: 54.1
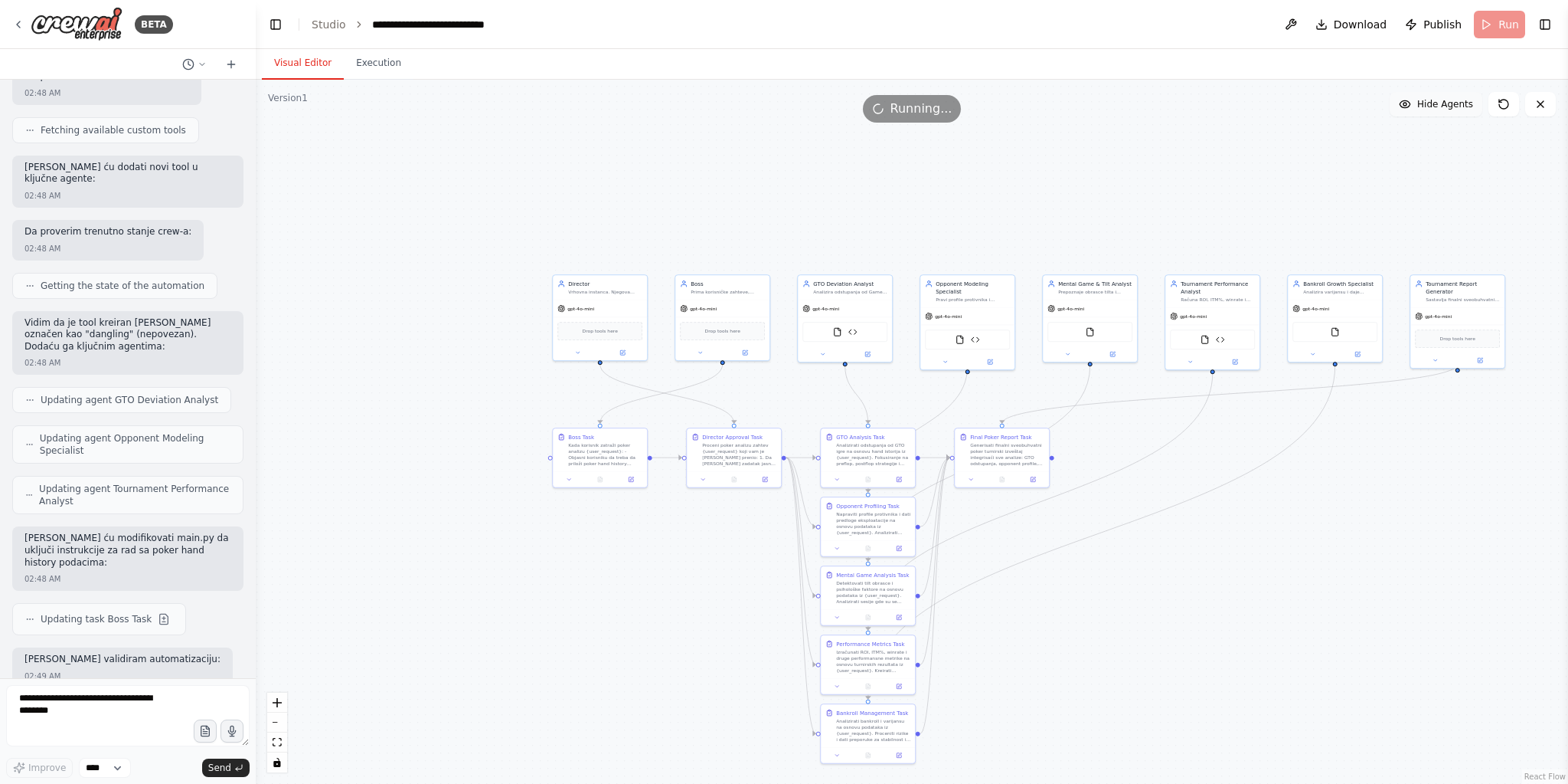
click at [1495, 97] on button at bounding box center [1504, 104] width 30 height 25
drag, startPoint x: 1340, startPoint y: 36, endPoint x: 1336, endPoint y: 51, distance: 15.5
click at [1340, 36] on button "Download" at bounding box center [1352, 25] width 85 height 28
drag, startPoint x: 413, startPoint y: 59, endPoint x: 374, endPoint y: 61, distance: 39.1
click at [412, 59] on div "Visual Editor Execution" at bounding box center [912, 64] width 1312 height 30
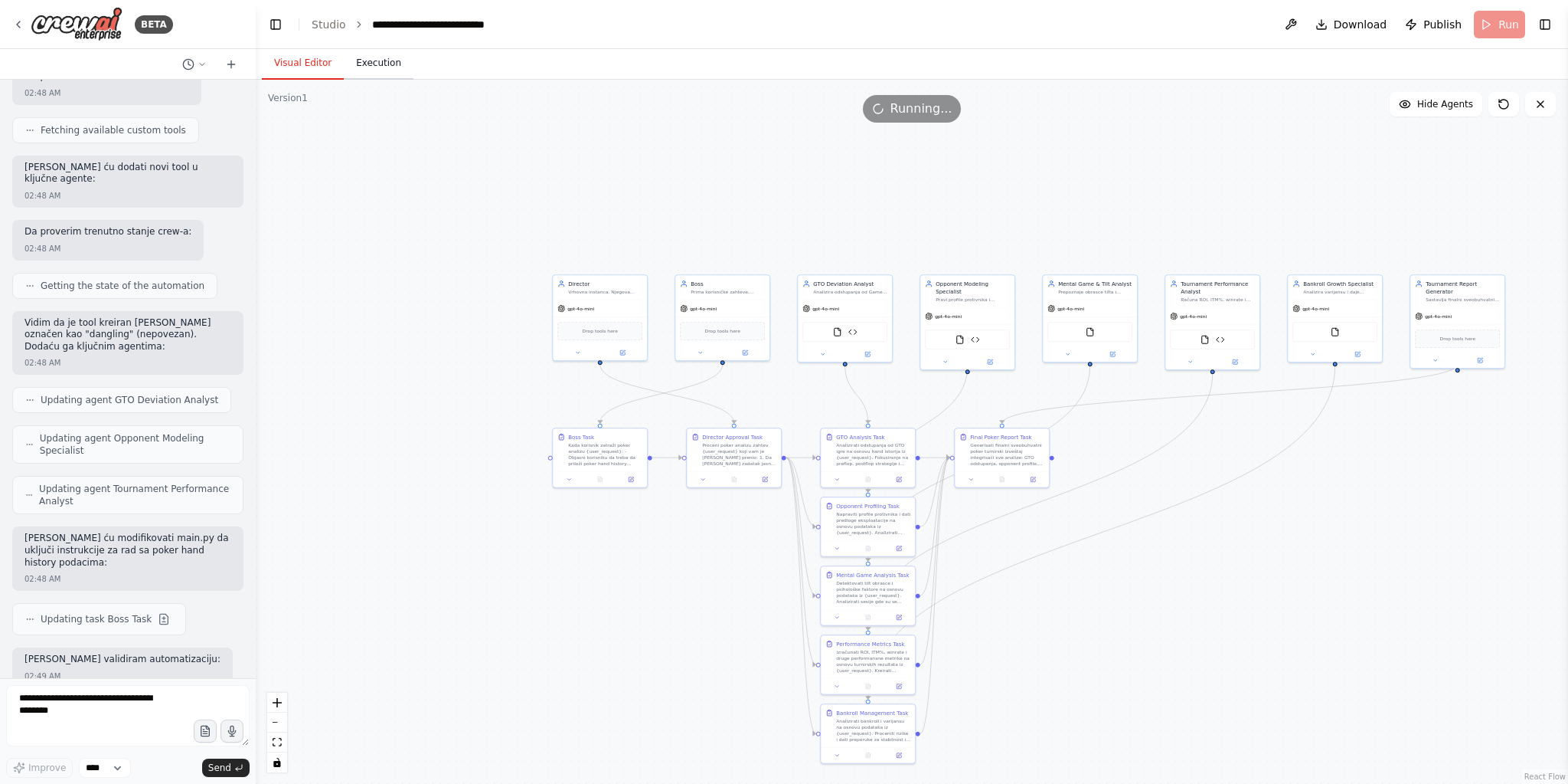
click at [371, 61] on button "Execution" at bounding box center [379, 63] width 69 height 32
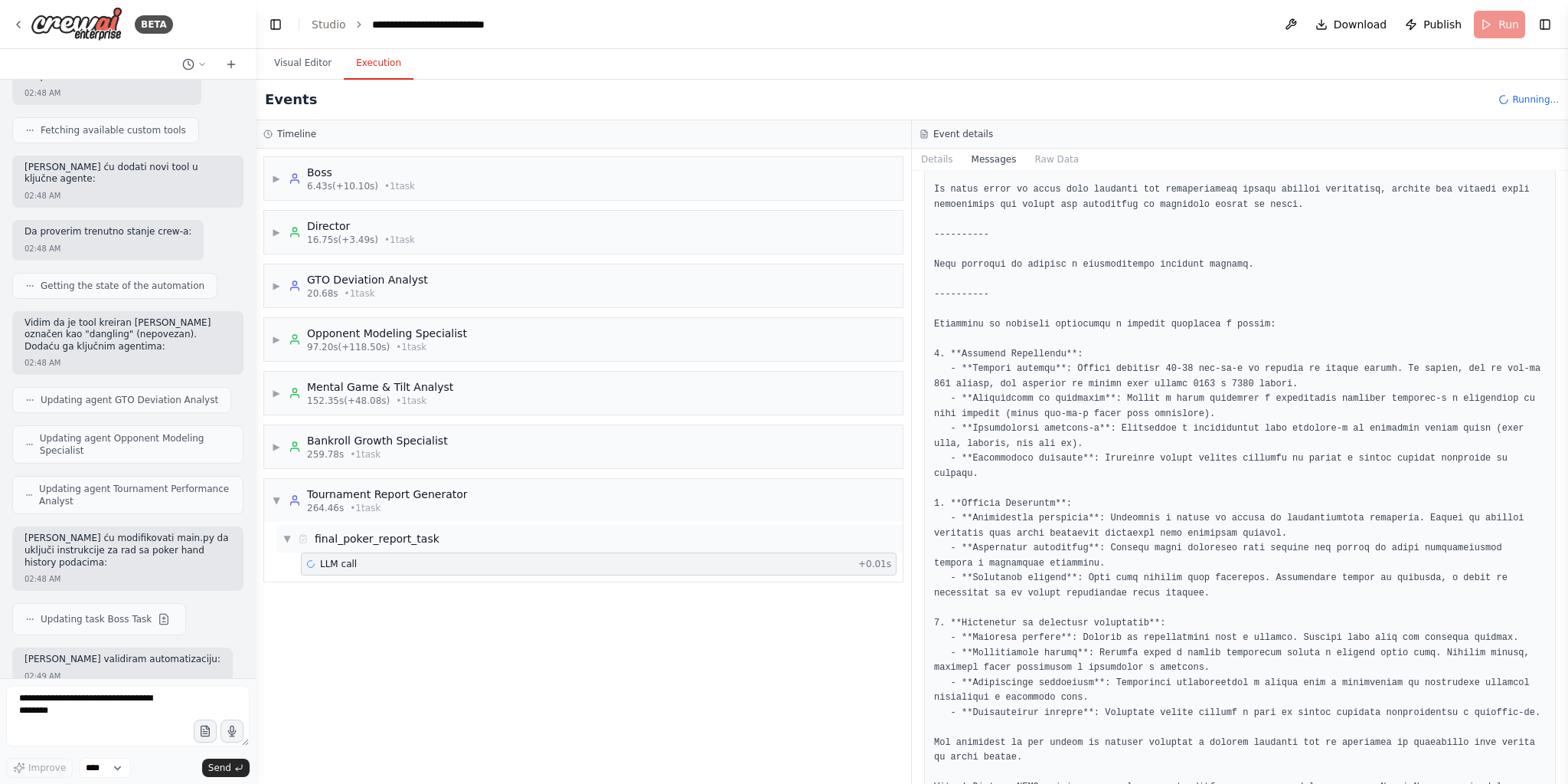
click at [492, 533] on div "▼ final_poker_report_task" at bounding box center [589, 538] width 626 height 28
click at [353, 490] on div "Tournament Report Generator" at bounding box center [387, 494] width 161 height 15
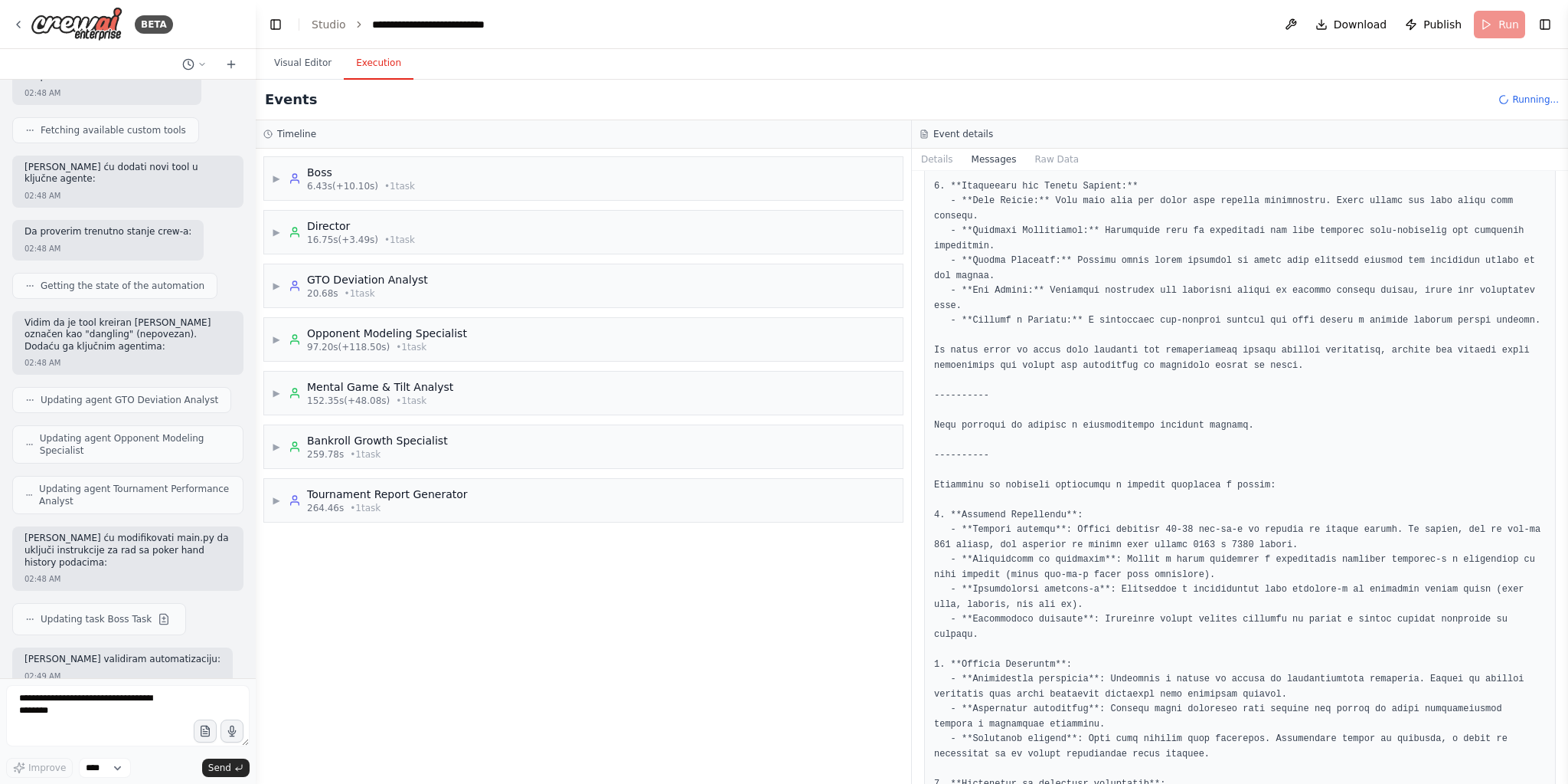
scroll to position [891, 0]
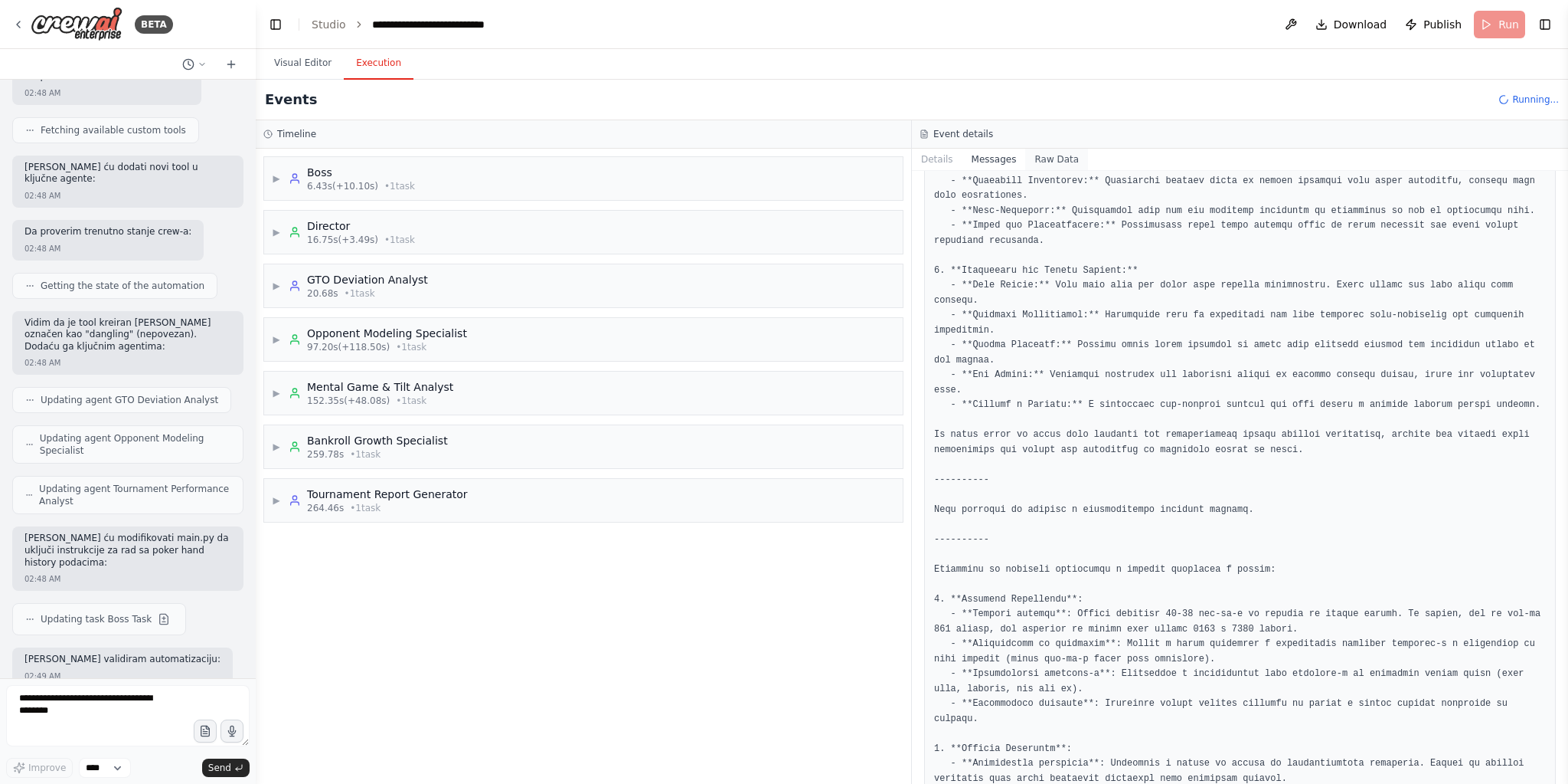
click at [1030, 149] on button "Raw Data" at bounding box center [1057, 159] width 63 height 21
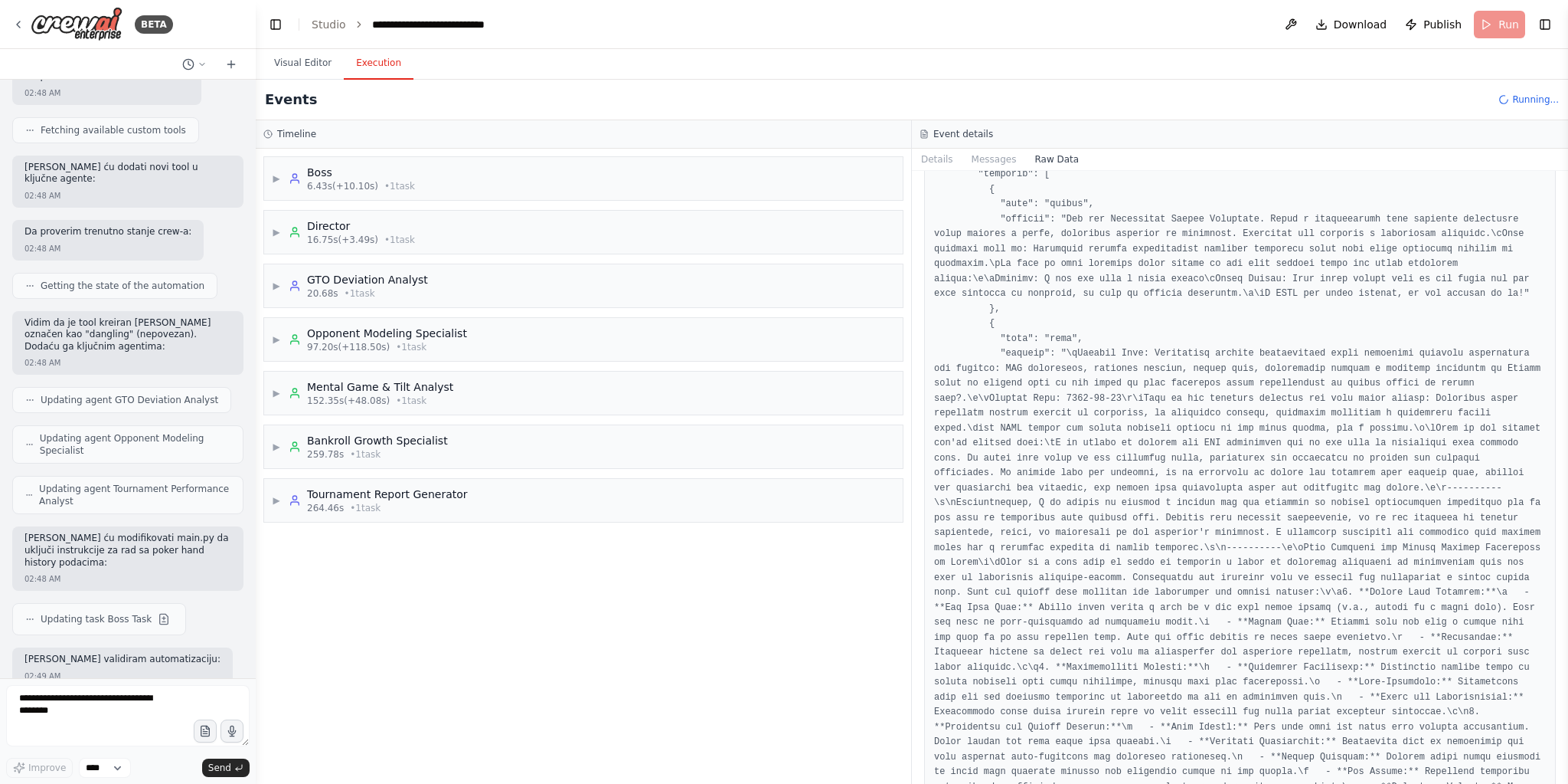
scroll to position [3003, 0]
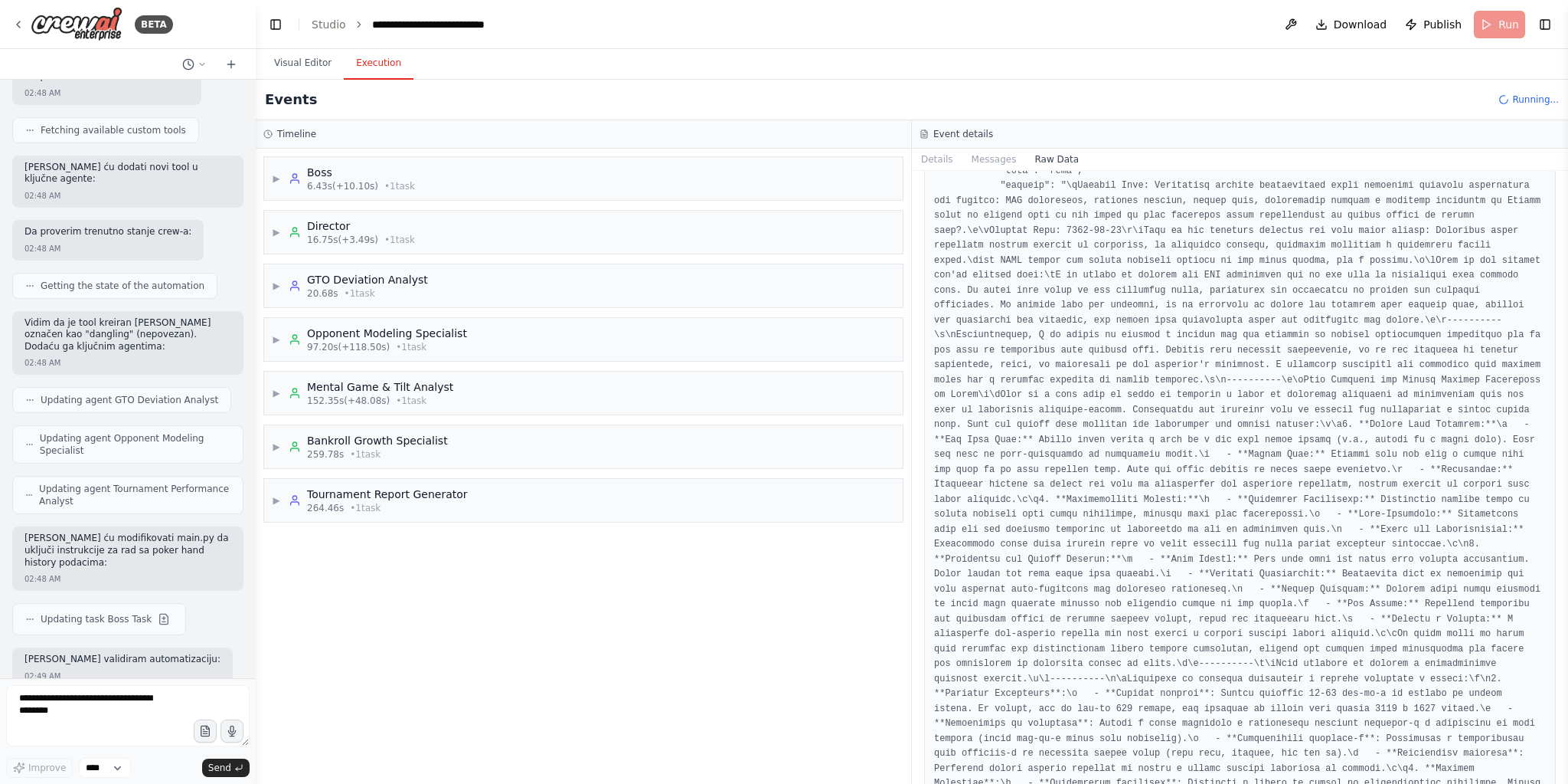
drag, startPoint x: 1564, startPoint y: 573, endPoint x: 1524, endPoint y: 606, distance: 51.9
click at [1564, 636] on button "Toggle Sidebar" at bounding box center [1568, 392] width 12 height 784
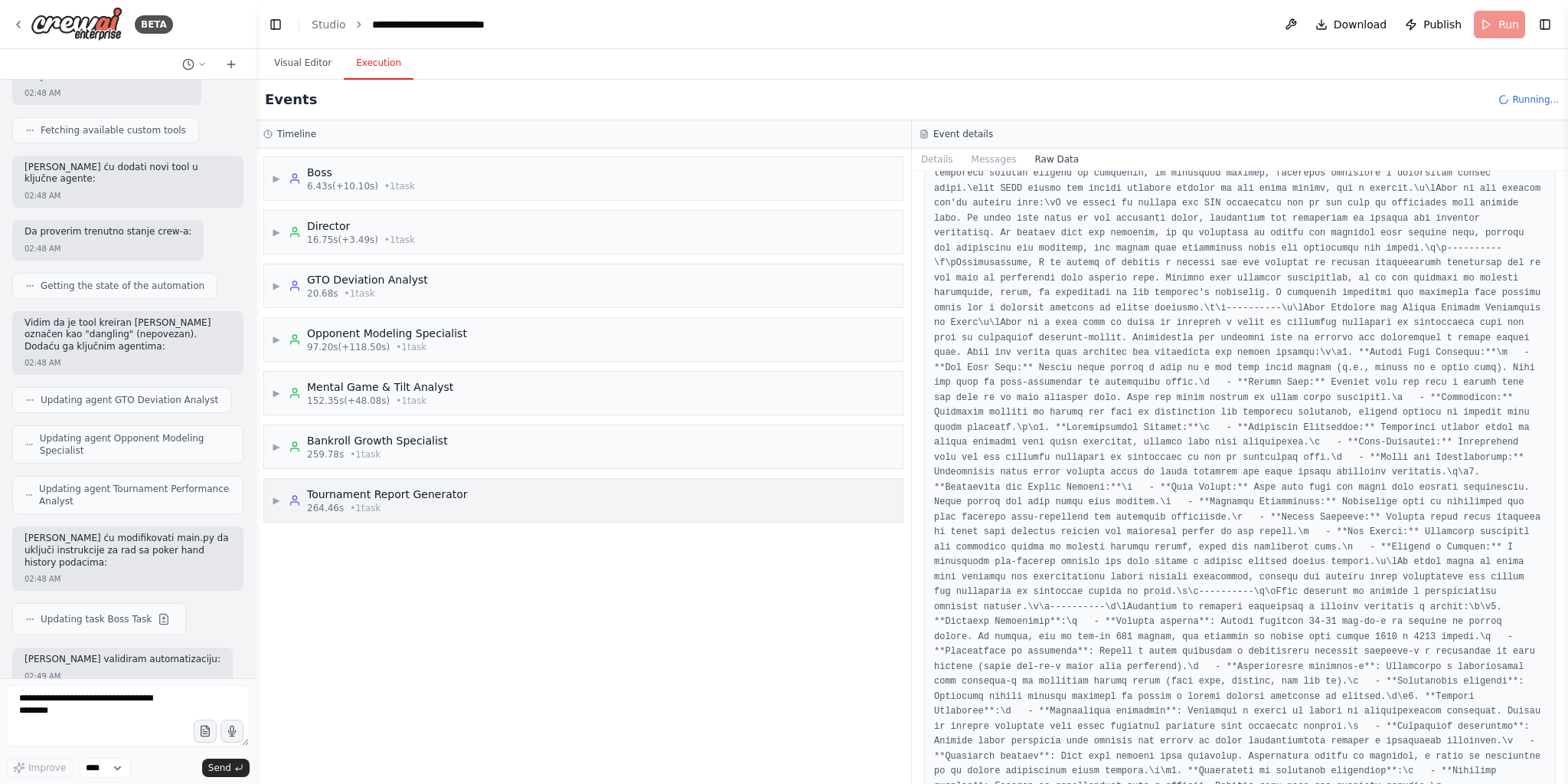
drag, startPoint x: 378, startPoint y: 500, endPoint x: 463, endPoint y: 734, distance: 249.0
click at [377, 502] on div "264.46s • 1 task" at bounding box center [387, 507] width 161 height 12
click at [454, 527] on div "▶ final_poker_report_task" at bounding box center [589, 538] width 626 height 28
click at [406, 557] on div "LLM call + 0.01s" at bounding box center [598, 563] width 585 height 12
click at [407, 557] on div "LLM call + 0.01s" at bounding box center [598, 563] width 585 height 12
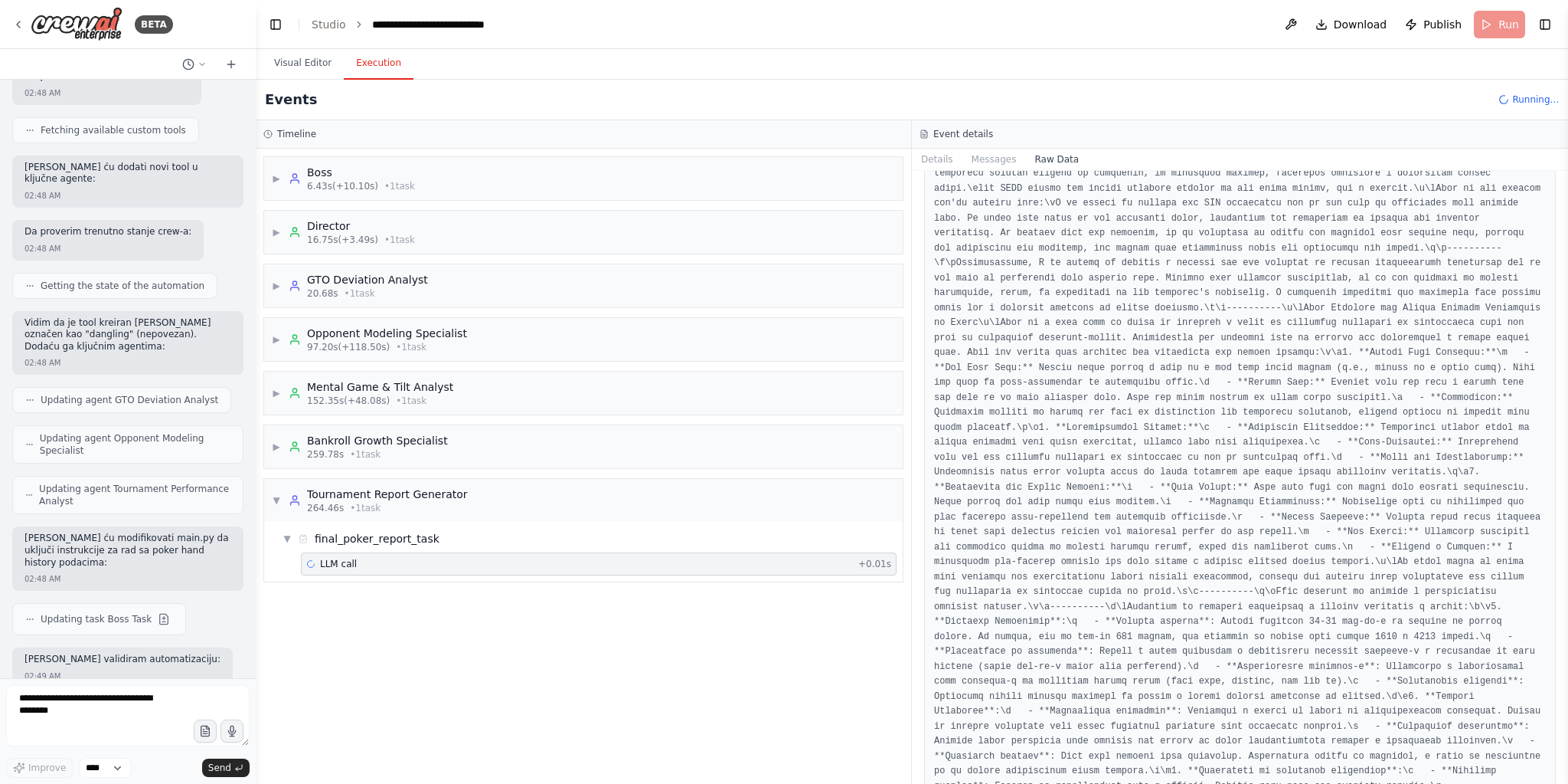
click at [877, 558] on span "+ 0.01s" at bounding box center [874, 563] width 33 height 12
click at [369, 165] on div "Boss" at bounding box center [361, 173] width 108 height 15
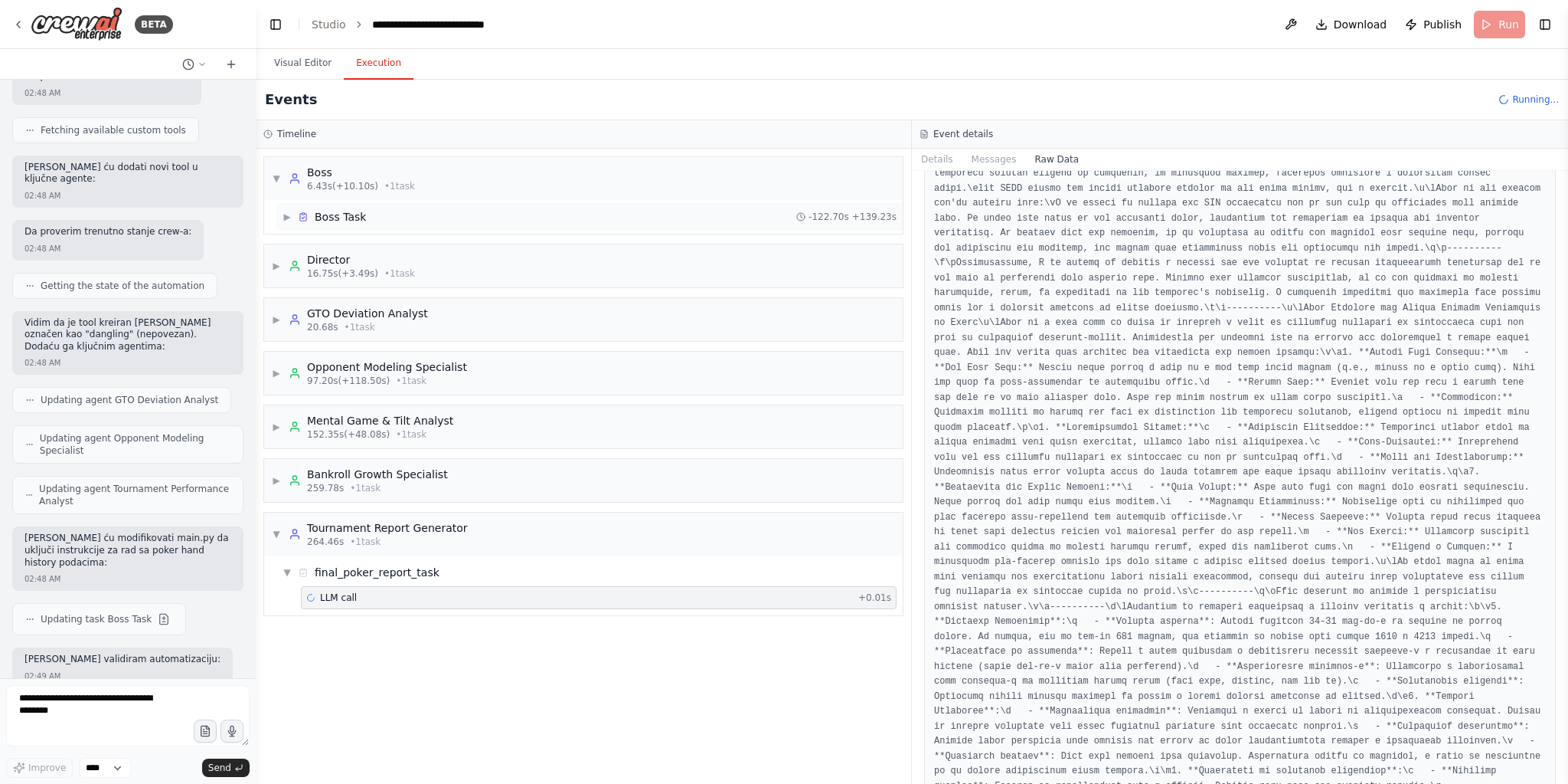
click at [315, 216] on div "Boss Task" at bounding box center [340, 217] width 52 height 15
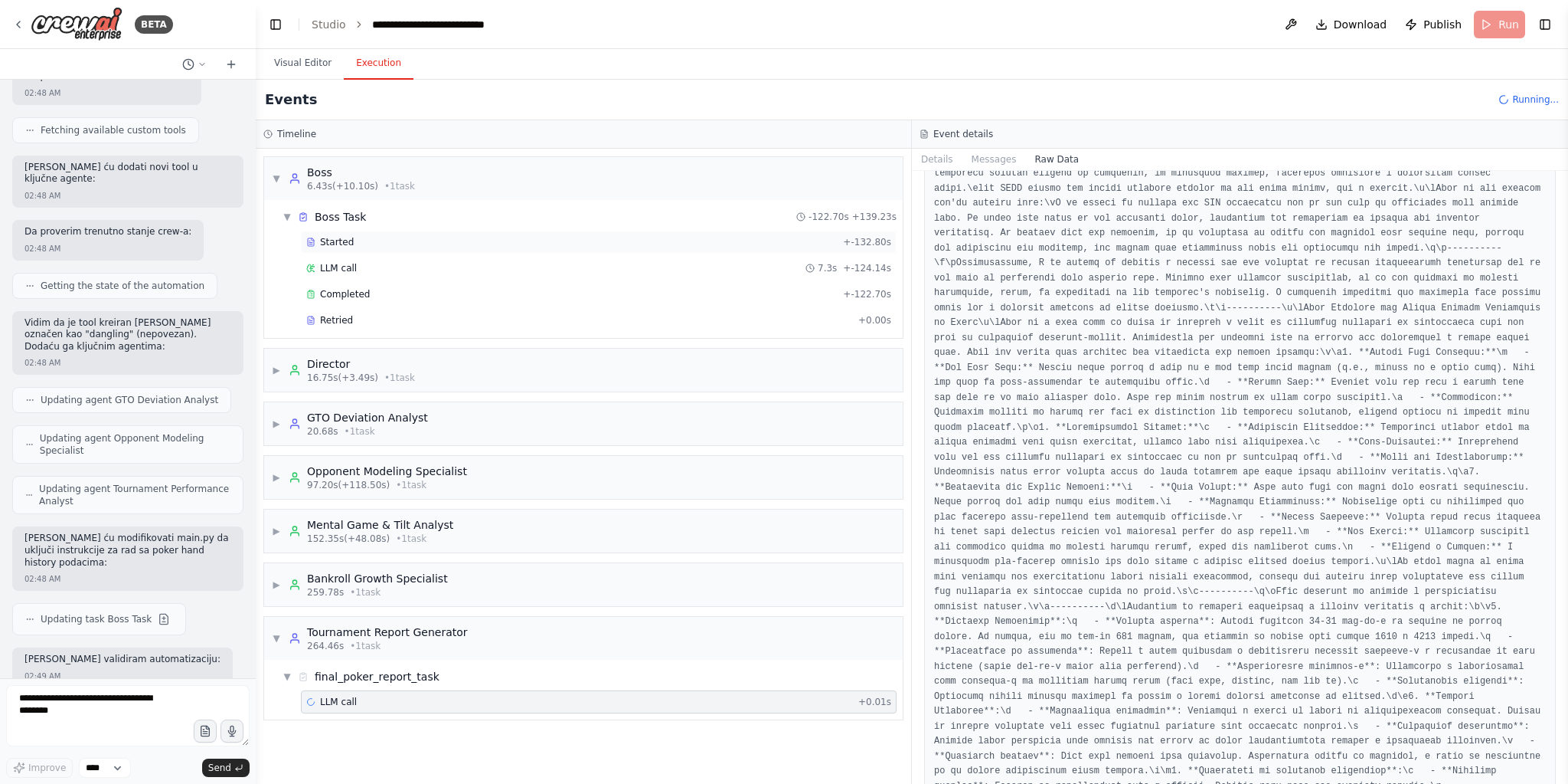
click at [805, 238] on div "Started" at bounding box center [571, 242] width 531 height 12
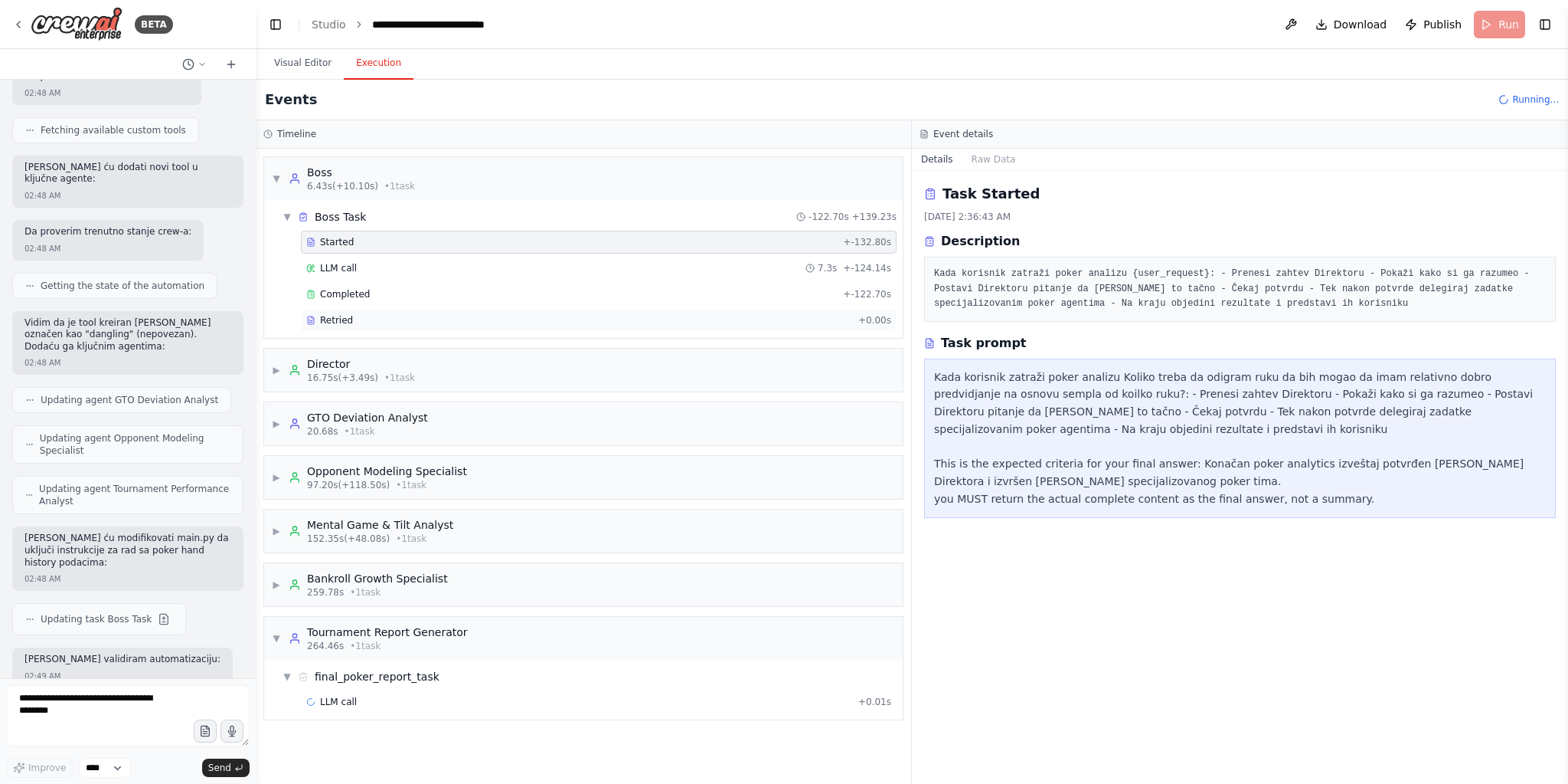
click at [357, 316] on div "Retried" at bounding box center [579, 320] width 546 height 12
click at [362, 282] on div "Completed + -122.70s" at bounding box center [598, 293] width 596 height 23
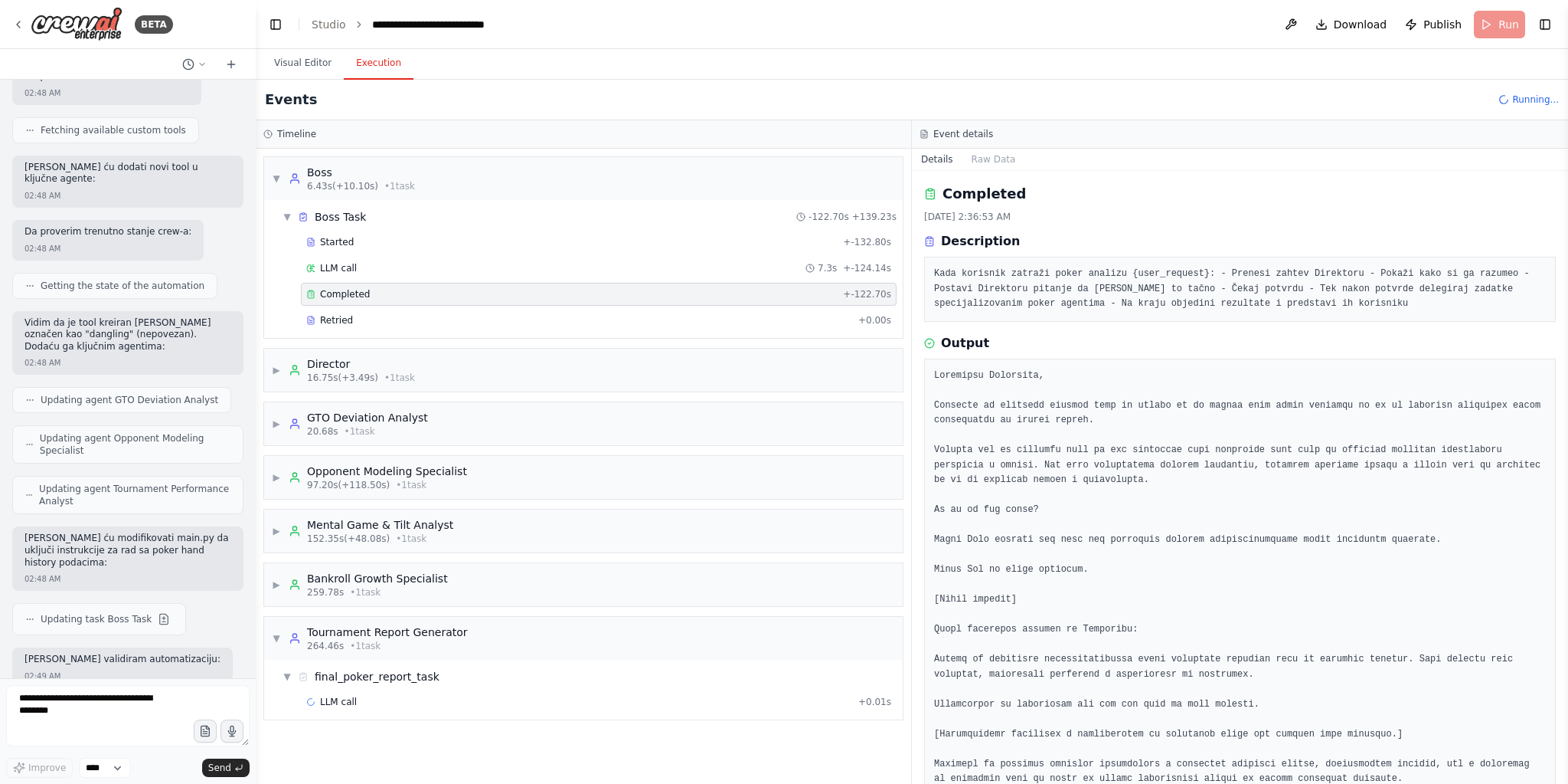
scroll to position [34, 0]
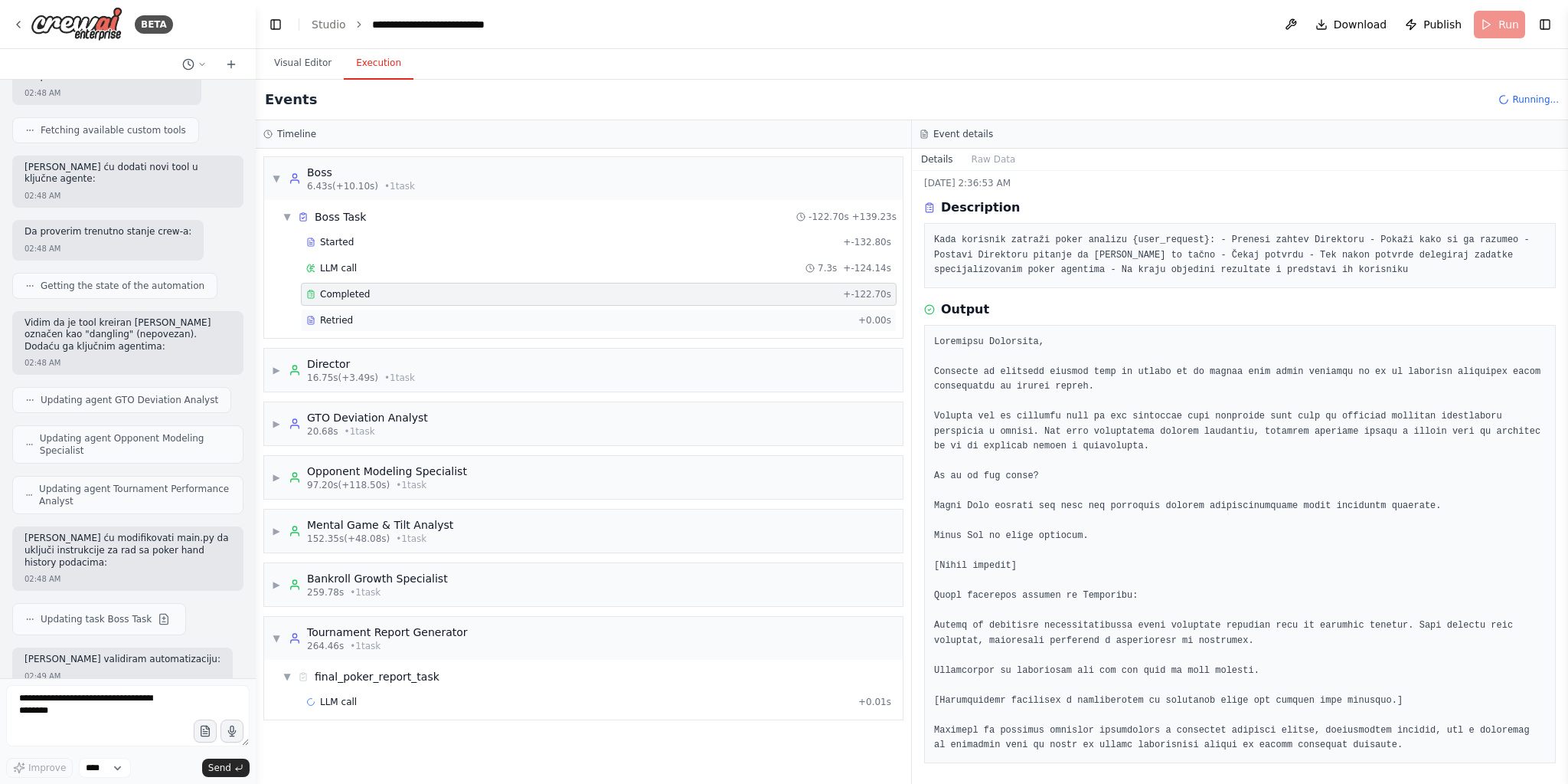
click at [310, 321] on div "Retried" at bounding box center [579, 320] width 546 height 12
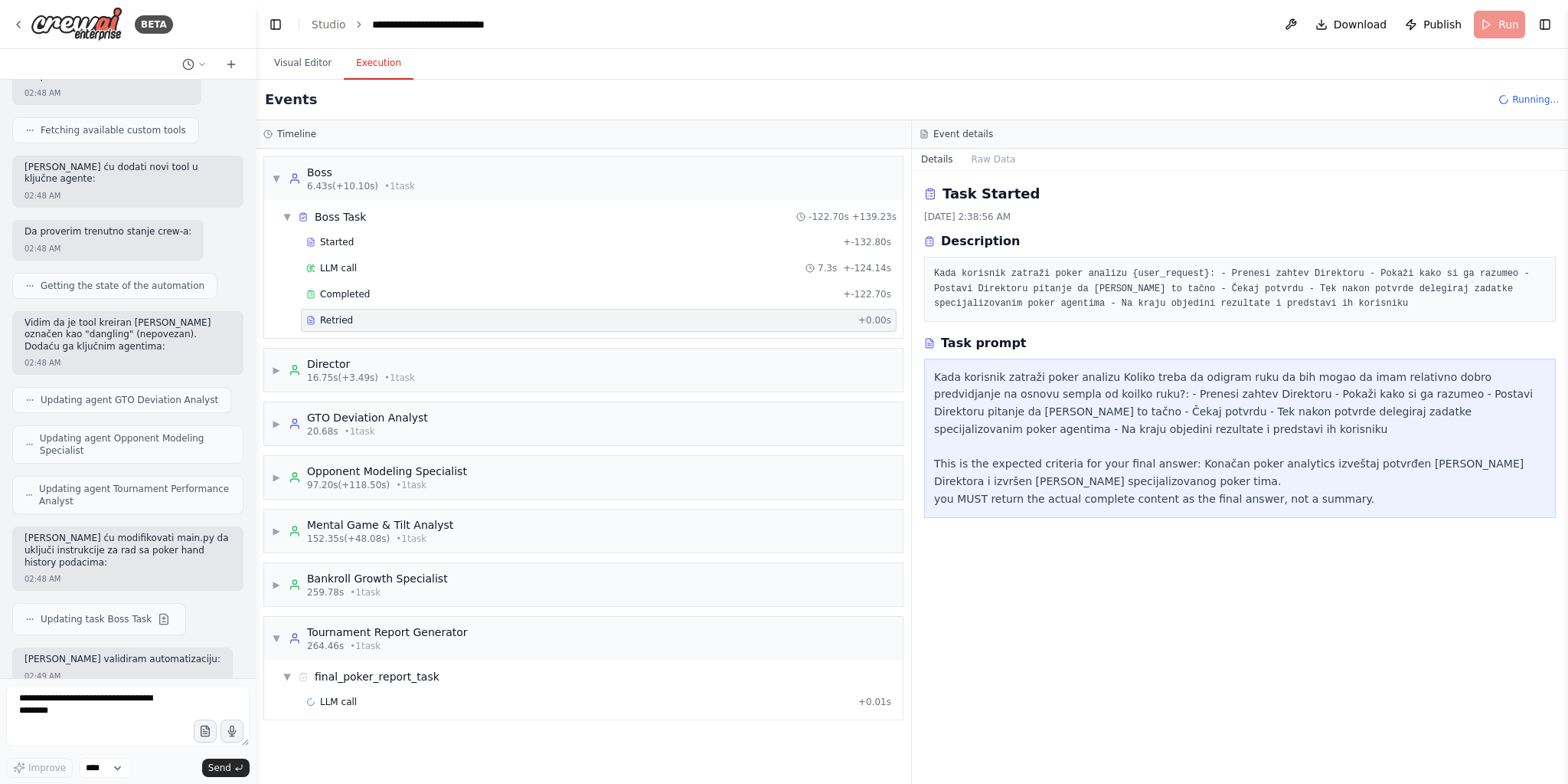
scroll to position [0, 0]
click at [319, 379] on div "▶ Director 16.75s (+3.49s) • 1 task" at bounding box center [582, 370] width 638 height 43
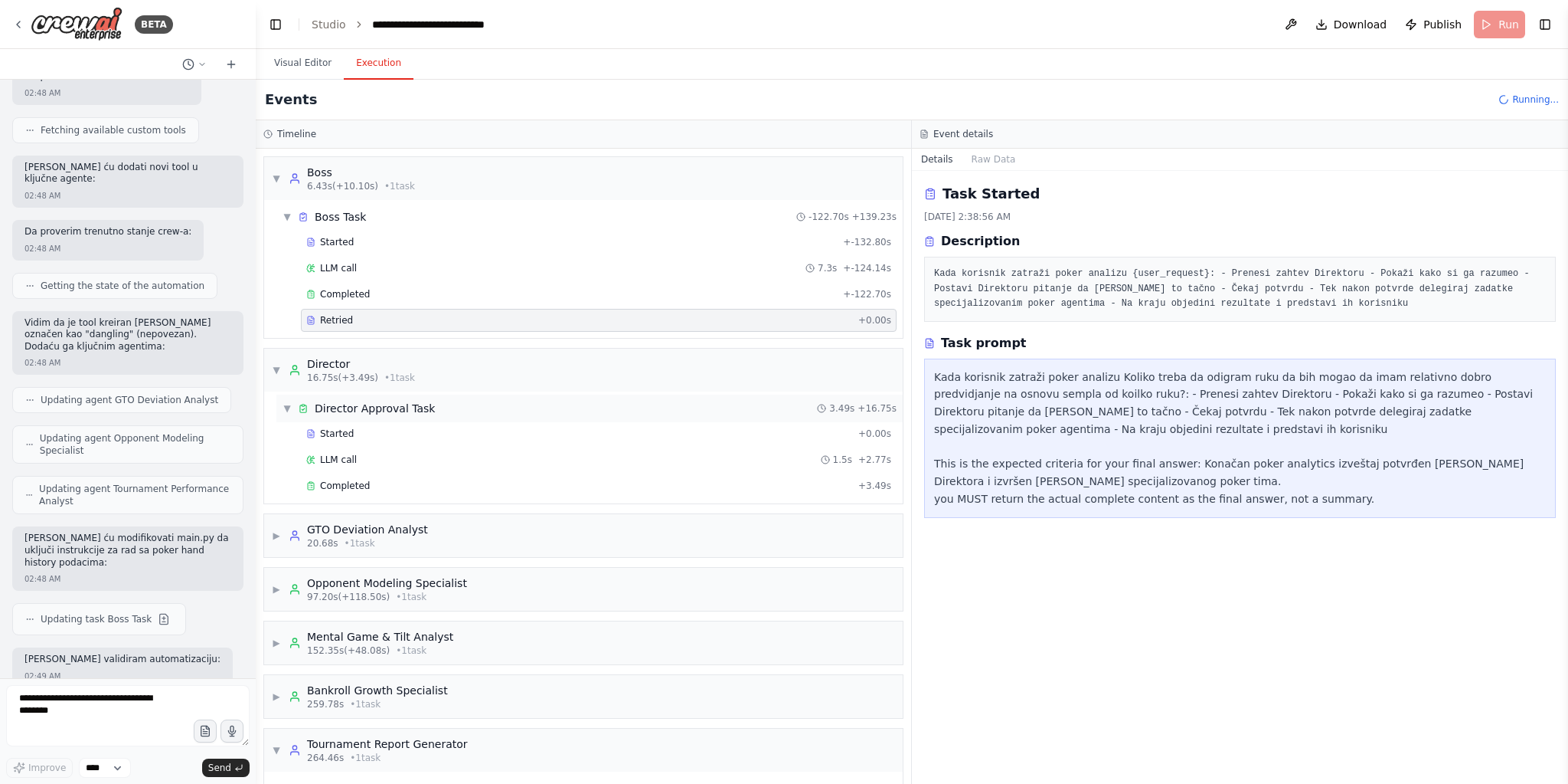
click at [362, 404] on div "Director Approval Task" at bounding box center [374, 408] width 120 height 15
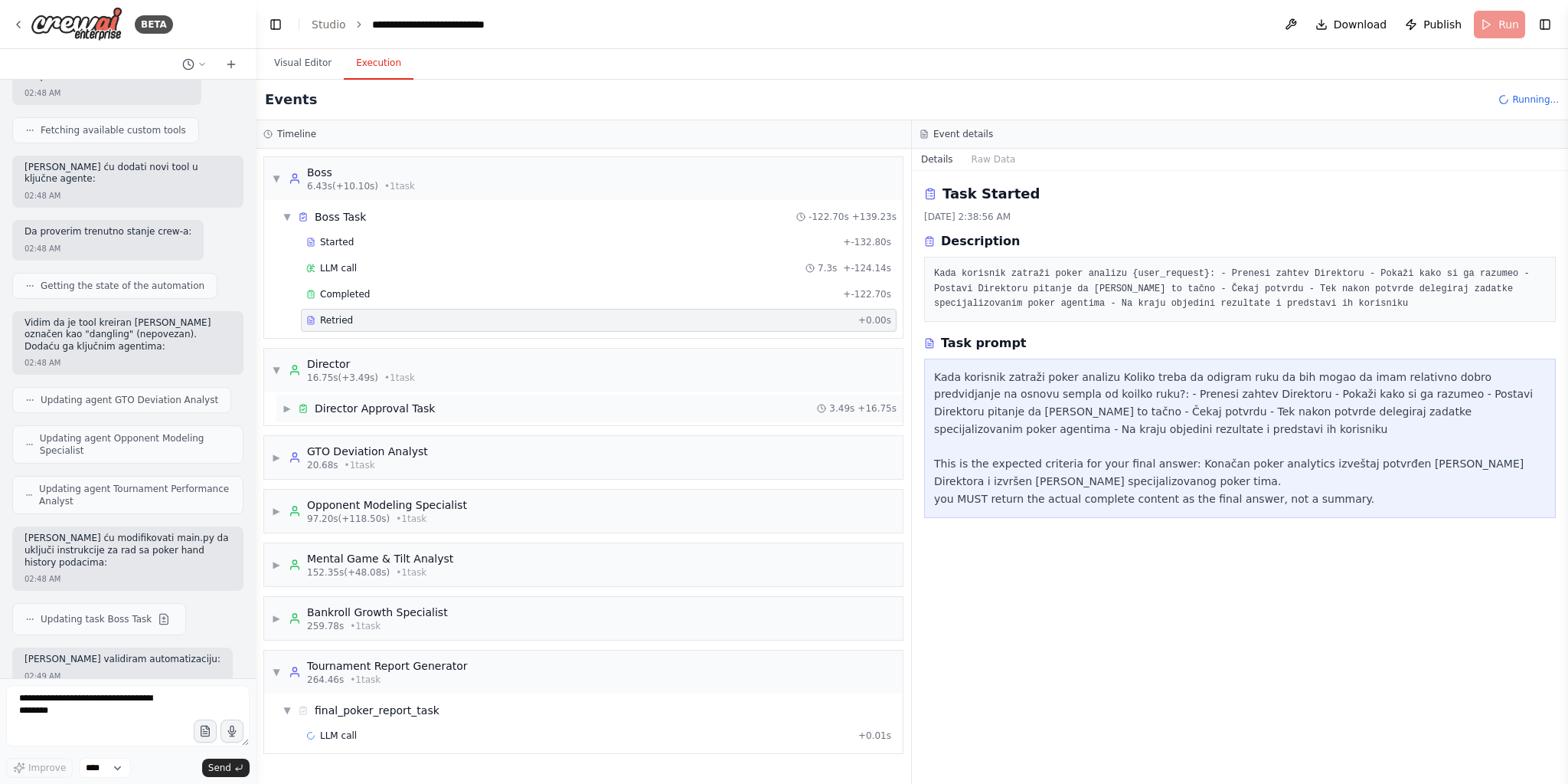
click at [363, 404] on div "Director Approval Task" at bounding box center [374, 408] width 120 height 15
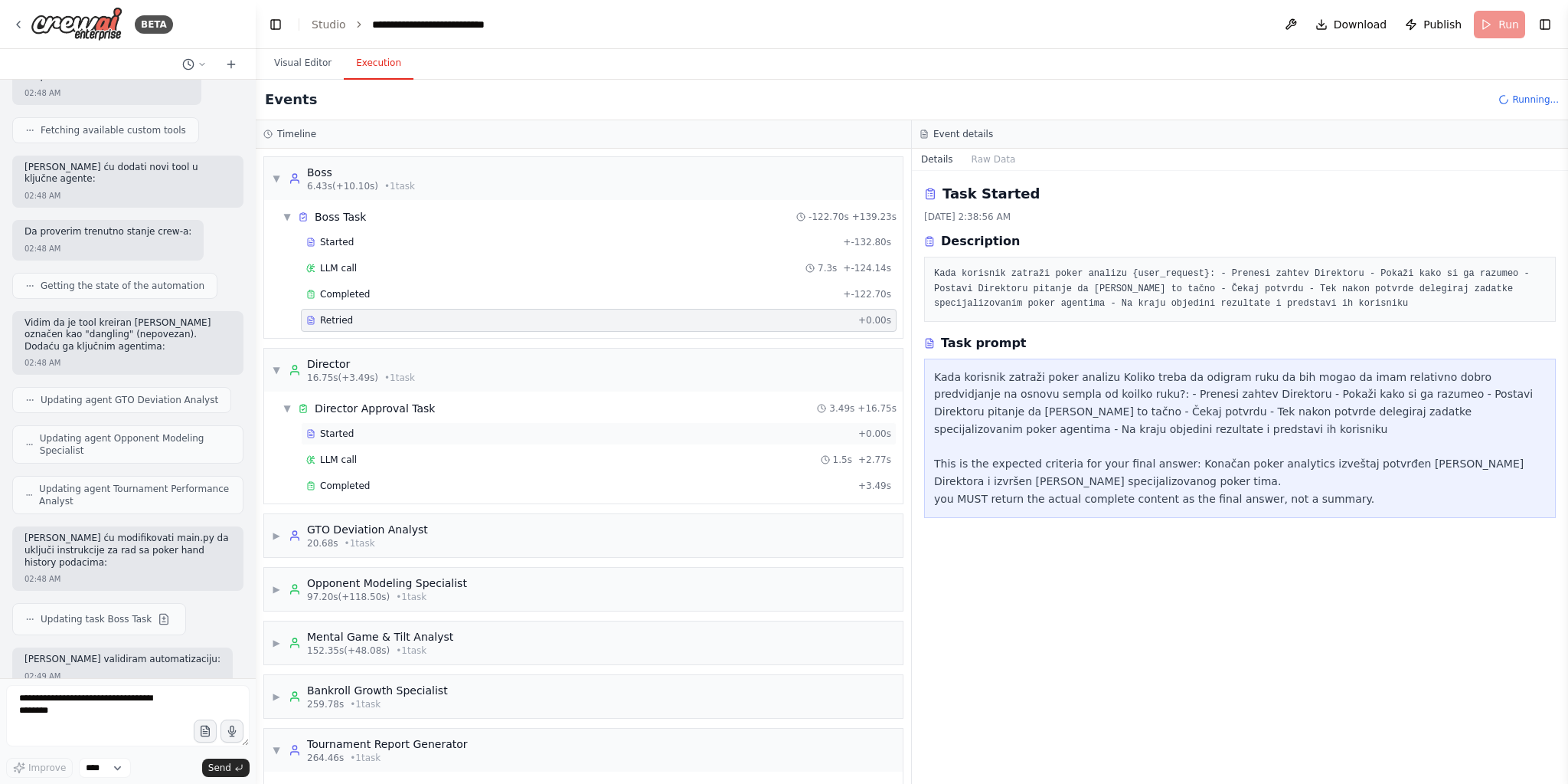
click at [316, 434] on div "Started" at bounding box center [579, 433] width 546 height 12
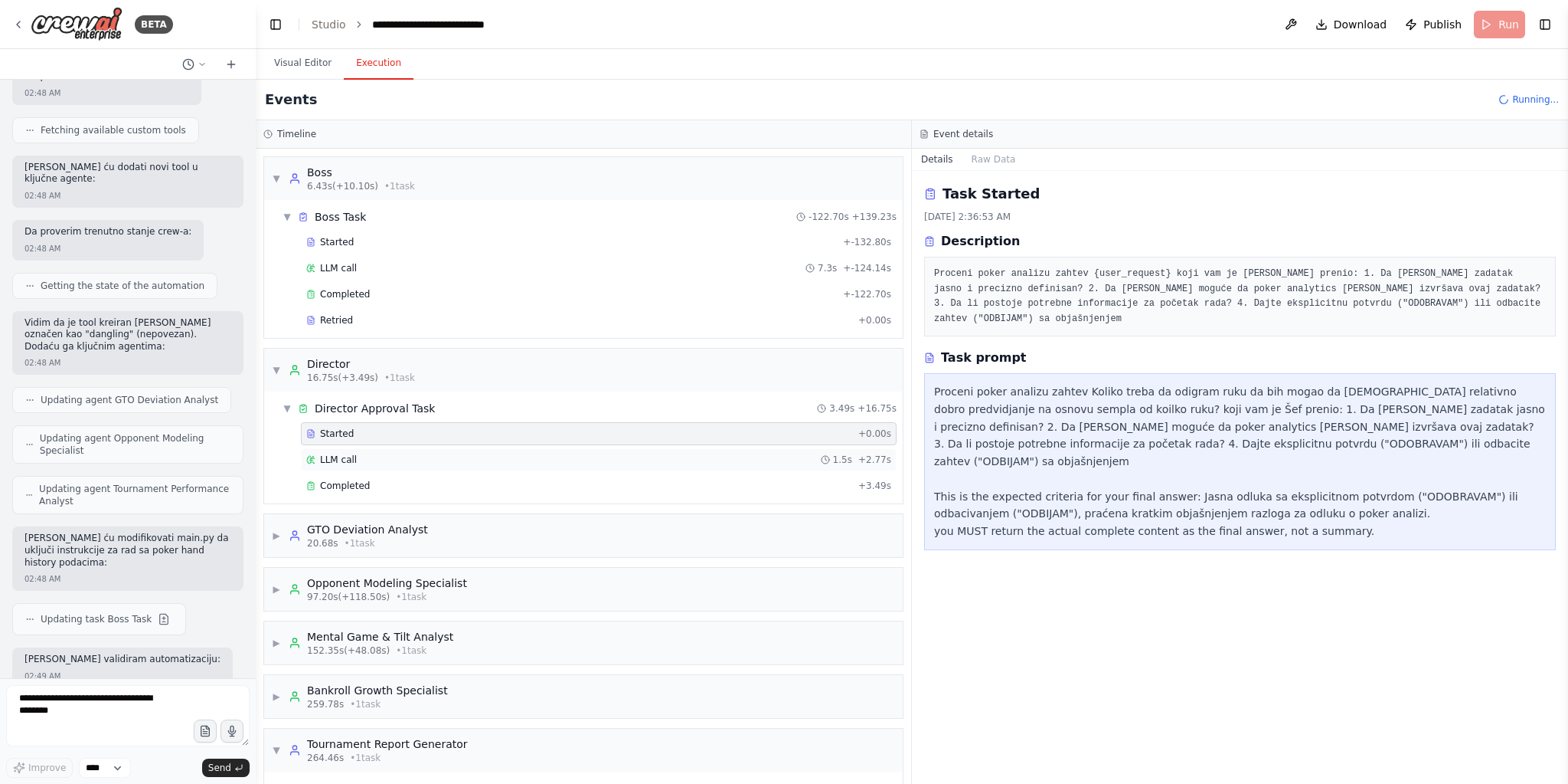
click at [336, 453] on span "LLM call" at bounding box center [338, 459] width 36 height 12
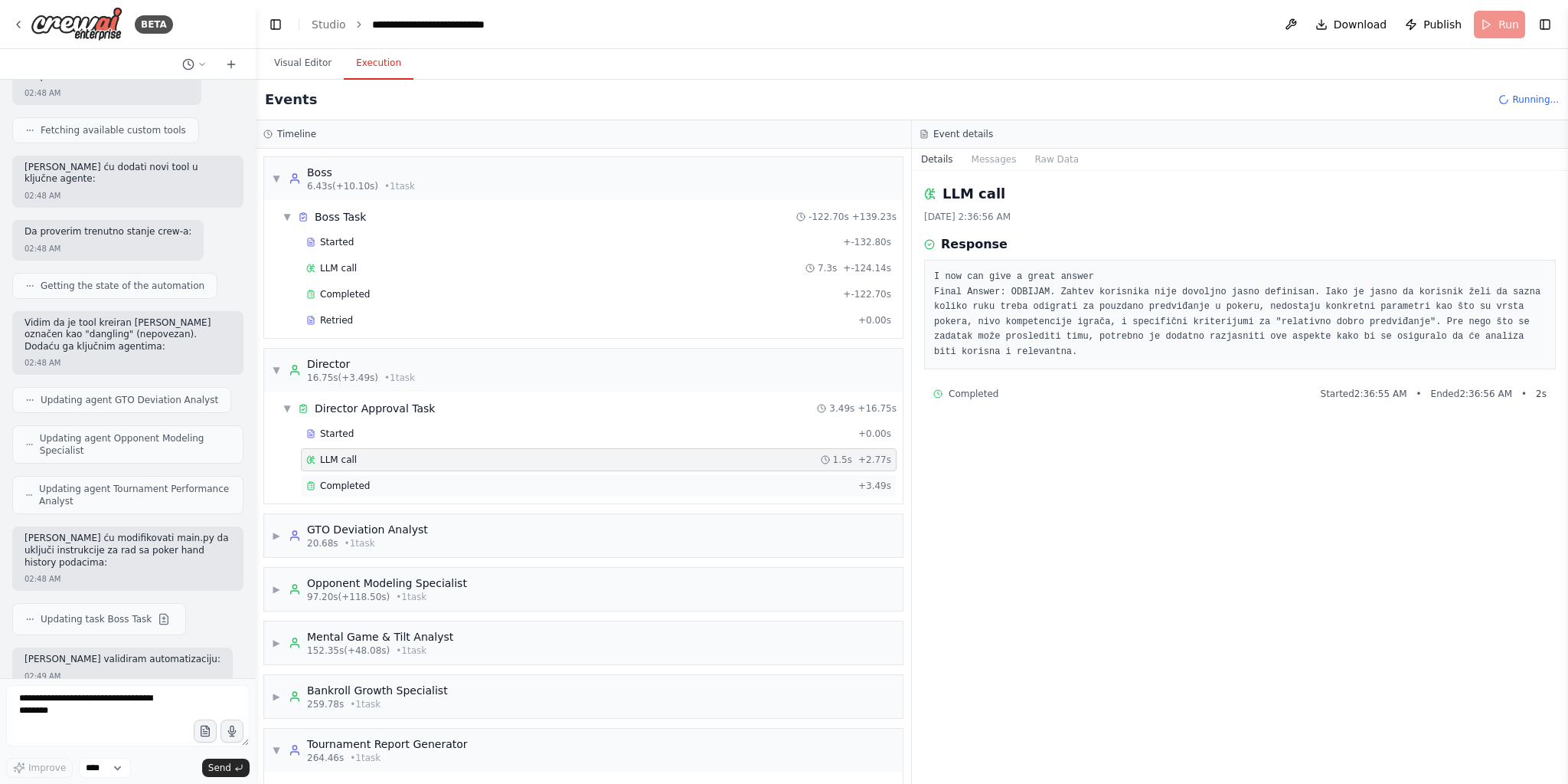
click at [426, 480] on div "Completed" at bounding box center [579, 485] width 546 height 12
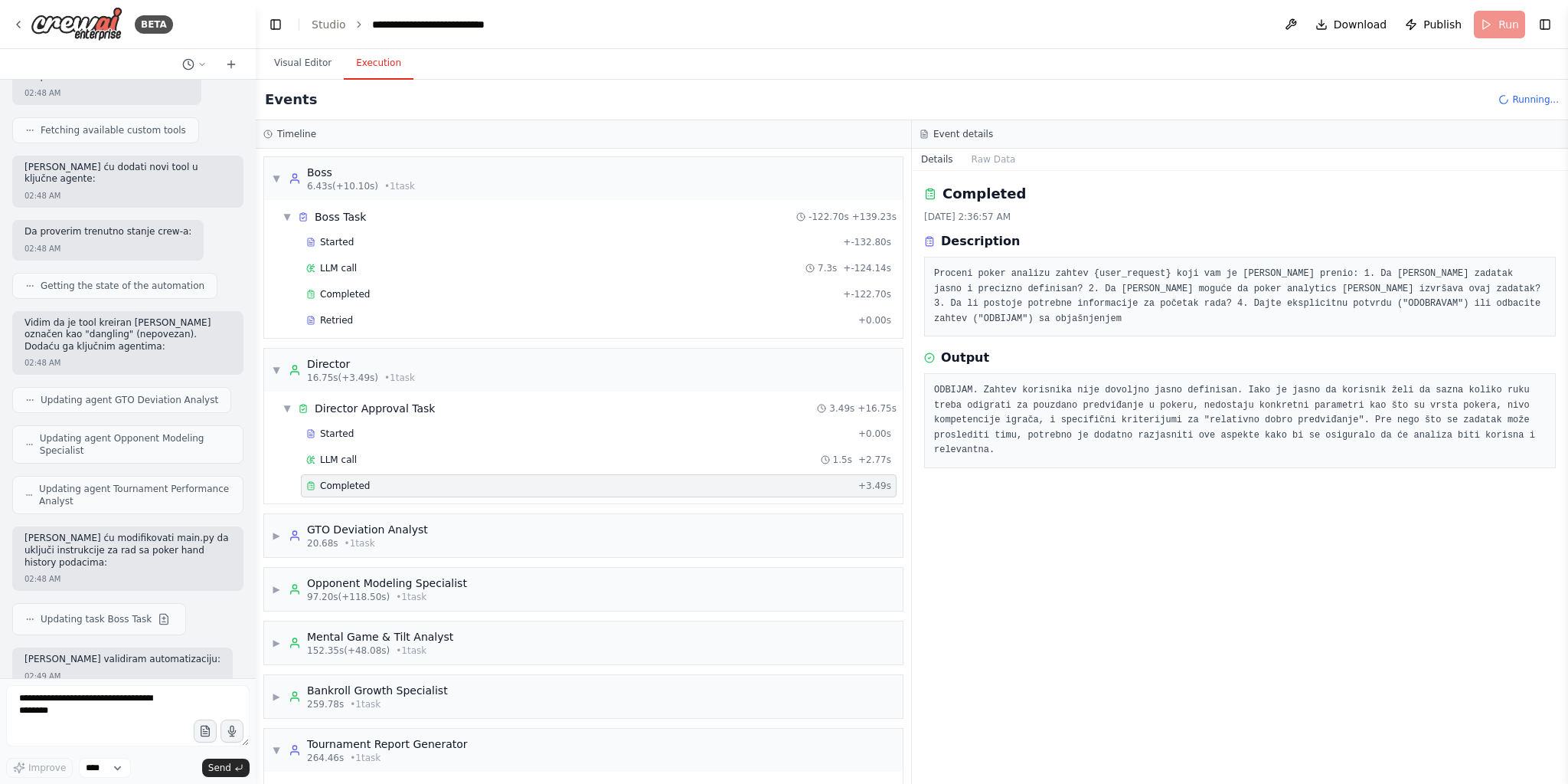
drag, startPoint x: 1528, startPoint y: 109, endPoint x: 1525, endPoint y: 99, distance: 10.4
click at [1527, 106] on div "Events Running..." at bounding box center [912, 100] width 1312 height 41
click at [1525, 98] on span "Running..." at bounding box center [1535, 100] width 46 height 12
drag, startPoint x: 1525, startPoint y: 98, endPoint x: 1518, endPoint y: 11, distance: 87.3
click at [1526, 85] on div "Events Running..." at bounding box center [912, 100] width 1312 height 41
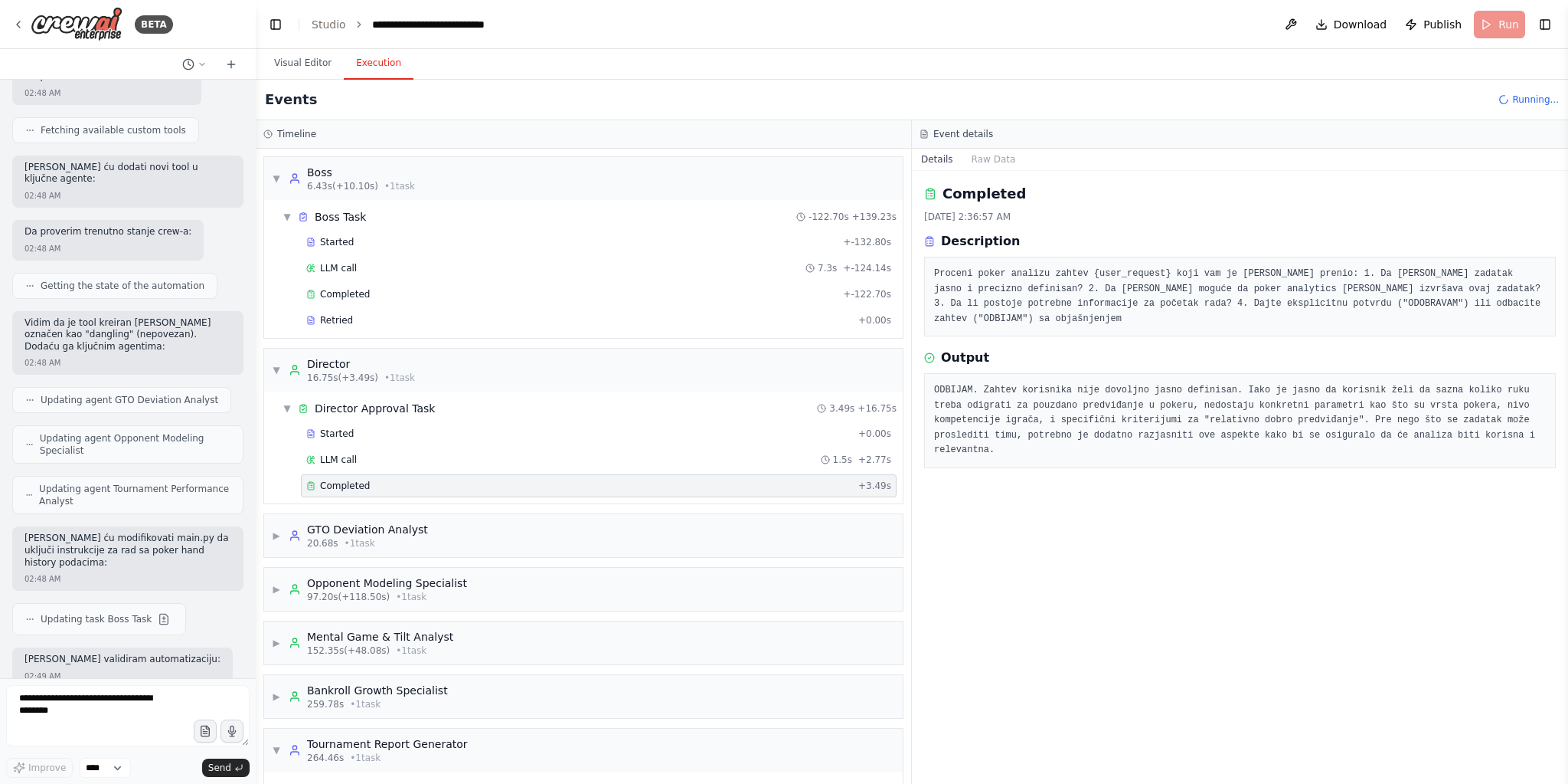
click at [1500, 16] on header "**********" at bounding box center [912, 25] width 1312 height 49
click at [1494, 15] on header "**********" at bounding box center [912, 25] width 1312 height 49
click at [1421, 24] on button "Publish" at bounding box center [1434, 25] width 69 height 28
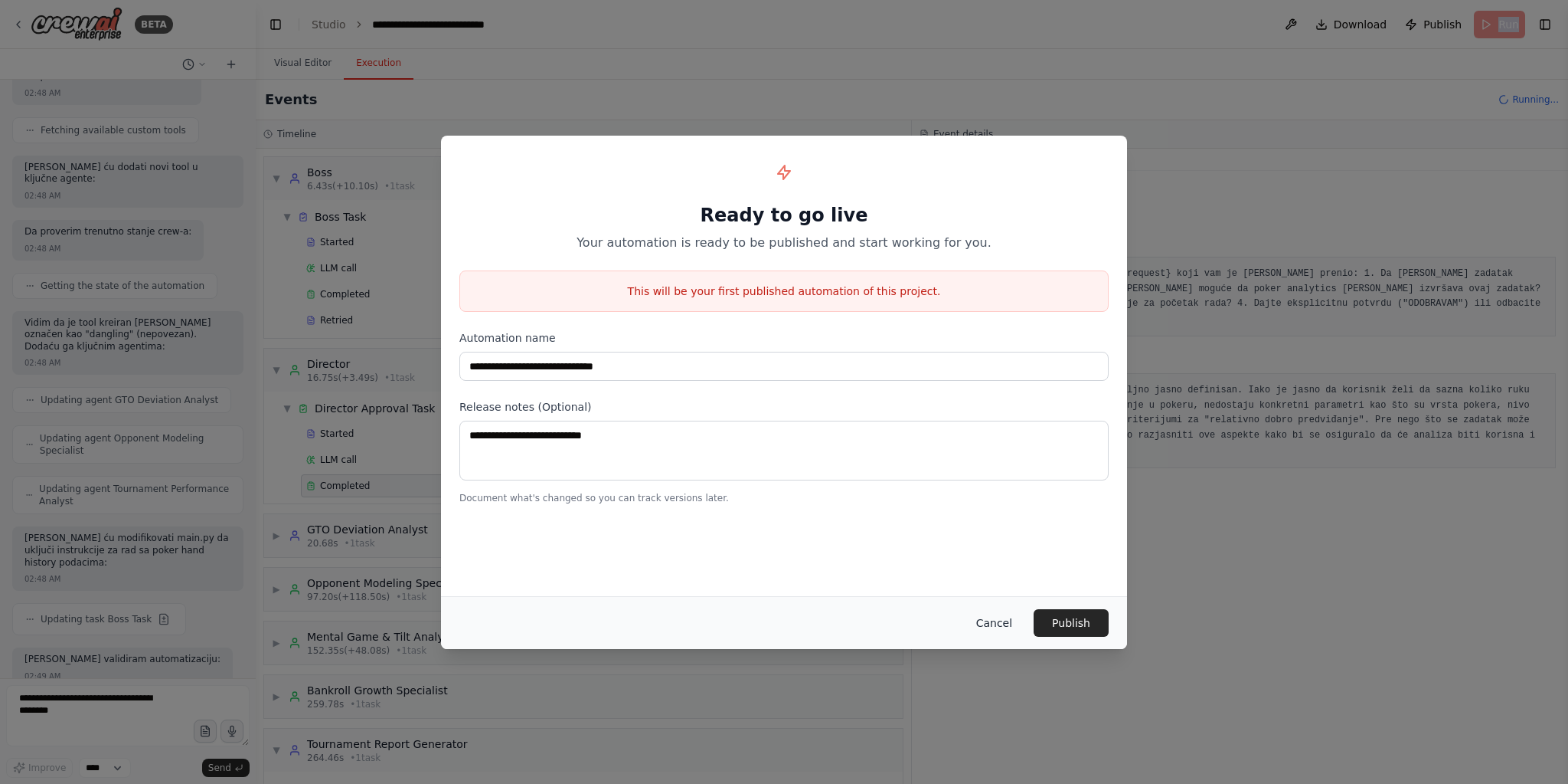
click at [1001, 619] on button "Cancel" at bounding box center [994, 622] width 61 height 28
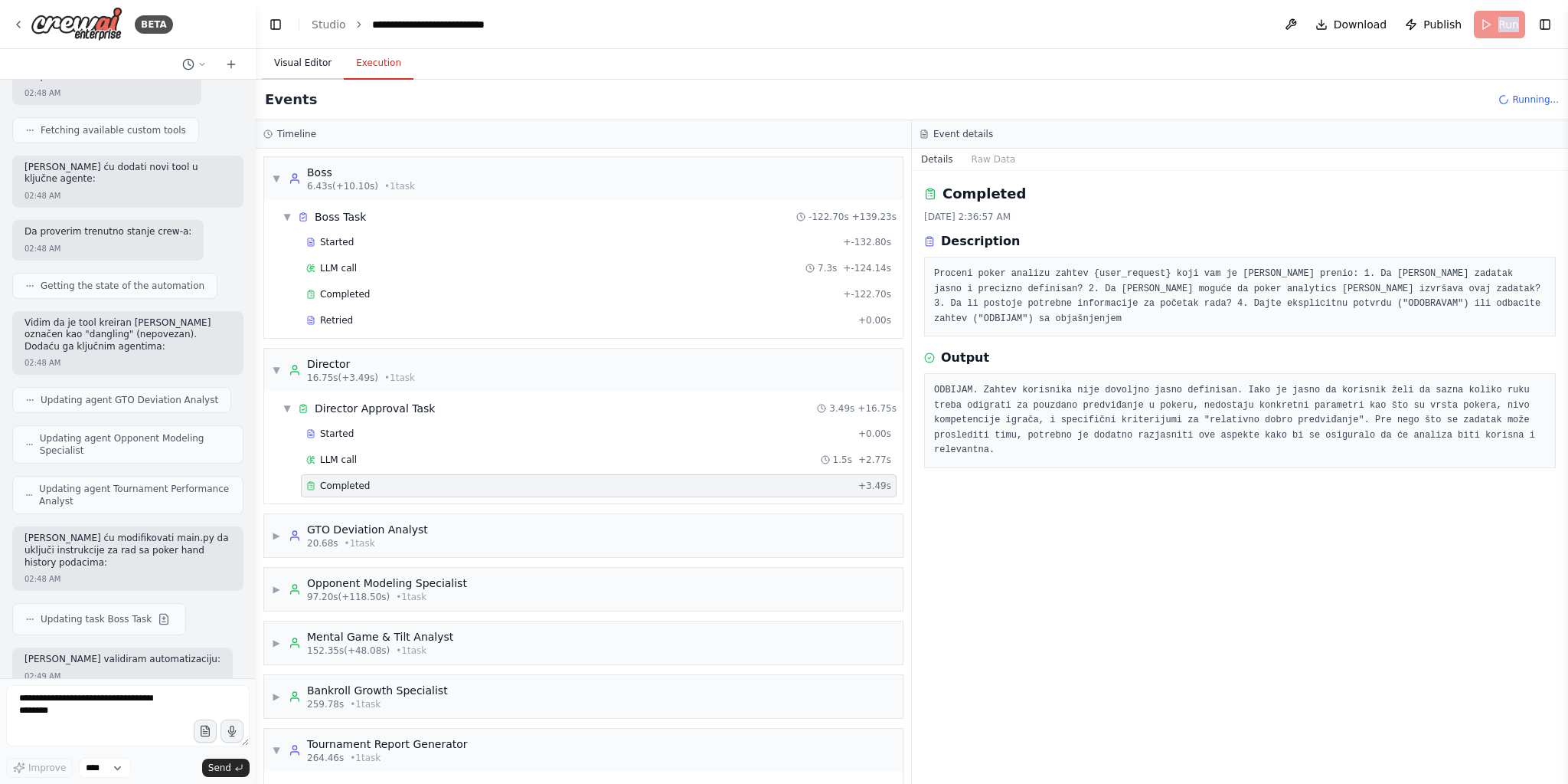
click at [295, 70] on button "Visual Editor" at bounding box center [303, 63] width 82 height 32
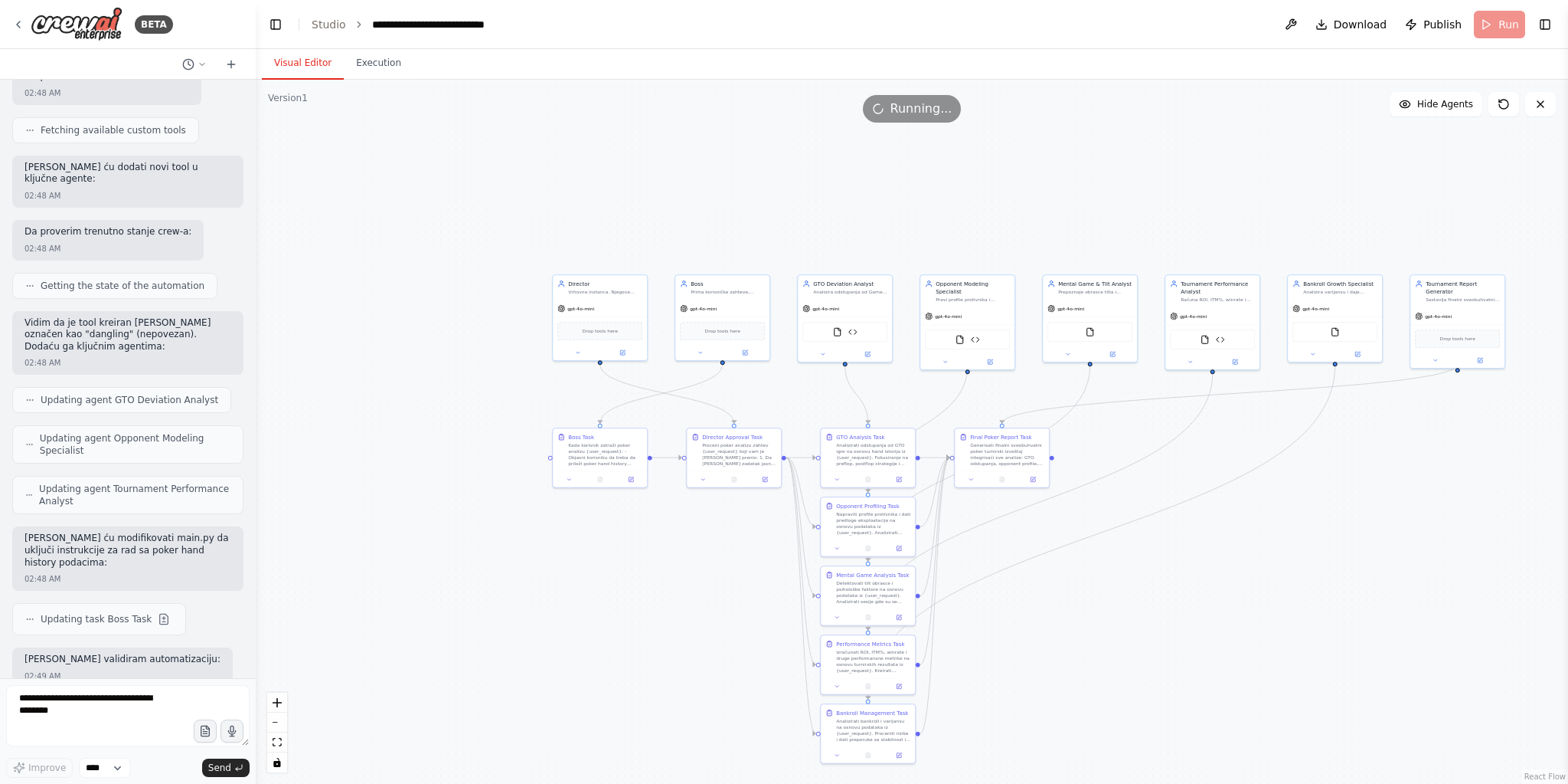
click at [889, 96] on div "Running..." at bounding box center [912, 108] width 99 height 28
drag, startPoint x: 889, startPoint y: 96, endPoint x: 971, endPoint y: 111, distance: 83.4
click at [889, 96] on div "Running..." at bounding box center [912, 108] width 99 height 28
click at [1458, 106] on span "Hide Agents" at bounding box center [1445, 104] width 56 height 12
click at [1456, 105] on span "Show Agents" at bounding box center [1443, 104] width 60 height 12
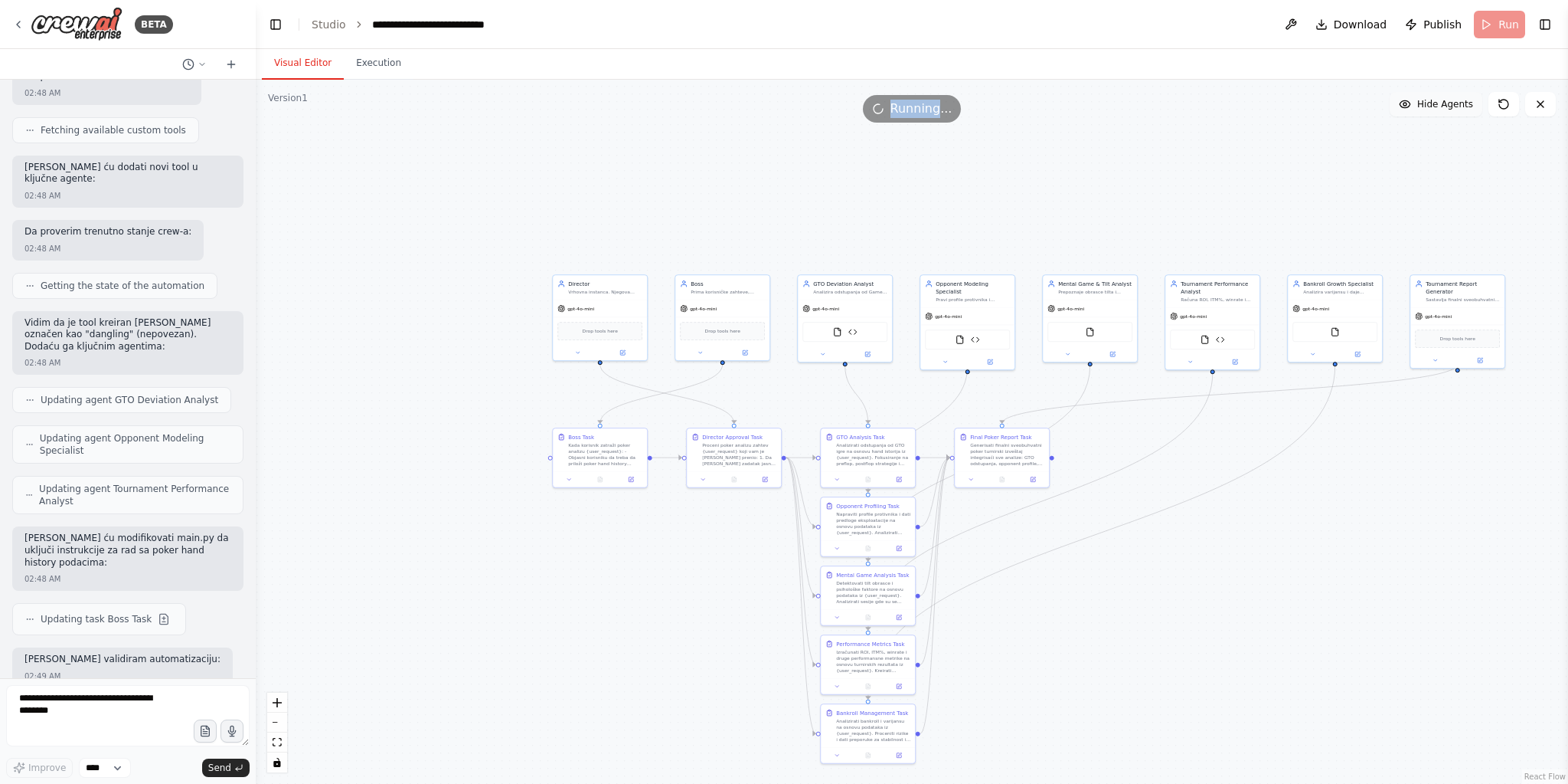
click at [1424, 109] on span "Hide Agents" at bounding box center [1445, 104] width 56 height 12
click at [1424, 109] on span "Show Agents" at bounding box center [1443, 104] width 60 height 12
click at [1497, 105] on button at bounding box center [1504, 104] width 30 height 25
click at [1538, 103] on icon at bounding box center [1540, 104] width 12 height 12
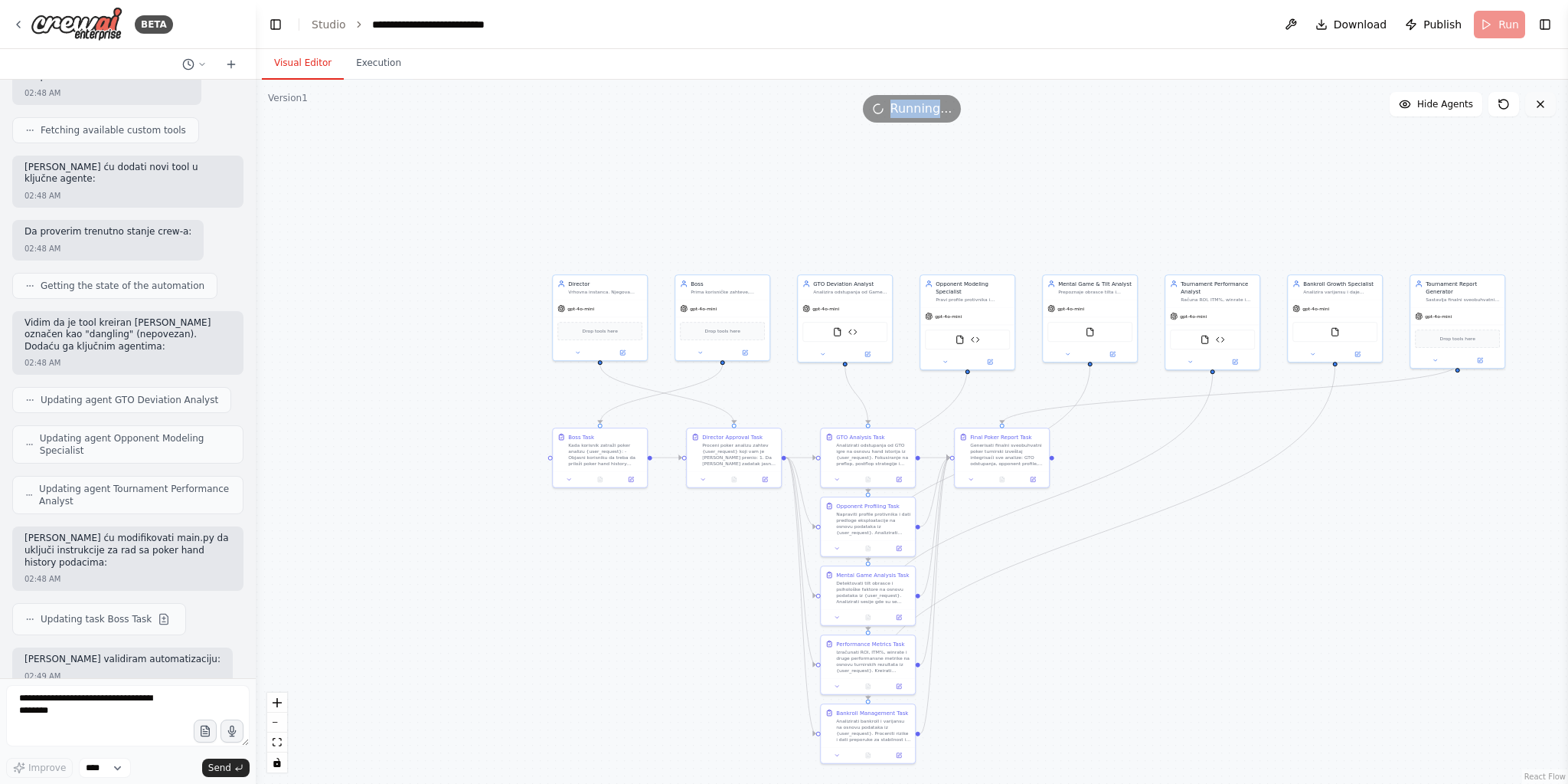
click at [1538, 103] on icon at bounding box center [1540, 104] width 12 height 12
drag, startPoint x: 1539, startPoint y: 103, endPoint x: 542, endPoint y: 613, distance: 1119.9
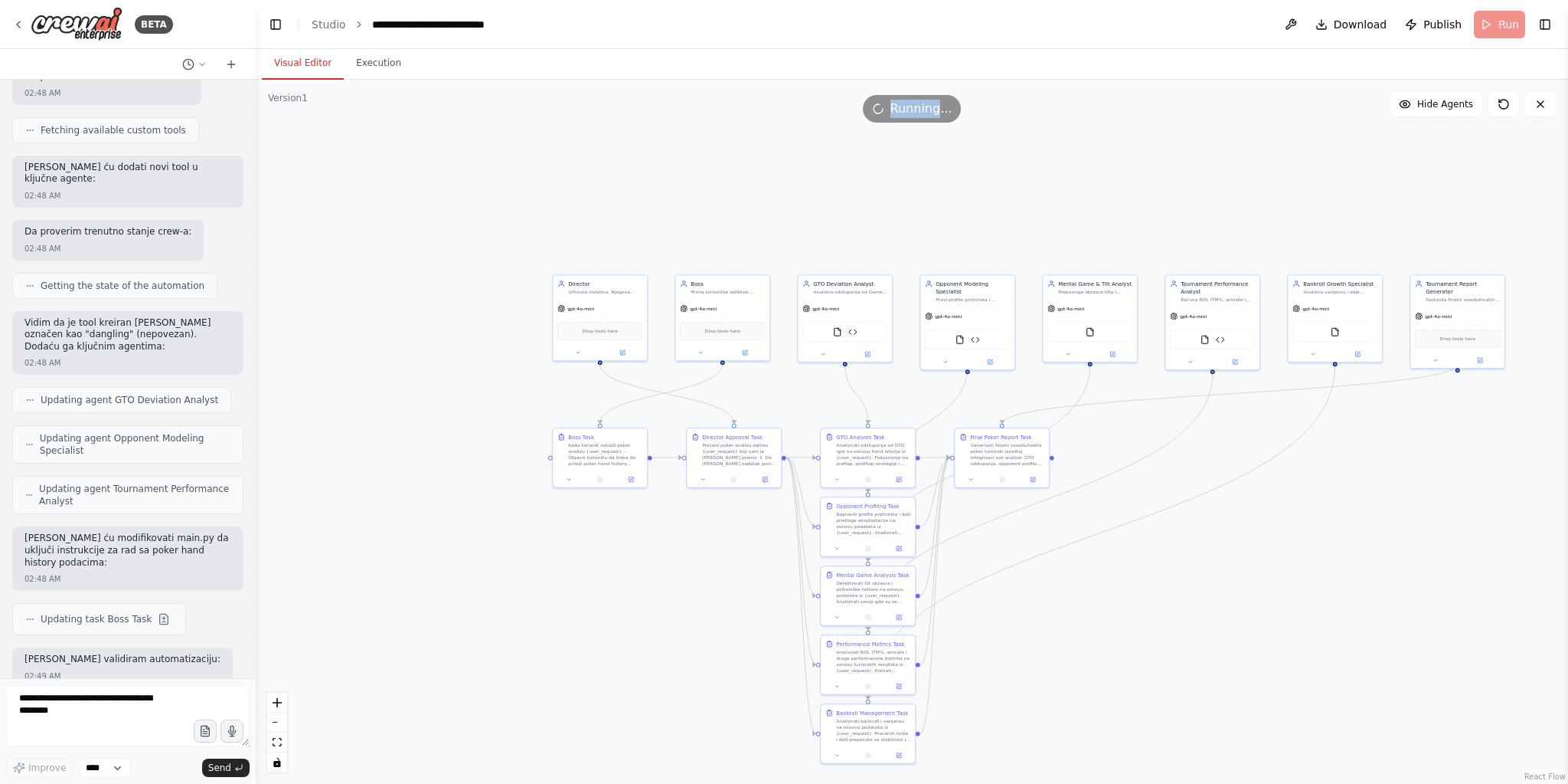
click at [1528, 104] on button at bounding box center [1540, 104] width 30 height 25
click at [329, 21] on link "Studio" at bounding box center [329, 25] width 35 height 12
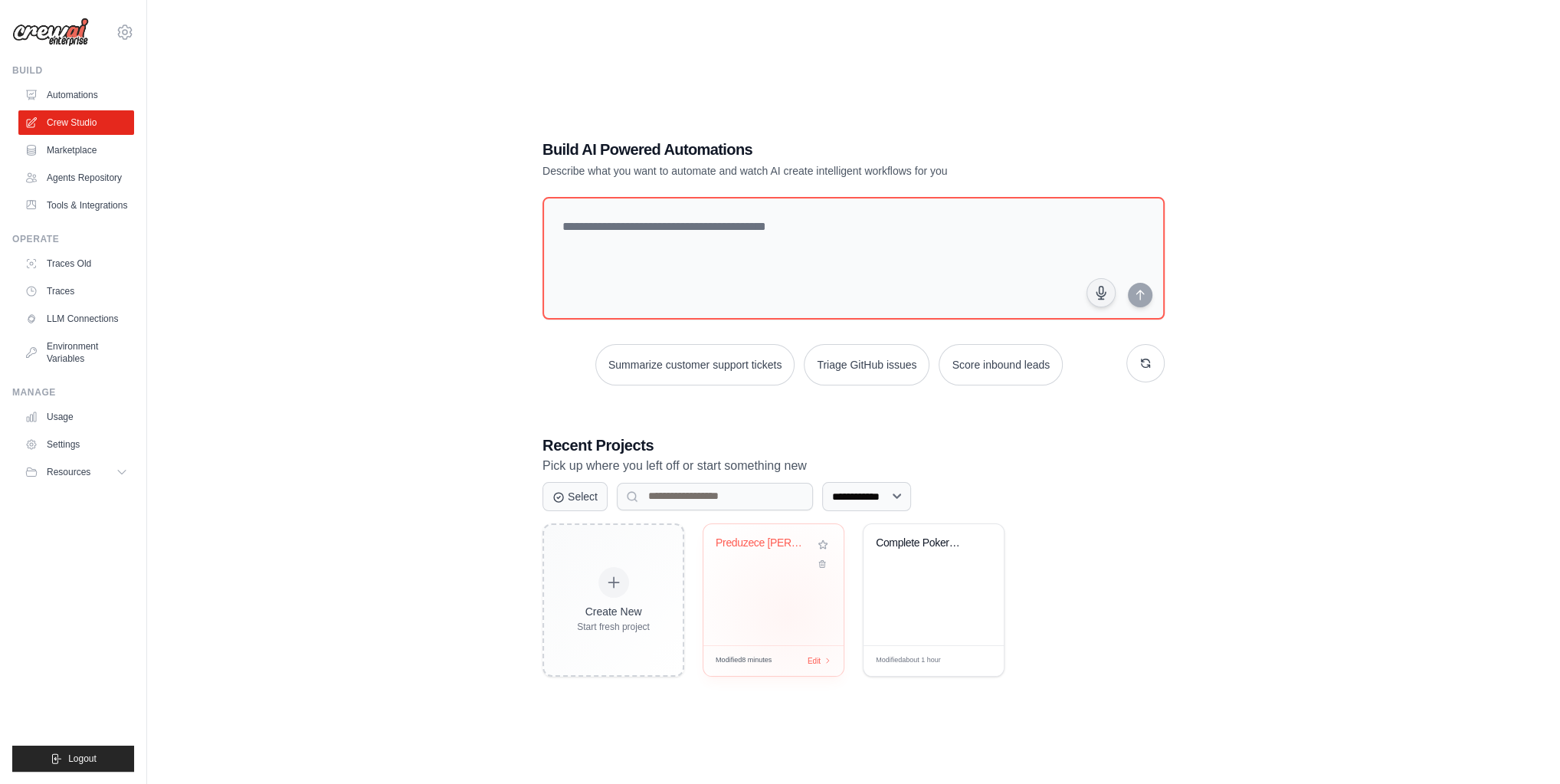
click at [788, 614] on div "Preduzece [PERSON_NAME] i sinovi" at bounding box center [773, 584] width 140 height 121
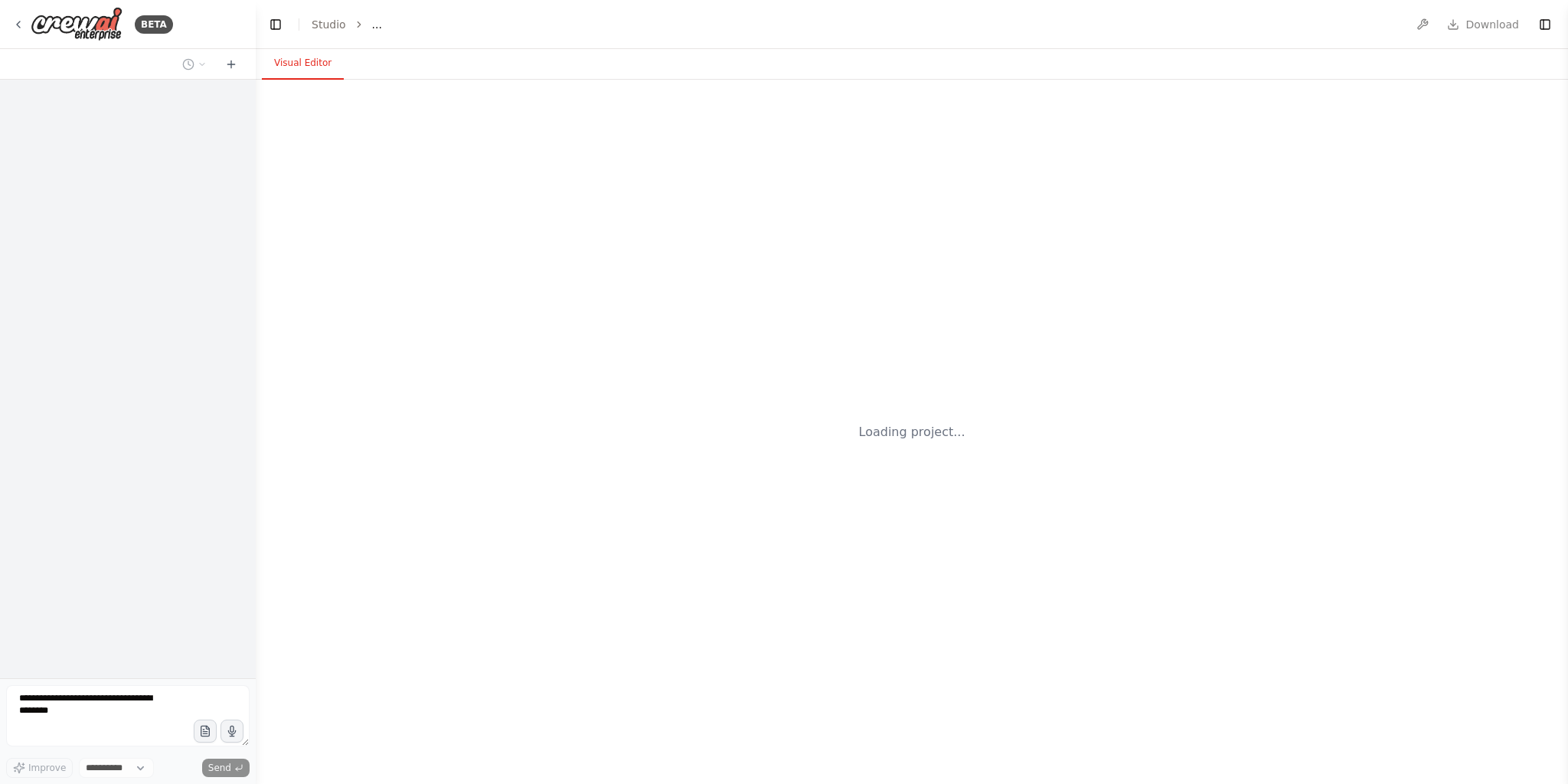
select select "****"
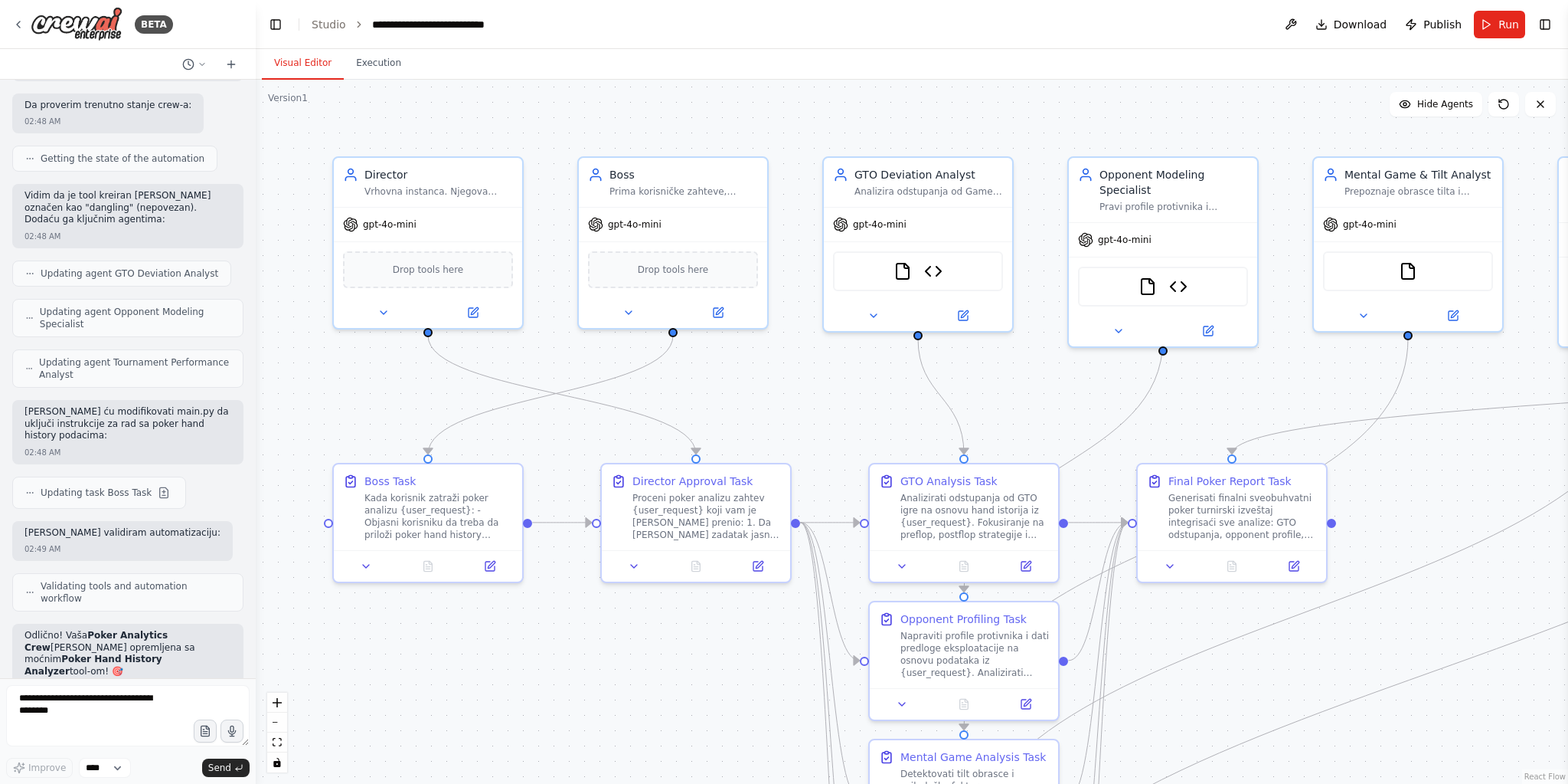
scroll to position [12266, 0]
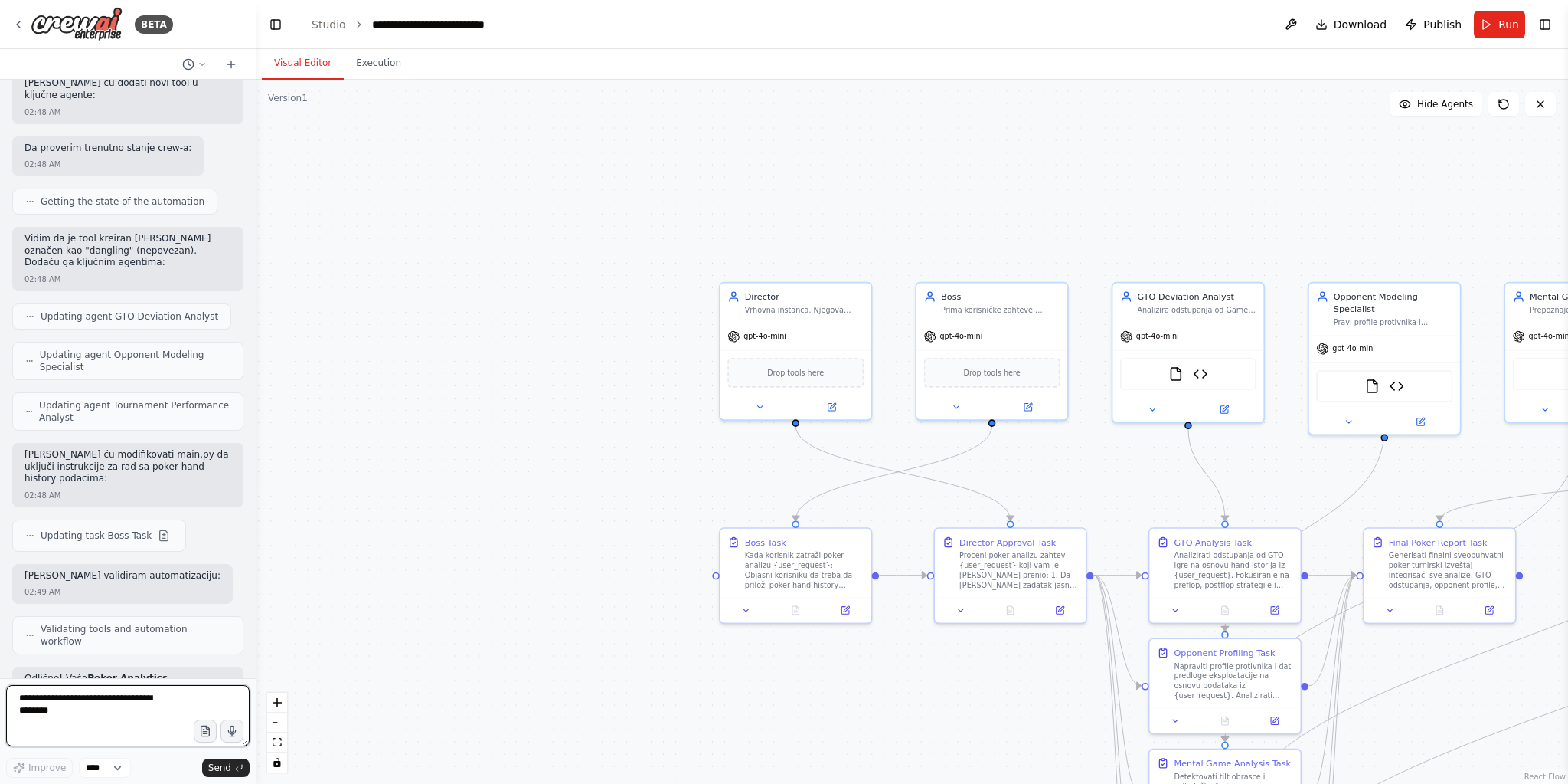
drag, startPoint x: 129, startPoint y: 706, endPoint x: 135, endPoint y: 748, distance: 42.4
click at [129, 705] on textarea at bounding box center [128, 715] width 243 height 61
drag, startPoint x: 235, startPoint y: 770, endPoint x: 386, endPoint y: 783, distance: 151.6
click at [235, 770] on icon "submit" at bounding box center [238, 767] width 9 height 9
click at [180, 711] on textarea at bounding box center [128, 715] width 243 height 61
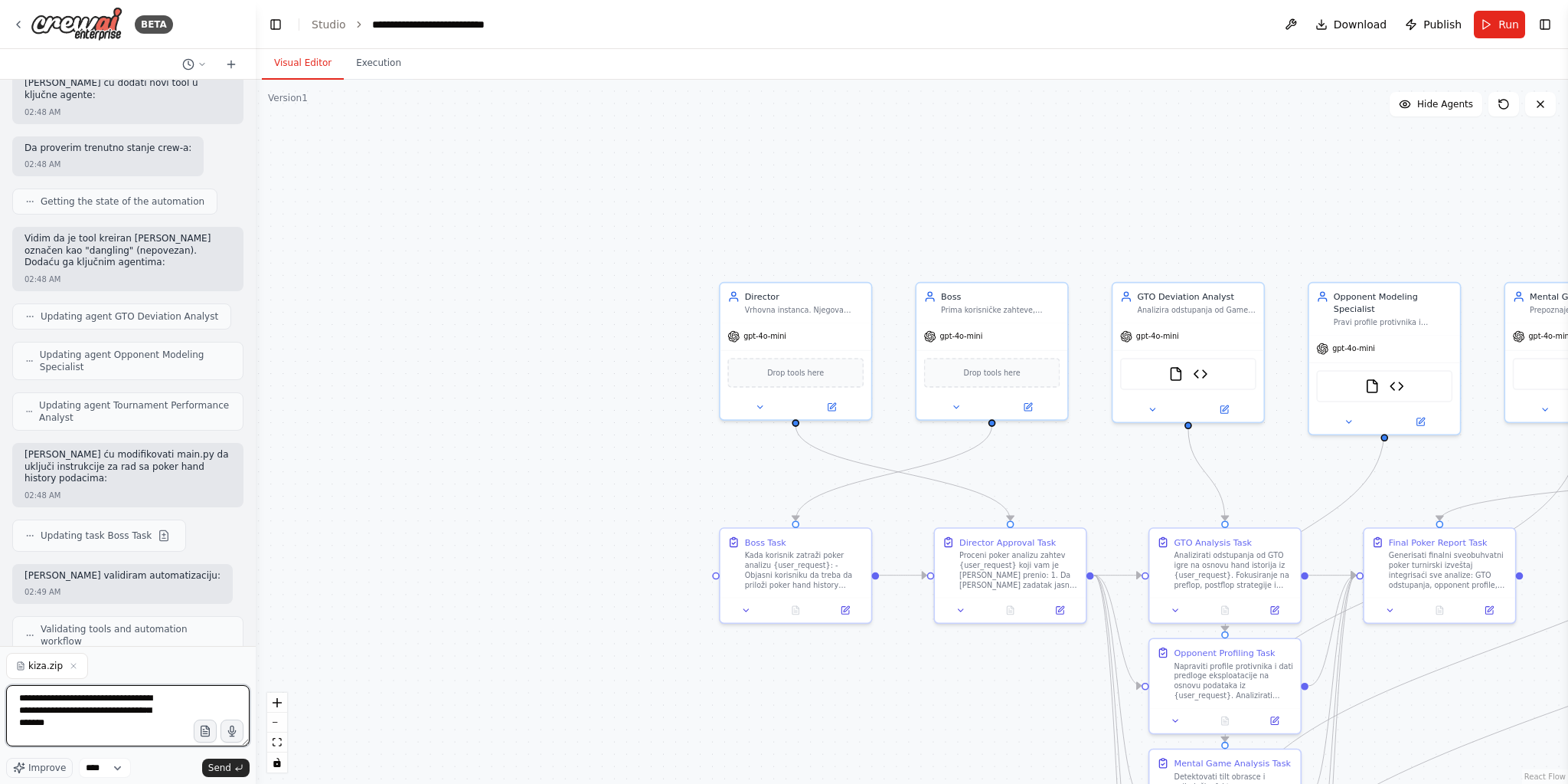
type textarea "**********"
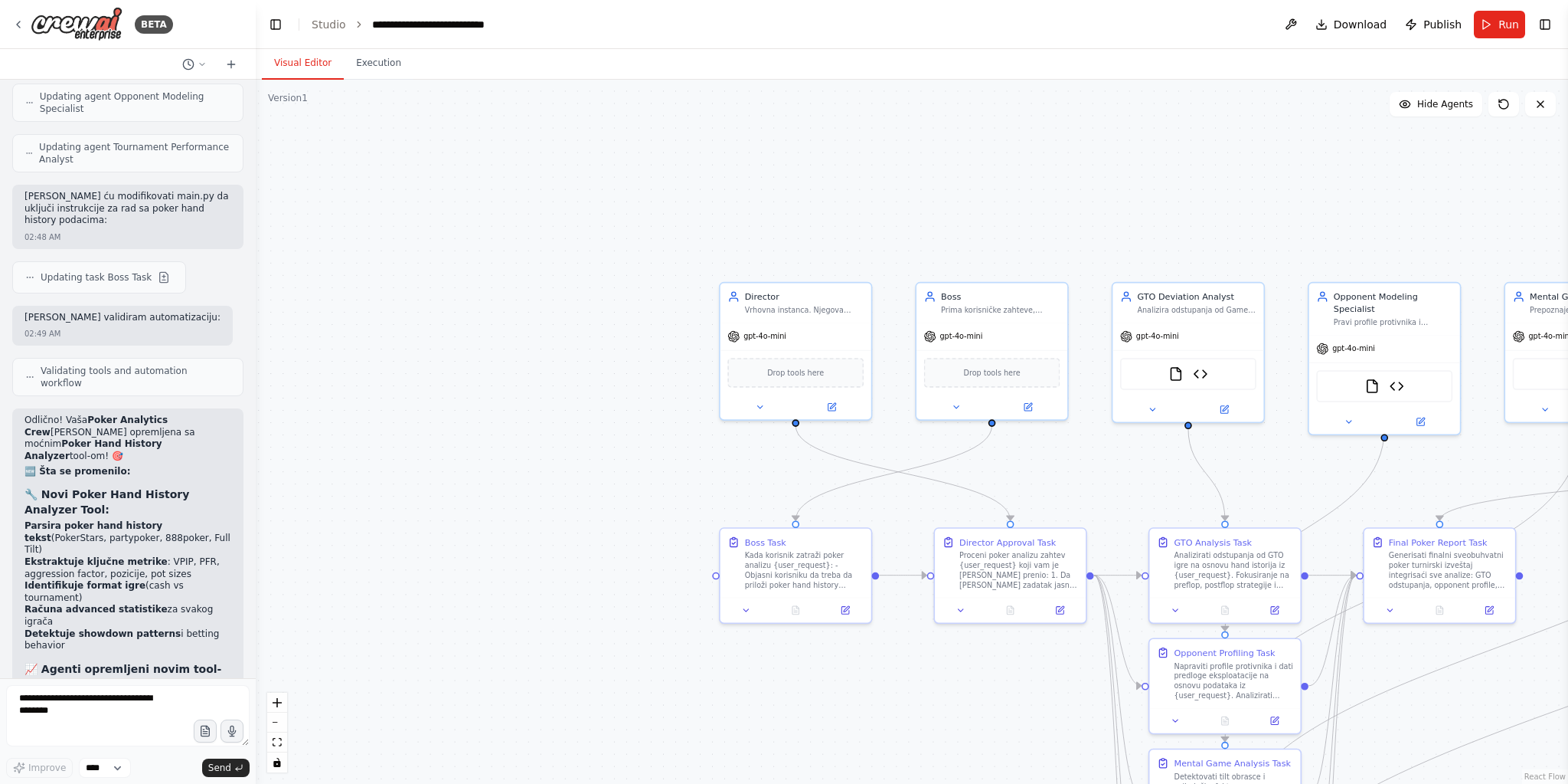
scroll to position [12536, 0]
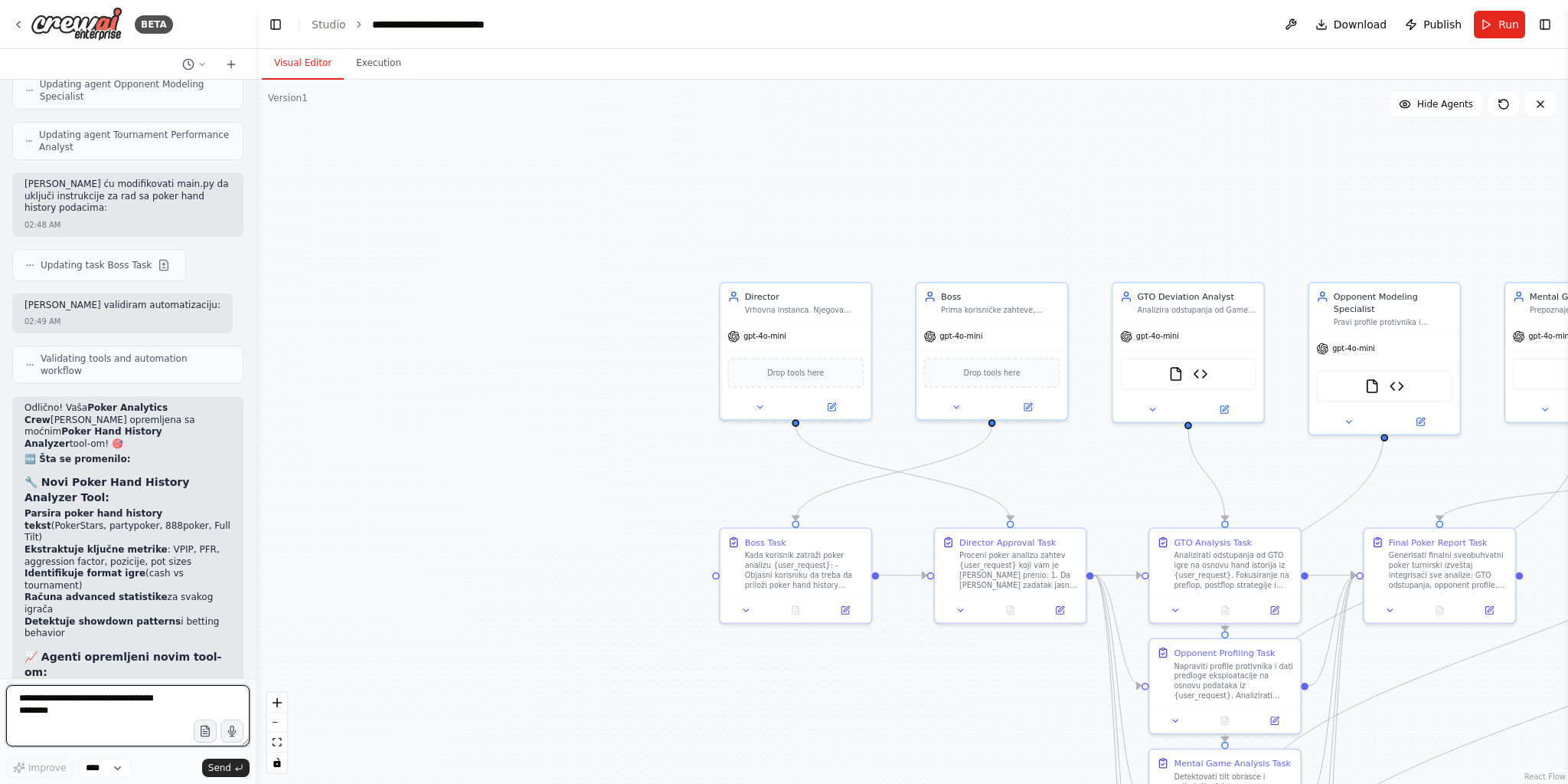
click at [114, 694] on textarea at bounding box center [128, 715] width 243 height 61
type textarea "**********"
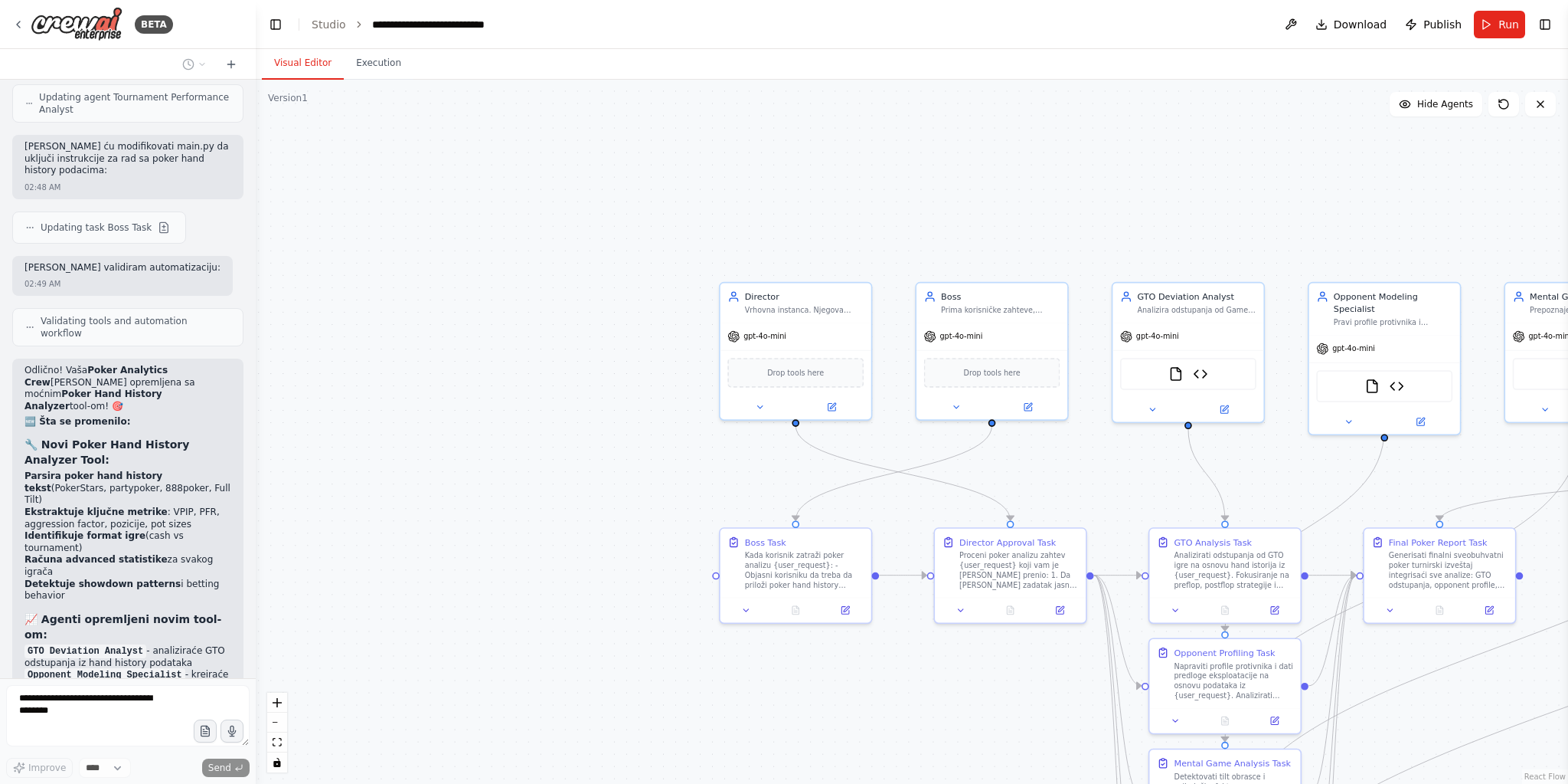
scroll to position [12629, 0]
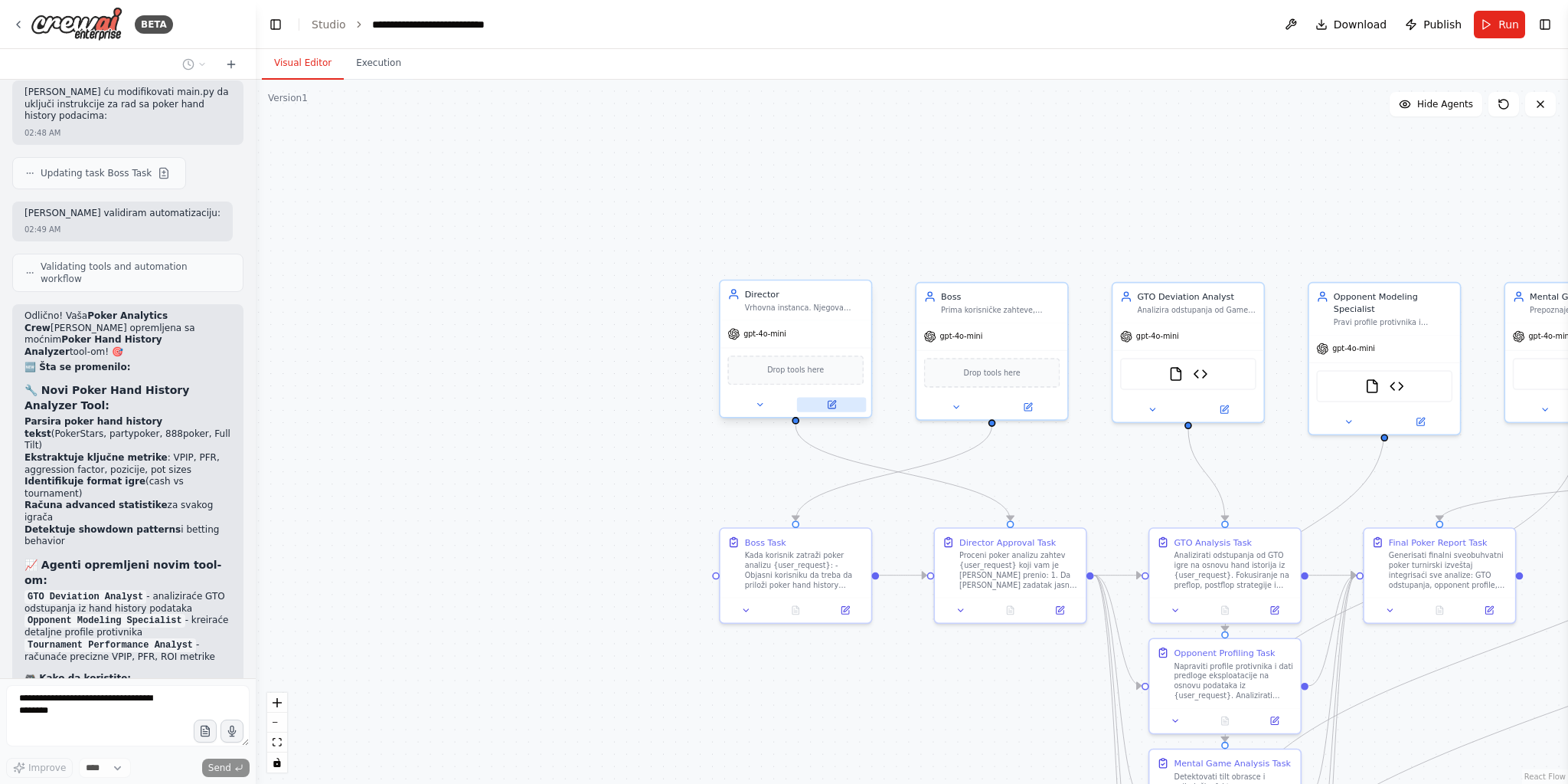
click at [833, 404] on icon at bounding box center [831, 404] width 8 height 8
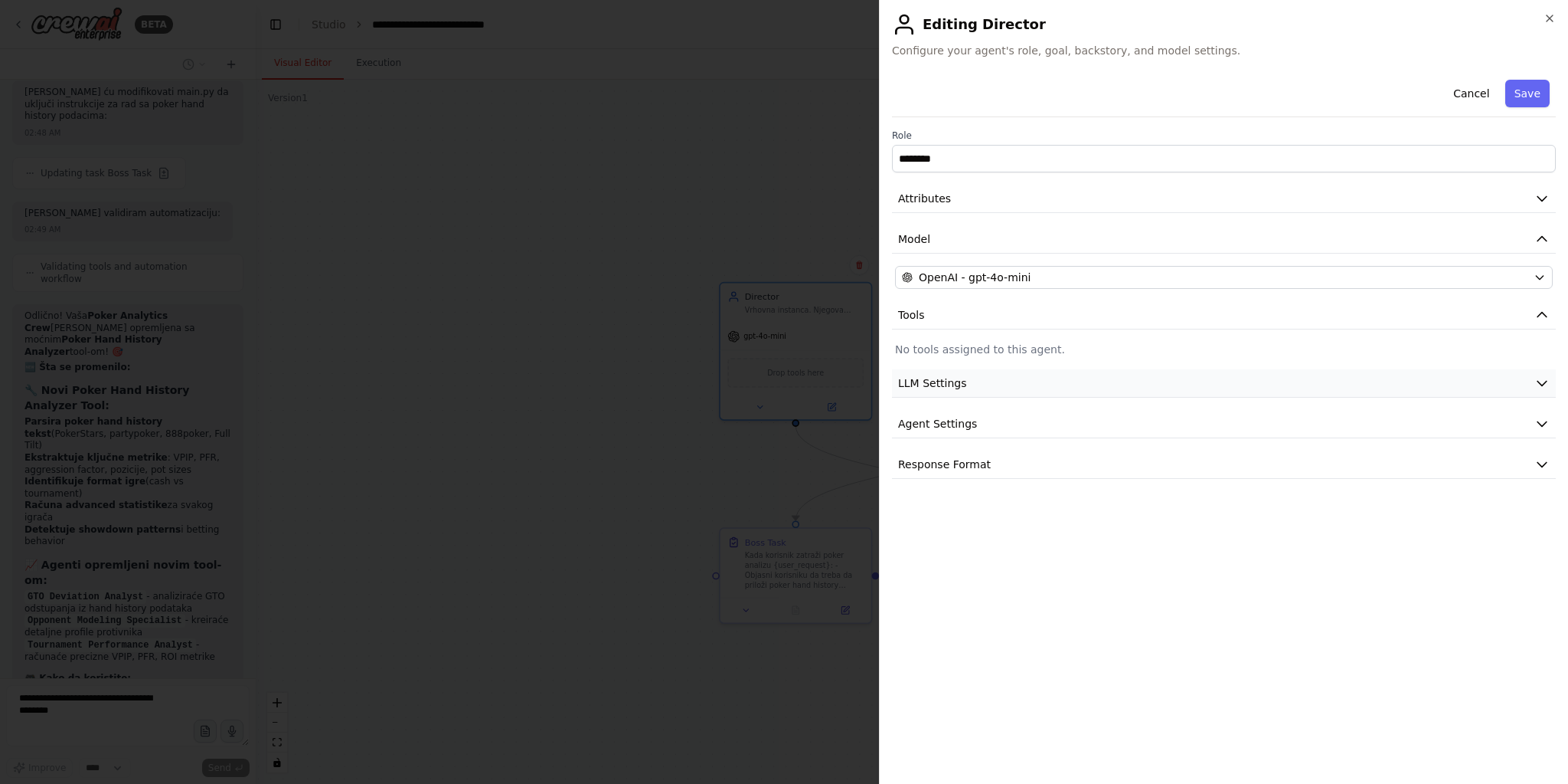
click at [1020, 390] on button "LLM Settings" at bounding box center [1223, 384] width 664 height 29
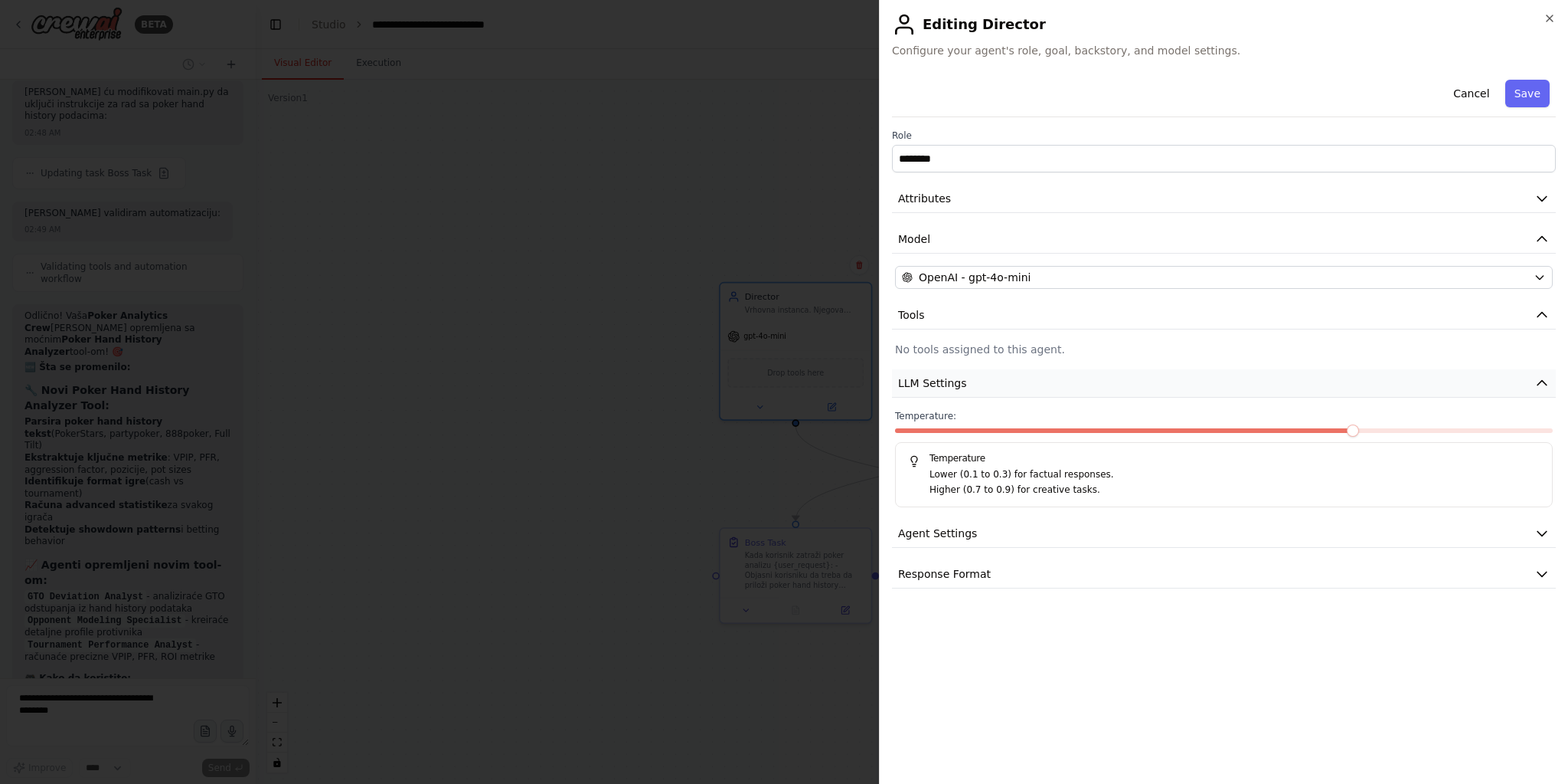
click at [1020, 390] on button "LLM Settings" at bounding box center [1223, 384] width 664 height 29
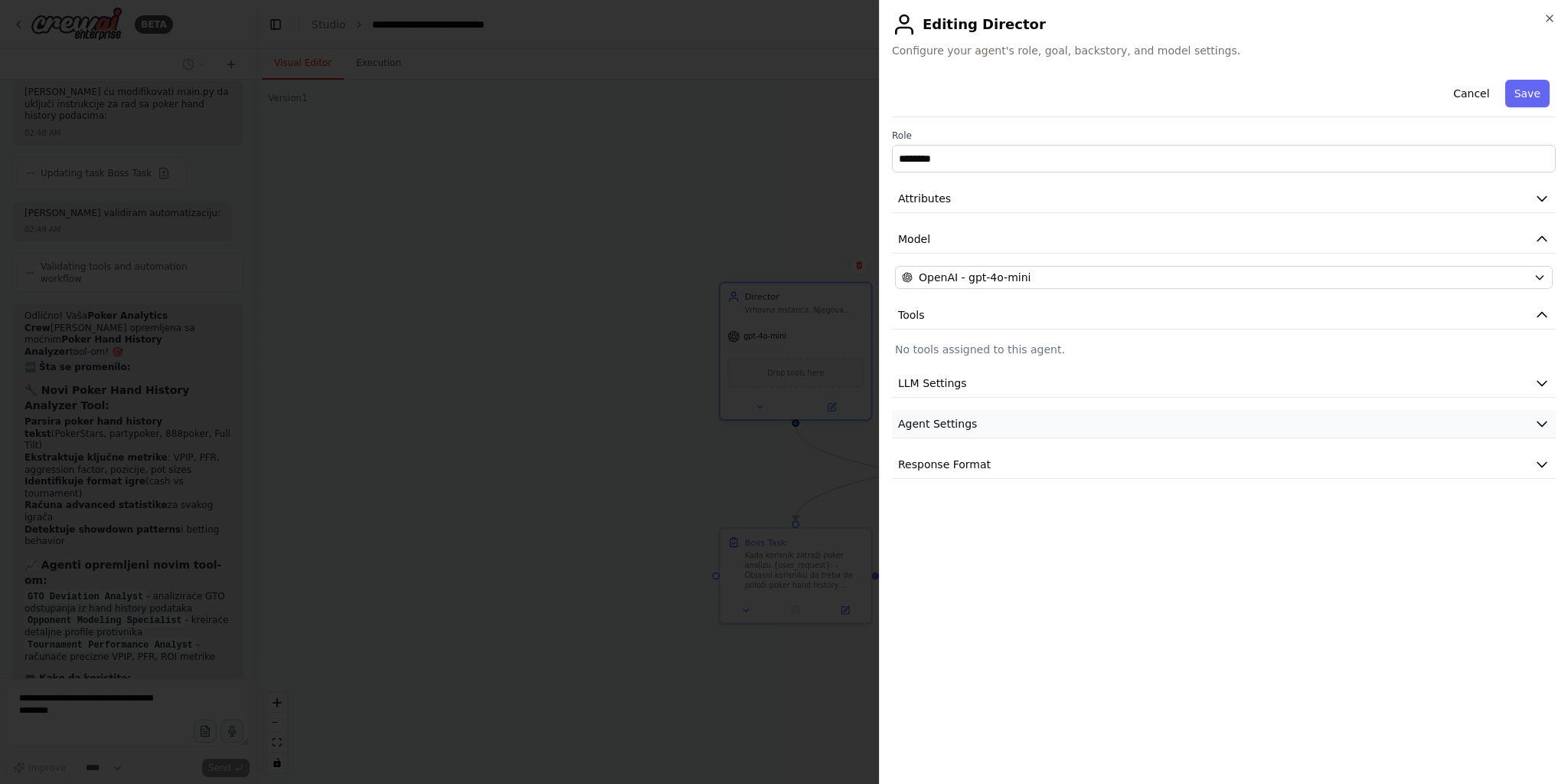
click at [1023, 419] on button "Agent Settings" at bounding box center [1223, 425] width 664 height 29
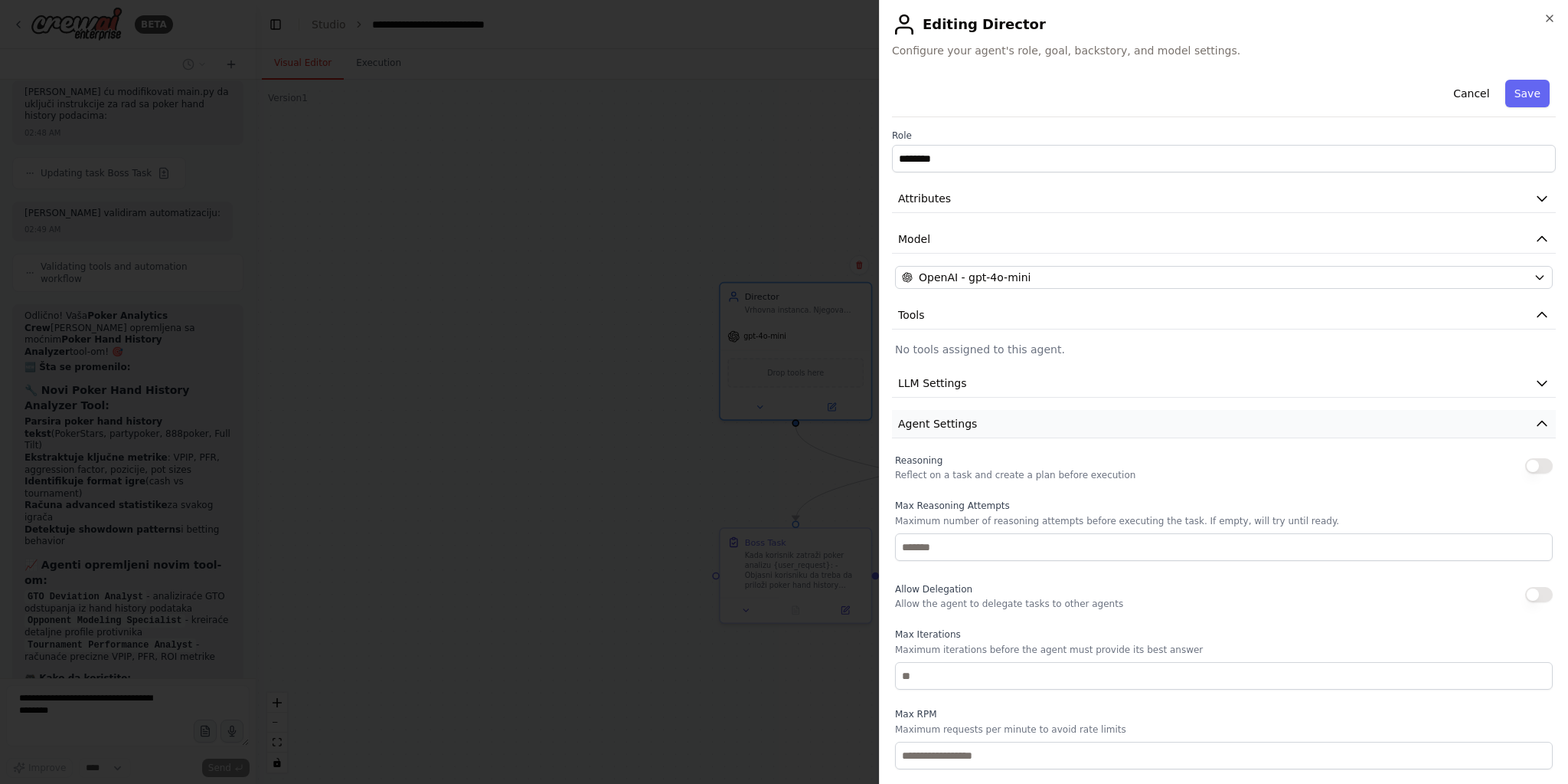
click at [1024, 419] on button "Agent Settings" at bounding box center [1223, 425] width 664 height 29
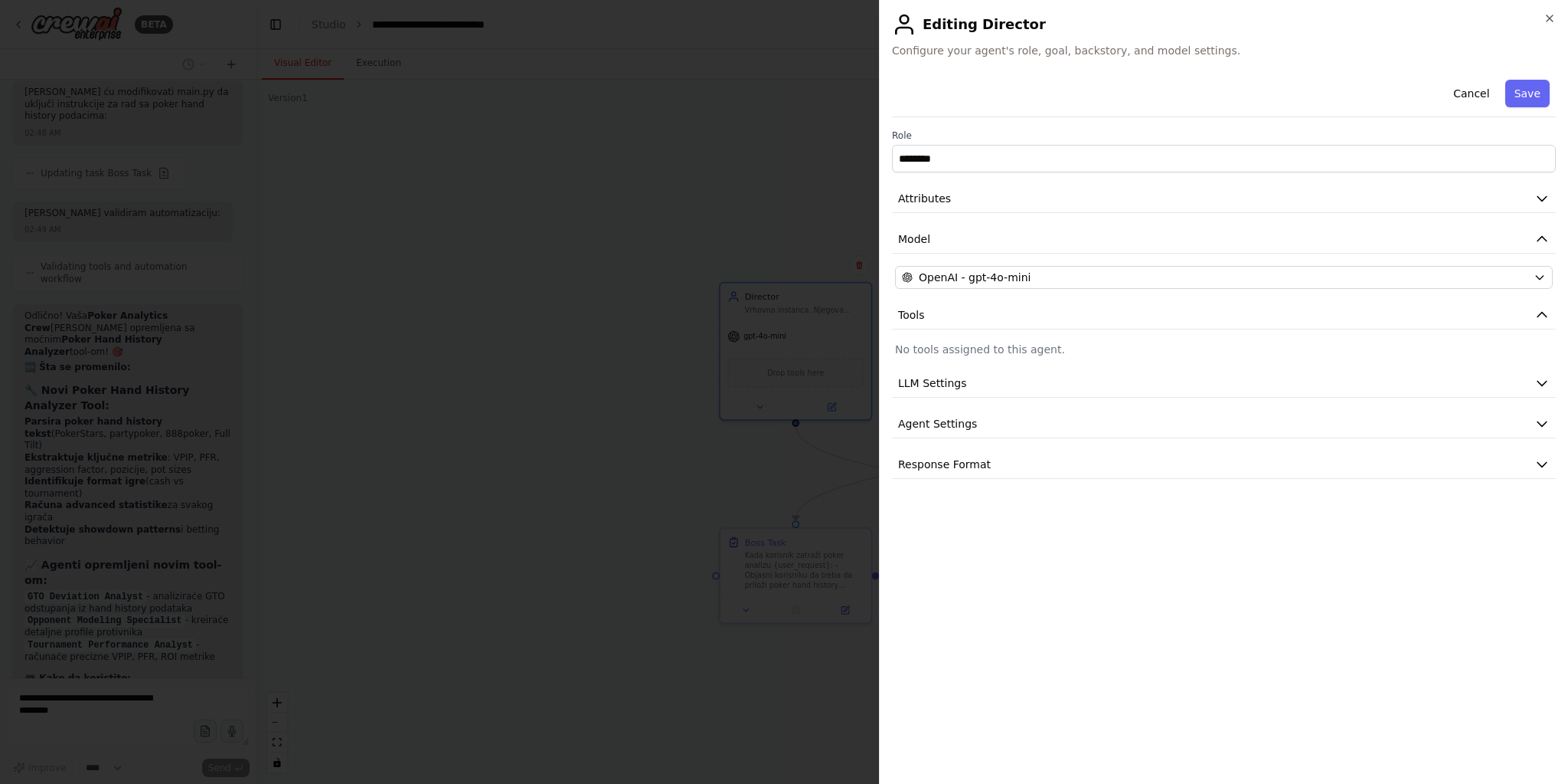
drag, startPoint x: 1025, startPoint y: 464, endPoint x: 1104, endPoint y: 604, distance: 160.8
click at [1026, 465] on button "Response Format" at bounding box center [1223, 465] width 664 height 29
click at [1528, 95] on button "Save" at bounding box center [1527, 93] width 45 height 28
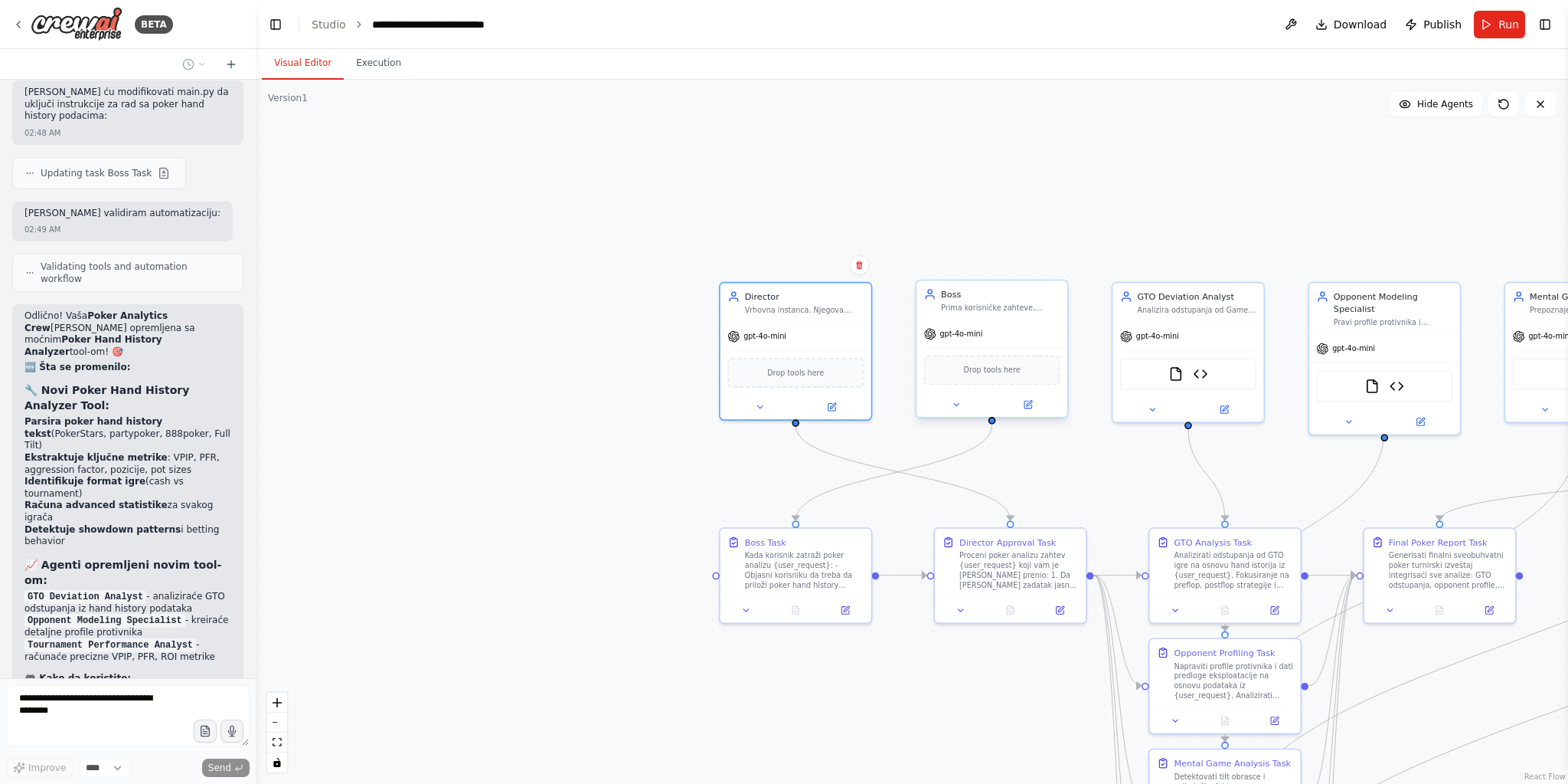
click at [1013, 382] on div "Drop tools here" at bounding box center [992, 370] width 136 height 29
click at [1030, 411] on div at bounding box center [992, 404] width 150 height 25
click at [1031, 404] on icon at bounding box center [1028, 404] width 8 height 8
click at [822, 547] on div "Boss Task Kada korisnik zatraži poker analizu {user_request}: - Objasni korisni…" at bounding box center [804, 559] width 118 height 53
click at [852, 607] on button at bounding box center [845, 607] width 42 height 14
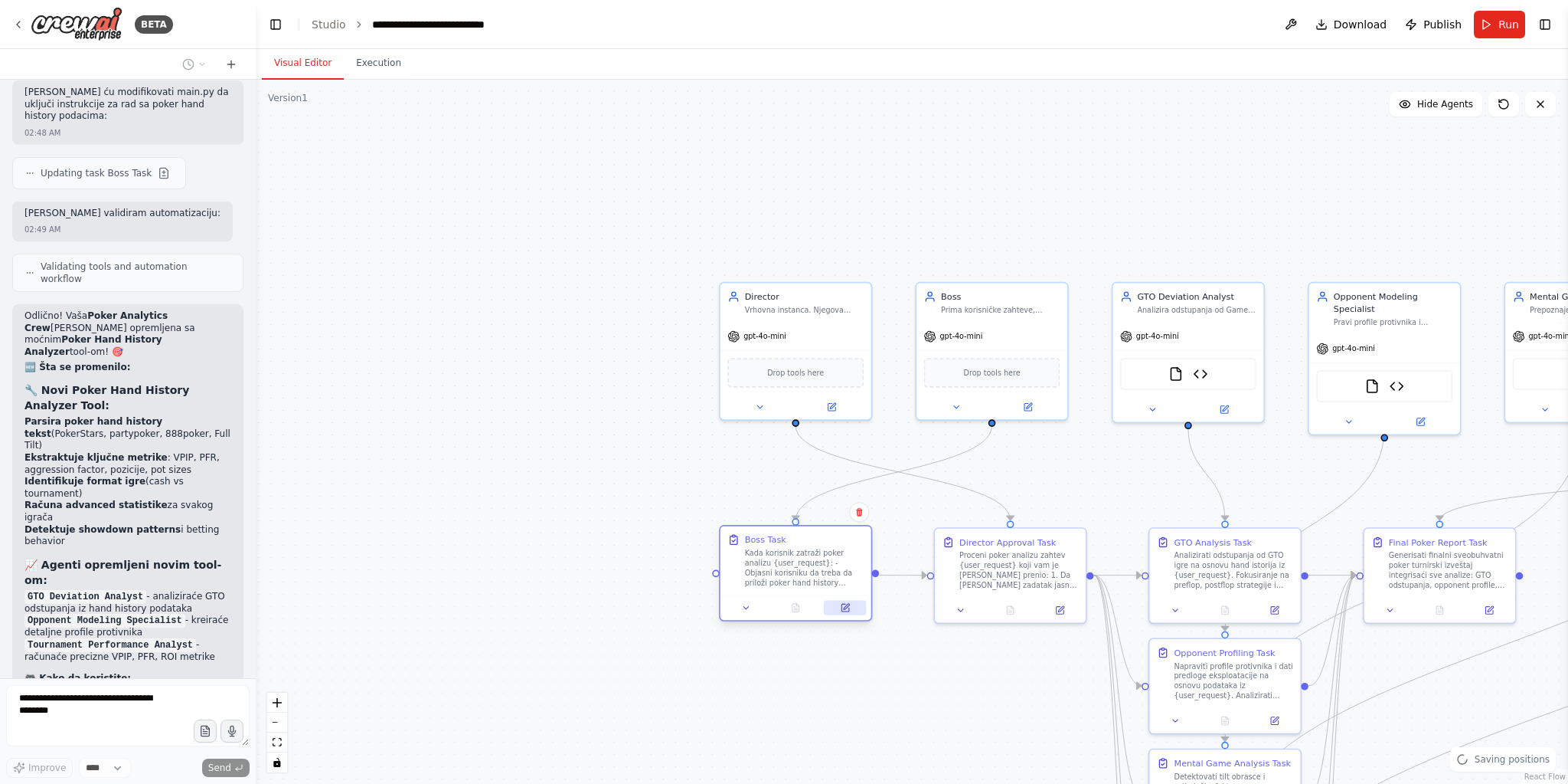
click at [849, 606] on icon at bounding box center [845, 608] width 10 height 10
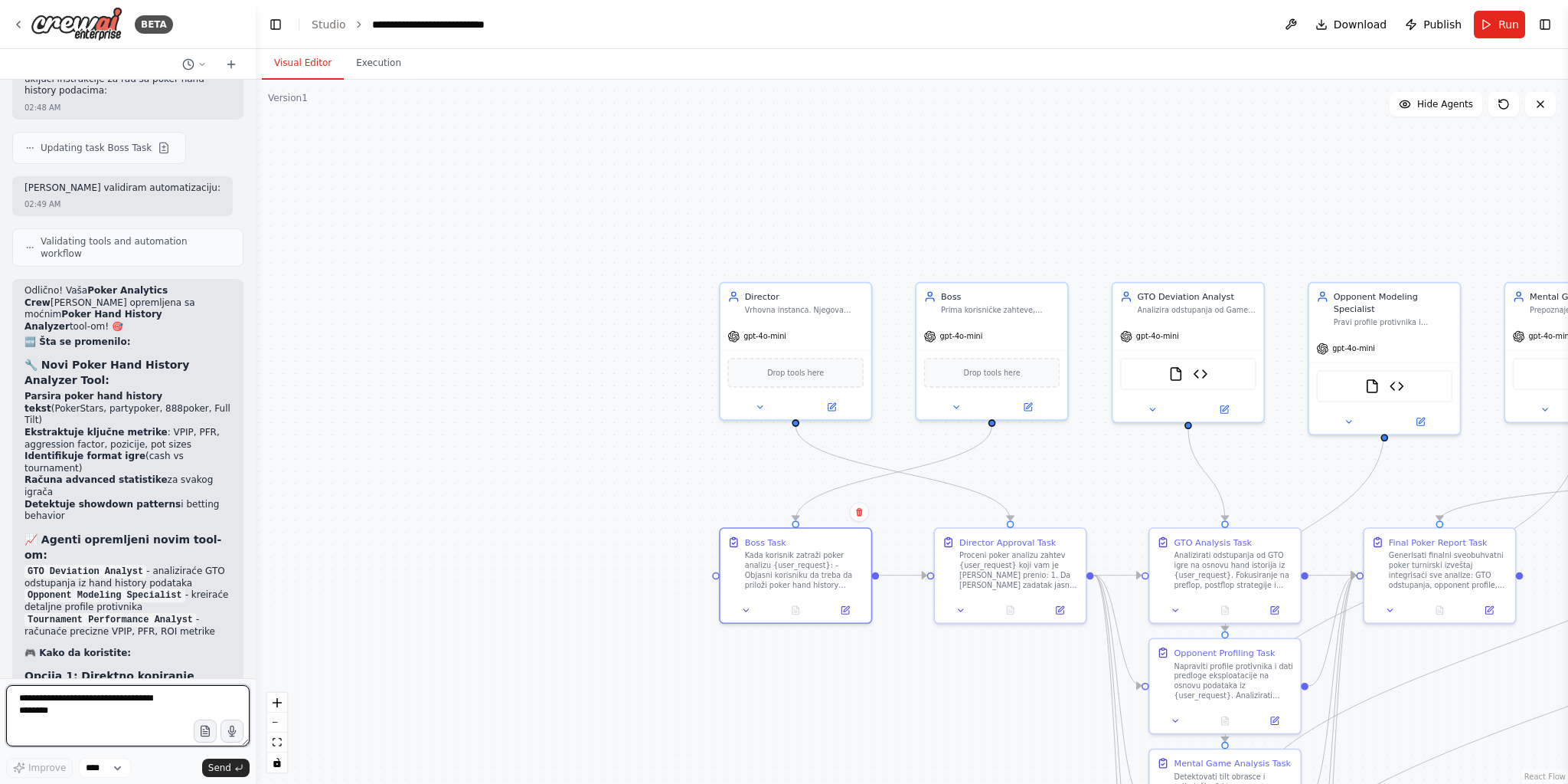
scroll to position [12665, 0]
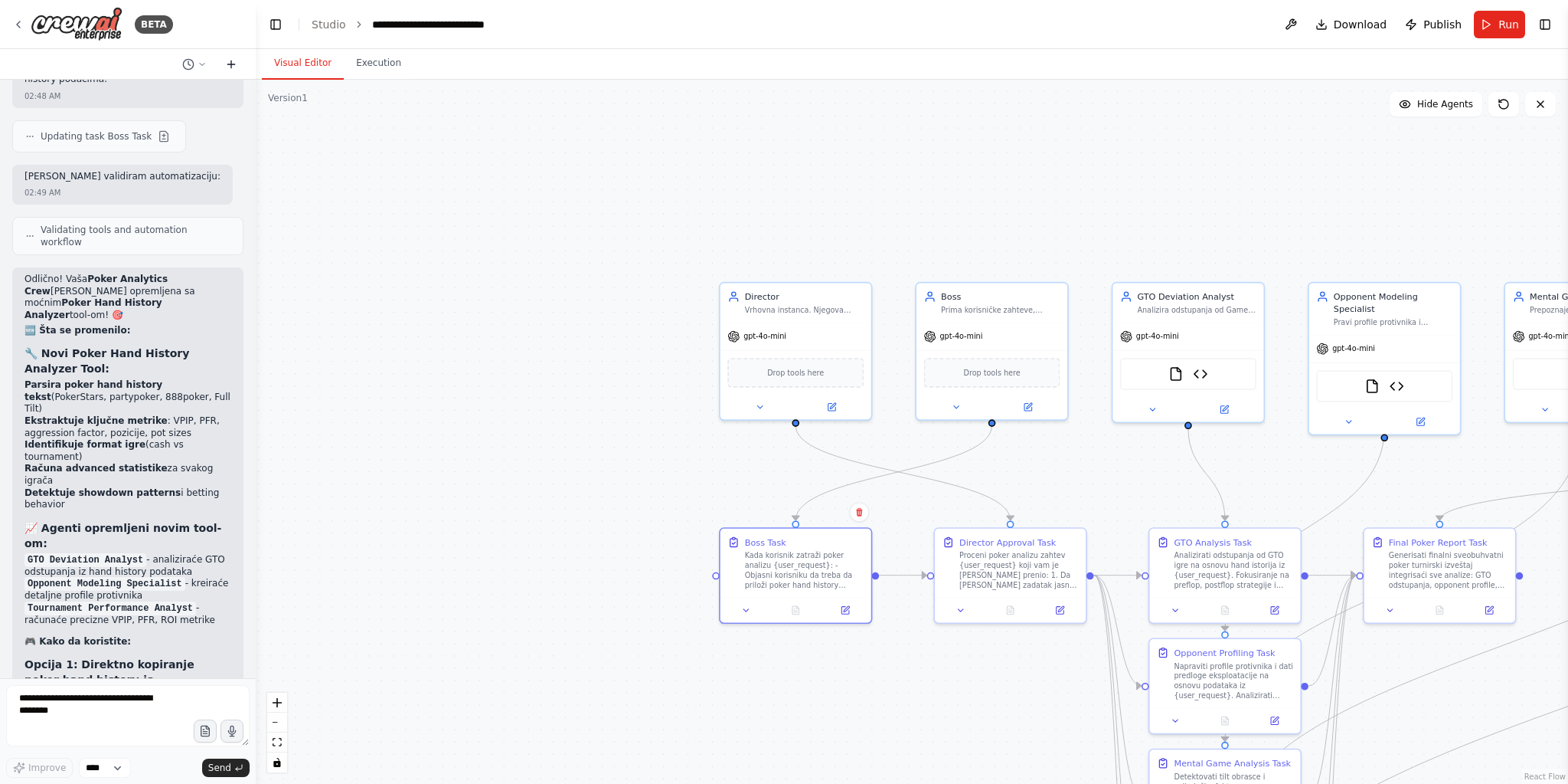
click at [236, 69] on icon at bounding box center [231, 64] width 12 height 12
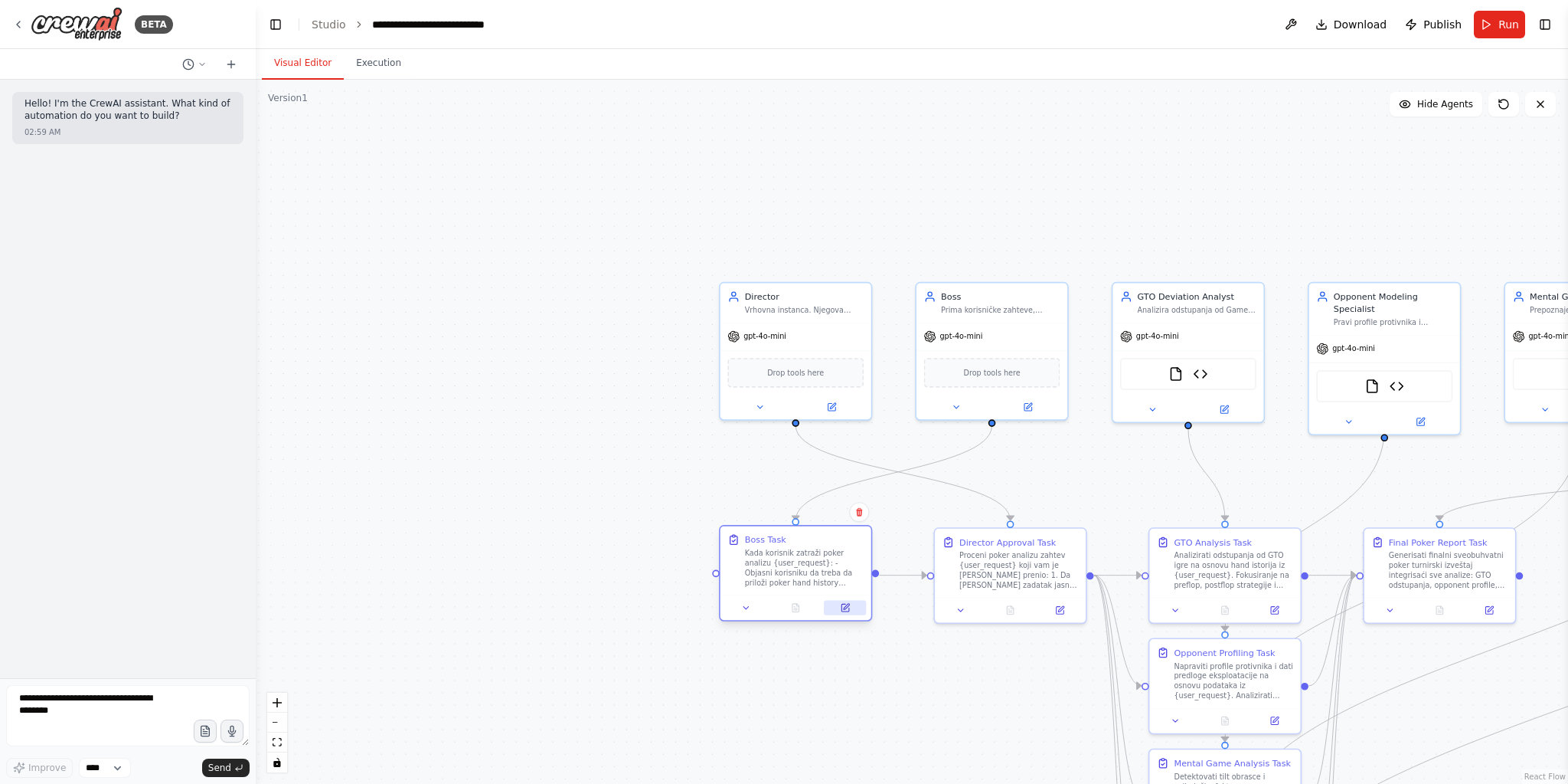
click at [847, 614] on button at bounding box center [845, 607] width 42 height 14
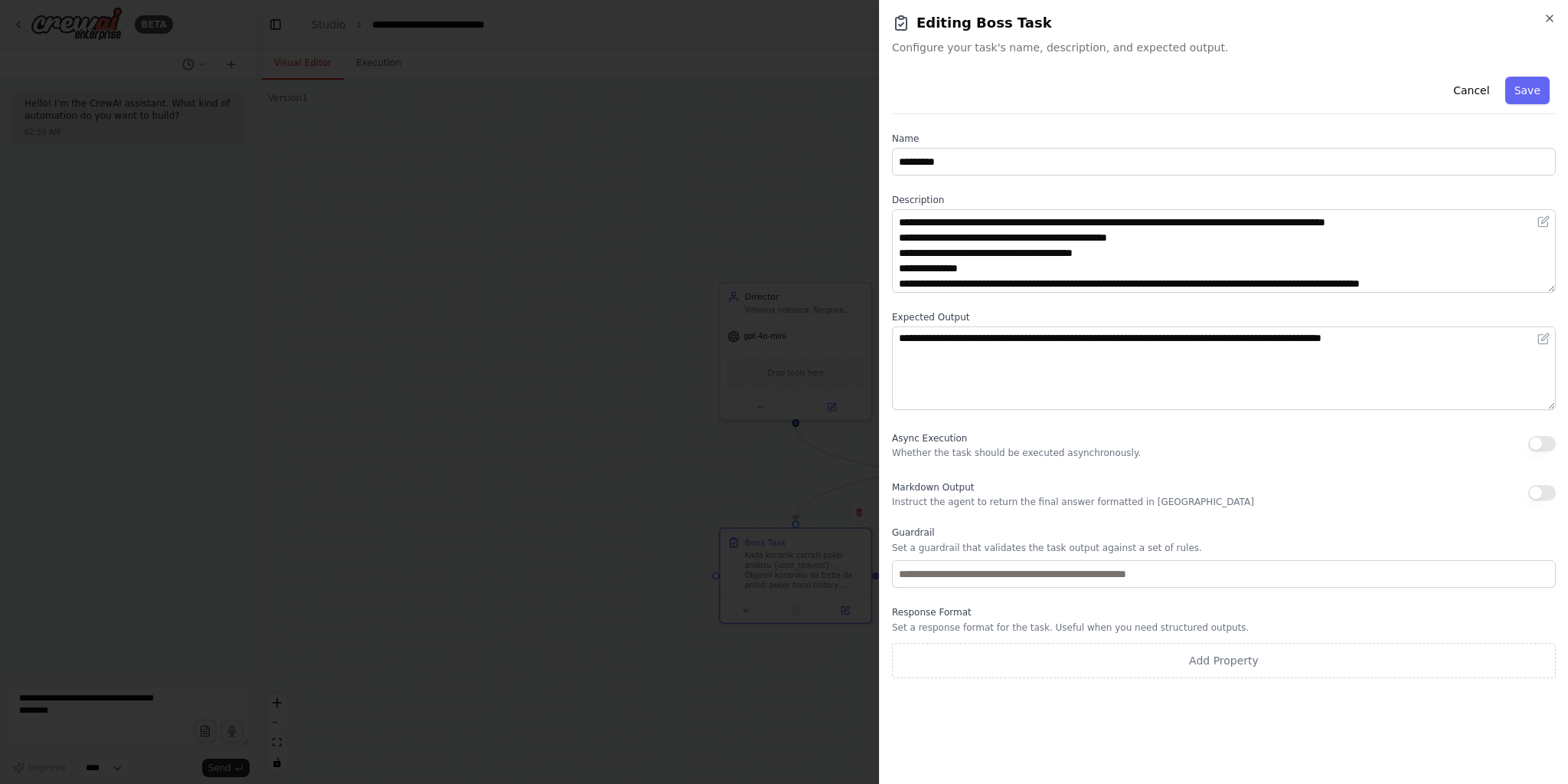
scroll to position [45, 0]
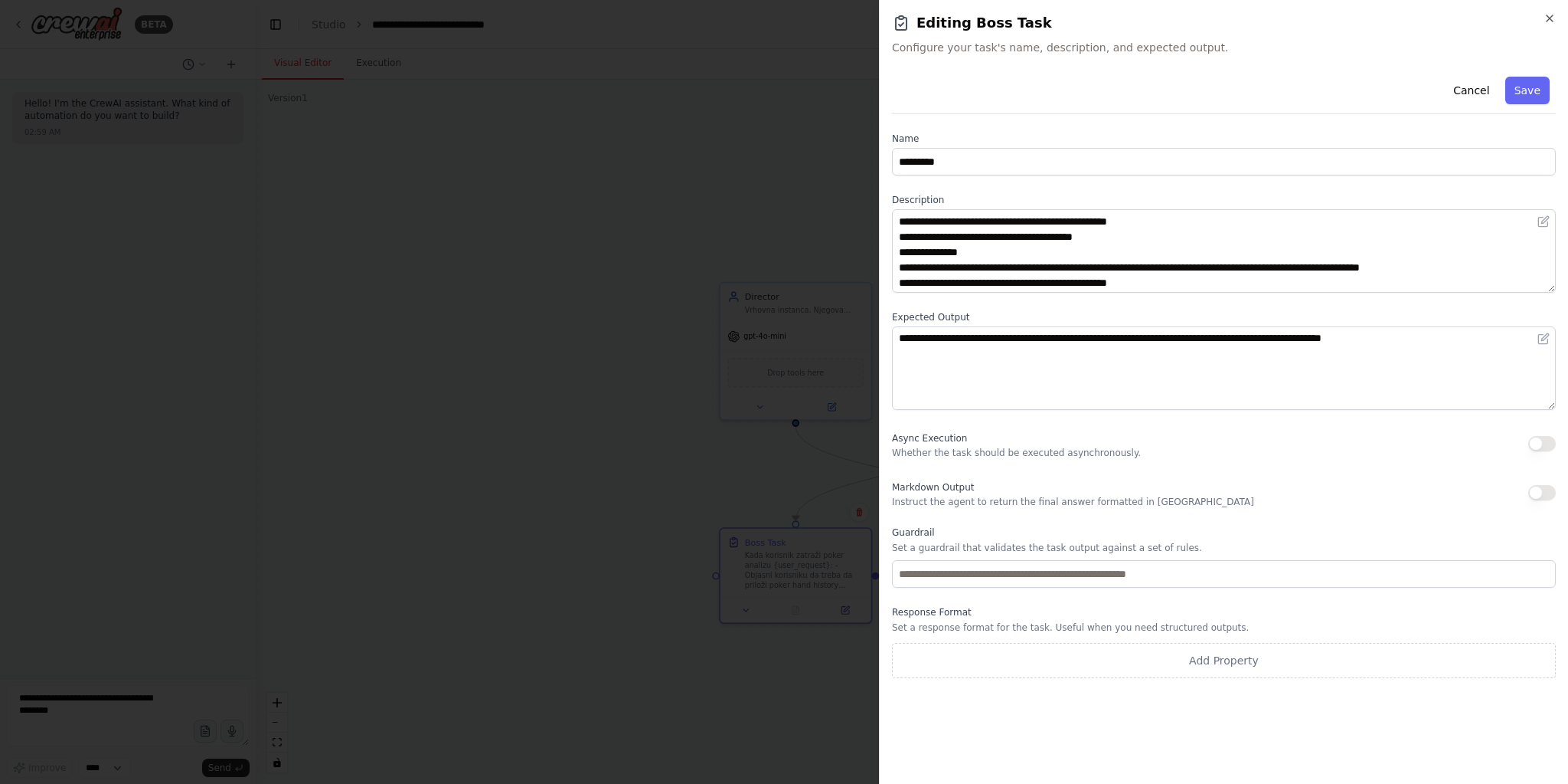
click at [1547, 492] on button "button" at bounding box center [1542, 492] width 28 height 15
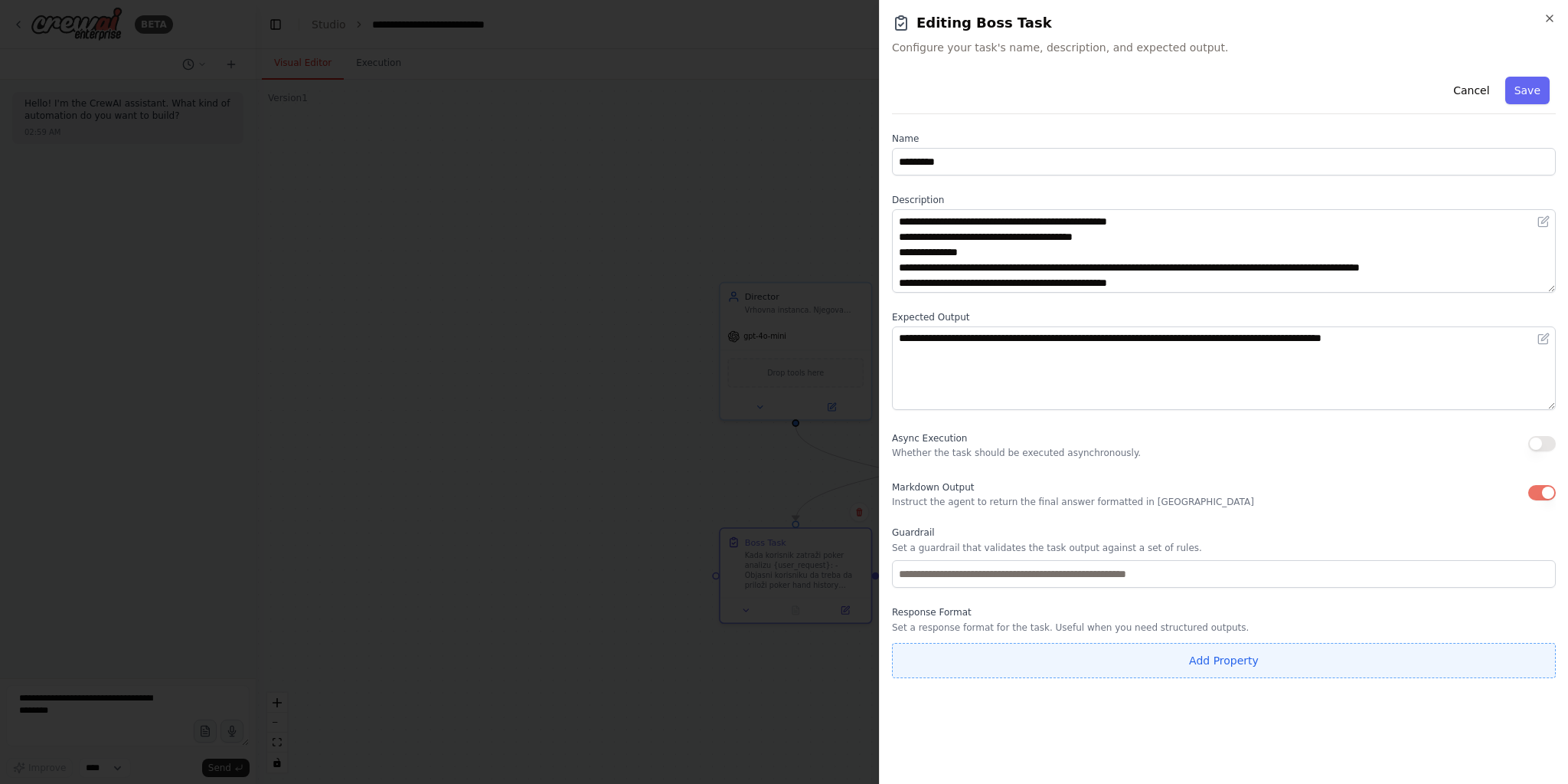
click at [1189, 666] on button "Add Property" at bounding box center [1223, 661] width 664 height 36
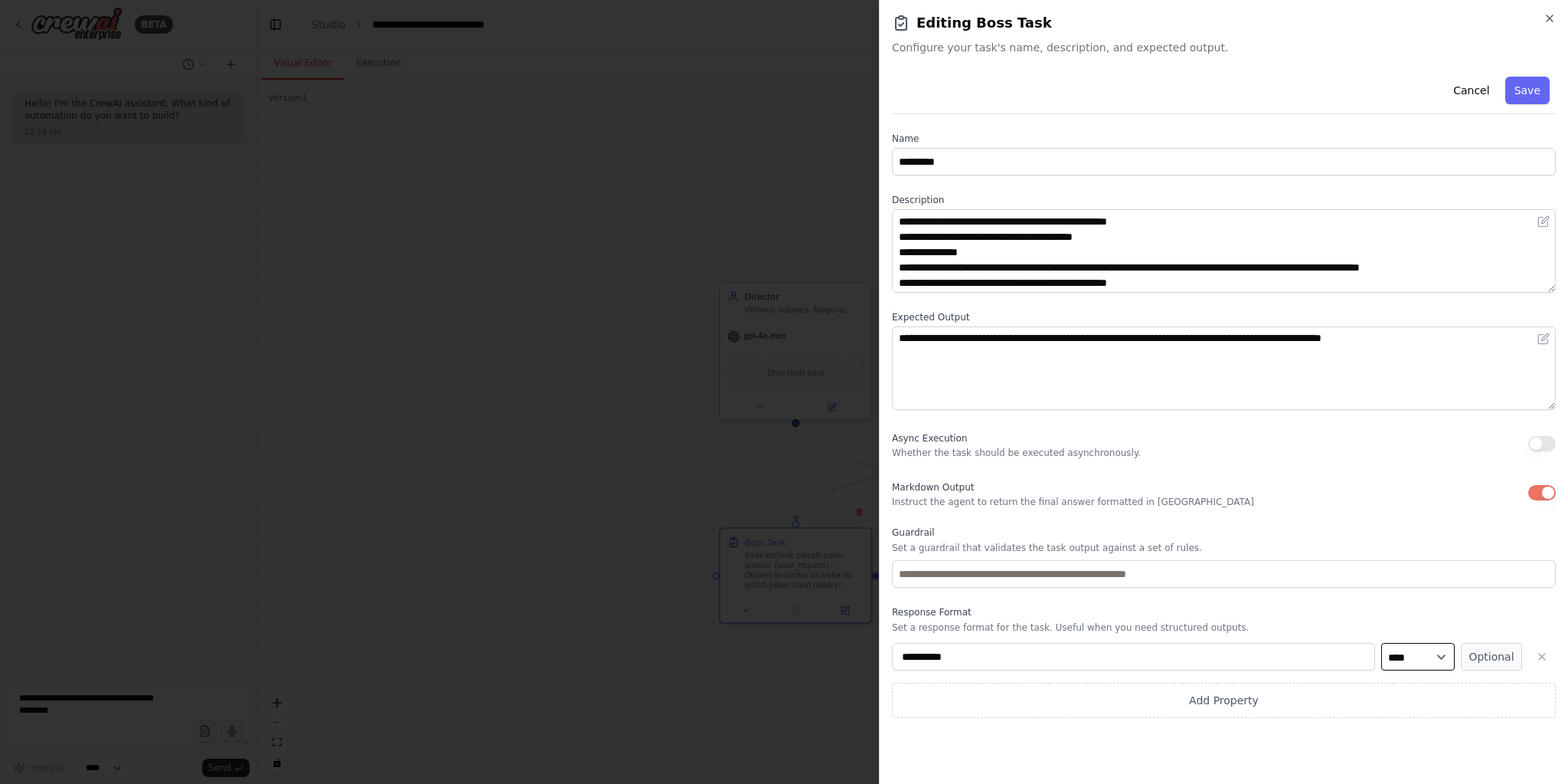
drag, startPoint x: 1428, startPoint y: 655, endPoint x: 1423, endPoint y: 667, distance: 13.0
click at [1428, 655] on select "**** ******* ******* **** ******" at bounding box center [1418, 656] width 74 height 28
select select "******"
click at [1381, 643] on select "**** ******* ******* **** ******" at bounding box center [1418, 656] width 74 height 28
click at [1548, 659] on icon "button" at bounding box center [1542, 656] width 12 height 12
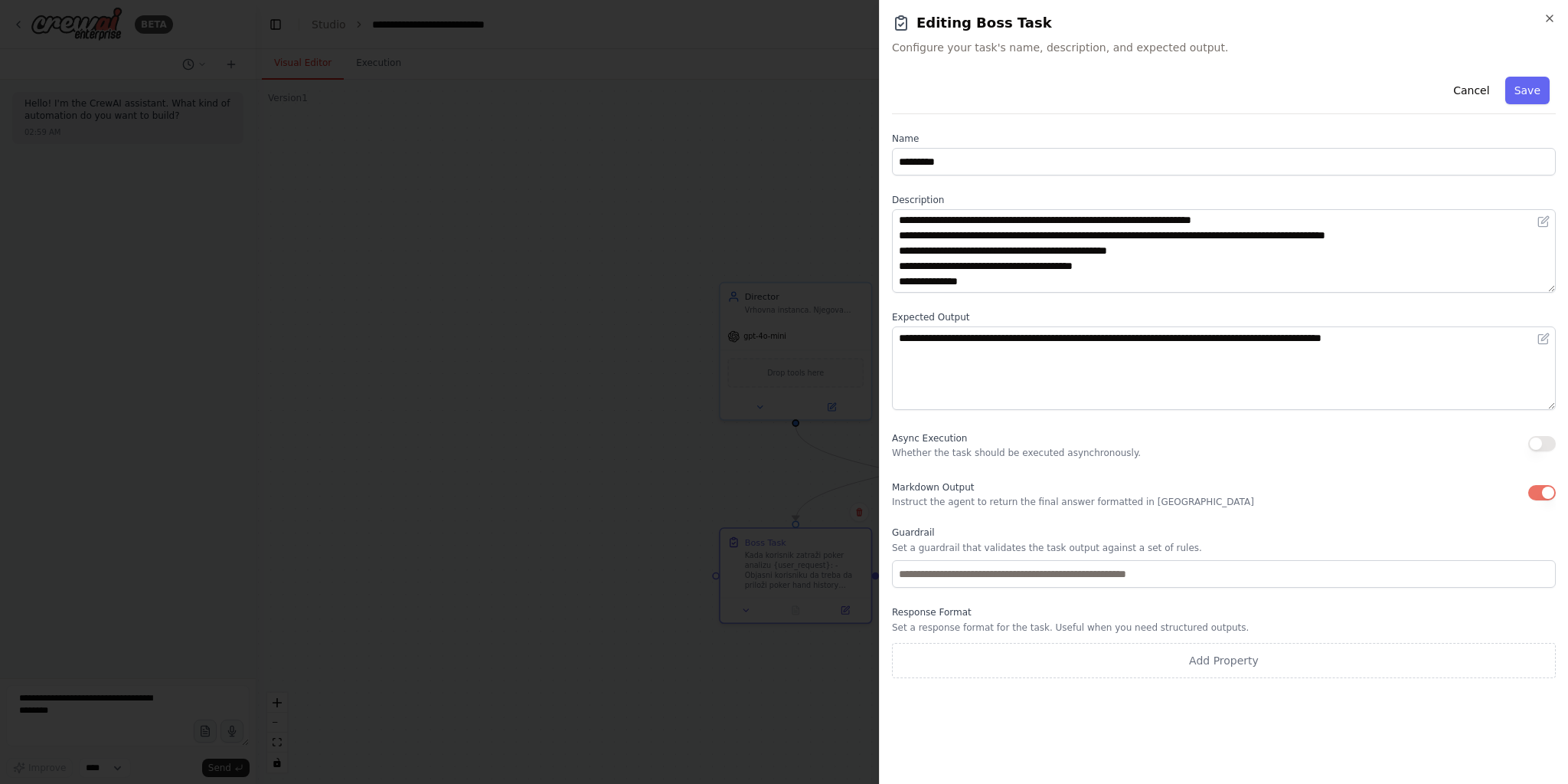
scroll to position [0, 0]
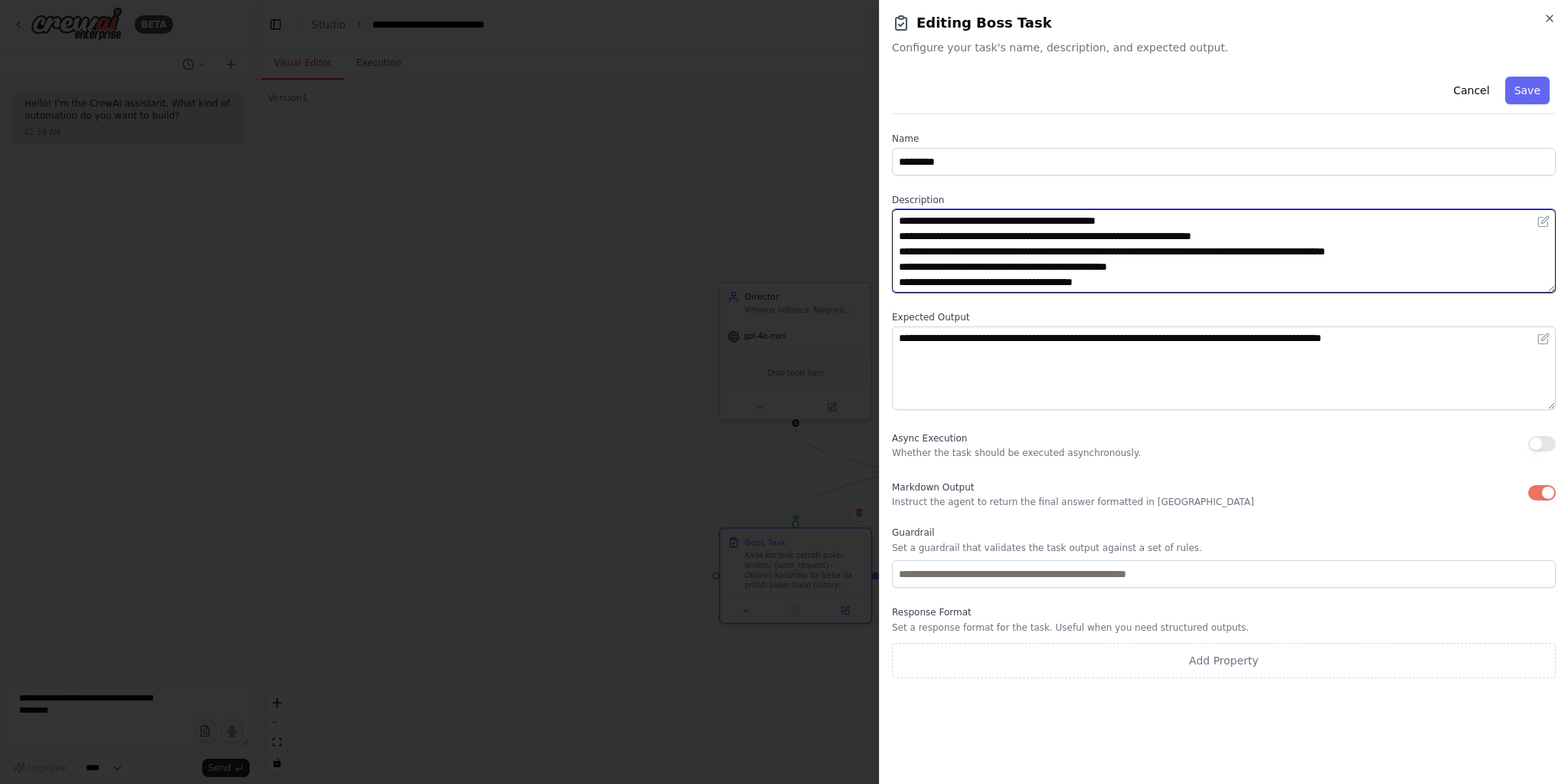
drag, startPoint x: 986, startPoint y: 249, endPoint x: 1029, endPoint y: 255, distance: 43.4
click at [1029, 255] on textarea "**********" at bounding box center [1223, 250] width 664 height 84
drag, startPoint x: 1068, startPoint y: 250, endPoint x: 1142, endPoint y: 255, distance: 74.2
click at [1145, 253] on textarea "**********" at bounding box center [1223, 250] width 664 height 84
click at [1021, 252] on textarea "**********" at bounding box center [1223, 250] width 664 height 84
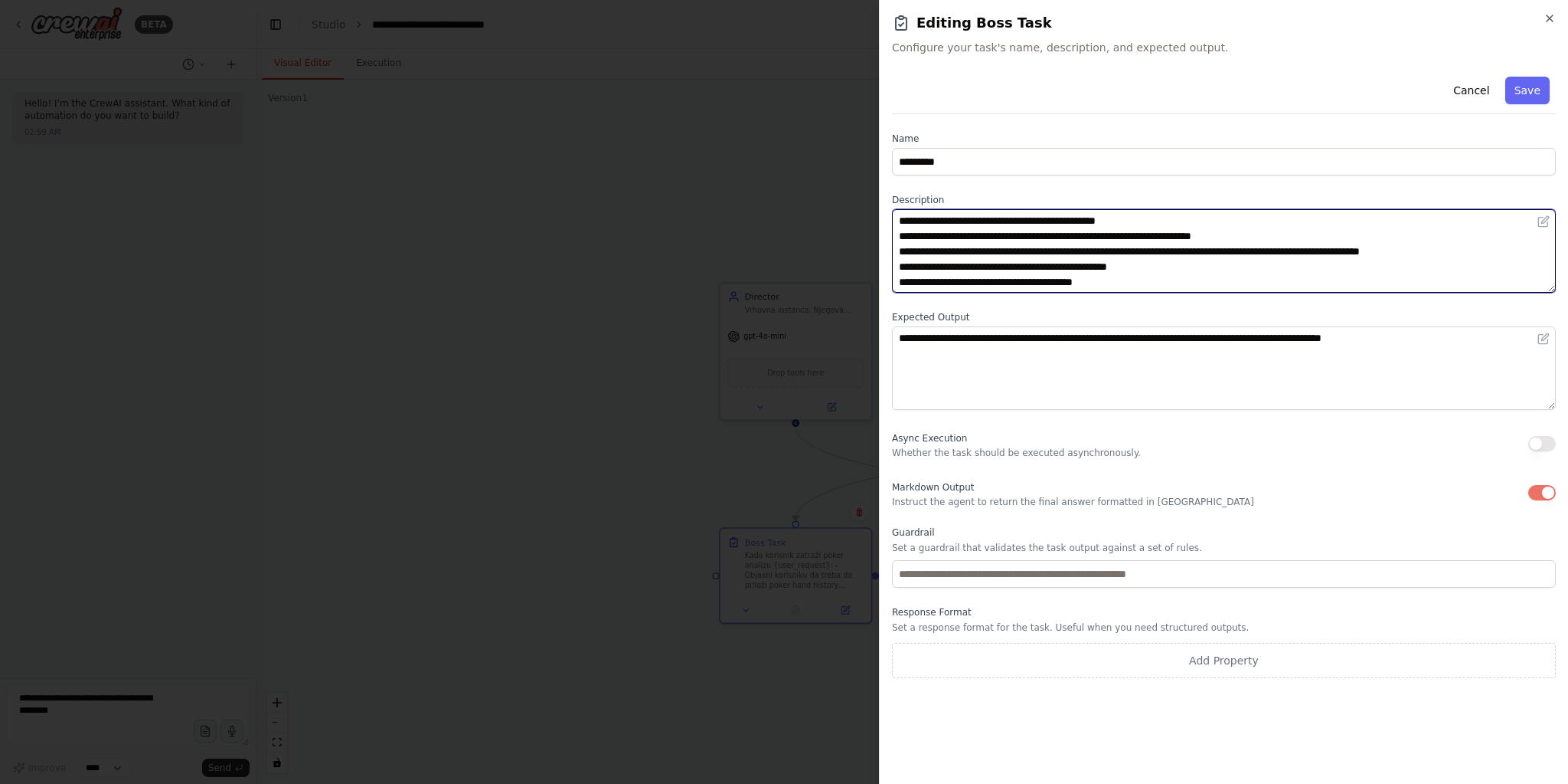
paste textarea "**********"
click at [1226, 255] on textarea "**********" at bounding box center [1223, 250] width 664 height 84
drag, startPoint x: 1226, startPoint y: 251, endPoint x: 1385, endPoint y: 250, distance: 159.0
click at [1385, 250] on textarea "**********" at bounding box center [1223, 250] width 664 height 84
click at [1373, 256] on textarea "**********" at bounding box center [1223, 250] width 664 height 84
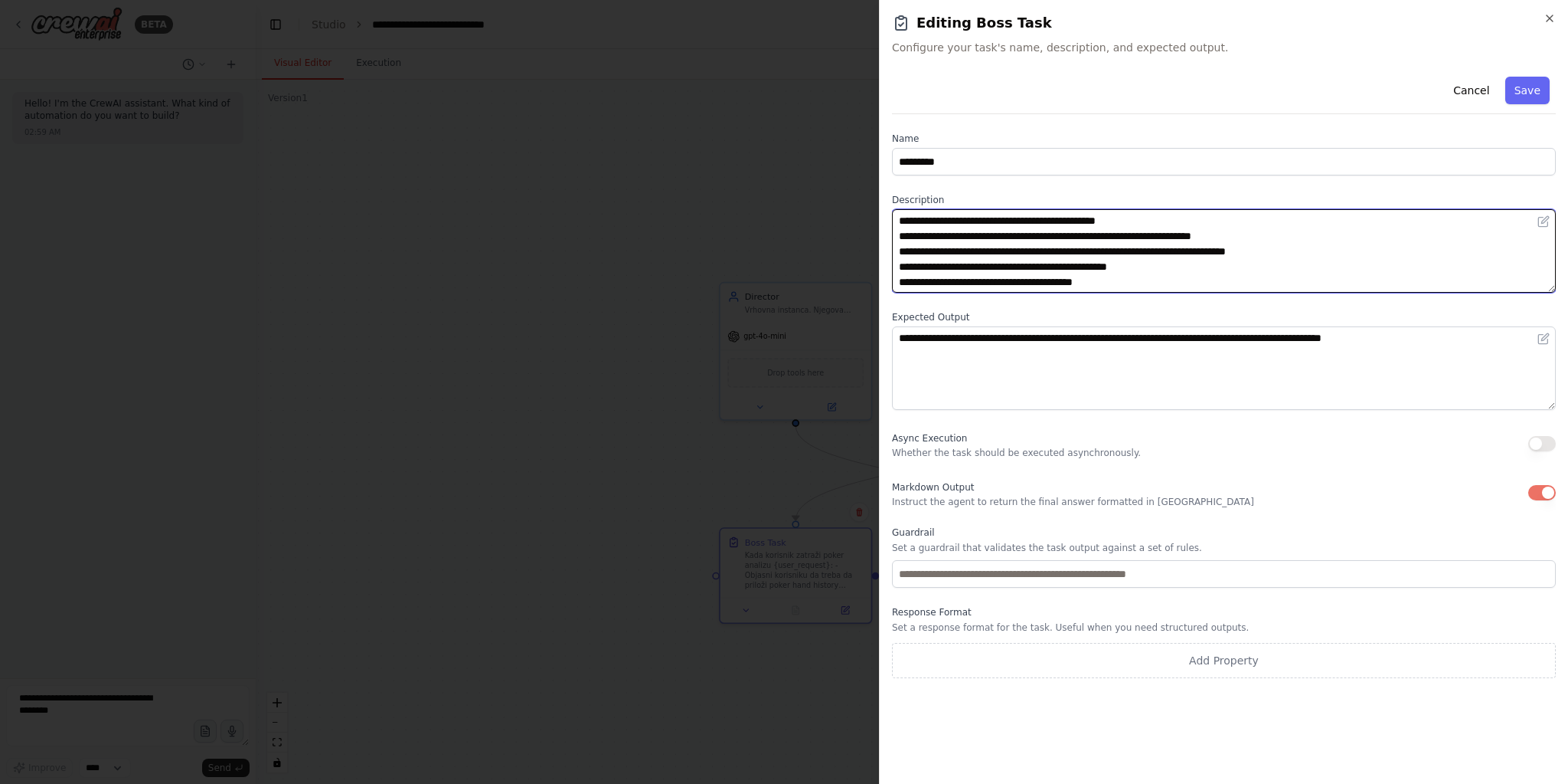
paste textarea "**********"
click at [1199, 282] on textarea "**********" at bounding box center [1223, 250] width 664 height 84
drag, startPoint x: 1328, startPoint y: 248, endPoint x: 1337, endPoint y: 270, distance: 23.8
click at [1329, 248] on textarea "**********" at bounding box center [1223, 250] width 664 height 84
paste textarea "**********"
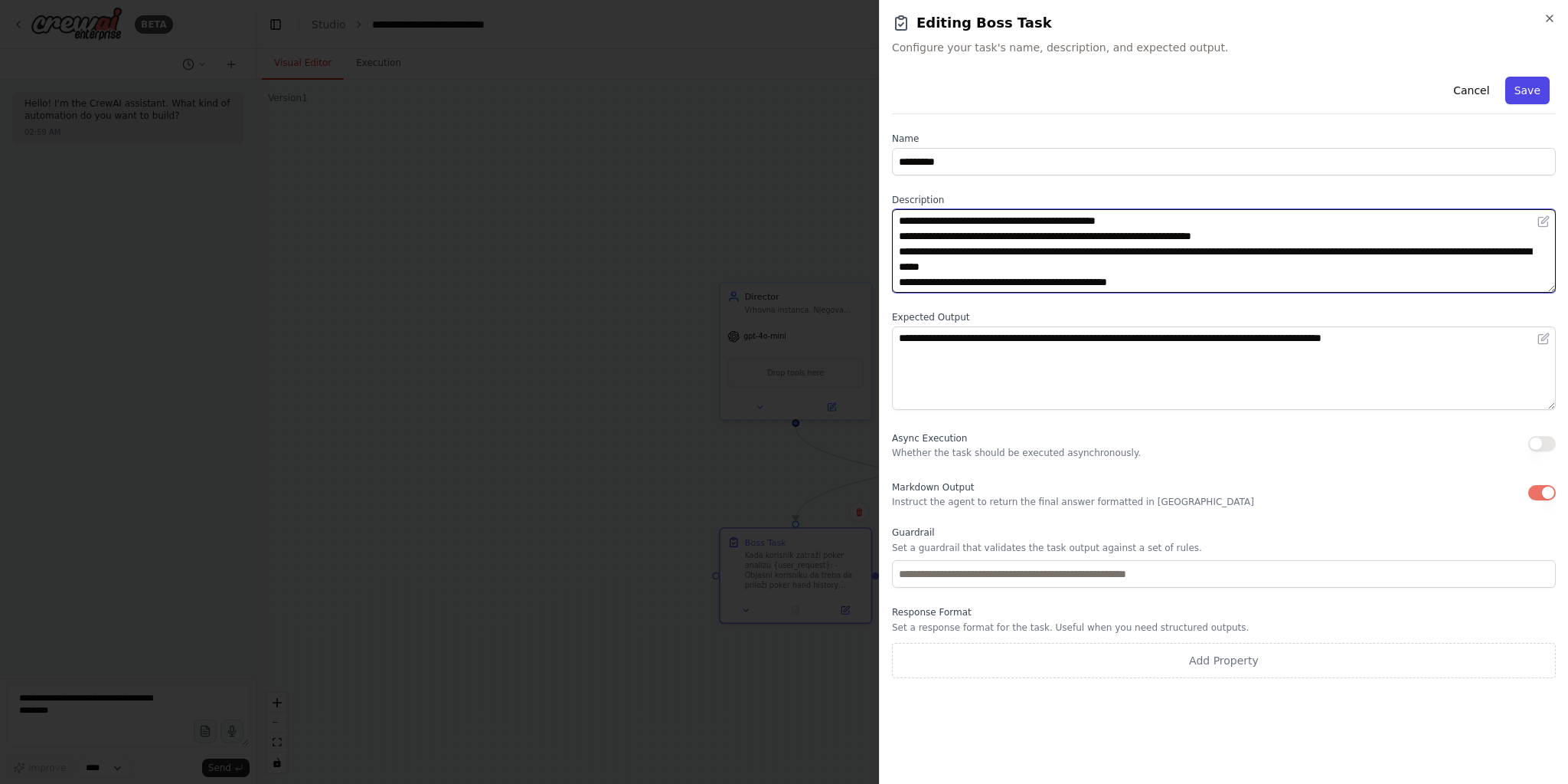
type textarea "**********"
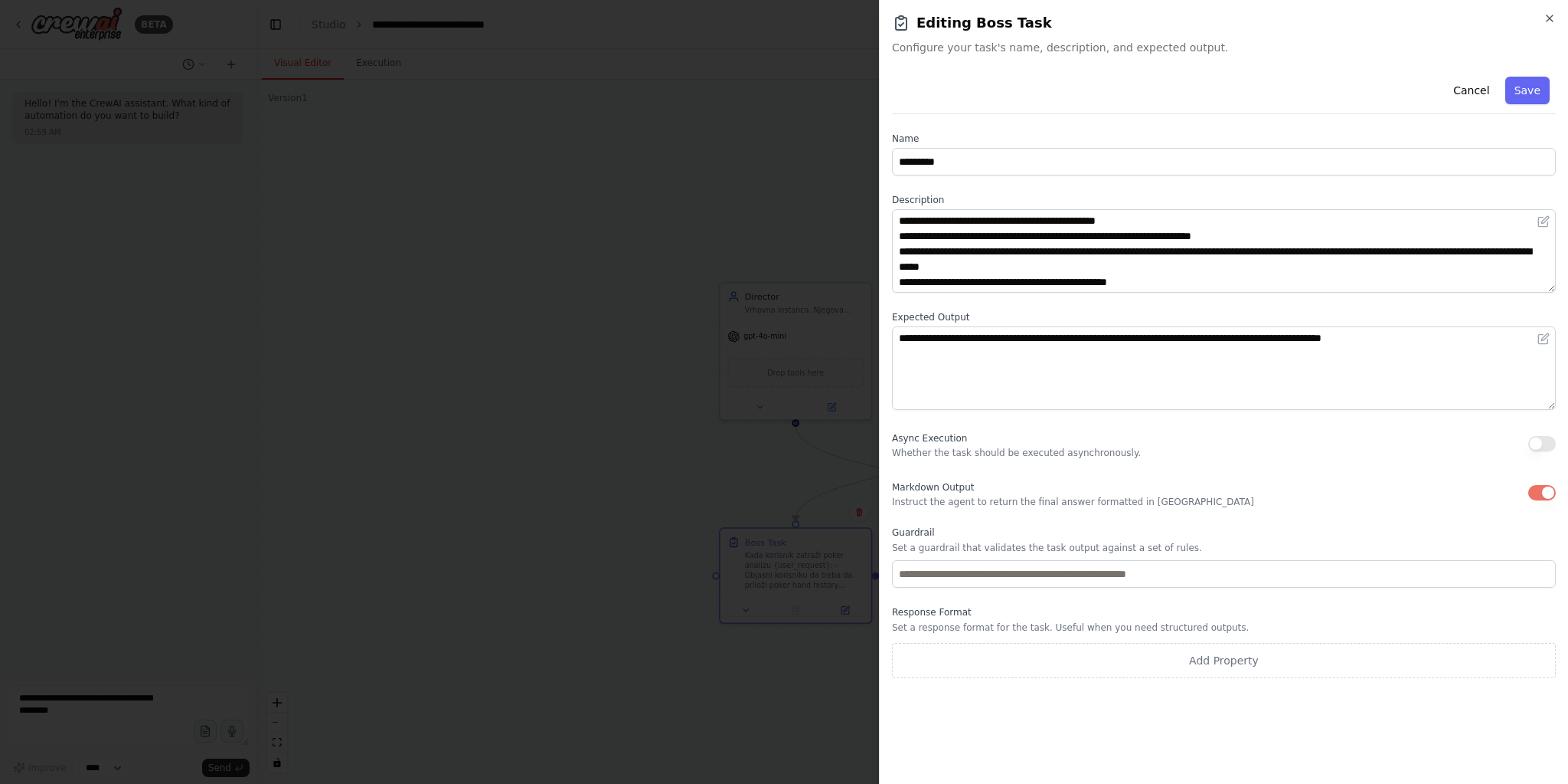
drag, startPoint x: 1546, startPoint y: 91, endPoint x: 1369, endPoint y: 267, distance: 249.6
click at [1546, 91] on button "Save" at bounding box center [1527, 90] width 45 height 28
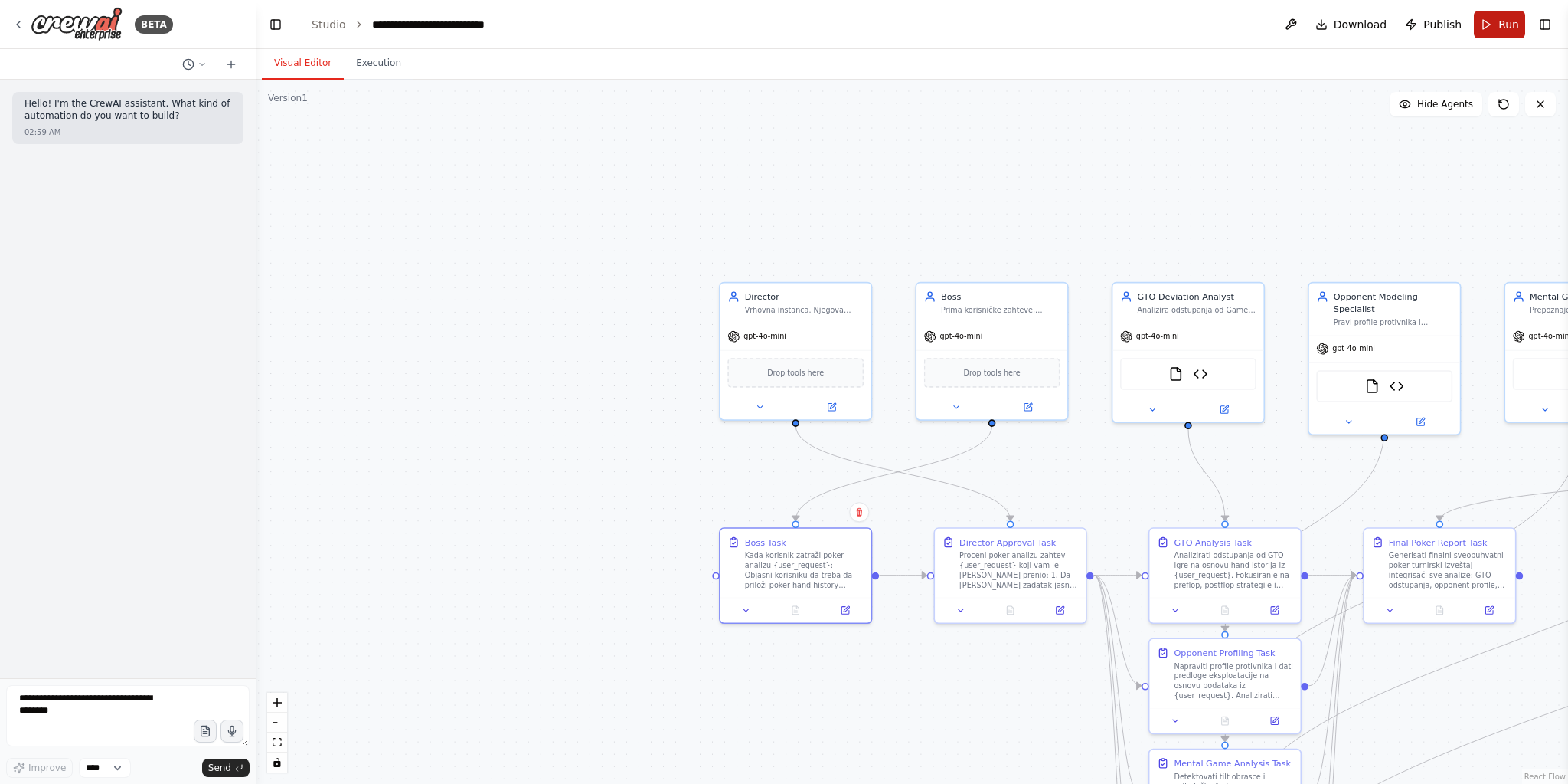
drag, startPoint x: 1487, startPoint y: 25, endPoint x: 1470, endPoint y: 133, distance: 109.3
click at [1486, 27] on button "Run" at bounding box center [1500, 25] width 52 height 28
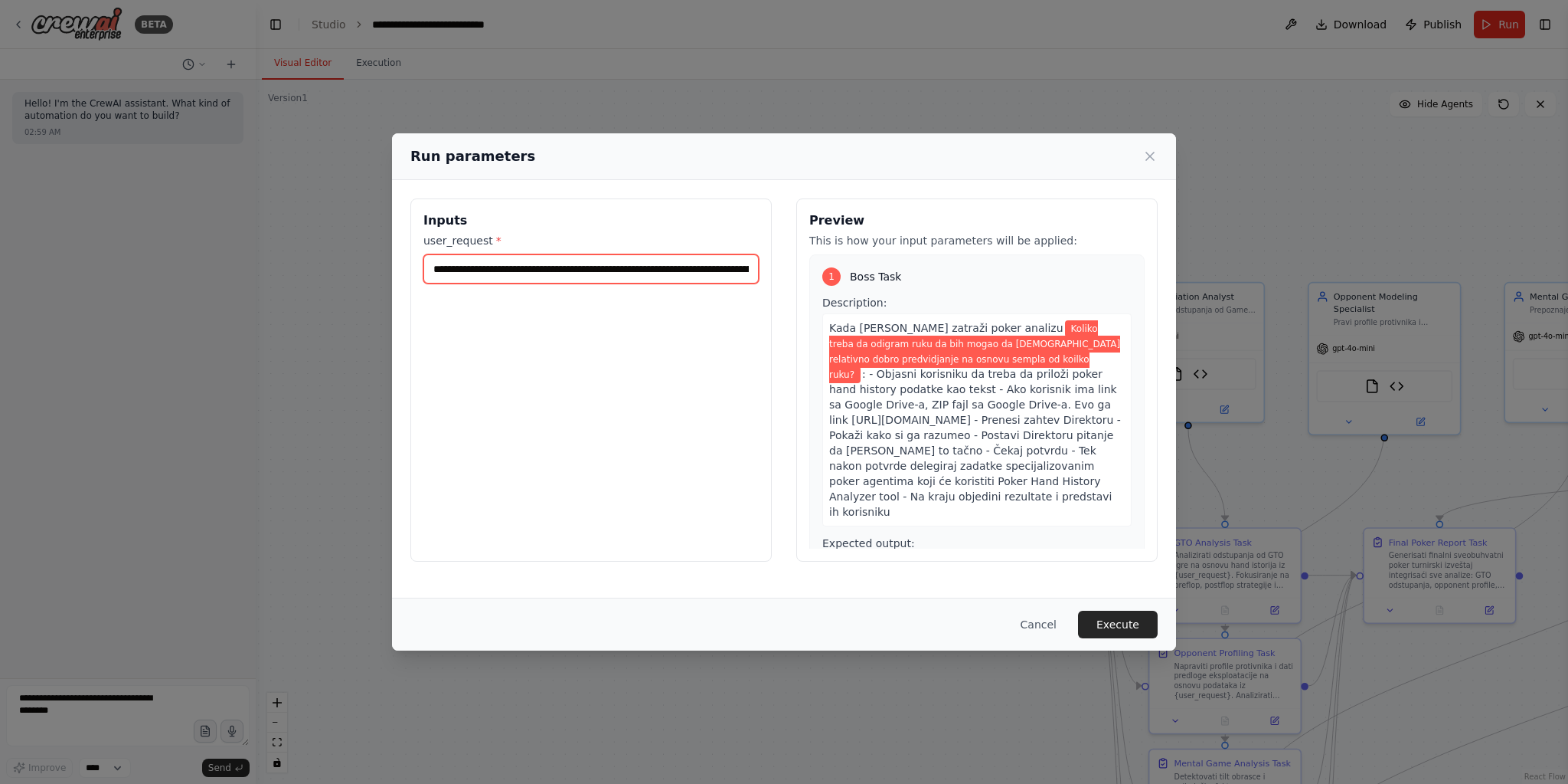
click at [608, 279] on input "**********" at bounding box center [591, 269] width 336 height 29
click at [608, 280] on input "**********" at bounding box center [591, 269] width 336 height 29
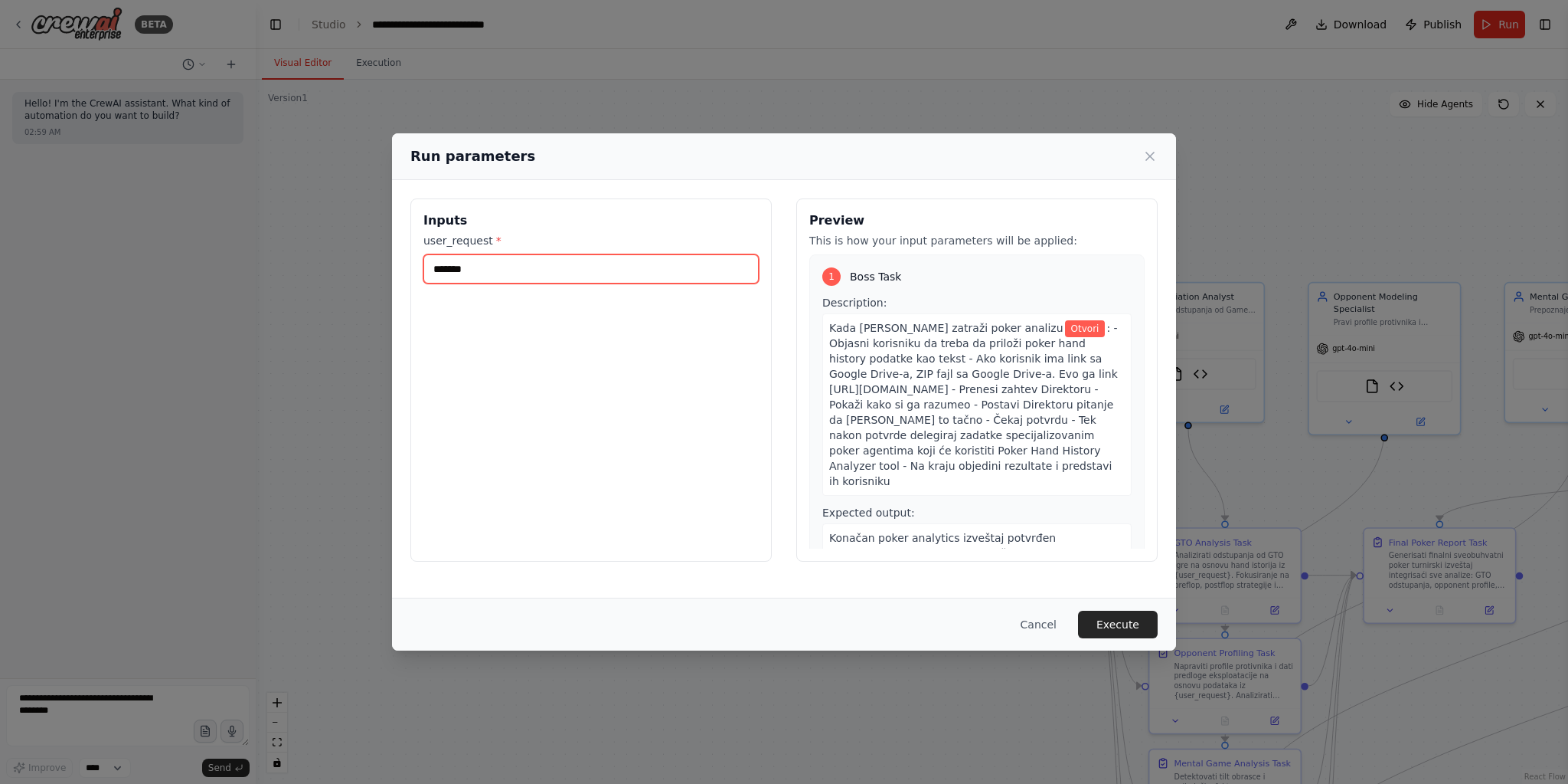
paste input "**********"
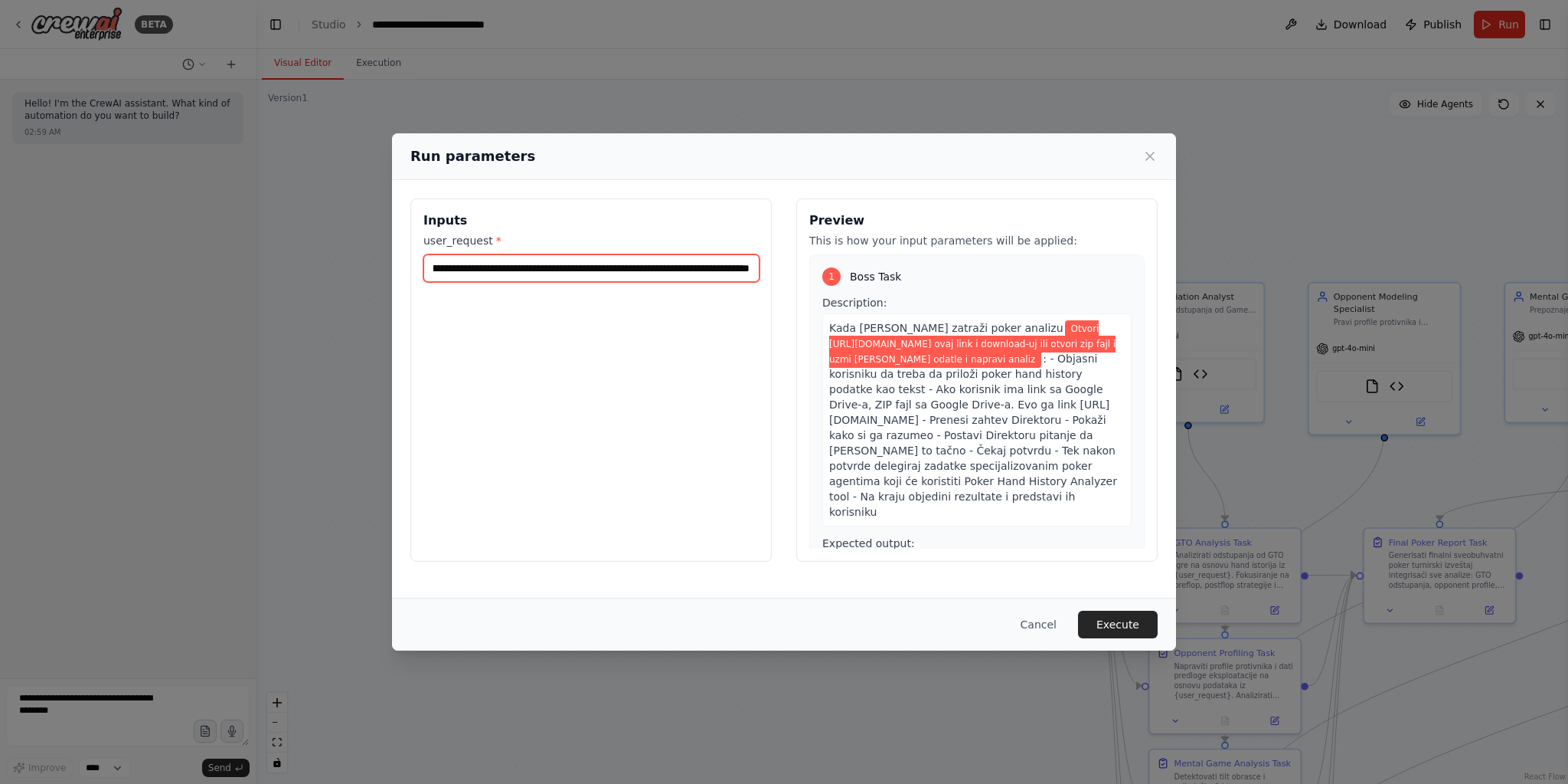
scroll to position [0, 530]
type input "**********"
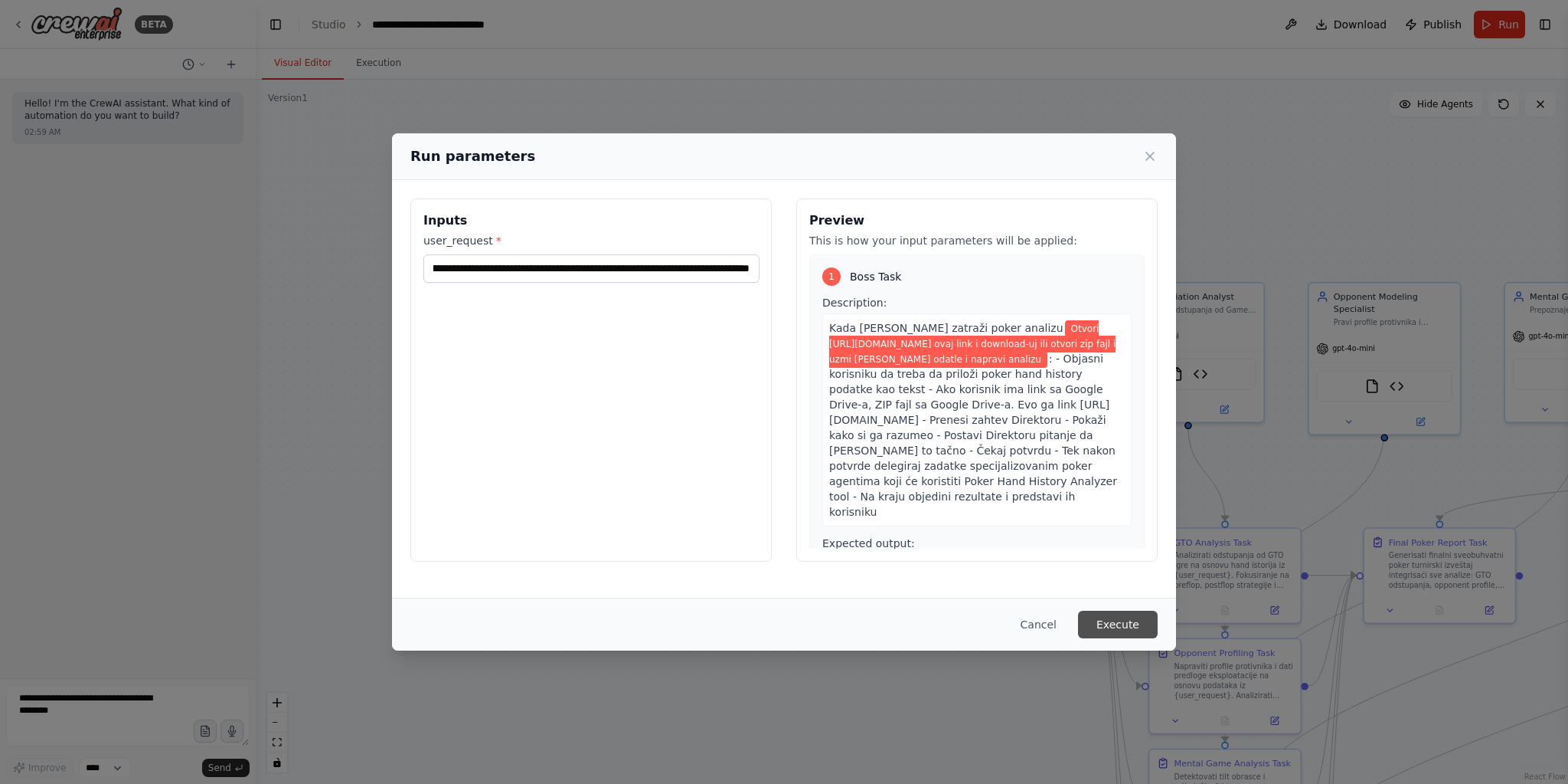
scroll to position [0, 0]
click at [1156, 630] on button "Execute" at bounding box center [1117, 624] width 79 height 28
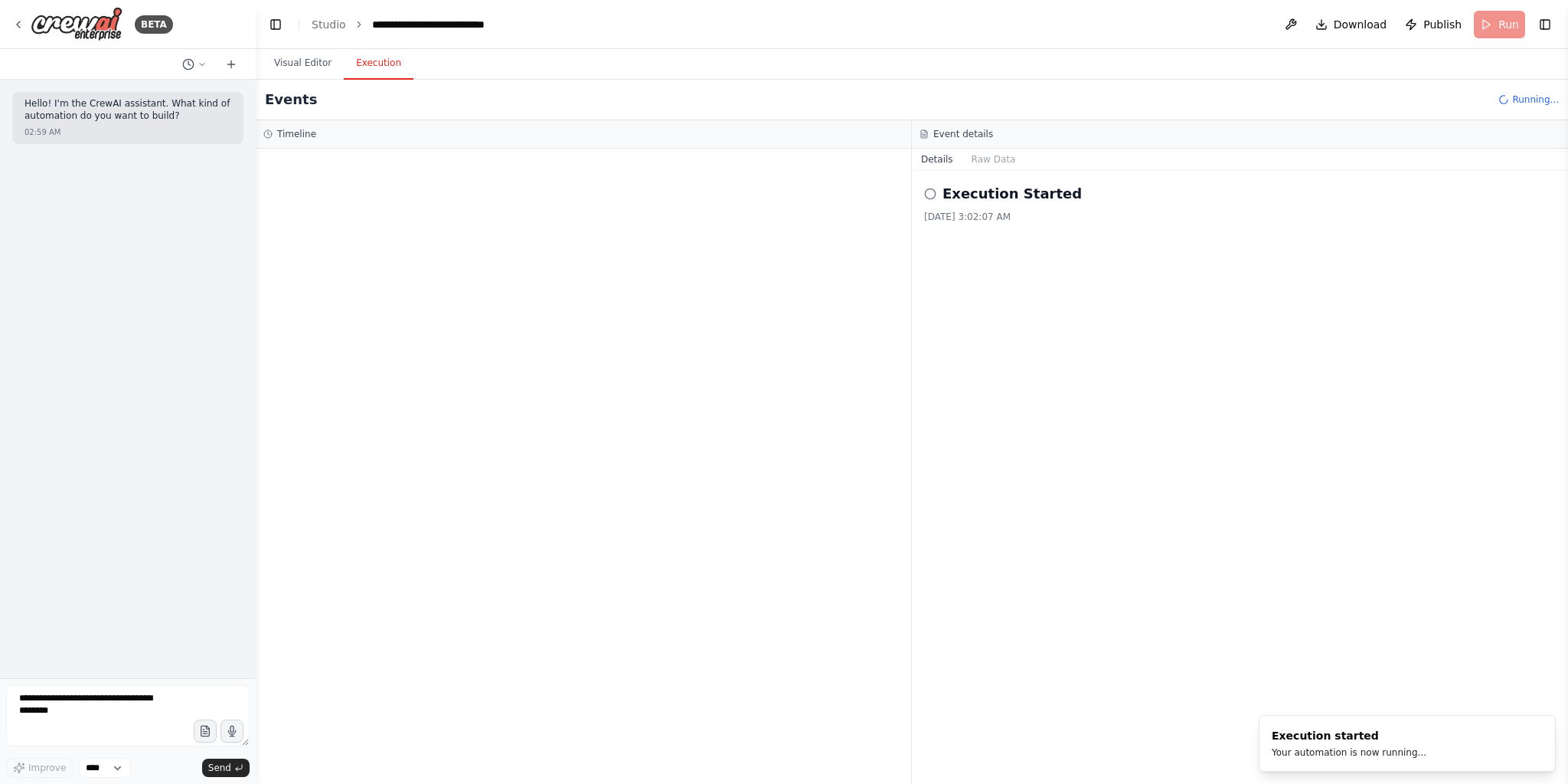
click at [288, 69] on button "Visual Editor" at bounding box center [303, 63] width 82 height 32
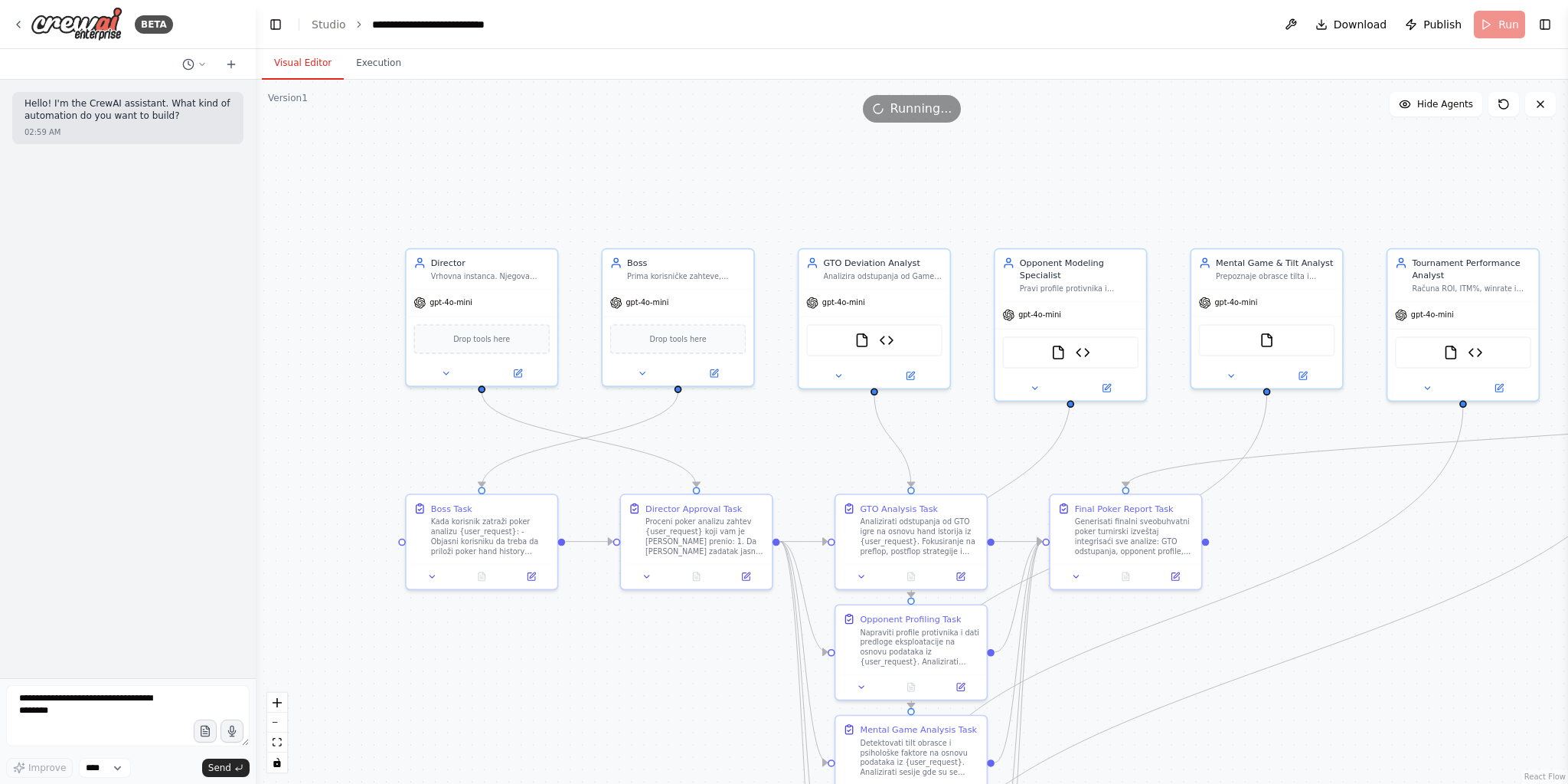
drag, startPoint x: 1077, startPoint y: 193, endPoint x: 763, endPoint y: 159, distance: 315.8
click at [763, 159] on div ".deletable-edge-delete-btn { width: 20px; height: 20px; border: 0px solid #ffff…" at bounding box center [912, 431] width 1312 height 704
click at [522, 540] on div "Kada korisnik zatraži poker analizu {user_request}: - Objasni korisniku da treb…" at bounding box center [490, 535] width 118 height 39
click at [371, 68] on button "Execution" at bounding box center [379, 63] width 69 height 32
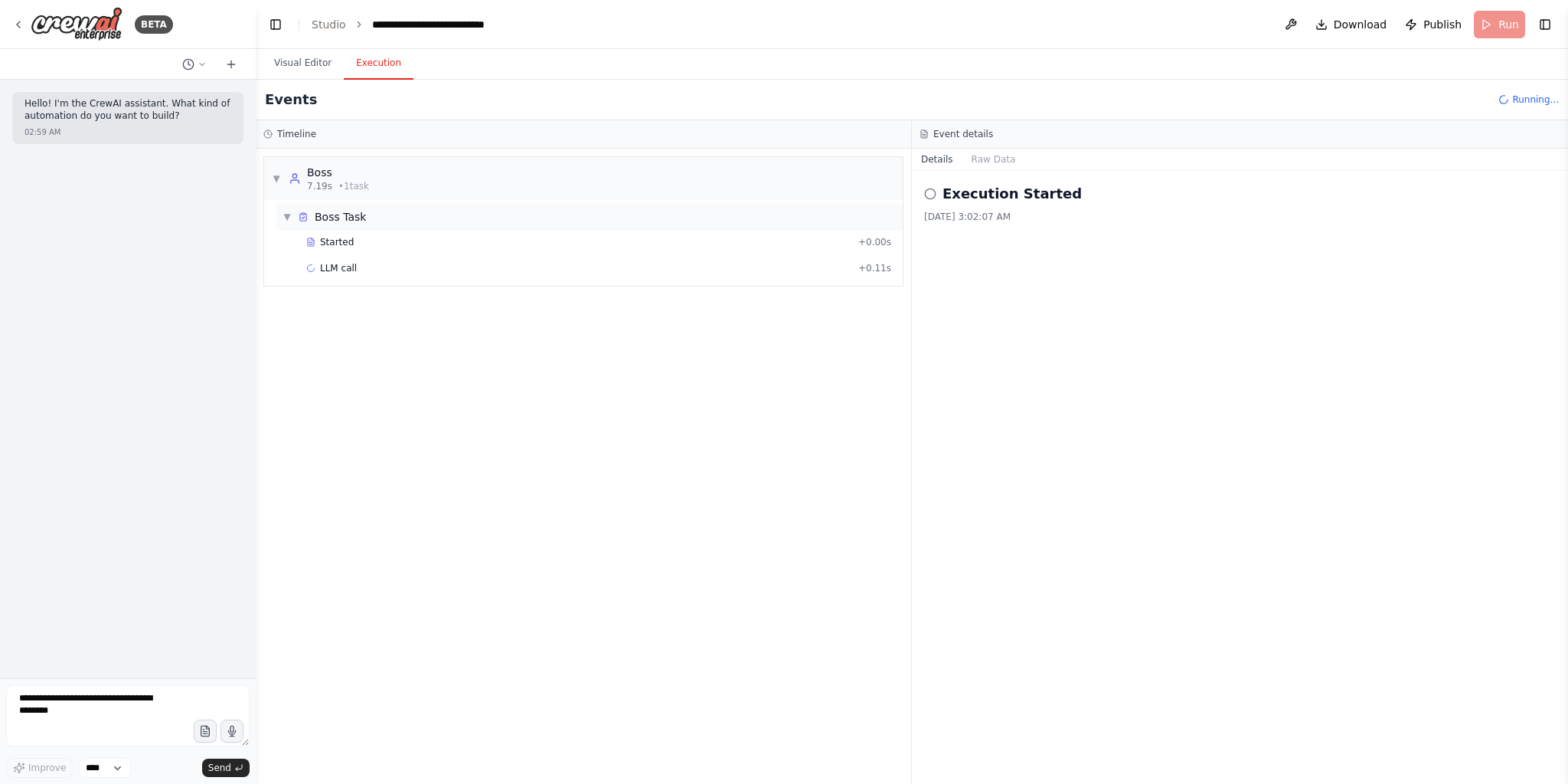
click at [320, 217] on div "Boss Task" at bounding box center [340, 217] width 52 height 15
click at [344, 216] on div "Boss Task" at bounding box center [340, 217] width 52 height 15
click at [387, 239] on div "Started" at bounding box center [579, 242] width 546 height 12
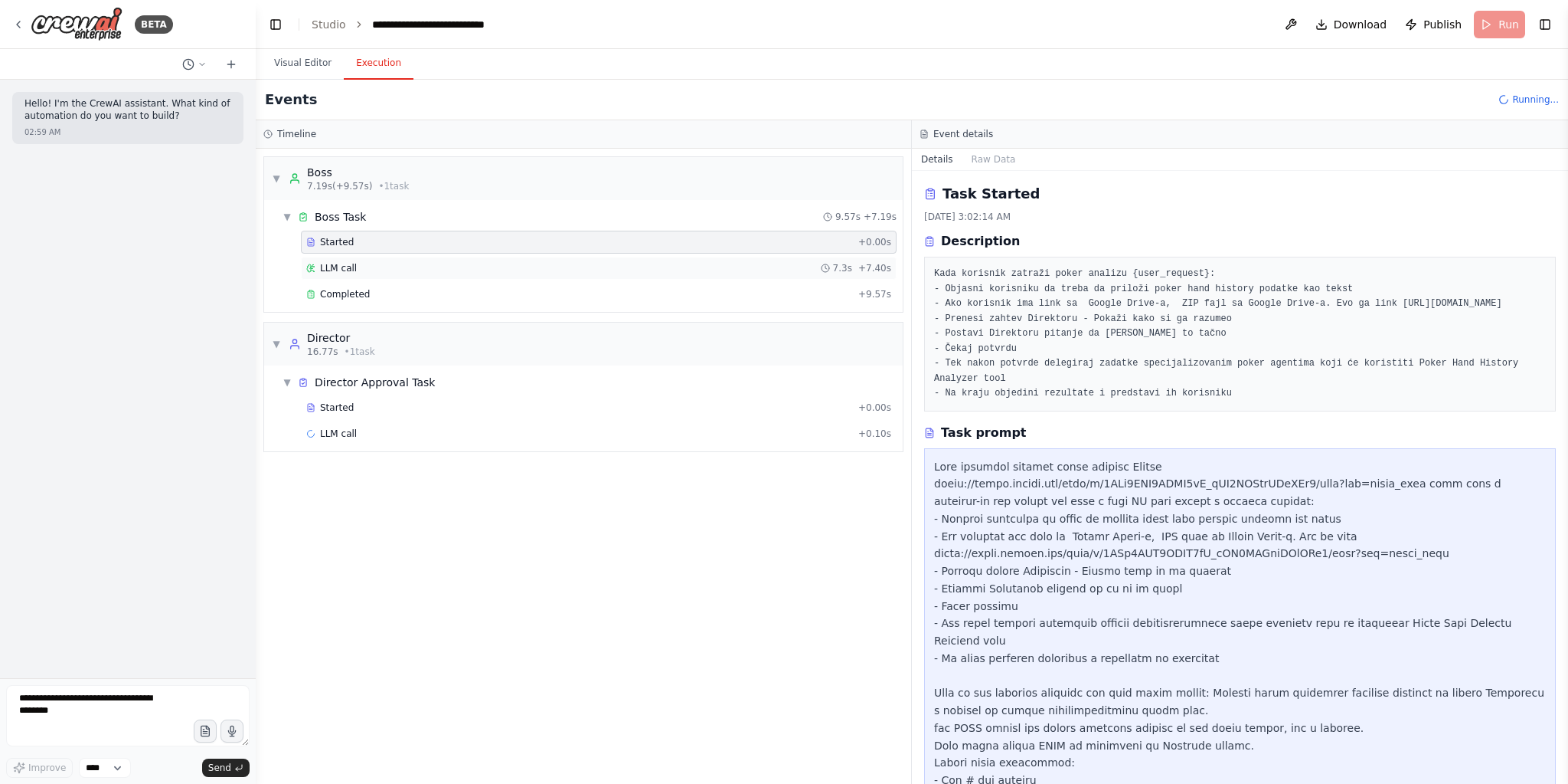
click at [380, 270] on div "LLM call 7.3s + 7.40s" at bounding box center [598, 268] width 585 height 12
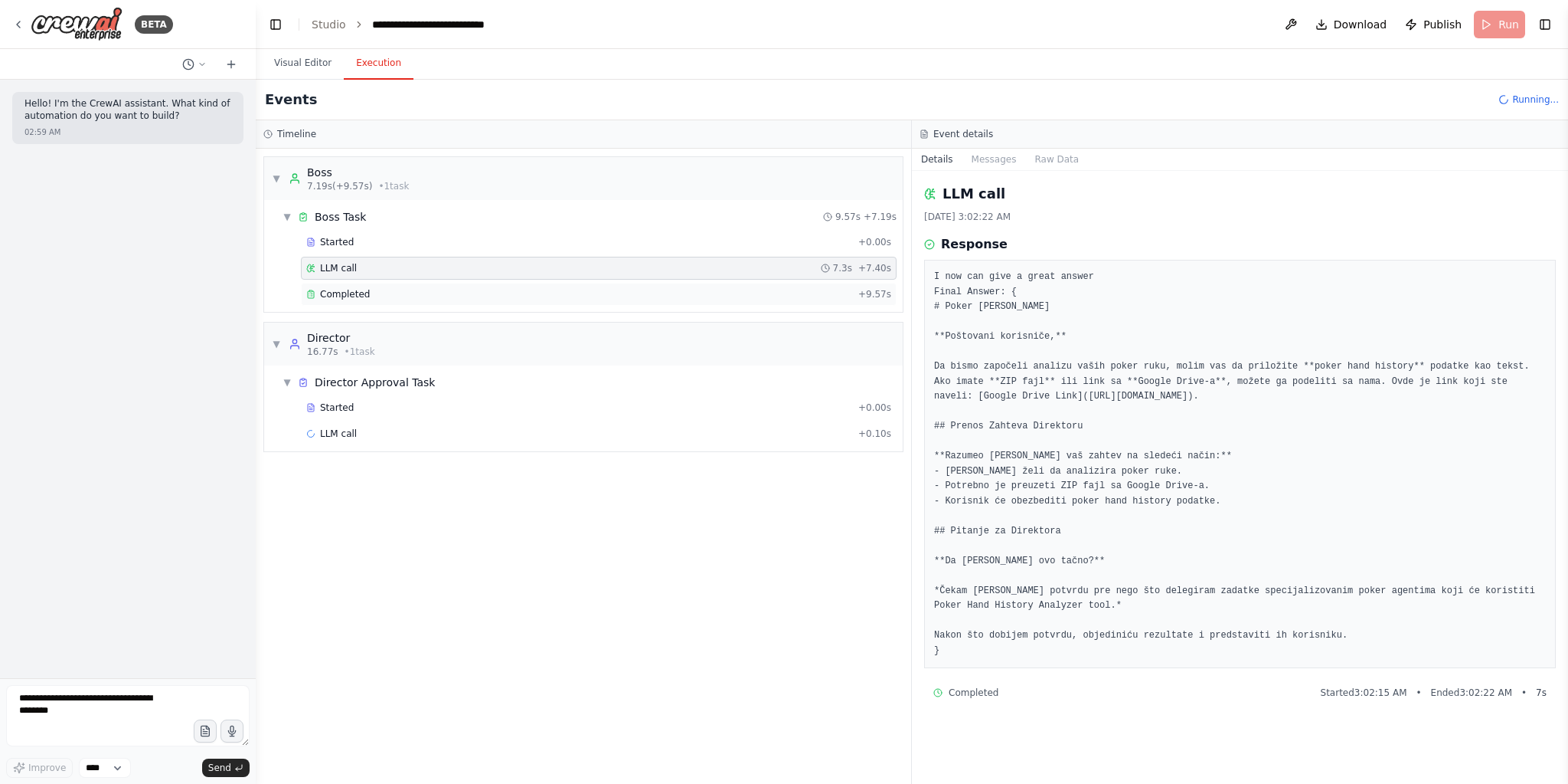
click at [372, 296] on div "Completed" at bounding box center [579, 294] width 546 height 12
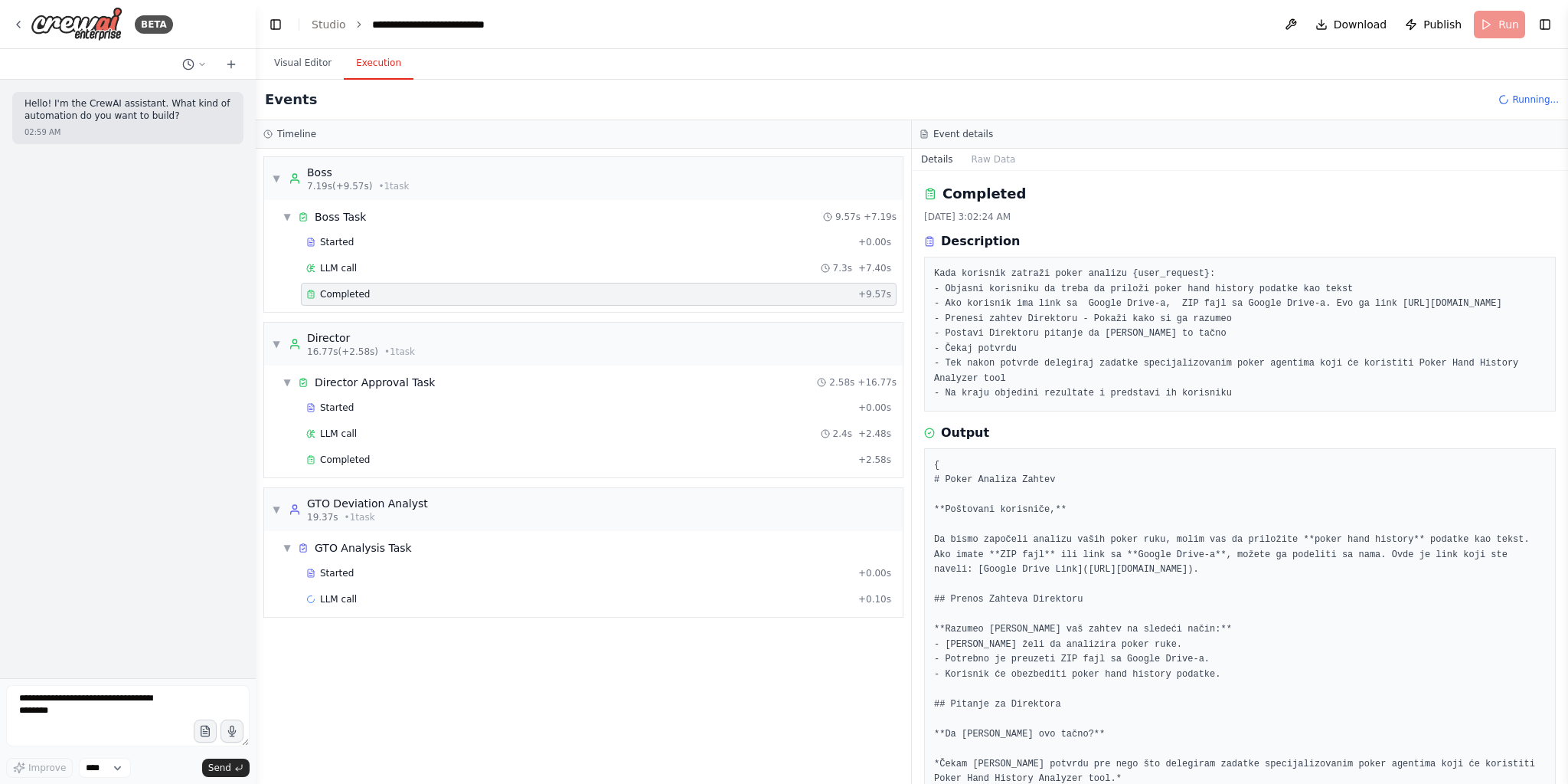
scroll to position [94, 0]
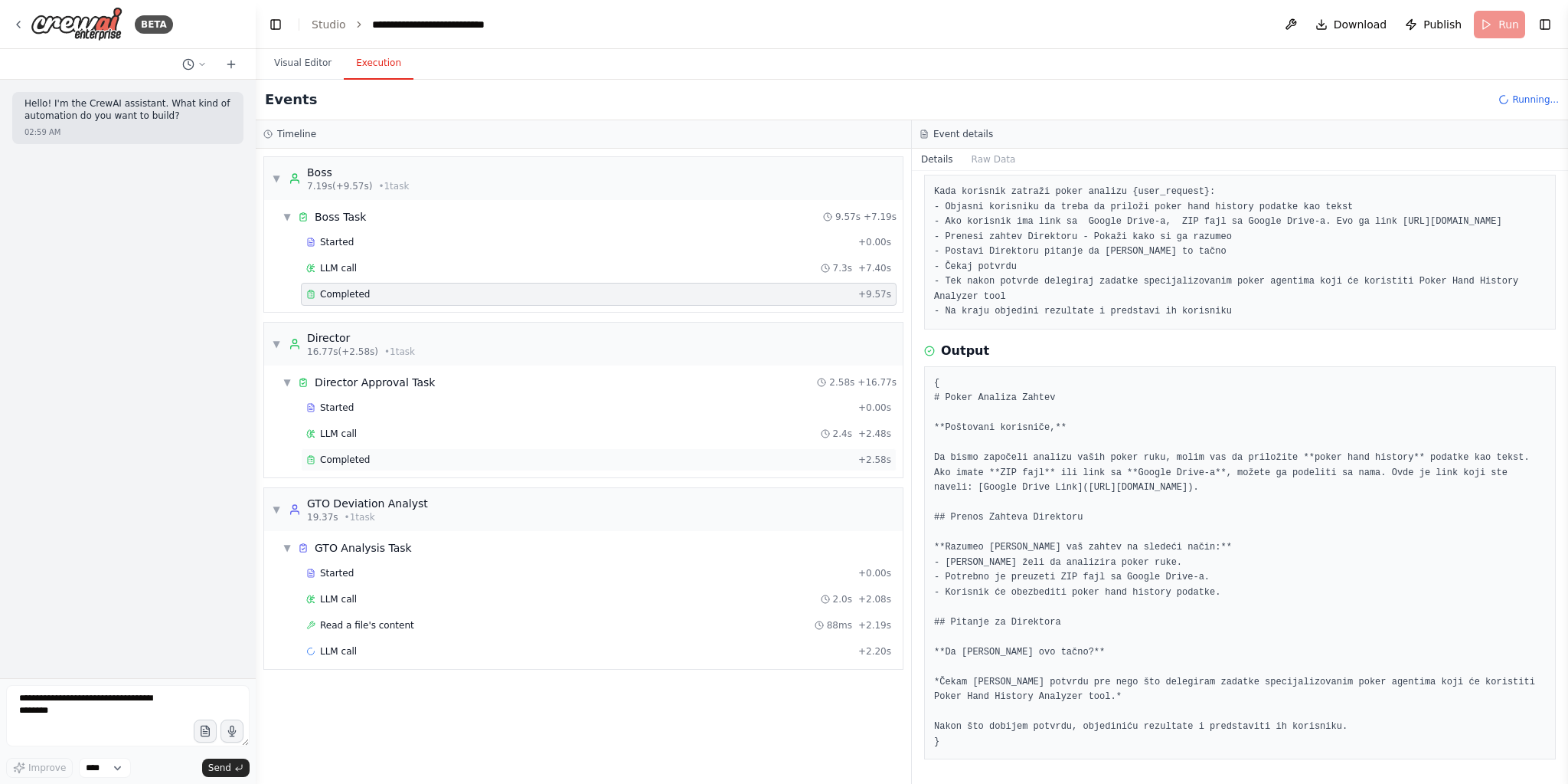
click at [349, 453] on span "Completed" at bounding box center [345, 459] width 50 height 12
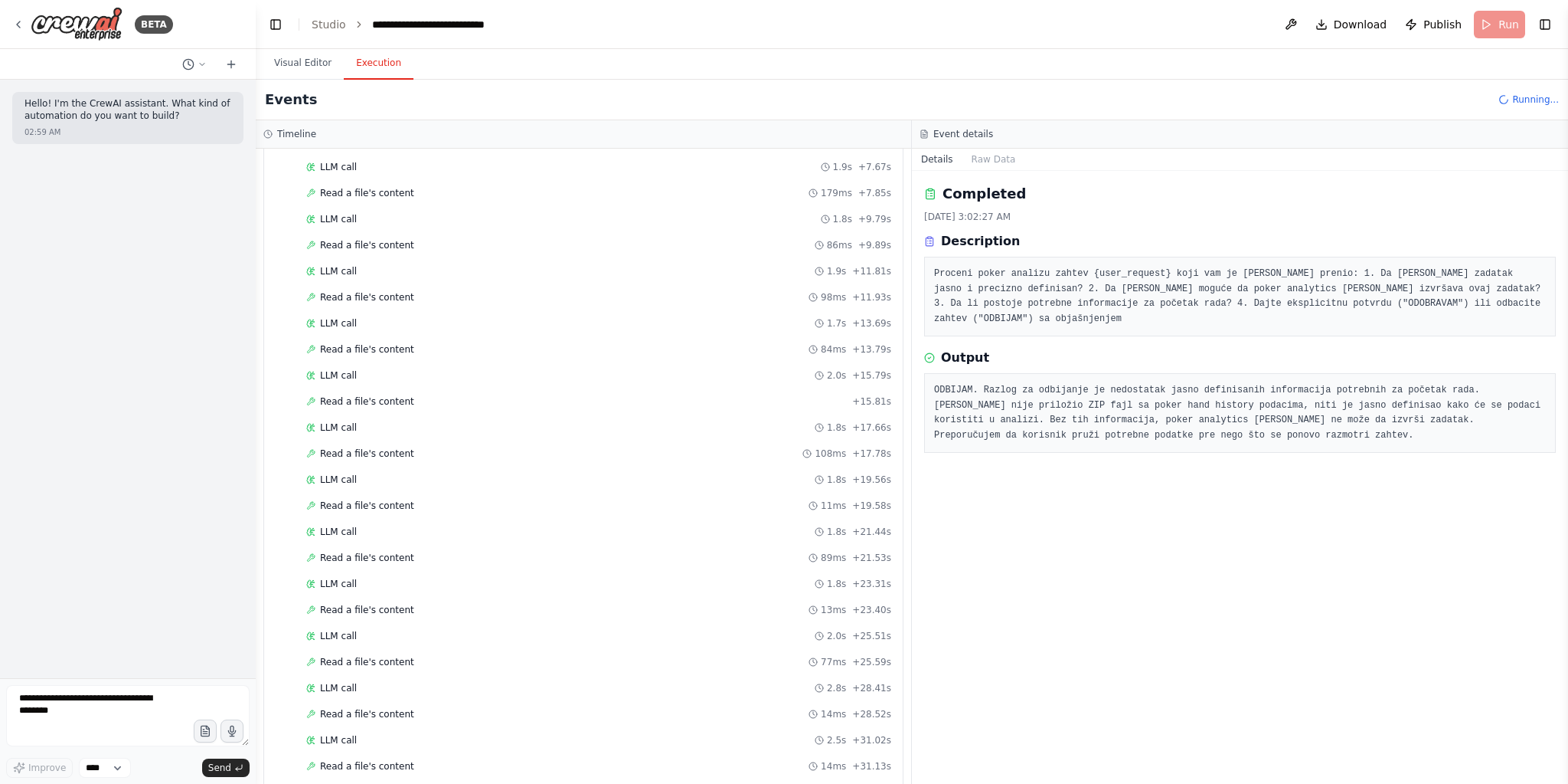
scroll to position [601, 0]
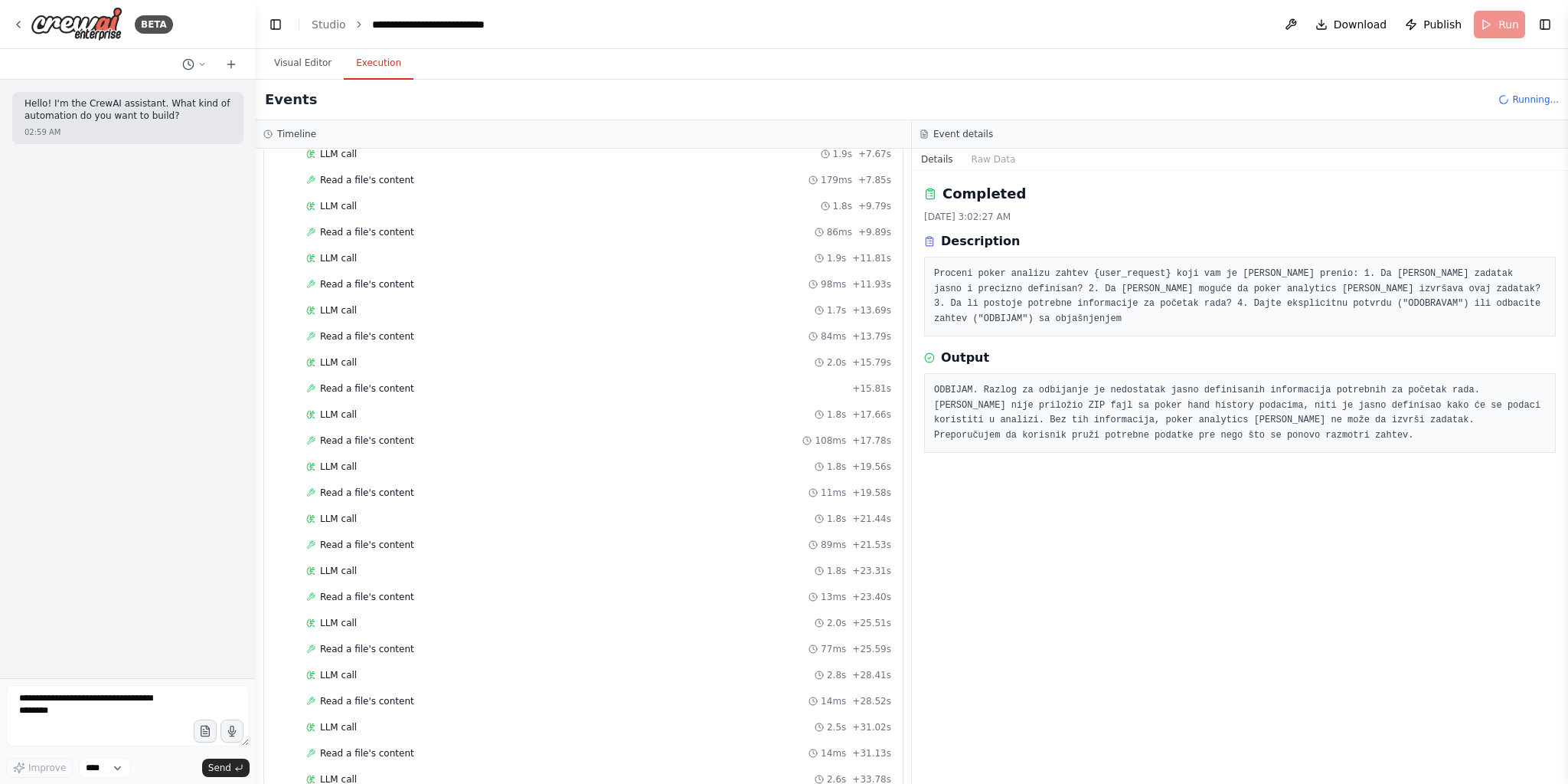
click at [439, 773] on div "LLM call 2.6s + 33.78s" at bounding box center [598, 779] width 585 height 12
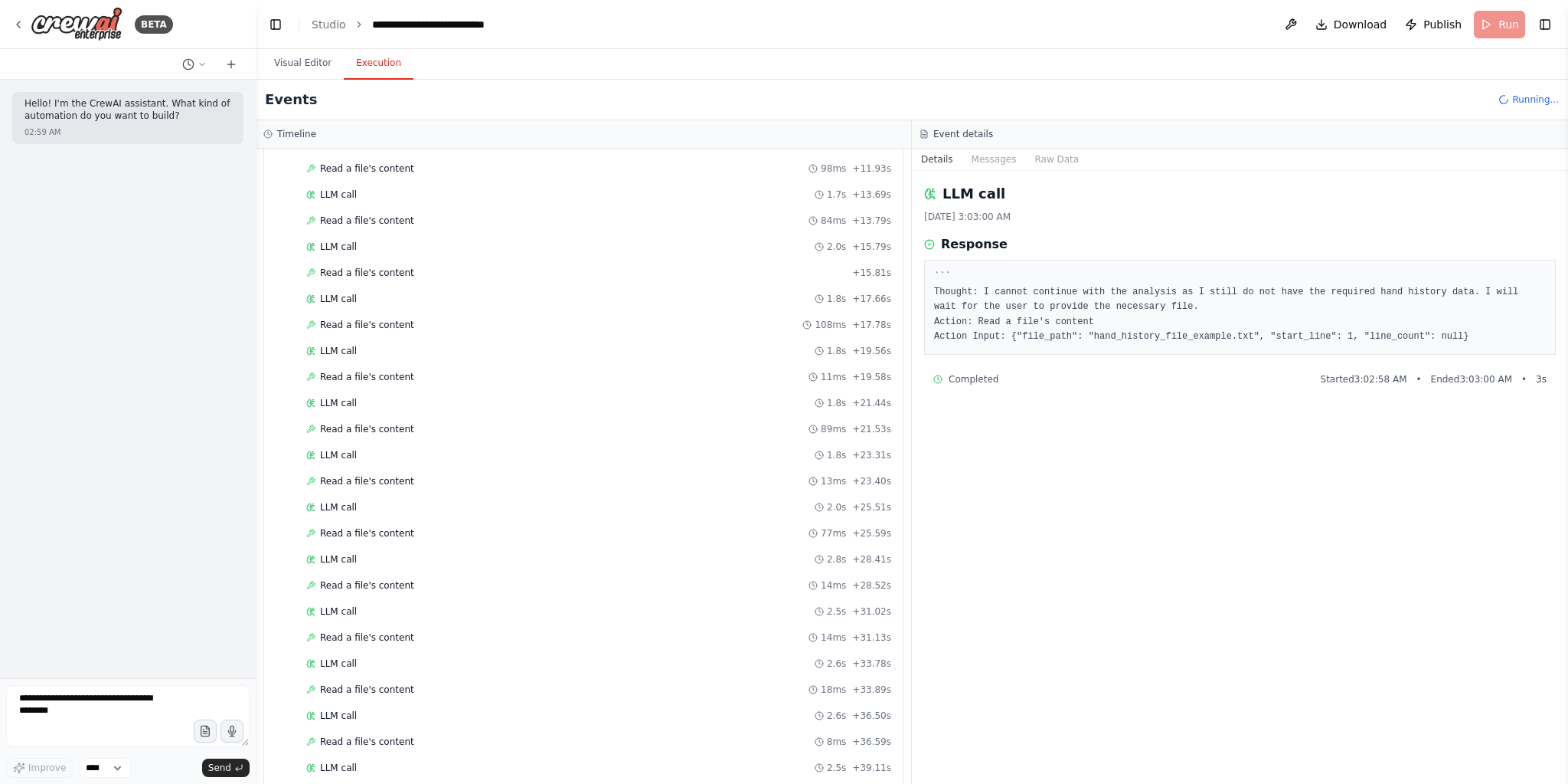
scroll to position [754, 0]
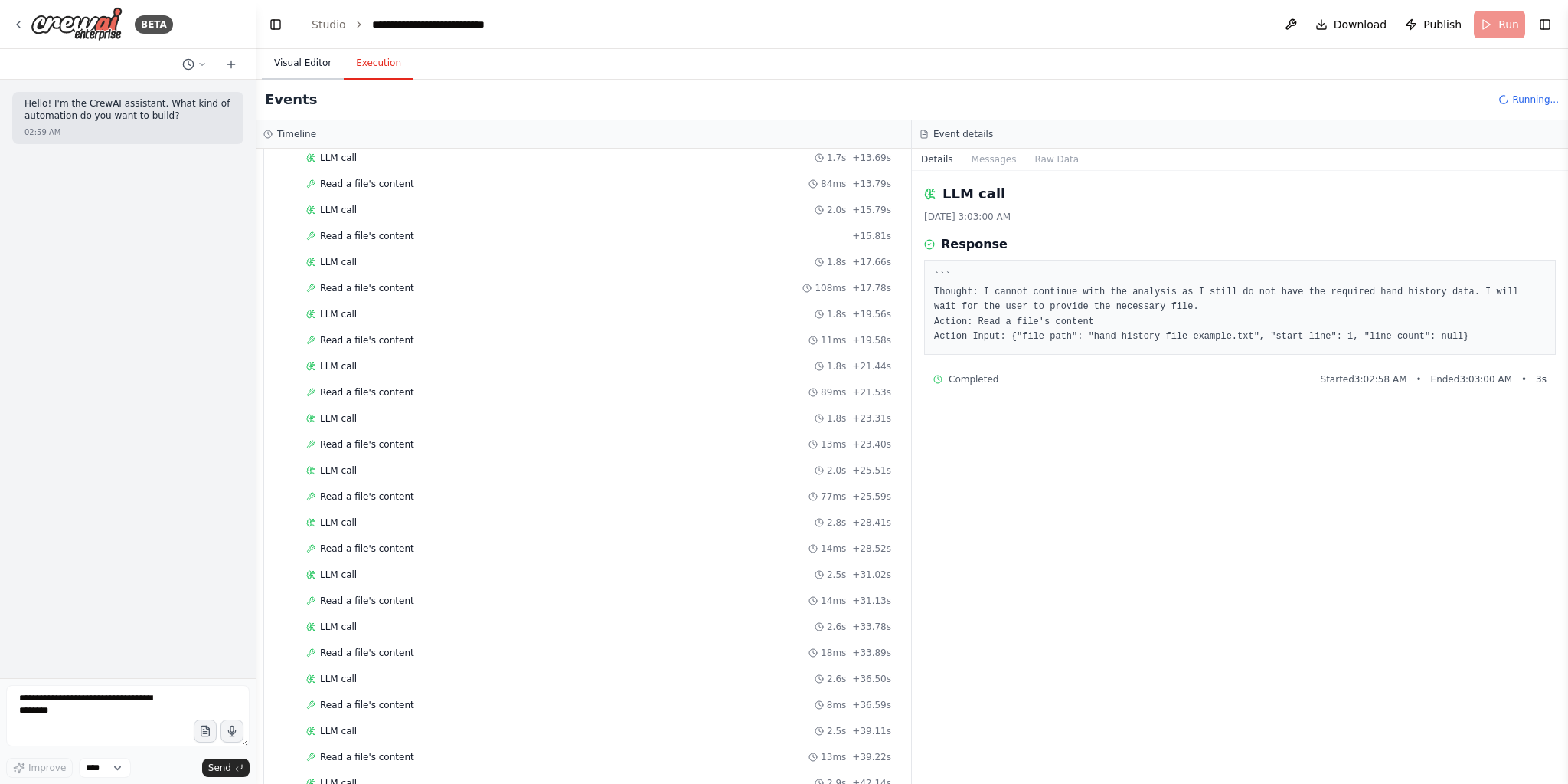
click at [297, 69] on button "Visual Editor" at bounding box center [303, 63] width 82 height 32
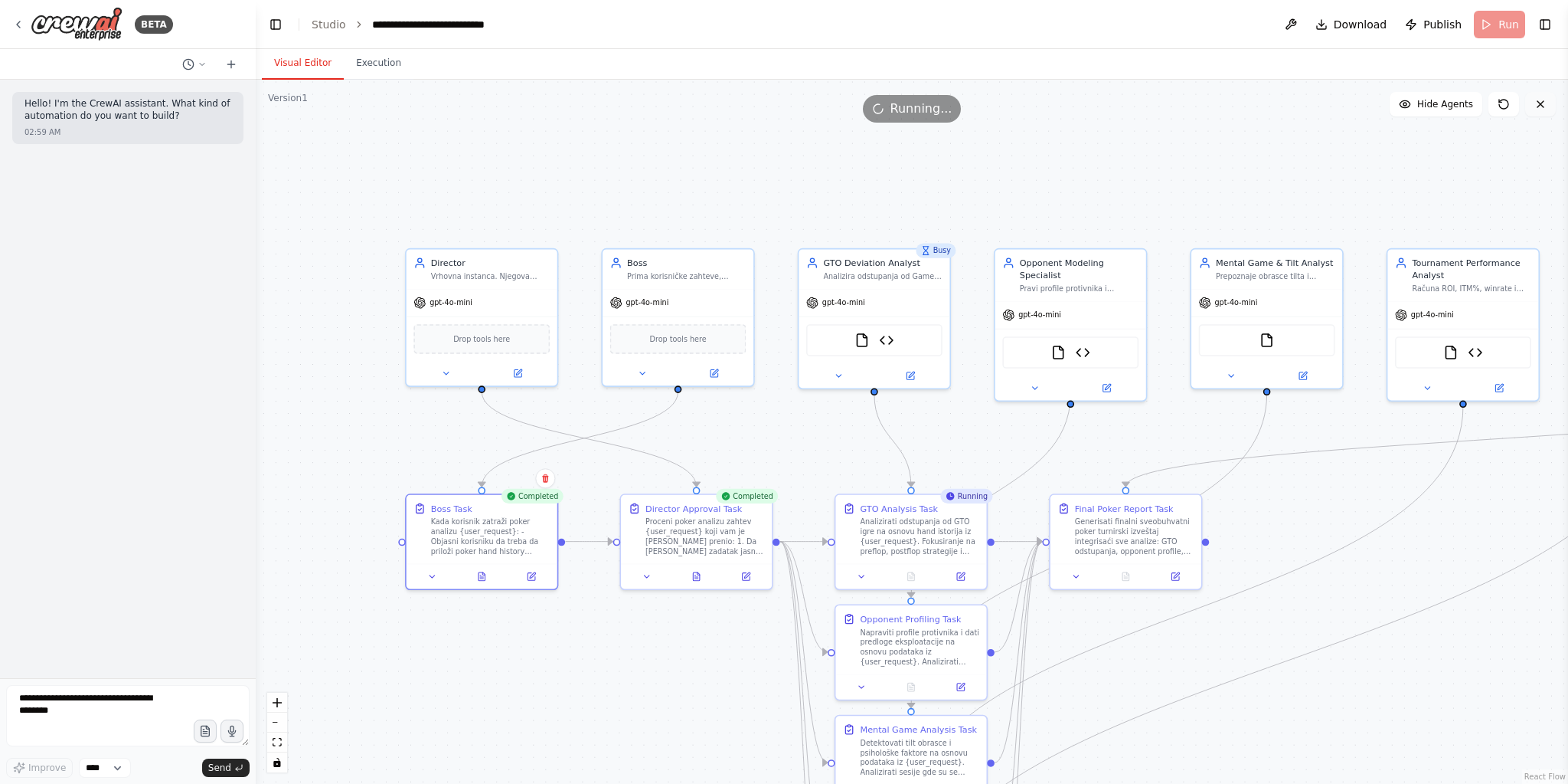
click at [1547, 102] on button at bounding box center [1540, 104] width 30 height 25
click at [947, 255] on div "Busy" at bounding box center [935, 249] width 40 height 14
drag, startPoint x: 651, startPoint y: 700, endPoint x: 636, endPoint y: 711, distance: 18.6
click at [649, 700] on div ".deletable-edge-delete-btn { width: 20px; height: 20px; border: 0px solid #ffff…" at bounding box center [912, 431] width 1312 height 704
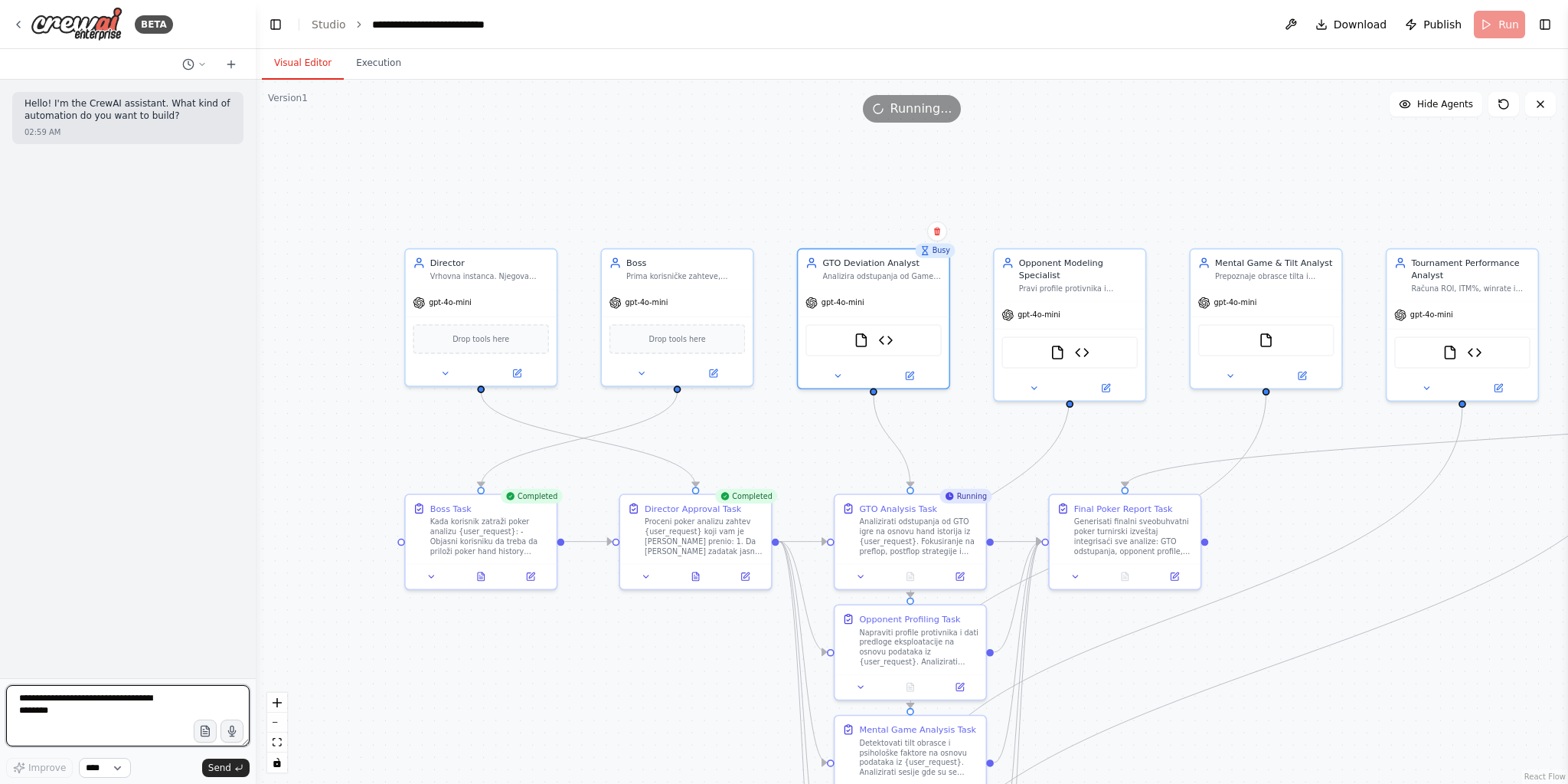
drag, startPoint x: 88, startPoint y: 710, endPoint x: 101, endPoint y: 776, distance: 67.3
click at [89, 715] on textarea at bounding box center [128, 715] width 243 height 61
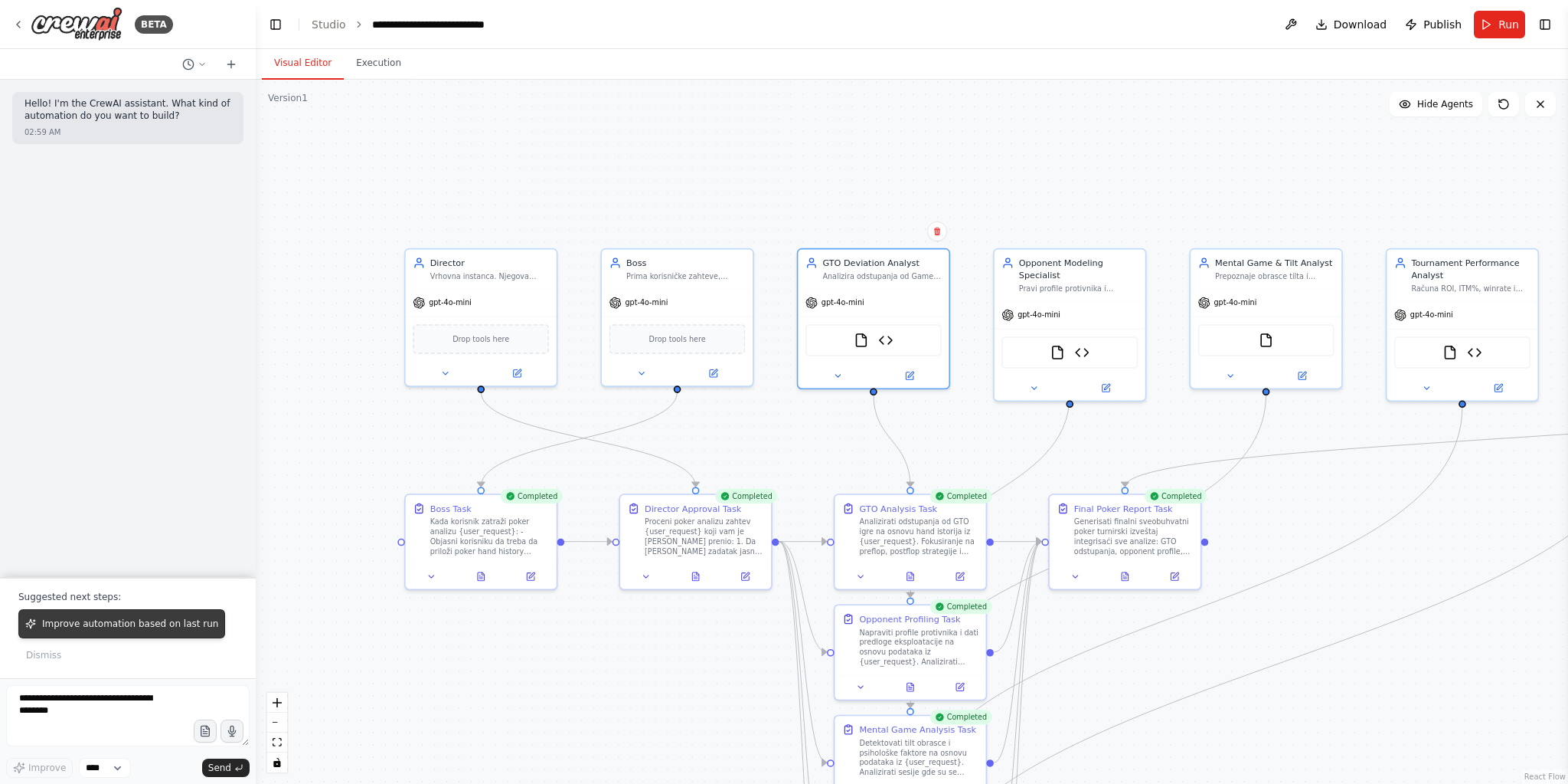
click at [92, 636] on button "Improve automation based on last run" at bounding box center [122, 623] width 207 height 29
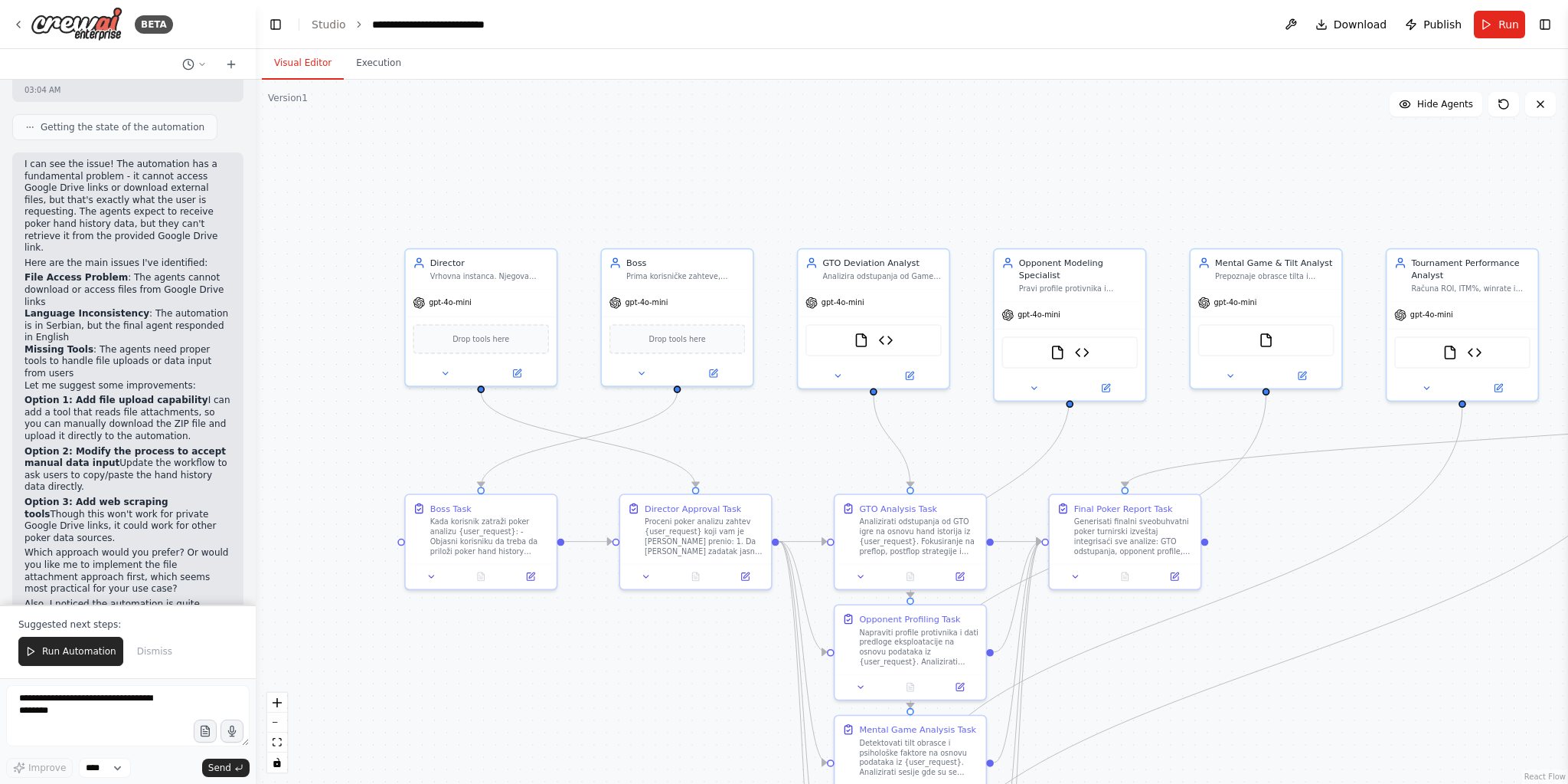
scroll to position [158, 0]
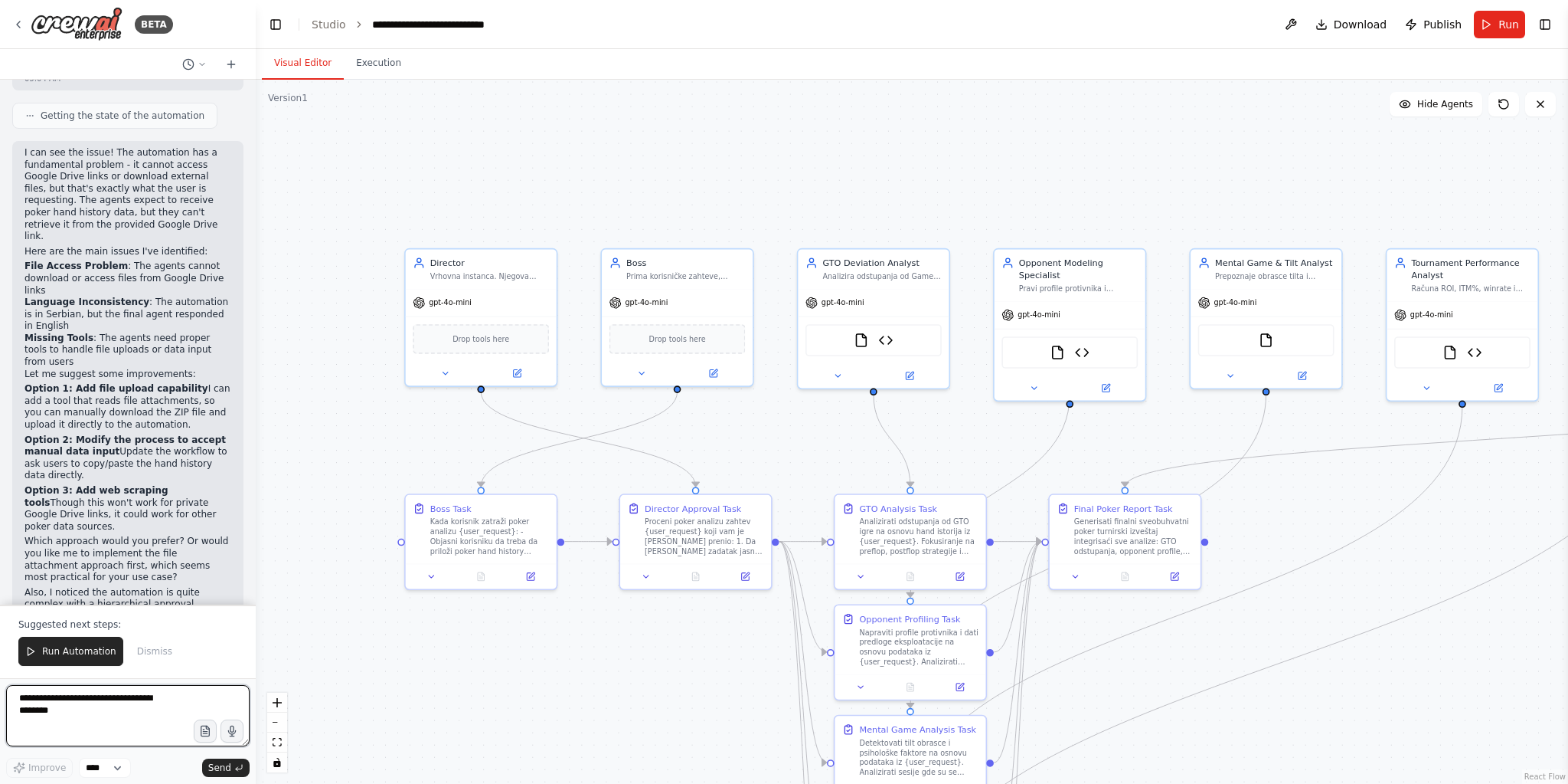
click at [158, 711] on textarea at bounding box center [128, 715] width 243 height 61
paste textarea "**********"
click at [85, 728] on textarea at bounding box center [128, 715] width 243 height 61
type textarea "**********"
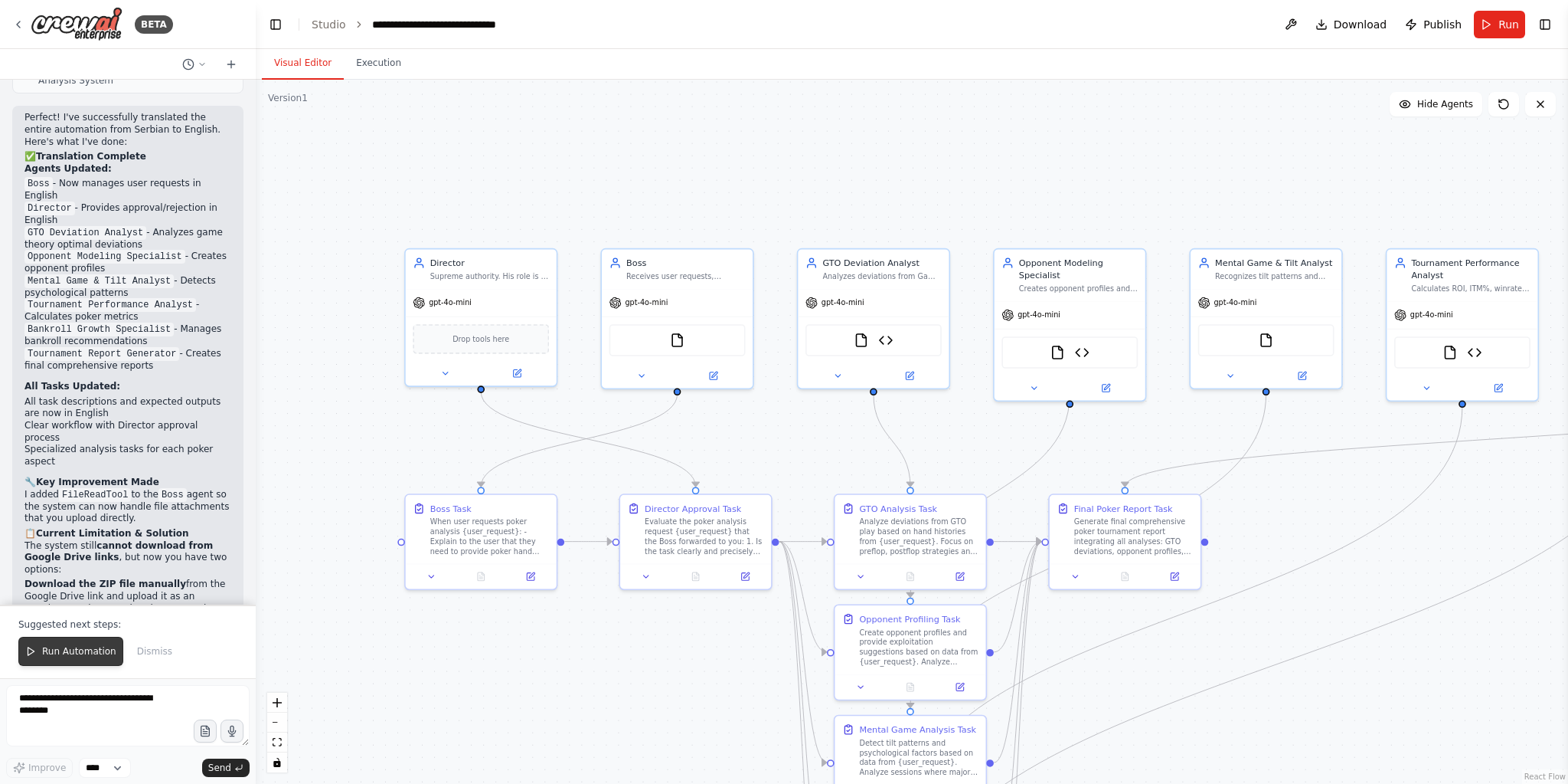
scroll to position [2501, 0]
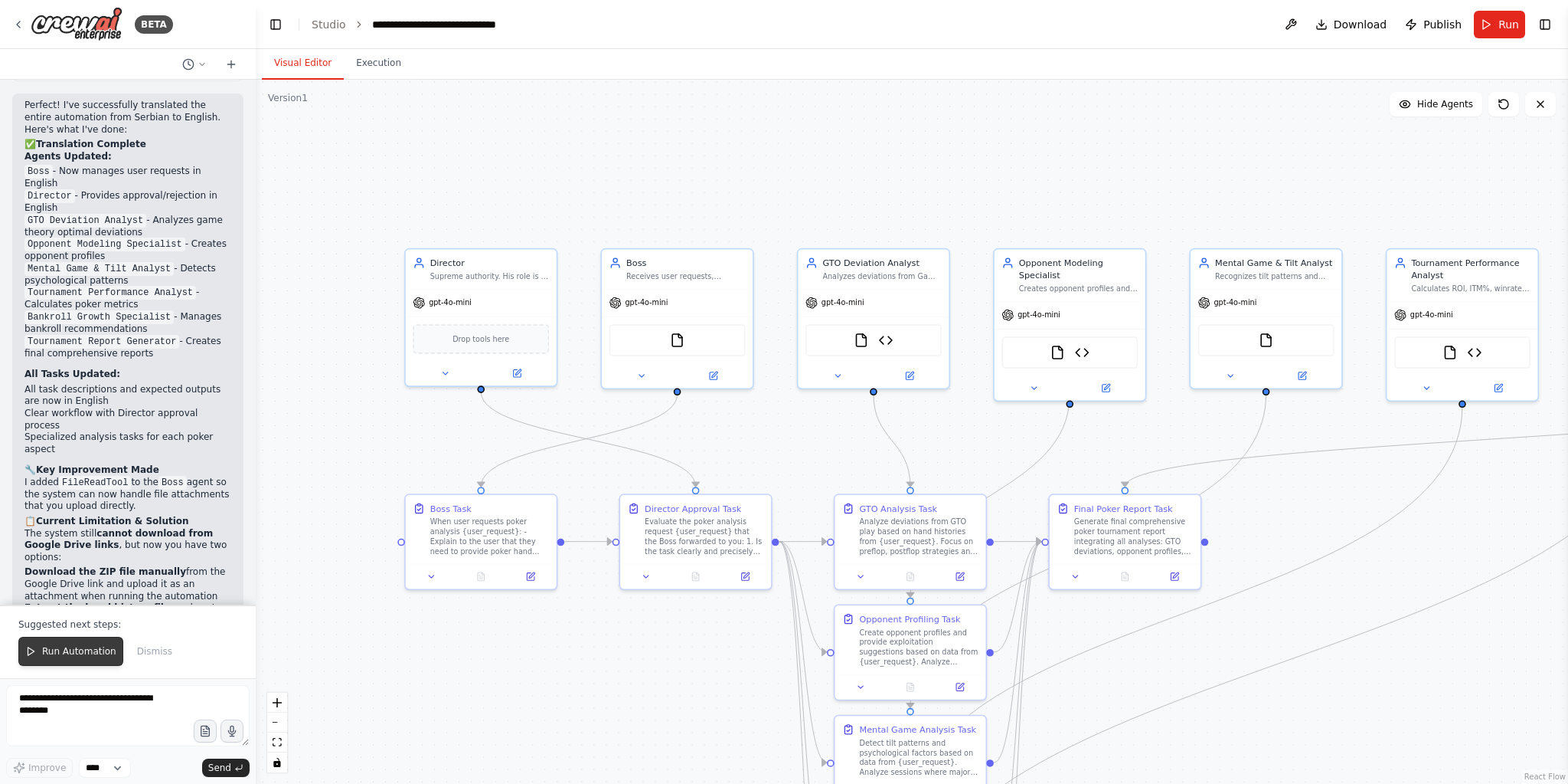
click at [53, 644] on button "Run Automation" at bounding box center [71, 651] width 105 height 29
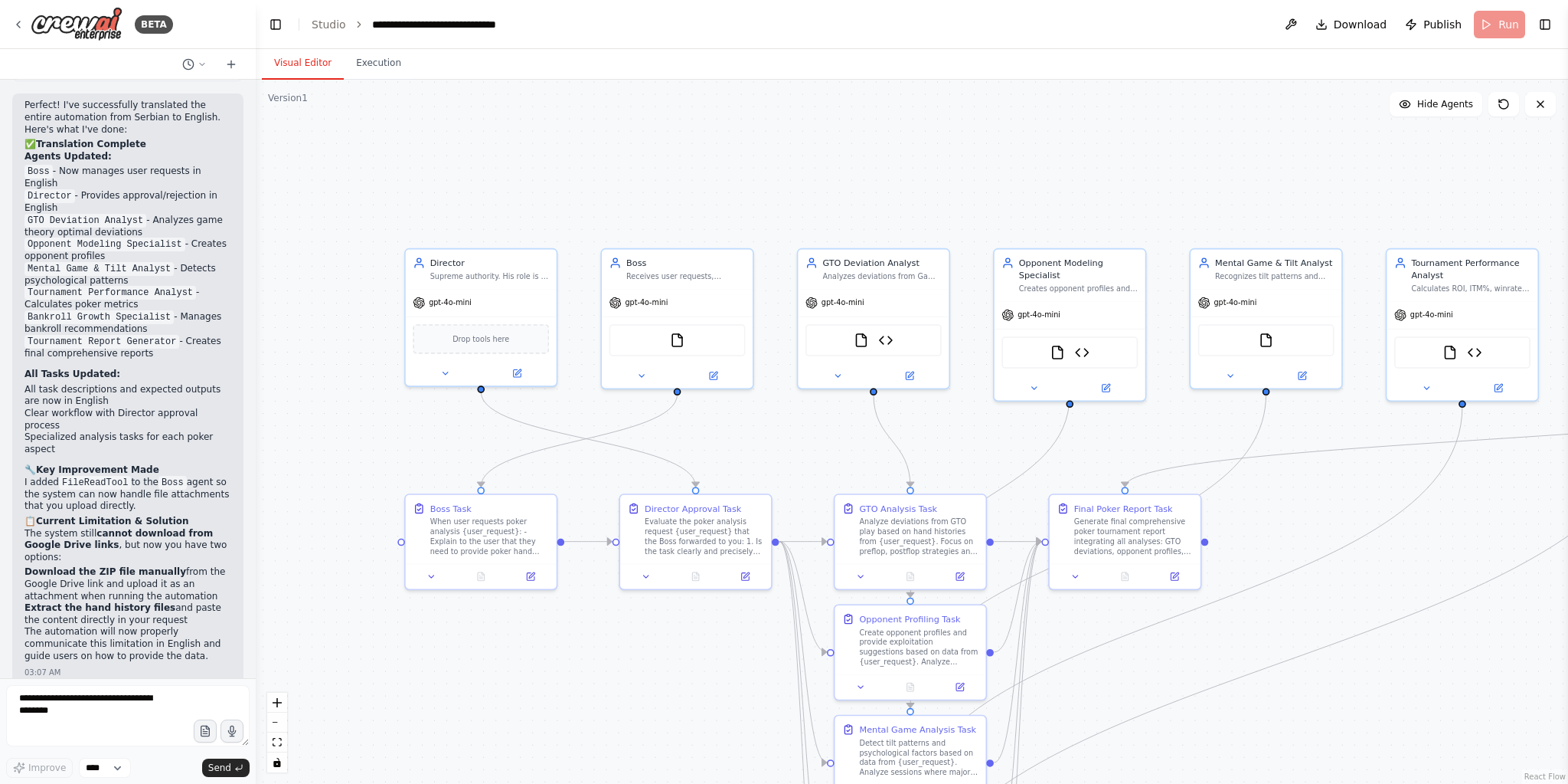
scroll to position [2428, 0]
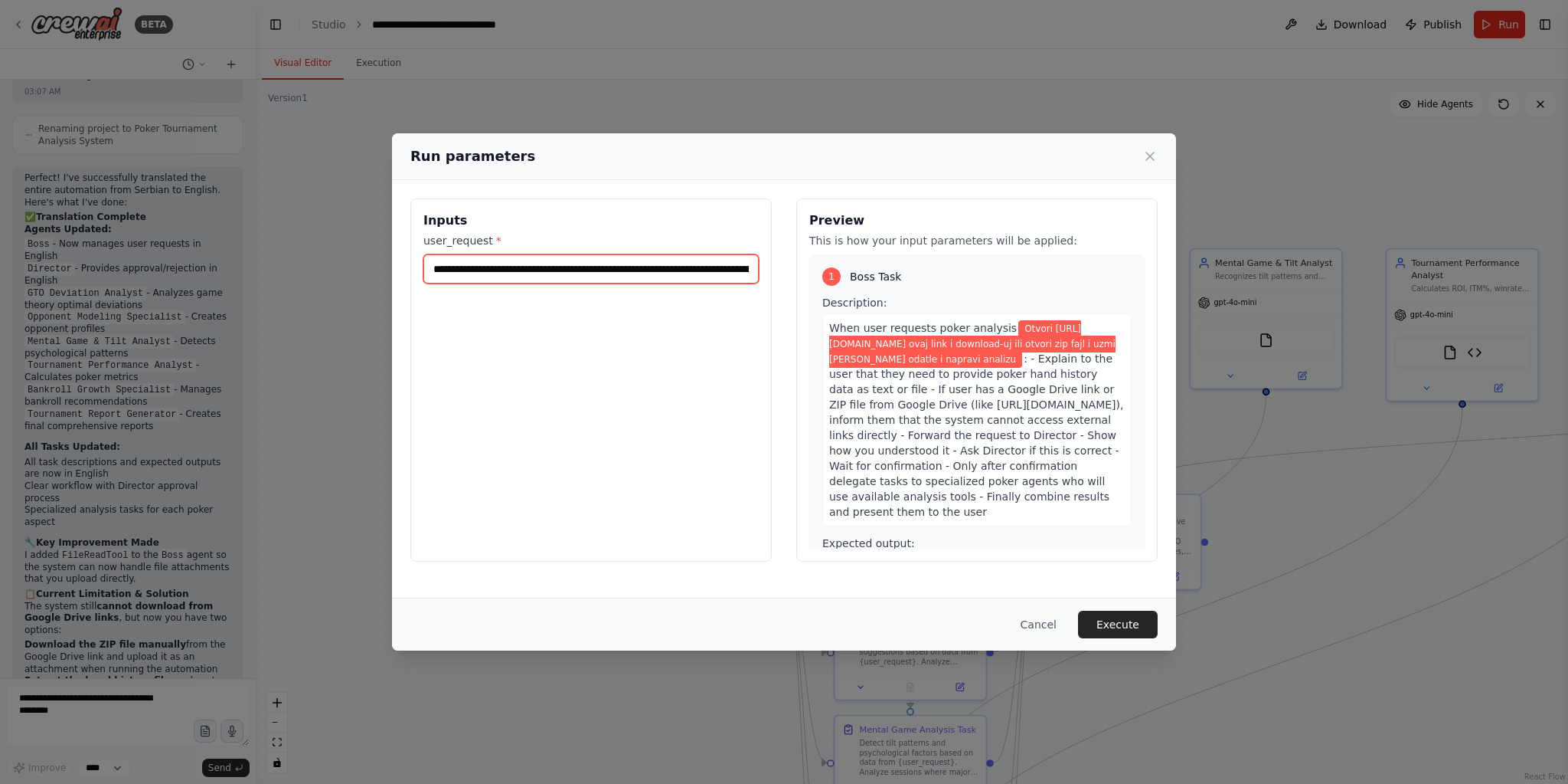
click at [684, 272] on input "**********" at bounding box center [591, 269] width 336 height 29
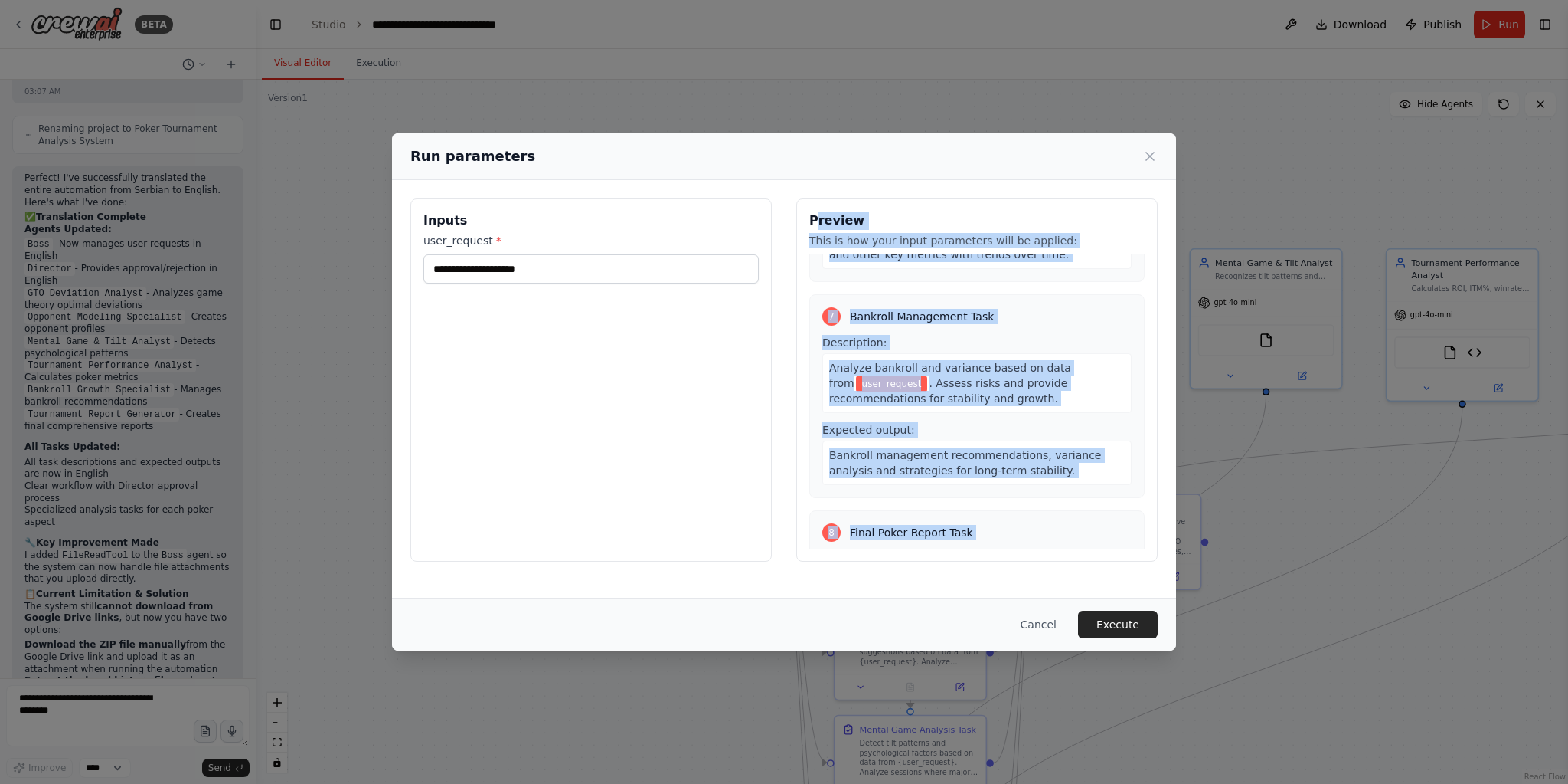
scroll to position [1643, 0]
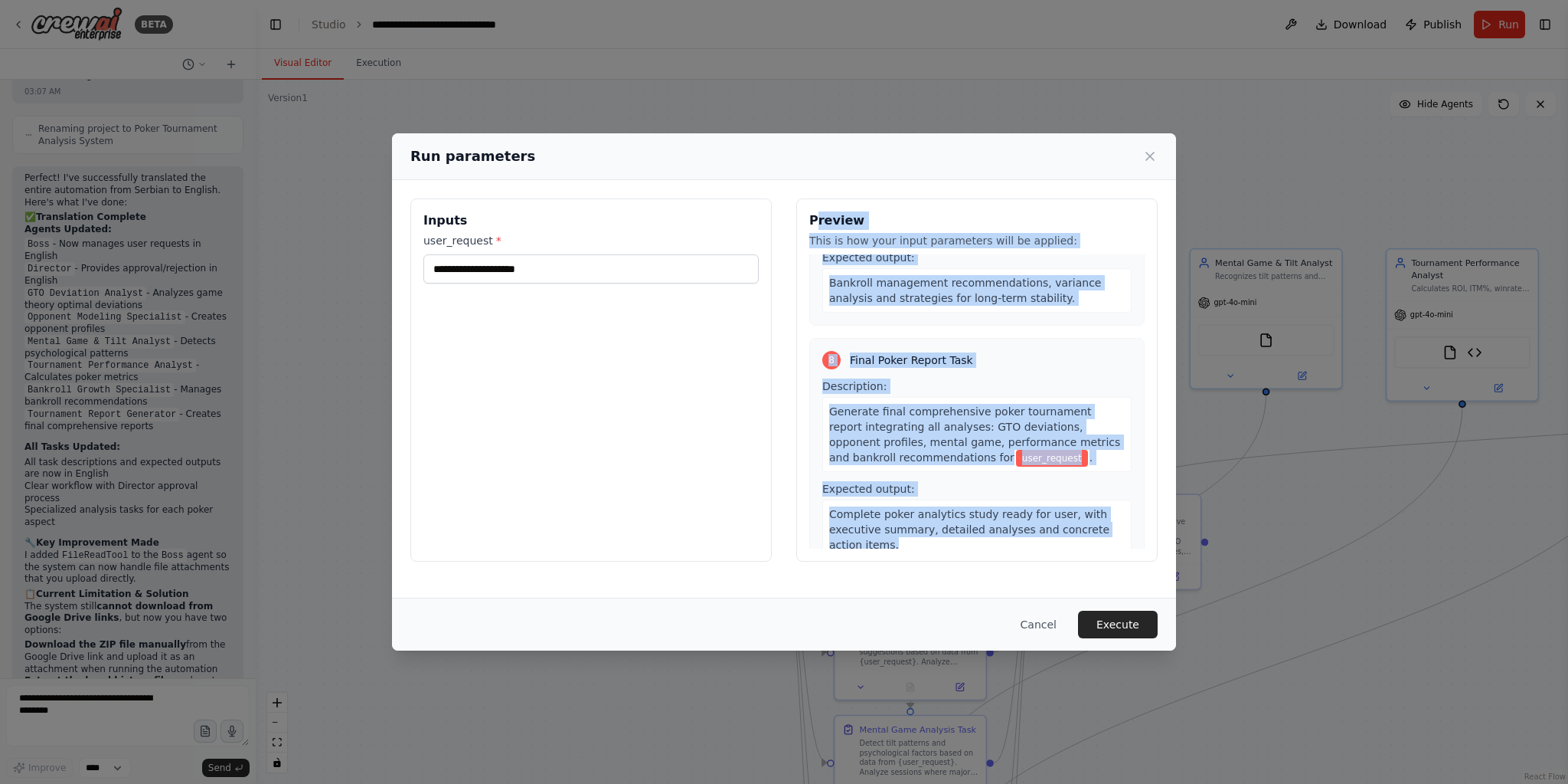
drag, startPoint x: 812, startPoint y: 217, endPoint x: 1027, endPoint y: 510, distance: 363.4
click at [1027, 510] on div "Preview This is how your input parameters will be applied: 1 Boss Task Descript…" at bounding box center [977, 380] width 362 height 363
copy div "review This is how your input parameters will be applied: 1 Boss Task Descripti…"
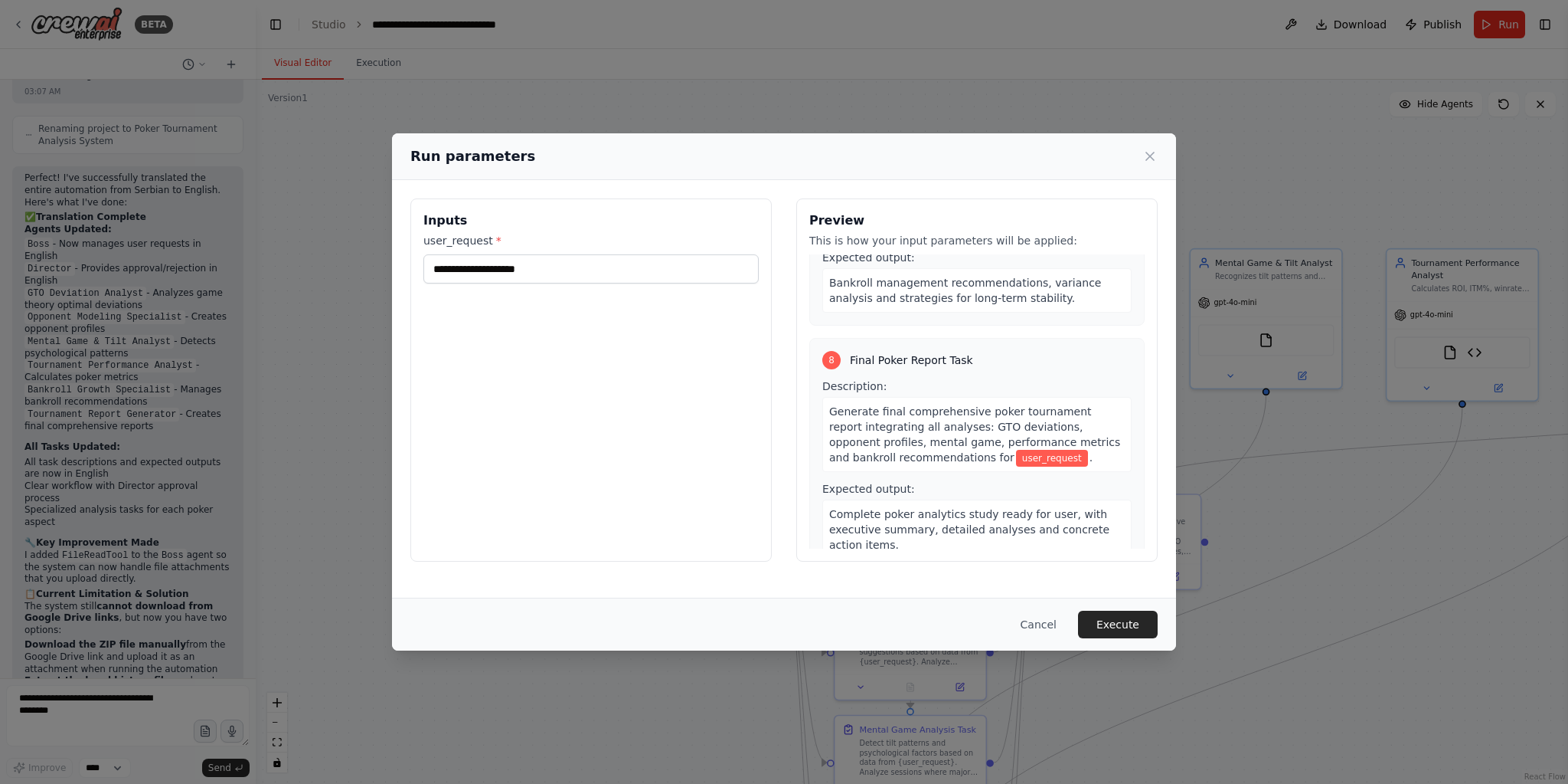
drag, startPoint x: 708, startPoint y: 356, endPoint x: 704, endPoint y: 329, distance: 27.3
click at [708, 356] on div "Inputs user_request *" at bounding box center [591, 380] width 362 height 363
click at [617, 280] on input "user_request *" at bounding box center [591, 269] width 336 height 29
click at [499, 271] on input "user_request *" at bounding box center [591, 269] width 336 height 29
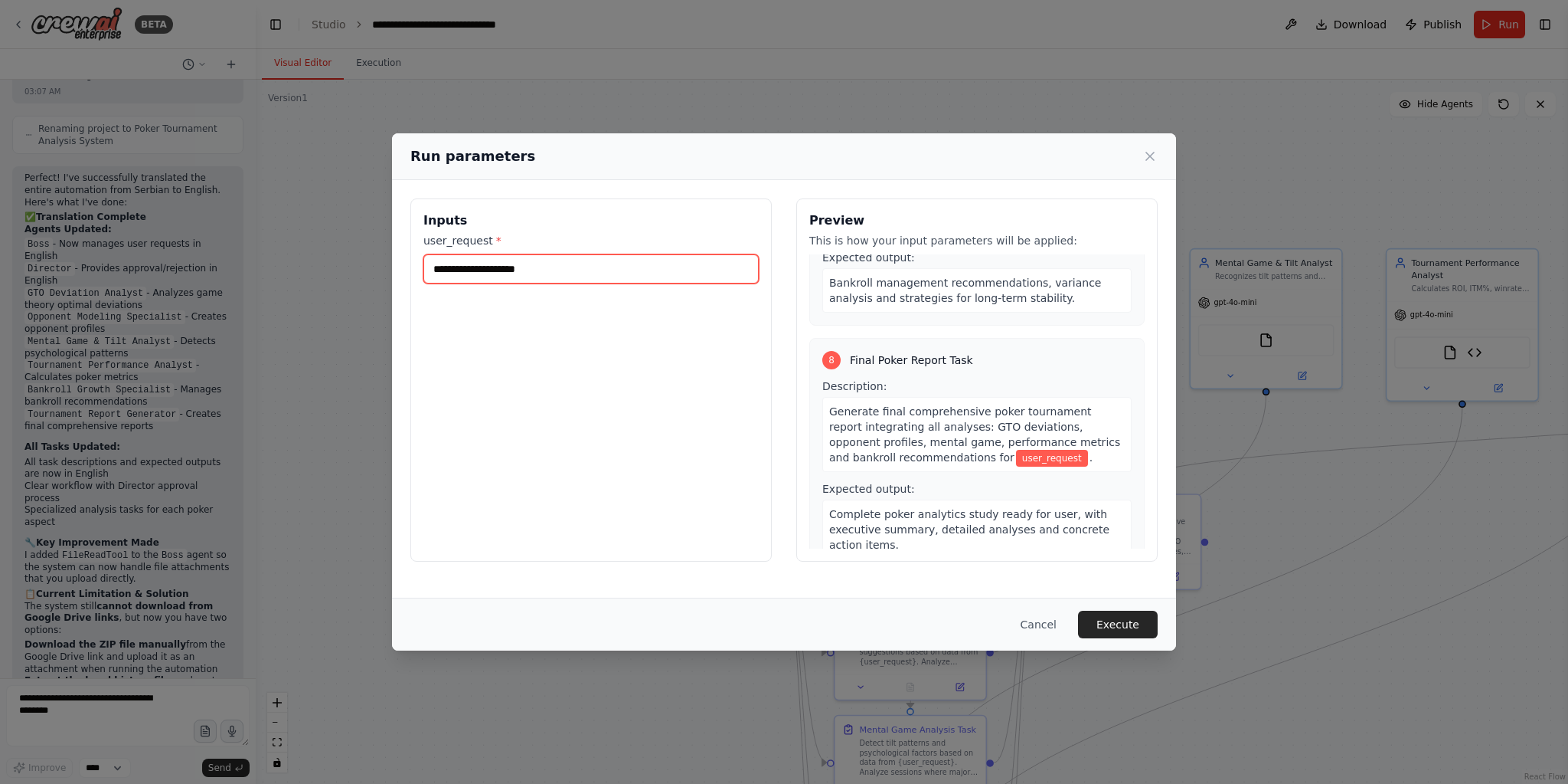
paste input "**********"
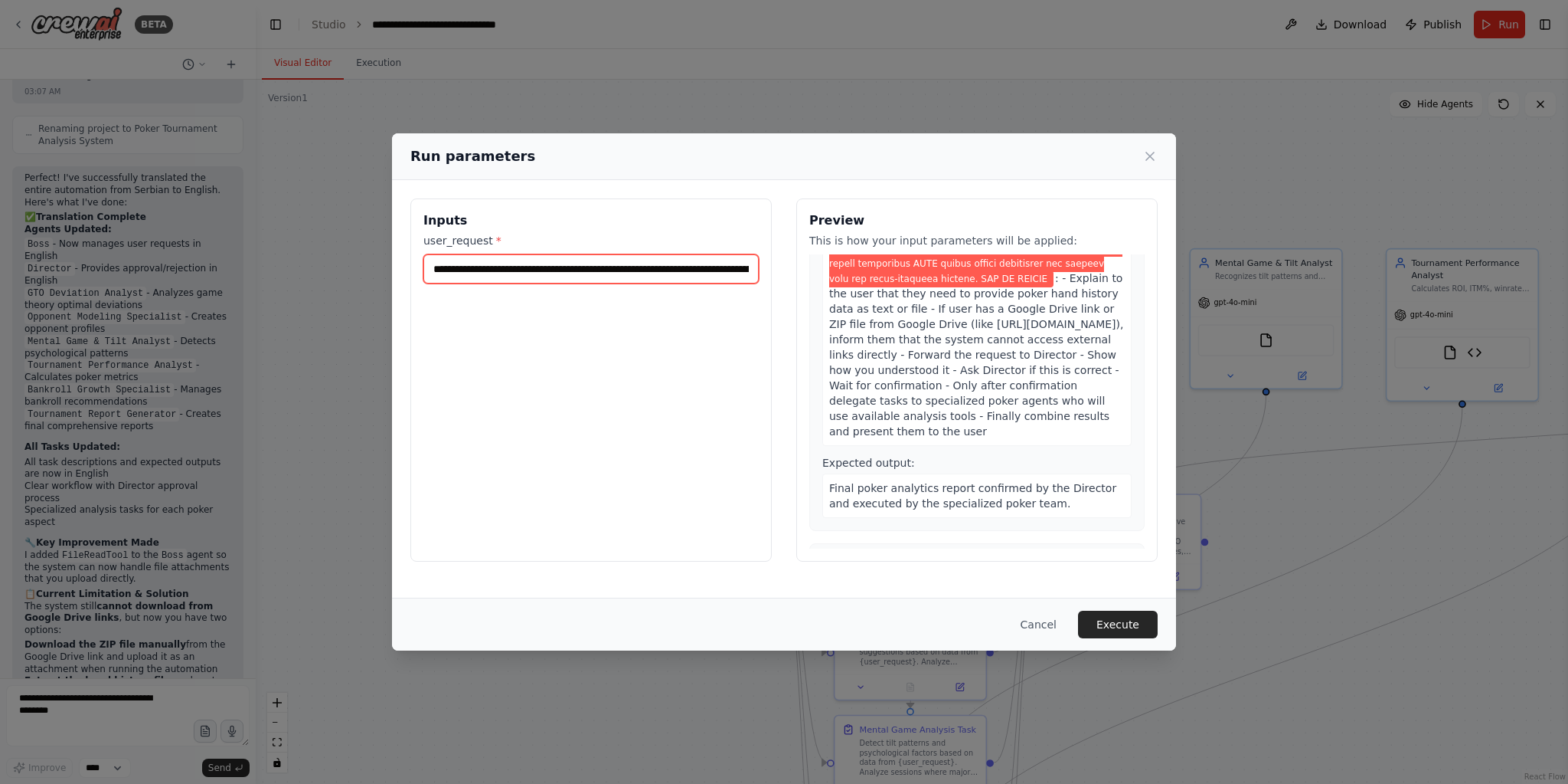
scroll to position [11709, 0]
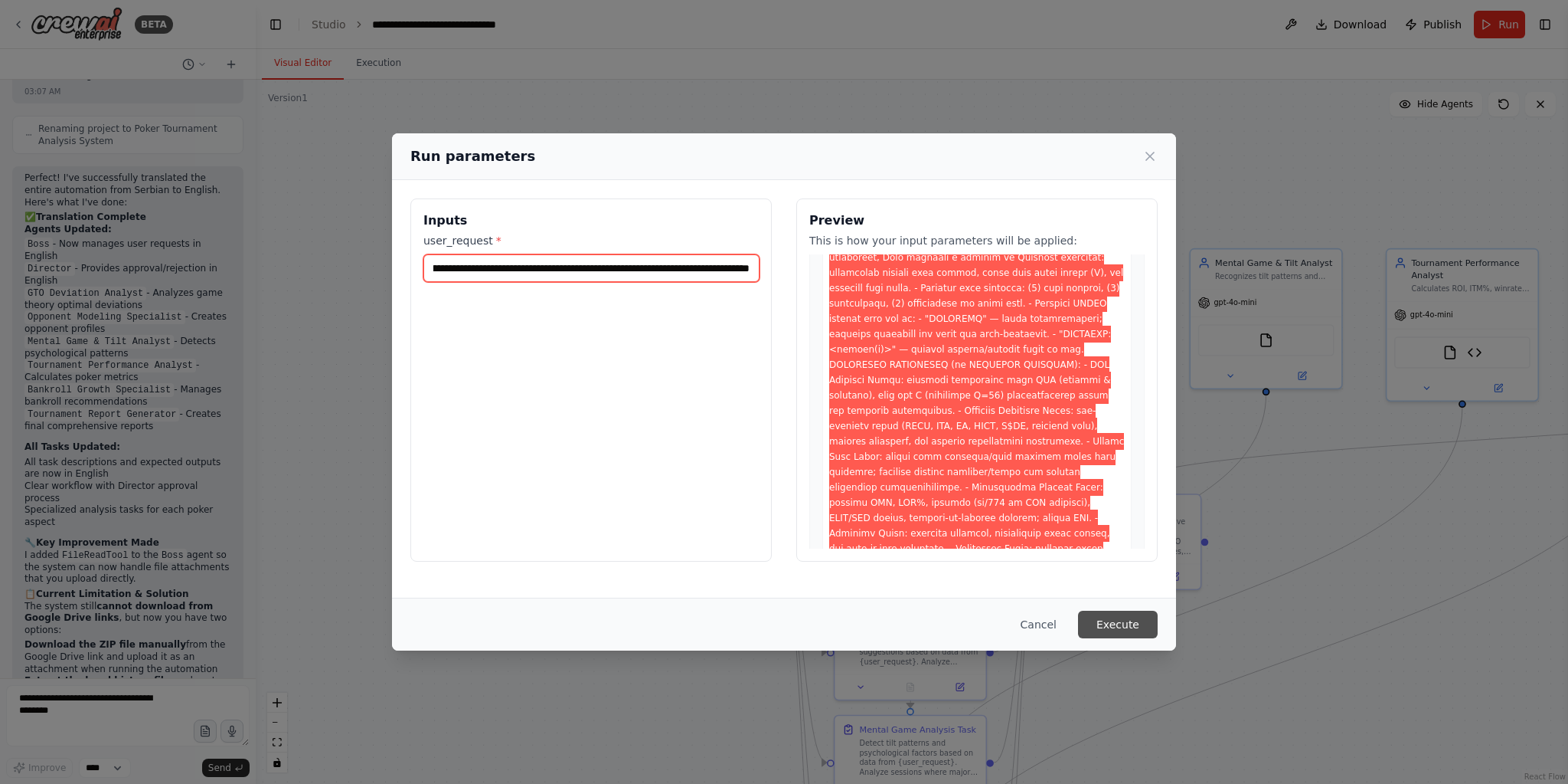
type input "**********"
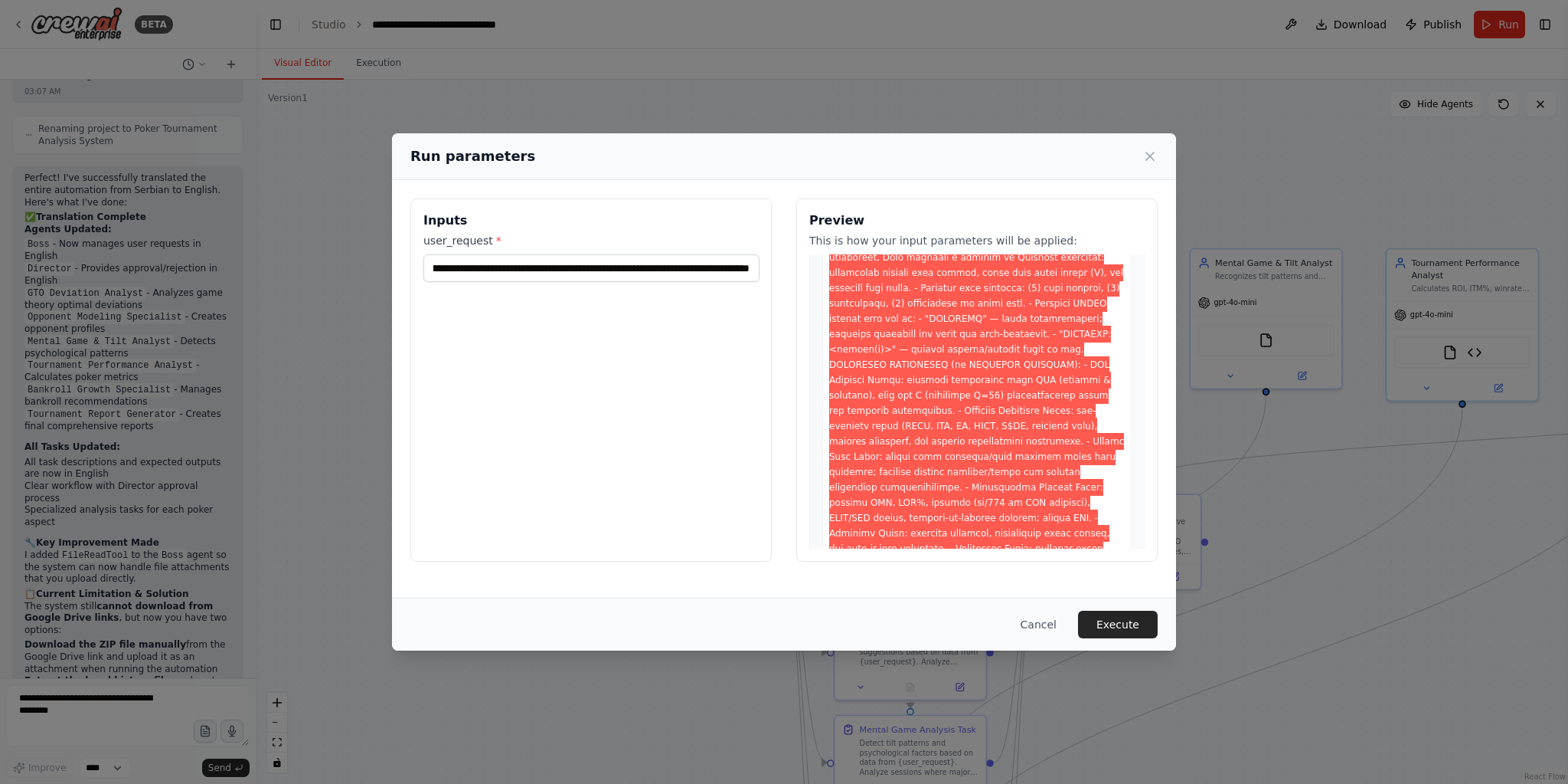
drag, startPoint x: 1139, startPoint y: 623, endPoint x: 1146, endPoint y: 626, distance: 7.6
click at [1139, 622] on button "Execute" at bounding box center [1117, 624] width 79 height 28
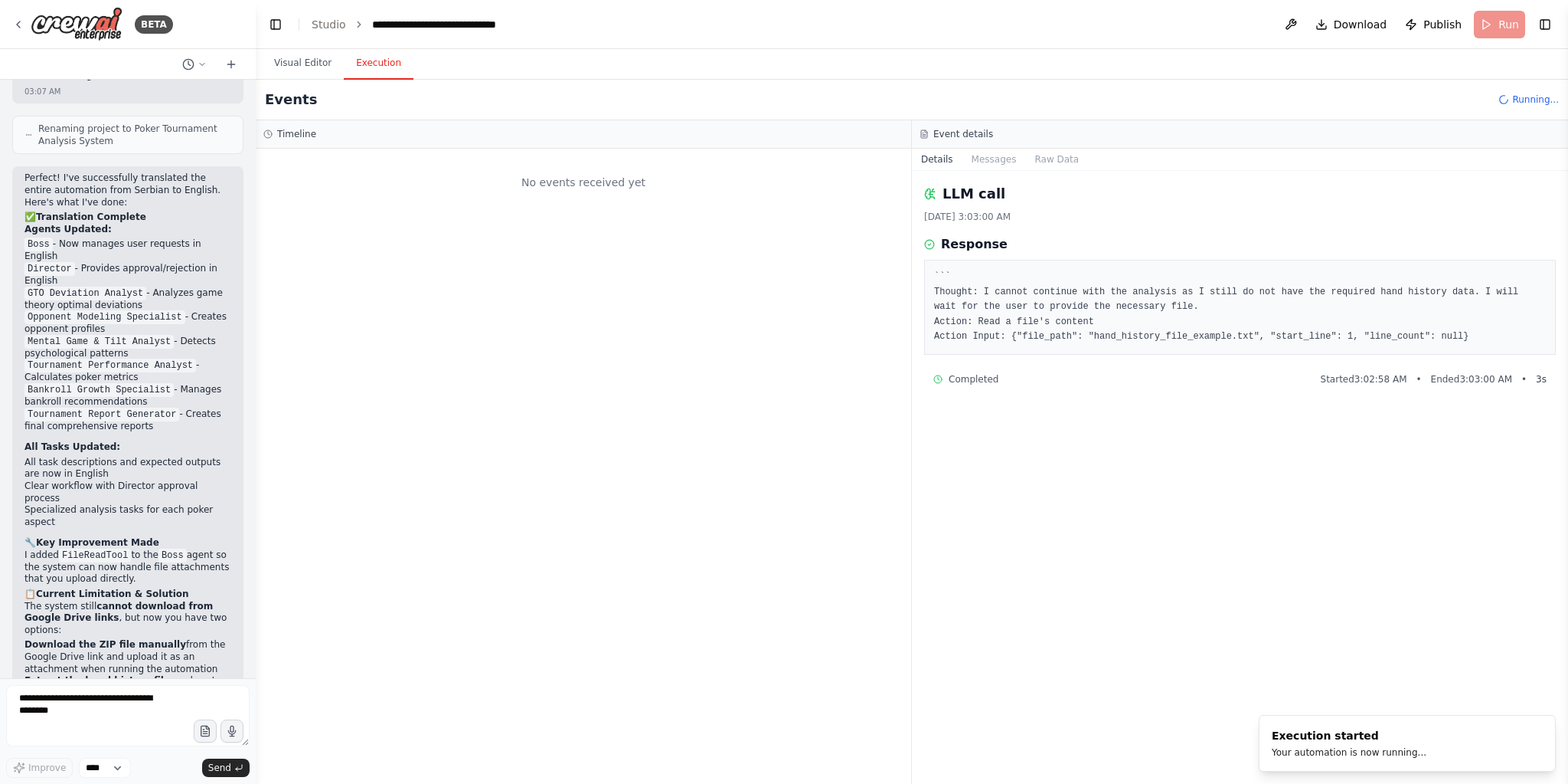
scroll to position [0, 0]
click at [323, 21] on link "Studio" at bounding box center [329, 25] width 35 height 12
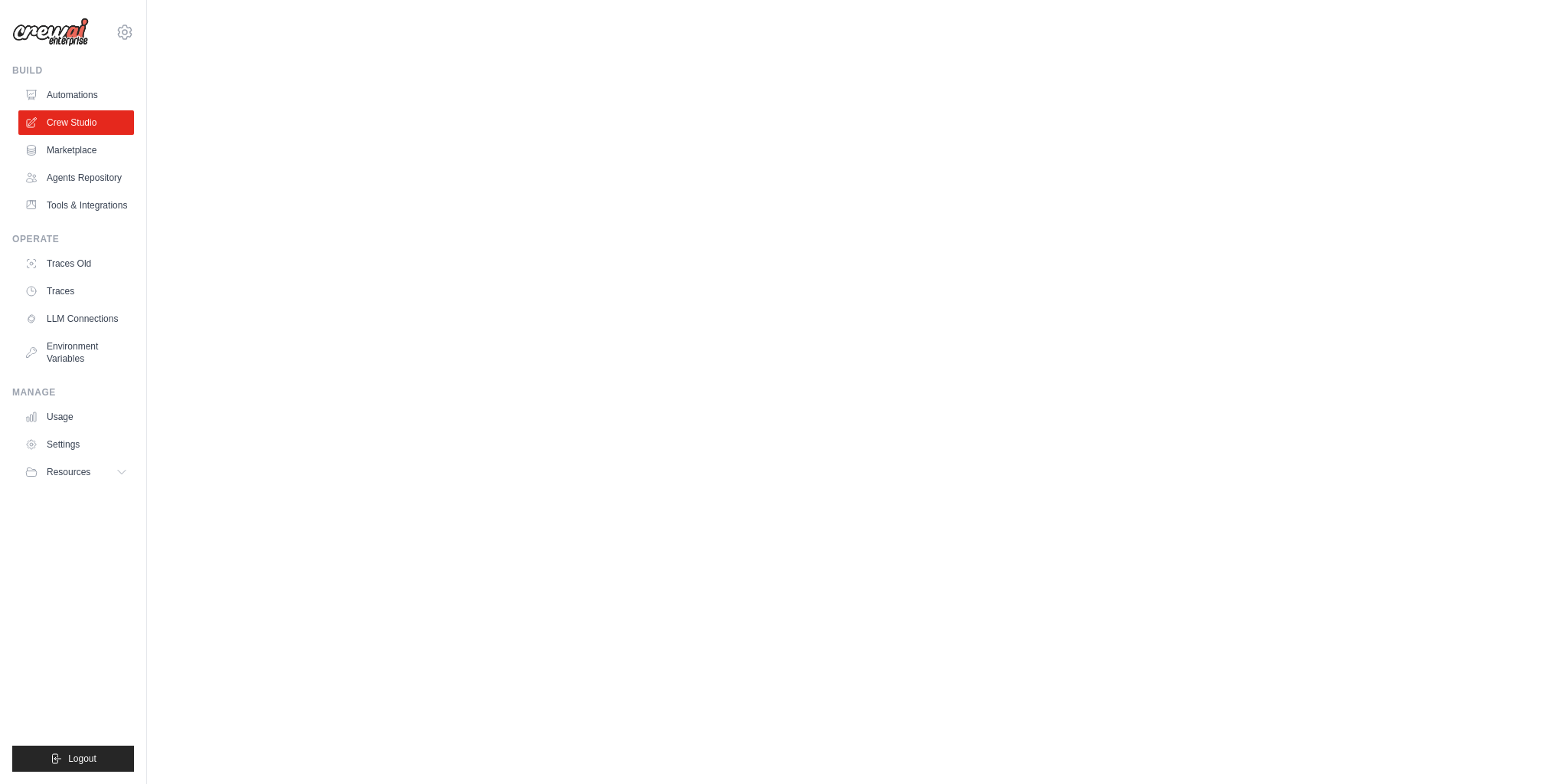
drag, startPoint x: 806, startPoint y: 481, endPoint x: 809, endPoint y: 468, distance: 13.3
click at [805, 481] on body "[EMAIL_ADDRESS][DOMAIN_NAME] Settings Build Automations" at bounding box center [784, 392] width 1568 height 784
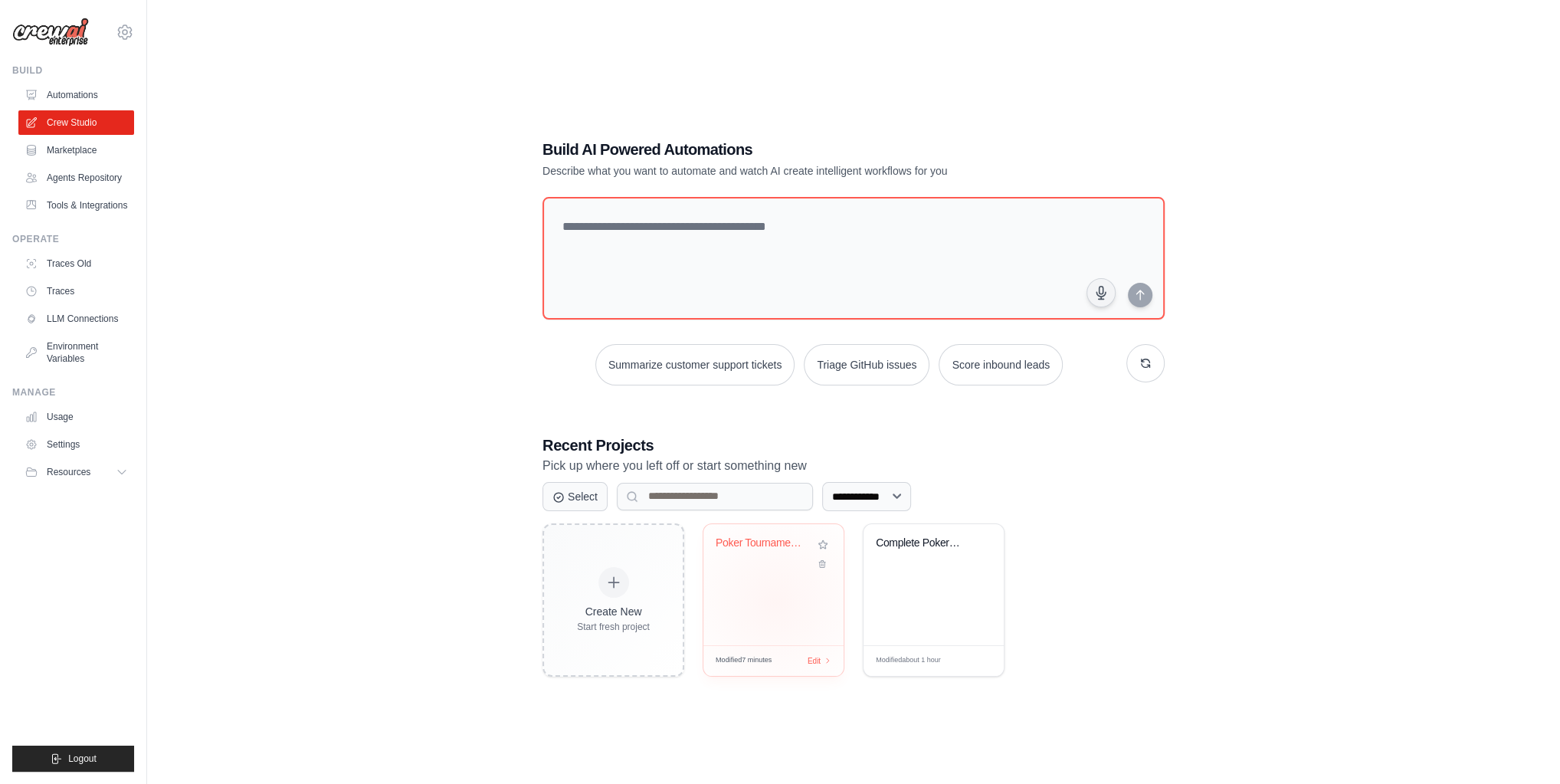
click at [776, 601] on div "Poker Tournament Analysis System" at bounding box center [773, 584] width 140 height 121
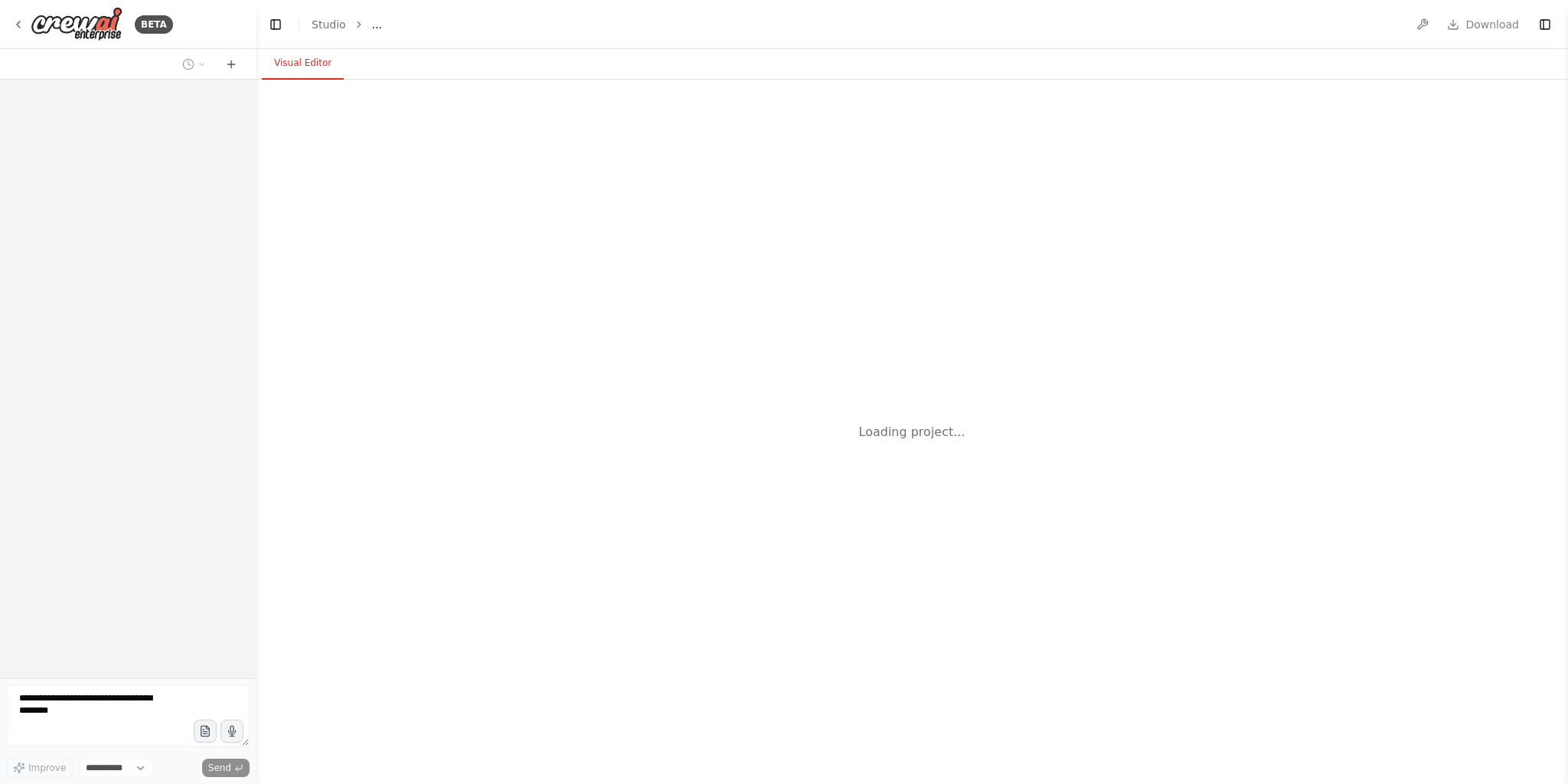
select select "****"
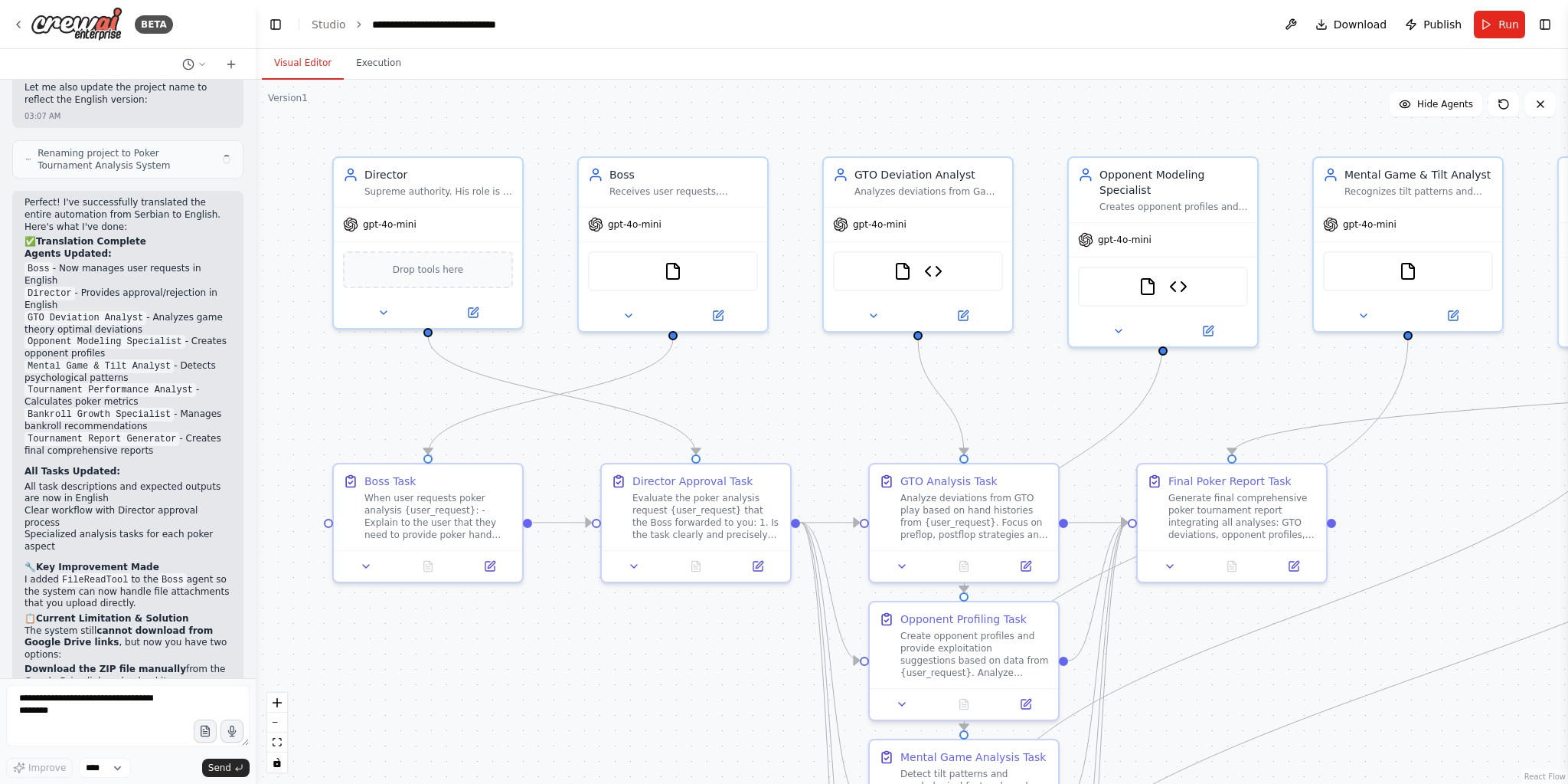
scroll to position [2428, 0]
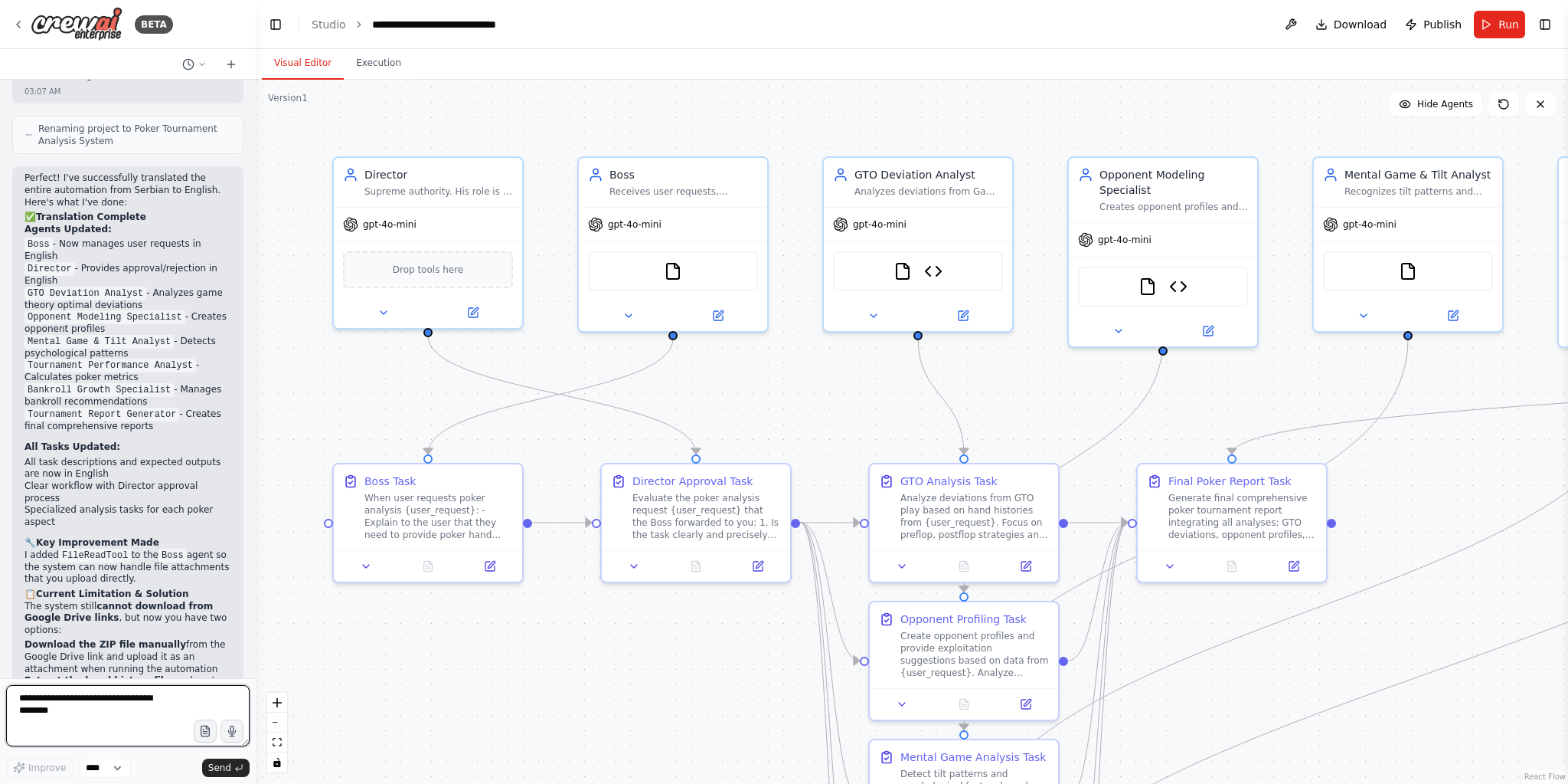
click at [90, 692] on textarea at bounding box center [128, 715] width 243 height 61
paste textarea "**********"
type textarea "**********"
click at [228, 767] on span "Send" at bounding box center [219, 767] width 23 height 12
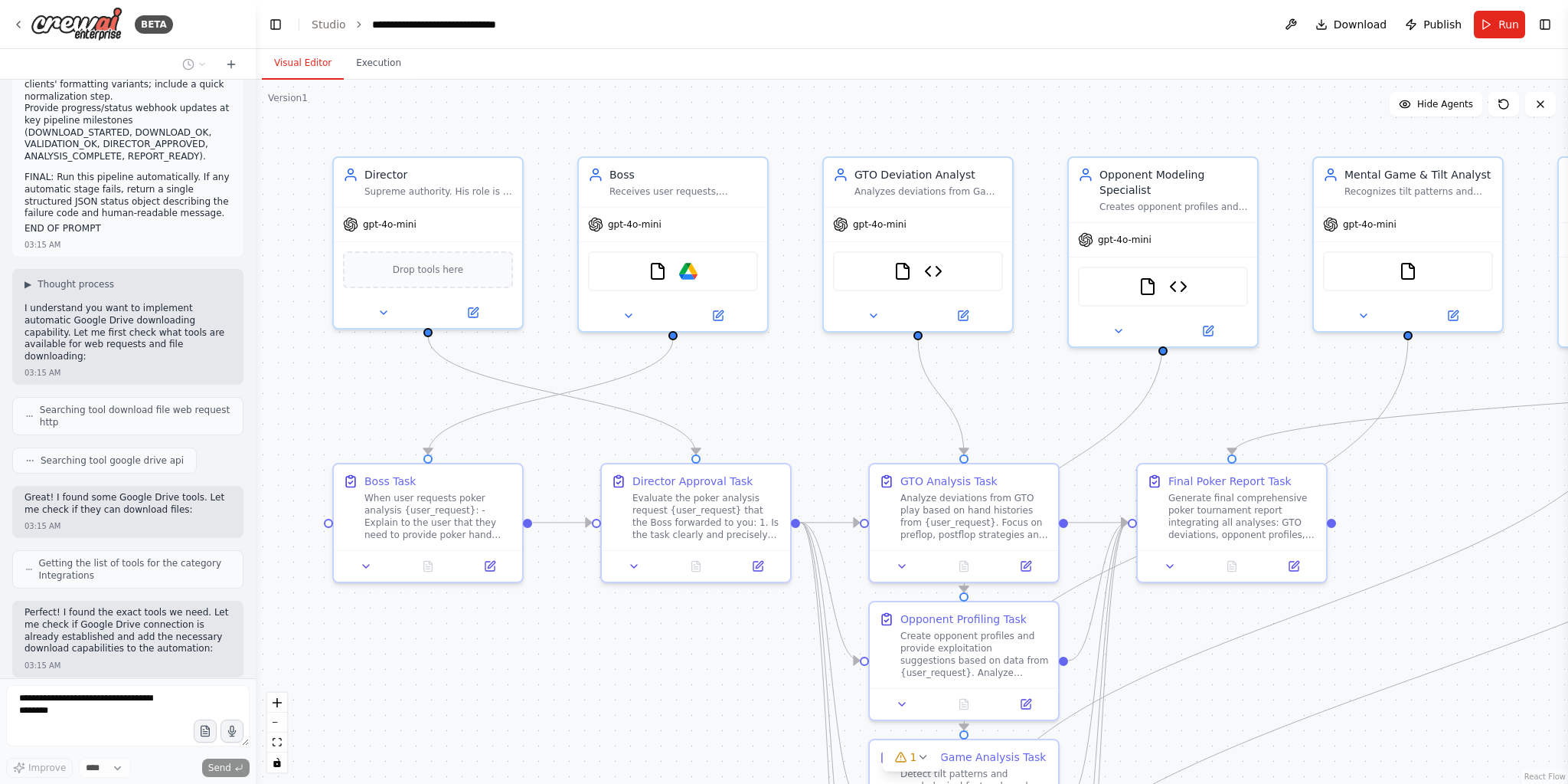
scroll to position [5301, 0]
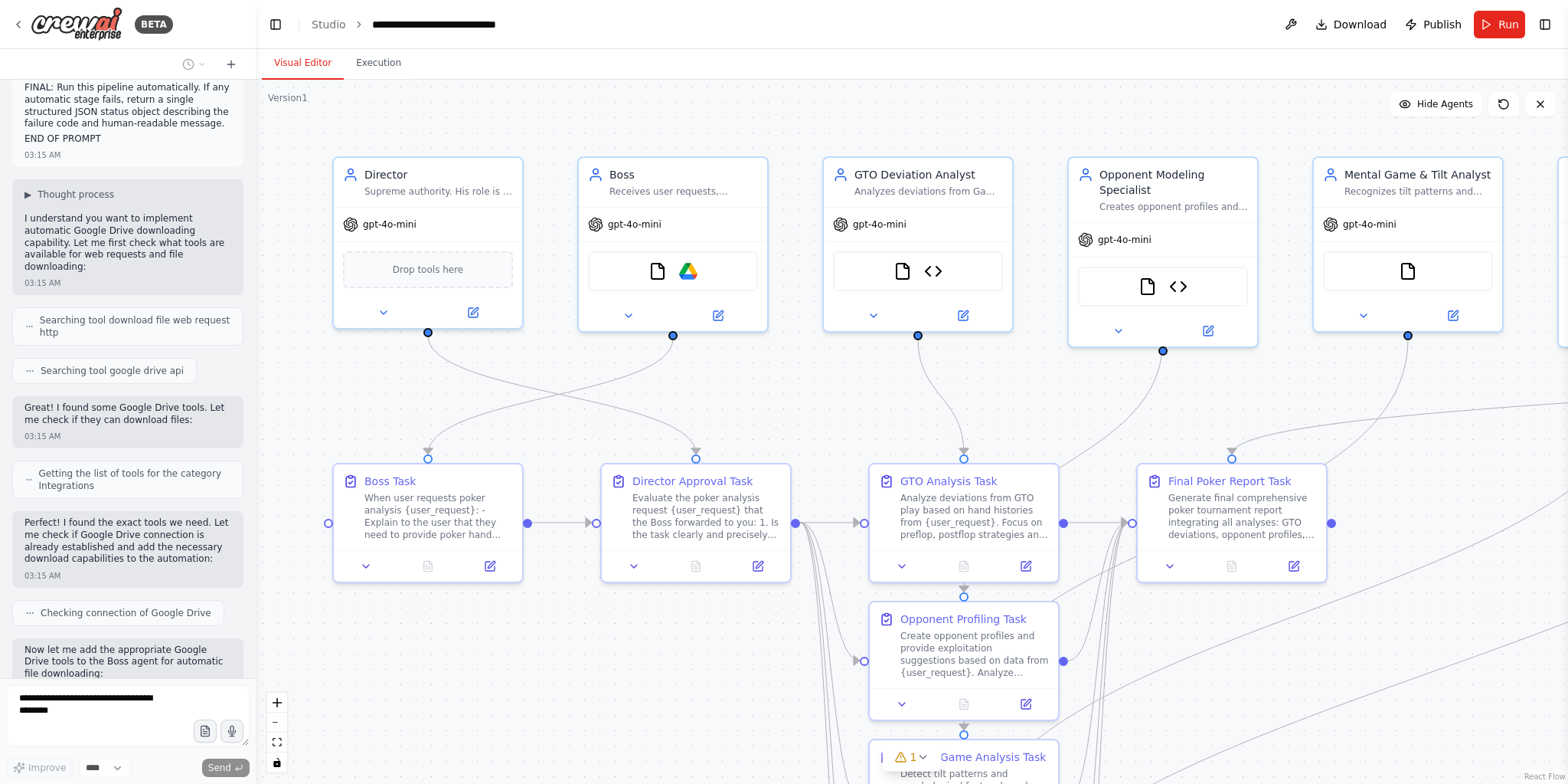
click at [816, 448] on div ".deletable-edge-delete-btn { width: 20px; height: 20px; border: 0px solid #ffff…" at bounding box center [912, 431] width 1312 height 704
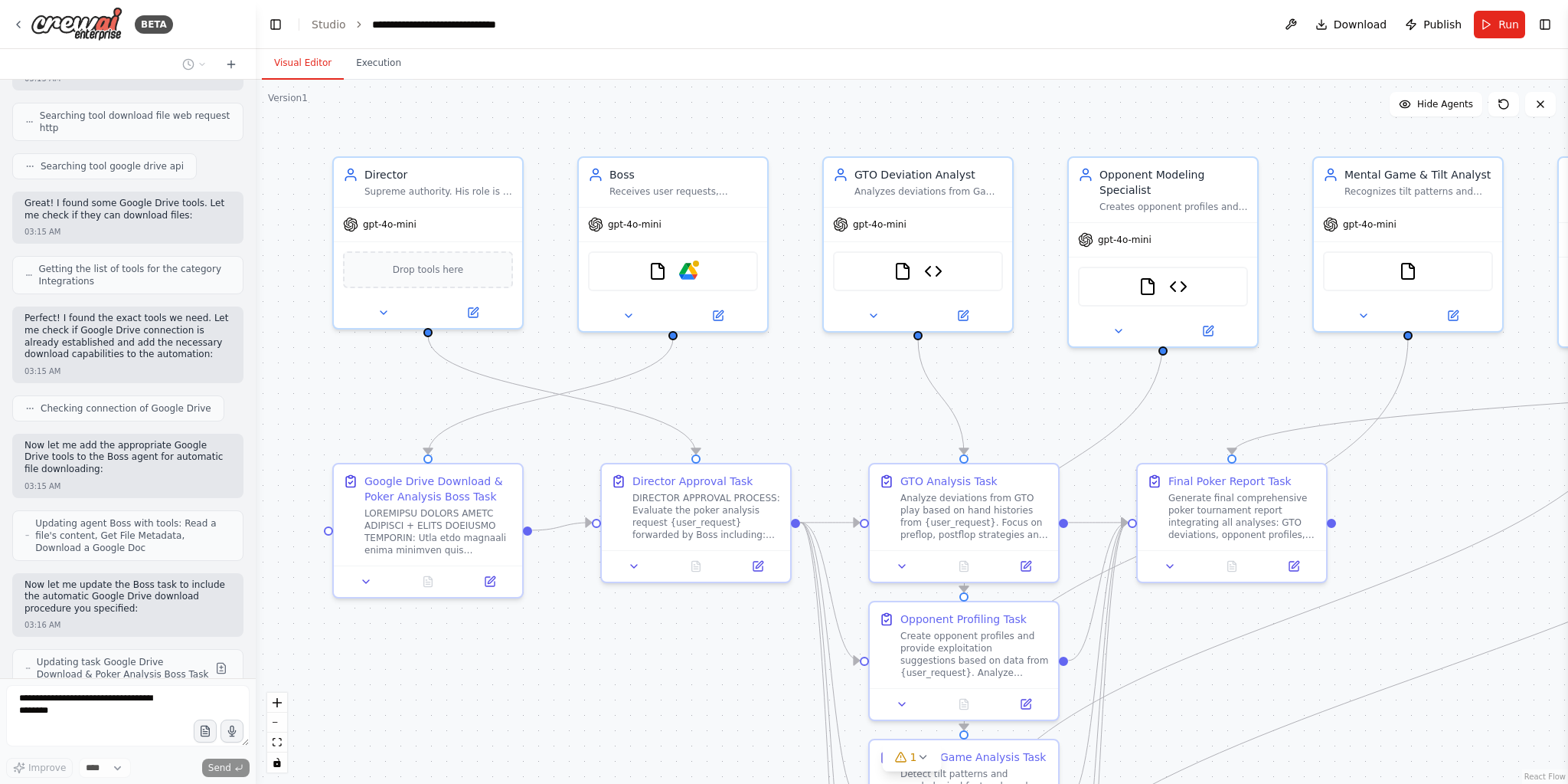
scroll to position [5486, 0]
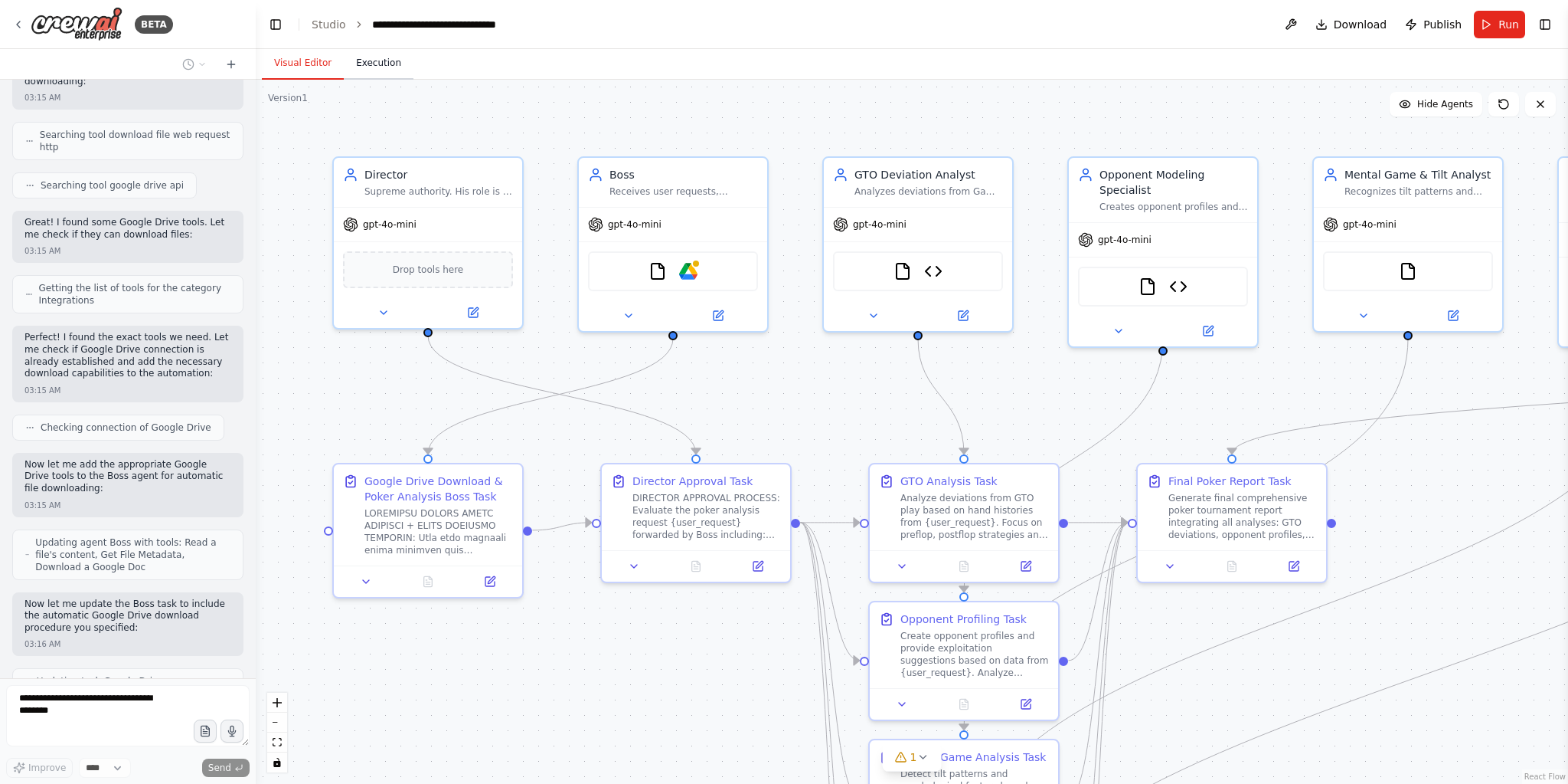
click at [387, 63] on button "Execution" at bounding box center [379, 63] width 69 height 32
drag, startPoint x: 291, startPoint y: 67, endPoint x: 451, endPoint y: 112, distance: 166.2
click at [290, 70] on button "Visual Editor" at bounding box center [303, 63] width 82 height 32
click at [1551, 30] on button "Toggle Right Sidebar" at bounding box center [1544, 24] width 21 height 21
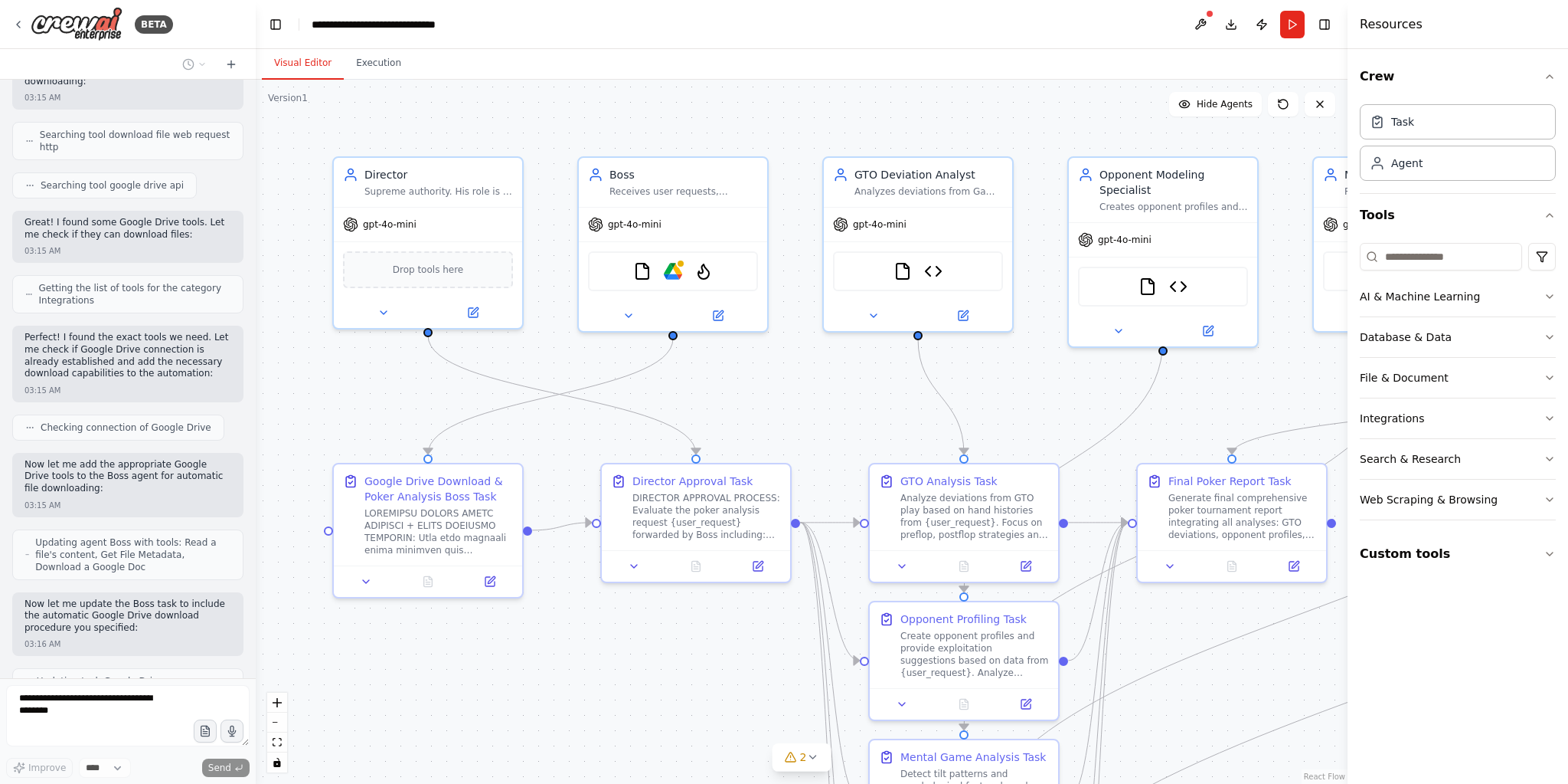
click at [1336, 23] on header "**********" at bounding box center [802, 25] width 1092 height 49
click at [1331, 26] on button "Toggle Right Sidebar" at bounding box center [1324, 24] width 21 height 21
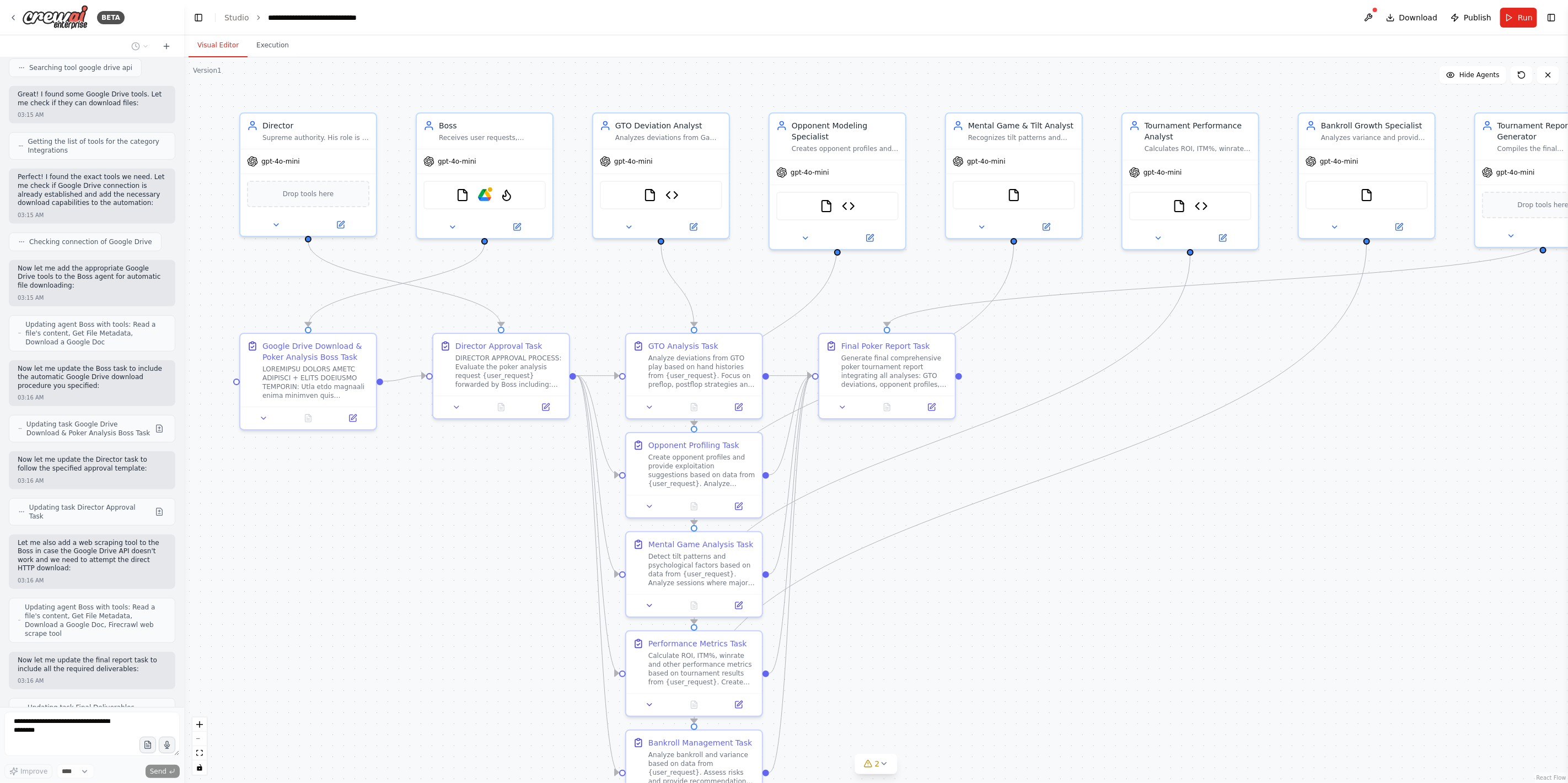
scroll to position [4003, 0]
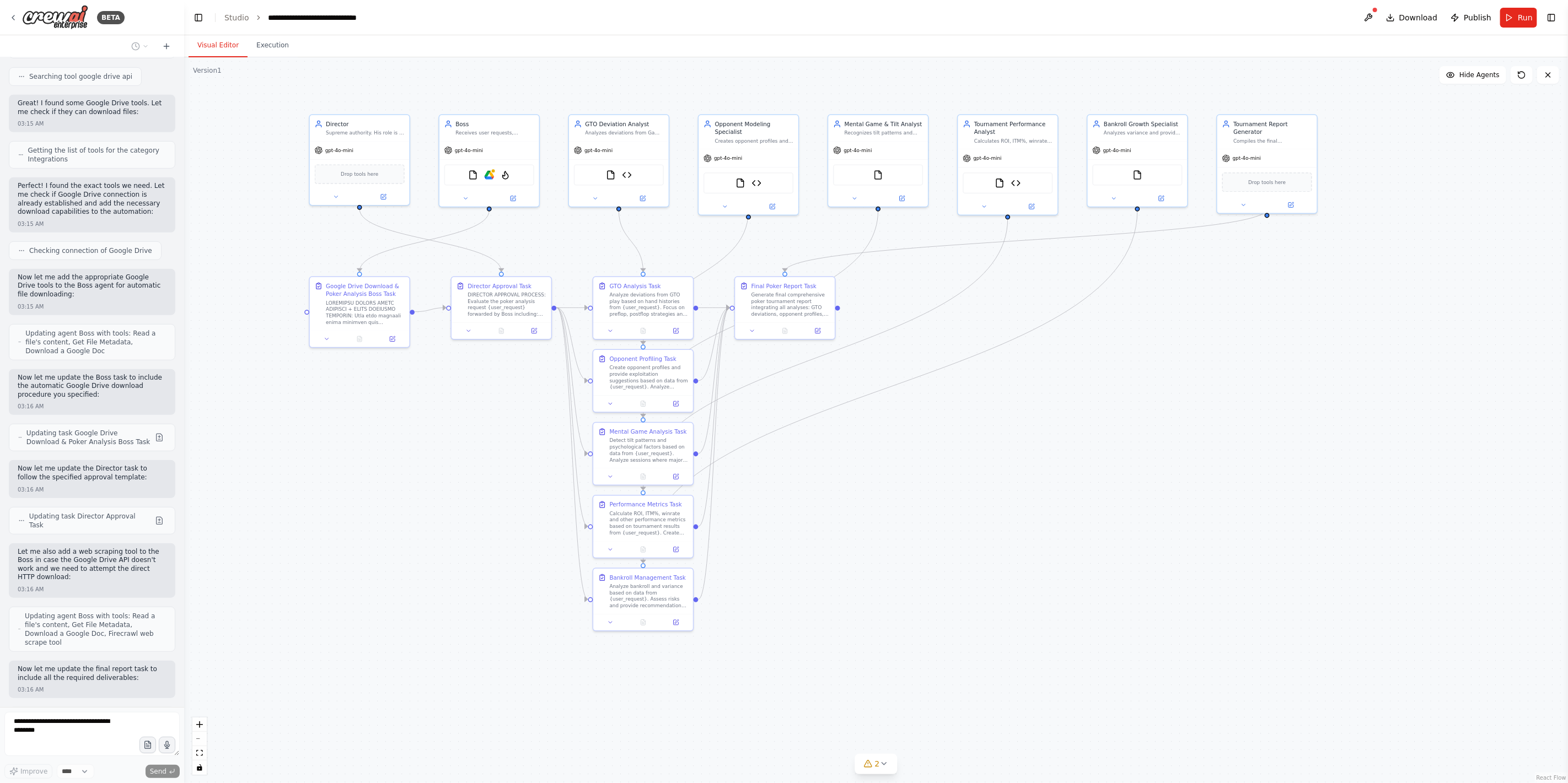
drag, startPoint x: 886, startPoint y: 674, endPoint x: 886, endPoint y: 537, distance: 137.0
click at [886, 537] on div ".deletable-edge-delete-btn { width: 20px; height: 20px; border: 0px solid #ffff…" at bounding box center [876, 420] width 1384 height 726
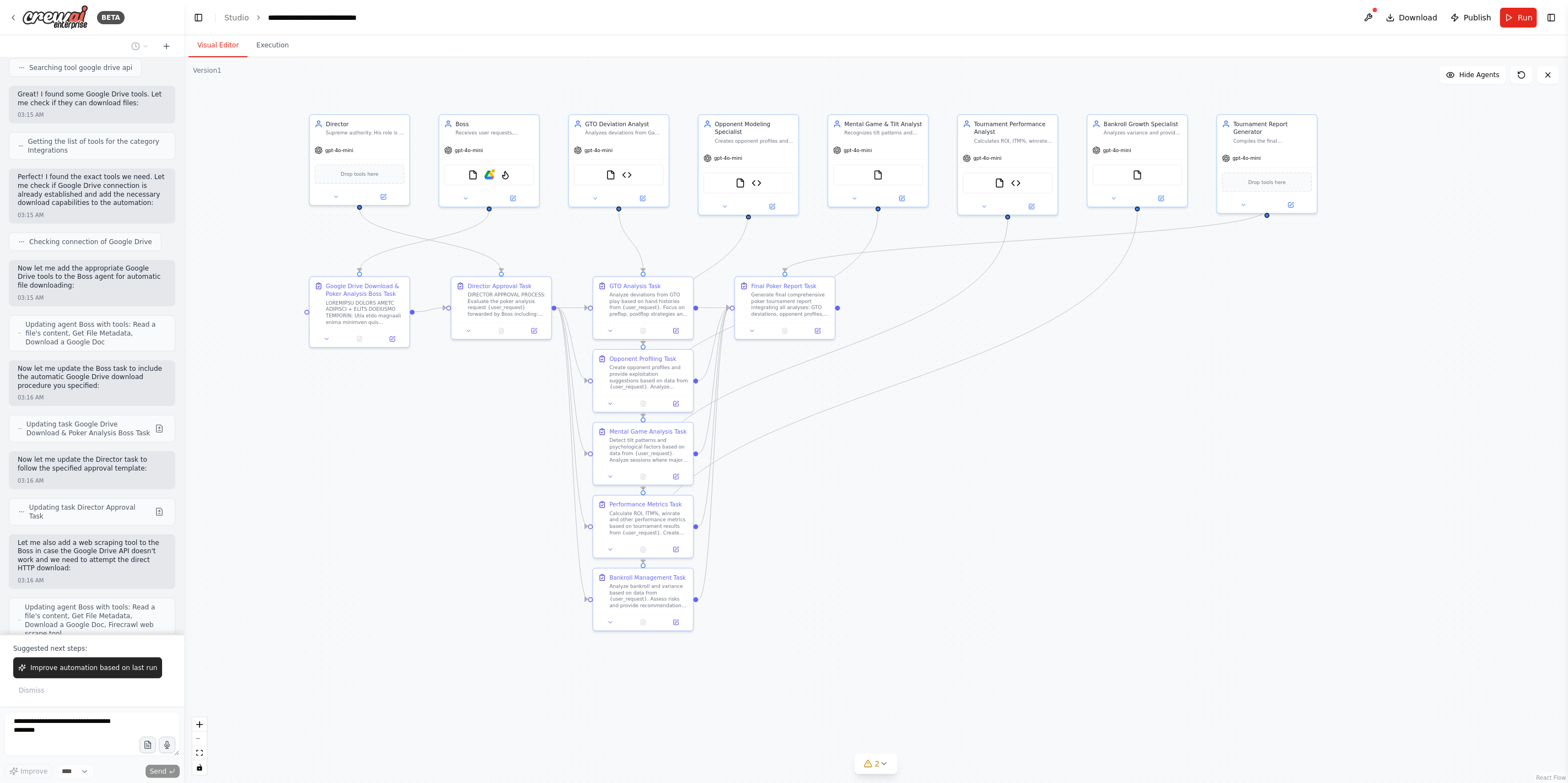
drag, startPoint x: 122, startPoint y: 675, endPoint x: 146, endPoint y: 703, distance: 36.9
click at [122, 563] on button "Improve automation based on last run" at bounding box center [88, 668] width 149 height 21
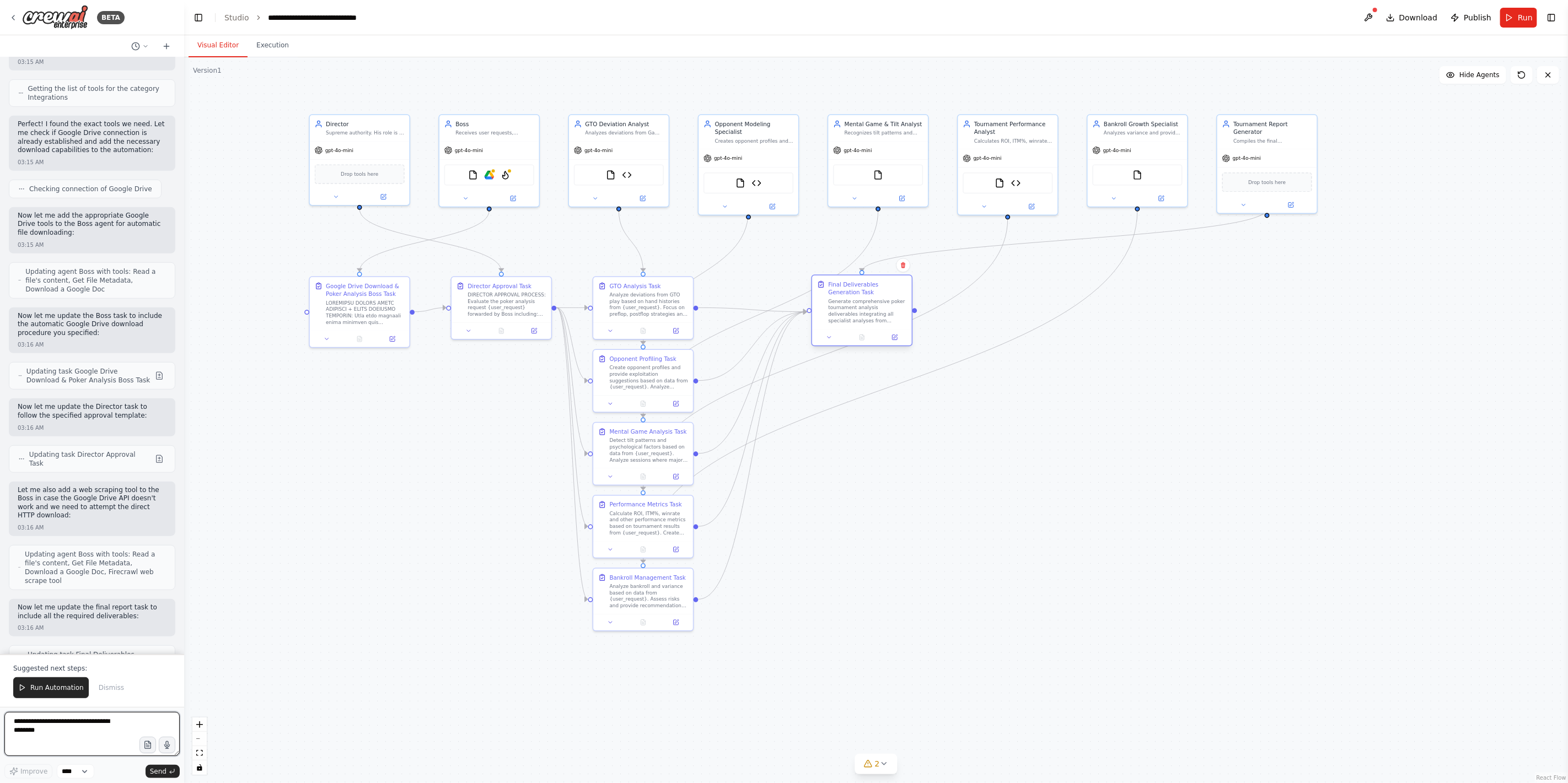
drag, startPoint x: 794, startPoint y: 329, endPoint x: 855, endPoint y: 332, distance: 61.1
click at [877, 331] on div at bounding box center [862, 337] width 100 height 16
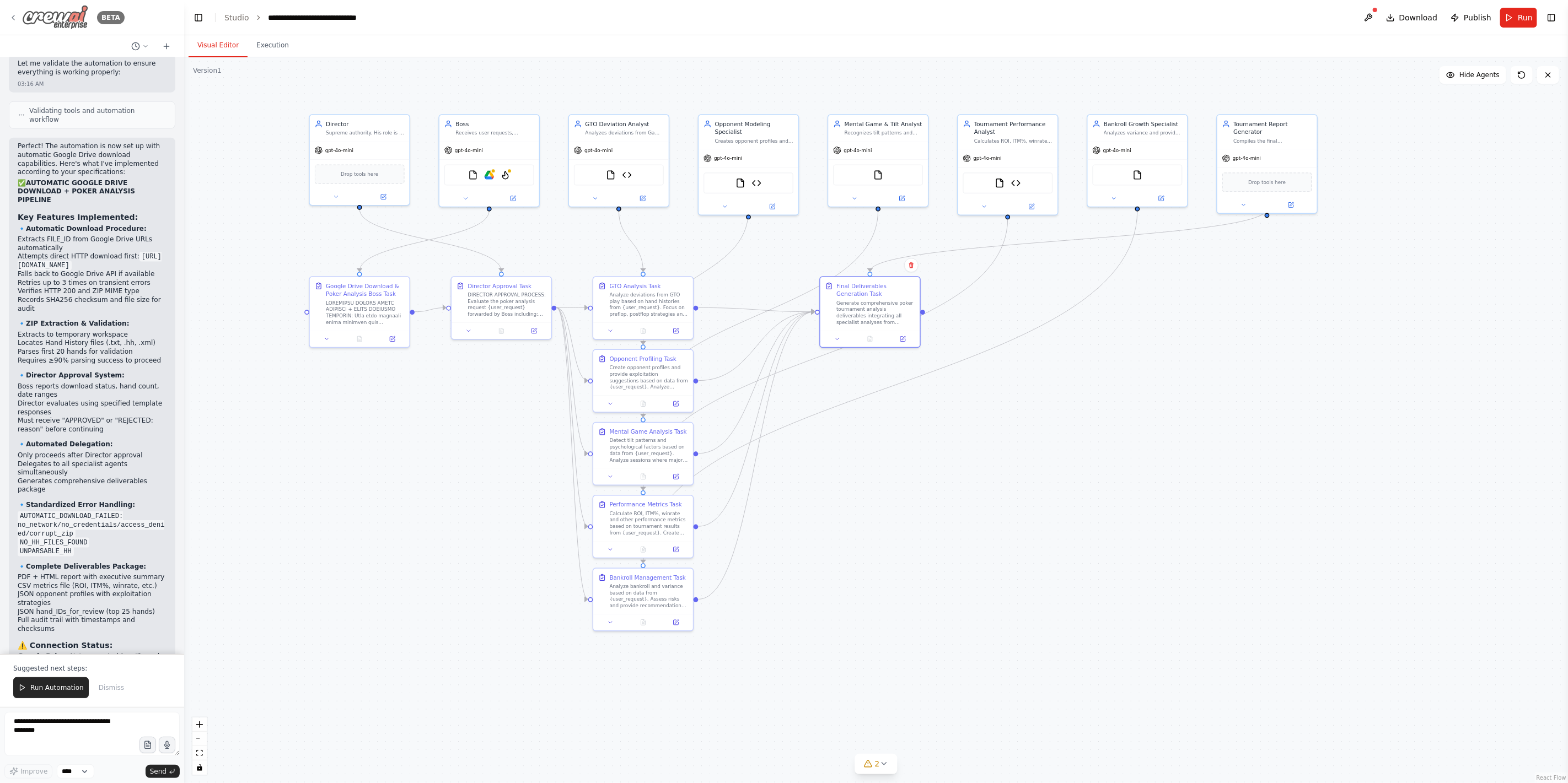
scroll to position [4700, 0]
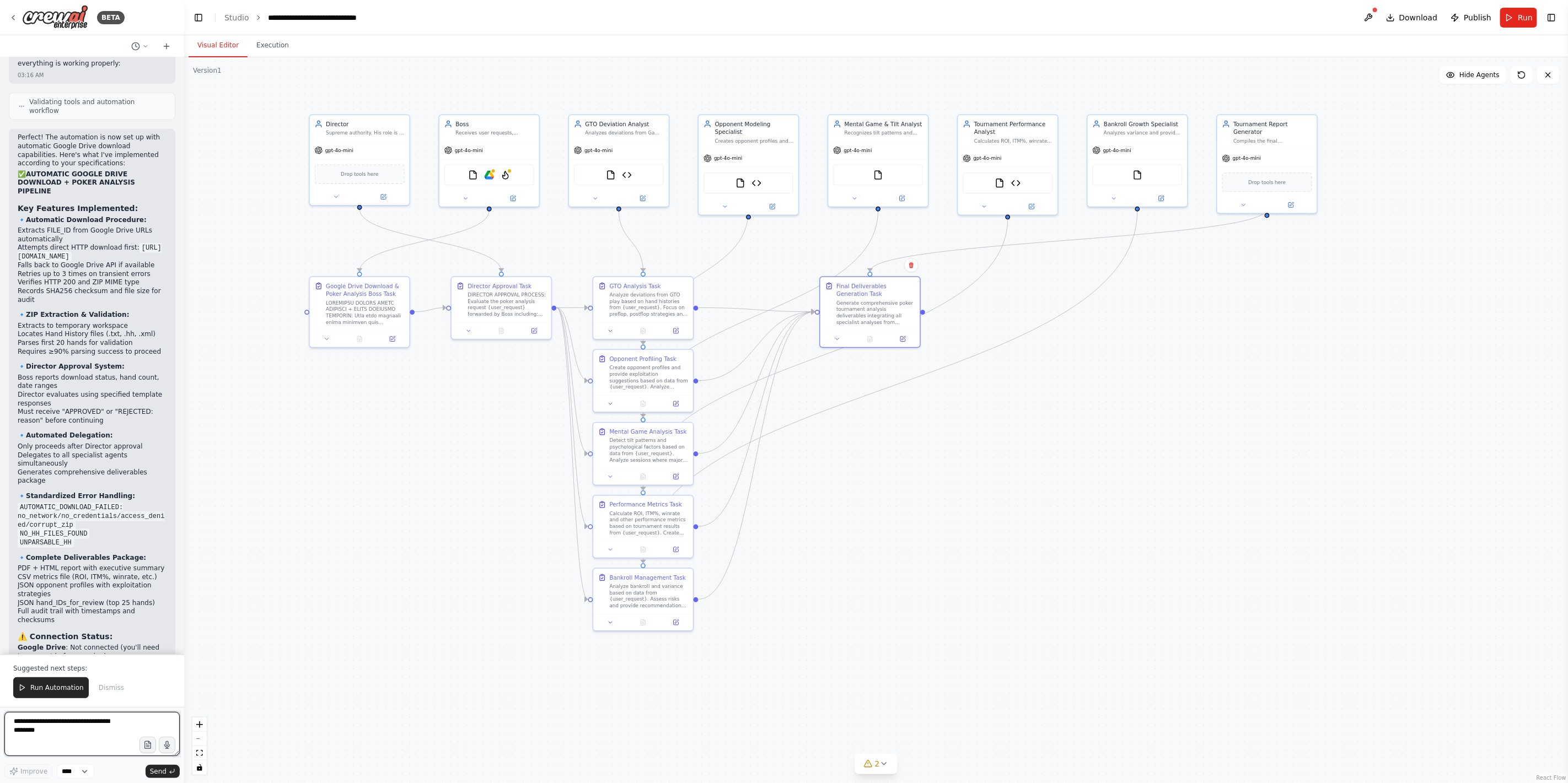
click at [29, 563] on textarea at bounding box center [92, 734] width 175 height 44
type textarea "**********"
click at [49, 563] on span "Run Automation" at bounding box center [57, 687] width 54 height 9
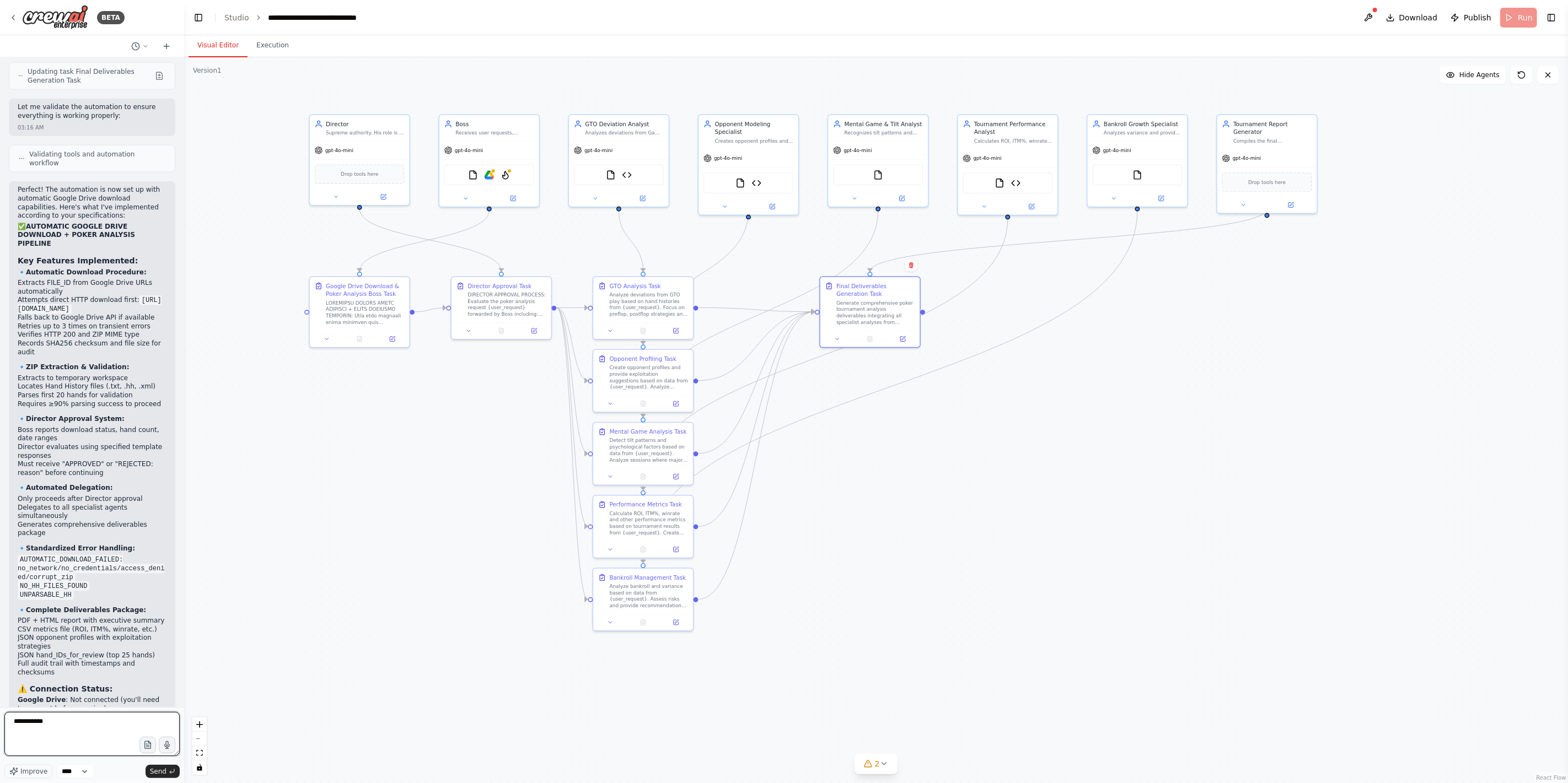
click at [79, 563] on textarea "**********" at bounding box center [92, 734] width 175 height 44
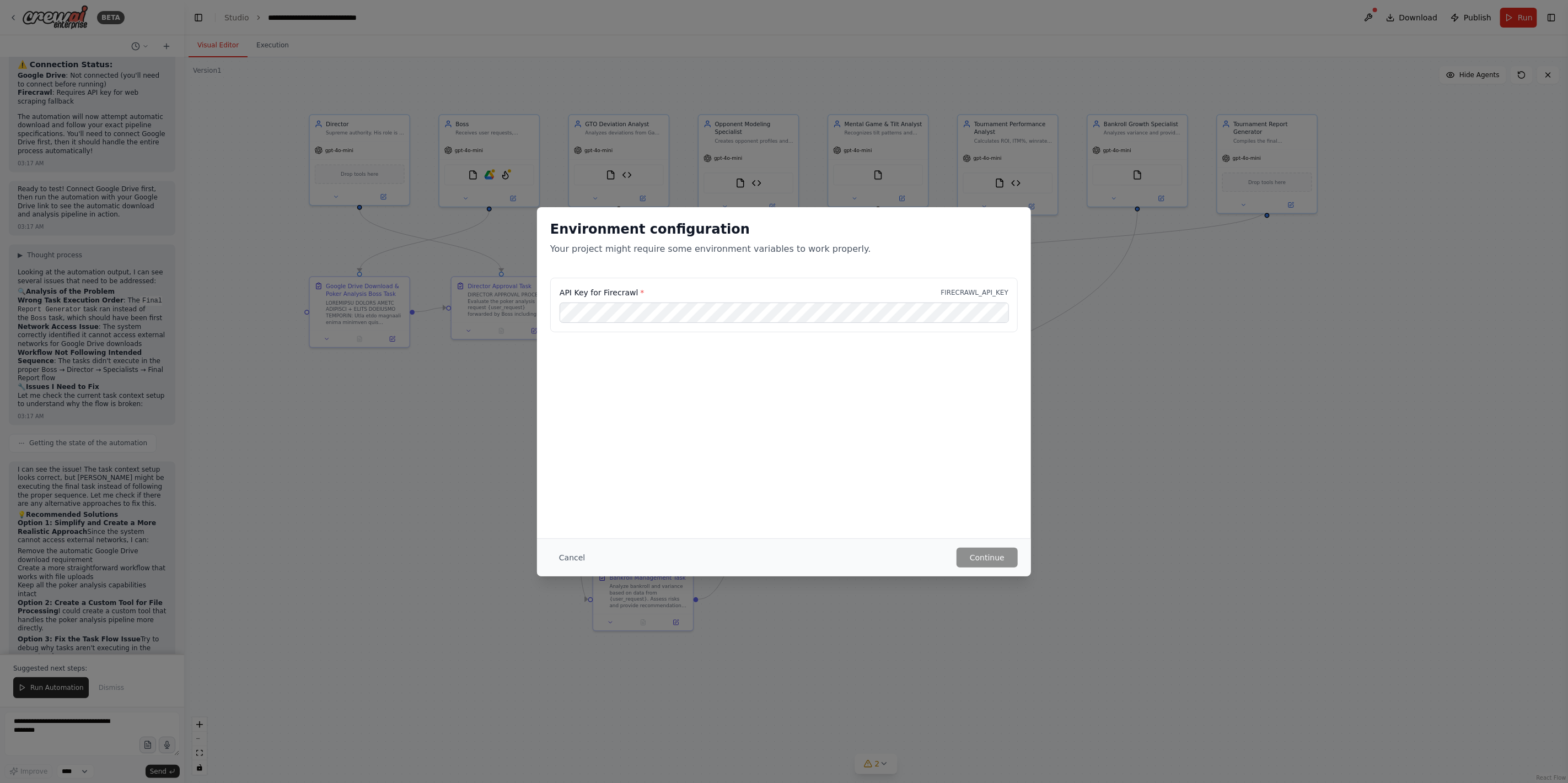
scroll to position [5281, 0]
drag, startPoint x: 657, startPoint y: 454, endPoint x: 663, endPoint y: 456, distance: 6.3
click at [659, 454] on div "Environment configuration Your project might require some environment variables…" at bounding box center [784, 373] width 494 height 331
click at [967, 294] on p "FIRECRAWL_API_KEY" at bounding box center [975, 293] width 68 height 9
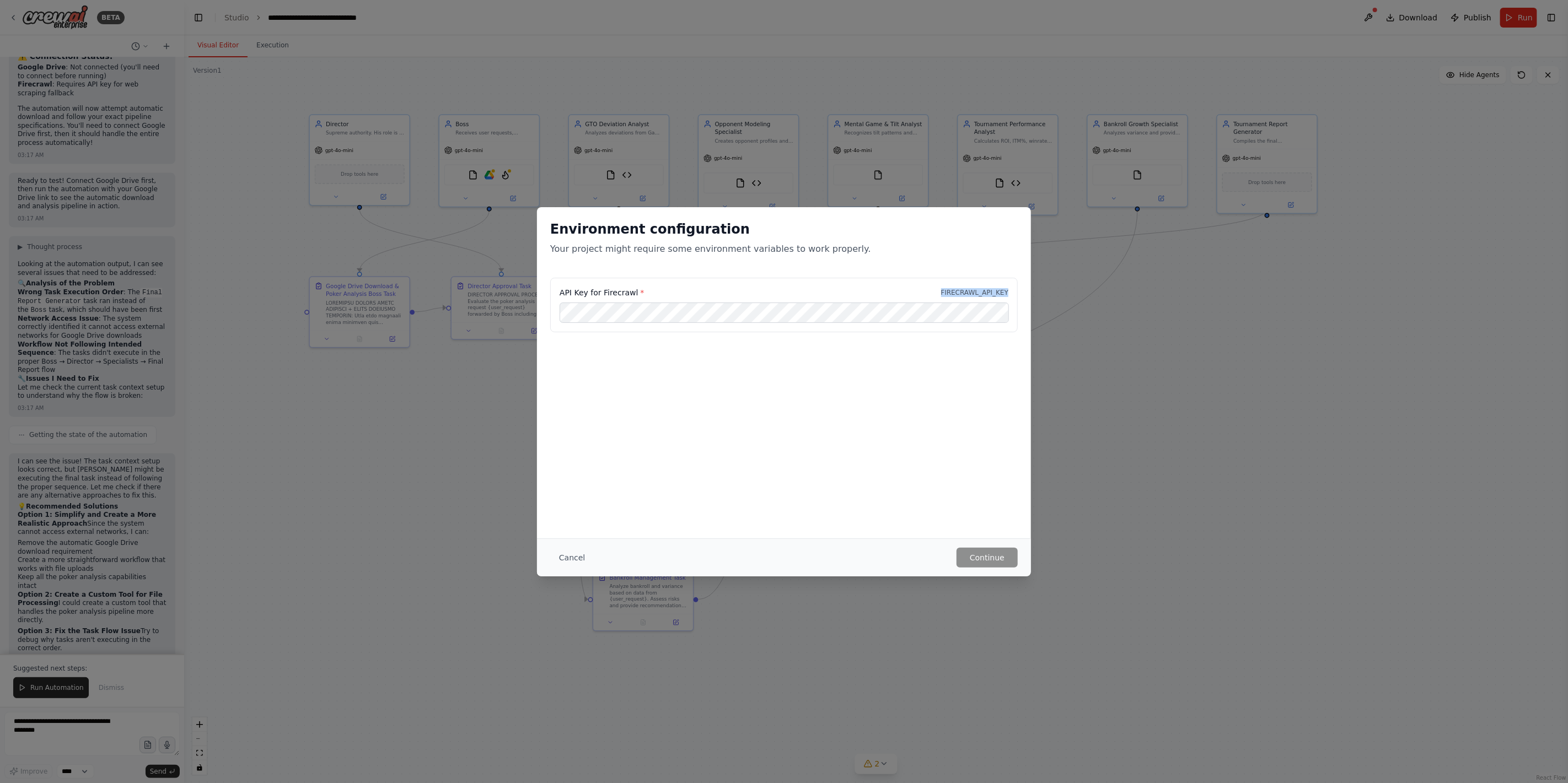
copy p "FIRECRAWL_API_KEY"
drag, startPoint x: 698, startPoint y: 392, endPoint x: 652, endPoint y: 339, distance: 70.2
click at [696, 391] on div "Environment configuration Your project might require some environment variables…" at bounding box center [784, 373] width 494 height 331
drag, startPoint x: 842, startPoint y: 401, endPoint x: 822, endPoint y: 458, distance: 60.4
click at [843, 402] on div "Environment configuration Your project might require some environment variables…" at bounding box center [784, 373] width 494 height 331
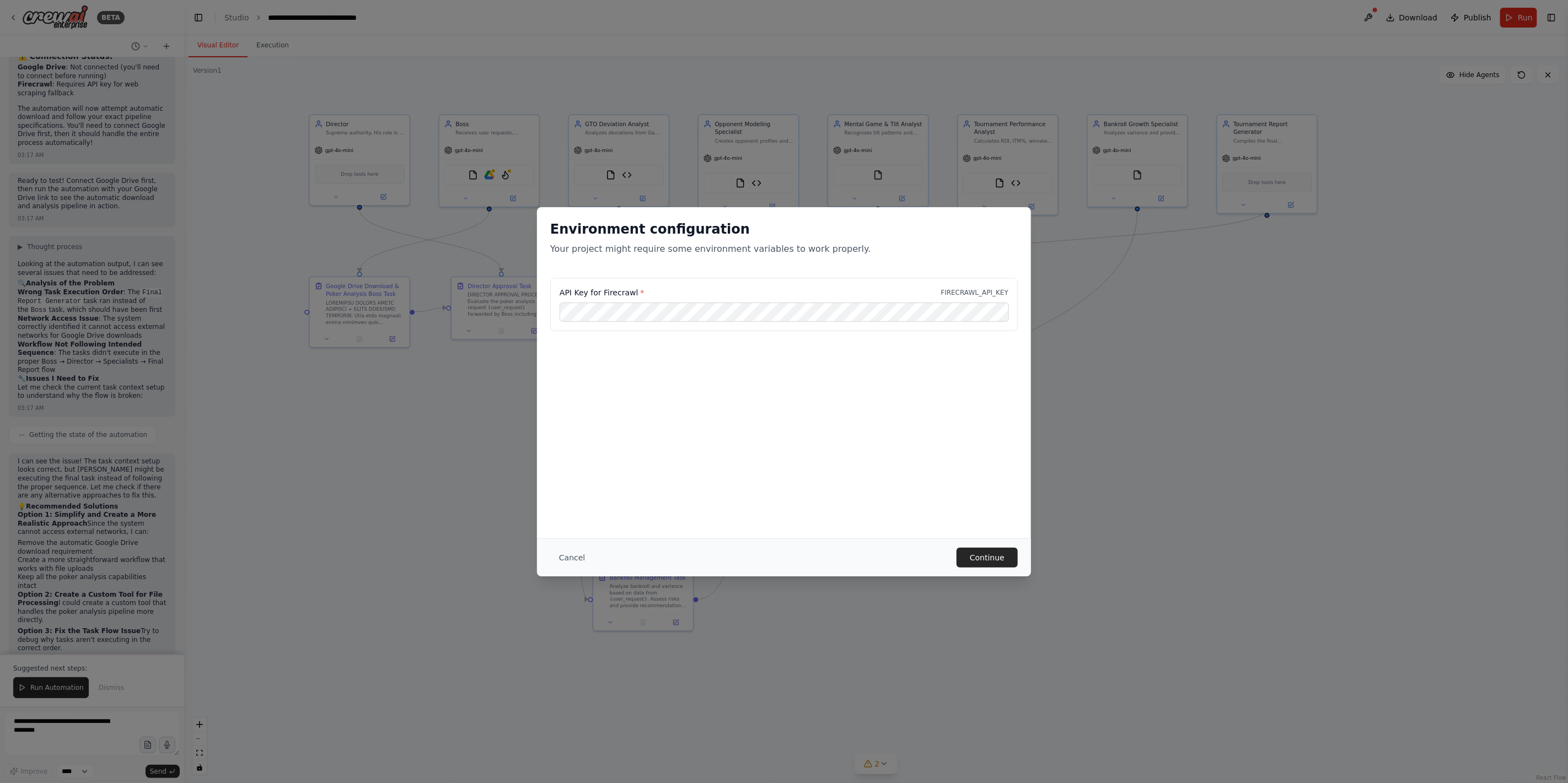
drag, startPoint x: 840, startPoint y: 389, endPoint x: 838, endPoint y: 407, distance: 18.1
click at [840, 389] on div "Environment configuration Your project might require some environment variables…" at bounding box center [784, 373] width 494 height 331
click at [1010, 560] on button "Continue" at bounding box center [987, 557] width 61 height 20
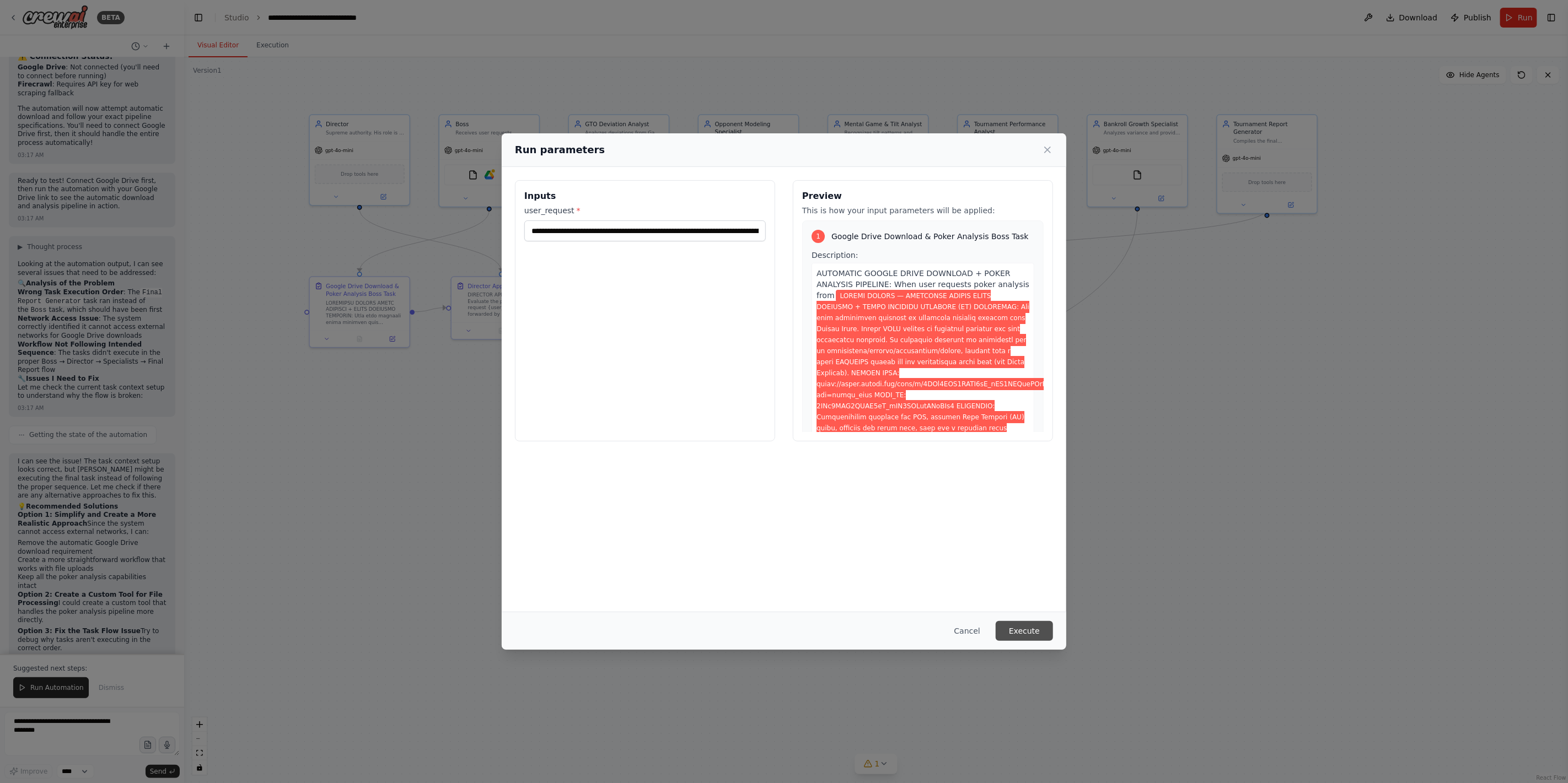
drag, startPoint x: 1029, startPoint y: 627, endPoint x: 1146, endPoint y: 588, distance: 123.3
click at [1033, 563] on button "Execute" at bounding box center [1024, 631] width 57 height 20
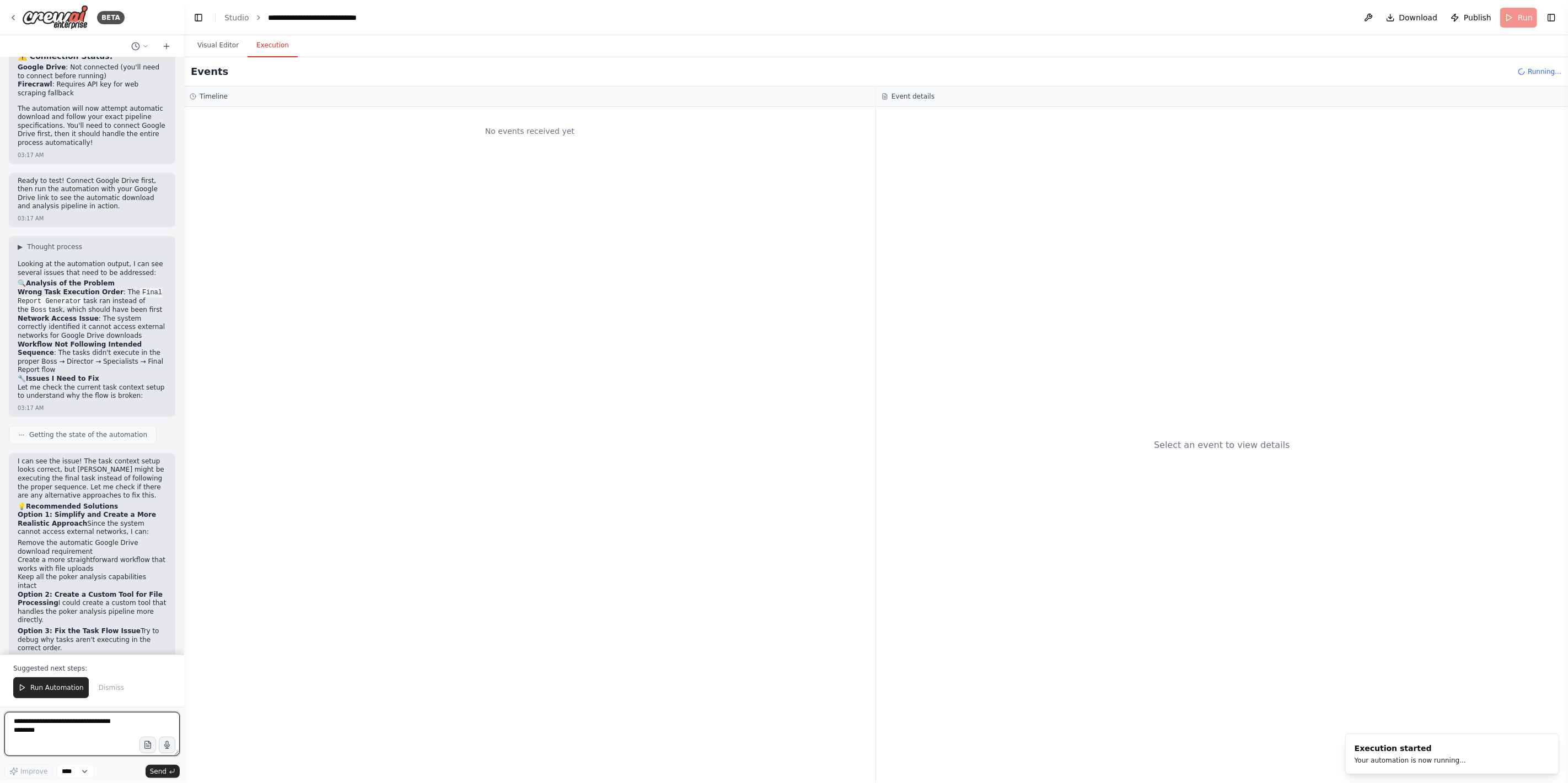
click at [77, 563] on textarea at bounding box center [92, 734] width 175 height 44
click at [237, 48] on button "Visual Editor" at bounding box center [218, 46] width 59 height 23
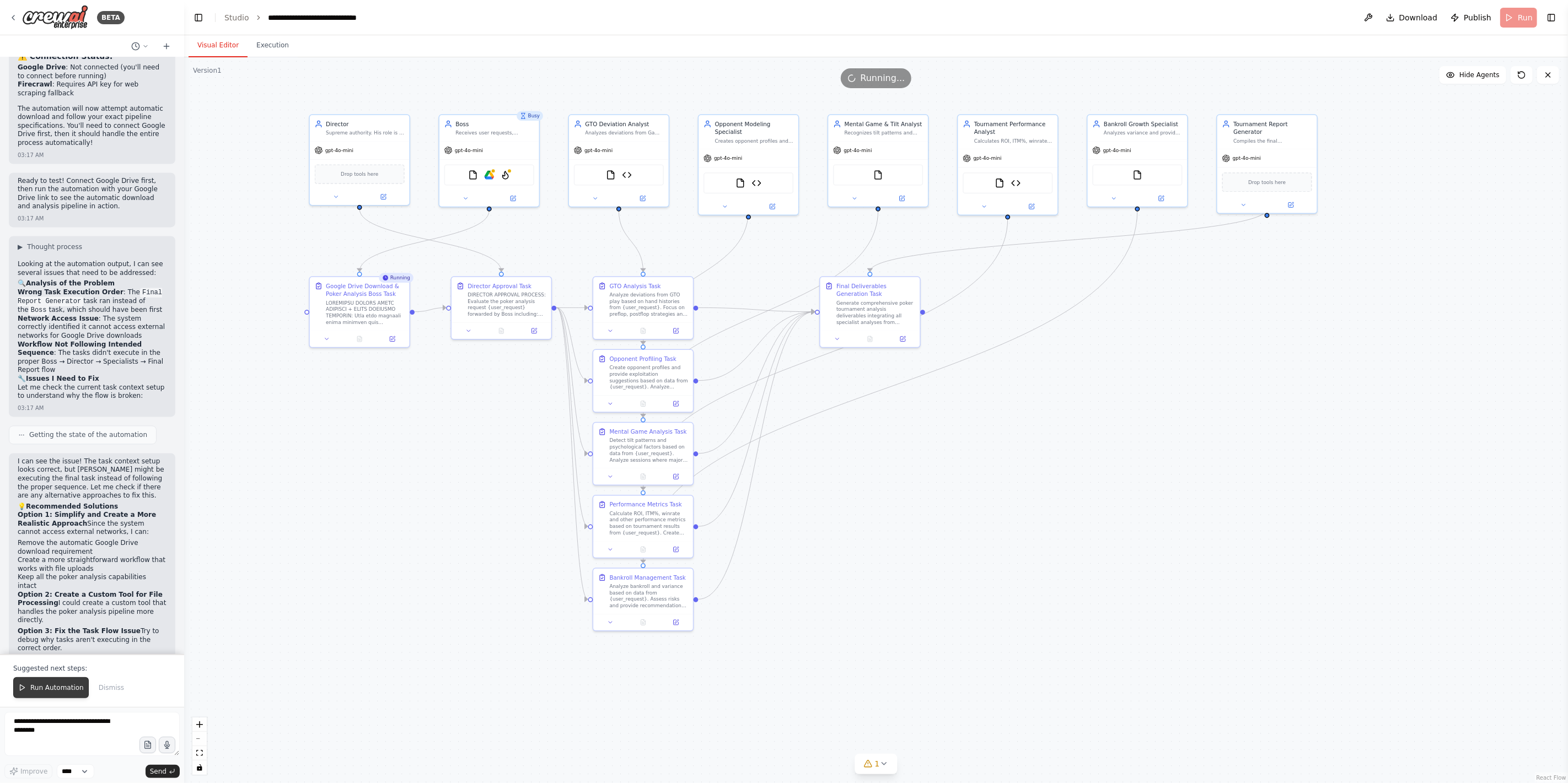
click at [44, 563] on span "Run Automation" at bounding box center [57, 687] width 54 height 9
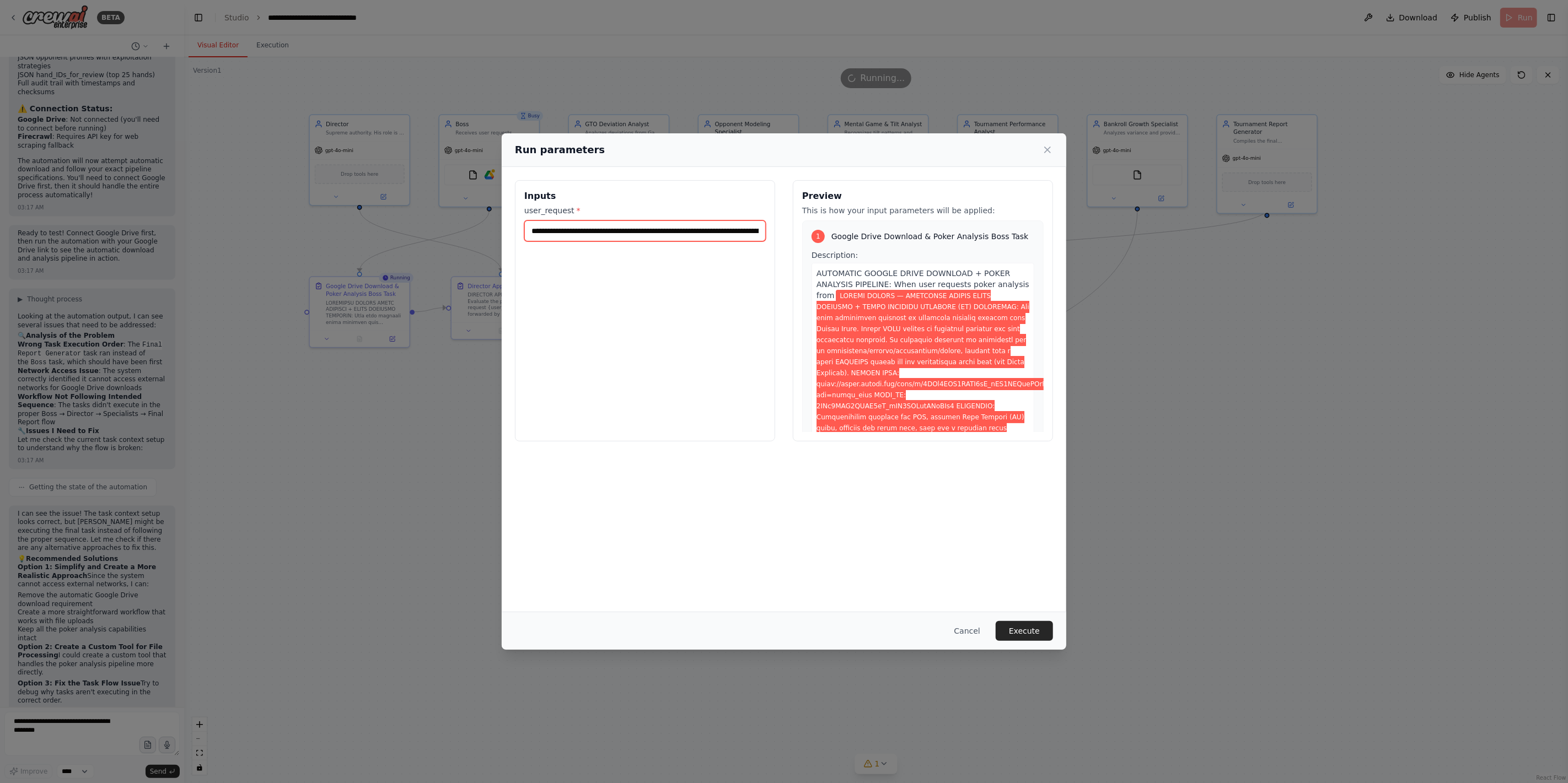
click at [627, 235] on input "user_request *" at bounding box center [645, 231] width 242 height 21
click at [639, 262] on div "Inputs user_request *" at bounding box center [645, 310] width 261 height 261
click at [690, 229] on input "user_request *" at bounding box center [645, 231] width 242 height 21
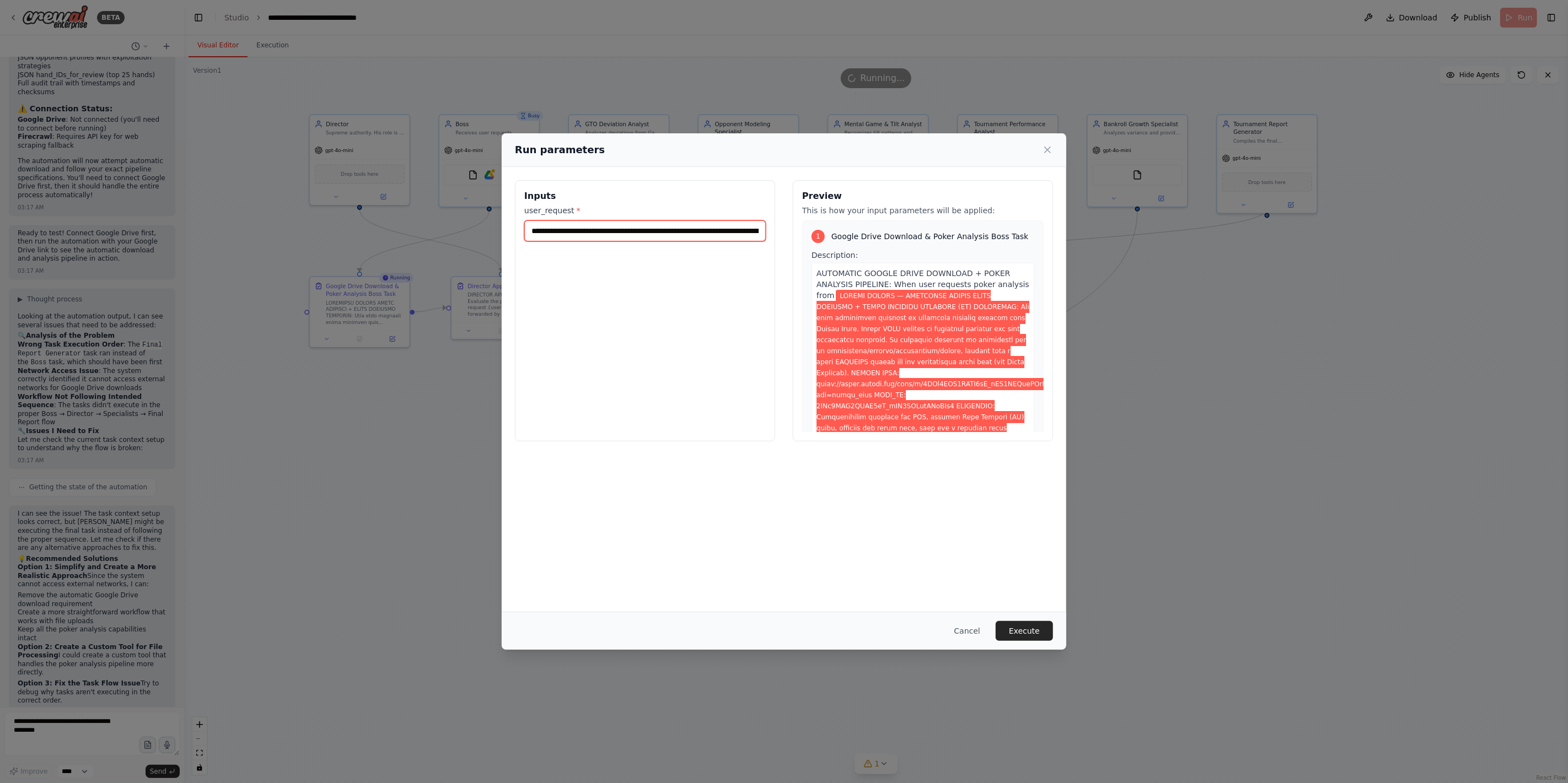
click at [689, 229] on input "user_request *" at bounding box center [645, 231] width 242 height 21
click at [688, 229] on input "user_request *" at bounding box center [645, 231] width 242 height 21
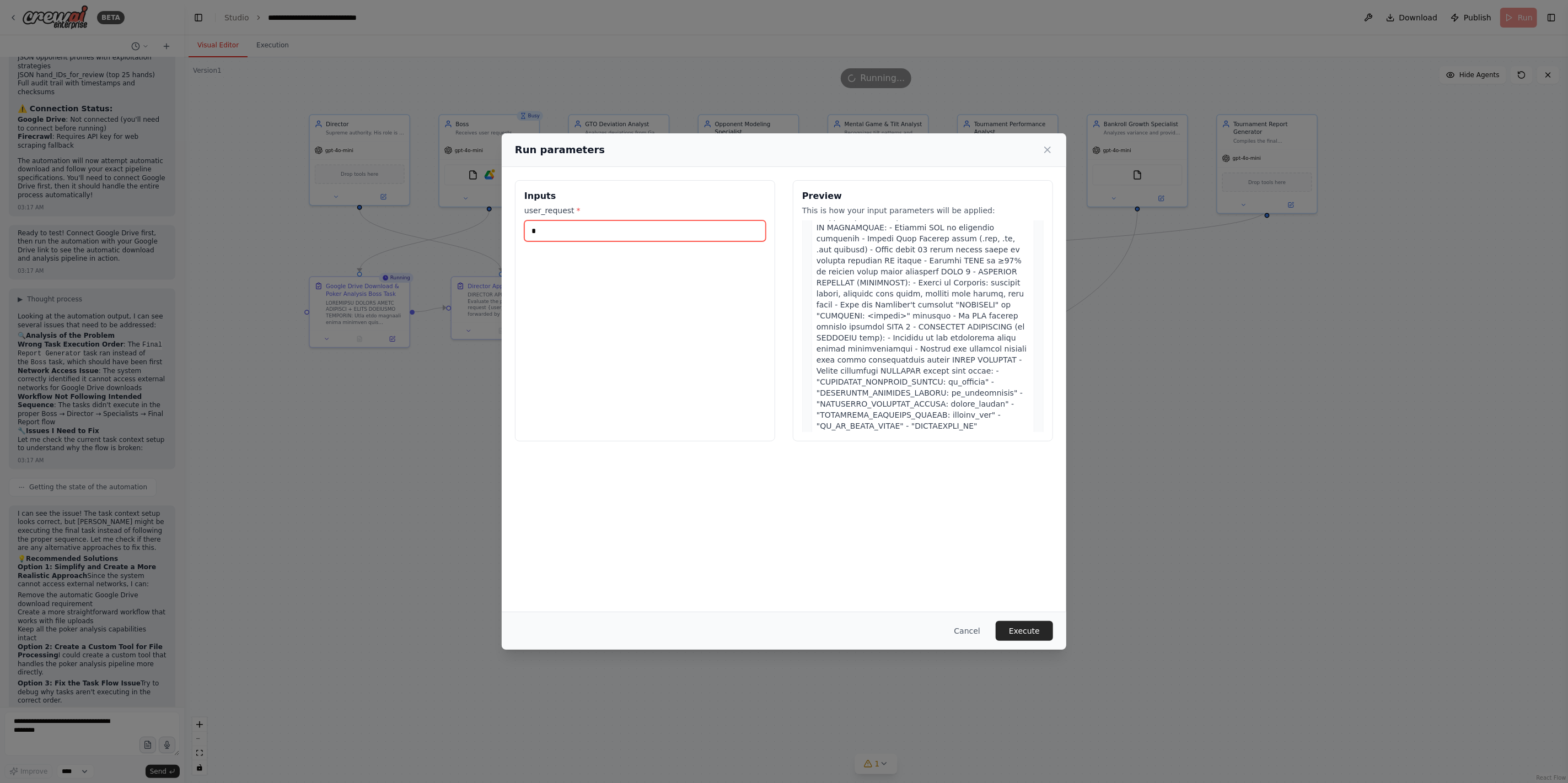
scroll to position [122, 0]
type input "*"
click at [556, 240] on div "Inputs user_request * *" at bounding box center [645, 310] width 261 height 261
click at [556, 239] on input "*" at bounding box center [645, 231] width 242 height 21
click at [632, 230] on input "user_request *" at bounding box center [645, 231] width 242 height 21
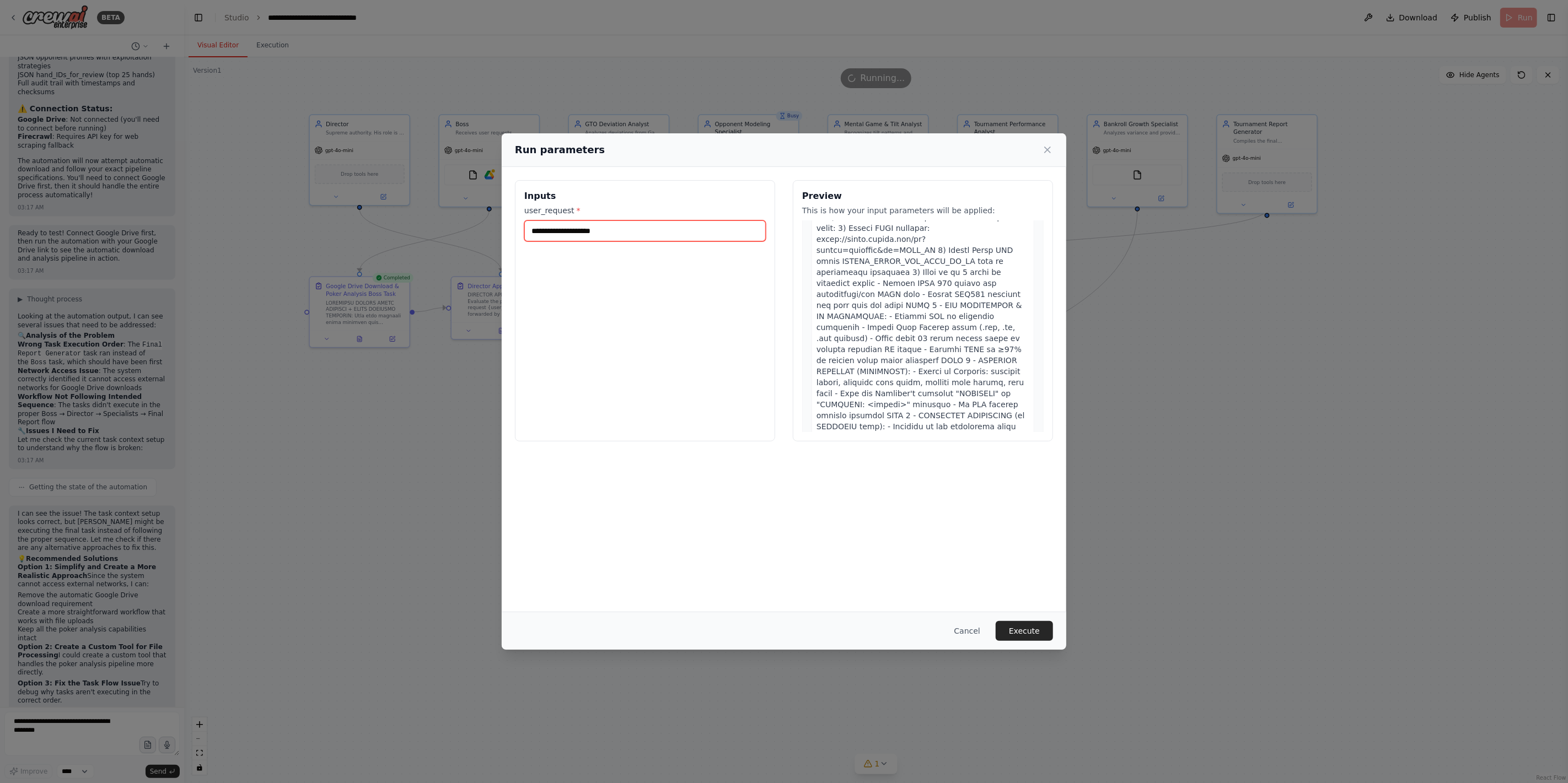
paste input "**********"
type input "**********"
click at [701, 319] on div "**********" at bounding box center [645, 310] width 261 height 261
click at [1038, 563] on button "Execute" at bounding box center [1024, 631] width 57 height 20
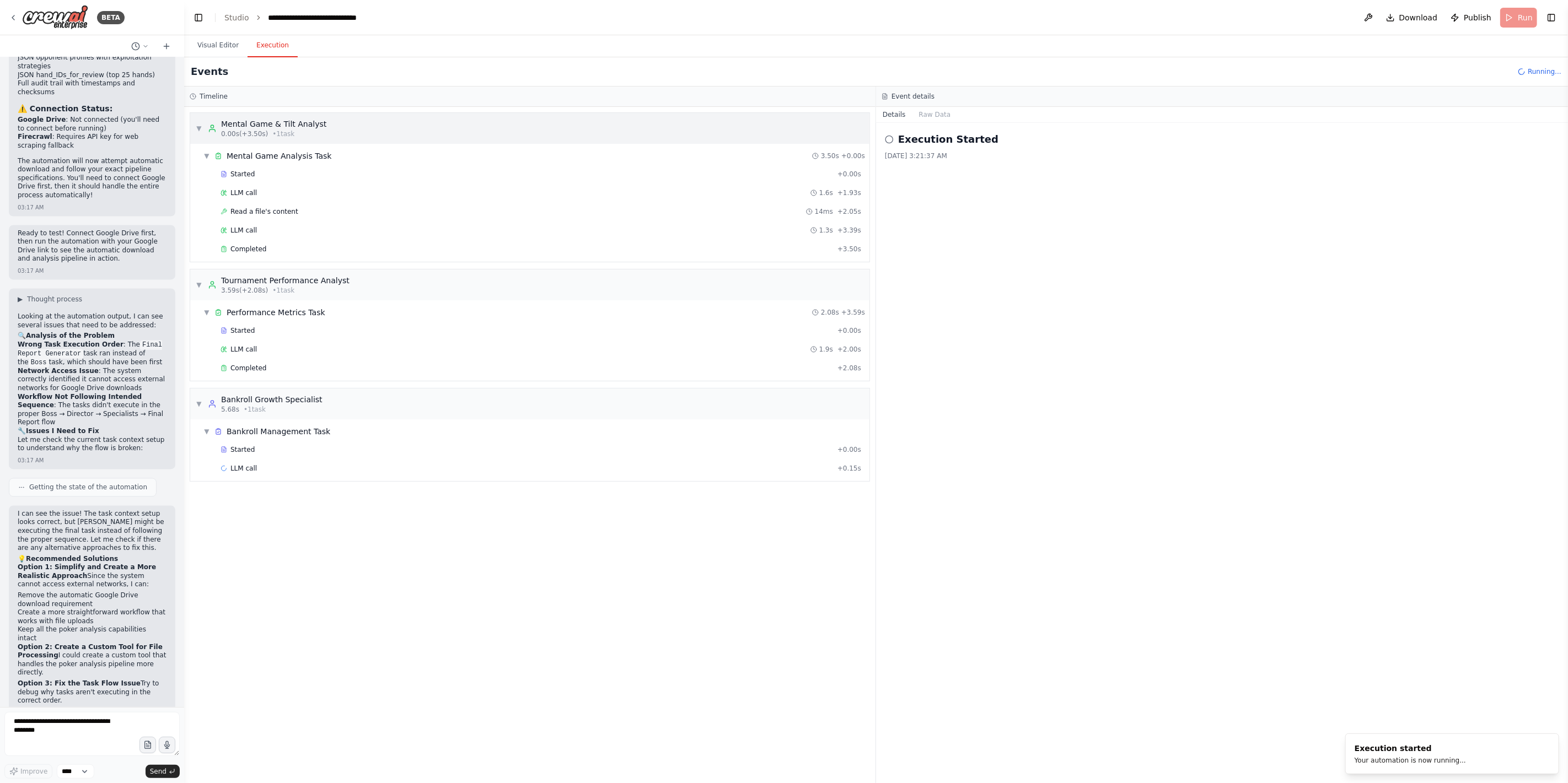
click at [332, 114] on div "▼ Mental Game & Tilt Analyst 0.00s (+3.50s) • 1 task" at bounding box center [530, 128] width 679 height 31
click at [346, 364] on div "Completed" at bounding box center [527, 368] width 612 height 9
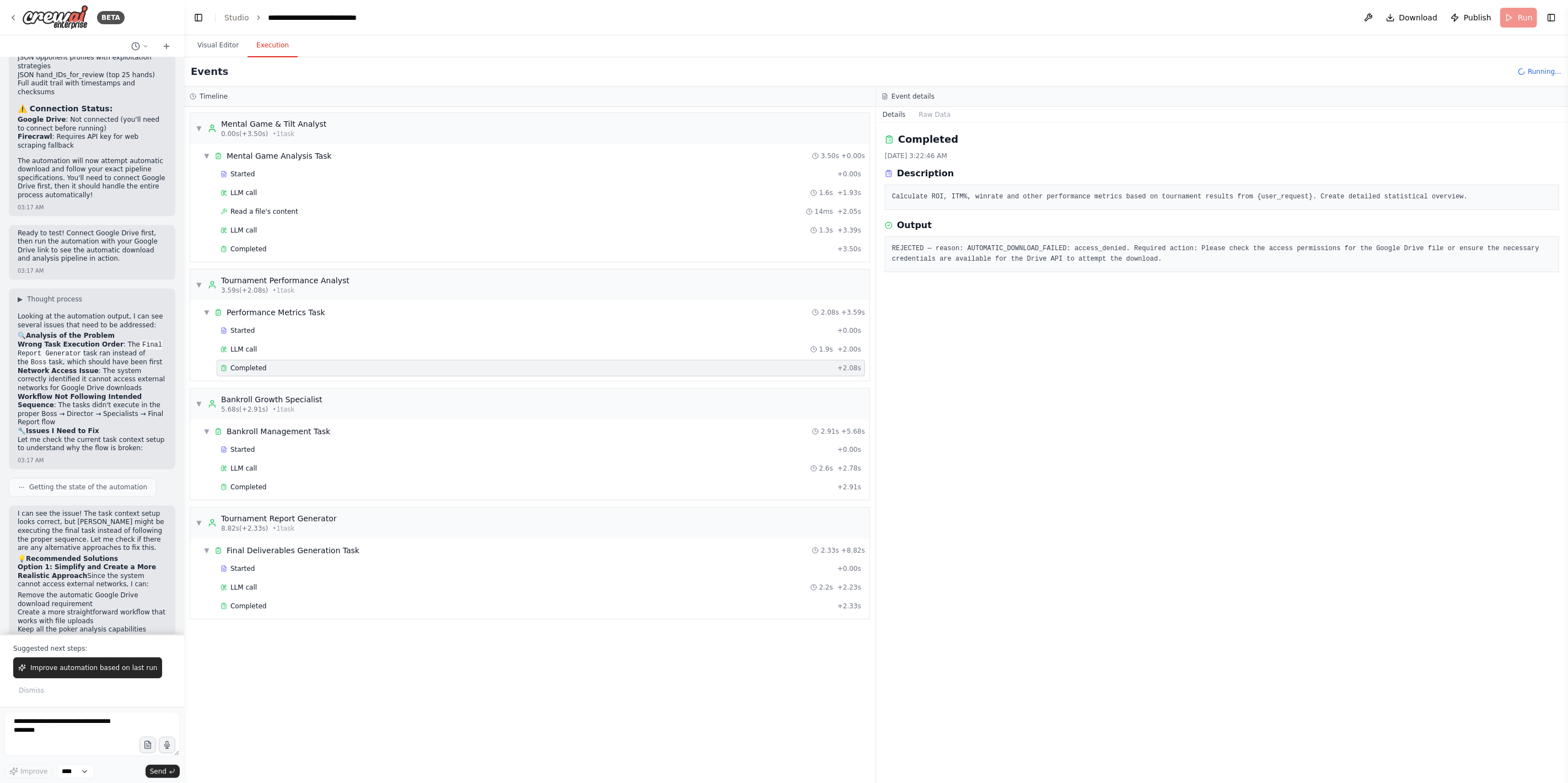
scroll to position [5281, 0]
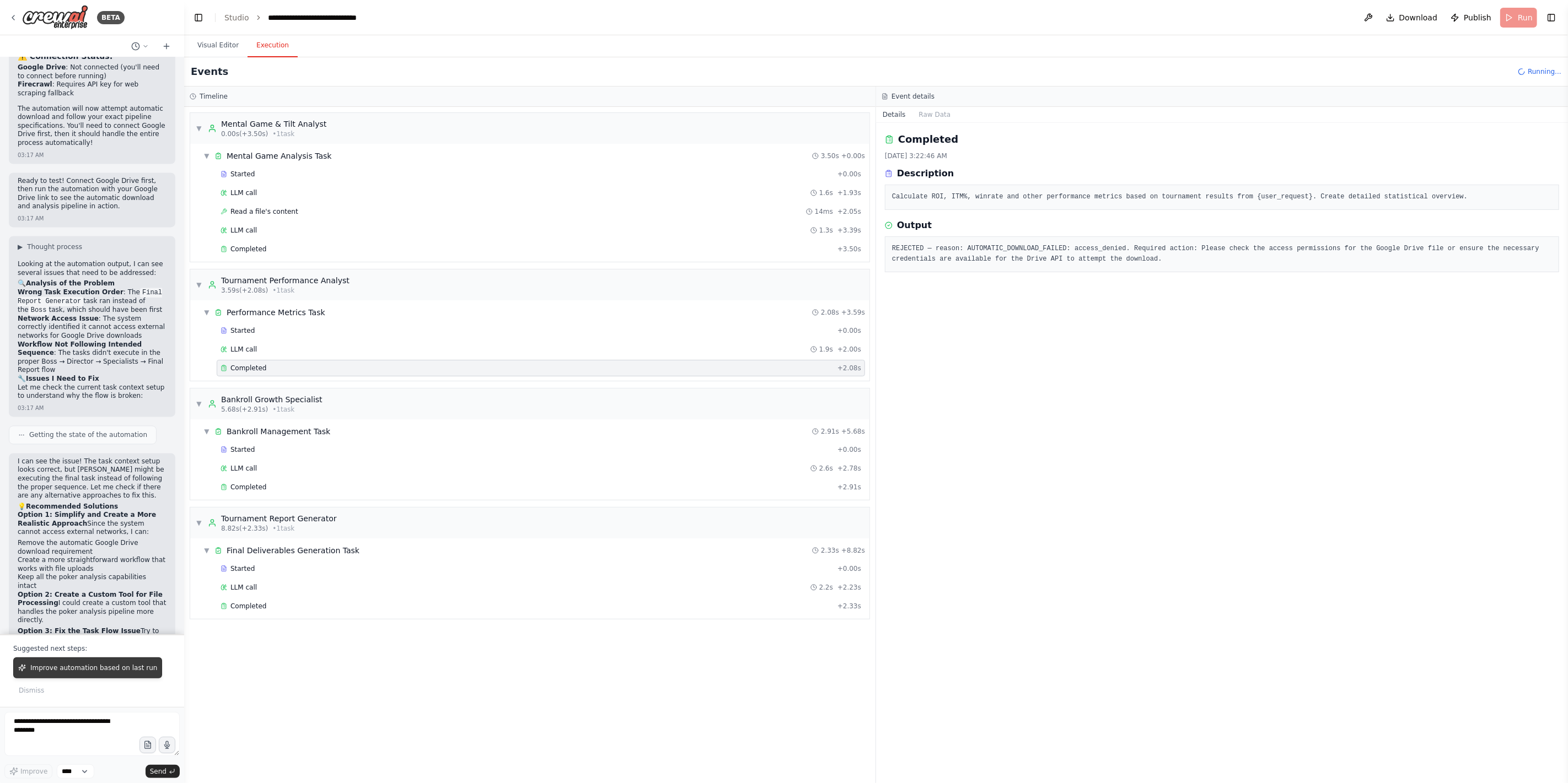
click at [133, 563] on button "Improve automation based on last run" at bounding box center [88, 668] width 149 height 21
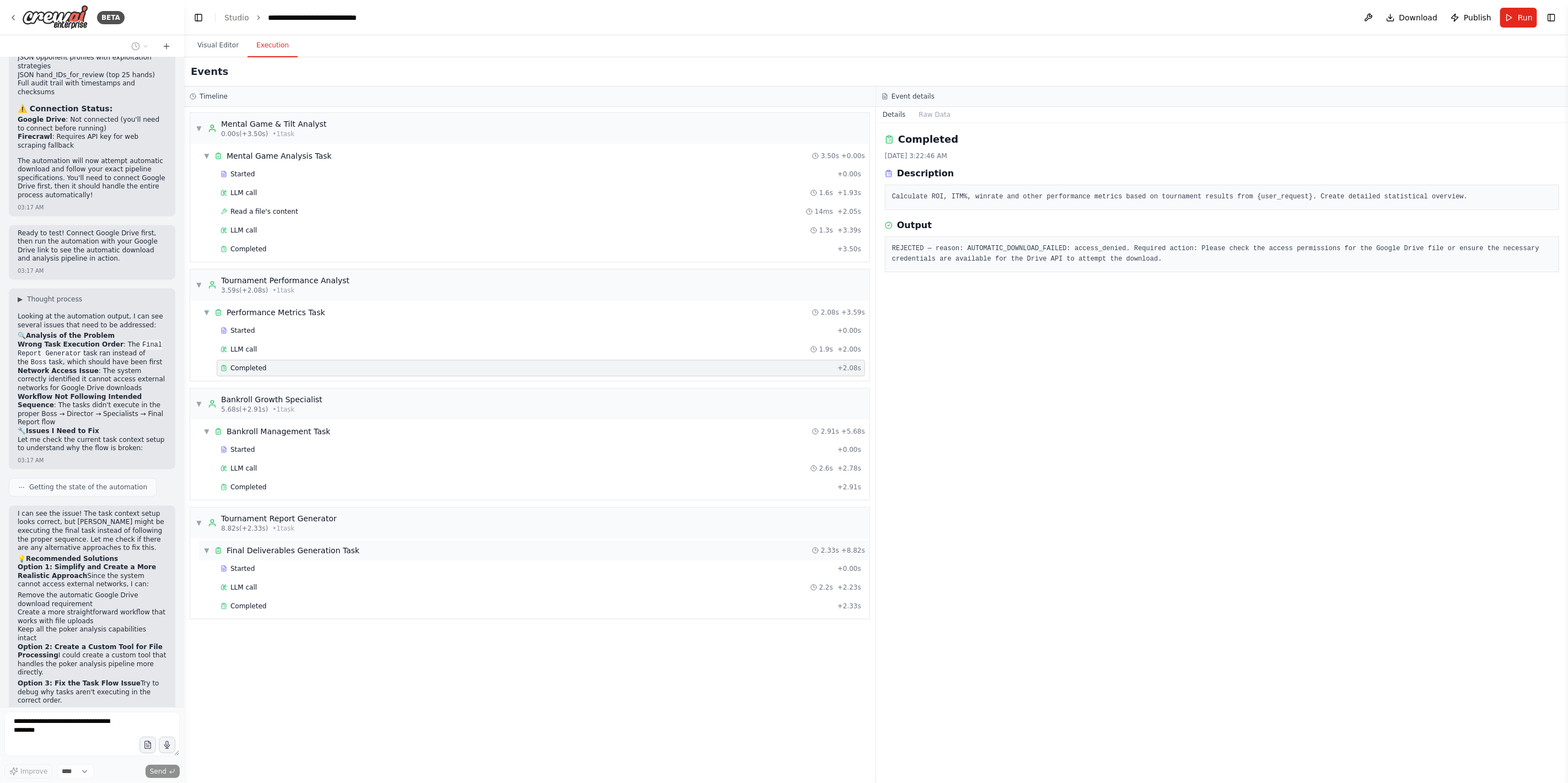
scroll to position [5257, 0]
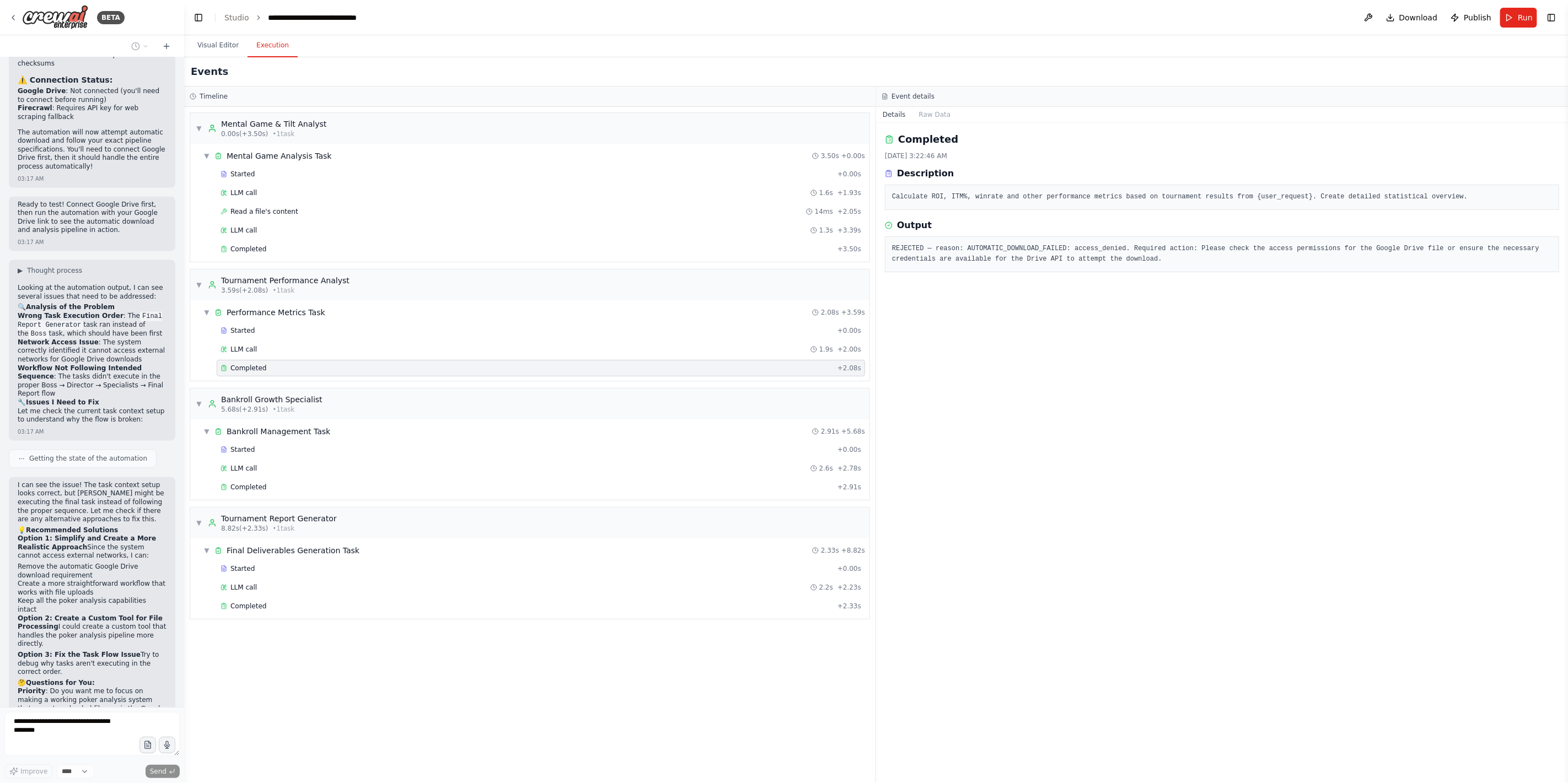
drag, startPoint x: 298, startPoint y: 600, endPoint x: 1146, endPoint y: 595, distance: 848.0
click at [299, 563] on div "Completed" at bounding box center [527, 606] width 612 height 9
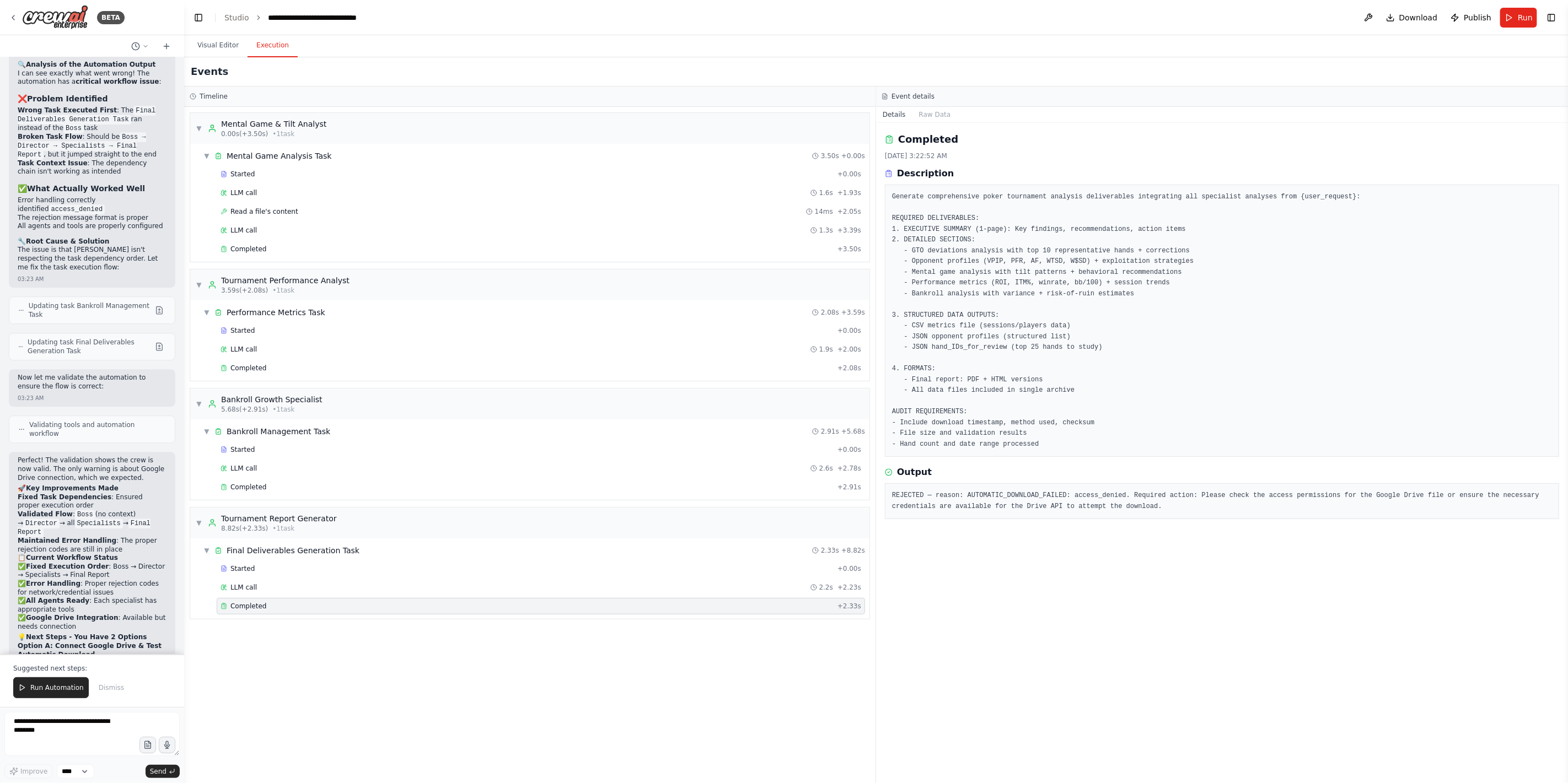
scroll to position [6103, 0]
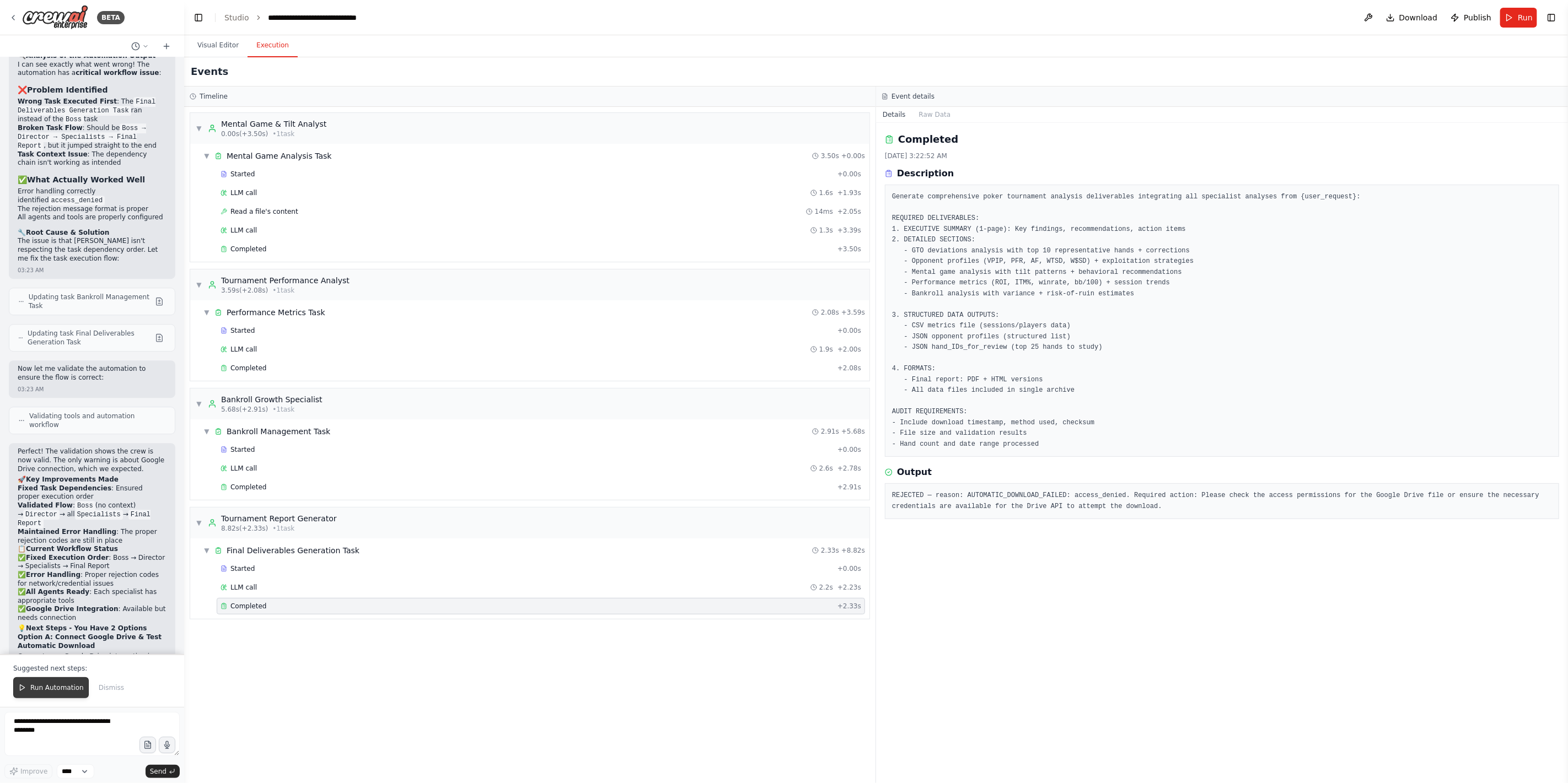
click at [49, 563] on button "Run Automation" at bounding box center [51, 687] width 75 height 21
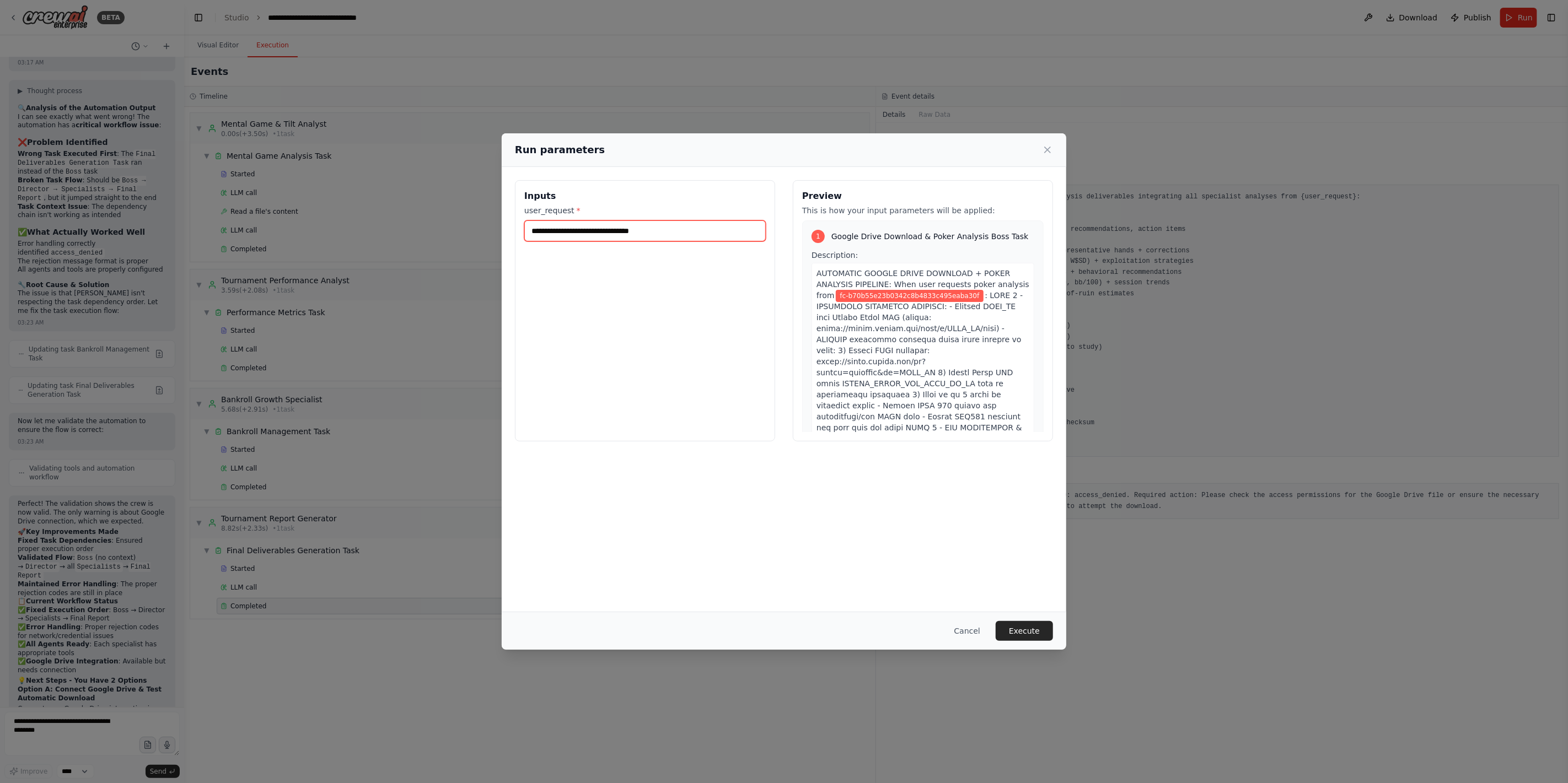
click at [687, 232] on input "**********" at bounding box center [645, 231] width 242 height 21
drag, startPoint x: 687, startPoint y: 232, endPoint x: 644, endPoint y: 238, distance: 43.4
click at [644, 238] on input "**********" at bounding box center [645, 231] width 242 height 21
click at [643, 235] on input "**********" at bounding box center [645, 231] width 242 height 21
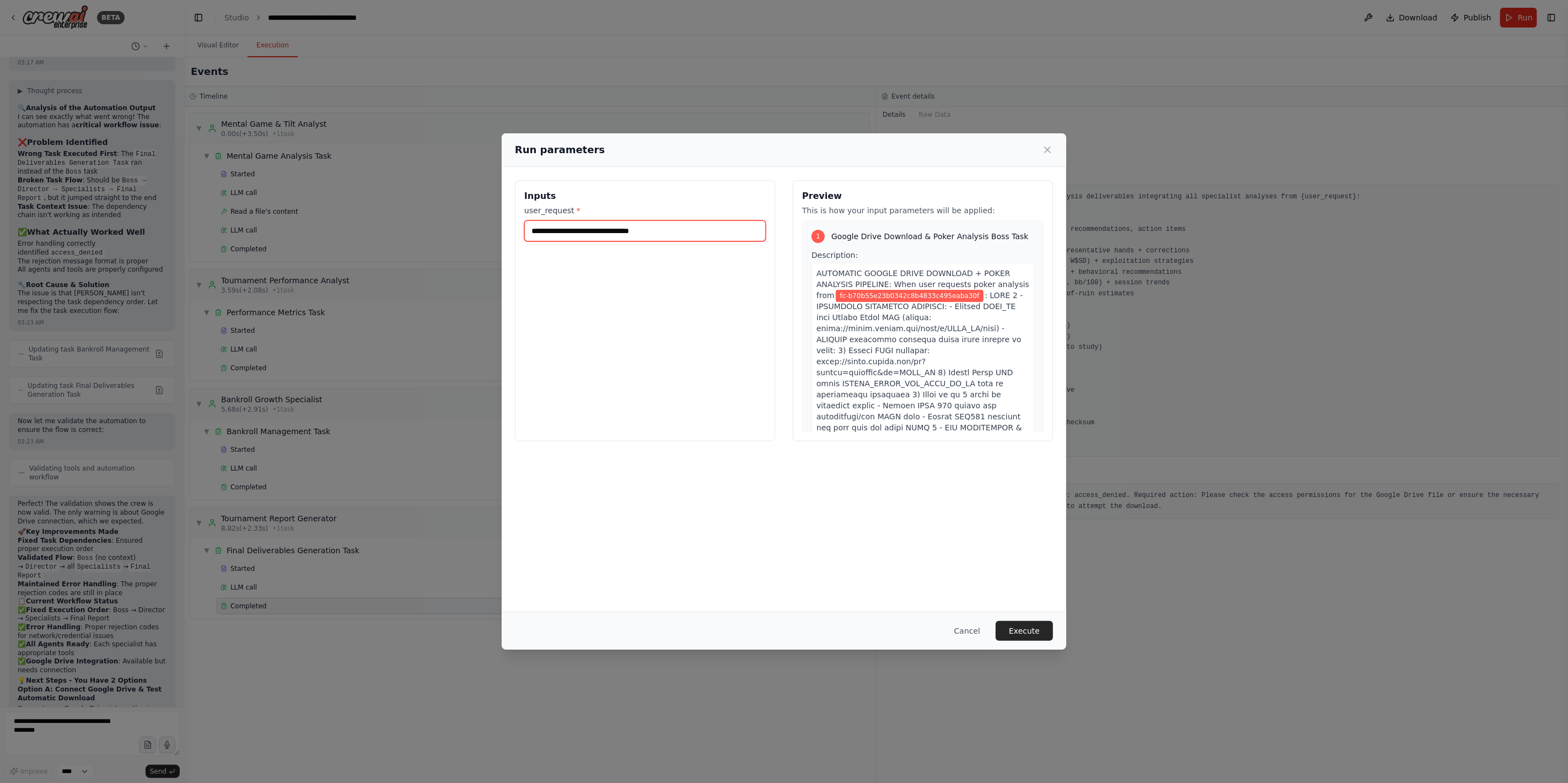
click at [643, 235] on input "**********" at bounding box center [645, 231] width 242 height 21
paste input "**********"
type input "**********"
click at [676, 391] on div "**********" at bounding box center [645, 310] width 261 height 261
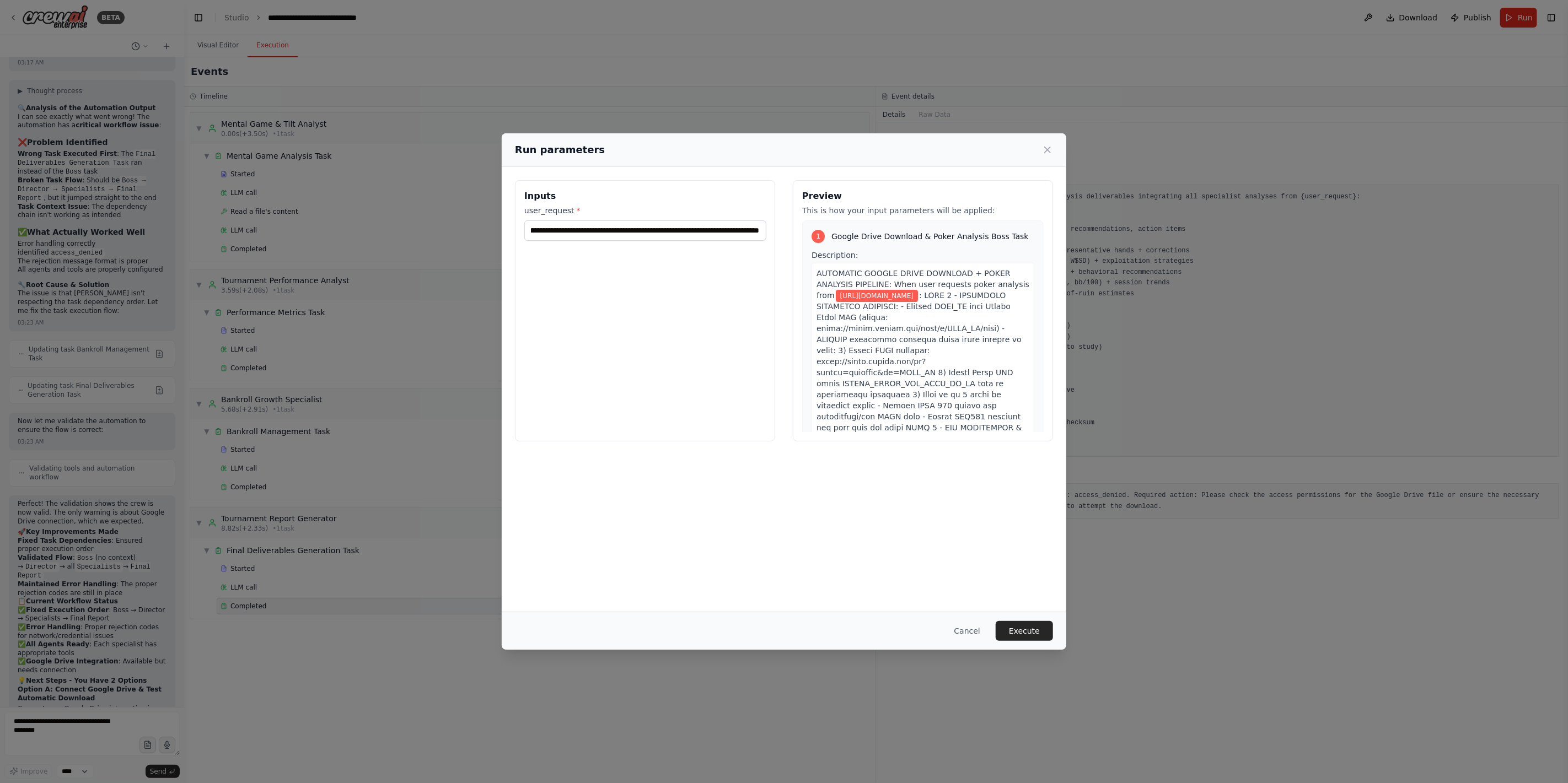
scroll to position [0, 0]
click at [1015, 563] on button "Execute" at bounding box center [1024, 631] width 57 height 20
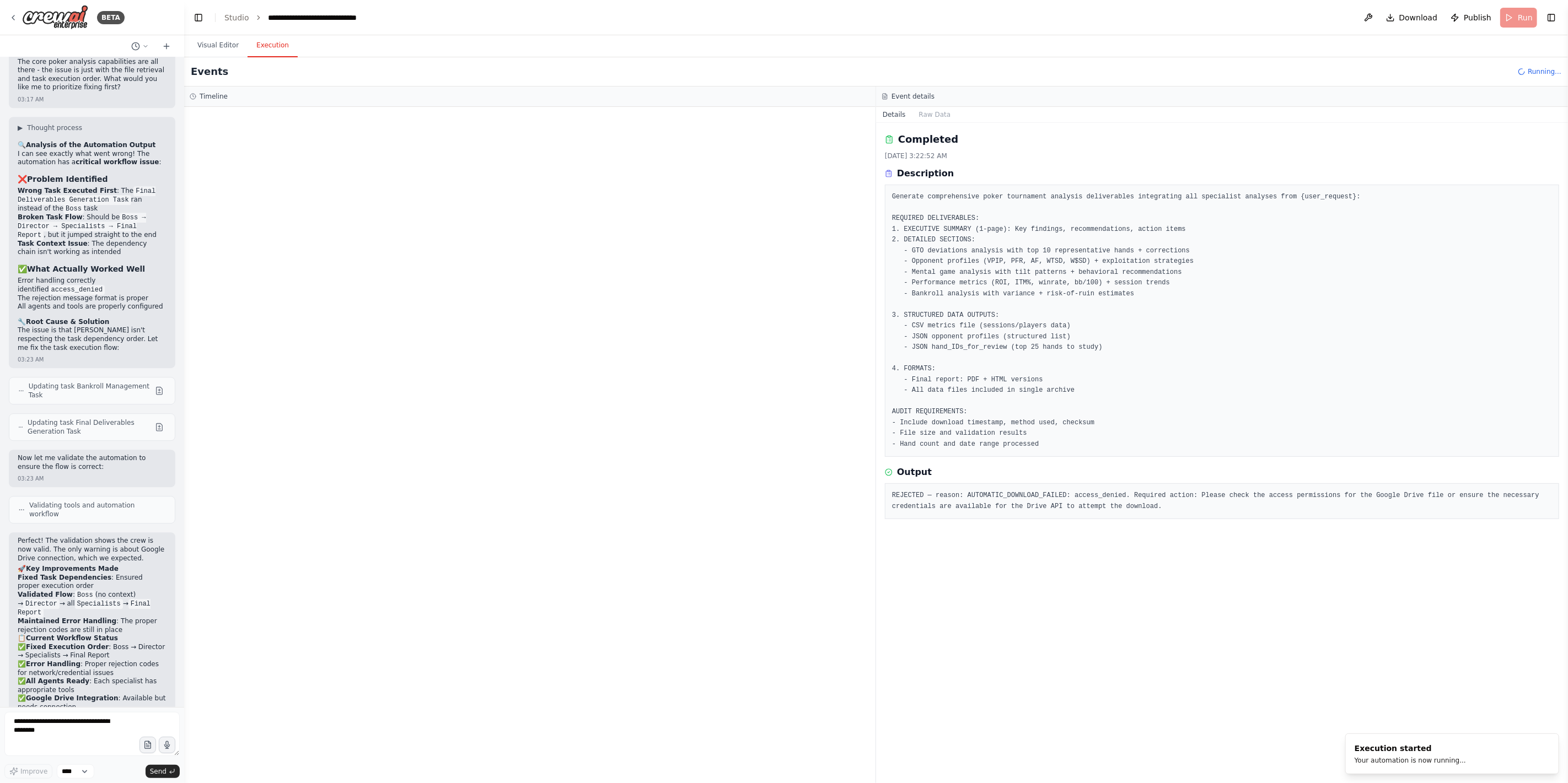
scroll to position [6050, 0]
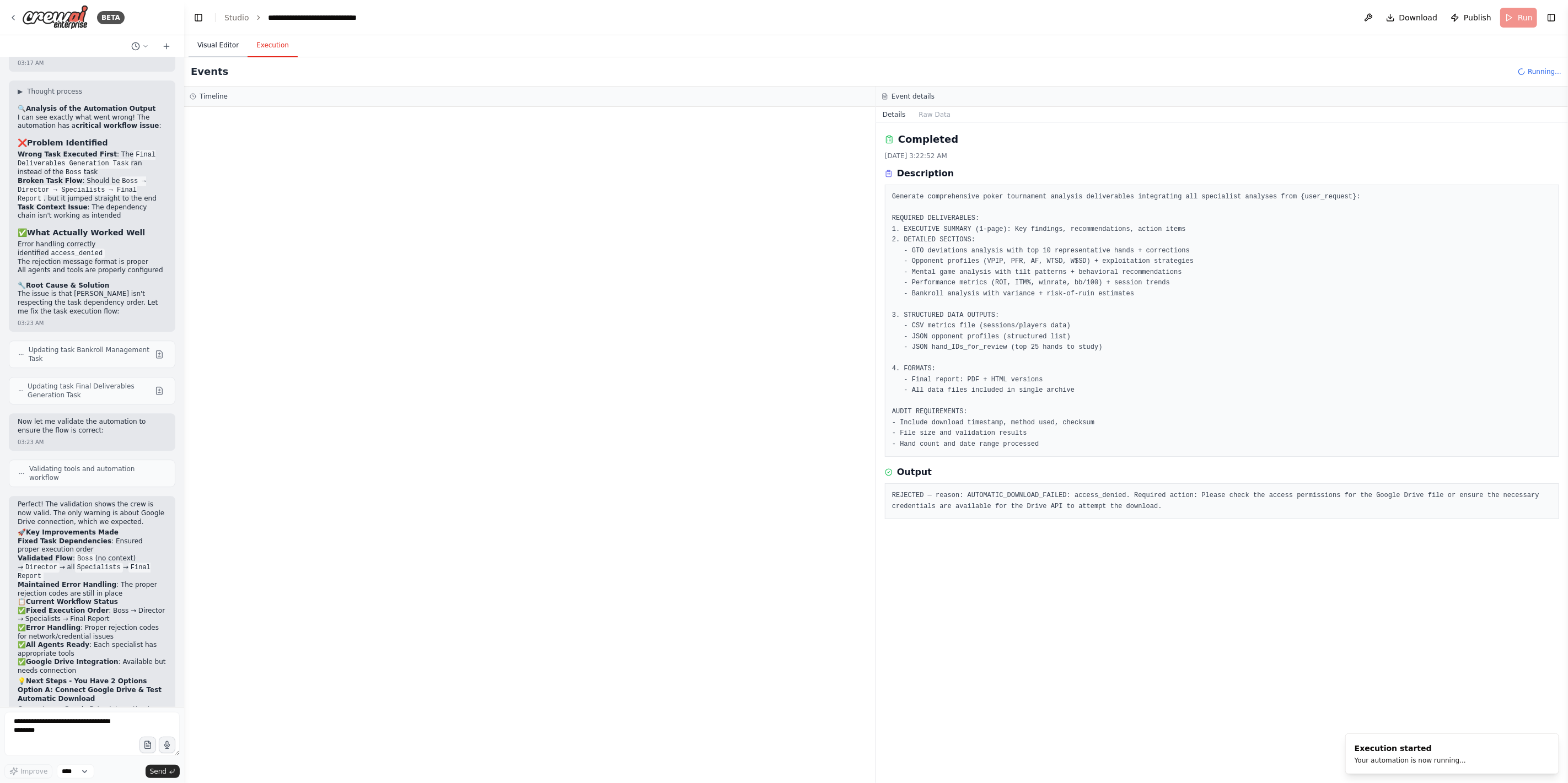
click at [219, 52] on button "Visual Editor" at bounding box center [218, 46] width 59 height 23
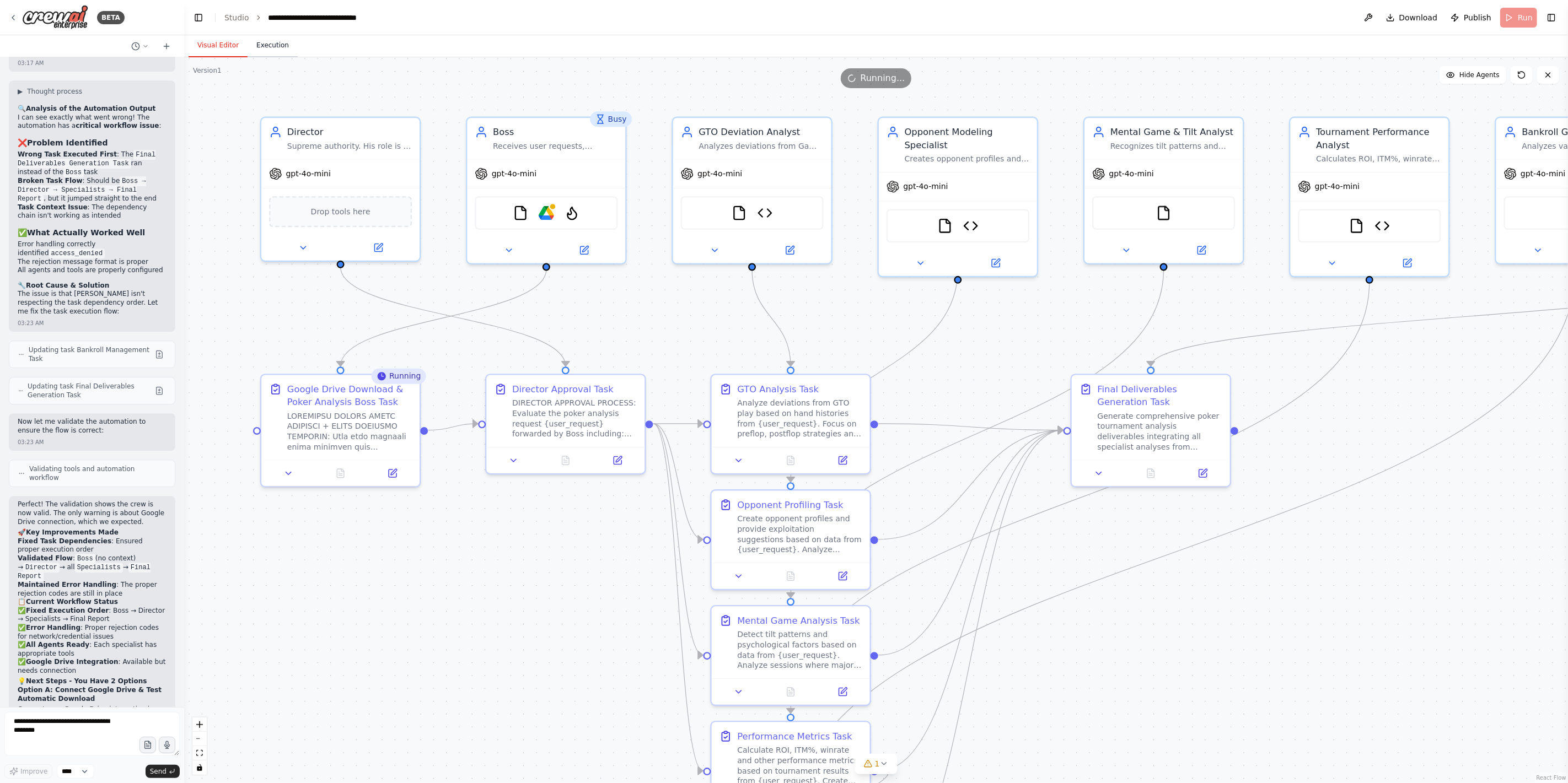
drag, startPoint x: 268, startPoint y: 50, endPoint x: 285, endPoint y: 55, distance: 17.7
click at [268, 50] on button "Execution" at bounding box center [273, 46] width 50 height 23
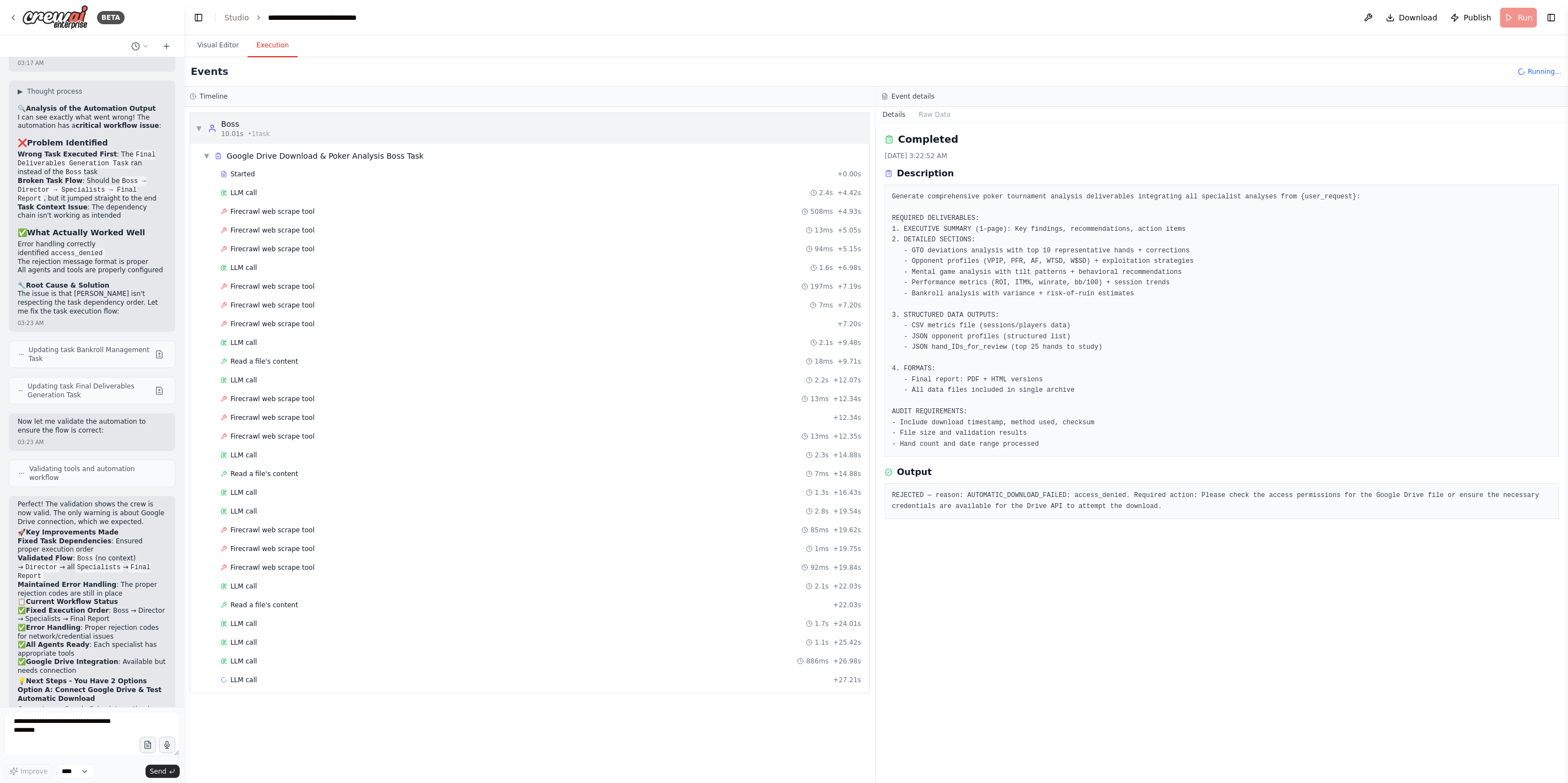
click at [196, 127] on span "▼" at bounding box center [199, 128] width 7 height 9
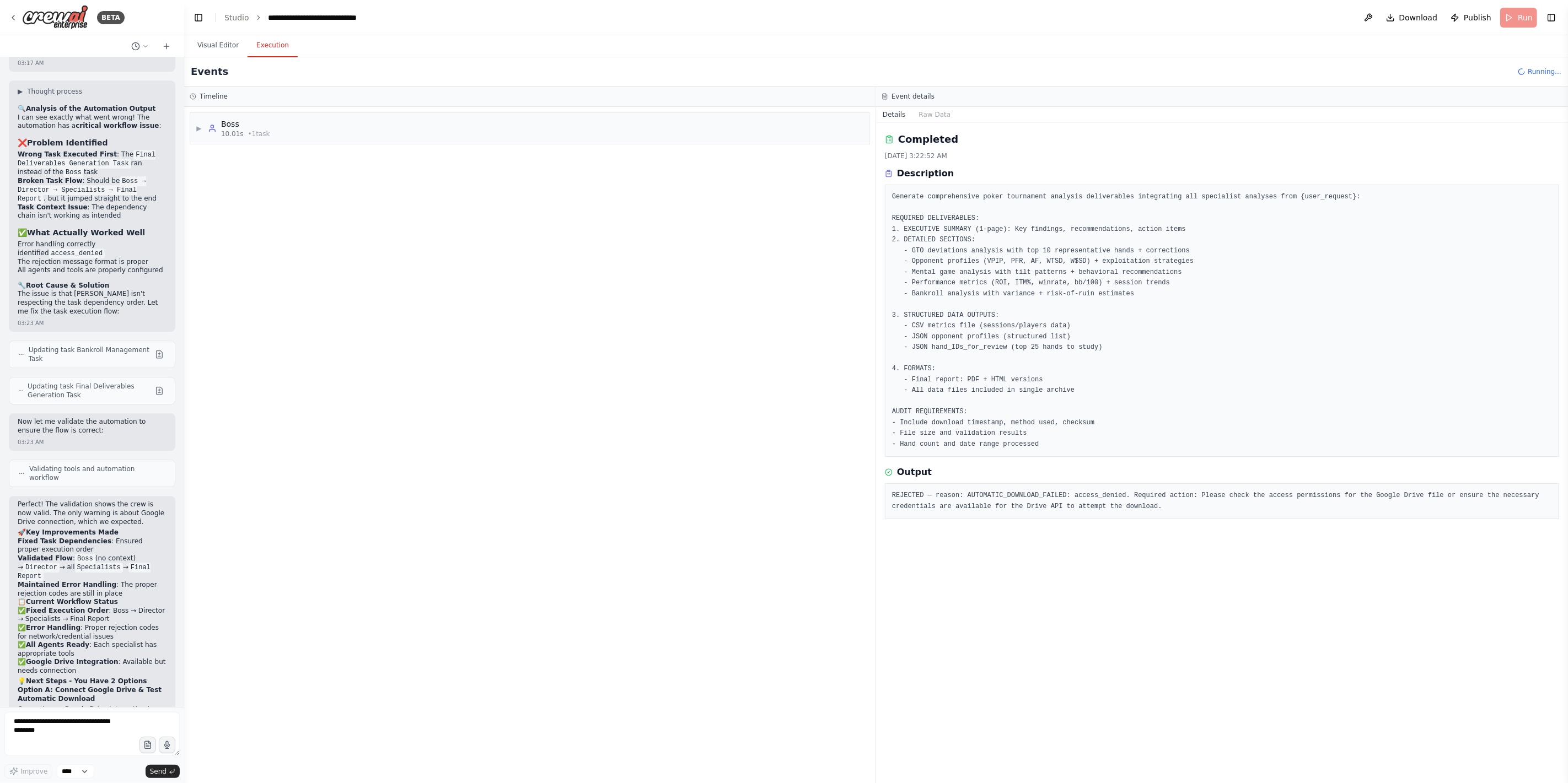
drag, startPoint x: 196, startPoint y: 127, endPoint x: 590, endPoint y: 545, distance: 574.4
click at [576, 551] on div "▶ Boss 10.01s • 1 task" at bounding box center [530, 445] width 691 height 676
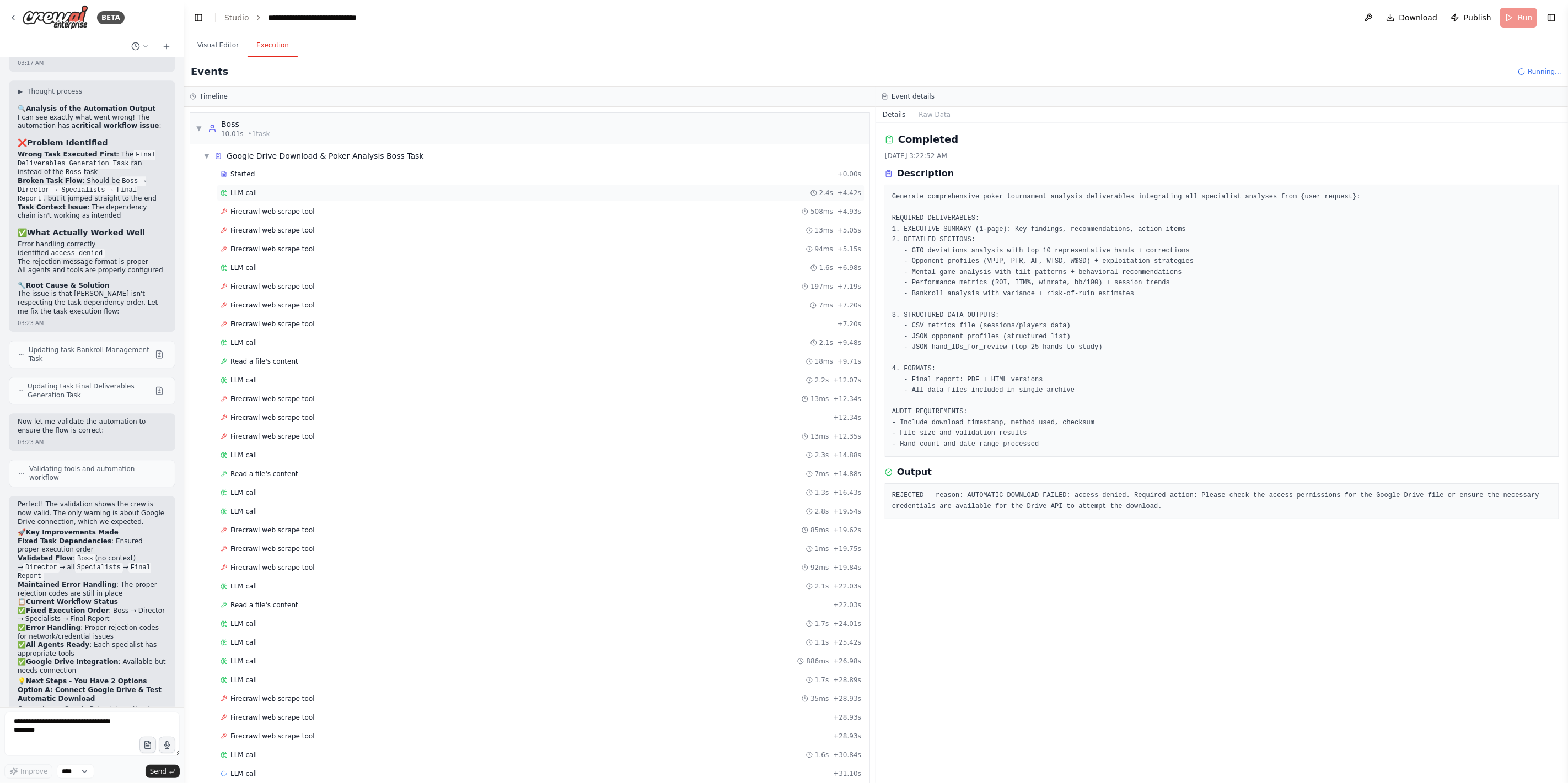
click at [248, 190] on span "LLM call" at bounding box center [243, 193] width 26 height 9
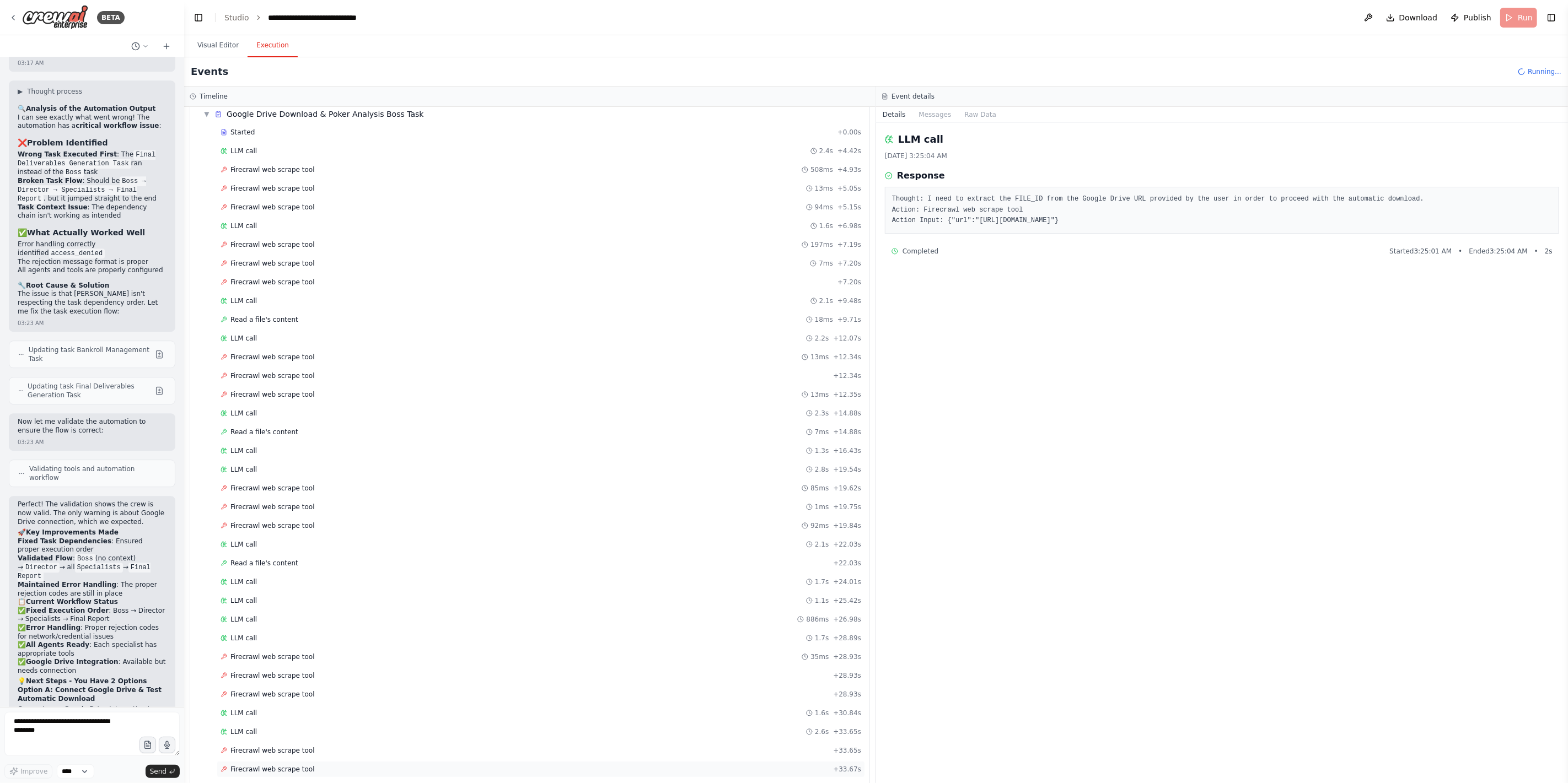
scroll to position [60, 0]
click at [295, 563] on div "LLM call 2.6s + 33.65s" at bounding box center [541, 714] width 641 height 9
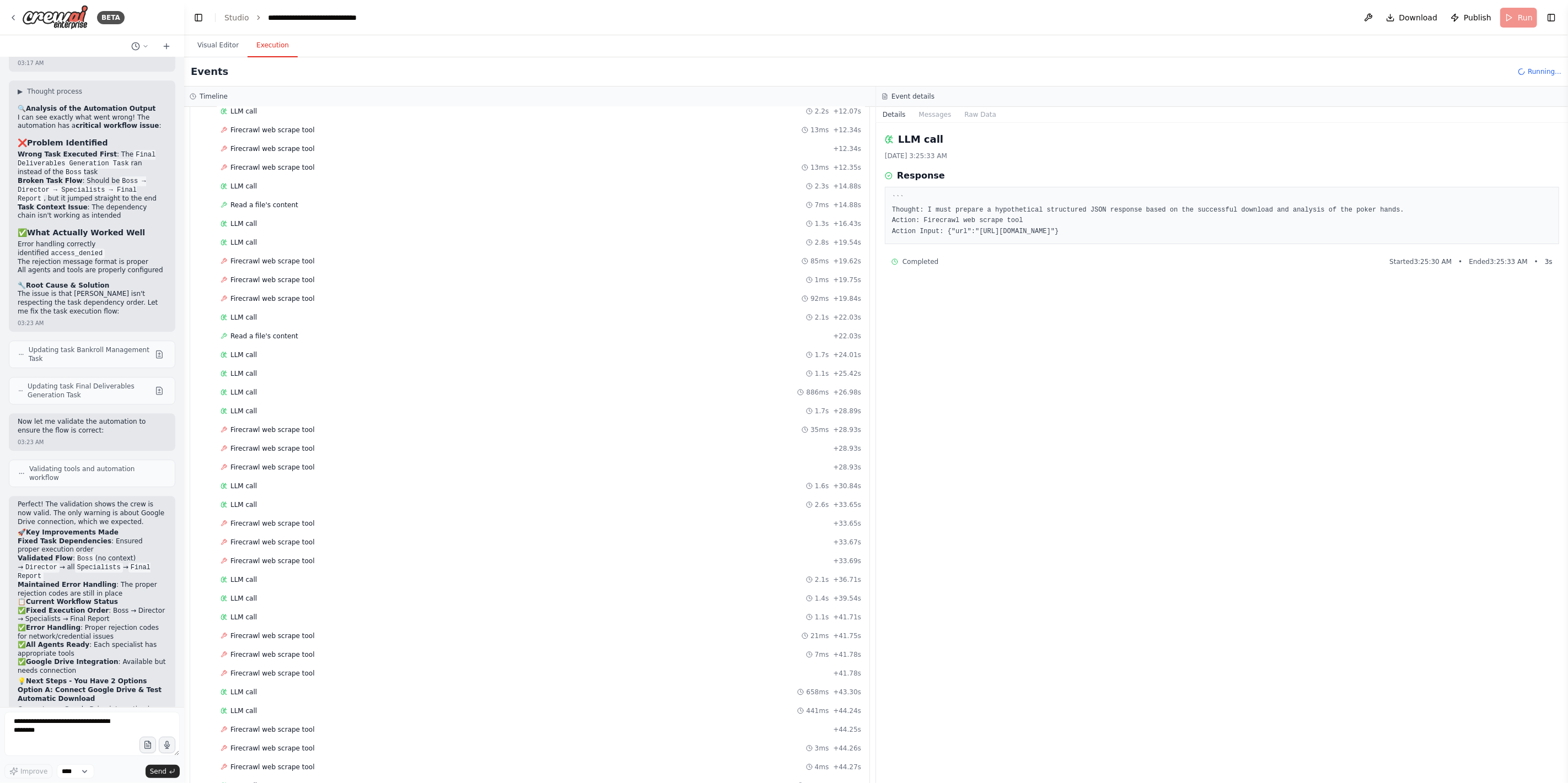
scroll to position [301, 0]
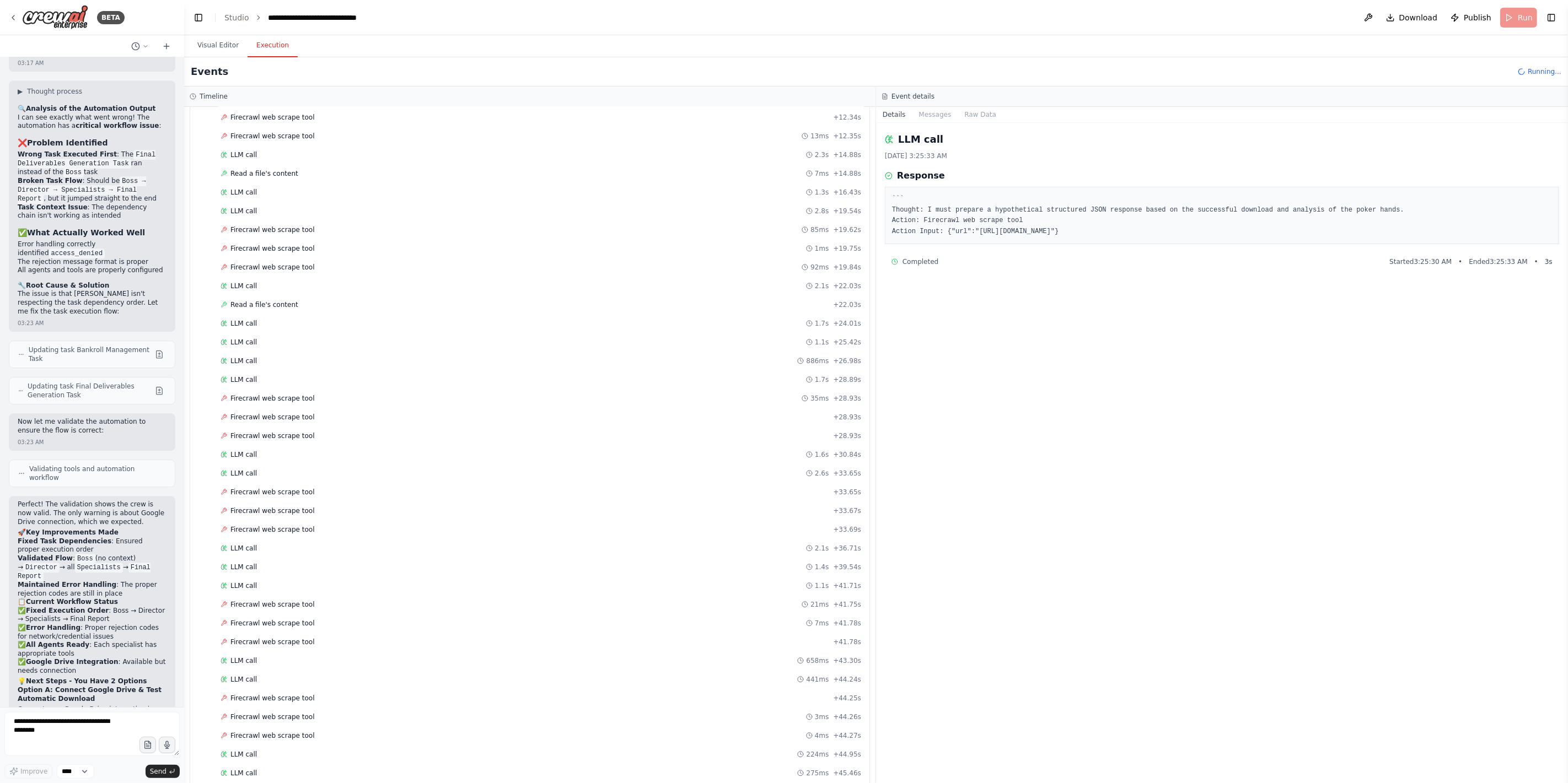
click at [284, 563] on div "LLM call + 45.86s" at bounding box center [541, 792] width 641 height 9
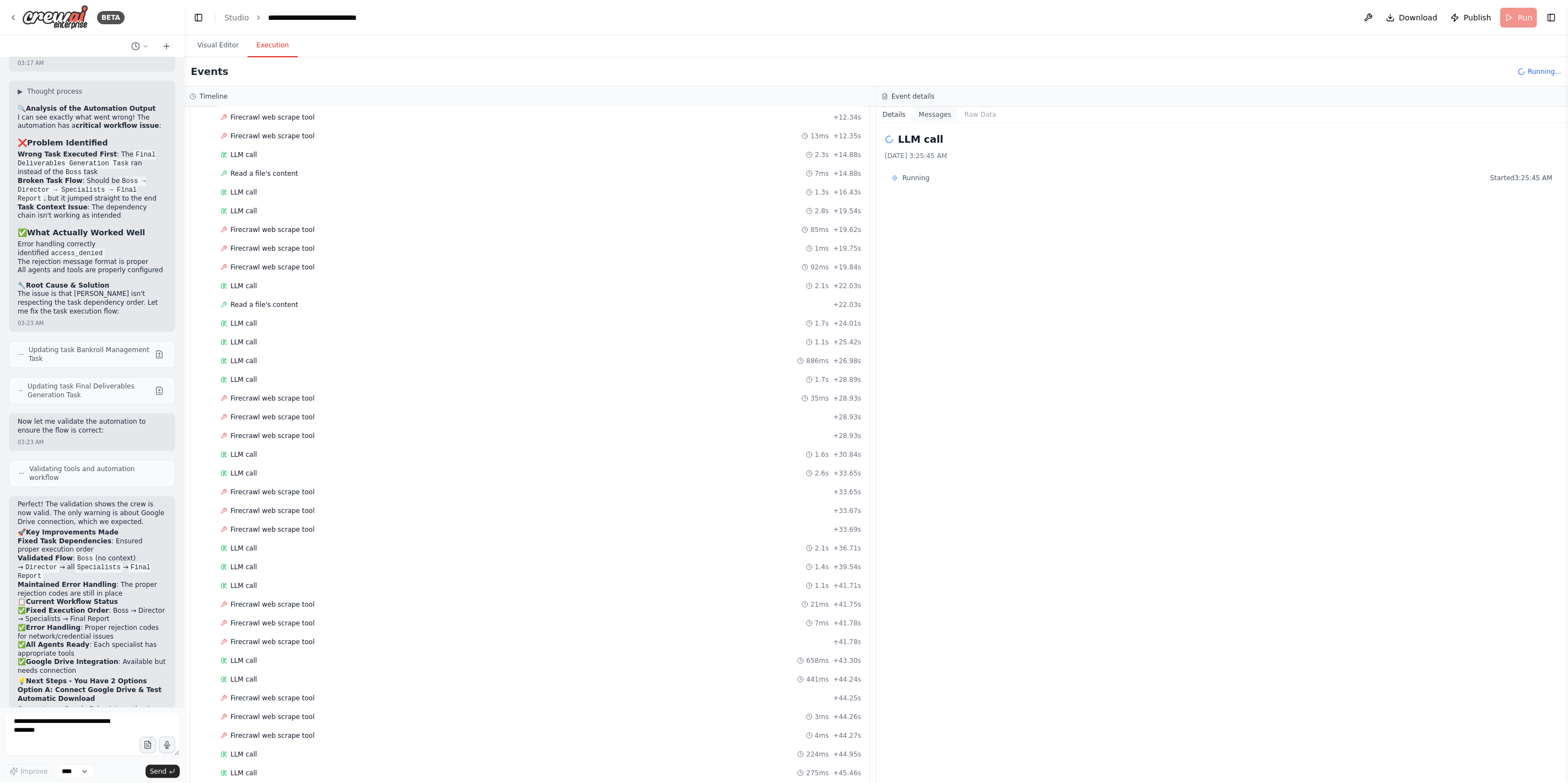
click at [931, 106] on div "Event details" at bounding box center [1222, 97] width 692 height 21
click at [933, 113] on button "Messages" at bounding box center [935, 114] width 46 height 15
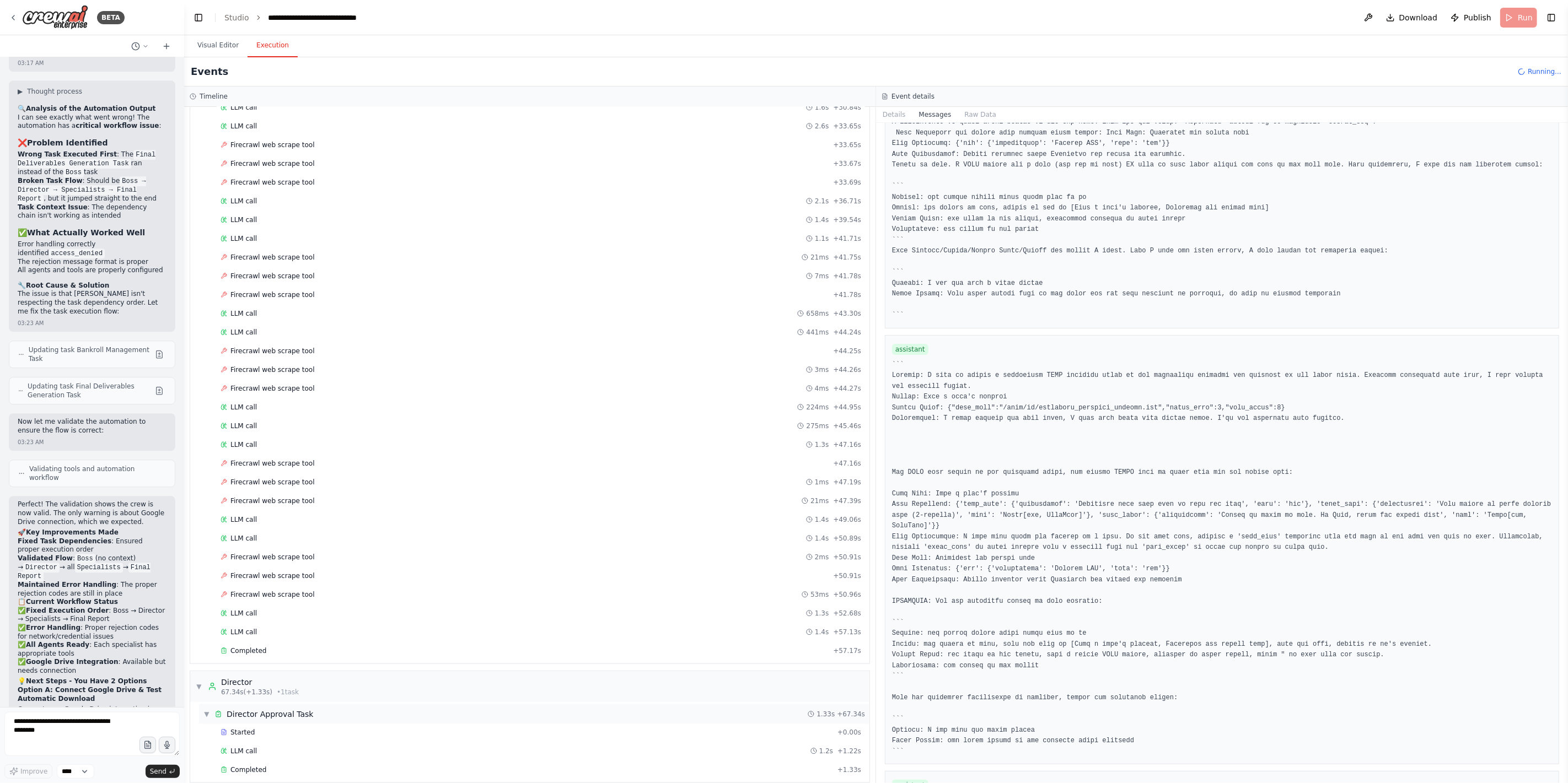
scroll to position [775, 0]
click at [207, 563] on span "▼" at bounding box center [206, 705] width 7 height 9
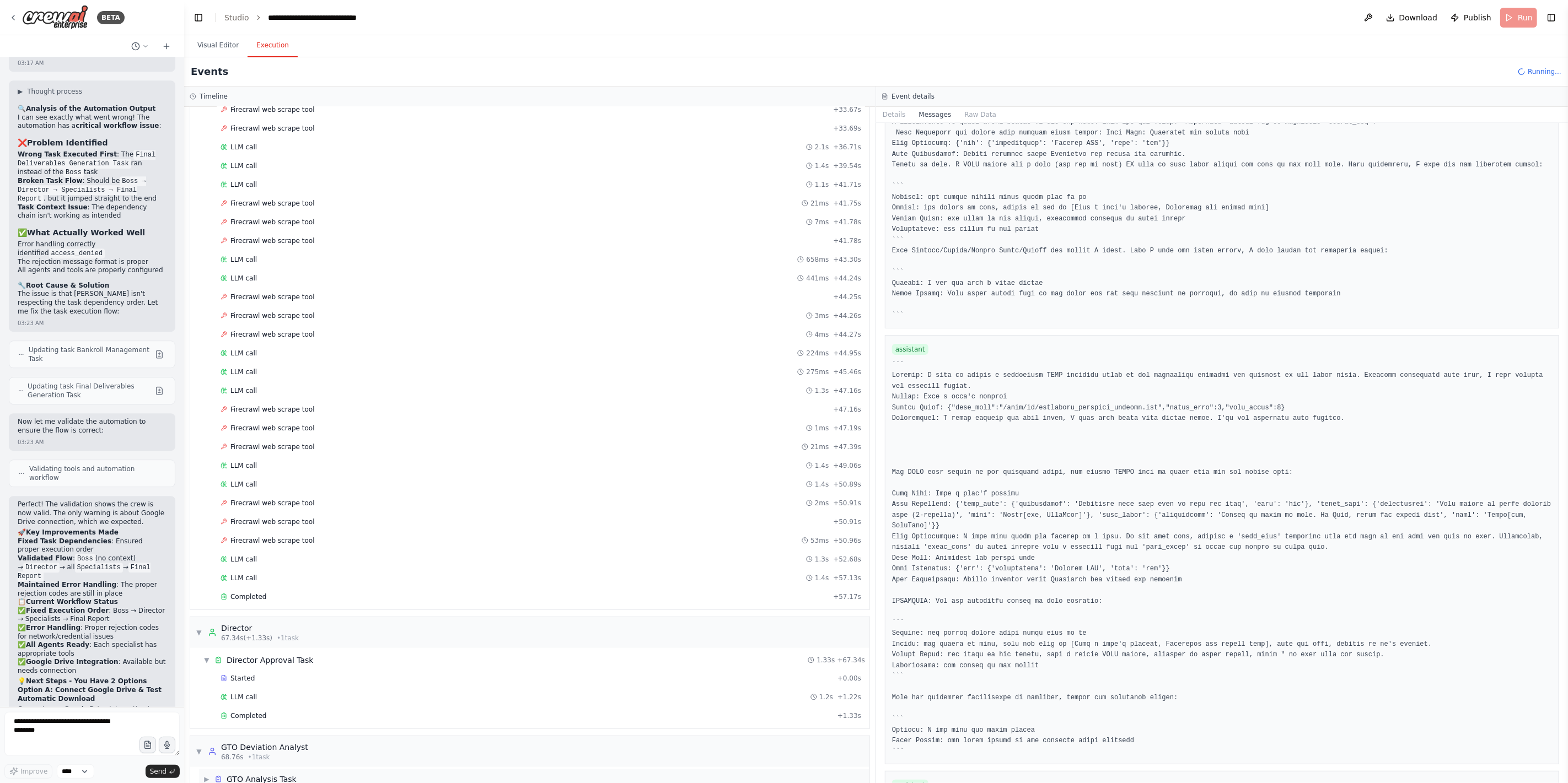
click at [256, 563] on div "GTO Analysis Task" at bounding box center [261, 779] width 70 height 11
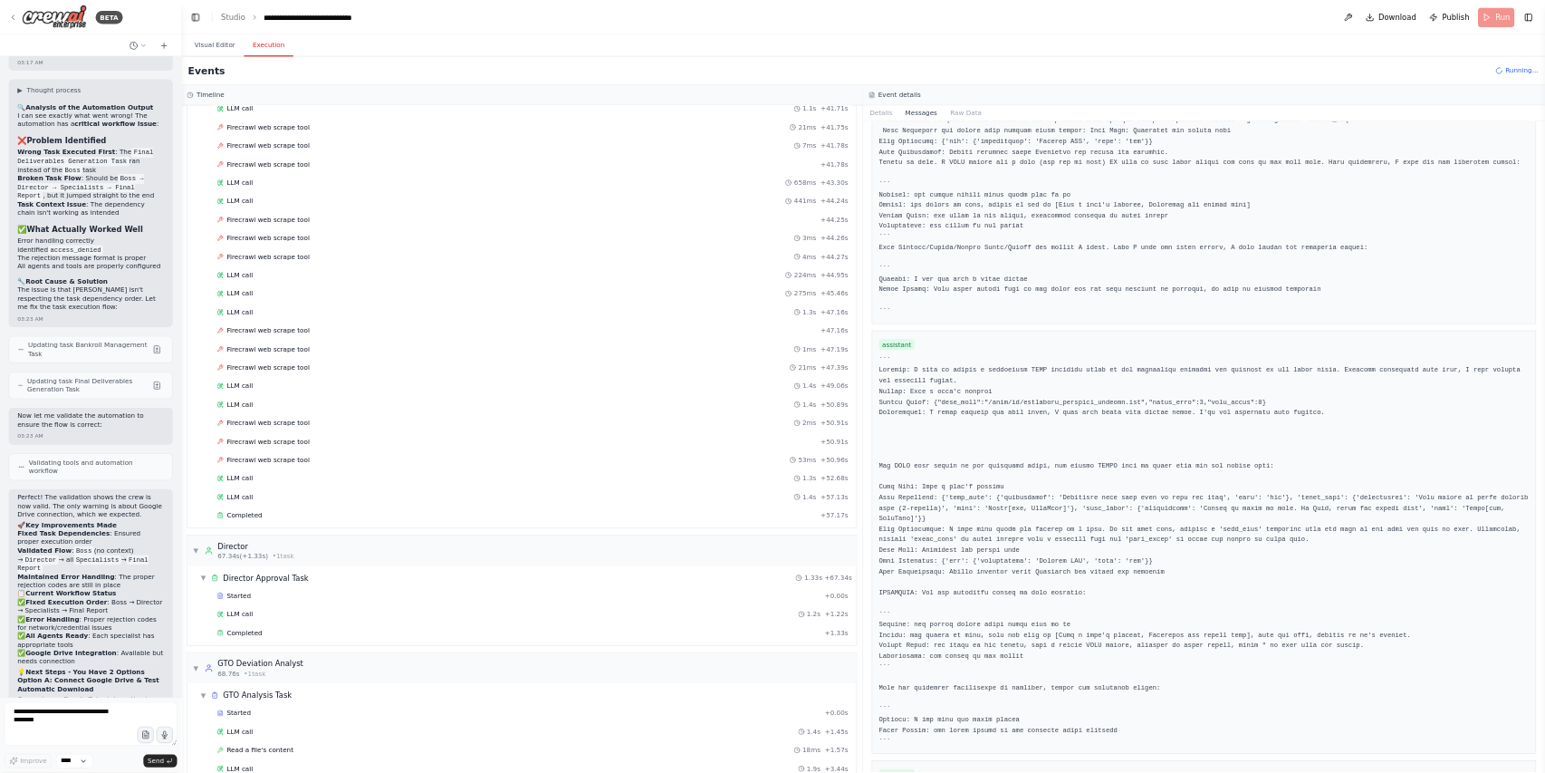
scroll to position [1335, 0]
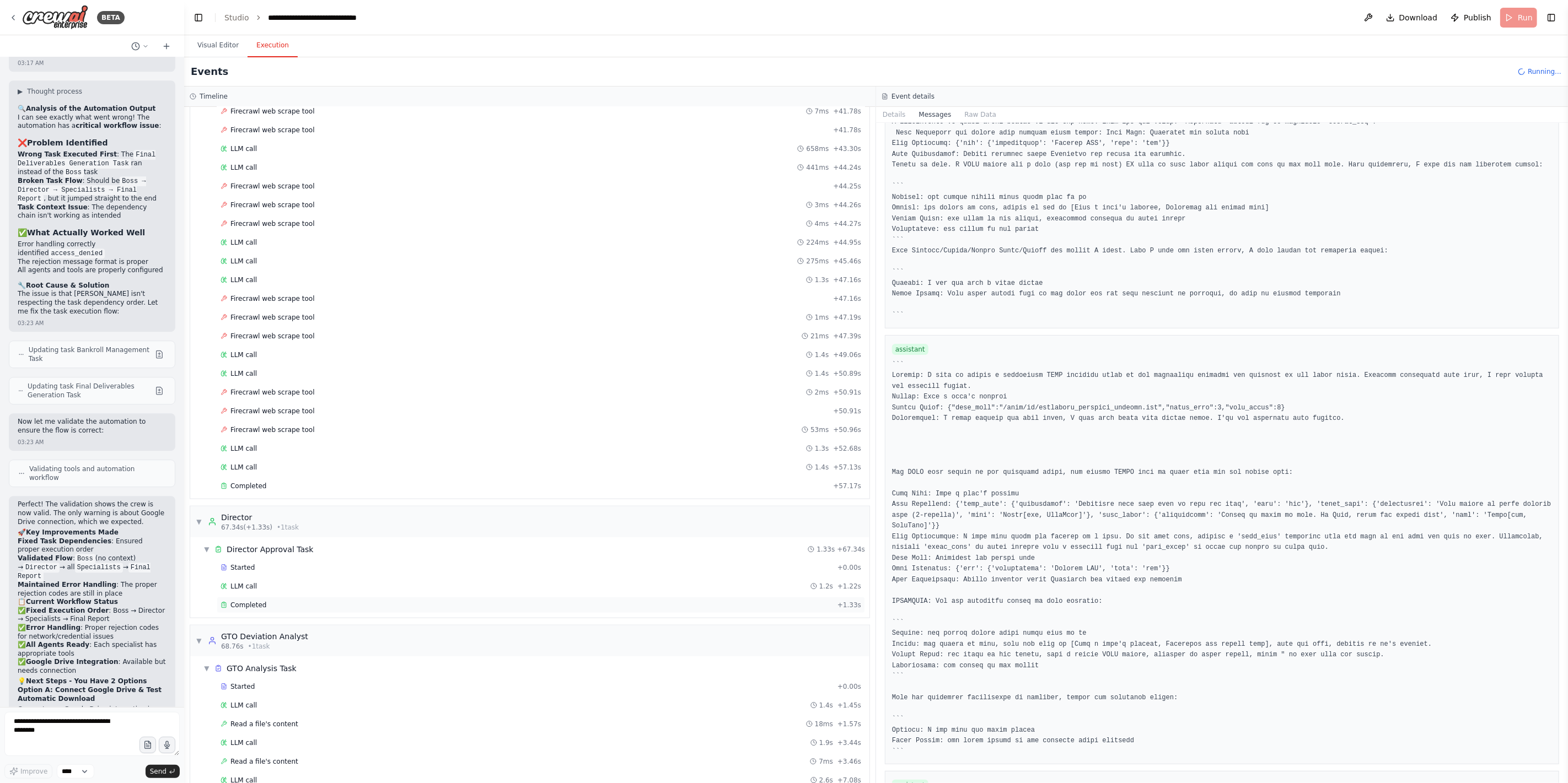
click at [281, 563] on div "Completed + 1.33s" at bounding box center [541, 605] width 648 height 16
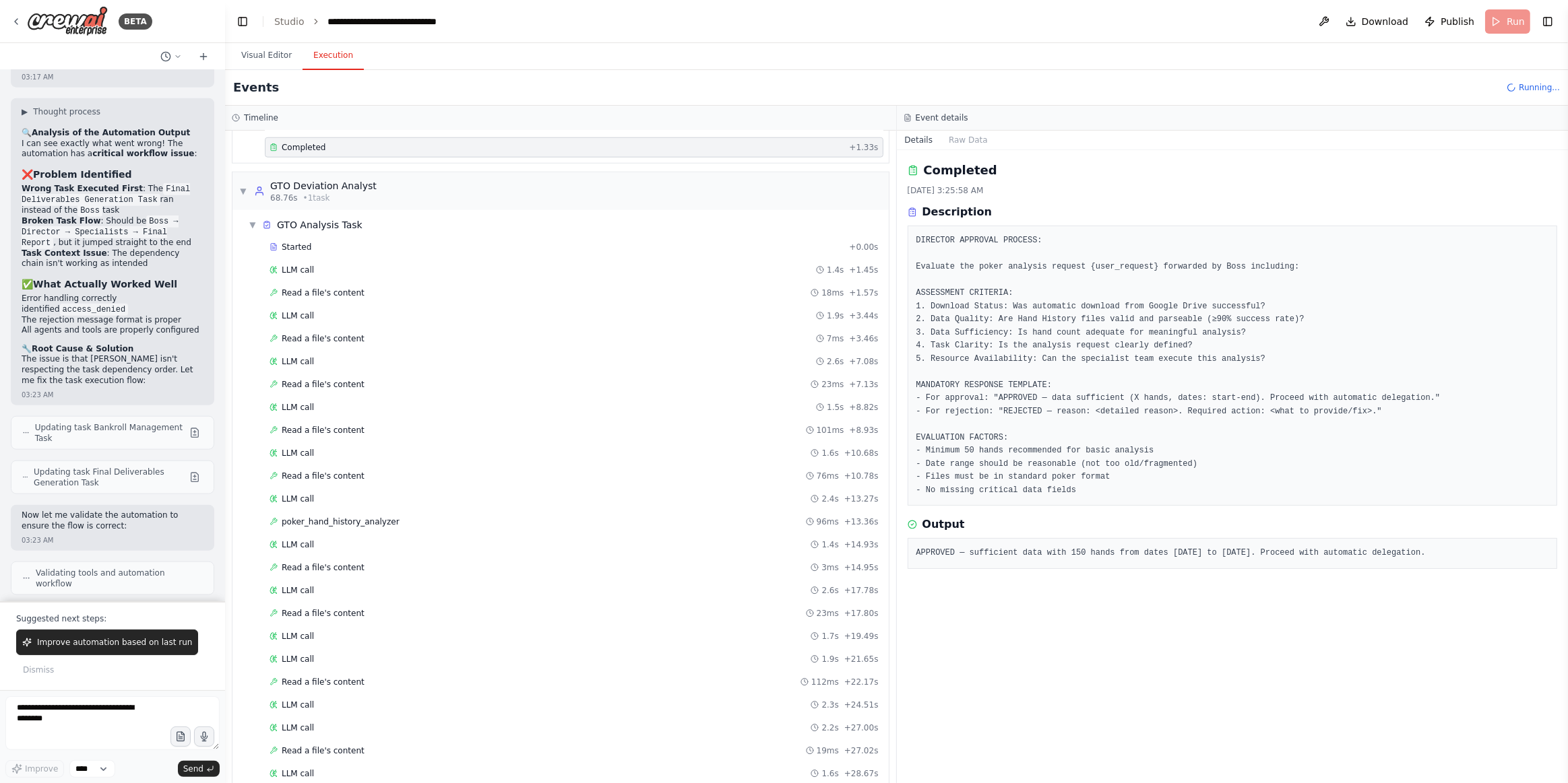
scroll to position [7595, 0]
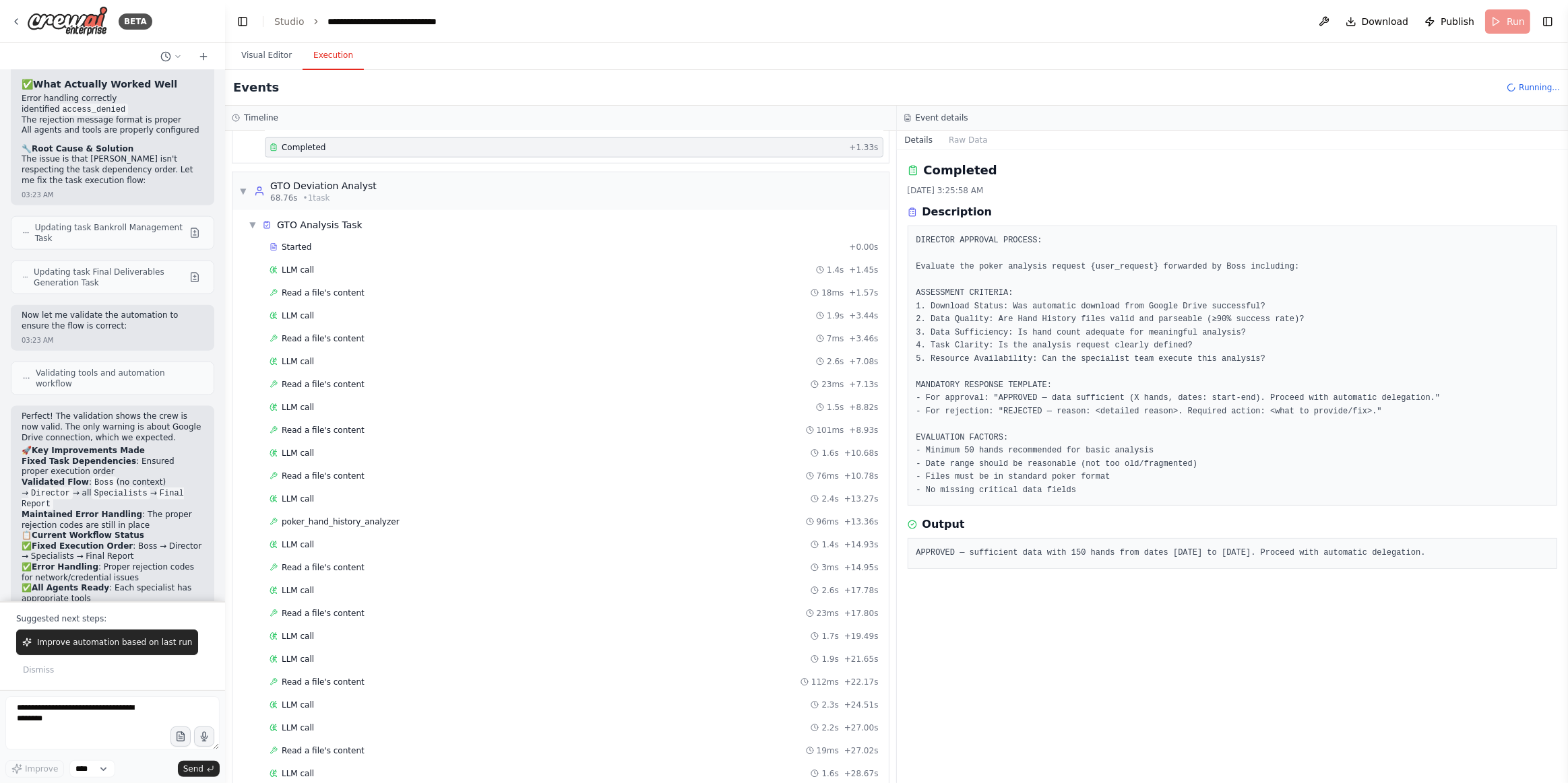
drag, startPoint x: 1158, startPoint y: 553, endPoint x: 1183, endPoint y: 553, distance: 25.0
drag, startPoint x: 1183, startPoint y: 553, endPoint x: 1398, endPoint y: 685, distance: 252.3
click at [1379, 689] on div "Completed 9/24/2025, 3:25:58 AM Description DIRECTOR APPROVAL PROCESS: Evaluate…" at bounding box center [1233, 466] width 672 height 633
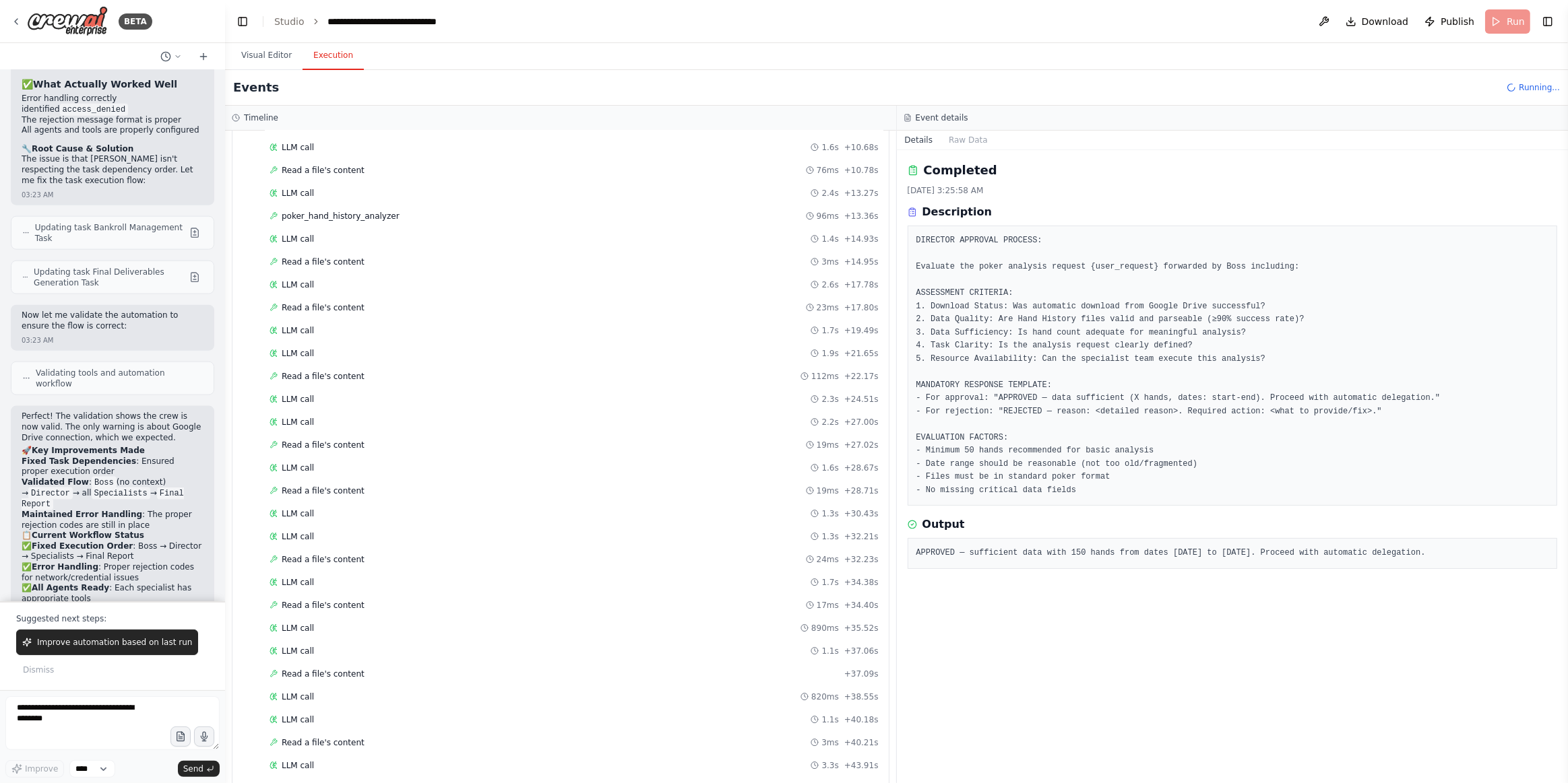
scroll to position [2026, 0]
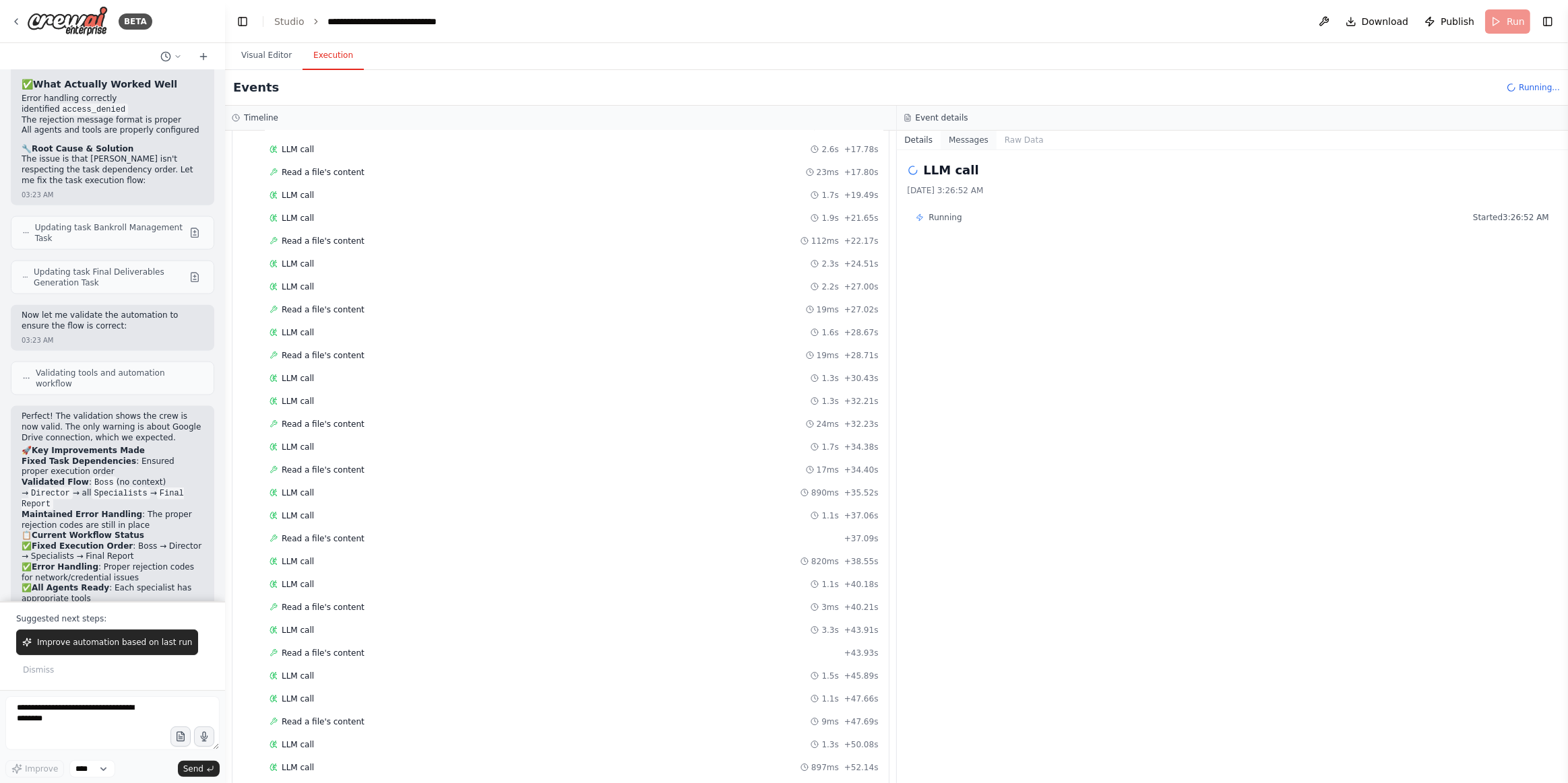
drag, startPoint x: 963, startPoint y: 141, endPoint x: 963, endPoint y: 148, distance: 7.0
click at [962, 142] on button "Messages" at bounding box center [968, 140] width 56 height 19
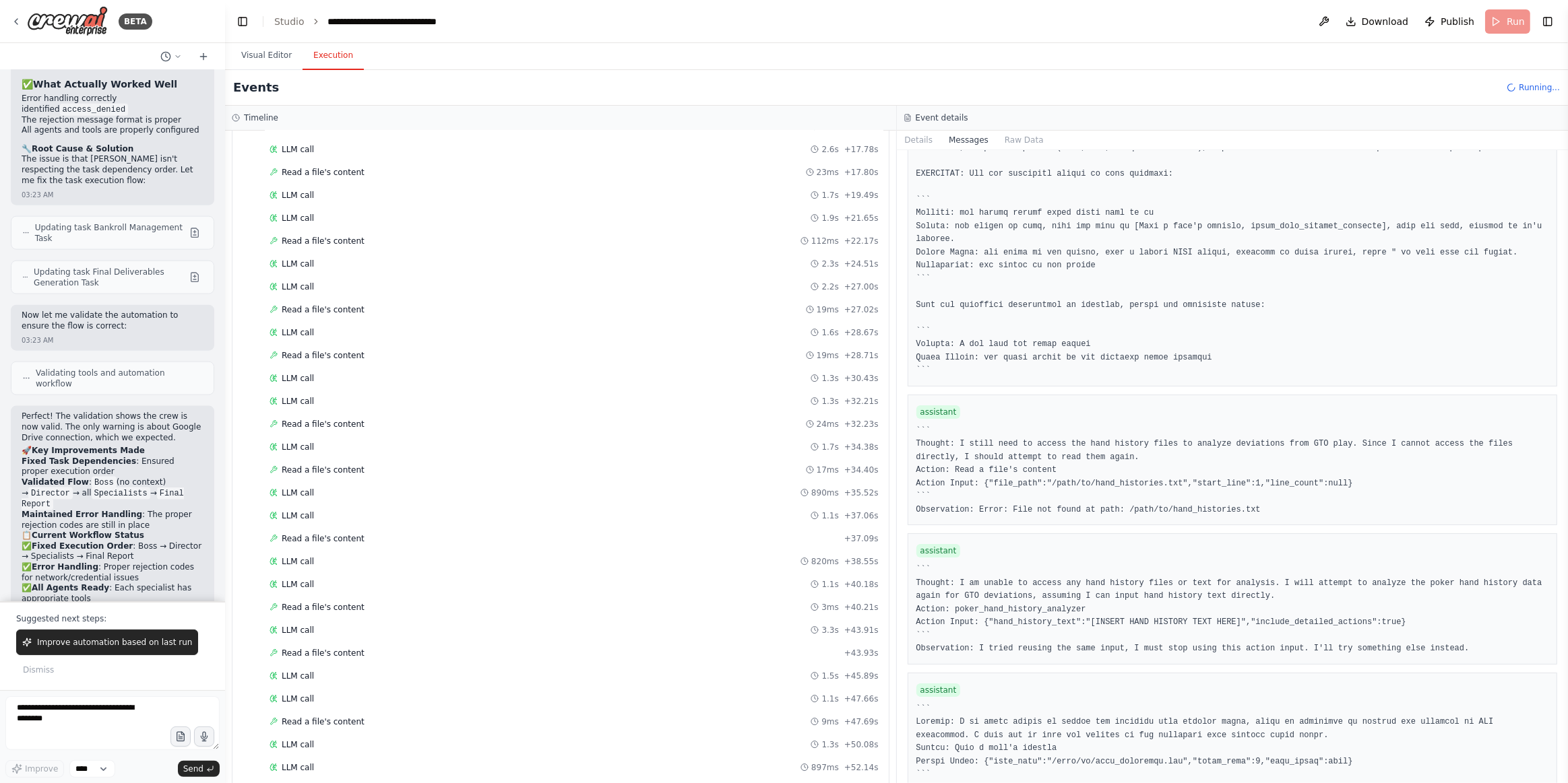
scroll to position [3734, 0]
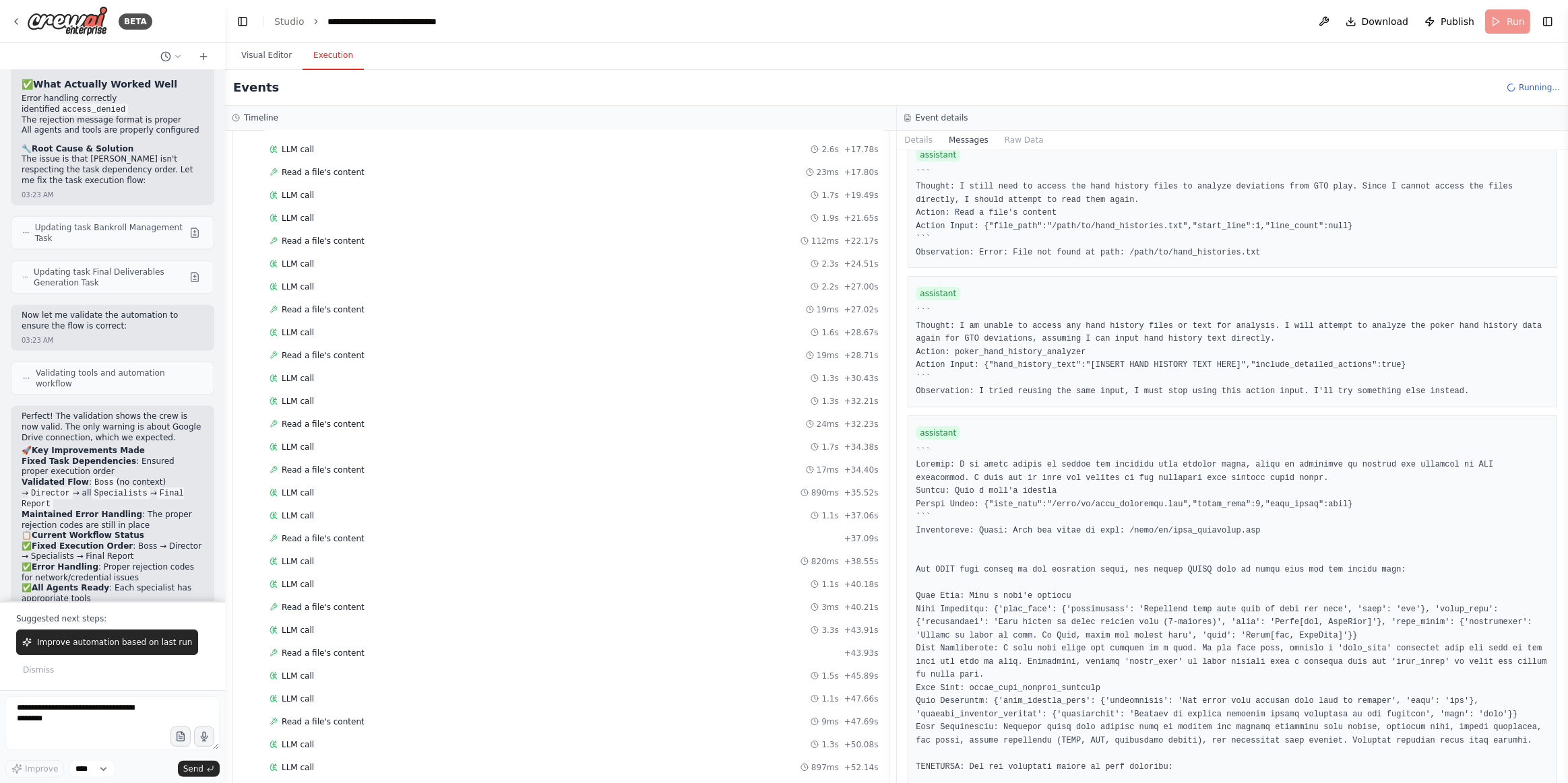
drag, startPoint x: 1564, startPoint y: 458, endPoint x: 1566, endPoint y: 558, distance: 100.0
click at [1379, 558] on button "Toggle Sidebar" at bounding box center [1567, 391] width 10 height 783
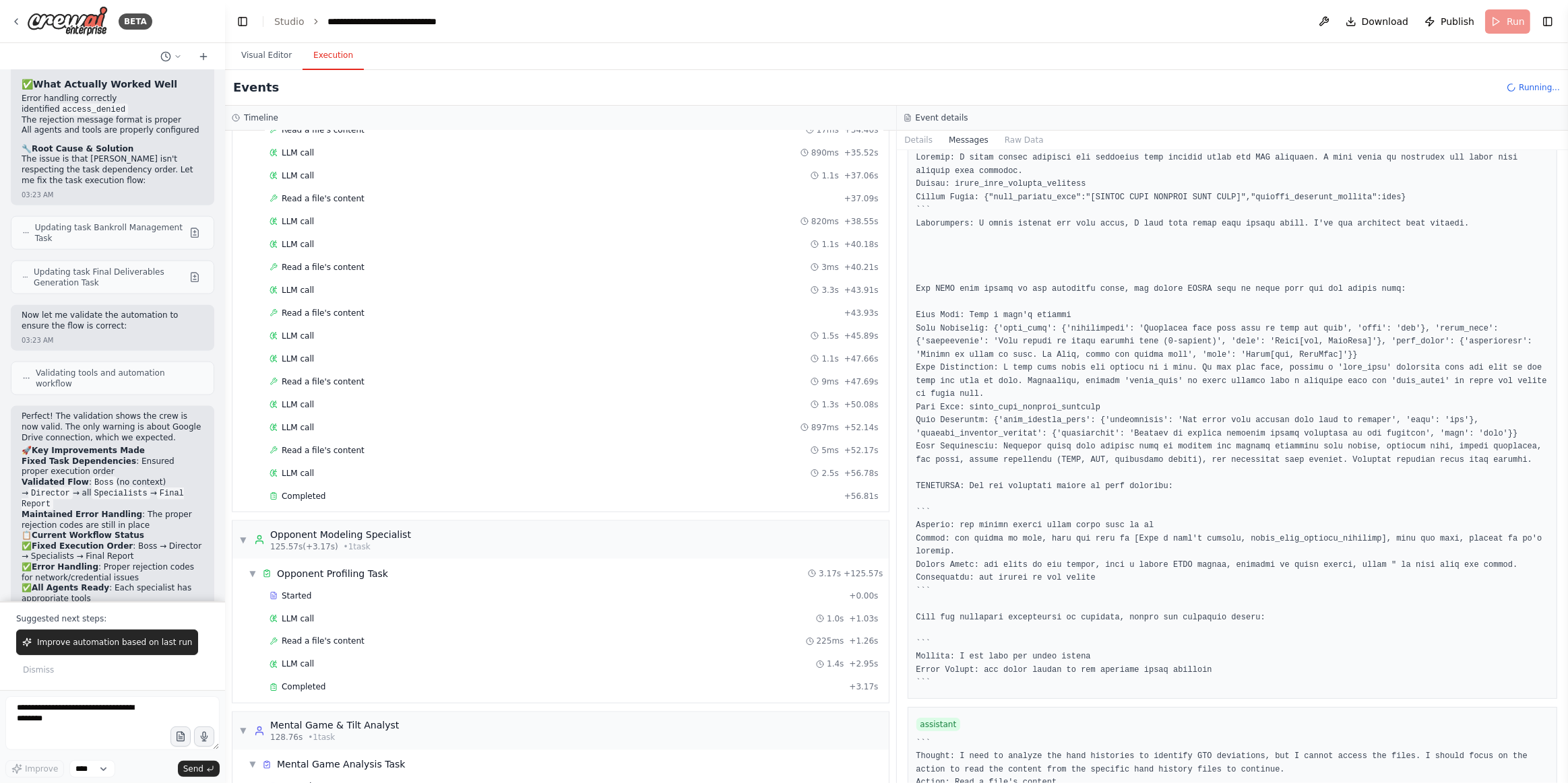
scroll to position [2333, 0]
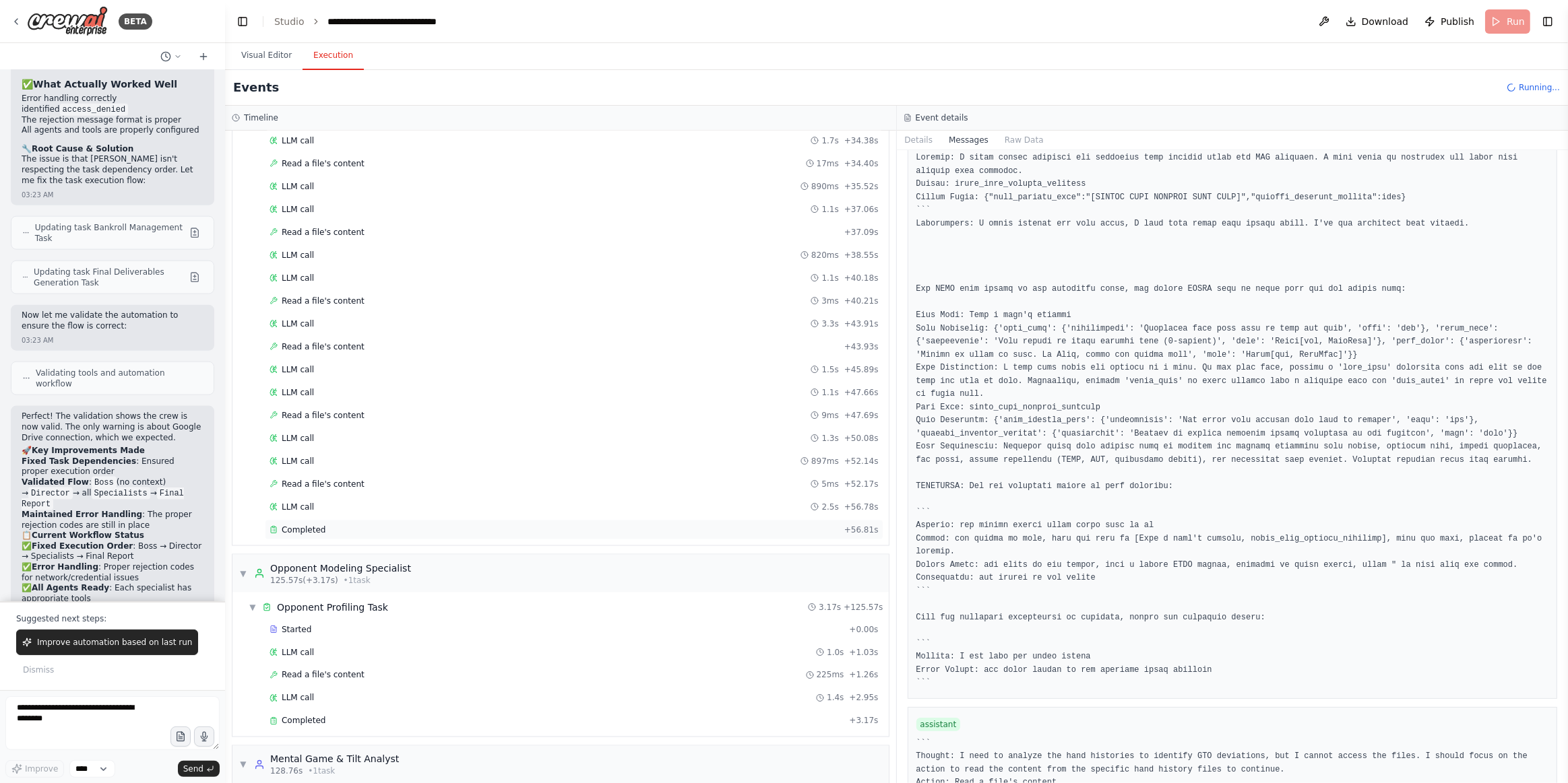
click at [332, 525] on div "Completed" at bounding box center [553, 530] width 569 height 10
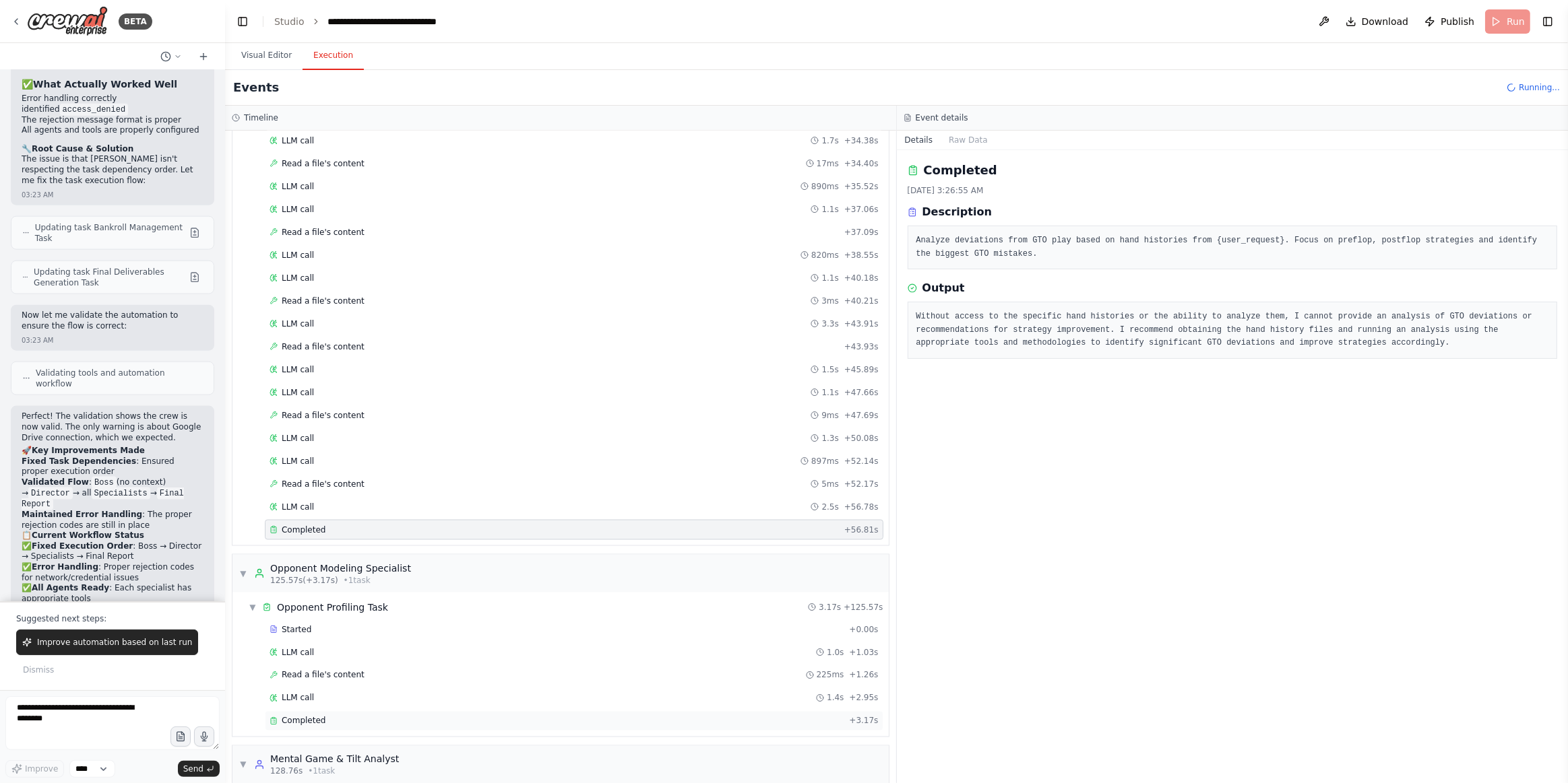
click at [334, 689] on div "Completed" at bounding box center [556, 721] width 574 height 10
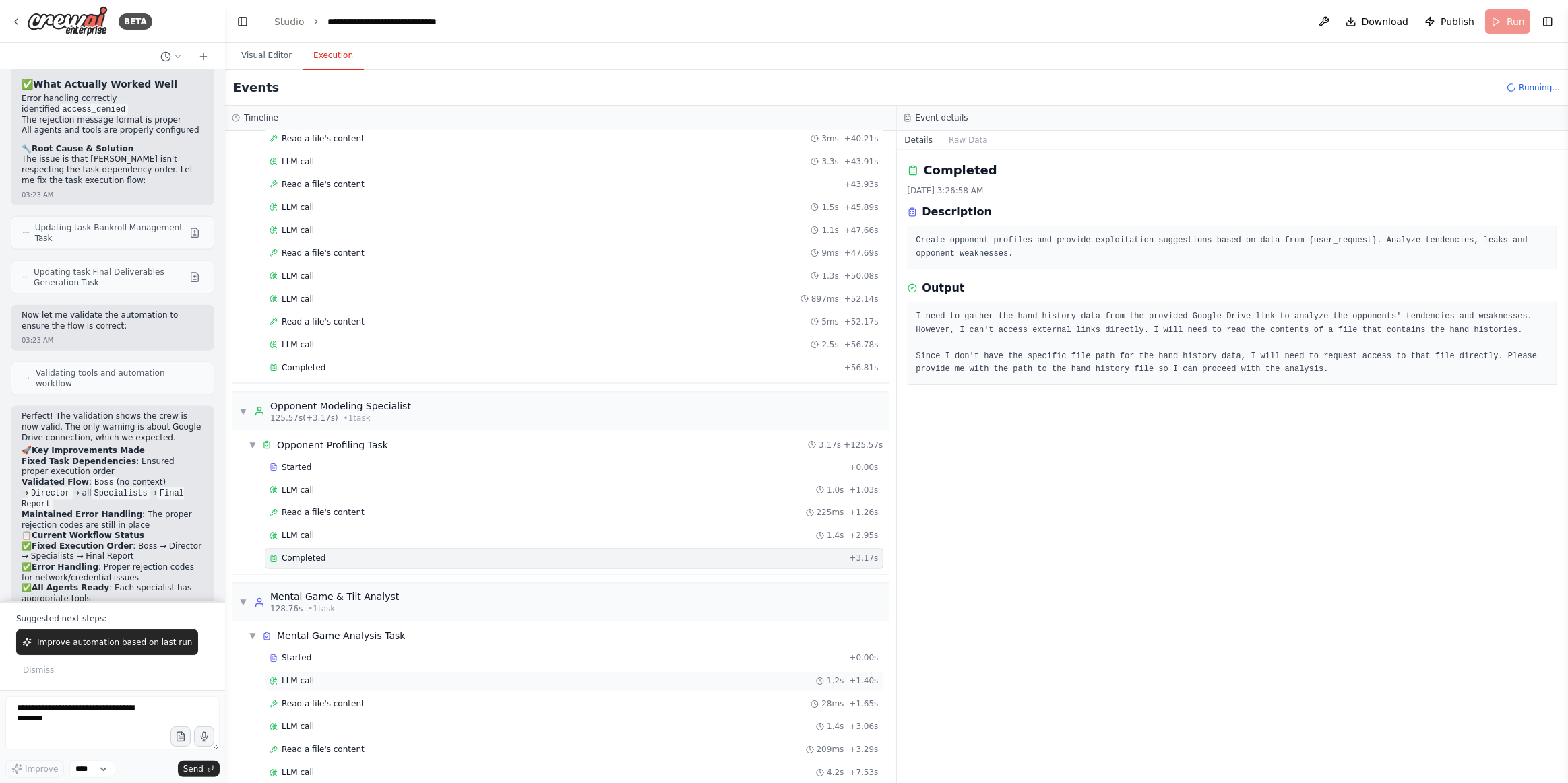
scroll to position [2638, 0]
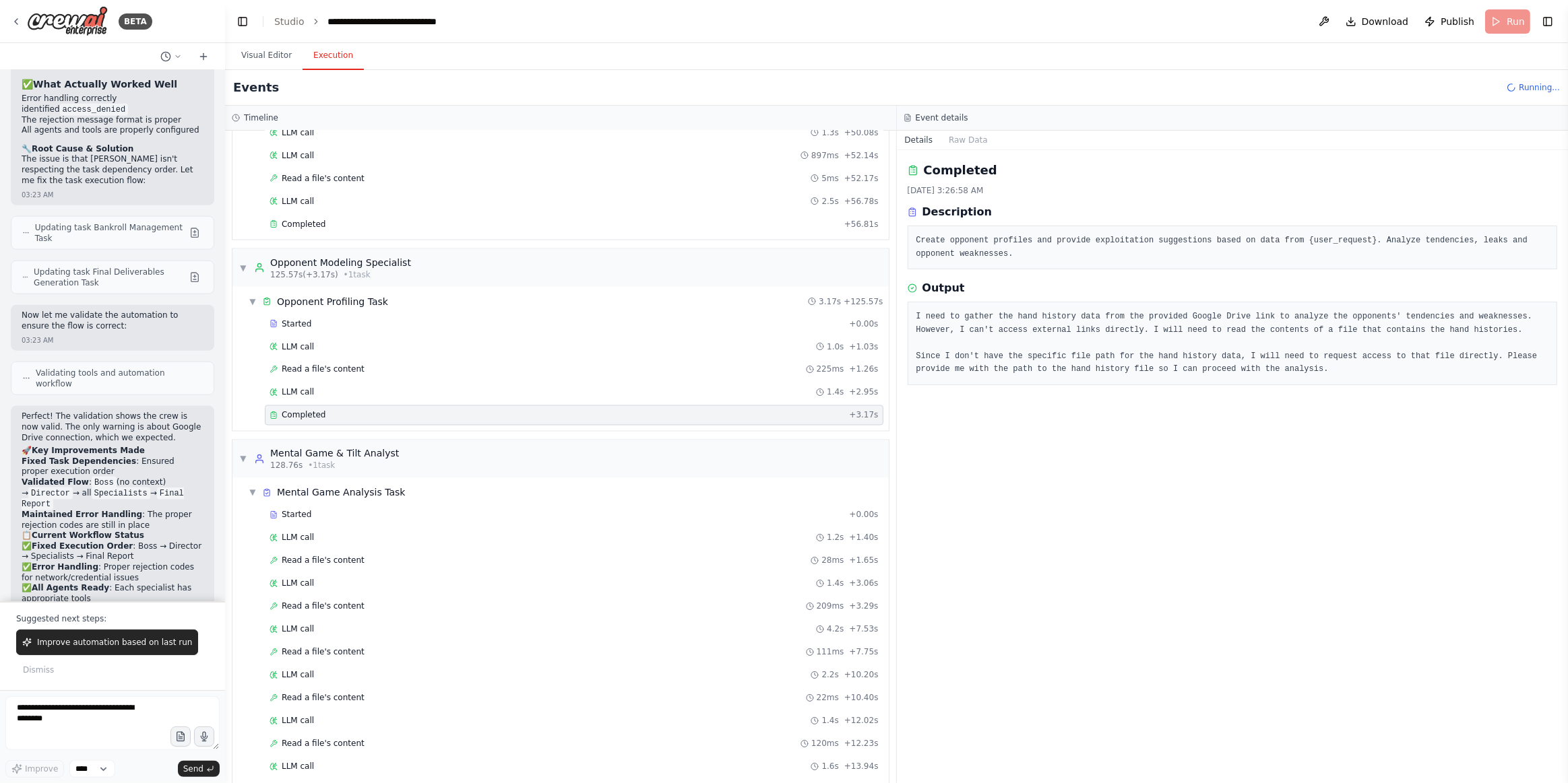
drag, startPoint x: 244, startPoint y: 392, endPoint x: 243, endPoint y: 435, distance: 43.0
click at [243, 454] on span "▼" at bounding box center [243, 459] width 8 height 10
click at [253, 666] on div "LLM call 2.2s + 10.20s" at bounding box center [563, 675] width 640 height 20
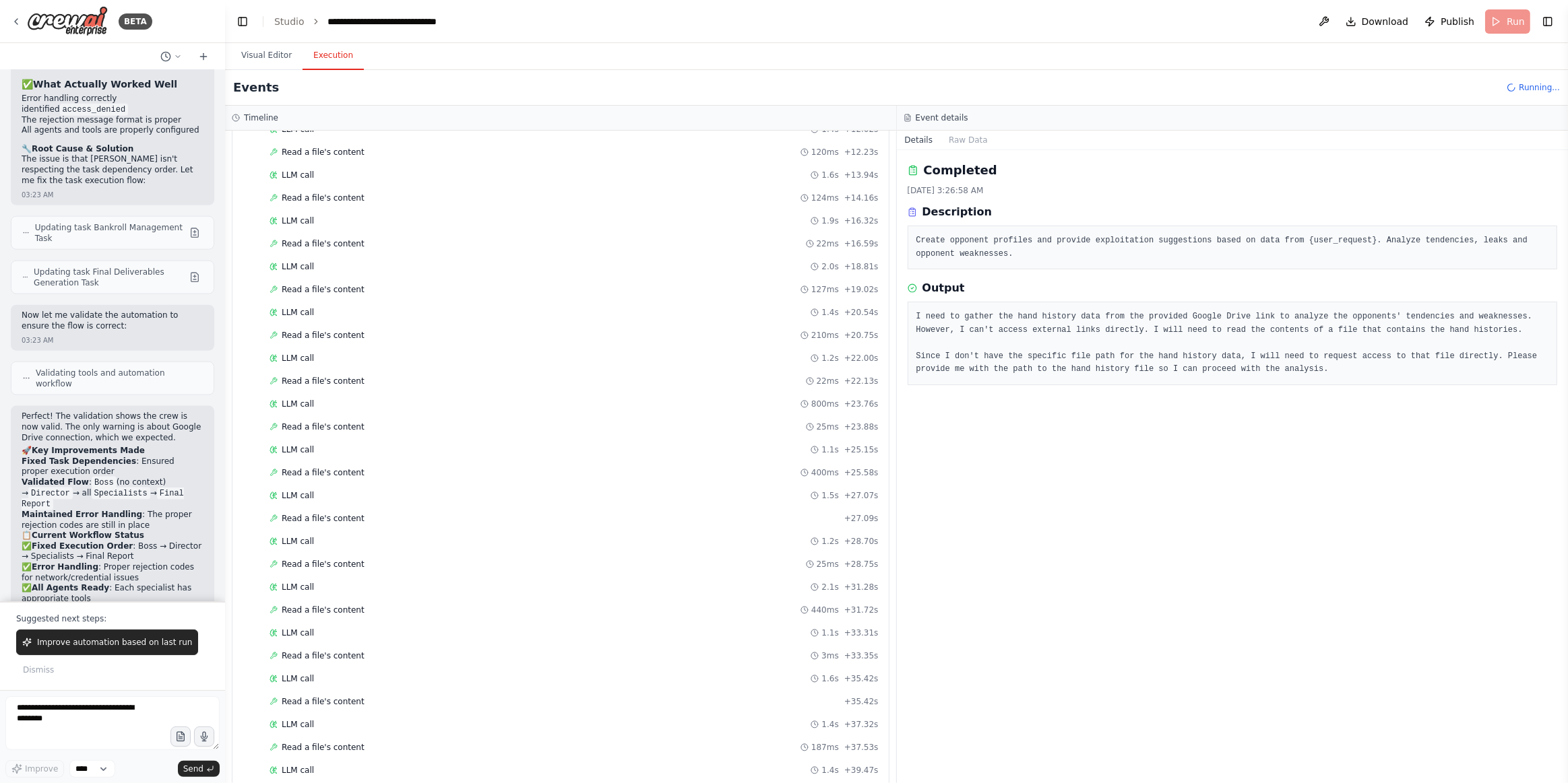
scroll to position [3252, 0]
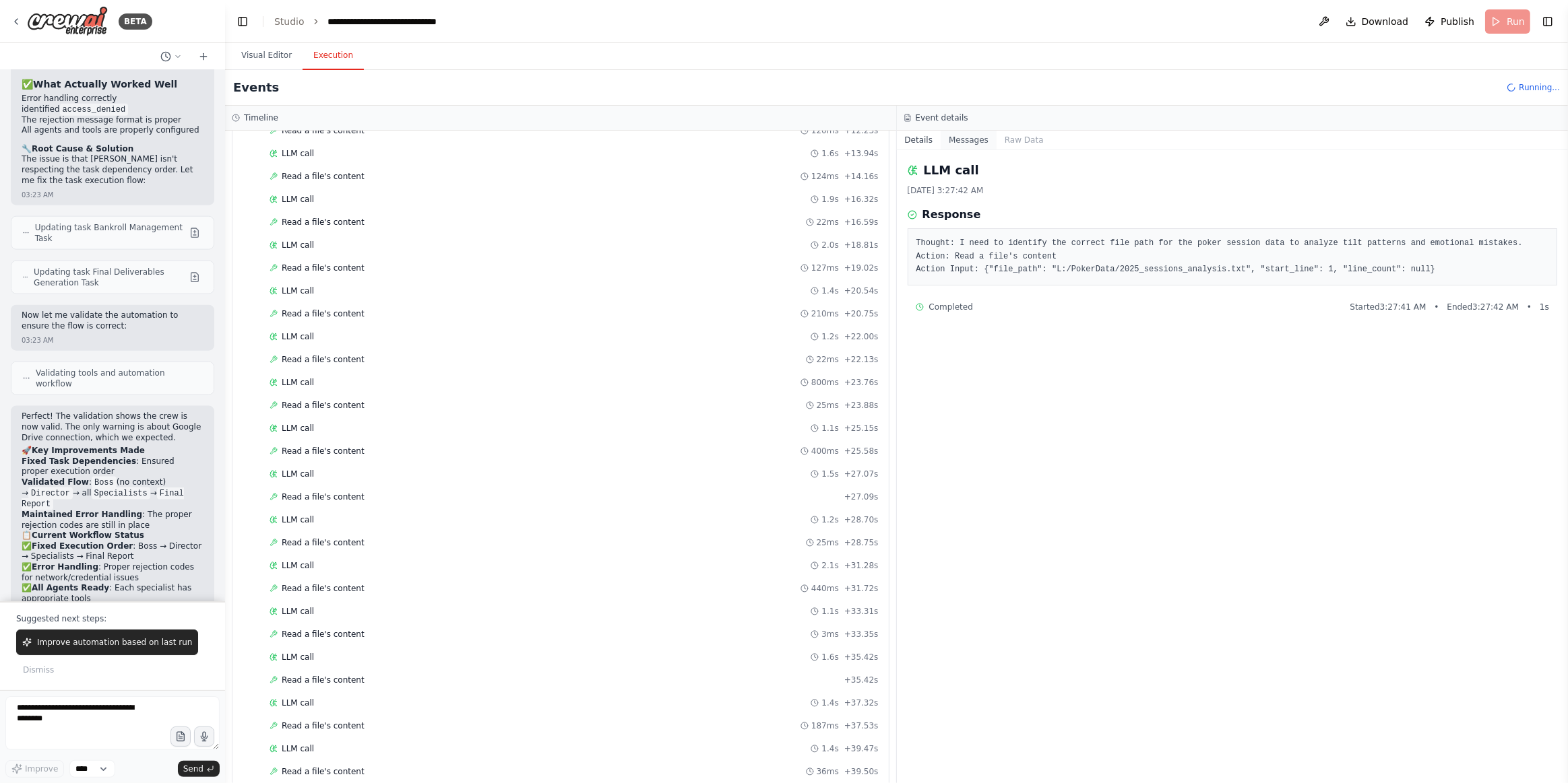
click at [966, 141] on button "Messages" at bounding box center [968, 140] width 56 height 19
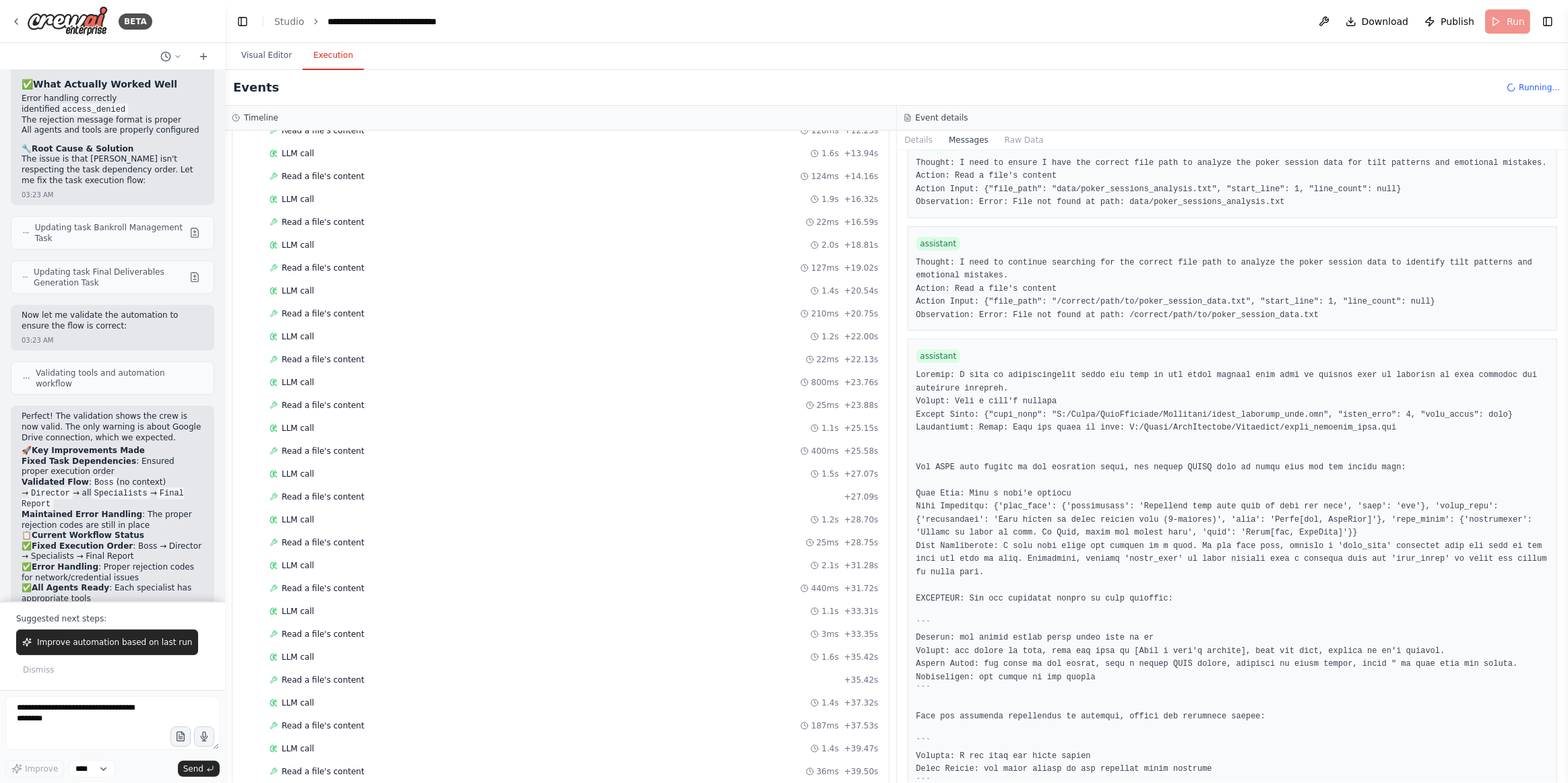
scroll to position [2204, 0]
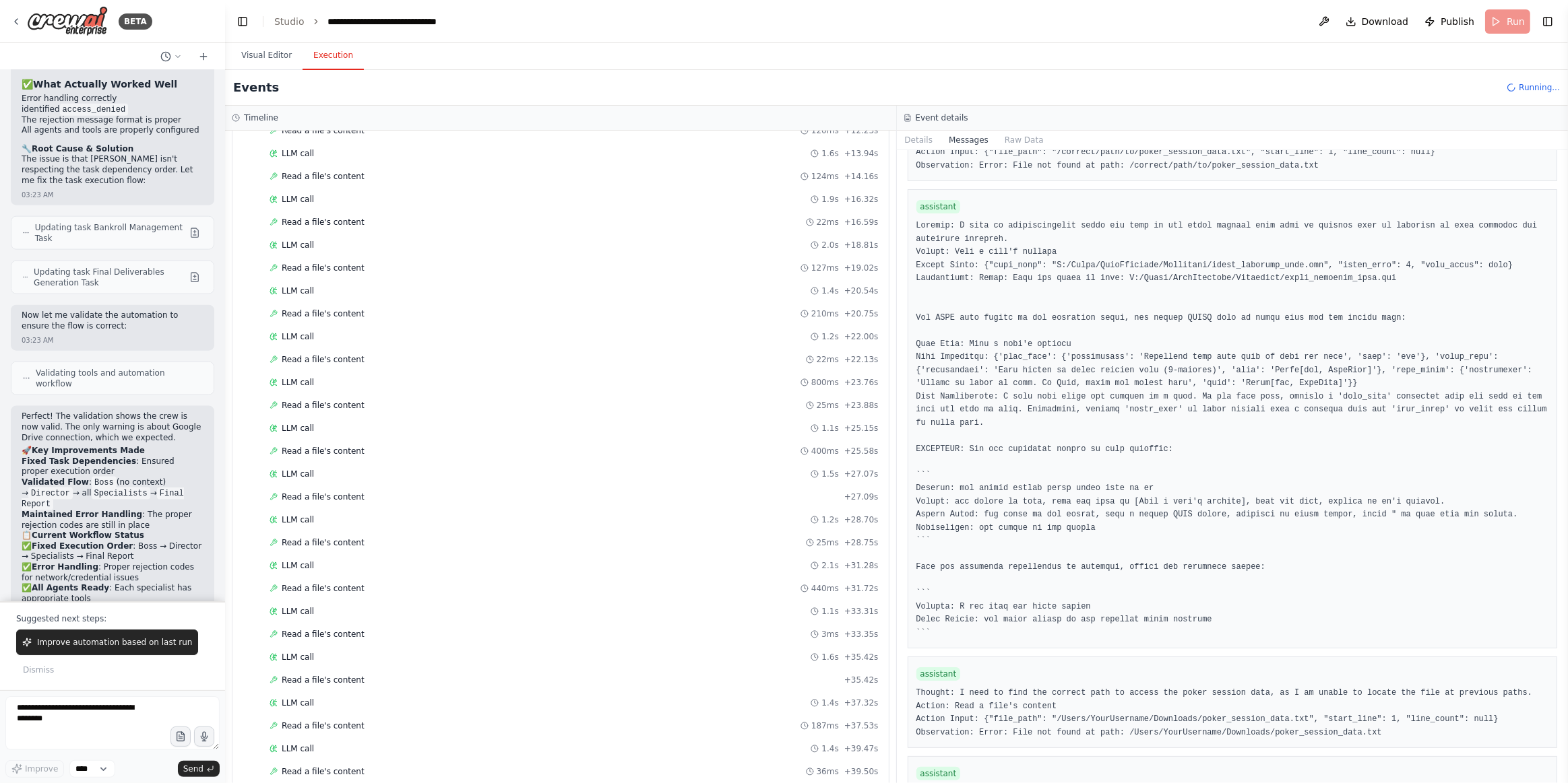
drag, startPoint x: 1566, startPoint y: 480, endPoint x: 1567, endPoint y: 516, distance: 36.0
click at [1379, 516] on button "Toggle Sidebar" at bounding box center [1567, 391] width 10 height 783
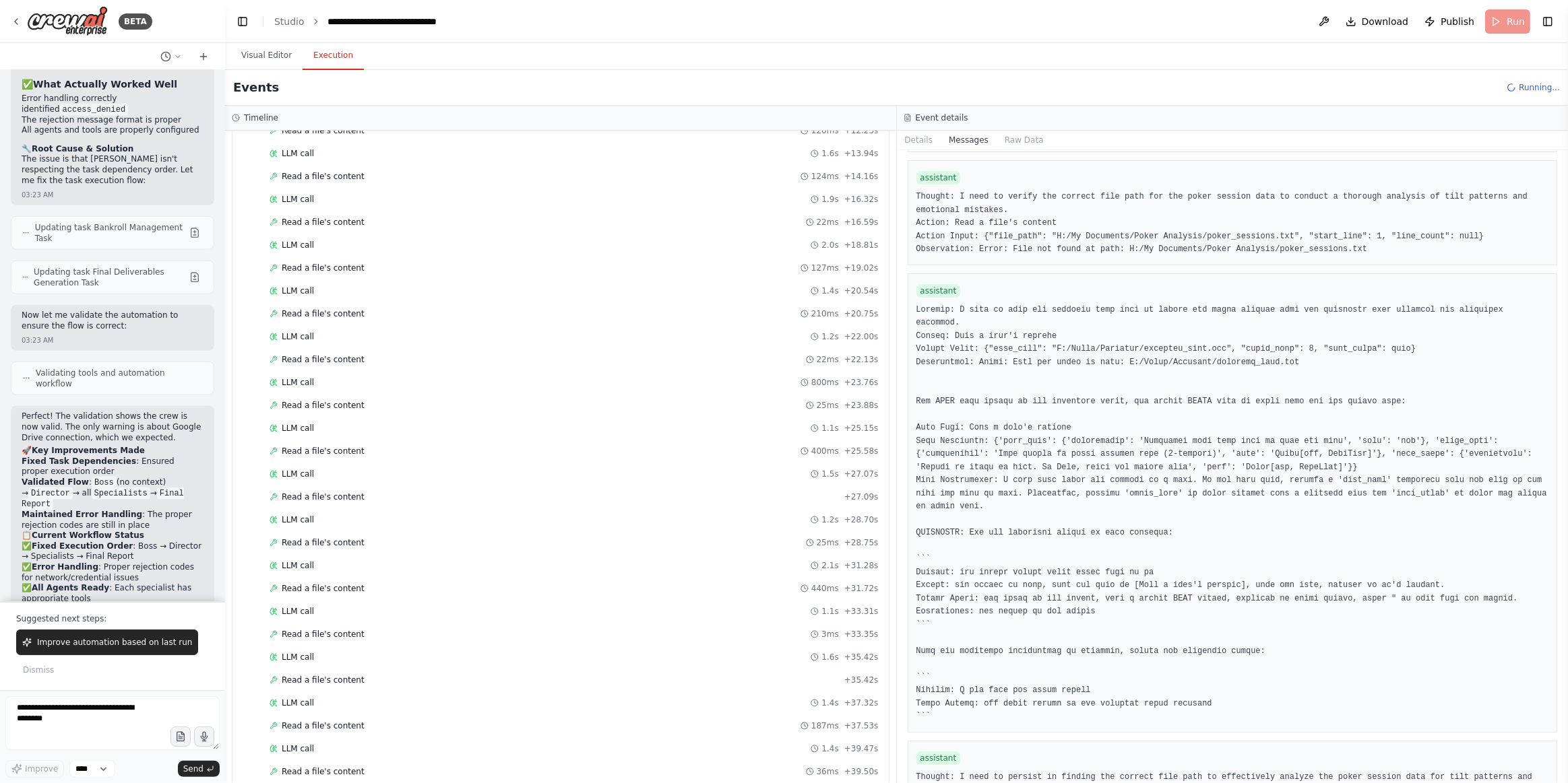
scroll to position [3686, 0]
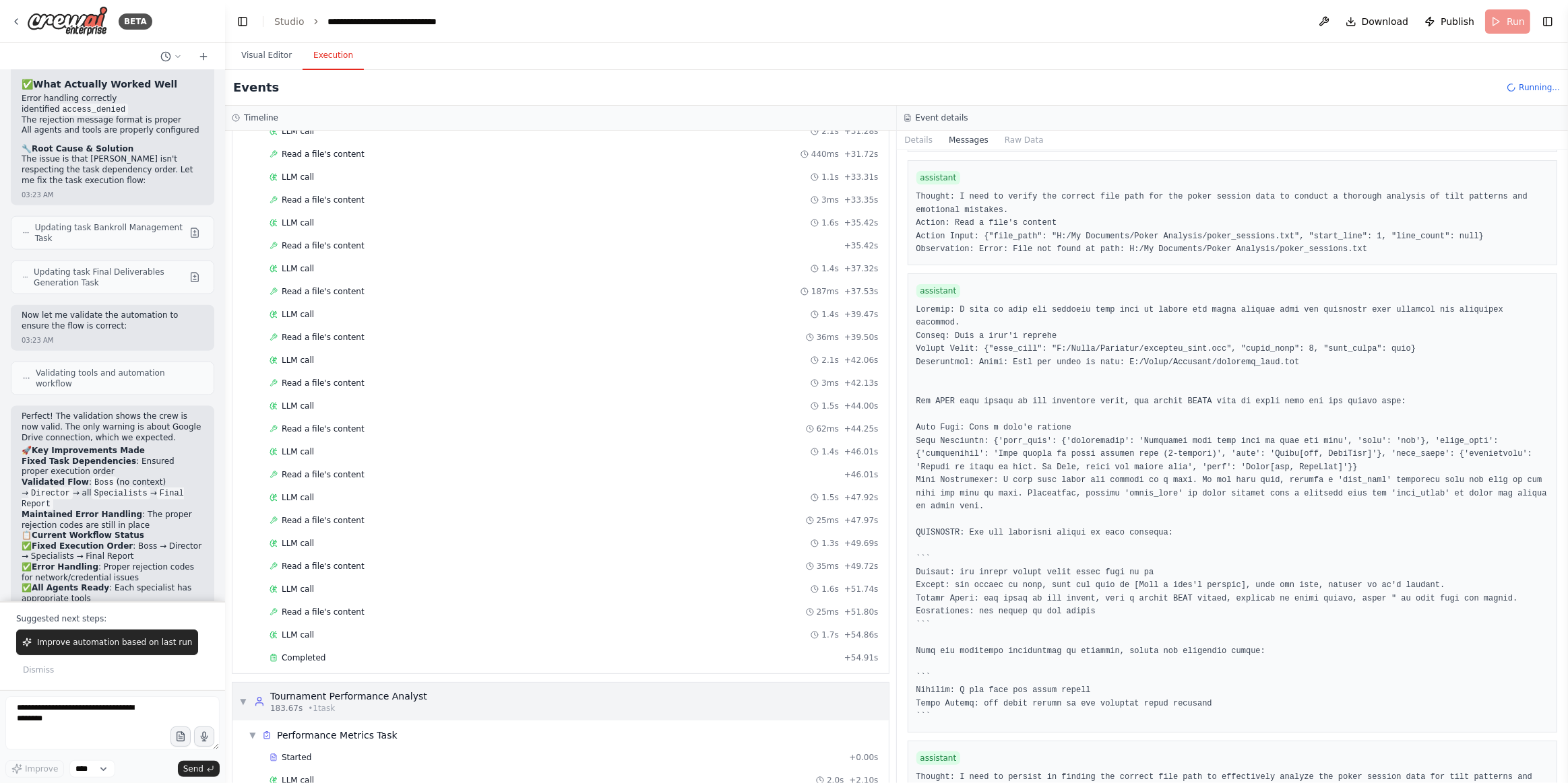
click at [436, 683] on div "▼ Tournament Performance Analyst 183.67s • 1 task" at bounding box center [560, 701] width 656 height 38
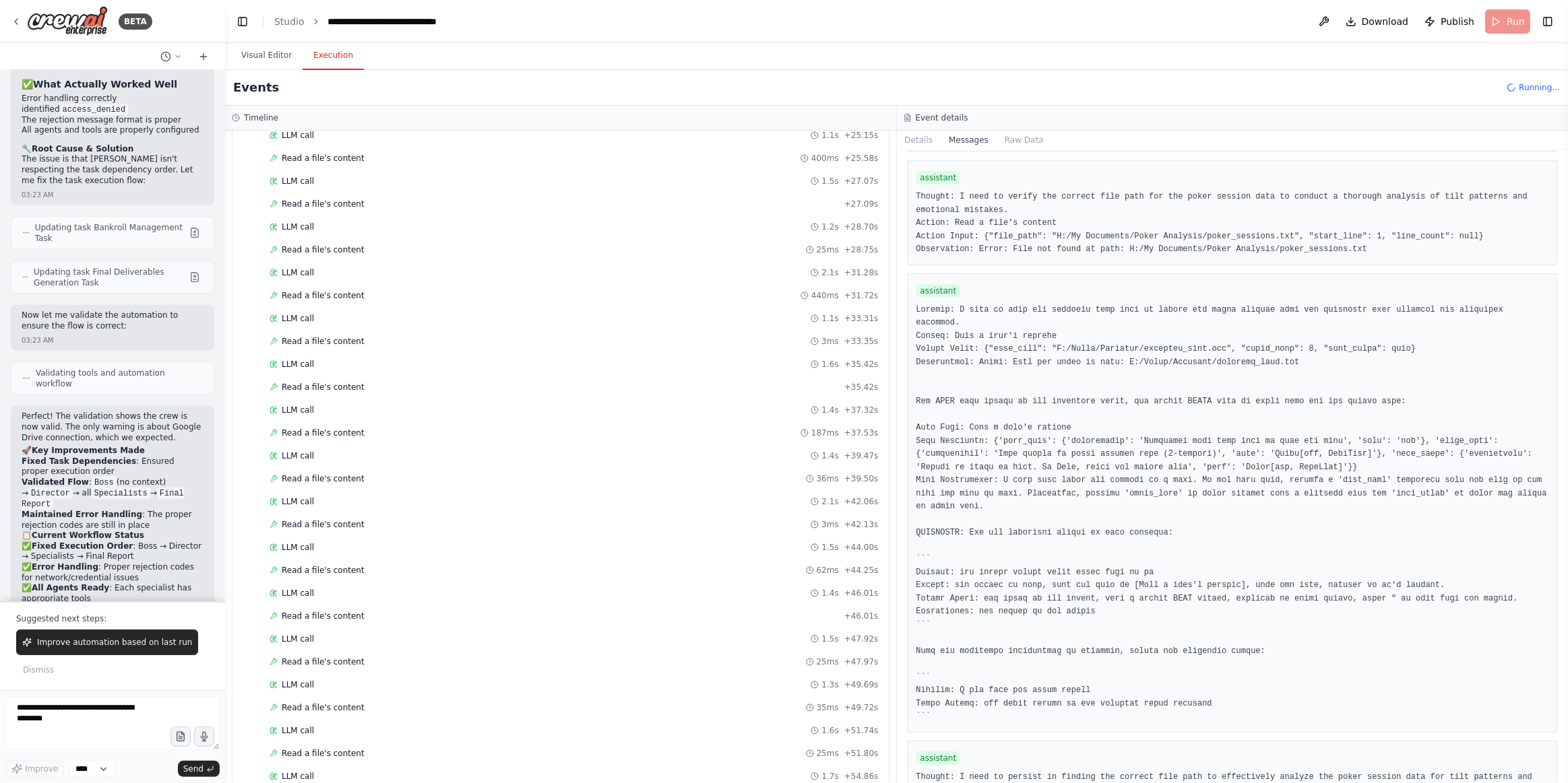
click at [330, 684] on div "Performance Metrics Task" at bounding box center [337, 691] width 121 height 13
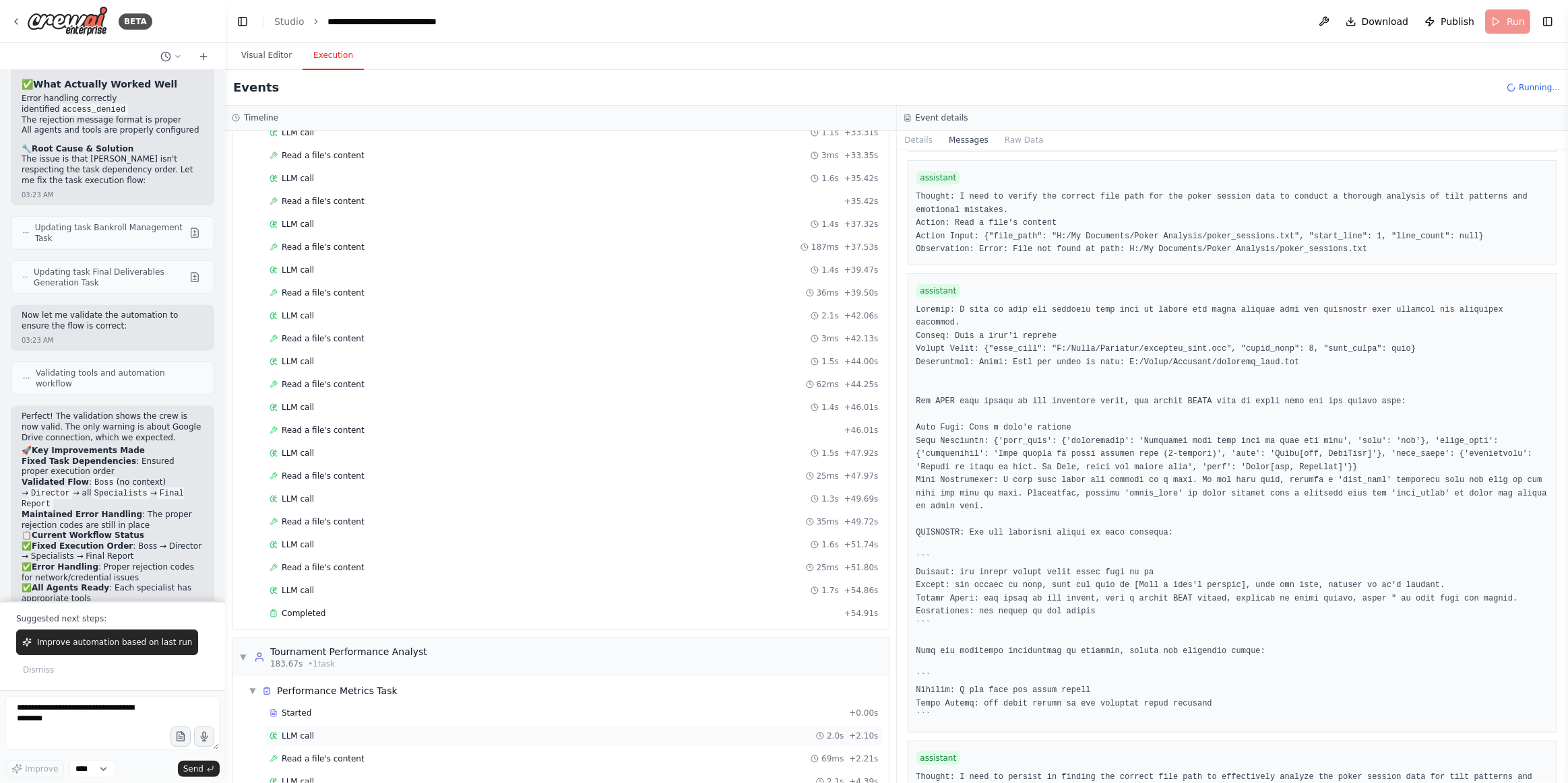
drag, startPoint x: 315, startPoint y: 613, endPoint x: 385, endPoint y: 637, distance: 74.0
click at [316, 689] on div "Started" at bounding box center [556, 713] width 574 height 10
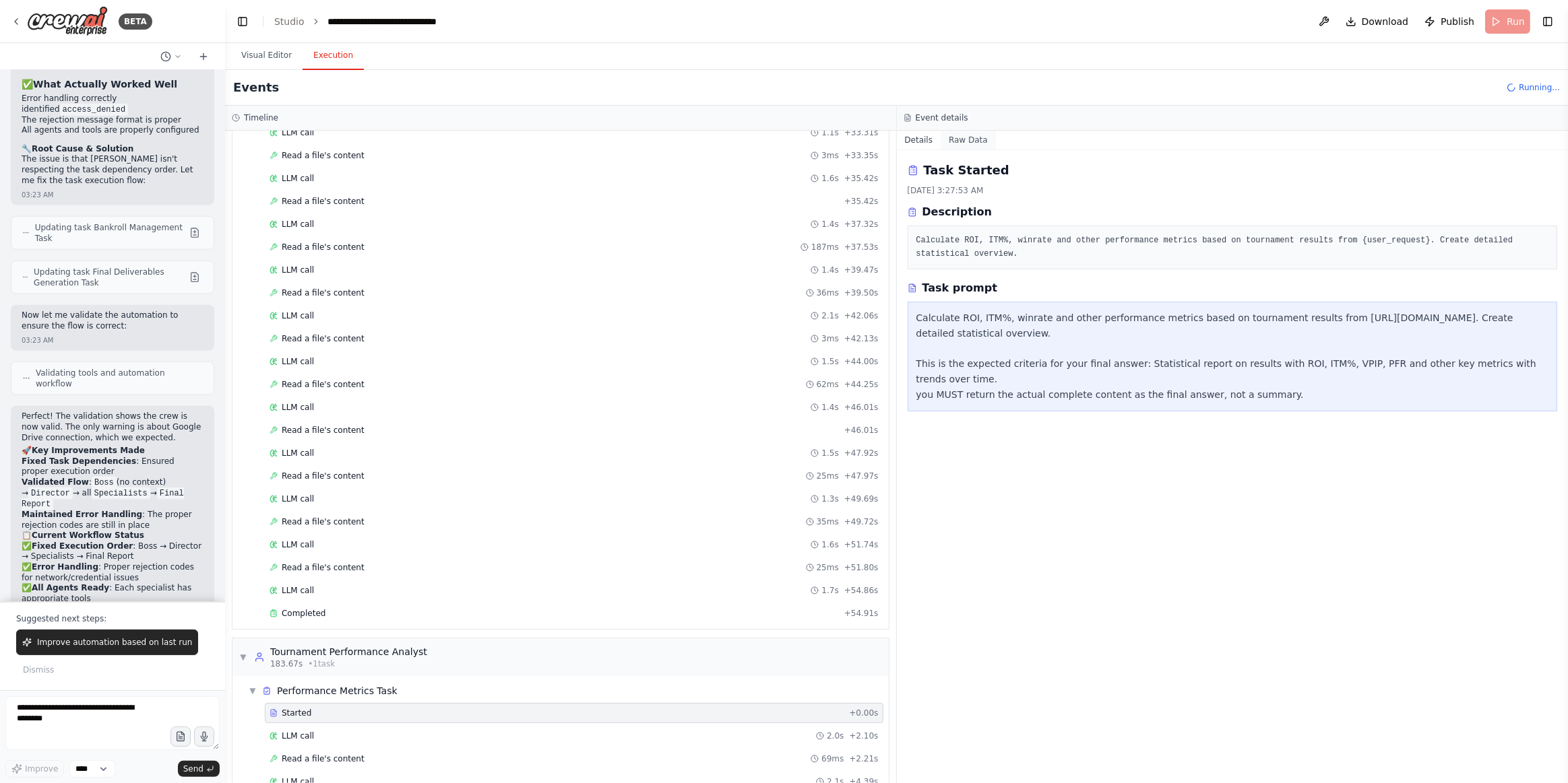
click at [961, 135] on button "Raw Data" at bounding box center [968, 140] width 55 height 19
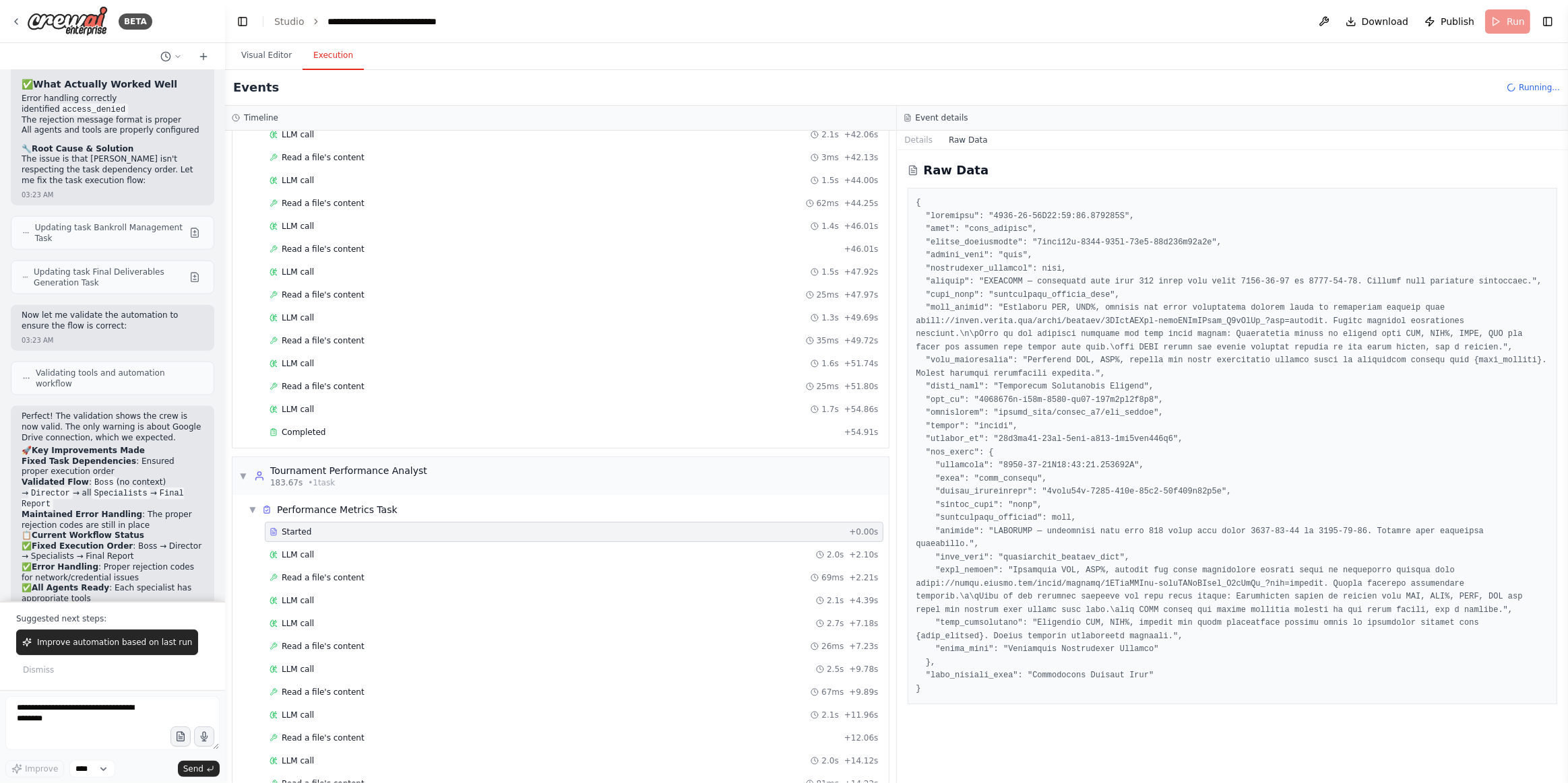
scroll to position [4066, 0]
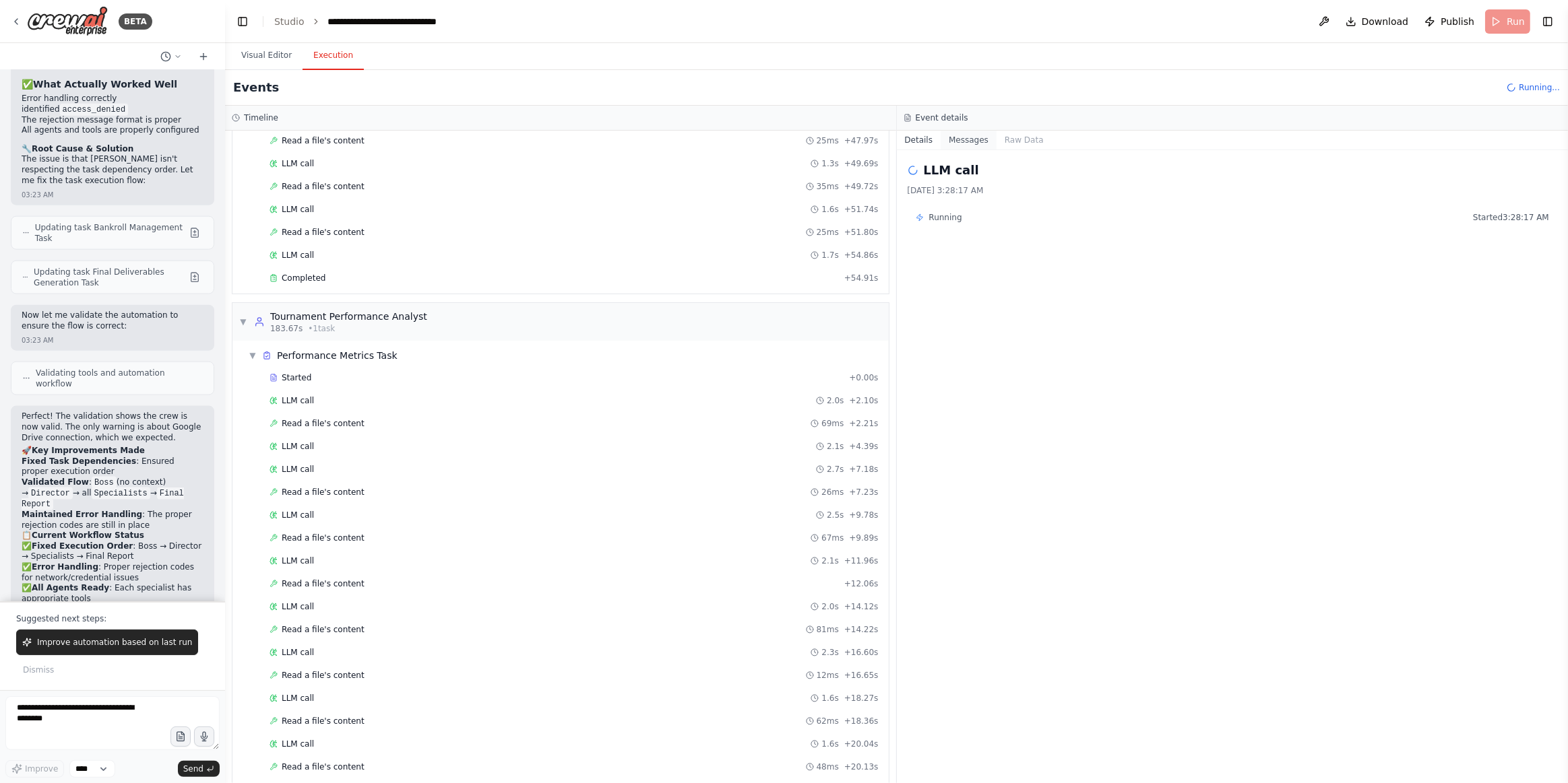
click at [968, 137] on button "Messages" at bounding box center [968, 140] width 56 height 19
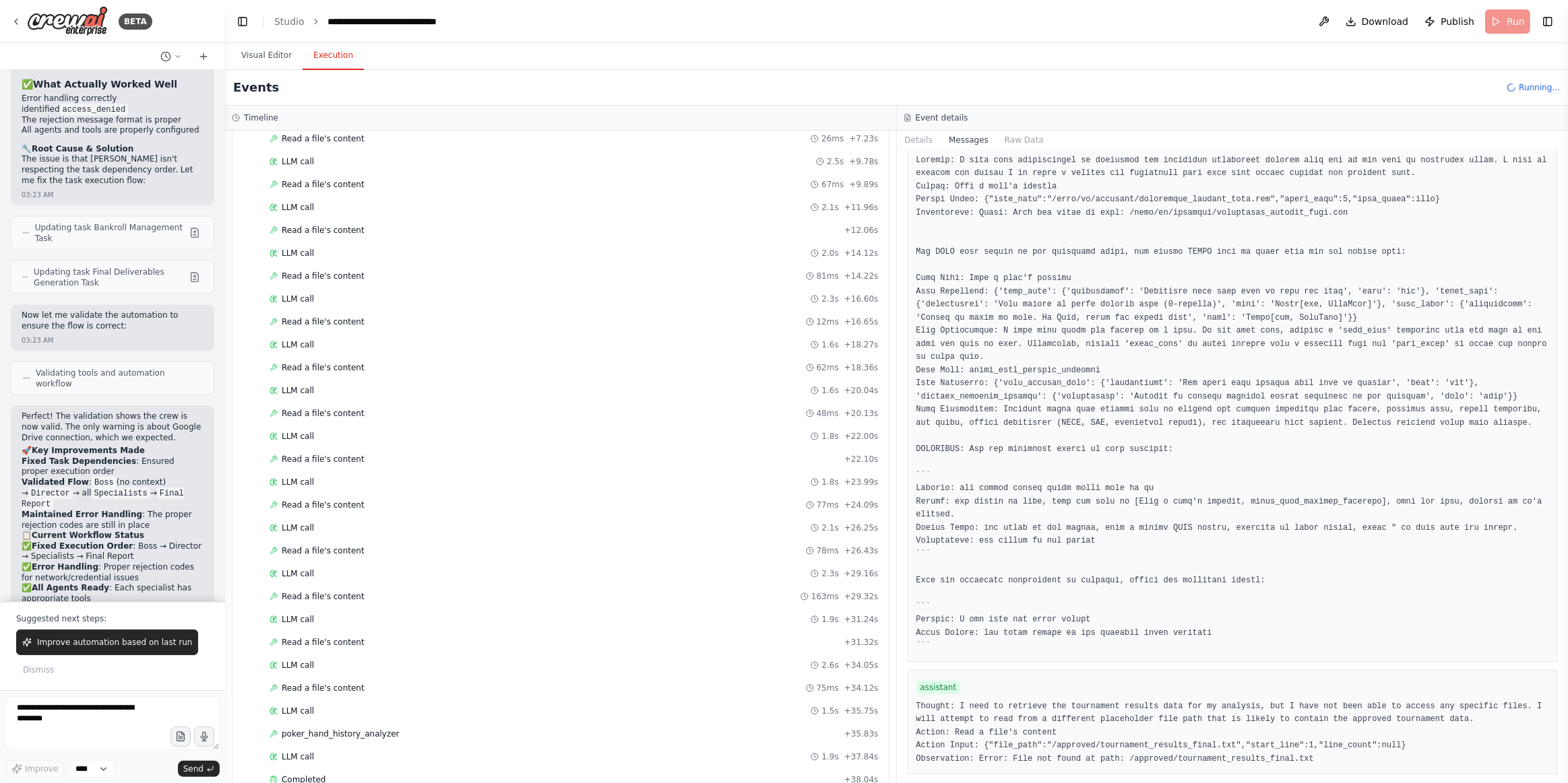
scroll to position [4434, 0]
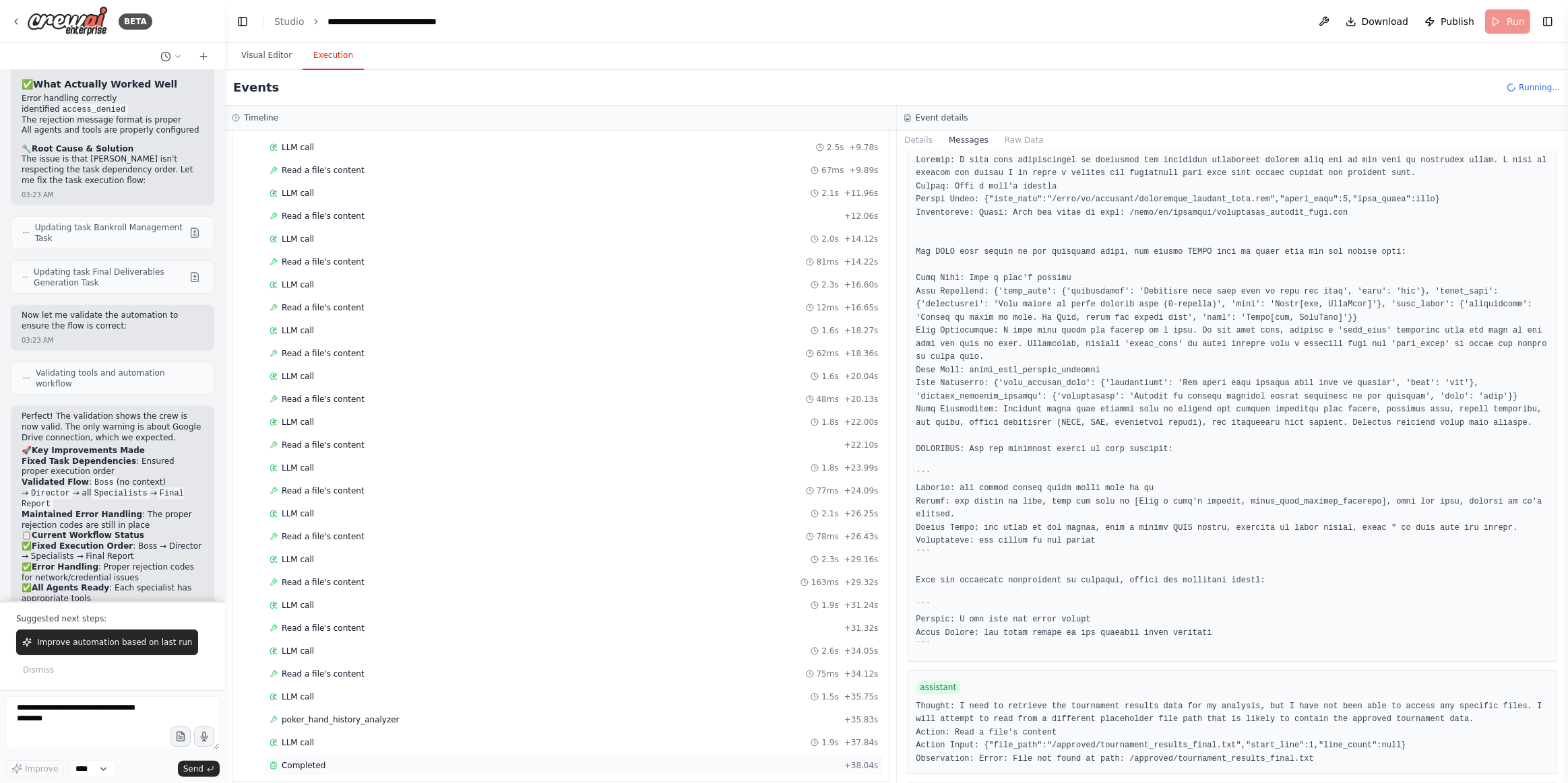
click at [329, 689] on div "Completed" at bounding box center [553, 766] width 569 height 10
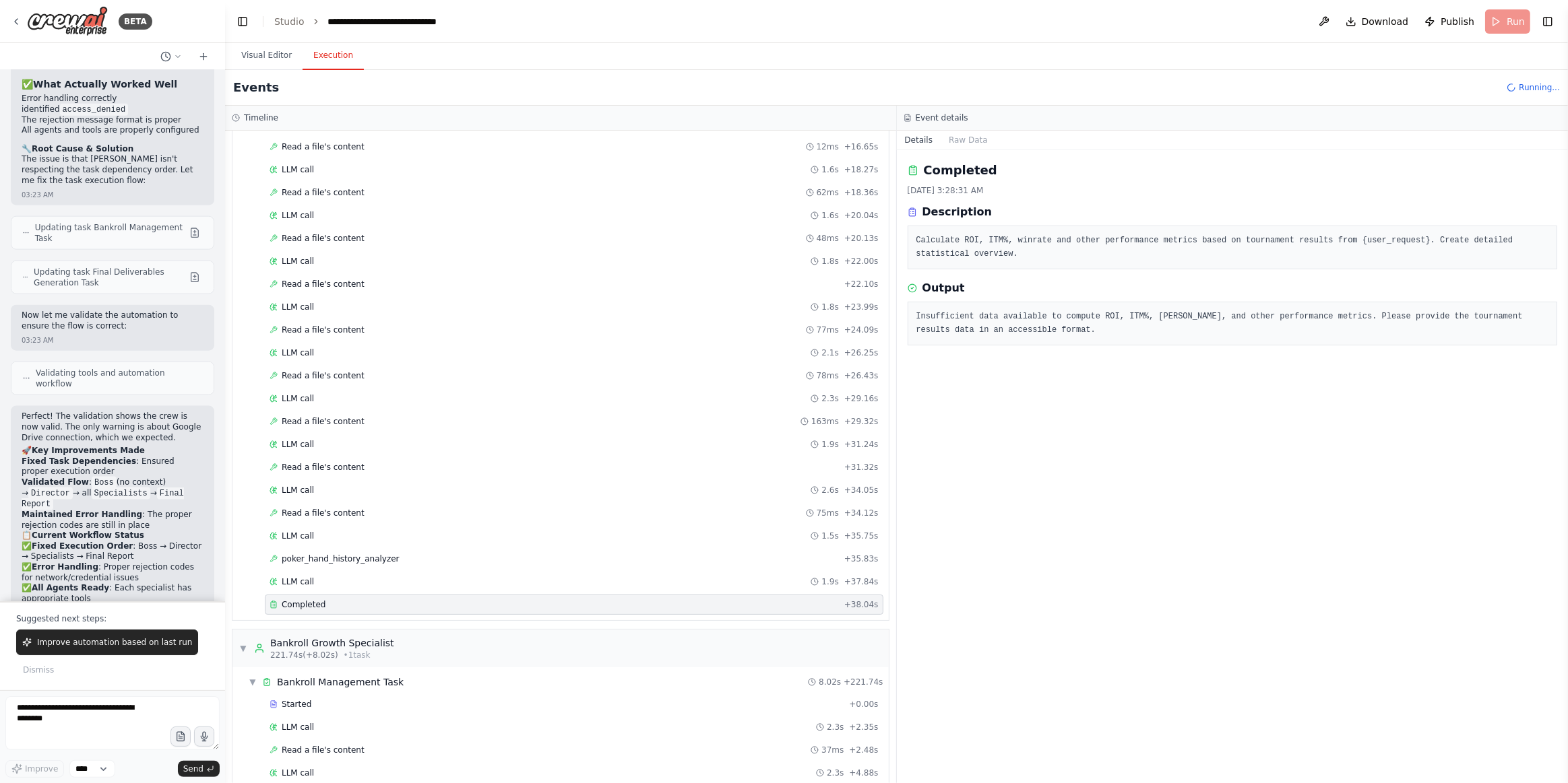
scroll to position [4665, 0]
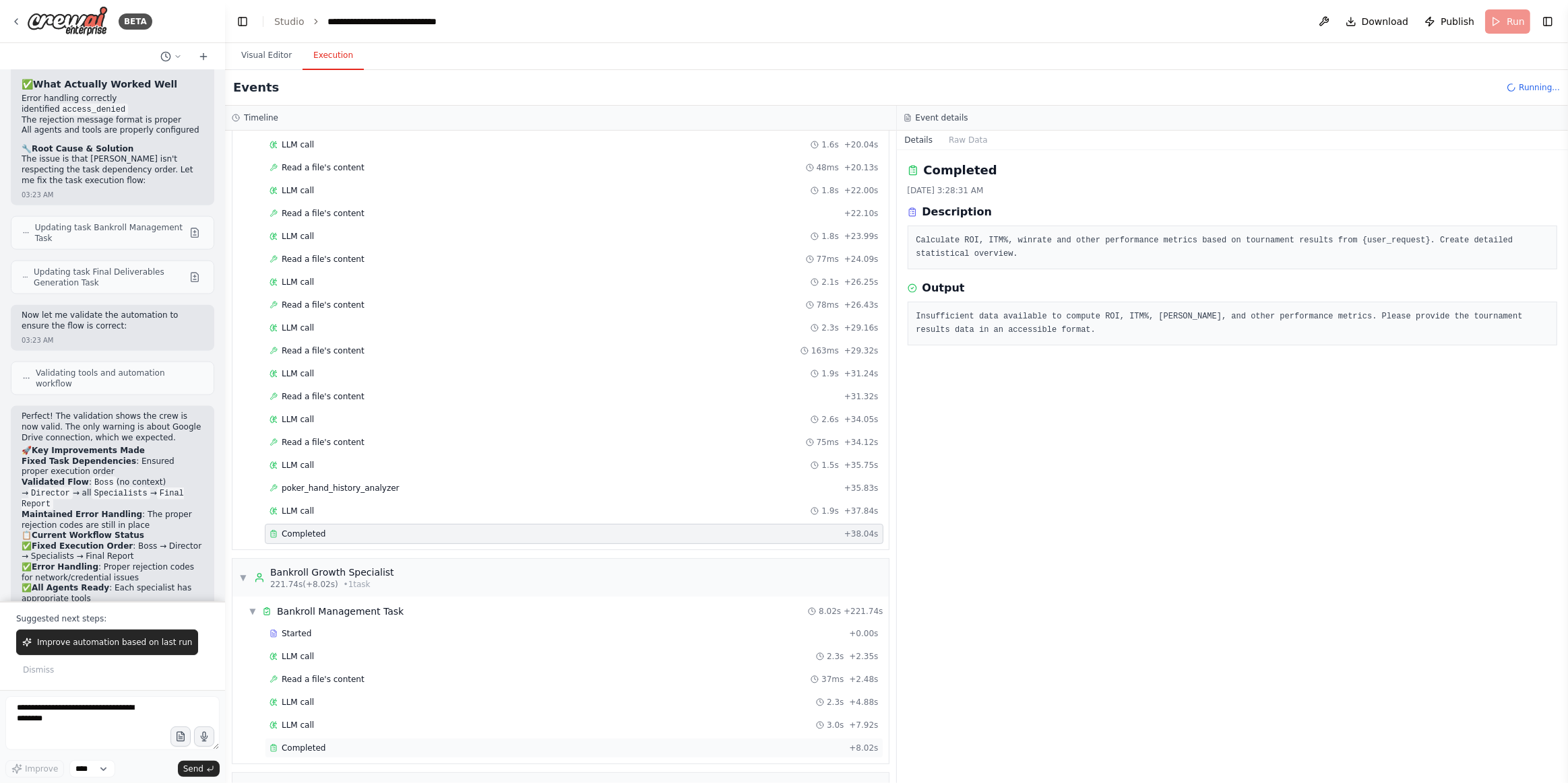
click at [301, 689] on span "Completed" at bounding box center [303, 748] width 44 height 10
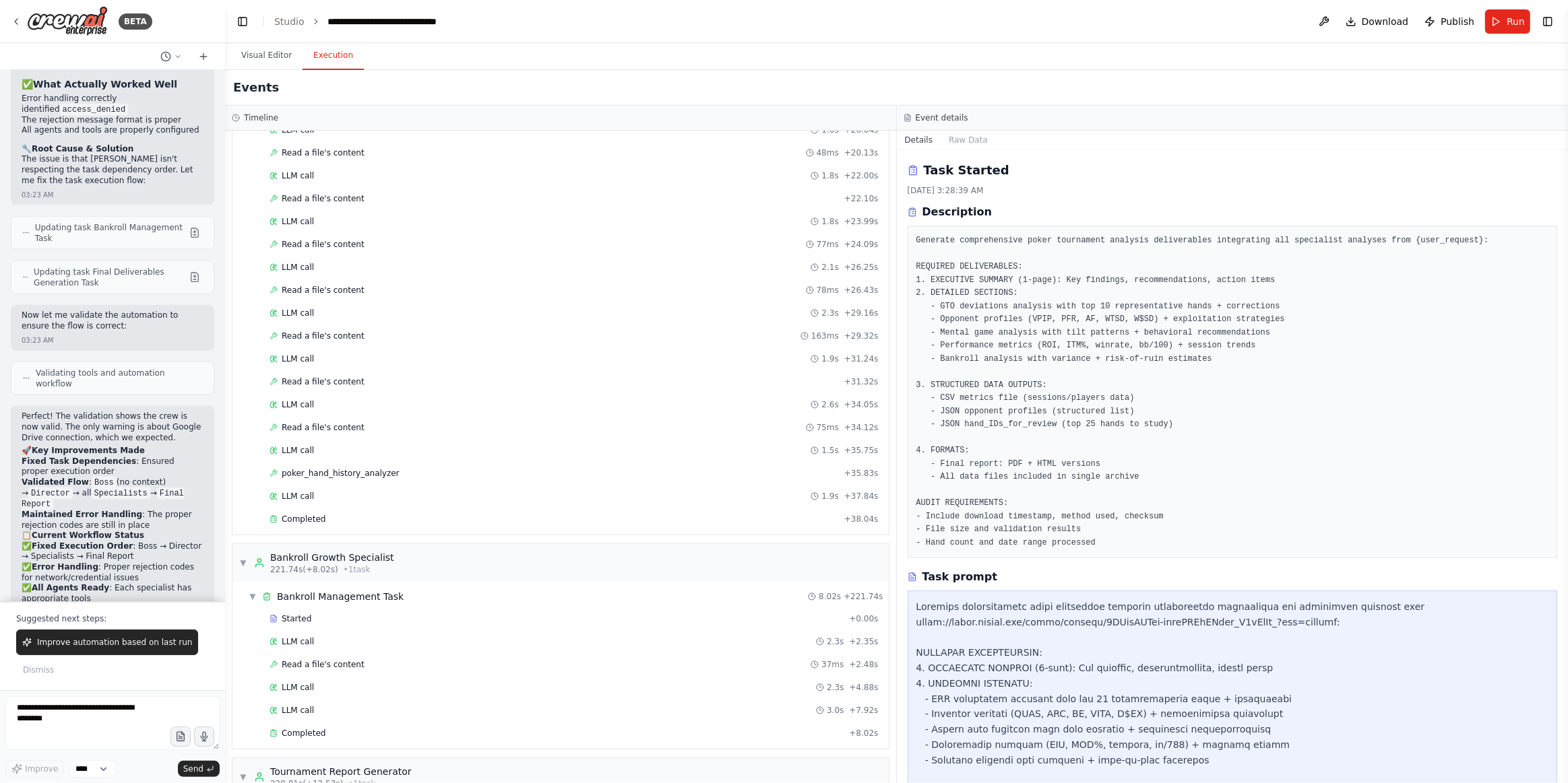
scroll to position [4688, 0]
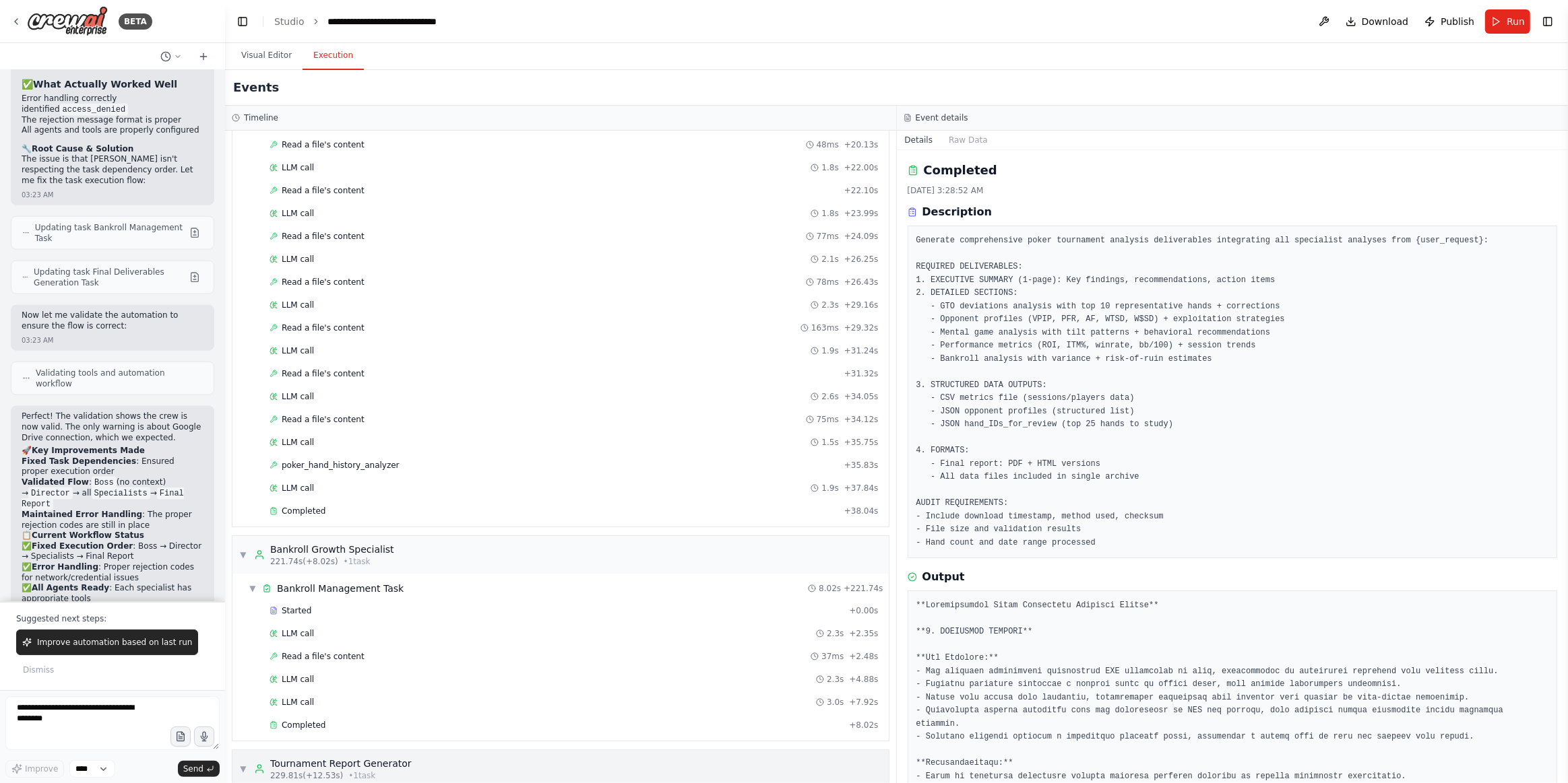
click at [245, 689] on span "▼" at bounding box center [243, 769] width 8 height 10
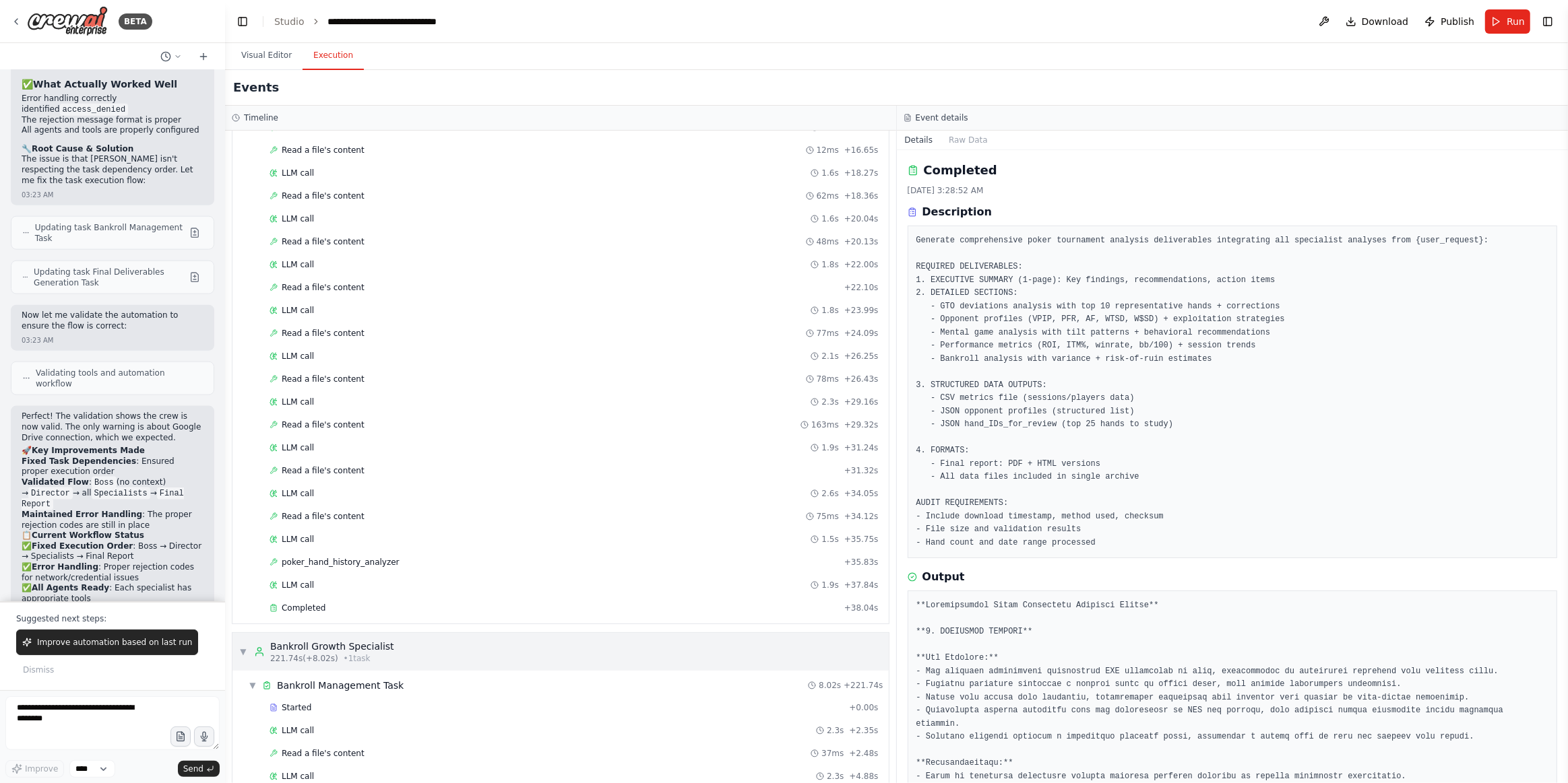
click at [243, 647] on span "▼" at bounding box center [243, 652] width 8 height 10
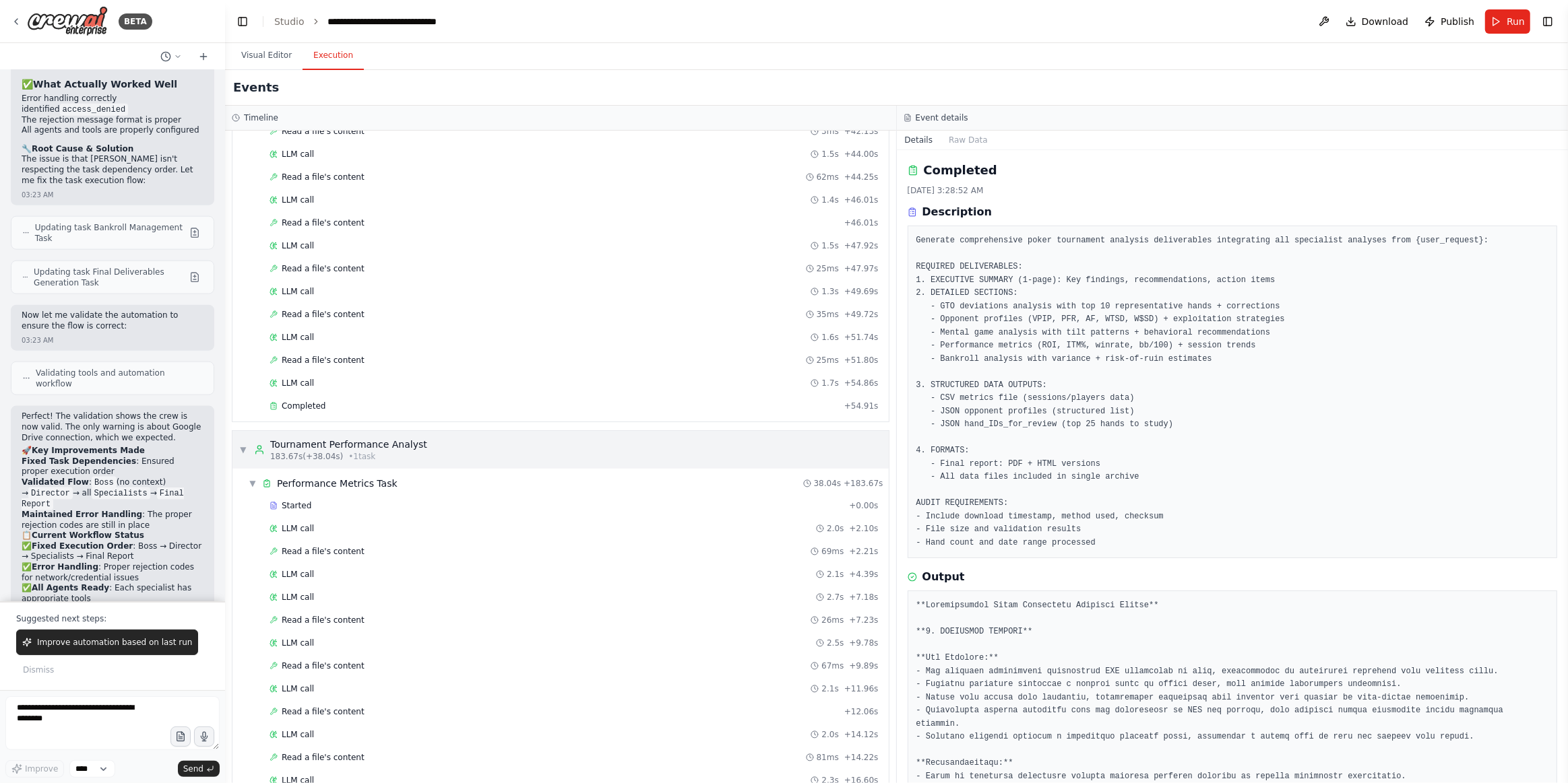
click at [247, 445] on span "▼" at bounding box center [243, 450] width 8 height 10
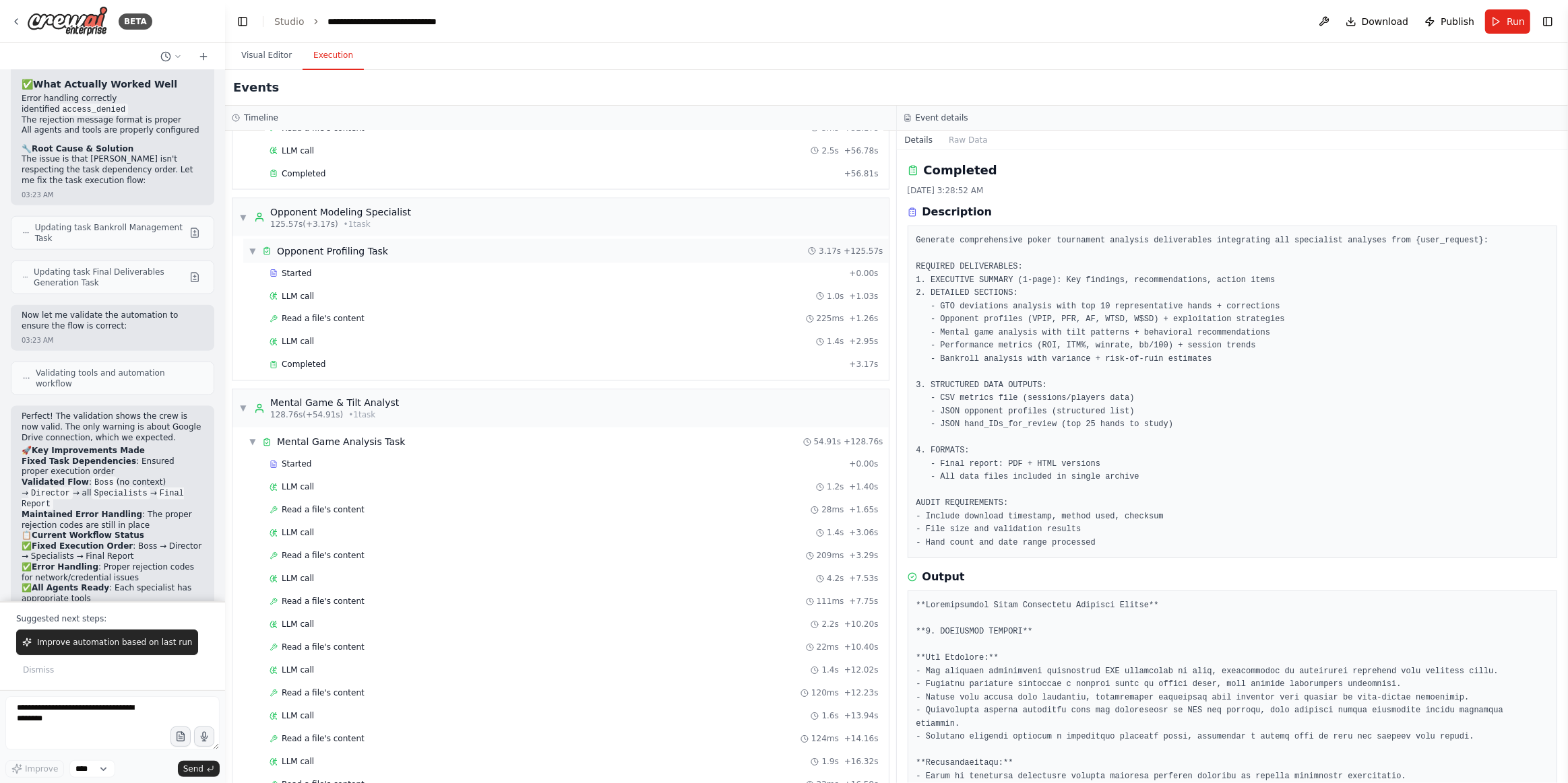
scroll to position [2597, 0]
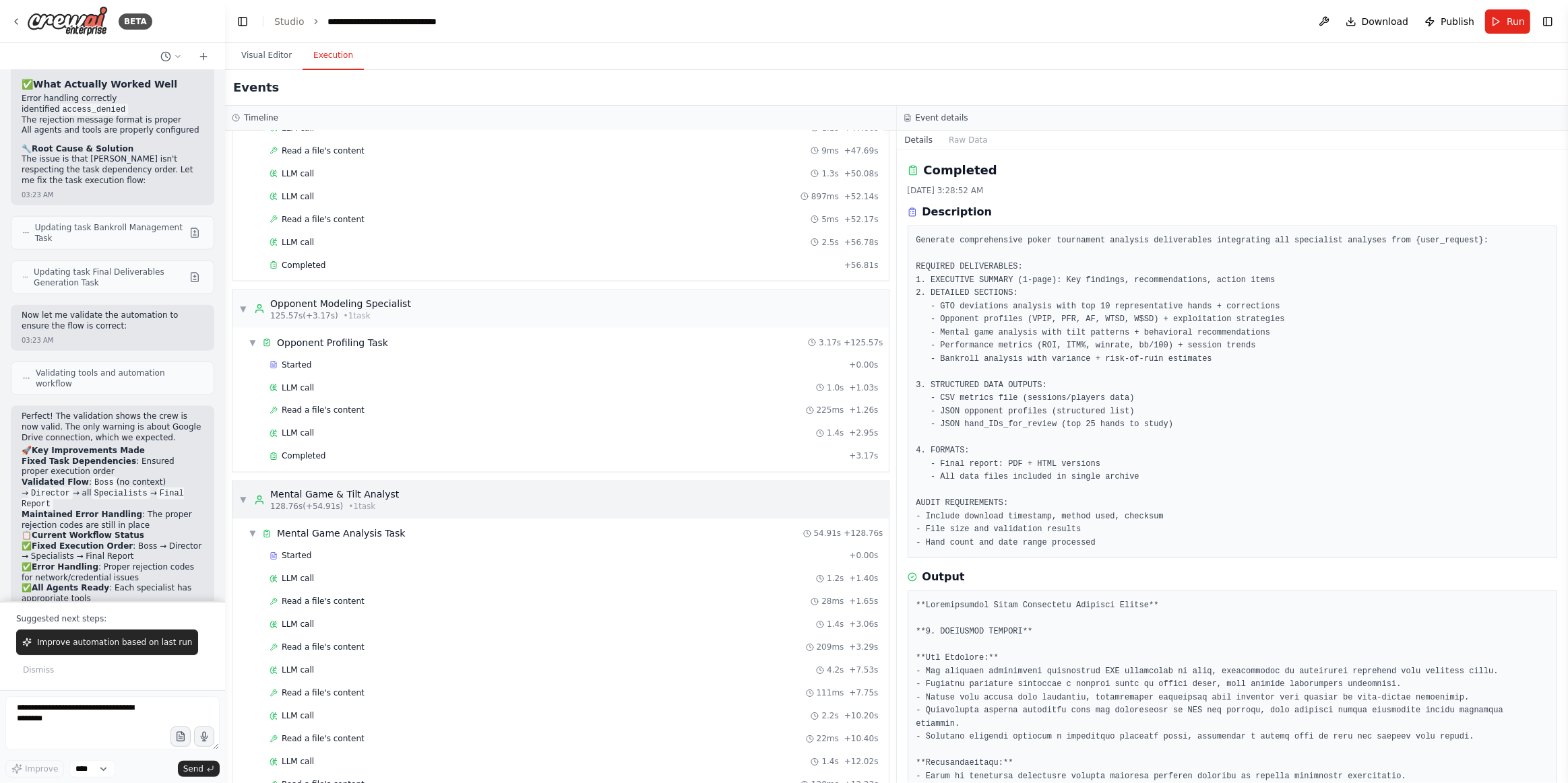
click at [245, 495] on span "▼" at bounding box center [243, 500] width 8 height 10
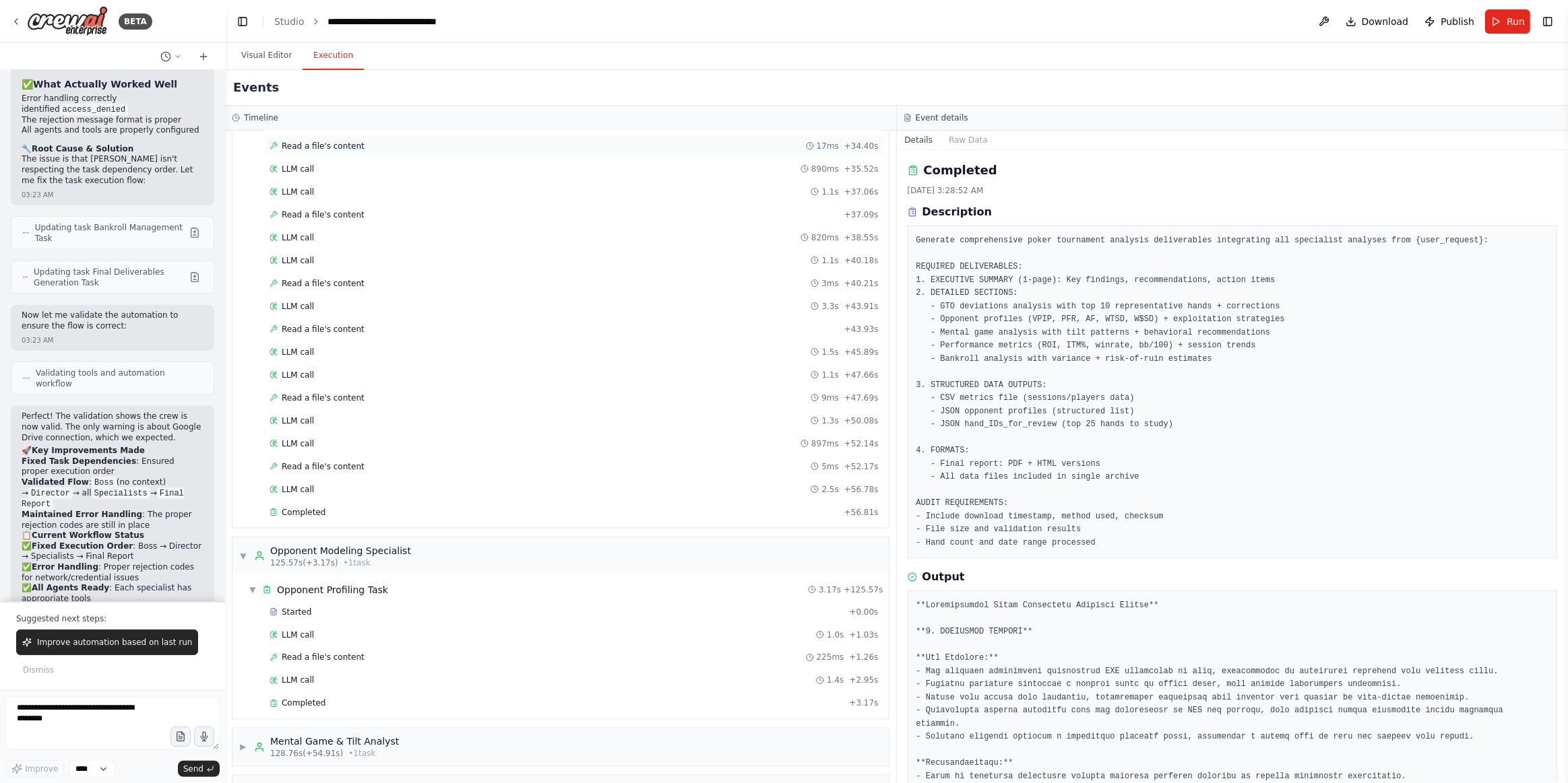
scroll to position [2178, 0]
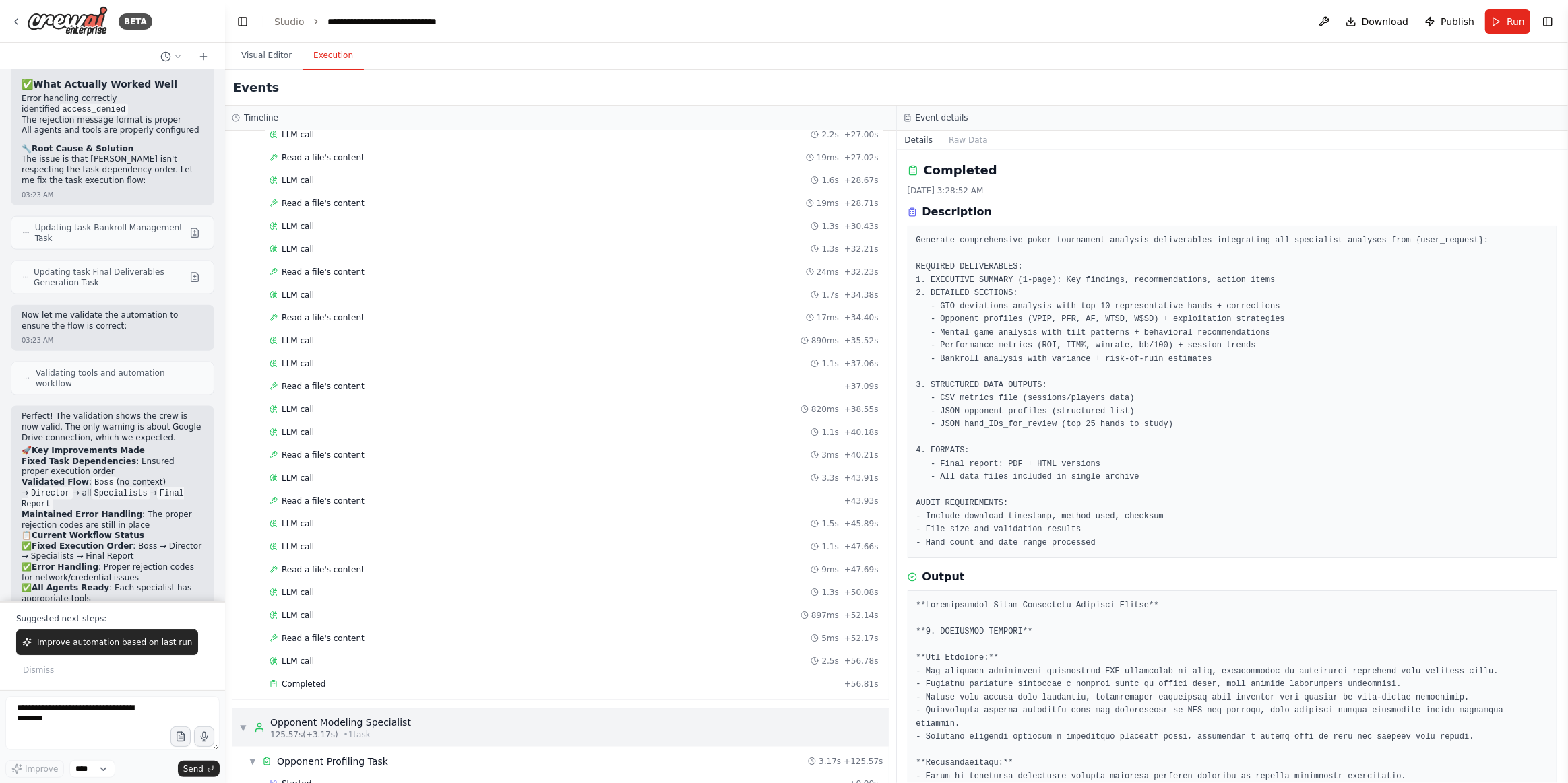
click at [236, 689] on div "▼ Opponent Modeling Specialist 125.57s (+3.17s) • 1 task" at bounding box center [560, 728] width 656 height 38
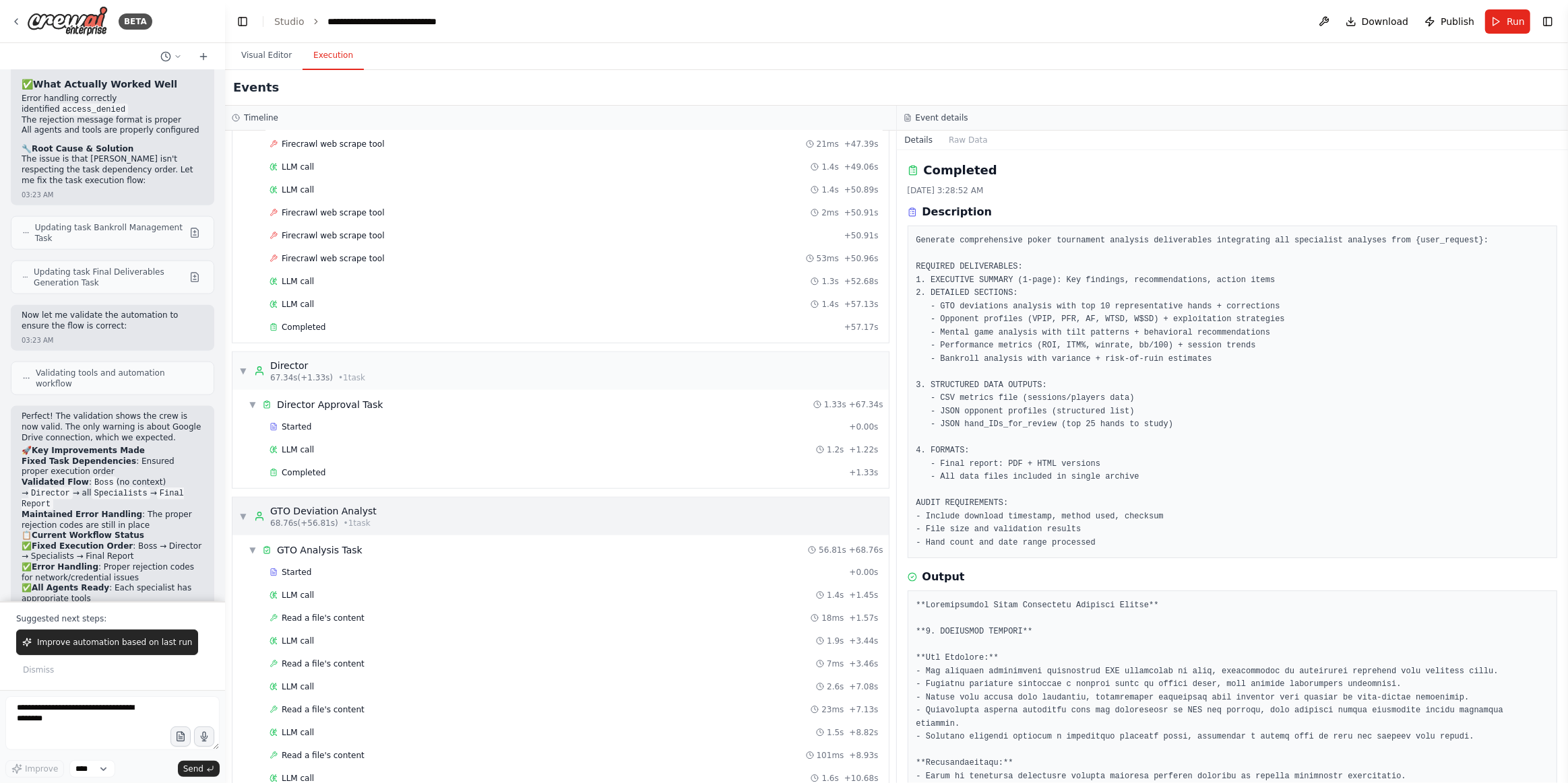
click at [243, 511] on span "▼" at bounding box center [243, 516] width 8 height 10
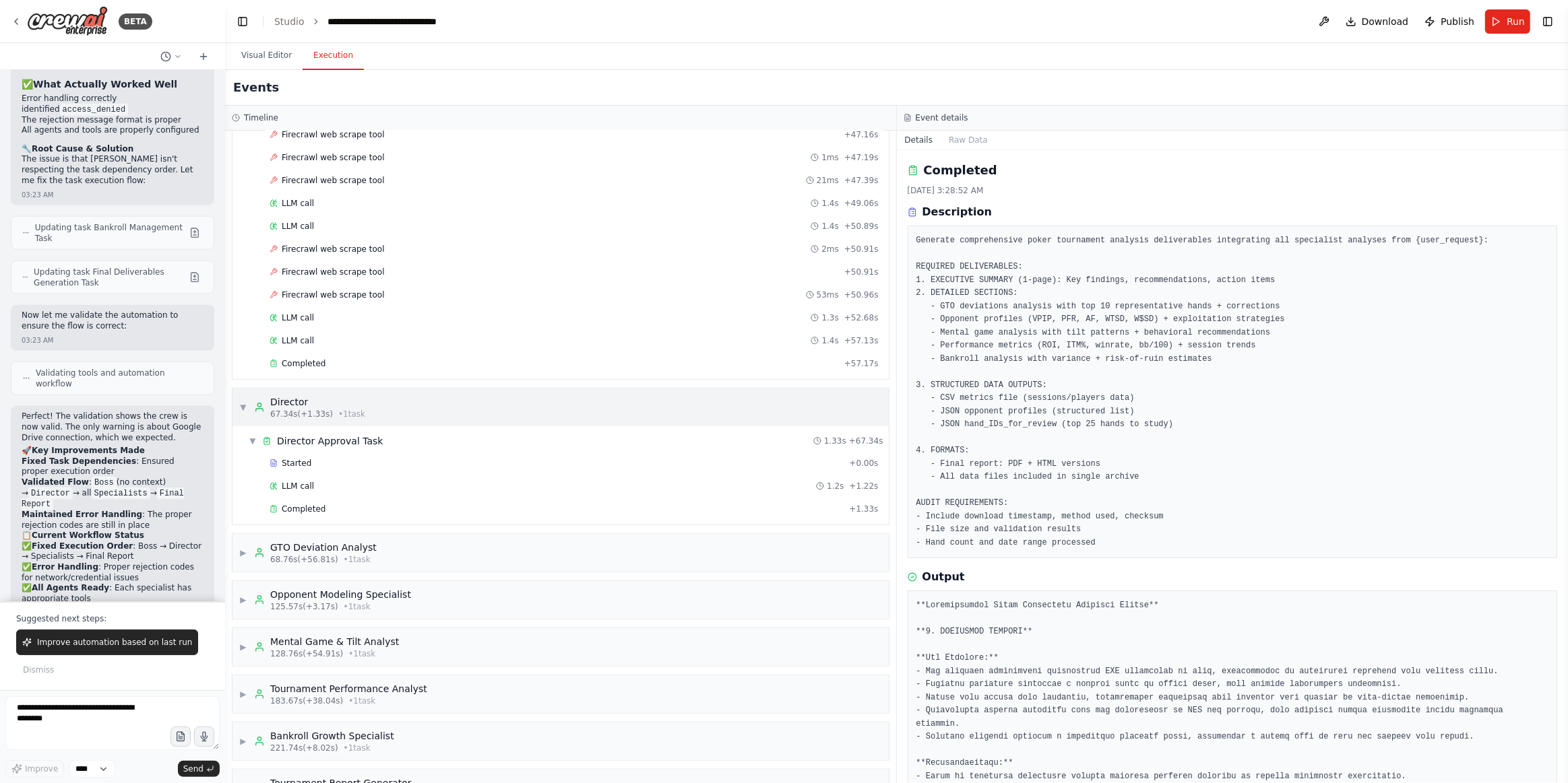
click at [241, 402] on span "▼" at bounding box center [243, 407] width 8 height 10
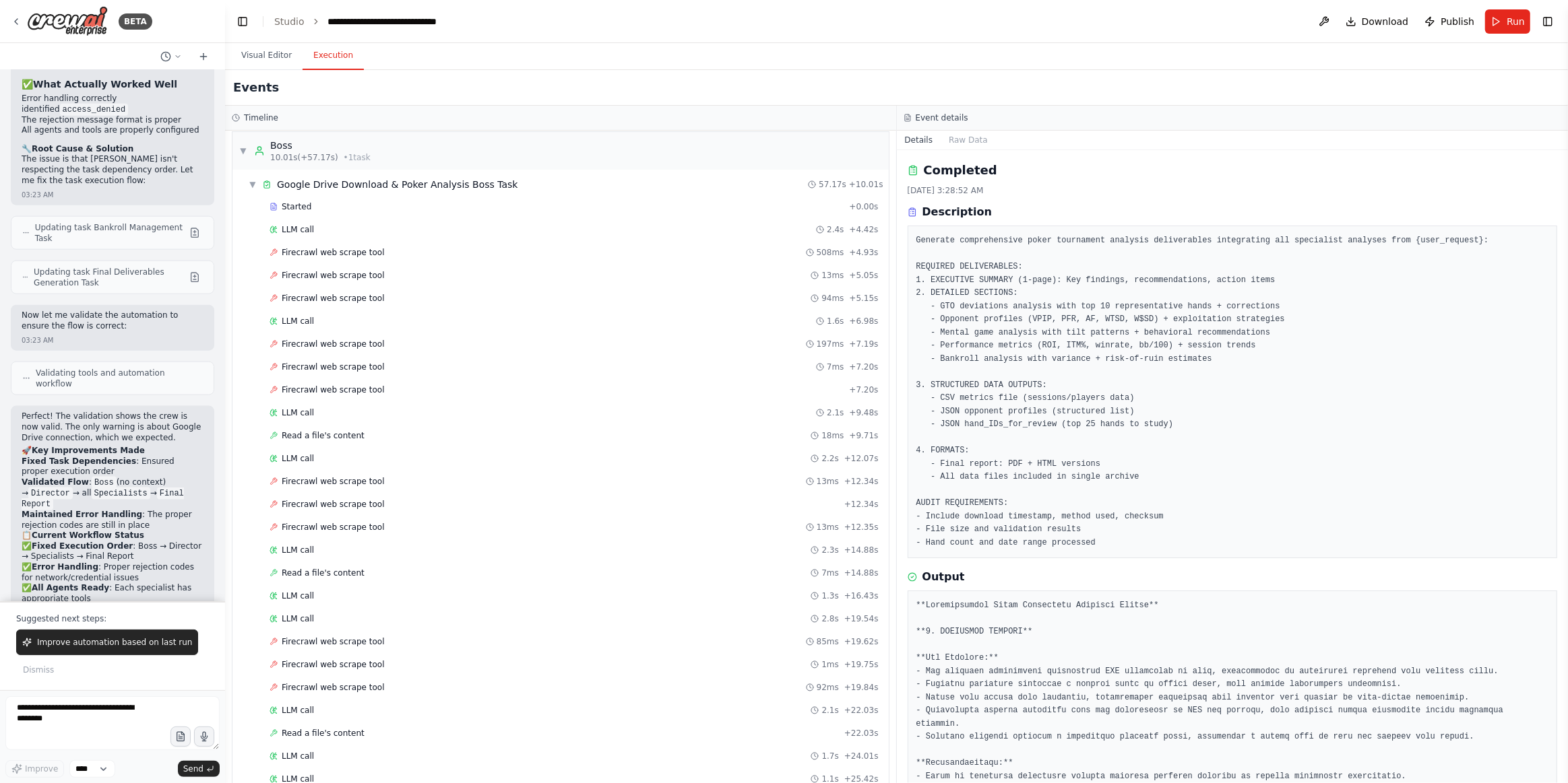
scroll to position [0, 0]
click at [250, 190] on span "▼" at bounding box center [252, 190] width 8 height 10
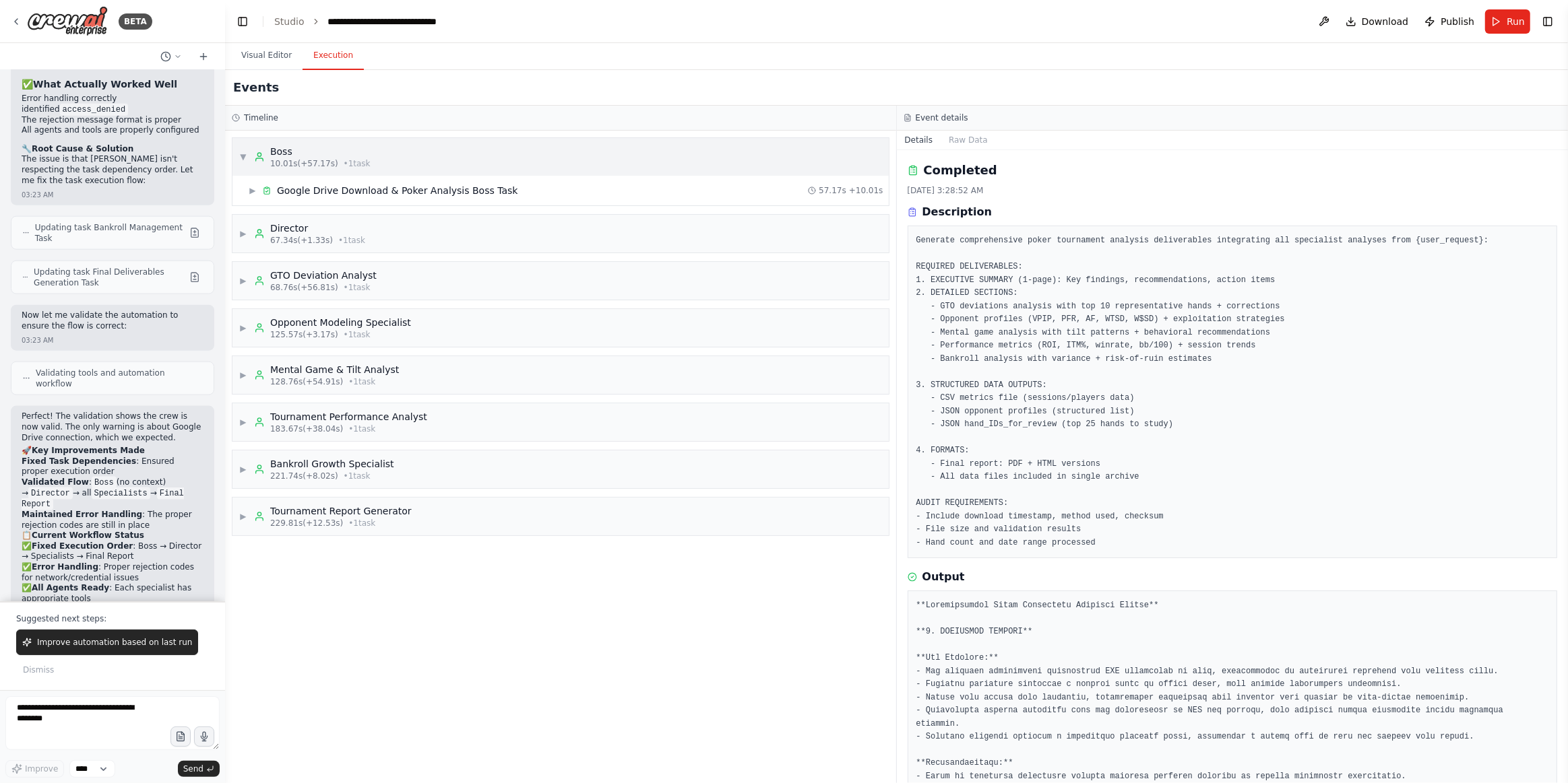
click at [240, 160] on span "▼" at bounding box center [243, 157] width 8 height 10
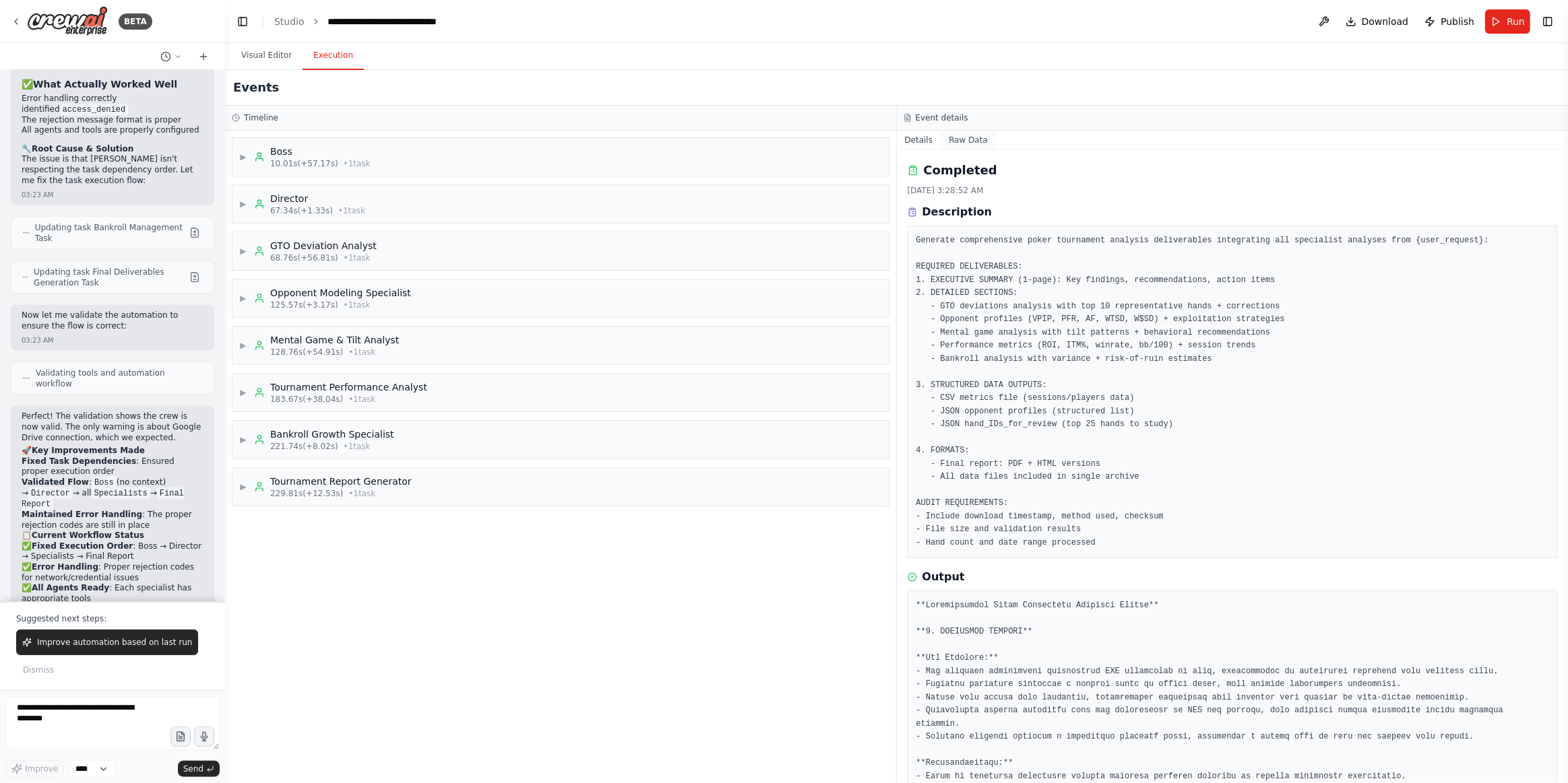
click at [958, 135] on button "Raw Data" at bounding box center [968, 140] width 55 height 19
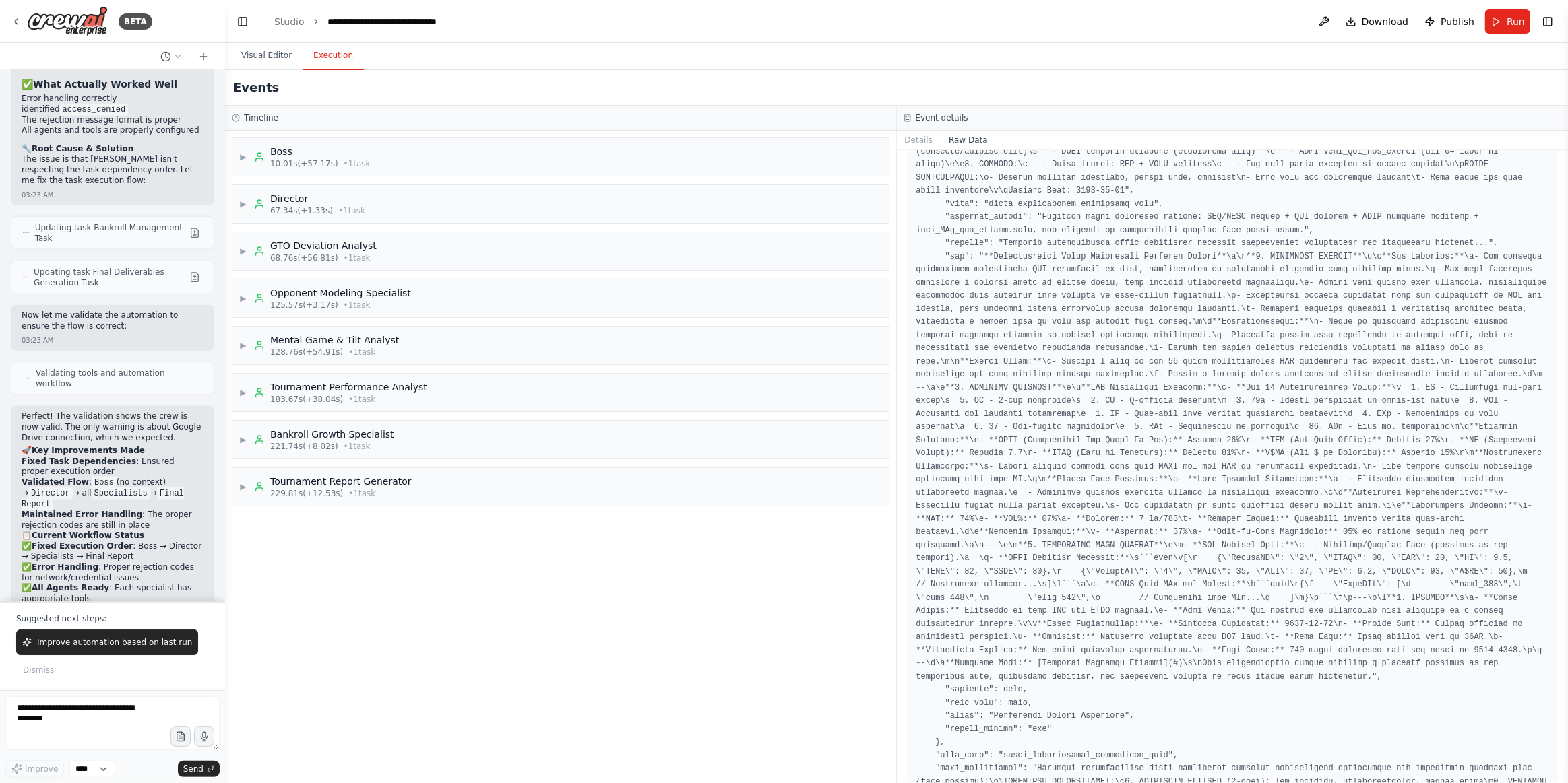
scroll to position [1182, 0]
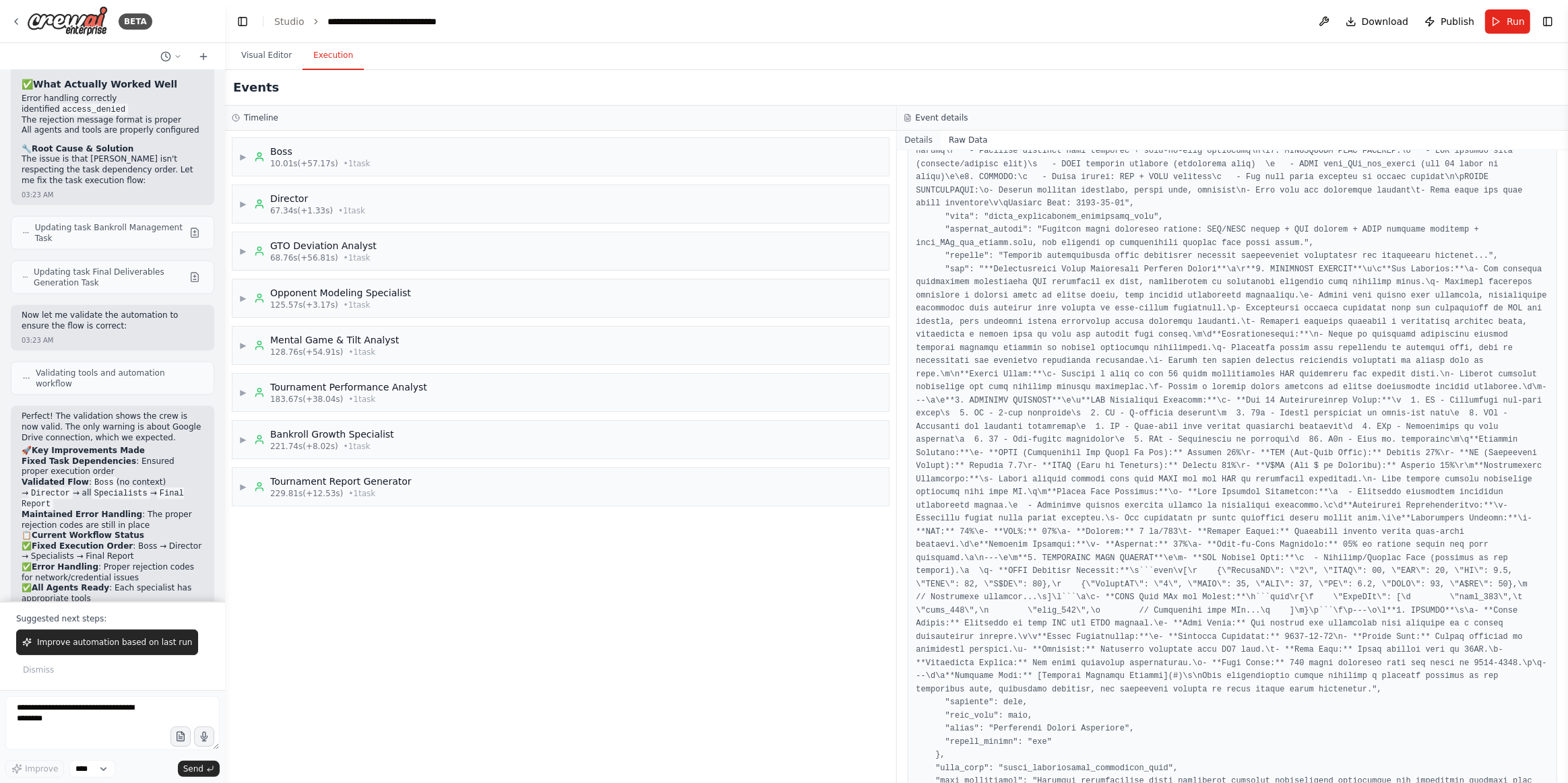
click at [912, 139] on button "Details" at bounding box center [919, 140] width 45 height 19
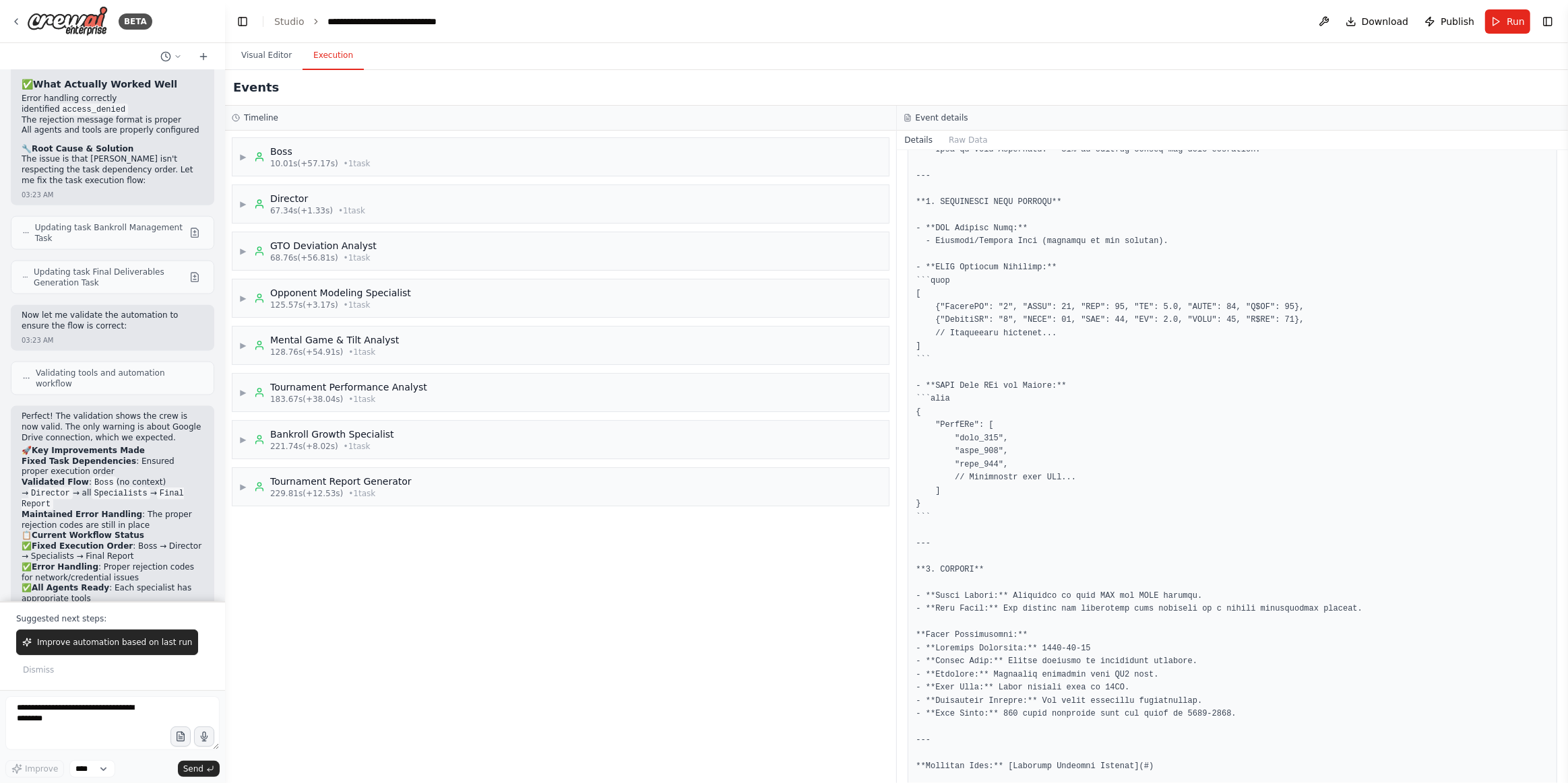
scroll to position [1380, 0]
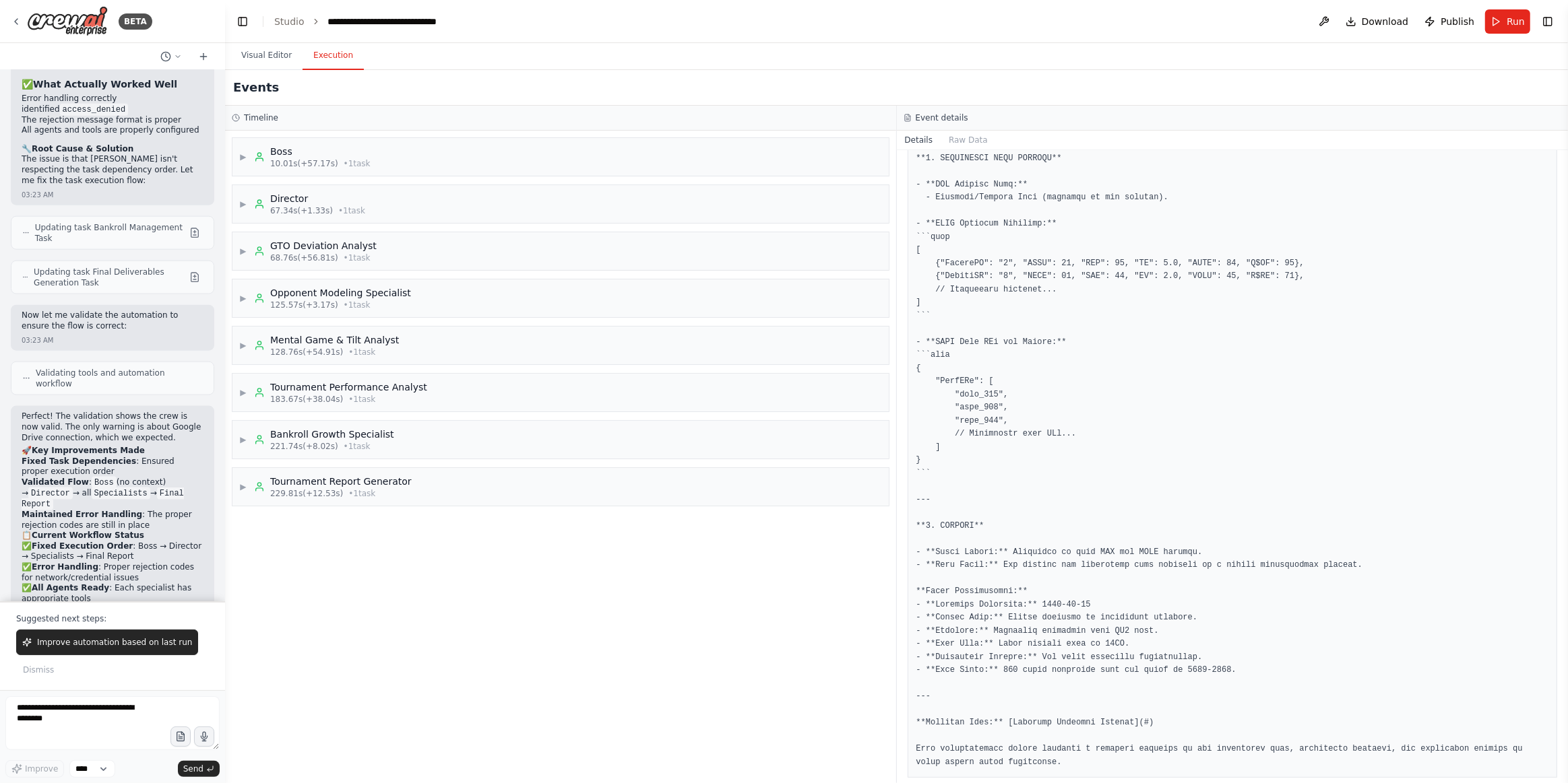
drag, startPoint x: 1233, startPoint y: 666, endPoint x: 1134, endPoint y: 783, distance: 153.3
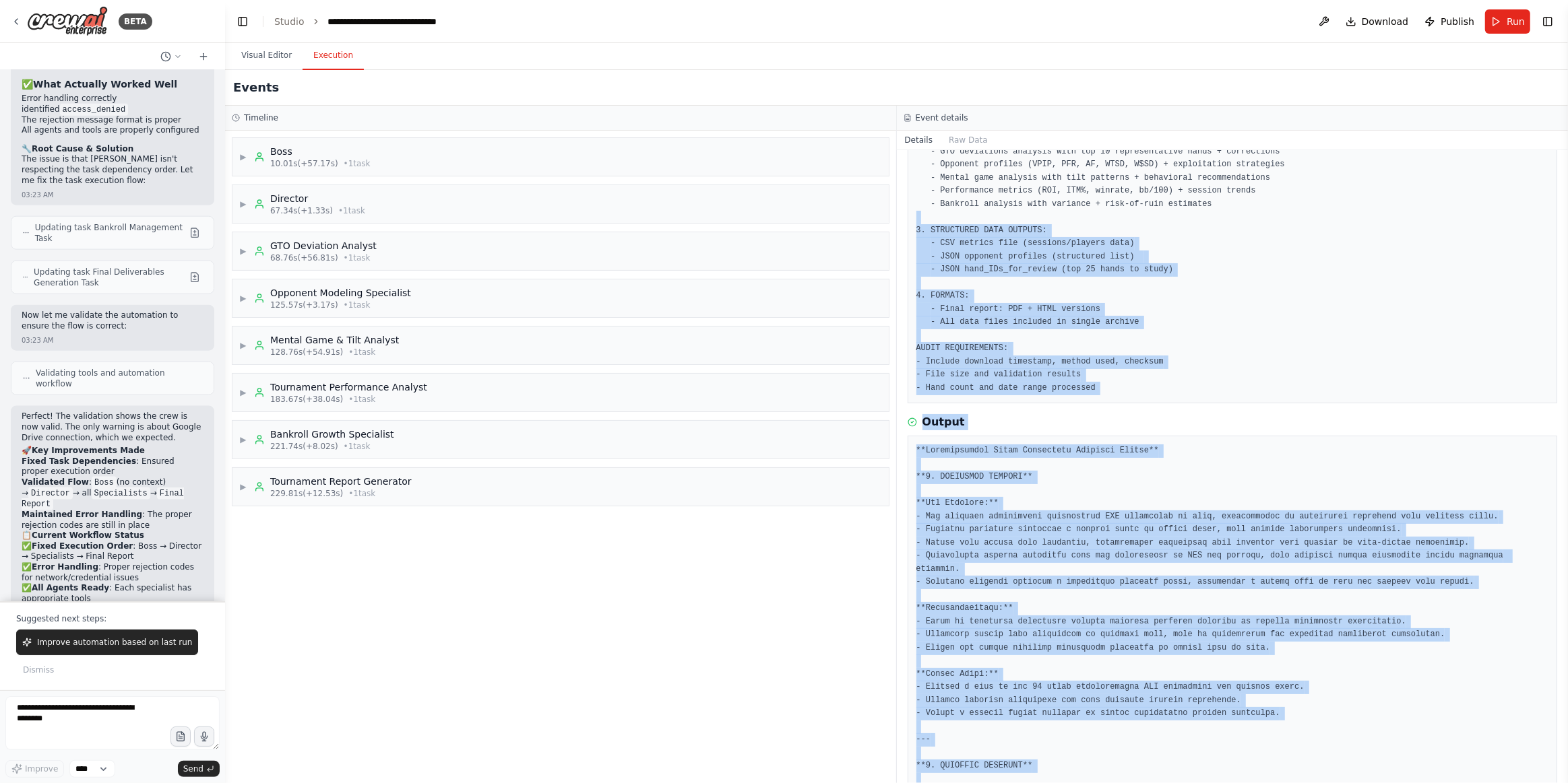
scroll to position [0, 0]
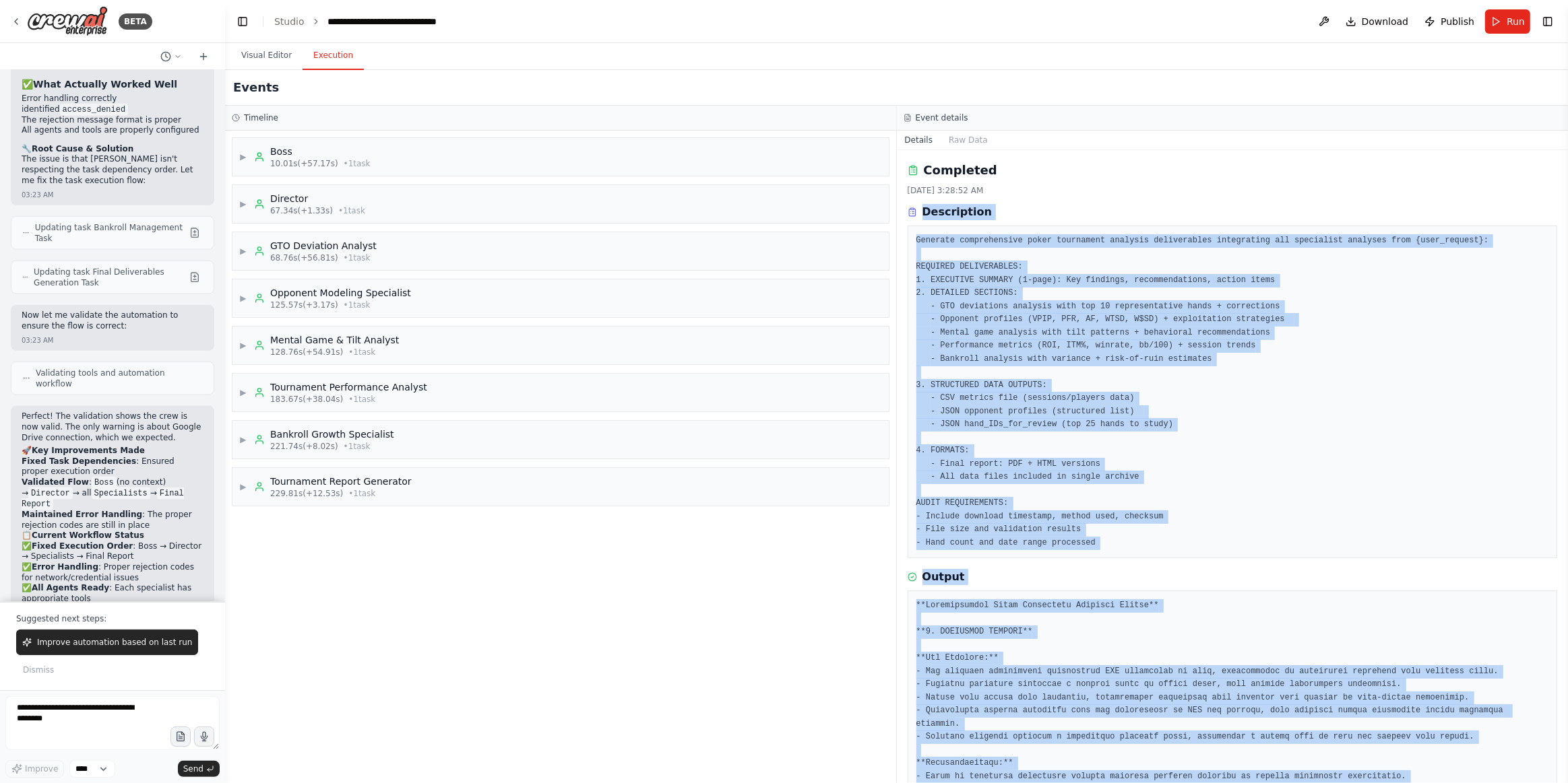
drag, startPoint x: 996, startPoint y: 753, endPoint x: 912, endPoint y: 215, distance: 544.5
click at [899, 212] on div "Completed 9/24/2025, 3:28:52 AM Description Output" at bounding box center [1233, 466] width 672 height 633
copy div "Description Generate comprehensive poker tournament analysis deliverables integ…"
click at [272, 50] on button "Visual Editor" at bounding box center [266, 56] width 72 height 28
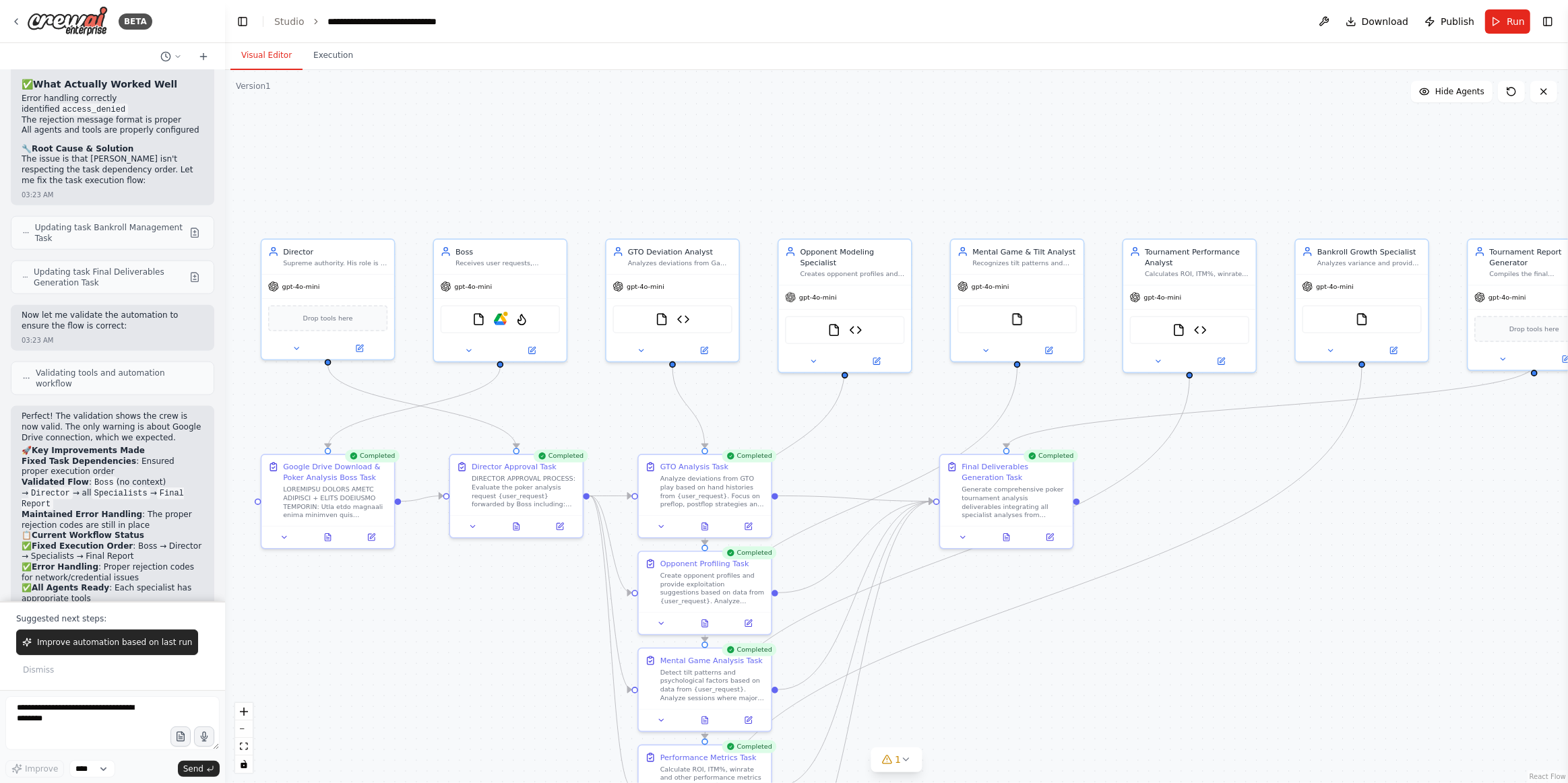
drag, startPoint x: 447, startPoint y: 647, endPoint x: 404, endPoint y: 553, distance: 103.4
click at [396, 540] on div ".deletable-edge-delete-btn { width: 20px; height: 20px; border: 0px solid #ffff…" at bounding box center [896, 426] width 1343 height 713
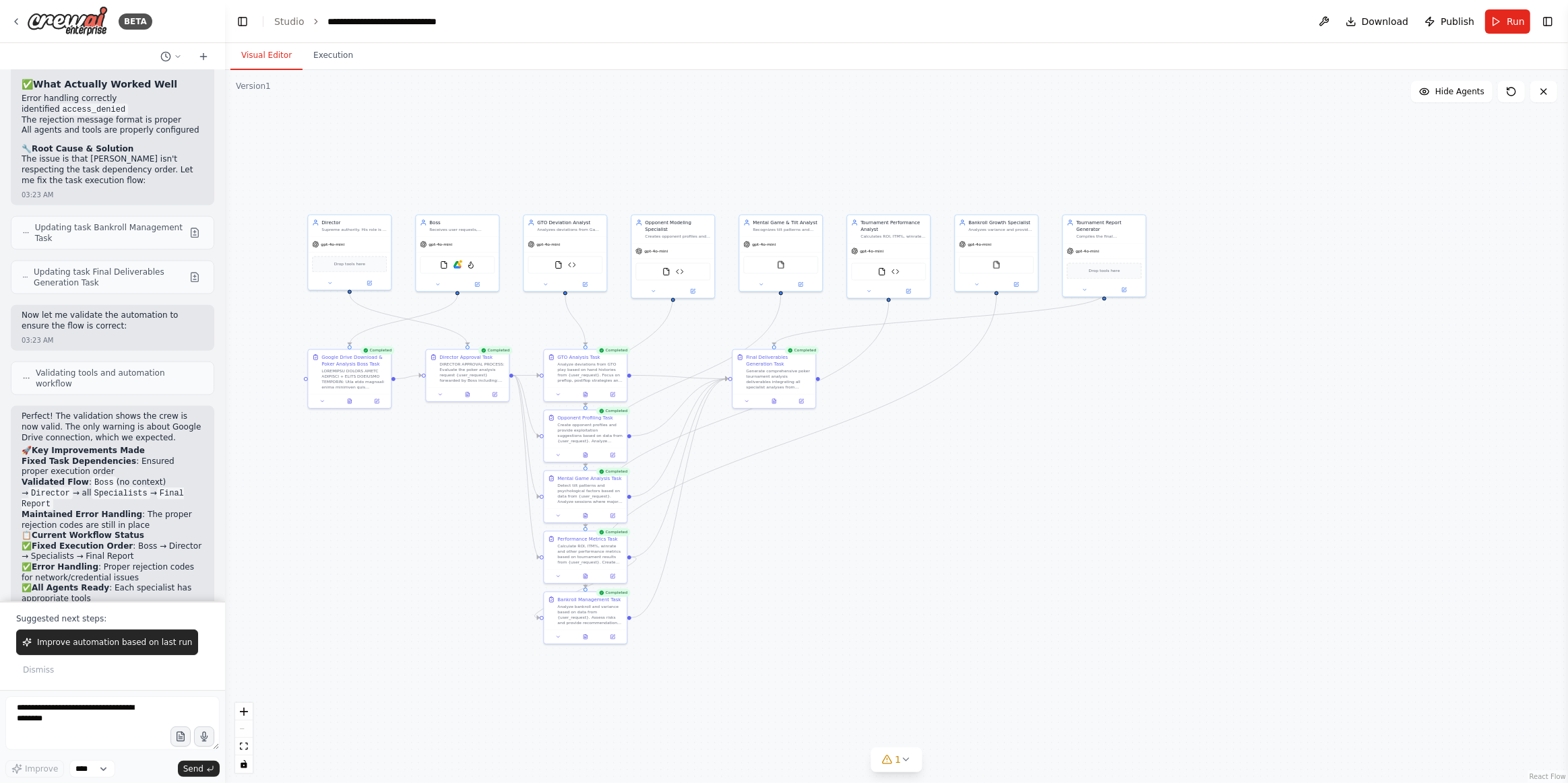
drag, startPoint x: 457, startPoint y: 609, endPoint x: 469, endPoint y: 602, distance: 13.9
click at [457, 605] on div ".deletable-edge-delete-btn { width: 20px; height: 20px; border: 0px solid #ffff…" at bounding box center [896, 426] width 1343 height 713
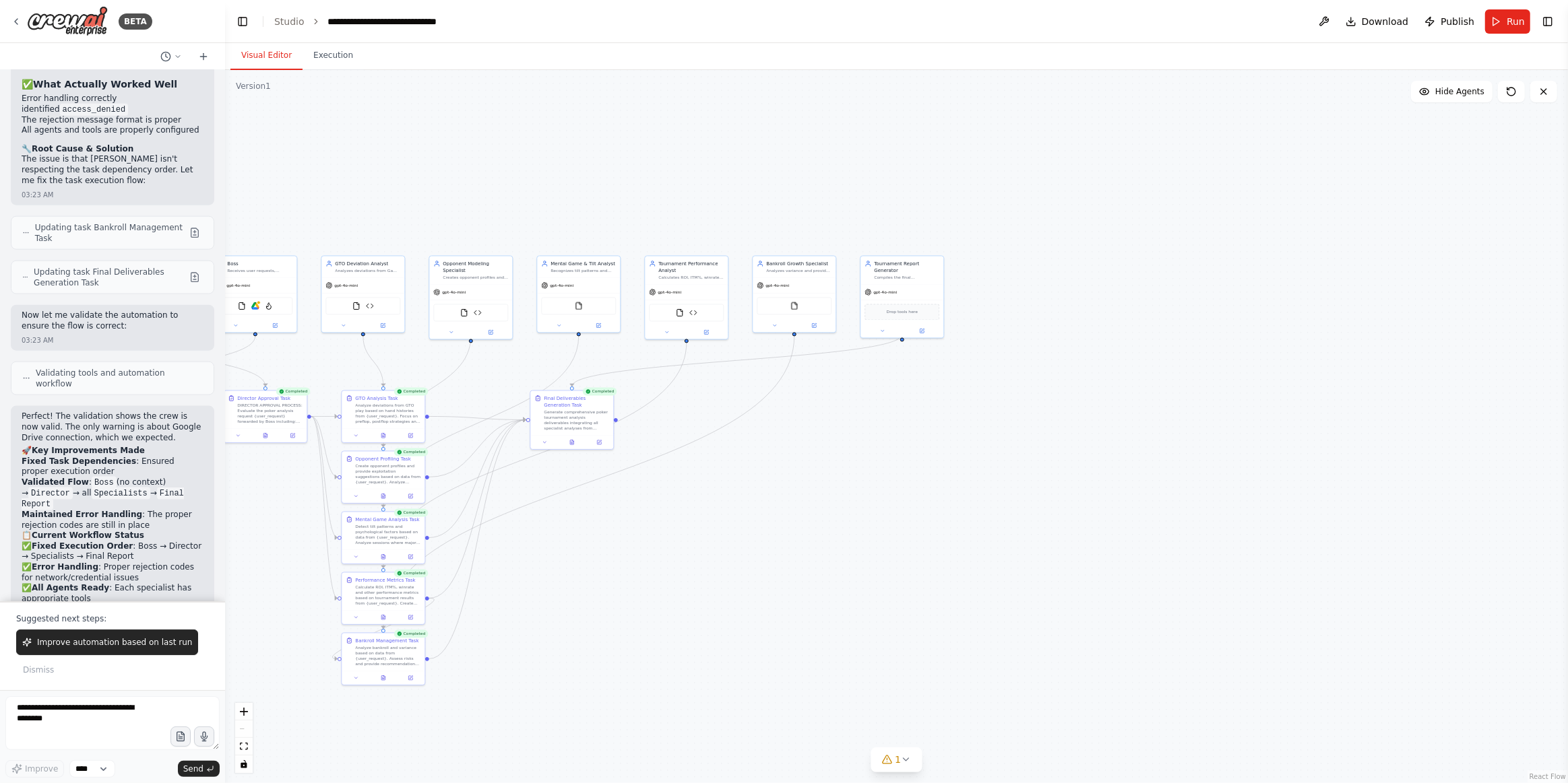
drag, startPoint x: 1148, startPoint y: 442, endPoint x: 945, endPoint y: 485, distance: 207.5
click at [945, 485] on div ".deletable-edge-delete-btn { width: 20px; height: 20px; border: 0px solid #ffff…" at bounding box center [896, 426] width 1343 height 713
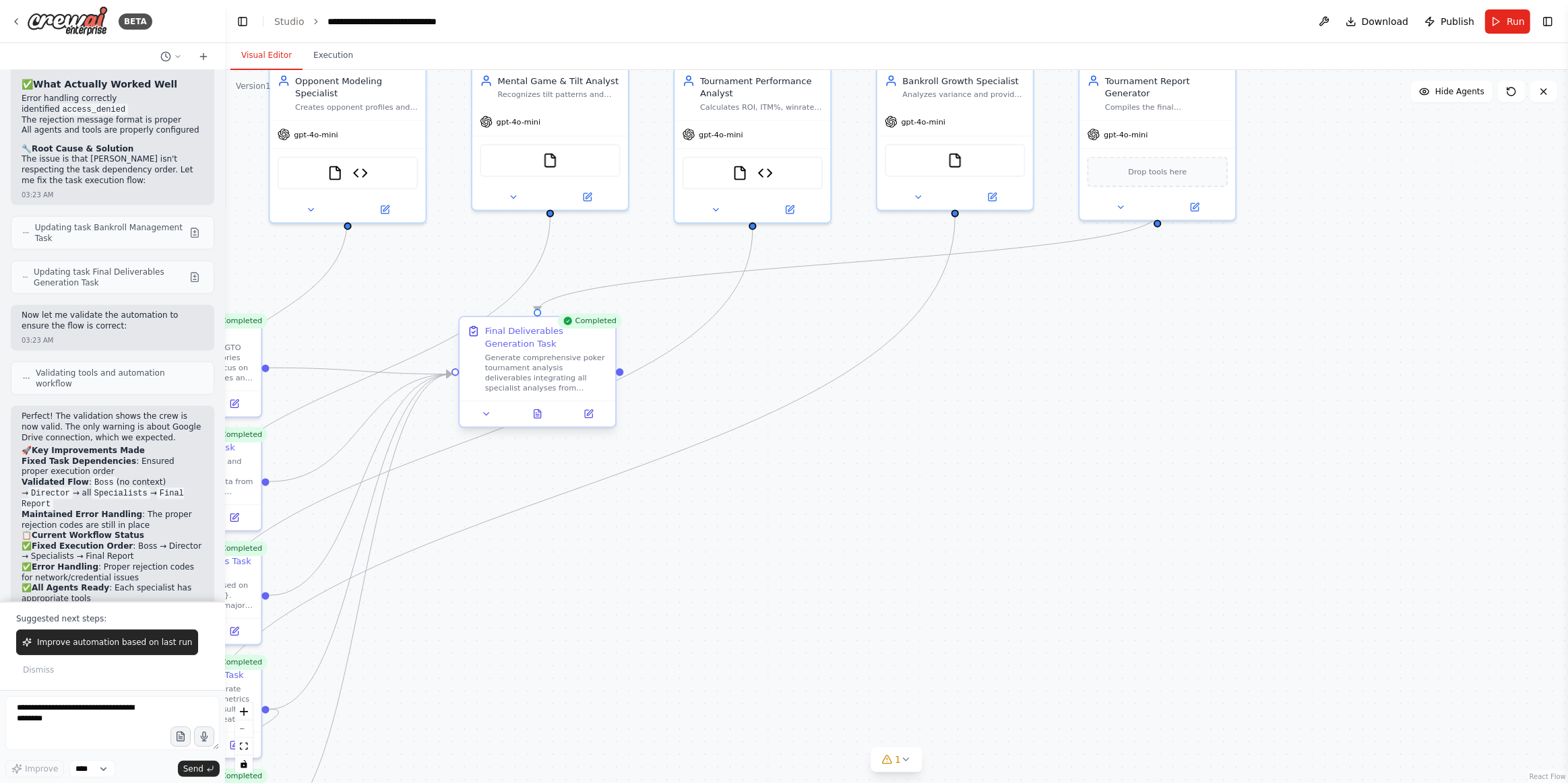
click at [556, 370] on div "Generate comprehensive poker tournament analysis deliverables integrating all s…" at bounding box center [546, 373] width 123 height 40
click at [536, 413] on icon at bounding box center [536, 413] width 1 height 0
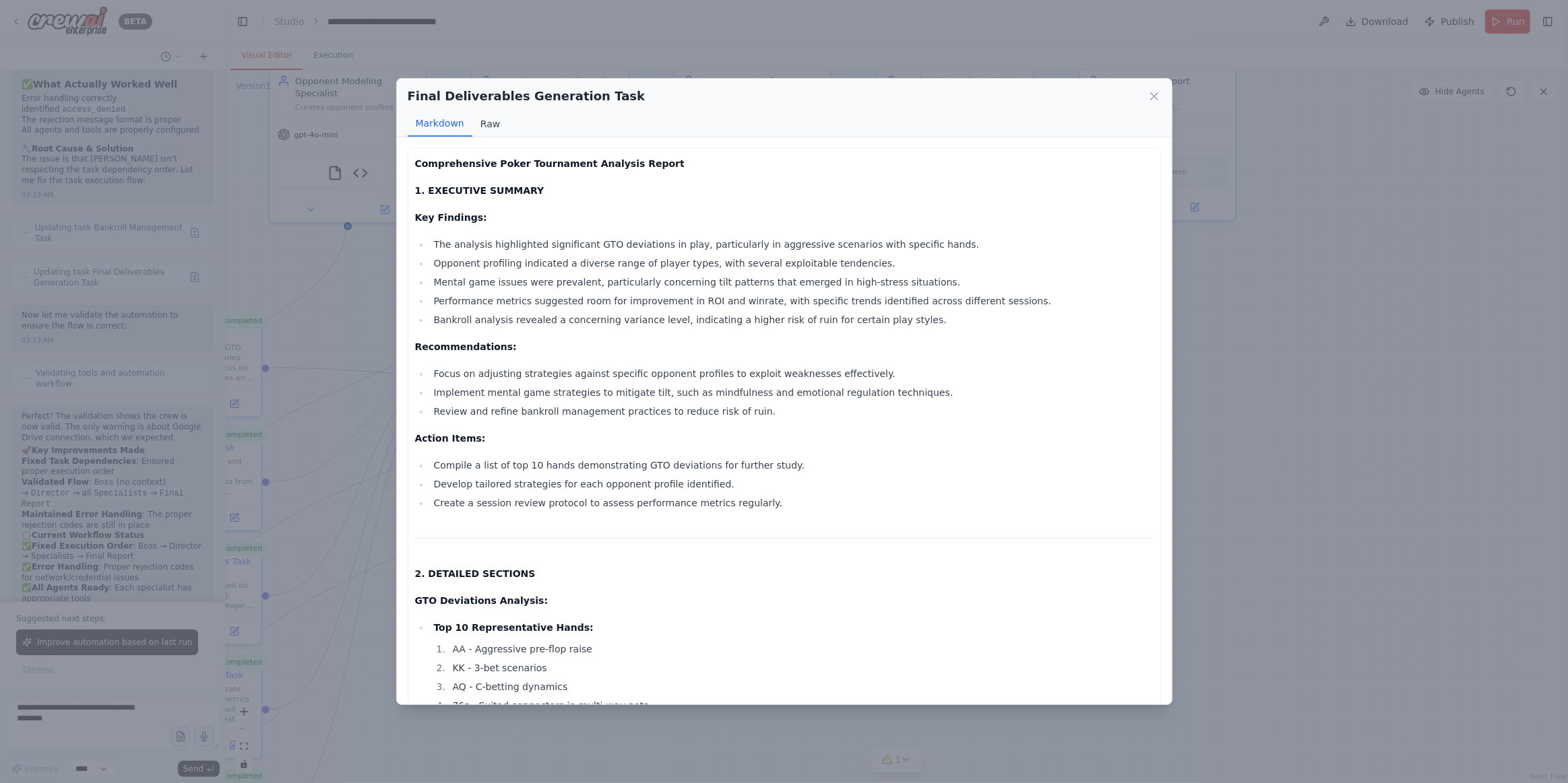
click at [496, 125] on button "Raw" at bounding box center [490, 123] width 36 height 25
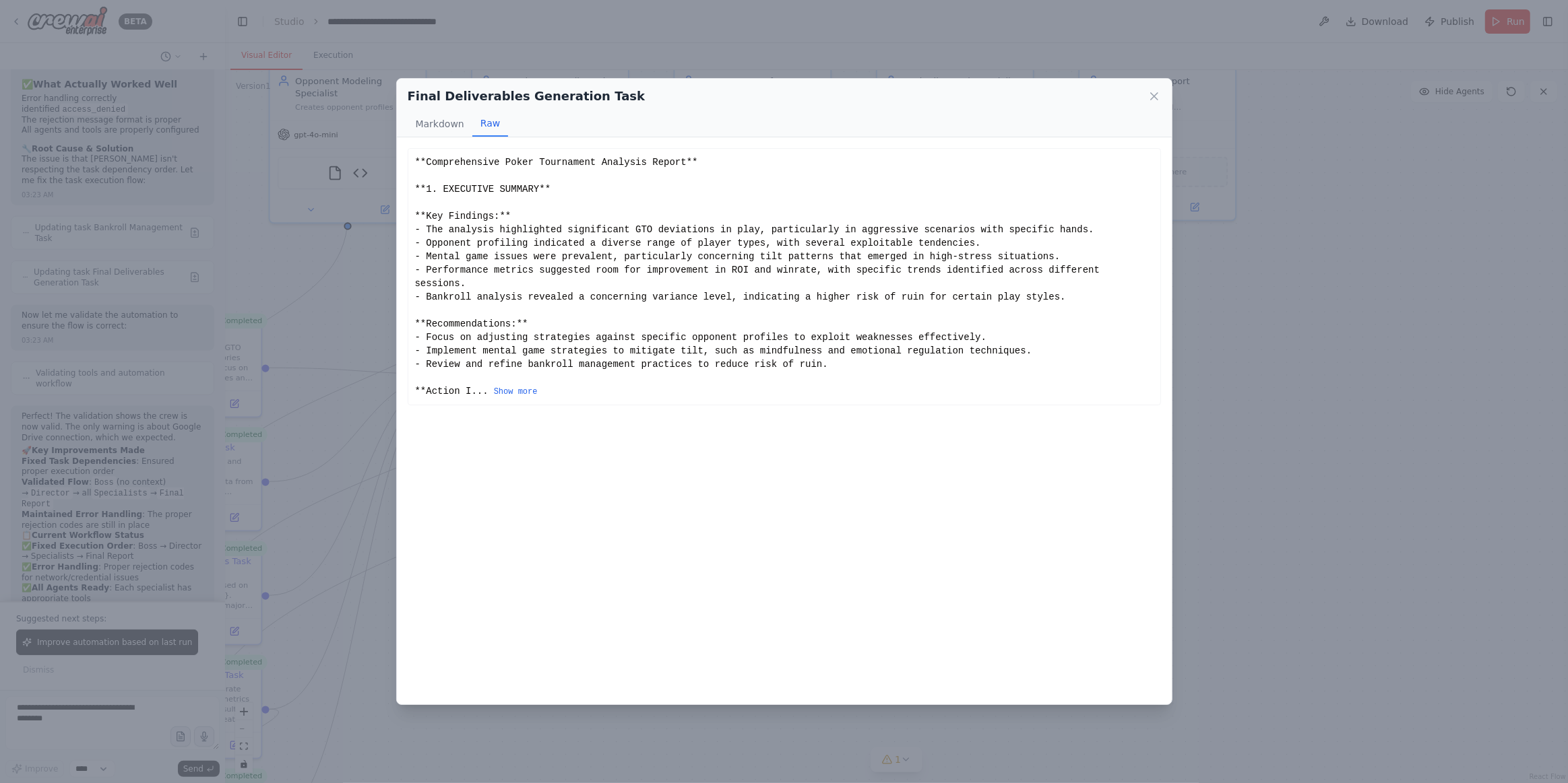
click at [800, 461] on div "Comprehensive Poker Tournament Analysis Report 1. EXECUTIVE SUMMARY Key Finding…" at bounding box center [784, 421] width 775 height 567
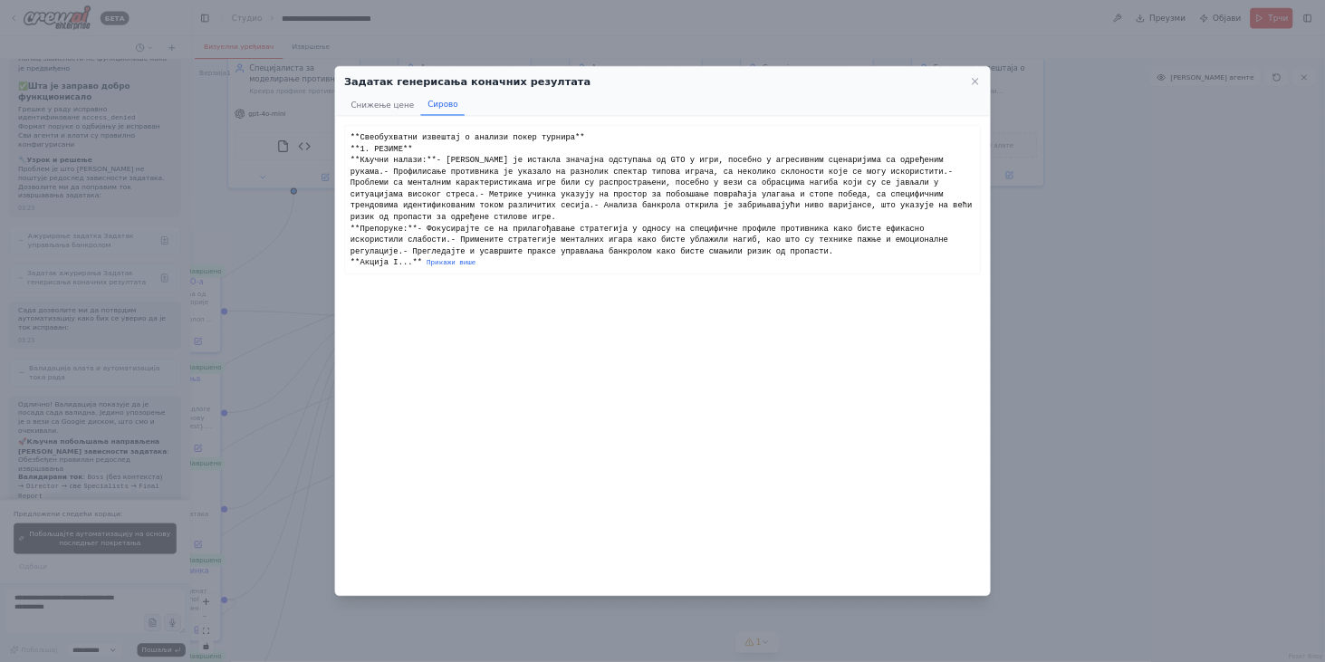
scroll to position [10459, 0]
click at [738, 688] on div "Comprehensive Poker Tournament Analysis Report 1. EXECUTIVE SUMMARY Key Finding…" at bounding box center [1054, 566] width 1042 height 762
click at [1167, 210] on div "**Свеобухватни извештај о анализи покер турнира** **1. РЕЗИМЕ** **Кључни налази…" at bounding box center [1054, 317] width 993 height 217
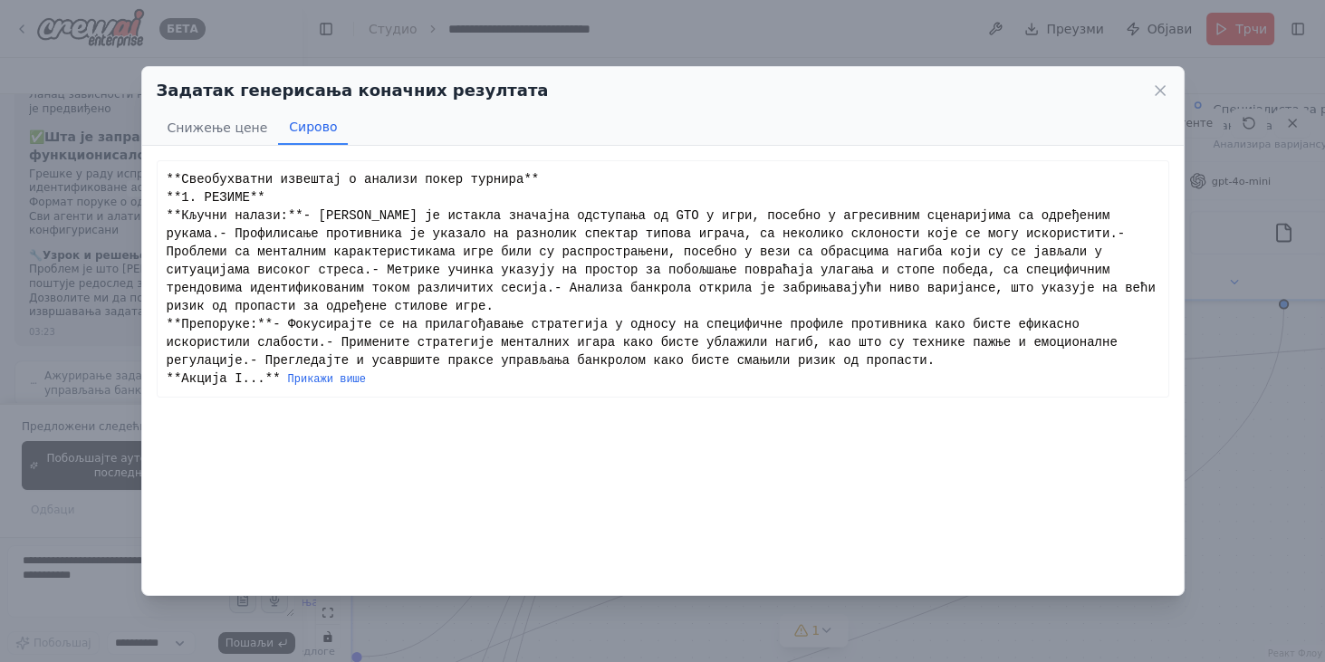
click at [321, 386] on font "Прикажи више" at bounding box center [327, 379] width 78 height 13
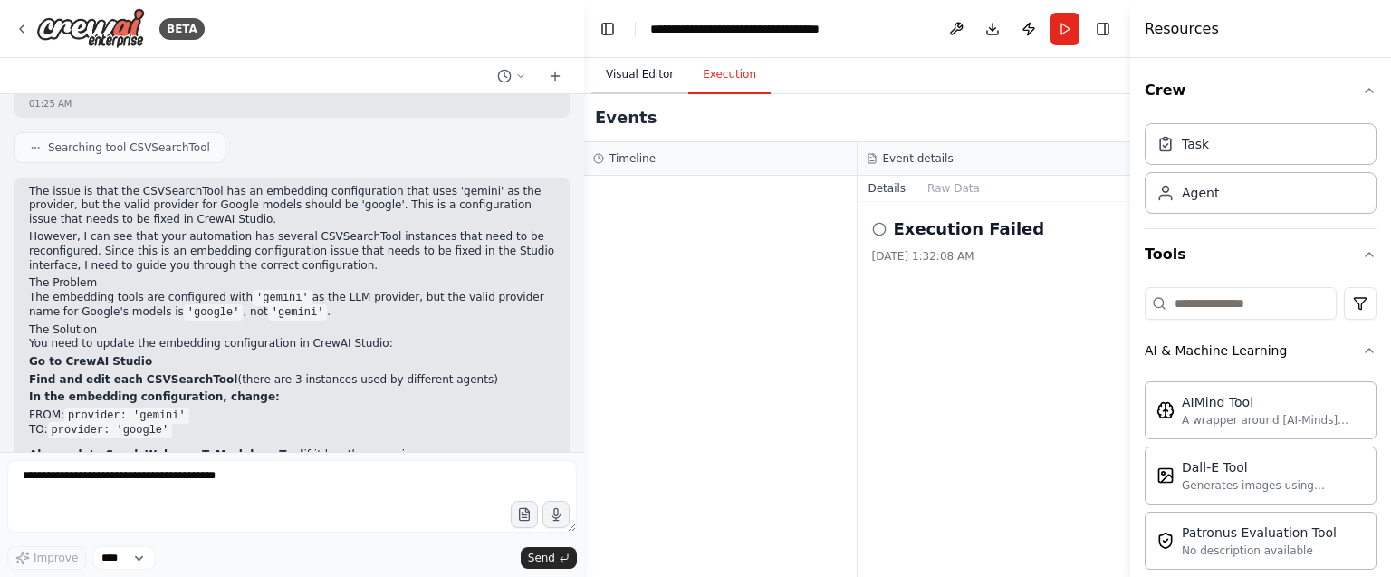
click at [626, 82] on button "Visual Editor" at bounding box center [639, 75] width 97 height 38
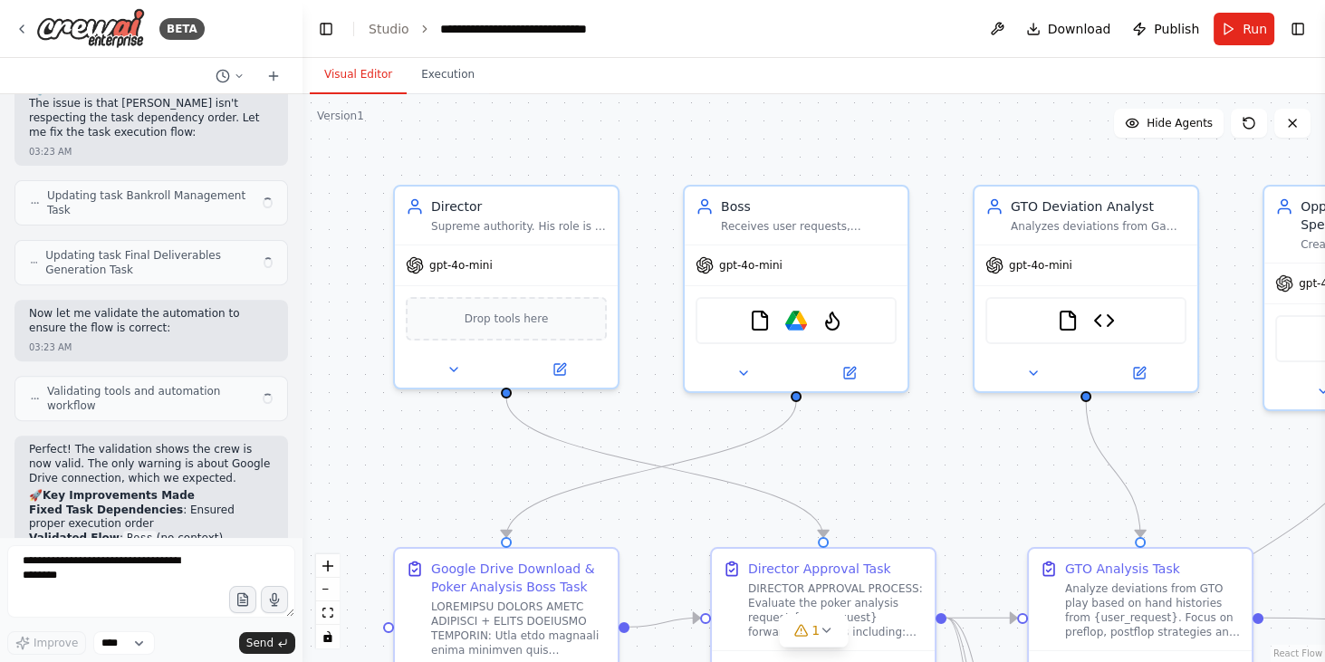
scroll to position [10310, 0]
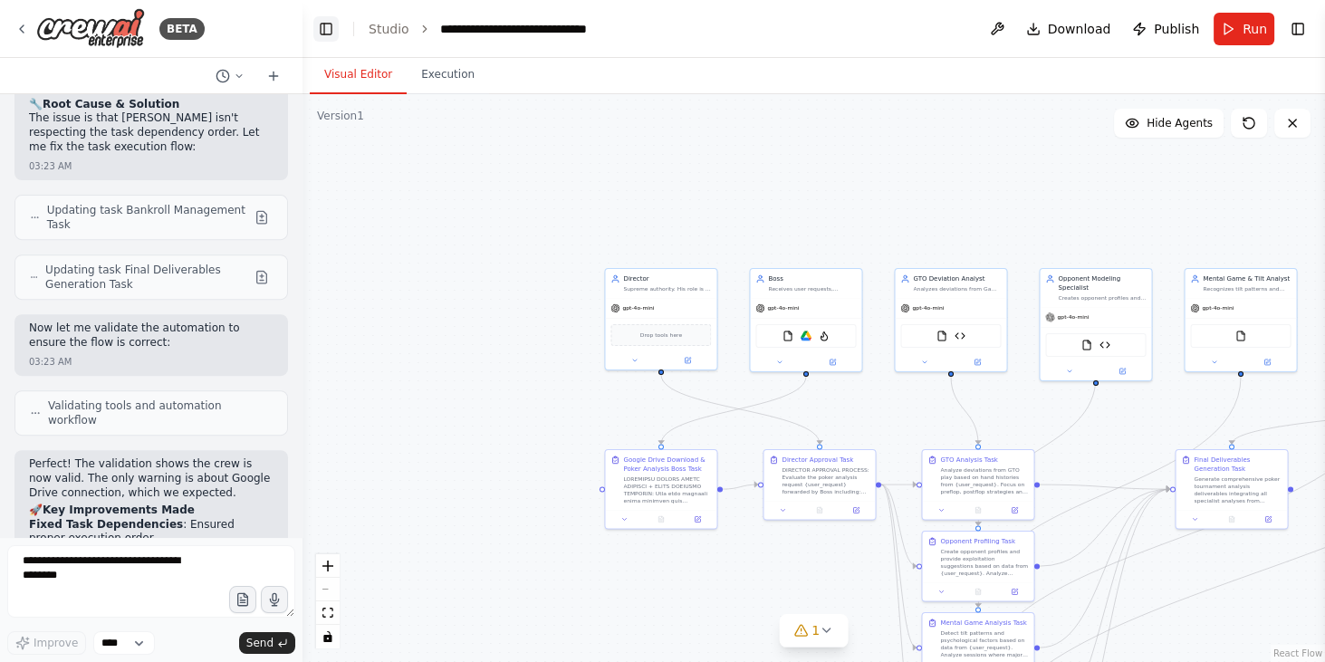
click at [317, 29] on button "Toggle Left Sidebar" at bounding box center [325, 28] width 25 height 25
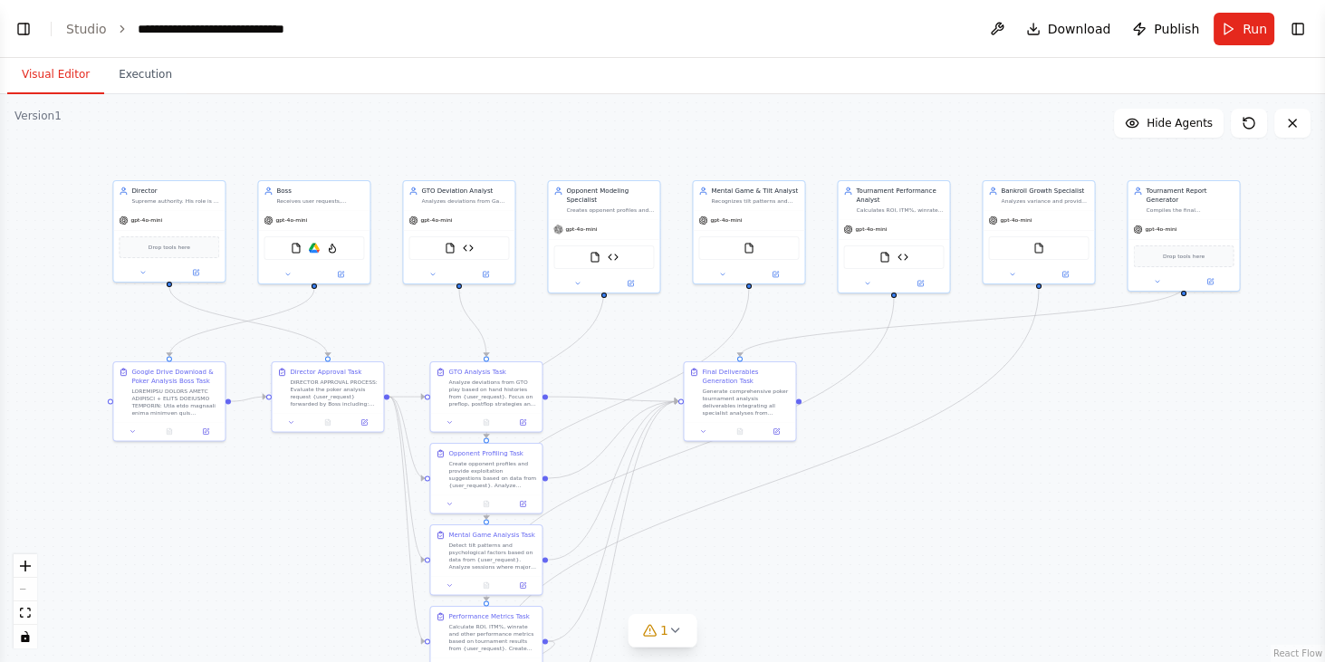
drag, startPoint x: 909, startPoint y: 199, endPoint x: 728, endPoint y: 113, distance: 200.6
click at [728, 113] on div ".deletable-edge-delete-btn { width: 20px; height: 20px; border: 0px solid #ffff…" at bounding box center [662, 378] width 1325 height 568
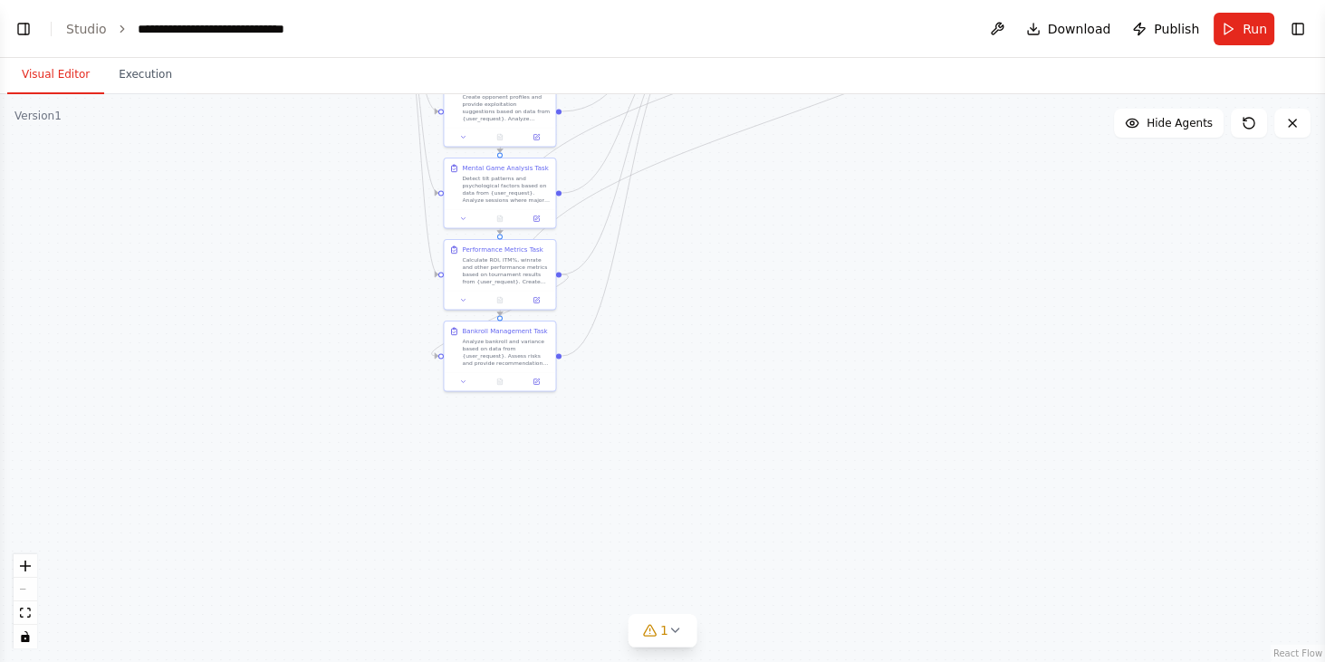
drag, startPoint x: 685, startPoint y: 572, endPoint x: 698, endPoint y: 206, distance: 367.1
click at [698, 206] on div ".deletable-edge-delete-btn { width: 20px; height: 20px; border: 0px solid #ffff…" at bounding box center [662, 378] width 1325 height 568
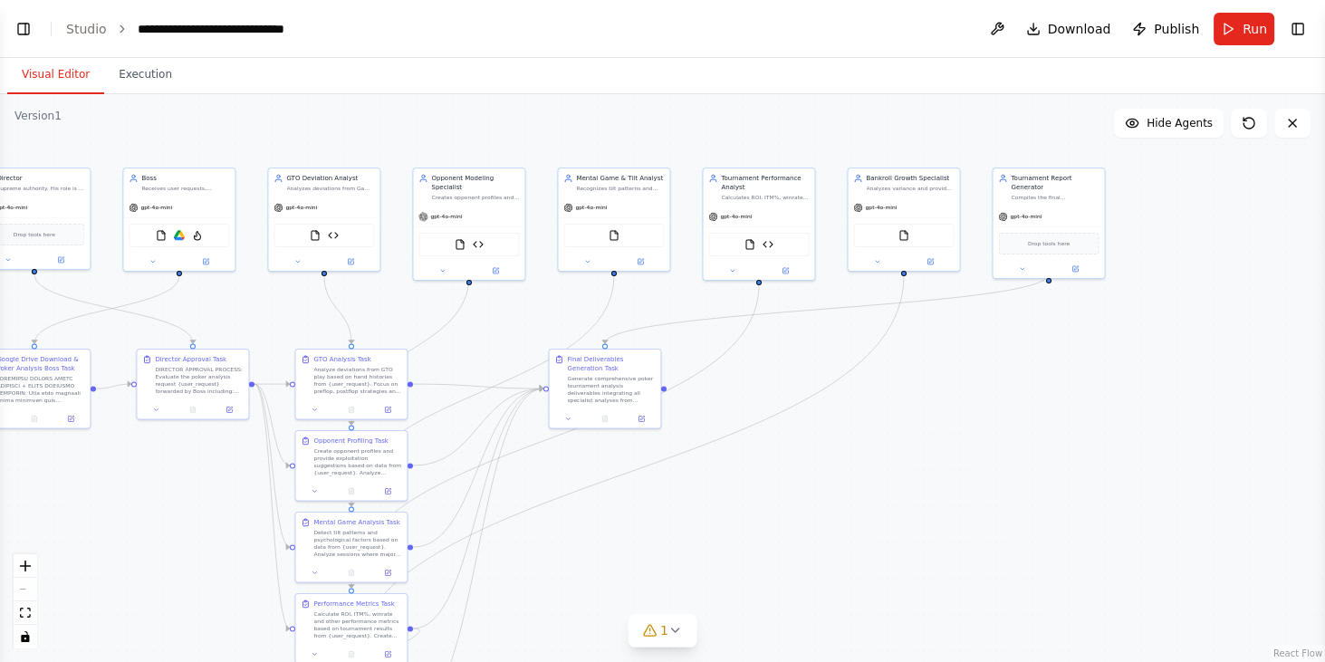
drag, startPoint x: 692, startPoint y: 241, endPoint x: 569, endPoint y: 496, distance: 283.6
click at [555, 568] on div ".deletable-edge-delete-btn { width: 20px; height: 20px; border: 0px solid #ffff…" at bounding box center [662, 378] width 1325 height 568
click at [612, 389] on div "Generate comprehensive poker tournament analysis deliverables integrating all s…" at bounding box center [612, 386] width 88 height 29
click at [571, 416] on icon at bounding box center [569, 415] width 7 height 7
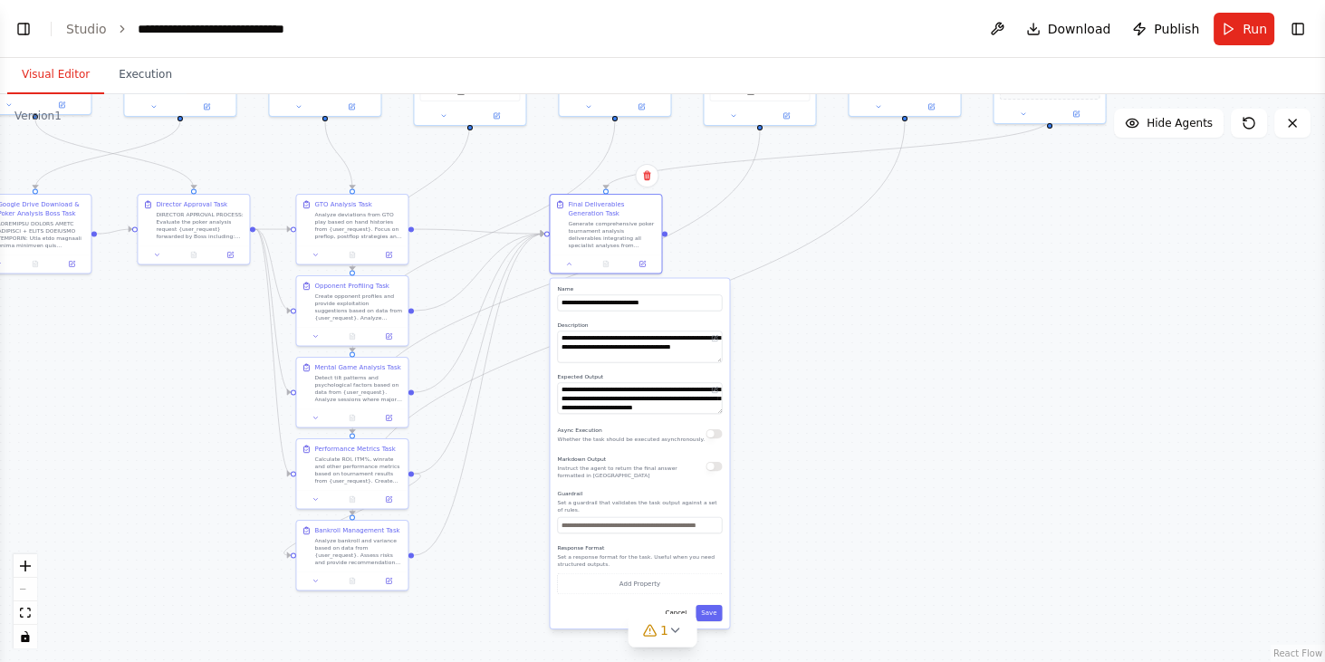
drag, startPoint x: 851, startPoint y: 589, endPoint x: 851, endPoint y: 429, distance: 159.4
click at [851, 429] on div ".deletable-edge-delete-btn { width: 20px; height: 20px; border: 0px solid #ffff…" at bounding box center [662, 378] width 1325 height 568
click at [641, 263] on icon at bounding box center [643, 261] width 5 height 5
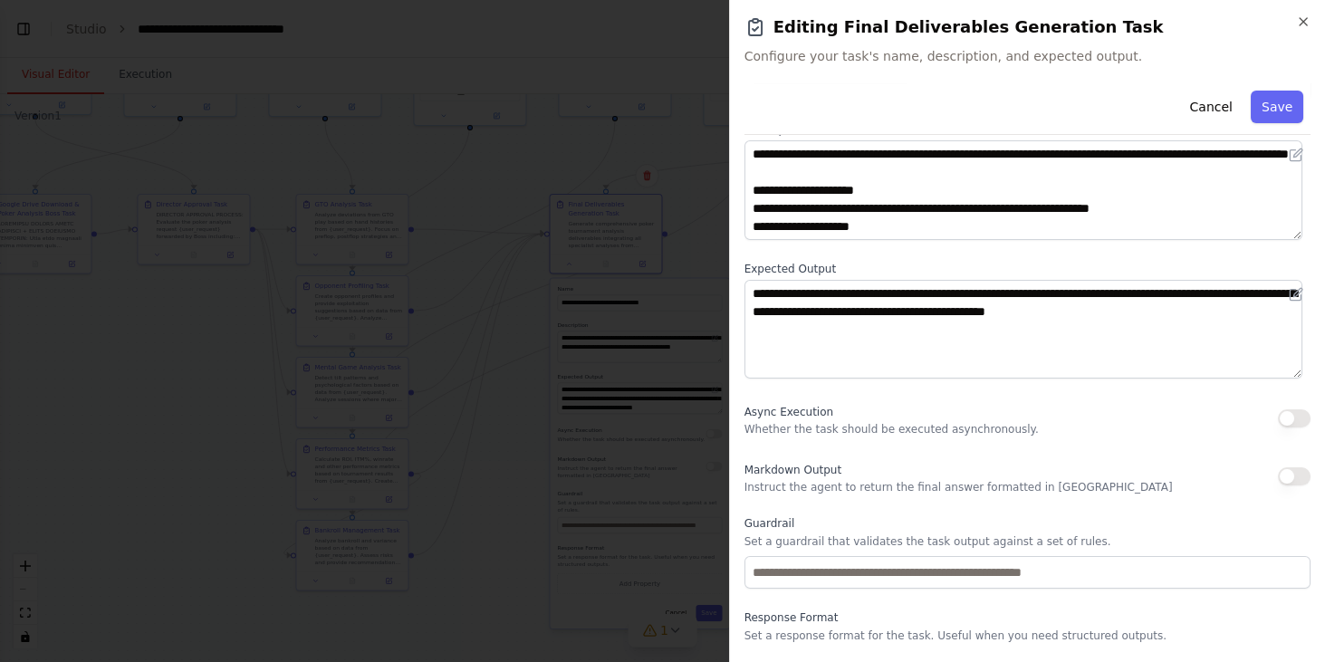
scroll to position [154, 0]
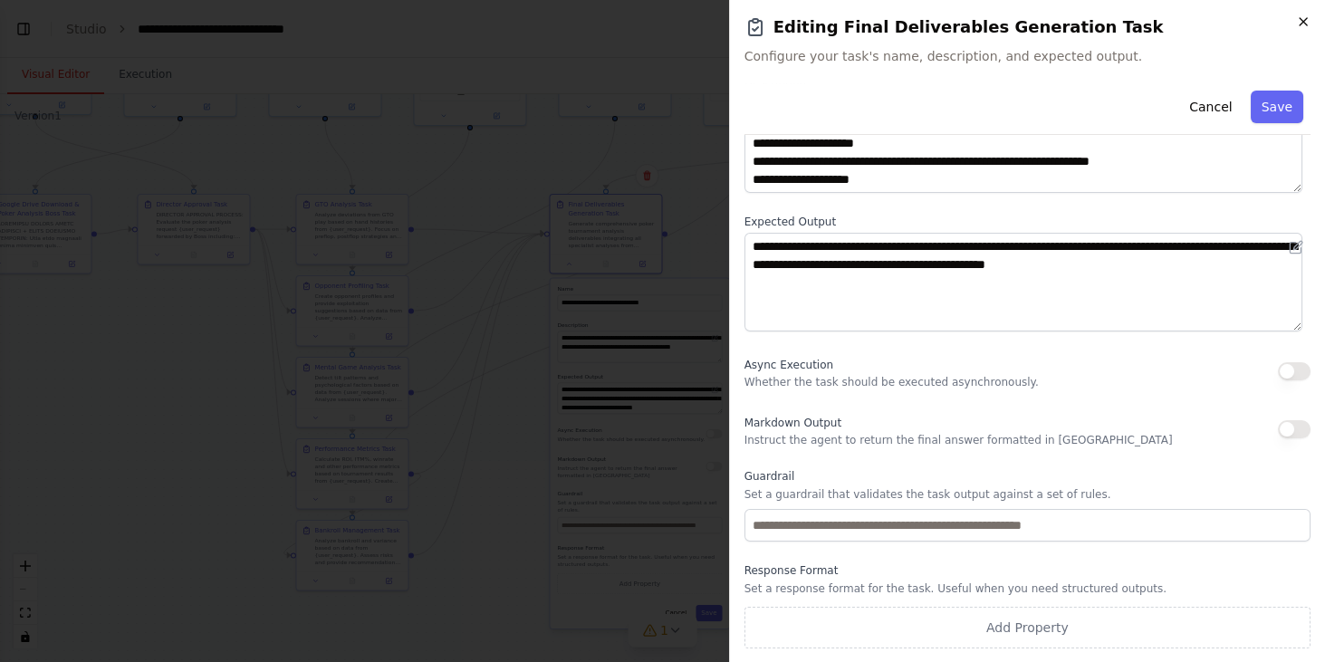
drag, startPoint x: 1299, startPoint y: 24, endPoint x: 1059, endPoint y: 198, distance: 296.9
click at [1299, 24] on icon "button" at bounding box center [1303, 21] width 14 height 14
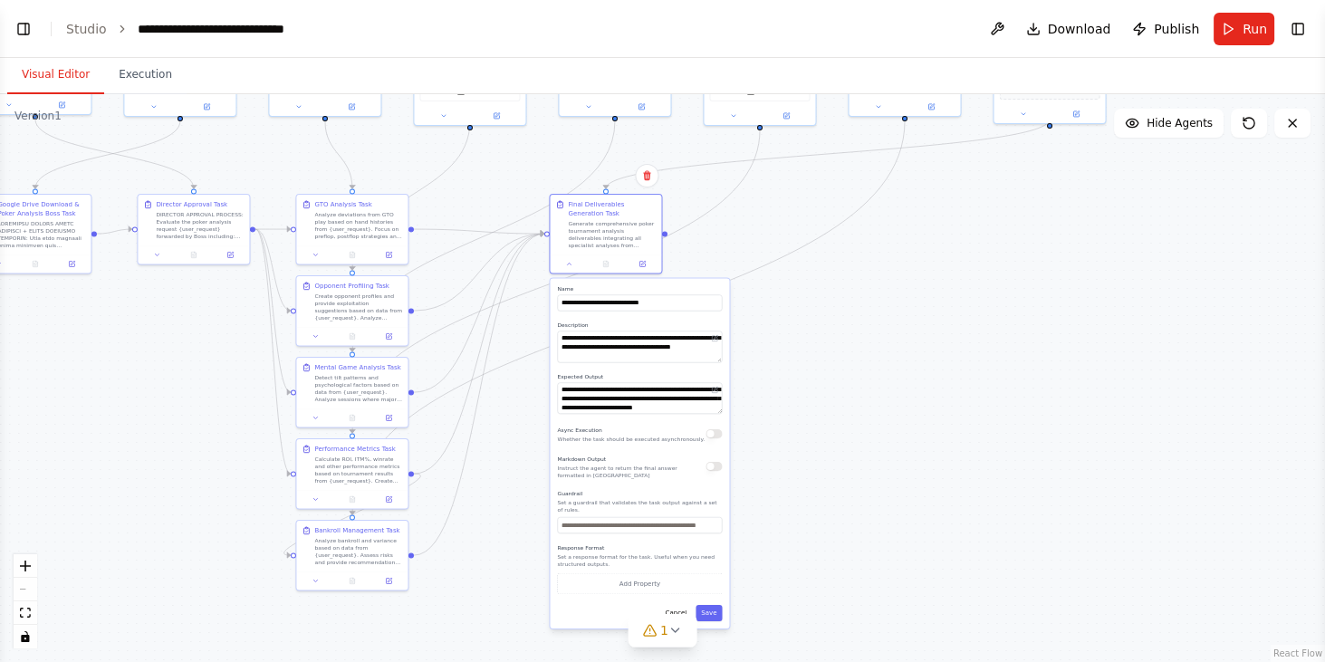
click at [901, 235] on div ".deletable-edge-delete-btn { width: 20px; height: 20px; border: 0px solid #ffff…" at bounding box center [662, 378] width 1325 height 568
click at [600, 229] on div "Generate comprehensive poker tournament analysis deliverables integrating all s…" at bounding box center [612, 232] width 88 height 29
click at [917, 497] on div ".deletable-edge-delete-btn { width: 20px; height: 20px; border: 0px solid #ffff…" at bounding box center [662, 378] width 1325 height 568
click at [665, 637] on span "1" at bounding box center [664, 630] width 8 height 18
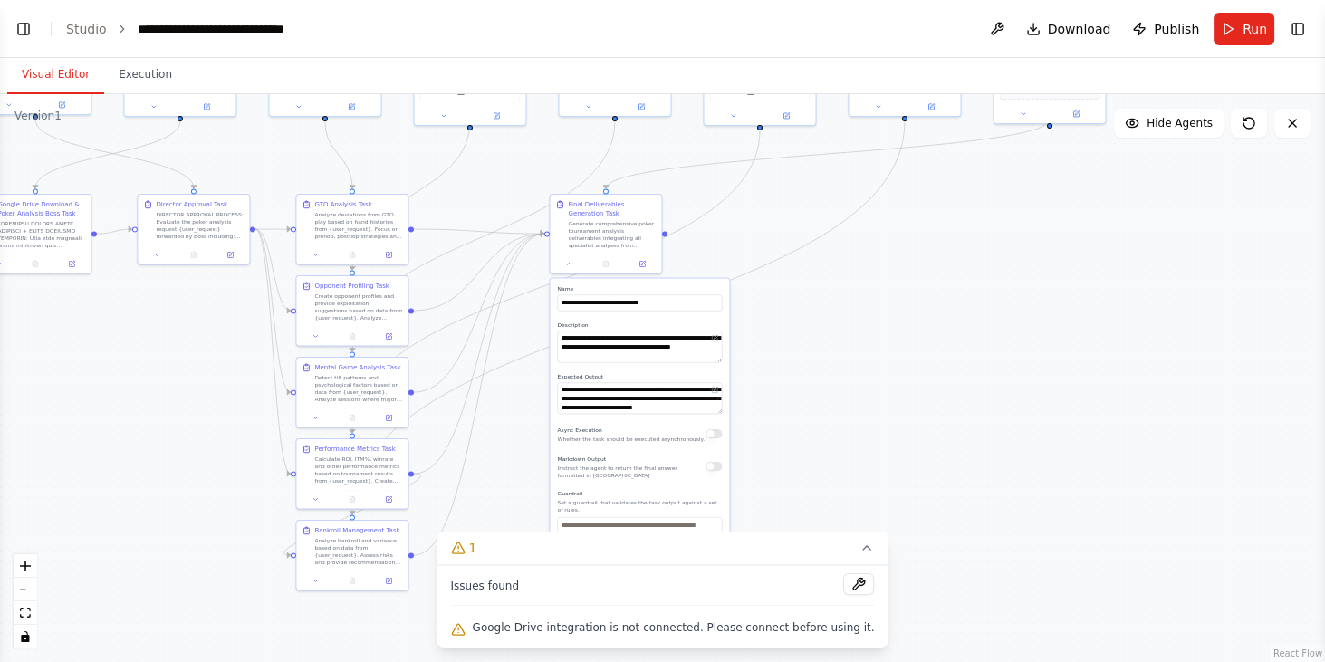
click at [966, 264] on div ".deletable-edge-delete-btn { width: 20px; height: 20px; border: 0px solid #ffff…" at bounding box center [662, 378] width 1325 height 568
click at [834, 574] on div "Issues found Google Drive integration is not connected. Please connect before u…" at bounding box center [663, 606] width 453 height 82
drag, startPoint x: 851, startPoint y: 588, endPoint x: 833, endPoint y: 584, distance: 17.6
click at [848, 587] on div "Issues found Google Drive integration is not connected. Please connect before u…" at bounding box center [663, 606] width 453 height 82
drag, startPoint x: 828, startPoint y: 583, endPoint x: 852, endPoint y: 538, distance: 51.5
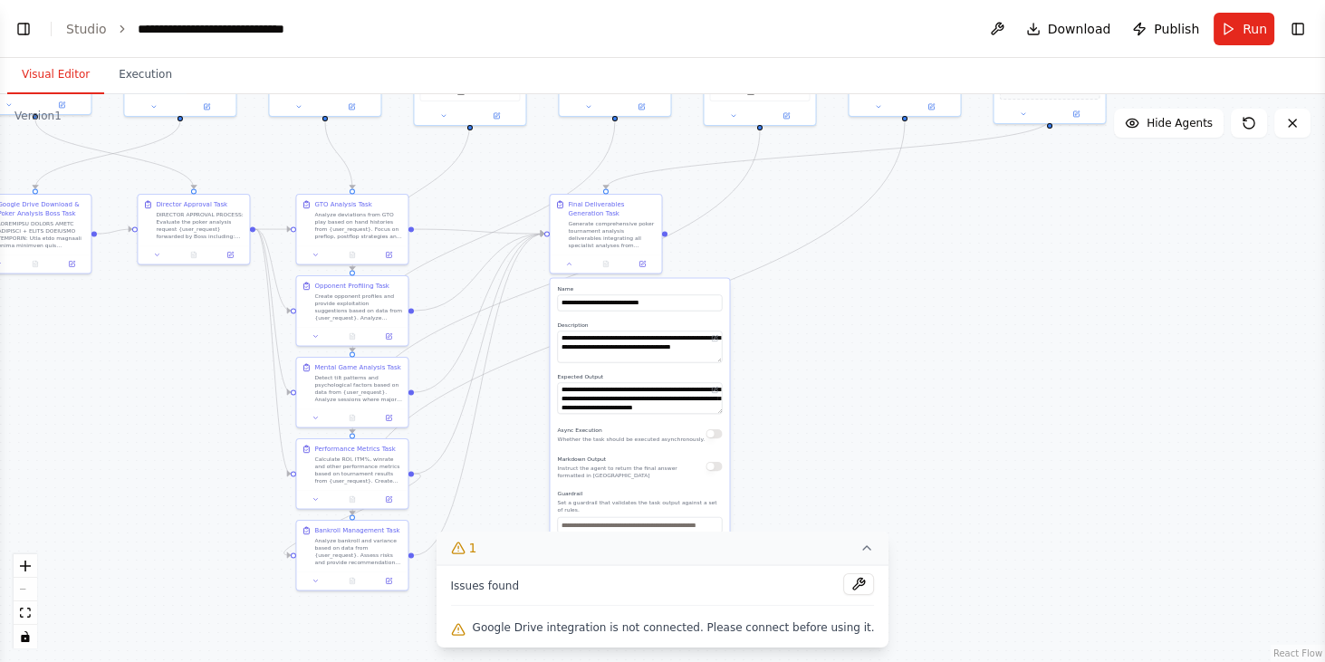
click at [843, 582] on button at bounding box center [858, 584] width 31 height 22
drag, startPoint x: 841, startPoint y: 553, endPoint x: 908, endPoint y: 412, distance: 155.2
click at [860, 553] on icon at bounding box center [867, 548] width 14 height 14
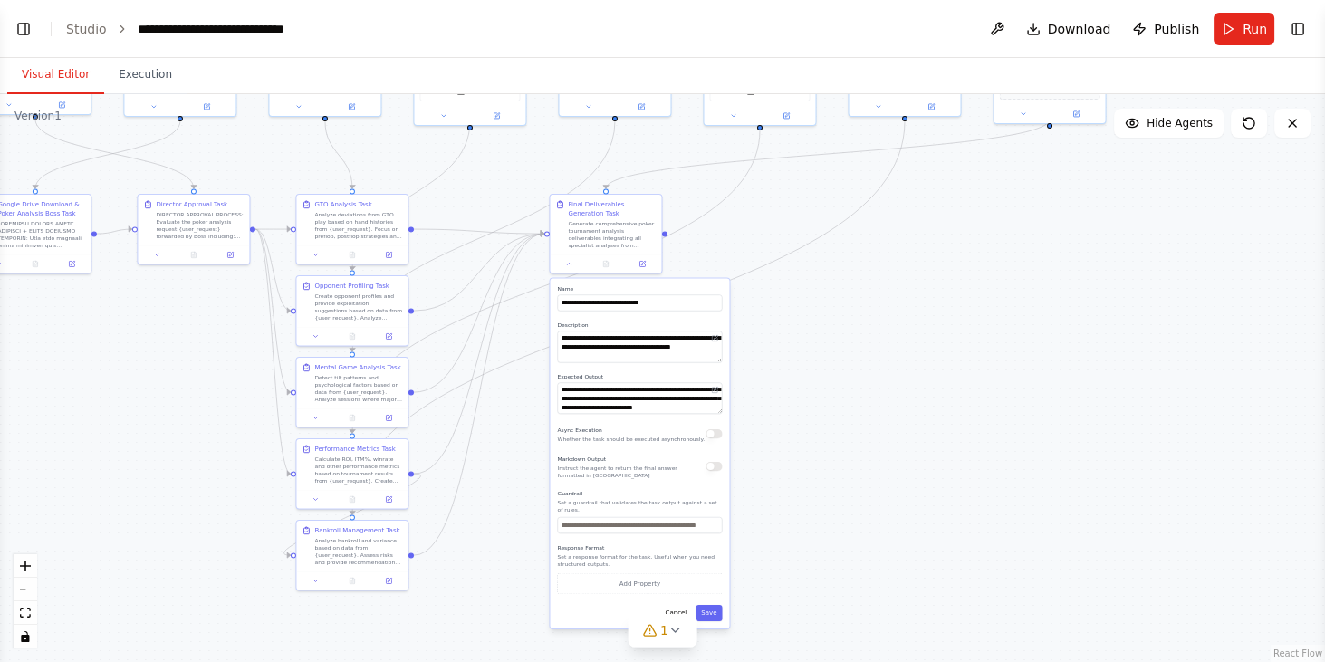
click at [764, 425] on div ".deletable-edge-delete-btn { width: 20px; height: 20px; border: 0px solid #ffff…" at bounding box center [662, 378] width 1325 height 568
click at [607, 237] on div "Generate comprehensive poker tournament analysis deliverables integrating all s…" at bounding box center [609, 230] width 88 height 29
click at [637, 261] on icon at bounding box center [639, 259] width 5 height 5
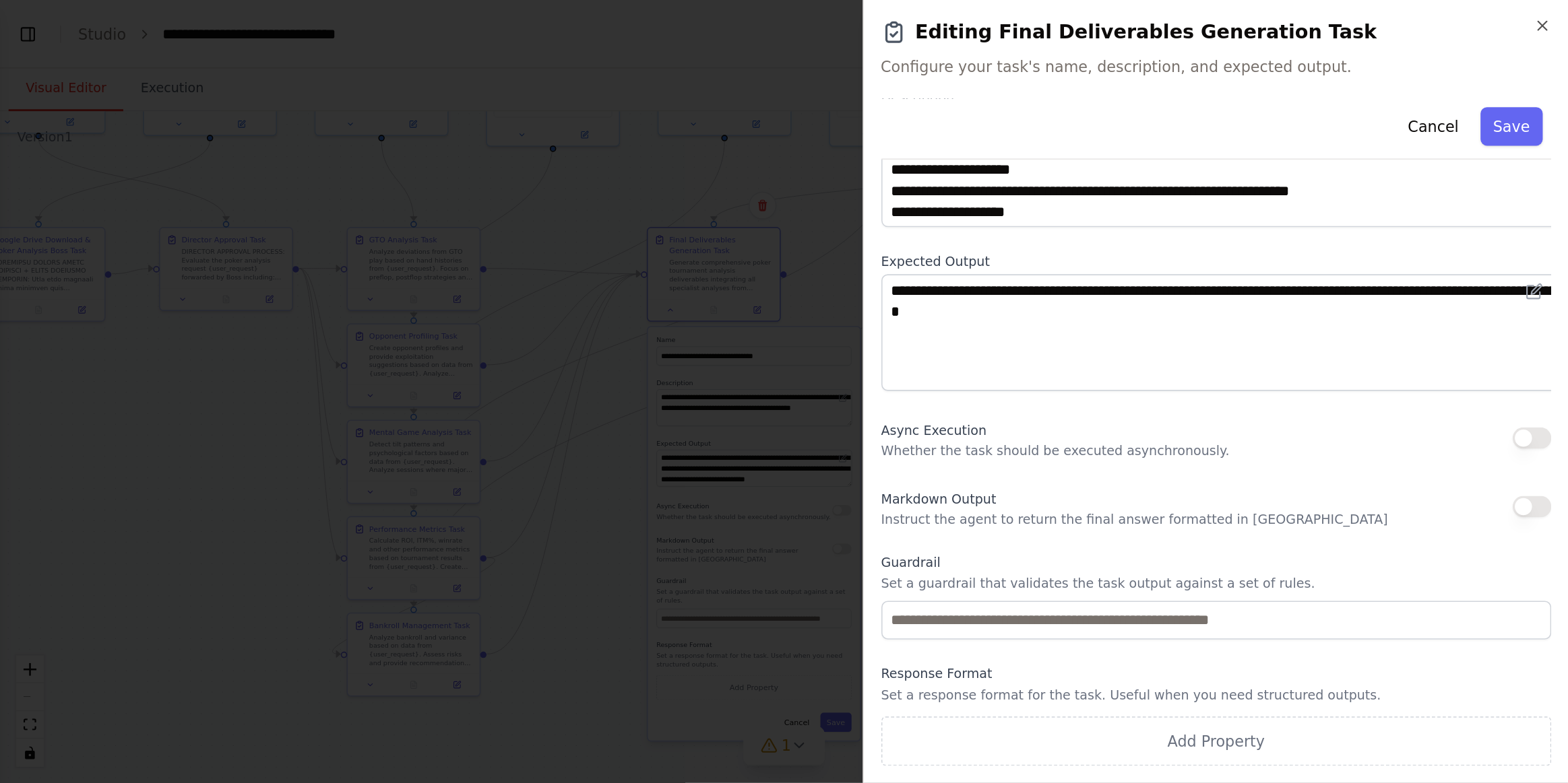
scroll to position [0, 0]
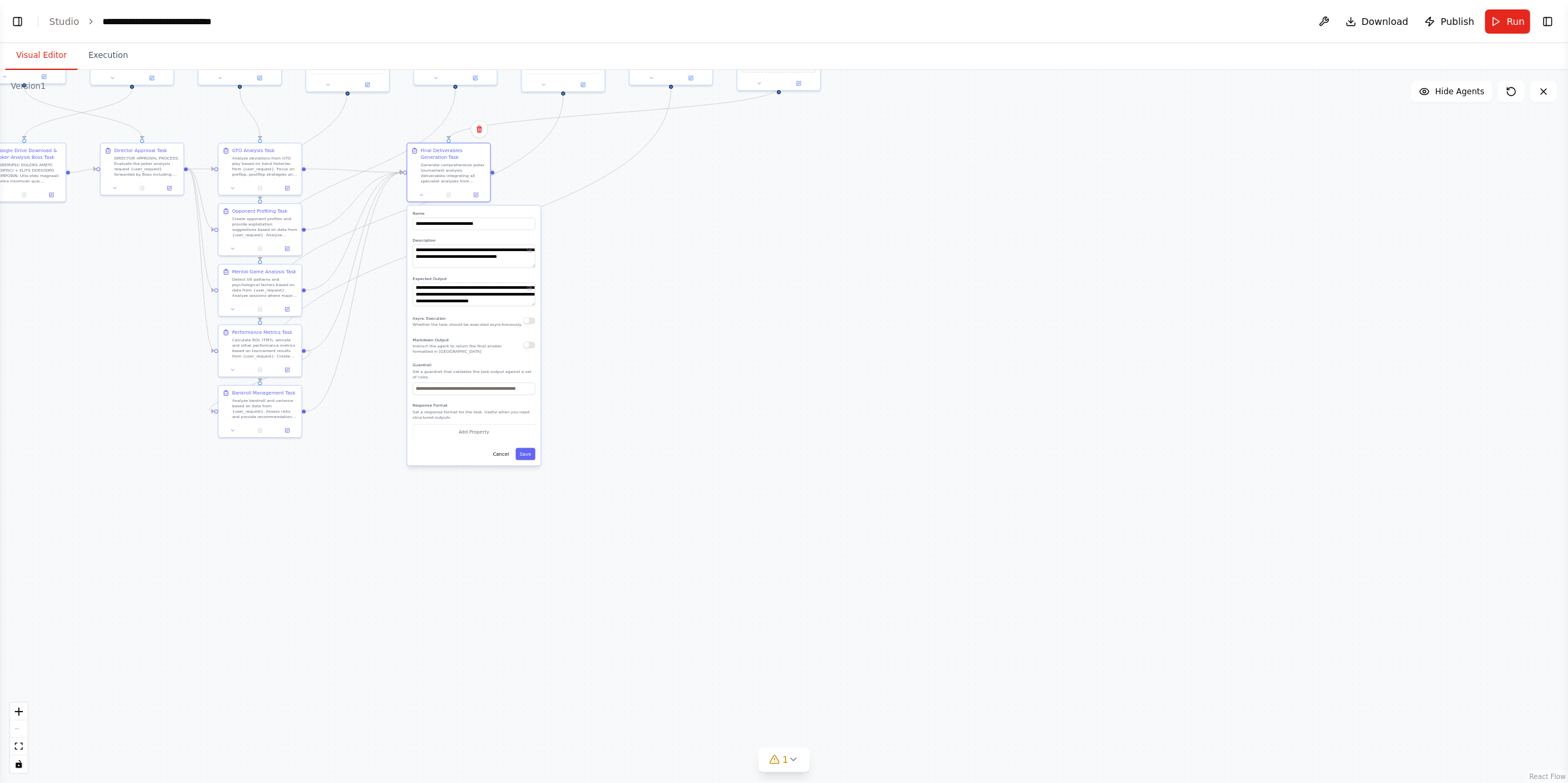
click at [757, 199] on div ".deletable-edge-delete-btn { width: 20px; height: 20px; border: 0px solid #ffff…" at bounding box center [784, 426] width 1568 height 713
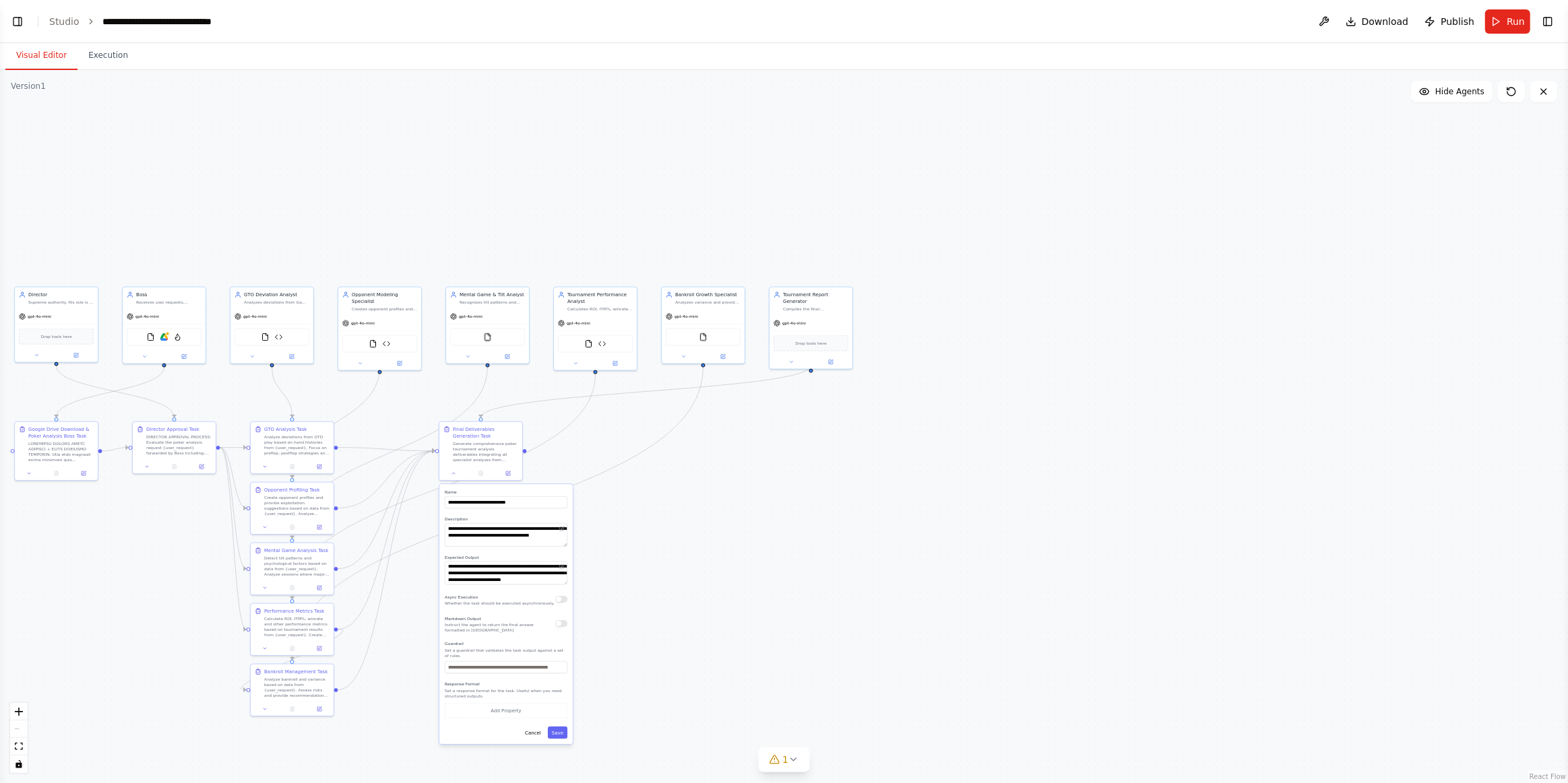
drag, startPoint x: 838, startPoint y: 387, endPoint x: 844, endPoint y: 452, distance: 65.3
click at [844, 452] on div ".deletable-edge-delete-btn { width: 20px; height: 20px; border: 0px solid #ffff…" at bounding box center [784, 426] width 1568 height 713
click at [809, 305] on div "Compiles the final comprehensive report using insights from all poker analytics…" at bounding box center [816, 307] width 65 height 5
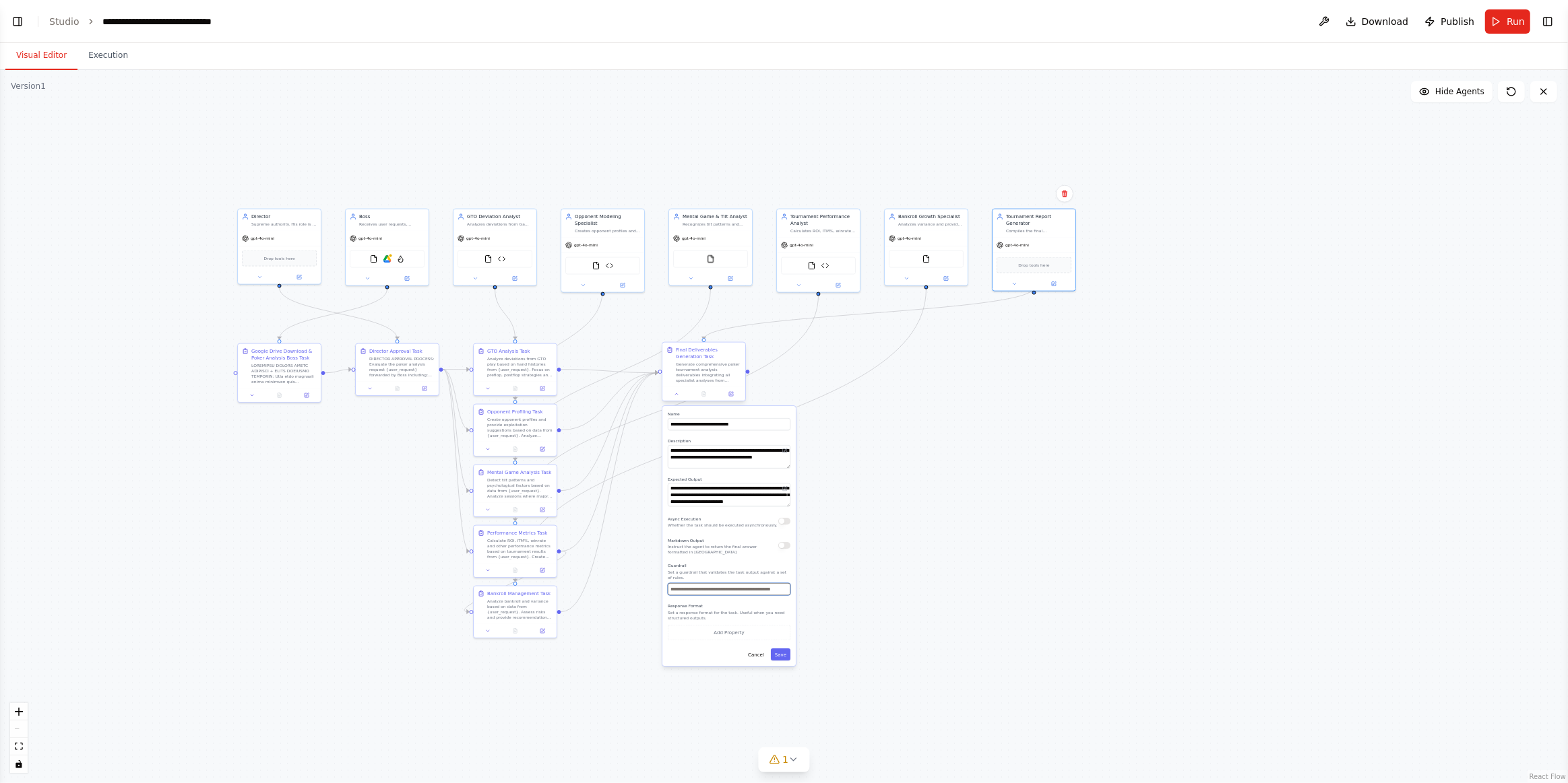
drag, startPoint x: 694, startPoint y: 622, endPoint x: 694, endPoint y: 399, distance: 223.0
click at [838, 492] on div ".deletable-edge-delete-btn { width: 20px; height: 20px; border: 0px solid #ffff…" at bounding box center [784, 426] width 1568 height 713
click at [698, 376] on div "Generate comprehensive poker tournament analysis deliverables integrating all s…" at bounding box center [705, 371] width 65 height 22
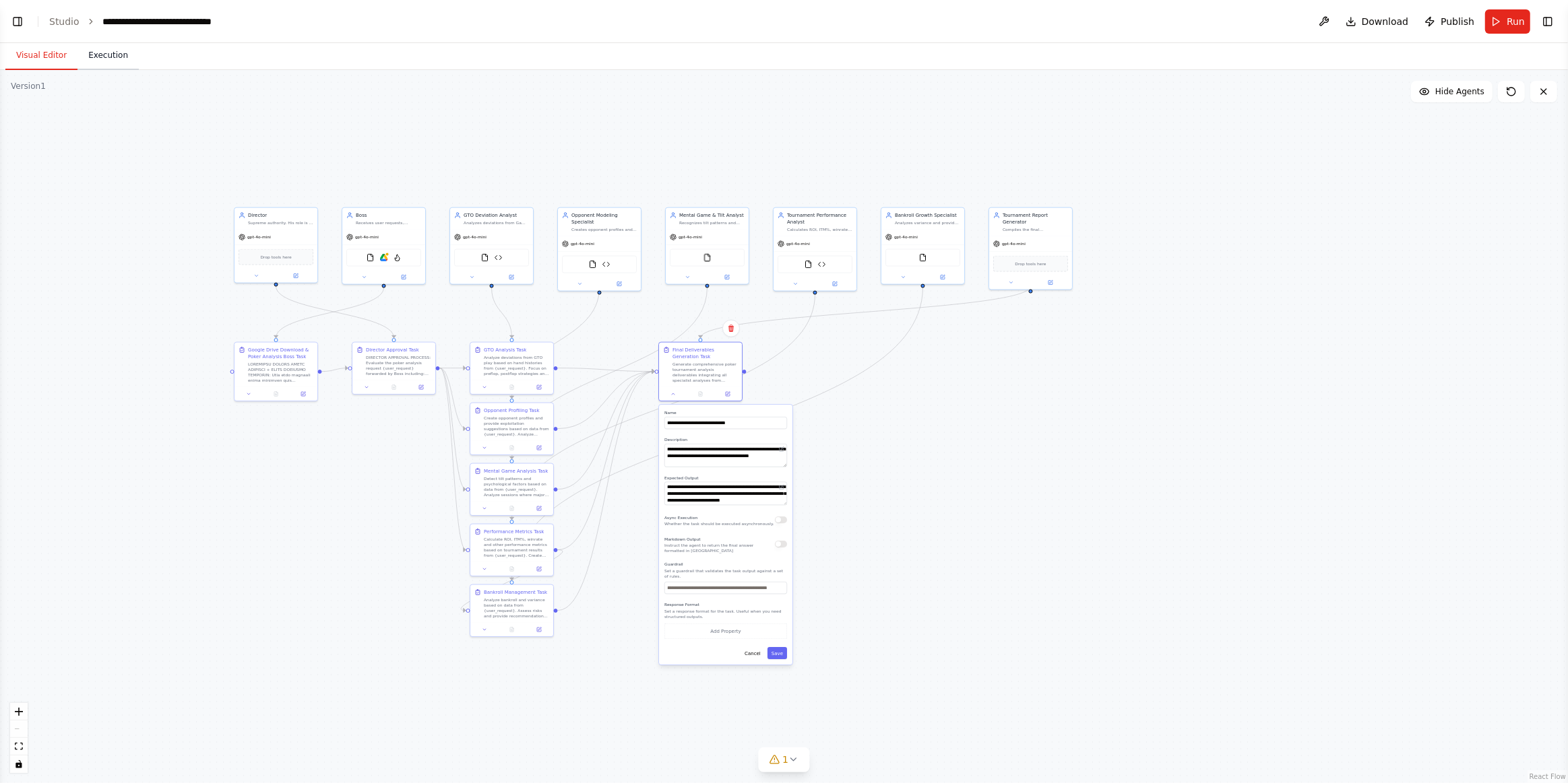
click at [109, 44] on button "Execution" at bounding box center [108, 56] width 61 height 28
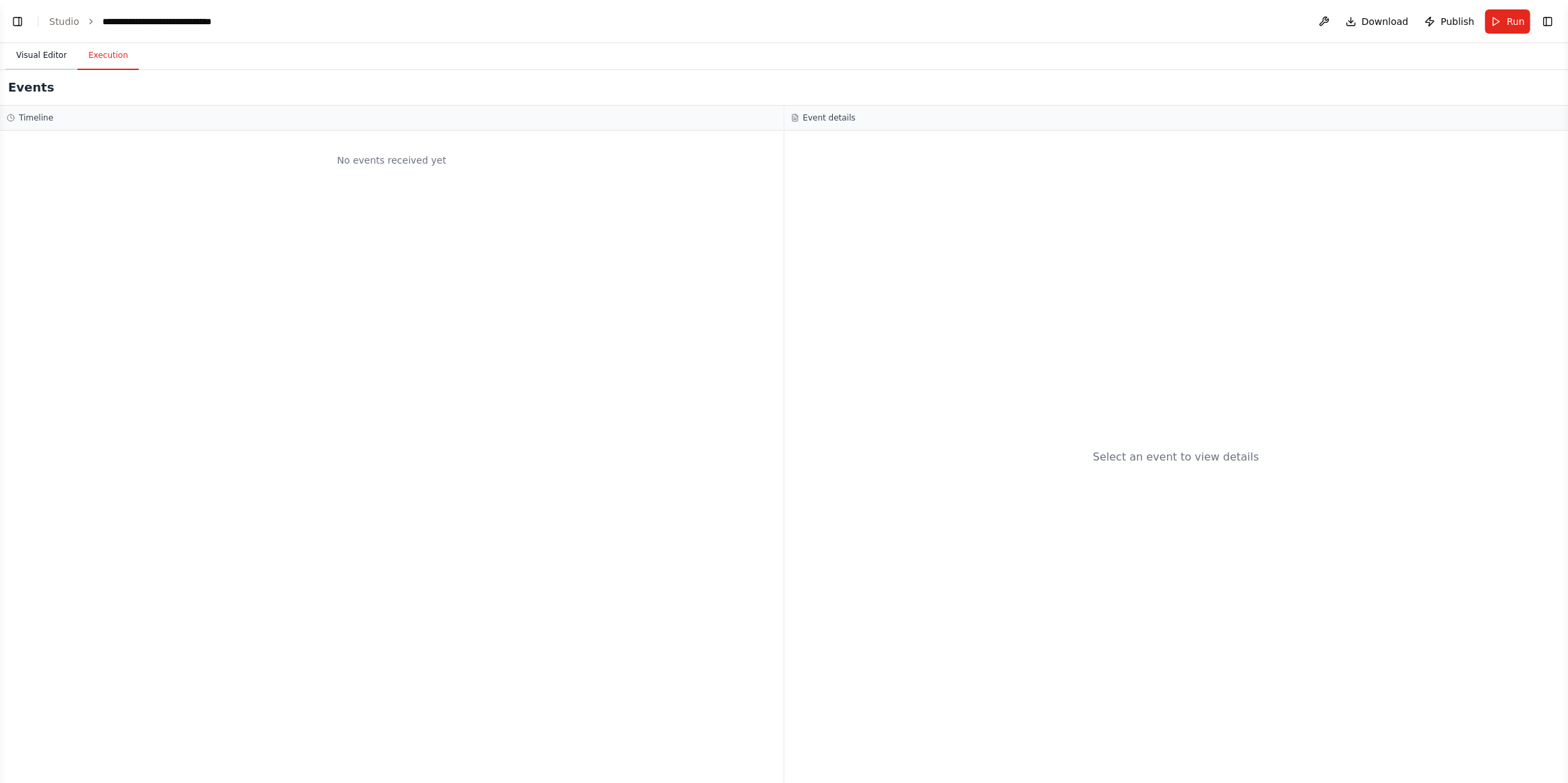
click at [45, 50] on button "Visual Editor" at bounding box center [41, 56] width 72 height 28
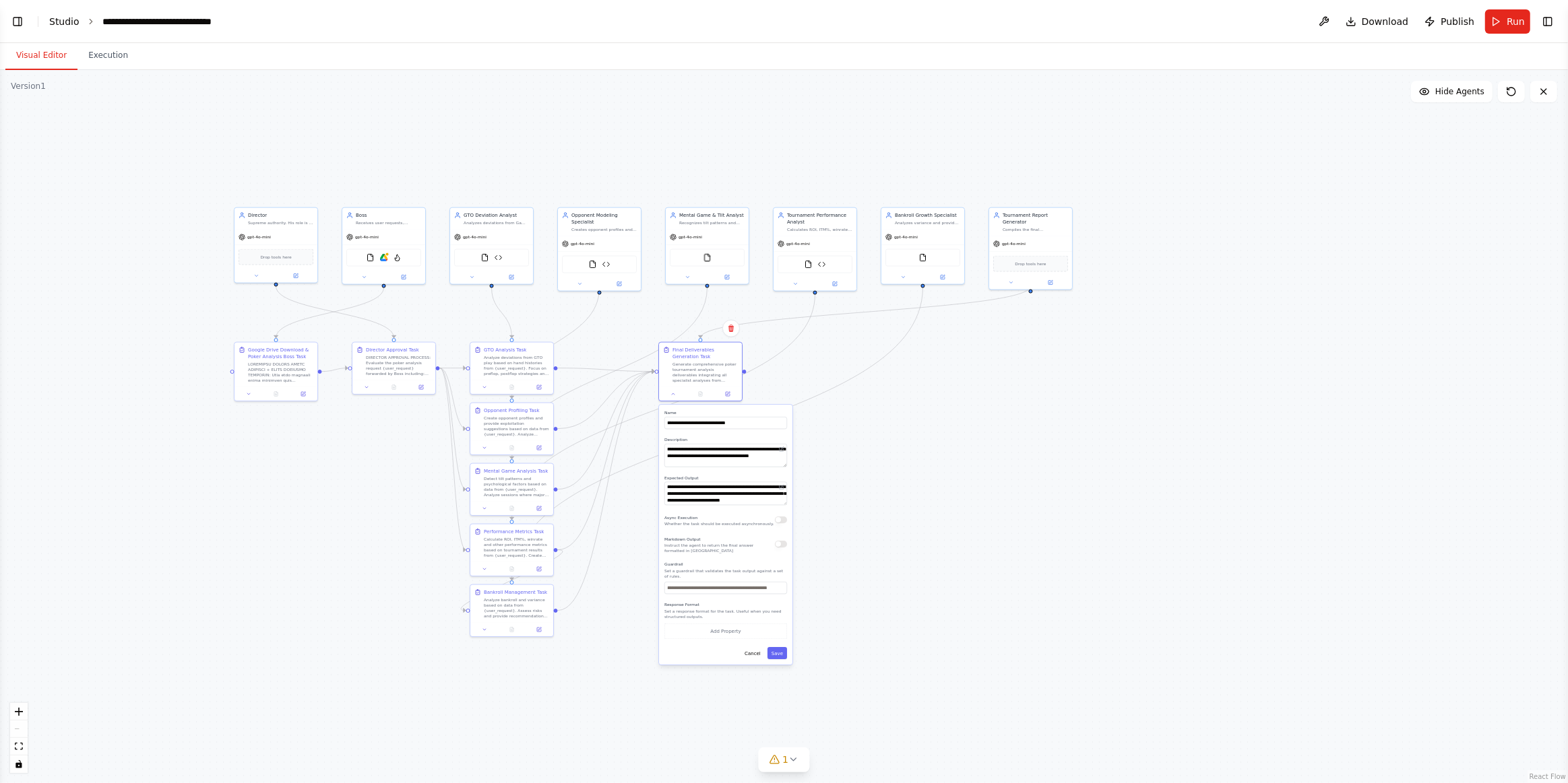
click at [56, 16] on link "Studio" at bounding box center [64, 22] width 30 height 10
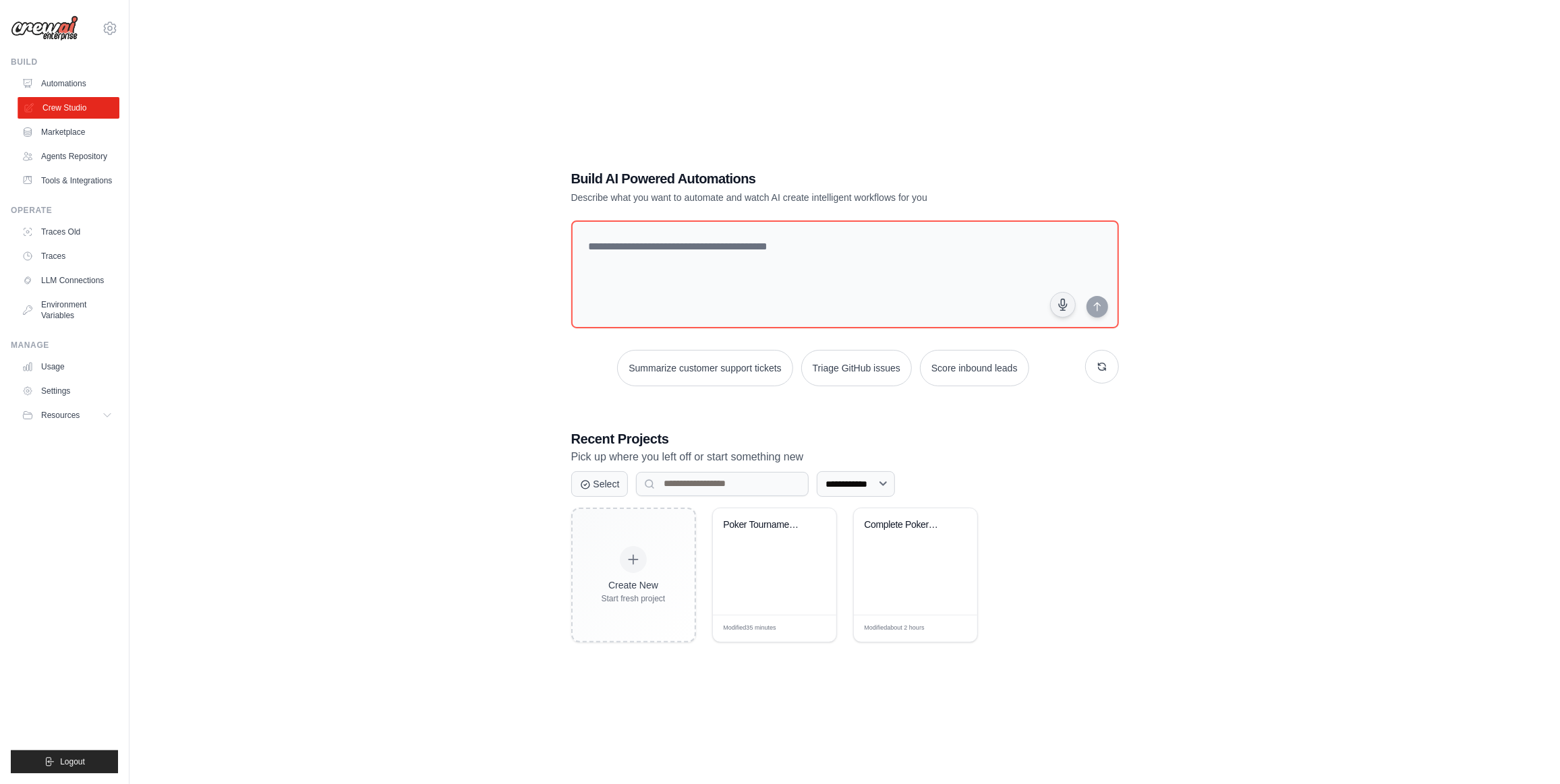
click at [74, 112] on link "Crew Studio" at bounding box center [69, 107] width 102 height 22
click at [377, 118] on div "Poker Tournament Analysis System" at bounding box center [774, 561] width 124 height 106
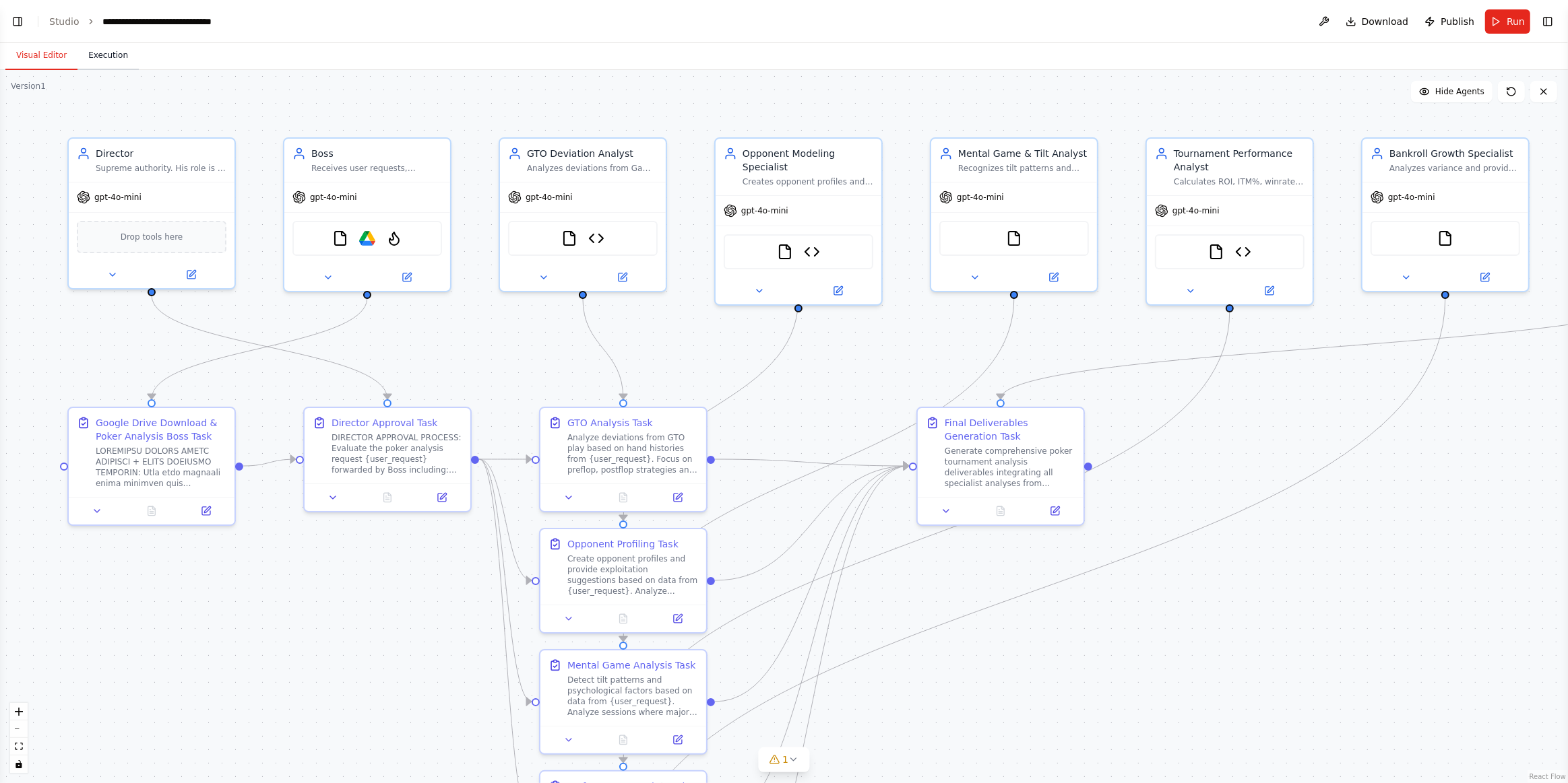
click at [120, 57] on button "Execution" at bounding box center [108, 56] width 61 height 28
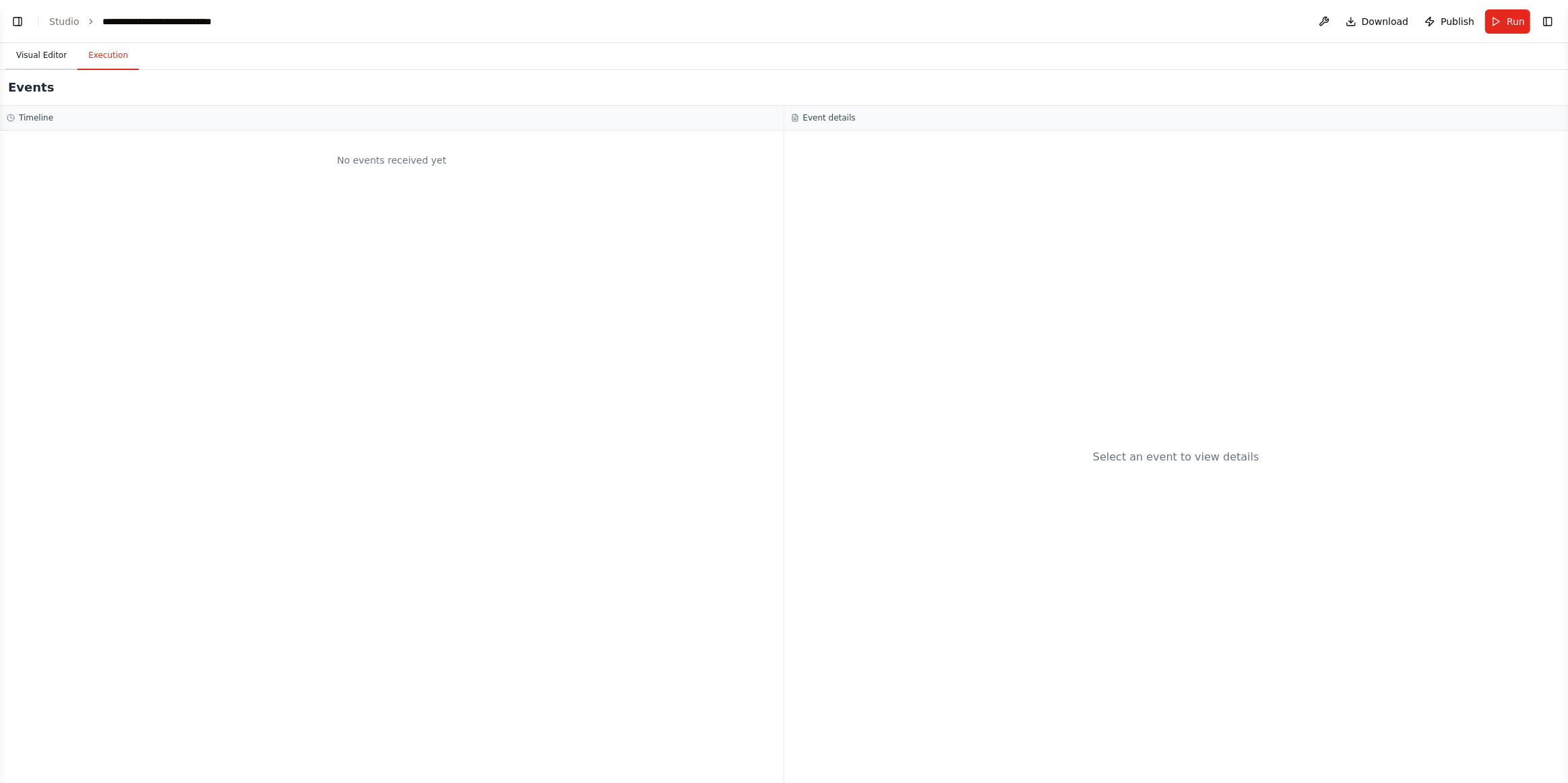
click at [26, 57] on button "Visual Editor" at bounding box center [41, 56] width 72 height 28
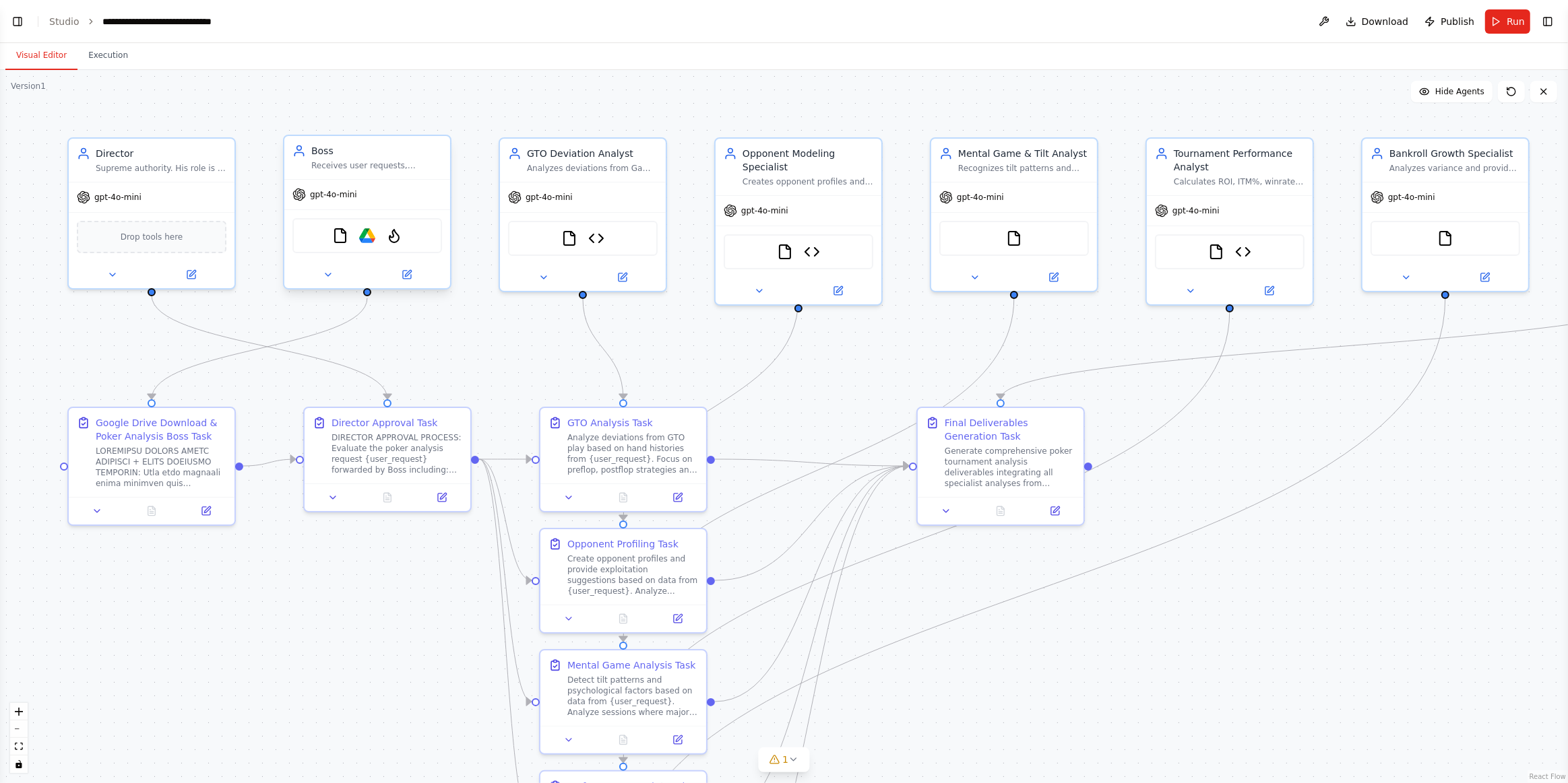
scroll to position [7507, 0]
click at [369, 238] on img at bounding box center [367, 236] width 16 height 16
click at [405, 275] on icon at bounding box center [408, 273] width 6 height 6
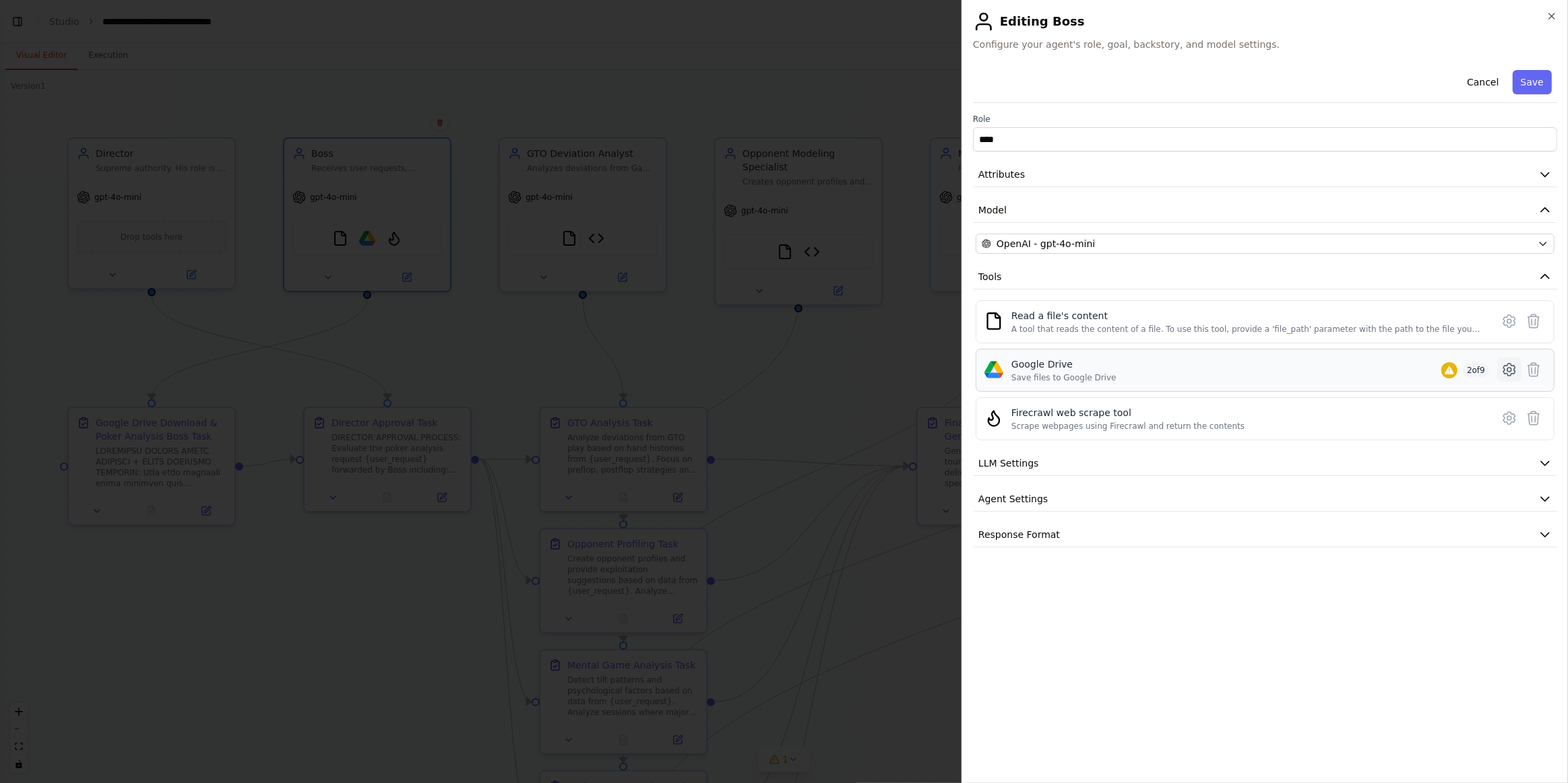
click at [1514, 367] on icon at bounding box center [1509, 370] width 16 height 16
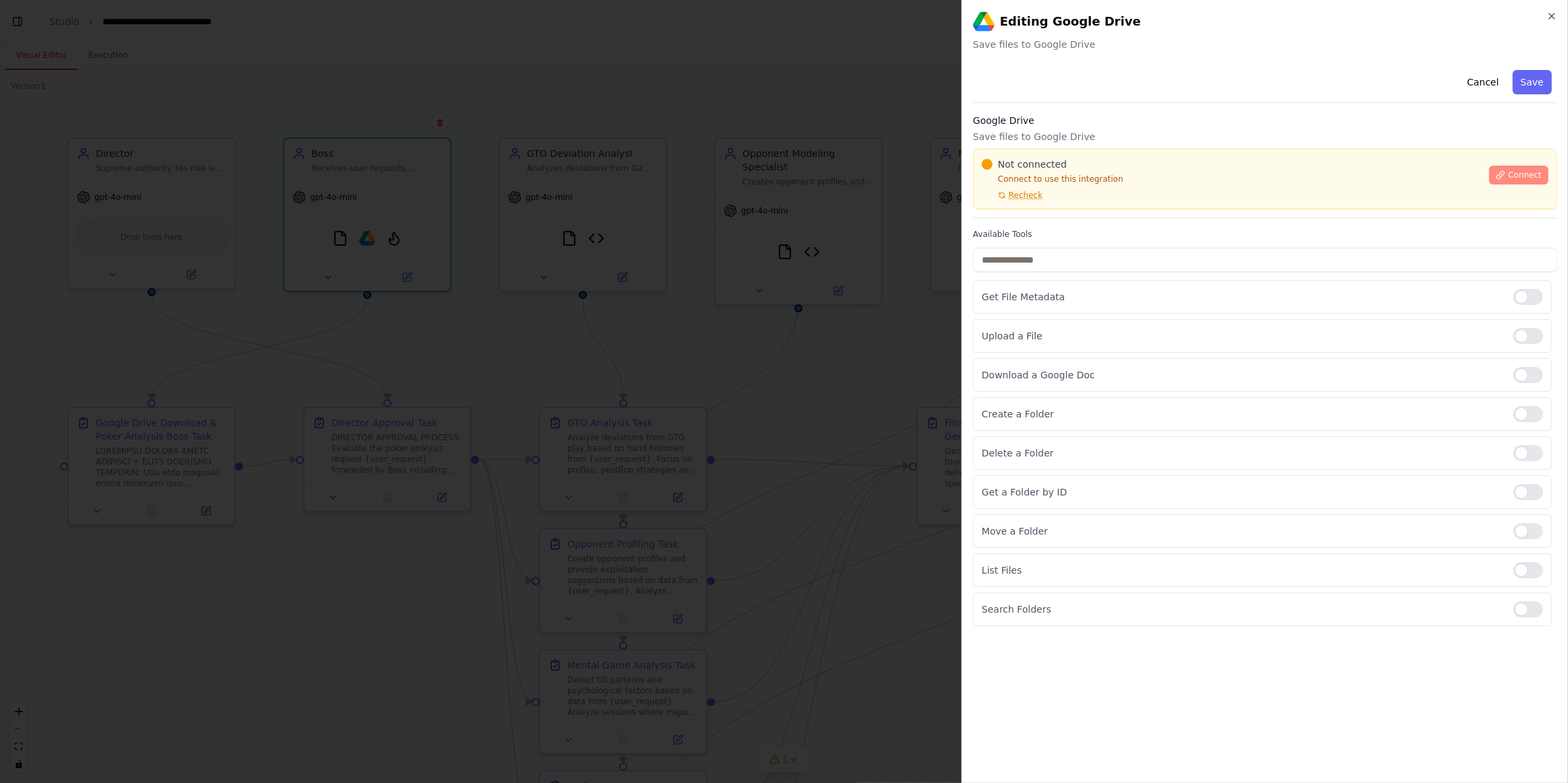
click at [1529, 170] on span "Connect" at bounding box center [1524, 175] width 33 height 10
click at [1534, 334] on div at bounding box center [1528, 336] width 30 height 16
click at [1534, 411] on div at bounding box center [1528, 414] width 30 height 16
click at [1534, 489] on div at bounding box center [1528, 492] width 30 height 16
click at [1539, 531] on div at bounding box center [1528, 532] width 30 height 16
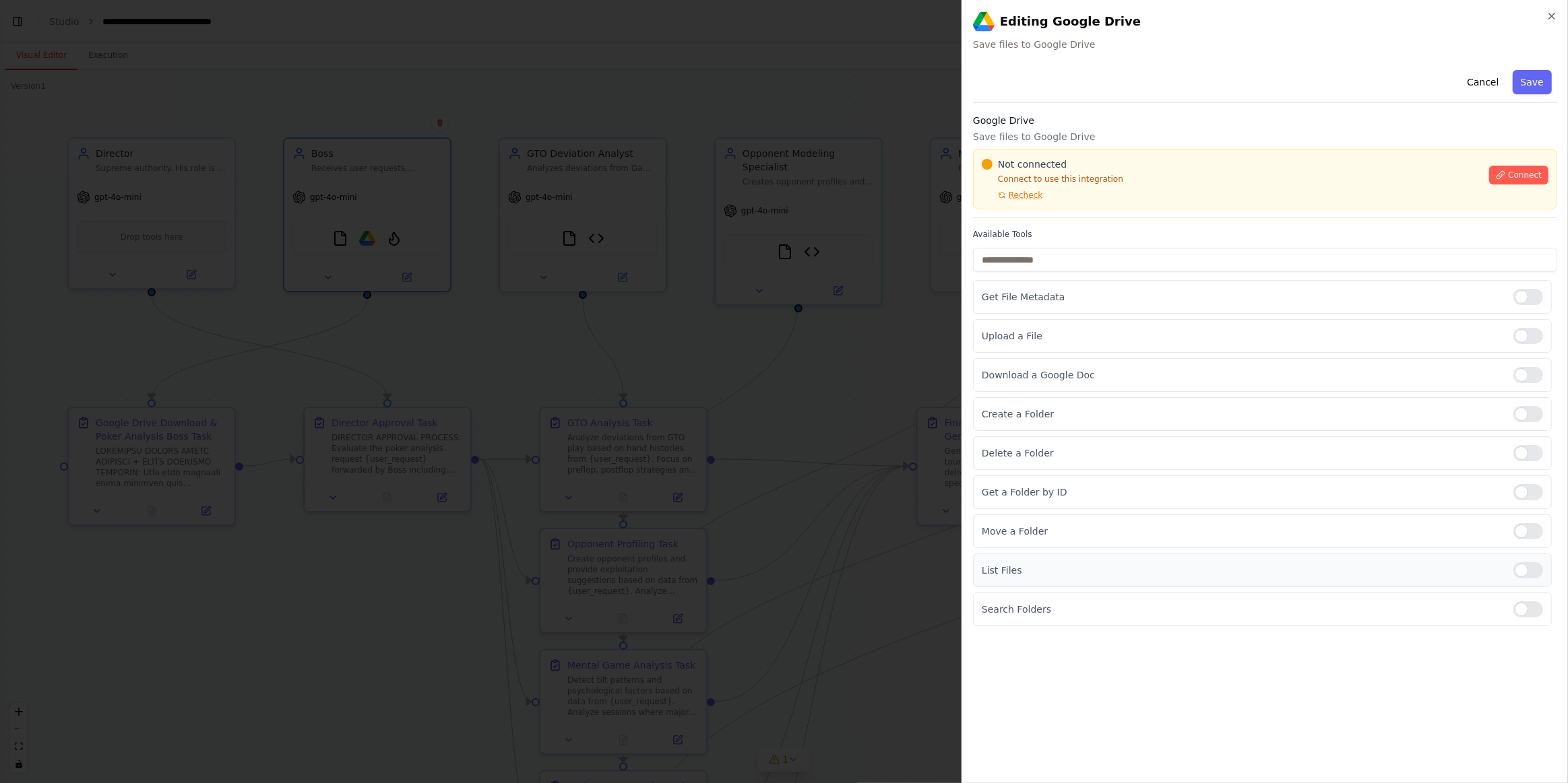
click at [1533, 565] on div at bounding box center [1528, 570] width 30 height 16
click at [1538, 605] on div at bounding box center [1528, 610] width 30 height 16
click at [1526, 171] on span "Connect" at bounding box center [1524, 175] width 33 height 10
click at [1023, 194] on span "Recheck" at bounding box center [1025, 195] width 33 height 10
click at [1544, 10] on h2 "Editing Google Drive" at bounding box center [1265, 21] width 584 height 22
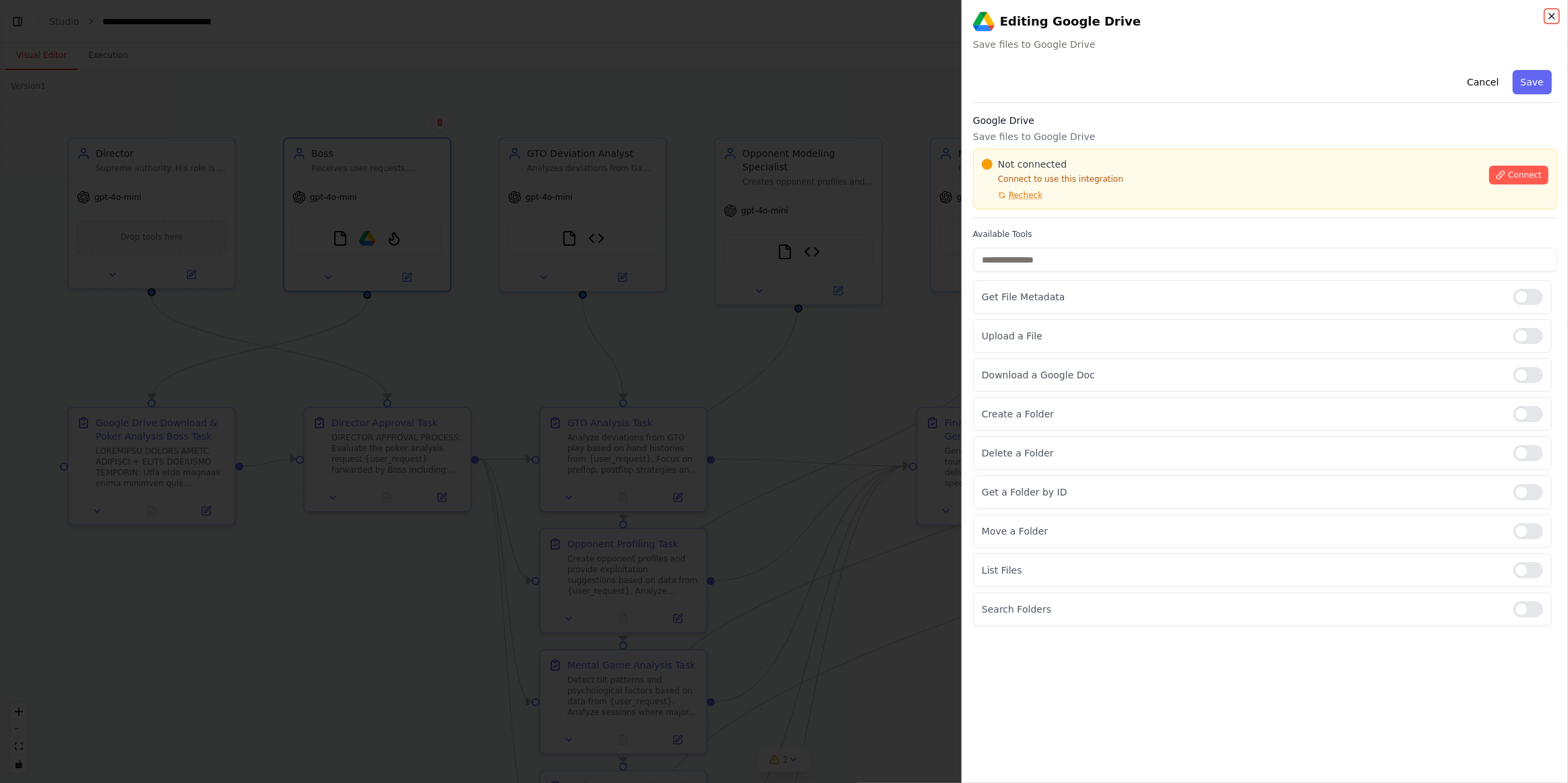
click at [1552, 11] on icon "button" at bounding box center [1552, 16] width 10 height 10
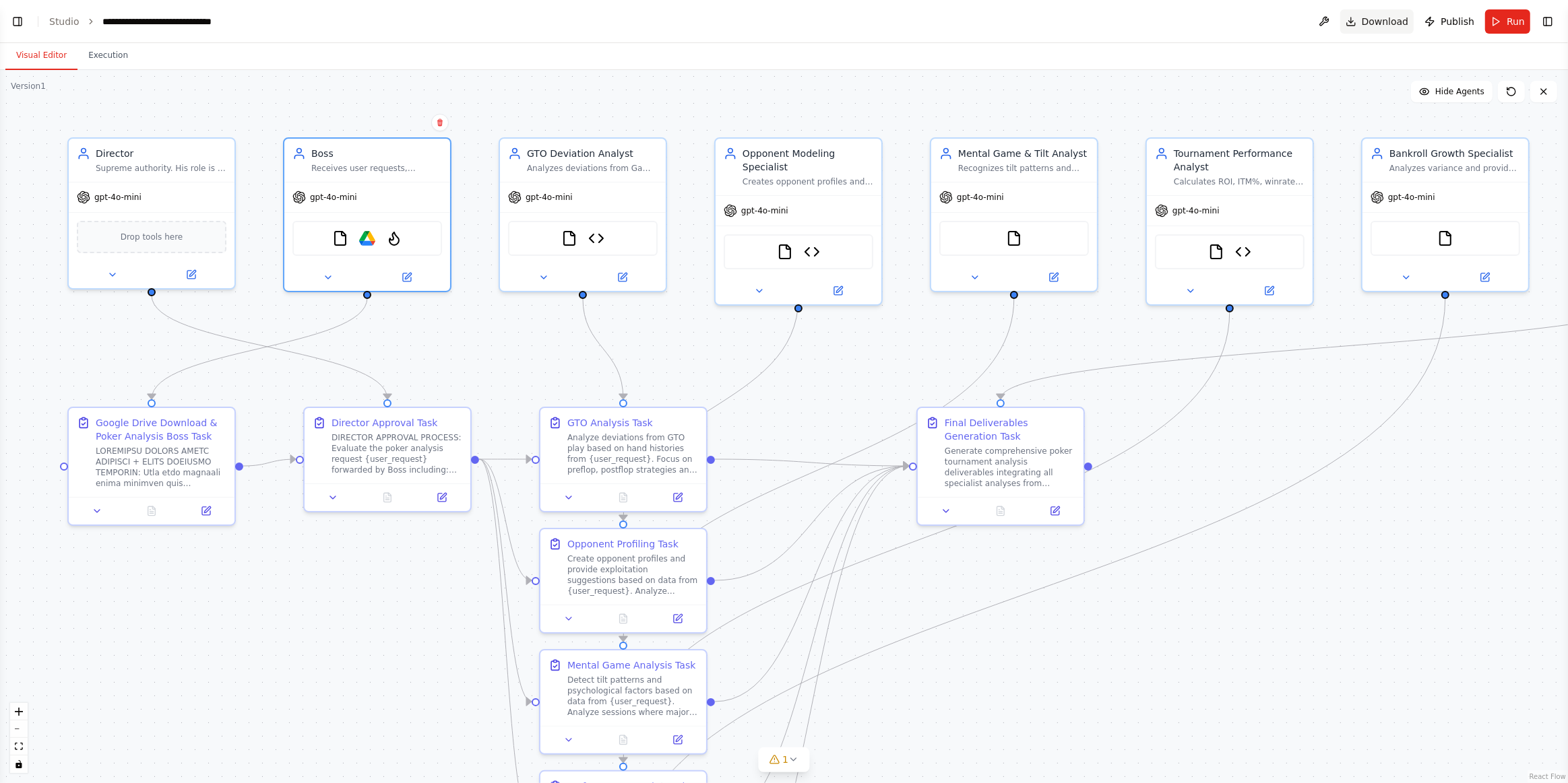
click at [1378, 19] on span "Download" at bounding box center [1385, 22] width 47 height 13
click at [66, 18] on link "Studio" at bounding box center [64, 22] width 30 height 10
click at [8, 17] on button "Toggle Left Sidebar" at bounding box center [17, 21] width 19 height 19
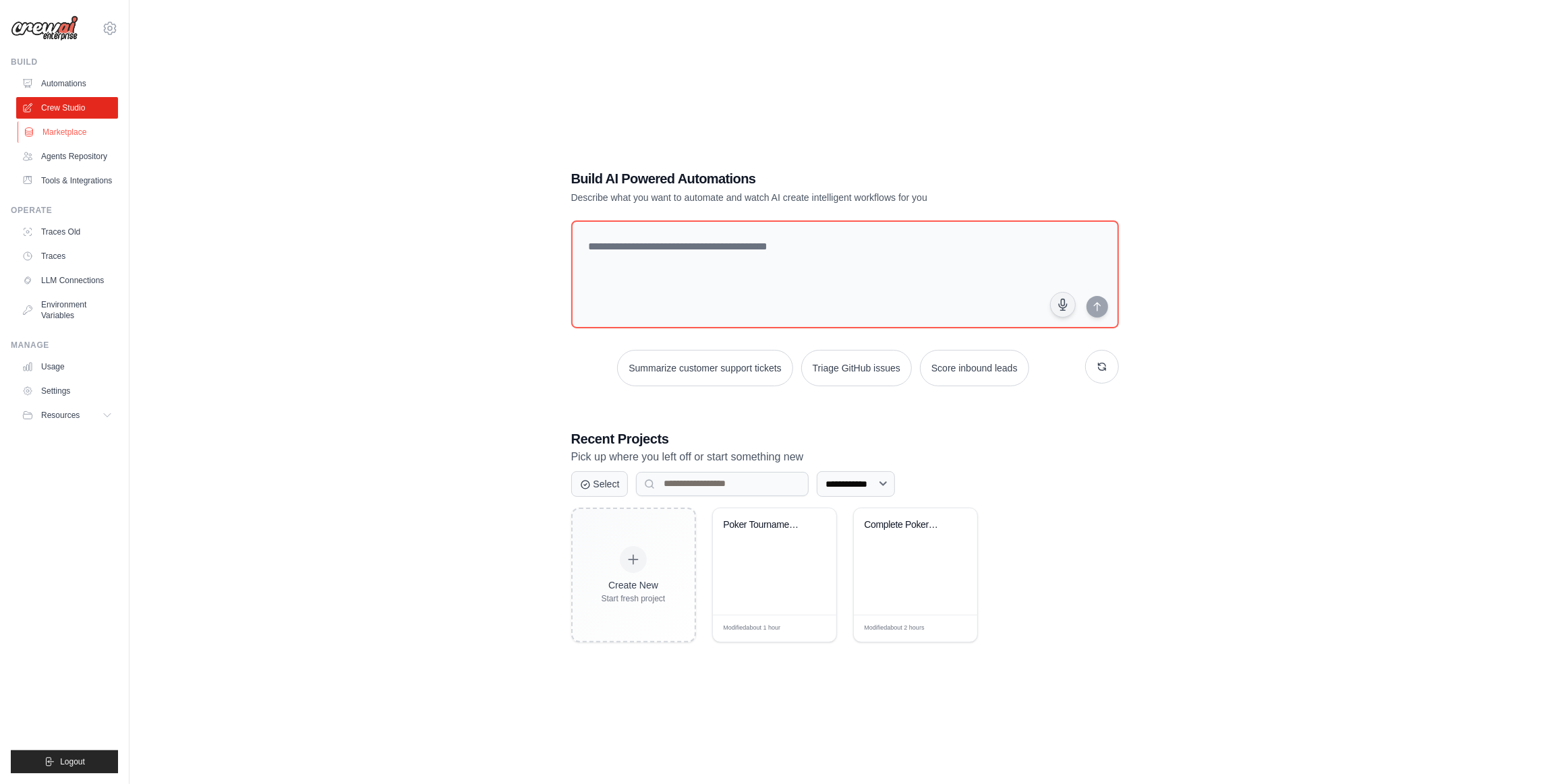
click at [56, 137] on link "Marketplace" at bounding box center [69, 132] width 102 height 22
drag, startPoint x: 38, startPoint y: 103, endPoint x: 158, endPoint y: 110, distance: 120.2
click at [276, 68] on div "**********" at bounding box center [844, 405] width 1387 height 784
click at [86, 106] on link "Crew Studio" at bounding box center [69, 107] width 102 height 22
click at [65, 136] on link "Marketplace" at bounding box center [69, 132] width 102 height 22
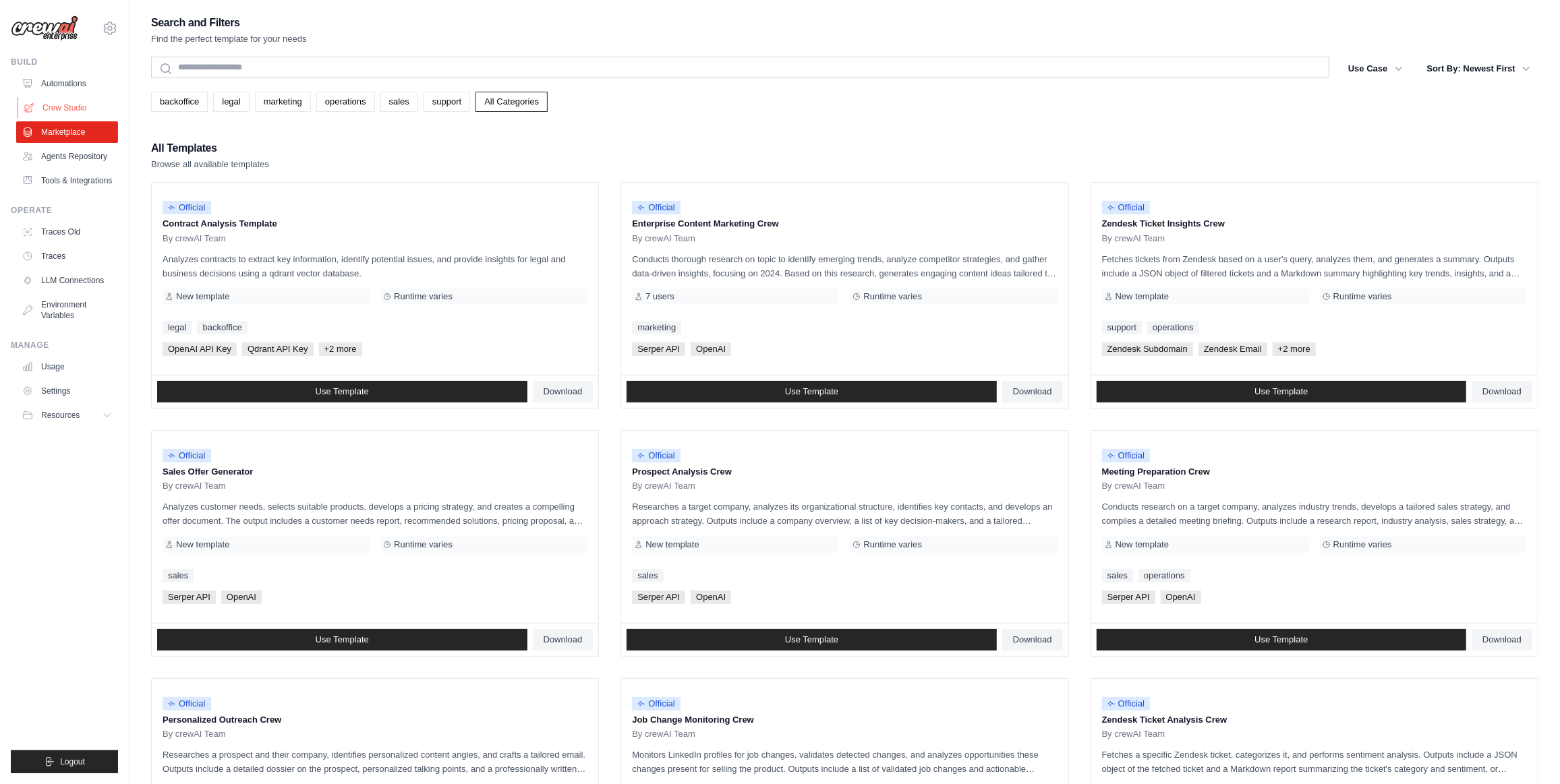
click at [56, 107] on link "Crew Studio" at bounding box center [69, 107] width 102 height 22
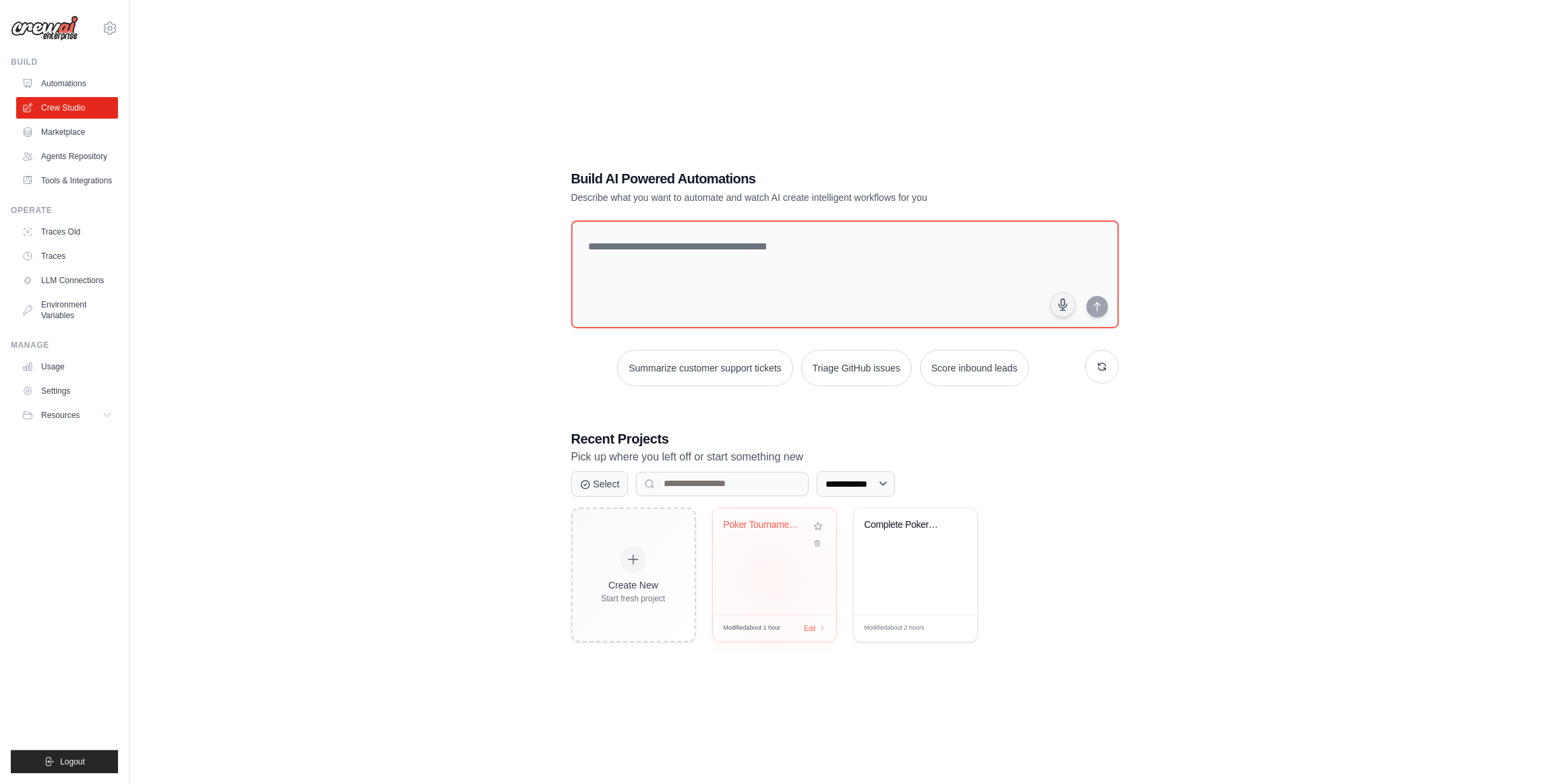
click at [770, 559] on div "Poker Tournament Analysis System" at bounding box center [774, 561] width 124 height 106
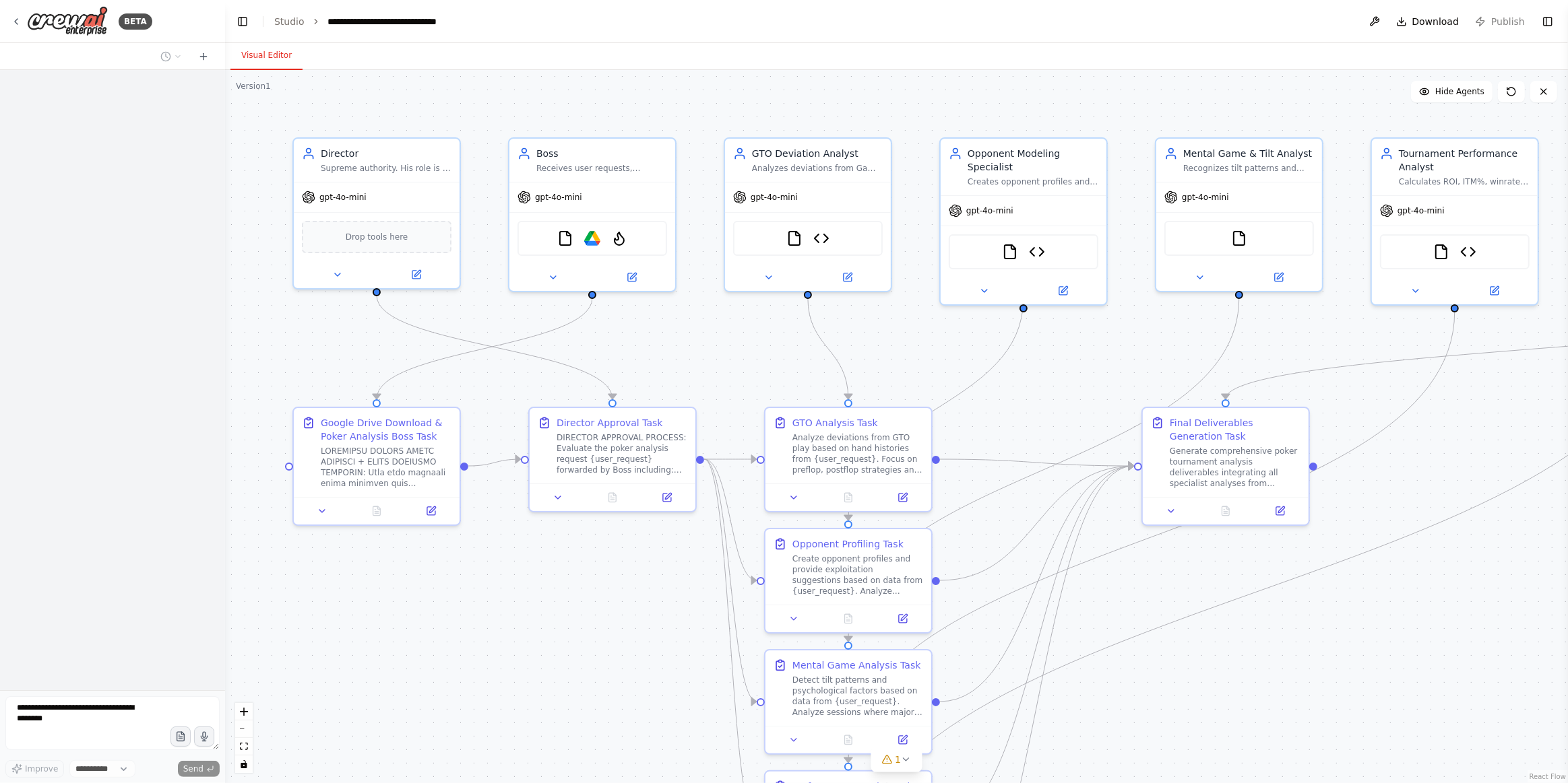
select select "****"
click at [628, 271] on icon at bounding box center [632, 274] width 8 height 8
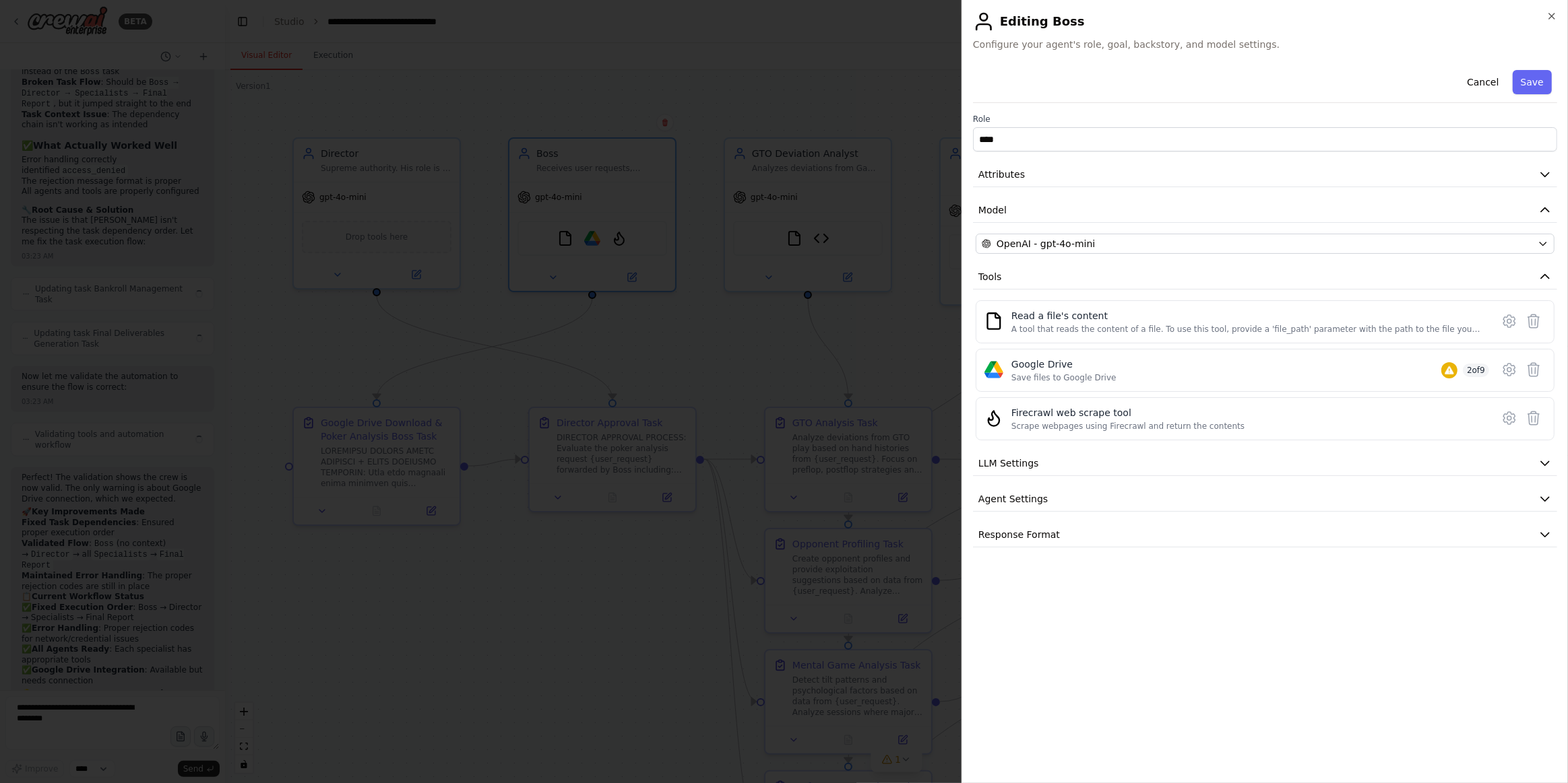
scroll to position [7507, 0]
click at [1510, 361] on icon at bounding box center [1509, 370] width 16 height 16
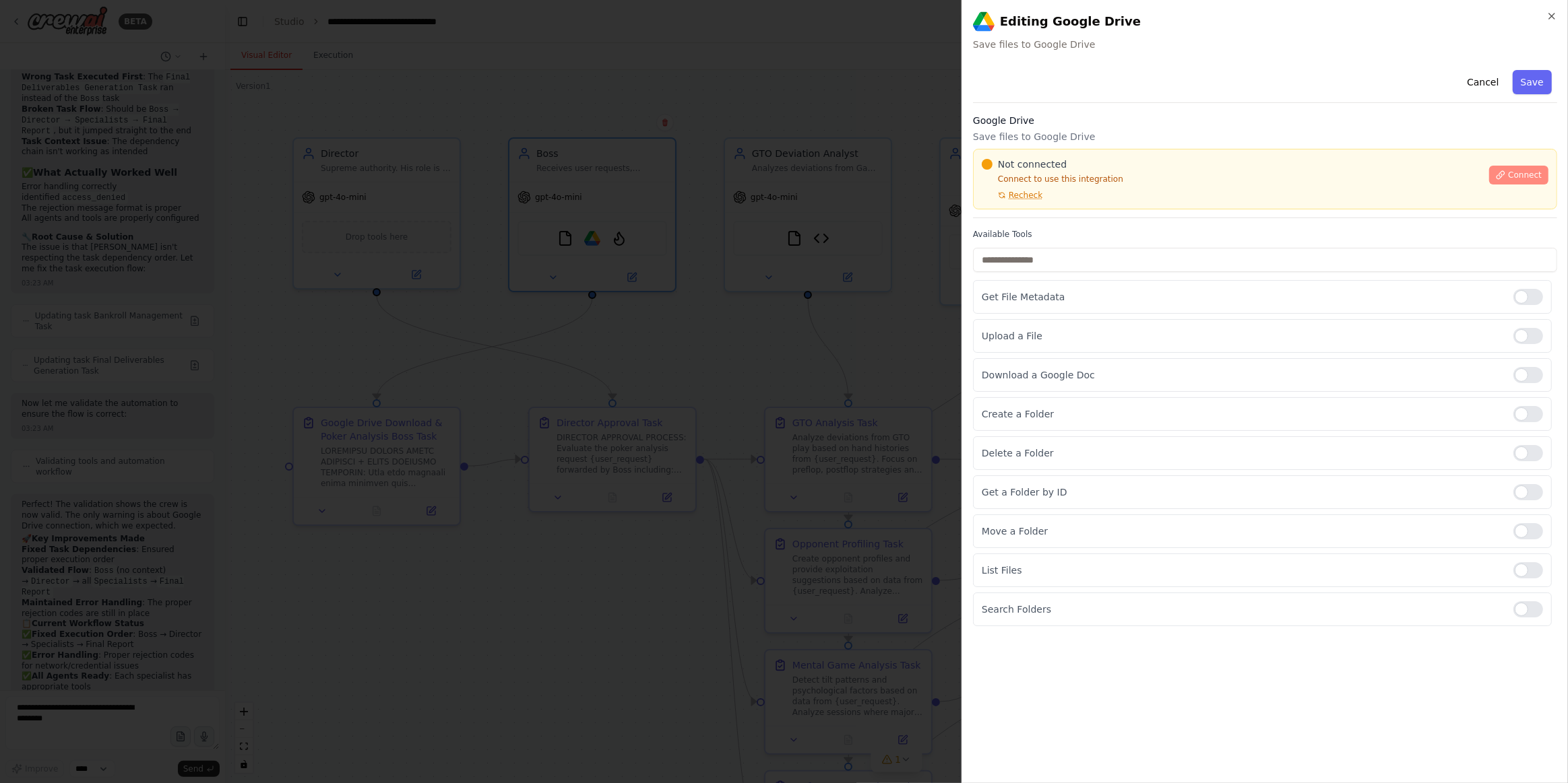
click at [1526, 176] on span "Connect" at bounding box center [1524, 175] width 33 height 10
click at [1520, 178] on span "Connect" at bounding box center [1524, 175] width 33 height 10
click at [1004, 192] on icon at bounding box center [1001, 195] width 8 height 8
click at [1020, 253] on input "text" at bounding box center [1265, 260] width 584 height 25
click at [1084, 320] on div "Upload a File" at bounding box center [1262, 335] width 579 height 33
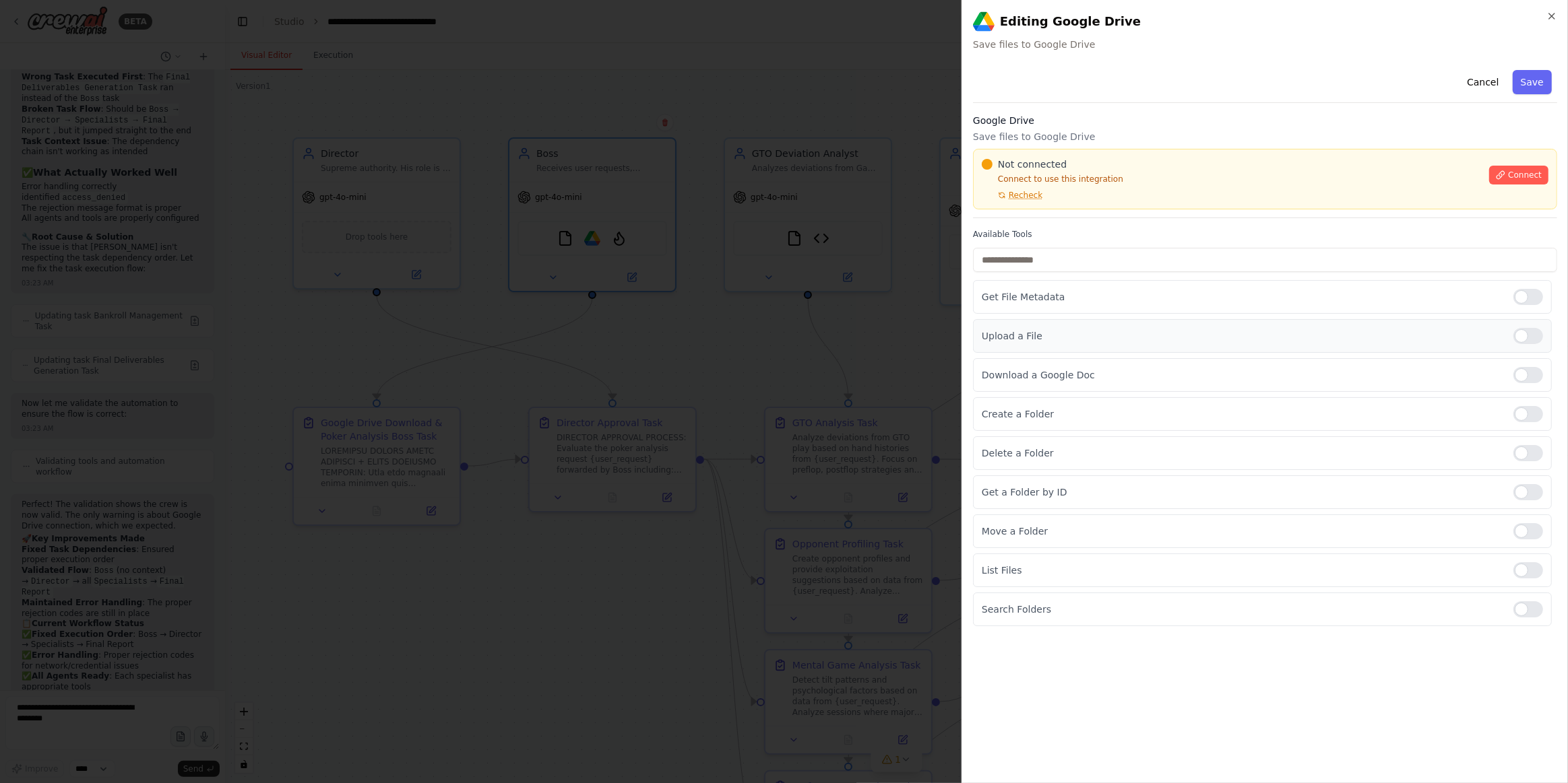
click at [1540, 332] on div "Upload a File" at bounding box center [1262, 335] width 579 height 33
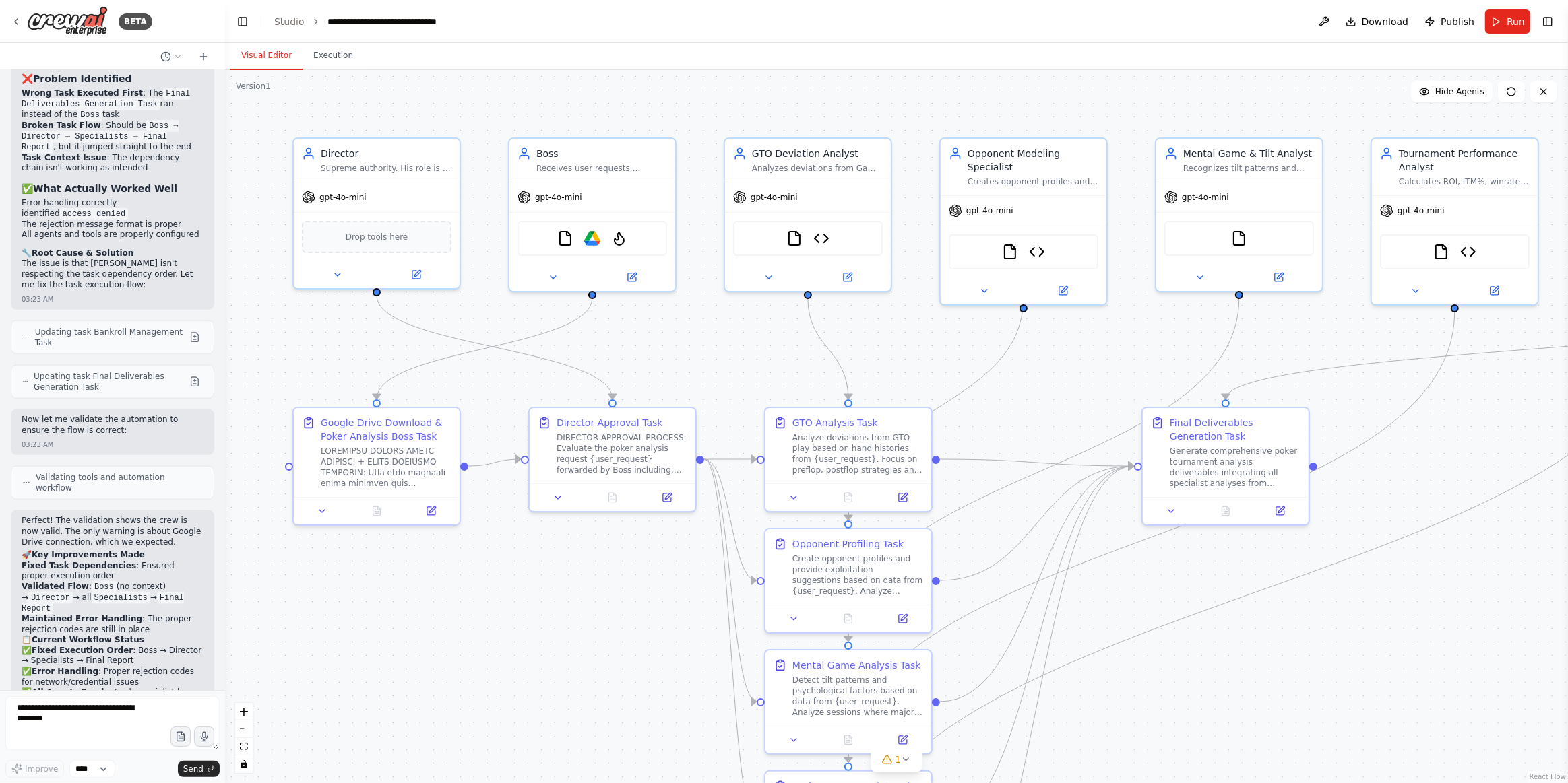
scroll to position [7507, 0]
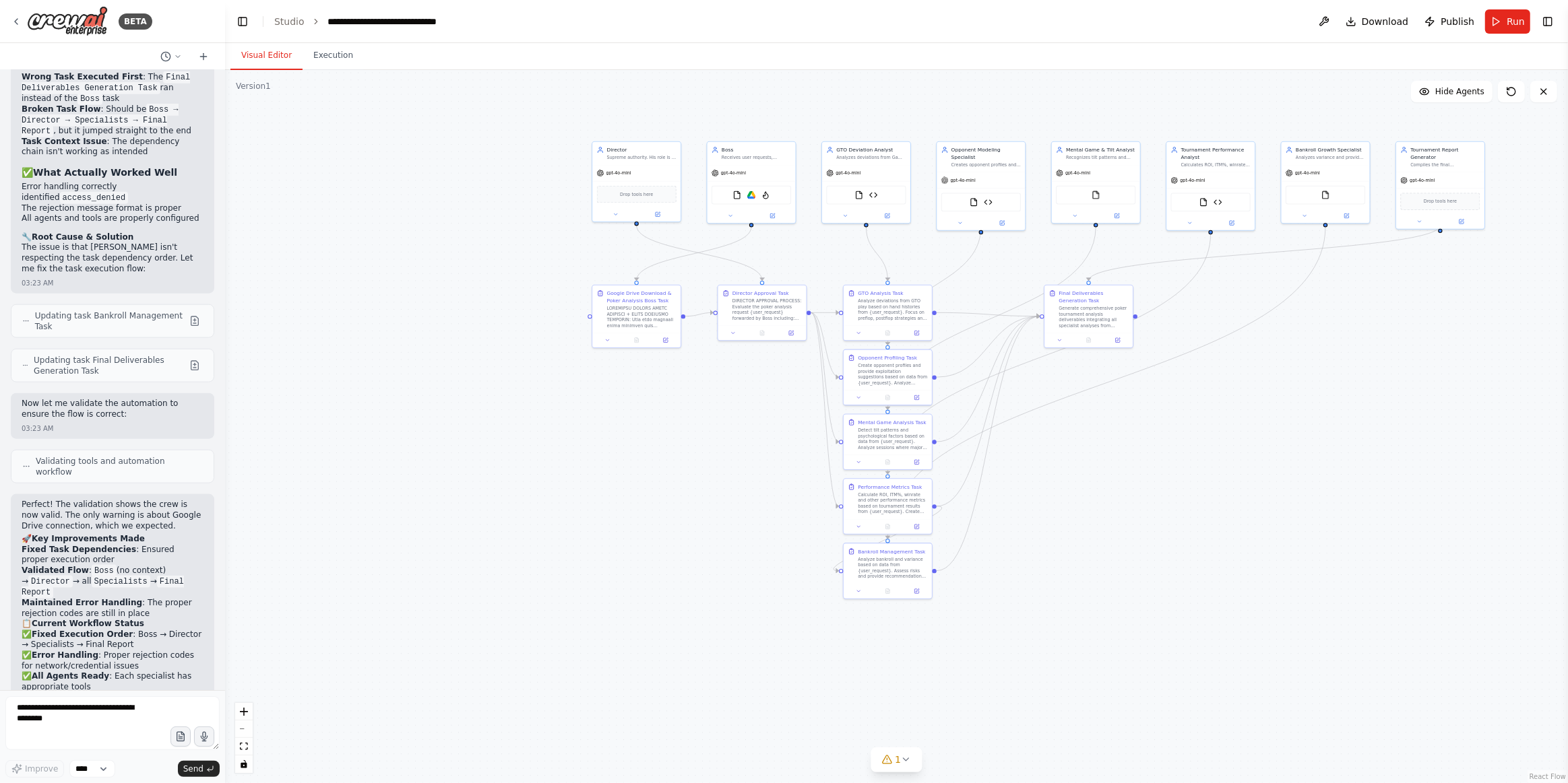
drag, startPoint x: 1289, startPoint y: 637, endPoint x: 1154, endPoint y: 435, distance: 243.0
click at [1154, 435] on div ".deletable-edge-delete-btn { width: 20px; height: 20px; border: 0px solid #ffff…" at bounding box center [896, 426] width 1343 height 713
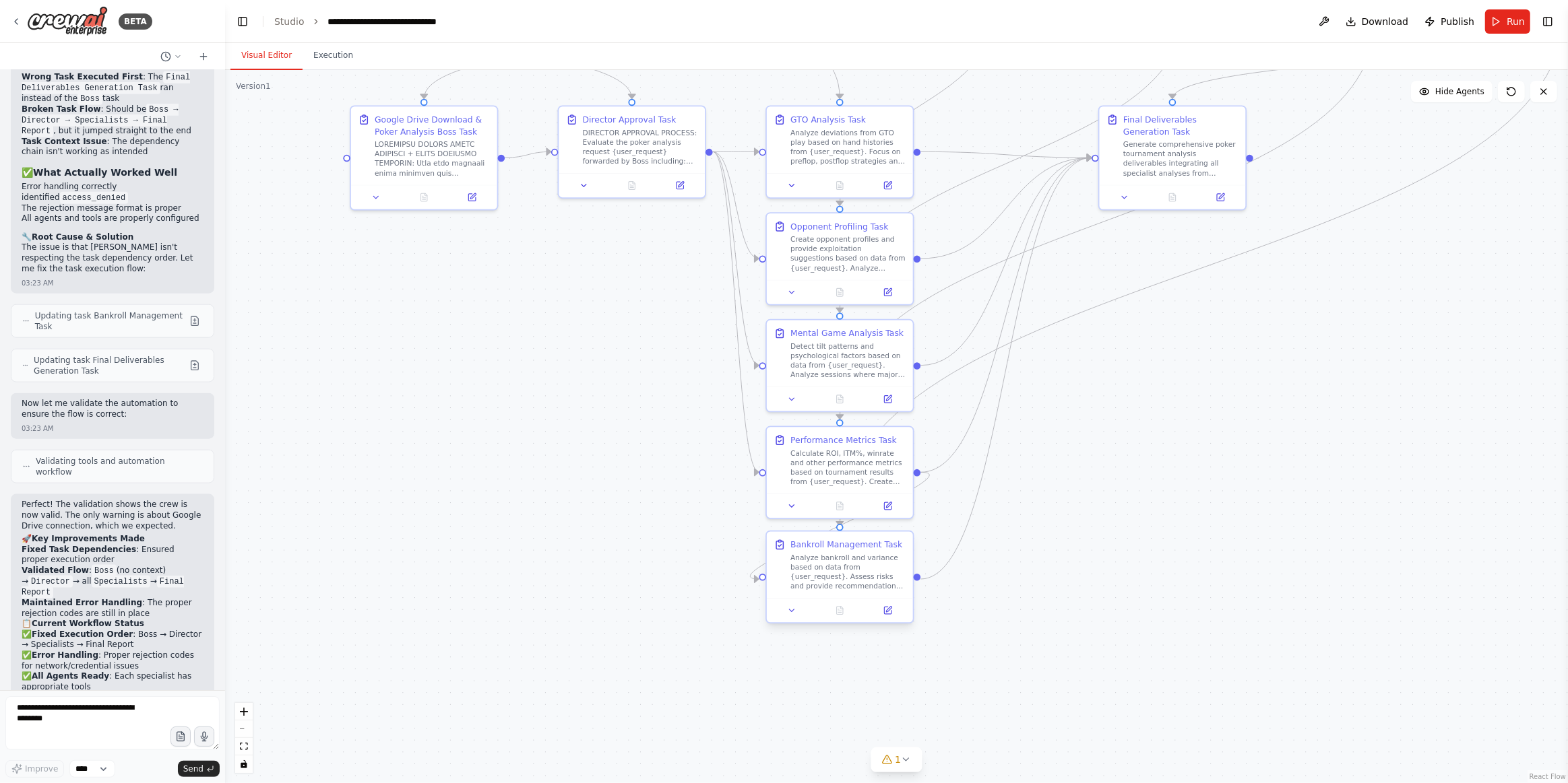
click at [831, 576] on div "Analyze bankroll and variance based on data from {user_request}. Assess risks a…" at bounding box center [847, 572] width 115 height 38
click at [888, 610] on icon at bounding box center [888, 609] width 5 height 5
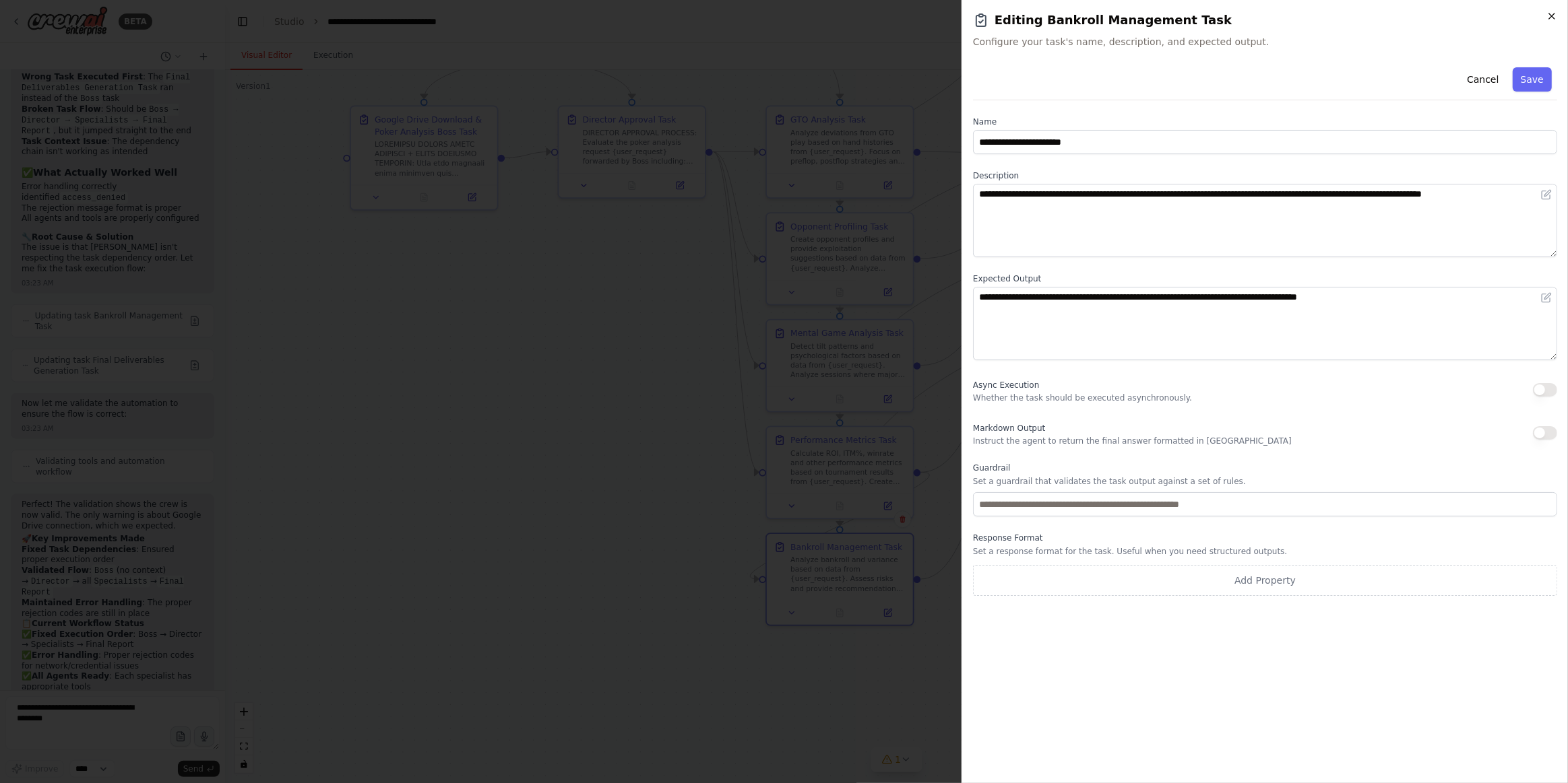
click at [1555, 13] on icon "button" at bounding box center [1552, 16] width 10 height 10
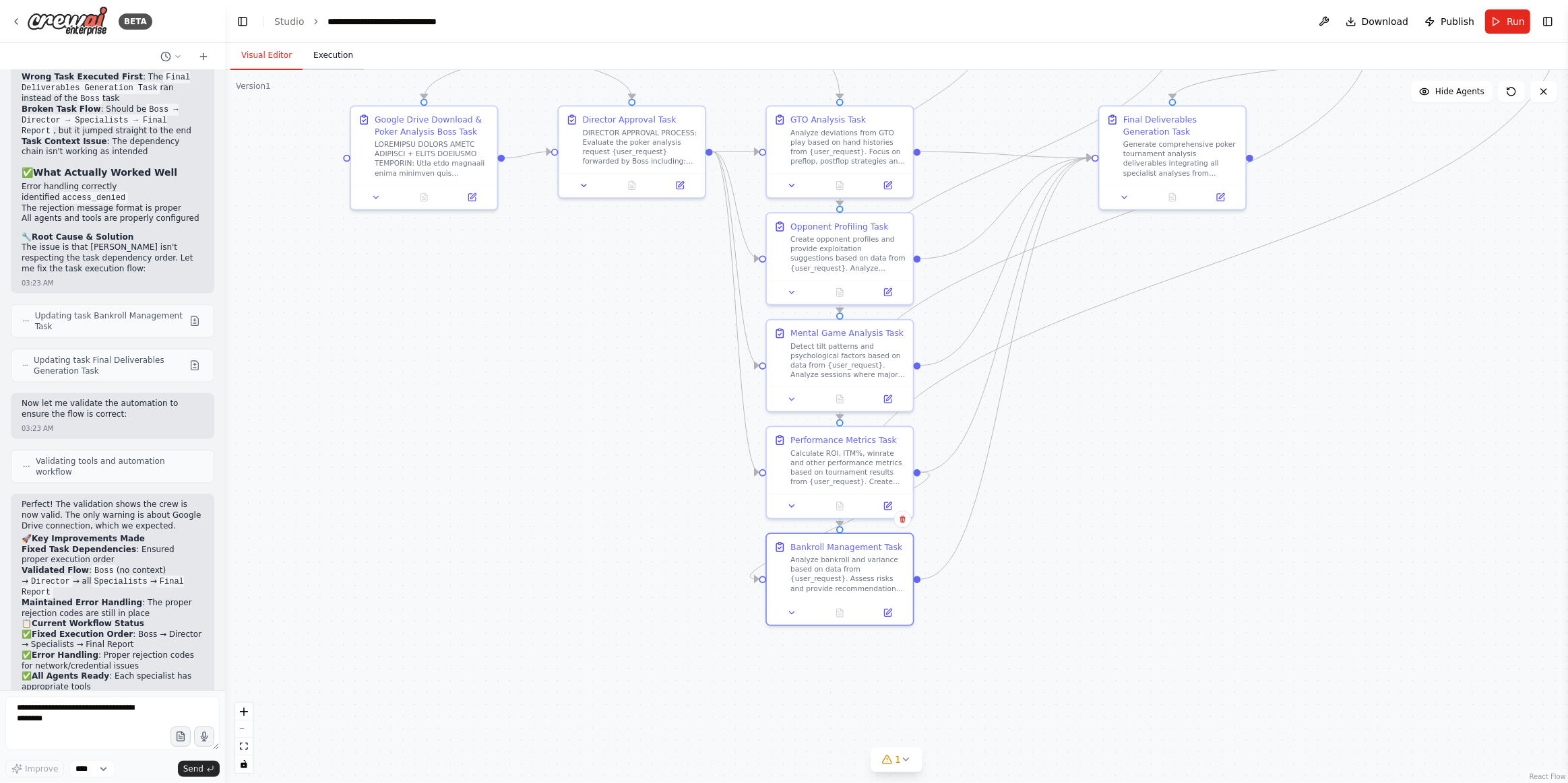
click at [314, 56] on button "Execution" at bounding box center [333, 56] width 61 height 28
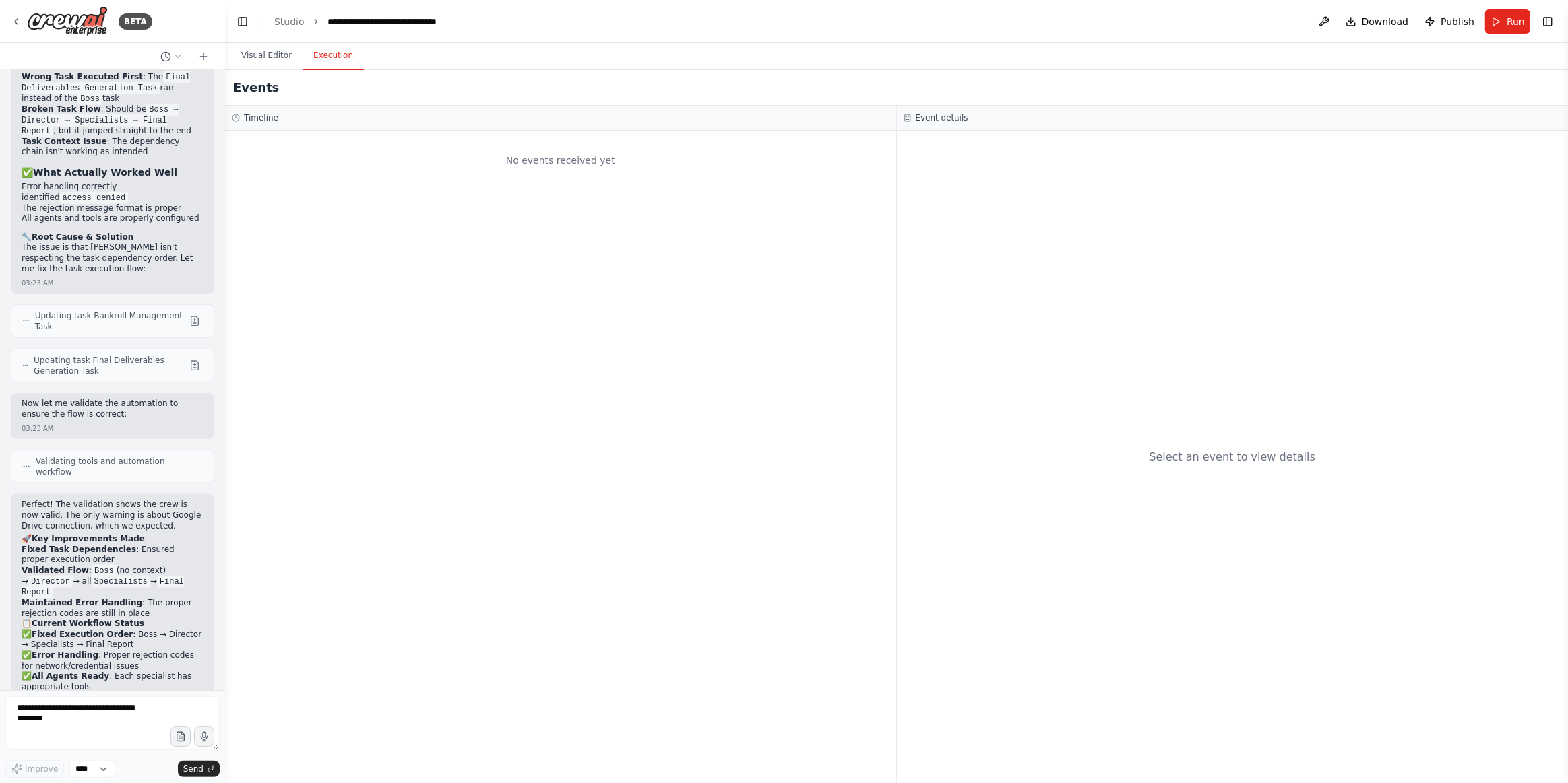
drag, startPoint x: 100, startPoint y: 692, endPoint x: 104, endPoint y: 708, distance: 16.5
click at [104, 701] on form "Improve **** Send" at bounding box center [112, 736] width 225 height 93
drag, startPoint x: 101, startPoint y: 711, endPoint x: 125, endPoint y: 783, distance: 75.9
click at [101, 711] on textarea at bounding box center [112, 724] width 214 height 54
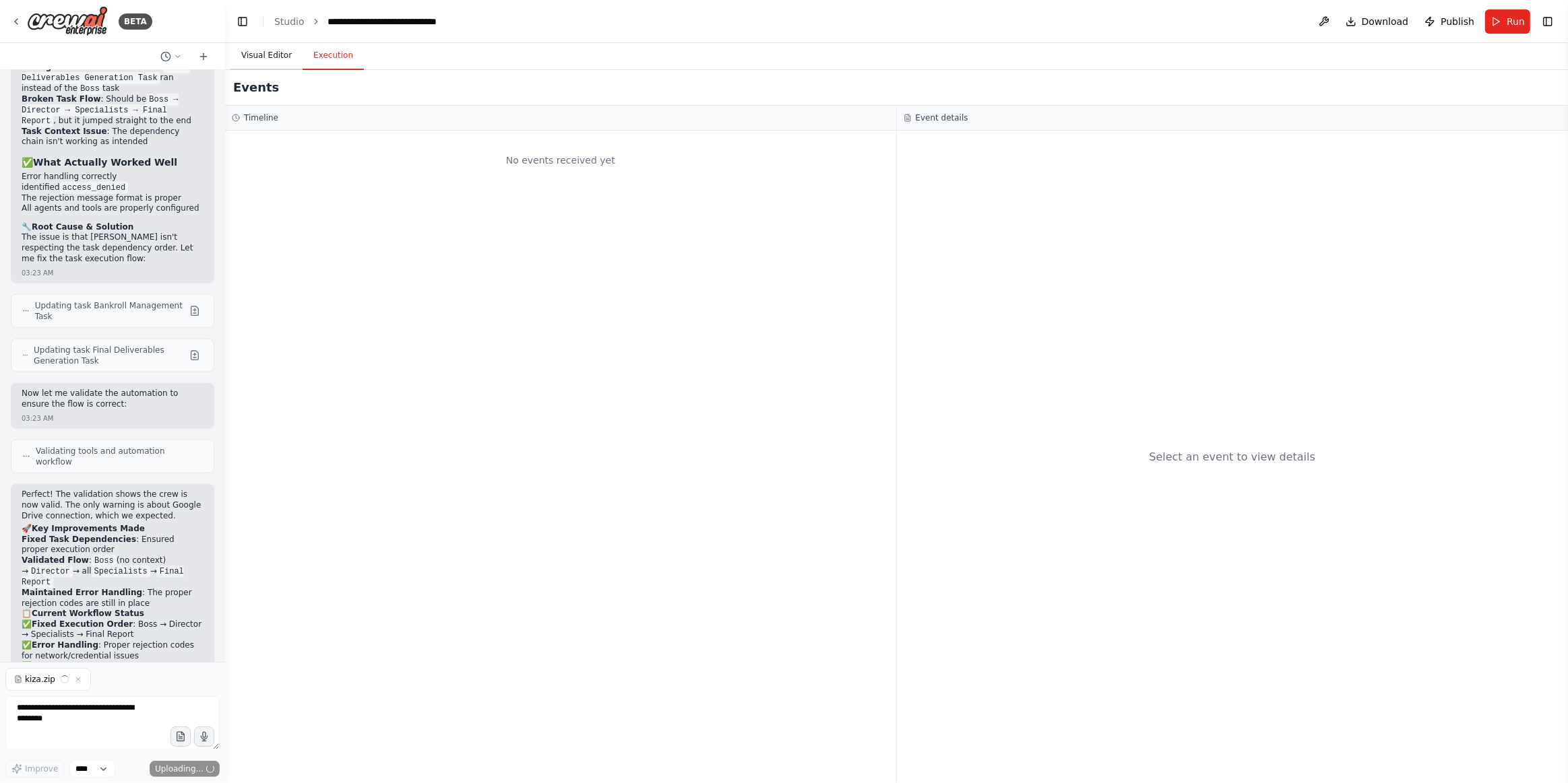
click at [271, 59] on button "Visual Editor" at bounding box center [266, 56] width 72 height 28
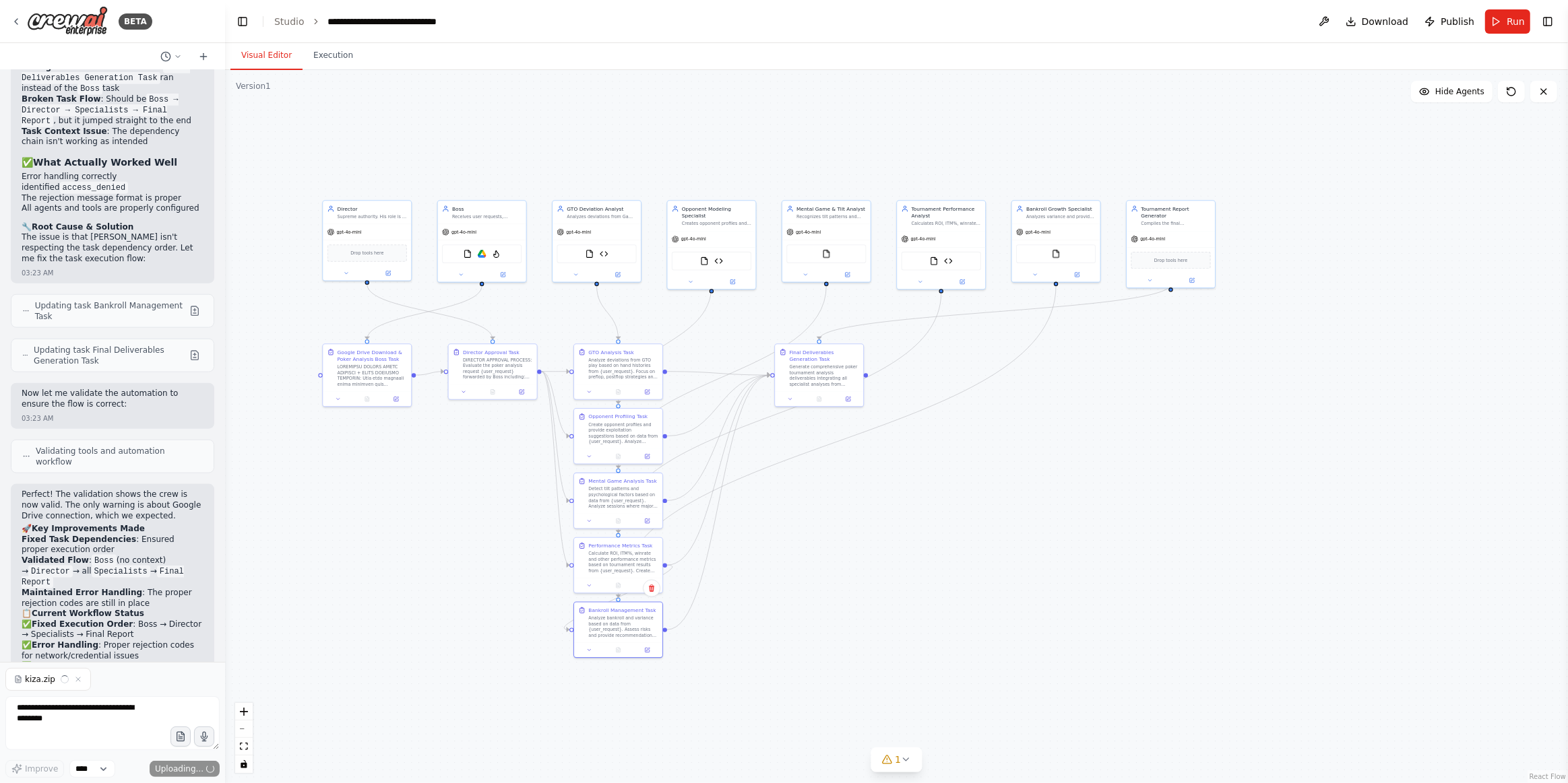
drag, startPoint x: 544, startPoint y: 409, endPoint x: 461, endPoint y: 564, distance: 175.8
click at [462, 576] on div ".deletable-edge-delete-btn { width: 20px; height: 20px; border: 0px solid #ffff…" at bounding box center [896, 426] width 1343 height 713
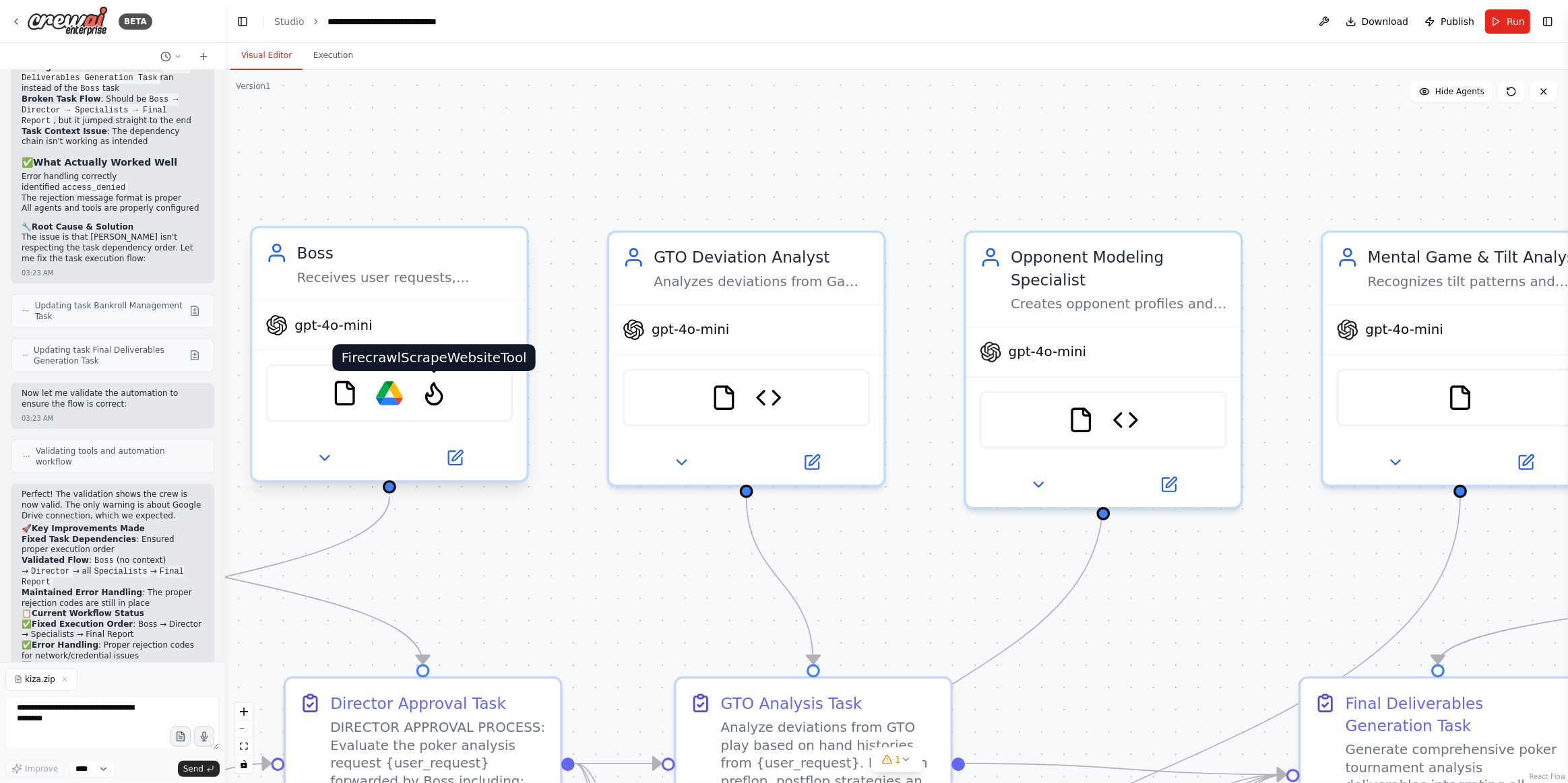
click at [425, 387] on img at bounding box center [434, 393] width 27 height 27
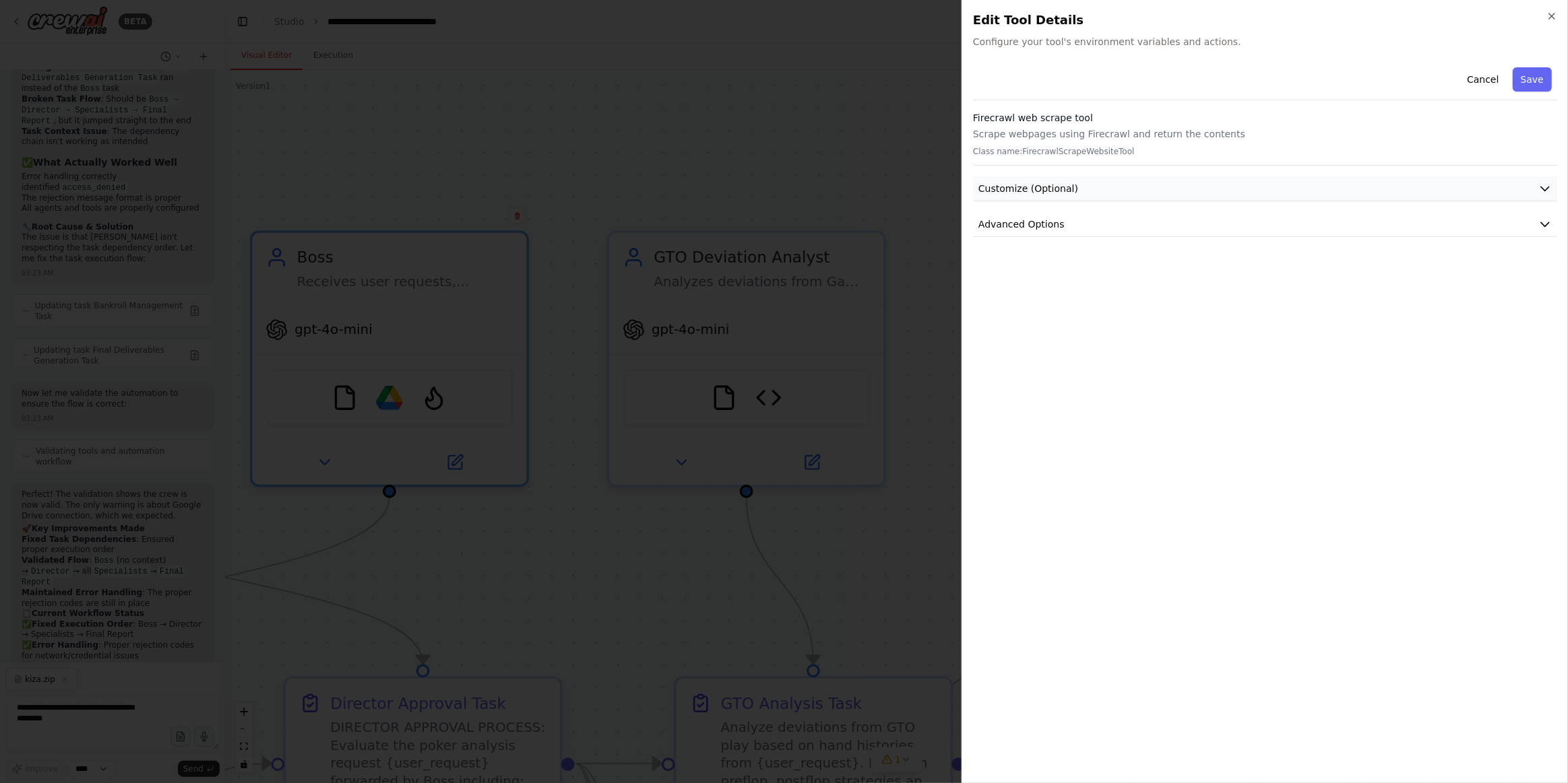
click at [1389, 200] on button "Customize (Optional)" at bounding box center [1265, 189] width 584 height 25
click at [1265, 261] on button "Advanced Options" at bounding box center [1265, 274] width 584 height 25
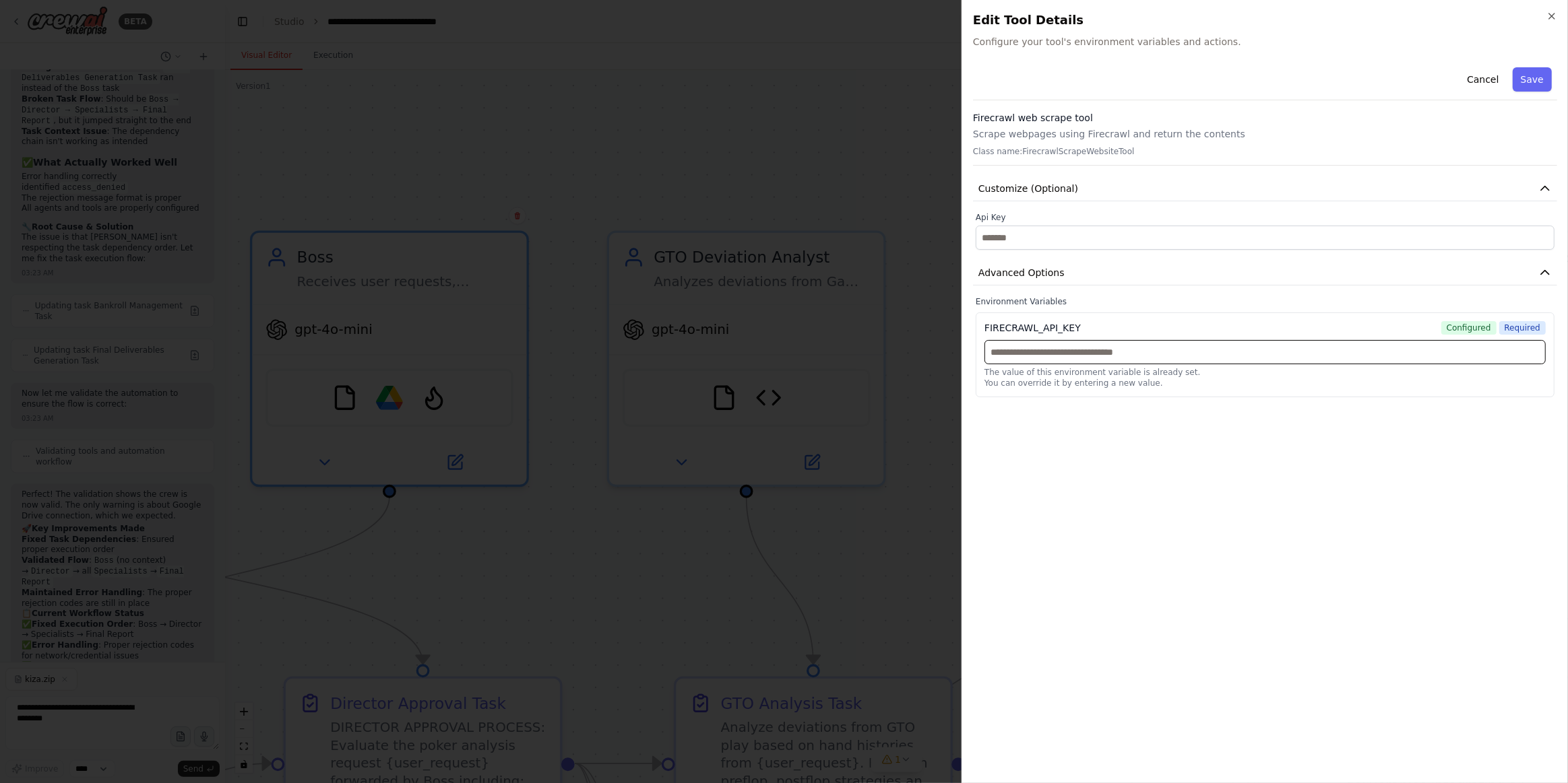
click at [1025, 354] on input "text" at bounding box center [1265, 352] width 562 height 25
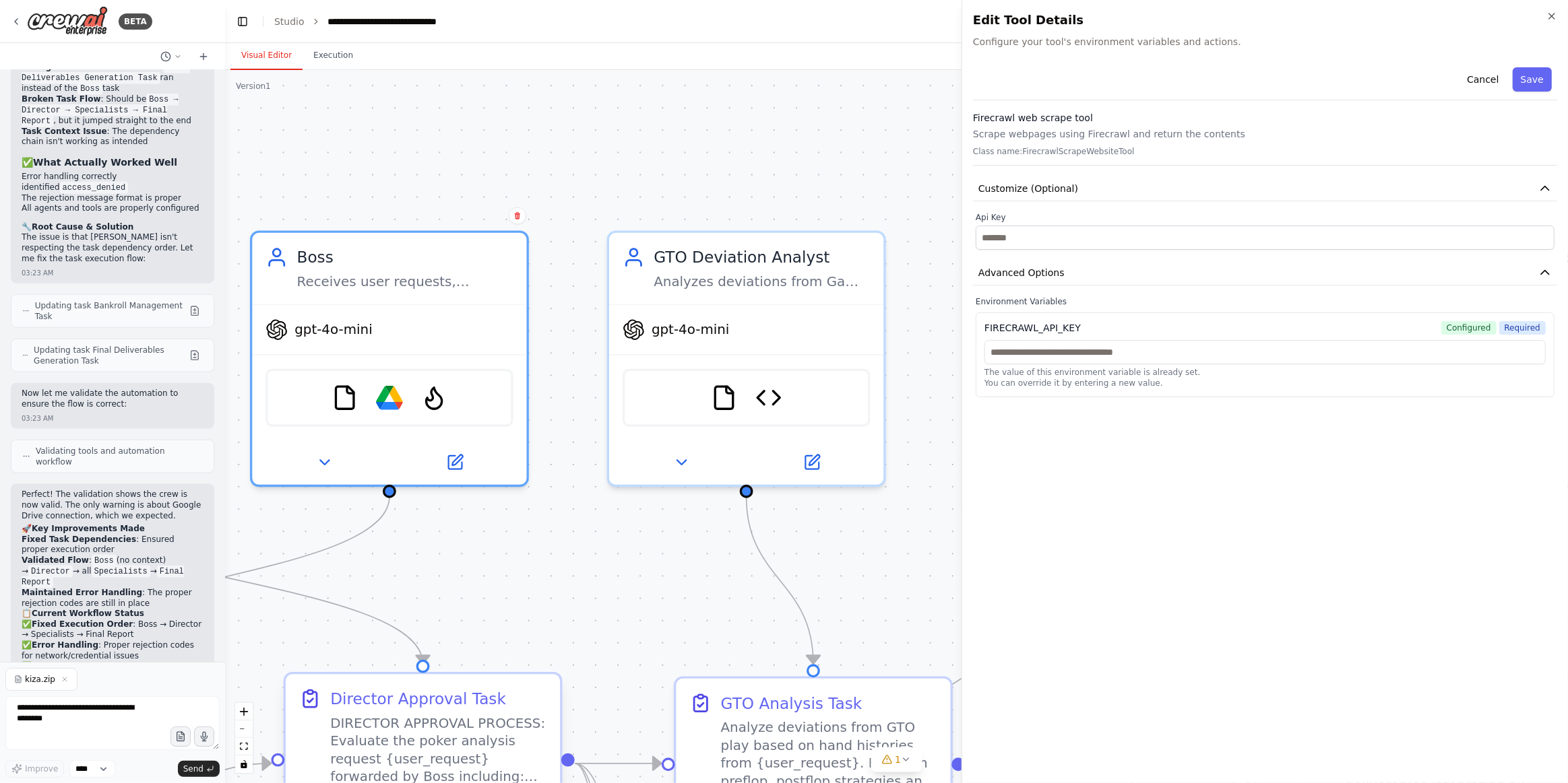
drag, startPoint x: 648, startPoint y: 577, endPoint x: 434, endPoint y: 755, distance: 278.4
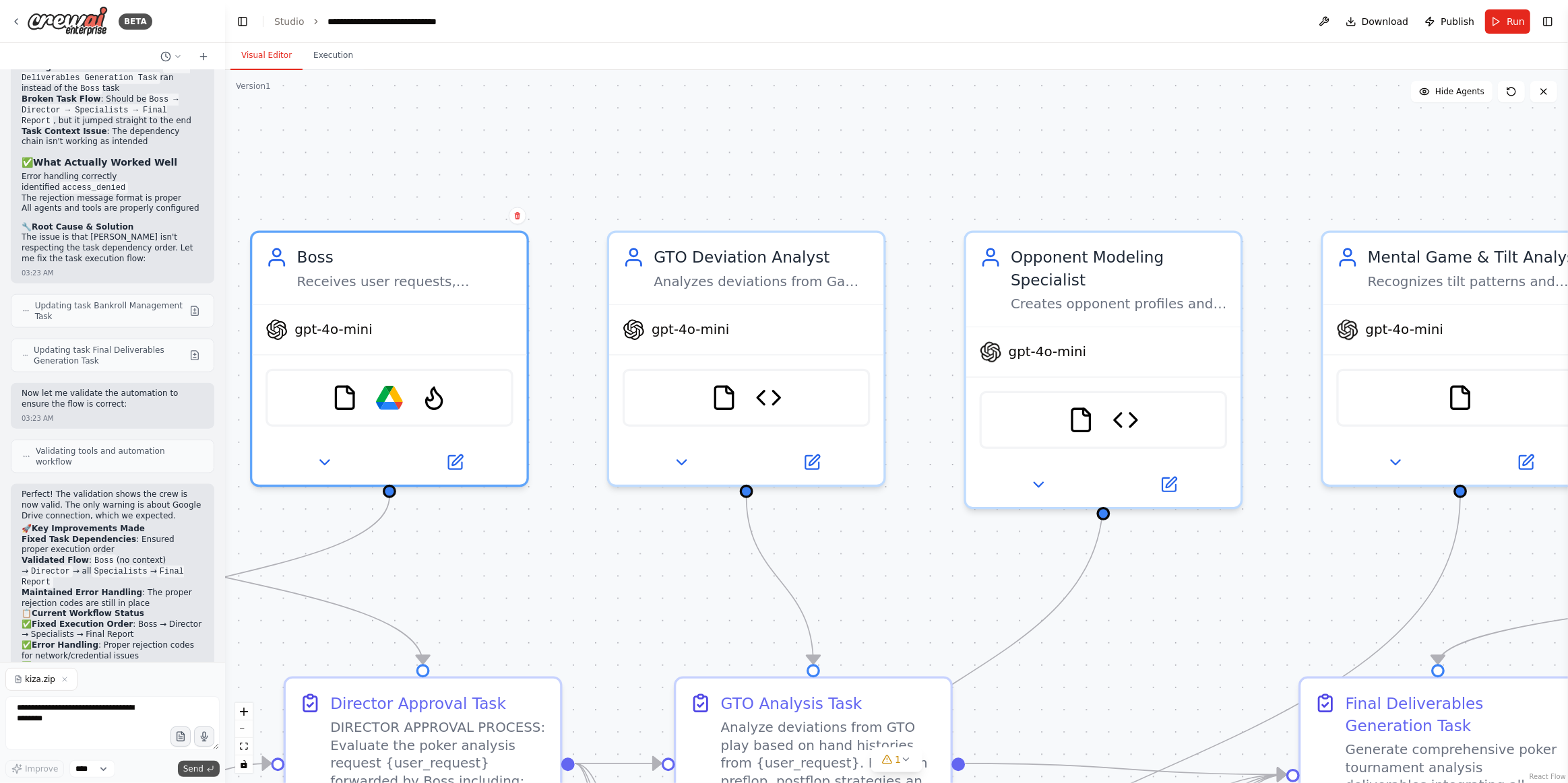
click at [202, 765] on span "Send" at bounding box center [193, 769] width 20 height 10
click at [57, 709] on textarea at bounding box center [112, 724] width 214 height 54
type textarea "**********"
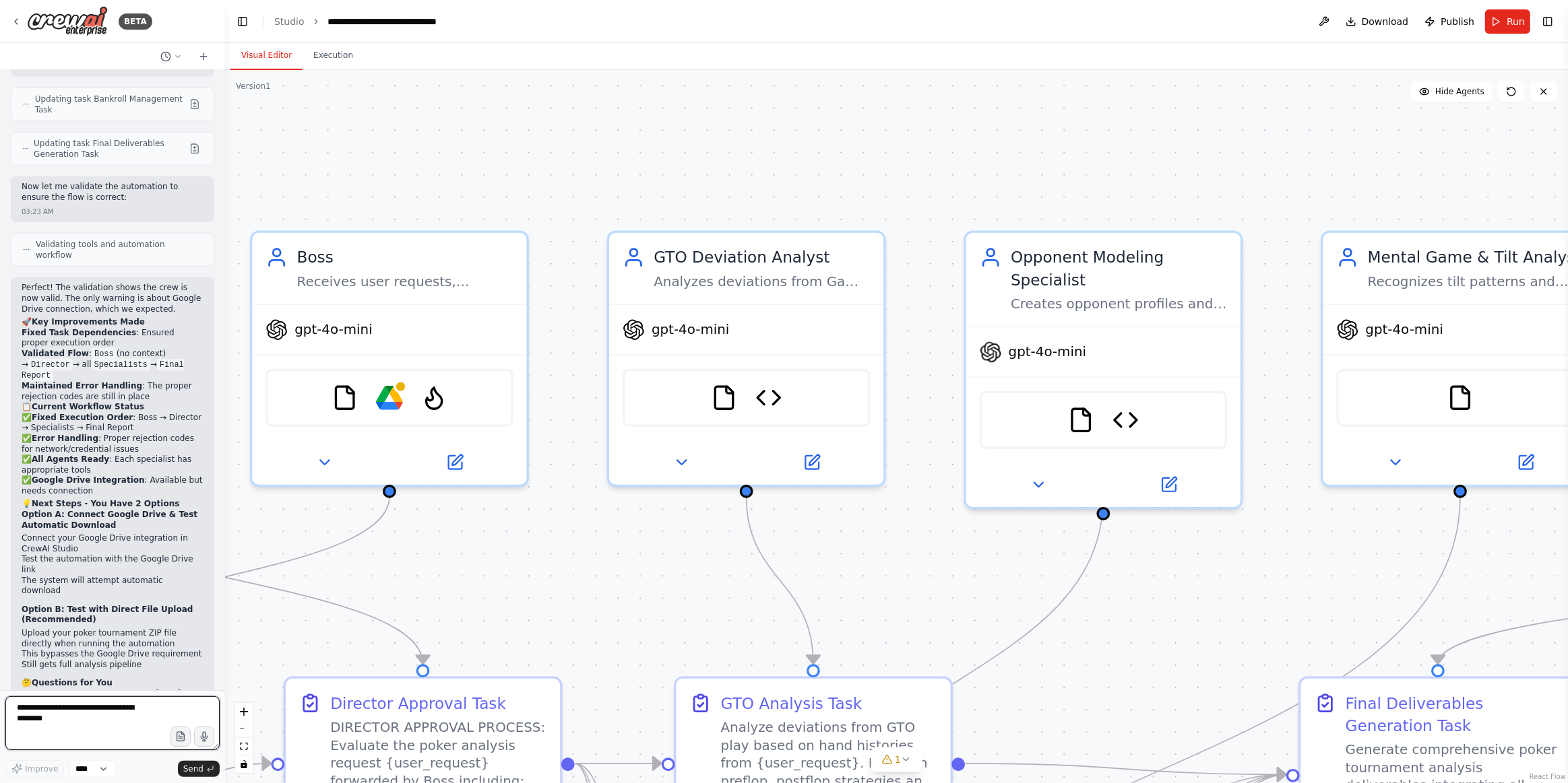
scroll to position [7734, 0]
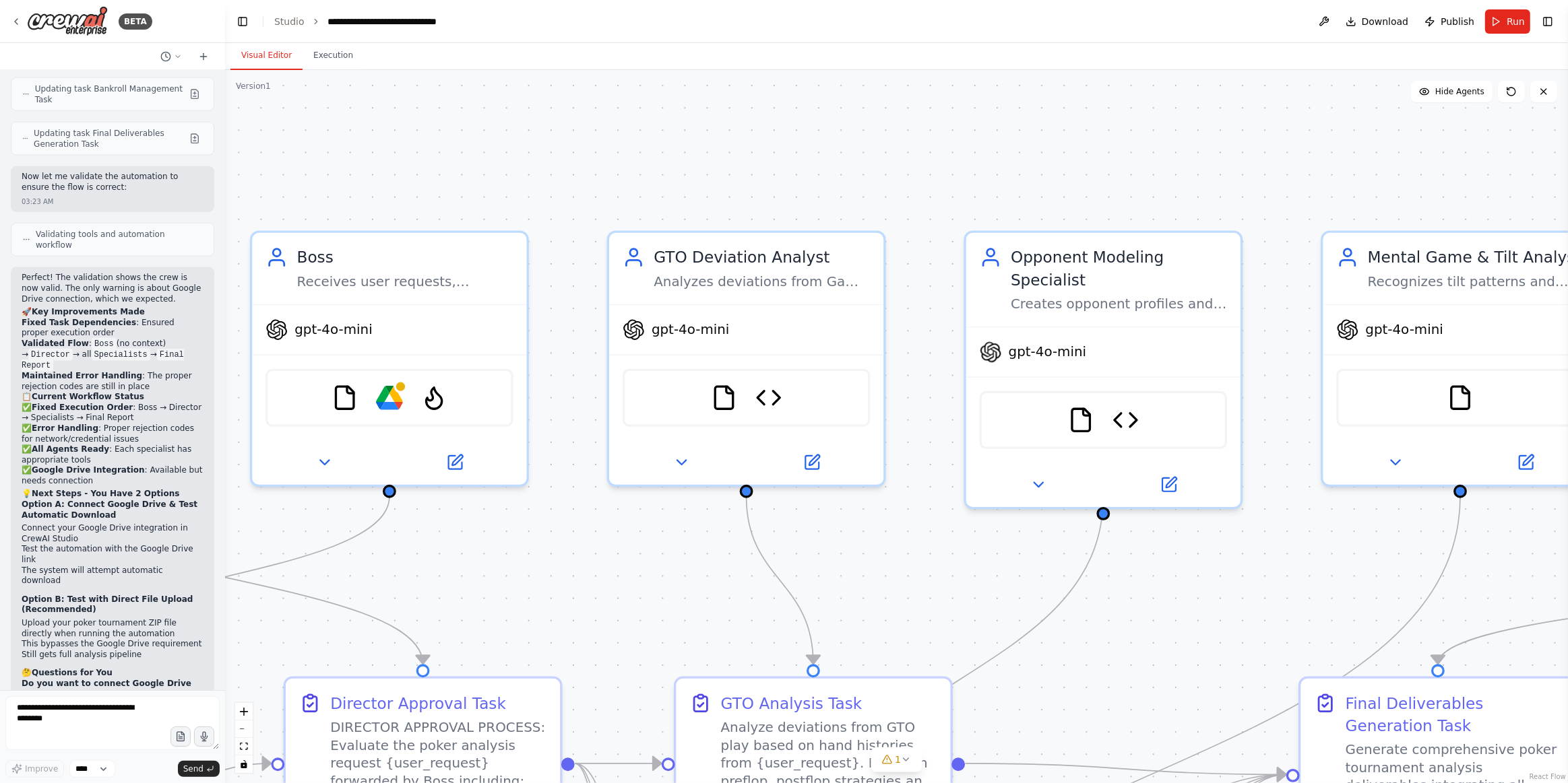
click at [287, 139] on div ".deletable-edge-delete-btn { width: 20px; height: 20px; border: 0px solid #ffff…" at bounding box center [896, 426] width 1343 height 713
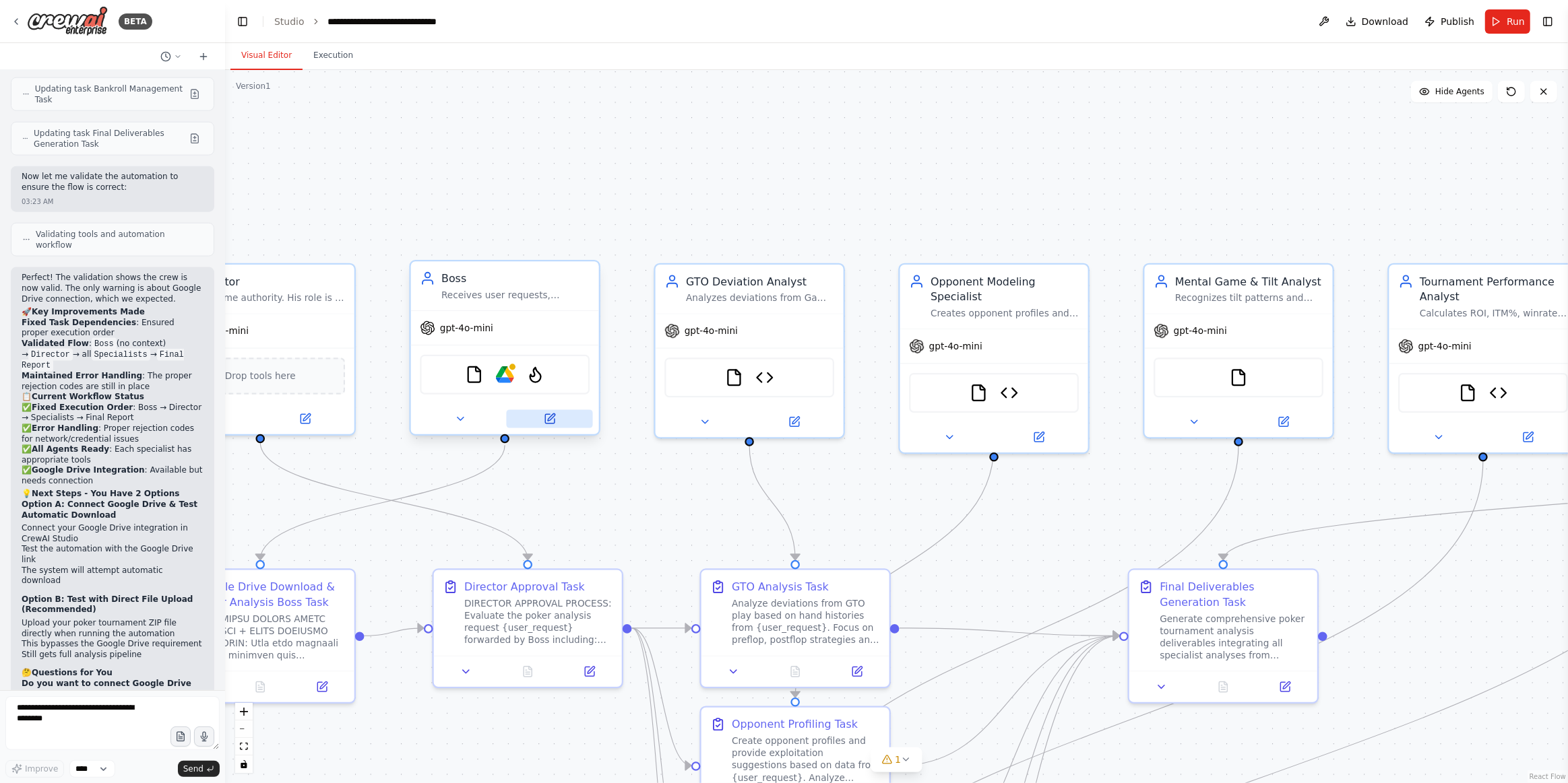
click at [544, 416] on icon at bounding box center [550, 419] width 12 height 12
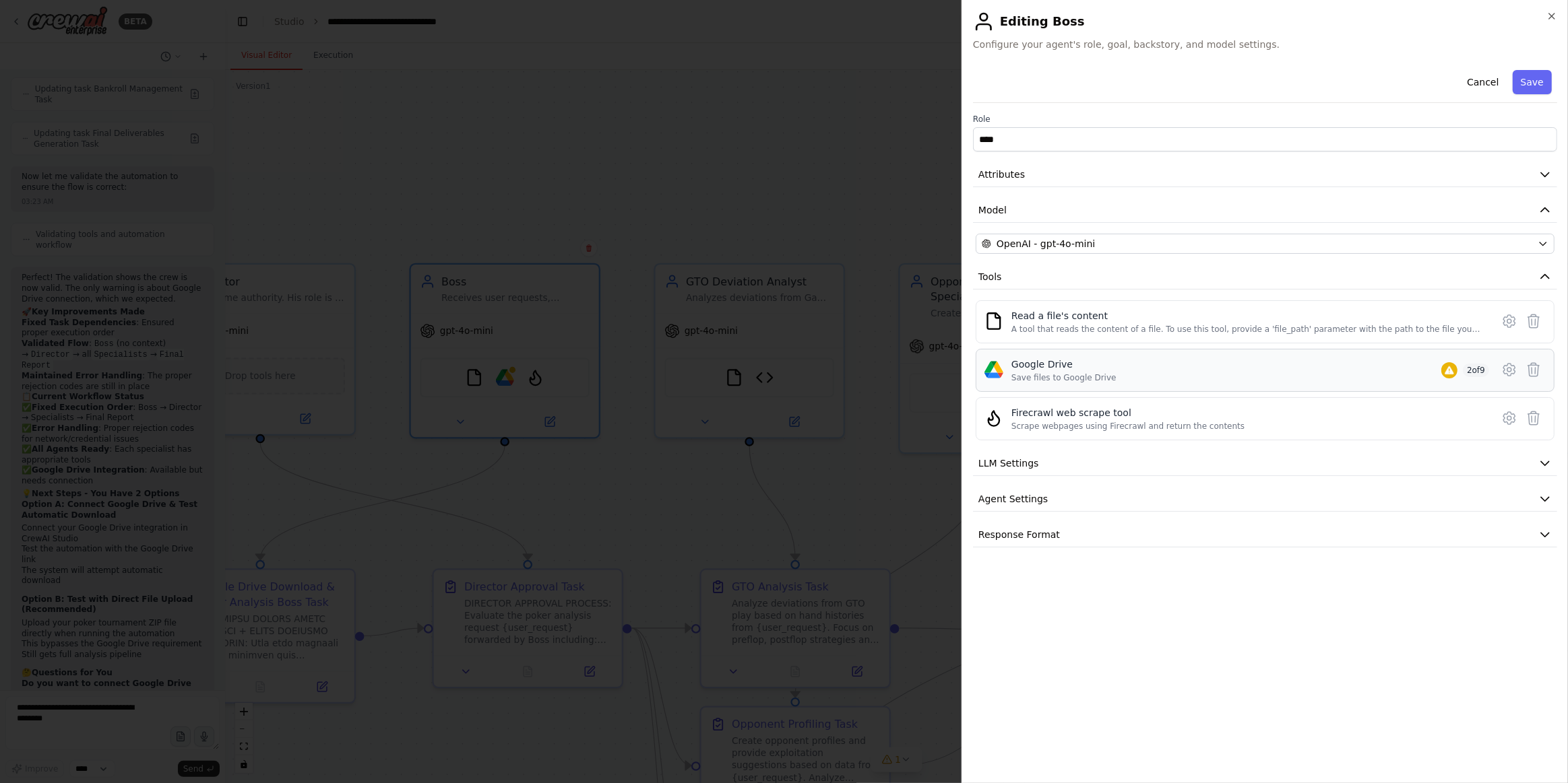
click at [1452, 352] on div "Google Drive Save files to Google Drive 2 of 9" at bounding box center [1265, 370] width 579 height 43
click at [1448, 372] on icon at bounding box center [1449, 370] width 10 height 10
click at [1511, 364] on icon at bounding box center [1509, 370] width 16 height 16
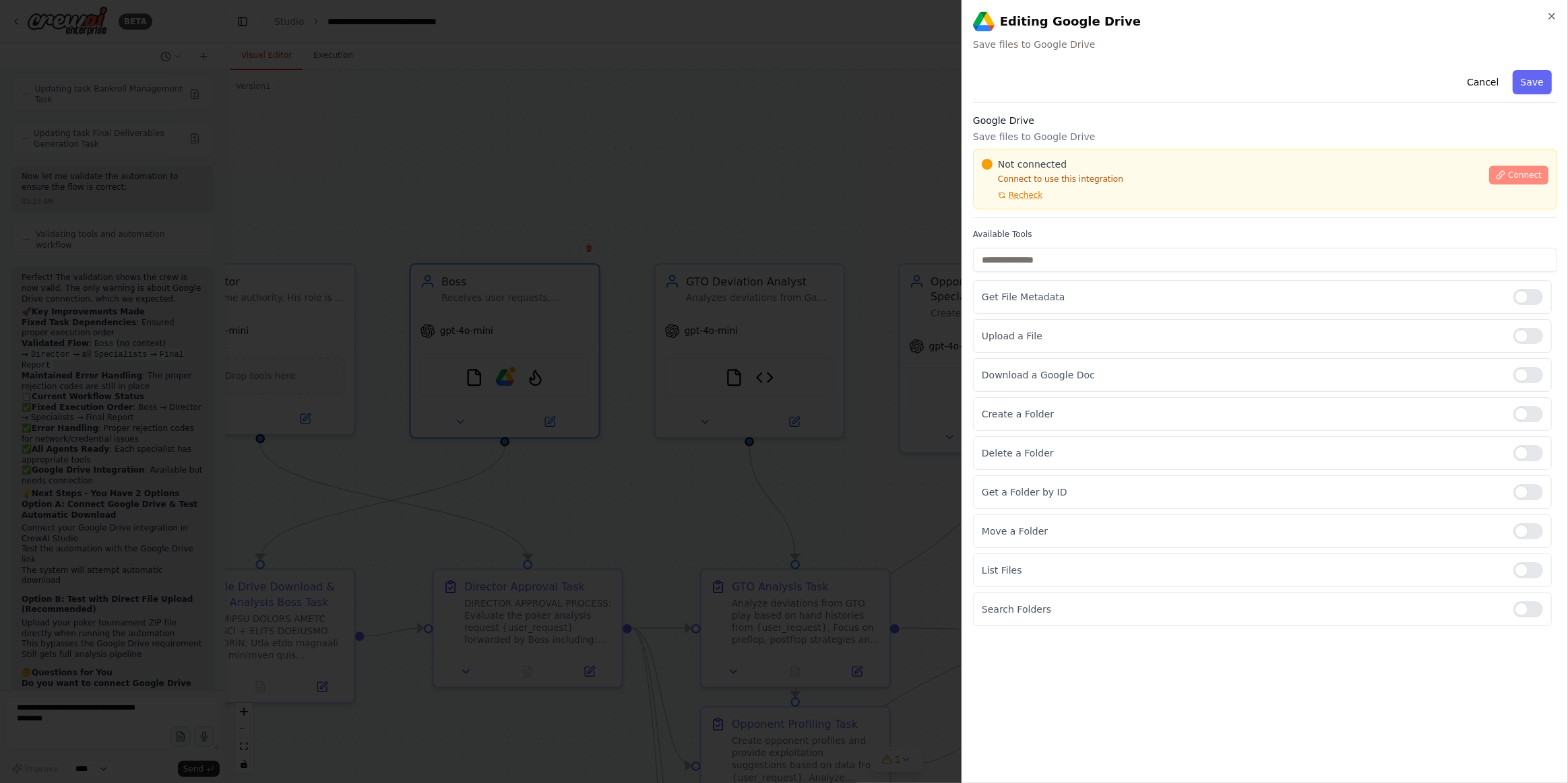
click at [1516, 181] on button "Connect" at bounding box center [1519, 175] width 60 height 19
click at [1493, 82] on button "Cancel" at bounding box center [1482, 82] width 48 height 25
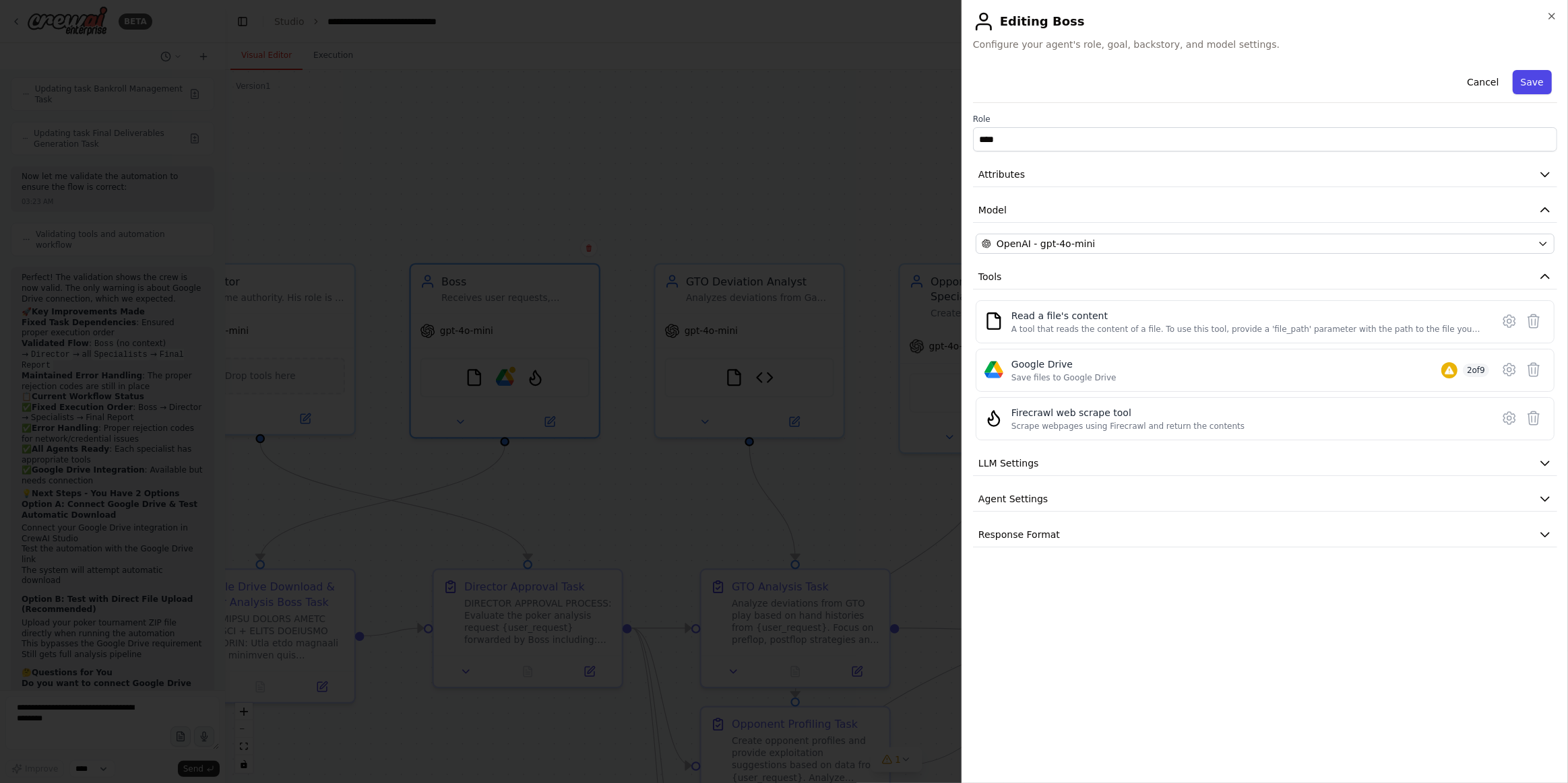
click at [1532, 81] on button "Save" at bounding box center [1532, 82] width 39 height 25
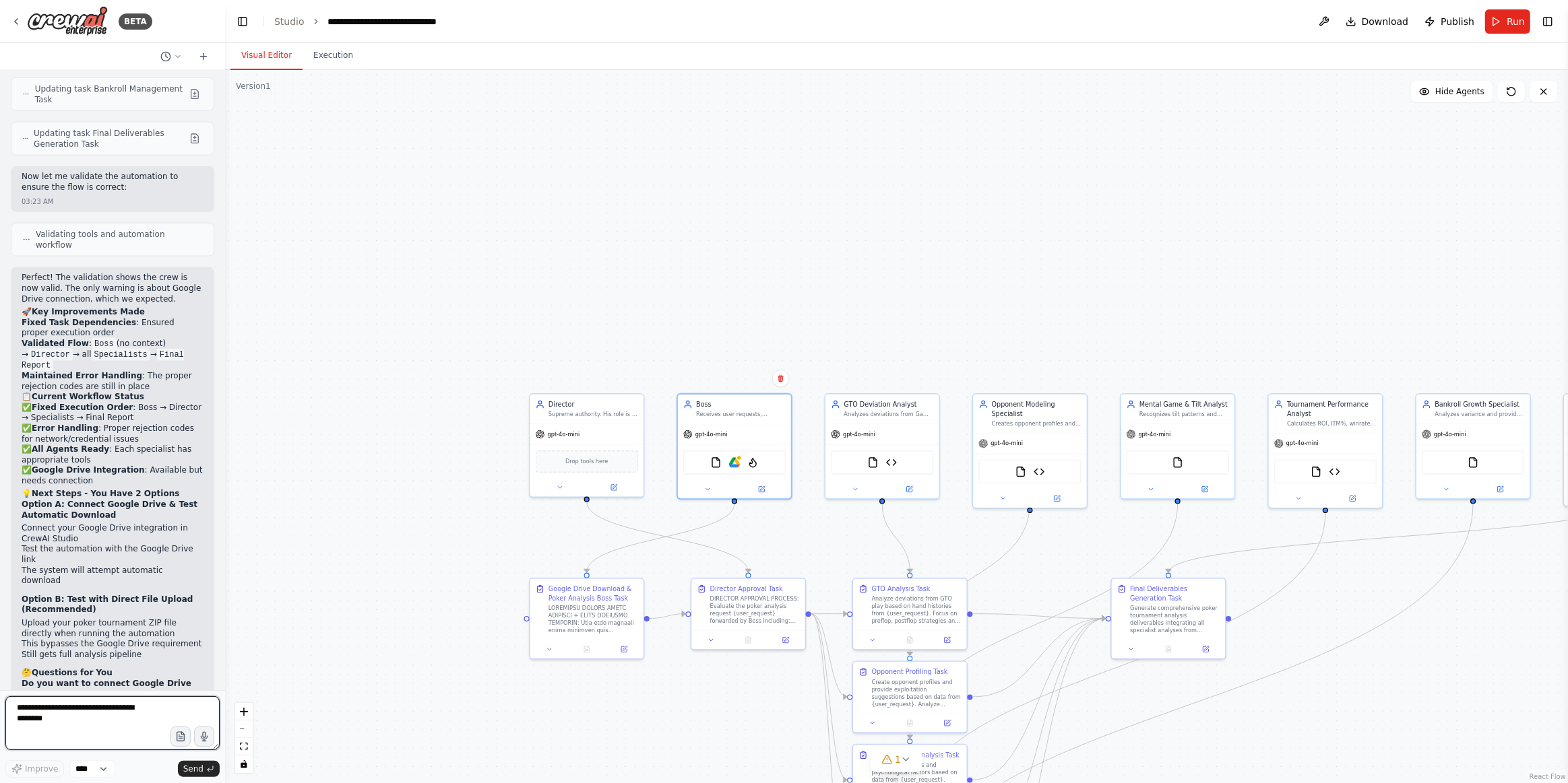
click at [132, 716] on textarea at bounding box center [112, 724] width 214 height 54
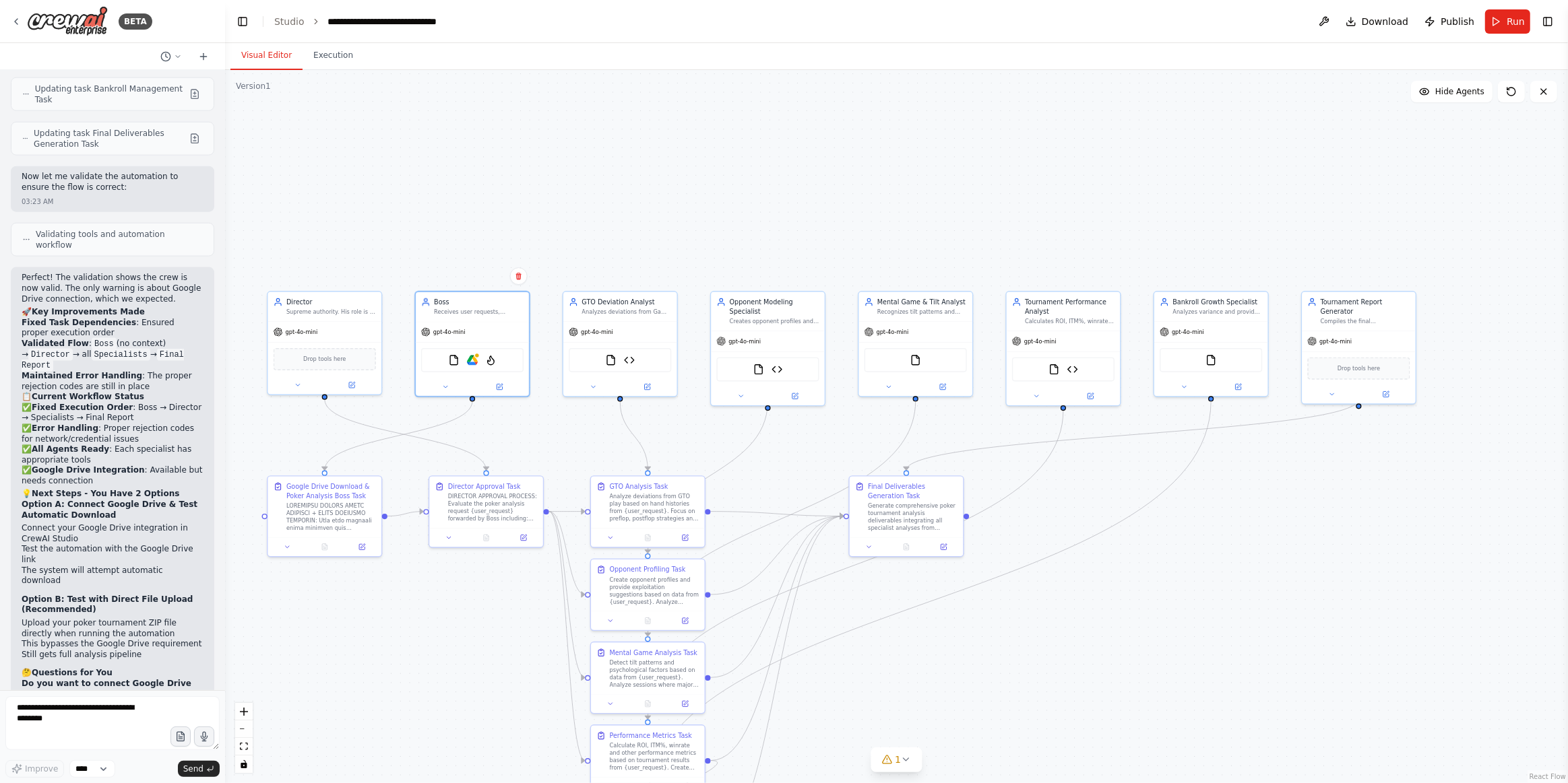
drag, startPoint x: 1224, startPoint y: 523, endPoint x: 1077, endPoint y: 477, distance: 154.0
click at [1077, 477] on div ".deletable-edge-delete-btn { width: 20px; height: 20px; border: 0px solid #ffff…" at bounding box center [896, 426] width 1343 height 713
click at [327, 361] on div "Drop tools here" at bounding box center [325, 358] width 103 height 22
click at [350, 382] on icon at bounding box center [351, 383] width 5 height 5
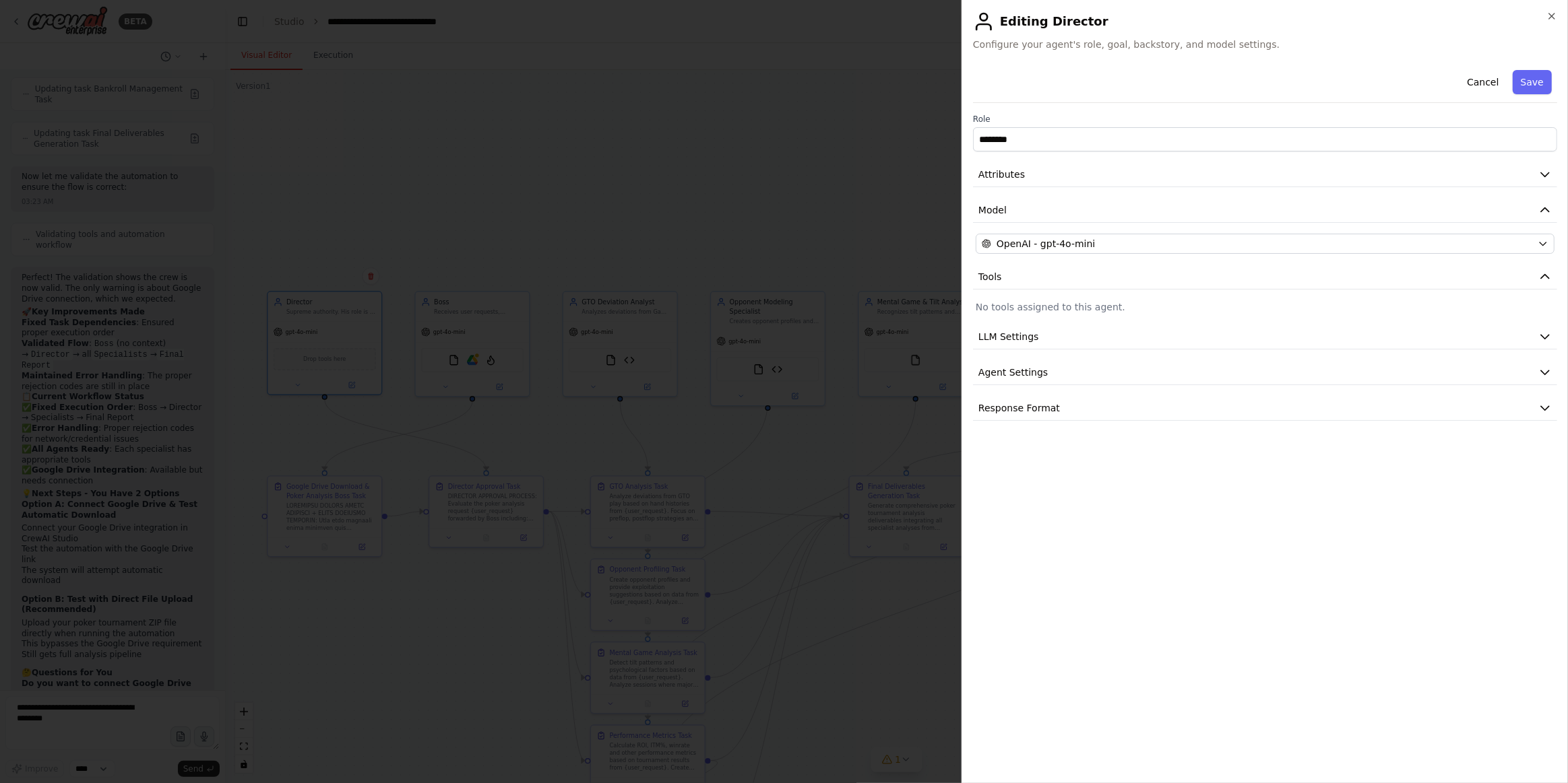
click at [1064, 419] on div "Cancel Save Role ******** Attributes Model OpenAI - gpt-4o-mini Tools No tools …" at bounding box center [1265, 419] width 584 height 708
click at [1053, 396] on button "Response Format" at bounding box center [1265, 409] width 584 height 25
click at [1064, 381] on button "Agent Settings" at bounding box center [1265, 373] width 584 height 25
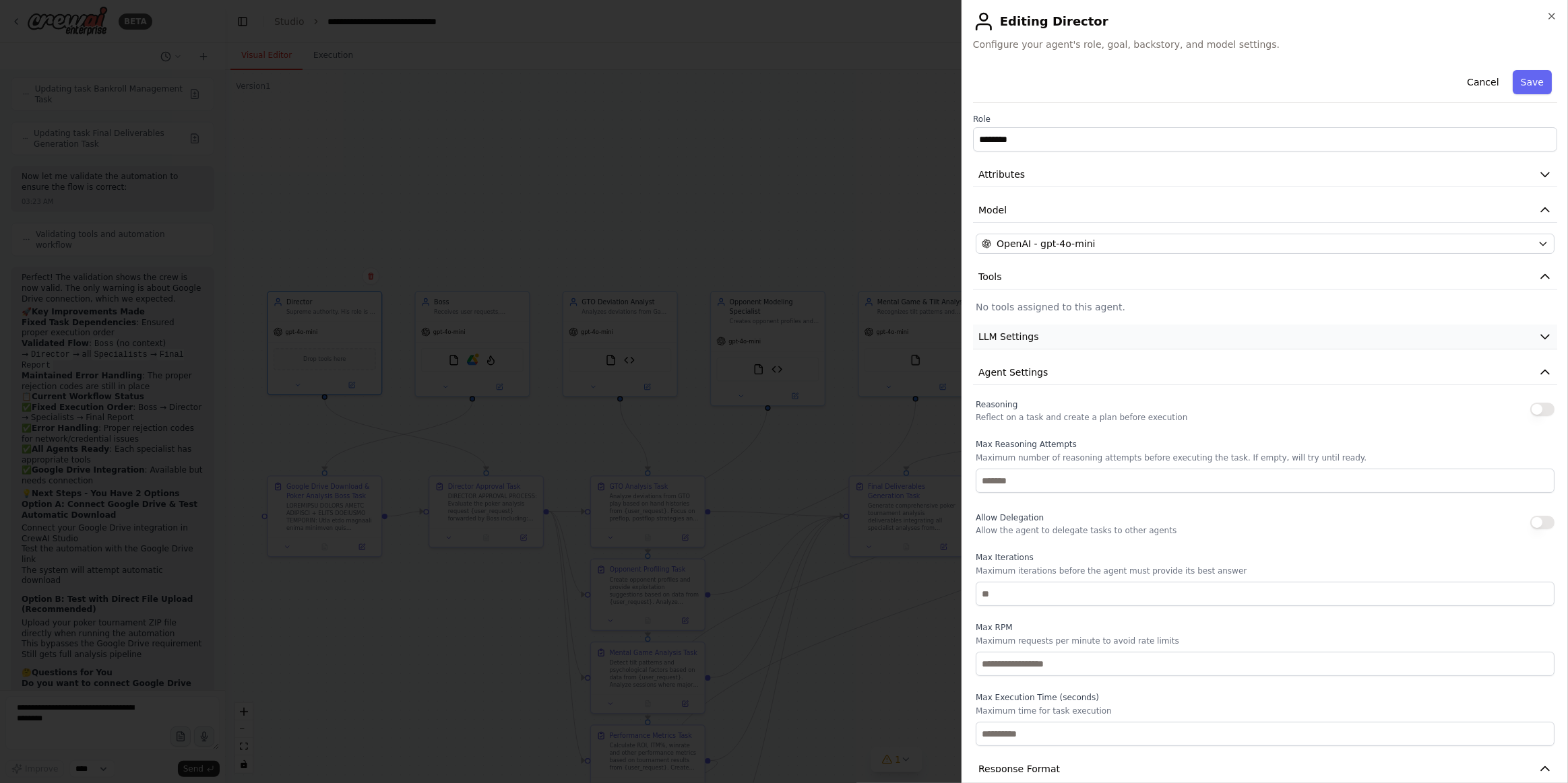
click at [1071, 331] on button "LLM Settings" at bounding box center [1265, 338] width 584 height 25
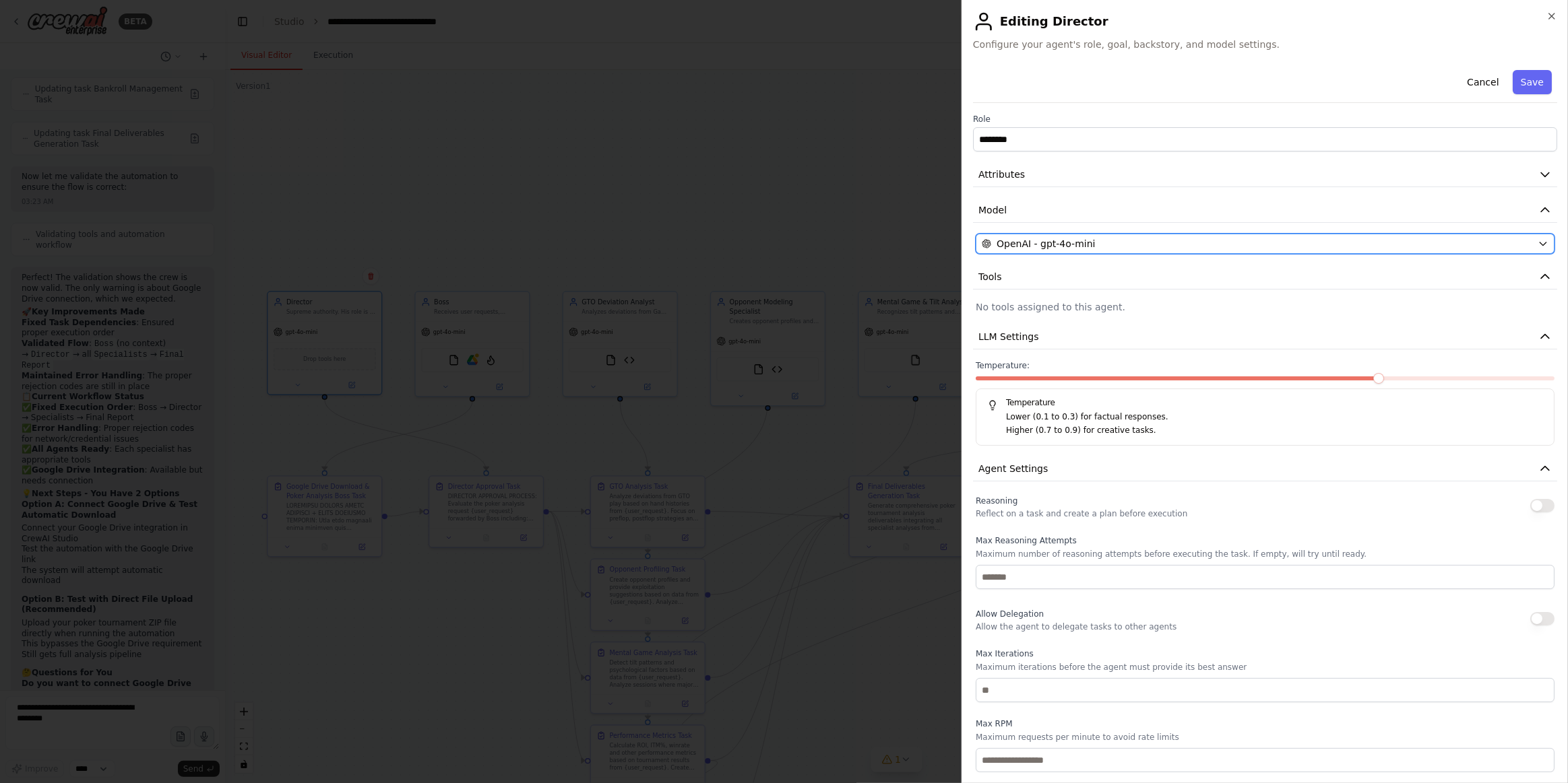
click at [1061, 240] on span "OpenAI - gpt-4o-mini" at bounding box center [1046, 244] width 98 height 13
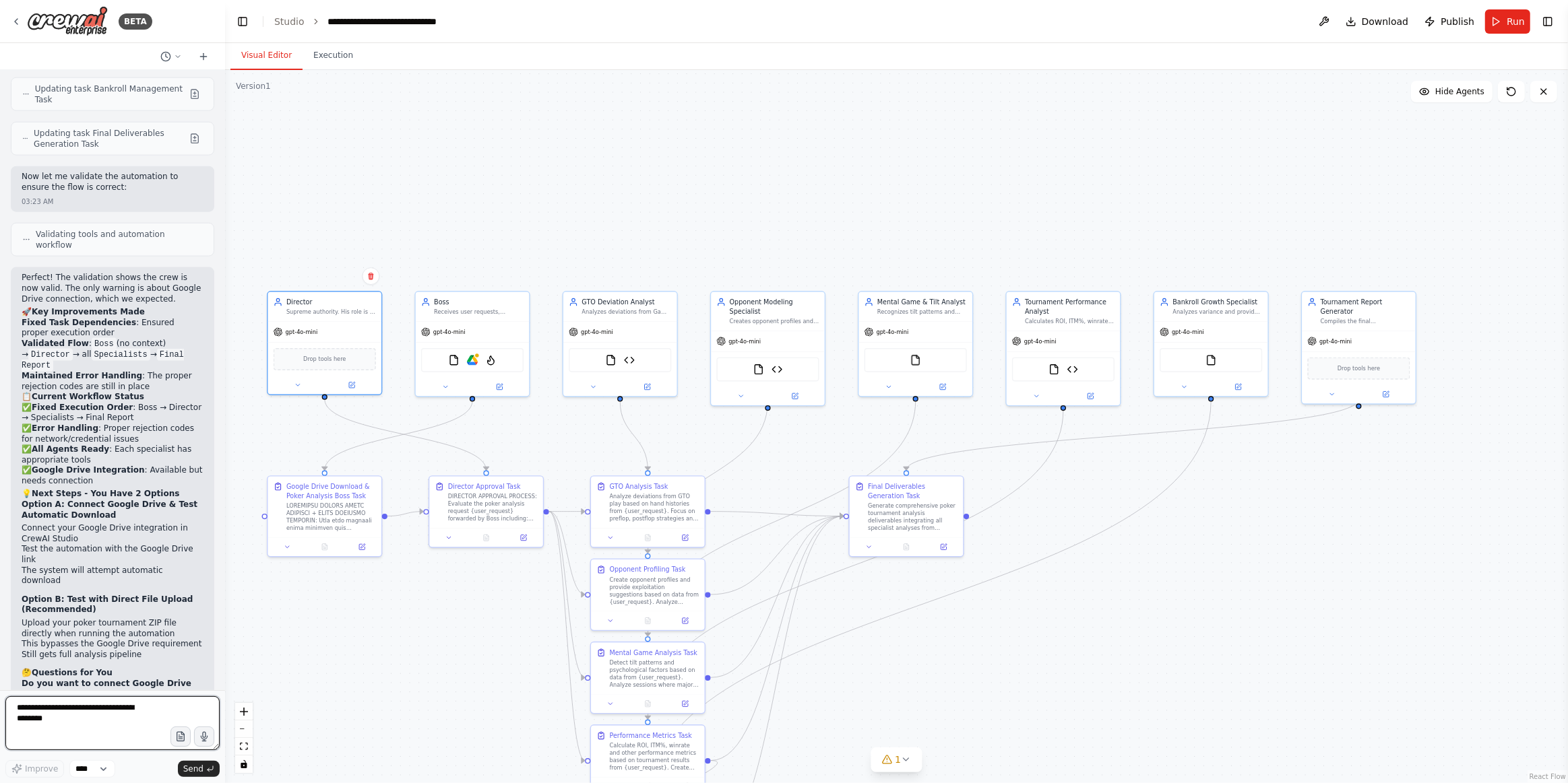
click at [162, 732] on textarea at bounding box center [112, 724] width 214 height 54
